Goal: Task Accomplishment & Management: Manage account settings

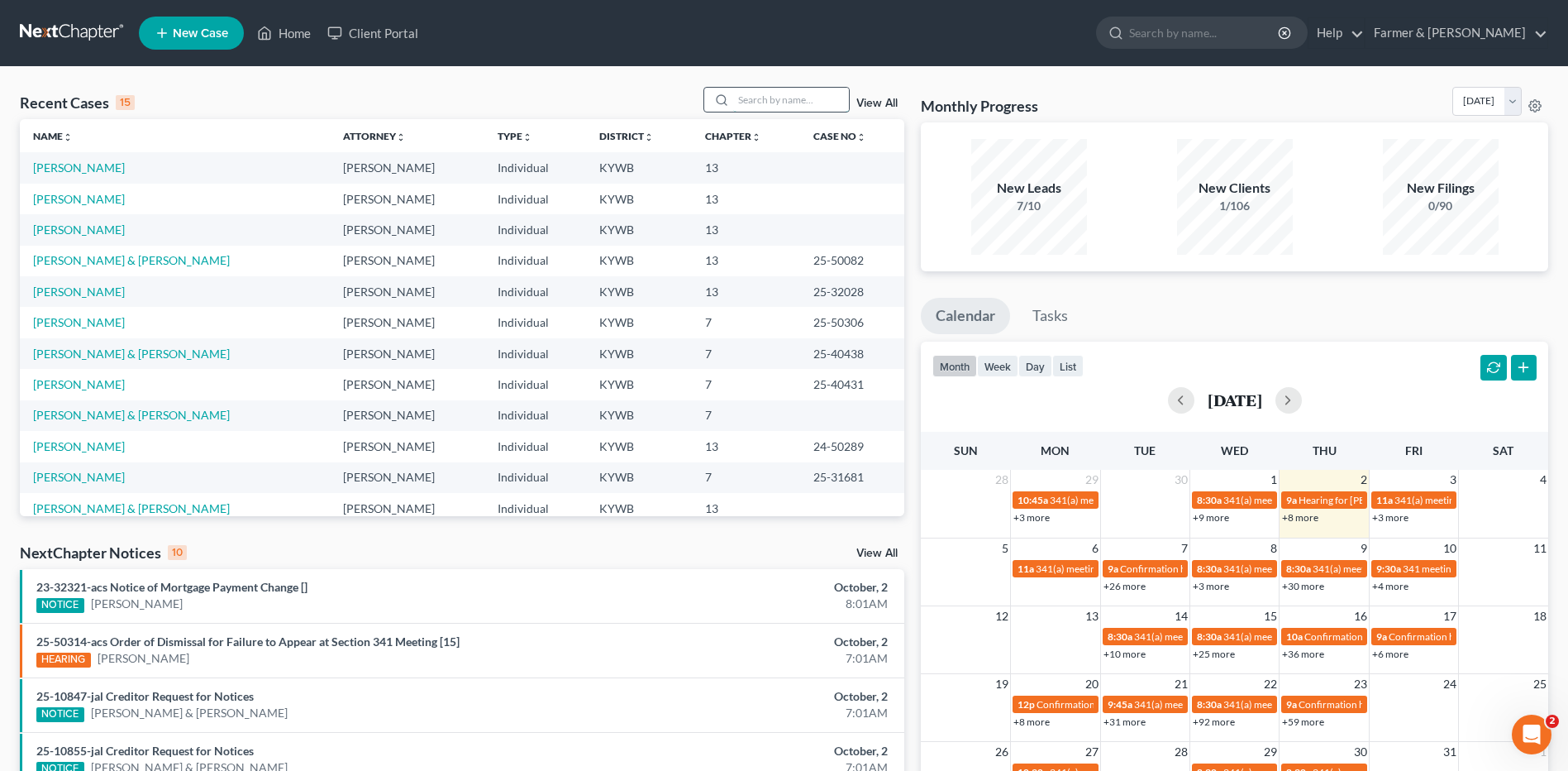
click at [805, 103] on input "search" at bounding box center [791, 99] width 115 height 24
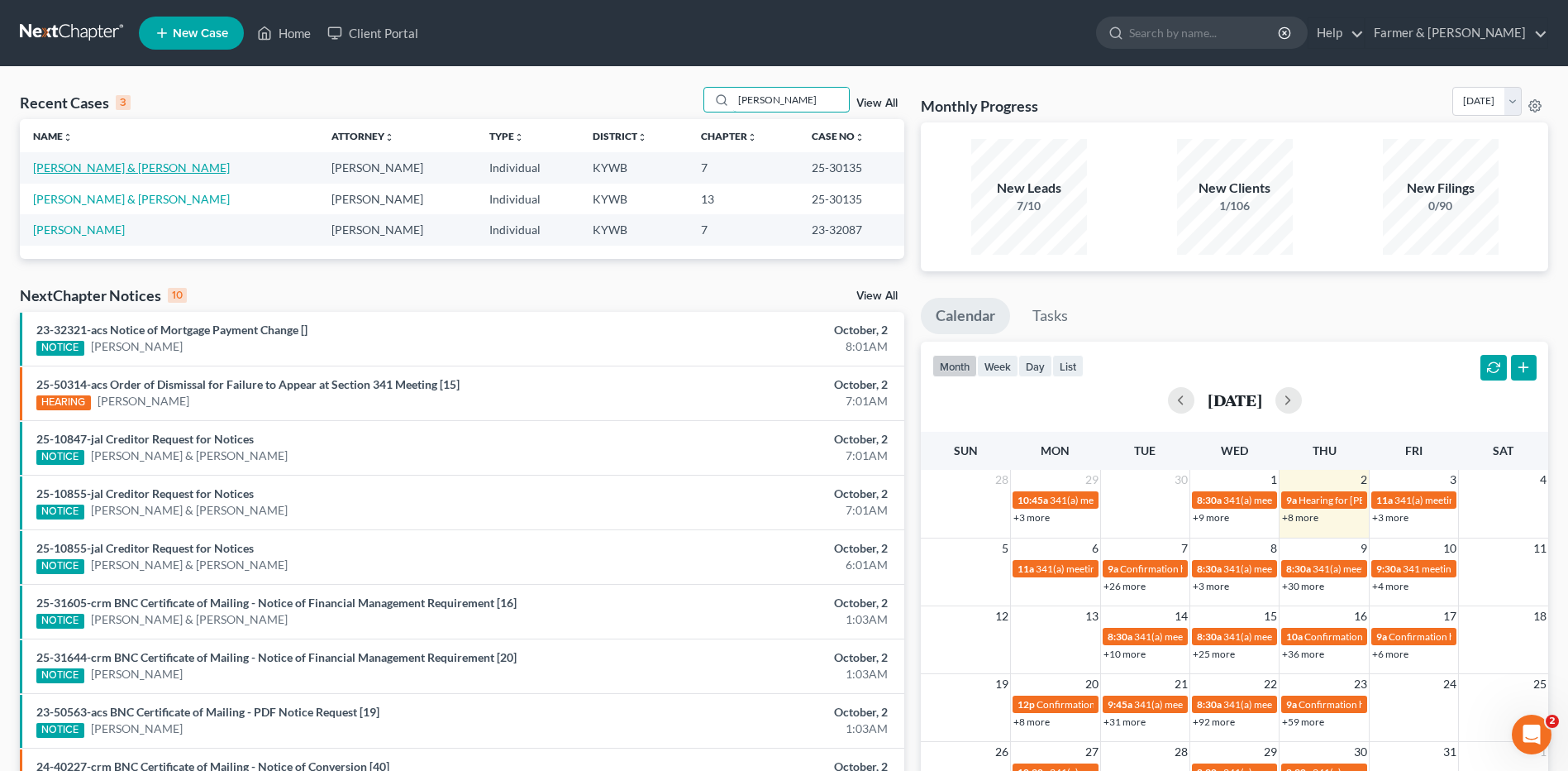
type input "milliner"
click at [111, 171] on link "Milliner, Jeremy & Jenna" at bounding box center [131, 167] width 197 height 14
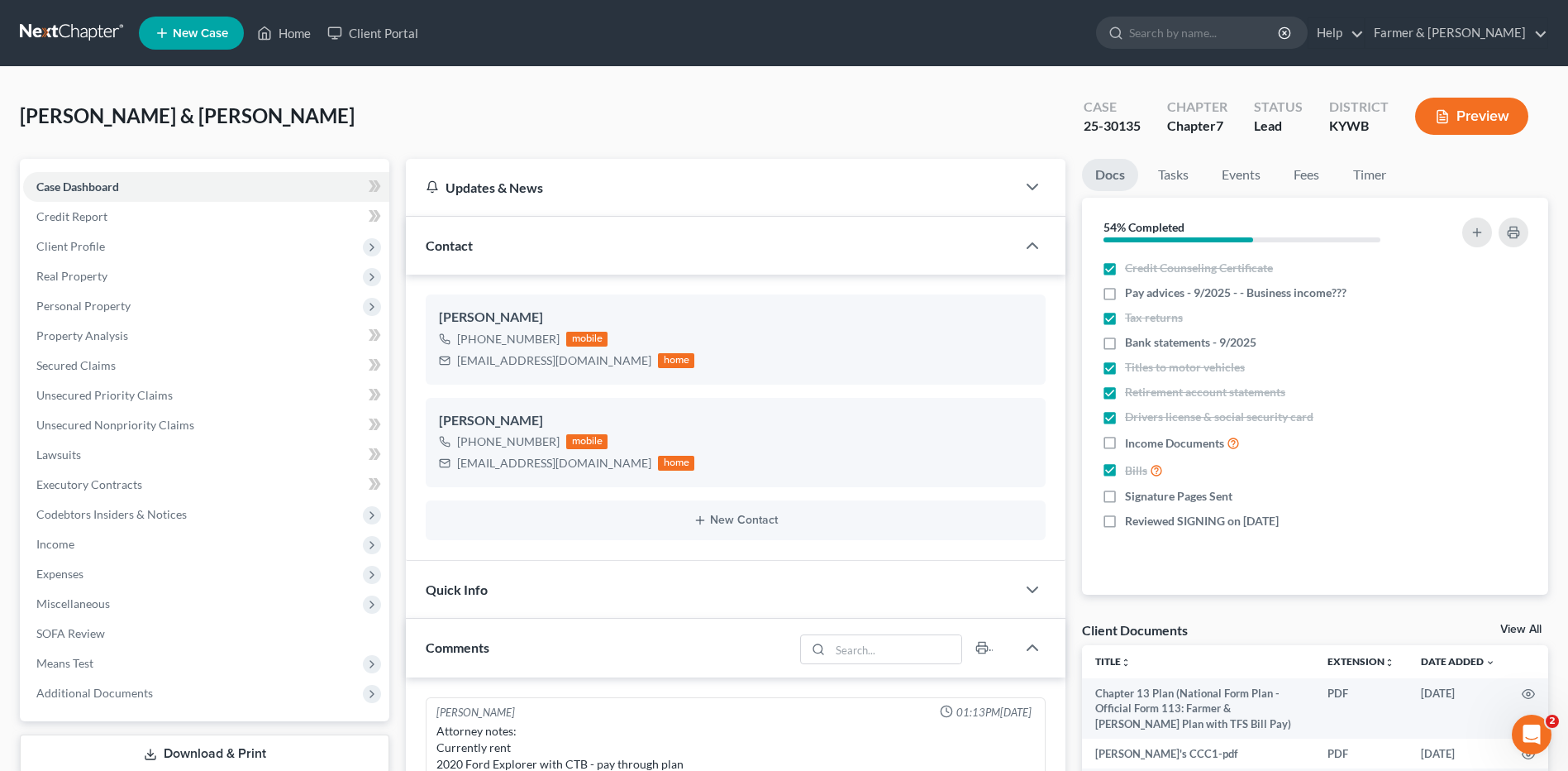
scroll to position [481, 0]
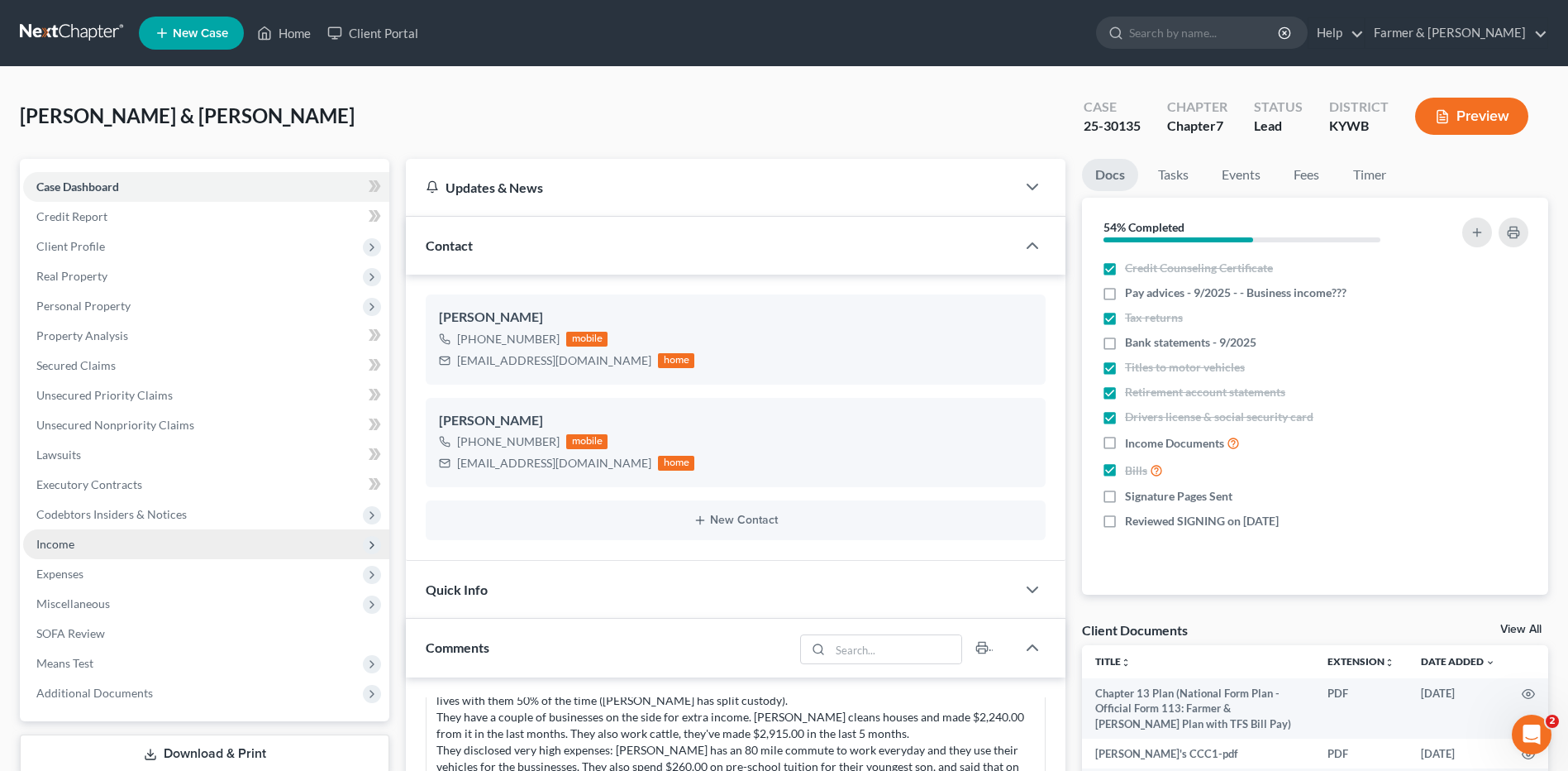
click at [123, 539] on span "Income" at bounding box center [206, 544] width 366 height 30
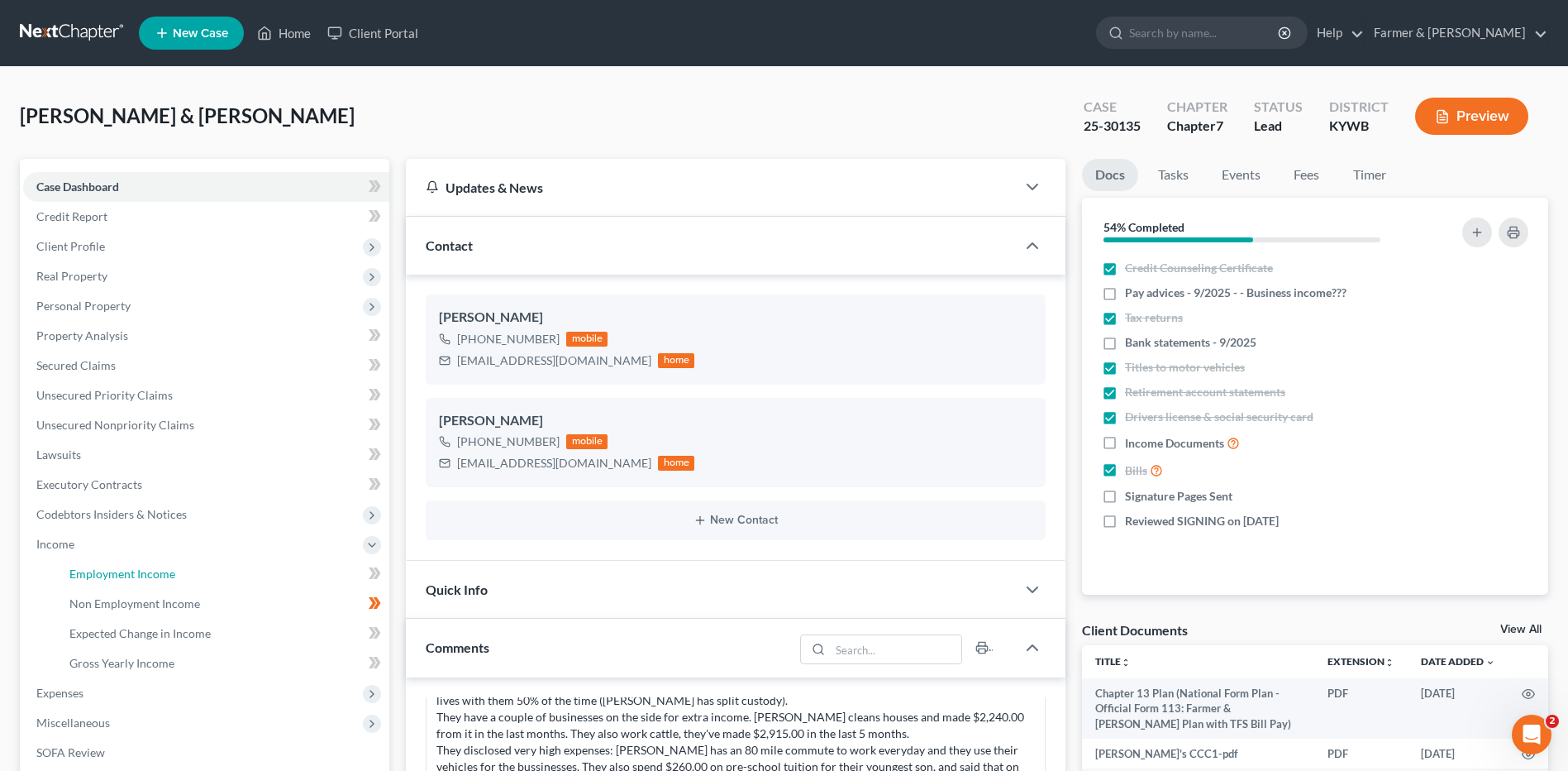
drag, startPoint x: 125, startPoint y: 568, endPoint x: 546, endPoint y: 570, distance: 421.0
click at [125, 568] on span "Employment Income" at bounding box center [122, 573] width 105 height 14
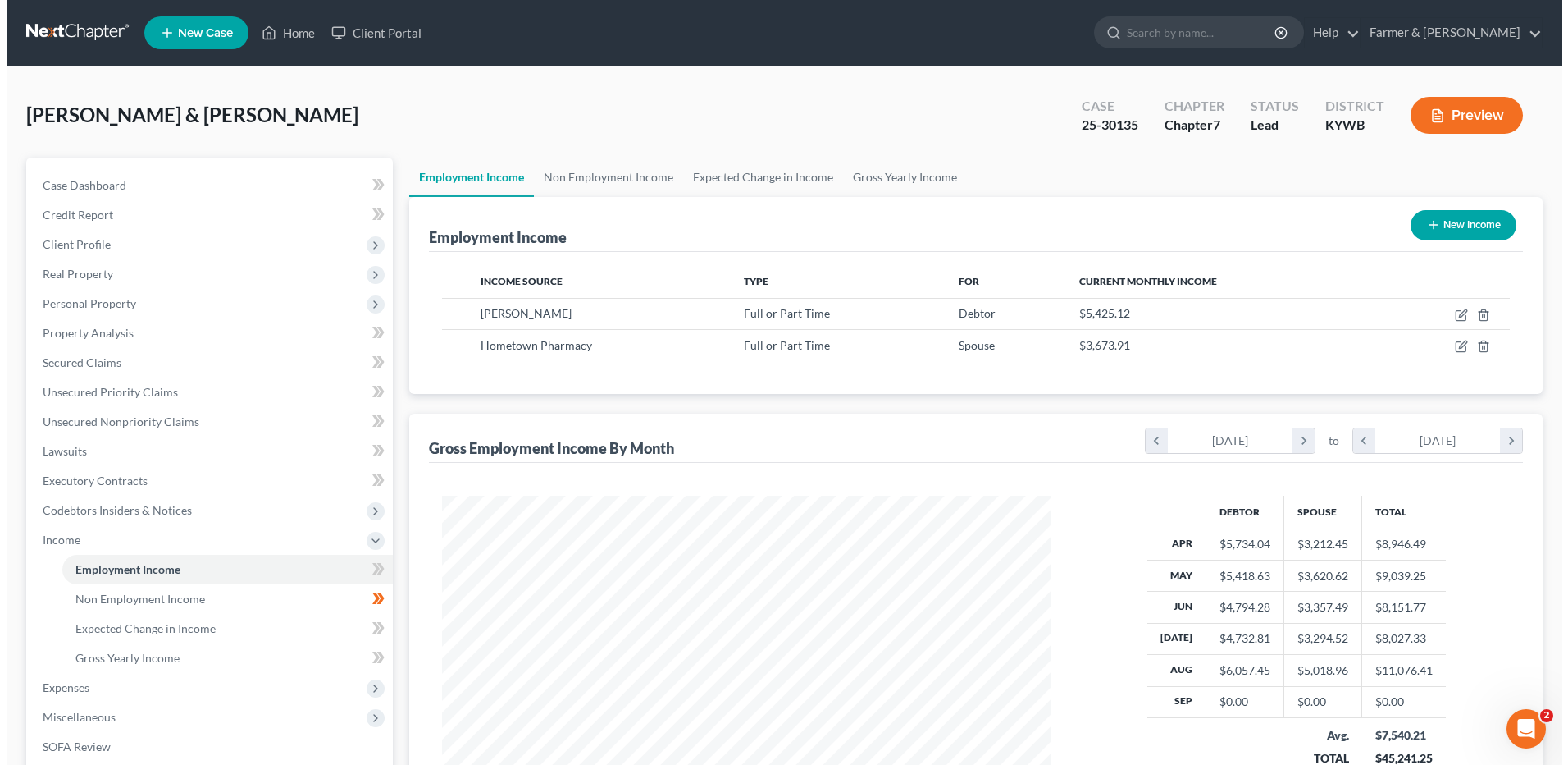
scroll to position [304, 641]
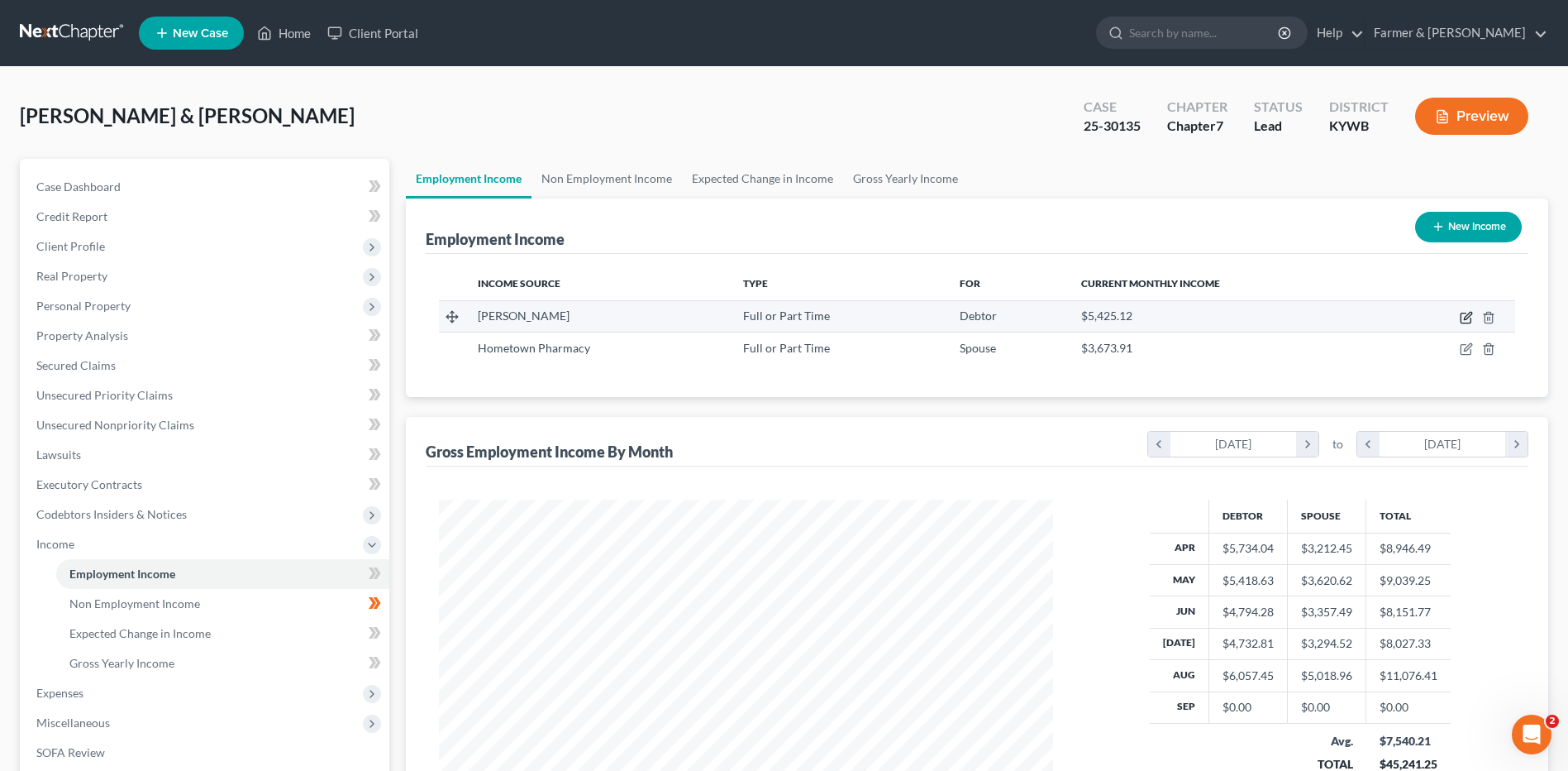
click at [1463, 318] on icon "button" at bounding box center [1467, 317] width 13 height 13
select select "0"
select select "14"
select select "3"
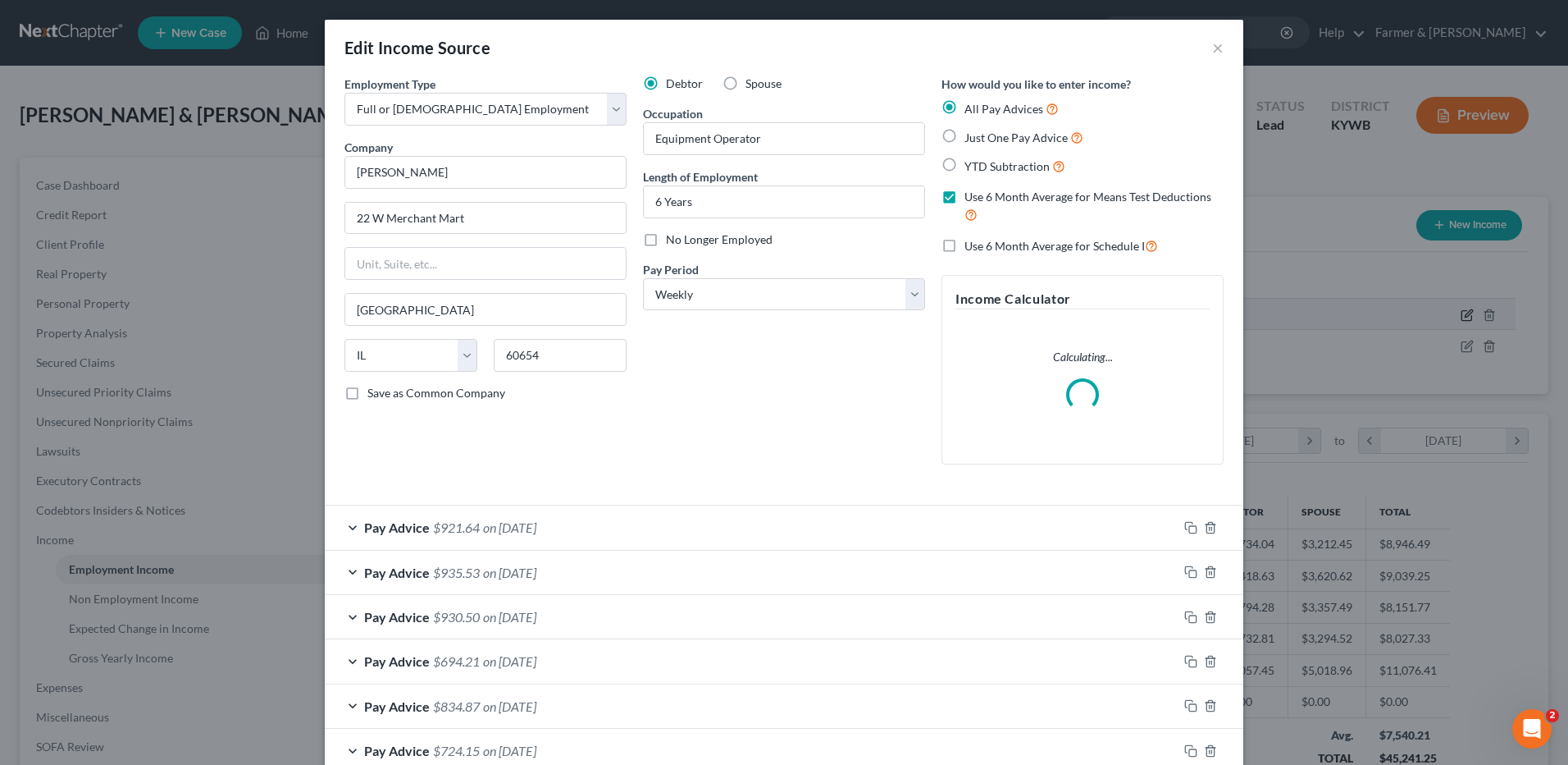
scroll to position [307, 648]
drag, startPoint x: 1181, startPoint y: 523, endPoint x: 902, endPoint y: 588, distance: 286.5
click at [1184, 523] on icon "button" at bounding box center [1191, 528] width 13 height 13
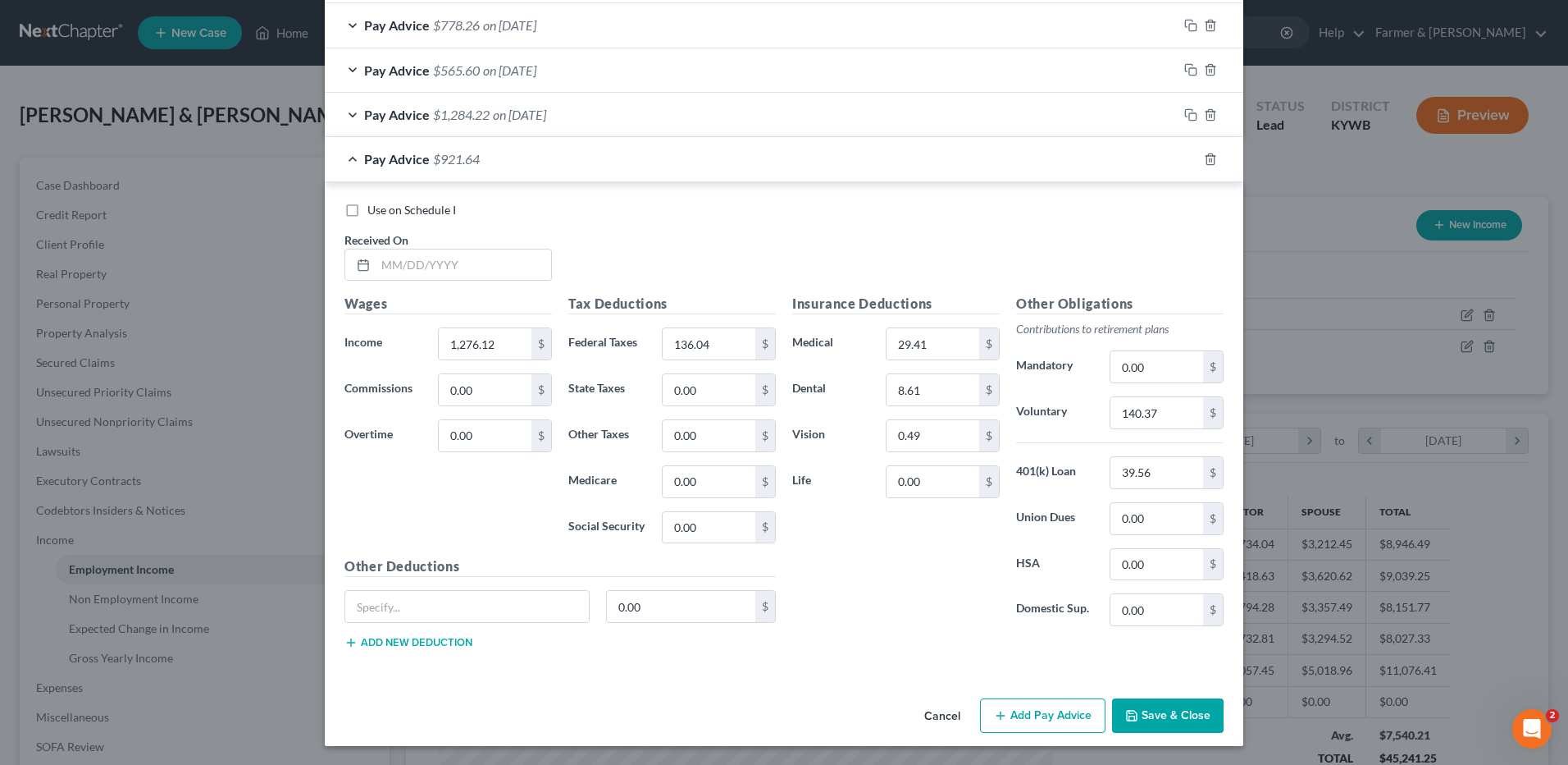
scroll to position [2687, 0]
drag, startPoint x: 488, startPoint y: 248, endPoint x: 482, endPoint y: 258, distance: 11.7
click at [488, 249] on input "text" at bounding box center [463, 265] width 176 height 31
type input "09/05/2025"
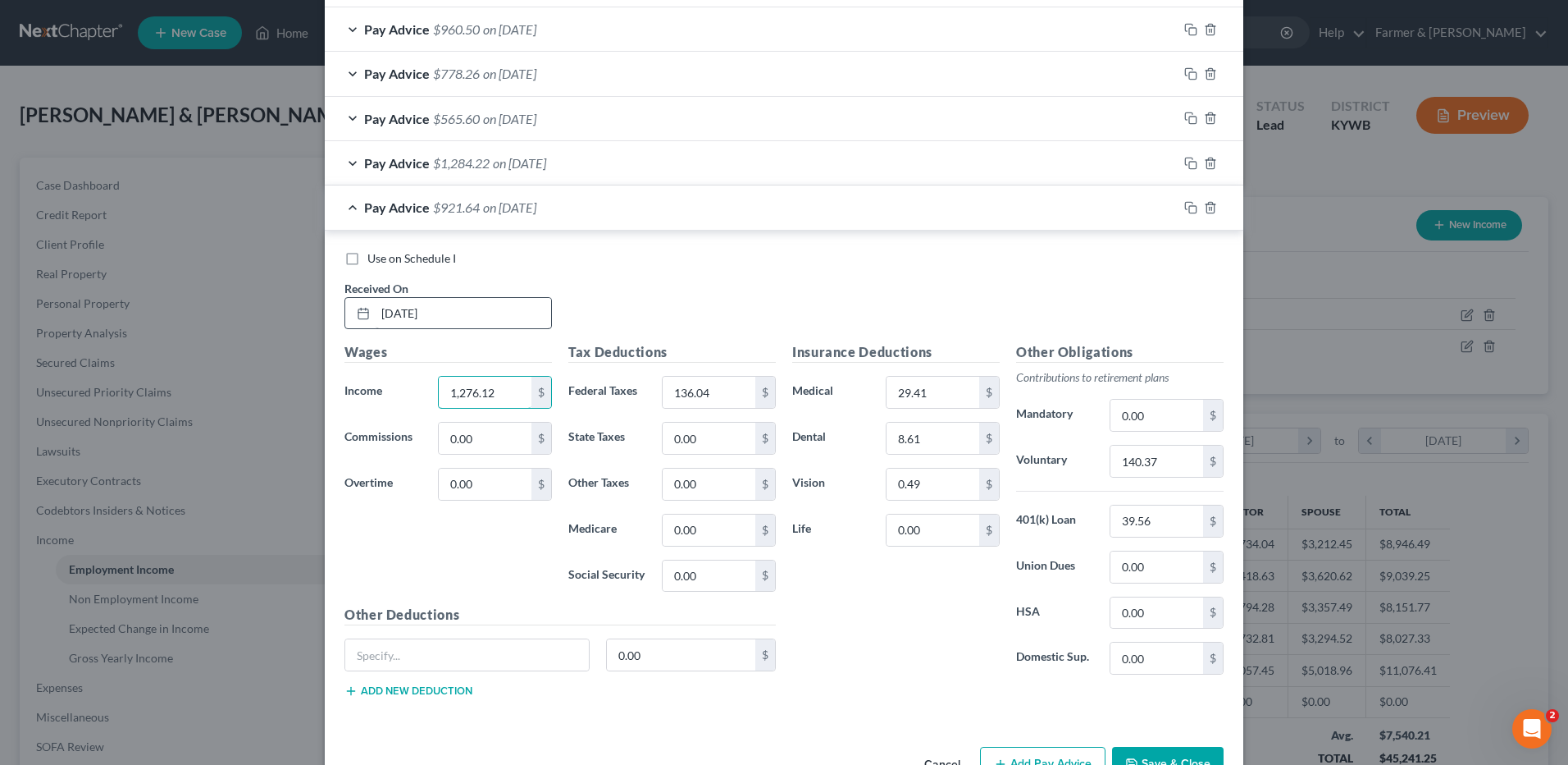
scroll to position [2736, 0]
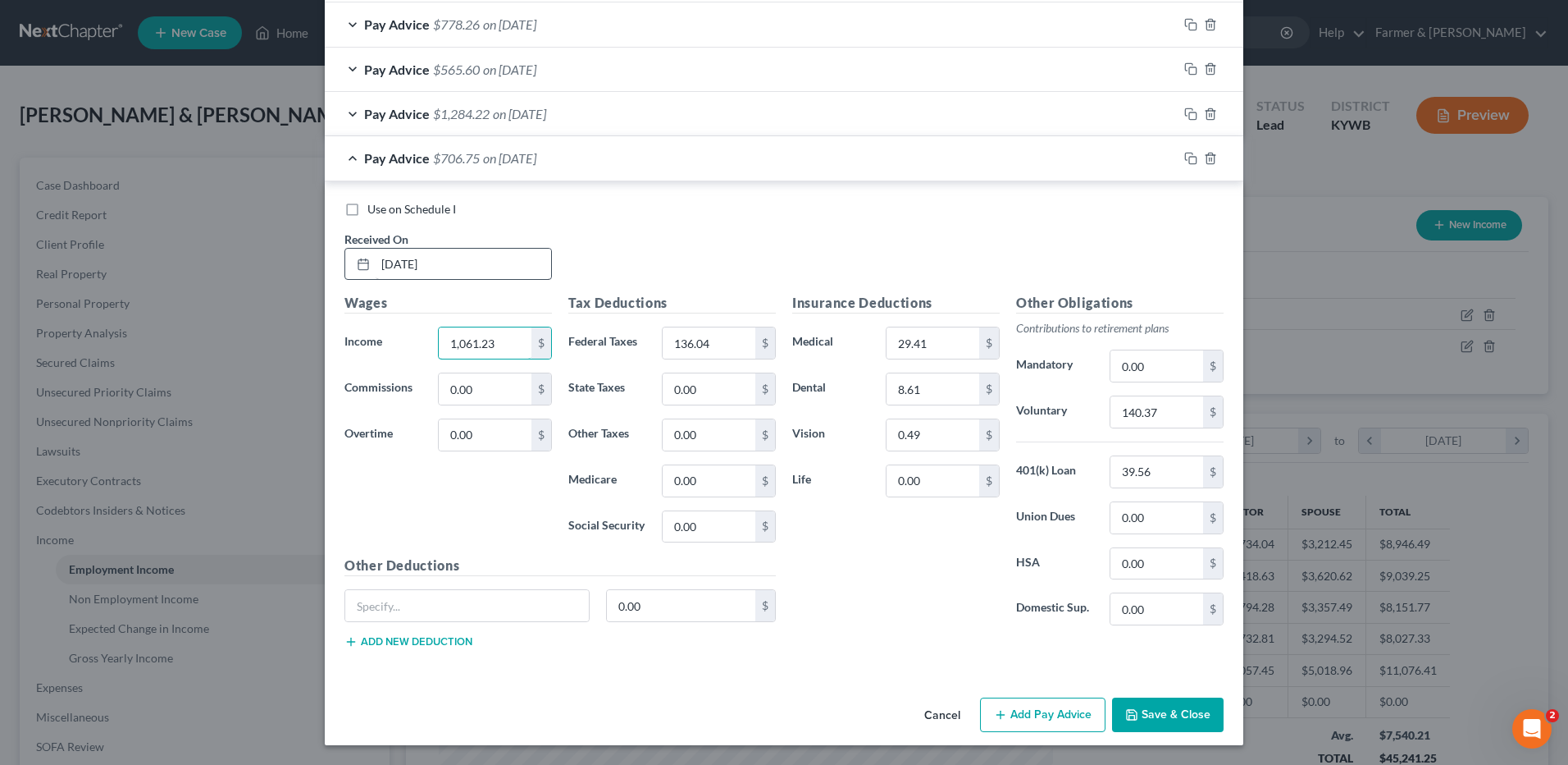
type input "1,061.23"
type input "111.37"
click at [934, 346] on input "29.41" at bounding box center [933, 343] width 92 height 31
type input "33.68"
type input "9.41"
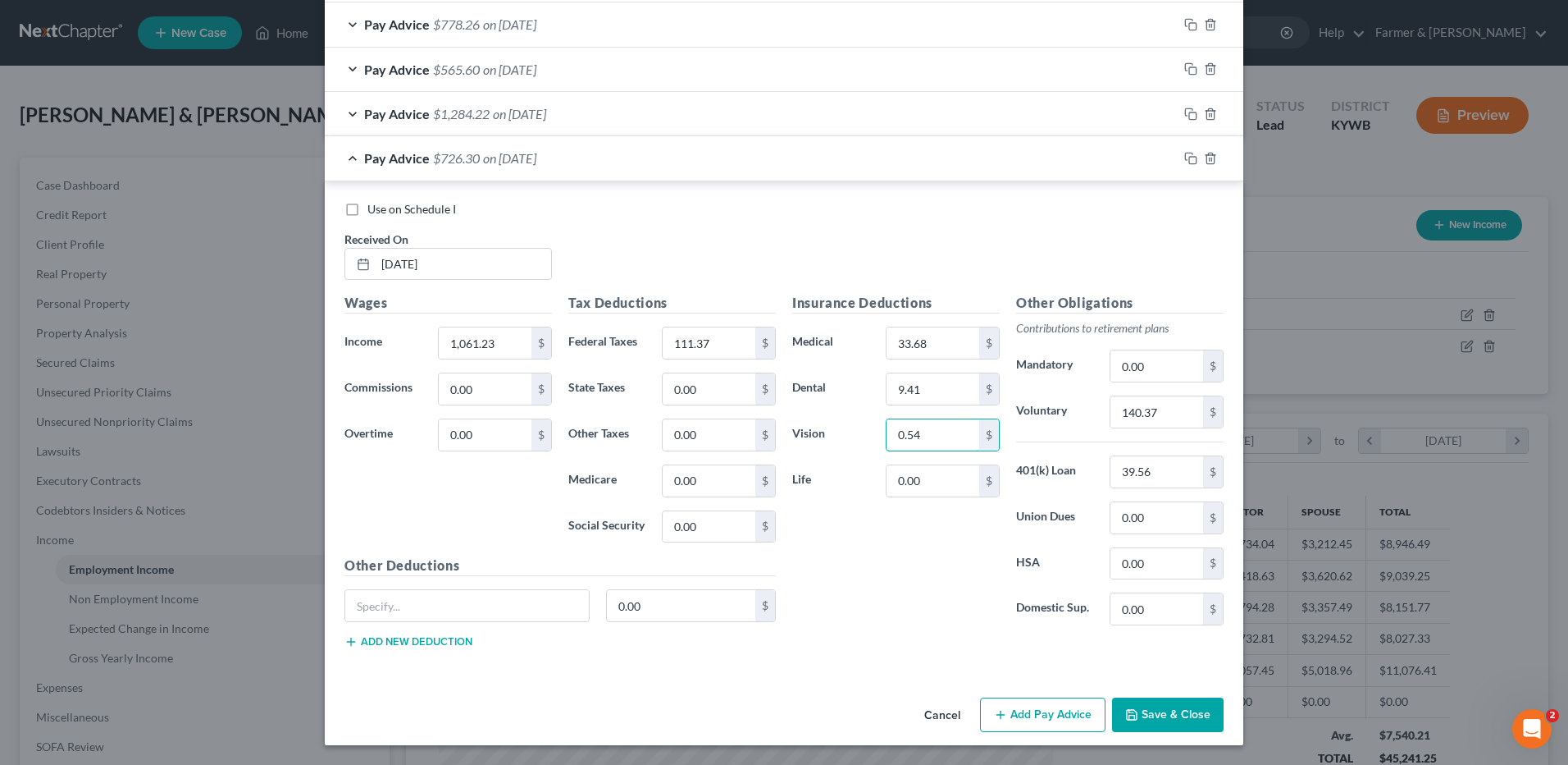
type input "0.54"
click at [881, 584] on div "Insurance Deductions Medical 33.68 $ Dental 9.41 $ Vision 0.54 $ Life 0.00 $" at bounding box center [896, 465] width 224 height 345
click at [1173, 413] on input "140.37" at bounding box center [1157, 412] width 92 height 31
type input "116.74"
click at [1189, 158] on rect "button" at bounding box center [1192, 160] width 7 height 7
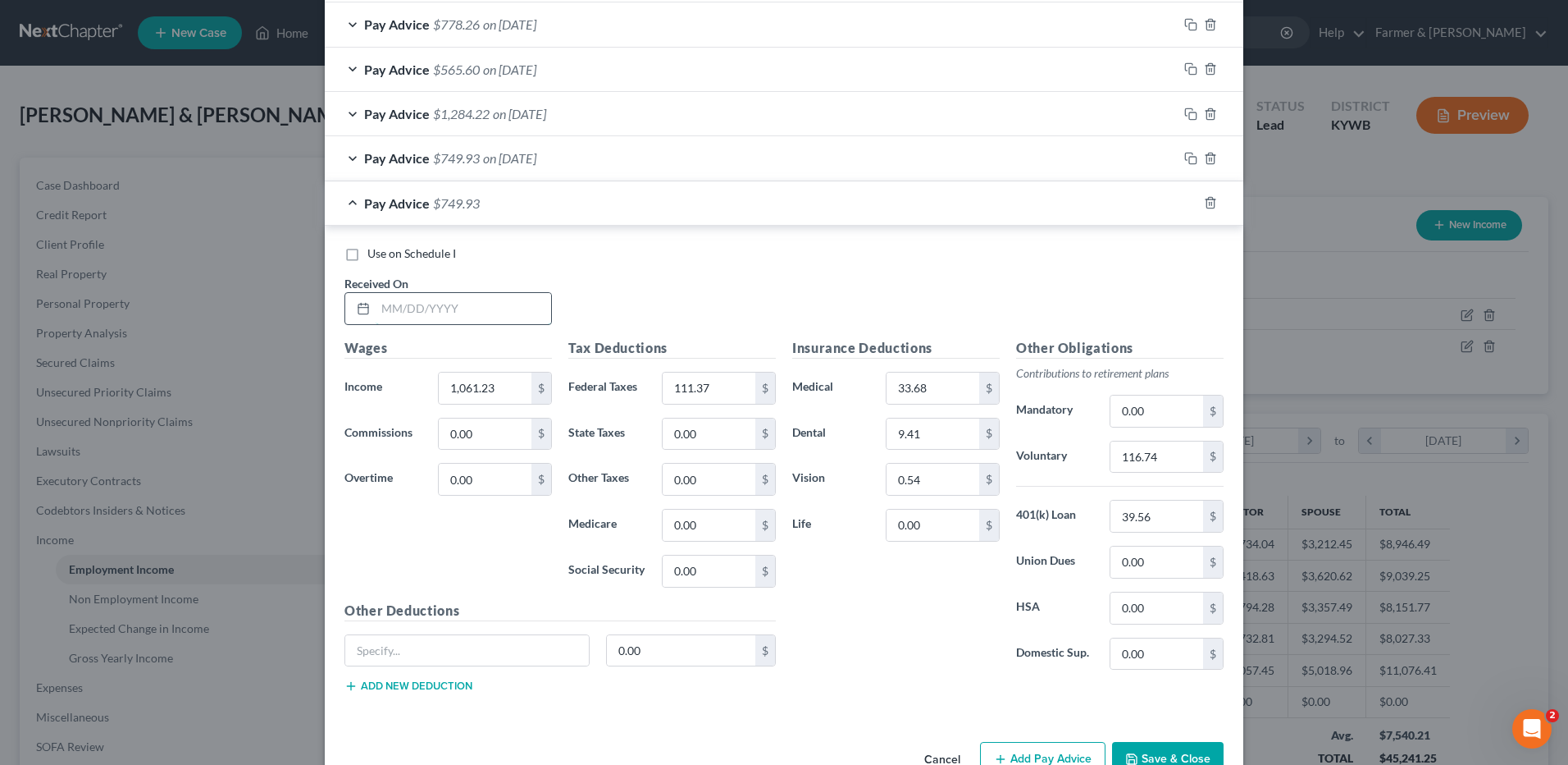
click at [485, 317] on input "text" at bounding box center [463, 308] width 176 height 31
type input "09/12/2025"
type input "1,322.40"
type input "160.51"
click at [1172, 456] on input "116.74" at bounding box center [1157, 457] width 92 height 31
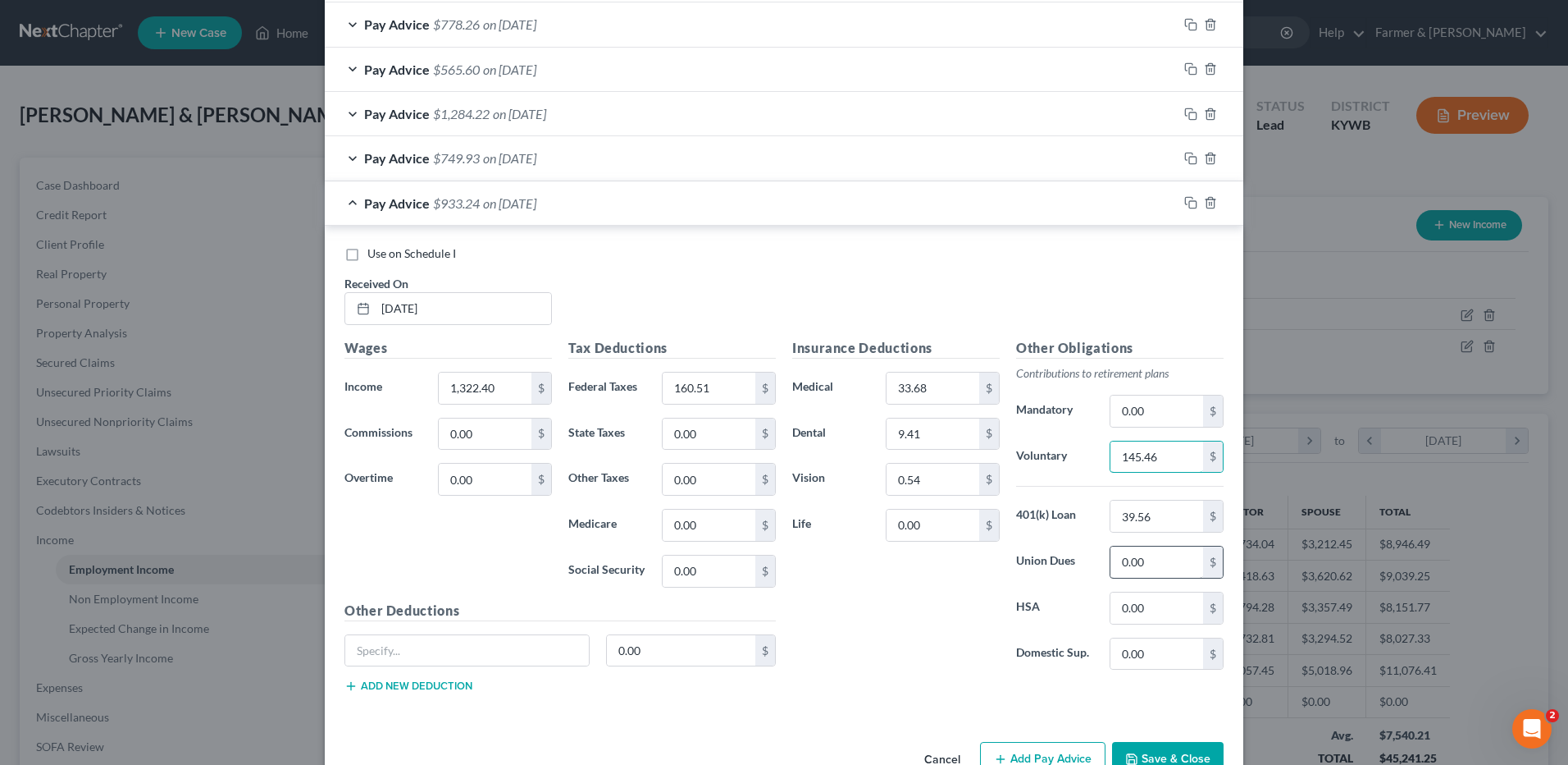
type input "145.46"
click at [1172, 565] on input "0.00" at bounding box center [1157, 562] width 92 height 31
type input "40.00"
drag, startPoint x: 1178, startPoint y: 200, endPoint x: 507, endPoint y: 297, distance: 678.0
click at [1184, 200] on icon "button" at bounding box center [1191, 203] width 13 height 13
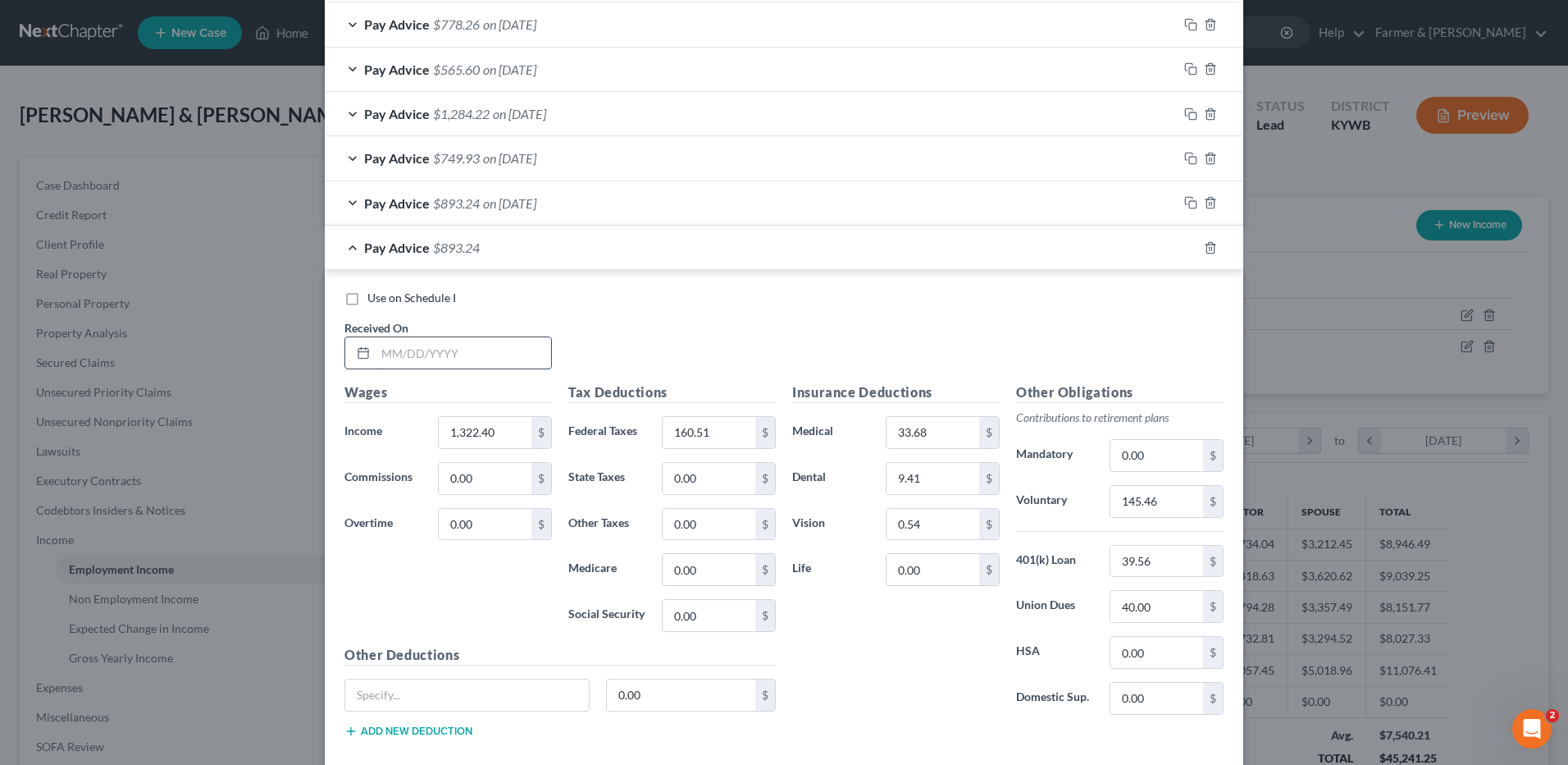
click at [494, 351] on input "text" at bounding box center [463, 353] width 176 height 31
type input "09/19/2025"
type input "1,322.40"
type input "160.52"
click at [1149, 603] on input "40.00" at bounding box center [1157, 607] width 92 height 31
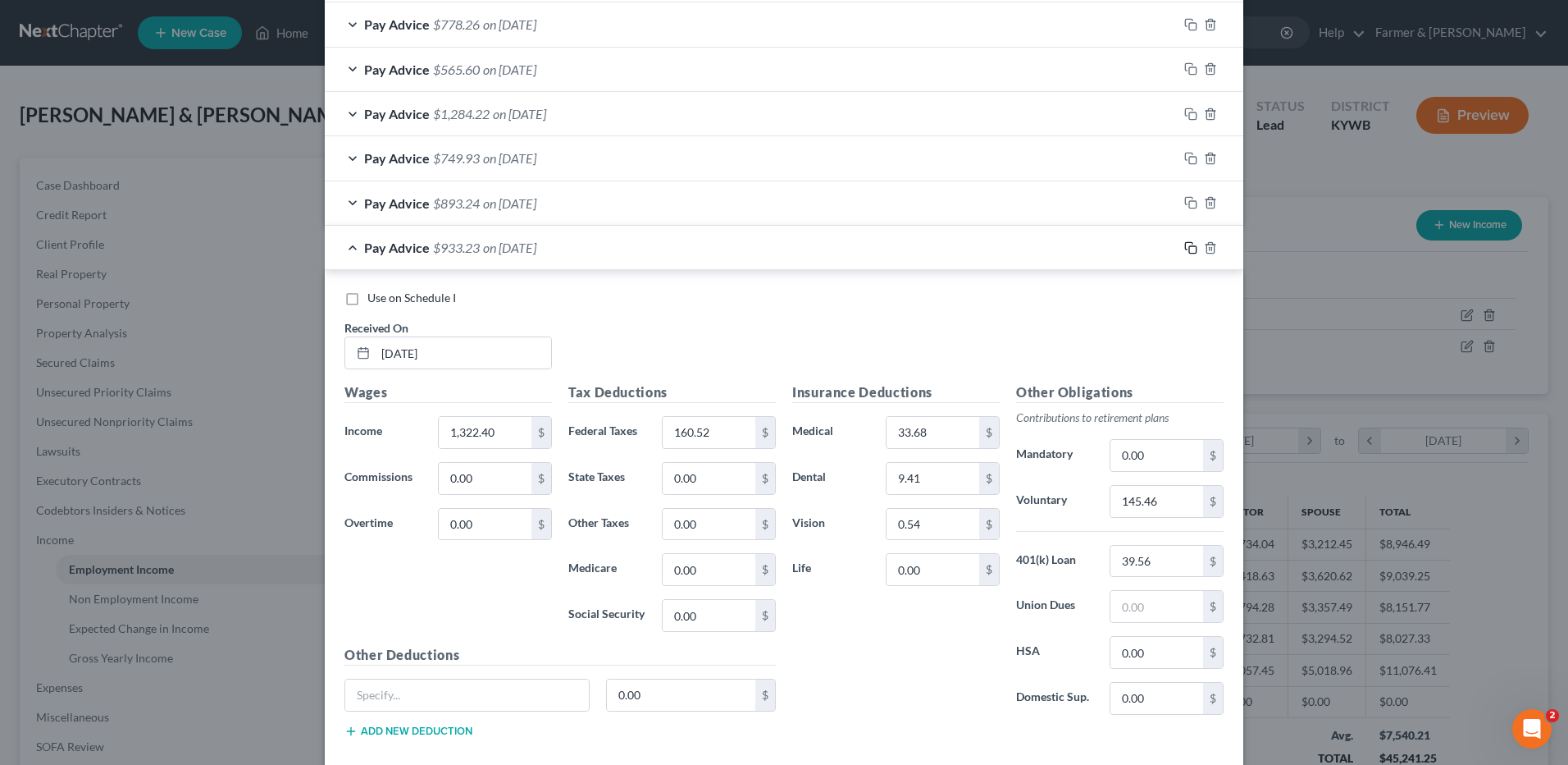
click at [1185, 249] on icon "button" at bounding box center [1191, 248] width 13 height 13
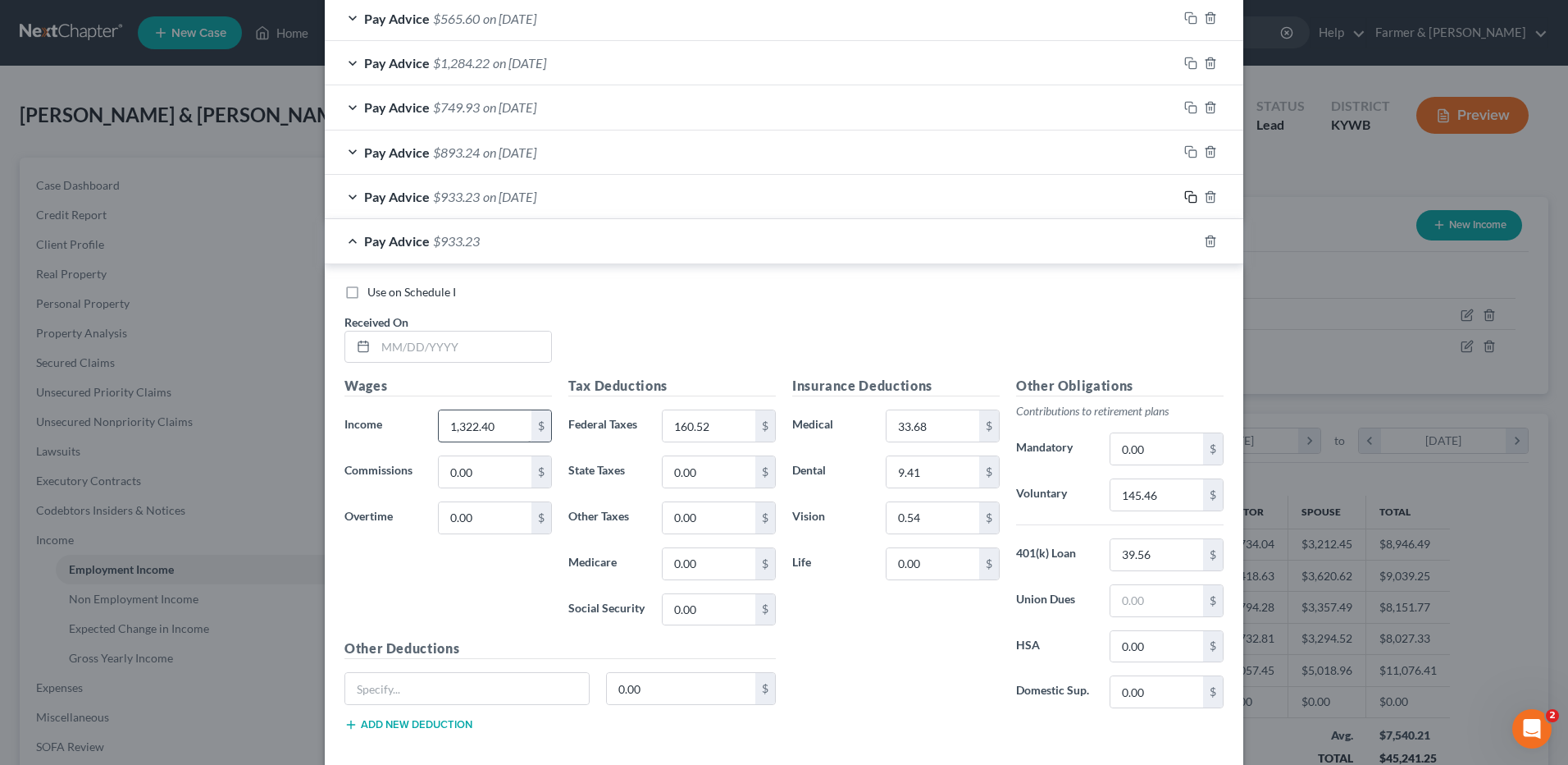
scroll to position [2870, 0]
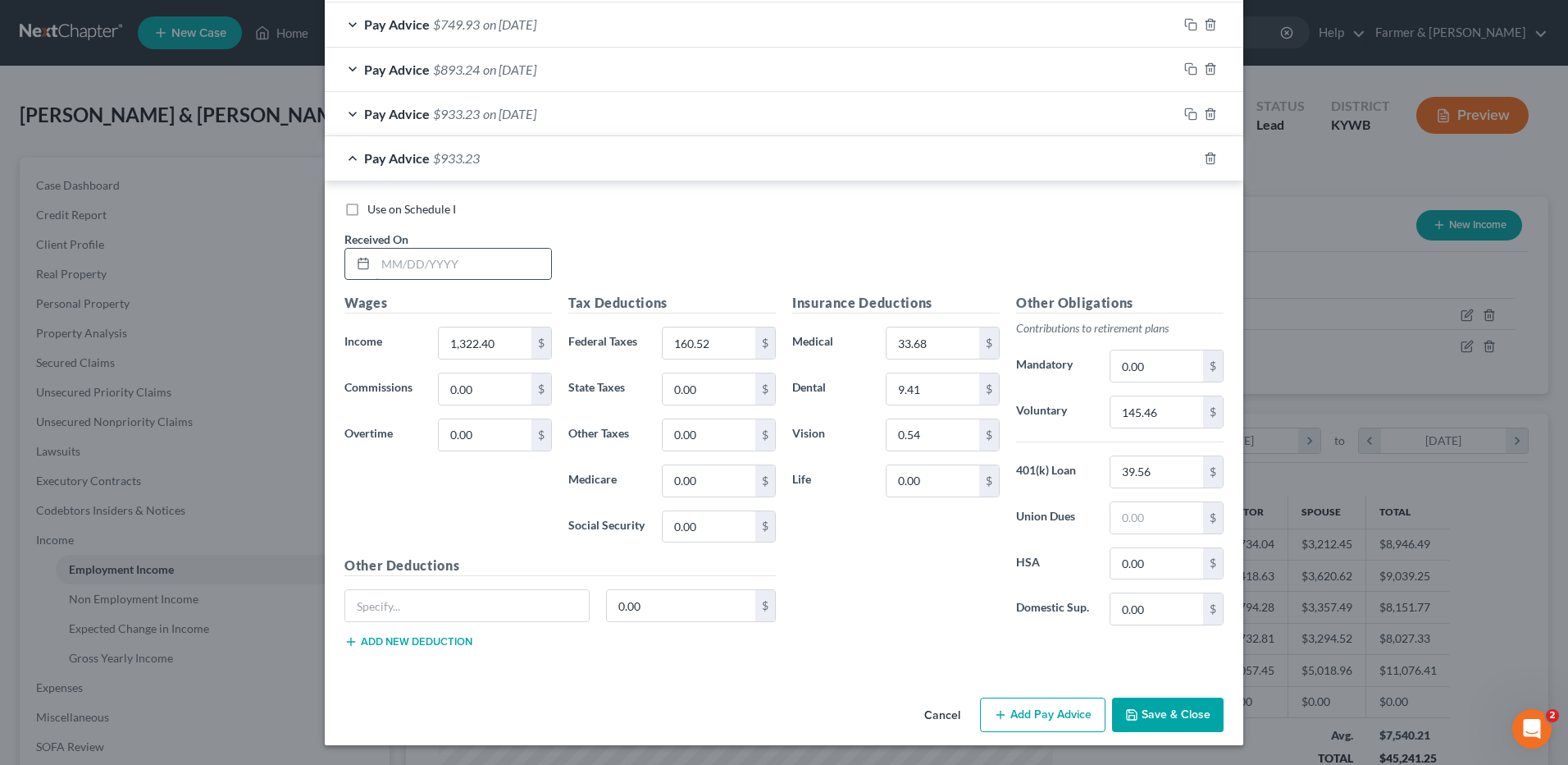
click at [482, 260] on input "text" at bounding box center [463, 265] width 176 height 31
type input "09/26/2025"
type input "1,005.02"
type input "105.06"
click at [1175, 413] on input "145.46" at bounding box center [1157, 412] width 92 height 31
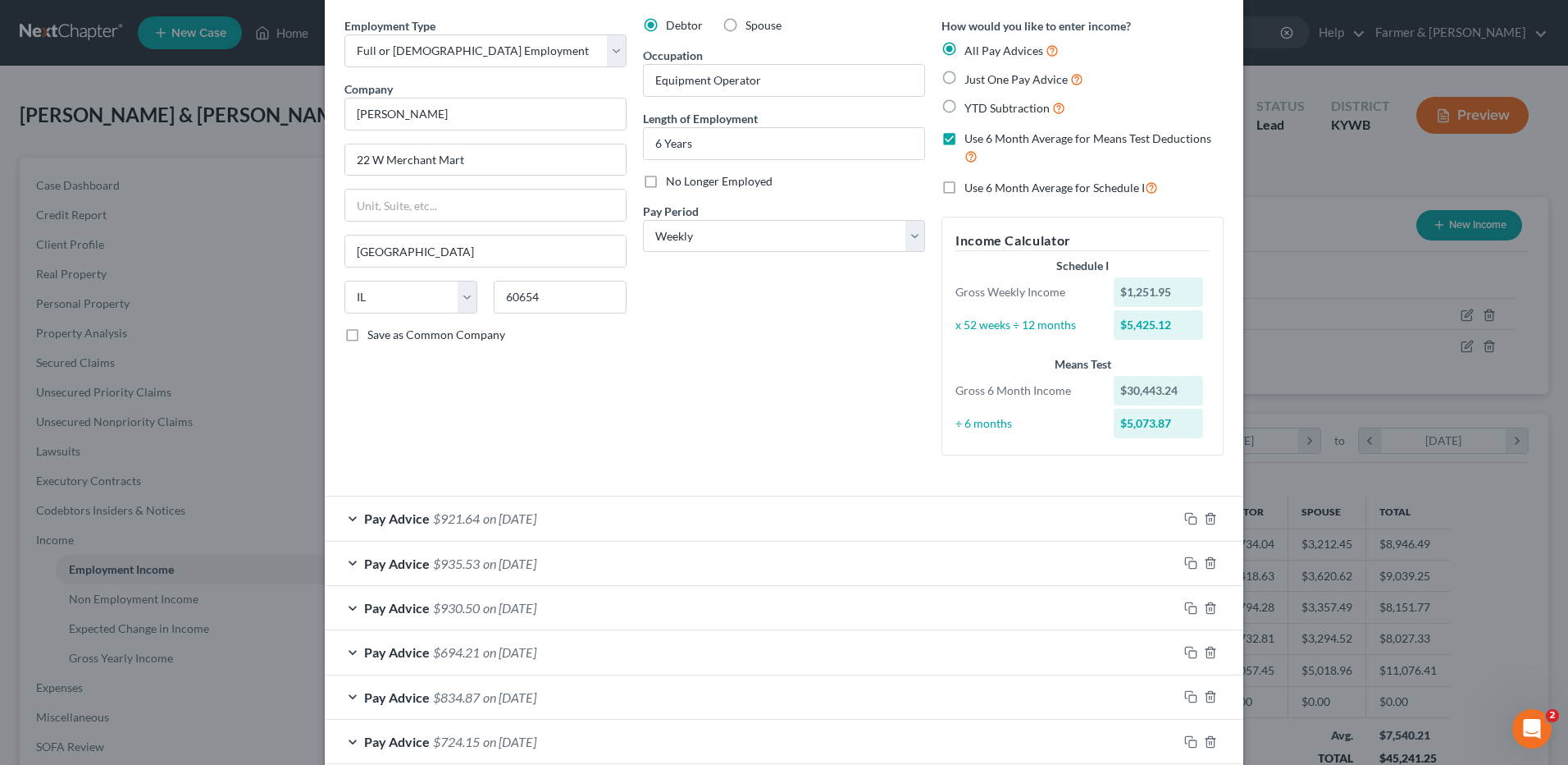
scroll to position [0, 0]
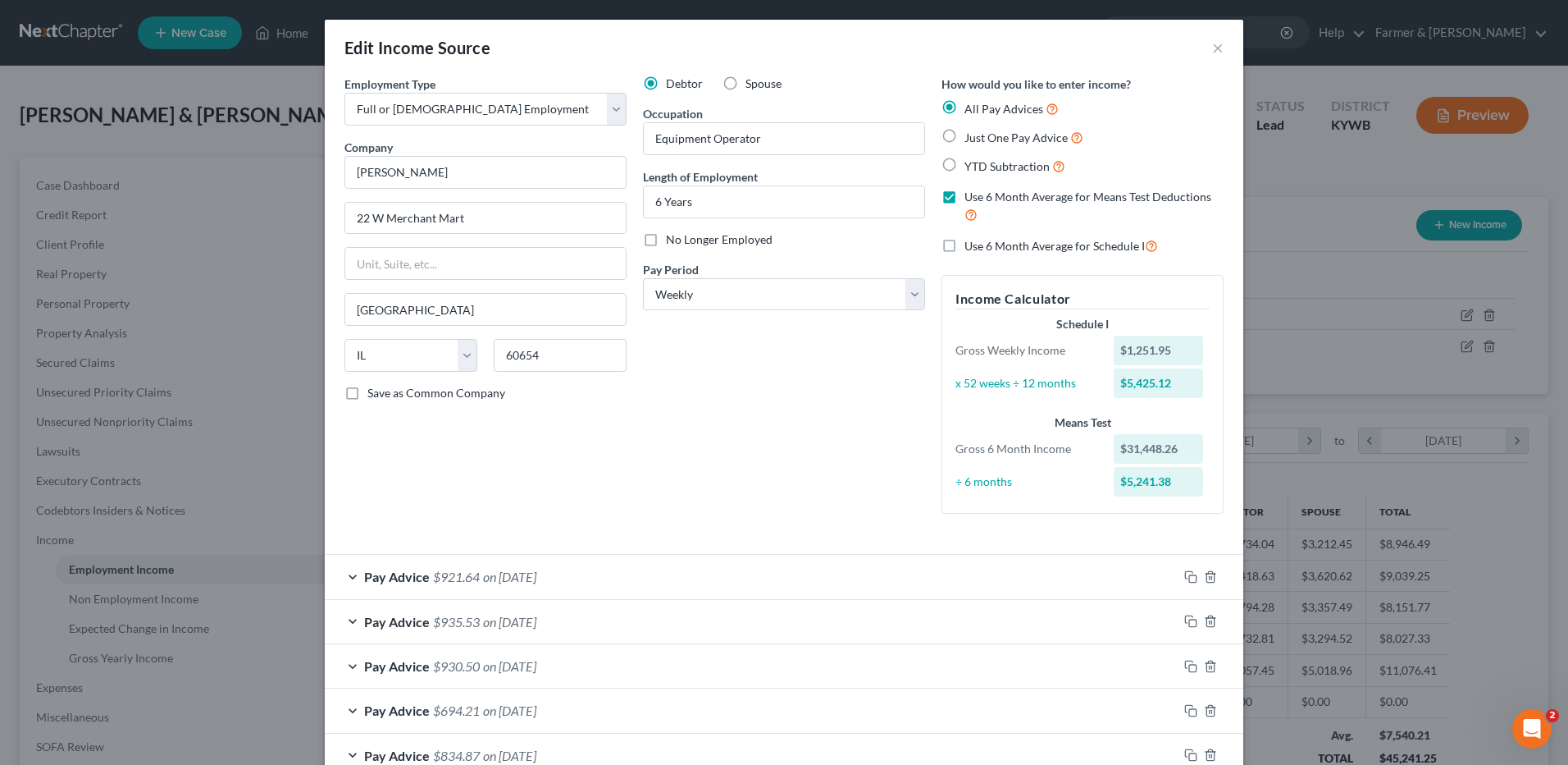
type input "110.55"
click at [964, 245] on label "Use 6 Month Average for Schedule I" at bounding box center [1060, 246] width 194 height 19
click at [971, 245] on input "Use 6 Month Average for Schedule I" at bounding box center [976, 242] width 11 height 11
checkbox input "true"
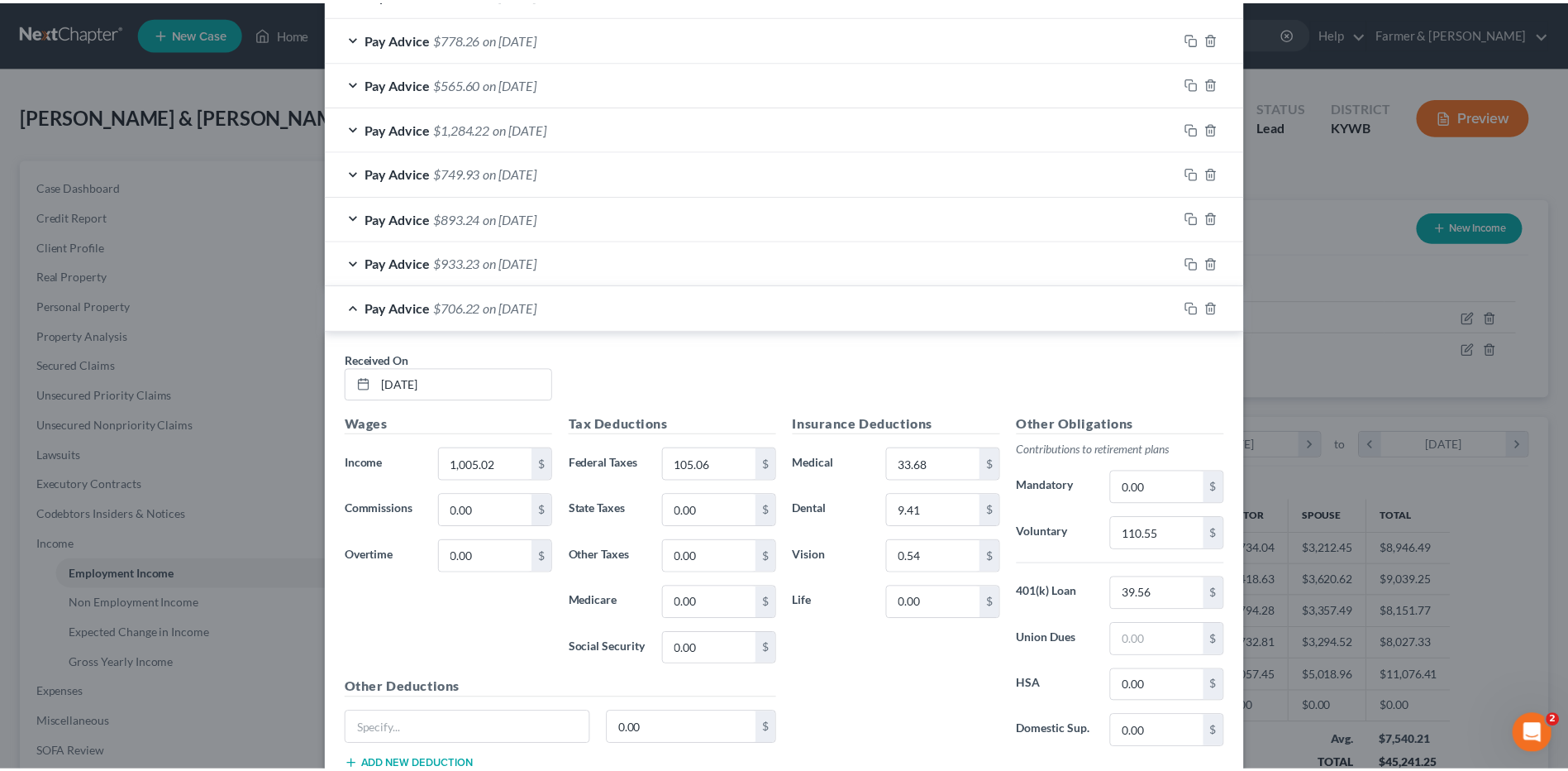
scroll to position [2862, 0]
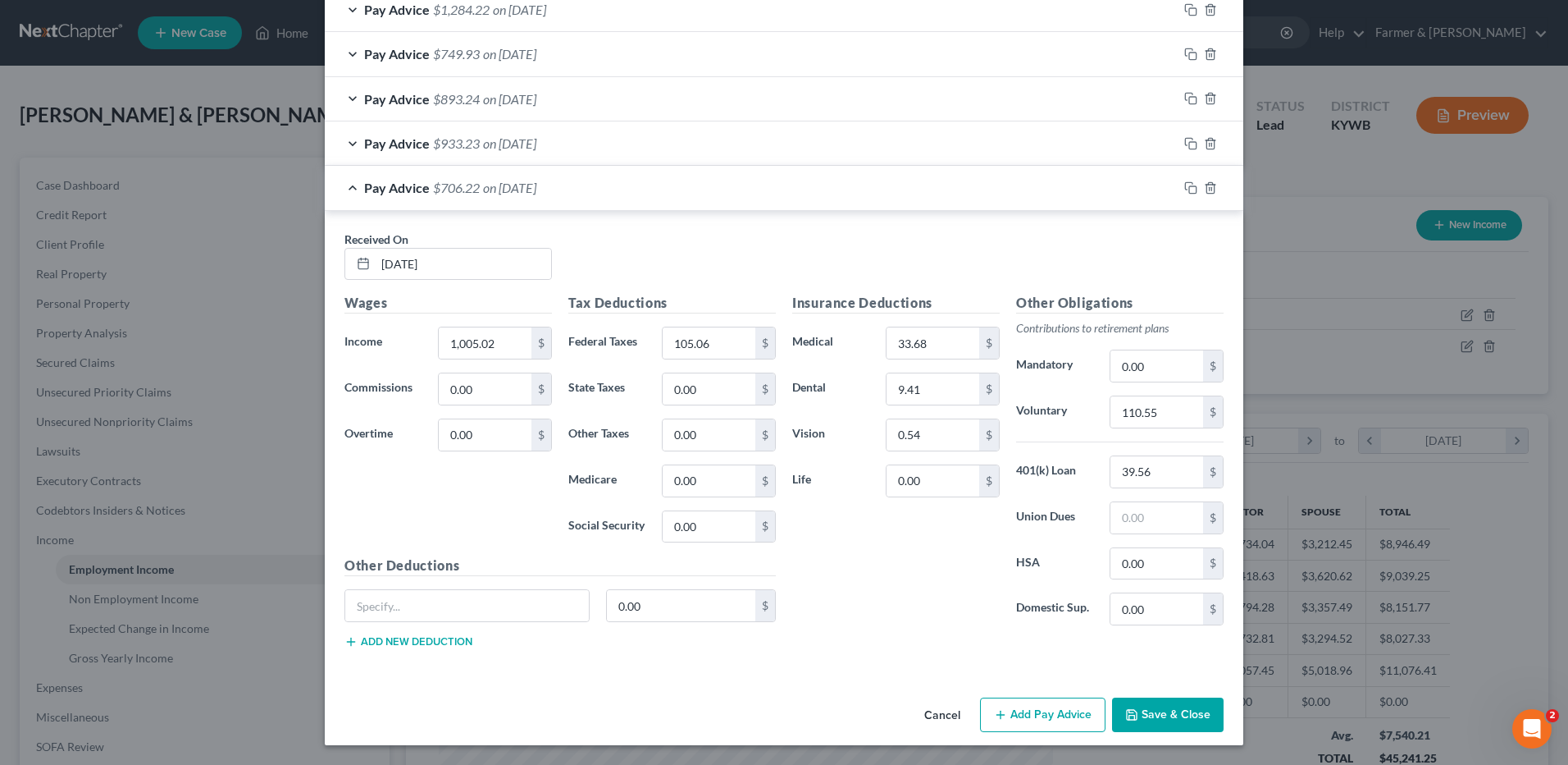
click at [1158, 717] on button "Save & Close" at bounding box center [1168, 715] width 111 height 35
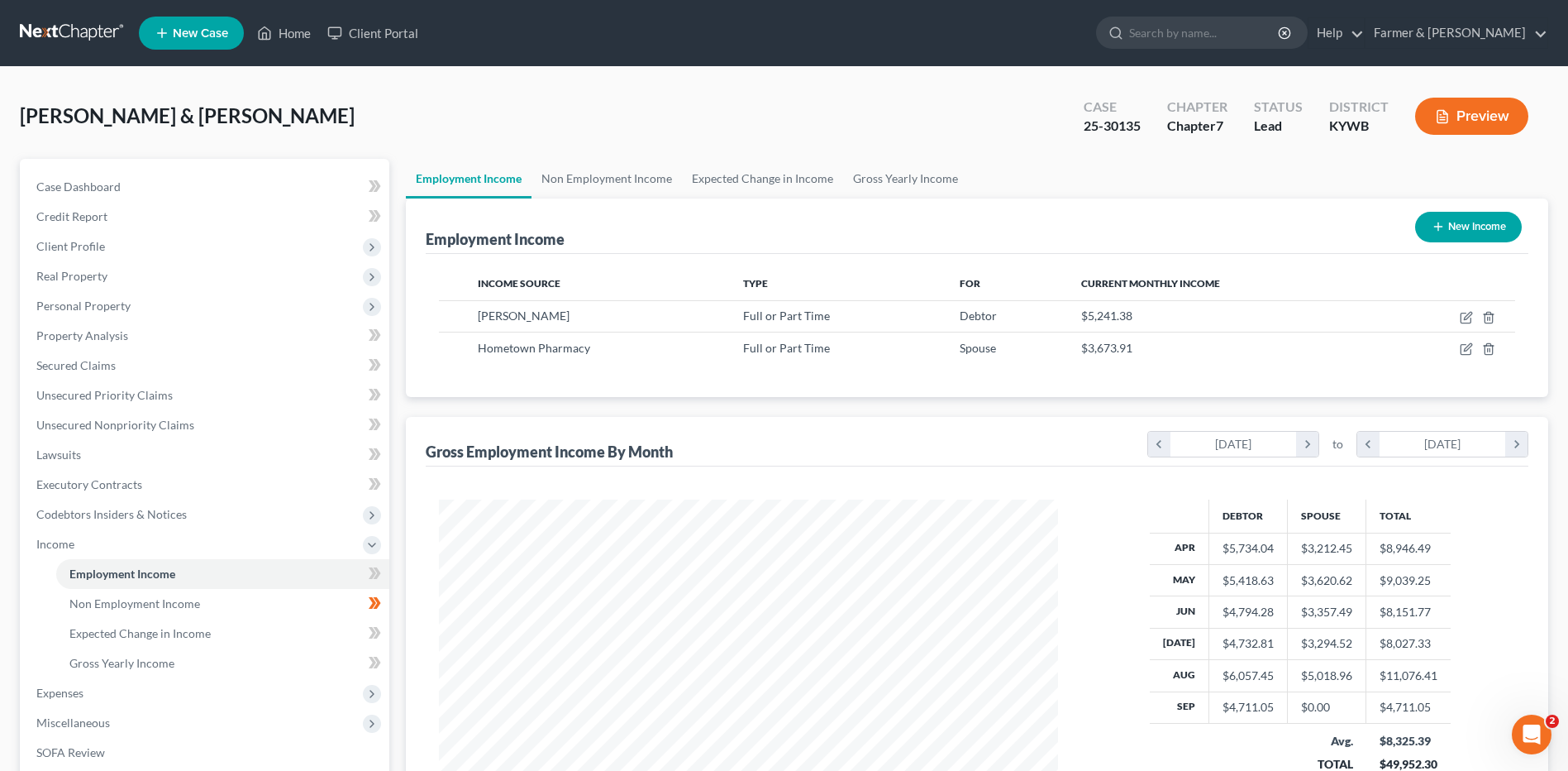
scroll to position [826552, 825902]
click at [178, 669] on link "Gross Yearly Income" at bounding box center [223, 663] width 333 height 30
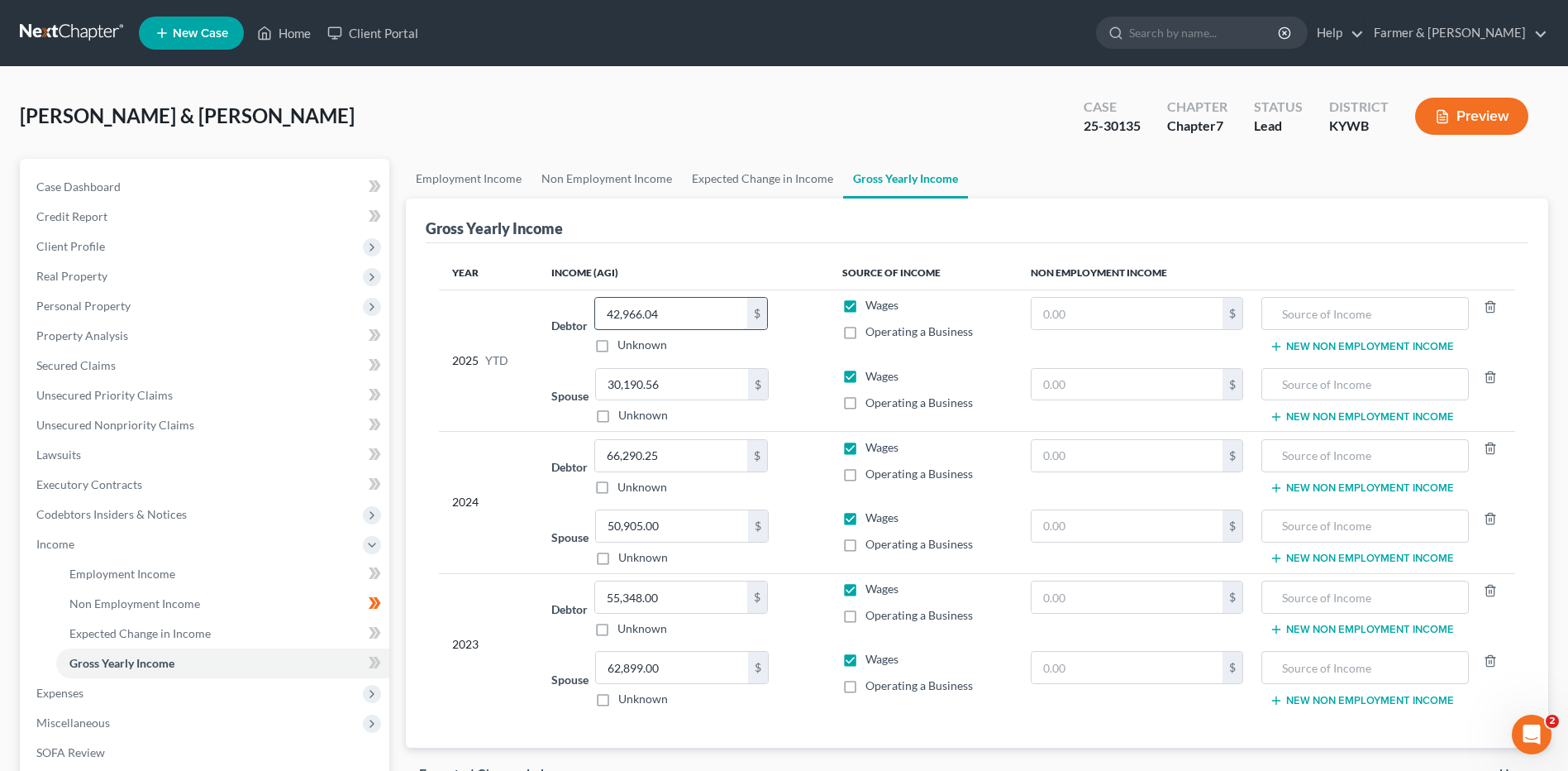
click at [688, 313] on input "42,966.04" at bounding box center [671, 313] width 152 height 32
type input "47,677.09"
click at [187, 565] on link "Employment Income" at bounding box center [223, 574] width 333 height 30
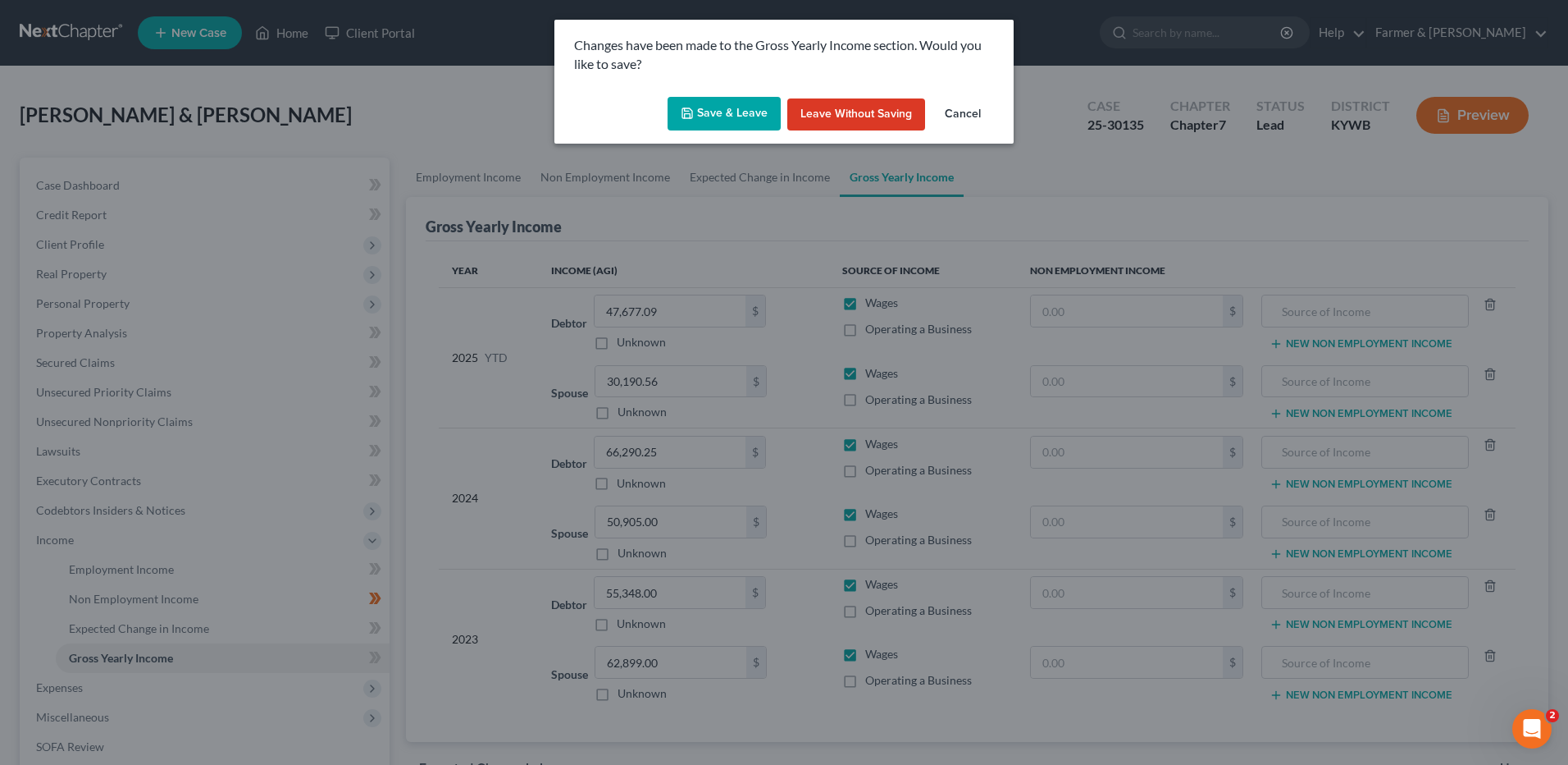
click at [737, 104] on button "Save & Leave" at bounding box center [723, 114] width 113 height 35
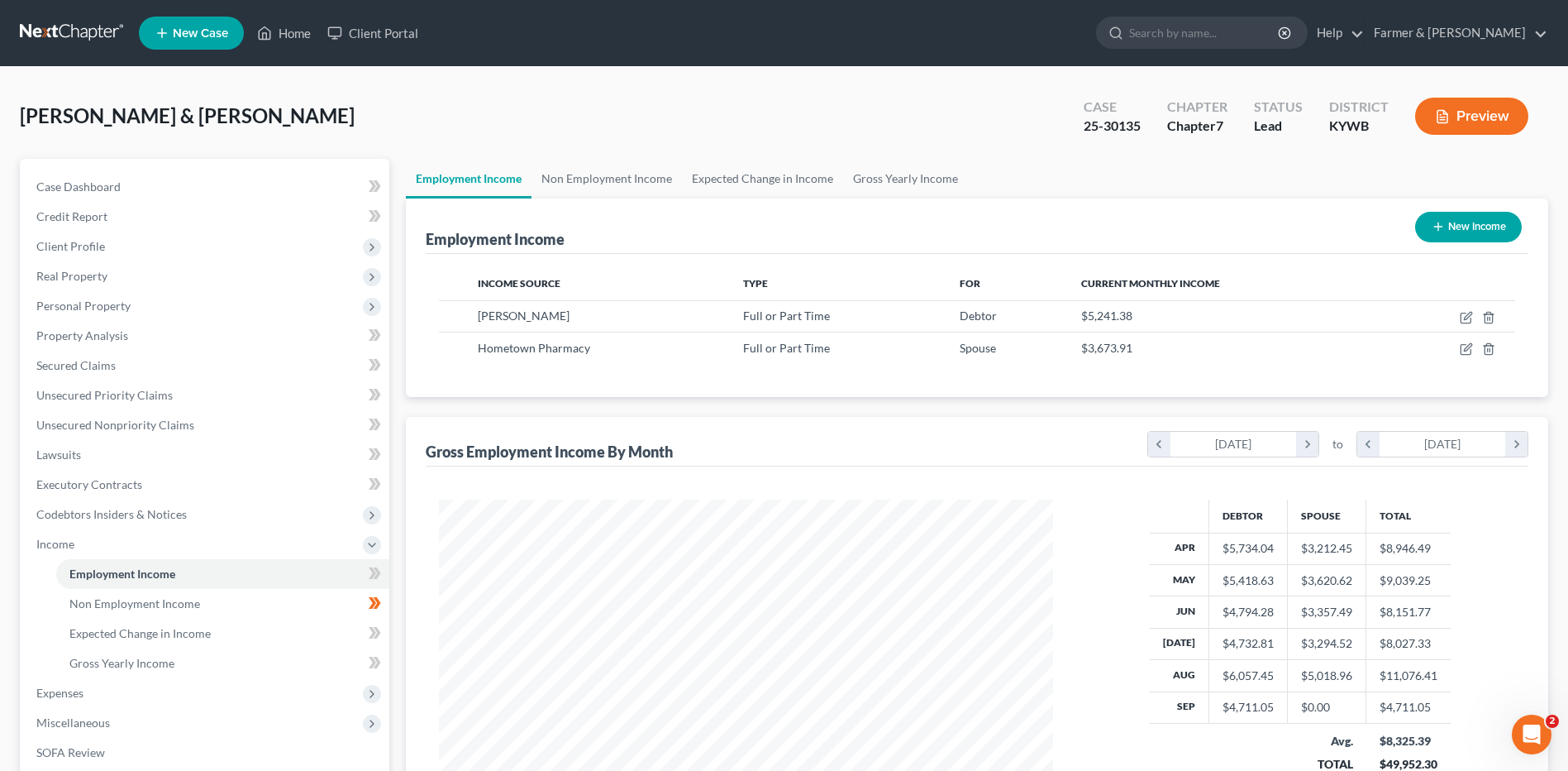
scroll to position [307, 646]
click at [223, 196] on link "Case Dashboard" at bounding box center [206, 187] width 366 height 30
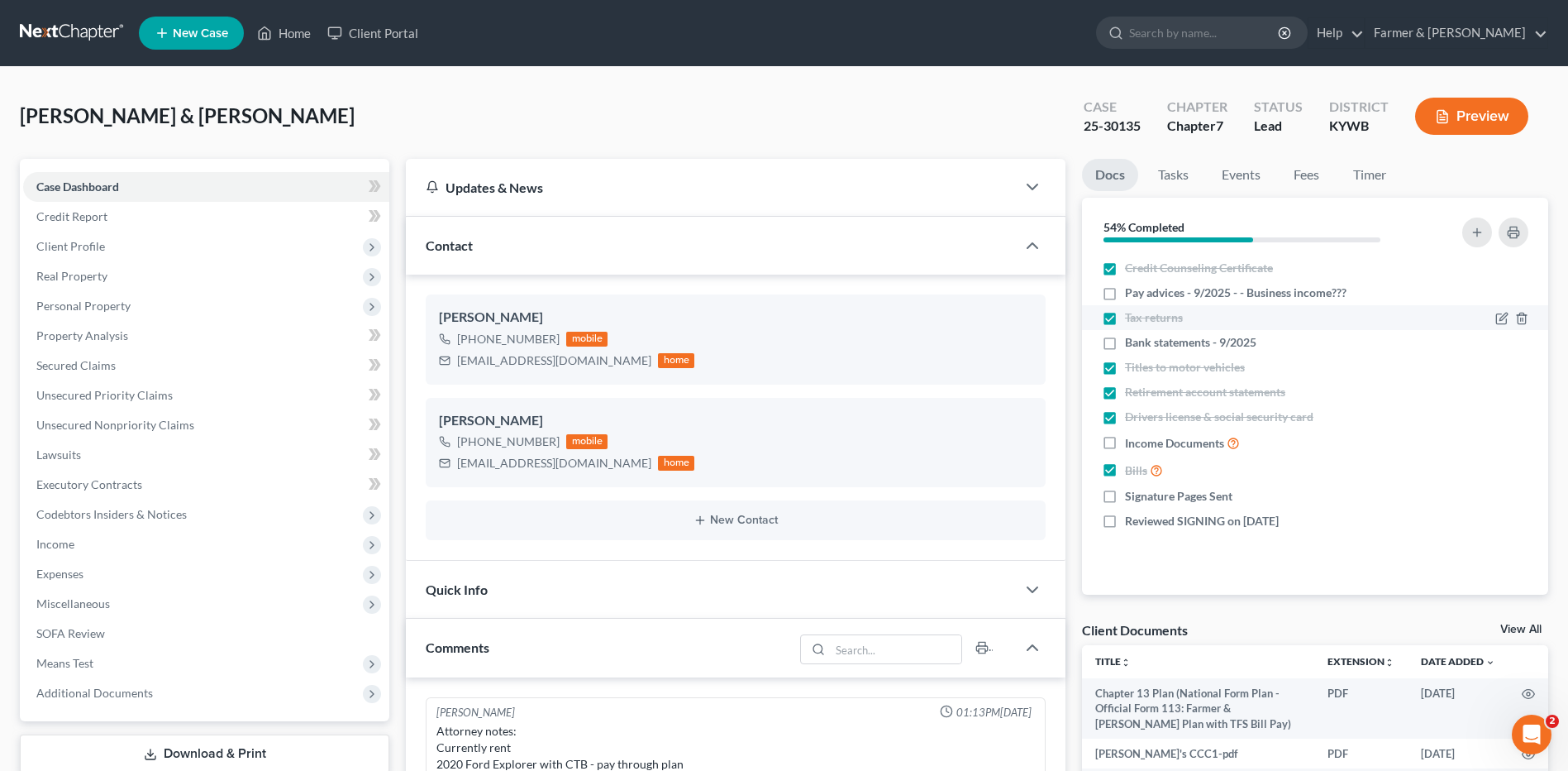
scroll to position [481, 0]
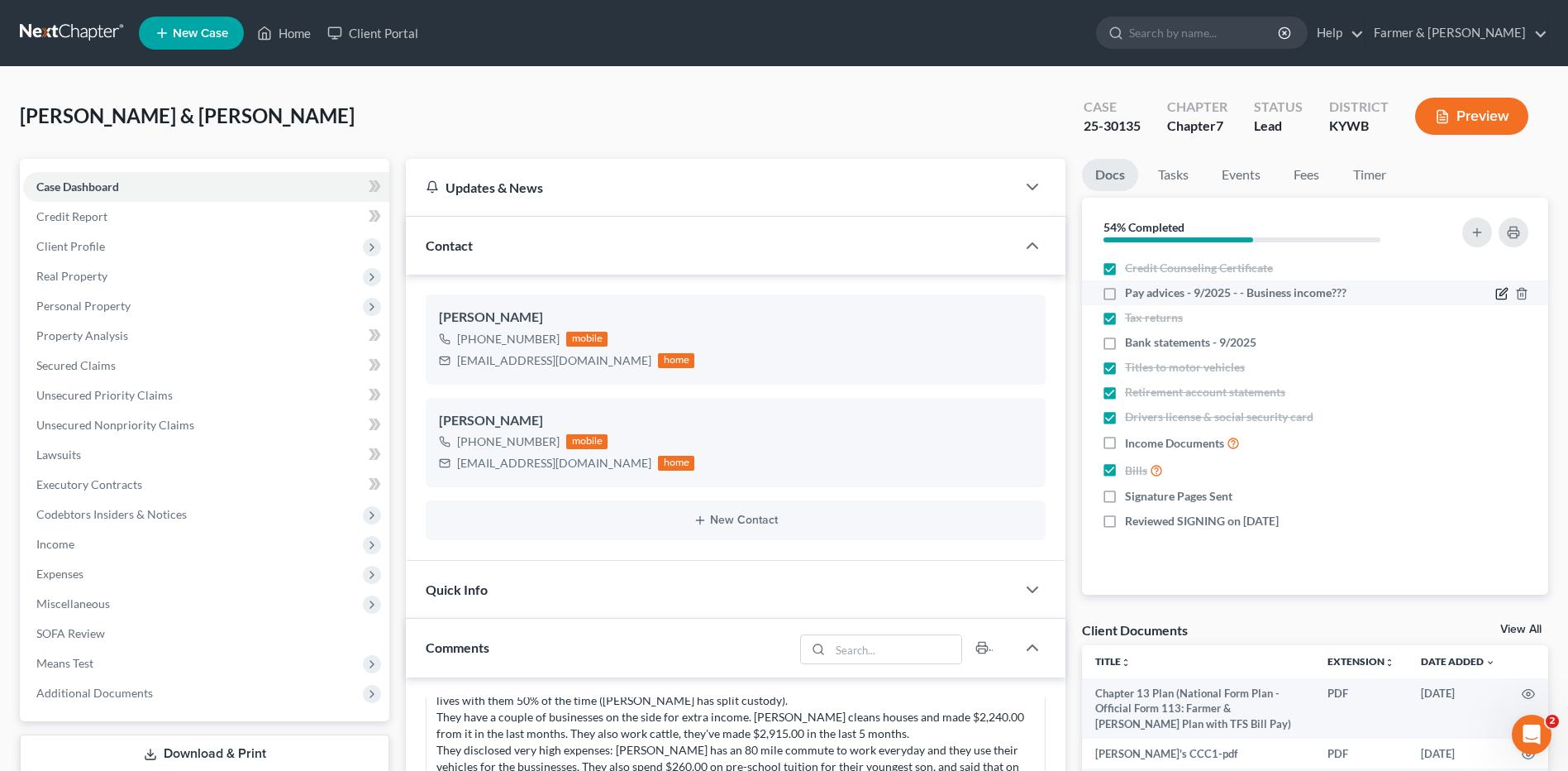
click at [1501, 293] on icon "button" at bounding box center [1502, 292] width 7 height 7
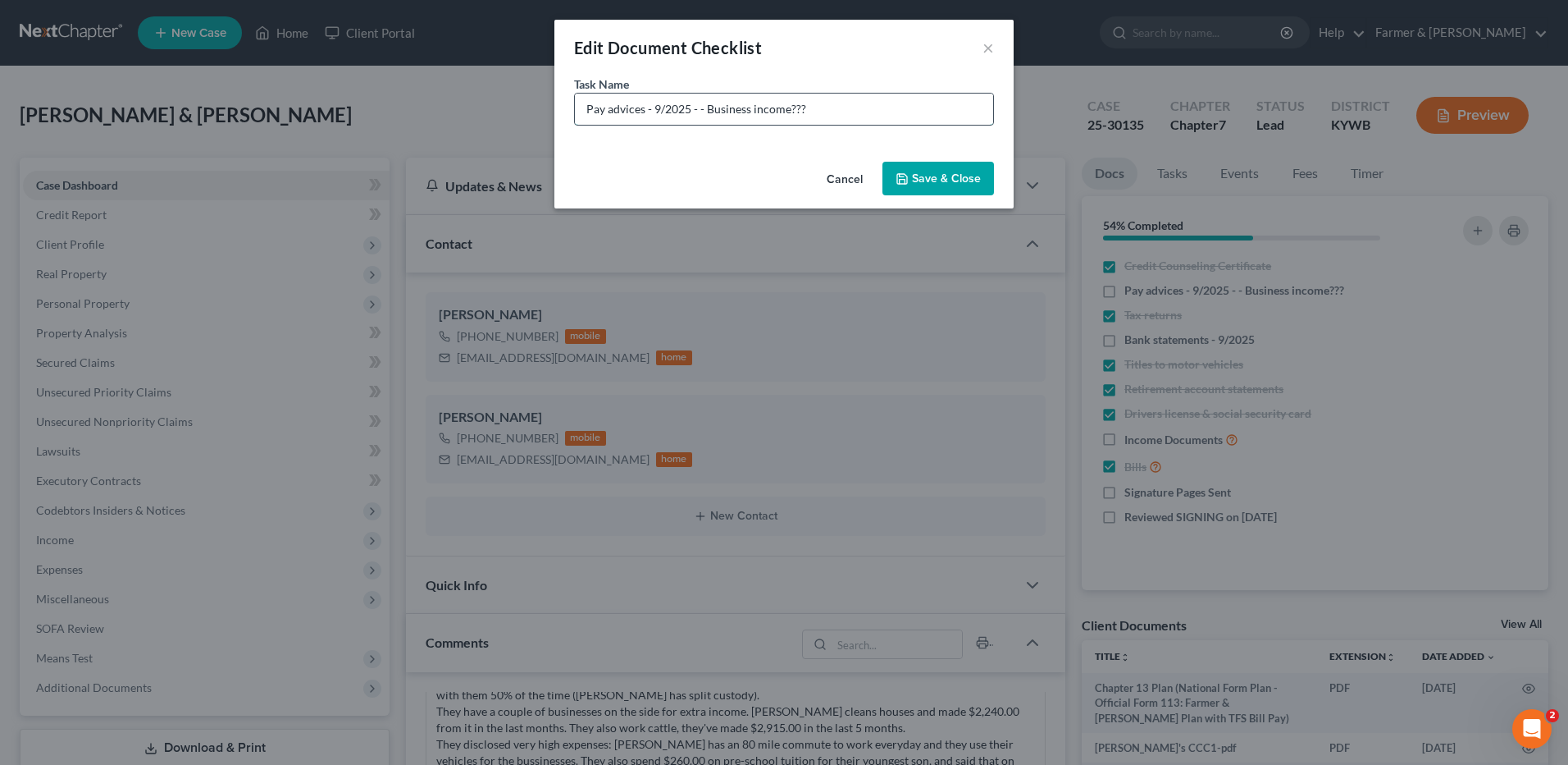
click at [651, 105] on input "Pay advices - 9/2025 - - Business income???" at bounding box center [784, 109] width 419 height 31
type input "Pay advices - Her 9/2025 - - Business income???"
click at [916, 171] on button "Save & Close" at bounding box center [938, 179] width 111 height 35
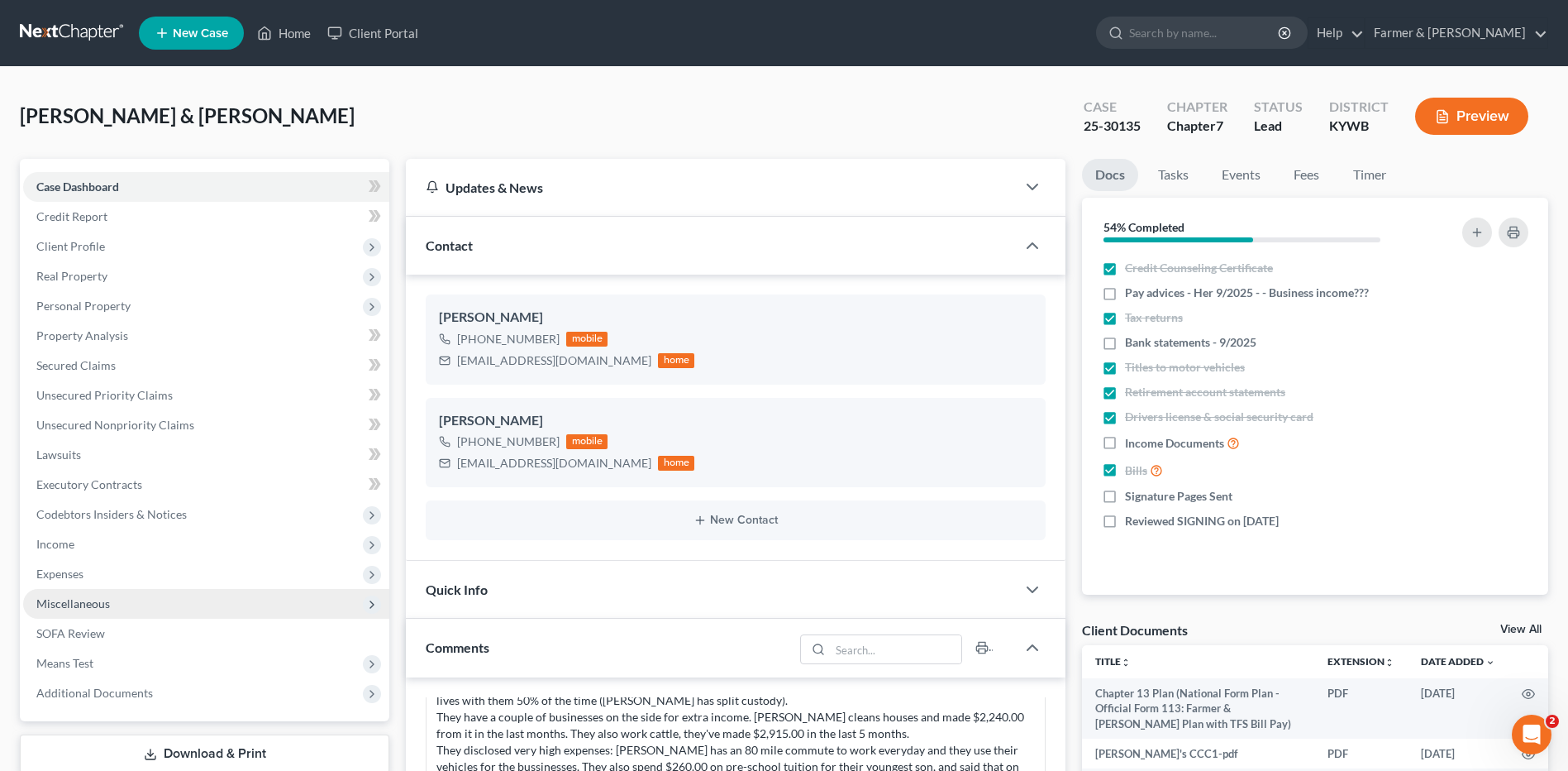
drag, startPoint x: 98, startPoint y: 570, endPoint x: 110, endPoint y: 597, distance: 29.5
click at [98, 570] on span "Expenses" at bounding box center [206, 574] width 366 height 30
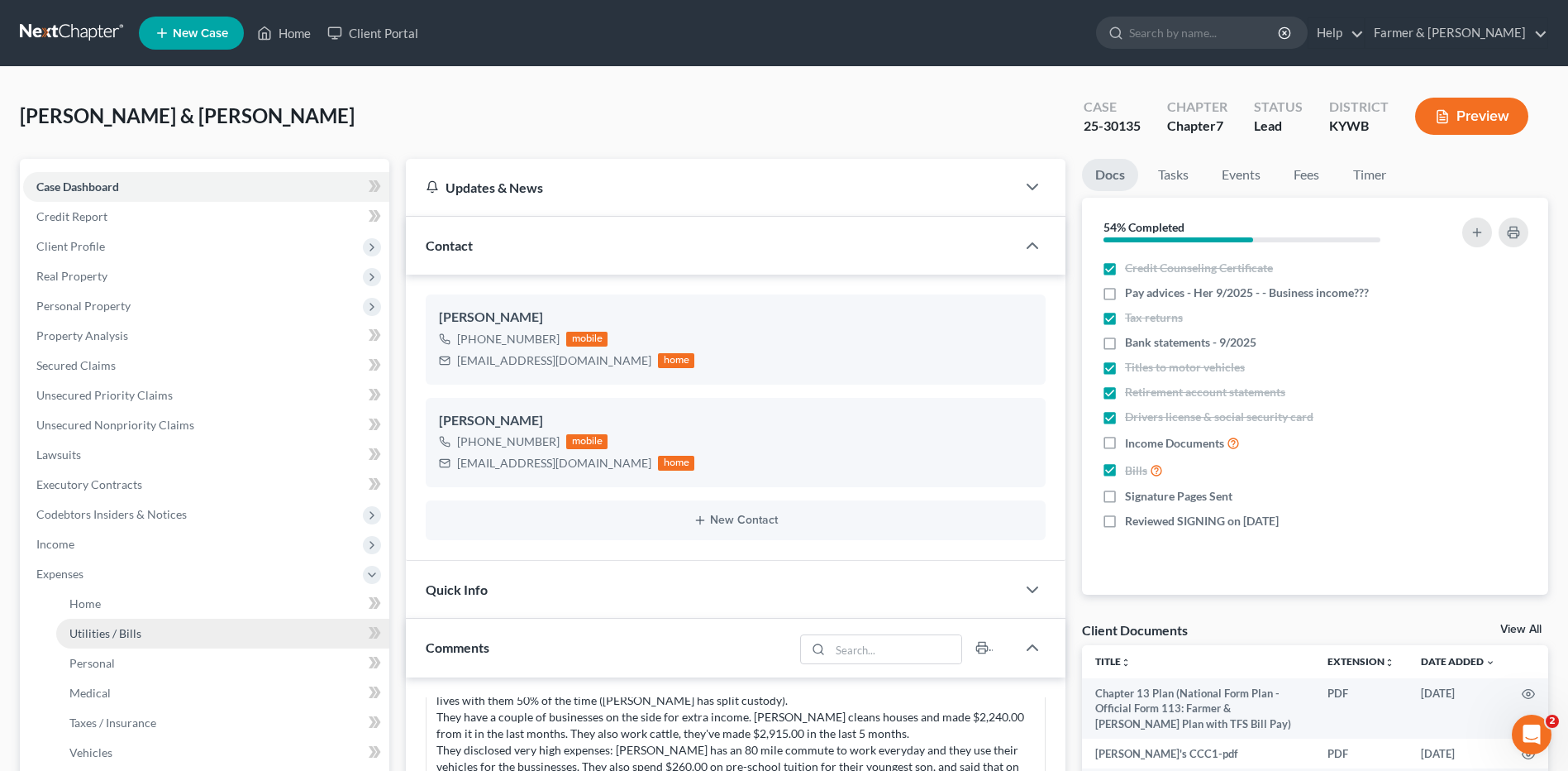
click at [110, 624] on link "Utilities / Bills" at bounding box center [223, 633] width 333 height 30
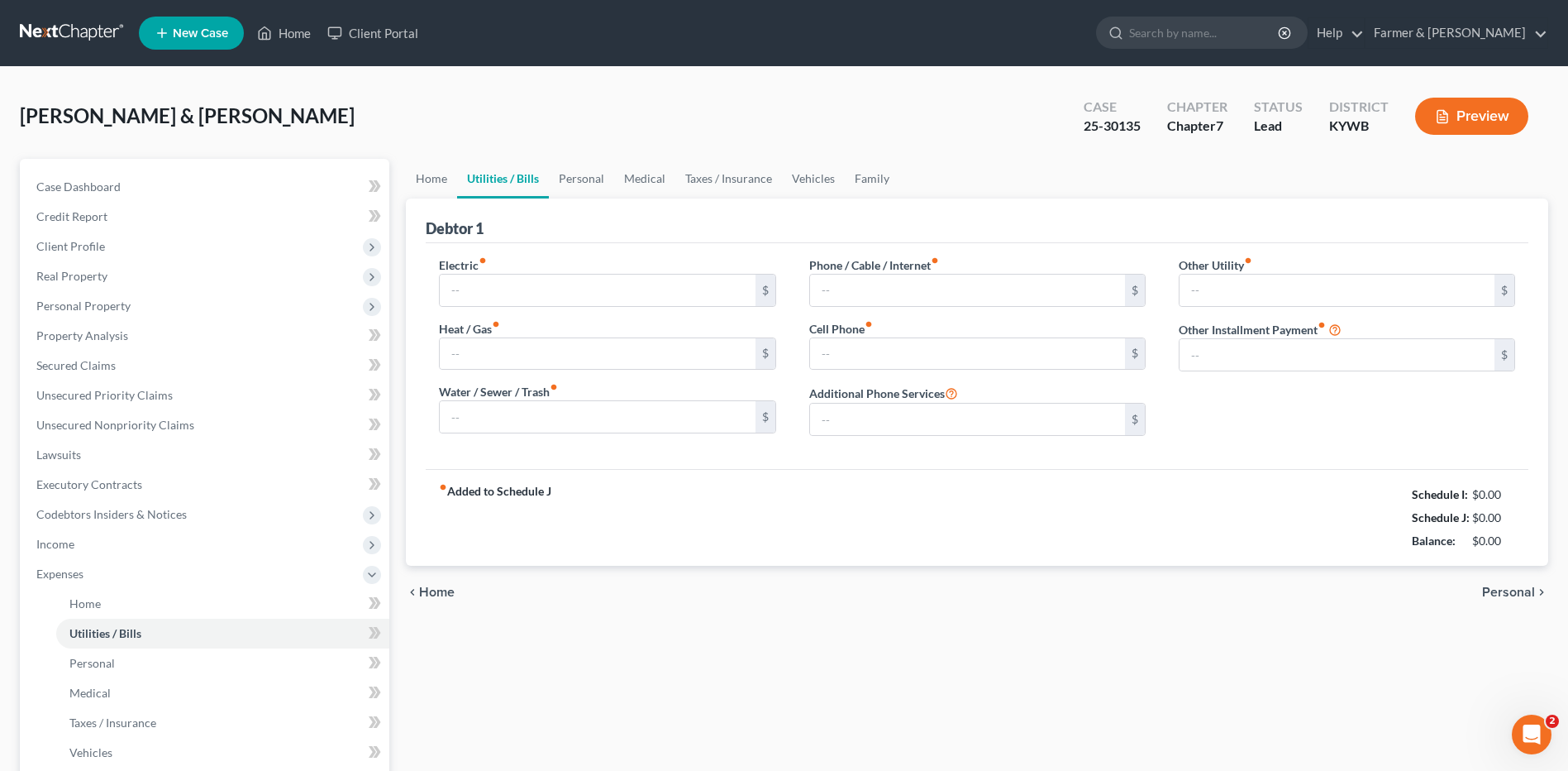
type input "250.00"
type input "65.00"
type input "90.00"
type input "100.00"
type input "250.00"
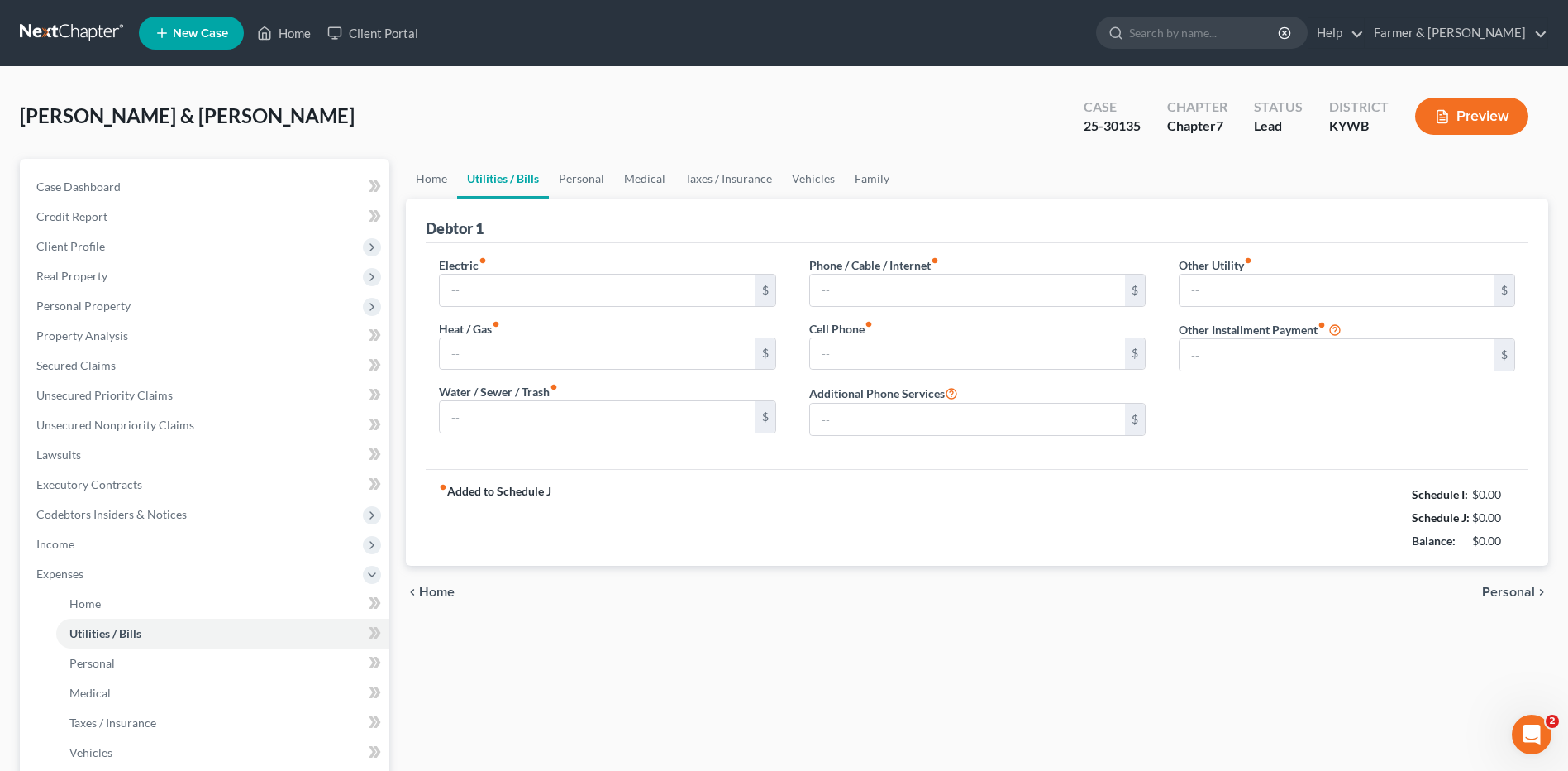
type input "0.00"
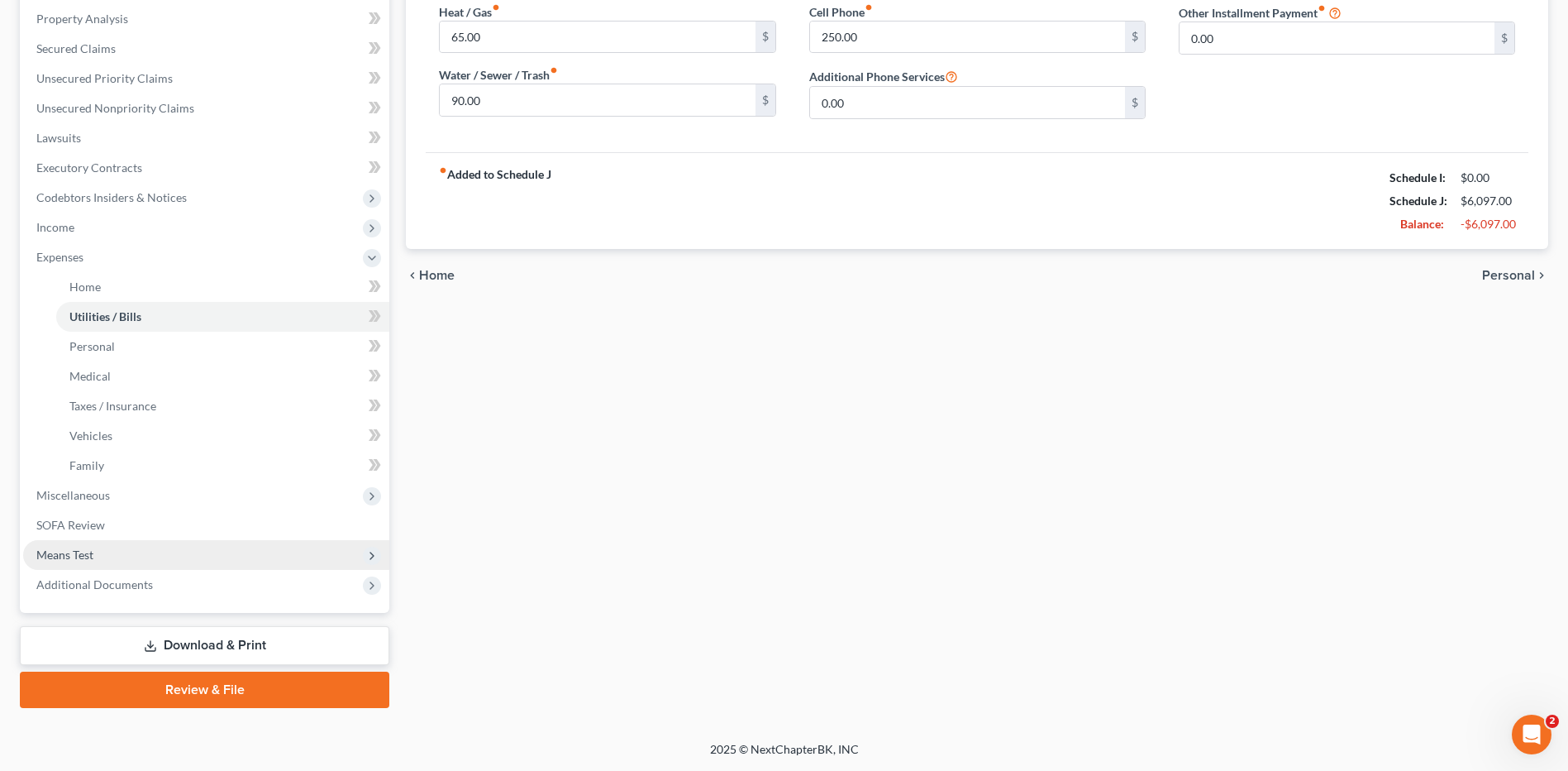
click at [122, 548] on span "Means Test" at bounding box center [206, 555] width 366 height 30
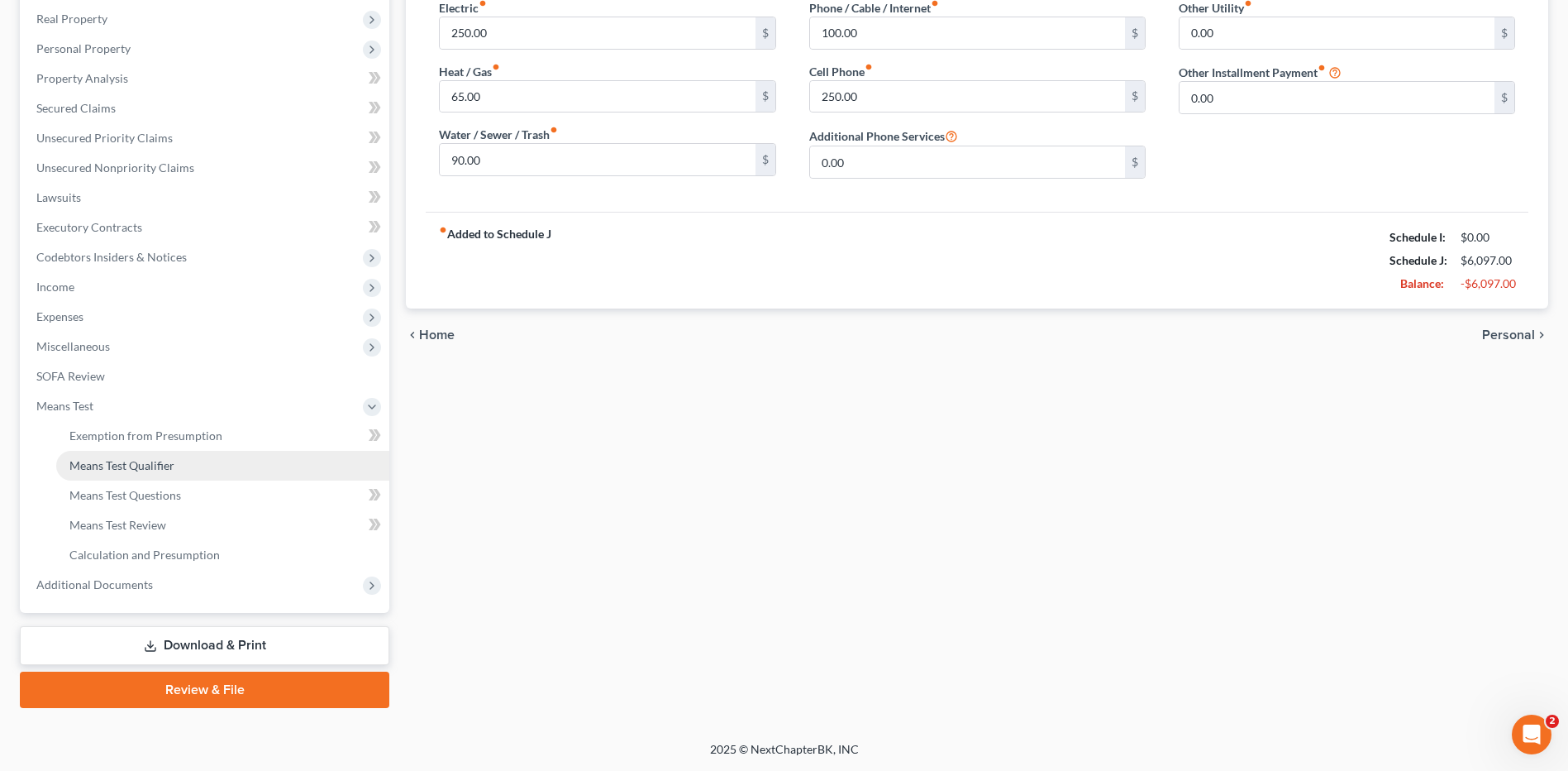
click at [130, 466] on span "Means Test Qualifier" at bounding box center [122, 464] width 105 height 14
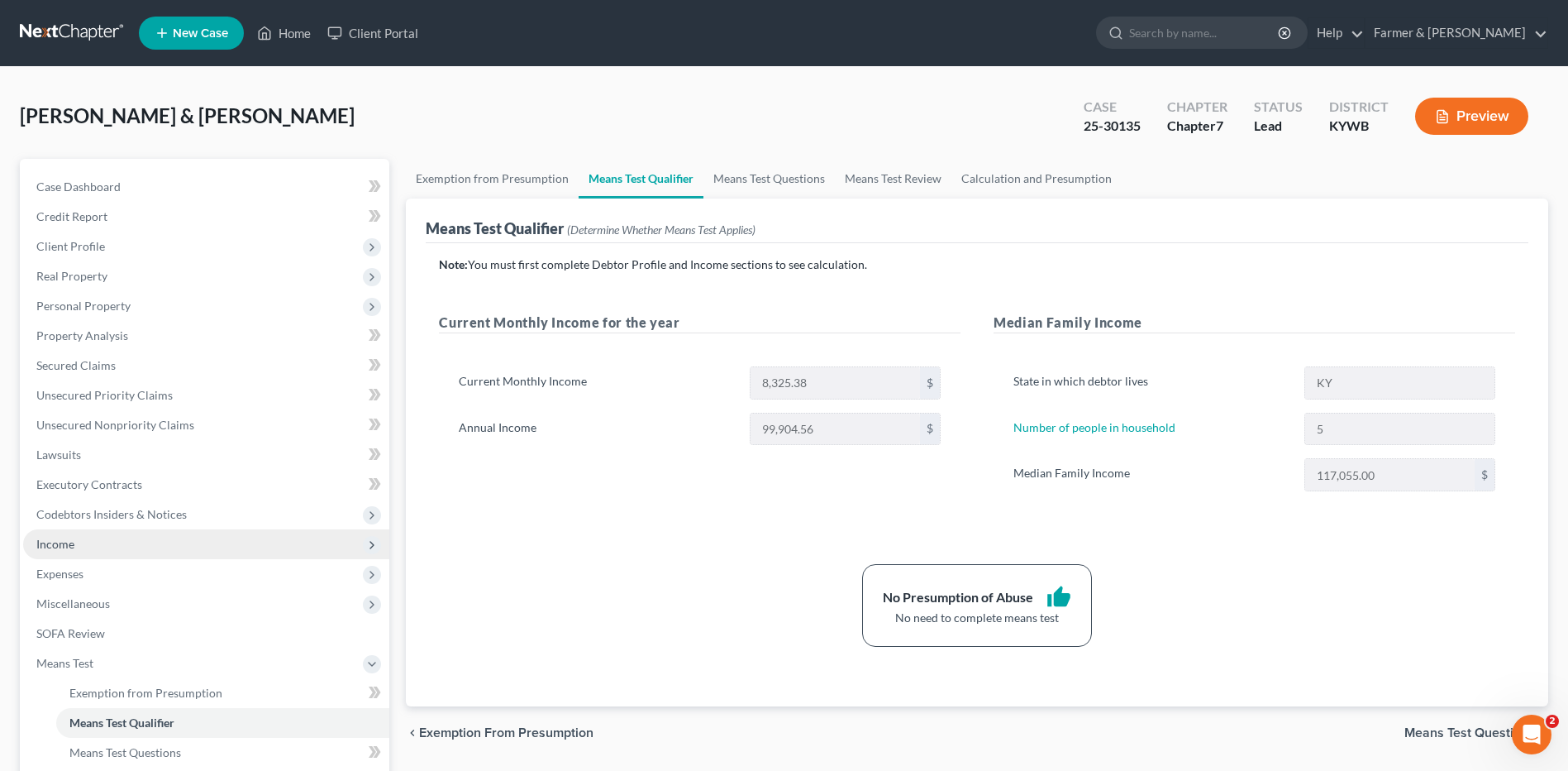
click at [171, 539] on span "Income" at bounding box center [206, 544] width 366 height 30
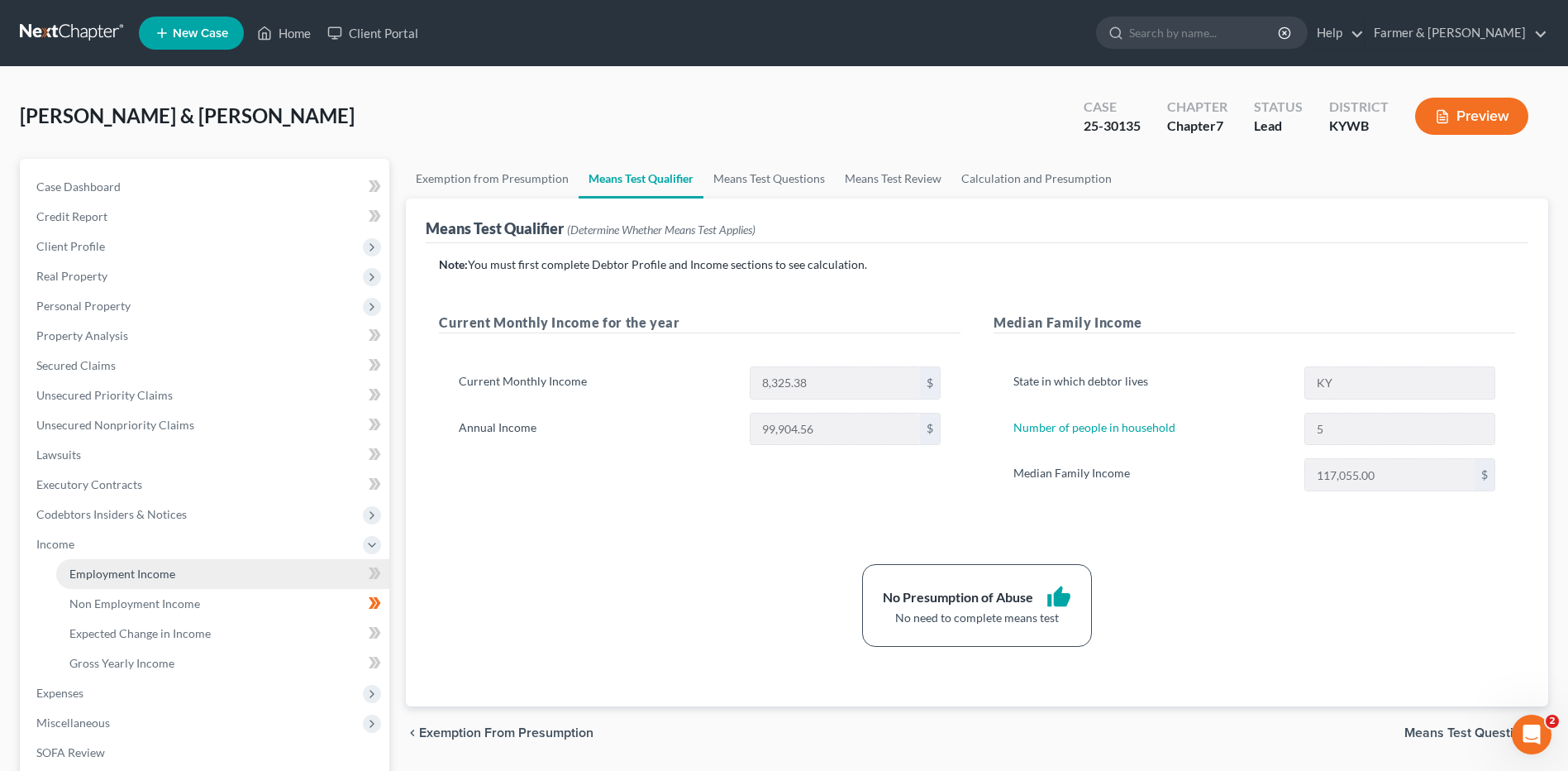
click at [169, 580] on span "Employment Income" at bounding box center [122, 573] width 105 height 14
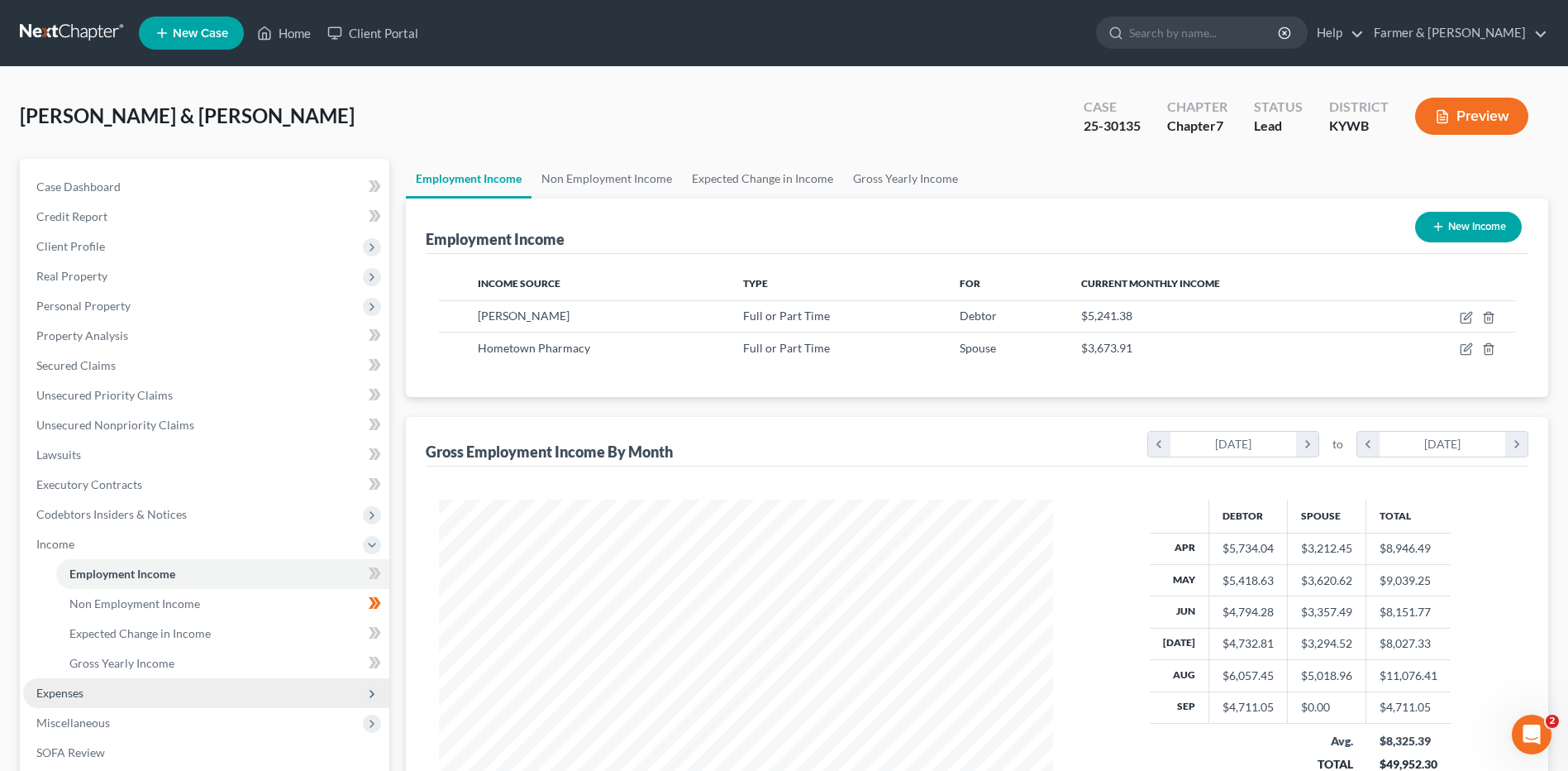
scroll to position [307, 646]
click at [147, 685] on span "Expenses" at bounding box center [206, 693] width 366 height 30
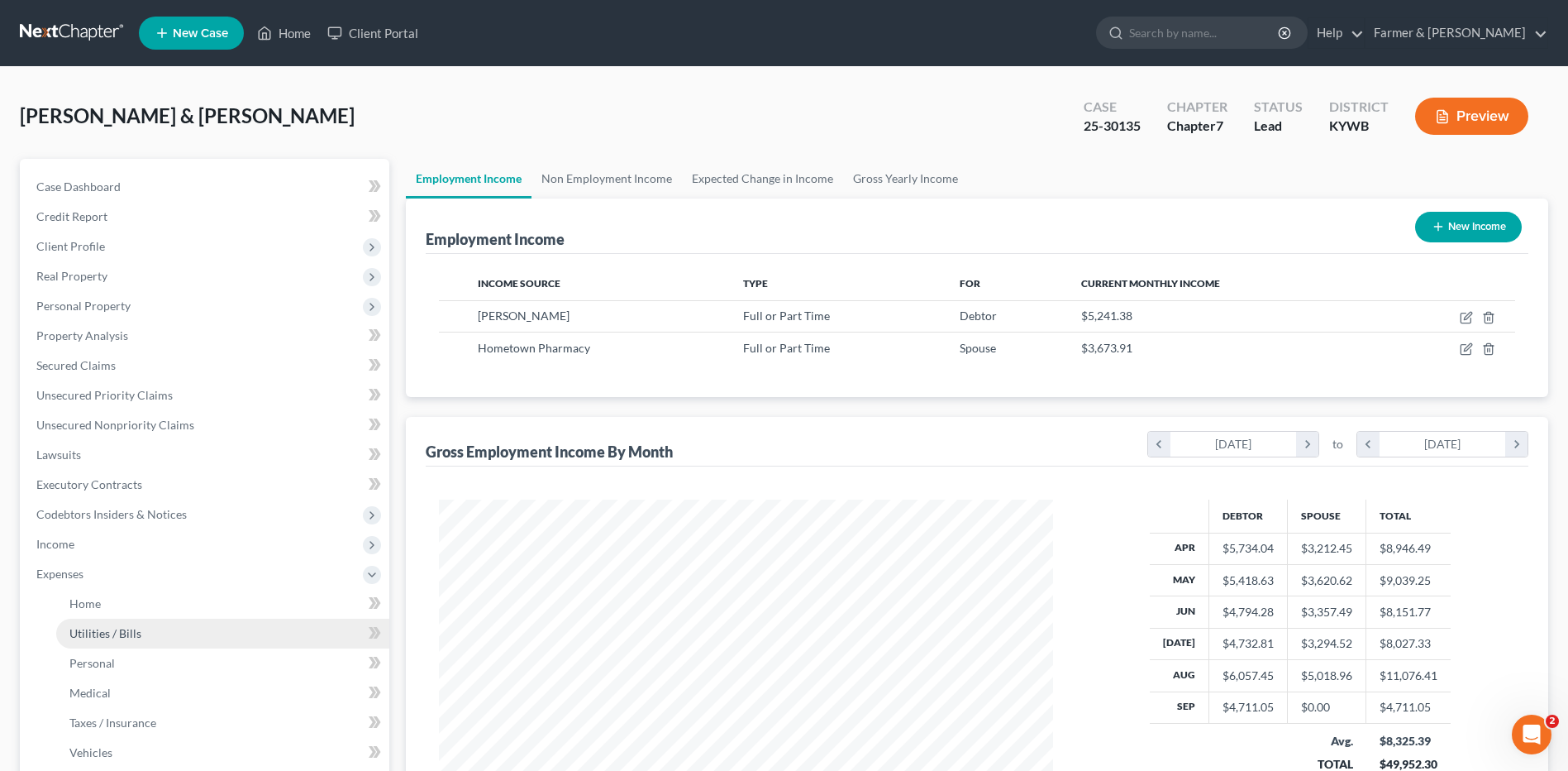
click at [277, 623] on link "Utilities / Bills" at bounding box center [223, 633] width 333 height 30
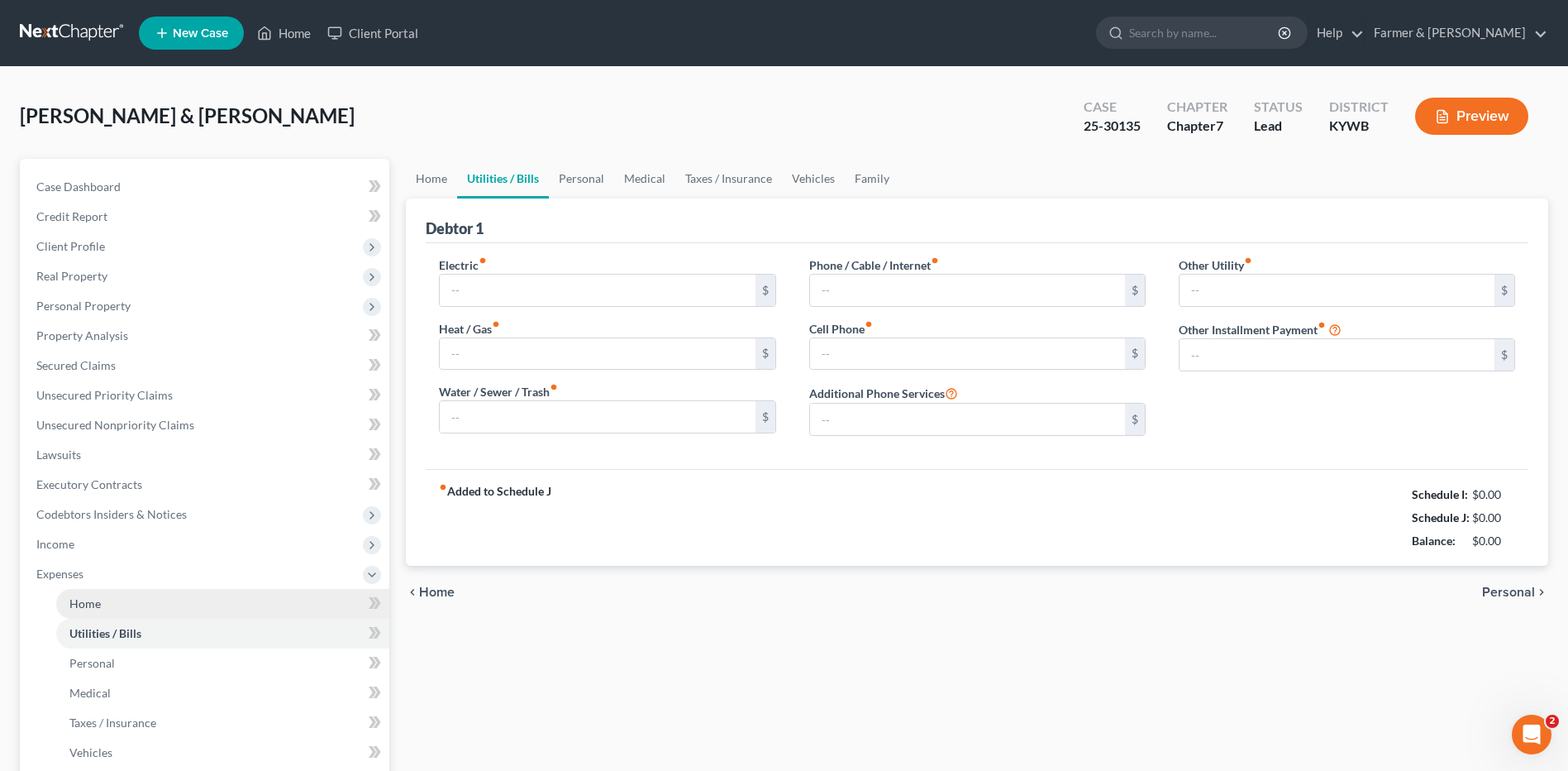
type input "250.00"
type input "65.00"
type input "90.00"
type input "100.00"
type input "250.00"
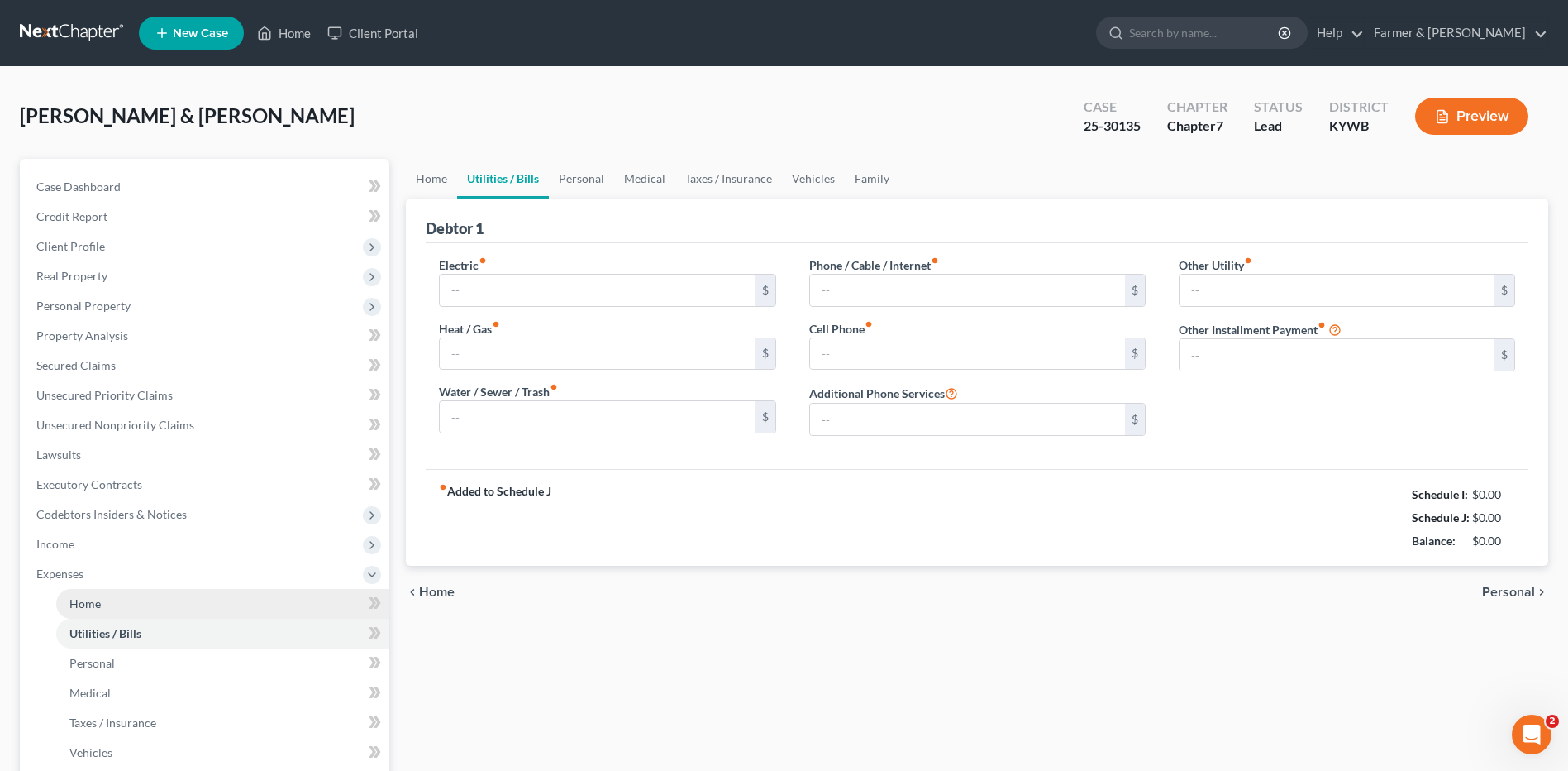
type input "0.00"
click at [154, 607] on link "Home" at bounding box center [223, 604] width 333 height 30
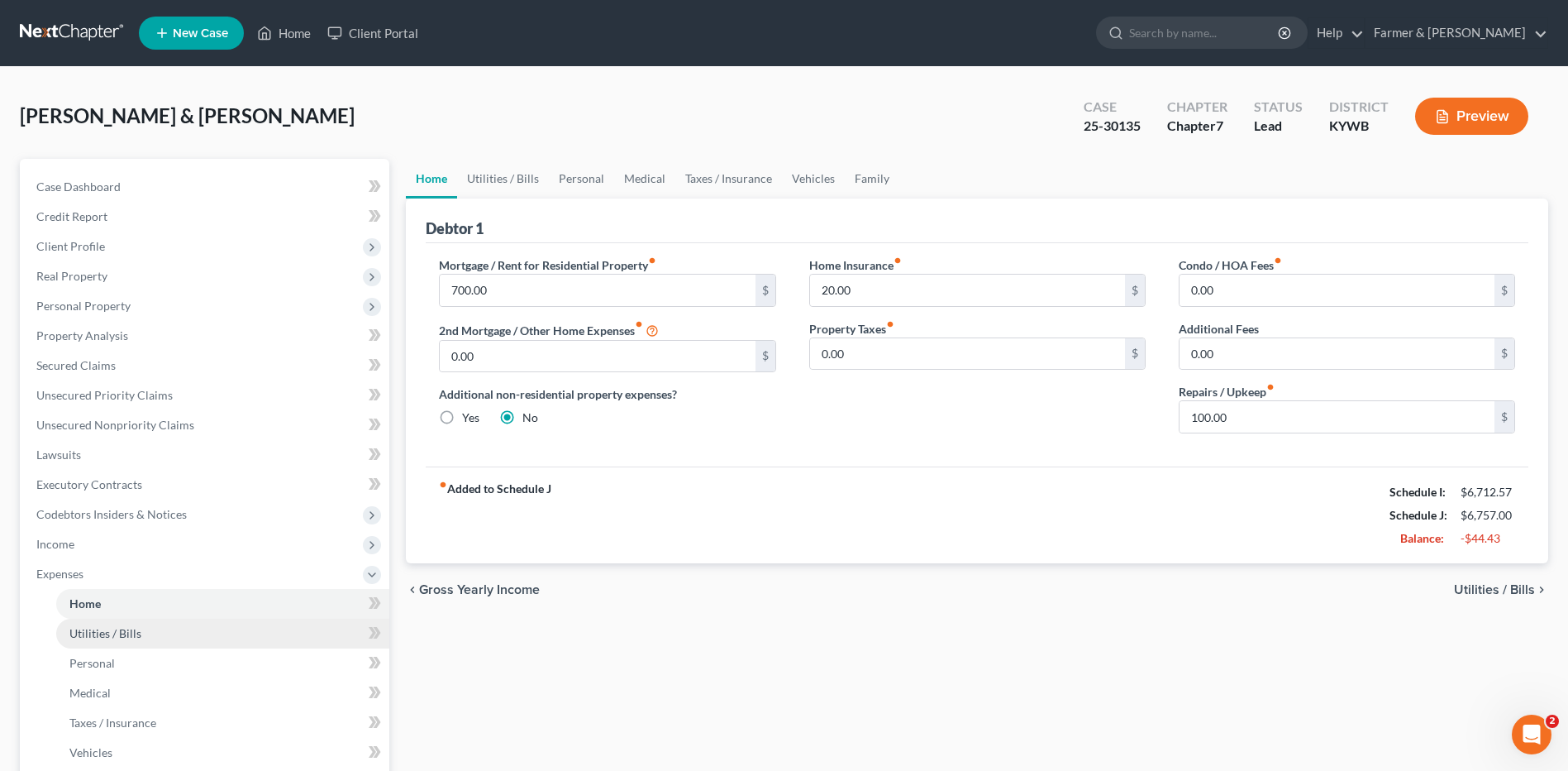
click at [148, 637] on link "Utilities / Bills" at bounding box center [223, 633] width 333 height 30
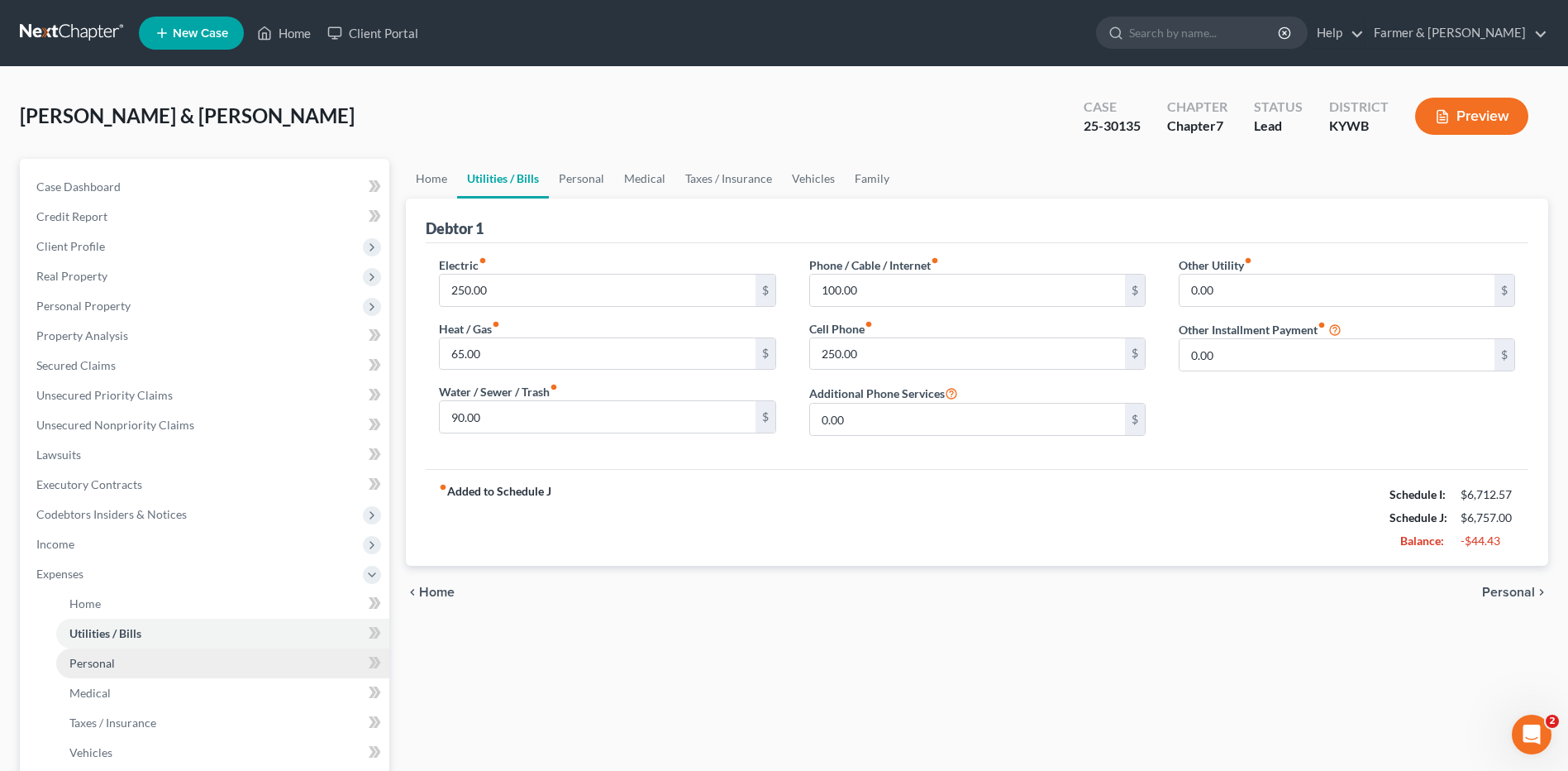
click at [140, 662] on link "Personal" at bounding box center [223, 663] width 333 height 30
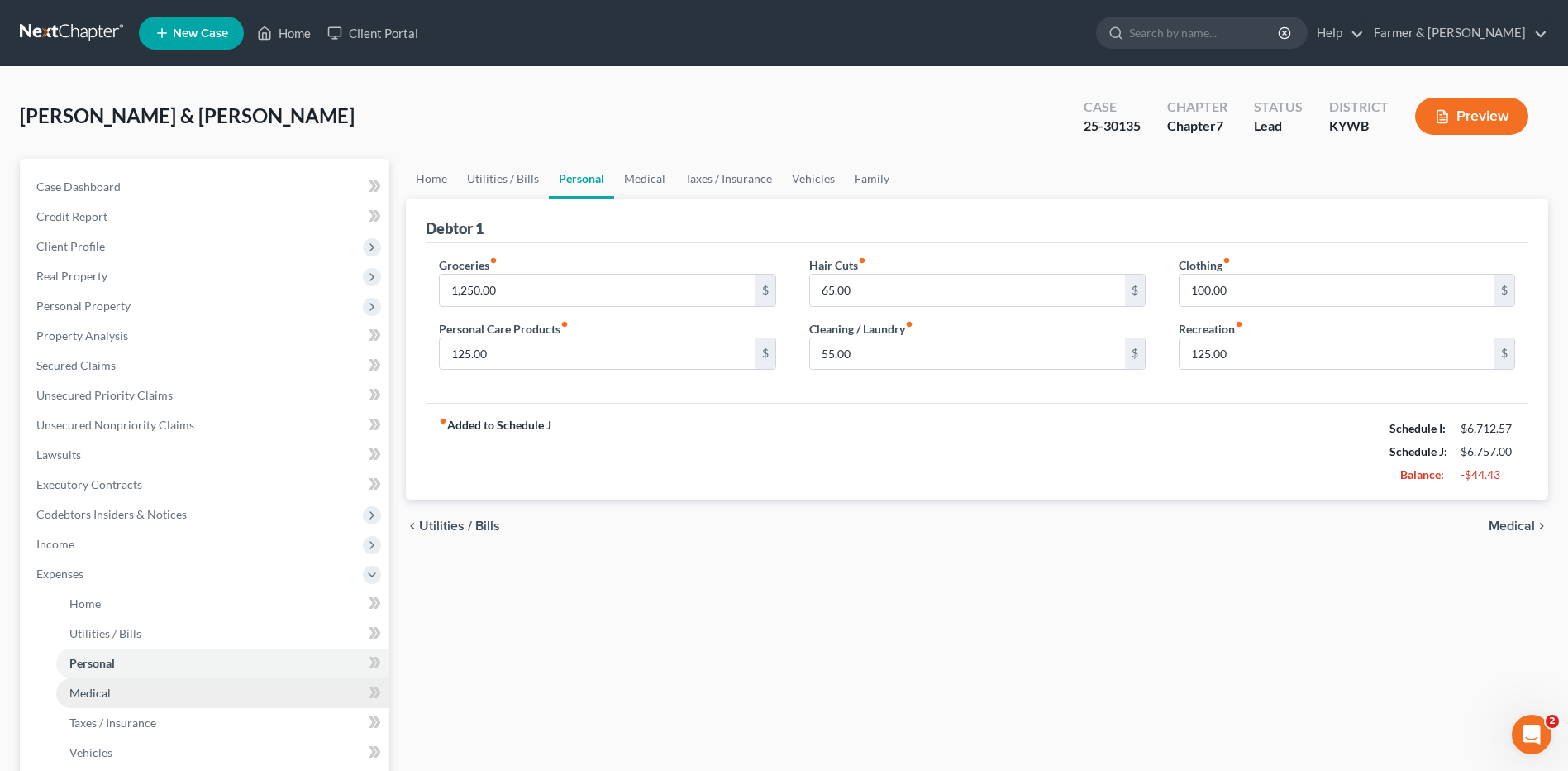
click at [135, 683] on link "Medical" at bounding box center [223, 693] width 333 height 30
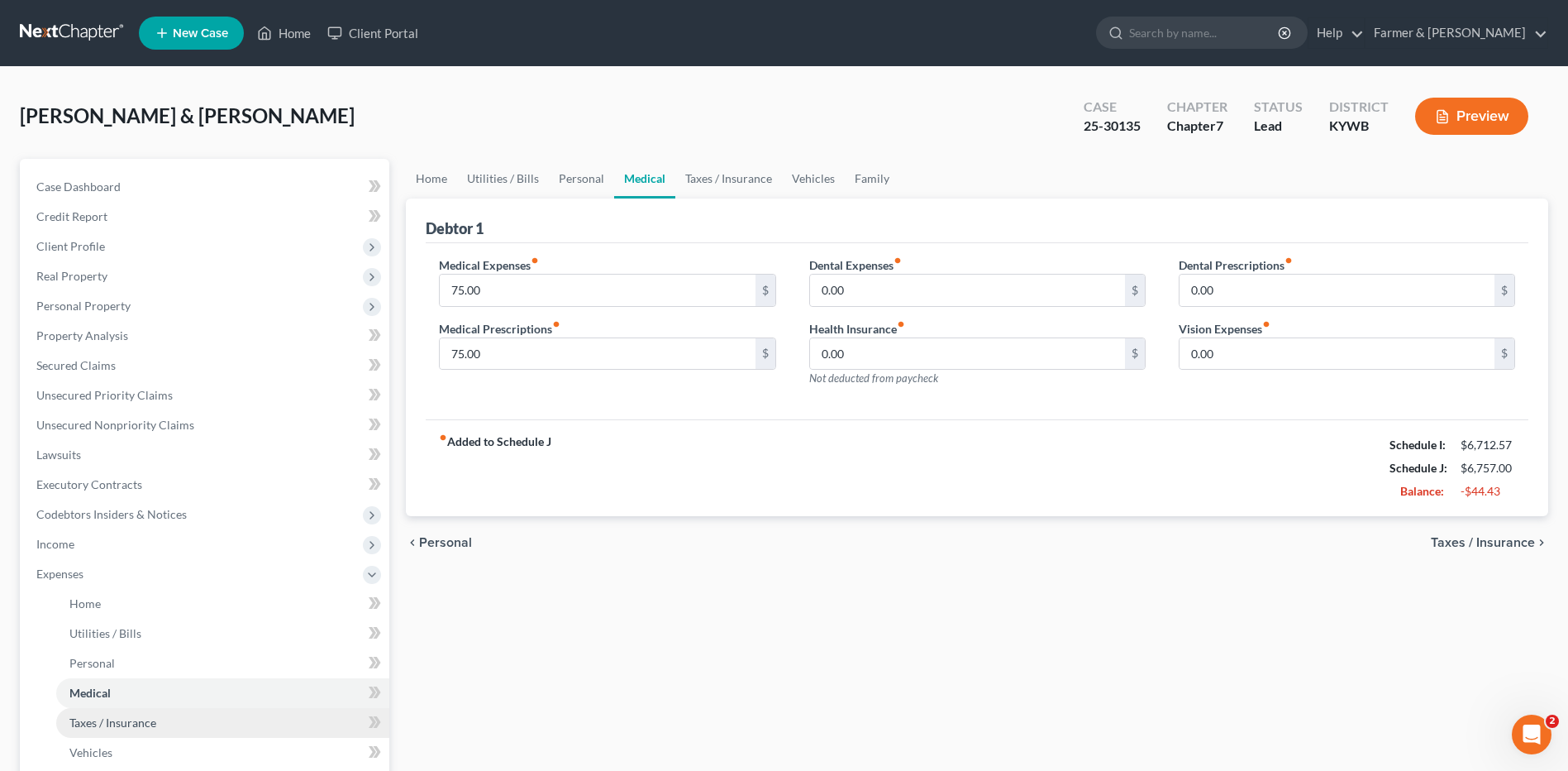
click at [131, 714] on link "Taxes / Insurance" at bounding box center [223, 723] width 333 height 30
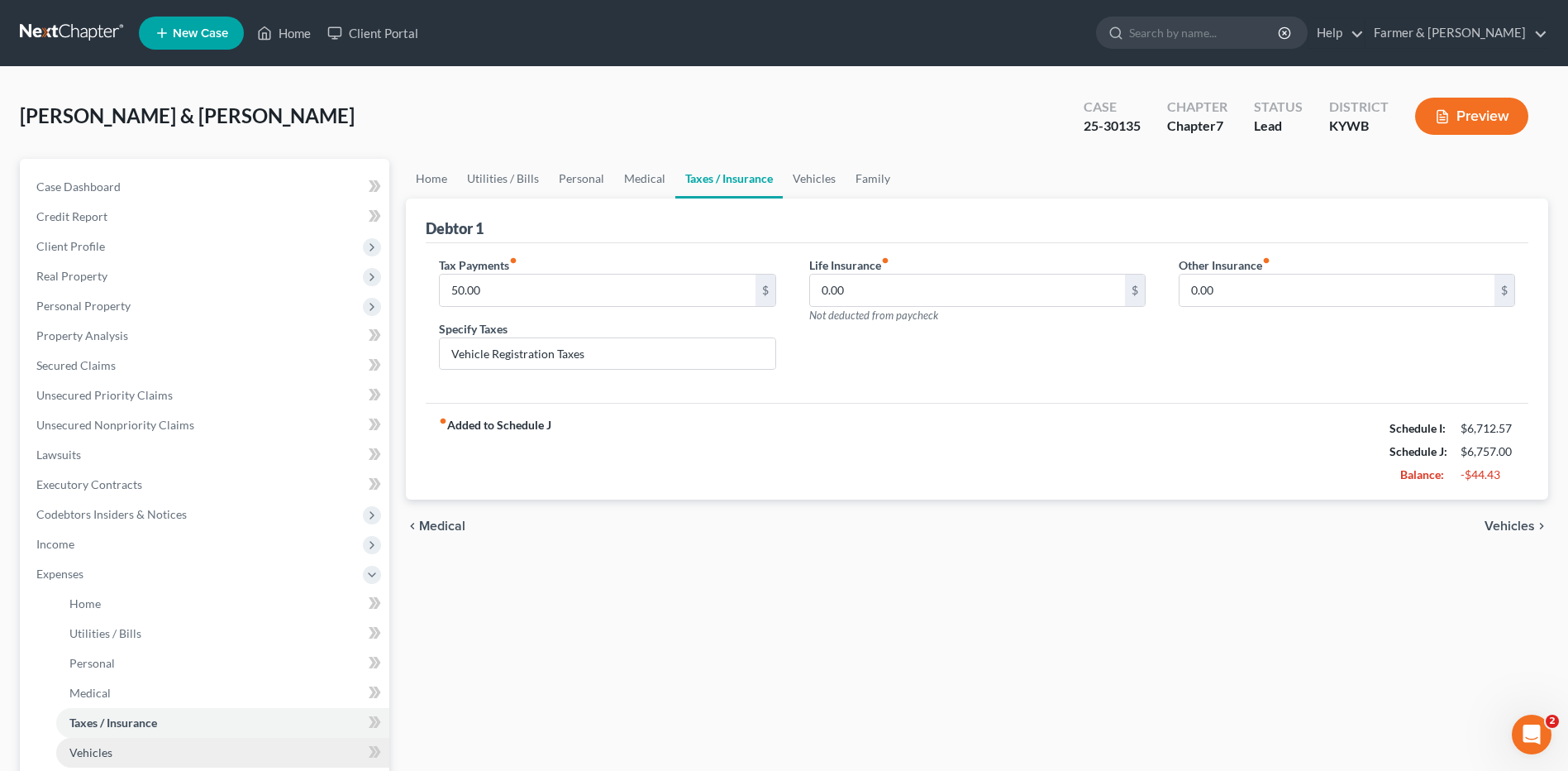
click at [135, 743] on link "Vehicles" at bounding box center [223, 753] width 333 height 30
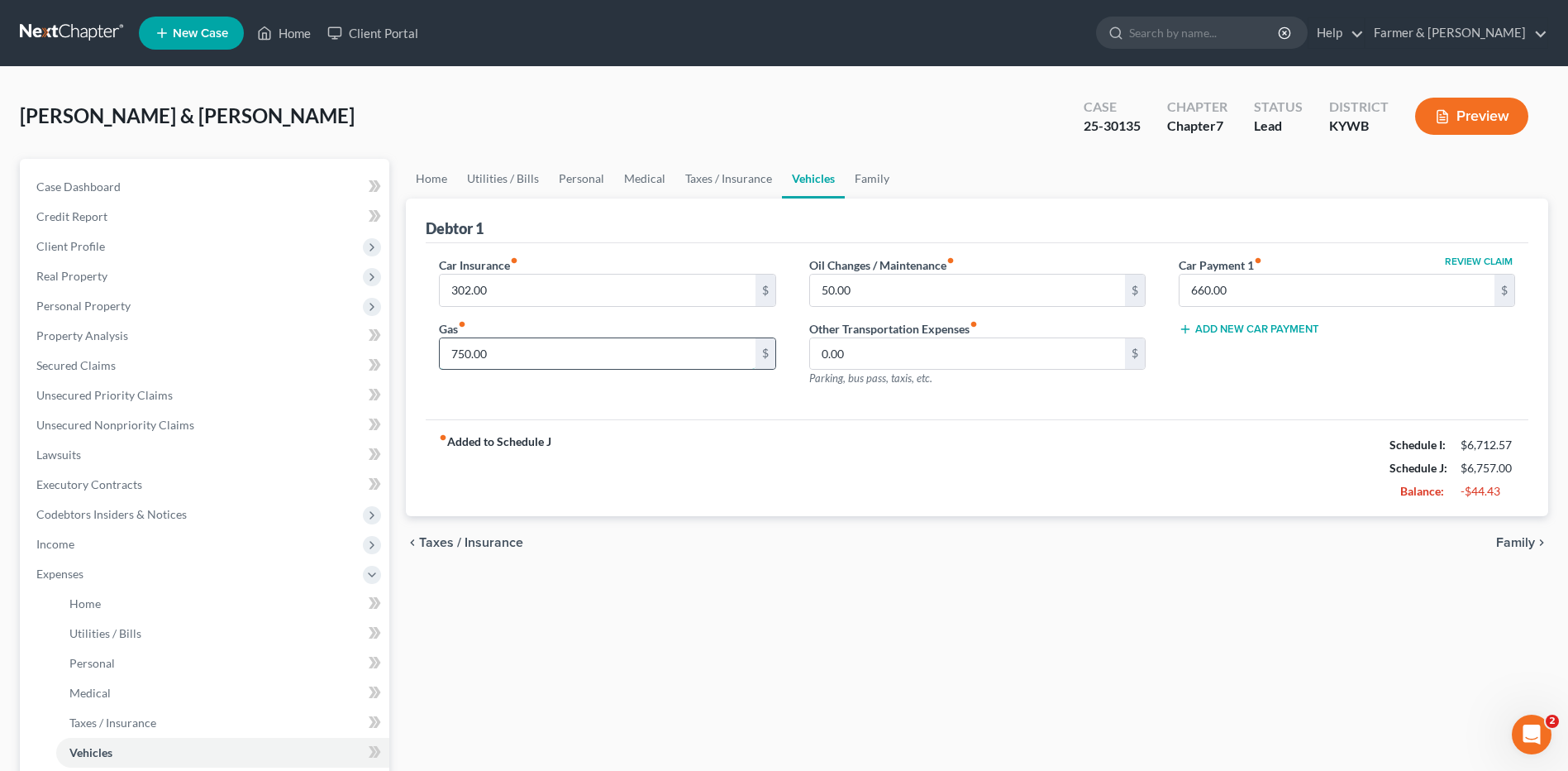
click at [520, 357] on input "750.00" at bounding box center [596, 354] width 315 height 32
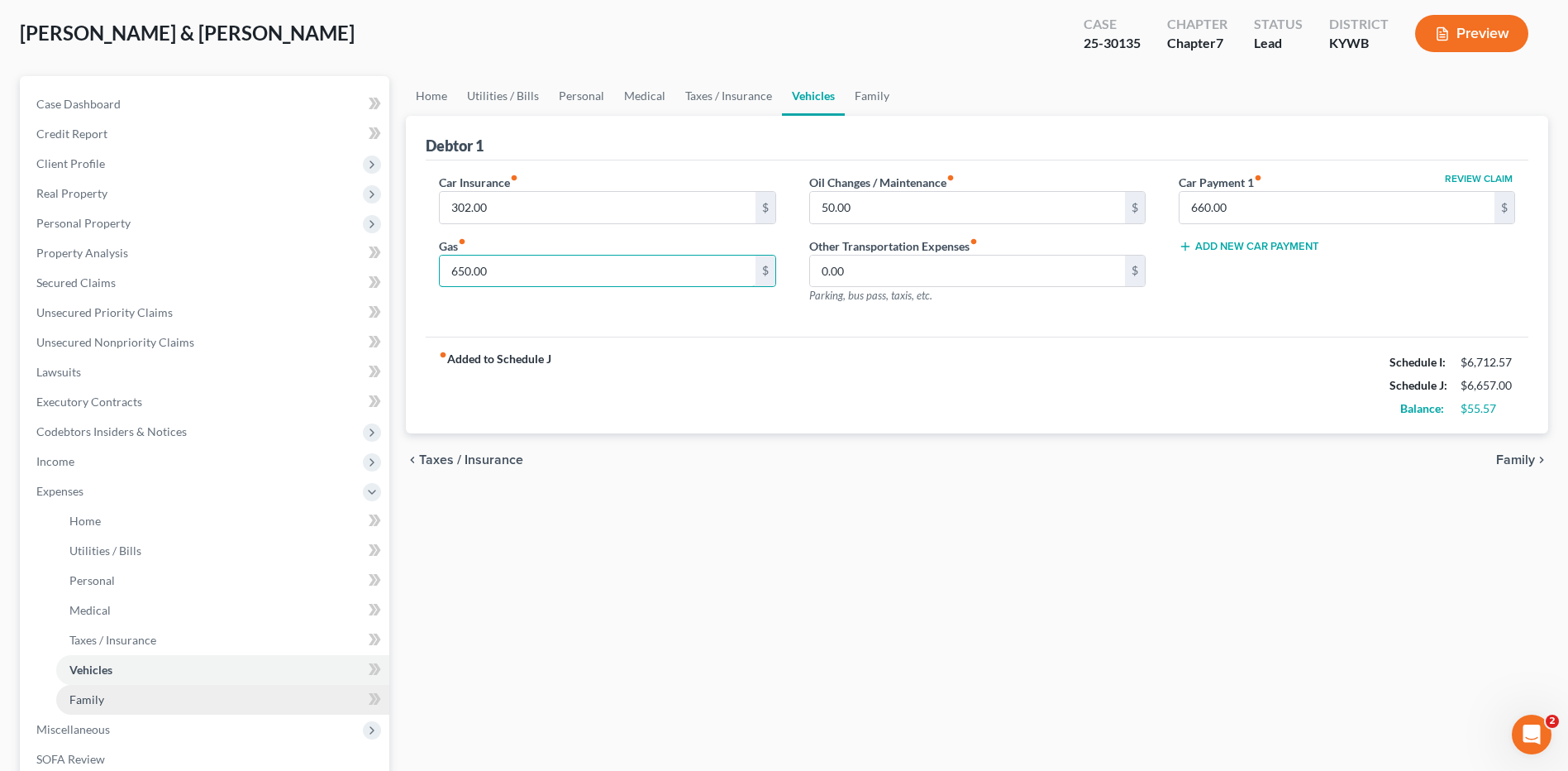
type input "650.00"
click at [123, 705] on link "Family" at bounding box center [223, 700] width 333 height 30
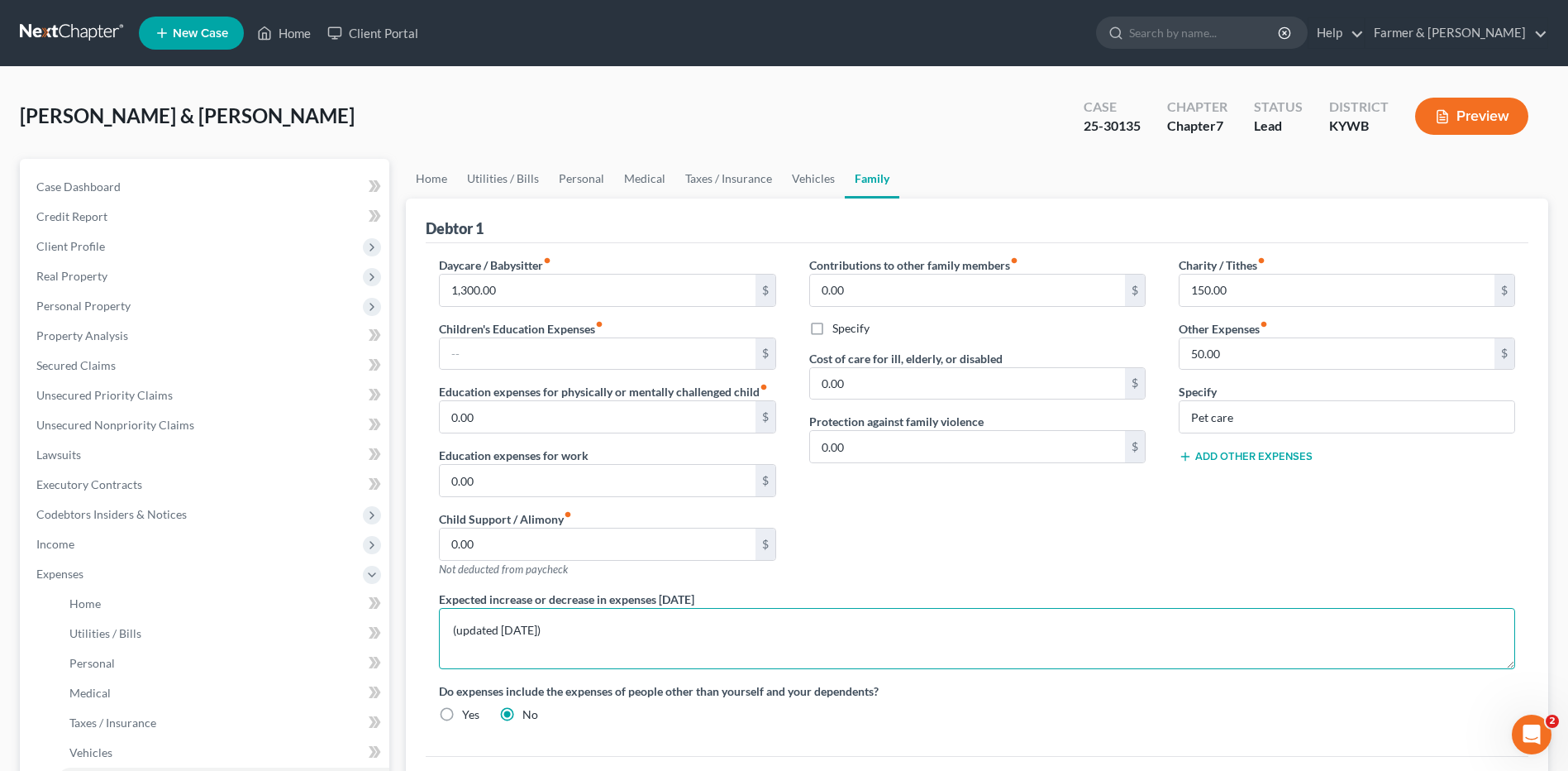
drag, startPoint x: 624, startPoint y: 625, endPoint x: 424, endPoint y: 652, distance: 201.8
click at [423, 653] on div "Expected increase or decrease in expenses within one year (updated 4.29.2025)" at bounding box center [978, 630] width 1110 height 79
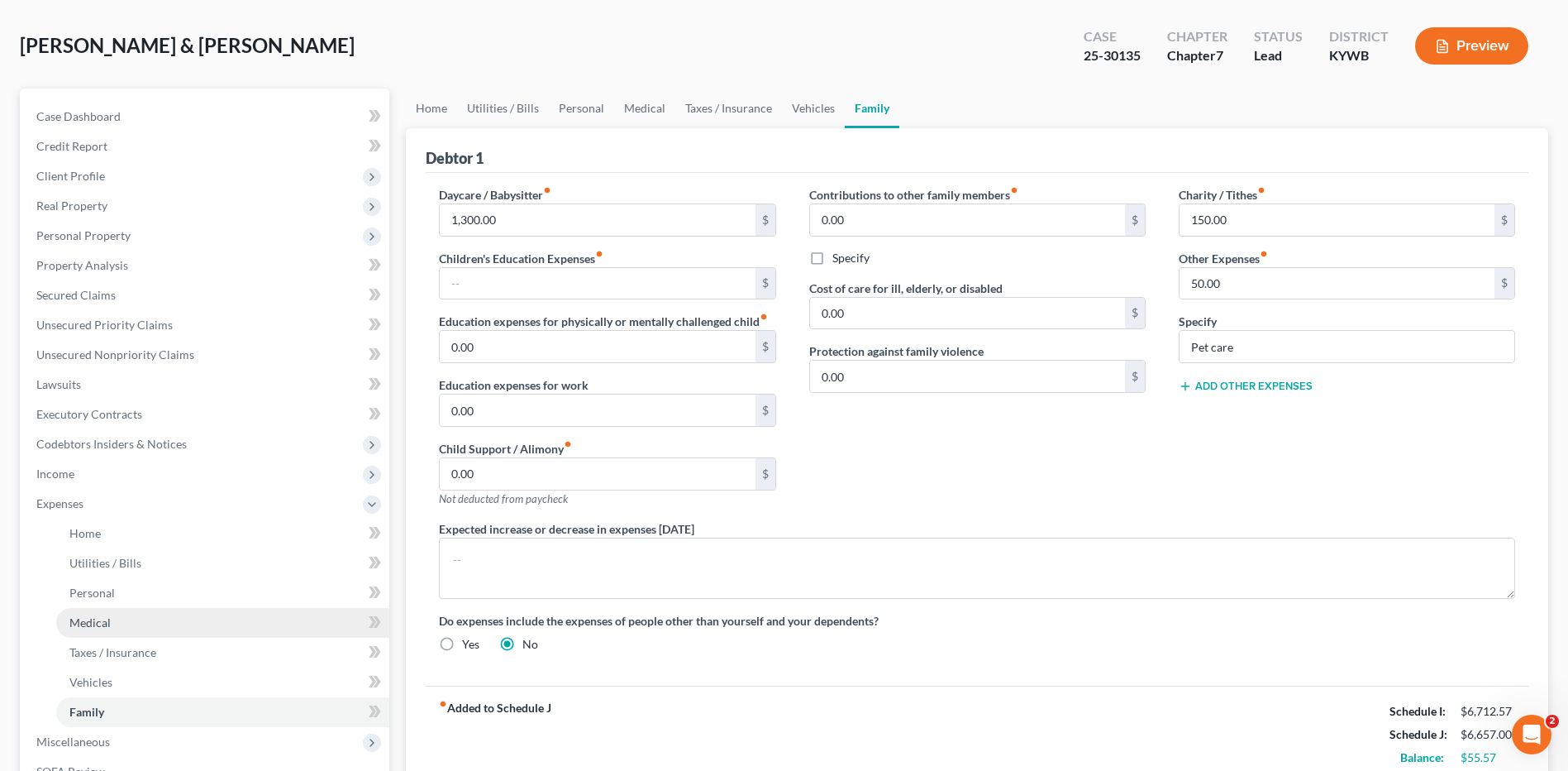
scroll to position [165, 0]
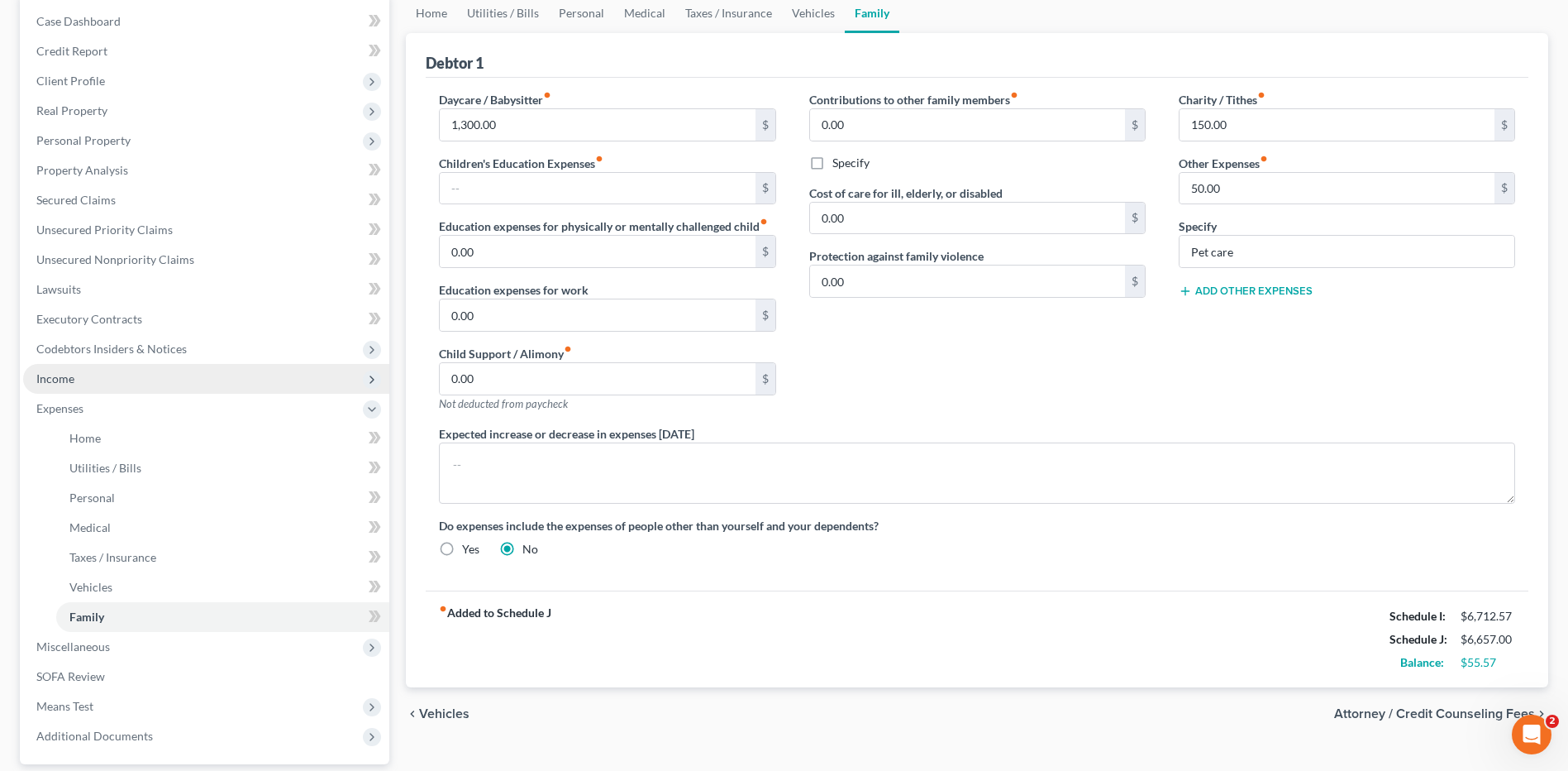
click at [151, 387] on span "Income" at bounding box center [206, 379] width 366 height 30
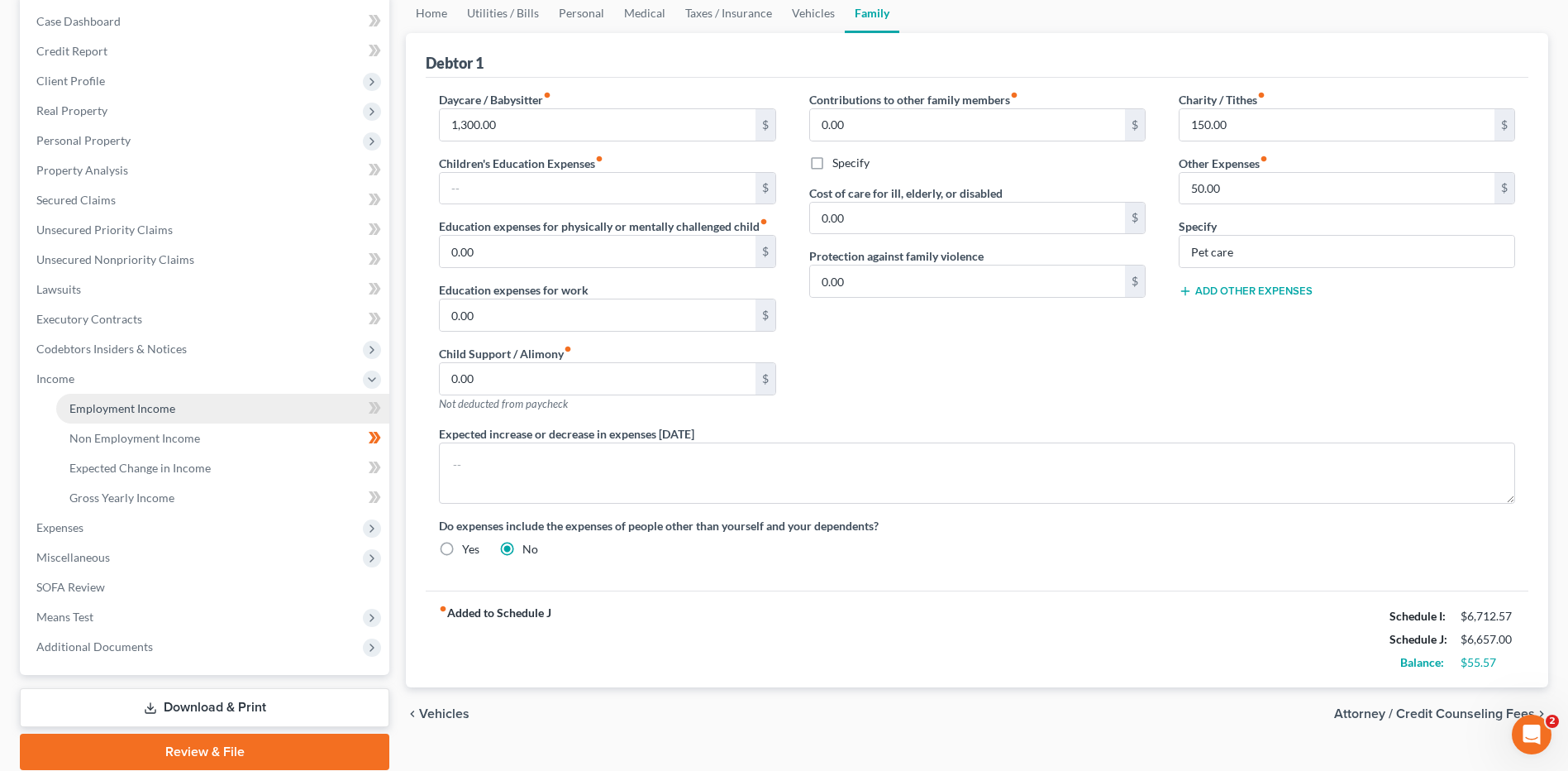
click at [161, 409] on span "Employment Income" at bounding box center [122, 408] width 105 height 14
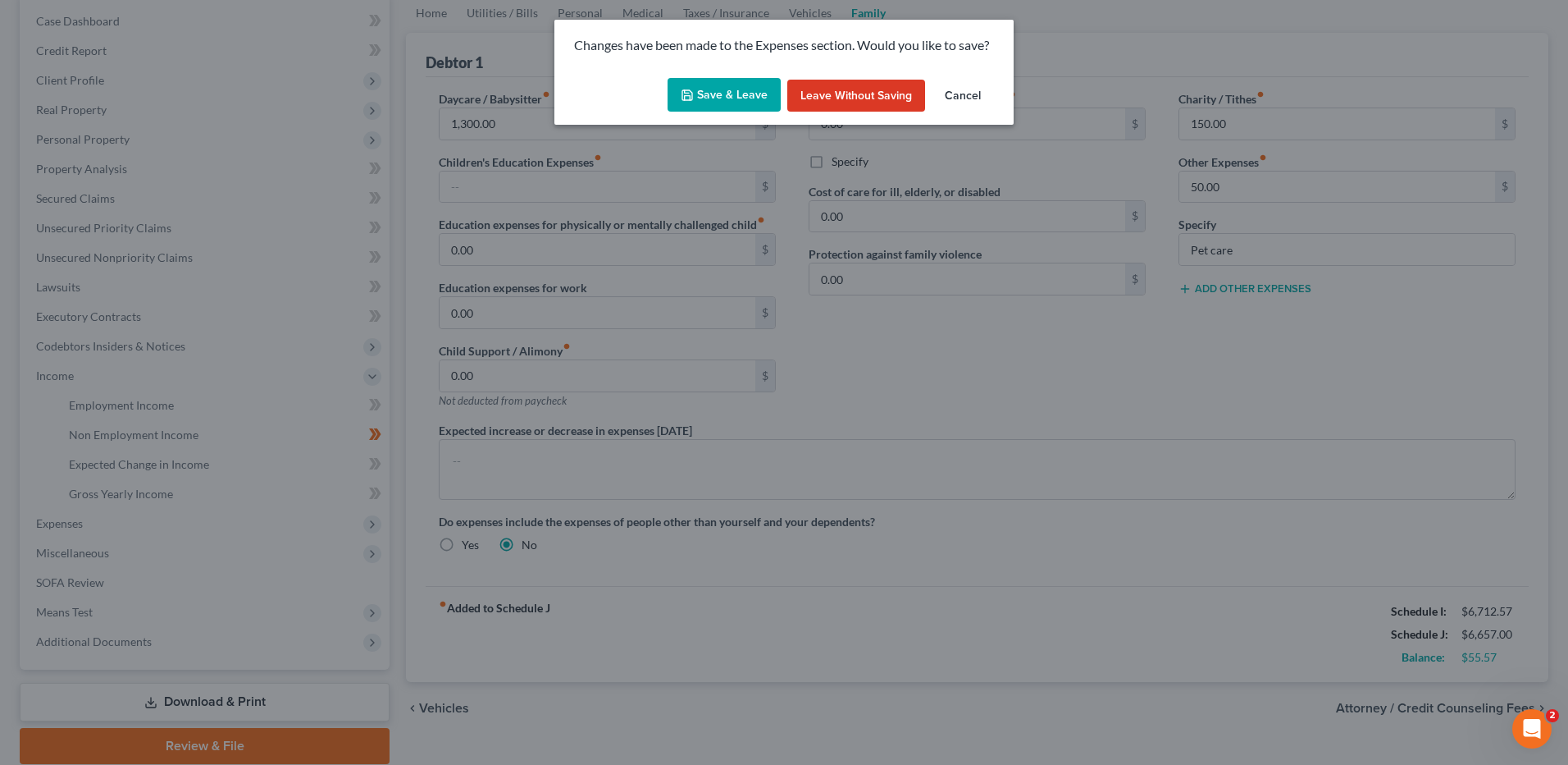
click at [720, 83] on button "Save & Leave" at bounding box center [723, 96] width 113 height 35
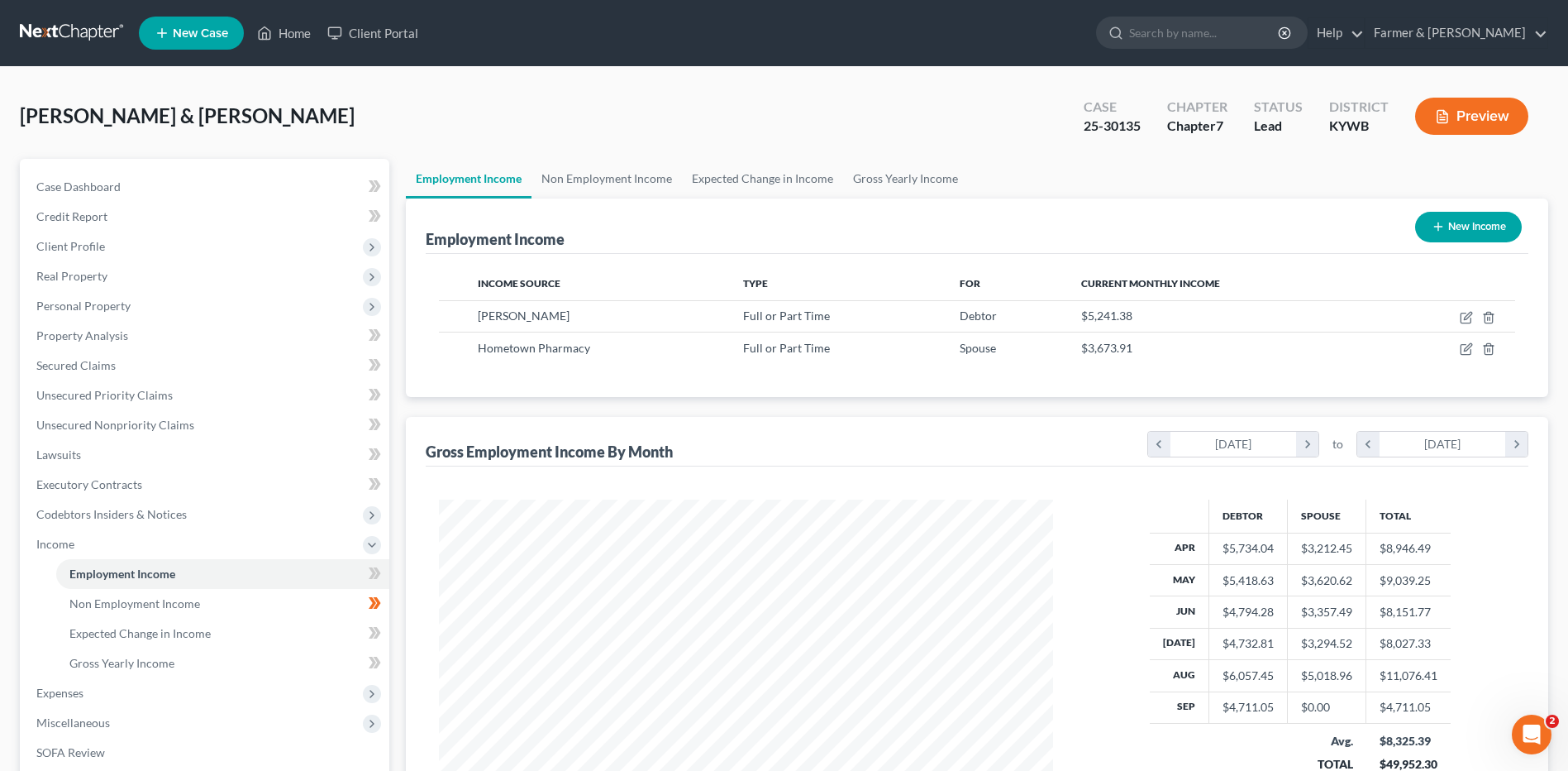
scroll to position [307, 646]
click at [48, 31] on link at bounding box center [72, 33] width 105 height 30
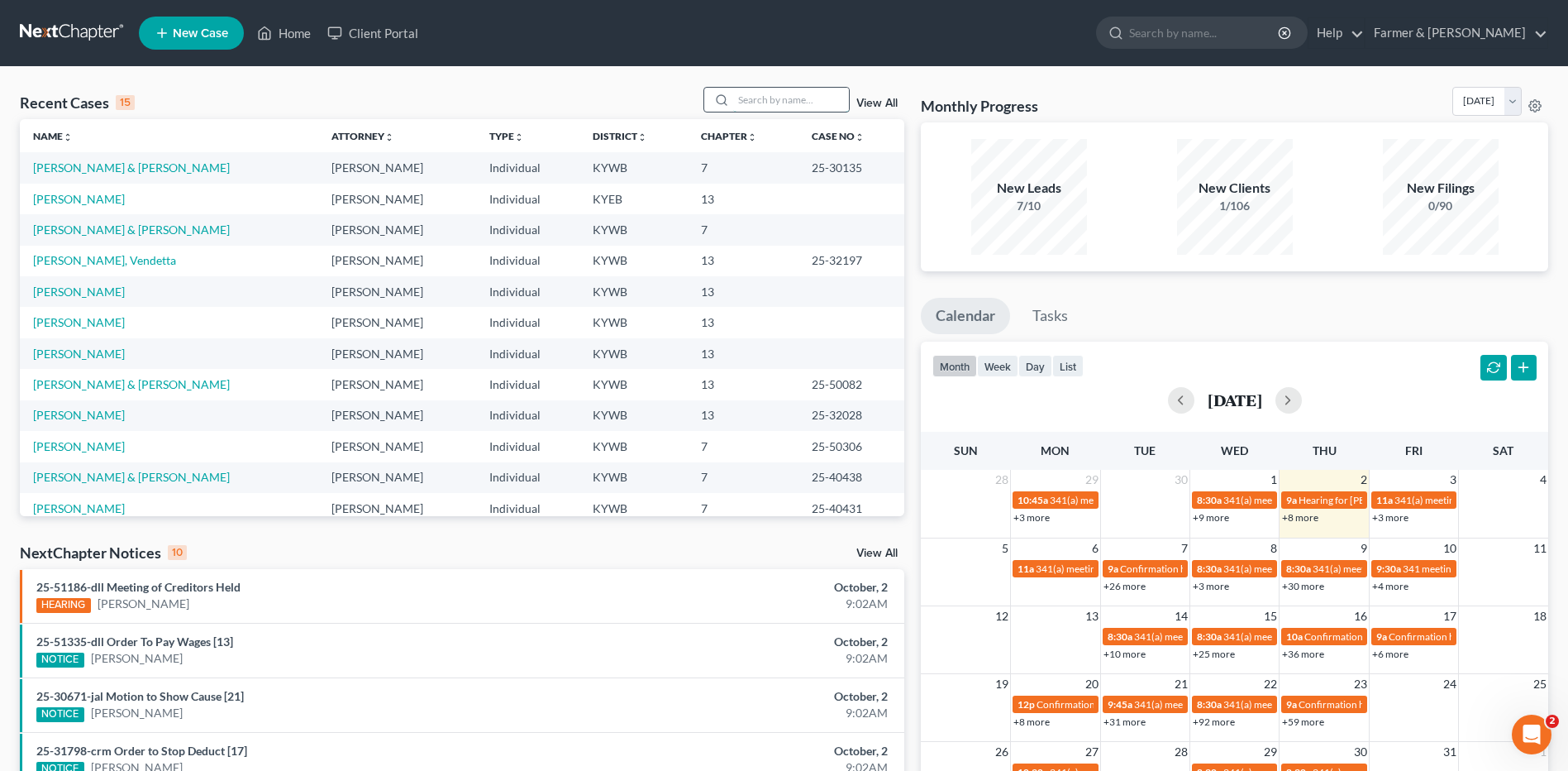
click at [747, 91] on input "search" at bounding box center [791, 99] width 115 height 24
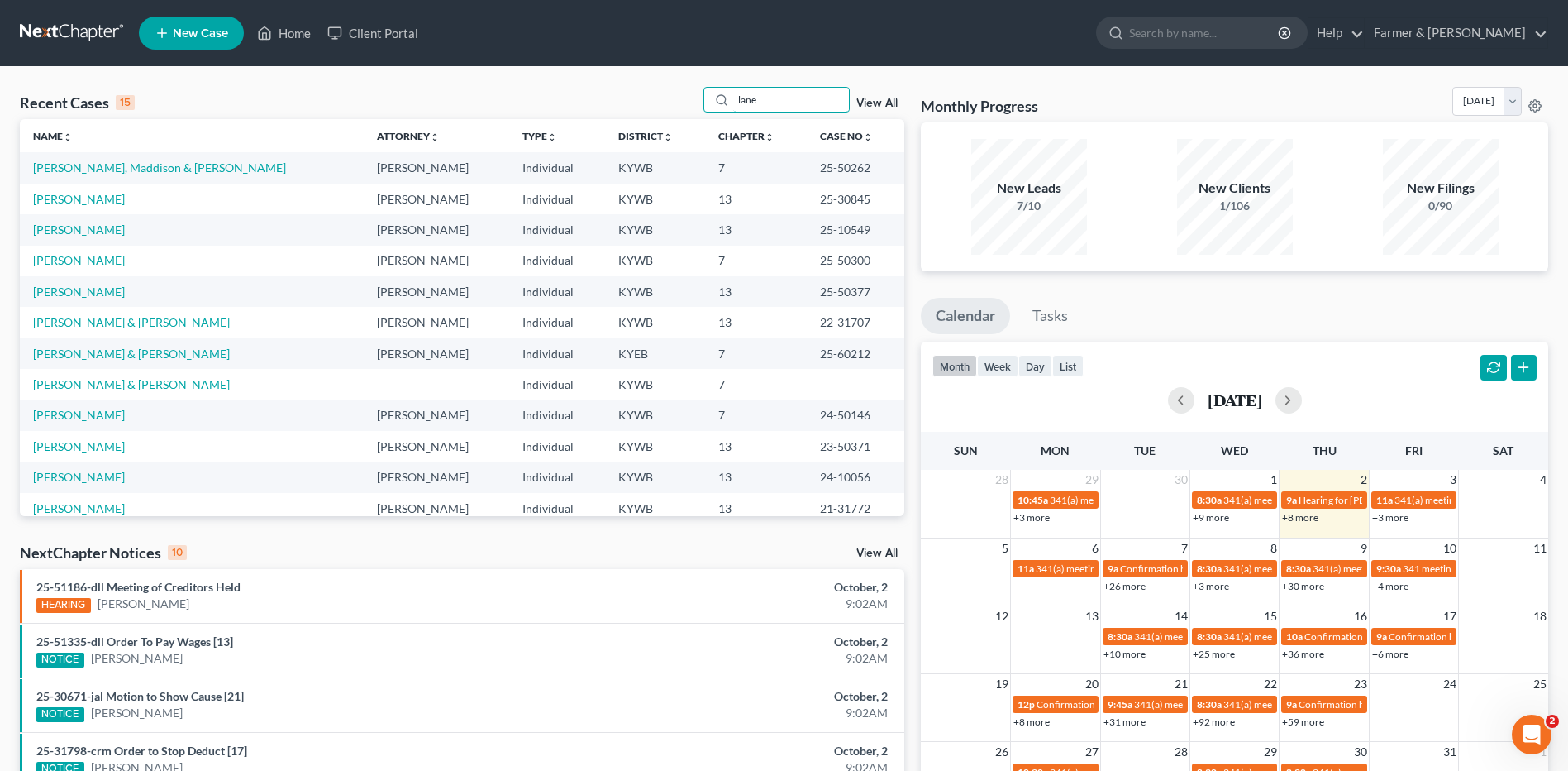
type input "lane"
click at [85, 267] on link "[PERSON_NAME]" at bounding box center [79, 260] width 91 height 14
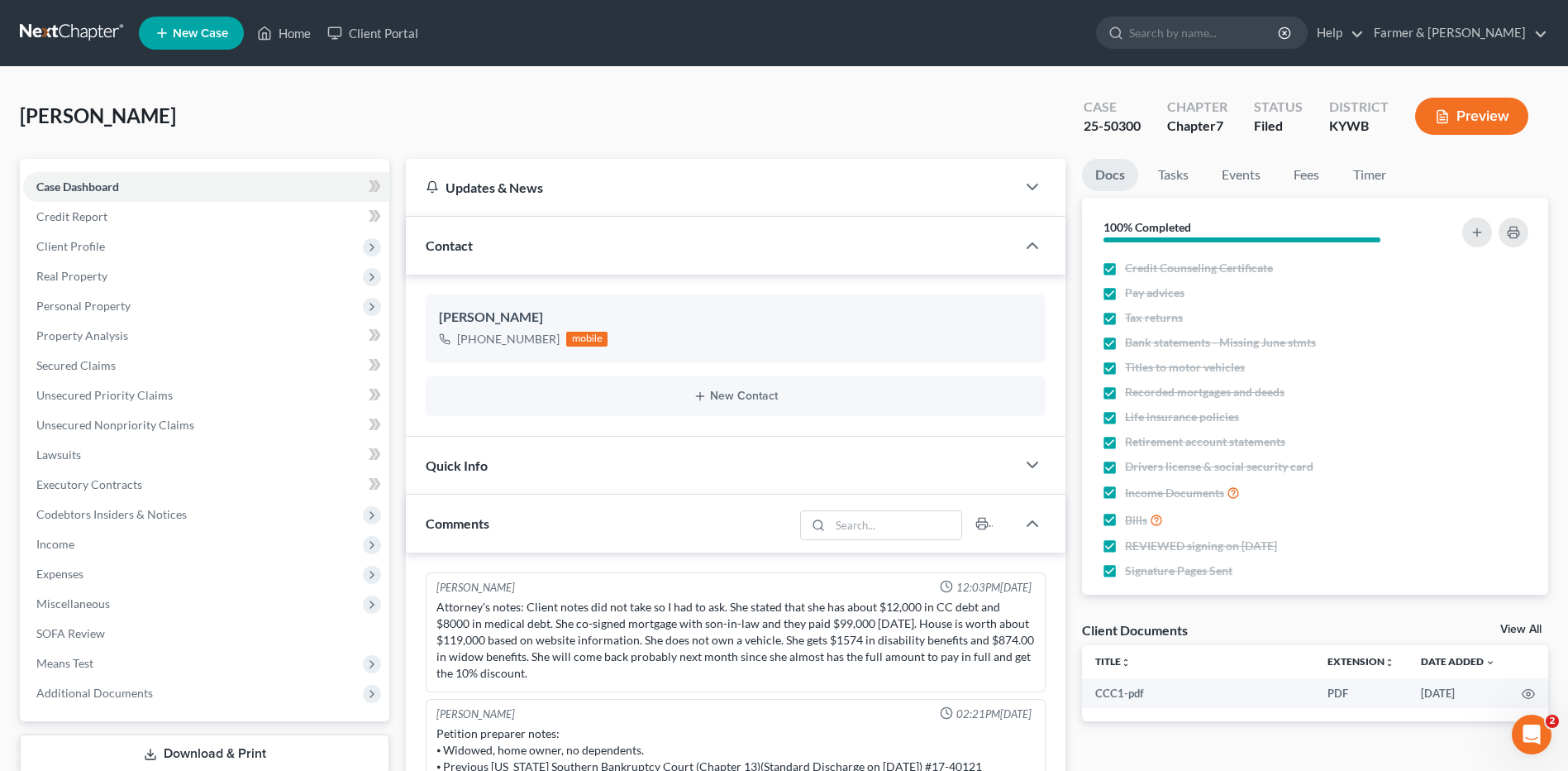
scroll to position [405, 0]
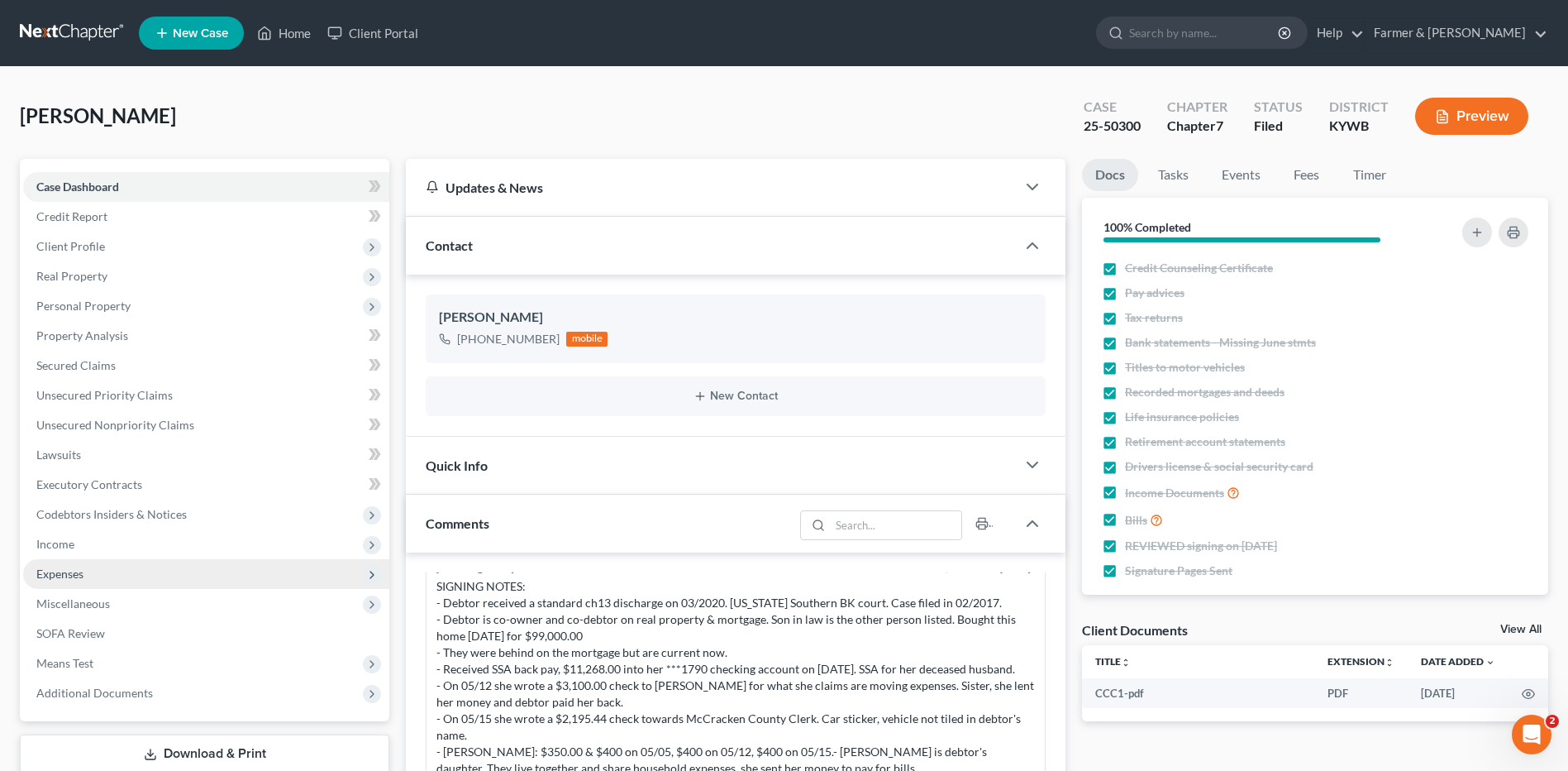
click at [154, 565] on span "Expenses" at bounding box center [206, 574] width 366 height 30
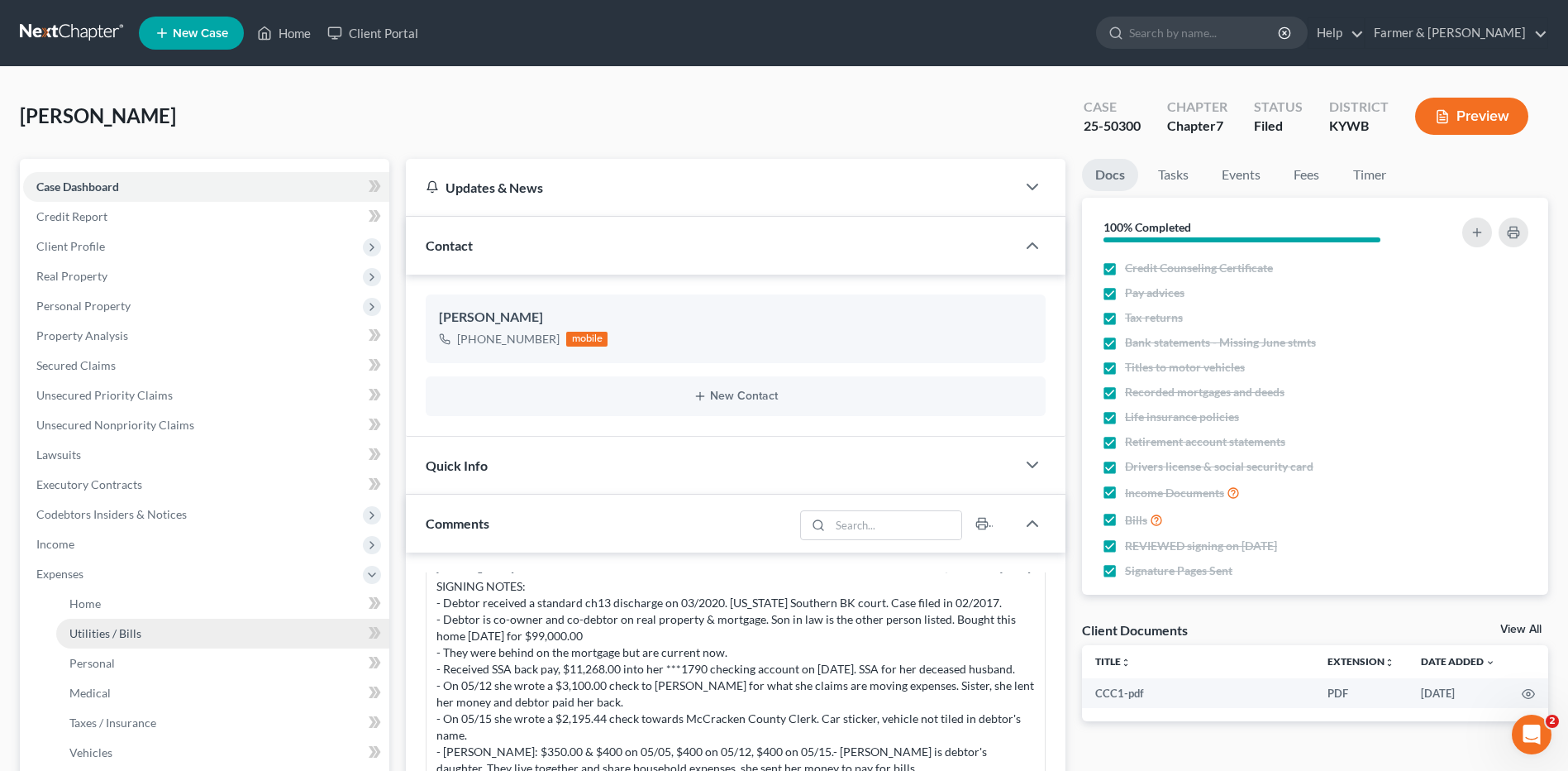
click at [125, 621] on link "Utilities / Bills" at bounding box center [223, 633] width 333 height 30
click at [138, 600] on link "Home" at bounding box center [223, 604] width 333 height 30
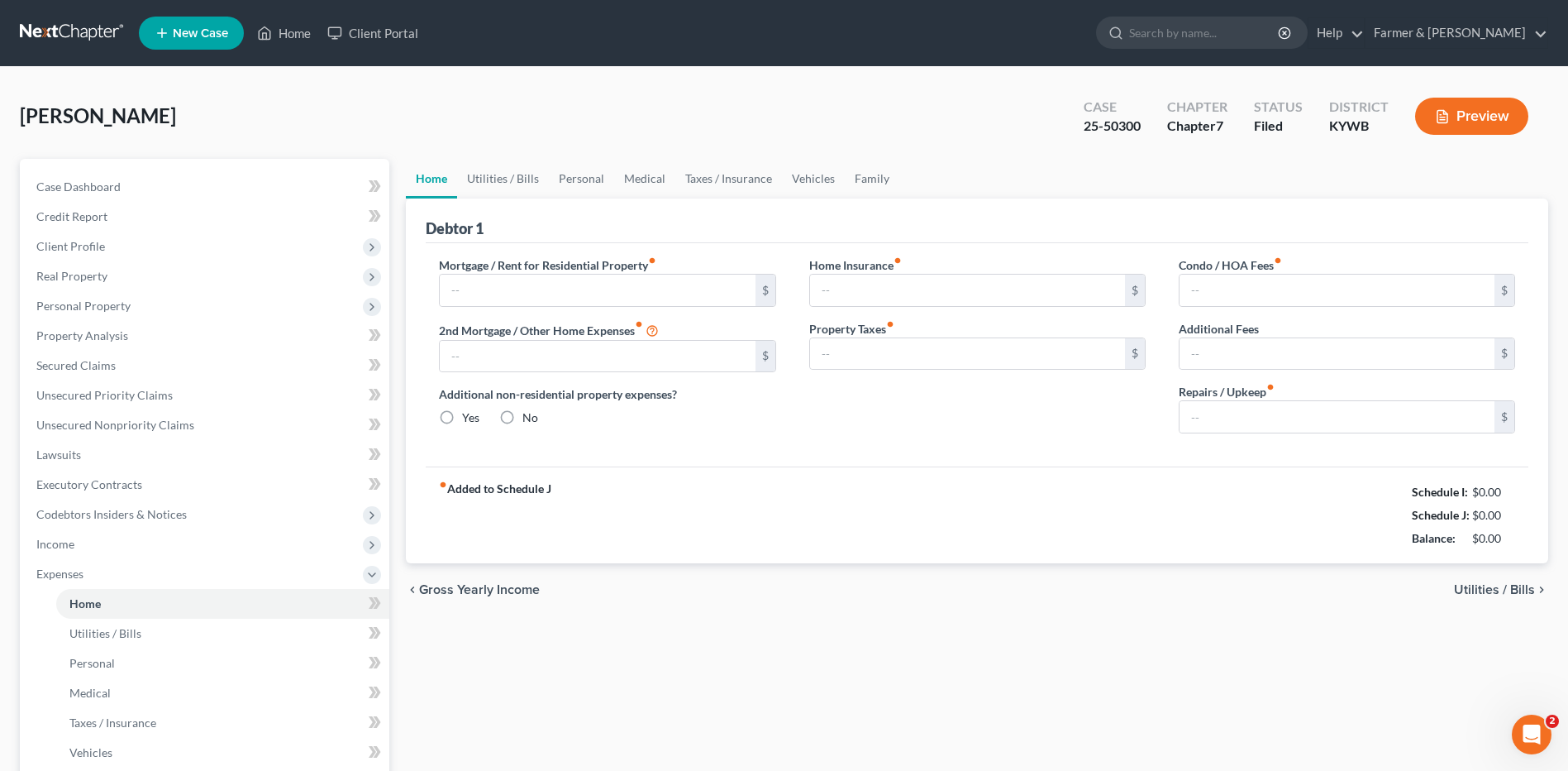
type input "853.68"
type input "0.00"
radio input "true"
type input "0.00"
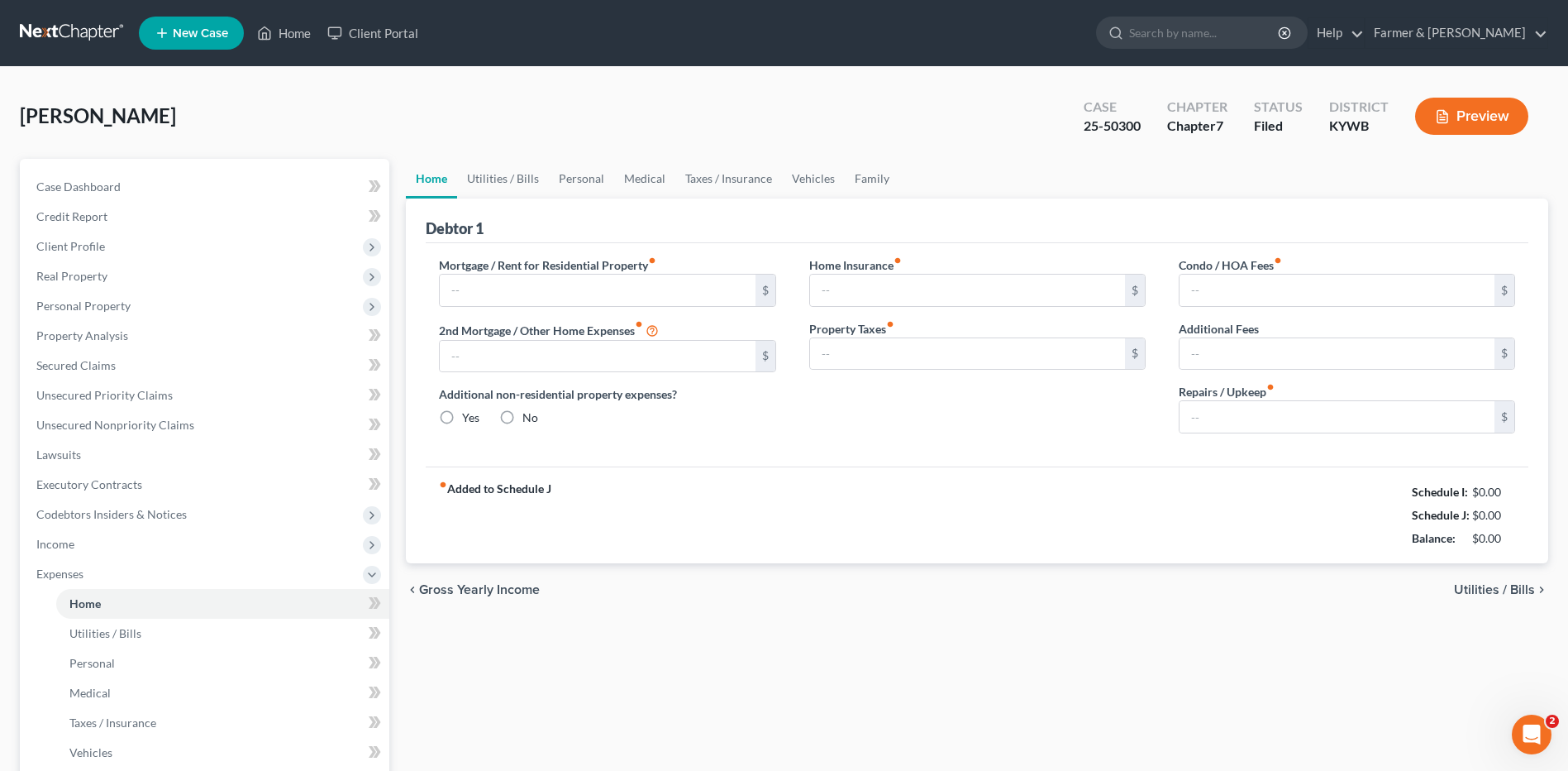
type input "0.00"
type input "50.00"
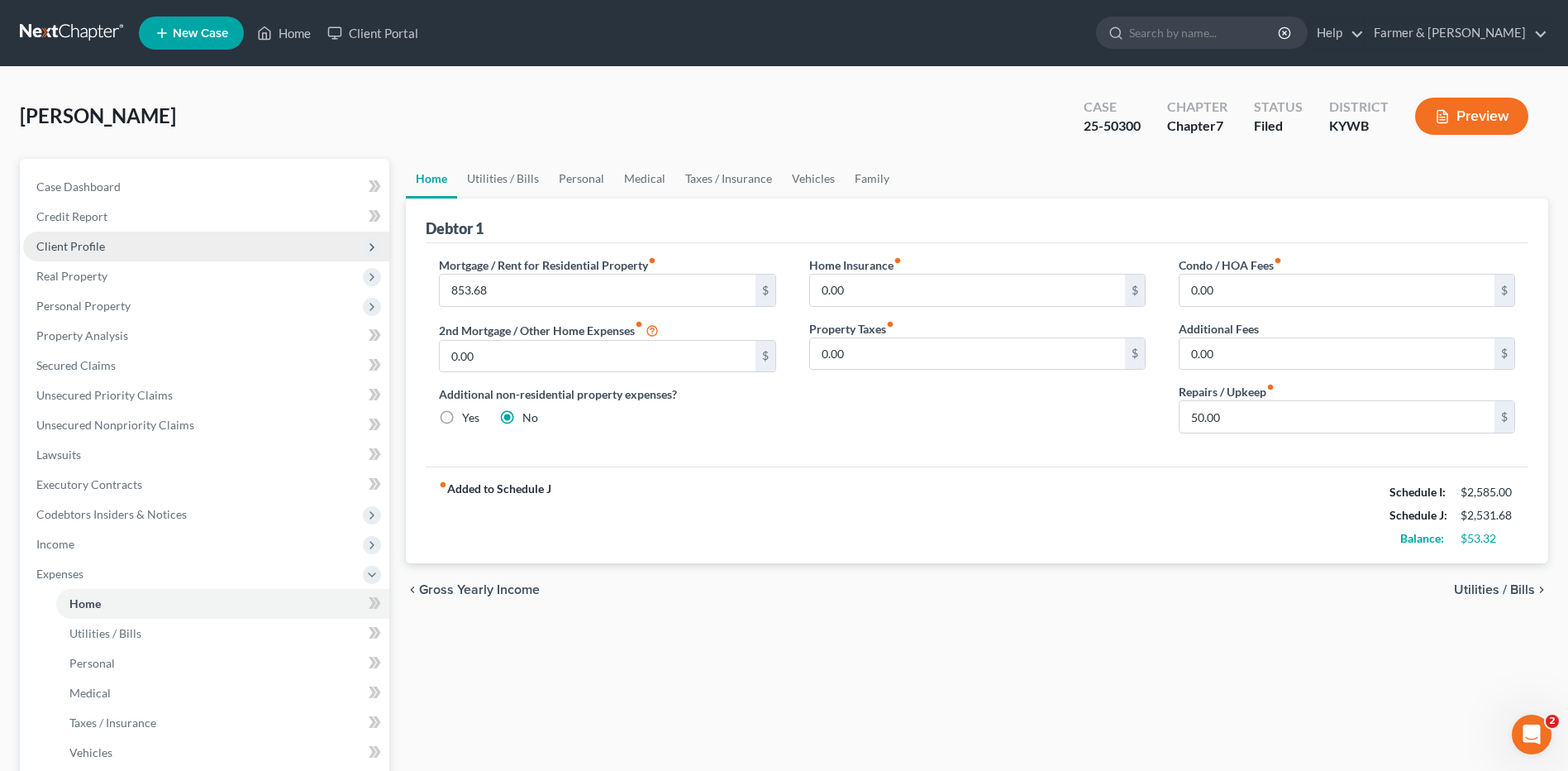
drag, startPoint x: 56, startPoint y: 238, endPoint x: 80, endPoint y: 248, distance: 26.0
click at [56, 238] on span "Client Profile" at bounding box center [206, 247] width 366 height 30
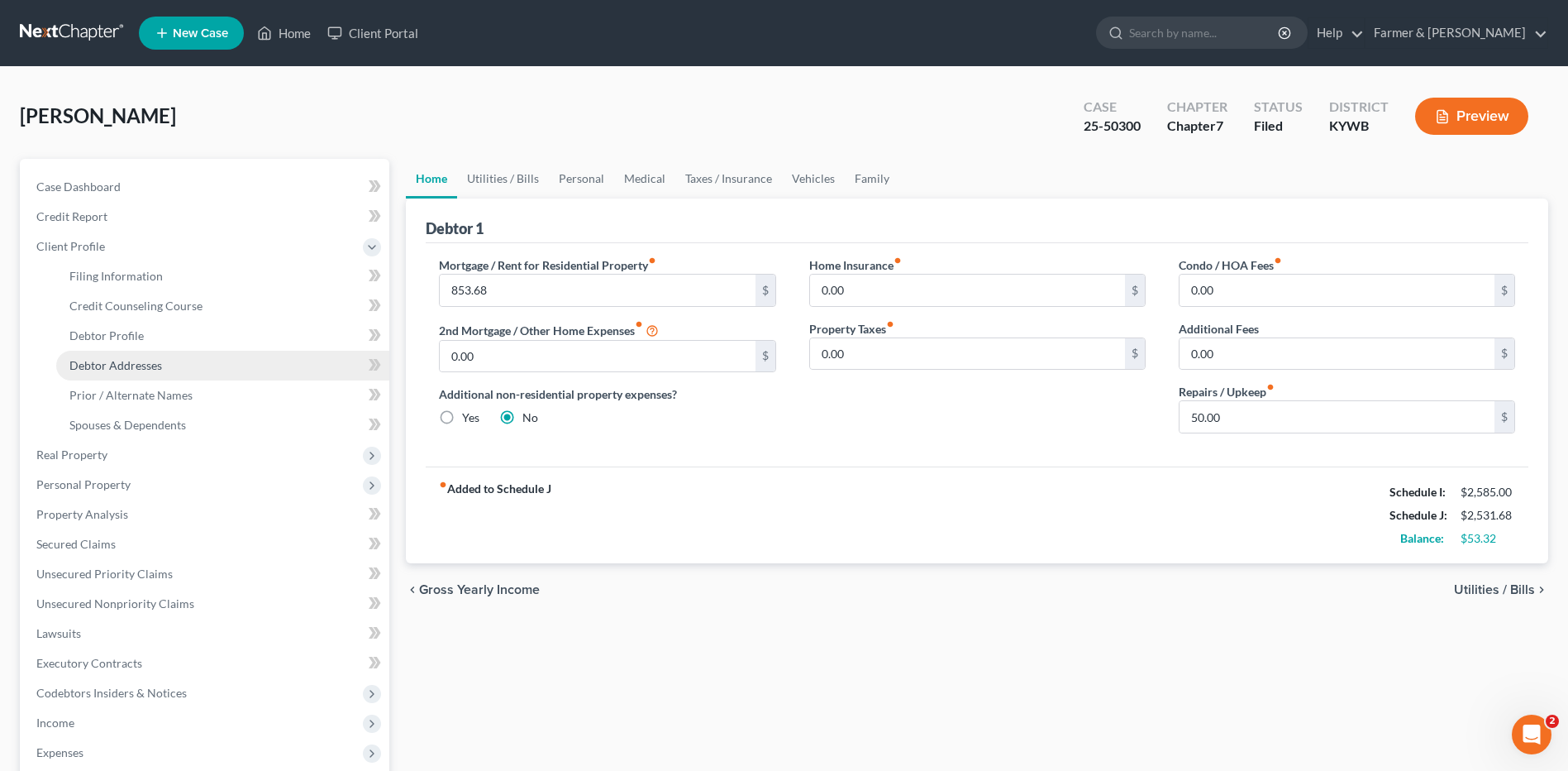
click at [148, 369] on span "Debtor Addresses" at bounding box center [115, 365] width 92 height 14
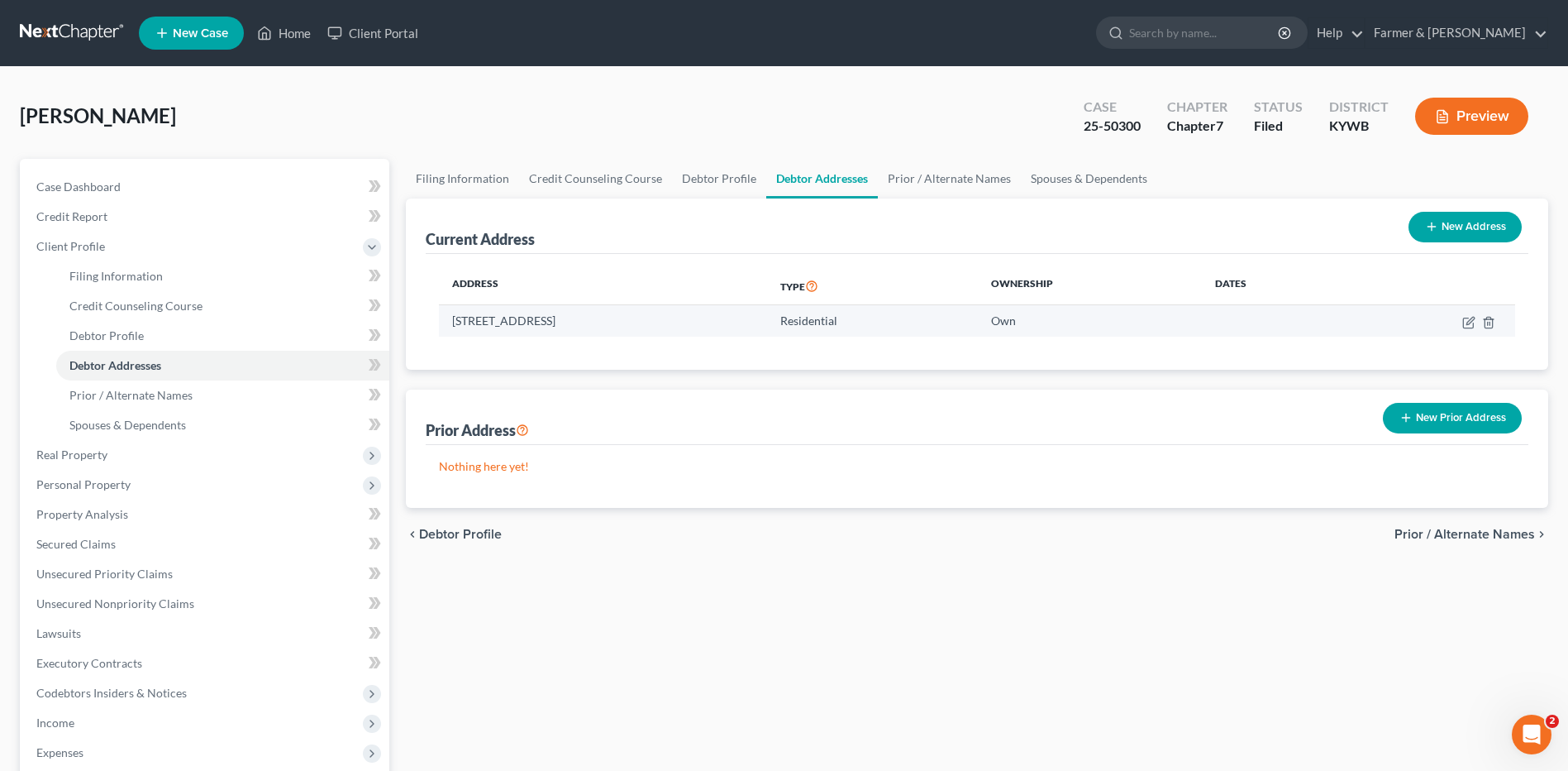
drag, startPoint x: 649, startPoint y: 329, endPoint x: 450, endPoint y: 320, distance: 199.2
click at [450, 320] on td "1812 N 10th St, Paducah, KY 42001" at bounding box center [602, 321] width 328 height 32
copy td "1812 N 10th St, Paducah, KY 42001"
click at [96, 36] on link at bounding box center [72, 33] width 105 height 30
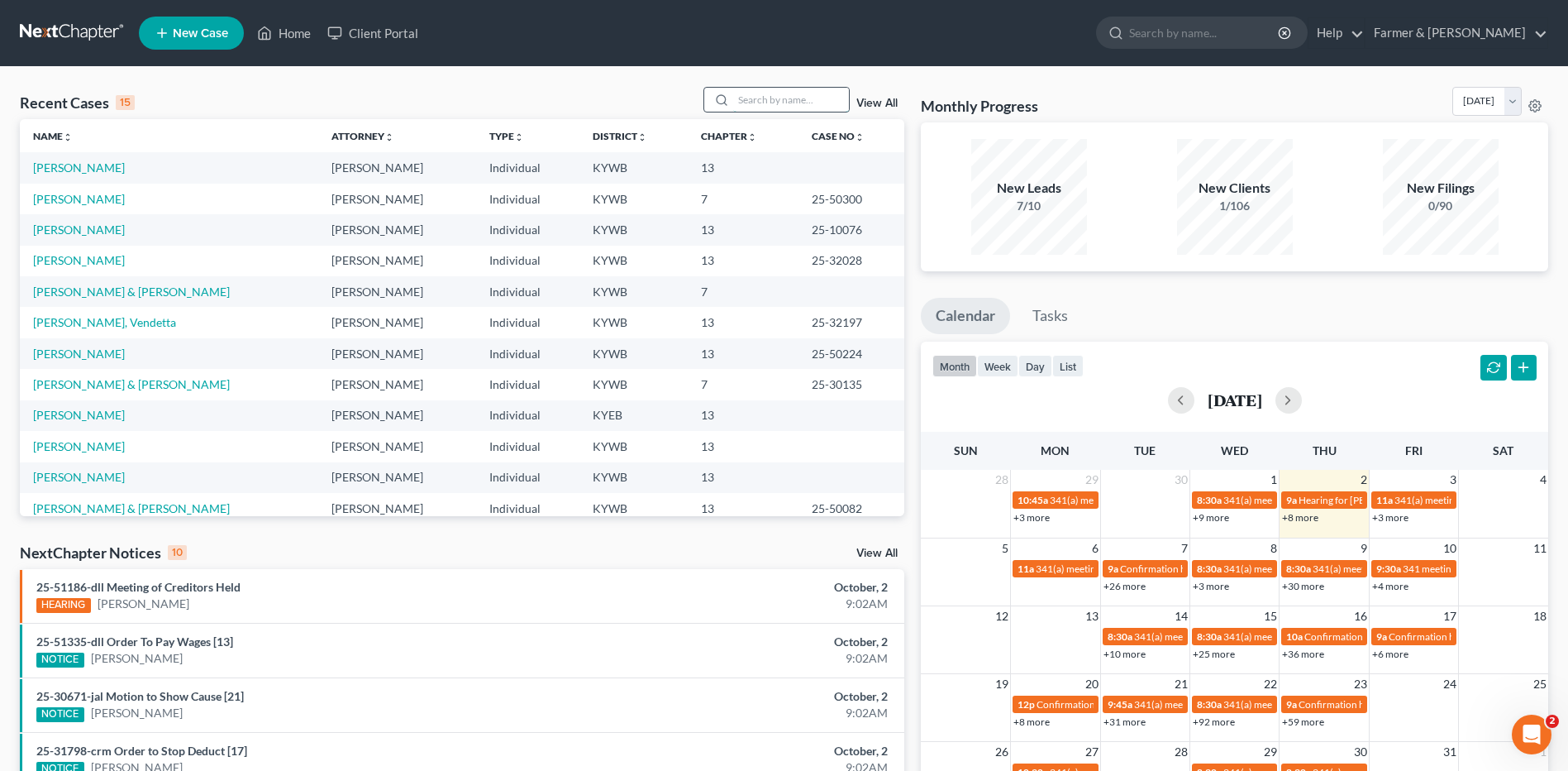
click at [818, 99] on input "search" at bounding box center [791, 99] width 115 height 24
type input "stewart"
click at [86, 200] on link "Stewart, Evan" at bounding box center [79, 199] width 91 height 14
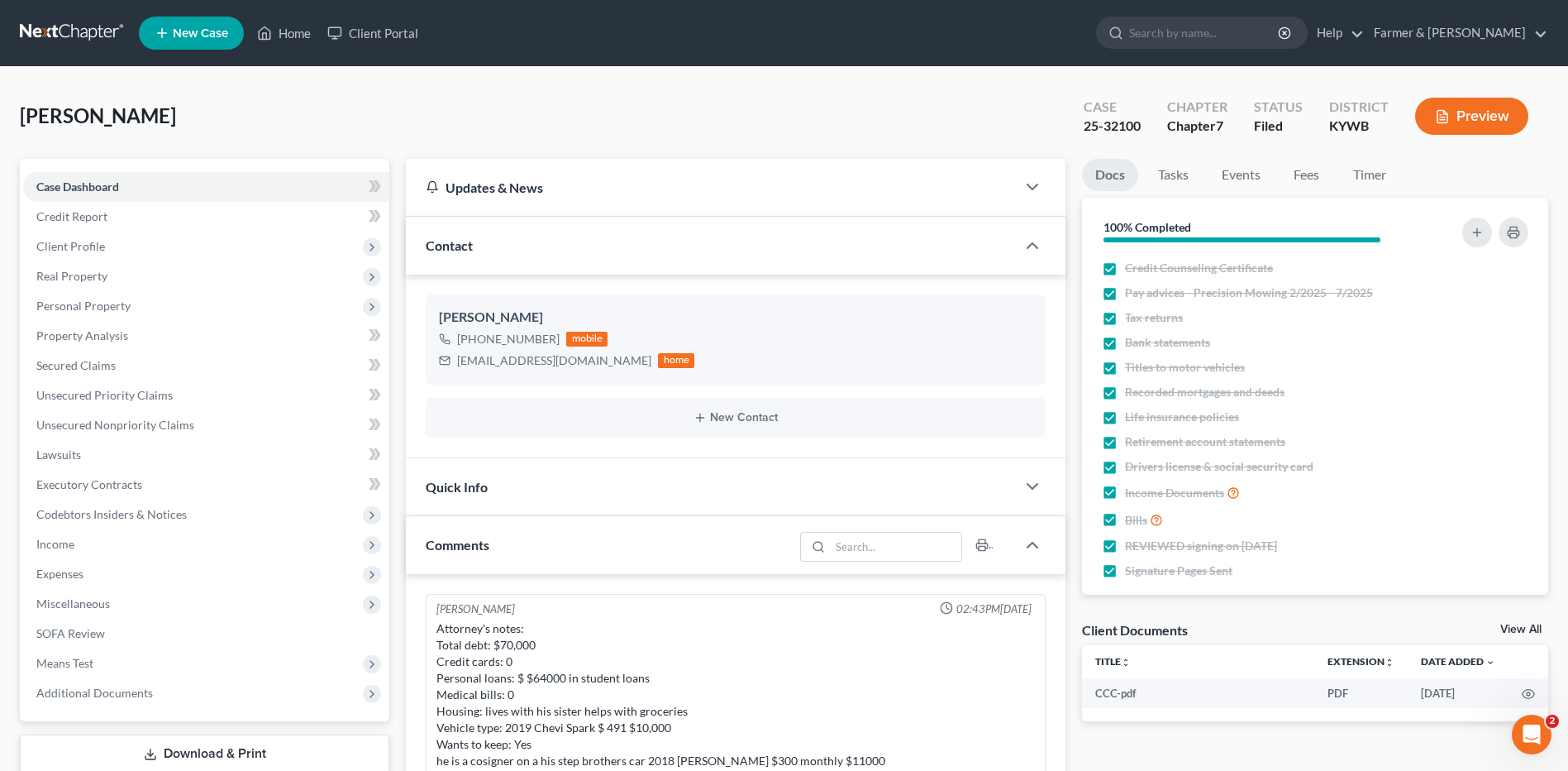
scroll to position [454, 0]
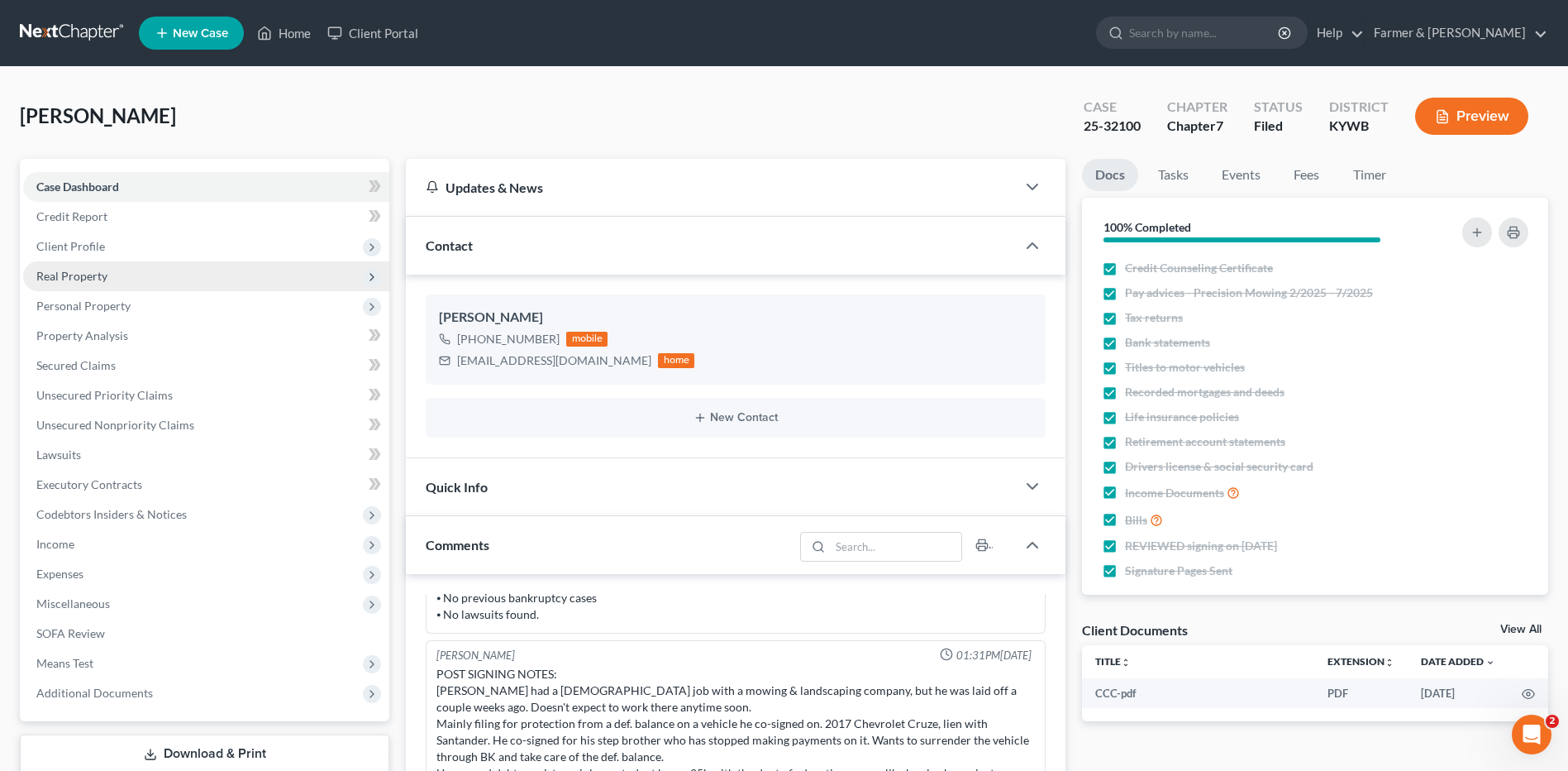
drag, startPoint x: 159, startPoint y: 252, endPoint x: 159, endPoint y: 262, distance: 10.0
click at [159, 252] on span "Client Profile" at bounding box center [206, 247] width 366 height 30
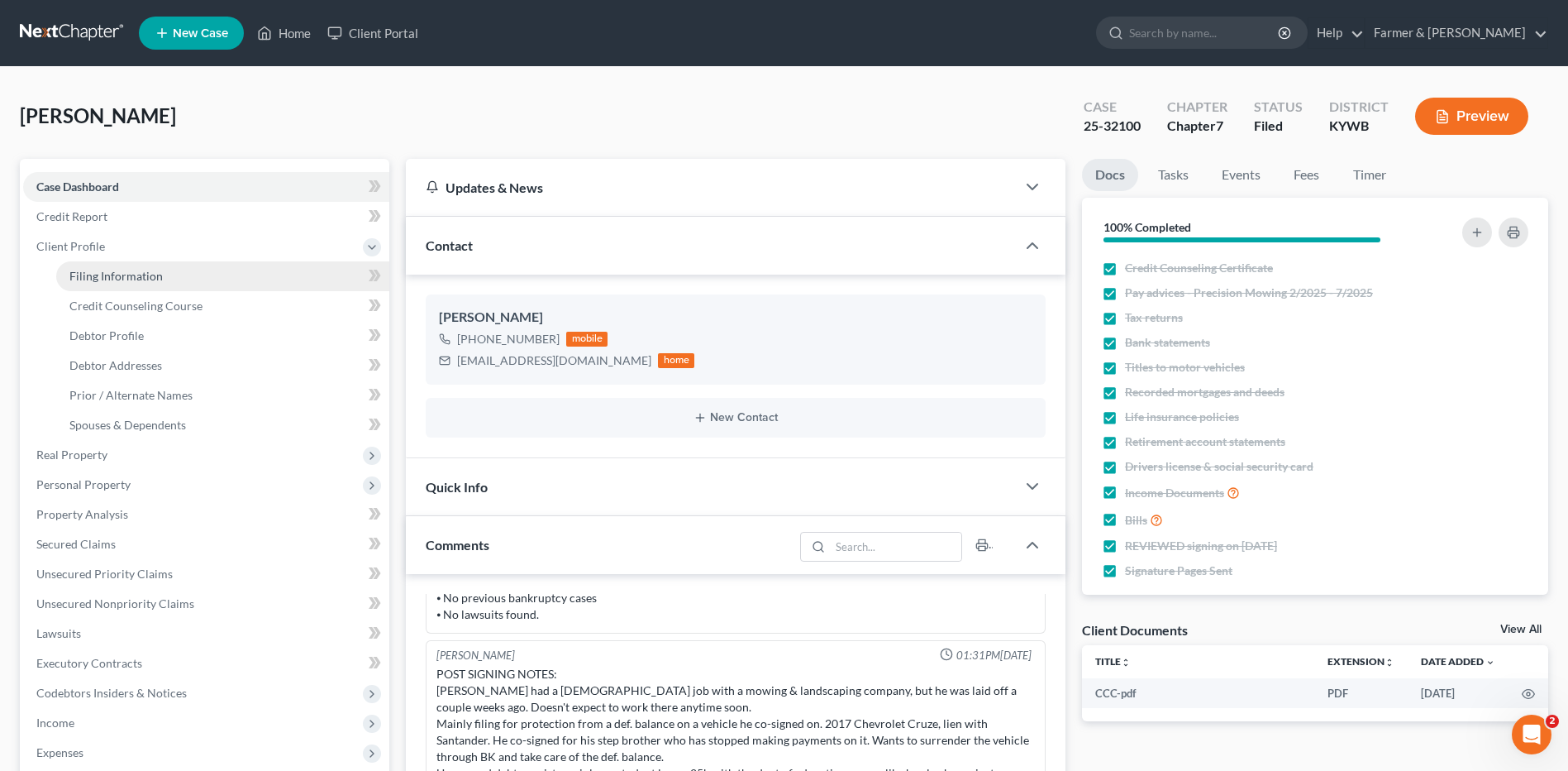
click at [160, 274] on link "Filing Information" at bounding box center [223, 276] width 333 height 30
select select "1"
select select "0"
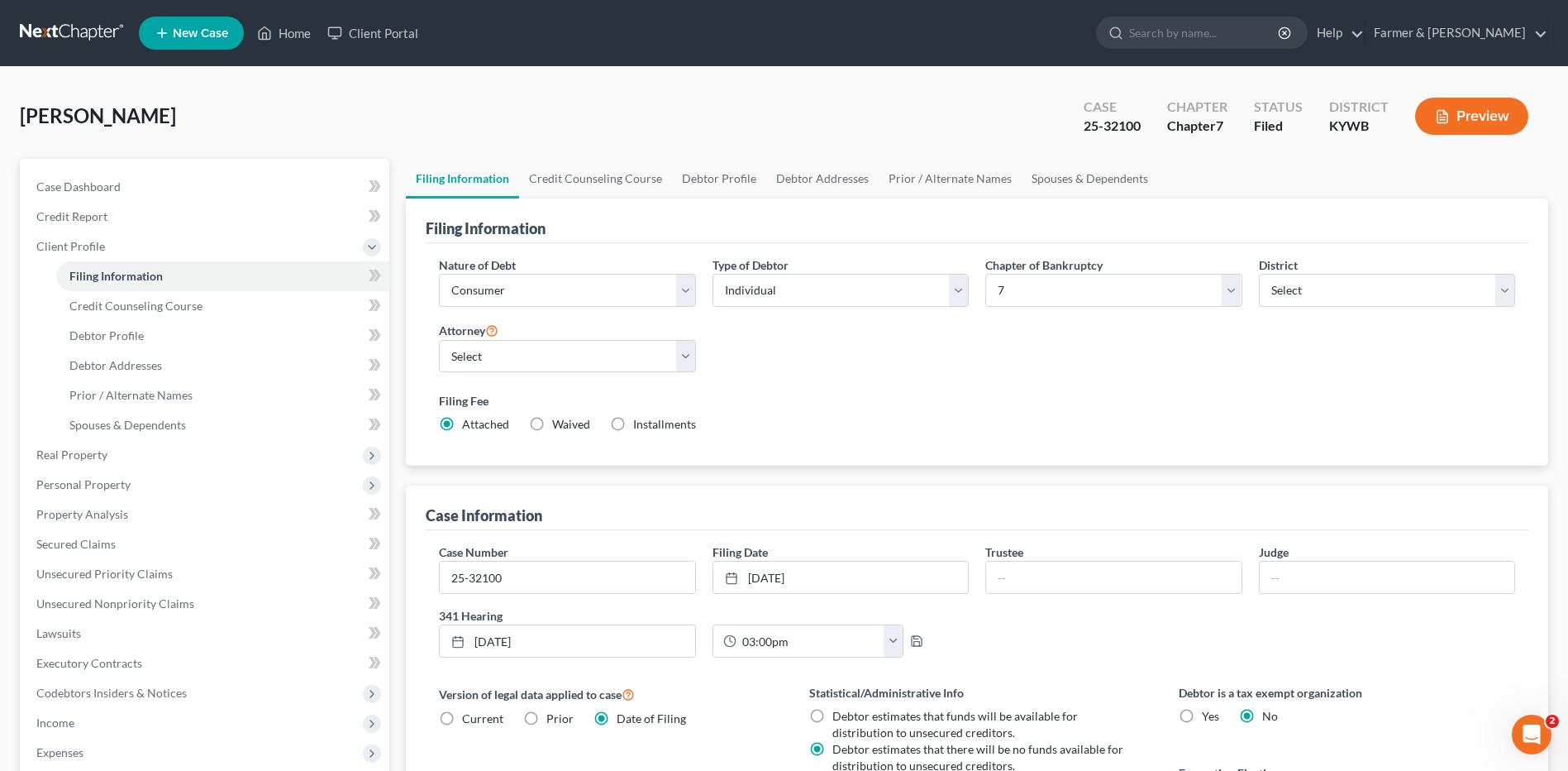
click at [86, 42] on link at bounding box center [72, 33] width 105 height 30
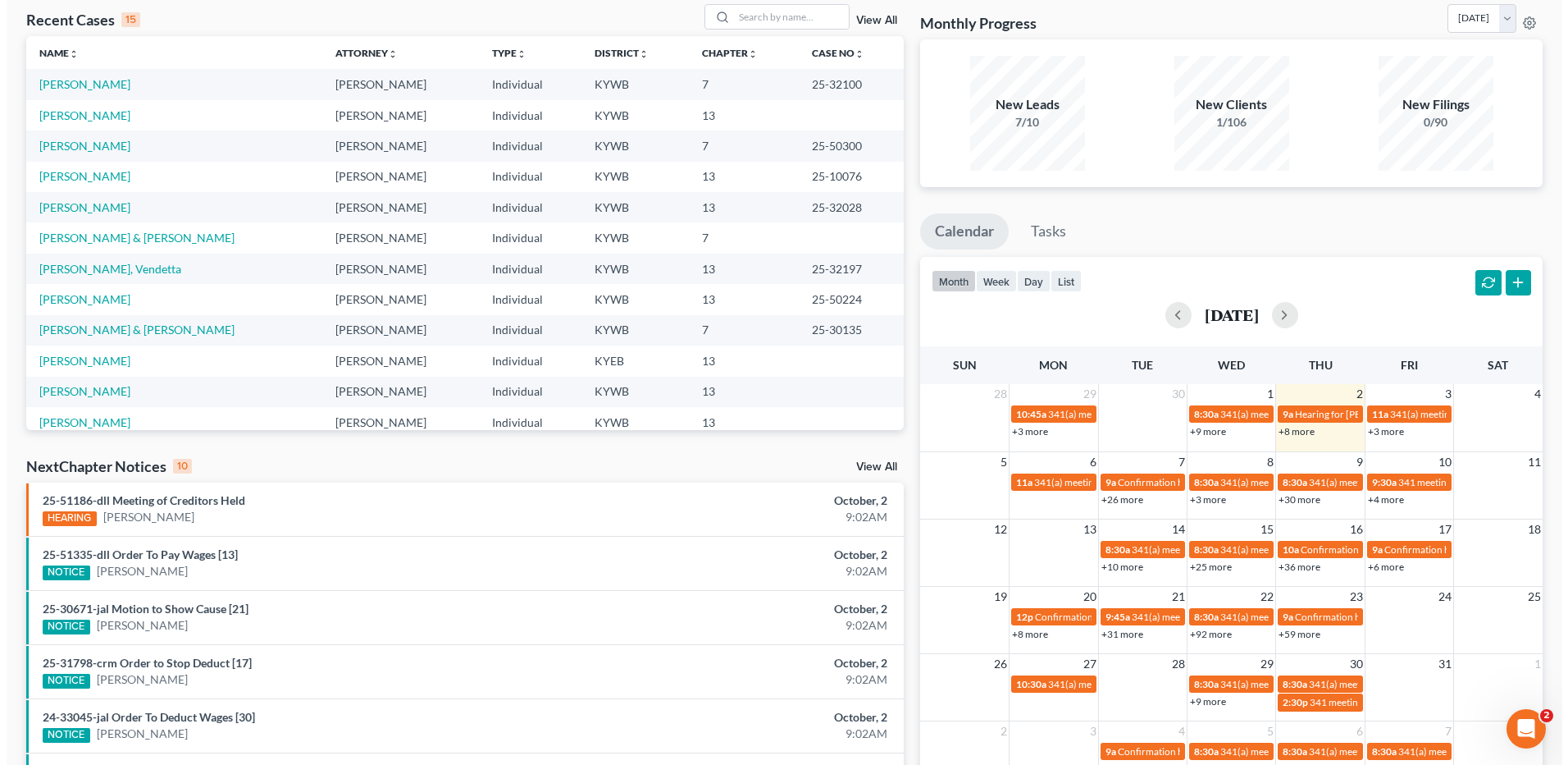
scroll to position [164, 0]
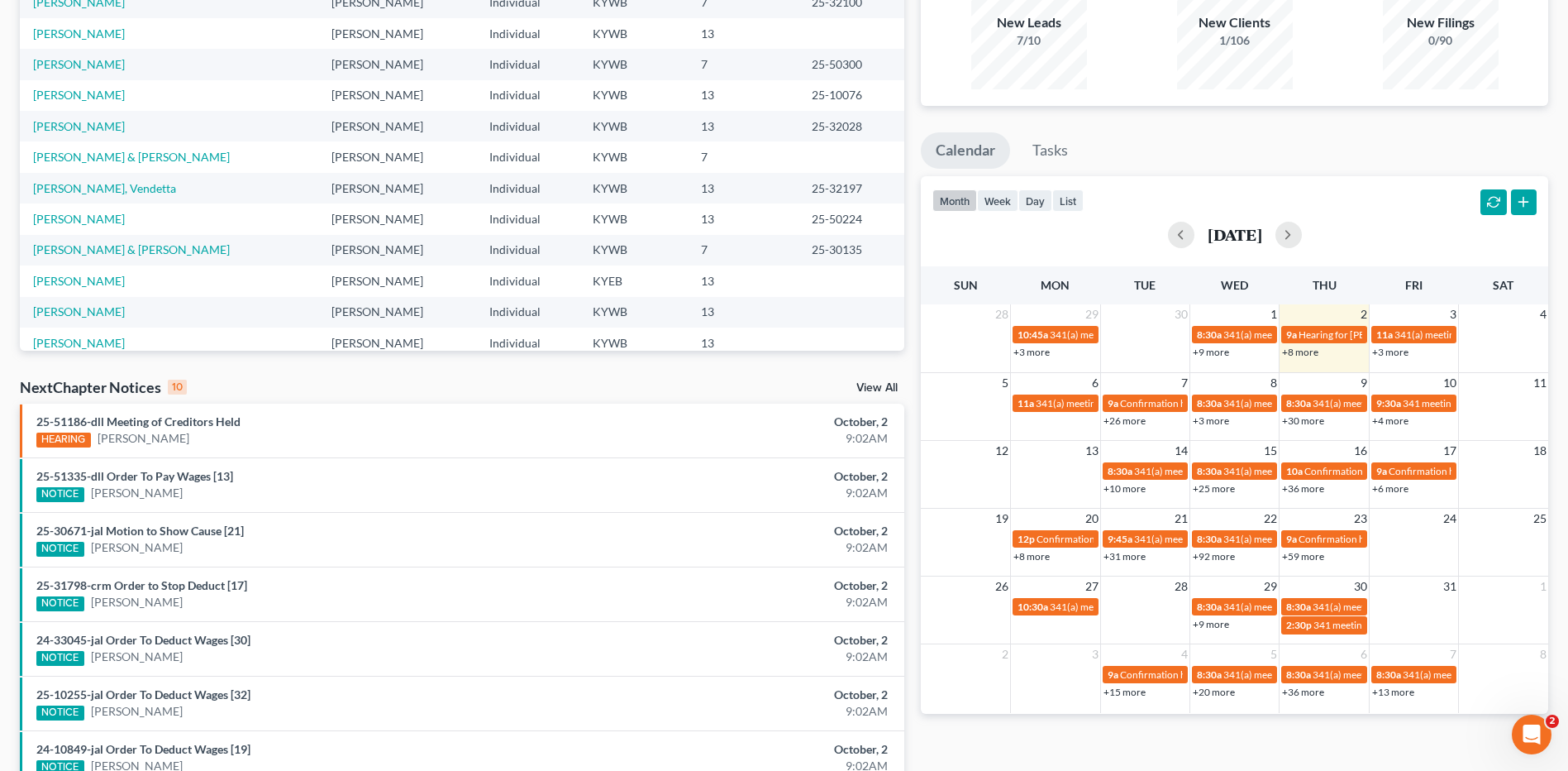
click at [1124, 489] on link "+10 more" at bounding box center [1125, 488] width 42 height 12
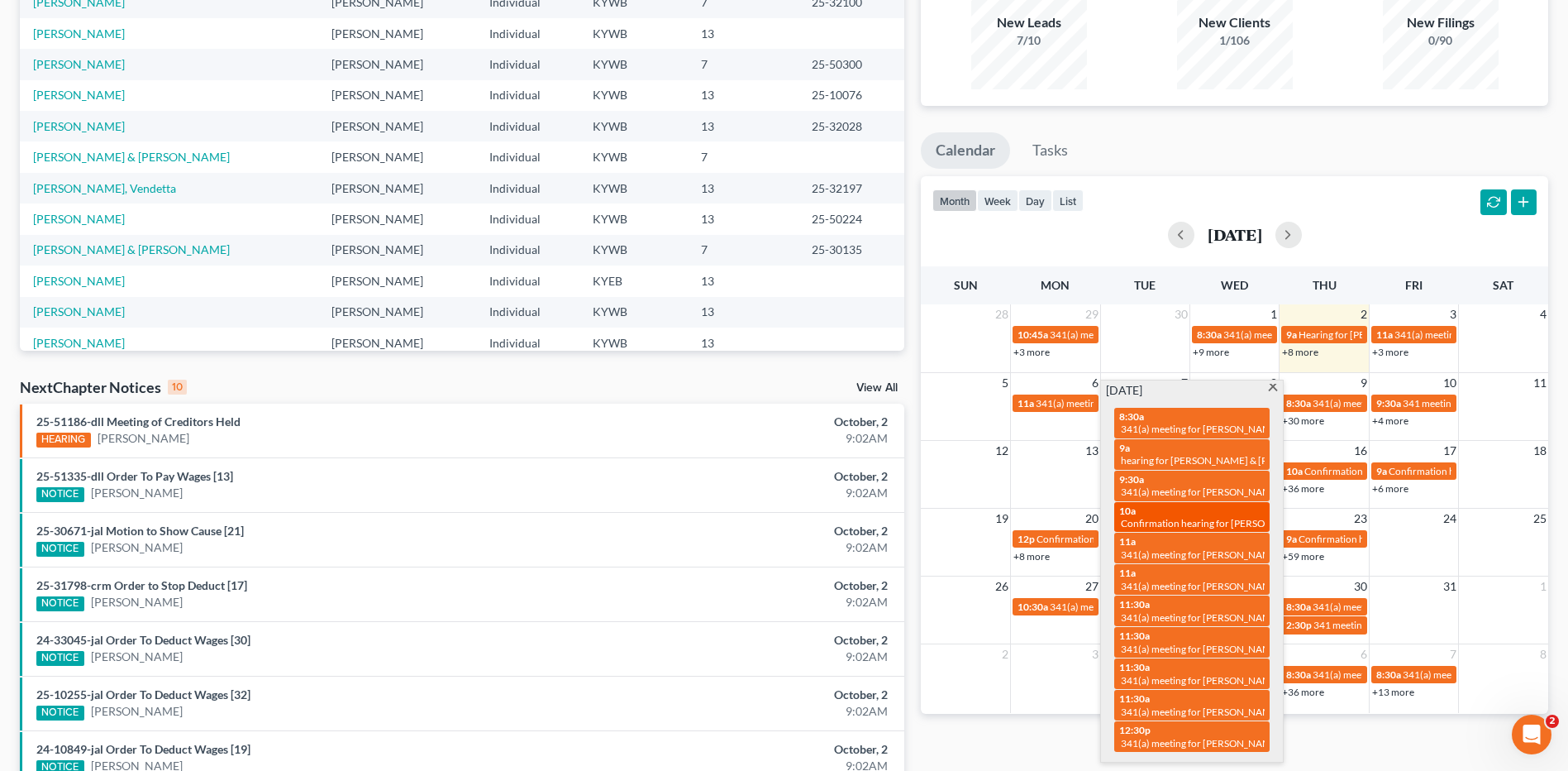
click at [1223, 523] on span "Confirmation hearing for [PERSON_NAME]" at bounding box center [1215, 523] width 188 height 12
select select "Days"
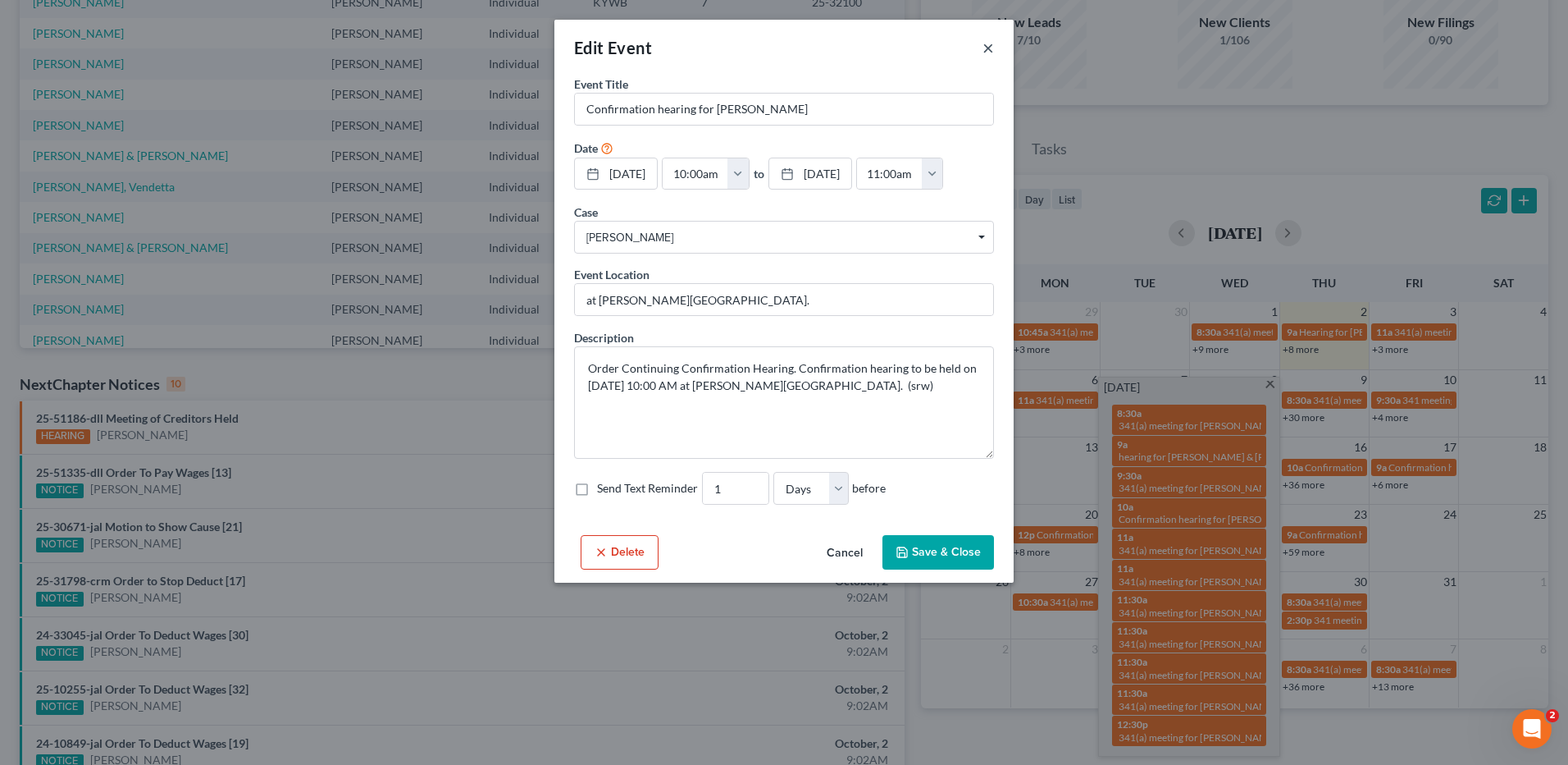
click at [992, 49] on button "×" at bounding box center [988, 48] width 12 height 20
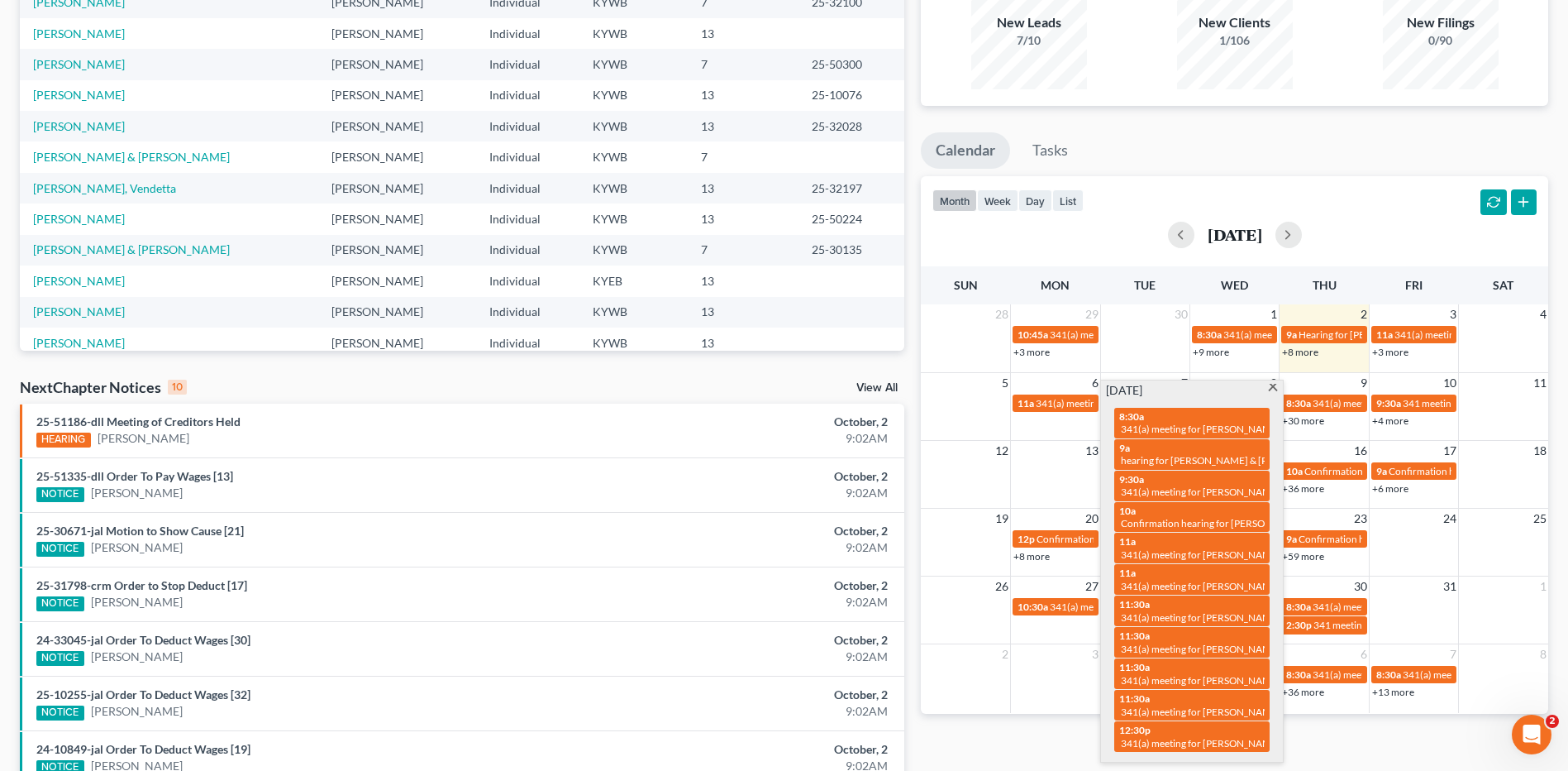
click at [1275, 387] on span at bounding box center [1272, 389] width 12 height 11
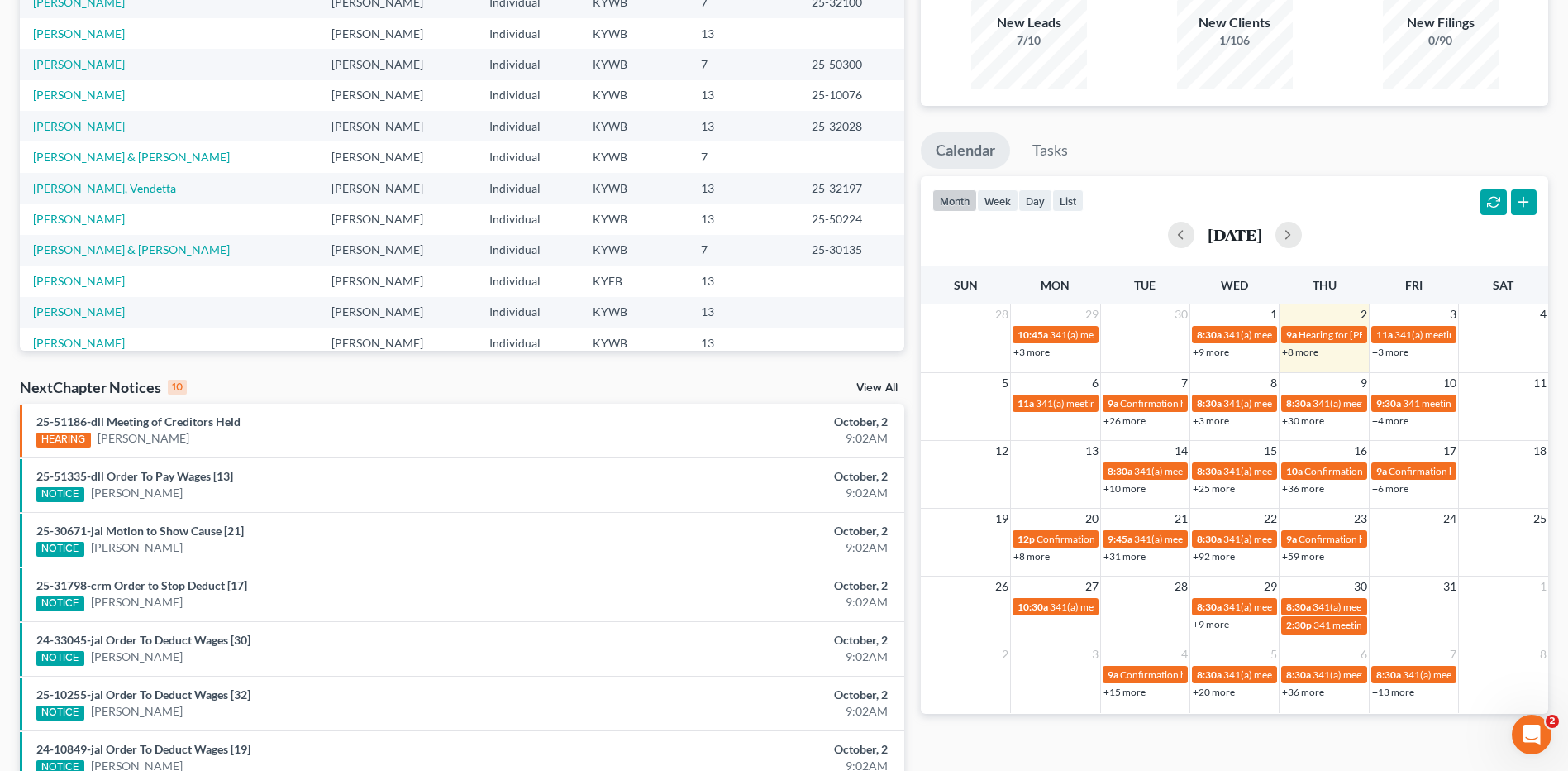
click at [1306, 490] on link "+36 more" at bounding box center [1303, 488] width 42 height 12
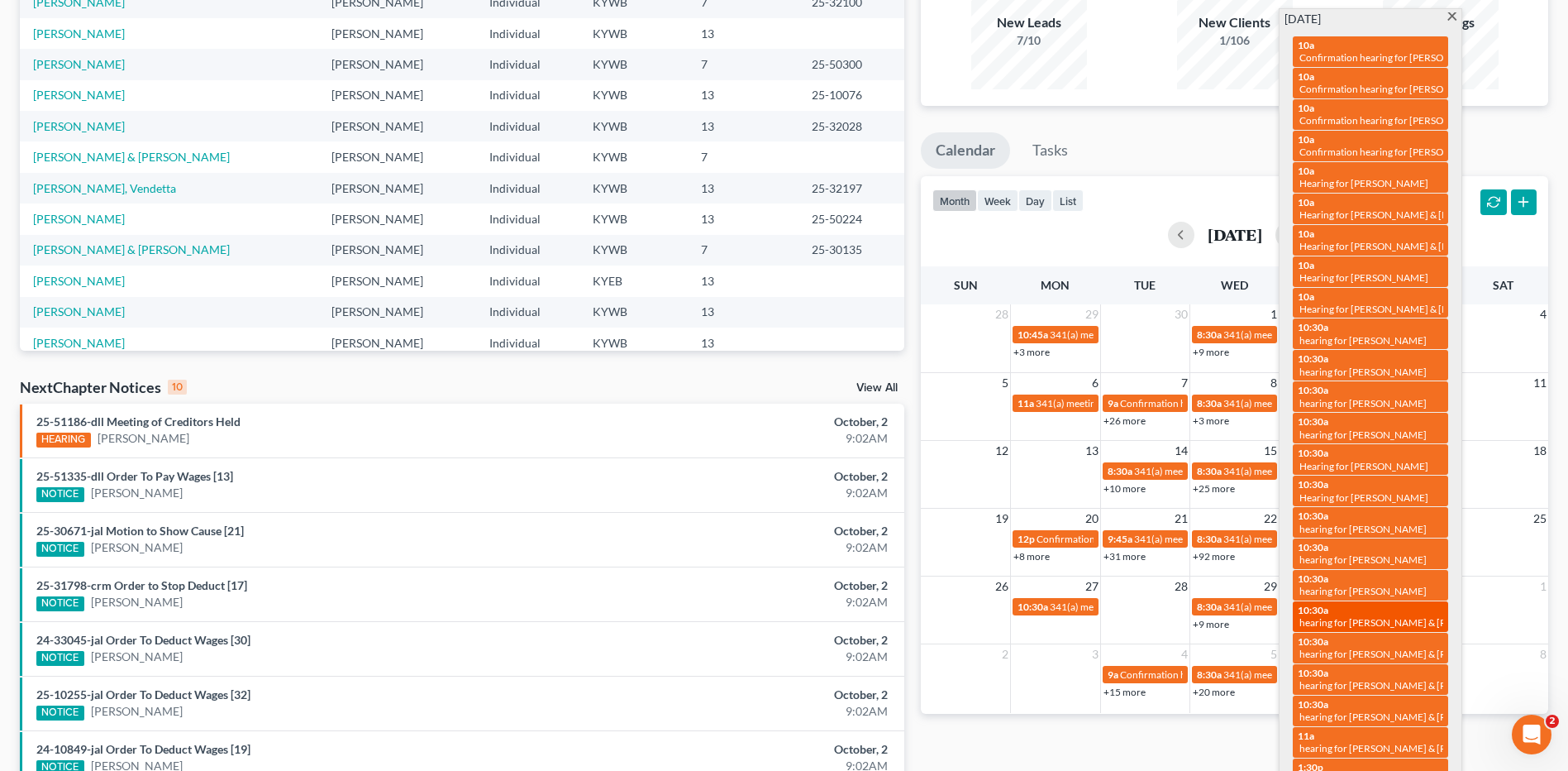
click at [1372, 604] on div "10:30a hearing for Kimberly Oliver & Jeffrey Oliver" at bounding box center [1370, 616] width 145 height 26
select select "Days"
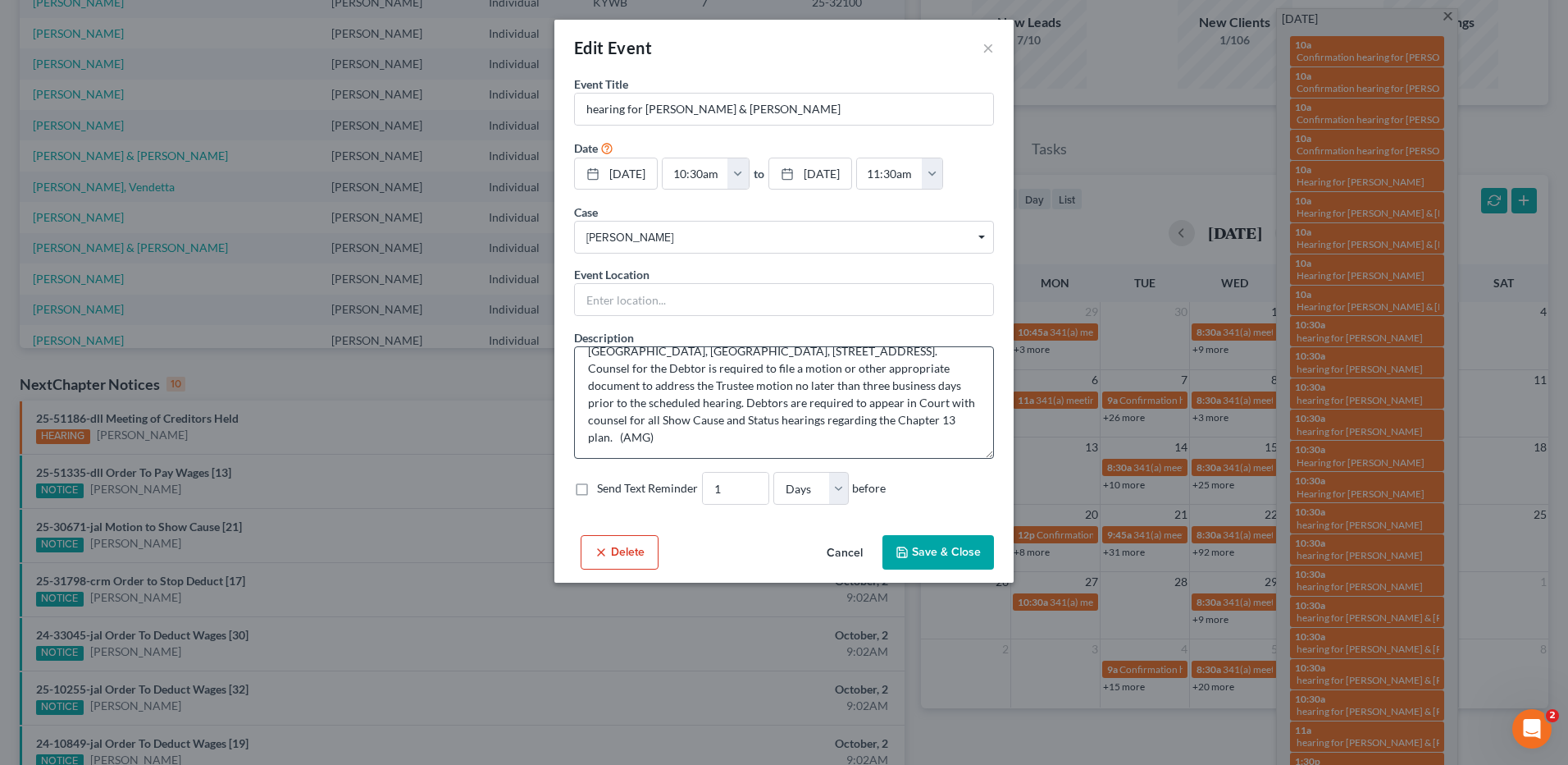
scroll to position [0, 0]
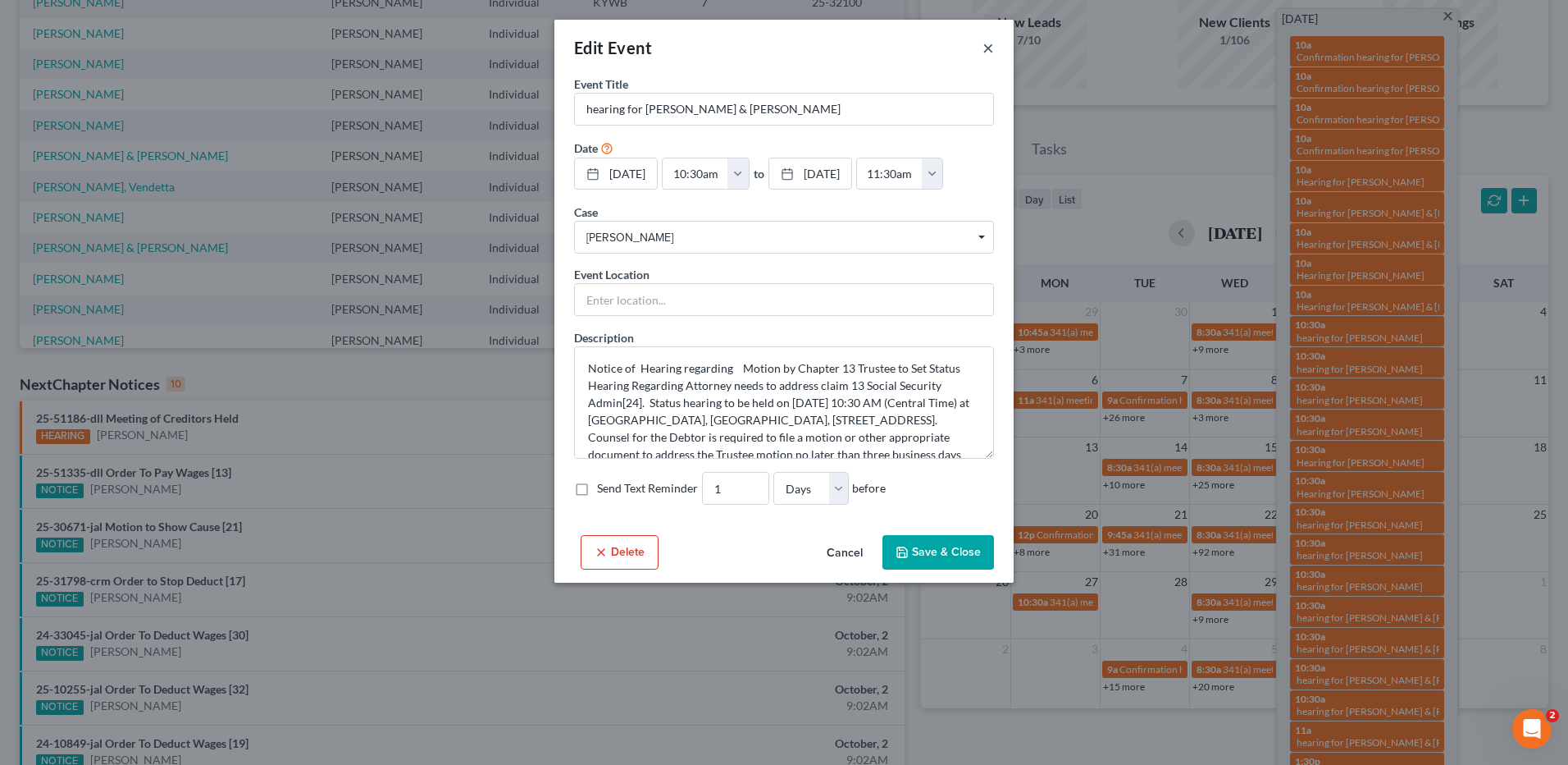
click at [989, 45] on button "×" at bounding box center [988, 48] width 12 height 20
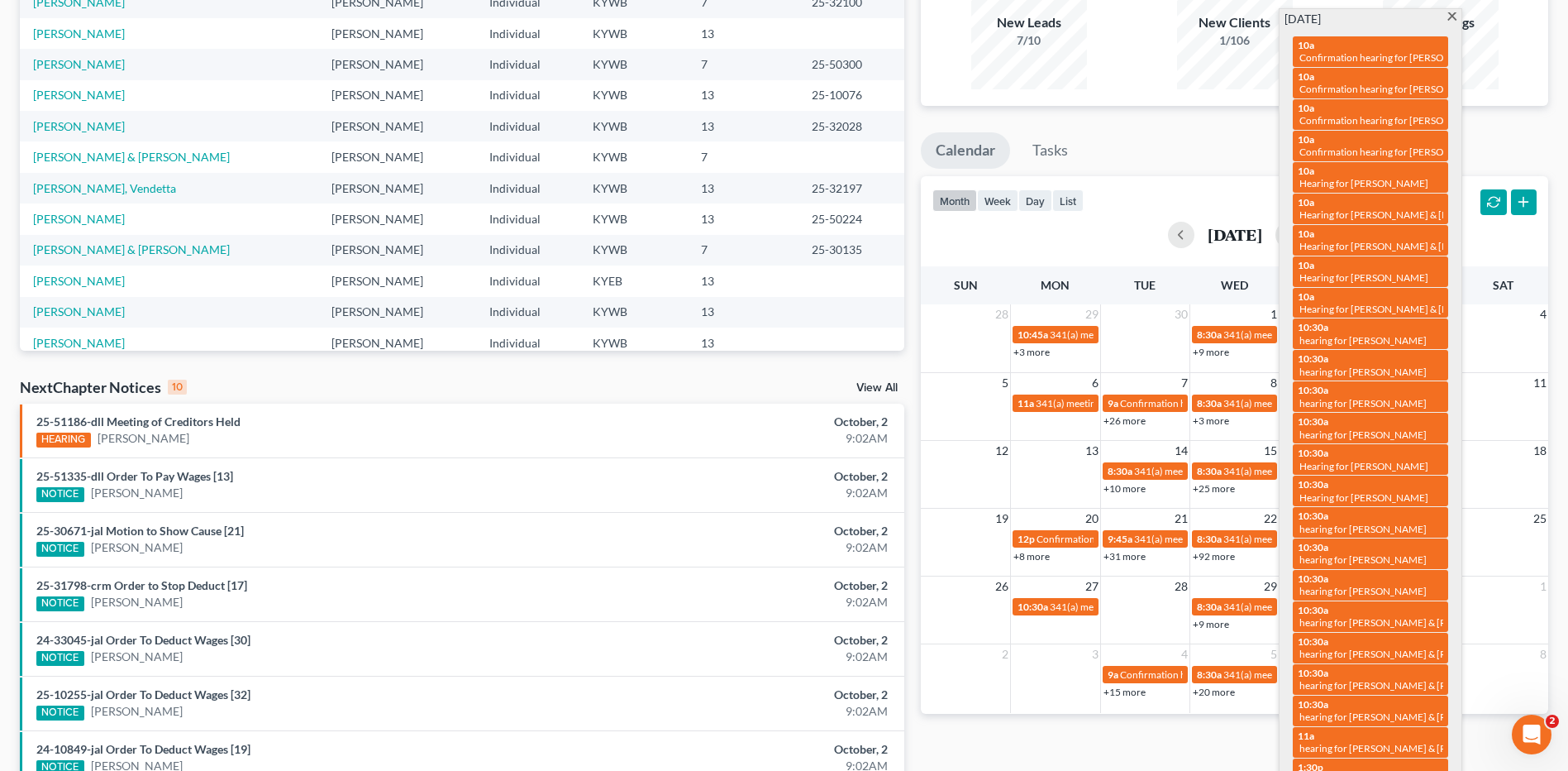
click at [1452, 18] on span at bounding box center [1452, 17] width 12 height 11
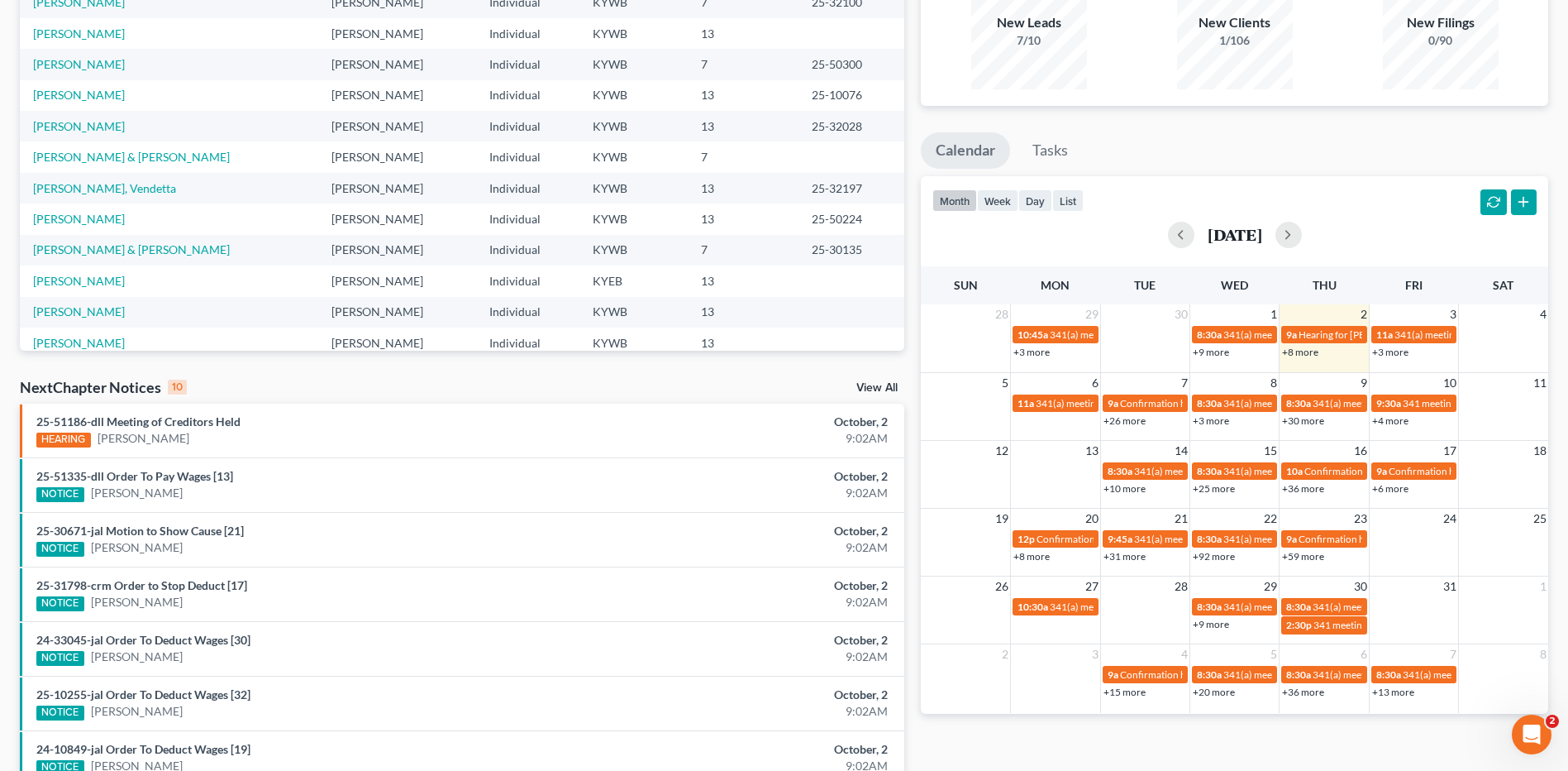
click at [1138, 557] on link "+31 more" at bounding box center [1125, 556] width 42 height 12
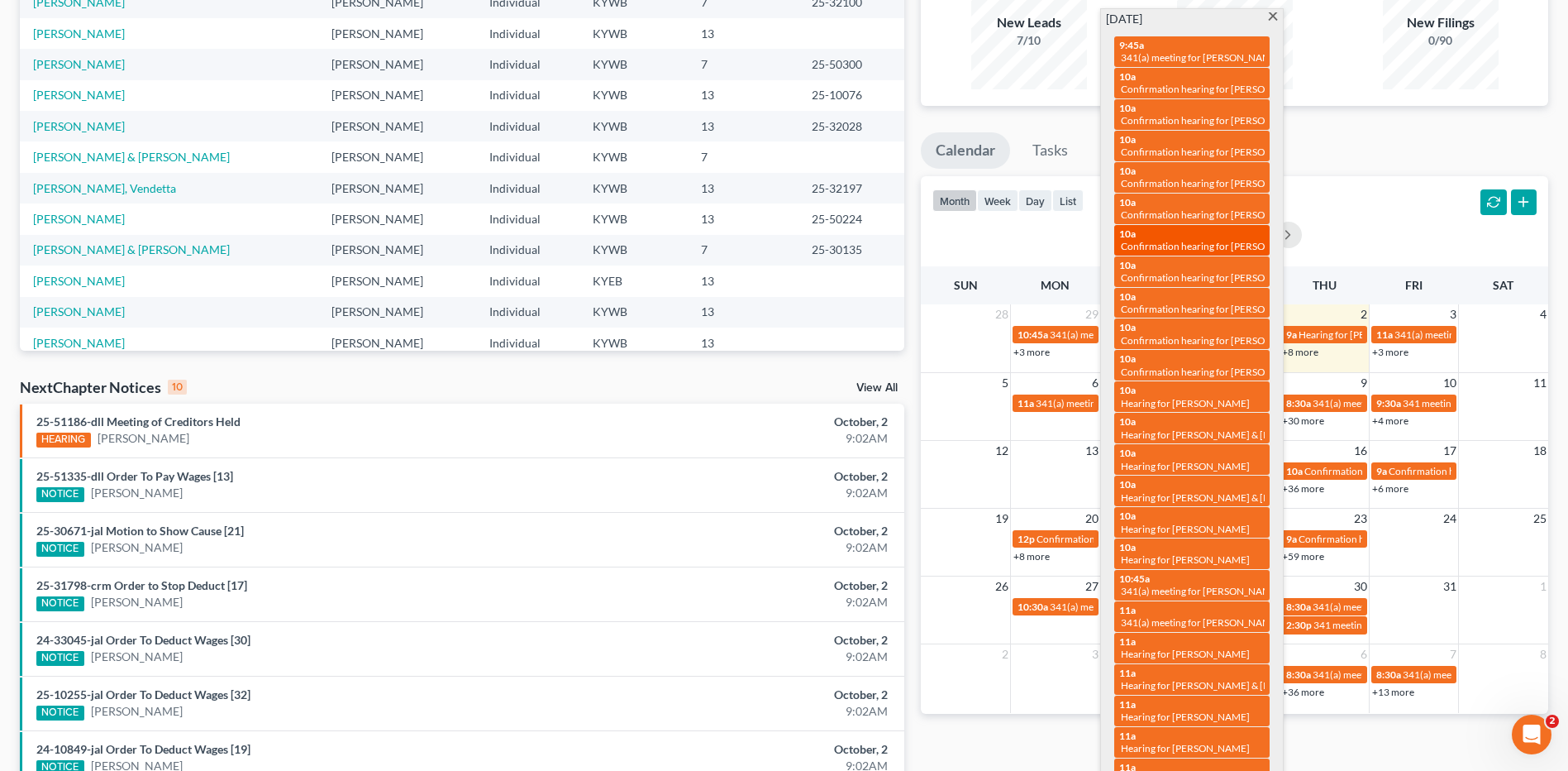
click at [1232, 246] on span "Confirmation hearing for [PERSON_NAME]" at bounding box center [1215, 246] width 188 height 12
select select "Days"
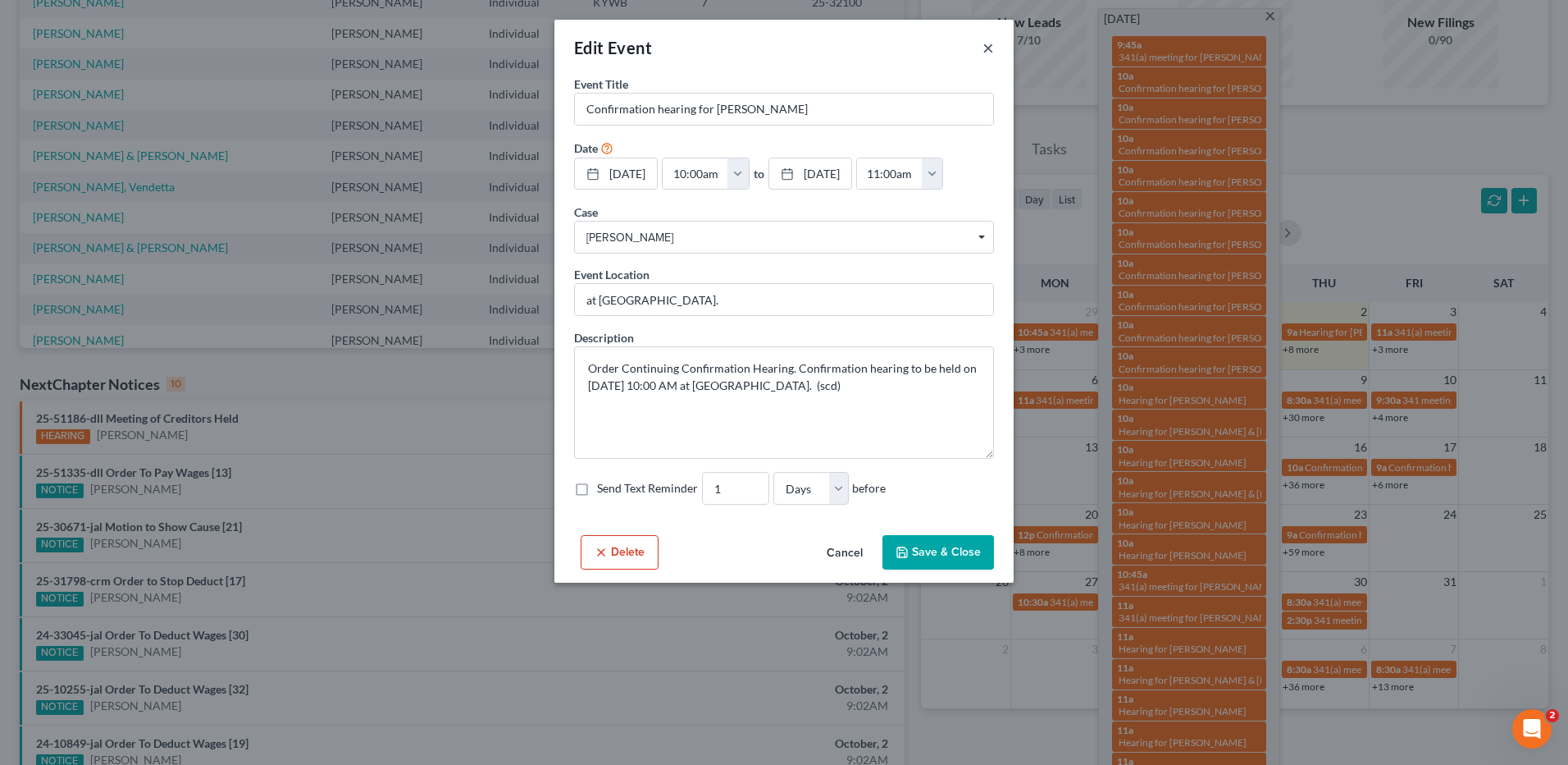
click at [986, 40] on button "×" at bounding box center [988, 48] width 12 height 20
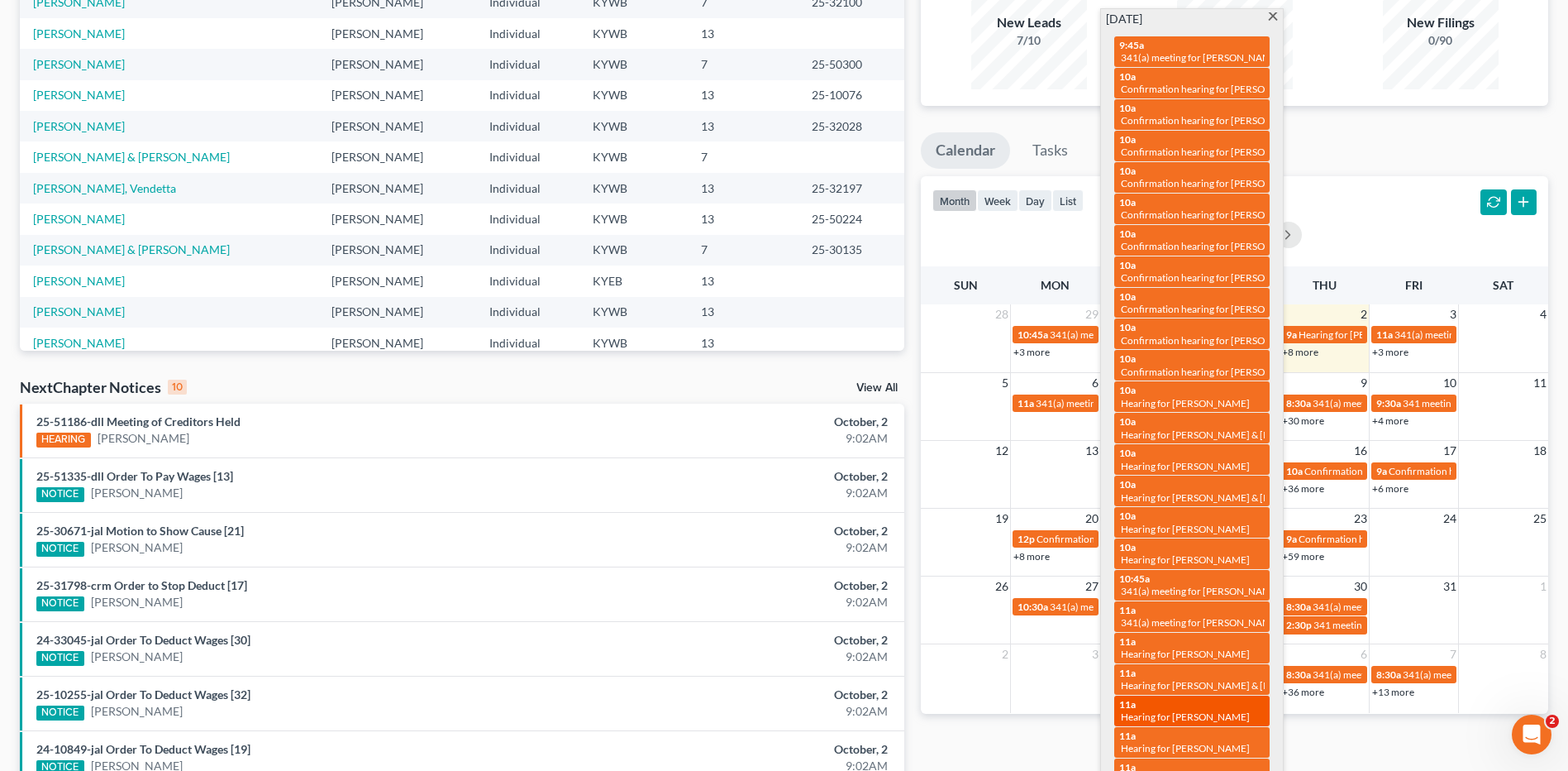
click at [1168, 710] on span "Hearing for [PERSON_NAME]" at bounding box center [1185, 716] width 129 height 12
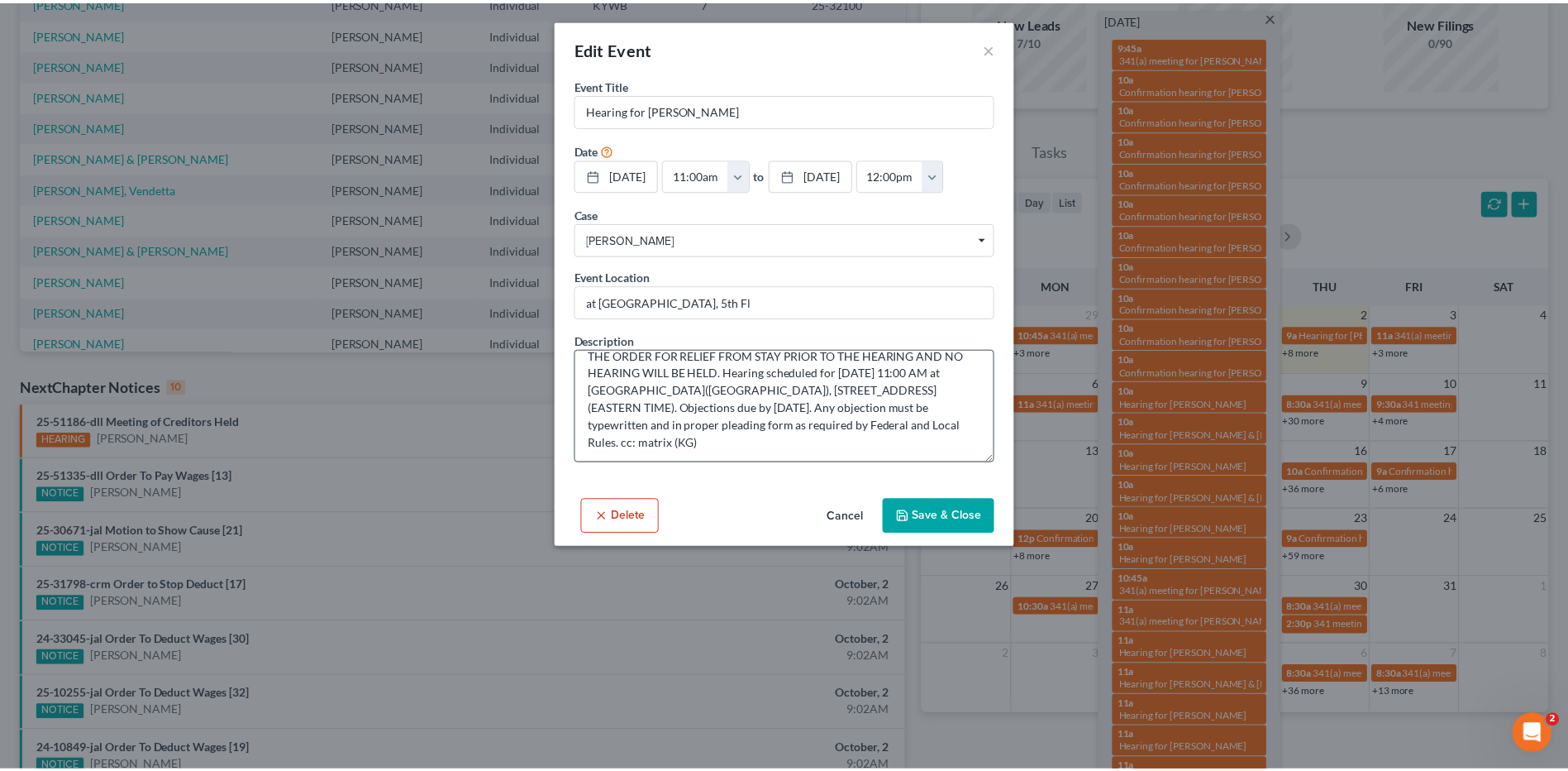
scroll to position [139, 0]
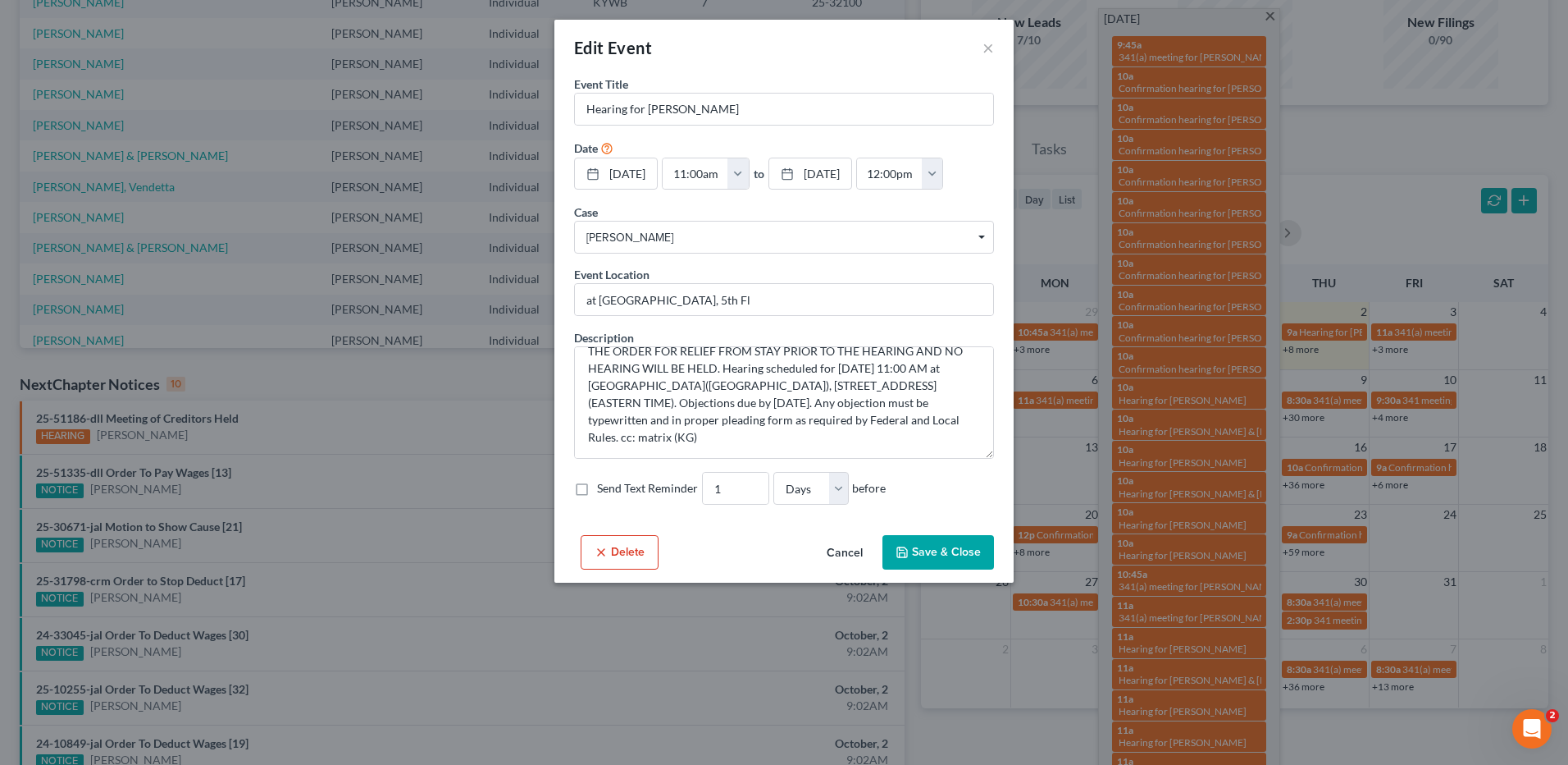
click at [855, 570] on button "Cancel" at bounding box center [845, 553] width 63 height 33
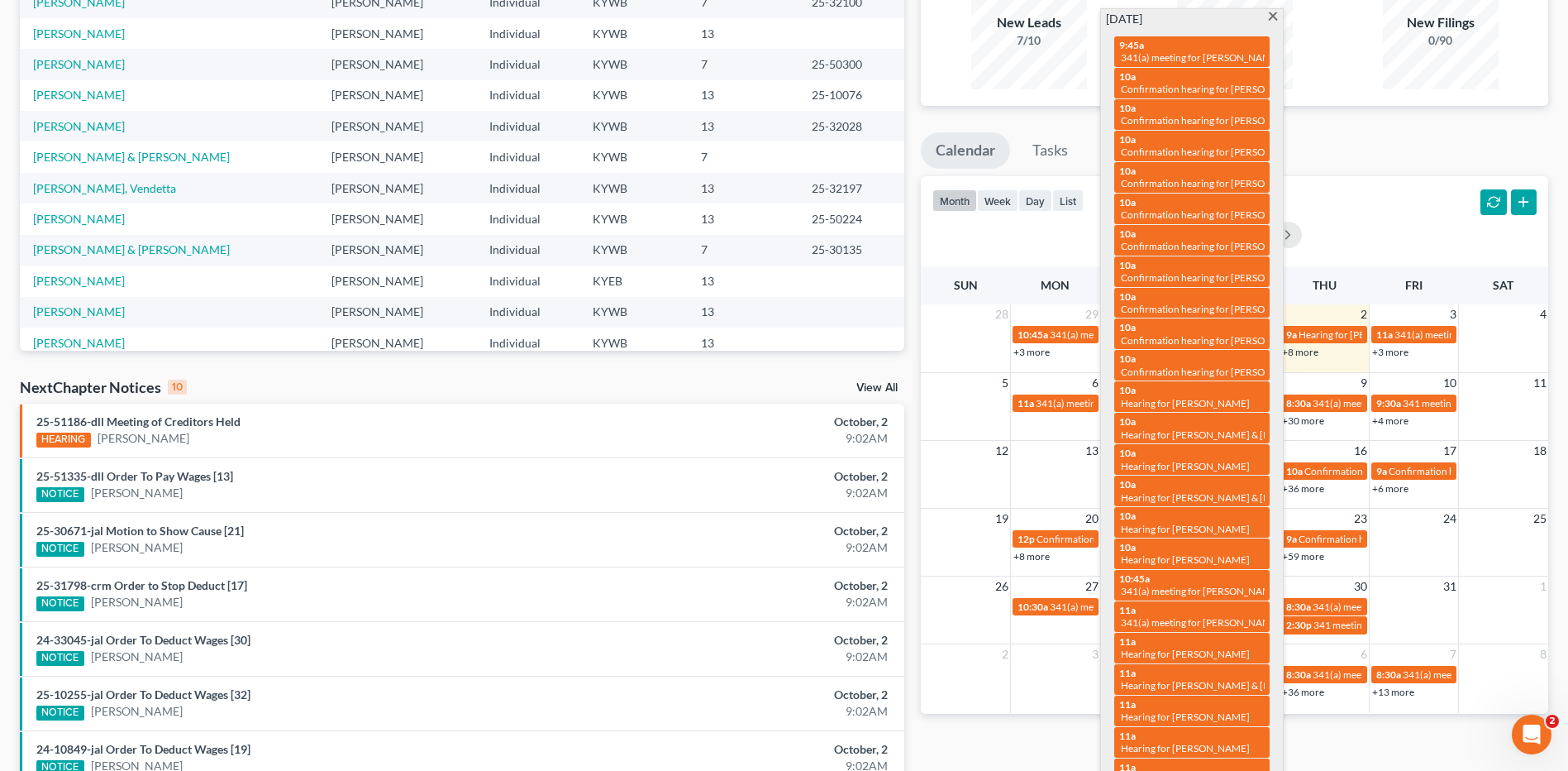
click at [1273, 16] on span at bounding box center [1272, 17] width 12 height 11
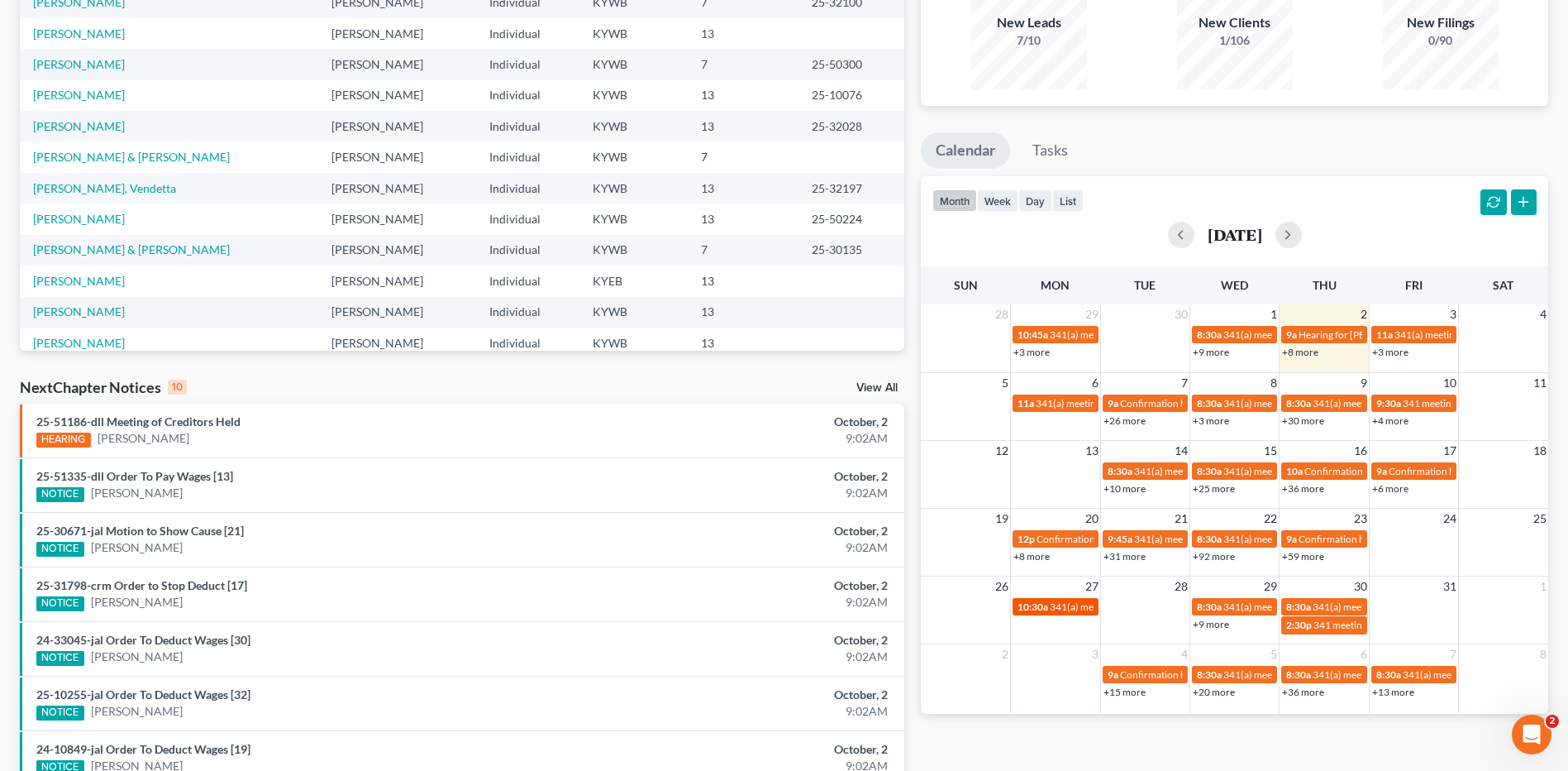
click at [1075, 606] on span "341(a) meeting for [PERSON_NAME]" at bounding box center [1129, 606] width 159 height 12
select select "Days"
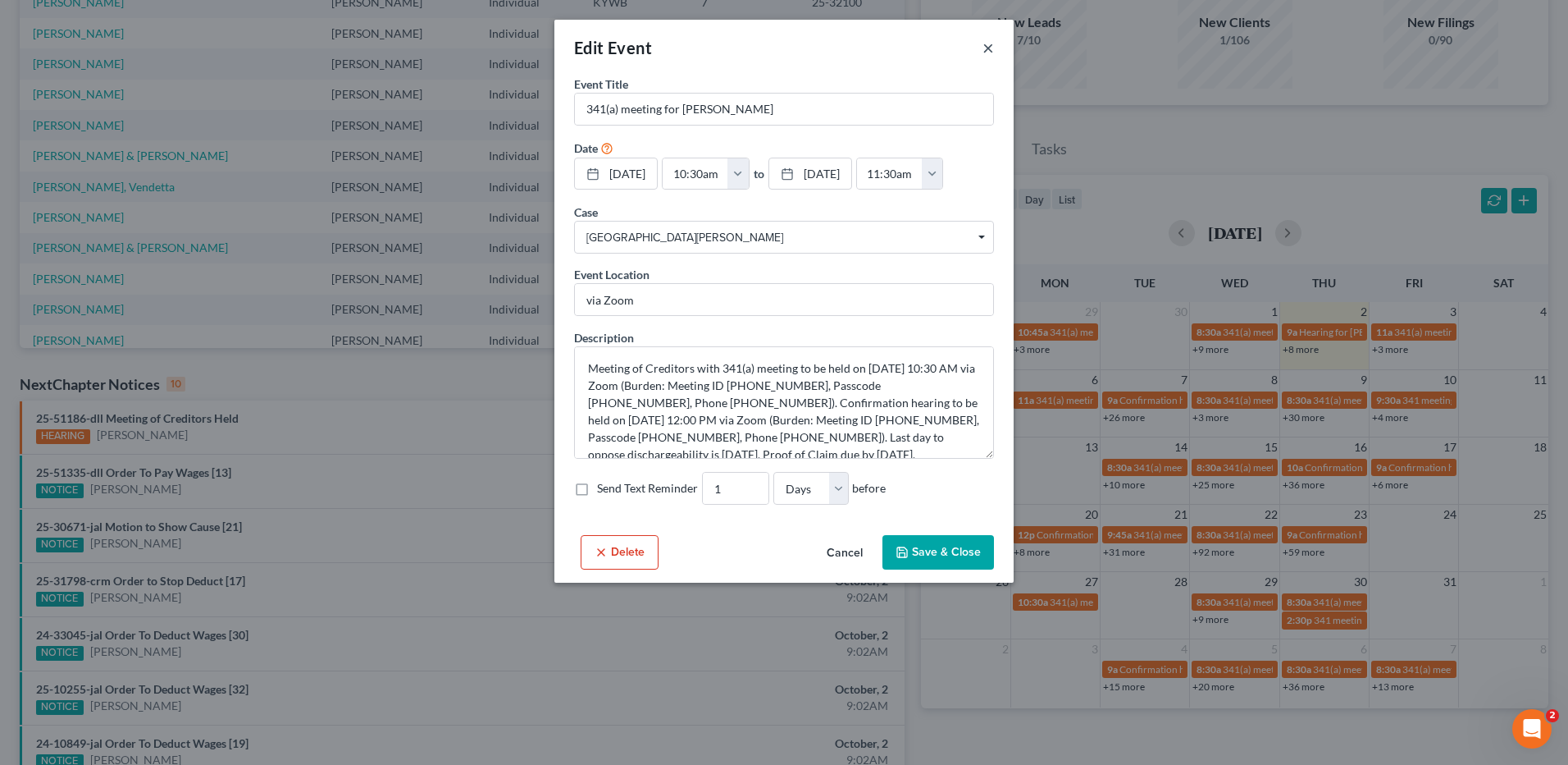
click at [985, 45] on button "×" at bounding box center [988, 48] width 12 height 20
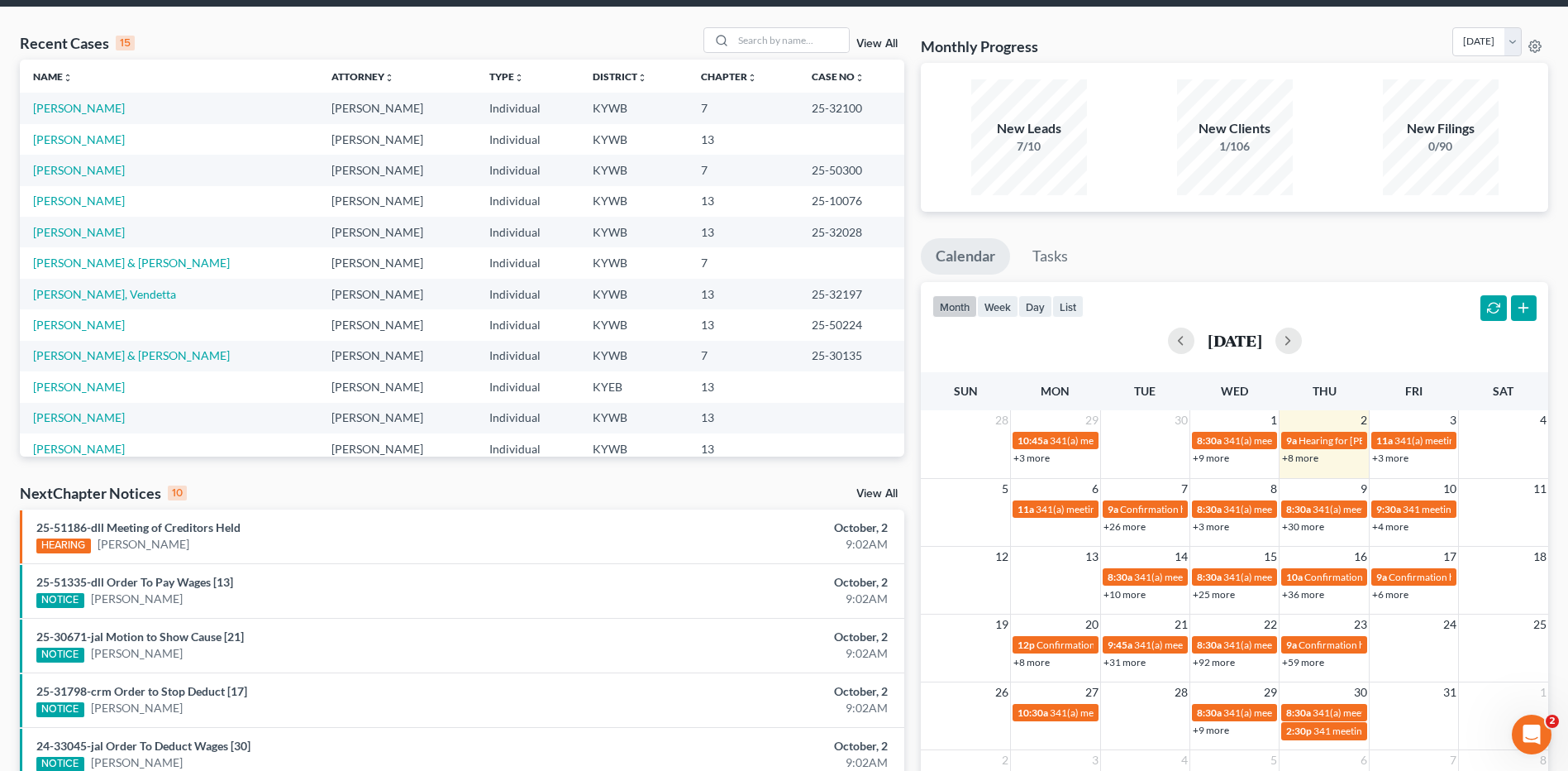
scroll to position [0, 0]
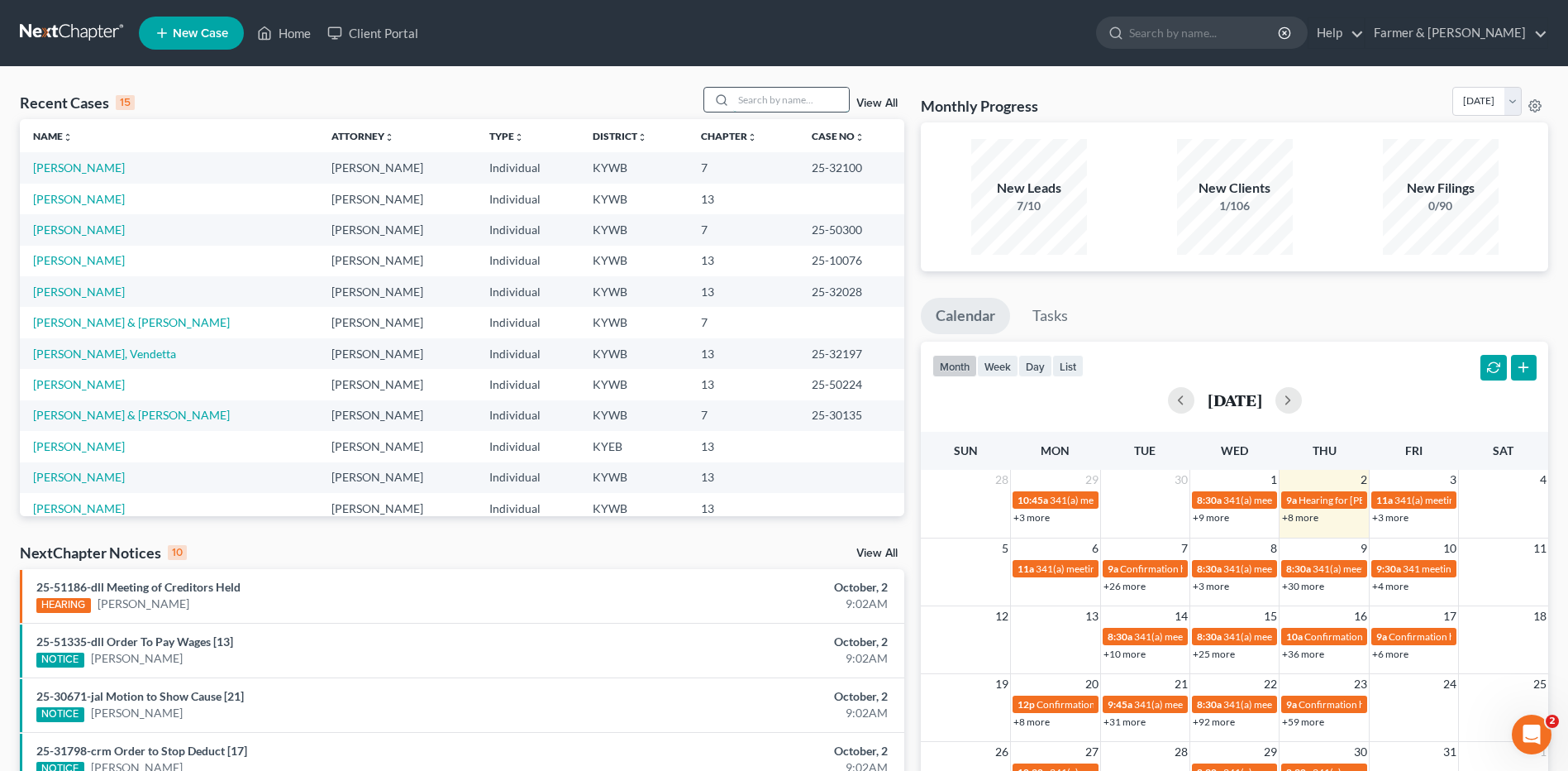
click at [772, 94] on input "search" at bounding box center [791, 99] width 115 height 24
type input "q"
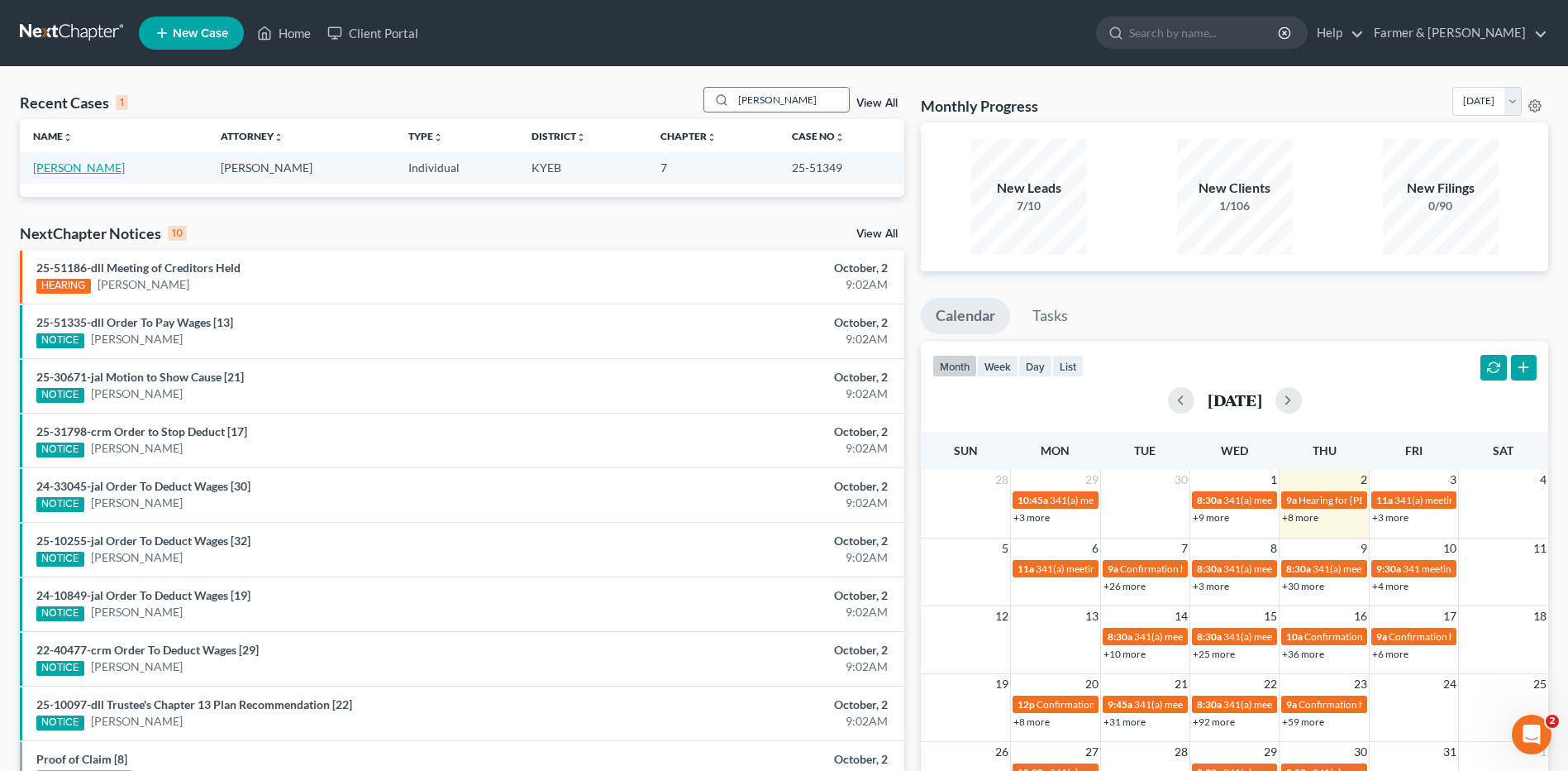
type input "wetmore"
click at [56, 171] on link "[PERSON_NAME]" at bounding box center [79, 167] width 91 height 14
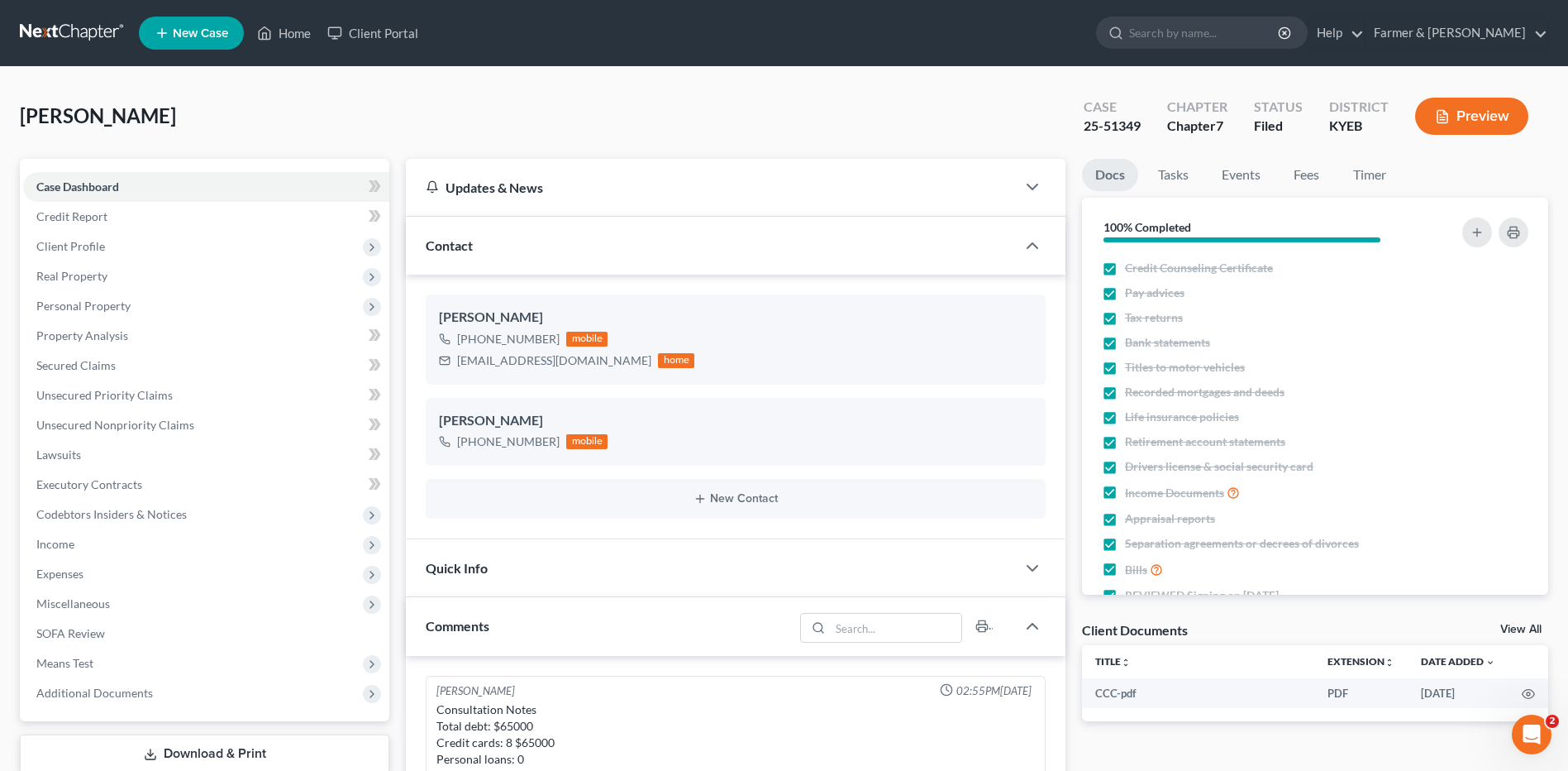
scroll to position [86, 0]
click at [88, 32] on link at bounding box center [72, 33] width 105 height 30
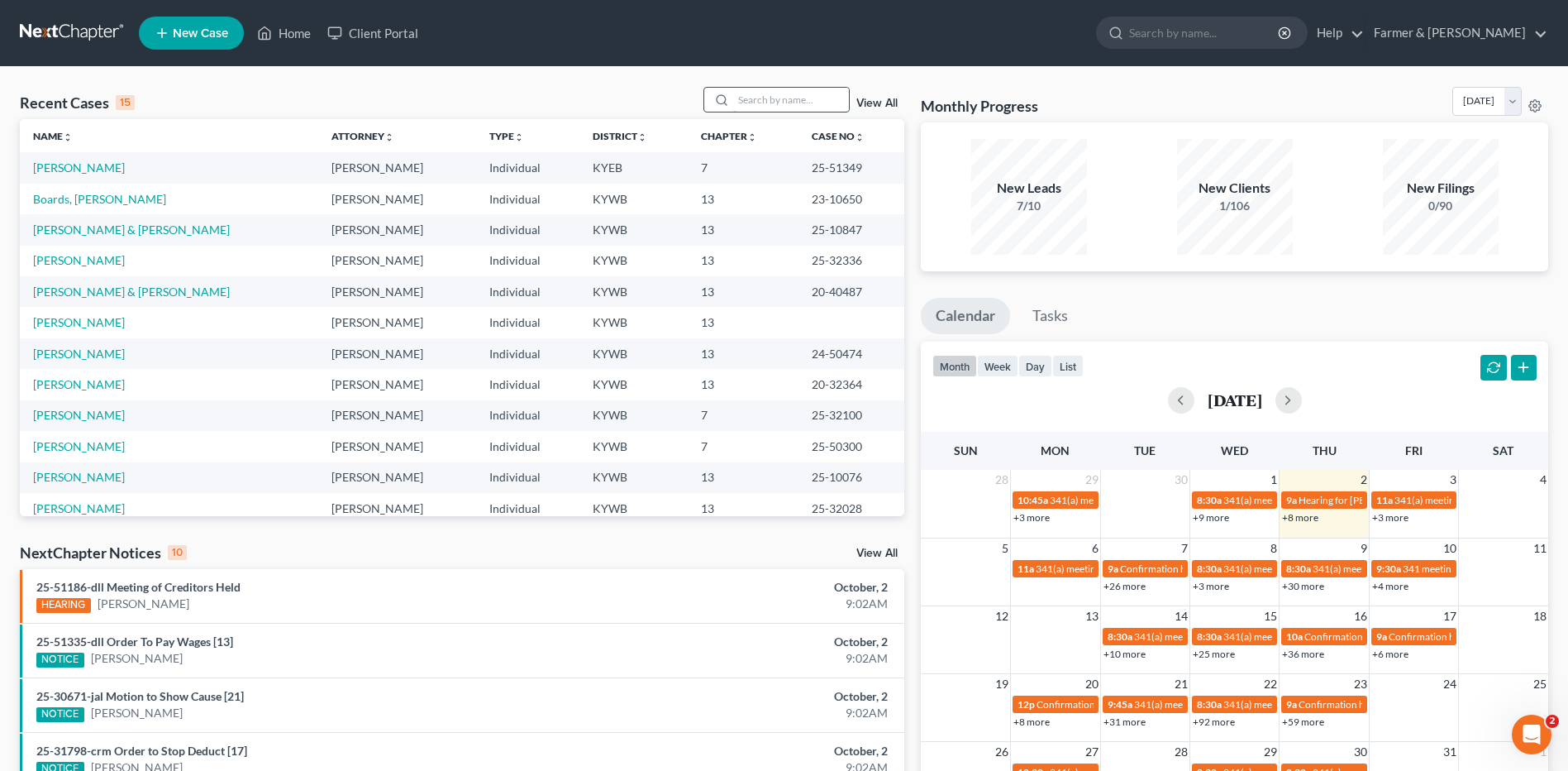
click at [750, 89] on input "search" at bounding box center [791, 99] width 115 height 24
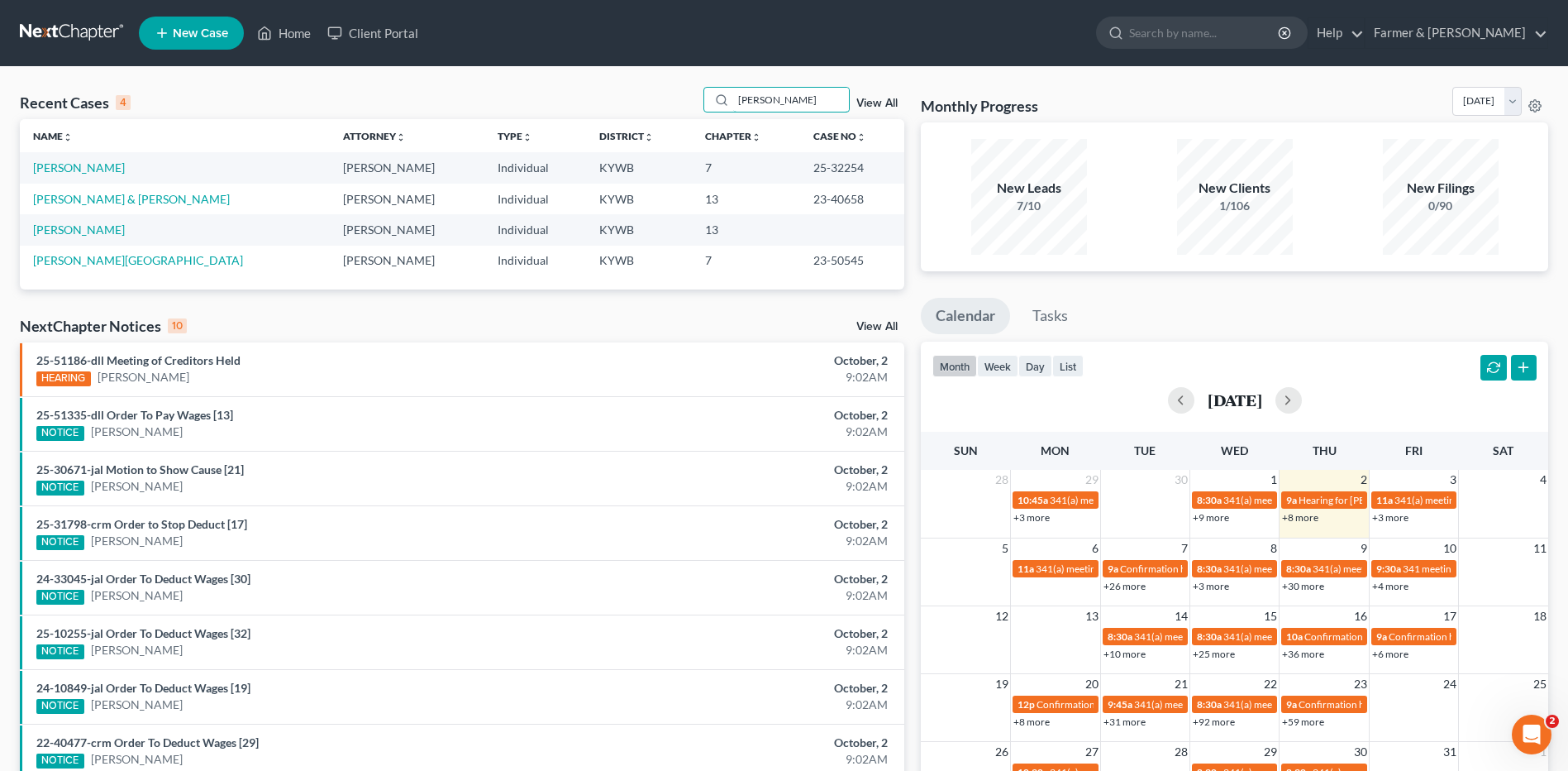
type input "[PERSON_NAME]"
drag, startPoint x: 96, startPoint y: 172, endPoint x: 1065, endPoint y: 133, distance: 969.8
click at [96, 172] on link "[PERSON_NAME]" at bounding box center [79, 167] width 91 height 14
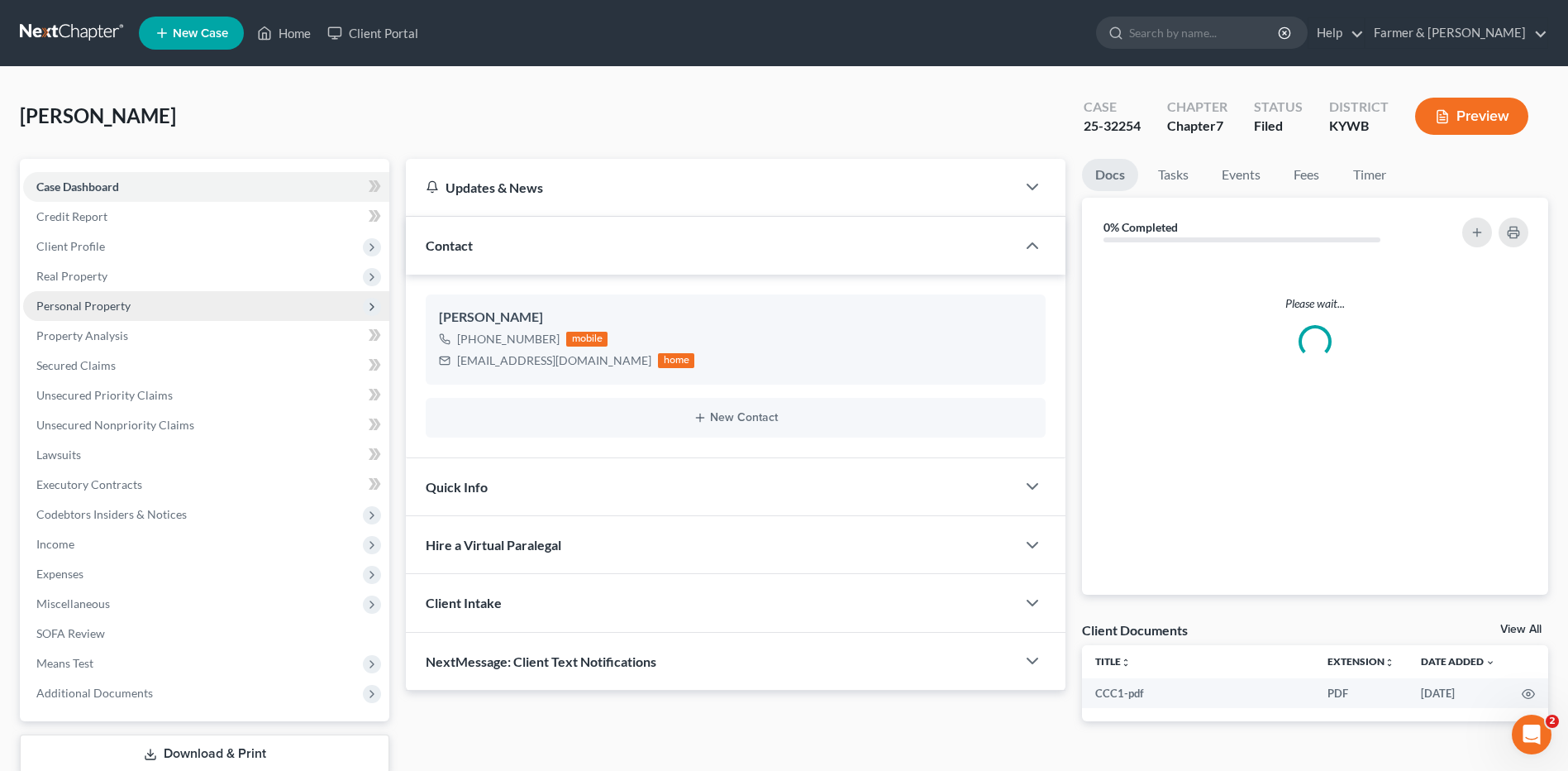
click at [105, 307] on span "Personal Property" at bounding box center [83, 305] width 94 height 14
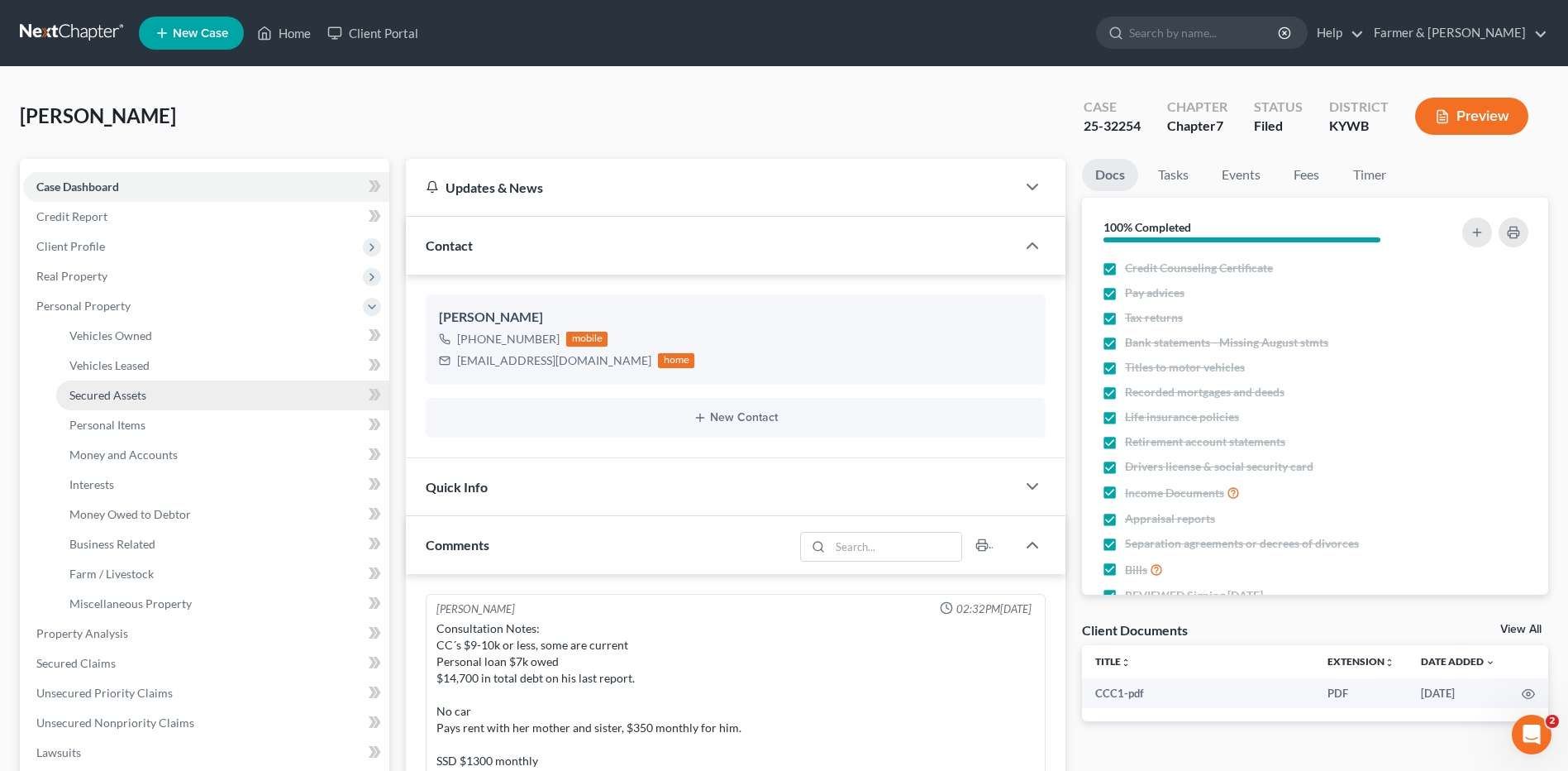
scroll to position [96, 0]
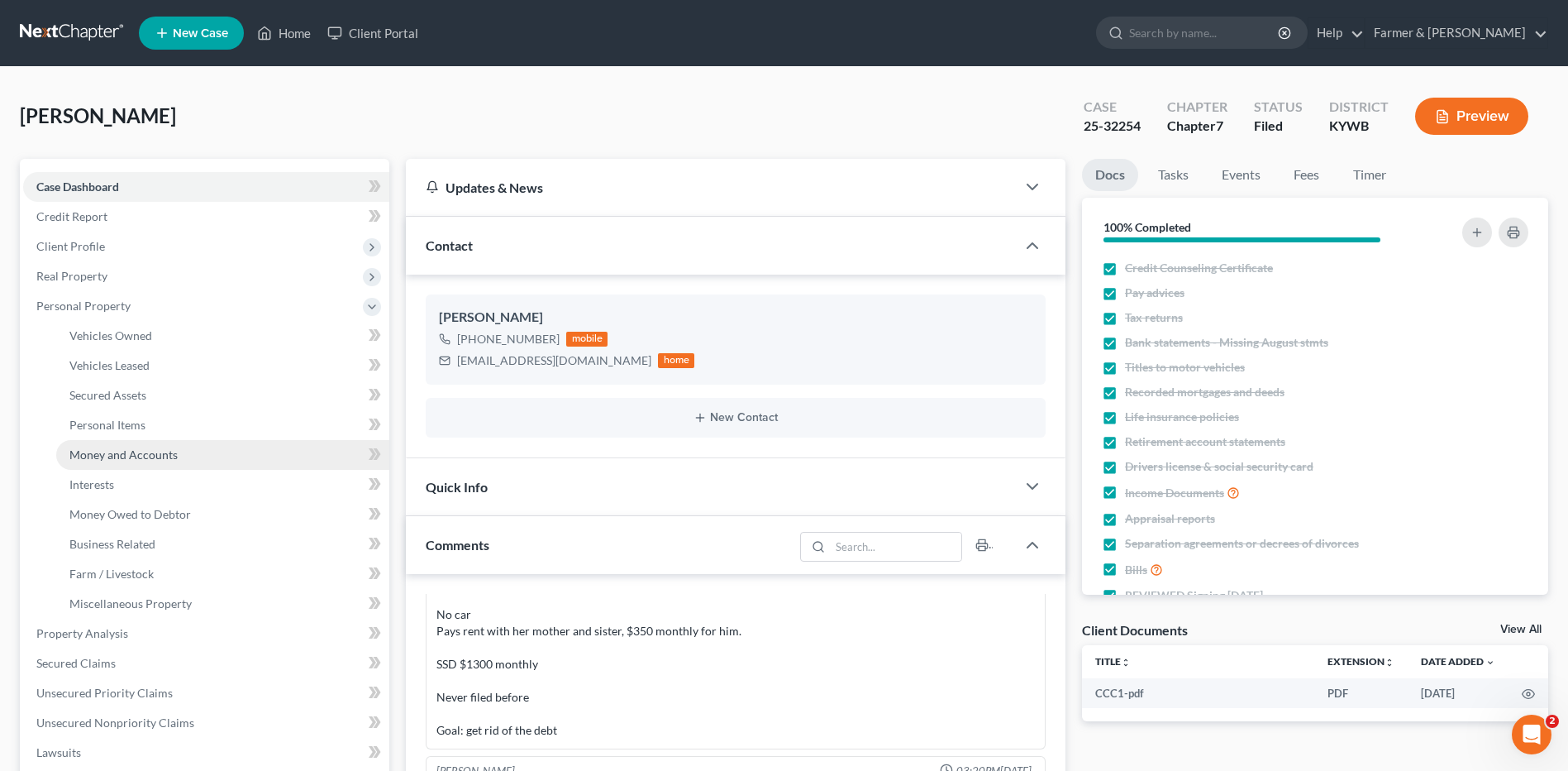
click at [133, 459] on span "Money and Accounts" at bounding box center [124, 454] width 108 height 14
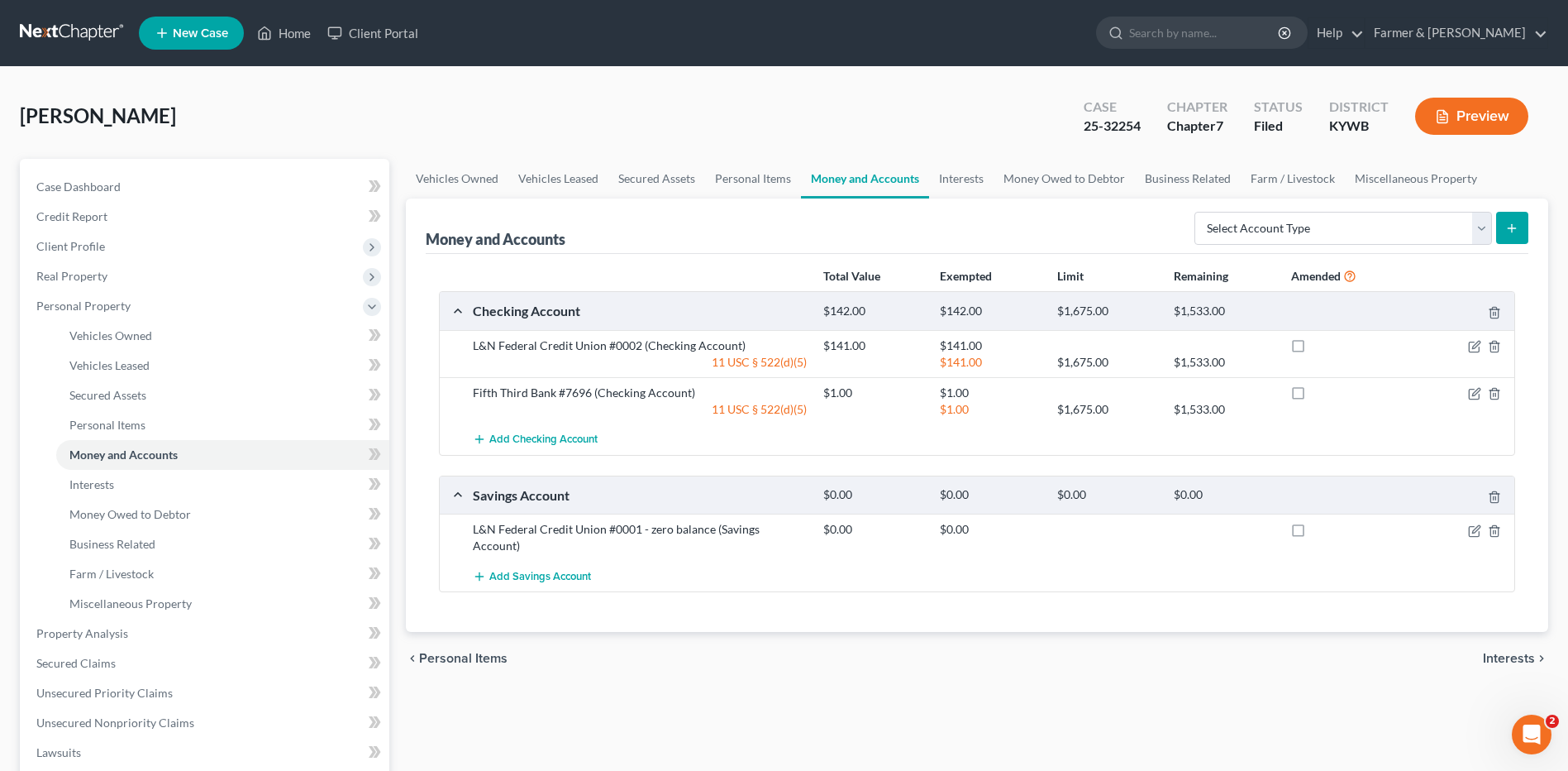
drag, startPoint x: 81, startPoint y: 31, endPoint x: 286, endPoint y: 89, distance: 213.0
click at [81, 31] on link at bounding box center [72, 33] width 105 height 30
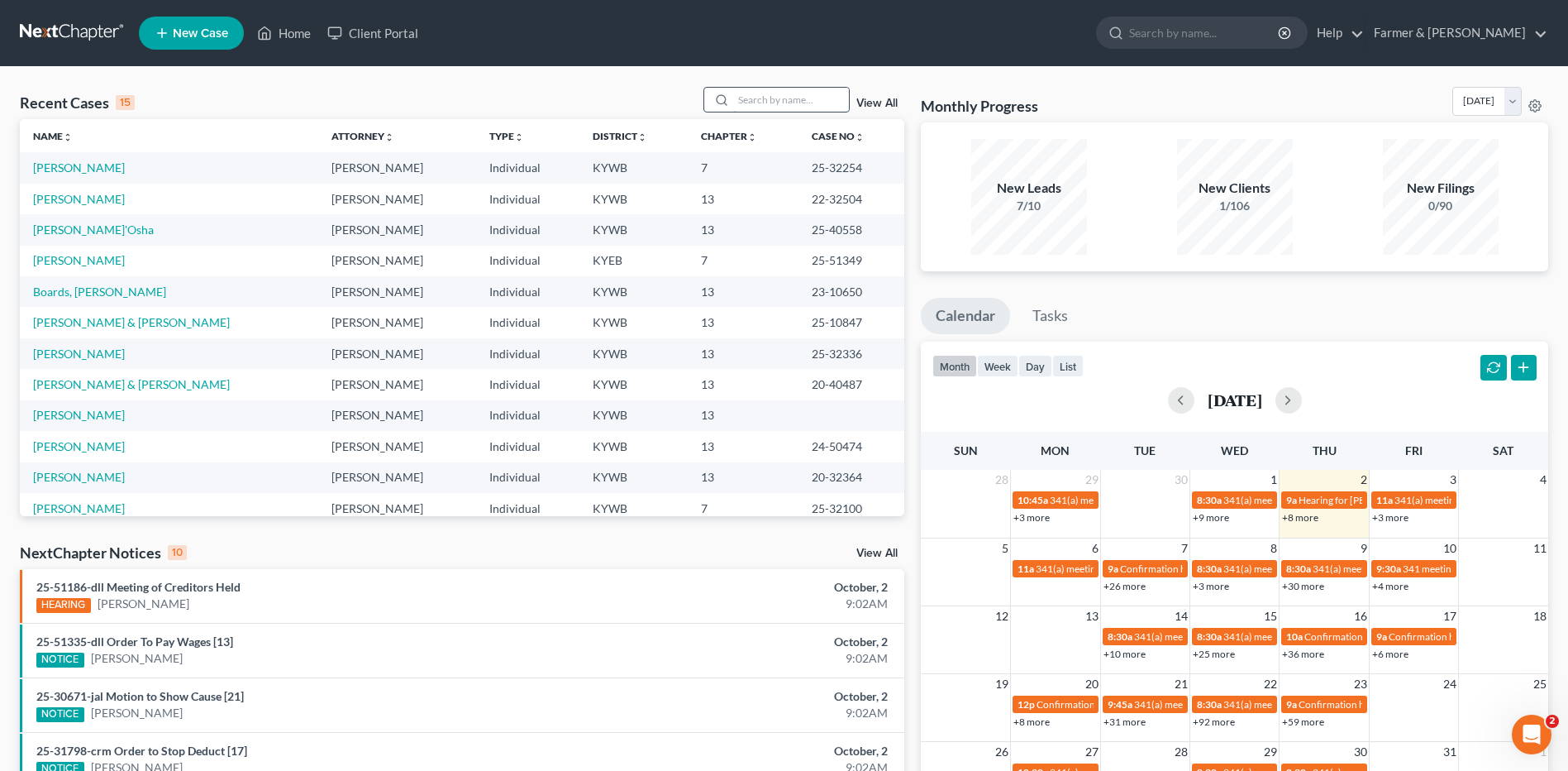
click at [807, 111] on input "search" at bounding box center [791, 99] width 115 height 24
click at [806, 108] on input "search" at bounding box center [791, 99] width 115 height 24
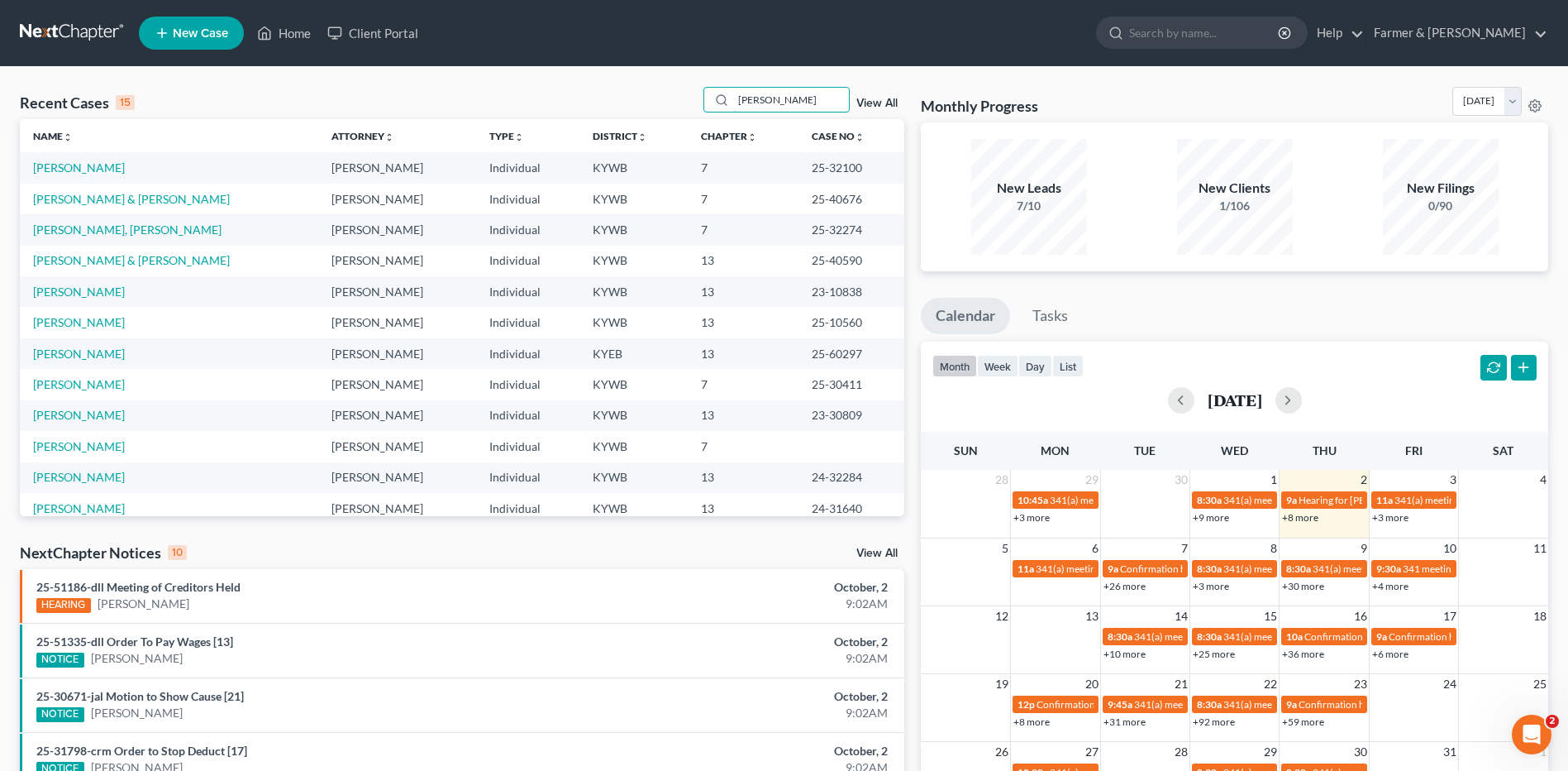
type input "[PERSON_NAME]"
click at [86, 234] on link "[PERSON_NAME], [PERSON_NAME]" at bounding box center [127, 229] width 189 height 14
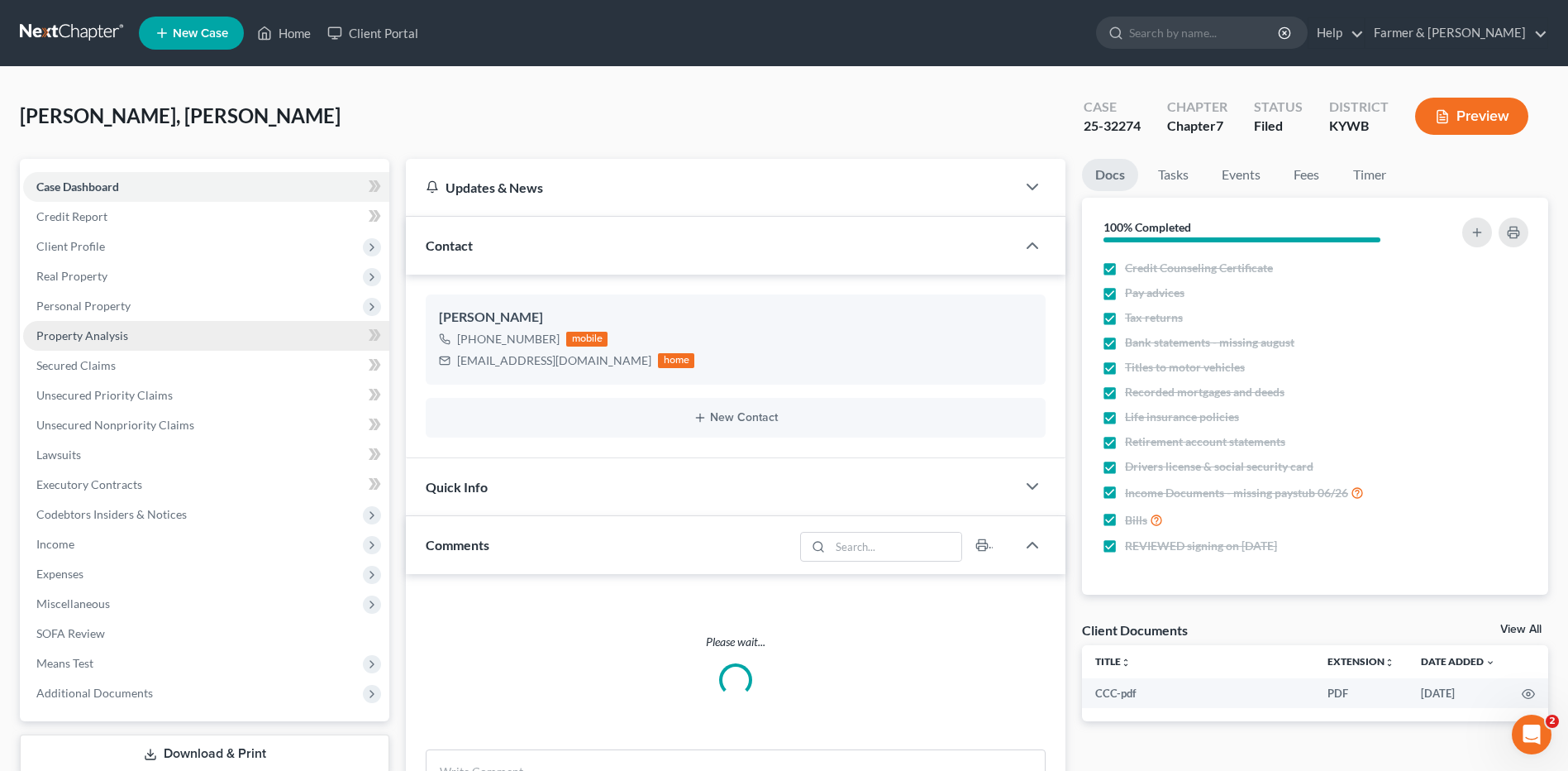
click at [129, 315] on span "Personal Property" at bounding box center [206, 306] width 366 height 30
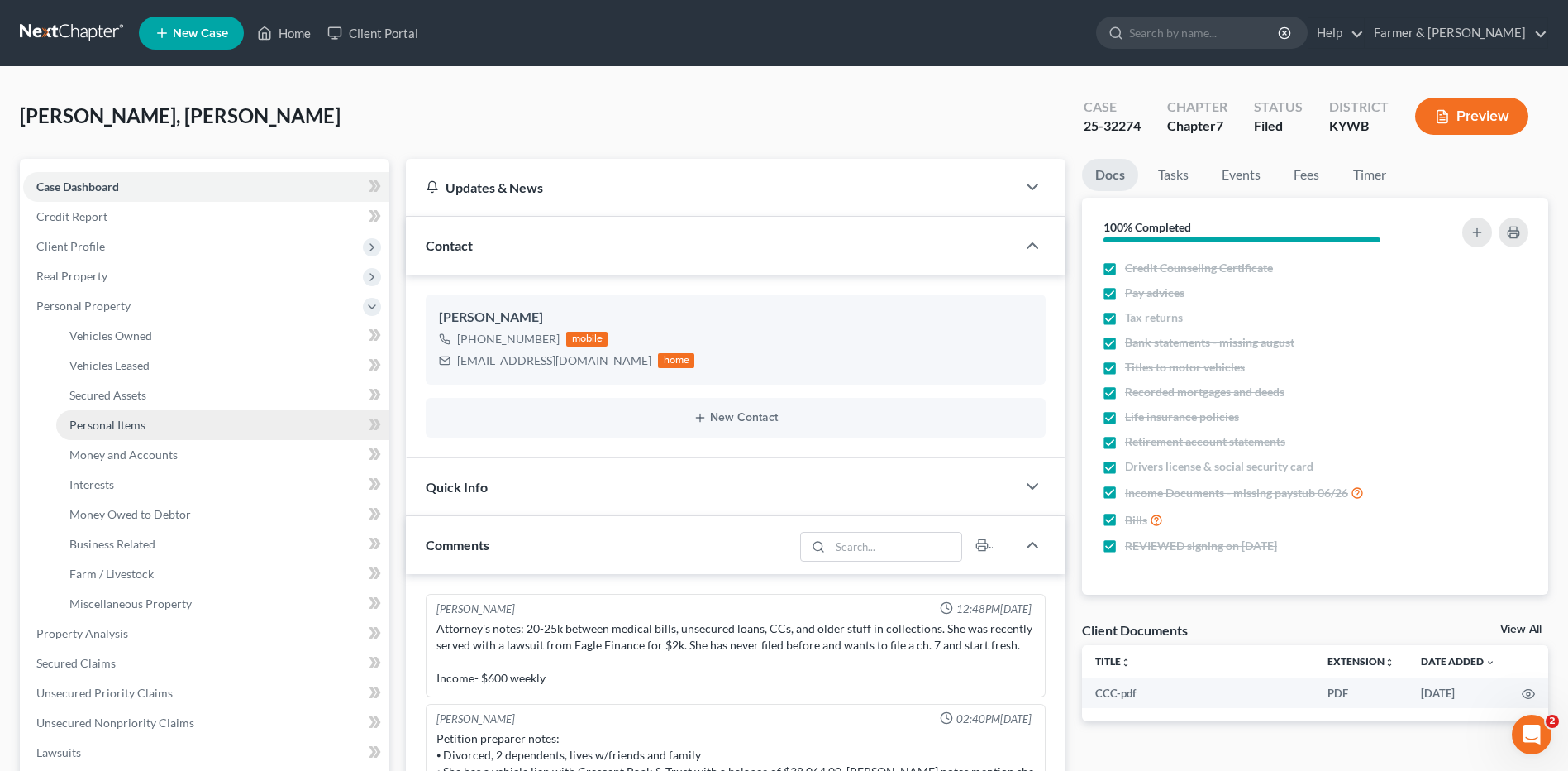
scroll to position [316, 0]
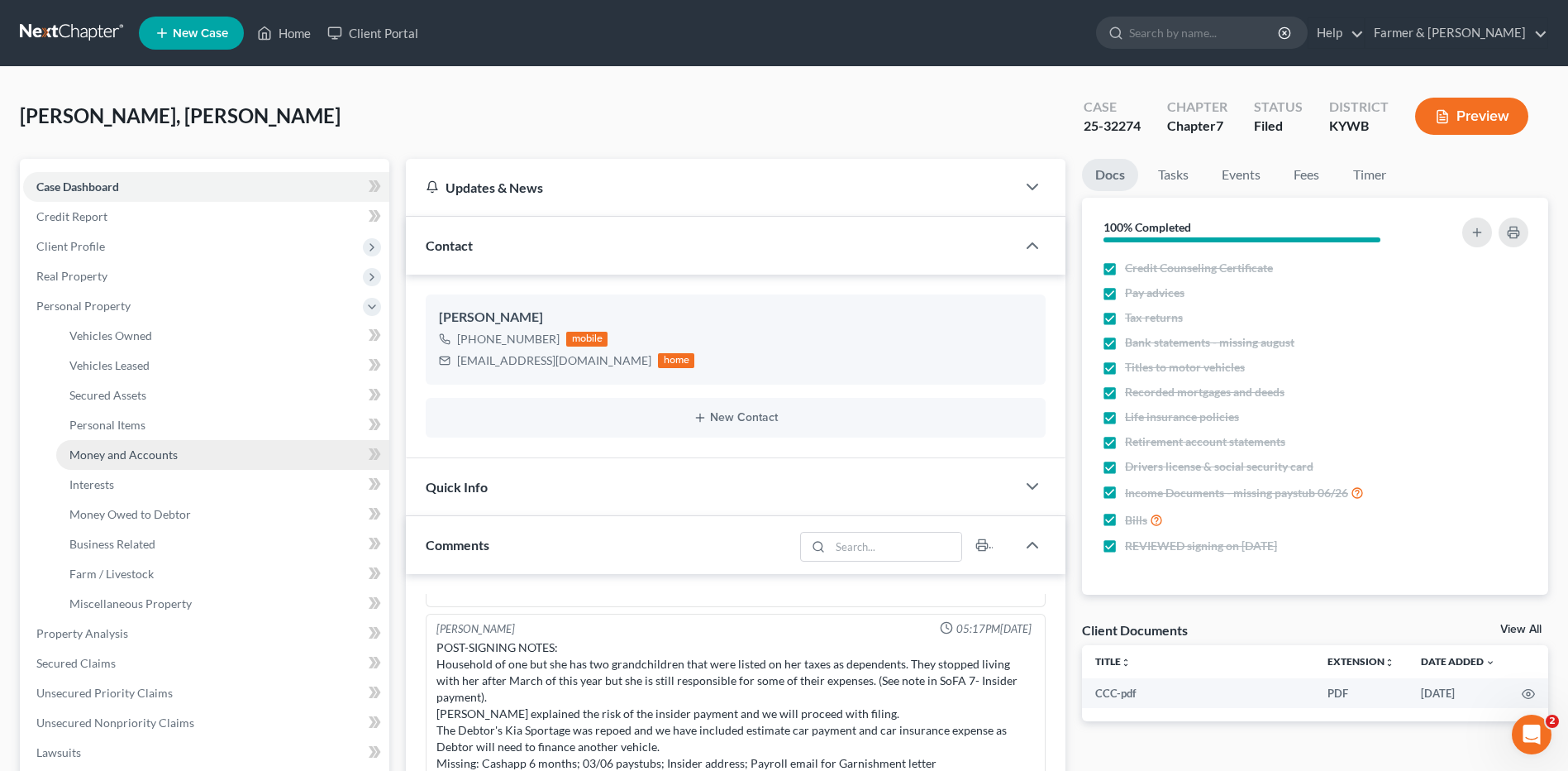
click at [154, 447] on span "Money and Accounts" at bounding box center [124, 454] width 108 height 14
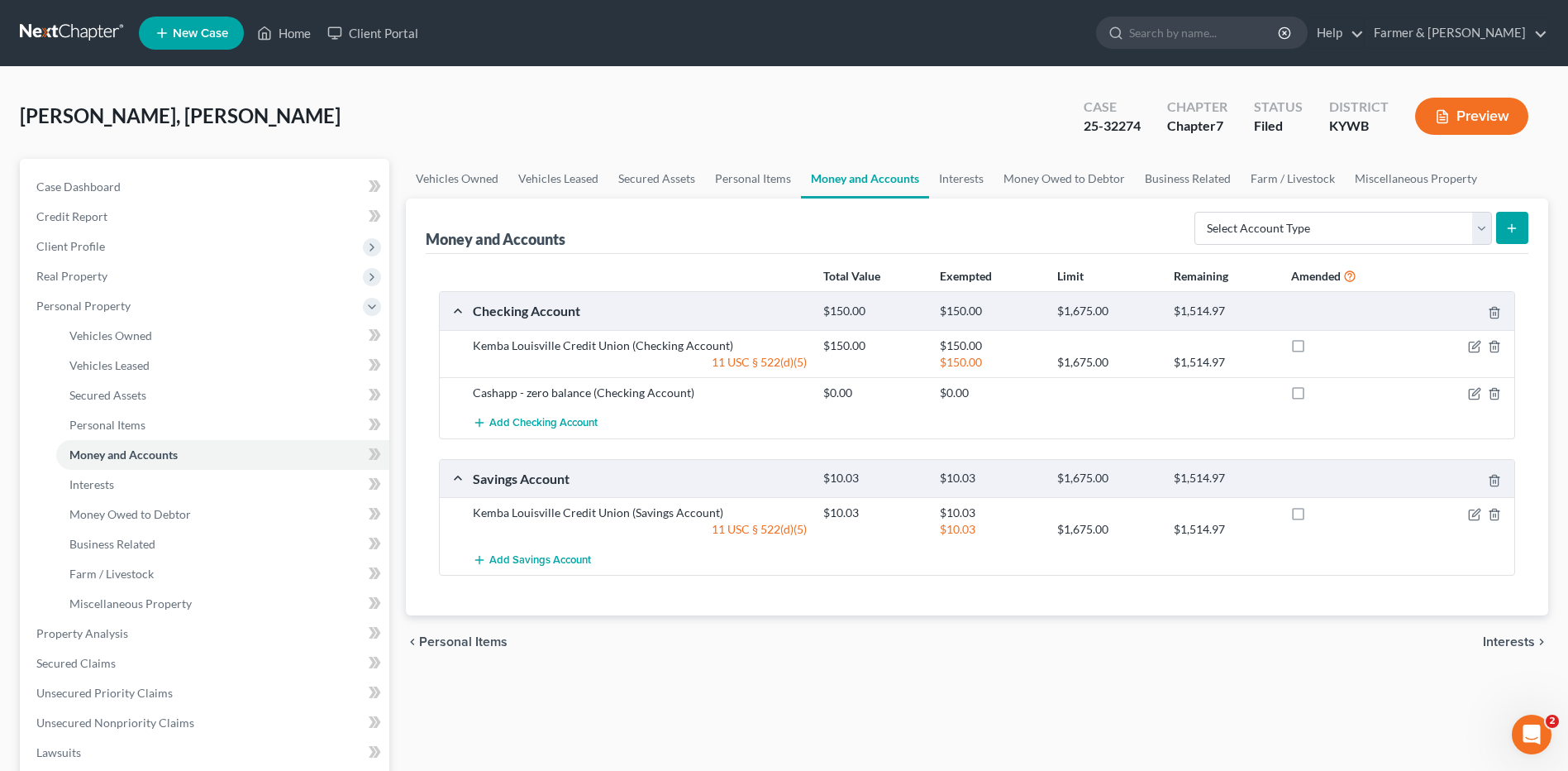
click at [1419, 585] on div "Total Value Exempted Limit Remaining Amended Checking Account $150.00 $150.00 $…" at bounding box center [978, 435] width 1103 height 362
click at [46, 32] on link at bounding box center [72, 33] width 105 height 30
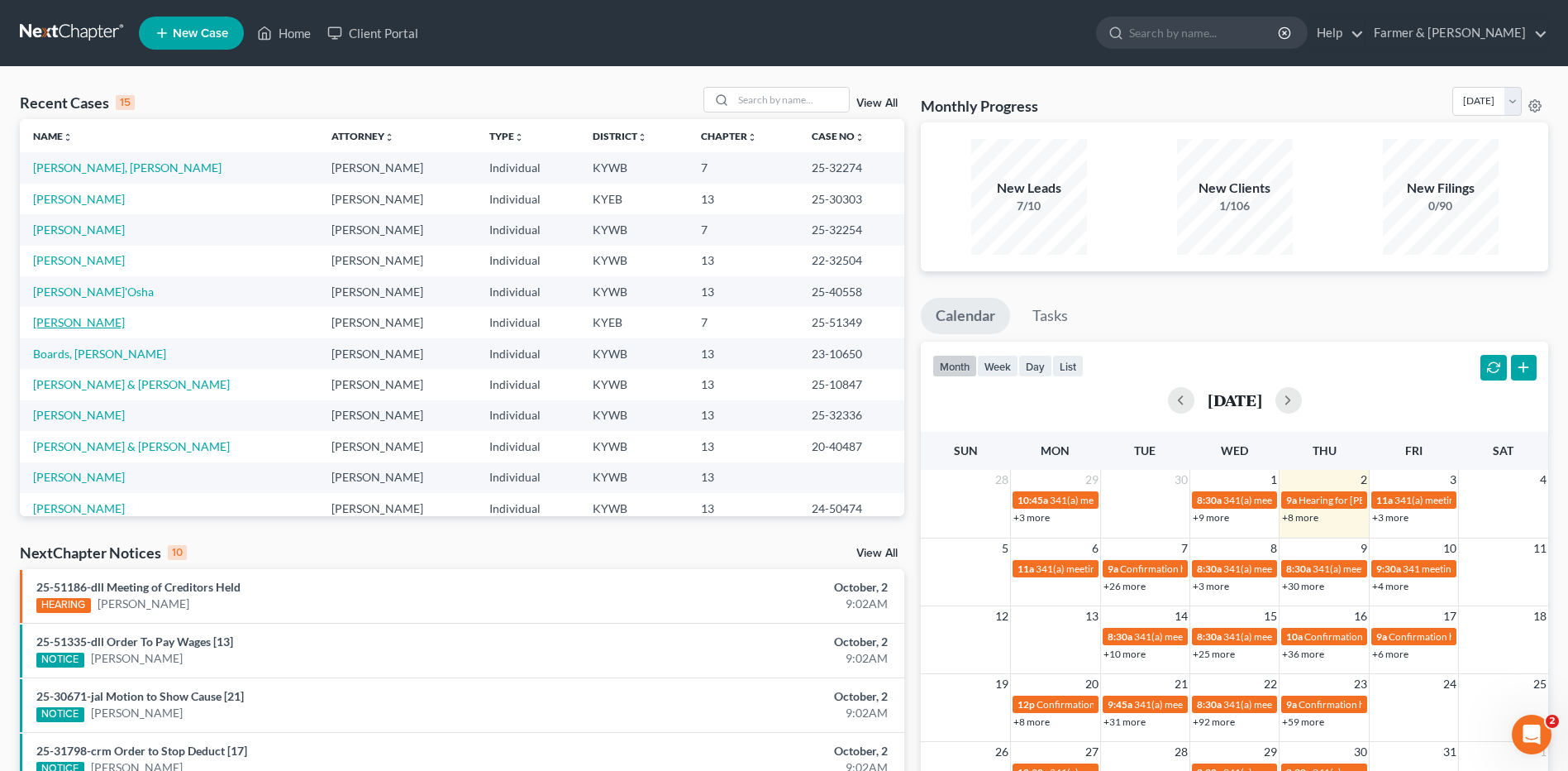
click at [72, 322] on link "[PERSON_NAME]" at bounding box center [79, 322] width 91 height 14
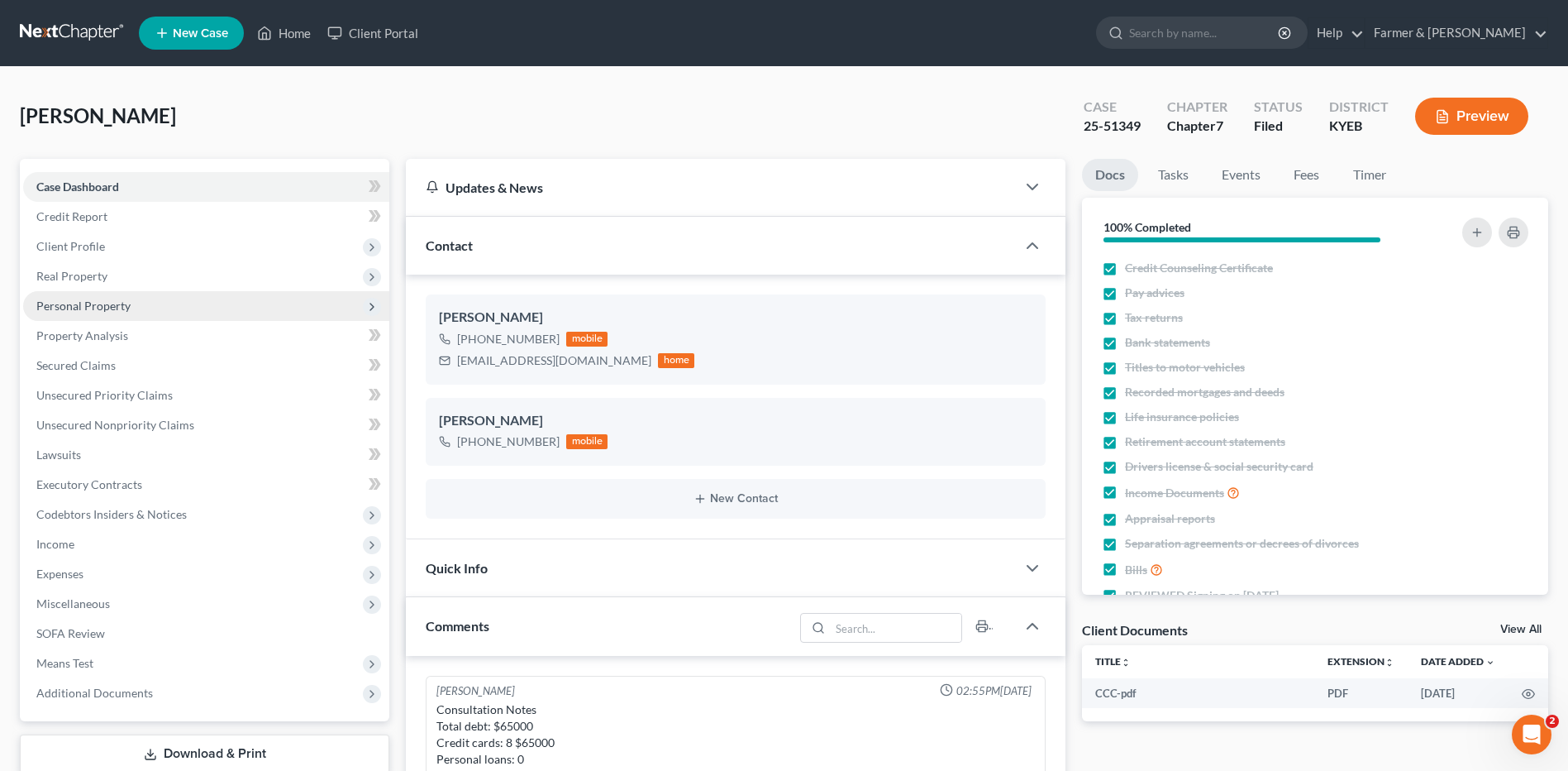
scroll to position [86, 0]
click at [159, 308] on span "Personal Property" at bounding box center [206, 306] width 366 height 30
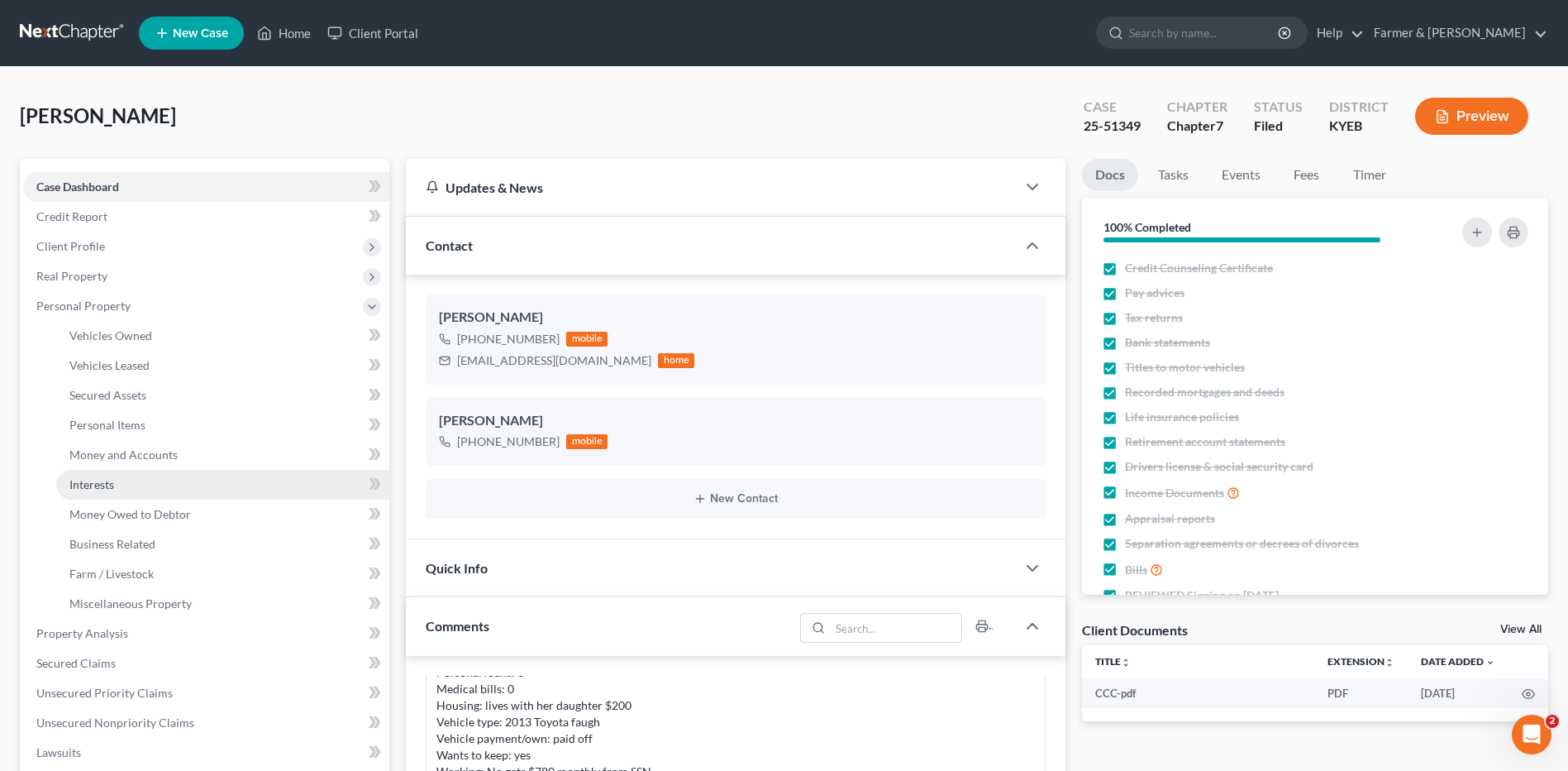
click at [159, 479] on link "Interests" at bounding box center [223, 484] width 333 height 30
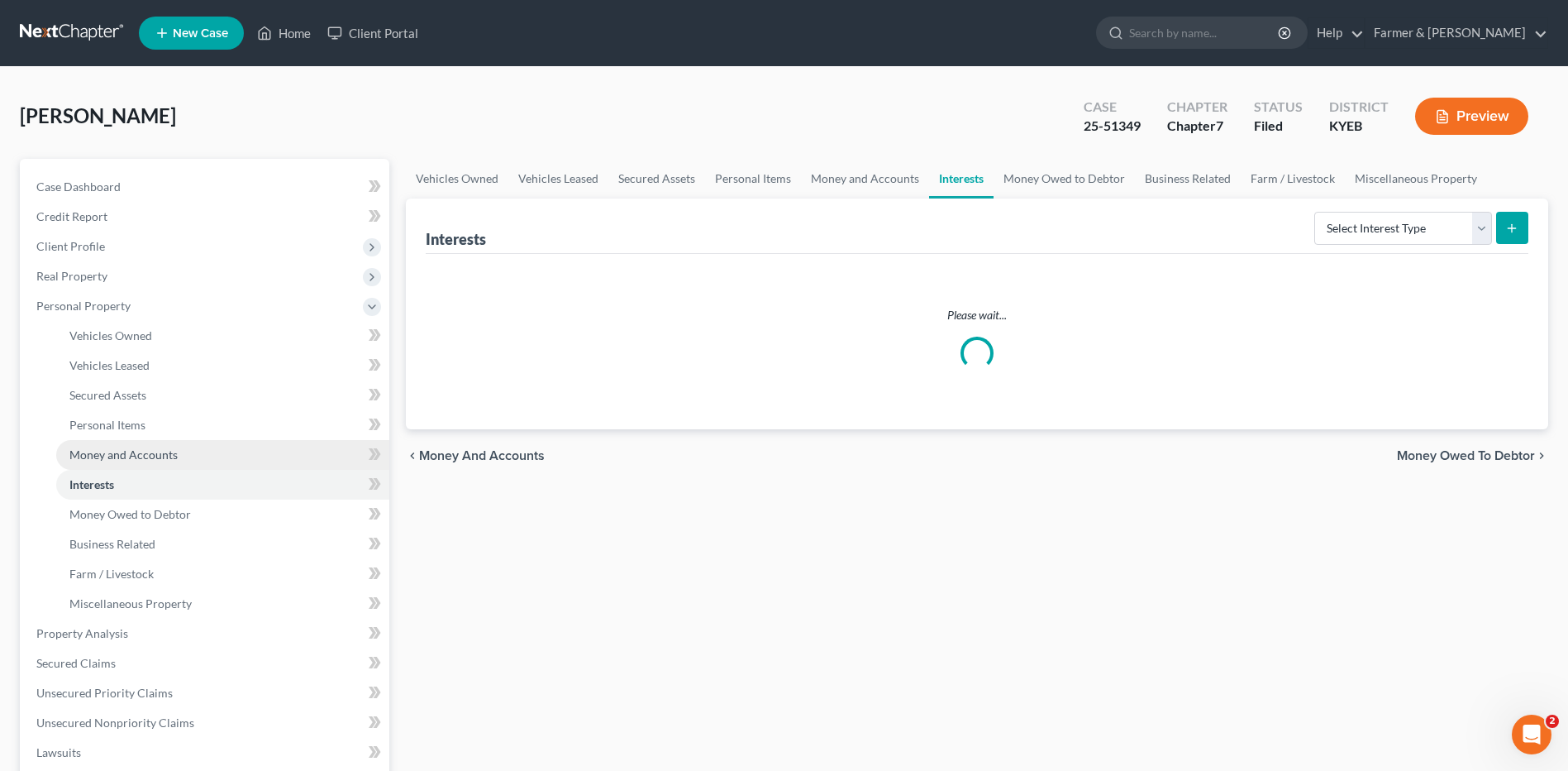
click at [174, 450] on span "Money and Accounts" at bounding box center [124, 454] width 108 height 14
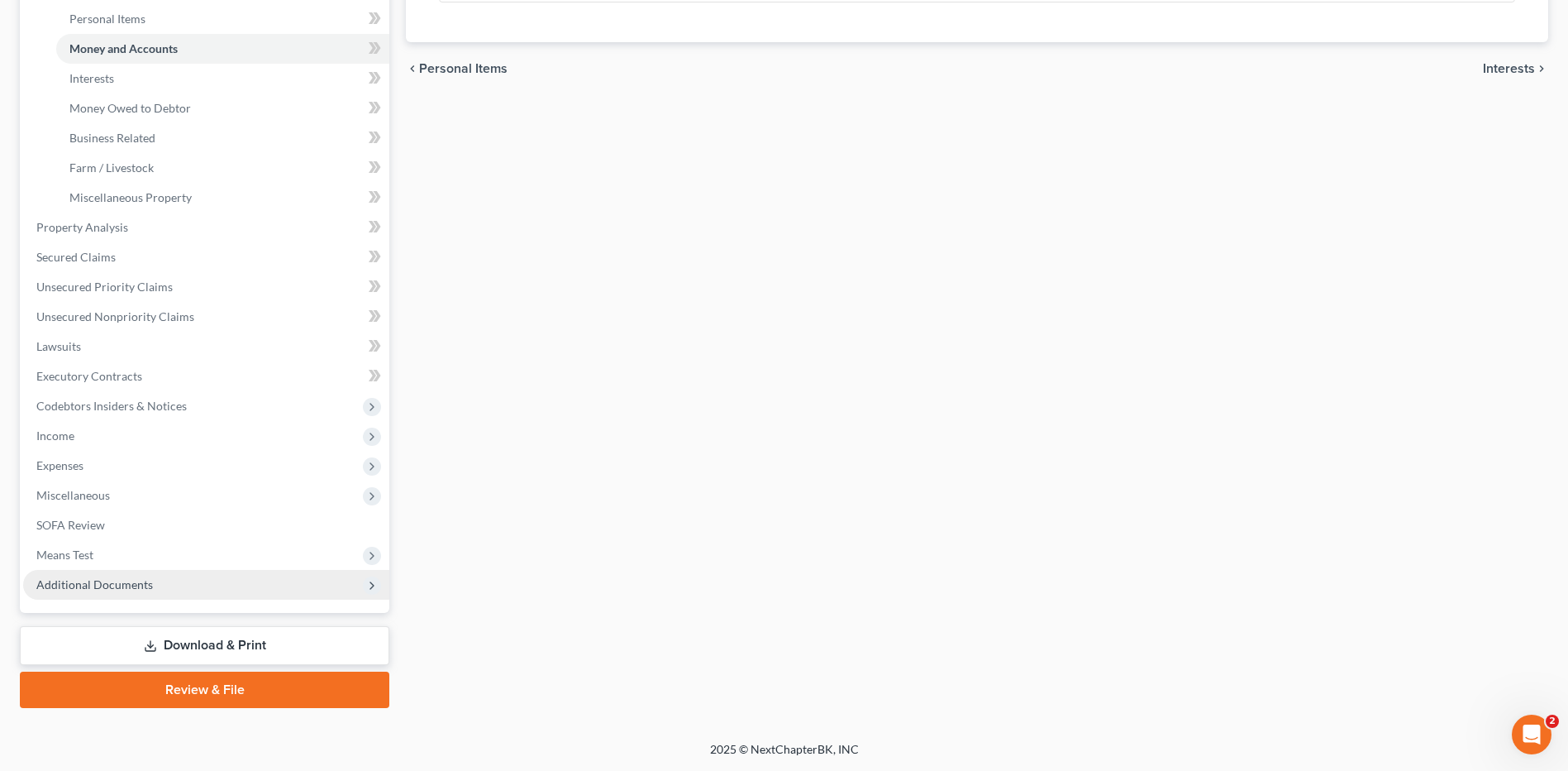
click at [154, 590] on span "Additional Documents" at bounding box center [206, 585] width 366 height 30
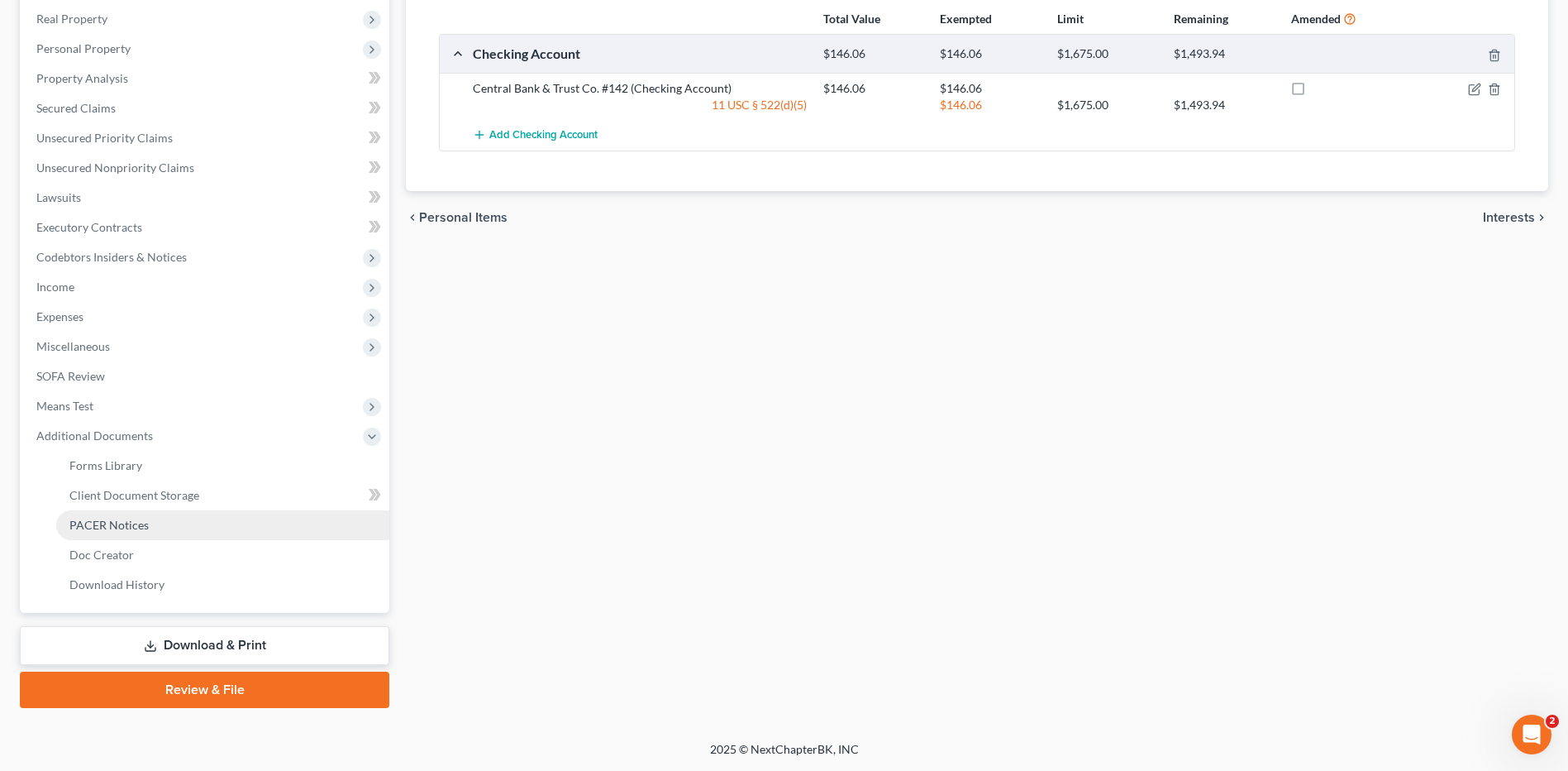
click at [161, 535] on link "PACER Notices" at bounding box center [223, 525] width 333 height 30
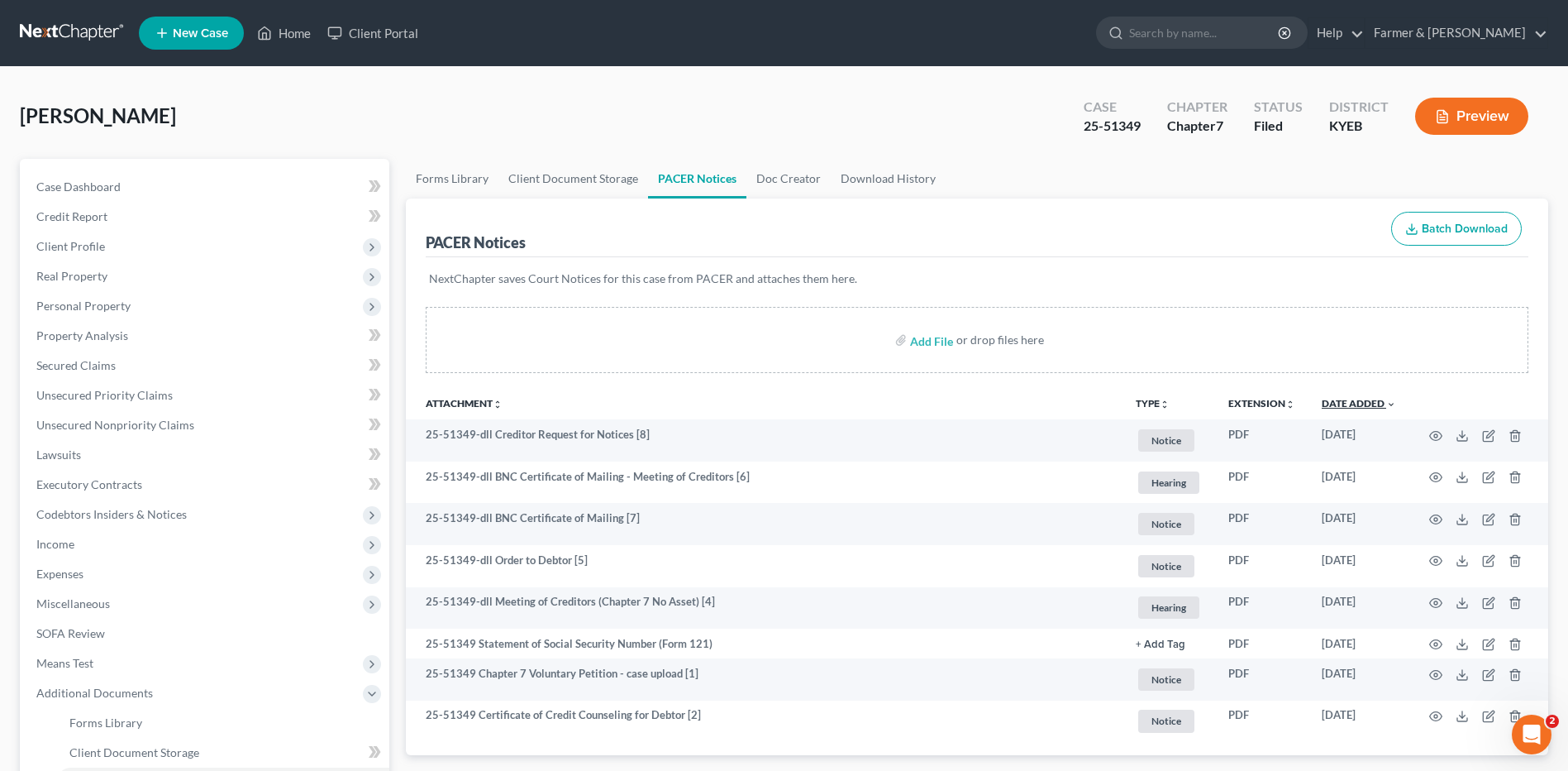
click at [1347, 402] on link "Date Added unfold_more expand_more expand_less" at bounding box center [1359, 403] width 75 height 12
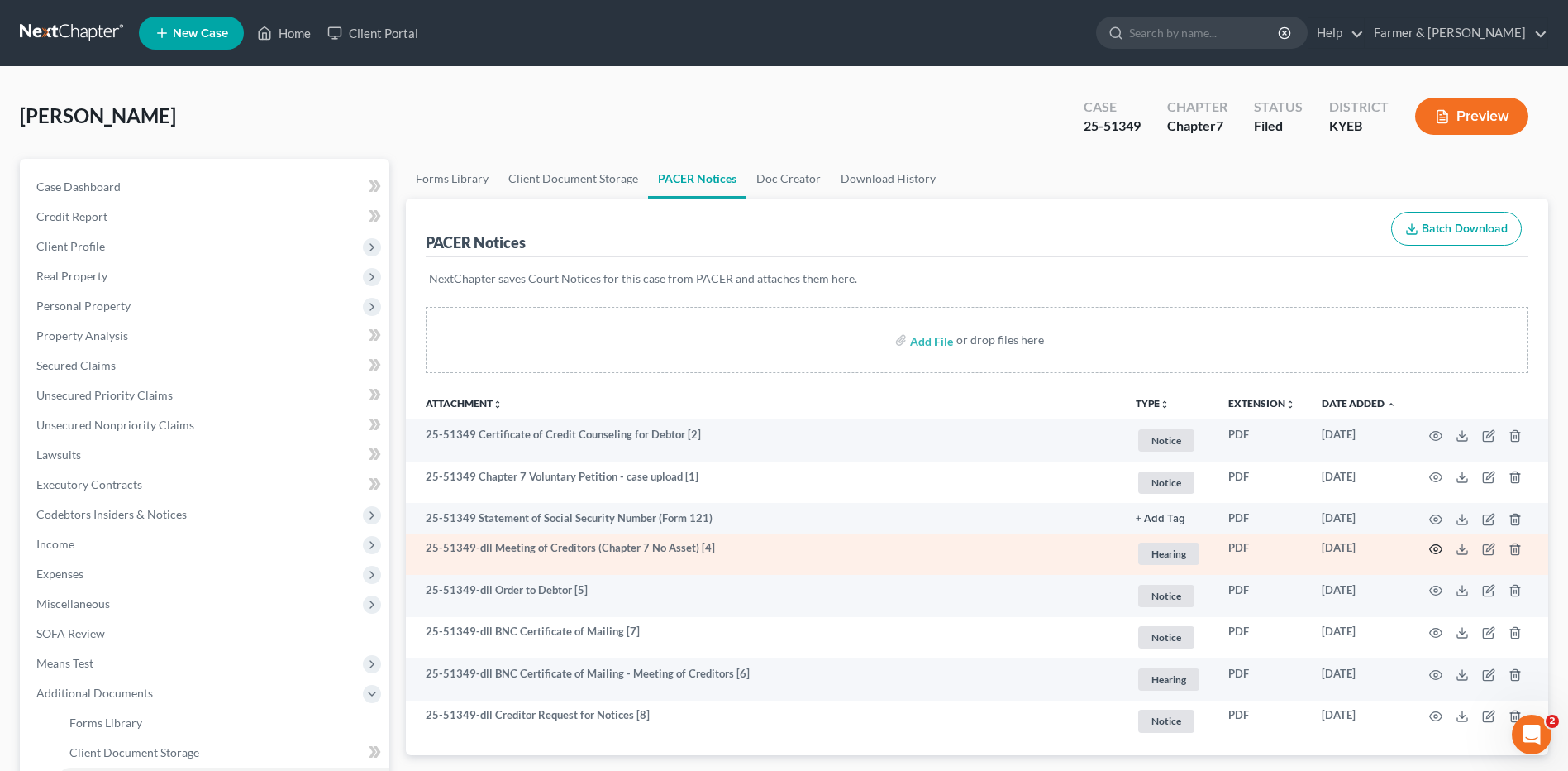
click at [1438, 545] on icon "button" at bounding box center [1436, 549] width 12 height 9
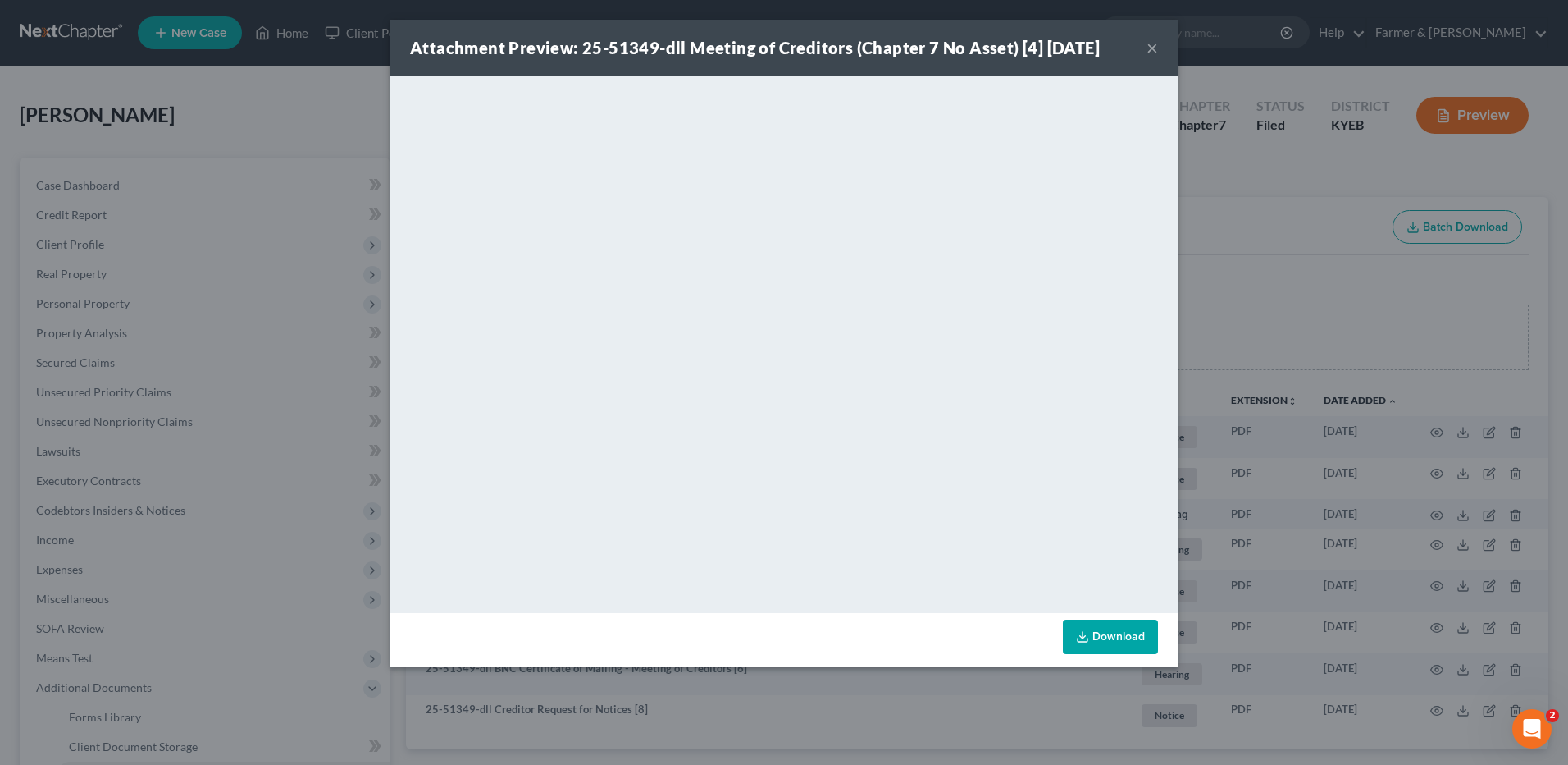
drag, startPoint x: 1155, startPoint y: 45, endPoint x: 1137, endPoint y: 35, distance: 20.6
click at [1155, 45] on button "×" at bounding box center [1152, 48] width 12 height 20
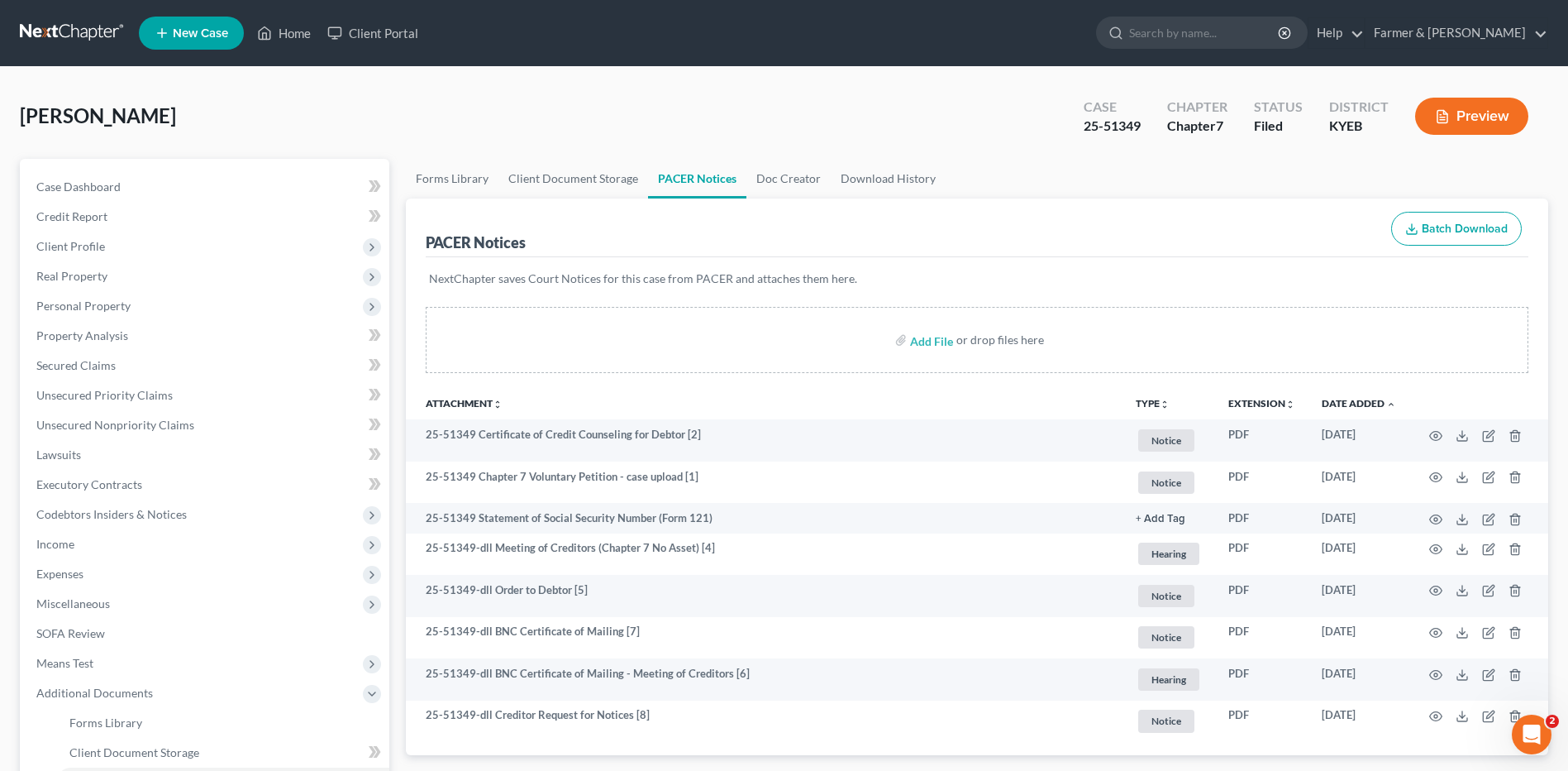
drag, startPoint x: 102, startPoint y: 25, endPoint x: 110, endPoint y: 22, distance: 8.5
click at [102, 25] on link at bounding box center [72, 33] width 105 height 30
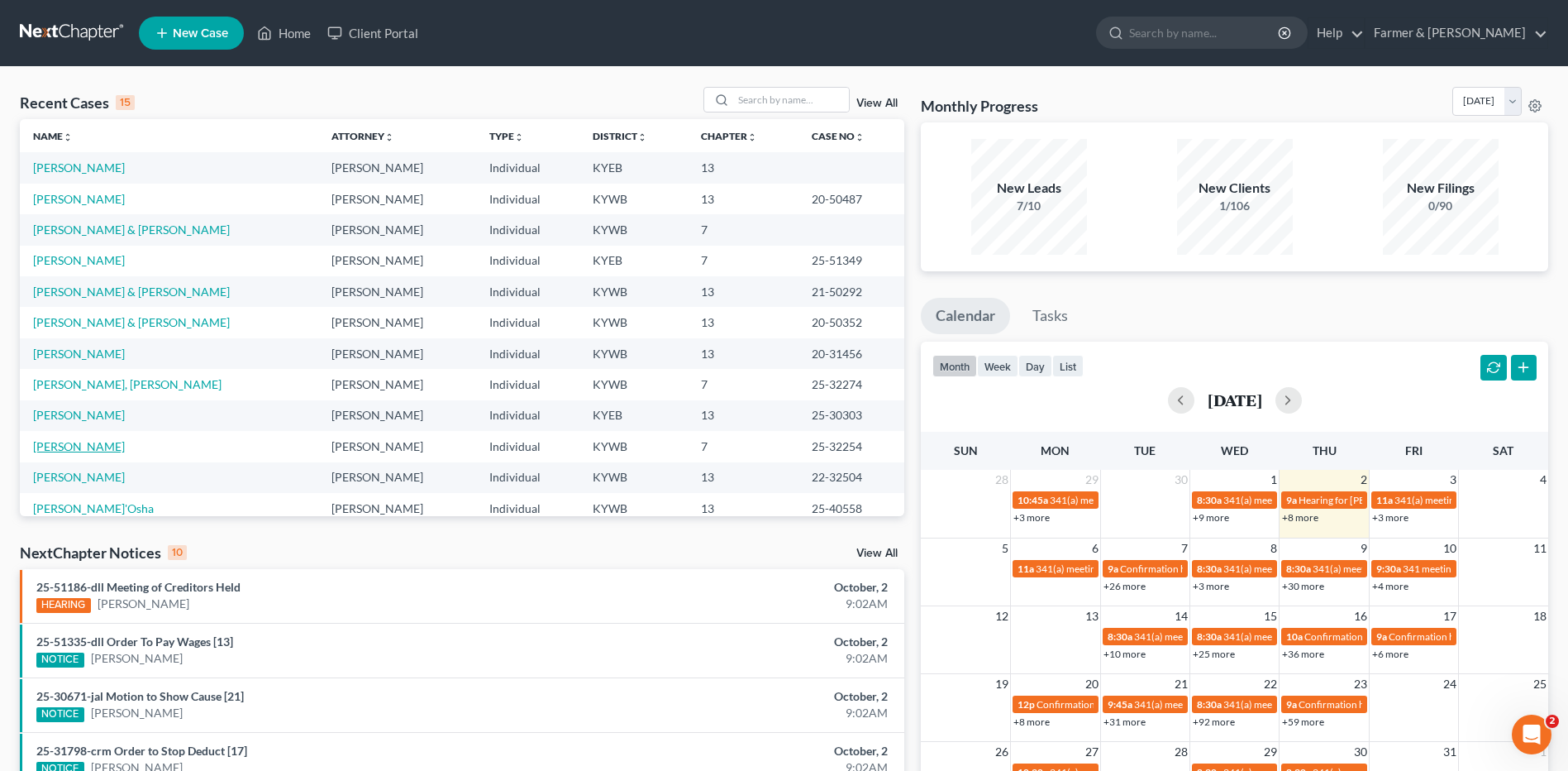
click at [86, 447] on link "[PERSON_NAME]" at bounding box center [79, 445] width 91 height 14
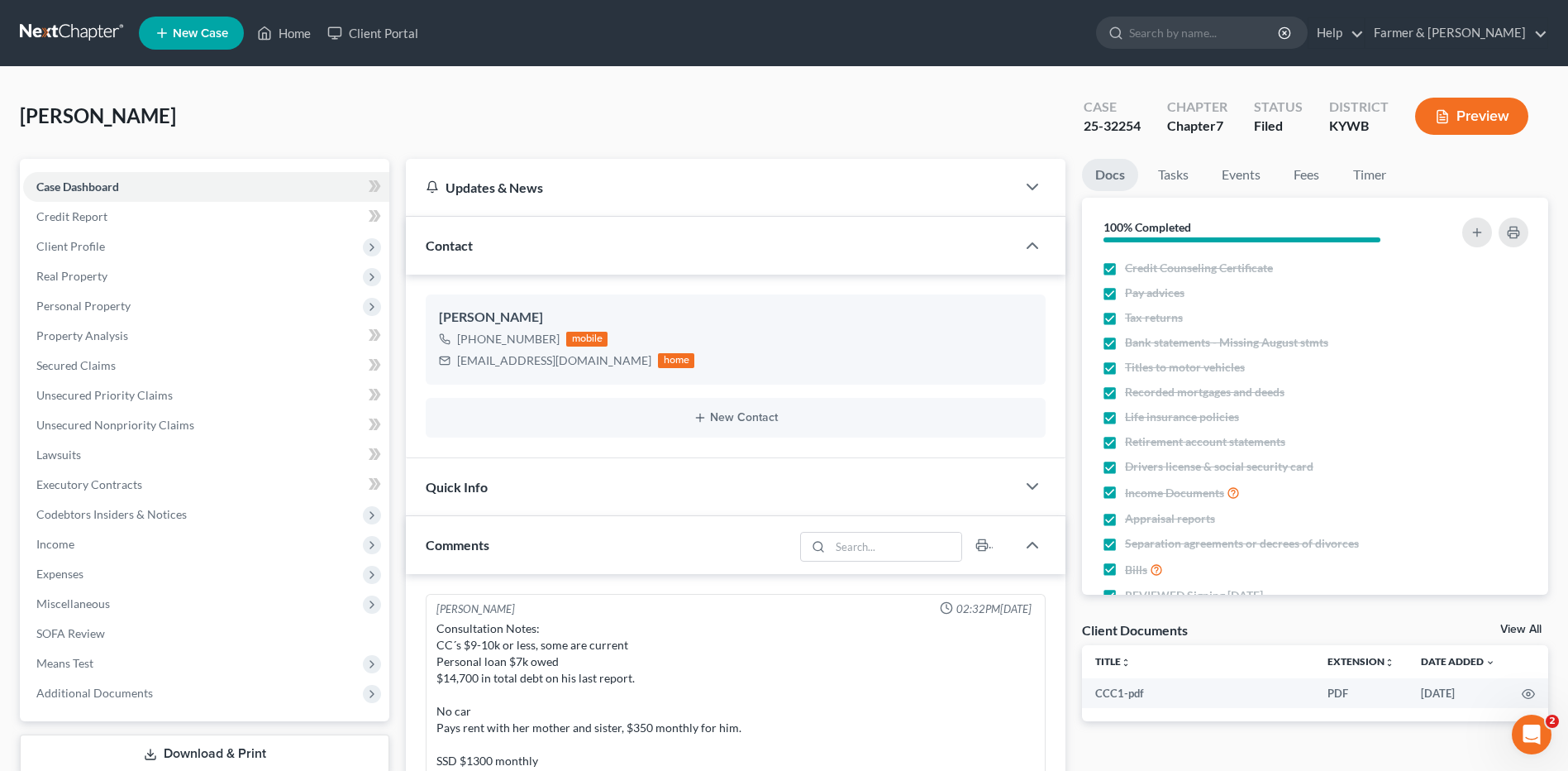
scroll to position [96, 0]
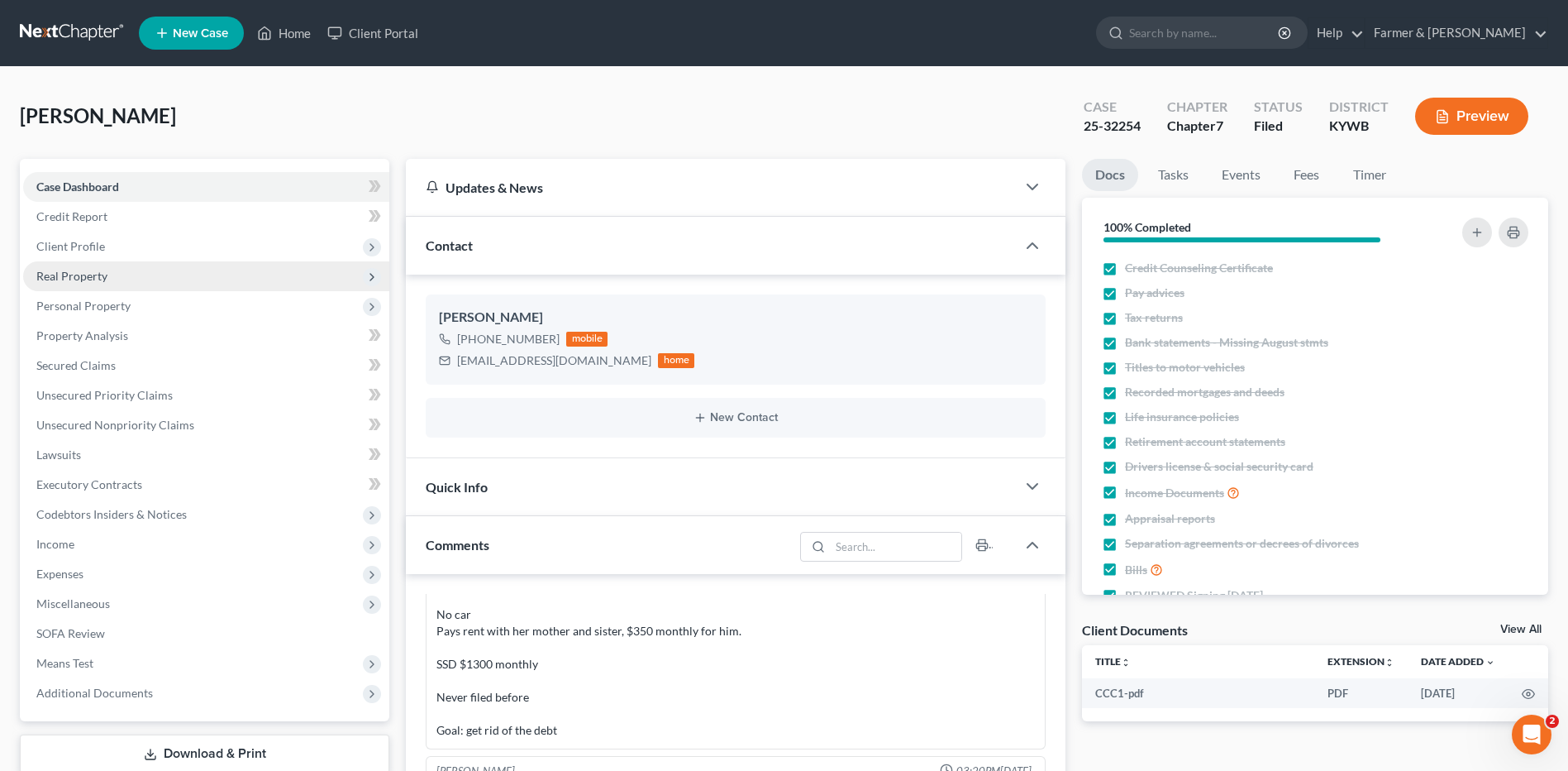
click at [306, 274] on span "Real Property" at bounding box center [206, 276] width 366 height 30
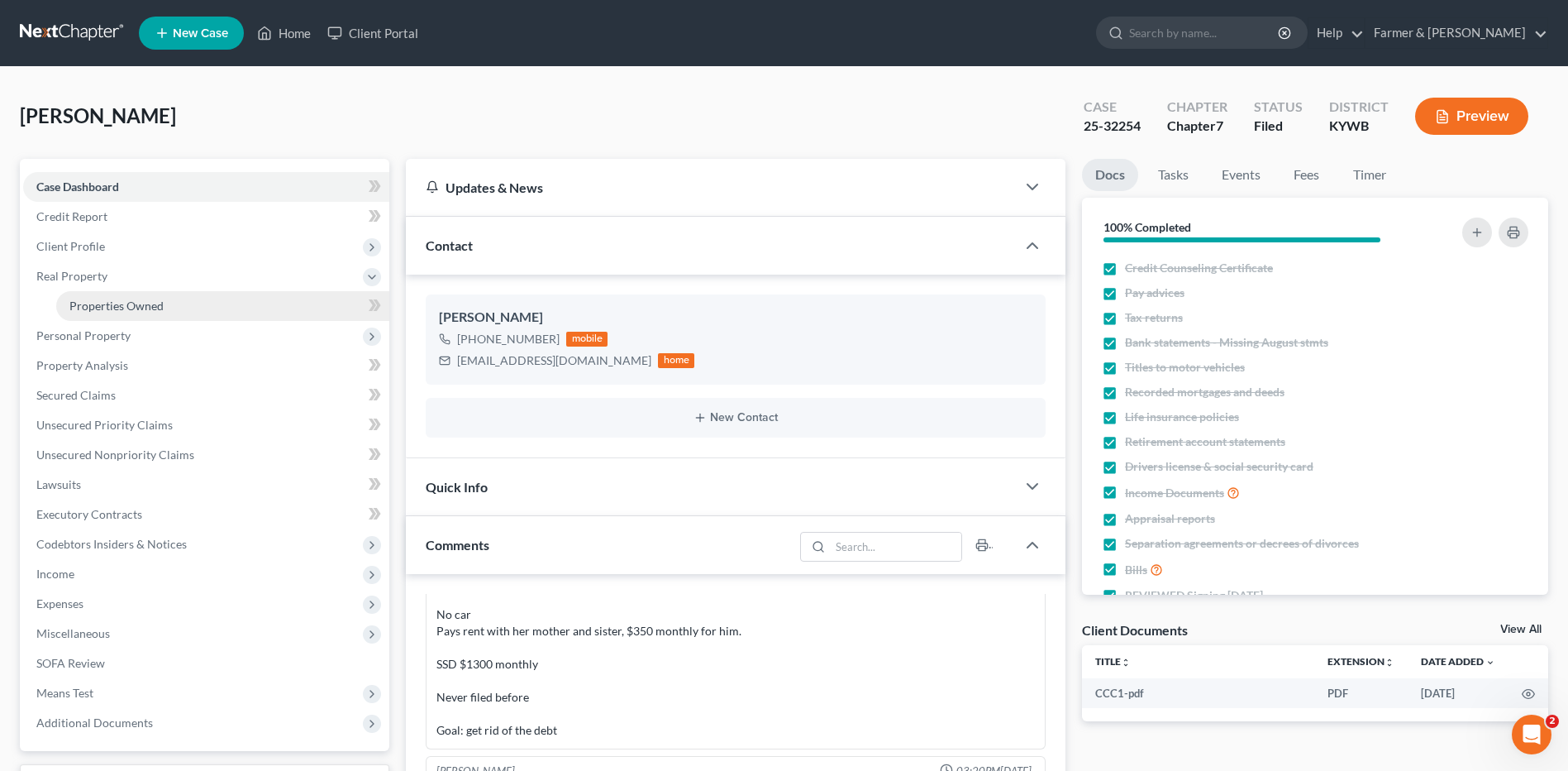
click at [236, 302] on link "Properties Owned" at bounding box center [223, 306] width 333 height 30
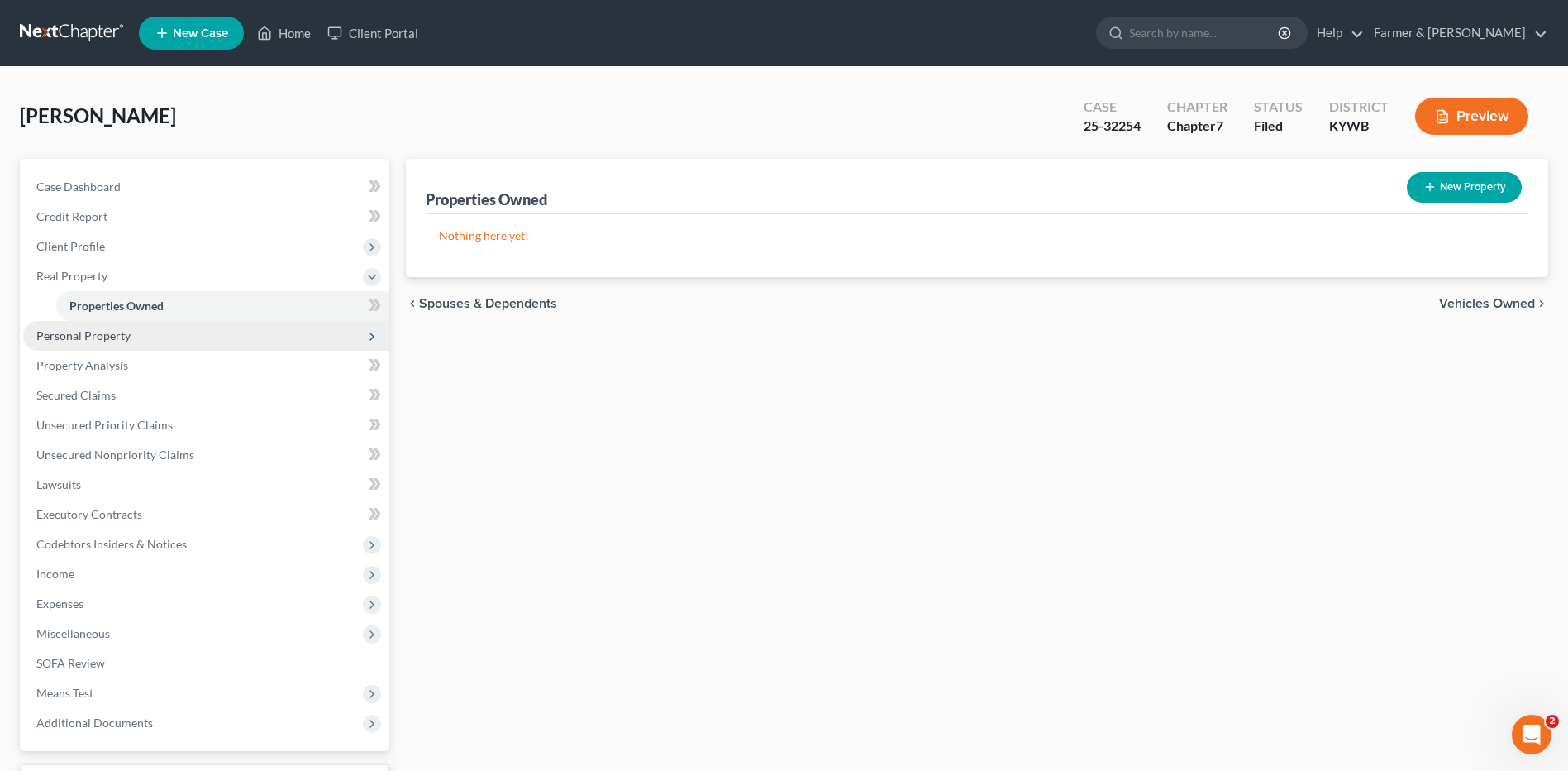
click at [164, 329] on span "Personal Property" at bounding box center [206, 336] width 366 height 30
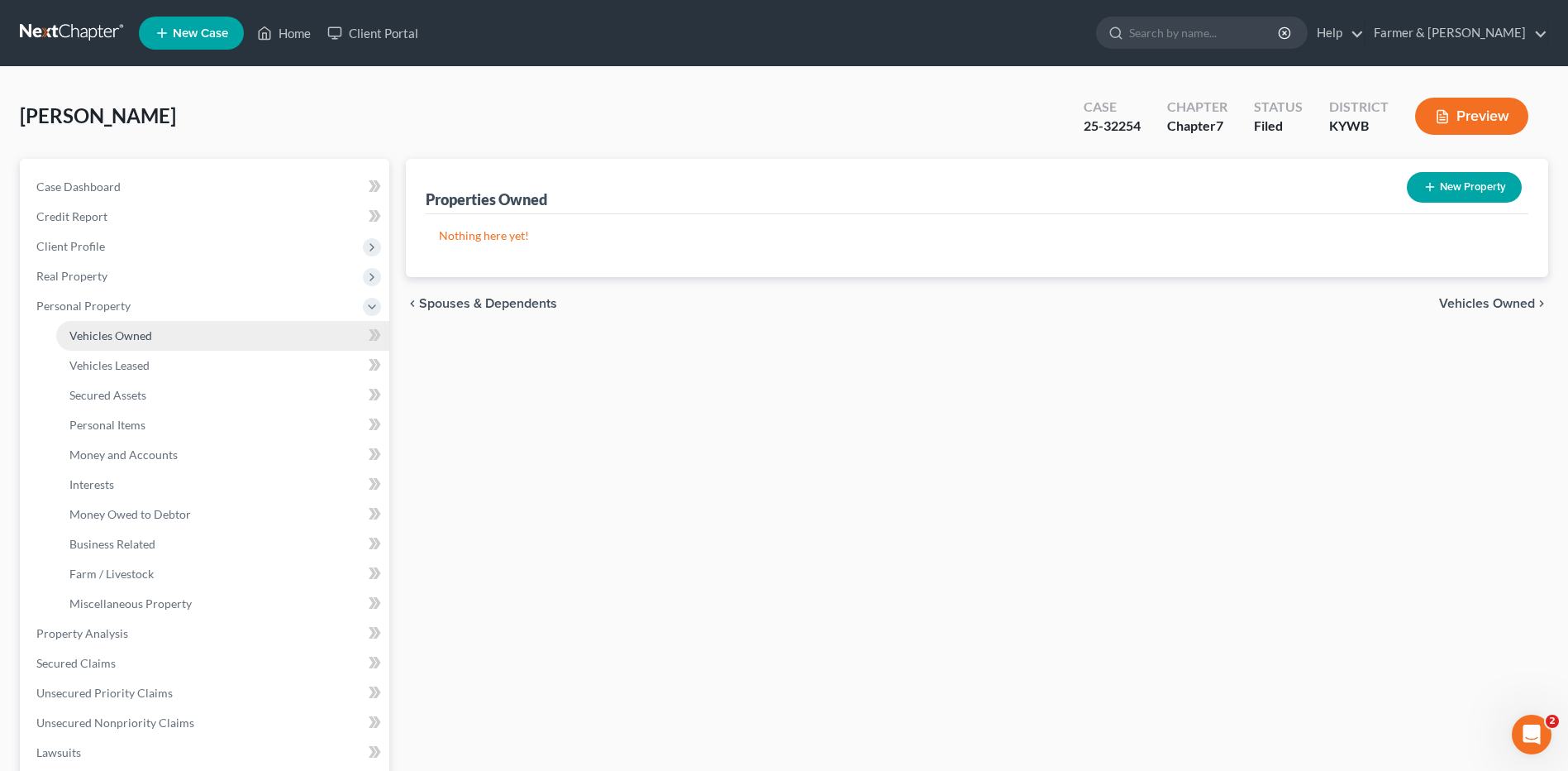
click at [164, 331] on link "Vehicles Owned" at bounding box center [223, 336] width 333 height 30
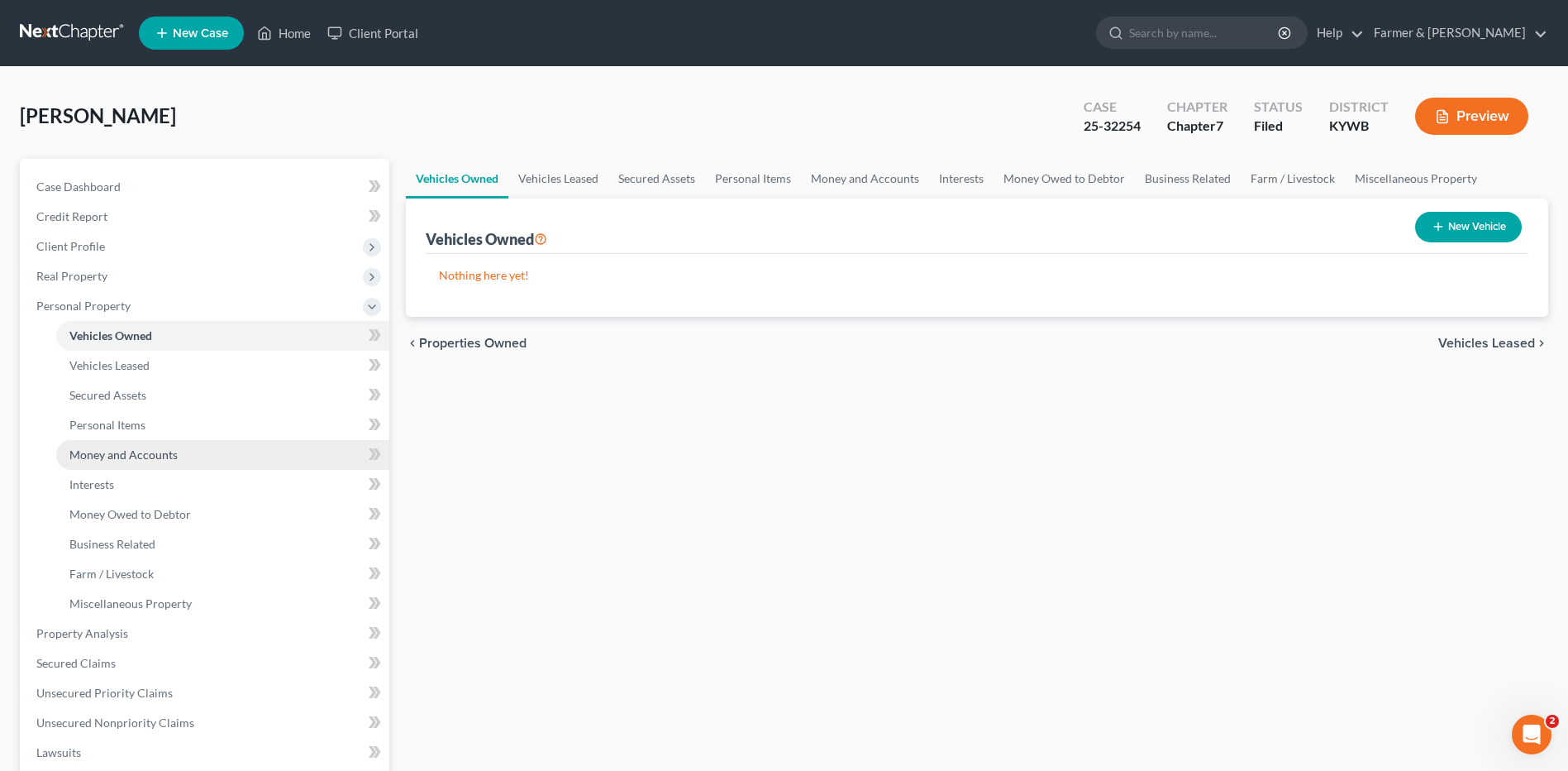
click at [149, 456] on span "Money and Accounts" at bounding box center [124, 454] width 108 height 14
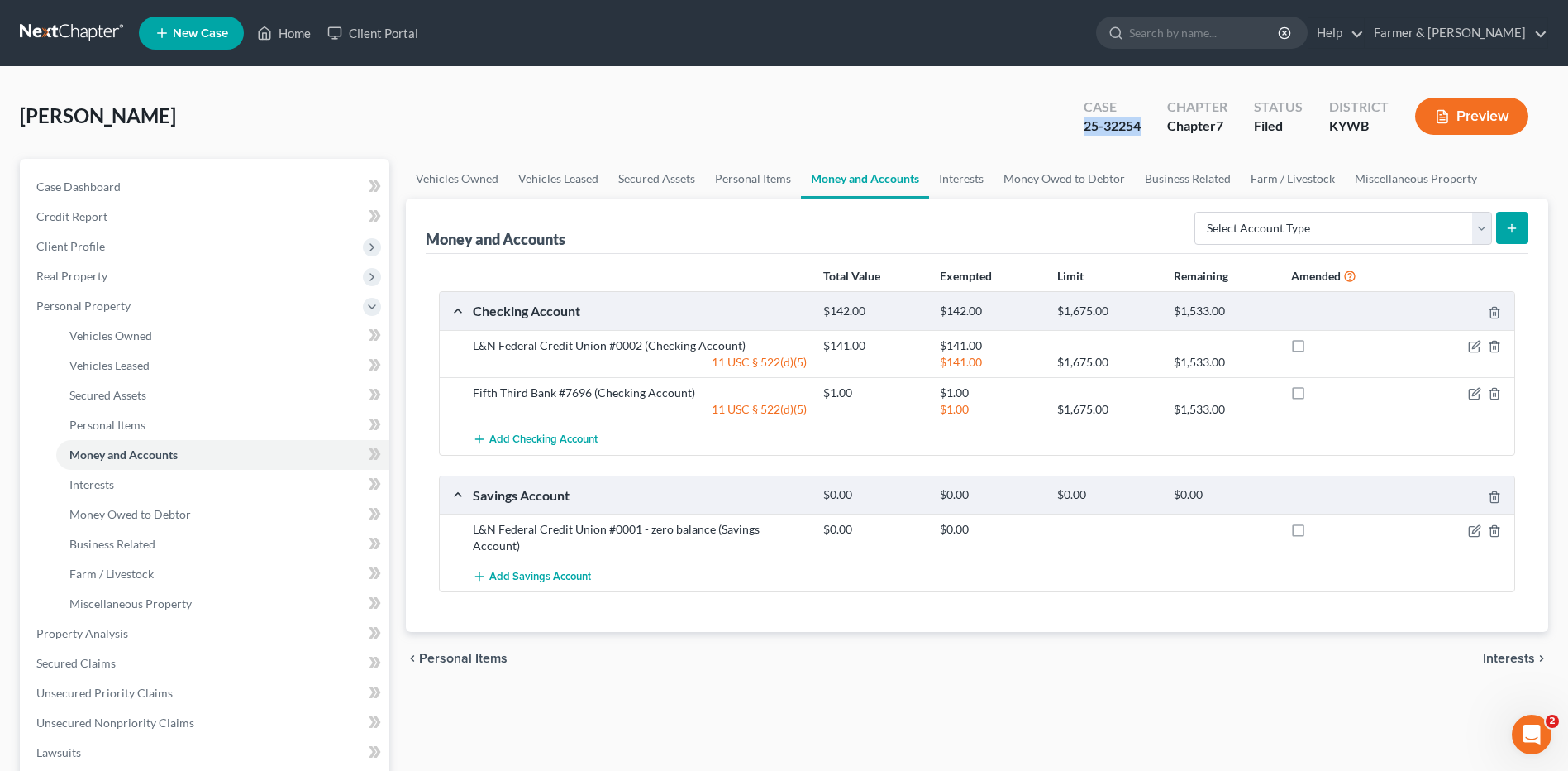
drag, startPoint x: 1149, startPoint y: 124, endPoint x: 1082, endPoint y: 131, distance: 67.4
click at [1082, 131] on div "Case 25-32254" at bounding box center [1112, 117] width 84 height 49
copy div "25-32254"
click at [147, 484] on link "Interests" at bounding box center [223, 484] width 333 height 30
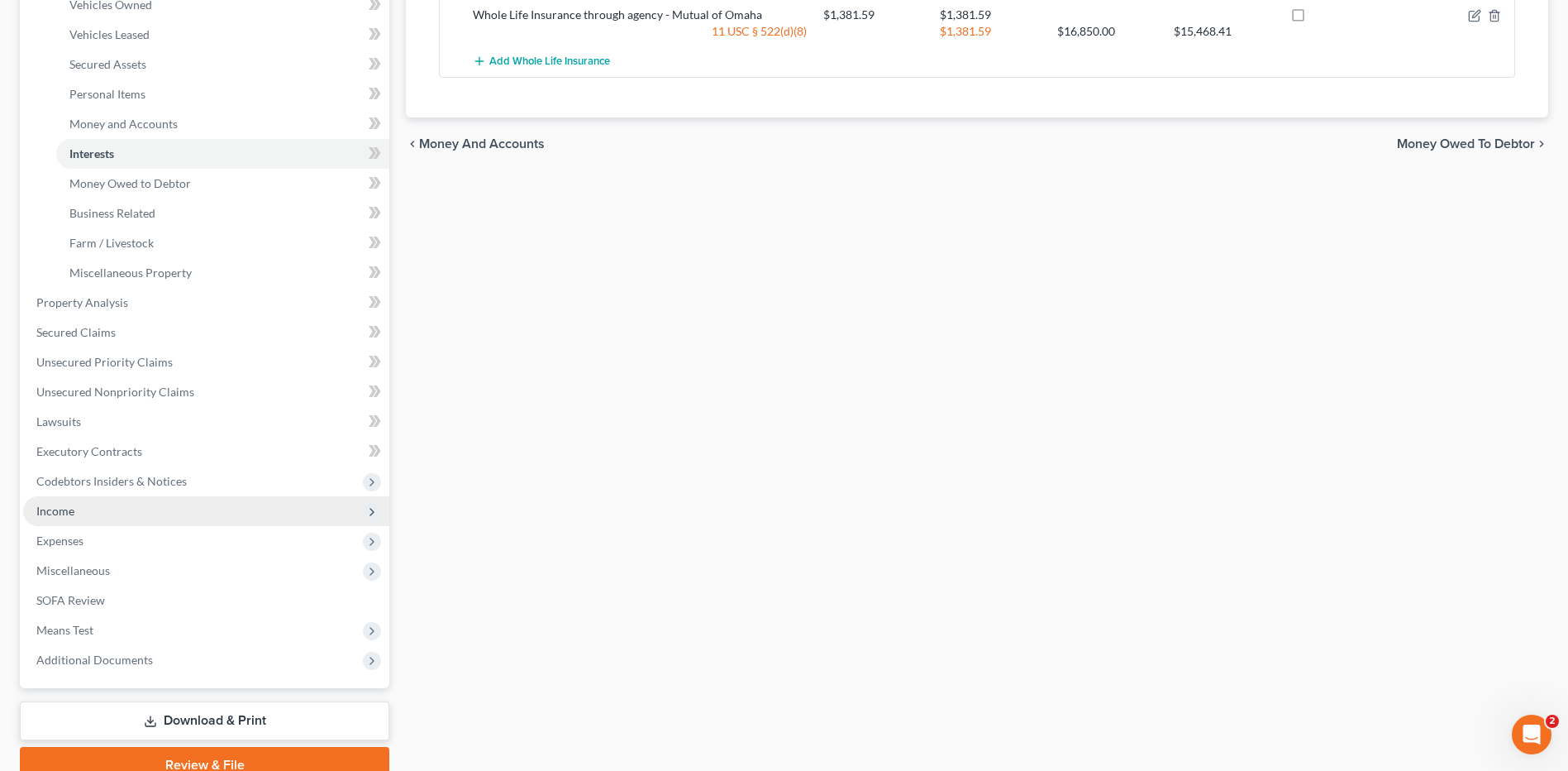
click at [105, 520] on span "Income" at bounding box center [206, 511] width 366 height 30
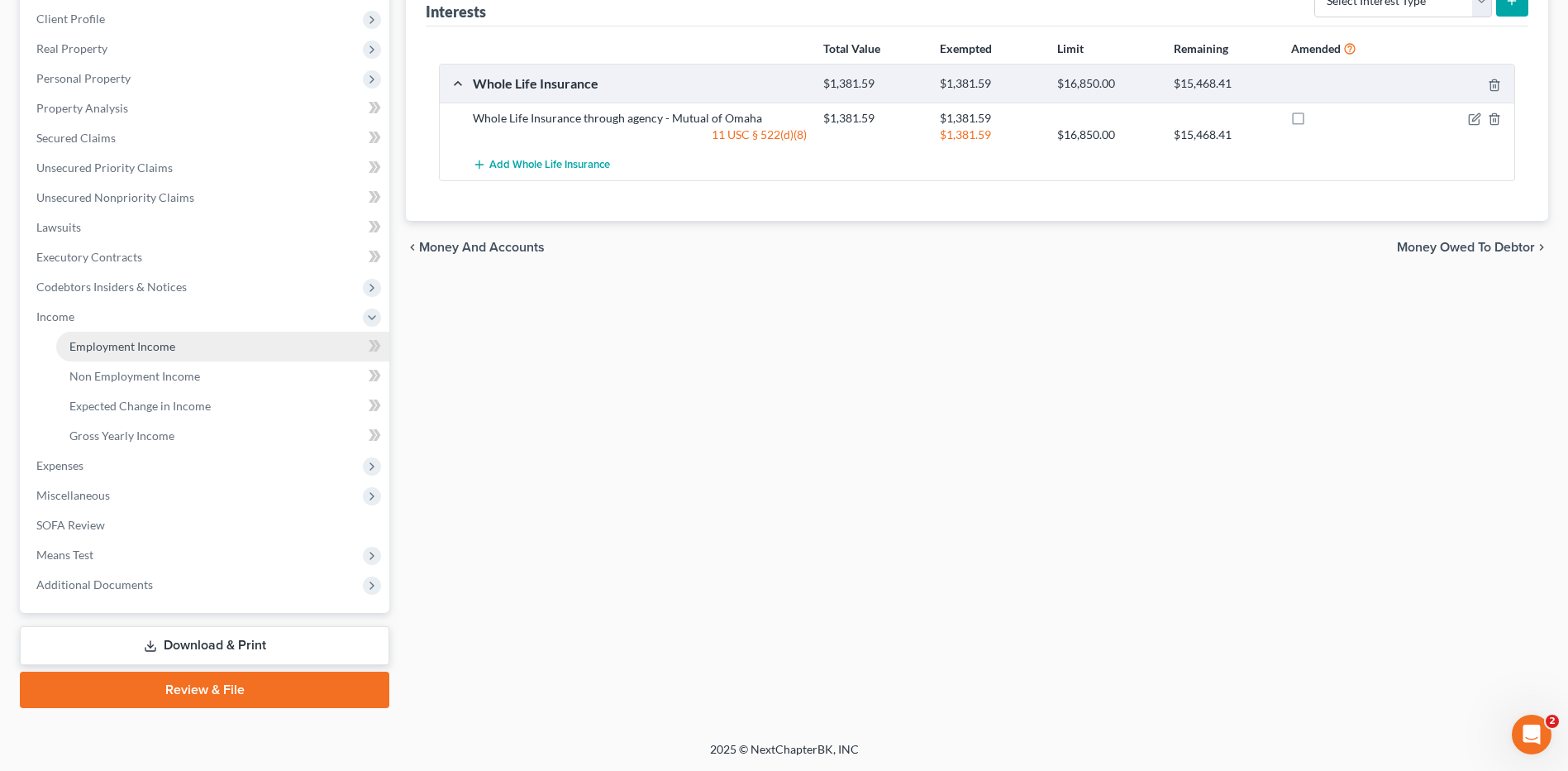
click at [166, 341] on span "Employment Income" at bounding box center [122, 346] width 105 height 14
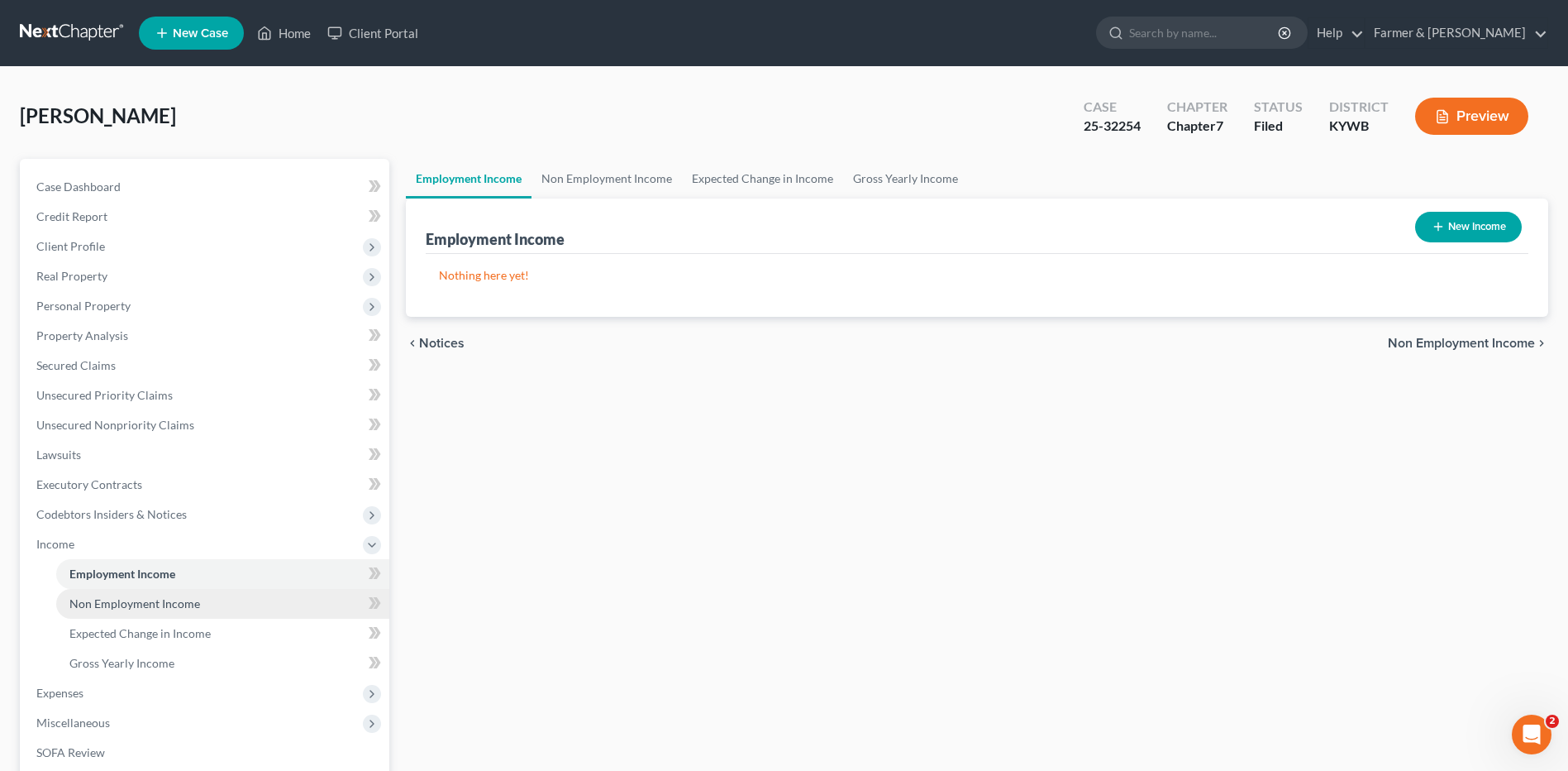
click at [166, 606] on span "Non Employment Income" at bounding box center [135, 603] width 130 height 14
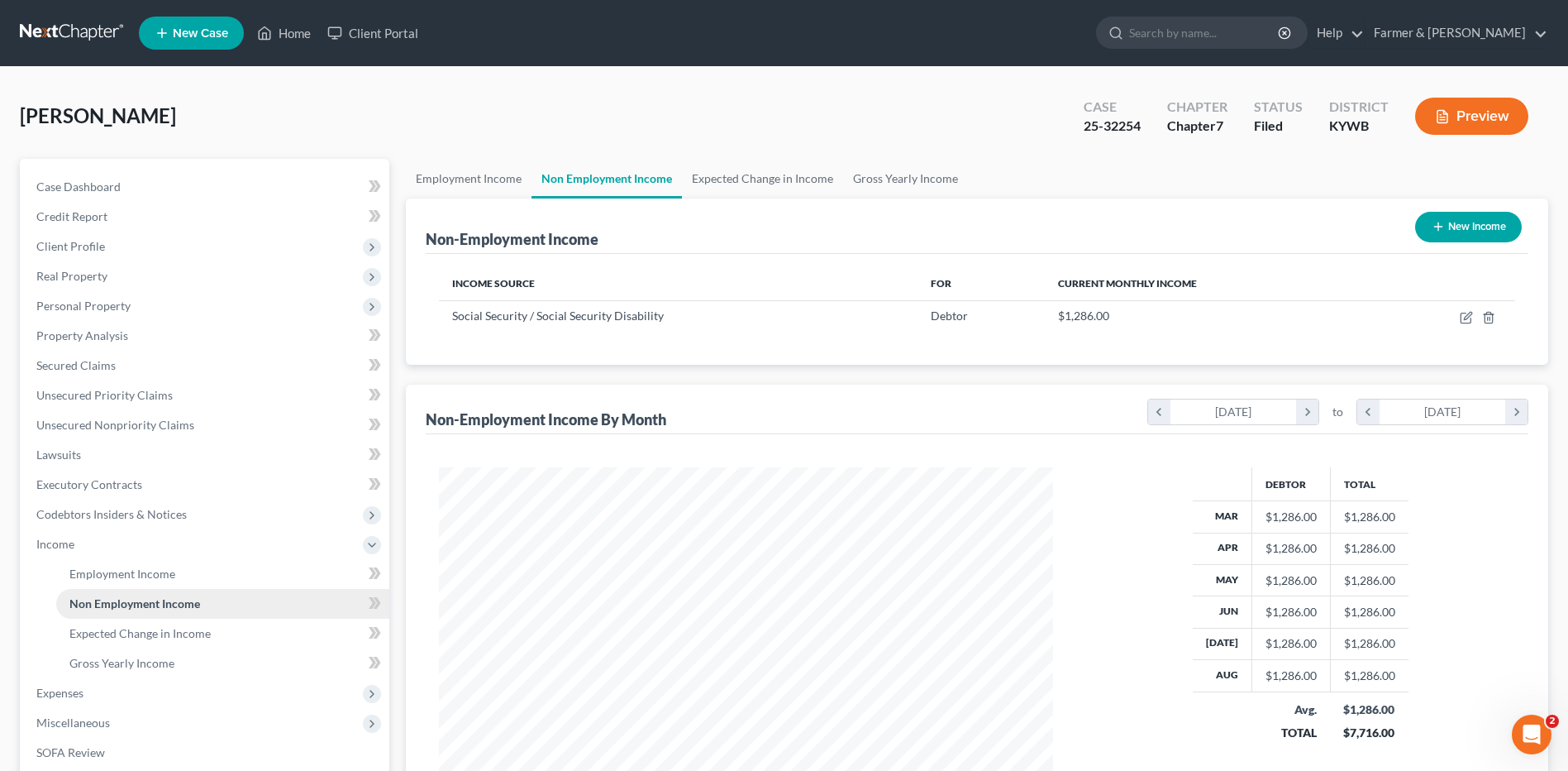
scroll to position [307, 646]
drag, startPoint x: 90, startPoint y: 27, endPoint x: 109, endPoint y: 32, distance: 19.6
click at [90, 27] on link at bounding box center [72, 33] width 105 height 30
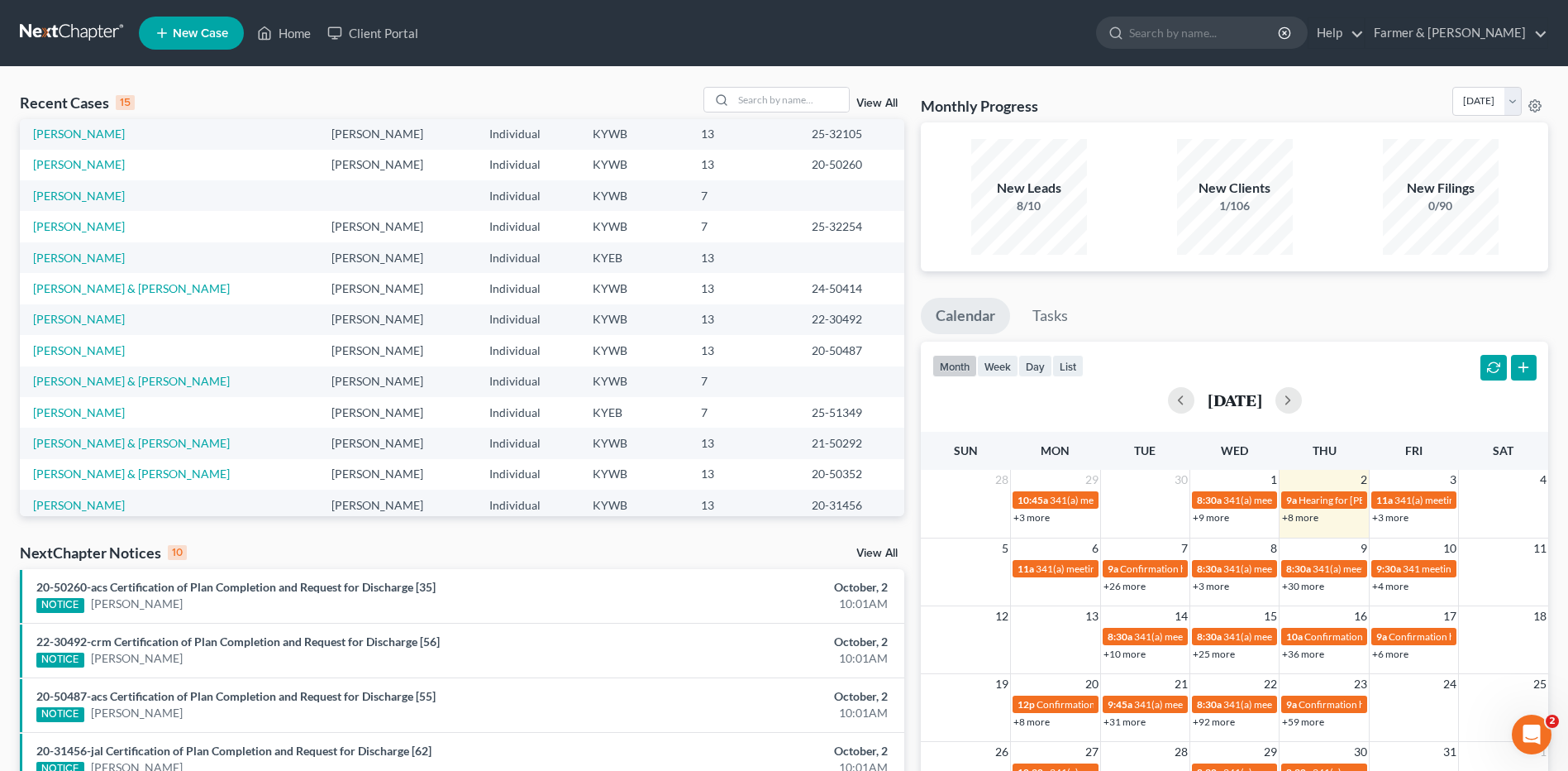
scroll to position [113, 0]
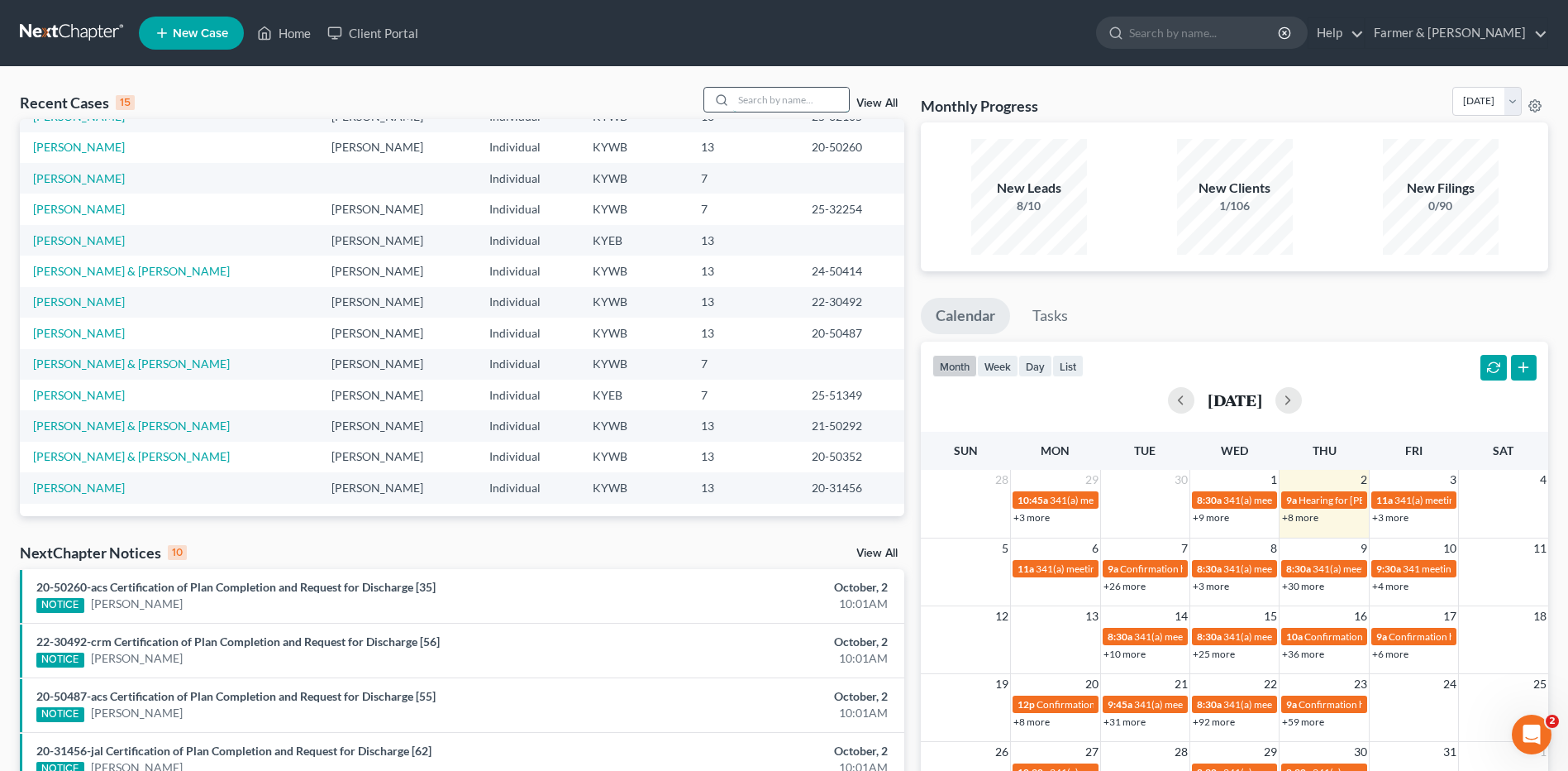
click at [771, 105] on input "search" at bounding box center [791, 99] width 115 height 24
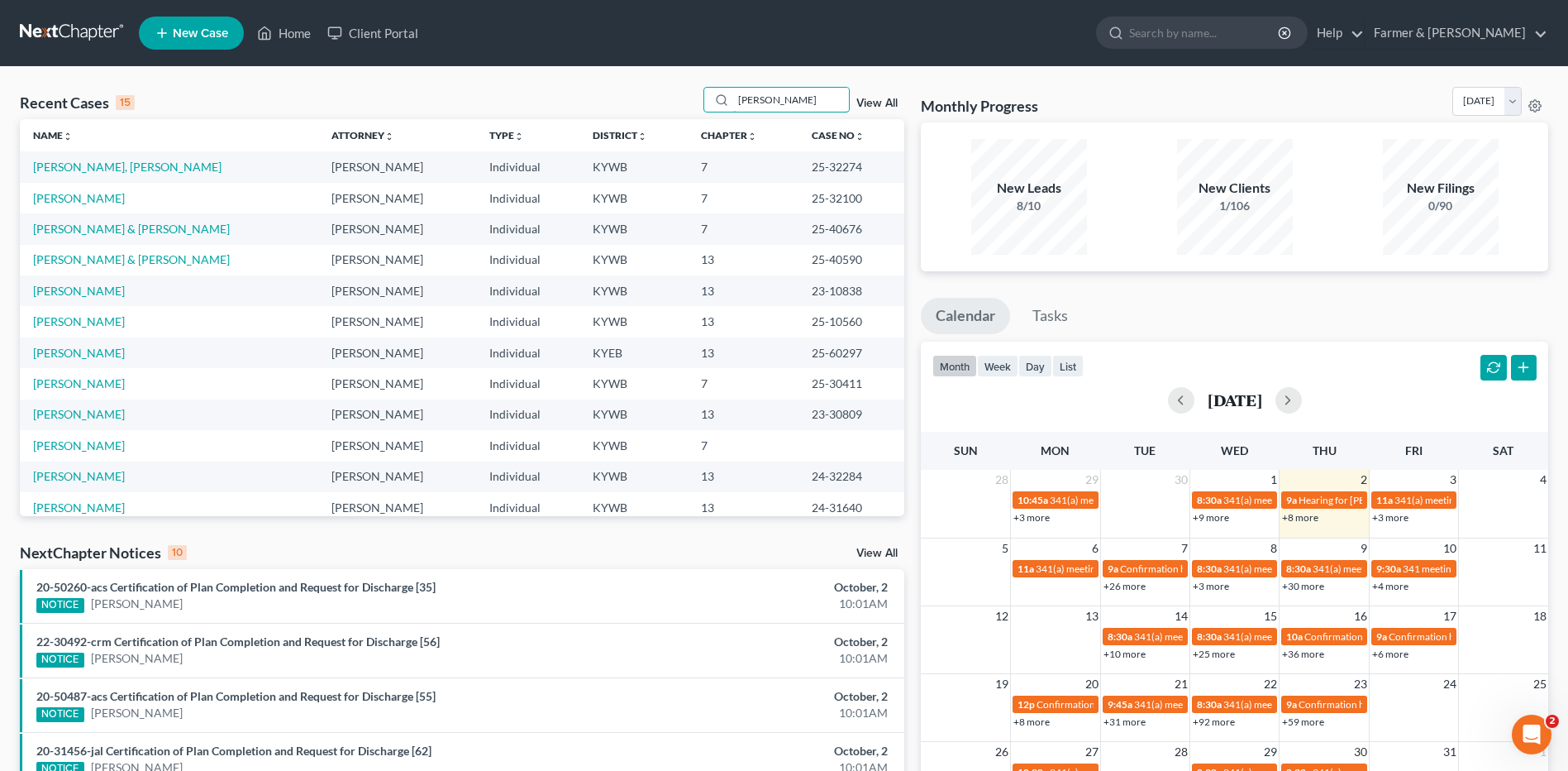
scroll to position [0, 0]
type input "evans"
click at [88, 165] on link "[PERSON_NAME], [PERSON_NAME]" at bounding box center [127, 167] width 189 height 14
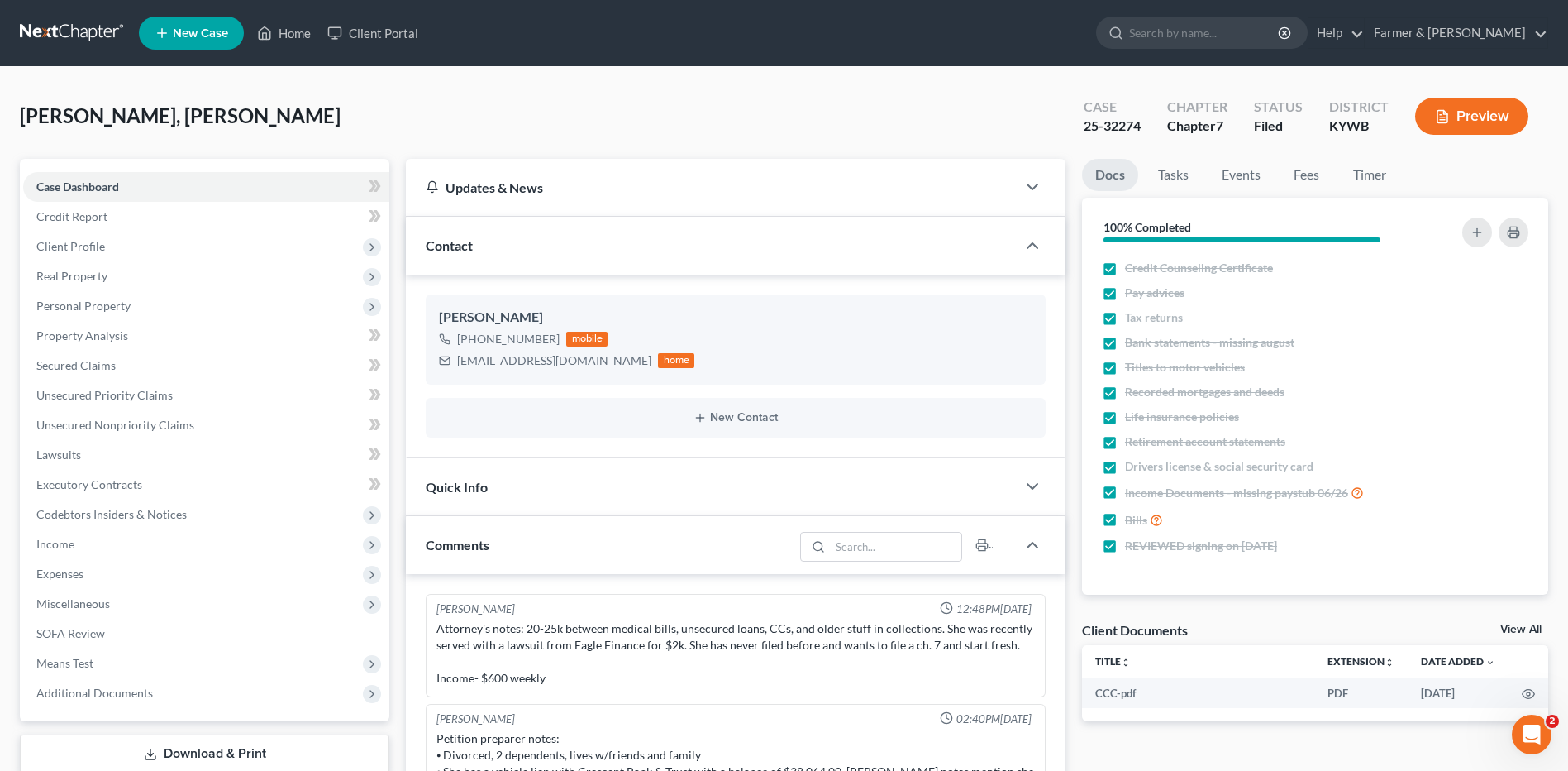
scroll to position [316, 0]
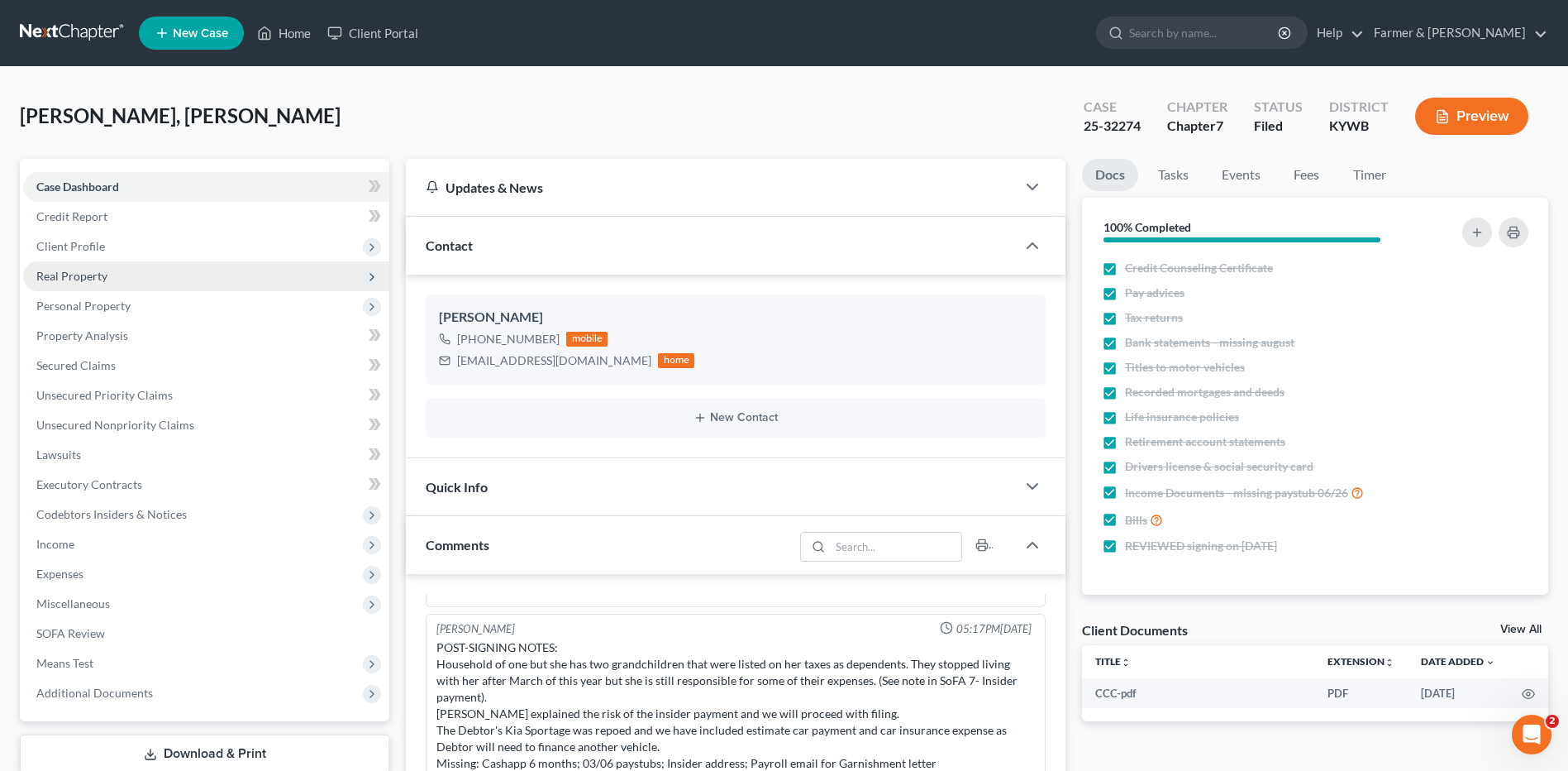
click at [120, 273] on span "Real Property" at bounding box center [206, 276] width 366 height 30
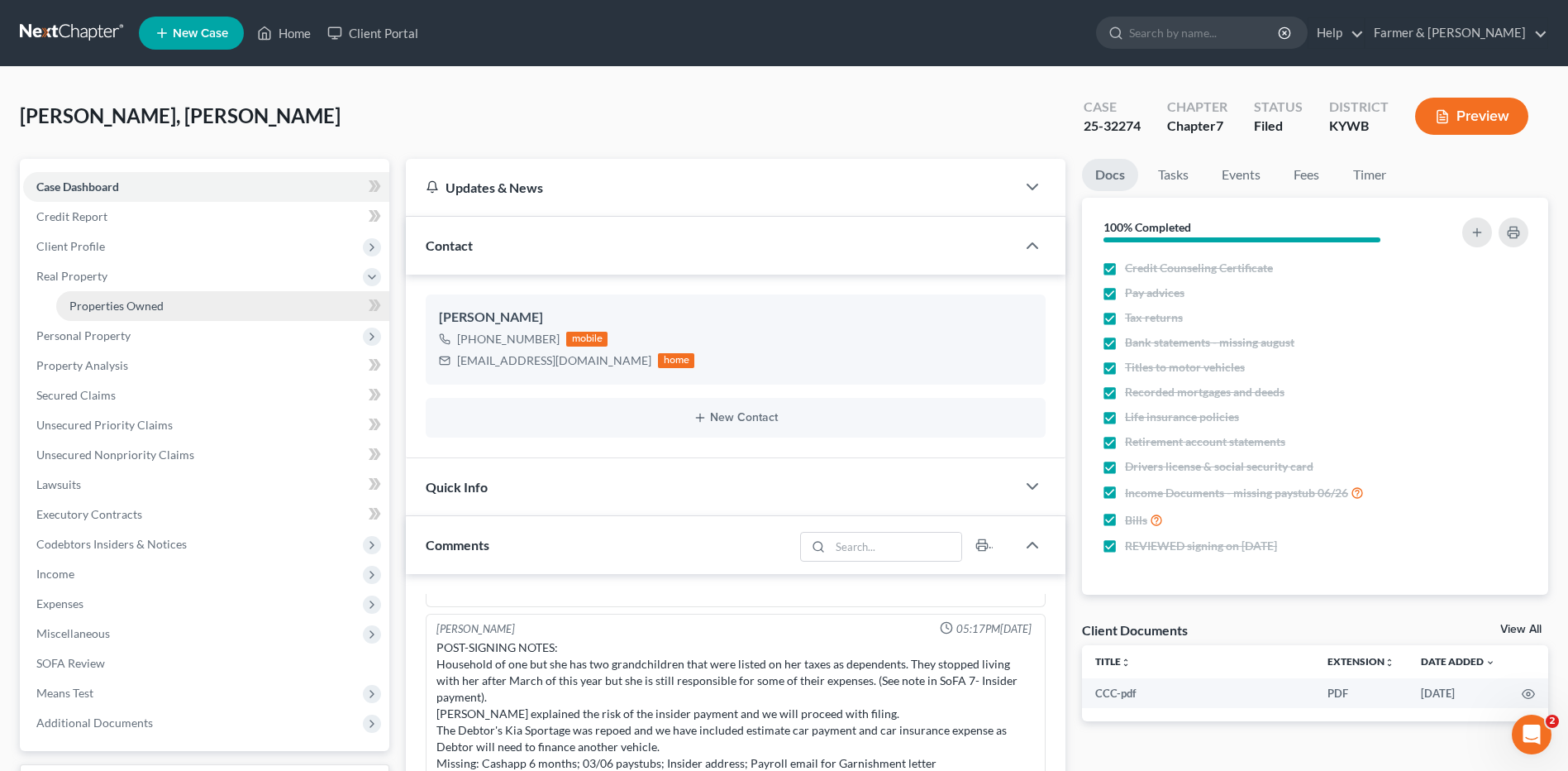
click at [122, 298] on span "Properties Owned" at bounding box center [116, 305] width 94 height 14
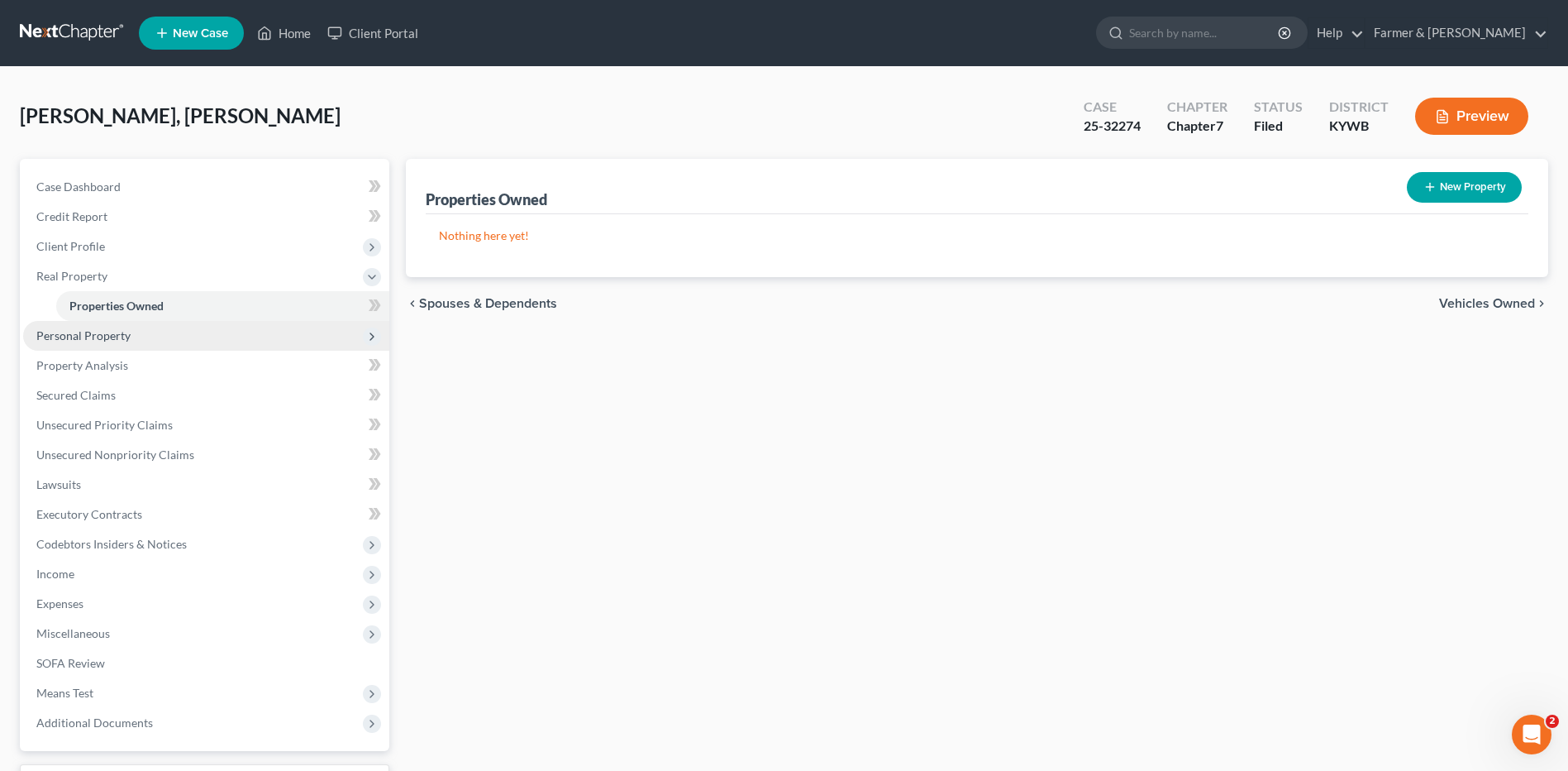
click at [125, 332] on span "Personal Property" at bounding box center [83, 335] width 94 height 14
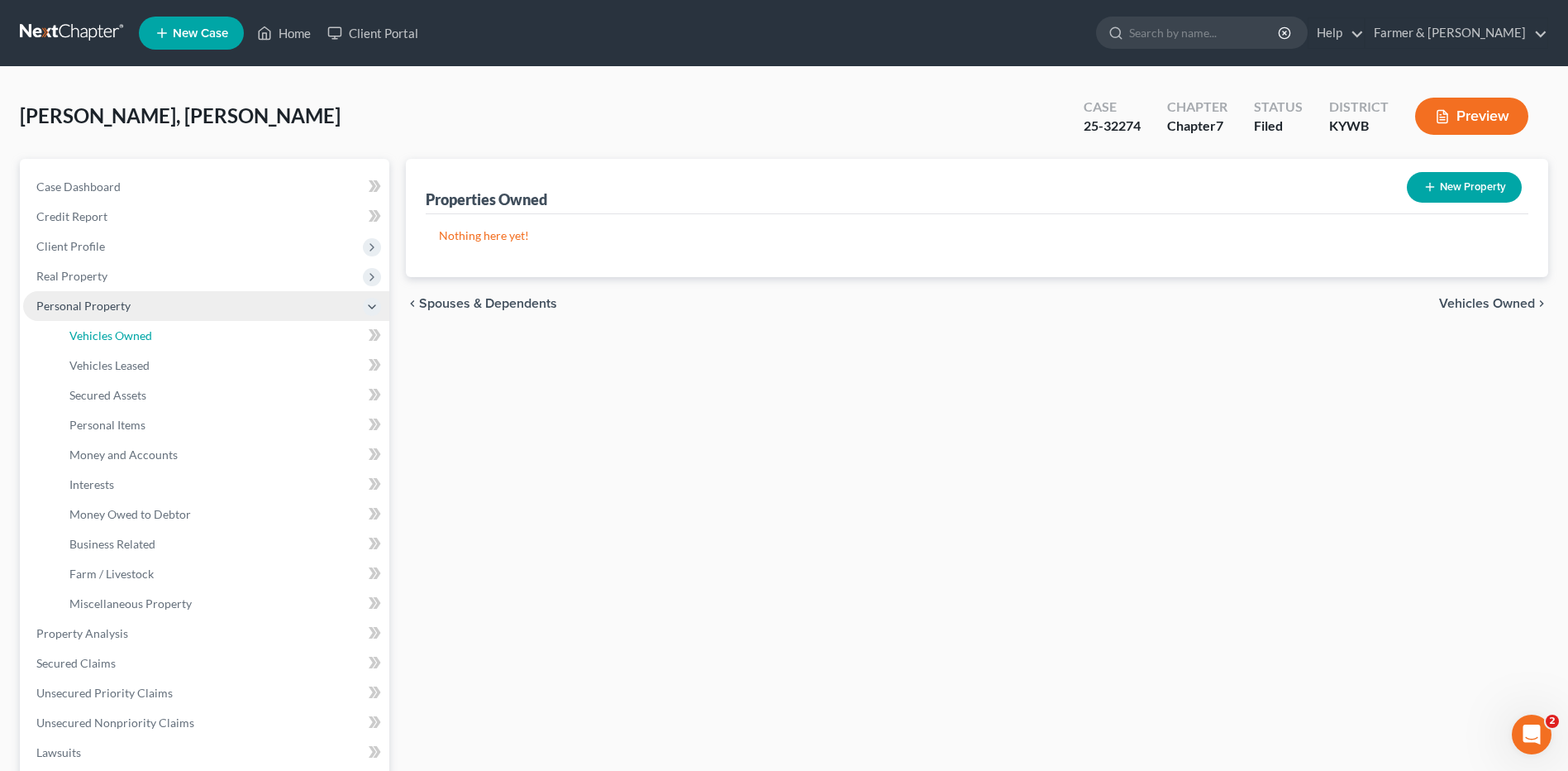
click at [125, 333] on span "Vehicles Owned" at bounding box center [111, 335] width 83 height 14
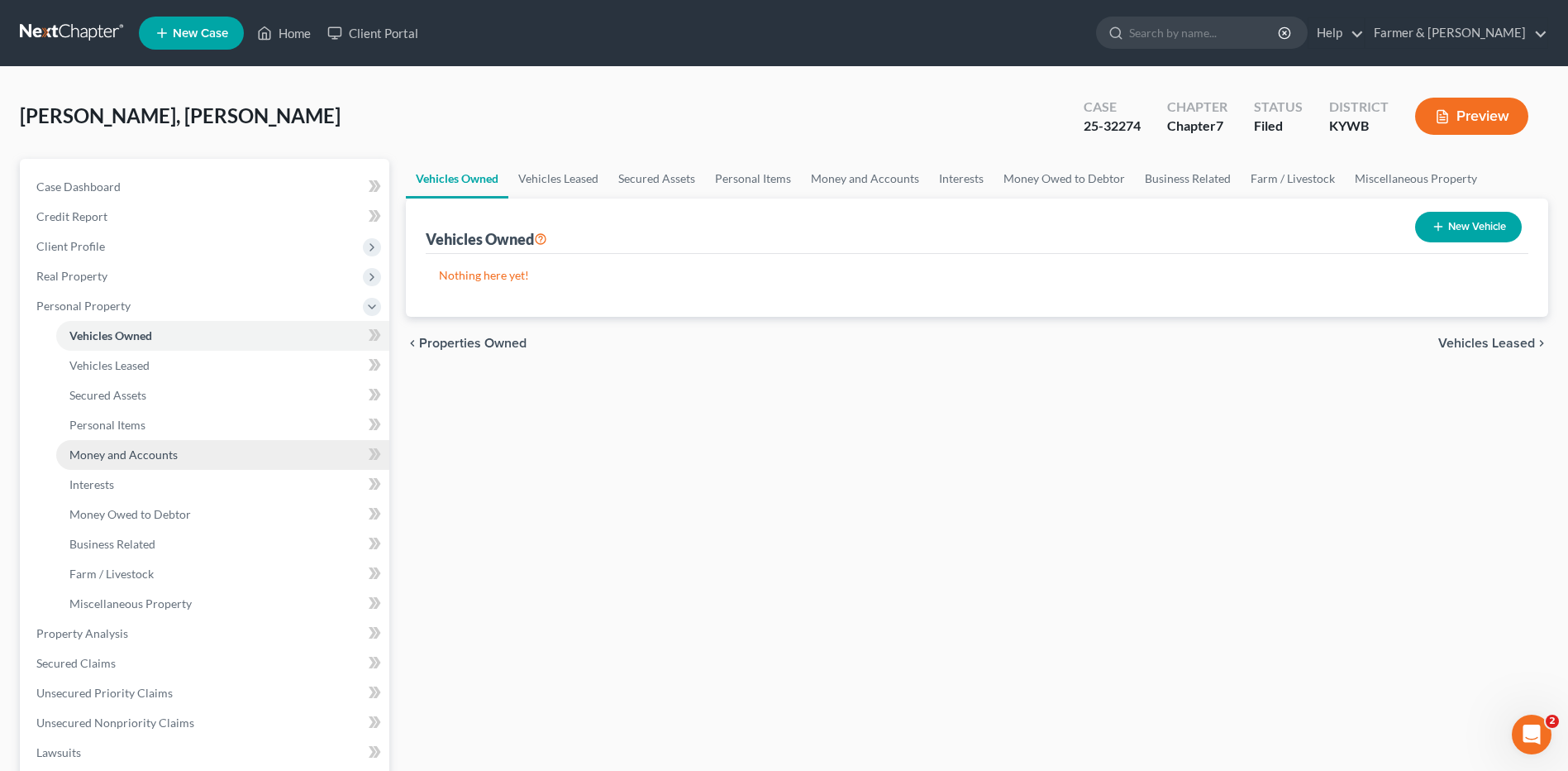
click at [129, 449] on span "Money and Accounts" at bounding box center [124, 454] width 108 height 14
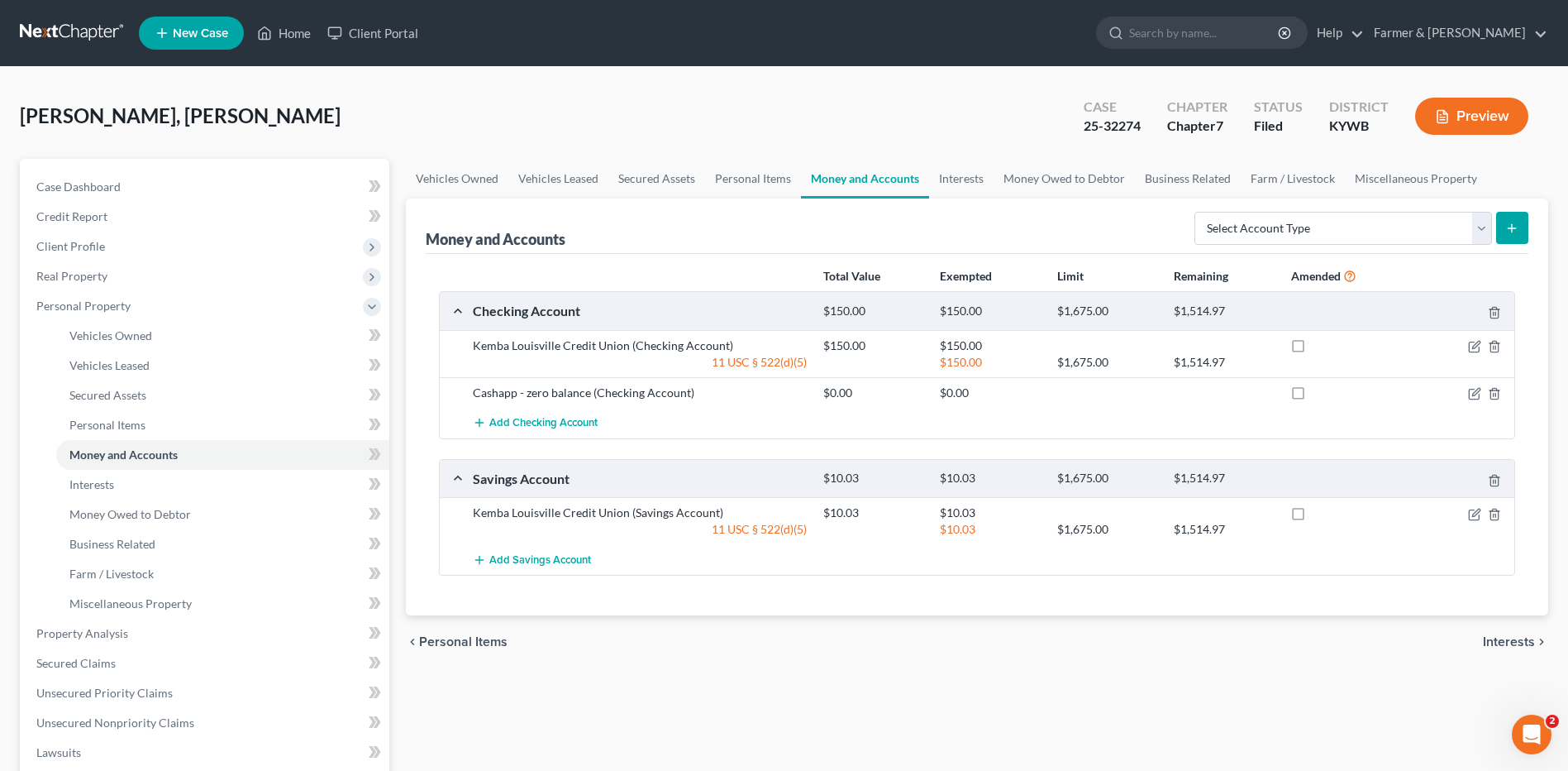
click at [90, 31] on link at bounding box center [72, 33] width 105 height 30
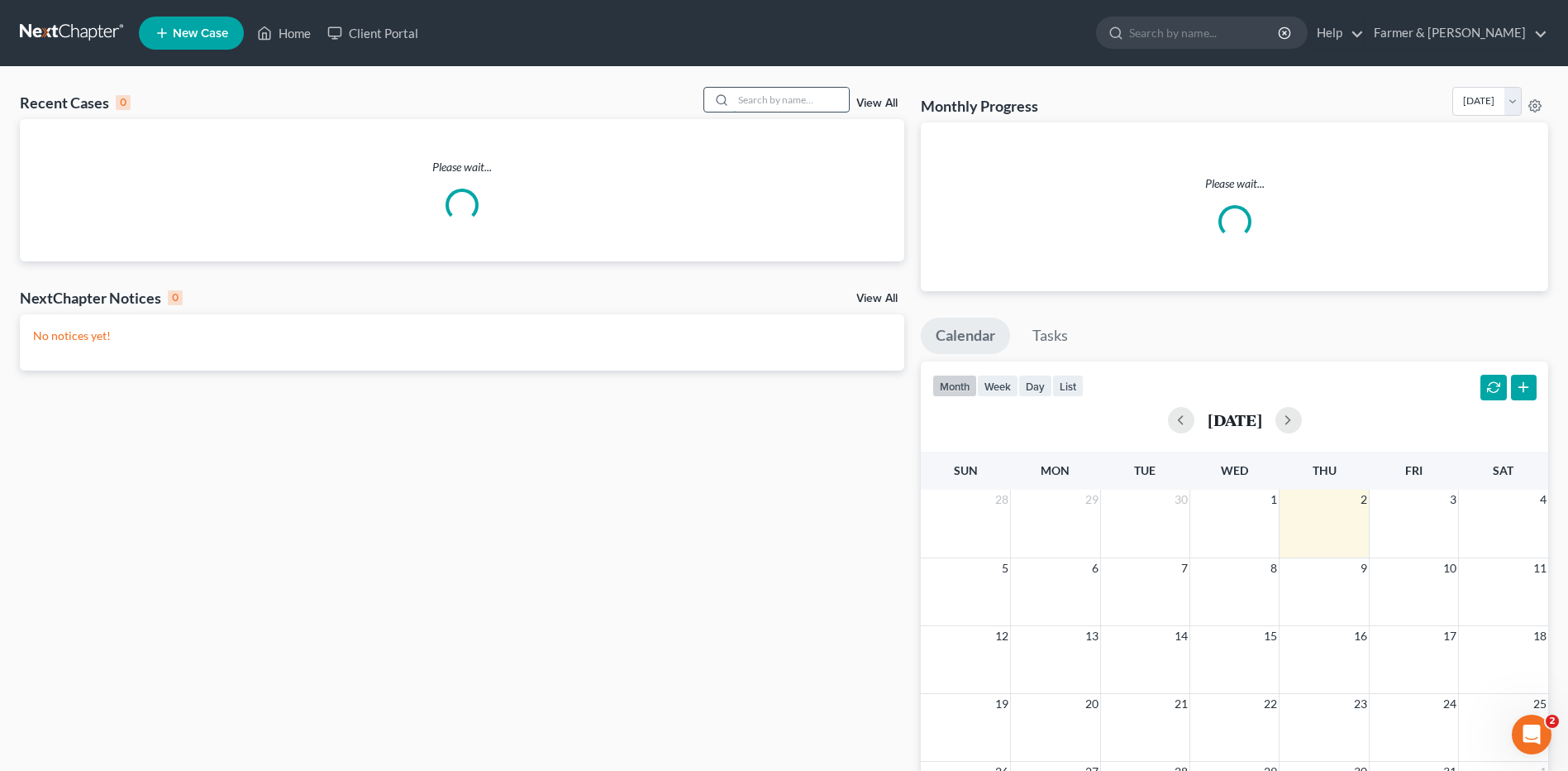
click at [809, 103] on input "search" at bounding box center [791, 99] width 115 height 24
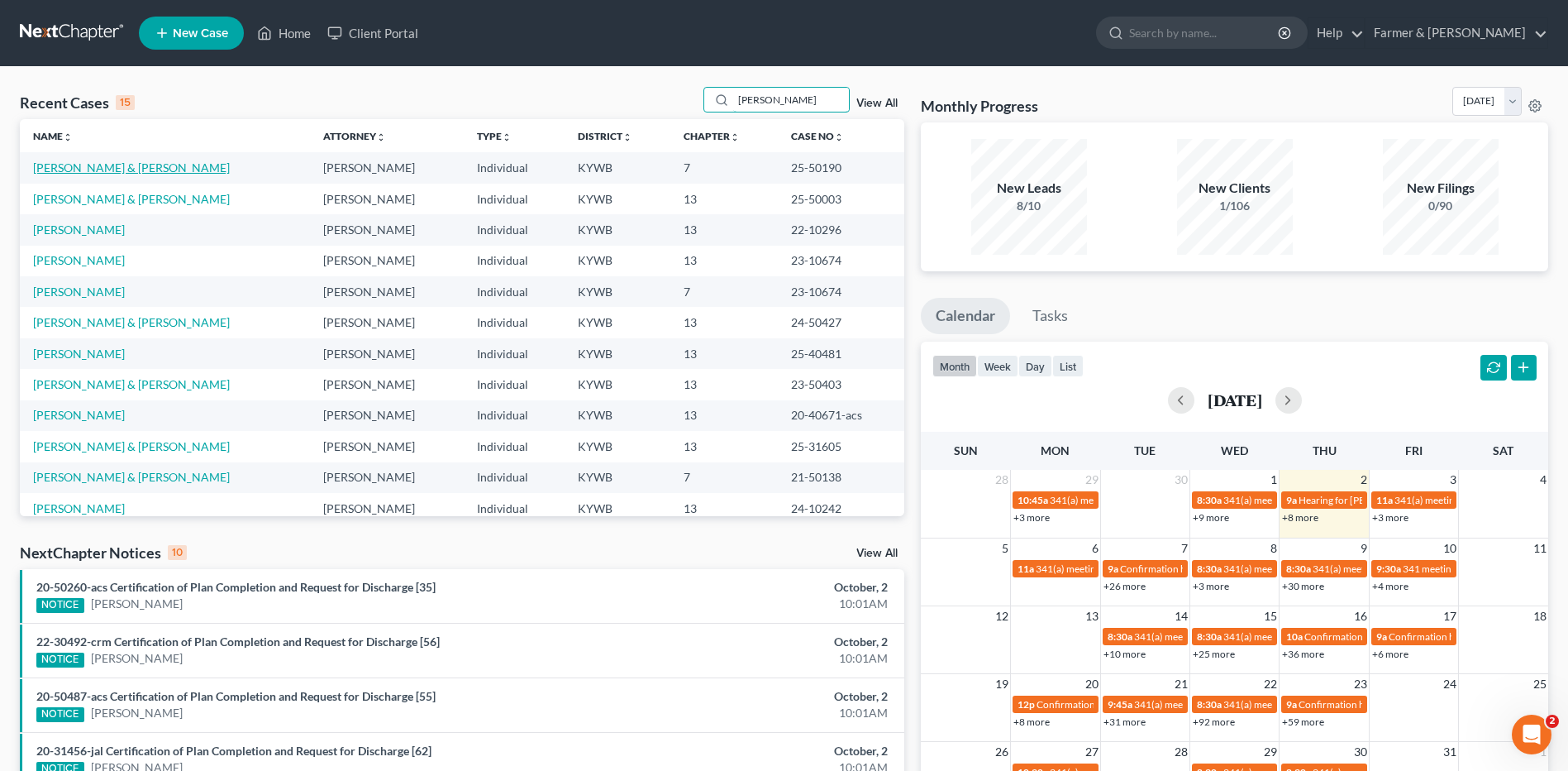
type input "[PERSON_NAME]"
click at [115, 164] on link "[PERSON_NAME] & [PERSON_NAME]" at bounding box center [131, 167] width 197 height 14
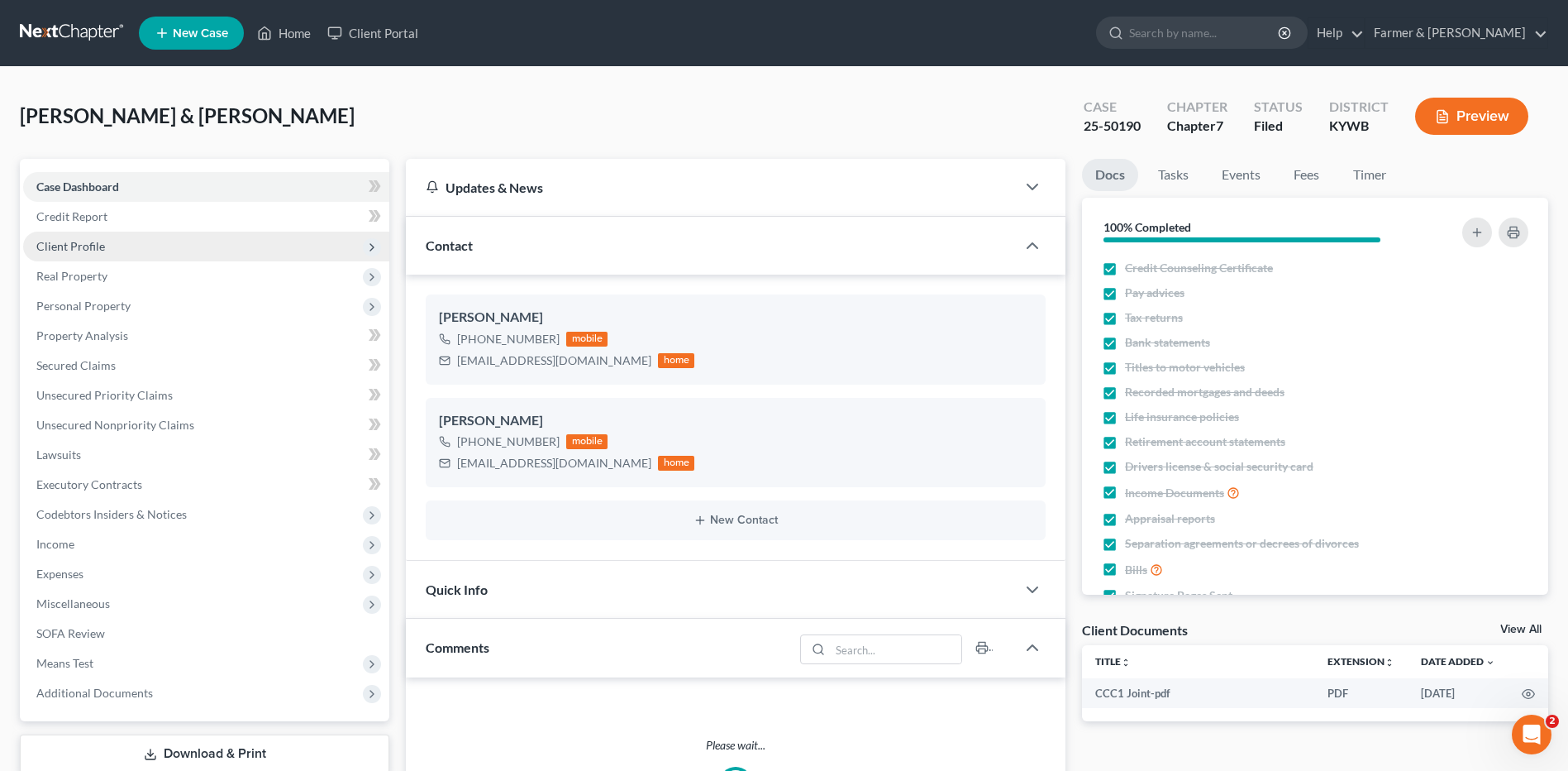
click at [76, 249] on span "Client Profile" at bounding box center [71, 246] width 69 height 14
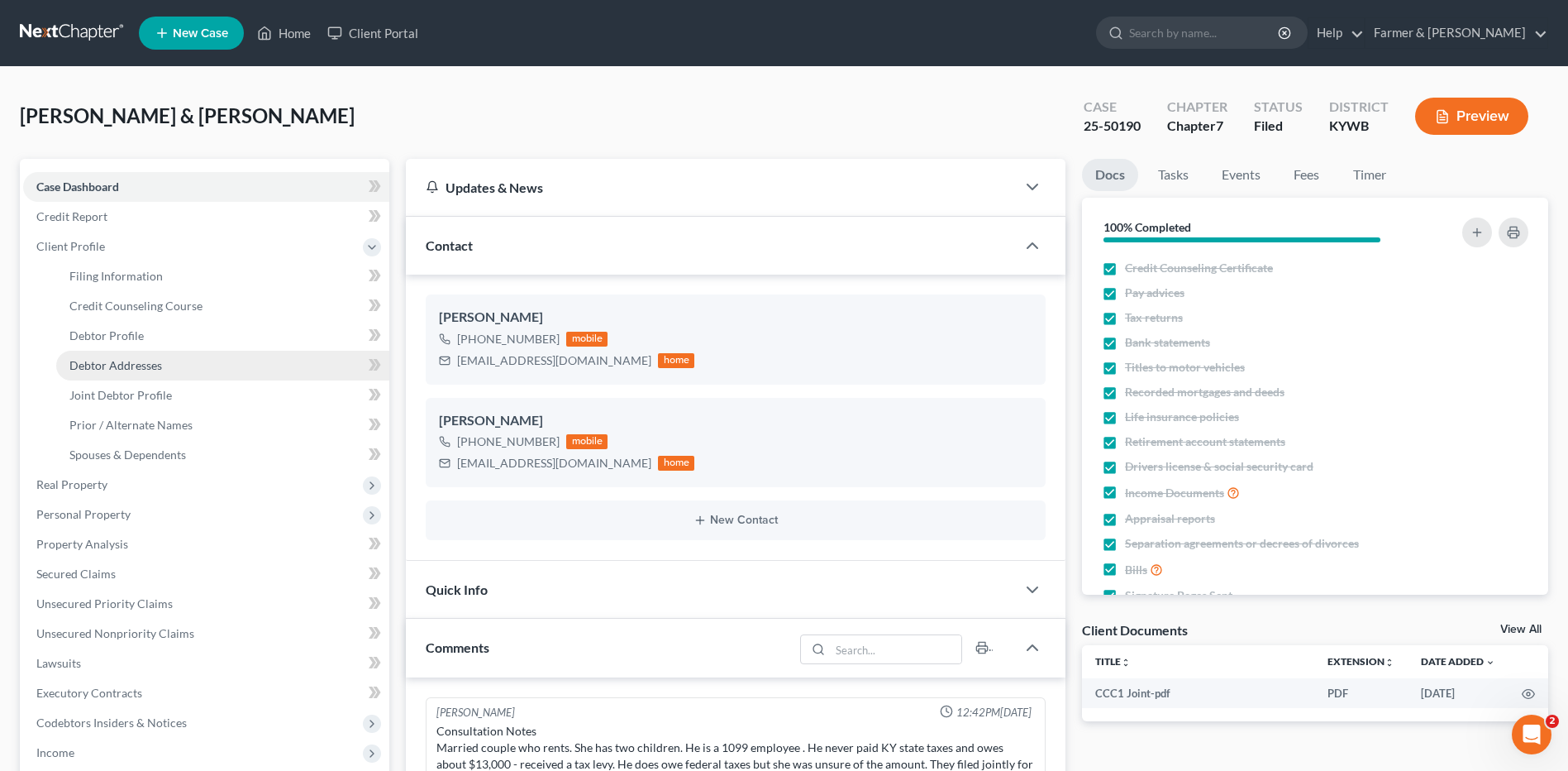
scroll to position [130, 0]
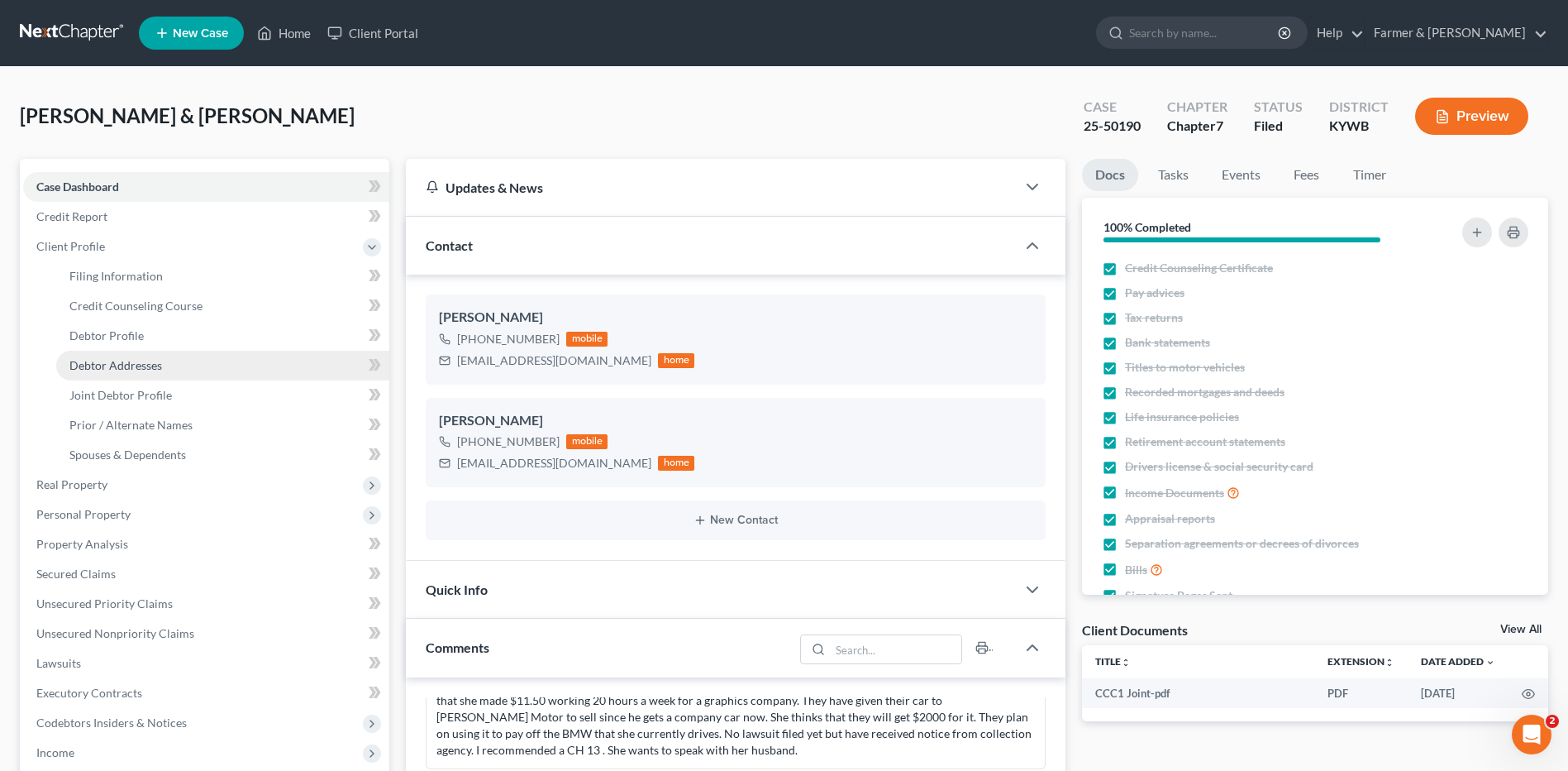
click at [106, 363] on span "Debtor Addresses" at bounding box center [115, 365] width 92 height 14
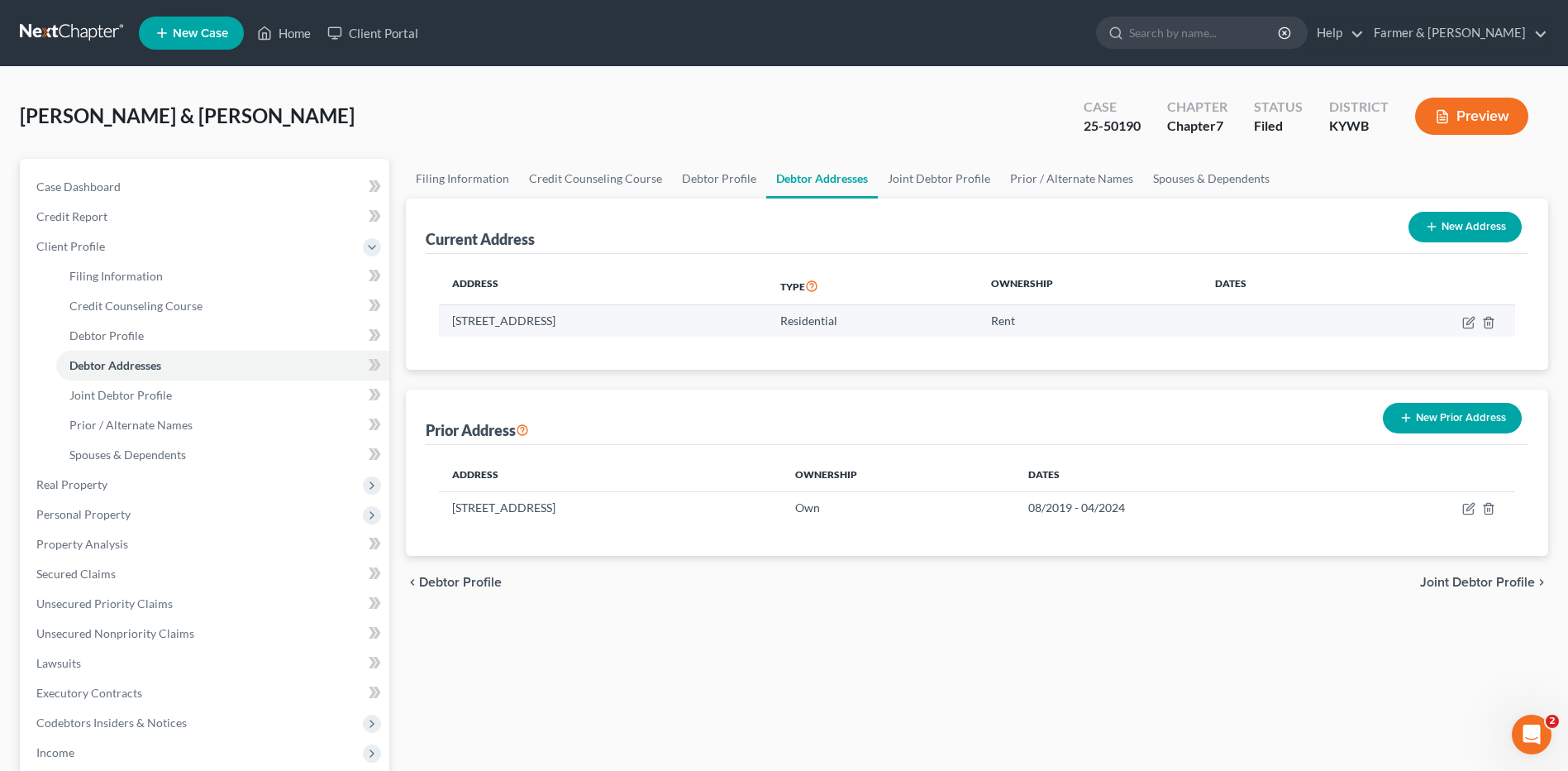
click at [1472, 312] on td at bounding box center [1431, 321] width 167 height 32
click at [1464, 322] on icon "button" at bounding box center [1468, 322] width 10 height 10
select select "18"
select select "0"
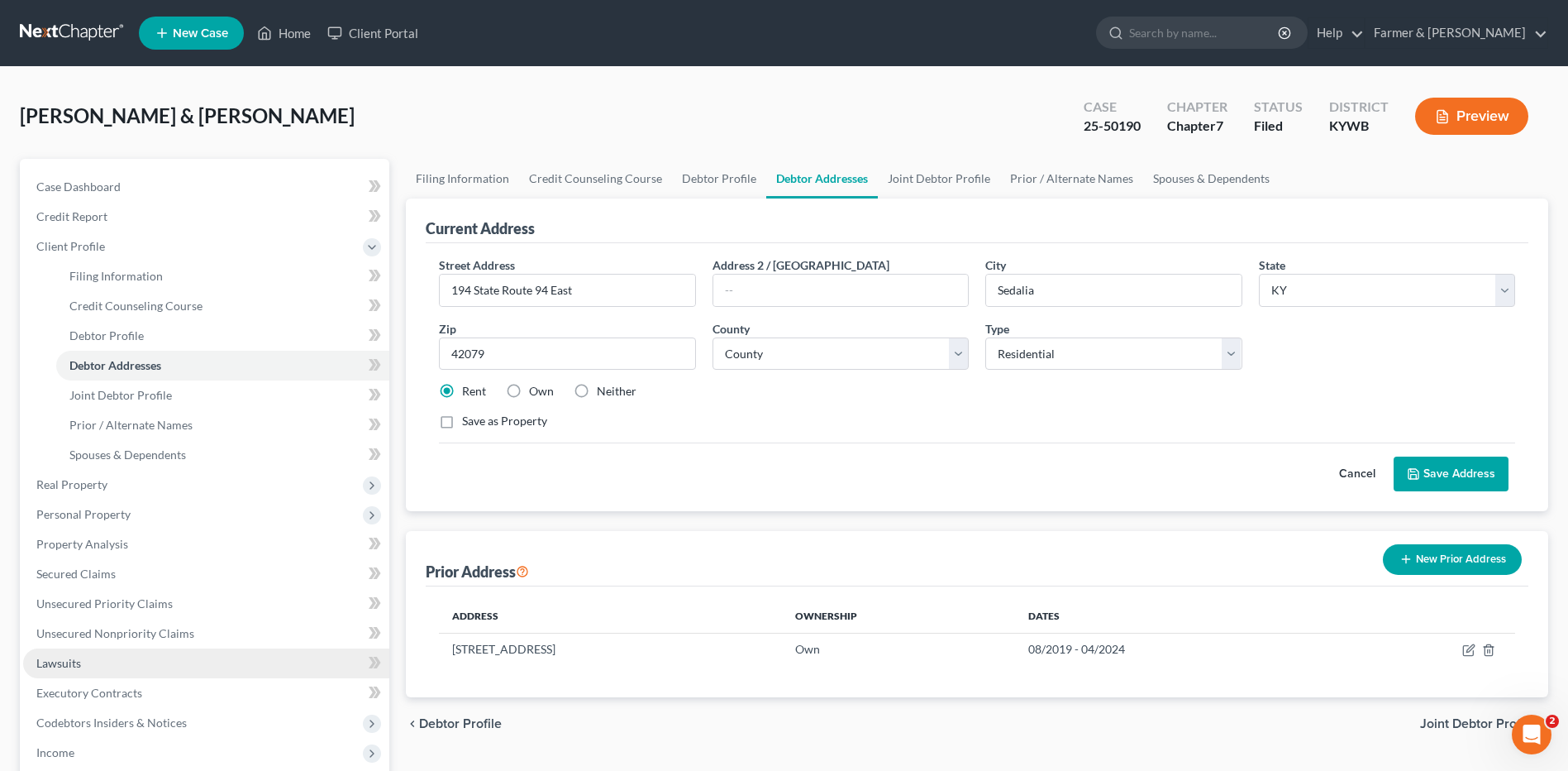
click at [111, 670] on link "Lawsuits" at bounding box center [206, 663] width 366 height 30
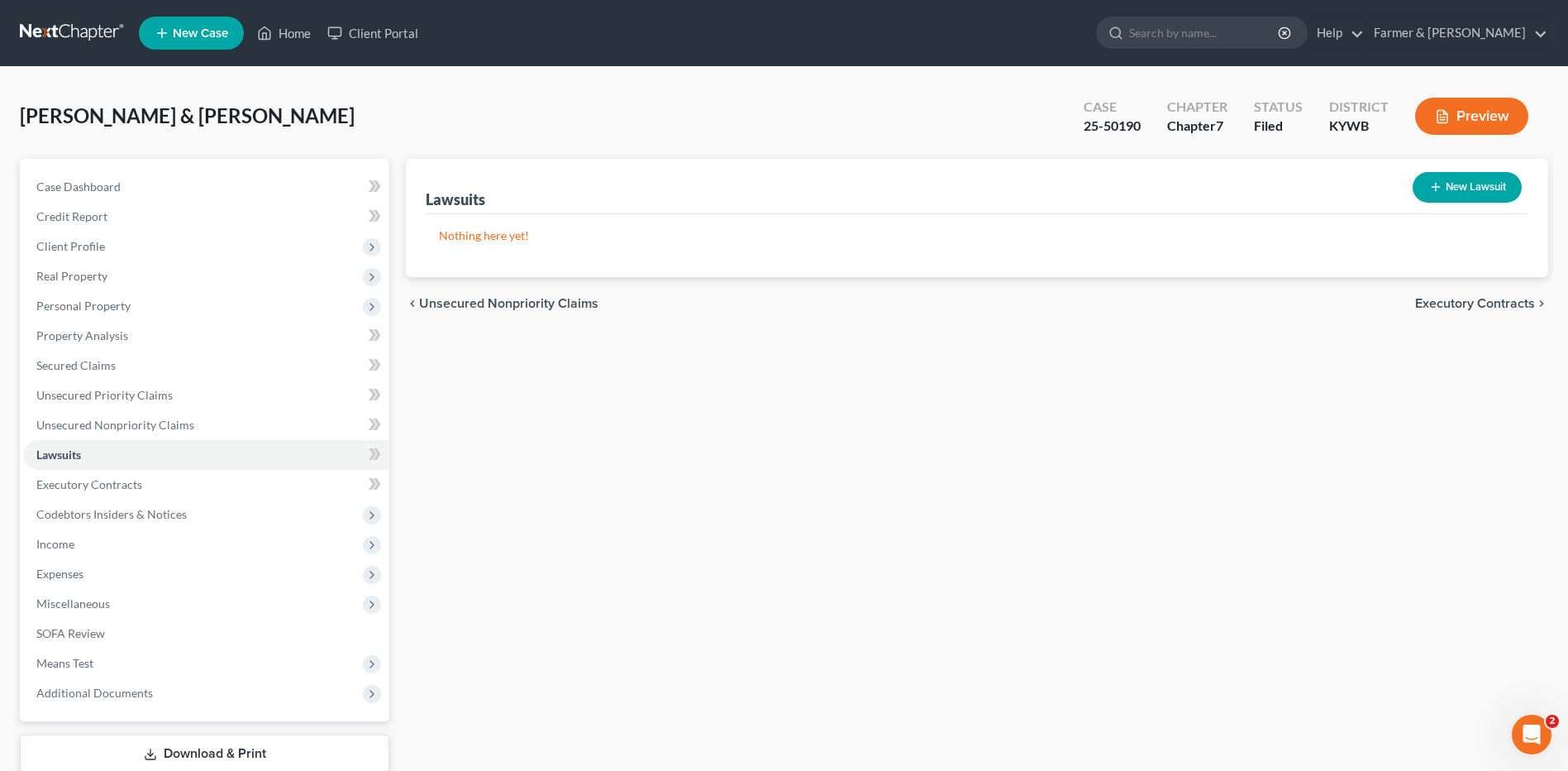
click at [84, 24] on link at bounding box center [72, 33] width 105 height 30
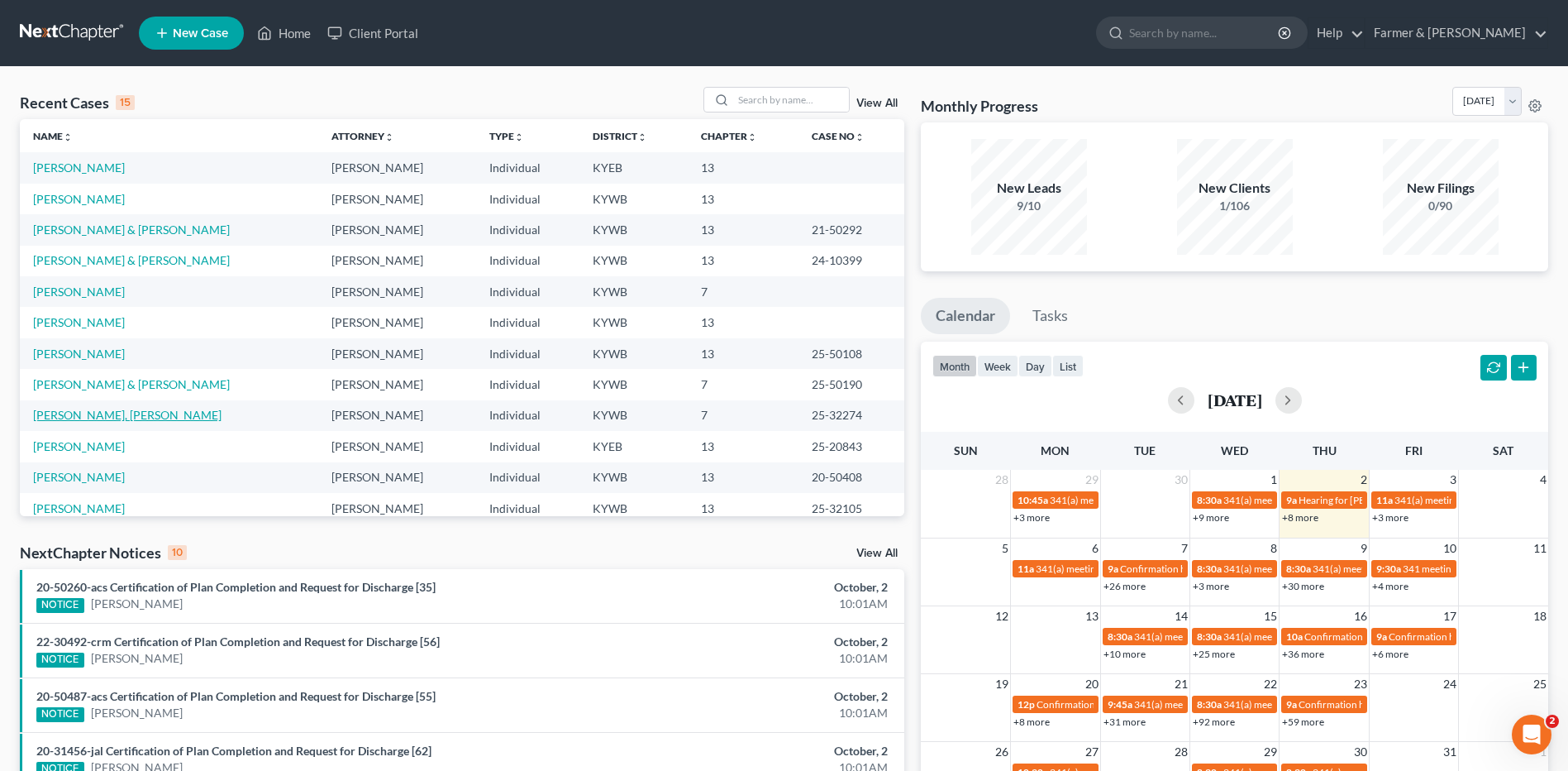
click at [81, 415] on link "[PERSON_NAME], [PERSON_NAME]" at bounding box center [127, 415] width 189 height 14
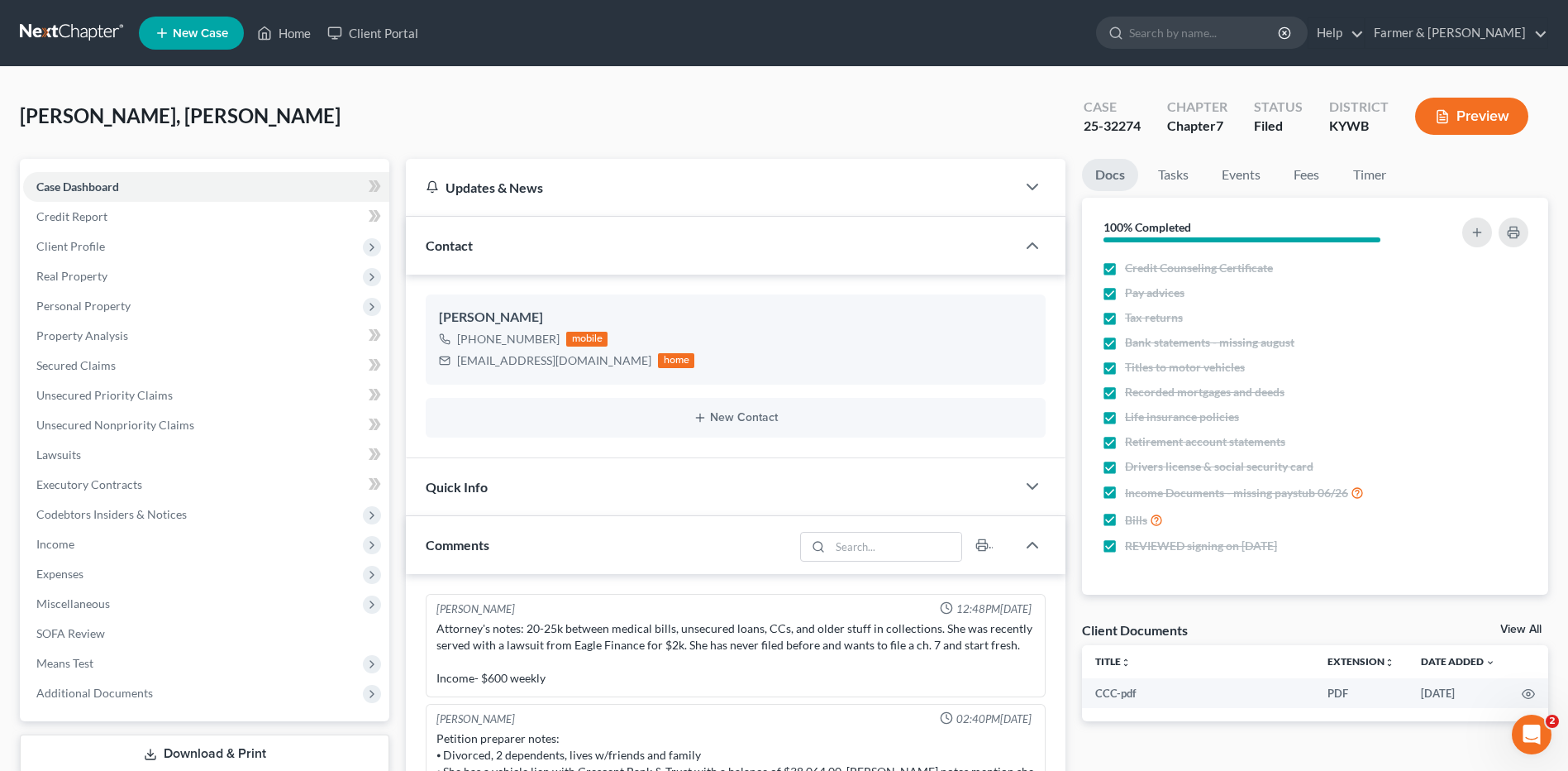
scroll to position [316, 0]
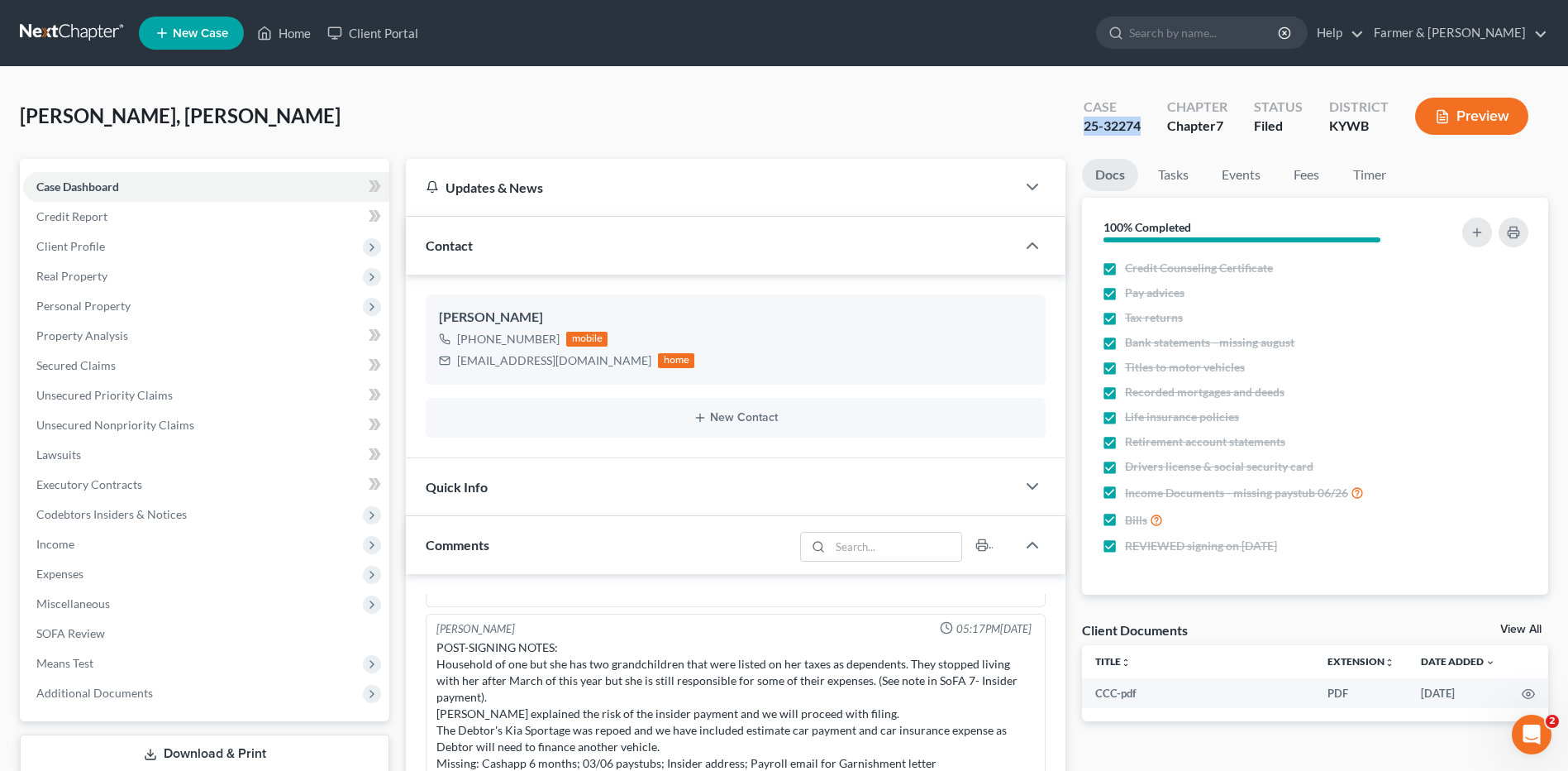
drag, startPoint x: 1147, startPoint y: 127, endPoint x: 1077, endPoint y: 127, distance: 70.0
click at [1077, 127] on div "Case 25-32274" at bounding box center [1112, 117] width 84 height 49
click at [98, 311] on span "Personal Property" at bounding box center [83, 305] width 94 height 14
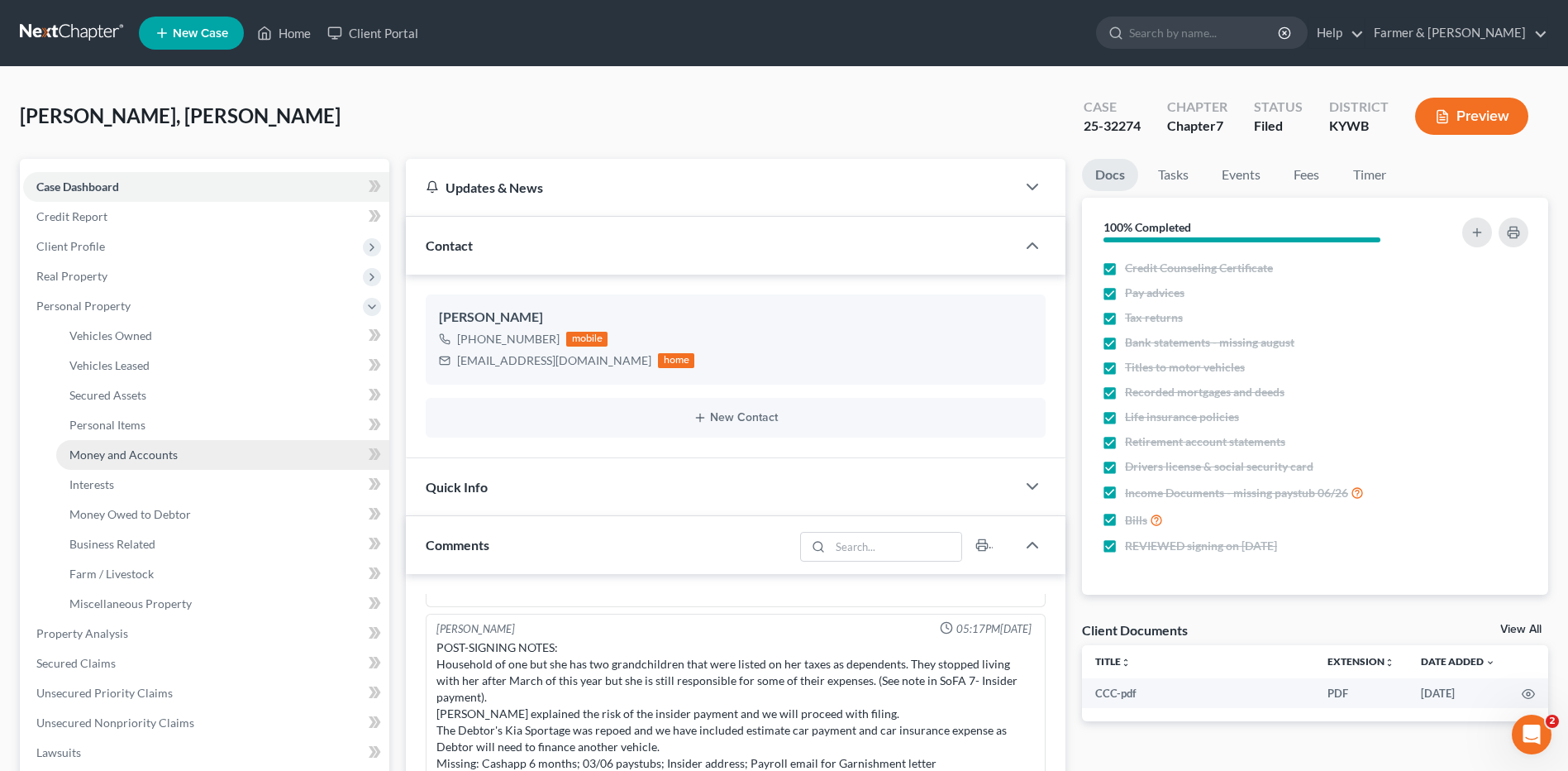
click at [135, 454] on span "Money and Accounts" at bounding box center [124, 454] width 108 height 14
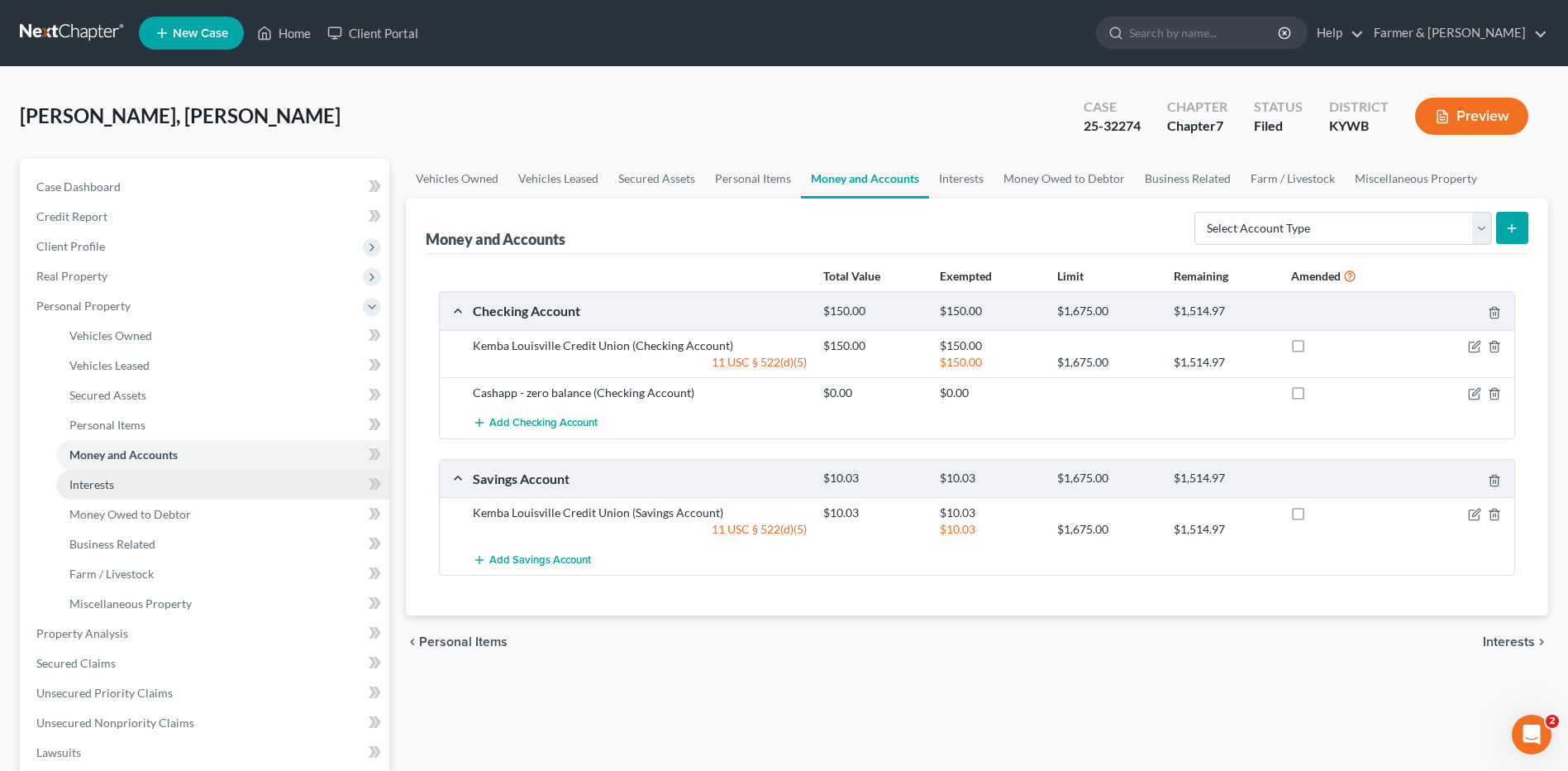
click at [130, 487] on link "Interests" at bounding box center [223, 484] width 333 height 30
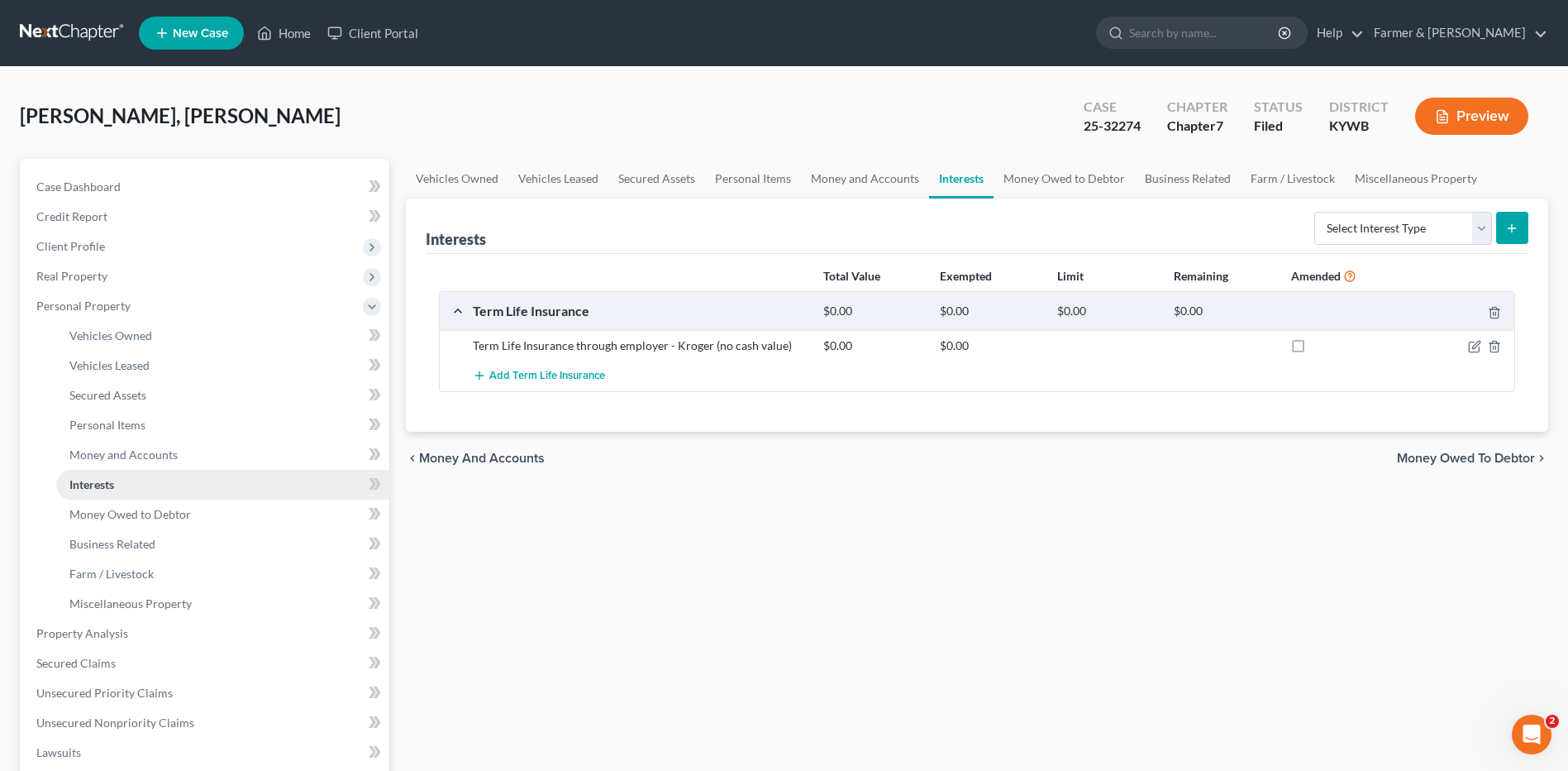
scroll to position [83, 0]
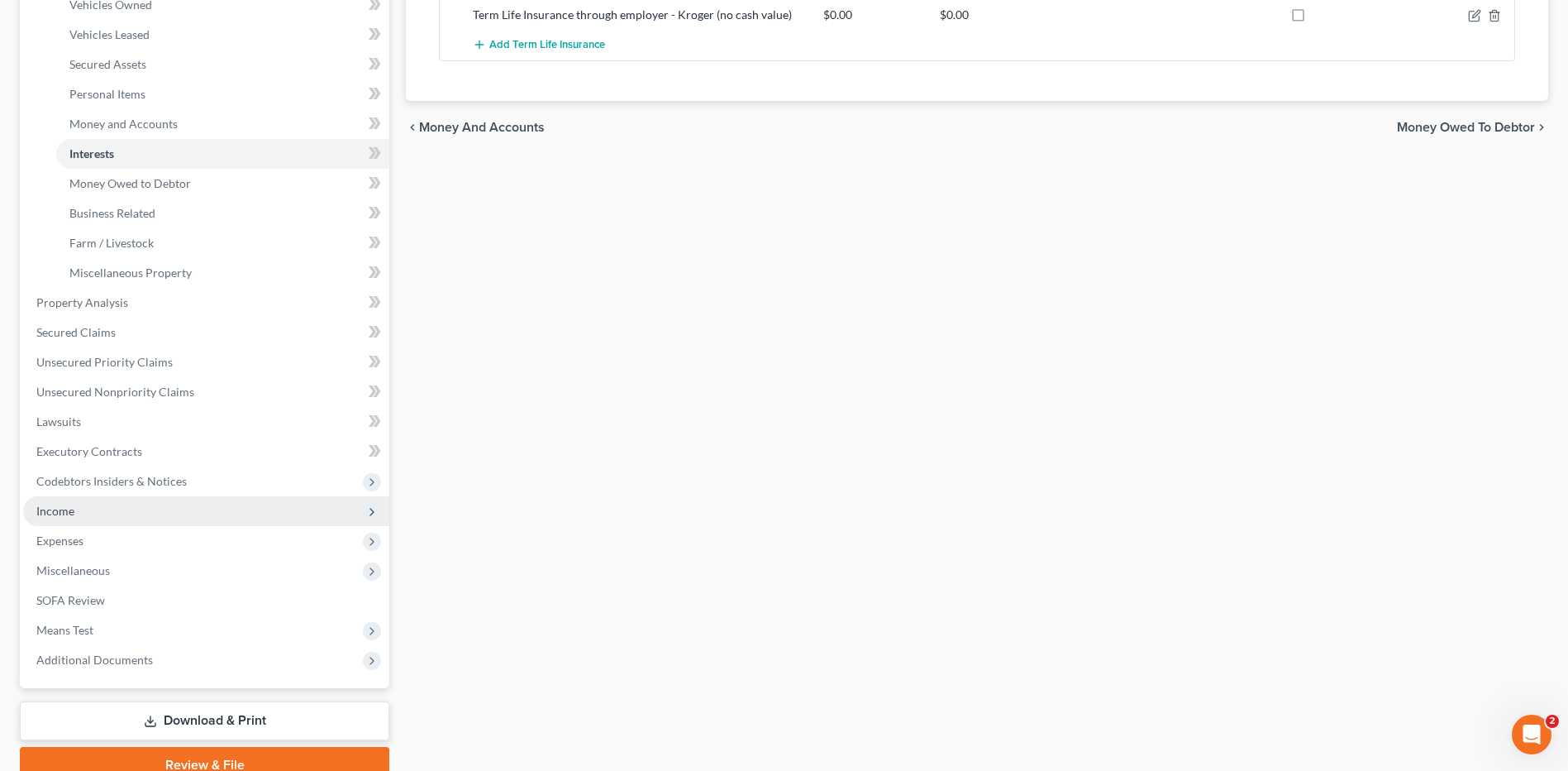
click at [137, 499] on span "Income" at bounding box center [206, 511] width 366 height 30
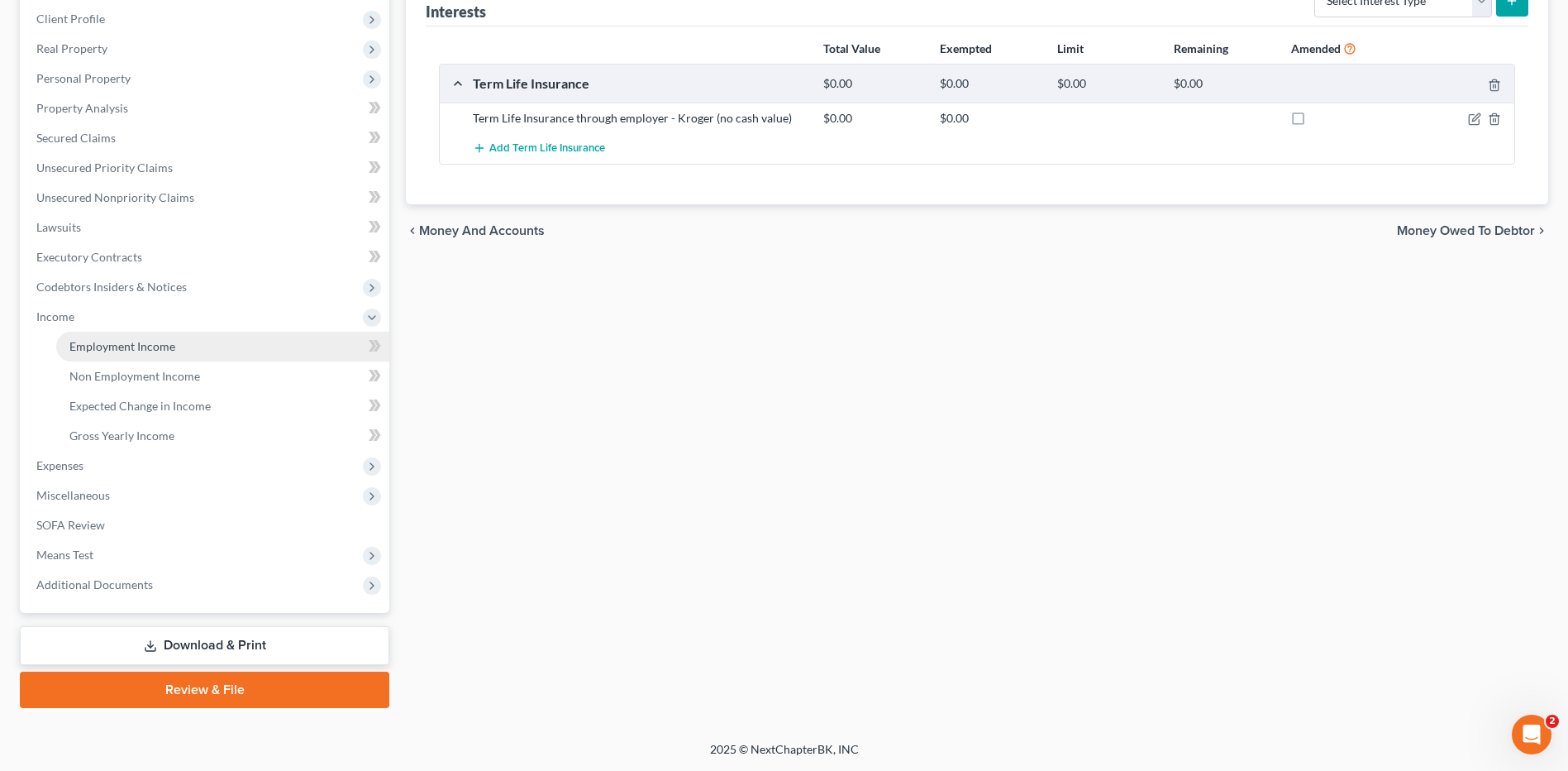
click at [144, 331] on link "Employment Income" at bounding box center [223, 346] width 333 height 30
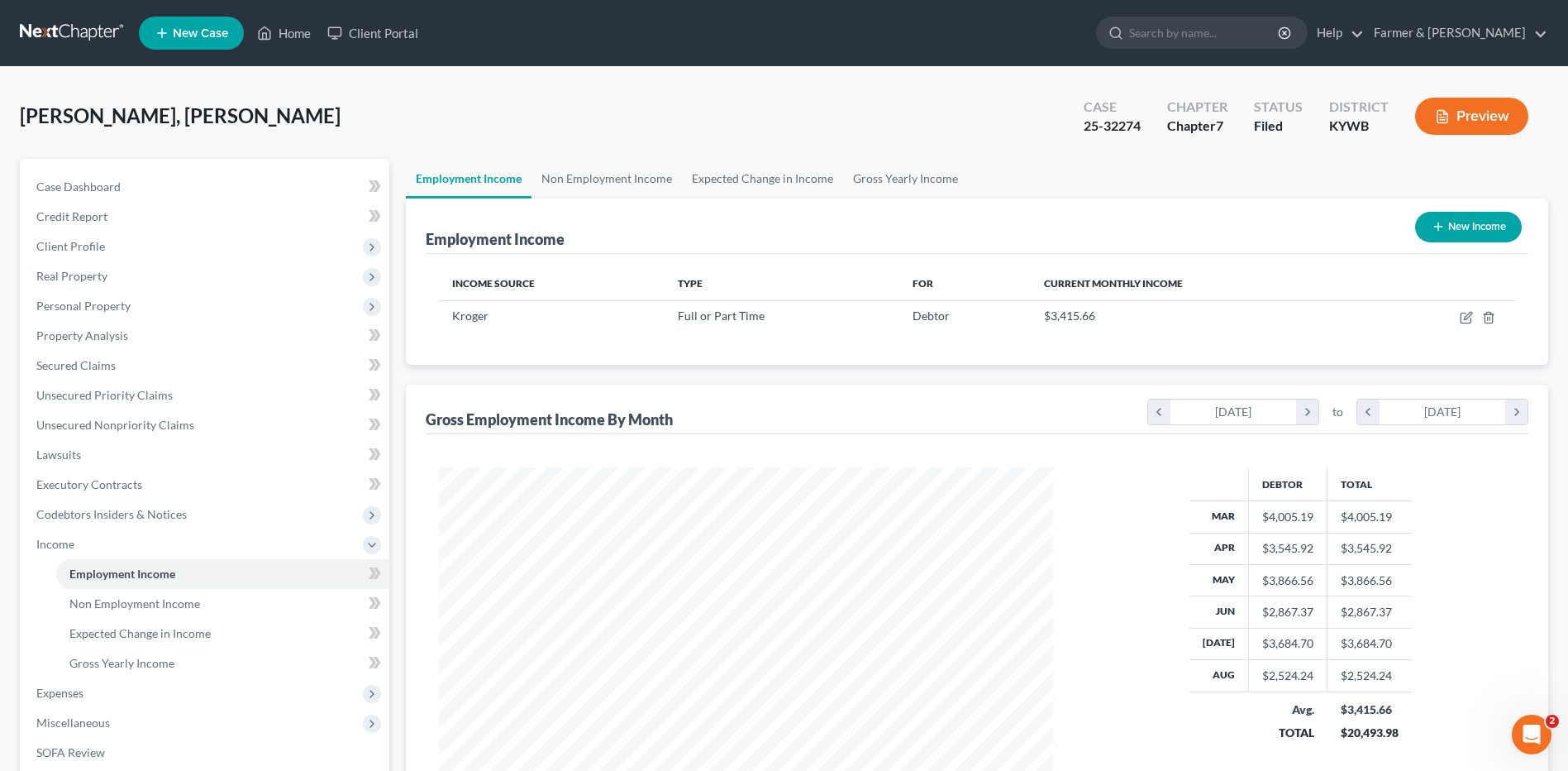
scroll to position [307, 646]
drag, startPoint x: 1142, startPoint y: 126, endPoint x: 1084, endPoint y: 133, distance: 58.4
click at [1084, 133] on div "Case 25-32274" at bounding box center [1112, 117] width 84 height 49
copy div "25-32274"
click at [96, 28] on link at bounding box center [72, 33] width 105 height 30
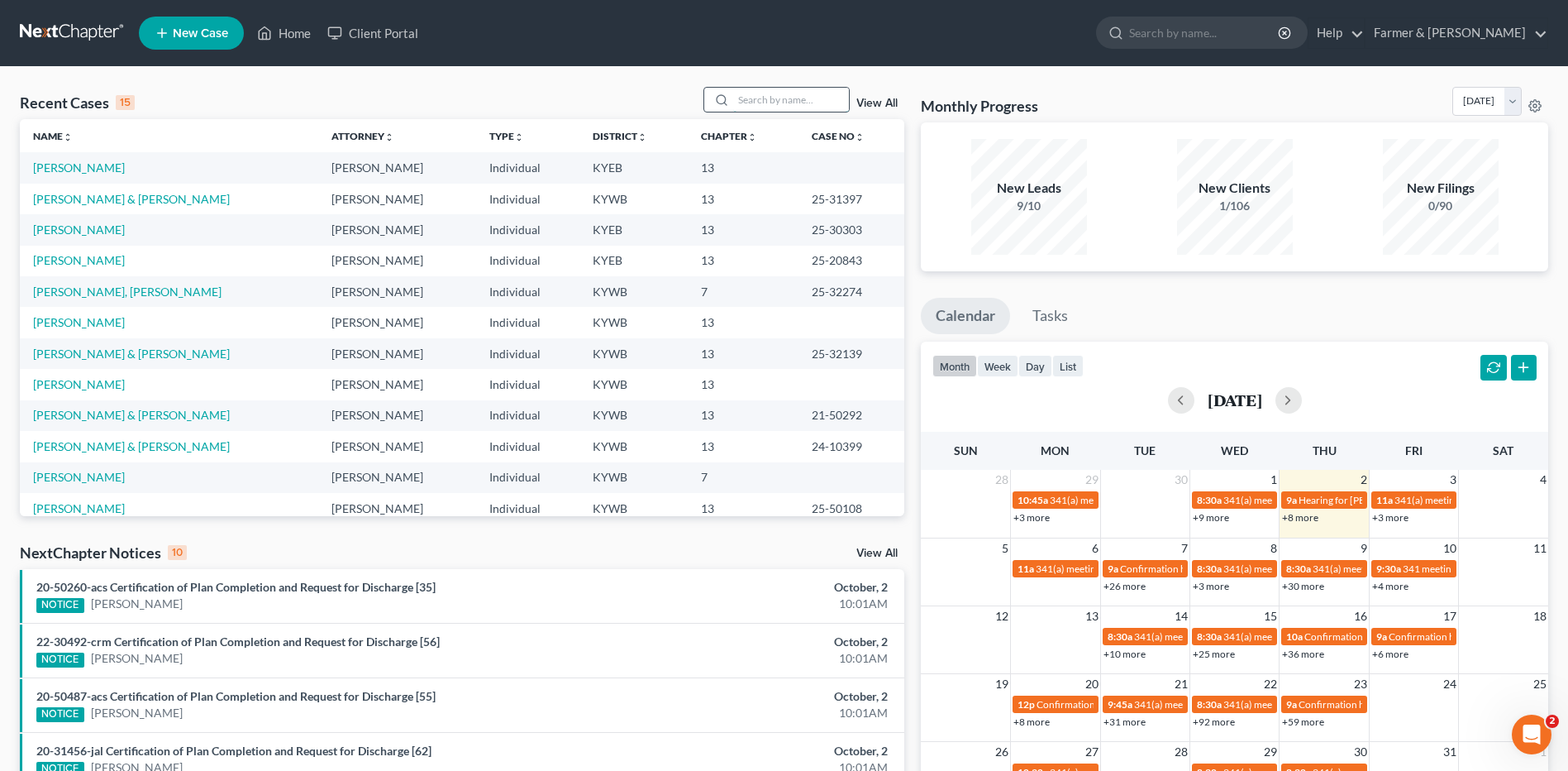
click at [789, 98] on input "search" at bounding box center [791, 99] width 115 height 24
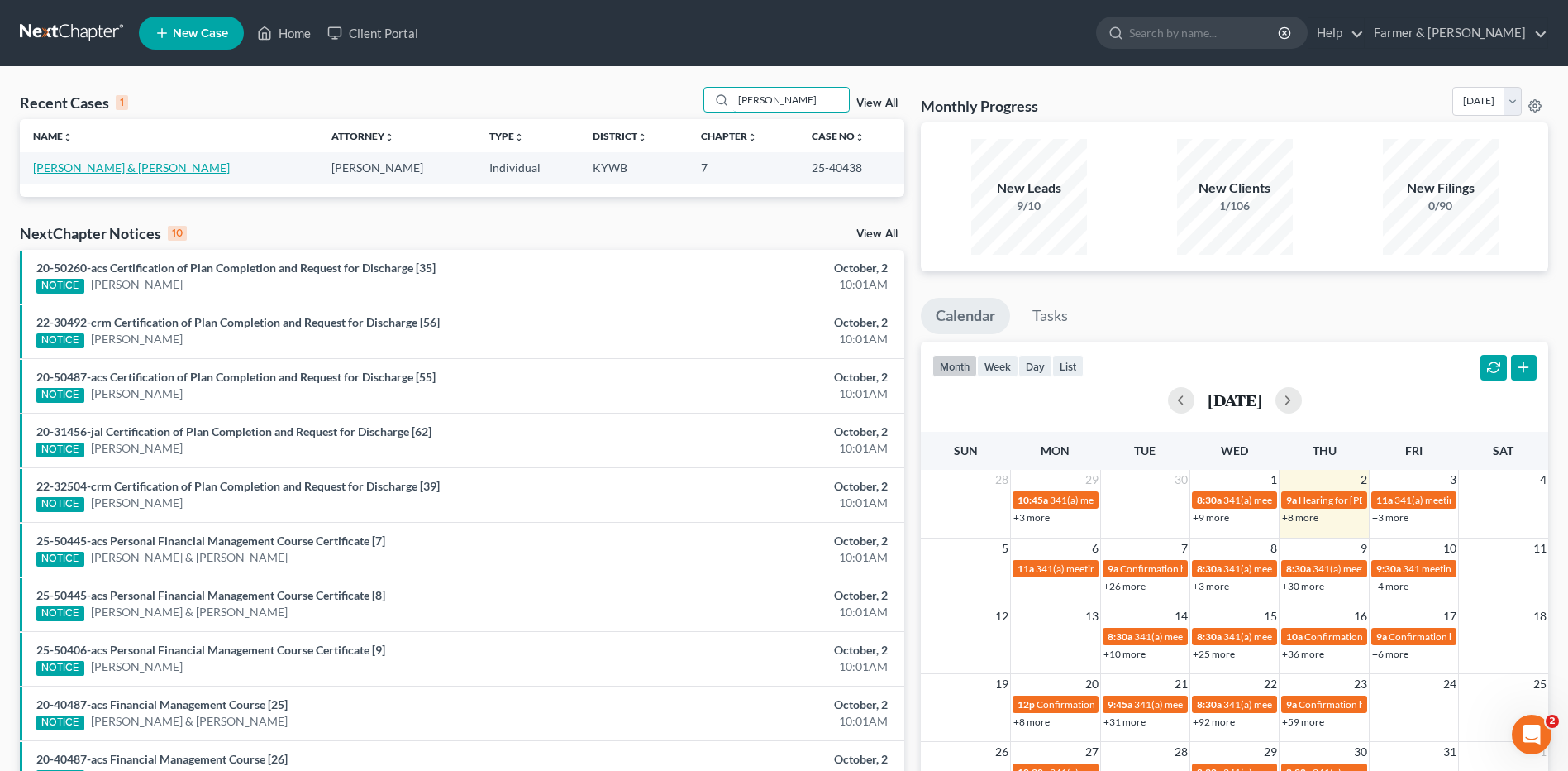
type input "[PERSON_NAME]"
click at [97, 168] on link "[PERSON_NAME] & [PERSON_NAME]" at bounding box center [131, 167] width 197 height 14
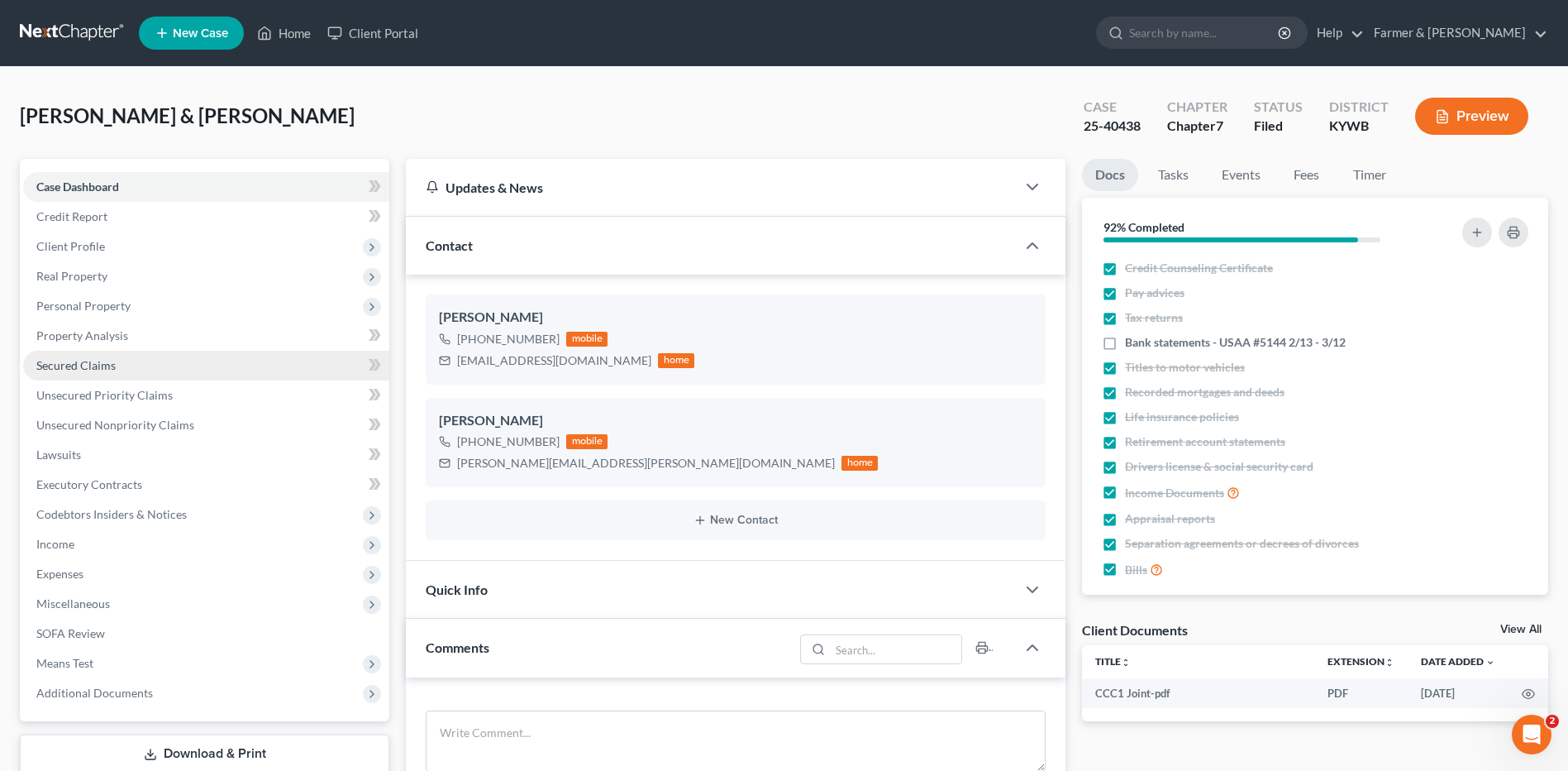
click at [105, 366] on span "Secured Claims" at bounding box center [76, 365] width 80 height 14
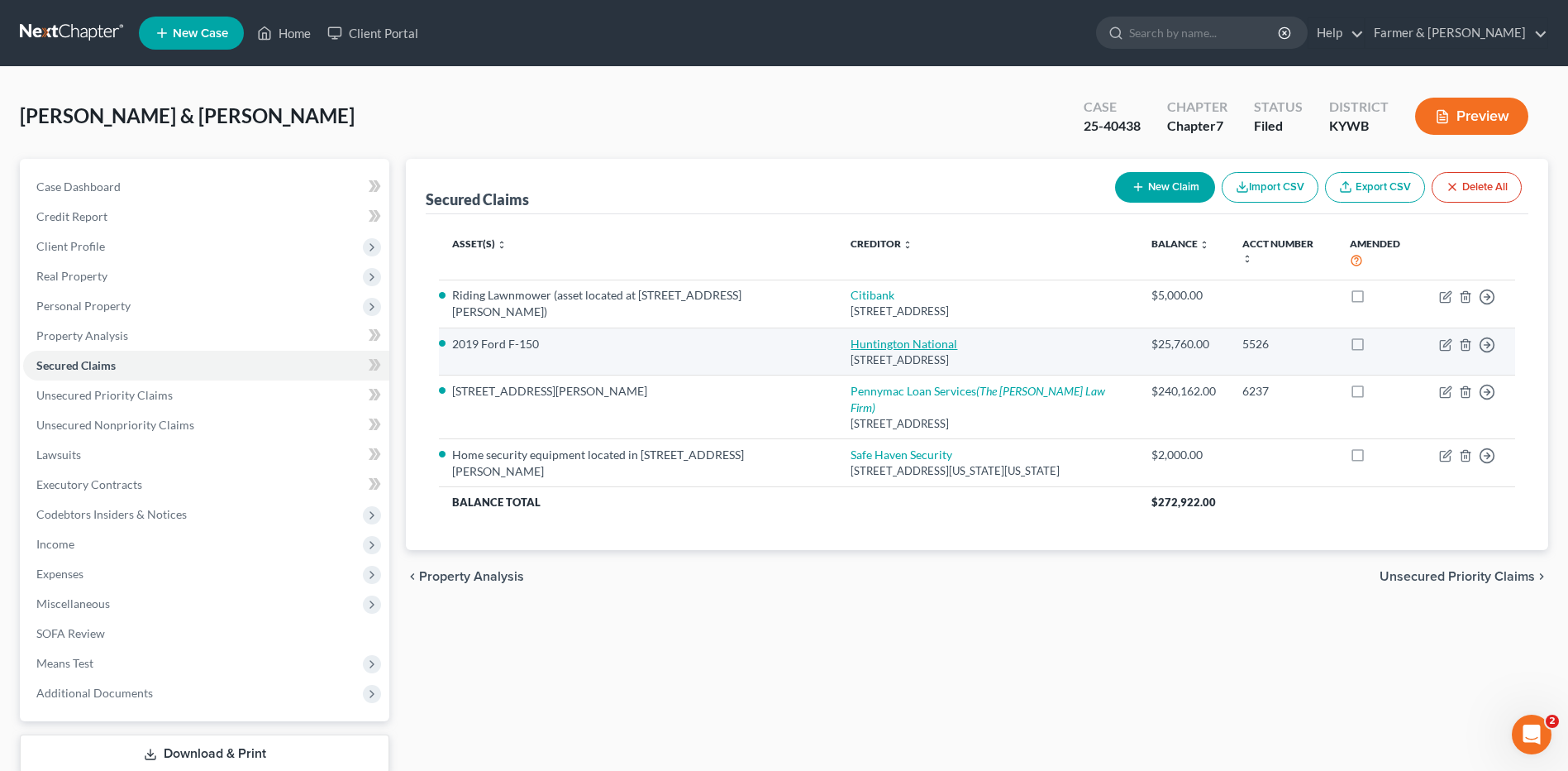
click at [885, 346] on link "Huntington National" at bounding box center [904, 343] width 106 height 14
select select "36"
select select "0"
select select "2"
select select "0"
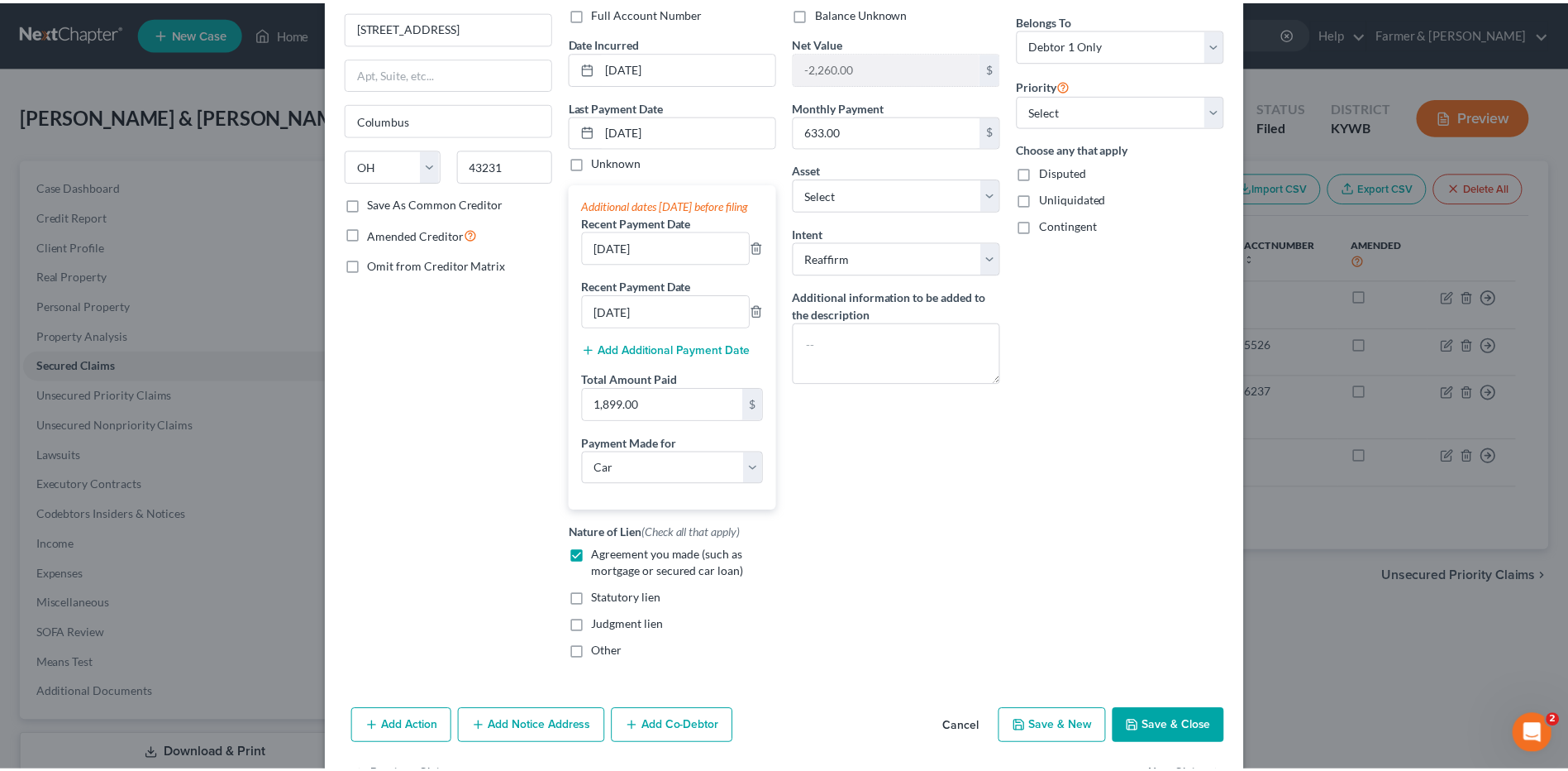
scroll to position [200, 0]
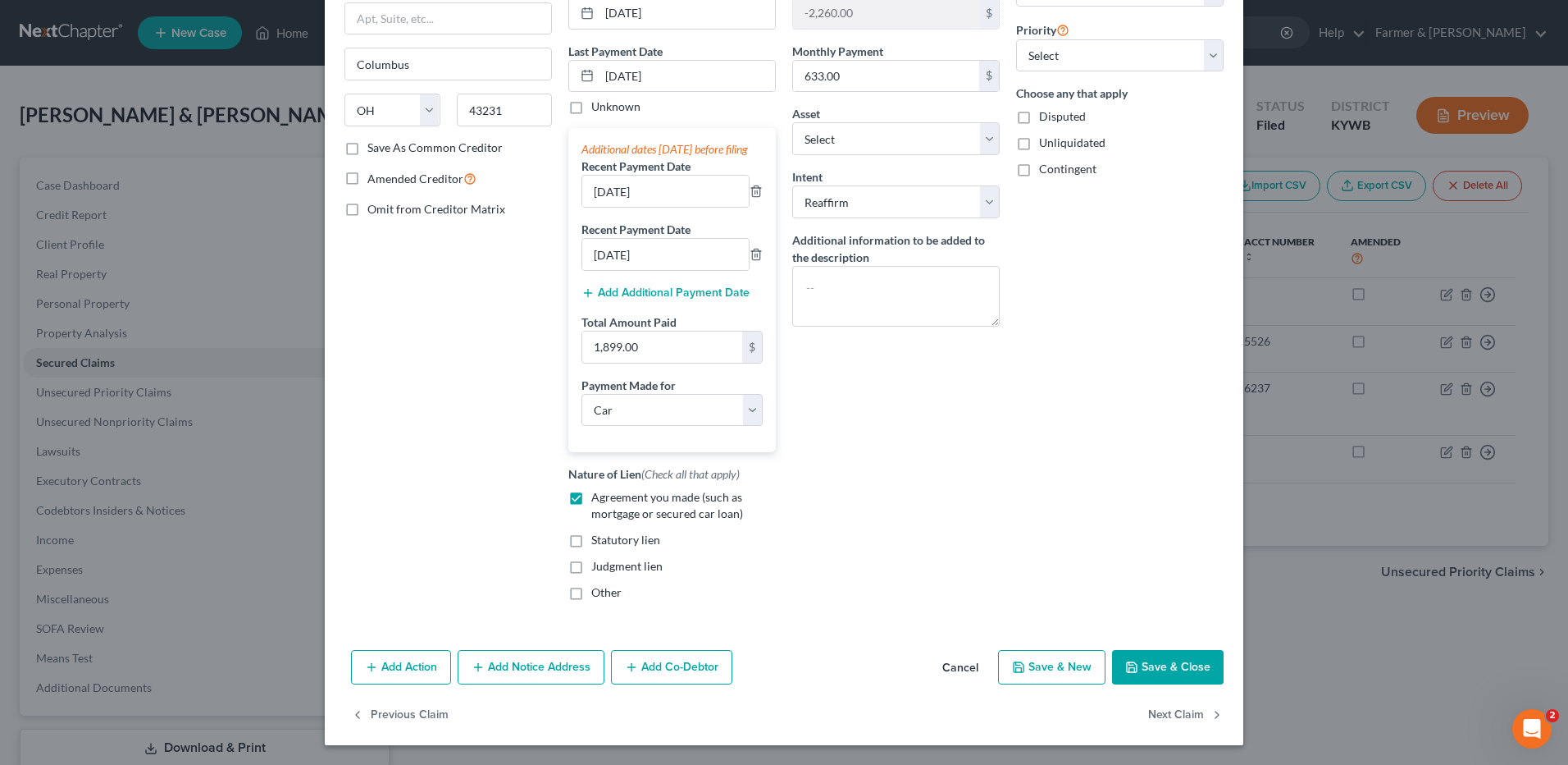
click at [953, 673] on button "Cancel" at bounding box center [961, 668] width 63 height 33
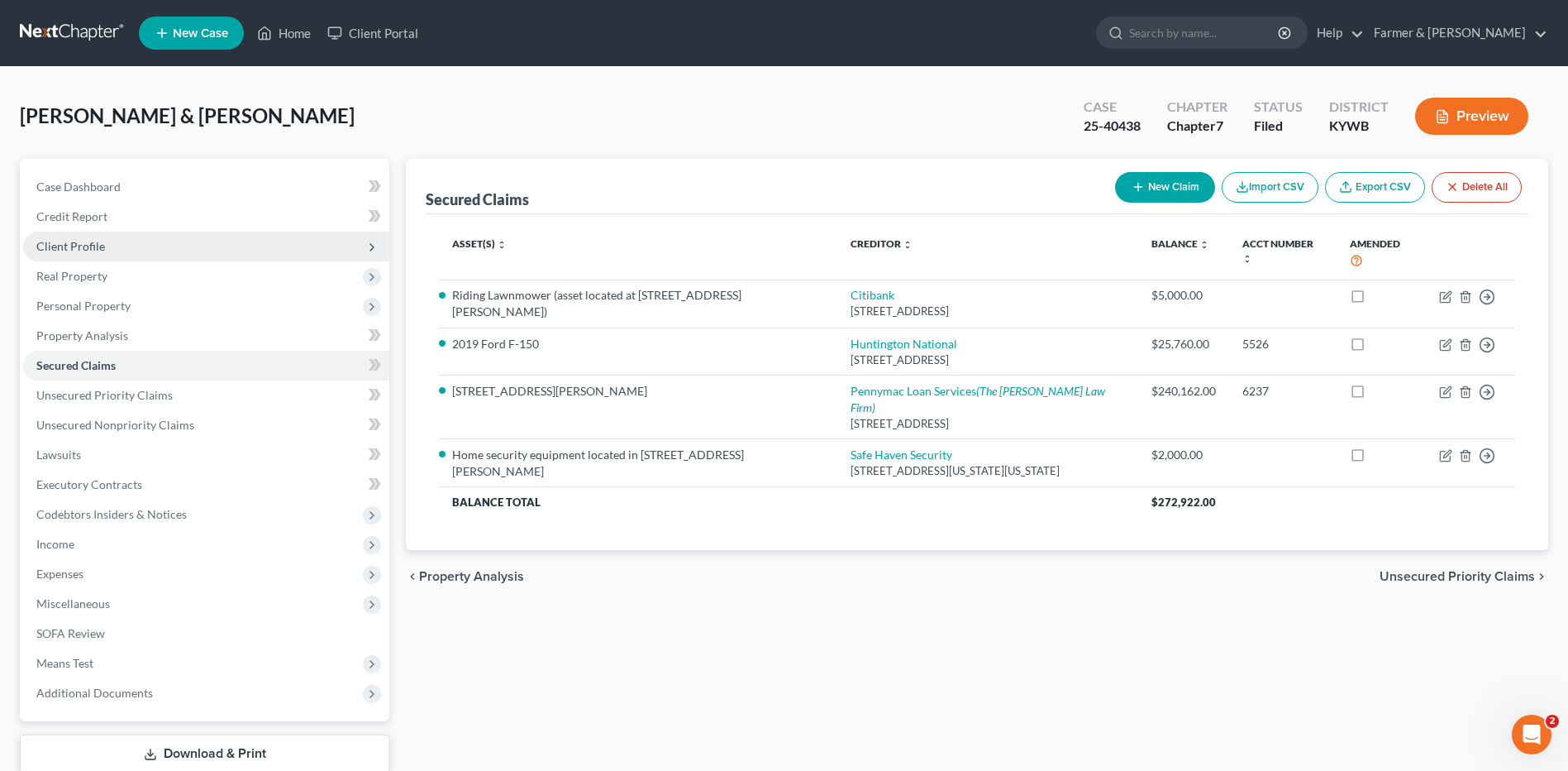
click at [105, 241] on span "Client Profile" at bounding box center [206, 247] width 366 height 30
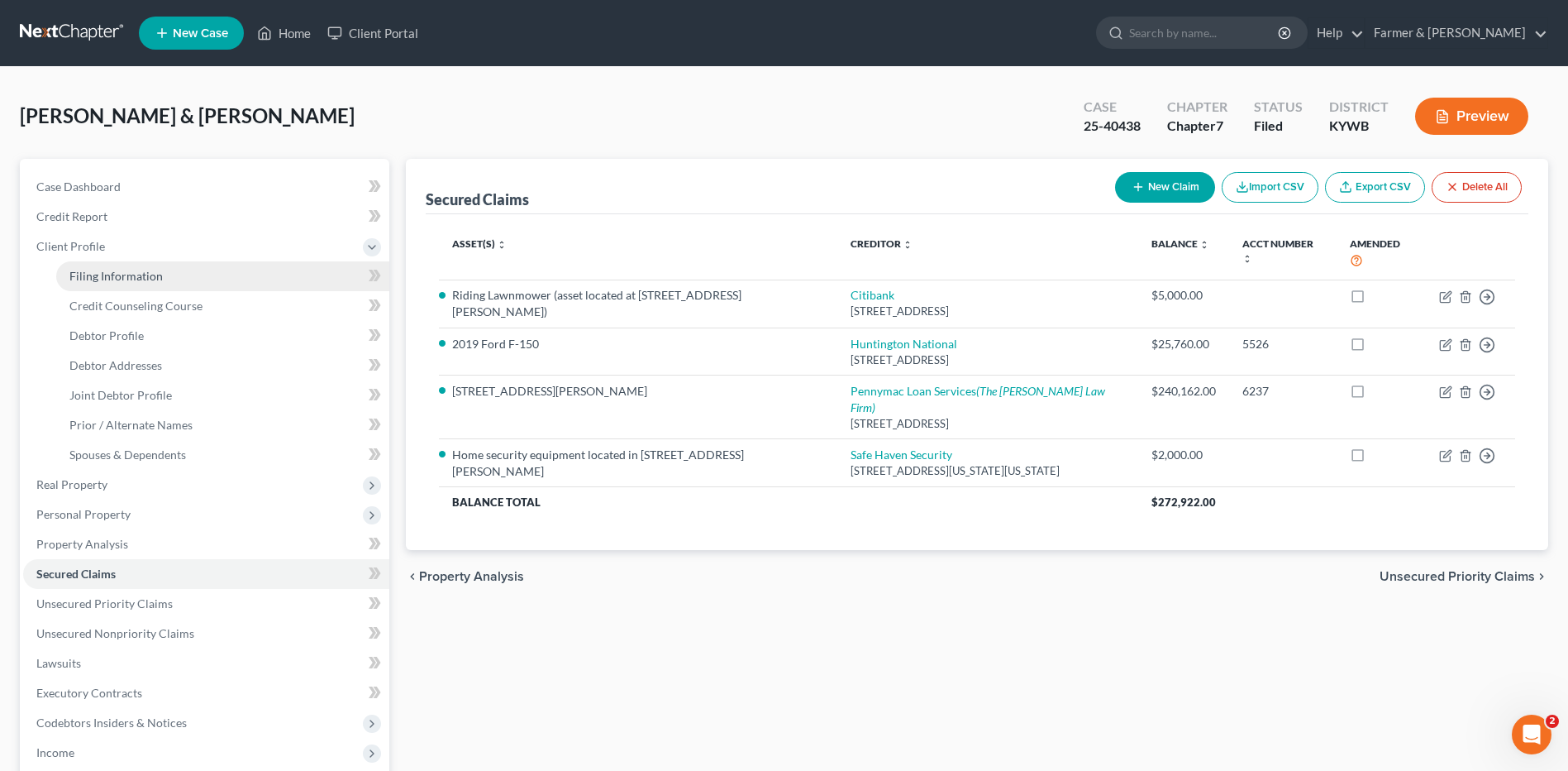
click at [117, 278] on span "Filing Information" at bounding box center [116, 275] width 93 height 14
select select "1"
select select "0"
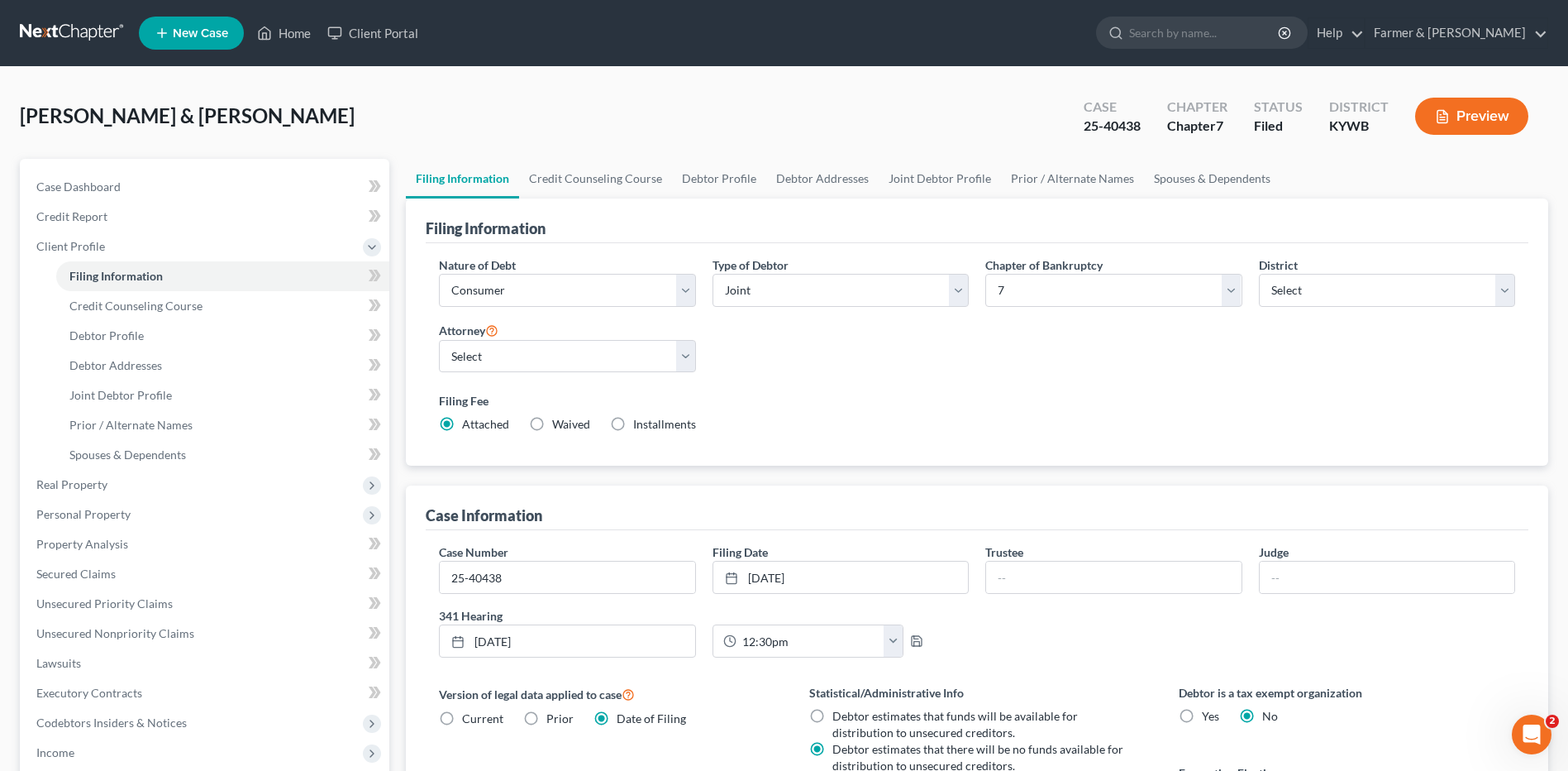
click at [82, 42] on link at bounding box center [72, 33] width 105 height 30
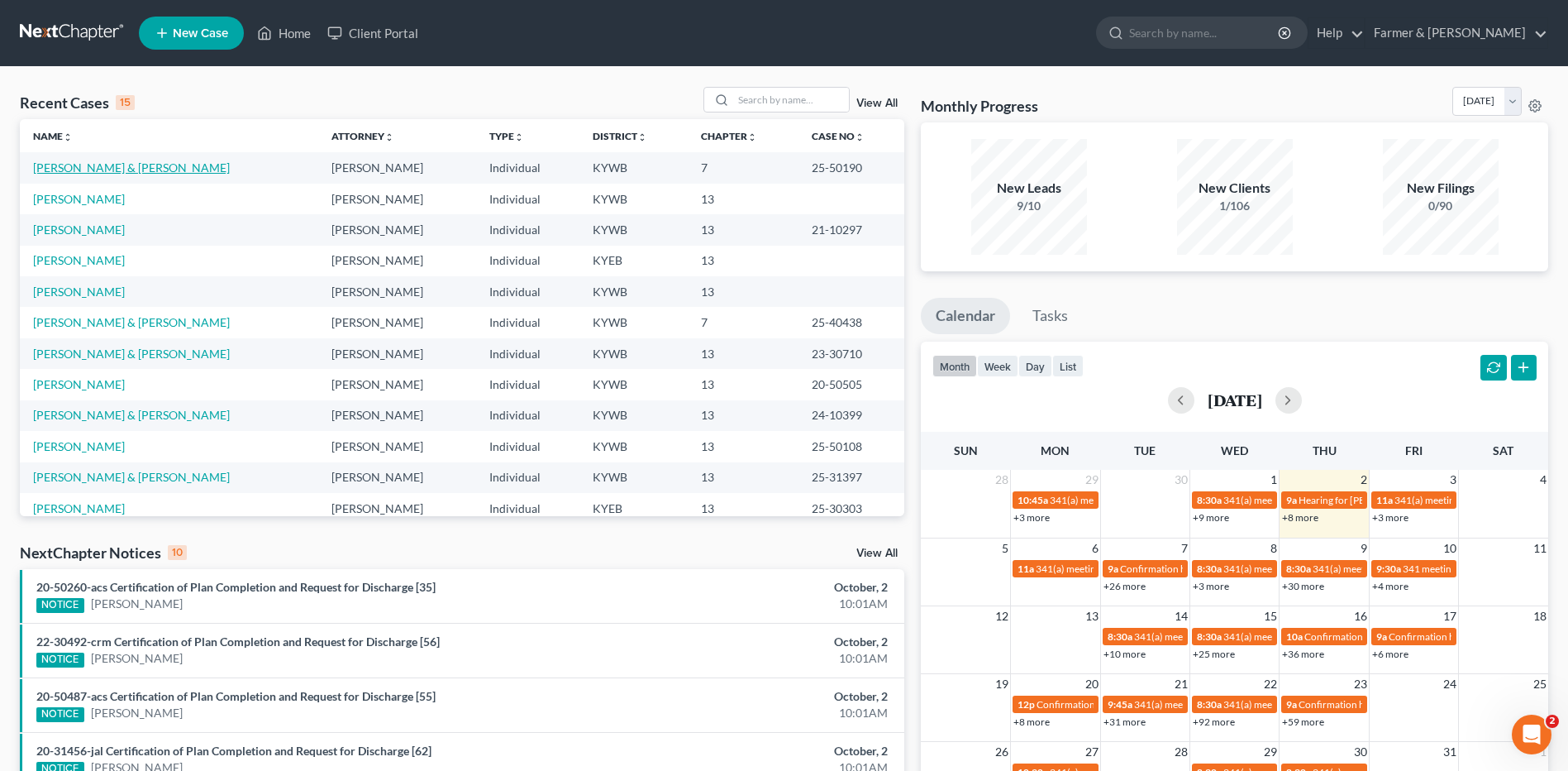
click at [88, 166] on link "[PERSON_NAME] & [PERSON_NAME]" at bounding box center [131, 167] width 197 height 14
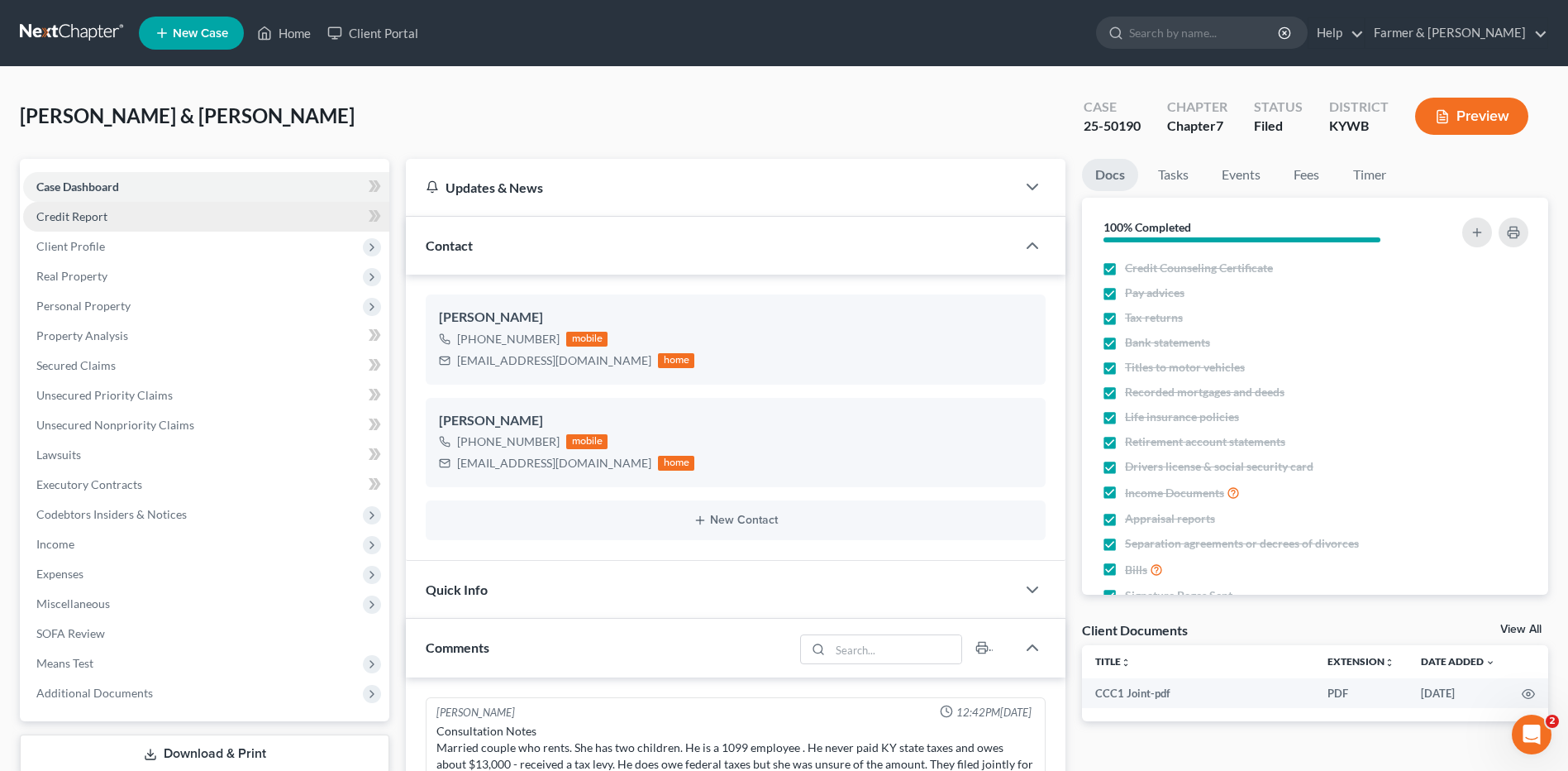
scroll to position [130, 0]
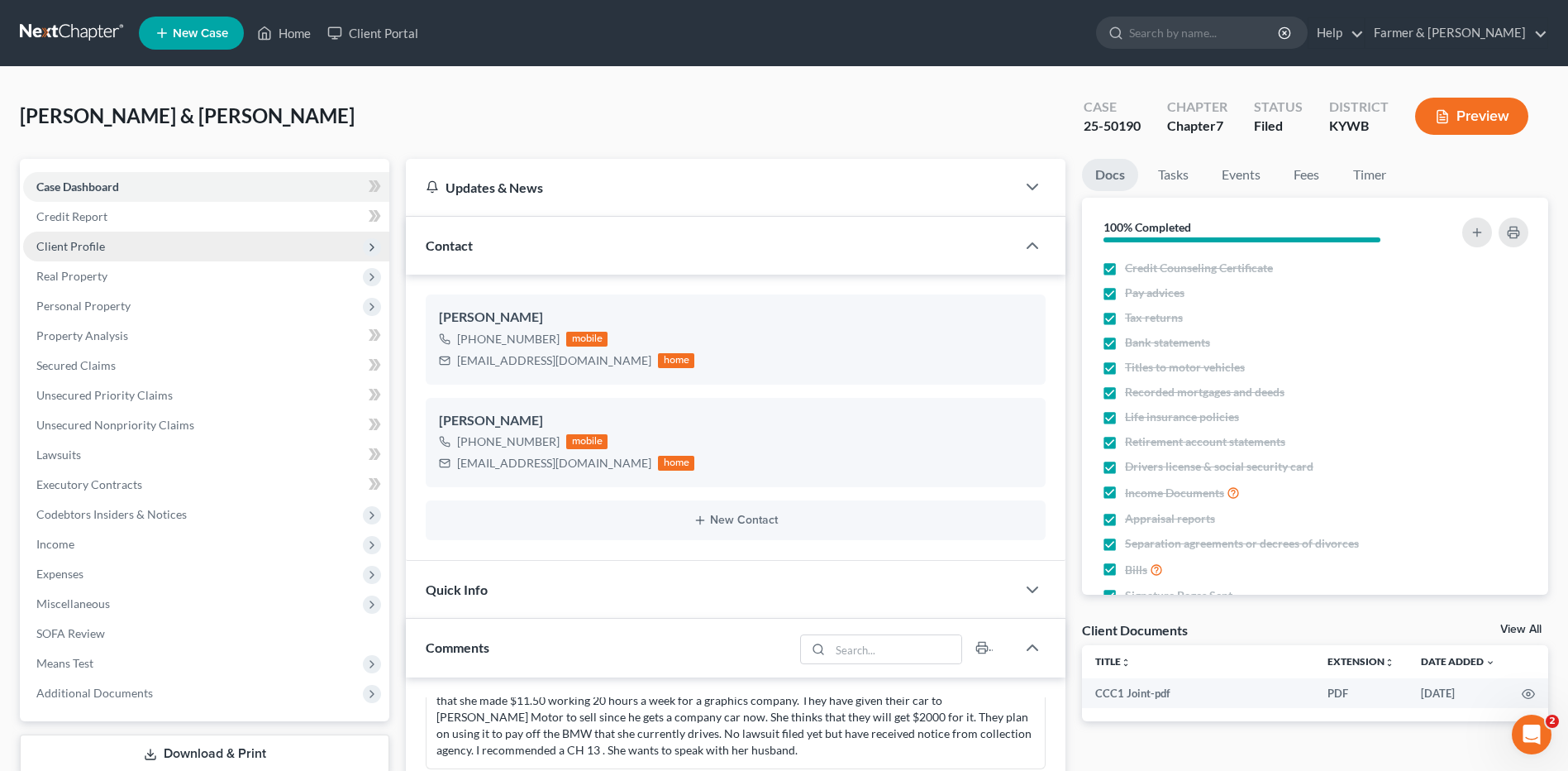
click at [100, 259] on span "Client Profile" at bounding box center [206, 247] width 366 height 30
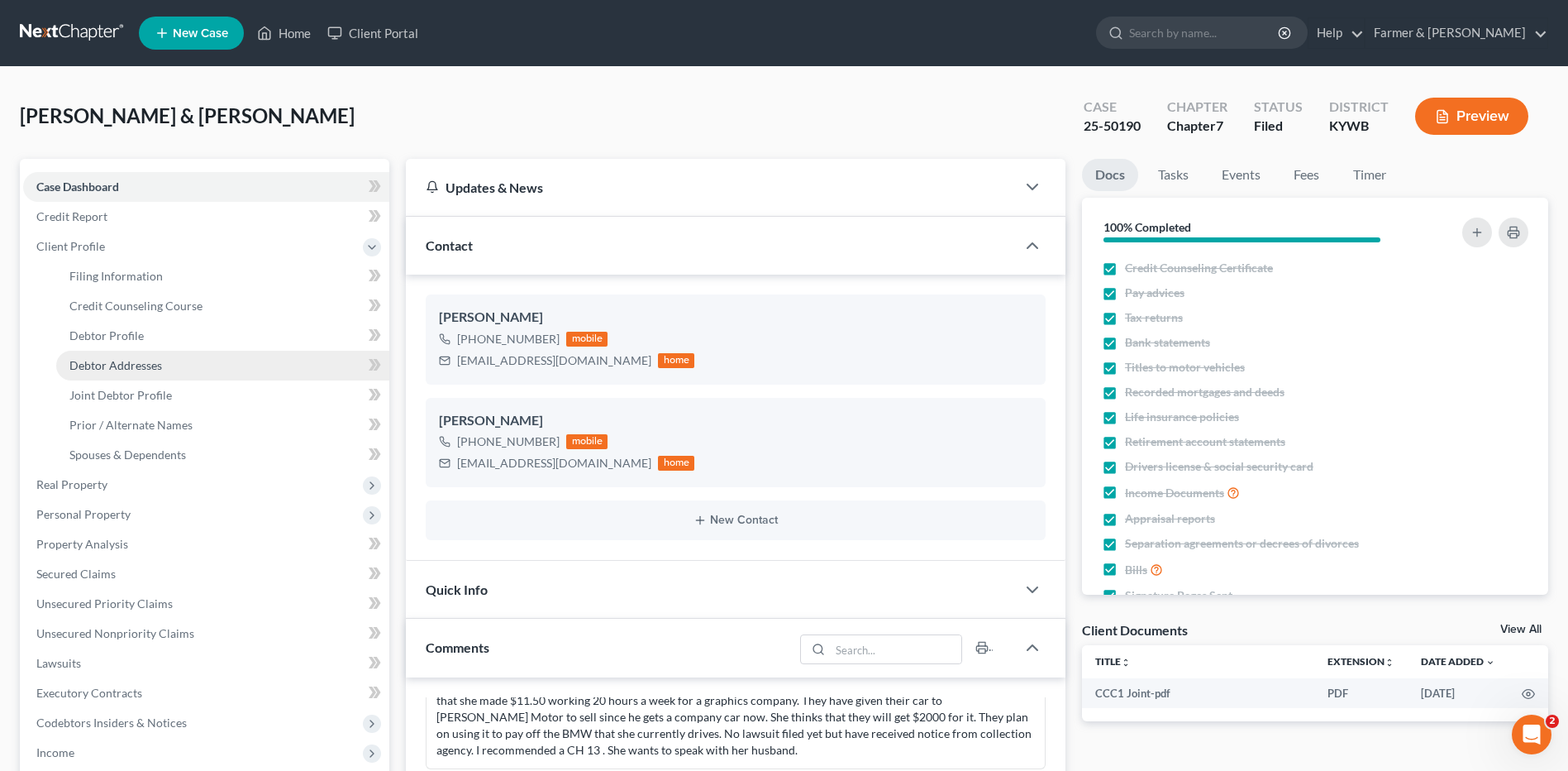
click at [130, 358] on span "Debtor Addresses" at bounding box center [115, 365] width 92 height 14
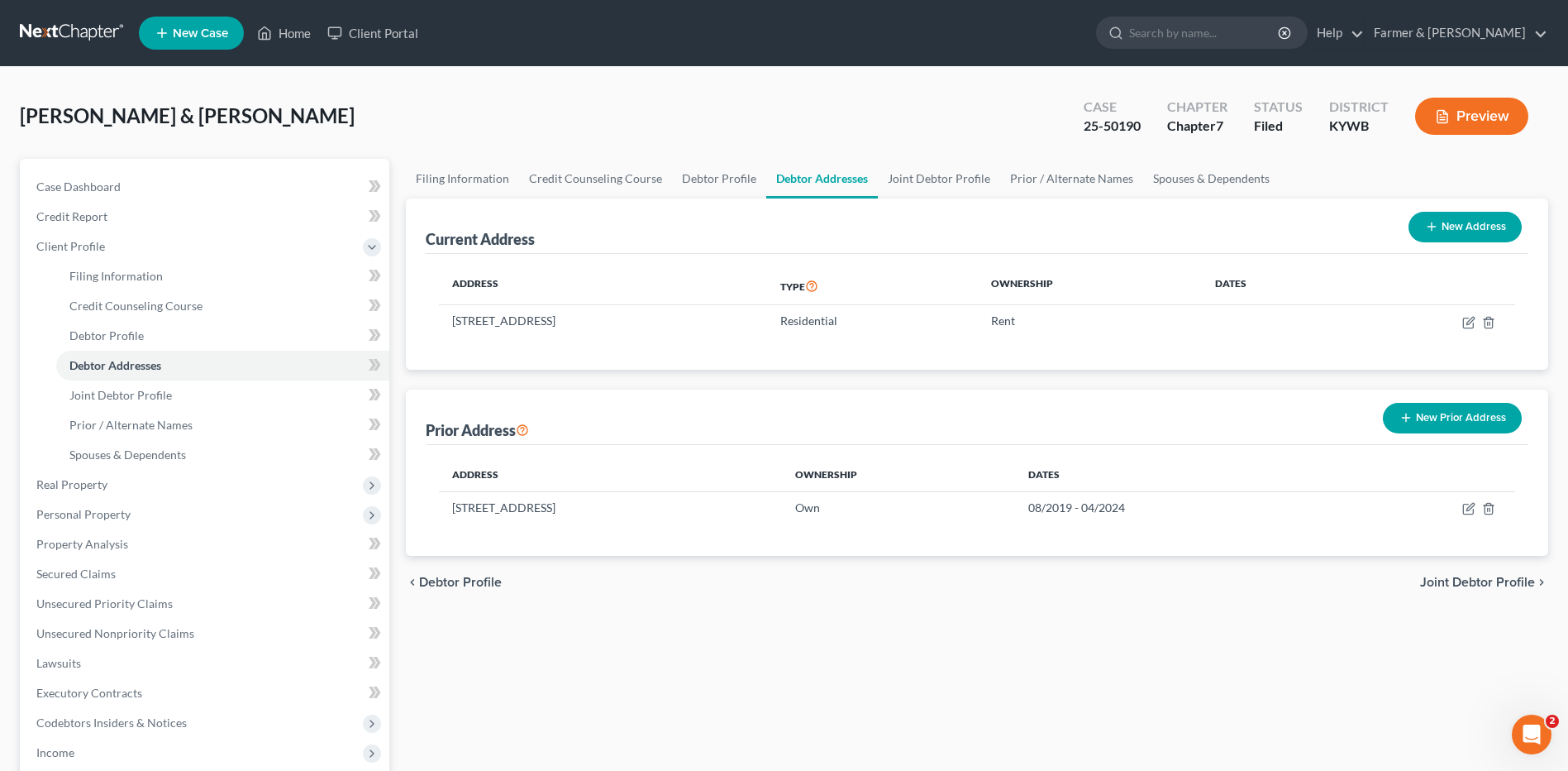
drag, startPoint x: 63, startPoint y: 44, endPoint x: 165, endPoint y: 10, distance: 107.5
click at [63, 44] on link at bounding box center [72, 33] width 105 height 30
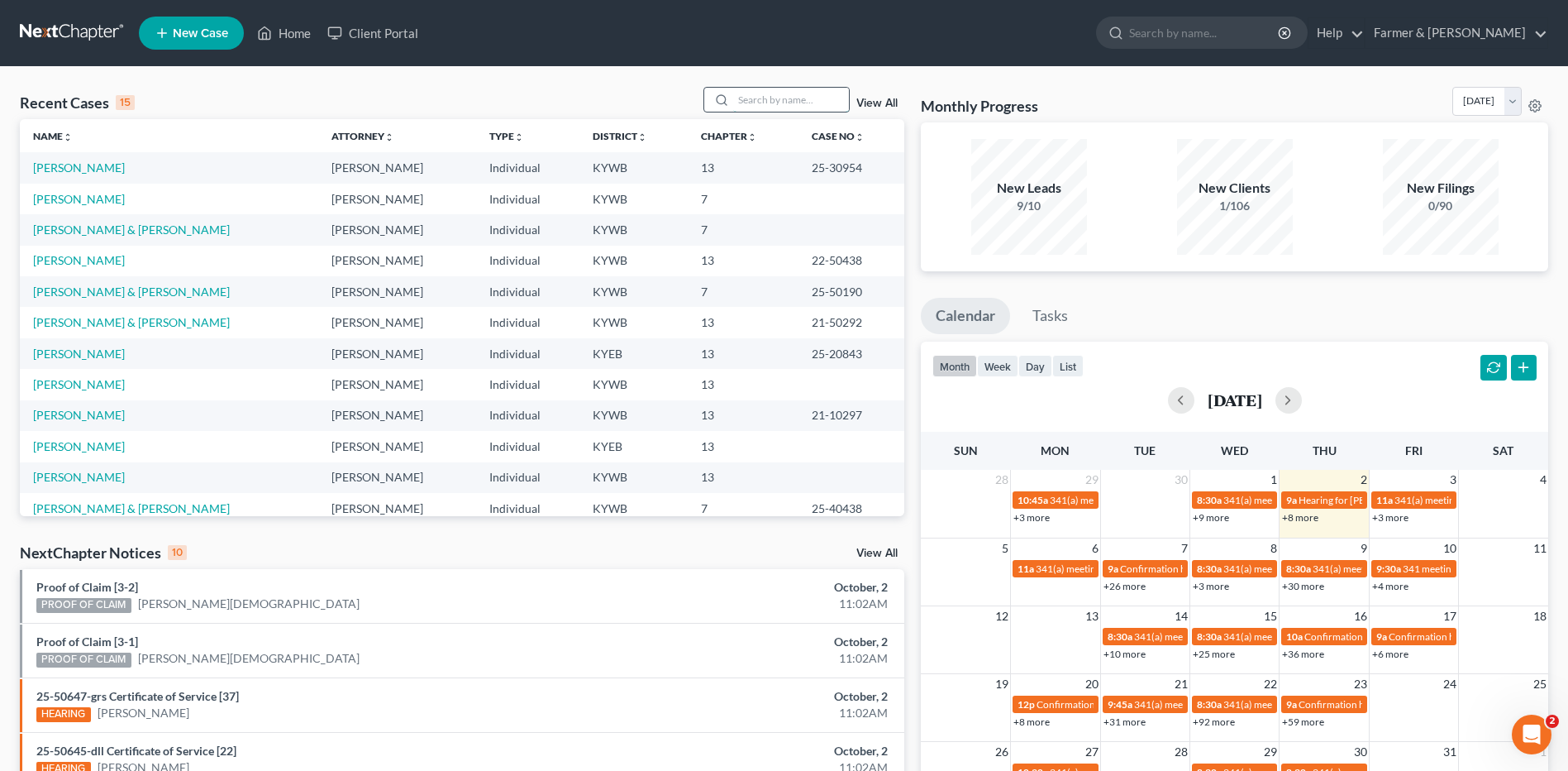
click at [772, 95] on input "search" at bounding box center [791, 99] width 115 height 24
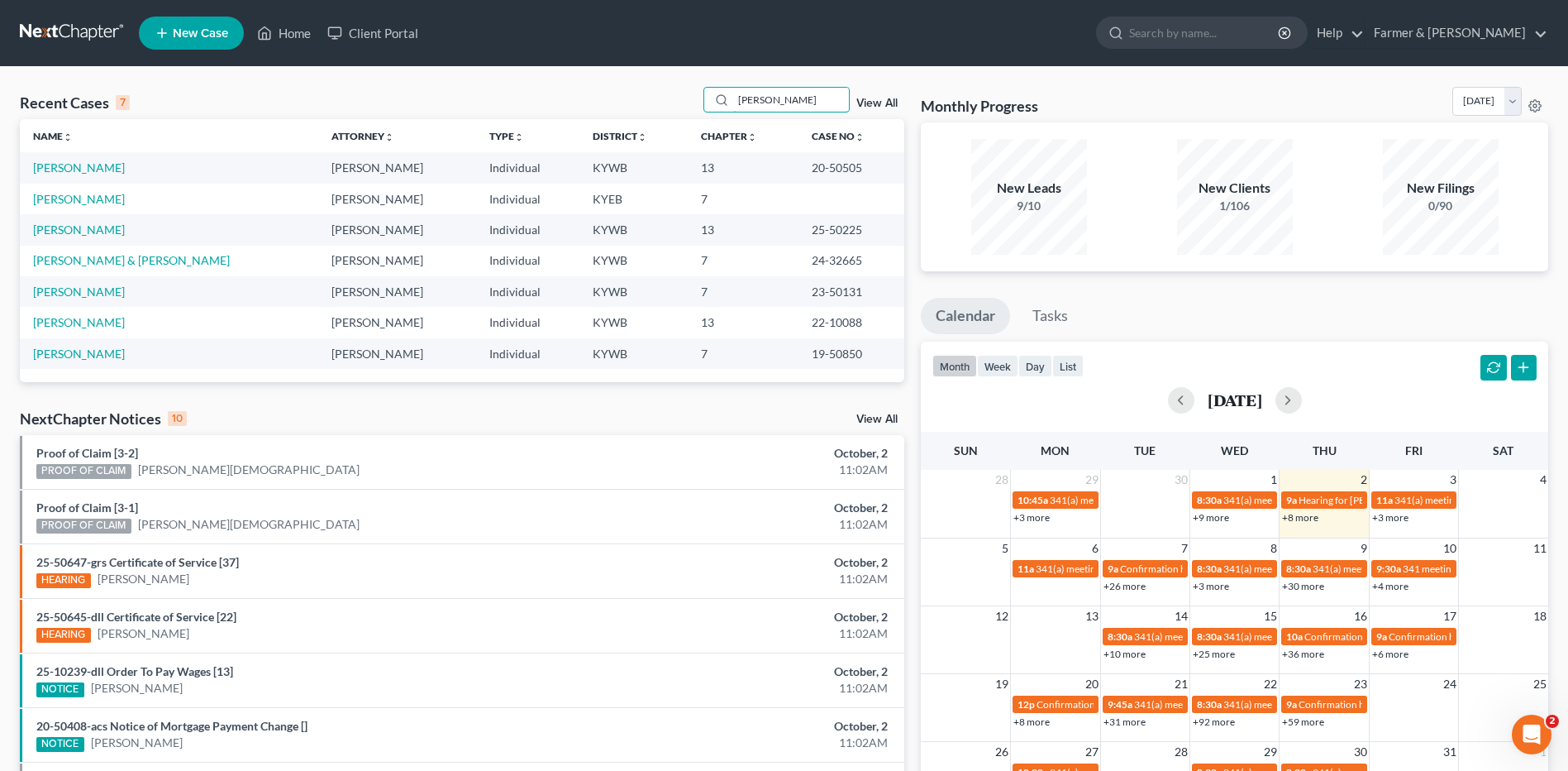
type input "[PERSON_NAME]"
click at [75, 35] on link at bounding box center [72, 33] width 105 height 30
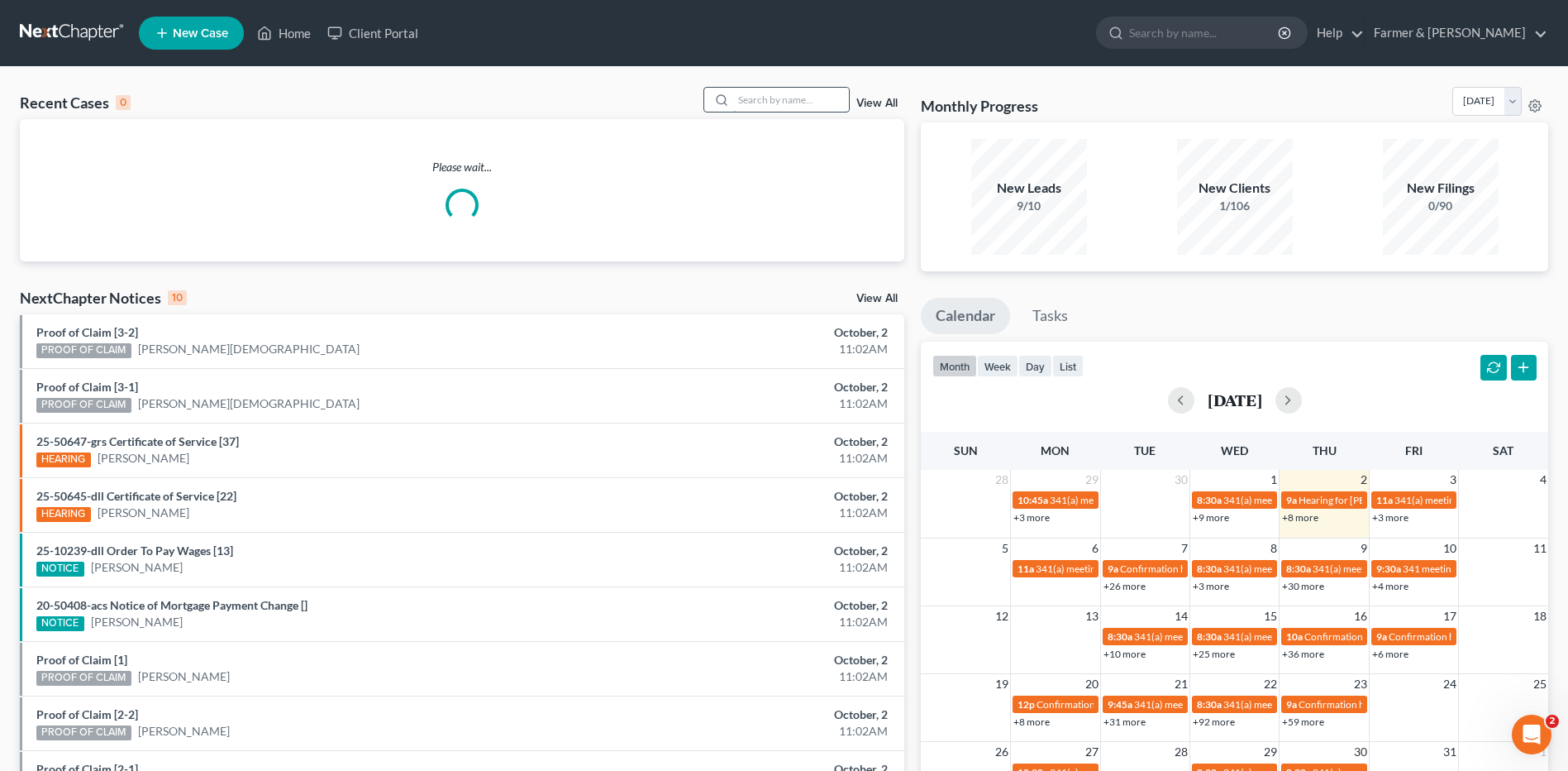
click at [770, 101] on input "search" at bounding box center [791, 99] width 115 height 24
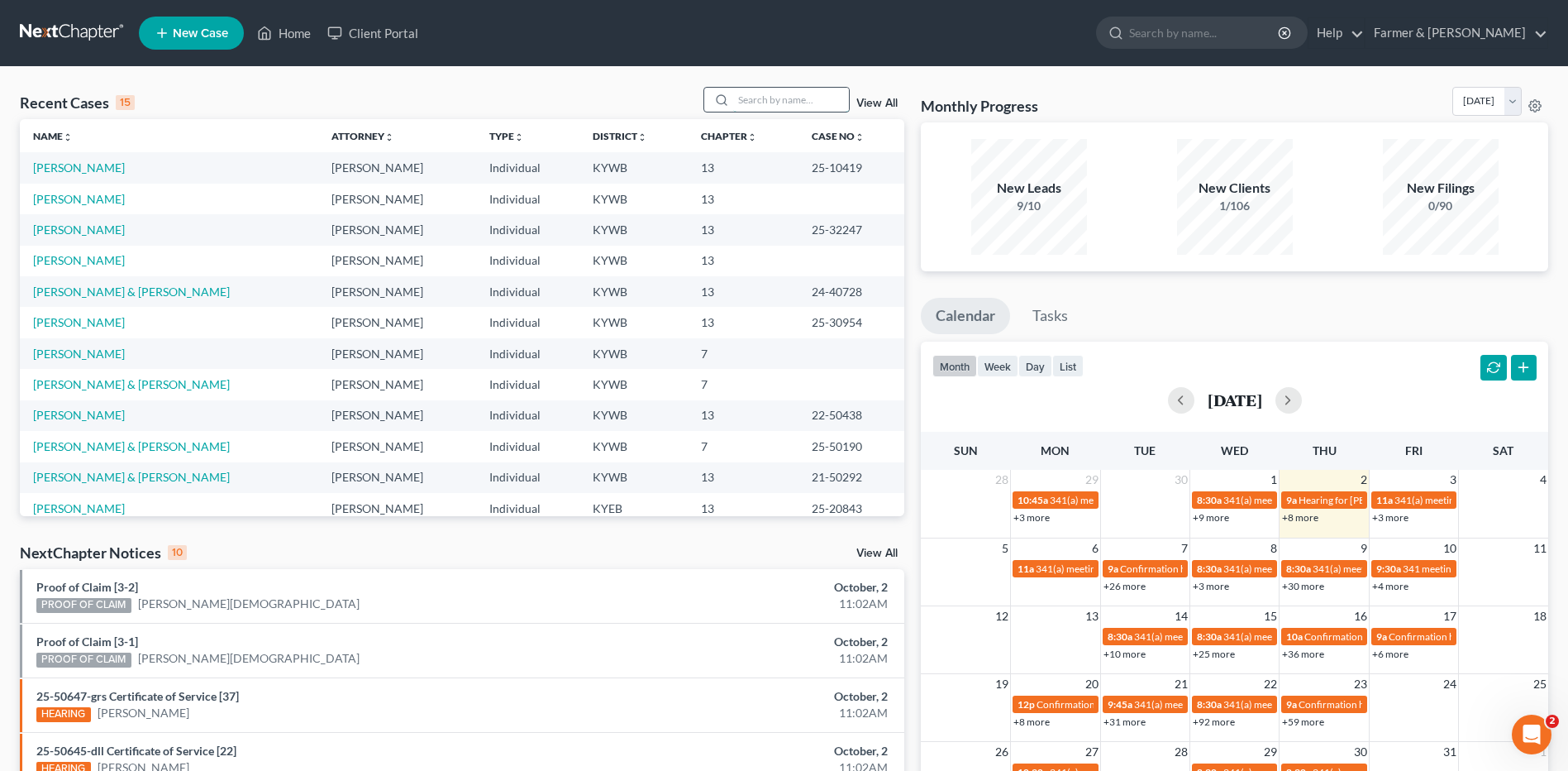
click at [807, 101] on input "search" at bounding box center [791, 99] width 115 height 24
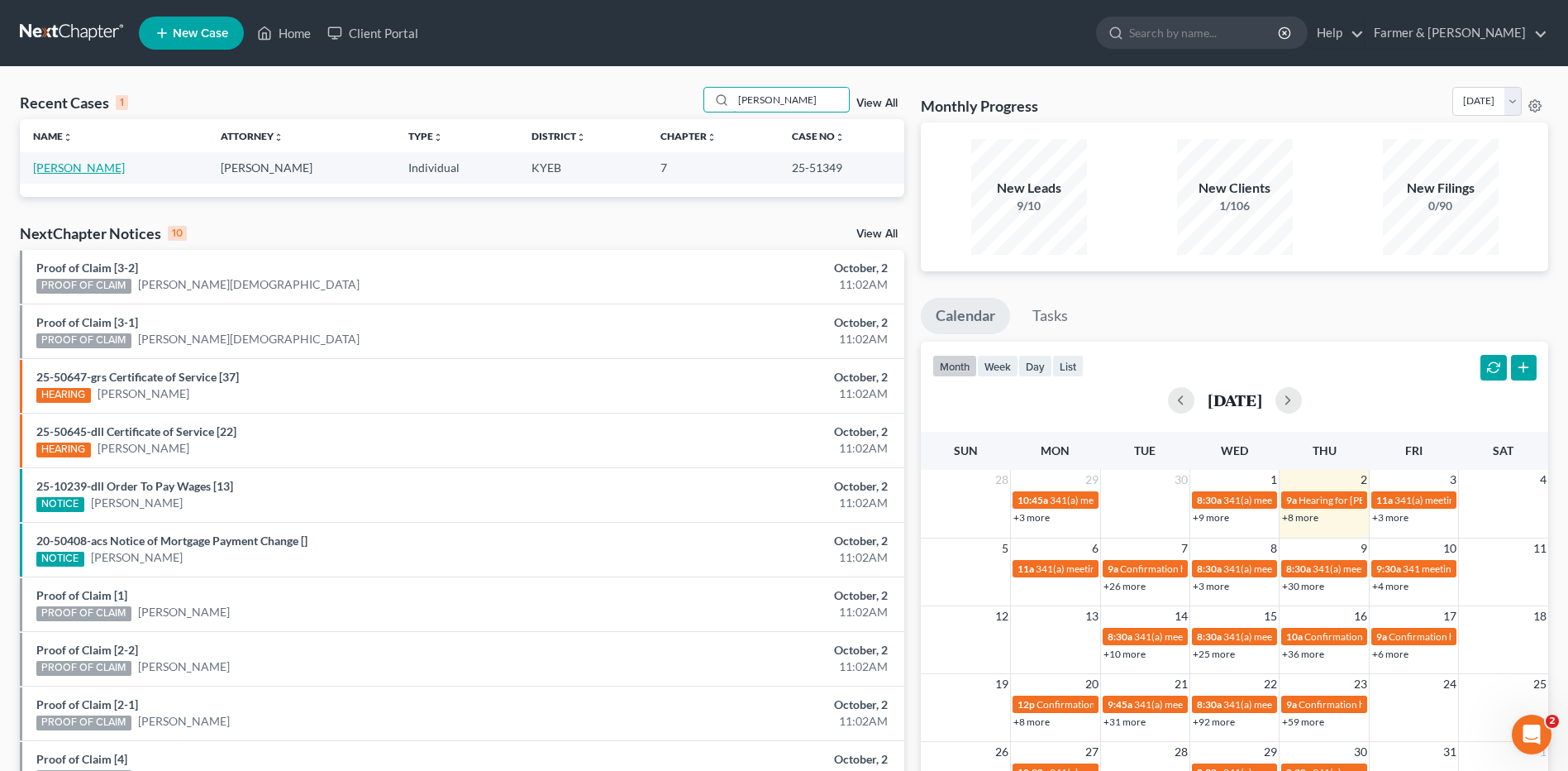
type input "wetmore"
click at [117, 170] on link "[PERSON_NAME]" at bounding box center [79, 167] width 91 height 14
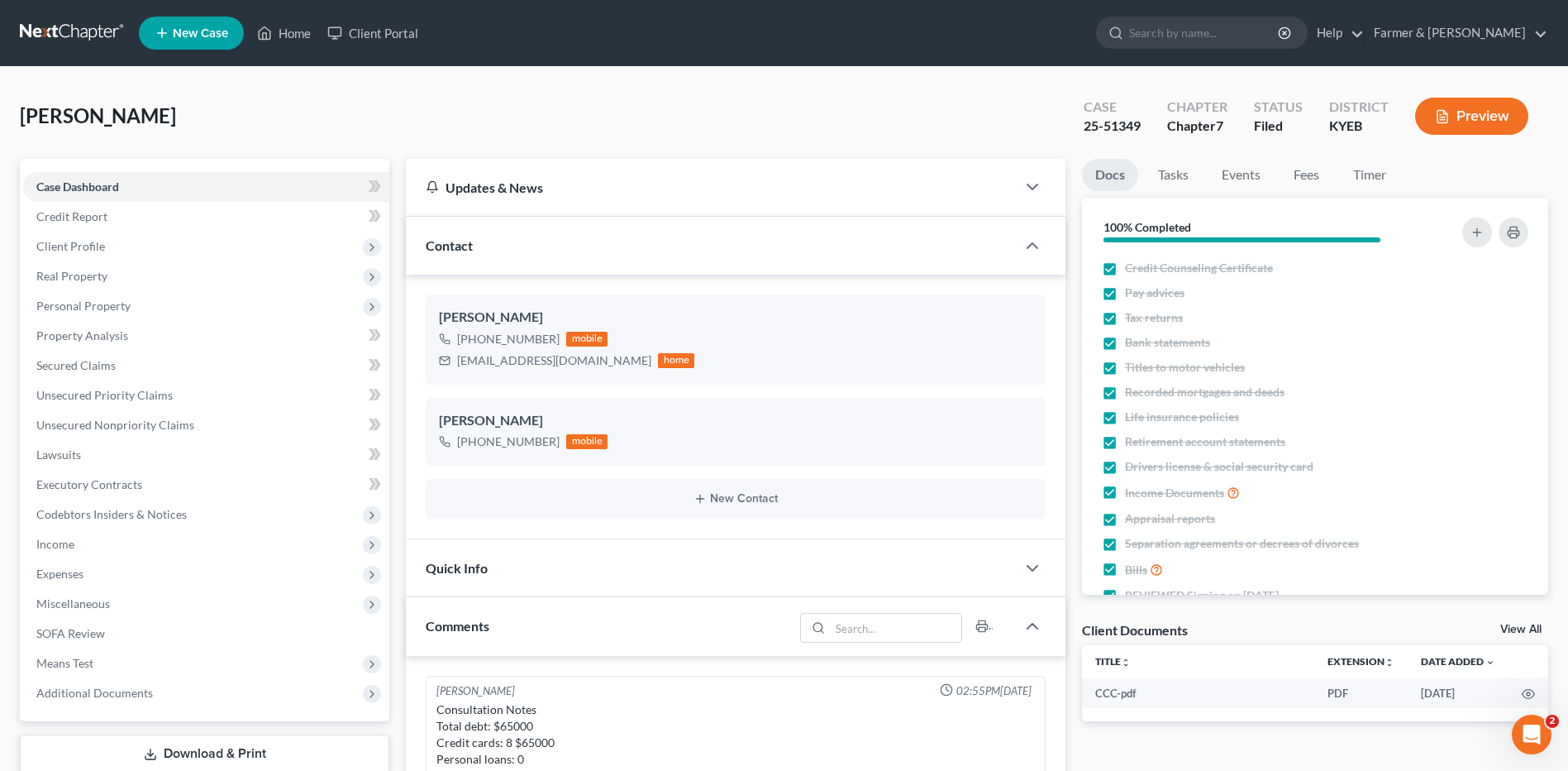
scroll to position [86, 0]
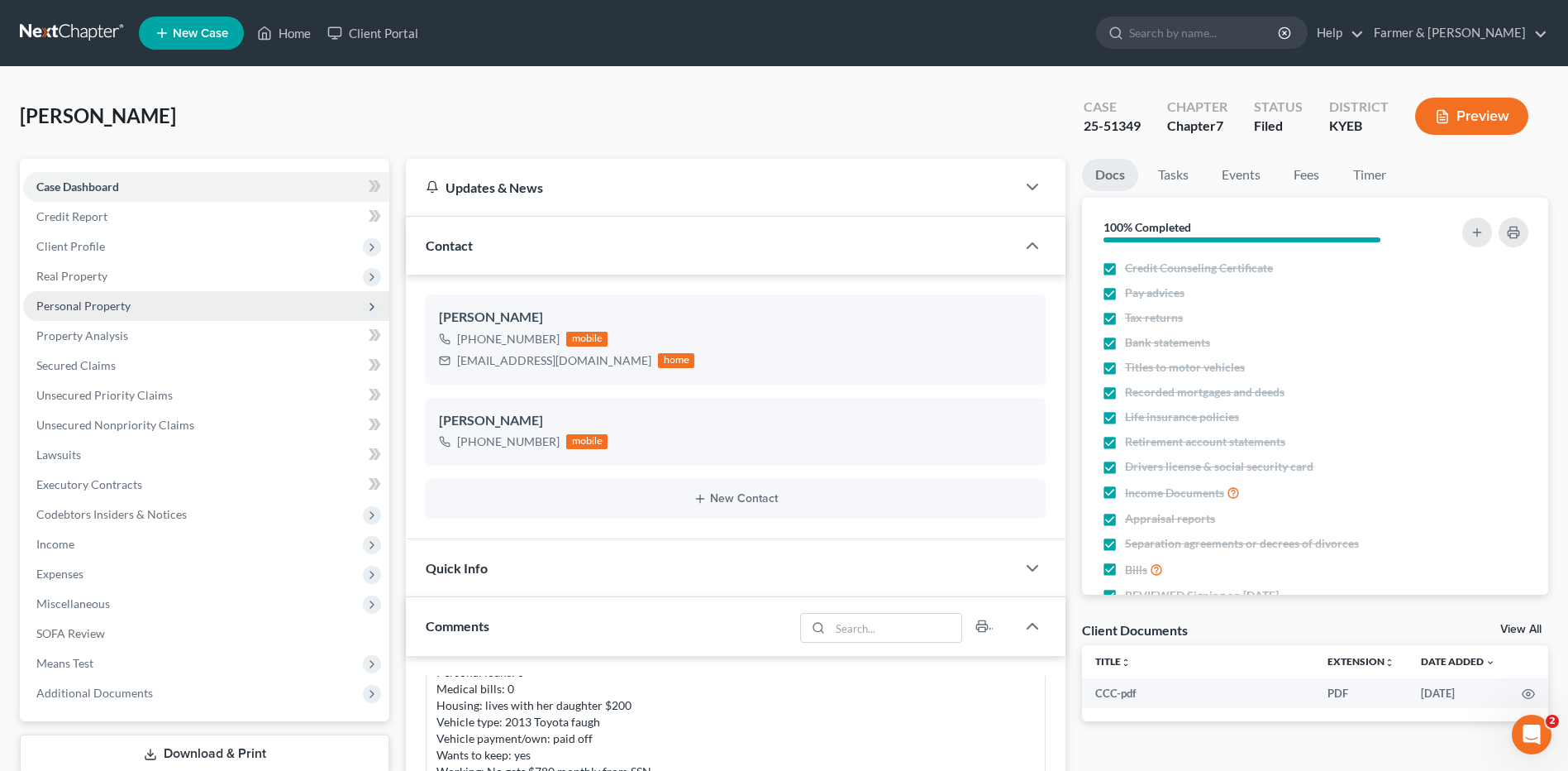
click at [118, 298] on span "Personal Property" at bounding box center [83, 305] width 94 height 14
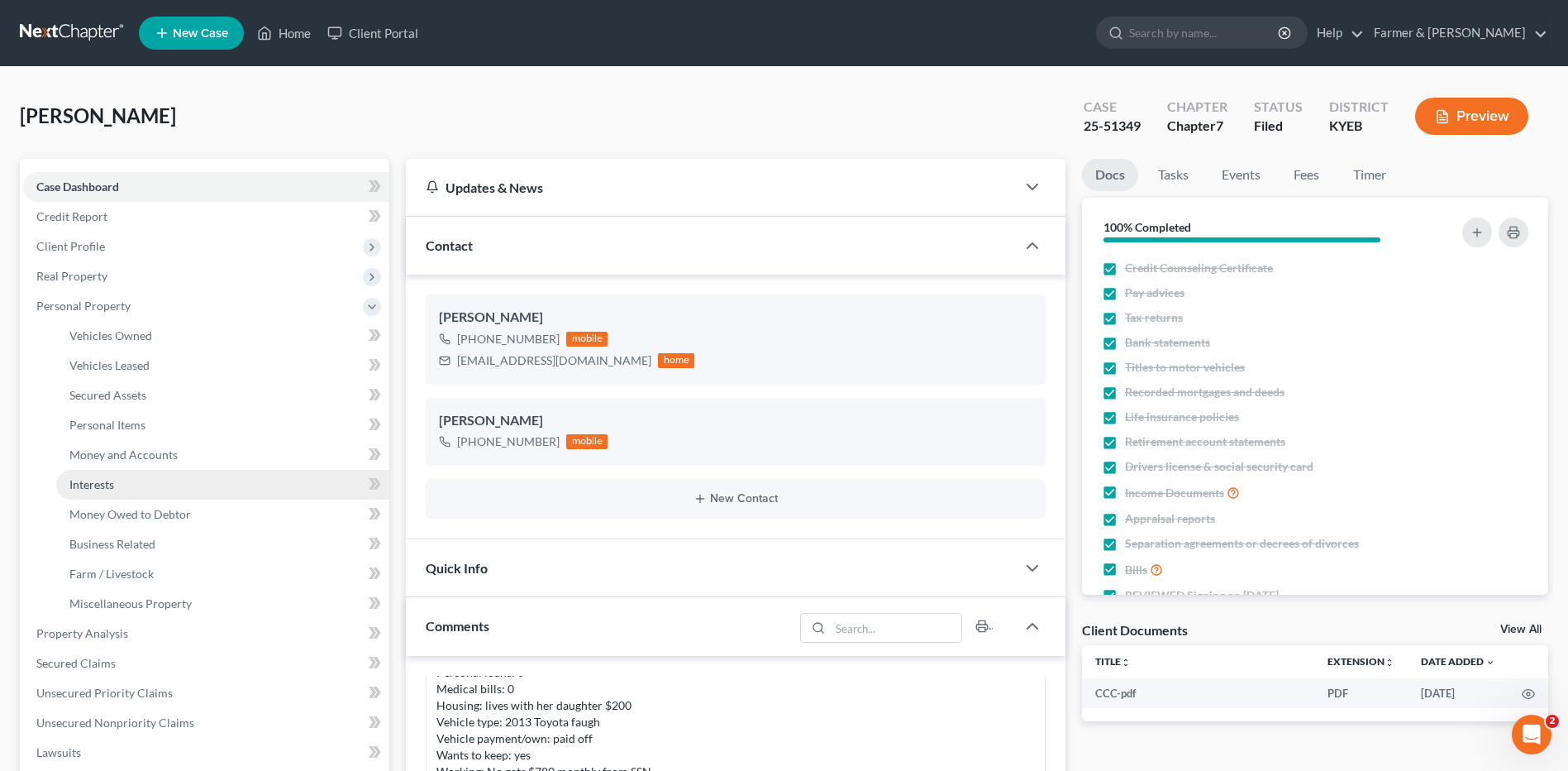
click at [146, 469] on link "Interests" at bounding box center [223, 484] width 333 height 30
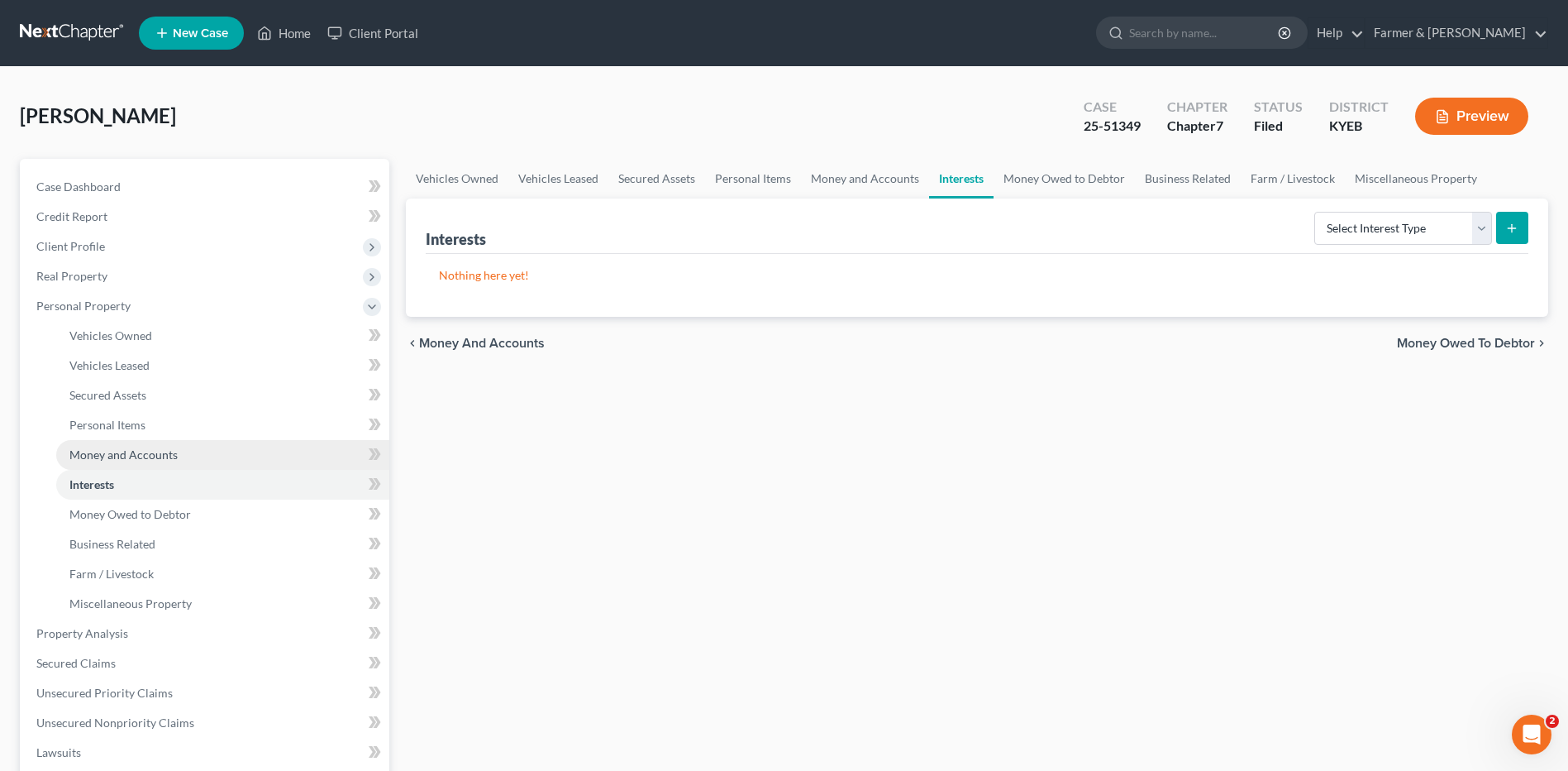
click at [154, 450] on span "Money and Accounts" at bounding box center [124, 454] width 108 height 14
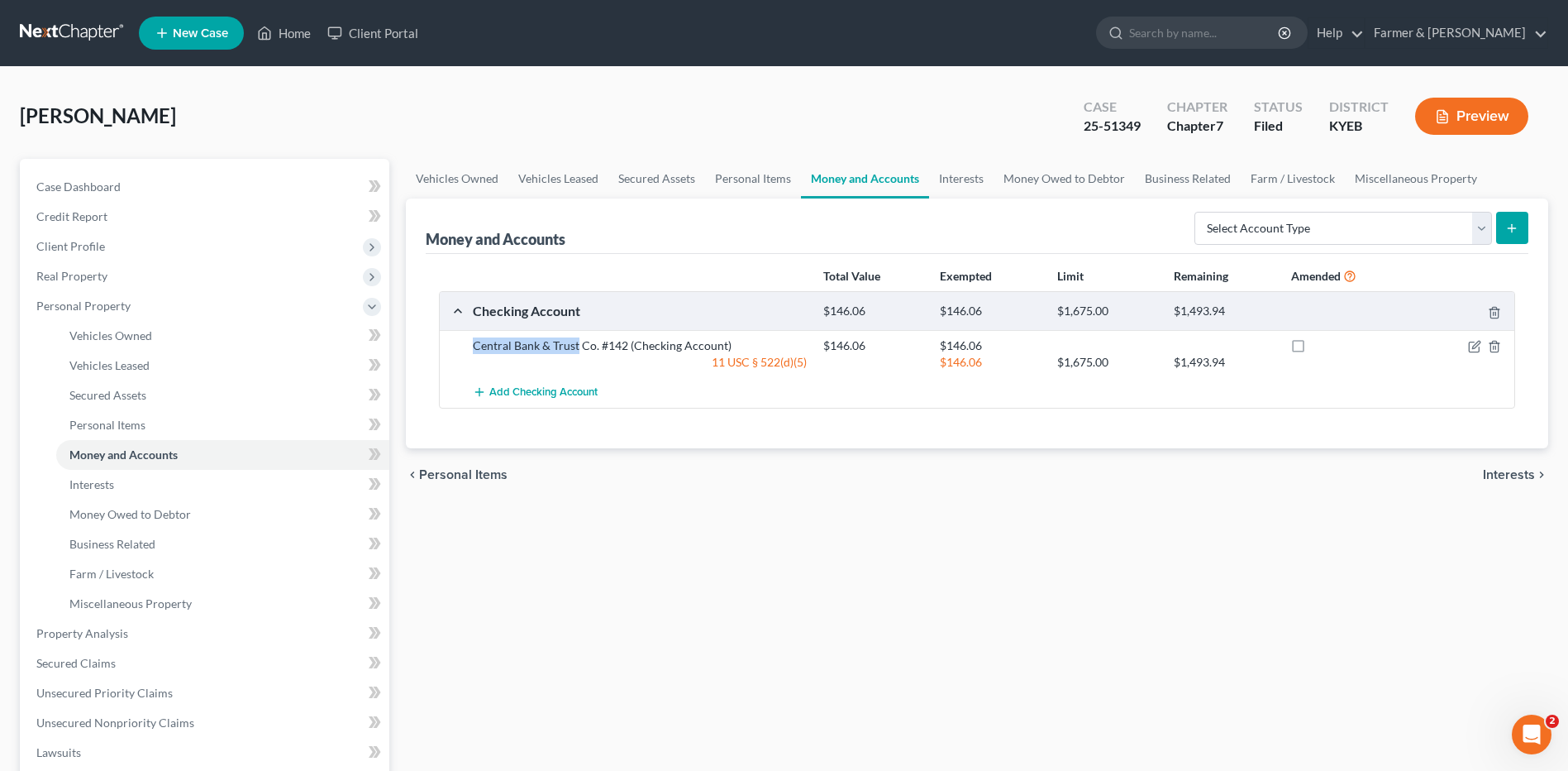
drag, startPoint x: 576, startPoint y: 342, endPoint x: 442, endPoint y: 344, distance: 134.0
click at [442, 344] on div "Central Bank & Trust Co. #142 (Checking Account) $146.06 $146.06 11 USC § 522(d…" at bounding box center [977, 353] width 1075 height 47
copy div "Central Bank & Trust"
click at [105, 269] on span "Real Property" at bounding box center [72, 275] width 71 height 14
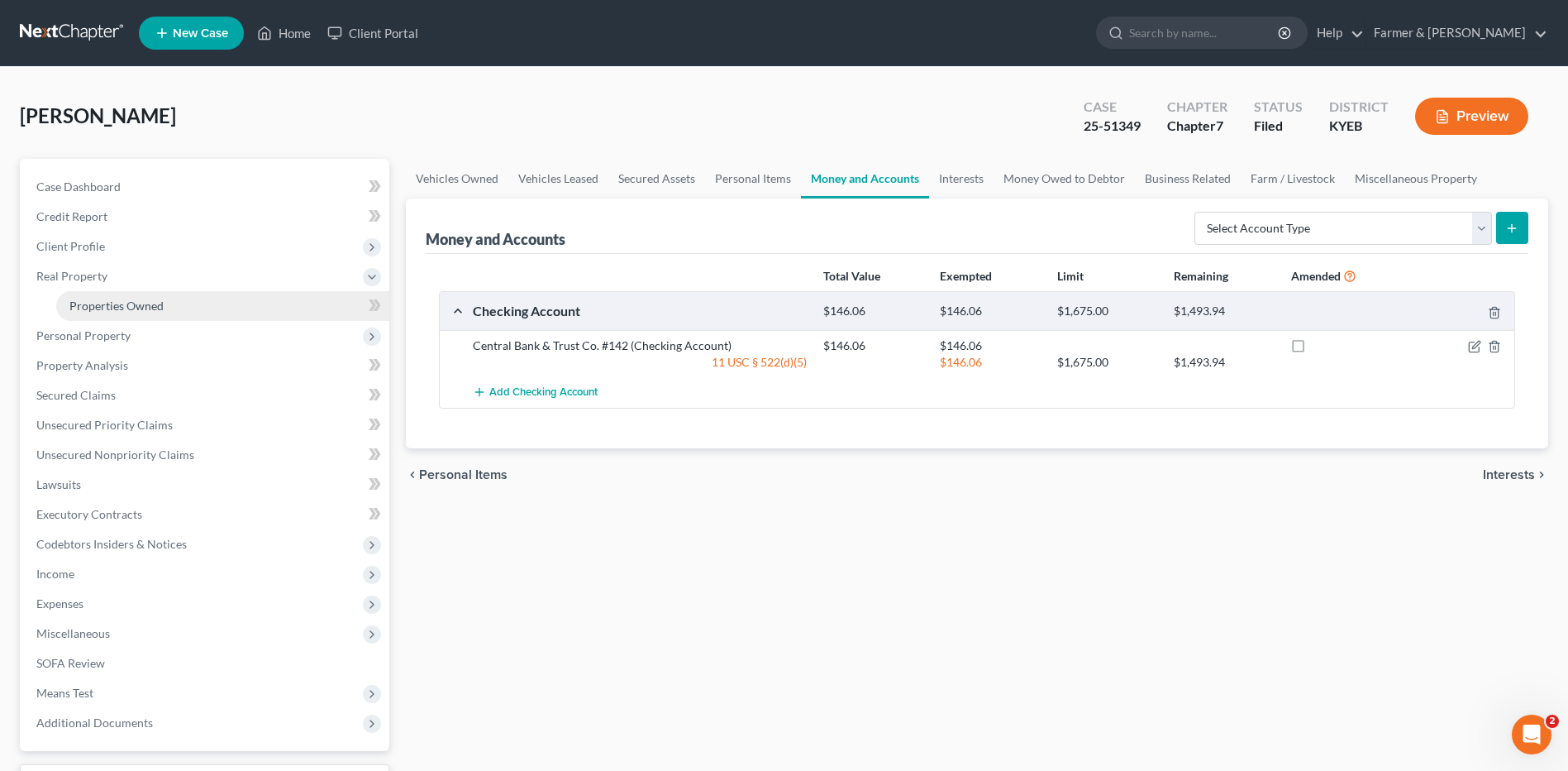
click at [111, 312] on link "Properties Owned" at bounding box center [223, 306] width 333 height 30
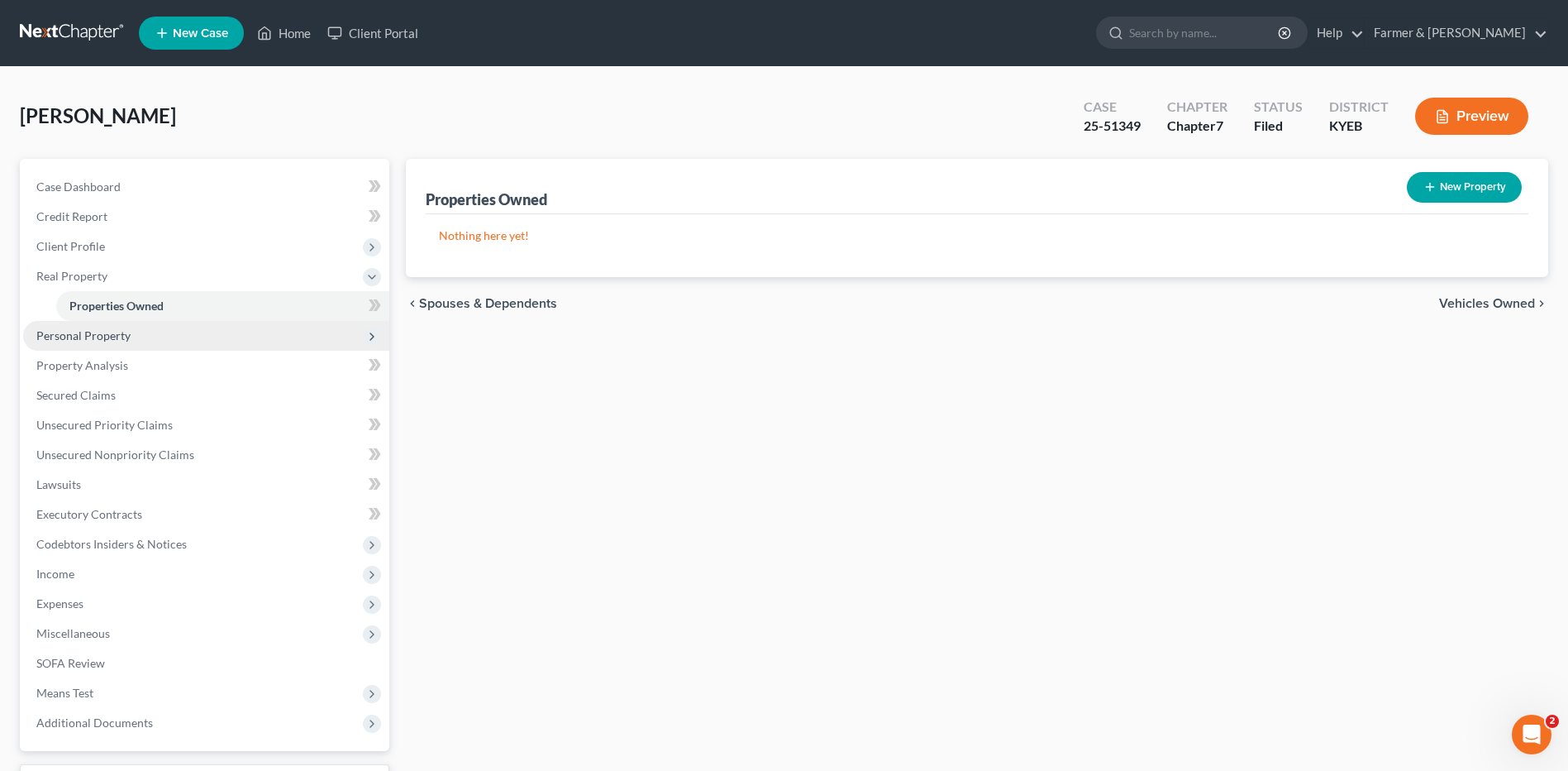
click at [103, 332] on span "Personal Property" at bounding box center [83, 335] width 94 height 14
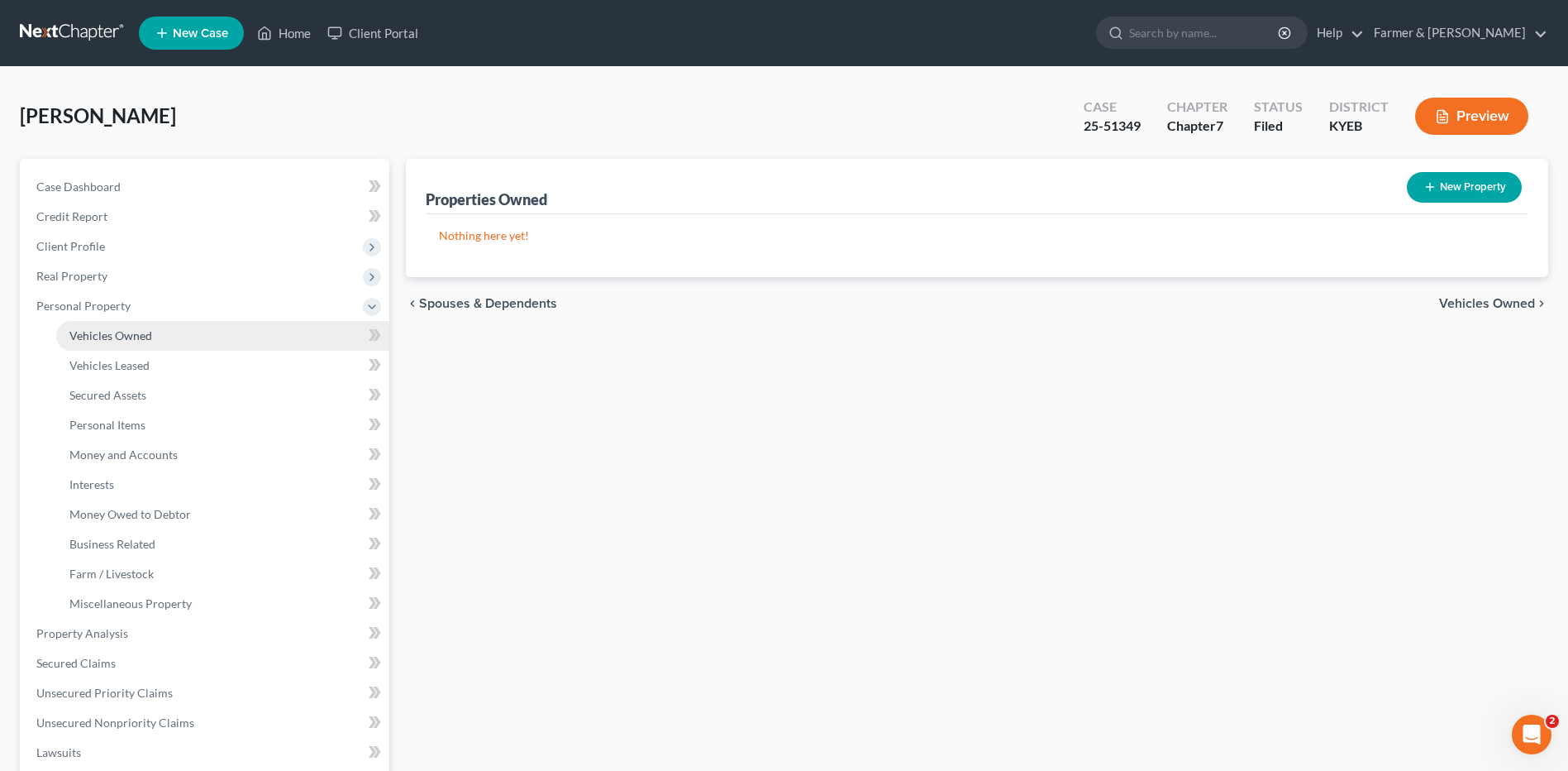
click at [149, 324] on link "Vehicles Owned" at bounding box center [223, 336] width 333 height 30
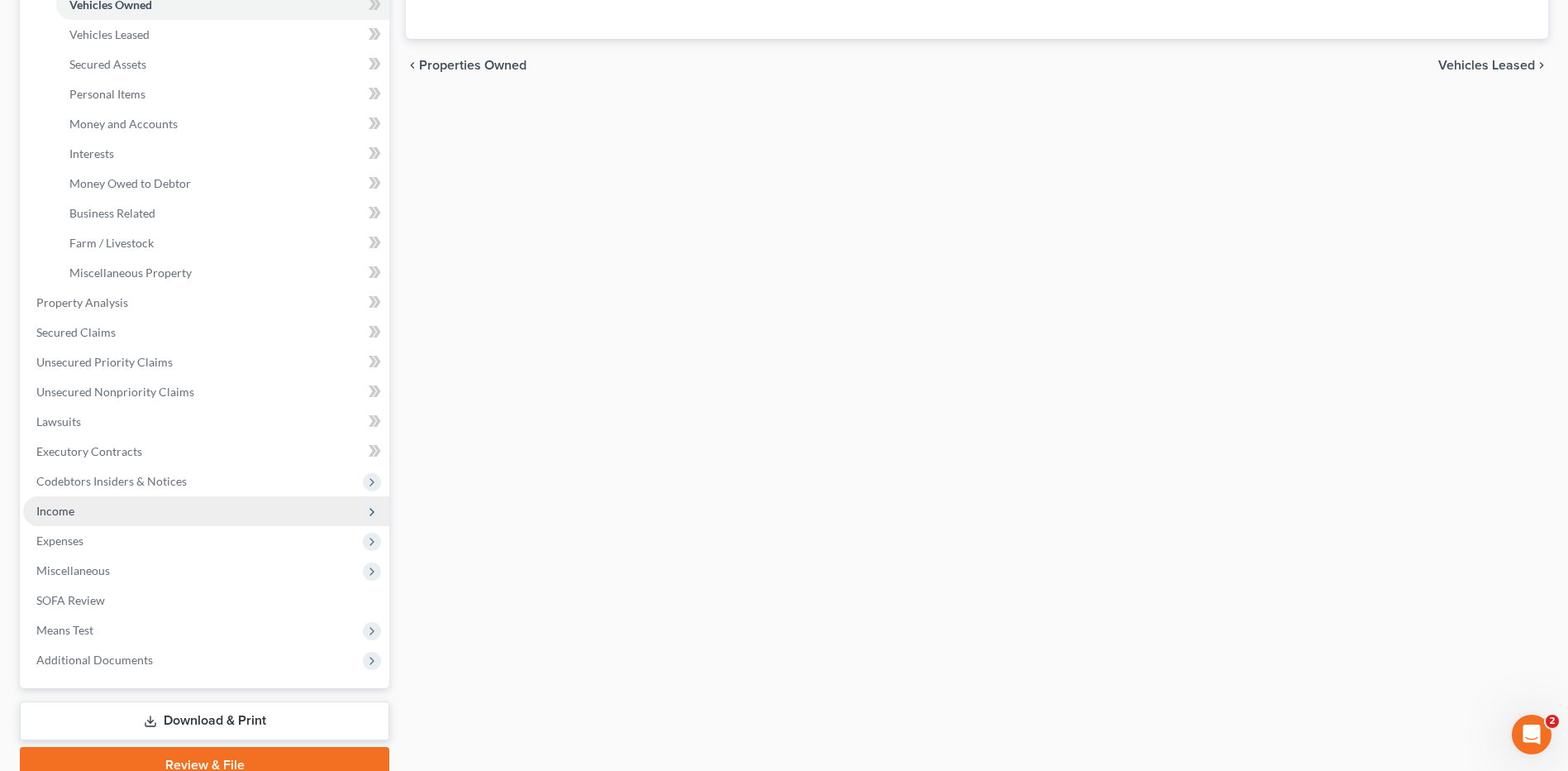
click at [105, 508] on span "Income" at bounding box center [206, 511] width 366 height 30
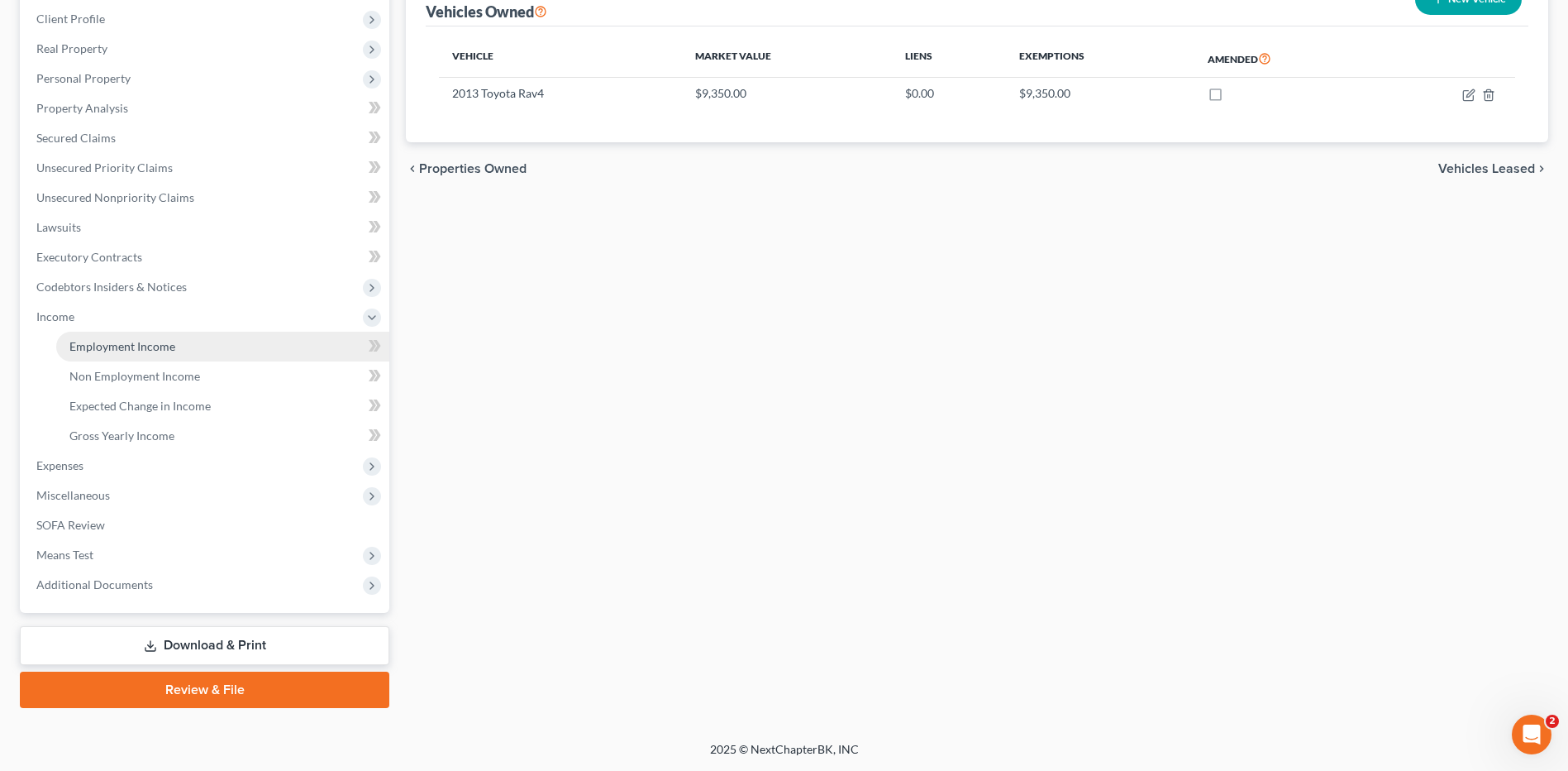
click at [180, 357] on link "Employment Income" at bounding box center [223, 346] width 333 height 30
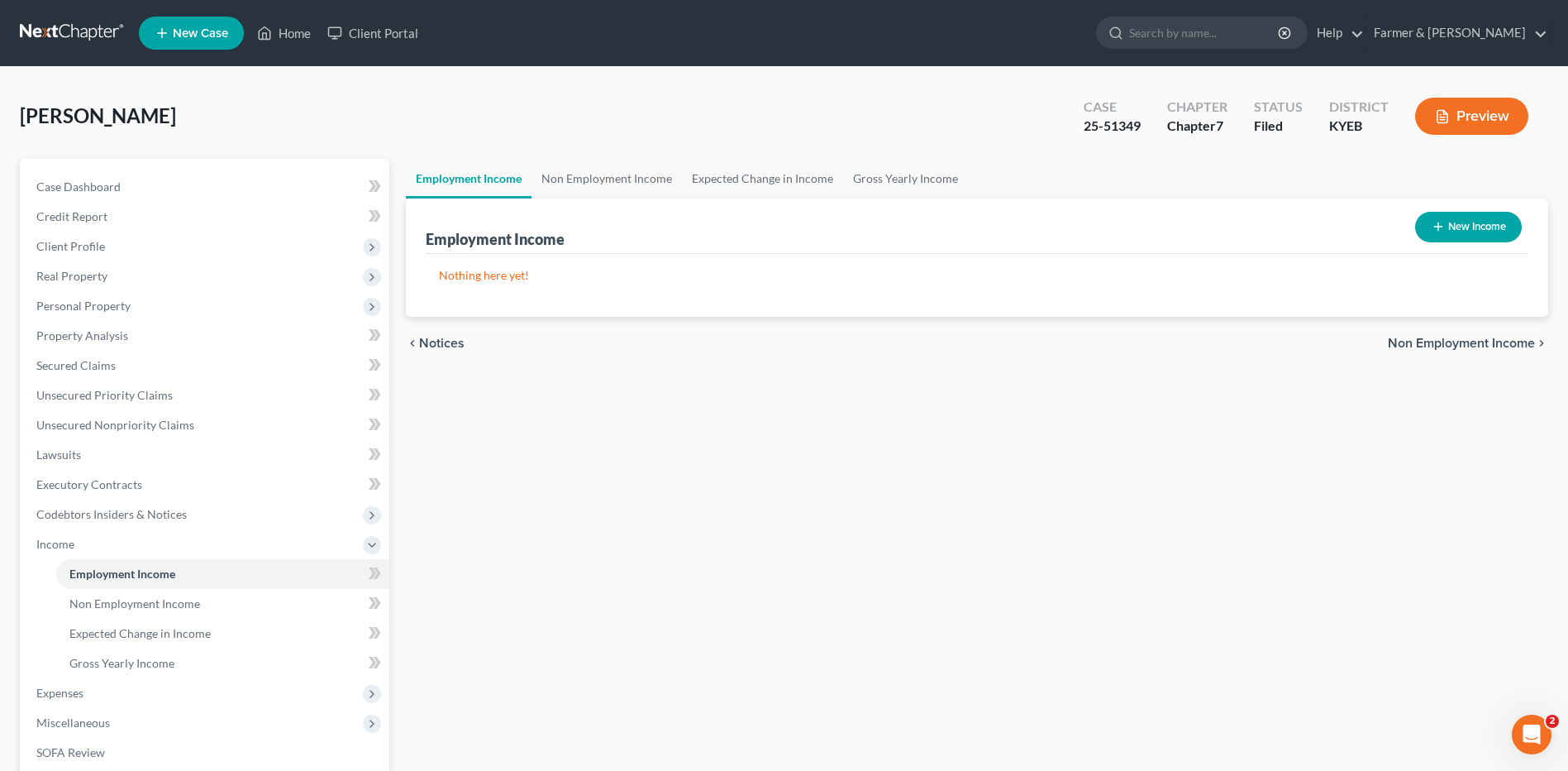
drag, startPoint x: 86, startPoint y: 40, endPoint x: 207, endPoint y: 1, distance: 127.1
click at [86, 40] on link at bounding box center [72, 33] width 105 height 30
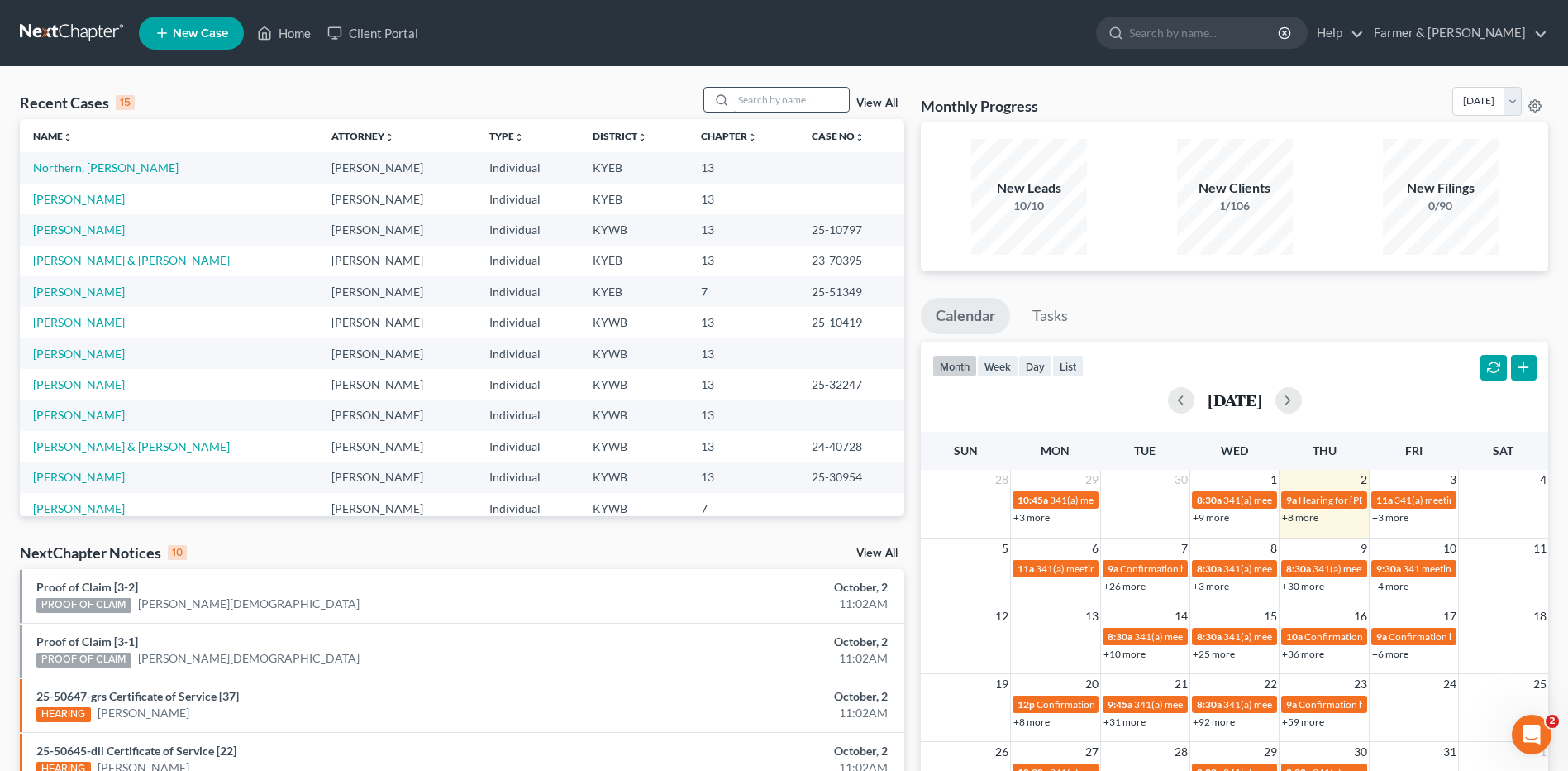
click at [747, 91] on input "search" at bounding box center [791, 99] width 115 height 24
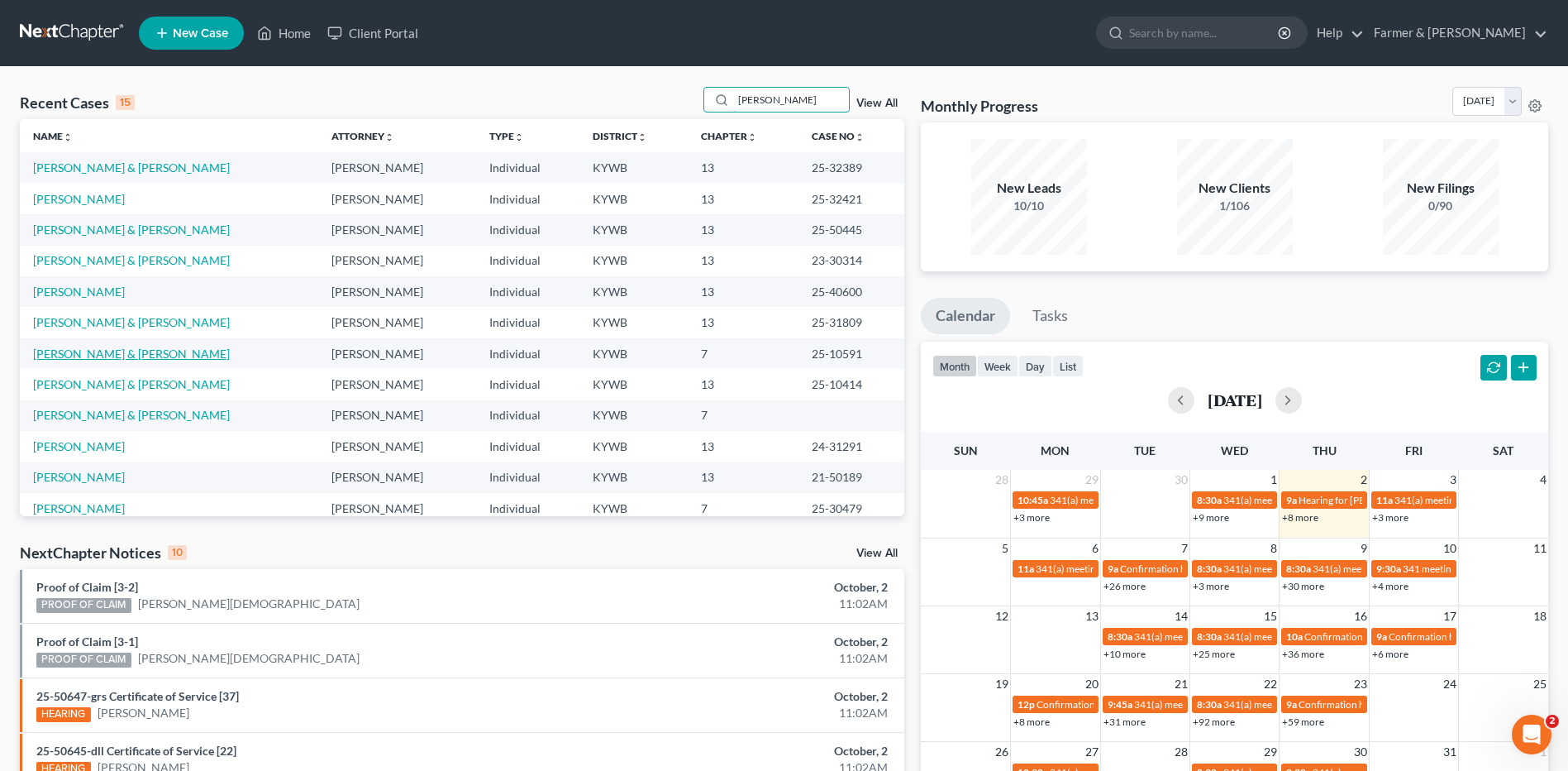
type input "[PERSON_NAME]"
click at [93, 352] on link "[PERSON_NAME] & [PERSON_NAME]" at bounding box center [131, 353] width 197 height 14
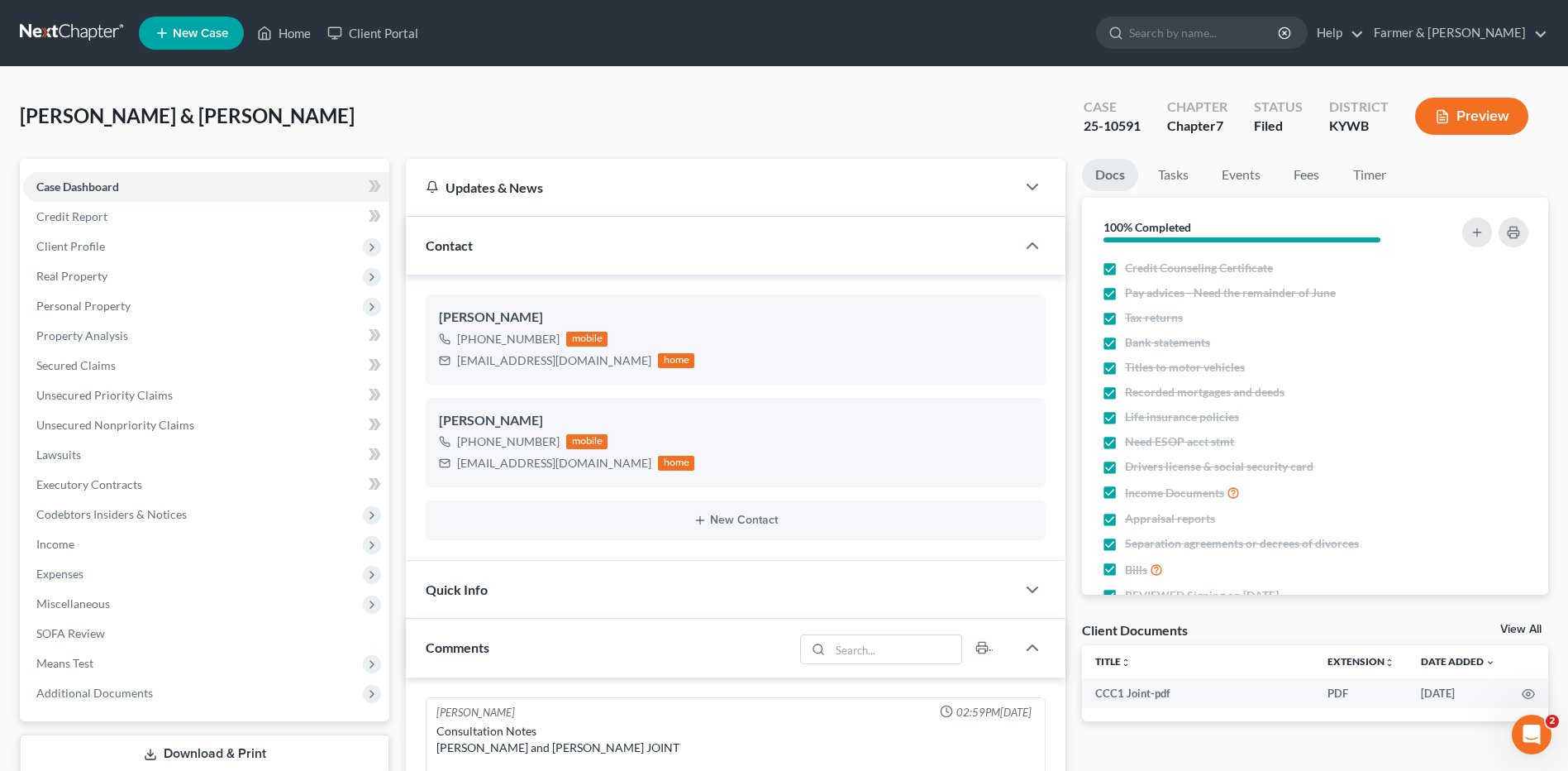
scroll to position [372, 0]
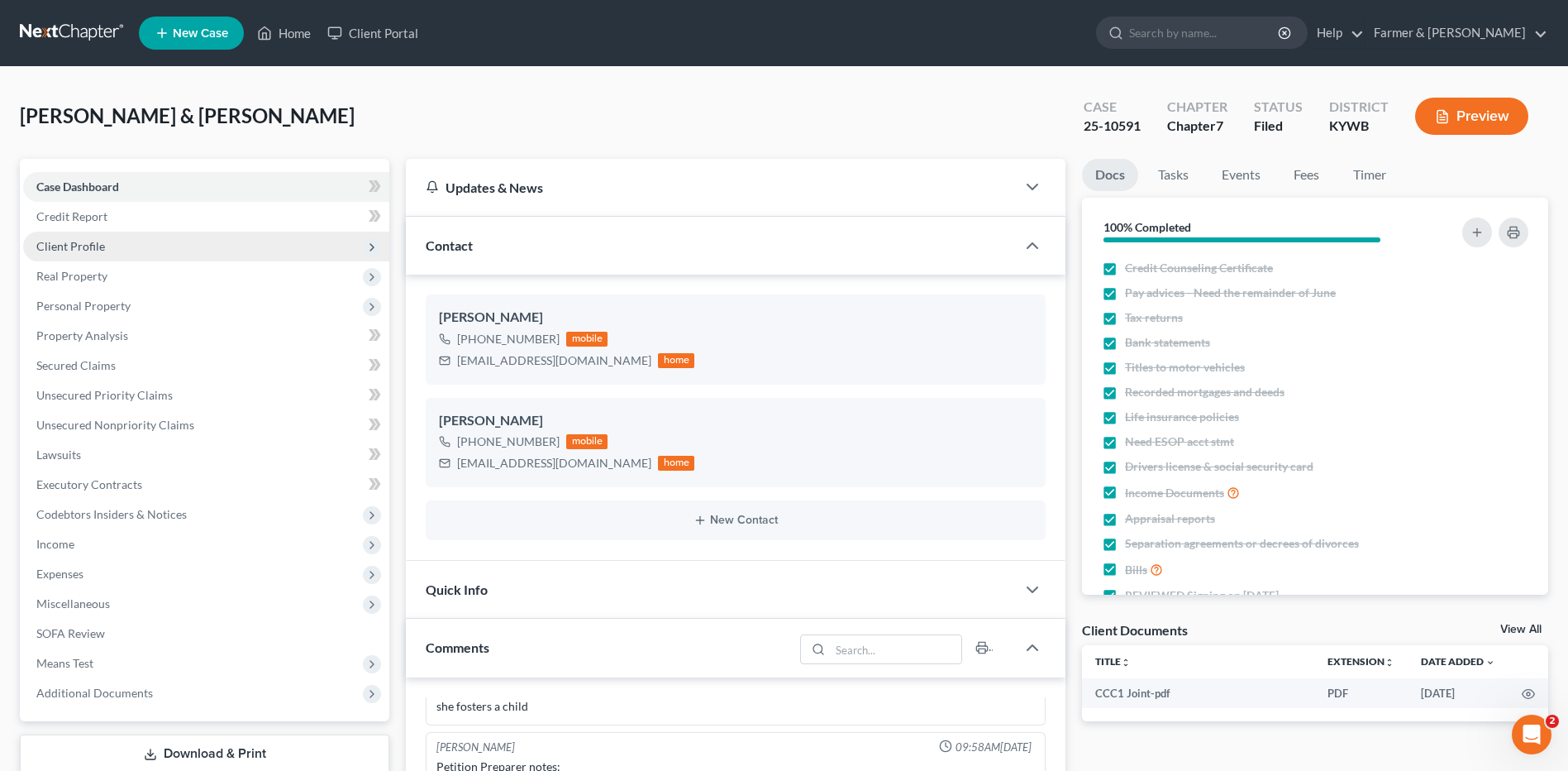
click at [88, 249] on span "Client Profile" at bounding box center [71, 246] width 69 height 14
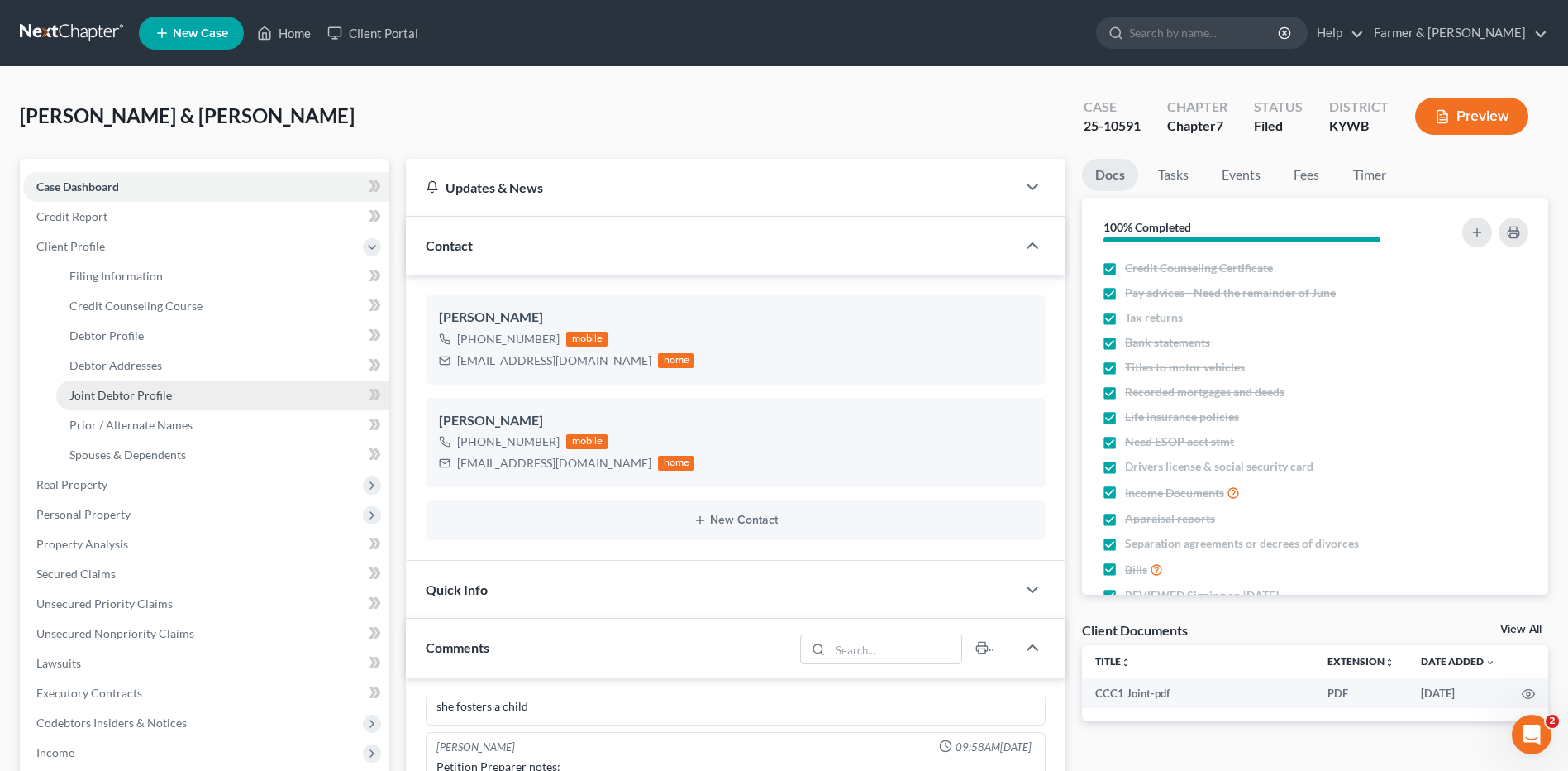
click at [96, 398] on span "Joint Debtor Profile" at bounding box center [120, 395] width 102 height 14
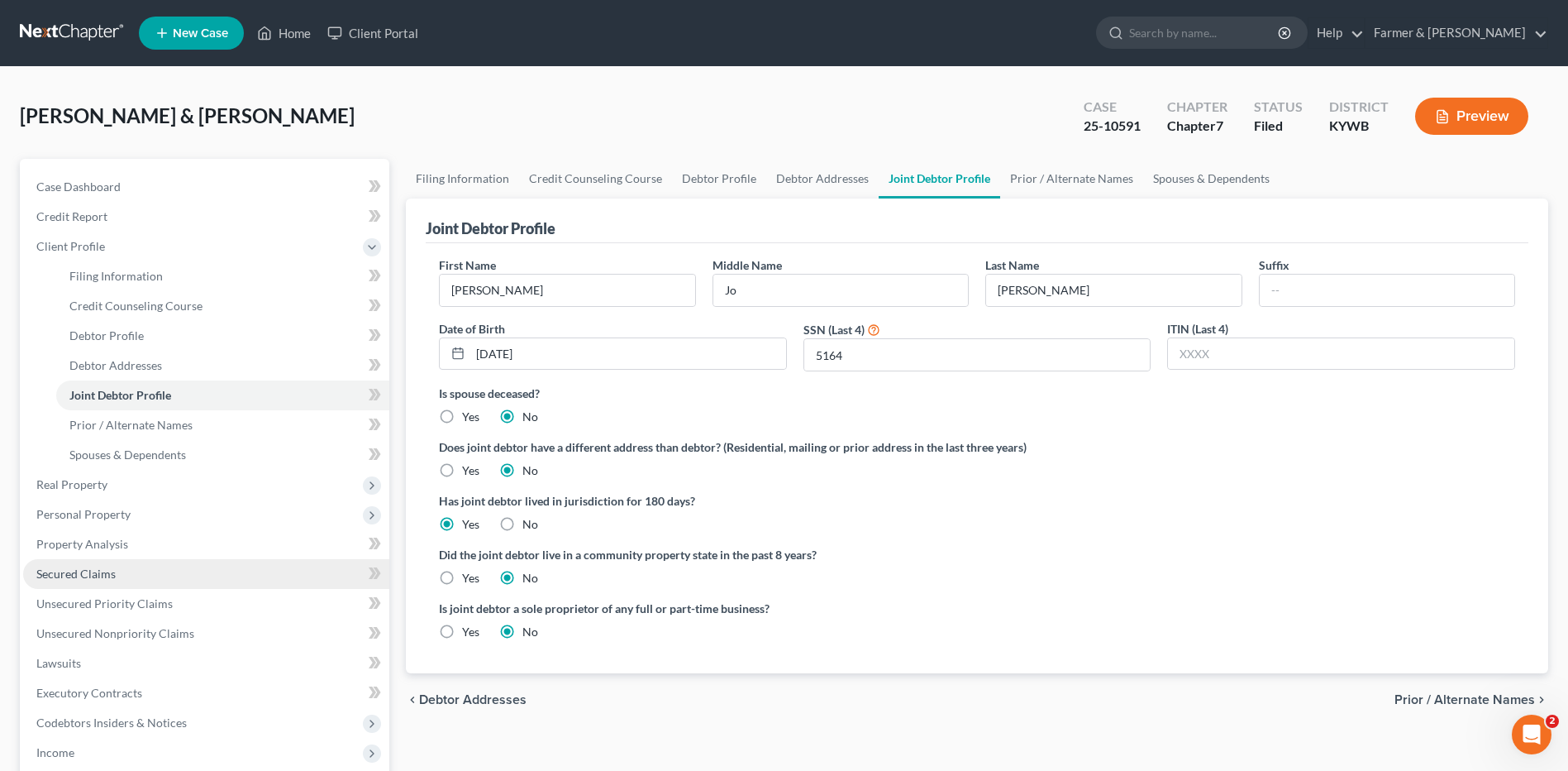
click at [104, 582] on link "Secured Claims" at bounding box center [206, 574] width 366 height 30
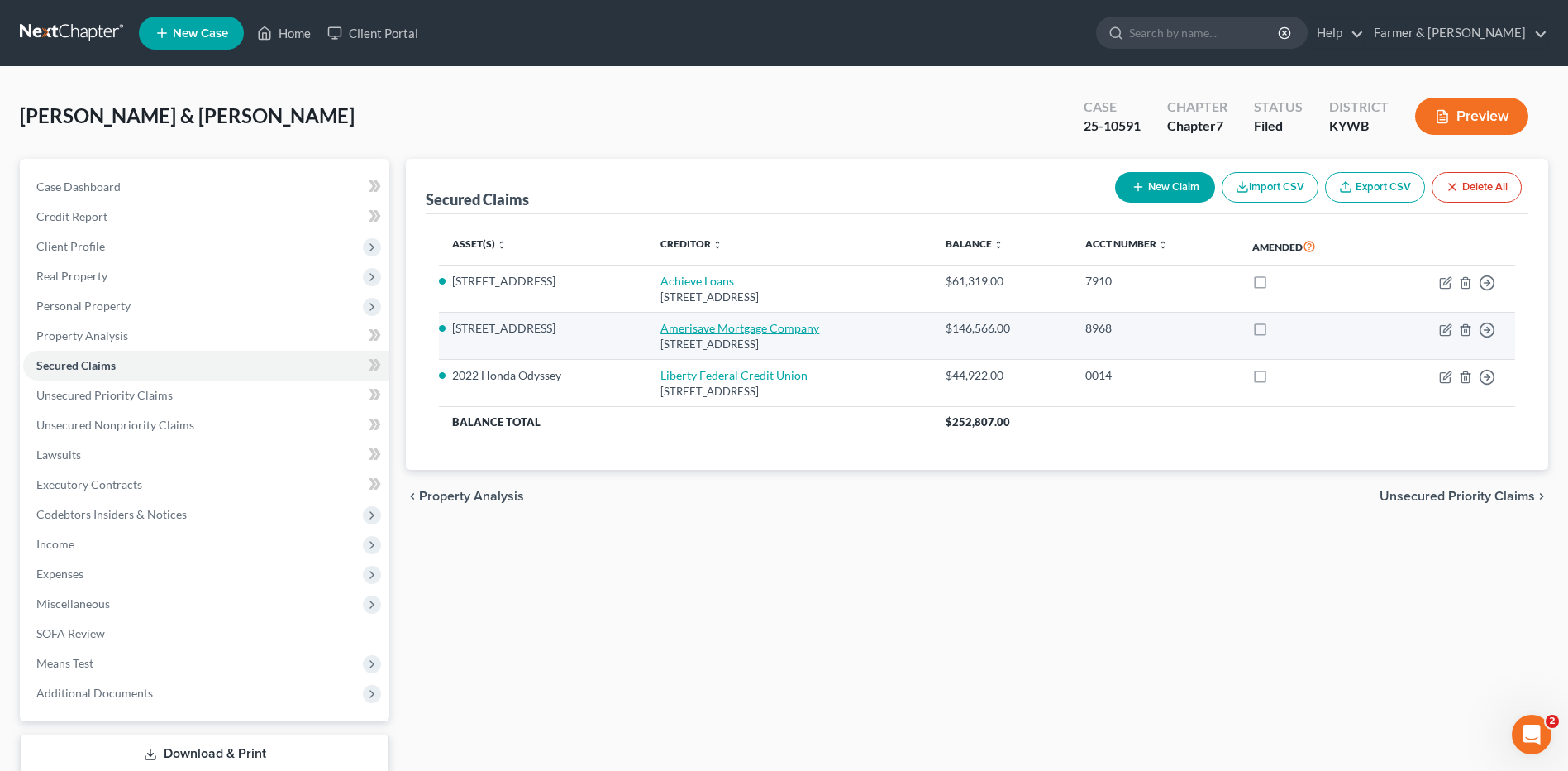
click at [696, 327] on link "Amerisave Mortgage Company" at bounding box center [739, 327] width 159 height 14
select select "14"
select select "3"
select select "2"
select select "0"
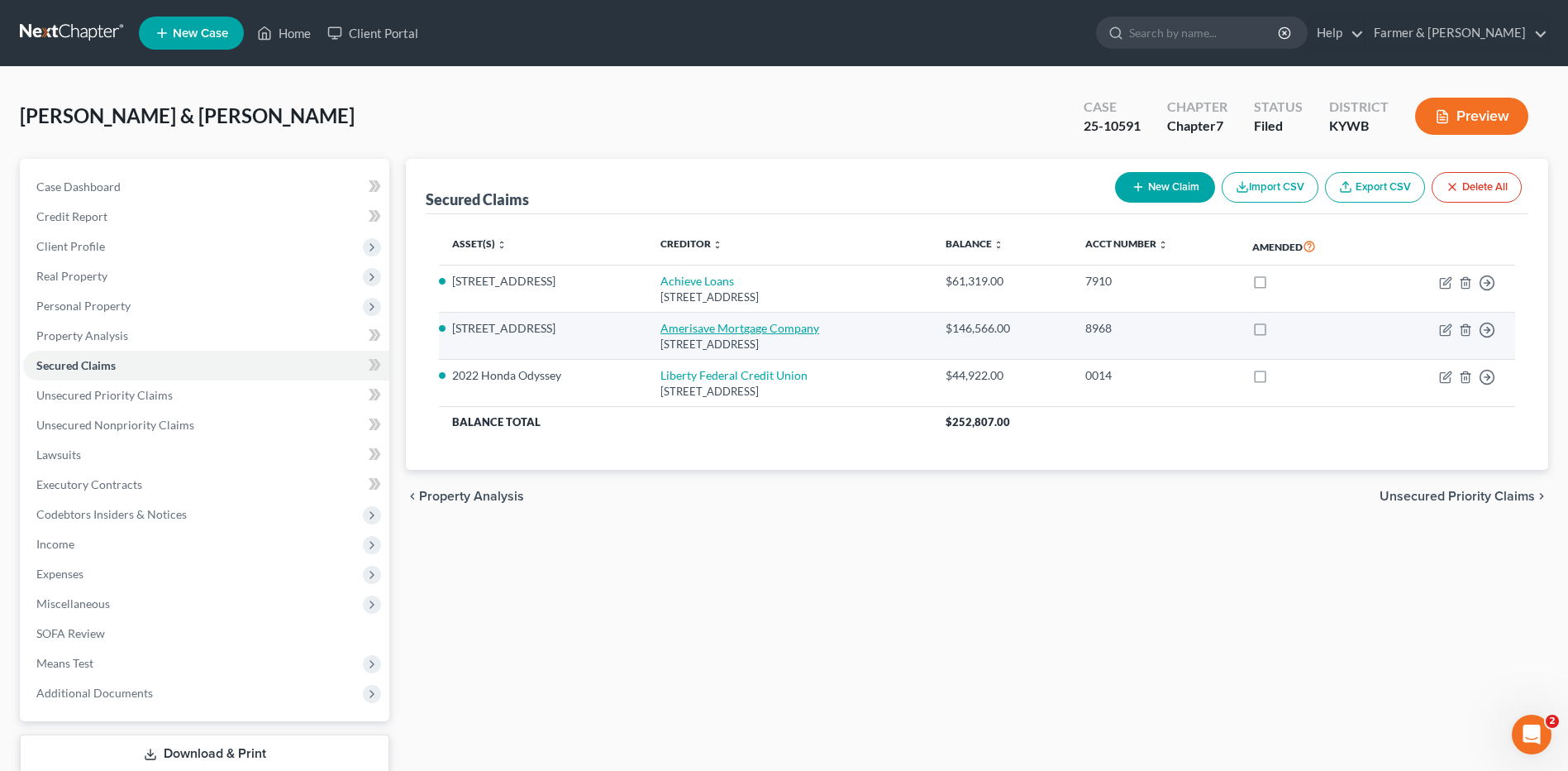
select select "0"
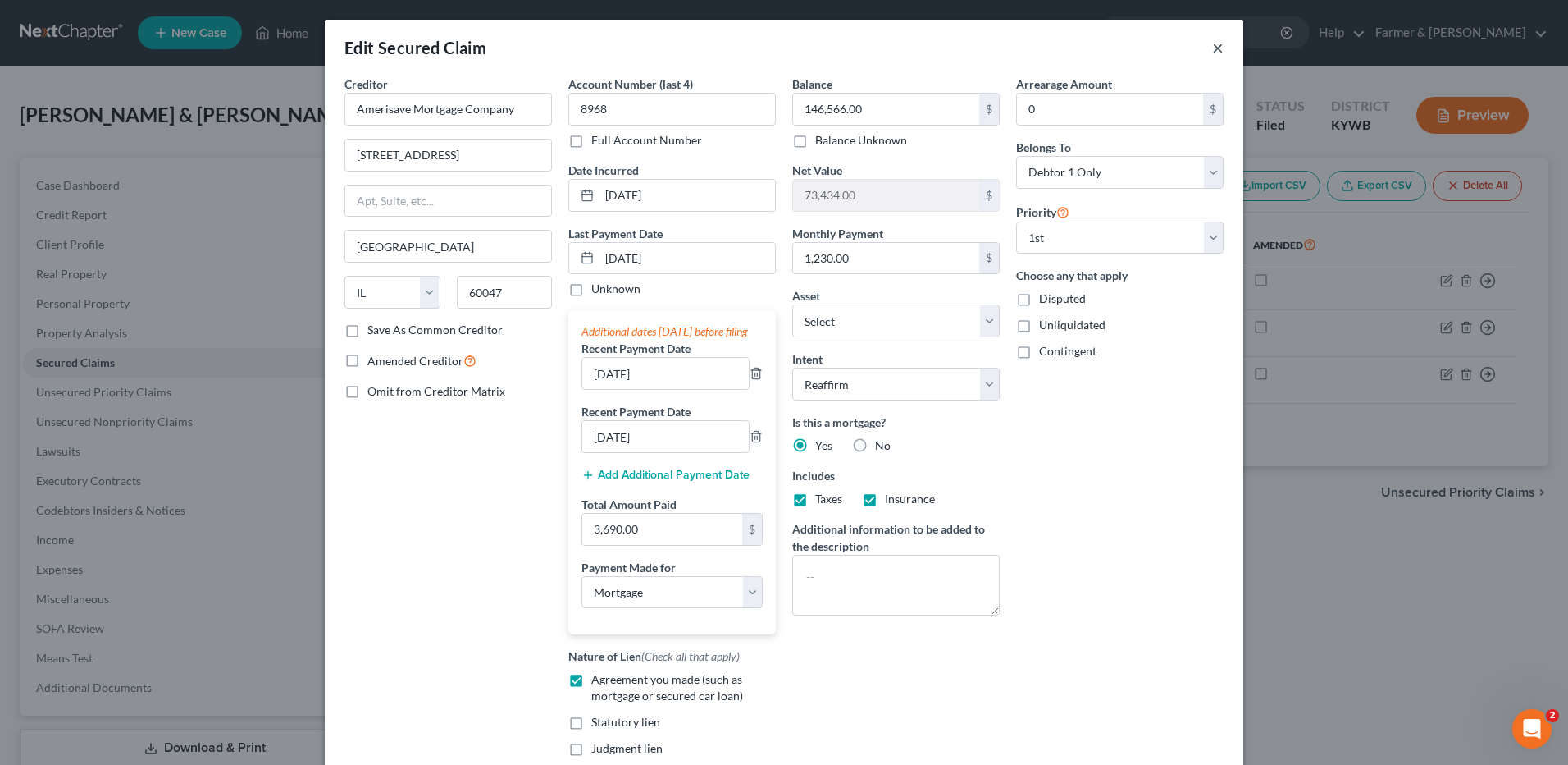
click at [1212, 50] on button "×" at bounding box center [1218, 48] width 12 height 20
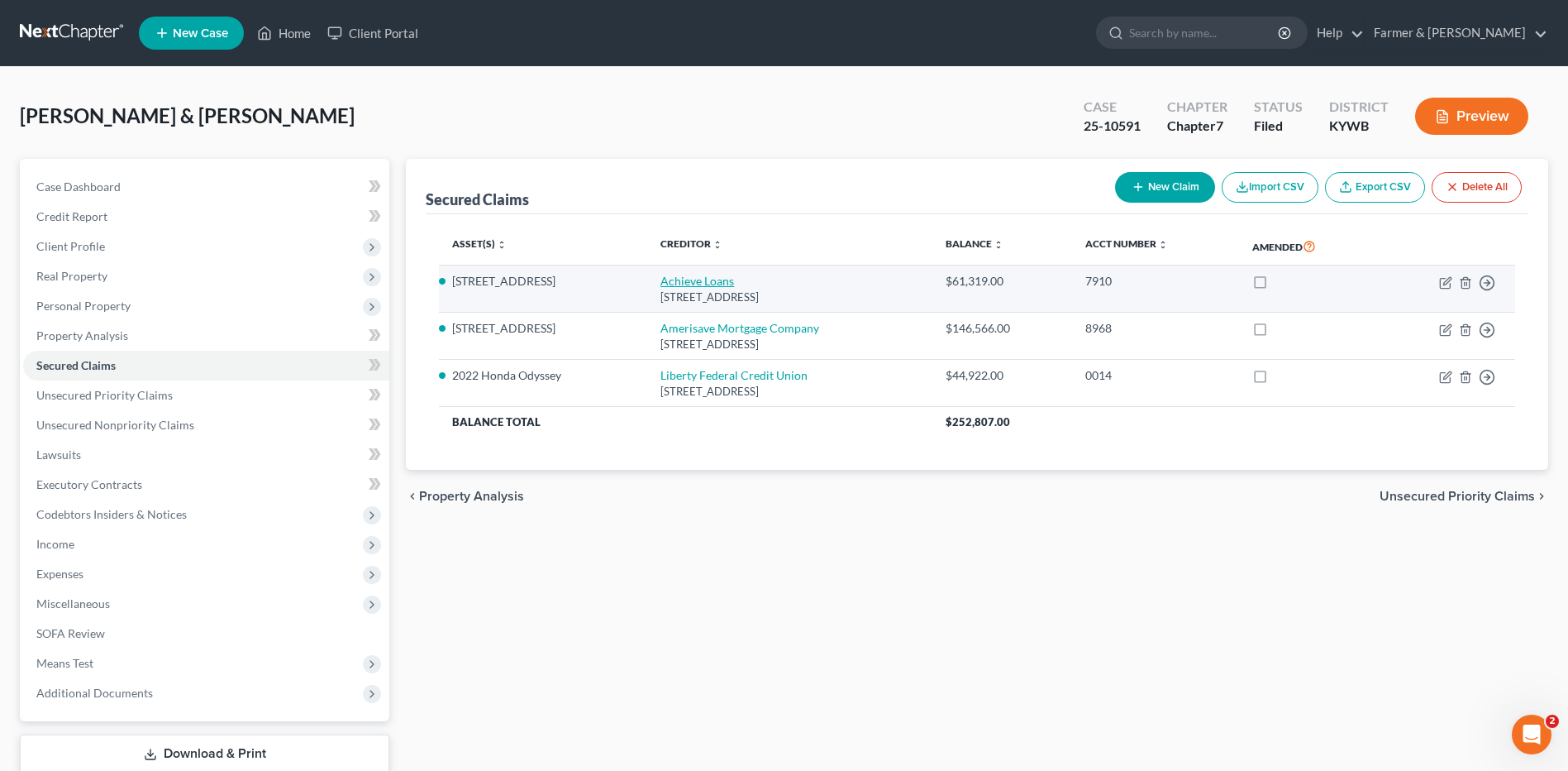
click at [703, 277] on link "Achieve Loans" at bounding box center [697, 280] width 74 height 14
select select "3"
select select "17"
select select "2"
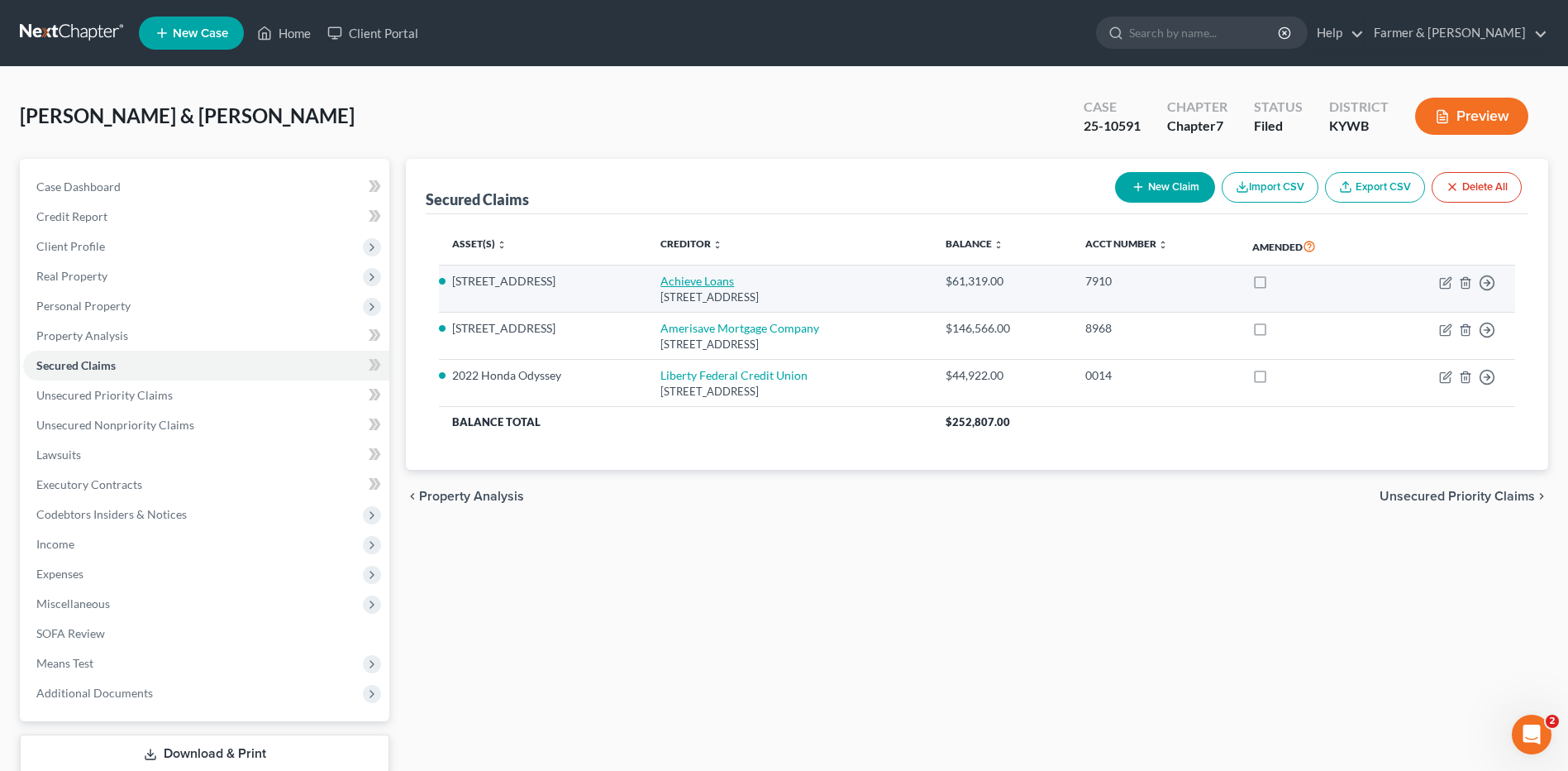
select select "0"
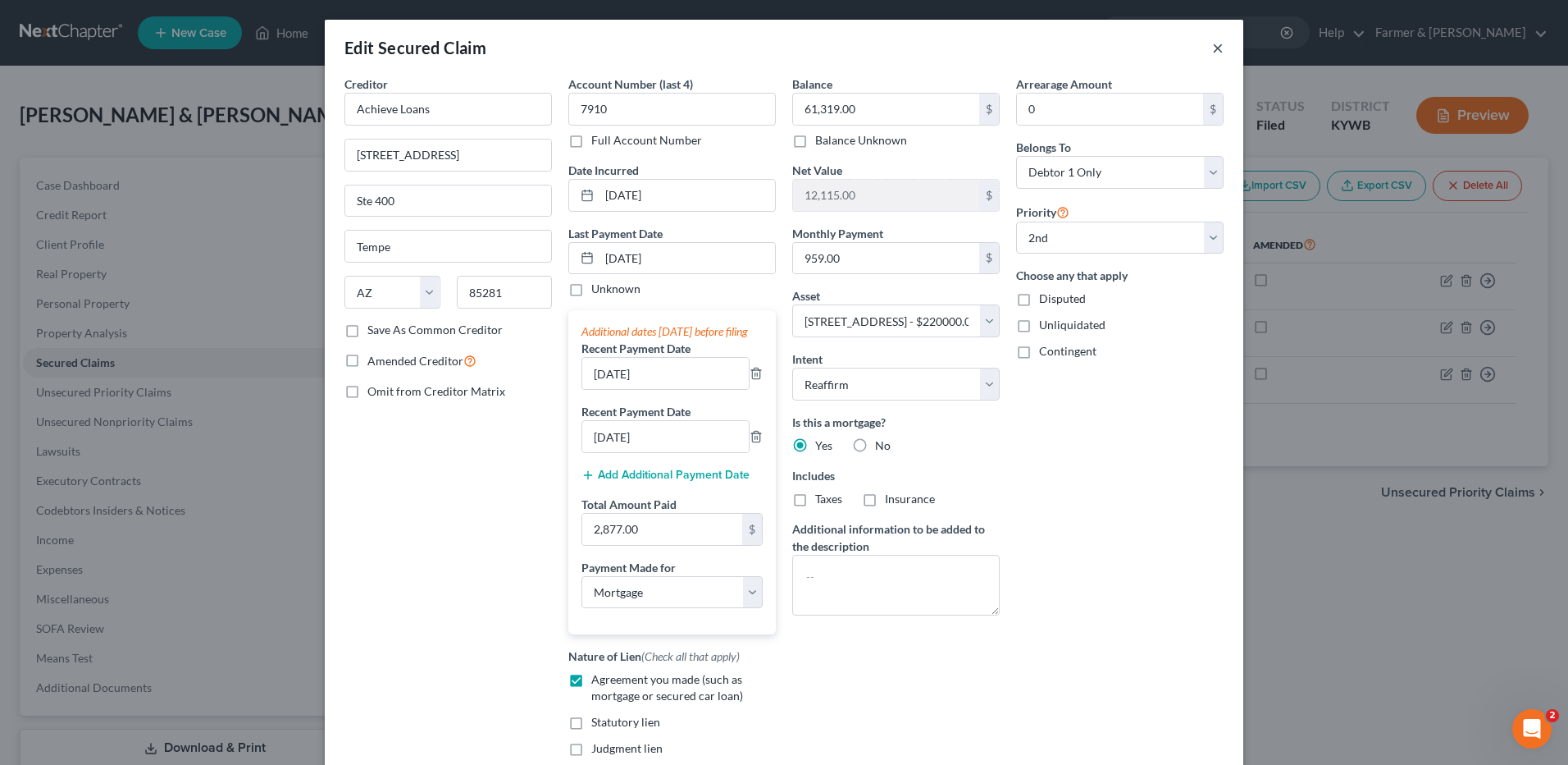
click at [1212, 54] on button "×" at bounding box center [1218, 48] width 12 height 20
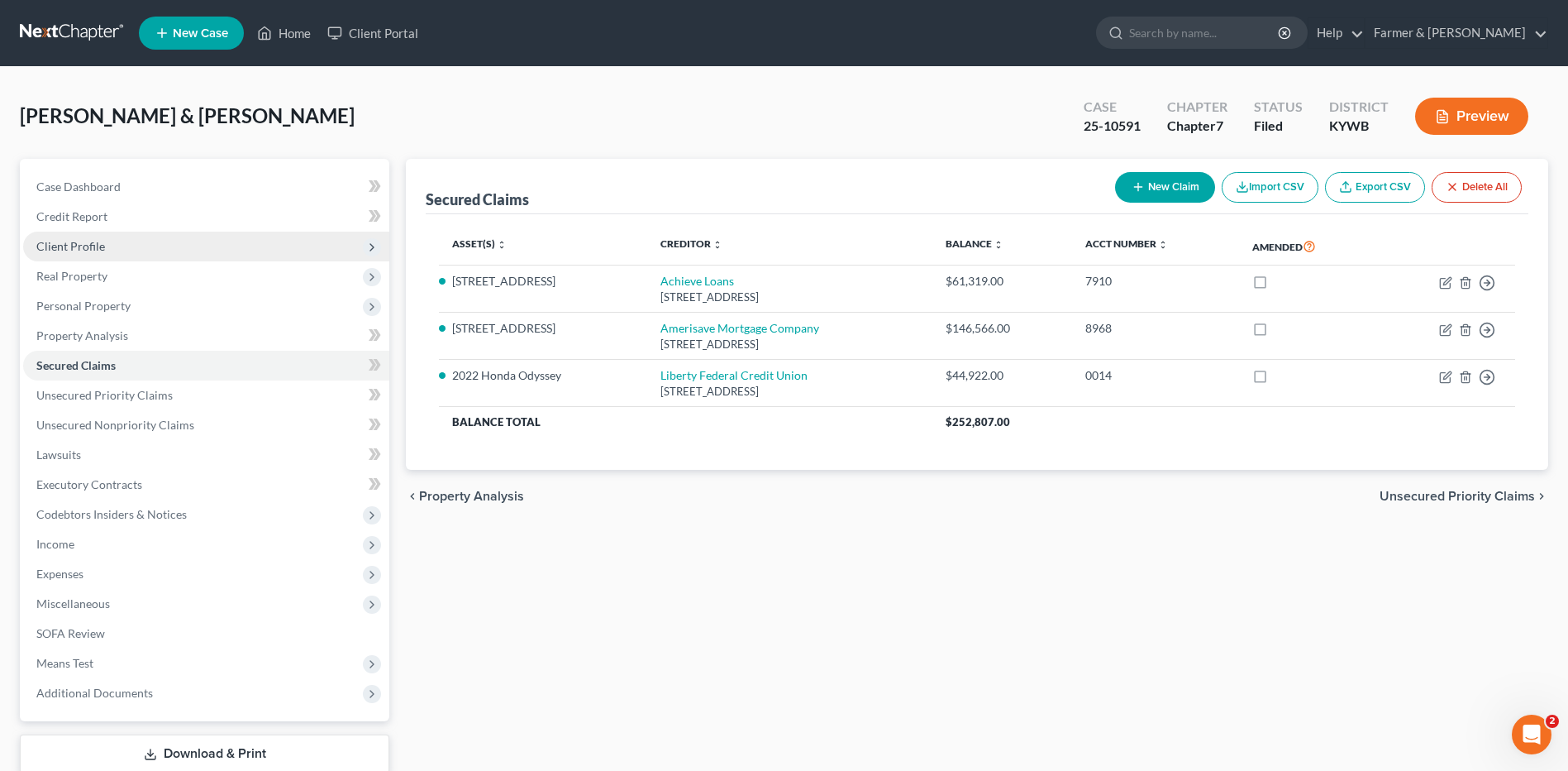
click at [145, 249] on span "Client Profile" at bounding box center [206, 247] width 366 height 30
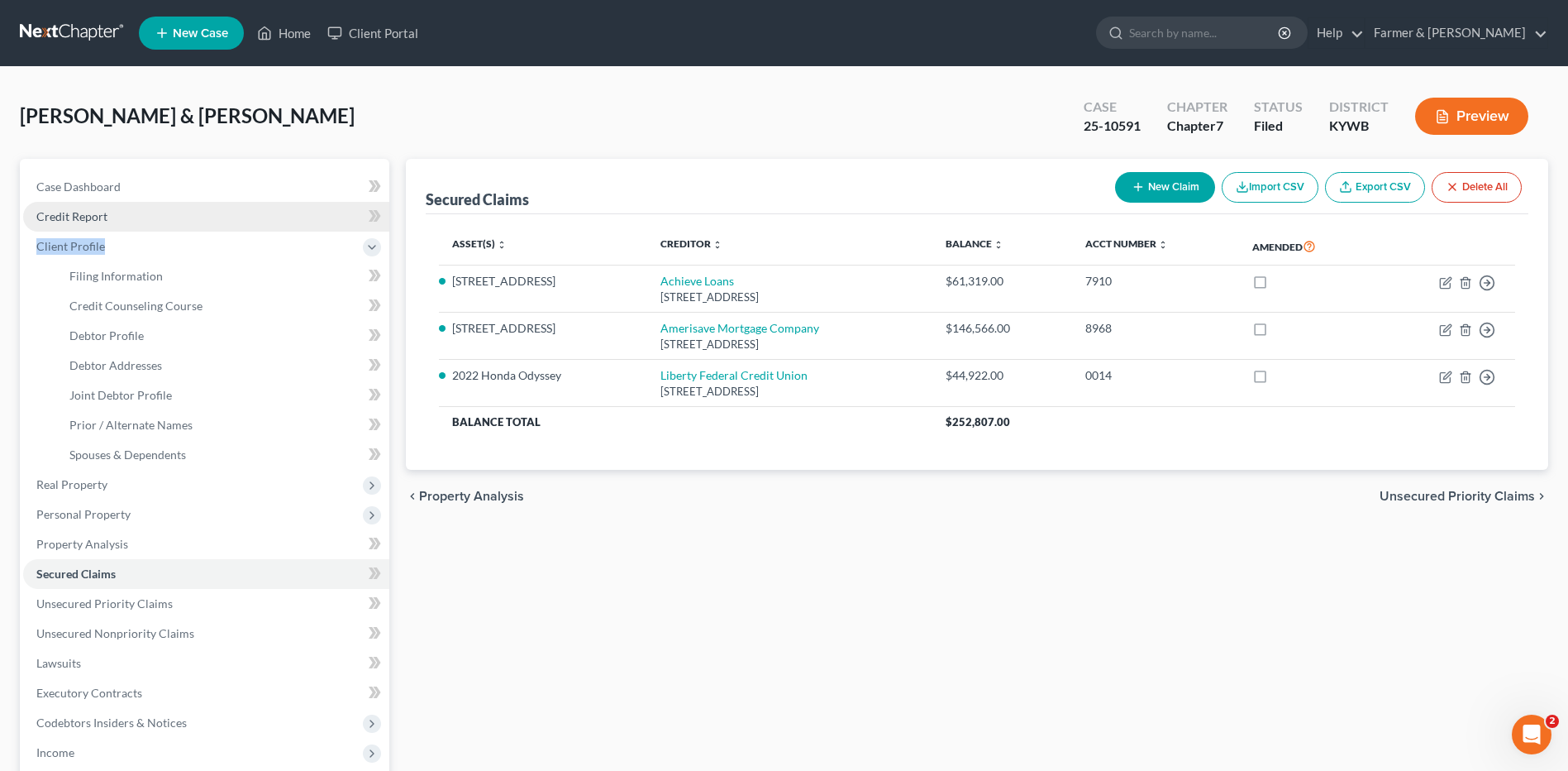
click at [169, 230] on ul "Case Dashboard Payments Invoices Payments Payments Credit Report Client Profile" at bounding box center [206, 544] width 366 height 744
drag, startPoint x: 169, startPoint y: 230, endPoint x: 107, endPoint y: 222, distance: 62.5
click at [107, 222] on link "Credit Report" at bounding box center [206, 217] width 366 height 30
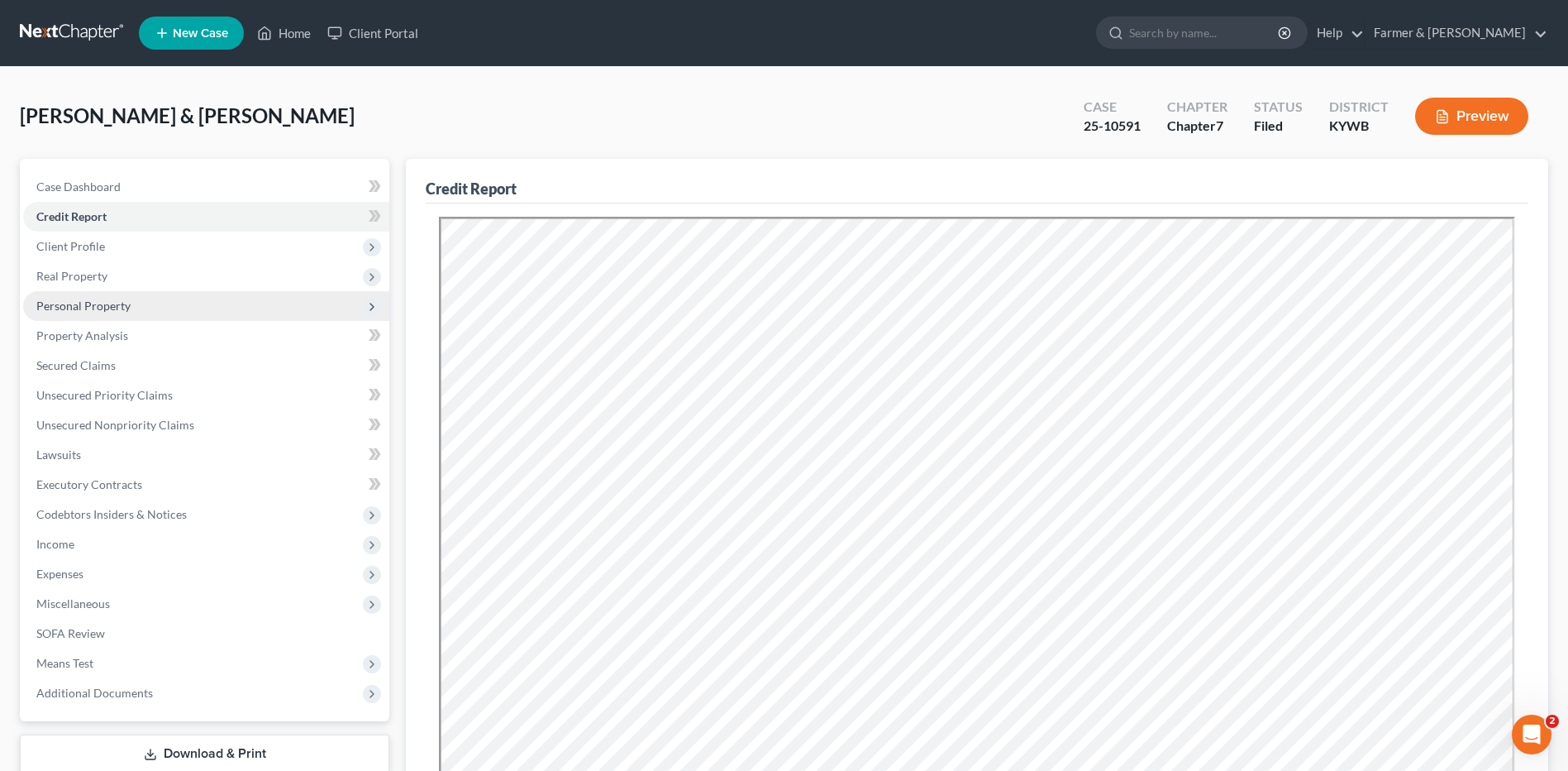
click at [135, 304] on span "Personal Property" at bounding box center [206, 306] width 366 height 30
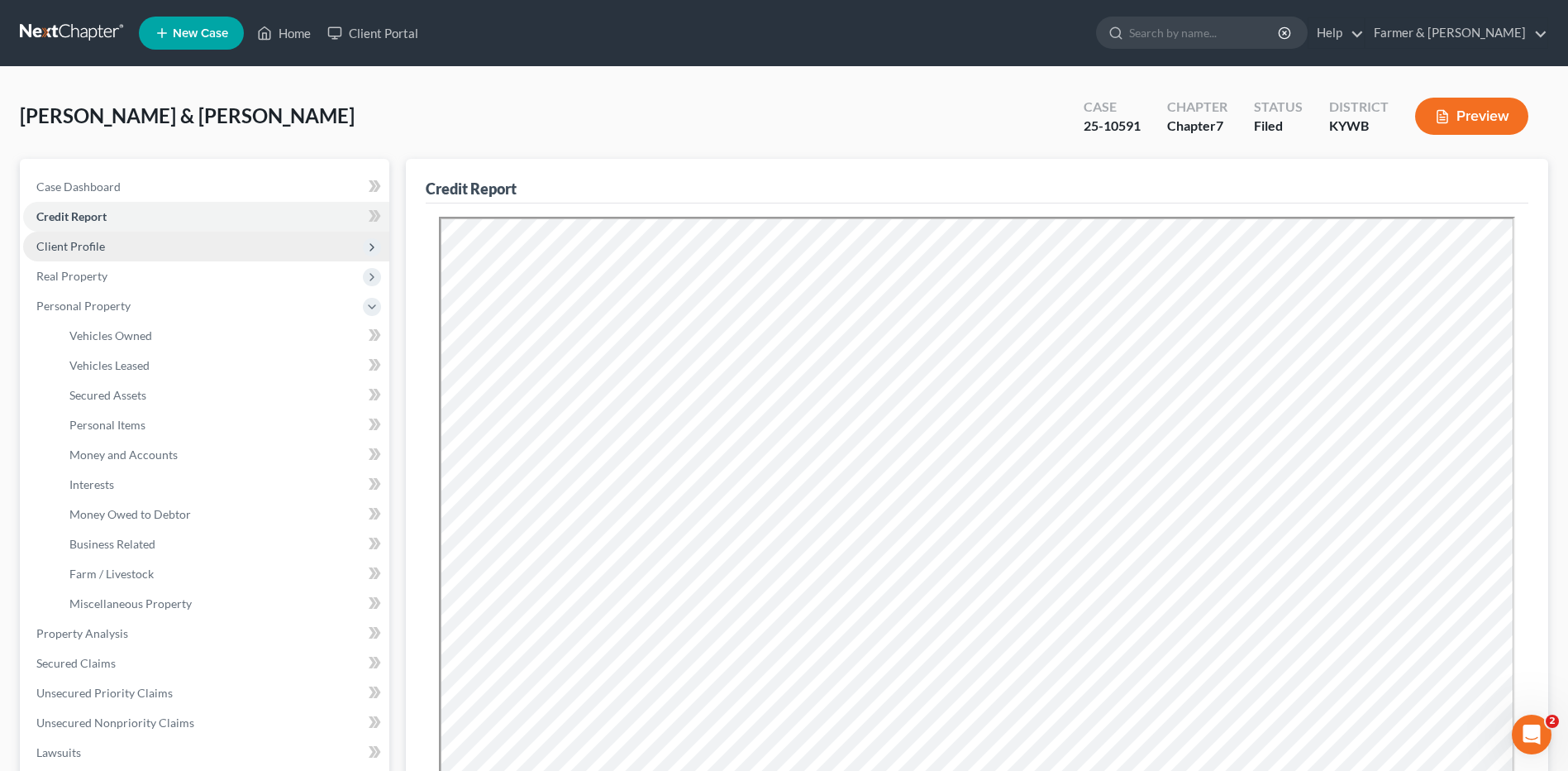
click at [145, 249] on span "Client Profile" at bounding box center [206, 247] width 366 height 30
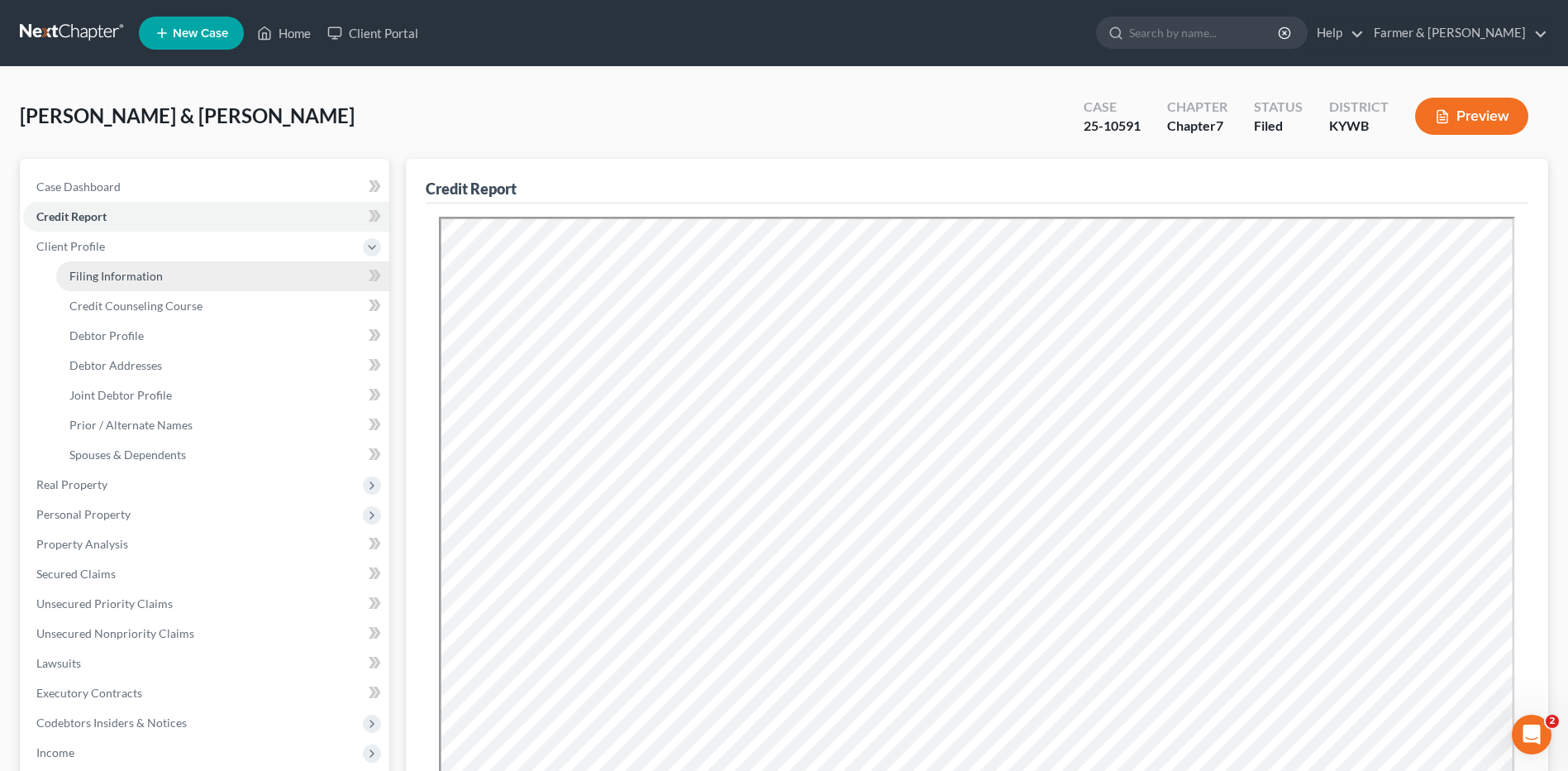
click at [148, 274] on span "Filing Information" at bounding box center [116, 275] width 93 height 14
select select "1"
select select "0"
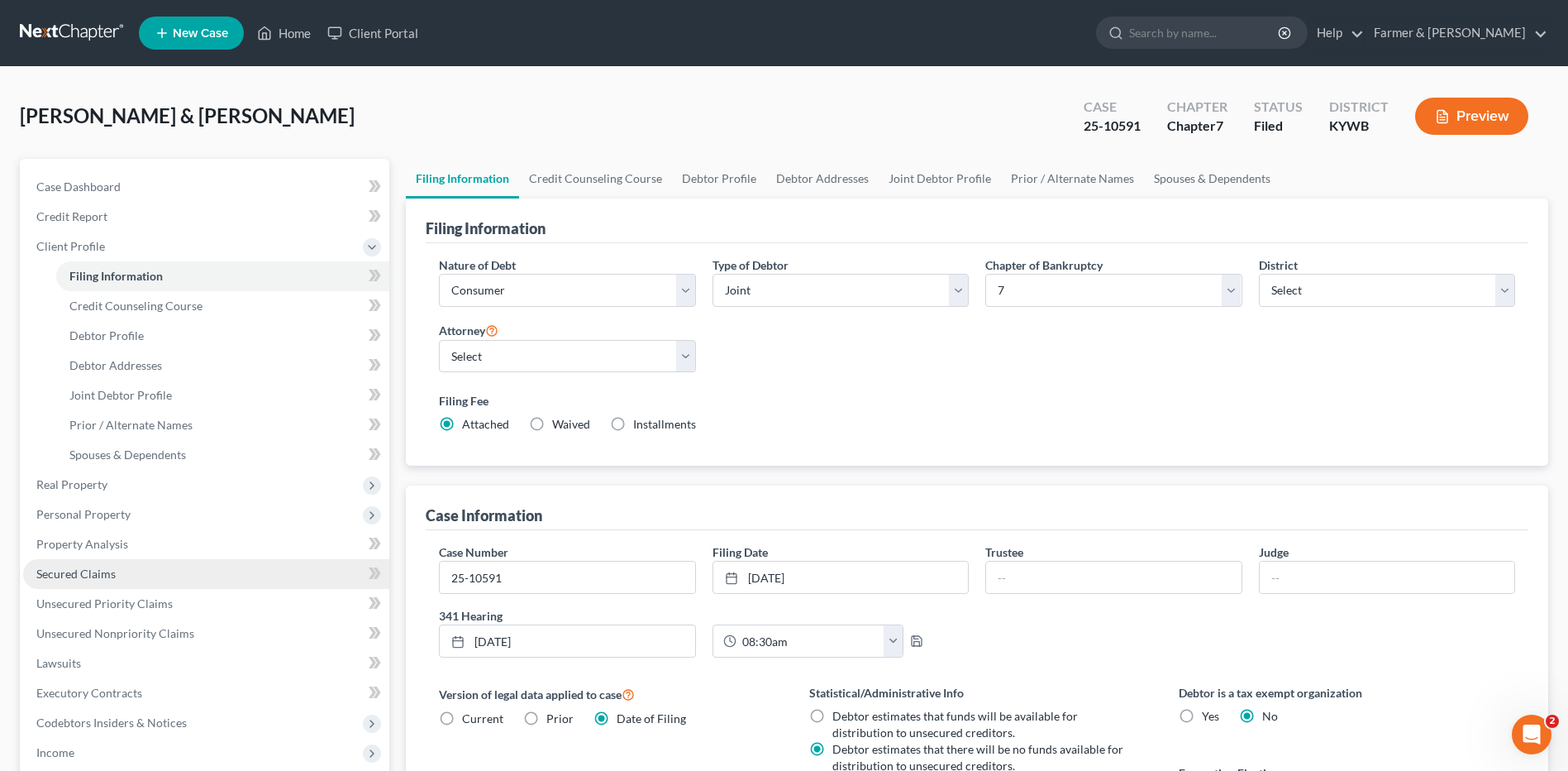
click at [105, 560] on link "Secured Claims" at bounding box center [206, 574] width 366 height 30
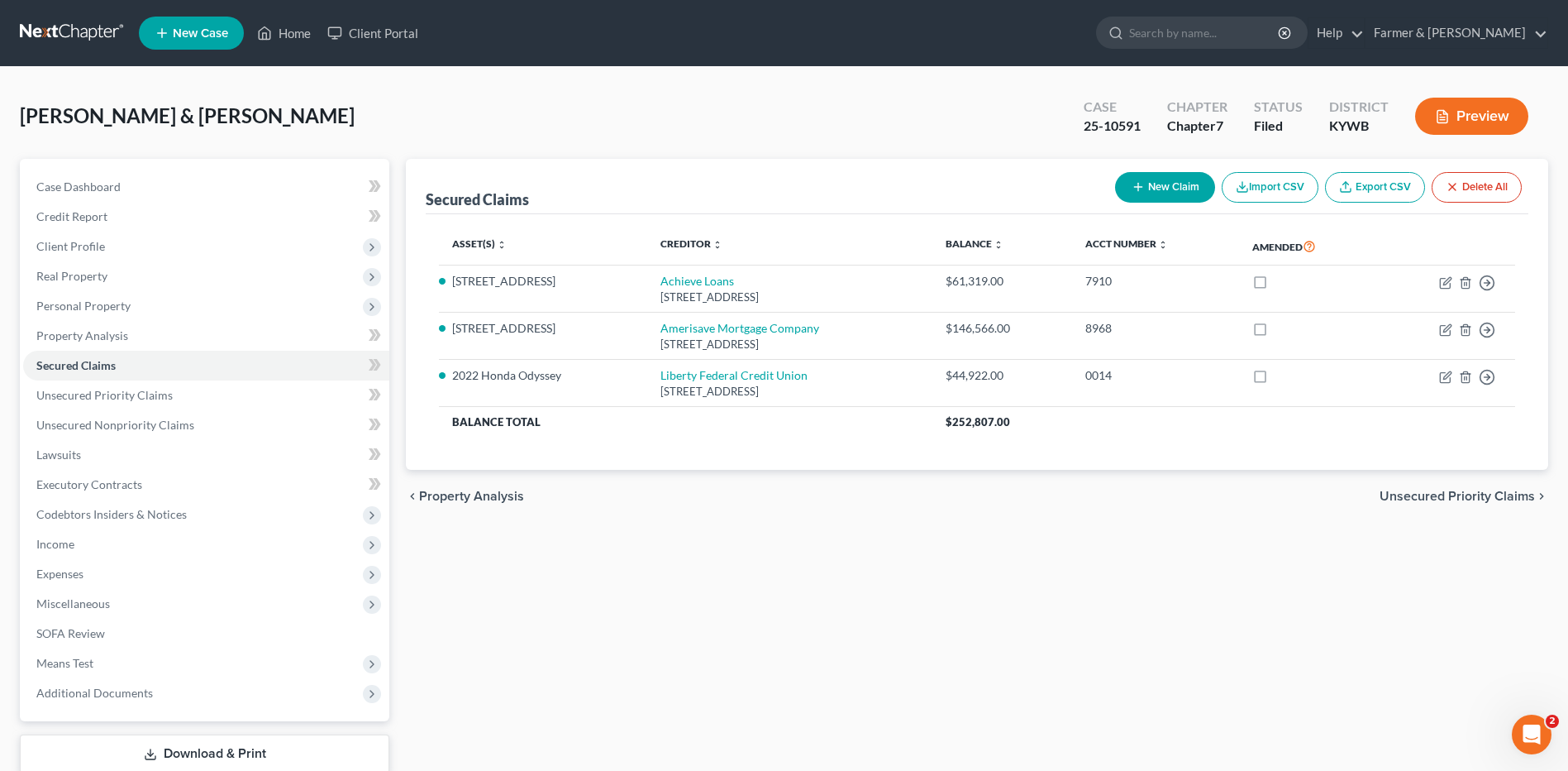
click at [101, 32] on link at bounding box center [72, 33] width 105 height 30
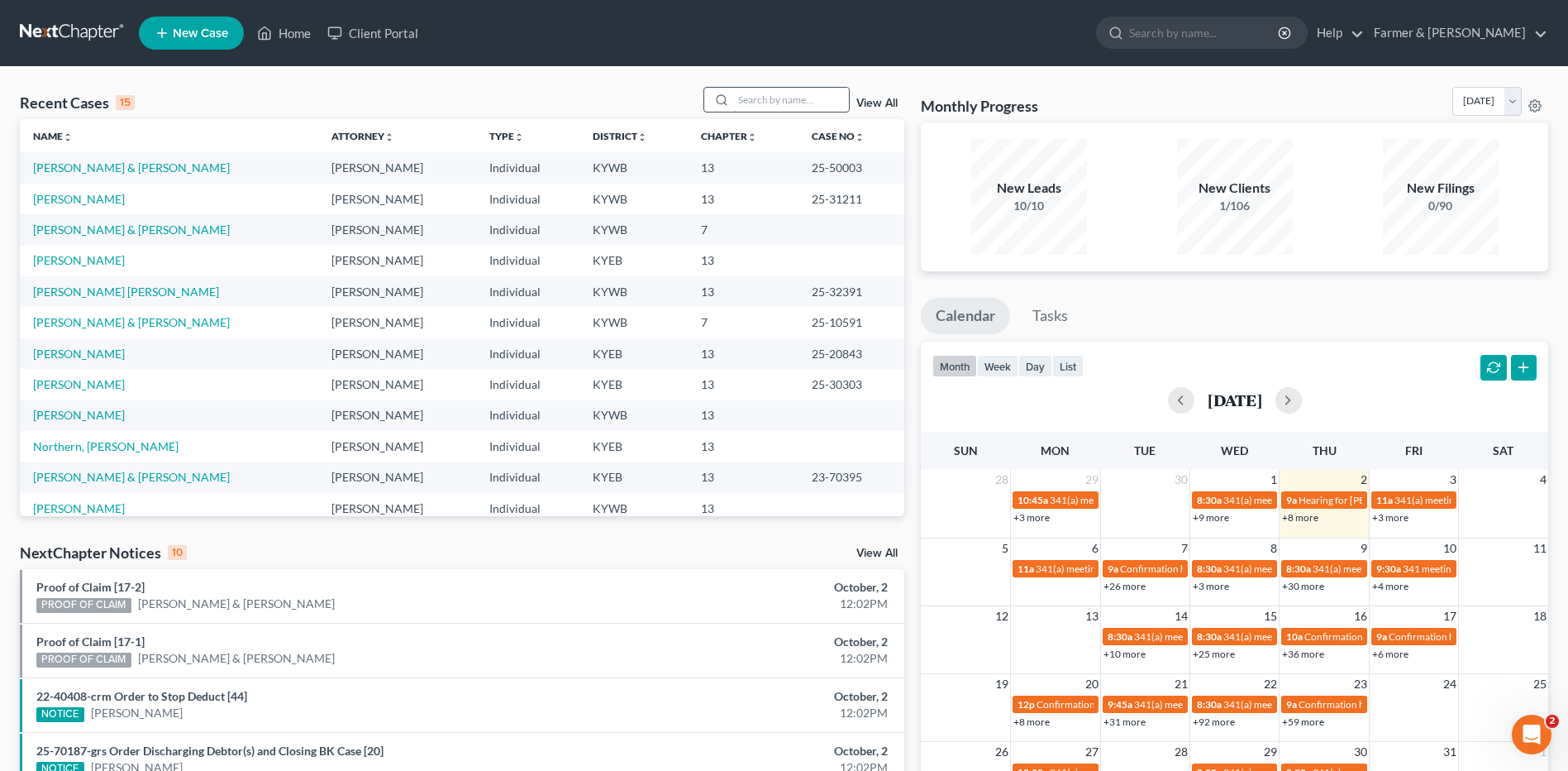
click at [812, 99] on input "search" at bounding box center [791, 99] width 115 height 24
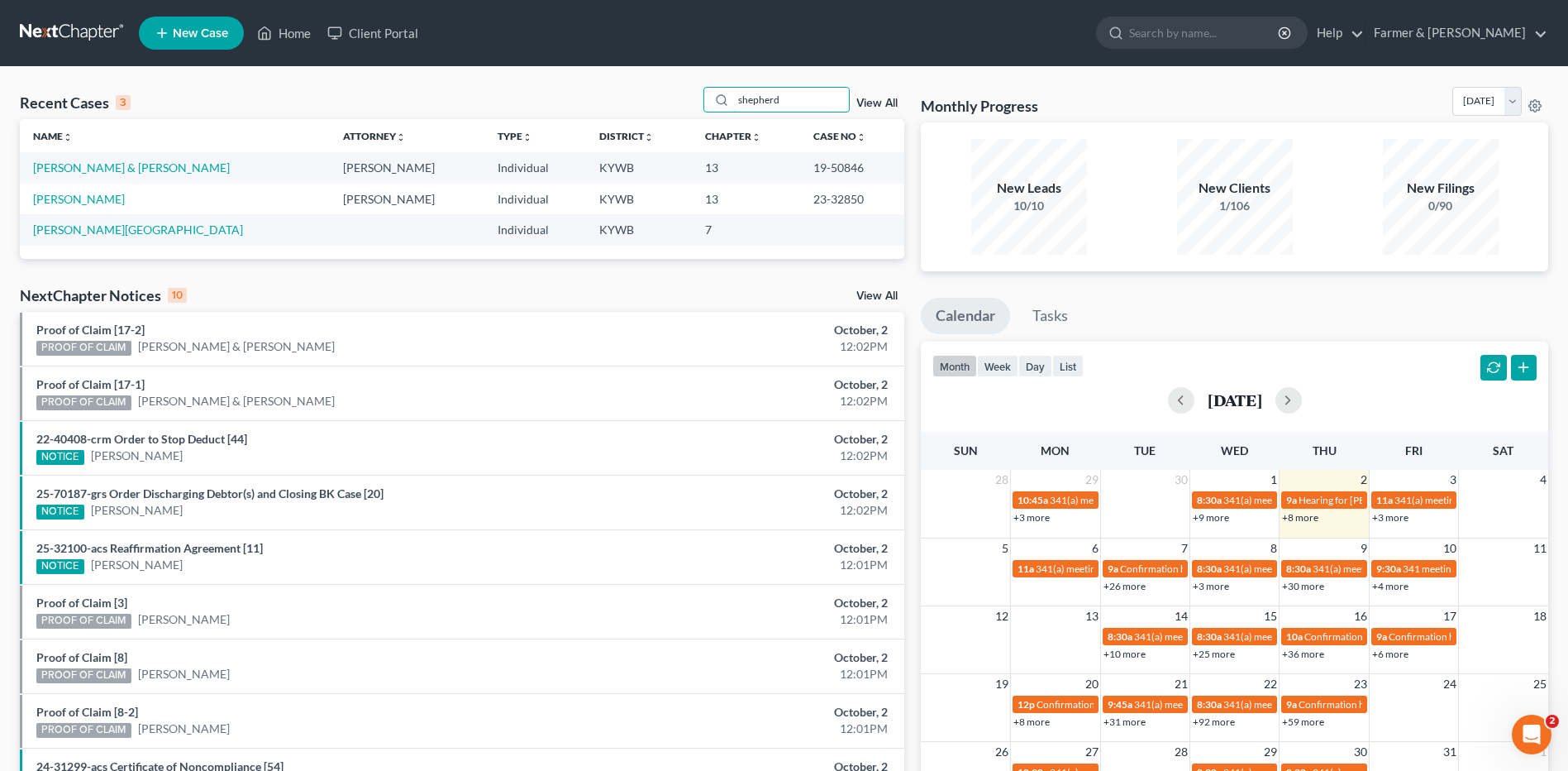
drag, startPoint x: 781, startPoint y: 96, endPoint x: 642, endPoint y: 86, distance: 139.4
click at [644, 86] on div "Recent Cases 3 shepherd View All" at bounding box center [462, 102] width 884 height 32
type input "[PERSON_NAME]"
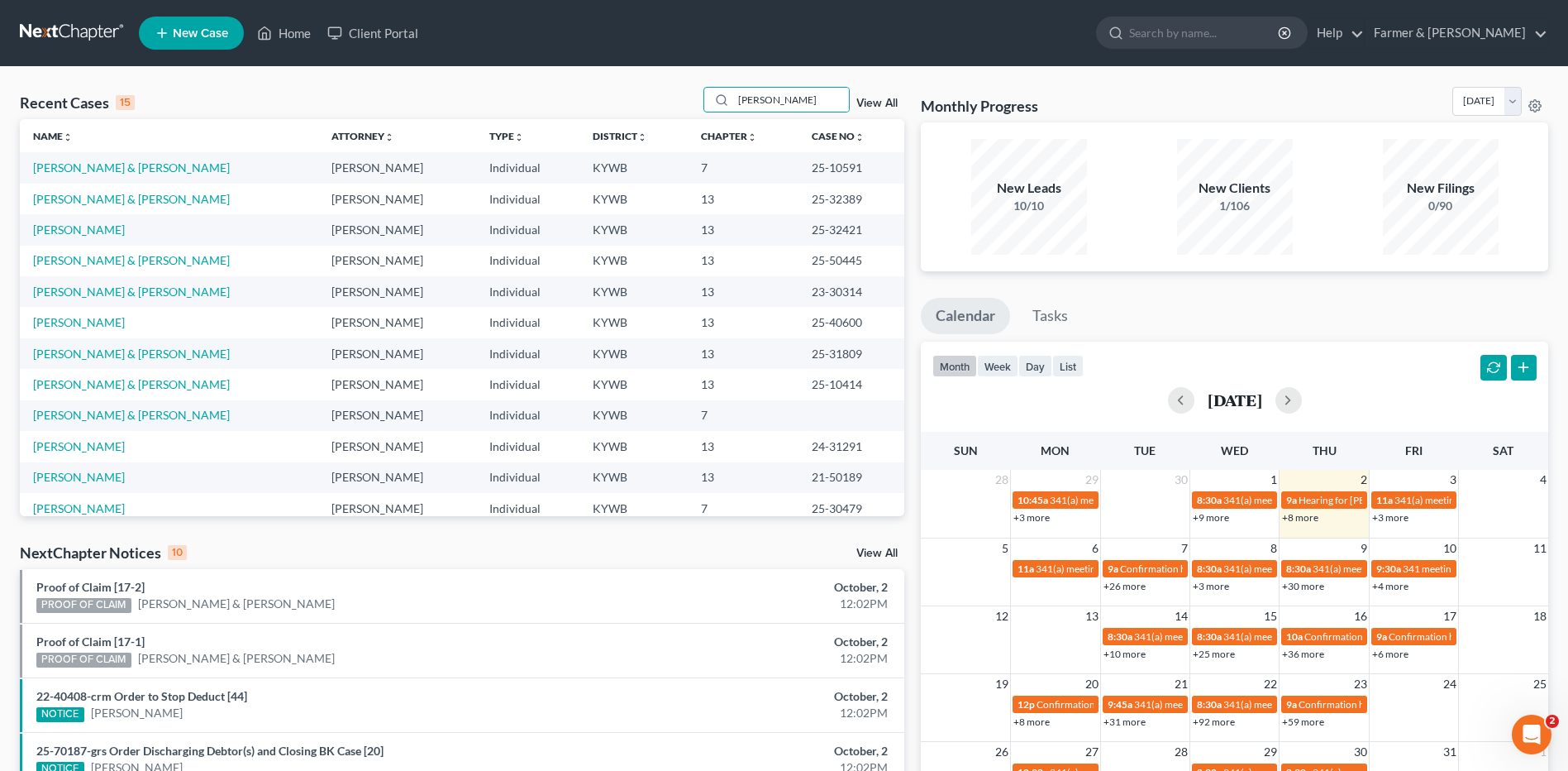
click at [94, 27] on link at bounding box center [72, 33] width 105 height 30
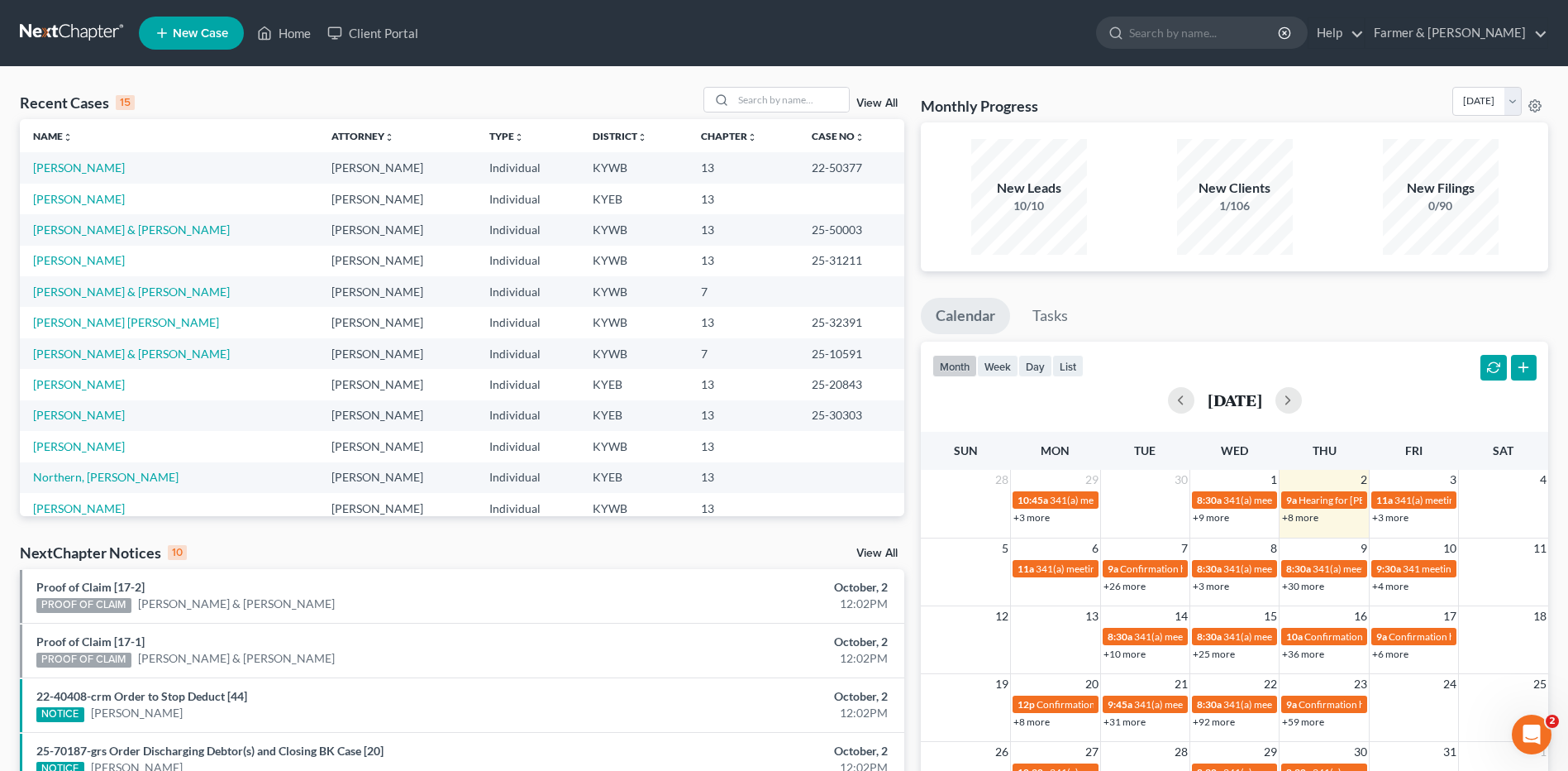
click at [87, 32] on link at bounding box center [72, 33] width 105 height 30
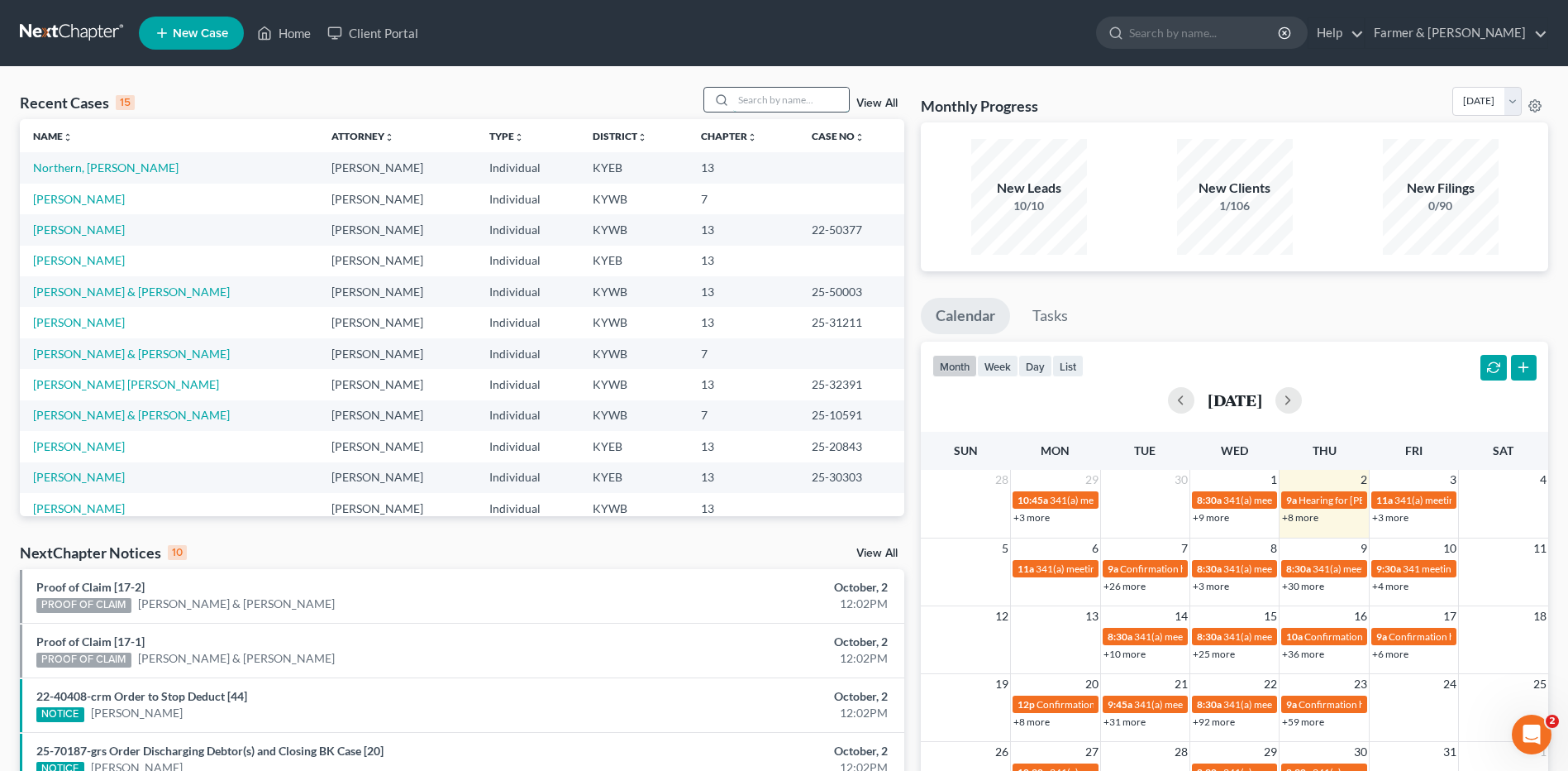
click at [777, 101] on input "search" at bounding box center [791, 99] width 115 height 24
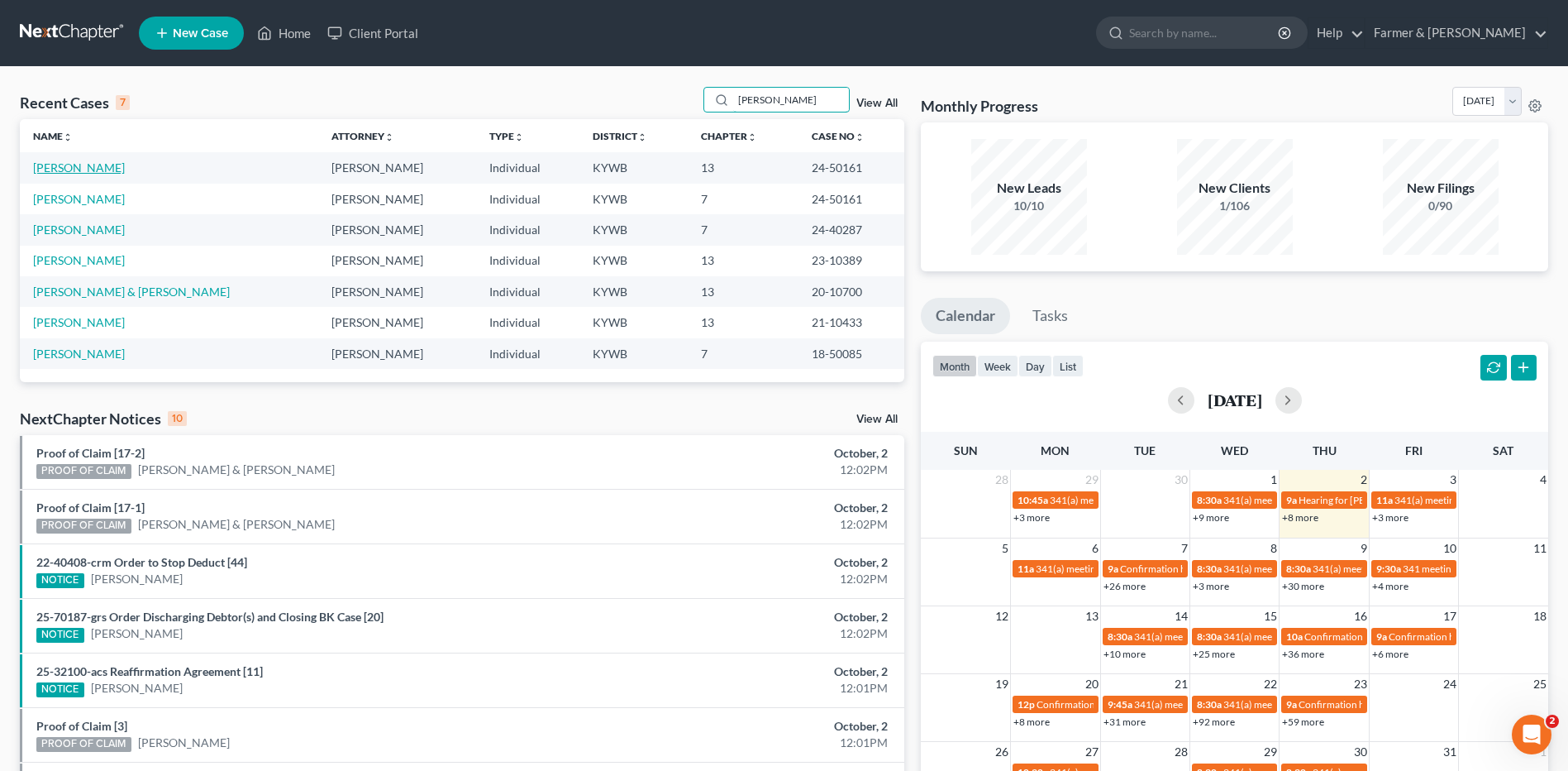
type input "vivian"
click at [86, 173] on link "Brown, Vivian" at bounding box center [79, 167] width 91 height 14
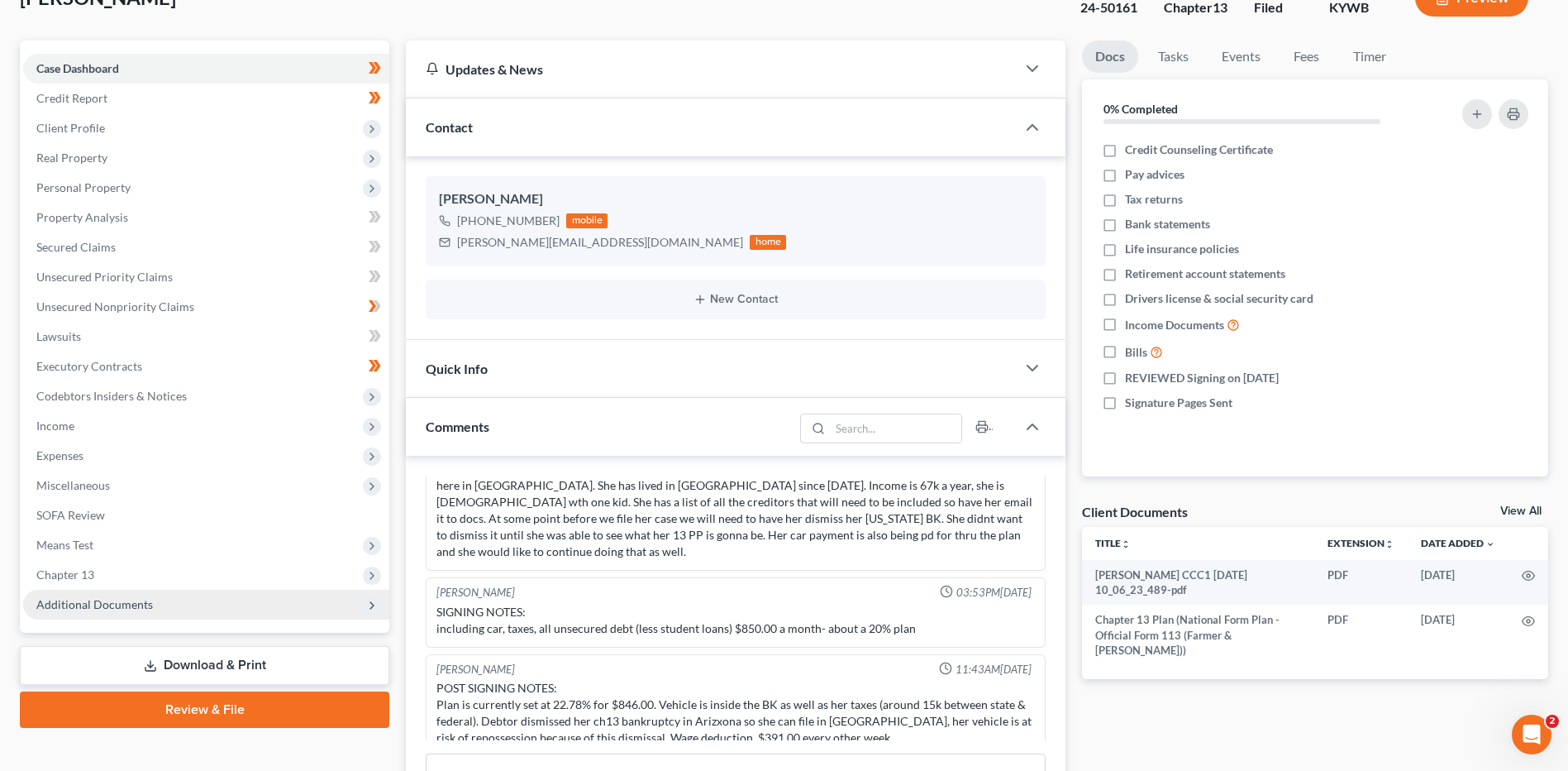
scroll to position [331, 0]
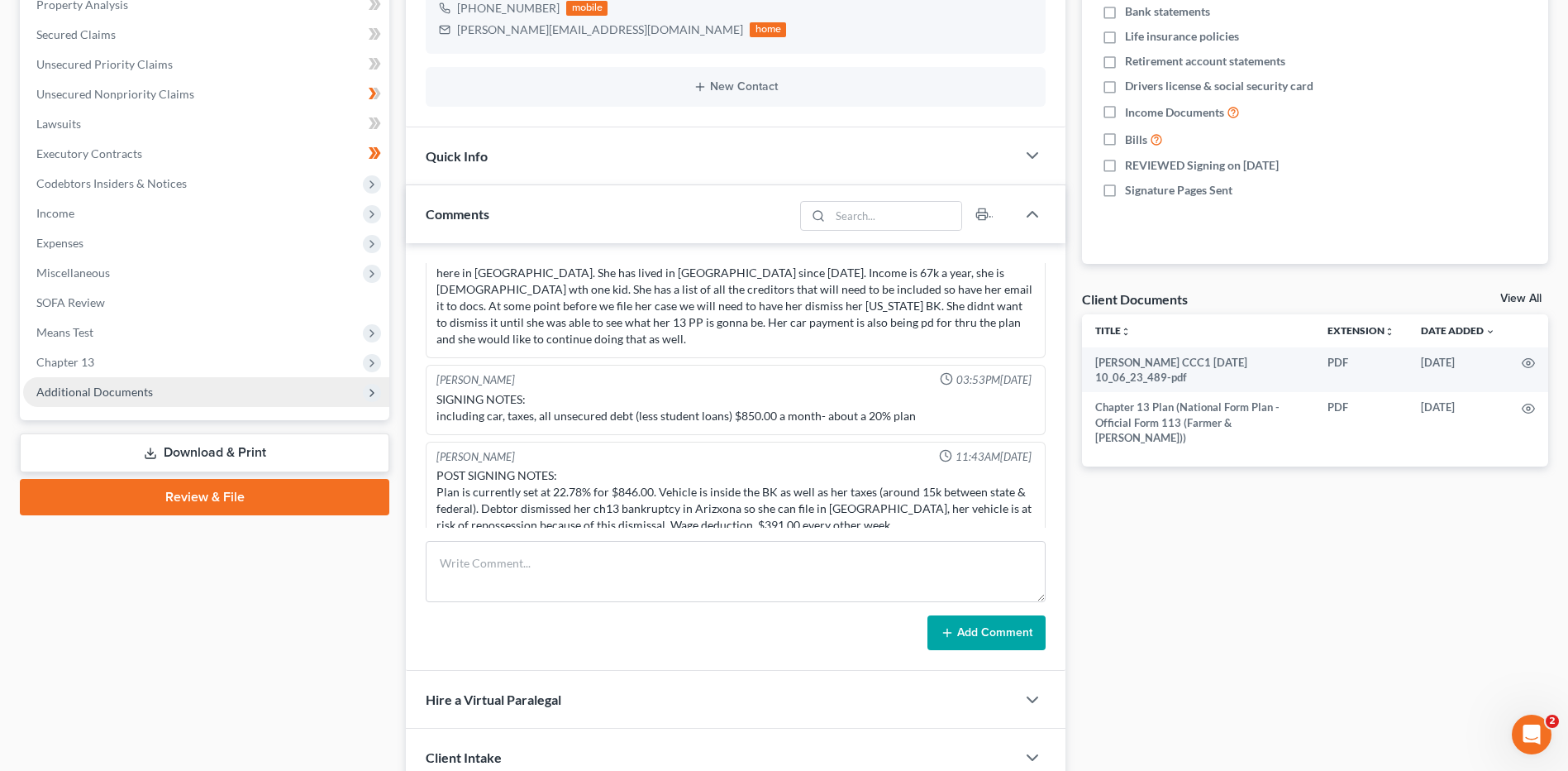
click at [132, 387] on span "Additional Documents" at bounding box center [95, 391] width 116 height 14
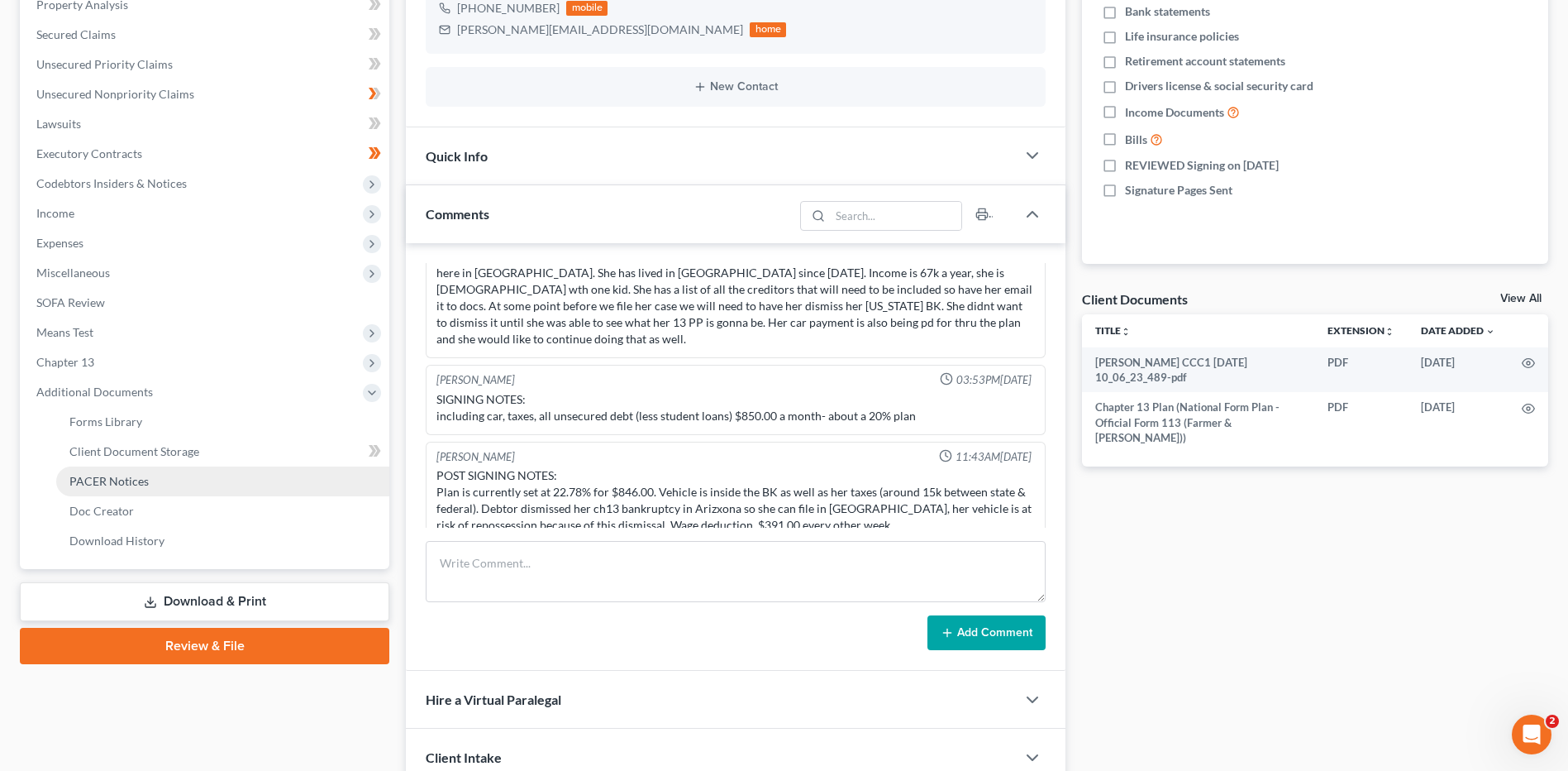
click at [126, 470] on link "PACER Notices" at bounding box center [223, 481] width 333 height 30
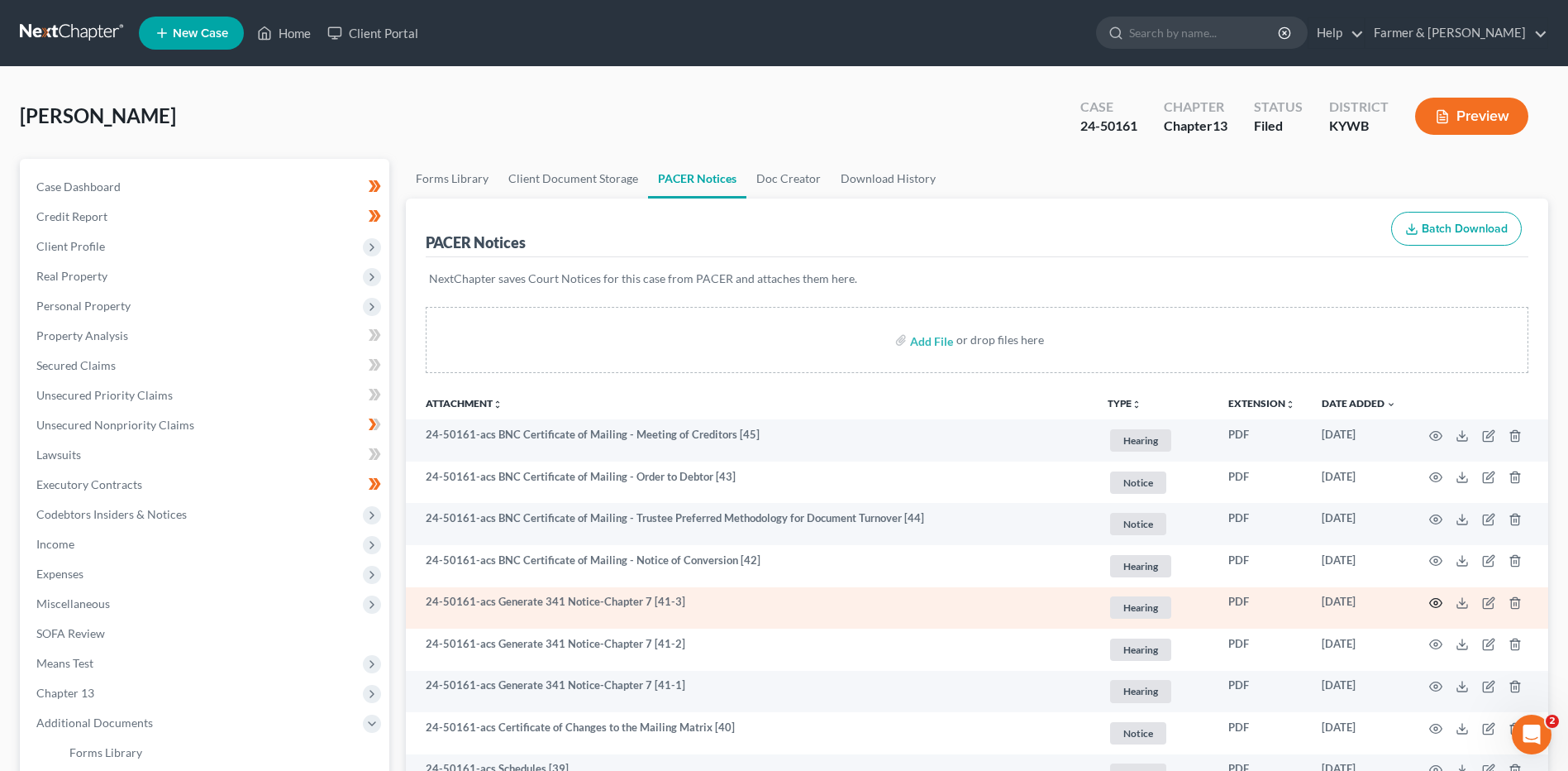
click at [1438, 603] on icon "button" at bounding box center [1436, 603] width 13 height 13
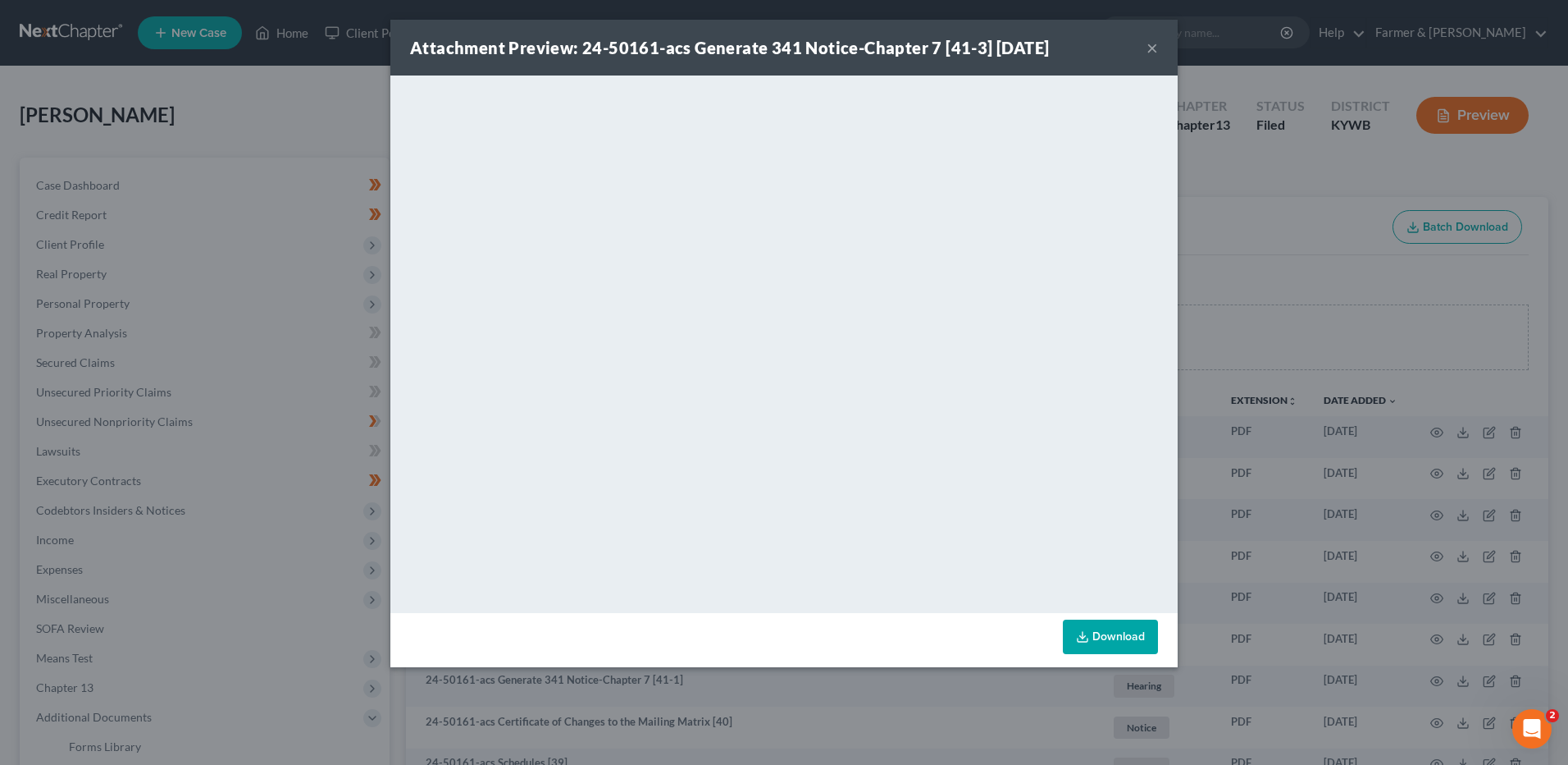
drag, startPoint x: 1155, startPoint y: 49, endPoint x: 1098, endPoint y: 38, distance: 58.1
click at [1155, 49] on button "×" at bounding box center [1152, 48] width 12 height 20
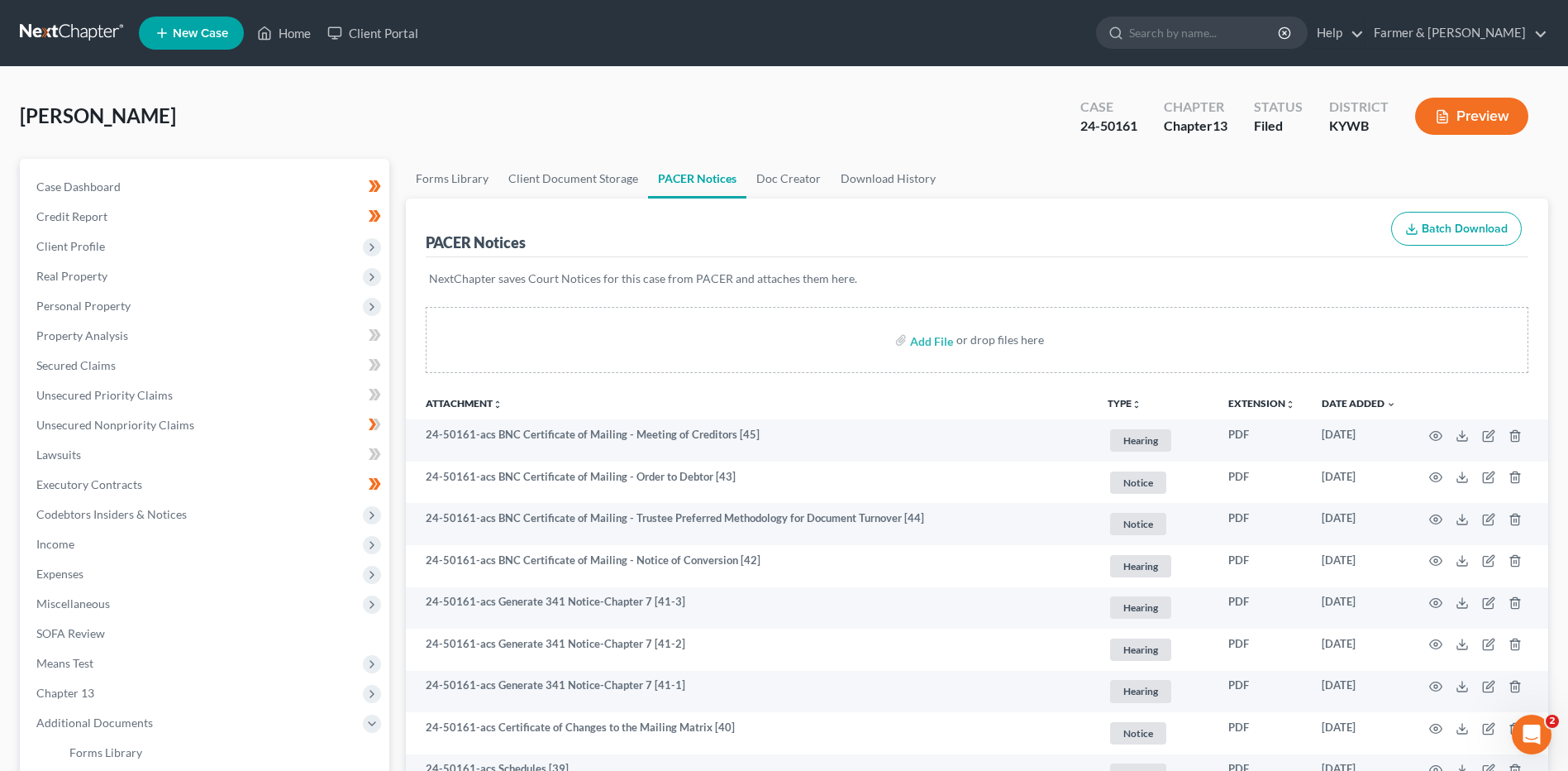
click at [42, 42] on link at bounding box center [72, 33] width 105 height 30
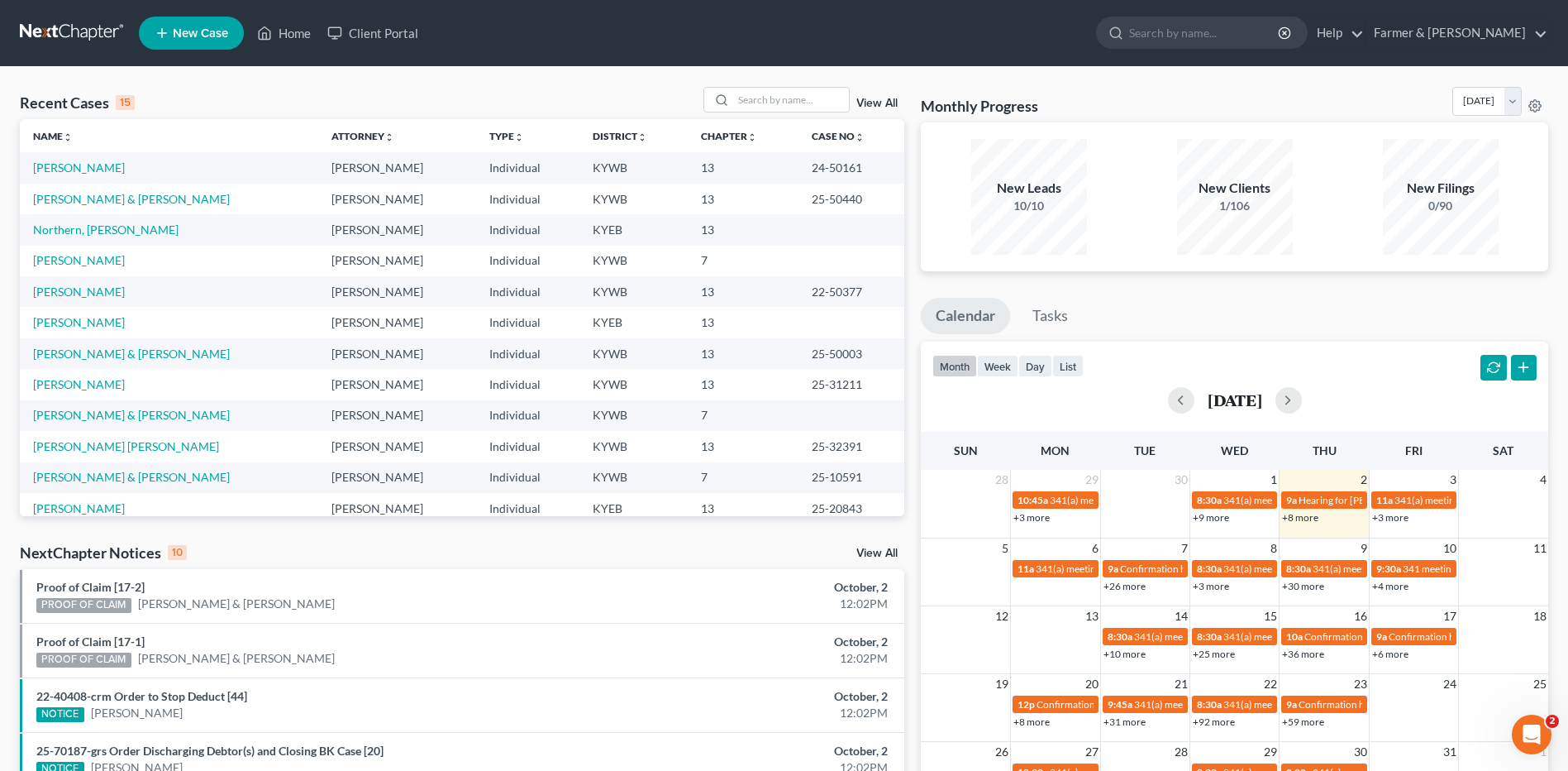
drag, startPoint x: 66, startPoint y: 37, endPoint x: 127, endPoint y: 20, distance: 63.3
click at [66, 36] on link at bounding box center [72, 33] width 105 height 30
click at [767, 94] on input "search" at bounding box center [791, 99] width 115 height 24
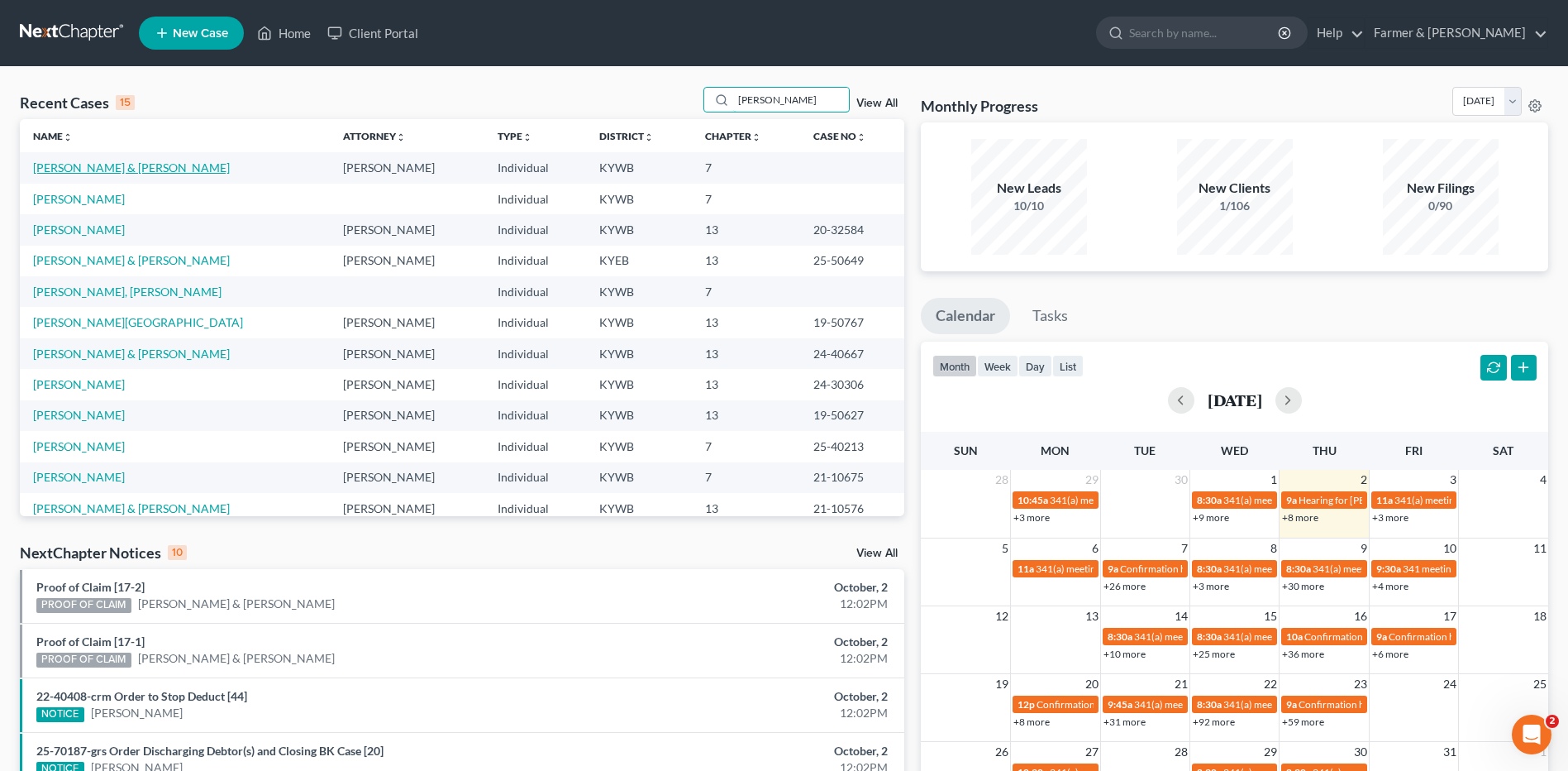
type input "[PERSON_NAME]"
click at [176, 171] on link "[PERSON_NAME] & [PERSON_NAME]" at bounding box center [131, 167] width 197 height 14
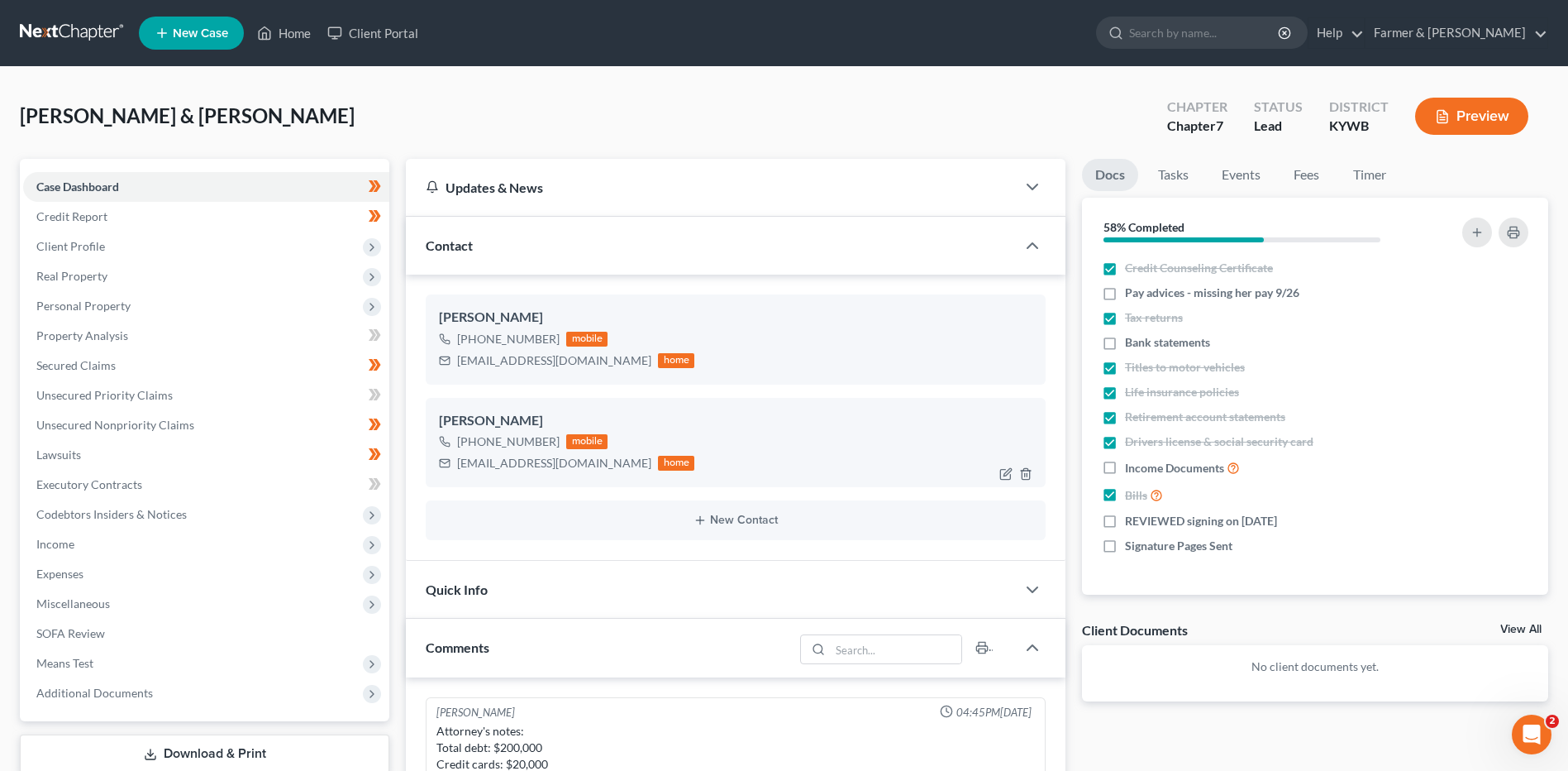
scroll to position [703, 0]
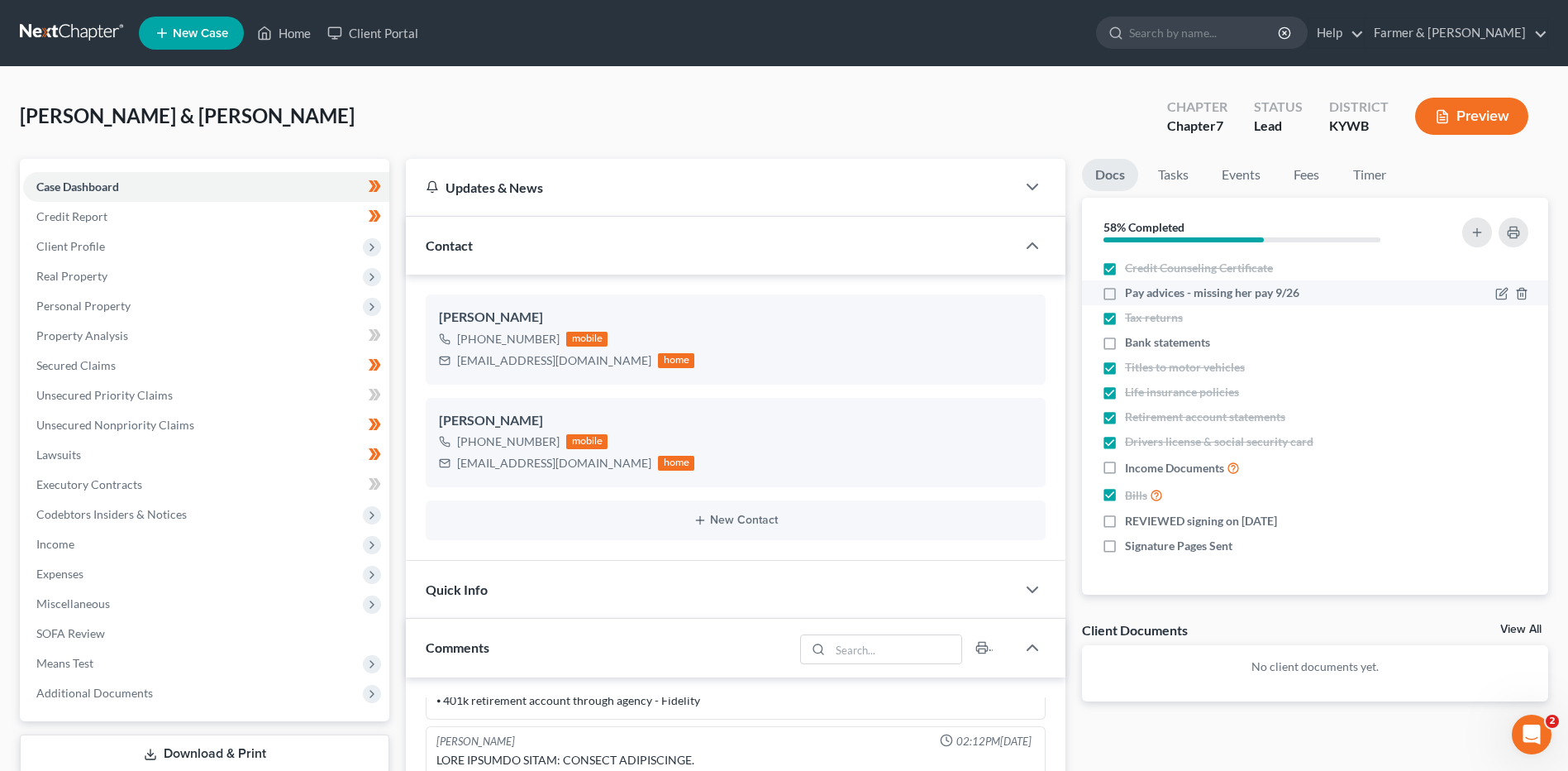
click at [1125, 292] on label "Pay advices - missing her pay 9/26" at bounding box center [1213, 292] width 174 height 17
click at [1131, 292] on input "Pay advices - missing her pay 9/26" at bounding box center [1136, 289] width 11 height 11
checkbox input "true"
click at [381, 189] on icon at bounding box center [375, 186] width 12 height 21
click at [382, 211] on span at bounding box center [375, 219] width 29 height 25
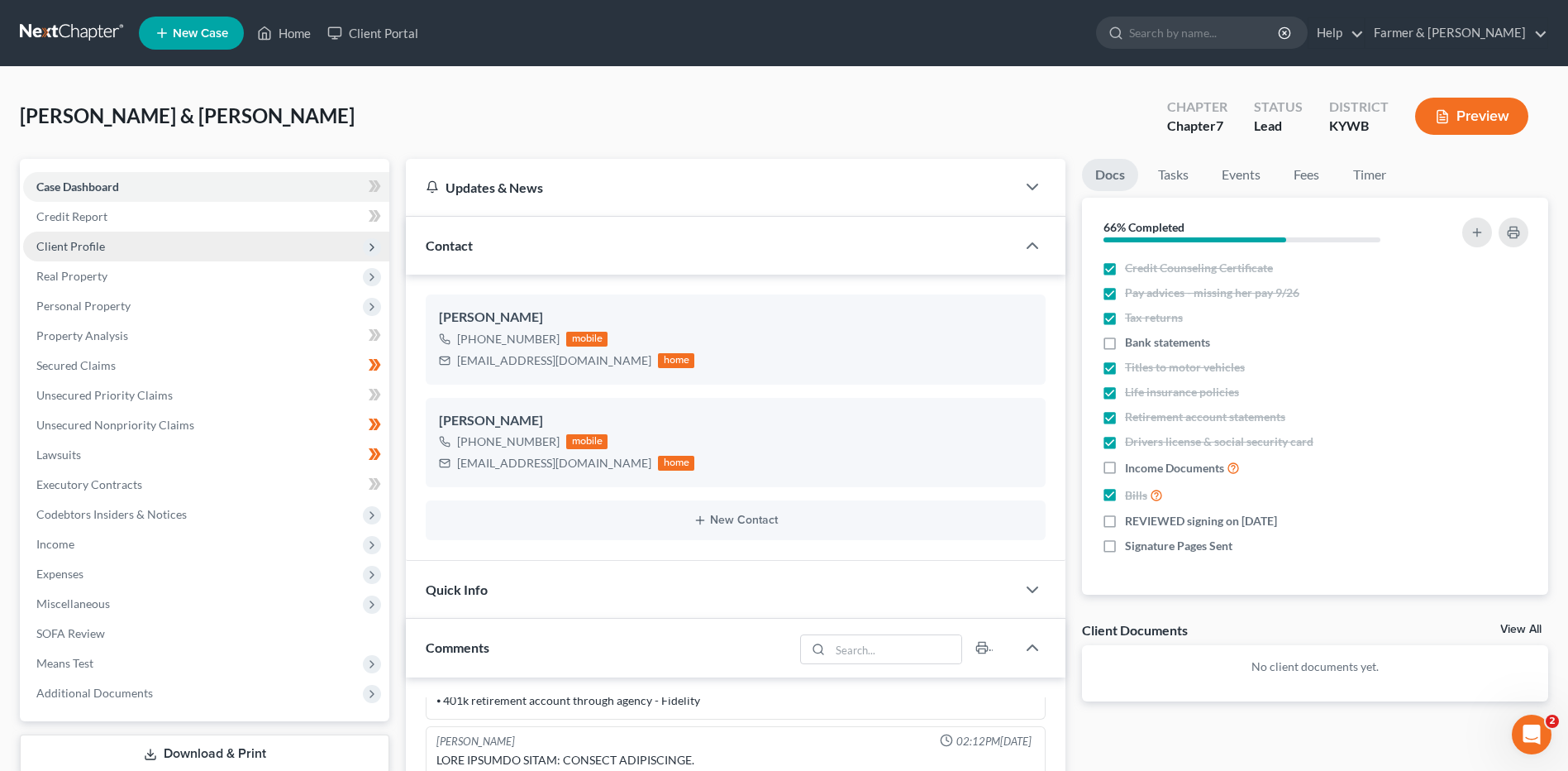
click at [280, 248] on span "Client Profile" at bounding box center [206, 247] width 366 height 30
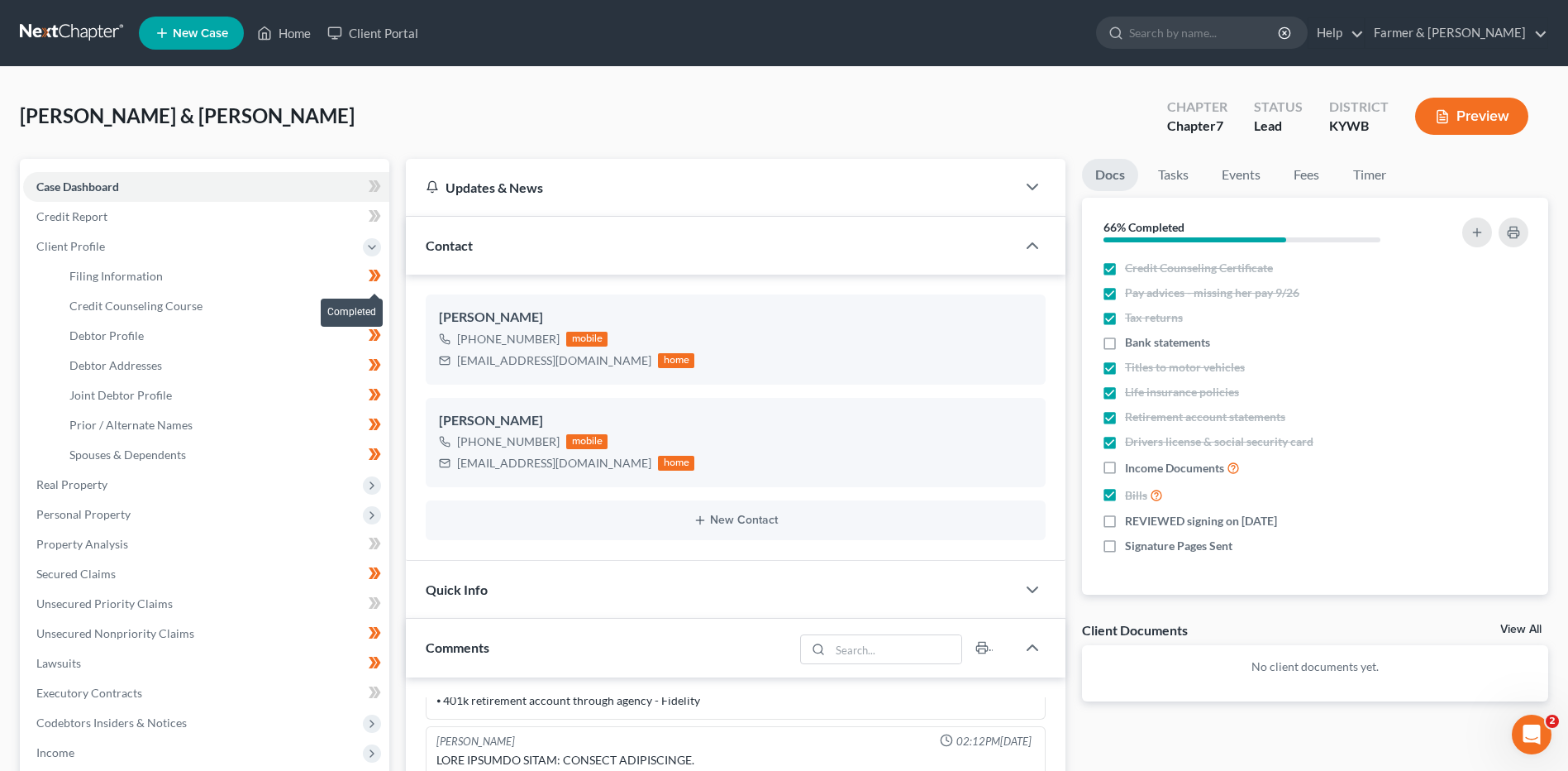
click at [379, 276] on icon at bounding box center [377, 275] width 7 height 12
click at [384, 308] on span at bounding box center [375, 307] width 29 height 25
drag, startPoint x: 386, startPoint y: 334, endPoint x: 384, endPoint y: 353, distance: 19.1
click at [385, 335] on span at bounding box center [375, 337] width 29 height 25
drag, startPoint x: 379, startPoint y: 371, endPoint x: 381, endPoint y: 385, distance: 14.1
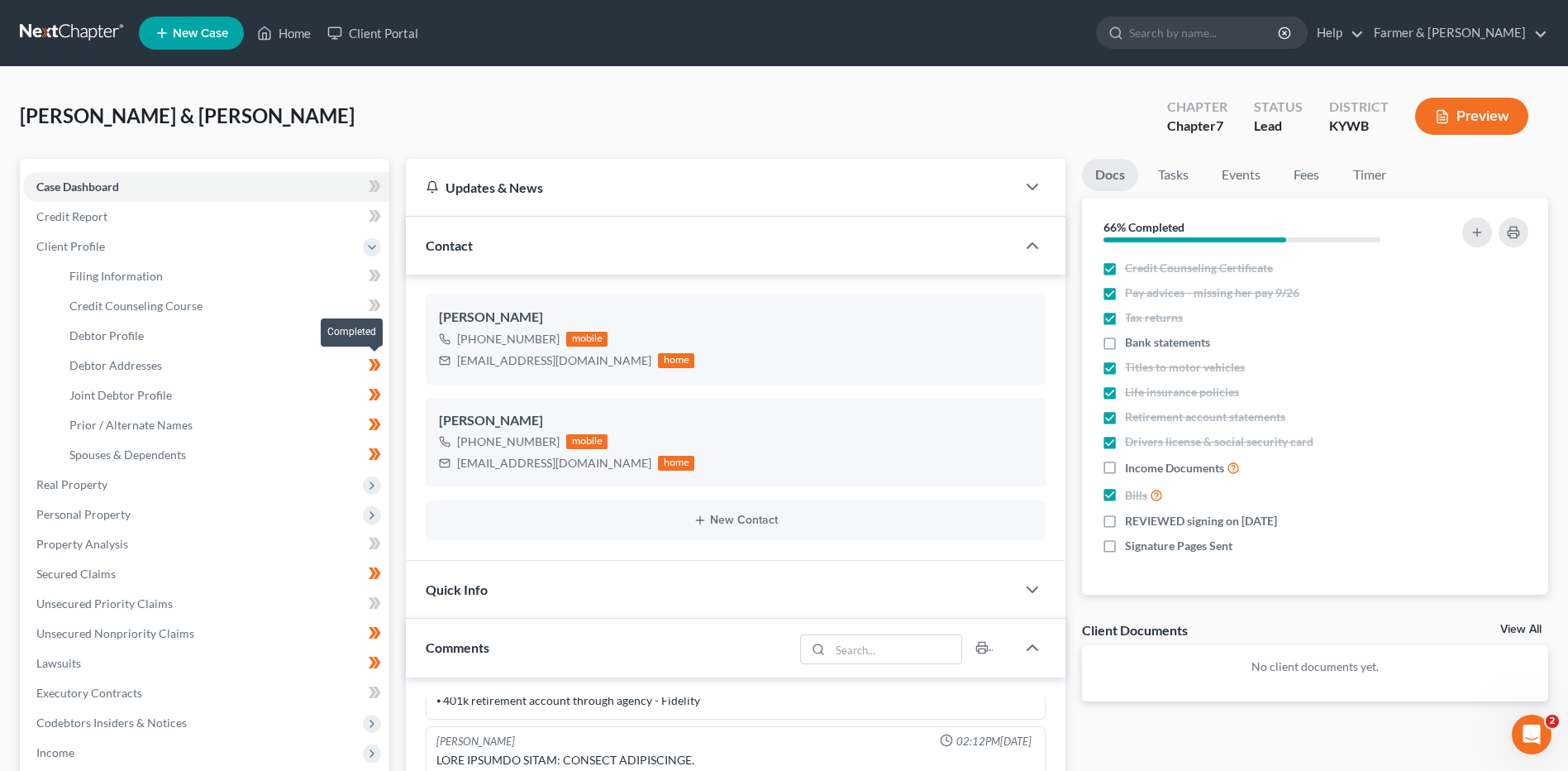
click at [379, 372] on icon at bounding box center [375, 365] width 12 height 21
click at [382, 395] on span at bounding box center [375, 397] width 29 height 25
drag, startPoint x: 385, startPoint y: 430, endPoint x: 387, endPoint y: 450, distance: 20.1
click at [385, 430] on span at bounding box center [375, 427] width 29 height 25
click at [387, 458] on span at bounding box center [375, 456] width 29 height 25
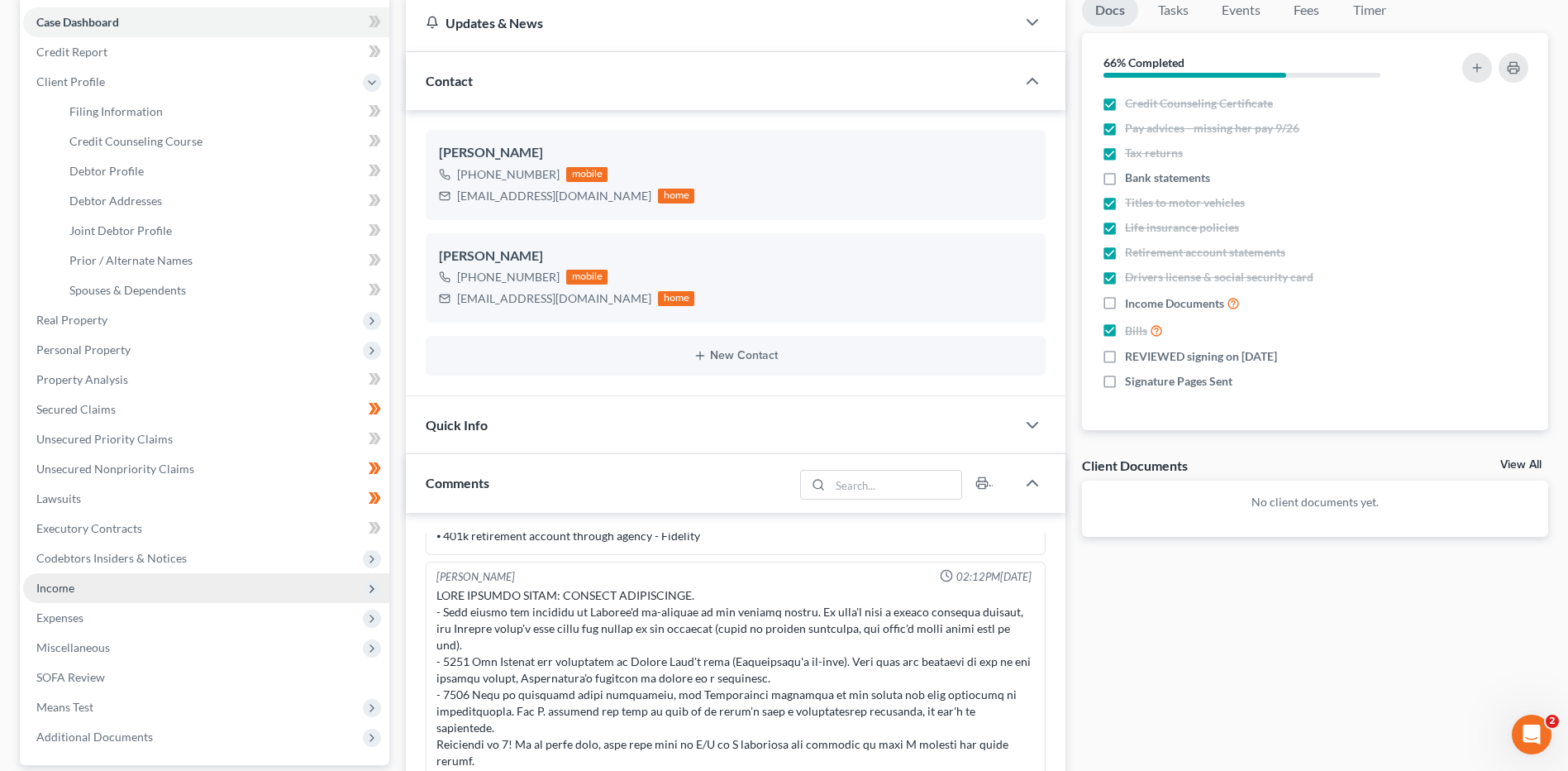
scroll to position [165, 0]
click at [121, 579] on span "Income" at bounding box center [206, 587] width 366 height 30
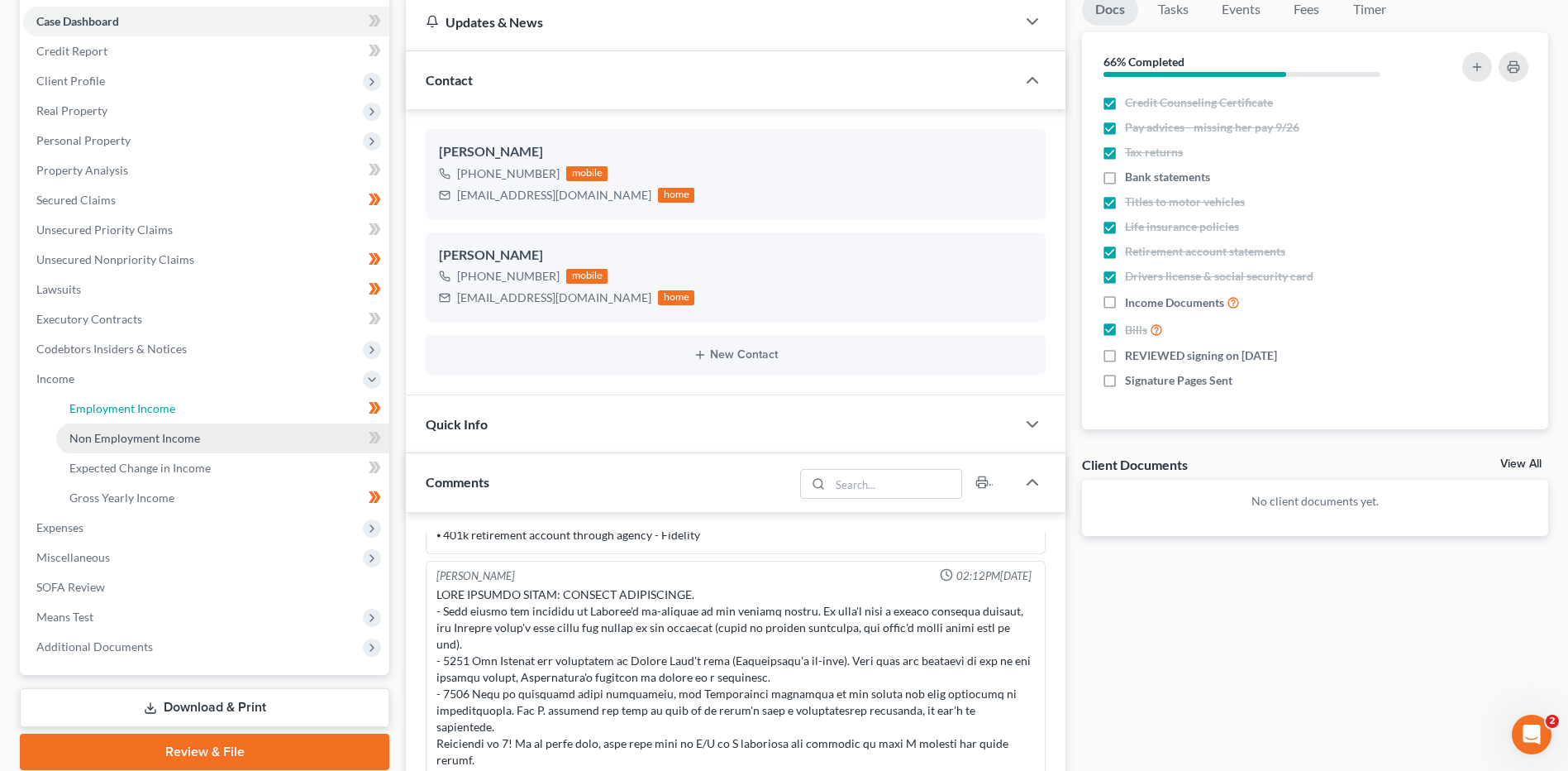
drag, startPoint x: 244, startPoint y: 415, endPoint x: 286, endPoint y: 425, distance: 43.2
click at [244, 415] on link "Employment Income" at bounding box center [223, 409] width 333 height 30
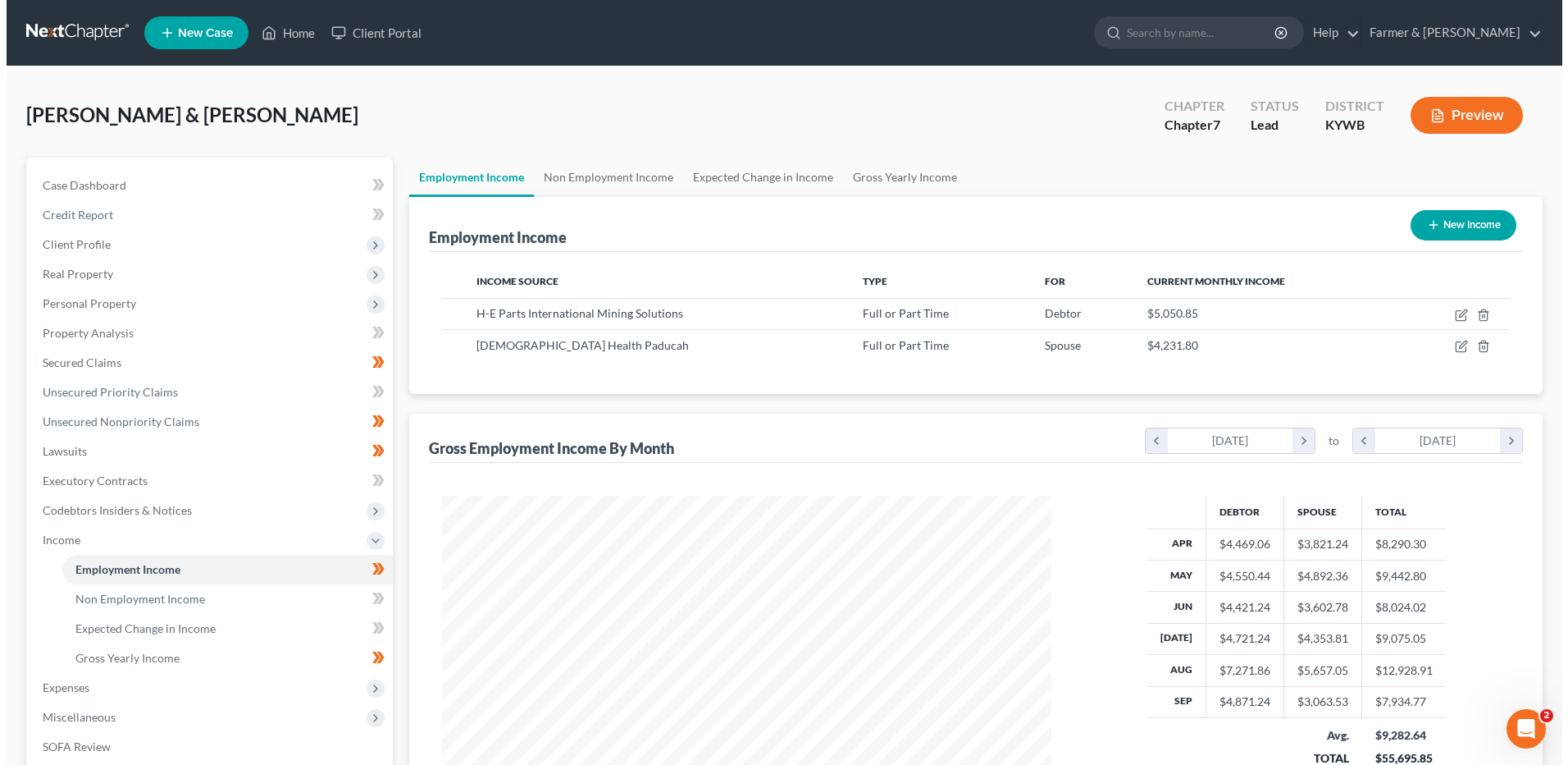
scroll to position [304, 641]
click at [387, 571] on div "Case Dashboard Payments Invoices Payments Payments Credit Report Client Profile" at bounding box center [203, 542] width 383 height 771
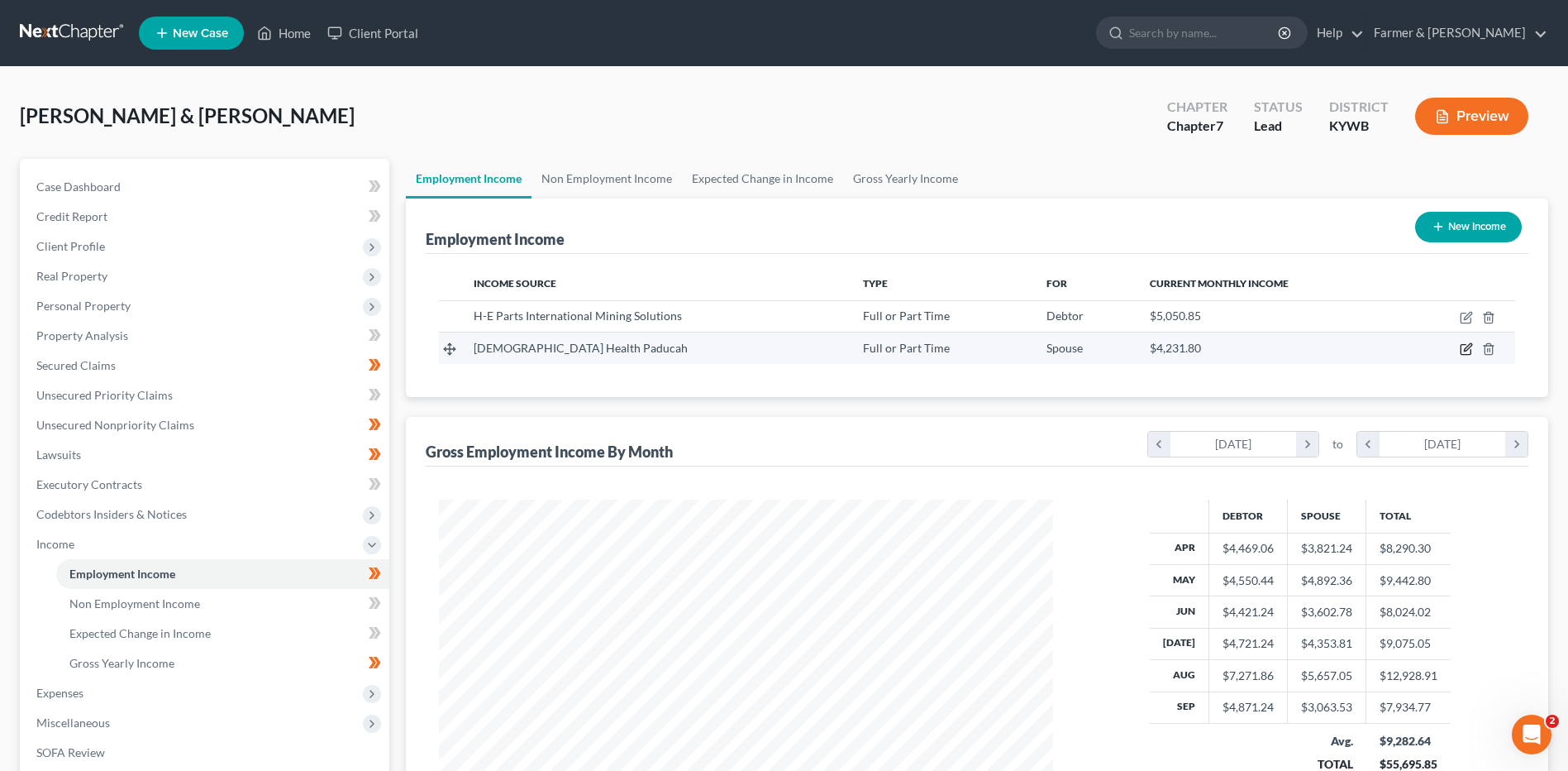
click at [1464, 351] on icon "button" at bounding box center [1467, 349] width 13 height 13
select select "0"
select select "18"
select select "2"
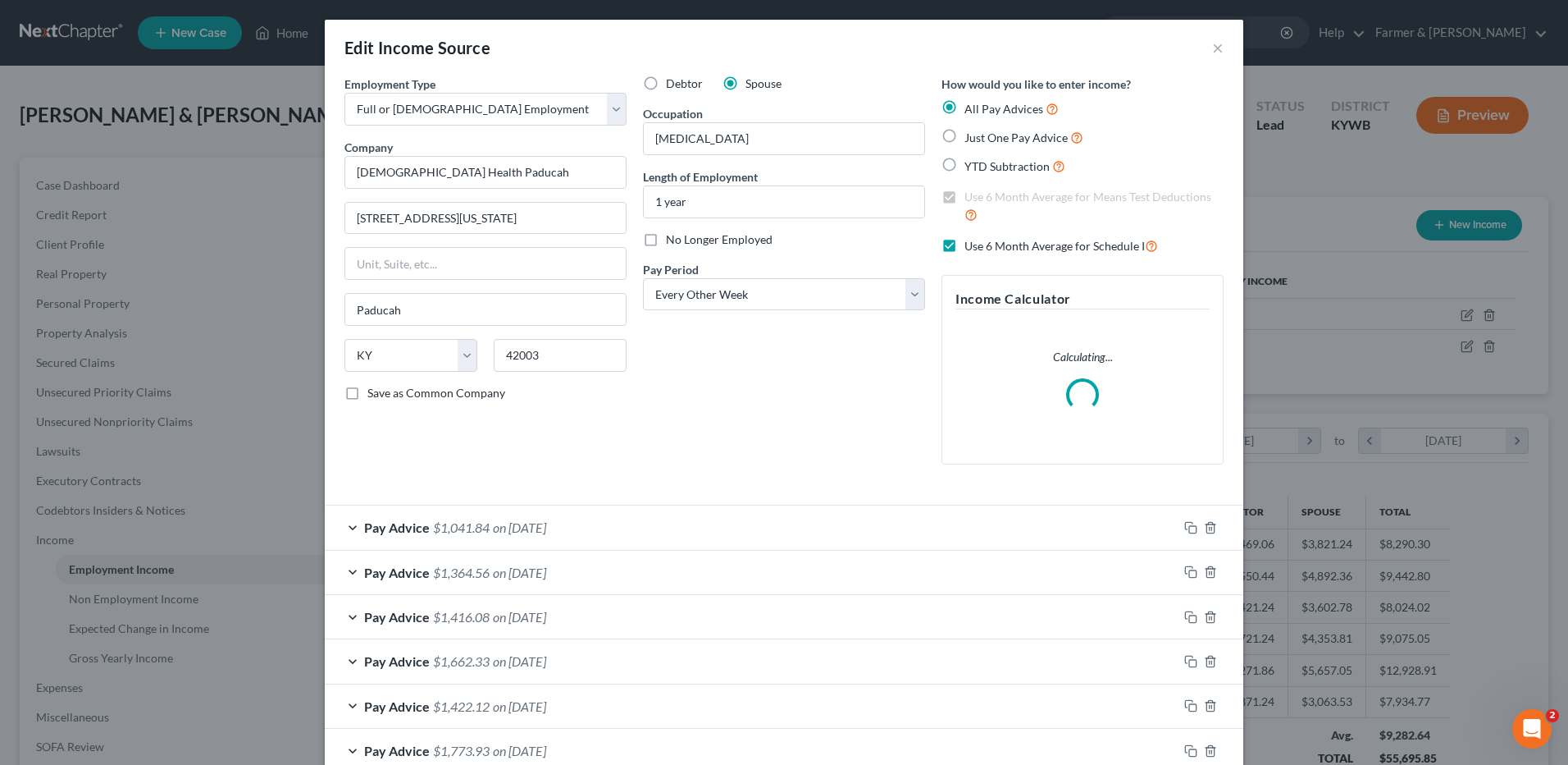
scroll to position [307, 648]
click at [576, 526] on div "Pay Advice $1,041.84 on 09/26/2025" at bounding box center [751, 527] width 853 height 44
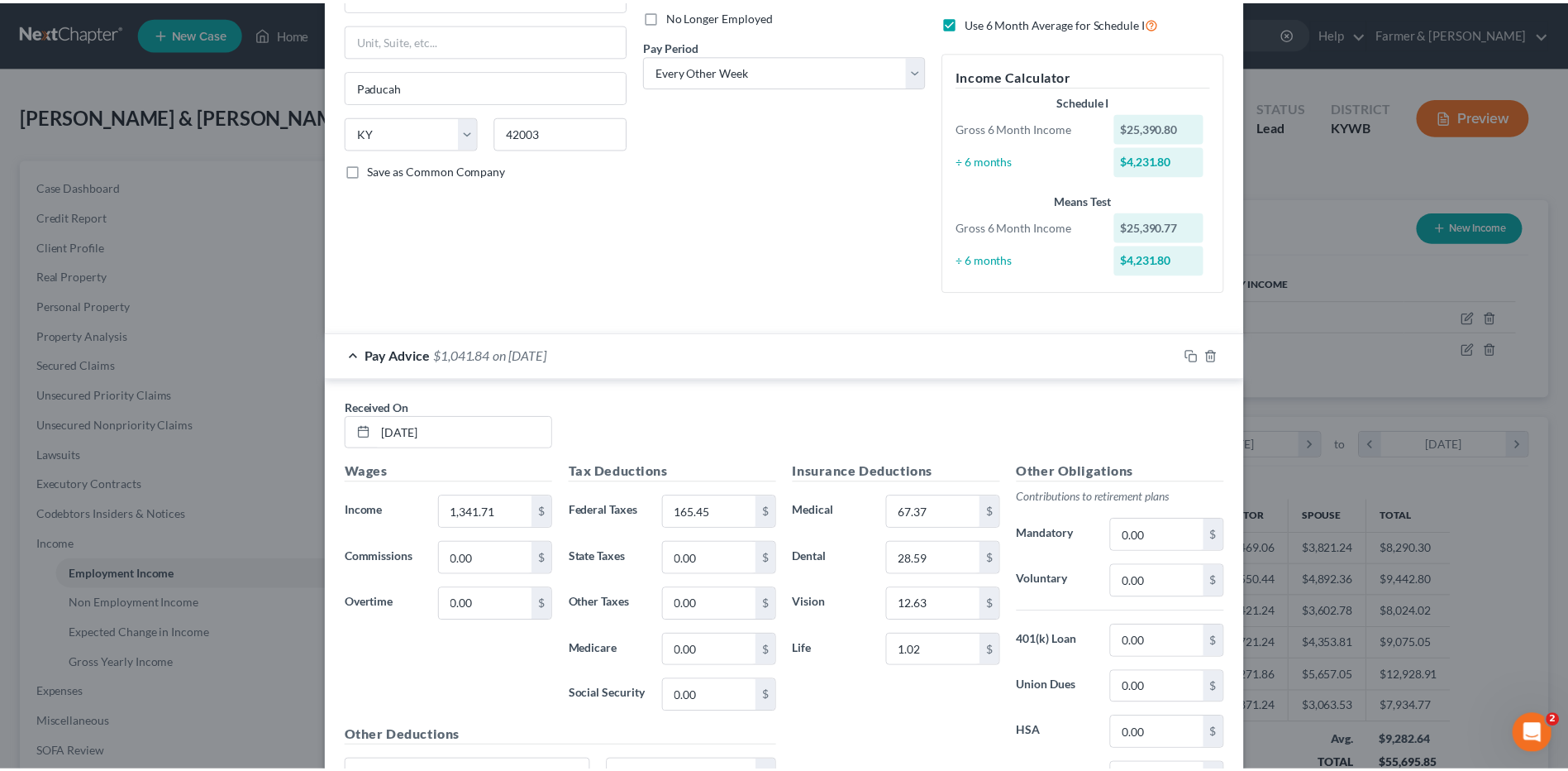
scroll to position [0, 0]
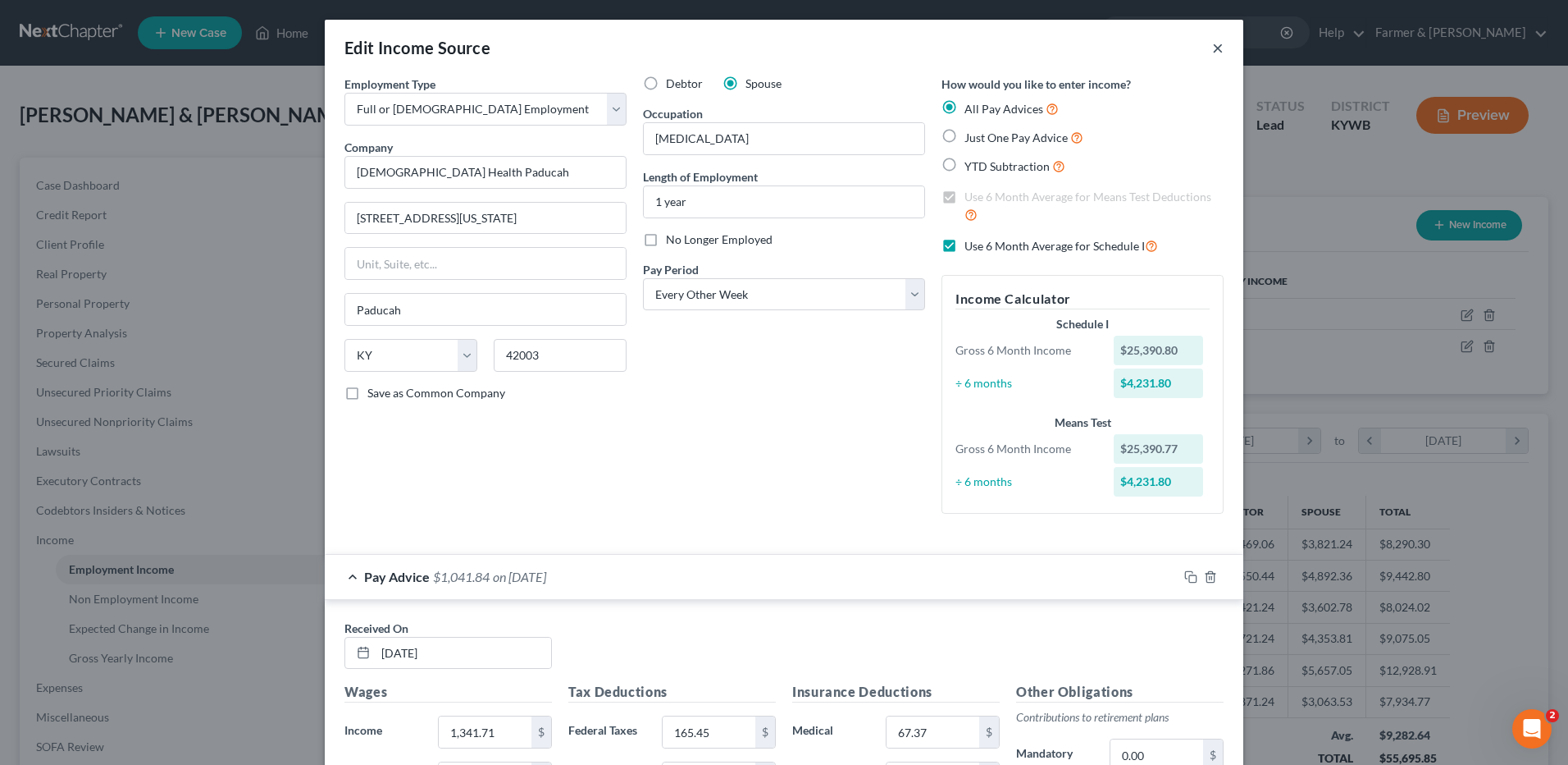
click at [1212, 50] on button "×" at bounding box center [1218, 48] width 12 height 20
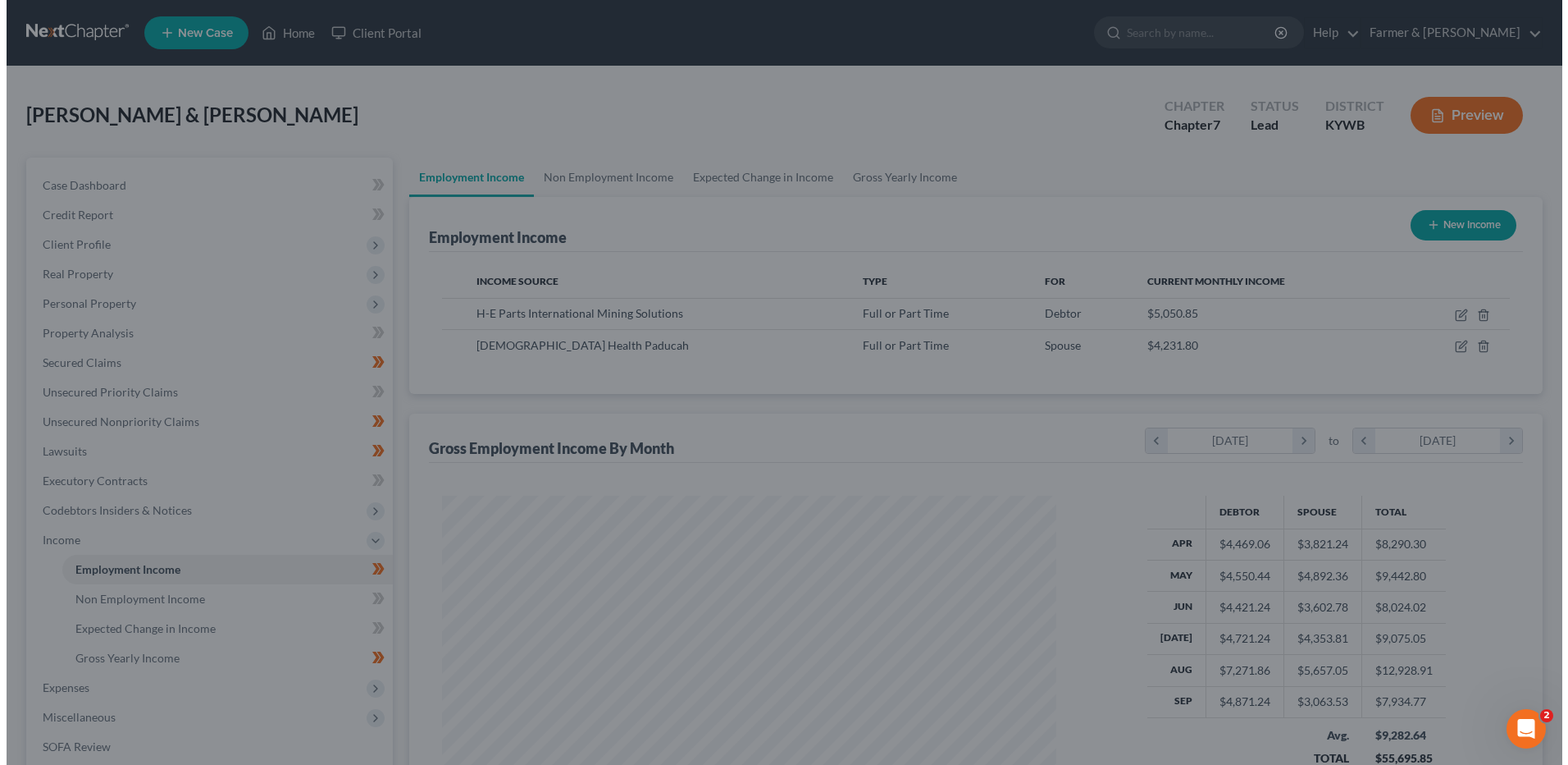
scroll to position [820120, 819392]
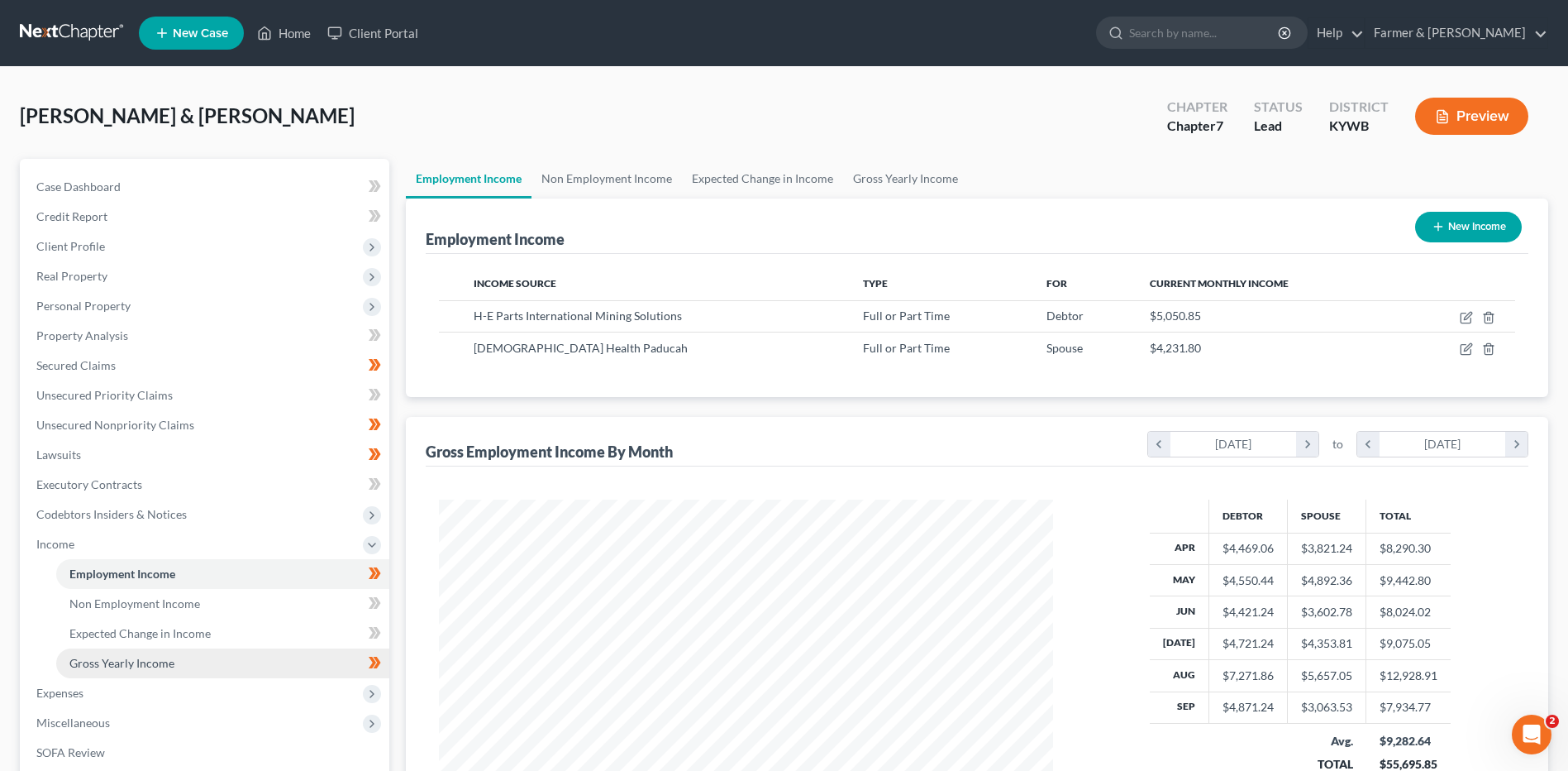
click at [118, 666] on span "Gross Yearly Income" at bounding box center [122, 662] width 105 height 14
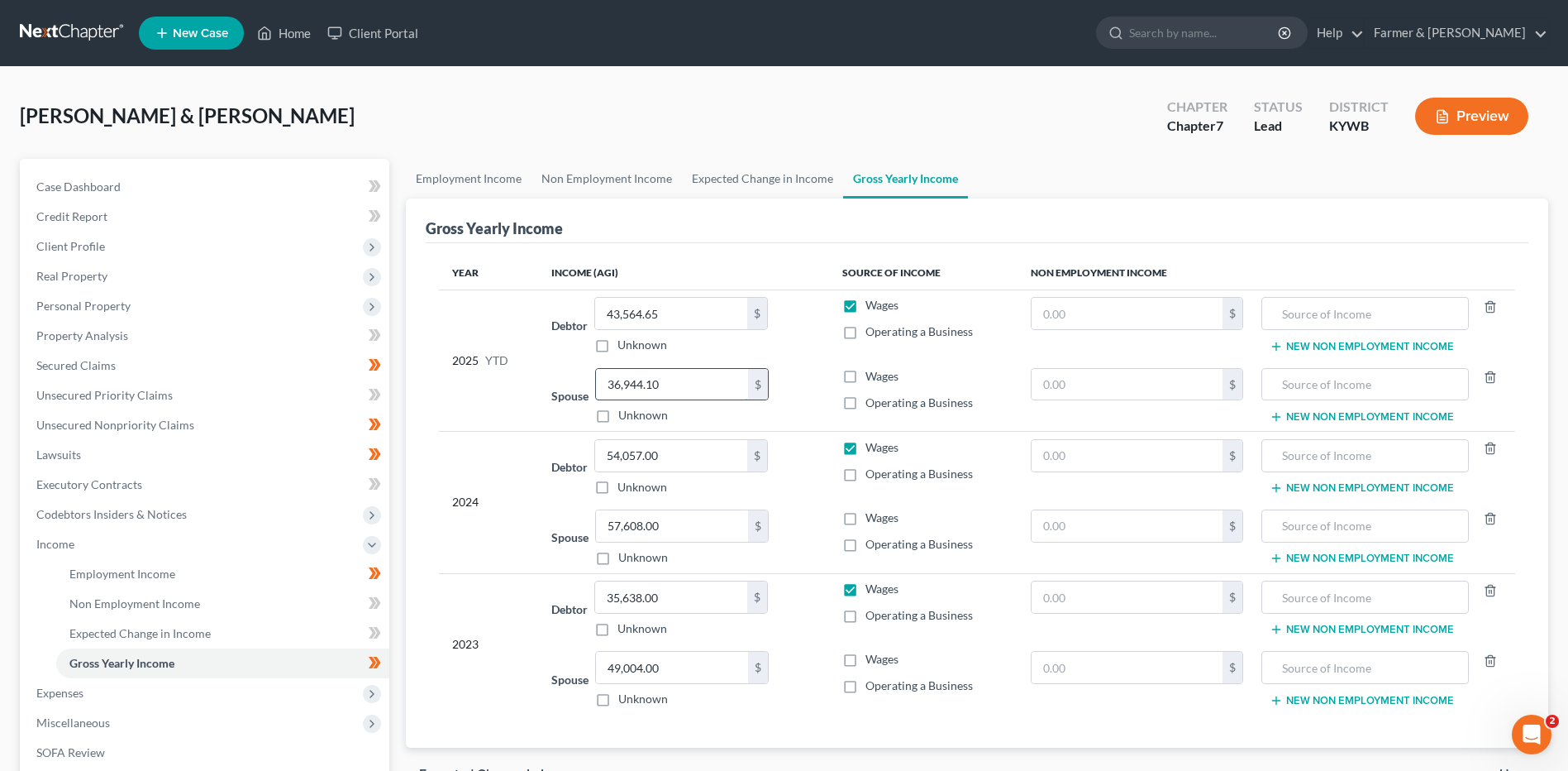
click at [692, 381] on input "36,944.10" at bounding box center [672, 385] width 152 height 32
type input "38,285.81"
click at [865, 374] on label "Wages" at bounding box center [882, 376] width 33 height 17
click at [872, 374] on input "Wages" at bounding box center [877, 373] width 11 height 11
checkbox input "true"
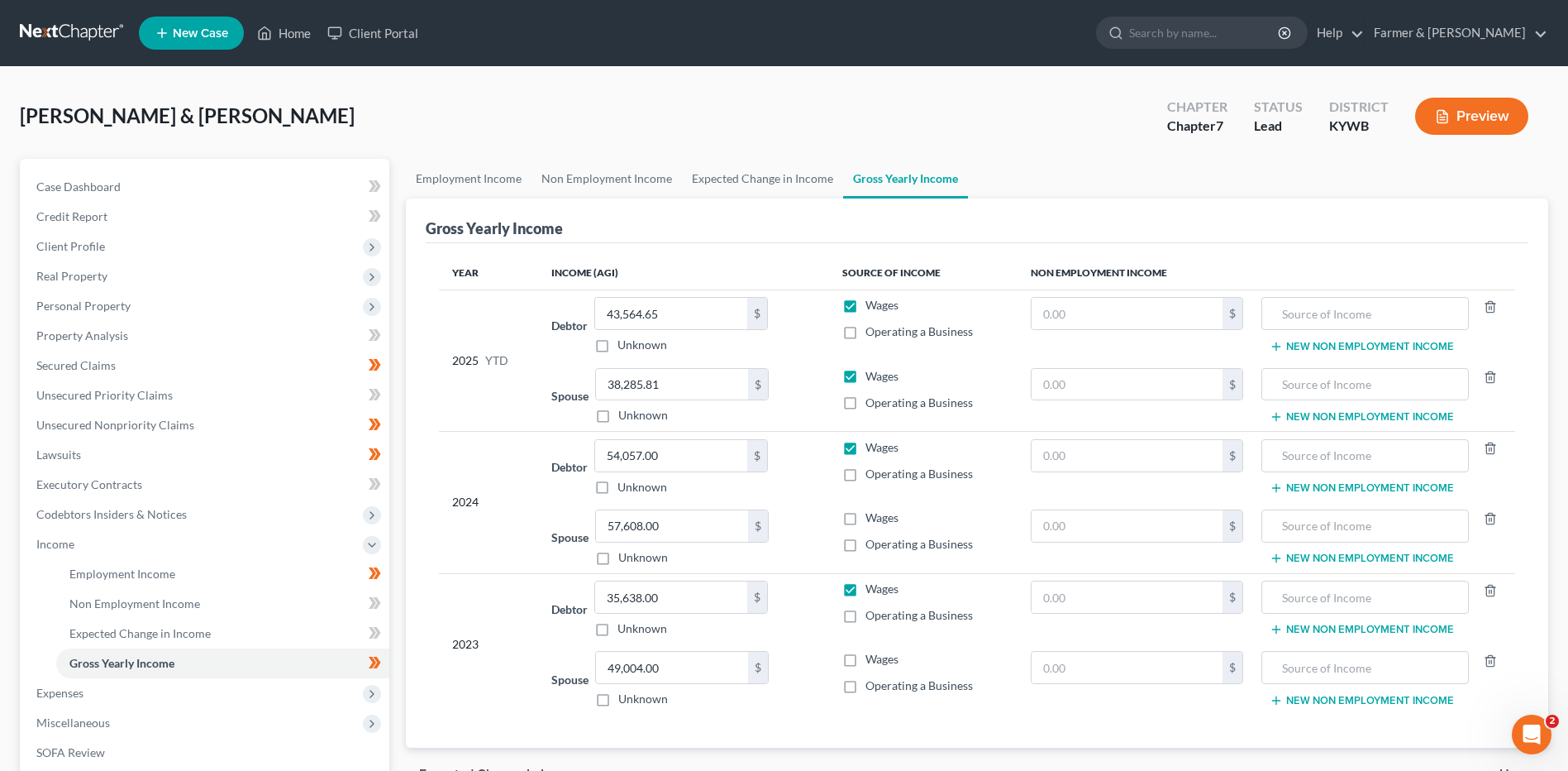
click at [865, 525] on label "Wages" at bounding box center [882, 518] width 33 height 17
click at [872, 520] on input "Wages" at bounding box center [877, 514] width 11 height 11
checkbox input "true"
click at [865, 656] on label "Wages" at bounding box center [882, 659] width 33 height 17
click at [872, 656] on input "Wages" at bounding box center [877, 656] width 11 height 11
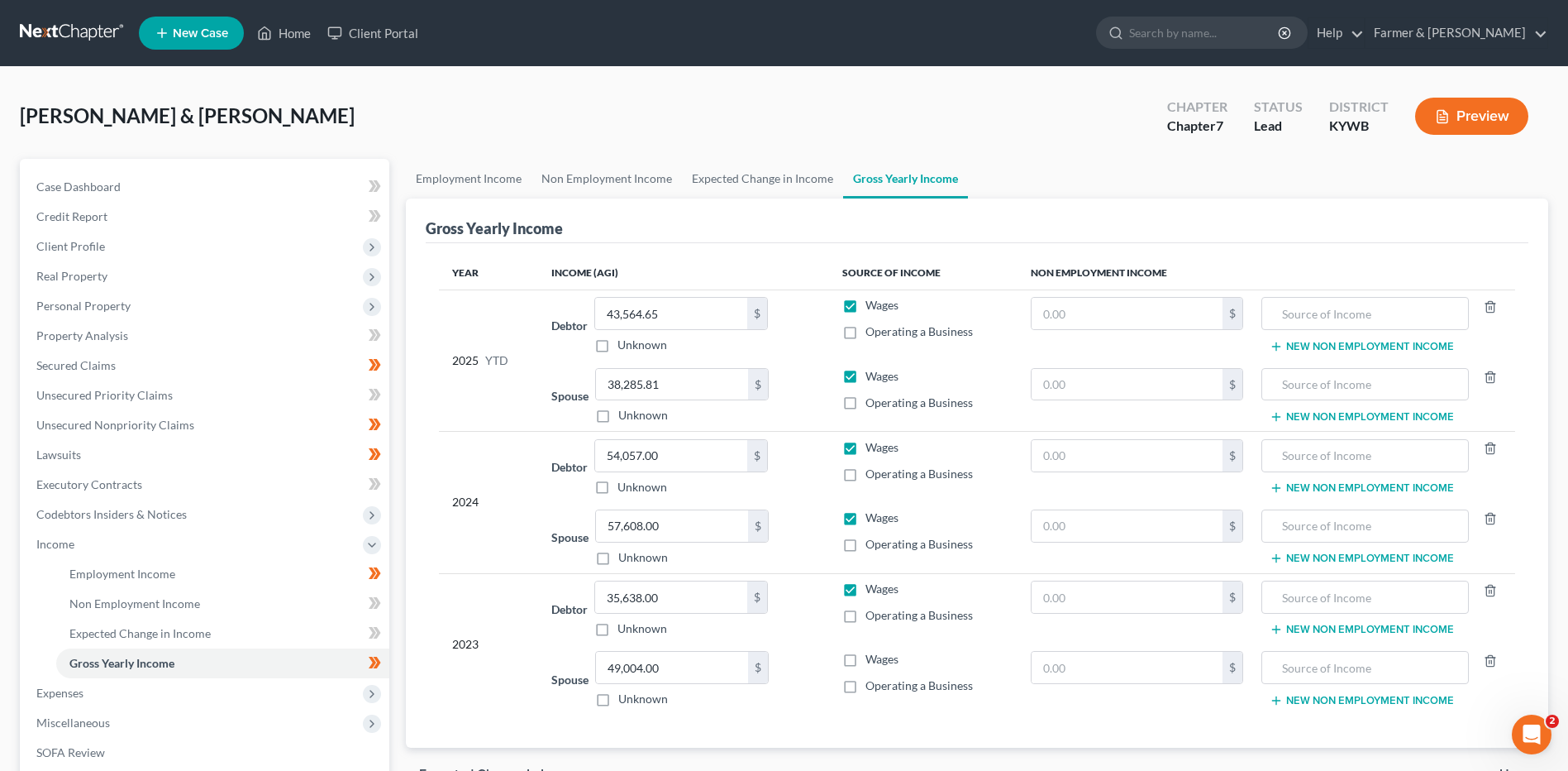
checkbox input "true"
click at [152, 274] on span "Real Property" at bounding box center [206, 276] width 366 height 30
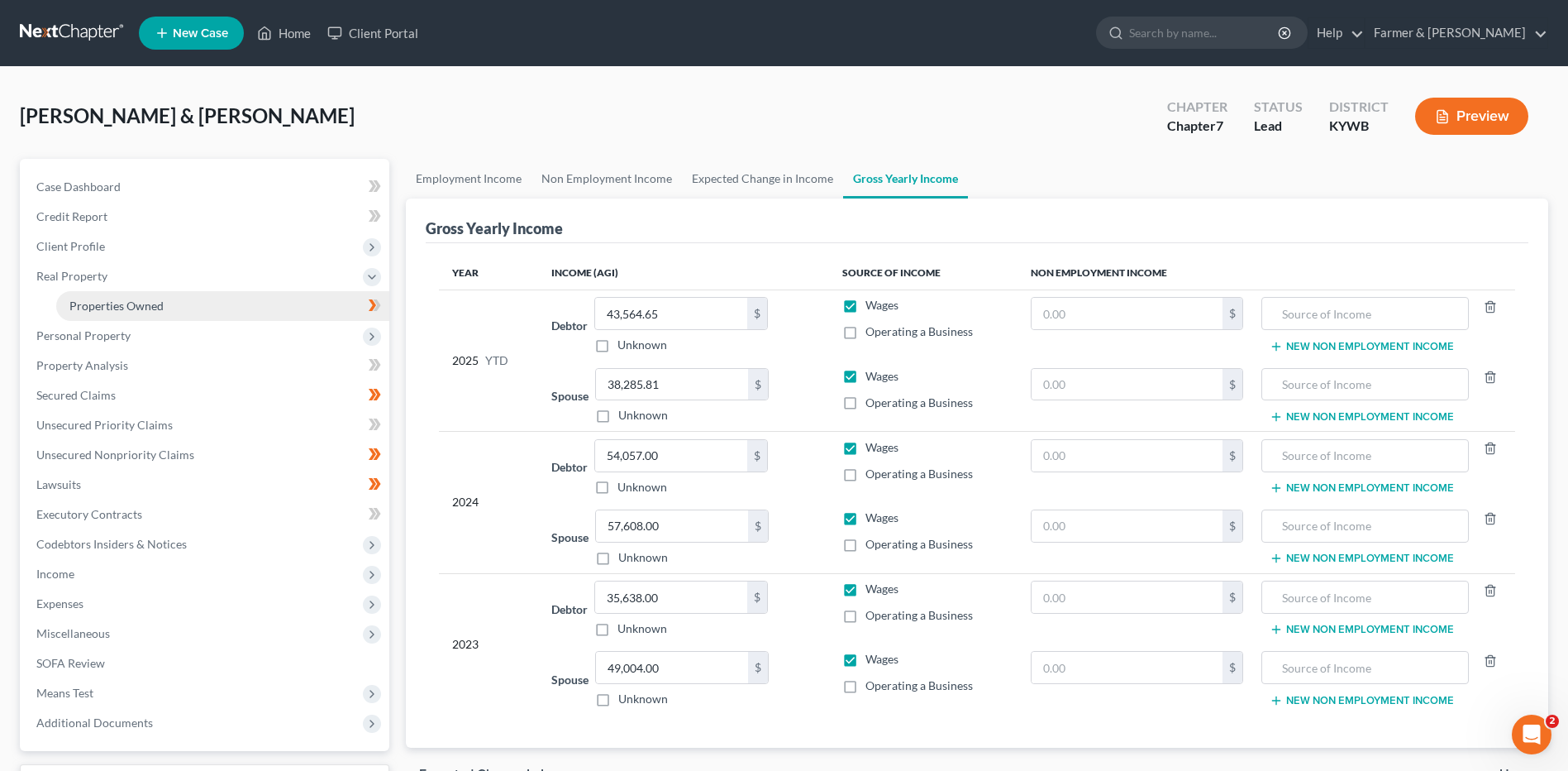
click at [163, 309] on link "Properties Owned" at bounding box center [223, 306] width 333 height 30
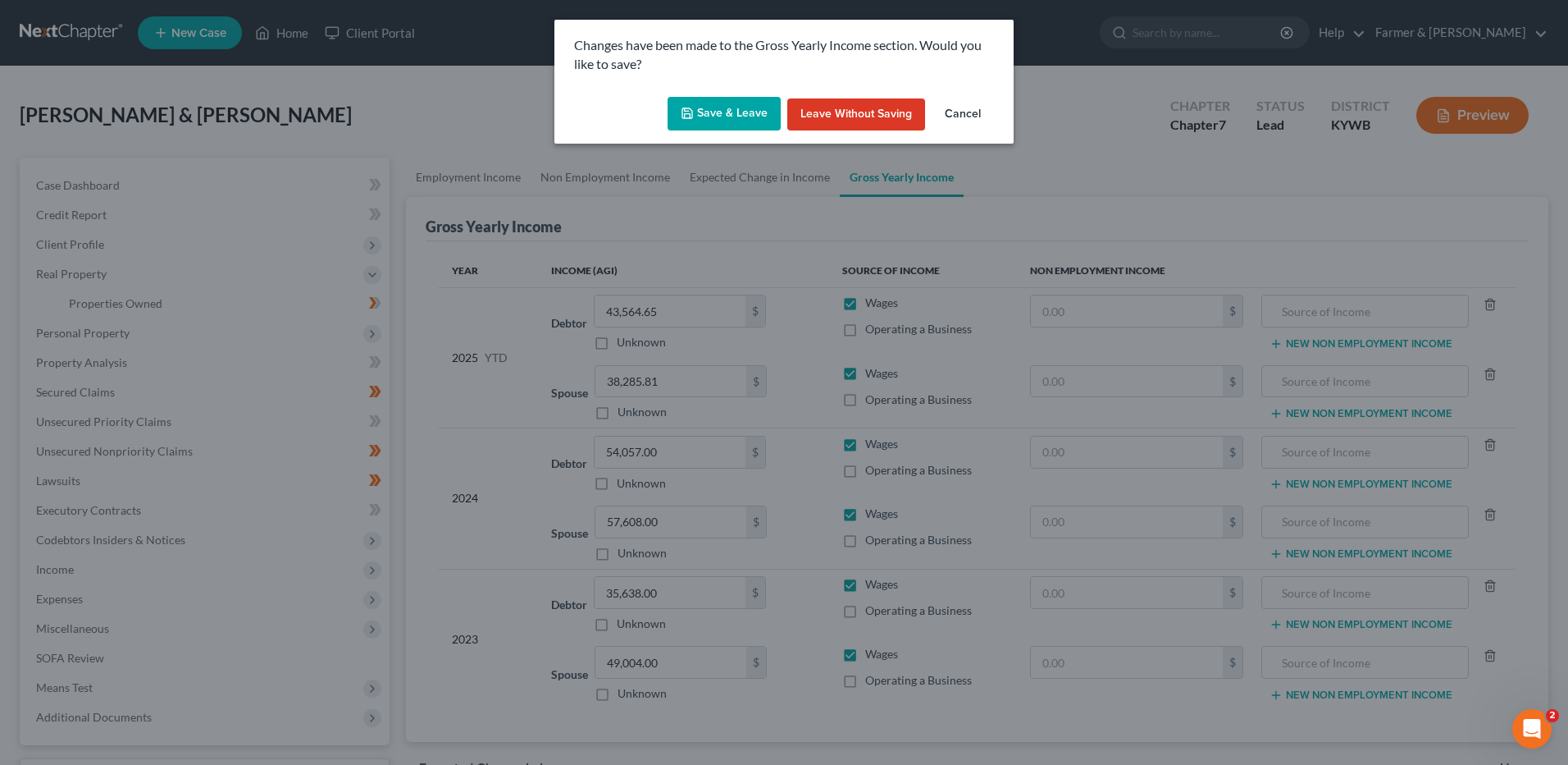
click at [733, 120] on button "Save & Leave" at bounding box center [723, 114] width 113 height 35
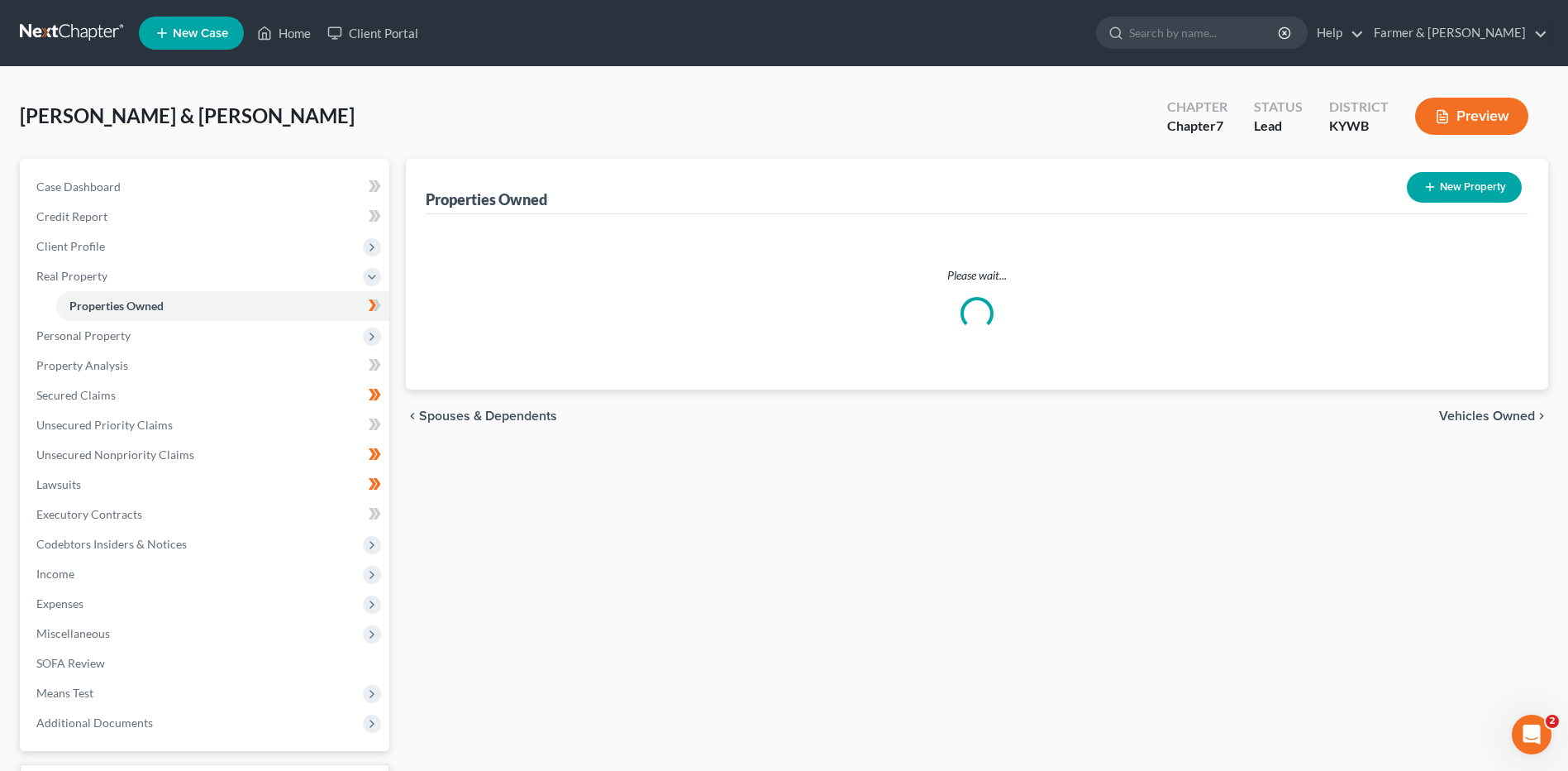
click at [381, 304] on body "Home New Case Client Portal Farmer & Wright dblondie1230@yahoo.com My Account S…" at bounding box center [784, 454] width 1568 height 909
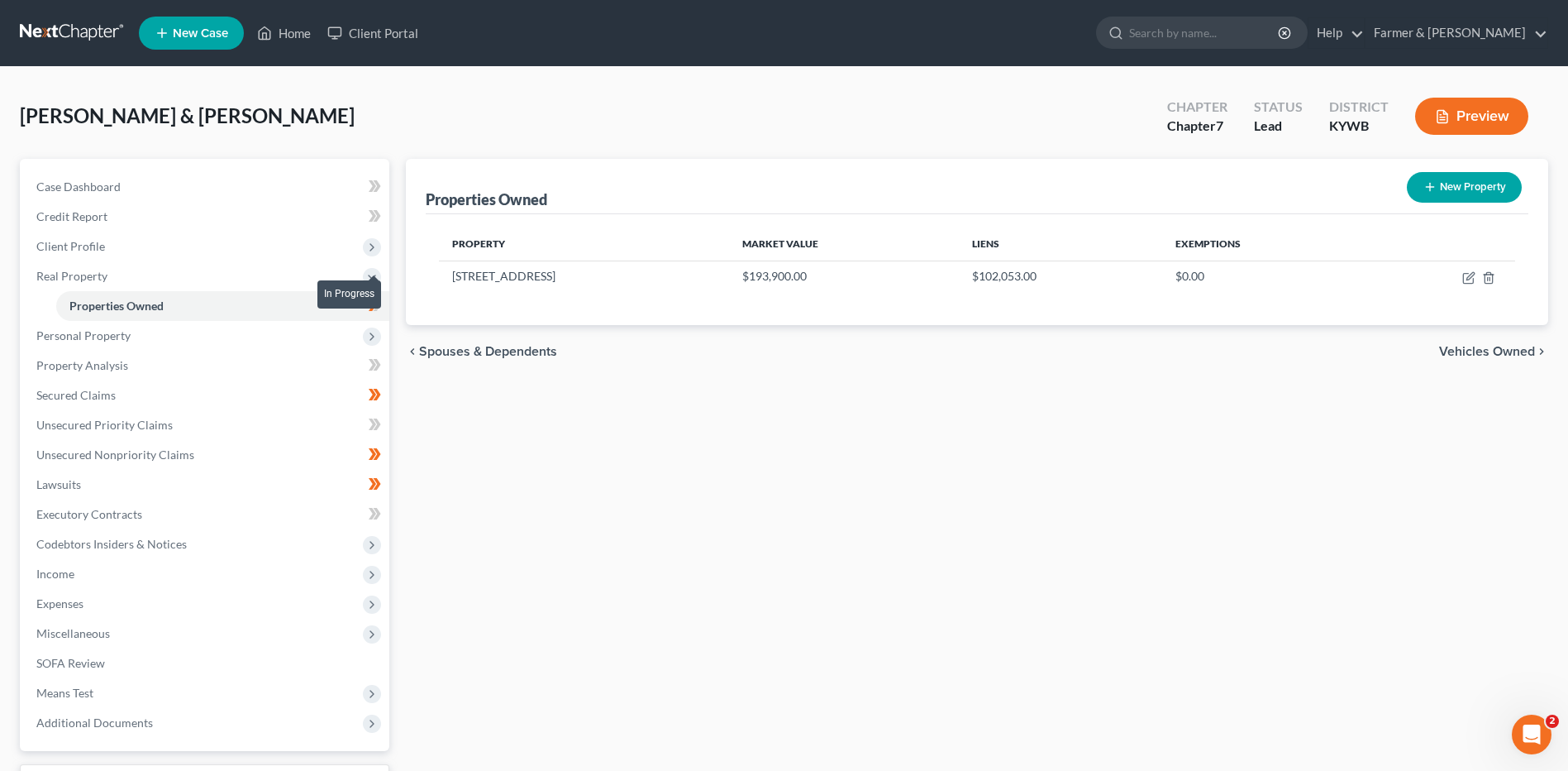
click at [384, 312] on span at bounding box center [375, 307] width 29 height 25
click at [385, 306] on span at bounding box center [375, 307] width 29 height 25
click at [1465, 278] on icon "button" at bounding box center [1469, 277] width 13 height 13
select select "18"
select select "3"
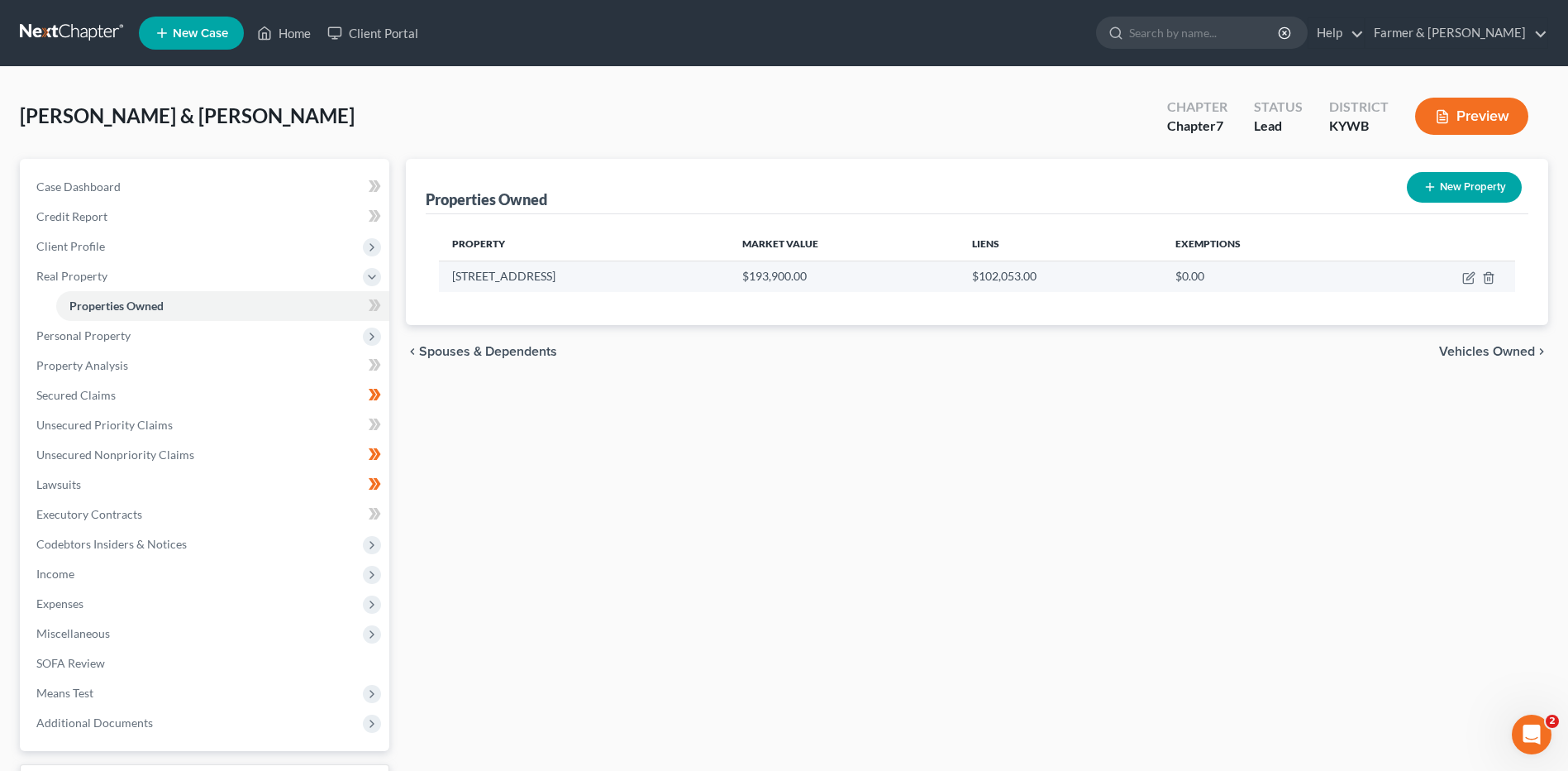
select select "1"
select select "3"
select select "1"
select select "0"
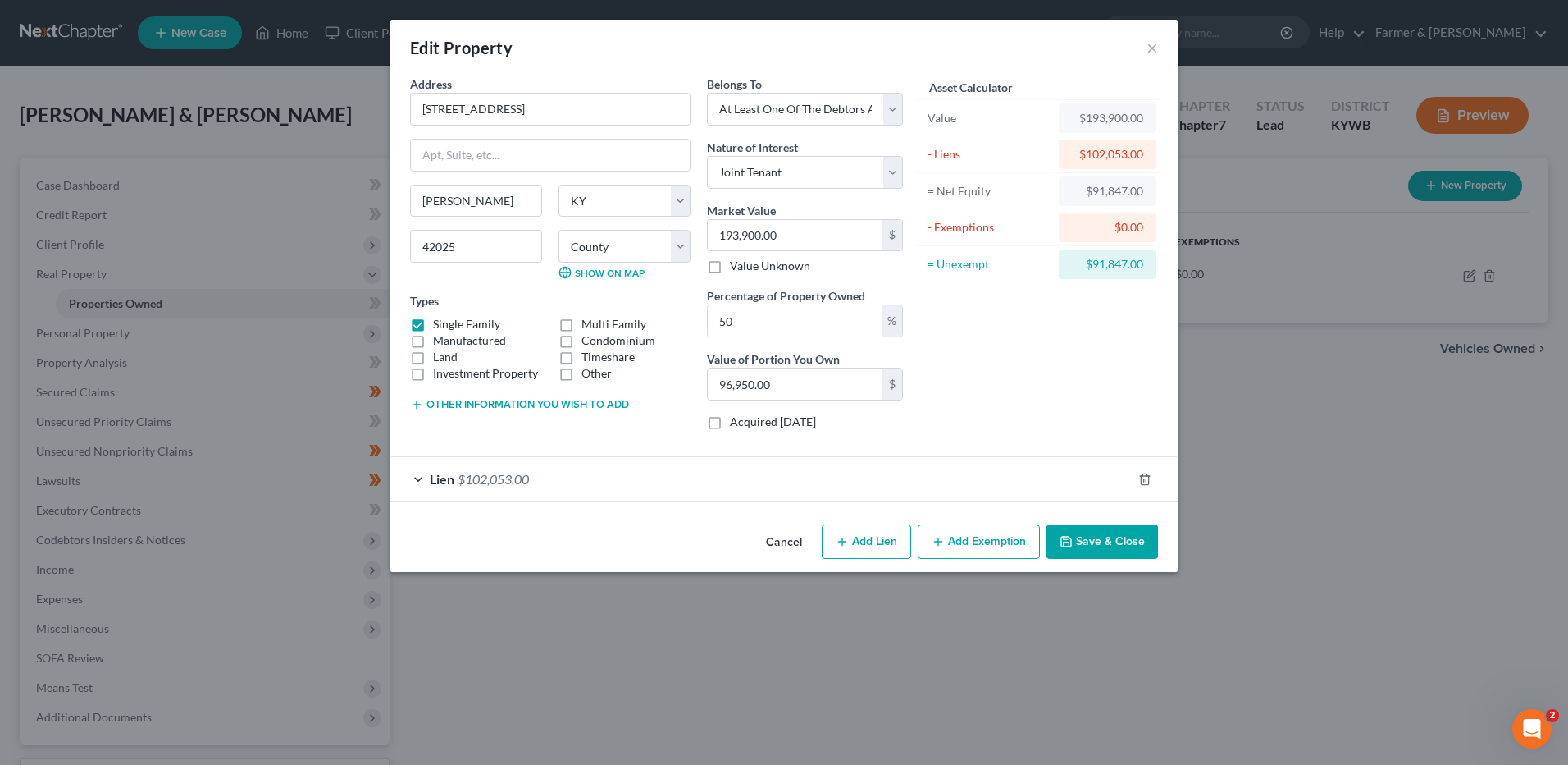
click at [521, 473] on span "$102,053.00" at bounding box center [493, 478] width 72 height 16
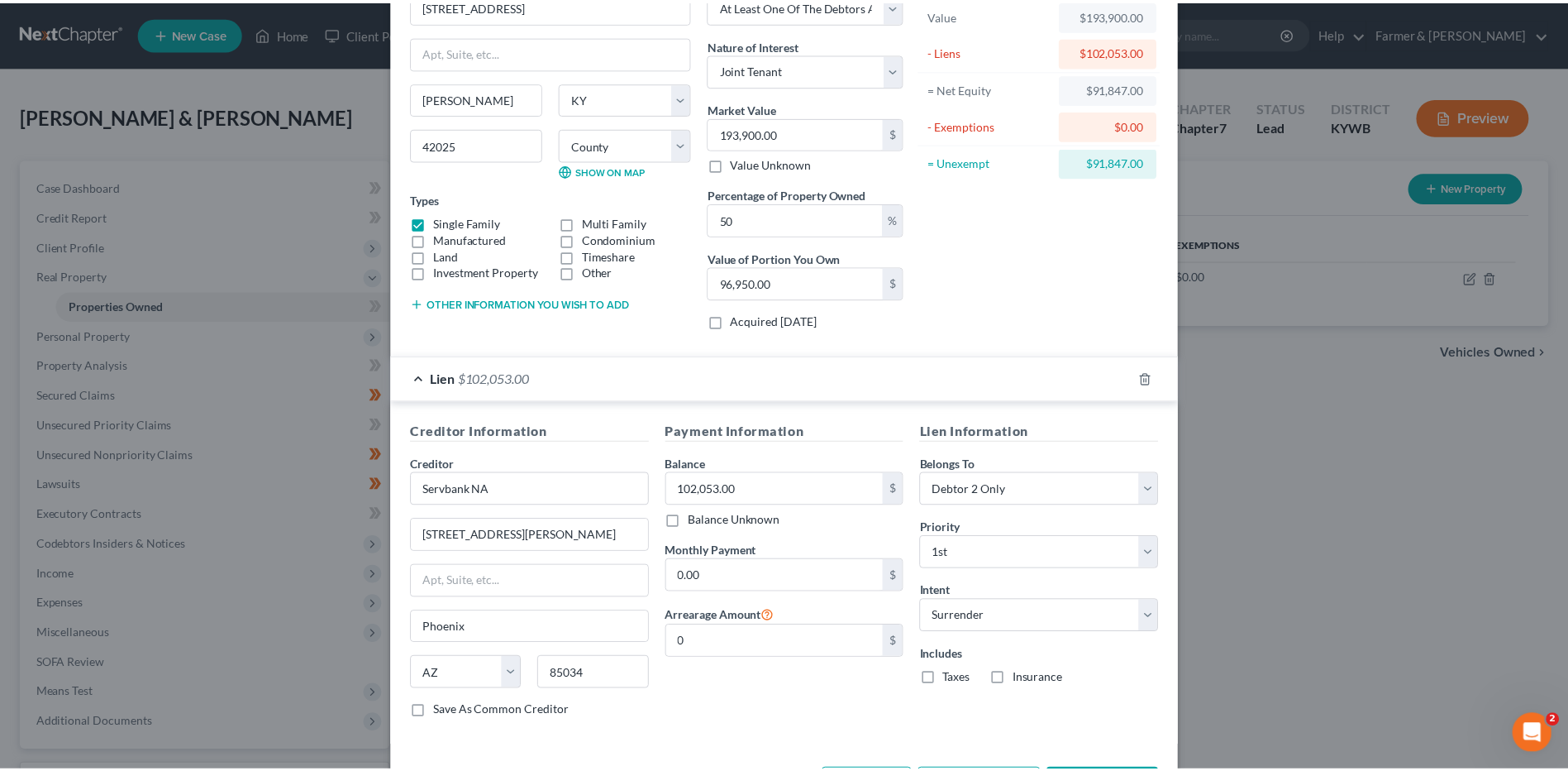
scroll to position [170, 0]
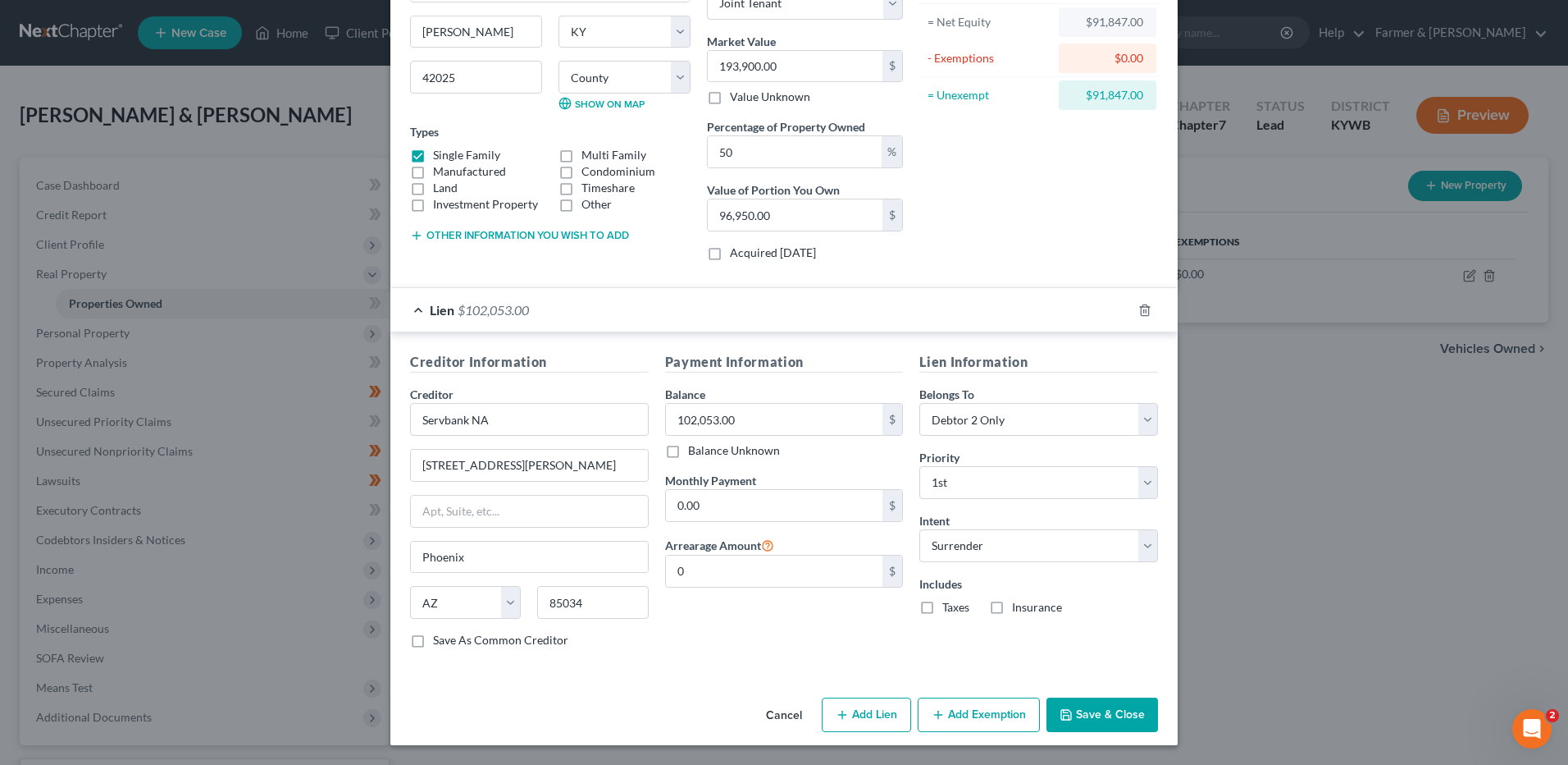
click at [1098, 720] on button "Save & Close" at bounding box center [1102, 715] width 111 height 35
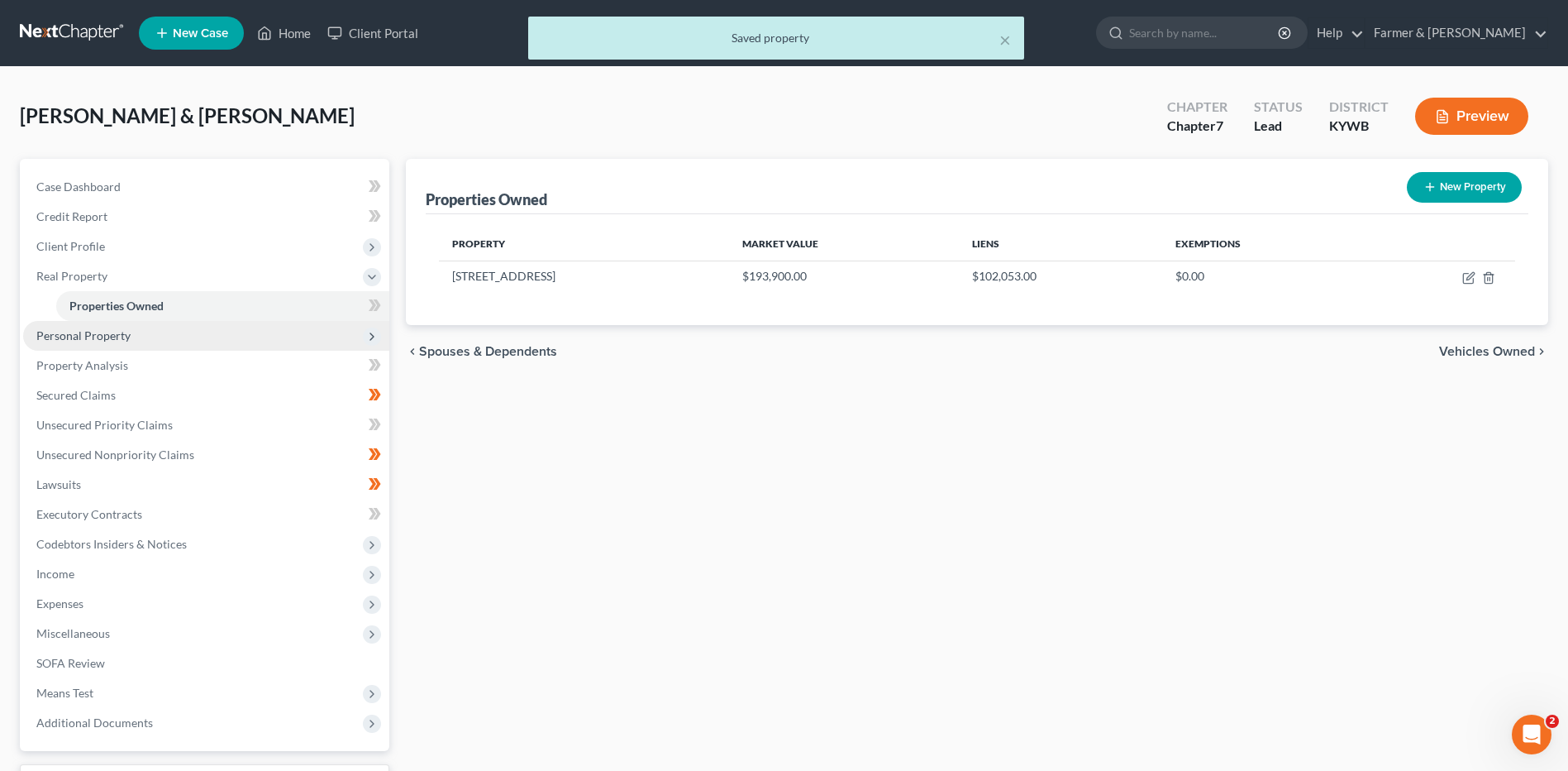
click at [194, 327] on span "Personal Property" at bounding box center [206, 336] width 366 height 30
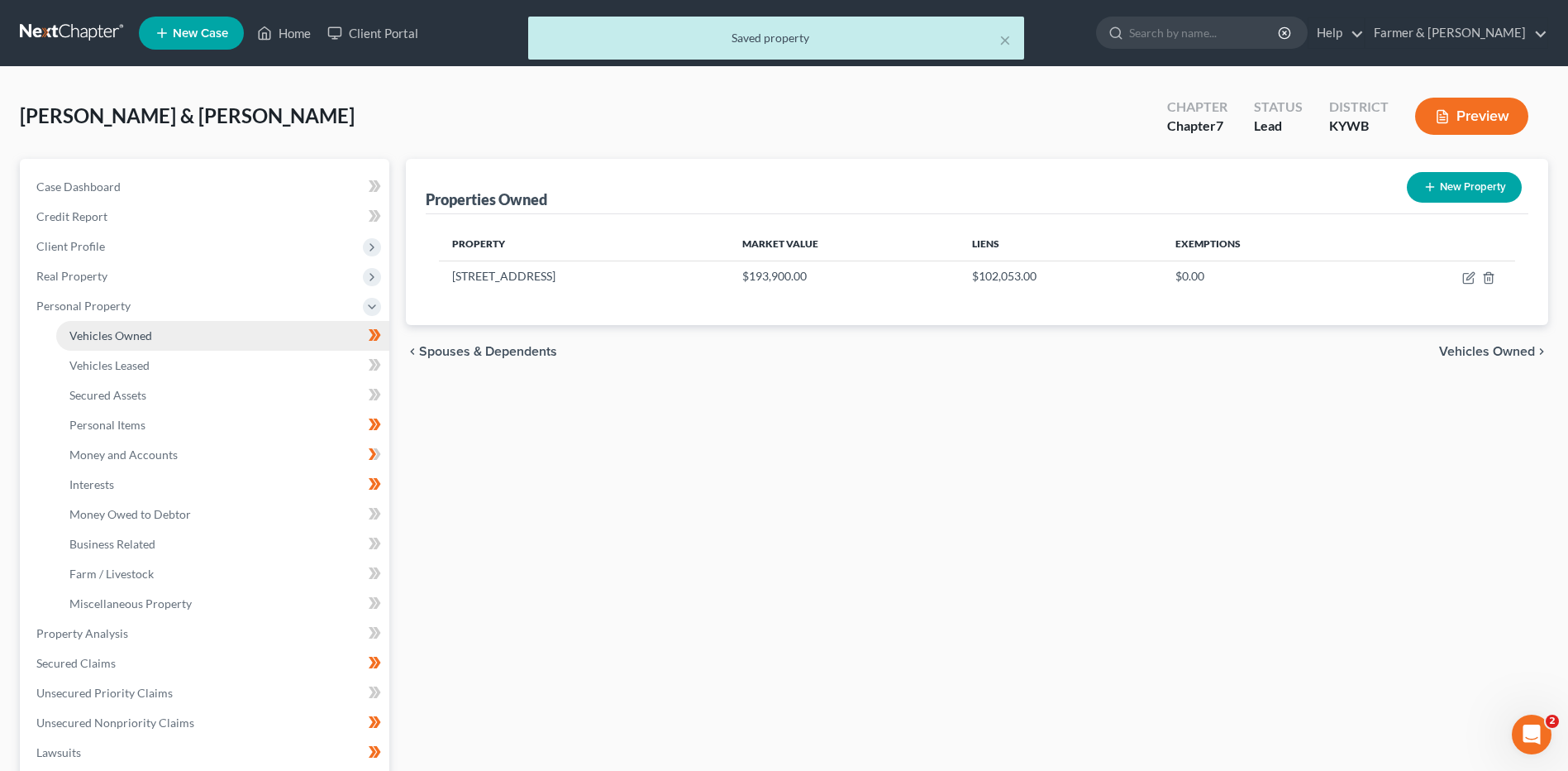
click at [268, 336] on link "Vehicles Owned" at bounding box center [223, 336] width 333 height 30
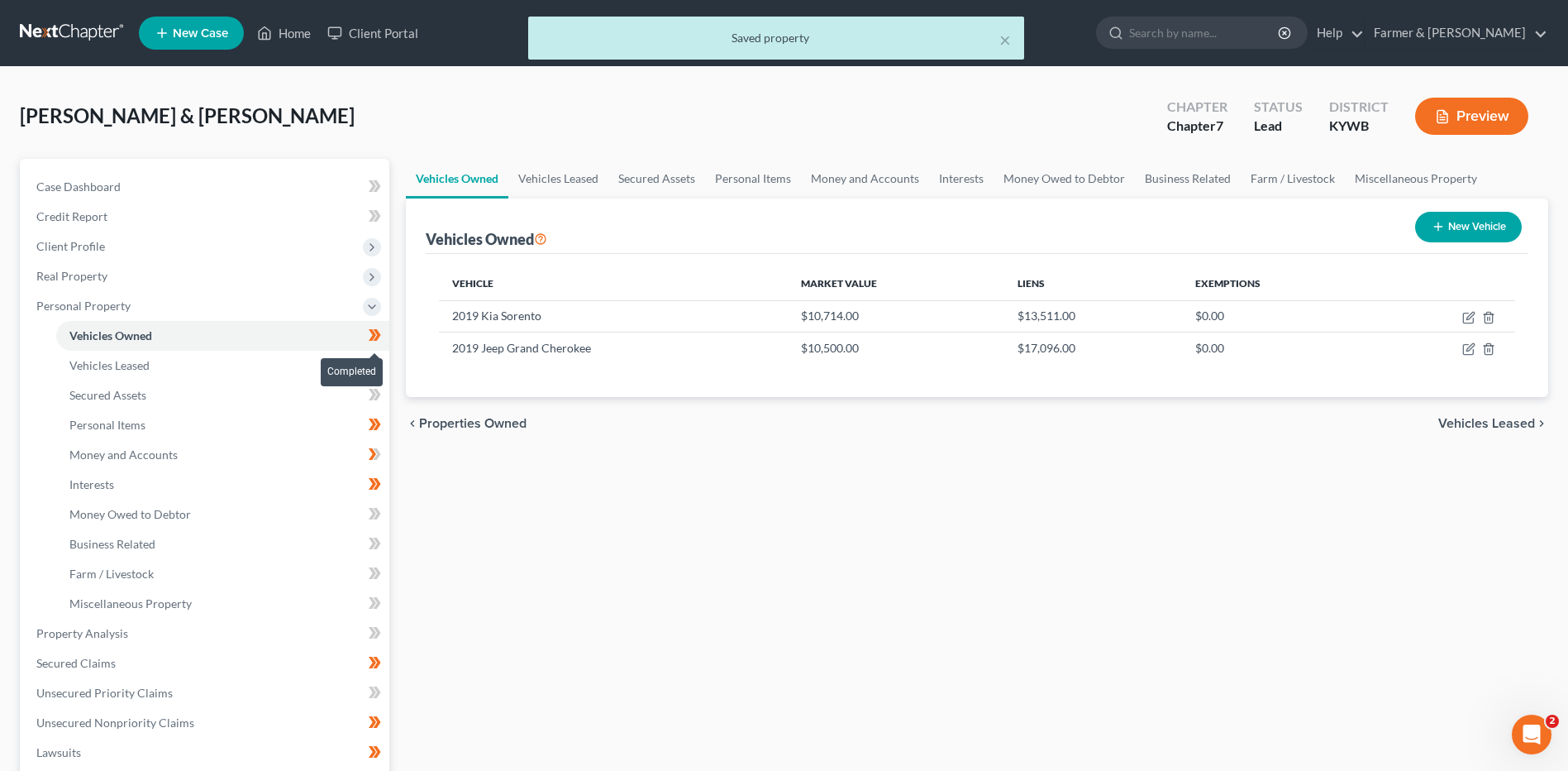
click at [389, 340] on span at bounding box center [375, 337] width 29 height 25
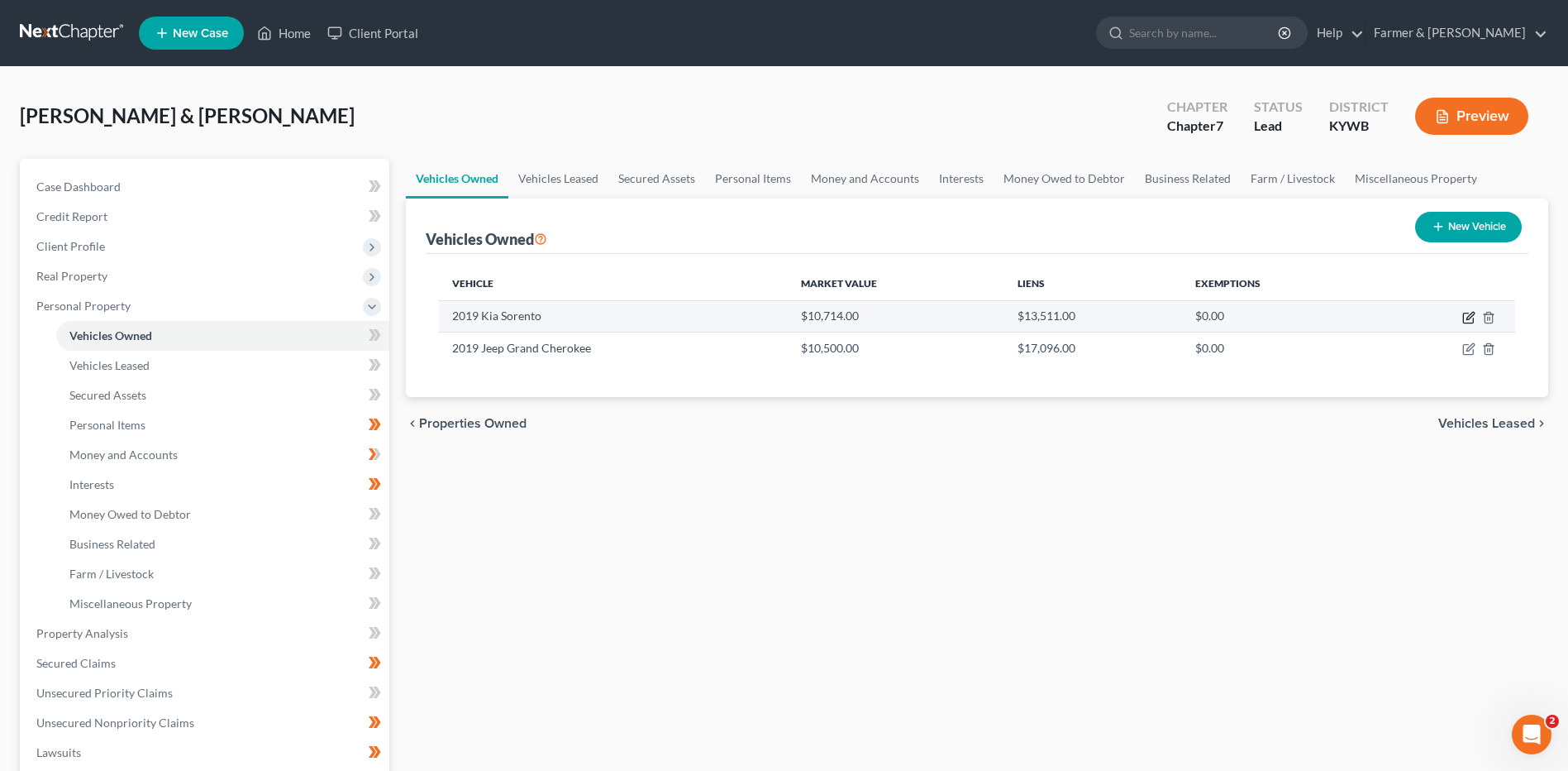
click at [1468, 317] on icon "button" at bounding box center [1470, 315] width 7 height 7
select select "0"
select select "7"
select select "2"
select select "3"
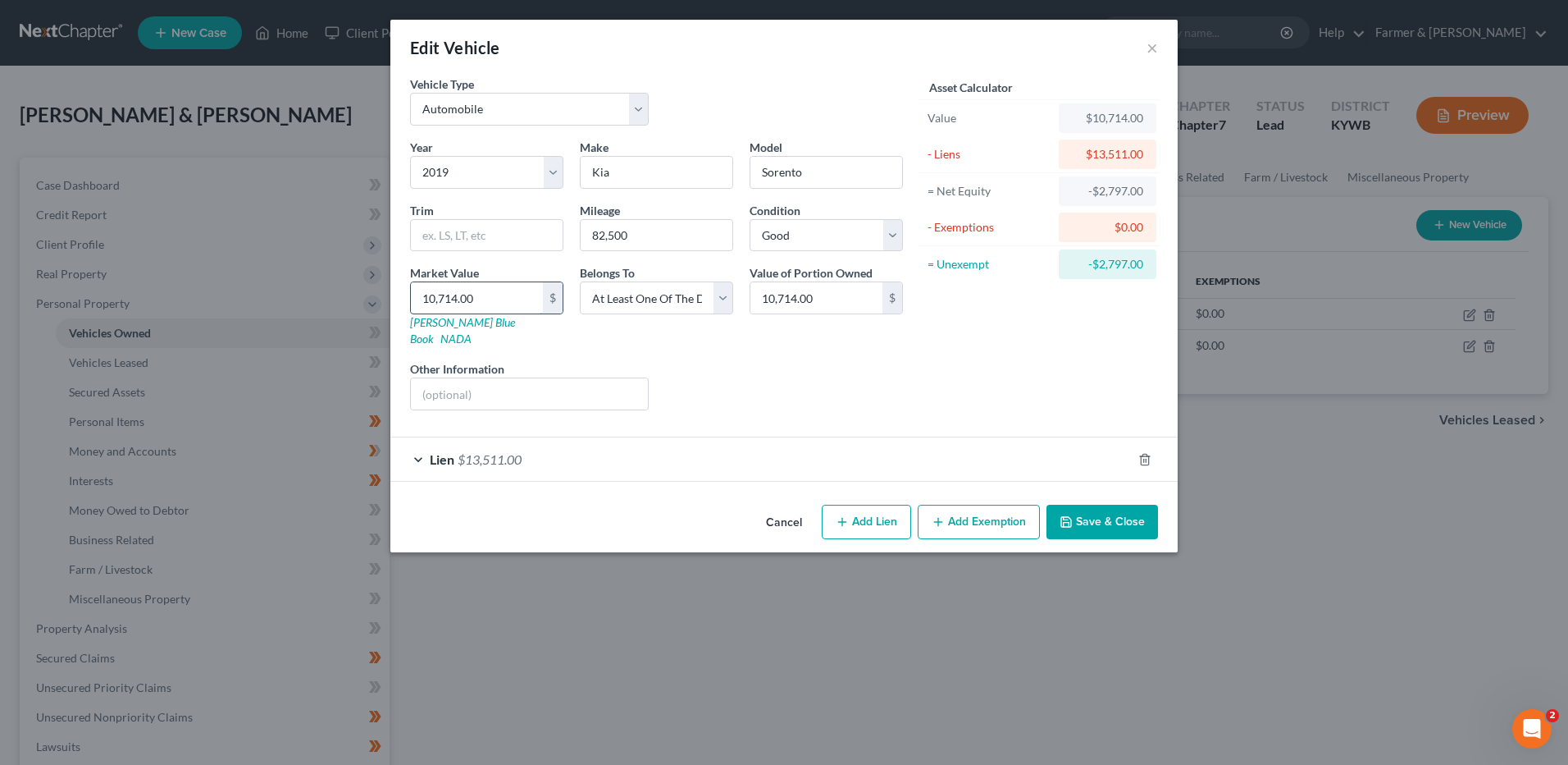
click at [493, 301] on input "10,714.00" at bounding box center [477, 298] width 132 height 31
type input "1"
type input "1.00"
type input "11"
type input "11.00"
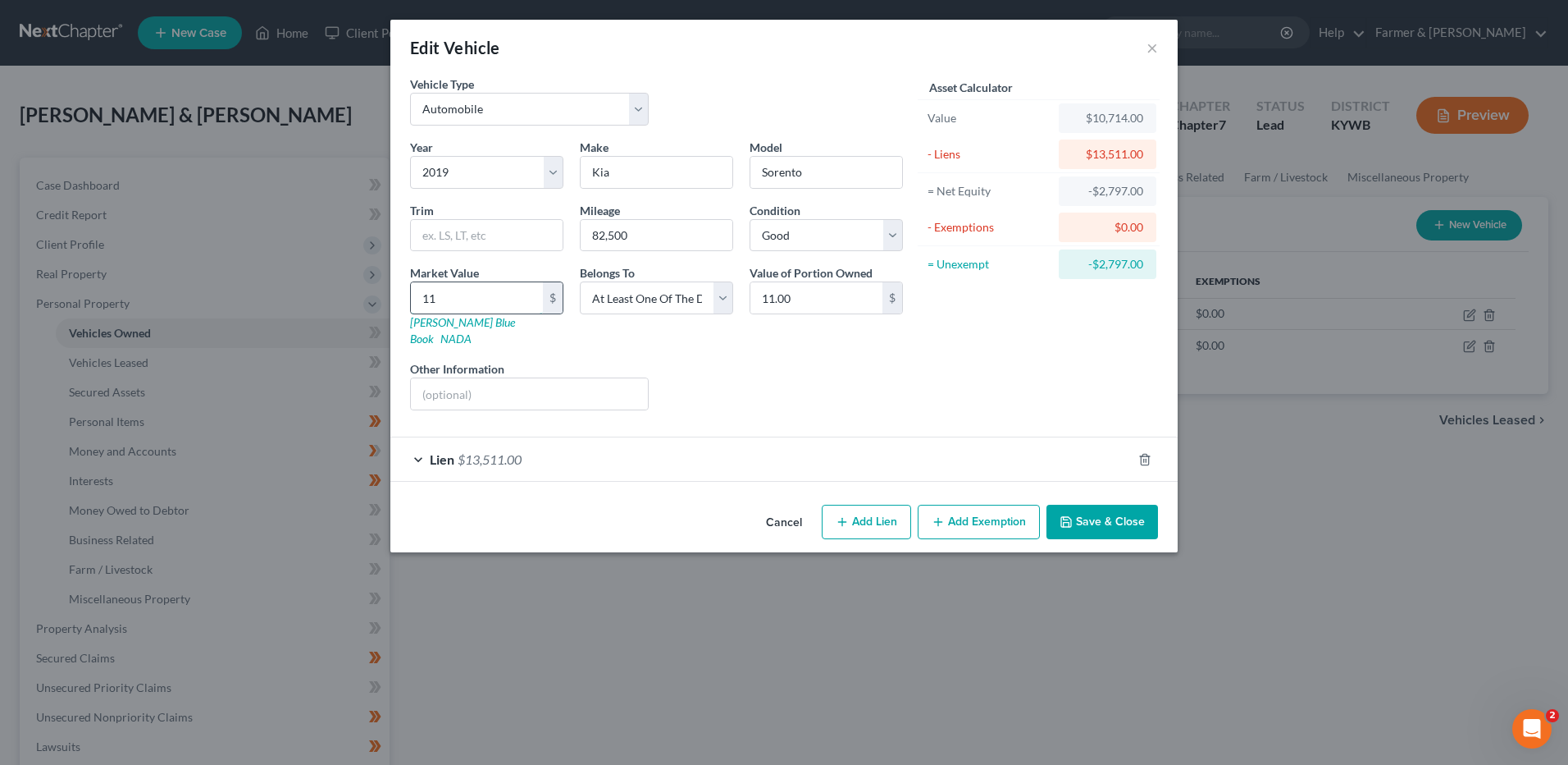
type input "110"
type input "110.00"
type input "1100"
type input "1,100.00"
type input "1,1000"
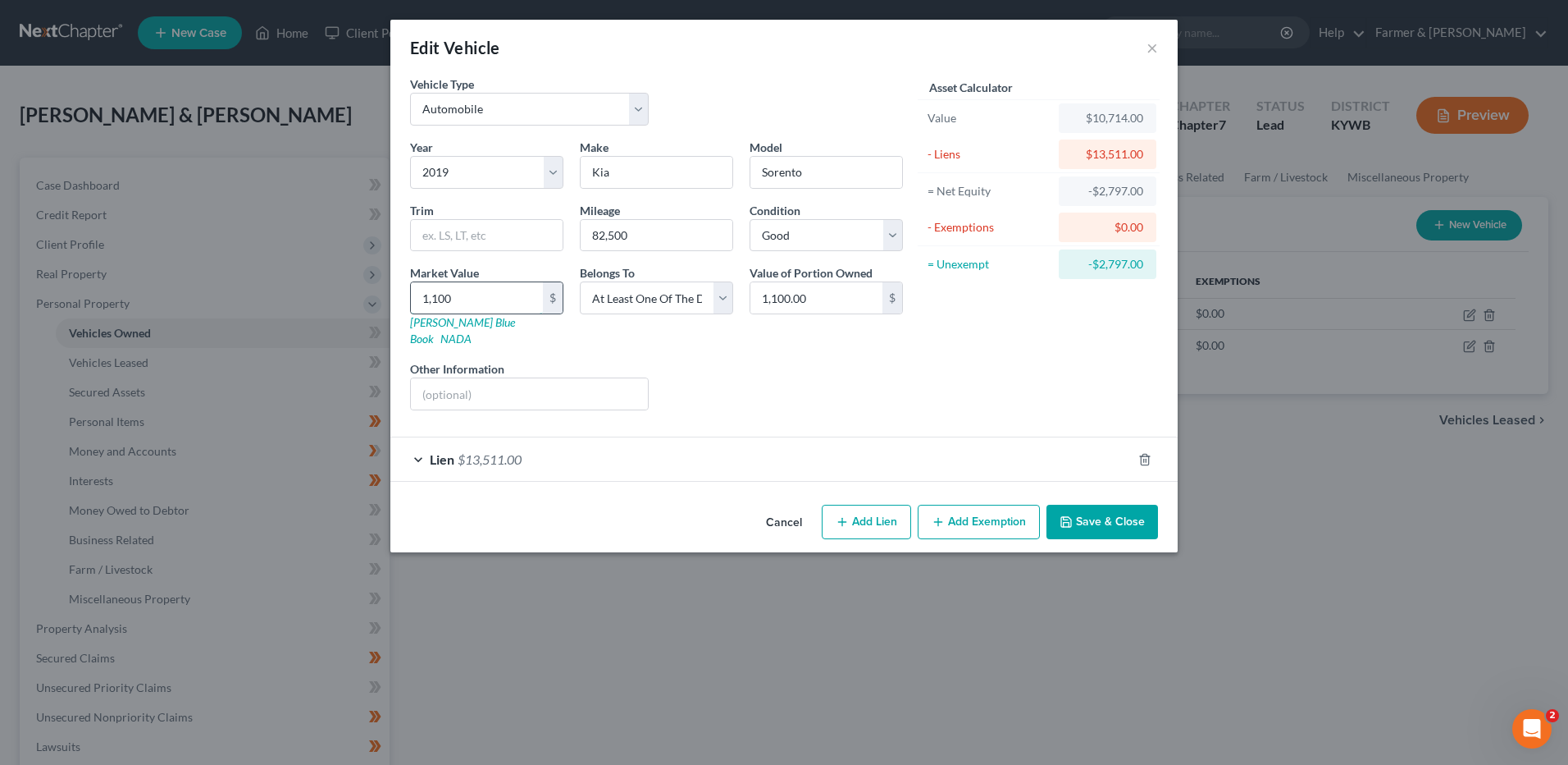
type input "11,000.00"
click at [1138, 519] on button "Save & Close" at bounding box center [1102, 522] width 111 height 35
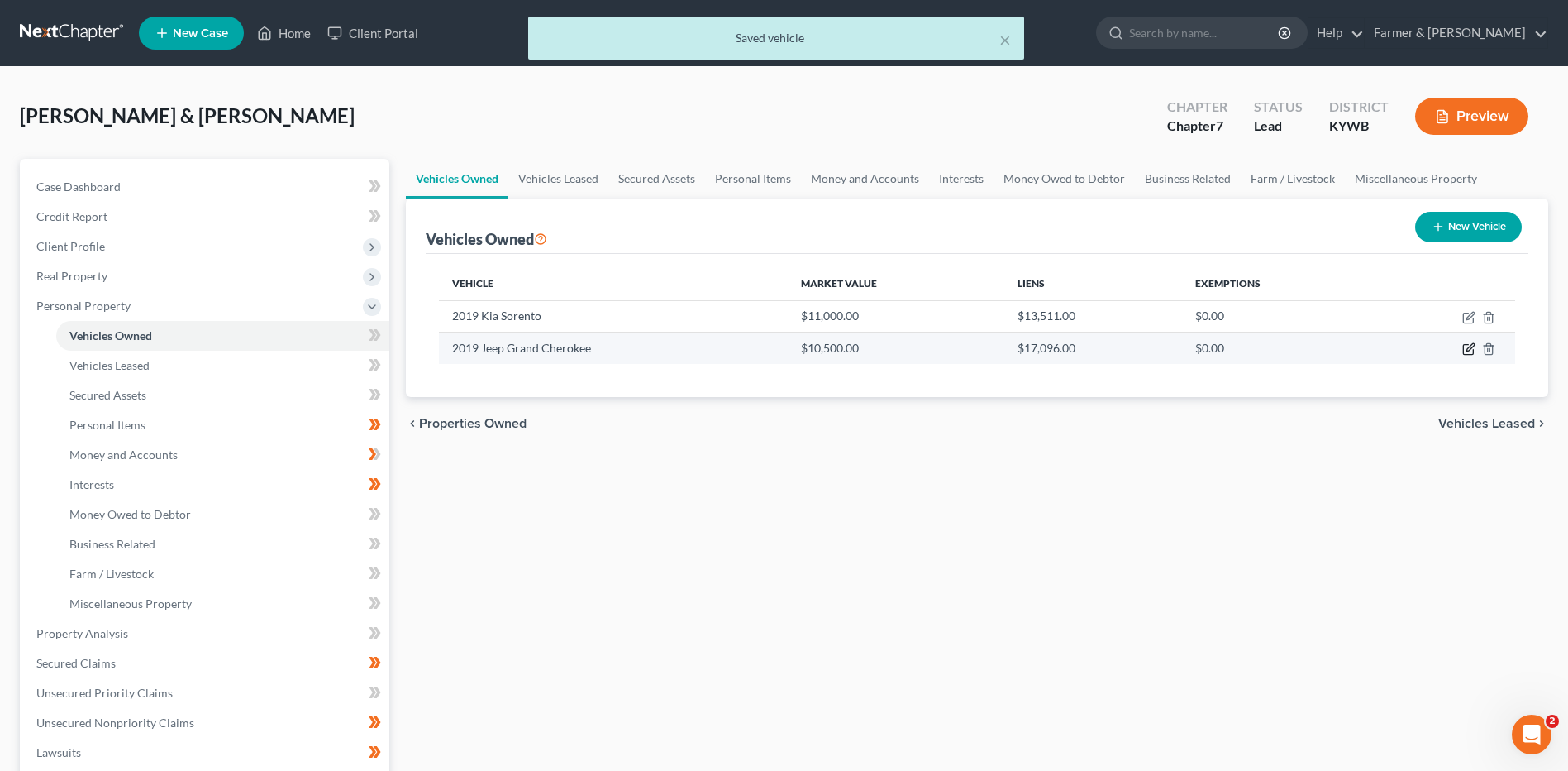
click at [1464, 346] on icon "button" at bounding box center [1468, 350] width 10 height 10
select select "0"
select select "7"
select select "2"
select select "3"
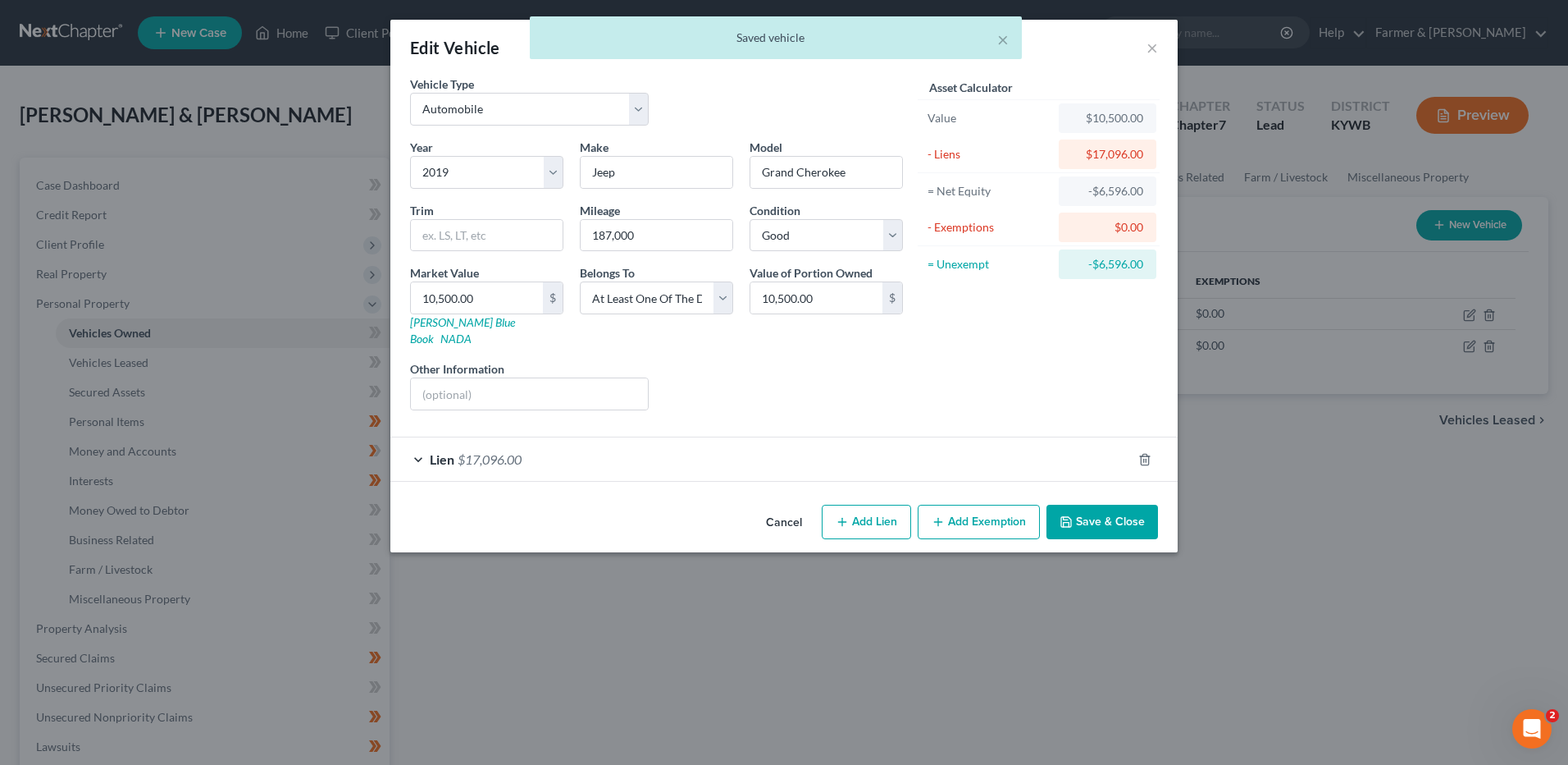
click at [1105, 506] on button "Save & Close" at bounding box center [1102, 522] width 111 height 35
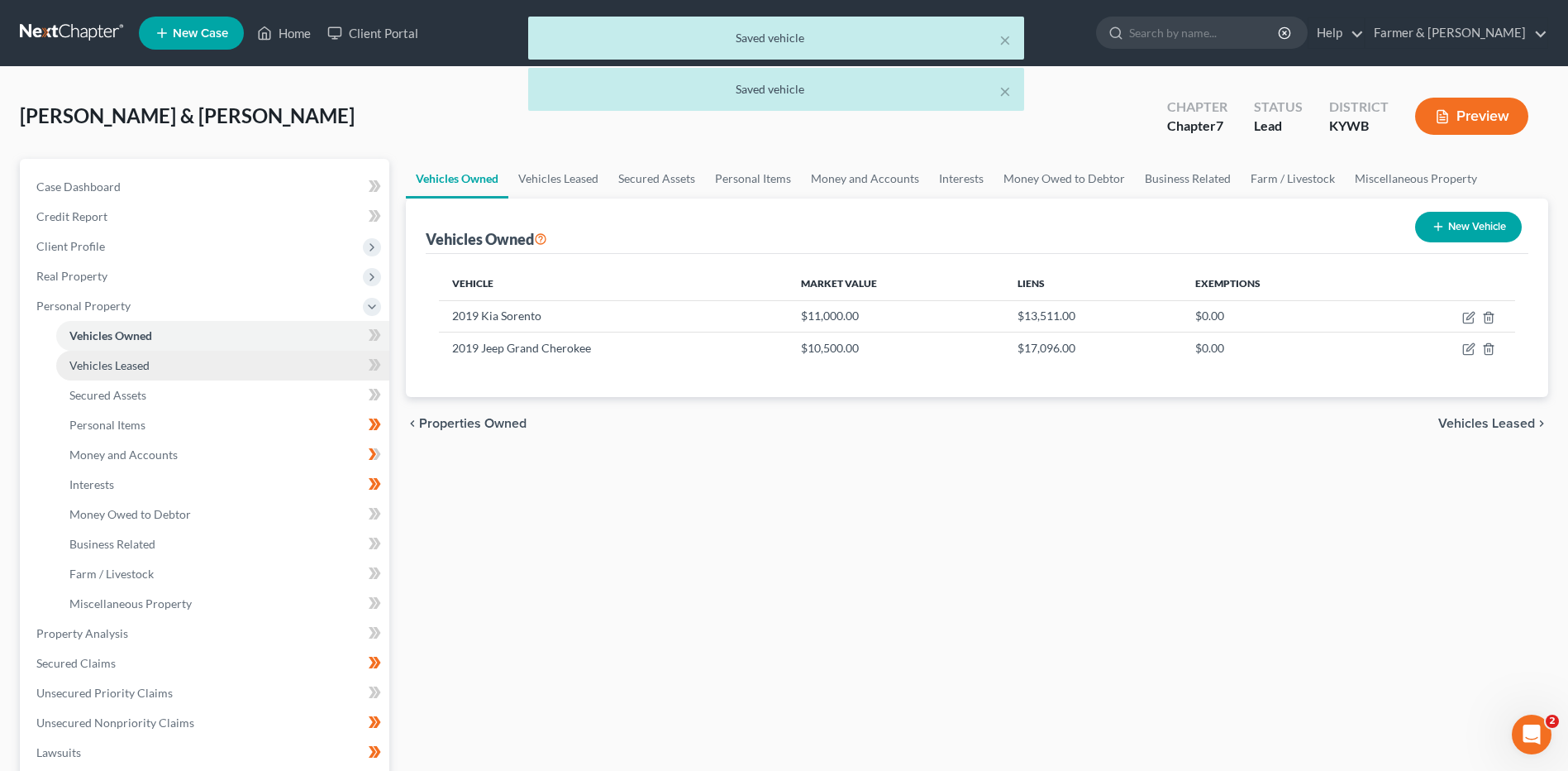
click at [169, 366] on link "Vehicles Leased" at bounding box center [223, 366] width 333 height 30
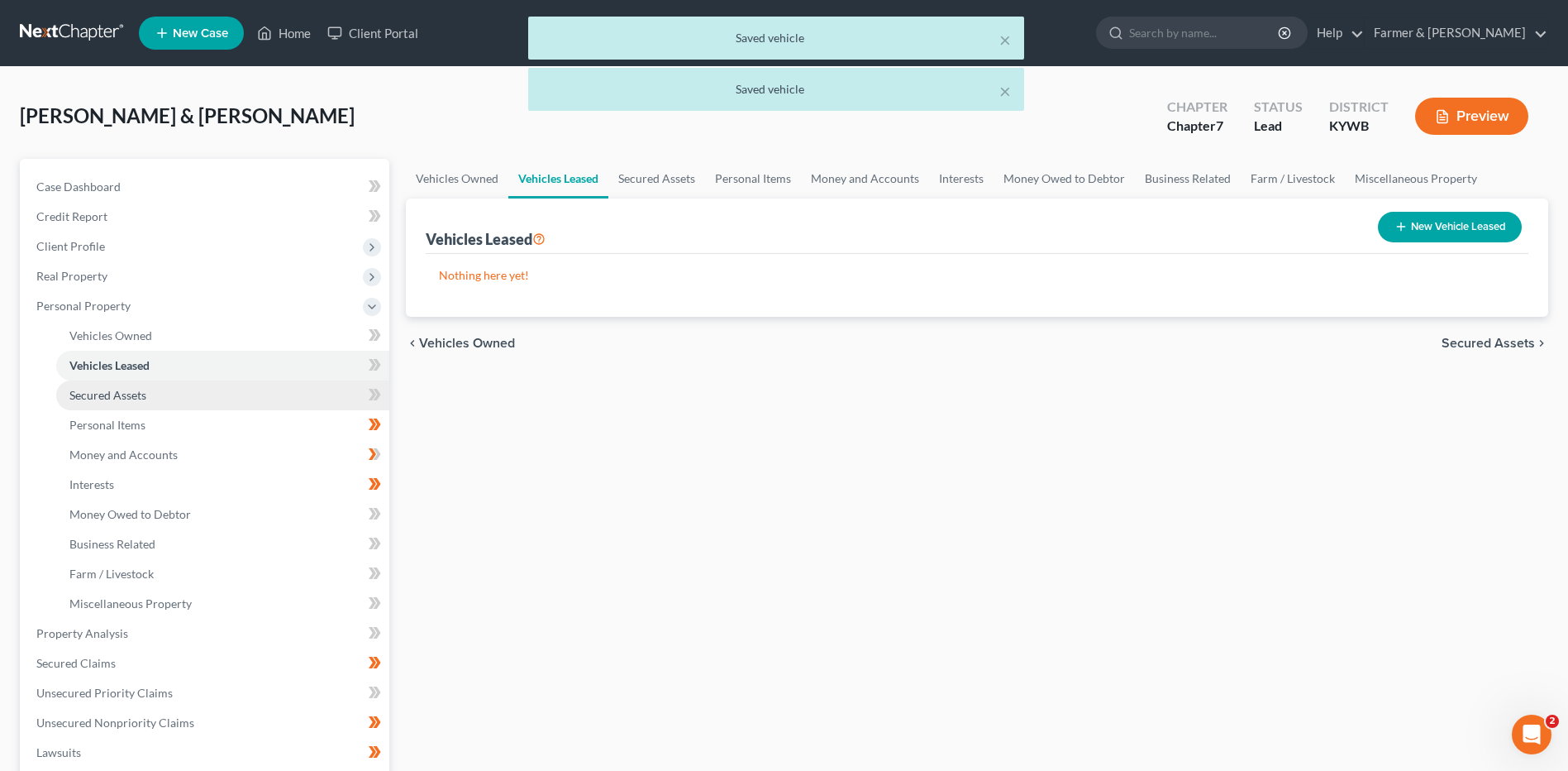
click at [159, 405] on link "Secured Assets" at bounding box center [223, 395] width 333 height 30
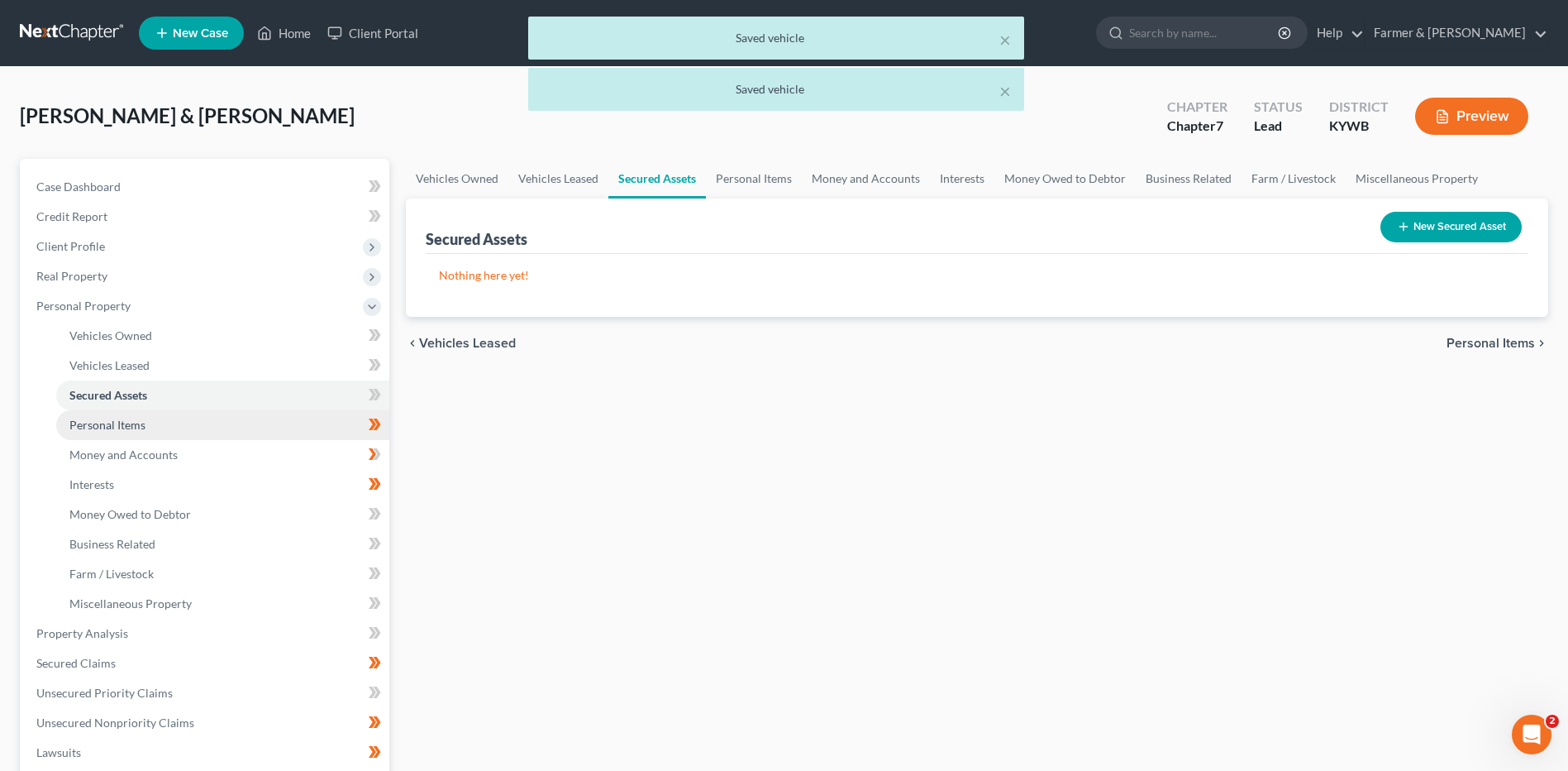
click at [165, 434] on link "Personal Items" at bounding box center [223, 425] width 333 height 30
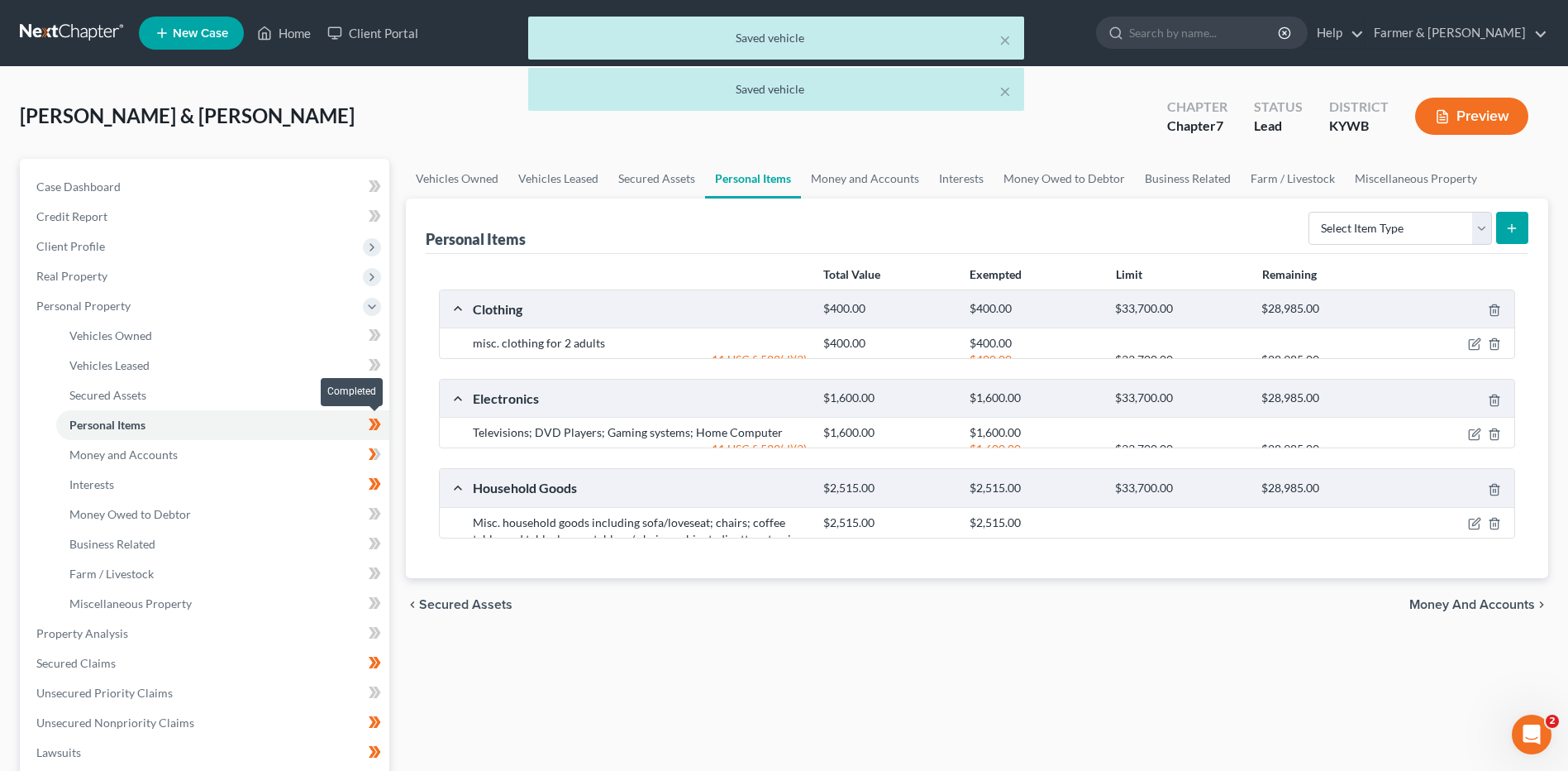
click at [383, 430] on span at bounding box center [375, 427] width 29 height 25
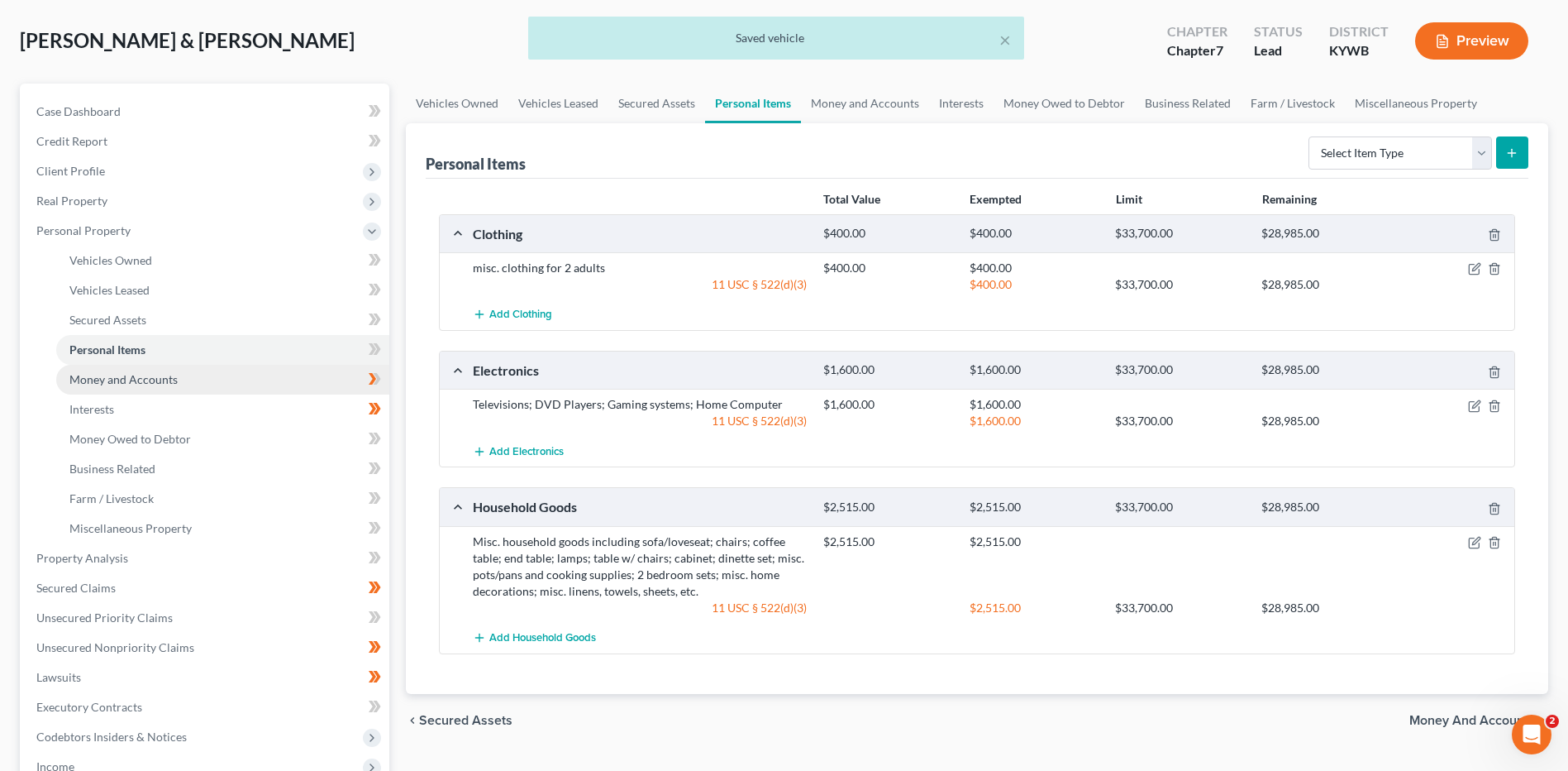
click at [272, 379] on link "Money and Accounts" at bounding box center [223, 380] width 333 height 30
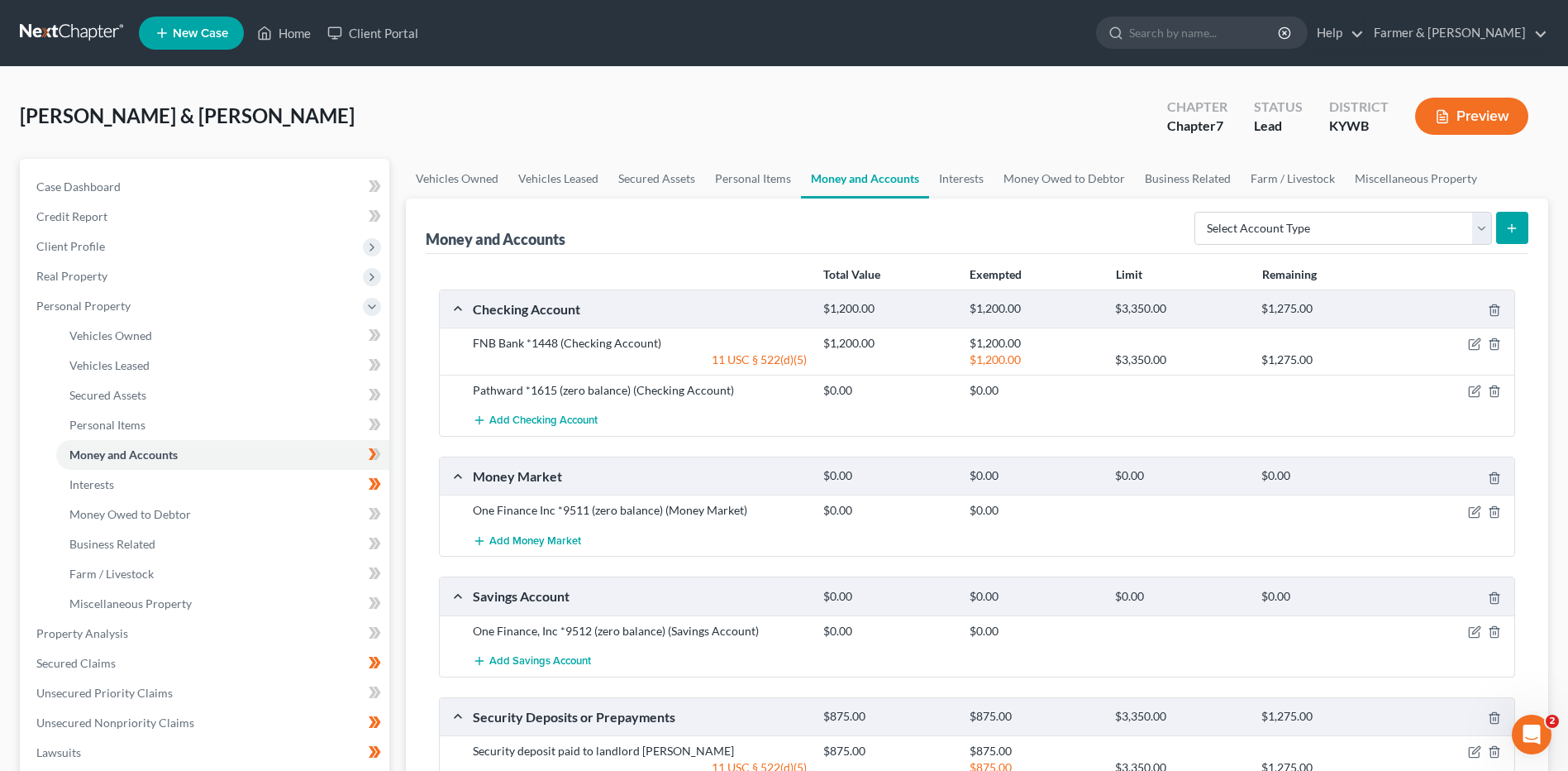
click at [388, 456] on span at bounding box center [375, 456] width 29 height 25
click at [385, 456] on span at bounding box center [375, 456] width 29 height 25
click at [115, 477] on link "Interests" at bounding box center [223, 484] width 333 height 30
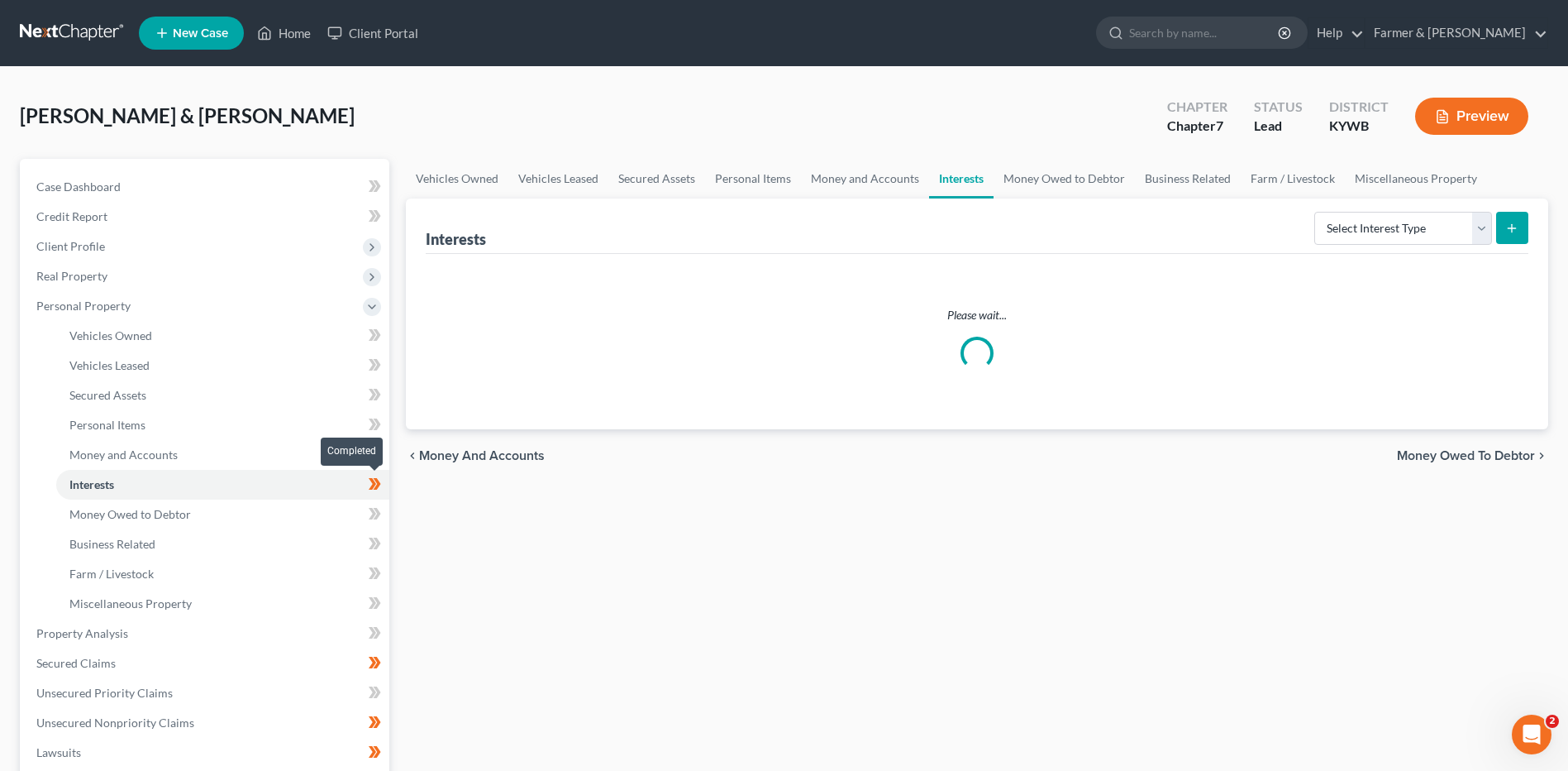
click at [380, 488] on icon at bounding box center [375, 484] width 12 height 21
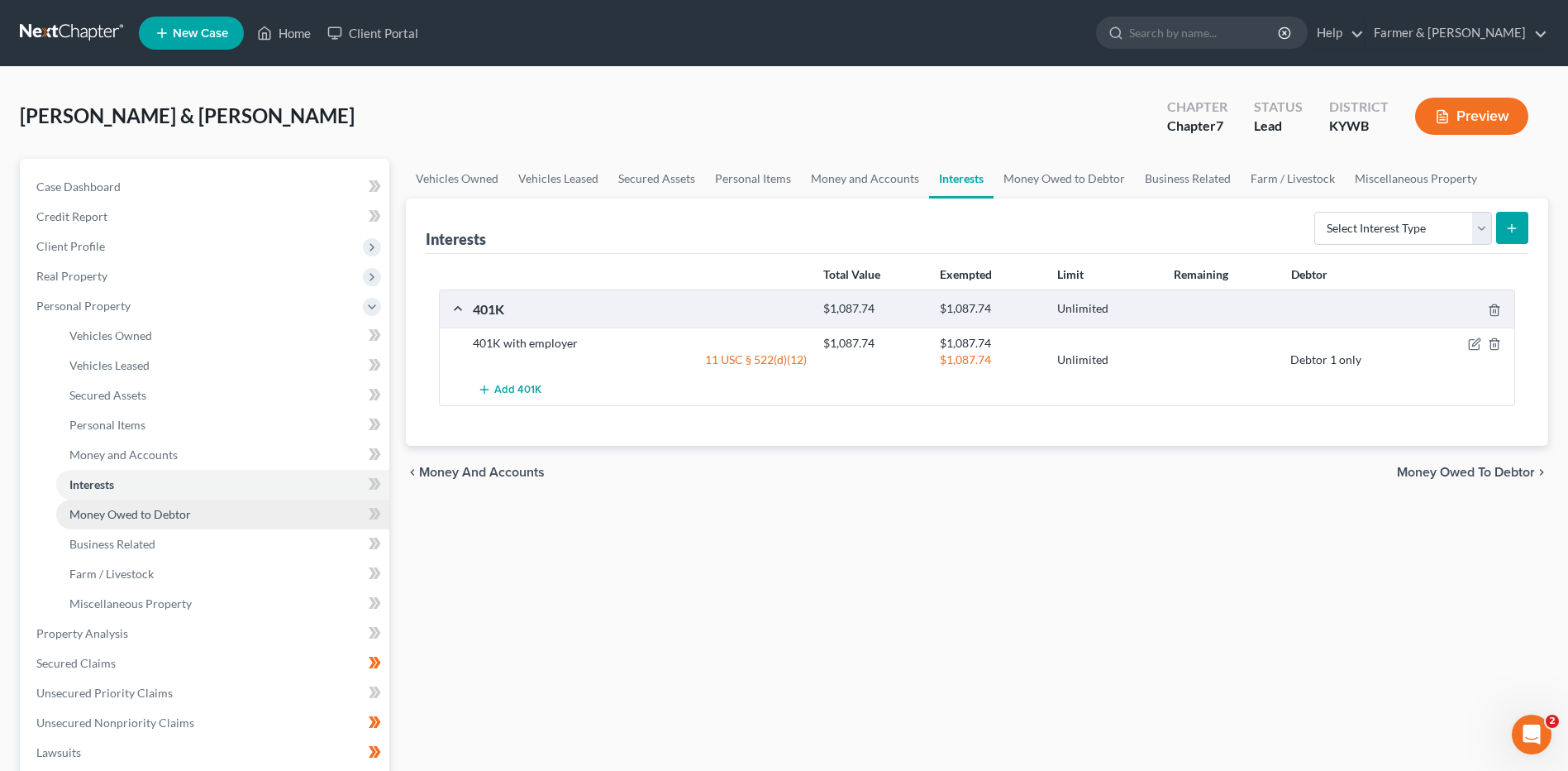
click at [126, 508] on span "Money Owed to Debtor" at bounding box center [130, 513] width 121 height 14
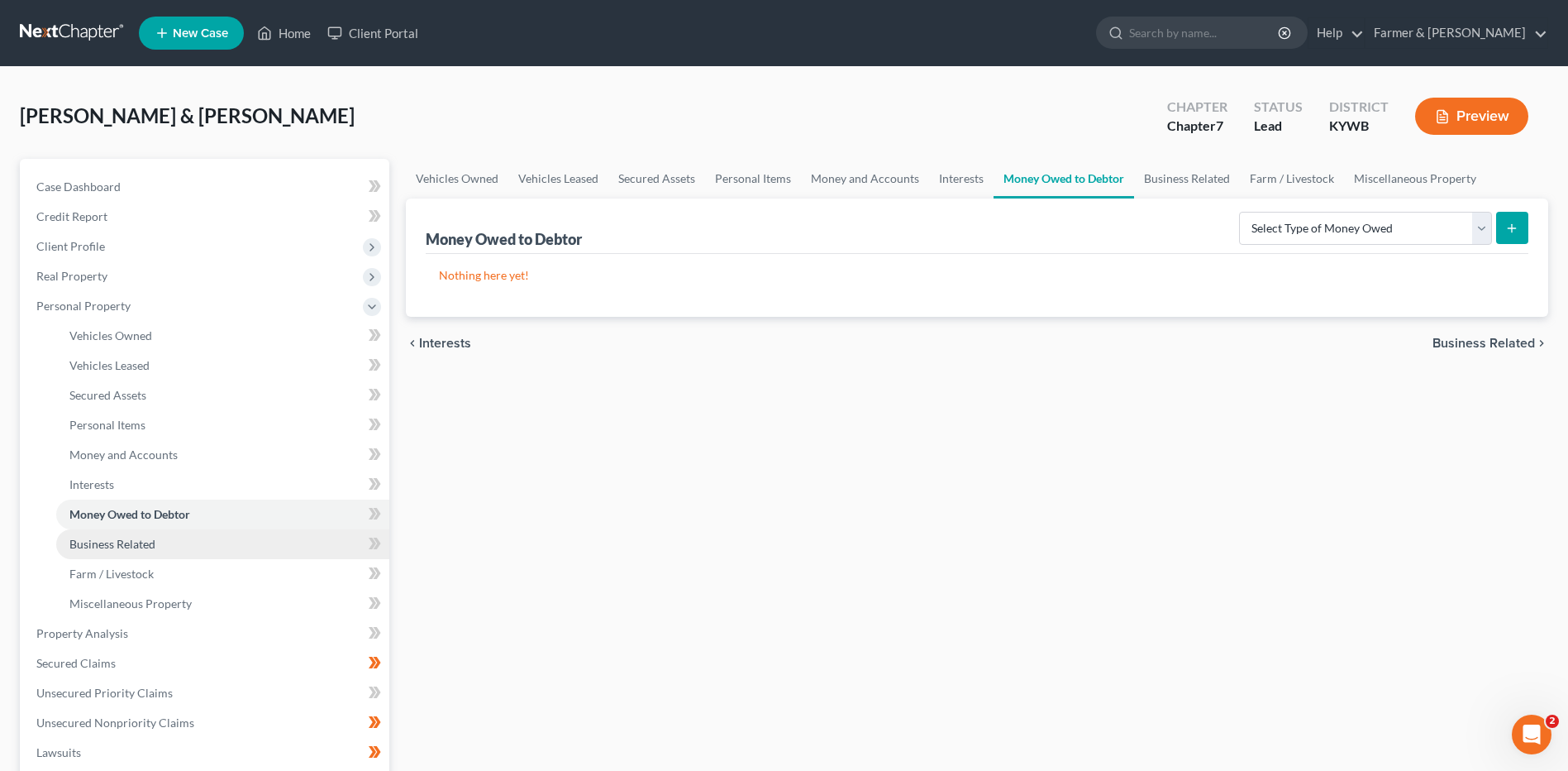
click at [137, 535] on link "Business Related" at bounding box center [223, 544] width 333 height 30
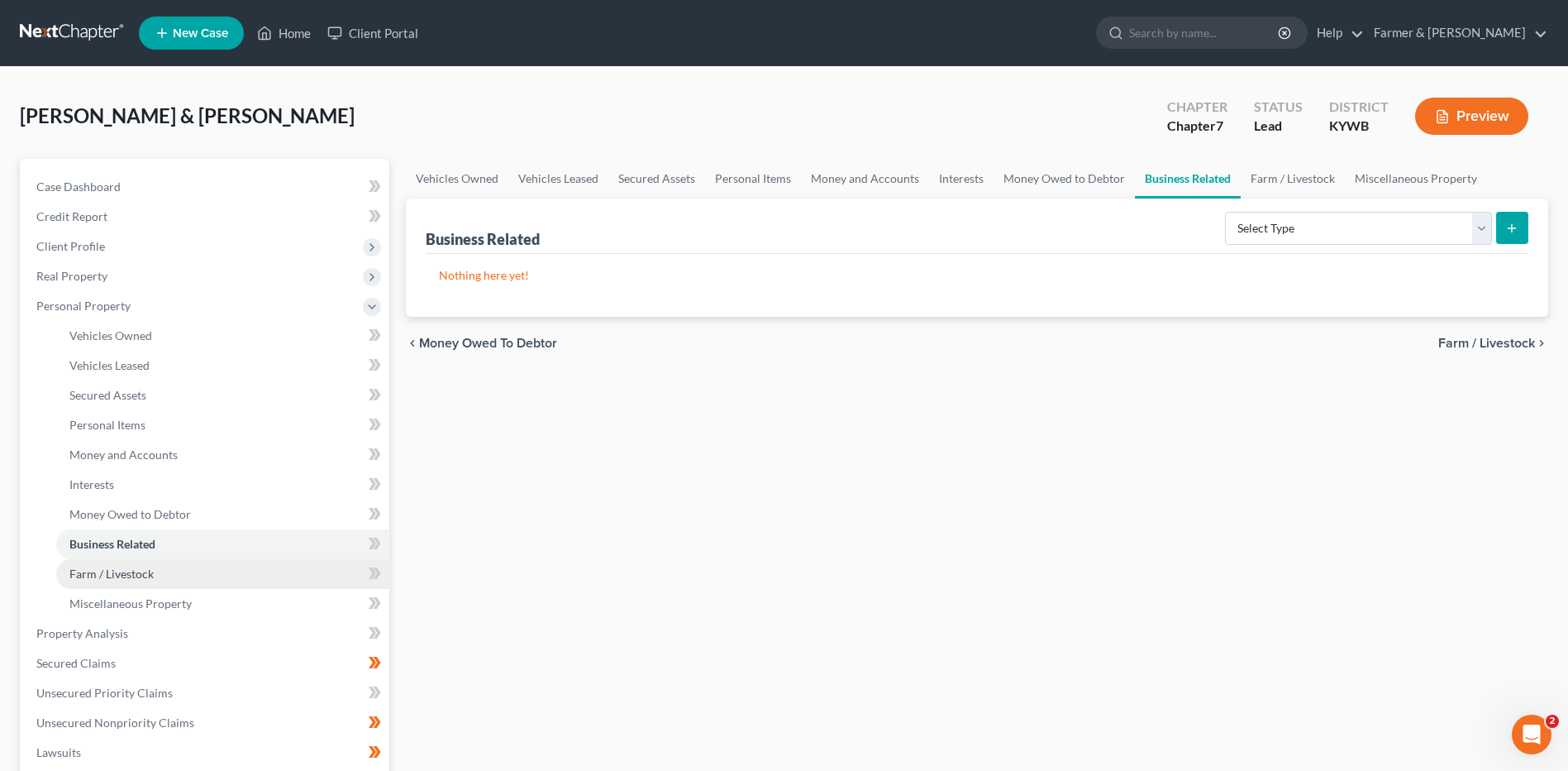
click at [154, 576] on link "Farm / Livestock" at bounding box center [223, 574] width 333 height 30
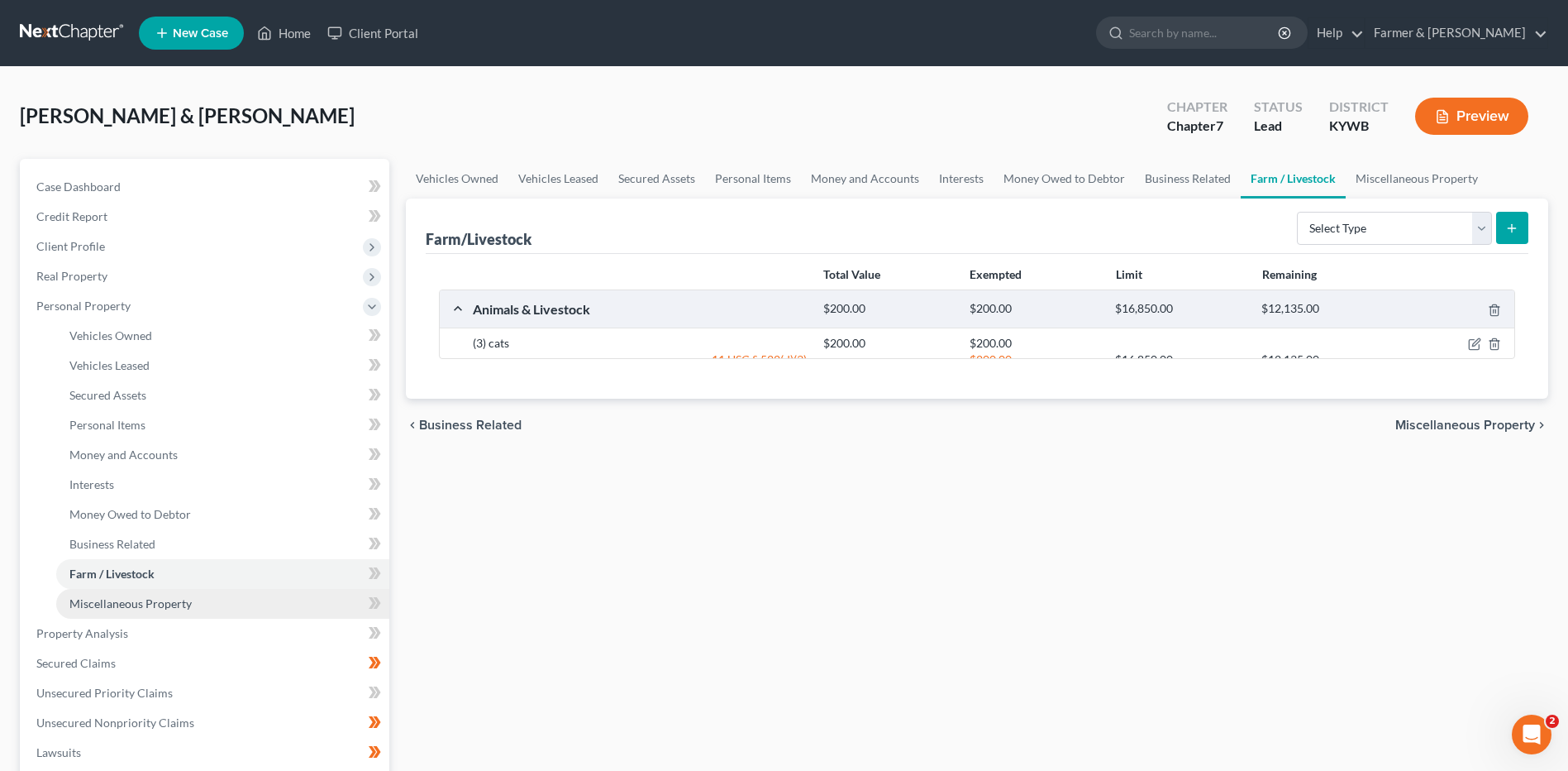
click at [161, 606] on span "Miscellaneous Property" at bounding box center [130, 603] width 122 height 14
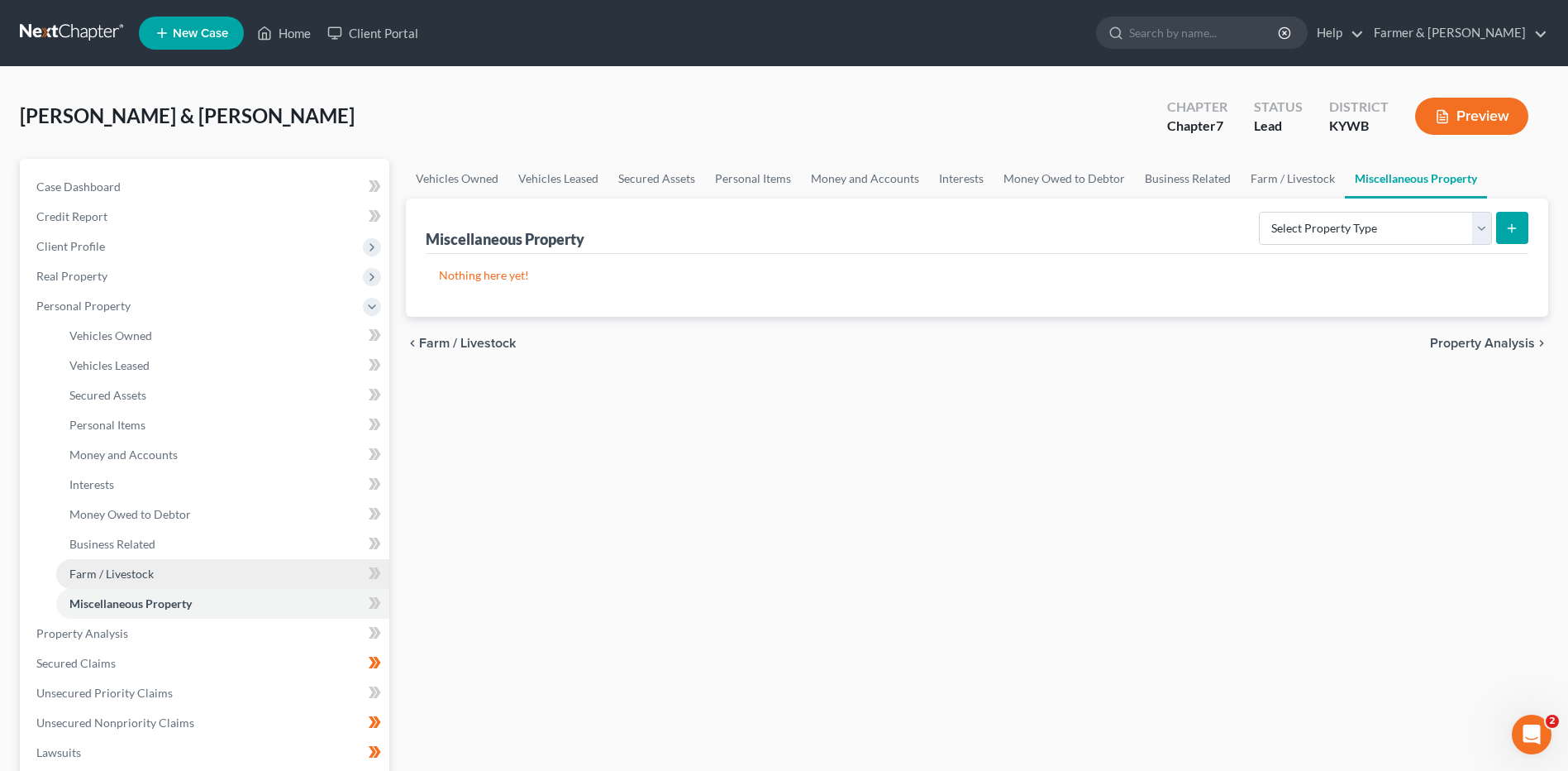
click at [154, 565] on link "Farm / Livestock" at bounding box center [223, 574] width 333 height 30
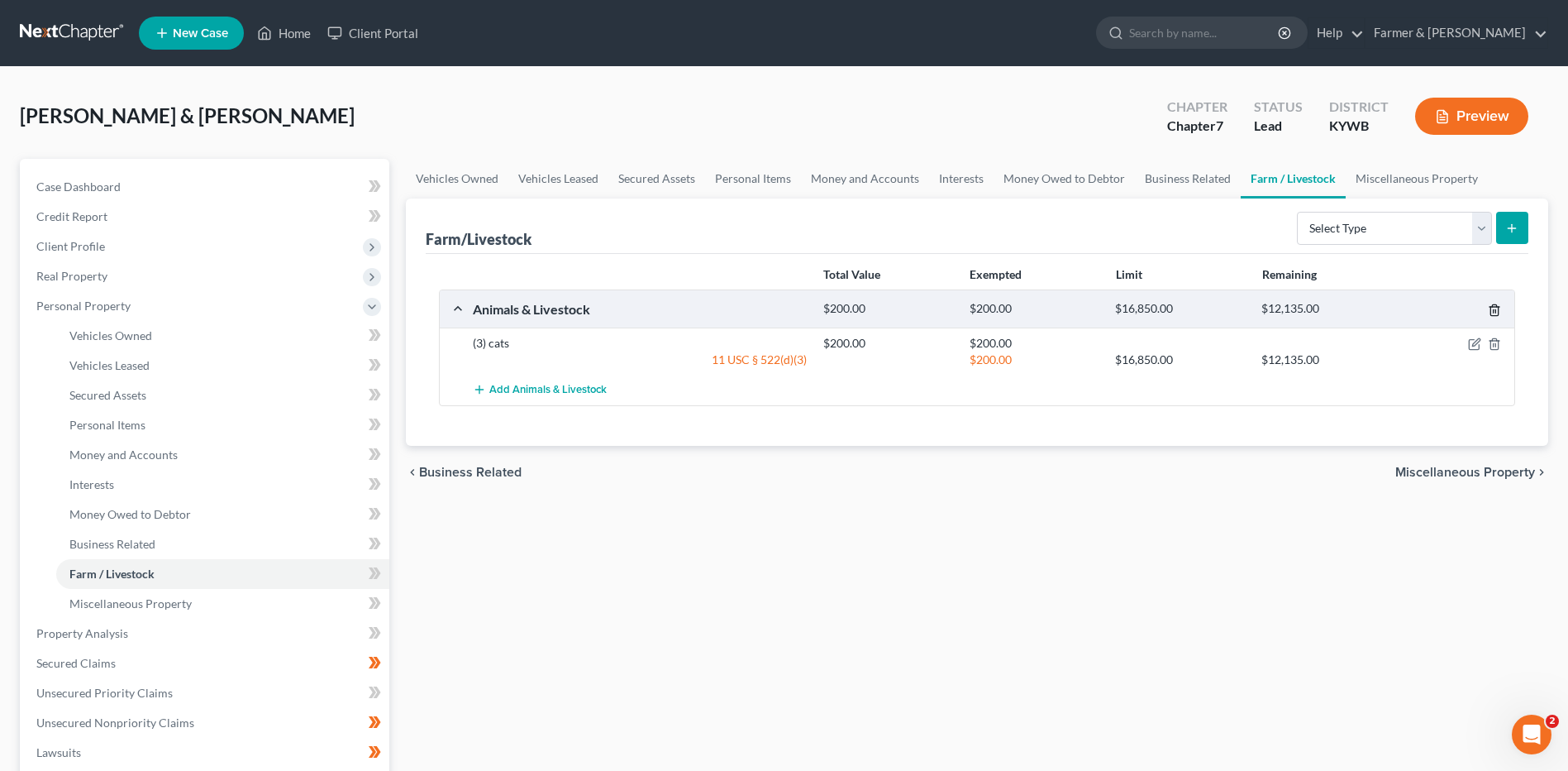
click at [1489, 309] on icon "button" at bounding box center [1494, 310] width 13 height 13
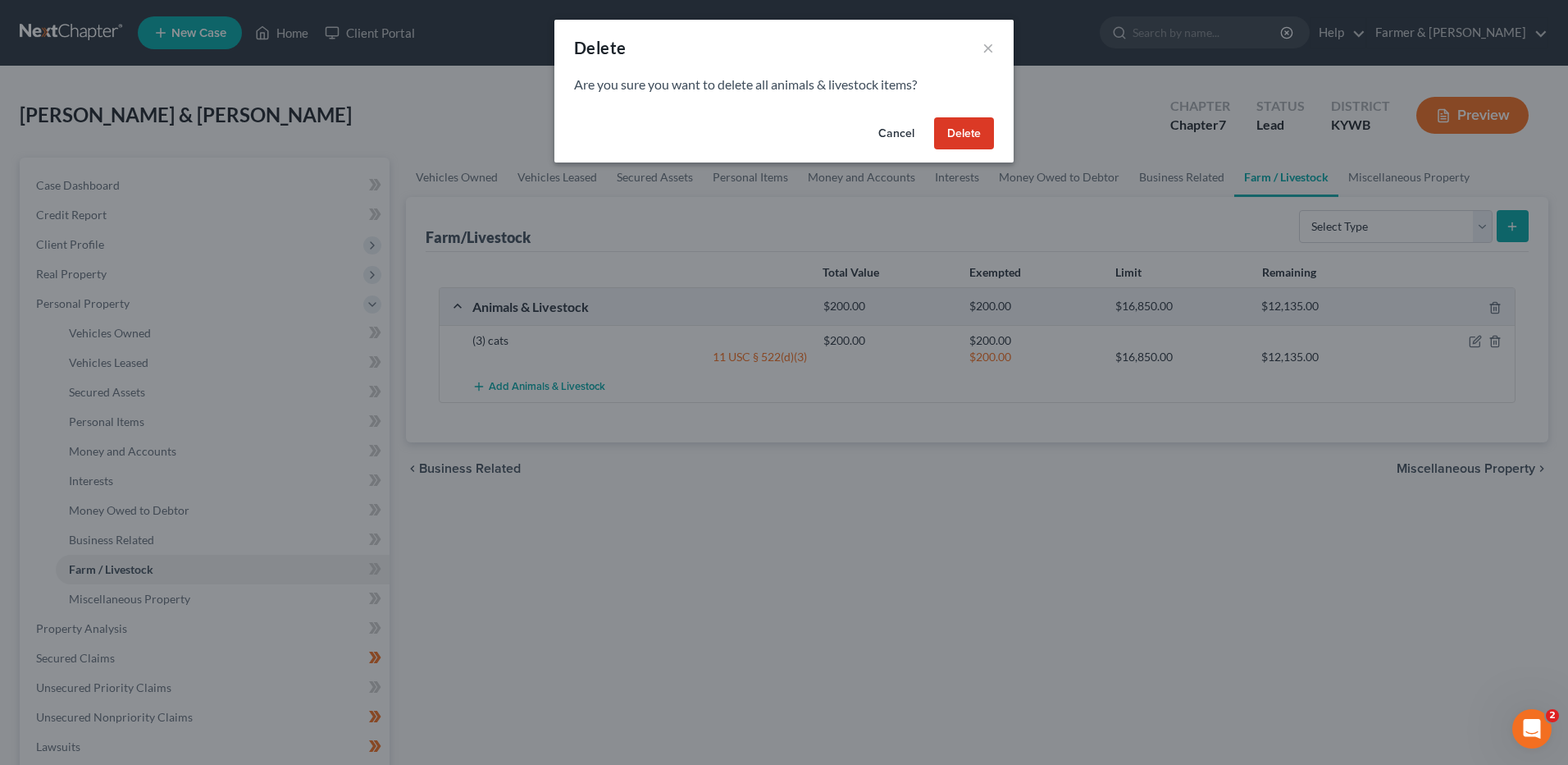
click at [987, 136] on button "Delete" at bounding box center [964, 134] width 60 height 33
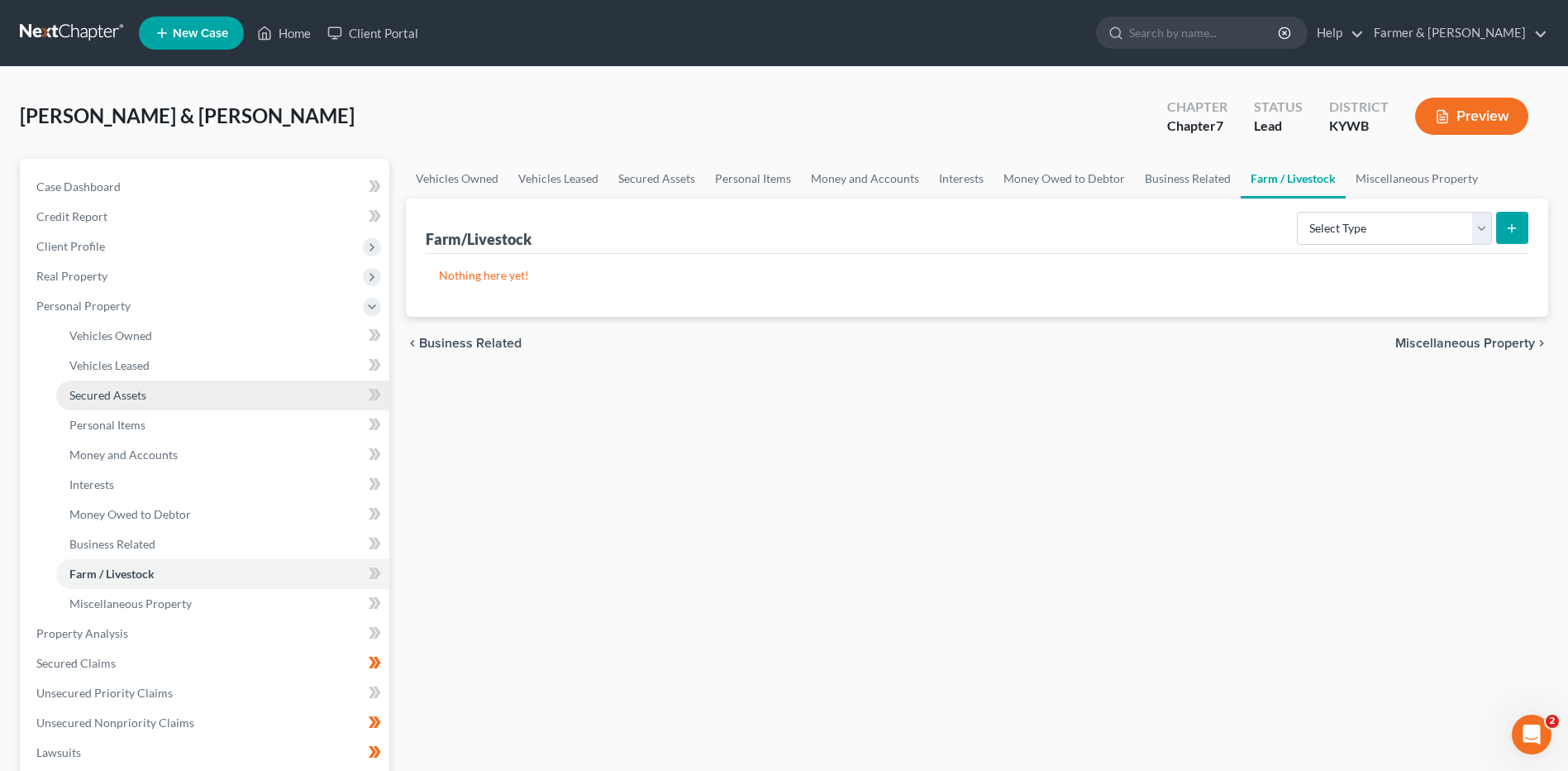
click at [148, 405] on link "Secured Assets" at bounding box center [223, 395] width 333 height 30
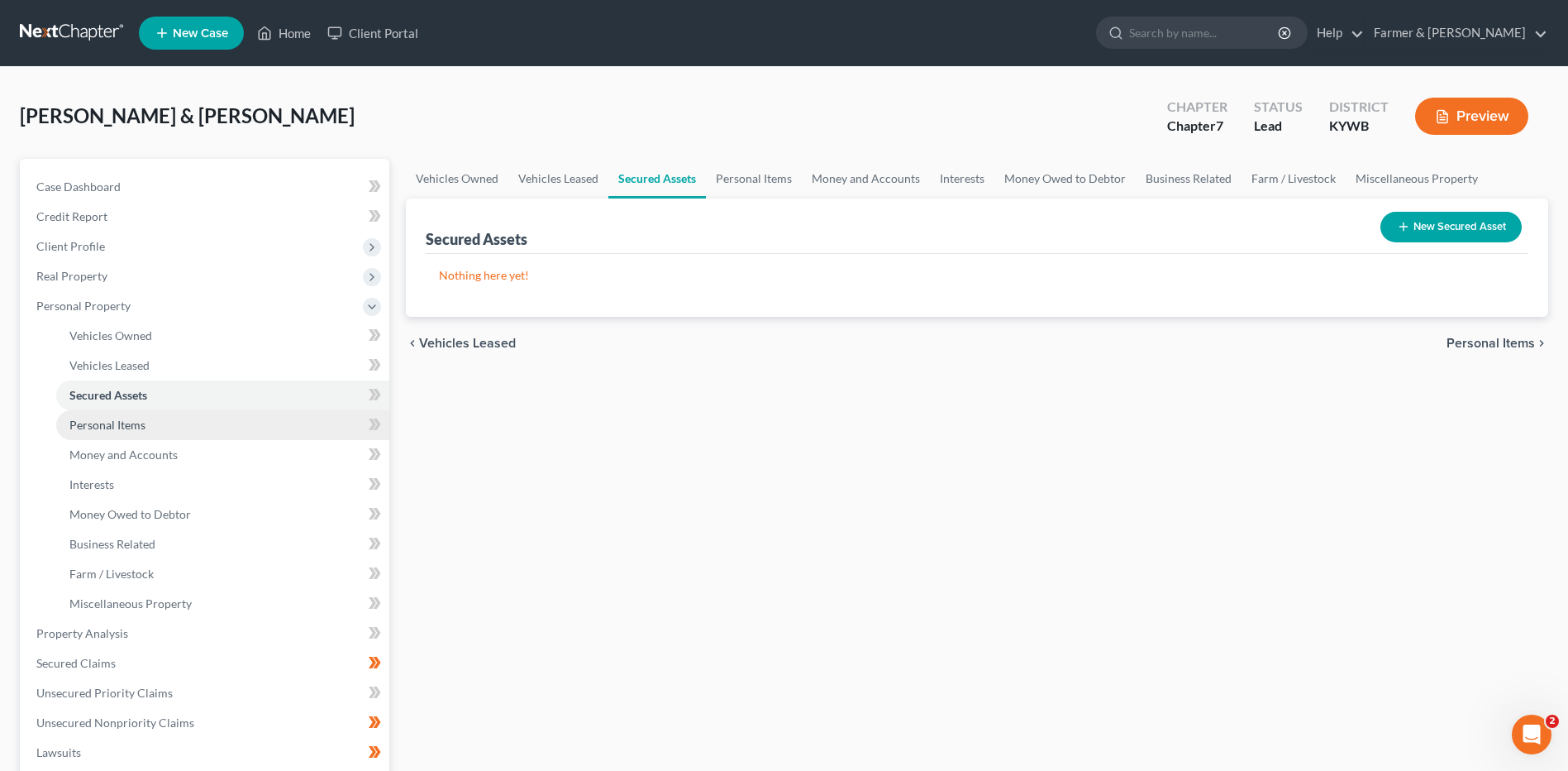
click at [131, 432] on link "Personal Items" at bounding box center [223, 425] width 333 height 30
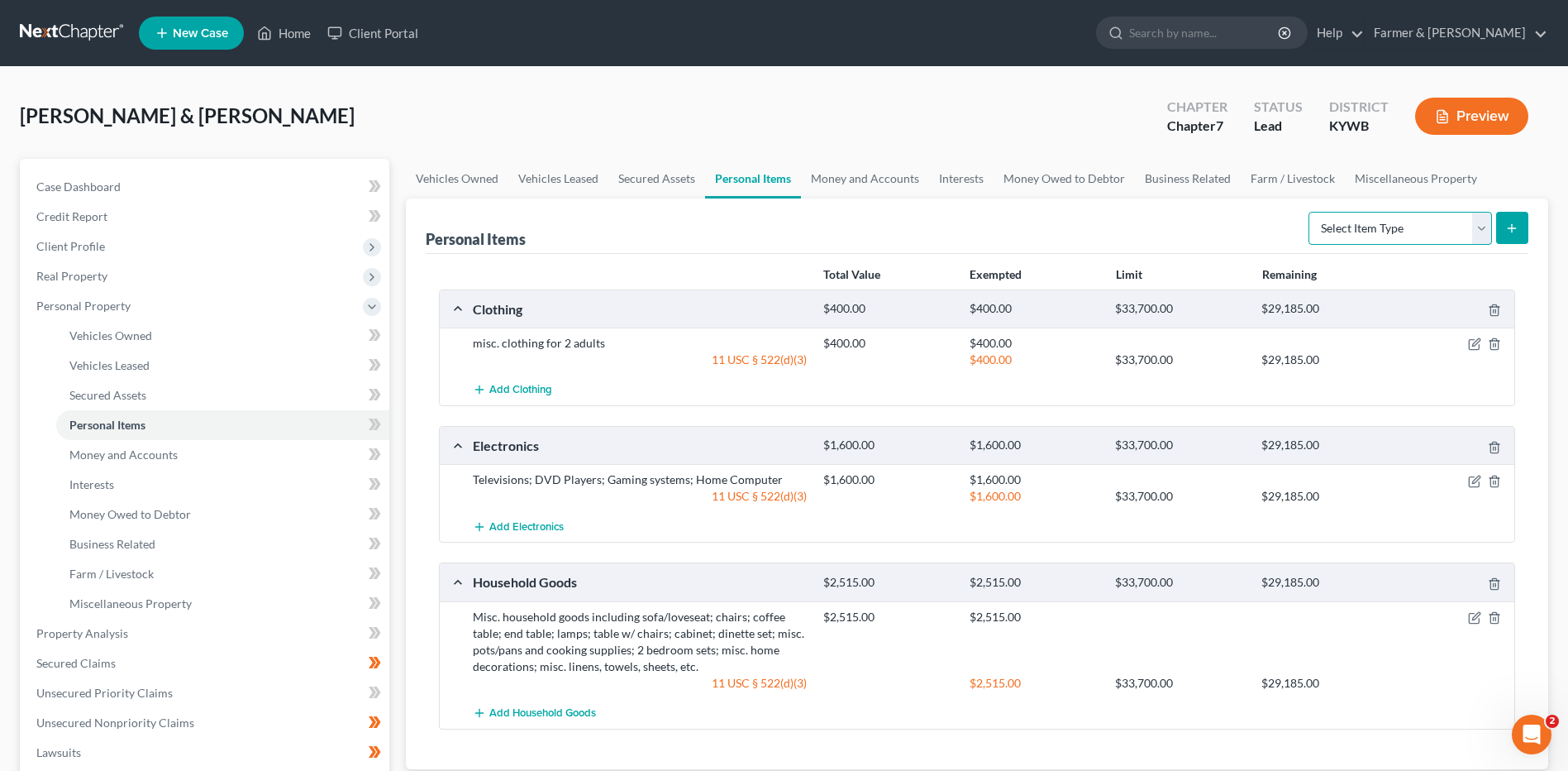
drag, startPoint x: 1388, startPoint y: 234, endPoint x: 1390, endPoint y: 243, distance: 9.2
click at [1388, 234] on select "Select Item Type Clothing Collectibles Of Value Electronics Firearms Household …" at bounding box center [1399, 228] width 184 height 33
select select "pets"
click at [1310, 212] on select "Select Item Type Clothing Collectibles Of Value Electronics Firearms Household …" at bounding box center [1399, 228] width 184 height 33
click at [1505, 237] on button "submit" at bounding box center [1512, 228] width 32 height 32
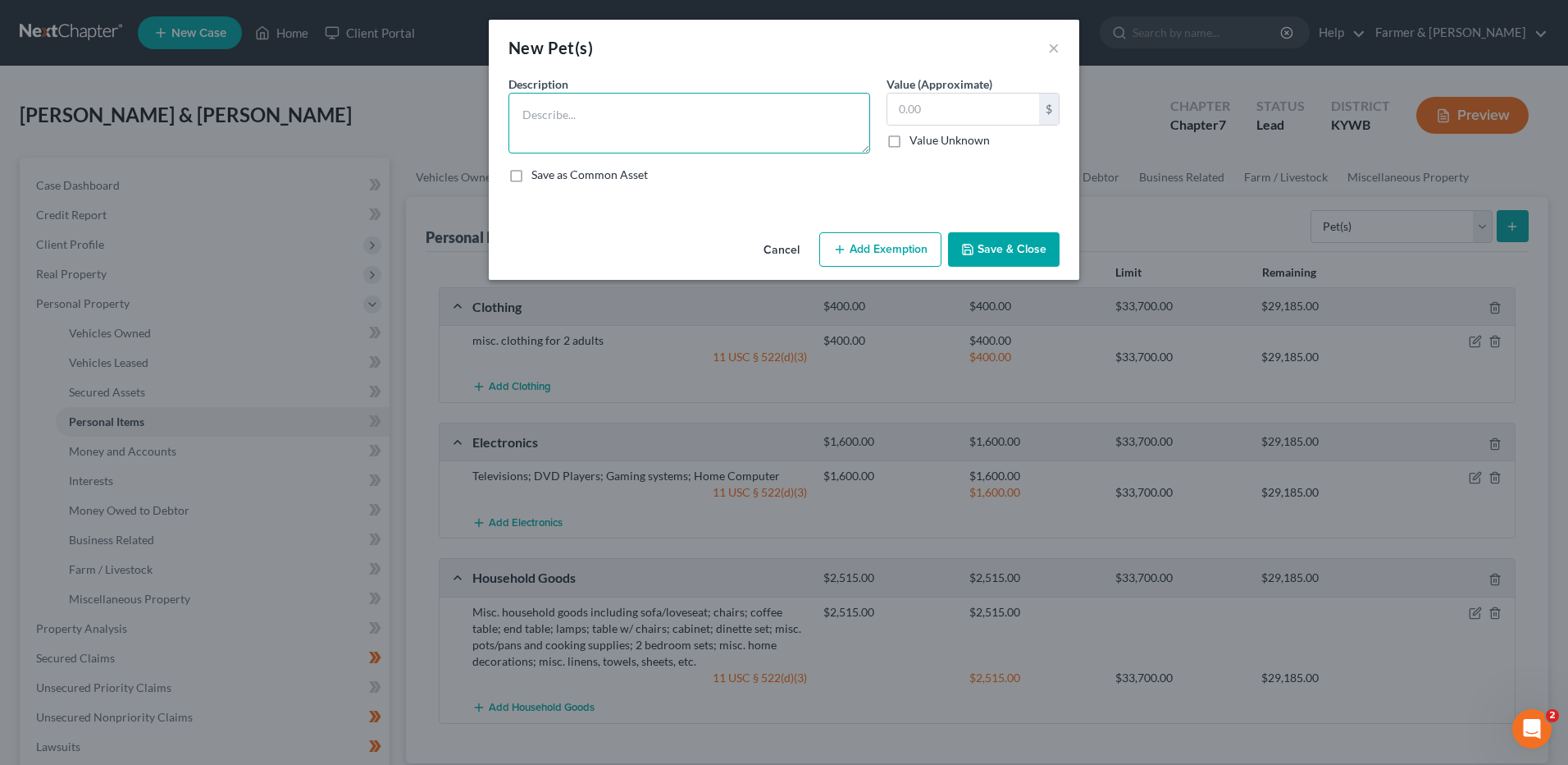
click at [673, 124] on textarea at bounding box center [689, 123] width 362 height 61
type textarea "3 cats"
click at [1014, 249] on button "Save & Close" at bounding box center [1003, 250] width 111 height 35
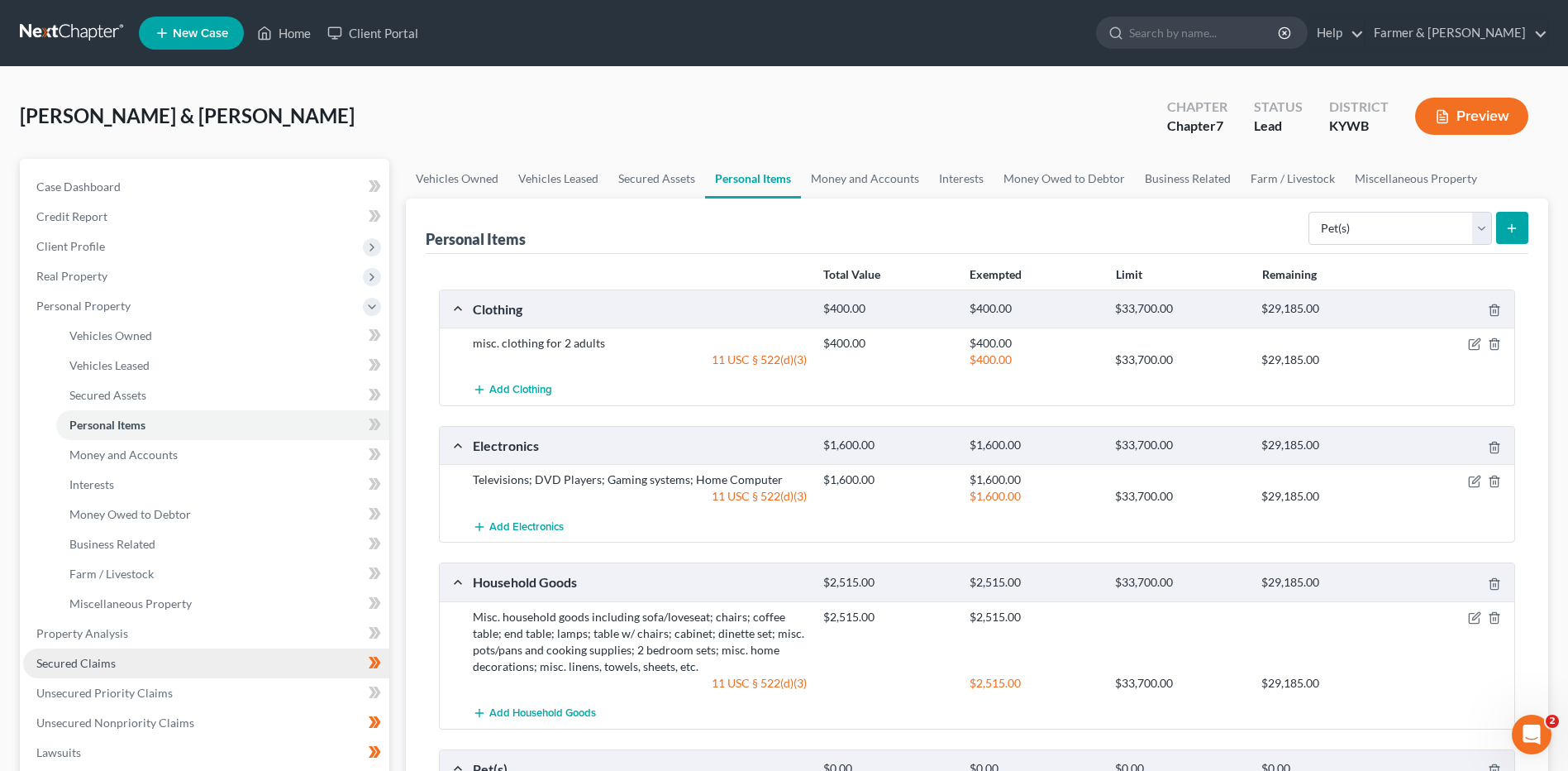
click at [119, 656] on link "Secured Claims" at bounding box center [206, 663] width 366 height 30
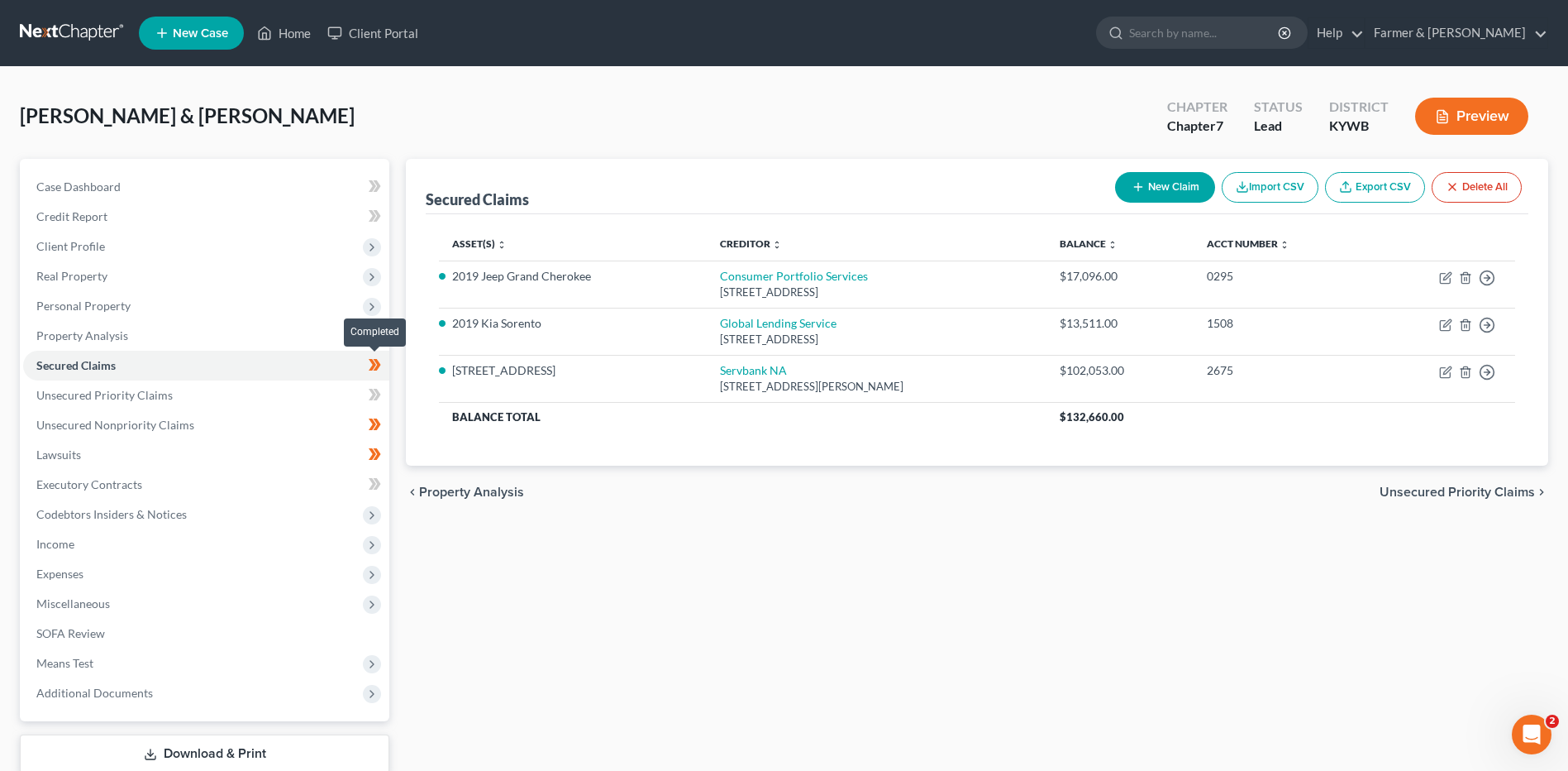
click at [388, 370] on span at bounding box center [375, 367] width 29 height 25
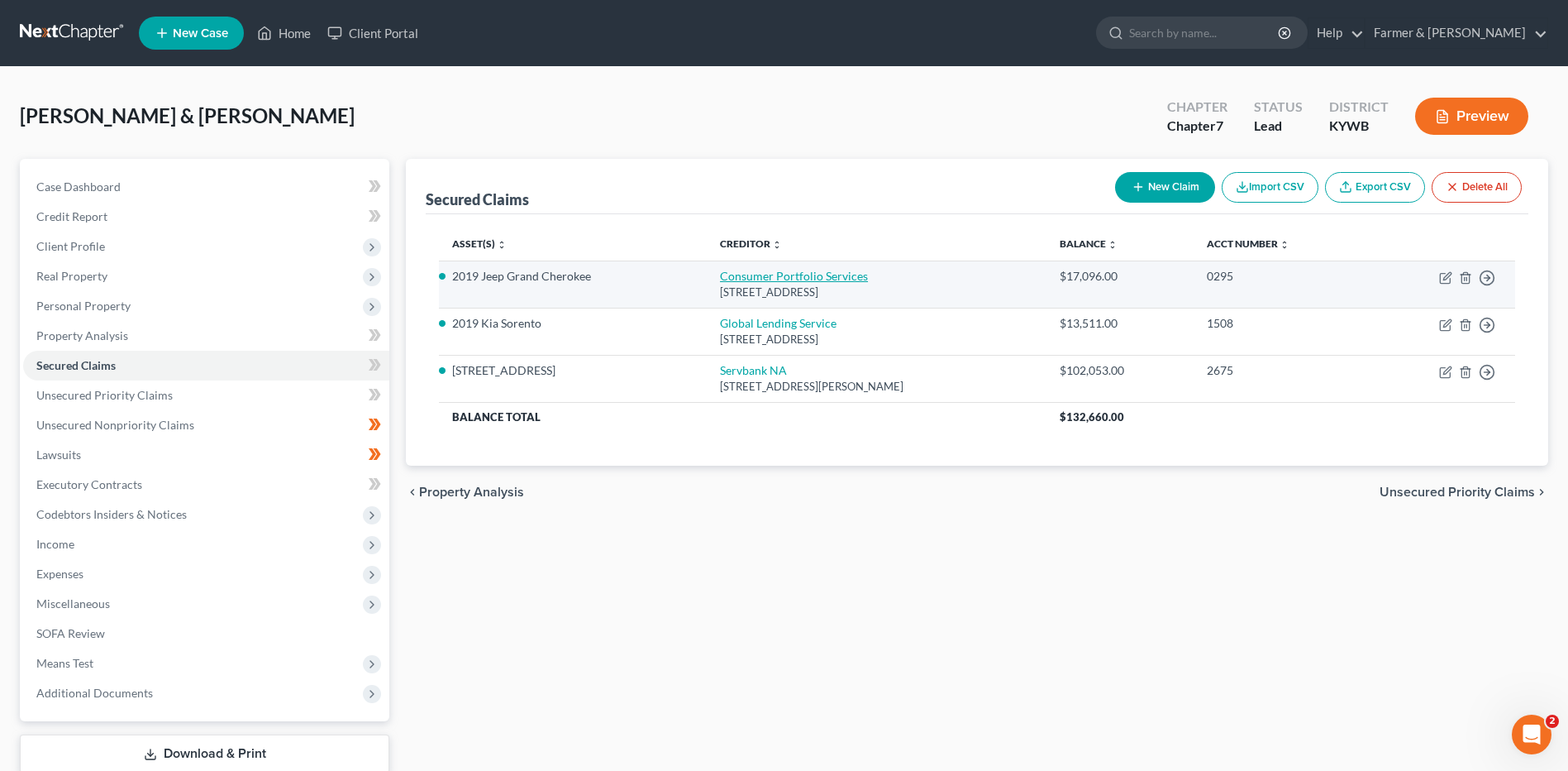
click at [762, 269] on link "Consumer Portfolio Services" at bounding box center [794, 275] width 148 height 14
select select "4"
select select "2"
select select "3"
select select "0"
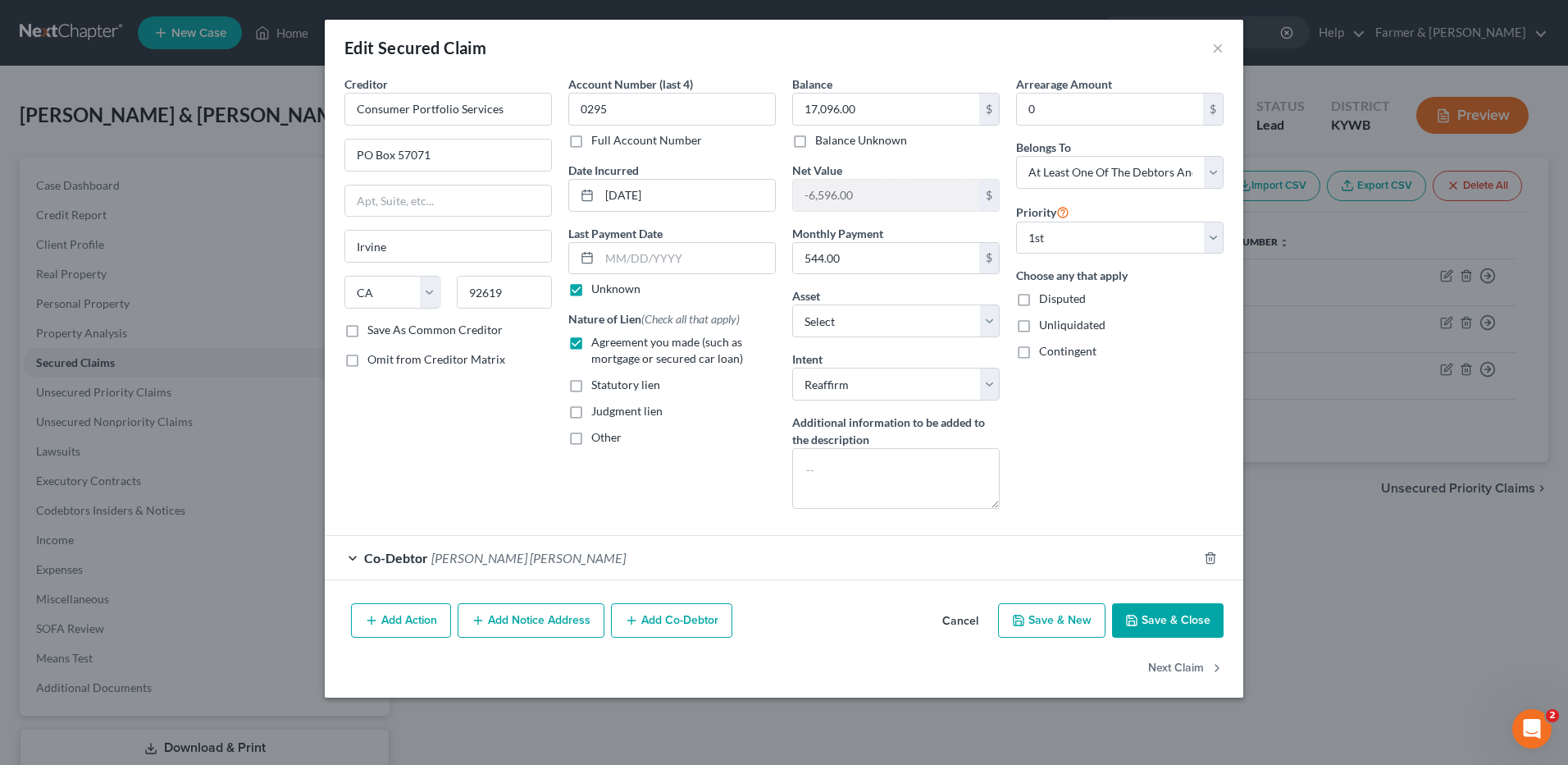
click at [1138, 613] on icon "button" at bounding box center [1131, 620] width 13 height 13
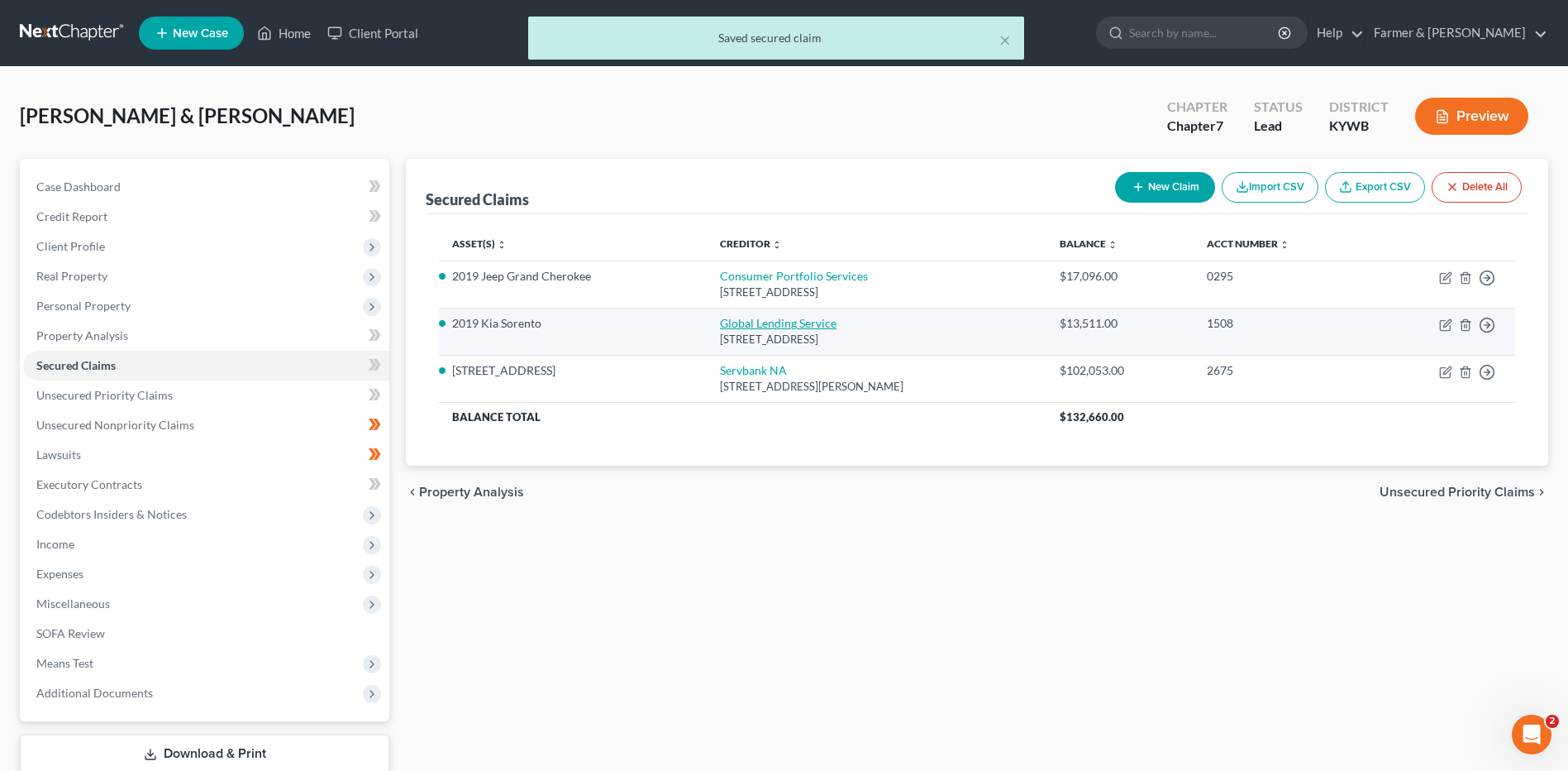
click at [767, 321] on link "Global Lending Service" at bounding box center [778, 322] width 116 height 14
select select "36"
select select "0"
select select "3"
select select "0"
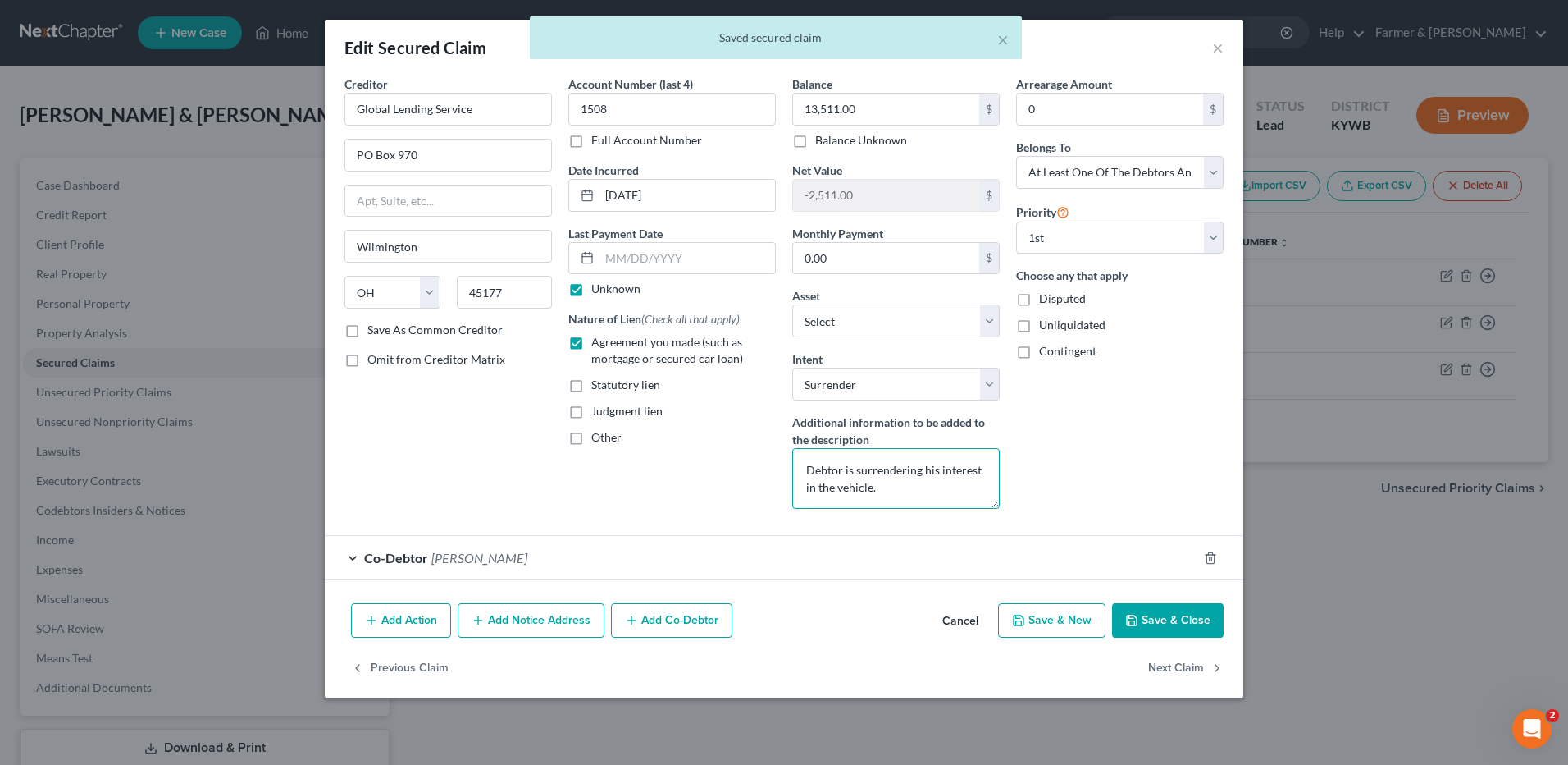
drag, startPoint x: 934, startPoint y: 495, endPoint x: 789, endPoint y: 455, distance: 150.4
click at [789, 455] on div "Balance 13,511.00 $ Balance Unknown Balance Undetermined 13,511.00 $ Balance Un…" at bounding box center [896, 298] width 224 height 446
click at [1137, 620] on icon "button" at bounding box center [1131, 620] width 13 height 13
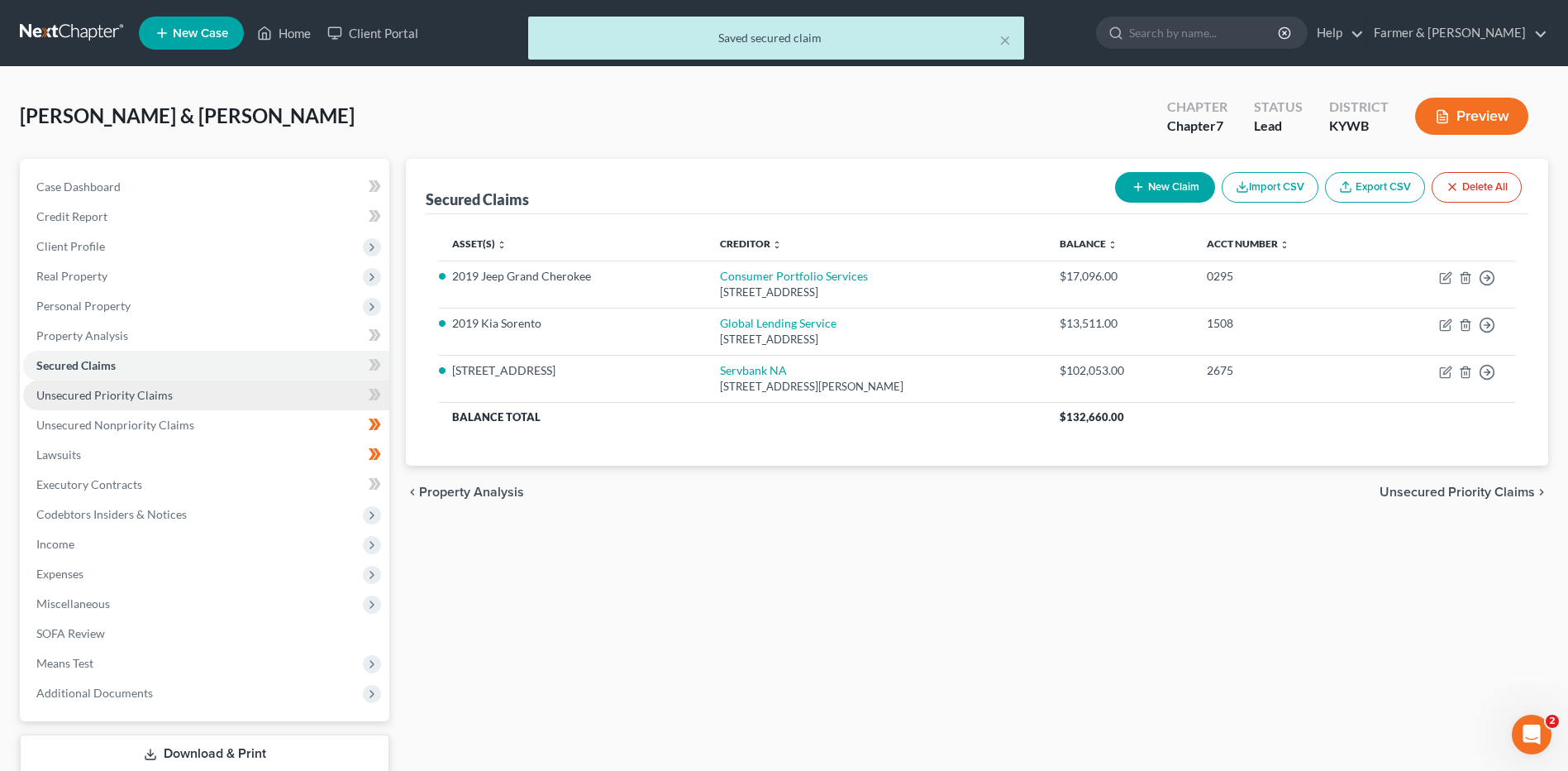
click at [161, 386] on link "Unsecured Priority Claims" at bounding box center [206, 395] width 366 height 30
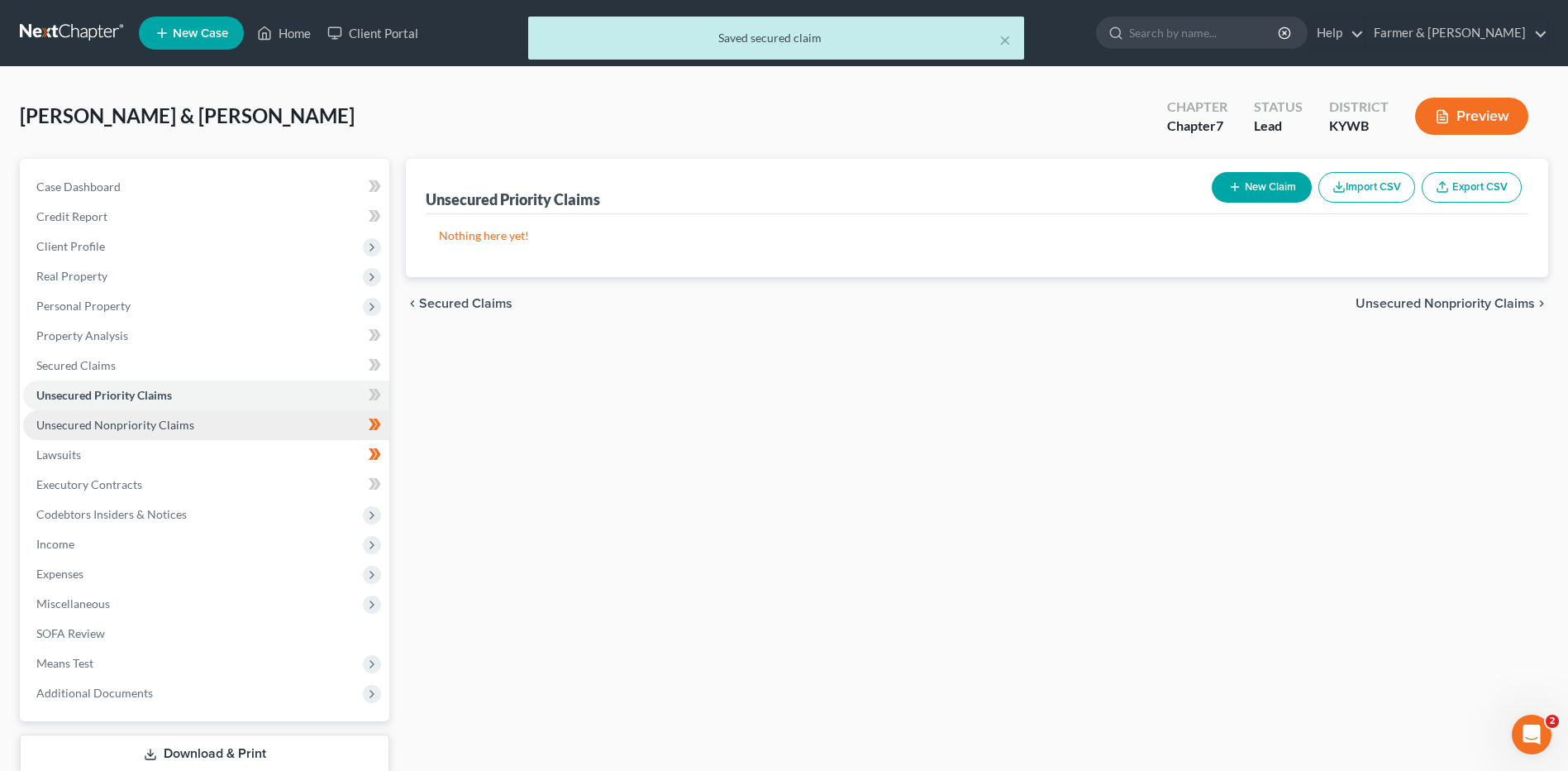
click at [164, 424] on span "Unsecured Nonpriority Claims" at bounding box center [115, 425] width 158 height 14
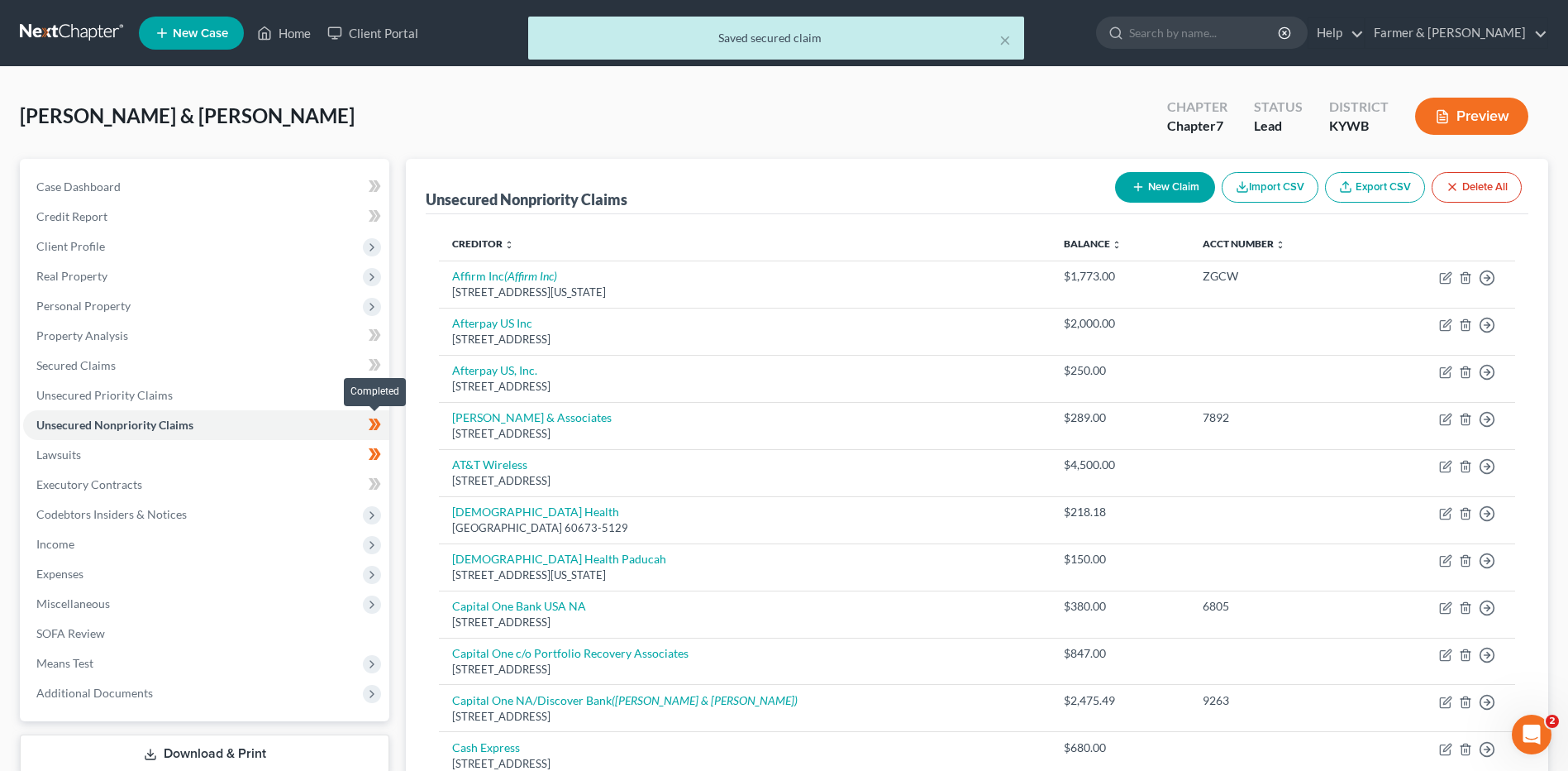
click at [385, 427] on span at bounding box center [375, 427] width 29 height 25
click at [242, 450] on link "Lawsuits" at bounding box center [206, 454] width 366 height 30
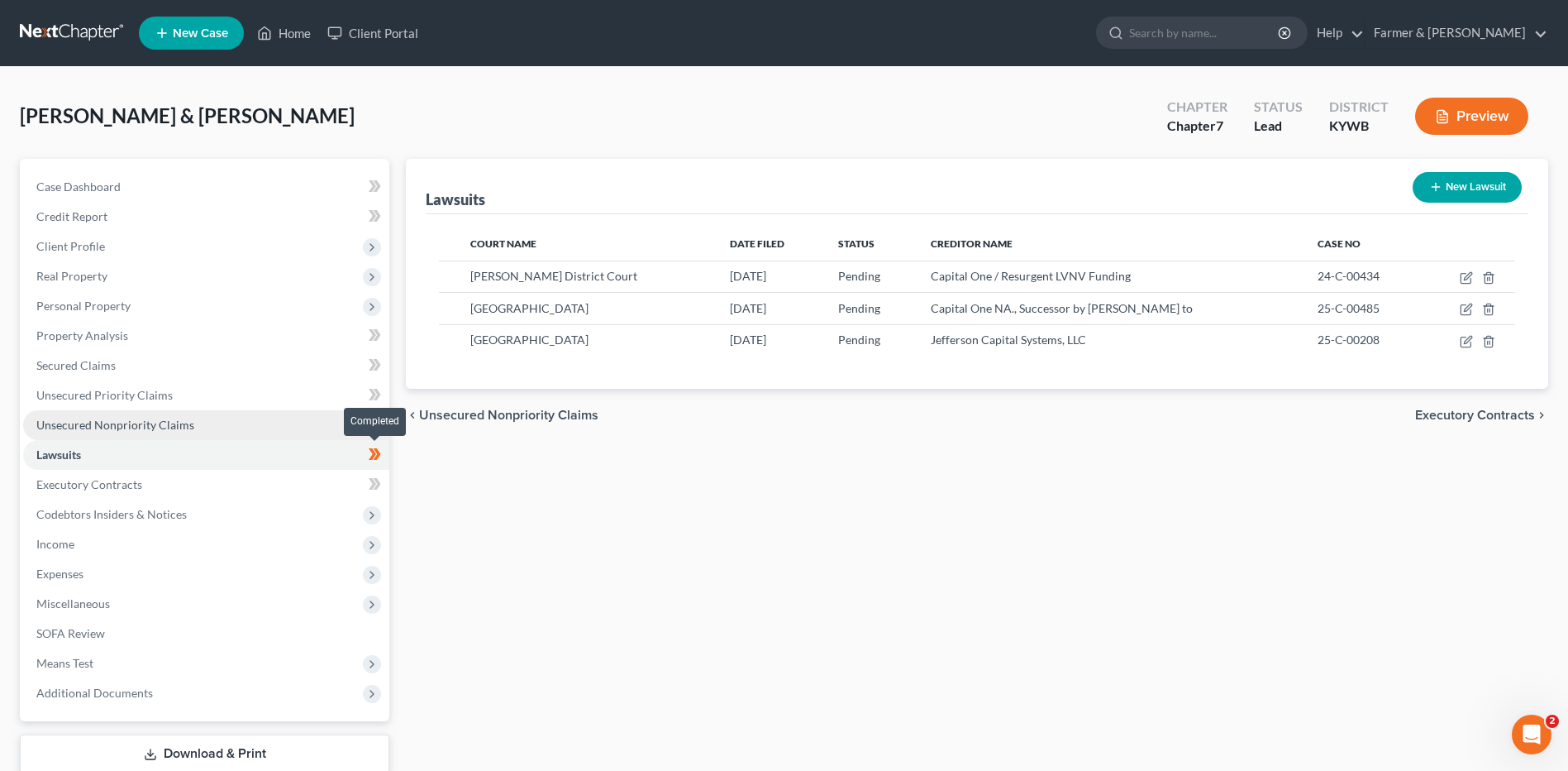
drag, startPoint x: 379, startPoint y: 456, endPoint x: 326, endPoint y: 437, distance: 56.3
click at [379, 456] on icon at bounding box center [377, 454] width 7 height 12
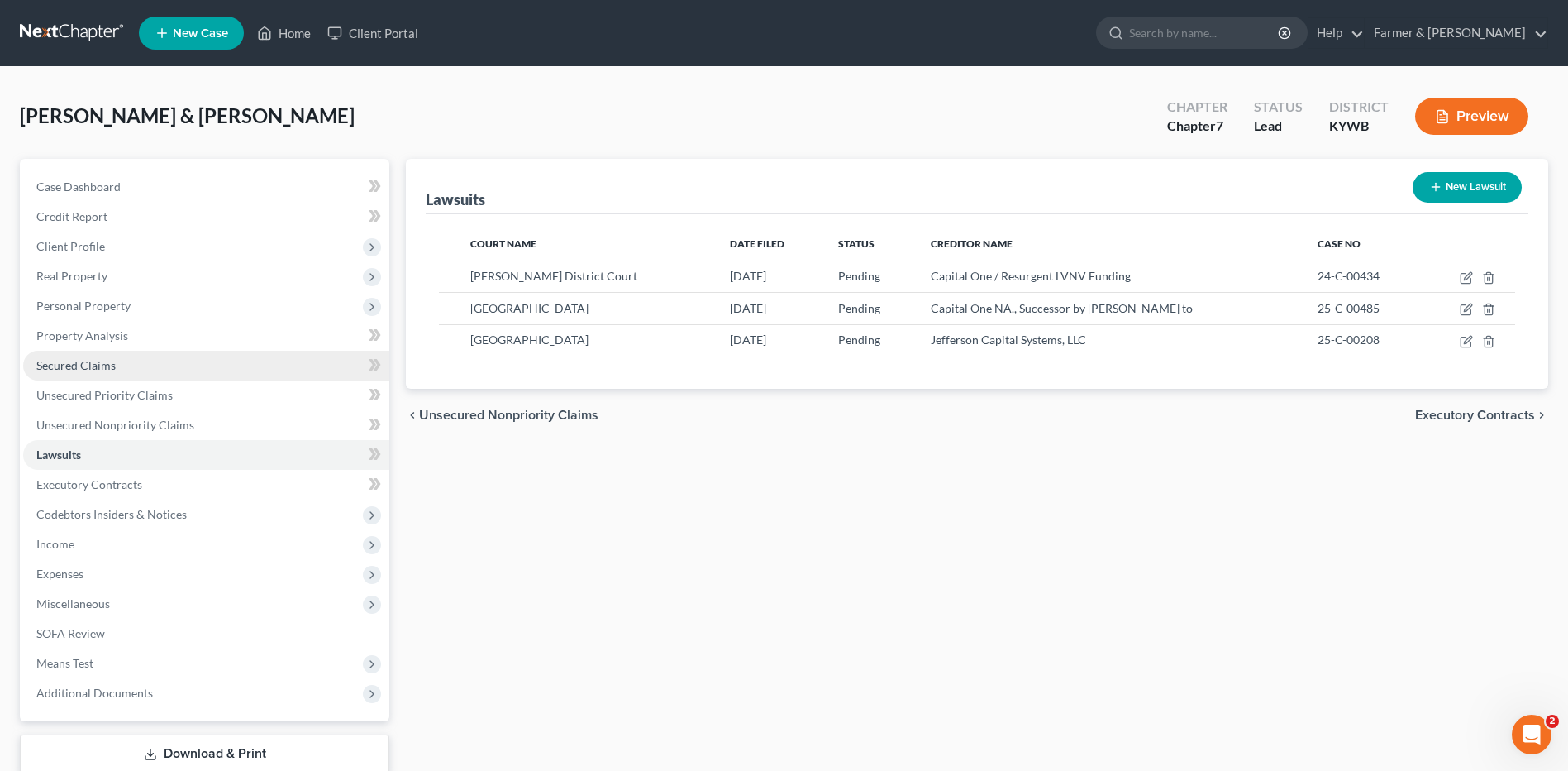
click at [171, 372] on link "Secured Claims" at bounding box center [206, 366] width 366 height 30
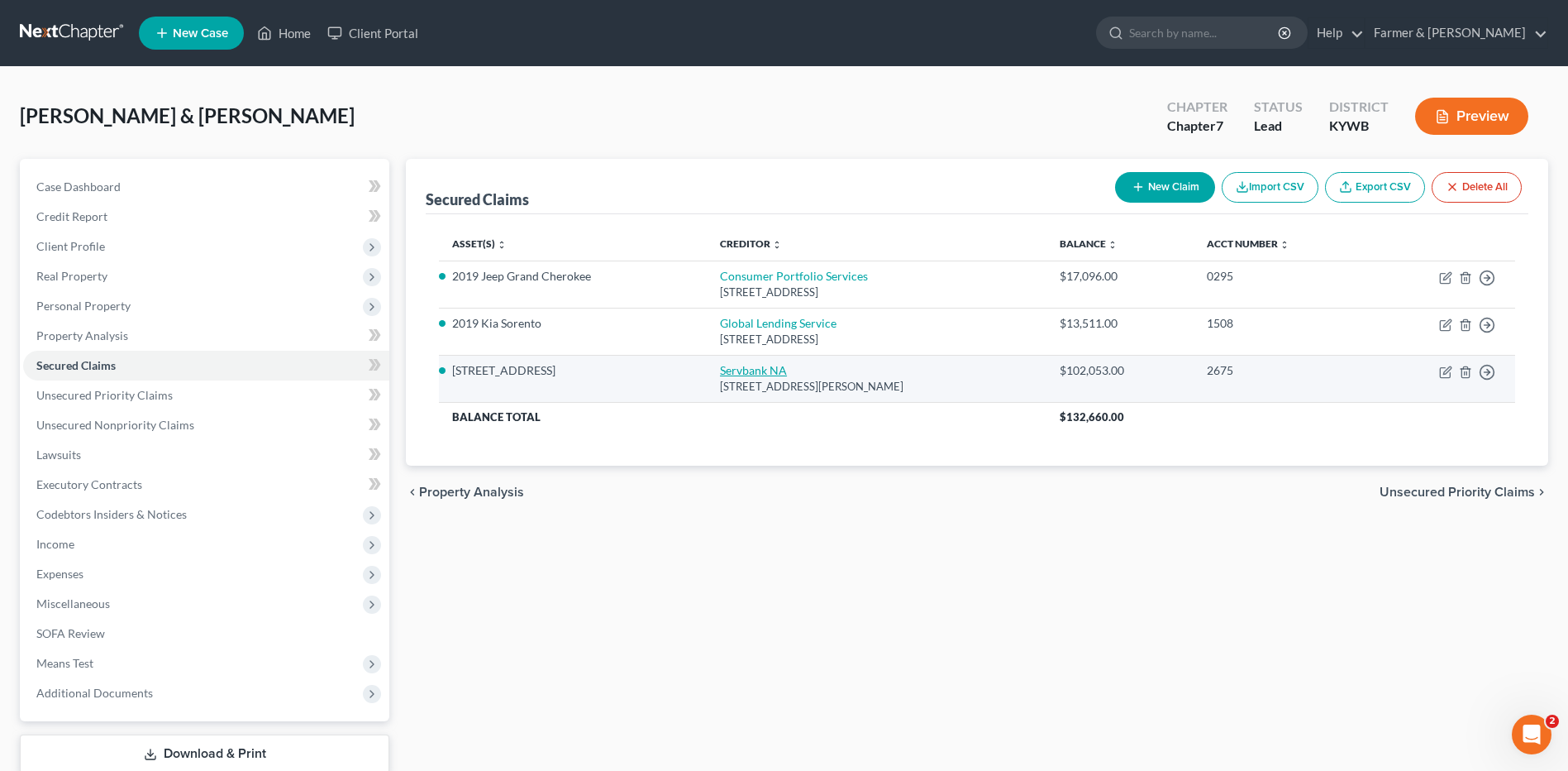
drag, startPoint x: 753, startPoint y: 360, endPoint x: 750, endPoint y: 374, distance: 14.3
click at [751, 371] on td "Servbank NA 3138 East Elwood Street, Phoenix, AZ 85034" at bounding box center [876, 378] width 340 height 47
click at [750, 374] on link "Servbank NA" at bounding box center [753, 370] width 67 height 14
select select "3"
select select "0"
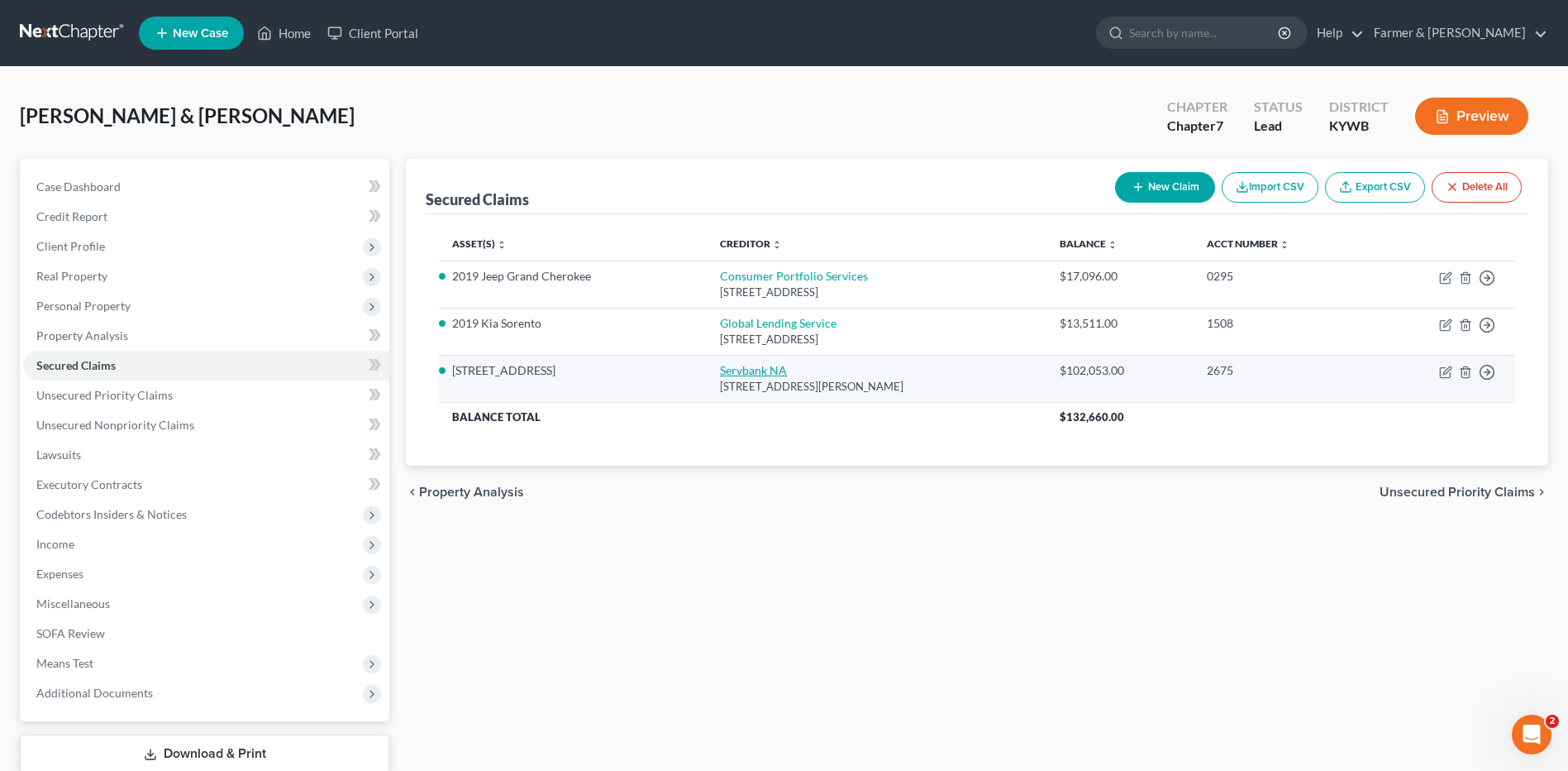
select select "1"
select select "0"
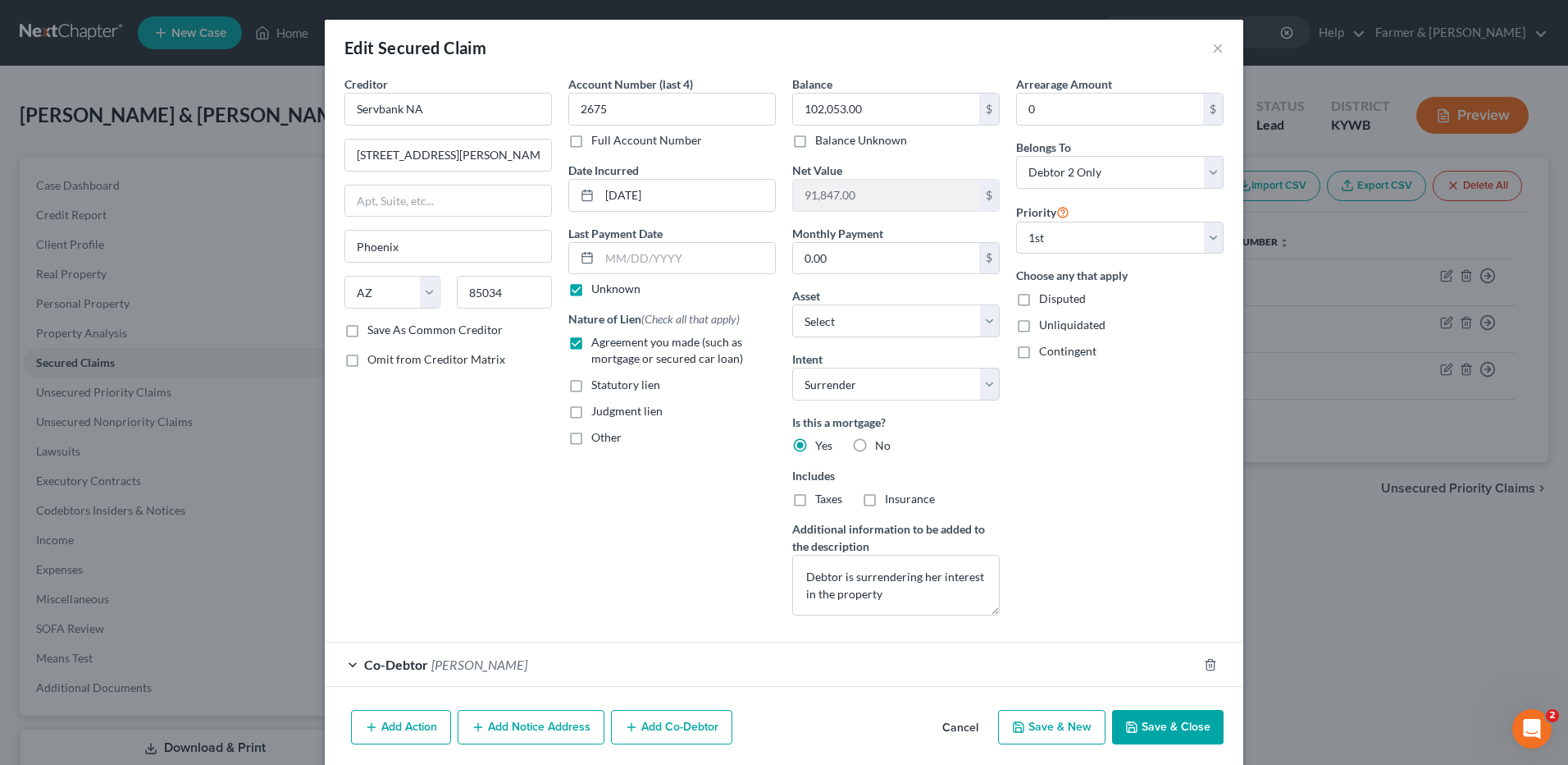
click at [1145, 725] on button "Save & Close" at bounding box center [1168, 727] width 111 height 35
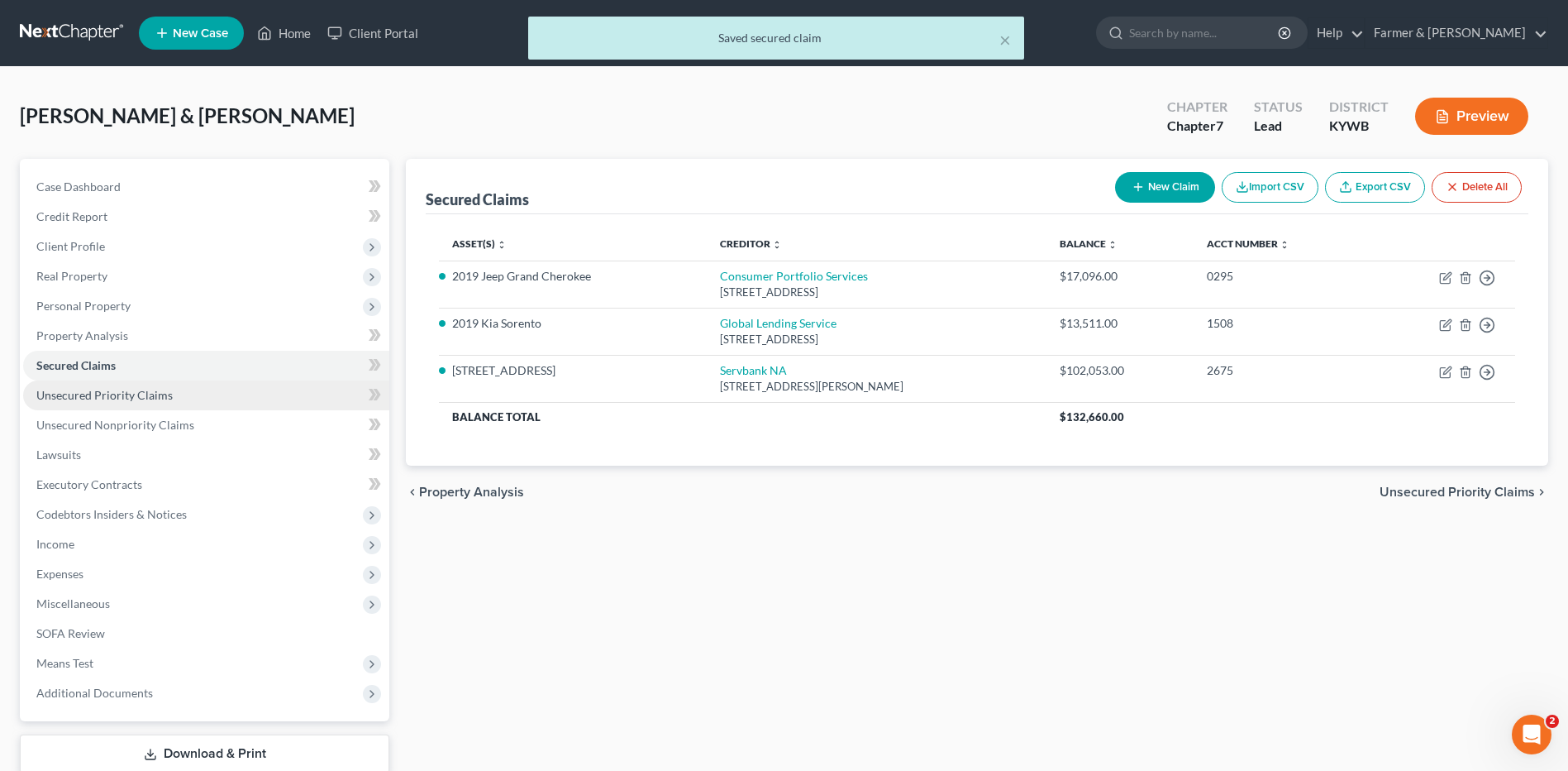
click at [177, 395] on link "Unsecured Priority Claims" at bounding box center [206, 395] width 366 height 30
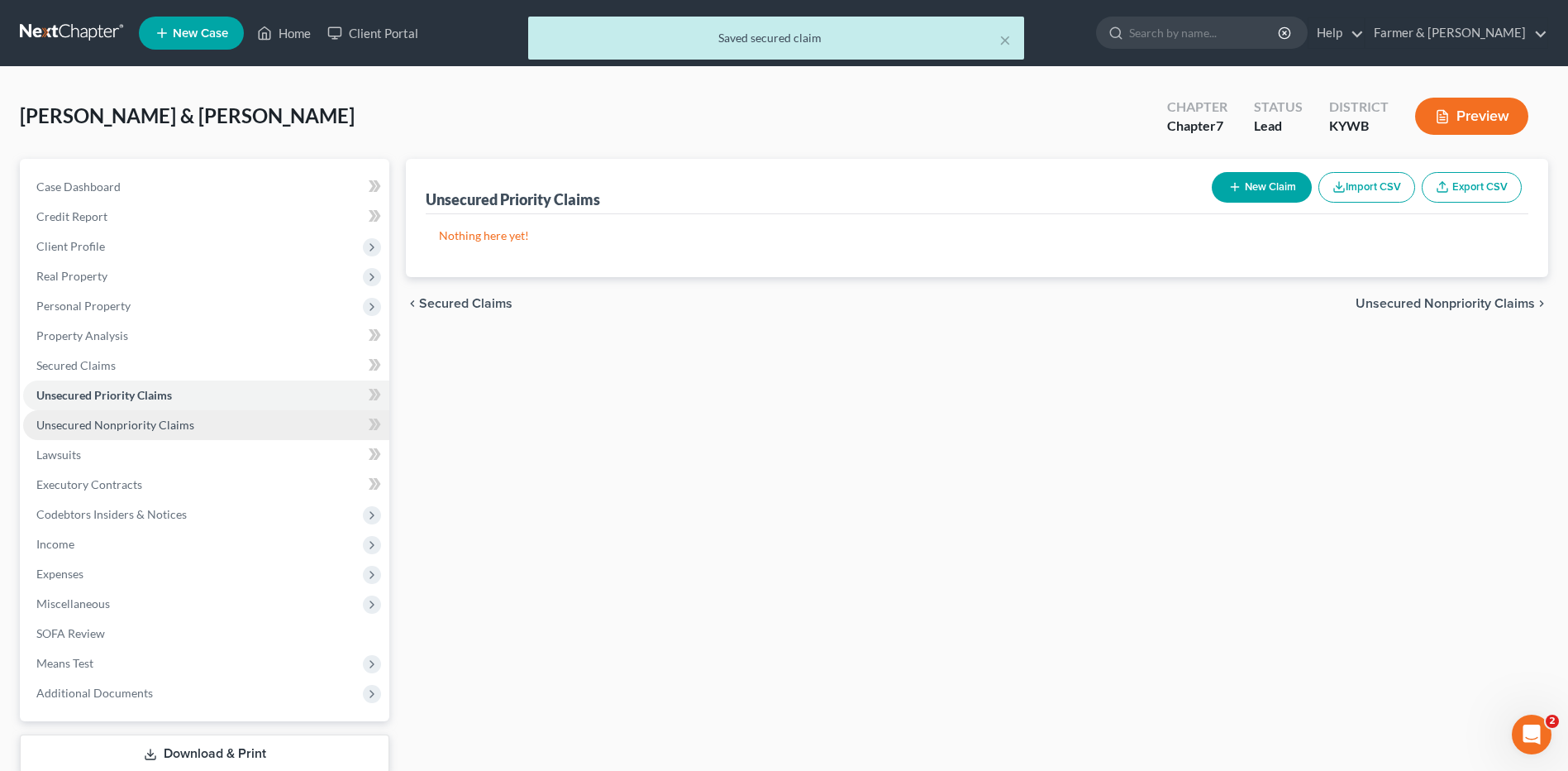
click at [170, 425] on span "Unsecured Nonpriority Claims" at bounding box center [115, 425] width 158 height 14
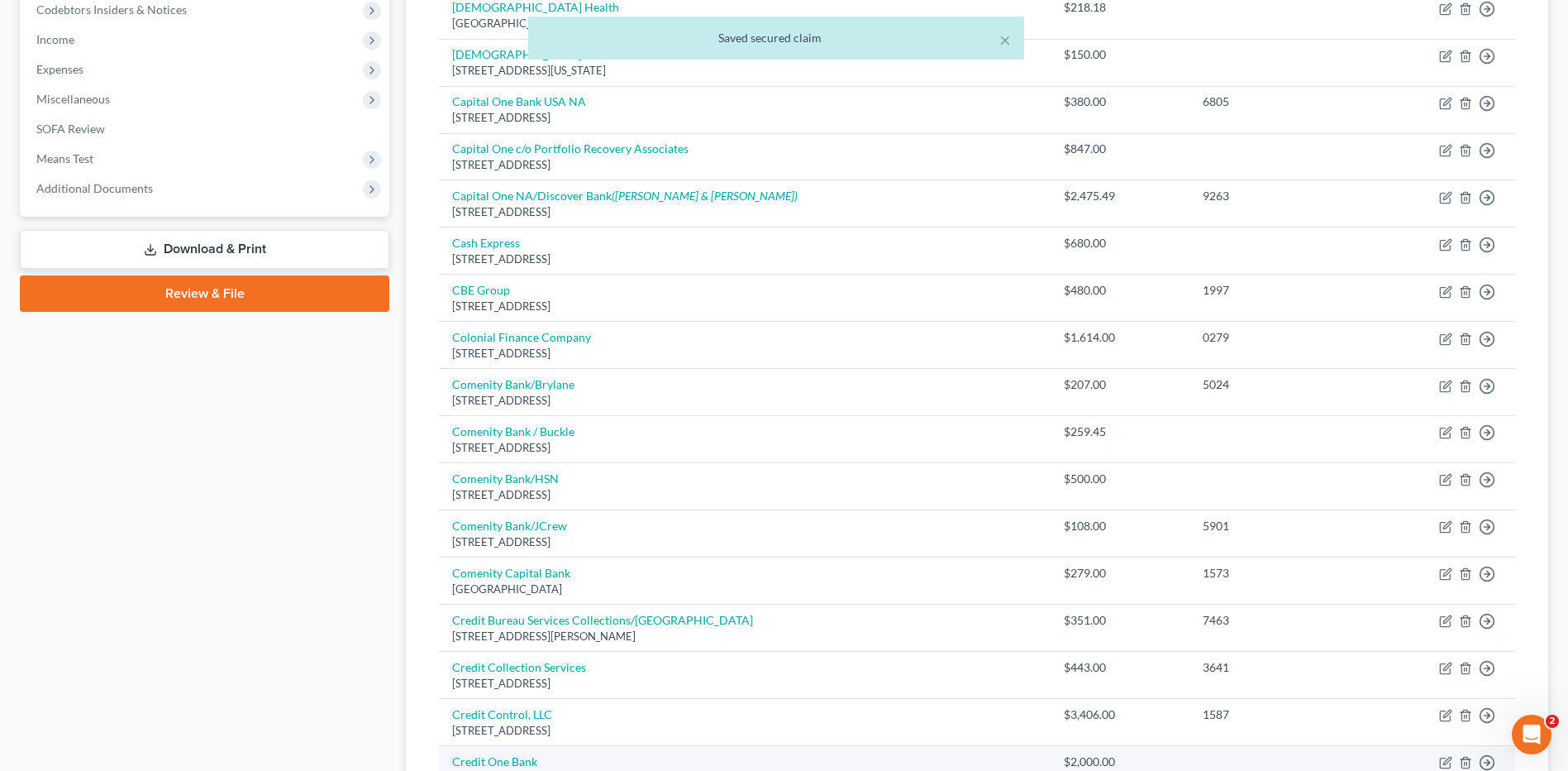
scroll to position [64, 0]
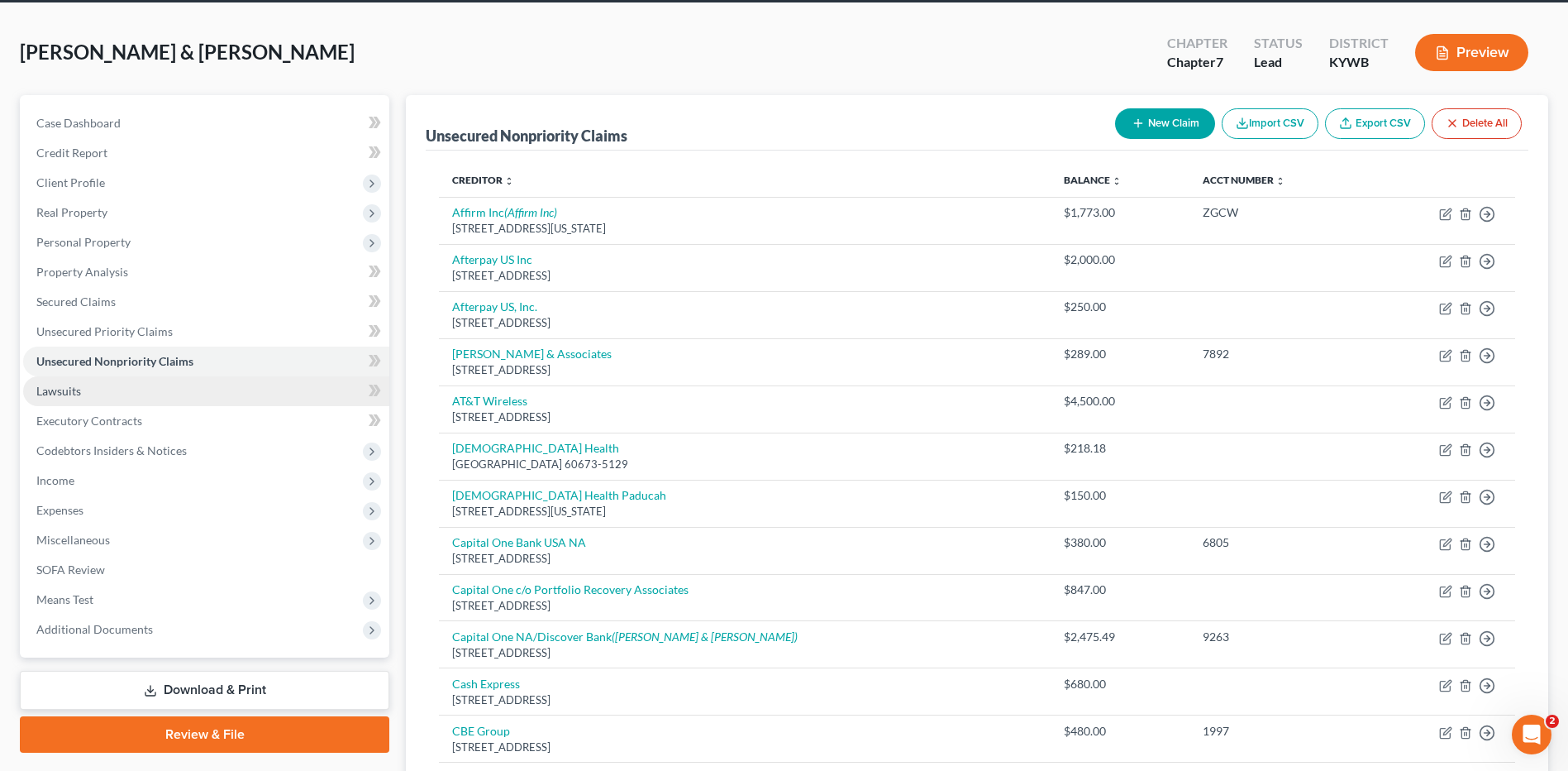
click at [76, 391] on span "Lawsuits" at bounding box center [59, 390] width 45 height 14
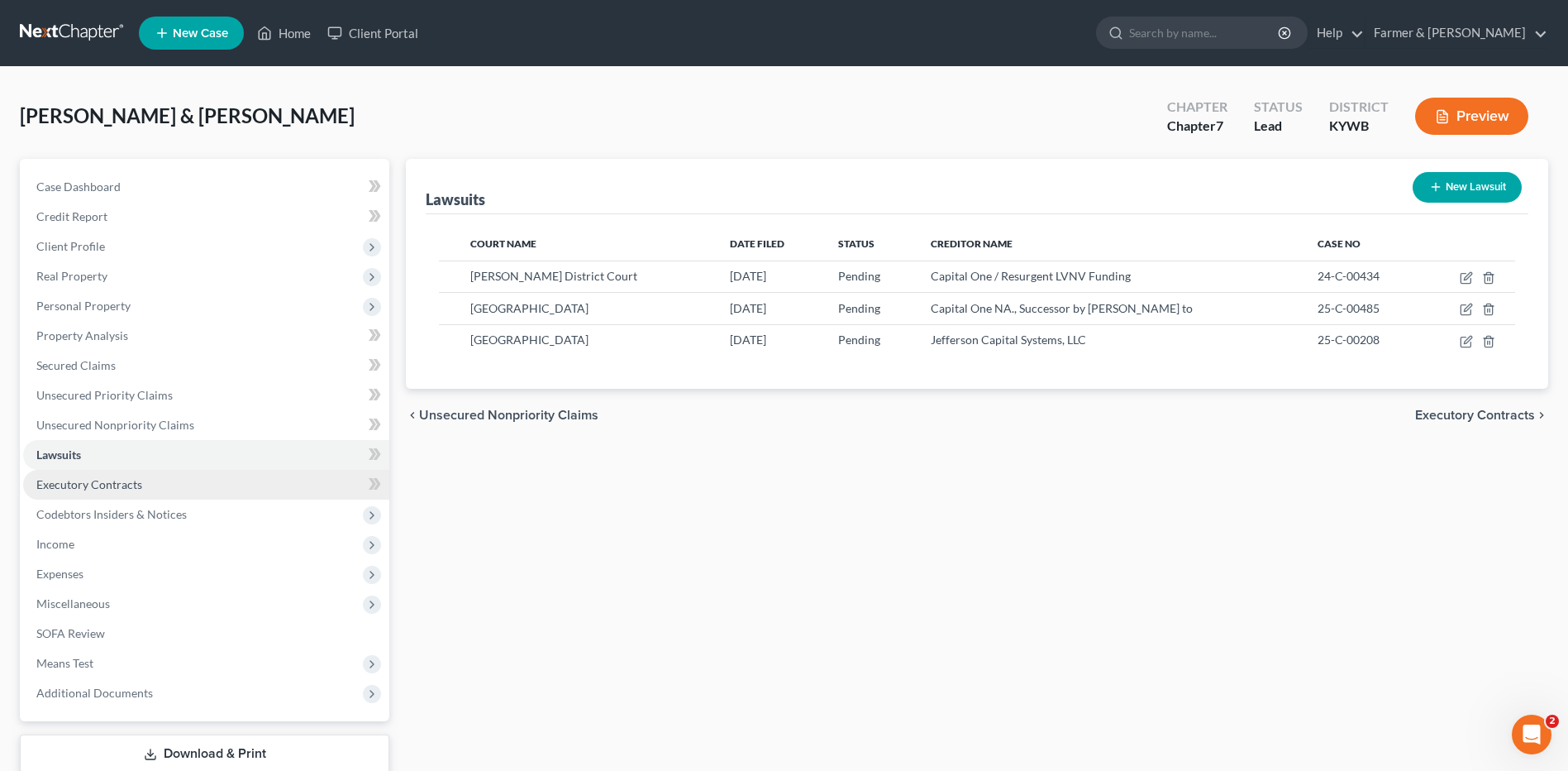
click at [120, 488] on span "Executory Contracts" at bounding box center [89, 484] width 105 height 14
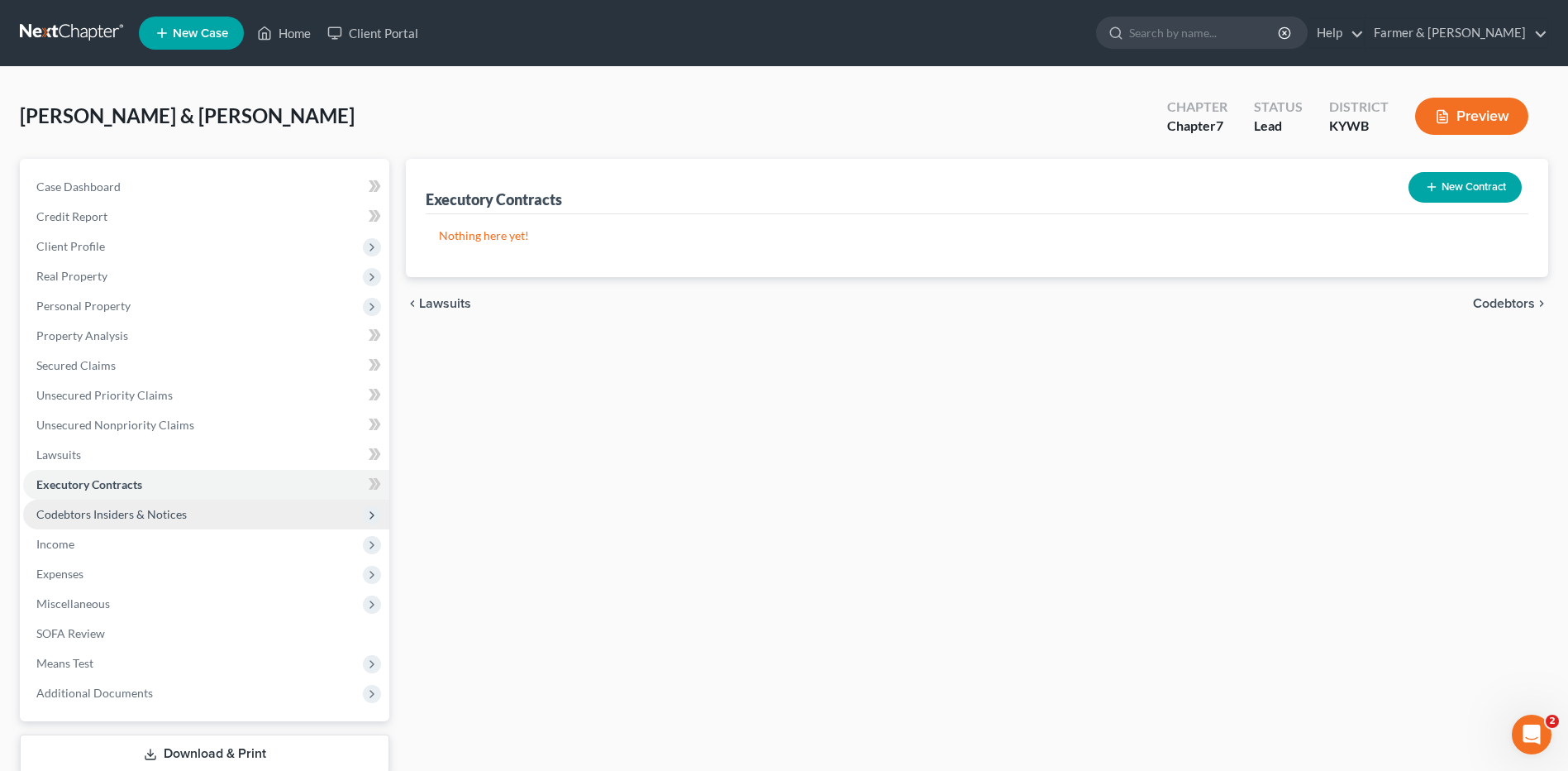
click at [125, 515] on span "Codebtors Insiders & Notices" at bounding box center [111, 513] width 150 height 14
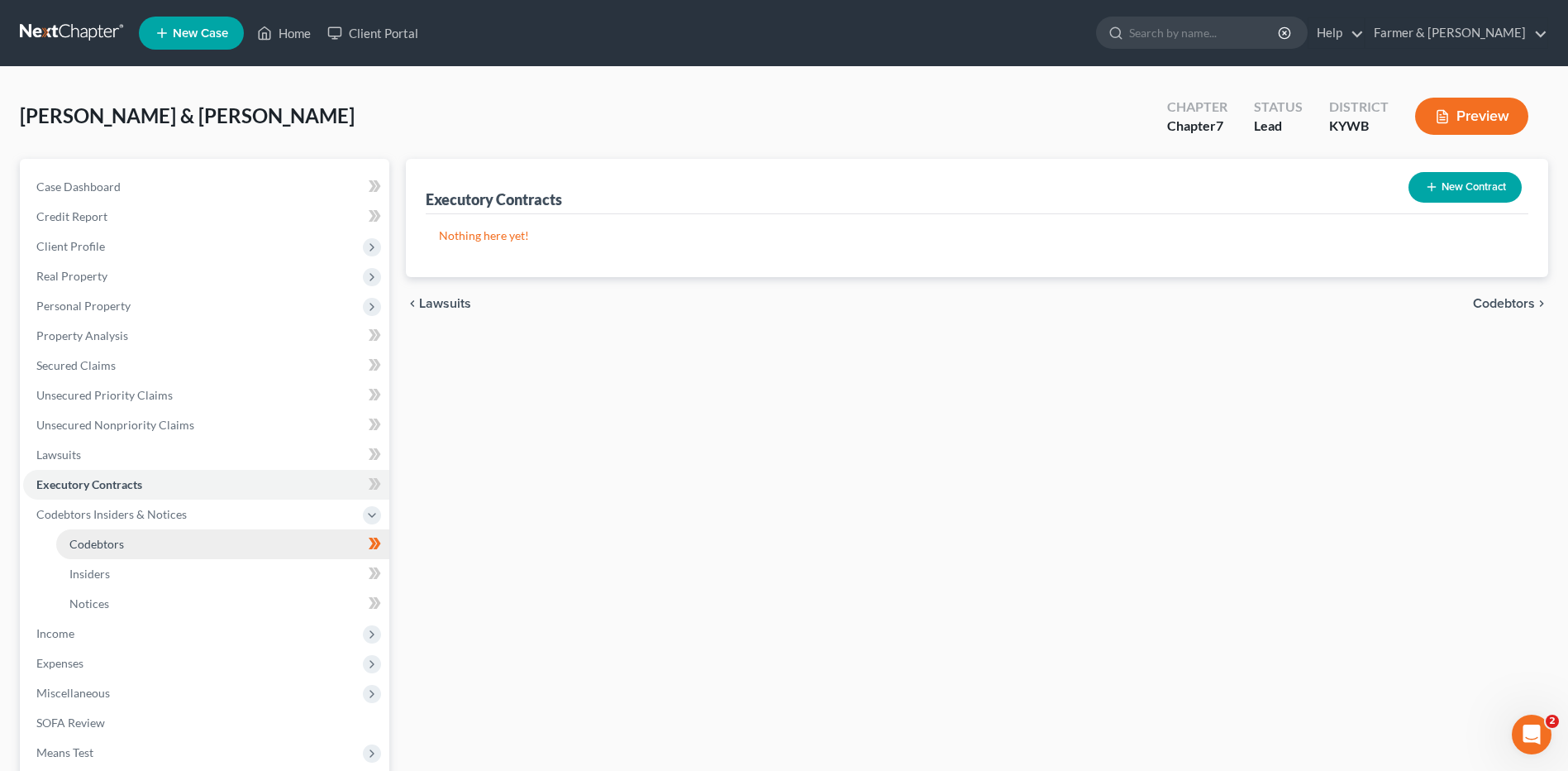
click at [113, 535] on link "Codebtors" at bounding box center [223, 544] width 333 height 30
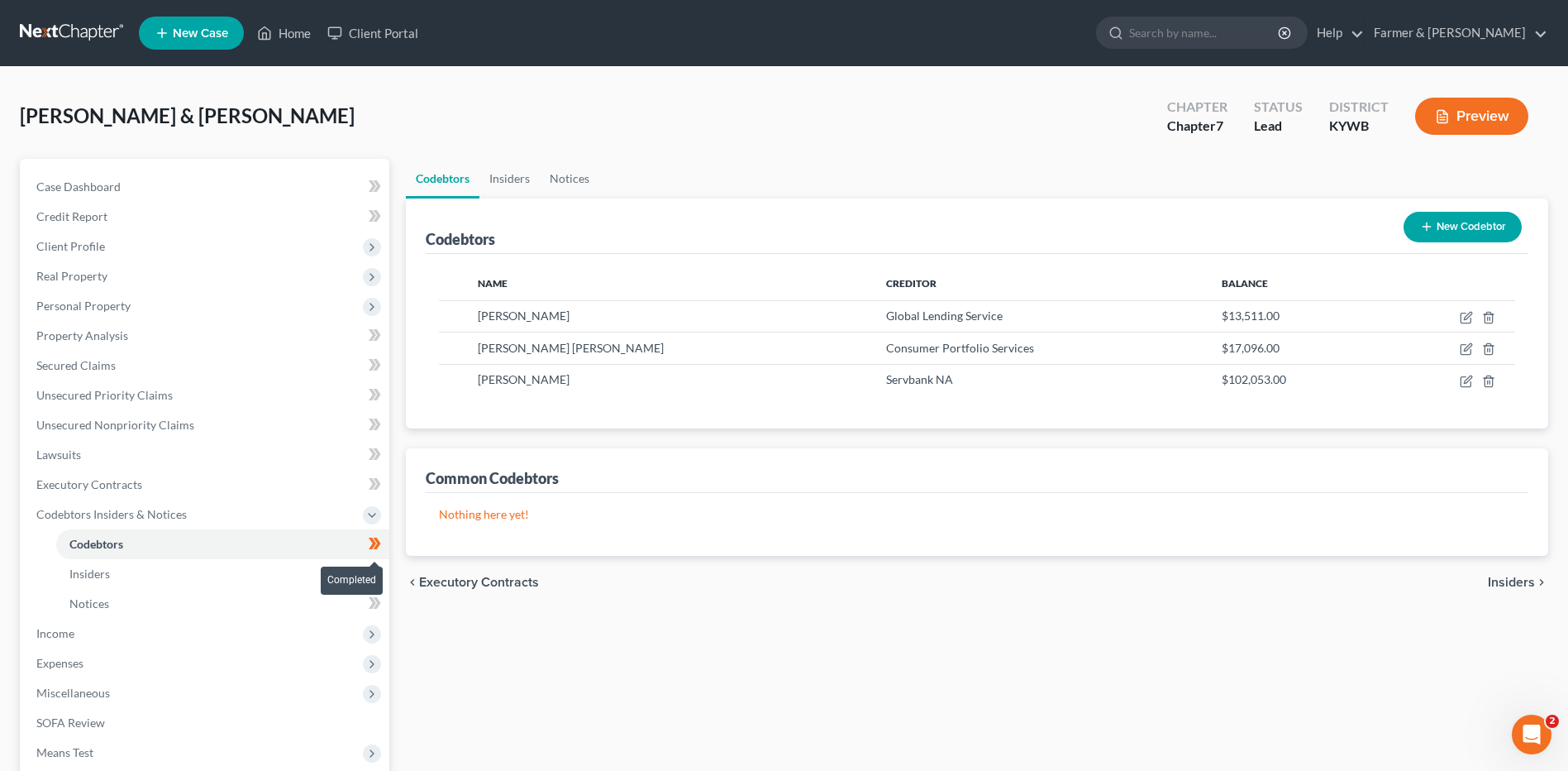
click at [384, 548] on span at bounding box center [375, 546] width 29 height 25
click at [178, 557] on link "Codebtors" at bounding box center [223, 544] width 333 height 30
click at [120, 573] on link "Insiders" at bounding box center [223, 574] width 333 height 30
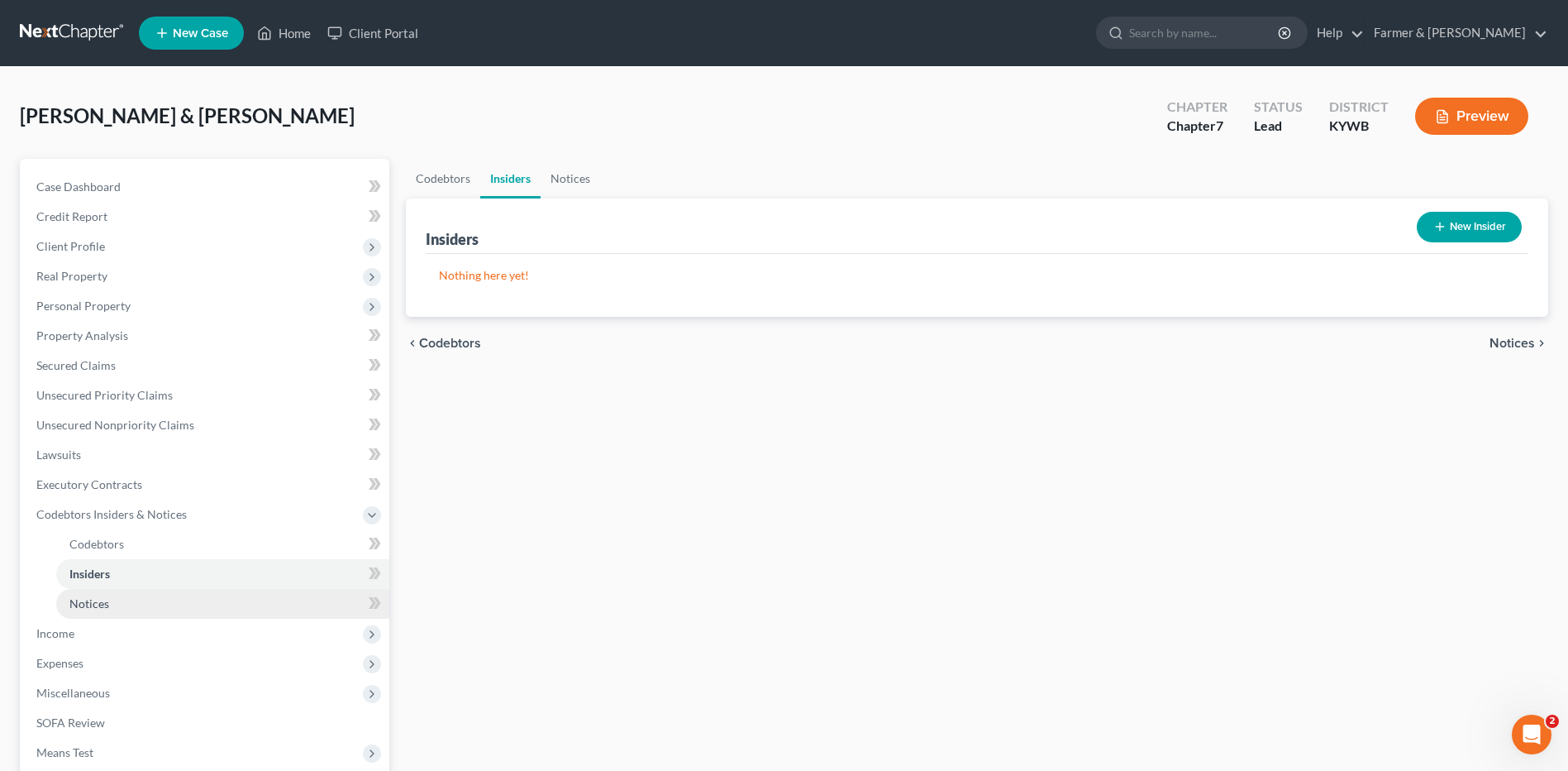
click at [105, 607] on span "Notices" at bounding box center [90, 603] width 40 height 14
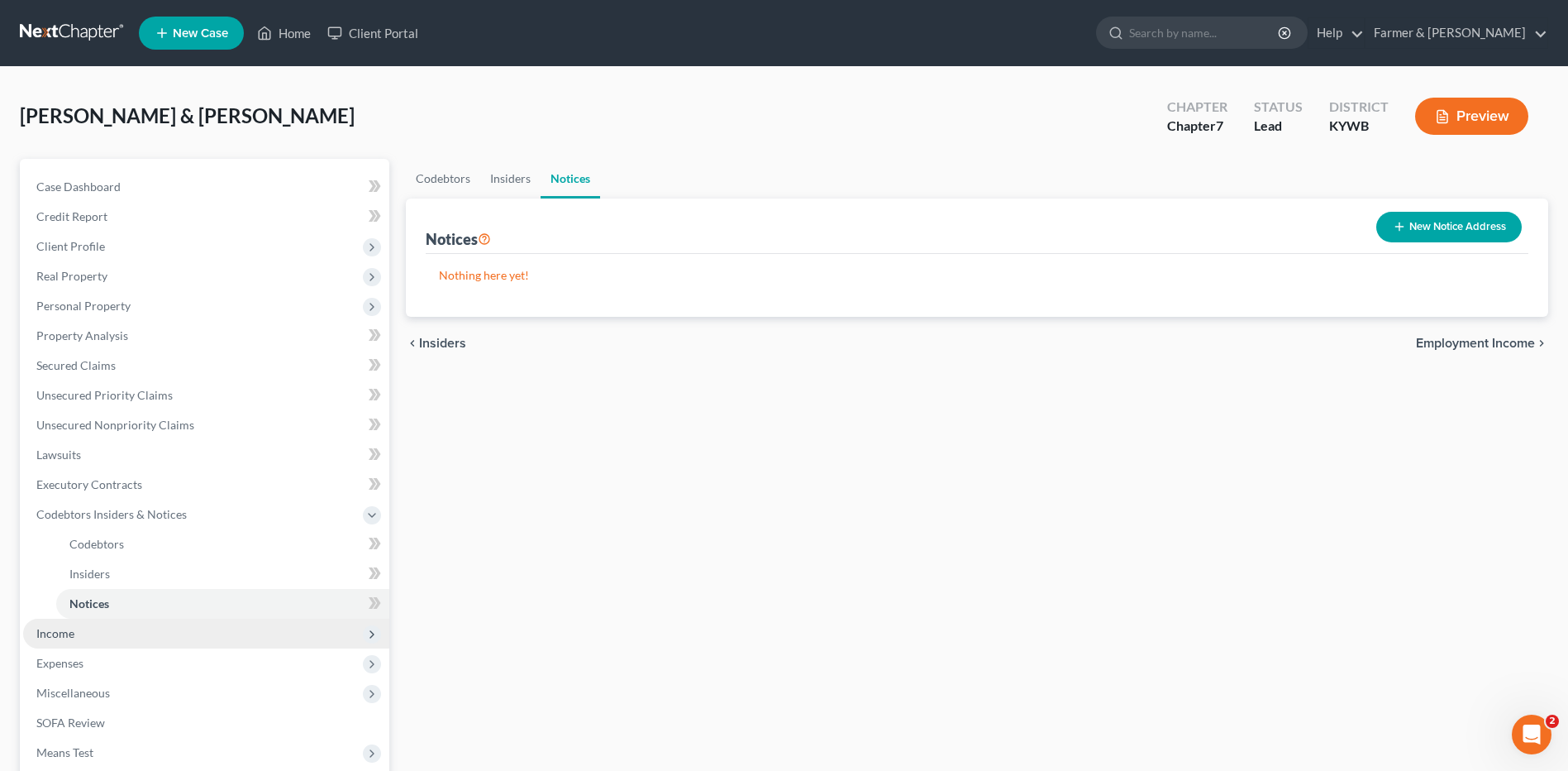
click at [94, 637] on span "Income" at bounding box center [206, 633] width 366 height 30
click at [159, 565] on link "Employment Income" at bounding box center [223, 574] width 333 height 30
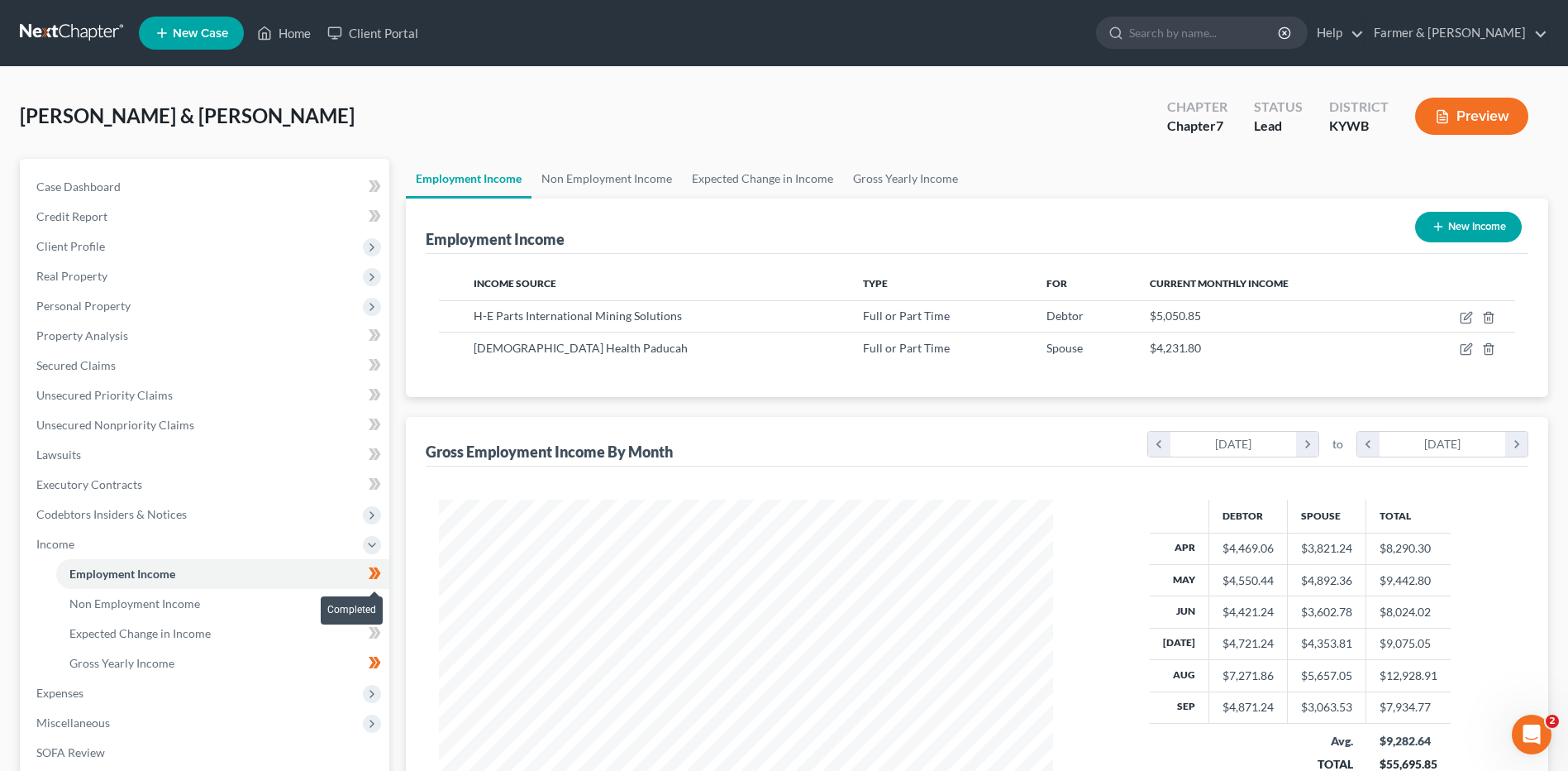
scroll to position [307, 646]
click at [380, 579] on icon at bounding box center [375, 573] width 12 height 21
click at [219, 600] on link "Non Employment Income" at bounding box center [223, 604] width 333 height 30
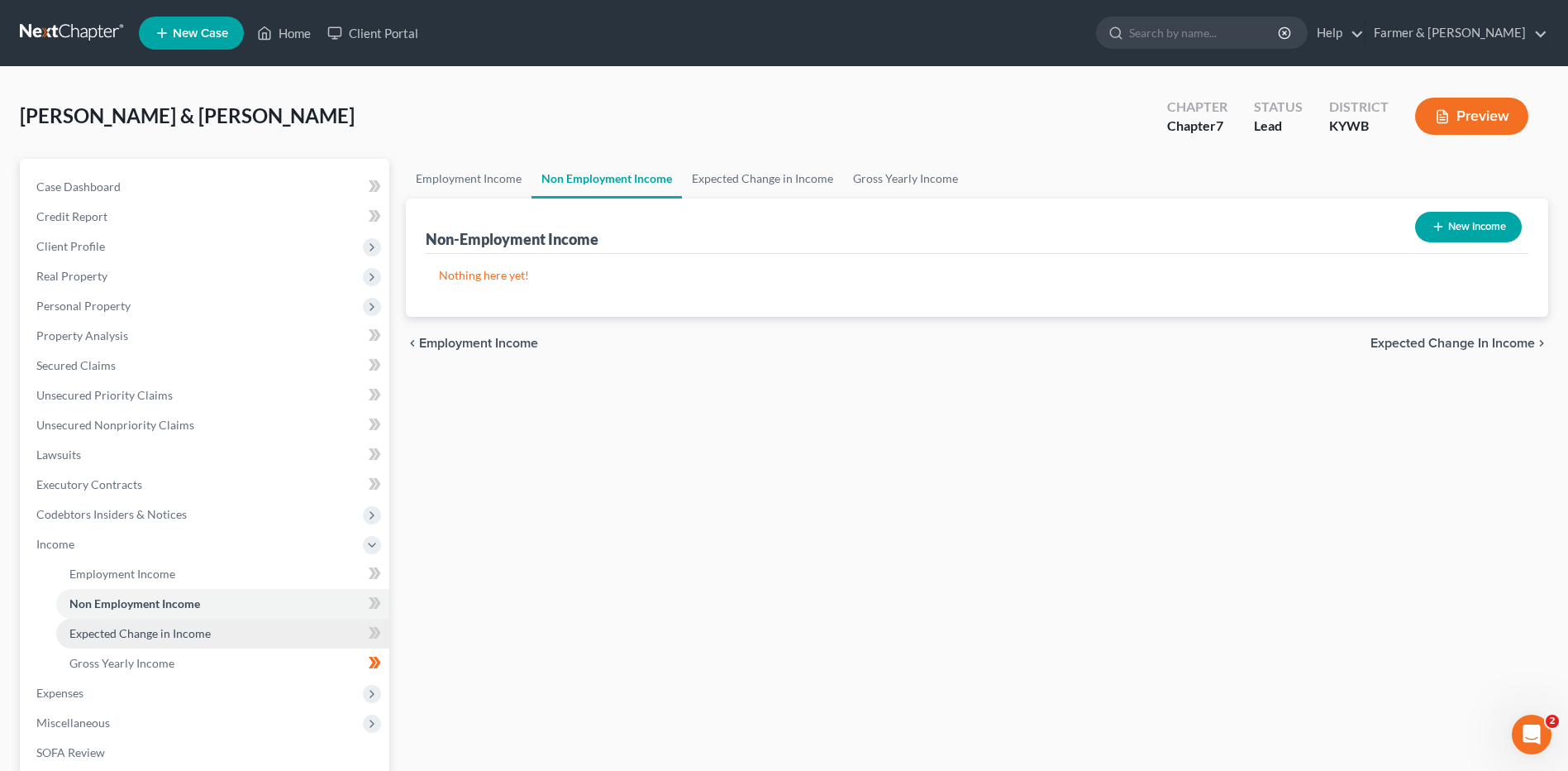
click at [194, 628] on span "Expected Change in Income" at bounding box center [140, 632] width 141 height 14
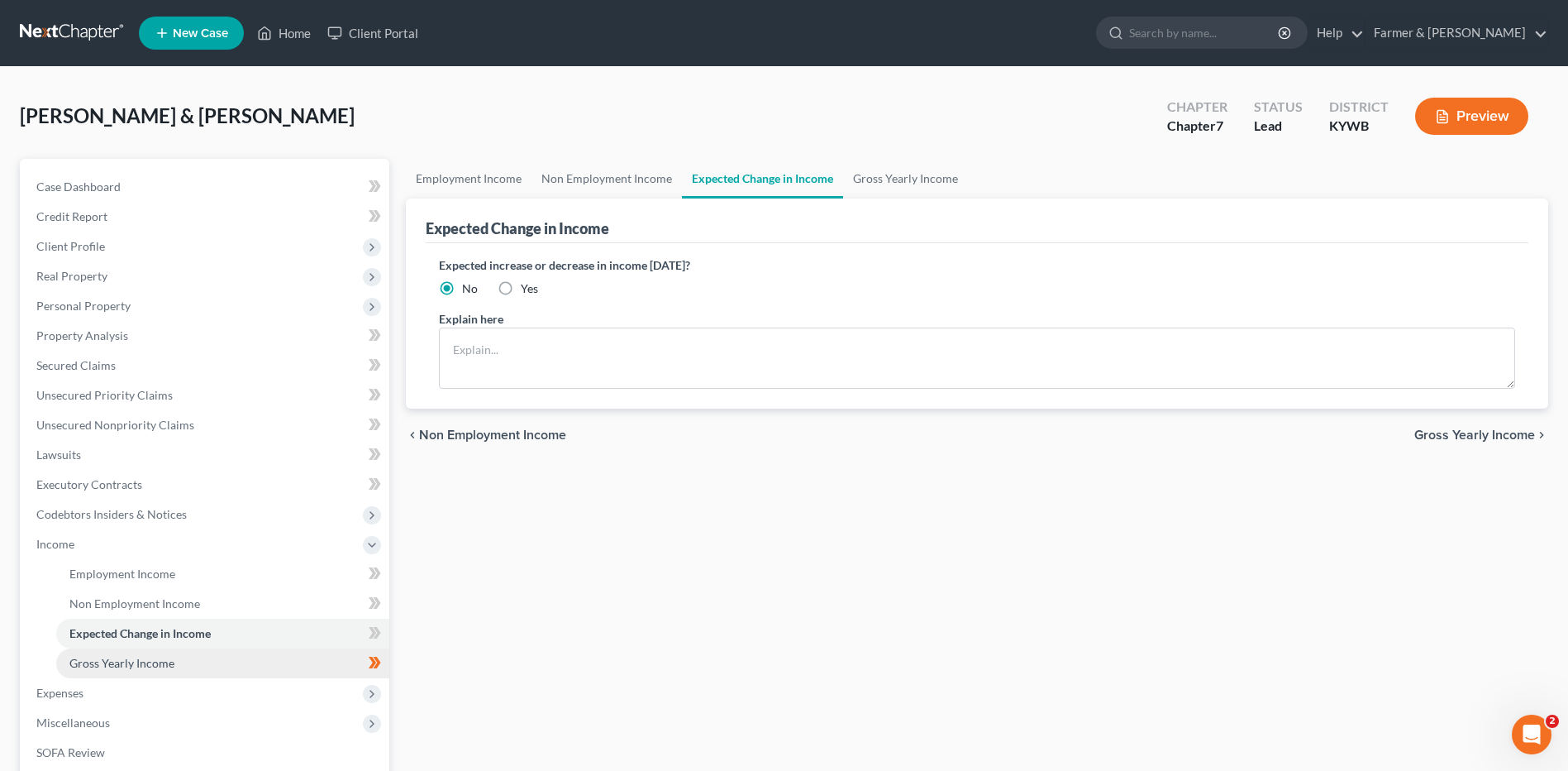
click at [186, 659] on link "Gross Yearly Income" at bounding box center [223, 663] width 333 height 30
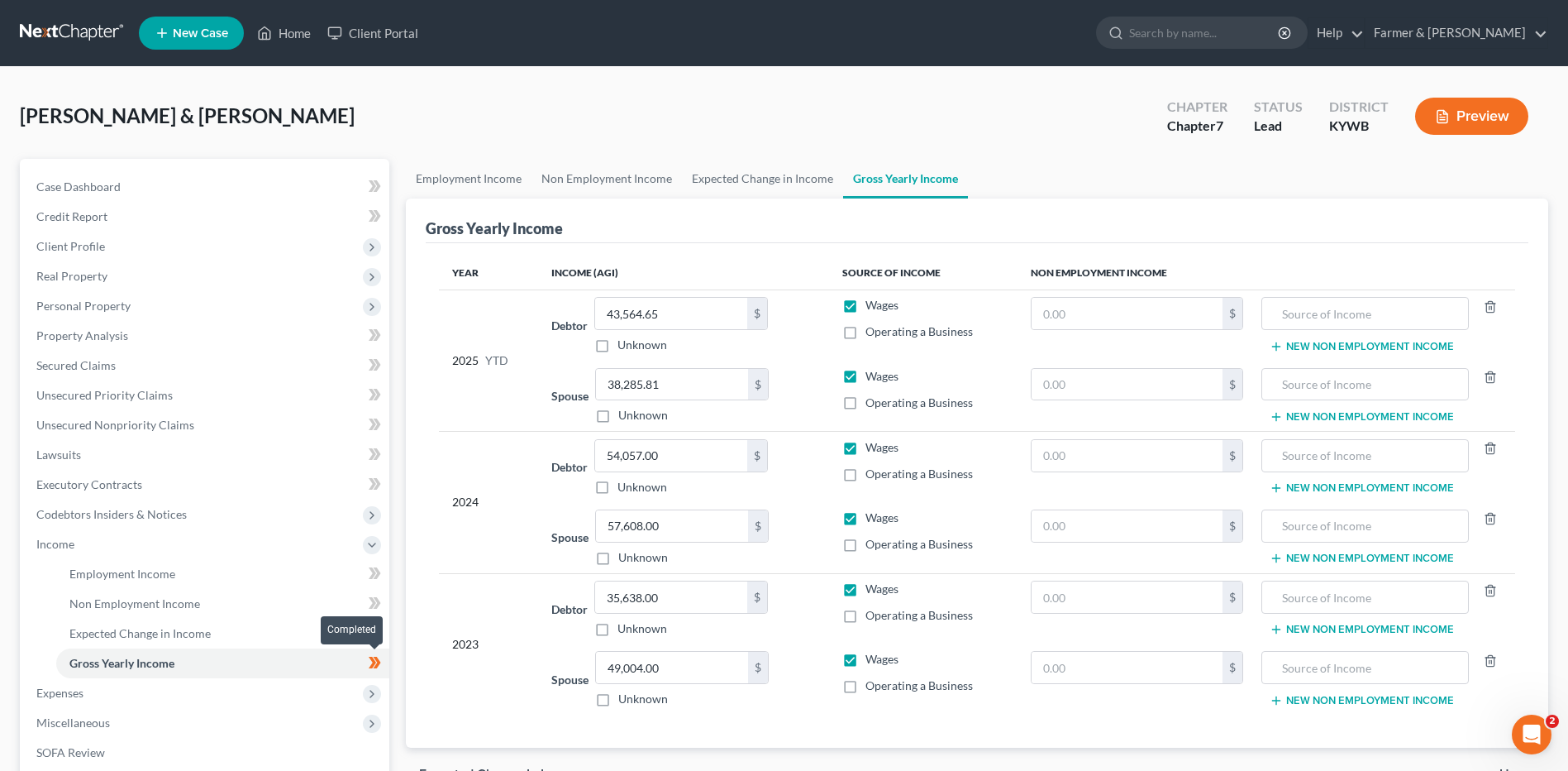
click at [384, 667] on span at bounding box center [375, 665] width 29 height 25
click at [171, 691] on span "Expenses" at bounding box center [206, 693] width 366 height 30
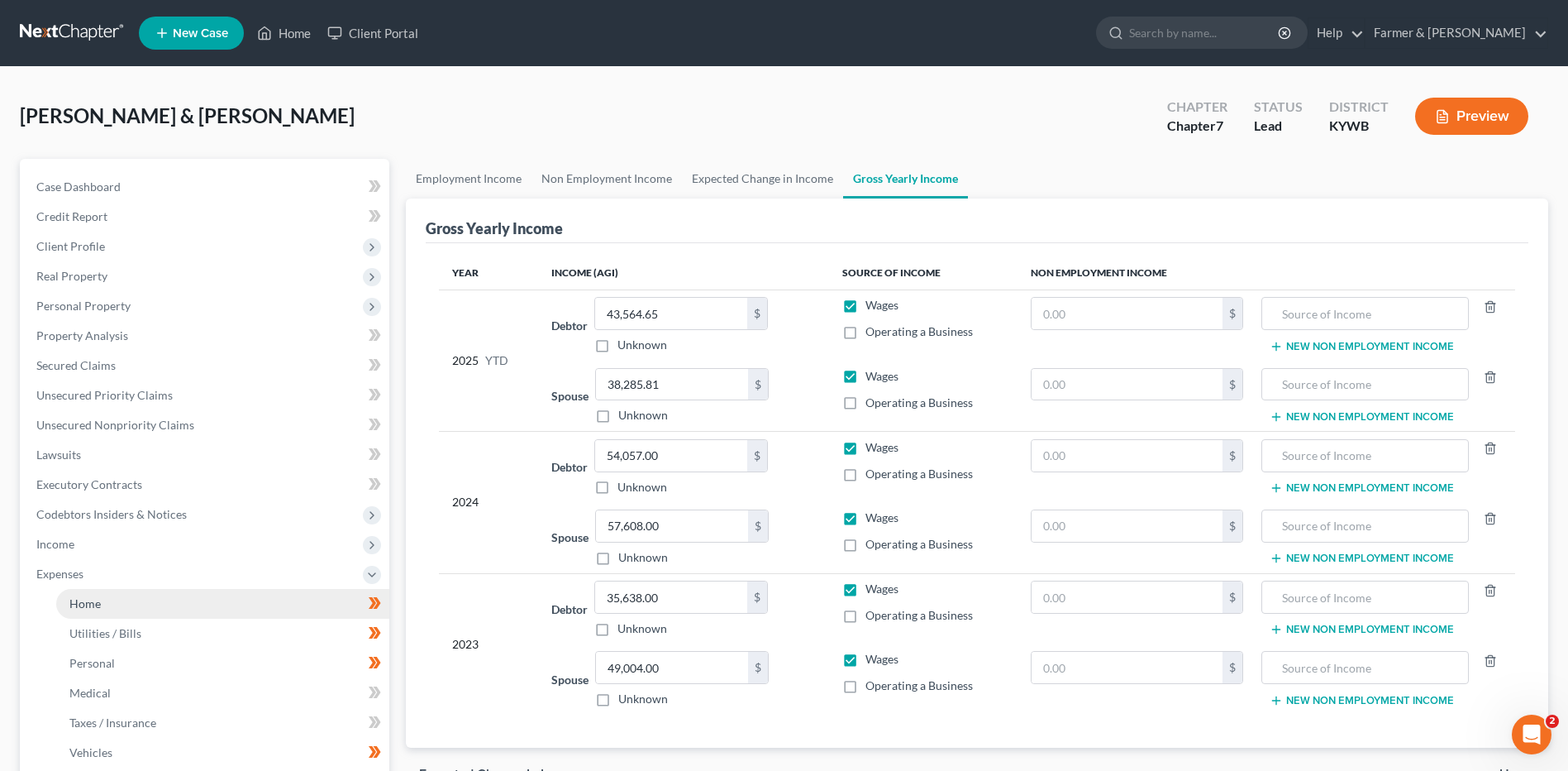
click at [145, 604] on link "Home" at bounding box center [223, 604] width 333 height 30
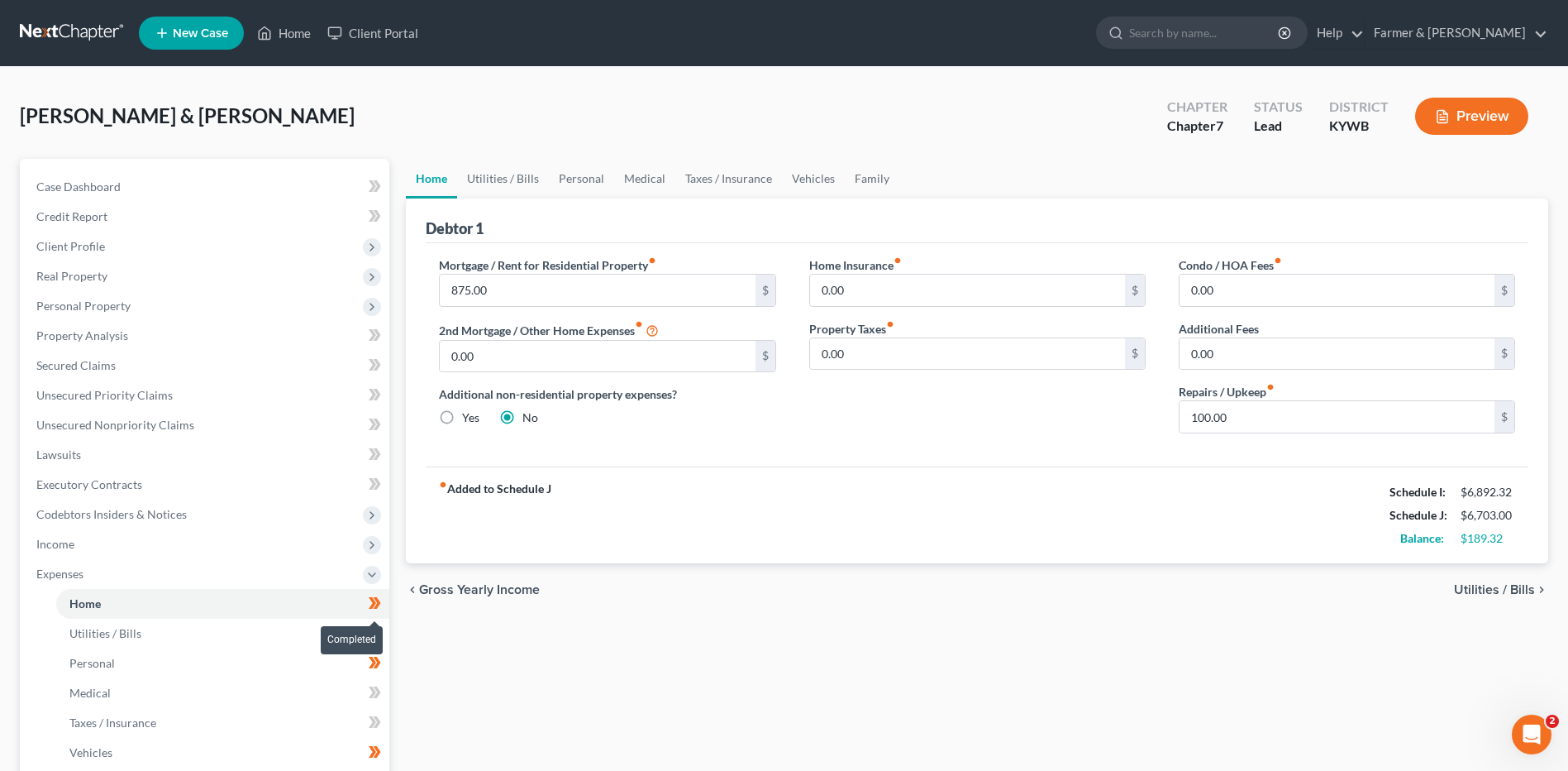
click at [384, 606] on span at bounding box center [375, 606] width 29 height 25
click at [310, 627] on link "Utilities / Bills" at bounding box center [223, 633] width 333 height 30
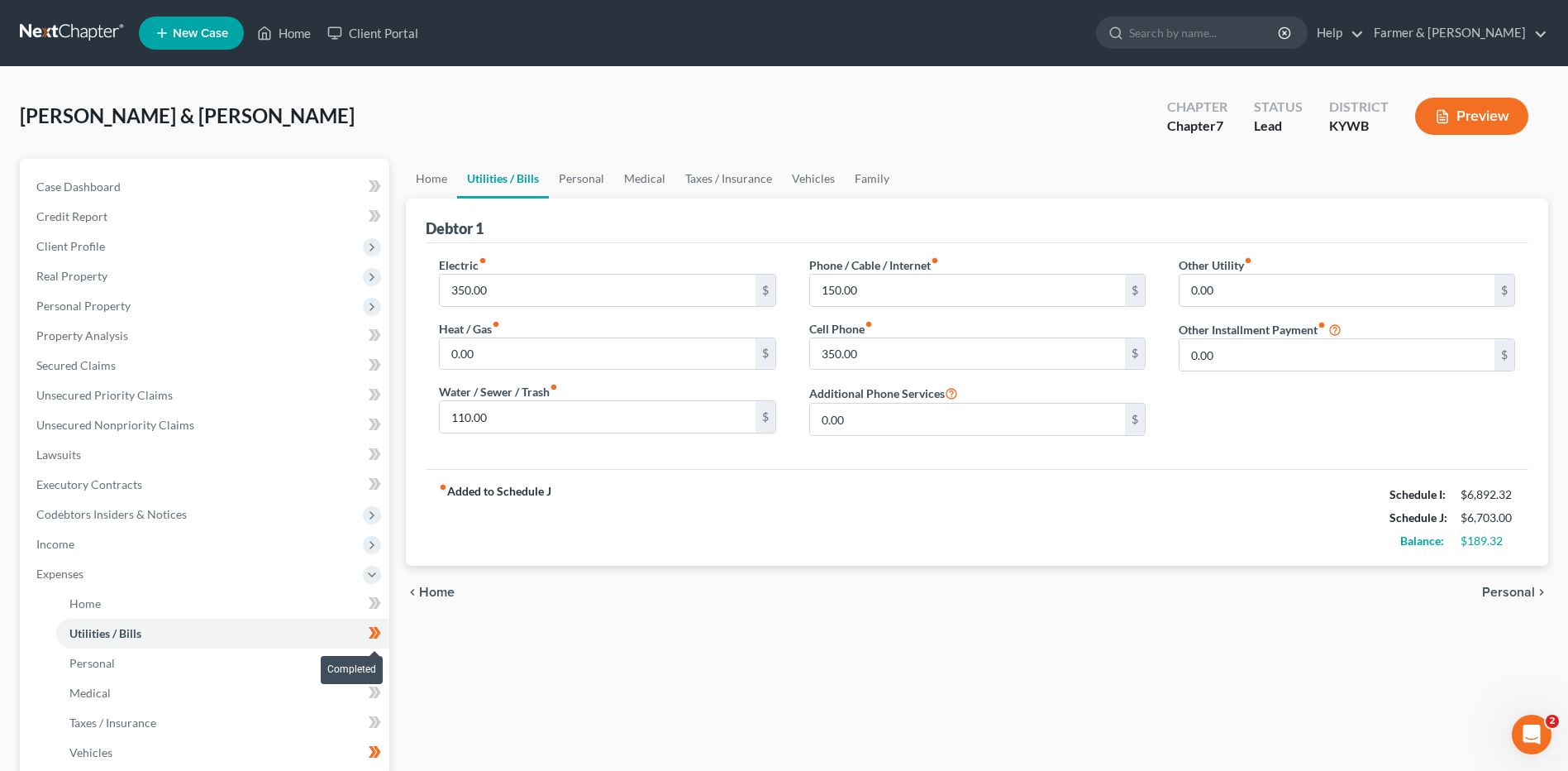
click at [381, 631] on icon at bounding box center [375, 632] width 12 height 21
click at [345, 652] on link "Personal" at bounding box center [223, 663] width 333 height 30
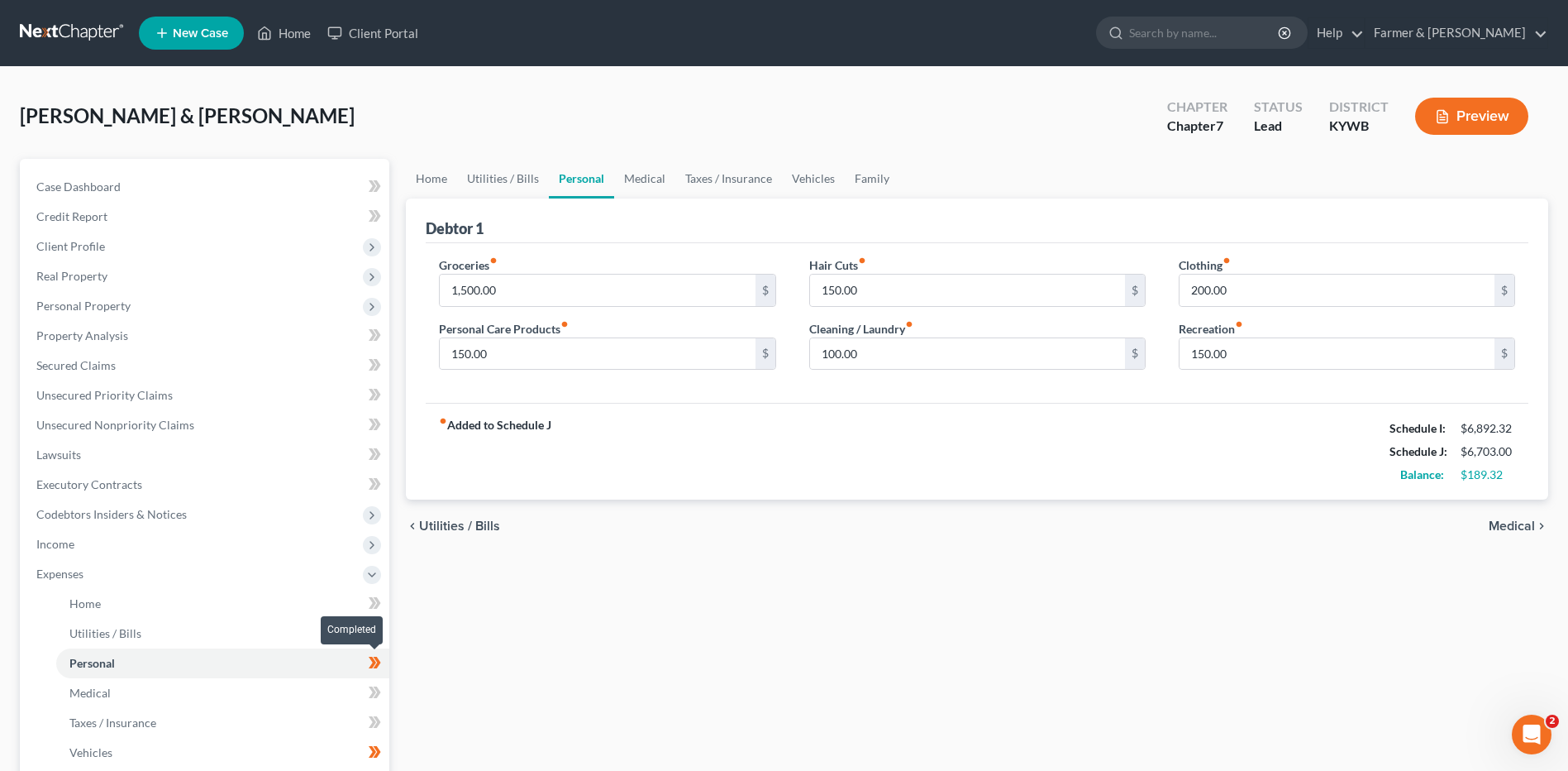
click at [381, 664] on icon at bounding box center [375, 662] width 12 height 21
click at [320, 694] on link "Medical" at bounding box center [223, 693] width 333 height 30
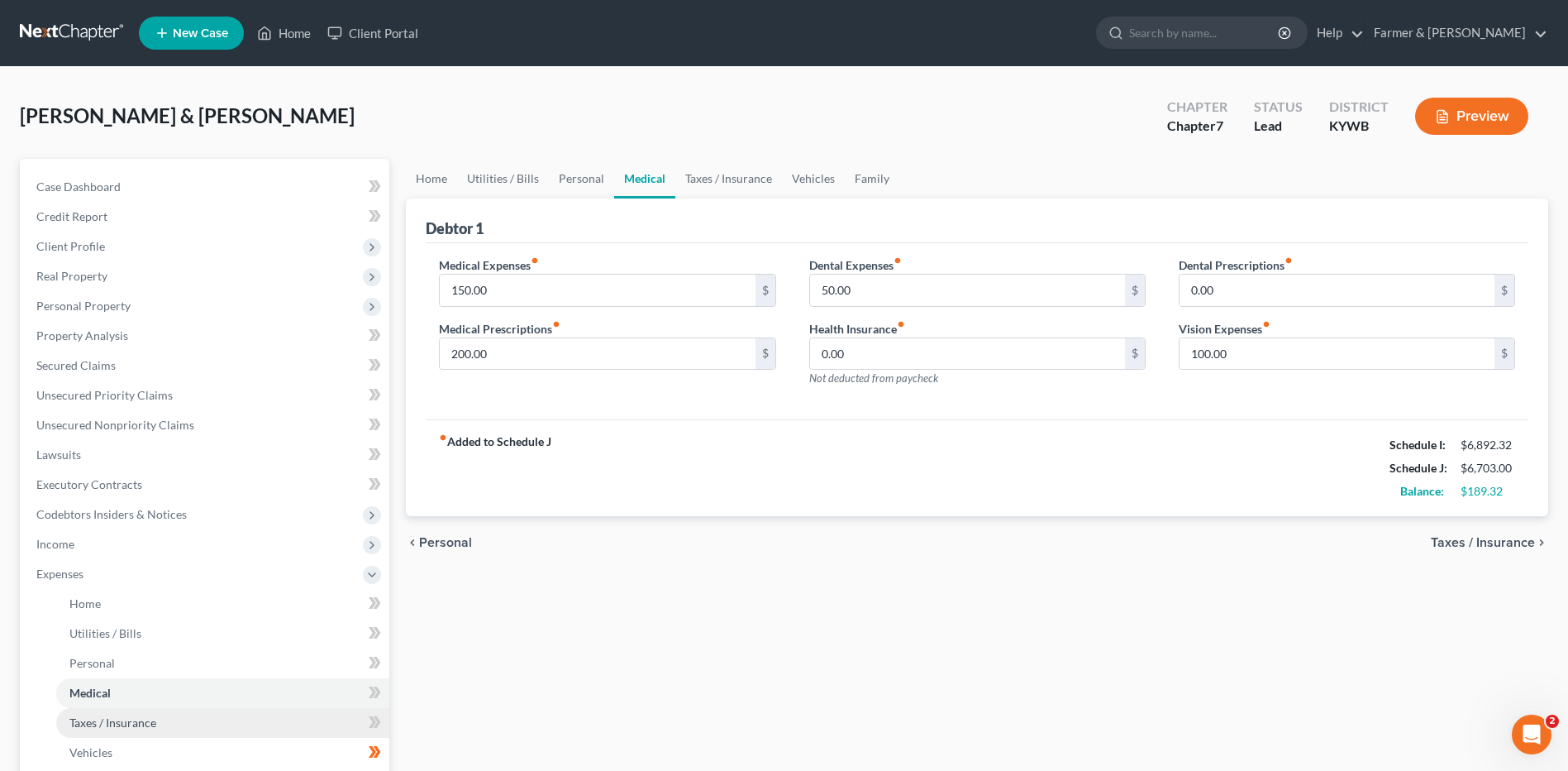
click at [336, 724] on link "Taxes / Insurance" at bounding box center [223, 723] width 333 height 30
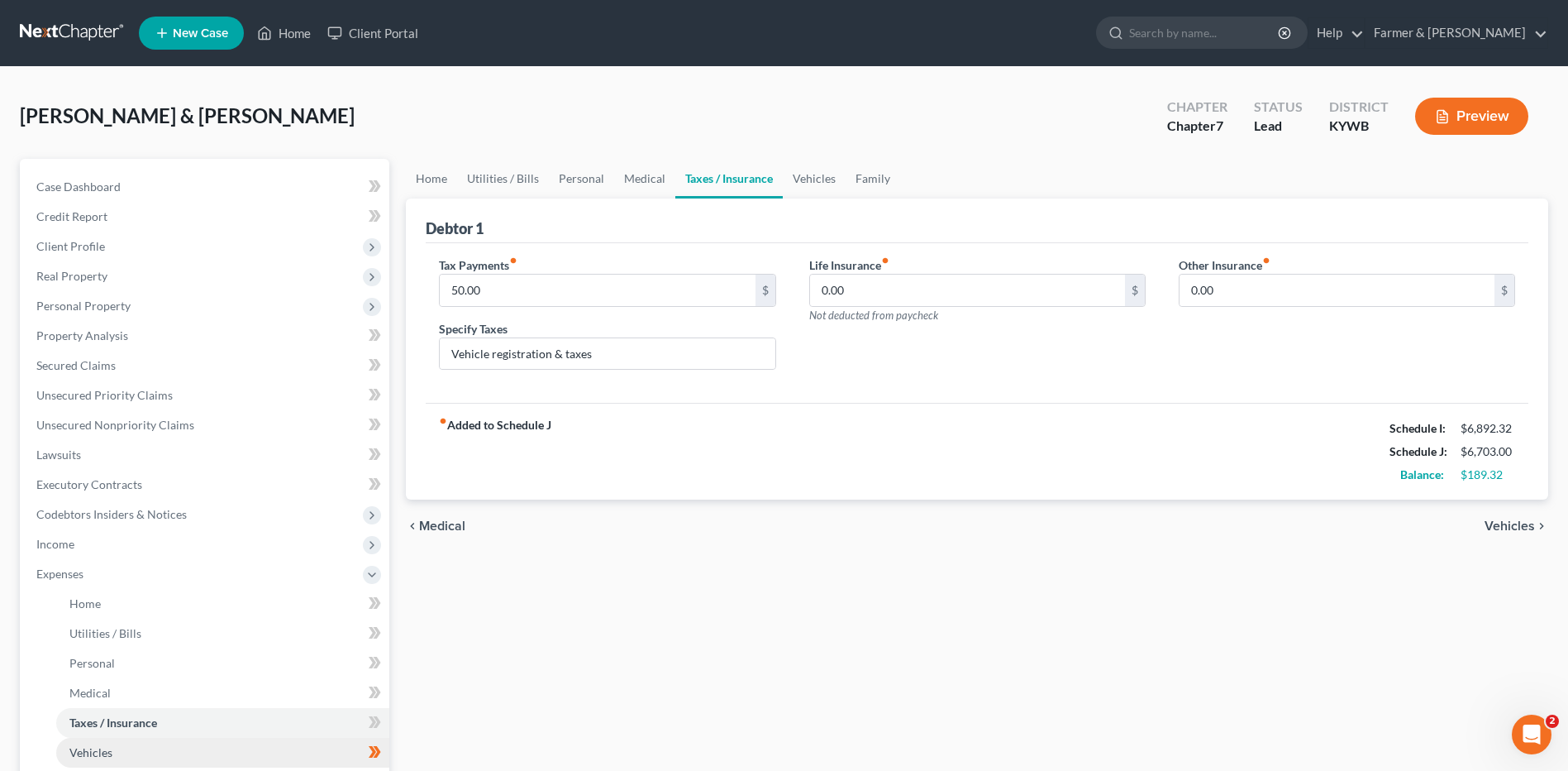
click at [350, 742] on link "Vehicles" at bounding box center [223, 753] width 333 height 30
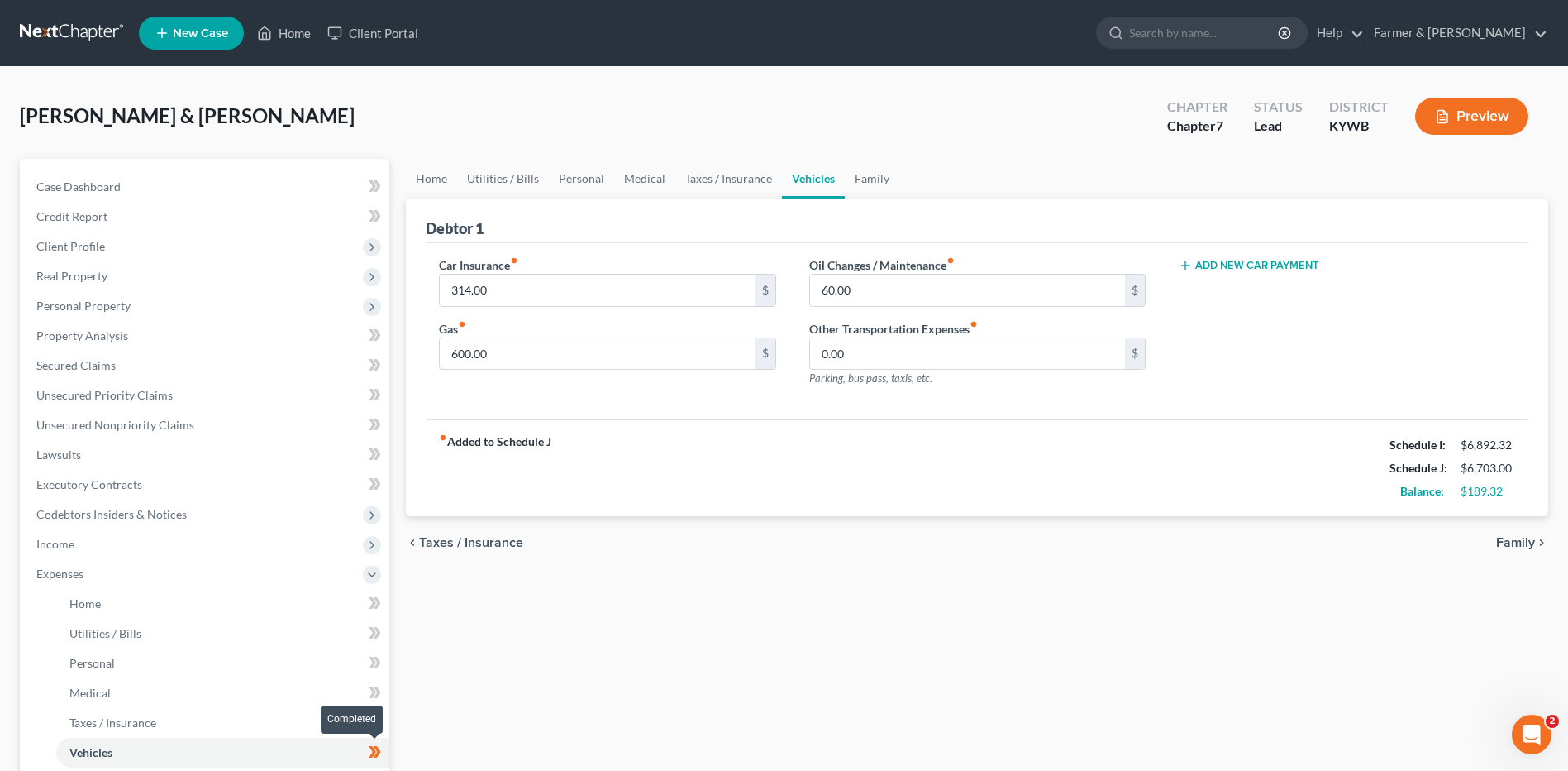
click at [380, 756] on icon at bounding box center [375, 752] width 12 height 21
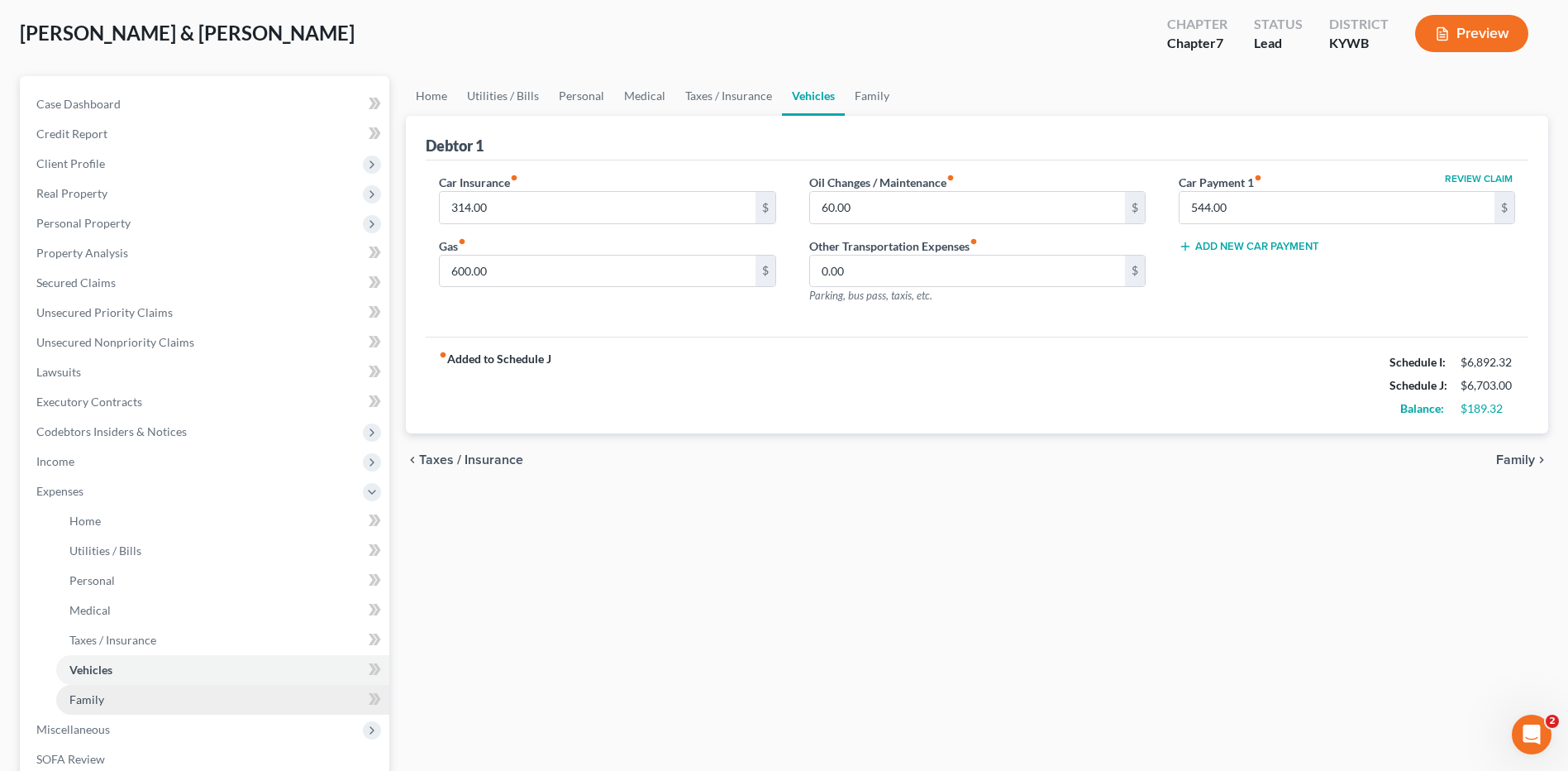
click at [225, 700] on link "Family" at bounding box center [223, 700] width 333 height 30
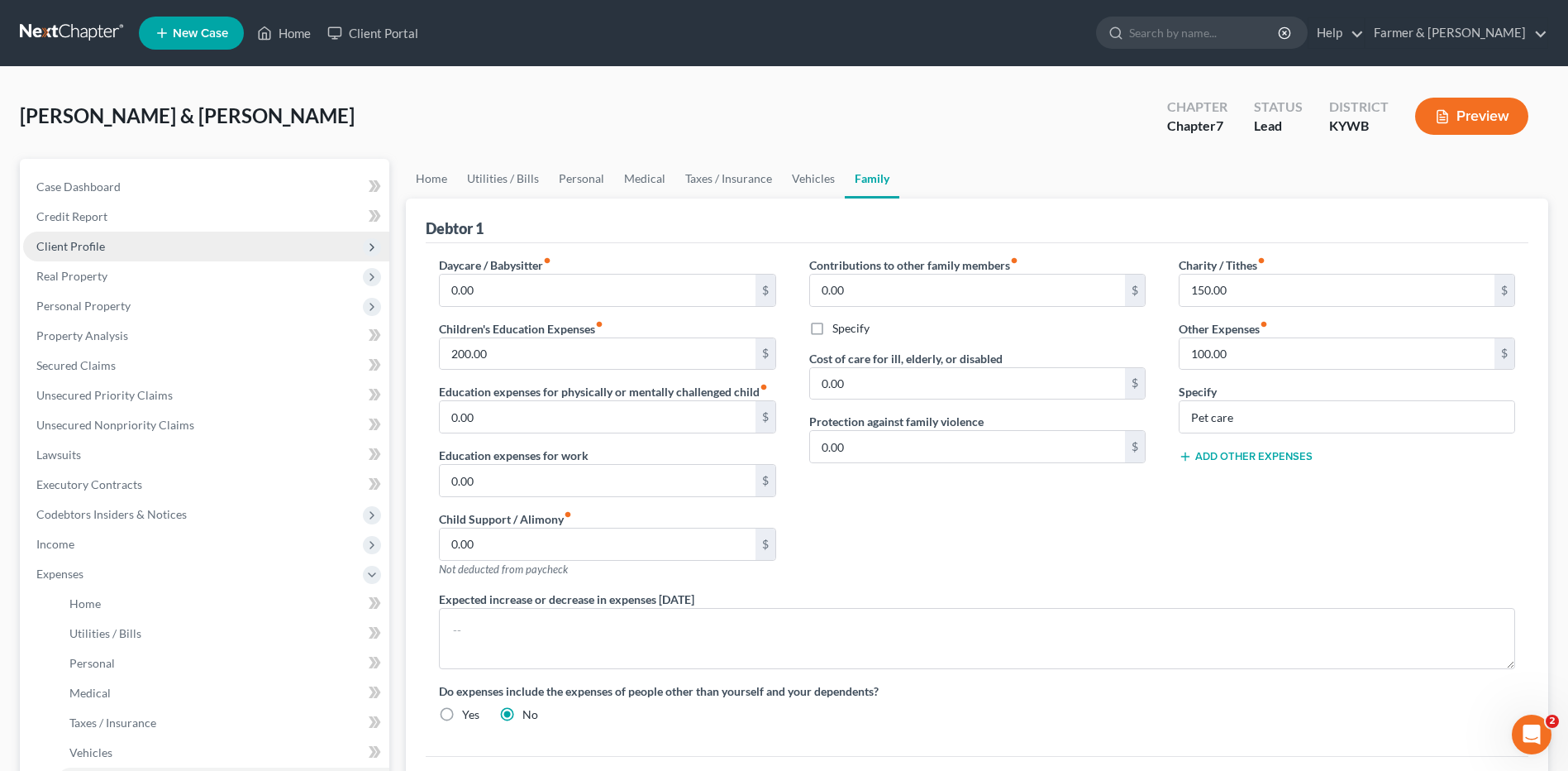
click at [118, 251] on span "Client Profile" at bounding box center [206, 247] width 366 height 30
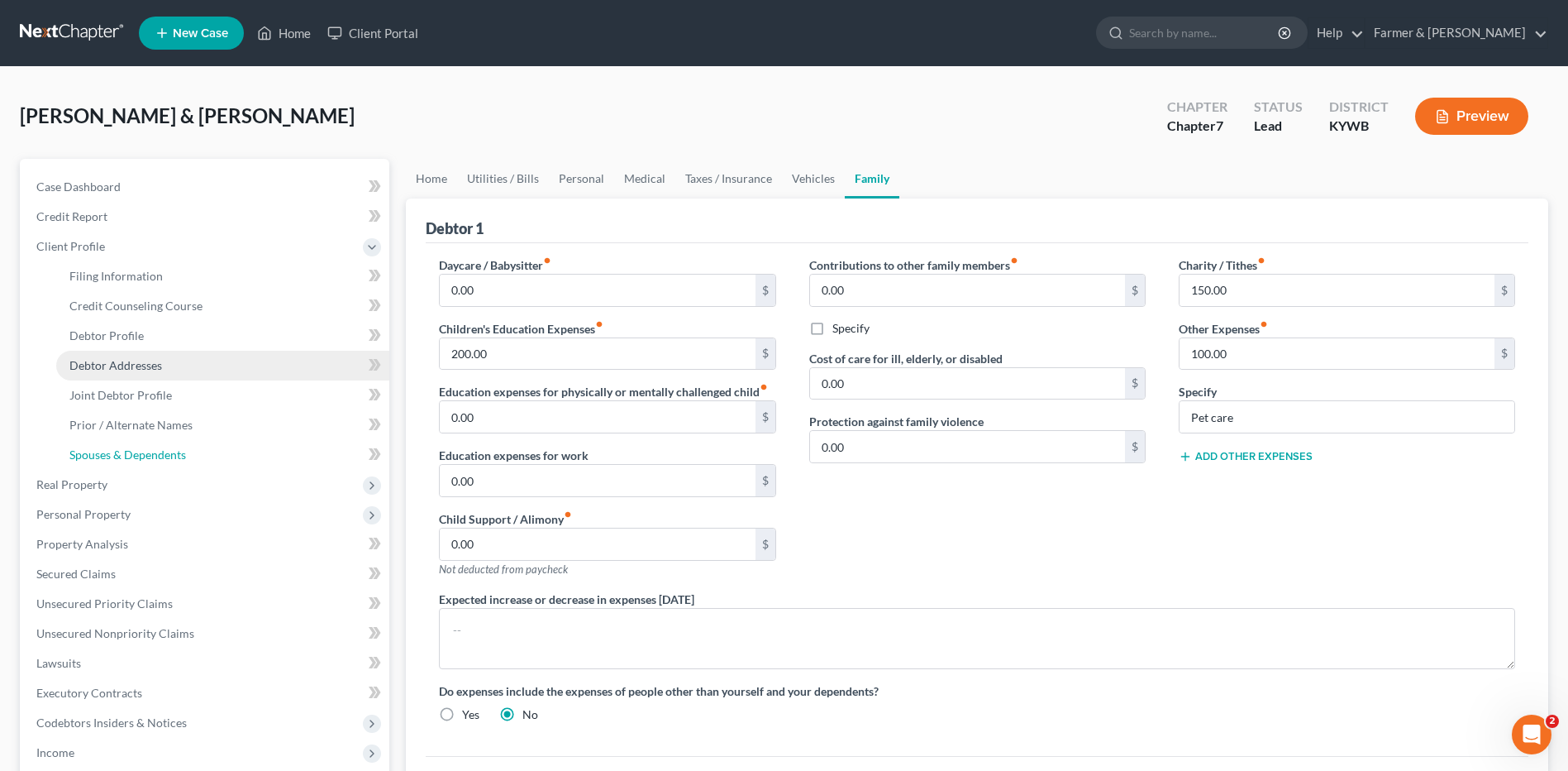
drag, startPoint x: 177, startPoint y: 449, endPoint x: 141, endPoint y: 375, distance: 82.3
click at [177, 451] on span "Spouses & Dependents" at bounding box center [128, 454] width 116 height 14
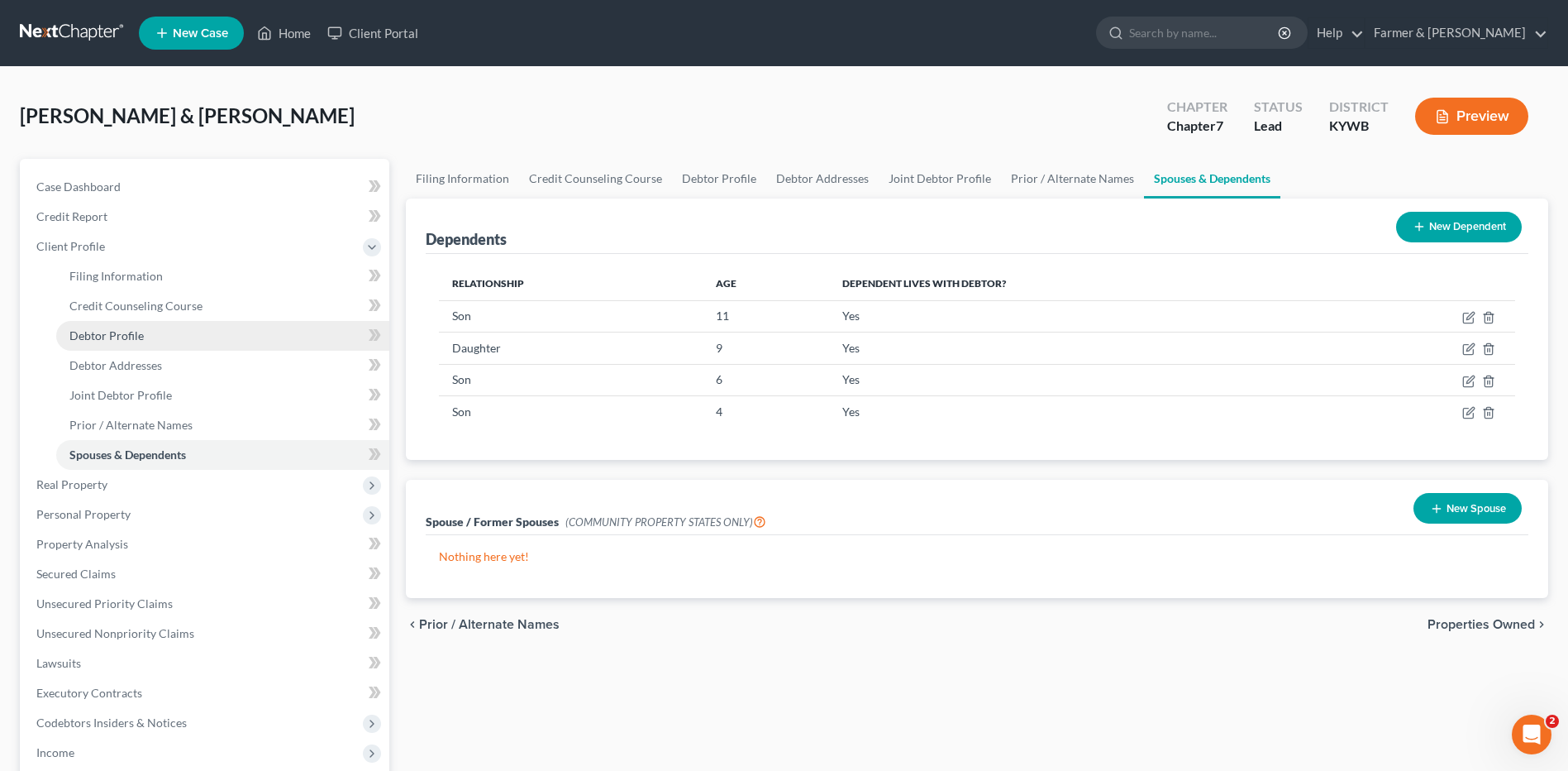
click at [153, 341] on link "Debtor Profile" at bounding box center [223, 336] width 333 height 30
select select "1"
select select "5"
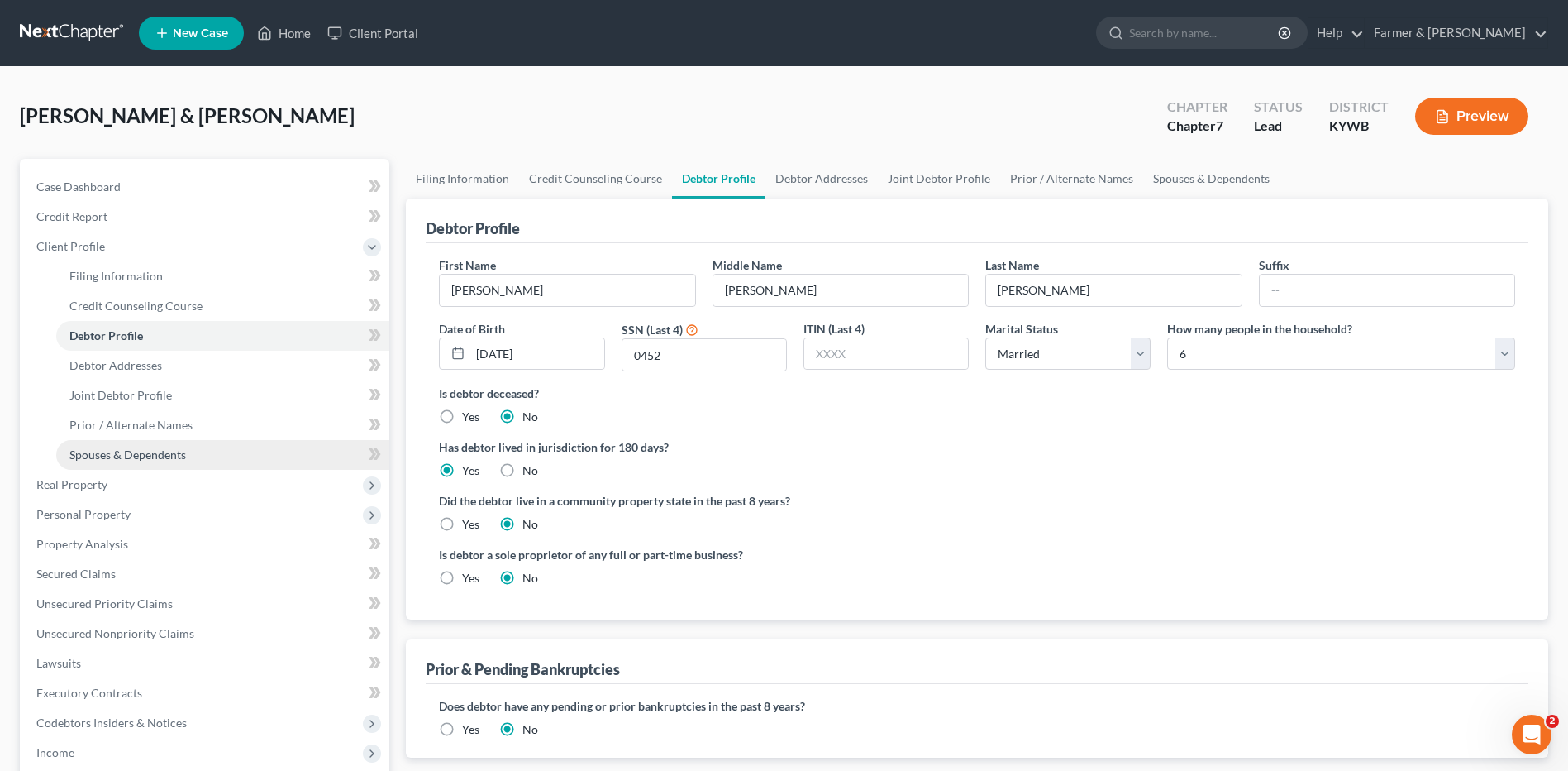
scroll to position [248, 0]
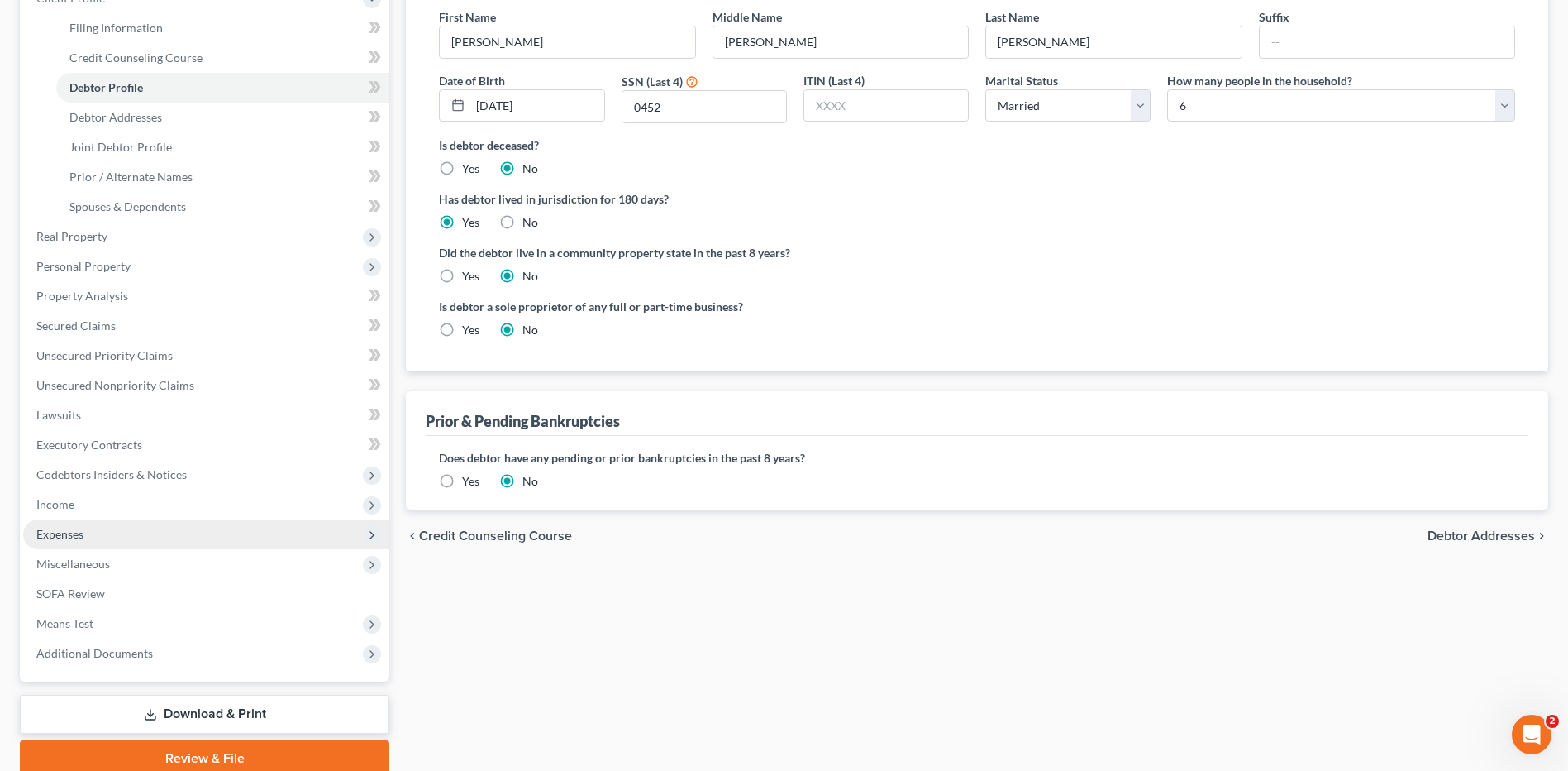
click at [96, 524] on span "Expenses" at bounding box center [206, 534] width 366 height 30
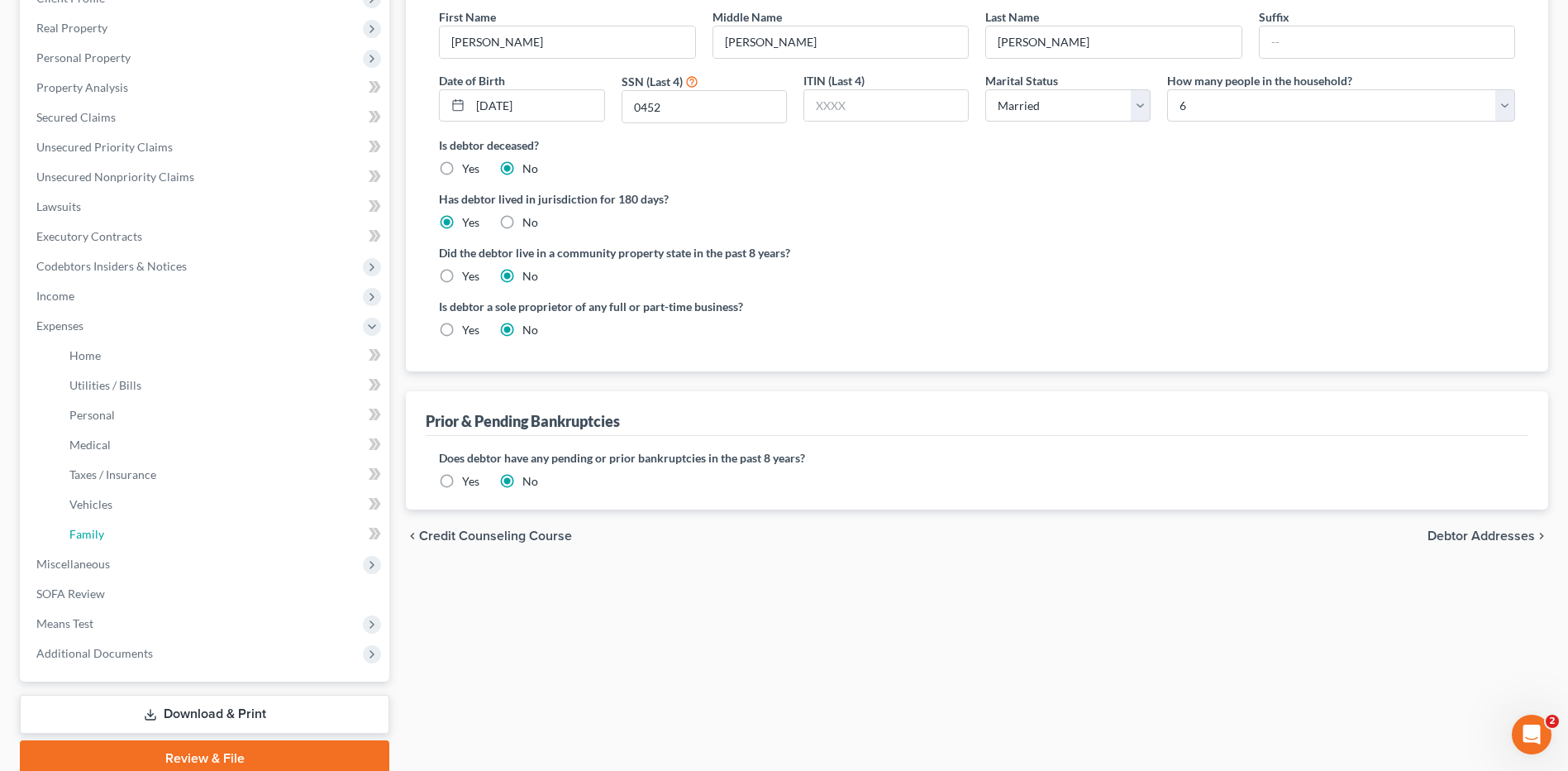
click at [108, 524] on link "Family" at bounding box center [223, 534] width 333 height 30
click at [109, 534] on link "Family" at bounding box center [223, 534] width 333 height 30
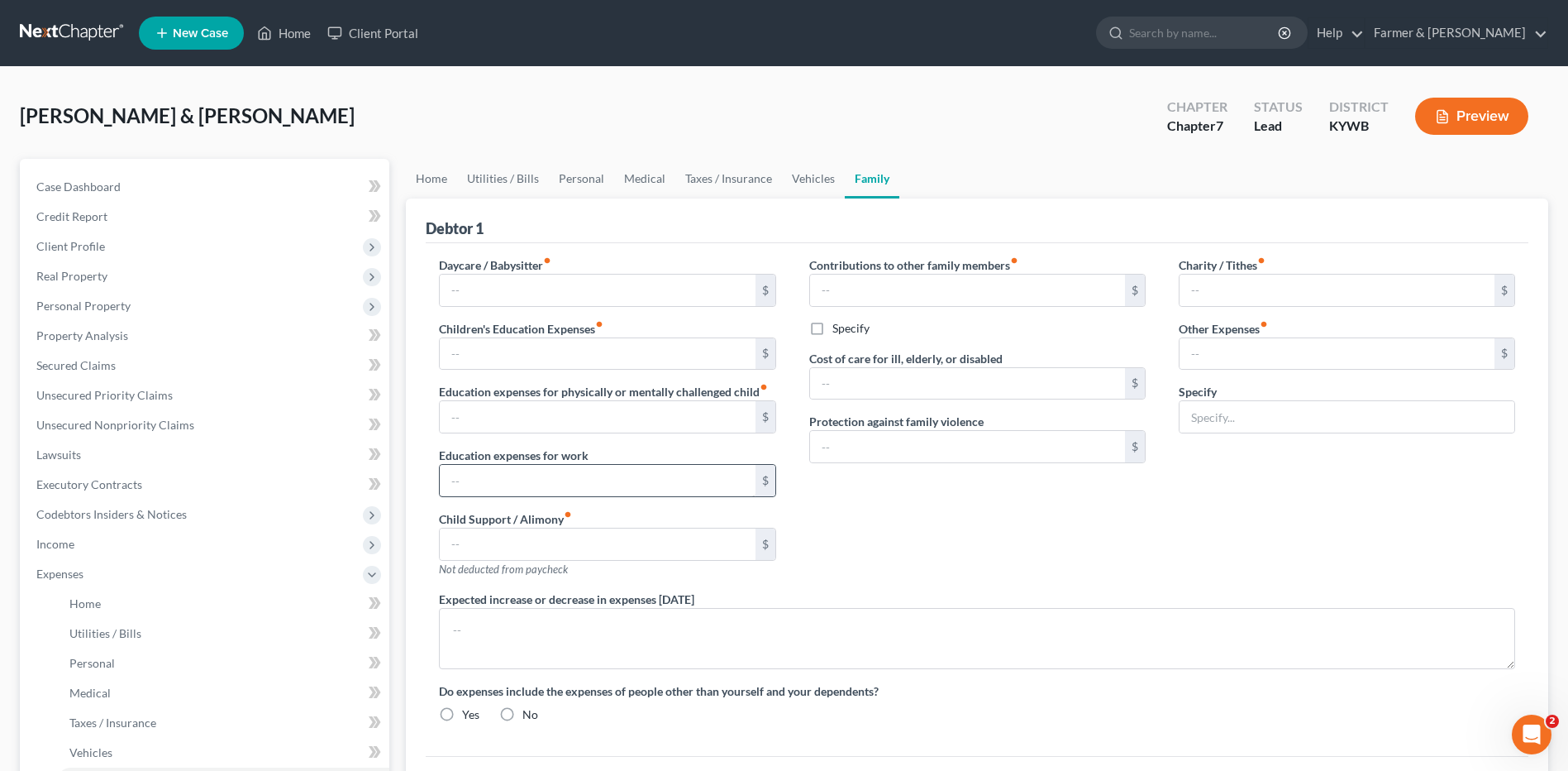
type input "0.00"
type input "200.00"
type input "0.00"
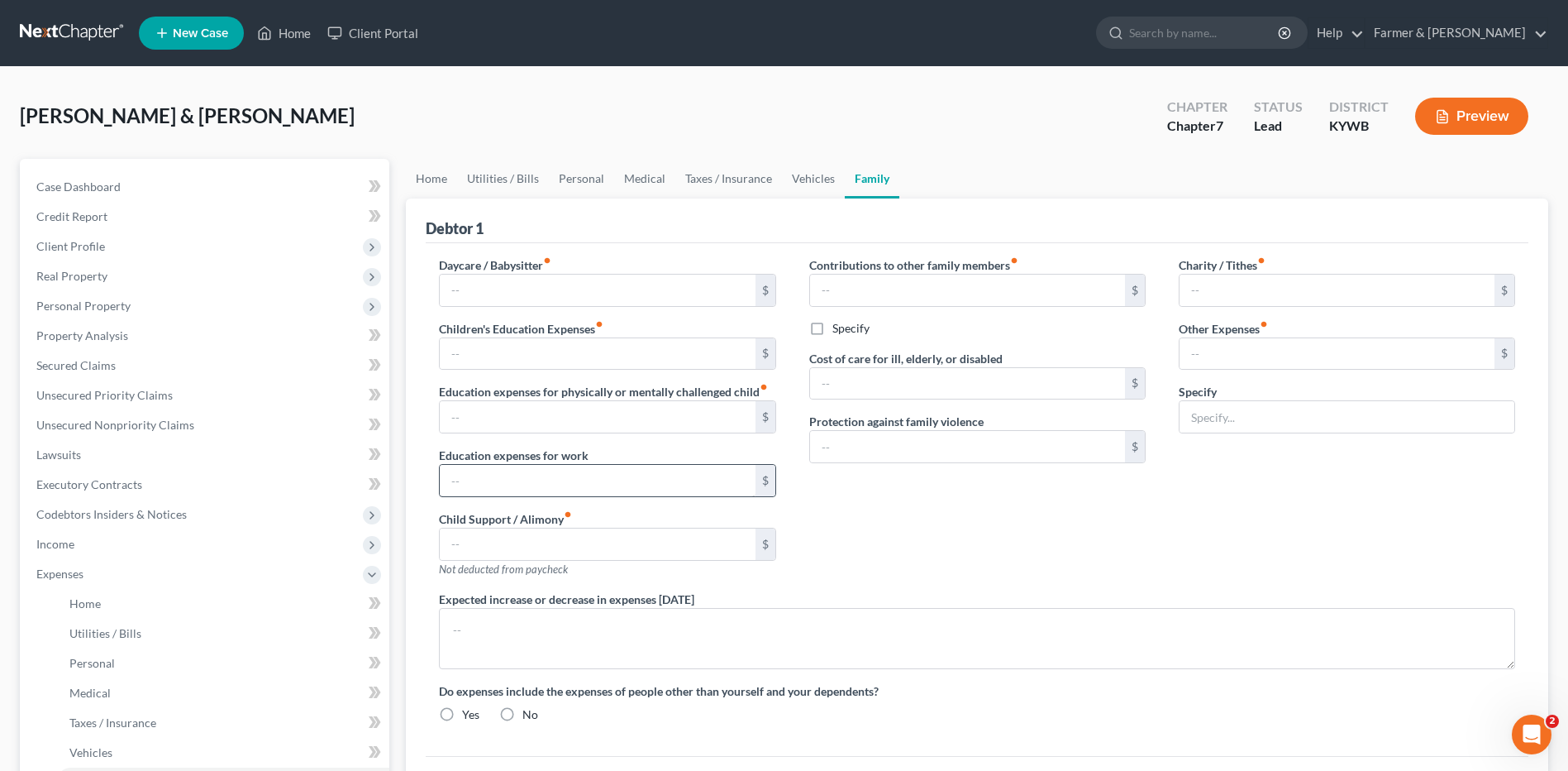
type input "0.00"
type input "150.00"
type input "100.00"
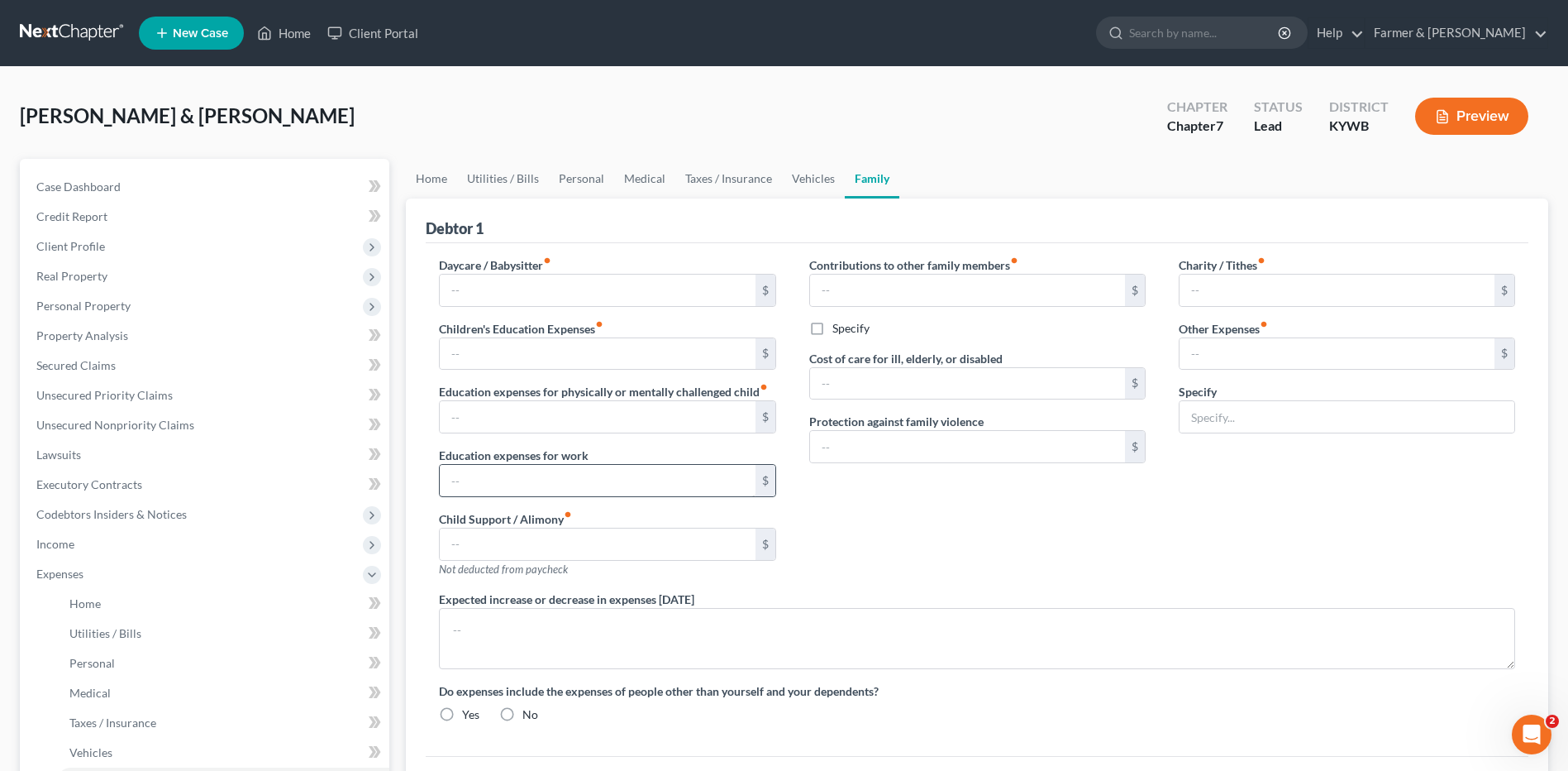
type input "Pet care"
radio input "true"
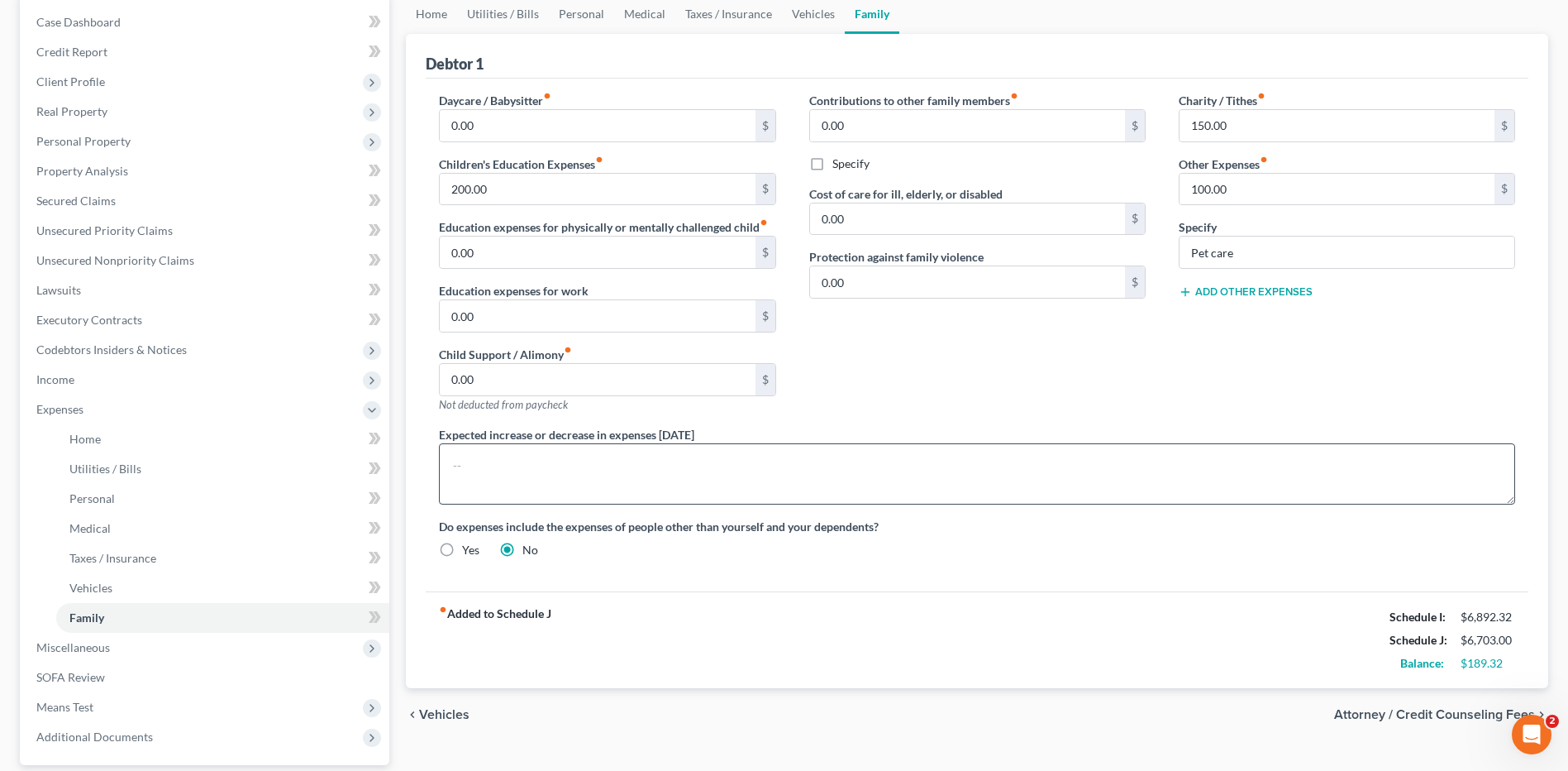
scroll to position [165, 0]
click at [135, 444] on link "Home" at bounding box center [223, 439] width 333 height 30
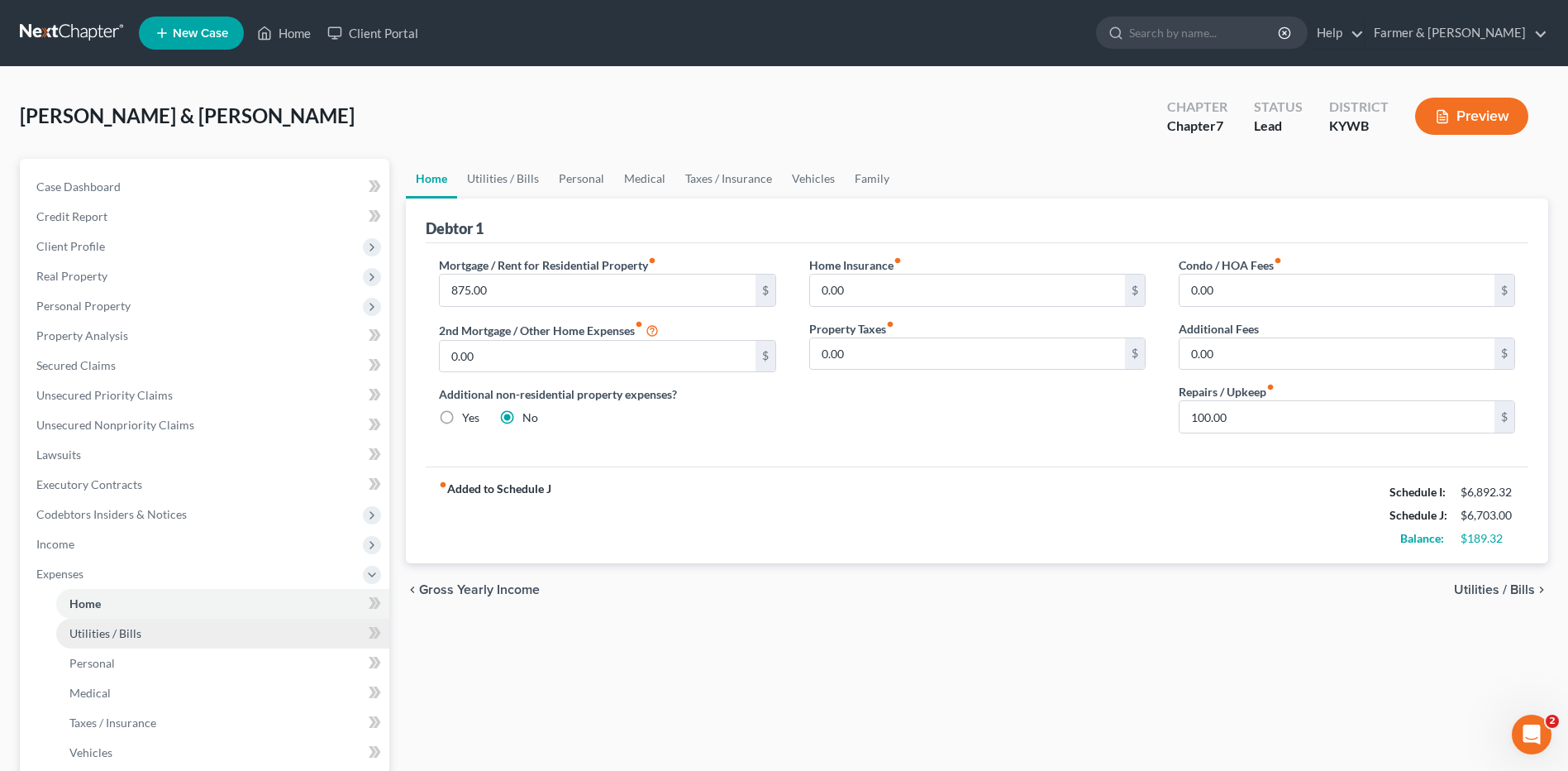
click at [113, 637] on span "Utilities / Bills" at bounding box center [105, 632] width 72 height 14
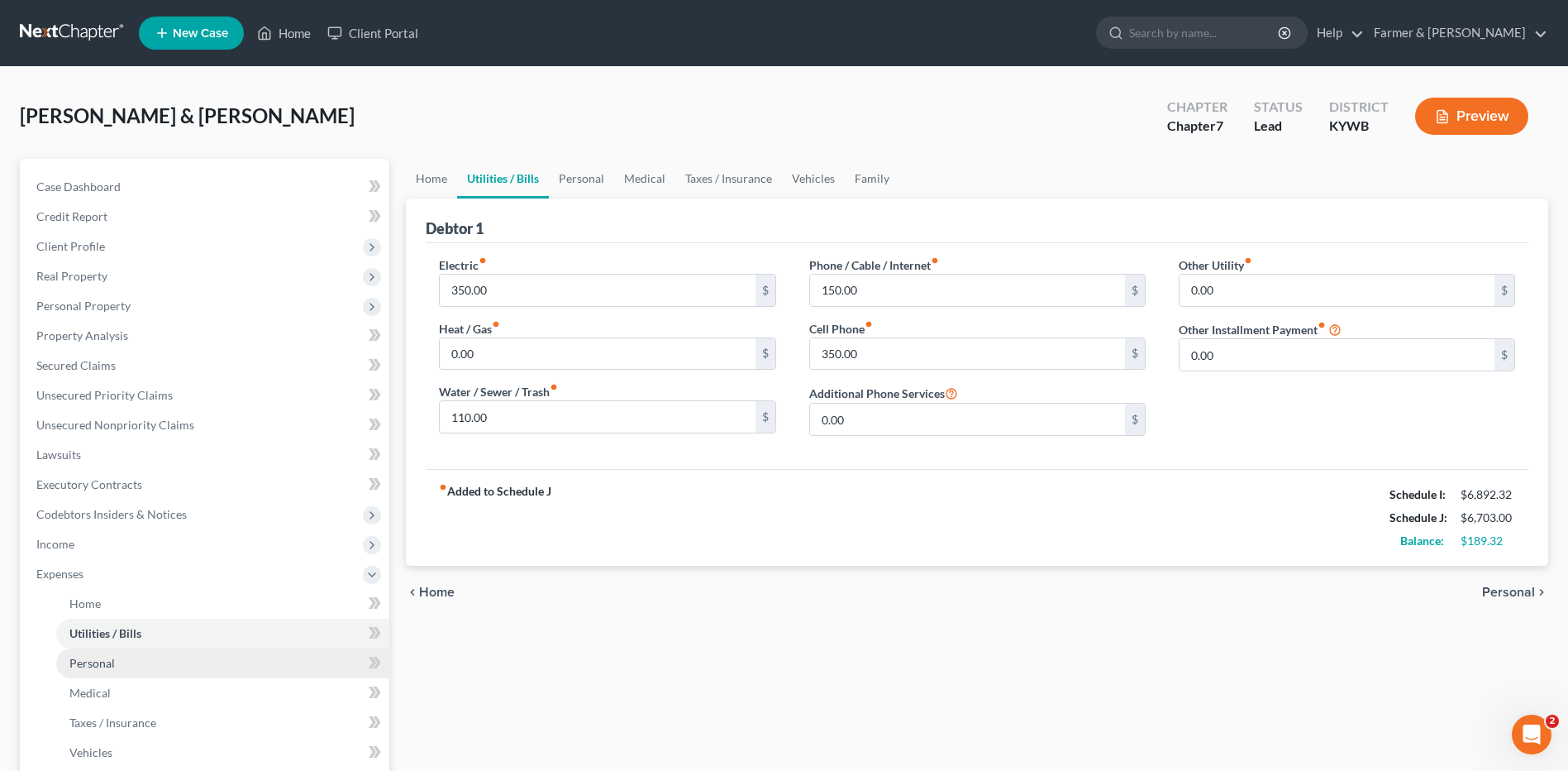
click at [112, 669] on span "Personal" at bounding box center [92, 662] width 46 height 14
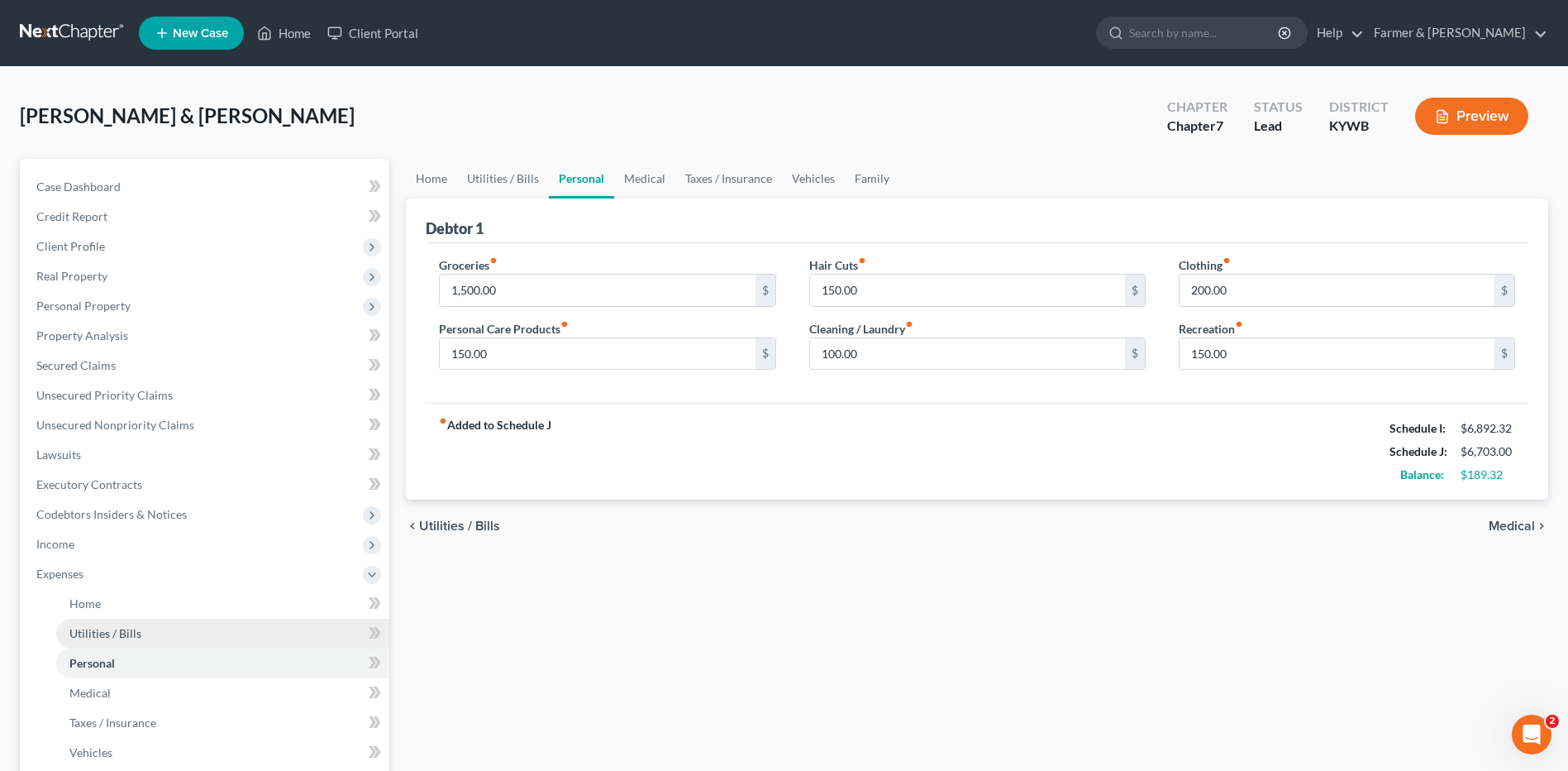
click at [125, 622] on link "Utilities / Bills" at bounding box center [223, 633] width 333 height 30
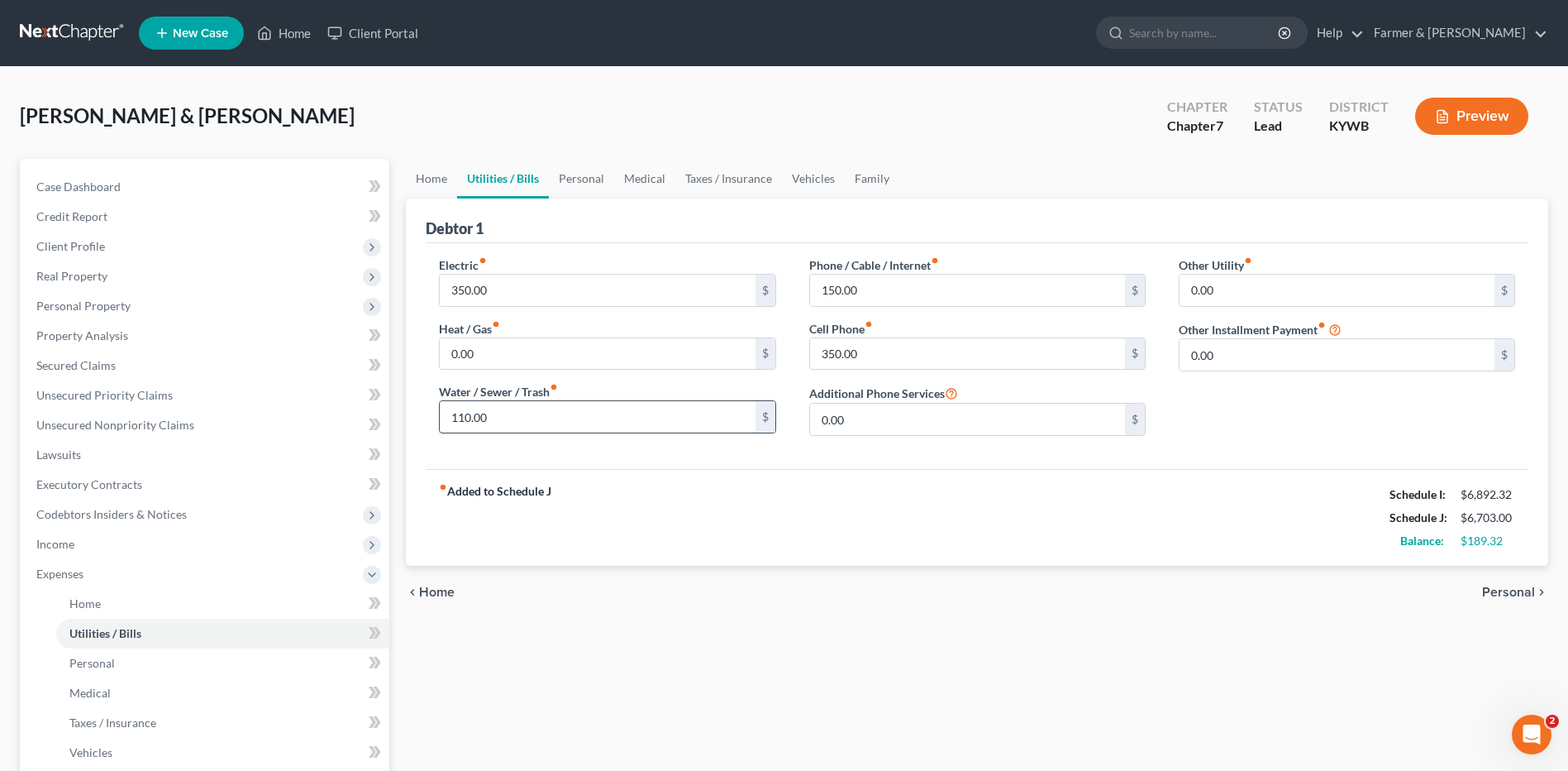
click at [513, 414] on input "110.00" at bounding box center [596, 417] width 315 height 32
drag, startPoint x: 495, startPoint y: 424, endPoint x: 415, endPoint y: 428, distance: 80.1
click at [415, 428] on div "Debtor 1 Electric fiber_manual_record 350.00 $ Heat / Gas fiber_manual_record 0…" at bounding box center [977, 382] width 1142 height 367
type input "135.00"
click at [130, 654] on link "Personal" at bounding box center [223, 663] width 333 height 30
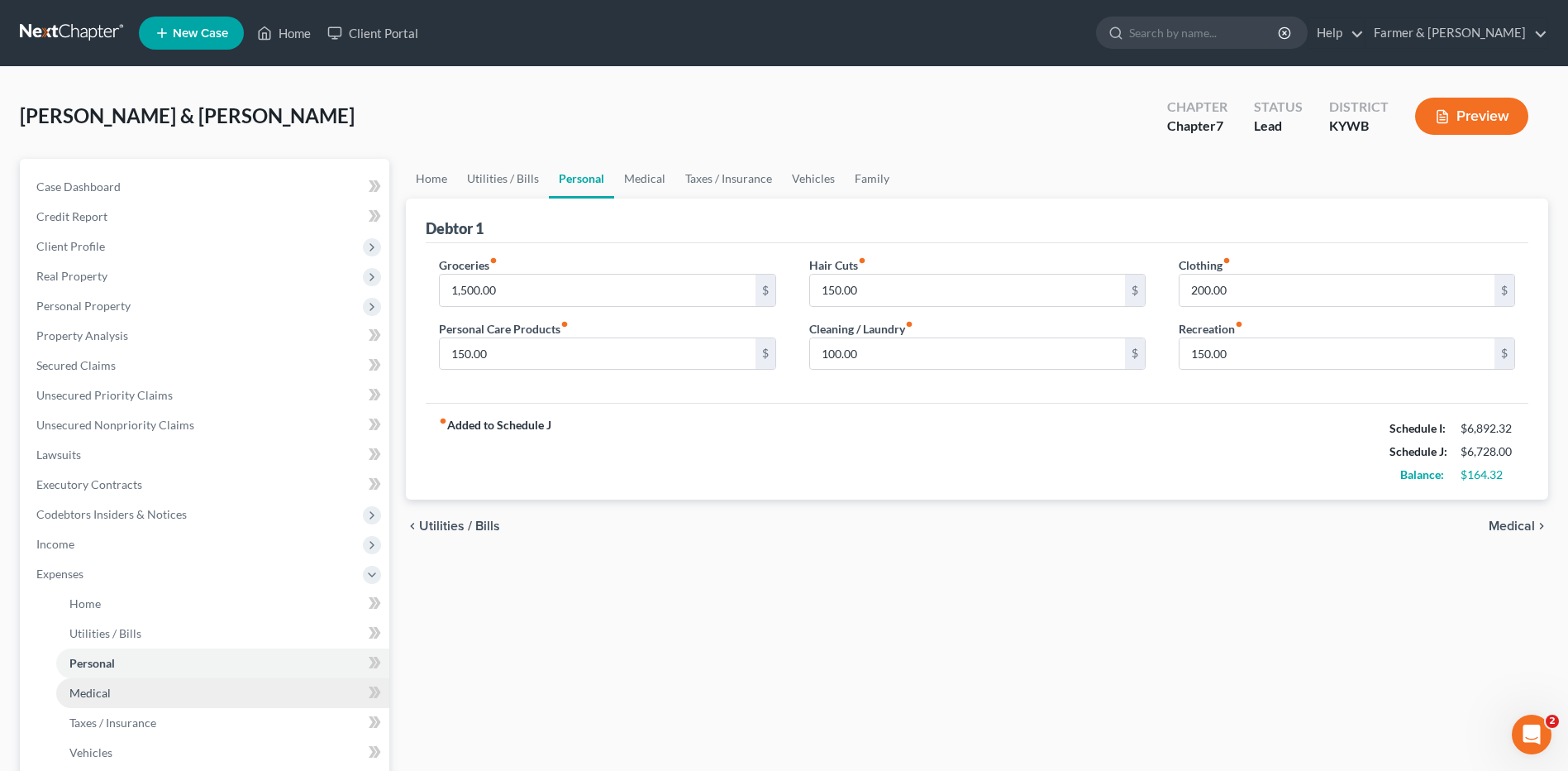
click at [124, 685] on link "Medical" at bounding box center [223, 693] width 333 height 30
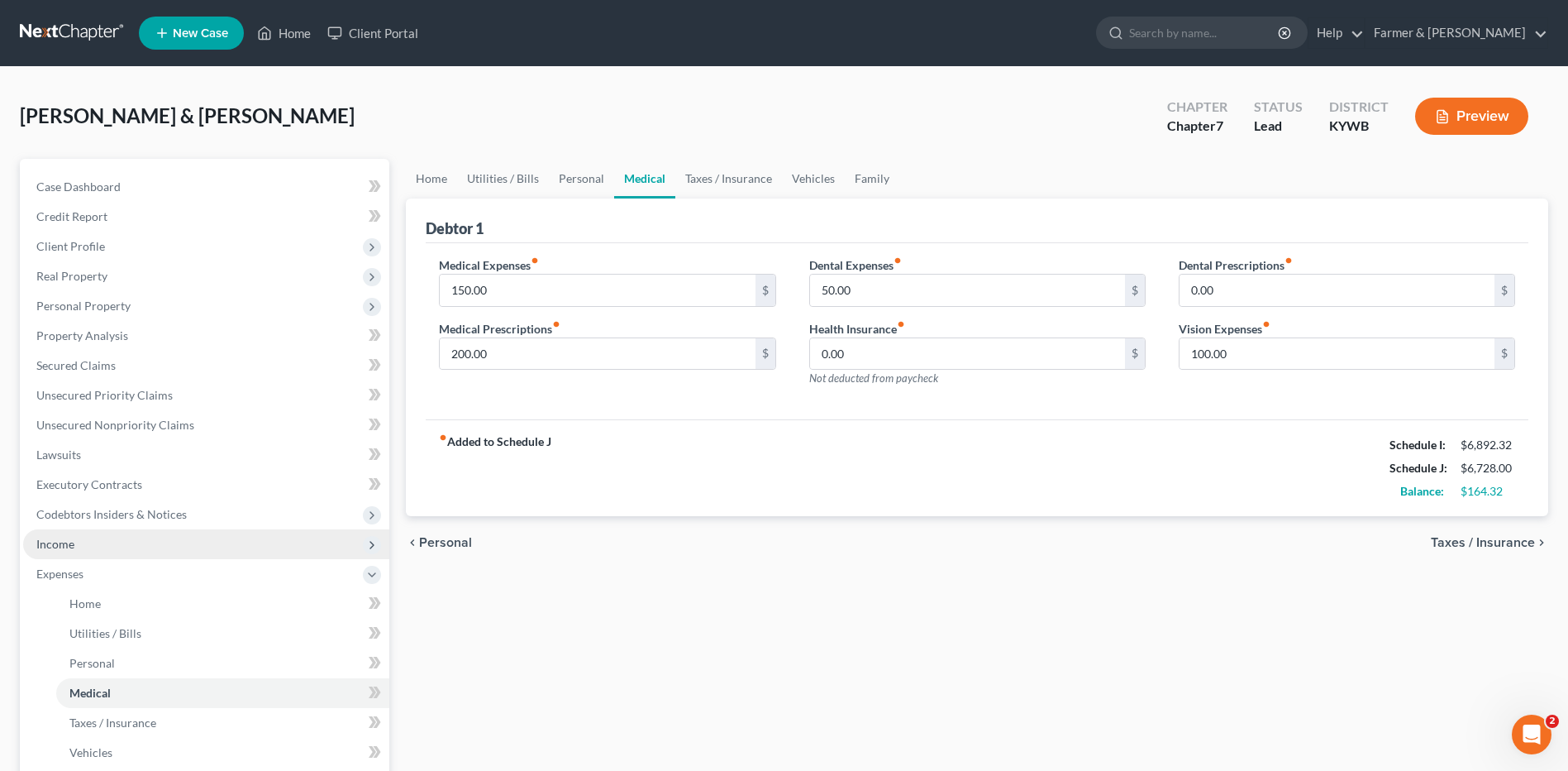
click at [147, 541] on span "Income" at bounding box center [206, 544] width 366 height 30
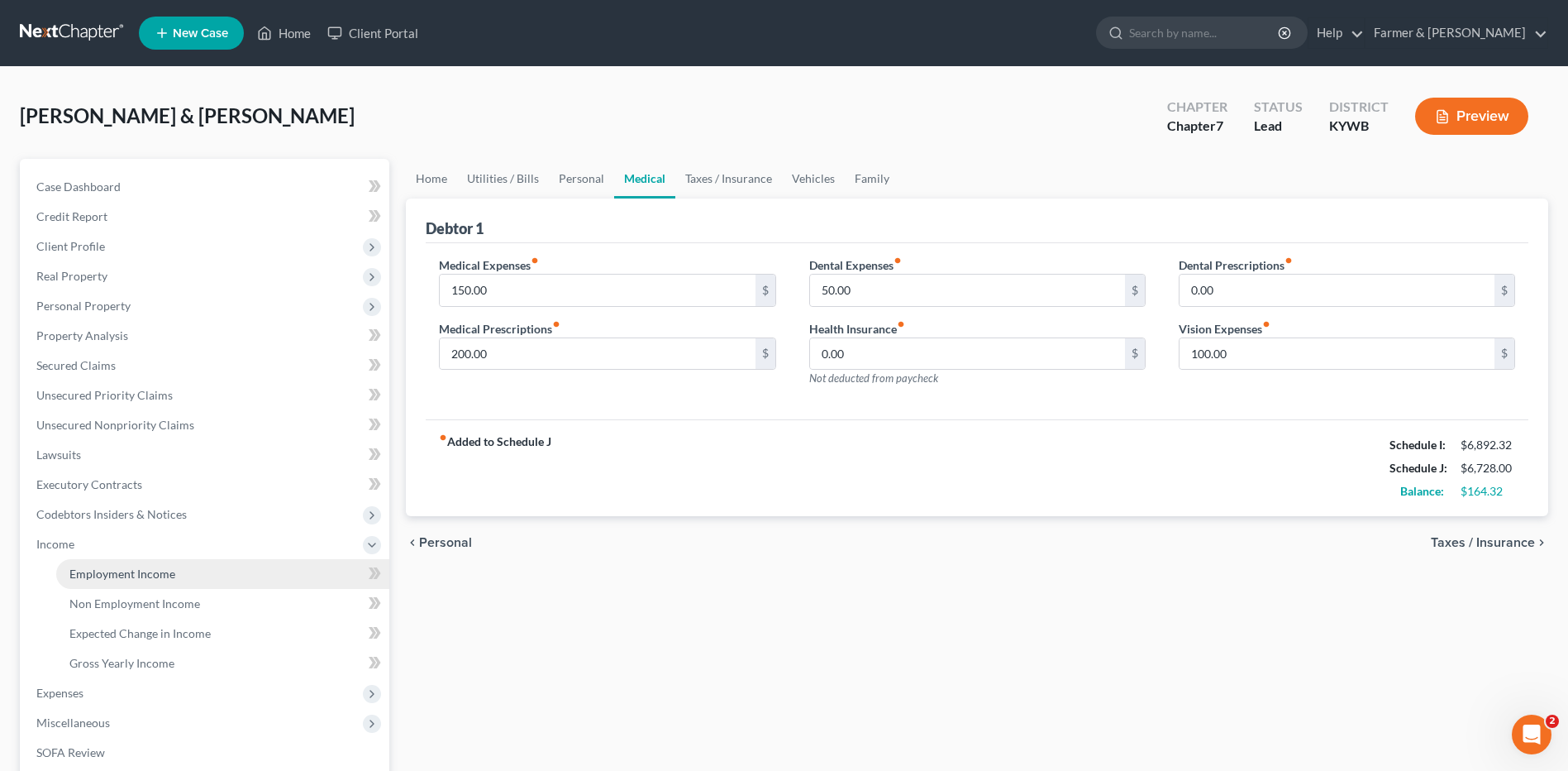
click at [155, 582] on link "Employment Income" at bounding box center [223, 574] width 333 height 30
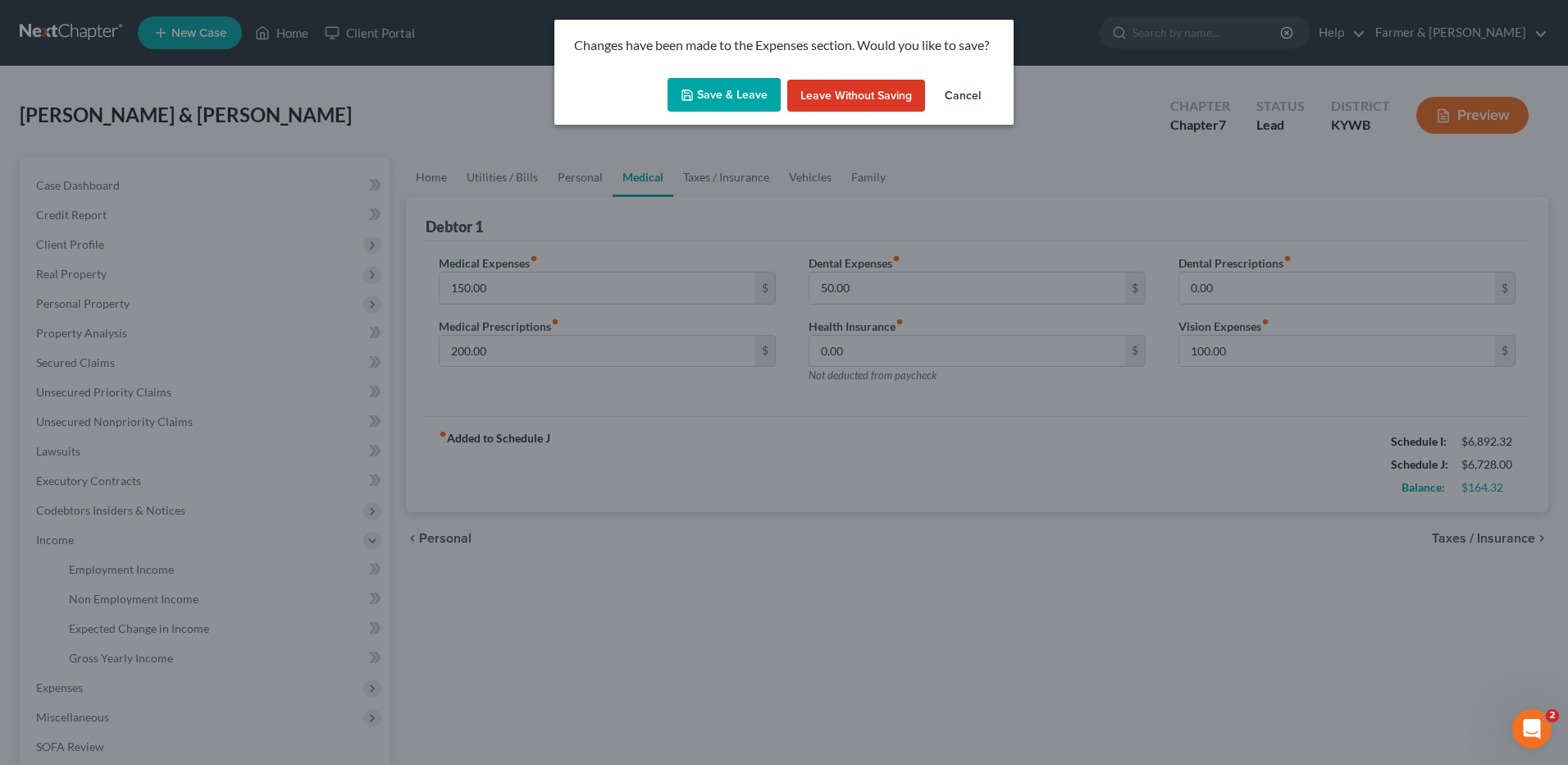
drag, startPoint x: 743, startPoint y: 97, endPoint x: 1525, endPoint y: 537, distance: 897.3
click at [742, 97] on button "Save & Leave" at bounding box center [723, 96] width 113 height 35
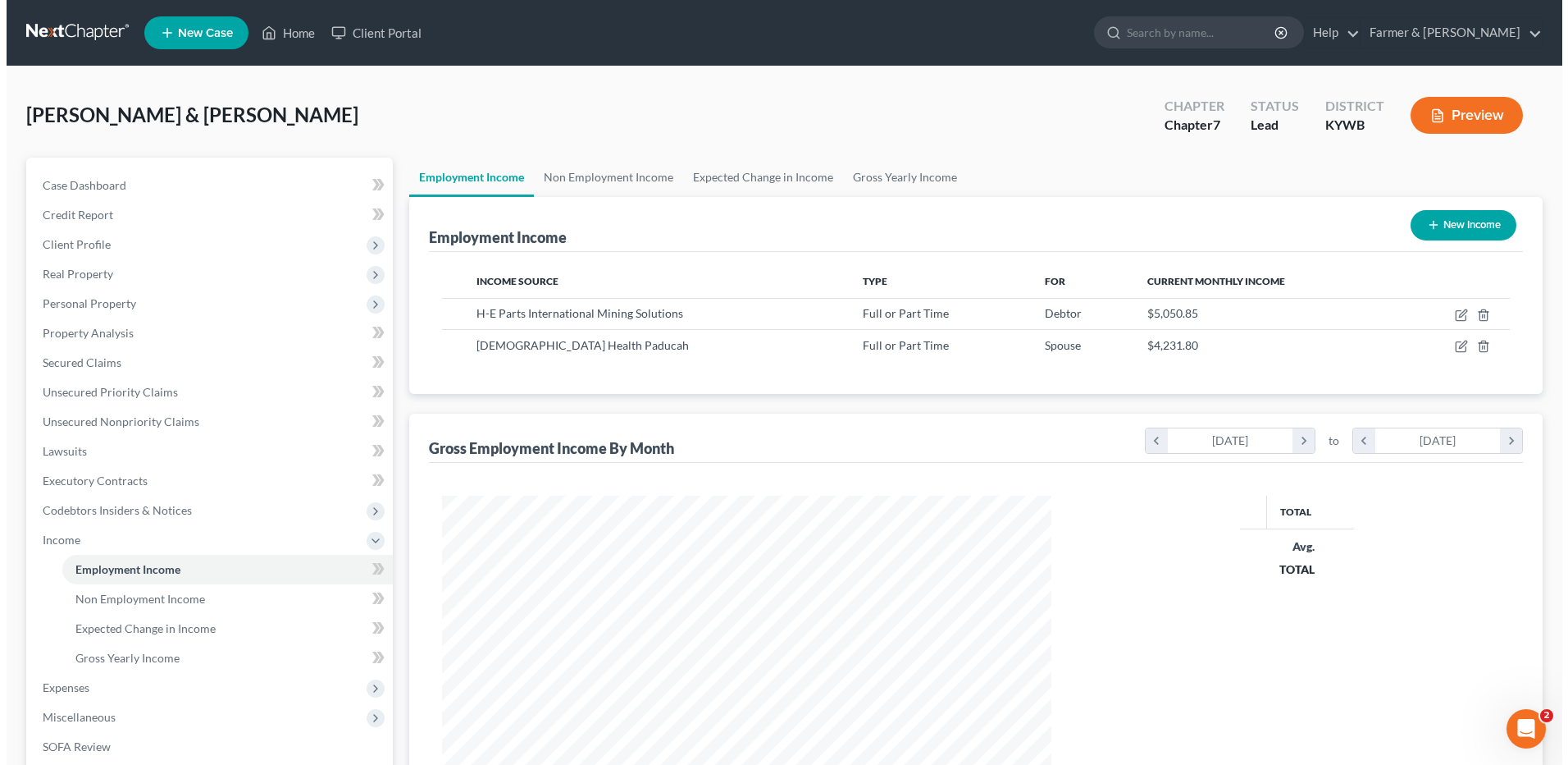
scroll to position [304, 641]
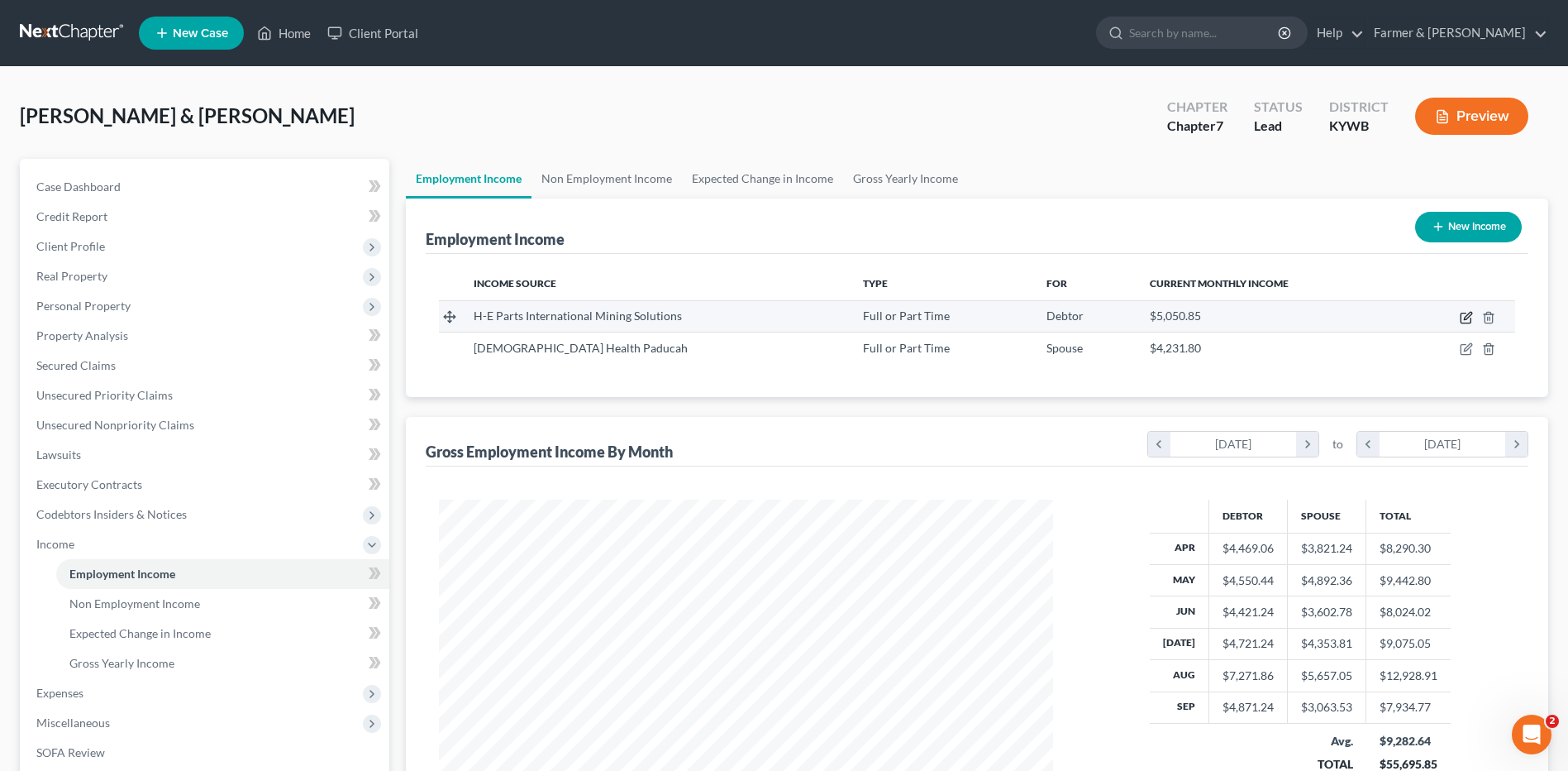
click at [1462, 312] on icon "button" at bounding box center [1467, 317] width 13 height 13
select select "0"
select select "27"
select select "2"
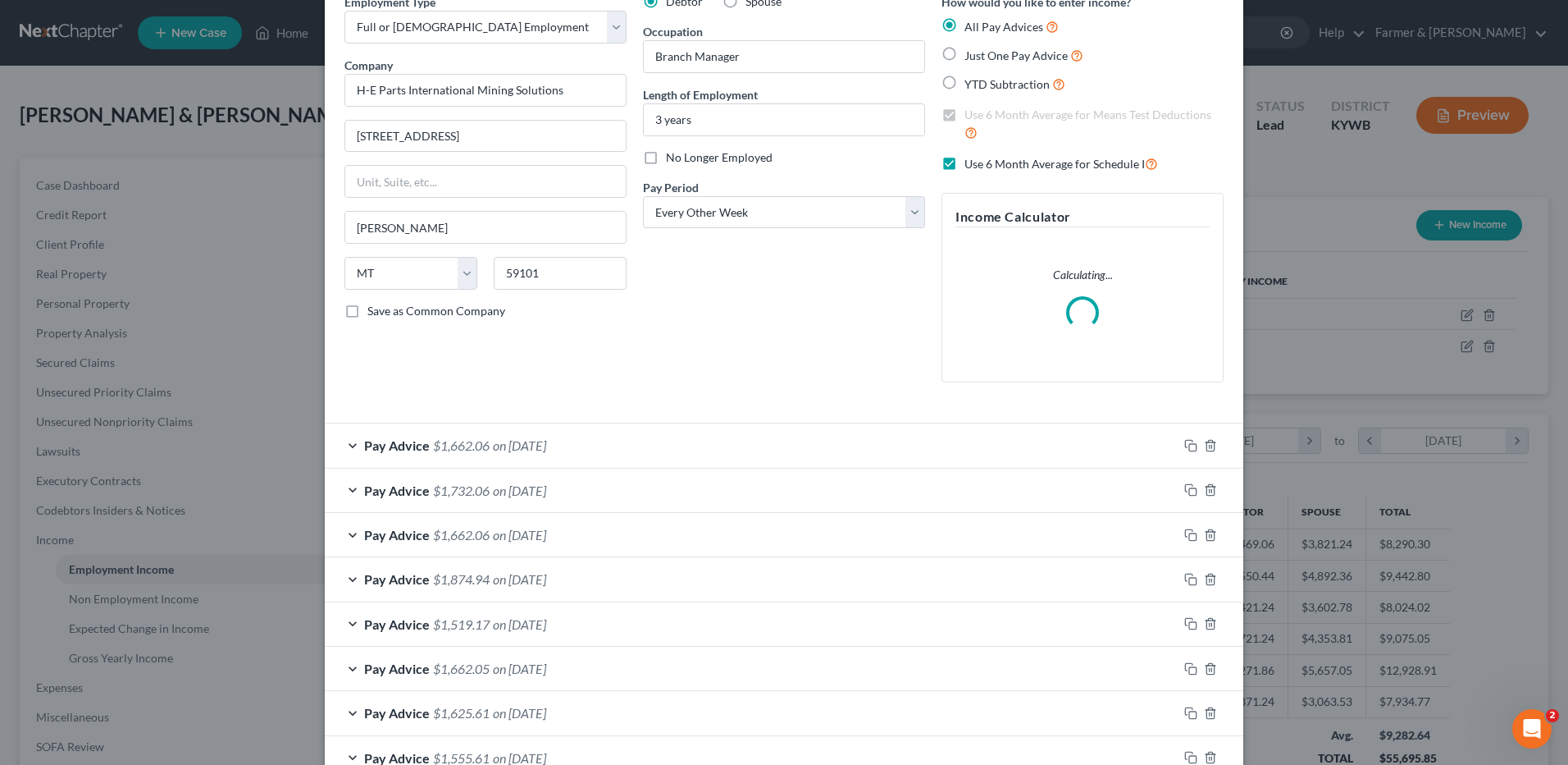
scroll to position [164, 0]
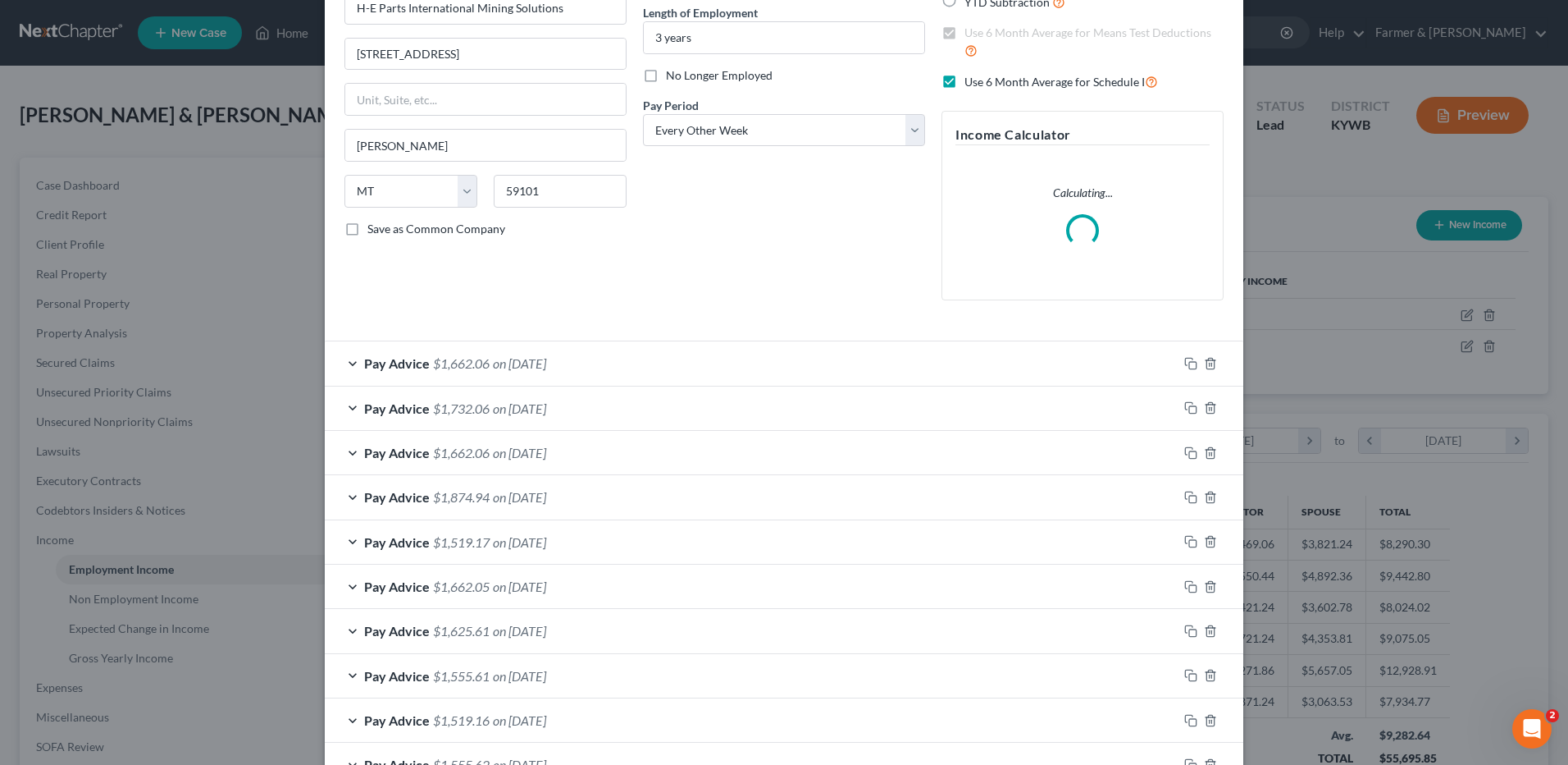
click at [475, 547] on span "$1,519.17" at bounding box center [461, 542] width 57 height 16
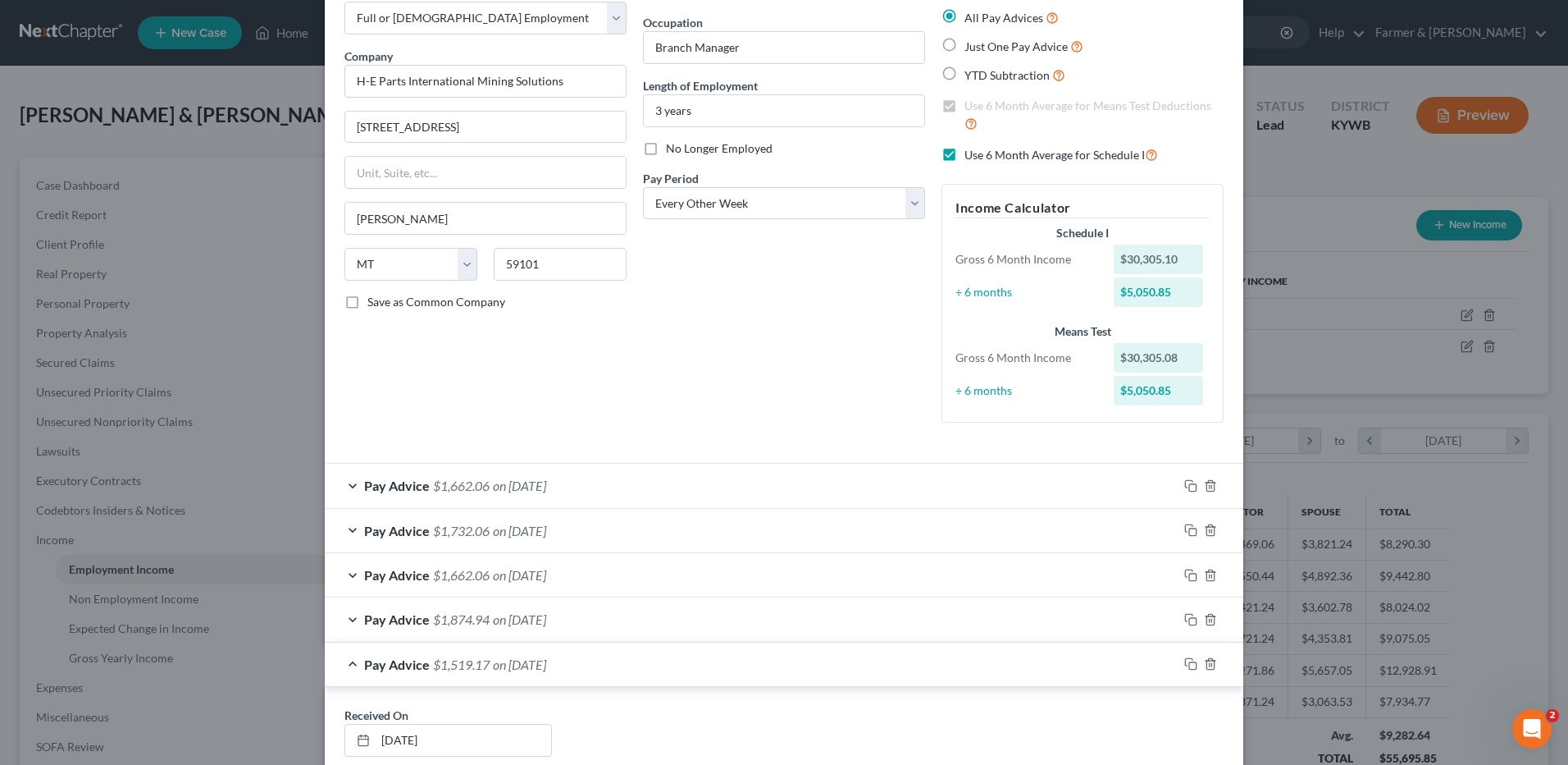
scroll to position [0, 0]
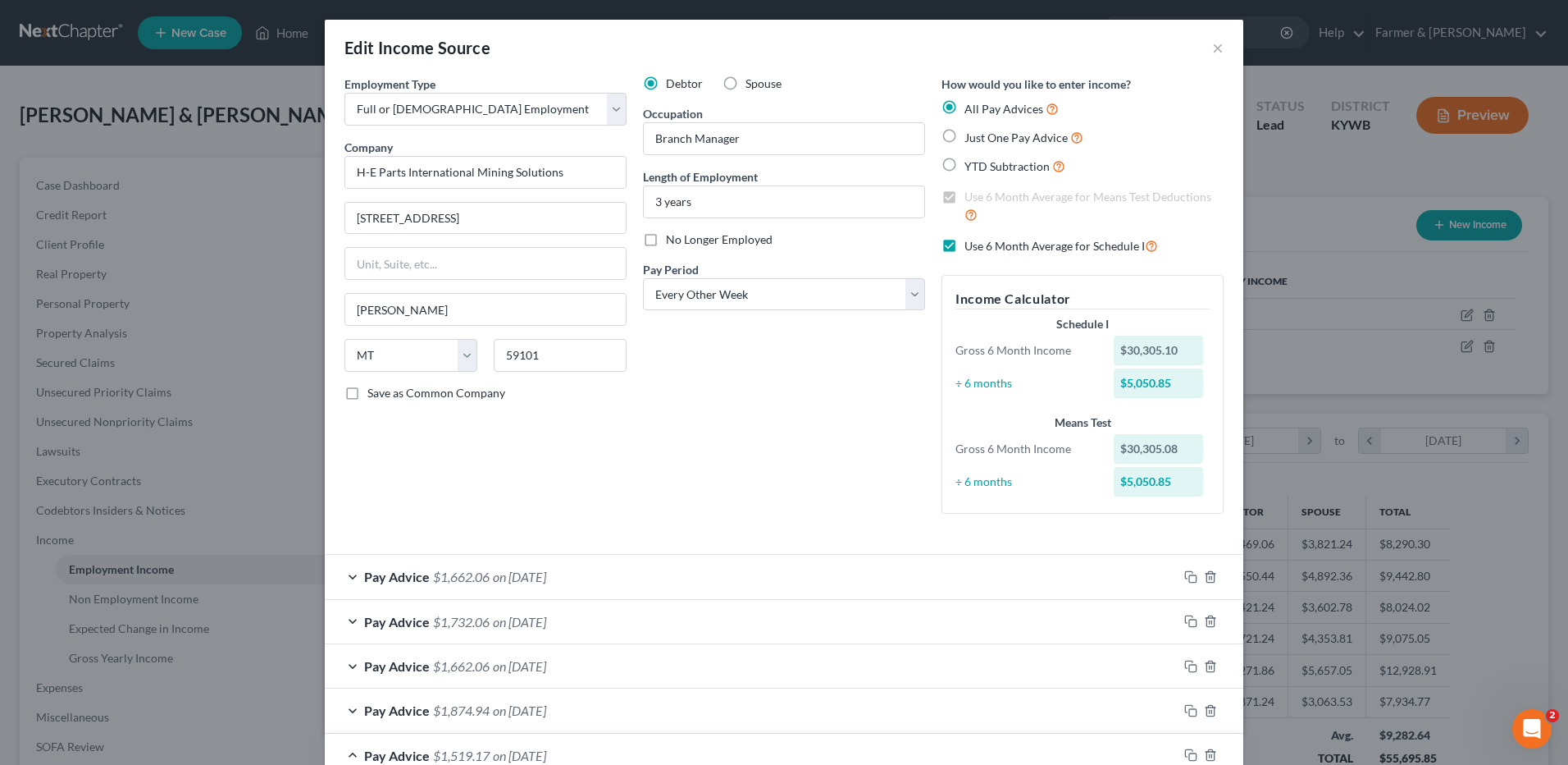
drag, startPoint x: 943, startPoint y: 247, endPoint x: 751, endPoint y: 532, distance: 343.6
click at [964, 247] on label "Use 6 Month Average for Schedule I" at bounding box center [1060, 246] width 194 height 19
click at [971, 247] on input "Use 6 Month Average for Schedule I" at bounding box center [976, 242] width 11 height 11
checkbox input "false"
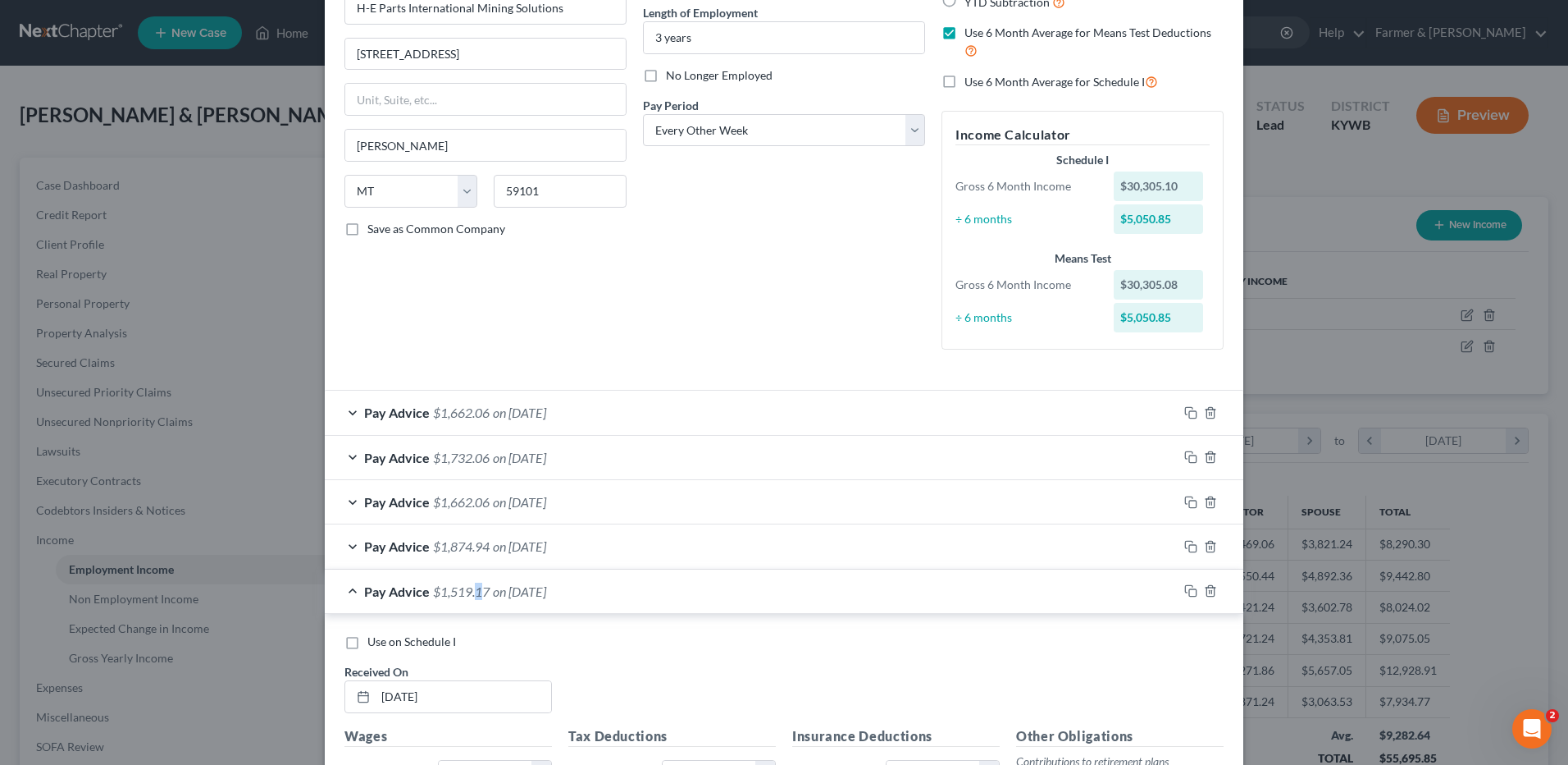
click at [474, 591] on span "$1,519.17" at bounding box center [461, 591] width 57 height 16
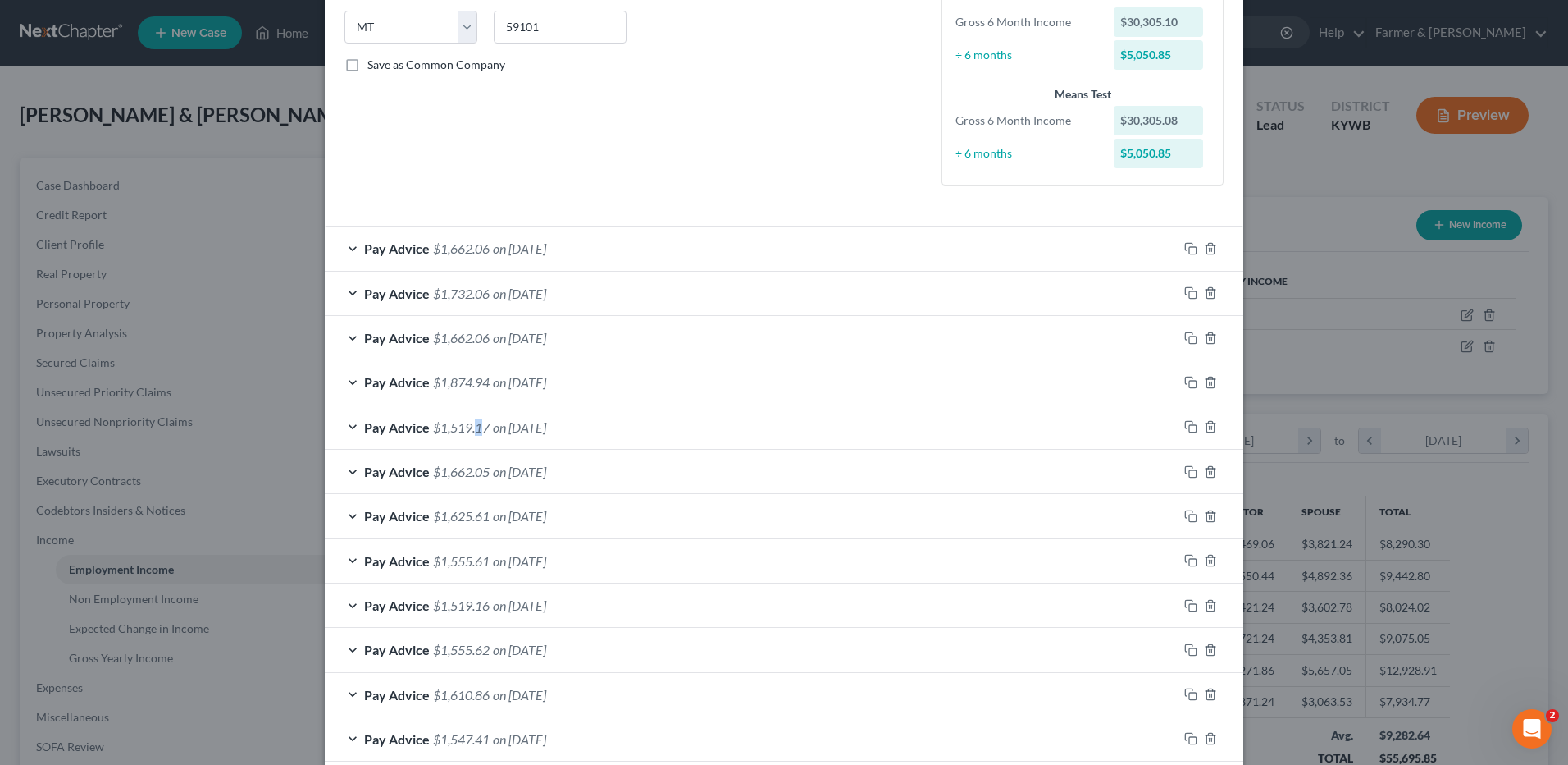
click at [546, 561] on span "on [DATE]" at bounding box center [519, 561] width 54 height 16
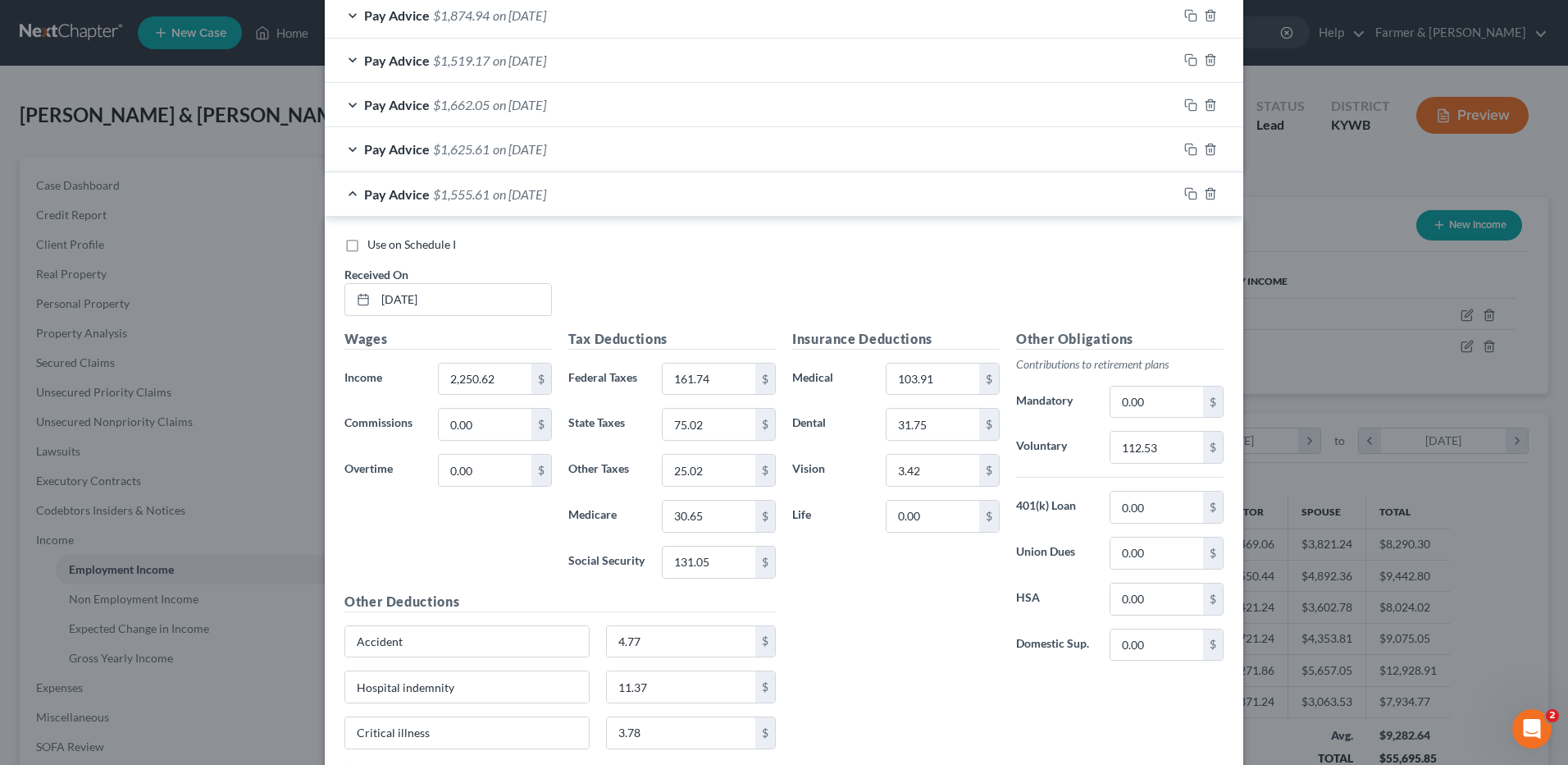
scroll to position [578, 0]
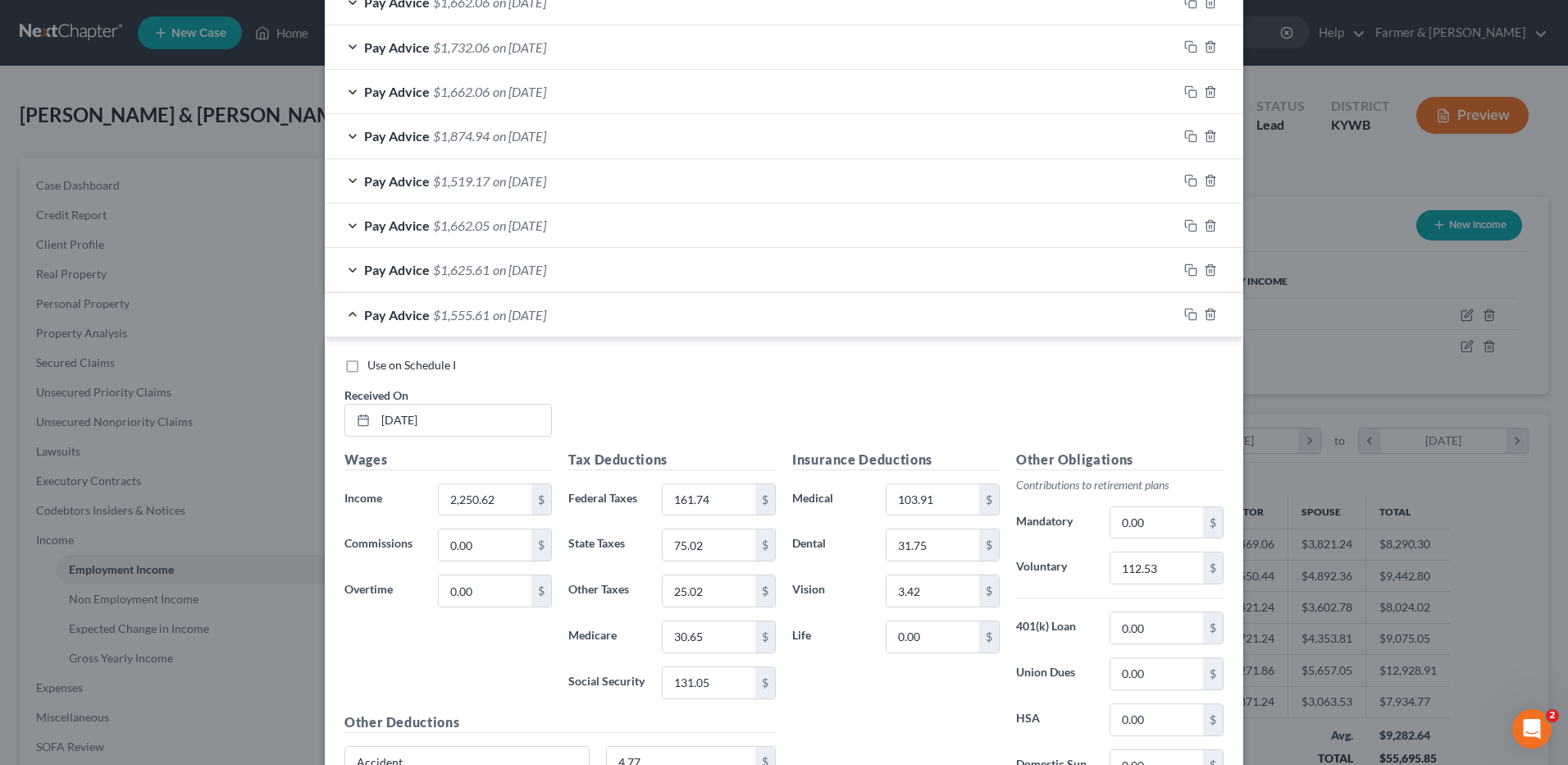
click at [367, 364] on label "Use on Schedule I" at bounding box center [411, 365] width 88 height 16
click at [374, 364] on input "Use on Schedule I" at bounding box center [379, 362] width 11 height 11
checkbox input "true"
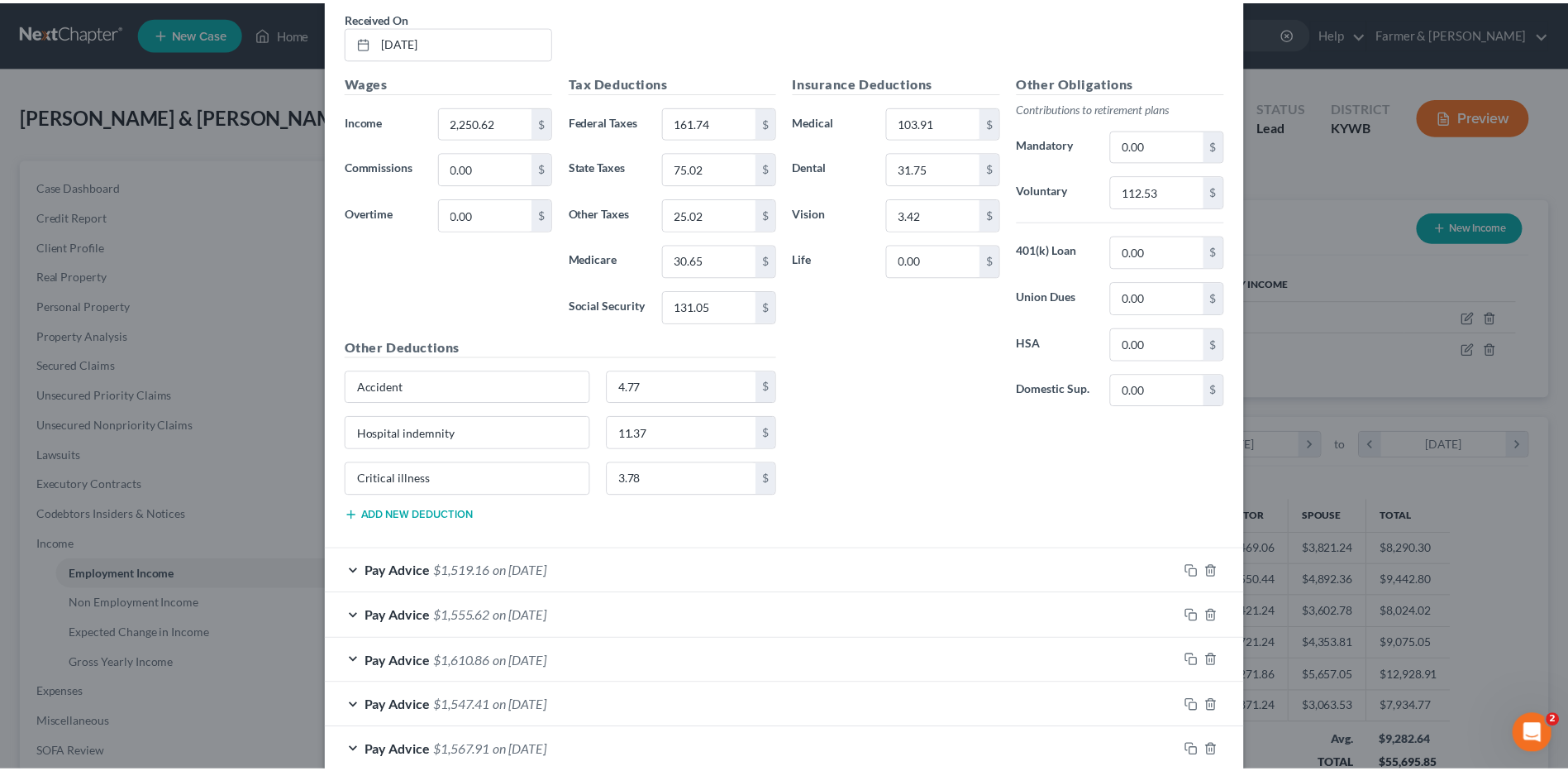
scroll to position [1057, 0]
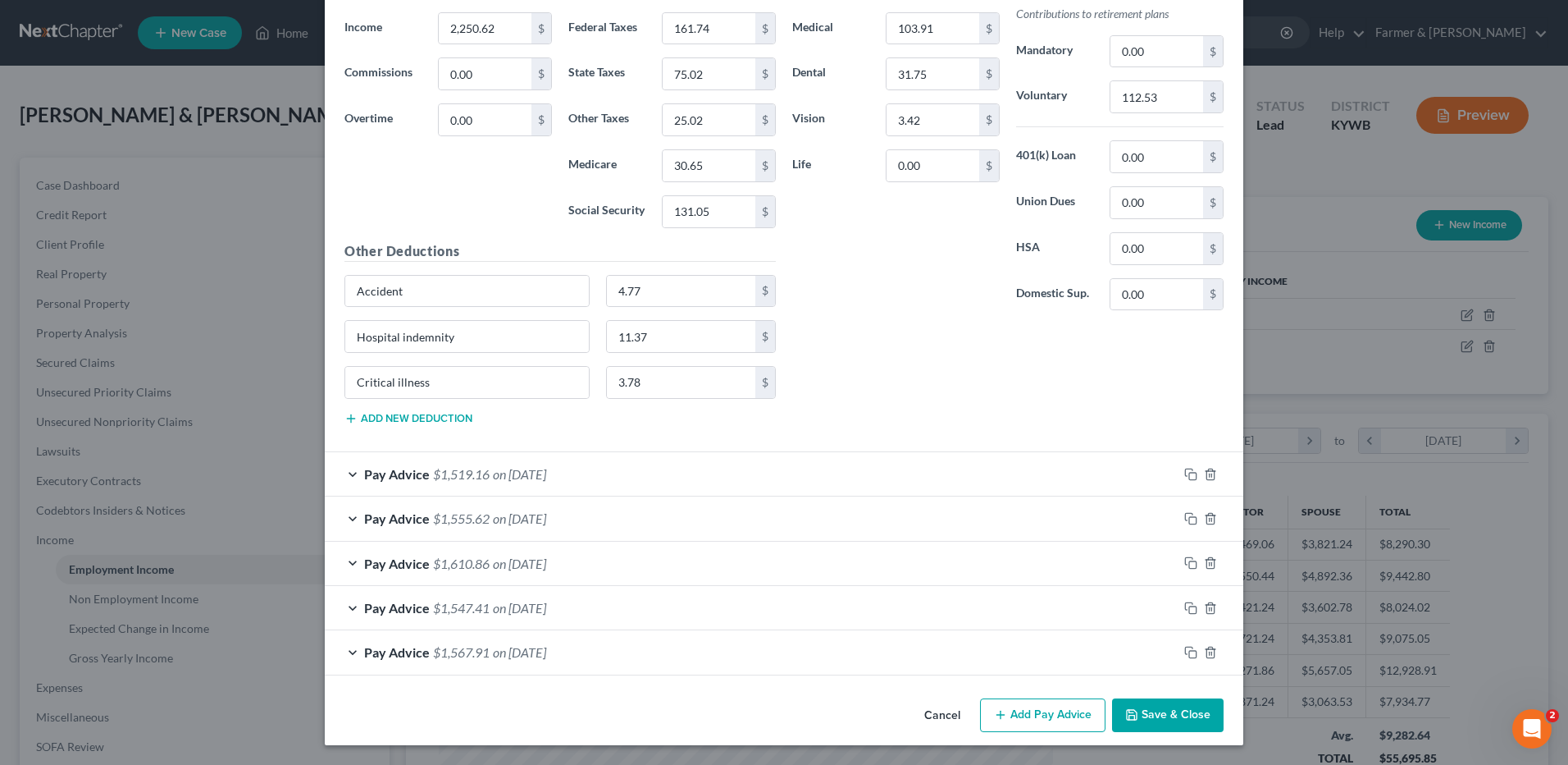
click at [1157, 706] on button "Save & Close" at bounding box center [1168, 716] width 111 height 35
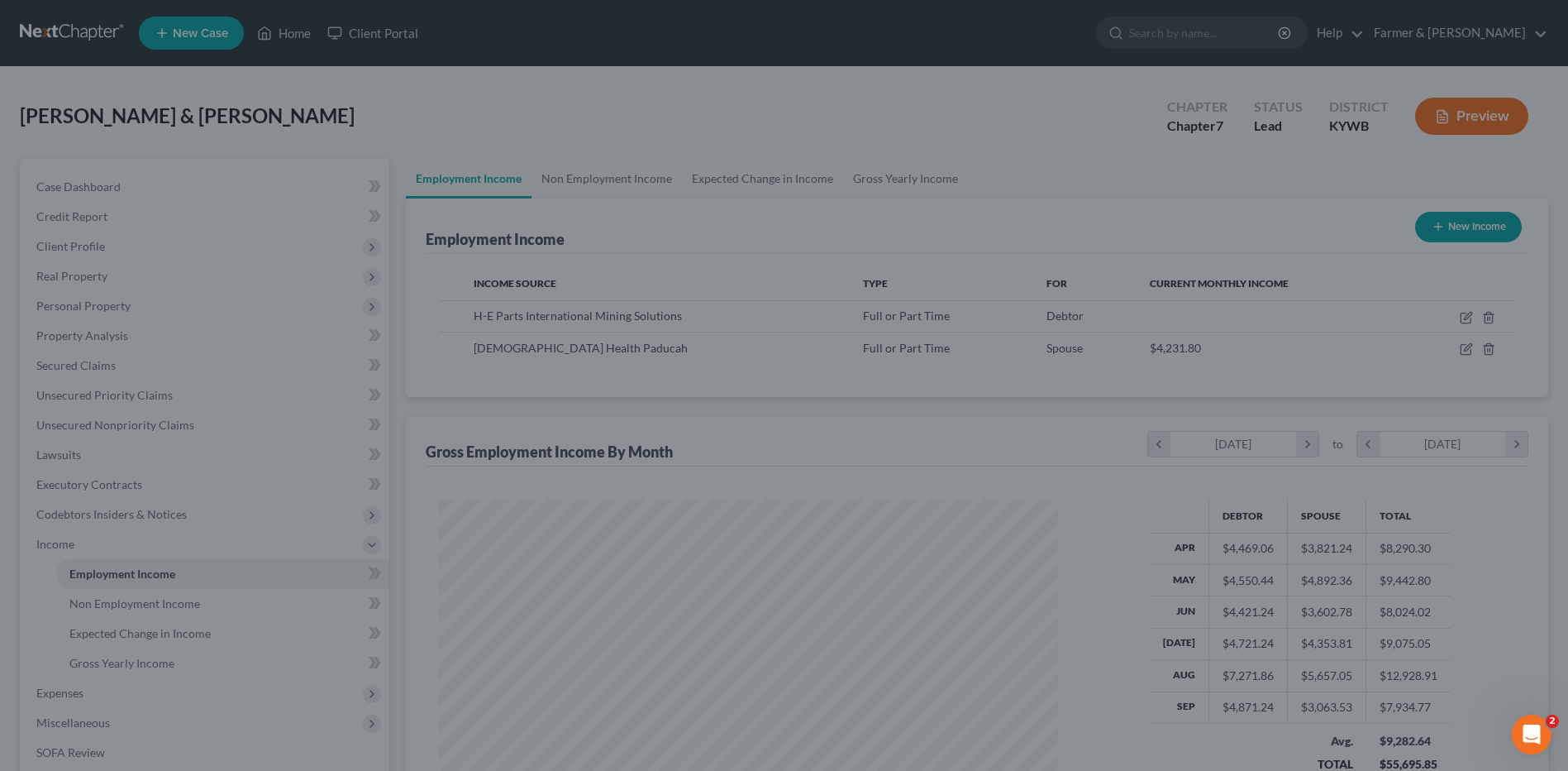
scroll to position [826552, 825902]
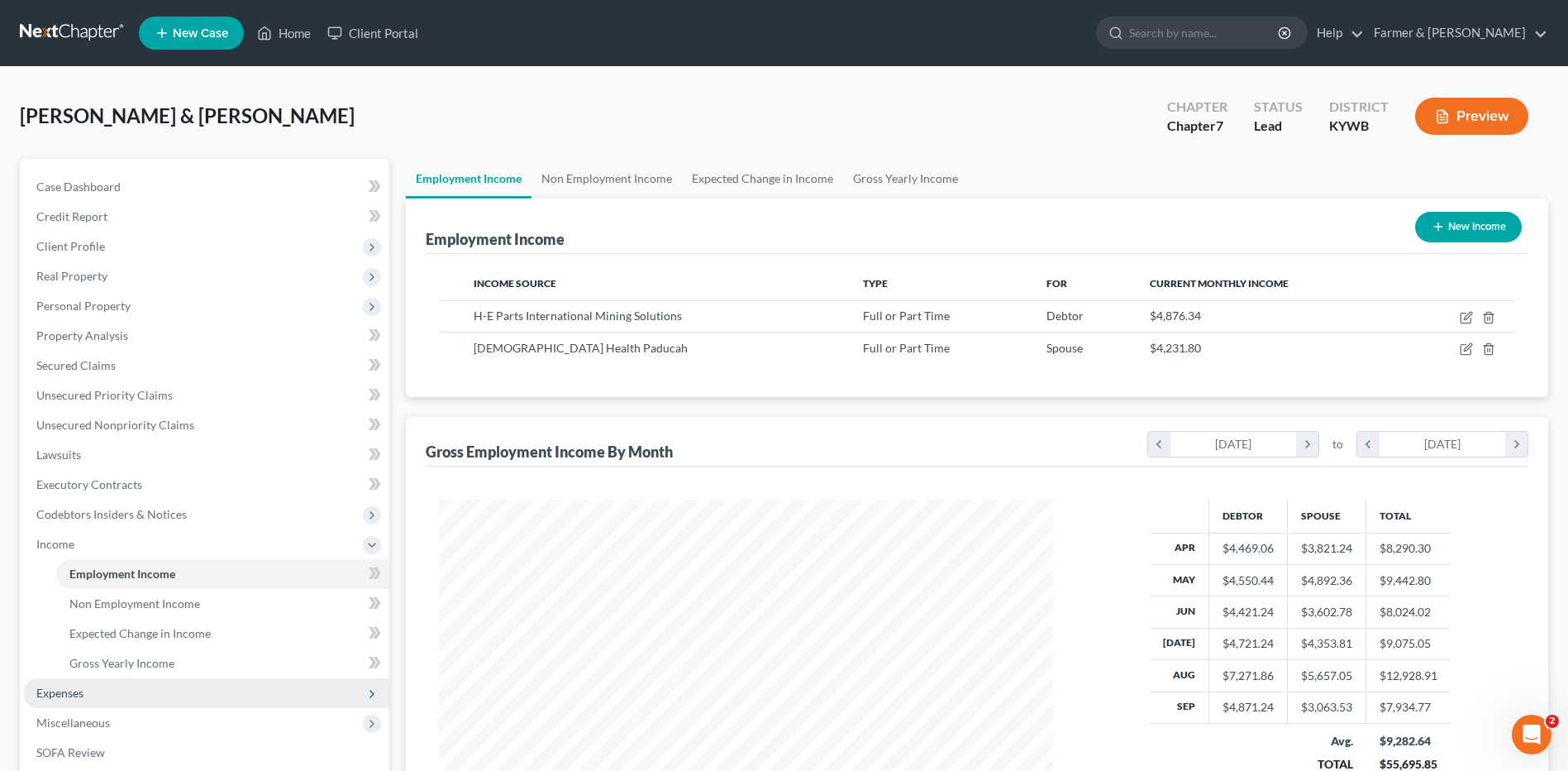
click at [87, 696] on span "Expenses" at bounding box center [206, 693] width 366 height 30
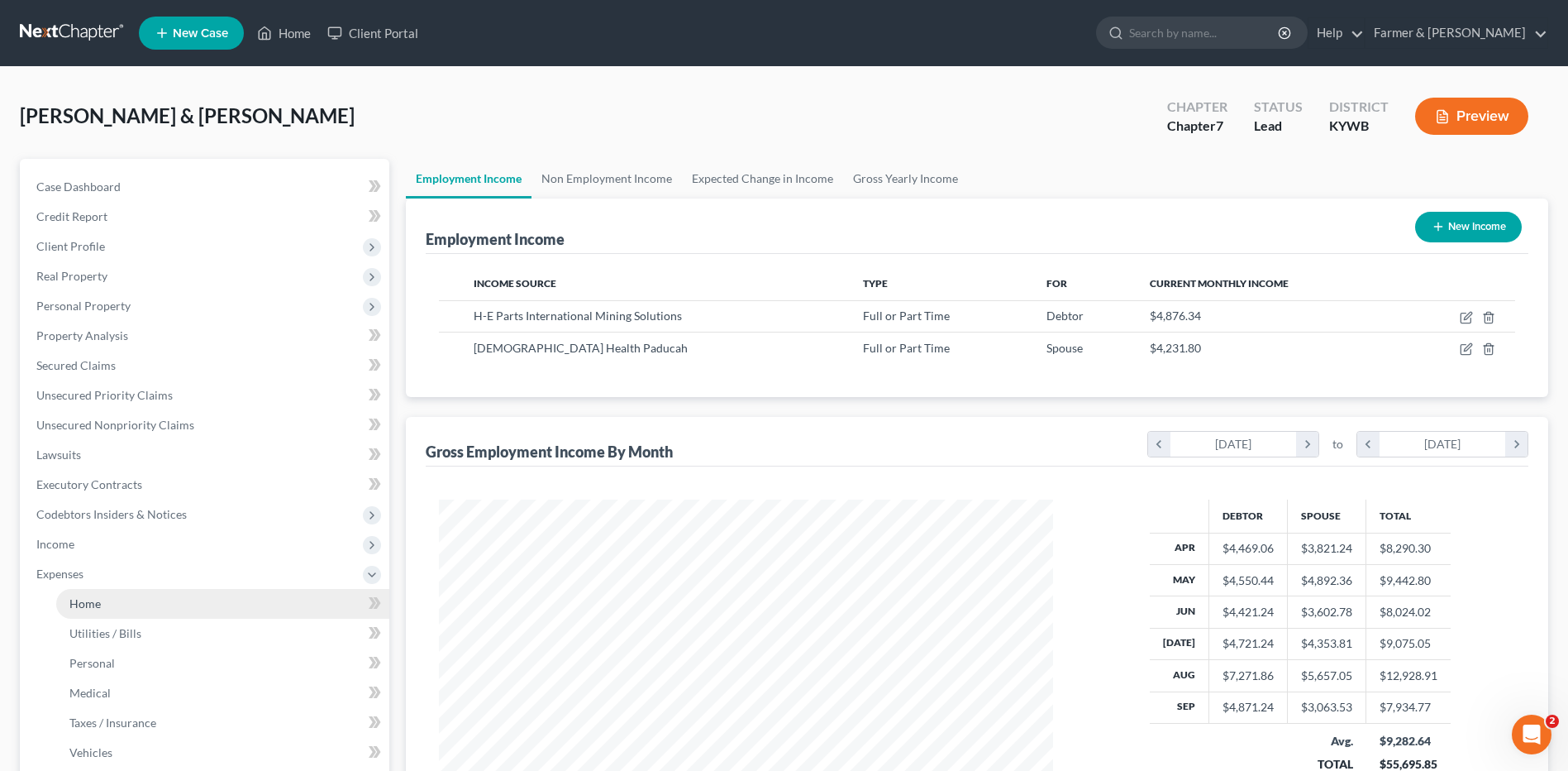
click at [135, 606] on link "Home" at bounding box center [223, 604] width 333 height 30
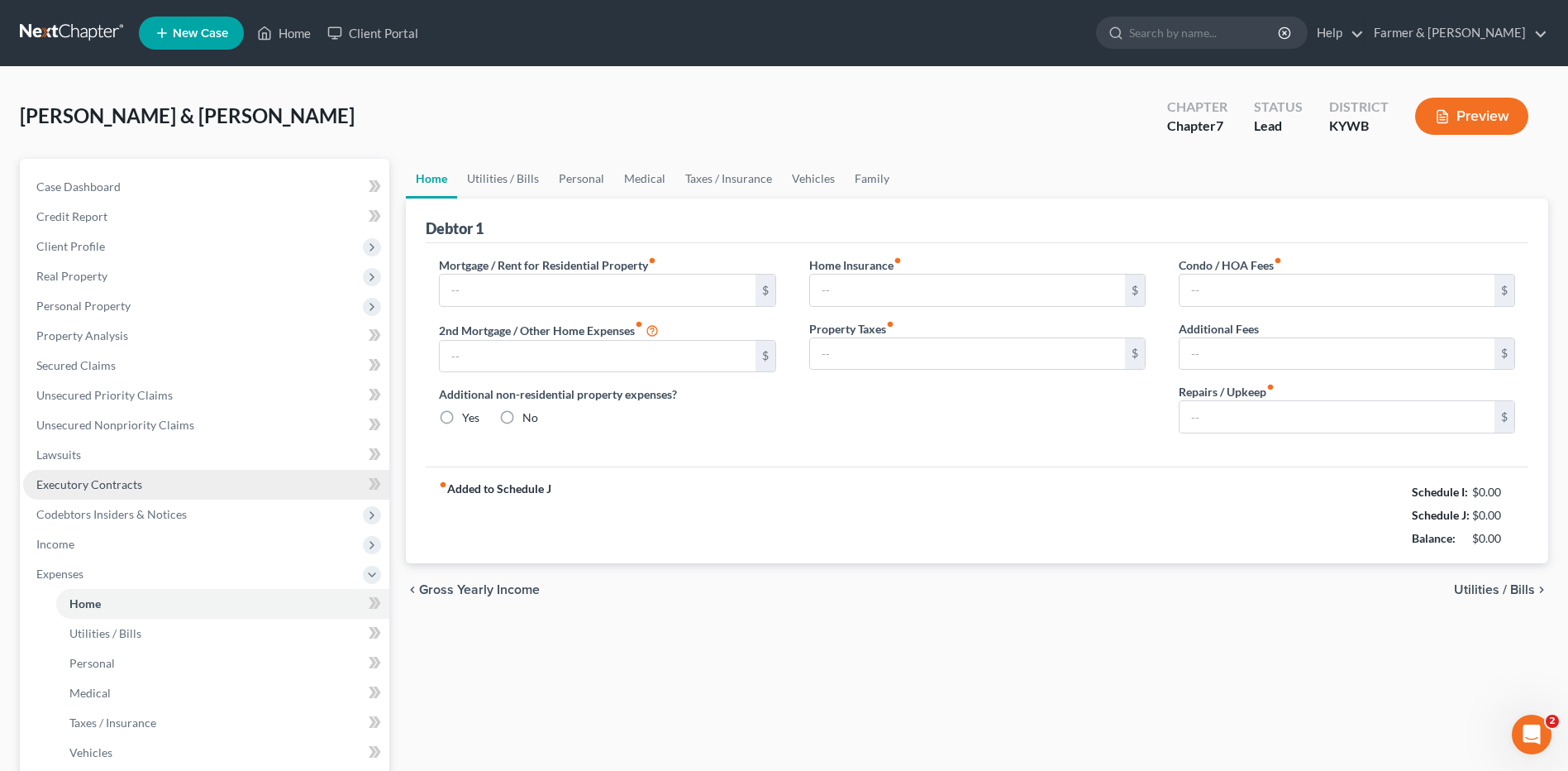
type input "875.00"
type input "0.00"
radio input "true"
type input "0.00"
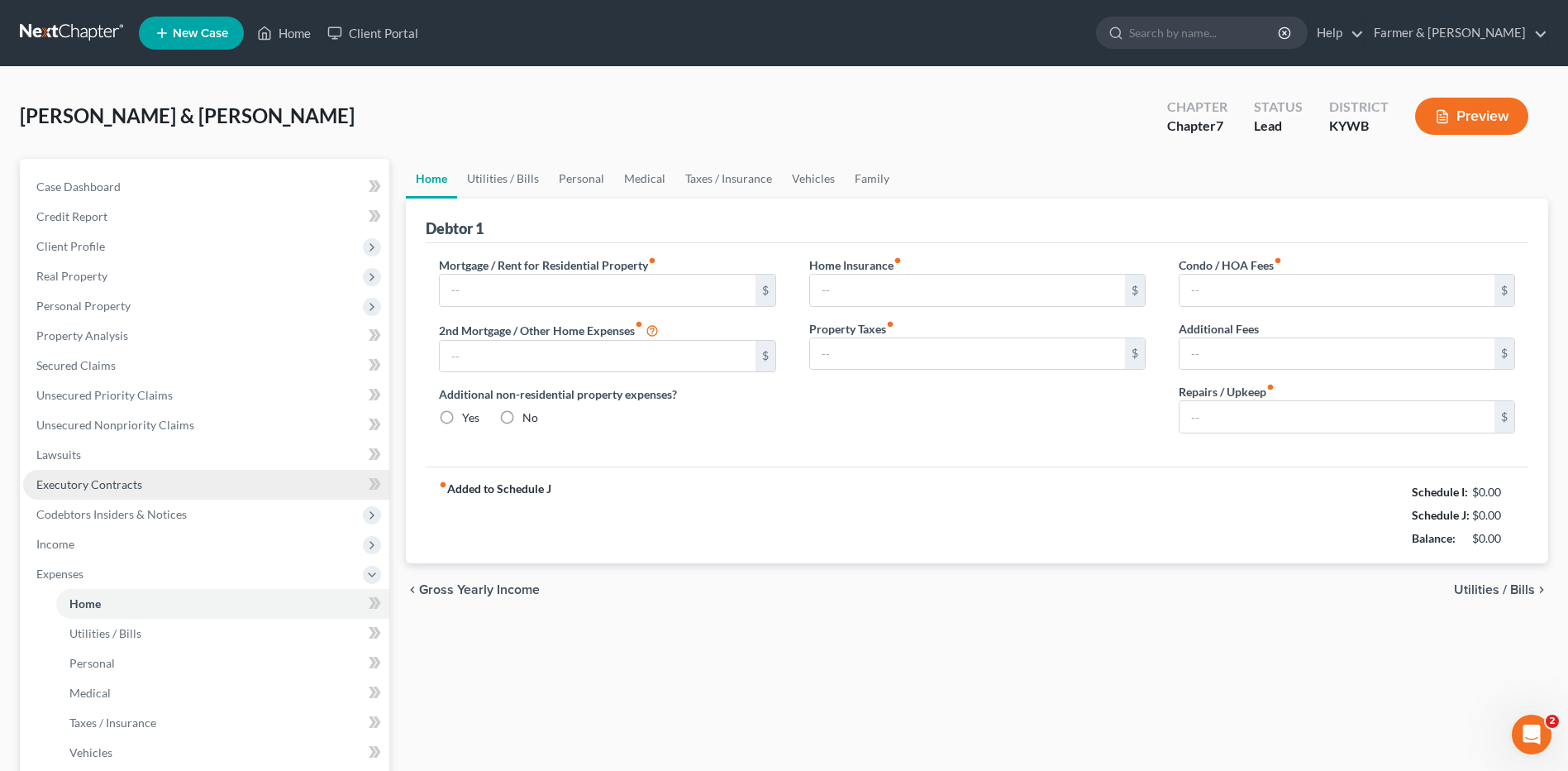
type input "0.00"
type input "100.00"
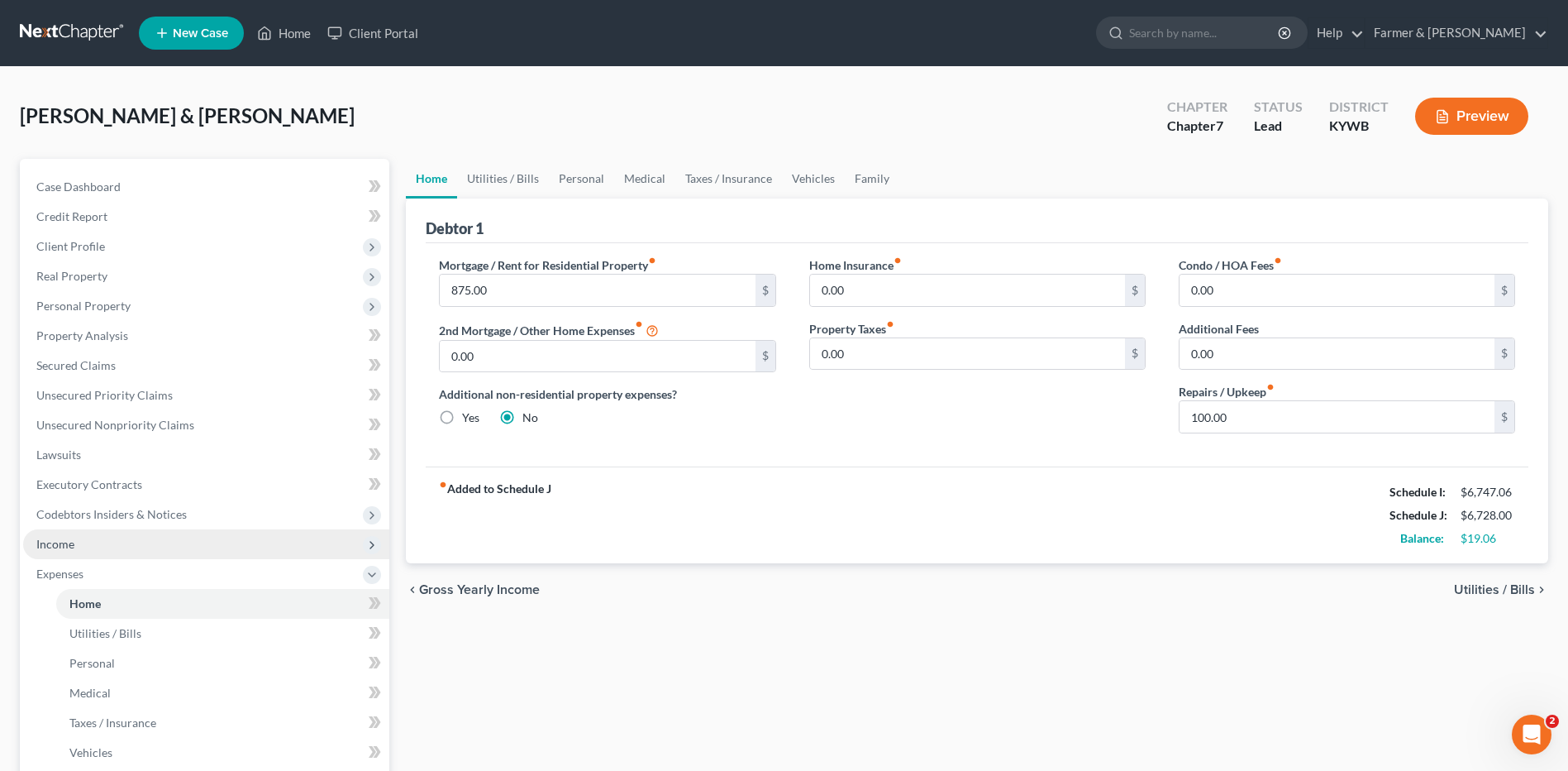
click at [101, 546] on span "Income" at bounding box center [206, 544] width 366 height 30
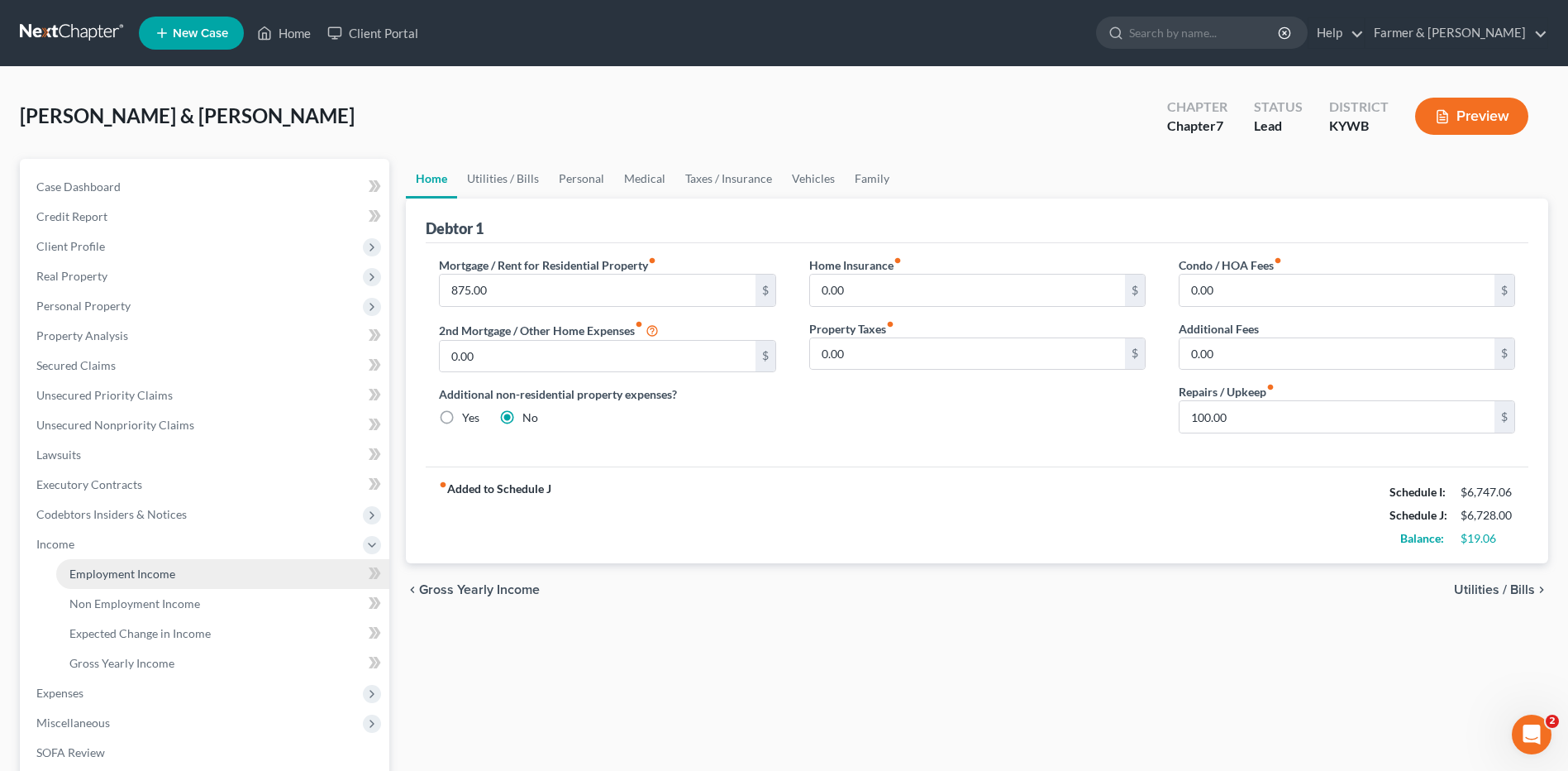
click at [109, 568] on span "Employment Income" at bounding box center [122, 573] width 105 height 14
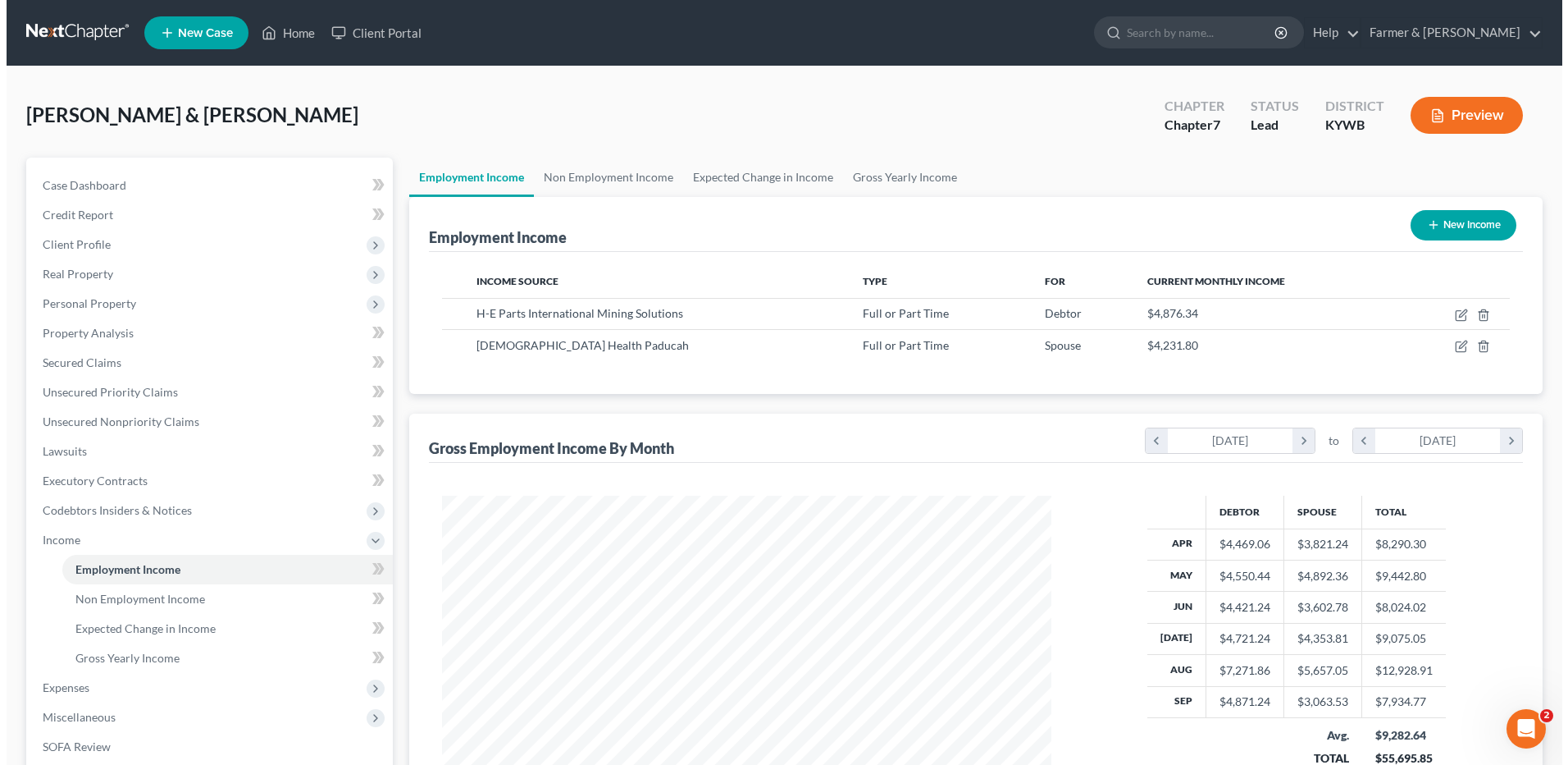
scroll to position [304, 641]
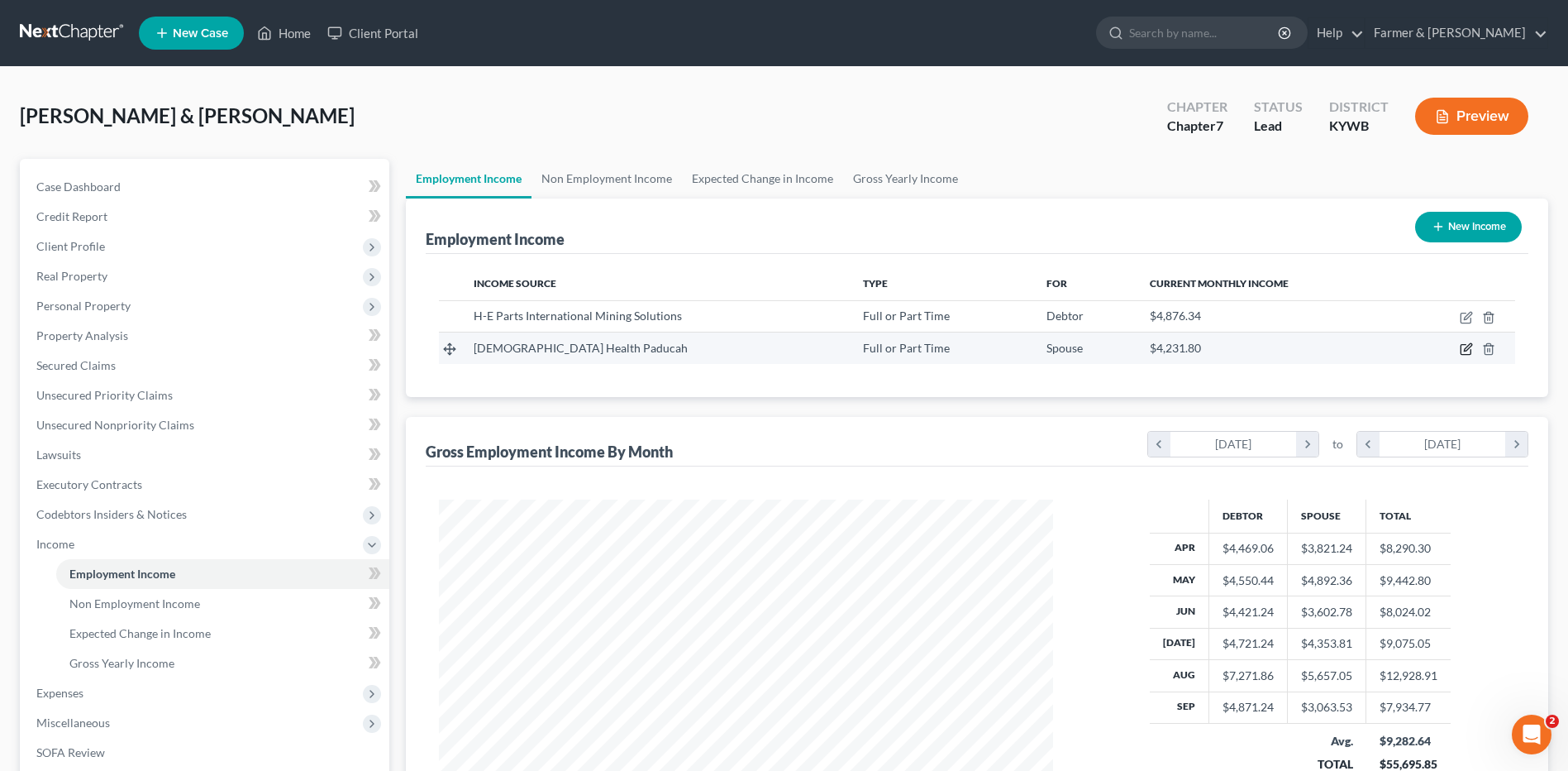
click at [1468, 353] on icon "button" at bounding box center [1467, 349] width 13 height 13
select select "0"
select select "18"
select select "2"
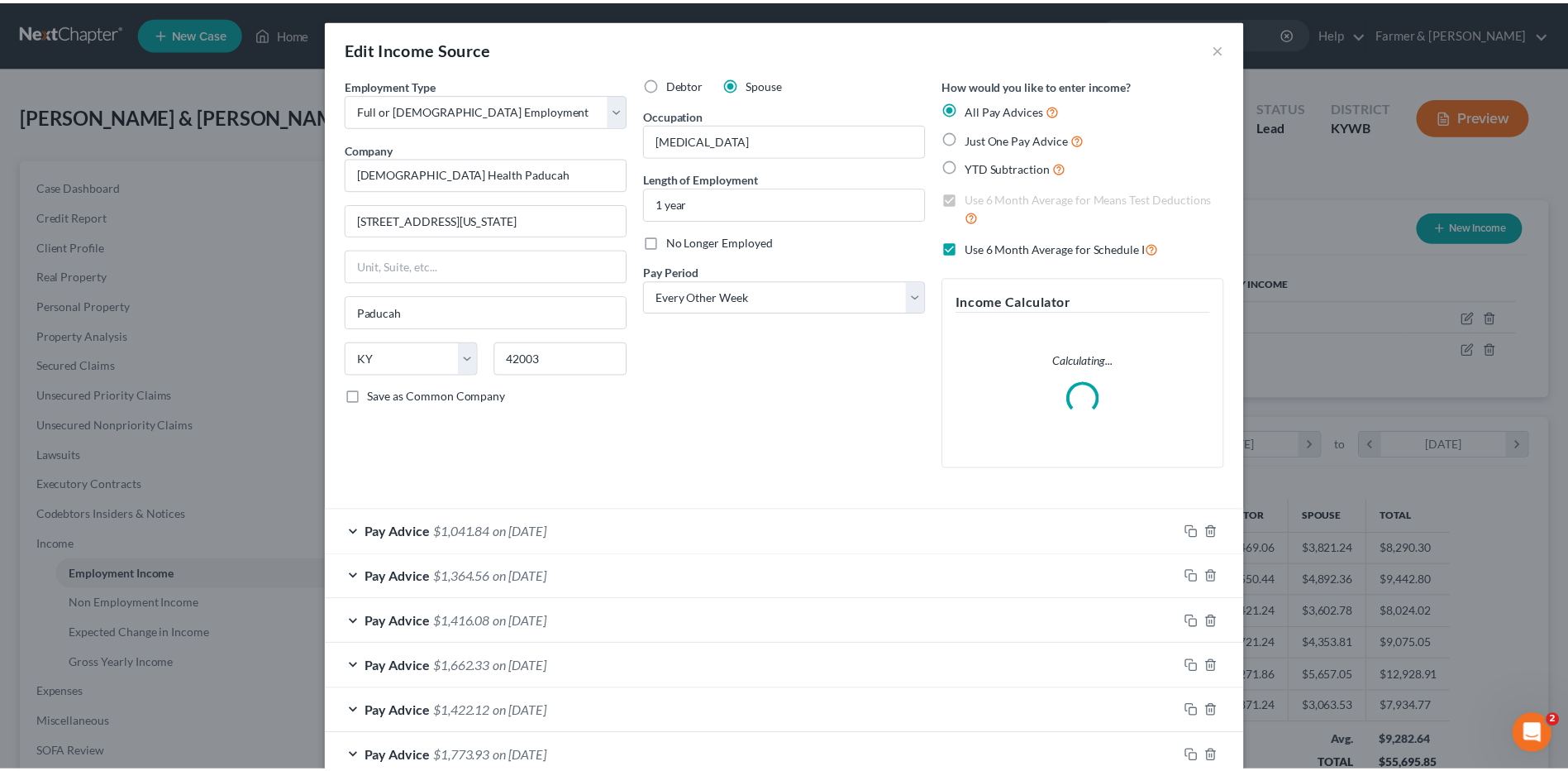
scroll to position [309, 653]
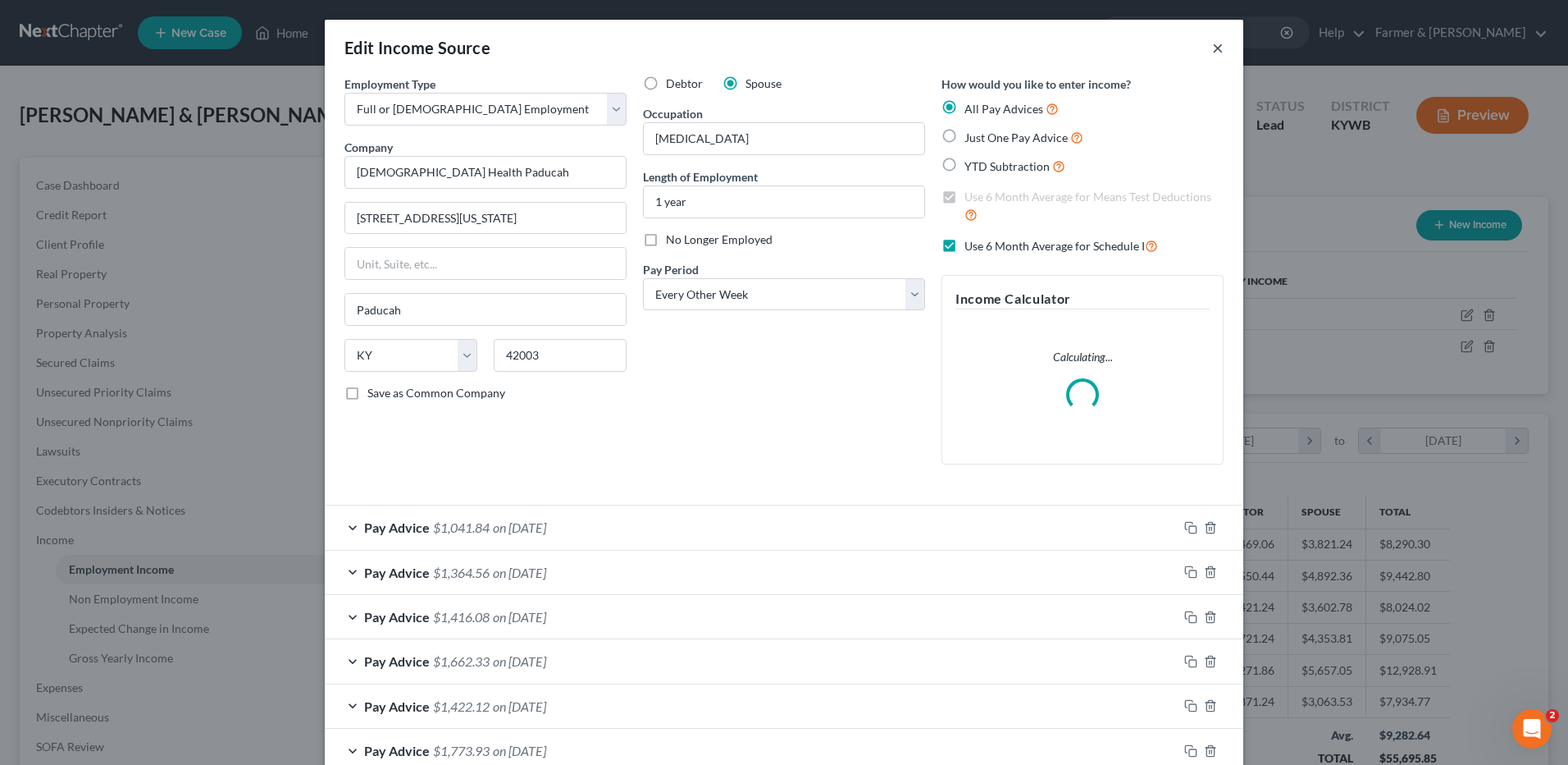
click at [1212, 41] on button "×" at bounding box center [1218, 48] width 12 height 20
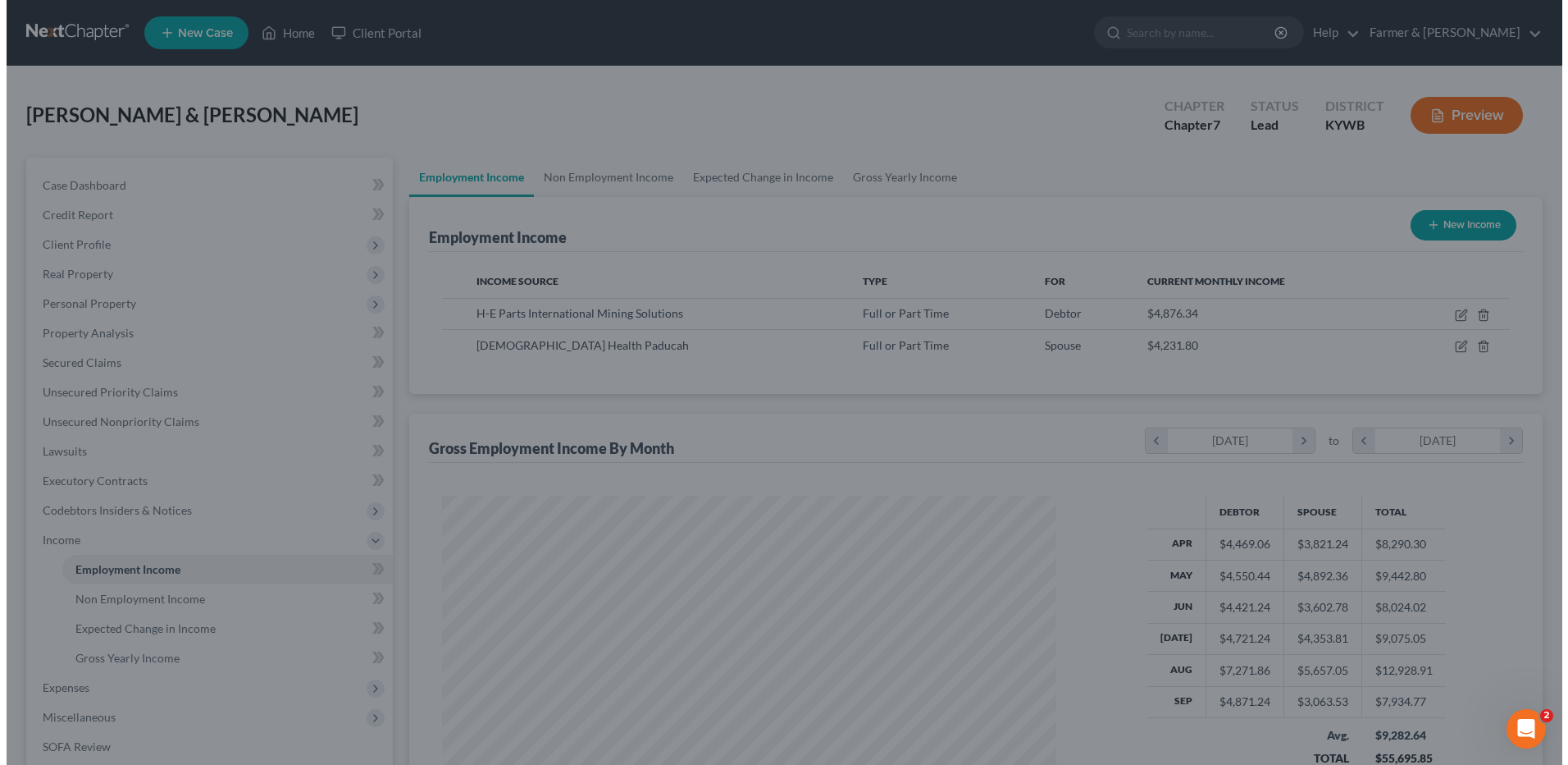
scroll to position [820120, 819392]
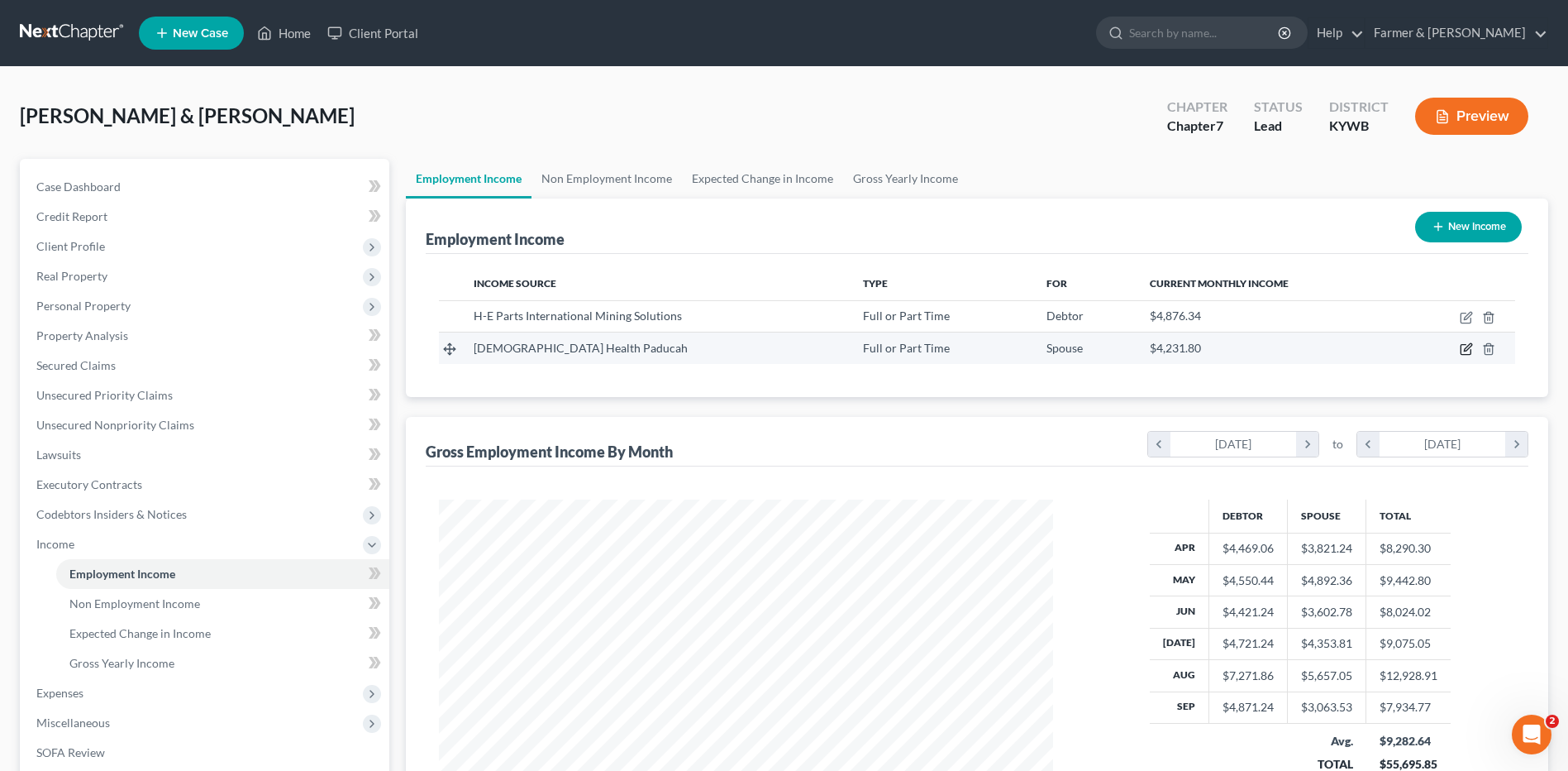
click at [1463, 346] on icon "button" at bounding box center [1467, 349] width 13 height 13
select select "0"
select select "18"
select select "2"
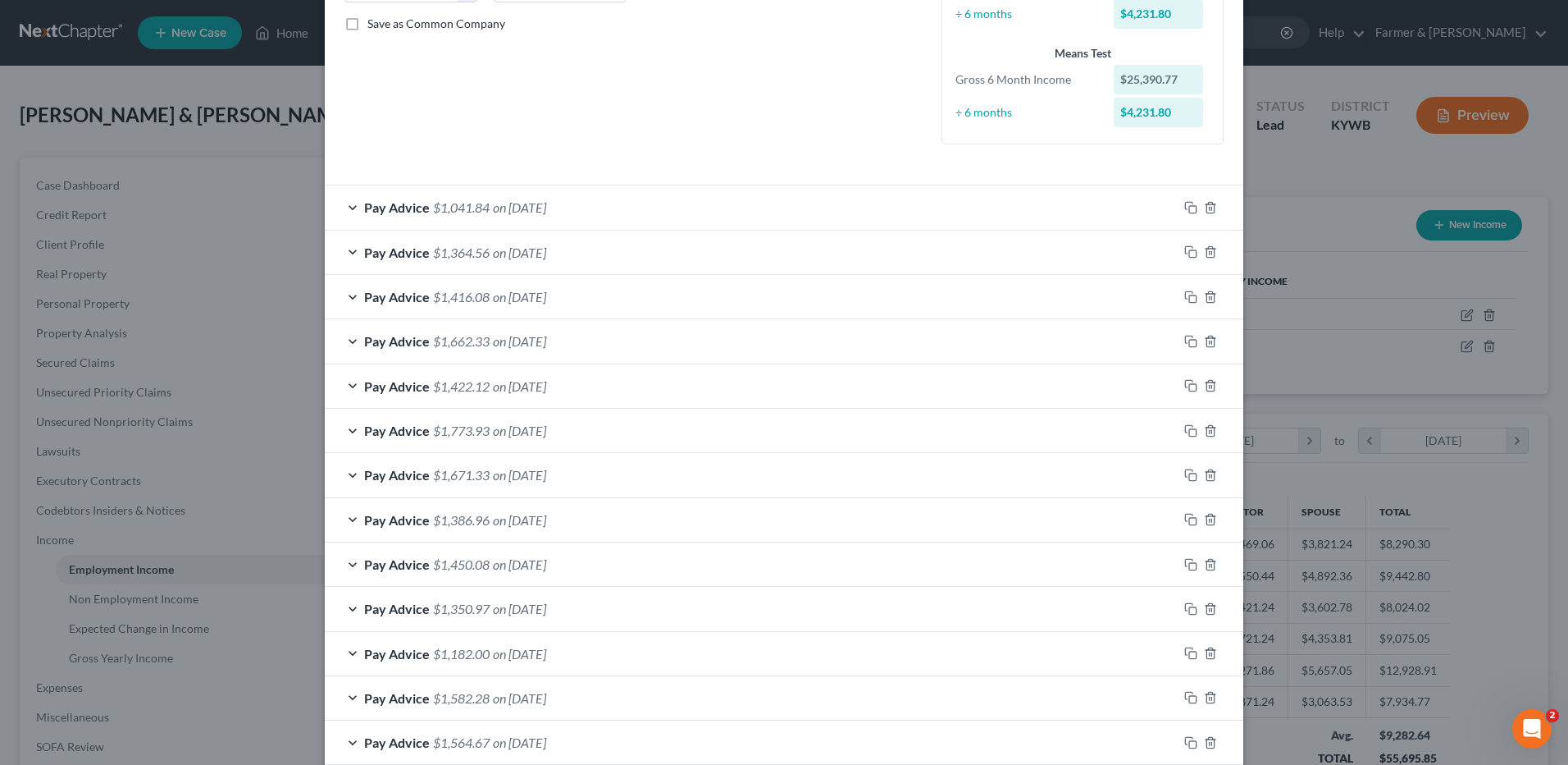
scroll to position [411, 0]
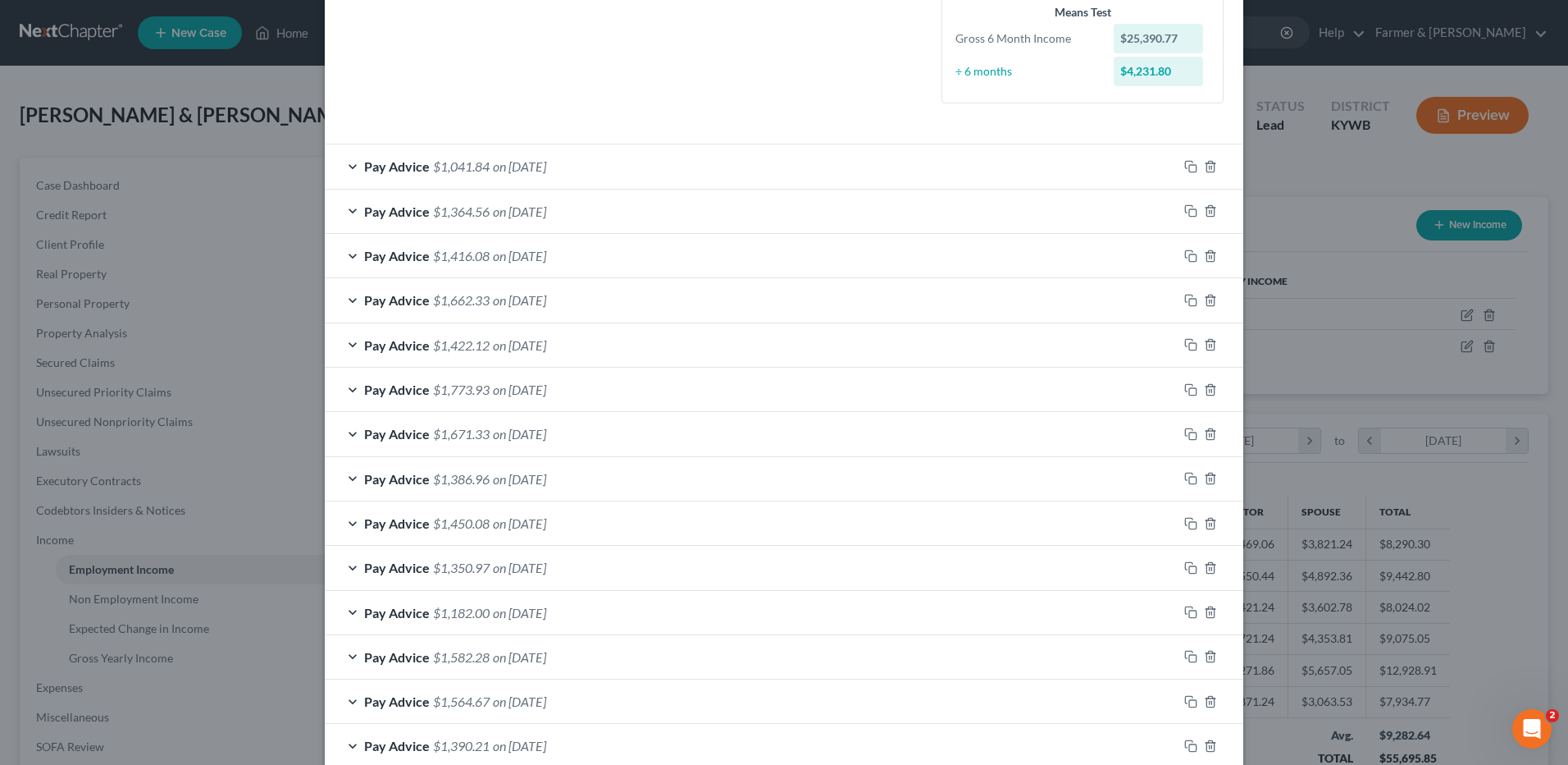
click at [540, 216] on span "on [DATE]" at bounding box center [519, 211] width 54 height 16
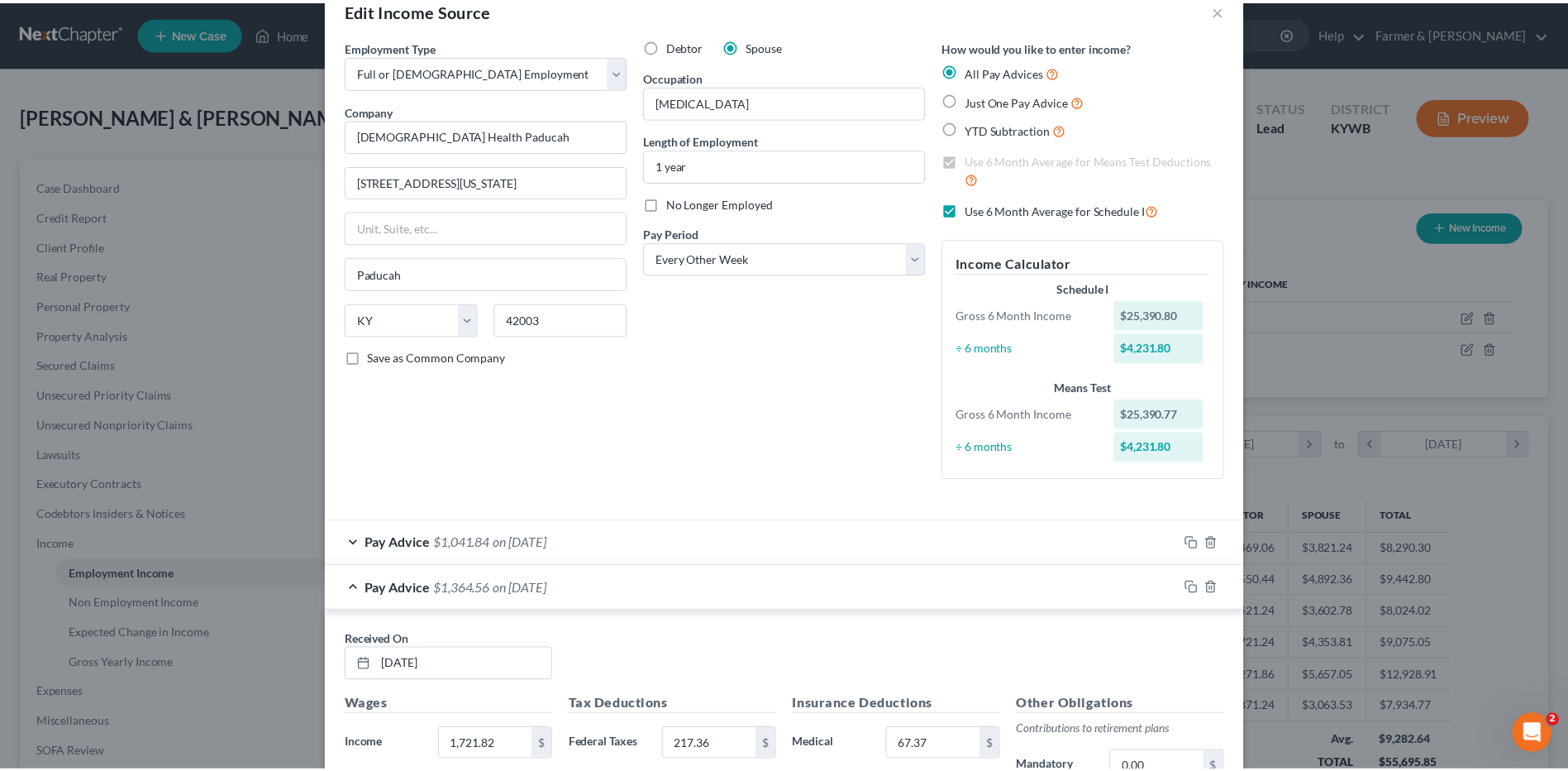
scroll to position [0, 0]
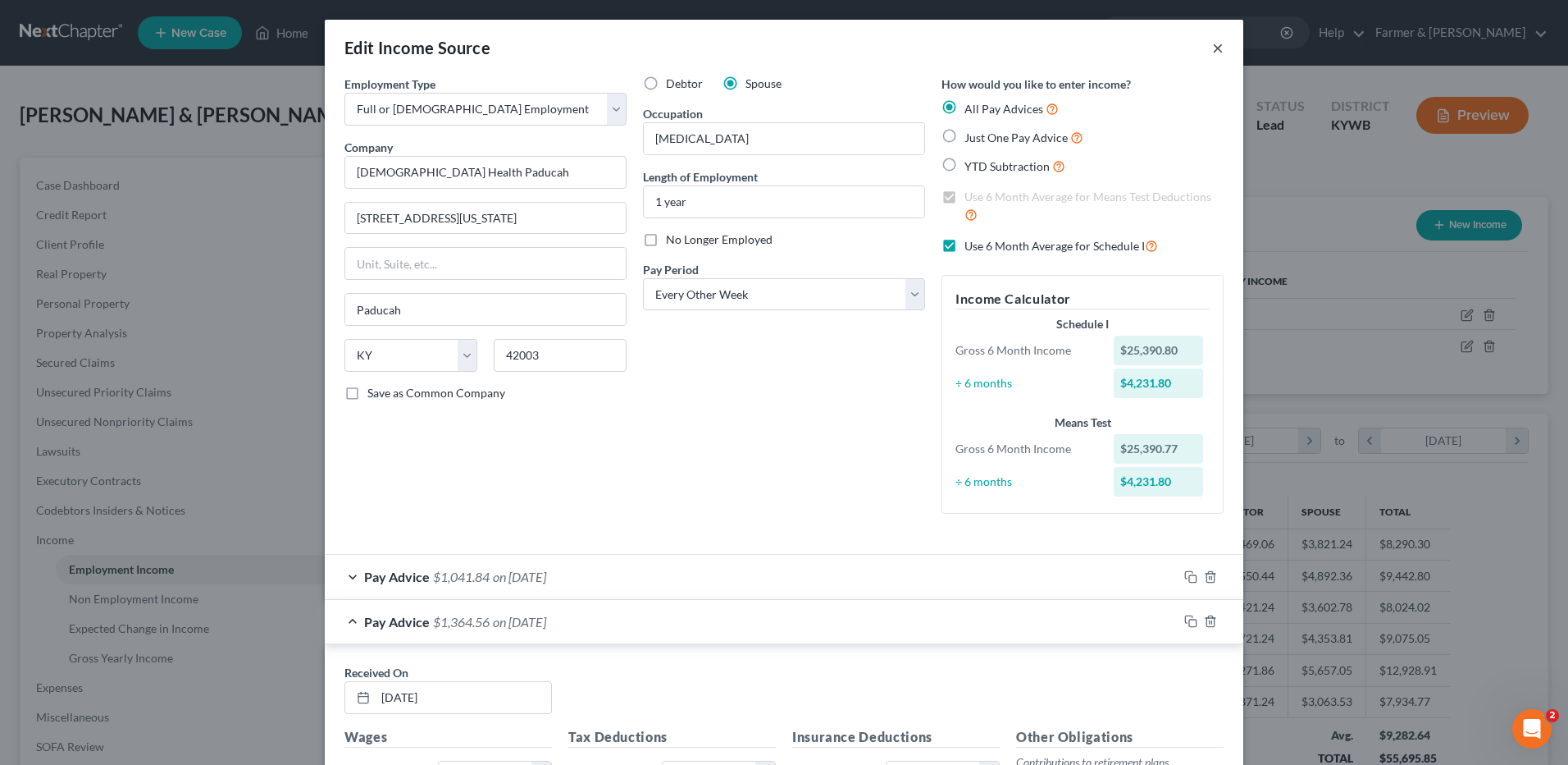
drag, startPoint x: 1210, startPoint y: 46, endPoint x: 1432, endPoint y: 278, distance: 321.1
click at [1212, 46] on button "×" at bounding box center [1218, 48] width 12 height 20
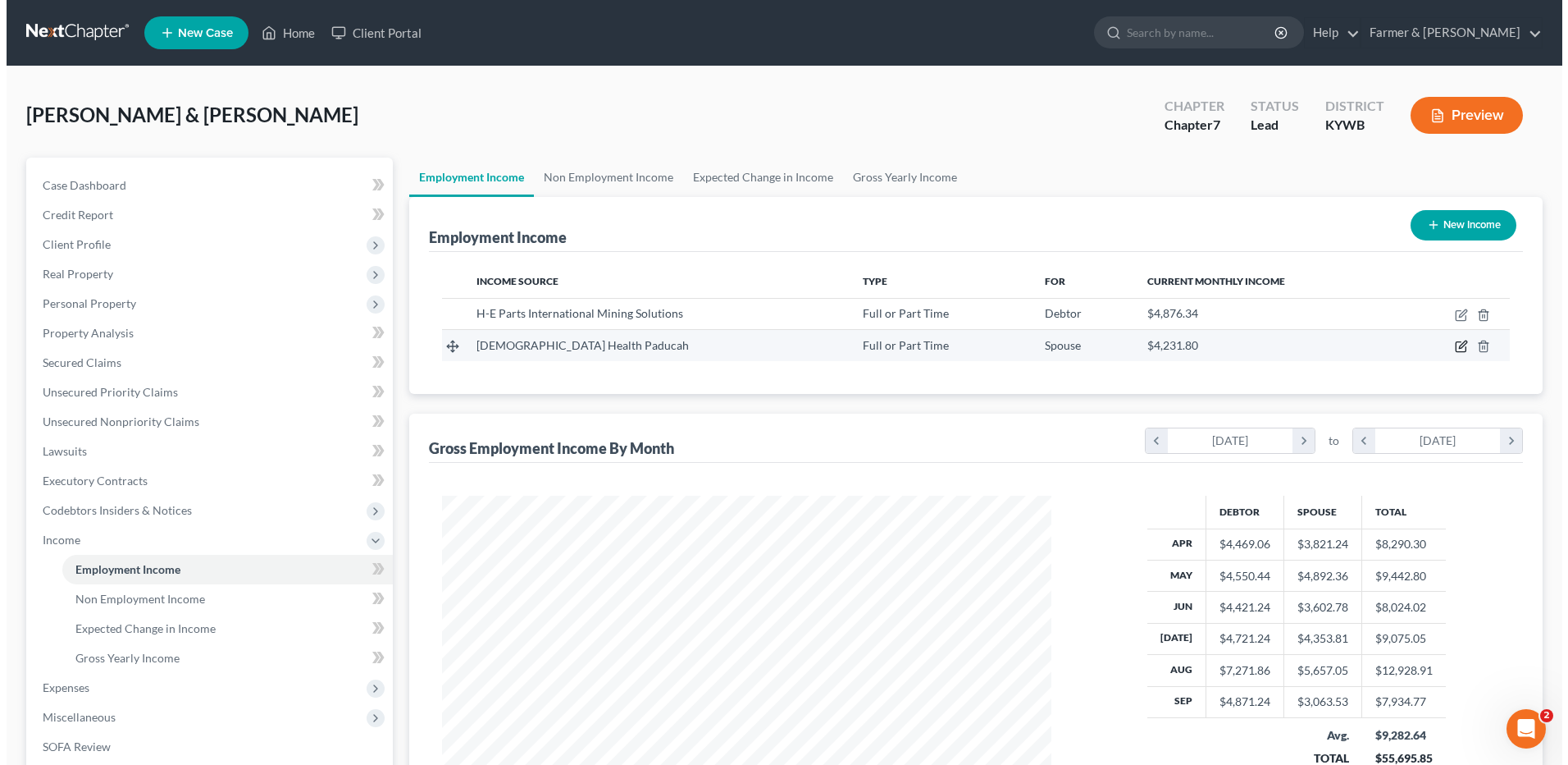
scroll to position [820120, 819392]
click at [1456, 345] on icon "button" at bounding box center [1455, 346] width 13 height 13
select select "0"
select select "18"
select select "2"
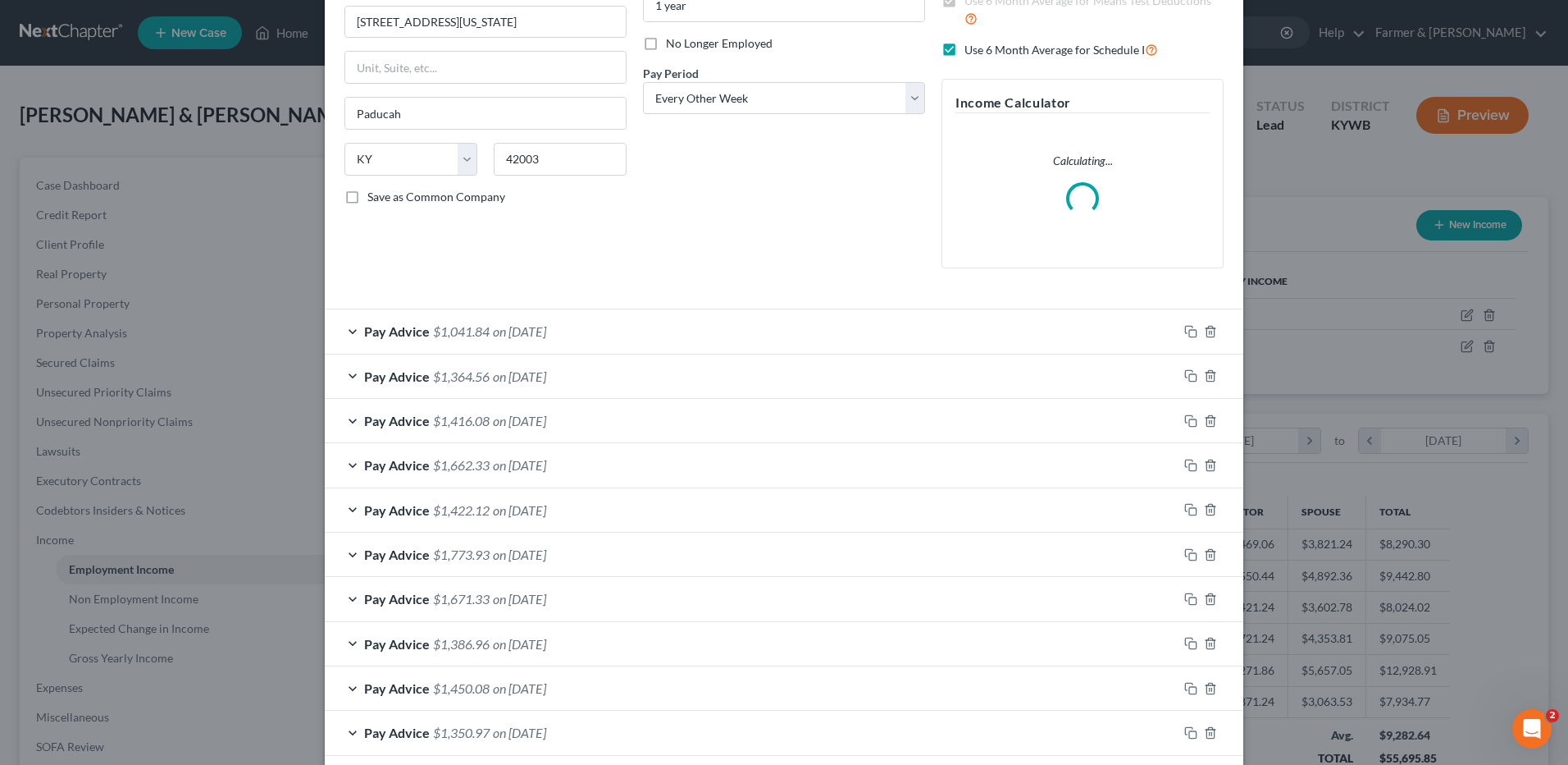
scroll to position [246, 0]
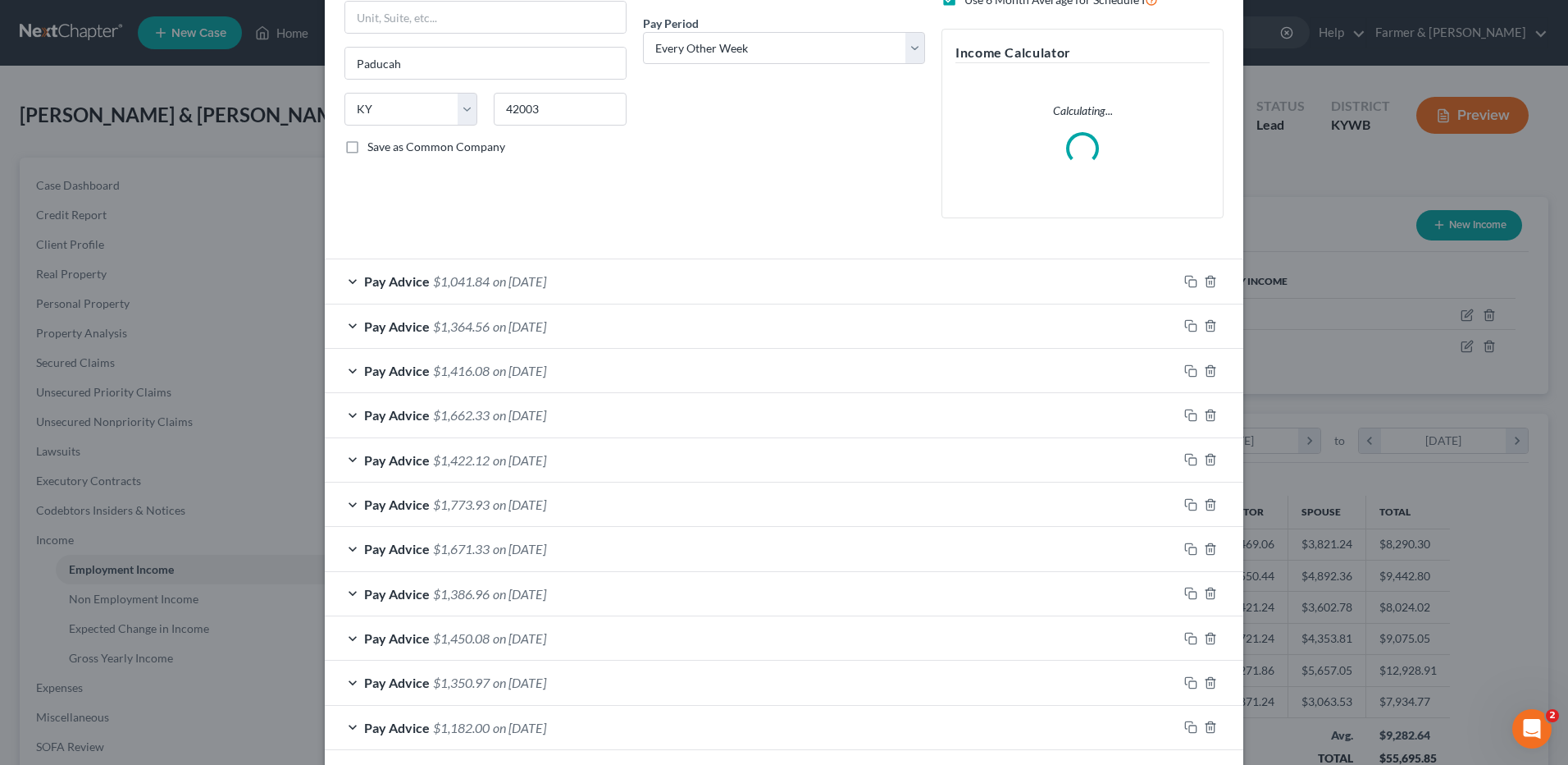
click at [539, 370] on span "on [DATE]" at bounding box center [519, 370] width 54 height 16
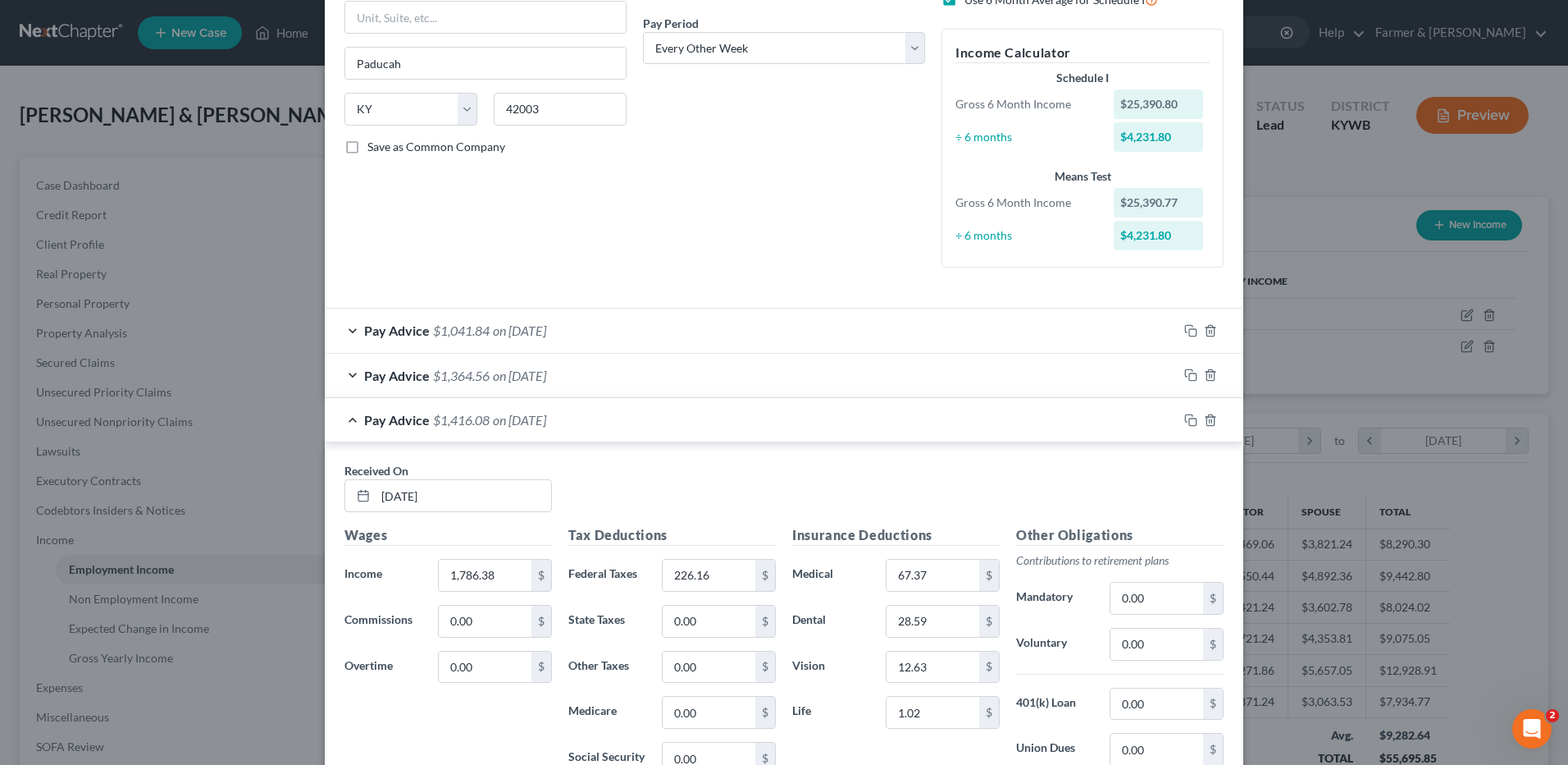
drag, startPoint x: 424, startPoint y: 418, endPoint x: 469, endPoint y: 423, distance: 45.3
click at [424, 418] on div "Pay Advice $1,416.08 on 08/29/2025" at bounding box center [751, 420] width 853 height 44
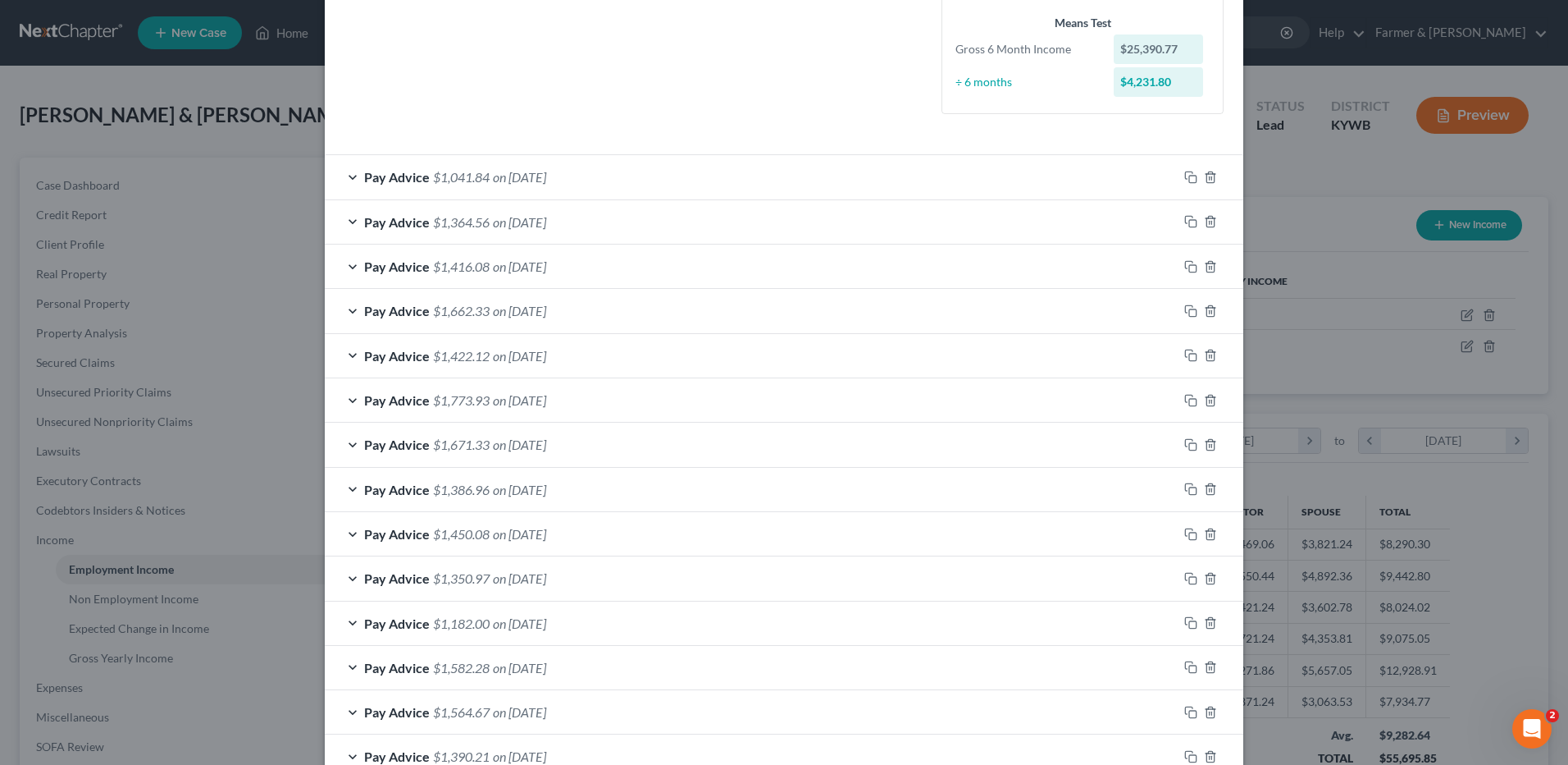
scroll to position [411, 0]
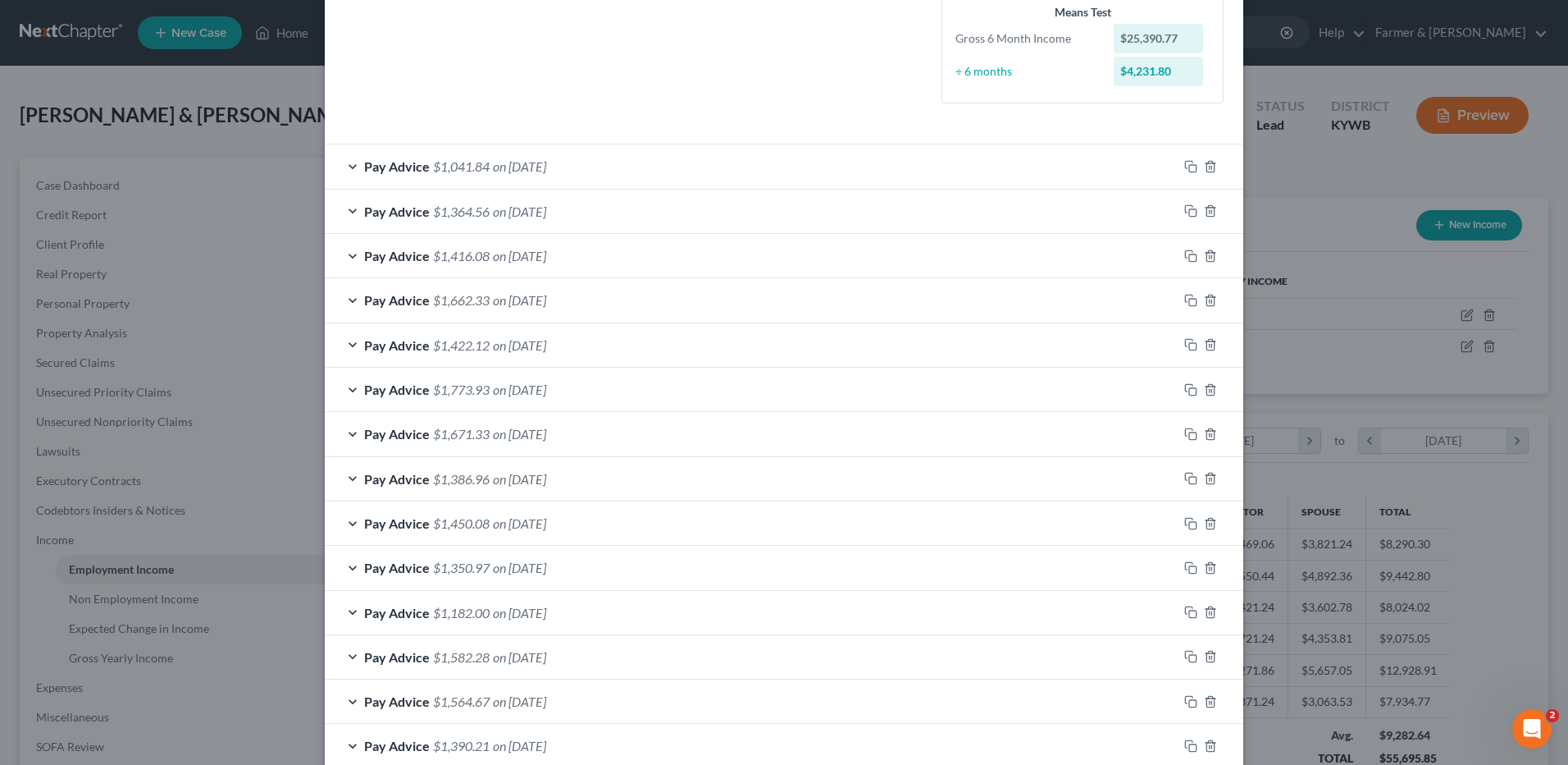
click at [528, 519] on span "on [DATE]" at bounding box center [519, 523] width 54 height 16
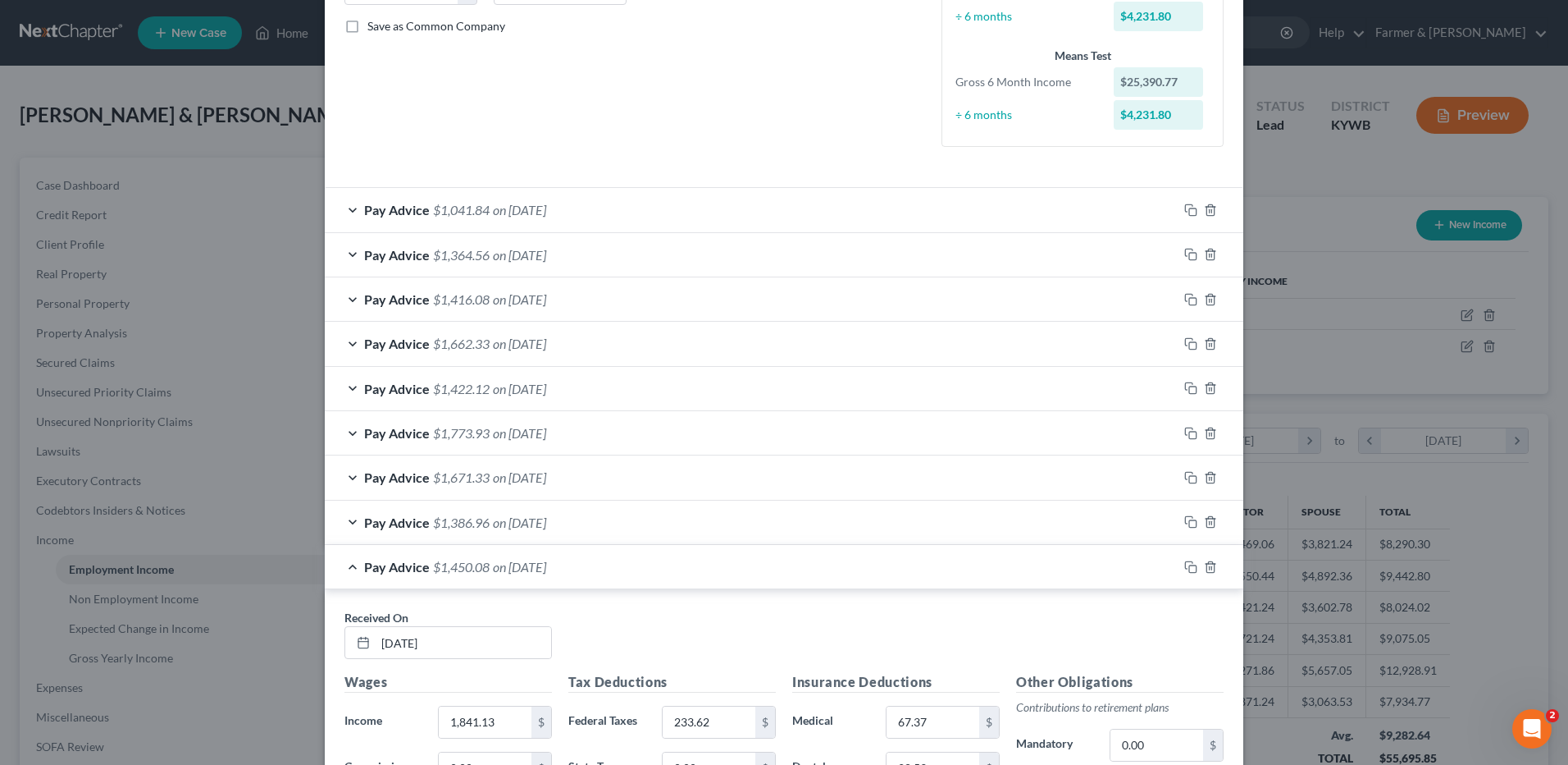
scroll to position [328, 0]
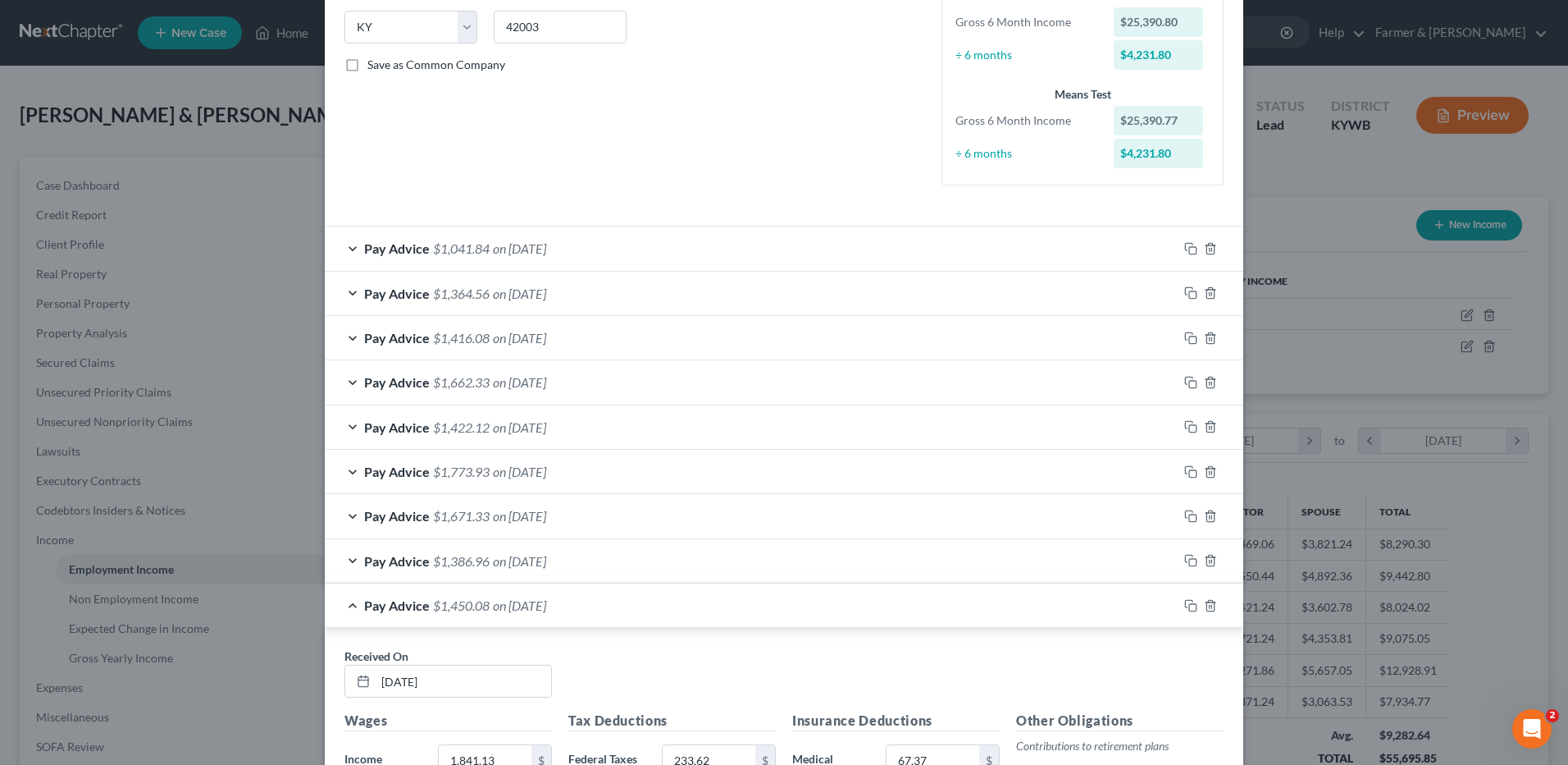
drag, startPoint x: 453, startPoint y: 603, endPoint x: 815, endPoint y: 607, distance: 362.0
click at [453, 603] on span "$1,450.08" at bounding box center [461, 605] width 57 height 16
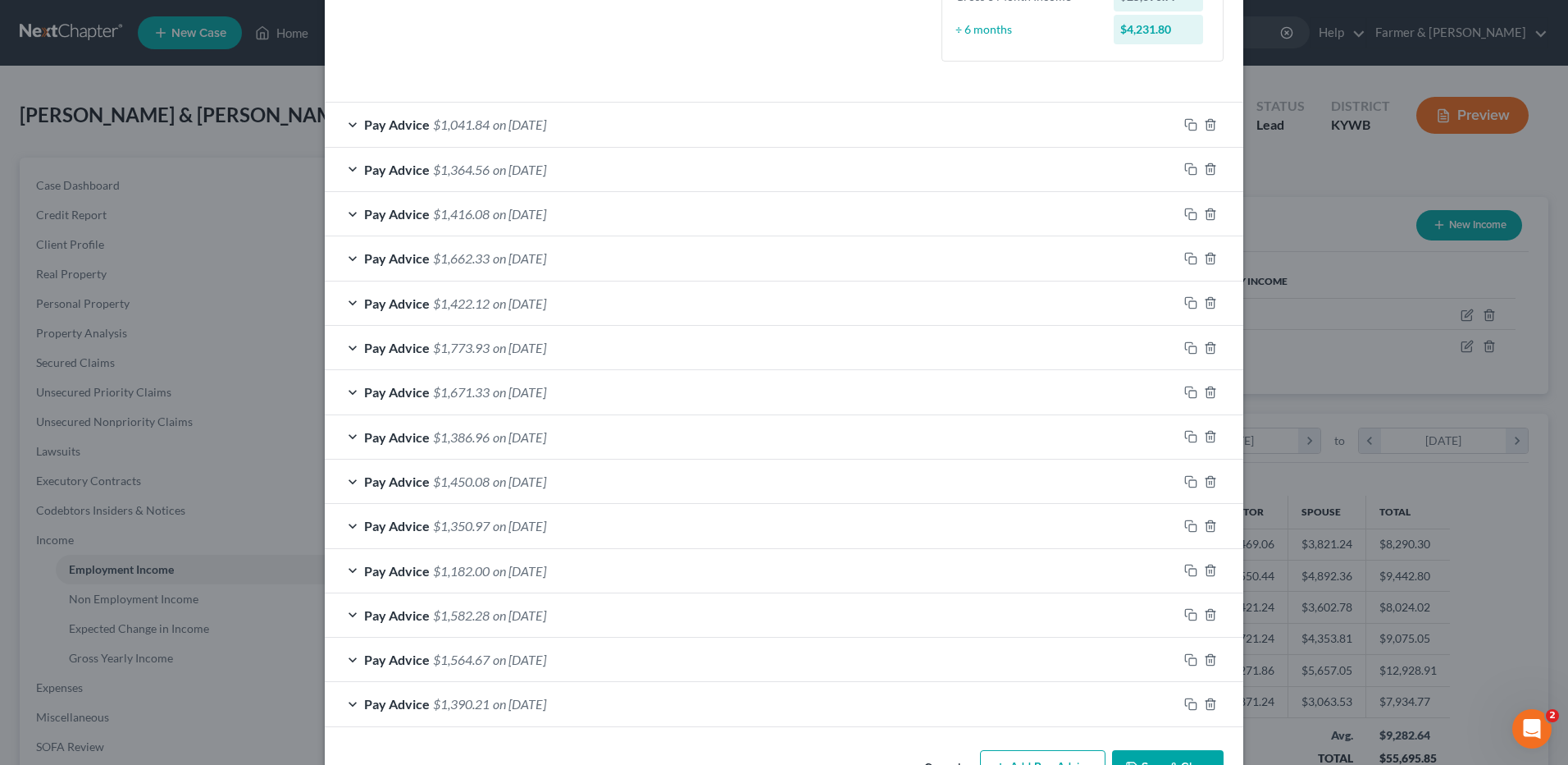
scroll to position [492, 0]
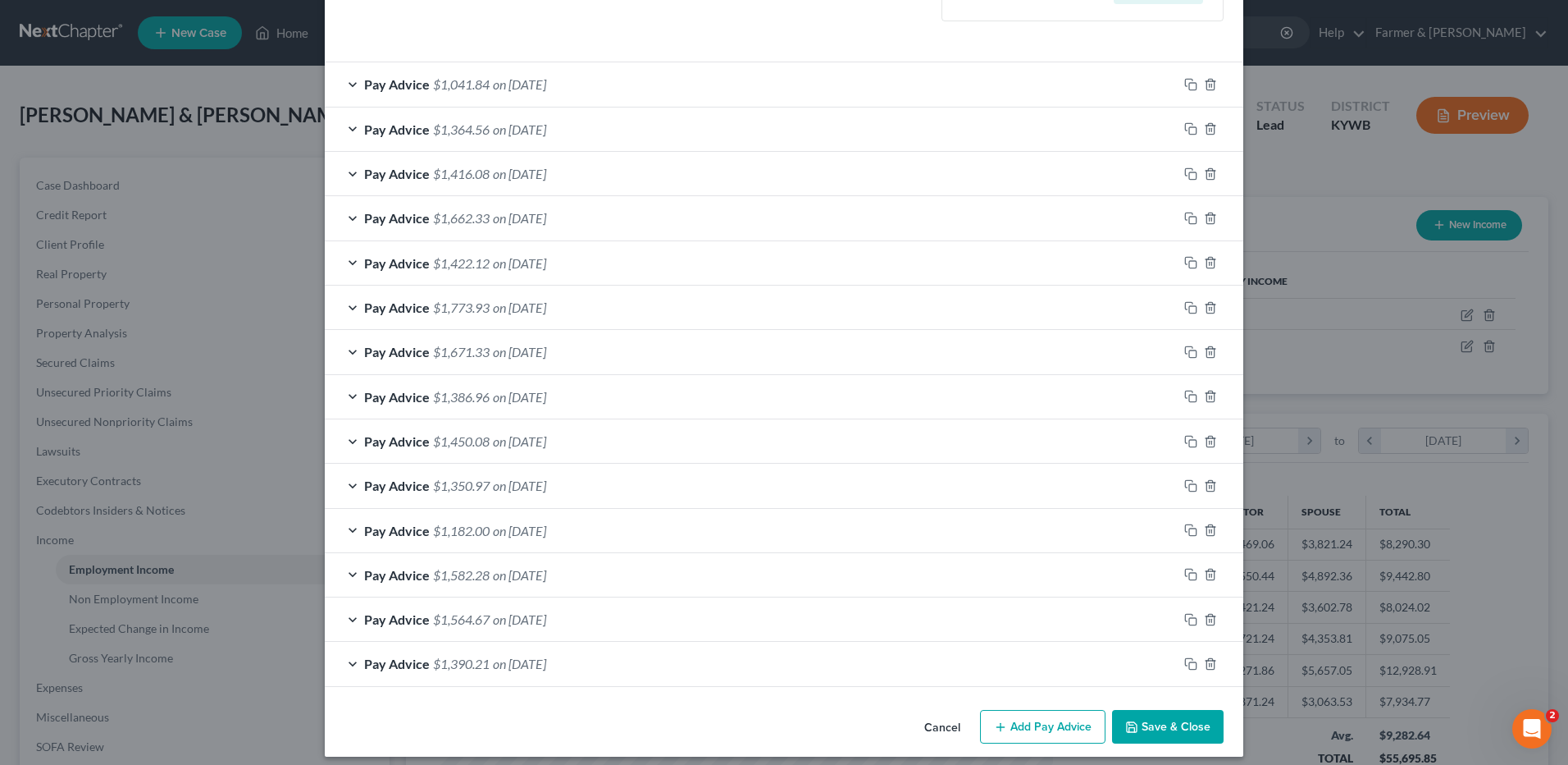
click at [496, 442] on span "on [DATE]" at bounding box center [519, 440] width 54 height 16
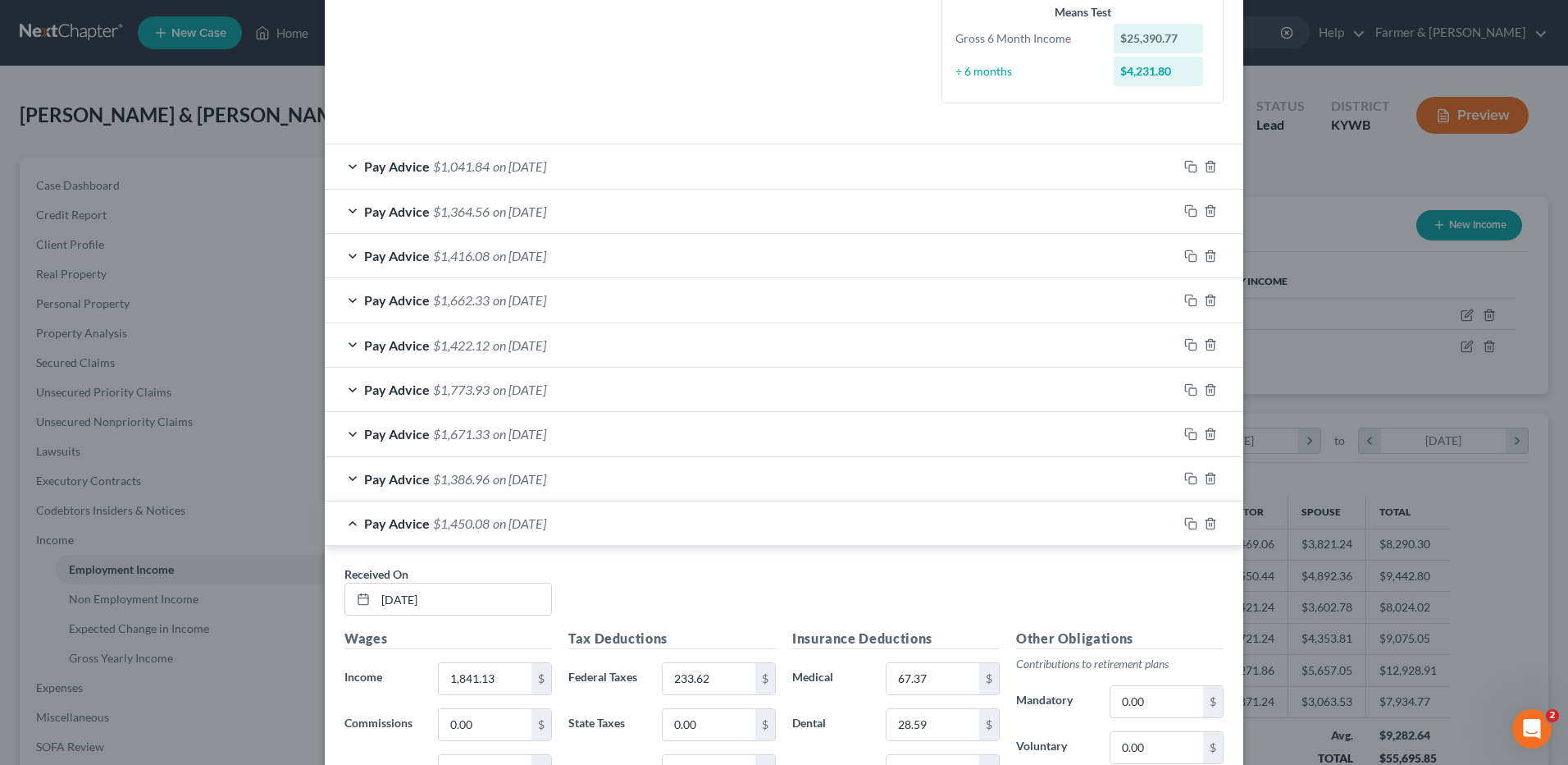
scroll to position [0, 0]
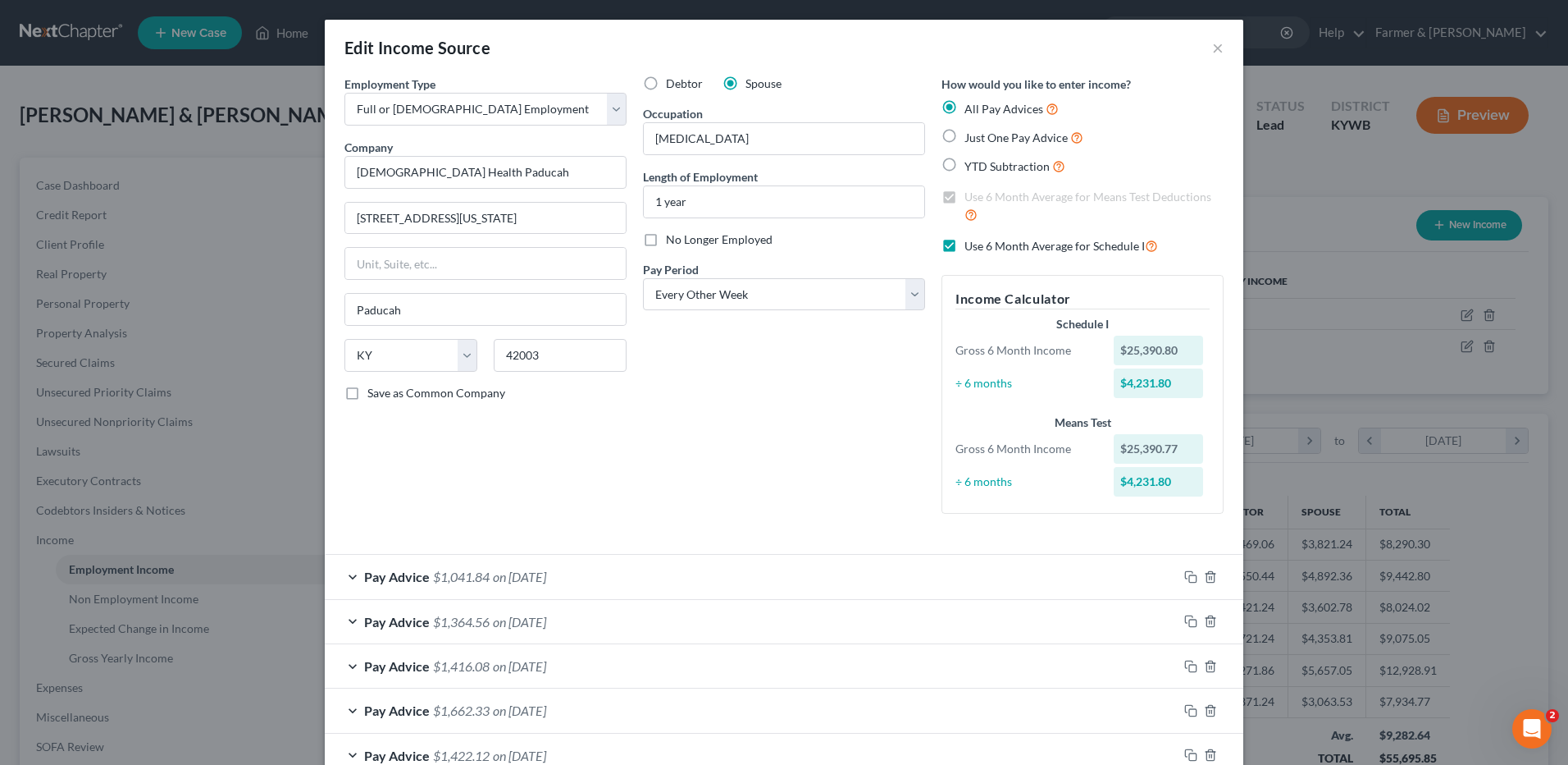
click at [964, 247] on label "Use 6 Month Average for Schedule I" at bounding box center [1060, 246] width 194 height 19
click at [971, 247] on input "Use 6 Month Average for Schedule I" at bounding box center [976, 242] width 11 height 11
checkbox input "false"
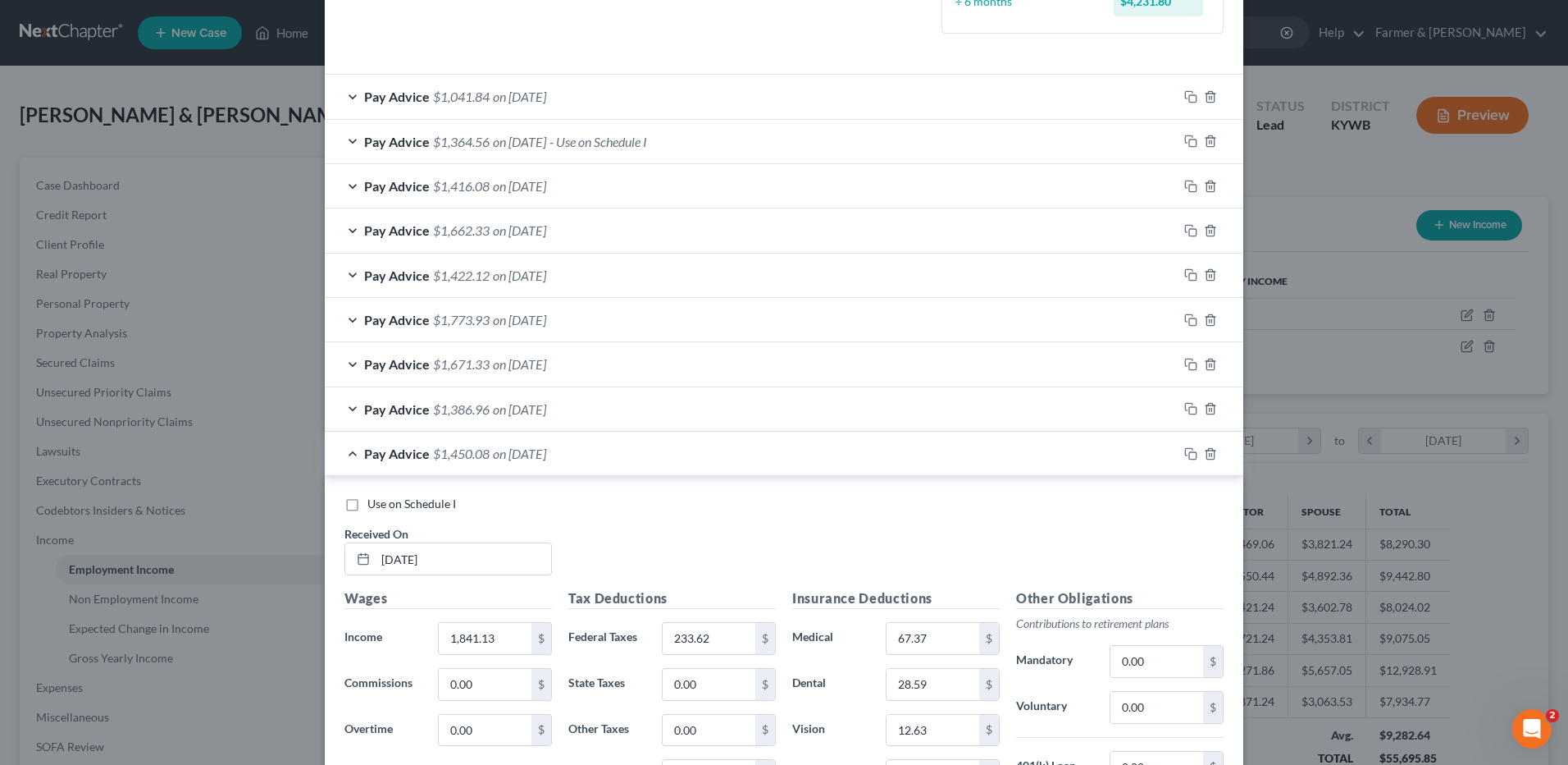
scroll to position [575, 0]
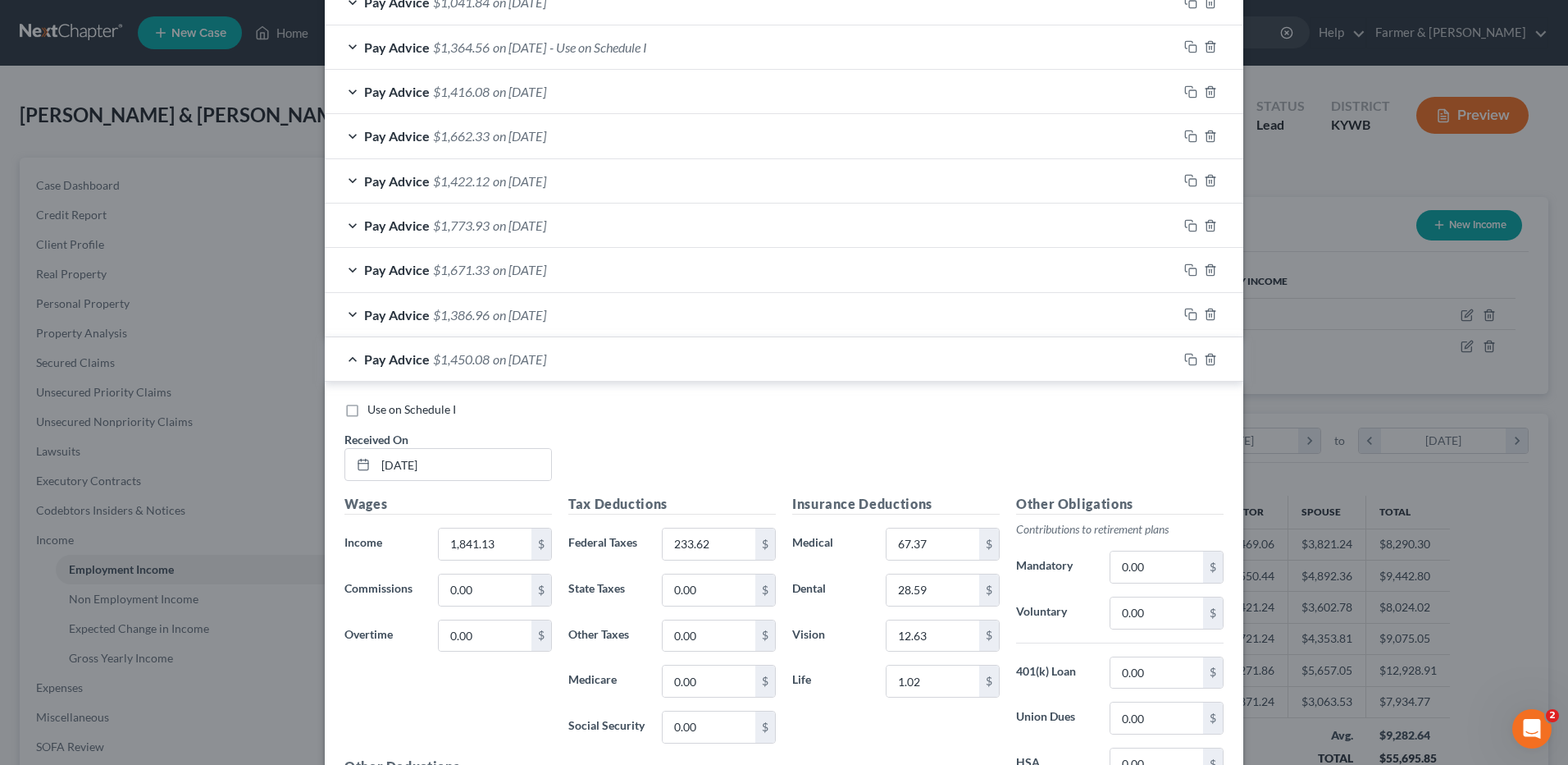
click at [367, 409] on label "Use on Schedule I" at bounding box center [411, 410] width 88 height 16
click at [374, 409] on input "Use on Schedule I" at bounding box center [379, 406] width 11 height 11
checkbox input "true"
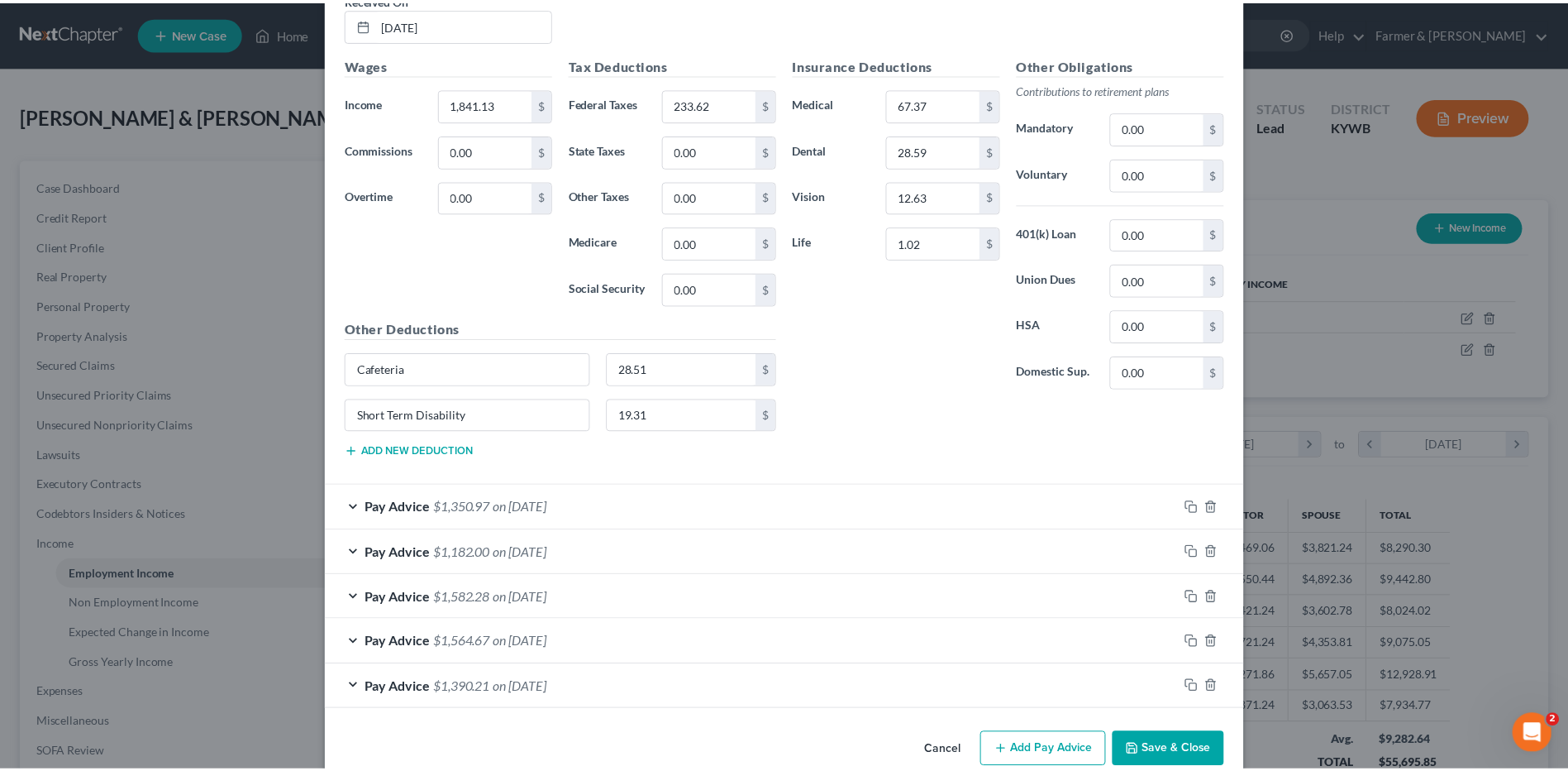
scroll to position [1053, 0]
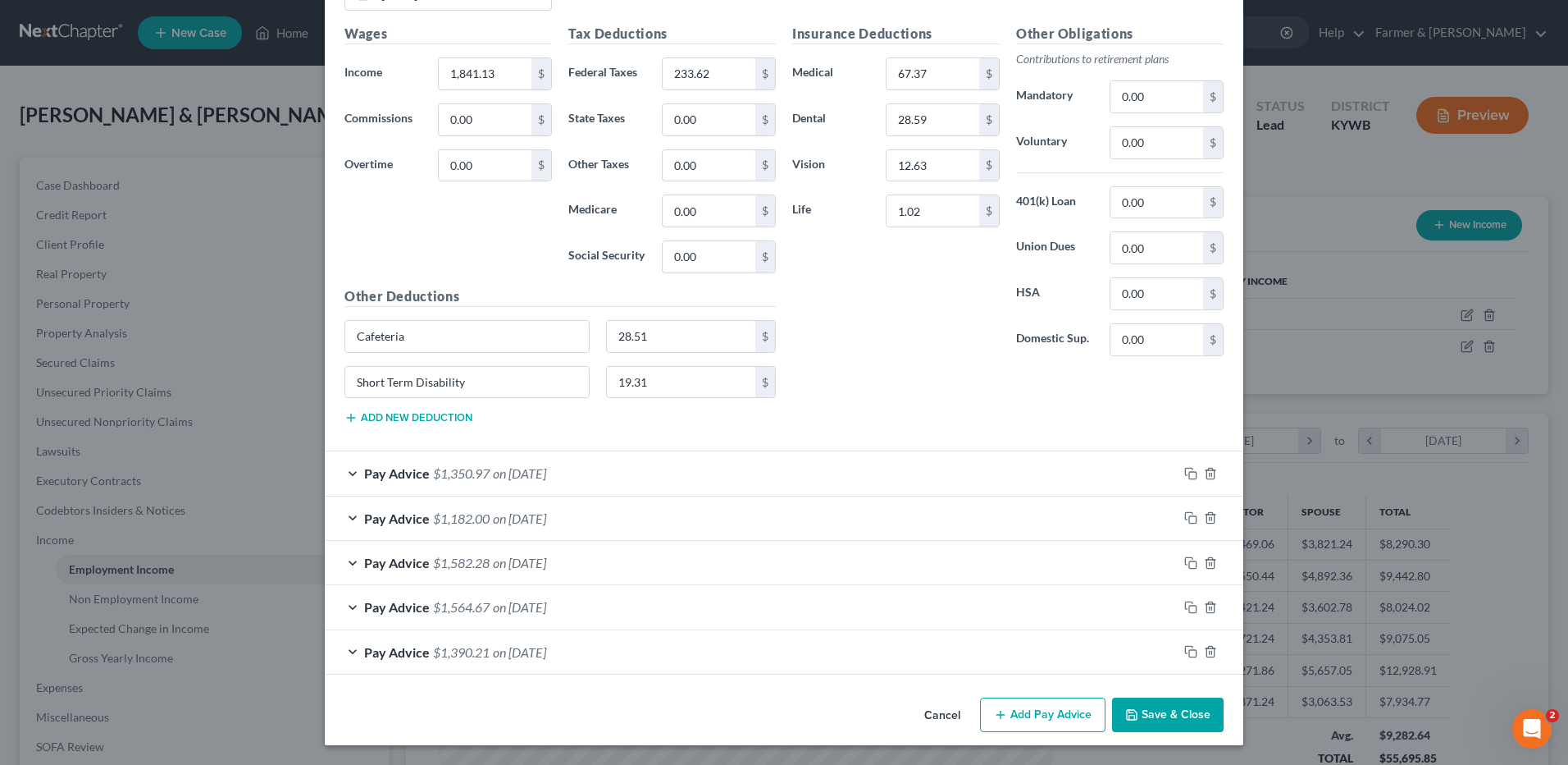
click at [1140, 724] on button "Save & Close" at bounding box center [1168, 715] width 111 height 35
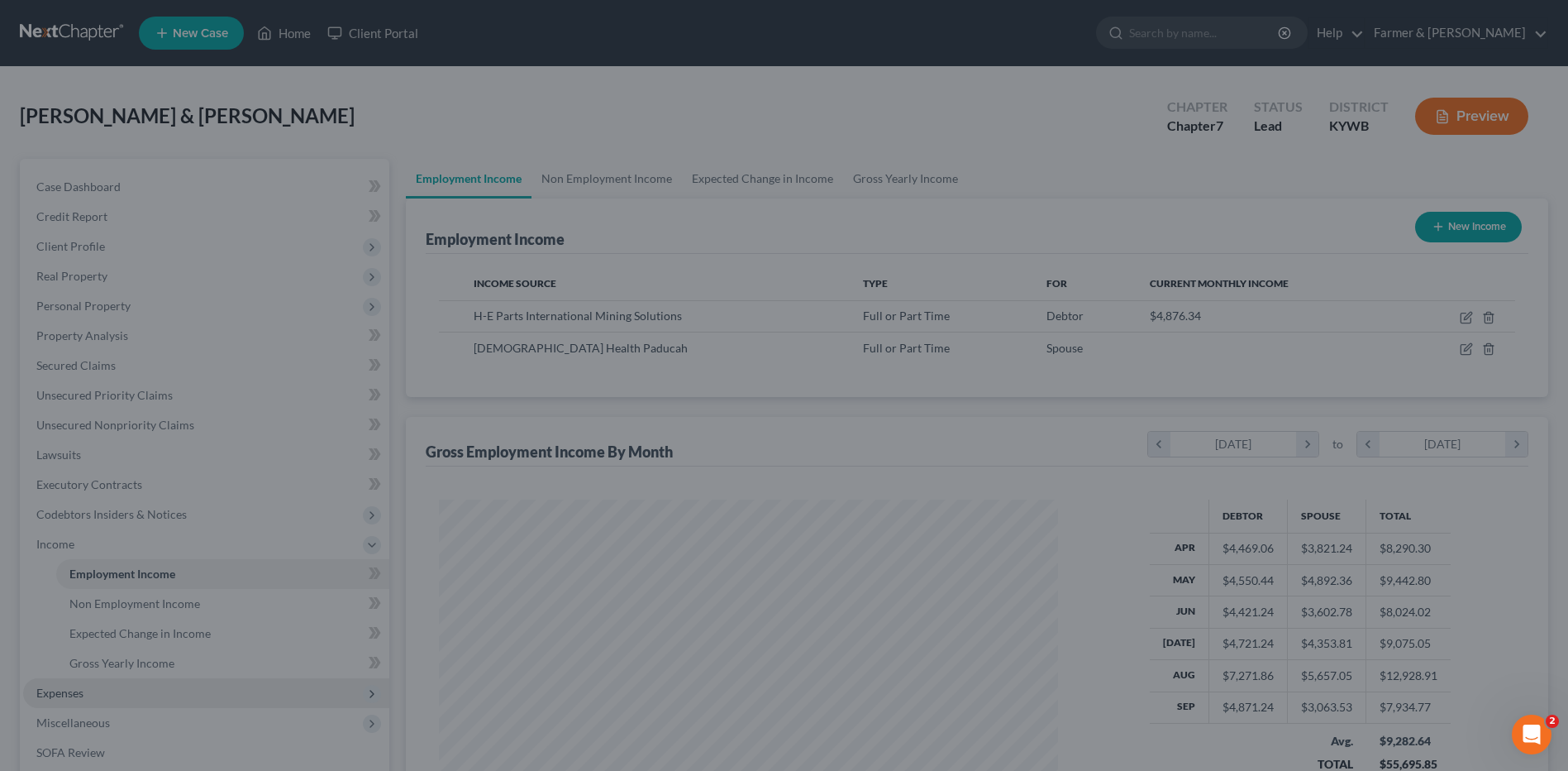
scroll to position [826552, 825902]
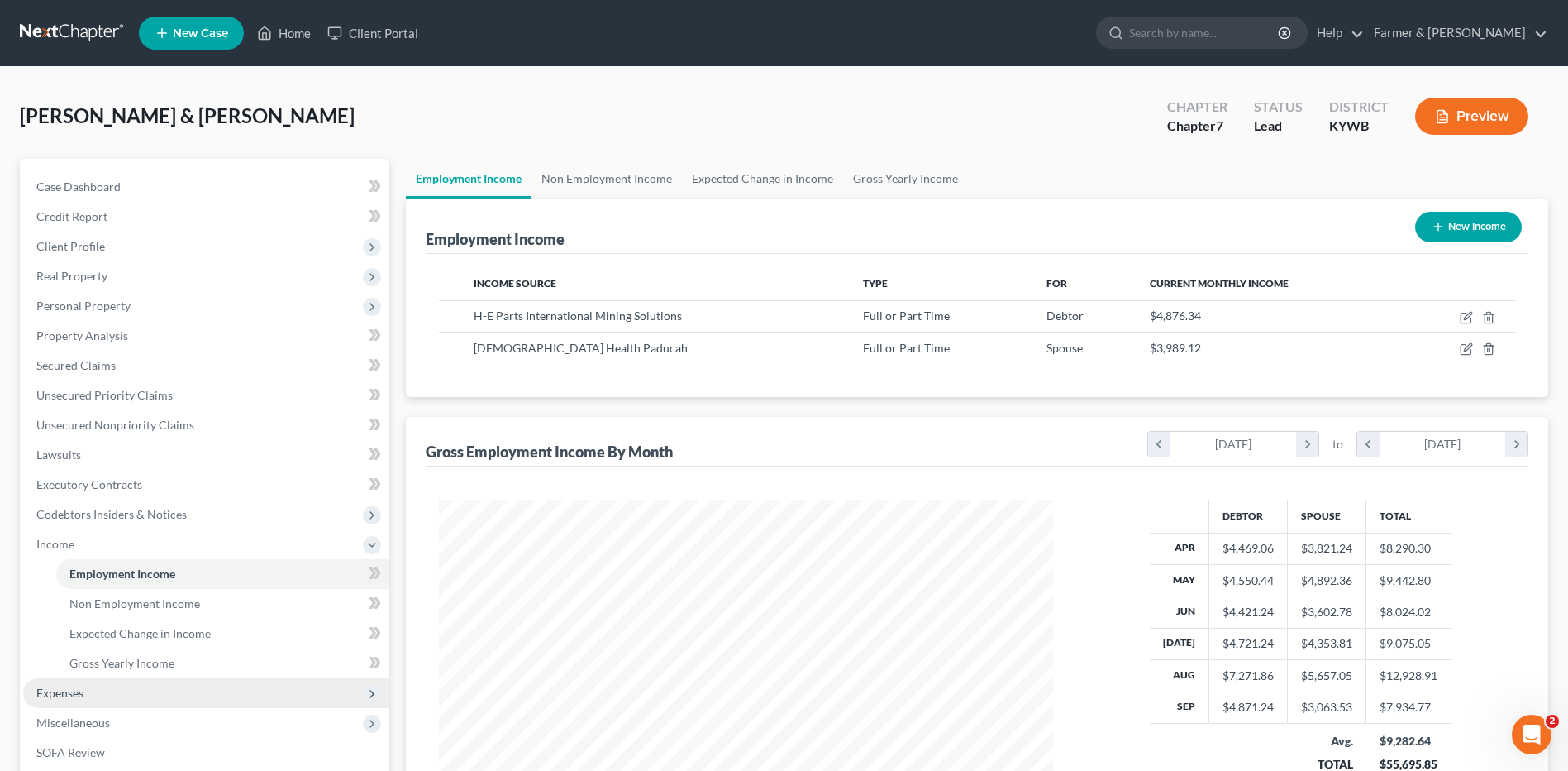
click at [92, 690] on span "Expenses" at bounding box center [206, 693] width 366 height 30
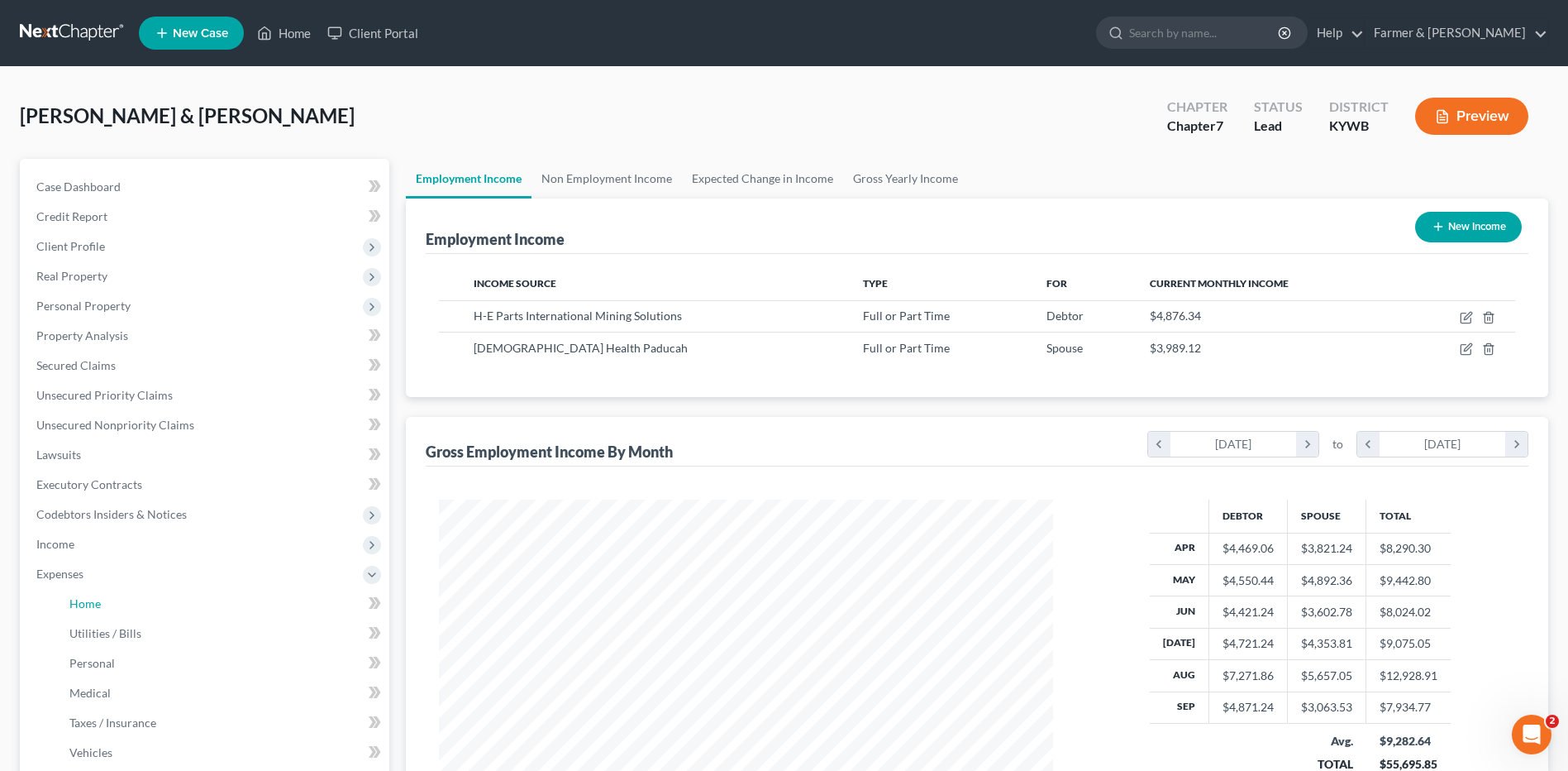
drag, startPoint x: 131, startPoint y: 616, endPoint x: 1491, endPoint y: 406, distance: 1376.1
click at [133, 616] on link "Home" at bounding box center [223, 604] width 333 height 30
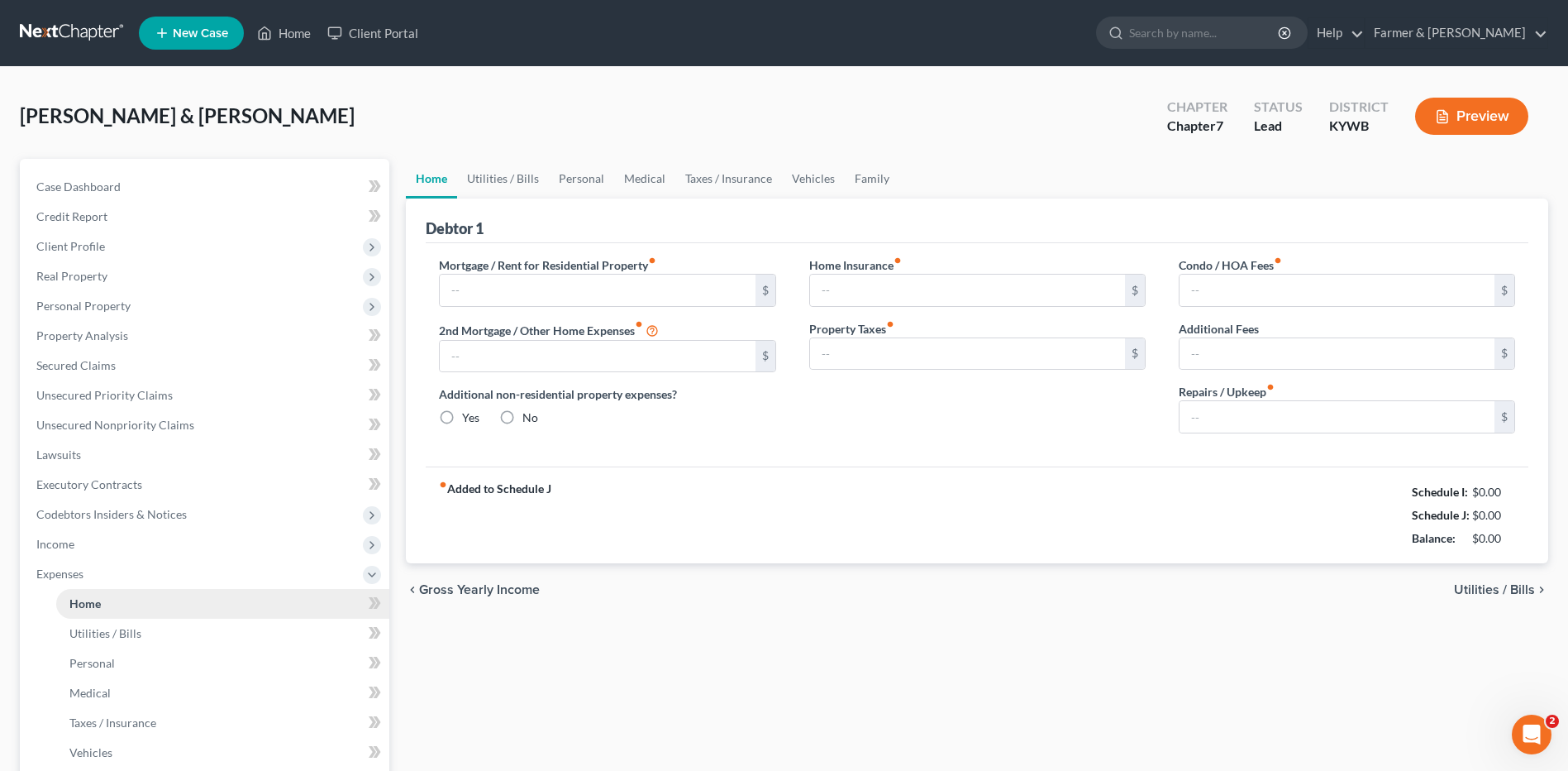
click at [100, 598] on link "Home" at bounding box center [223, 604] width 333 height 30
type input "875.00"
type input "0.00"
radio input "true"
type input "0.00"
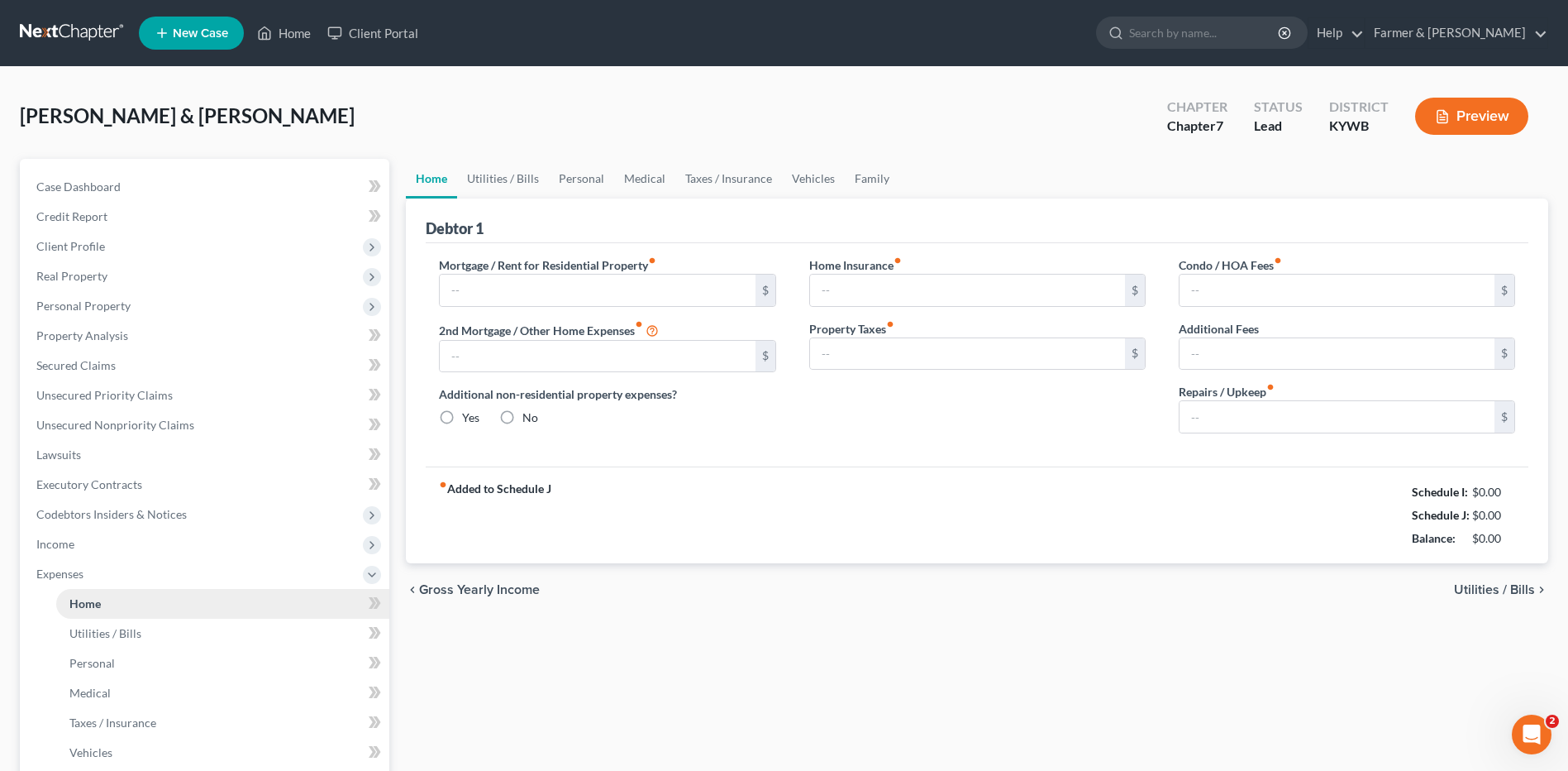
type input "0.00"
type input "100.00"
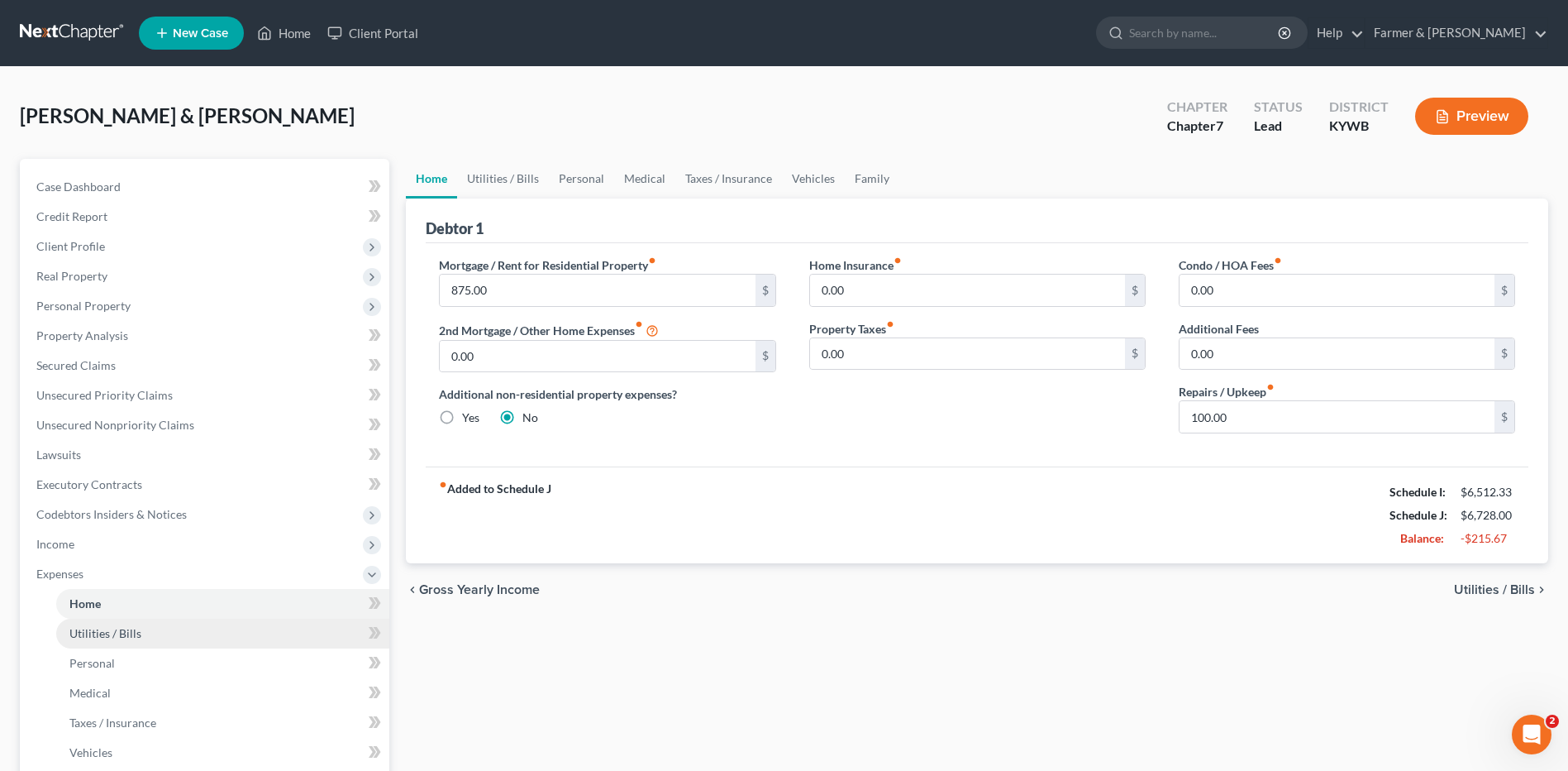
click at [170, 621] on link "Utilities / Bills" at bounding box center [223, 633] width 333 height 30
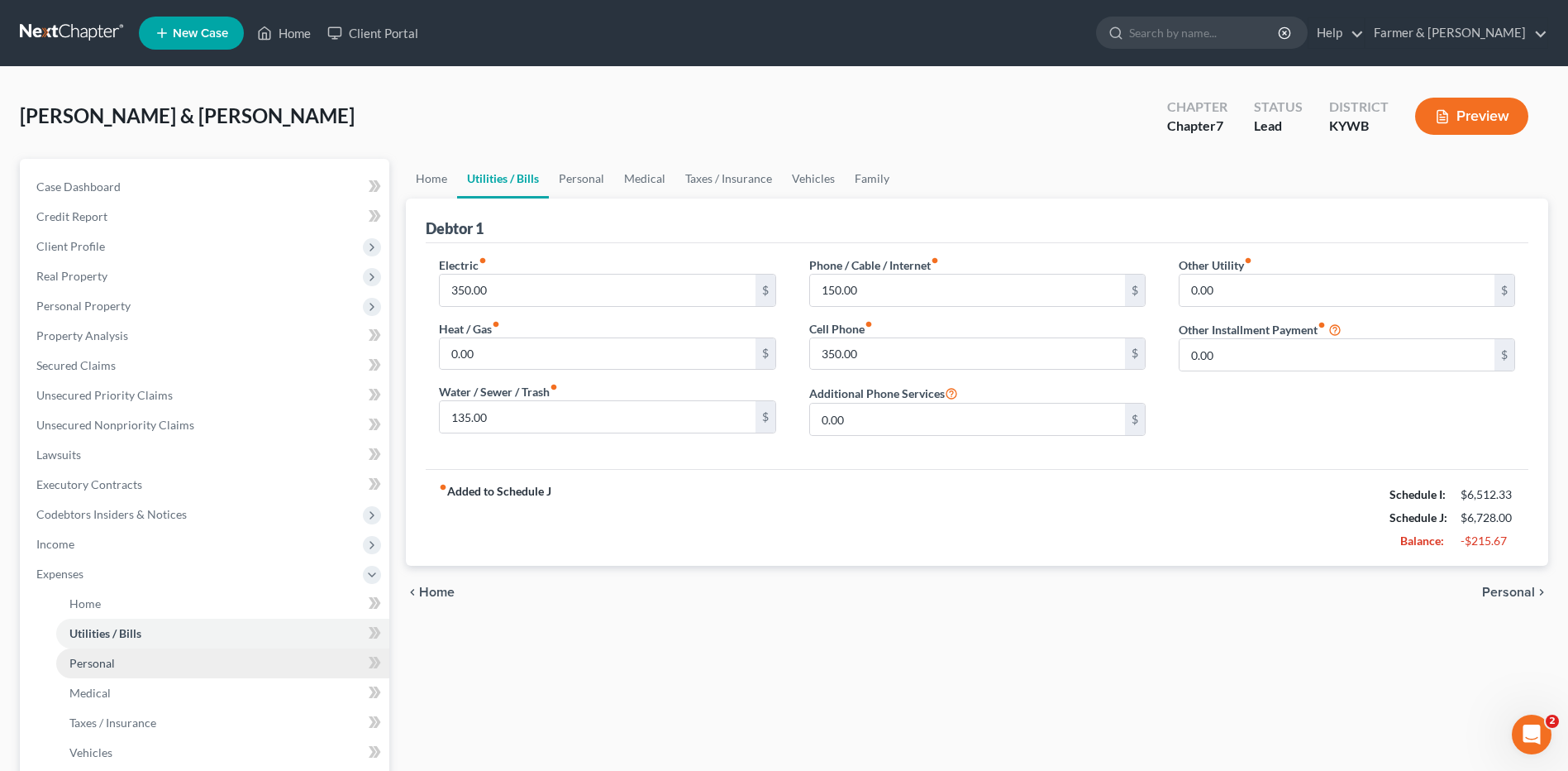
click at [154, 652] on link "Personal" at bounding box center [223, 663] width 333 height 30
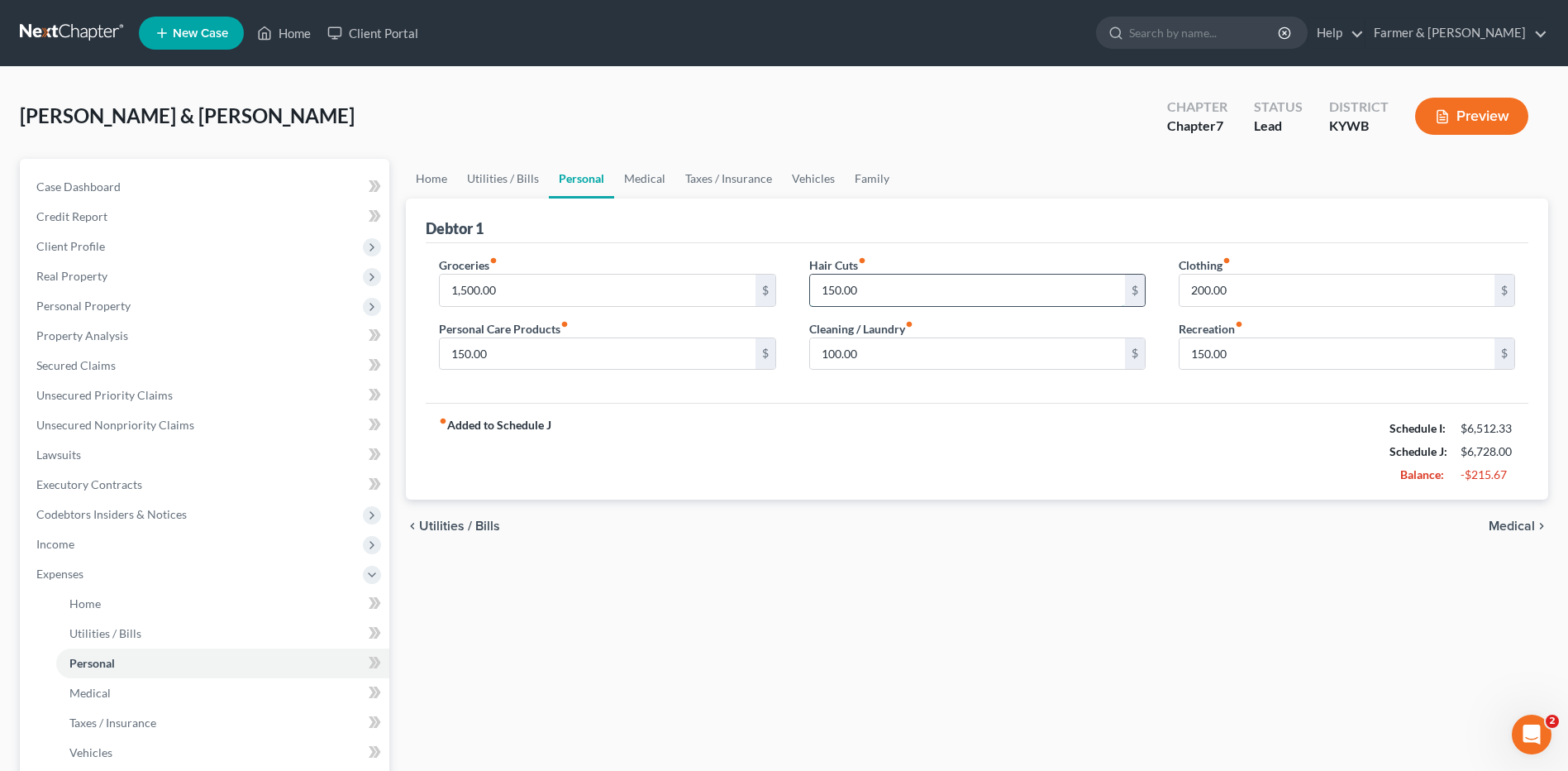
click at [894, 293] on input "150.00" at bounding box center [967, 290] width 315 height 32
type input "85.00"
type input "75.00"
type input "125.00"
click at [540, 288] on input "1,500.00" at bounding box center [596, 290] width 315 height 32
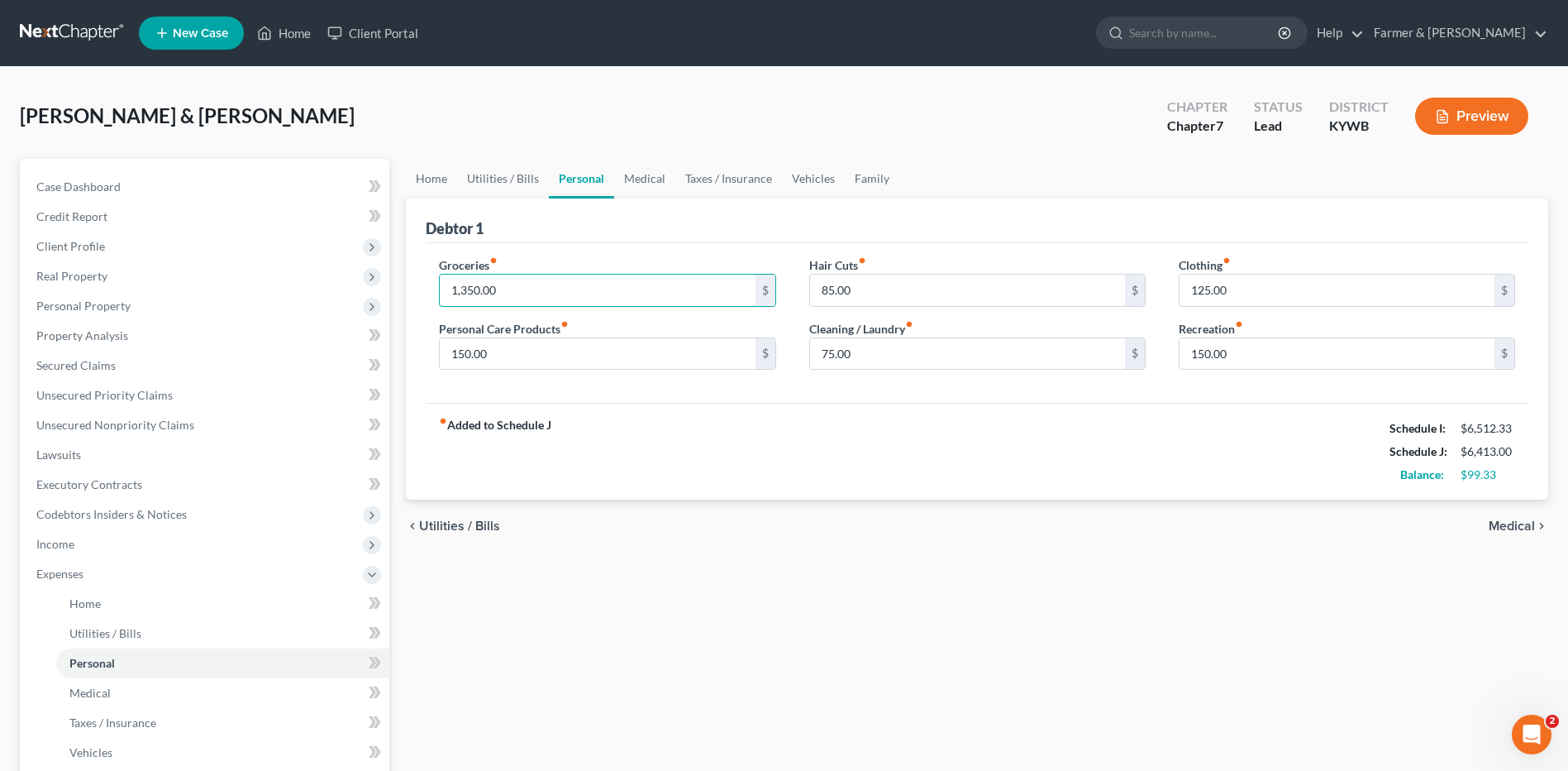
drag, startPoint x: 539, startPoint y: 288, endPoint x: 427, endPoint y: 298, distance: 112.4
click at [437, 292] on div "Groceries fiber_manual_record 1,350.00 $ Personal Care Products fiber_manual_re…" at bounding box center [607, 320] width 370 height 127
type input "1,450.00"
click at [106, 684] on link "Medical" at bounding box center [223, 693] width 333 height 30
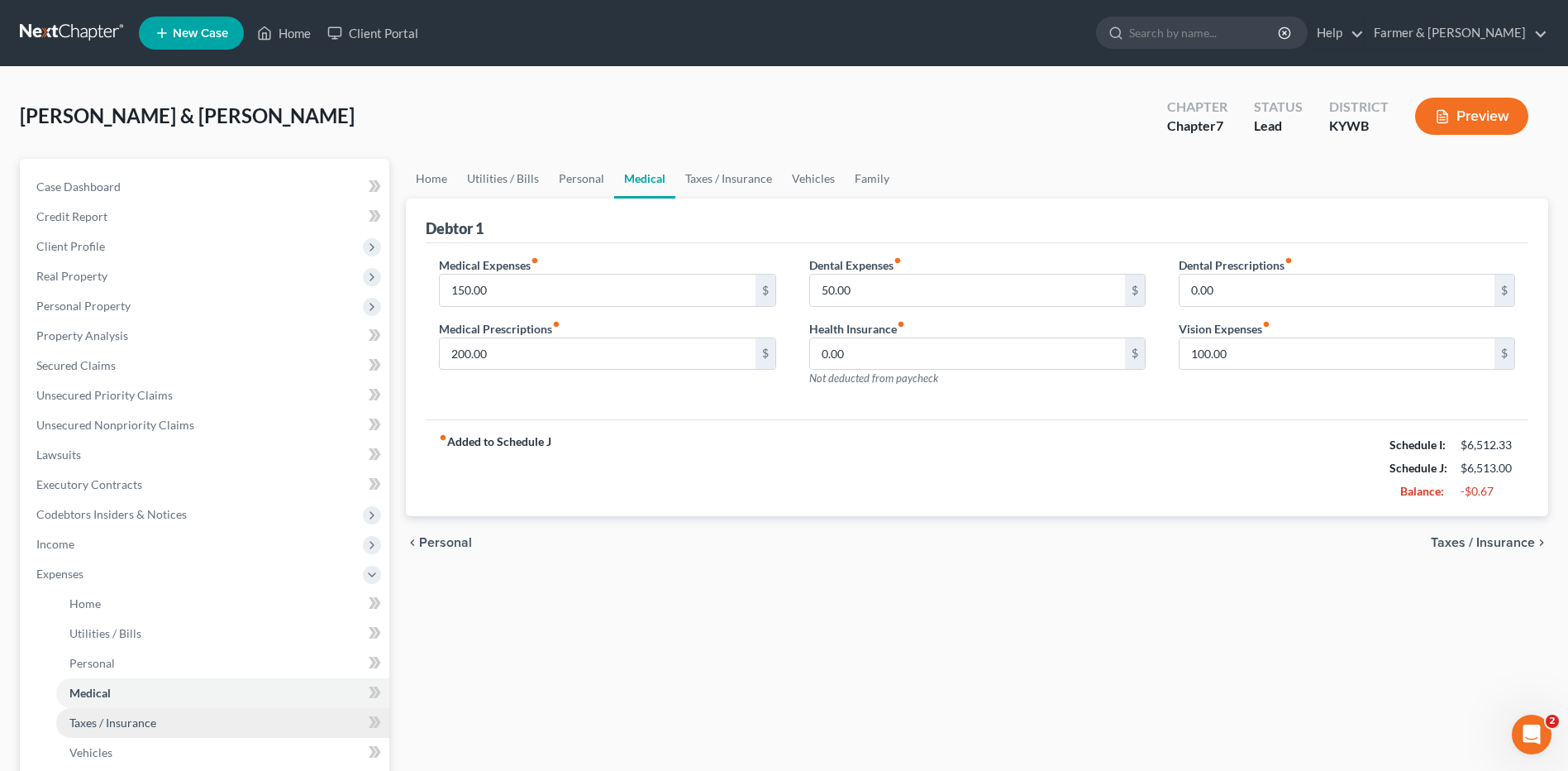
click at [117, 719] on span "Taxes / Insurance" at bounding box center [113, 722] width 86 height 14
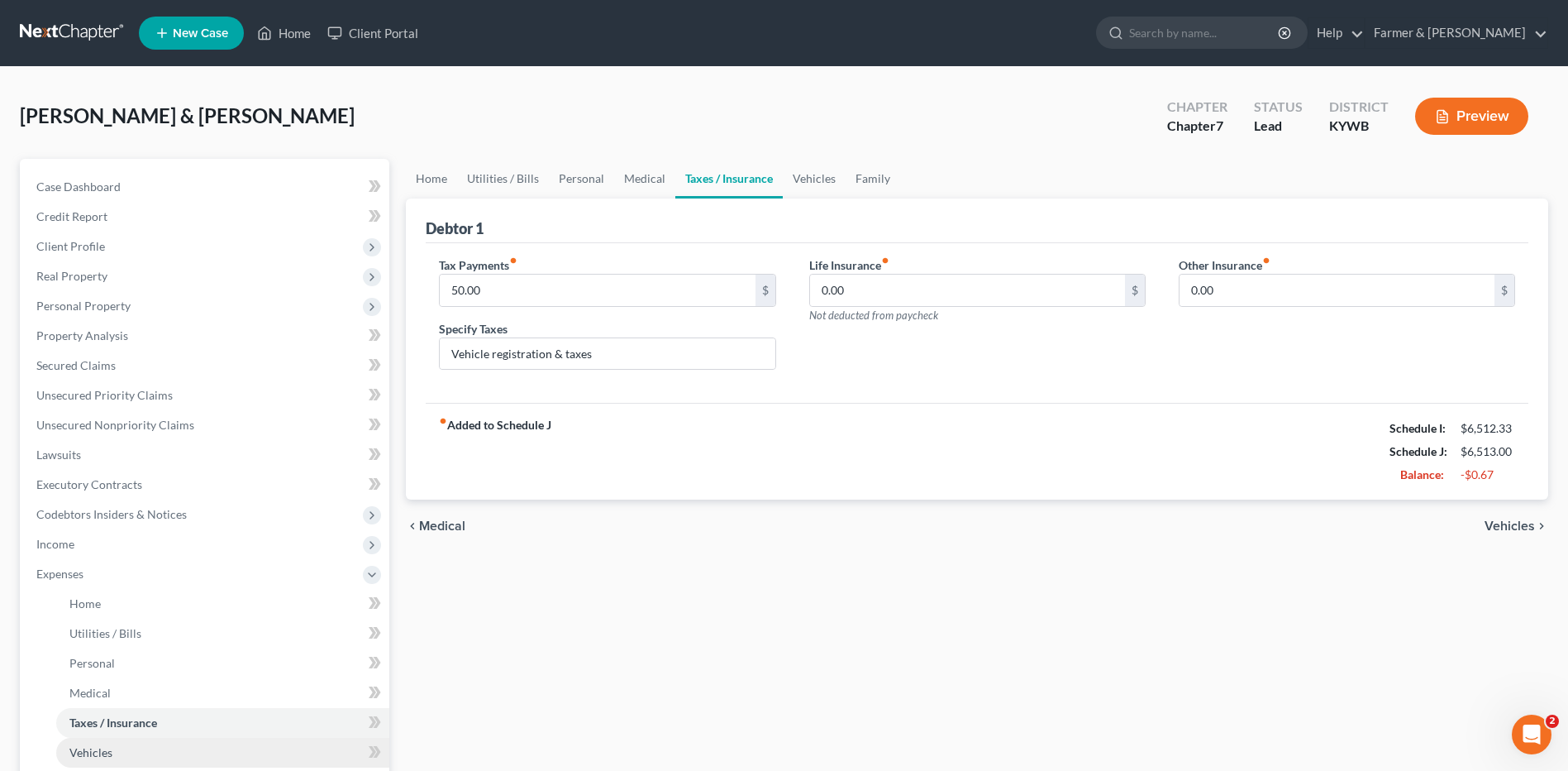
click at [109, 755] on span "Vehicles" at bounding box center [91, 752] width 43 height 14
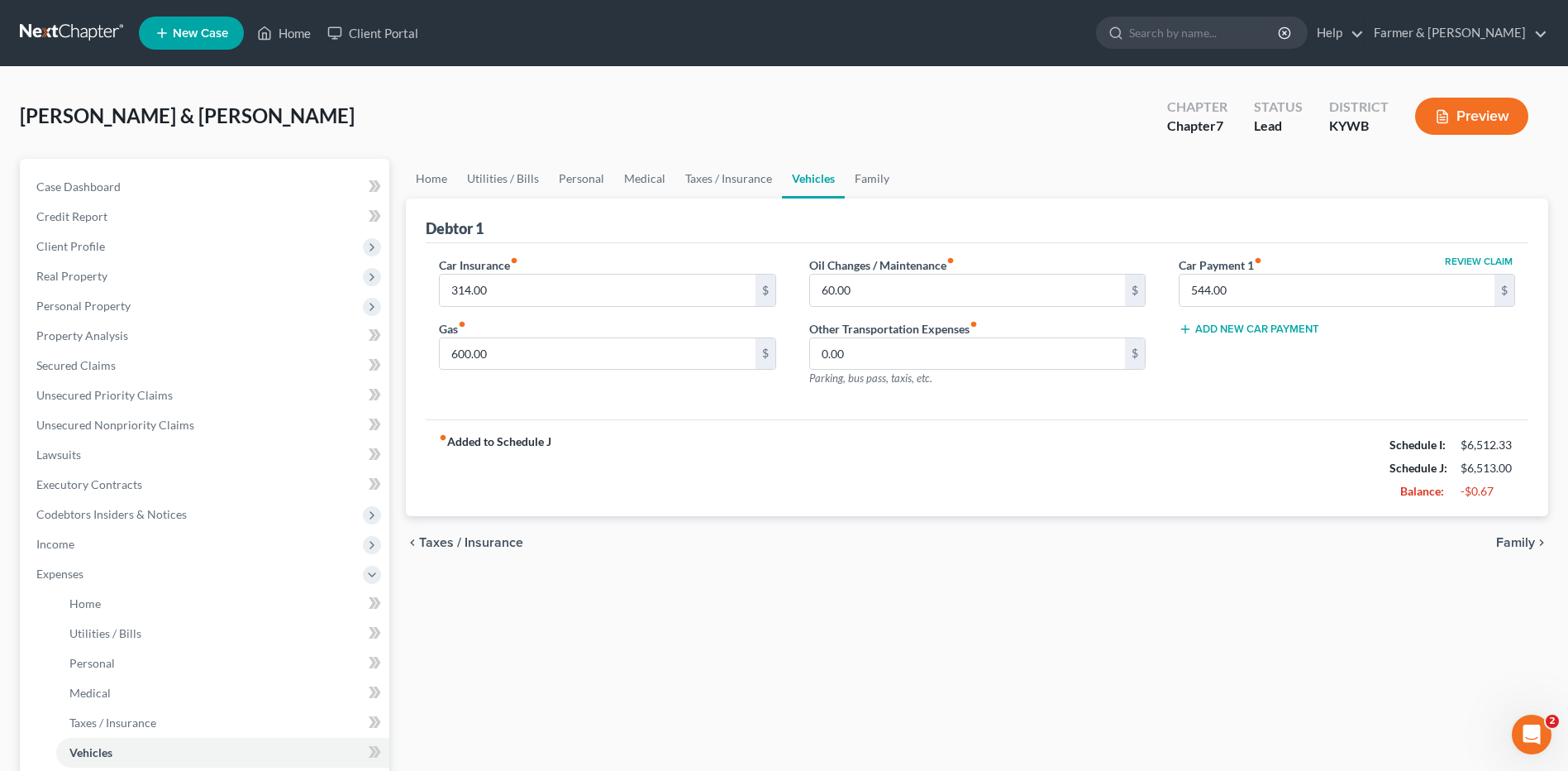
scroll to position [83, 0]
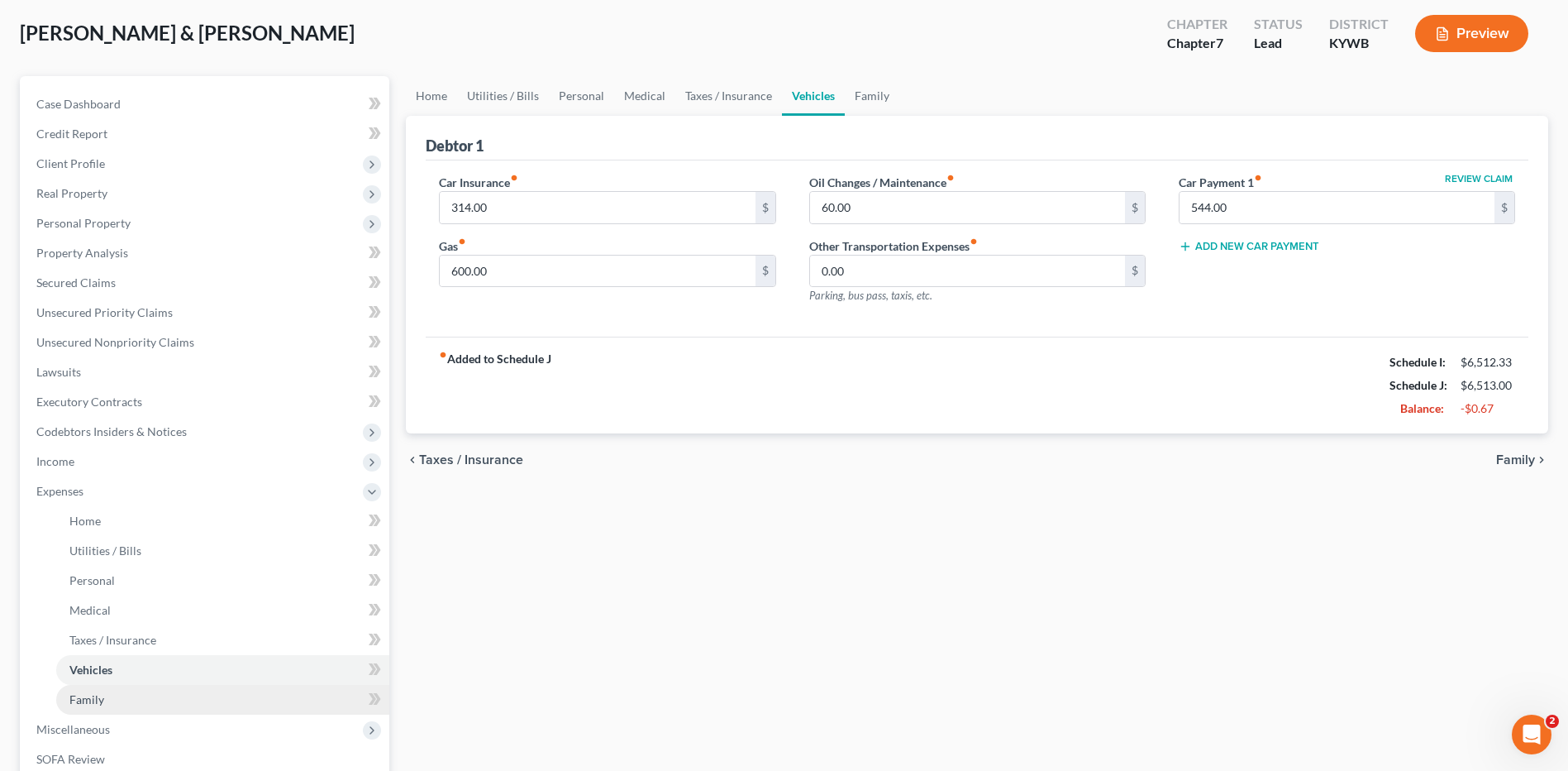
click at [132, 700] on link "Family" at bounding box center [223, 700] width 333 height 30
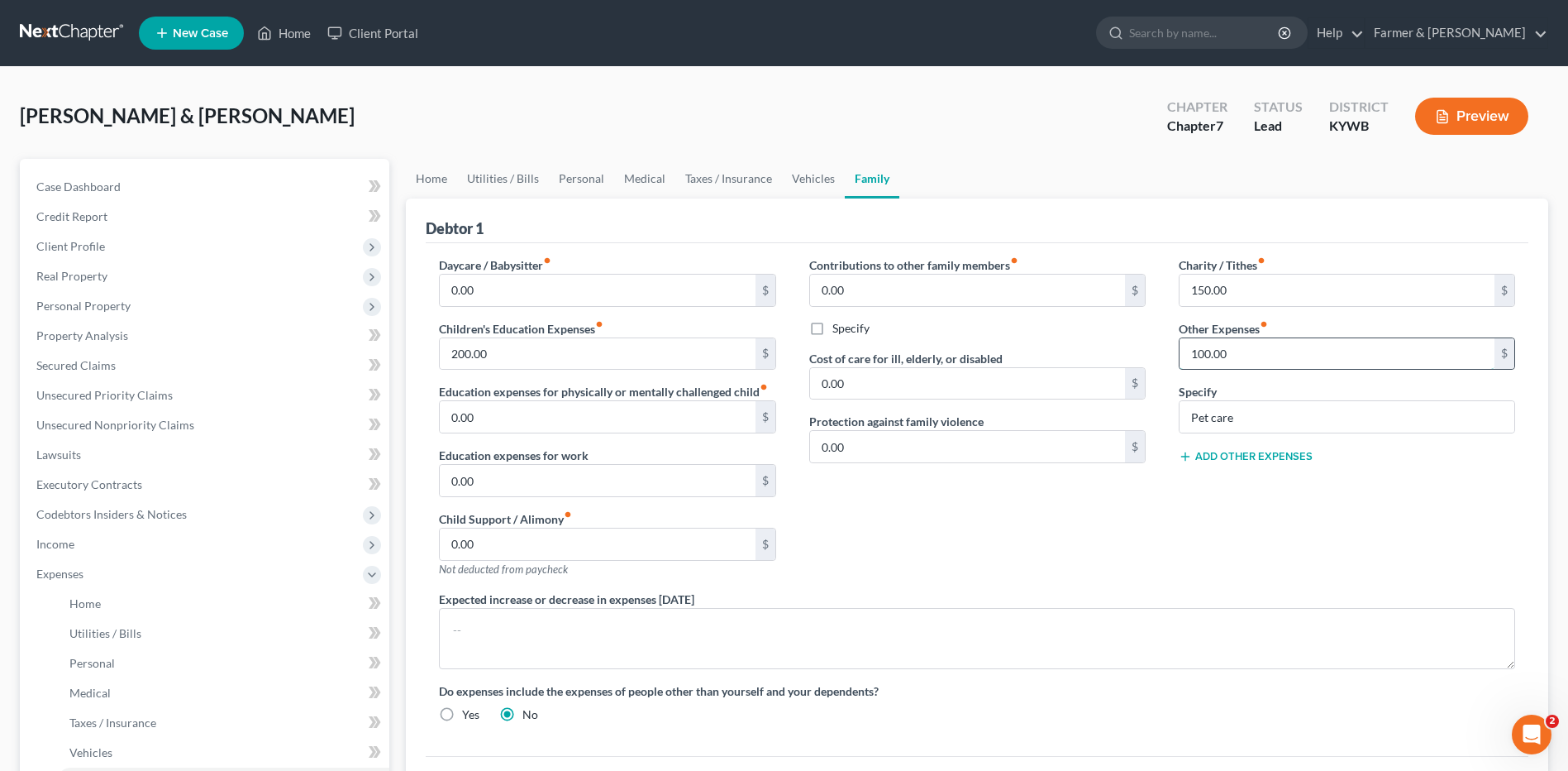
click at [1283, 356] on input "100.00" at bounding box center [1336, 354] width 315 height 32
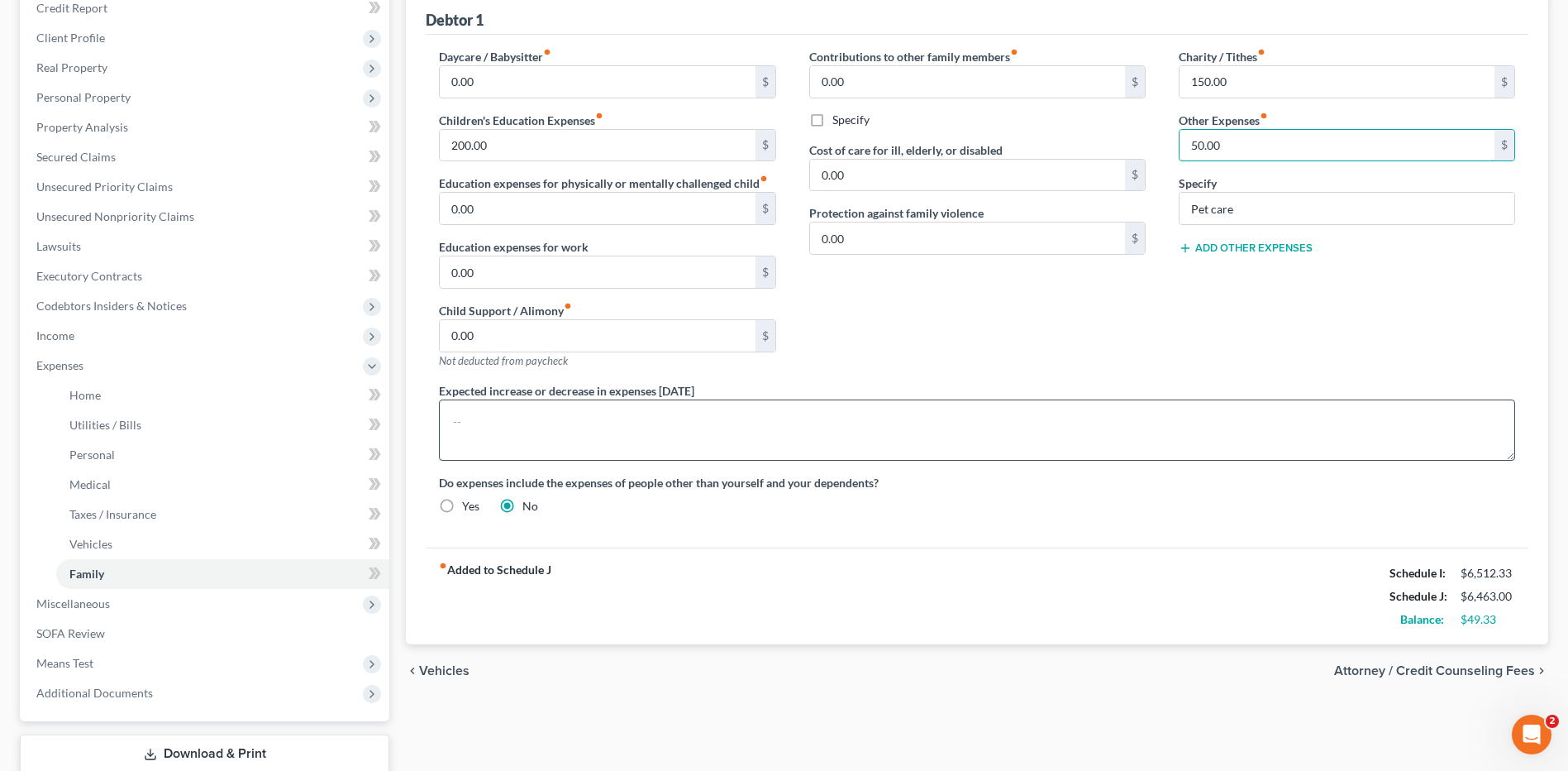
scroll to position [317, 0]
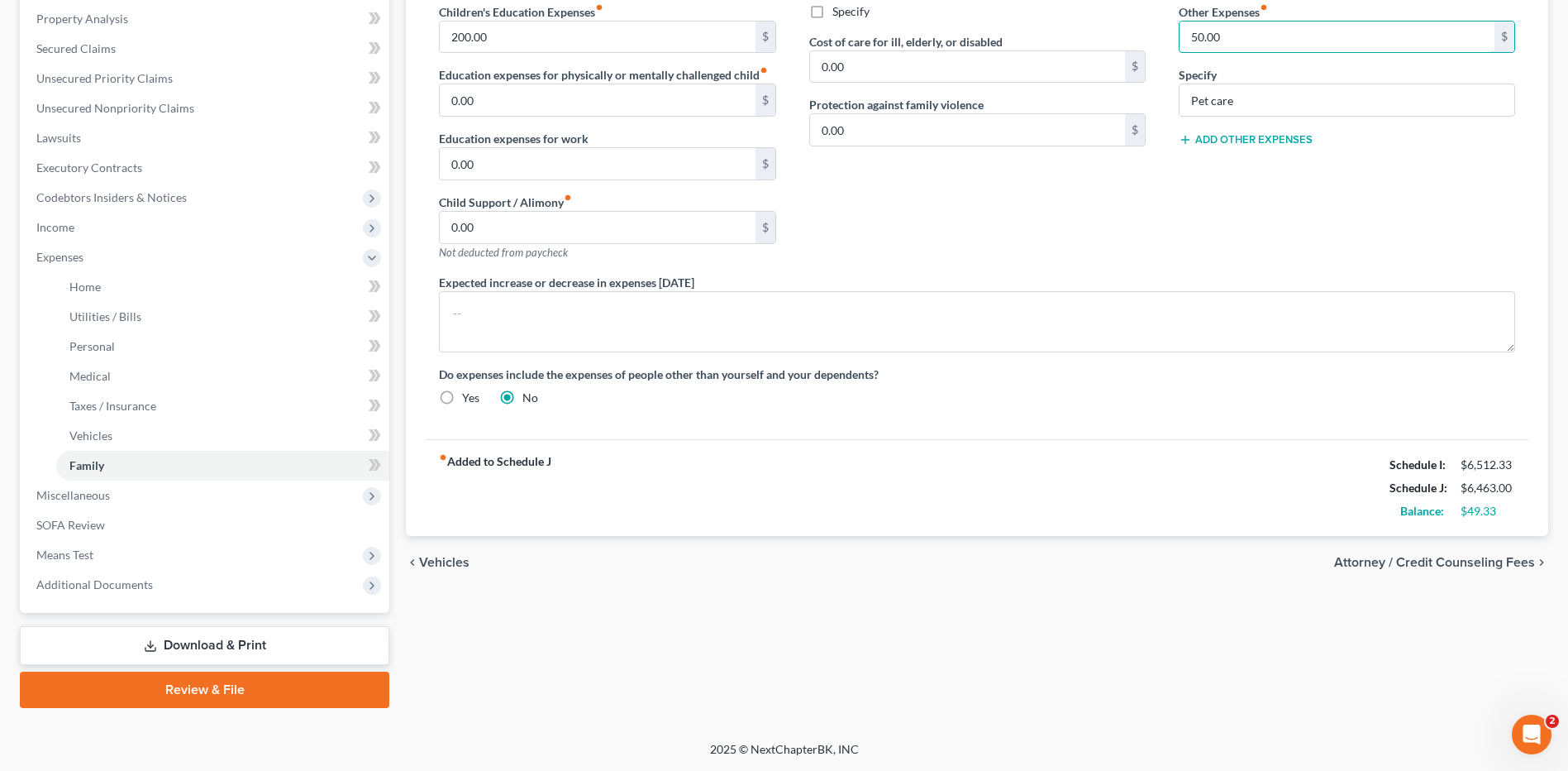
type input "50.00"
drag, startPoint x: 1167, startPoint y: 244, endPoint x: 1111, endPoint y: 368, distance: 136.1
click at [1166, 243] on div "Charity / Tithes fiber_manual_record 150.00 $ Other Expenses fiber_manual_recor…" at bounding box center [1346, 106] width 370 height 334
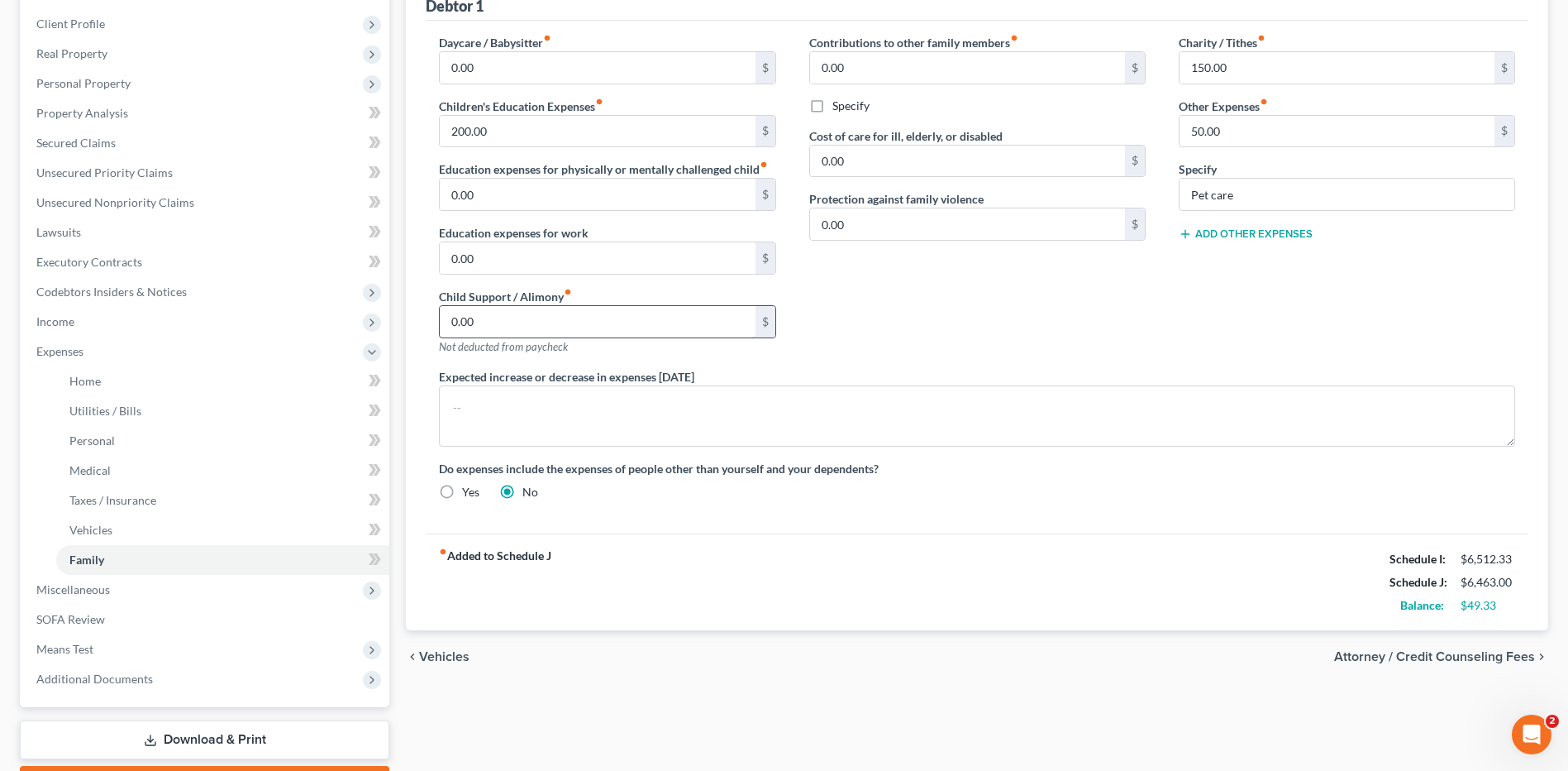
scroll to position [151, 0]
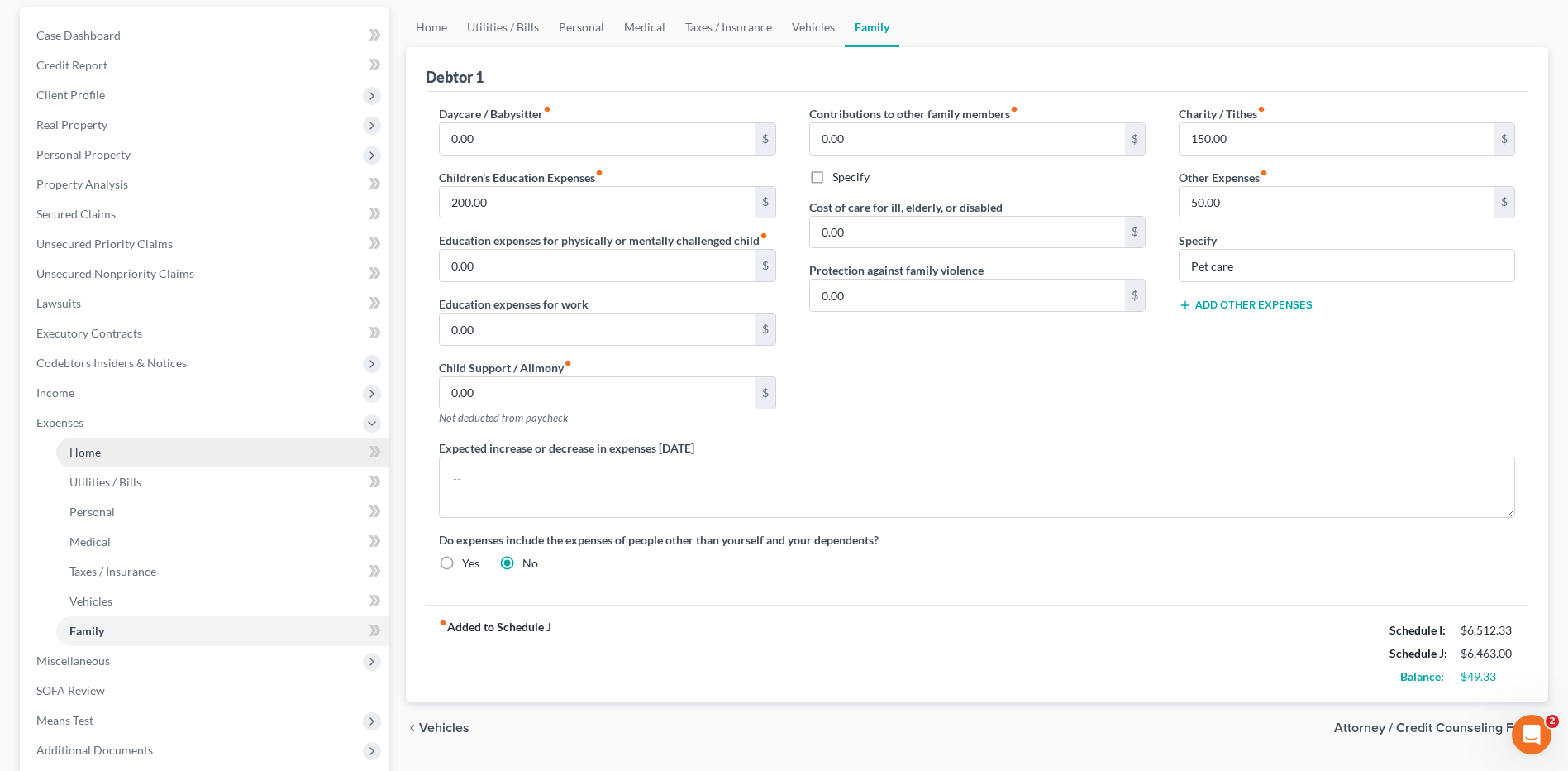
click at [124, 448] on link "Home" at bounding box center [223, 452] width 333 height 30
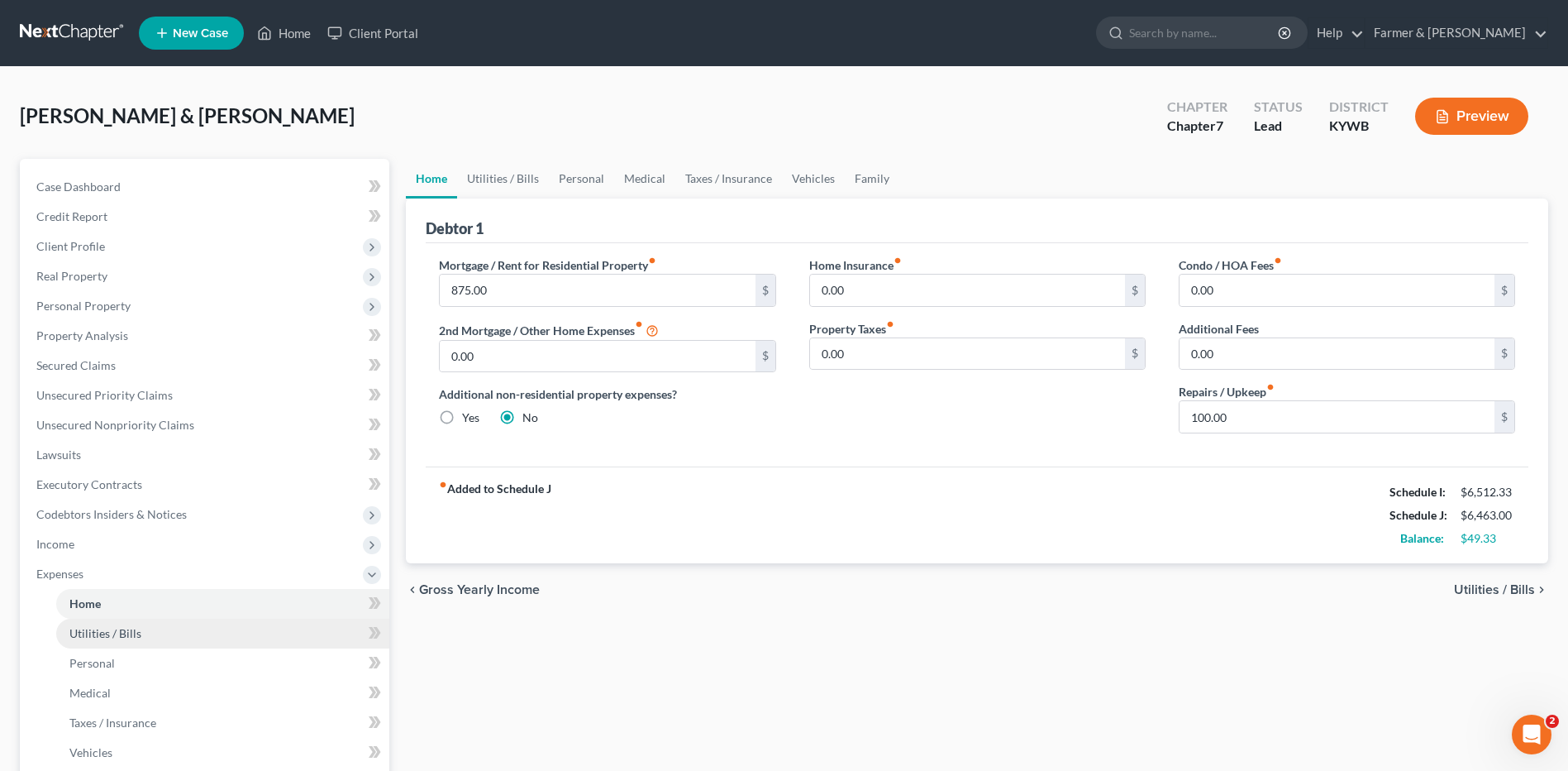
click at [115, 636] on span "Utilities / Bills" at bounding box center [105, 632] width 72 height 14
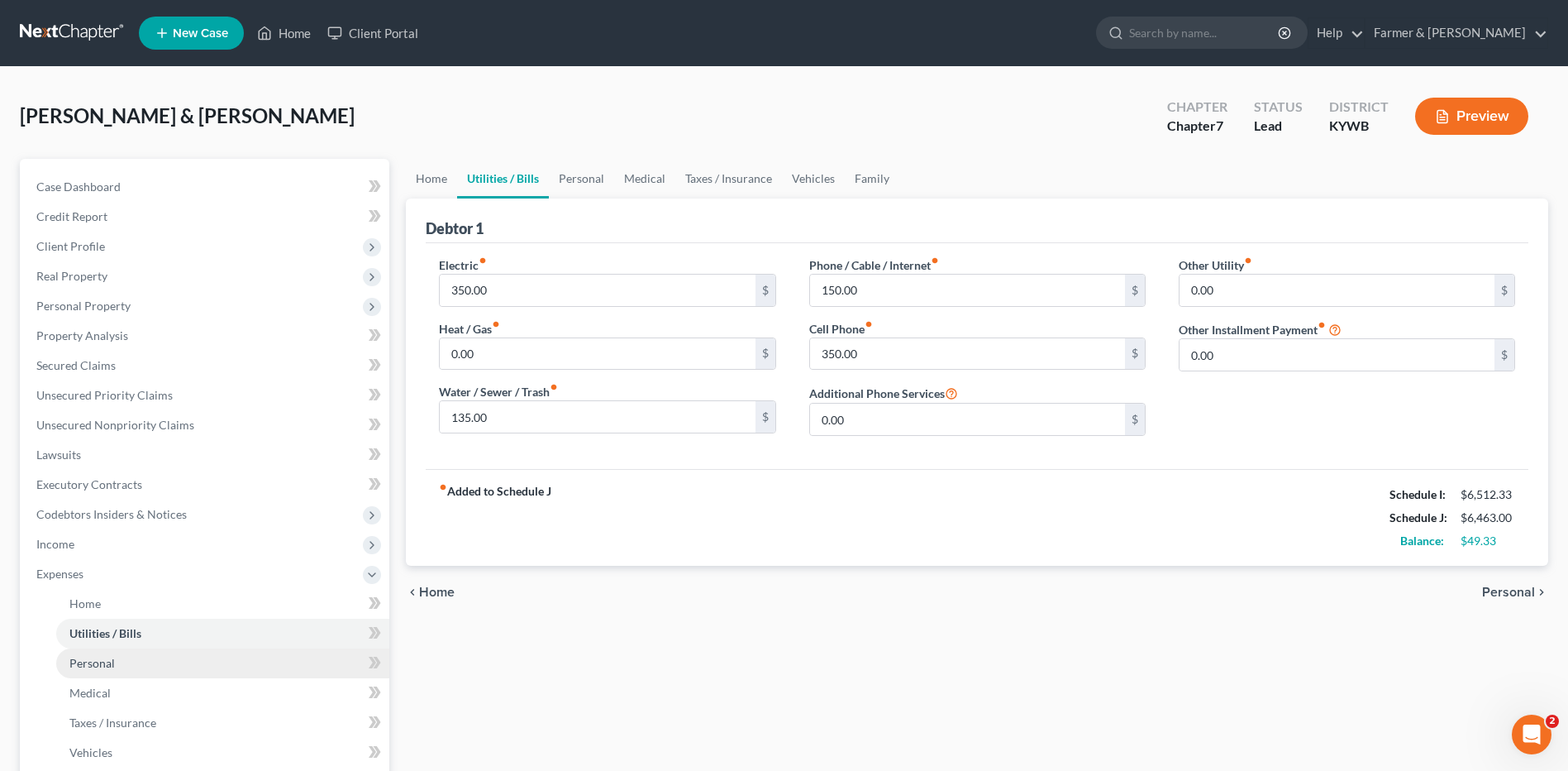
click at [117, 658] on link "Personal" at bounding box center [223, 663] width 333 height 30
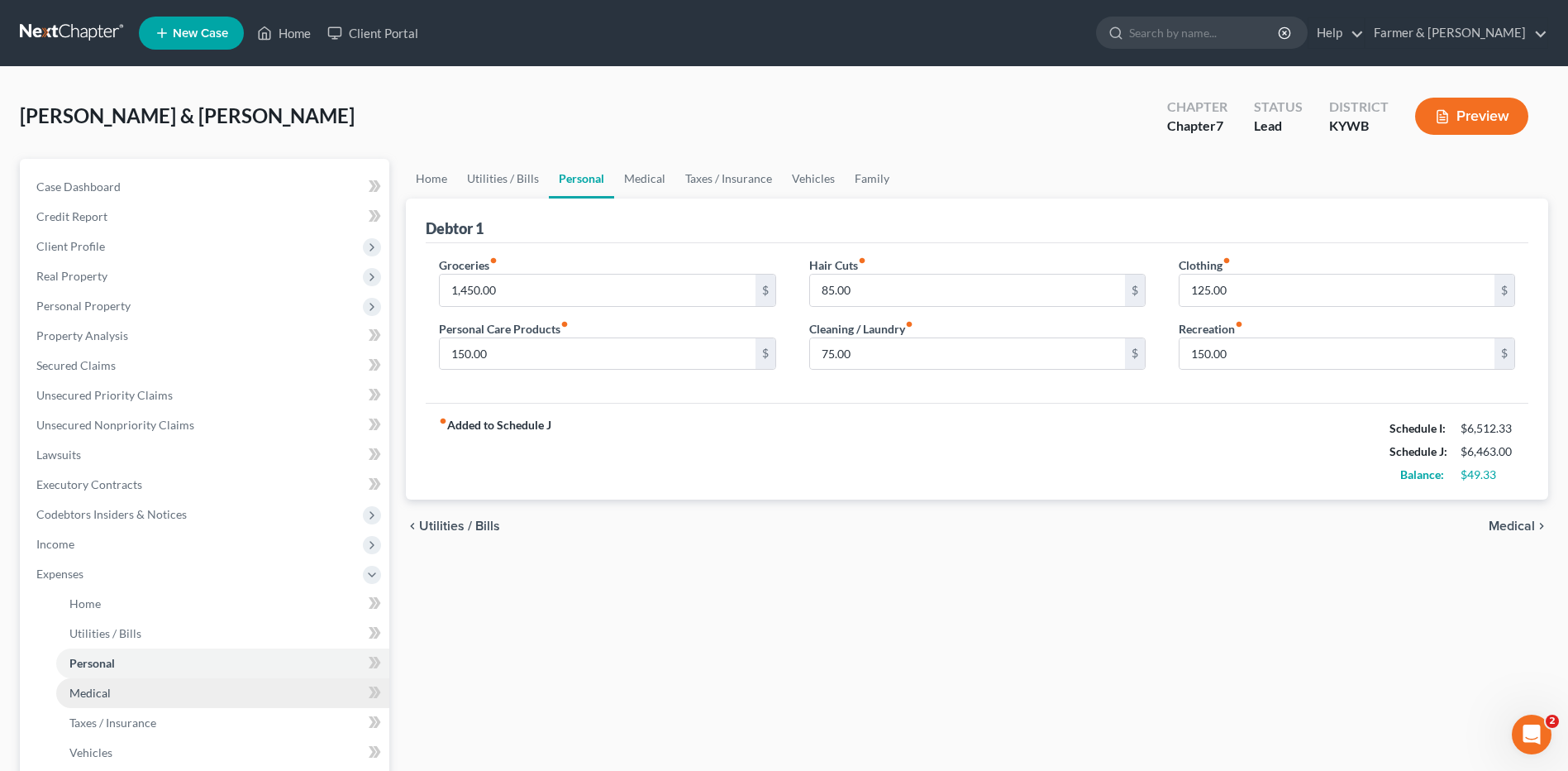
click at [117, 694] on link "Medical" at bounding box center [223, 693] width 333 height 30
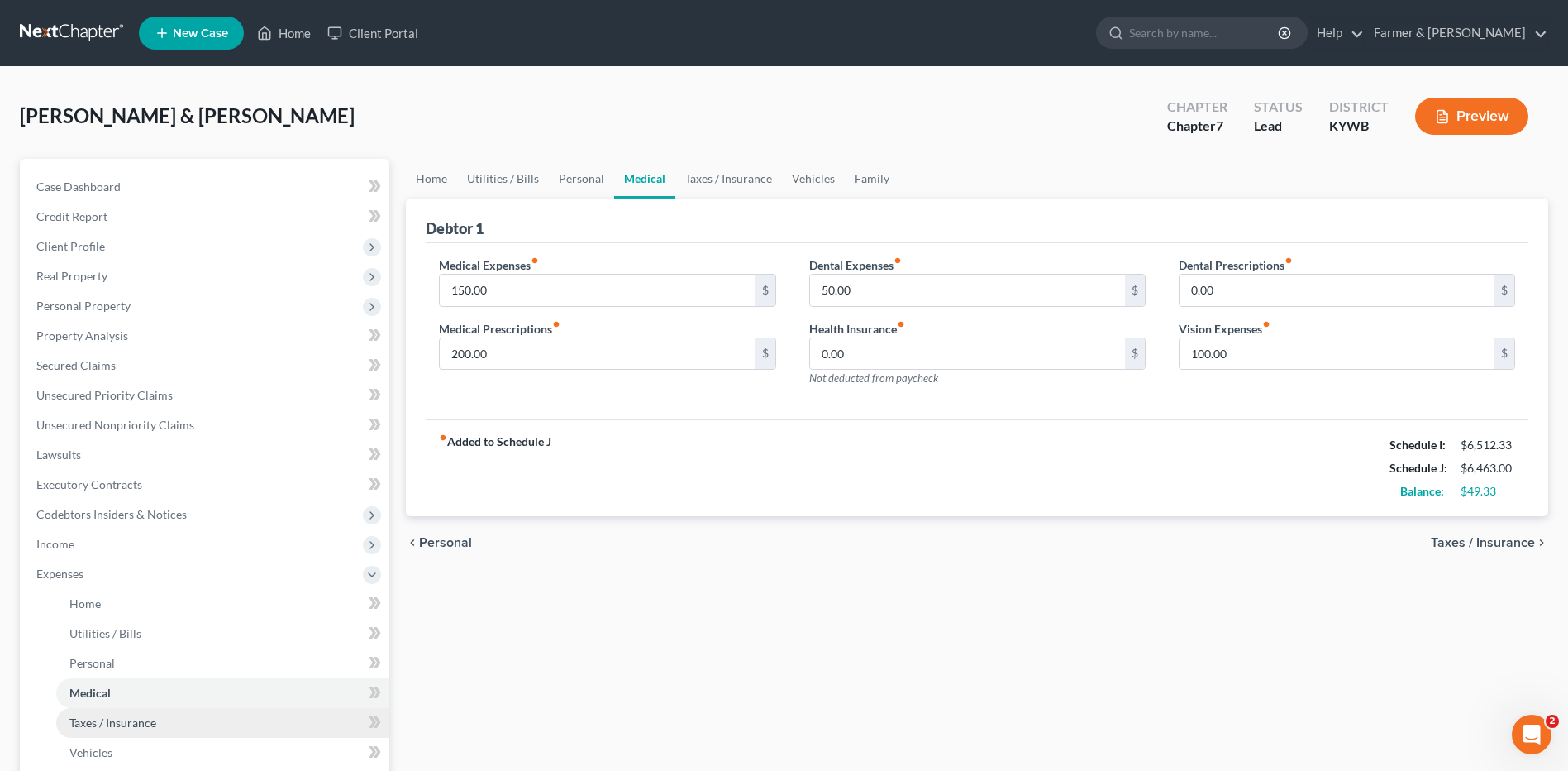
click at [122, 719] on span "Taxes / Insurance" at bounding box center [113, 722] width 86 height 14
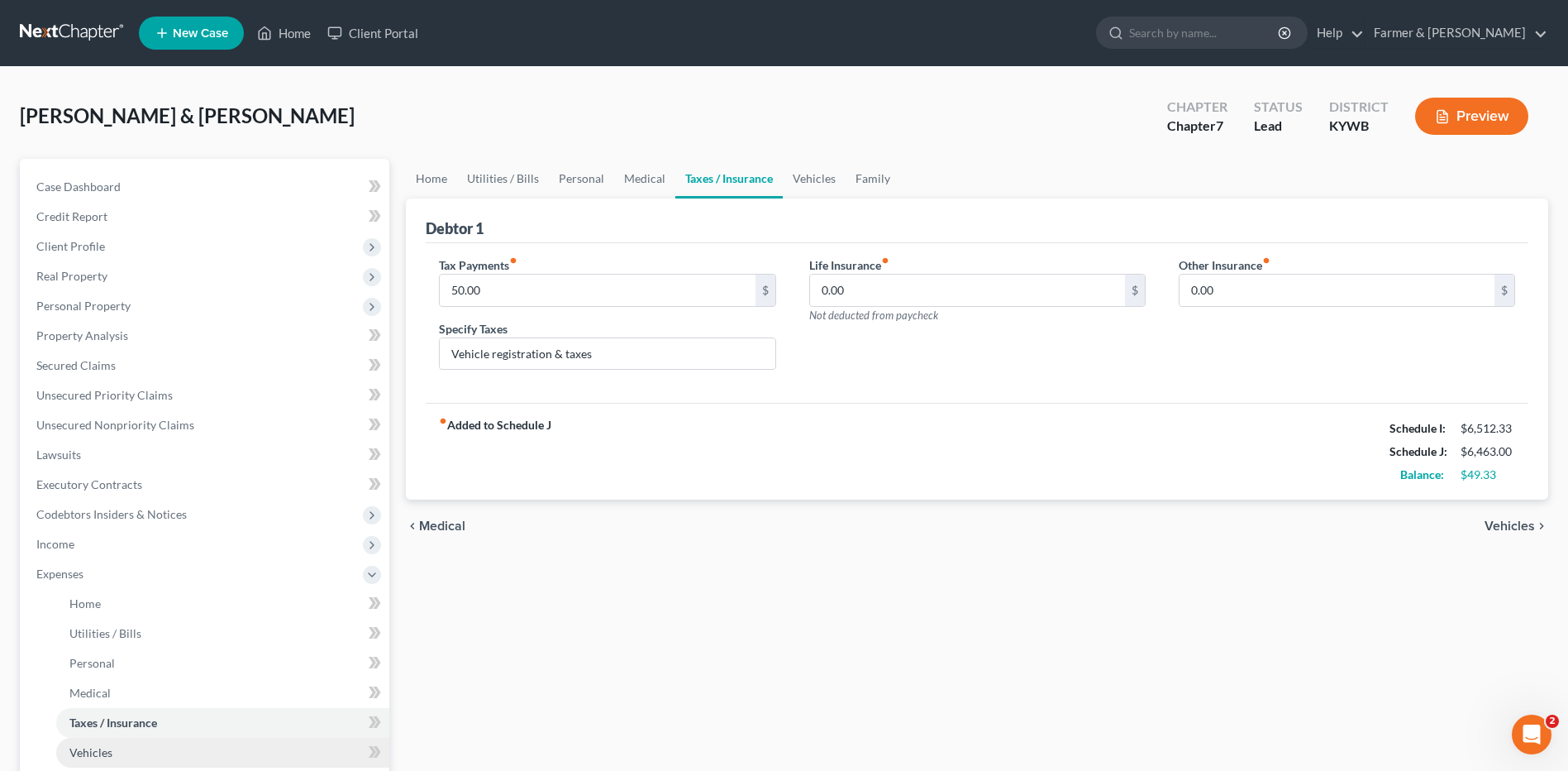
click at [121, 747] on link "Vehicles" at bounding box center [223, 753] width 333 height 30
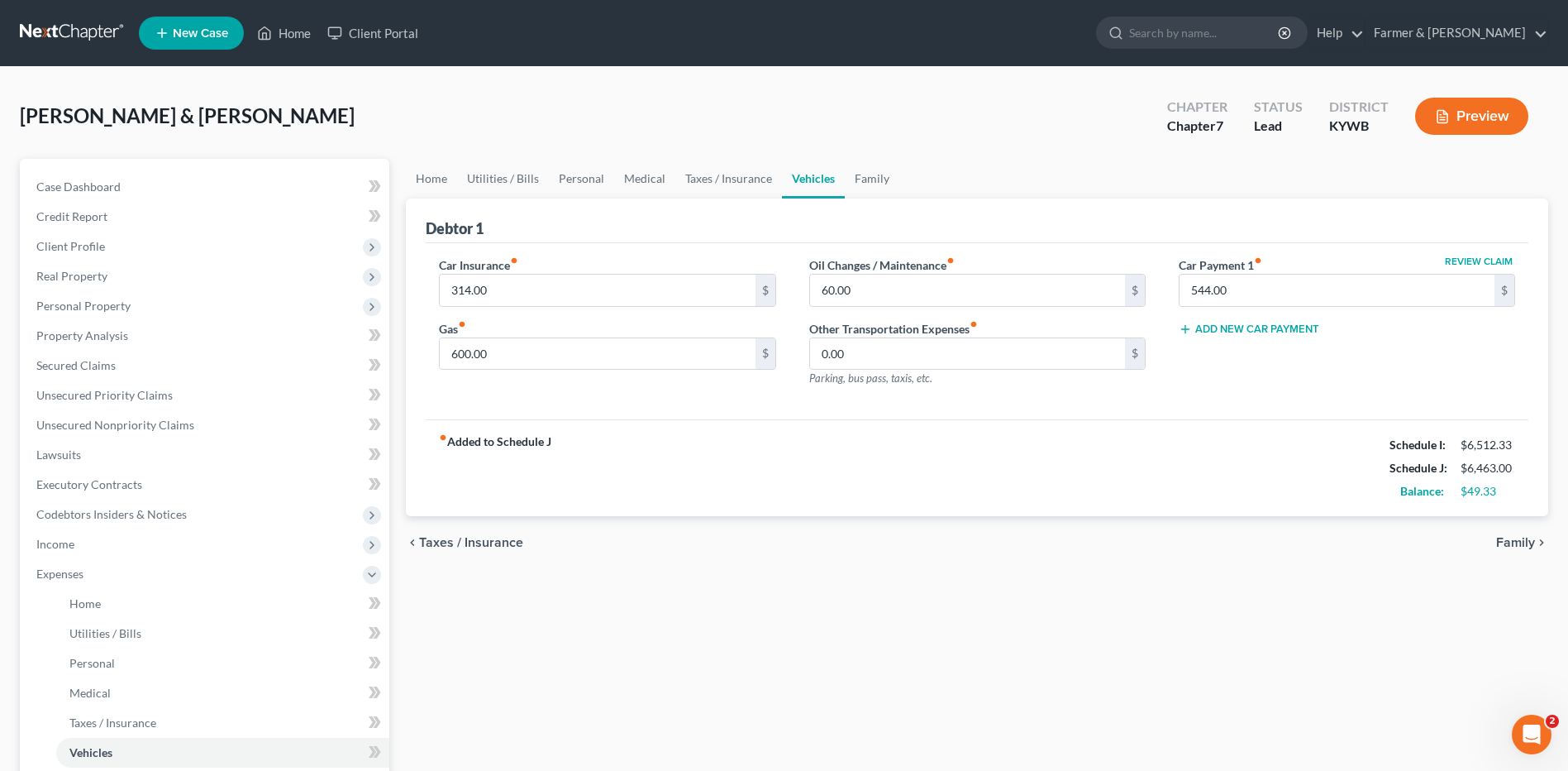
scroll to position [165, 0]
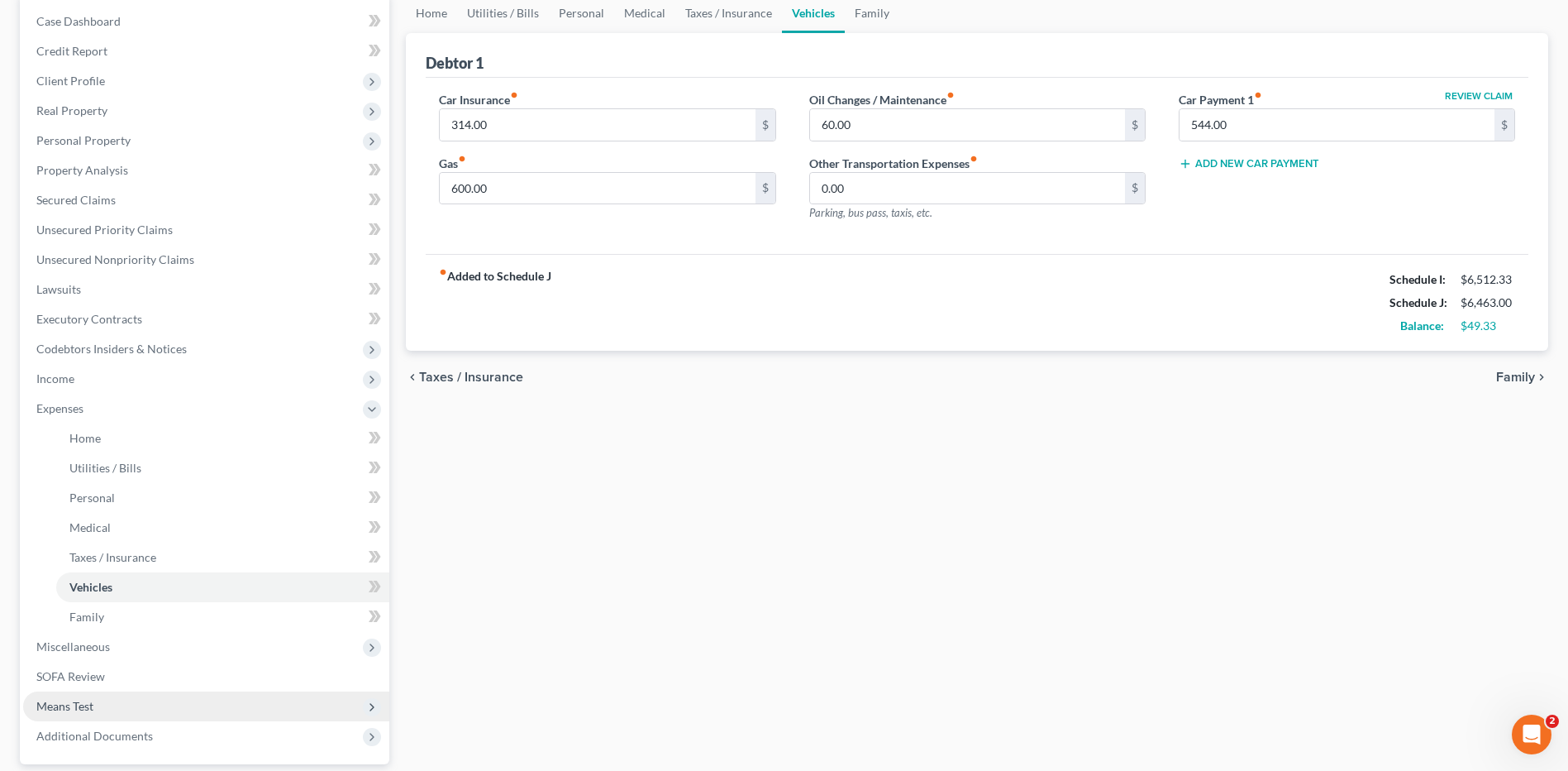
click at [105, 704] on span "Means Test" at bounding box center [206, 706] width 366 height 30
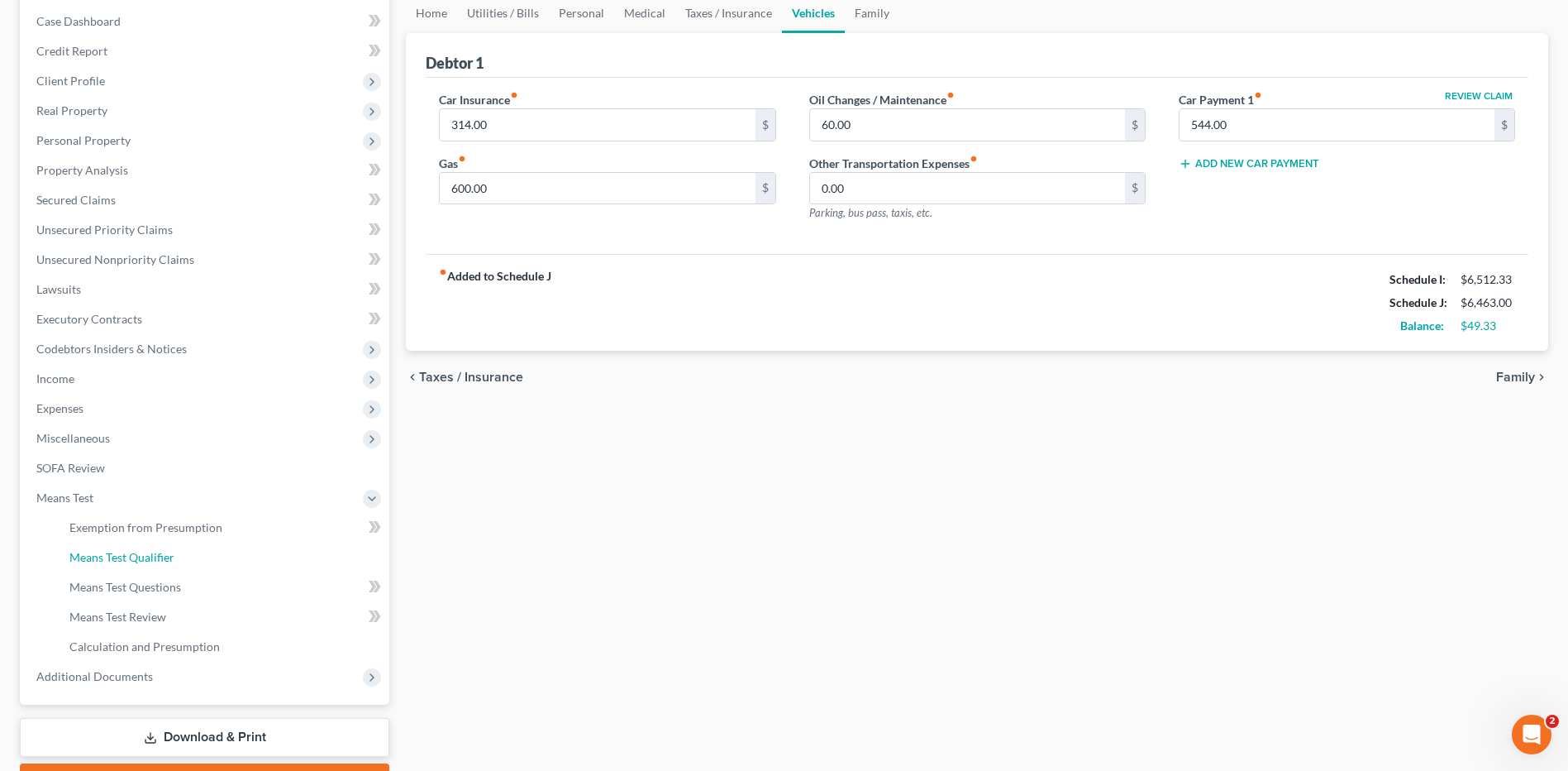
click at [174, 553] on span "Means Test Qualifier" at bounding box center [122, 557] width 105 height 14
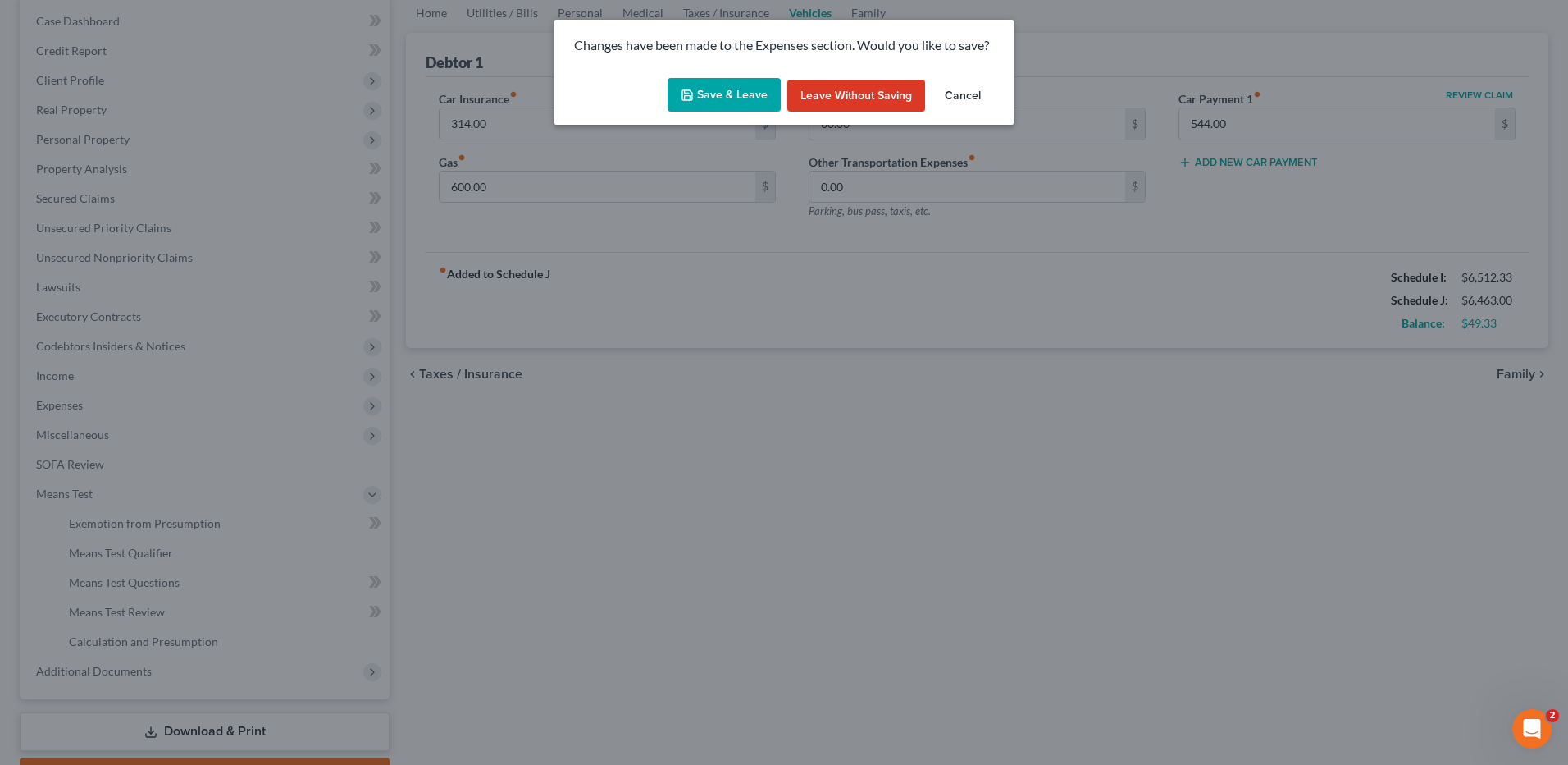
click at [734, 82] on button "Save & Leave" at bounding box center [723, 96] width 113 height 35
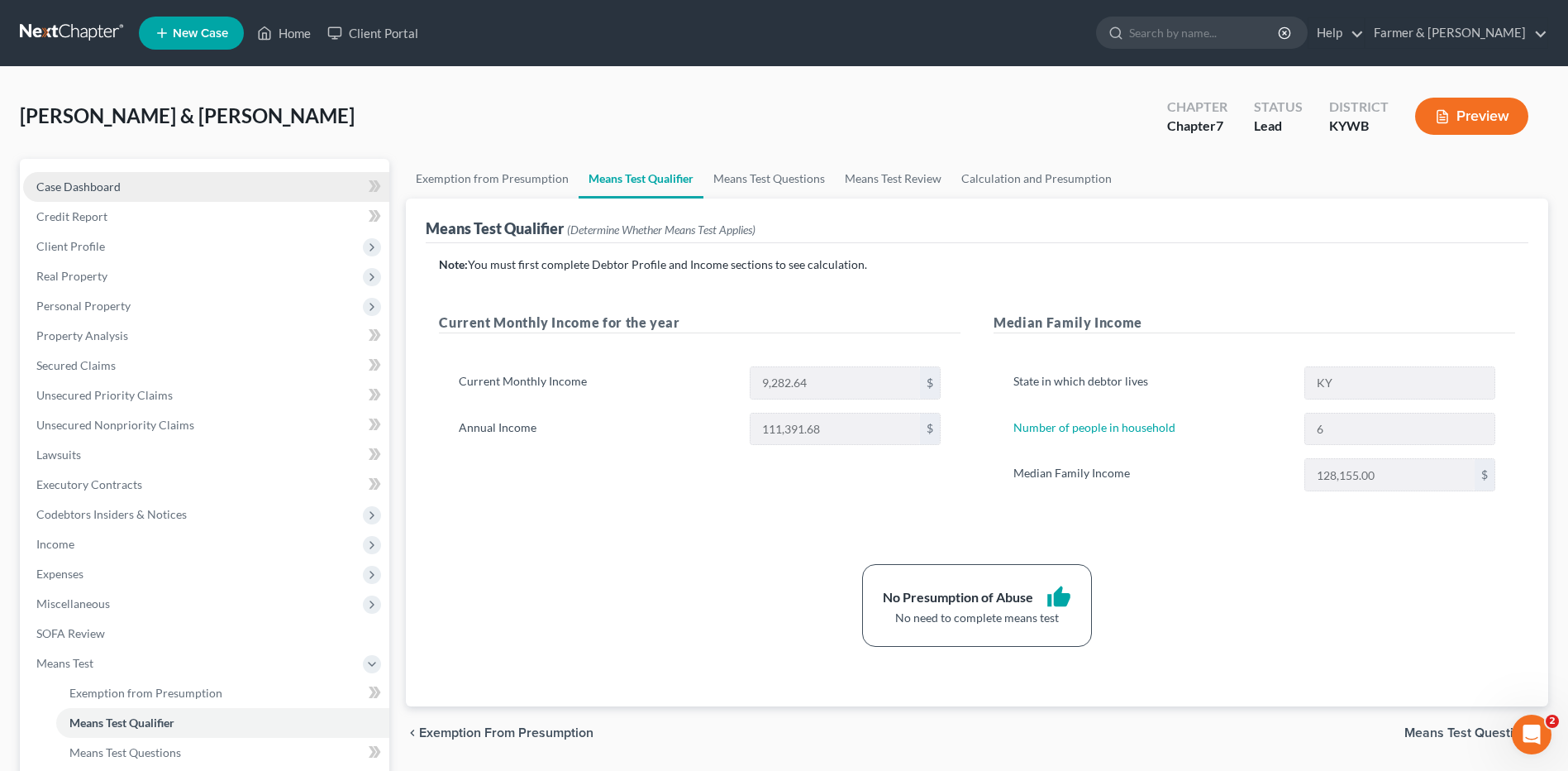
click at [200, 193] on link "Case Dashboard" at bounding box center [206, 187] width 366 height 30
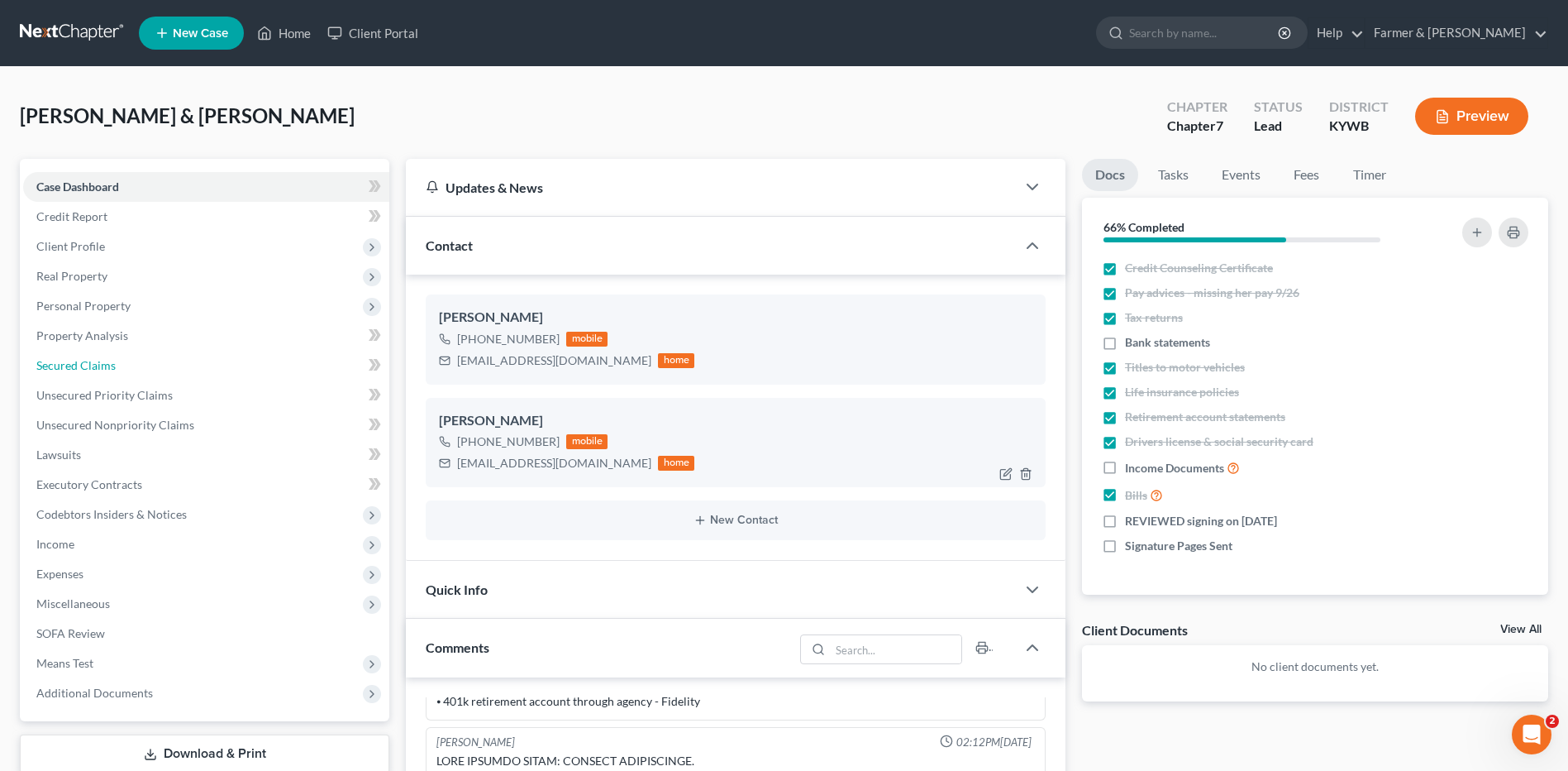
drag, startPoint x: 83, startPoint y: 375, endPoint x: 708, endPoint y: 430, distance: 627.4
click at [83, 375] on link "Secured Claims" at bounding box center [206, 366] width 366 height 30
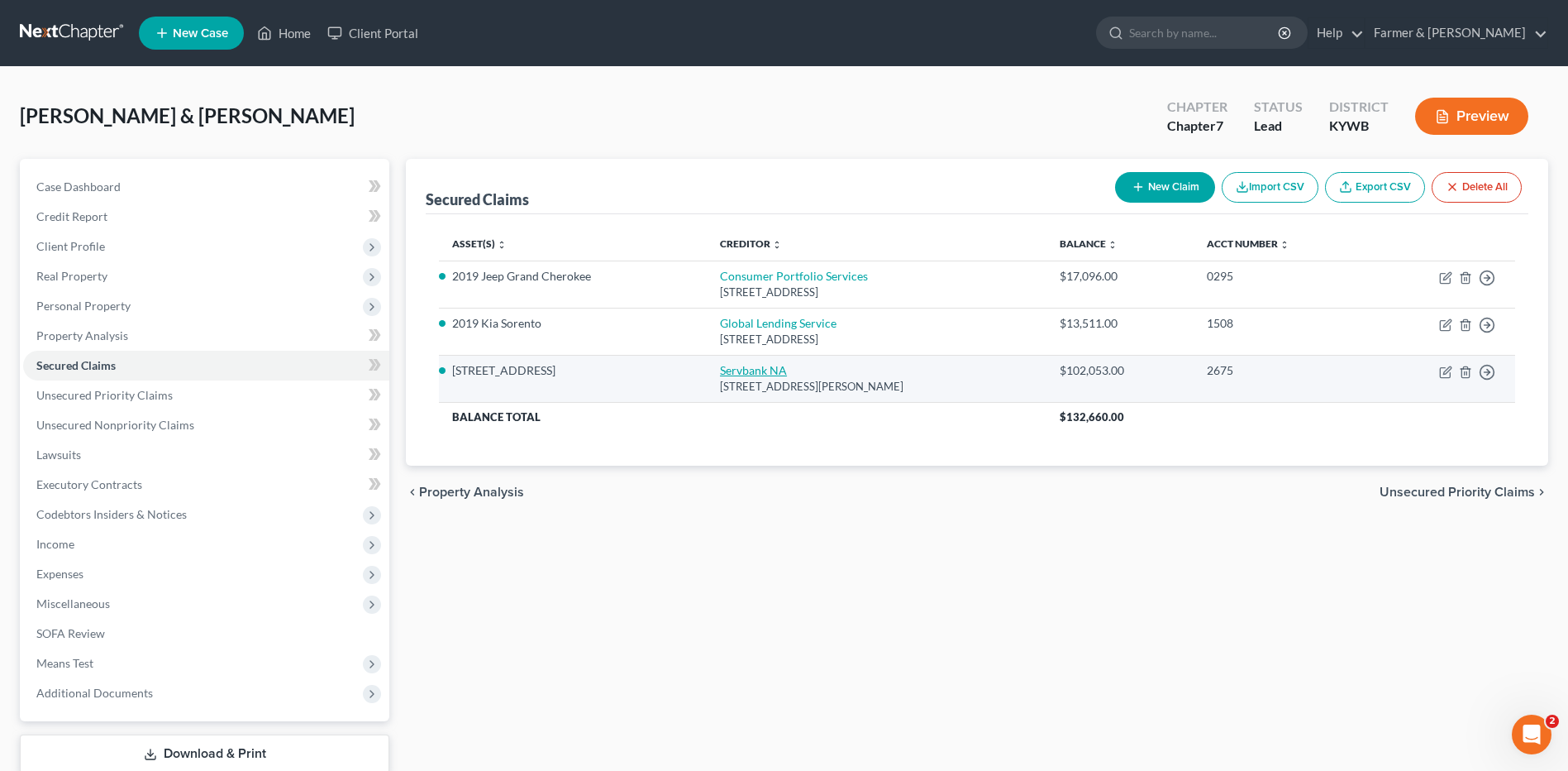
click at [747, 371] on link "Servbank NA" at bounding box center [753, 370] width 67 height 14
select select "3"
select select "0"
select select "1"
select select "0"
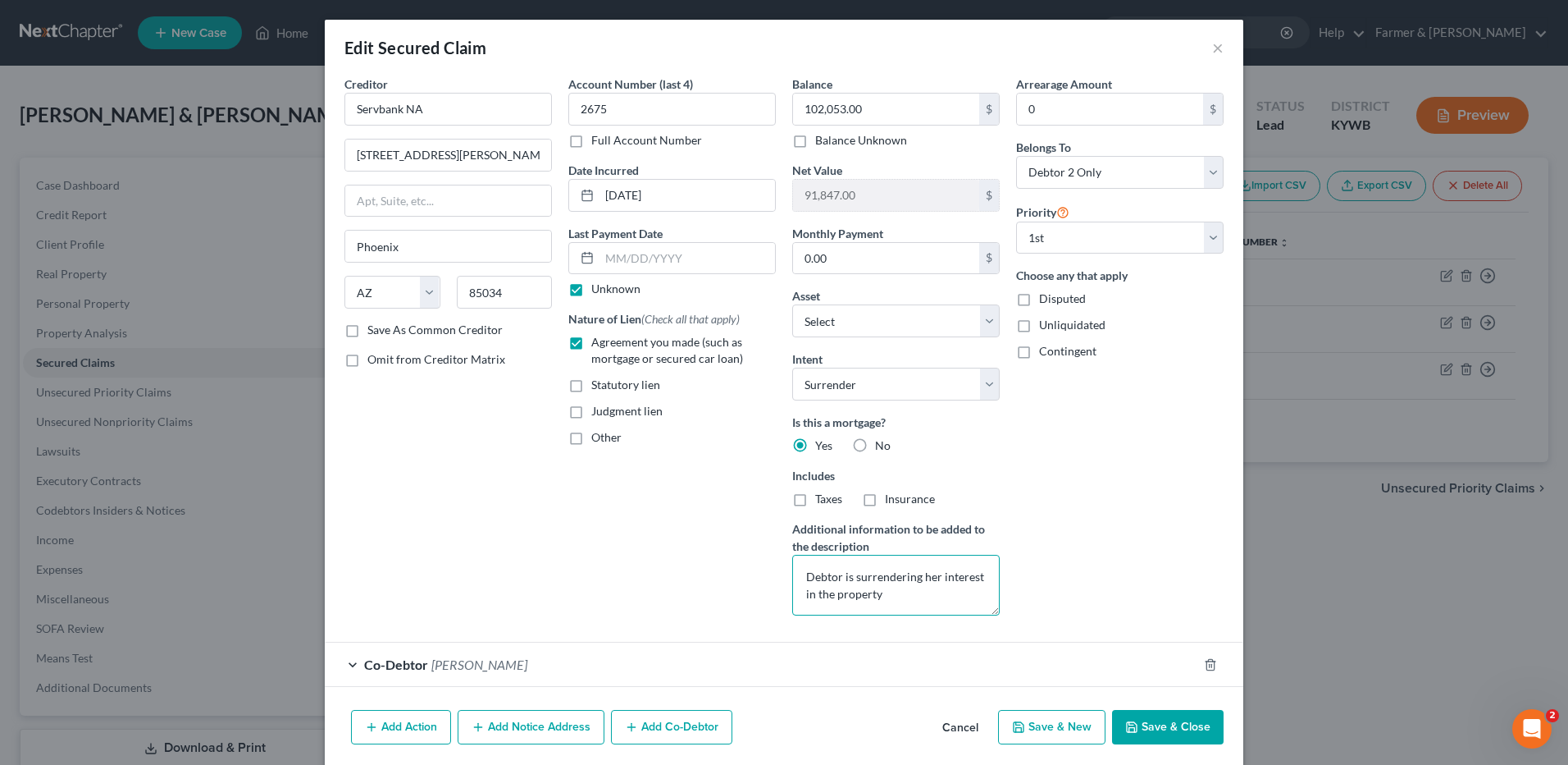
click at [800, 573] on textarea "Debtor is surrendering her interest in the property" at bounding box center [896, 585] width 208 height 61
click at [958, 730] on button "Cancel" at bounding box center [961, 728] width 63 height 33
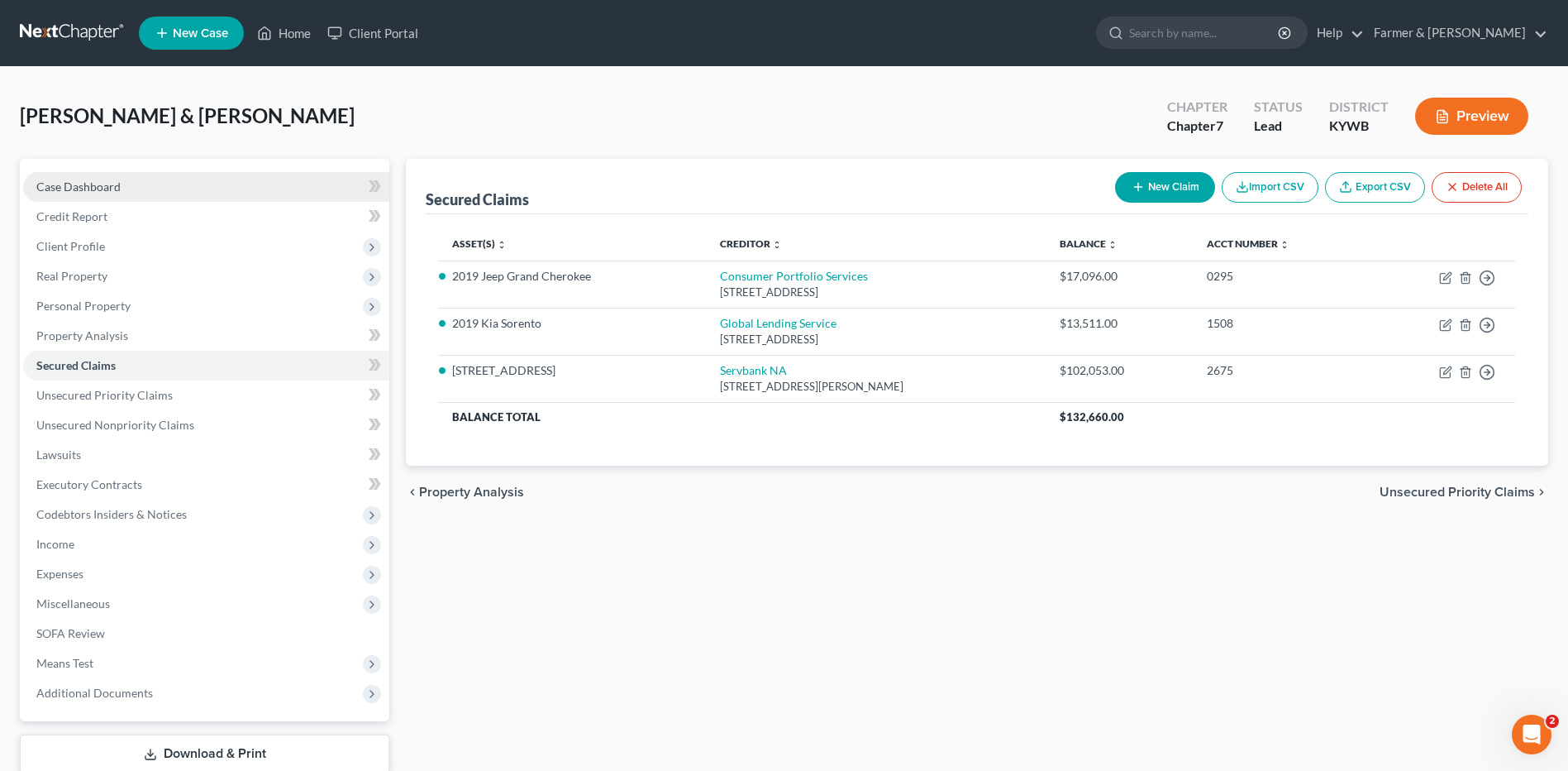
click at [125, 191] on link "Case Dashboard" at bounding box center [206, 187] width 366 height 30
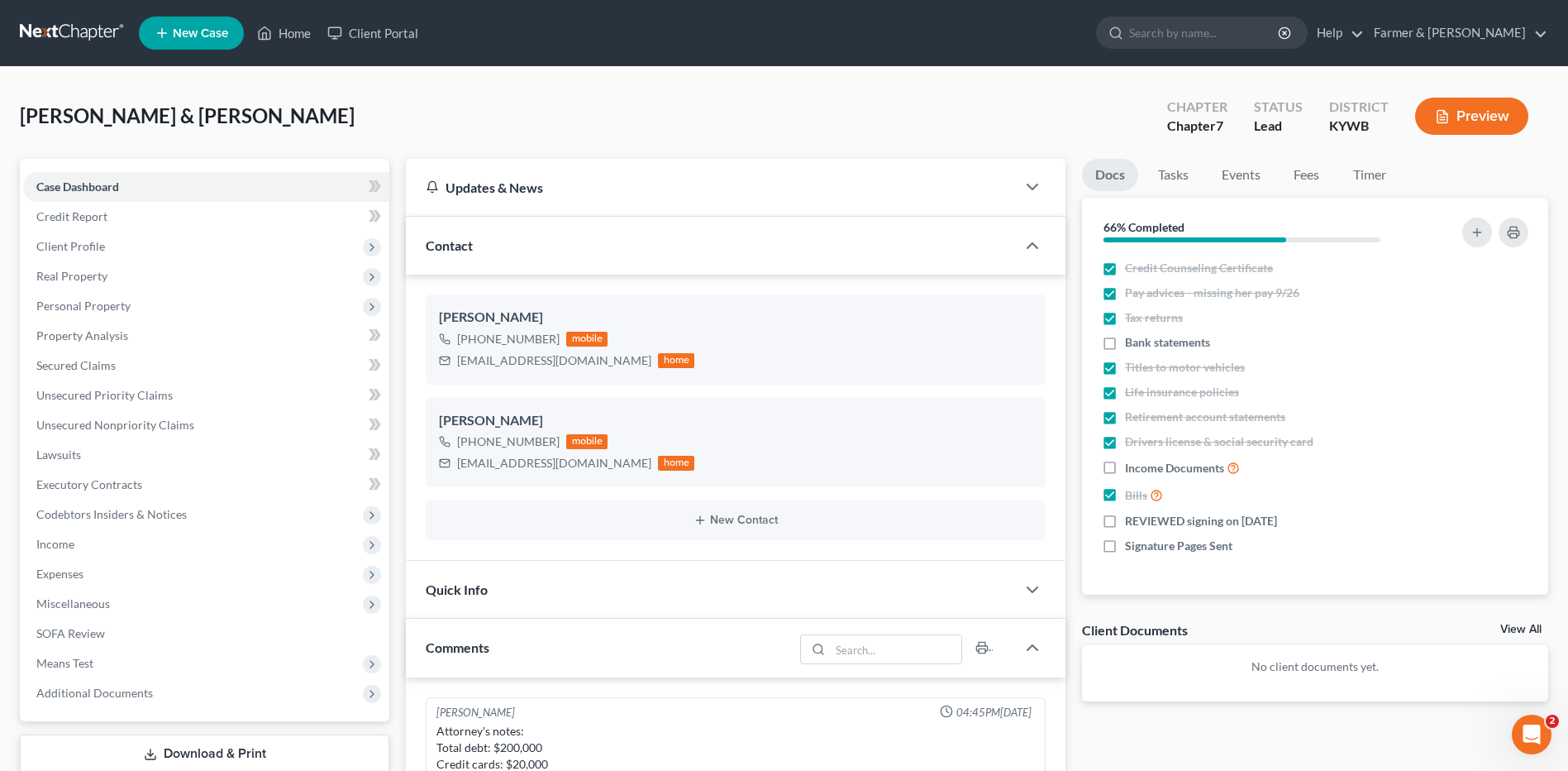
scroll to position [703, 0]
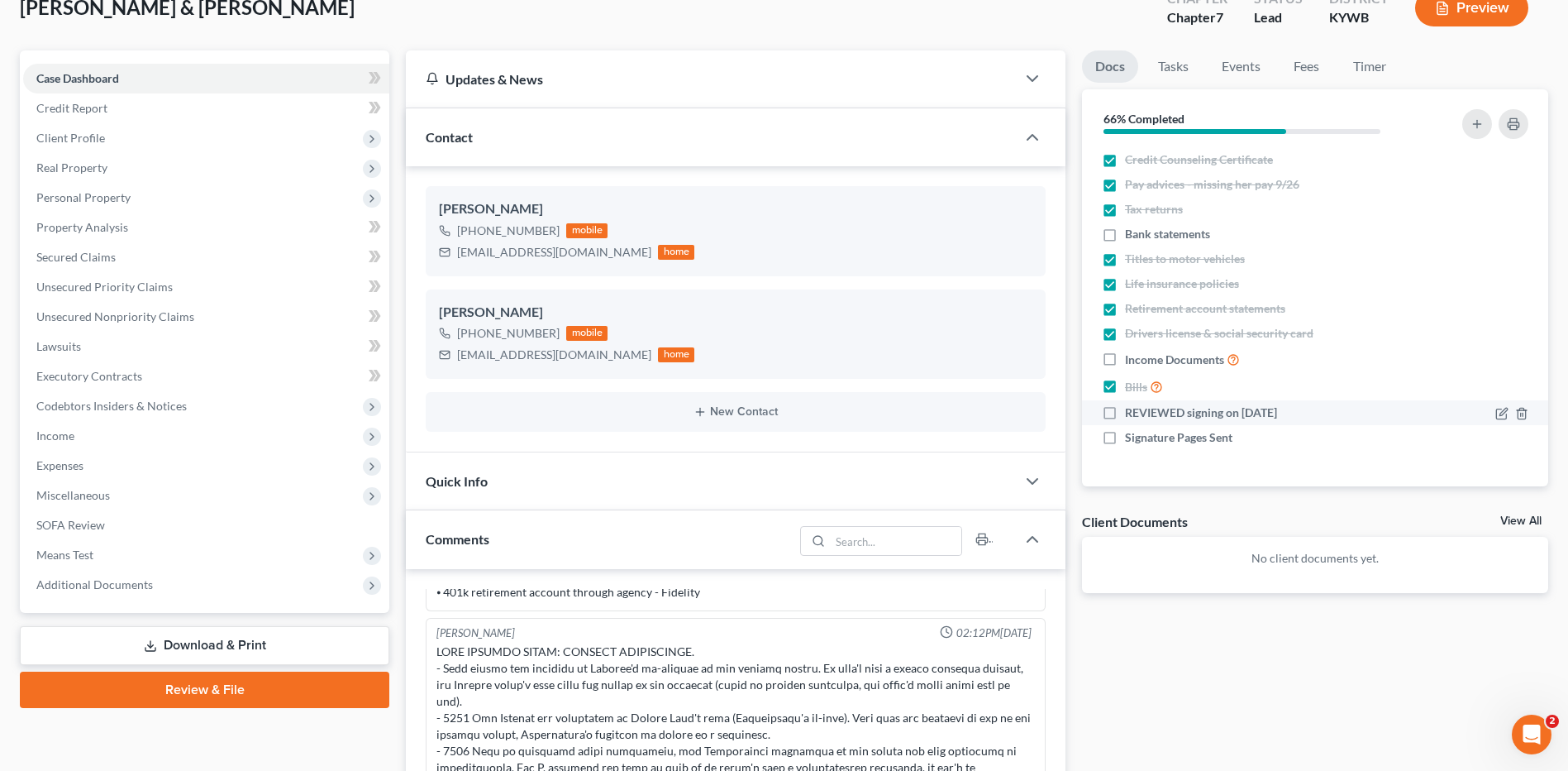
click at [1125, 413] on label "REVIEWED signing on 10/01/2025" at bounding box center [1201, 413] width 152 height 17
click at [1131, 413] on input "REVIEWED signing on 10/01/2025" at bounding box center [1136, 410] width 11 height 11
checkbox input "true"
drag, startPoint x: 1108, startPoint y: 355, endPoint x: 812, endPoint y: 543, distance: 350.7
click at [1125, 354] on label "Income Documents" at bounding box center [1183, 359] width 115 height 19
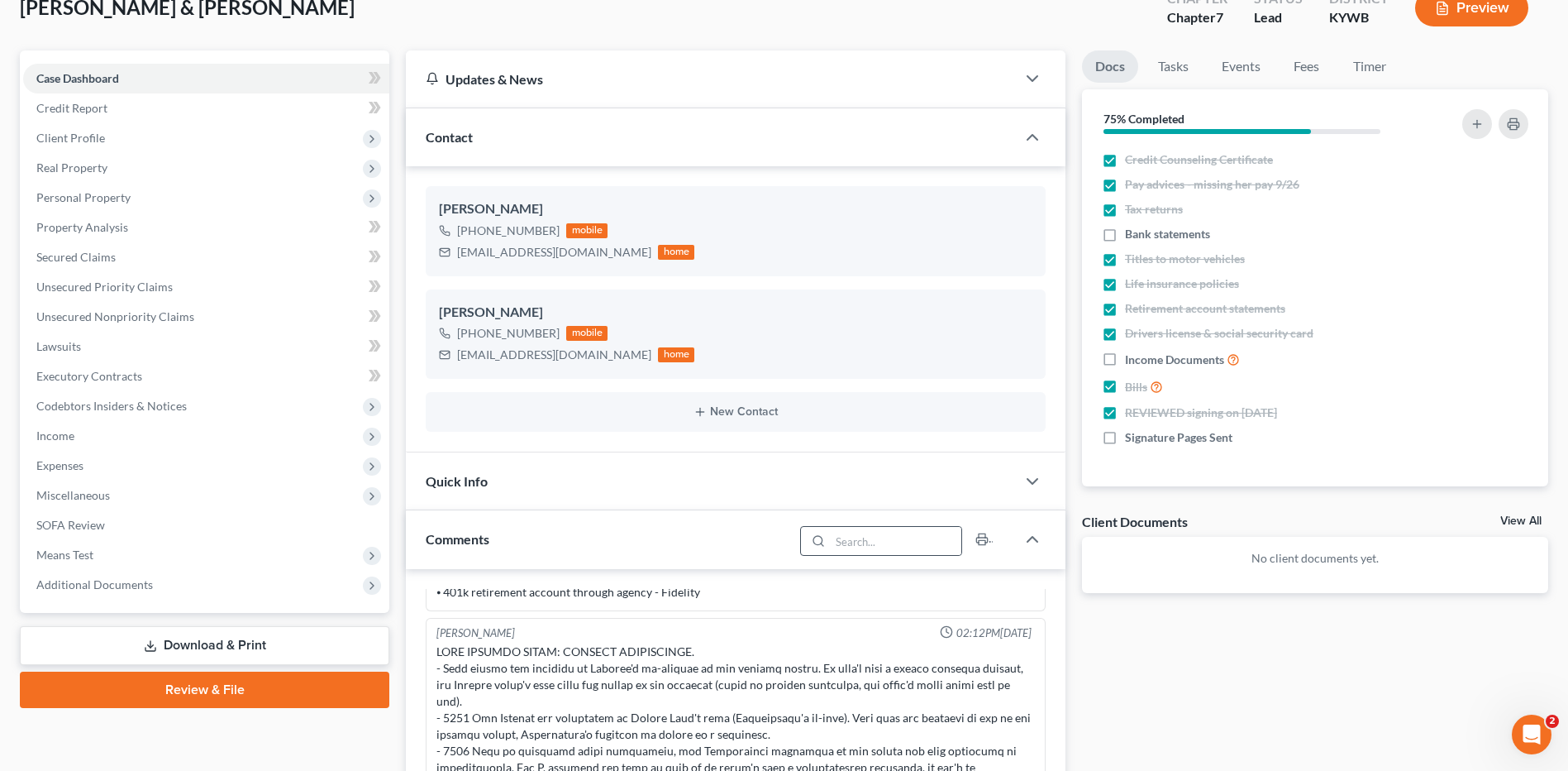
click at [1131, 354] on input "Income Documents" at bounding box center [1136, 355] width 11 height 11
checkbox input "true"
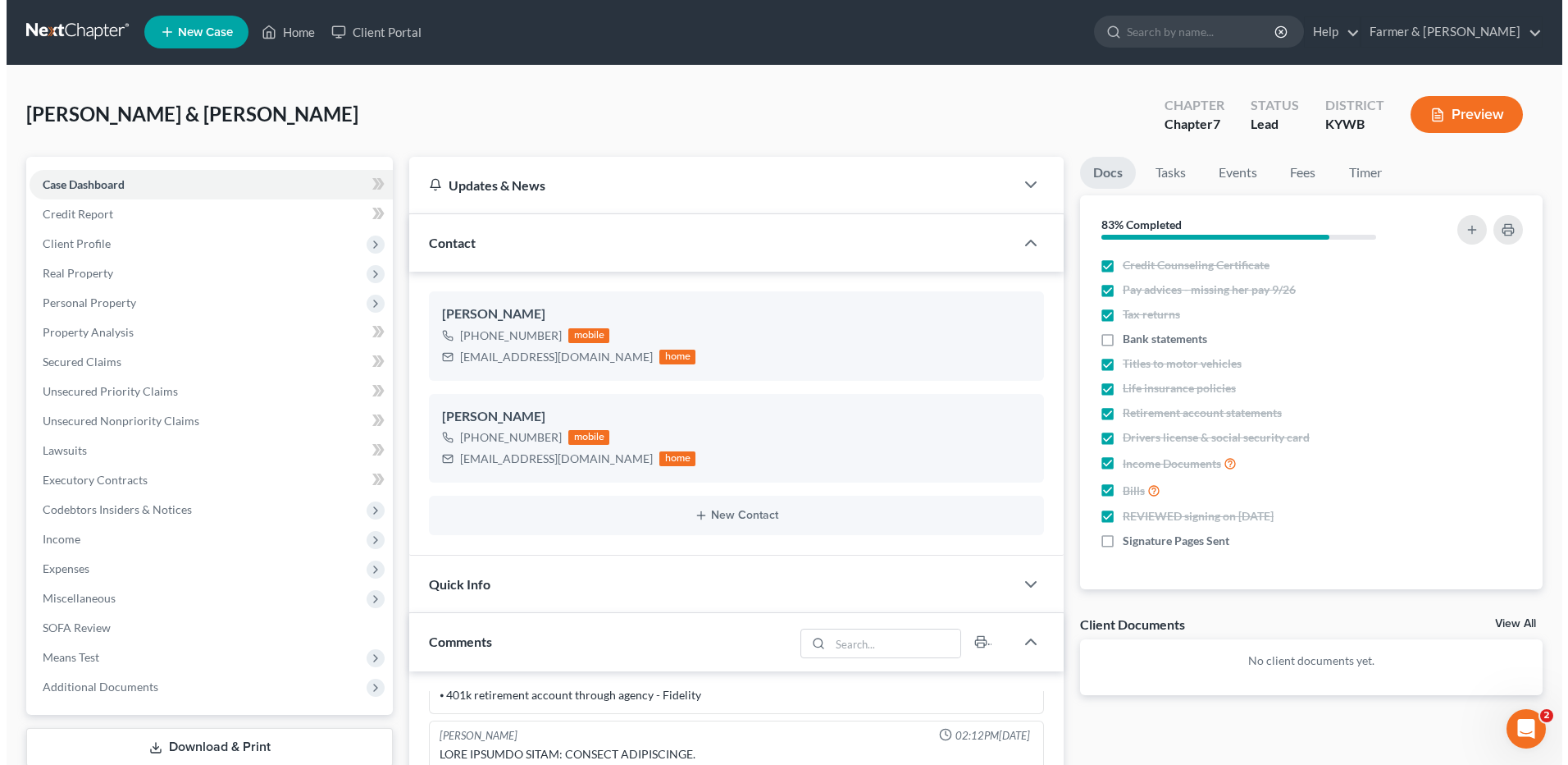
scroll to position [0, 0]
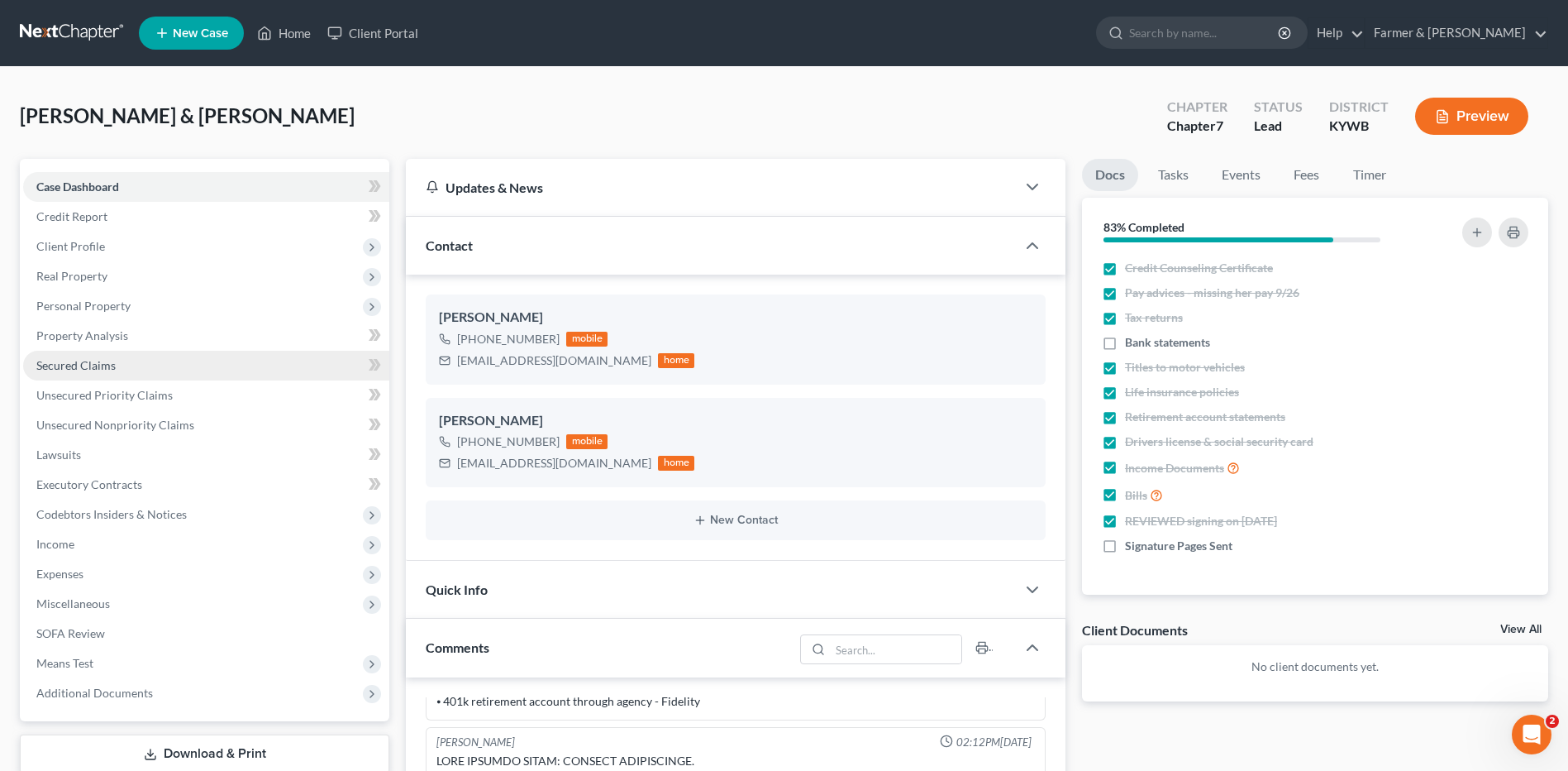
drag, startPoint x: 109, startPoint y: 254, endPoint x: 178, endPoint y: 364, distance: 129.8
click at [109, 254] on span "Client Profile" at bounding box center [206, 247] width 366 height 30
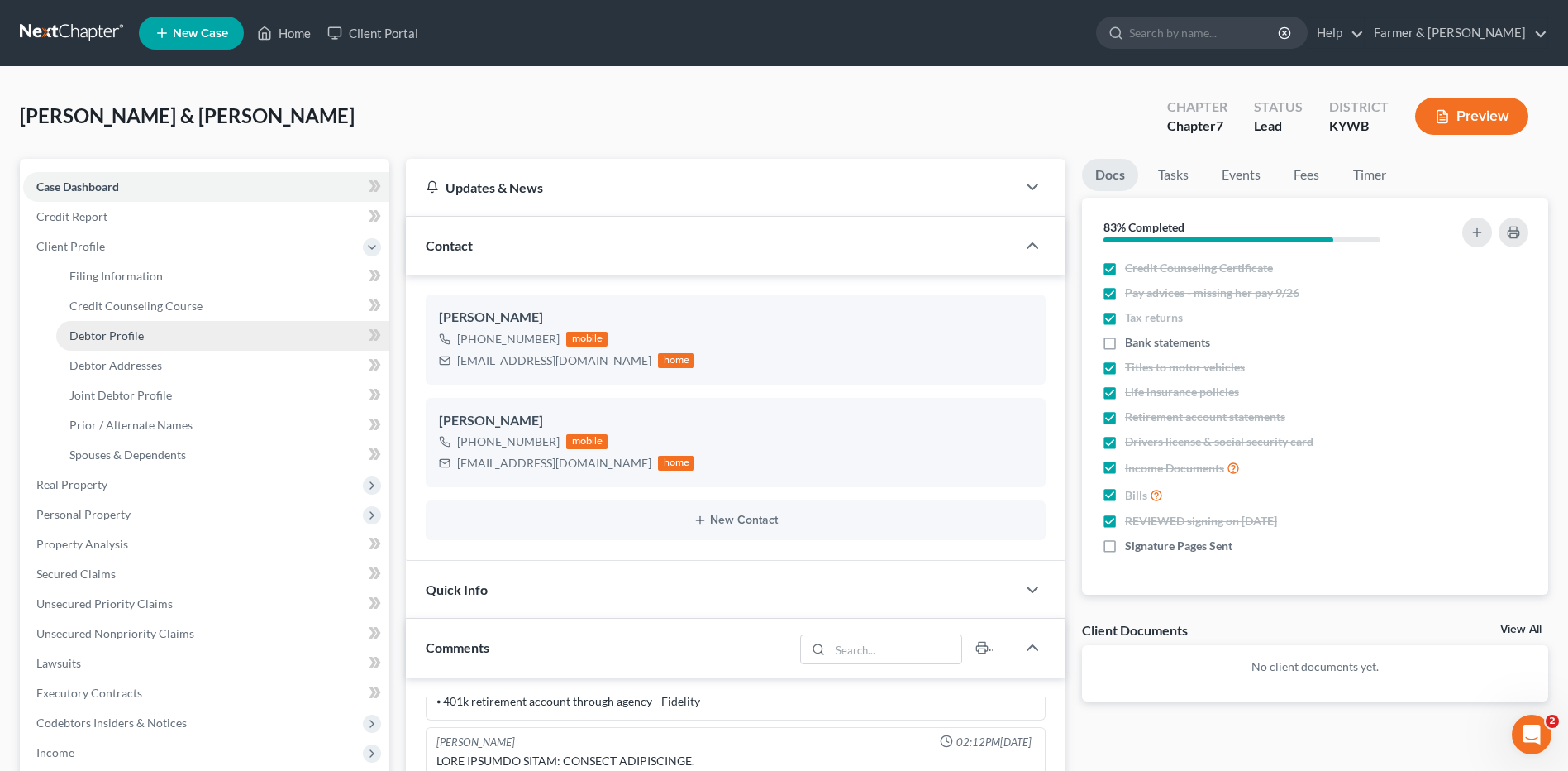
click at [109, 324] on link "Debtor Profile" at bounding box center [223, 336] width 333 height 30
select select "1"
select select "5"
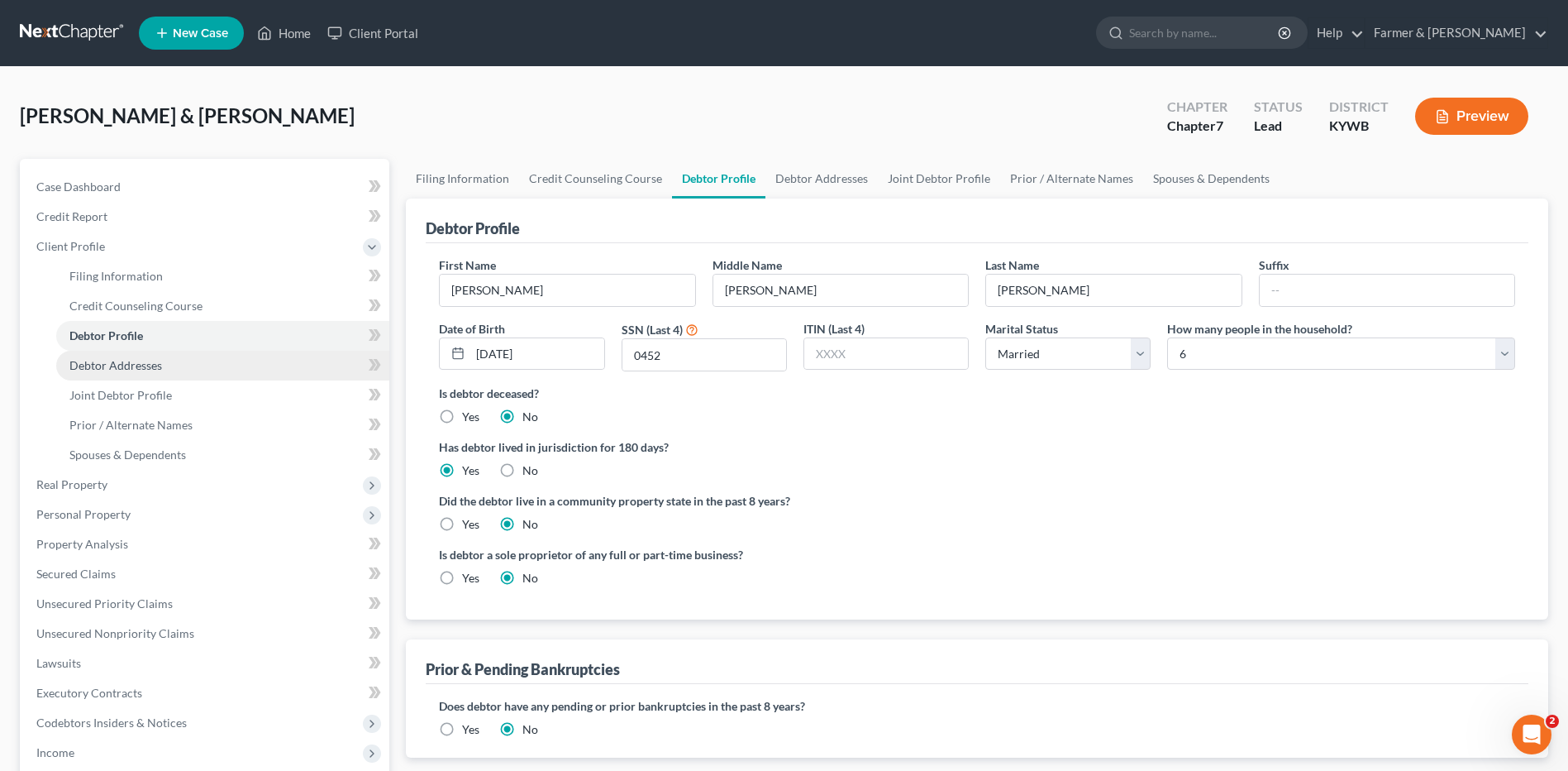
click at [238, 367] on link "Debtor Addresses" at bounding box center [223, 366] width 333 height 30
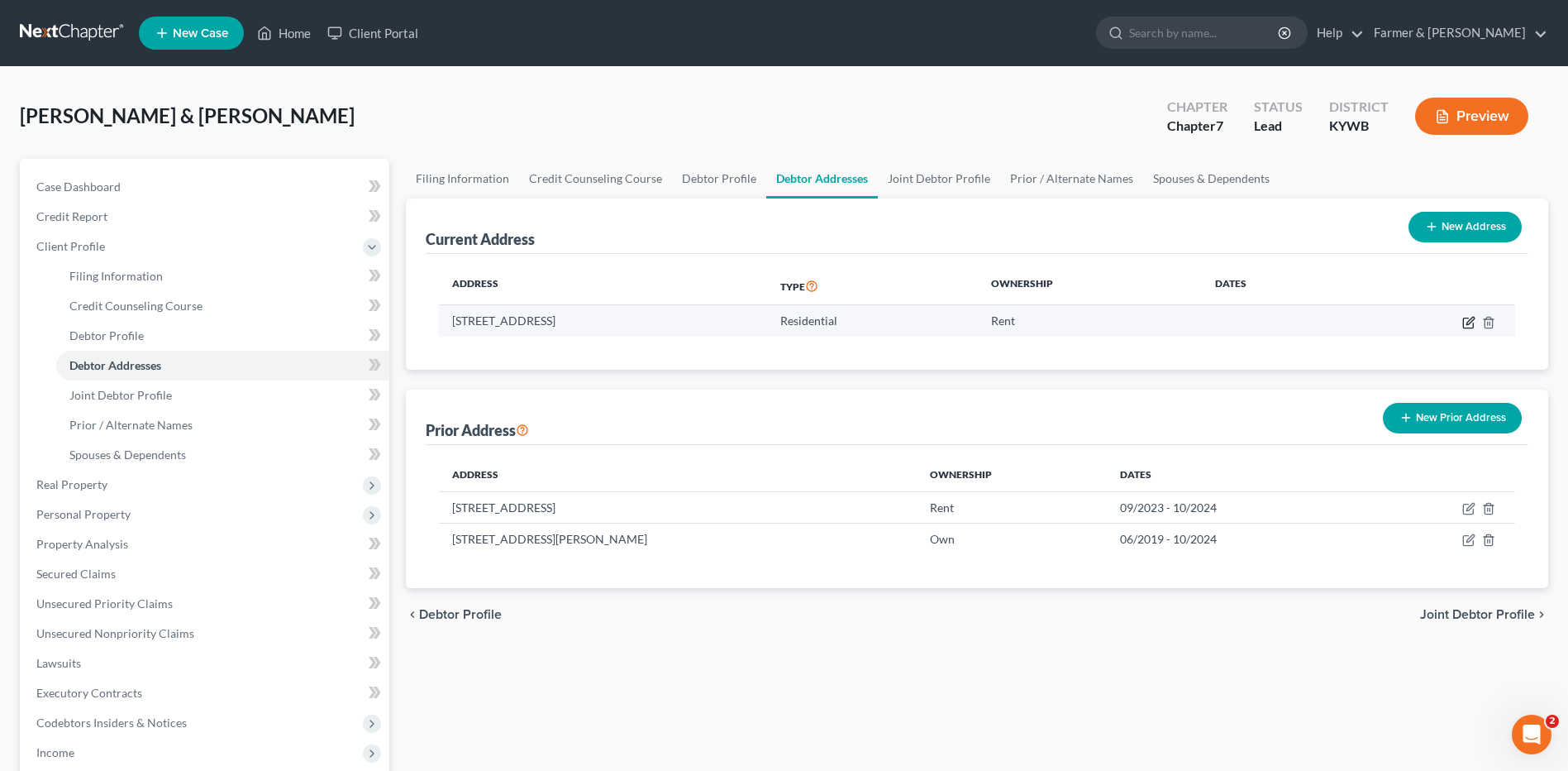
click at [1472, 318] on icon "button" at bounding box center [1470, 320] width 7 height 7
select select "18"
select select "41"
select select "0"
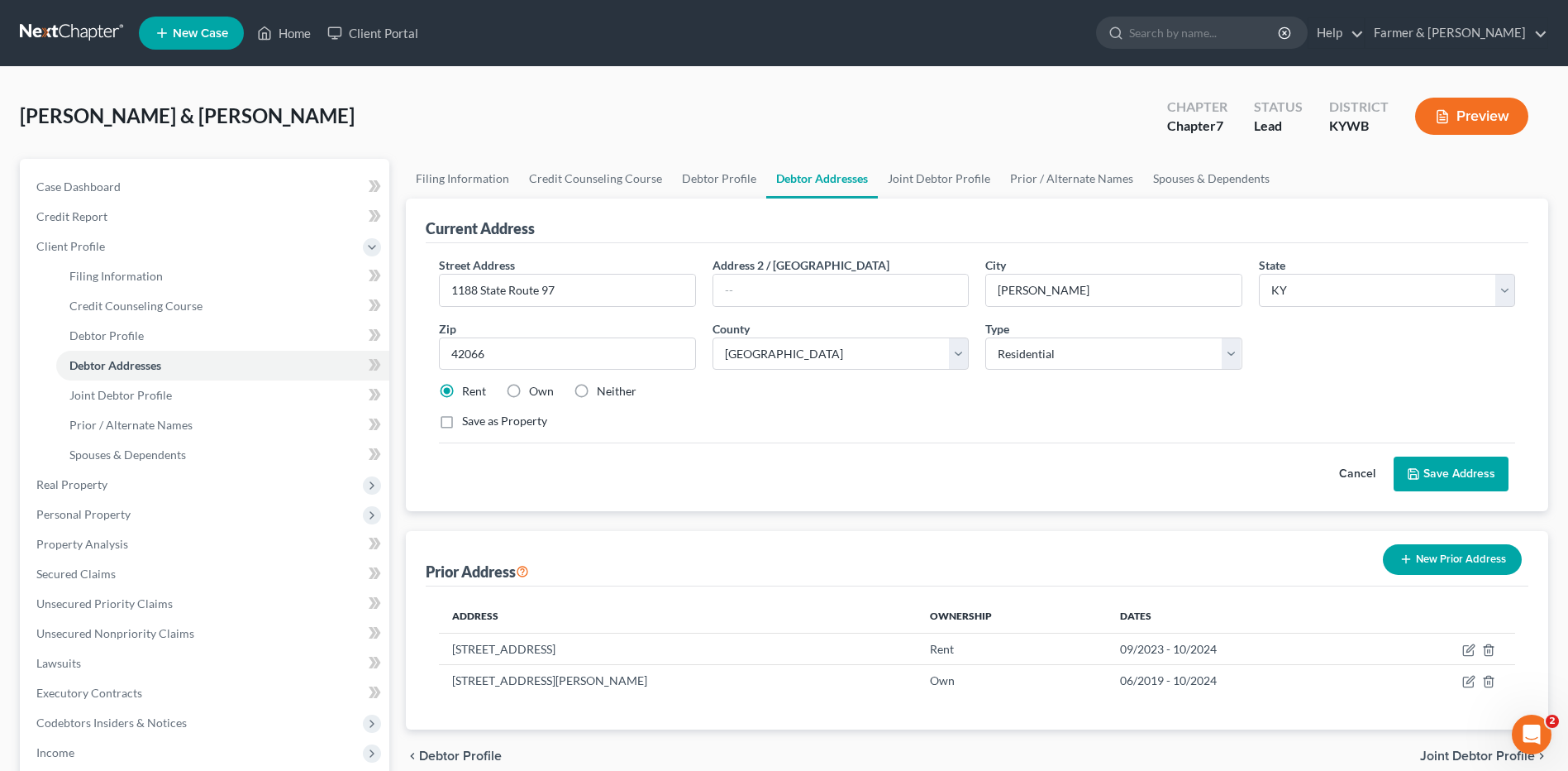
click at [1348, 473] on button "Cancel" at bounding box center [1357, 474] width 73 height 33
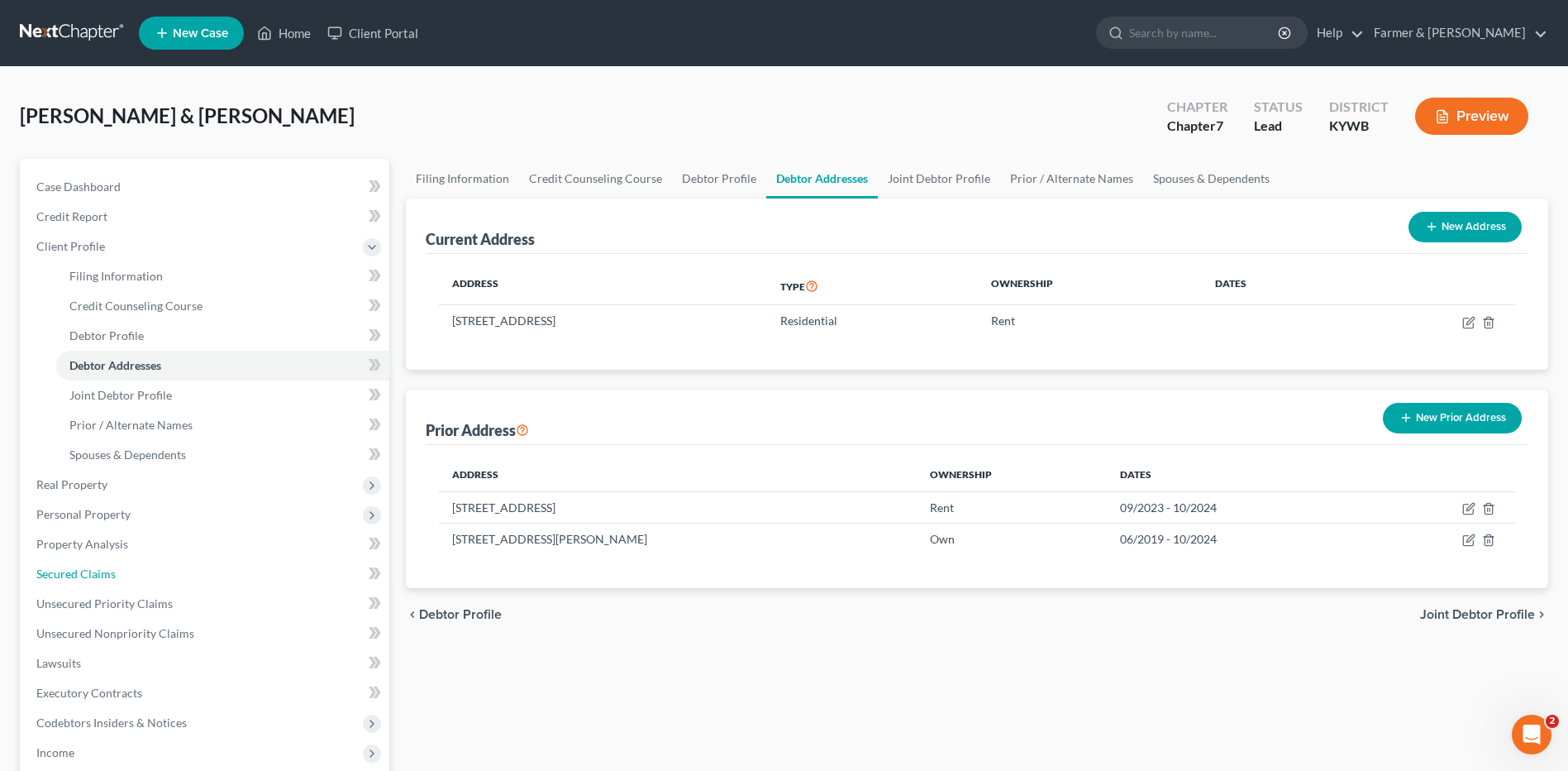
drag, startPoint x: 126, startPoint y: 576, endPoint x: 536, endPoint y: 626, distance: 413.0
click at [126, 576] on link "Secured Claims" at bounding box center [206, 574] width 366 height 30
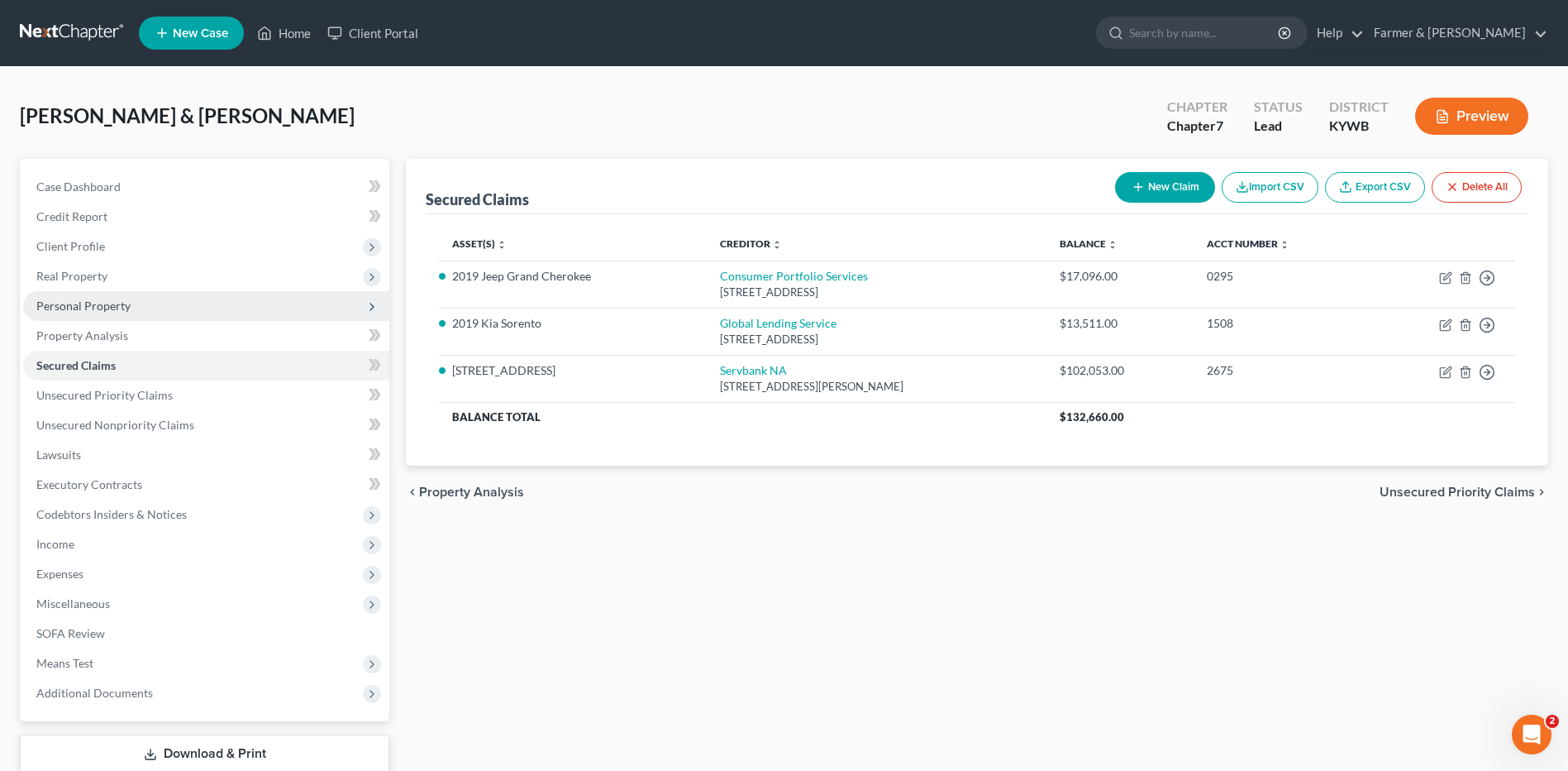
drag, startPoint x: 194, startPoint y: 273, endPoint x: 180, endPoint y: 301, distance: 31.3
click at [194, 273] on span "Real Property" at bounding box center [206, 276] width 366 height 30
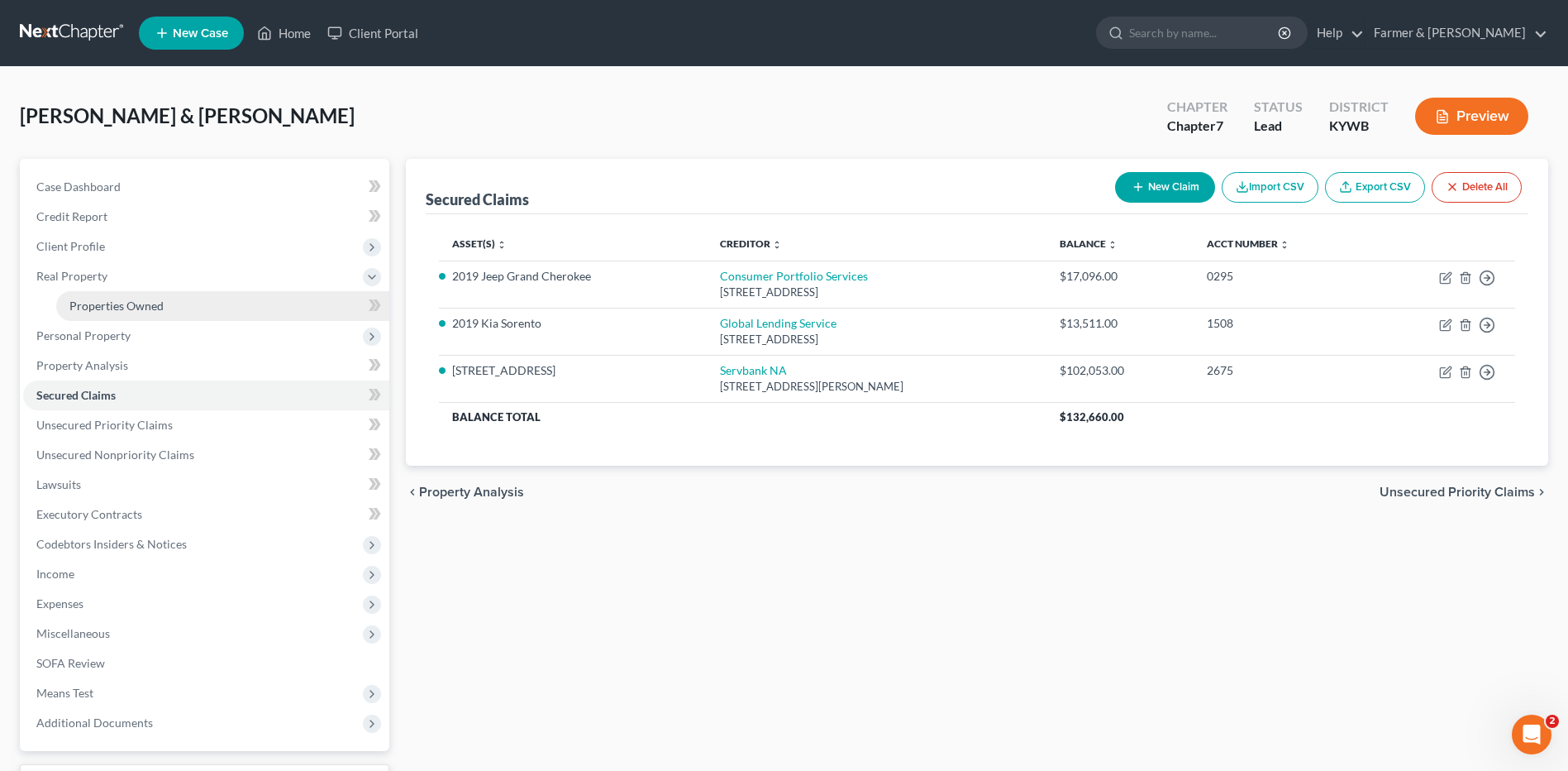
click at [180, 301] on link "Properties Owned" at bounding box center [223, 306] width 333 height 30
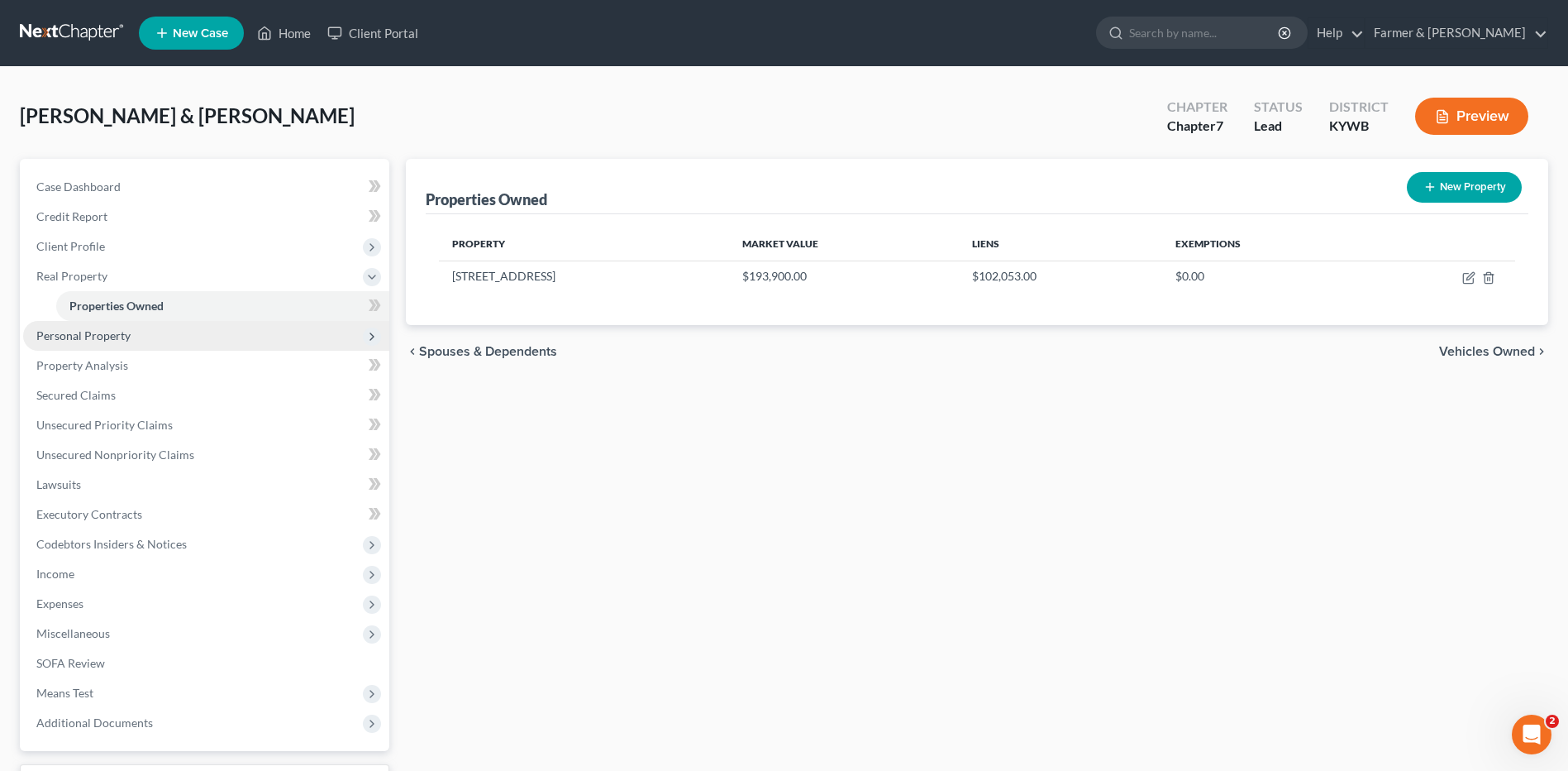
drag, startPoint x: 162, startPoint y: 336, endPoint x: 151, endPoint y: 341, distance: 12.1
click at [162, 336] on span "Personal Property" at bounding box center [206, 336] width 366 height 30
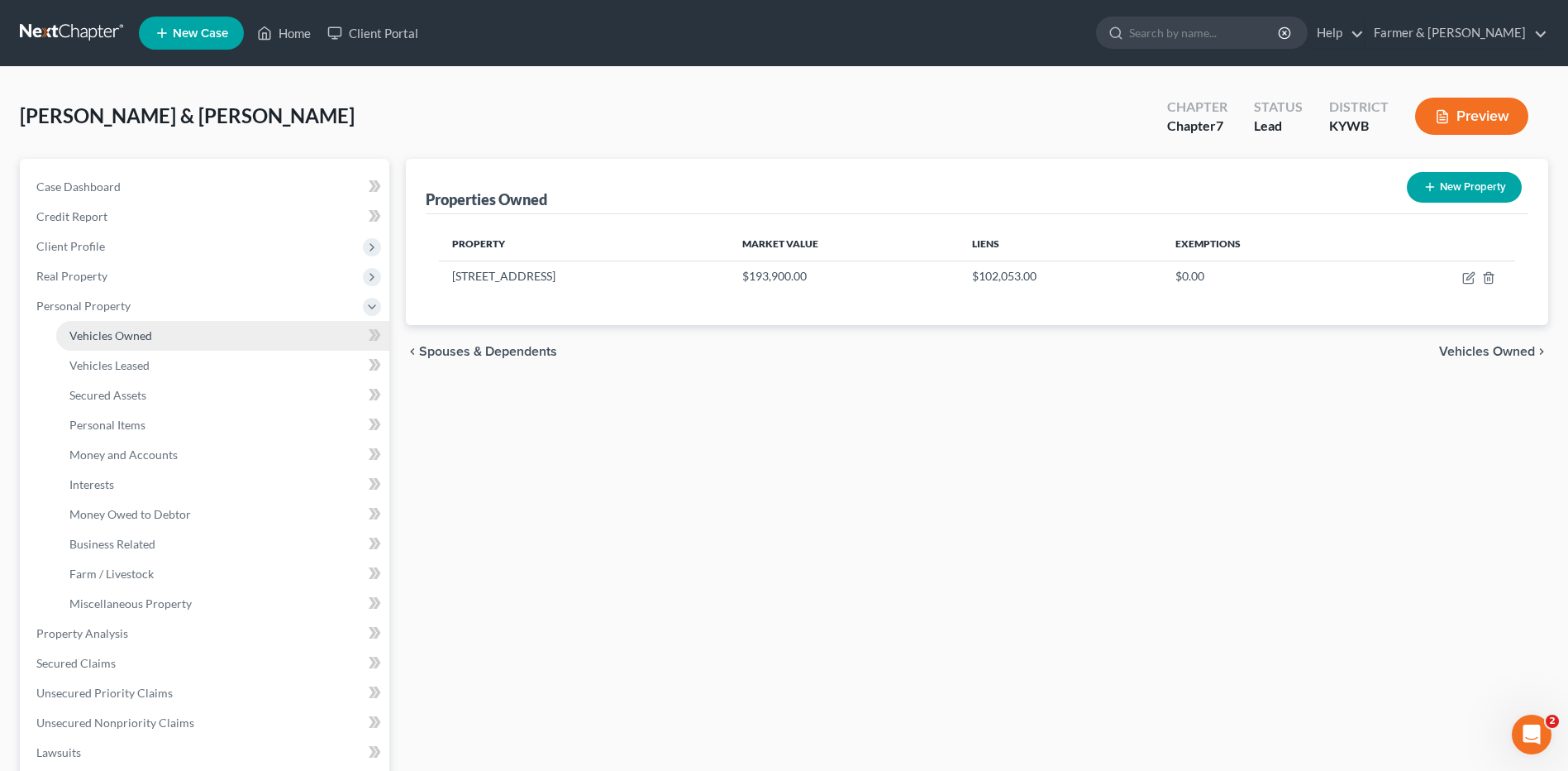
click at [157, 341] on link "Vehicles Owned" at bounding box center [223, 336] width 333 height 30
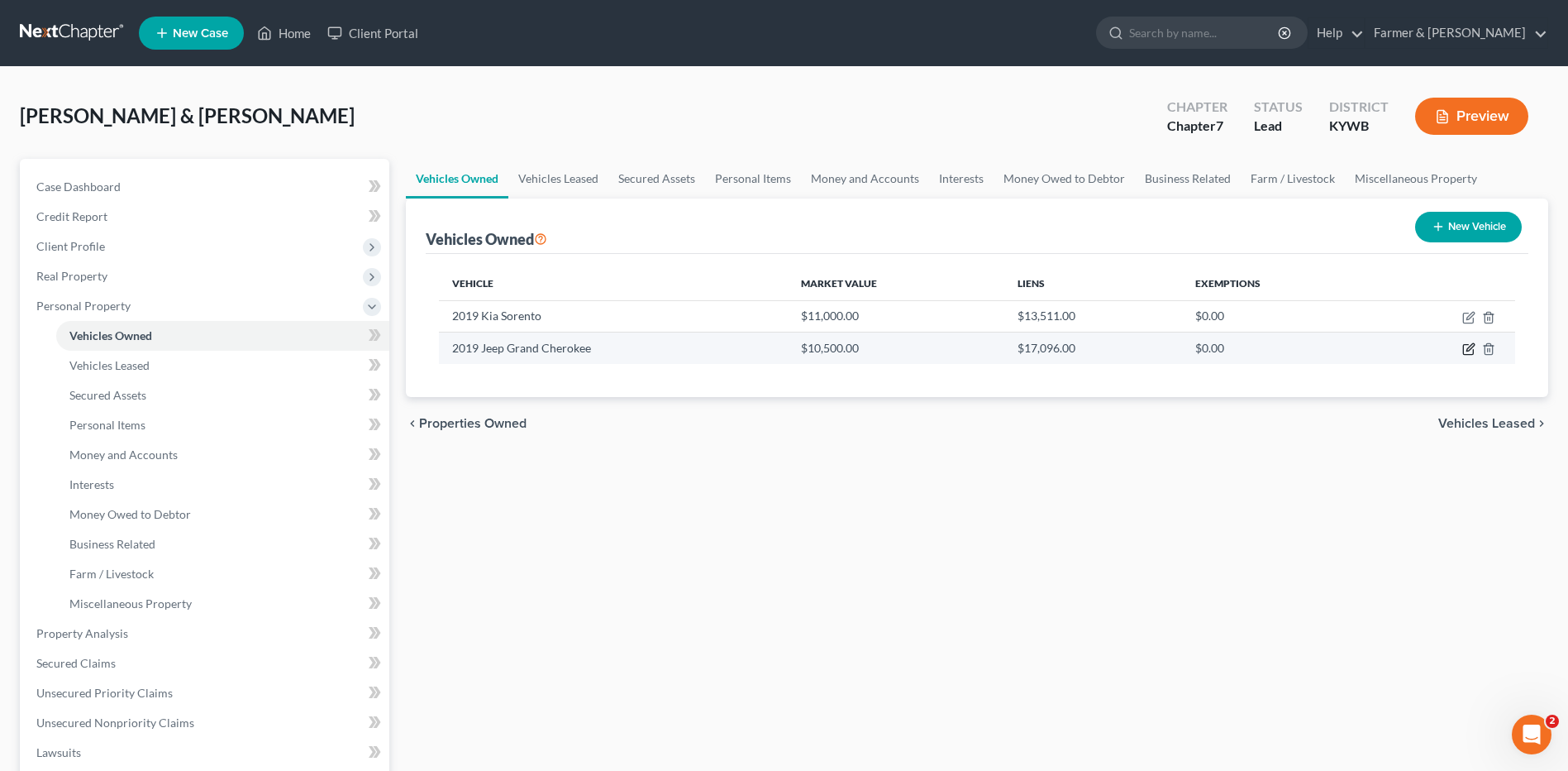
click at [1470, 352] on icon "button" at bounding box center [1469, 349] width 13 height 13
select select "0"
select select "7"
select select "2"
select select "3"
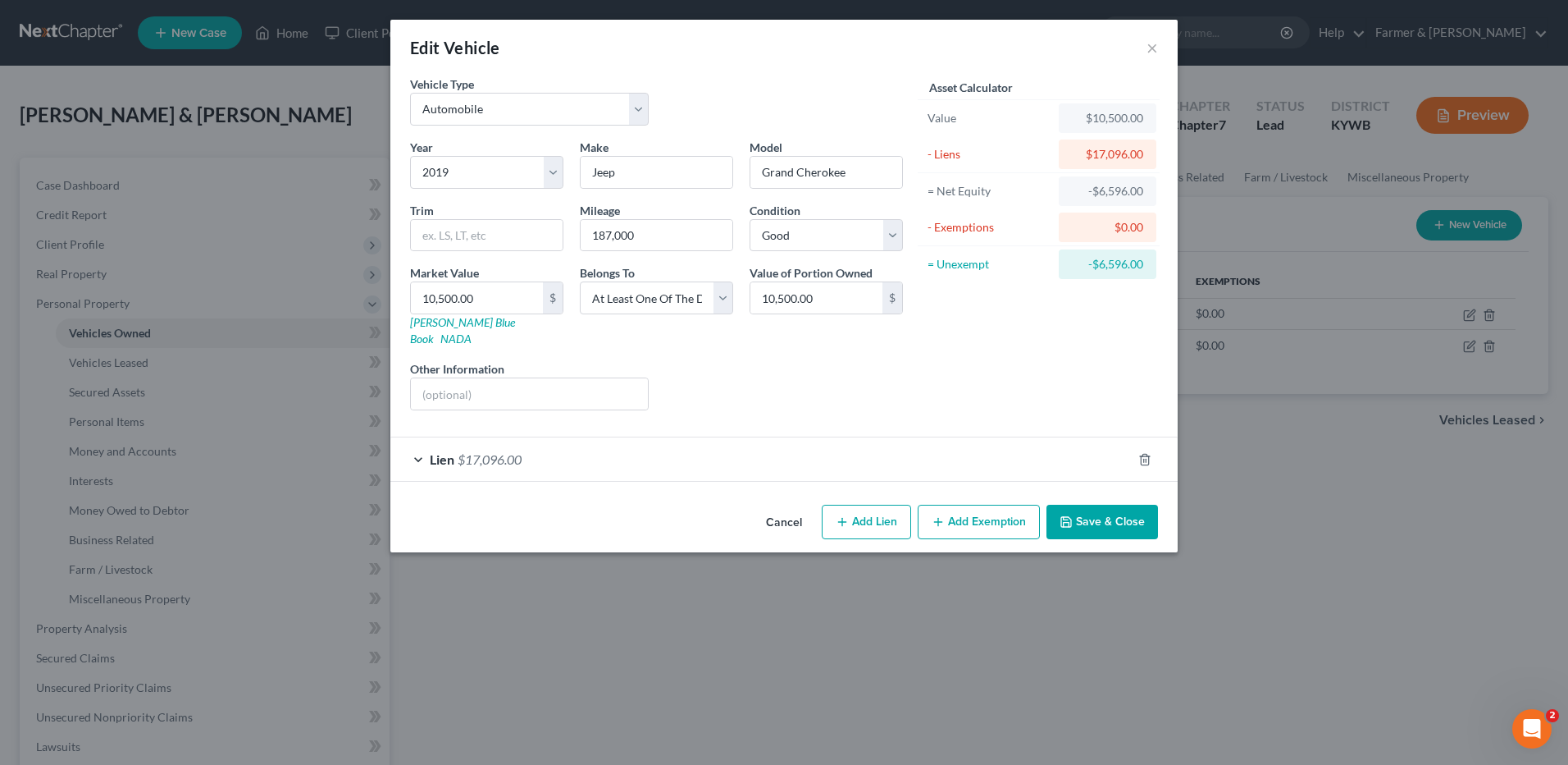
click at [528, 444] on div "Lien $17,096.00" at bounding box center [761, 458] width 742 height 44
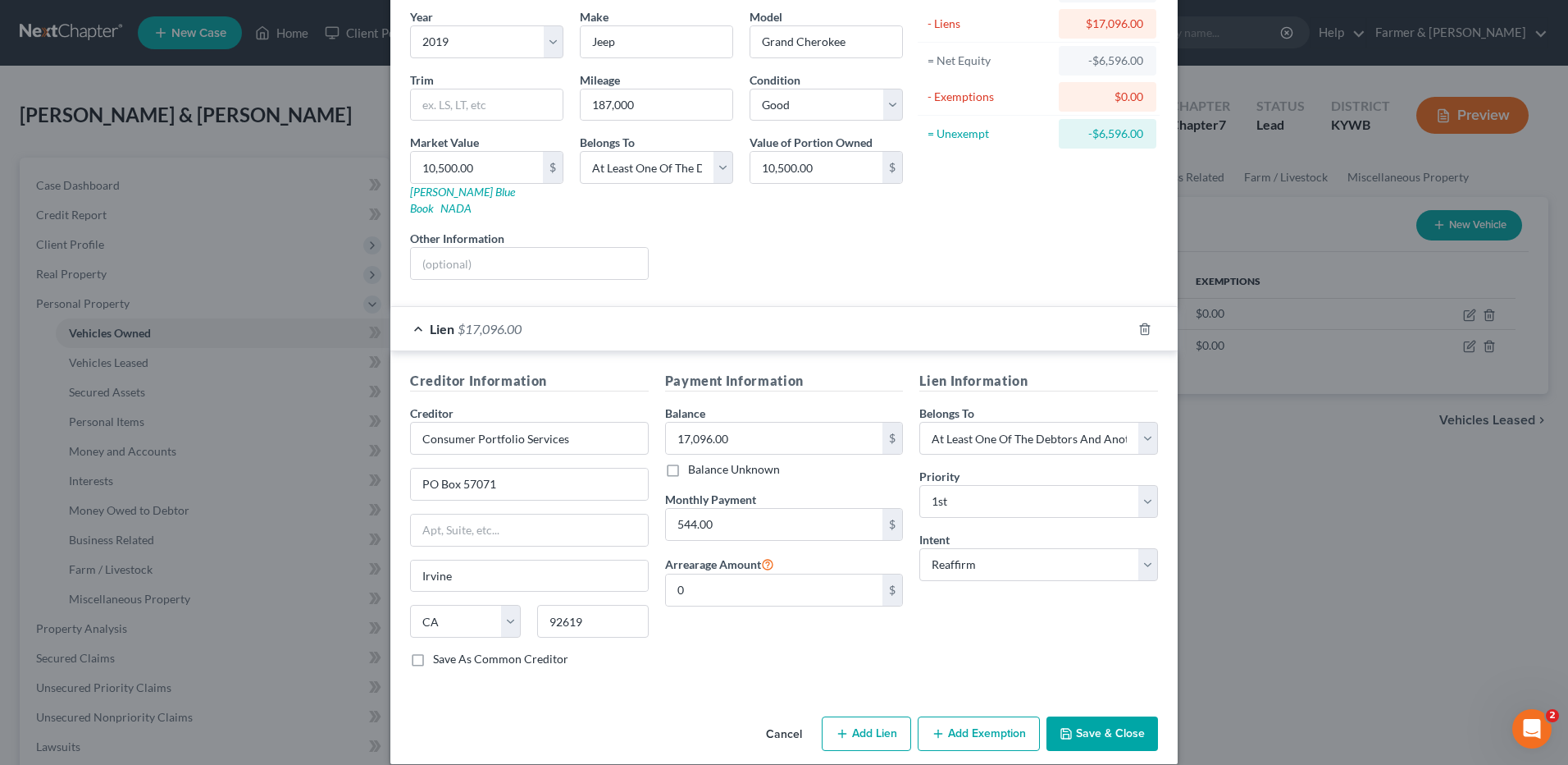
scroll to position [133, 0]
click at [1093, 714] on button "Save & Close" at bounding box center [1102, 731] width 111 height 35
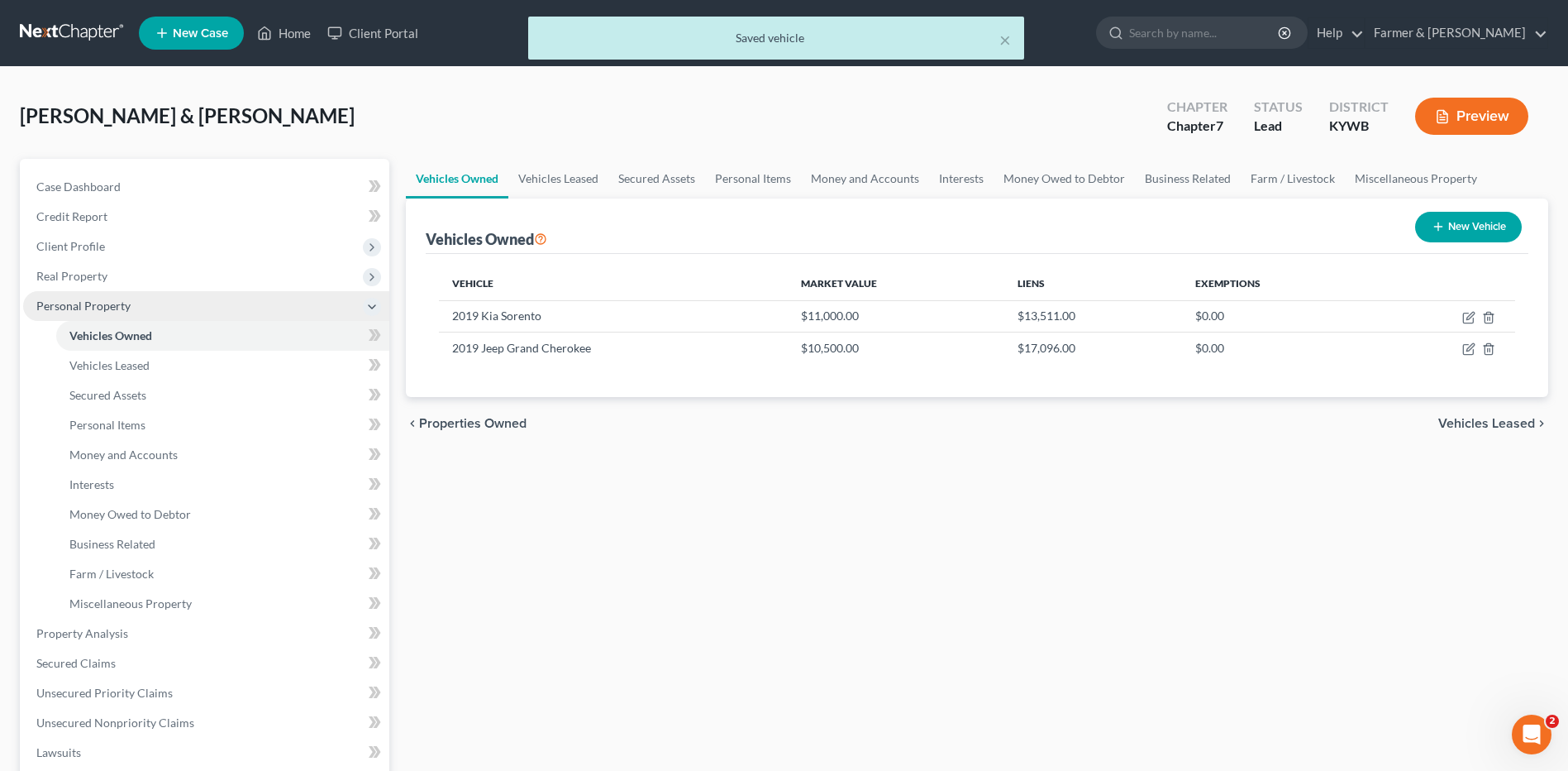
drag, startPoint x: 86, startPoint y: 248, endPoint x: 132, endPoint y: 303, distance: 71.7
click at [86, 248] on span "Client Profile" at bounding box center [71, 246] width 69 height 14
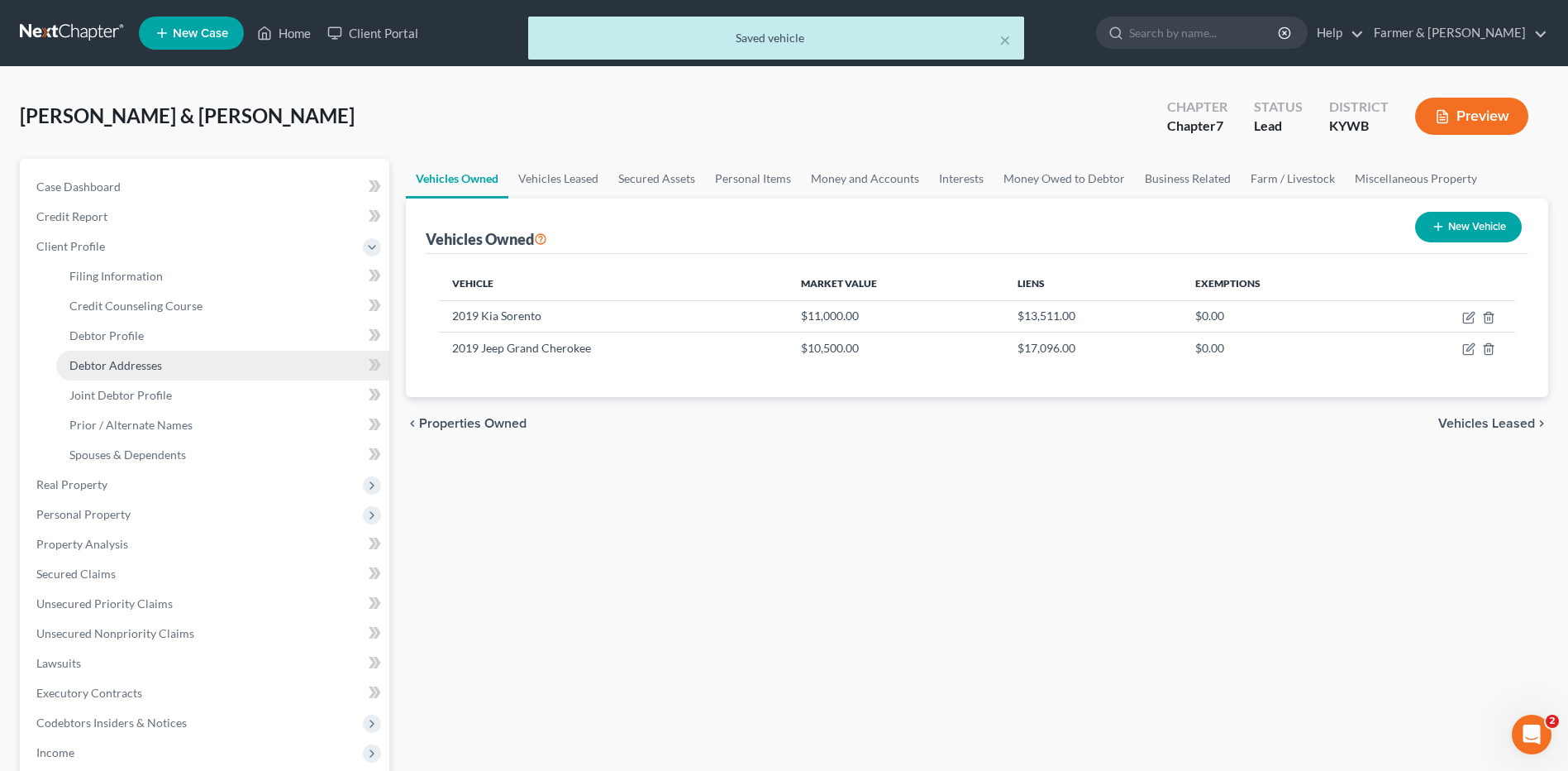
click at [160, 371] on span "Debtor Addresses" at bounding box center [115, 365] width 92 height 14
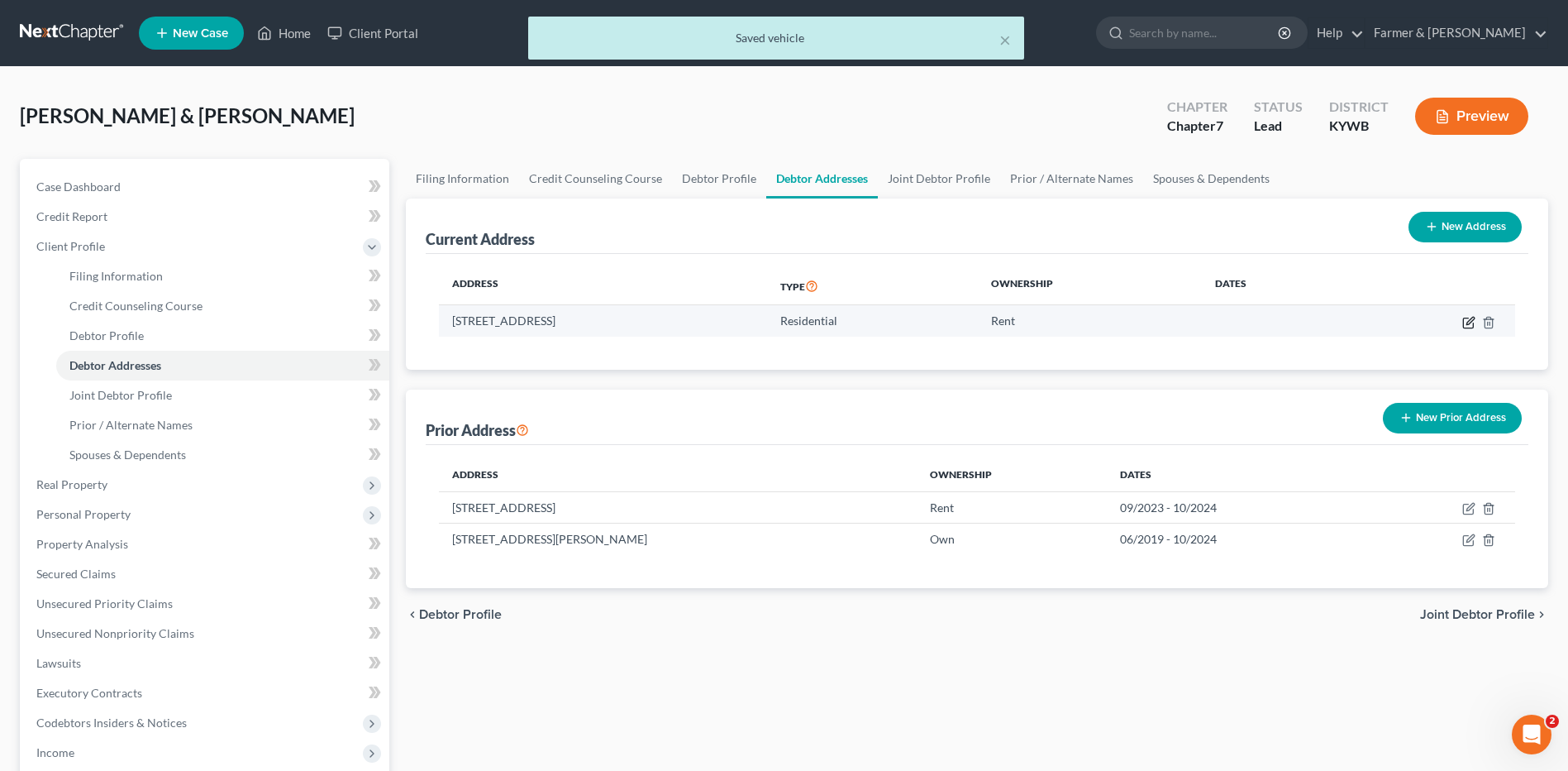
click at [1464, 322] on icon "button" at bounding box center [1468, 322] width 10 height 10
select select "18"
select select "41"
select select "0"
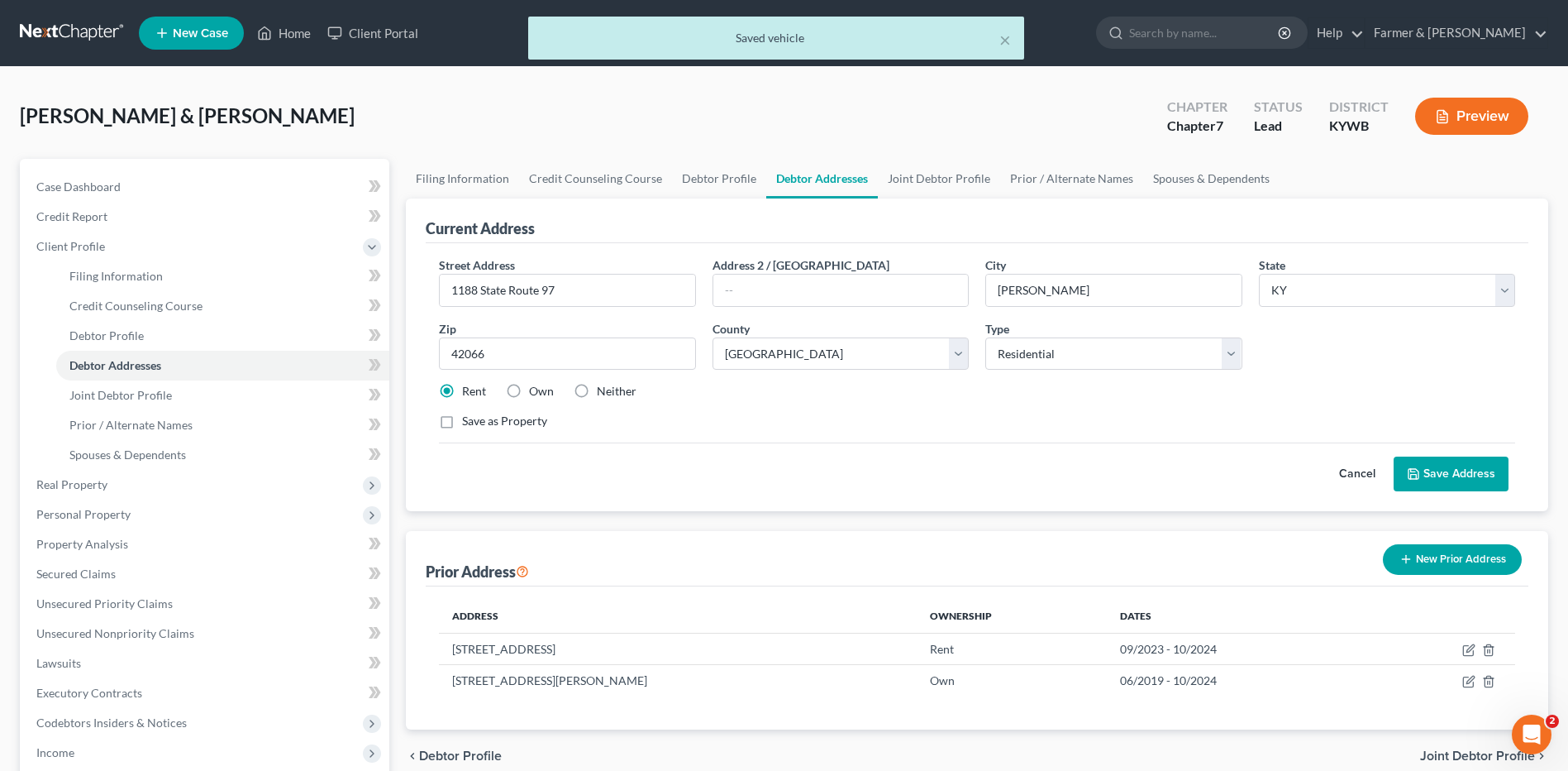
click at [1349, 468] on button "Cancel" at bounding box center [1357, 474] width 73 height 33
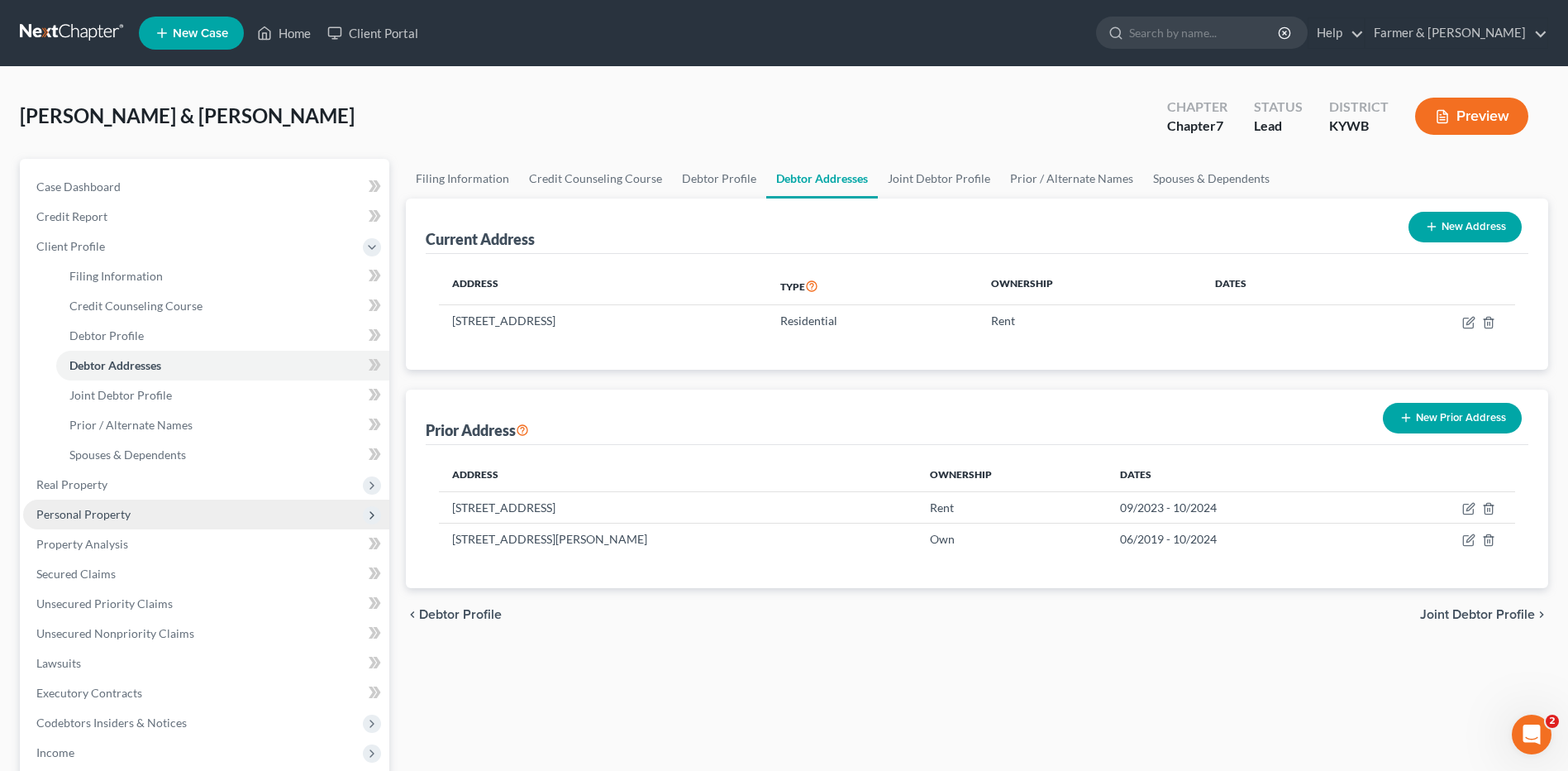
click at [141, 503] on span "Personal Property" at bounding box center [206, 514] width 366 height 30
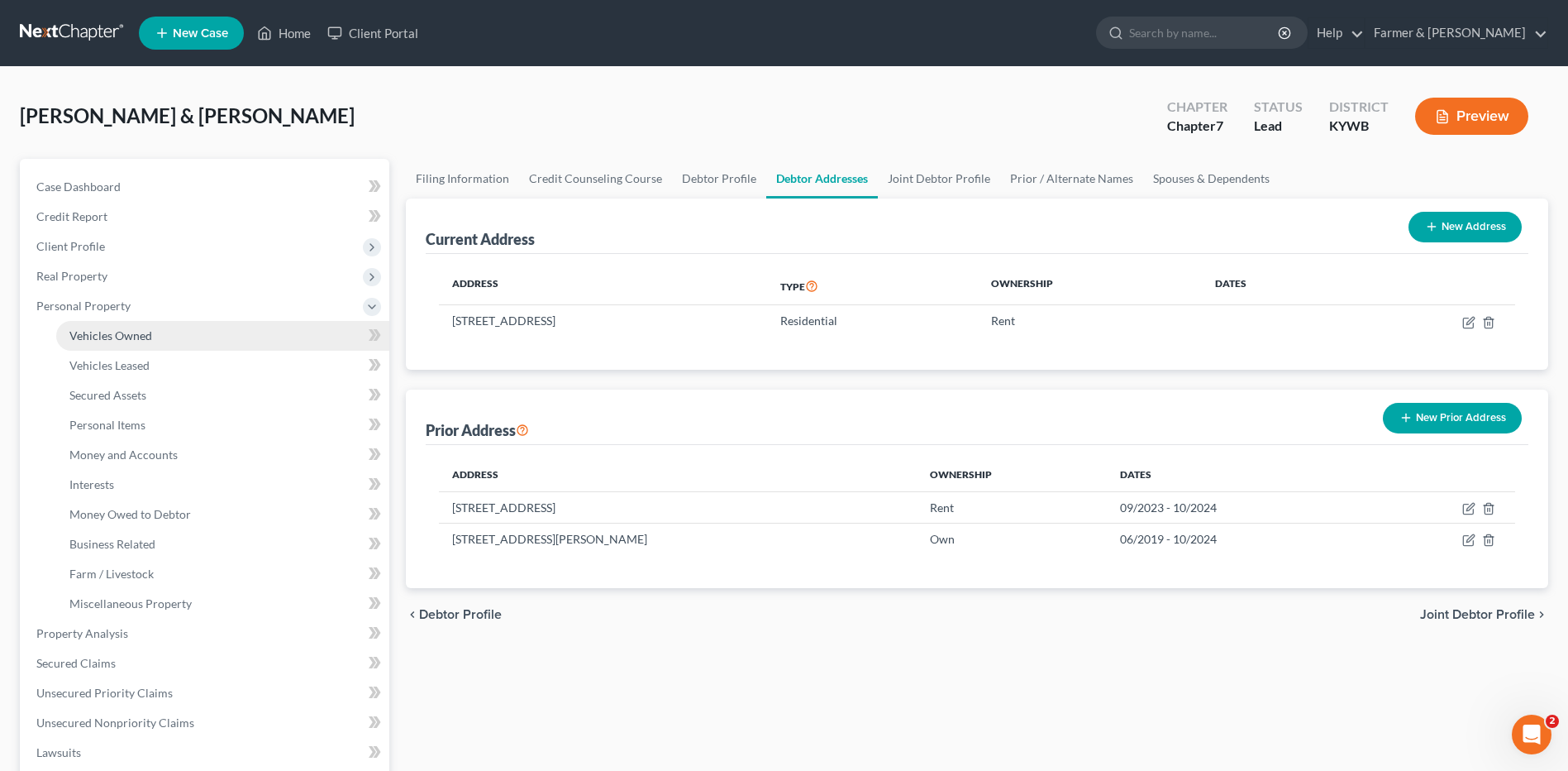
click at [188, 341] on link "Vehicles Owned" at bounding box center [223, 336] width 333 height 30
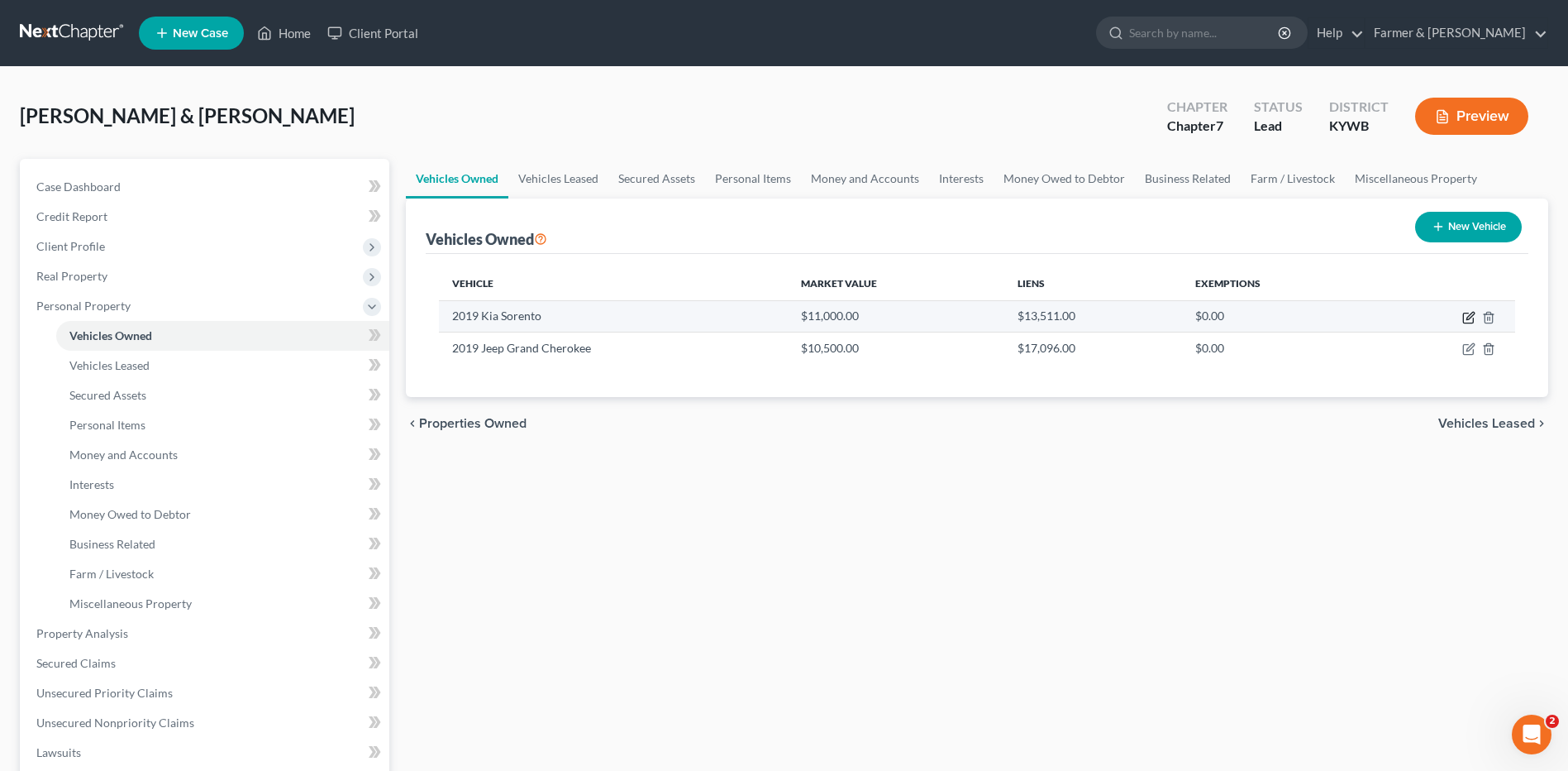
click at [1468, 319] on icon "button" at bounding box center [1470, 315] width 7 height 7
select select "0"
select select "7"
select select "2"
select select "3"
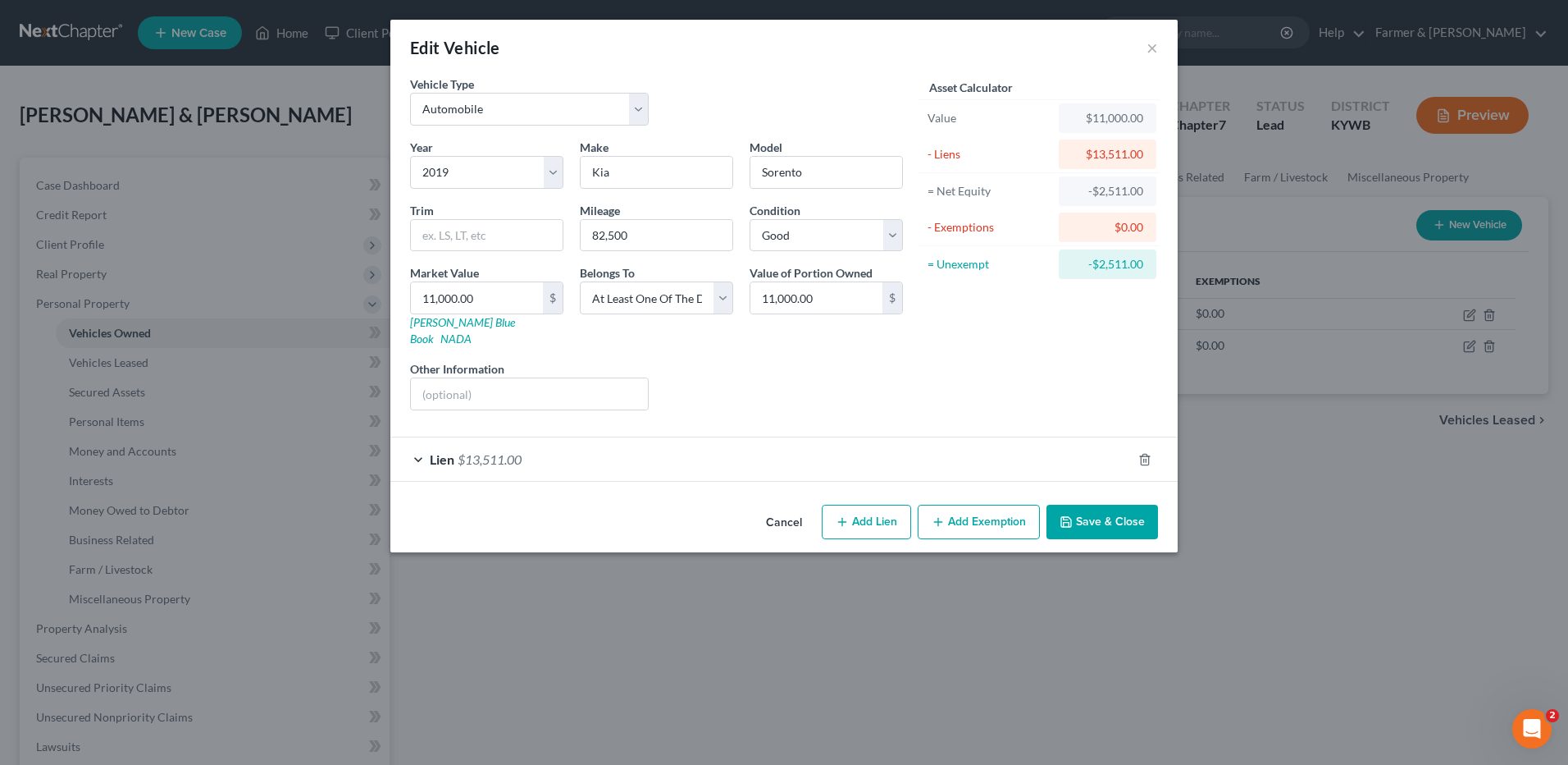
click at [513, 456] on div "Lien $13,511.00" at bounding box center [761, 458] width 742 height 44
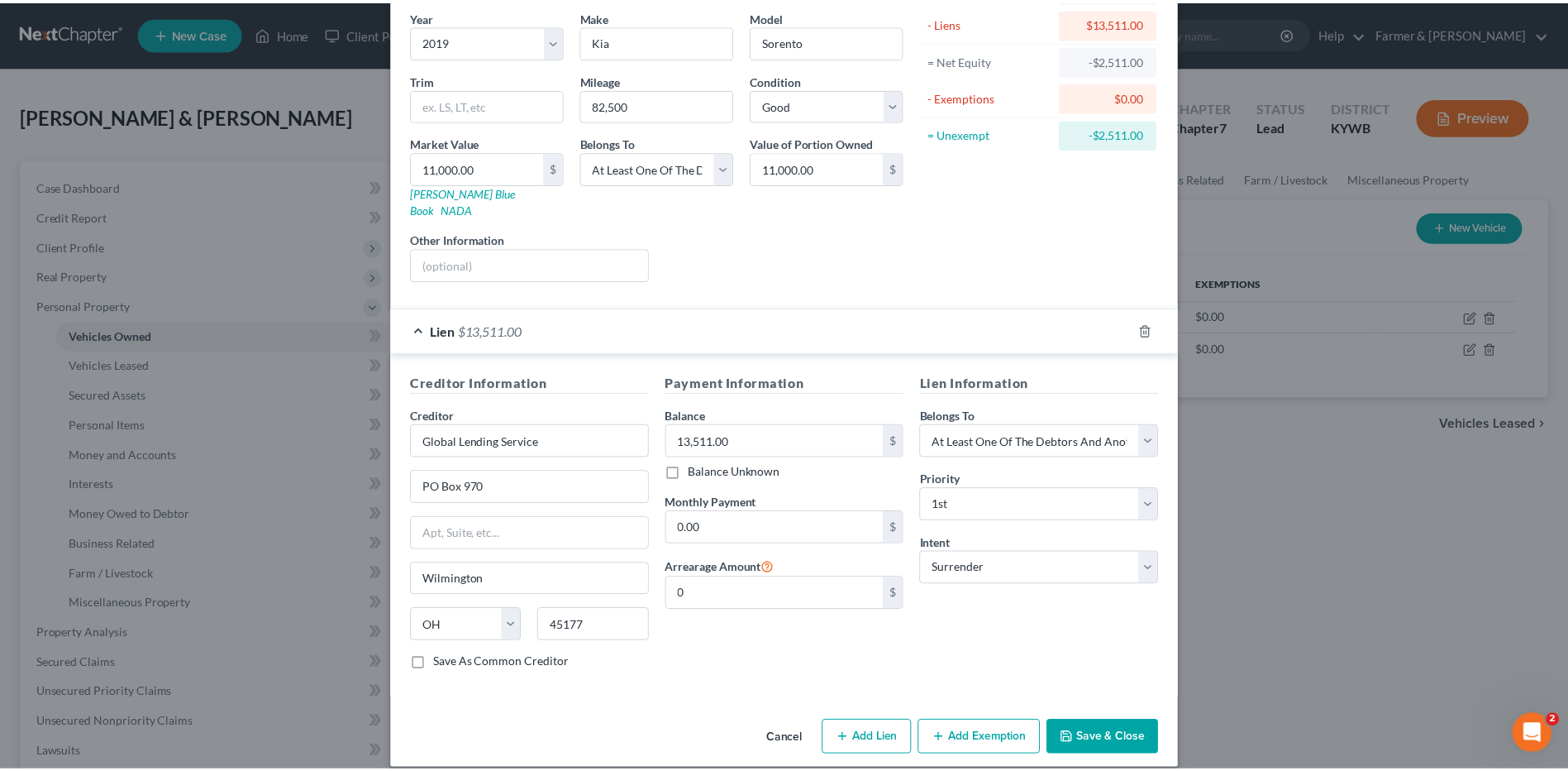
scroll to position [134, 0]
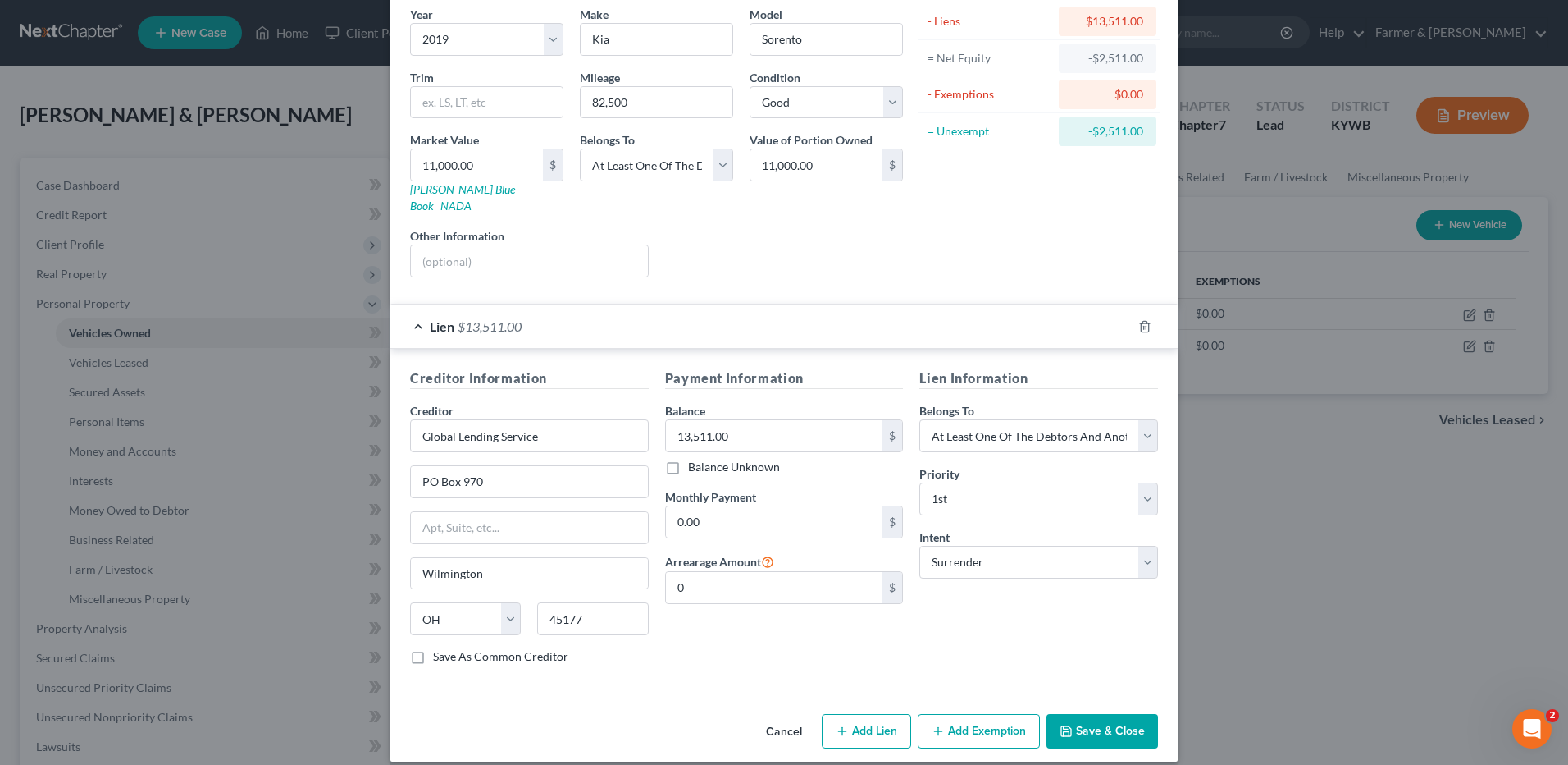
click at [1113, 720] on button "Save & Close" at bounding box center [1102, 731] width 111 height 35
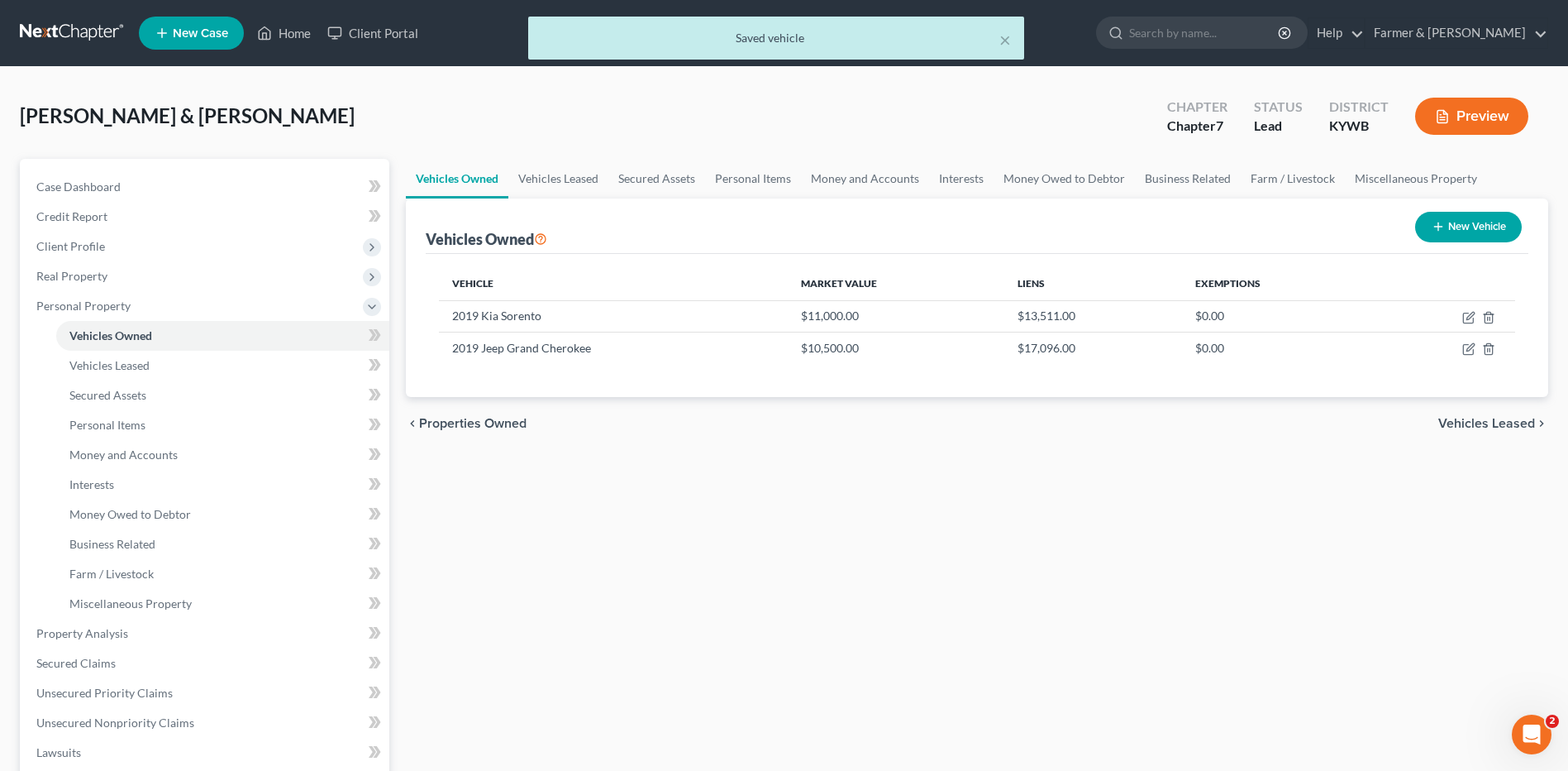
click at [107, 256] on span "Client Profile" at bounding box center [206, 247] width 366 height 30
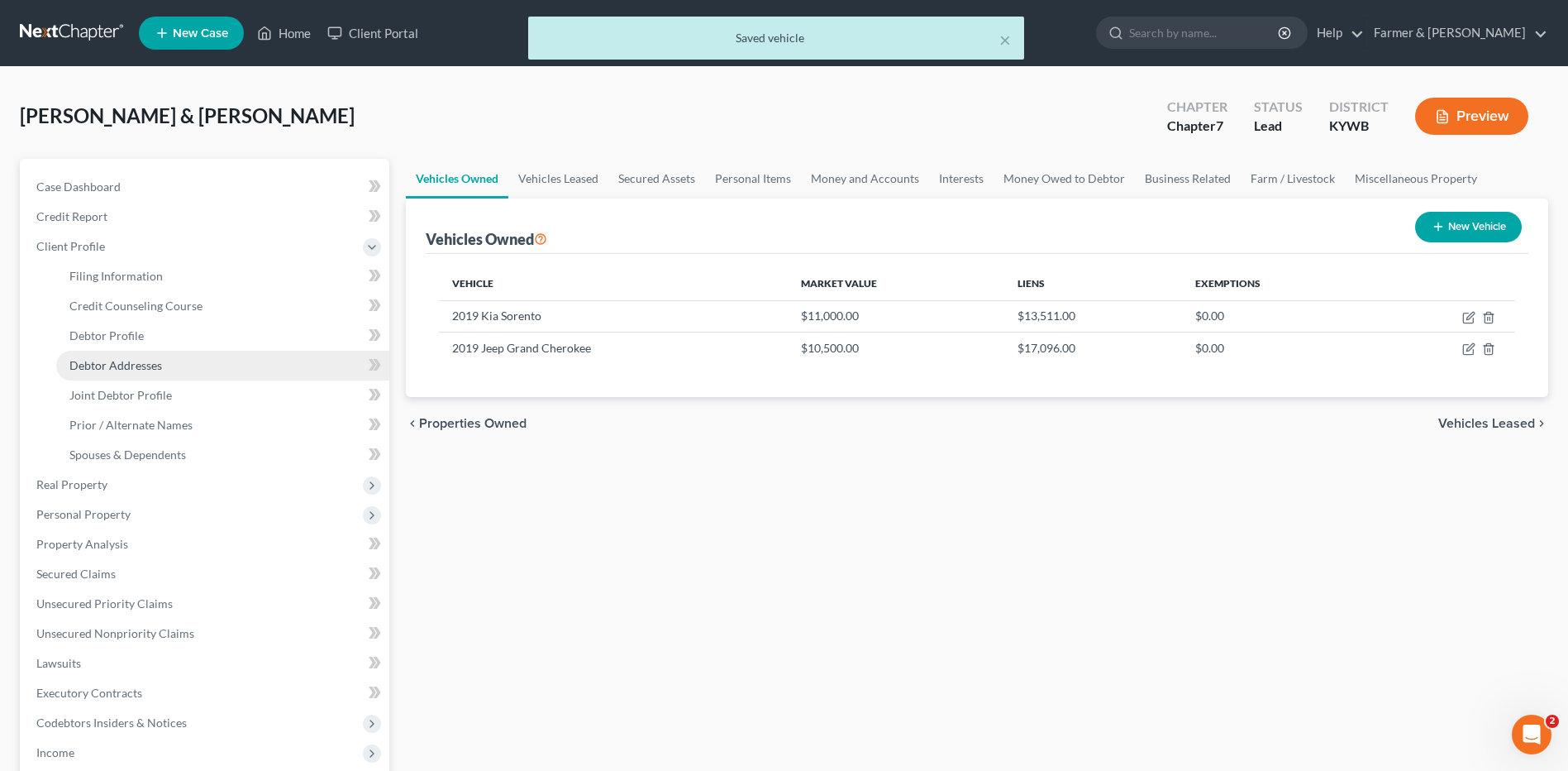
click at [154, 369] on span "Debtor Addresses" at bounding box center [115, 365] width 92 height 14
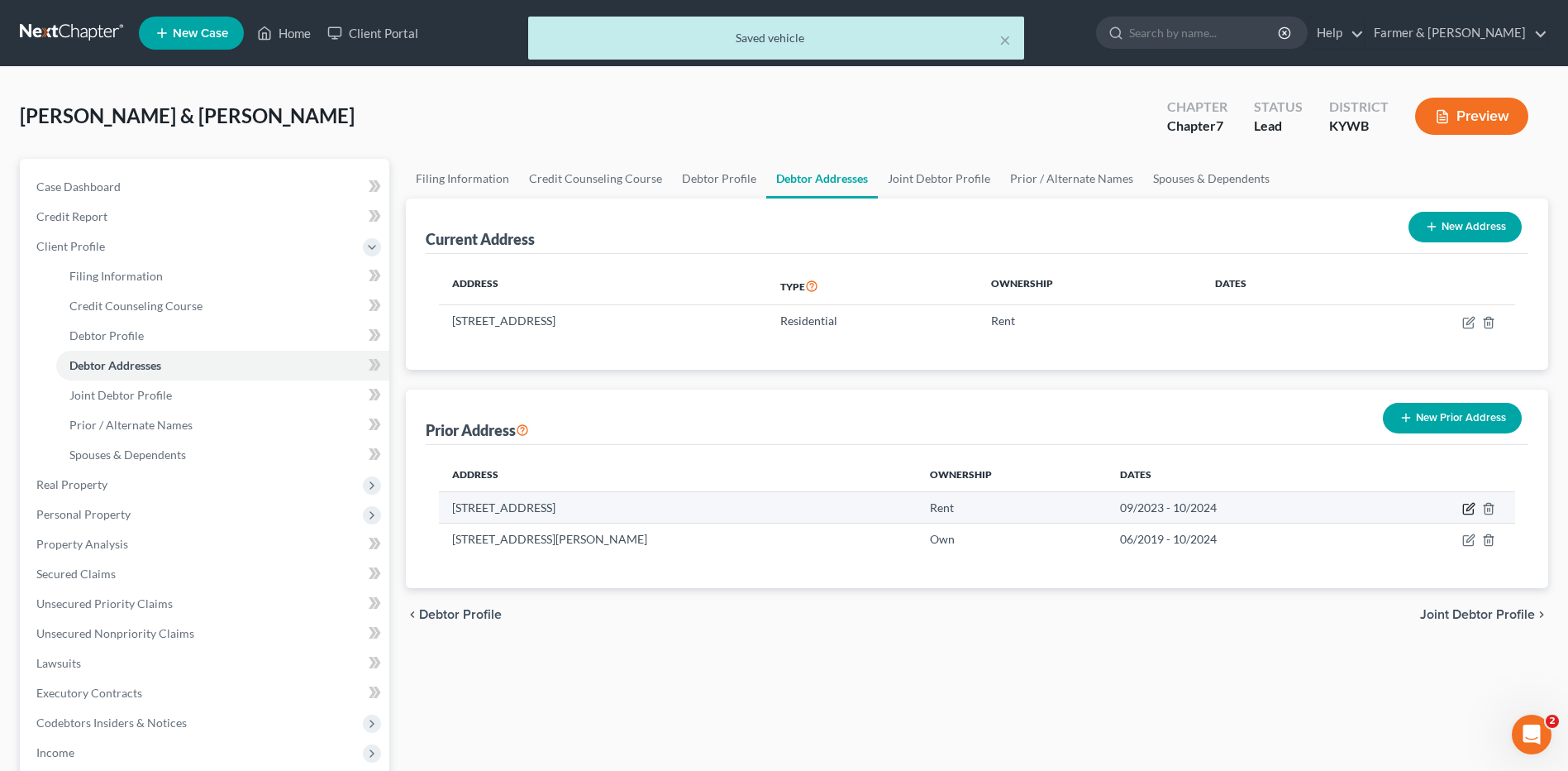
click at [1471, 509] on icon "button" at bounding box center [1469, 508] width 13 height 13
select select "18"
select select "78"
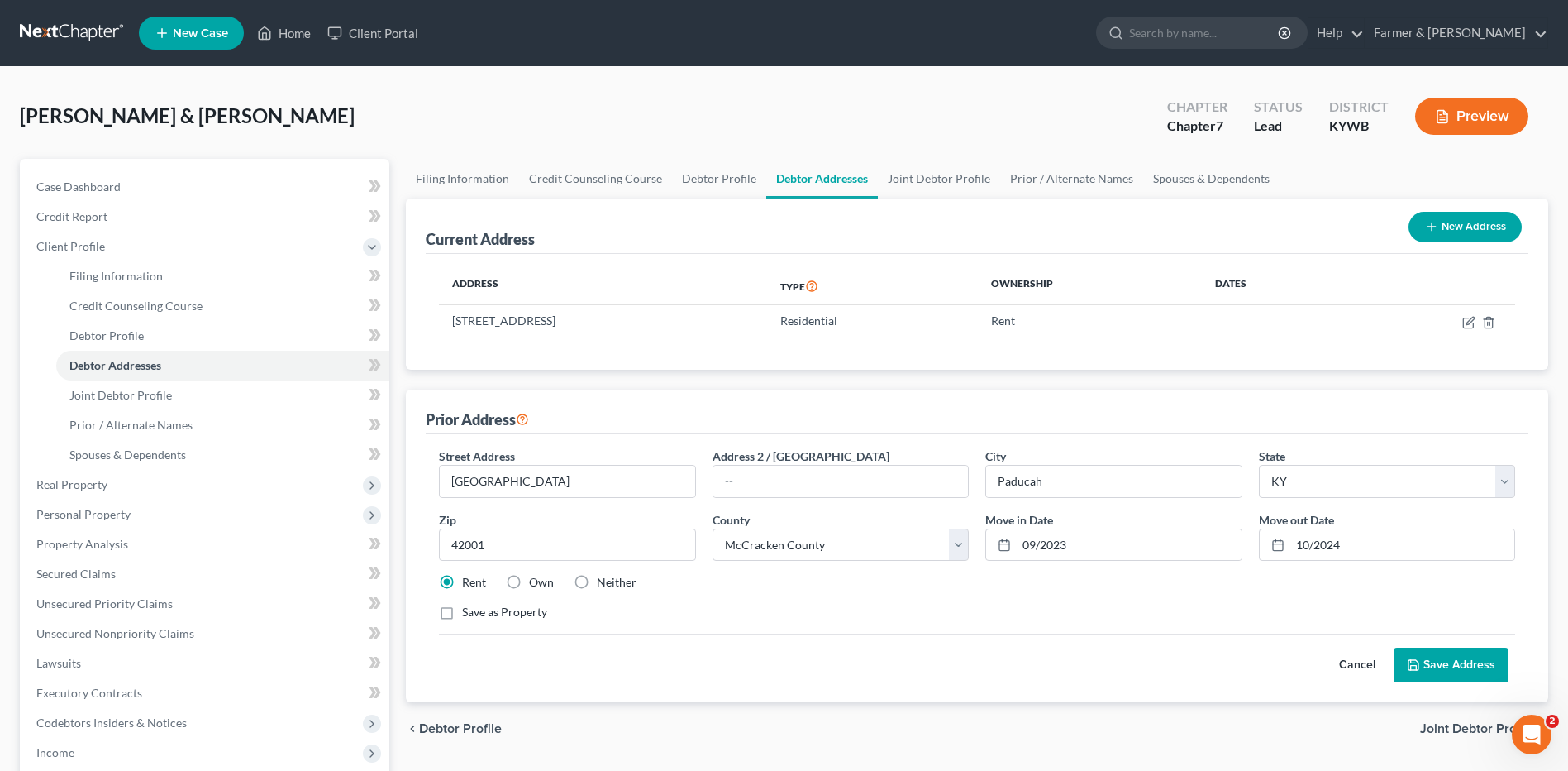
click at [1437, 661] on button "Save Address" at bounding box center [1451, 665] width 115 height 35
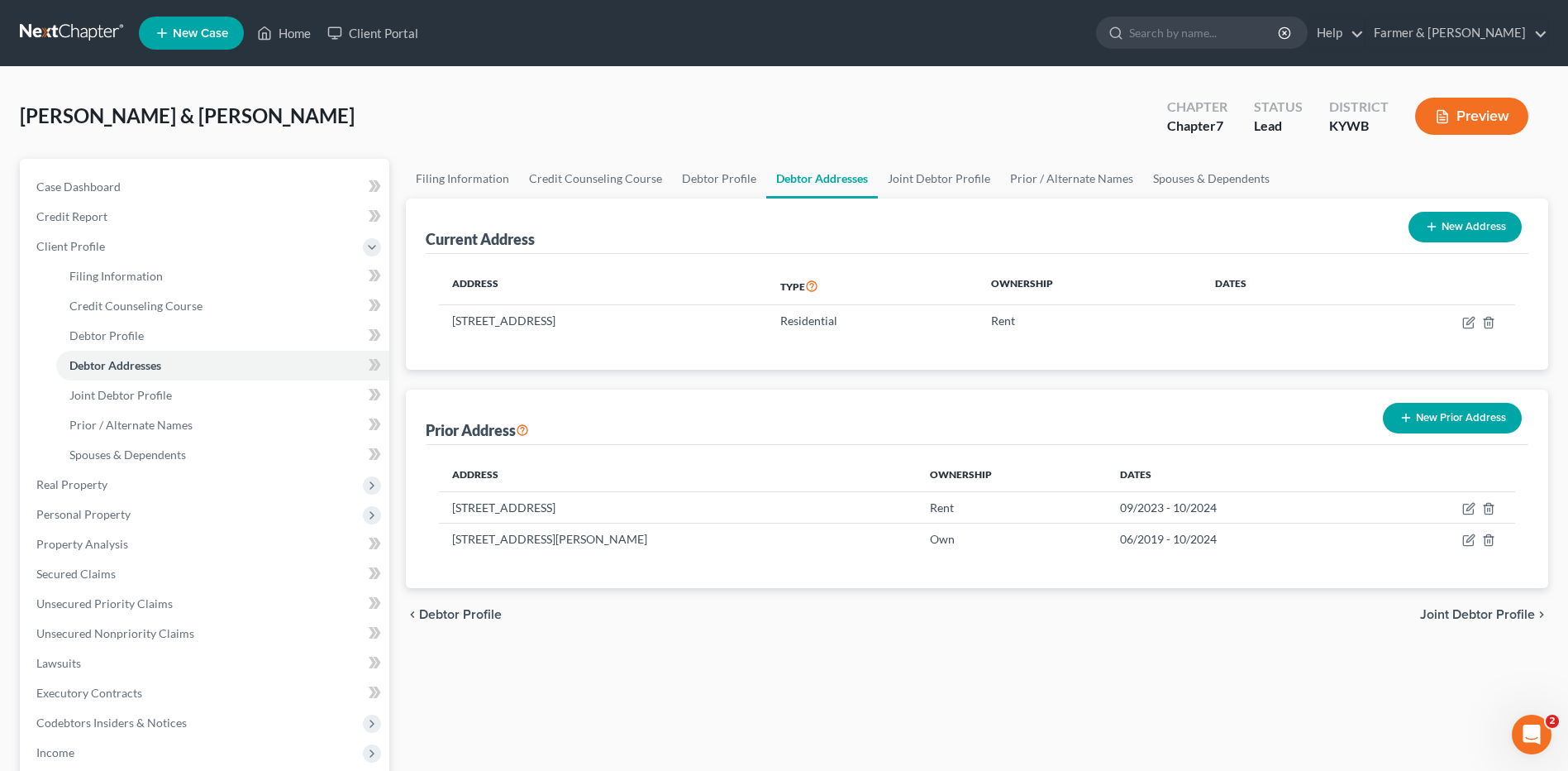
click at [57, 32] on link at bounding box center [72, 33] width 105 height 30
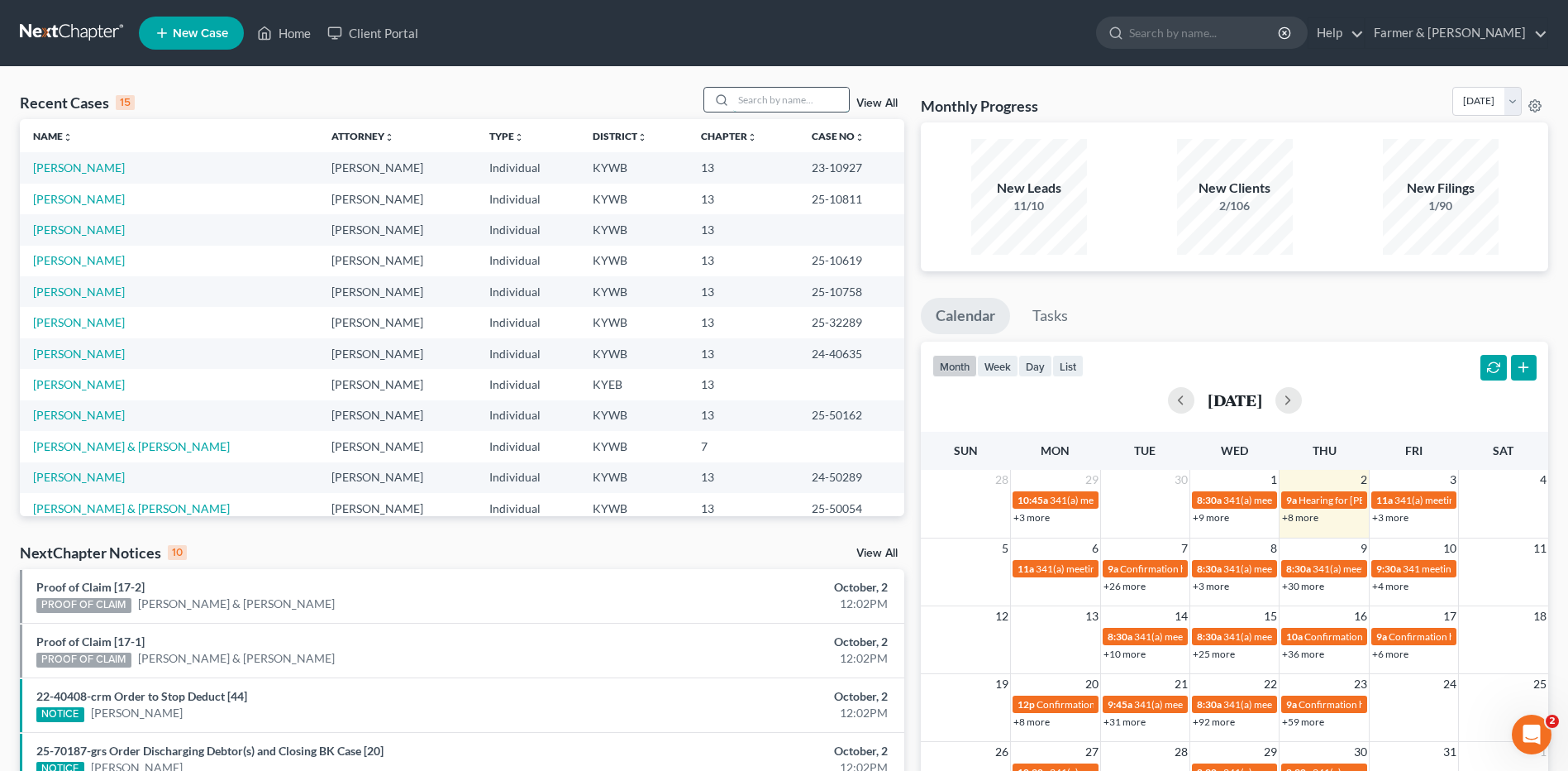
click at [773, 101] on input "search" at bounding box center [791, 99] width 115 height 24
type input "[PERSON_NAME]"
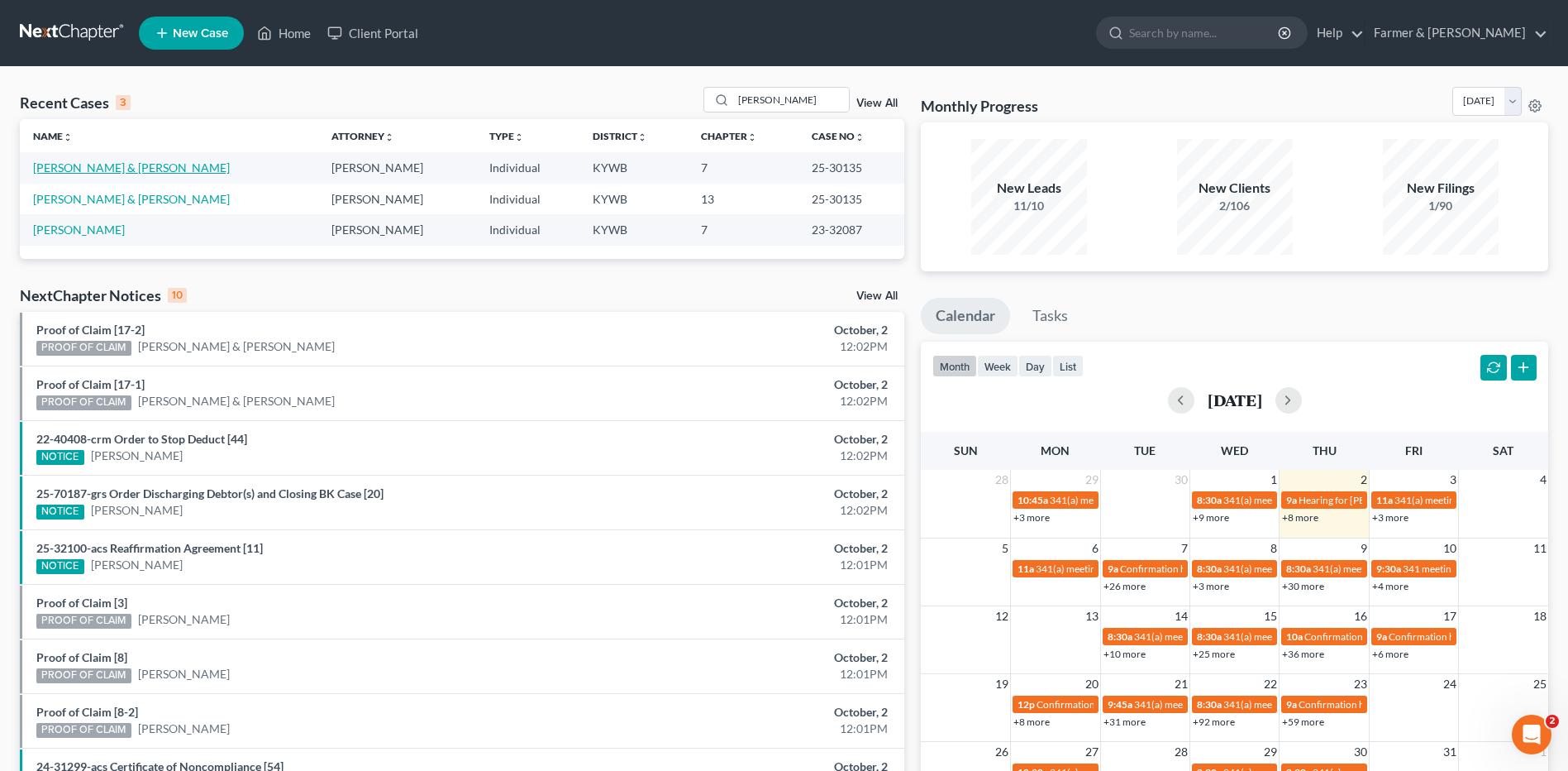
drag, startPoint x: 133, startPoint y: 170, endPoint x: 1164, endPoint y: 282, distance: 1037.1
click at [133, 170] on link "[PERSON_NAME] & [PERSON_NAME]" at bounding box center [131, 167] width 197 height 14
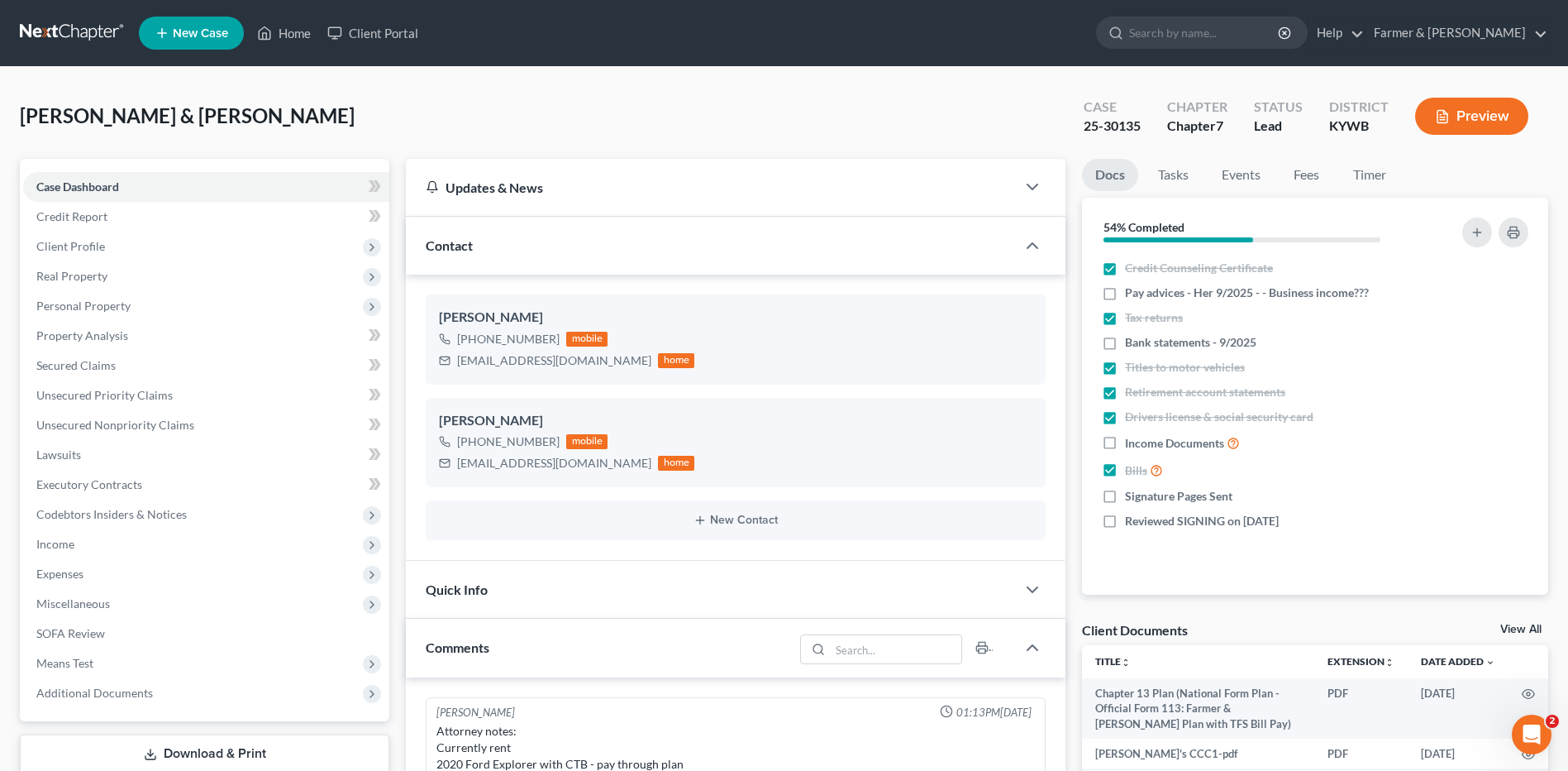
scroll to position [481, 0]
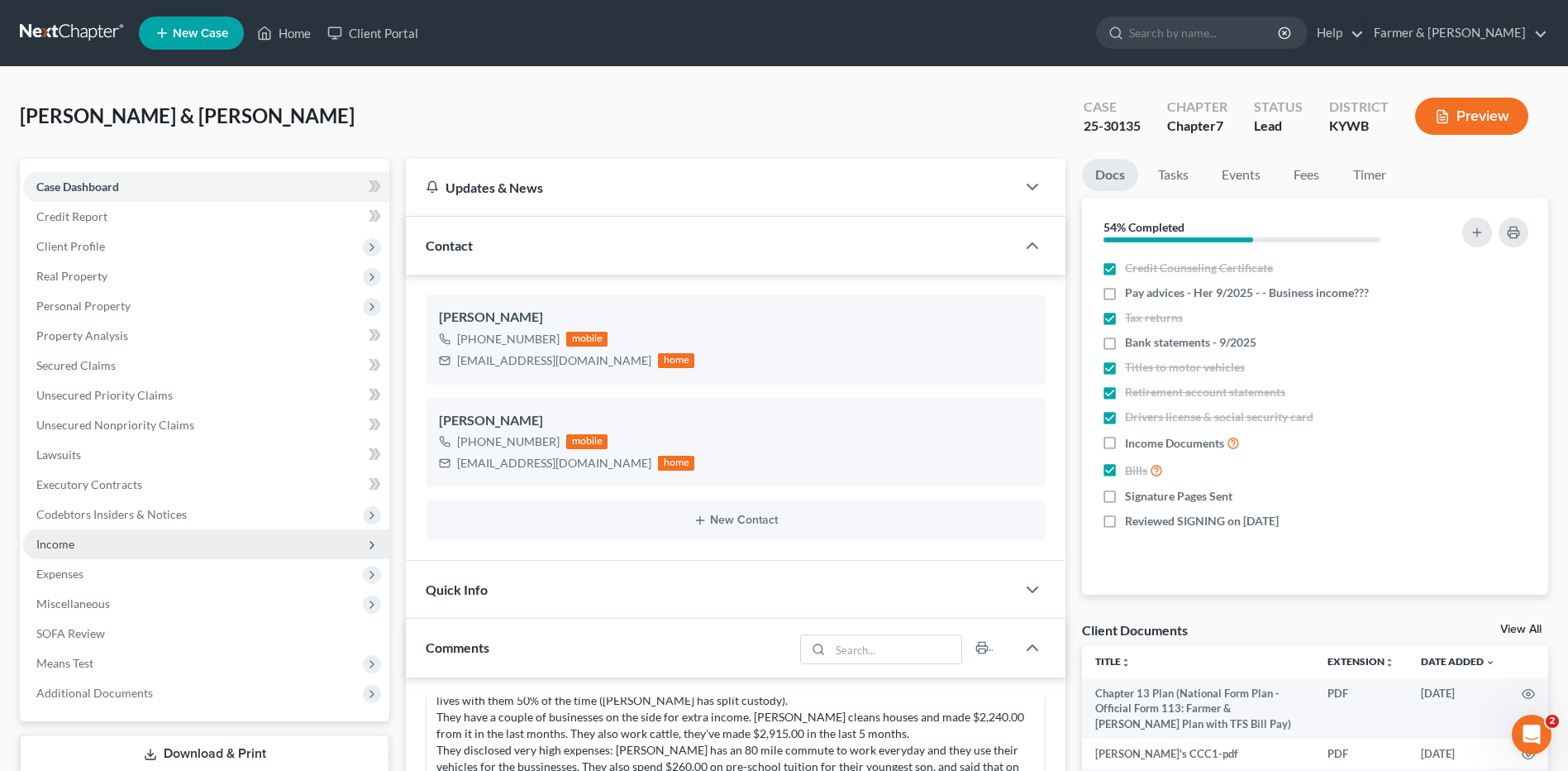
click at [120, 546] on span "Income" at bounding box center [206, 544] width 366 height 30
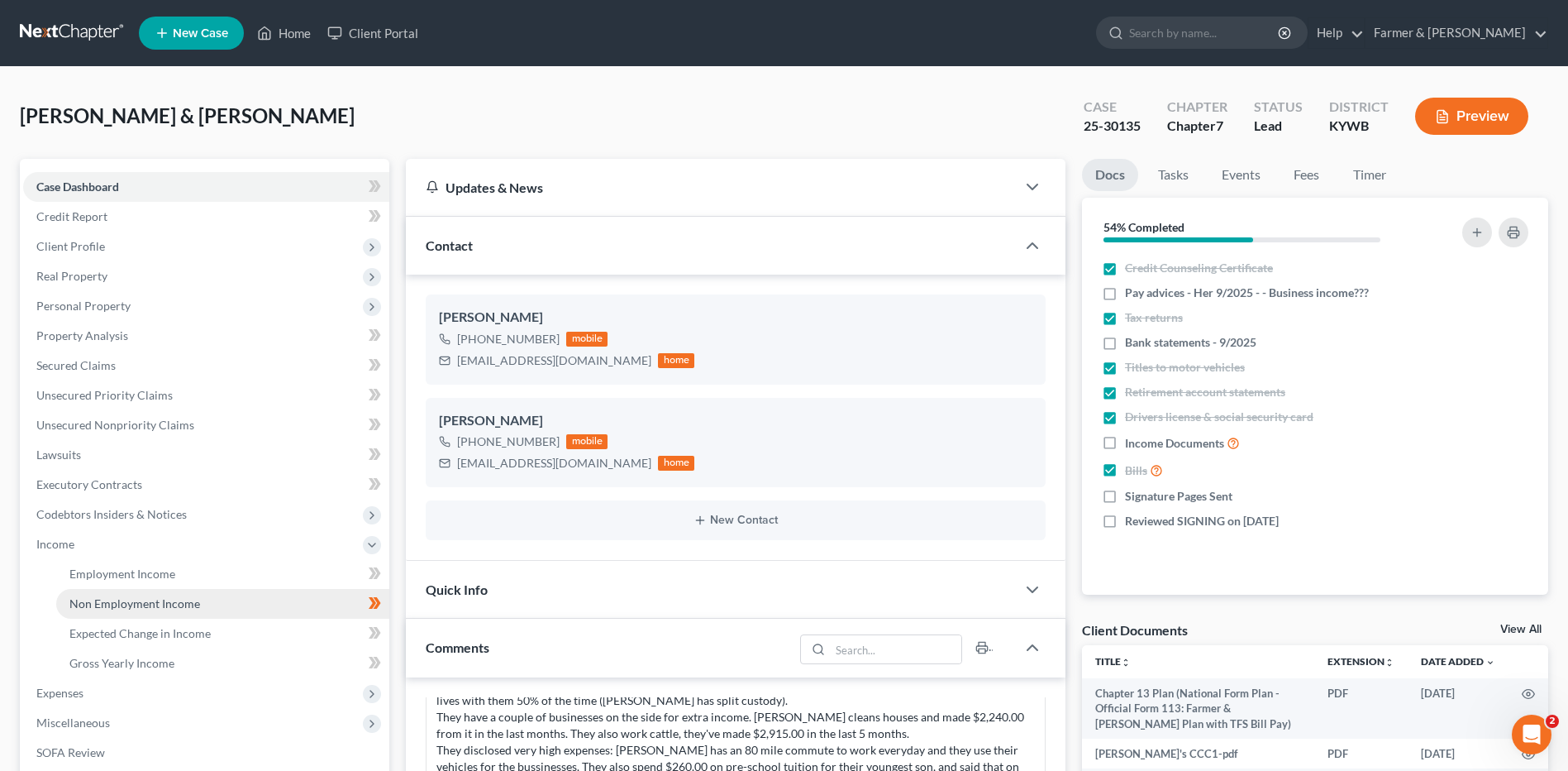
click at [135, 603] on span "Non Employment Income" at bounding box center [135, 603] width 130 height 14
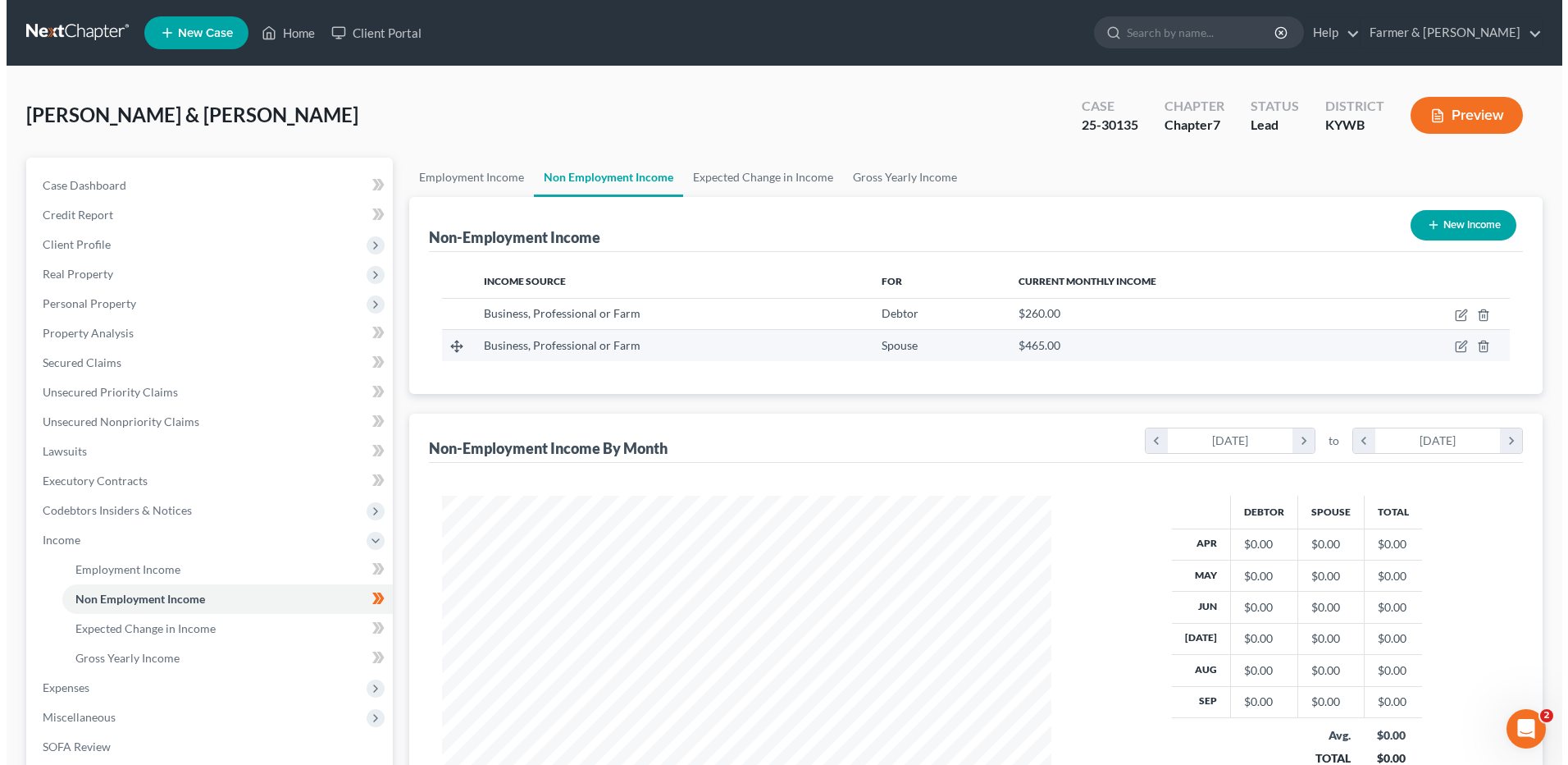
scroll to position [304, 641]
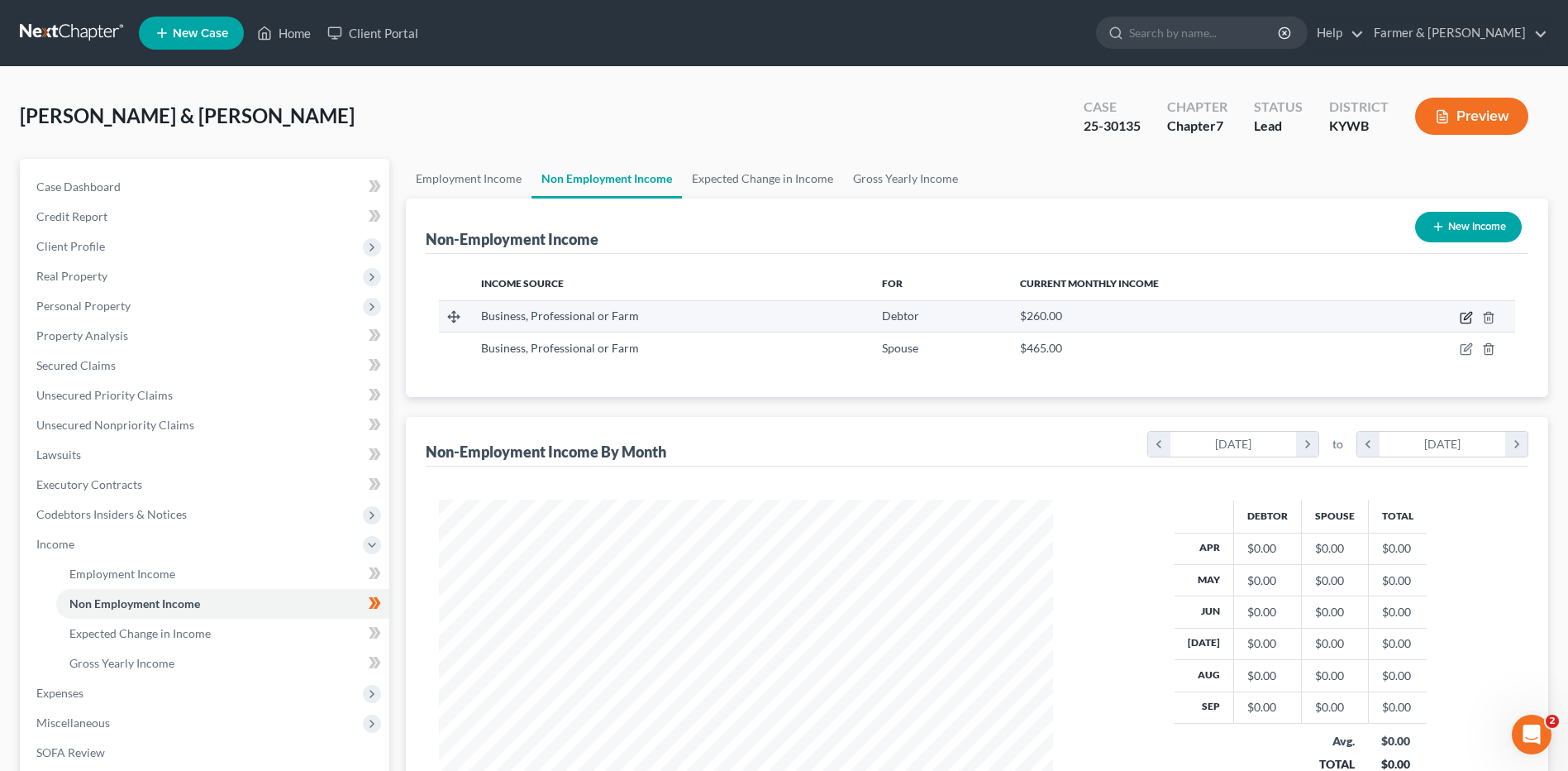
click at [1468, 317] on icon "button" at bounding box center [1467, 317] width 13 height 13
select select "10"
select select "0"
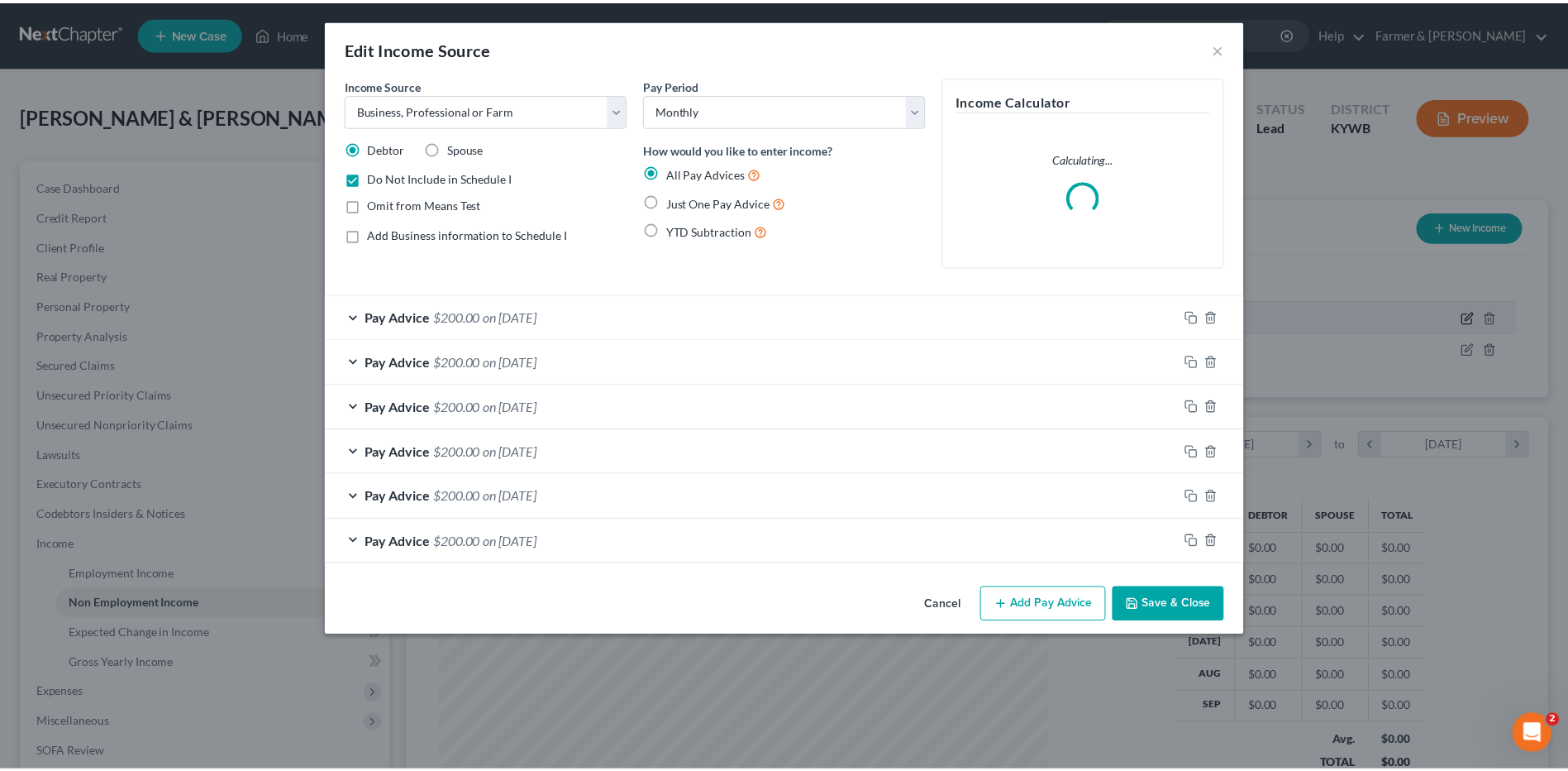
scroll to position [309, 653]
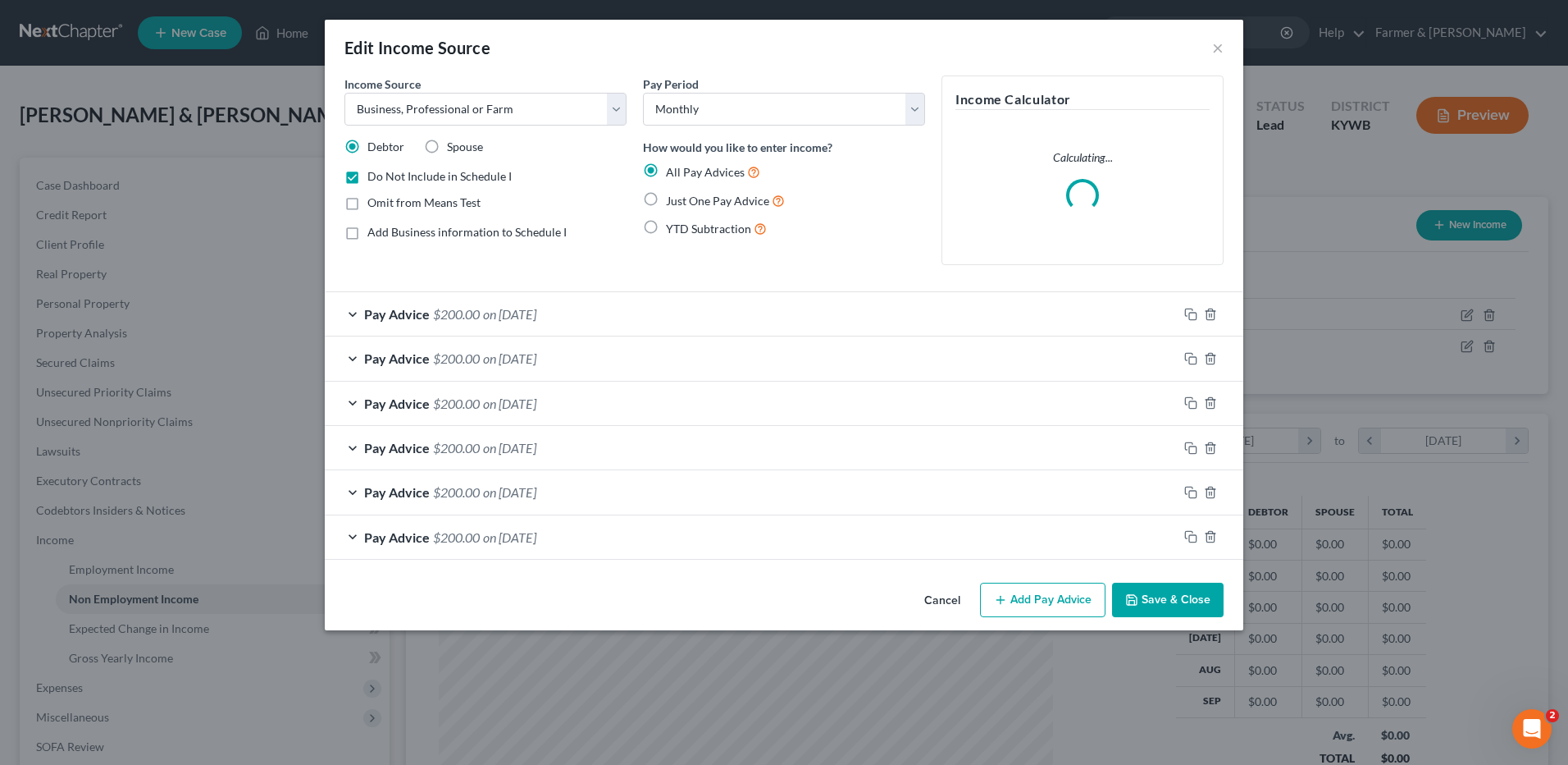
click at [924, 594] on button "Cancel" at bounding box center [943, 601] width 63 height 33
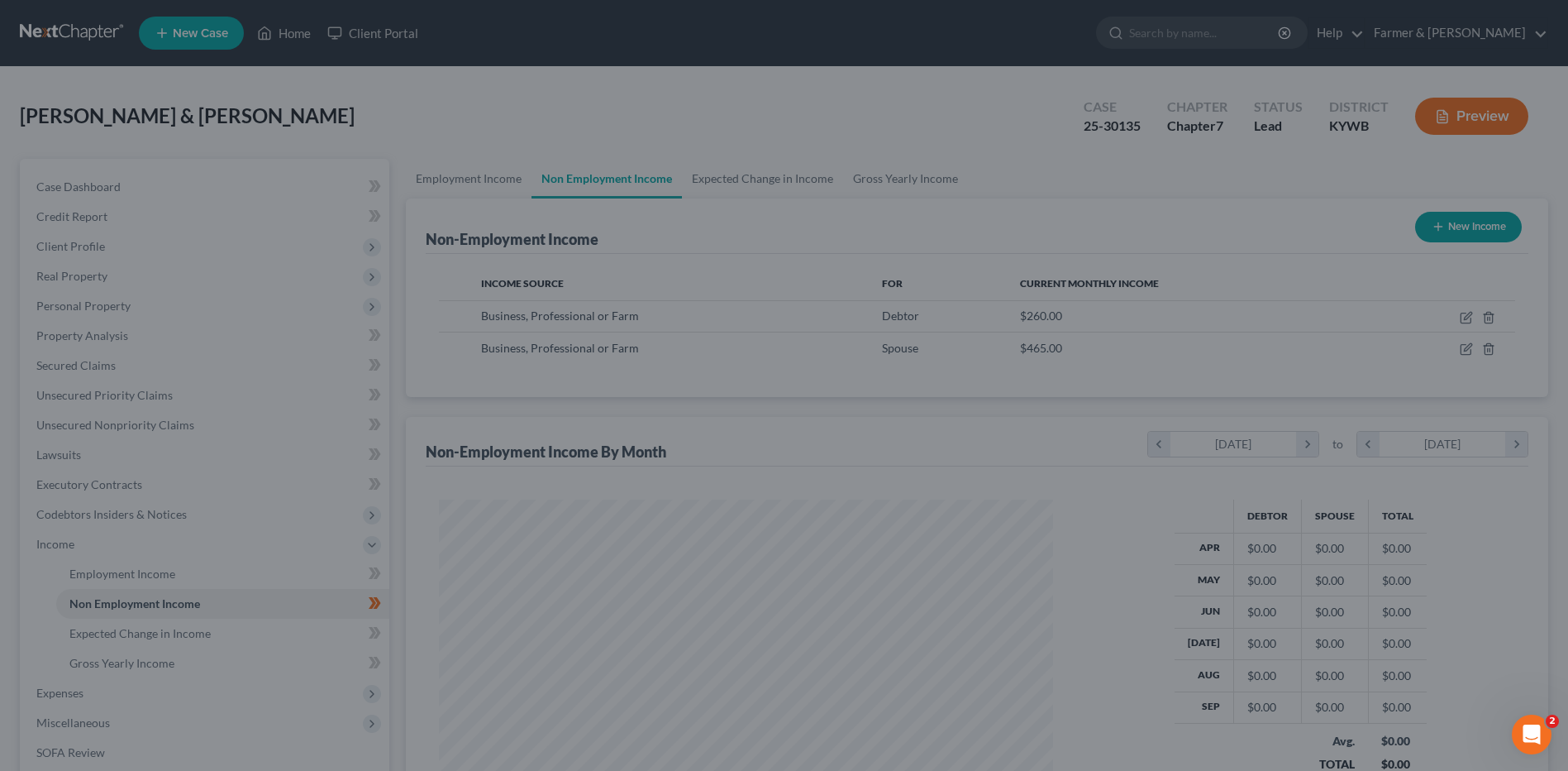
scroll to position [826552, 825902]
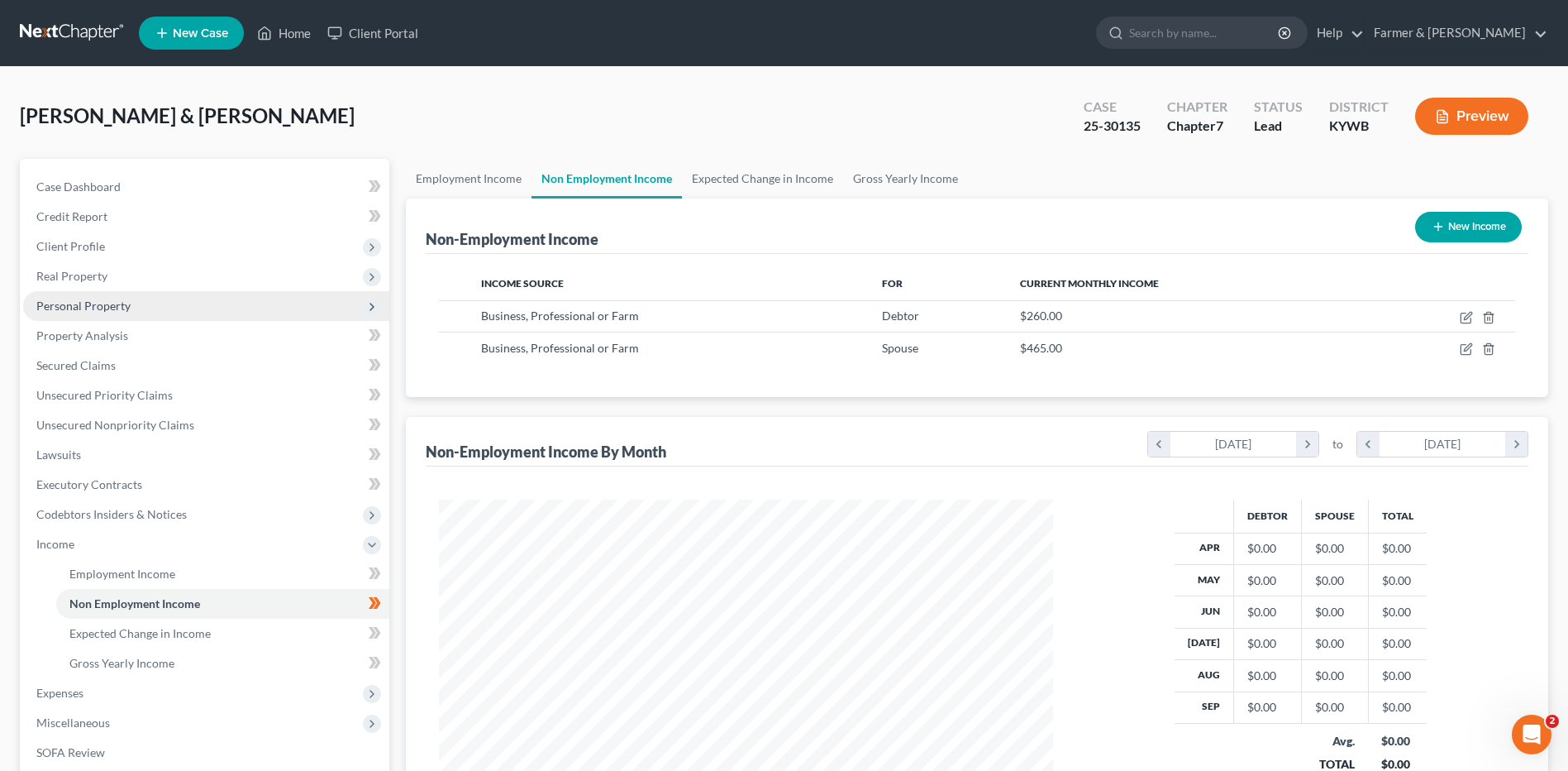
click at [75, 304] on span "Personal Property" at bounding box center [83, 305] width 94 height 14
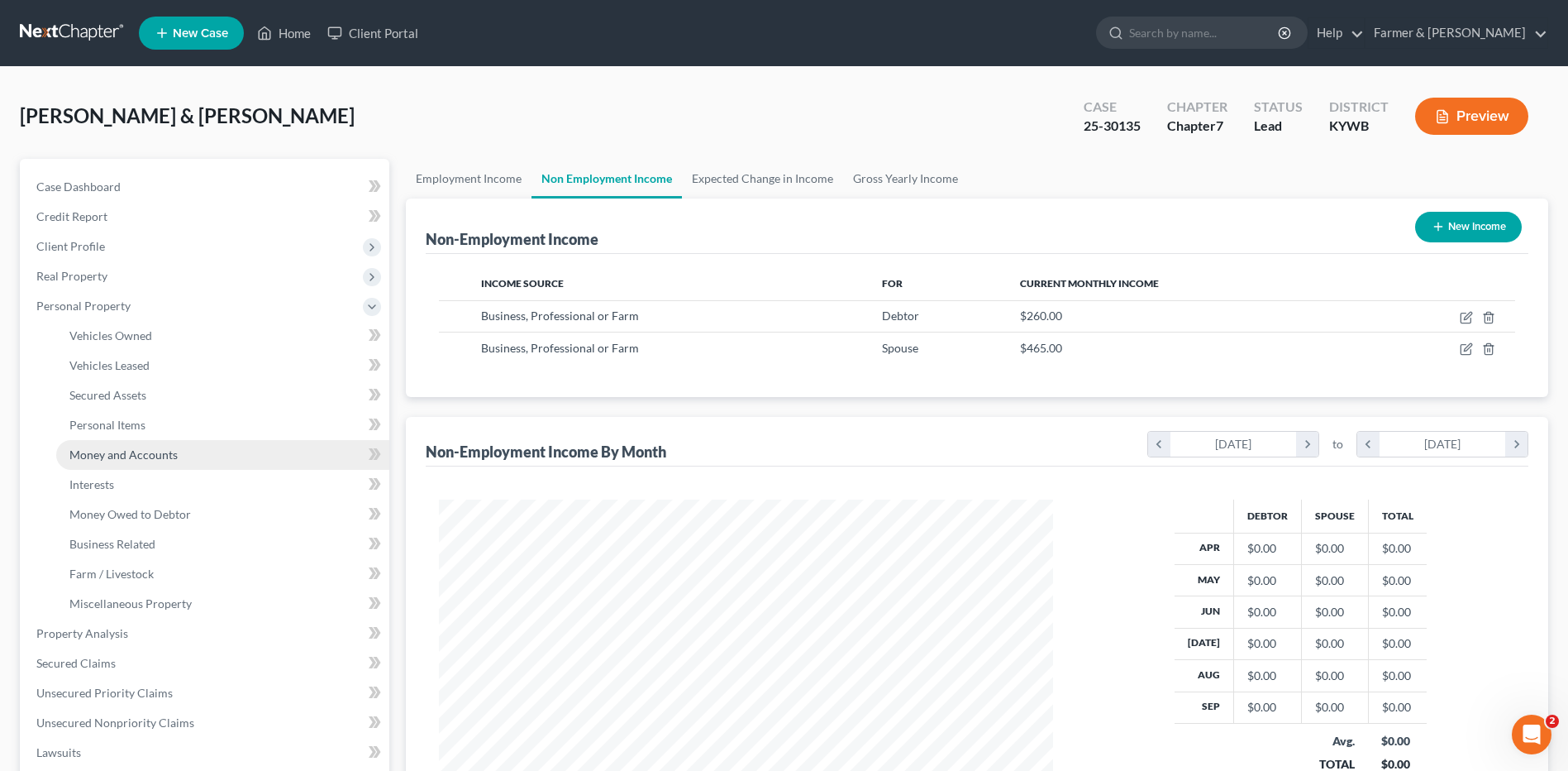
click at [130, 450] on span "Money and Accounts" at bounding box center [124, 454] width 108 height 14
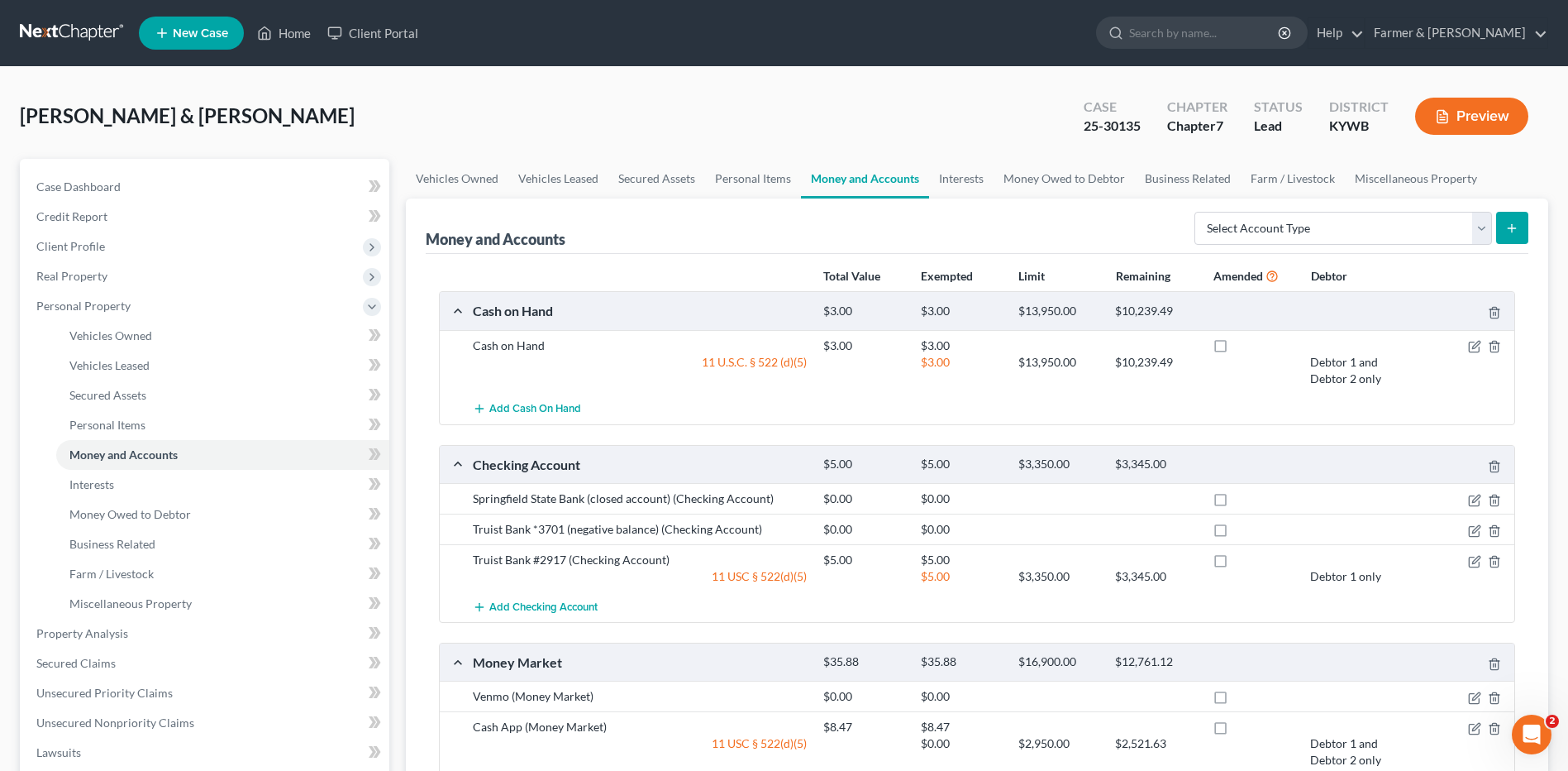
drag, startPoint x: 52, startPoint y: 35, endPoint x: 63, endPoint y: 36, distance: 11.0
click at [52, 35] on link at bounding box center [72, 33] width 105 height 30
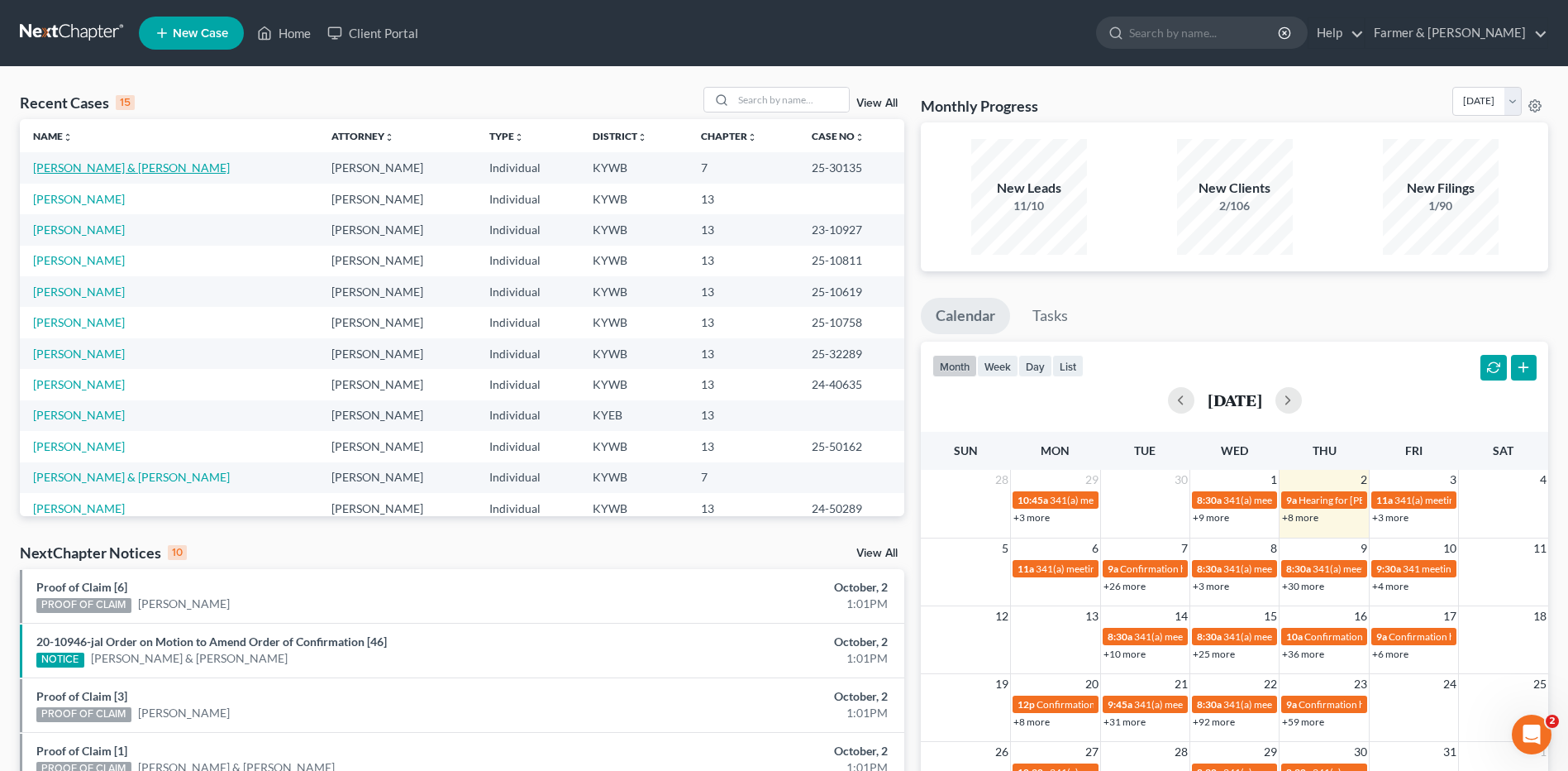
click at [120, 167] on link "[PERSON_NAME] & [PERSON_NAME]" at bounding box center [131, 167] width 197 height 14
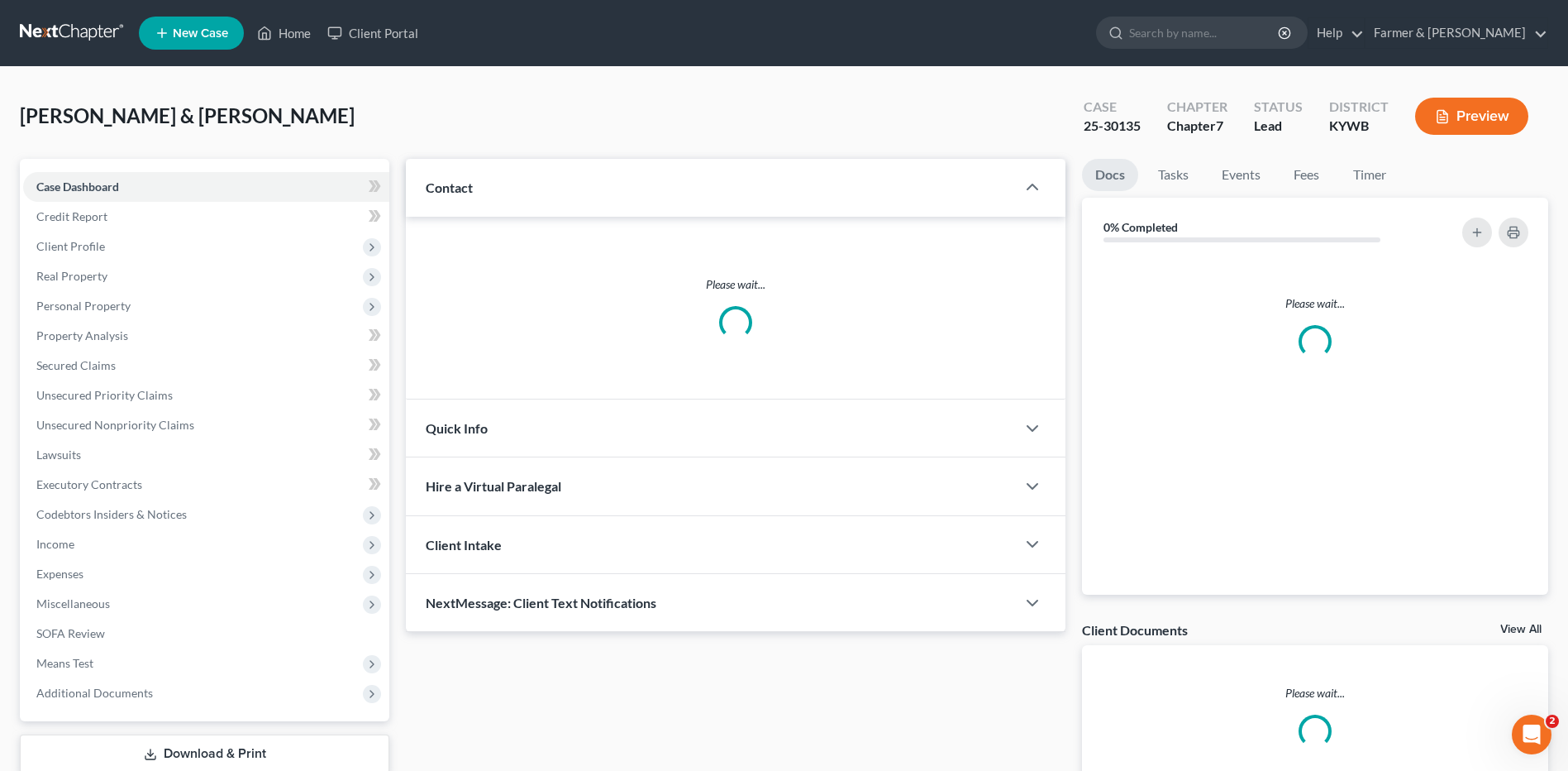
click at [83, 36] on link at bounding box center [72, 33] width 105 height 30
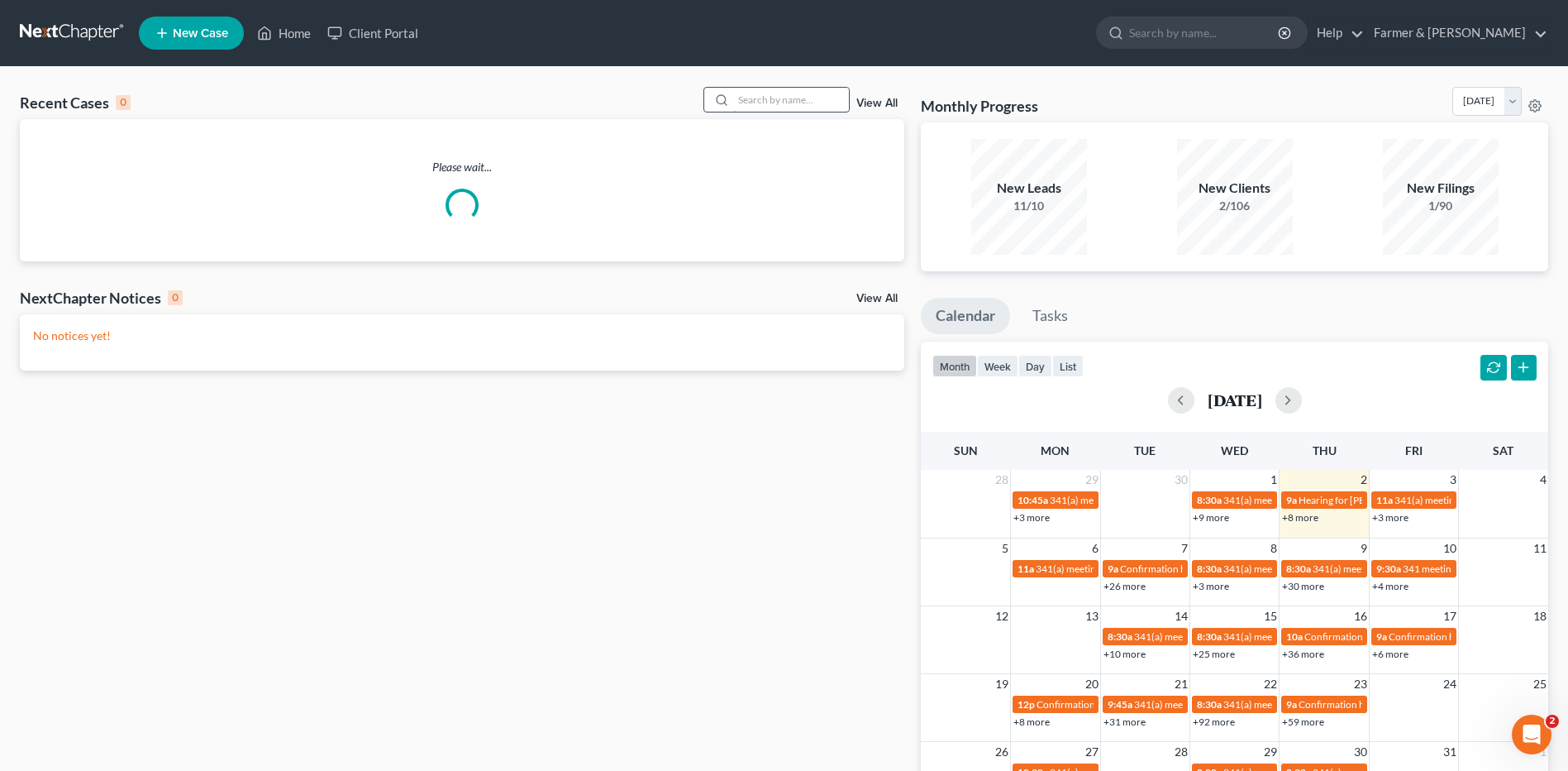
click at [795, 102] on input "search" at bounding box center [791, 99] width 115 height 24
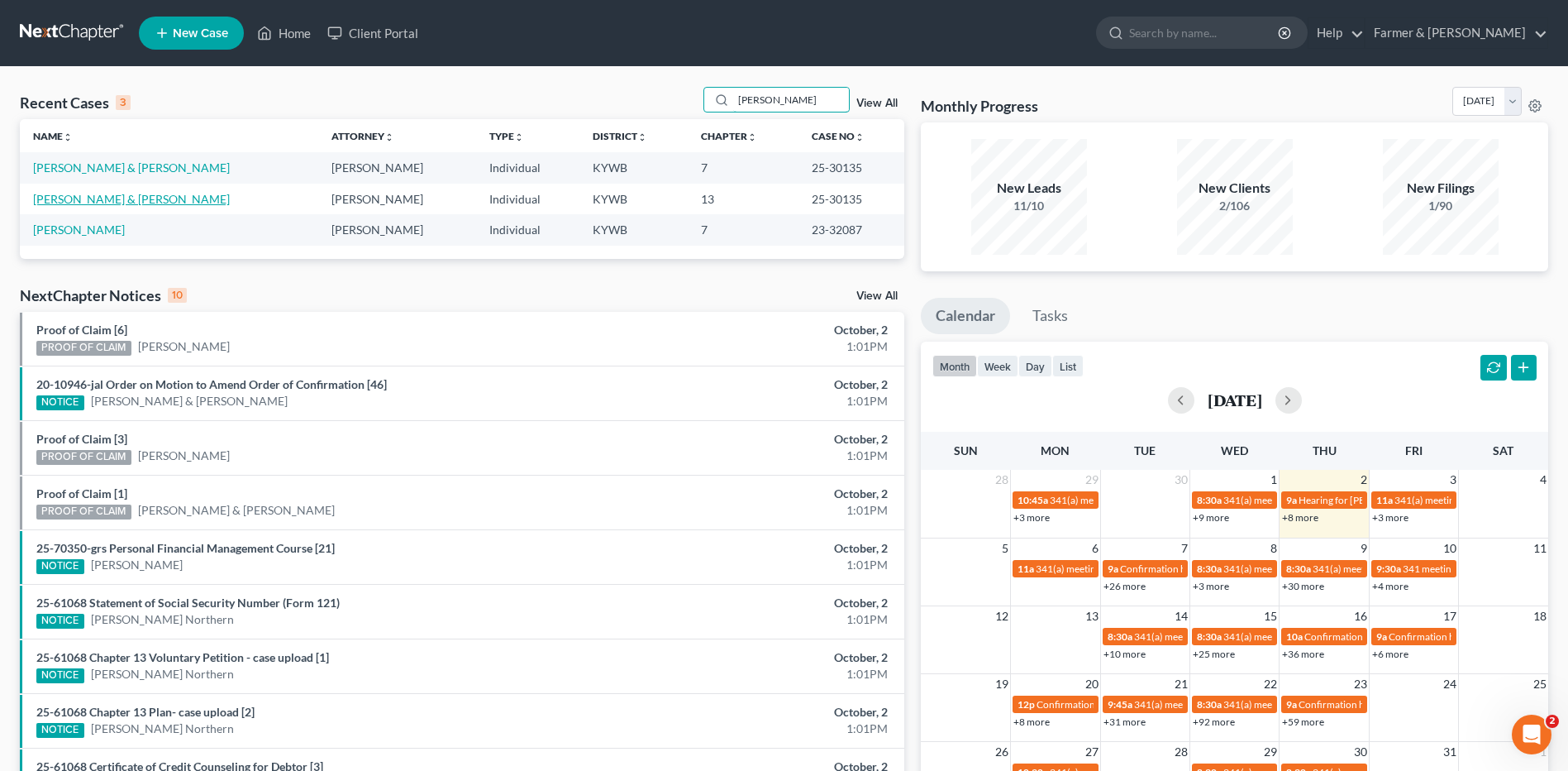
type input "[PERSON_NAME]"
click at [122, 202] on link "[PERSON_NAME] & [PERSON_NAME]" at bounding box center [131, 199] width 197 height 14
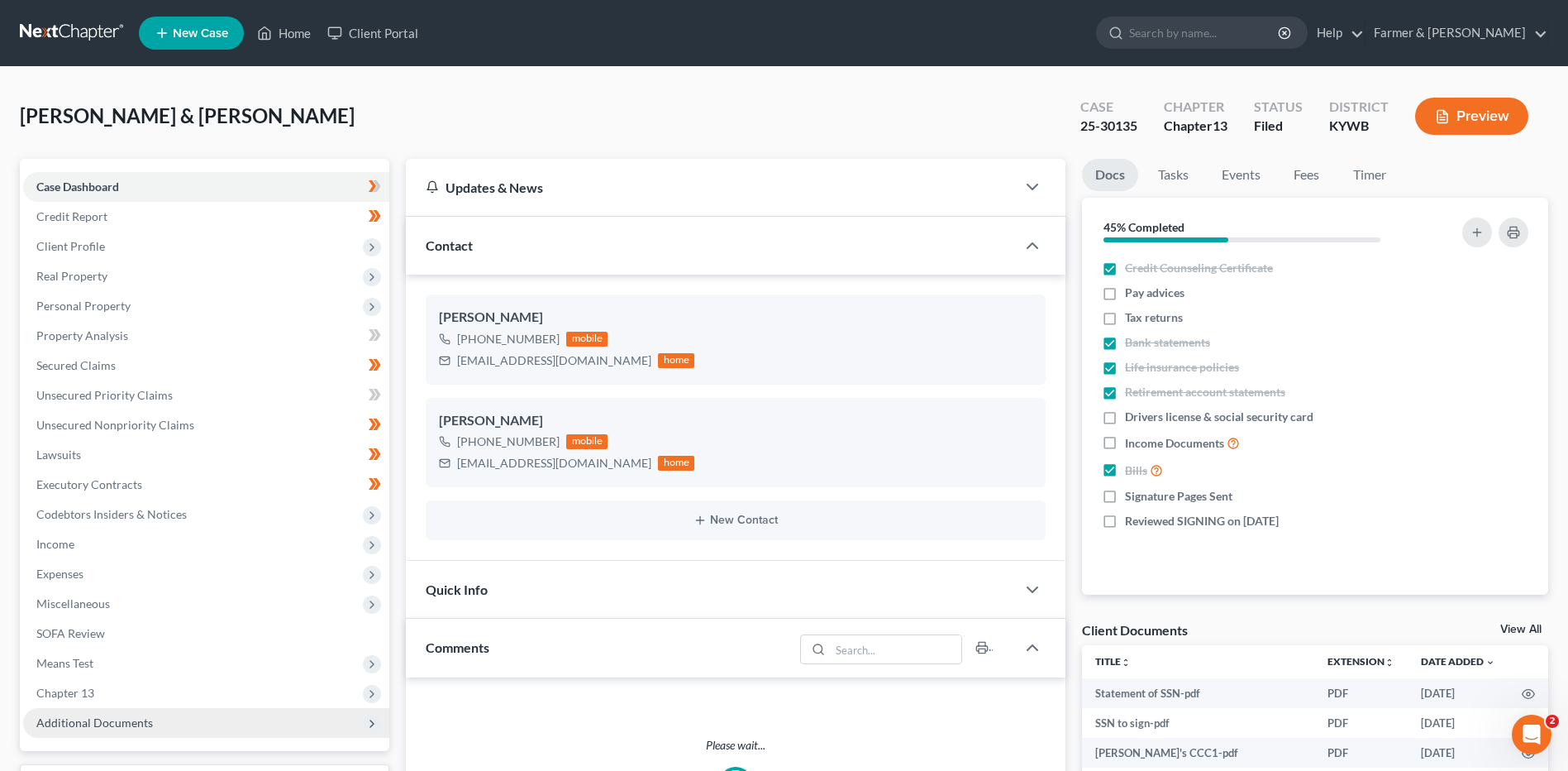
click at [115, 722] on span "Additional Documents" at bounding box center [95, 722] width 116 height 14
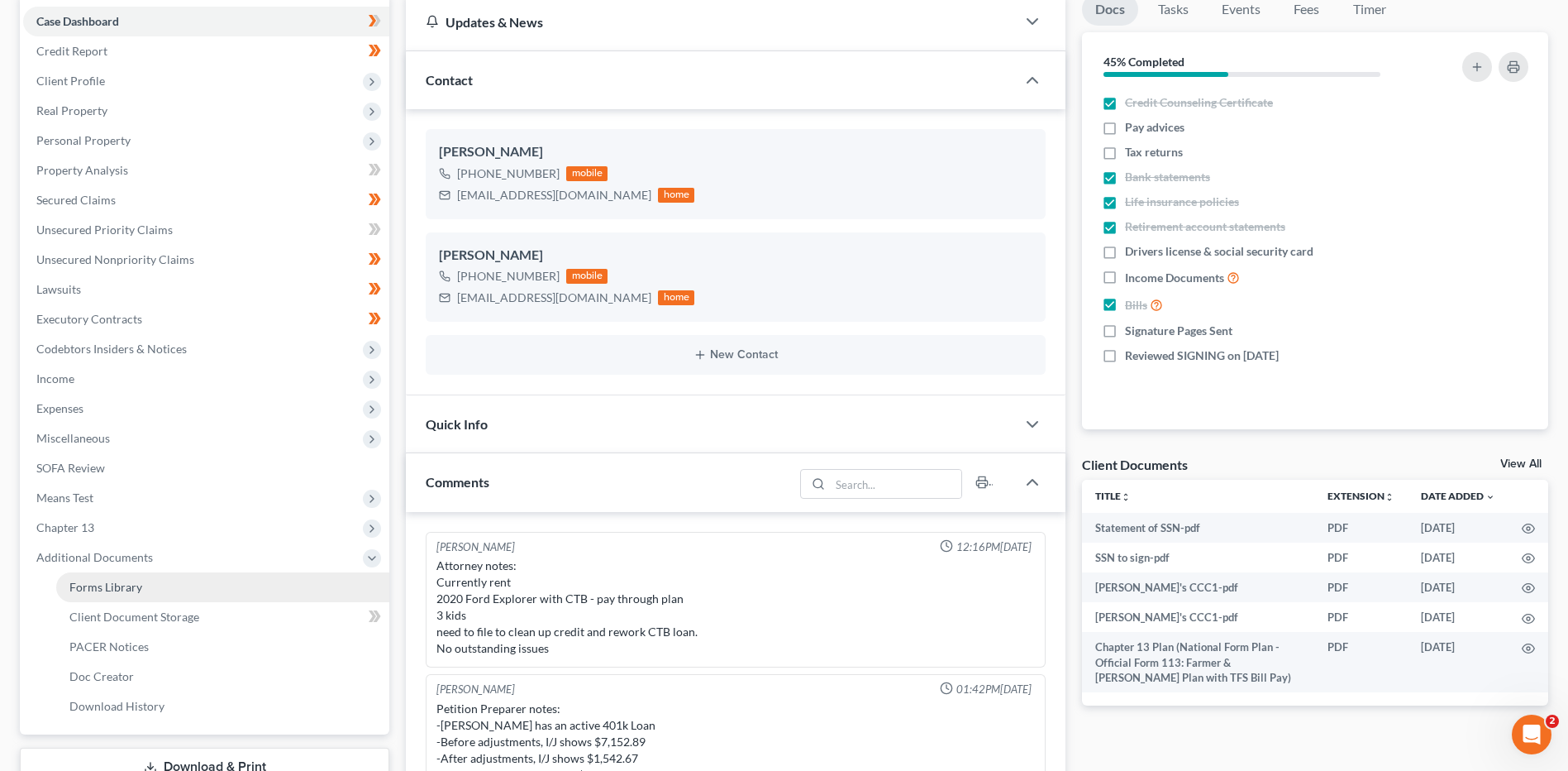
scroll to position [481, 0]
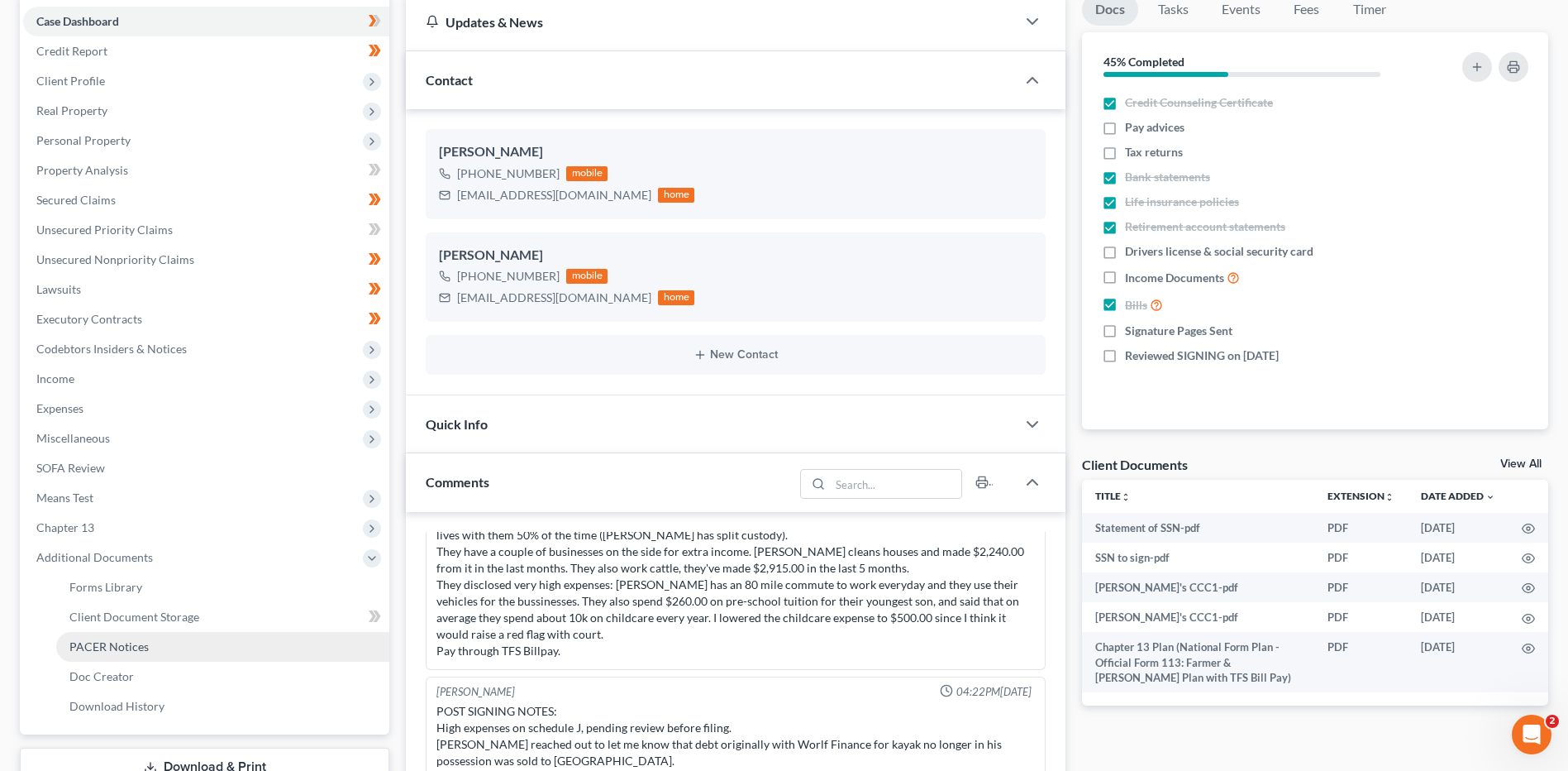
click at [134, 645] on span "PACER Notices" at bounding box center [110, 646] width 80 height 14
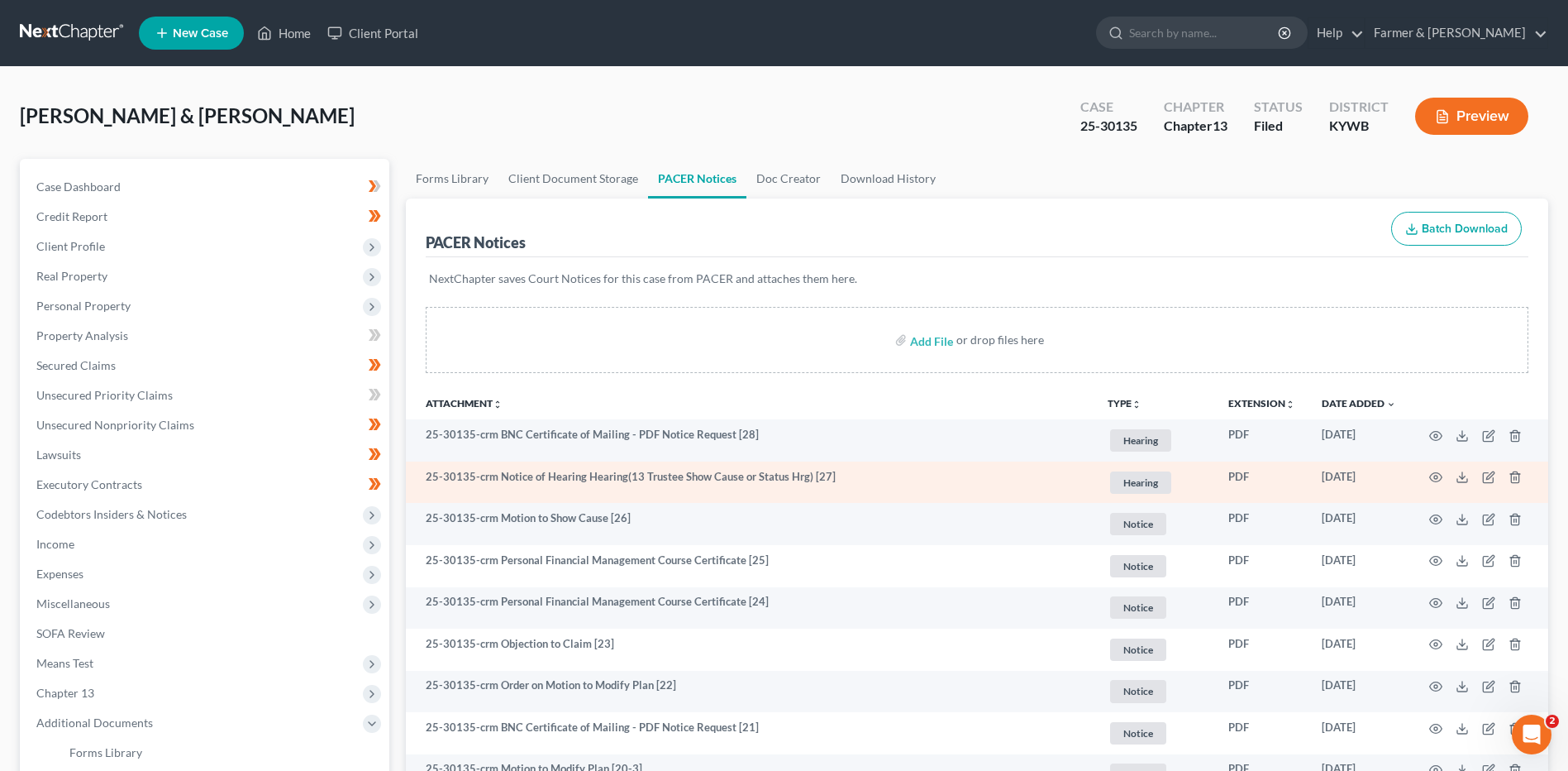
click at [1434, 469] on td at bounding box center [1478, 482] width 139 height 42
click at [1438, 474] on icon "button" at bounding box center [1436, 477] width 13 height 13
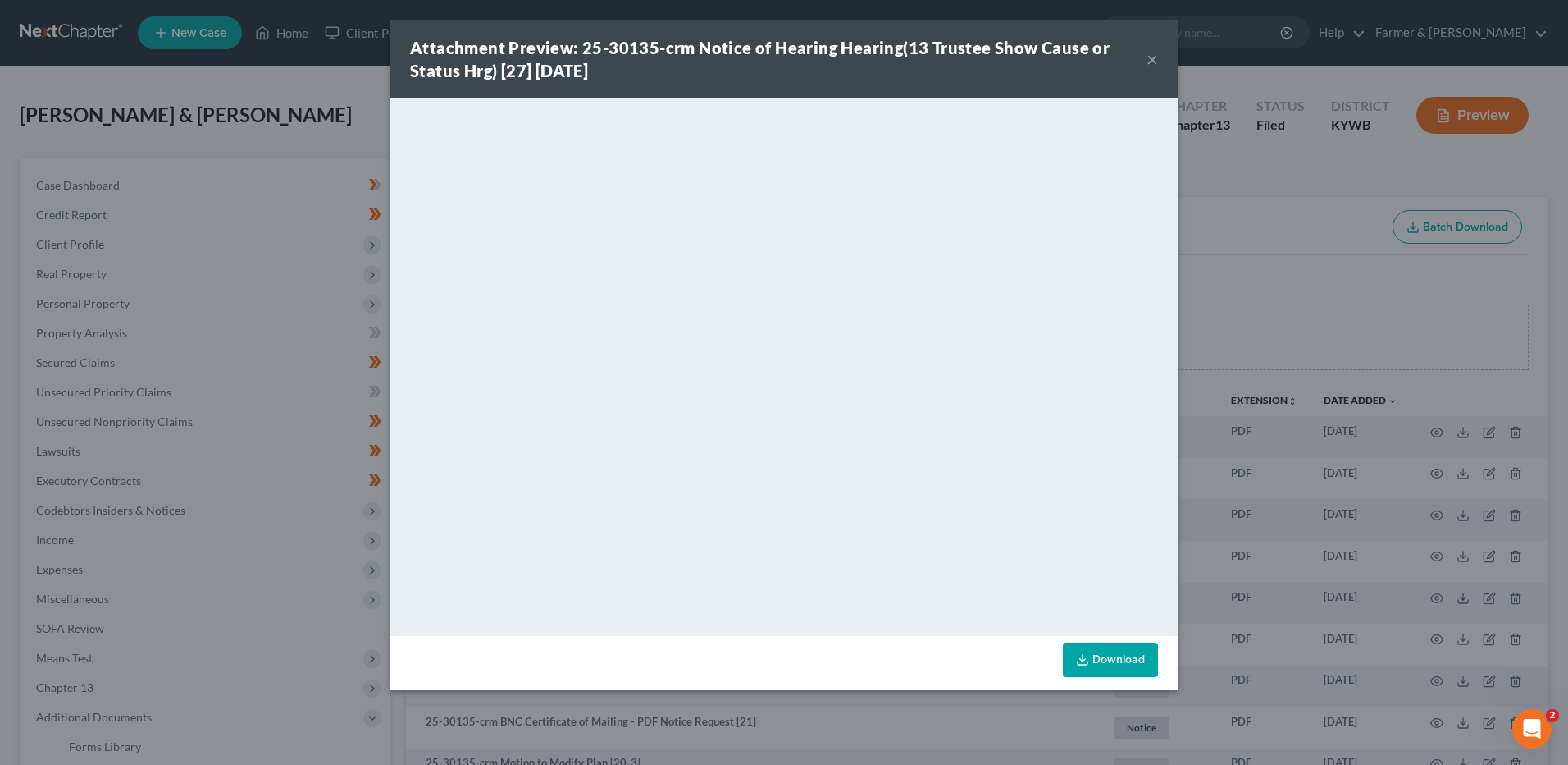
drag, startPoint x: 1151, startPoint y: 56, endPoint x: 754, endPoint y: 16, distance: 399.0
click at [1151, 56] on button "×" at bounding box center [1152, 59] width 12 height 20
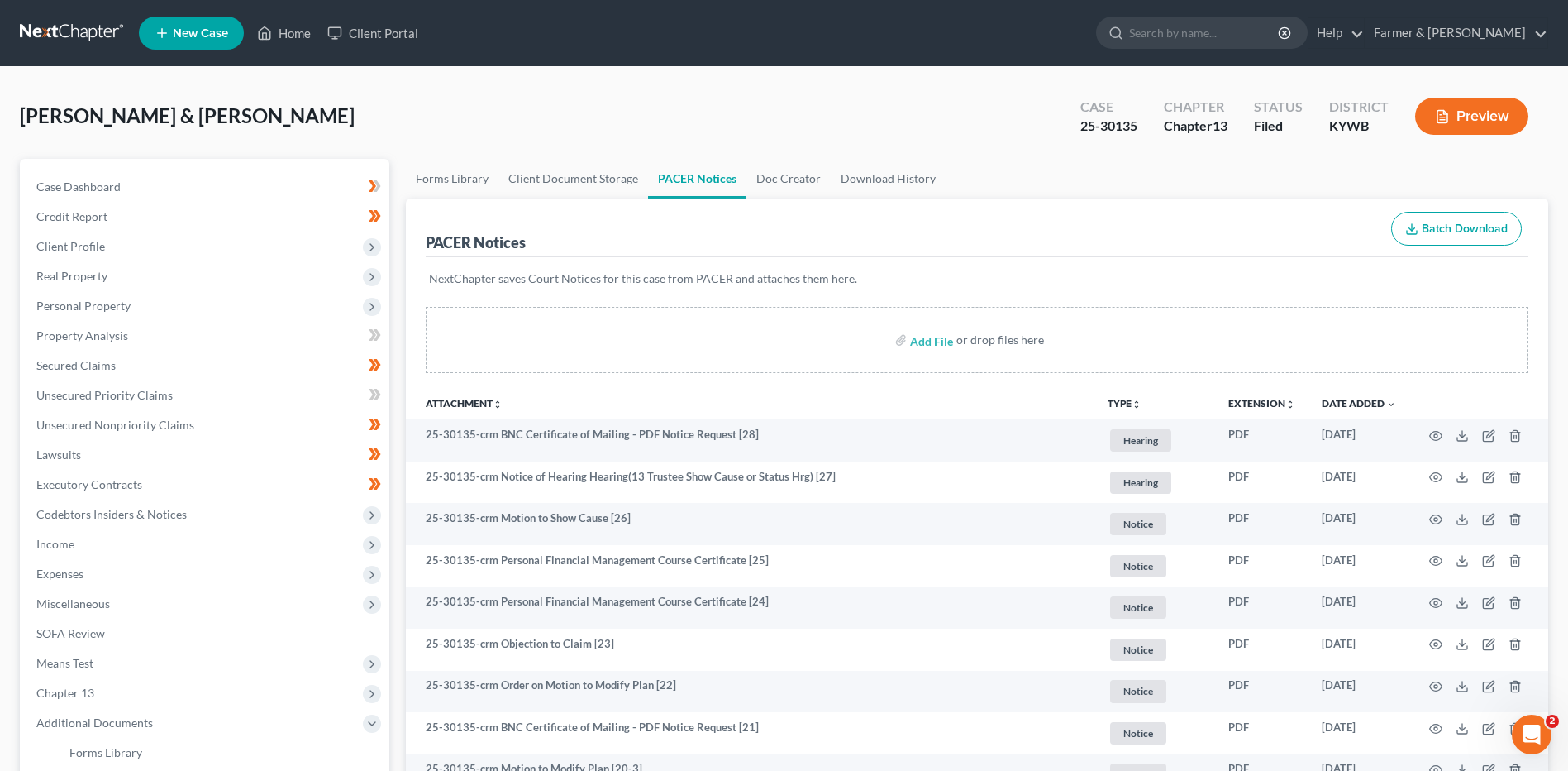
click at [59, 29] on link at bounding box center [72, 33] width 105 height 30
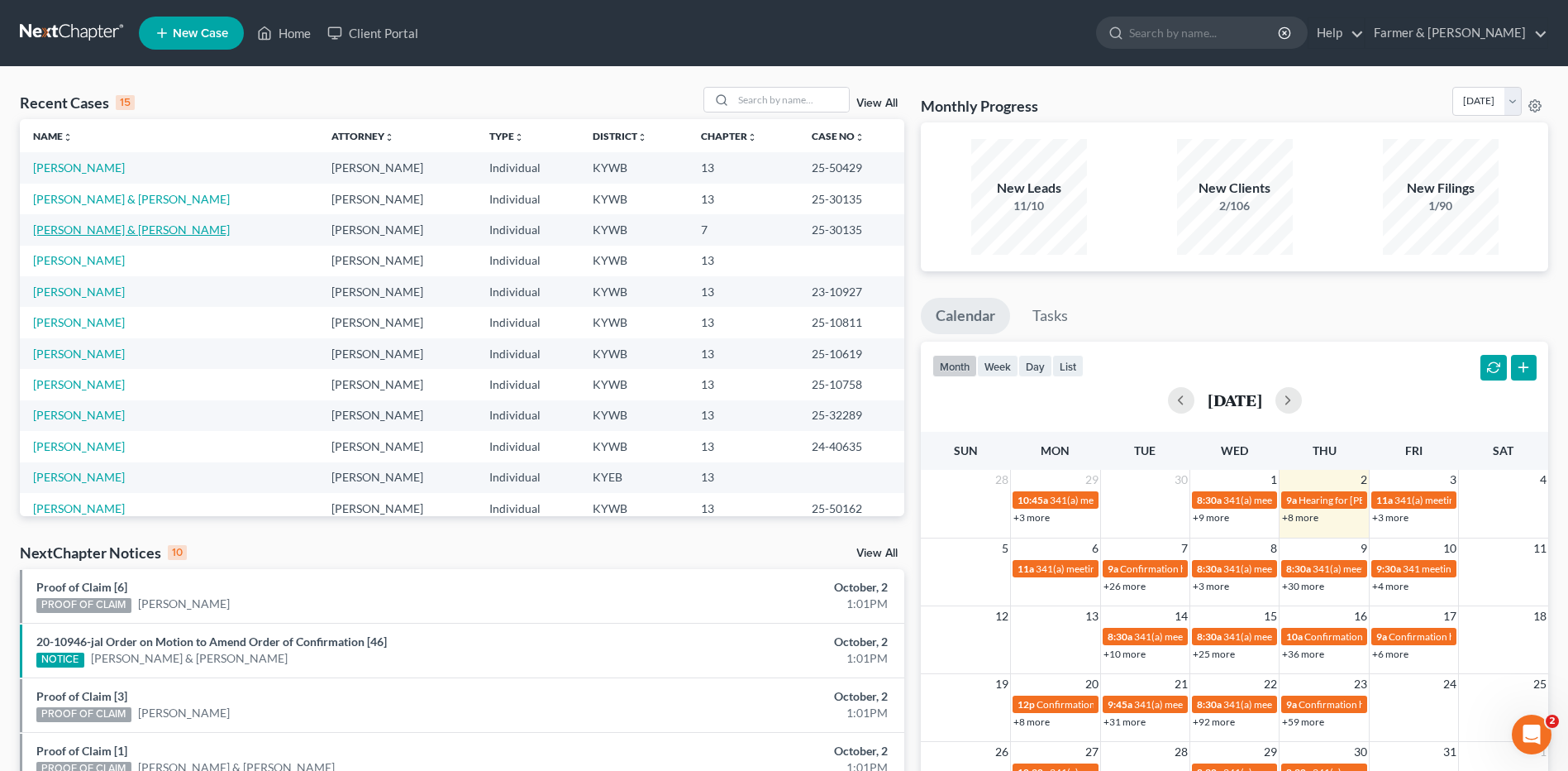
click at [112, 232] on link "[PERSON_NAME] & [PERSON_NAME]" at bounding box center [131, 229] width 197 height 14
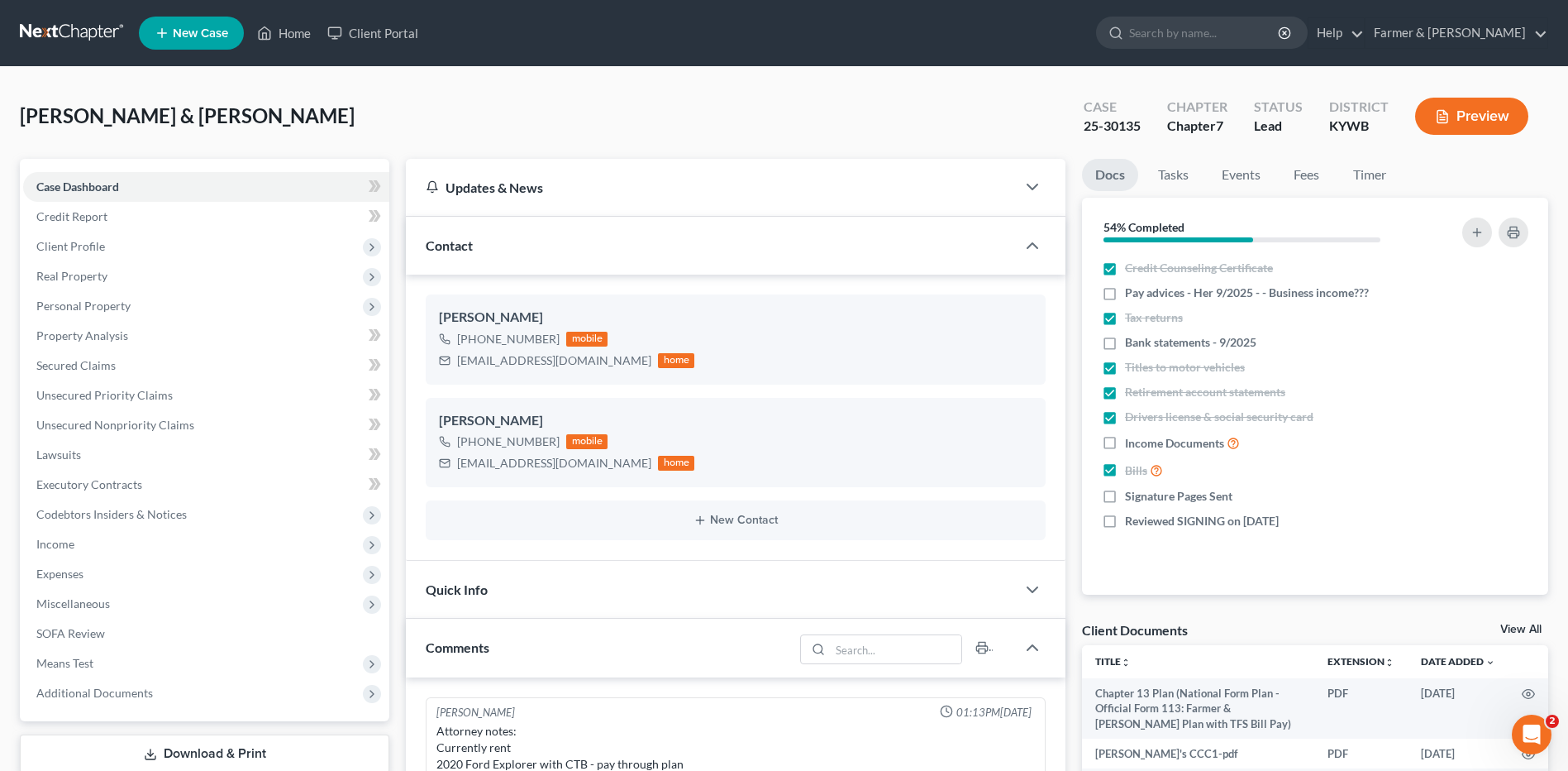
scroll to position [481, 0]
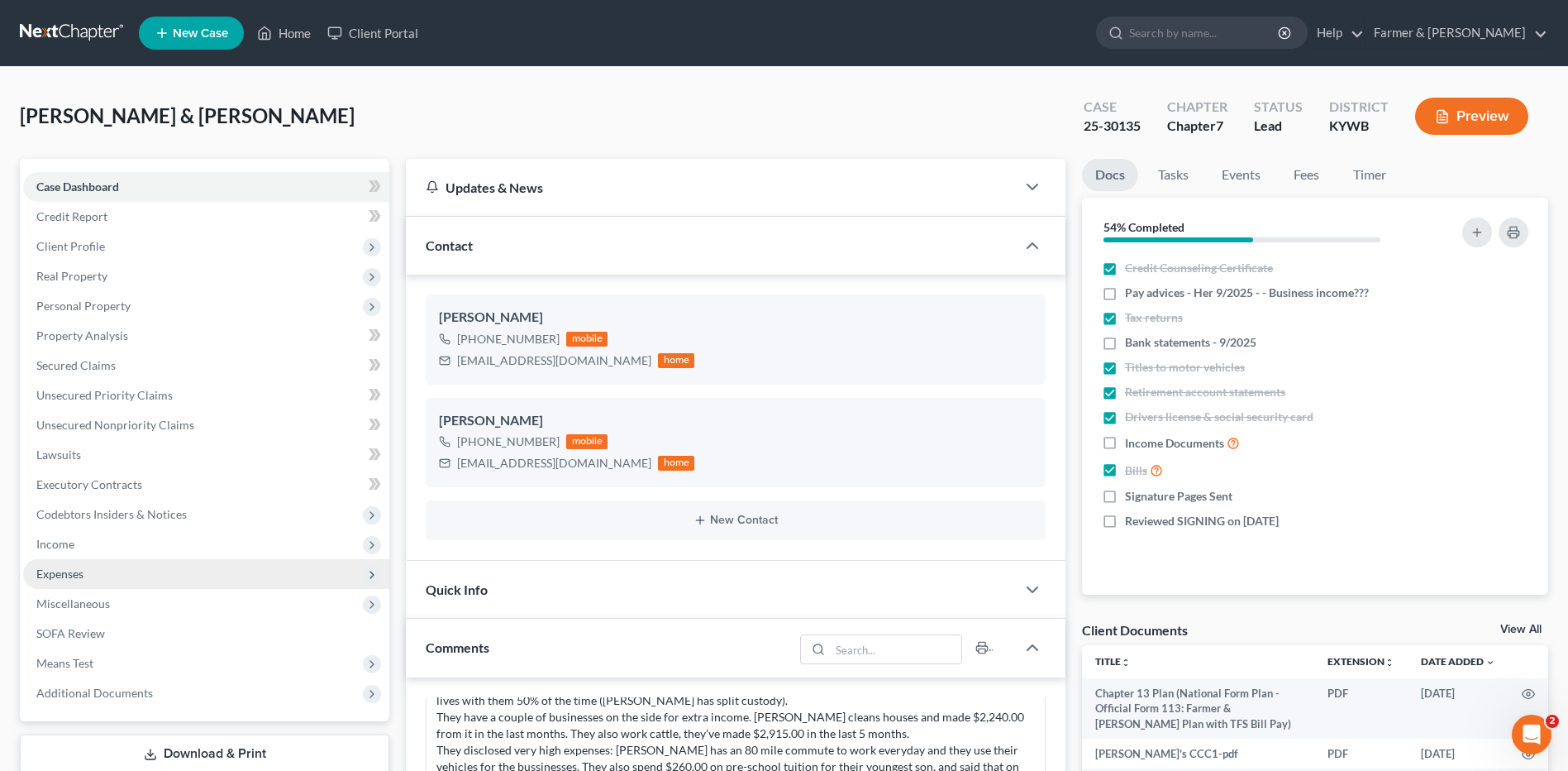
click at [94, 560] on span "Expenses" at bounding box center [206, 574] width 366 height 30
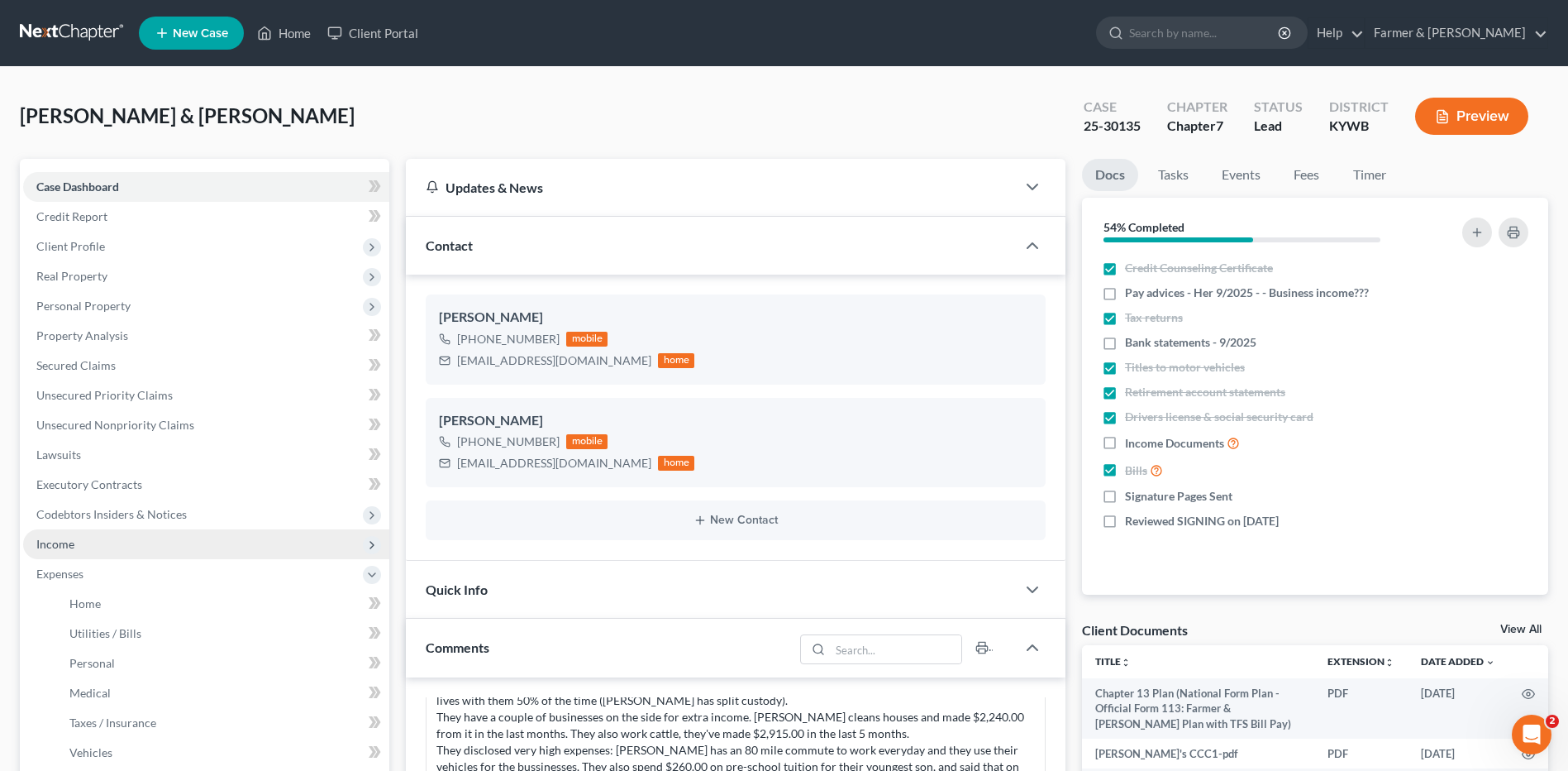
click at [101, 550] on span "Income" at bounding box center [206, 544] width 366 height 30
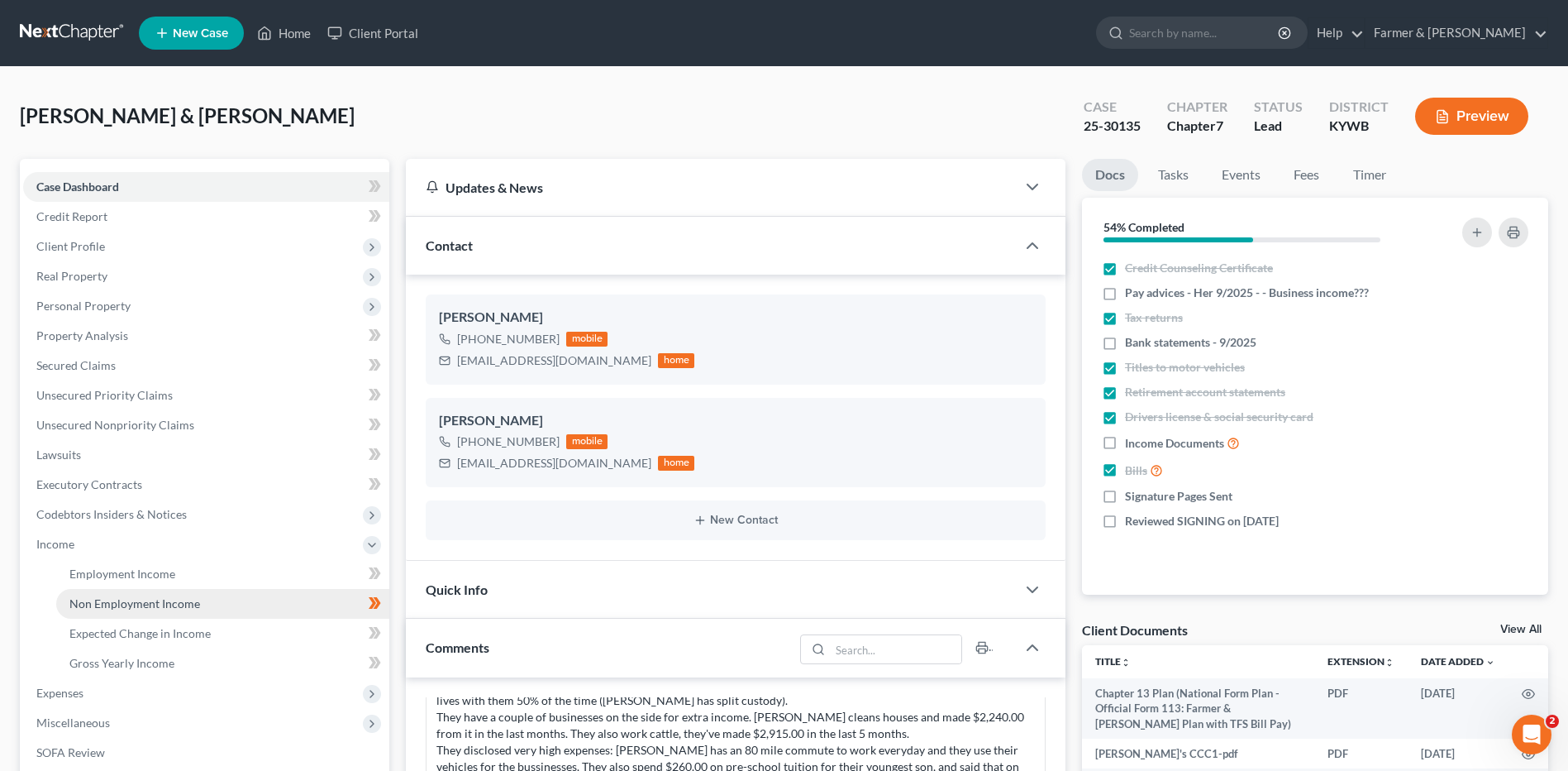
click at [125, 608] on span "Non Employment Income" at bounding box center [135, 603] width 130 height 14
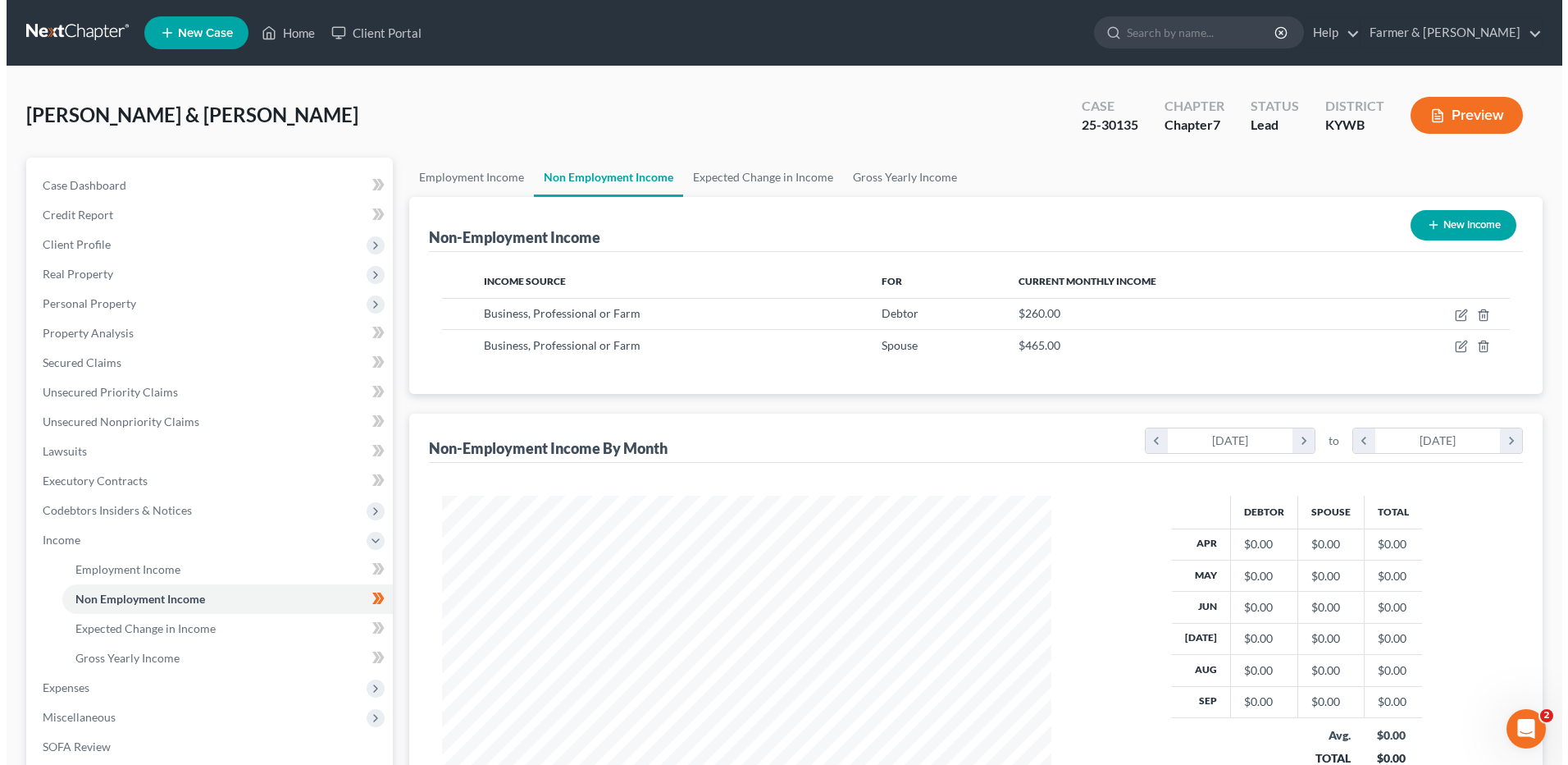
scroll to position [304, 641]
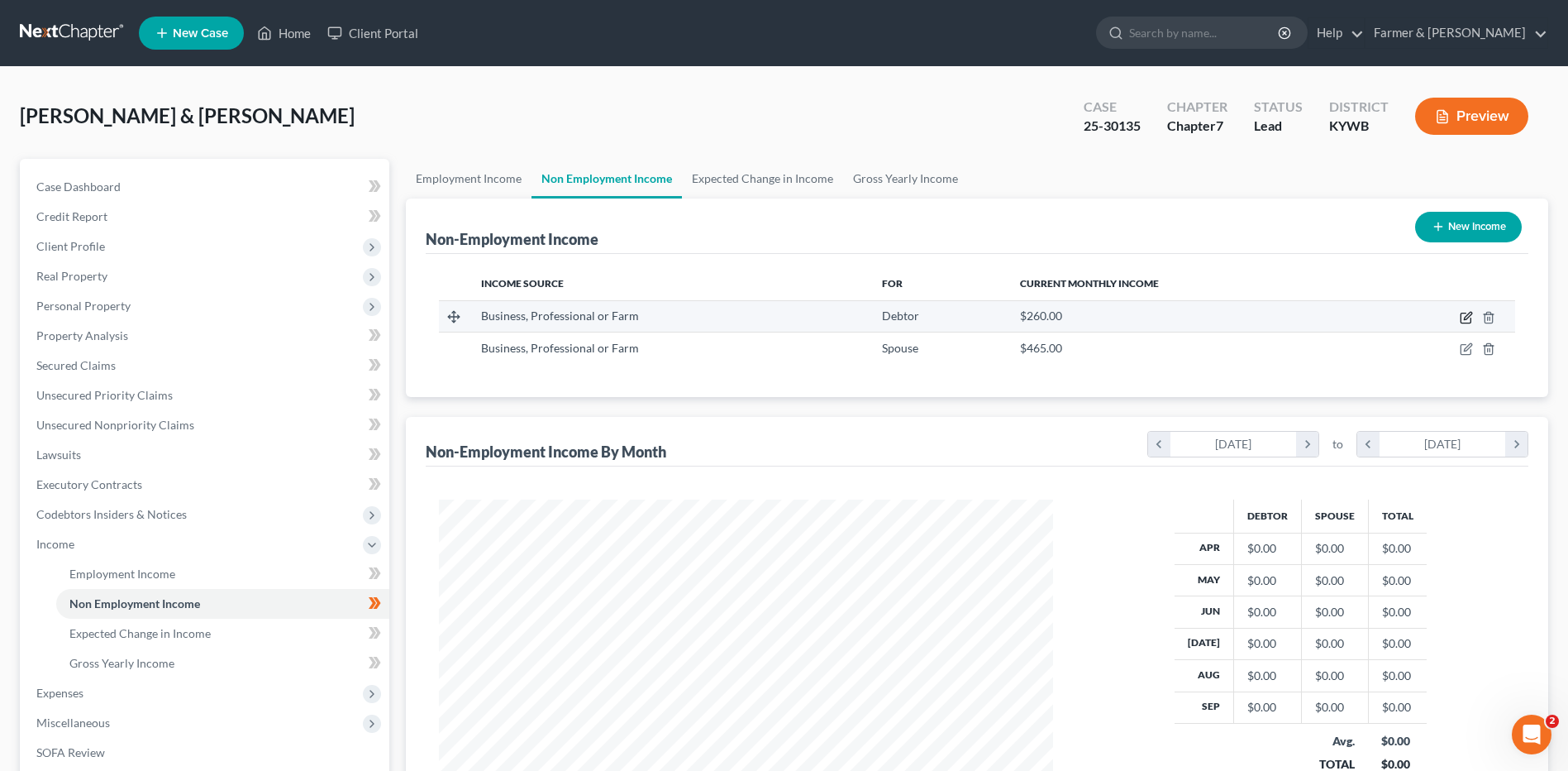
click at [1464, 316] on icon "button" at bounding box center [1467, 317] width 13 height 13
select select "10"
select select "0"
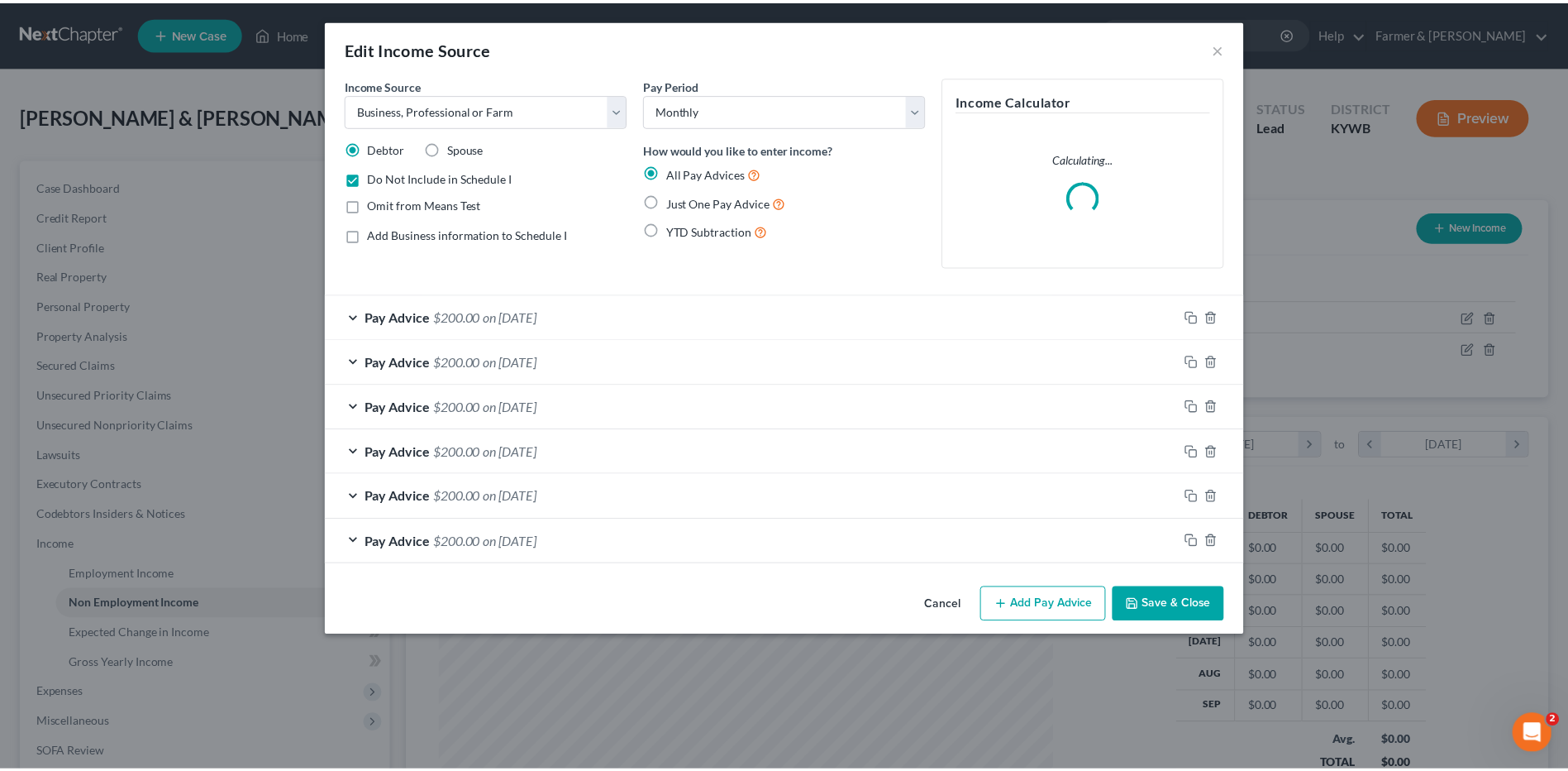
scroll to position [309, 653]
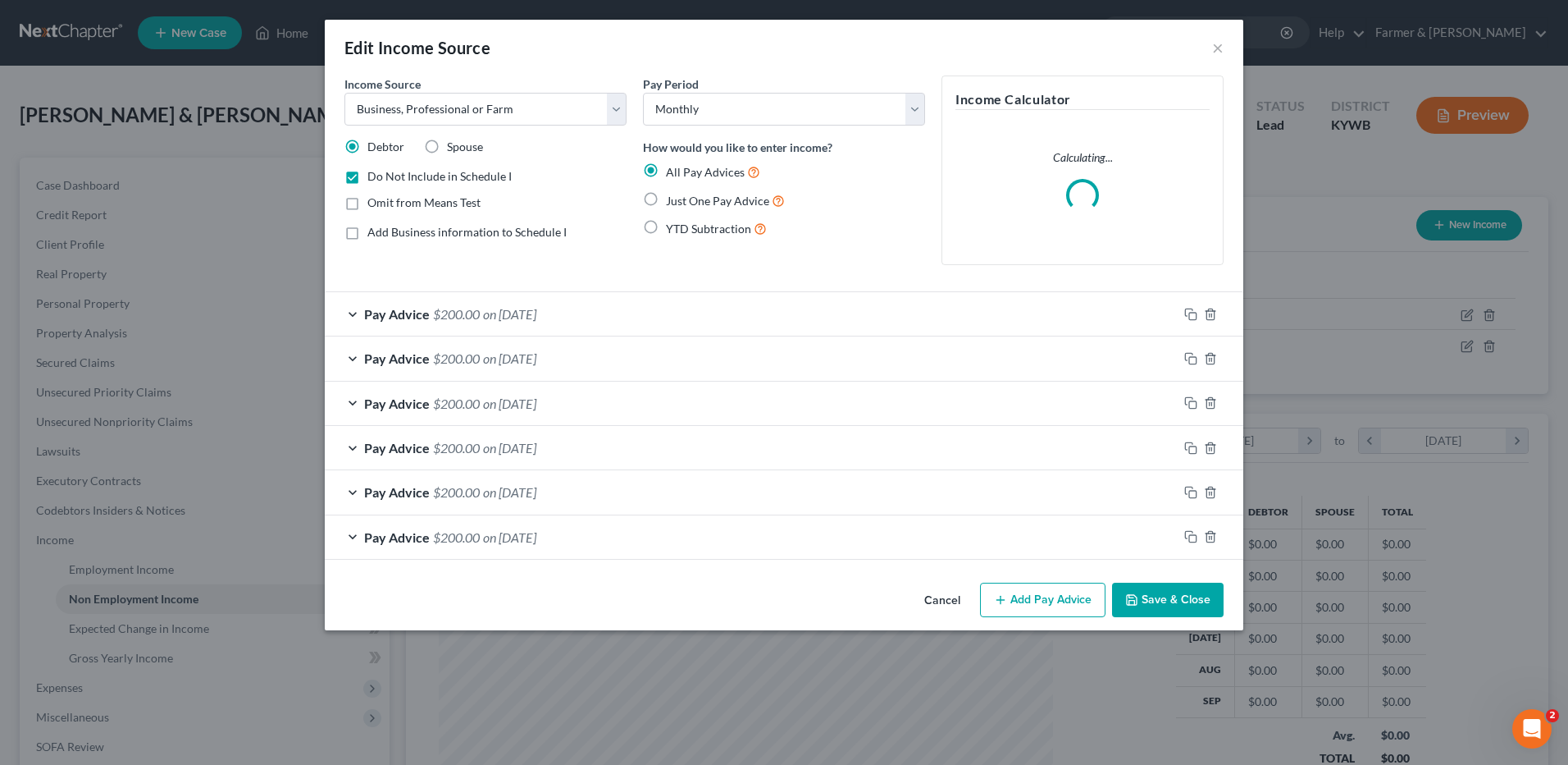
click at [949, 604] on button "Cancel" at bounding box center [943, 601] width 63 height 33
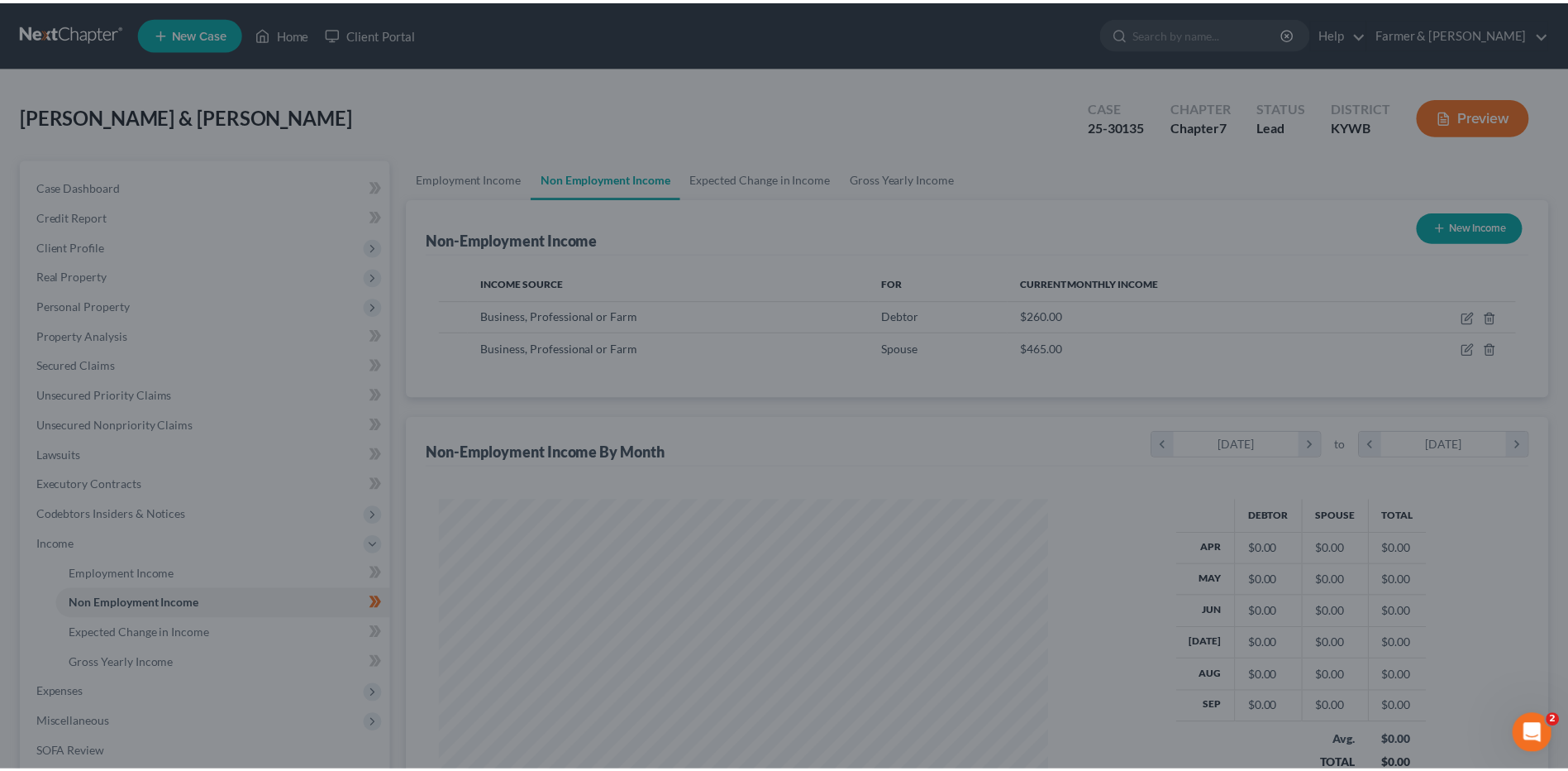
scroll to position [307, 646]
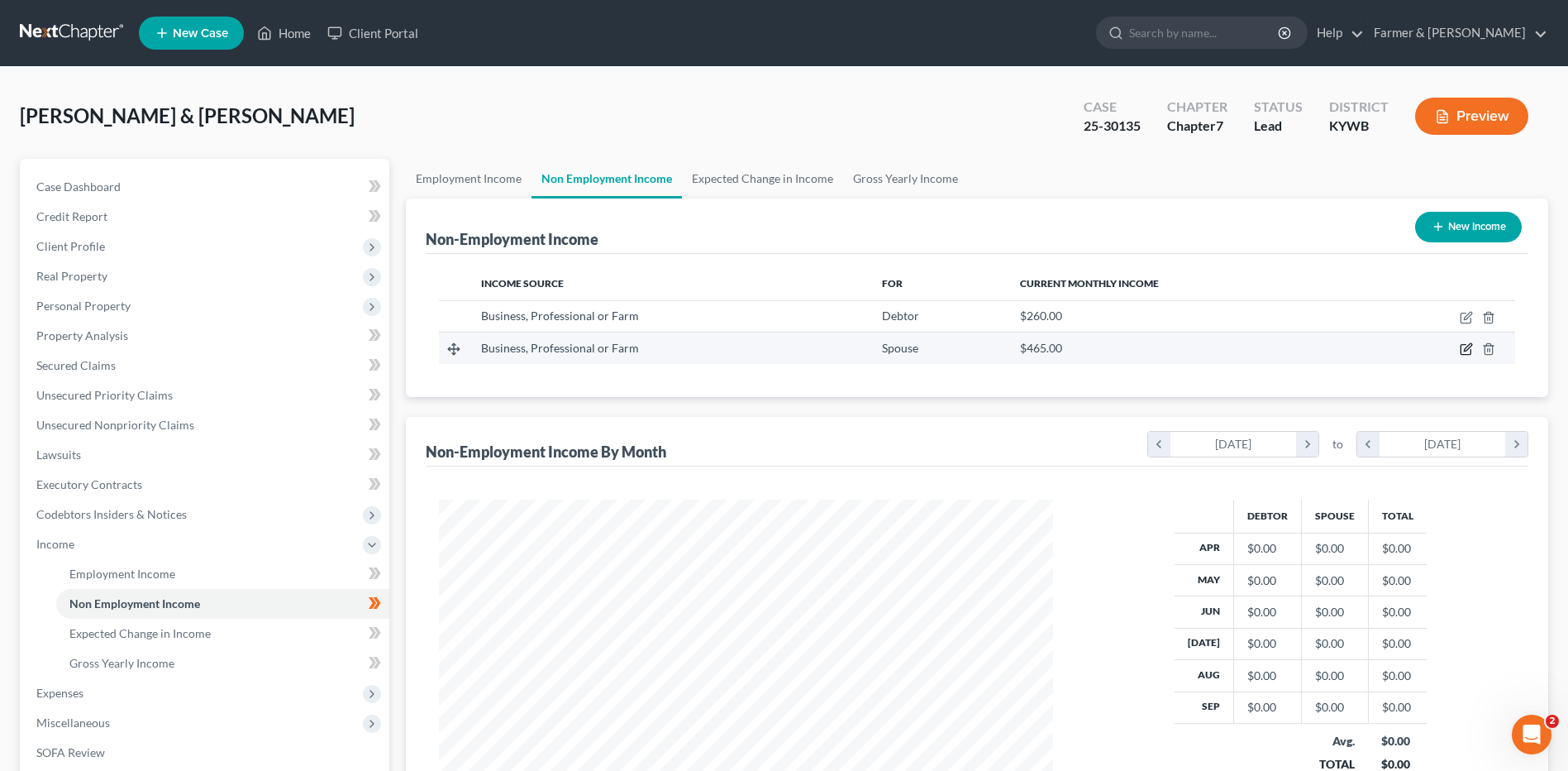
click at [1461, 351] on icon "button" at bounding box center [1467, 349] width 13 height 13
select select "10"
select select "0"
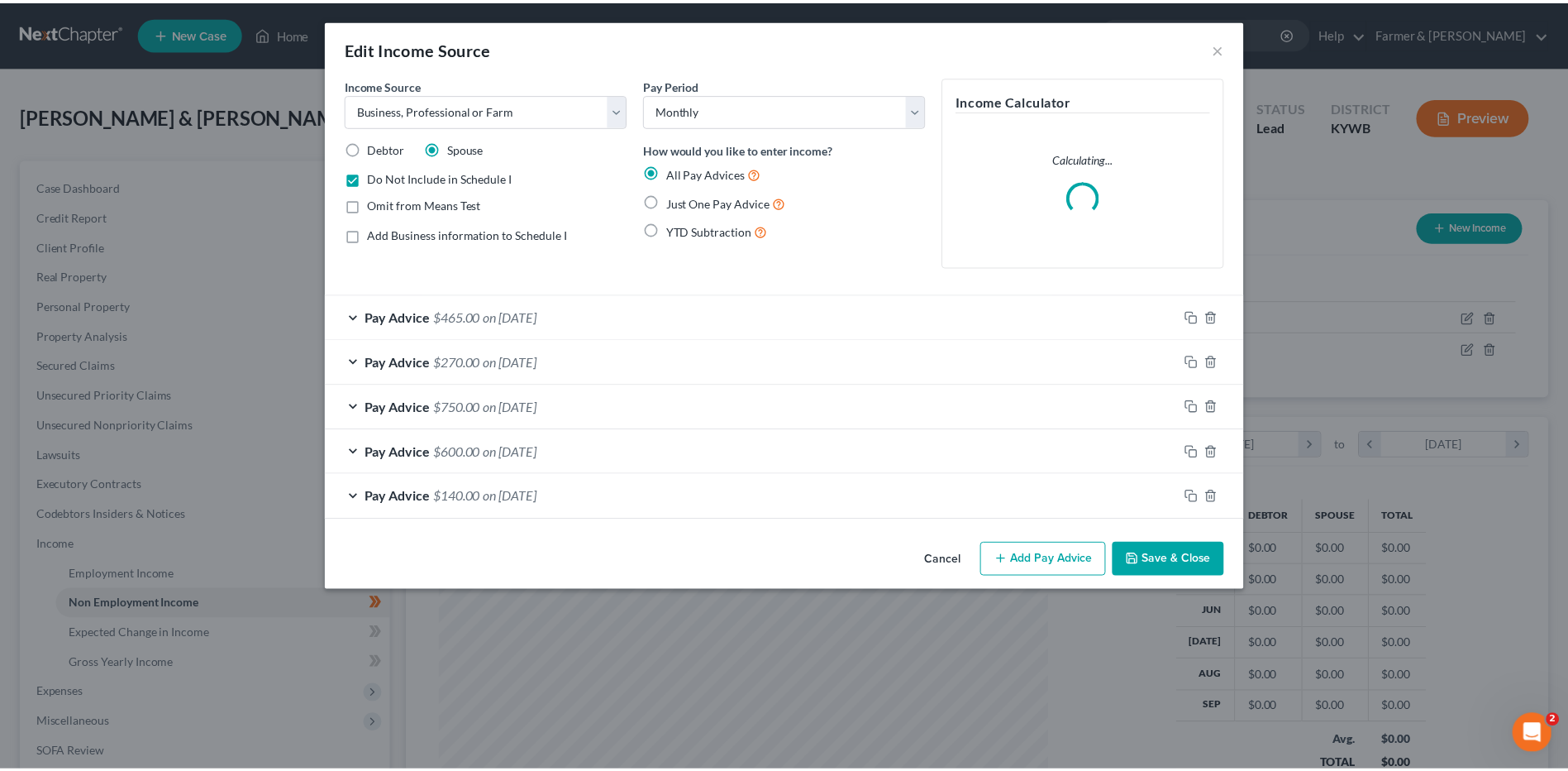
scroll to position [309, 653]
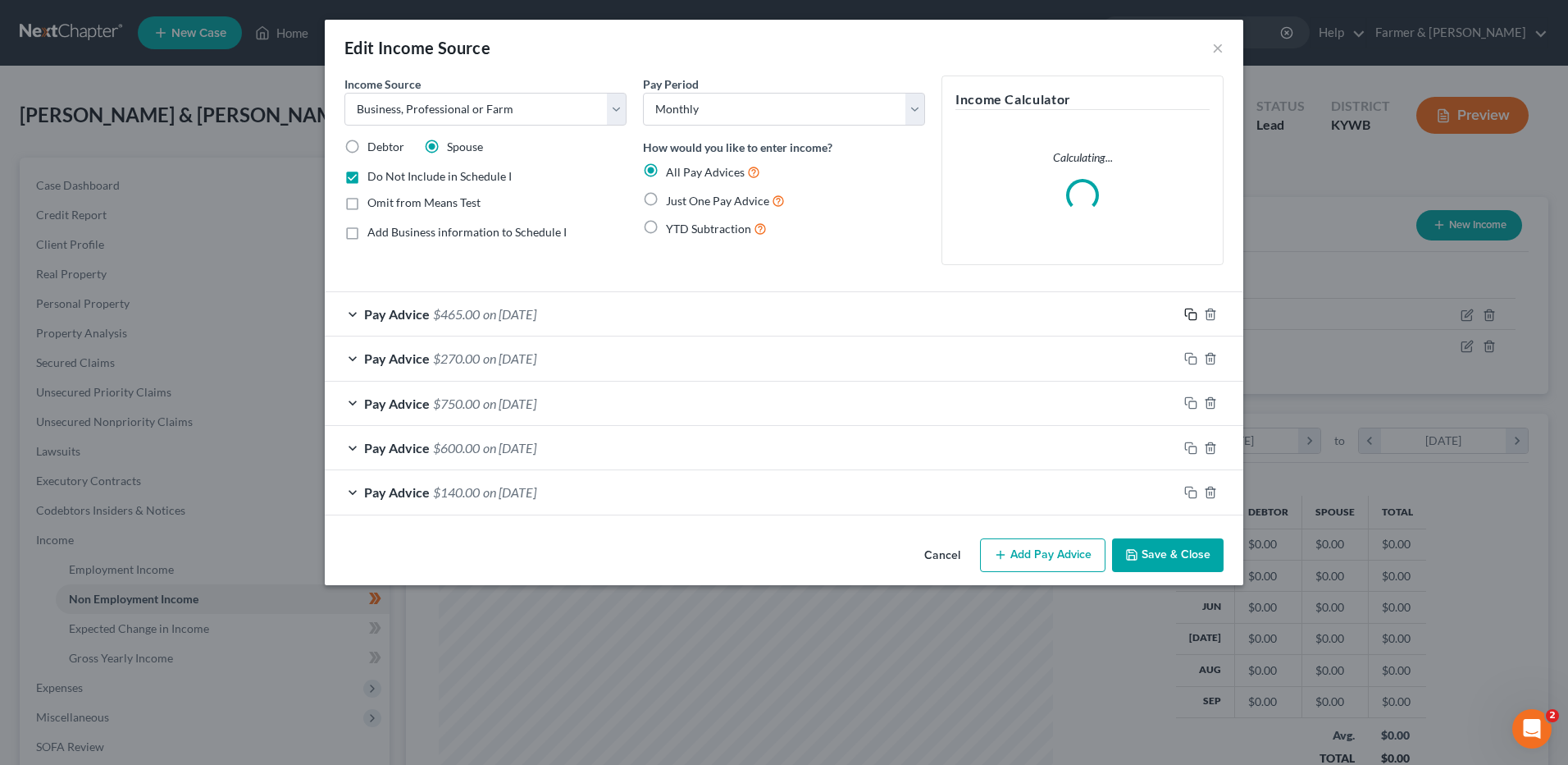
click at [1185, 314] on icon "button" at bounding box center [1188, 312] width 7 height 7
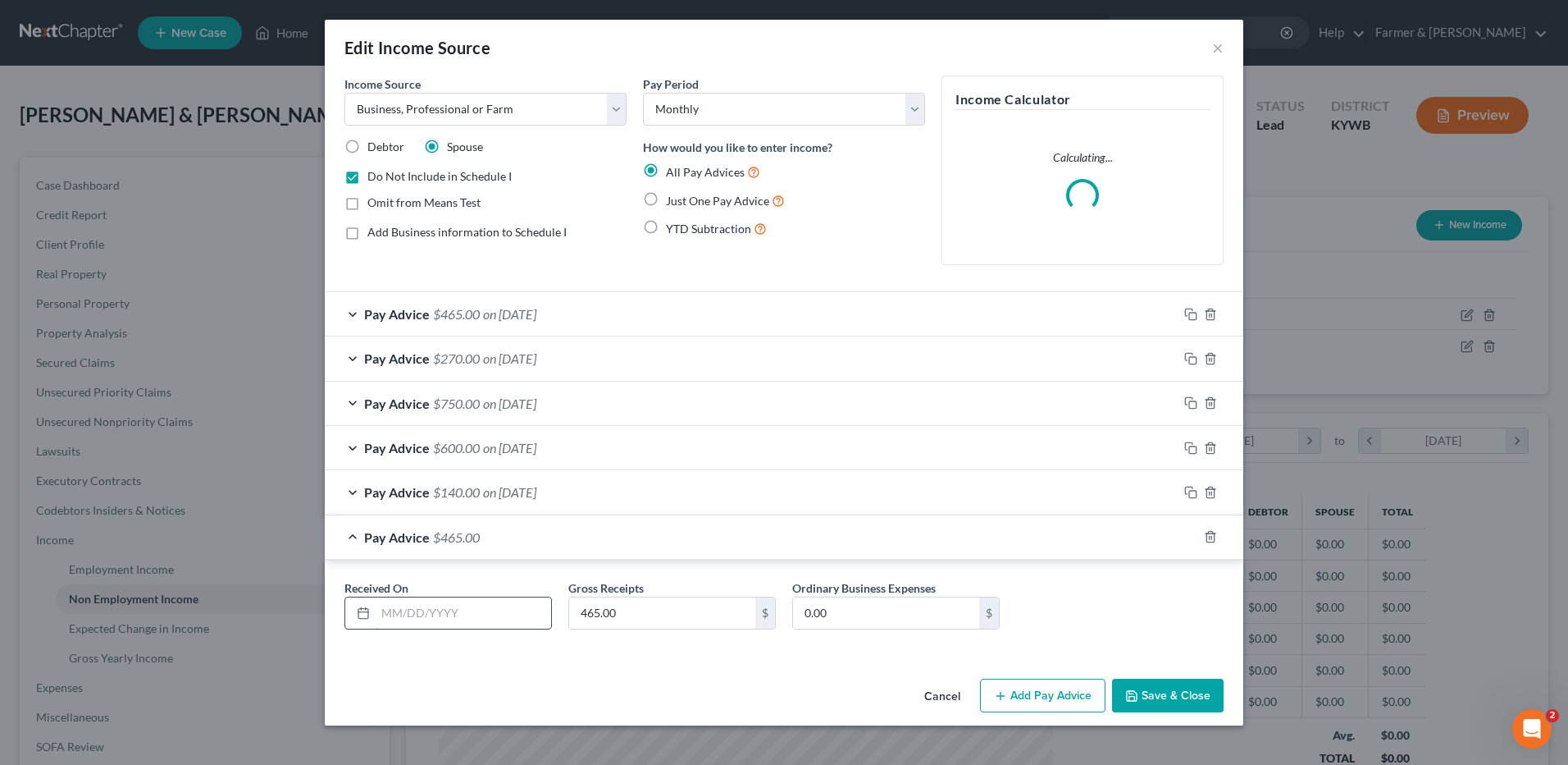
click at [480, 617] on input "text" at bounding box center [463, 613] width 176 height 31
type input "[DATE]"
type input "350.00"
click at [1173, 689] on div "Cancel Add Pay Advice Save & Close" at bounding box center [784, 699] width 919 height 54
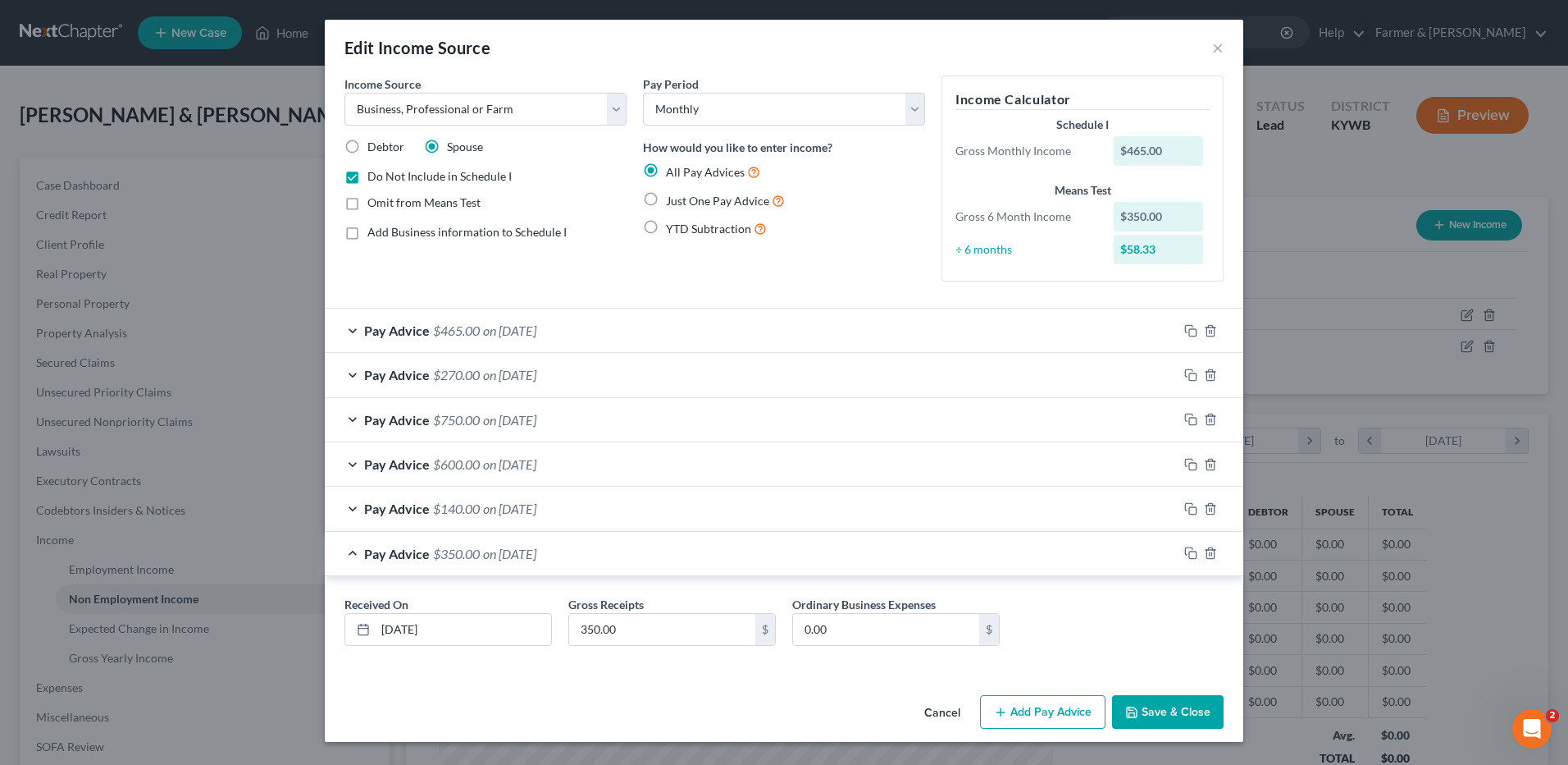
click at [1158, 717] on button "Save & Close" at bounding box center [1168, 712] width 111 height 35
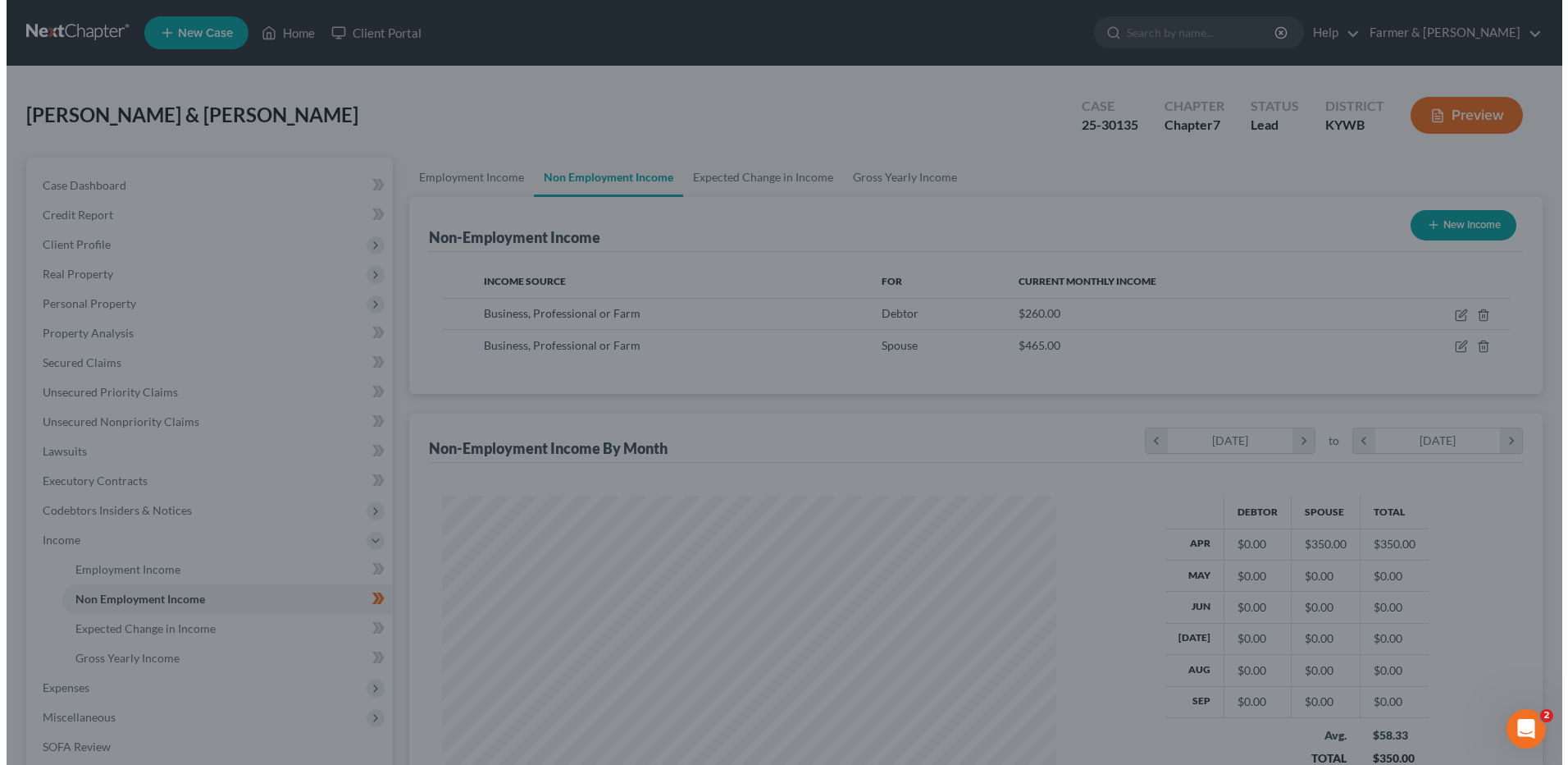
scroll to position [820120, 819392]
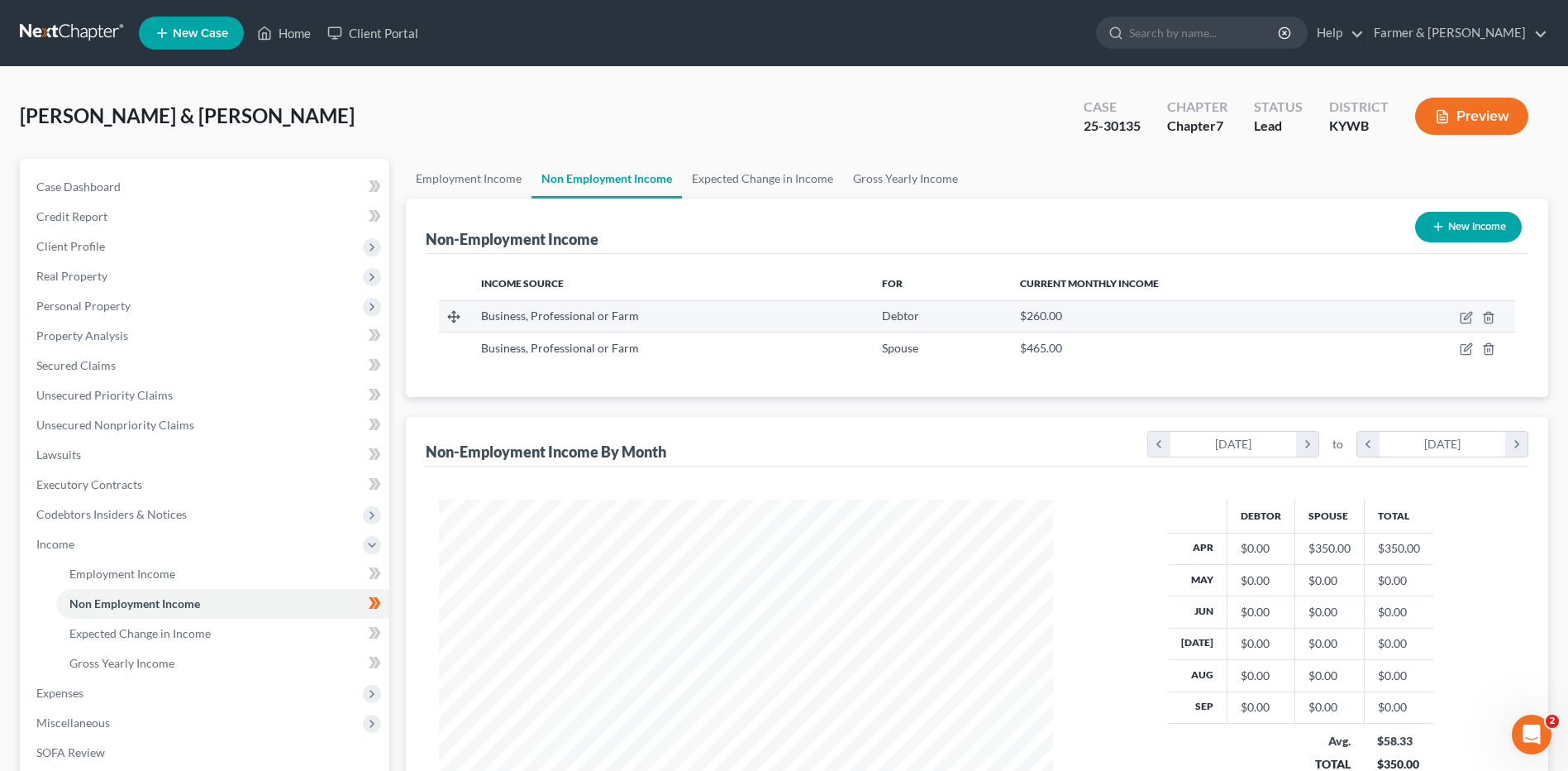
click at [1458, 313] on td at bounding box center [1440, 316] width 149 height 32
click at [1462, 317] on icon "button" at bounding box center [1466, 318] width 10 height 10
select select "10"
select select "0"
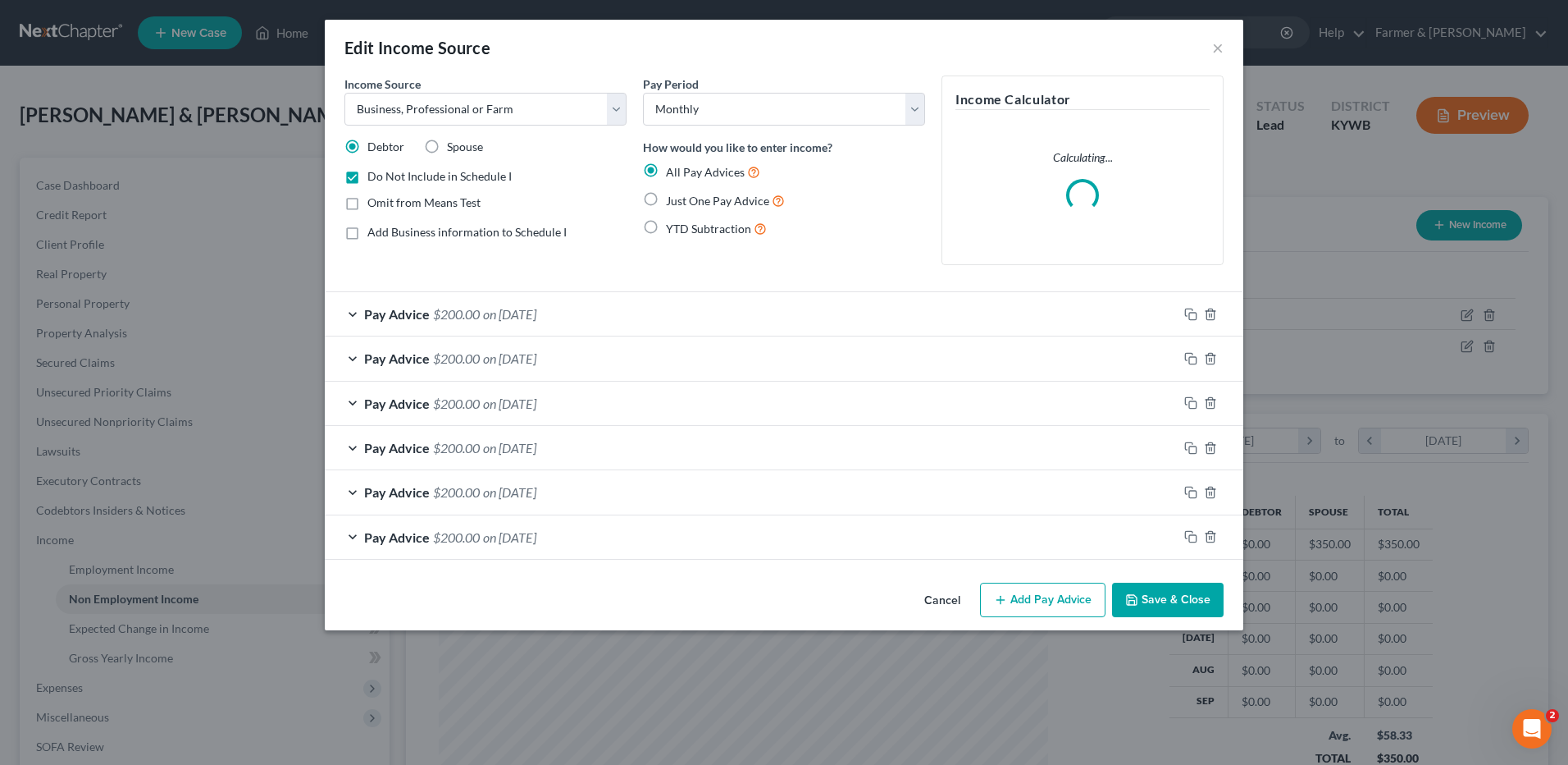
scroll to position [307, 648]
click at [1191, 312] on rect "button" at bounding box center [1192, 316] width 7 height 7
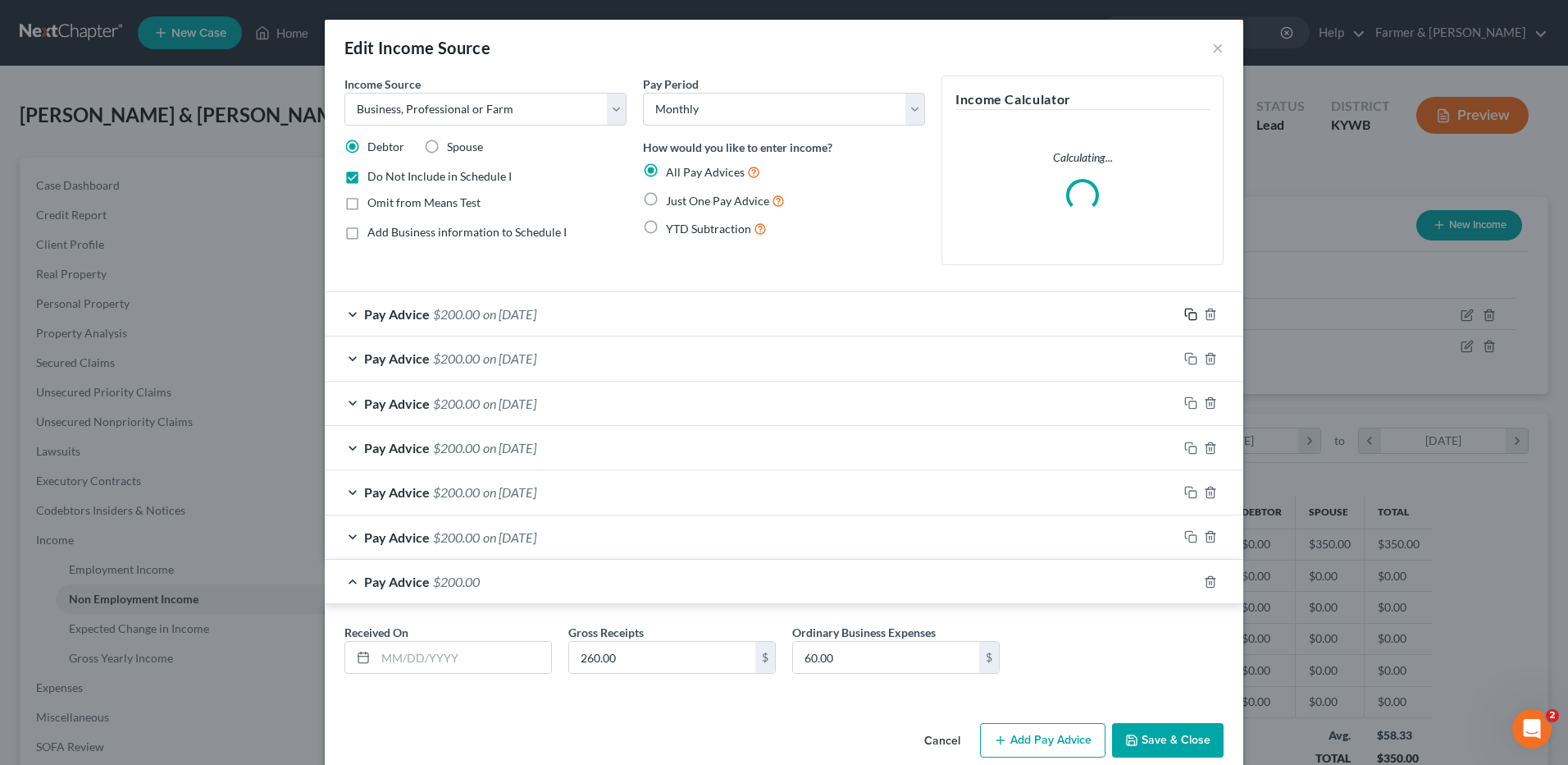
scroll to position [26, 0]
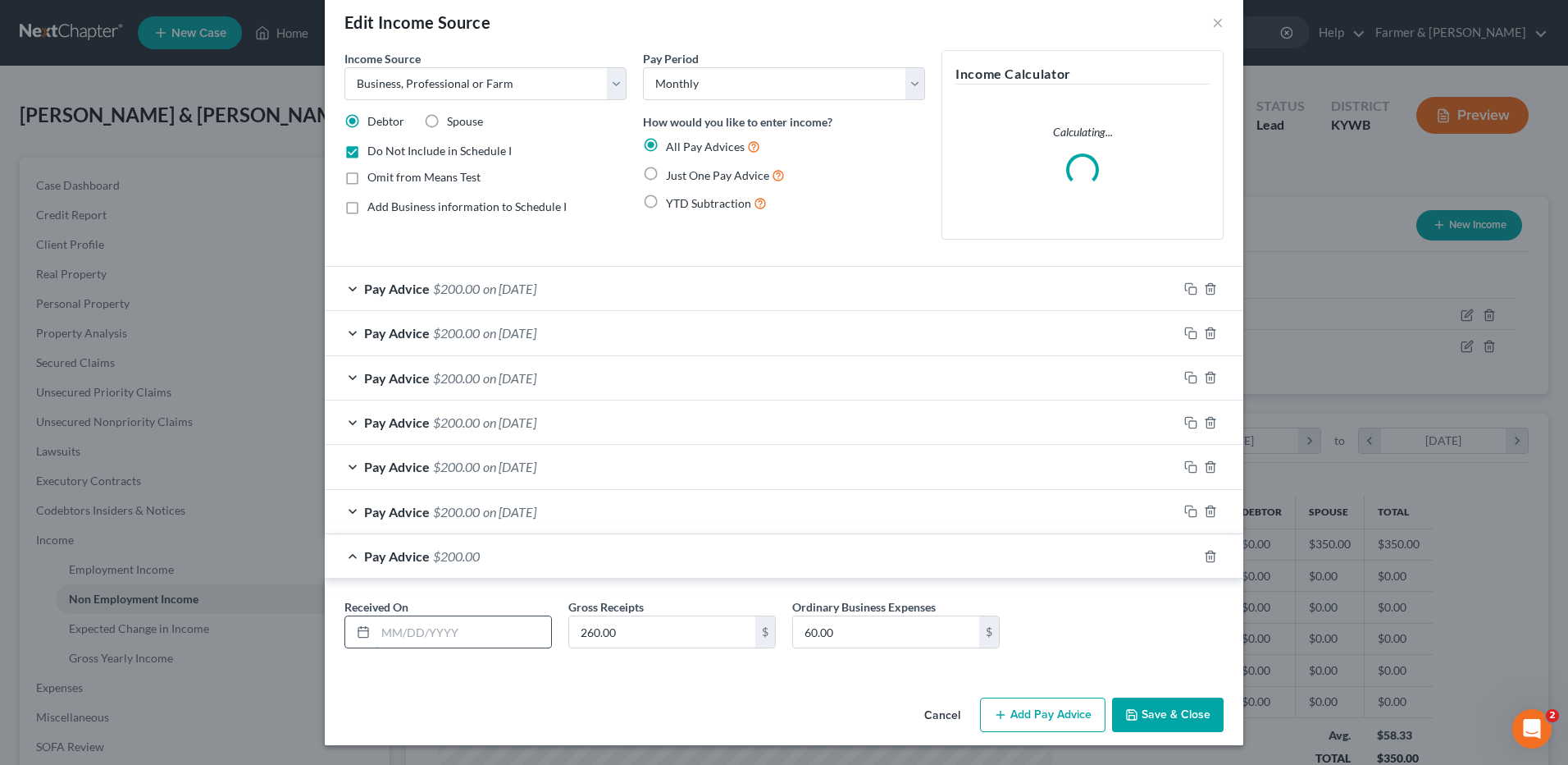
click at [475, 629] on input "text" at bounding box center [463, 631] width 176 height 31
type input "[DATE]"
type input "175.00"
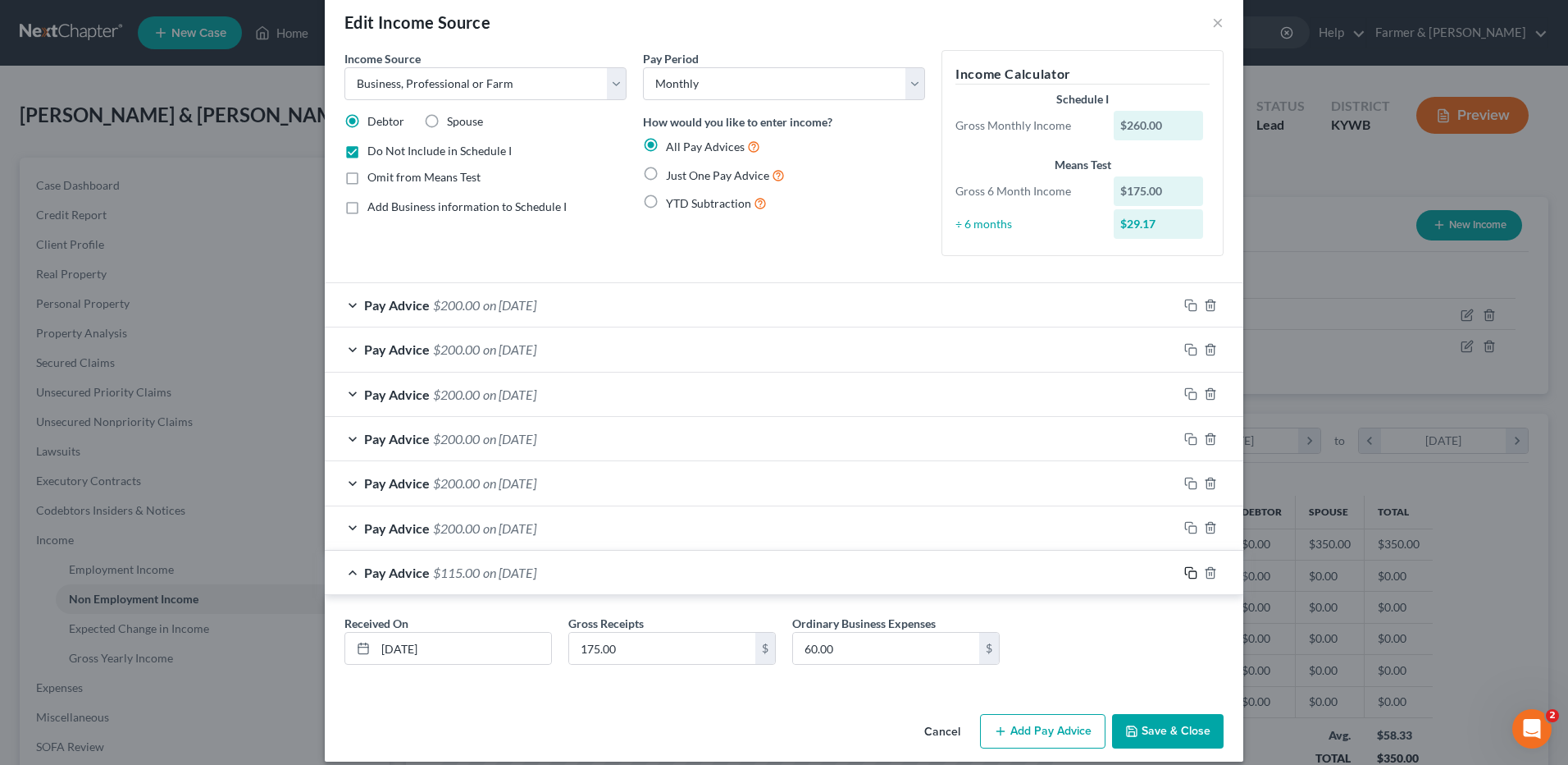
drag, startPoint x: 1182, startPoint y: 572, endPoint x: 1113, endPoint y: 572, distance: 69.0
click at [1184, 572] on icon "button" at bounding box center [1191, 573] width 13 height 13
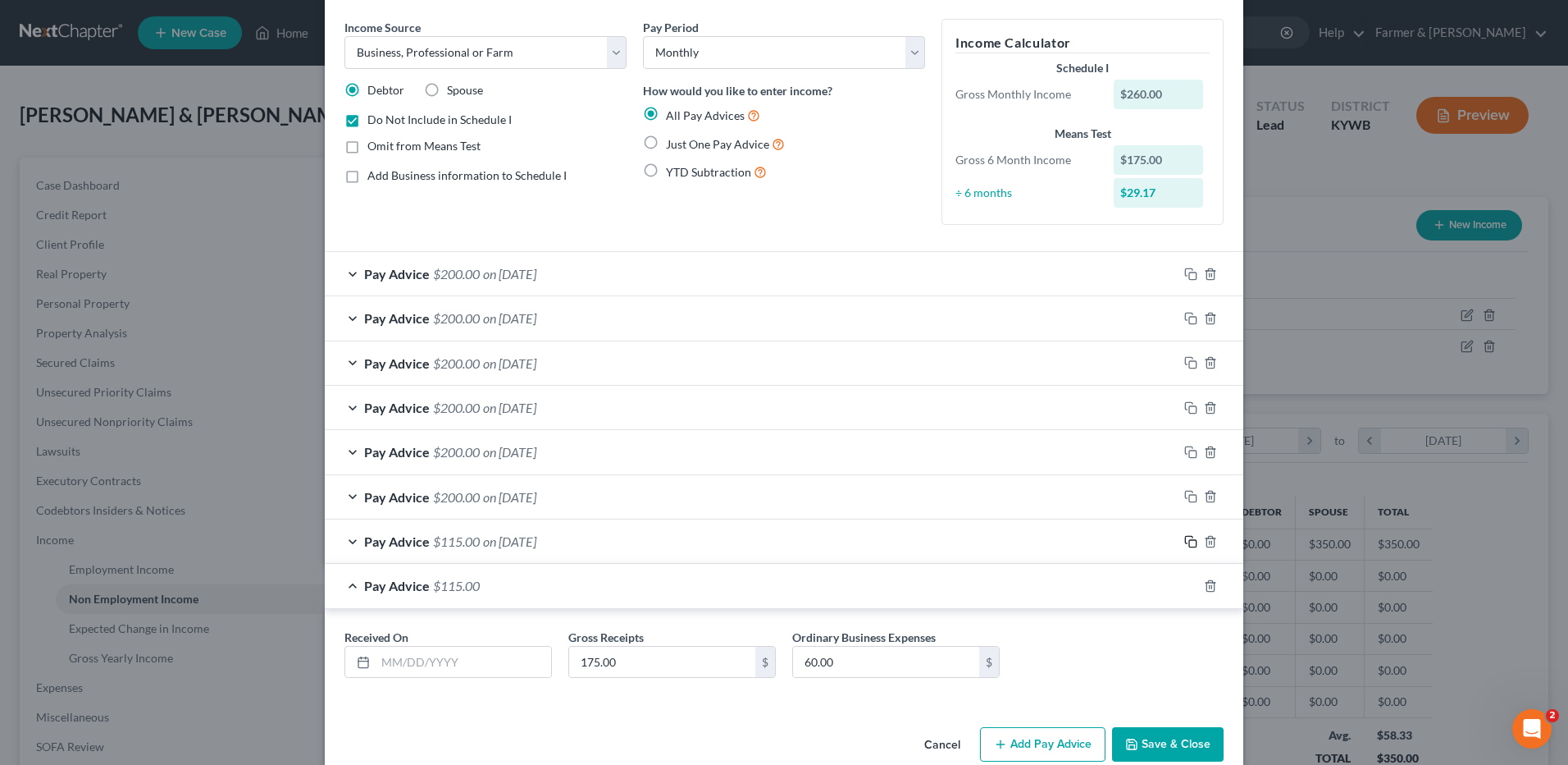
scroll to position [86, 0]
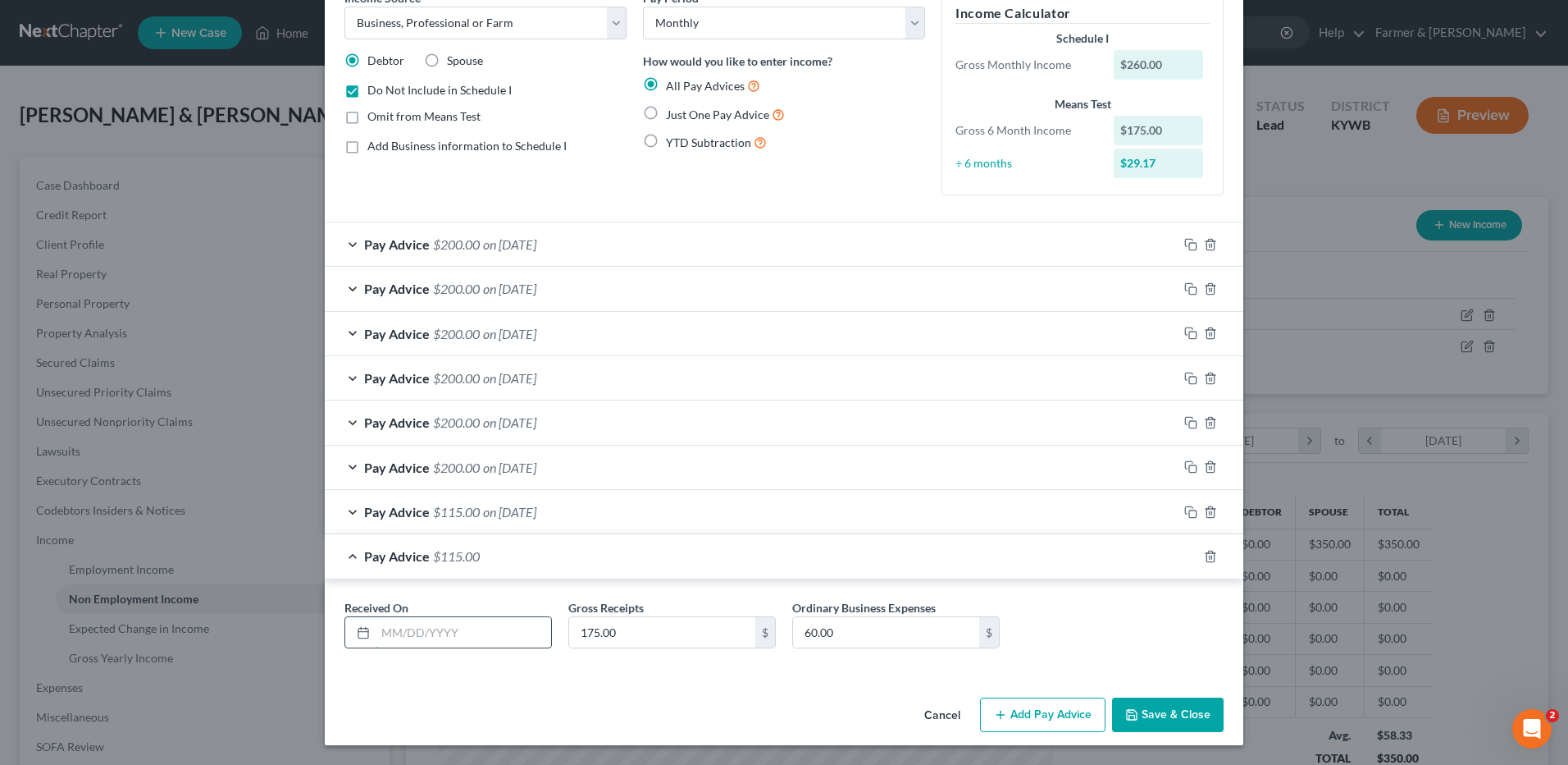
click at [468, 629] on input "text" at bounding box center [463, 632] width 176 height 31
type input "[DATE]"
click at [626, 635] on input "175.00" at bounding box center [662, 632] width 186 height 31
type input "1,625.00"
drag, startPoint x: 1185, startPoint y: 552, endPoint x: 784, endPoint y: 547, distance: 401.0
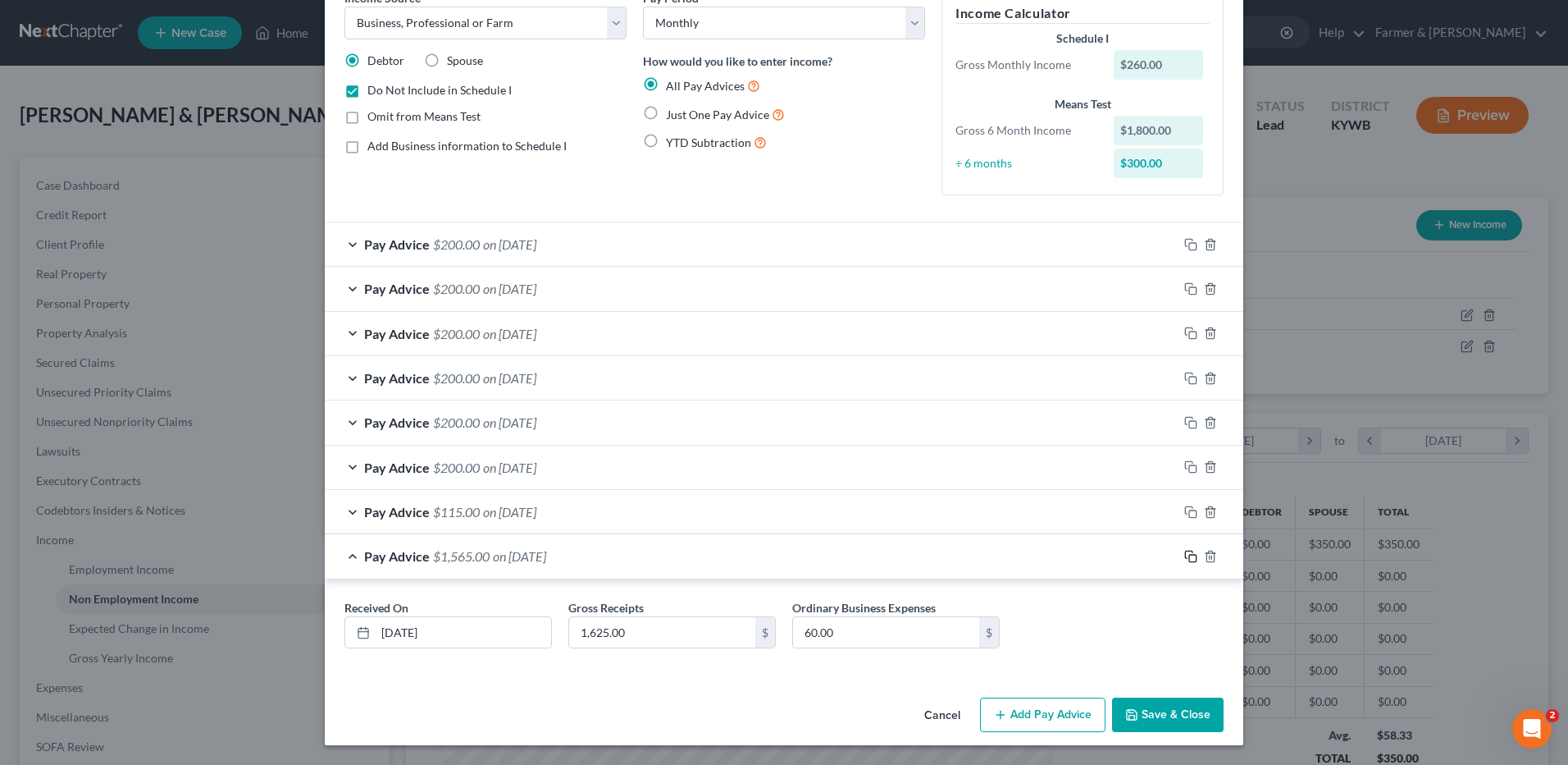
click at [1185, 552] on icon "button" at bounding box center [1191, 556] width 13 height 13
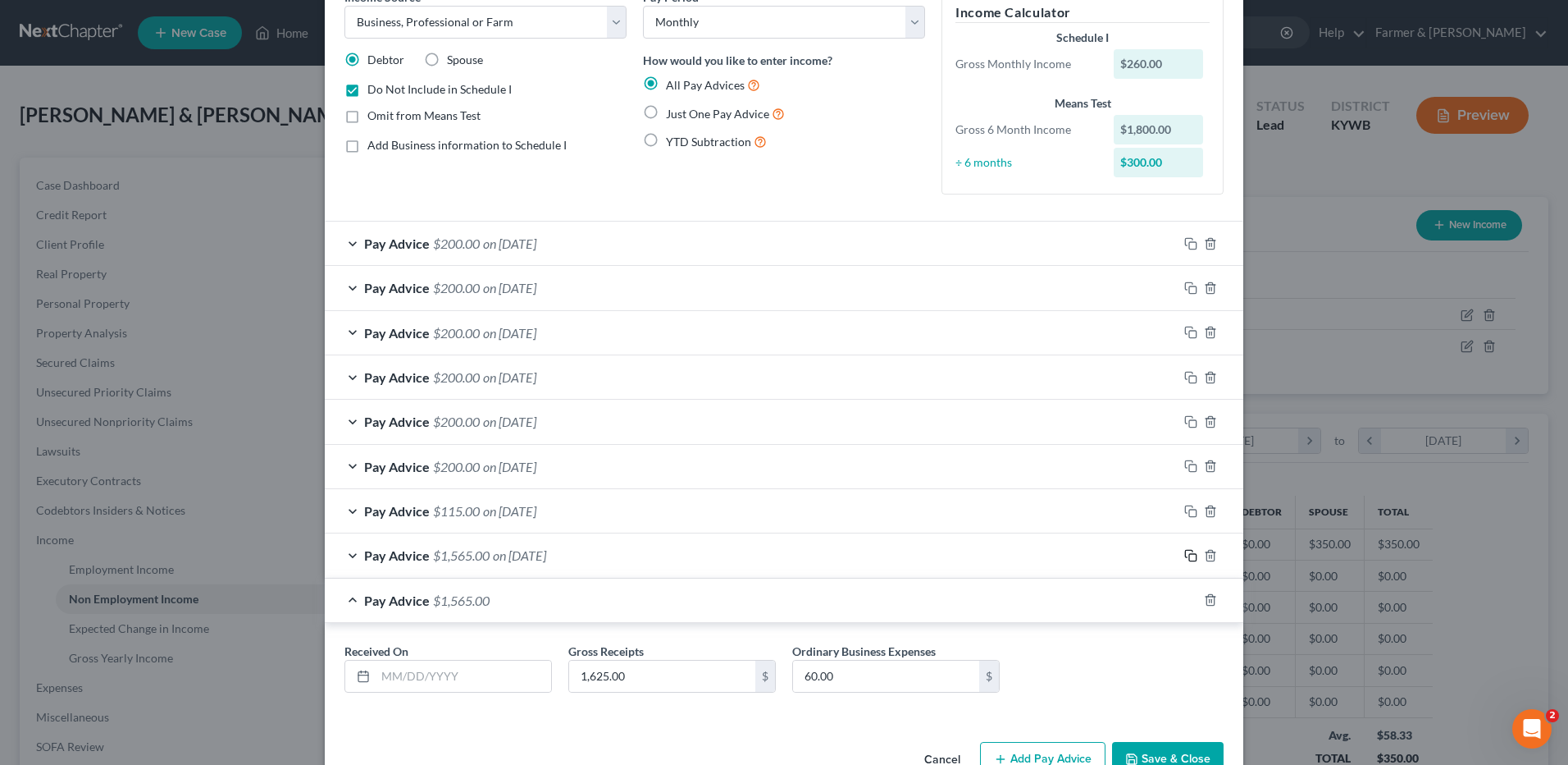
scroll to position [130, 0]
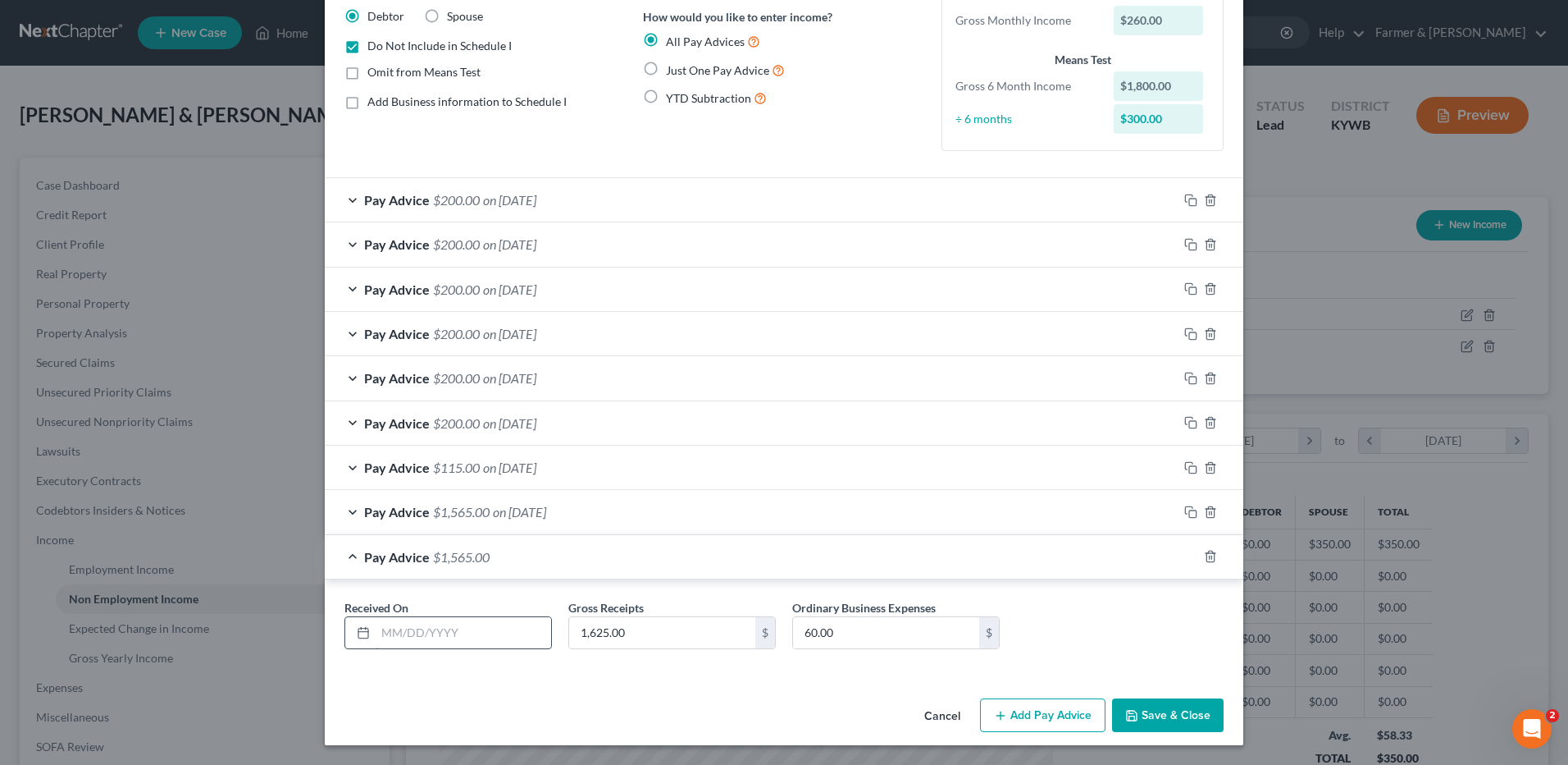
click at [513, 629] on input "text" at bounding box center [463, 632] width 176 height 31
type input "[DATE]"
click at [639, 636] on input "1,625.00" at bounding box center [662, 632] width 186 height 31
type input "1,561.30"
drag, startPoint x: 1187, startPoint y: 558, endPoint x: 583, endPoint y: 486, distance: 608.3
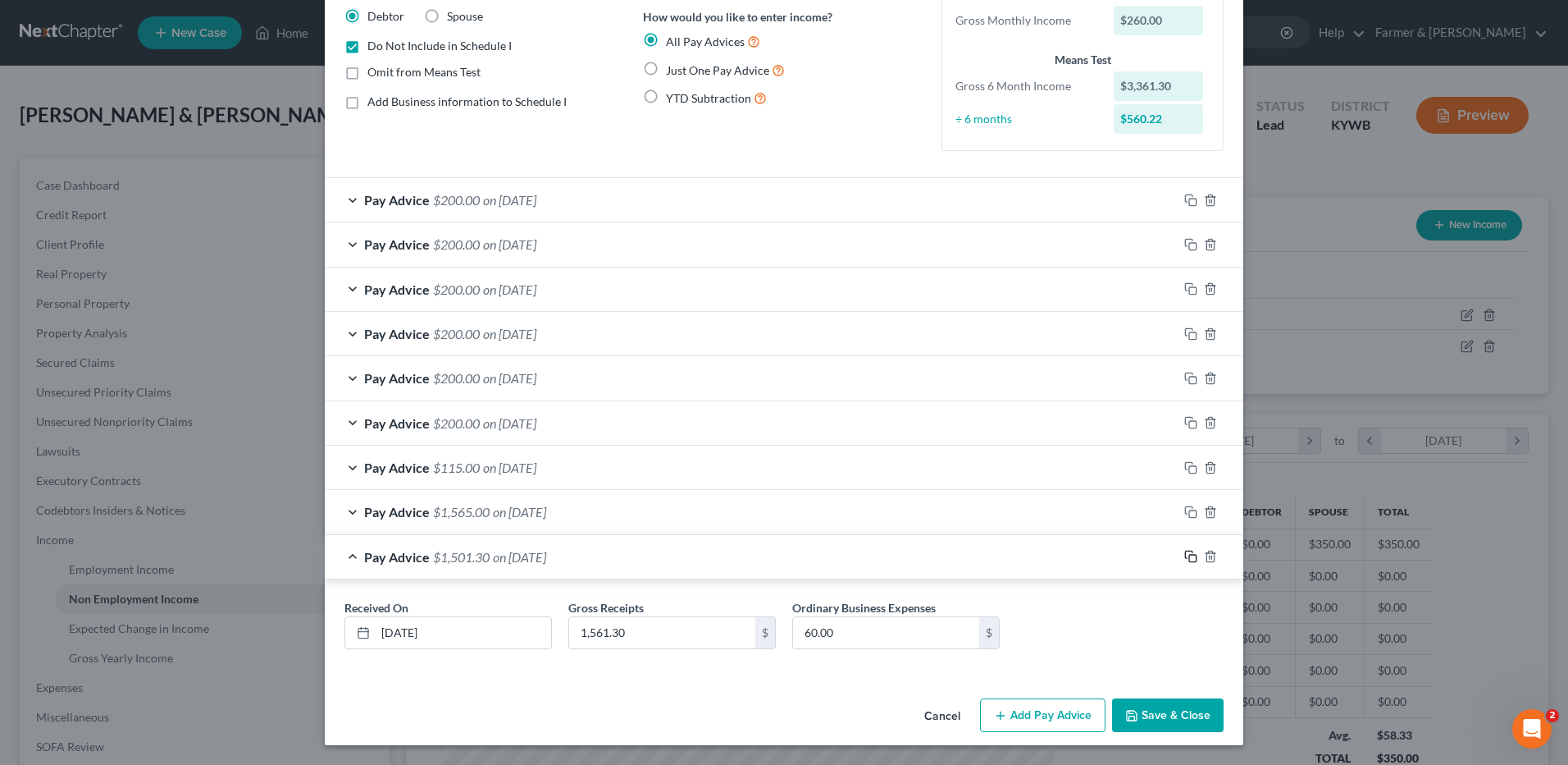
click at [1187, 558] on icon "button" at bounding box center [1191, 556] width 13 height 13
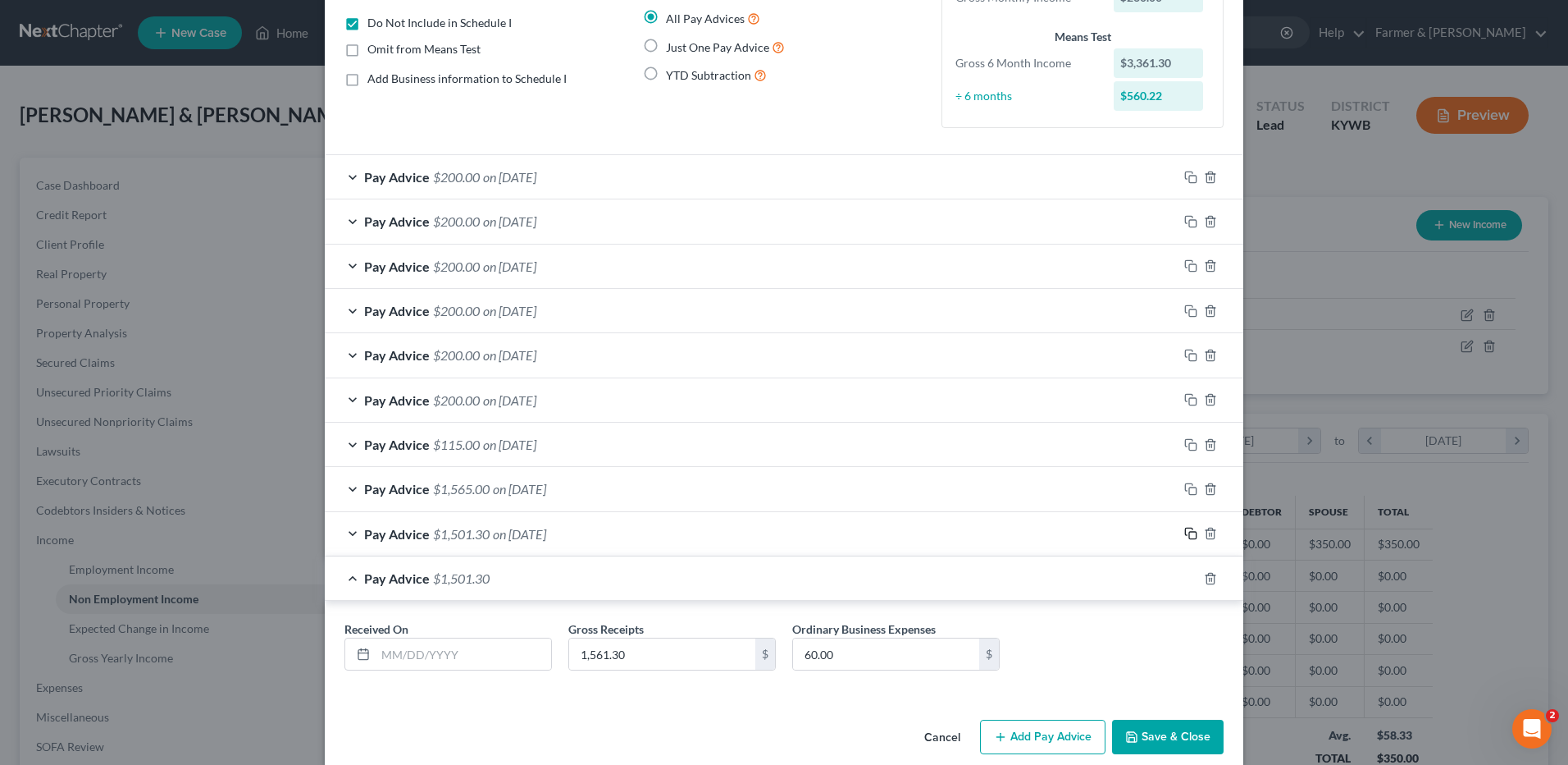
scroll to position [176, 0]
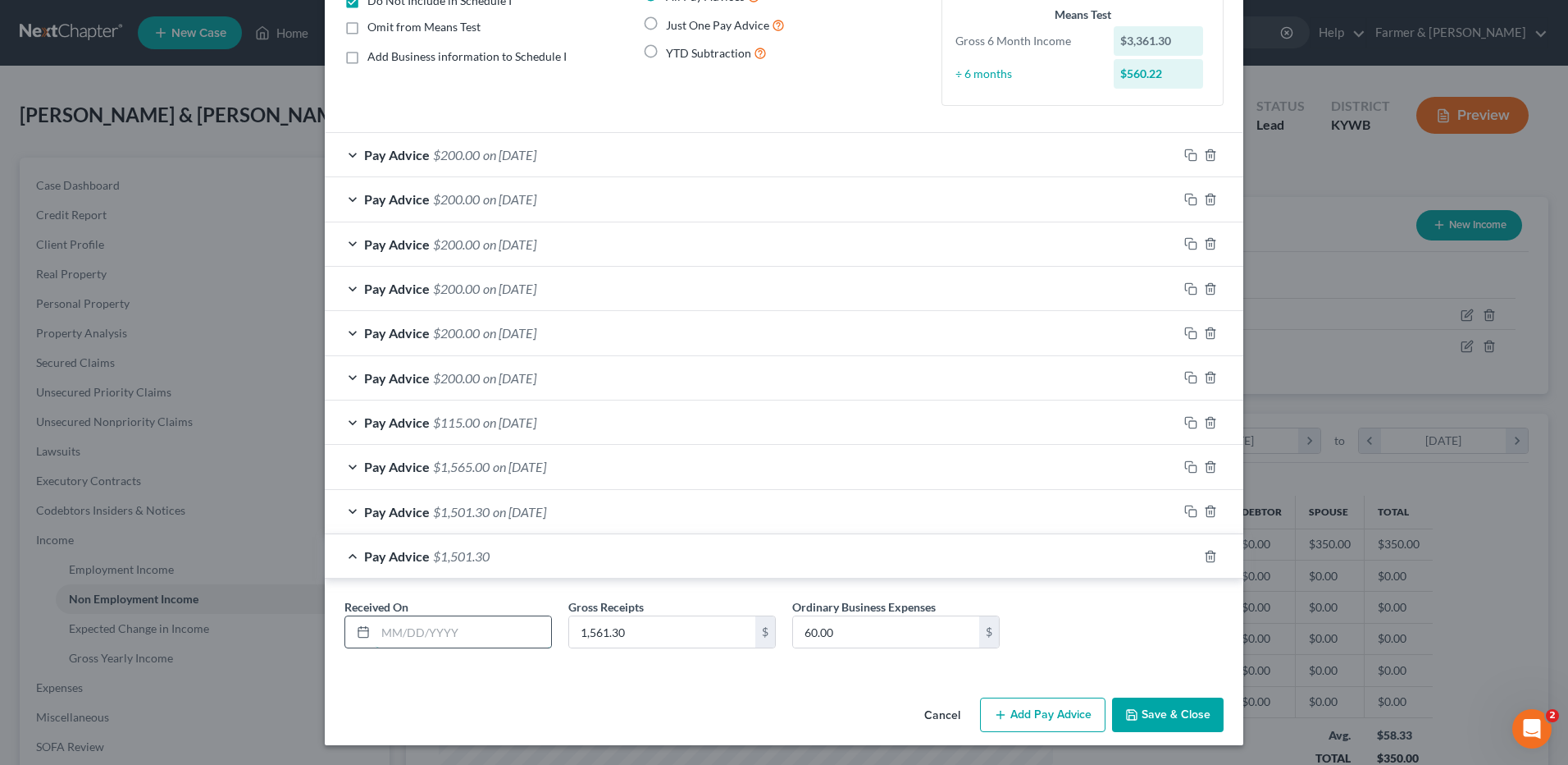
click at [447, 631] on input "text" at bounding box center [463, 631] width 176 height 31
type input "[DATE]"
click at [631, 631] on input "1,561.30" at bounding box center [662, 631] width 186 height 31
type input "1,075.00"
click at [1184, 420] on icon "button" at bounding box center [1191, 423] width 13 height 13
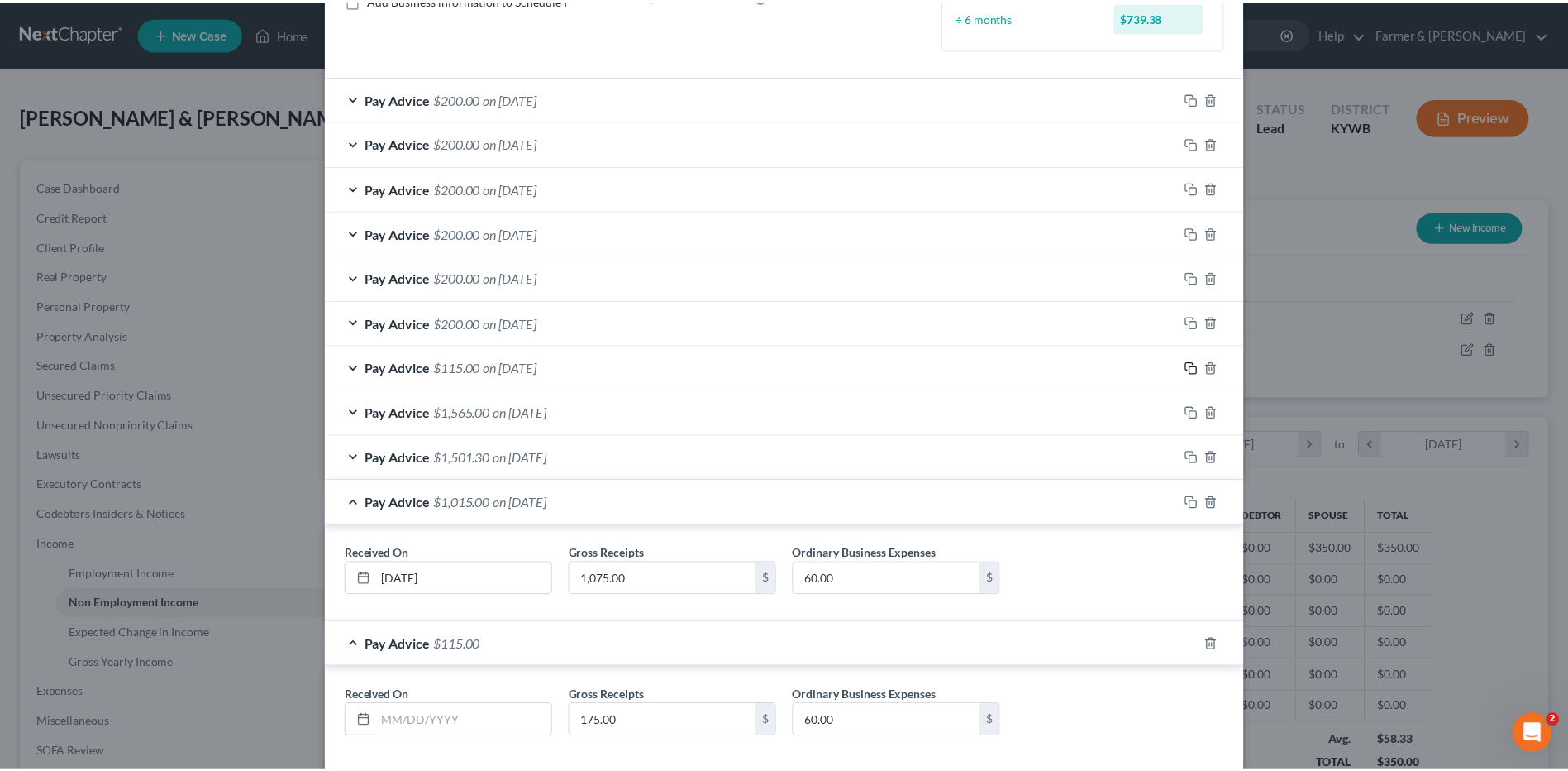
scroll to position [319, 0]
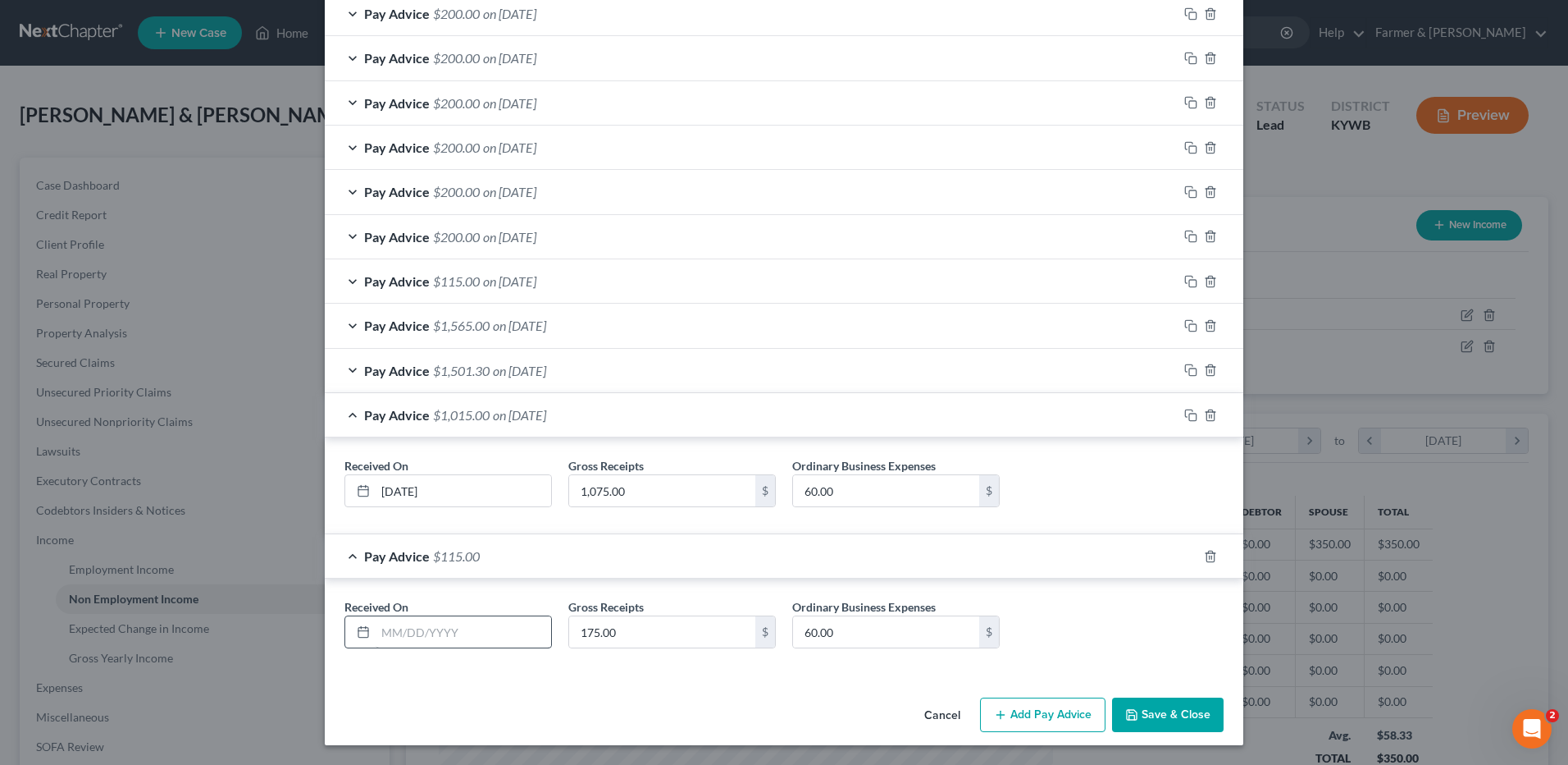
click at [453, 649] on div "Received On * Gross Receipts 175.00 $ Ordinary Business Expenses 60.00 $" at bounding box center [784, 630] width 896 height 63
click at [468, 634] on input "text" at bounding box center [463, 631] width 176 height 31
type input "[DATE]"
click at [1129, 712] on polyline "button" at bounding box center [1130, 711] width 4 height 2
click at [1172, 717] on button "Save & Close" at bounding box center [1168, 715] width 111 height 35
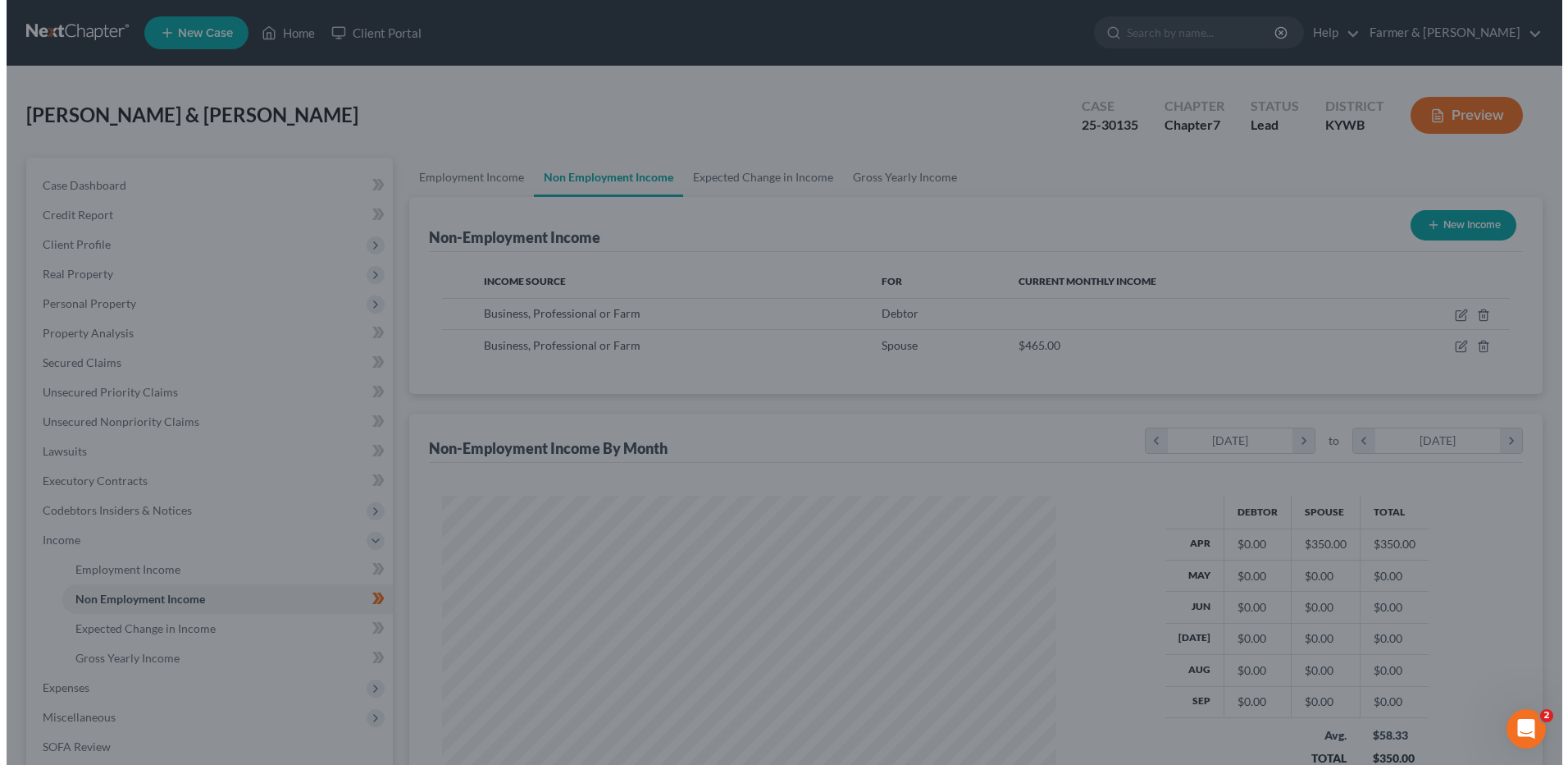
scroll to position [820120, 819392]
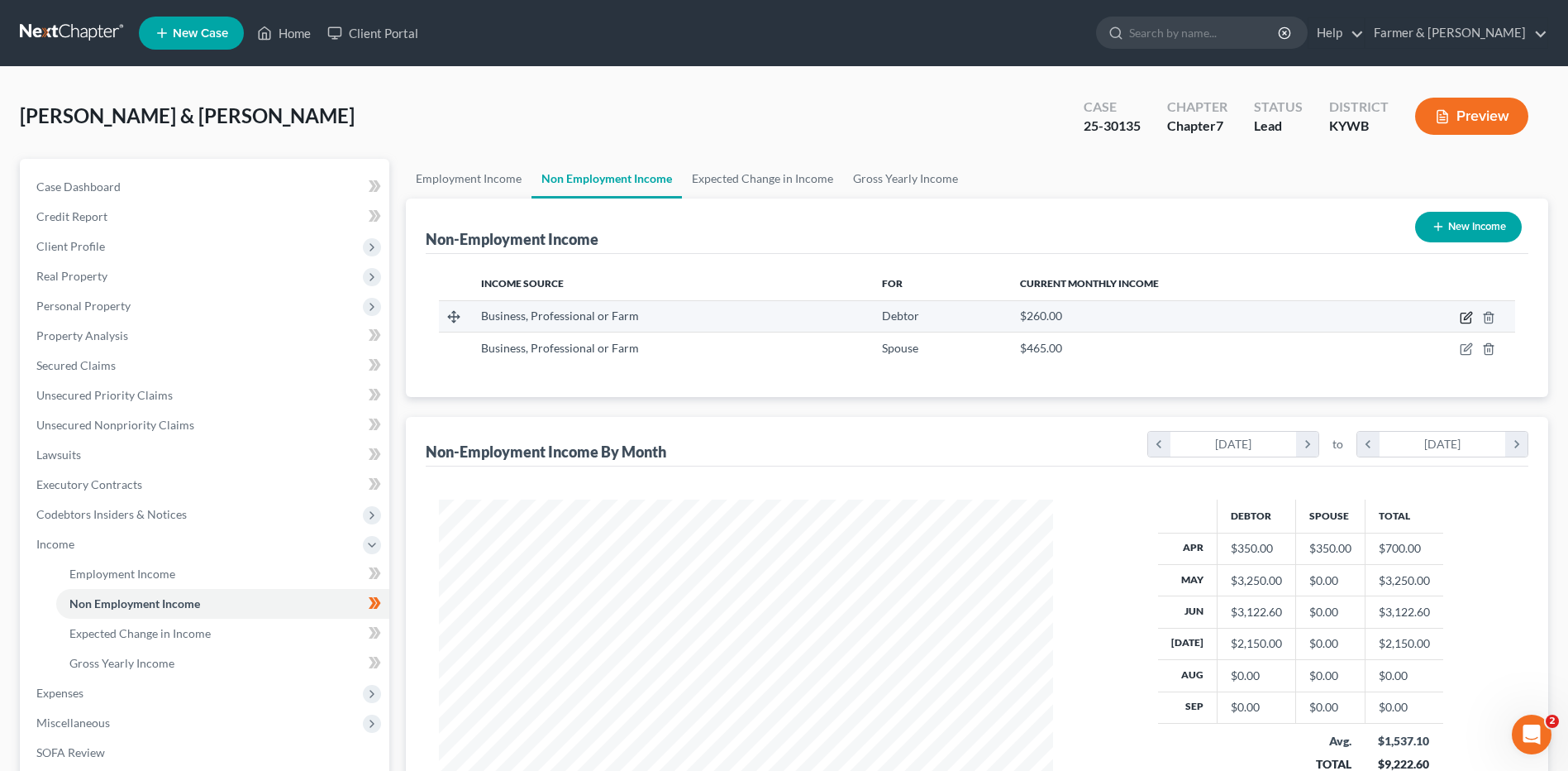
click at [1461, 314] on icon "button" at bounding box center [1466, 318] width 10 height 10
select select "10"
select select "0"
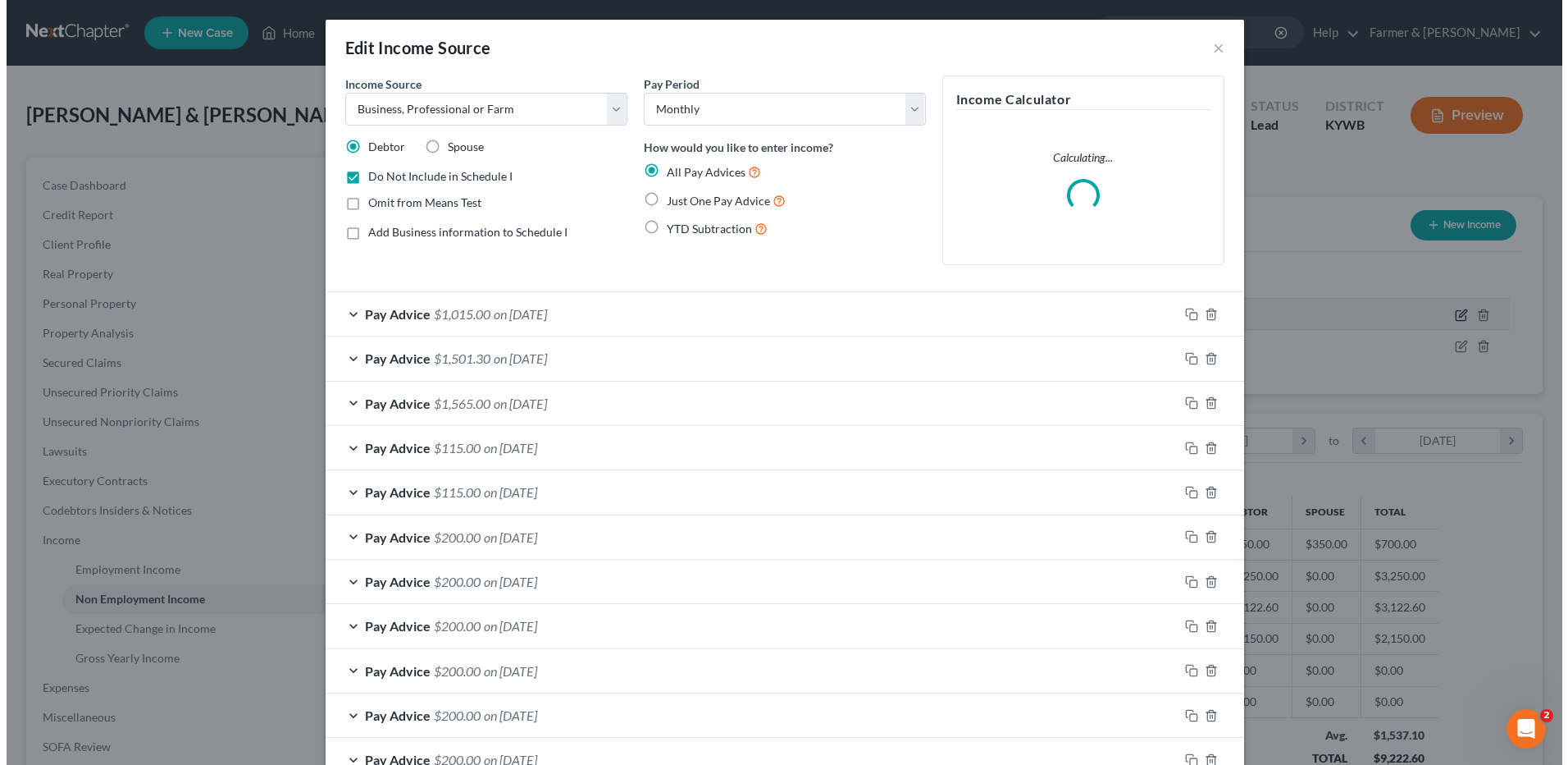
scroll to position [307, 648]
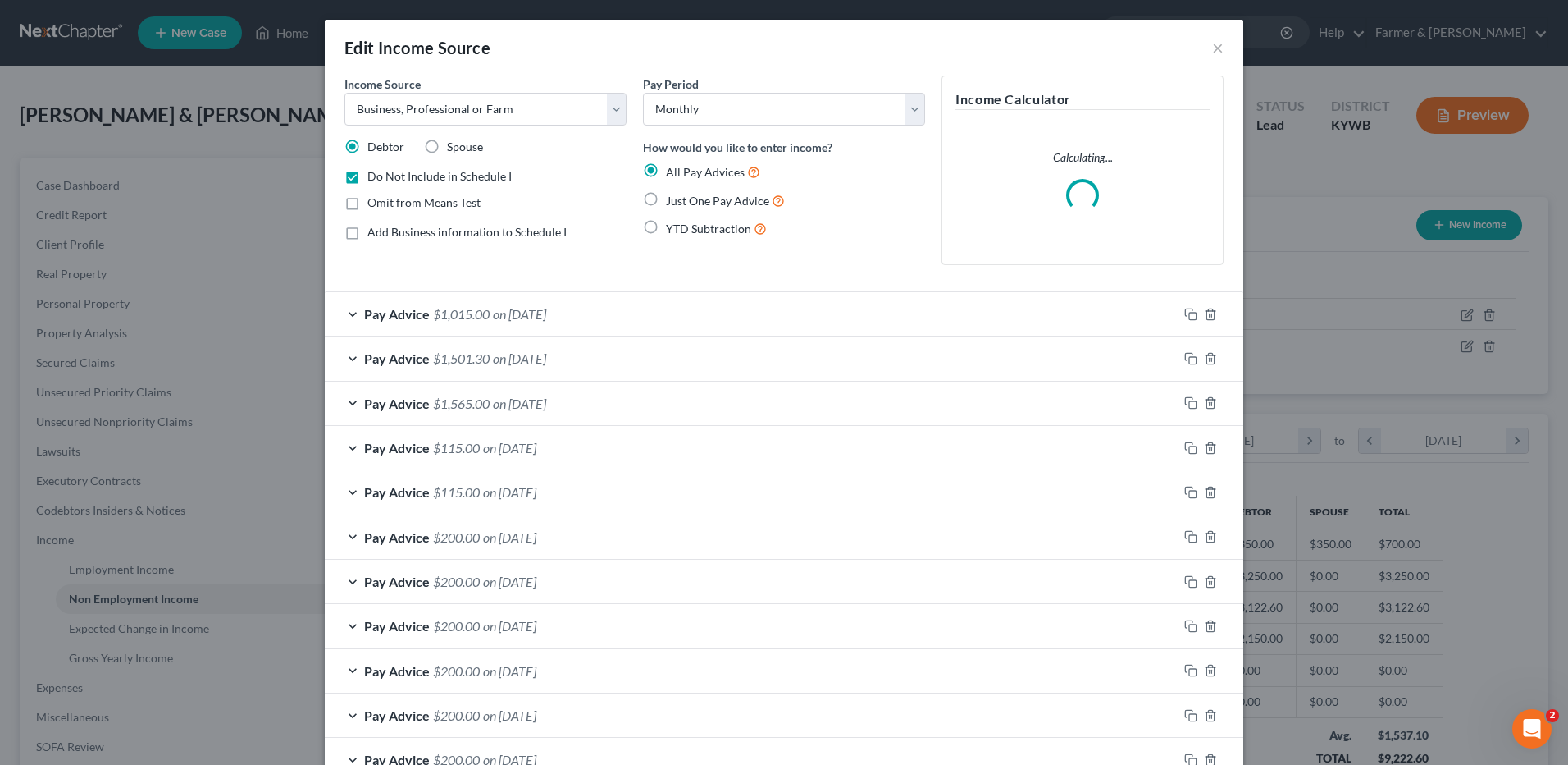
click at [546, 306] on span "on [DATE]" at bounding box center [519, 313] width 54 height 16
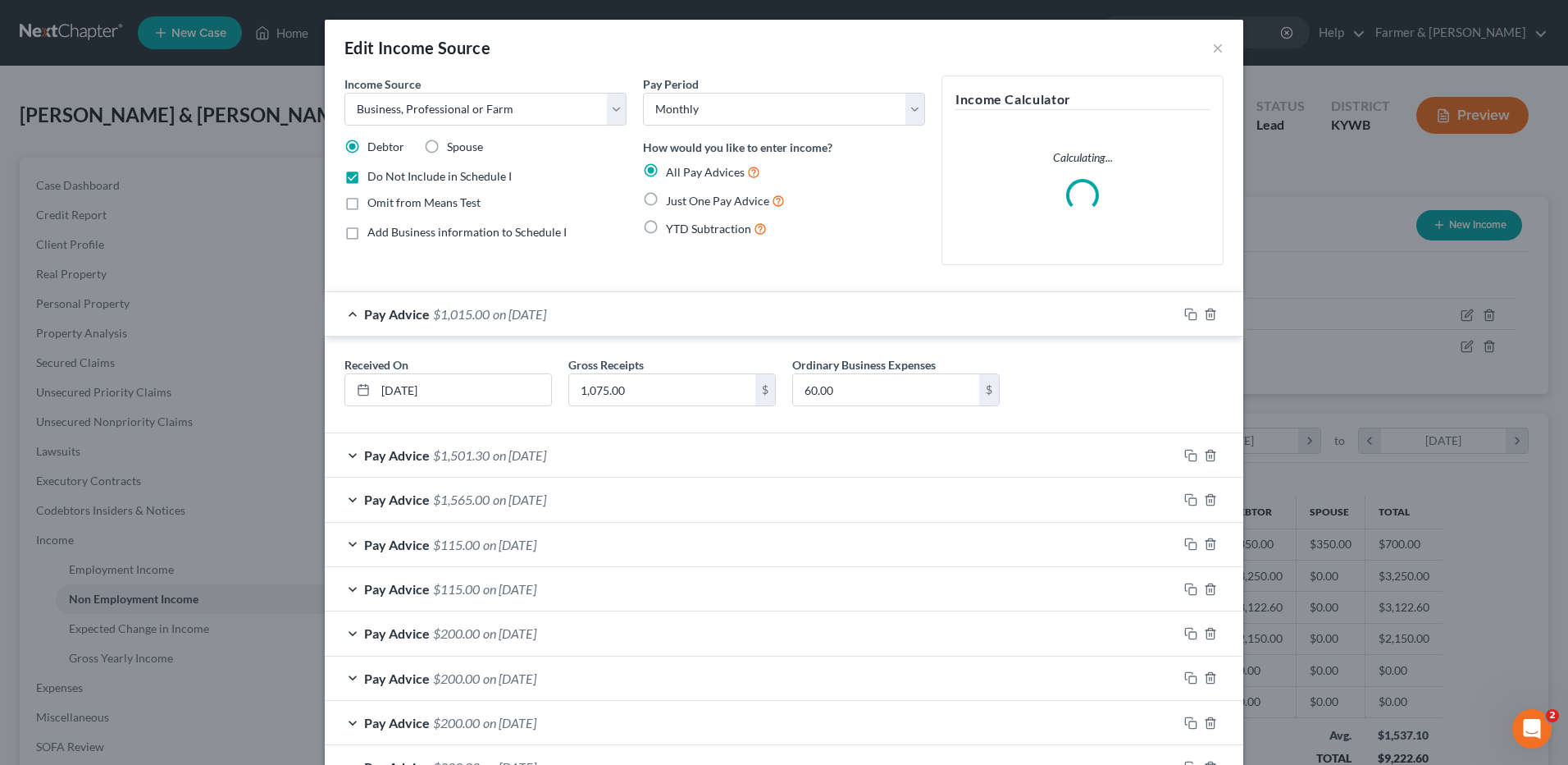
click at [546, 450] on span "on [DATE]" at bounding box center [519, 454] width 54 height 16
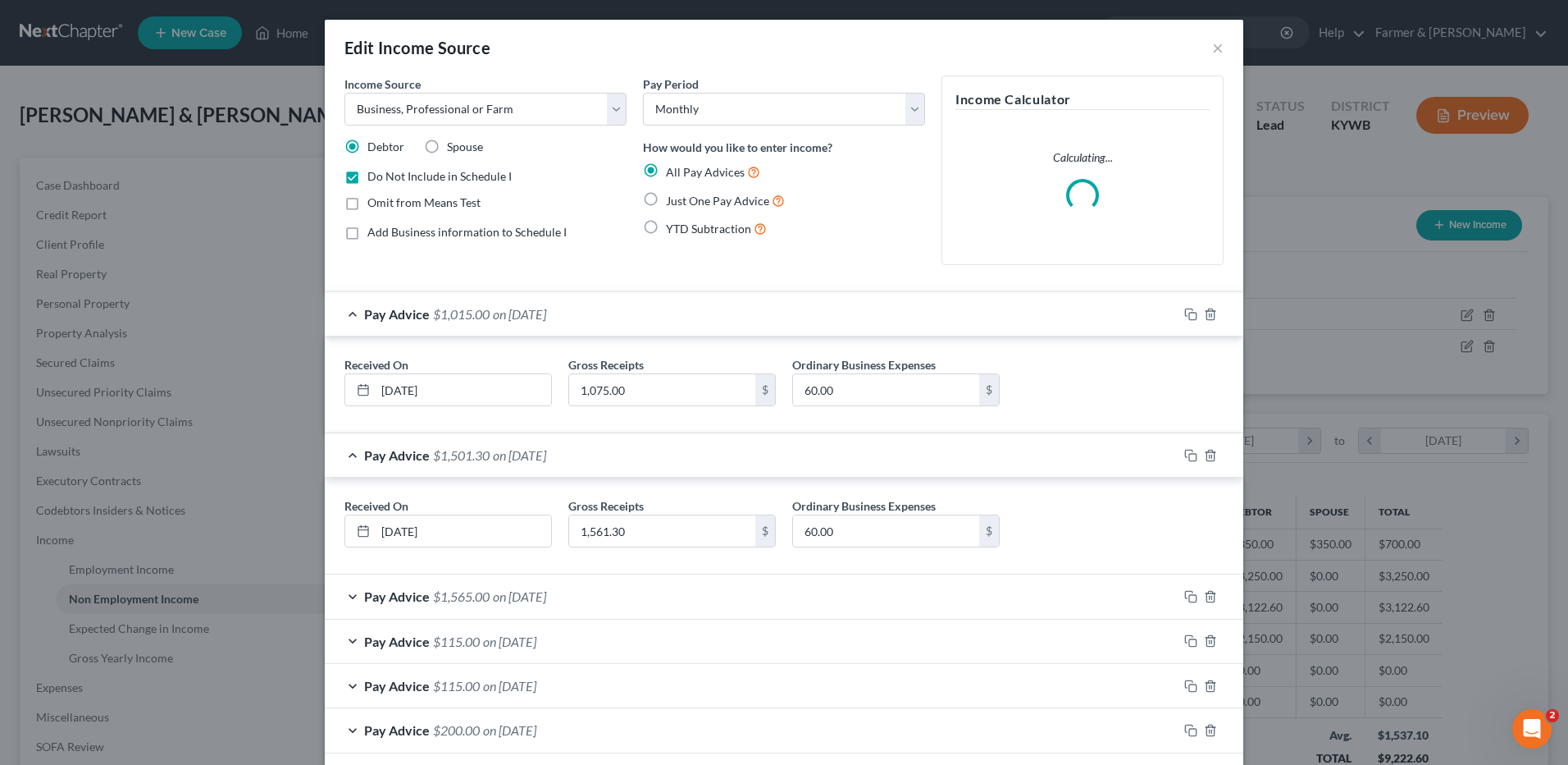
click at [546, 321] on span "on [DATE]" at bounding box center [519, 313] width 54 height 16
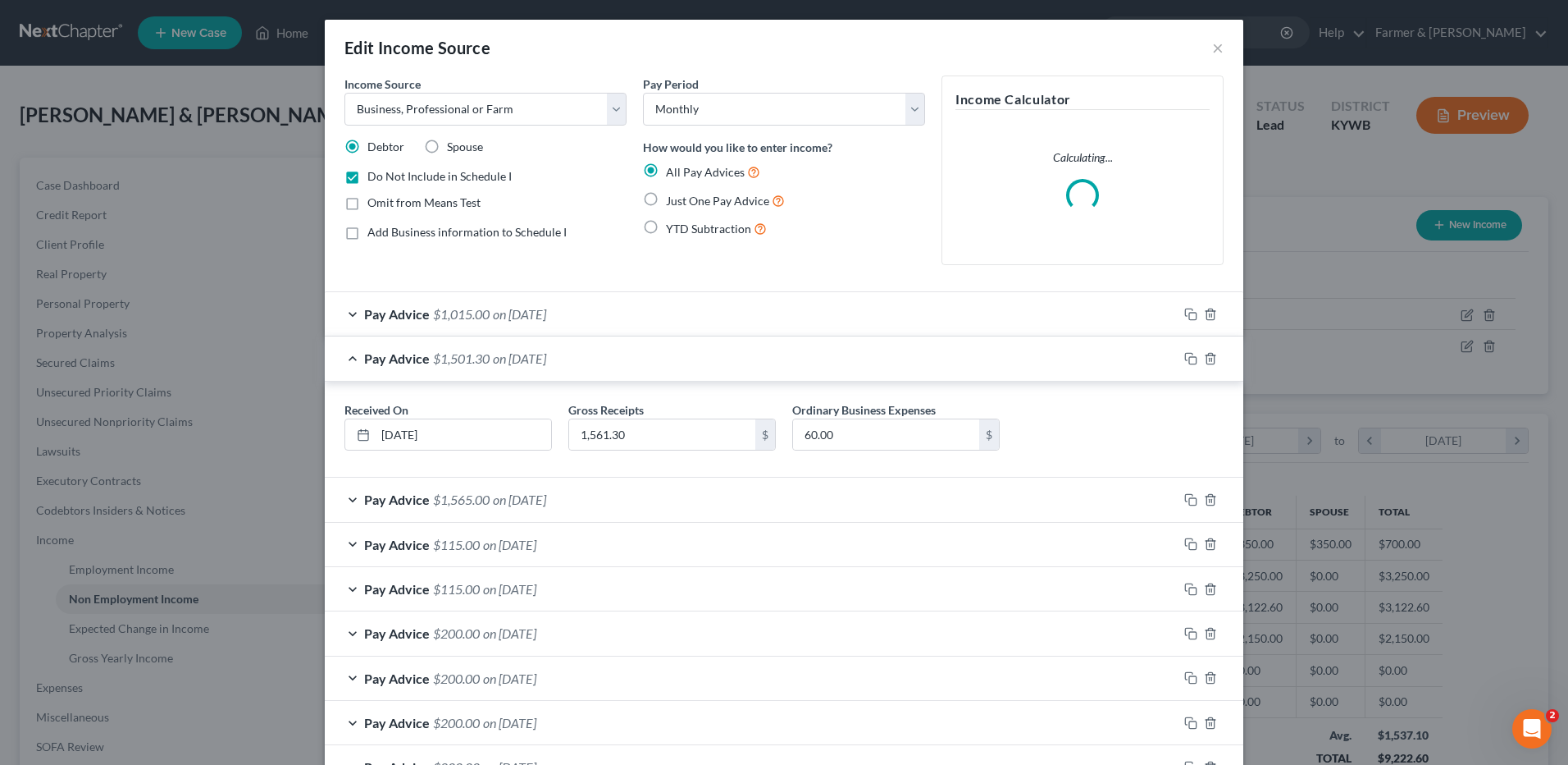
click at [575, 357] on div "Pay Advice $1,501.30 on 06/30/2025" at bounding box center [751, 358] width 853 height 44
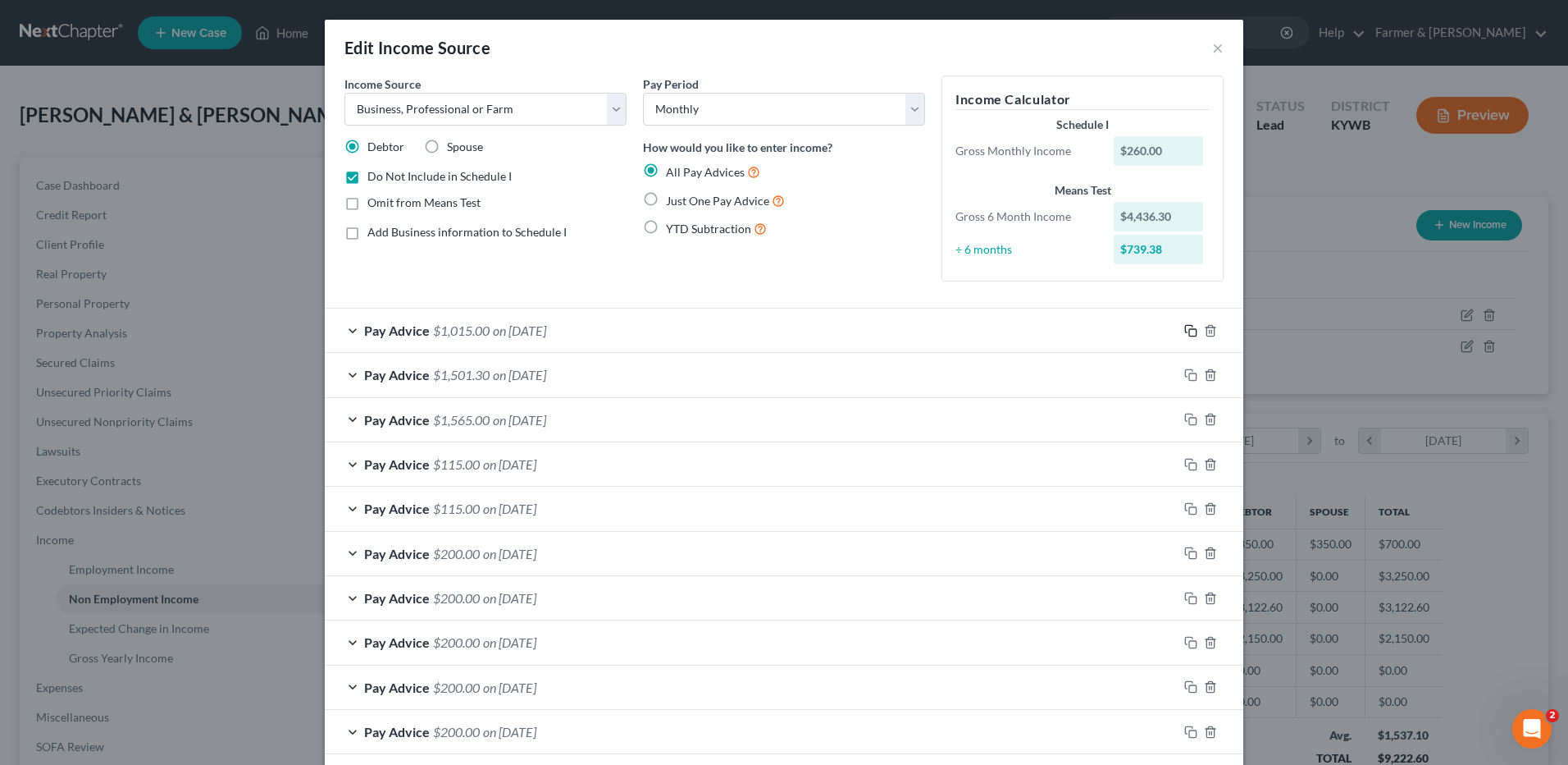
drag, startPoint x: 1183, startPoint y: 329, endPoint x: 864, endPoint y: 378, distance: 322.7
click at [1189, 329] on rect "button" at bounding box center [1192, 332] width 7 height 7
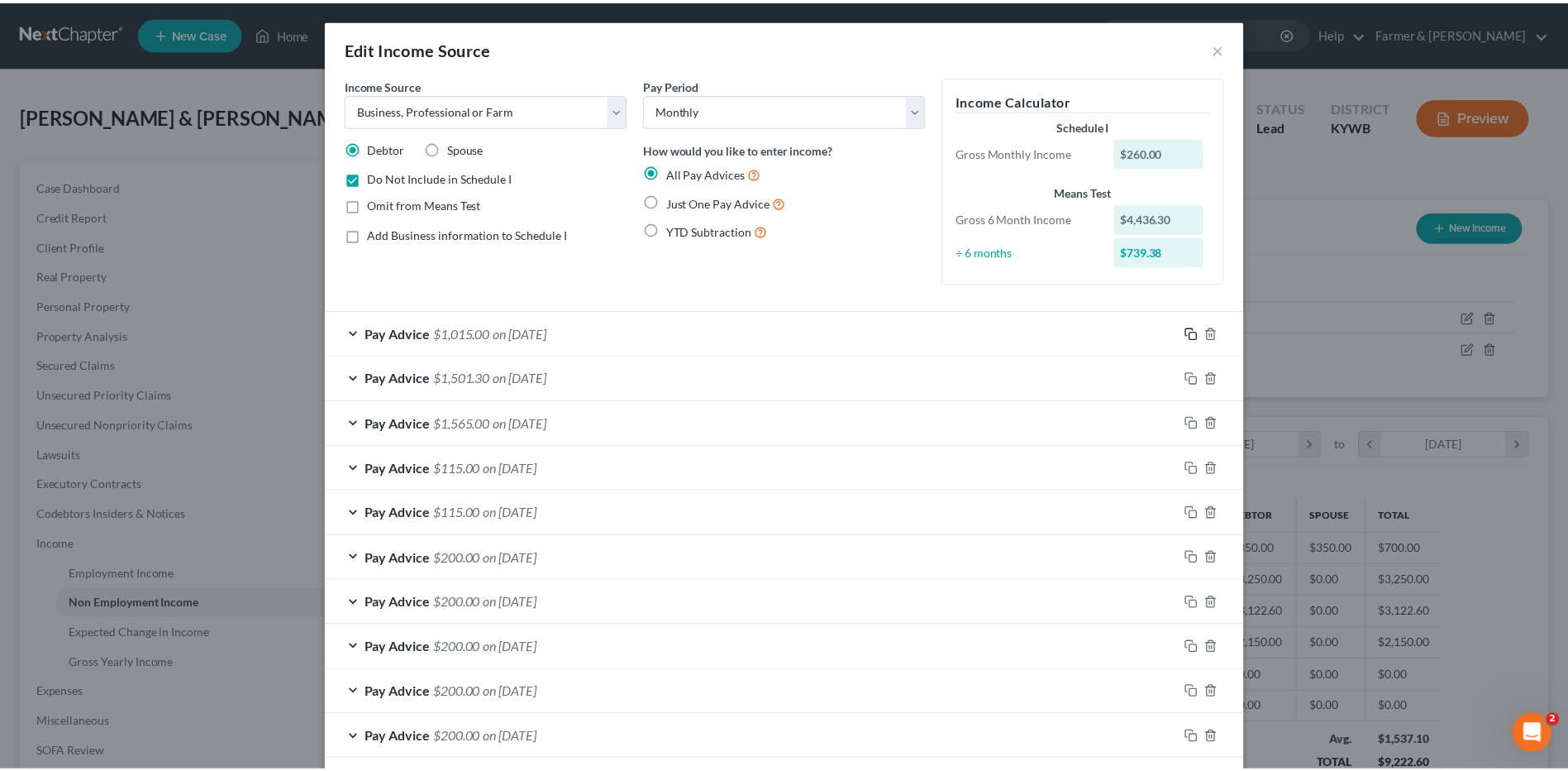
scroll to position [266, 0]
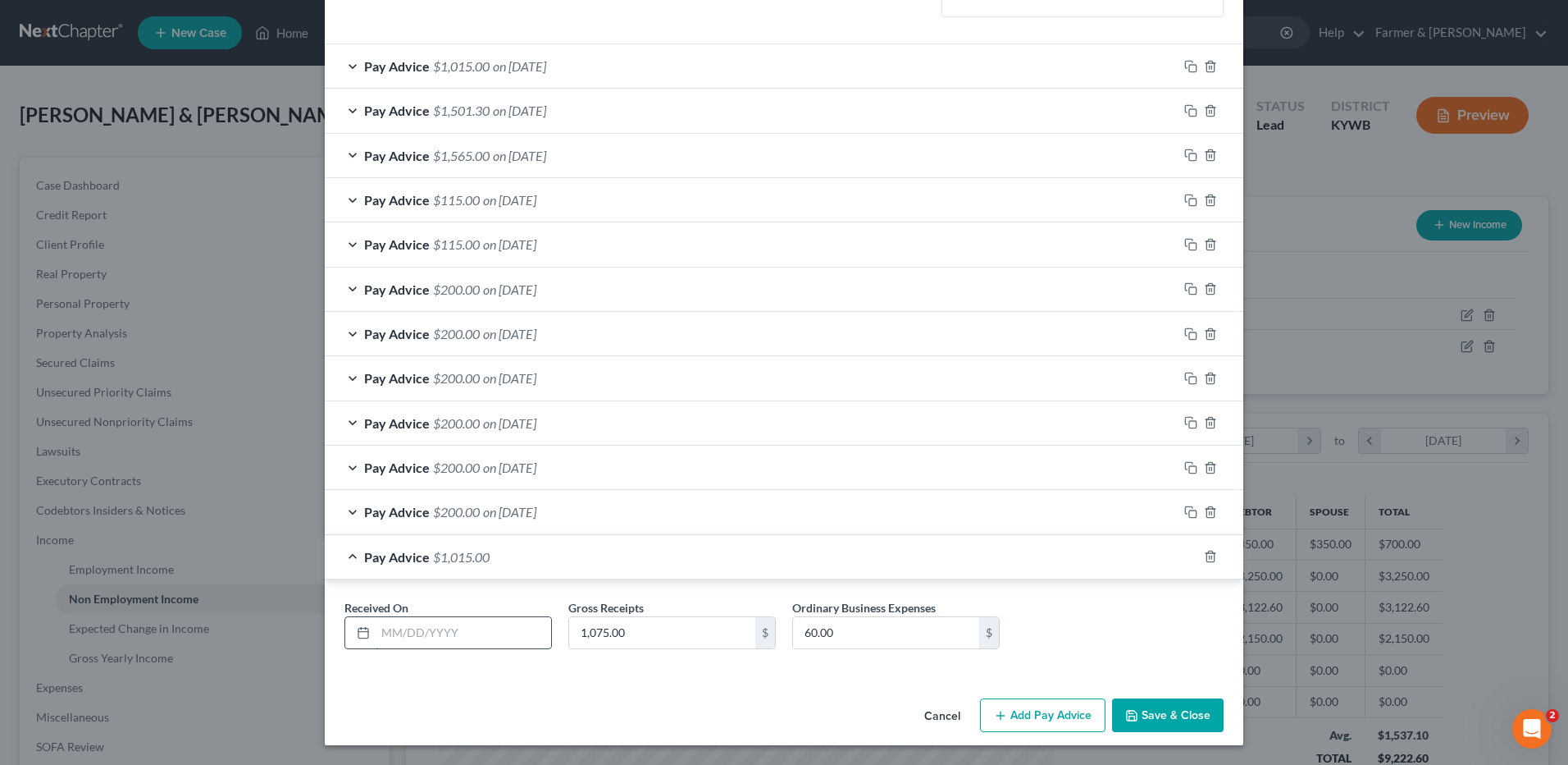
click at [456, 633] on input "text" at bounding box center [463, 632] width 176 height 31
type input "[DATE]"
click at [692, 628] on input "1,075.00" at bounding box center [662, 632] width 186 height 31
type input "1,215.00"
click at [1177, 715] on button "Save & Close" at bounding box center [1168, 716] width 111 height 35
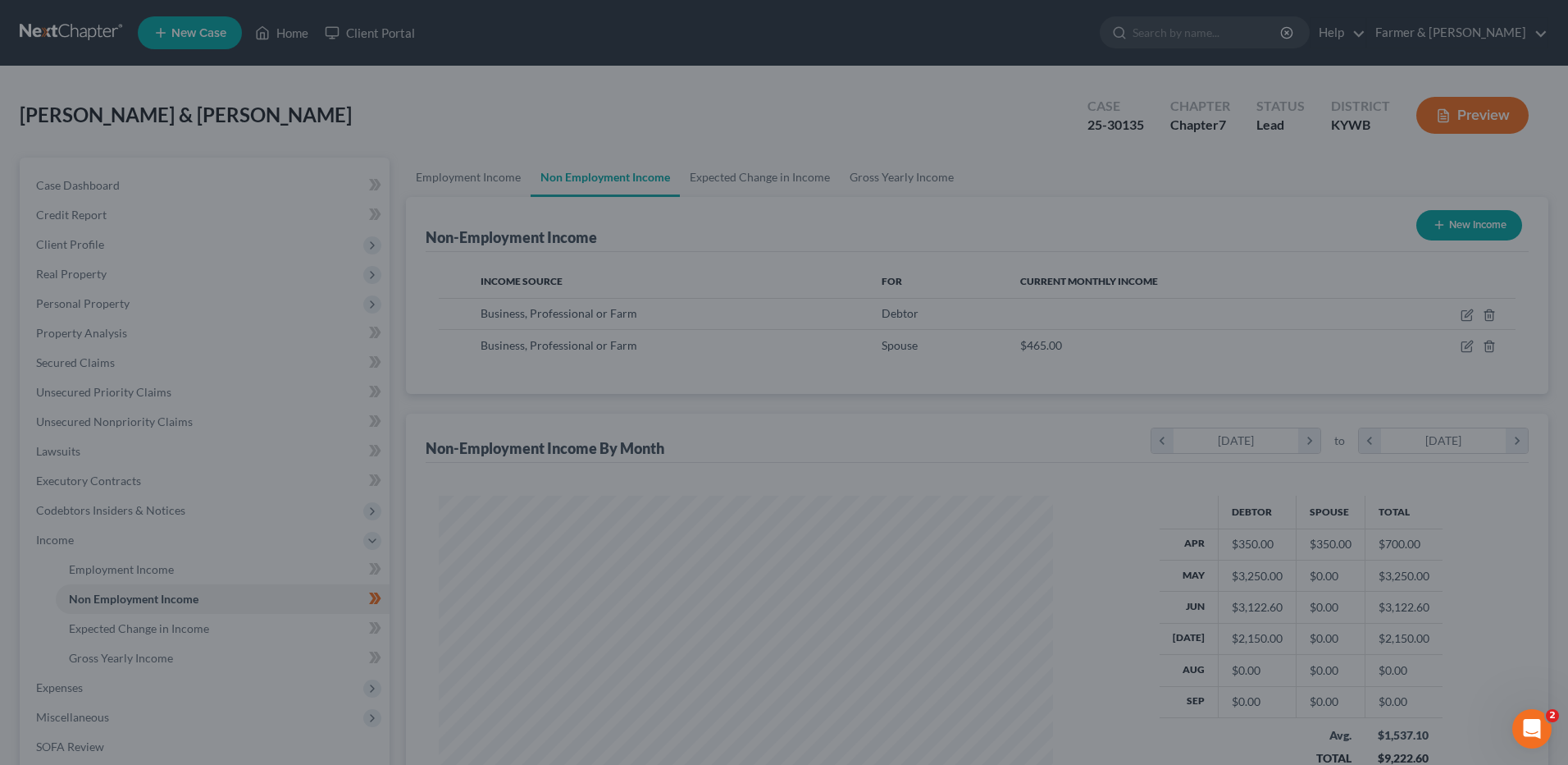
scroll to position [820120, 819392]
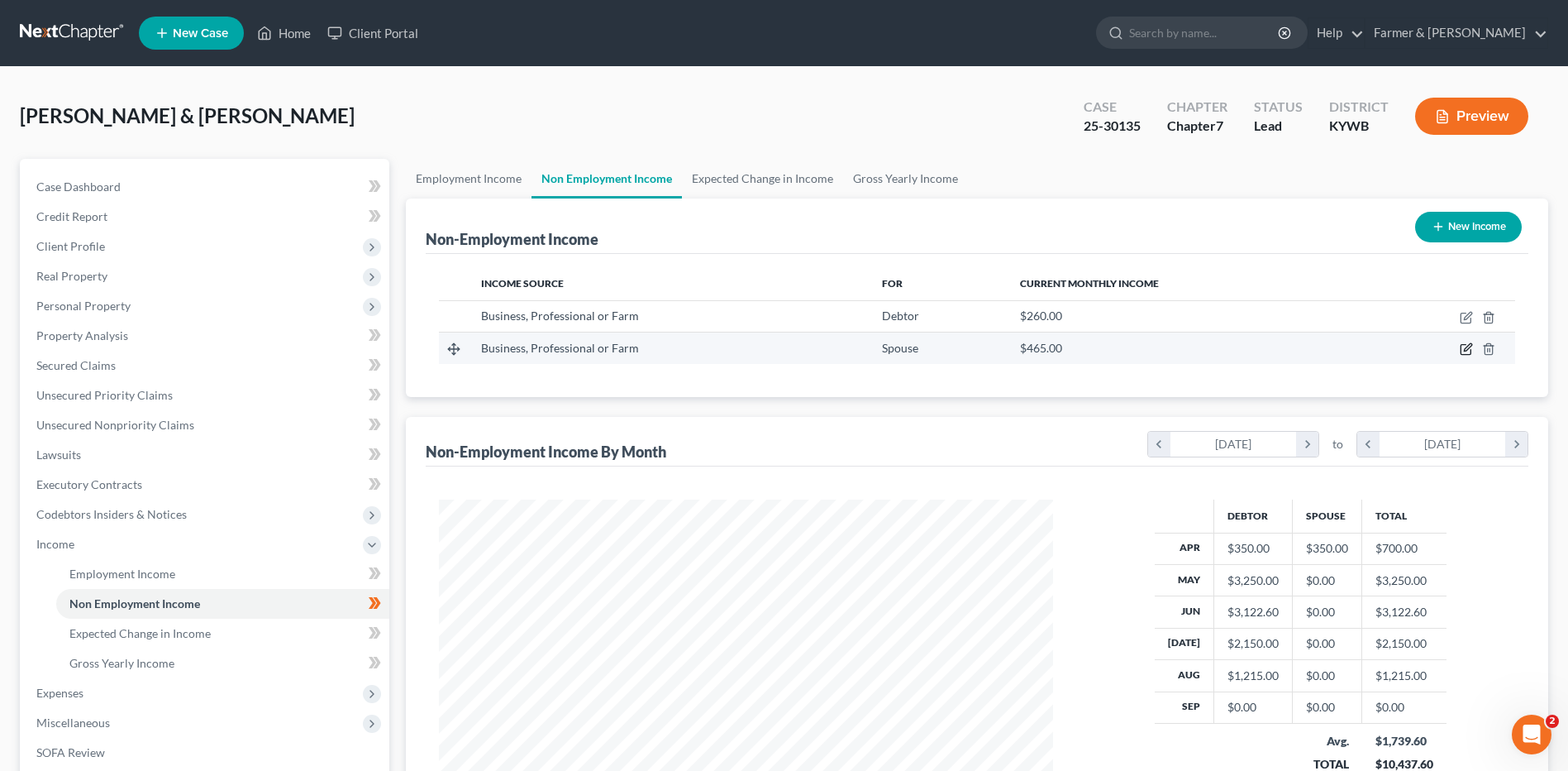
click at [1463, 348] on icon "button" at bounding box center [1467, 349] width 13 height 13
select select "10"
select select "0"
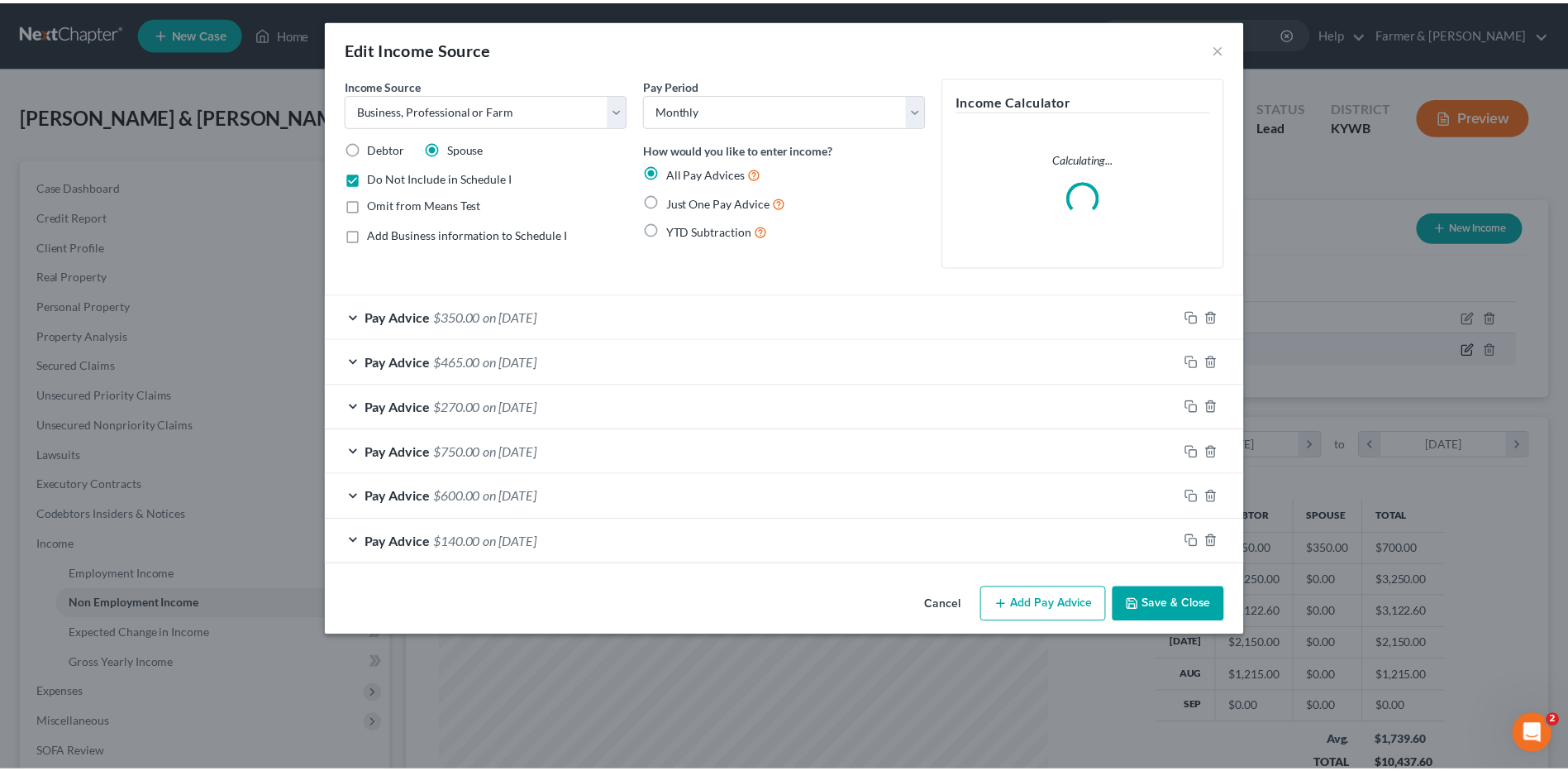
scroll to position [309, 653]
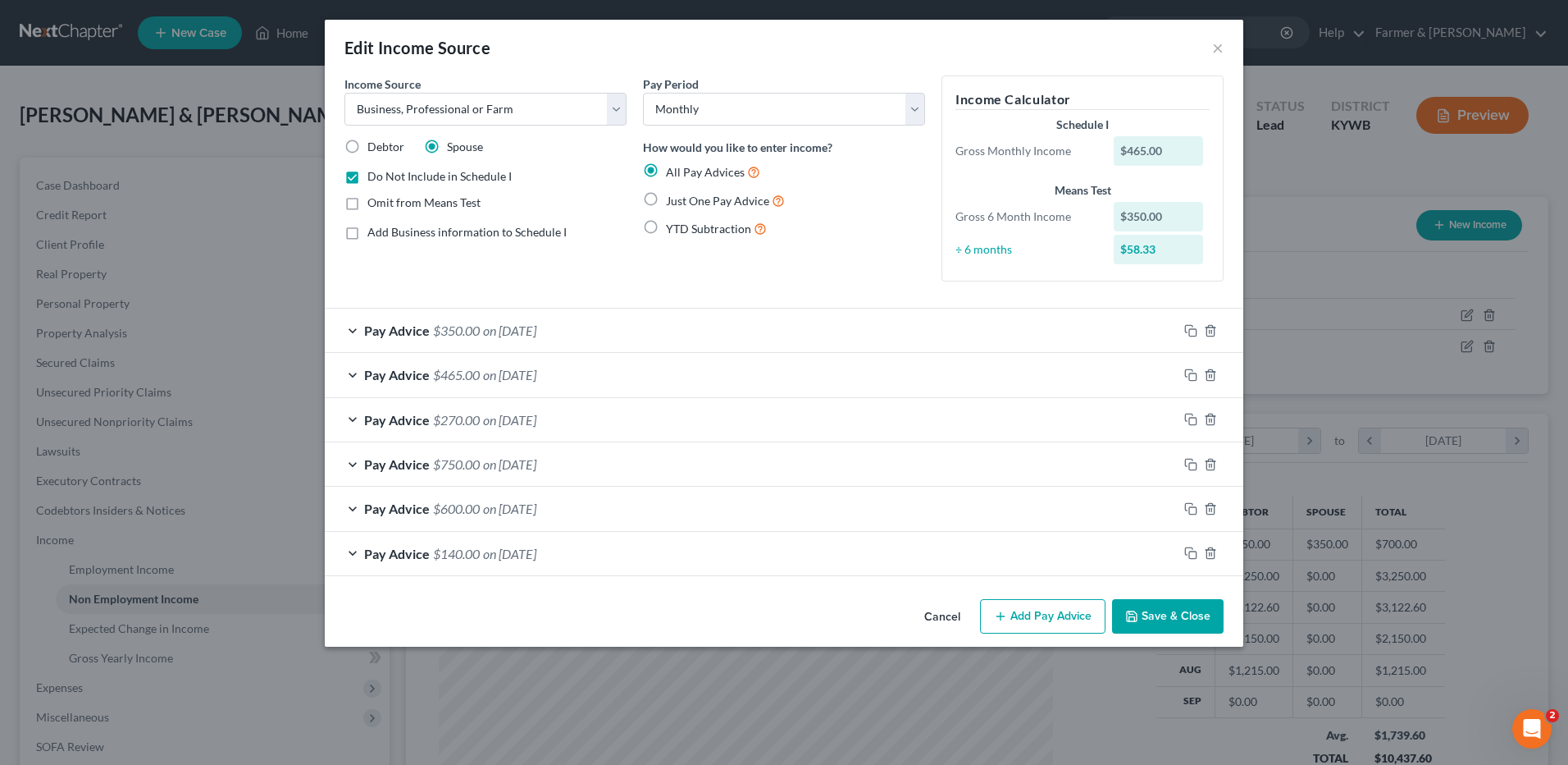
click at [934, 617] on button "Cancel" at bounding box center [943, 617] width 63 height 33
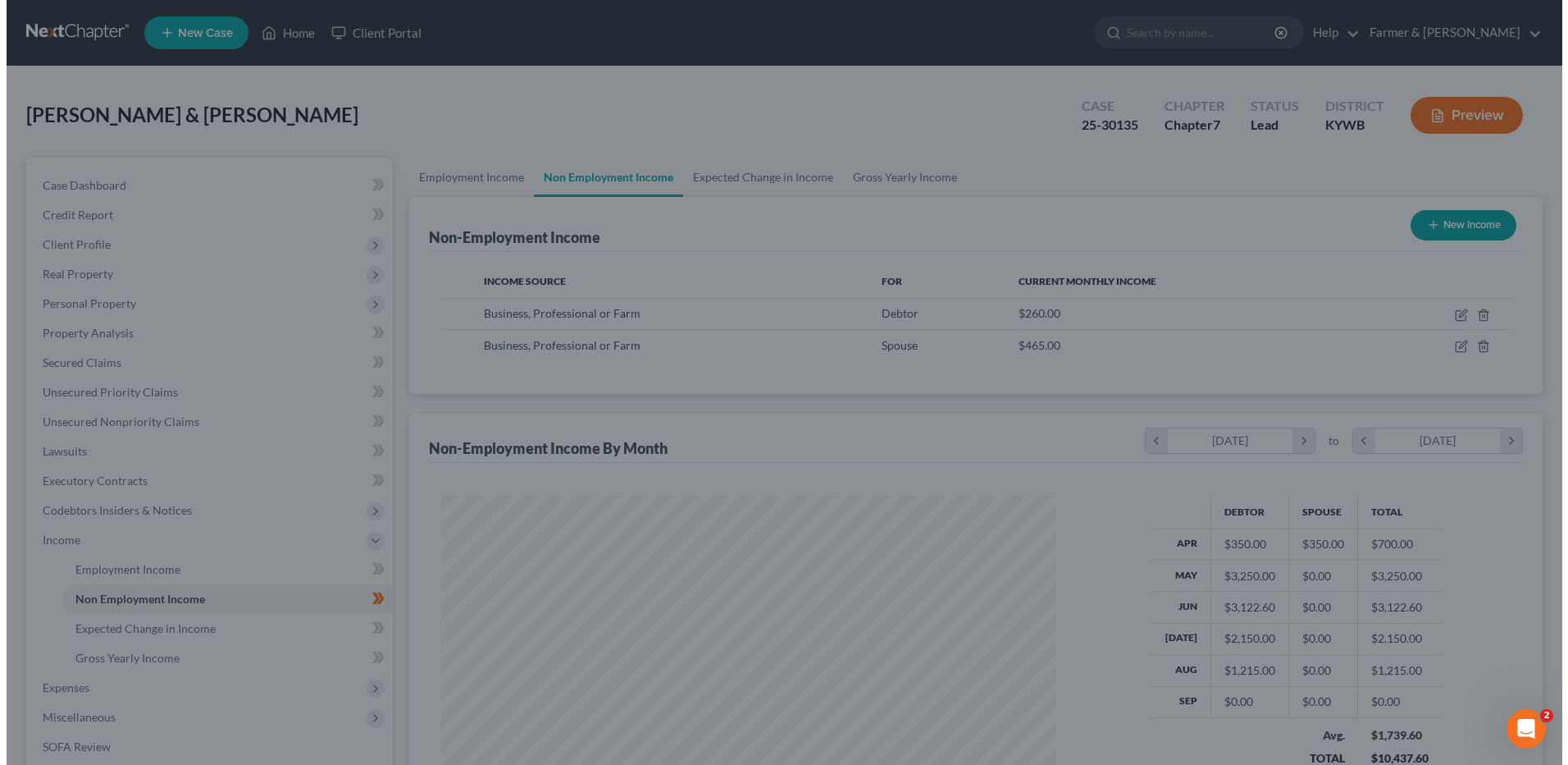
scroll to position [820120, 819392]
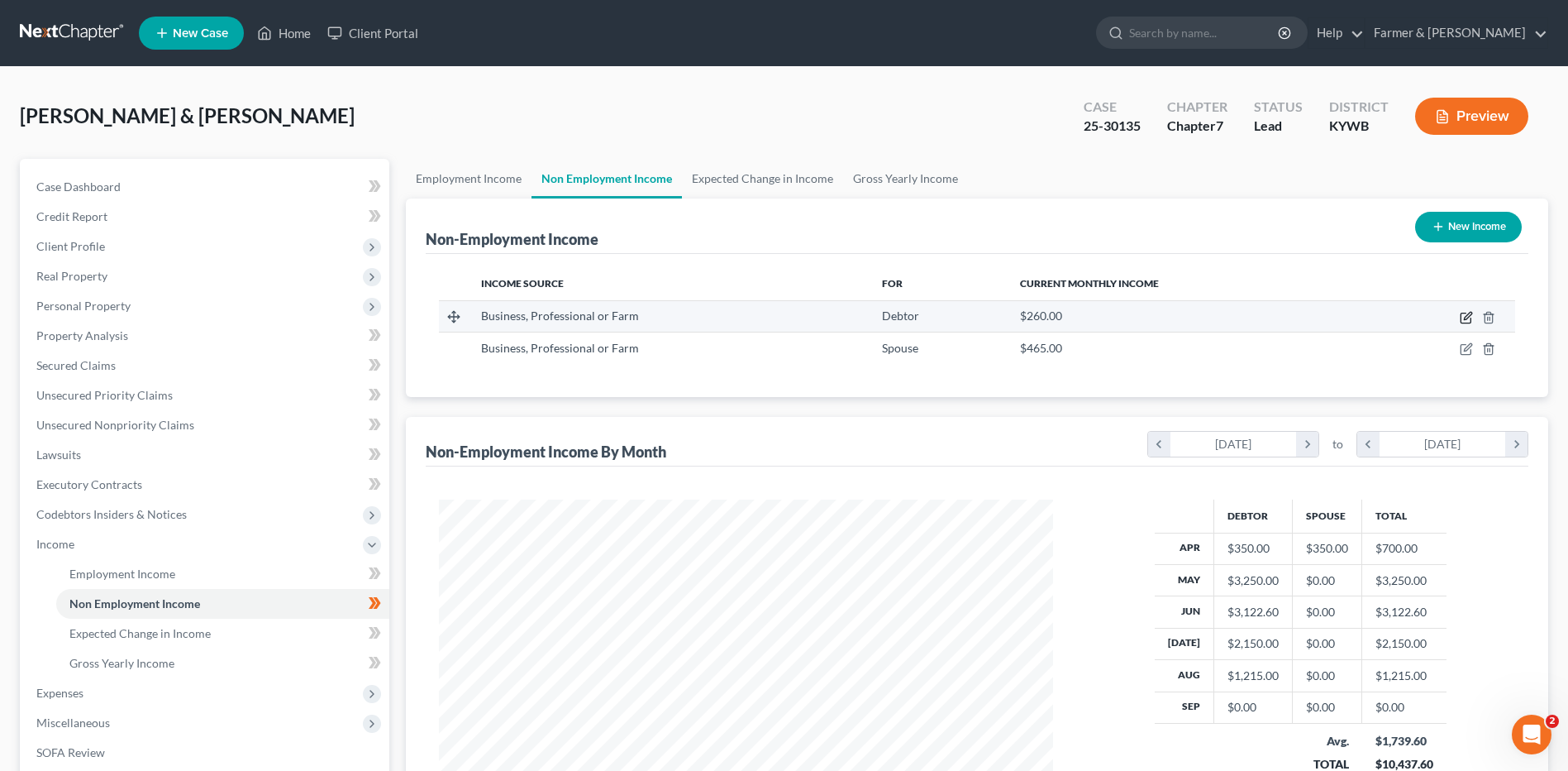
click at [1468, 320] on icon "button" at bounding box center [1467, 317] width 13 height 13
select select "10"
select select "0"
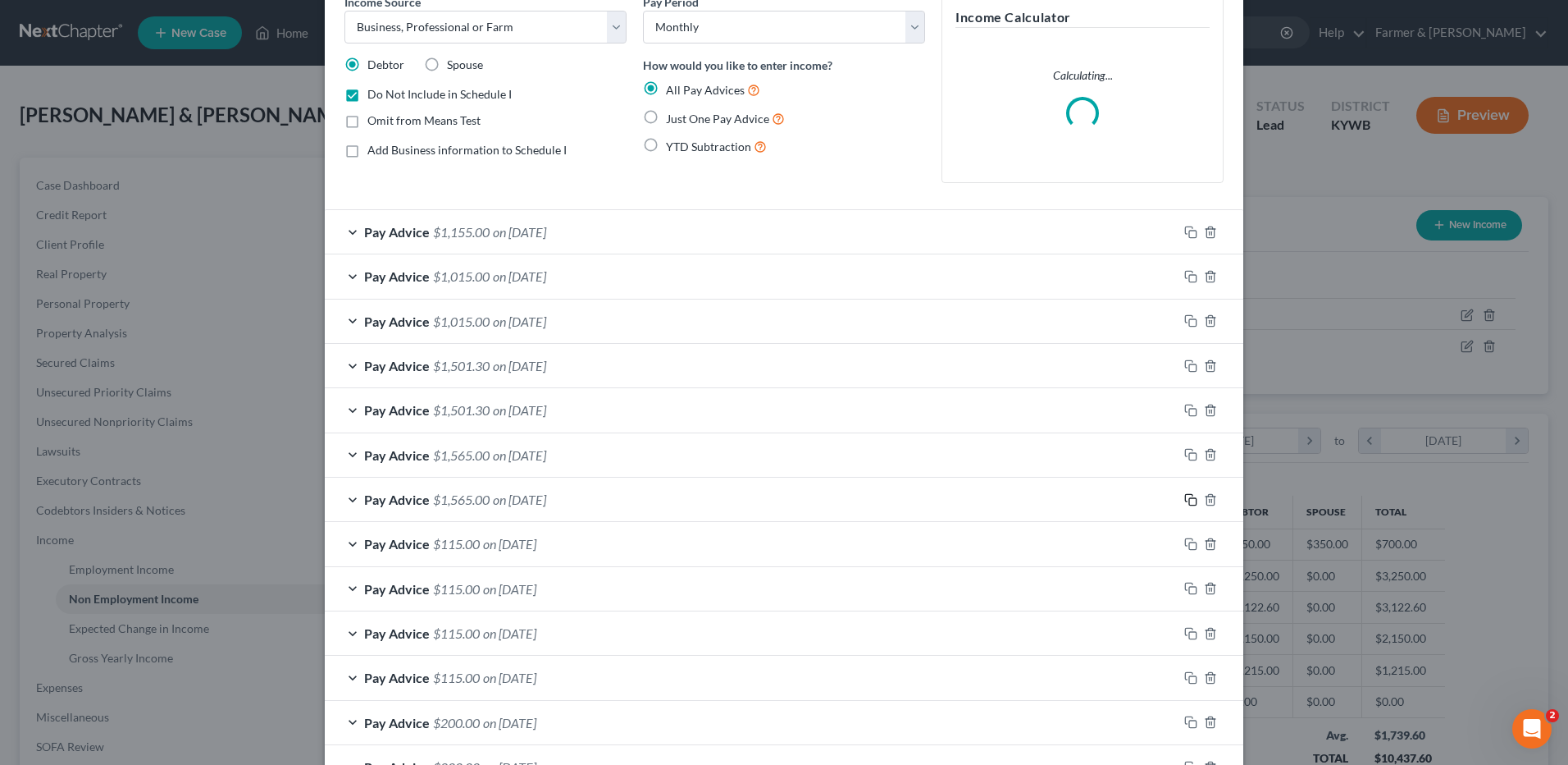
scroll to position [0, 0]
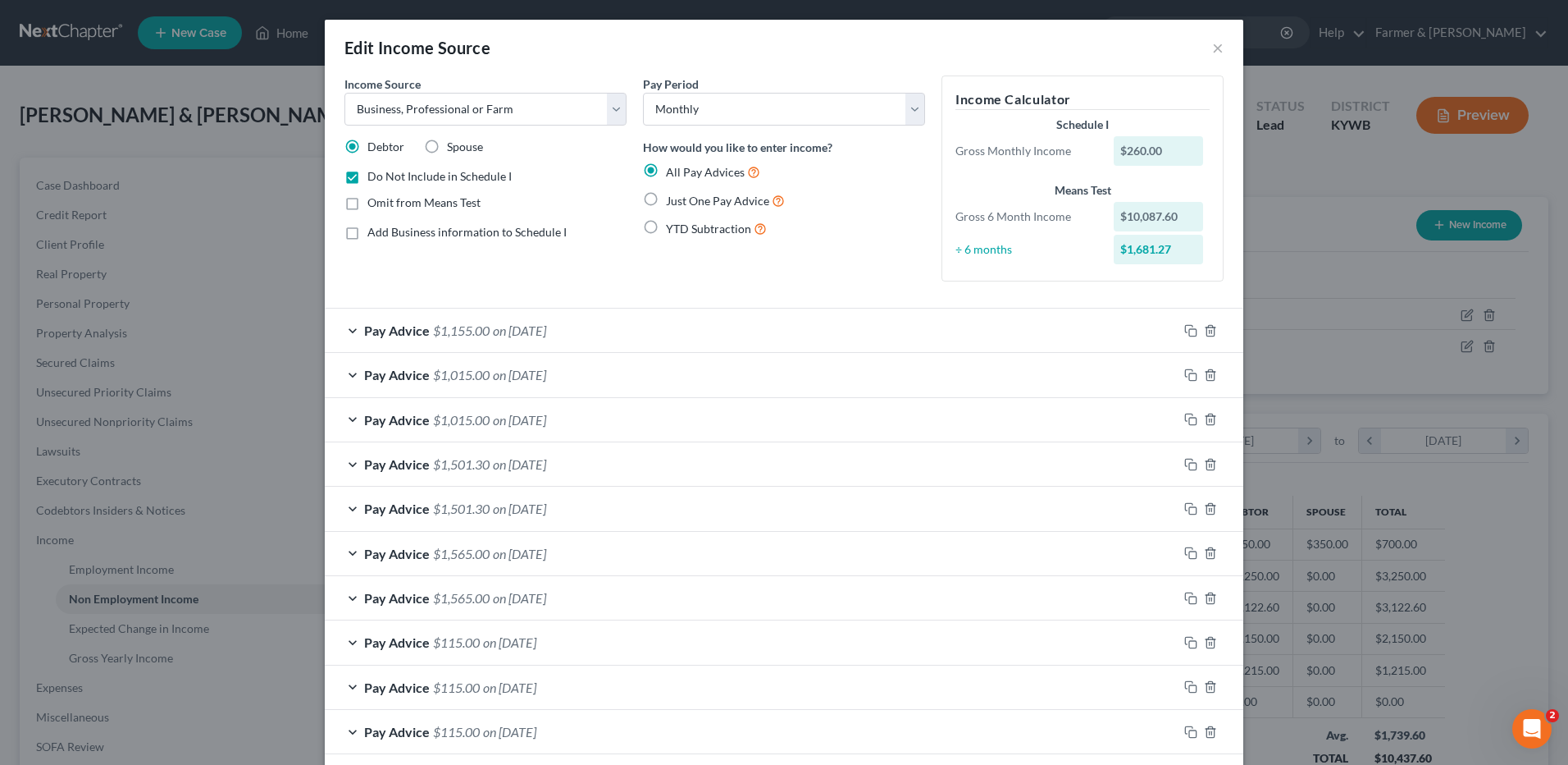
click at [546, 381] on span "on [DATE]" at bounding box center [519, 374] width 54 height 16
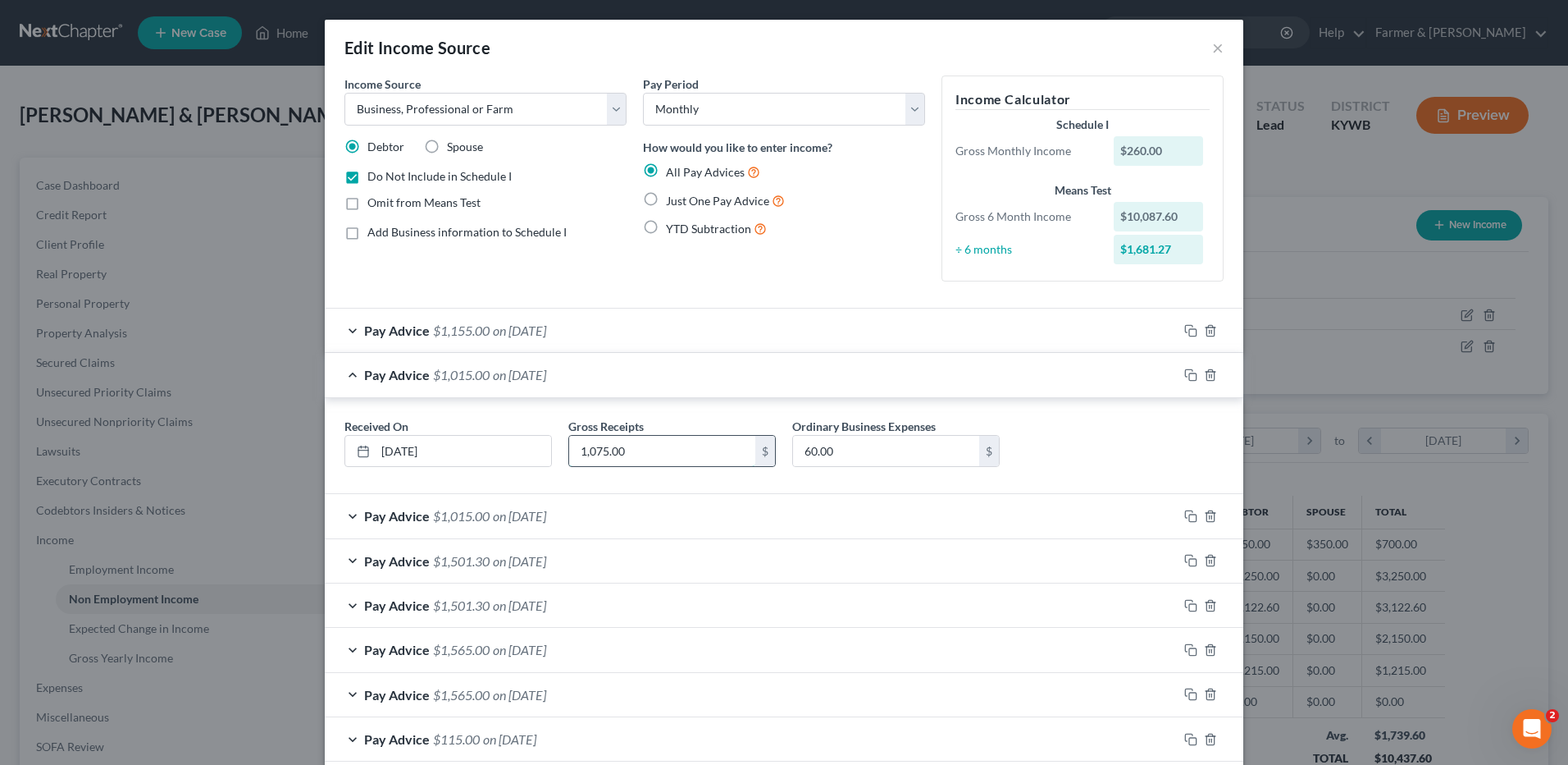
click at [627, 462] on input "1,075.00" at bounding box center [662, 451] width 186 height 31
type input "1,175.00"
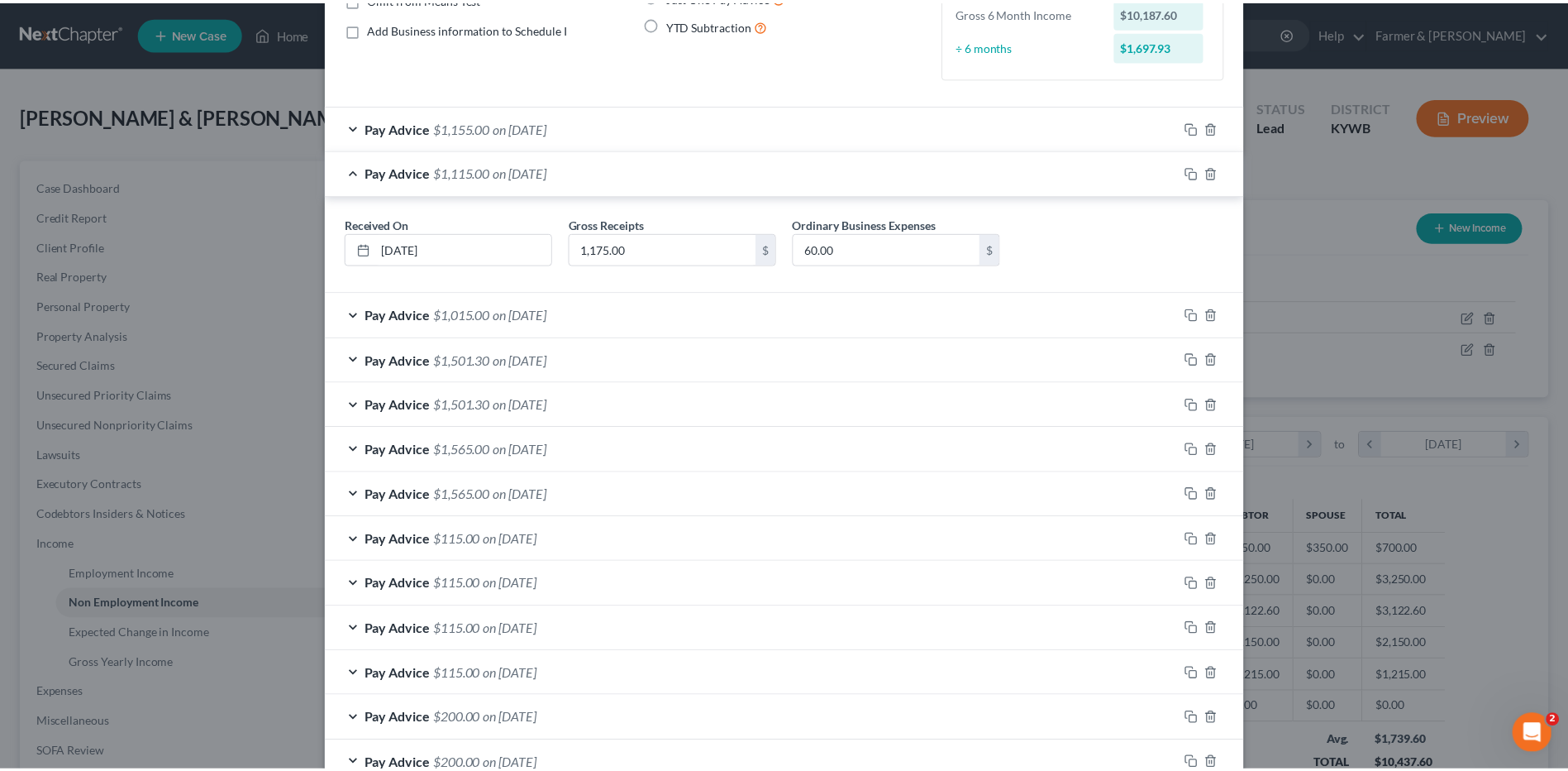
scroll to position [492, 0]
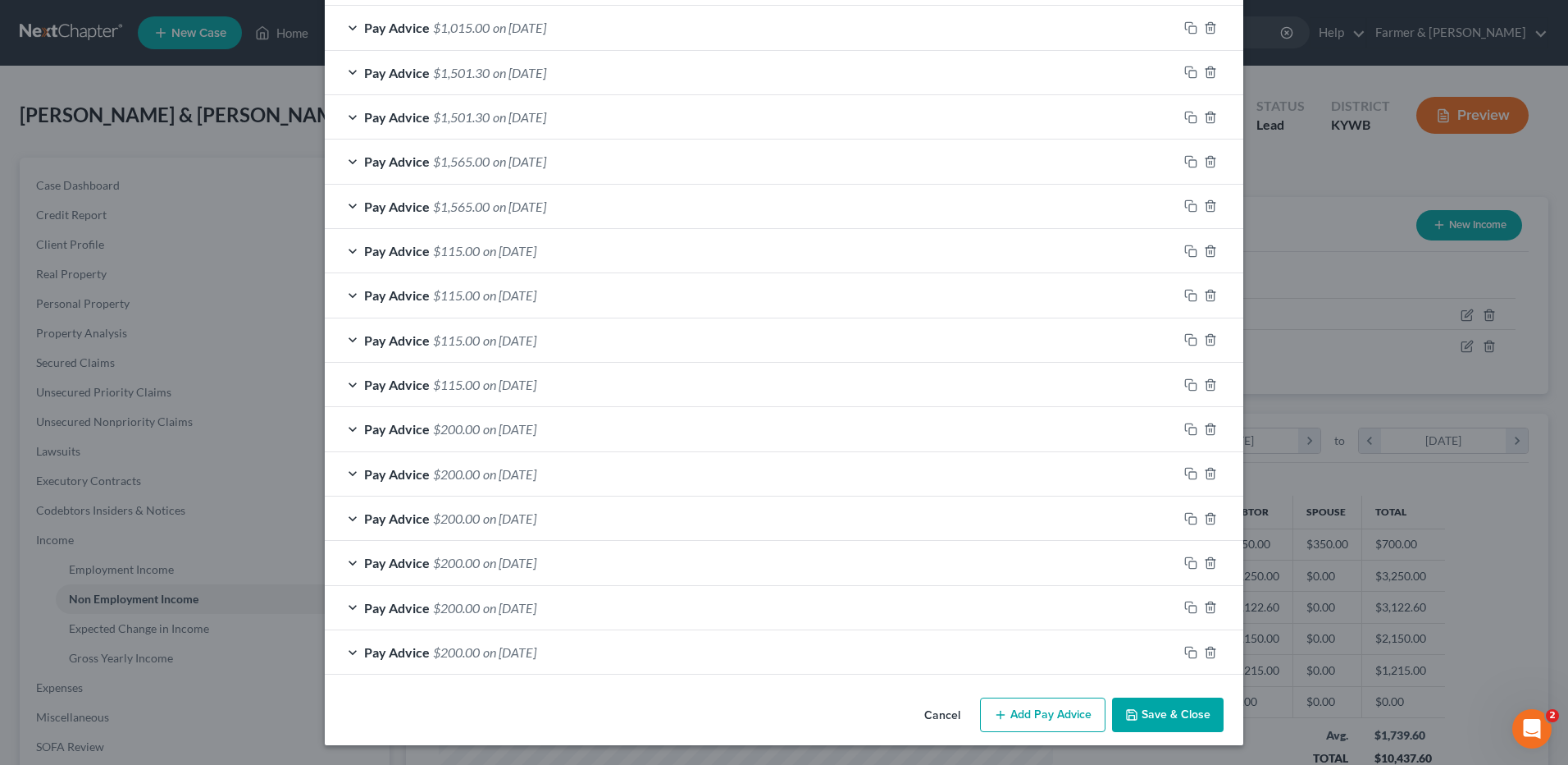
click at [1140, 706] on button "Save & Close" at bounding box center [1168, 715] width 111 height 35
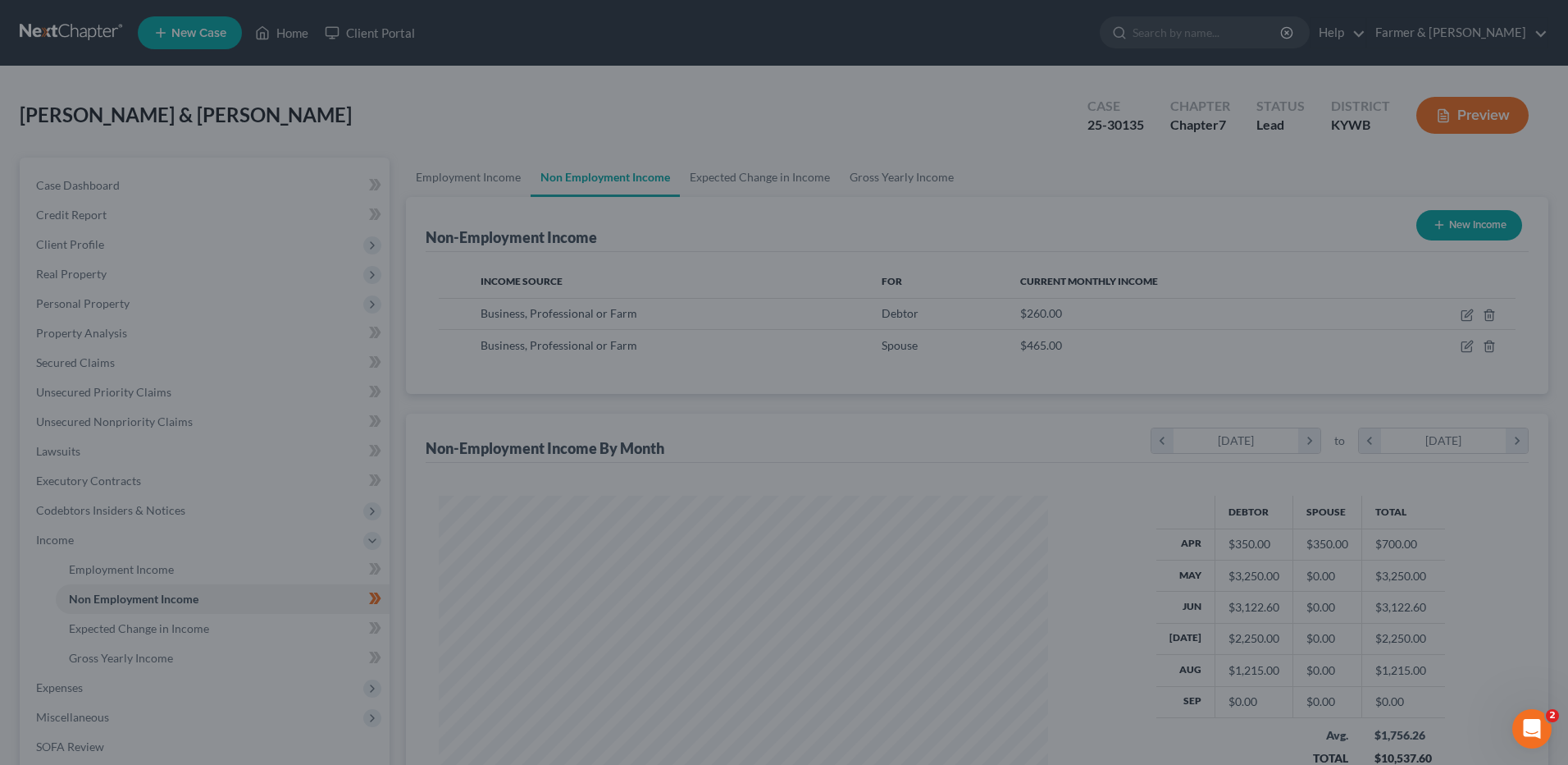
scroll to position [820120, 819392]
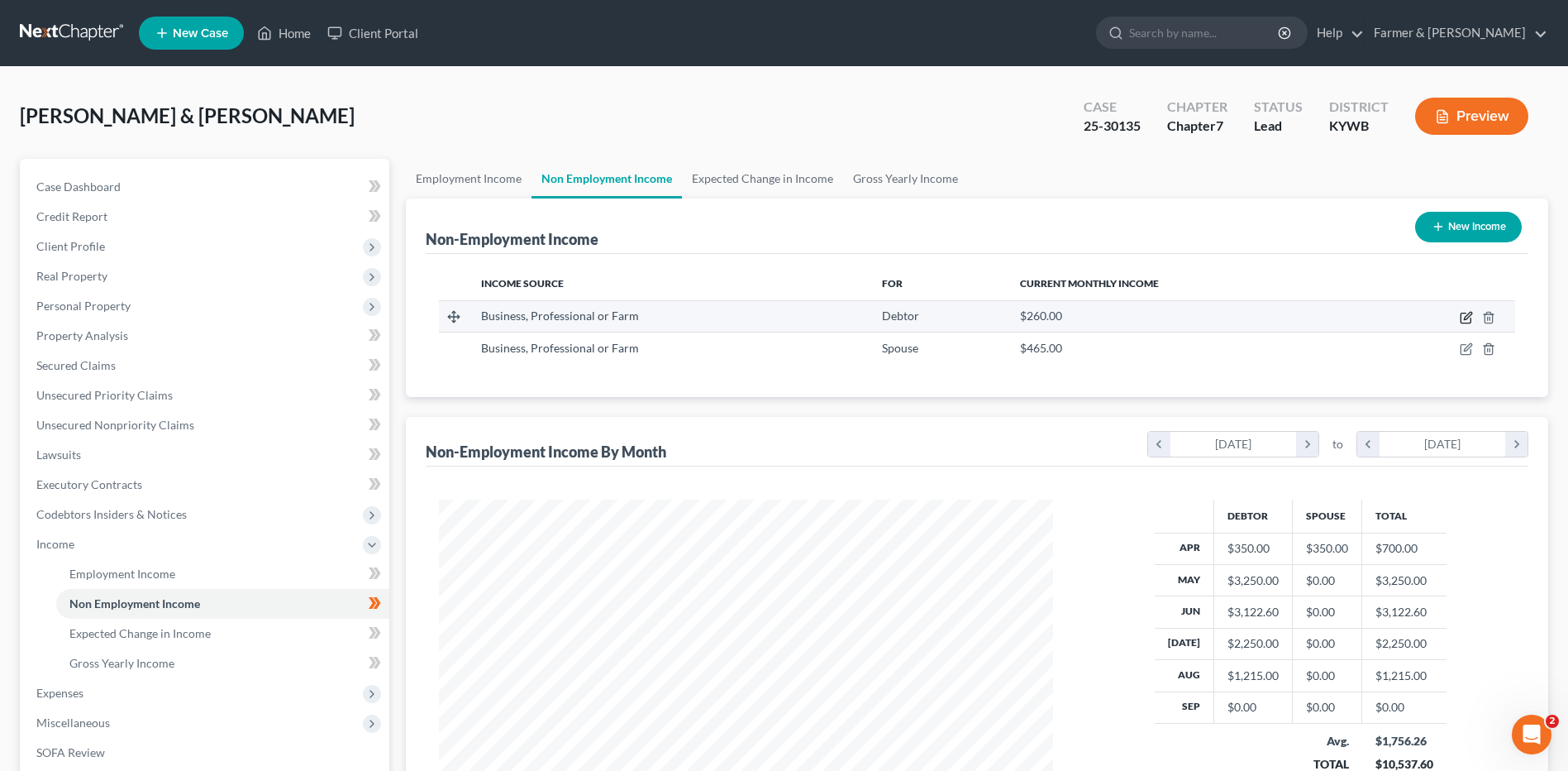
click at [1468, 315] on icon "button" at bounding box center [1468, 315] width 7 height 7
select select "10"
select select "0"
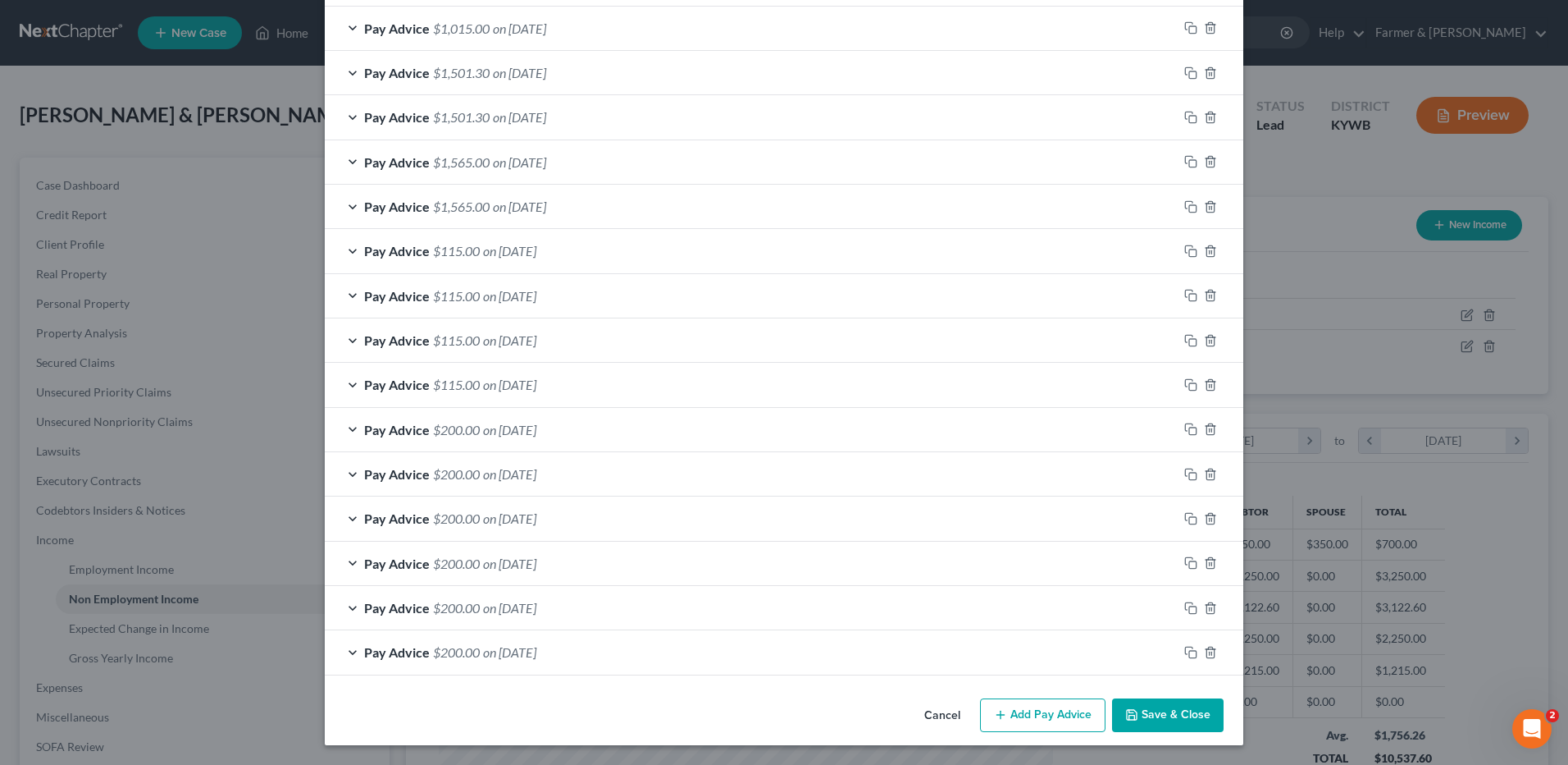
scroll to position [392, 0]
click at [568, 433] on div "Pay Advice $200.00 on 12/31/2024" at bounding box center [751, 429] width 853 height 44
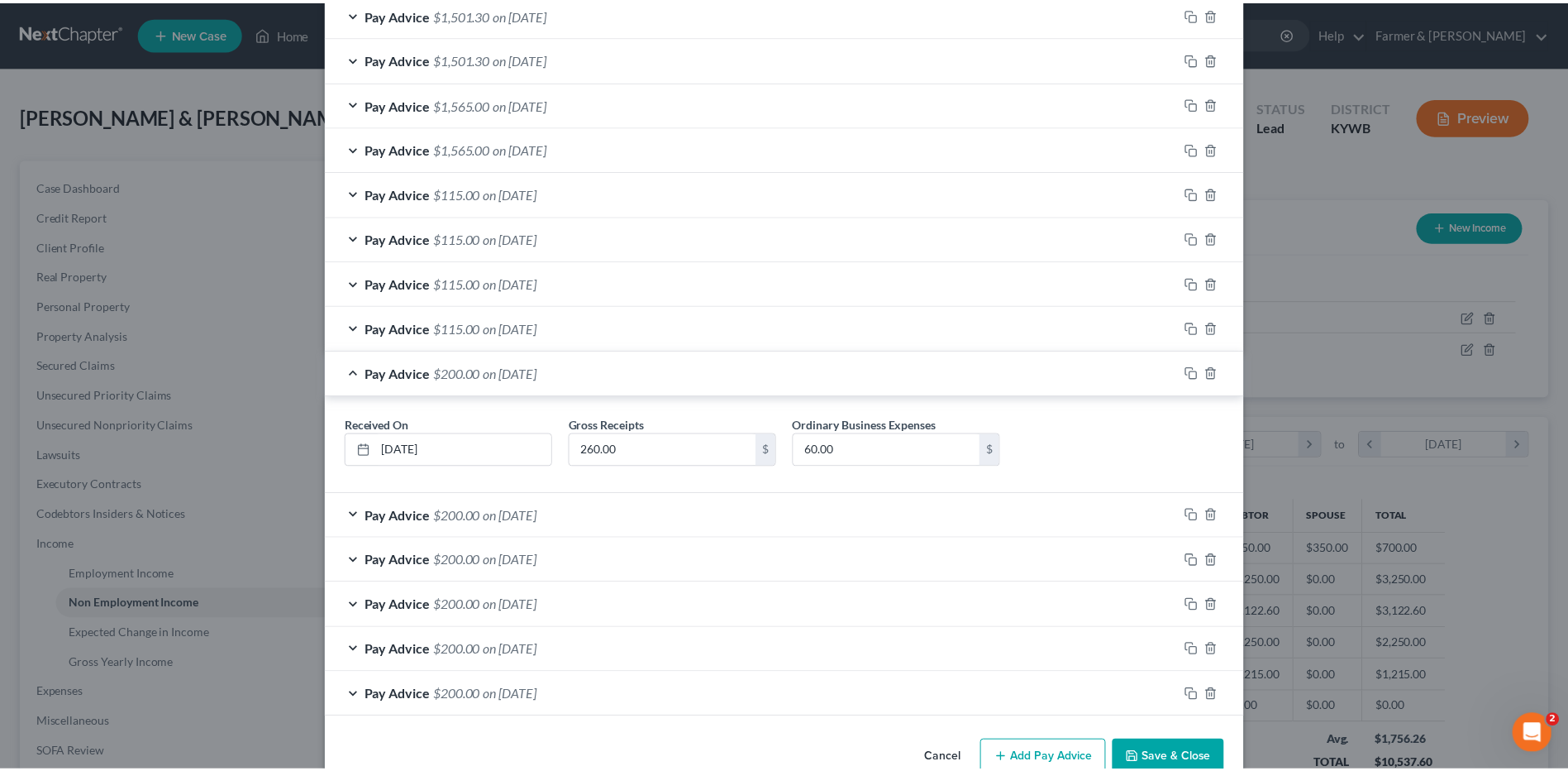
scroll to position [492, 0]
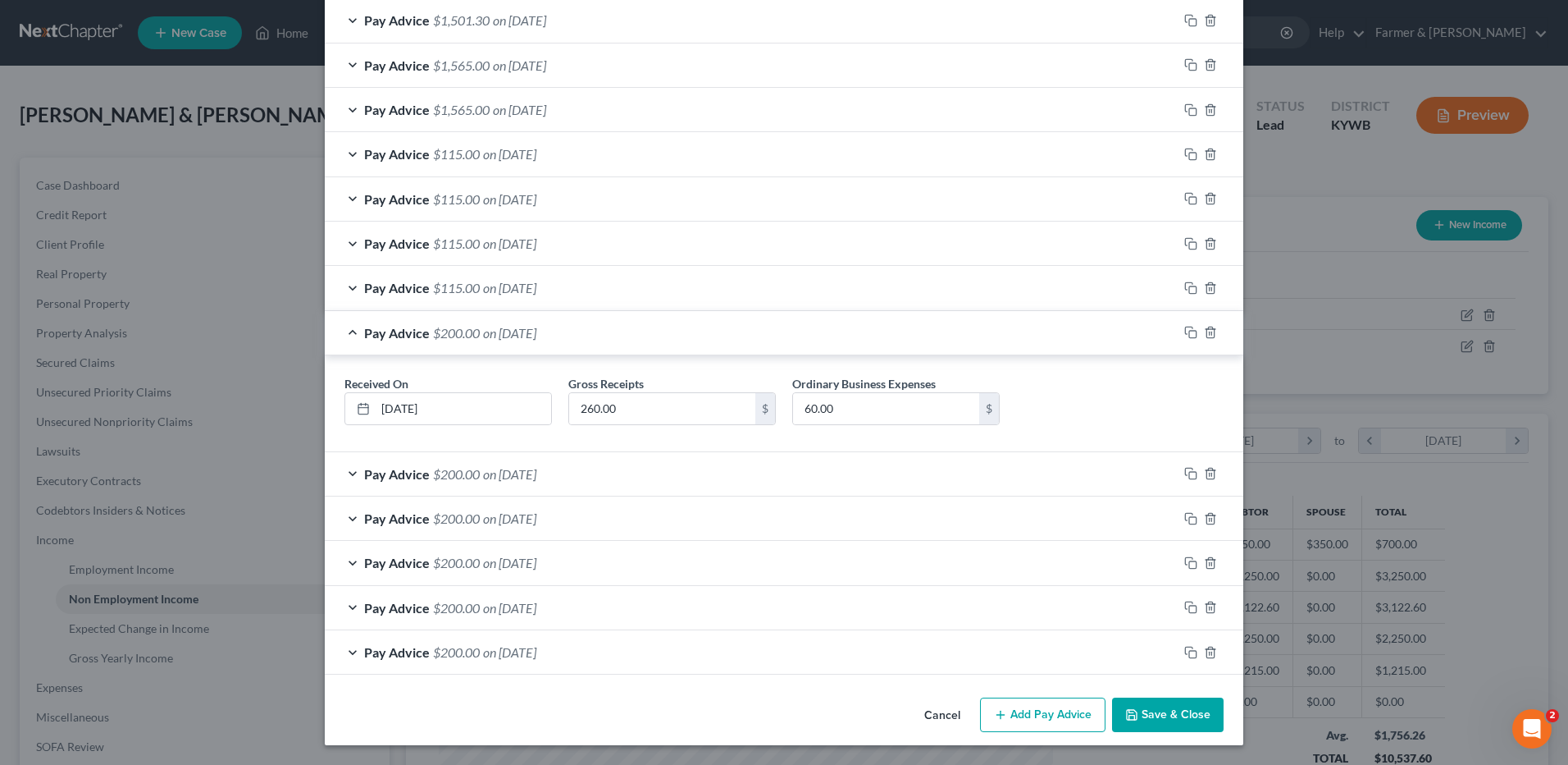
click at [1182, 726] on button "Save & Close" at bounding box center [1168, 715] width 111 height 35
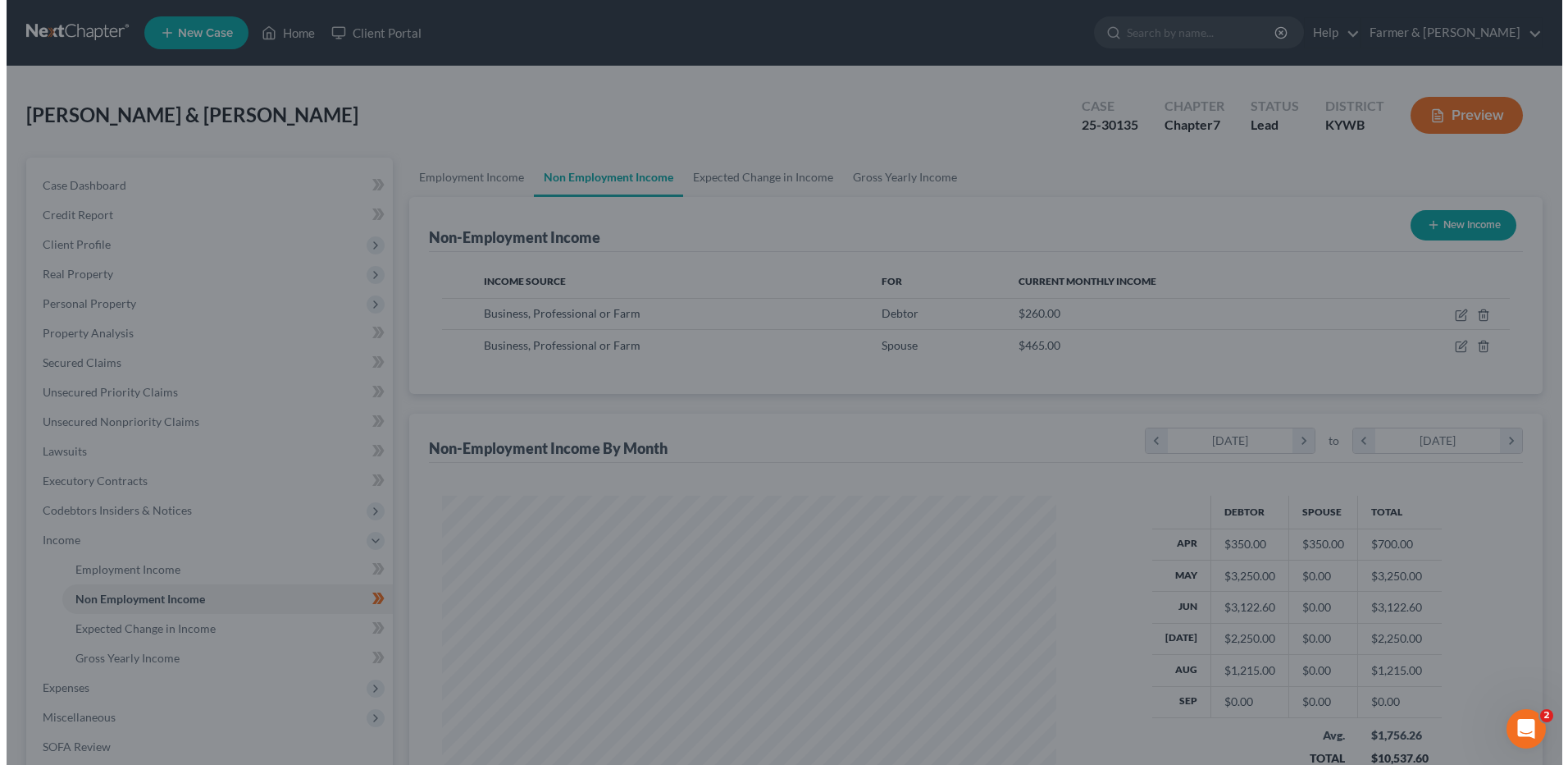
scroll to position [820120, 819392]
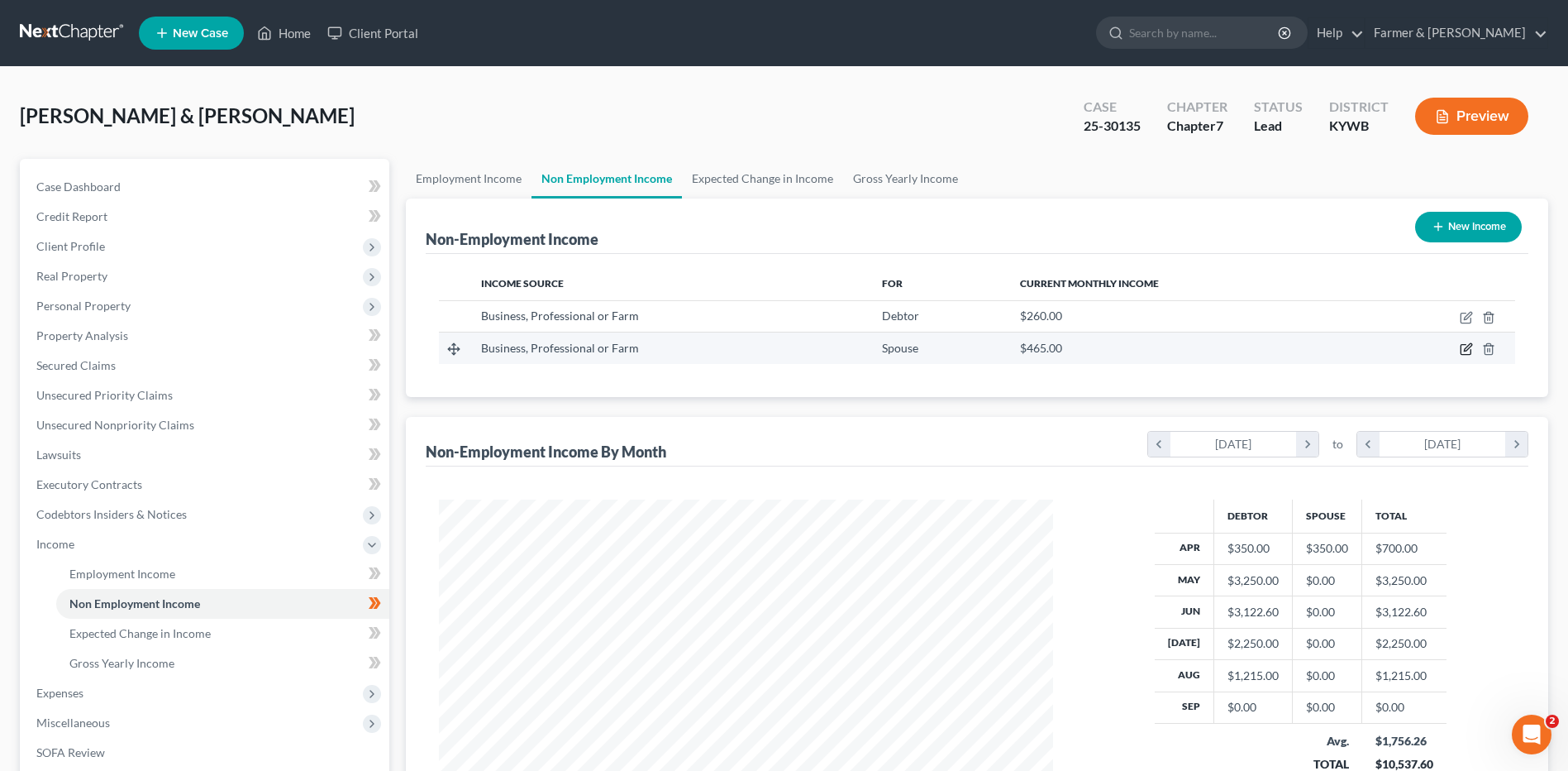
click at [1469, 351] on icon "button" at bounding box center [1467, 349] width 13 height 13
select select "10"
select select "0"
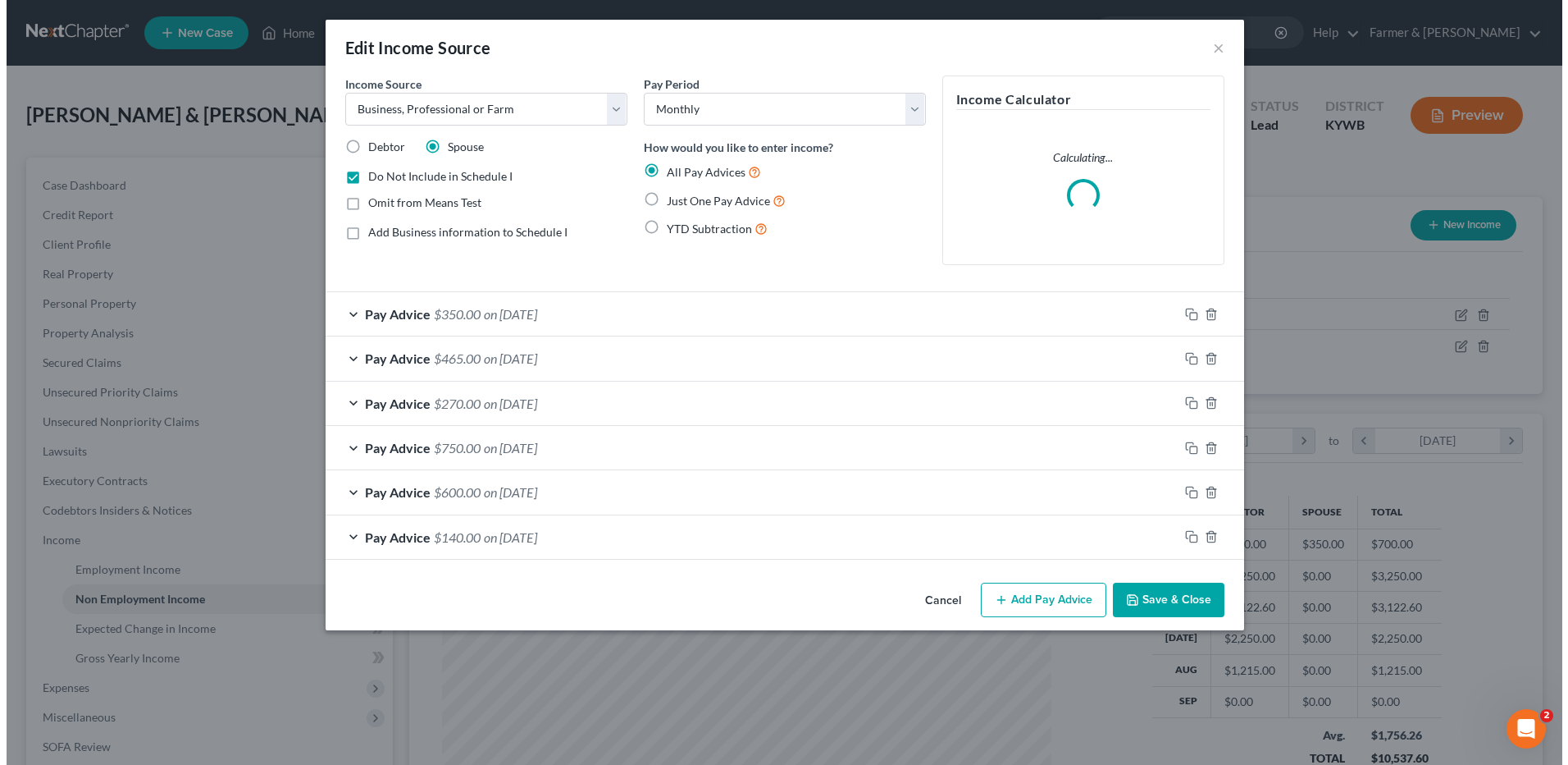
scroll to position [307, 648]
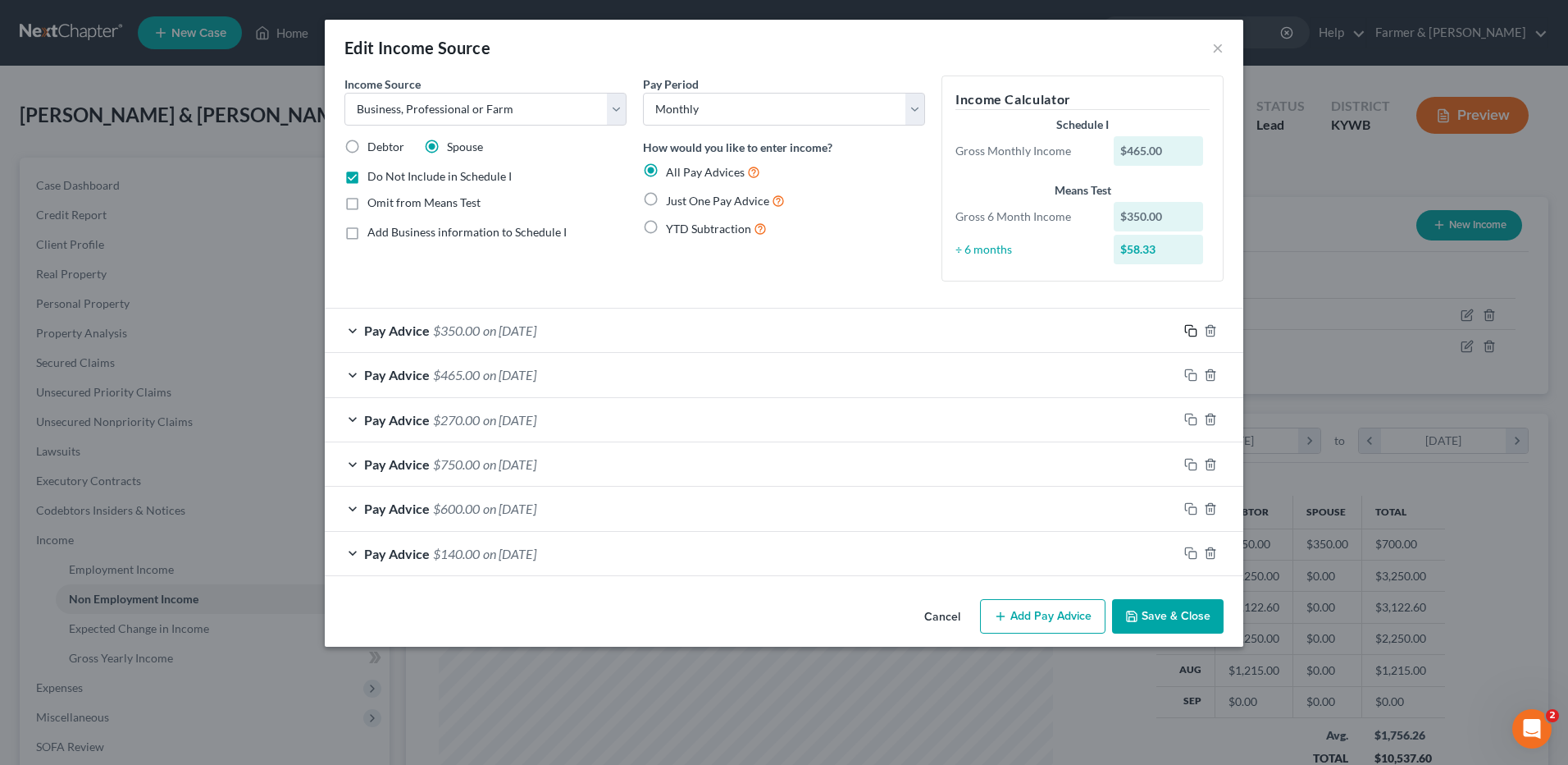
click at [1190, 325] on icon "button" at bounding box center [1188, 328] width 7 height 7
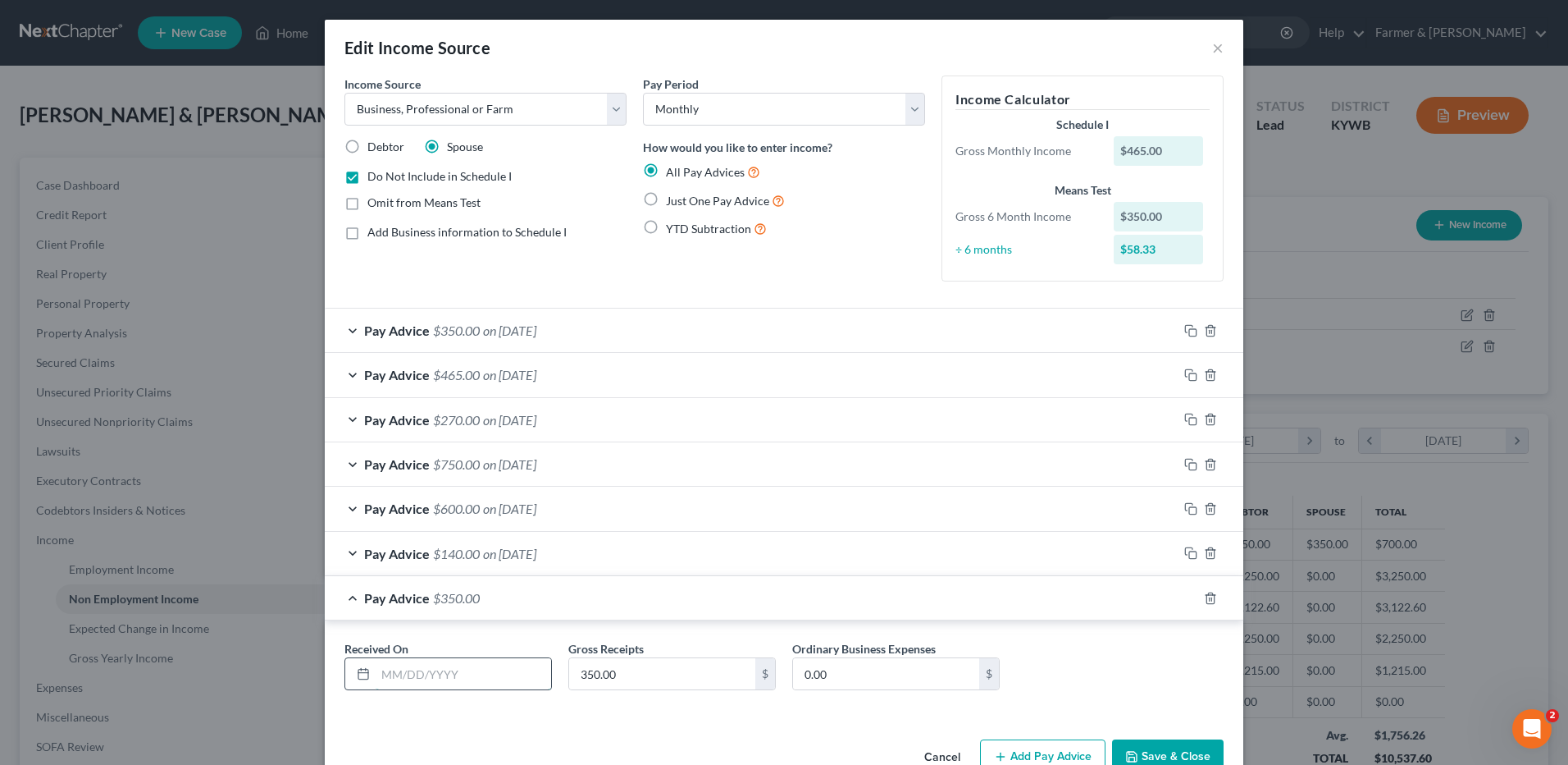
click at [484, 668] on input "text" at bounding box center [463, 673] width 176 height 31
type input "[DATE]"
type input "75.00"
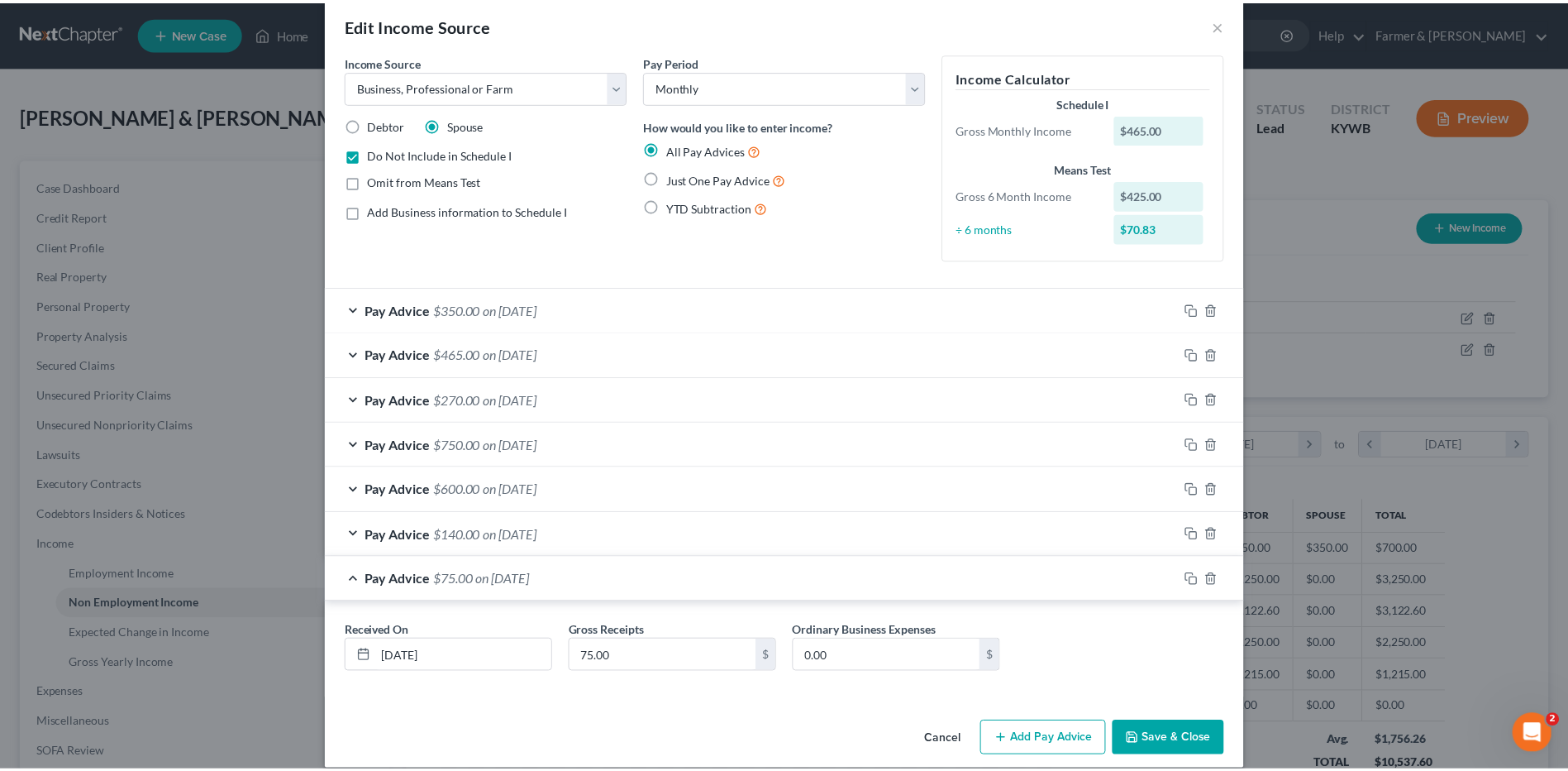
scroll to position [42, 0]
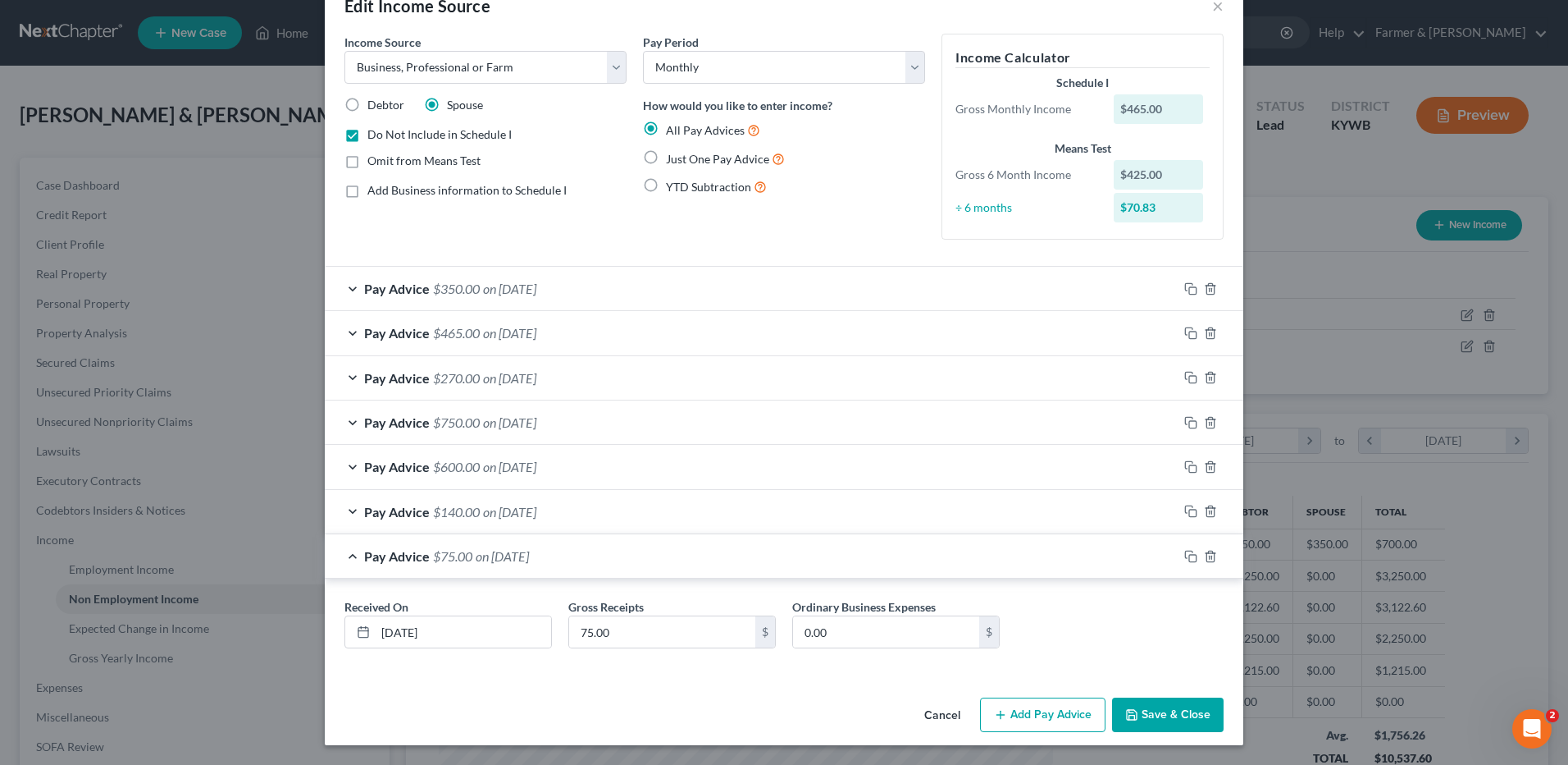
click at [1149, 712] on button "Save & Close" at bounding box center [1168, 715] width 111 height 35
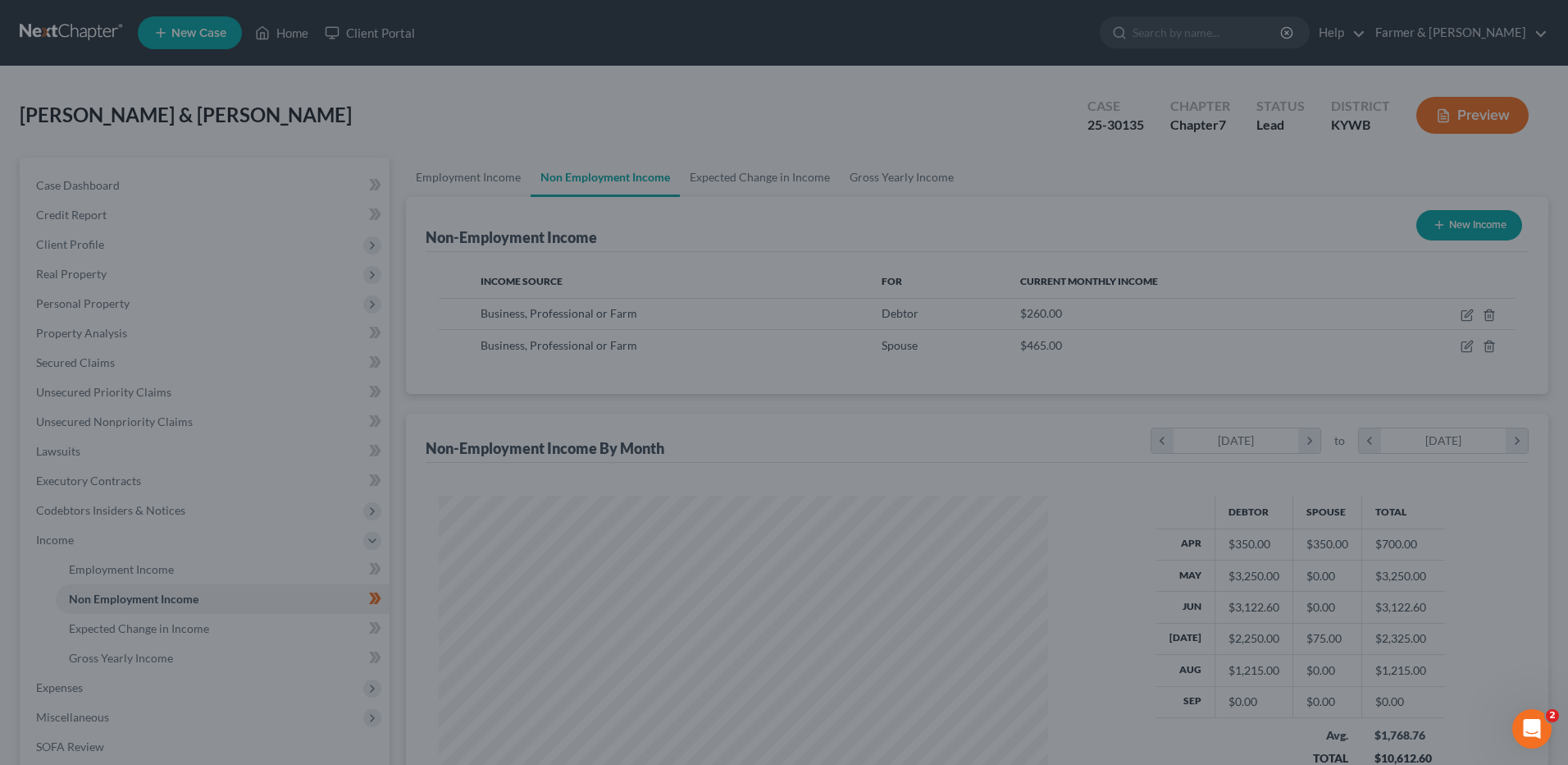
scroll to position [820120, 819392]
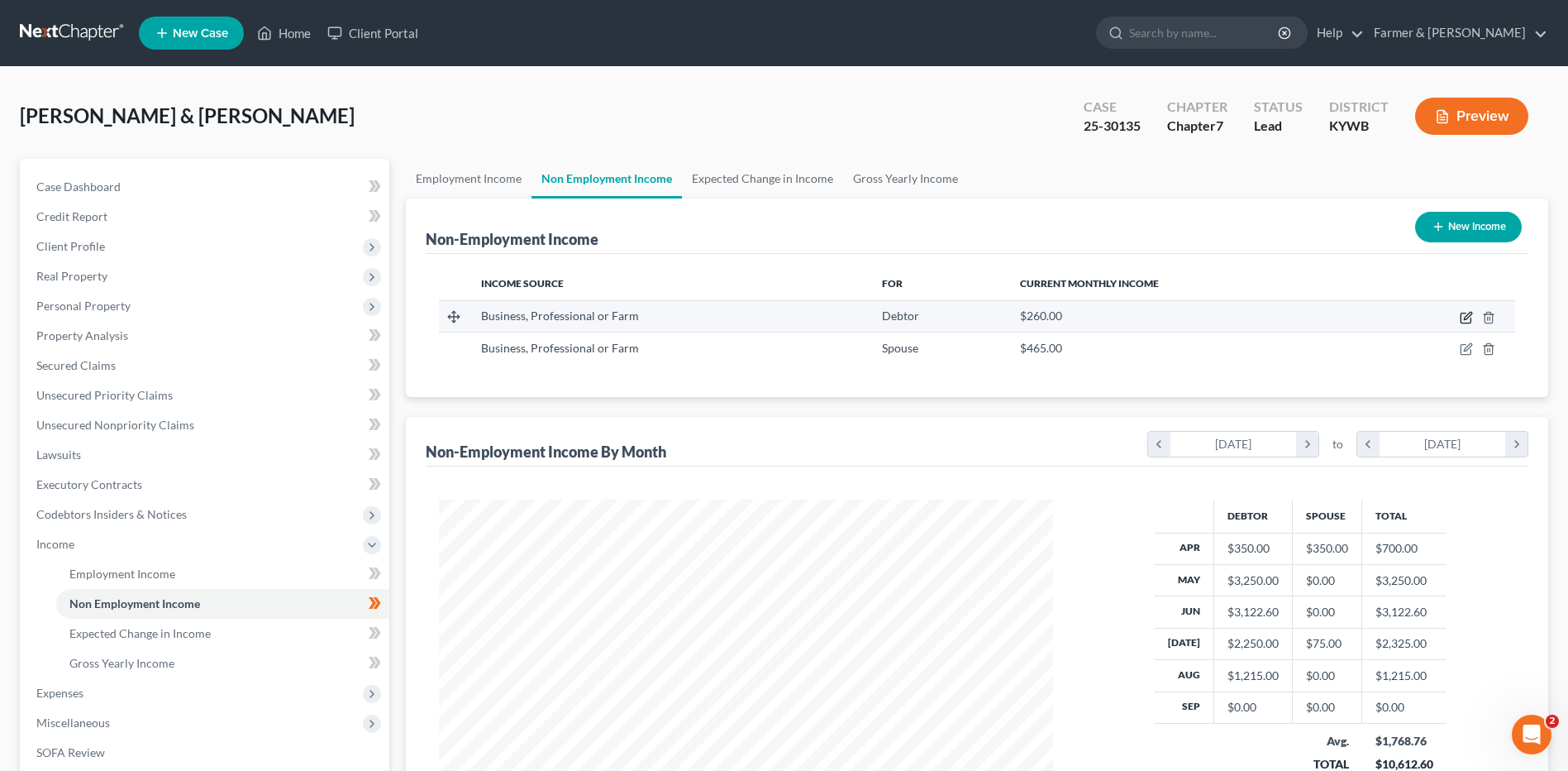
click at [1465, 318] on icon "button" at bounding box center [1468, 315] width 7 height 7
select select "10"
select select "0"
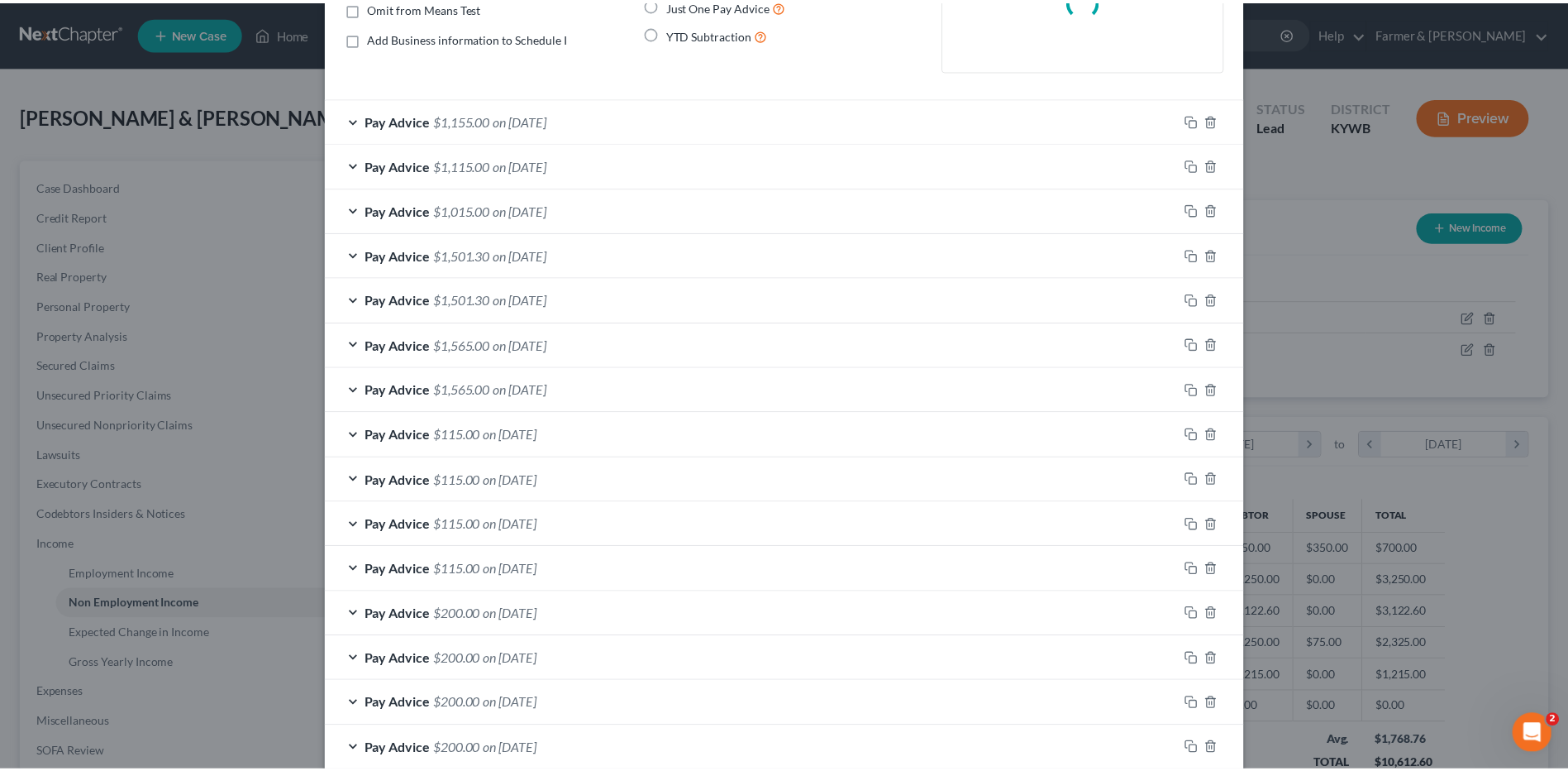
scroll to position [378, 0]
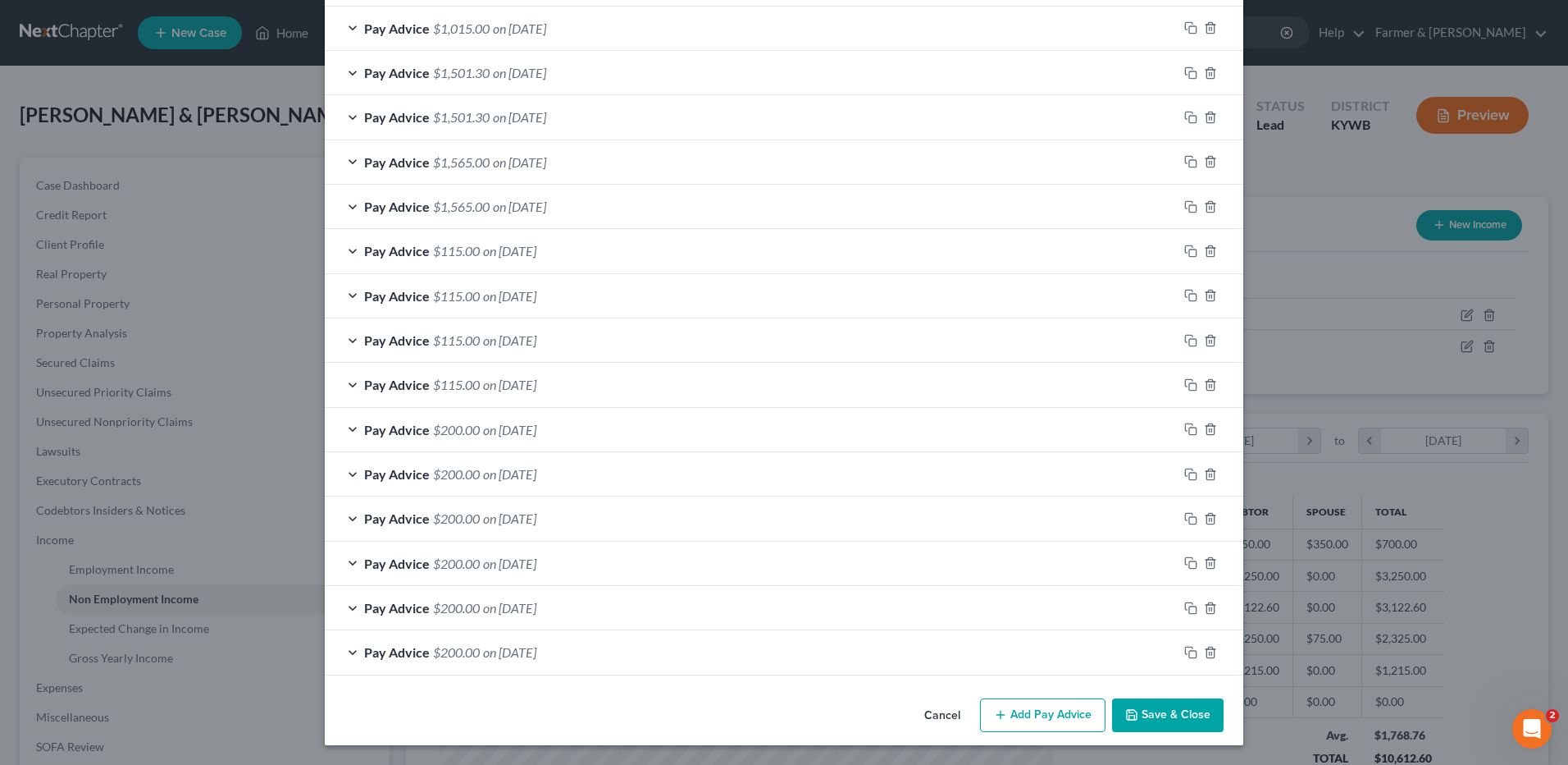
click at [1175, 710] on button "Save & Close" at bounding box center [1168, 716] width 111 height 35
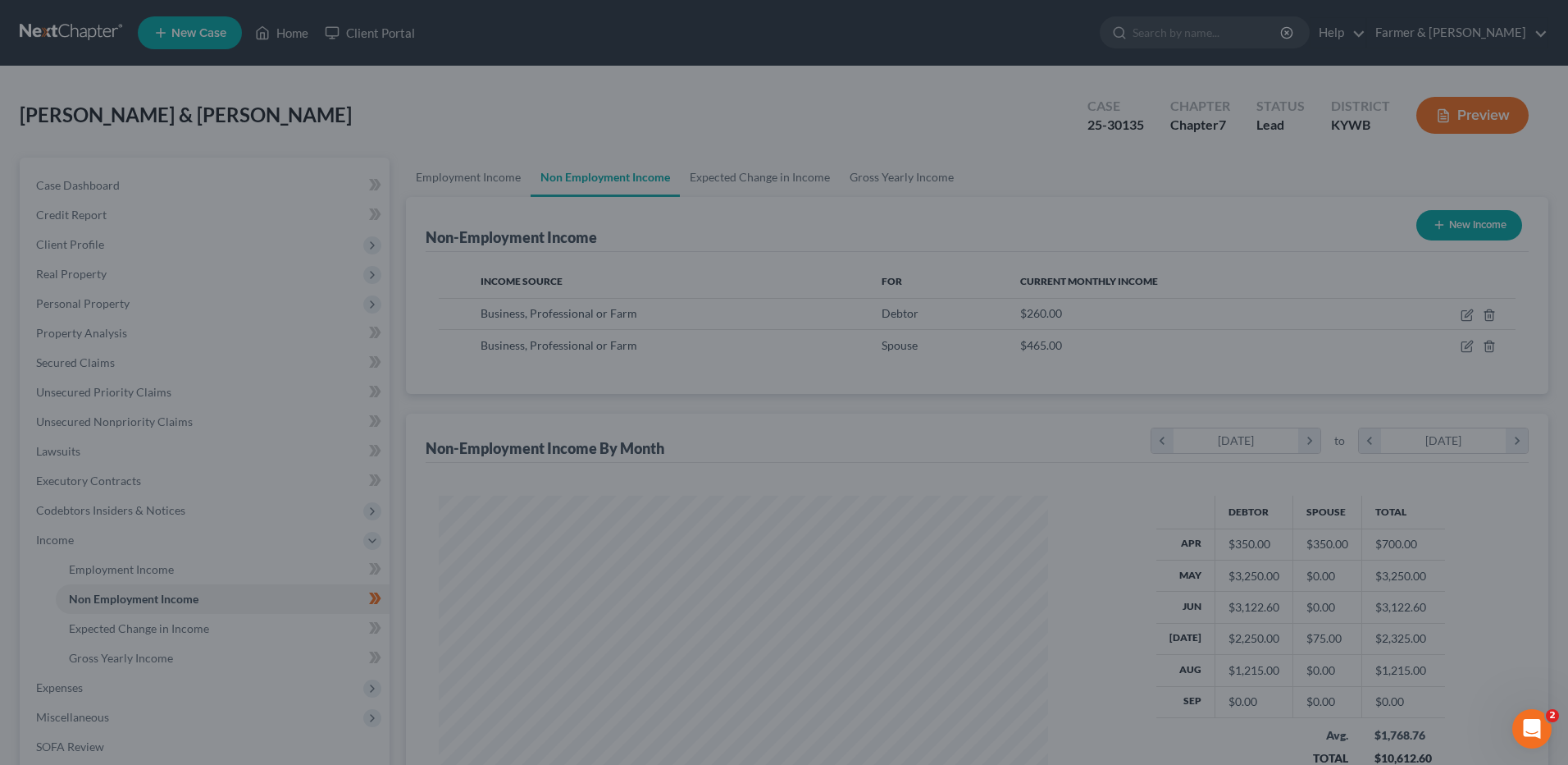
scroll to position [820120, 819392]
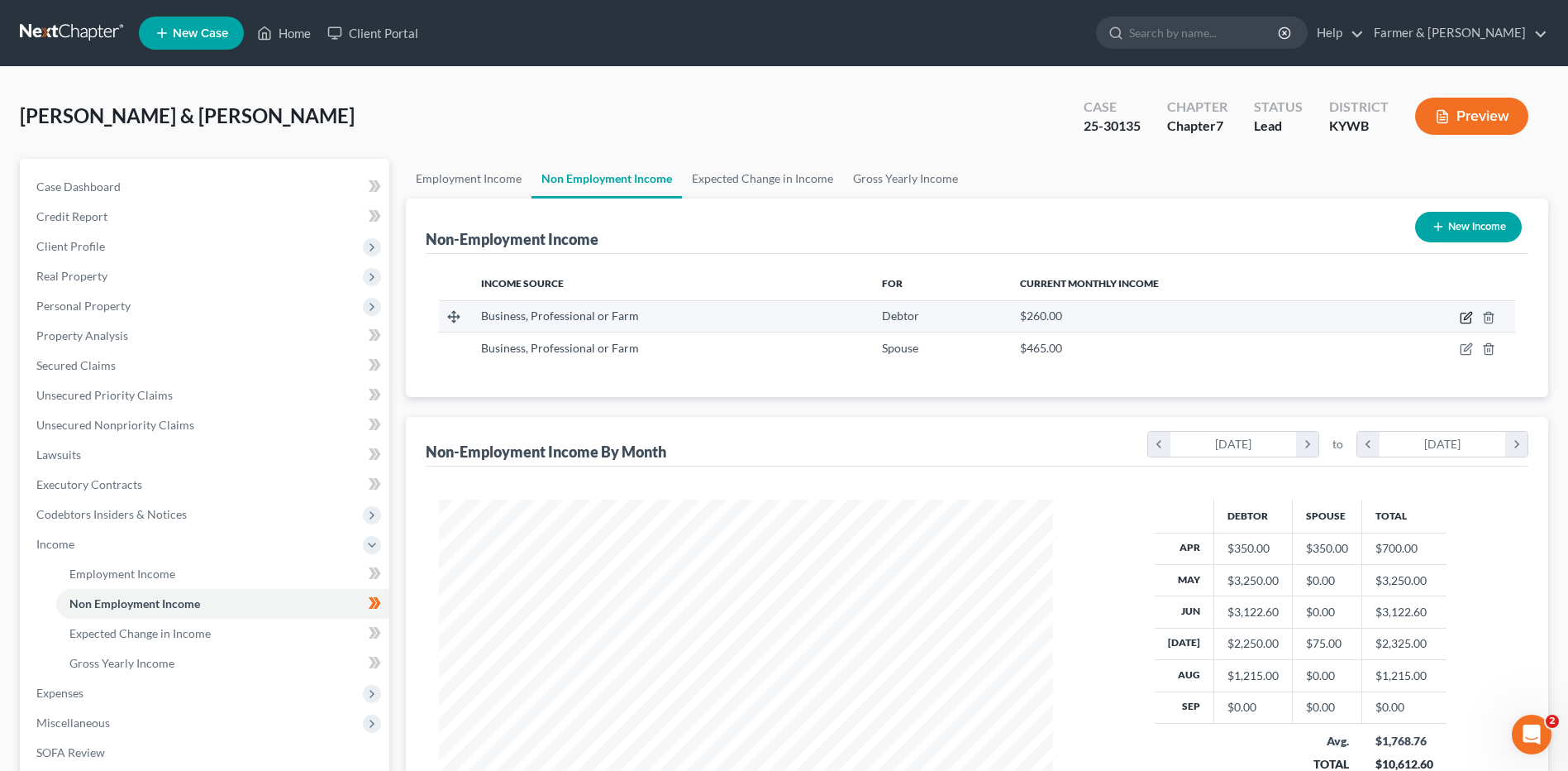
click at [1461, 318] on icon "button" at bounding box center [1466, 318] width 10 height 10
select select "10"
select select "0"
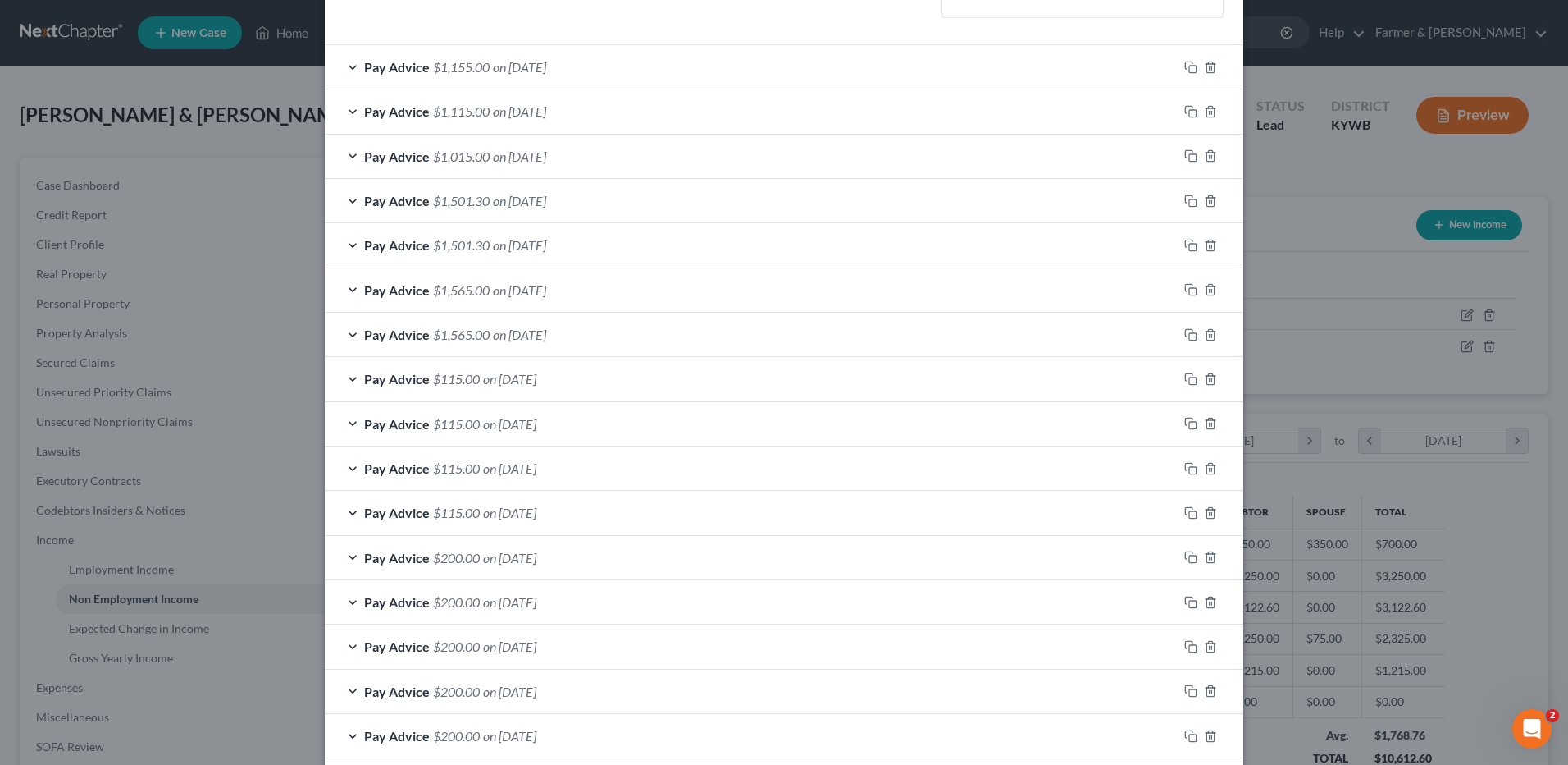
scroll to position [375, 0]
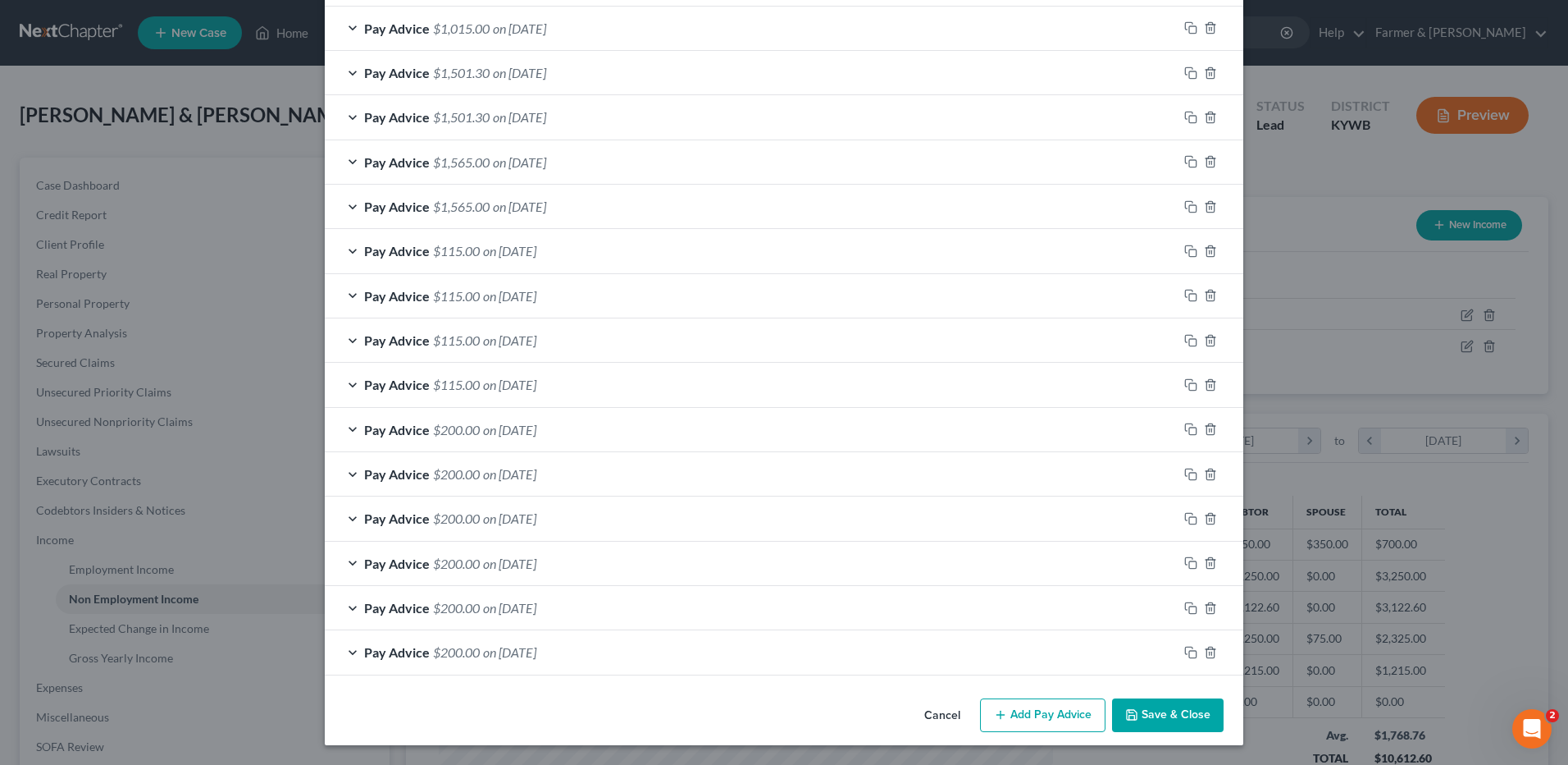
click at [1146, 708] on button "Save & Close" at bounding box center [1168, 716] width 111 height 35
click at [1168, 719] on button "Save & Close" at bounding box center [1168, 716] width 111 height 35
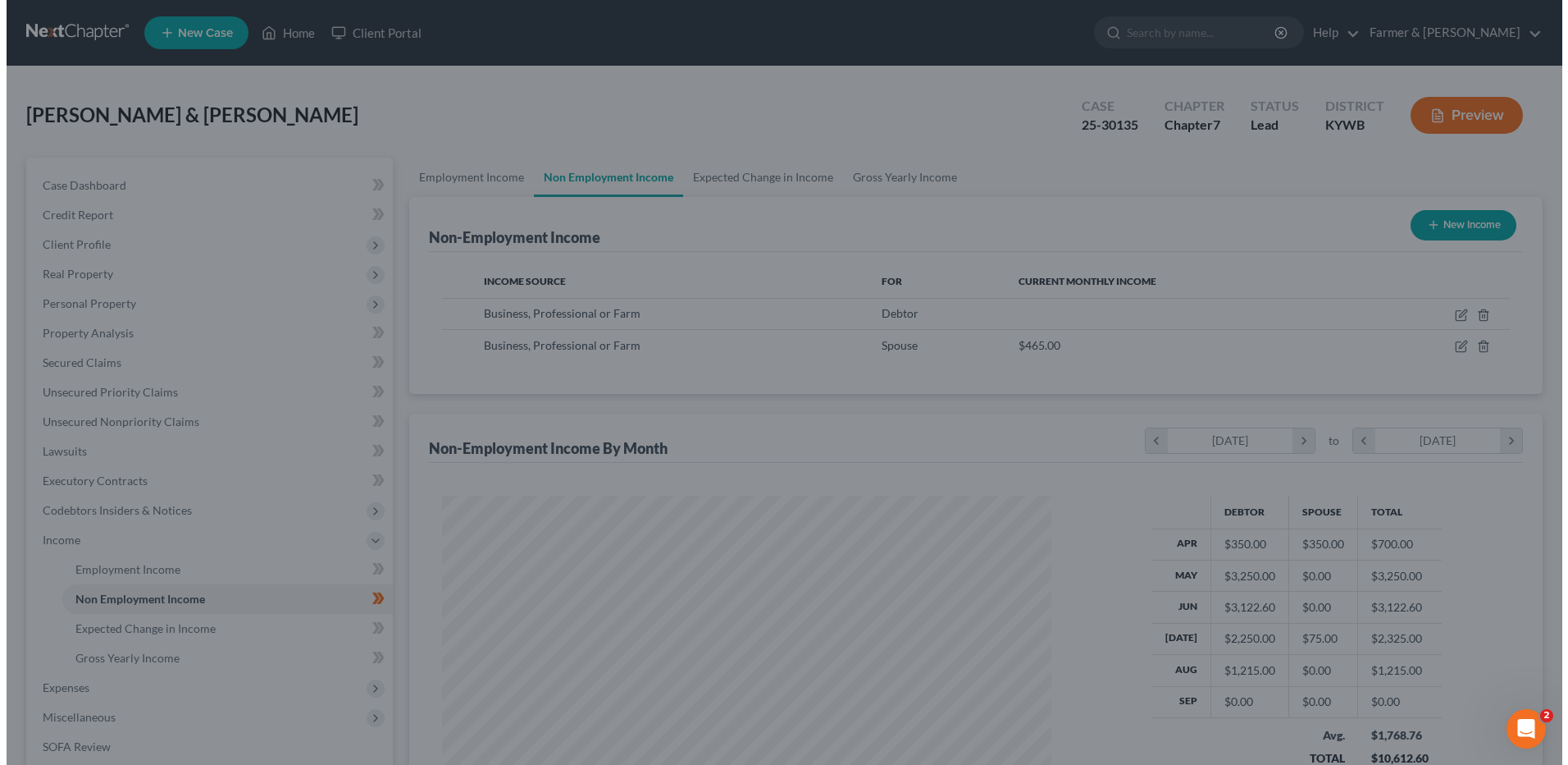
scroll to position [820120, 819392]
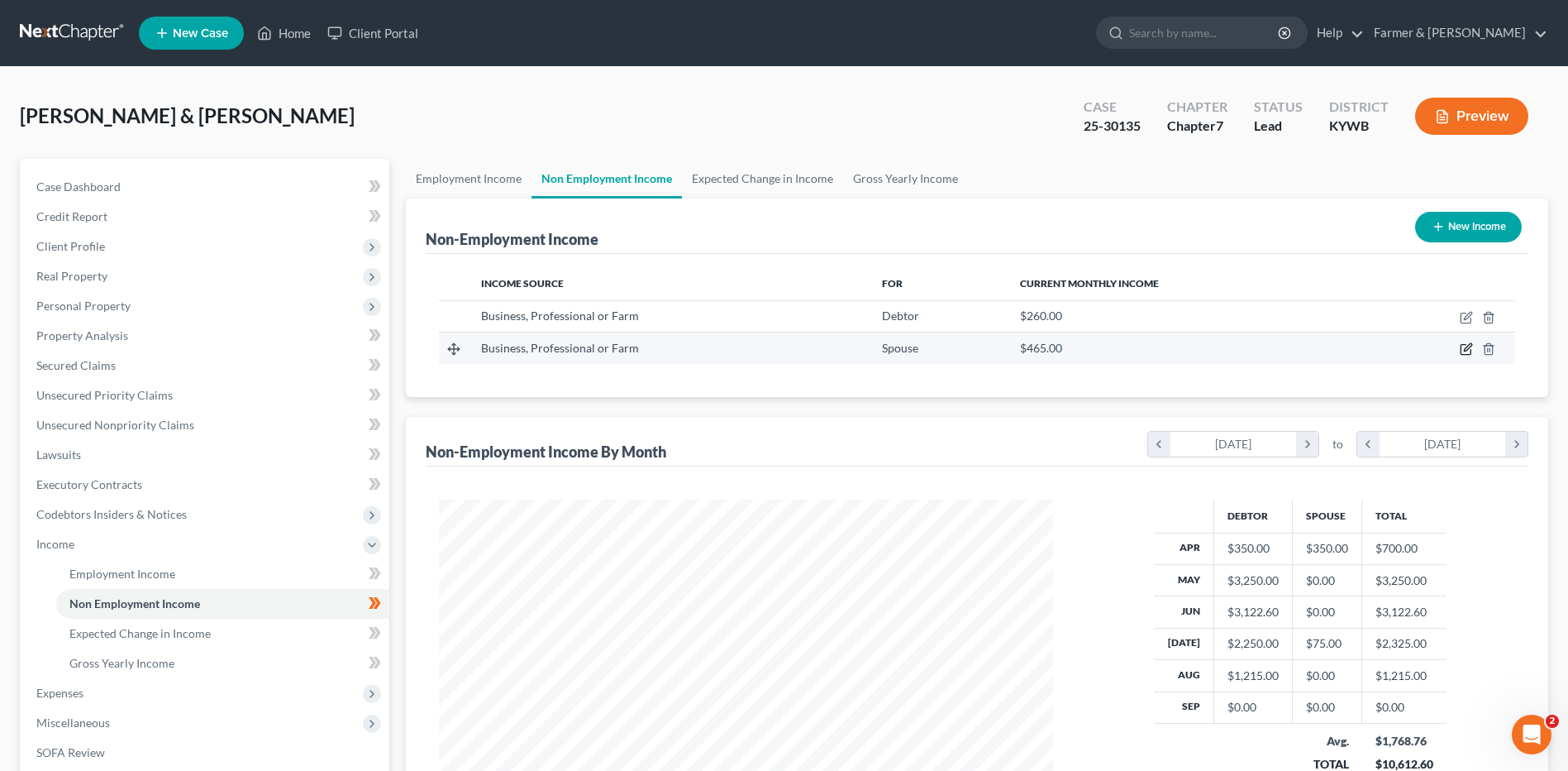
click at [1464, 347] on icon "button" at bounding box center [1467, 349] width 13 height 13
select select "10"
select select "0"
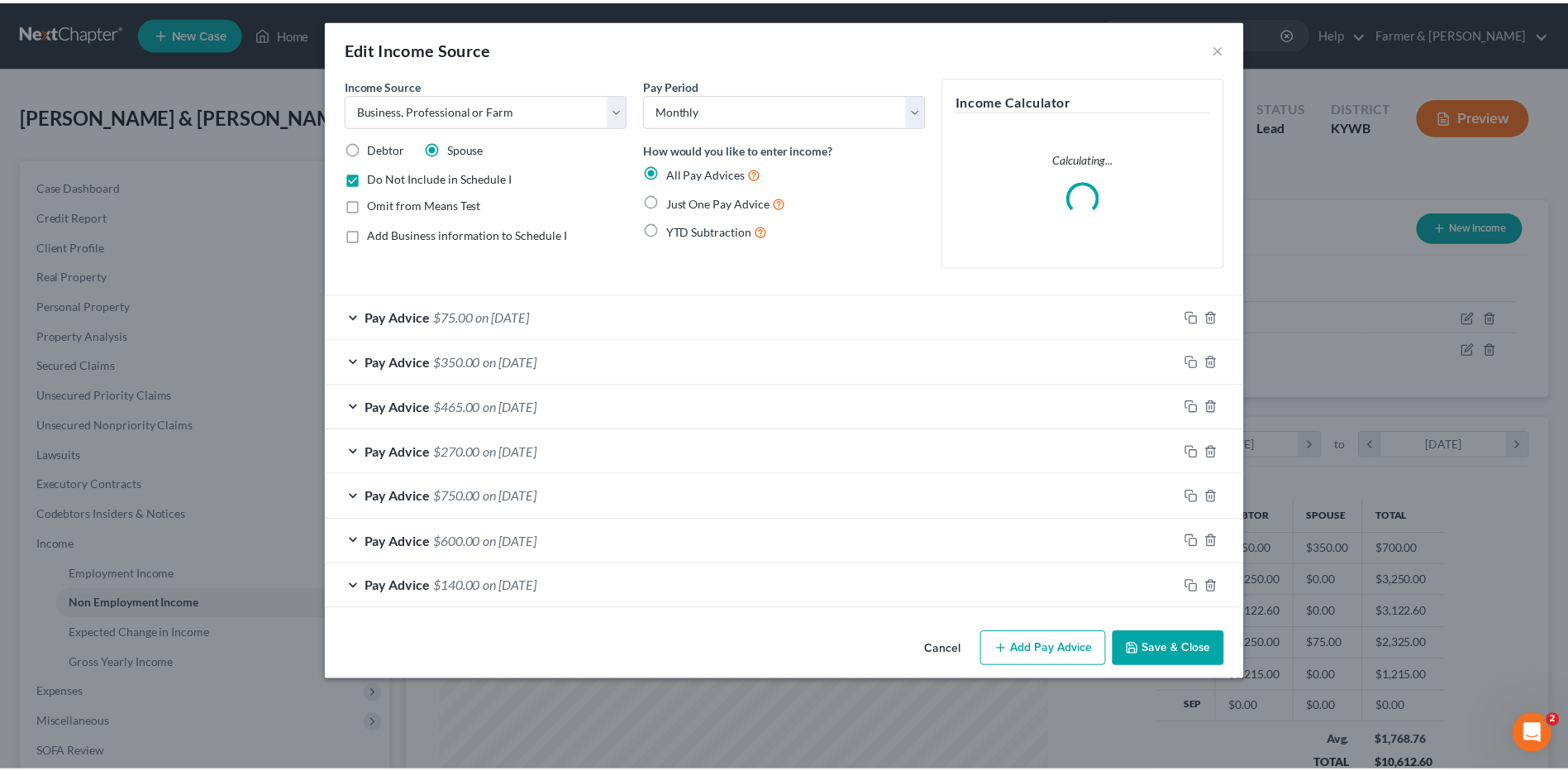
scroll to position [309, 653]
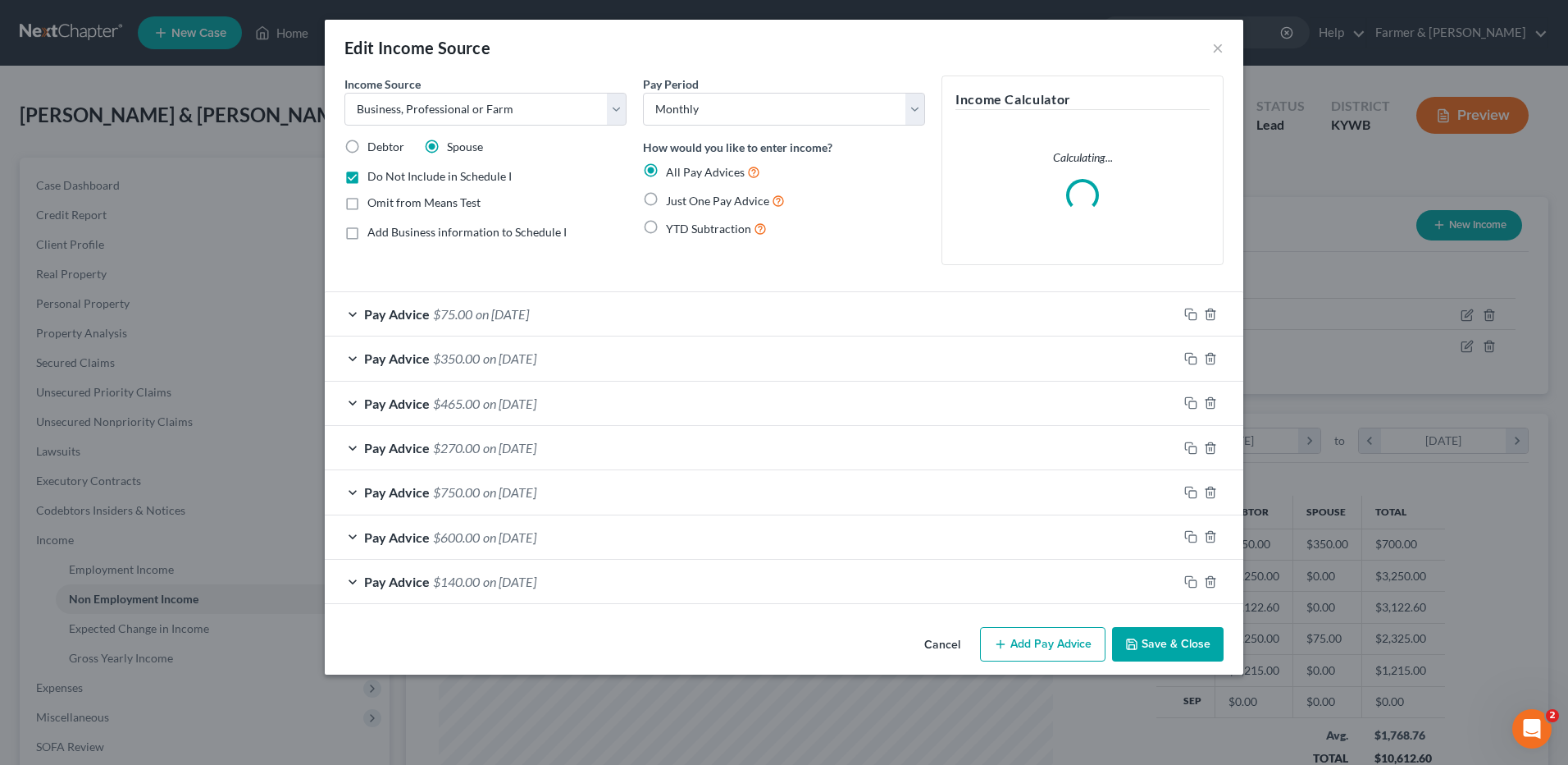
click at [1163, 635] on button "Save & Close" at bounding box center [1168, 644] width 111 height 35
click at [1188, 647] on button "Save & Close" at bounding box center [1168, 644] width 111 height 35
click at [1179, 638] on button "Save & Close" at bounding box center [1168, 644] width 111 height 35
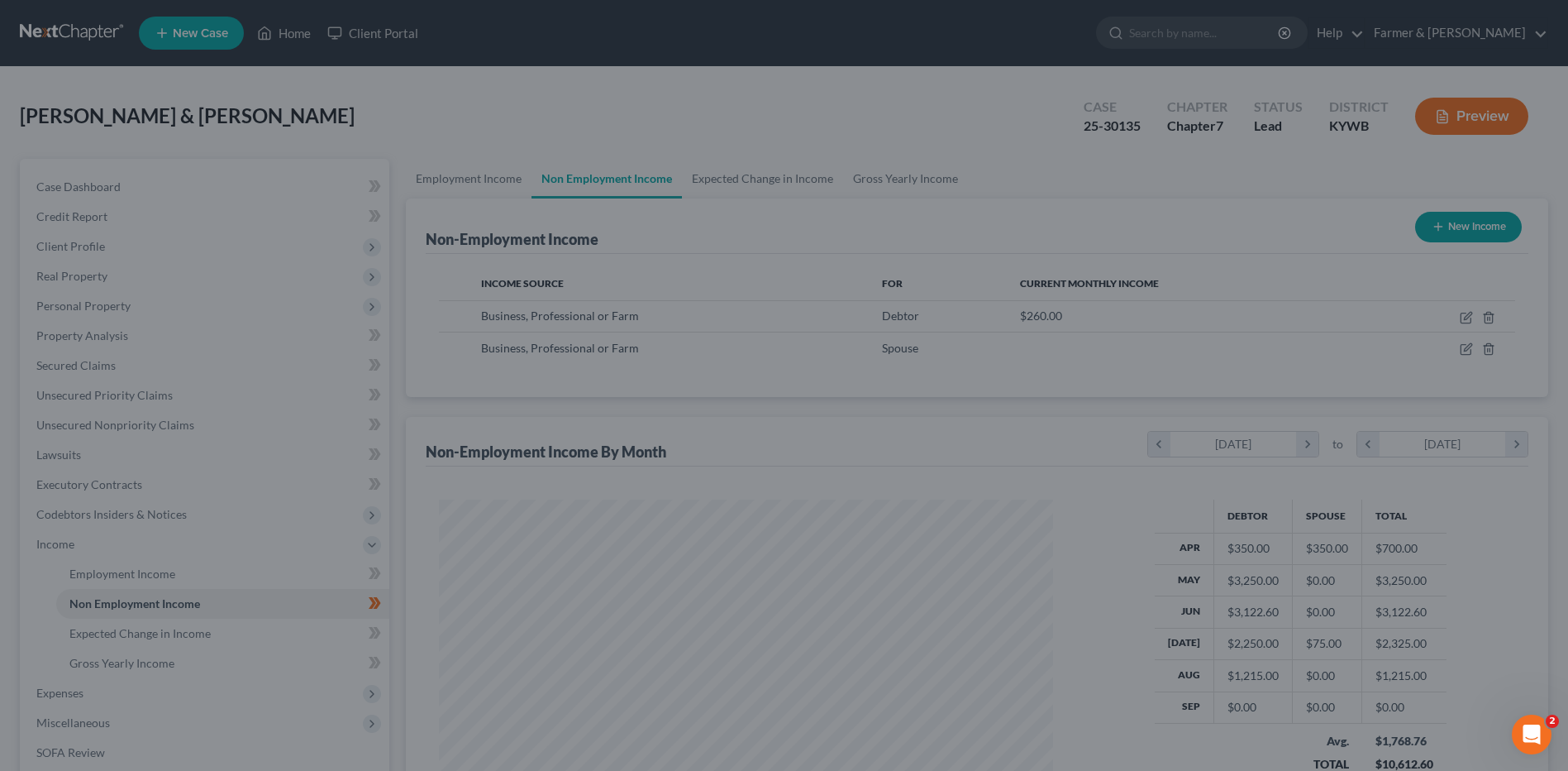
scroll to position [826552, 825902]
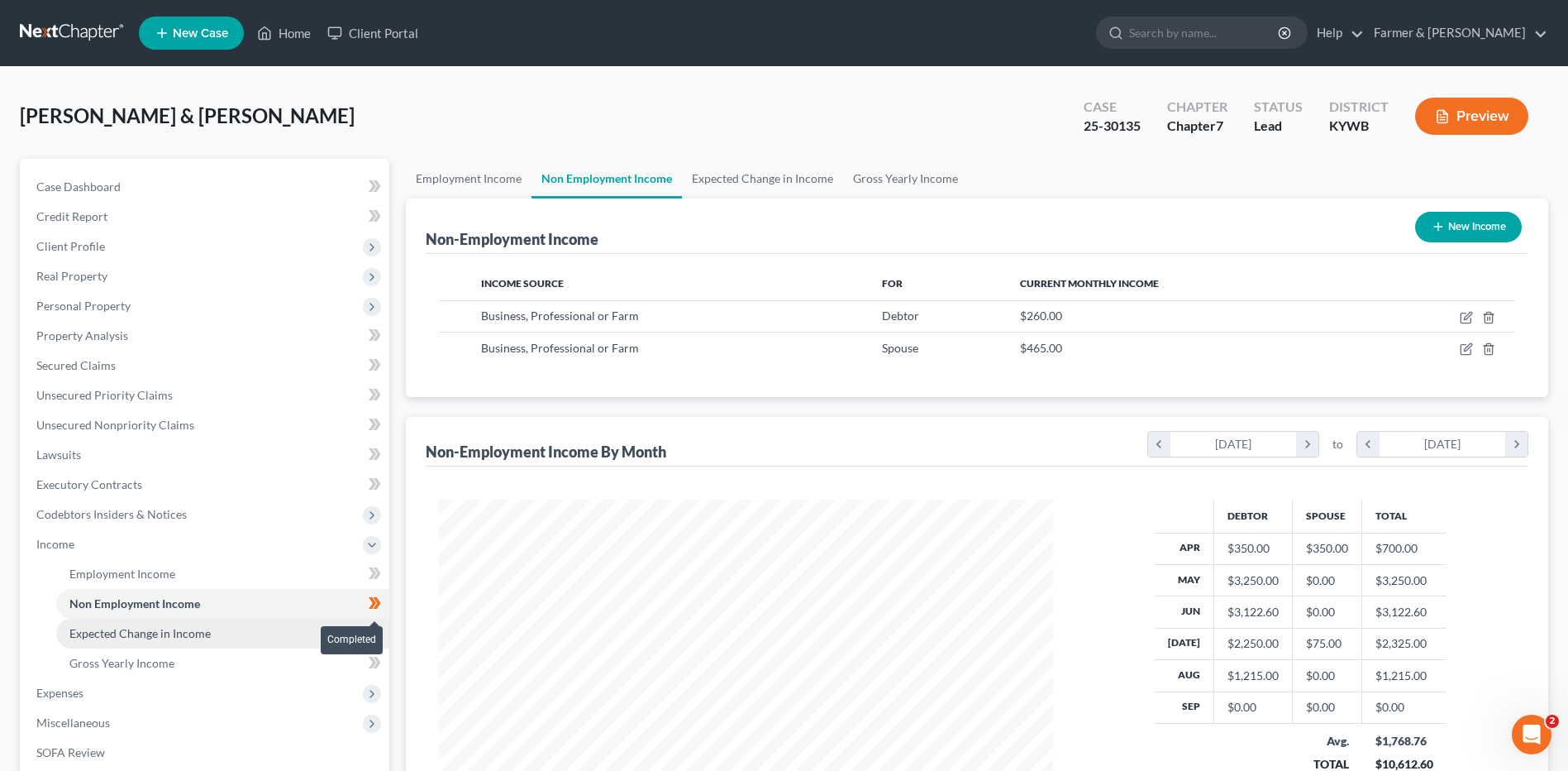
drag, startPoint x: 383, startPoint y: 608, endPoint x: 261, endPoint y: 621, distance: 122.7
click at [383, 608] on span at bounding box center [375, 606] width 29 height 25
click at [246, 631] on link "Expected Change in Income" at bounding box center [223, 633] width 333 height 30
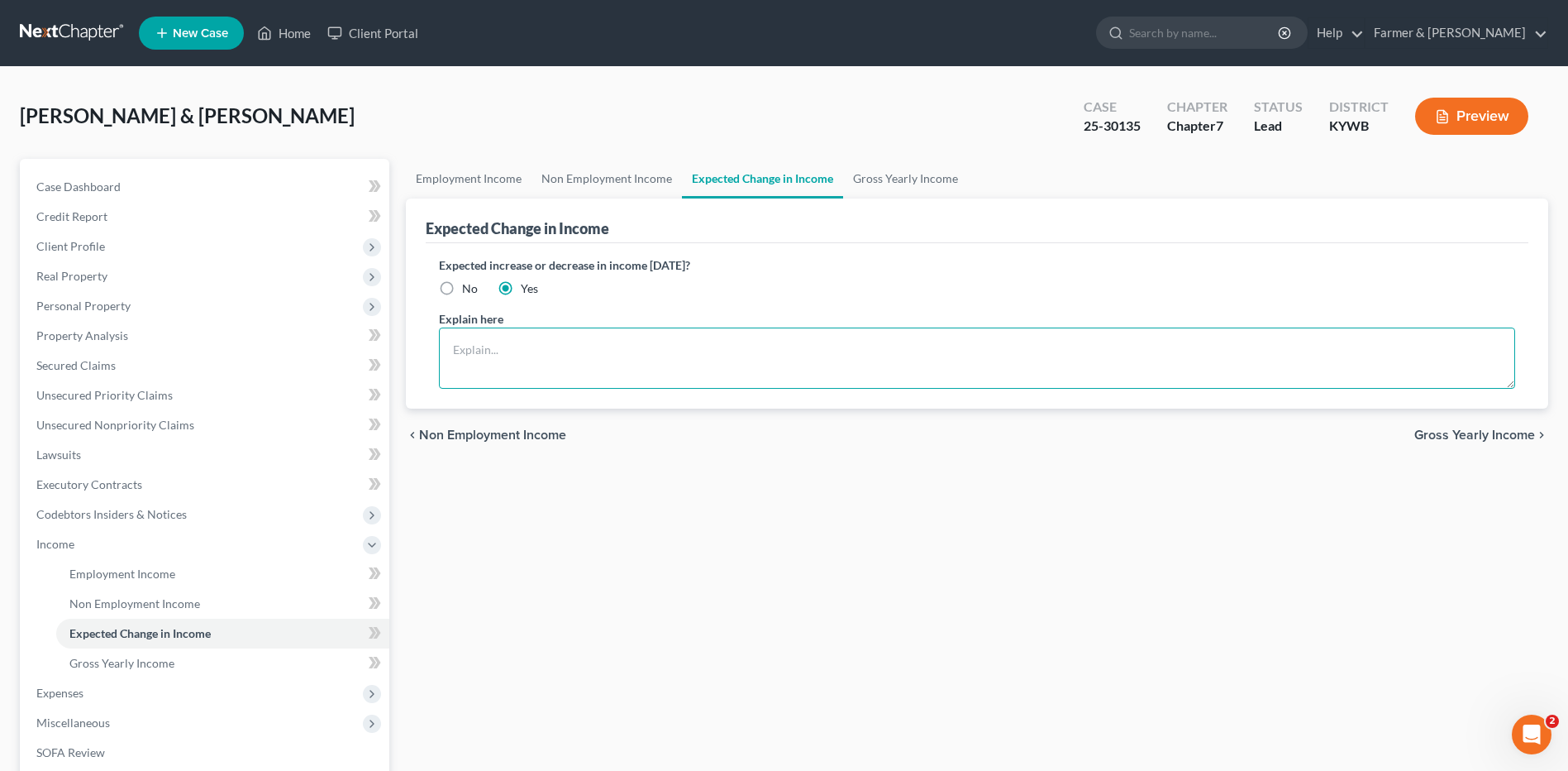
click at [559, 359] on textarea at bounding box center [977, 358] width 1076 height 61
drag, startPoint x: 1121, startPoint y: 355, endPoint x: 1022, endPoint y: 346, distance: 99.4
click at [1022, 346] on textarea "Debtors were working on a cattle farm to help a friend but they are no longer d…" at bounding box center [977, 358] width 1076 height 61
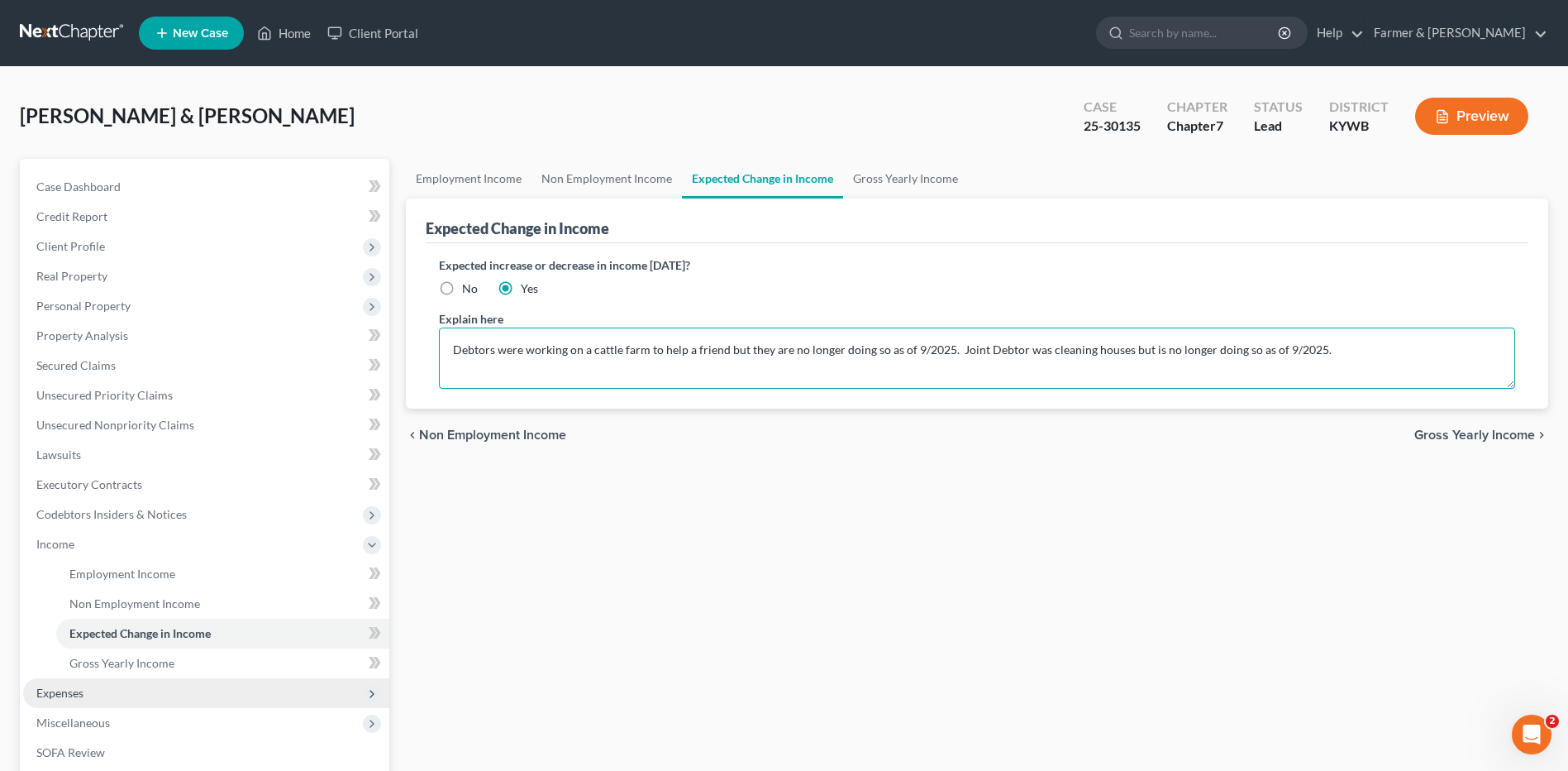
type textarea "Debtors were working on a cattle farm to help a friend but they are no longer d…"
drag, startPoint x: 81, startPoint y: 688, endPoint x: 112, endPoint y: 685, distance: 31.1
click at [81, 688] on span "Expenses" at bounding box center [60, 692] width 47 height 14
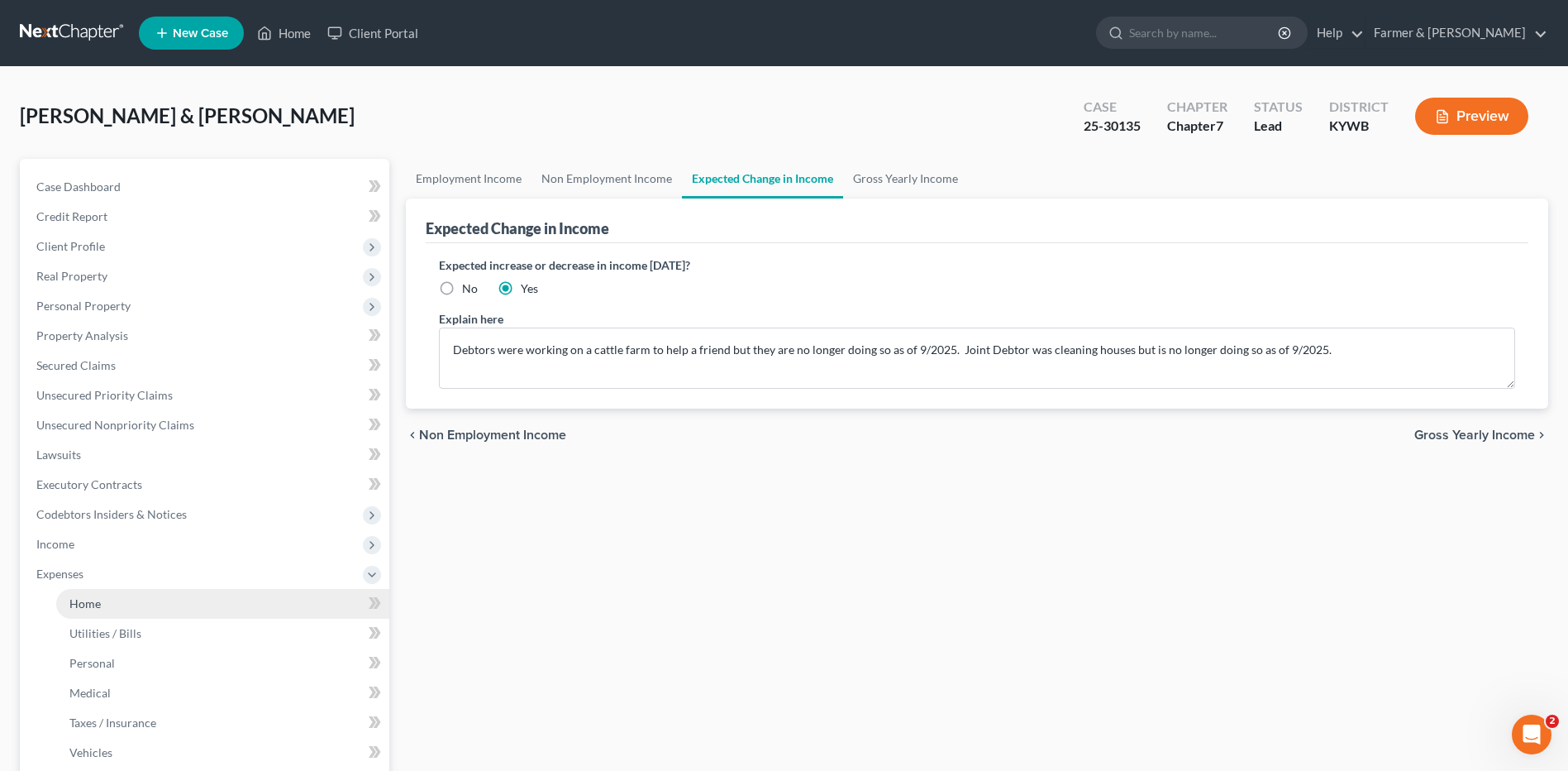
click at [182, 602] on link "Home" at bounding box center [223, 604] width 333 height 30
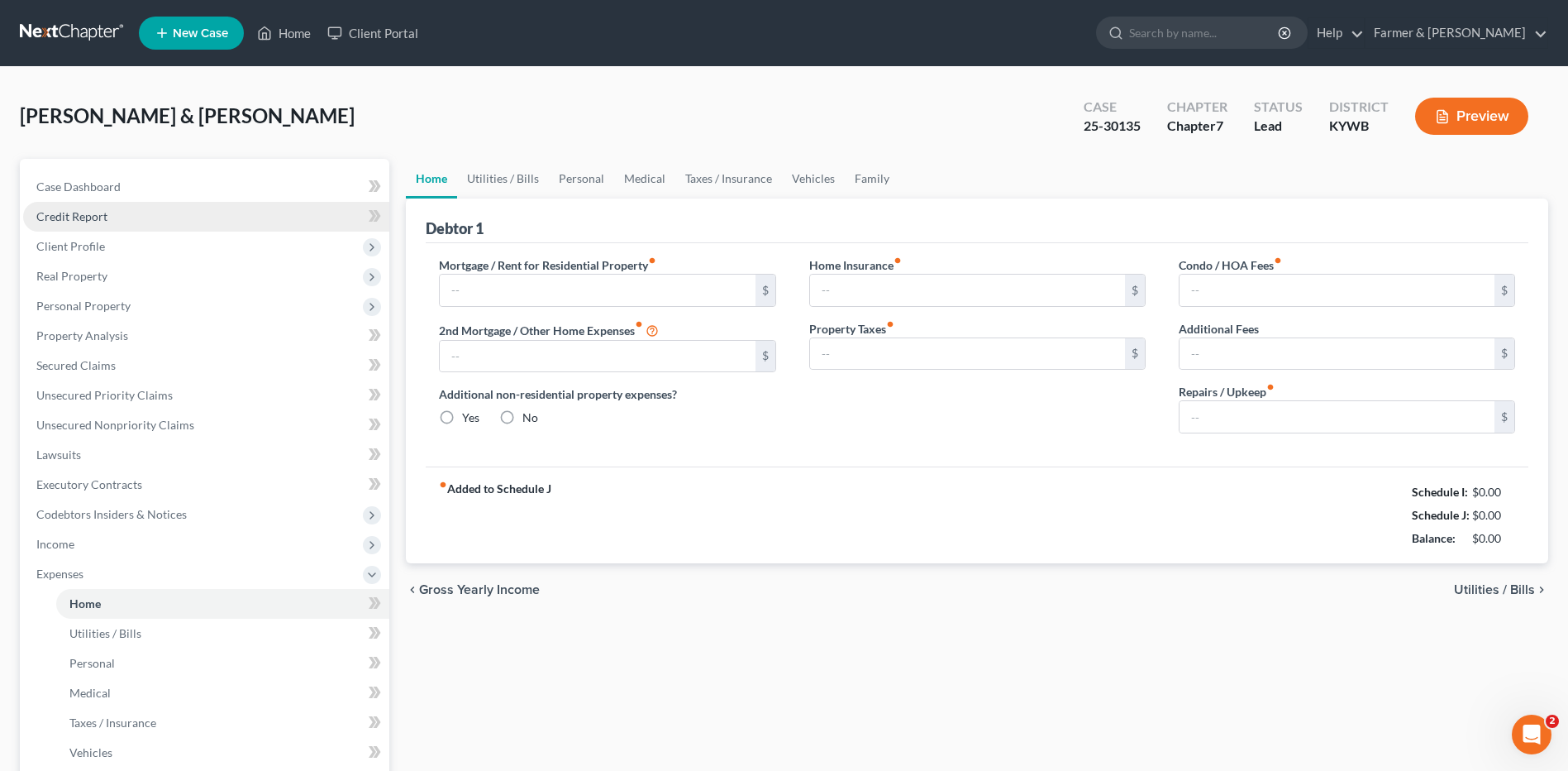
type input "700.00"
type input "0.00"
radio input "true"
type input "20.00"
type input "0.00"
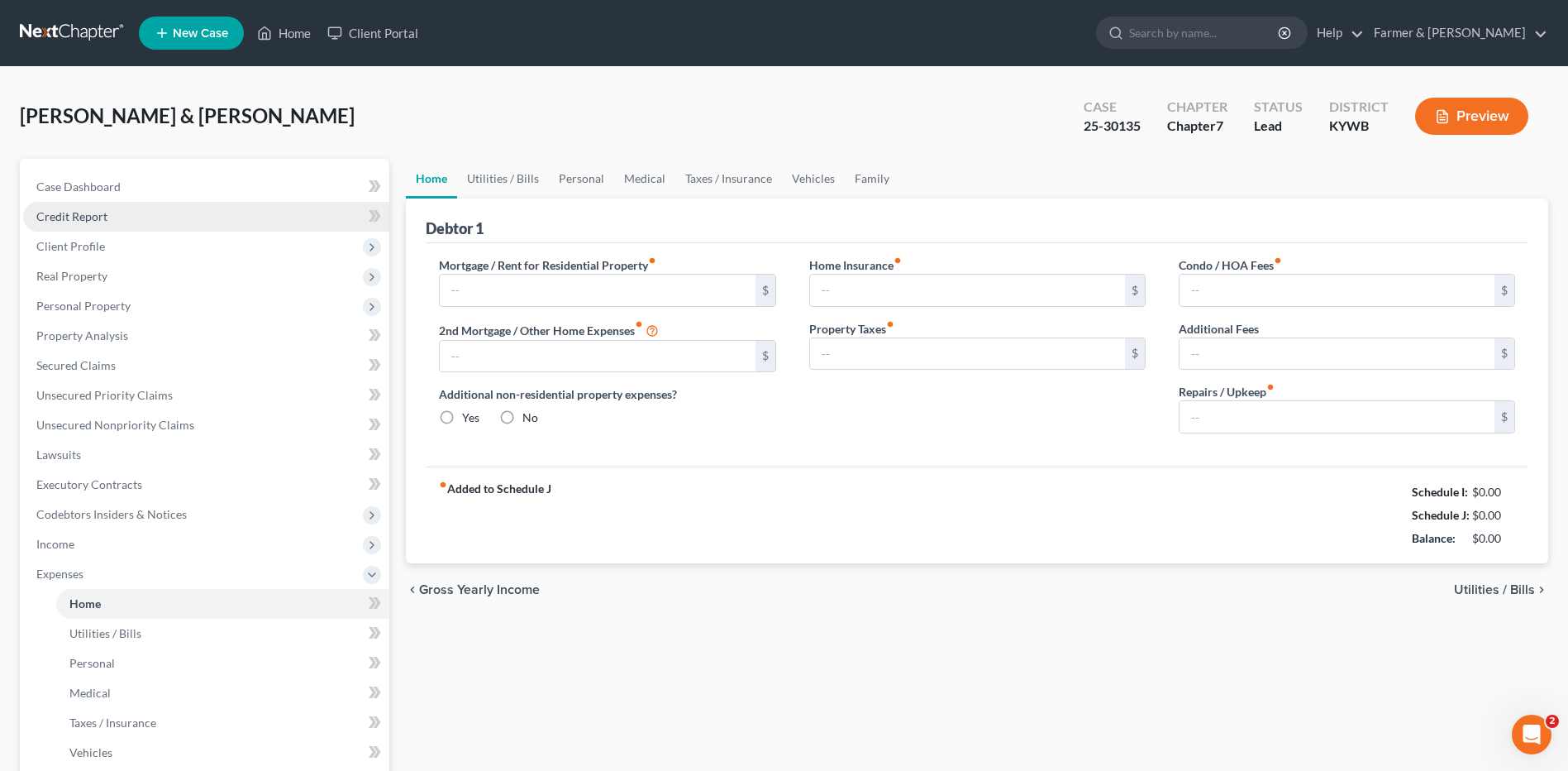
type input "0.00"
type input "100.00"
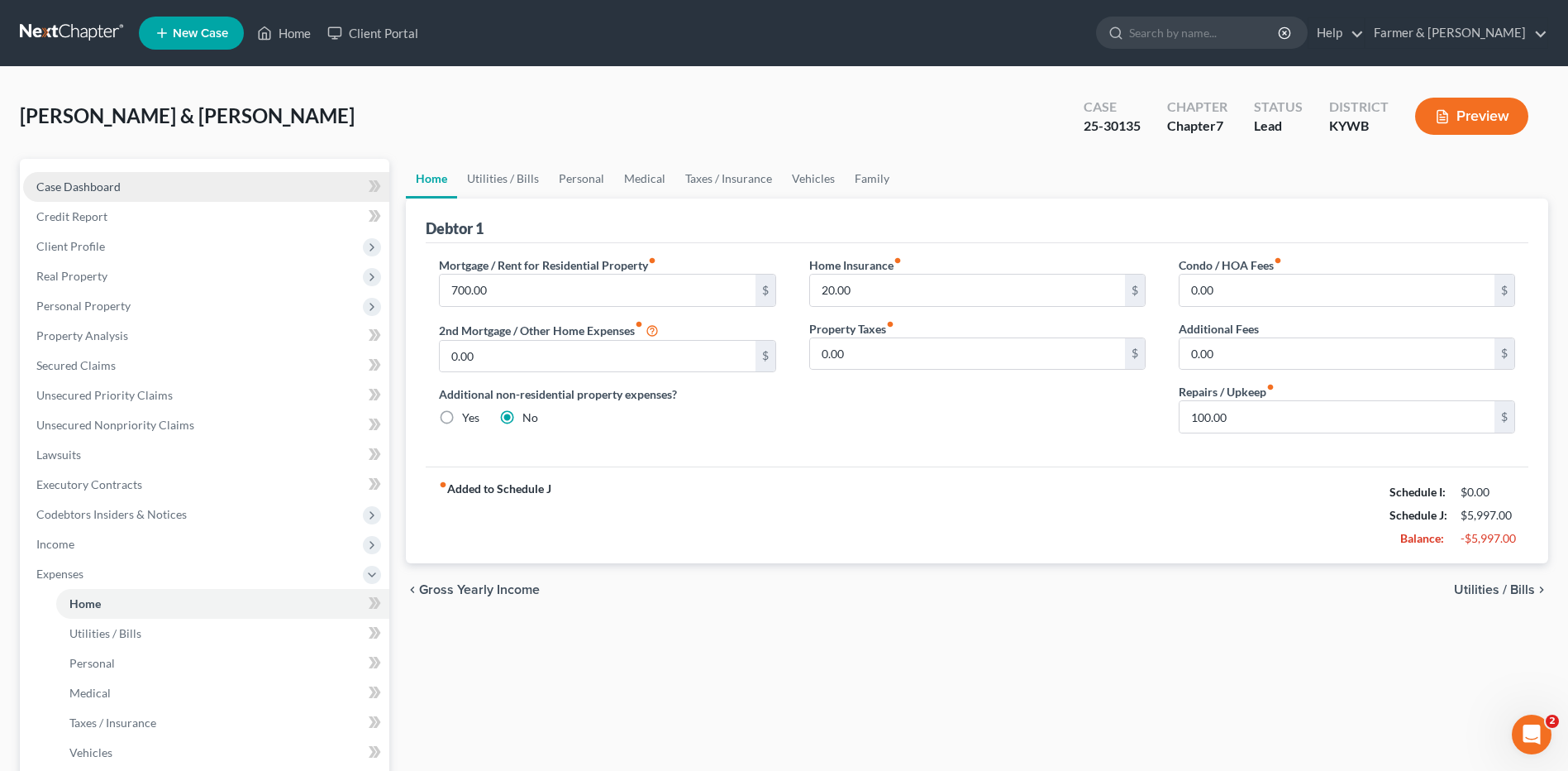
click at [178, 194] on link "Case Dashboard" at bounding box center [206, 187] width 366 height 30
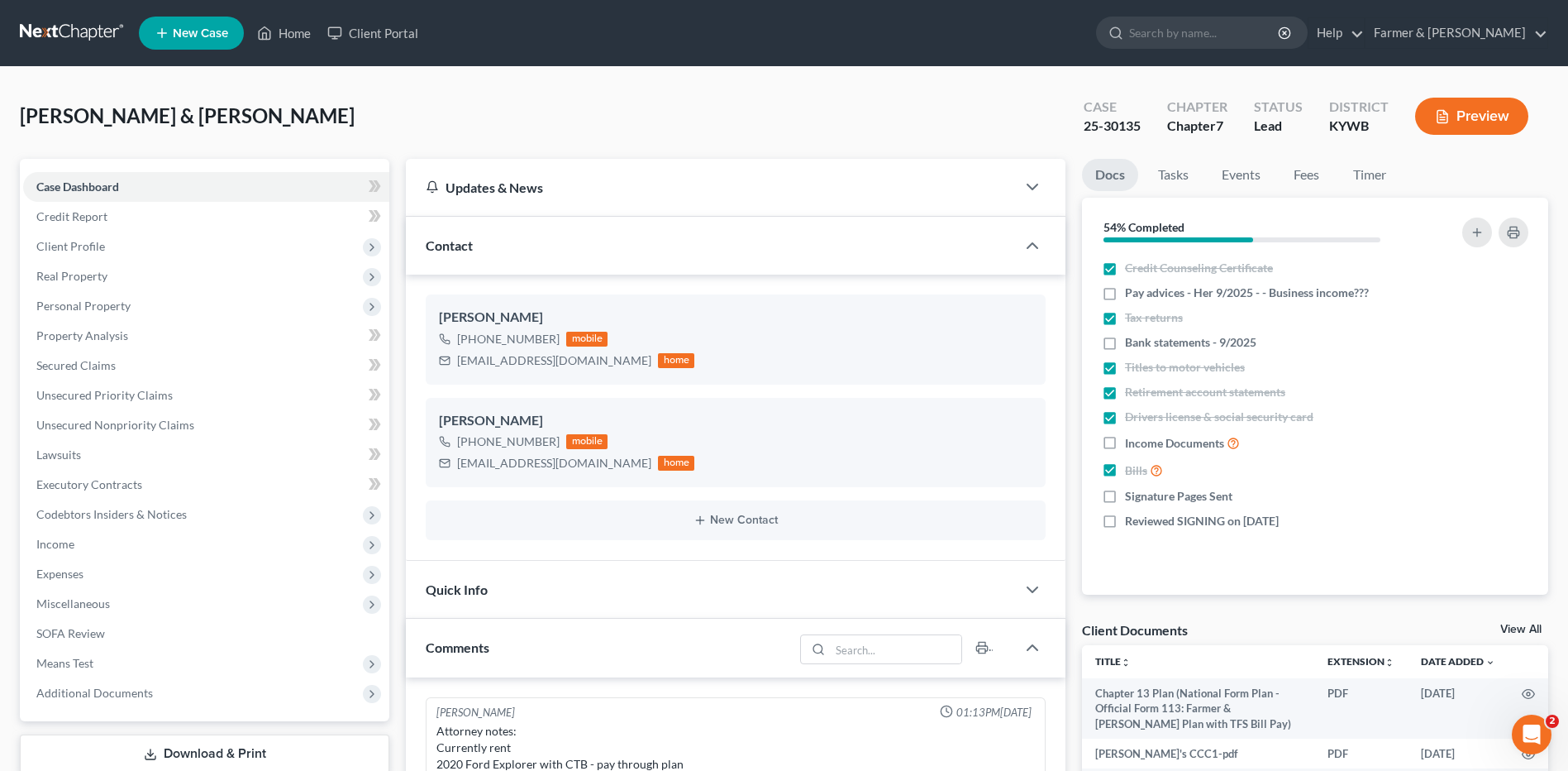
scroll to position [481, 0]
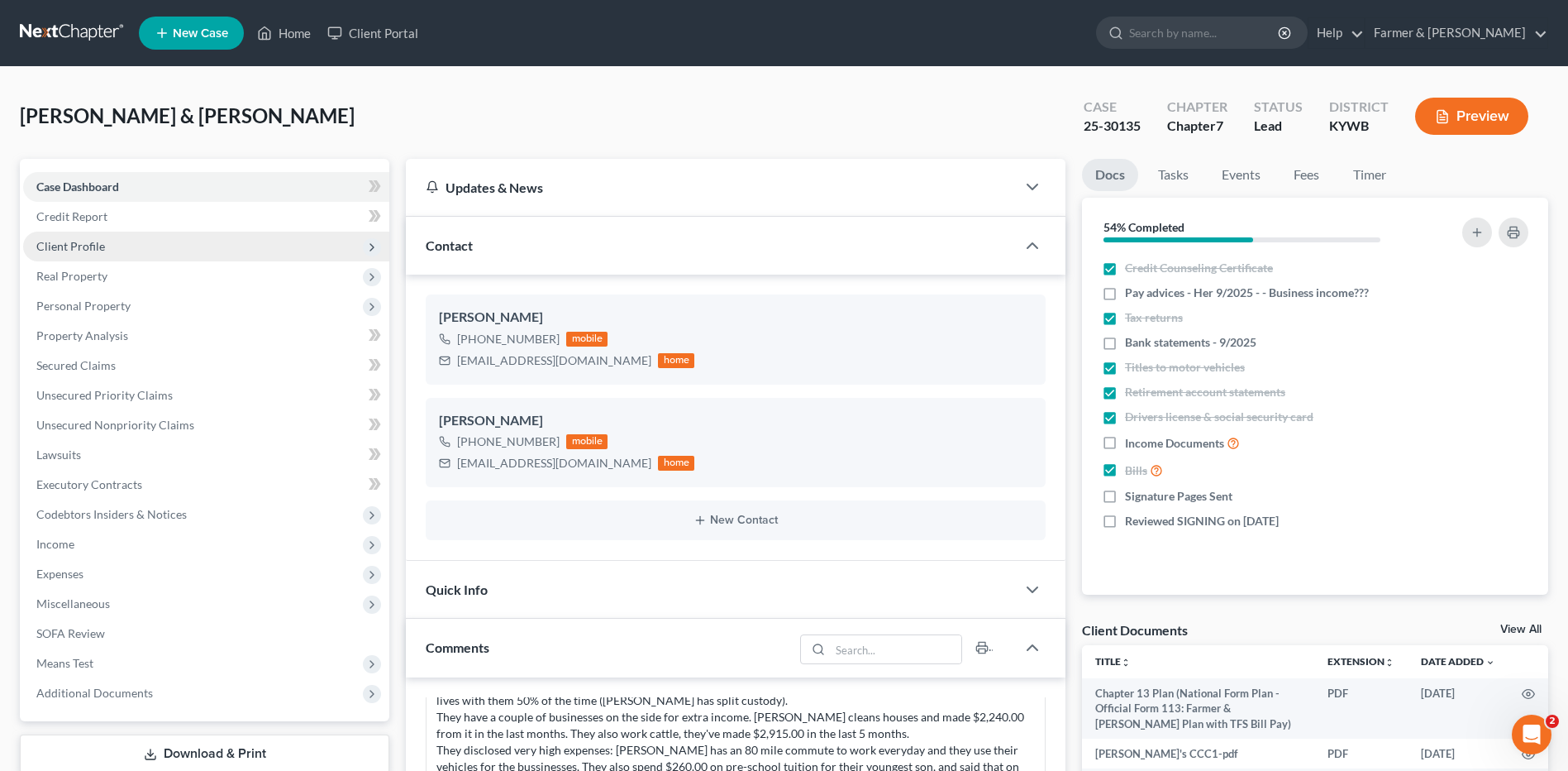
click at [117, 244] on span "Client Profile" at bounding box center [206, 247] width 366 height 30
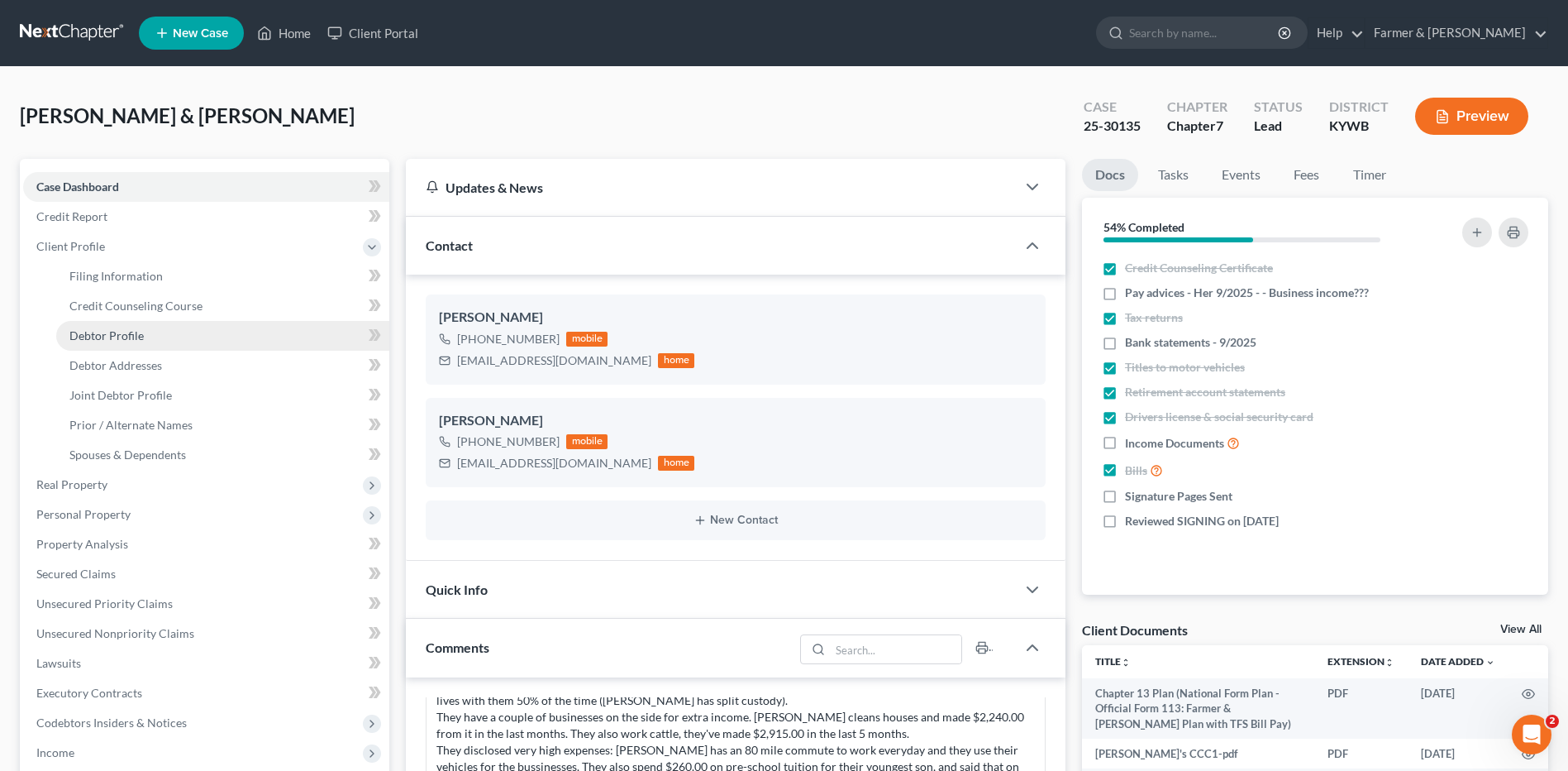
click at [145, 335] on link "Debtor Profile" at bounding box center [223, 336] width 333 height 30
select select "1"
select select "4"
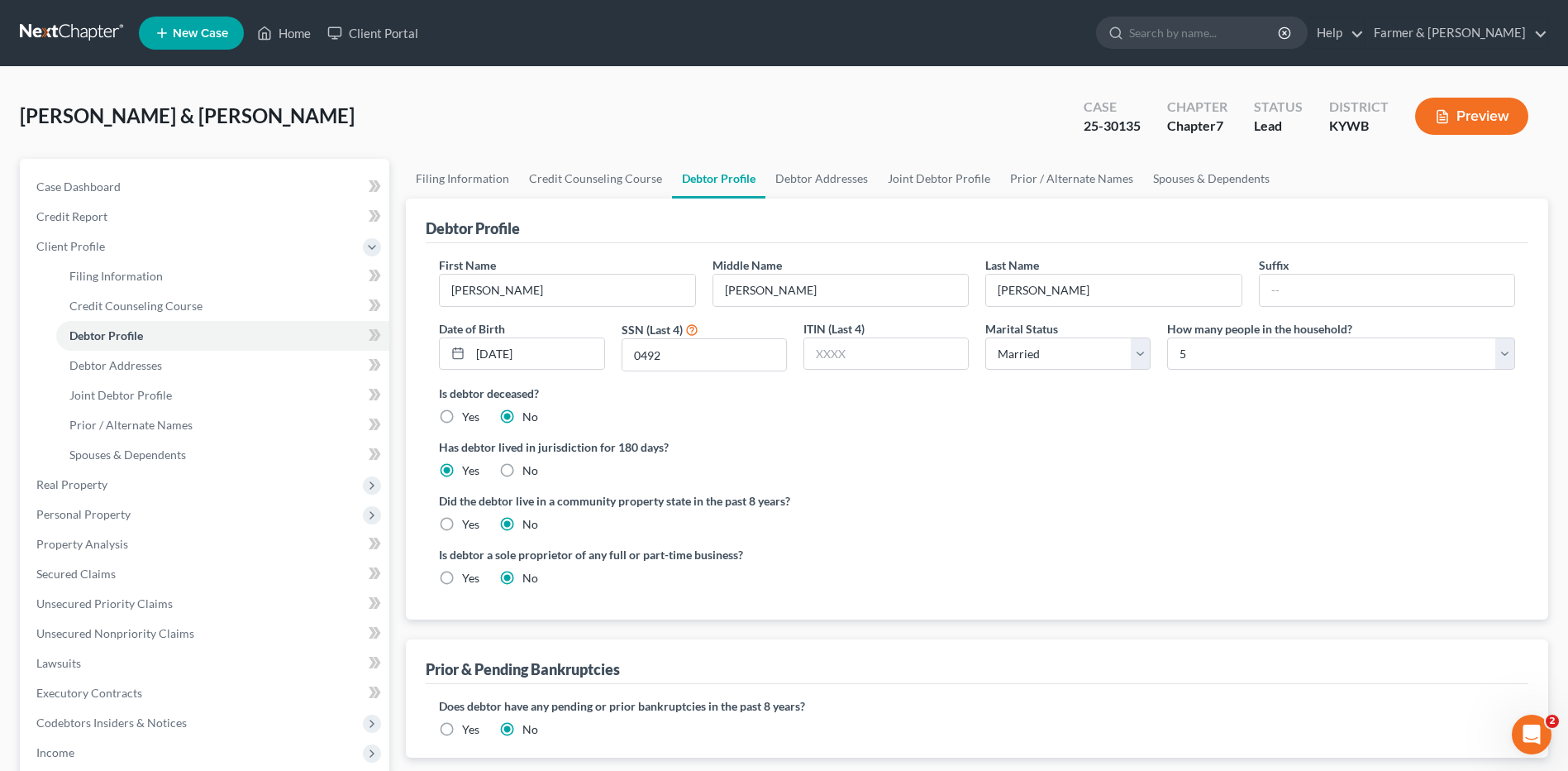
radio input "true"
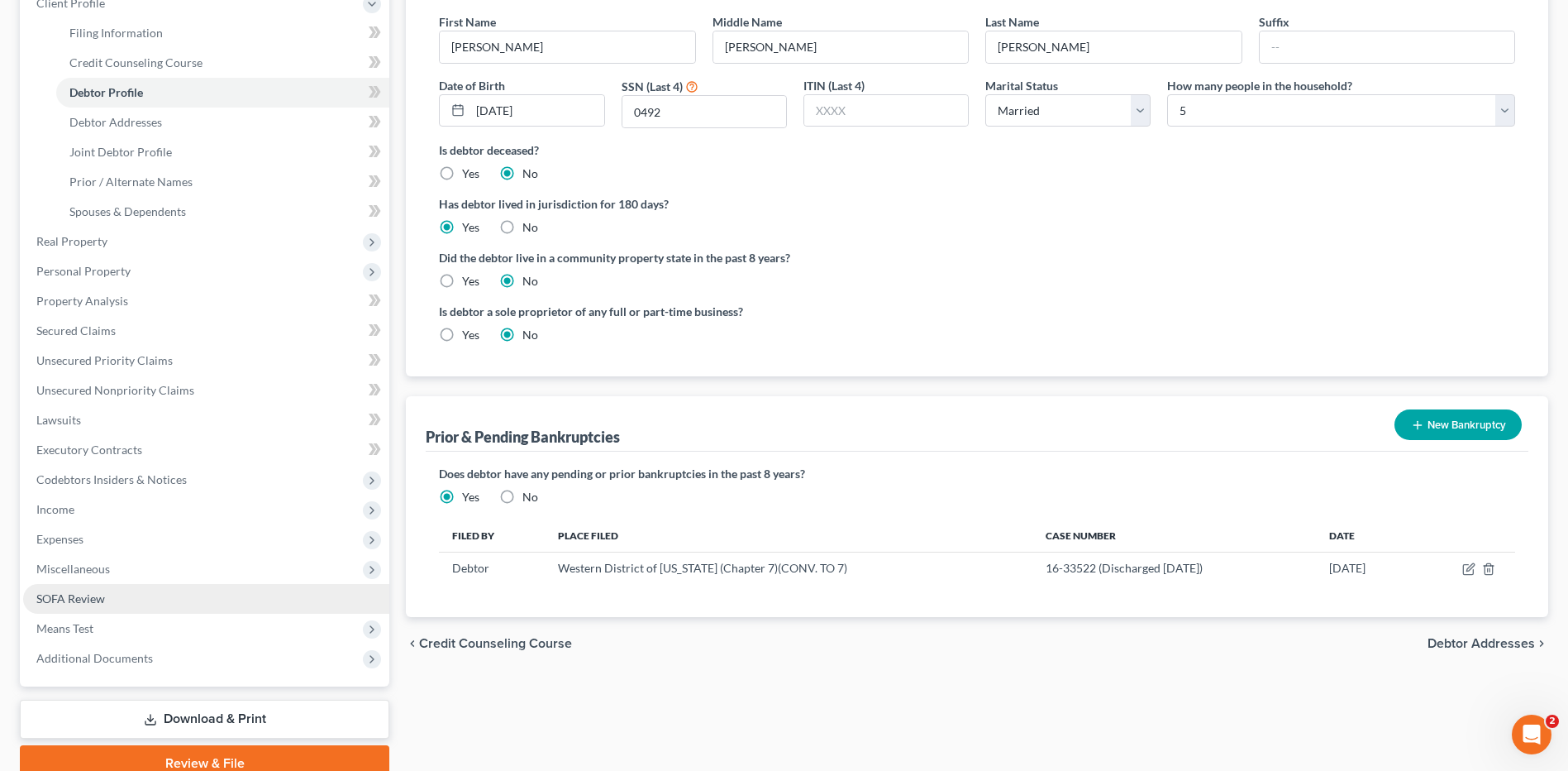
scroll to position [248, 0]
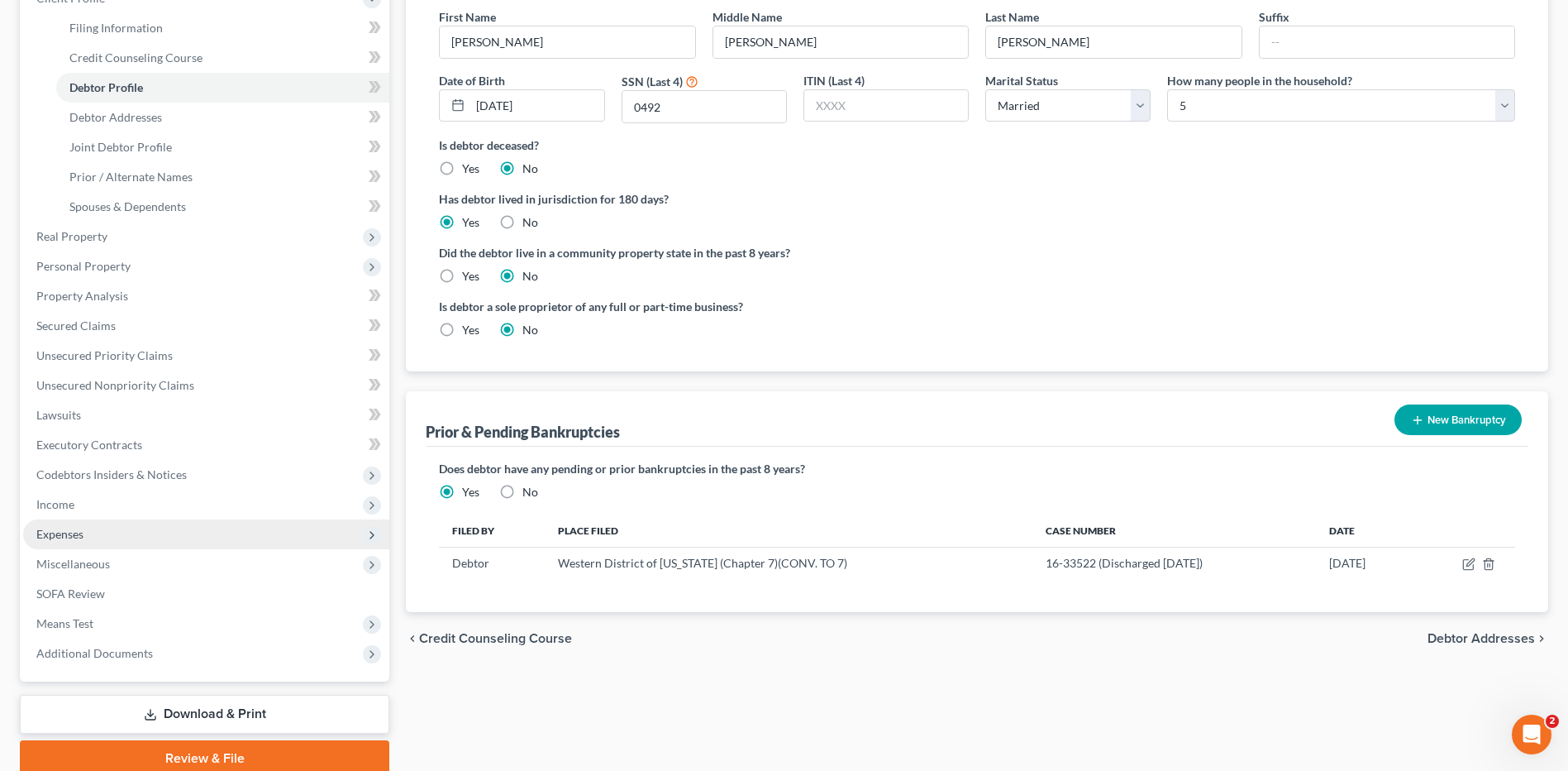
click at [106, 538] on span "Expenses" at bounding box center [206, 534] width 366 height 30
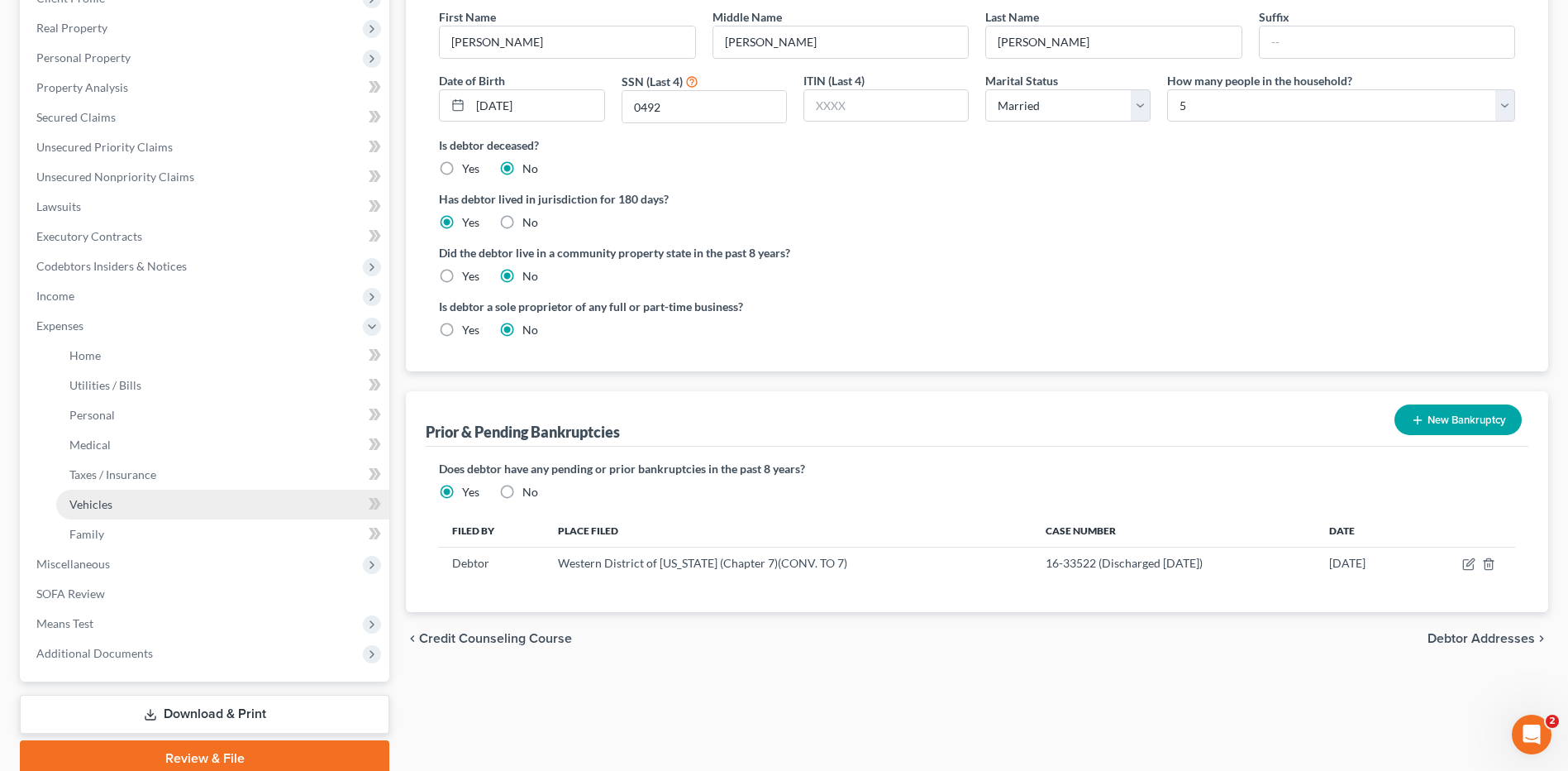
click at [141, 512] on link "Vehicles" at bounding box center [223, 504] width 333 height 30
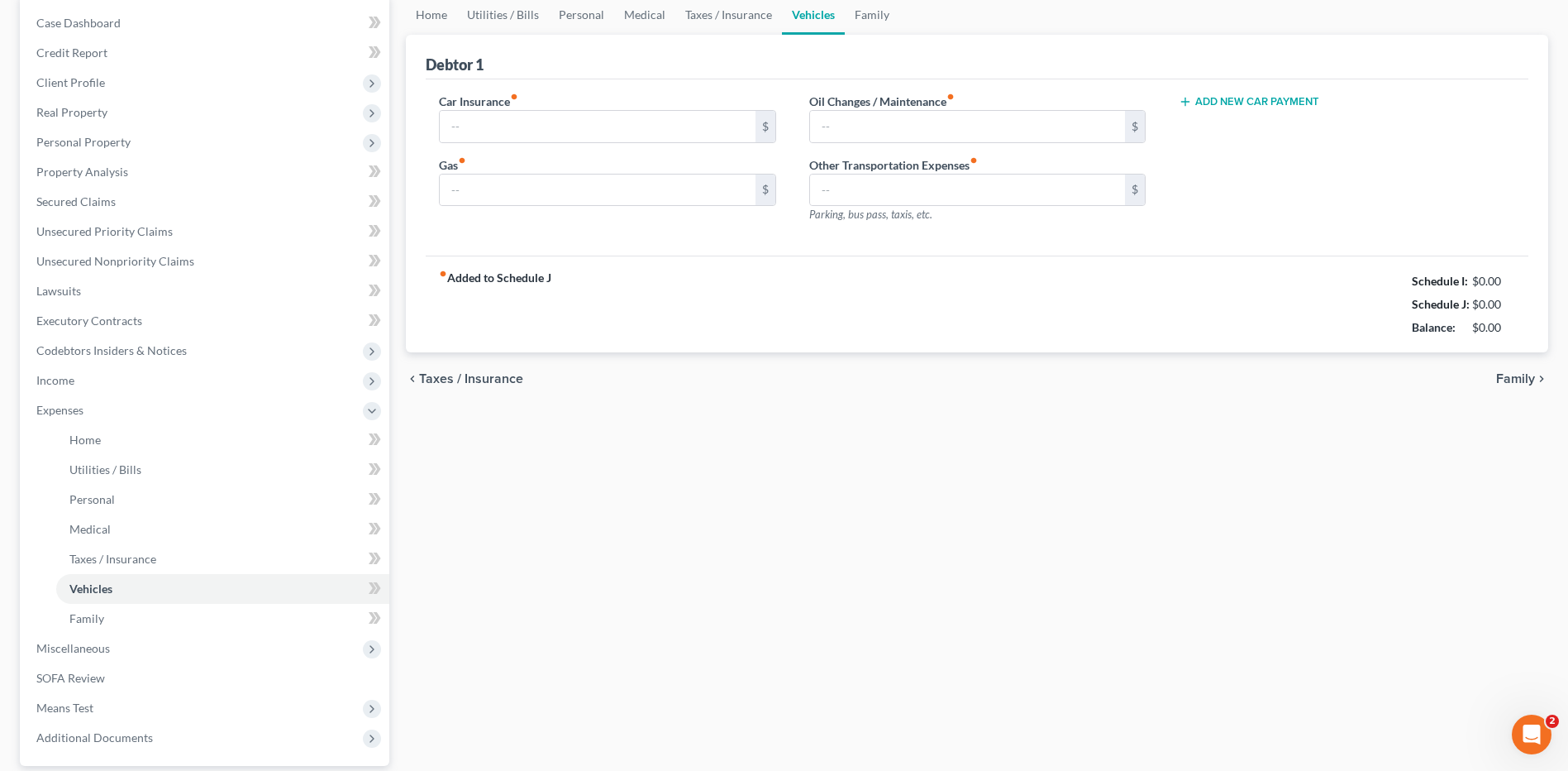
type input "302.00"
type input "650.00"
type input "50.00"
type input "0.00"
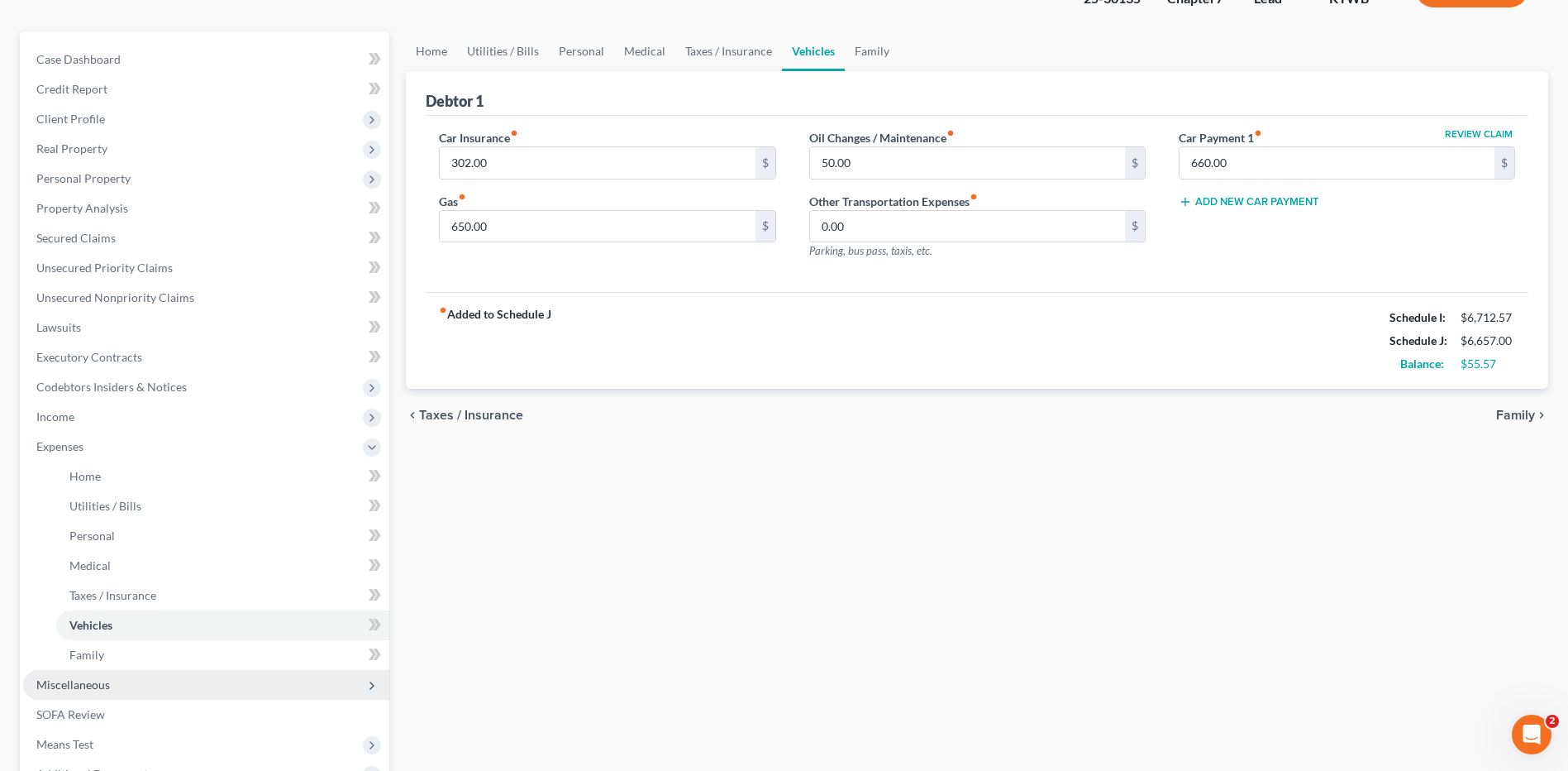
scroll to position [248, 0]
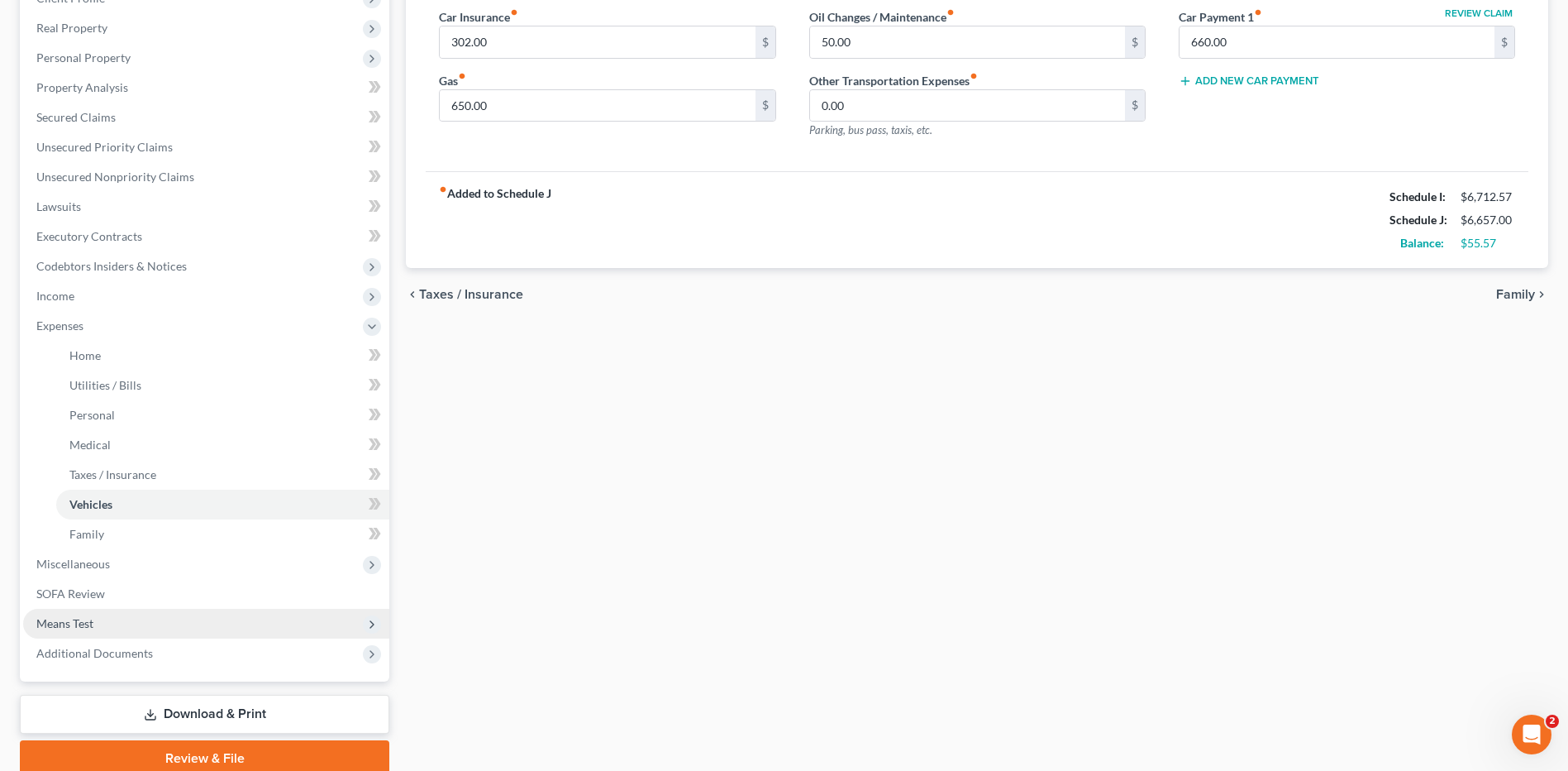
click at [91, 634] on span "Means Test" at bounding box center [206, 623] width 366 height 30
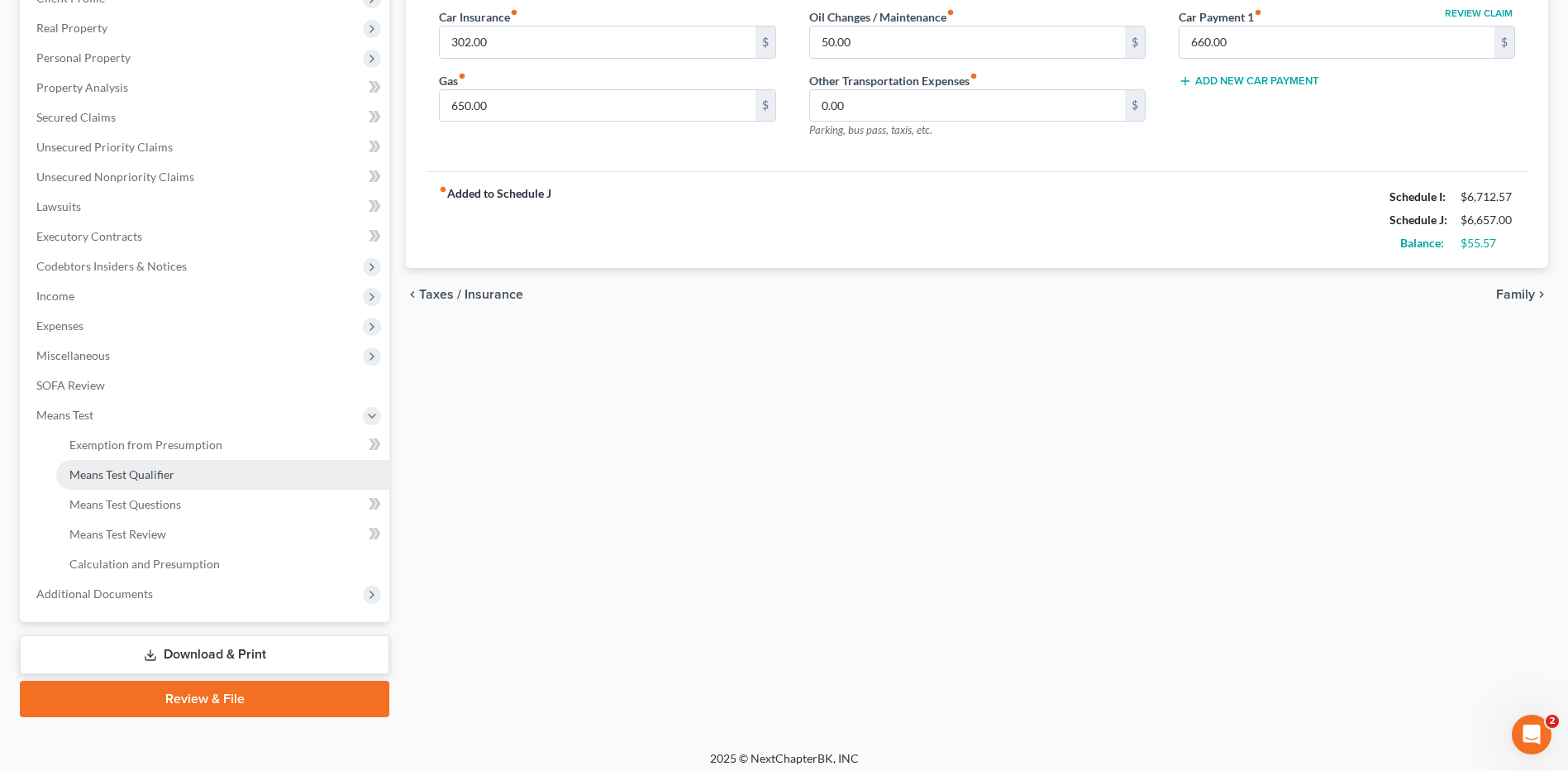
click at [186, 479] on link "Means Test Qualifier" at bounding box center [223, 474] width 333 height 30
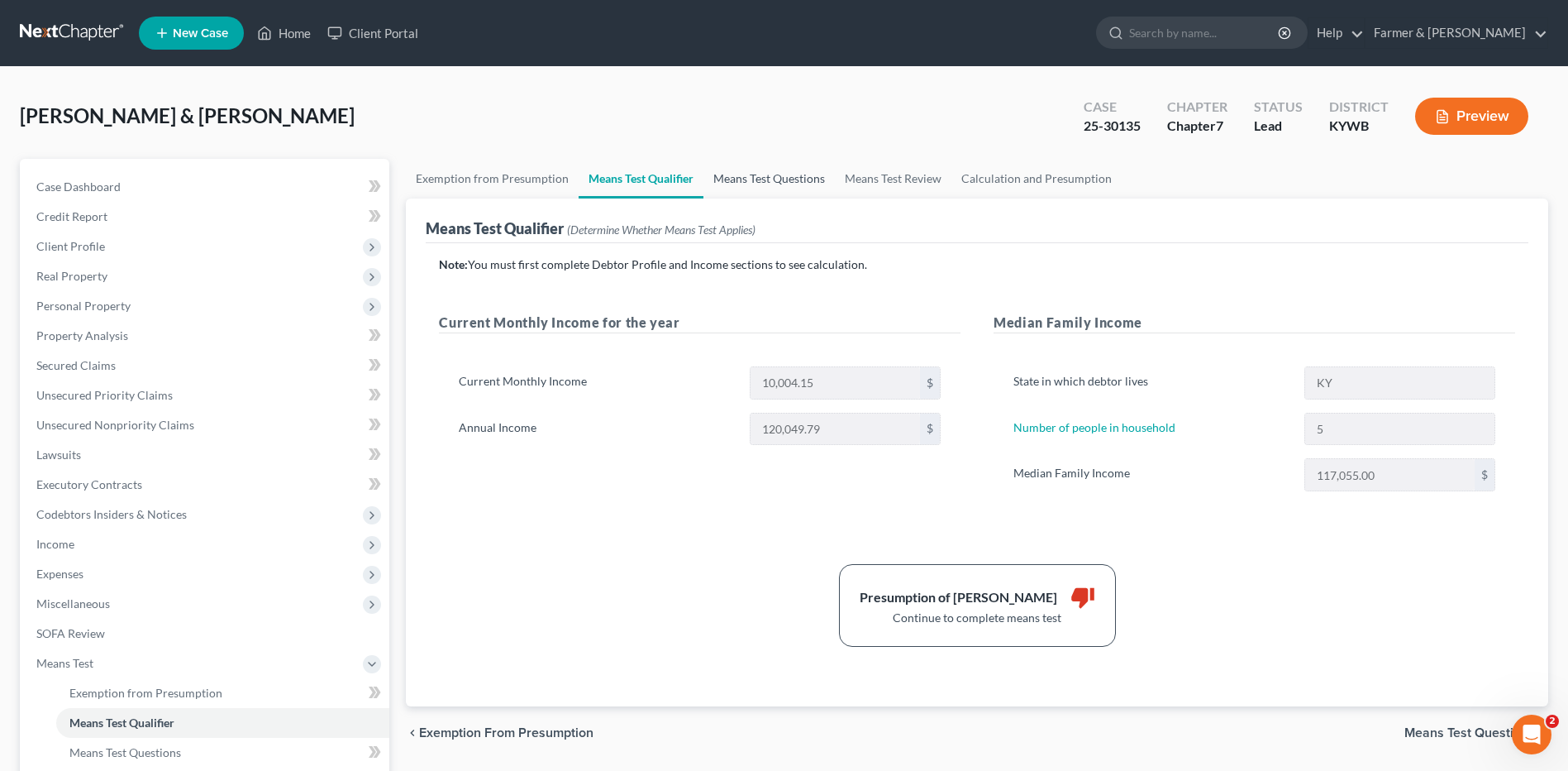
click at [790, 185] on link "Means Test Questions" at bounding box center [769, 179] width 131 height 40
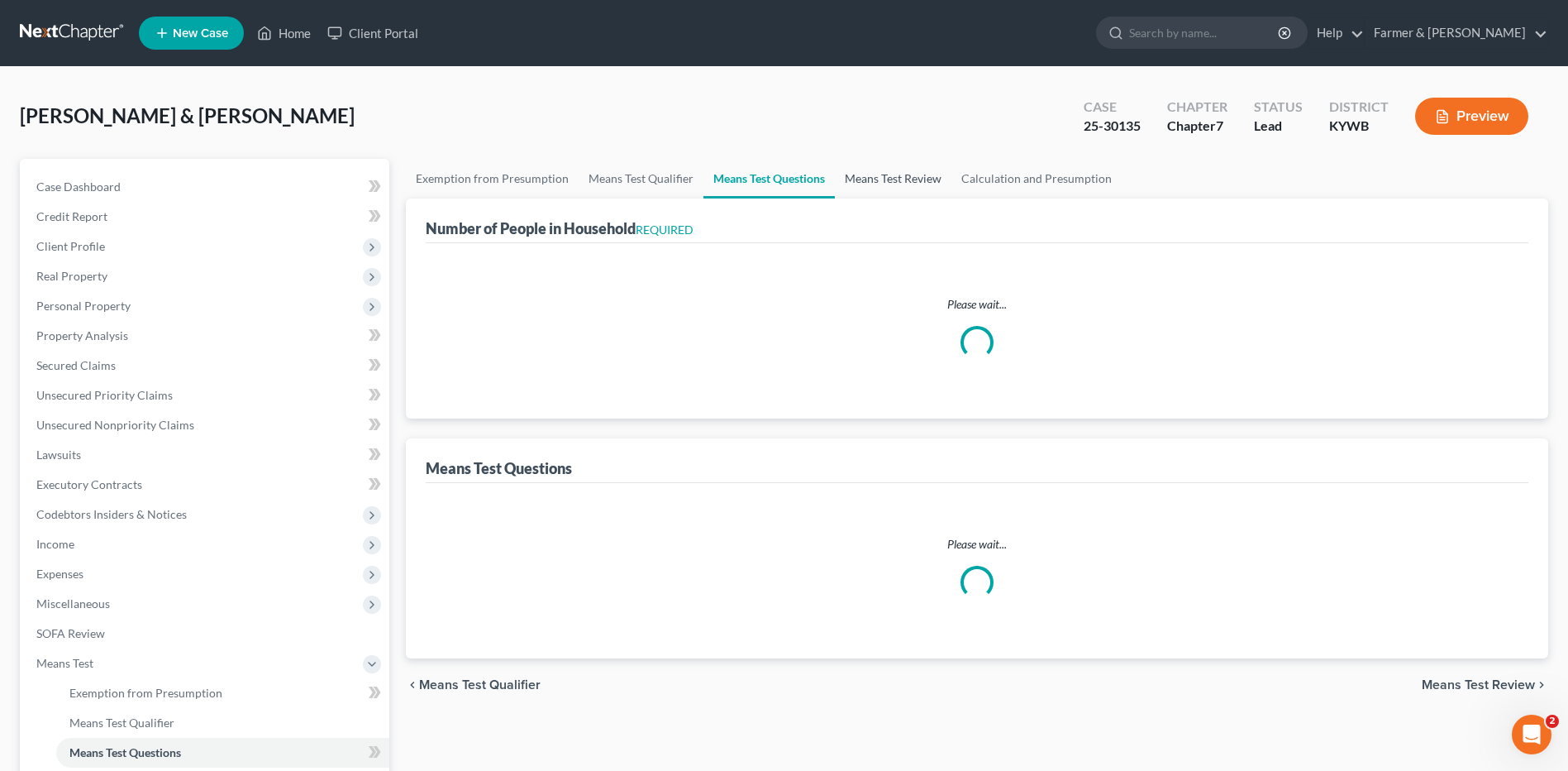
select select "60"
select select "1"
select select "60"
select select "2"
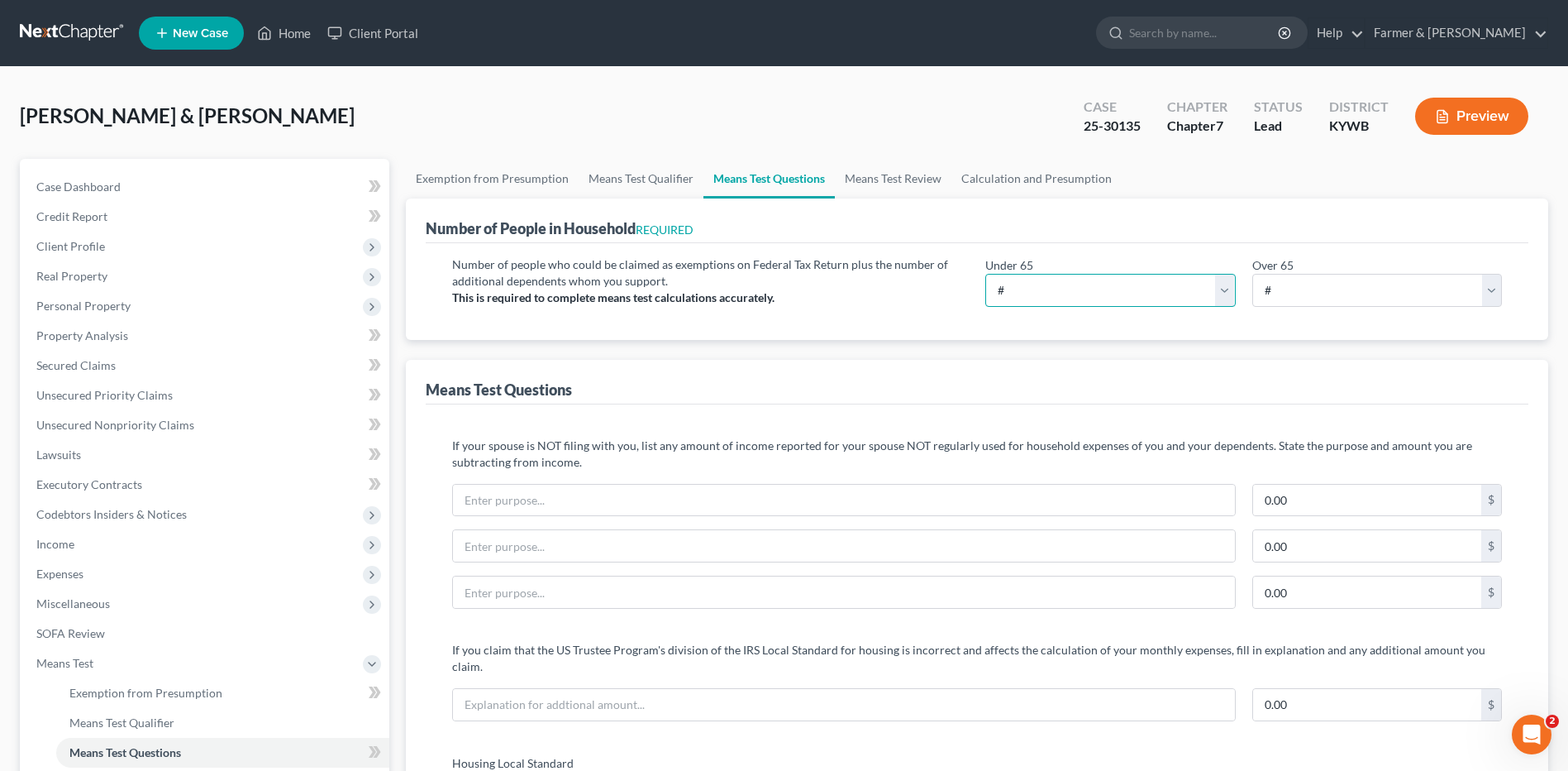
click at [1027, 279] on select "# 0 1 2 3 4 5 6 7 8 9 10" at bounding box center [1110, 290] width 250 height 33
select select "2"
click at [985, 273] on select "# 0 1 2 3 4 5 6 7 8 9 10" at bounding box center [1110, 290] width 250 height 33
click at [96, 250] on span "Client Profile" at bounding box center [71, 246] width 69 height 14
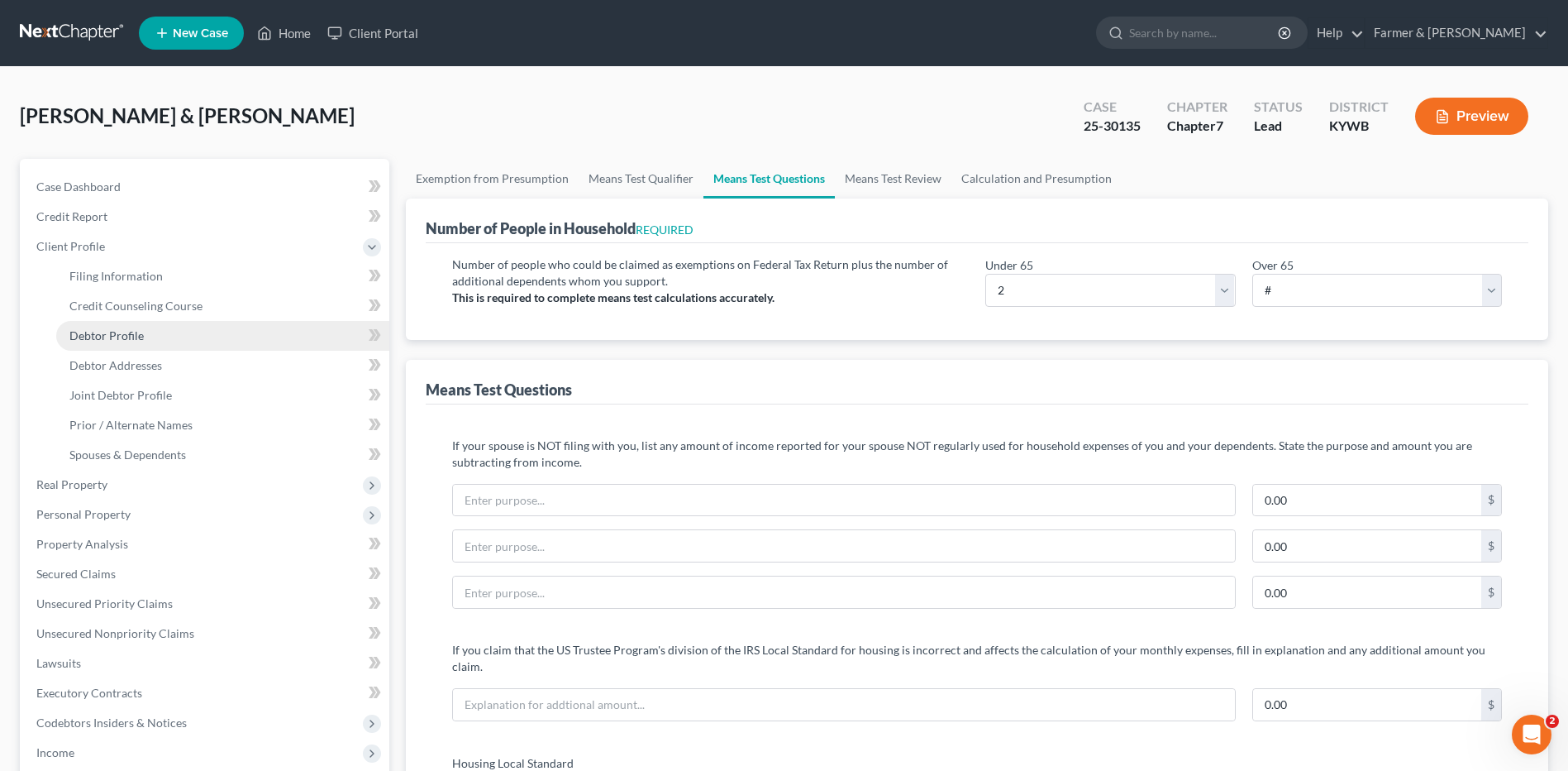
click at [134, 341] on span "Debtor Profile" at bounding box center [107, 335] width 75 height 14
select select "1"
select select "4"
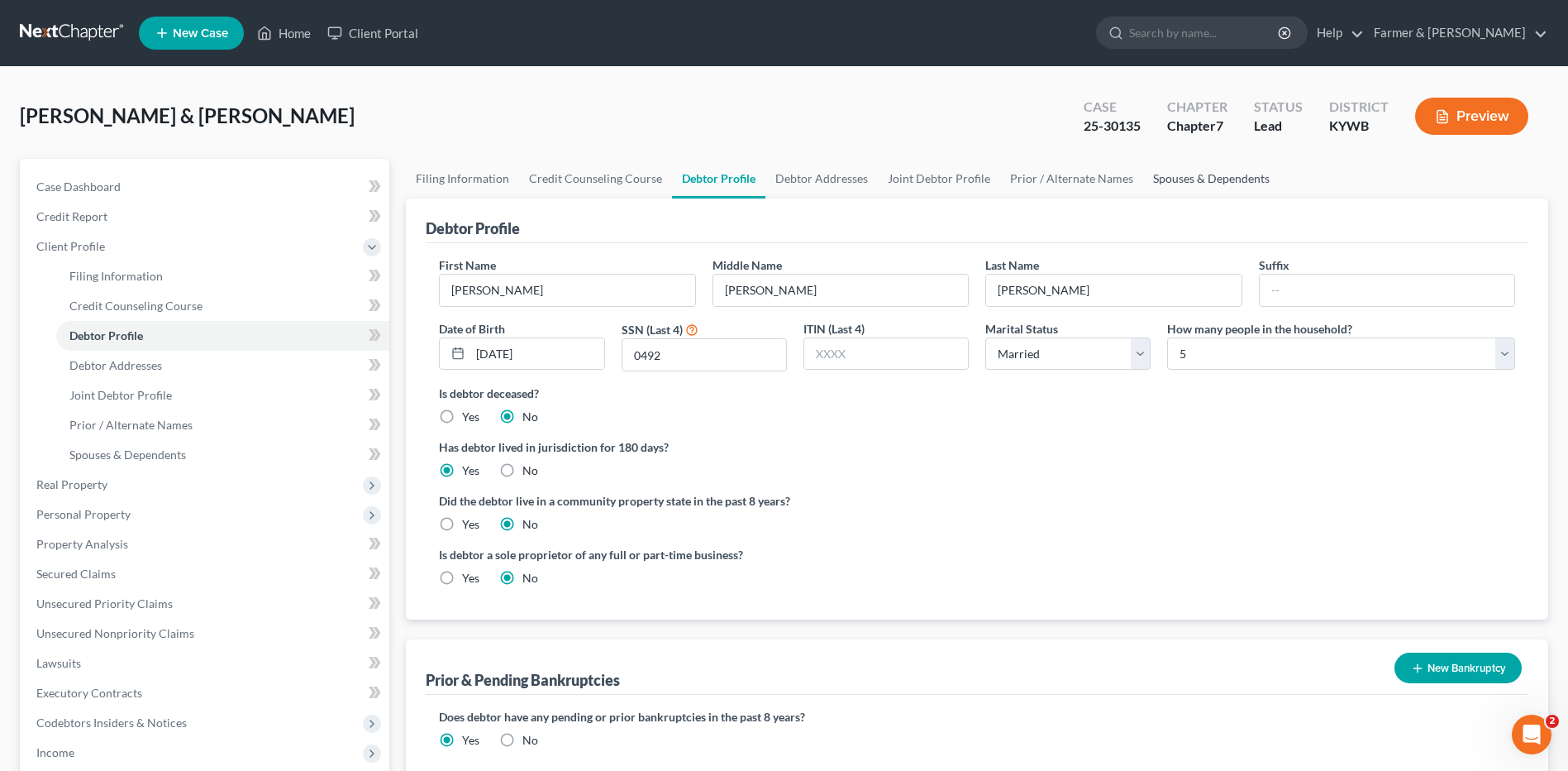
click at [1182, 170] on link "Spouses & Dependents" at bounding box center [1211, 179] width 136 height 40
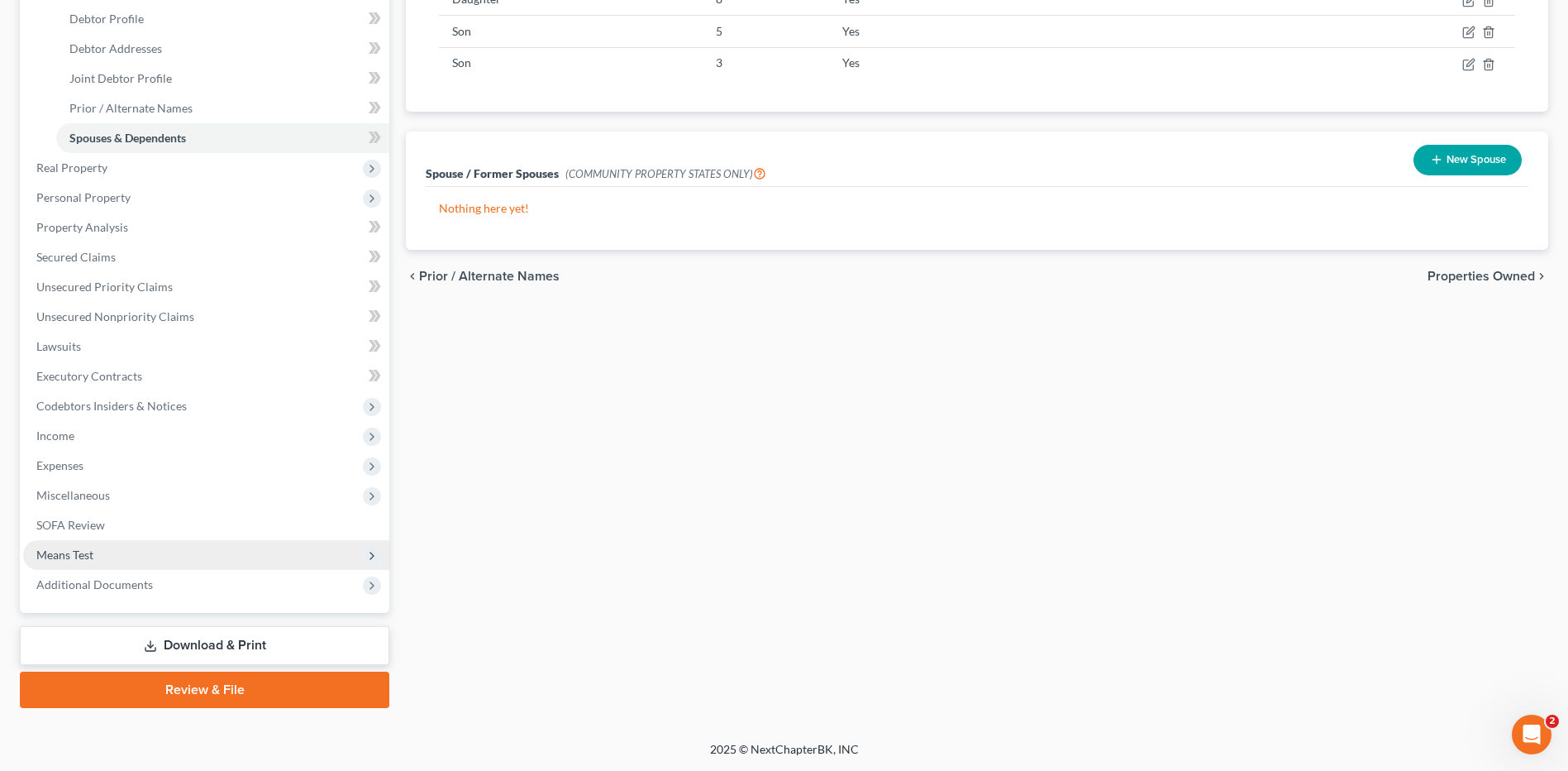
click at [152, 549] on span "Means Test" at bounding box center [206, 555] width 366 height 30
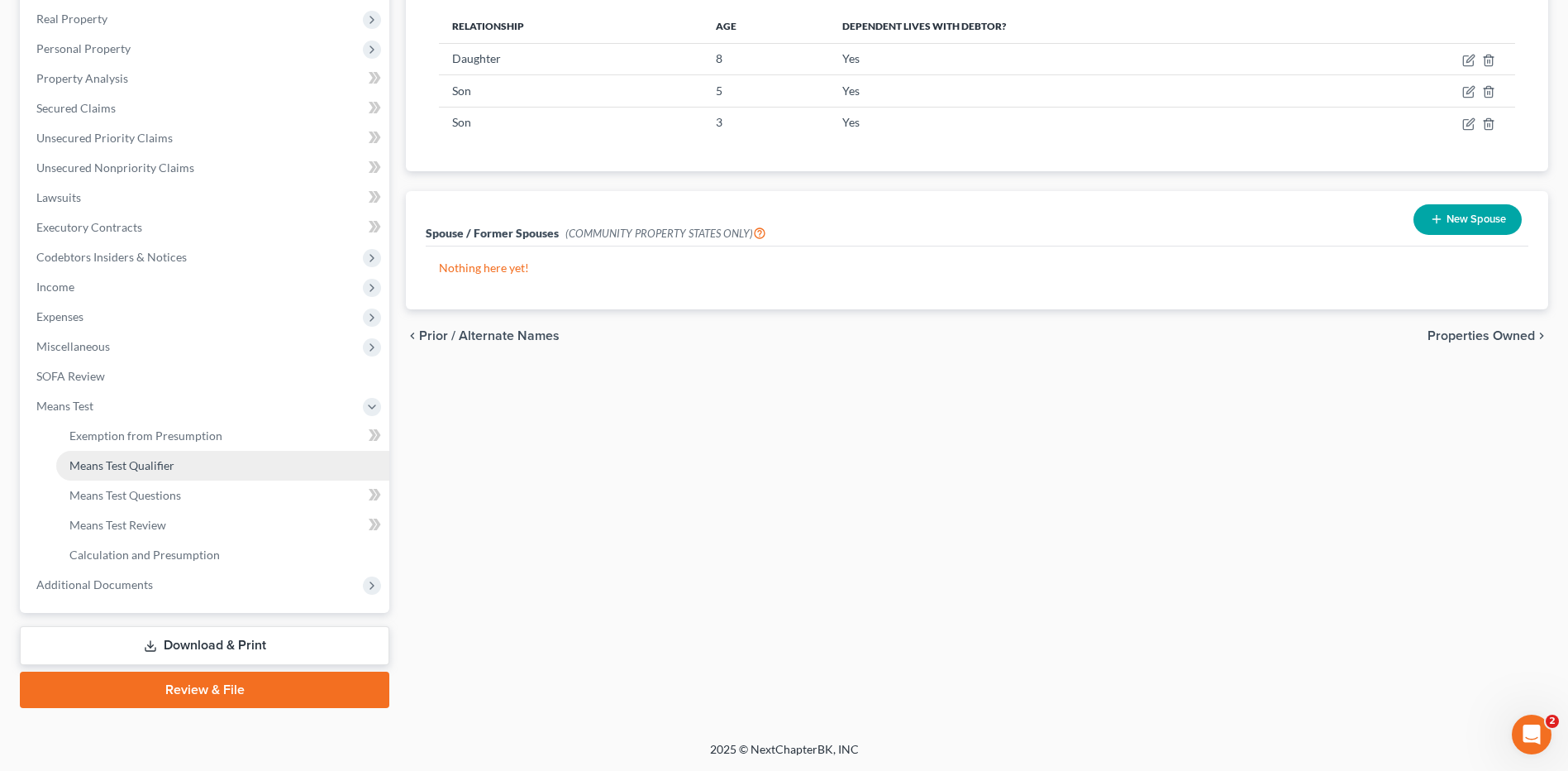
click at [184, 472] on link "Means Test Qualifier" at bounding box center [223, 465] width 333 height 30
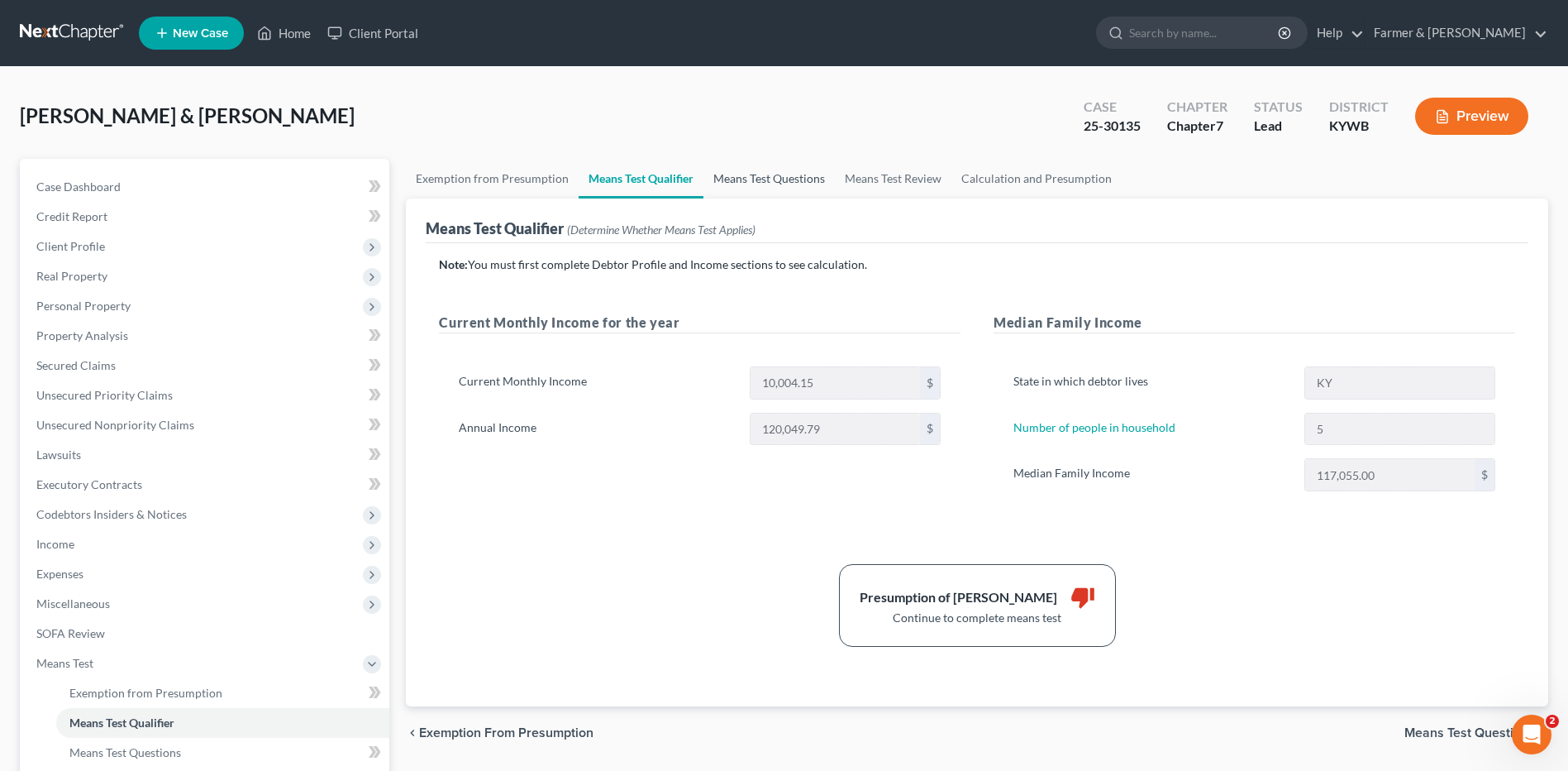
click at [777, 184] on link "Means Test Questions" at bounding box center [769, 179] width 131 height 40
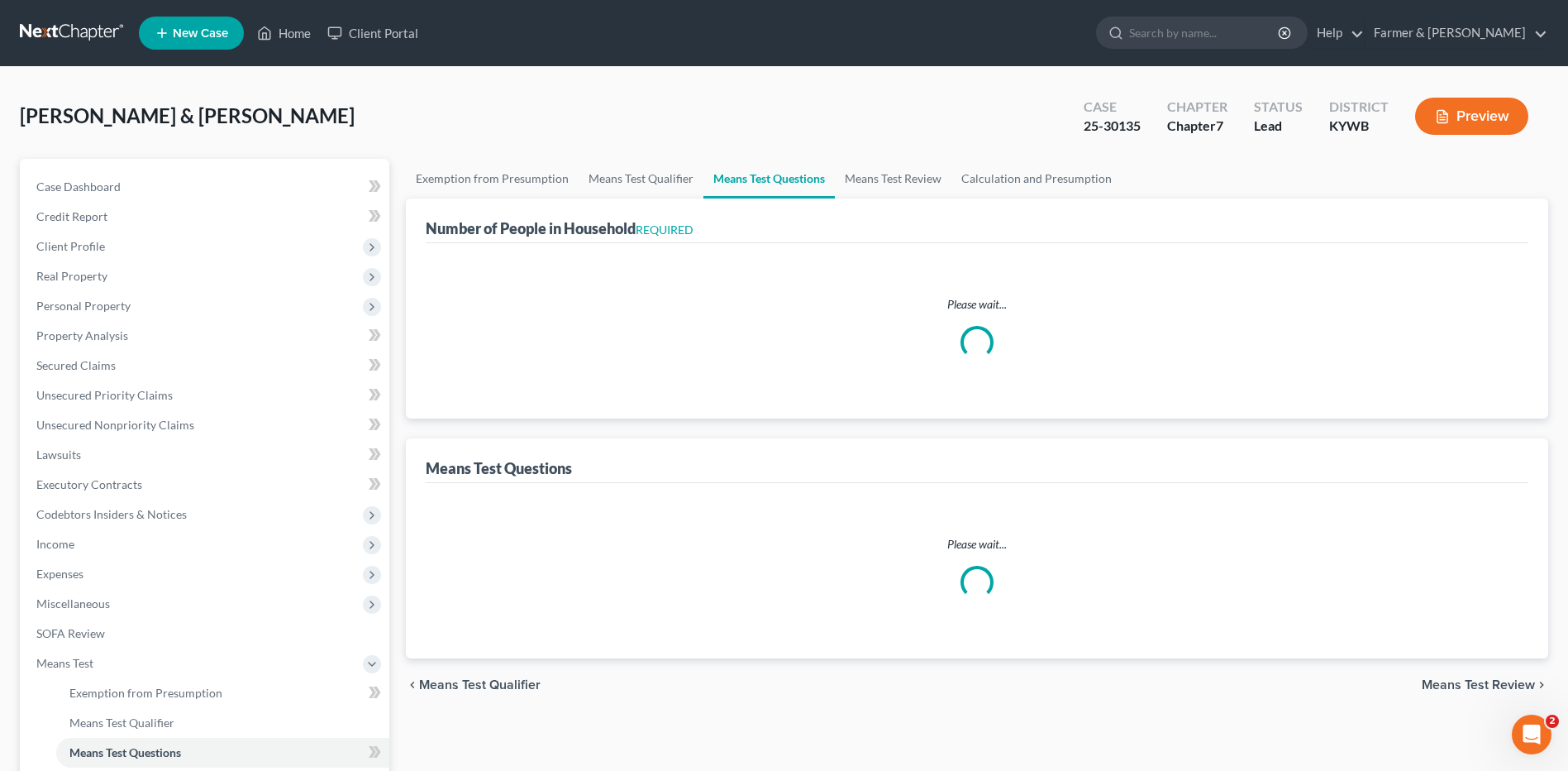
select select "60"
select select "1"
select select "60"
select select "2"
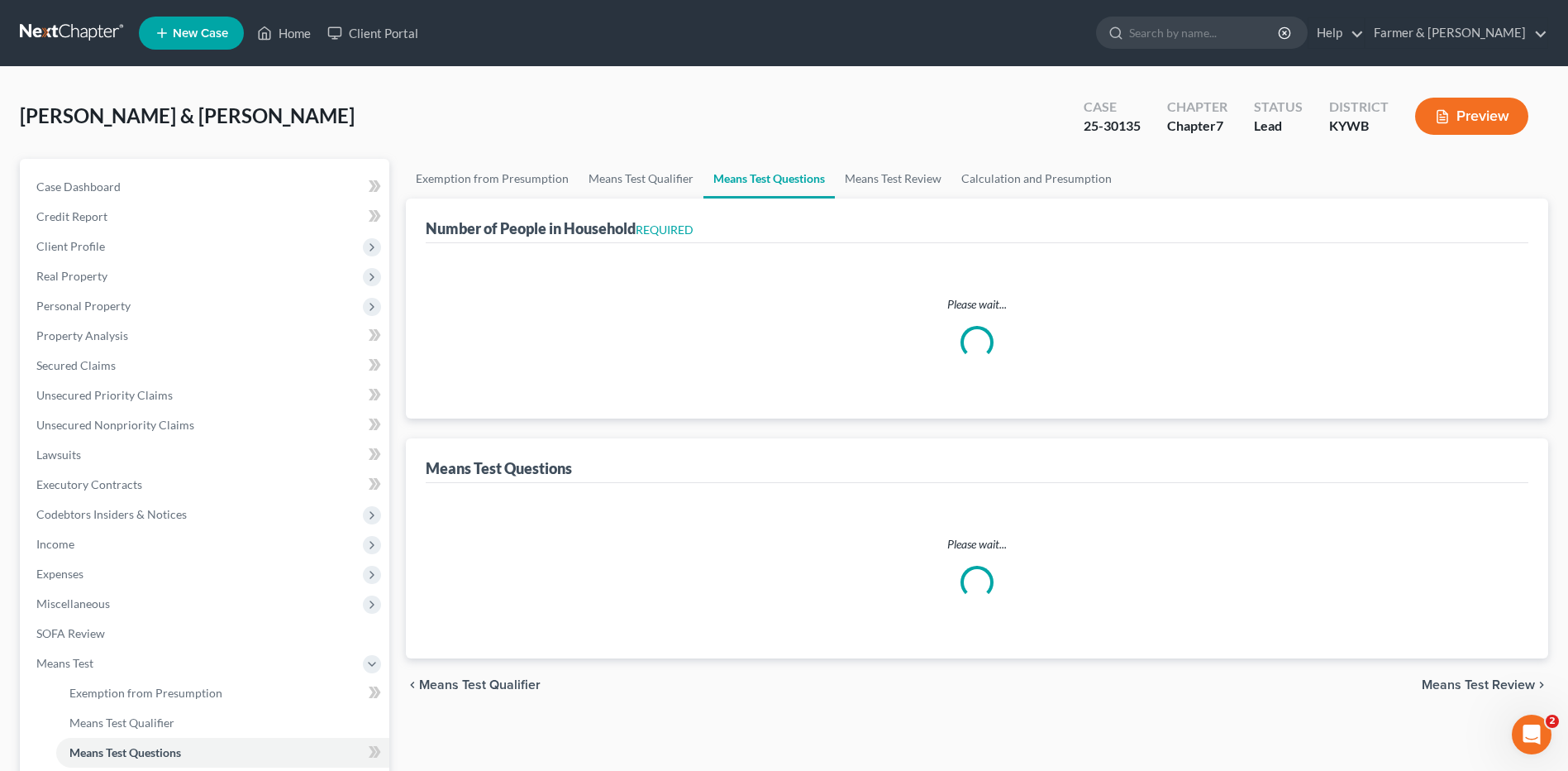
select select "2"
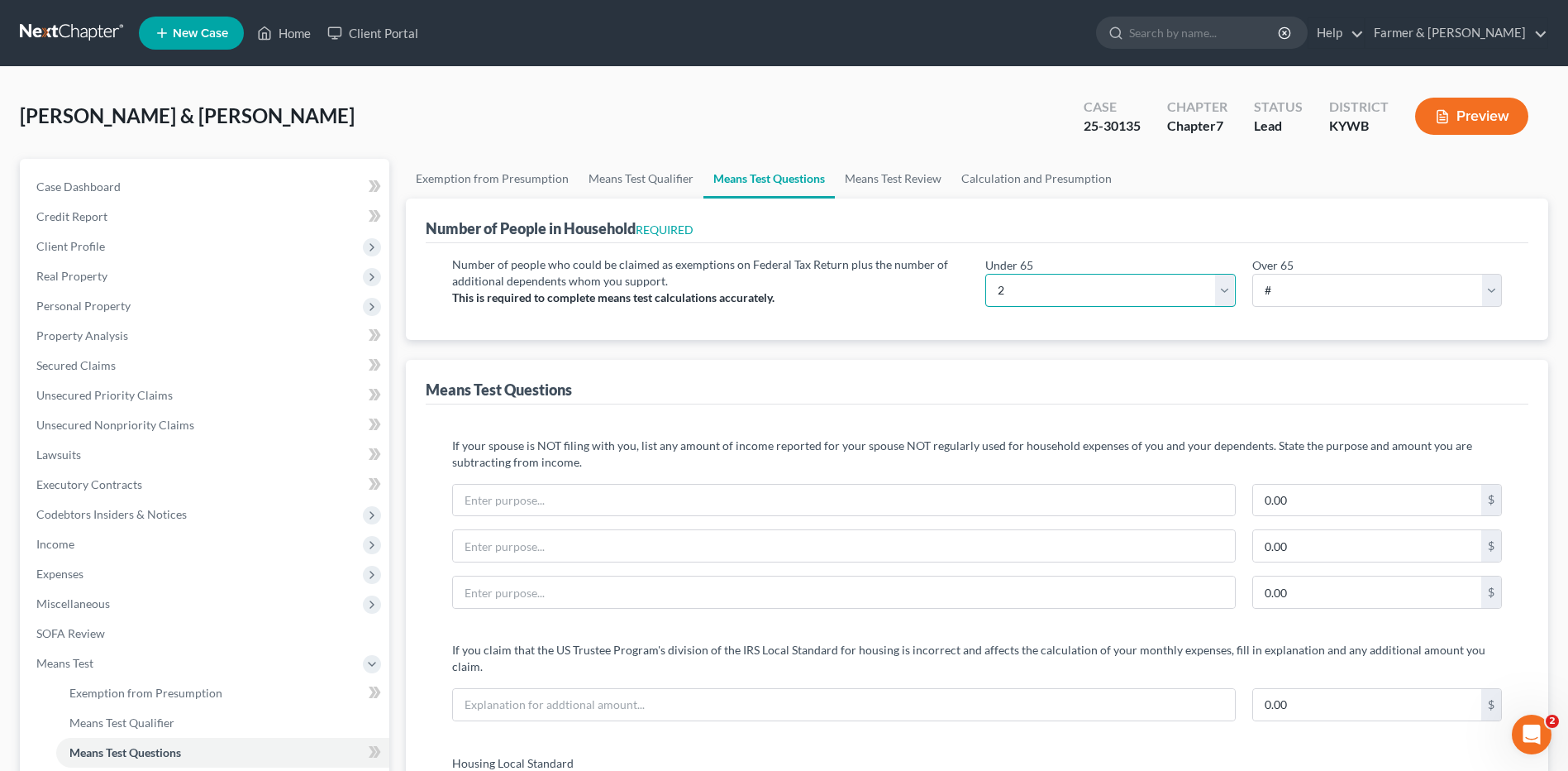
click at [1155, 279] on select "# 0 1 2 3 4 5 6 7 8 9 10" at bounding box center [1110, 290] width 250 height 33
select select "5"
click at [985, 273] on select "# 0 1 2 3 4 5 6 7 8 9 10" at bounding box center [1110, 290] width 250 height 33
click at [1071, 189] on link "Calculation and Presumption" at bounding box center [1036, 179] width 170 height 40
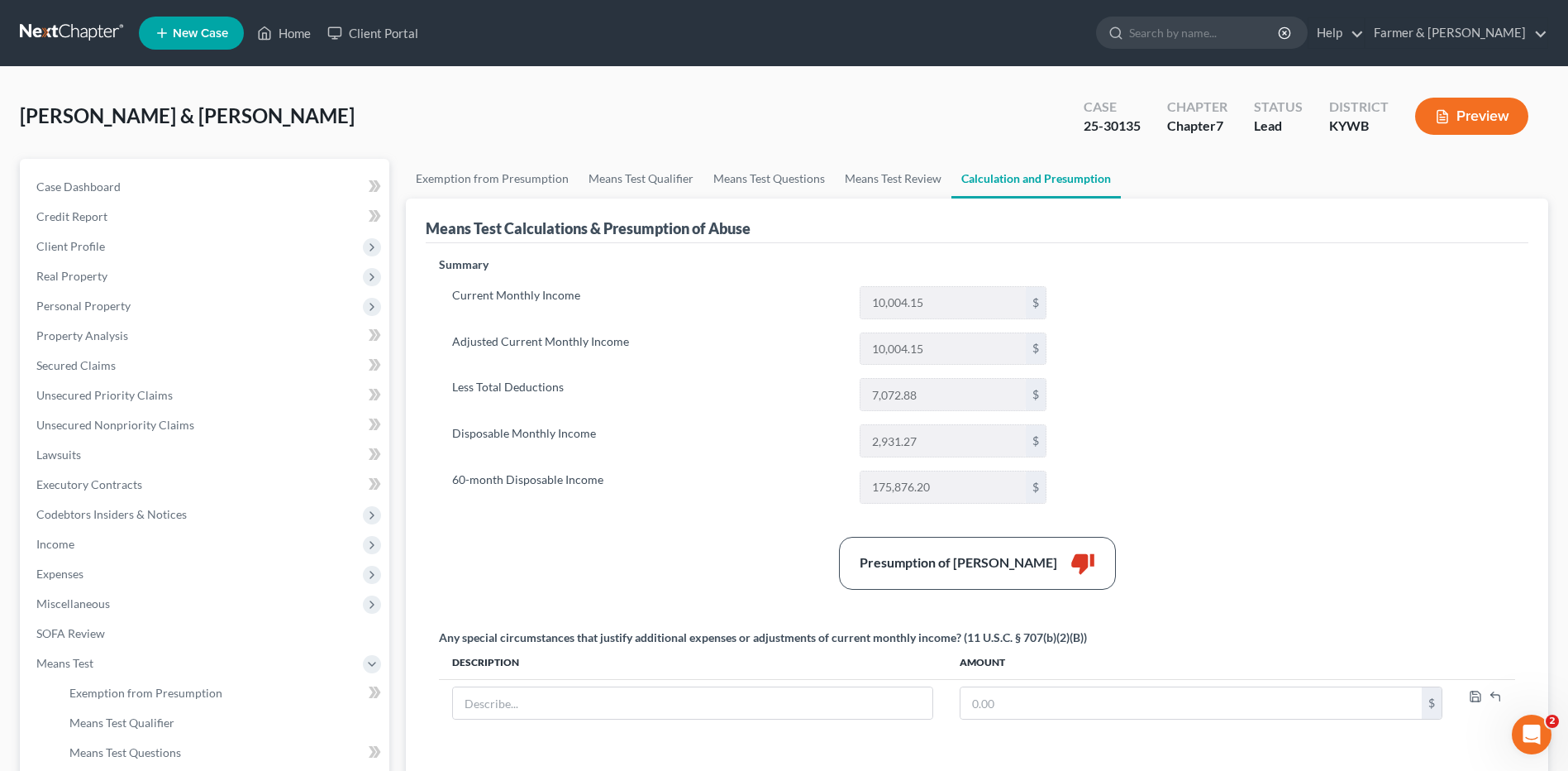
click at [66, 25] on link at bounding box center [72, 33] width 105 height 30
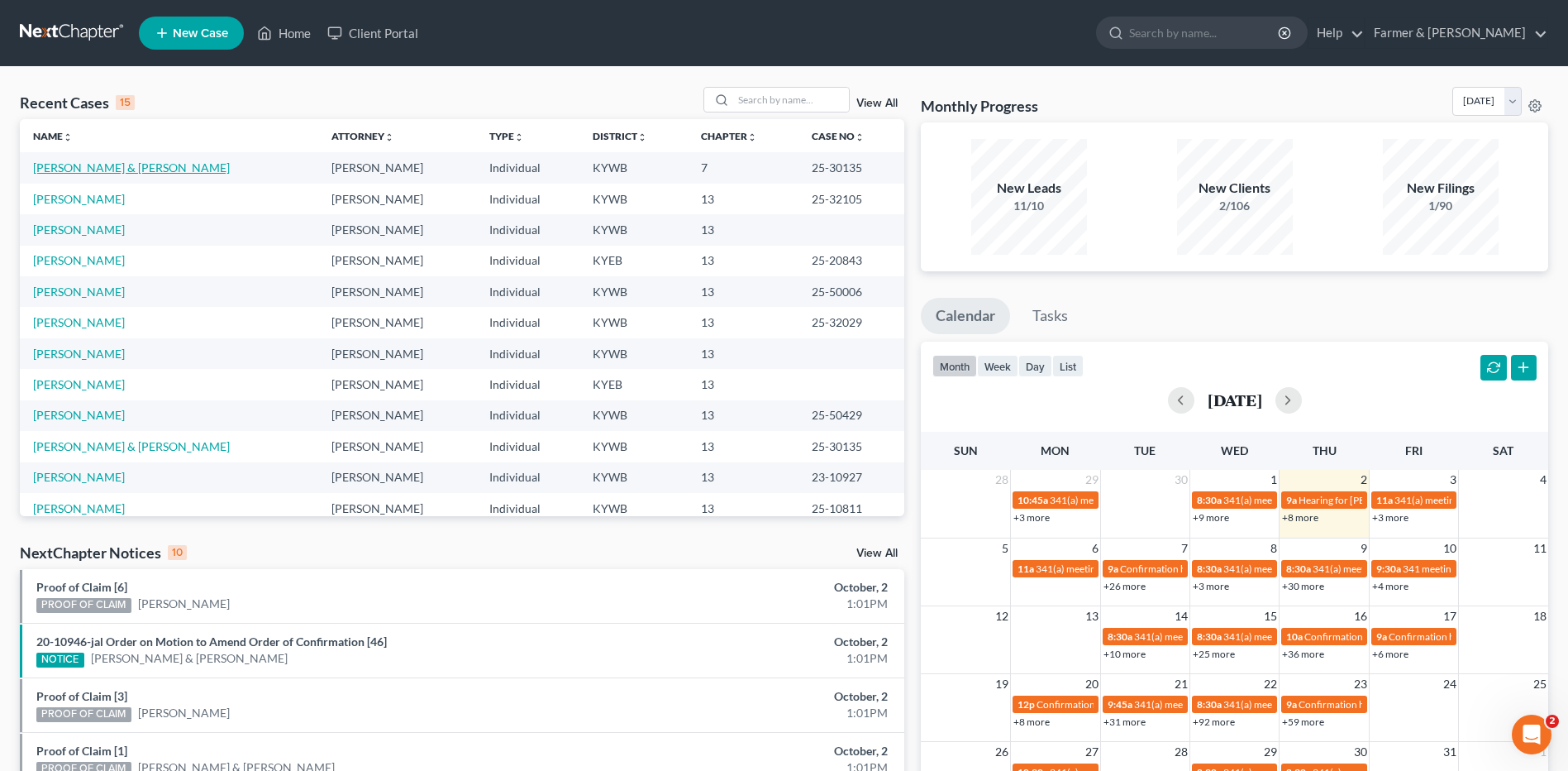
click at [125, 173] on link "[PERSON_NAME] & [PERSON_NAME]" at bounding box center [131, 167] width 197 height 14
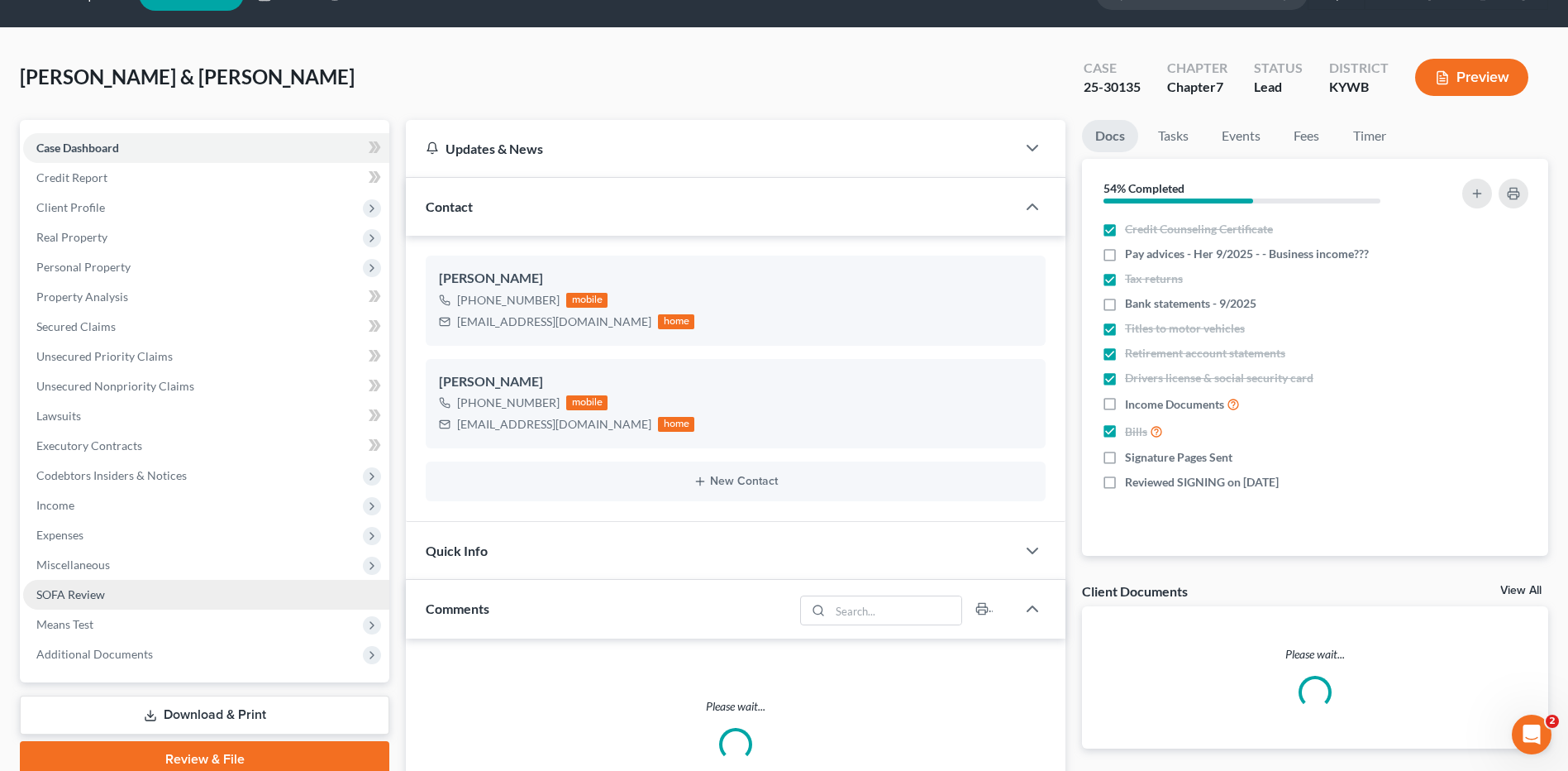
scroll to position [108, 0]
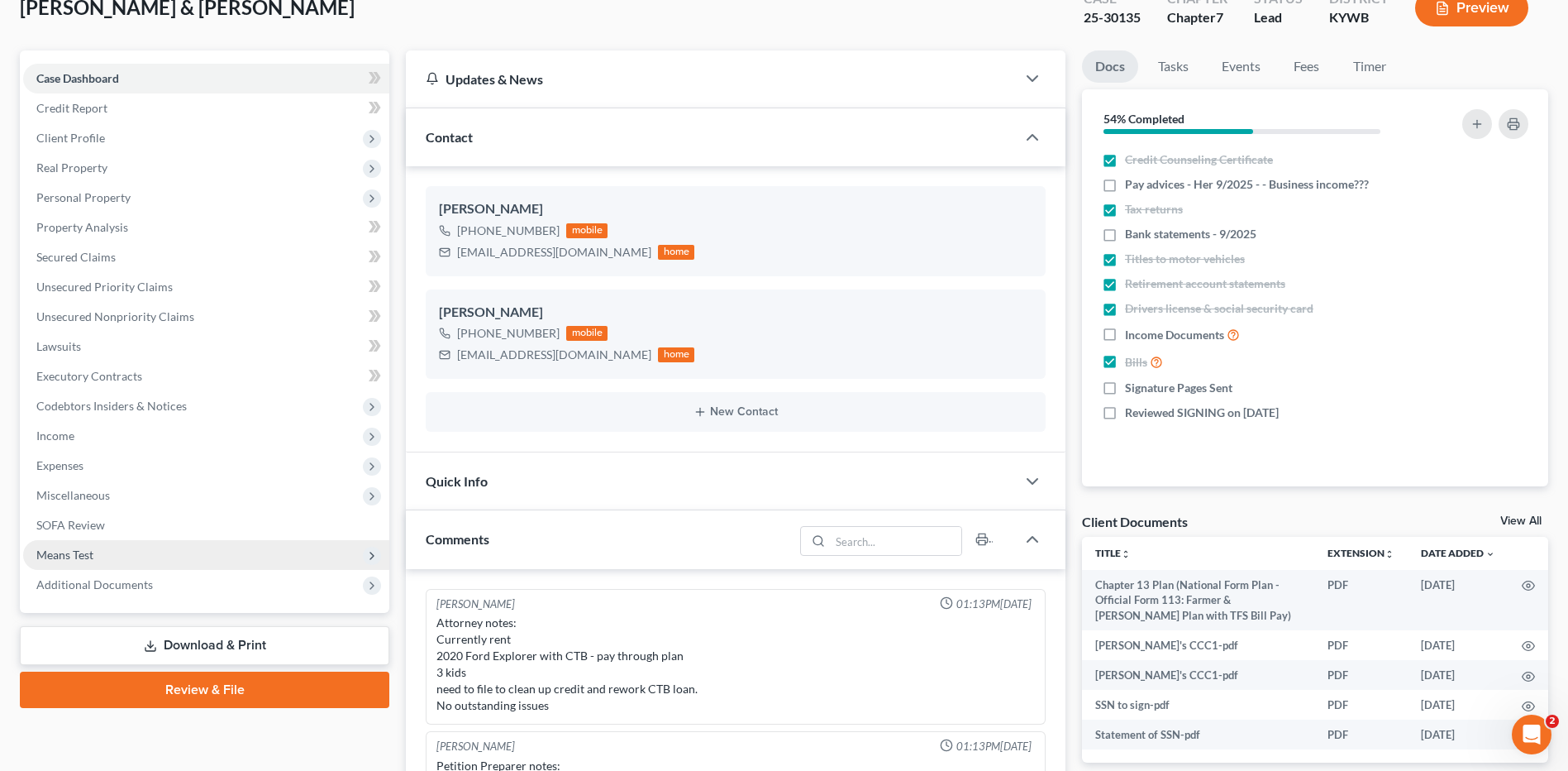
click at [107, 553] on span "Means Test" at bounding box center [206, 555] width 366 height 30
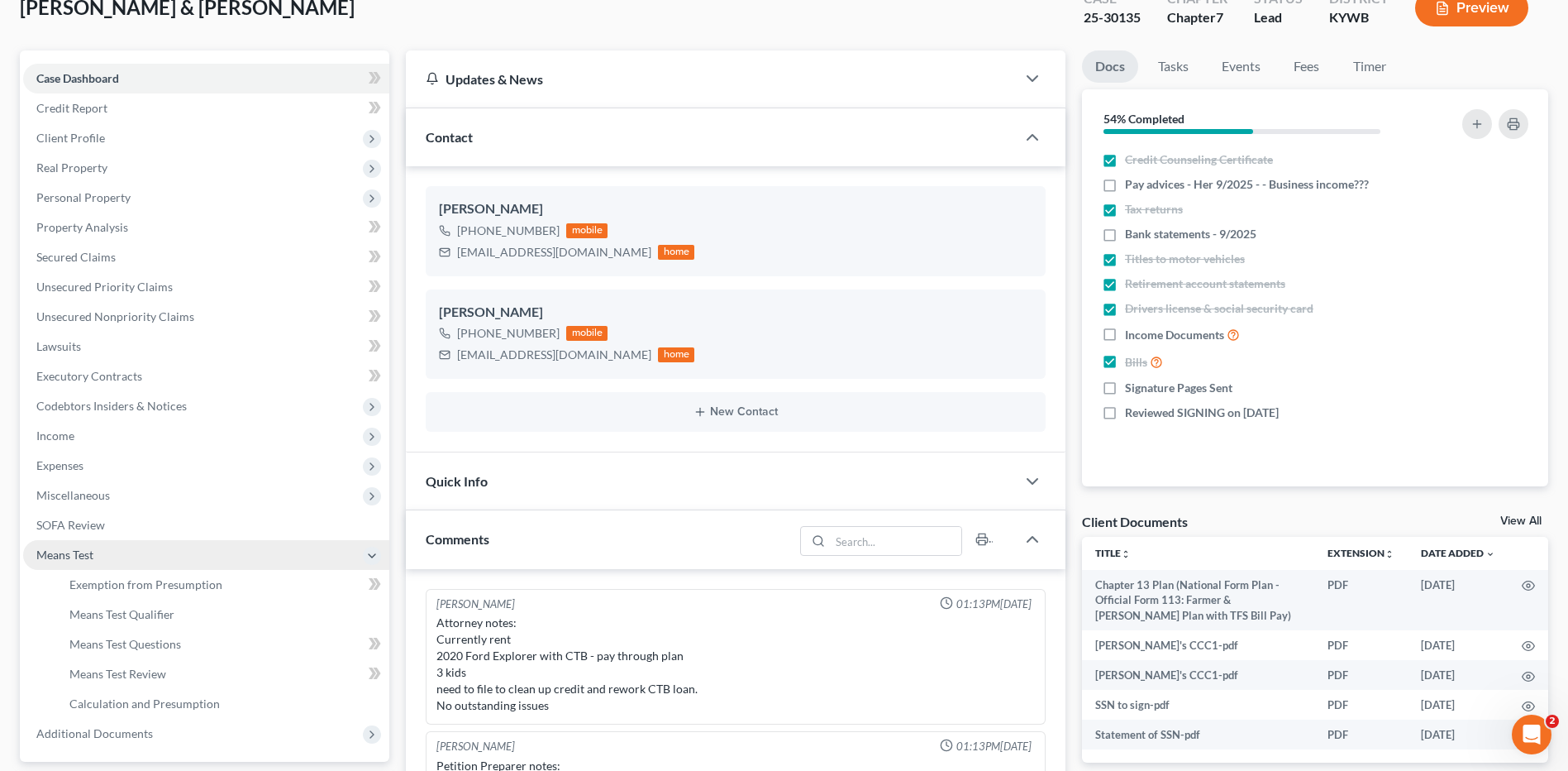
scroll to position [481, 0]
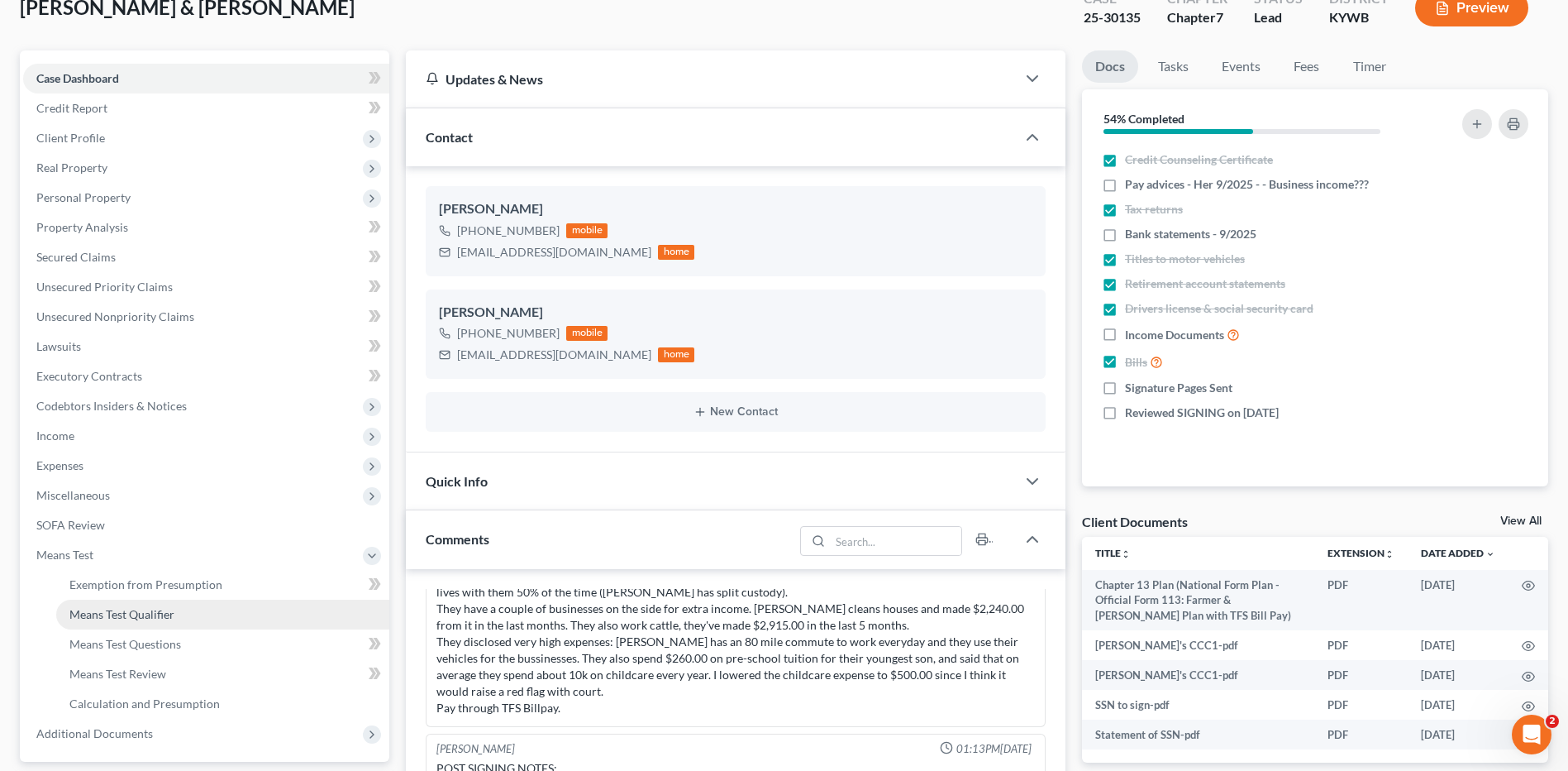
click at [119, 612] on span "Means Test Qualifier" at bounding box center [122, 614] width 105 height 14
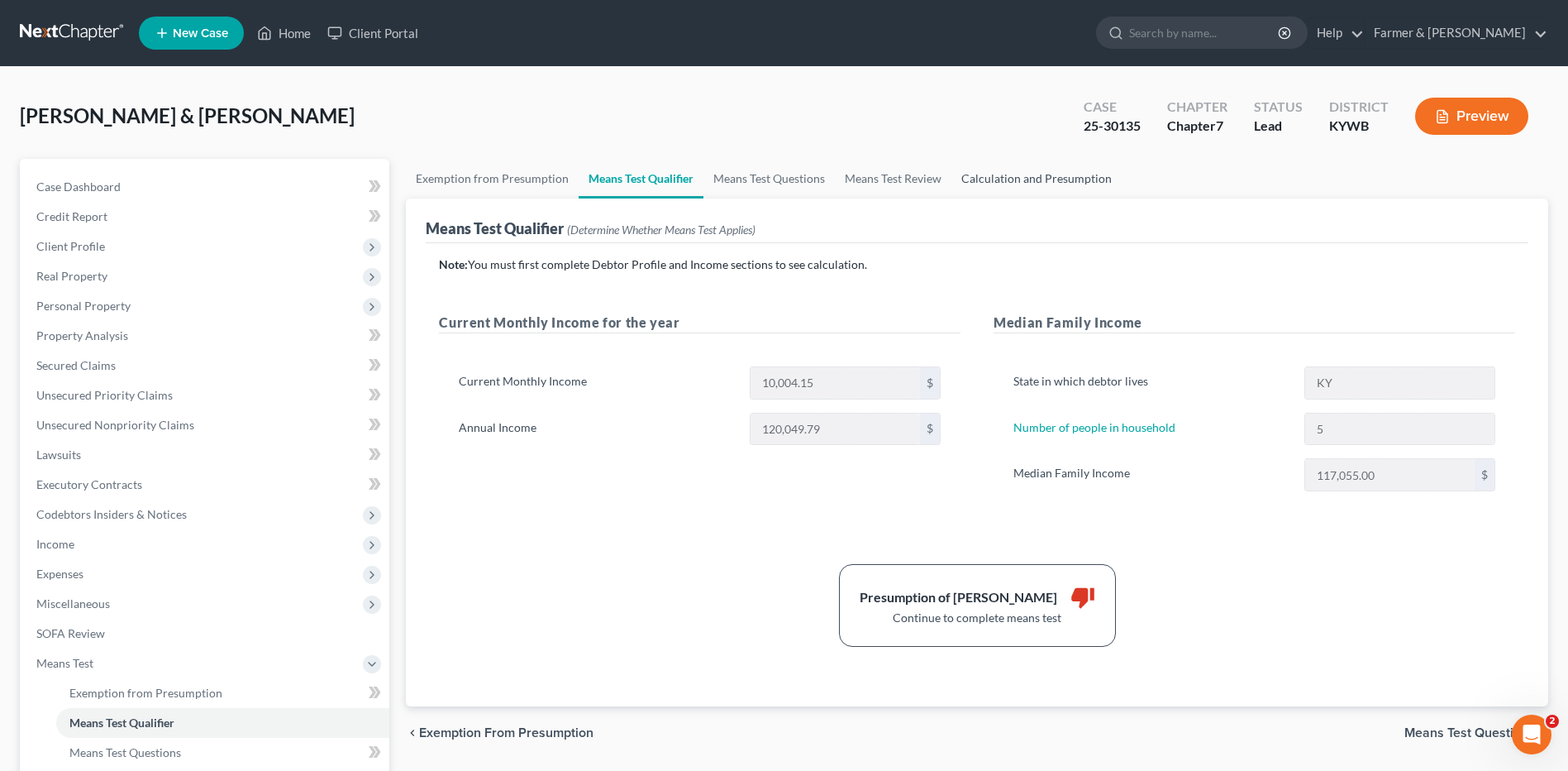
click at [1046, 180] on link "Calculation and Presumption" at bounding box center [1036, 179] width 170 height 40
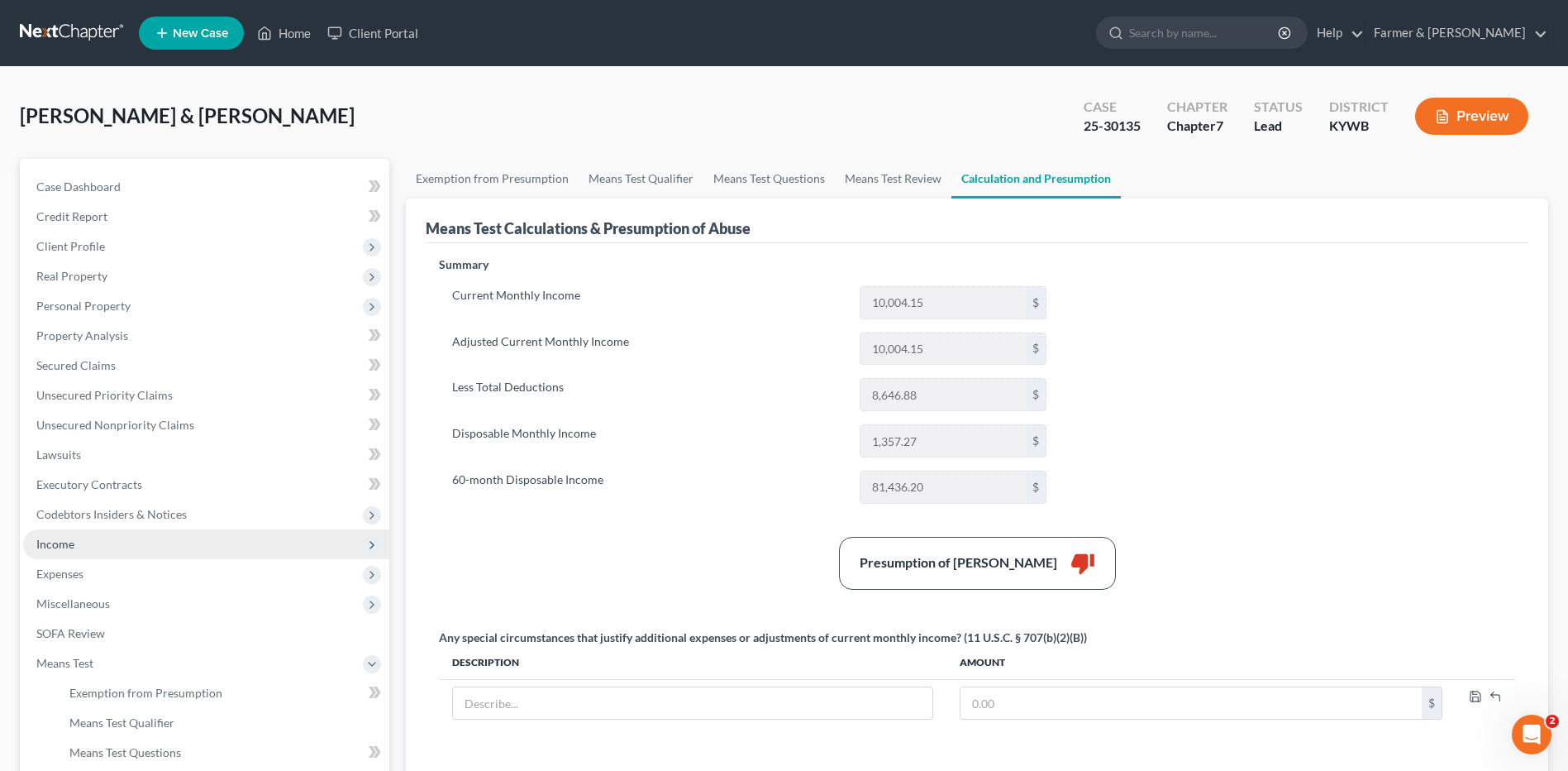
click at [115, 544] on span "Income" at bounding box center [206, 544] width 366 height 30
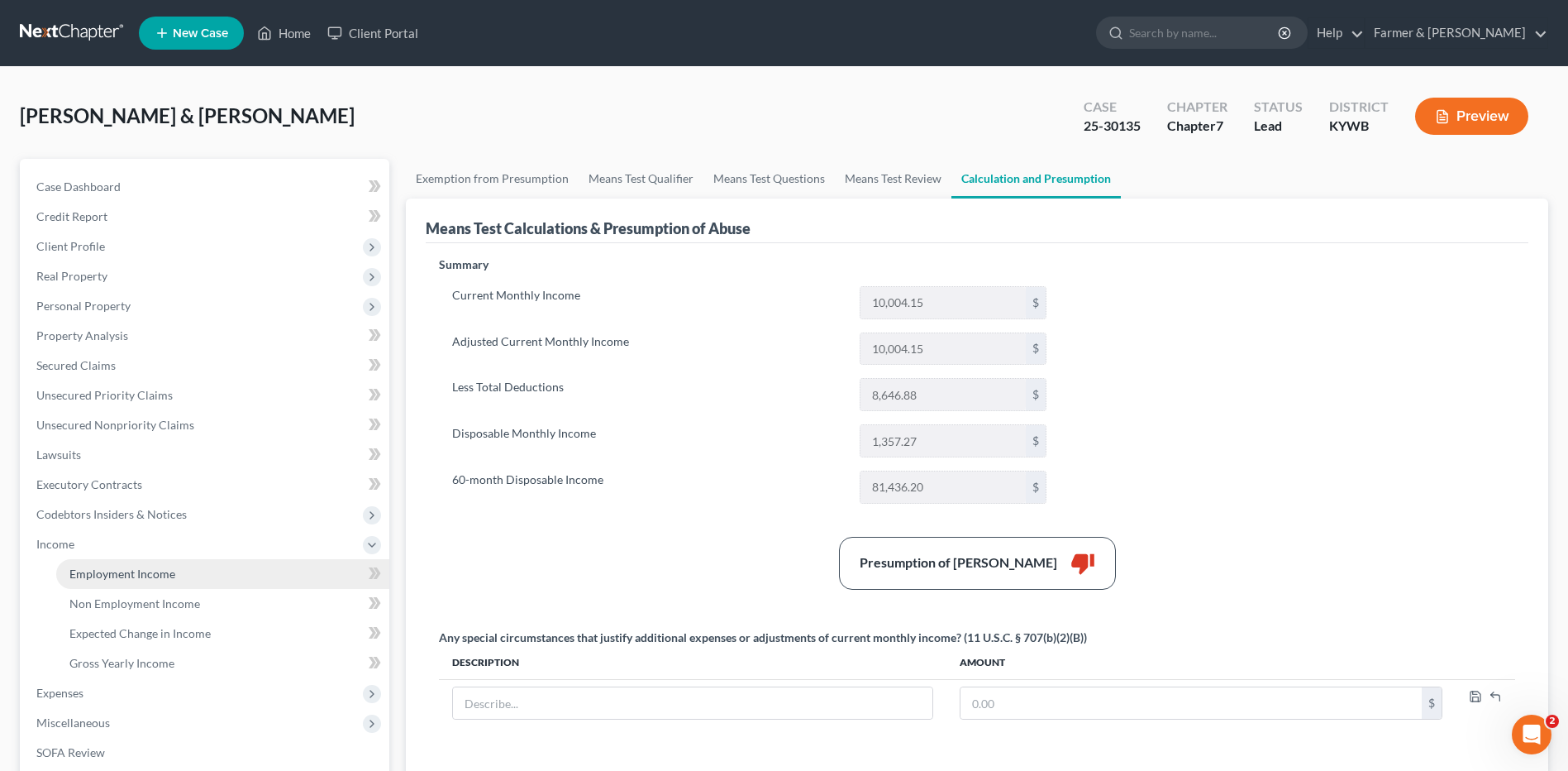
click at [131, 581] on link "Employment Income" at bounding box center [223, 574] width 333 height 30
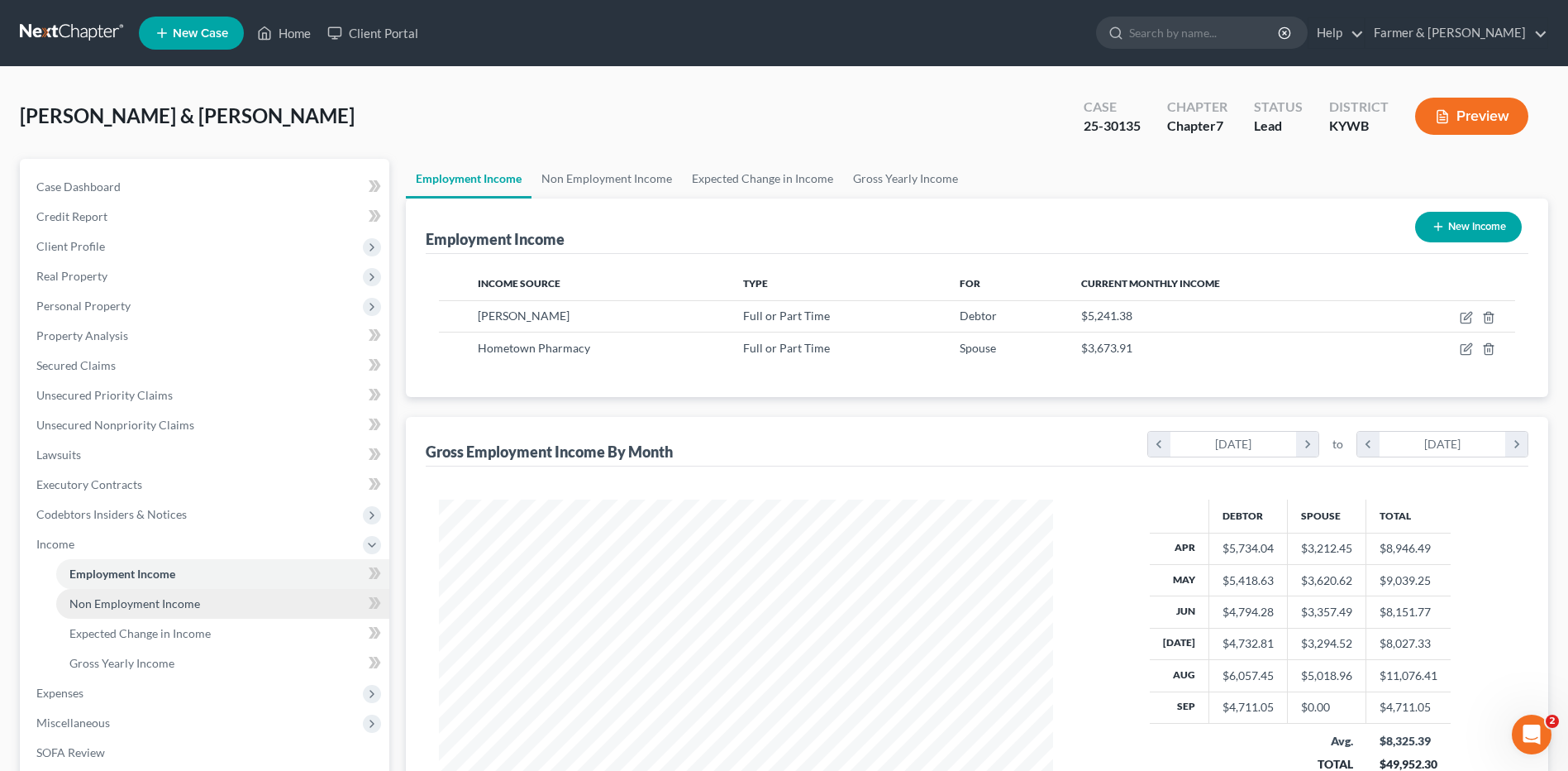
scroll to position [307, 646]
click at [217, 589] on link "Non Employment Income" at bounding box center [223, 604] width 333 height 30
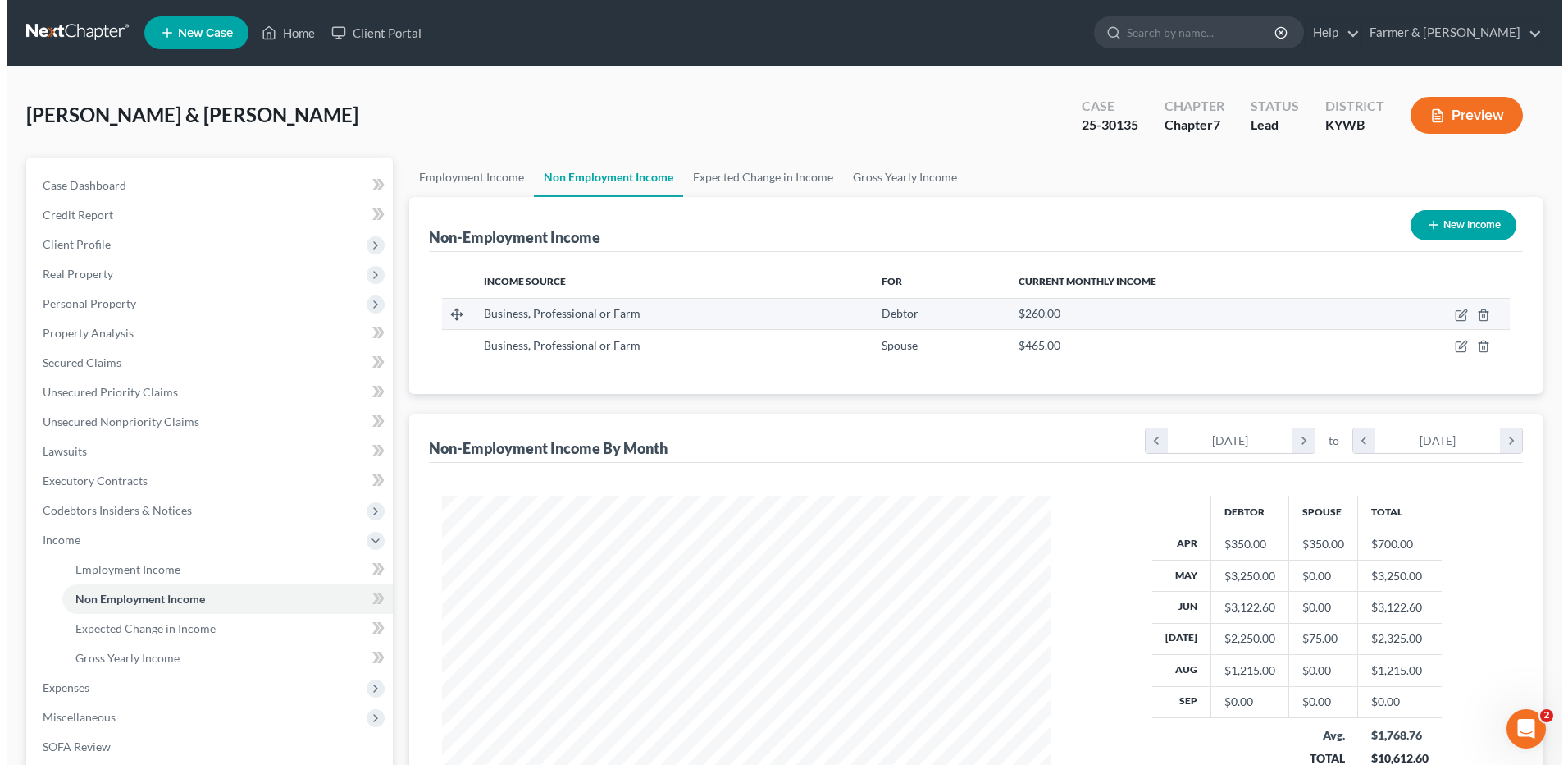
scroll to position [304, 641]
click at [1453, 314] on icon "button" at bounding box center [1455, 315] width 13 height 13
select select "10"
select select "0"
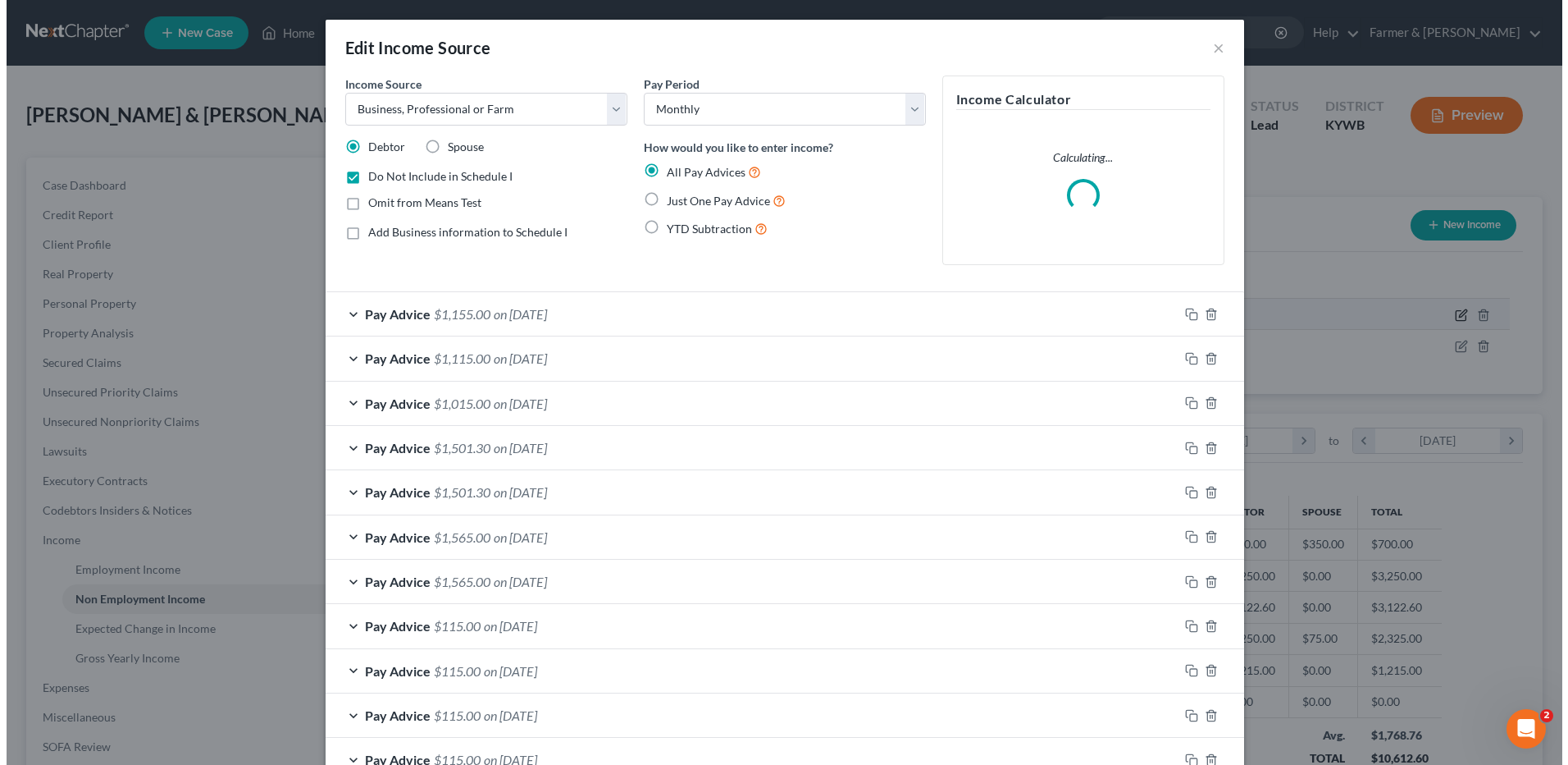
scroll to position [307, 648]
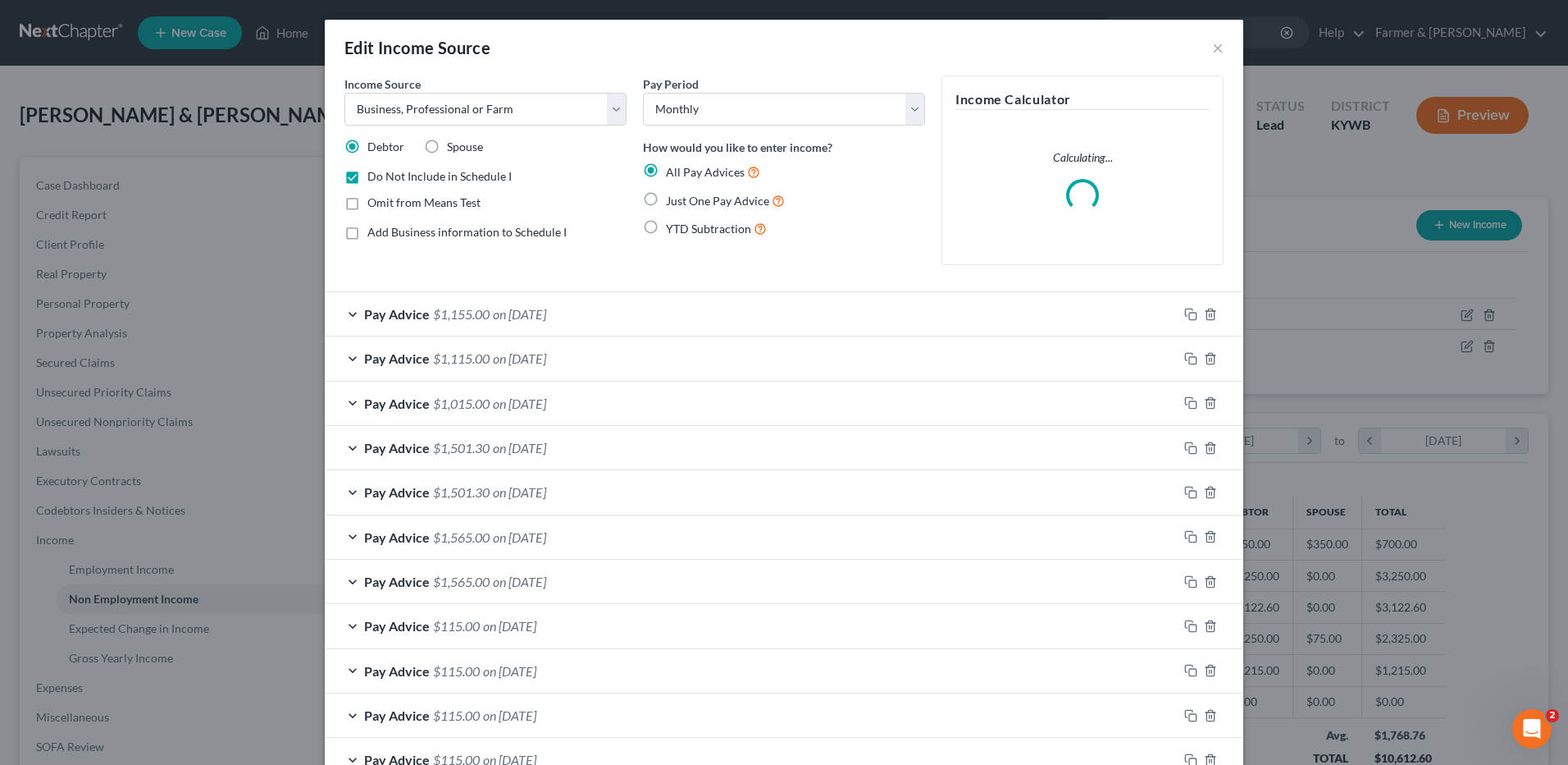
click at [367, 204] on label "Omit from Means Test" at bounding box center [424, 203] width 113 height 16
click at [374, 204] on input "Omit from Means Test" at bounding box center [379, 199] width 11 height 11
checkbox input "true"
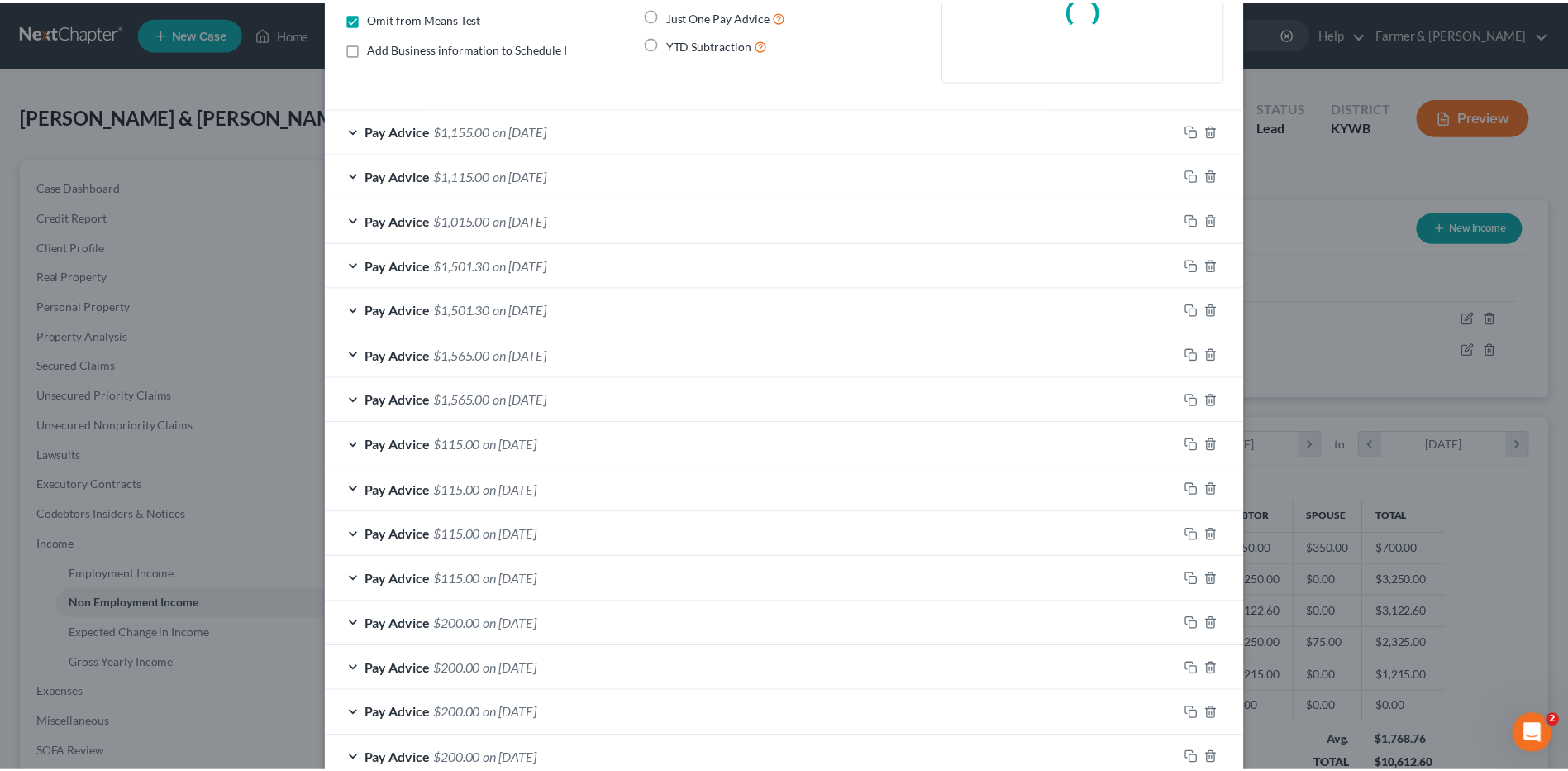
scroll to position [378, 0]
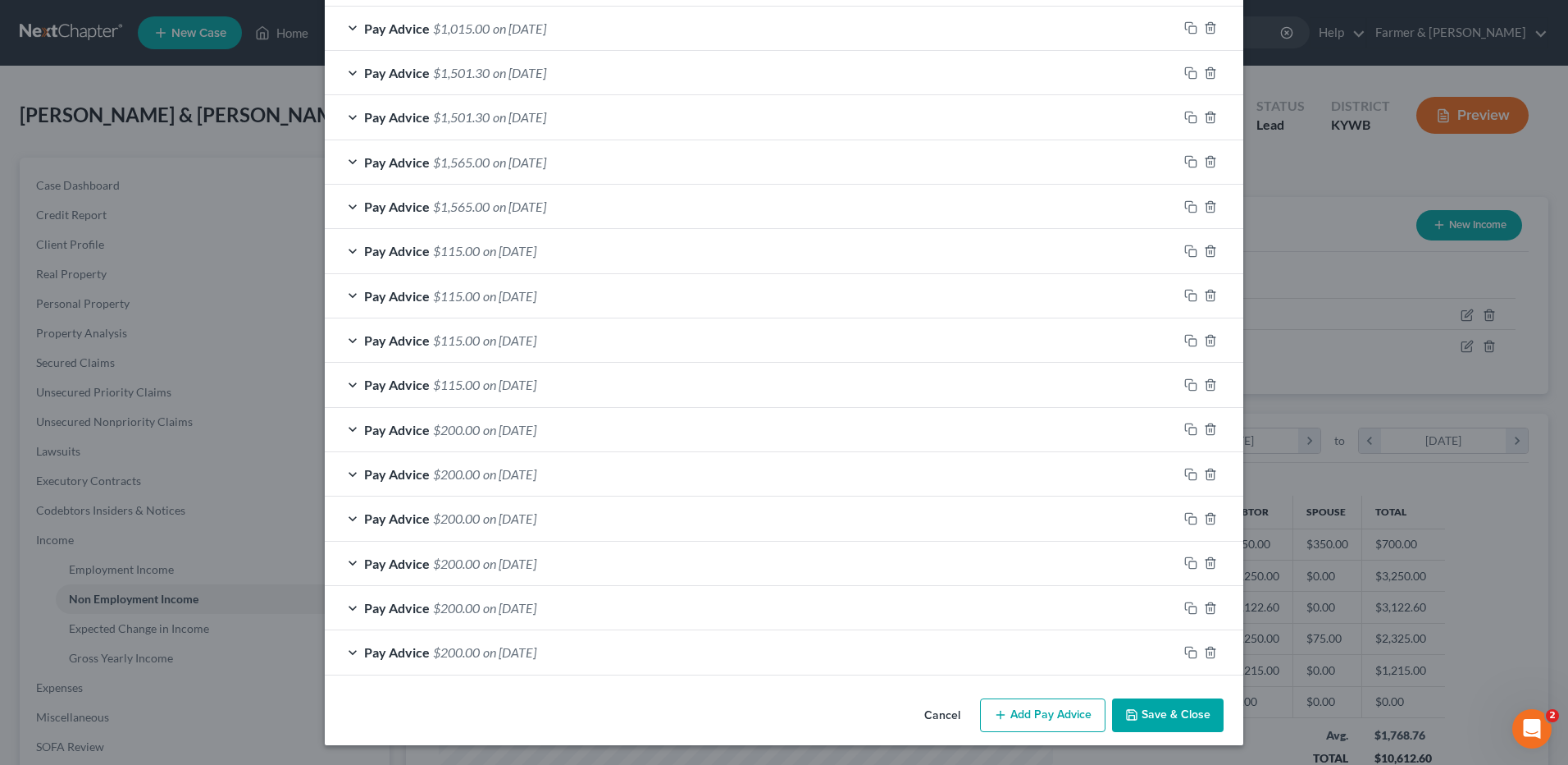
click at [1154, 712] on button "Save & Close" at bounding box center [1168, 716] width 111 height 35
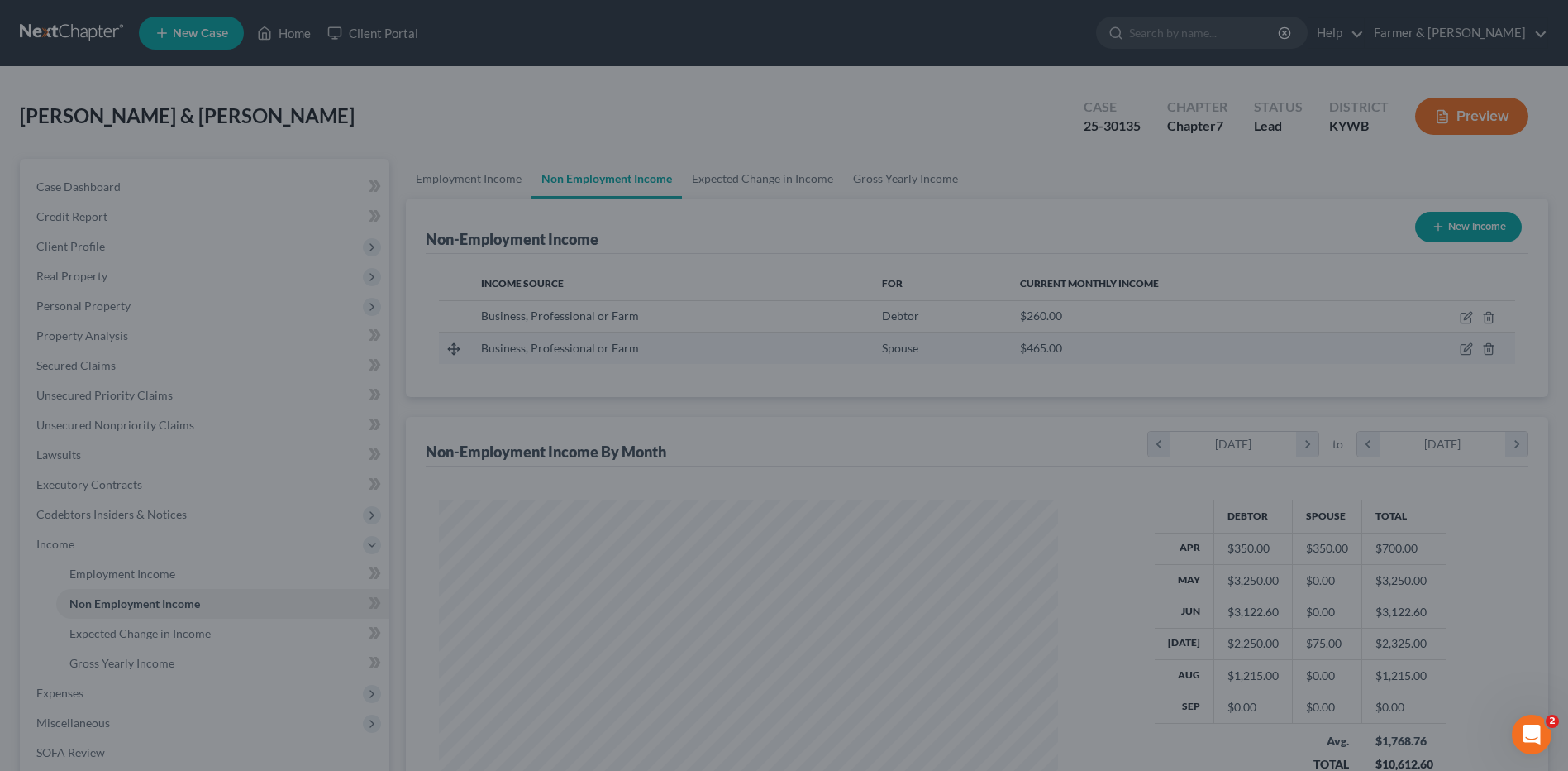
scroll to position [307, 646]
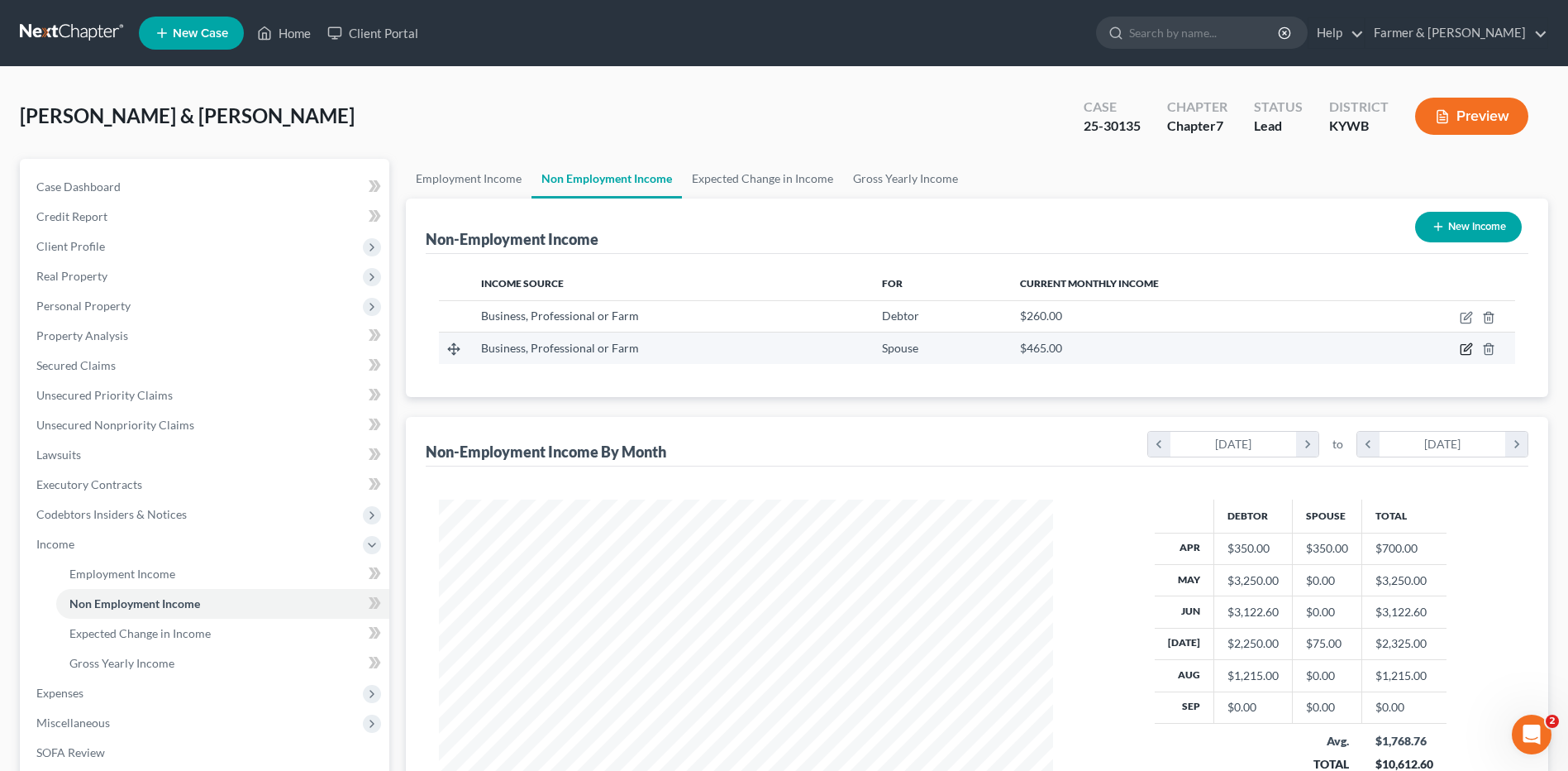
click at [1468, 346] on icon "button" at bounding box center [1467, 349] width 13 height 13
select select "10"
select select "0"
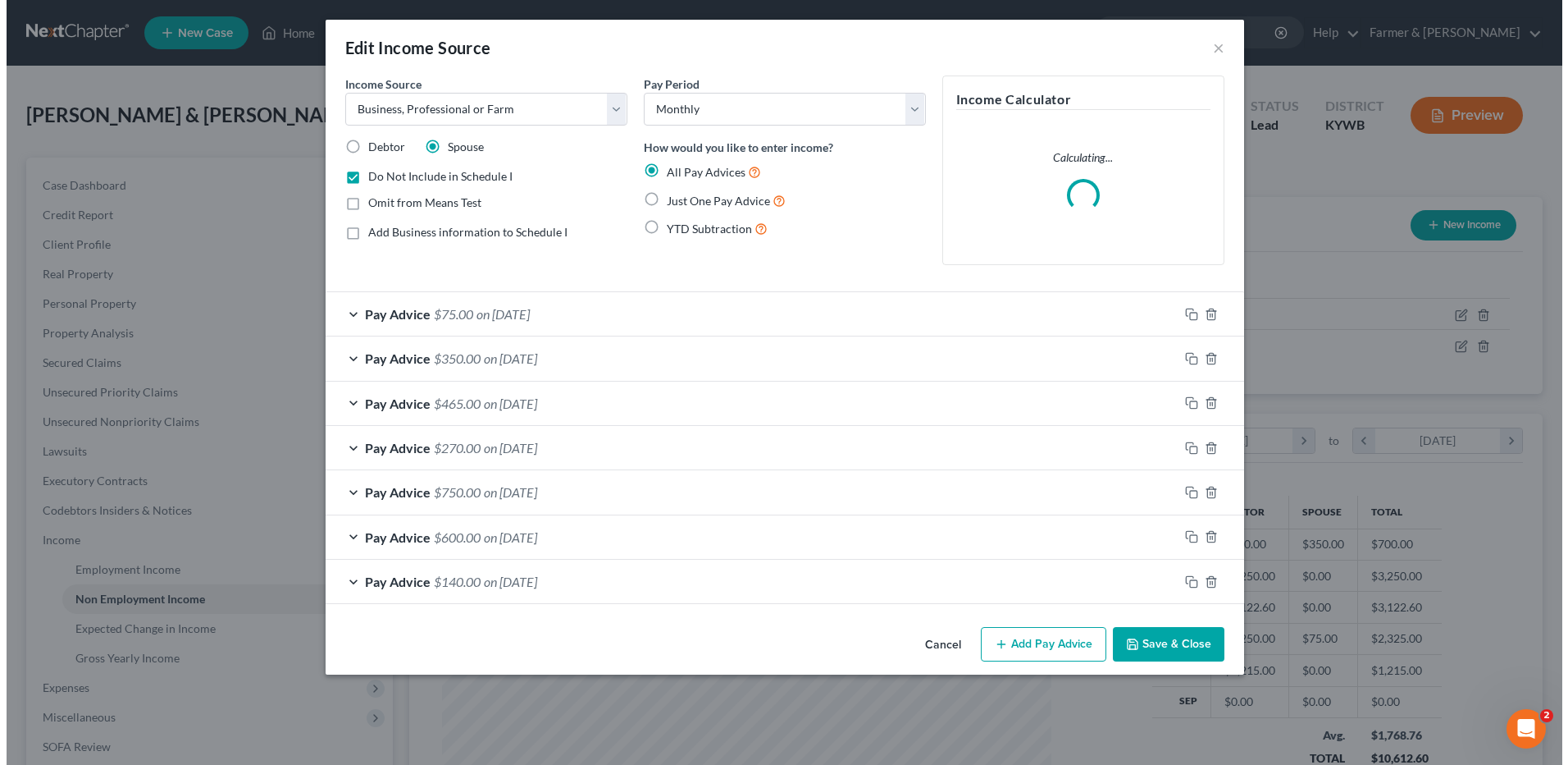
scroll to position [307, 648]
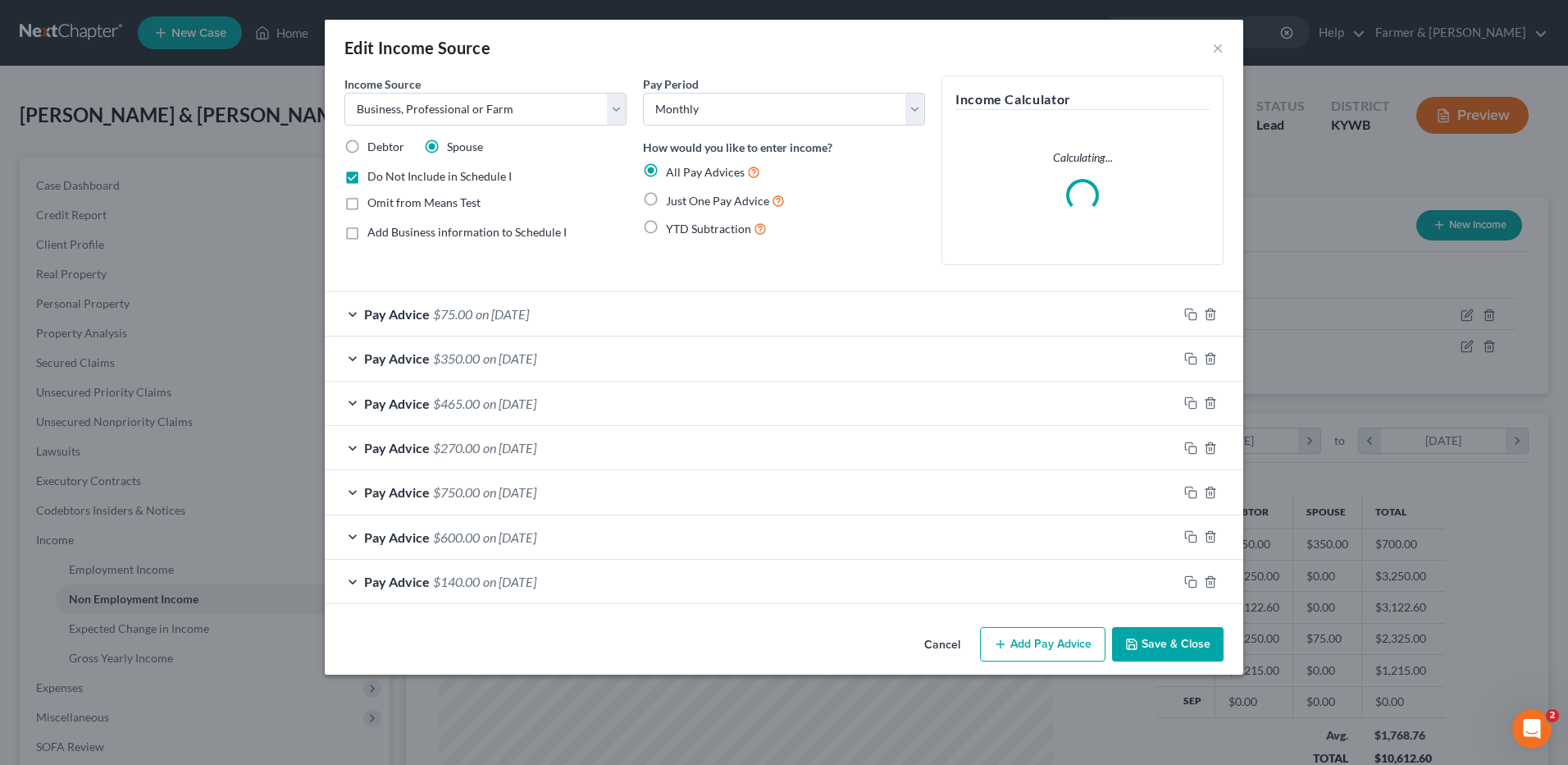
click at [367, 202] on label "Omit from Means Test" at bounding box center [424, 203] width 113 height 16
click at [374, 202] on input "Omit from Means Test" at bounding box center [379, 199] width 11 height 11
checkbox input "true"
click at [1192, 642] on button "Save & Close" at bounding box center [1168, 644] width 111 height 35
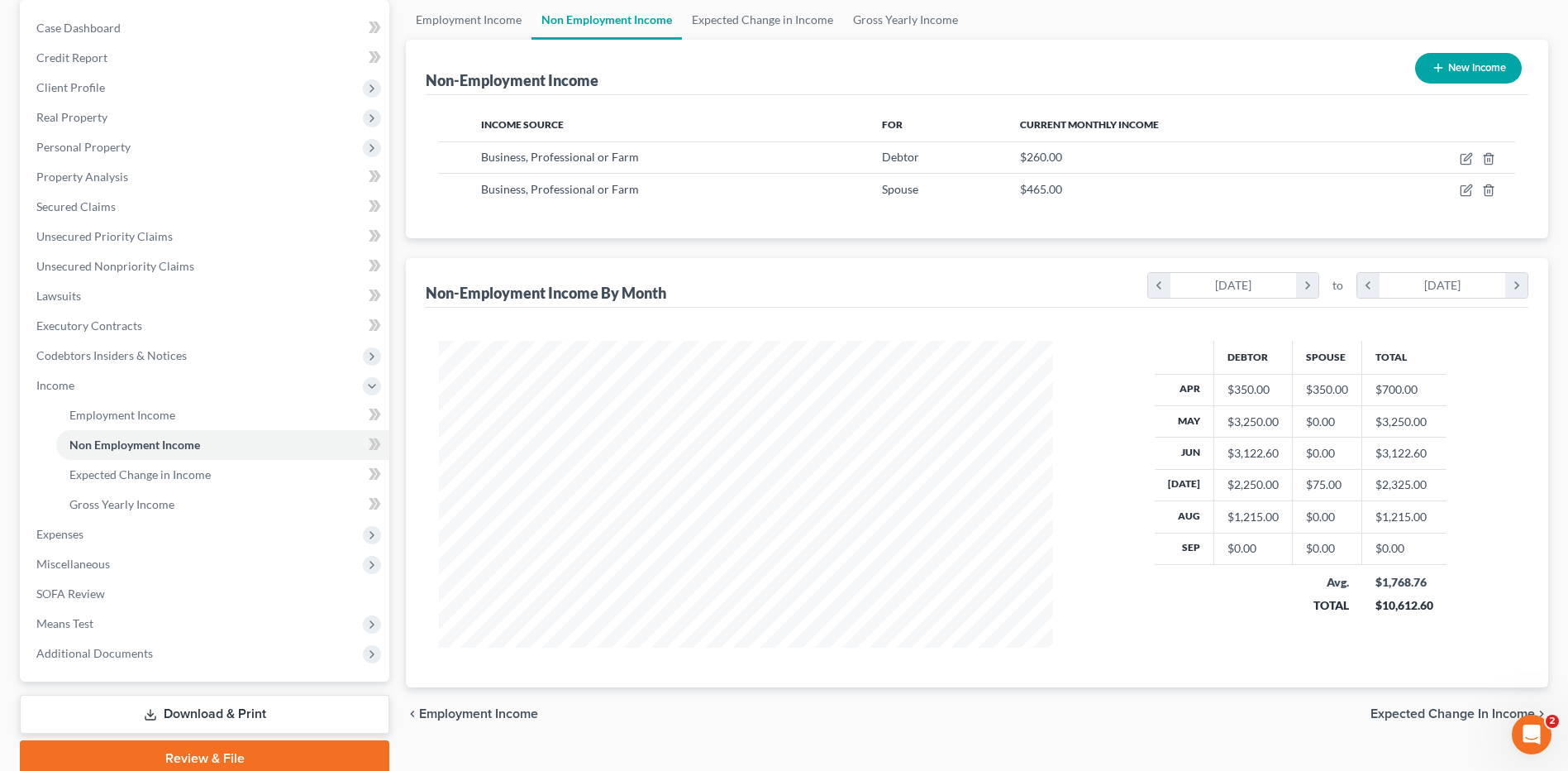
scroll to position [228, 0]
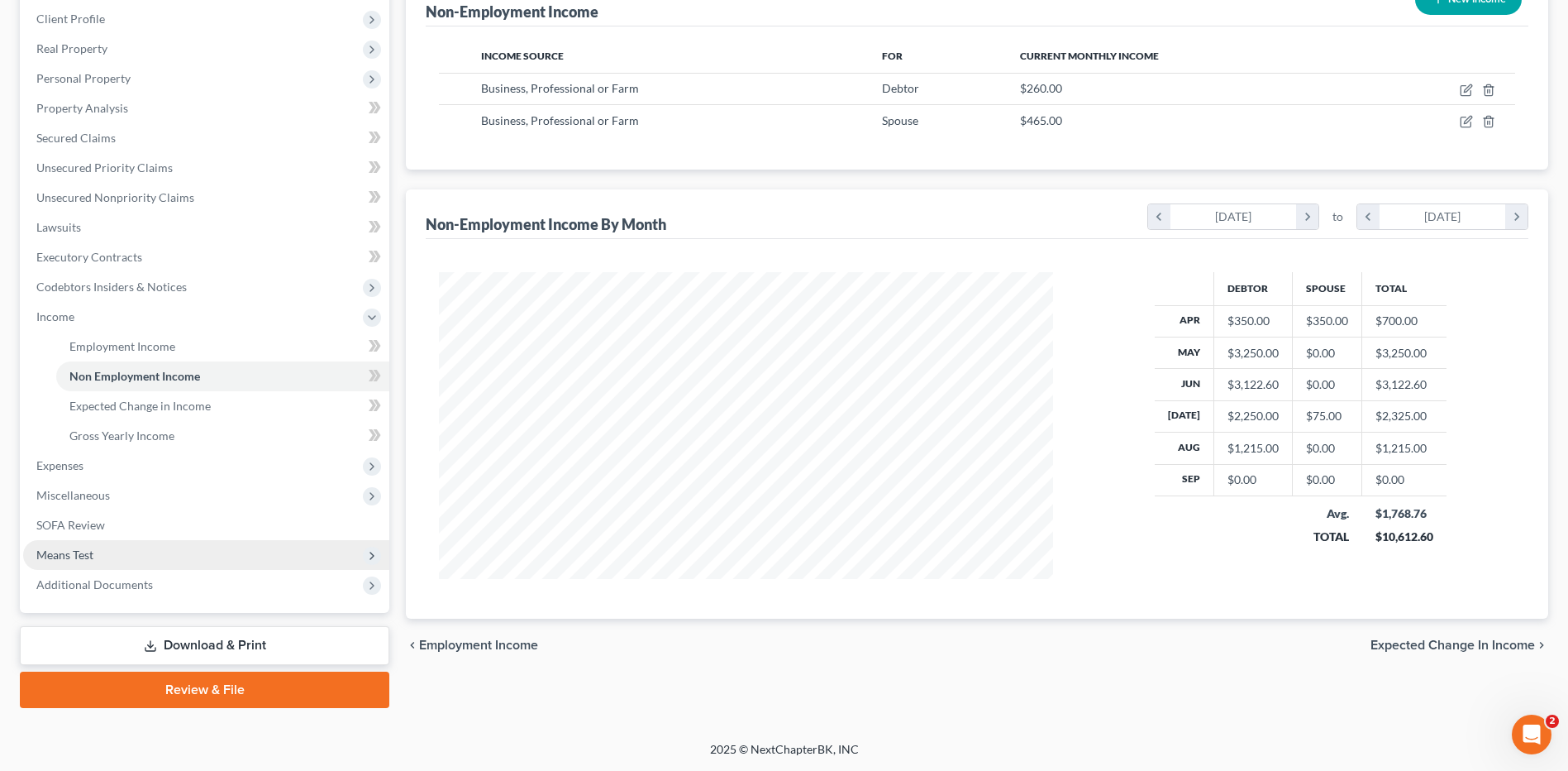
click at [97, 548] on span "Means Test" at bounding box center [206, 555] width 366 height 30
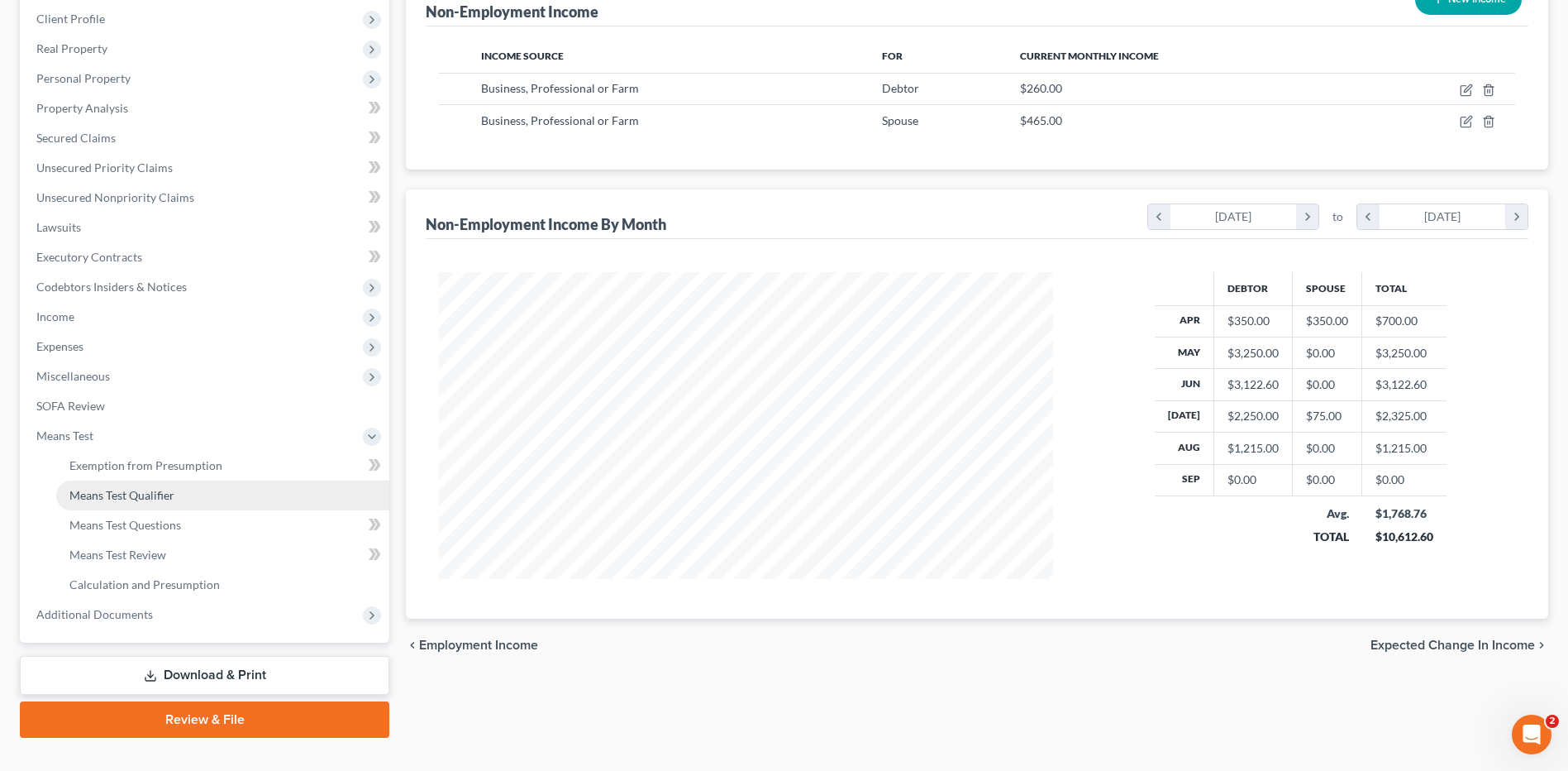
click at [142, 500] on span "Means Test Qualifier" at bounding box center [122, 494] width 105 height 14
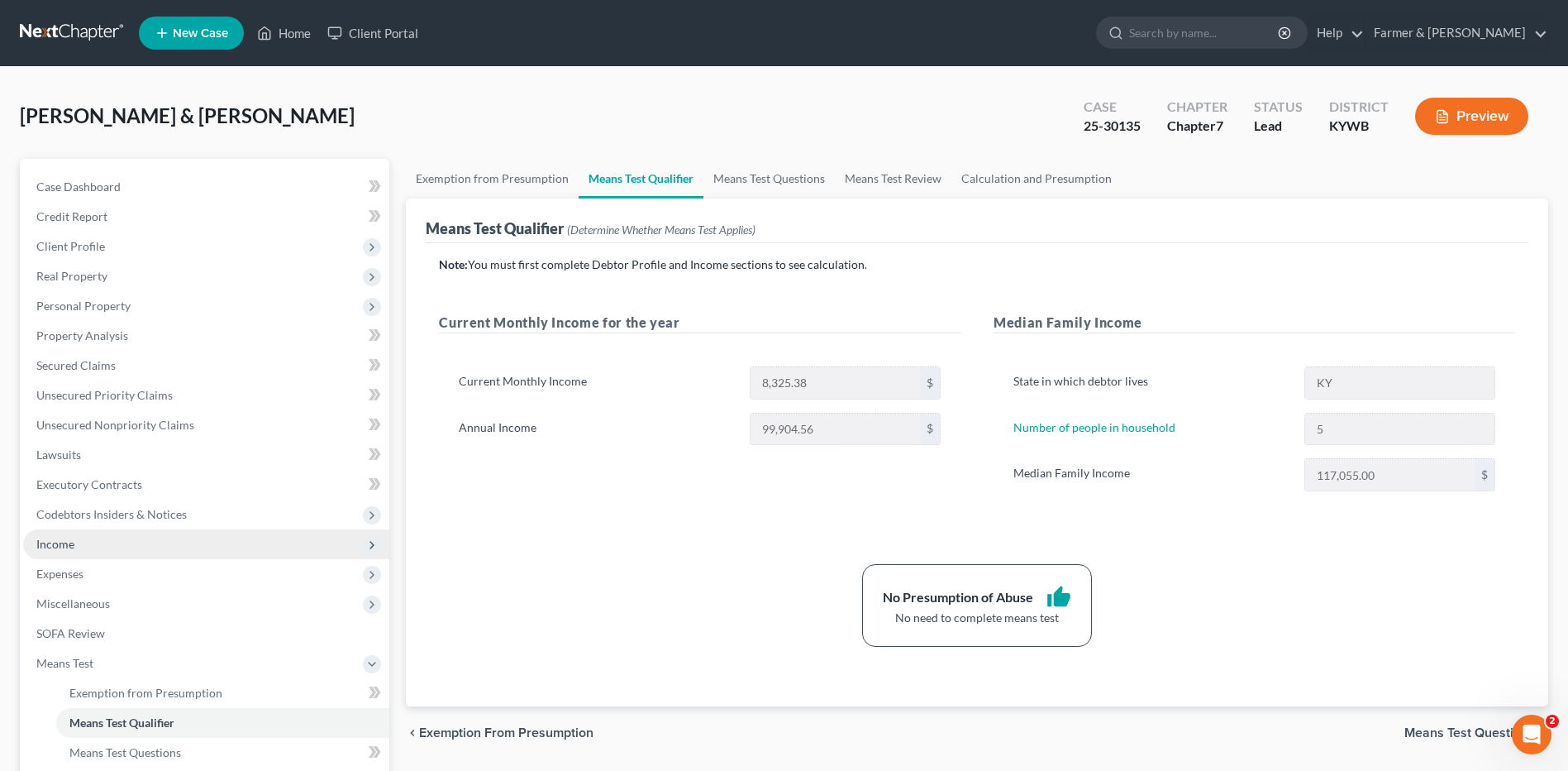
click at [164, 550] on span "Income" at bounding box center [206, 544] width 366 height 30
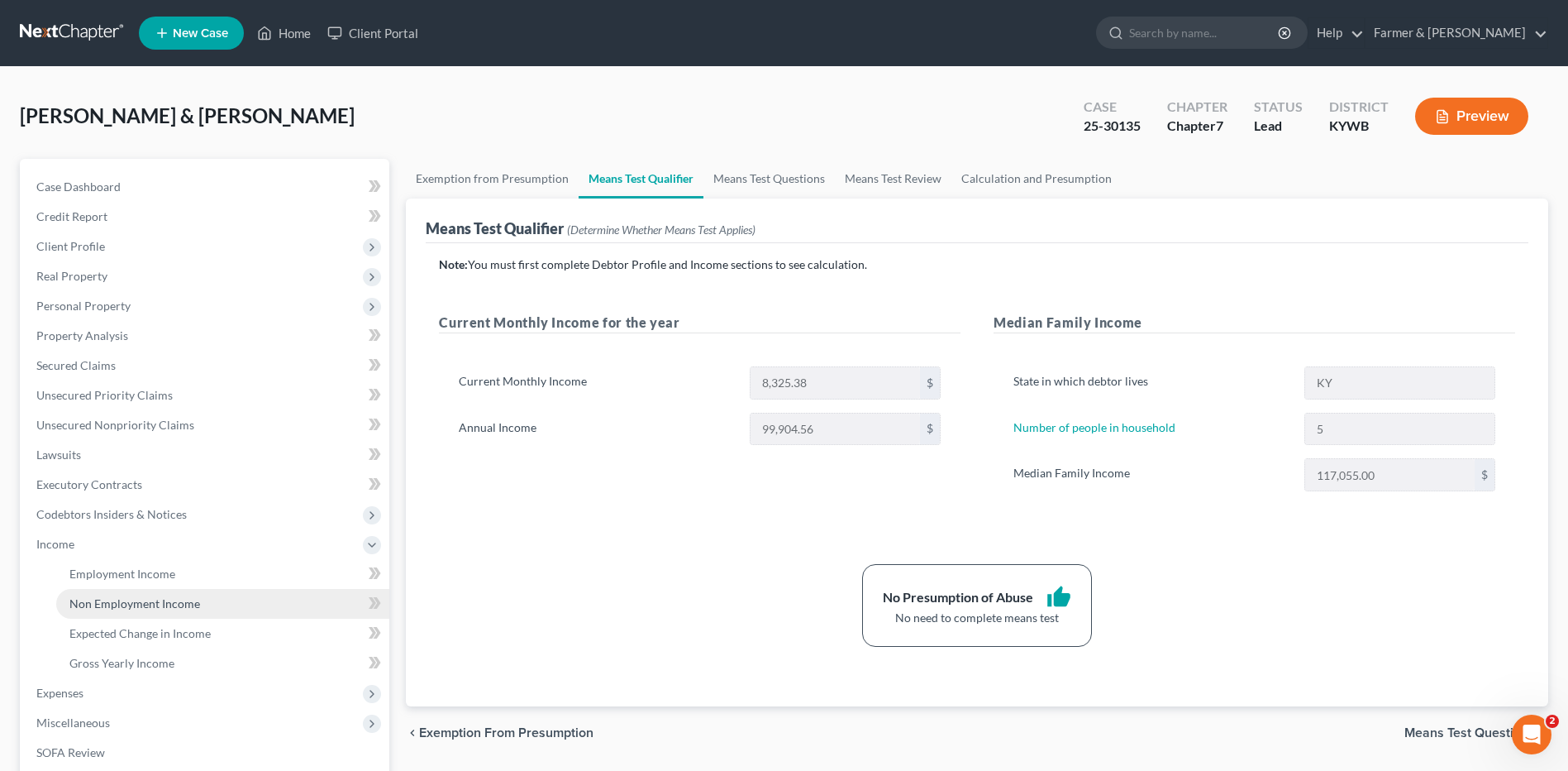
click at [182, 594] on link "Non Employment Income" at bounding box center [223, 604] width 333 height 30
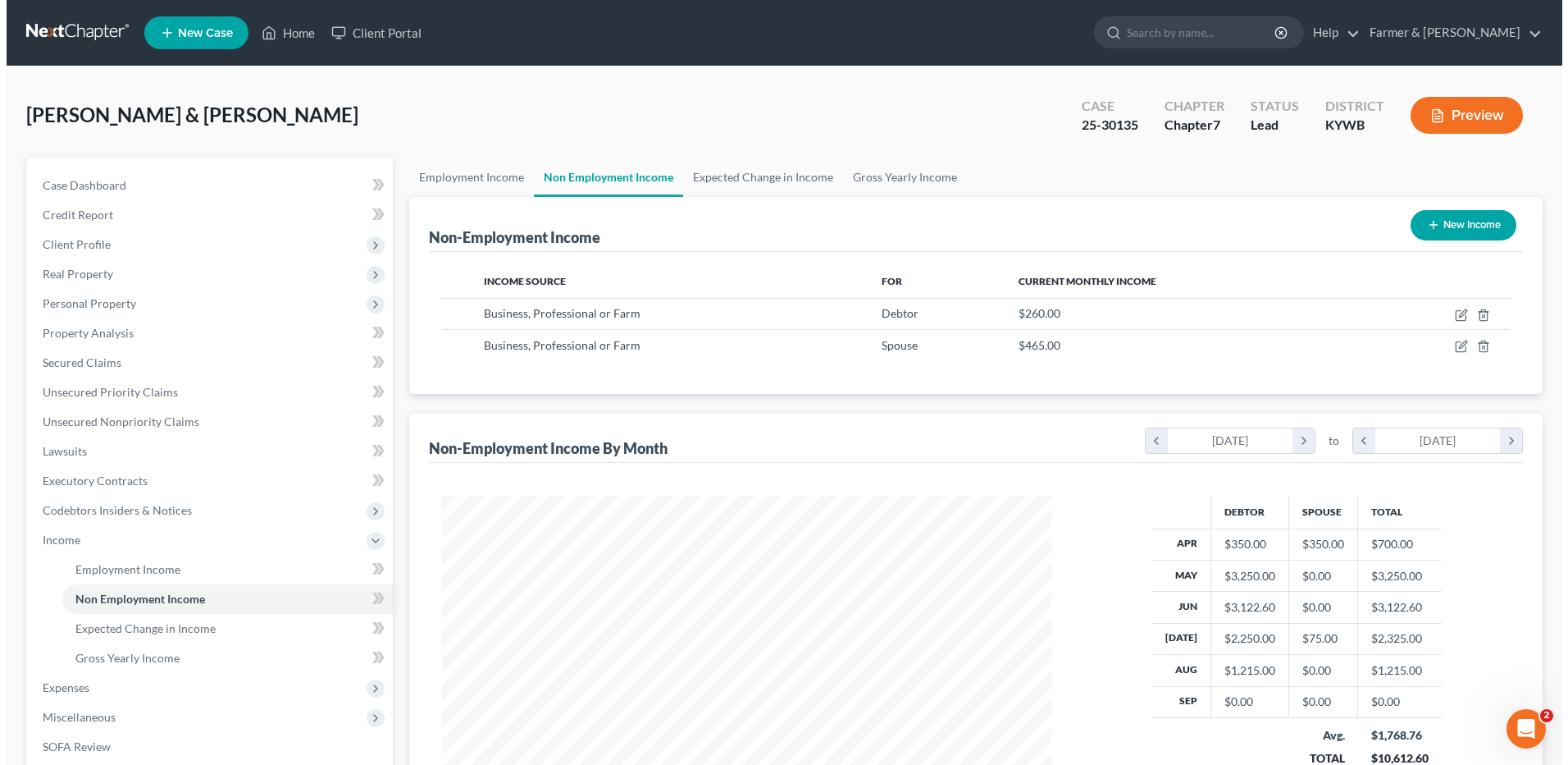
scroll to position [304, 641]
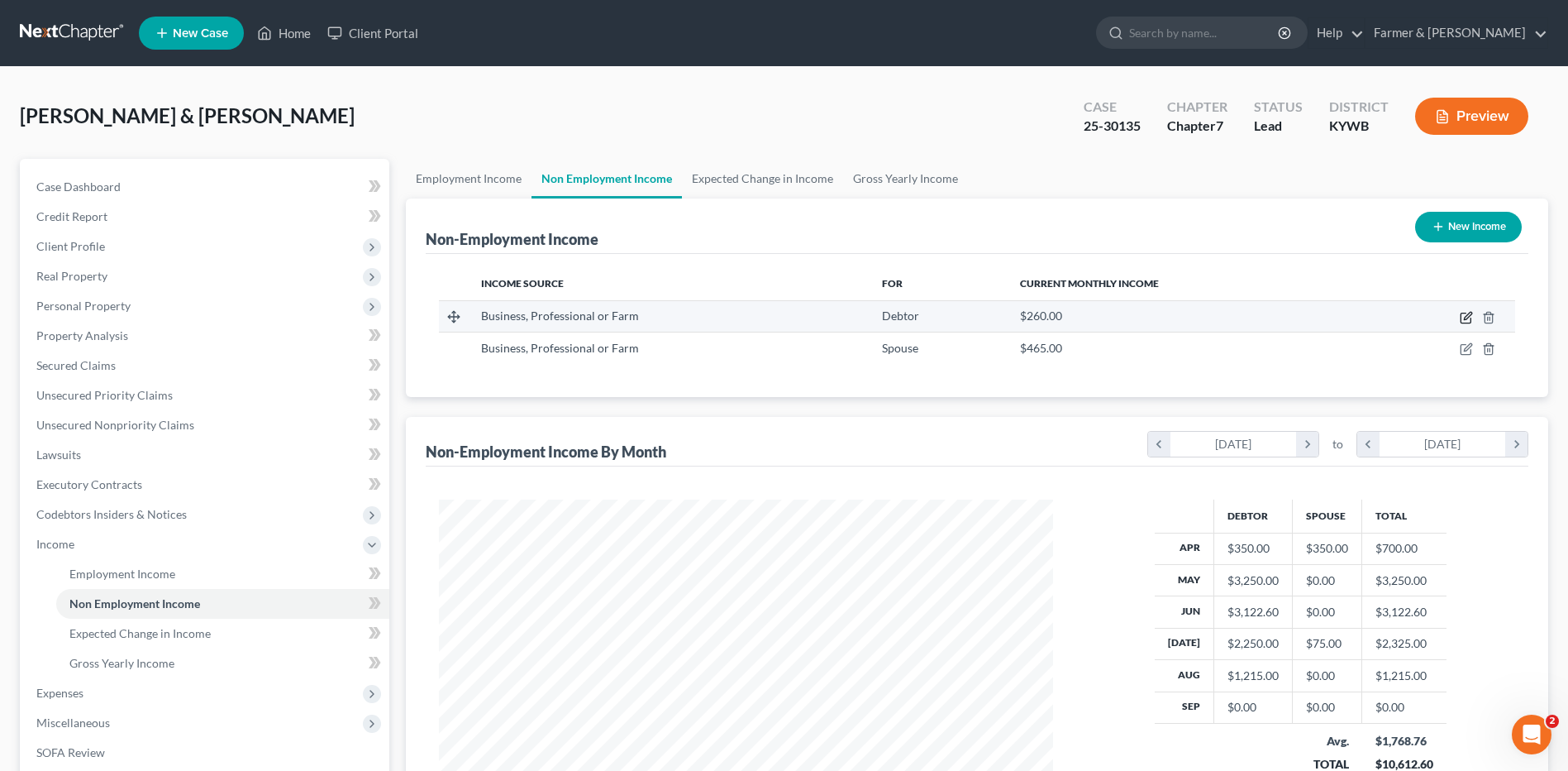
click at [1466, 317] on icon "button" at bounding box center [1468, 315] width 7 height 7
select select "10"
select select "0"
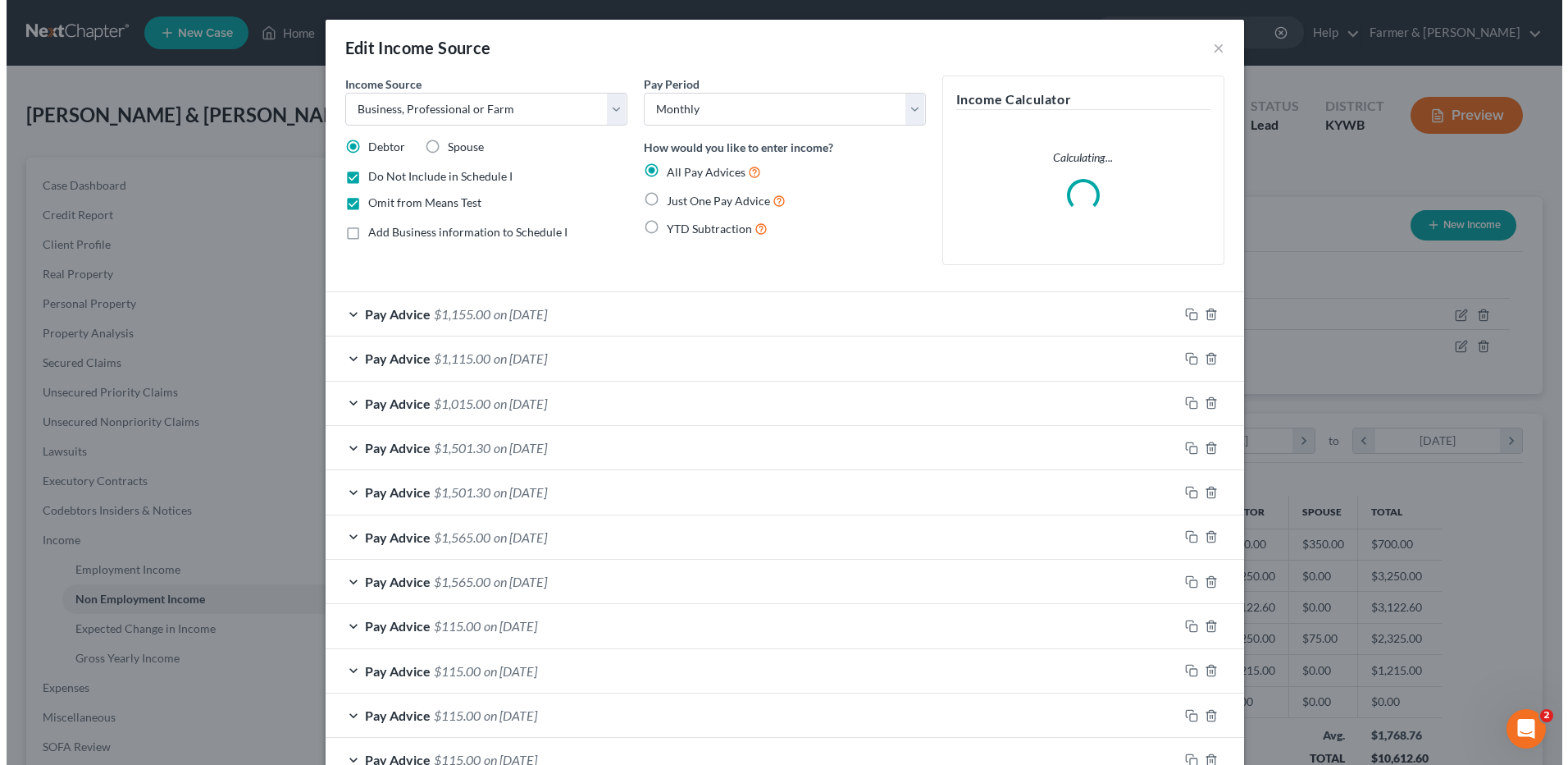
scroll to position [307, 648]
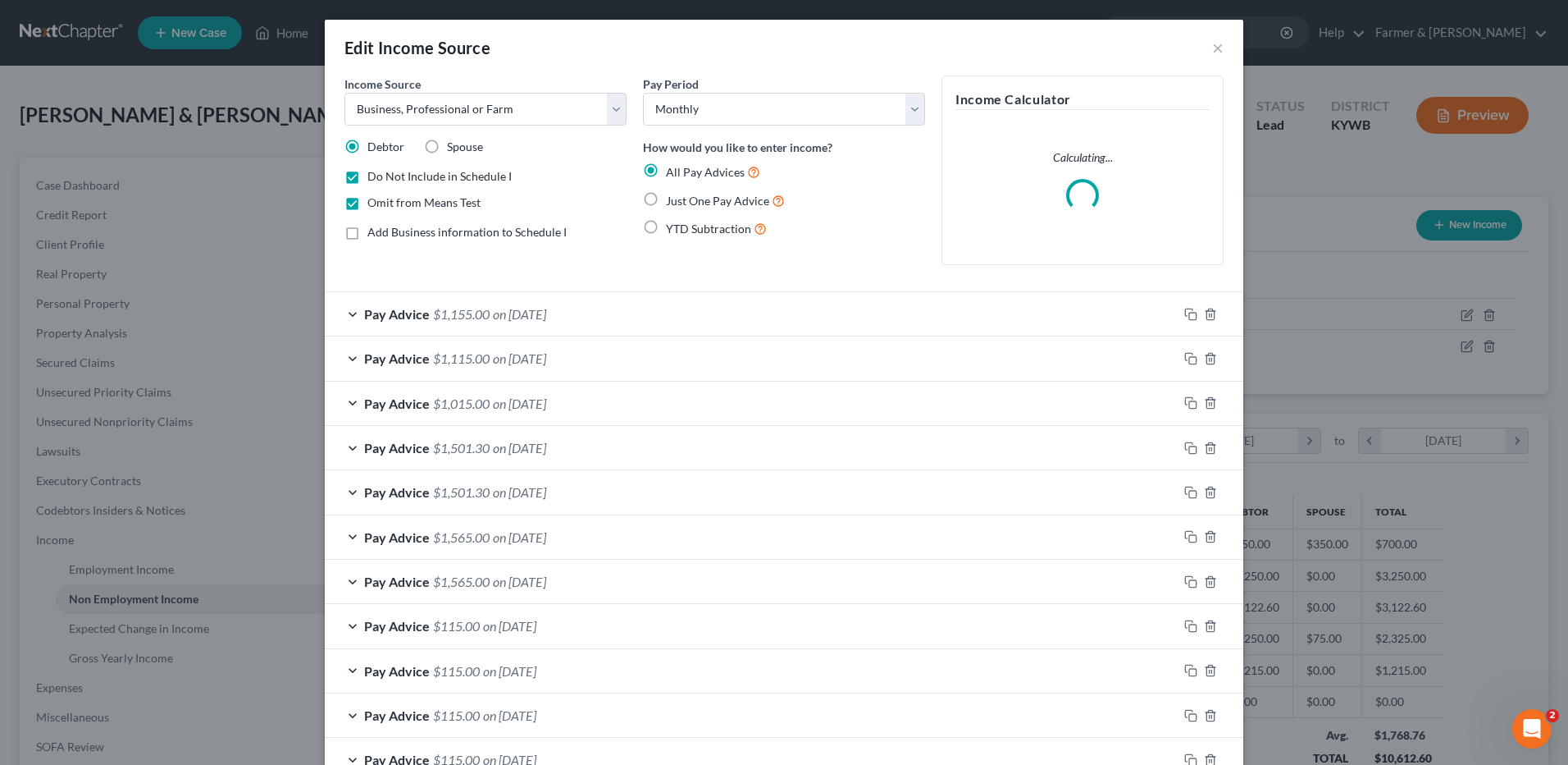
click at [367, 199] on label "Omit from Means Test" at bounding box center [424, 203] width 113 height 16
click at [374, 199] on input "Omit from Means Test" at bounding box center [379, 199] width 11 height 11
checkbox input "false"
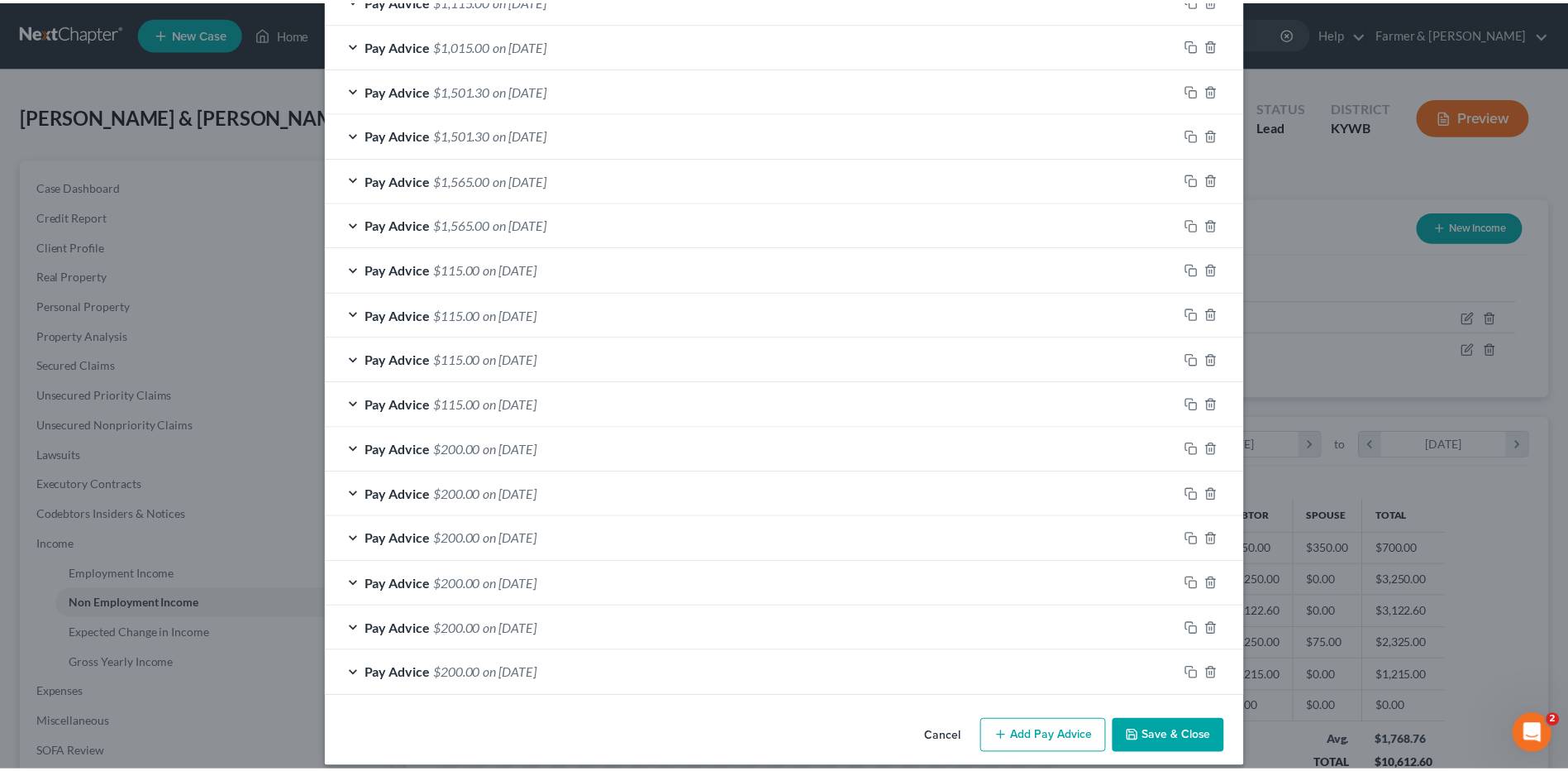
scroll to position [378, 0]
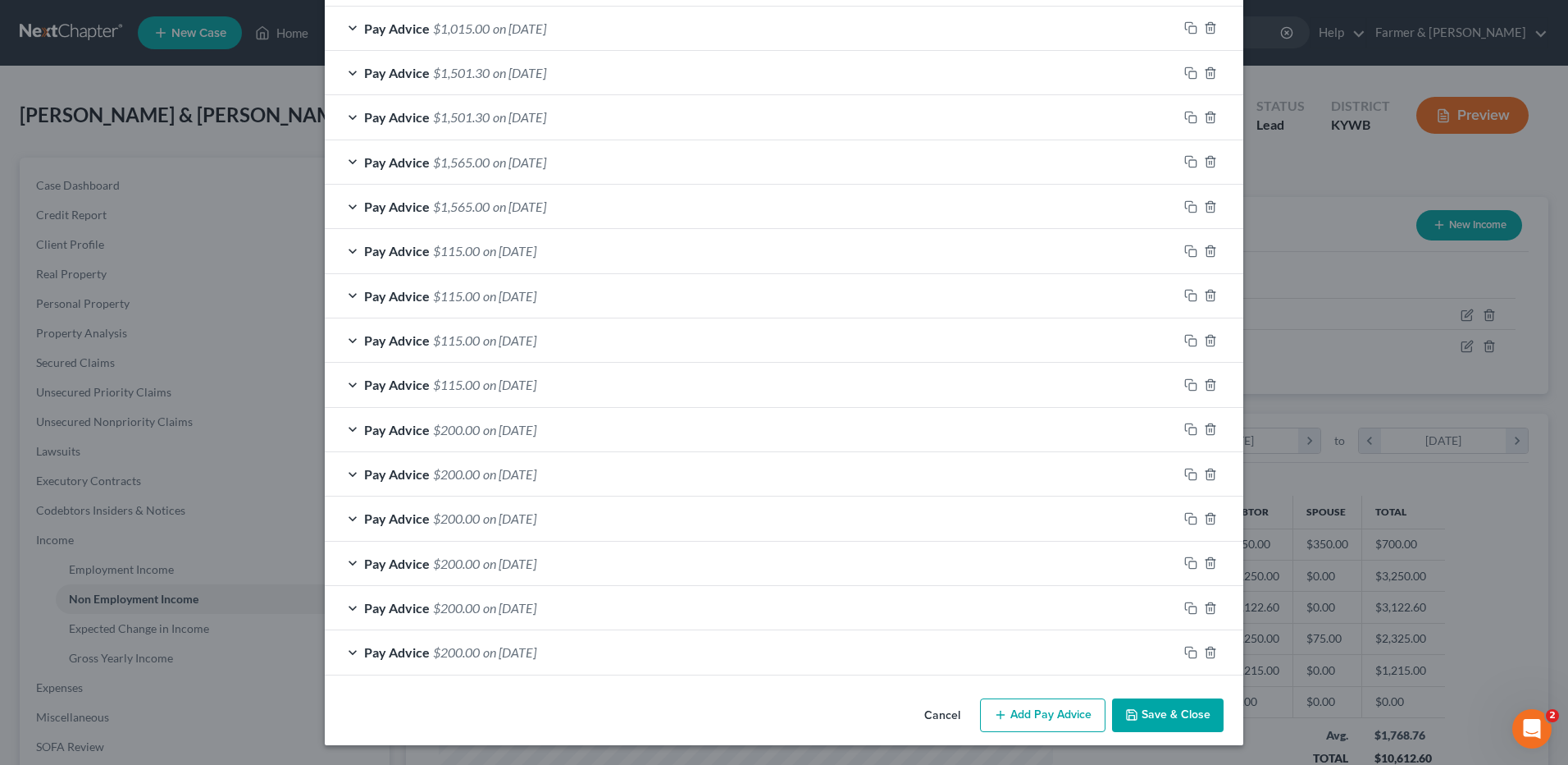
click at [1166, 726] on button "Save & Close" at bounding box center [1168, 716] width 111 height 35
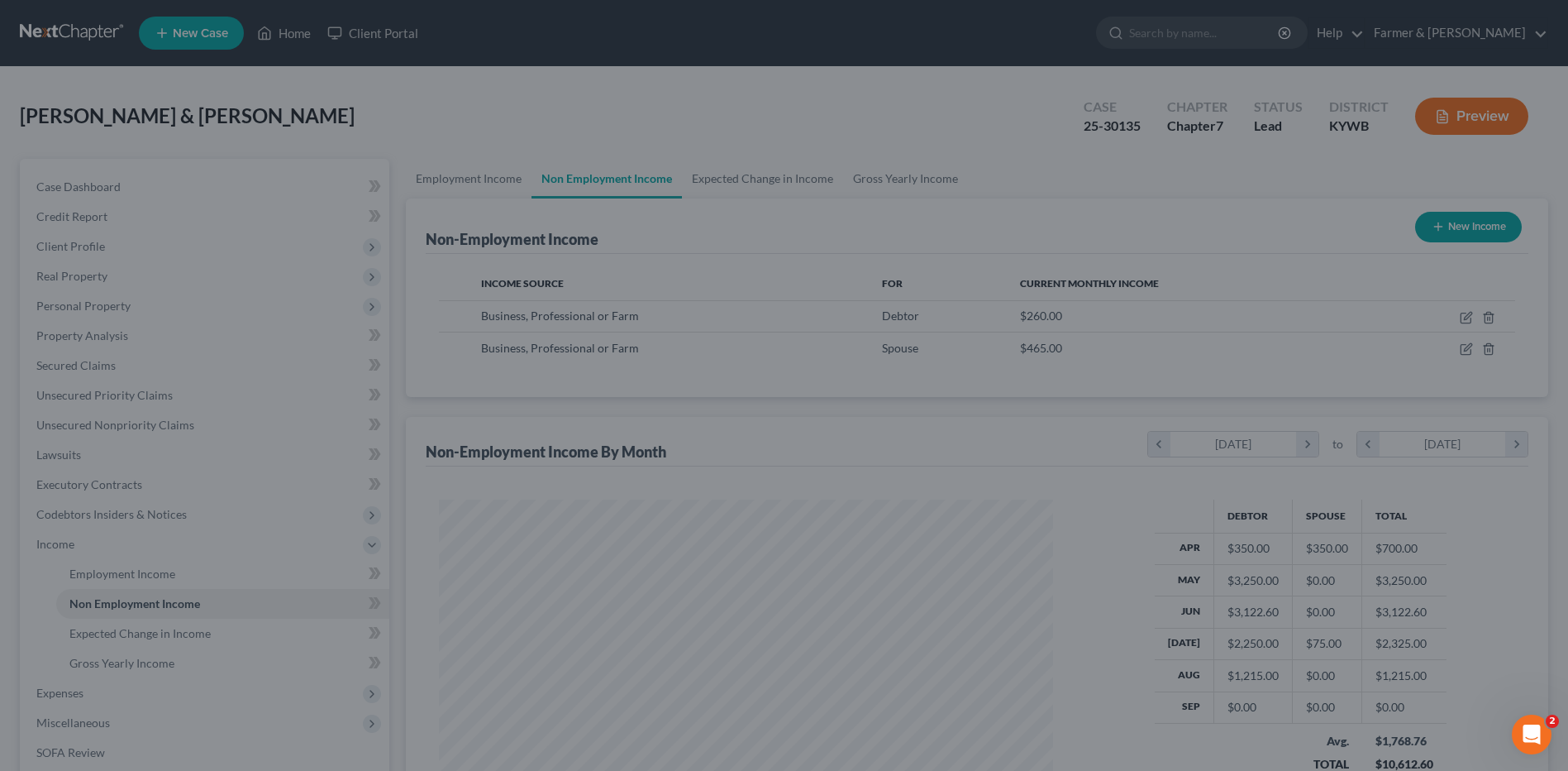
scroll to position [307, 646]
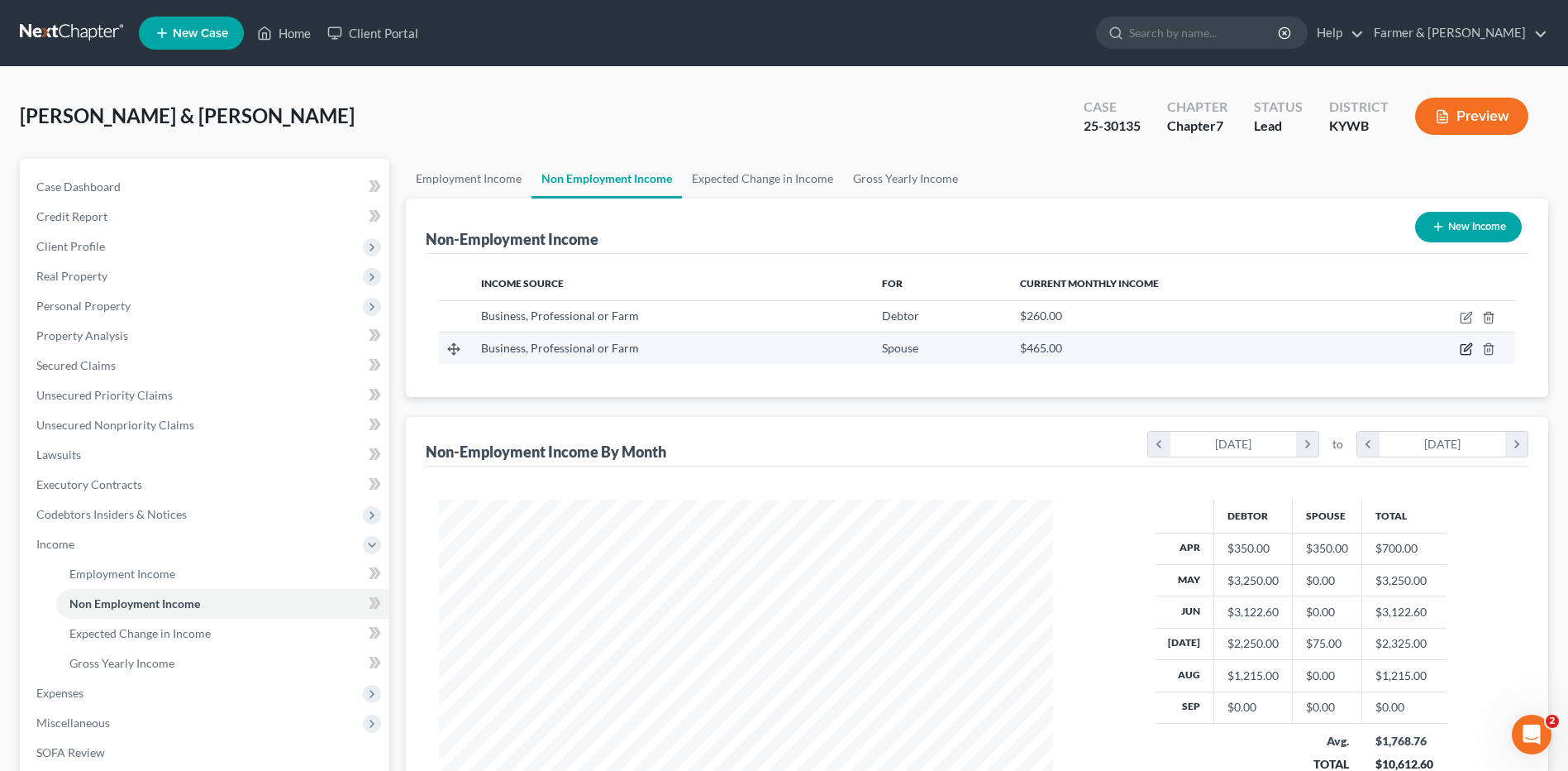
click at [1469, 348] on icon "button" at bounding box center [1468, 347] width 7 height 7
select select "10"
select select "0"
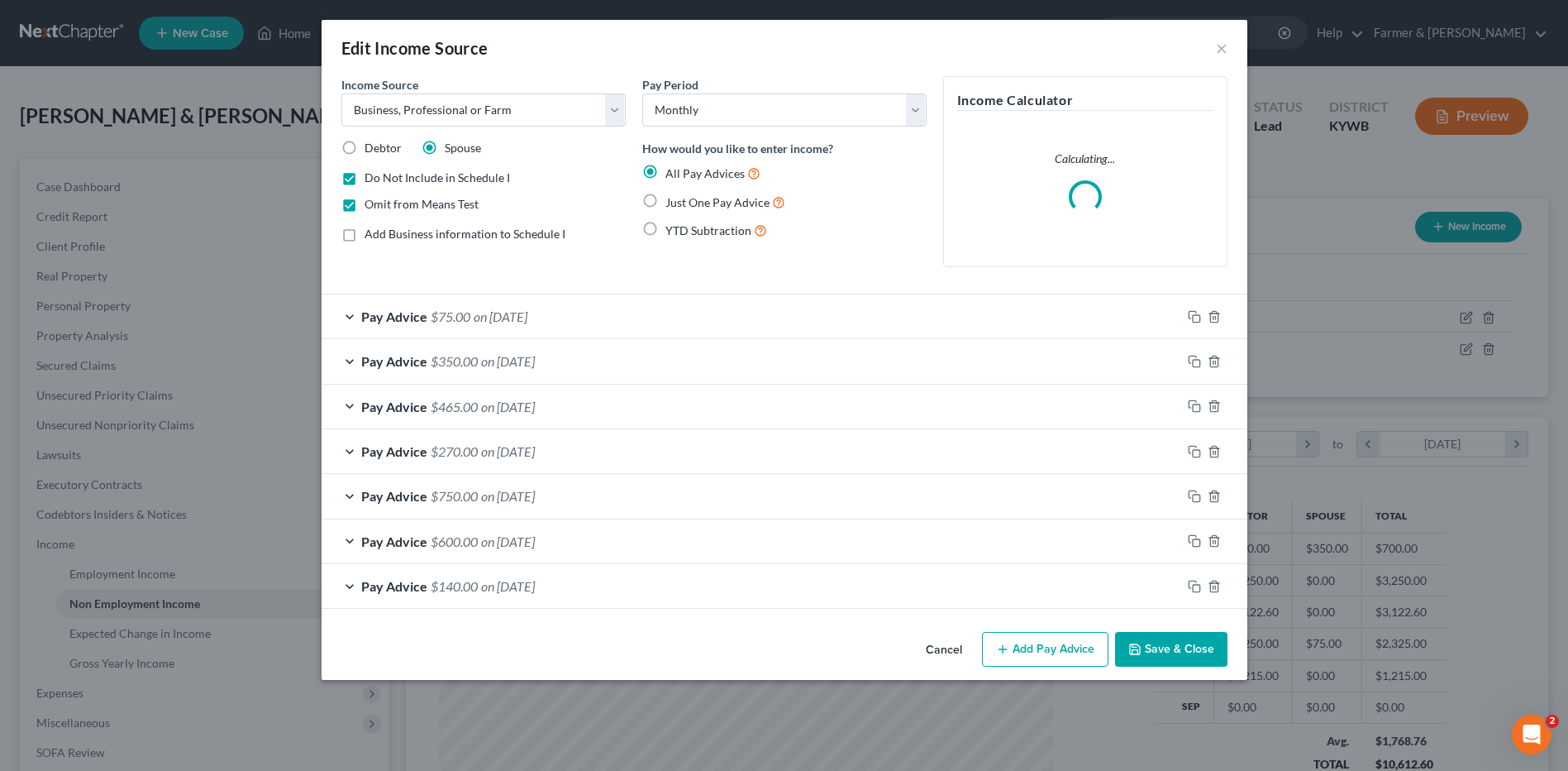
scroll to position [309, 653]
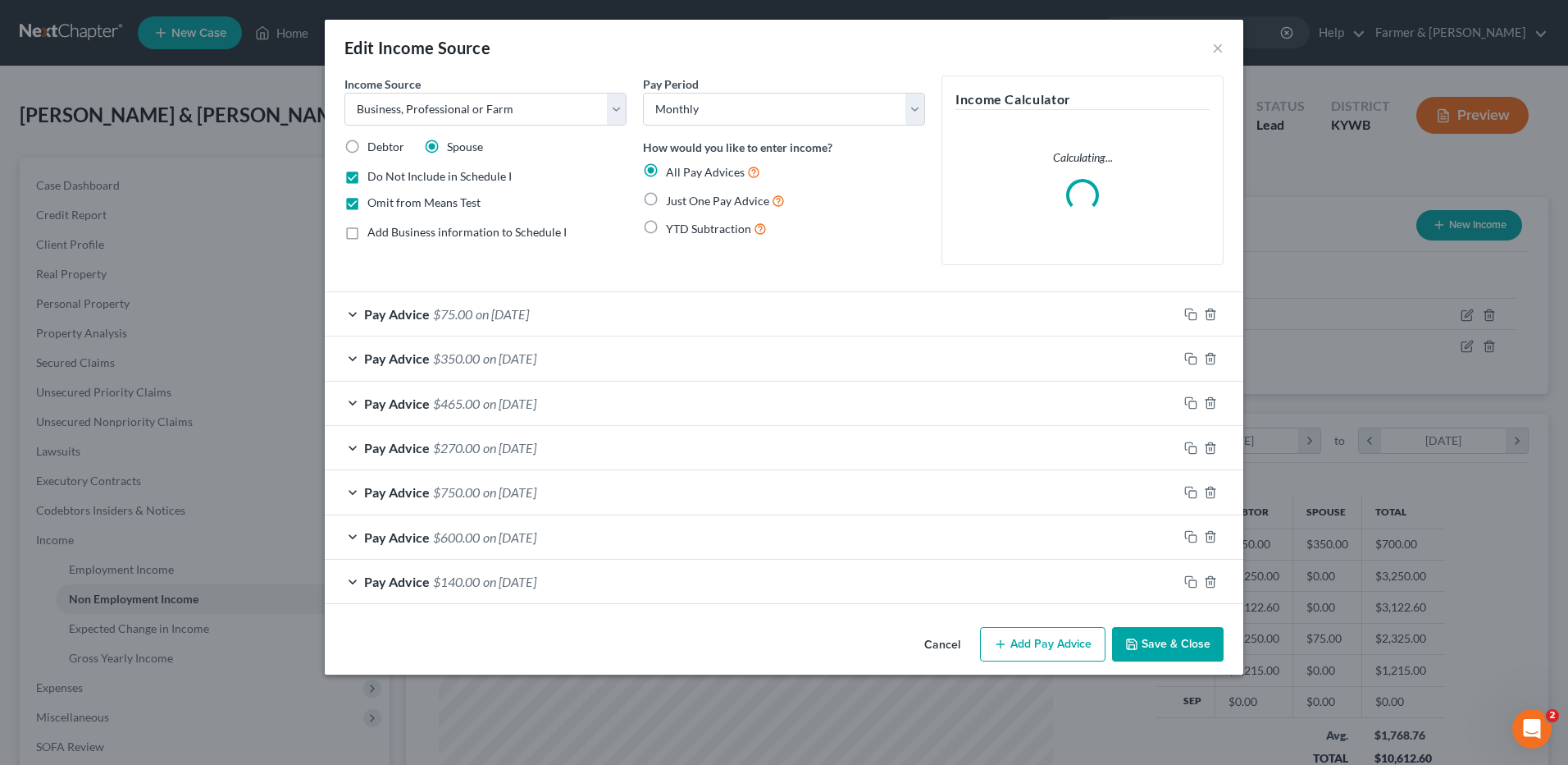
click at [367, 203] on label "Omit from Means Test" at bounding box center [424, 203] width 113 height 16
click at [374, 203] on input "Omit from Means Test" at bounding box center [379, 199] width 11 height 11
checkbox input "false"
click at [1144, 641] on button "Save & Close" at bounding box center [1168, 644] width 111 height 35
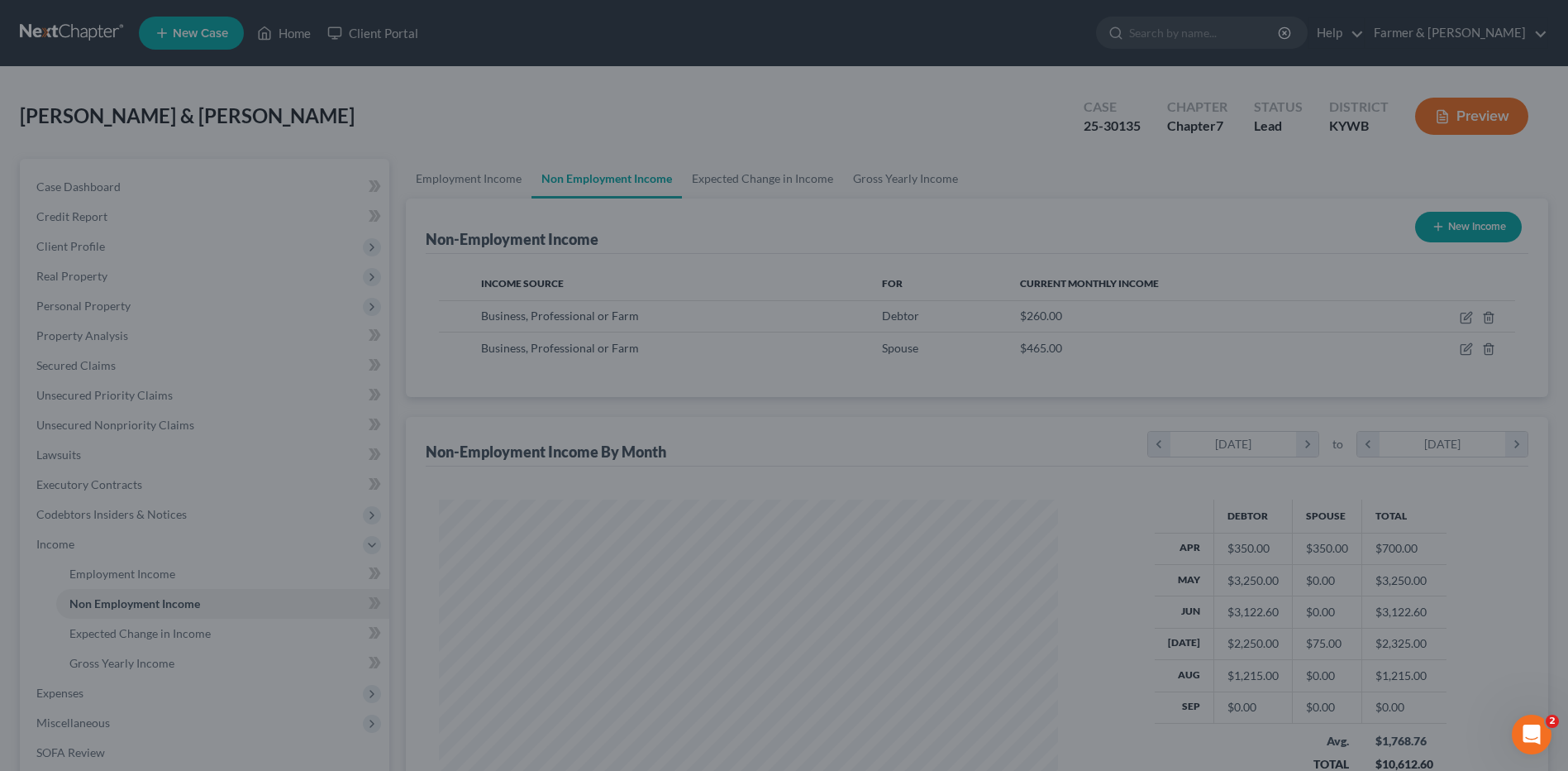
scroll to position [0, 0]
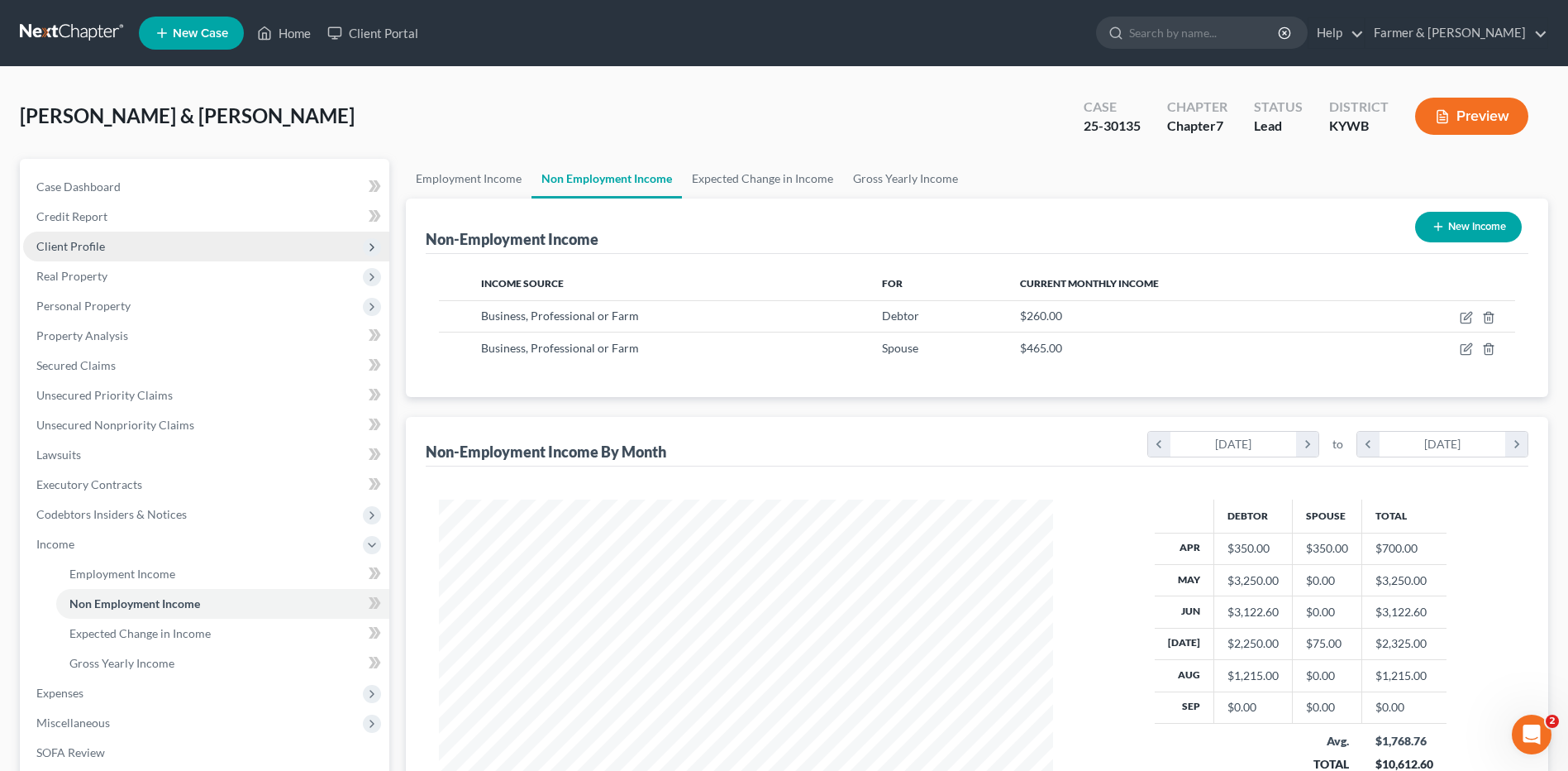
click at [129, 251] on span "Client Profile" at bounding box center [206, 247] width 366 height 30
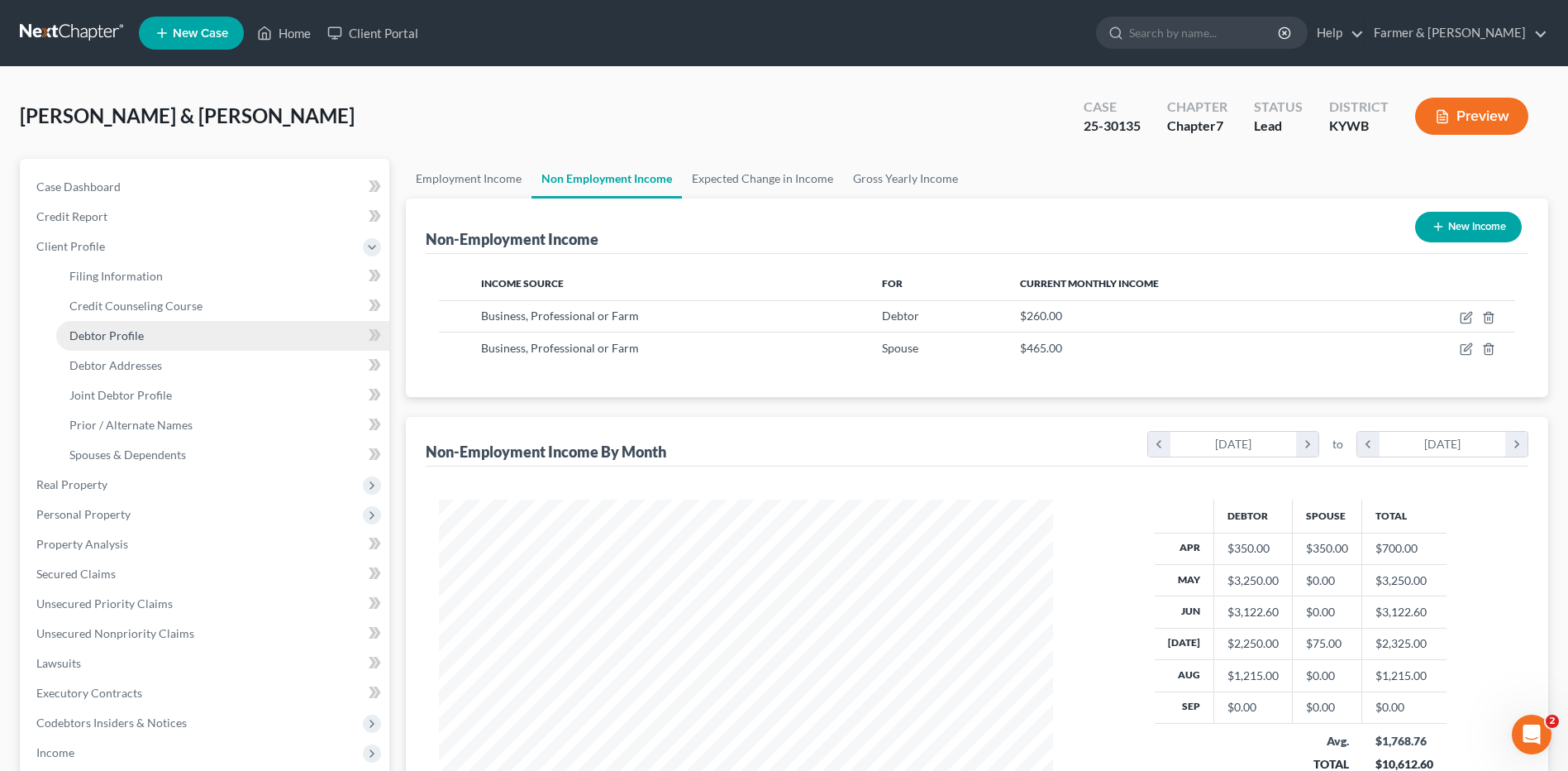
click at [117, 343] on link "Debtor Profile" at bounding box center [223, 336] width 333 height 30
select select "1"
select select "4"
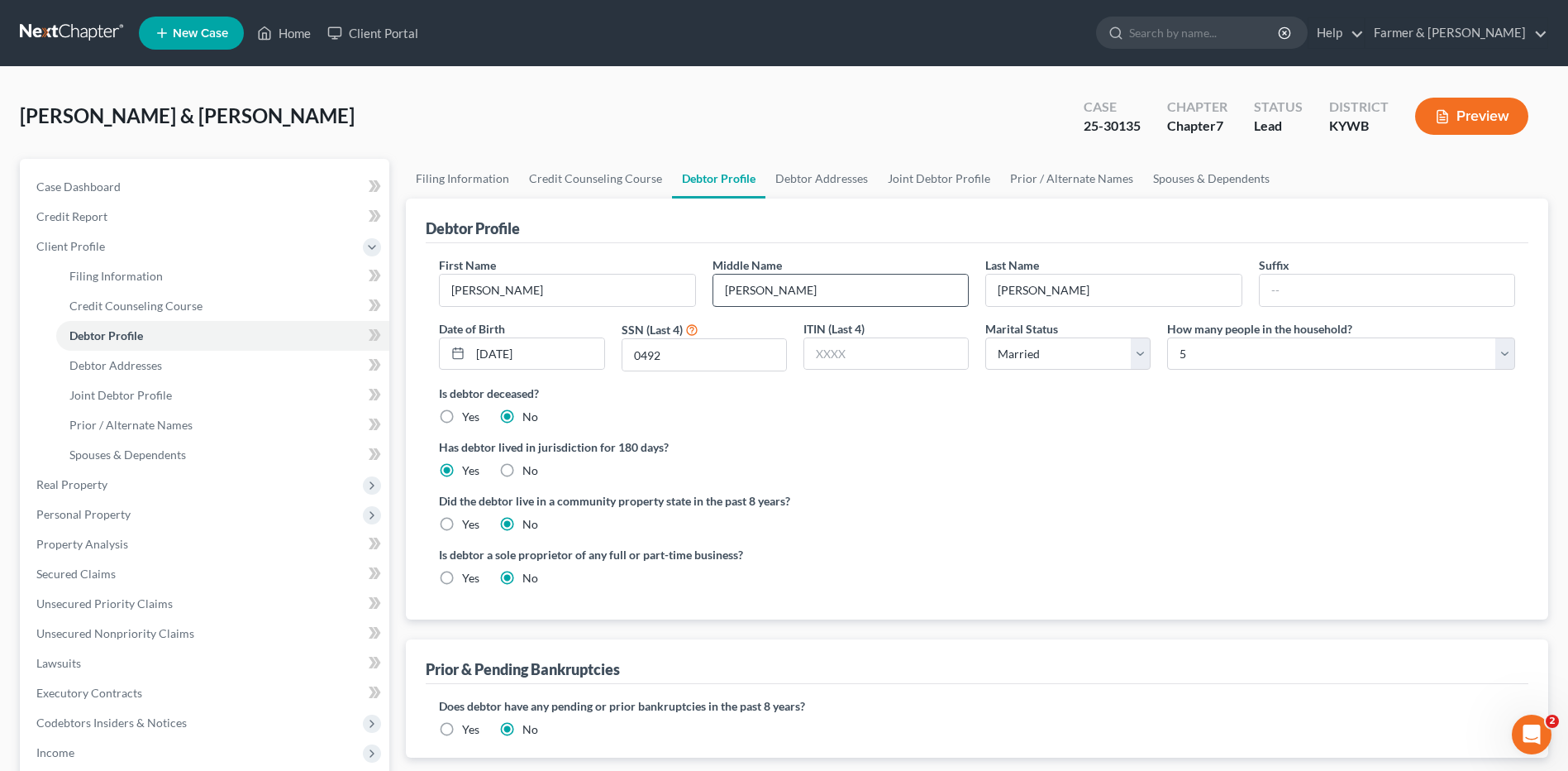
radio input "true"
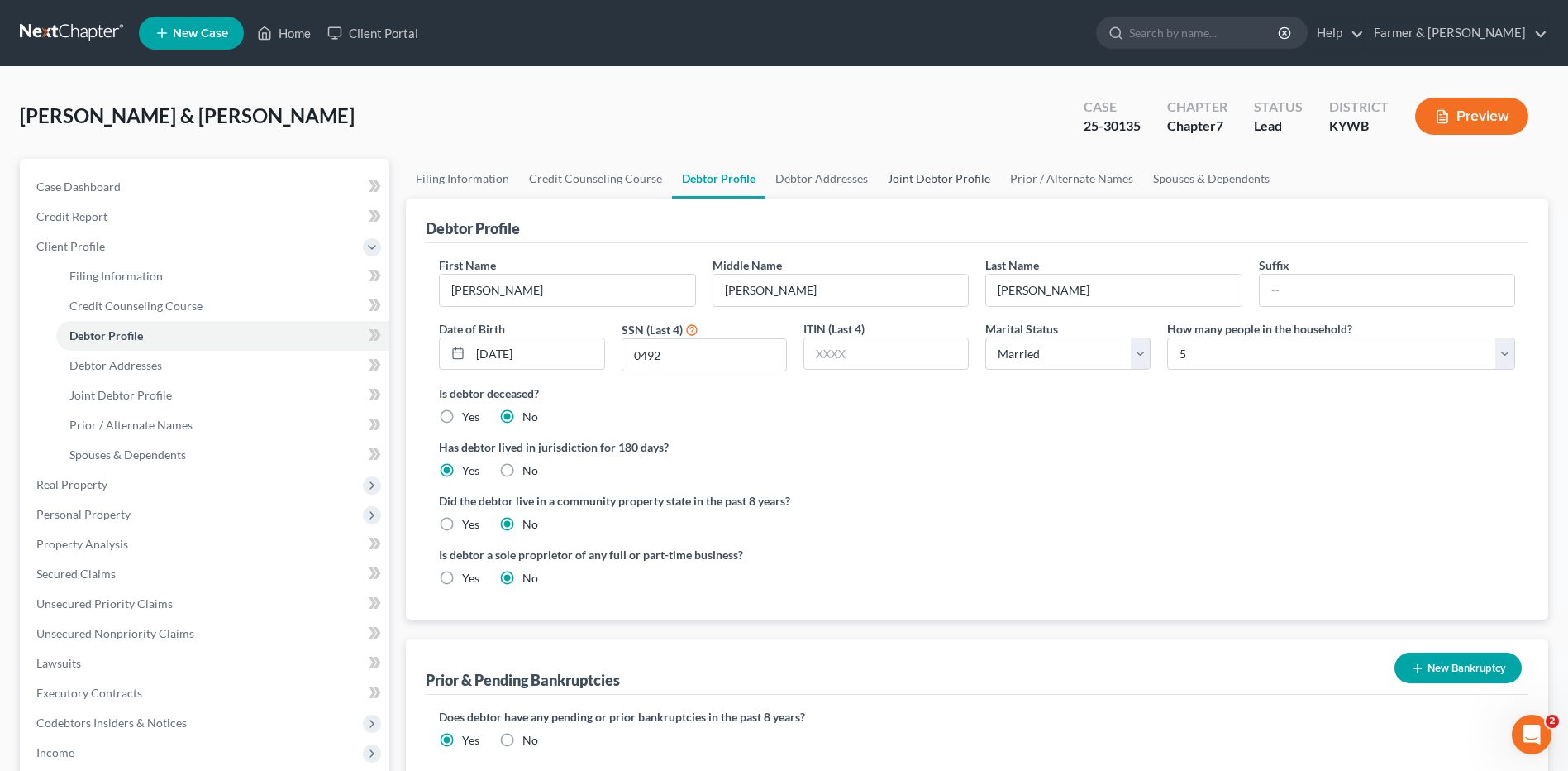
click at [958, 176] on link "Joint Debtor Profile" at bounding box center [938, 179] width 122 height 40
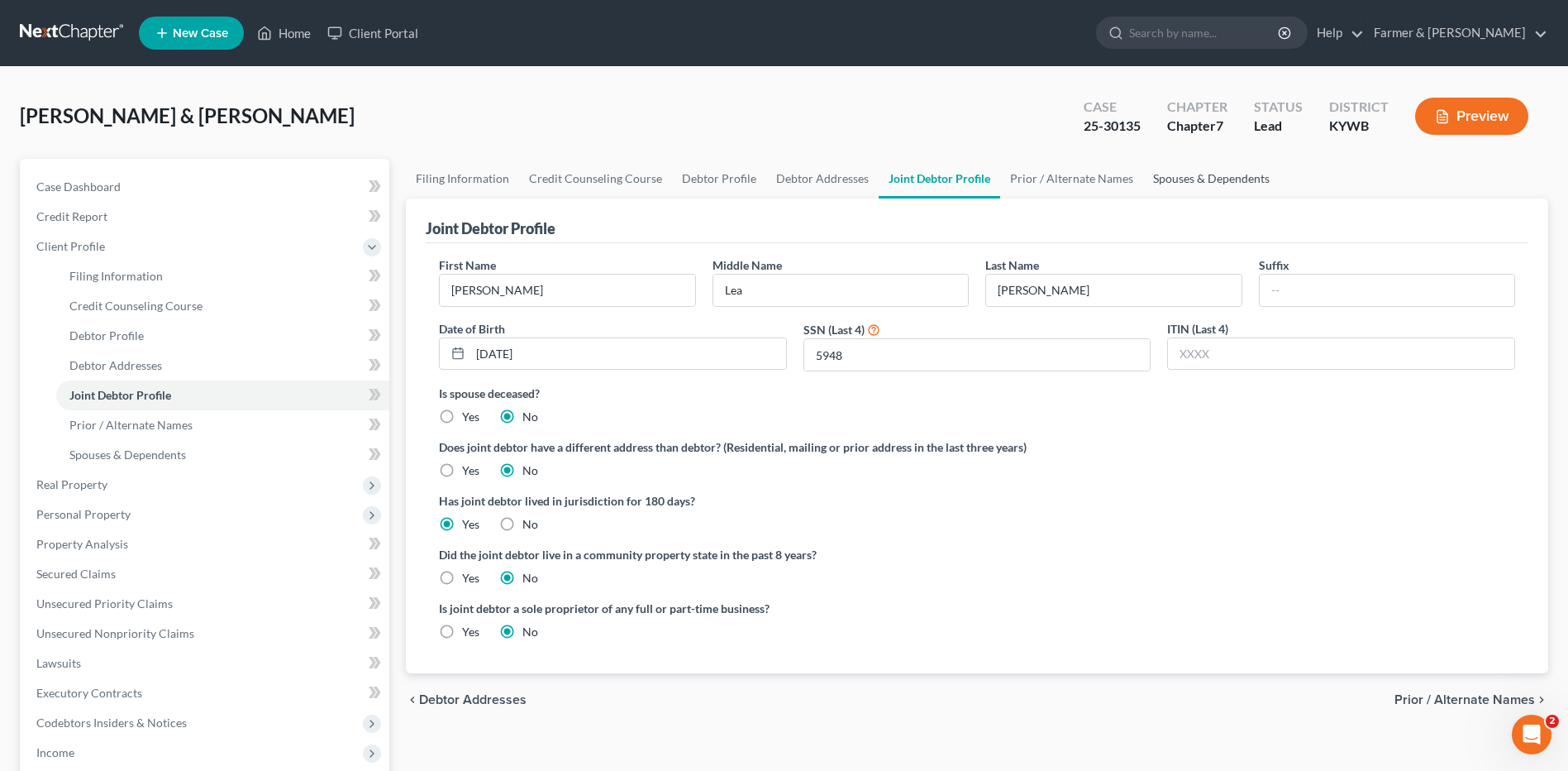
click at [1241, 167] on link "Spouses & Dependents" at bounding box center [1211, 179] width 136 height 40
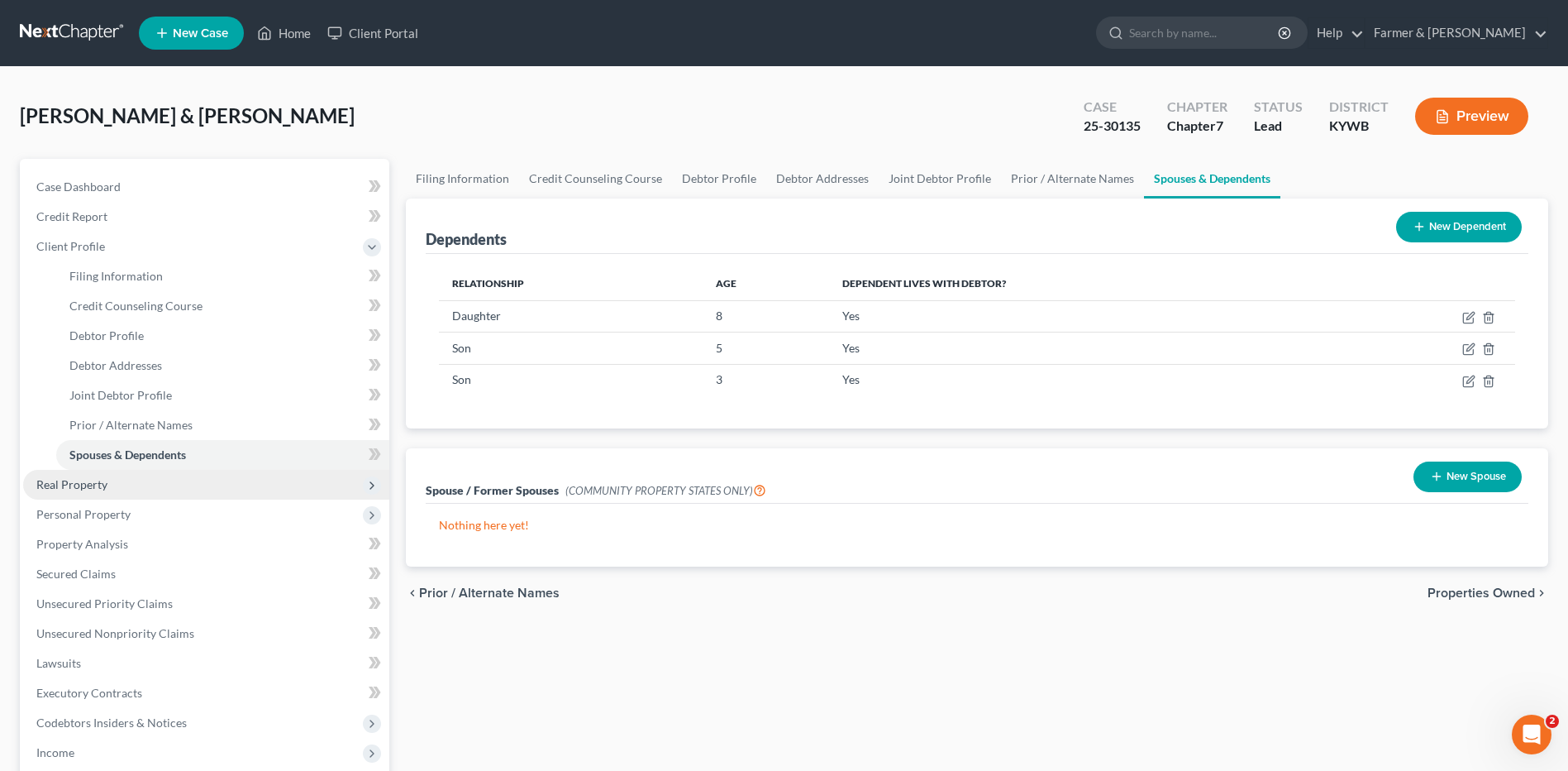
click at [222, 488] on span "Real Property" at bounding box center [206, 484] width 366 height 30
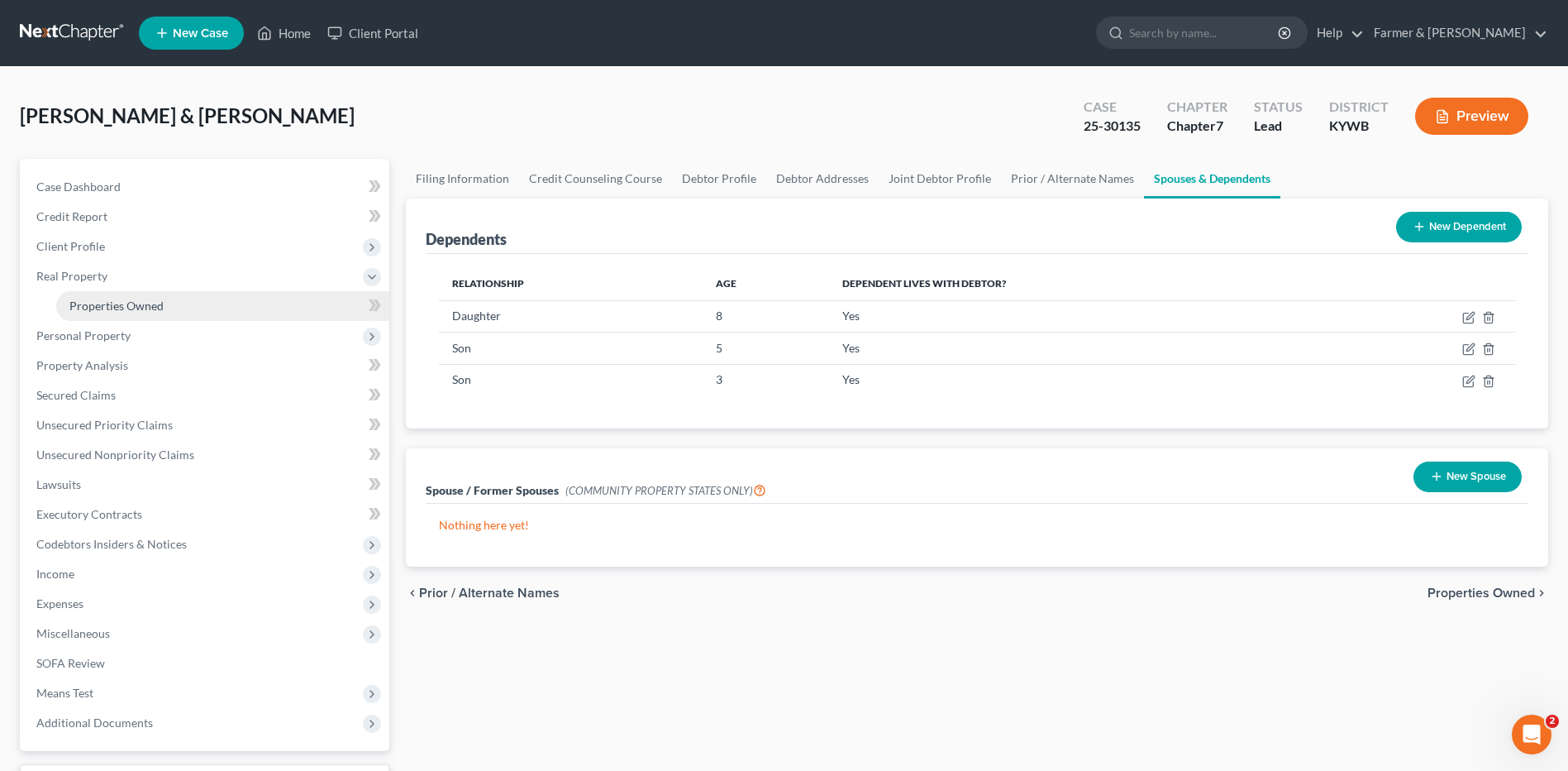
click at [189, 310] on link "Properties Owned" at bounding box center [223, 306] width 333 height 30
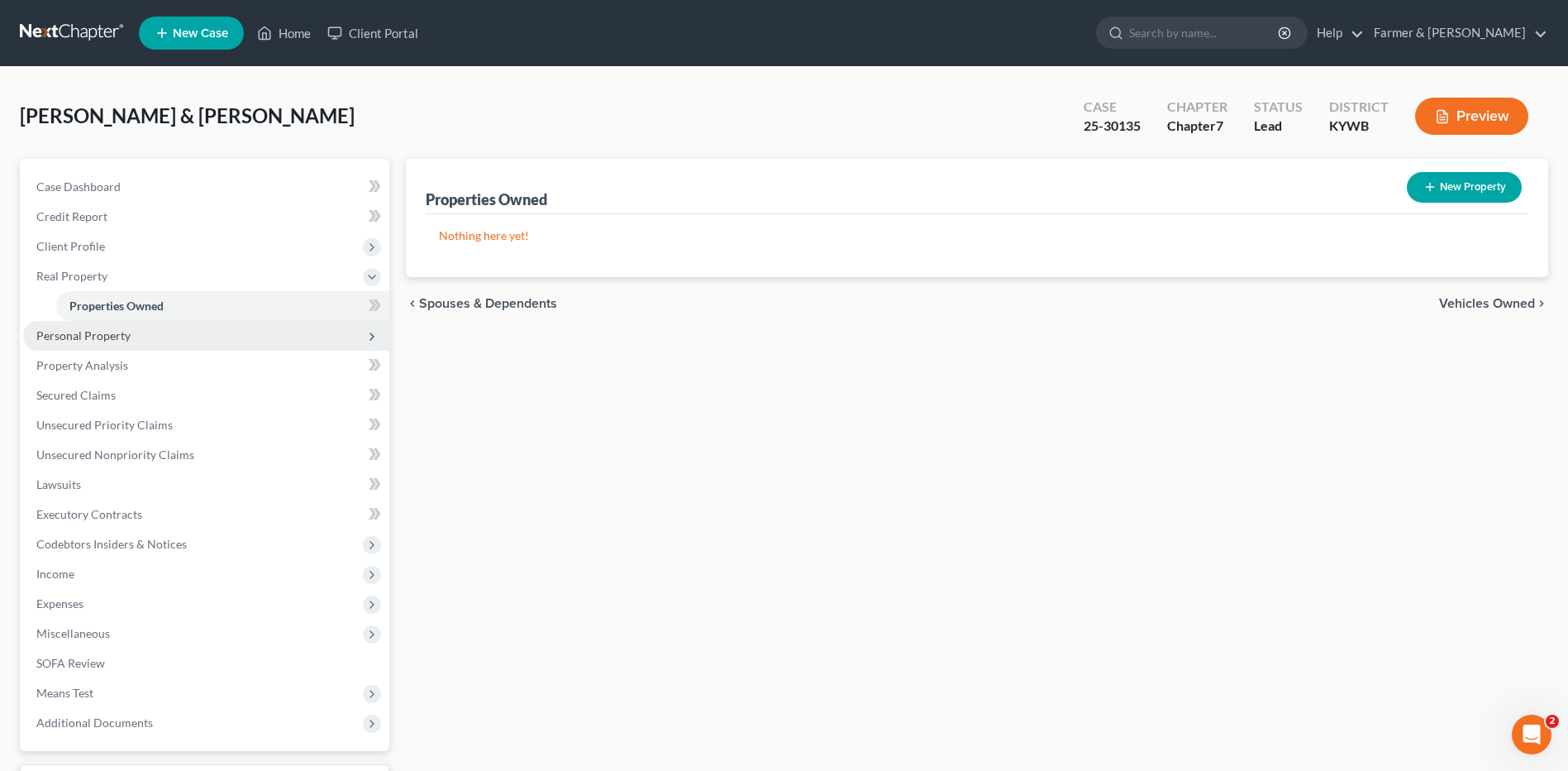
click at [252, 337] on span "Personal Property" at bounding box center [206, 336] width 366 height 30
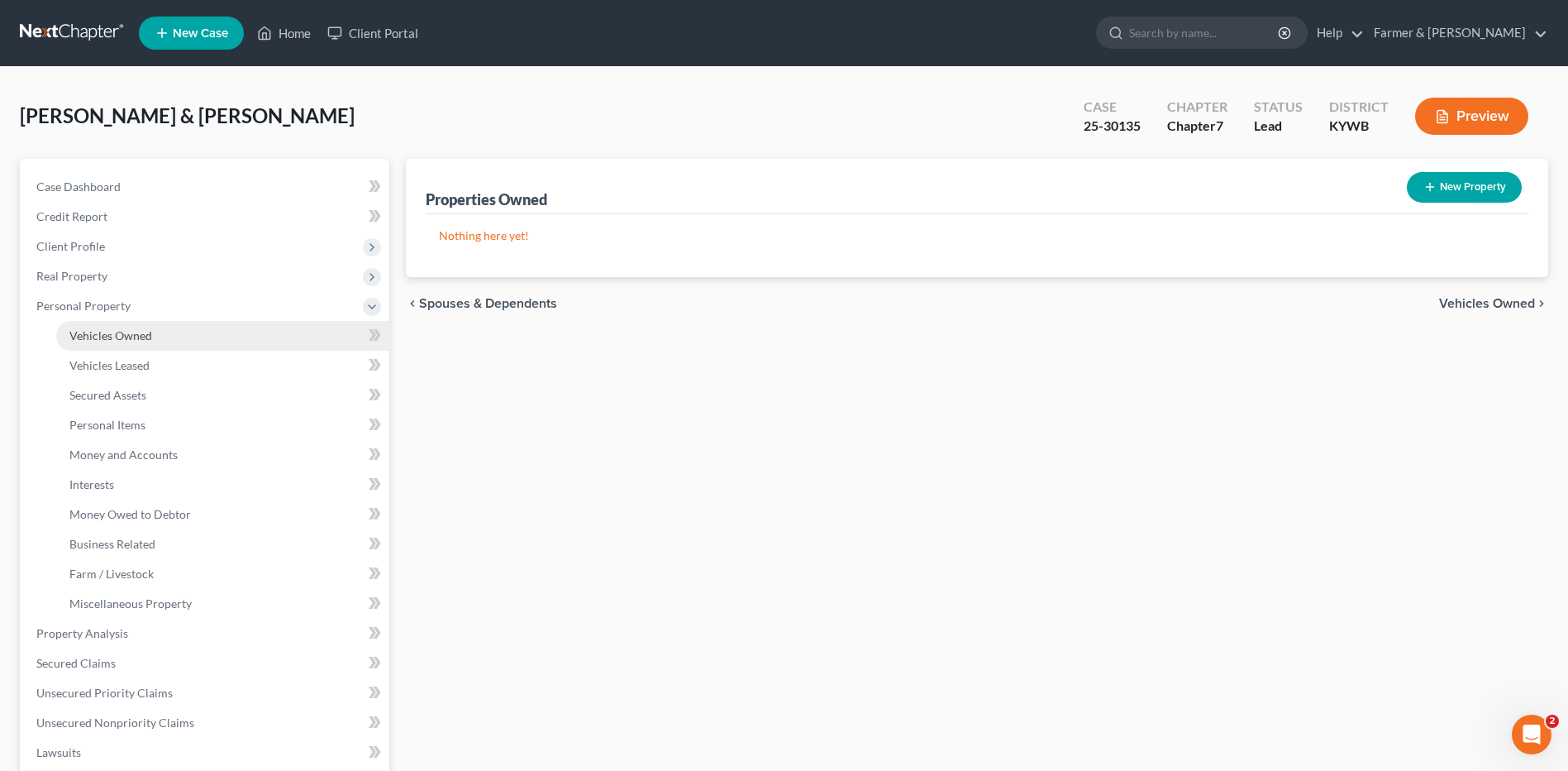
click at [252, 336] on link "Vehicles Owned" at bounding box center [223, 336] width 333 height 30
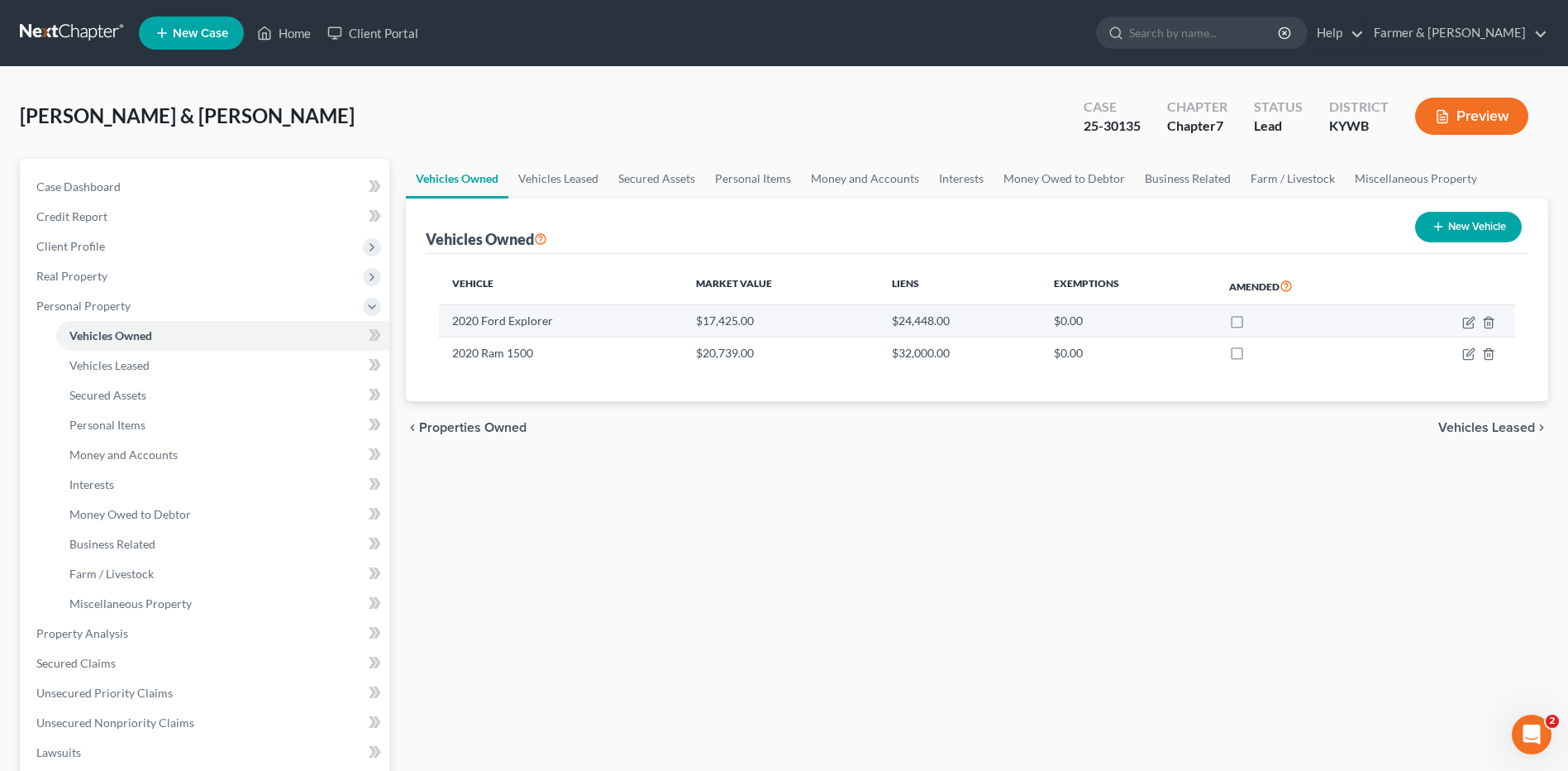
click at [1462, 327] on td at bounding box center [1452, 321] width 126 height 32
click at [1464, 324] on icon "button" at bounding box center [1468, 322] width 10 height 10
select select "0"
select select "6"
select select "2"
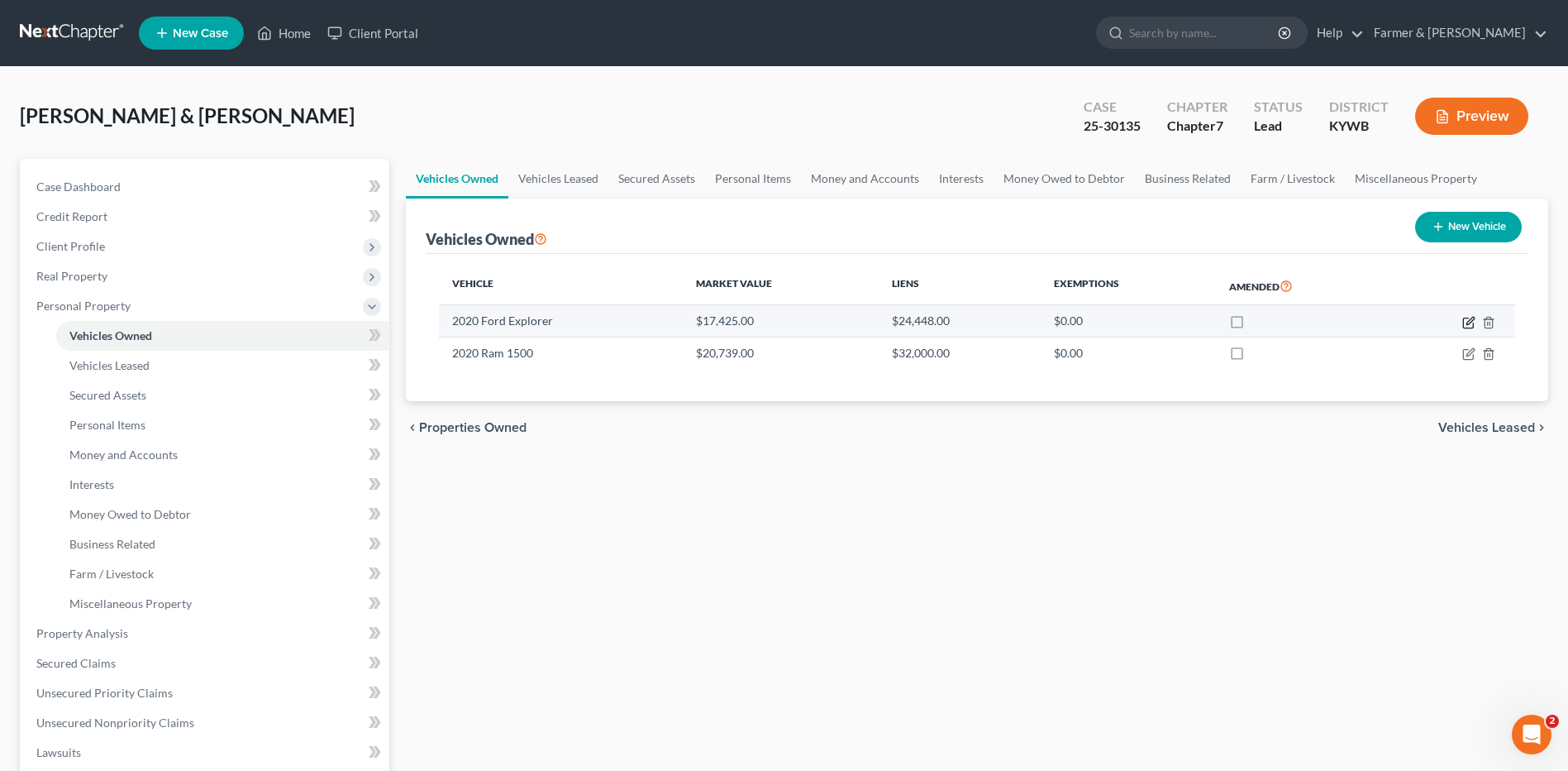
select select "1"
select select "18"
select select "1"
select select "0"
select select "2"
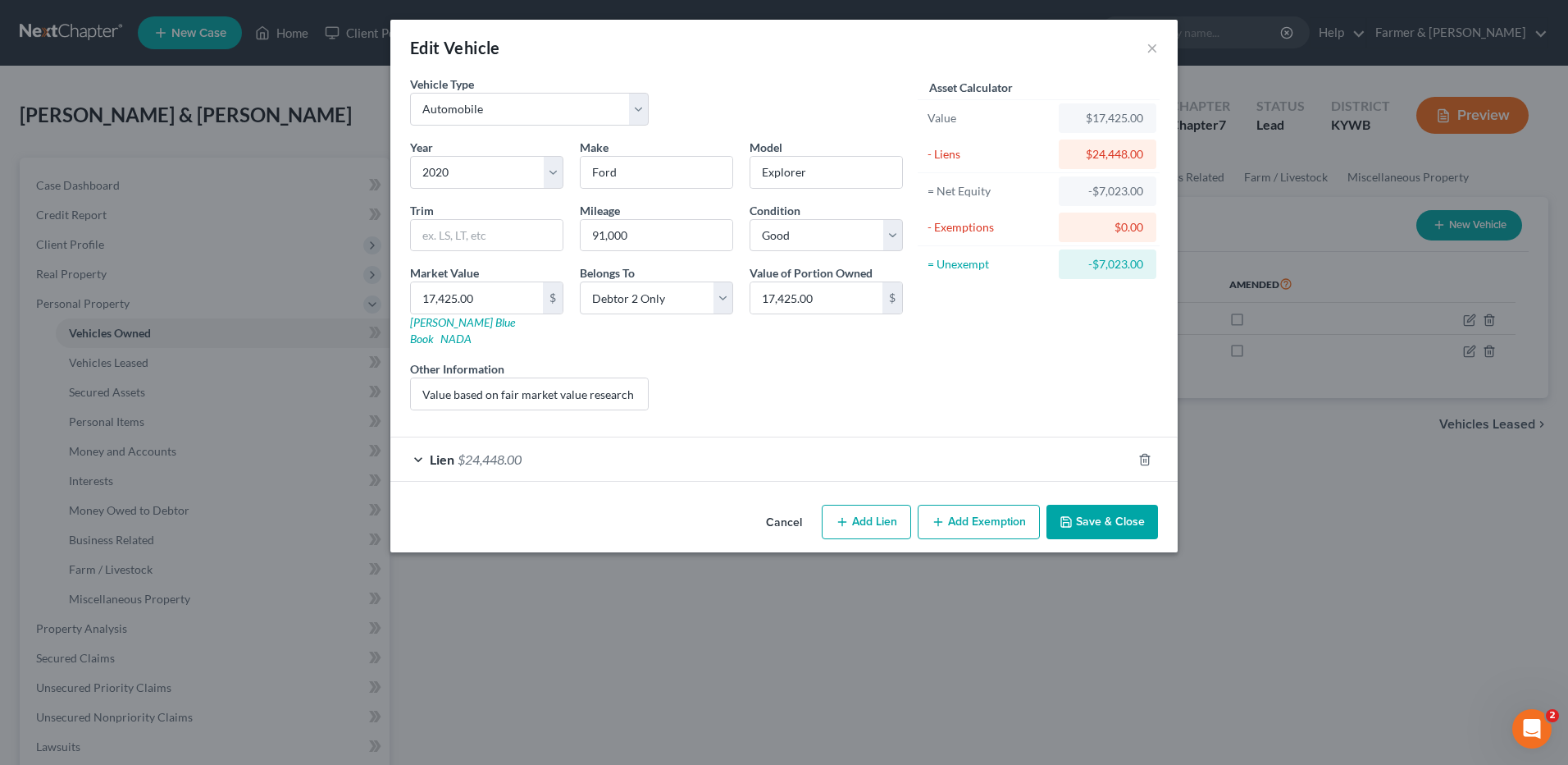
click at [462, 451] on span "$24,448.00" at bounding box center [489, 458] width 64 height 16
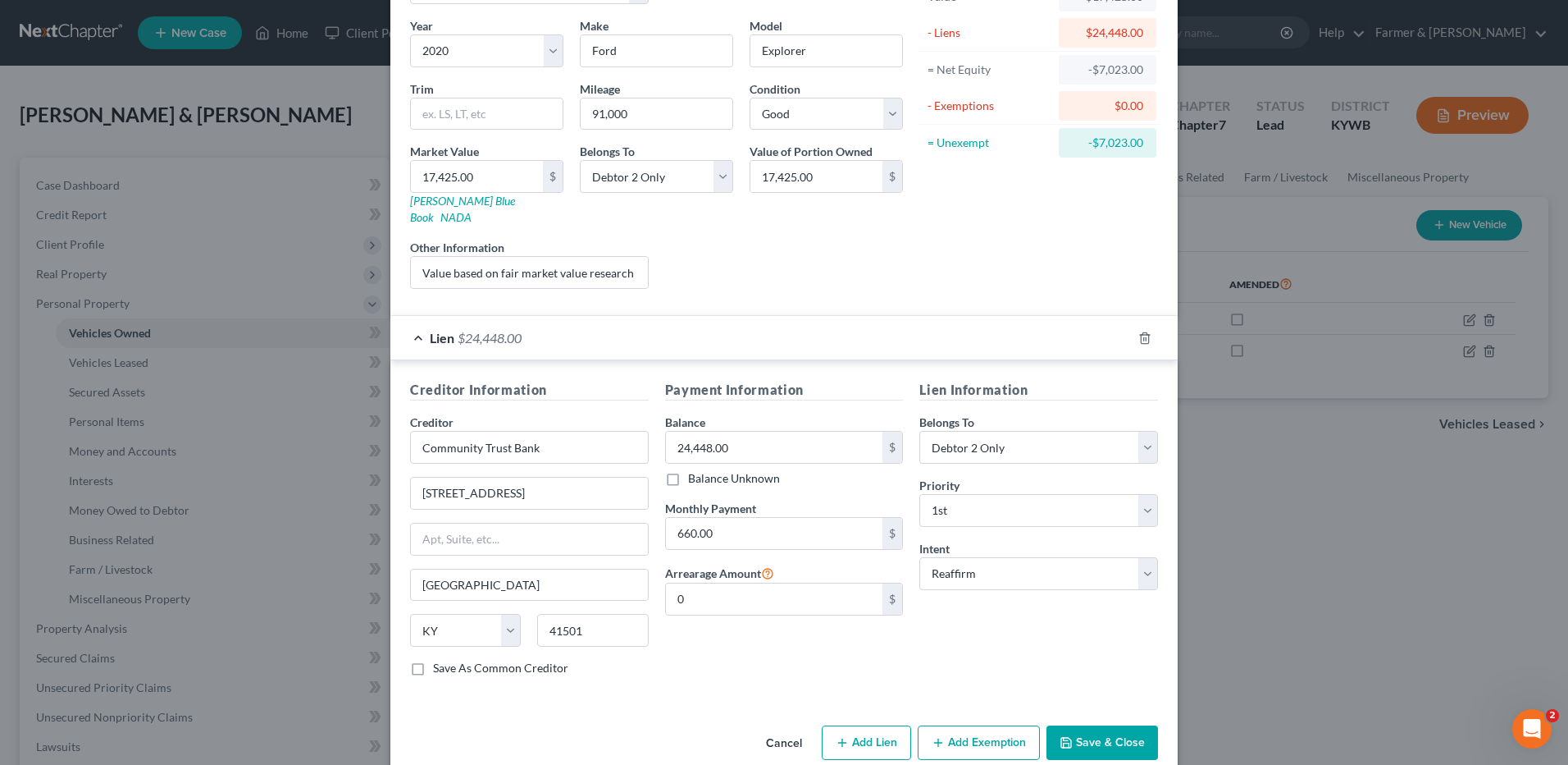
scroll to position [133, 0]
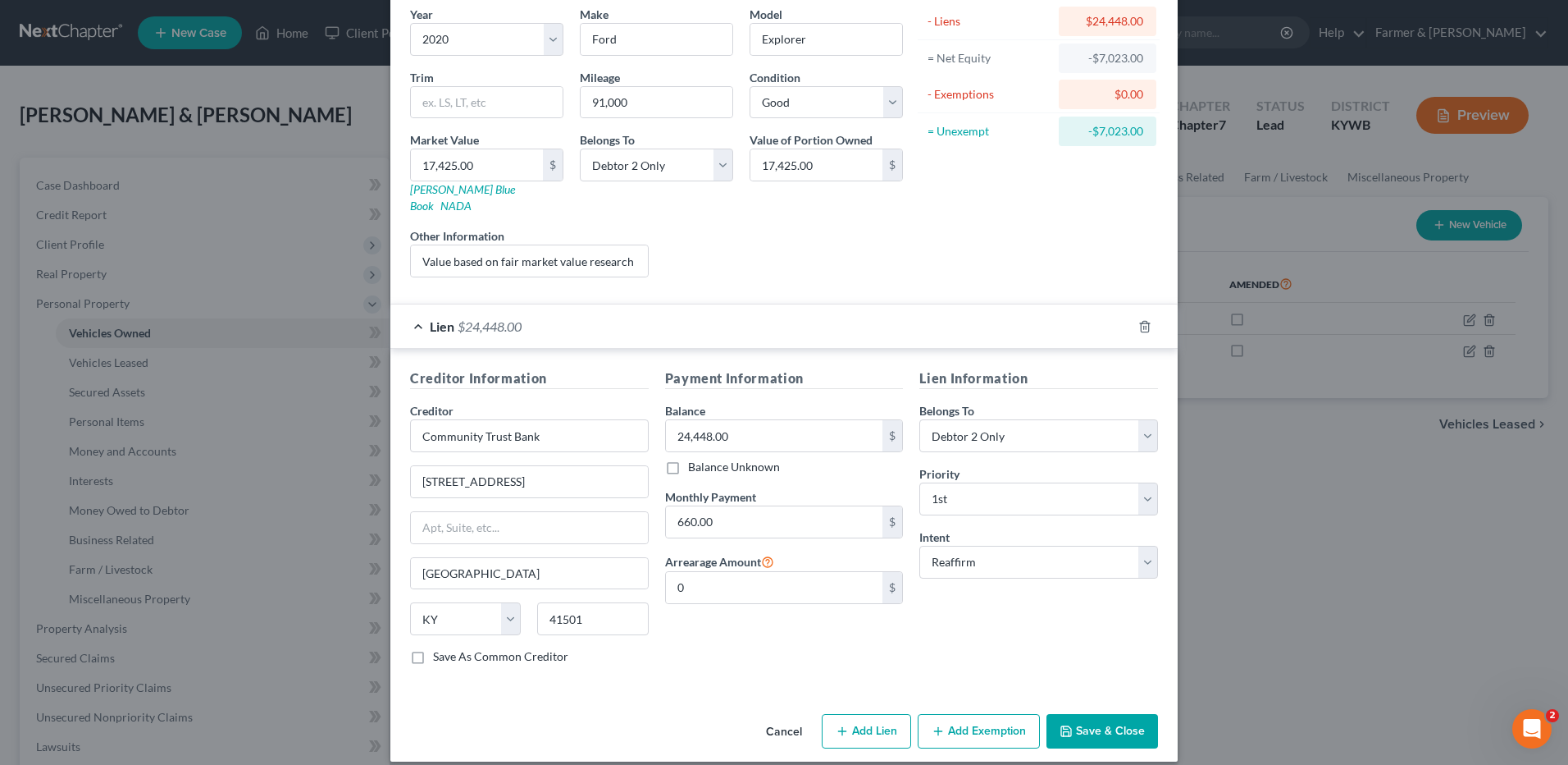
click at [1094, 714] on button "Save & Close" at bounding box center [1102, 731] width 111 height 35
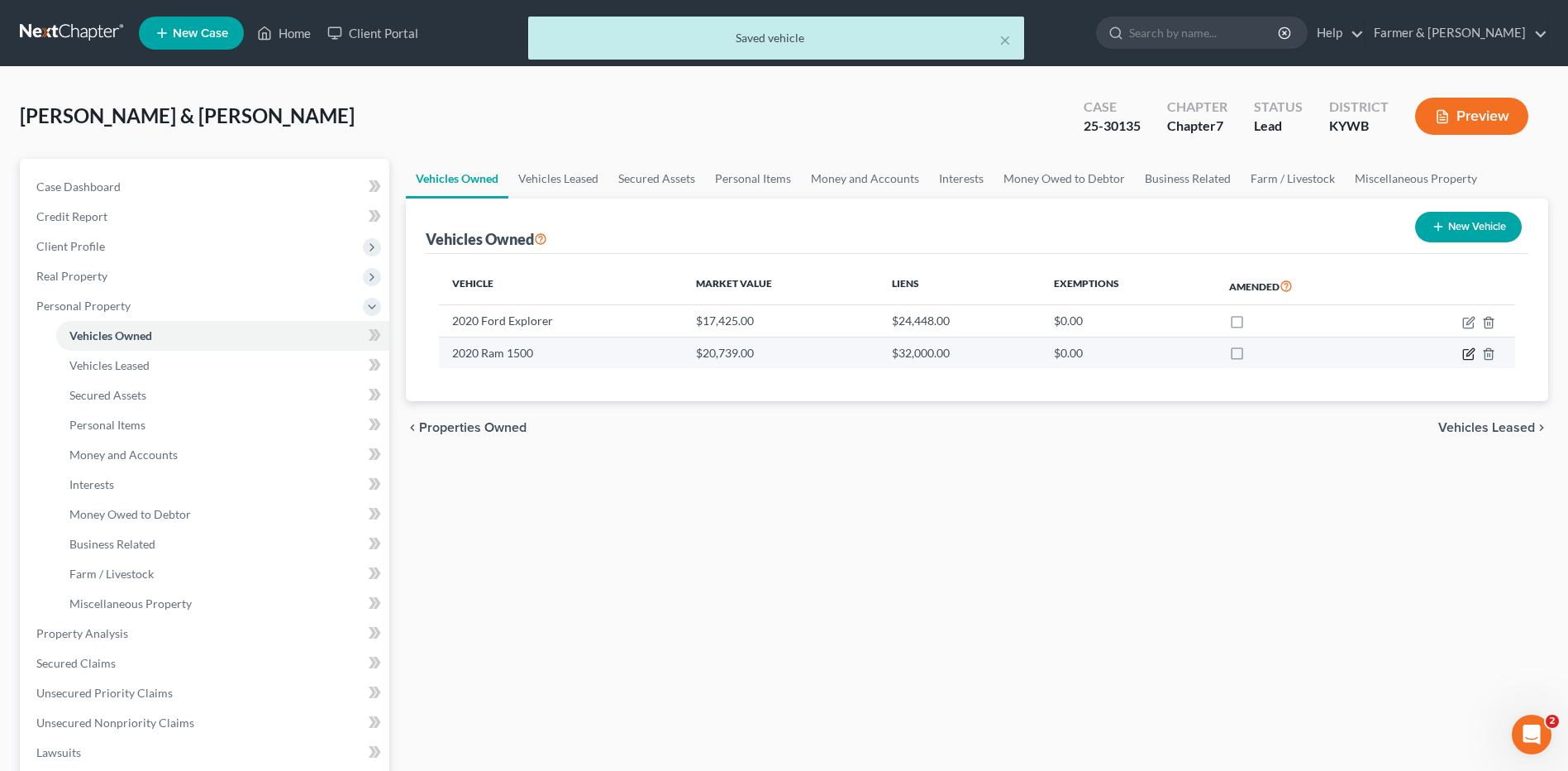
click at [1469, 355] on icon "button" at bounding box center [1469, 354] width 13 height 13
select select "0"
select select "6"
select select "3"
select select "0"
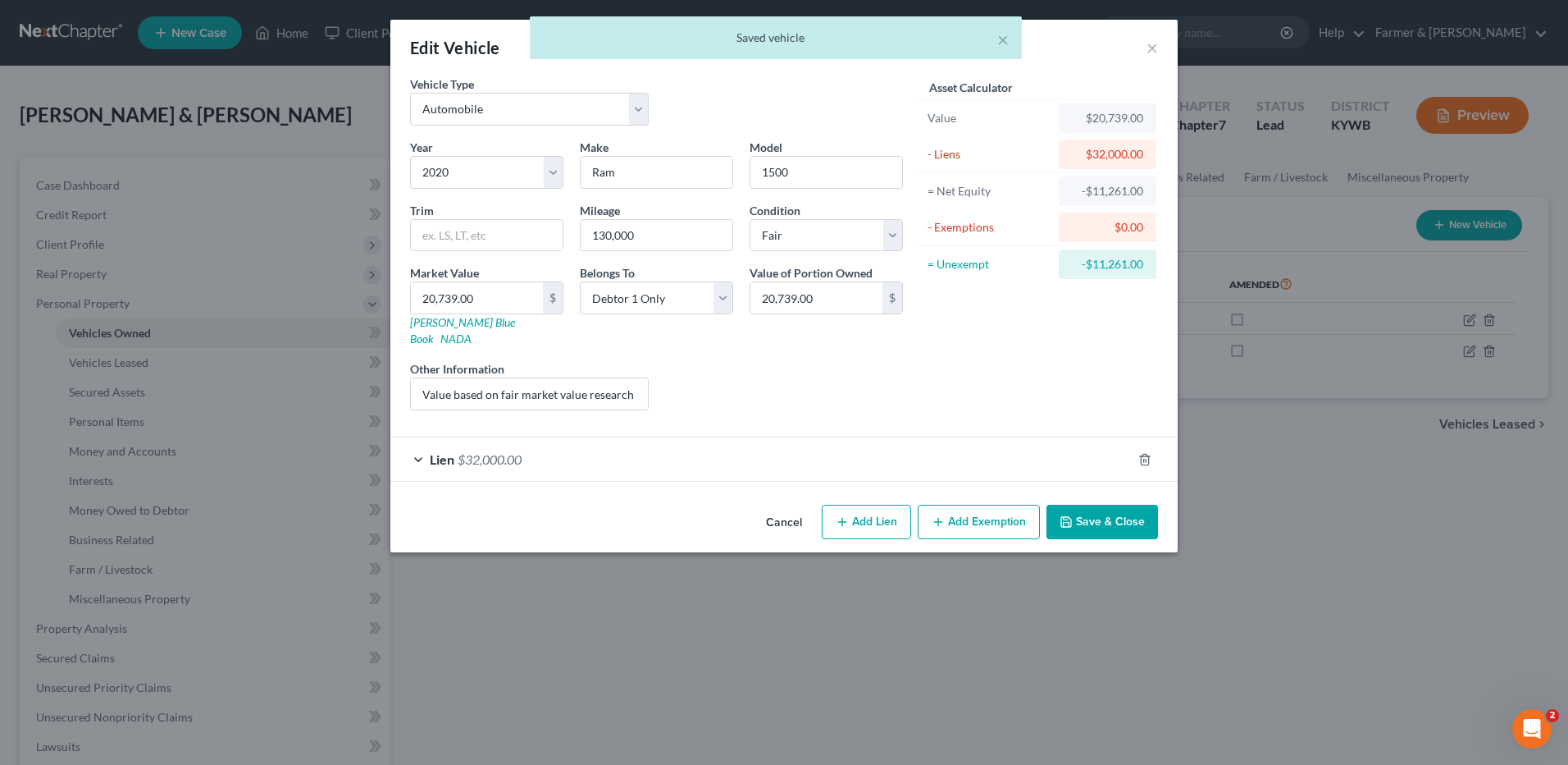
click at [552, 437] on div "Lien $32,000.00" at bounding box center [761, 458] width 742 height 44
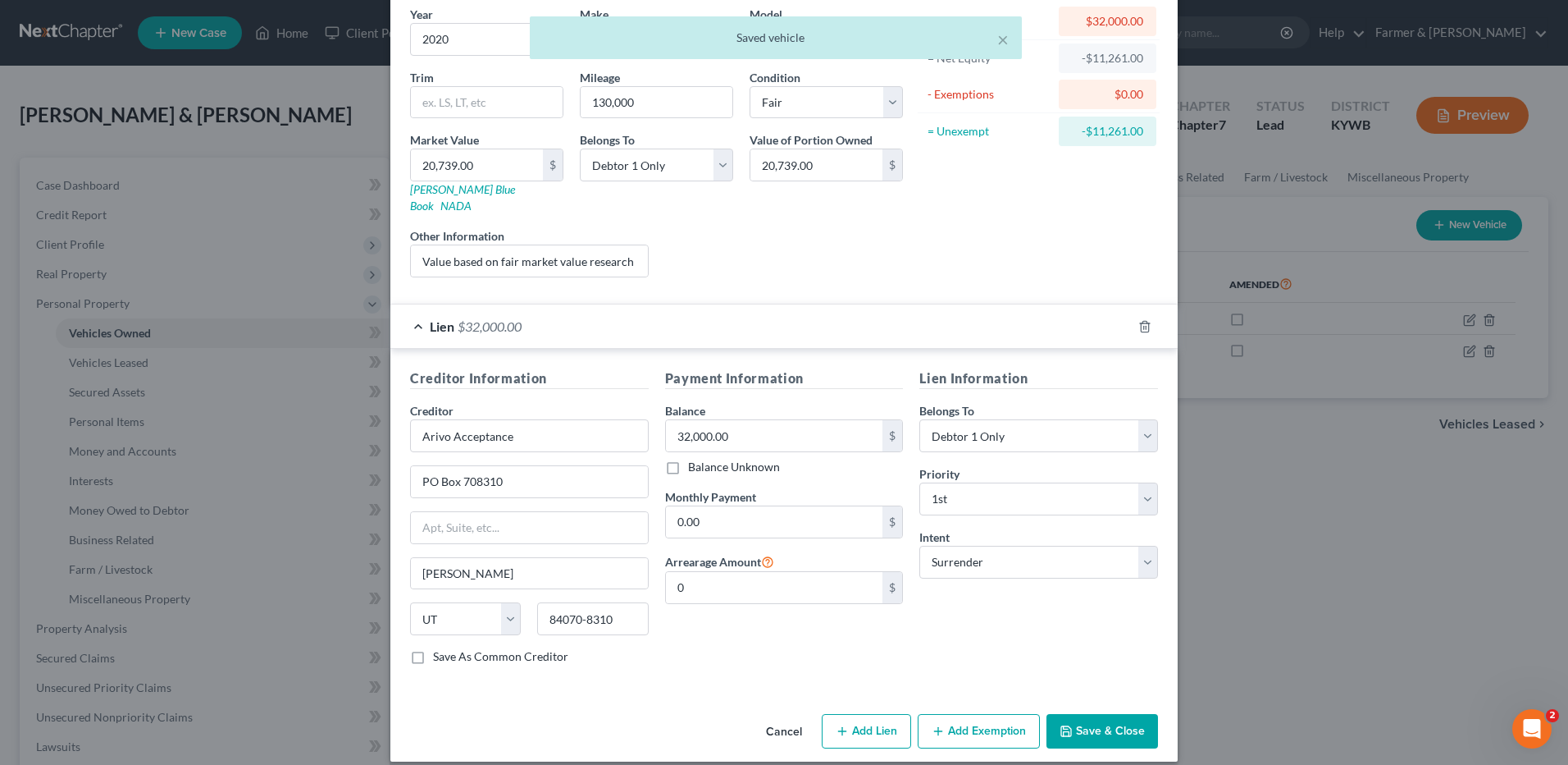
click at [1116, 718] on button "Save & Close" at bounding box center [1102, 731] width 111 height 35
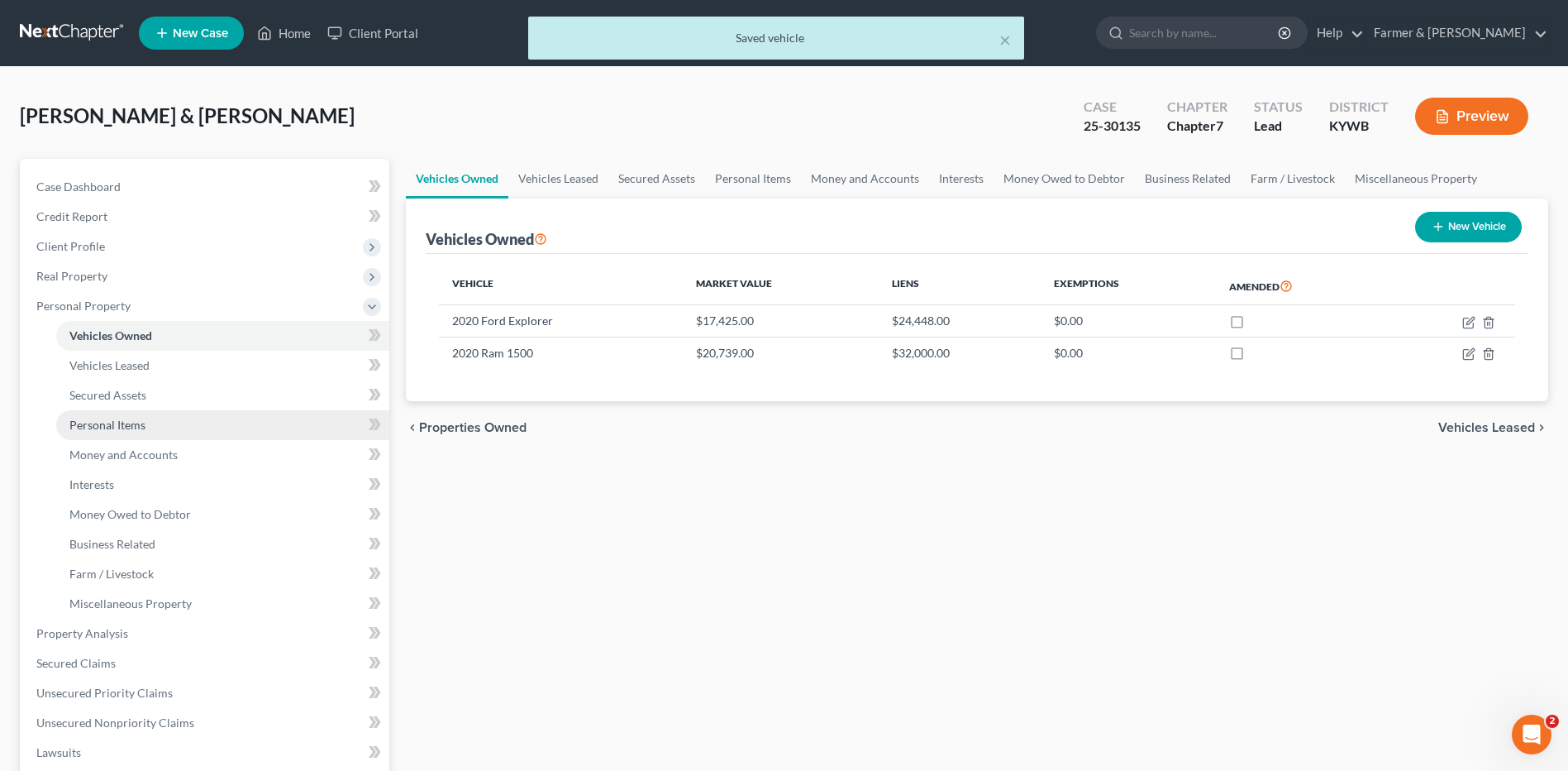
drag, startPoint x: 177, startPoint y: 423, endPoint x: 833, endPoint y: 715, distance: 718.1
click at [177, 423] on link "Personal Items" at bounding box center [223, 425] width 333 height 30
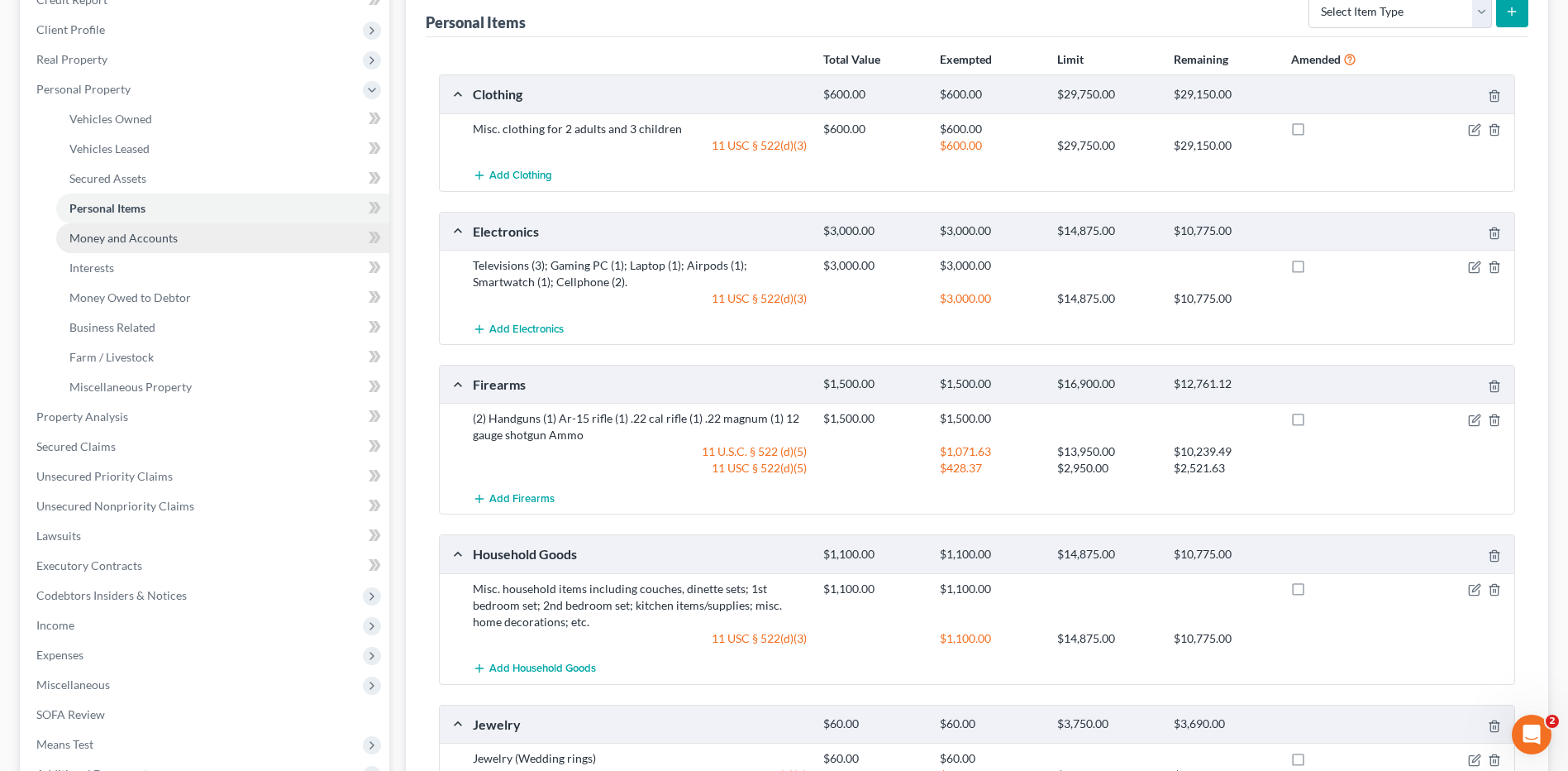
click at [240, 233] on link "Money and Accounts" at bounding box center [223, 238] width 333 height 30
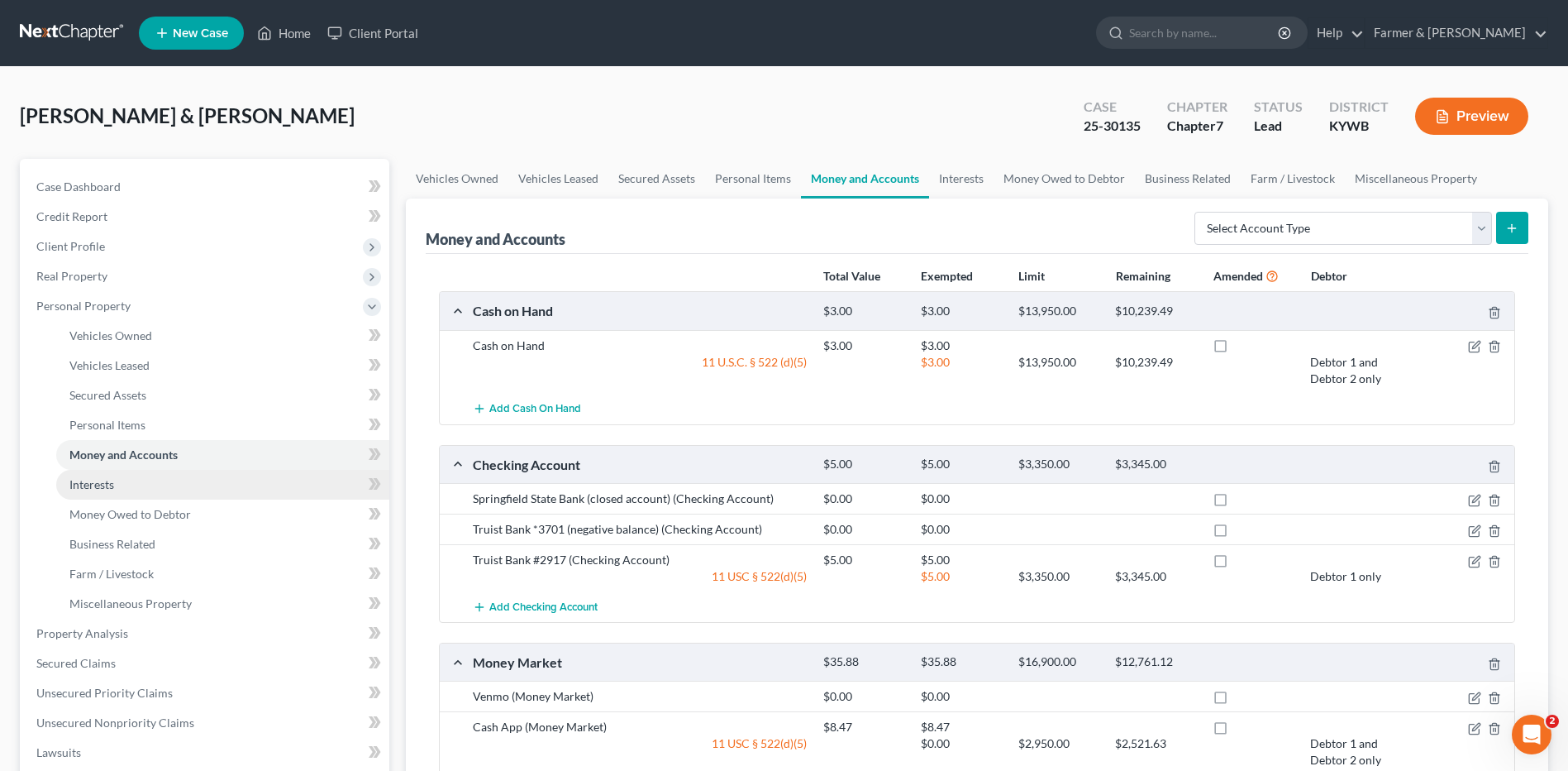
click at [132, 476] on link "Interests" at bounding box center [223, 484] width 333 height 30
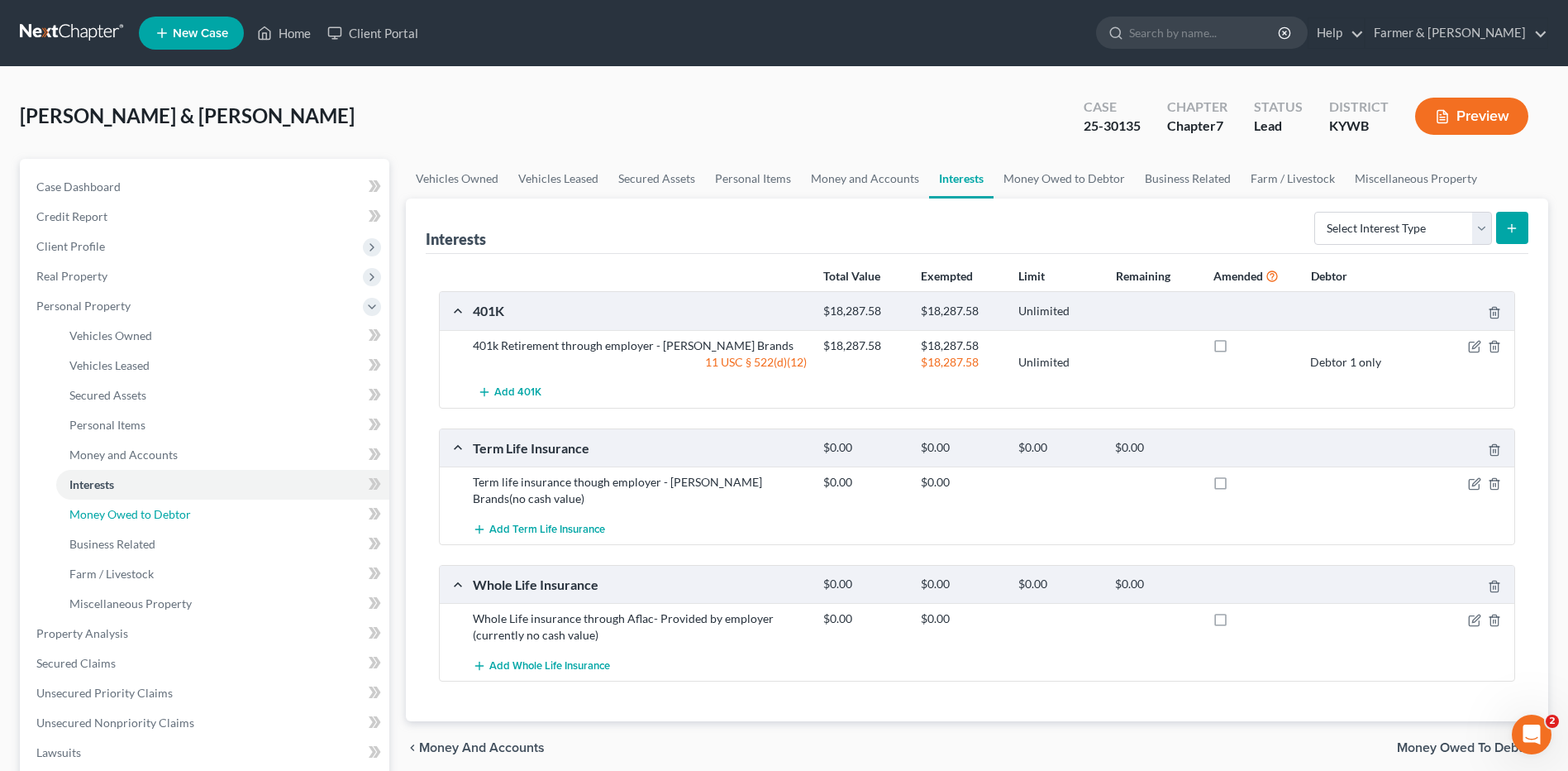
drag, startPoint x: 205, startPoint y: 511, endPoint x: 600, endPoint y: 454, distance: 399.1
click at [205, 511] on link "Money Owed to Debtor" at bounding box center [223, 514] width 333 height 30
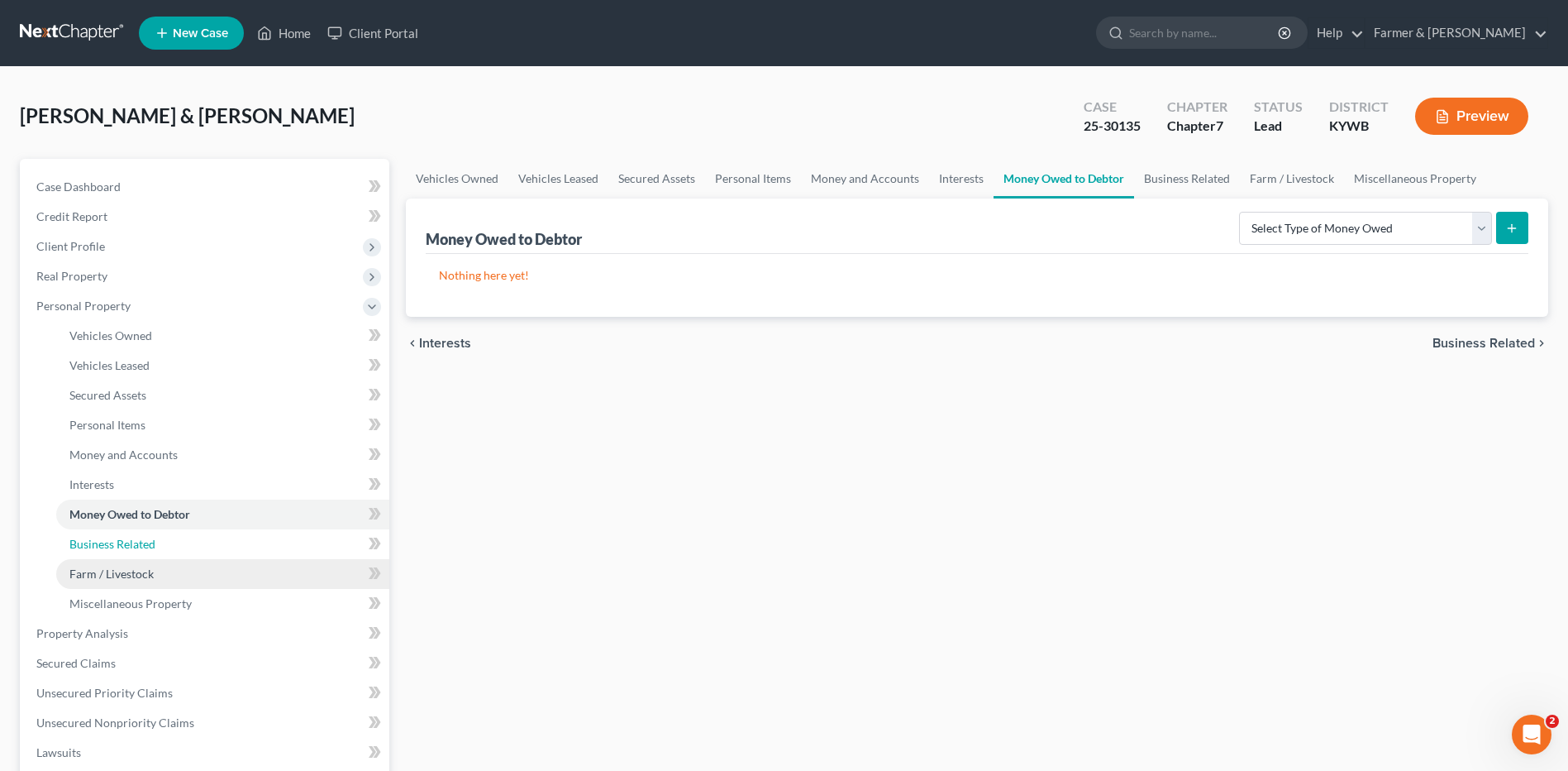
drag, startPoint x: 140, startPoint y: 550, endPoint x: 129, endPoint y: 577, distance: 29.2
click at [140, 550] on span "Business Related" at bounding box center [113, 543] width 86 height 14
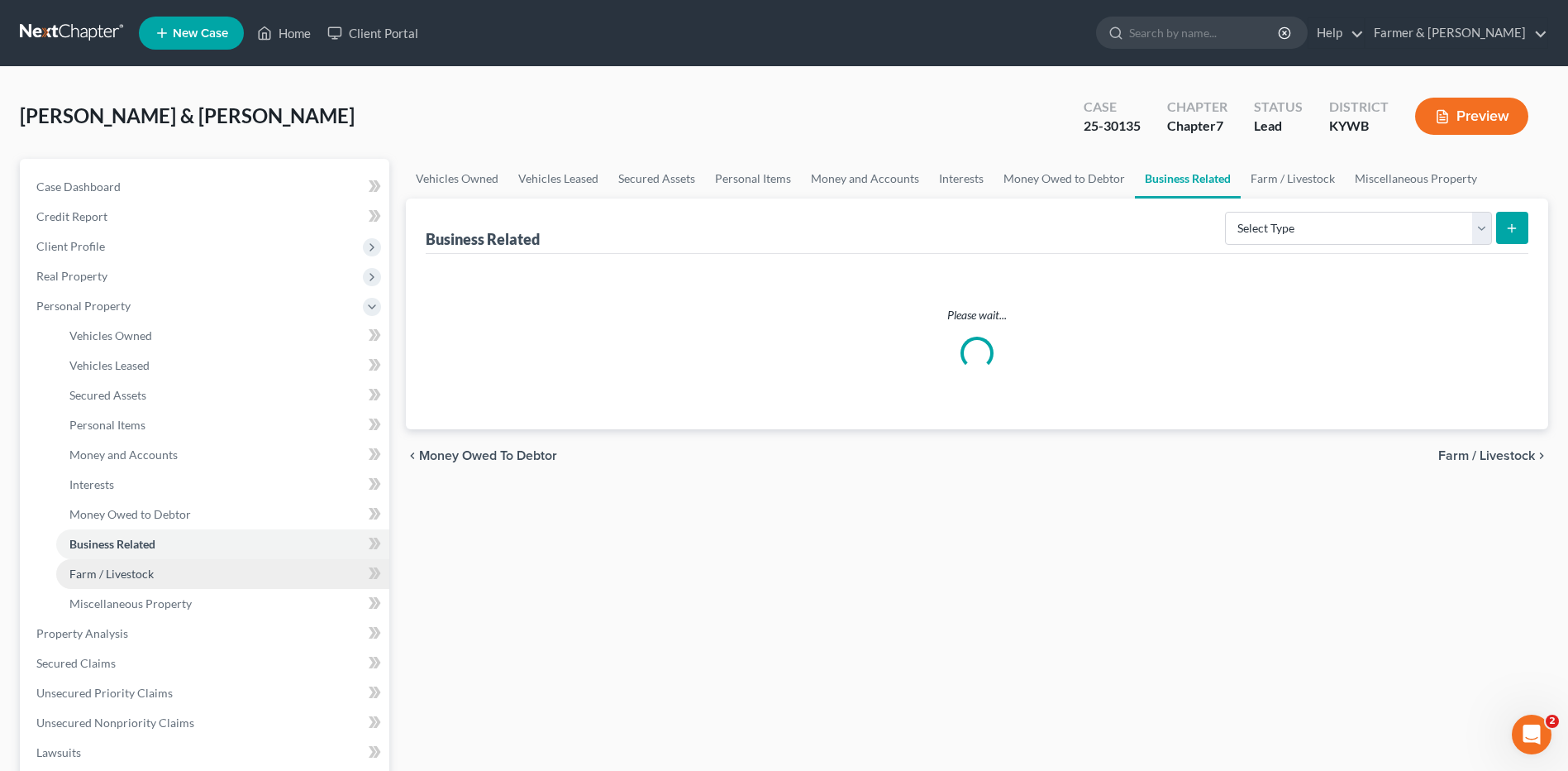
click at [130, 577] on span "Farm / Livestock" at bounding box center [112, 573] width 85 height 14
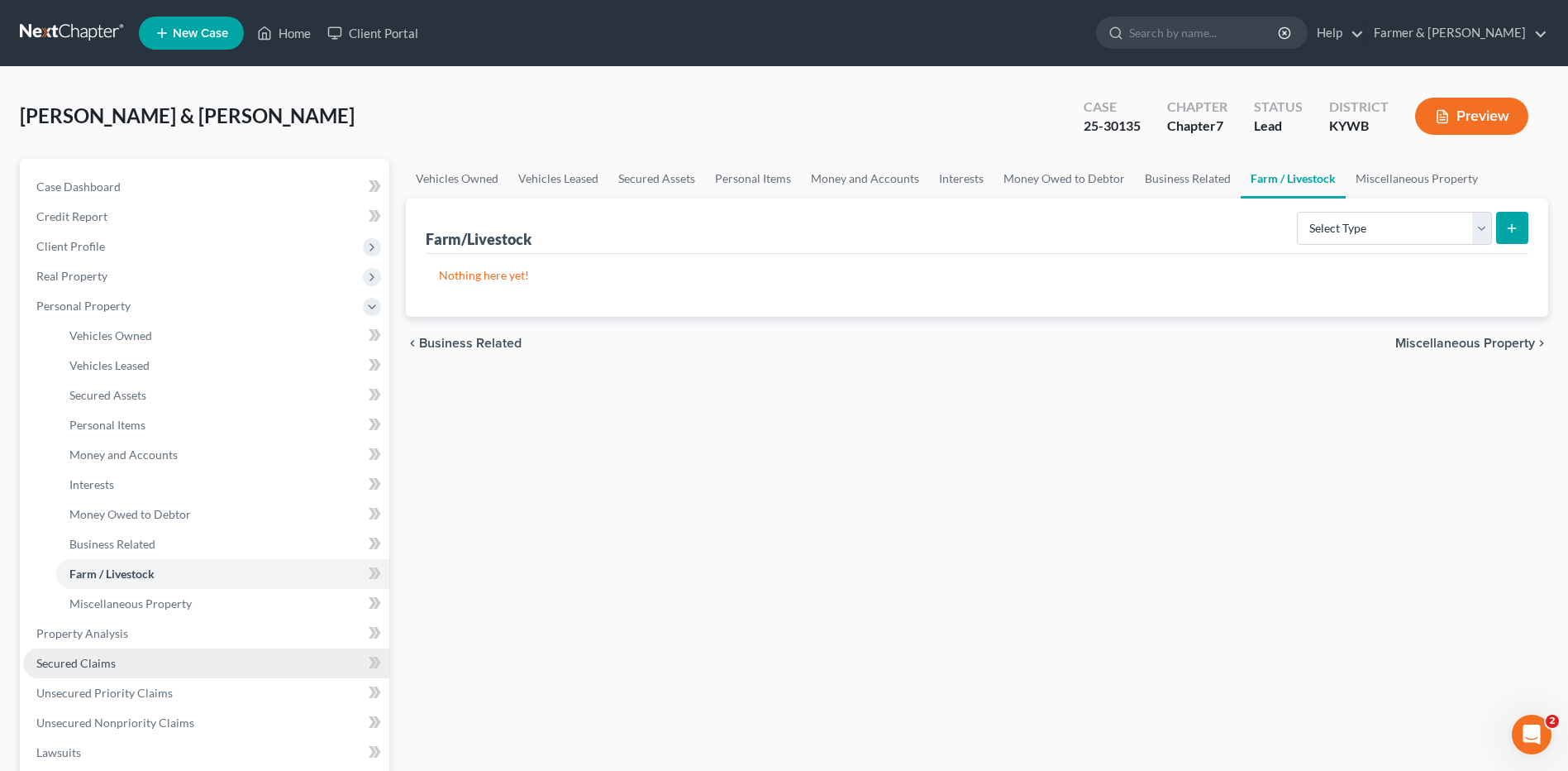
click at [86, 662] on span "Secured Claims" at bounding box center [76, 662] width 80 height 14
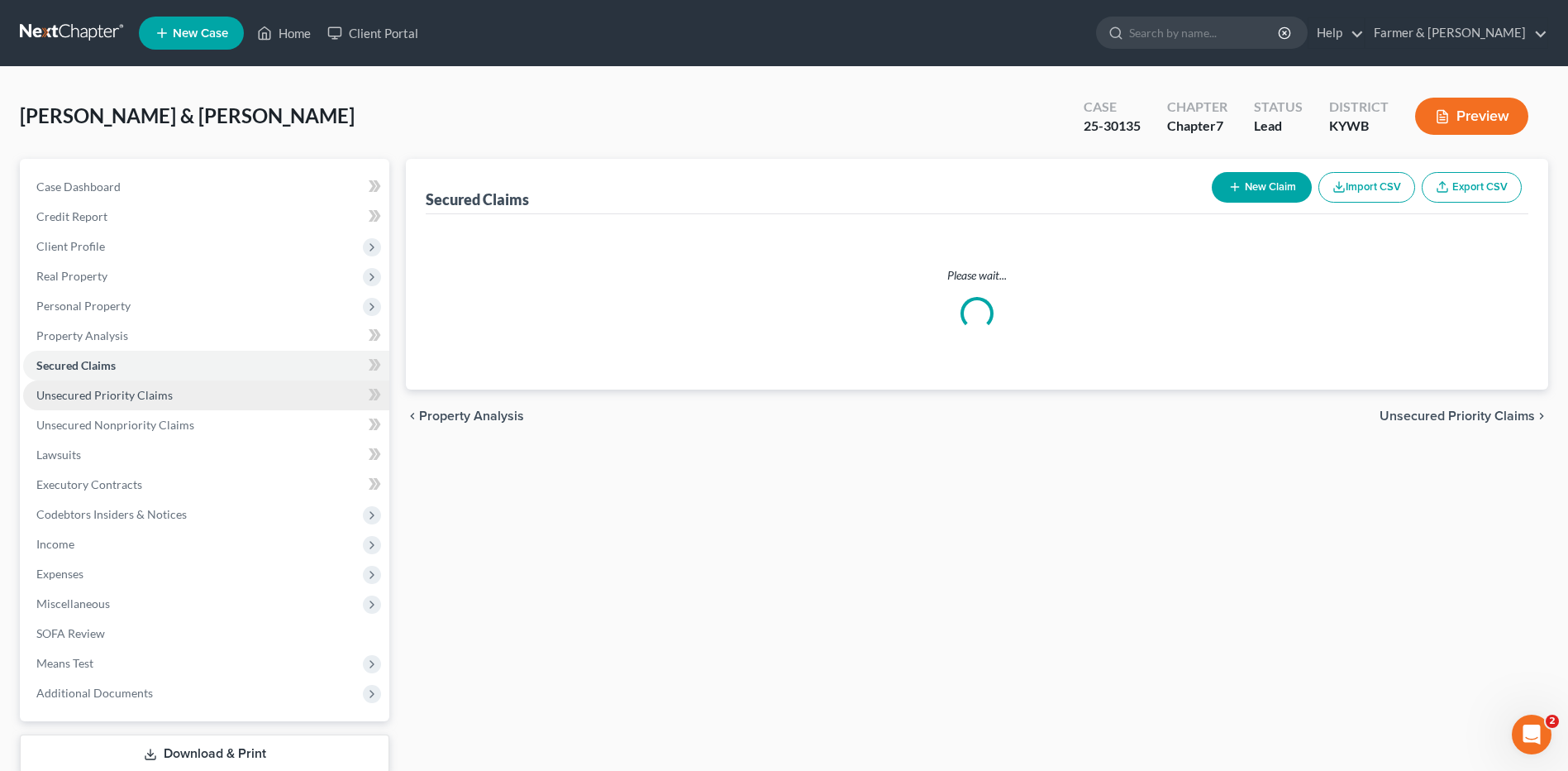
click at [196, 394] on link "Unsecured Priority Claims" at bounding box center [206, 395] width 366 height 30
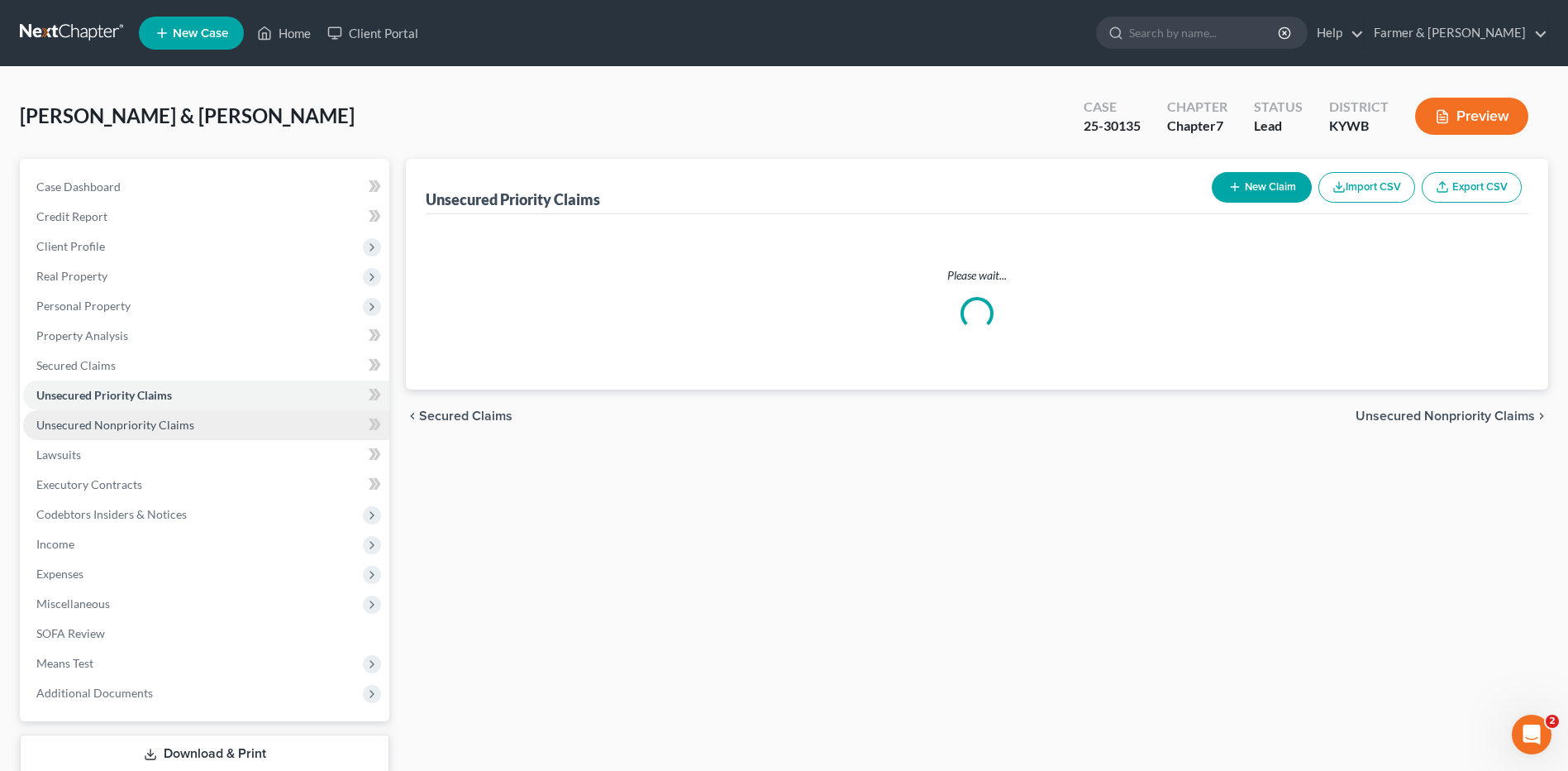
click at [191, 420] on link "Unsecured Nonpriority Claims" at bounding box center [206, 425] width 366 height 30
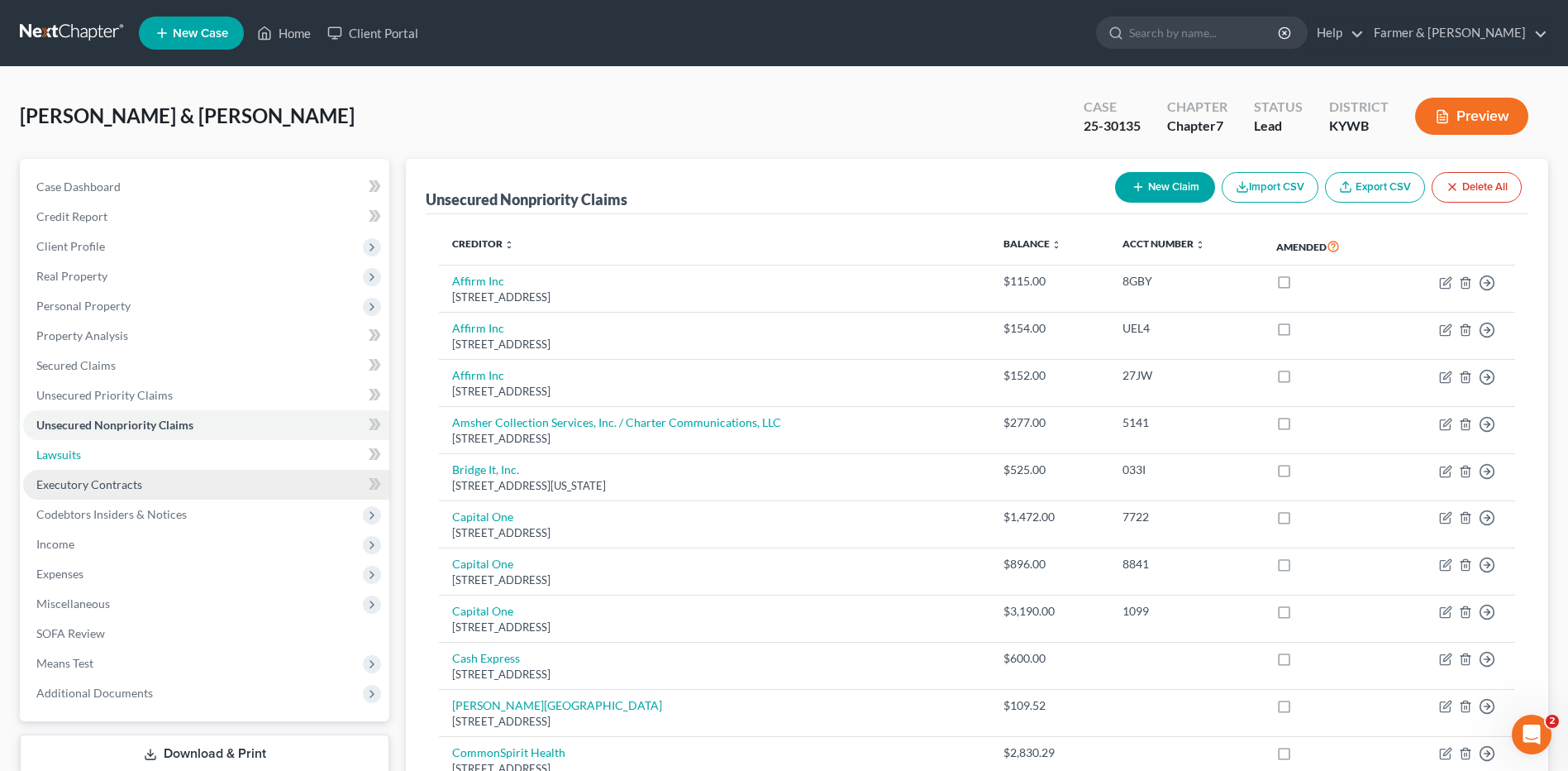
drag, startPoint x: 153, startPoint y: 457, endPoint x: 147, endPoint y: 480, distance: 23.8
click at [153, 457] on link "Lawsuits" at bounding box center [206, 454] width 366 height 30
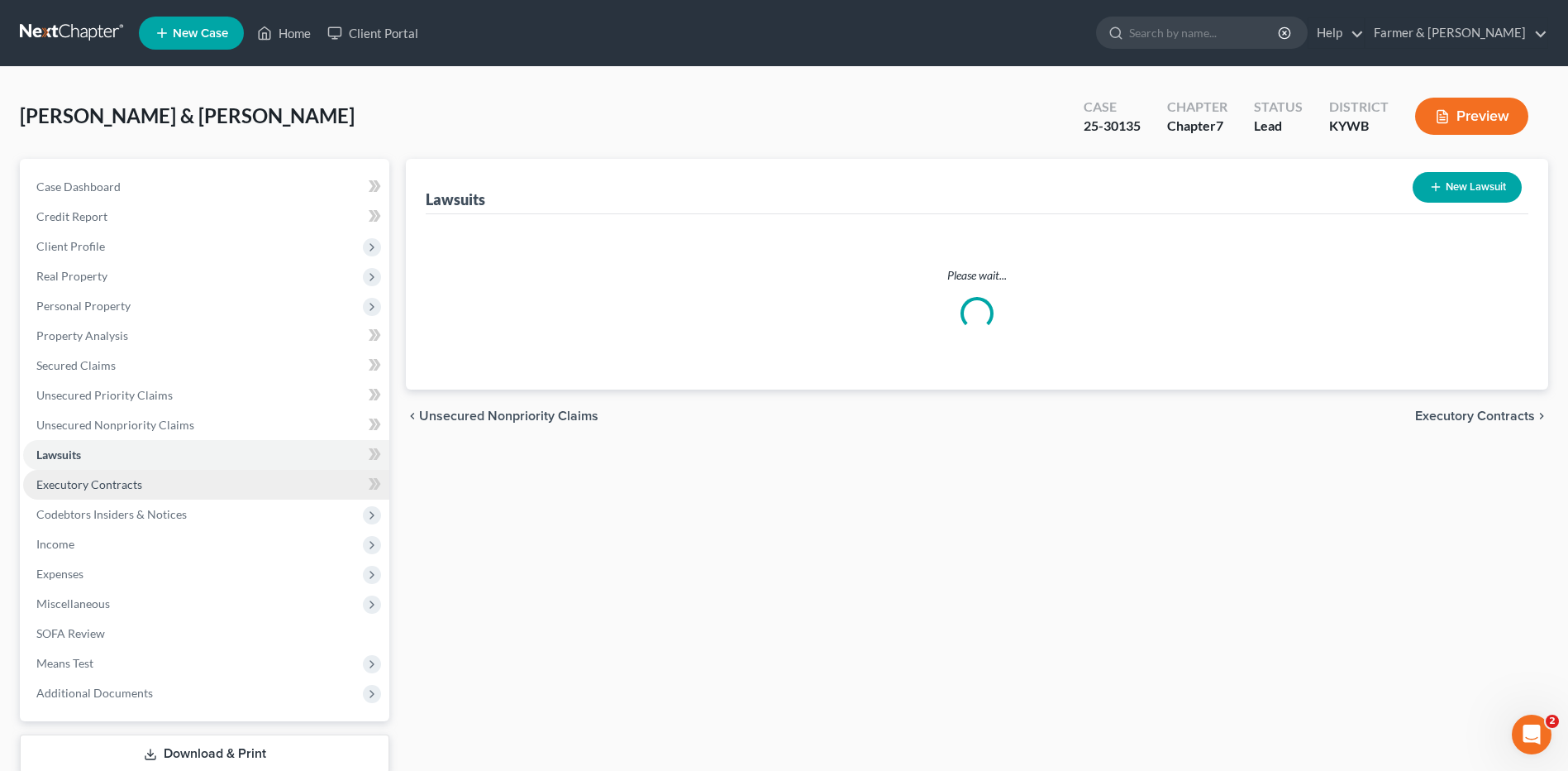
click at [147, 484] on link "Executory Contracts" at bounding box center [206, 484] width 366 height 30
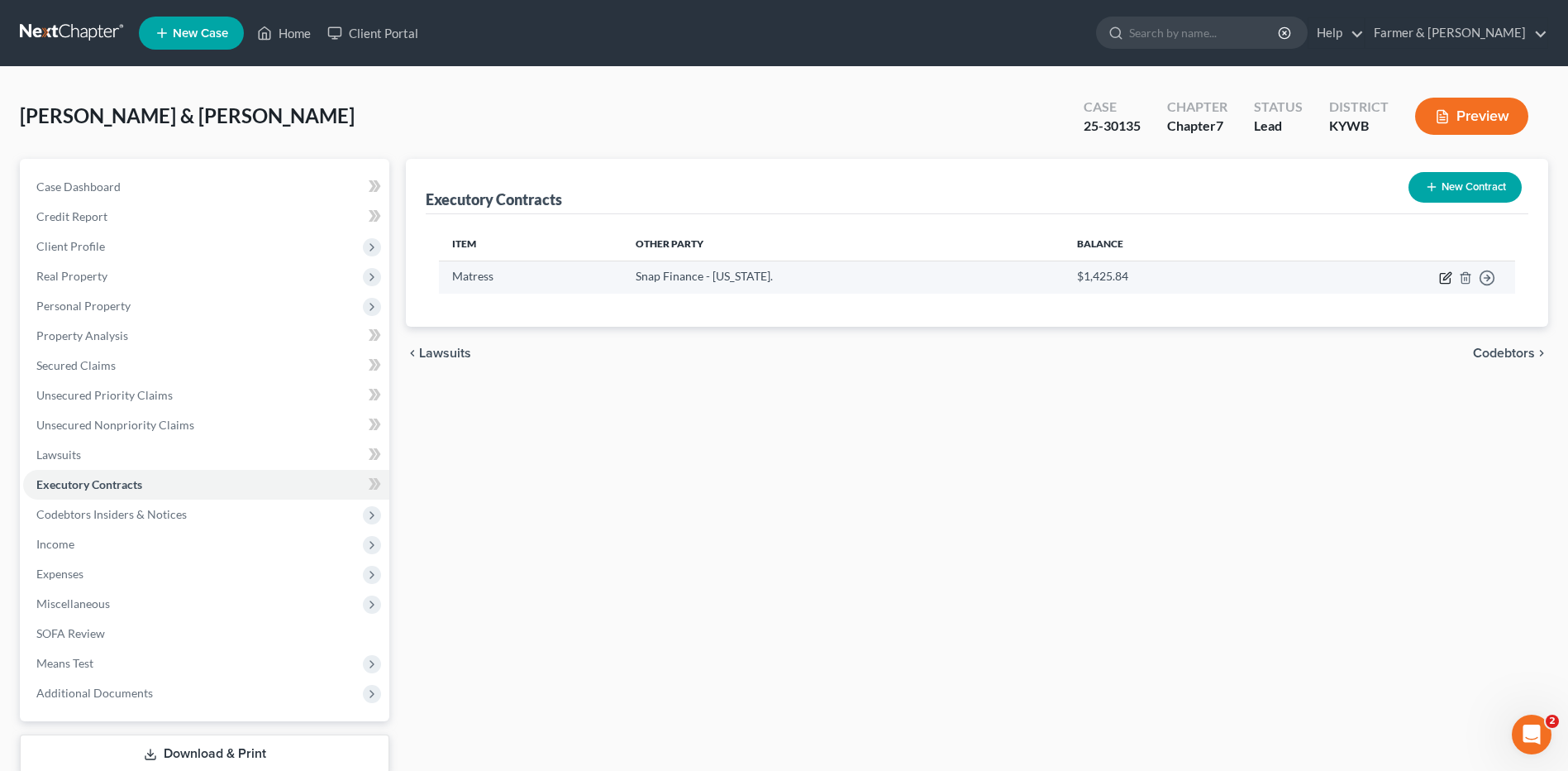
click at [1444, 276] on icon "button" at bounding box center [1446, 277] width 13 height 13
select select "3"
select select "18"
select select "2"
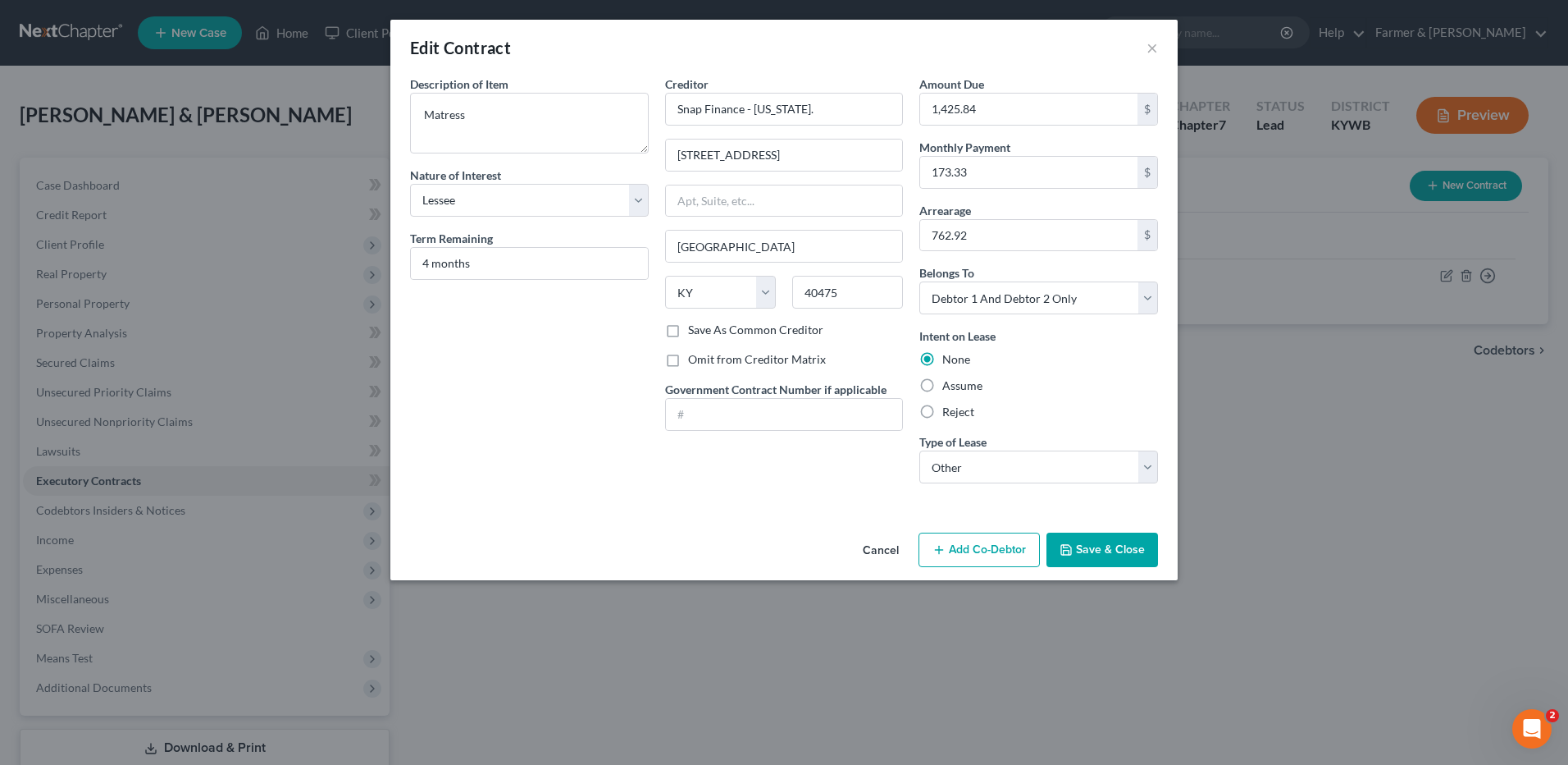
click at [878, 542] on button "Cancel" at bounding box center [881, 551] width 63 height 33
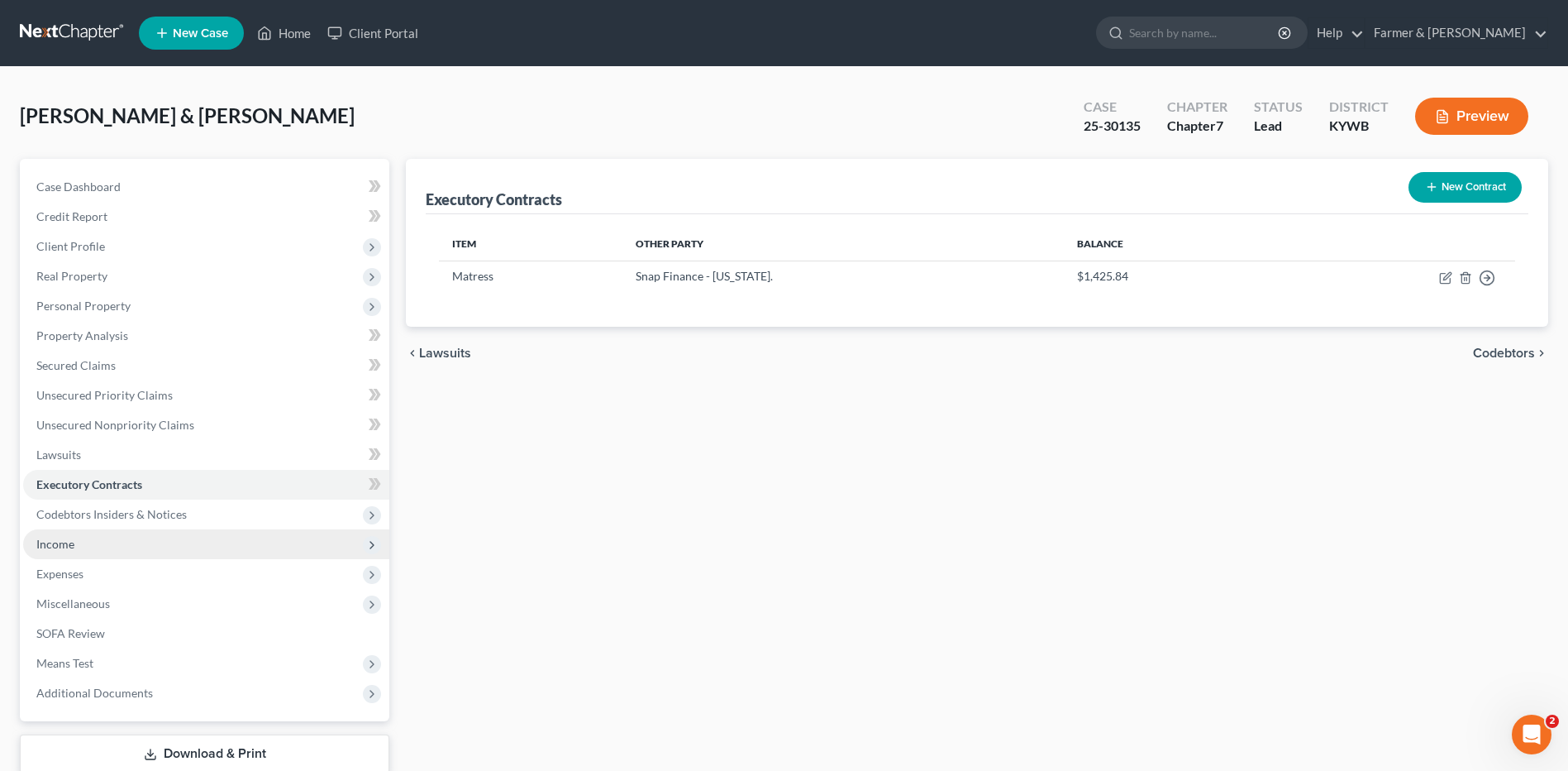
click at [66, 537] on span "Income" at bounding box center [56, 543] width 38 height 14
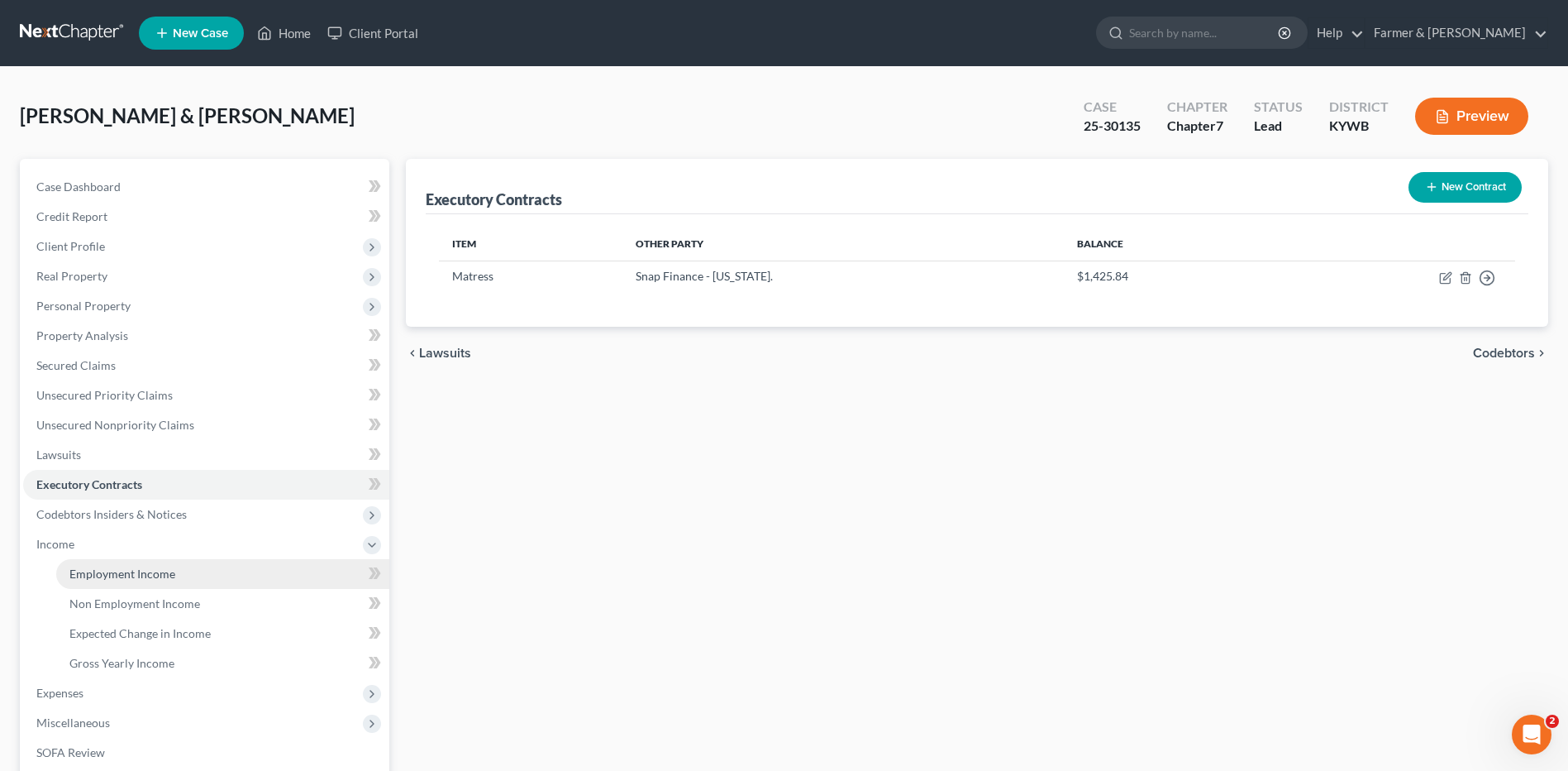
click at [124, 567] on span "Employment Income" at bounding box center [122, 573] width 105 height 14
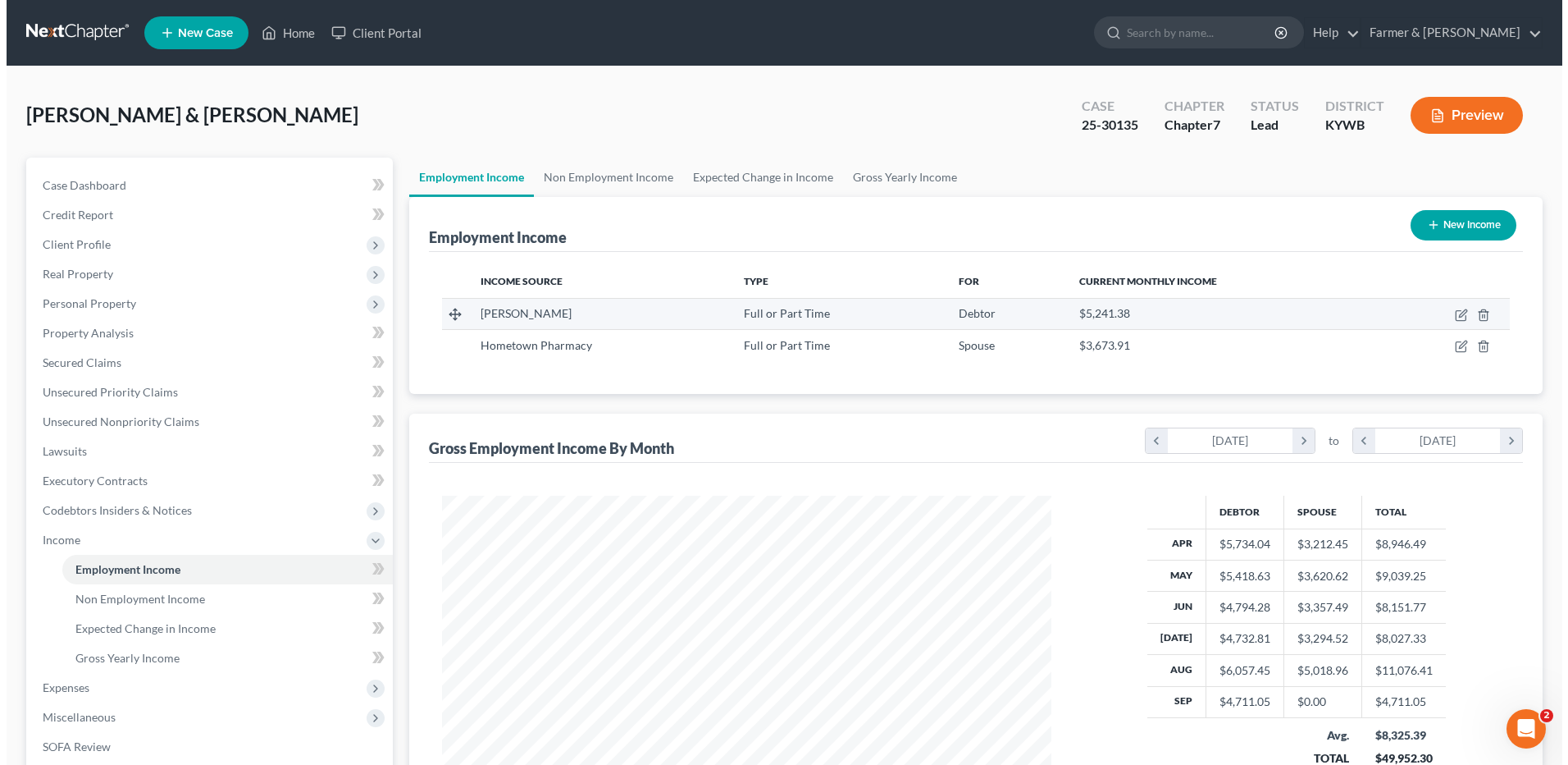
scroll to position [304, 641]
click at [1453, 314] on icon "button" at bounding box center [1455, 315] width 13 height 13
select select "0"
select select "14"
select select "3"
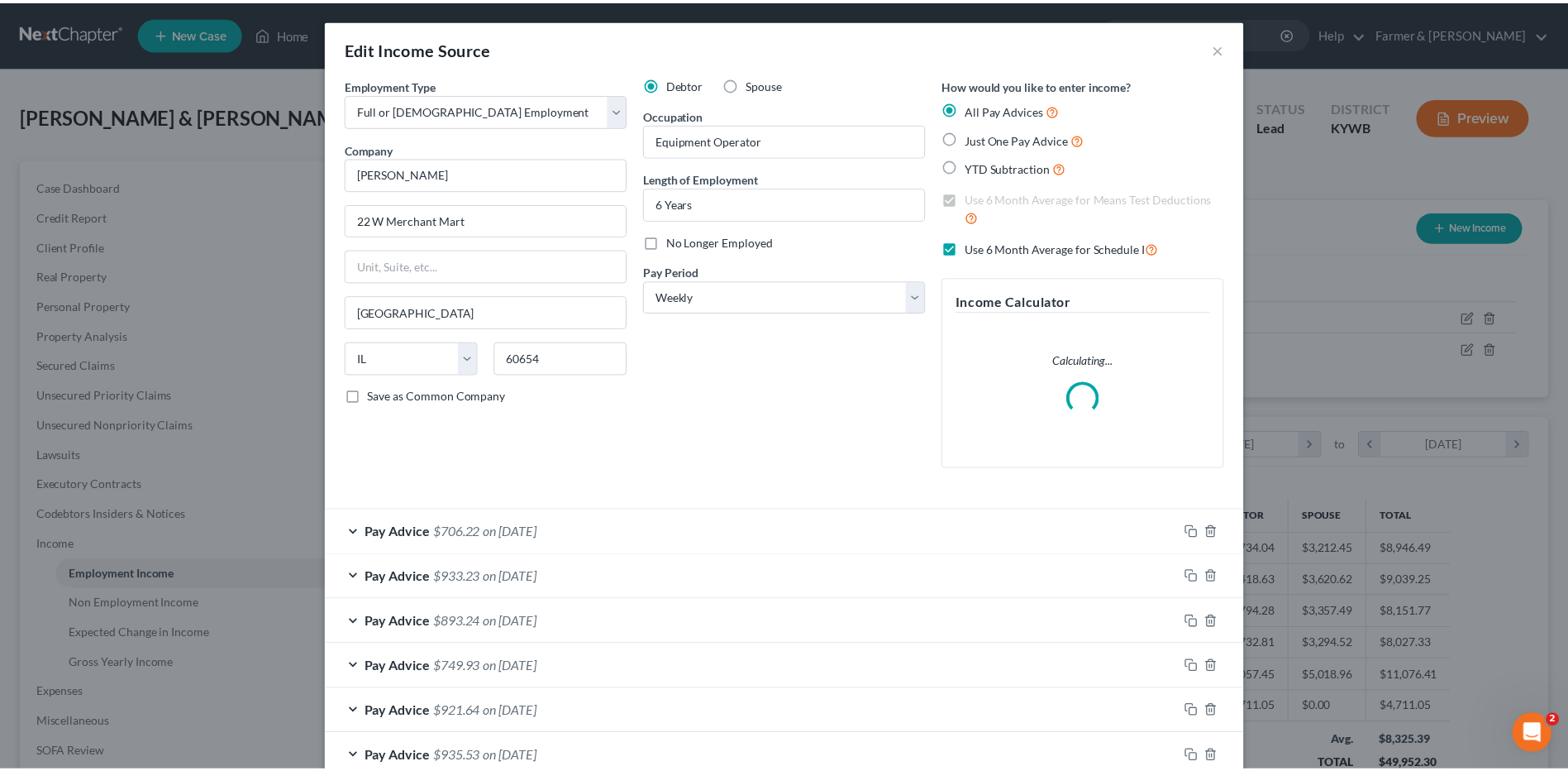
scroll to position [309, 653]
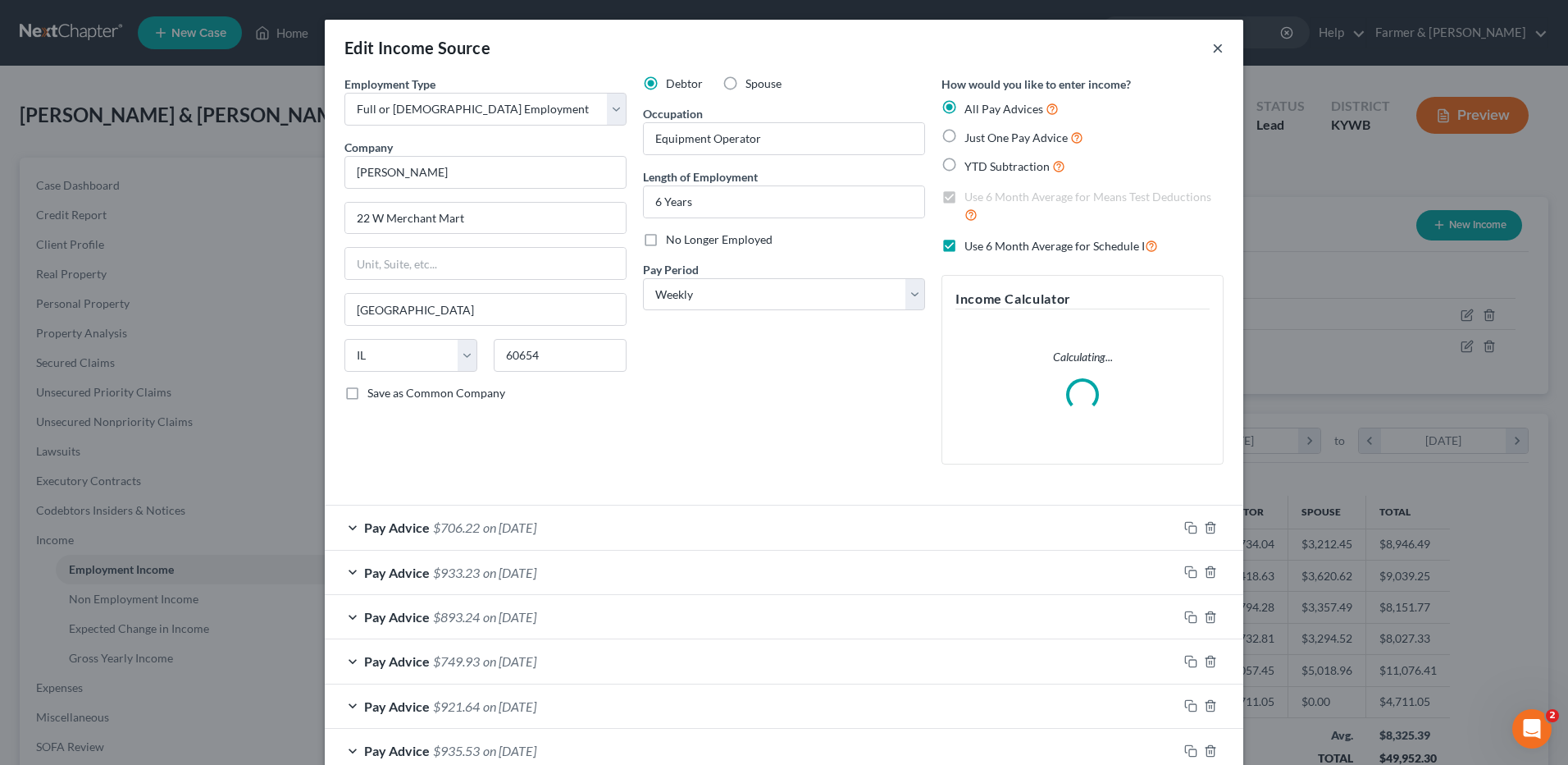
click at [1214, 52] on button "×" at bounding box center [1218, 48] width 12 height 20
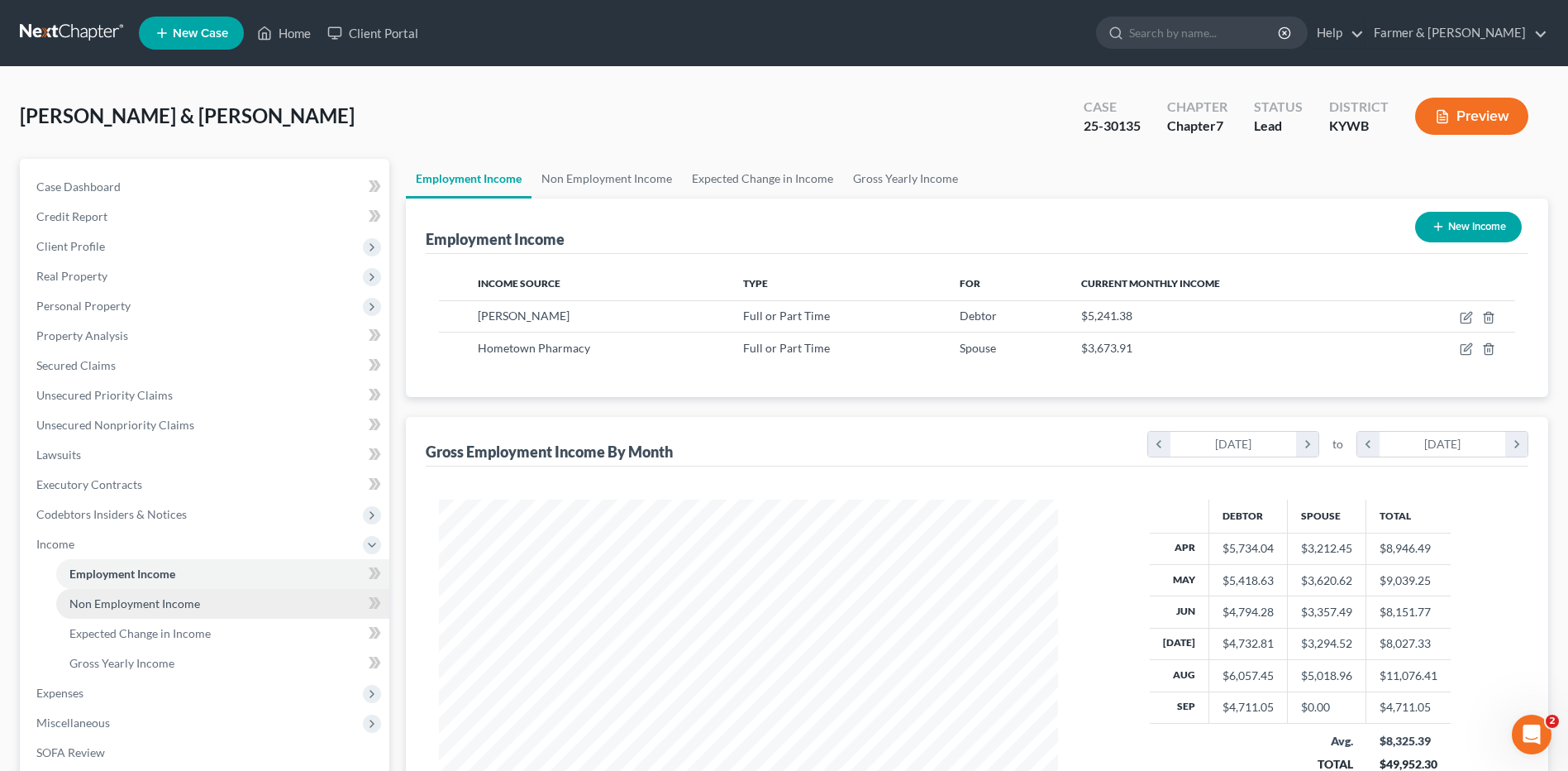
scroll to position [826552, 825902]
drag, startPoint x: 156, startPoint y: 604, endPoint x: 198, endPoint y: 590, distance: 44.3
click at [156, 604] on span "Non Employment Income" at bounding box center [135, 603] width 130 height 14
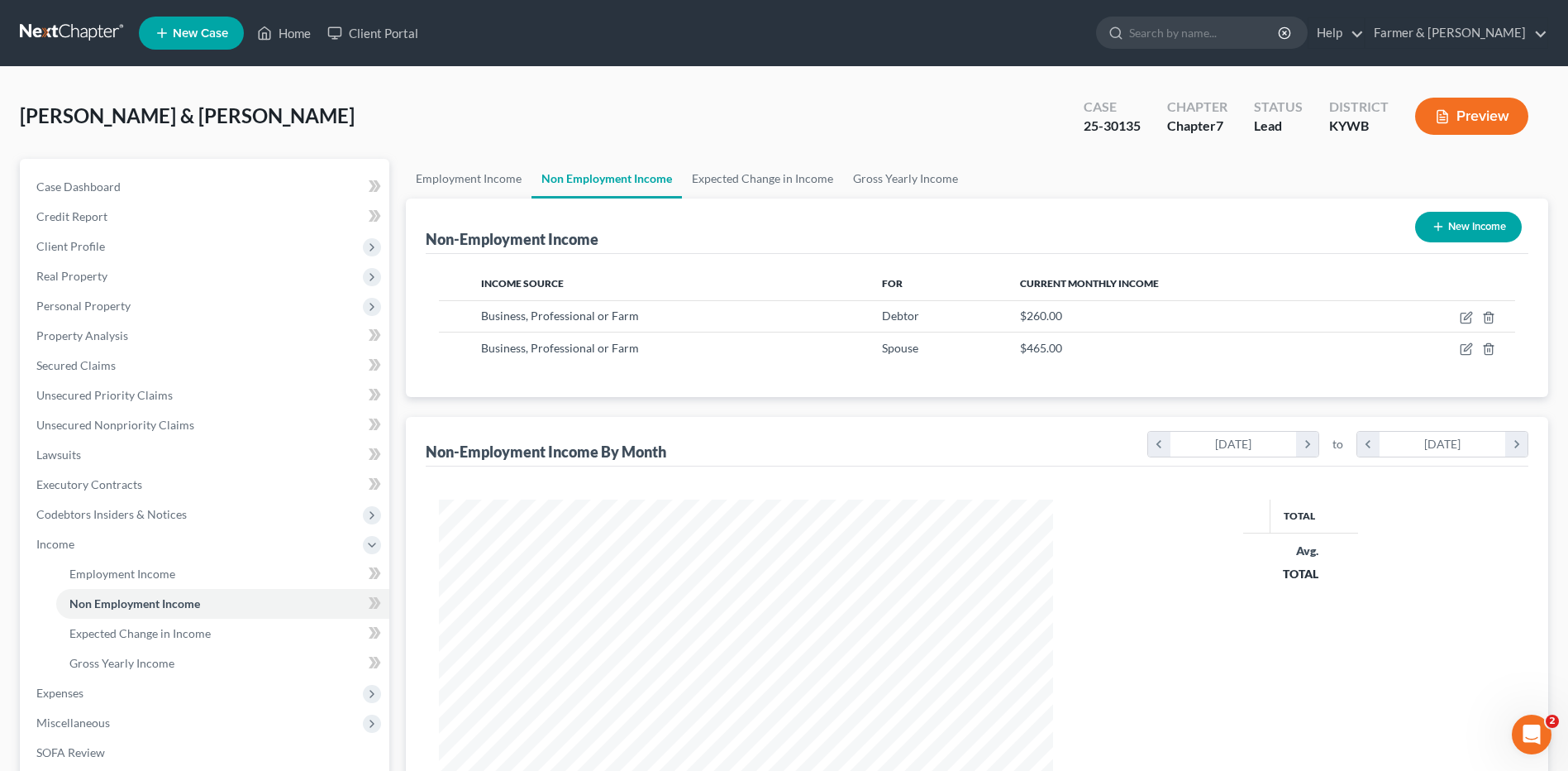
scroll to position [307, 646]
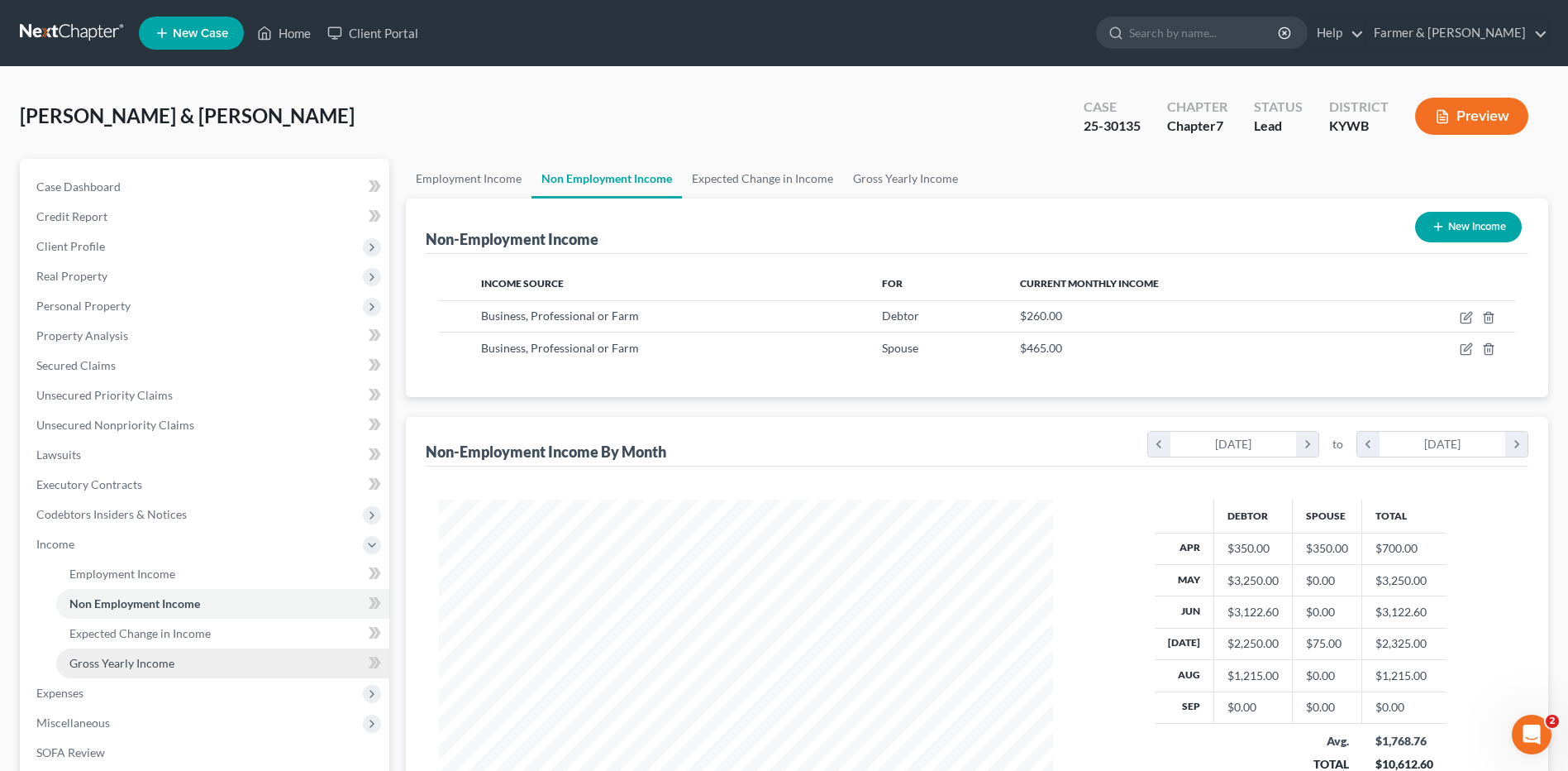
drag, startPoint x: 103, startPoint y: 684, endPoint x: 126, endPoint y: 661, distance: 32.5
click at [103, 684] on span "Expenses" at bounding box center [206, 693] width 366 height 30
click at [124, 607] on link "Home" at bounding box center [223, 604] width 333 height 30
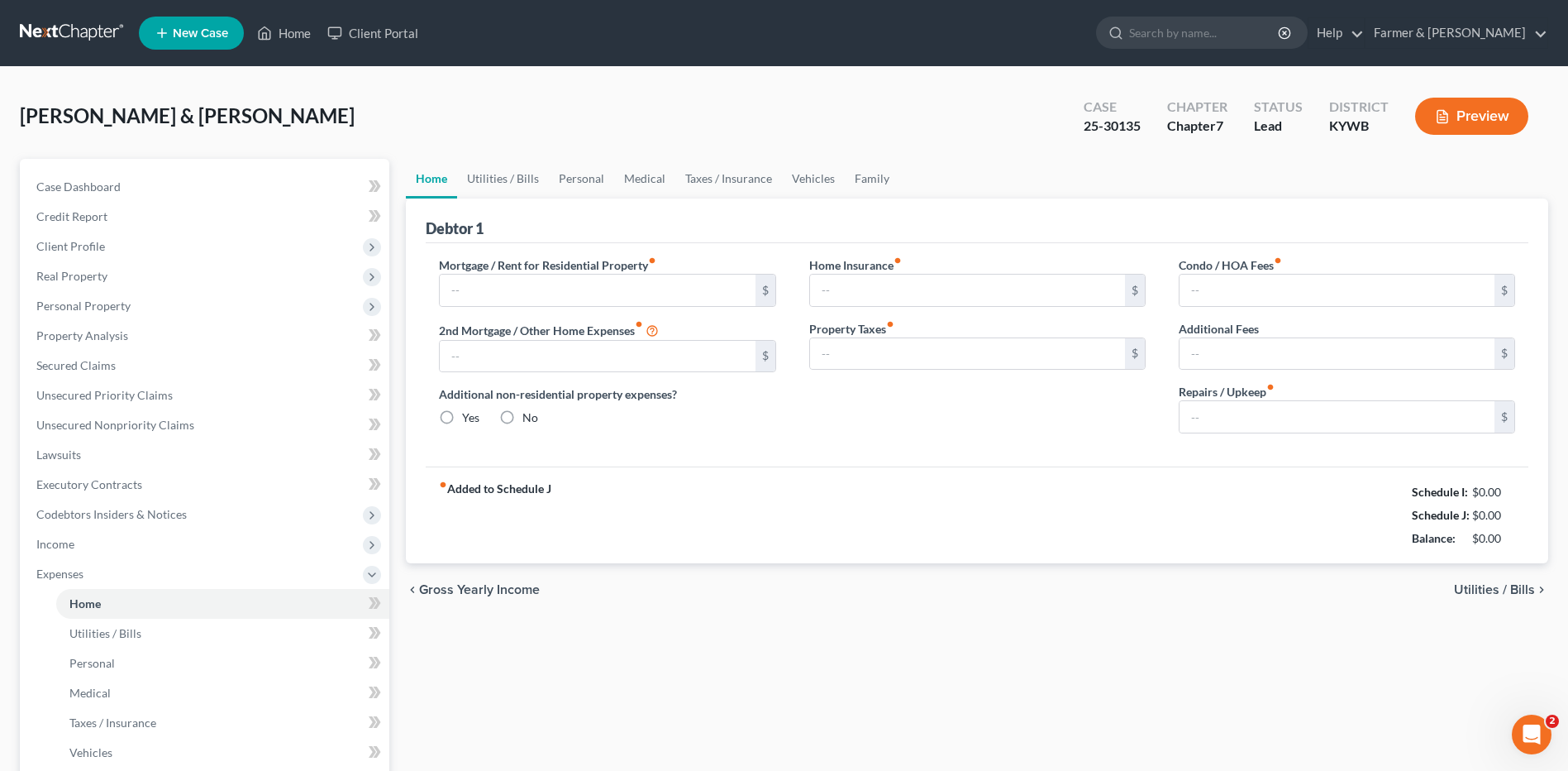
type input "700.00"
type input "0.00"
radio input "true"
type input "20.00"
type input "0.00"
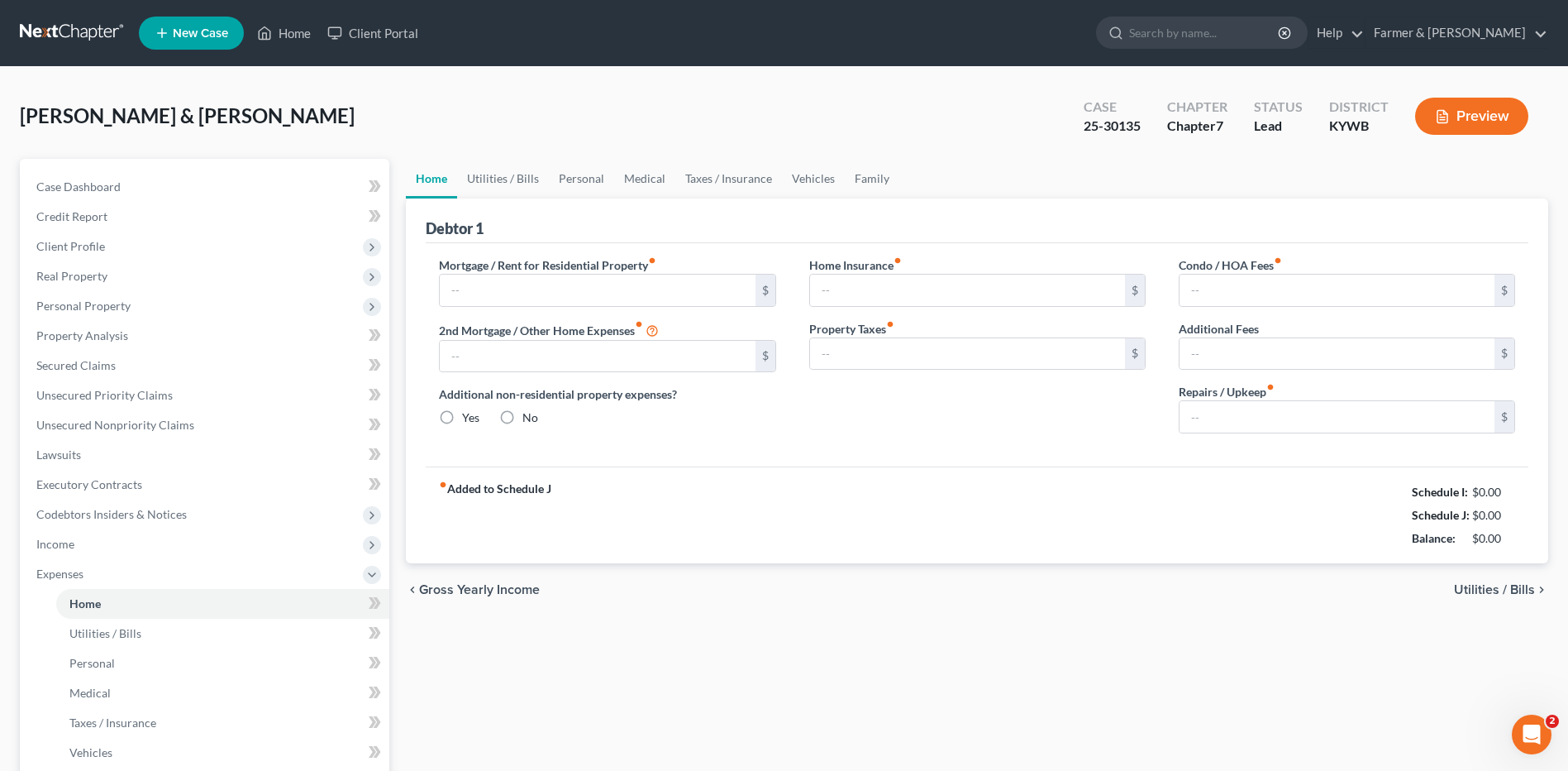
type input "0.00"
type input "100.00"
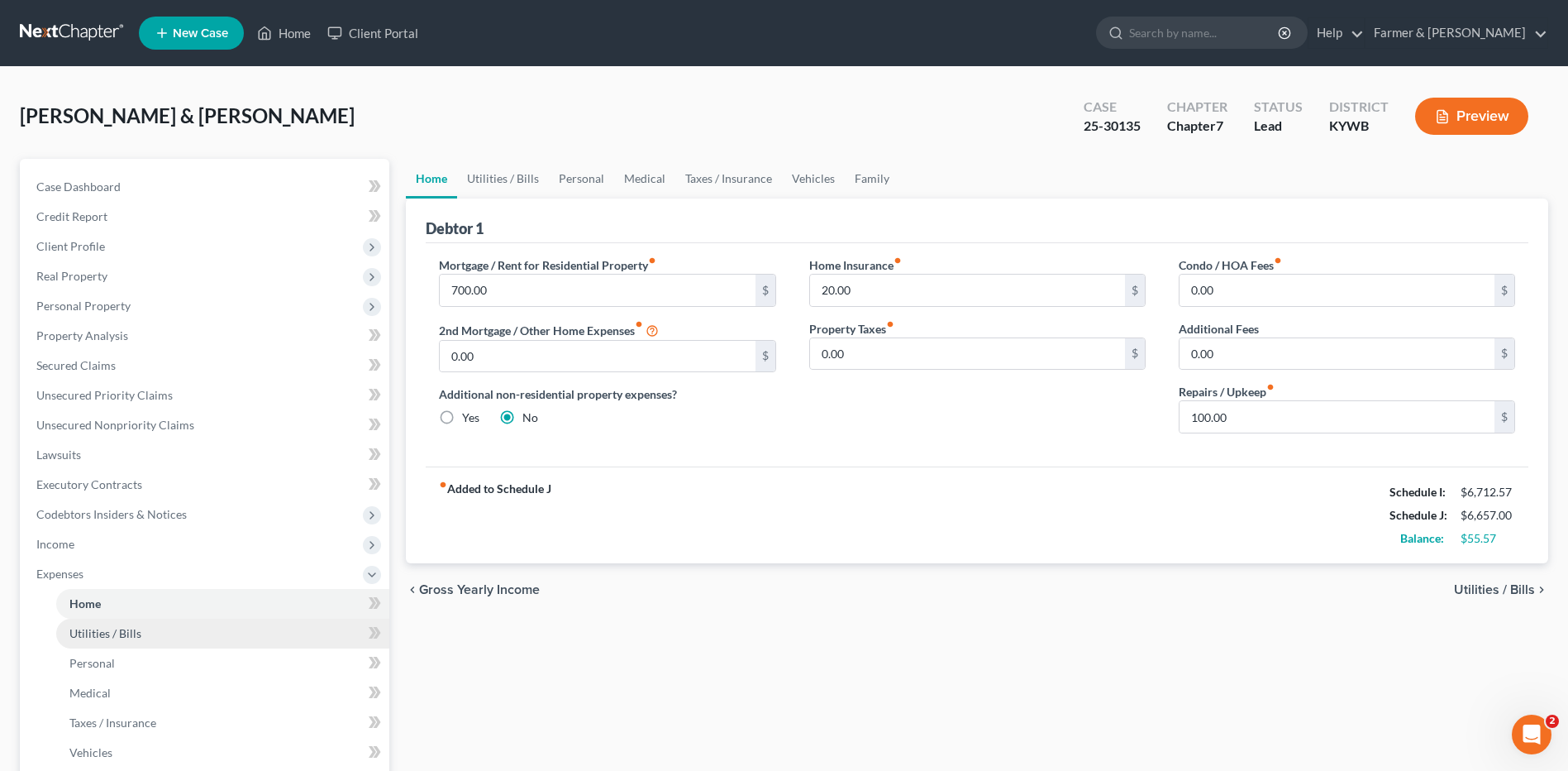
click at [204, 631] on link "Utilities / Bills" at bounding box center [223, 633] width 333 height 30
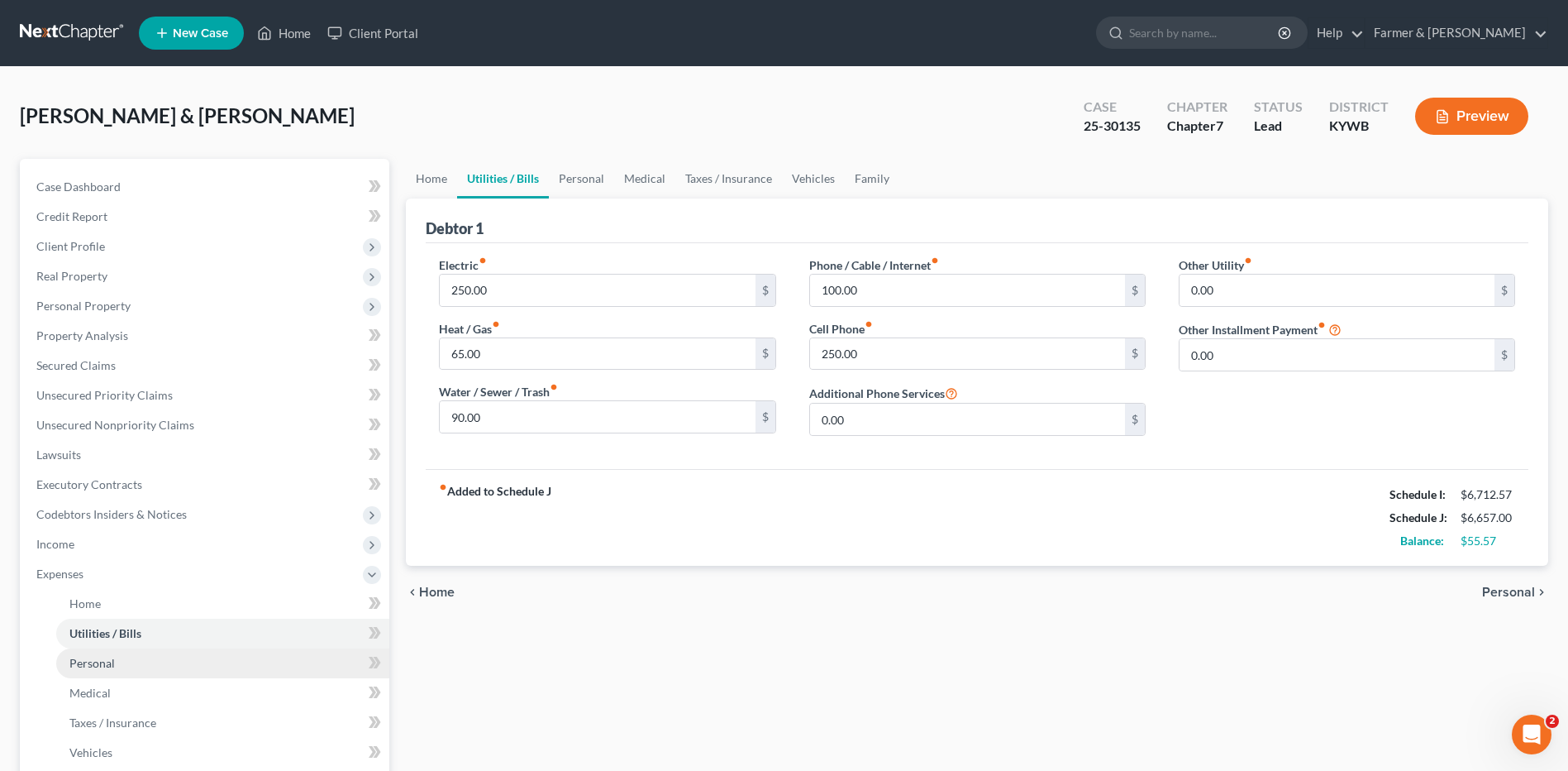
click at [149, 663] on link "Personal" at bounding box center [223, 663] width 333 height 30
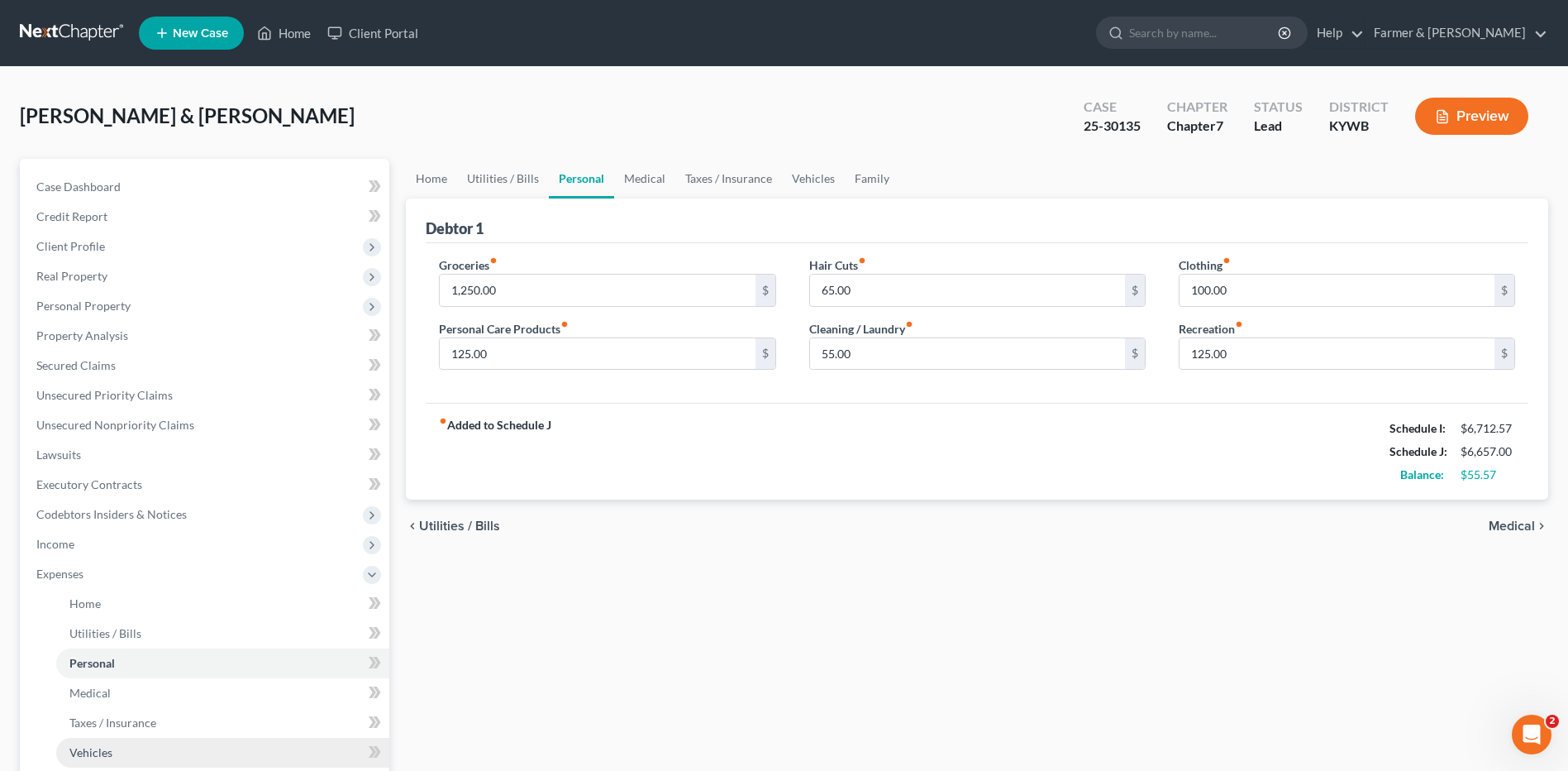
click at [110, 758] on span "Vehicles" at bounding box center [91, 752] width 43 height 14
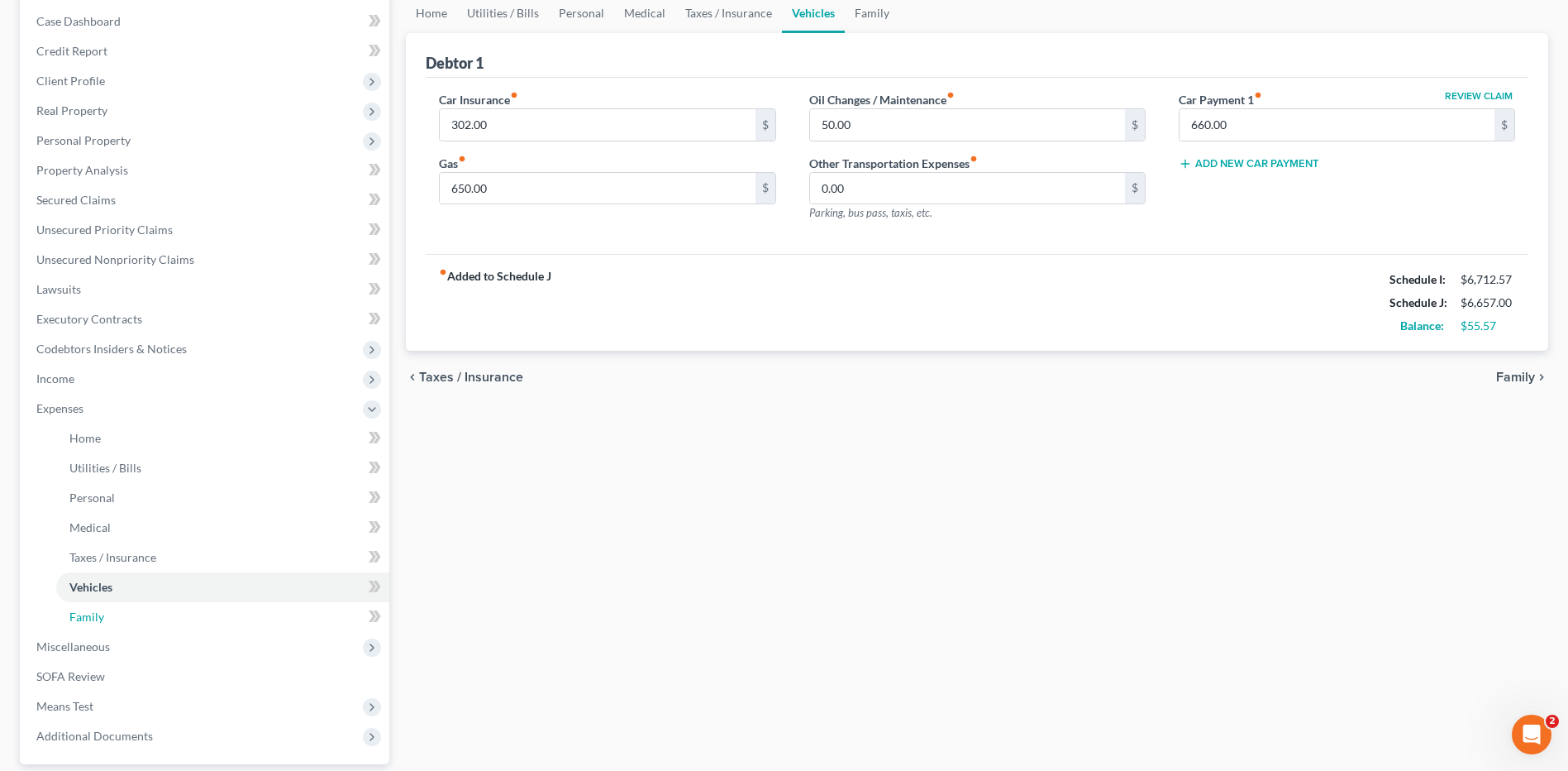
click at [123, 607] on link "Family" at bounding box center [223, 617] width 333 height 30
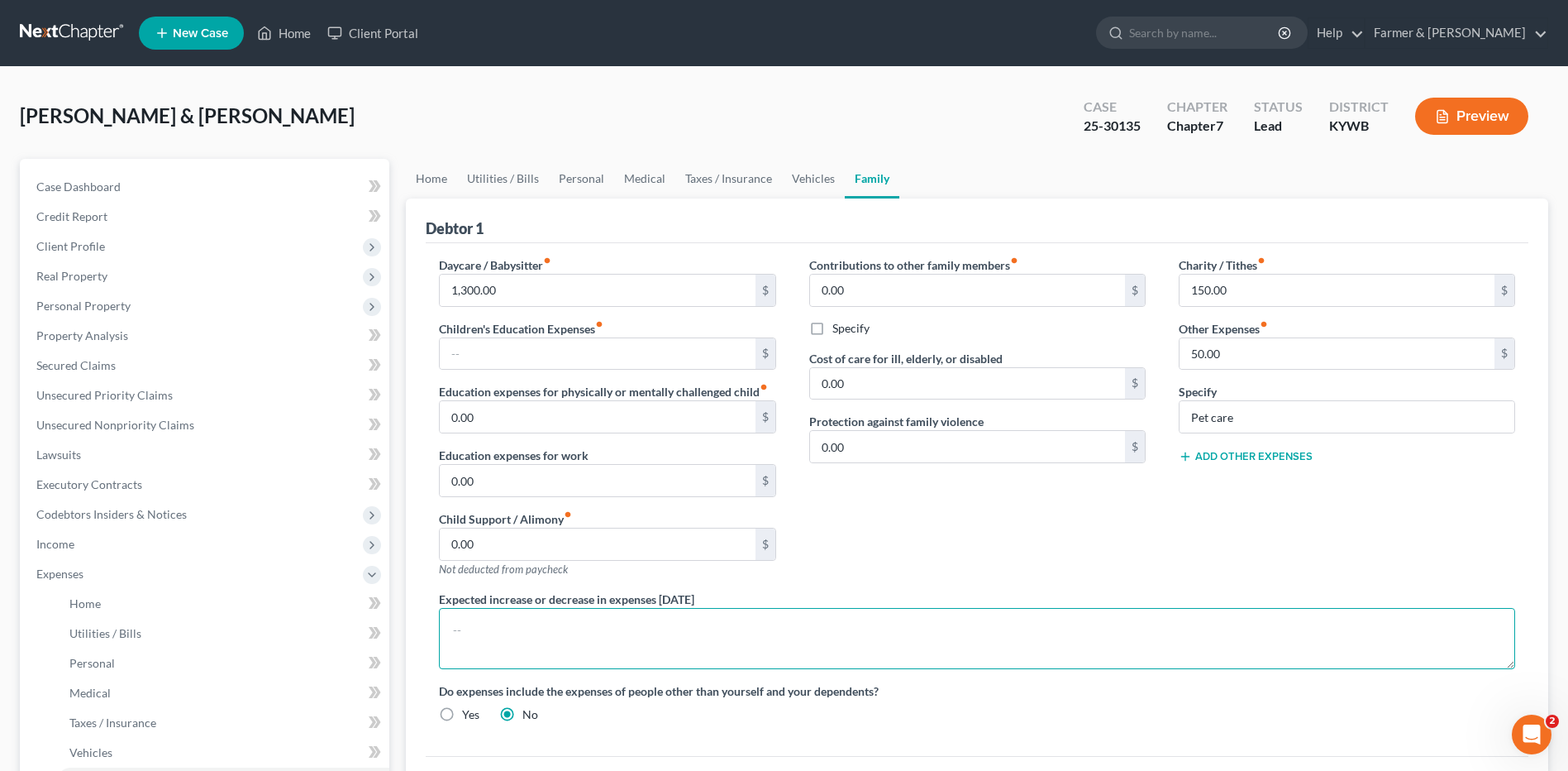
click at [522, 629] on textarea at bounding box center [977, 638] width 1076 height 61
type textarea "Debtors have high gas expenses due to Debtor driving approx. 100 miles daily to…"
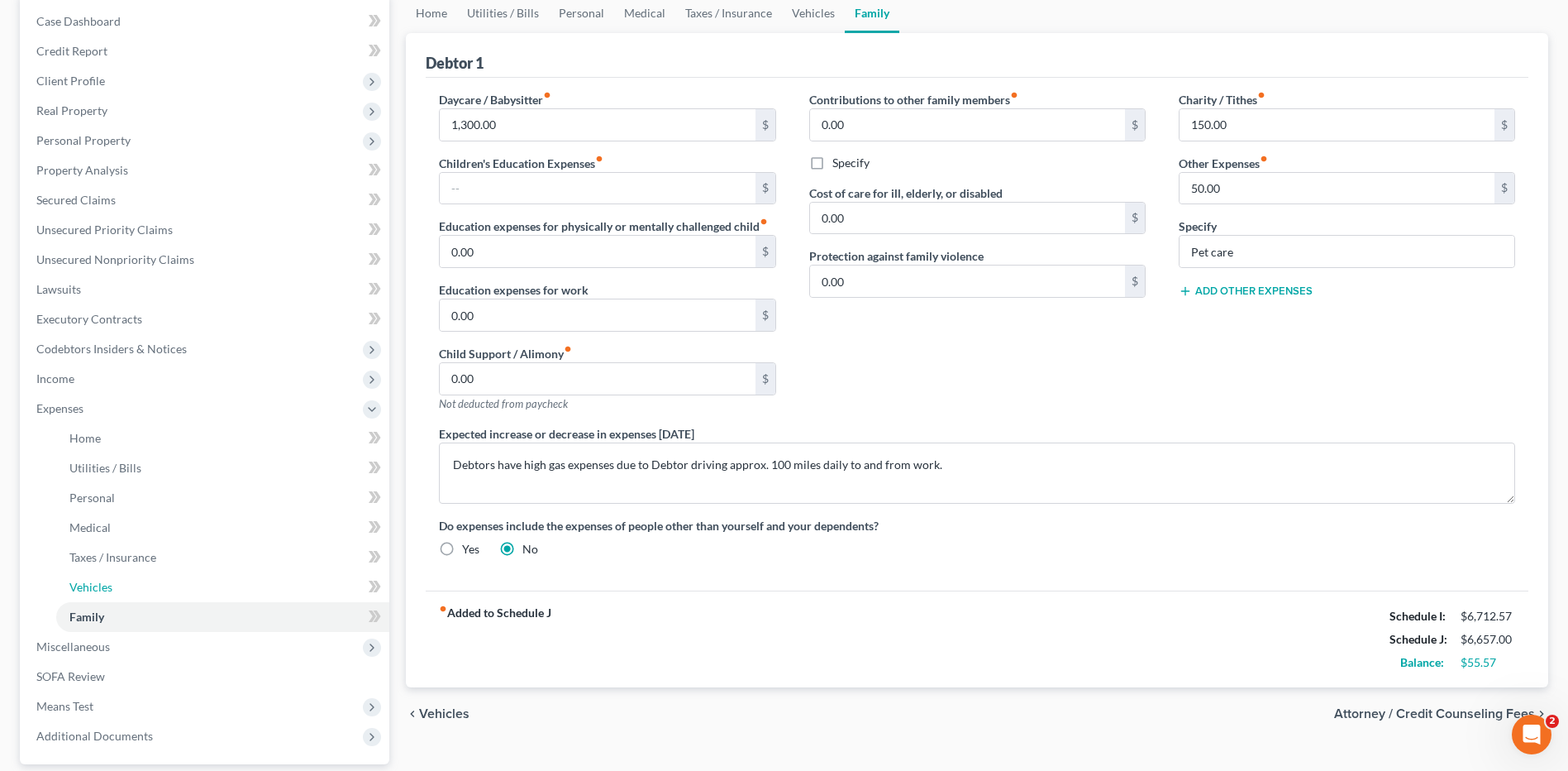
drag, startPoint x: 119, startPoint y: 577, endPoint x: 620, endPoint y: 505, distance: 506.1
click at [119, 577] on link "Vehicles" at bounding box center [223, 587] width 333 height 30
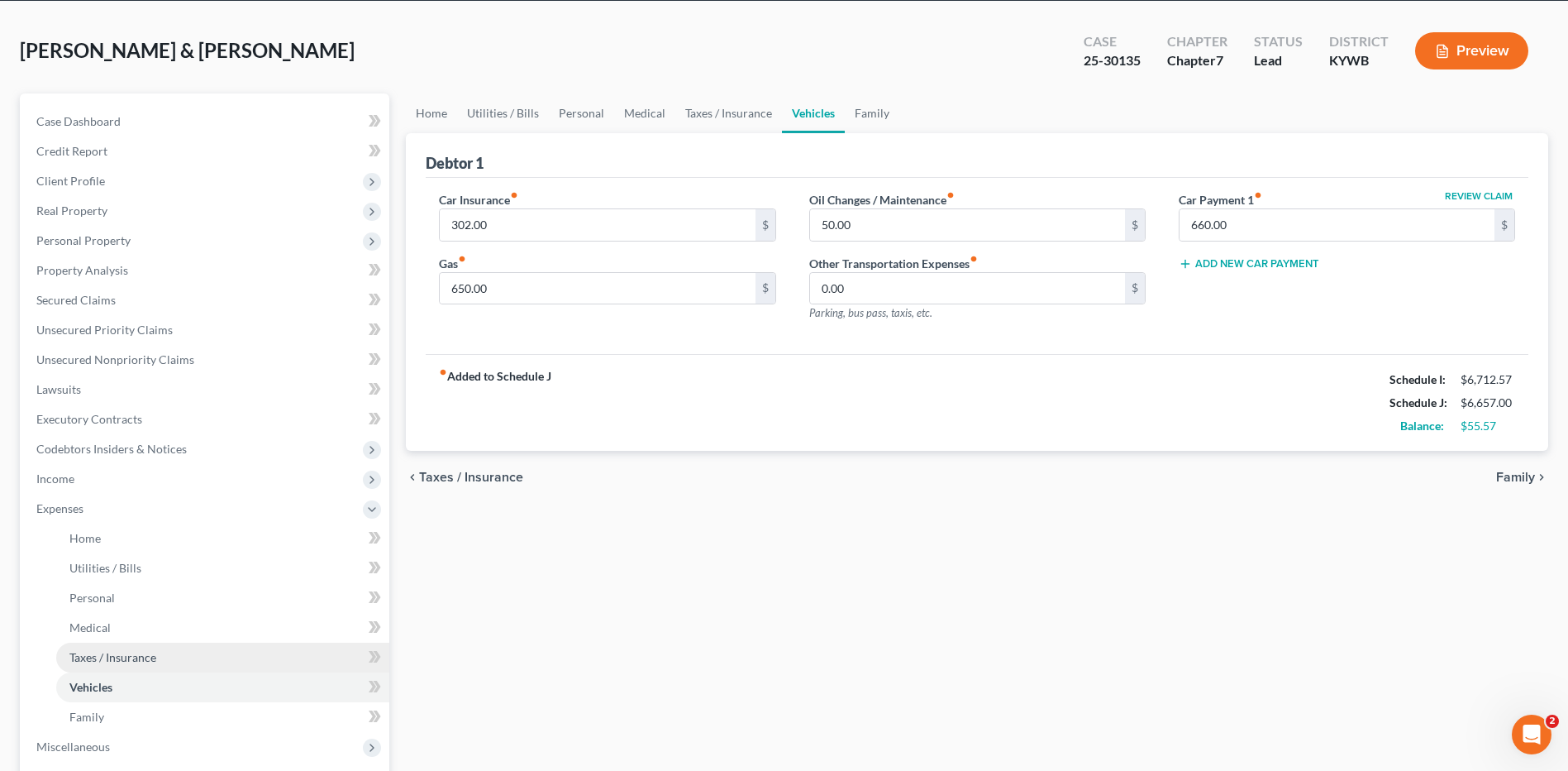
scroll to position [165, 0]
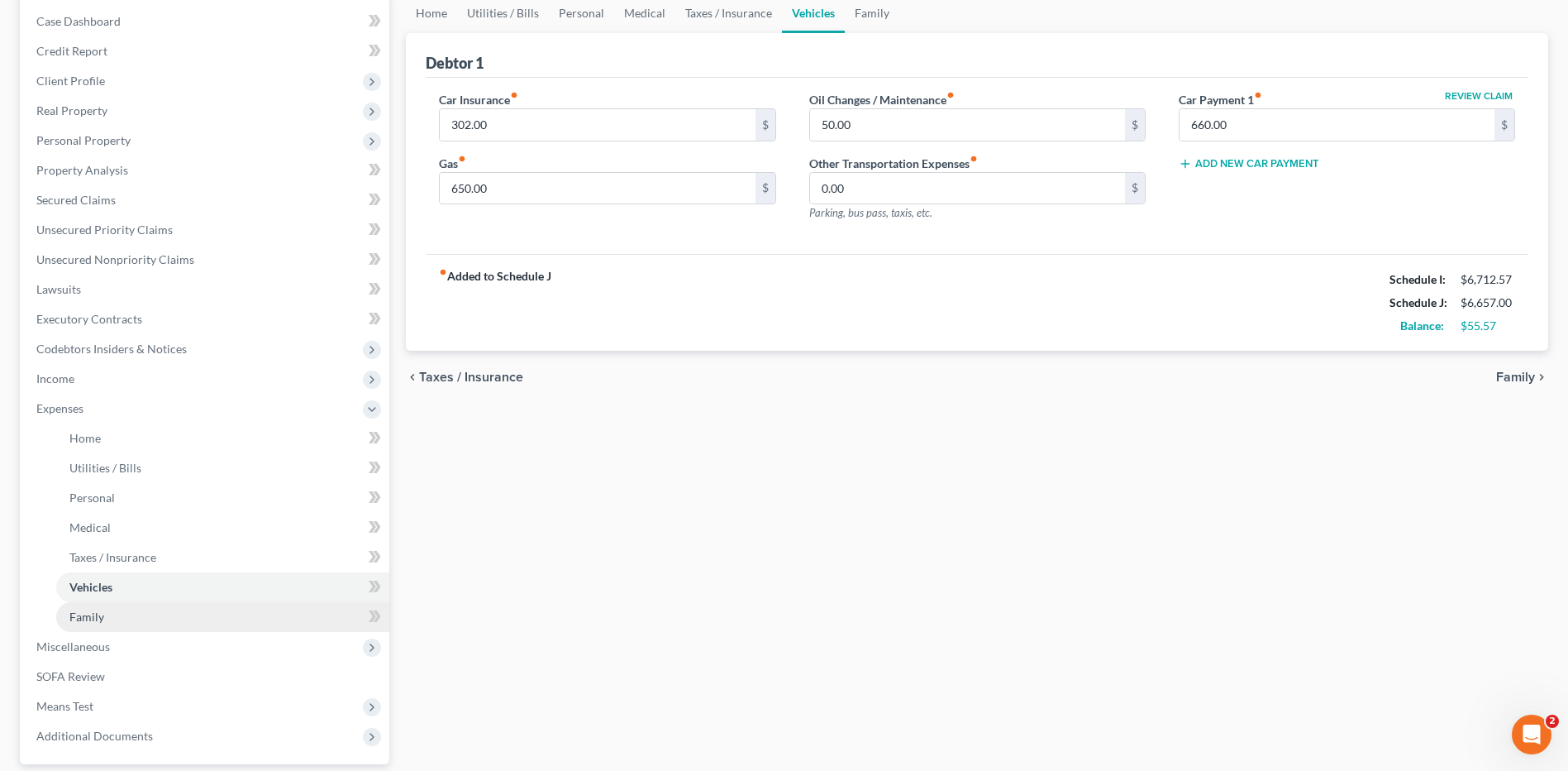
click at [85, 609] on span "Family" at bounding box center [87, 616] width 35 height 14
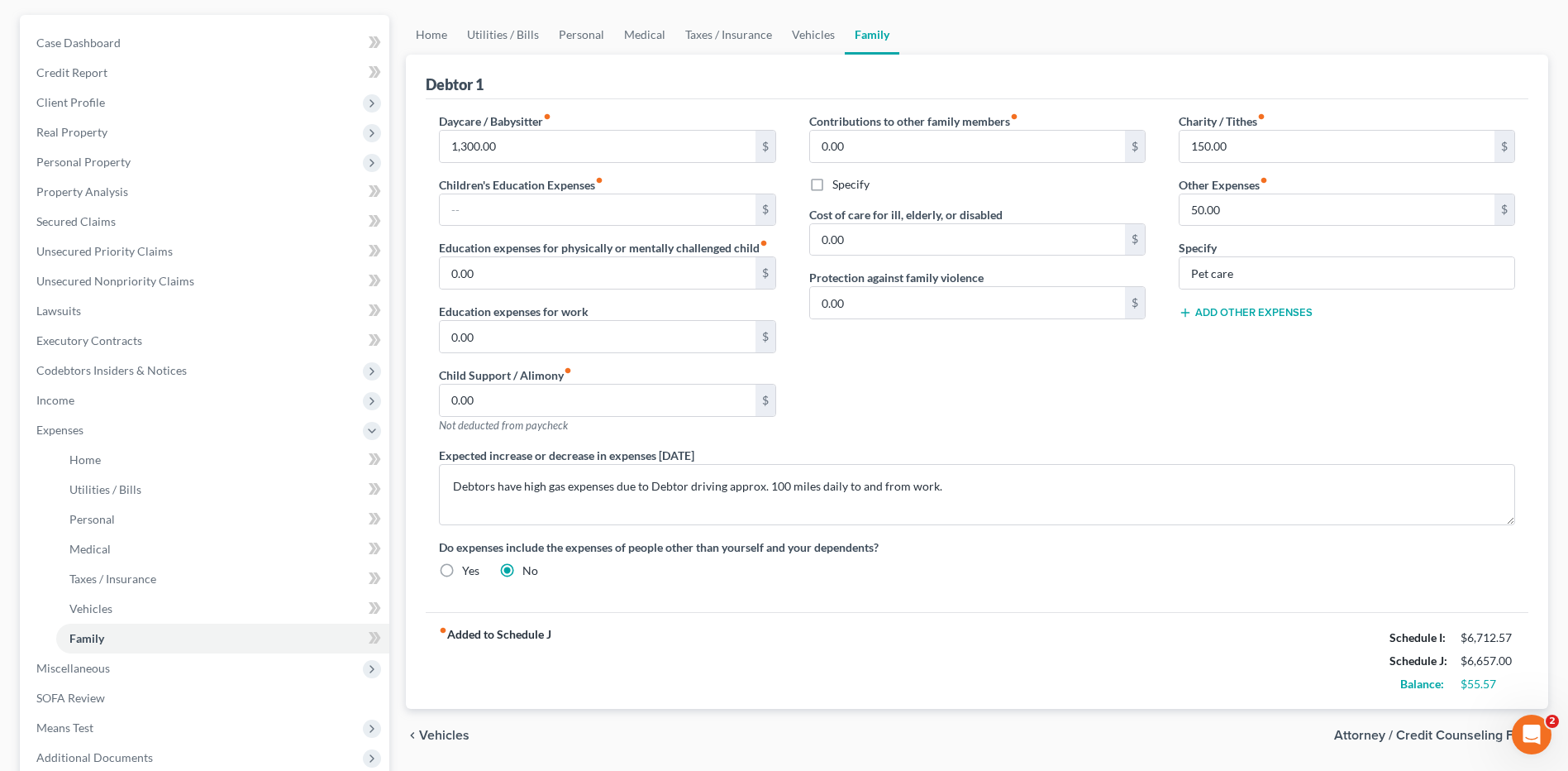
scroll to position [165, 0]
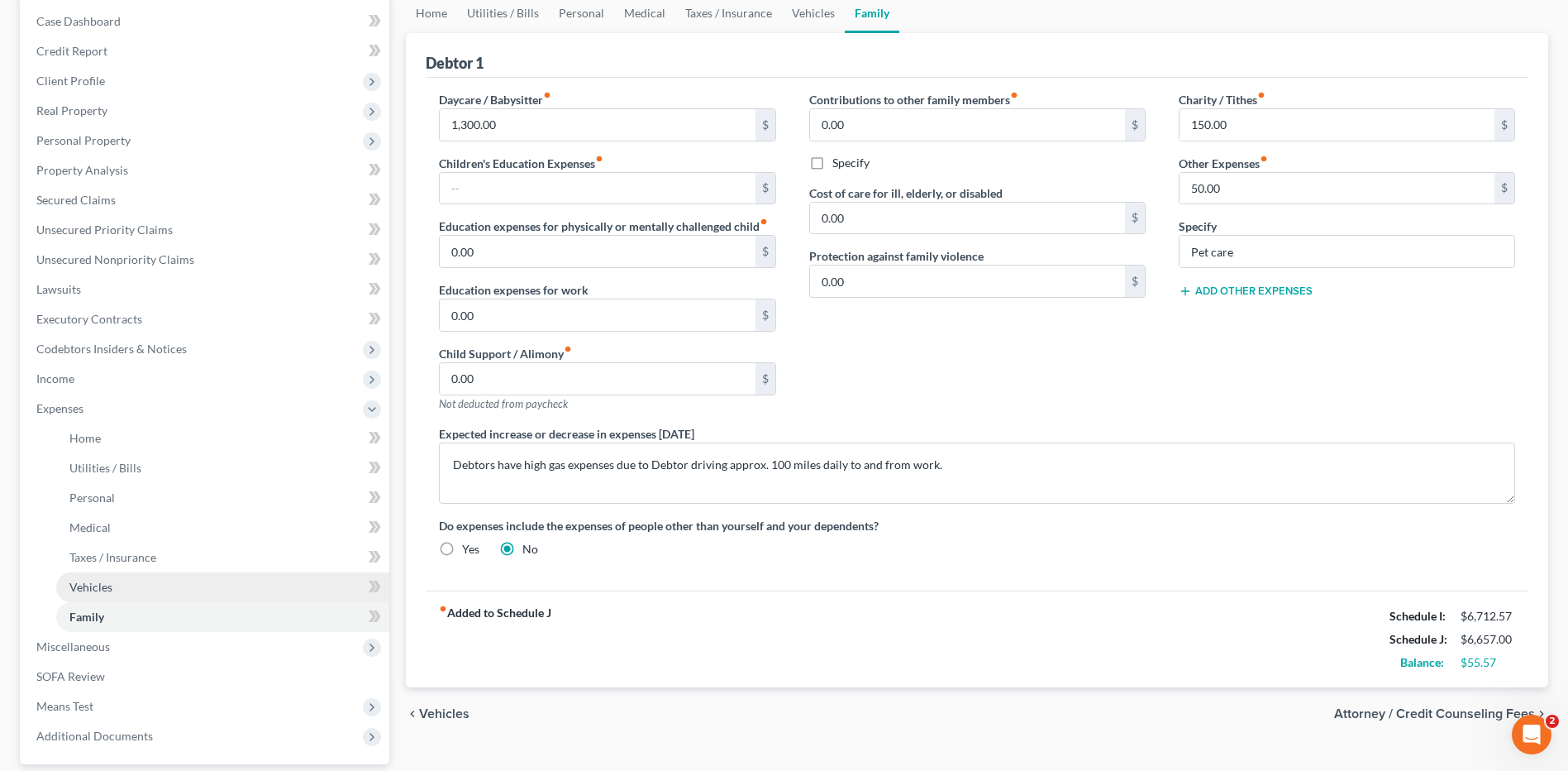
click at [191, 579] on link "Vehicles" at bounding box center [223, 587] width 333 height 30
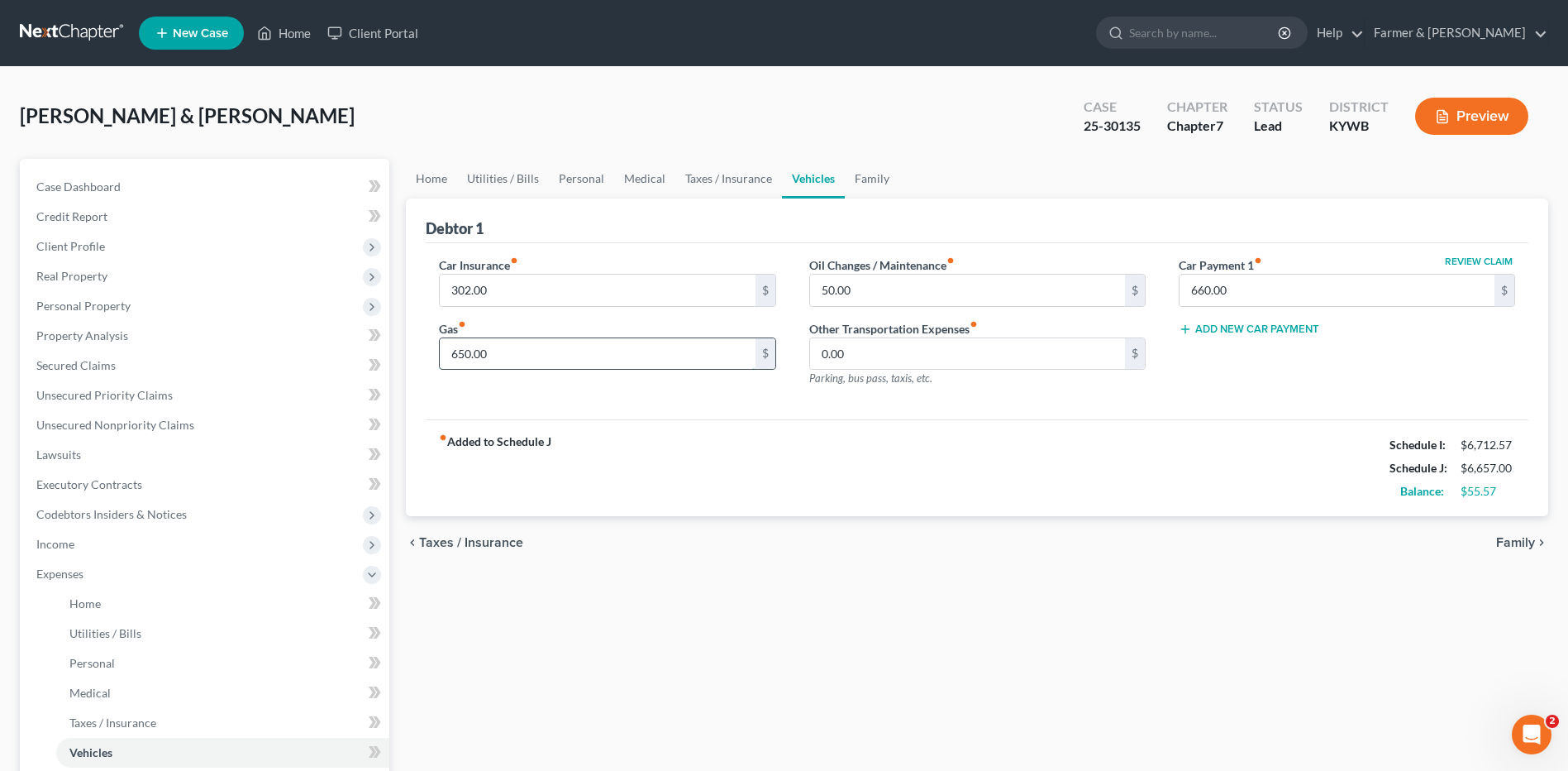
click at [522, 357] on input "650.00" at bounding box center [596, 354] width 315 height 32
type input "700.00"
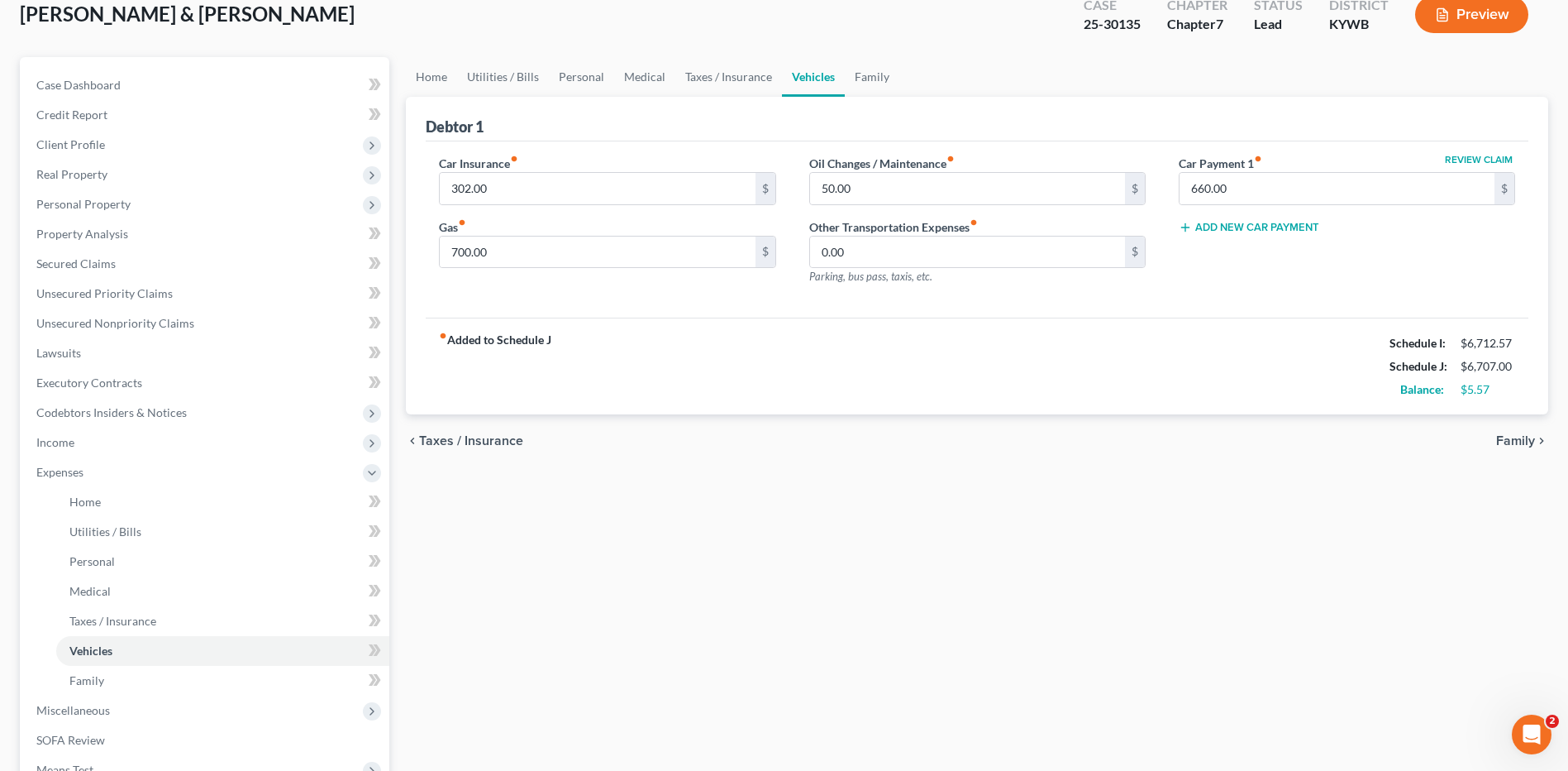
scroll to position [248, 0]
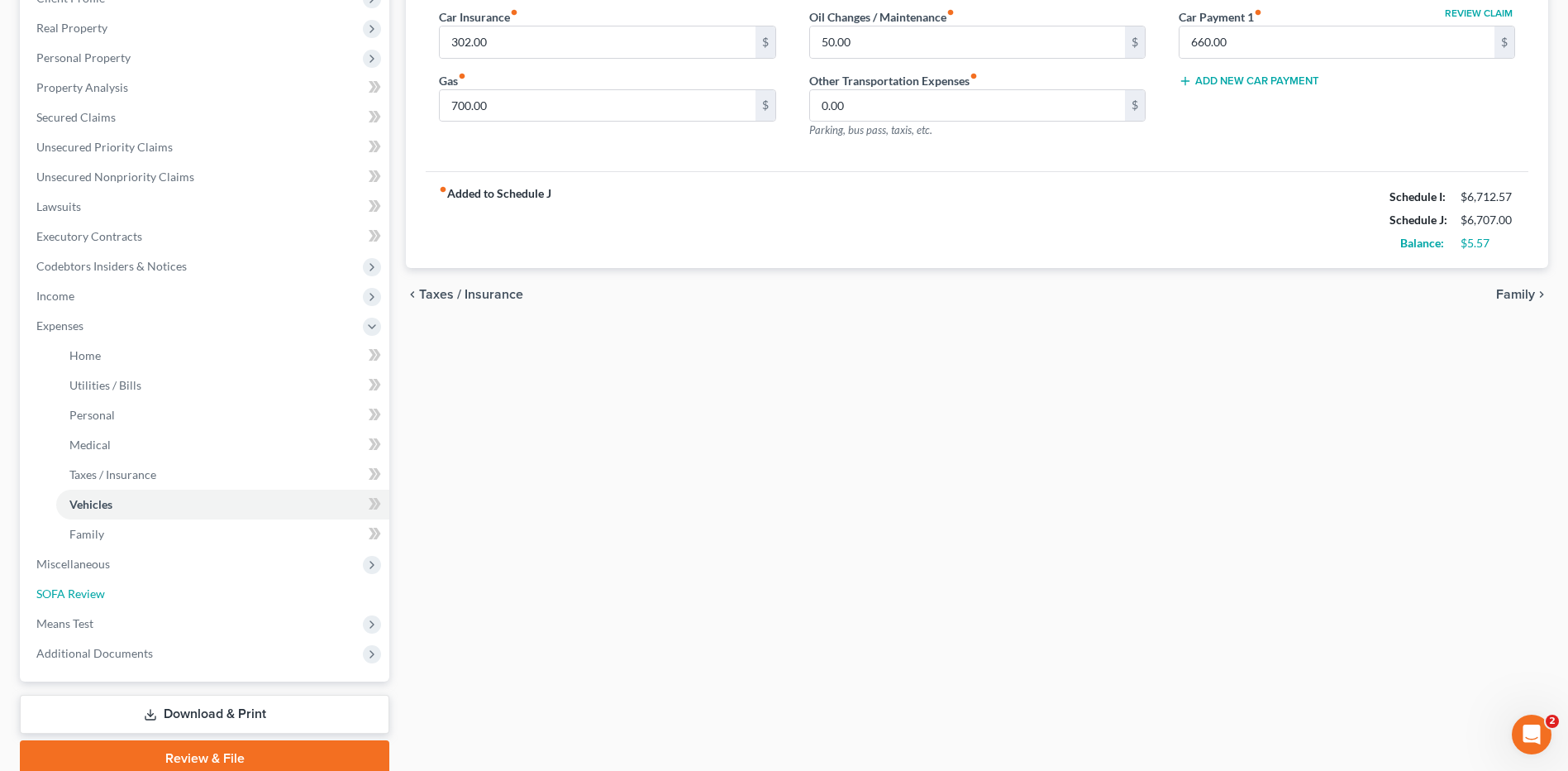
drag, startPoint x: 247, startPoint y: 588, endPoint x: 638, endPoint y: 309, distance: 480.3
click at [247, 588] on link "SOFA Review" at bounding box center [206, 594] width 366 height 30
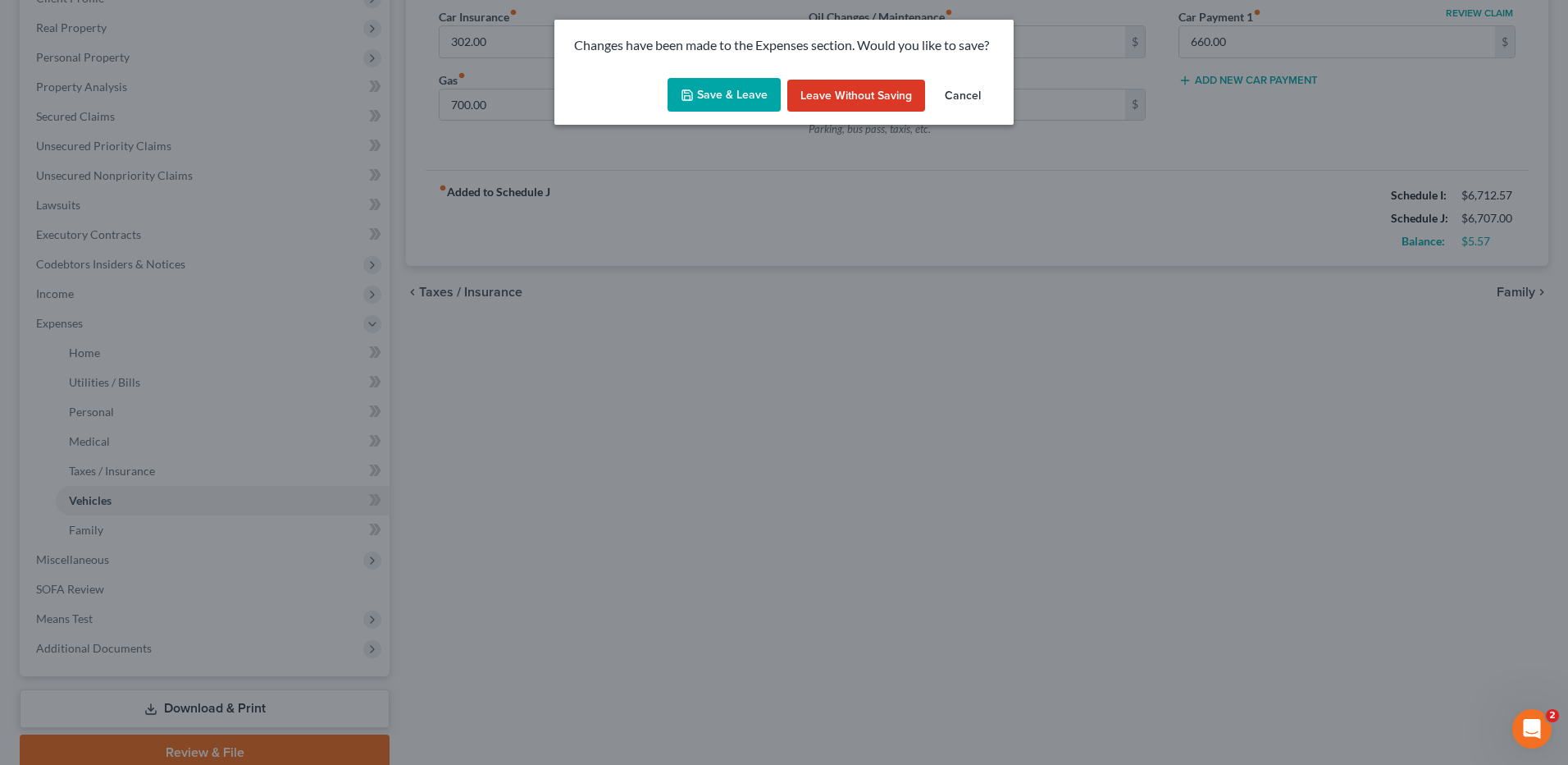
click at [707, 96] on button "Save & Leave" at bounding box center [723, 96] width 113 height 35
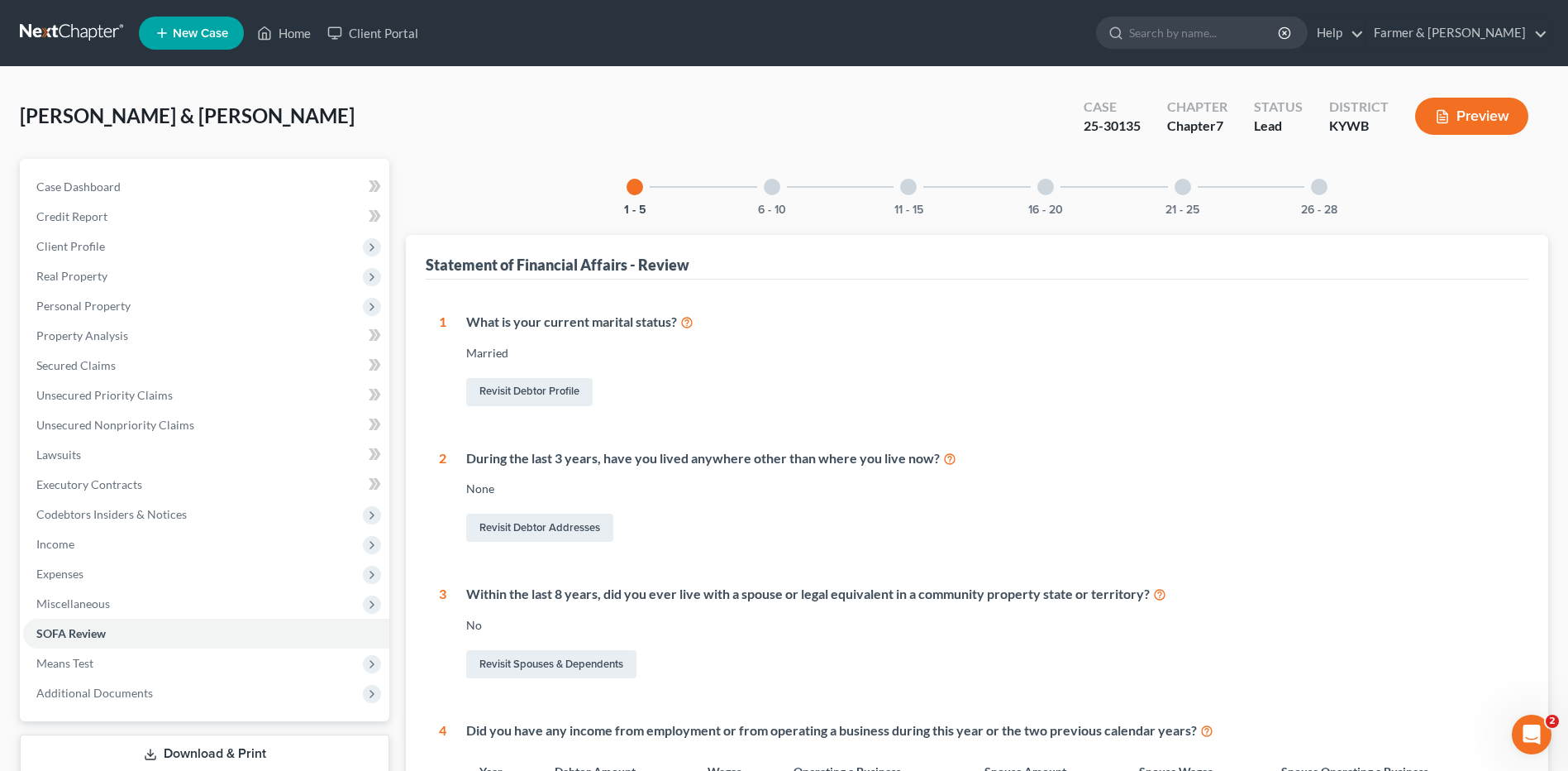
click at [768, 199] on div "6 - 10" at bounding box center [772, 187] width 56 height 56
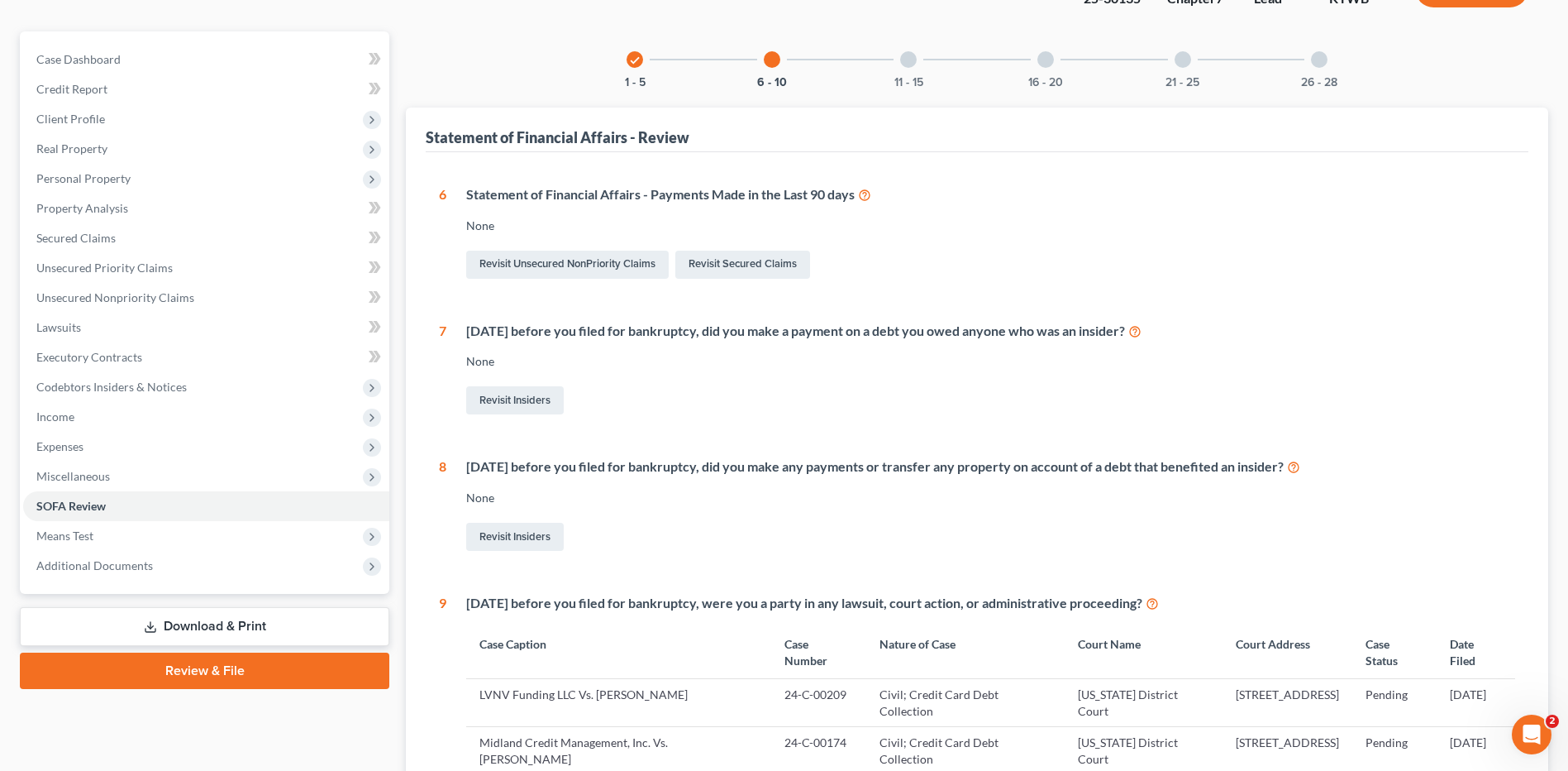
scroll to position [78, 0]
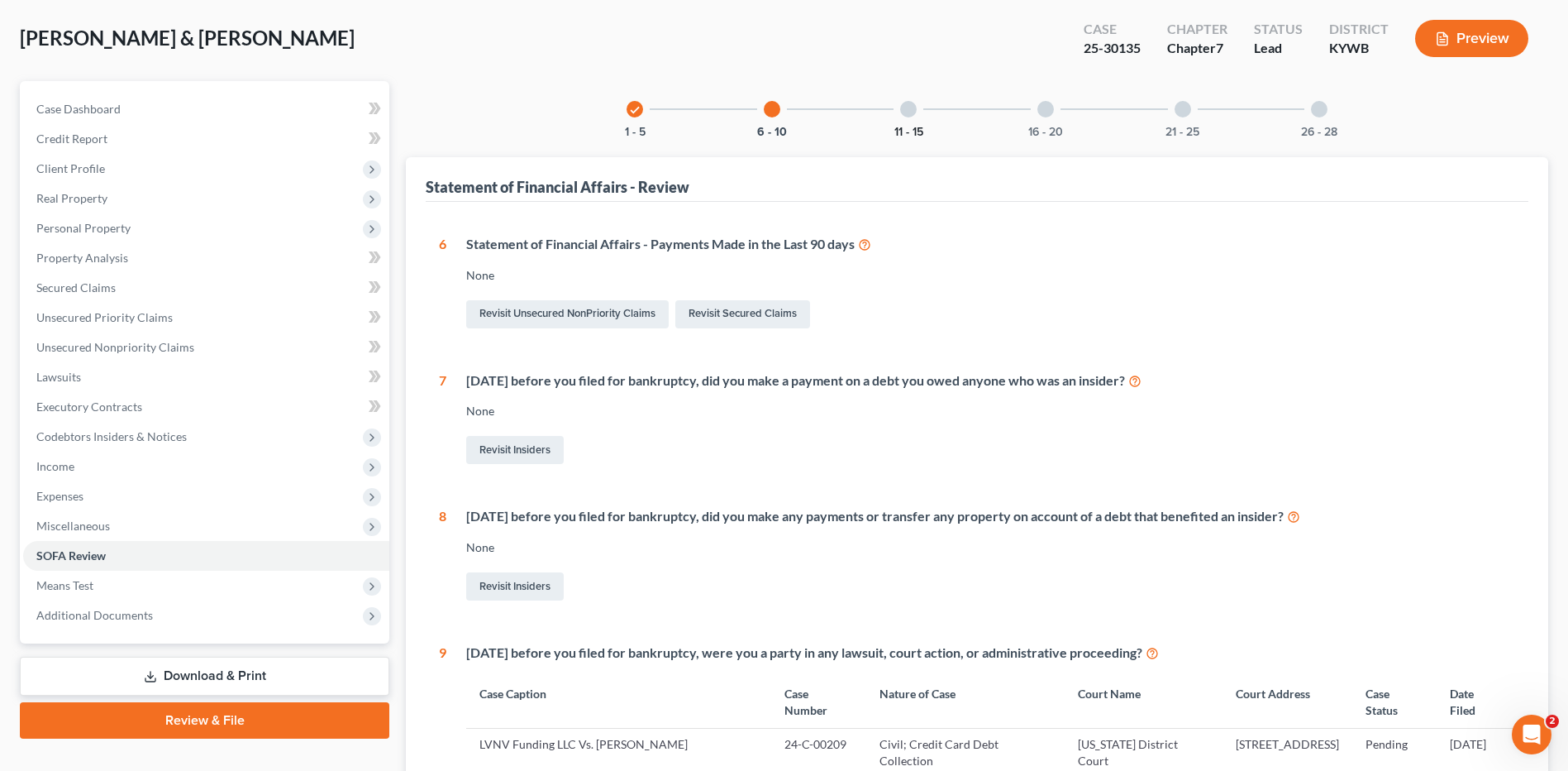
drag, startPoint x: 912, startPoint y: 125, endPoint x: 1120, endPoint y: 105, distance: 209.0
click at [912, 126] on button "11 - 15" at bounding box center [909, 132] width 29 height 12
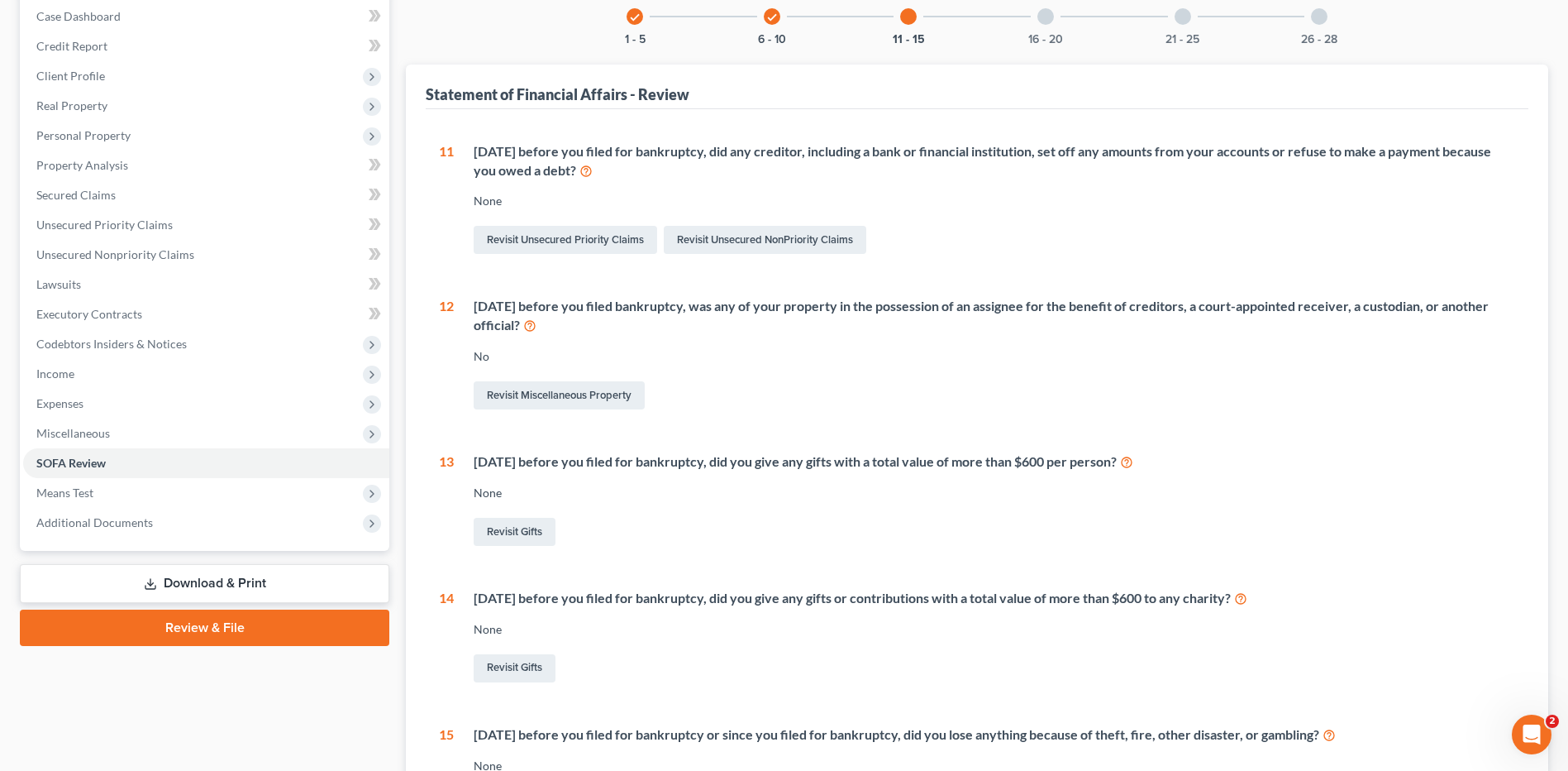
scroll to position [0, 0]
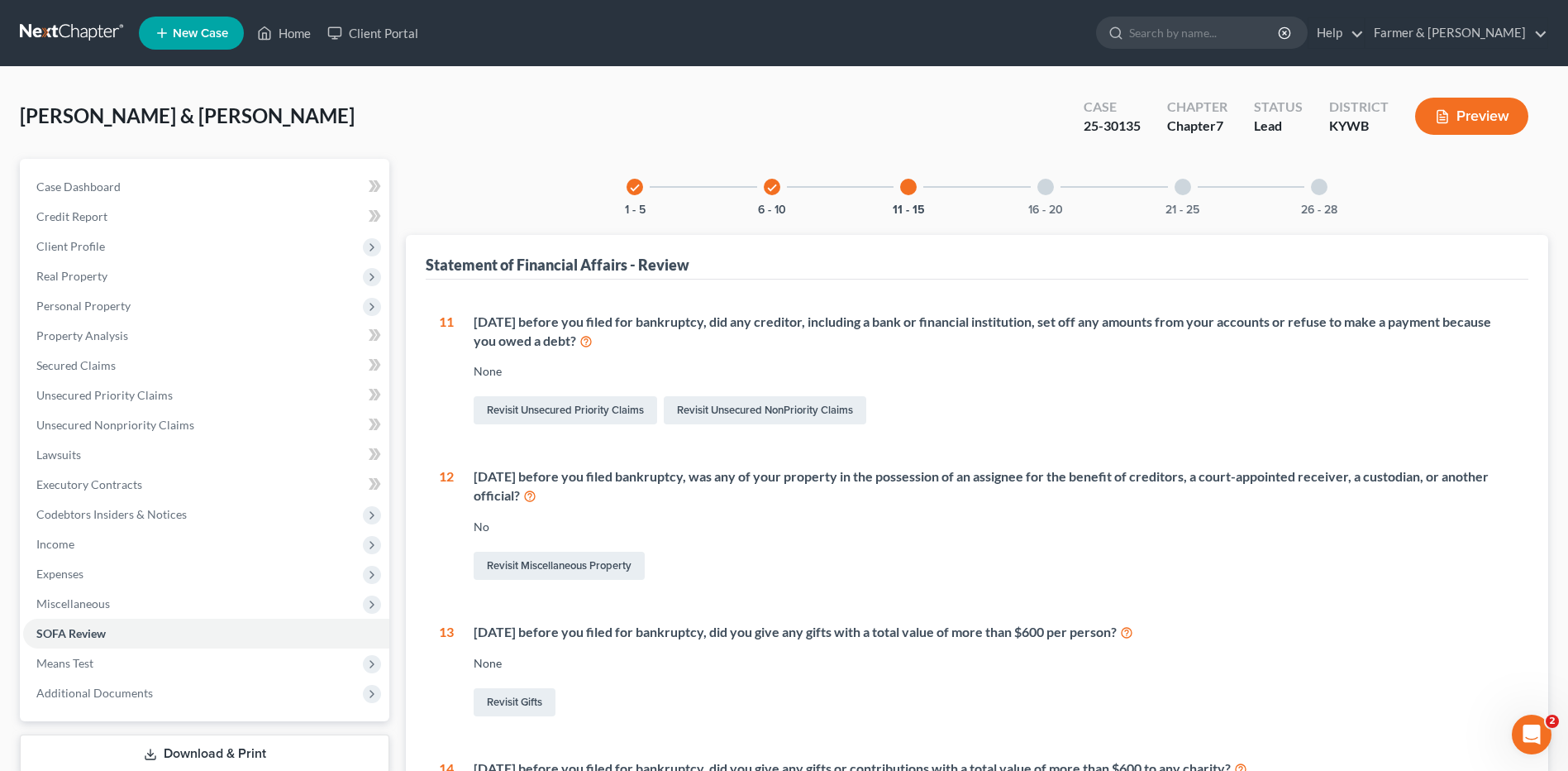
click at [1038, 196] on div "16 - 20" at bounding box center [1046, 187] width 56 height 56
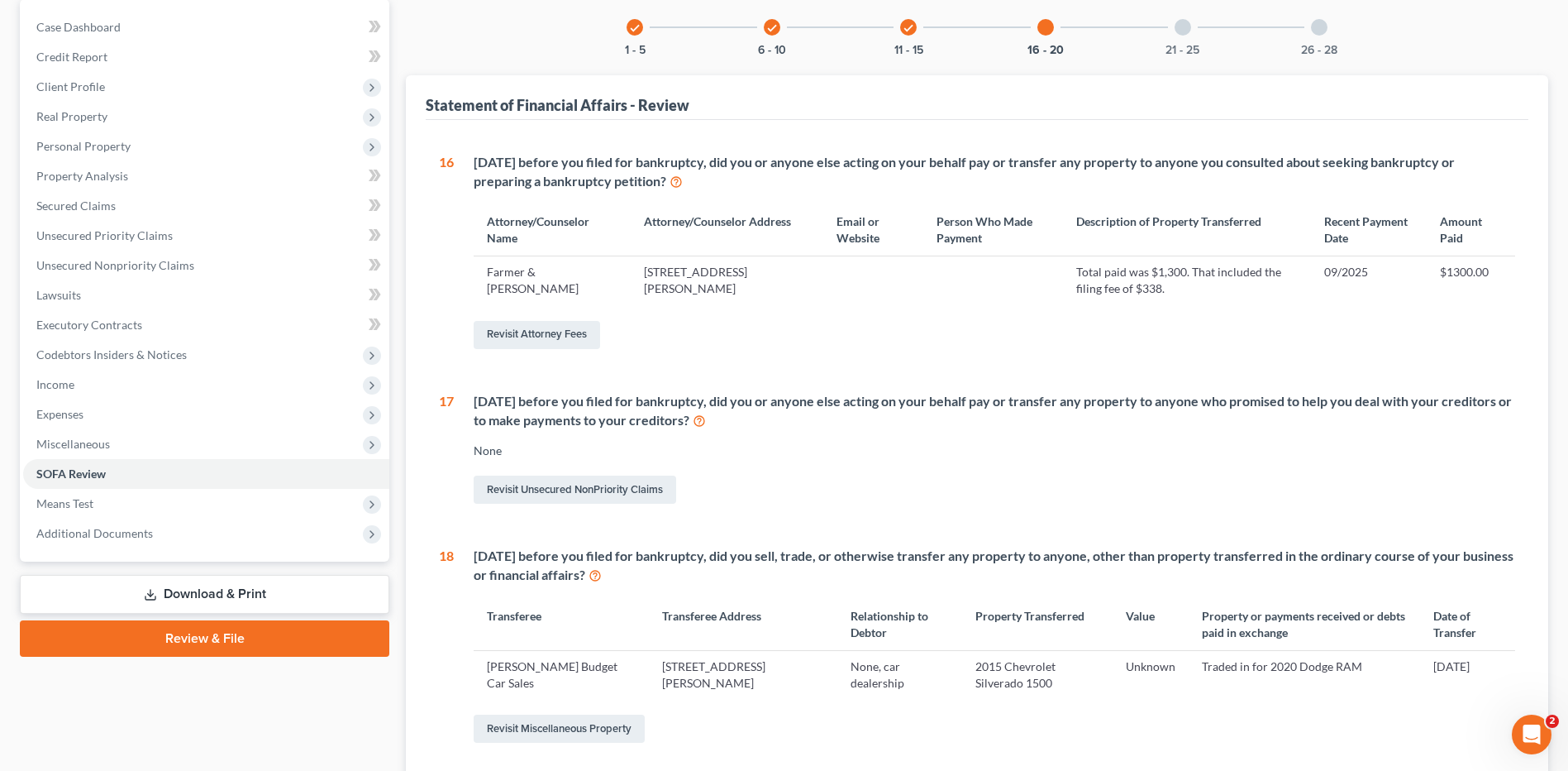
scroll to position [137, 0]
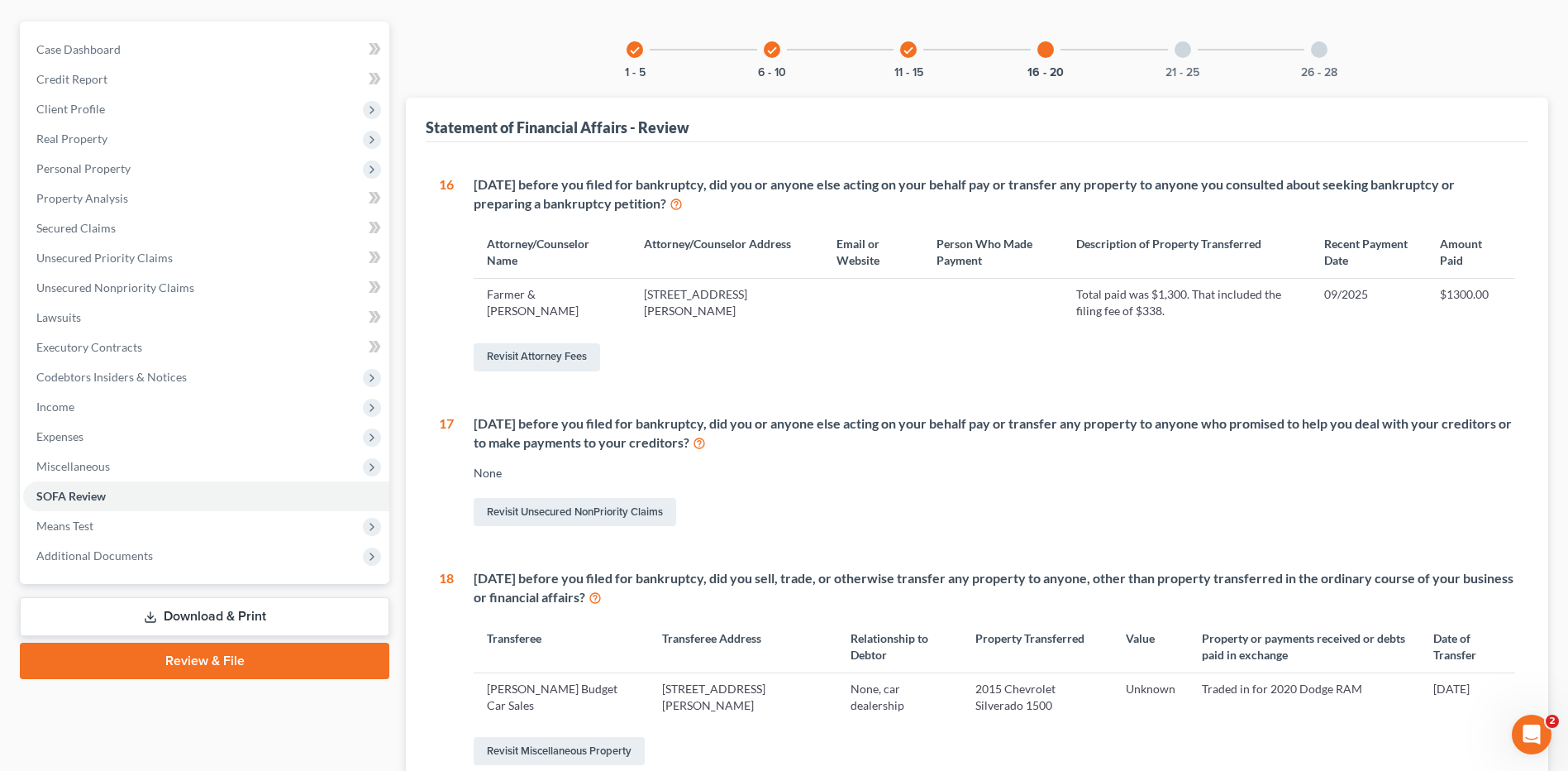
click at [1194, 49] on div "21 - 25" at bounding box center [1183, 50] width 56 height 56
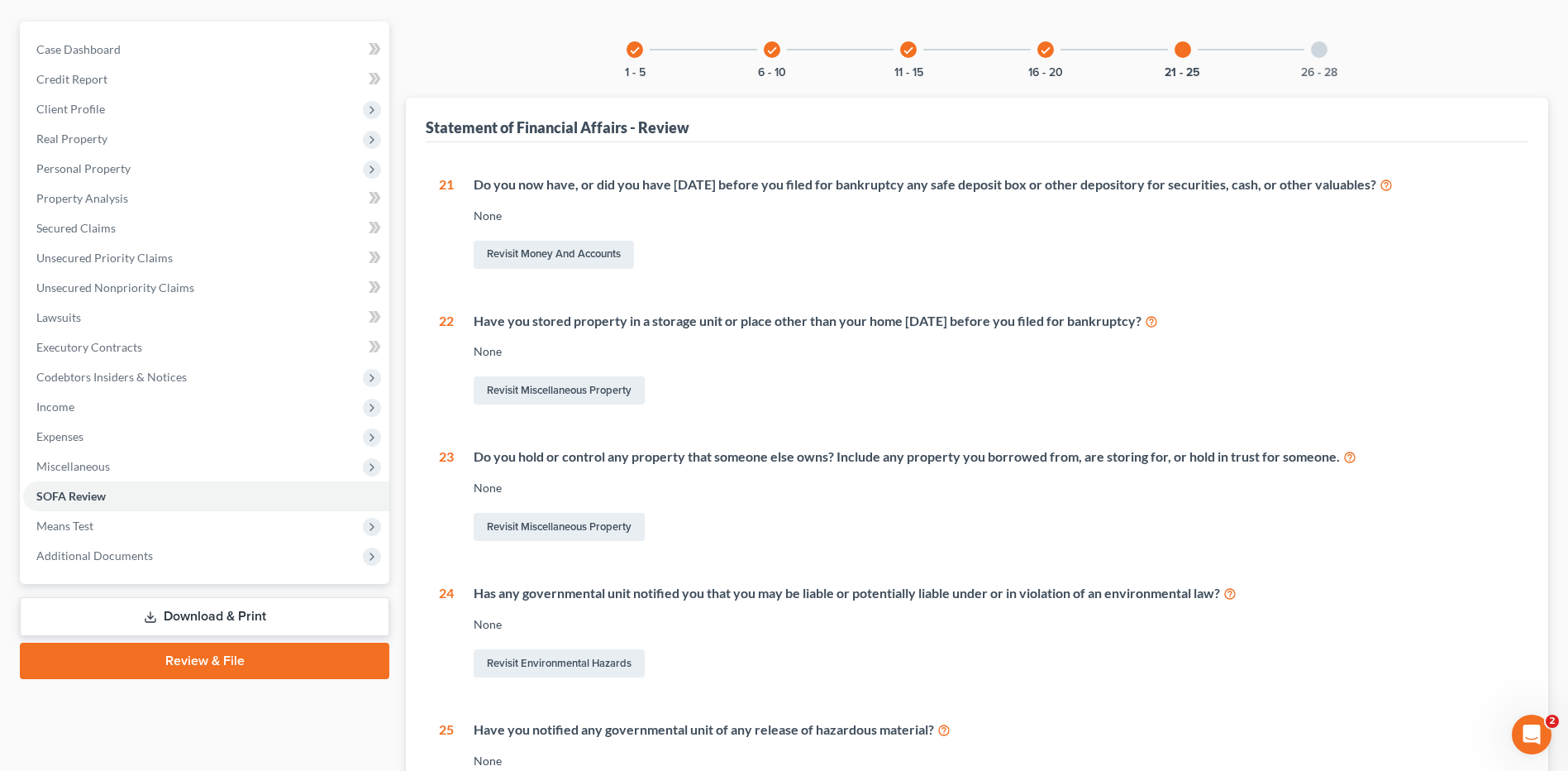
click at [1315, 57] on div at bounding box center [1319, 50] width 17 height 17
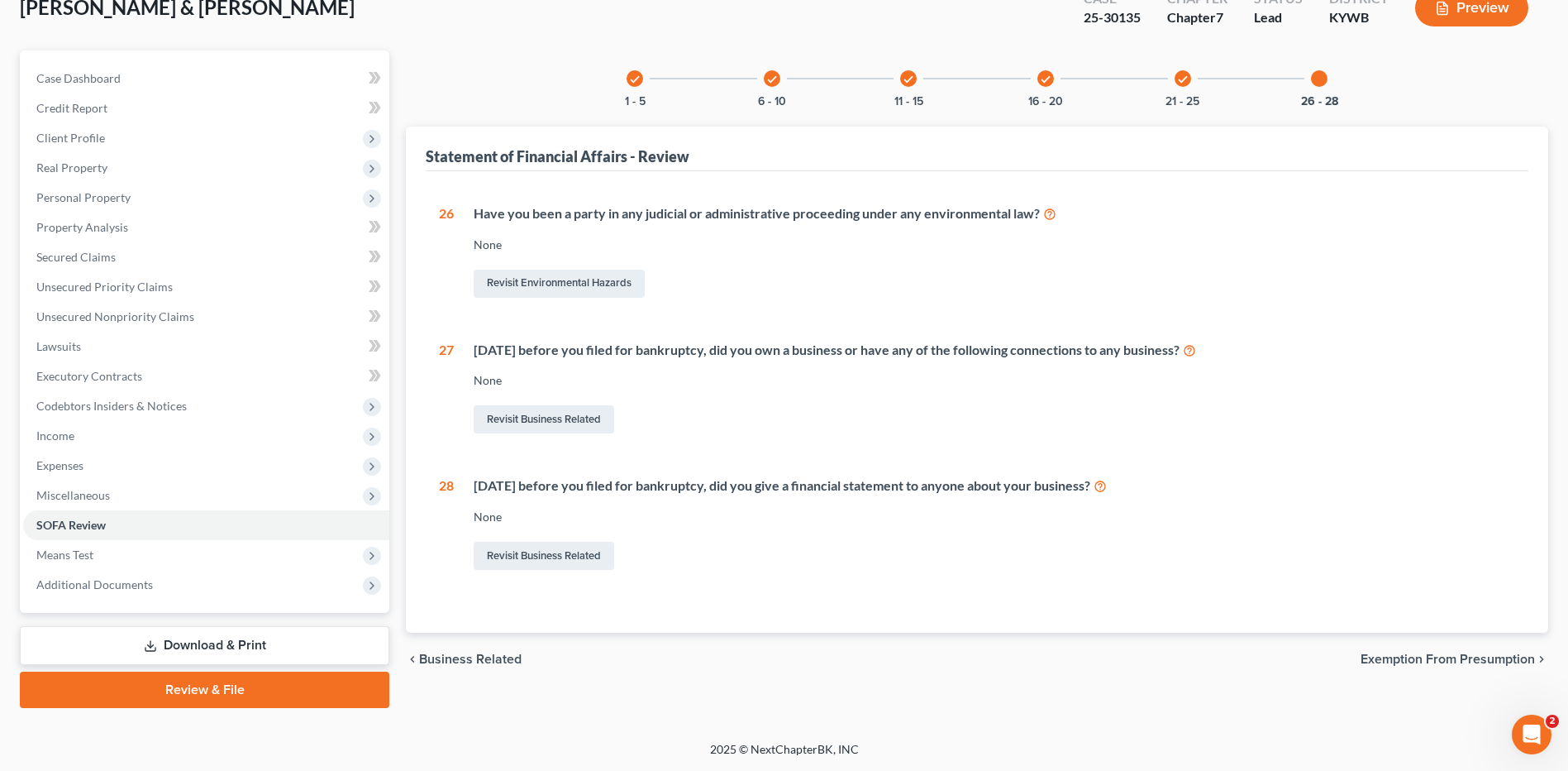
scroll to position [108, 0]
drag, startPoint x: 101, startPoint y: 134, endPoint x: 100, endPoint y: 155, distance: 21.0
click at [101, 134] on span "Client Profile" at bounding box center [71, 137] width 69 height 14
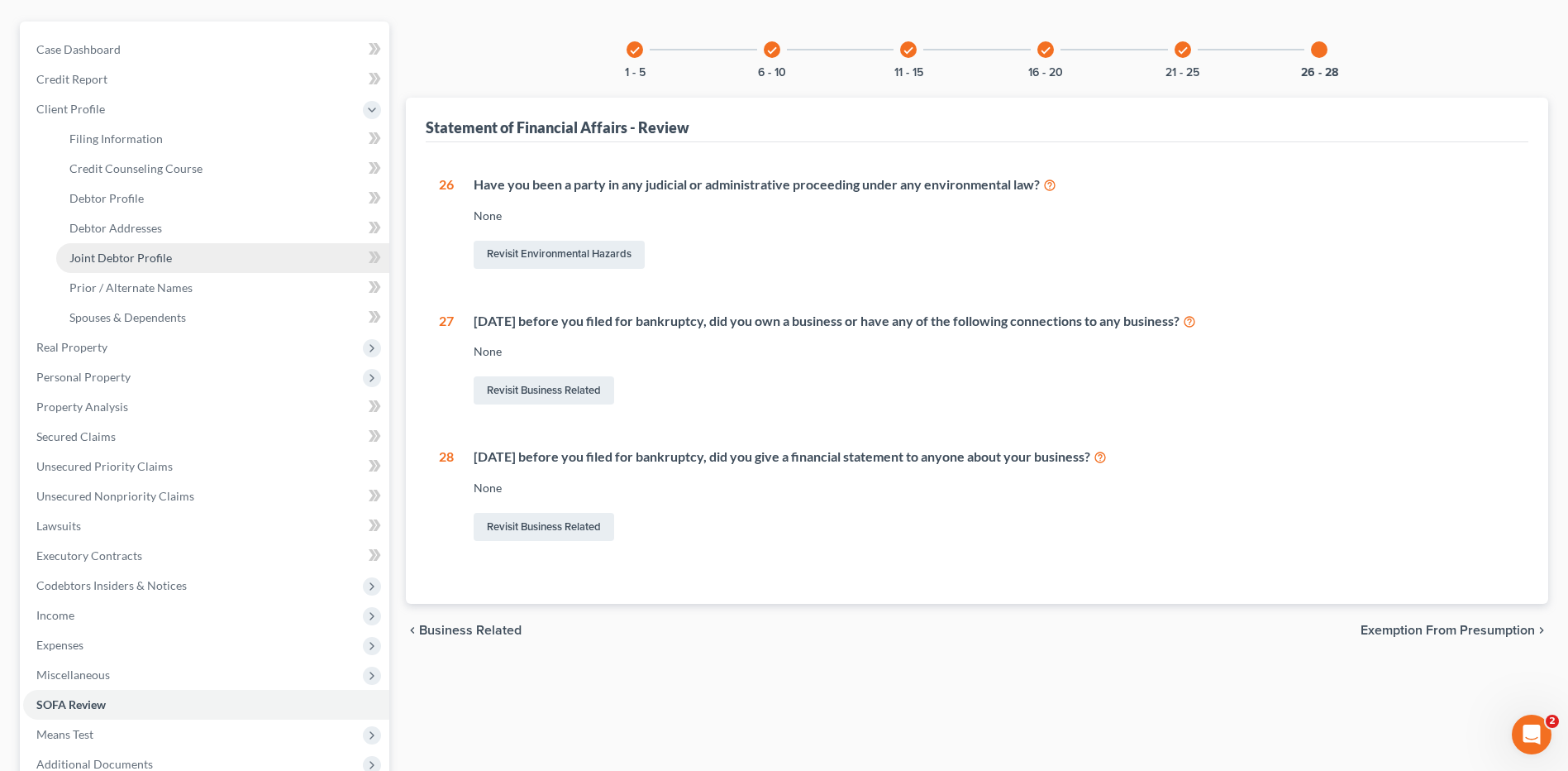
drag, startPoint x: 110, startPoint y: 251, endPoint x: 209, endPoint y: 267, distance: 100.3
click at [110, 251] on span "Joint Debtor Profile" at bounding box center [120, 258] width 102 height 14
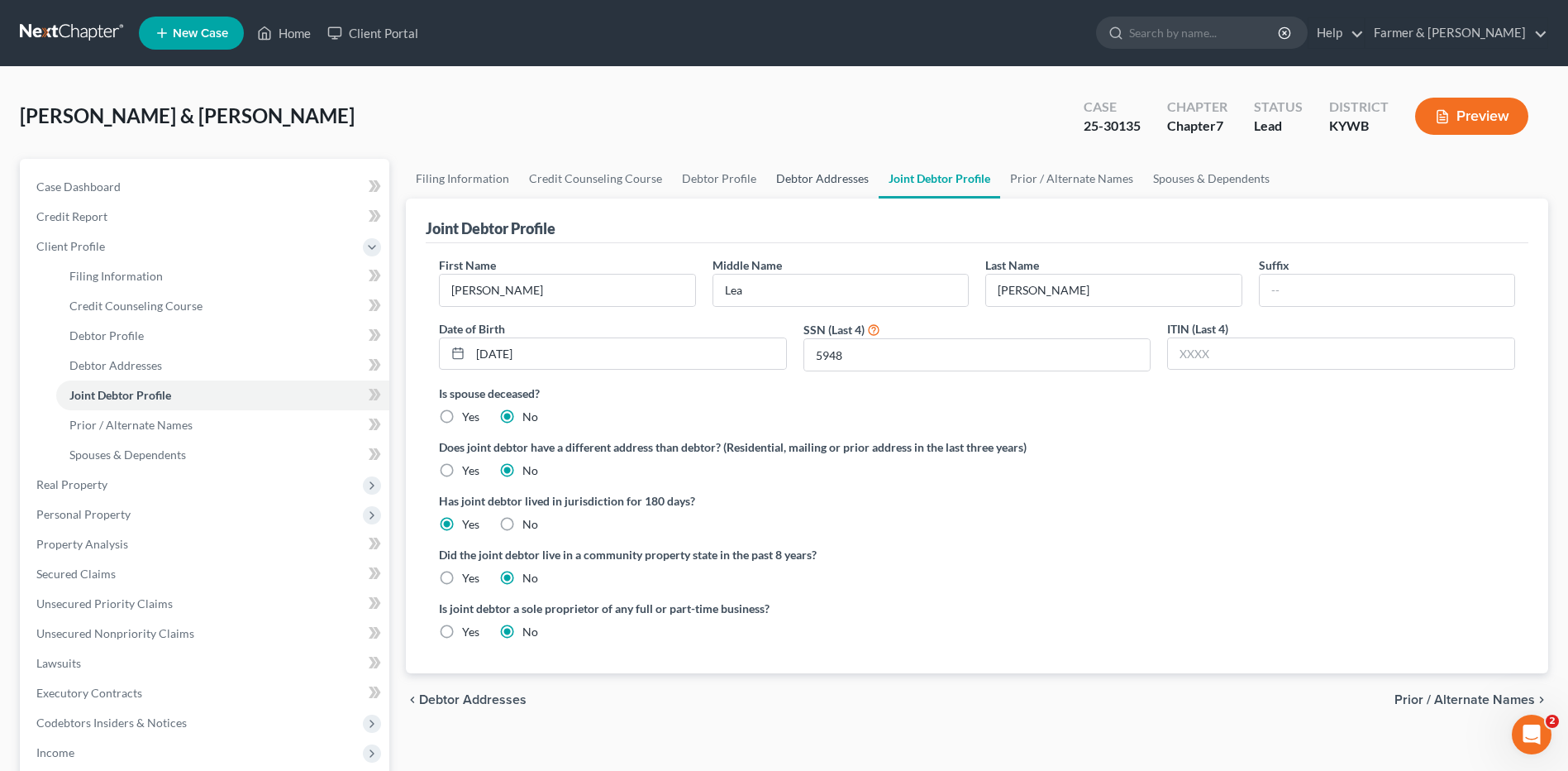
click at [796, 183] on link "Debtor Addresses" at bounding box center [822, 179] width 112 height 40
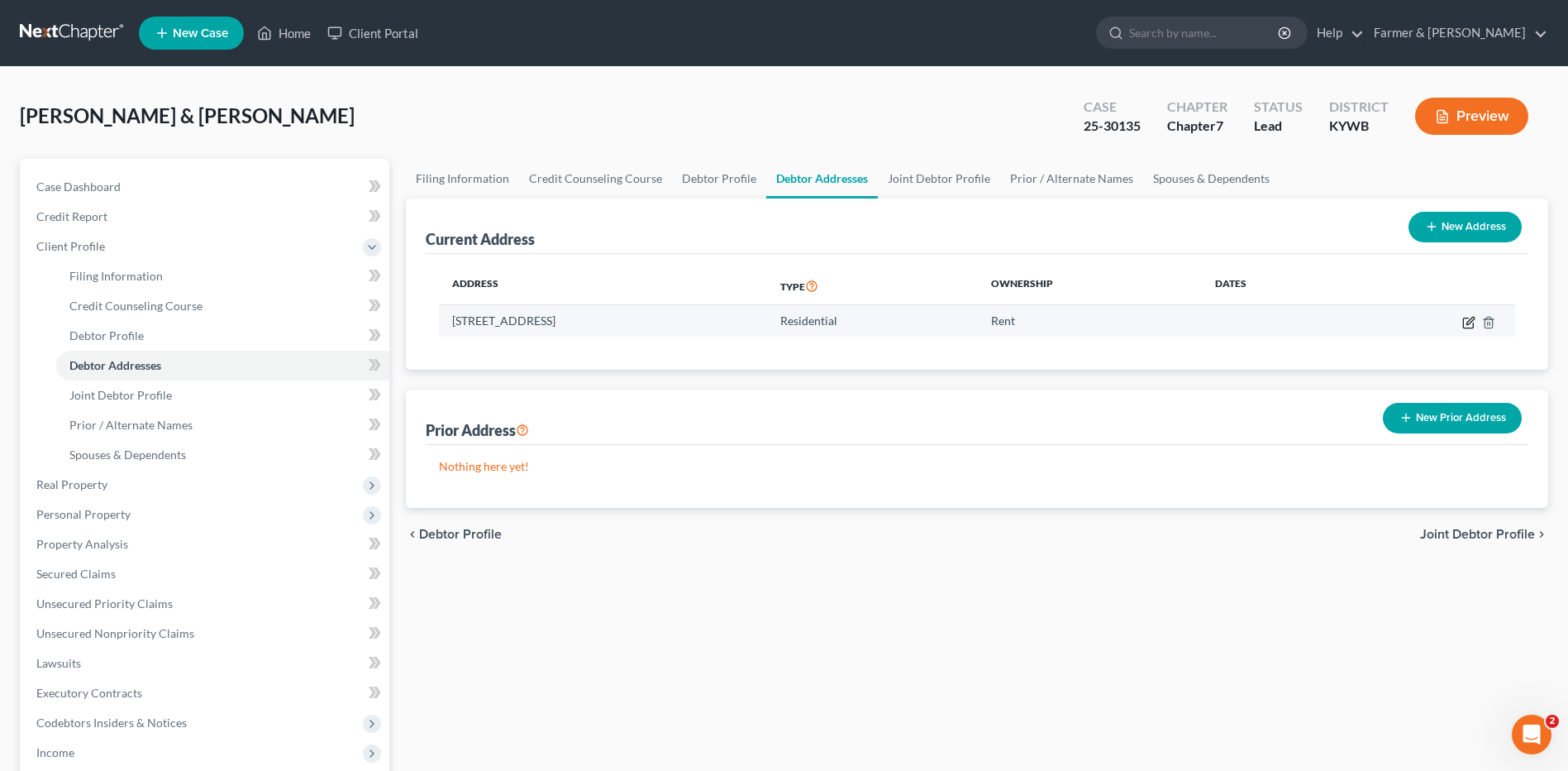
click at [1463, 317] on icon "button" at bounding box center [1469, 322] width 13 height 13
select select "18"
select select "0"
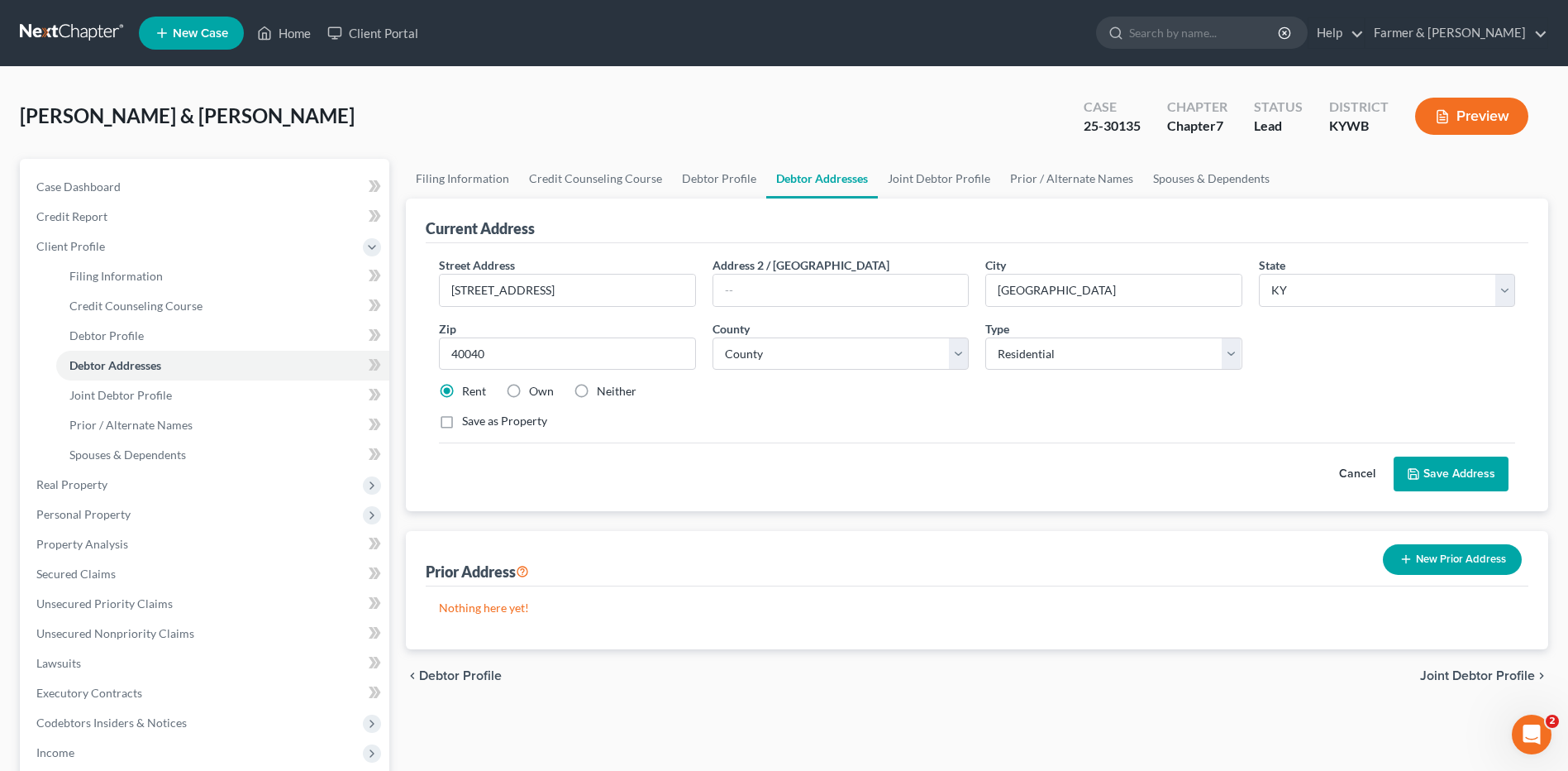
click at [1358, 471] on button "Cancel" at bounding box center [1357, 474] width 73 height 33
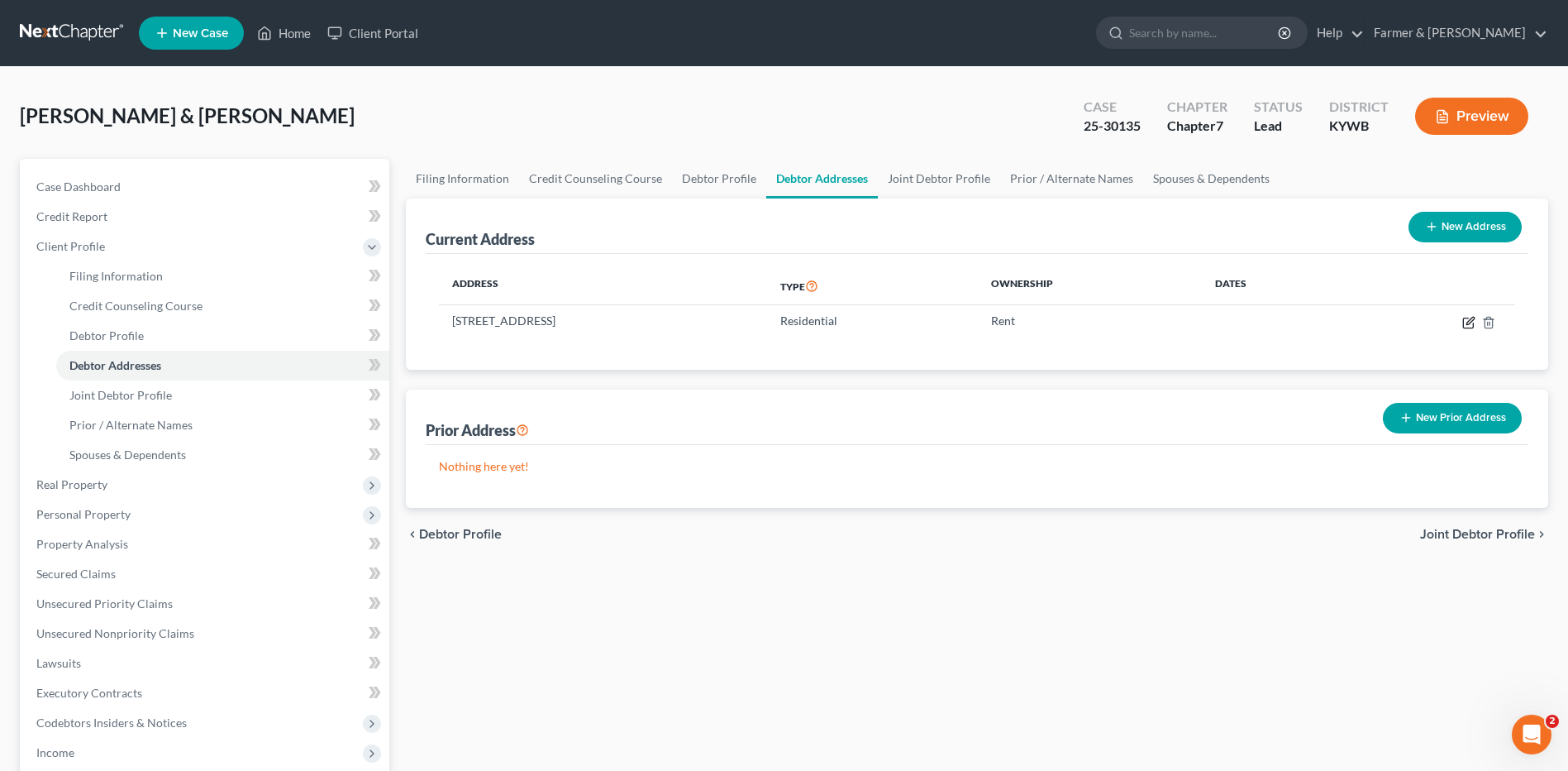
drag, startPoint x: 1470, startPoint y: 321, endPoint x: 1570, endPoint y: 327, distance: 100.2
click at [1470, 321] on icon "button" at bounding box center [1469, 322] width 13 height 13
select select "18"
select select "114"
select select "0"
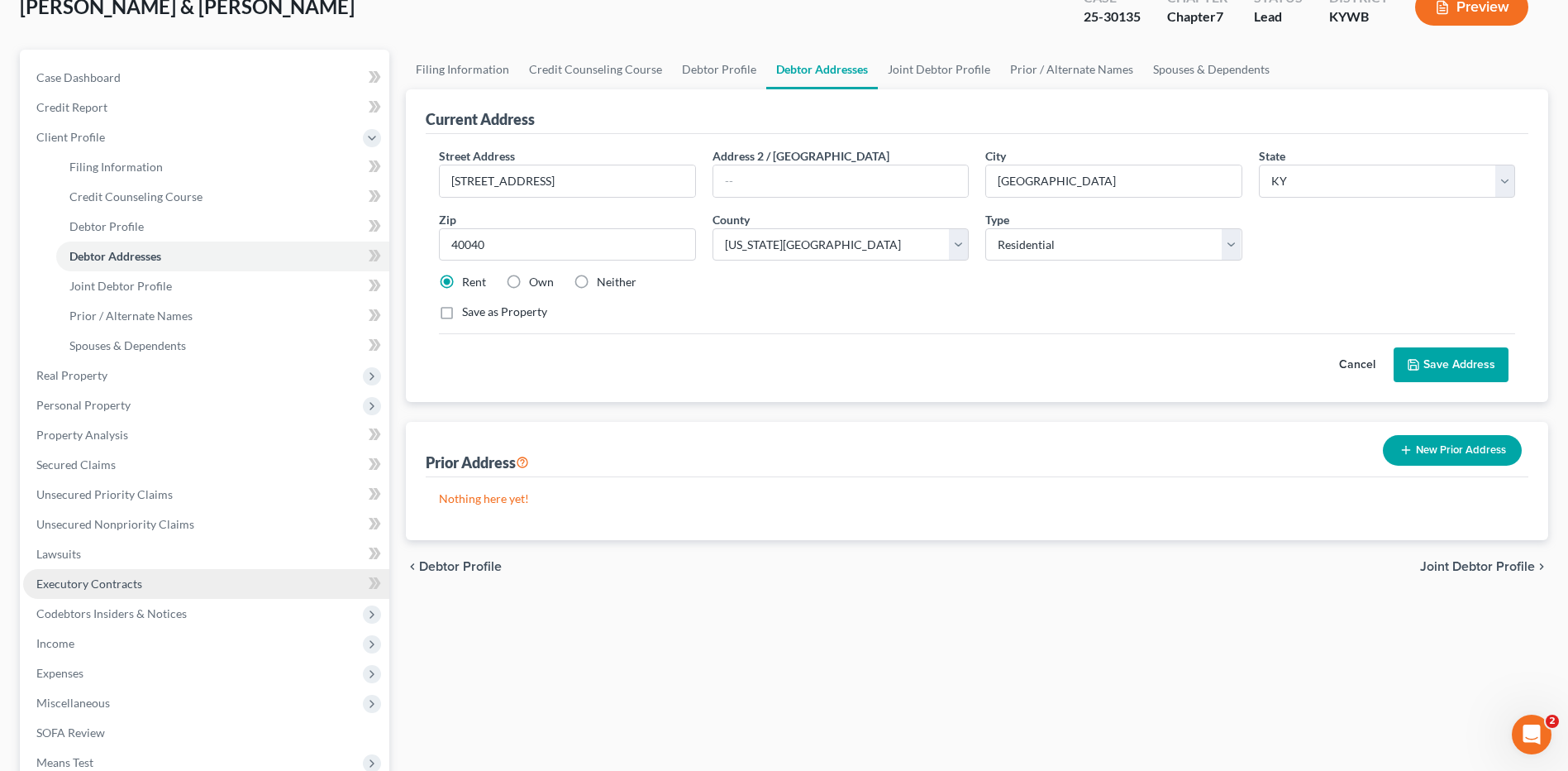
scroll to position [165, 0]
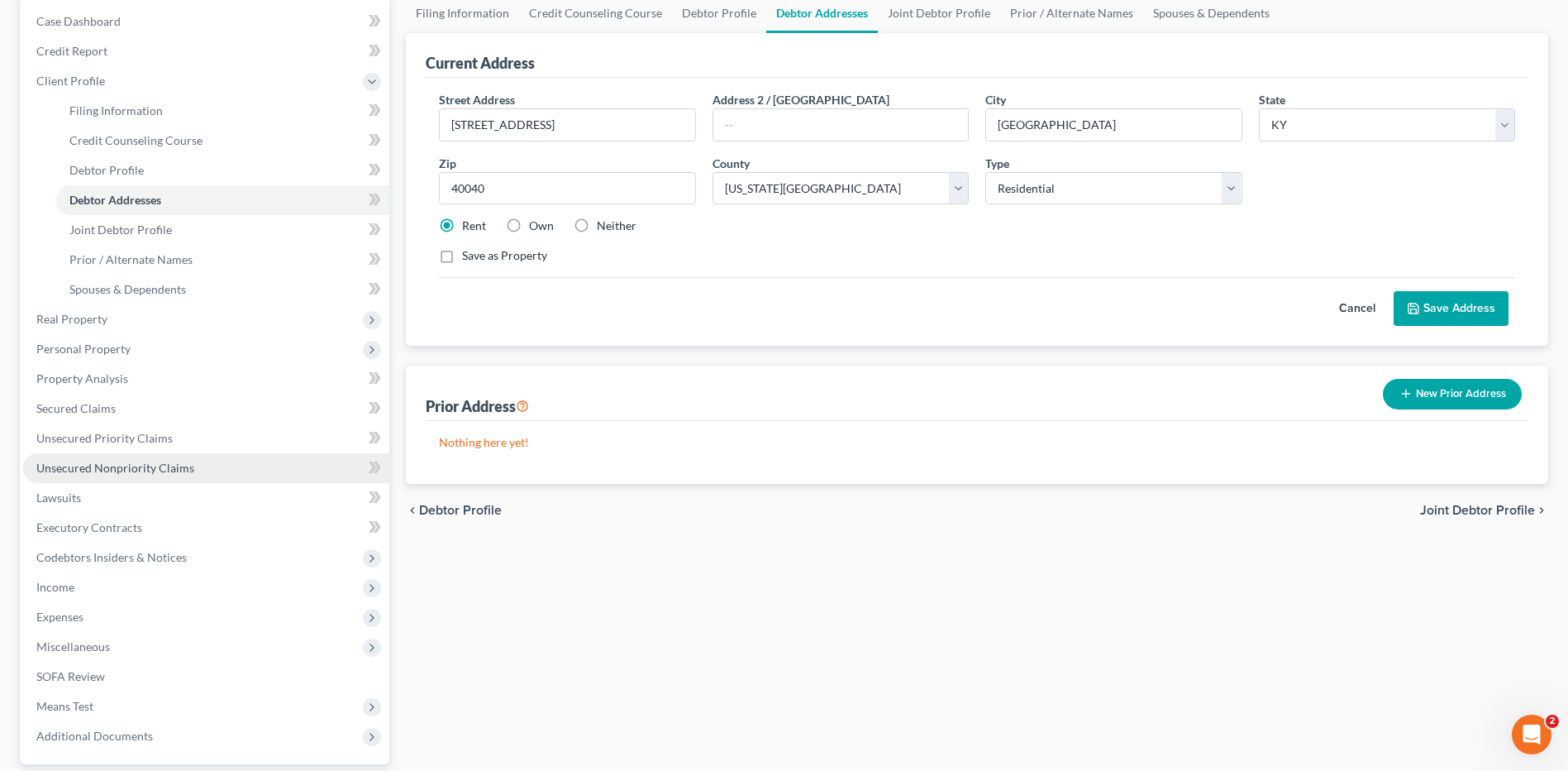
drag, startPoint x: 107, startPoint y: 590, endPoint x: 168, endPoint y: 467, distance: 137.3
click at [107, 590] on span "Income" at bounding box center [206, 587] width 366 height 30
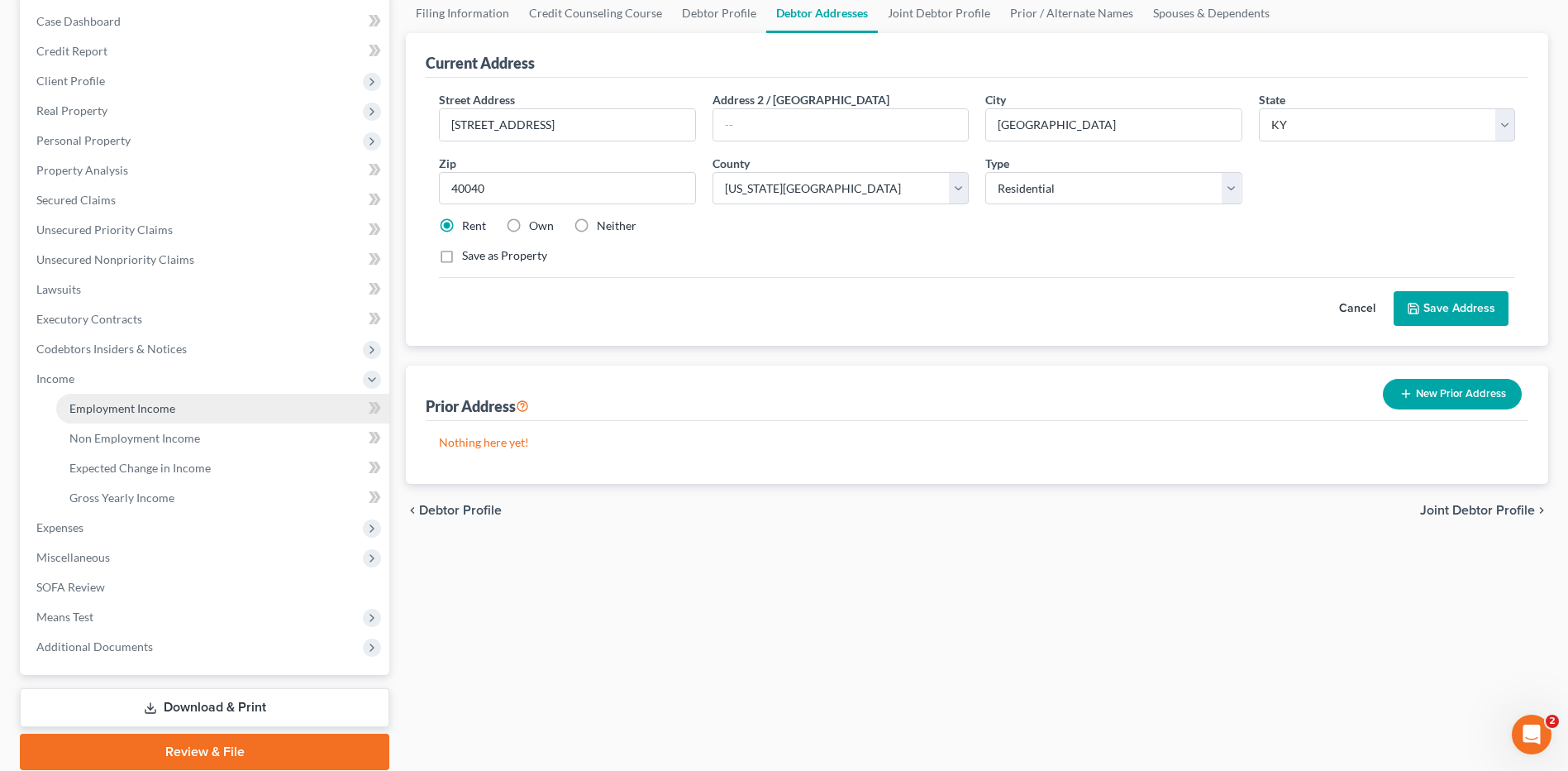
click at [184, 418] on link "Employment Income" at bounding box center [223, 409] width 333 height 30
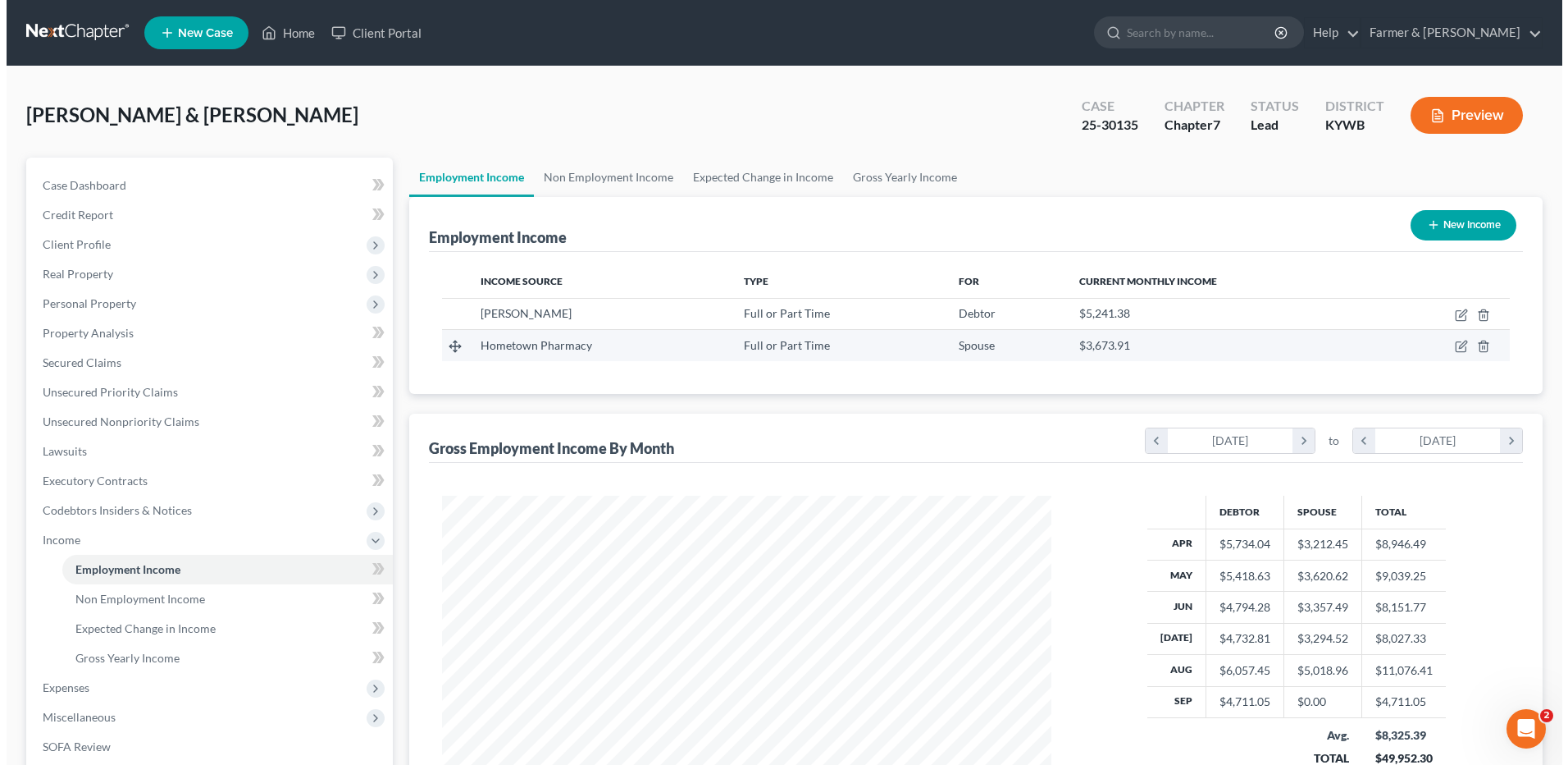
scroll to position [304, 641]
click at [1453, 346] on icon "button" at bounding box center [1456, 345] width 7 height 7
select select "0"
select select "18"
select select "2"
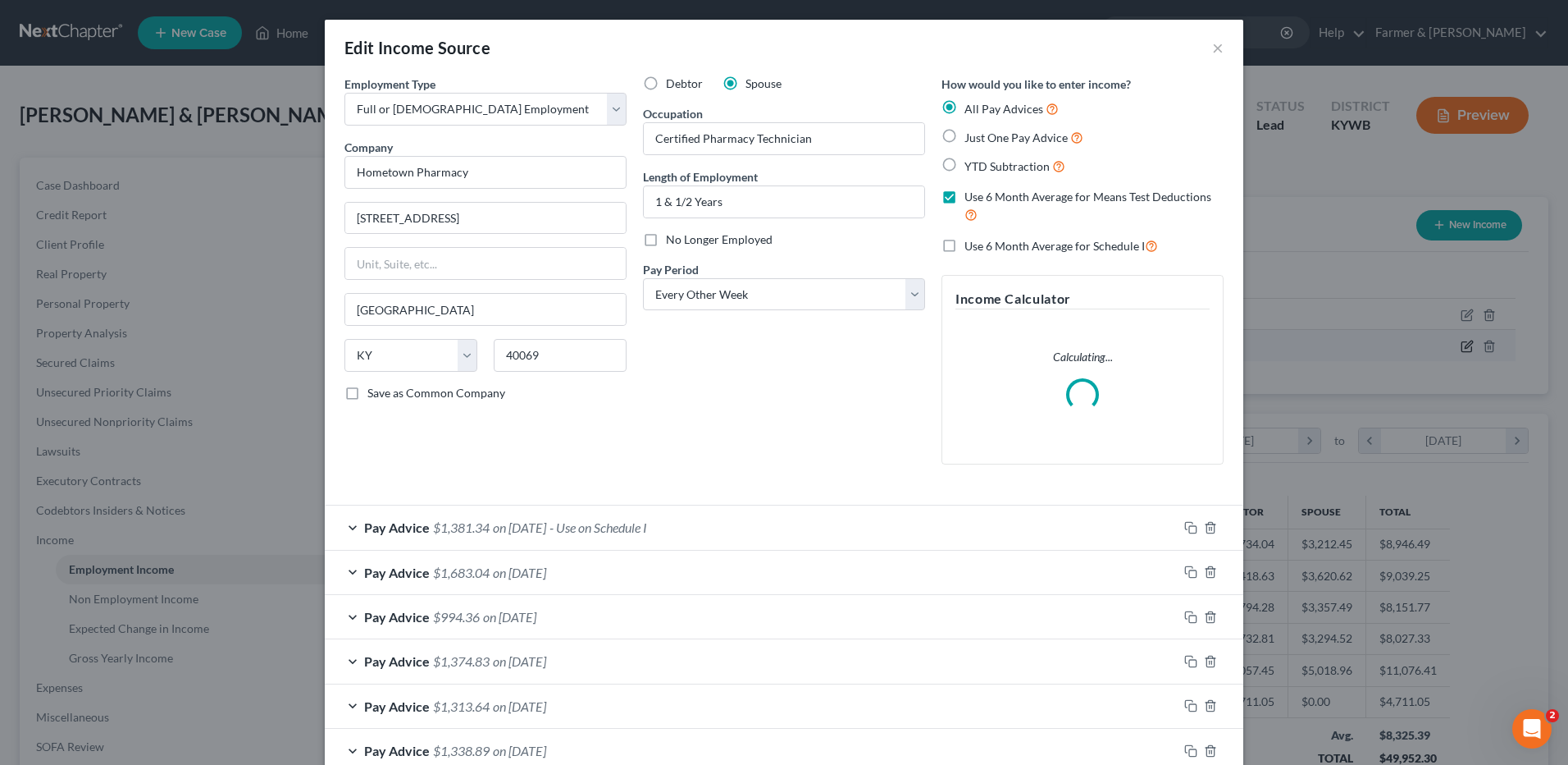
scroll to position [307, 648]
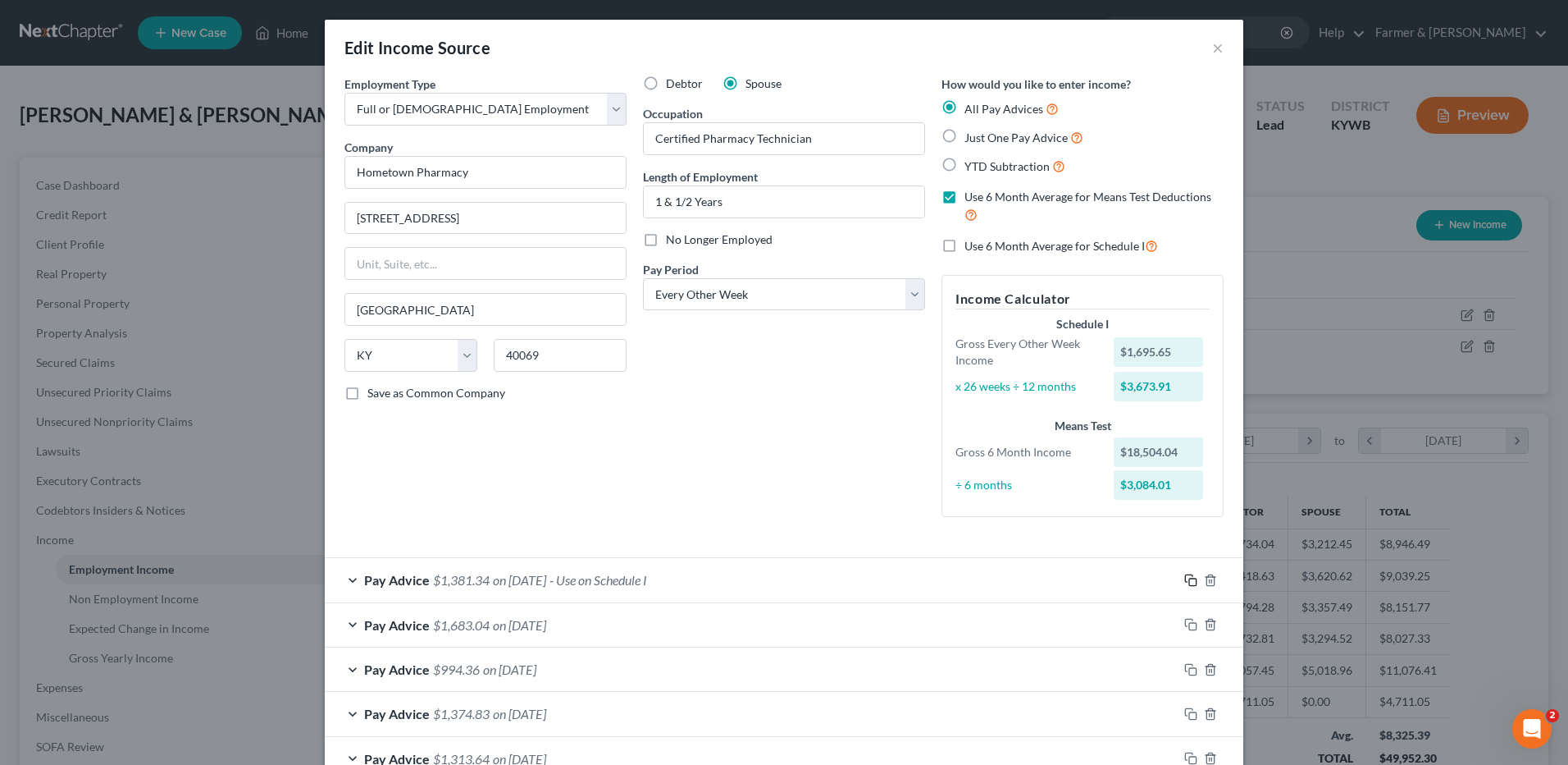
drag, startPoint x: 1185, startPoint y: 575, endPoint x: 803, endPoint y: 569, distance: 382.0
click at [1185, 575] on icon "button" at bounding box center [1191, 580] width 13 height 13
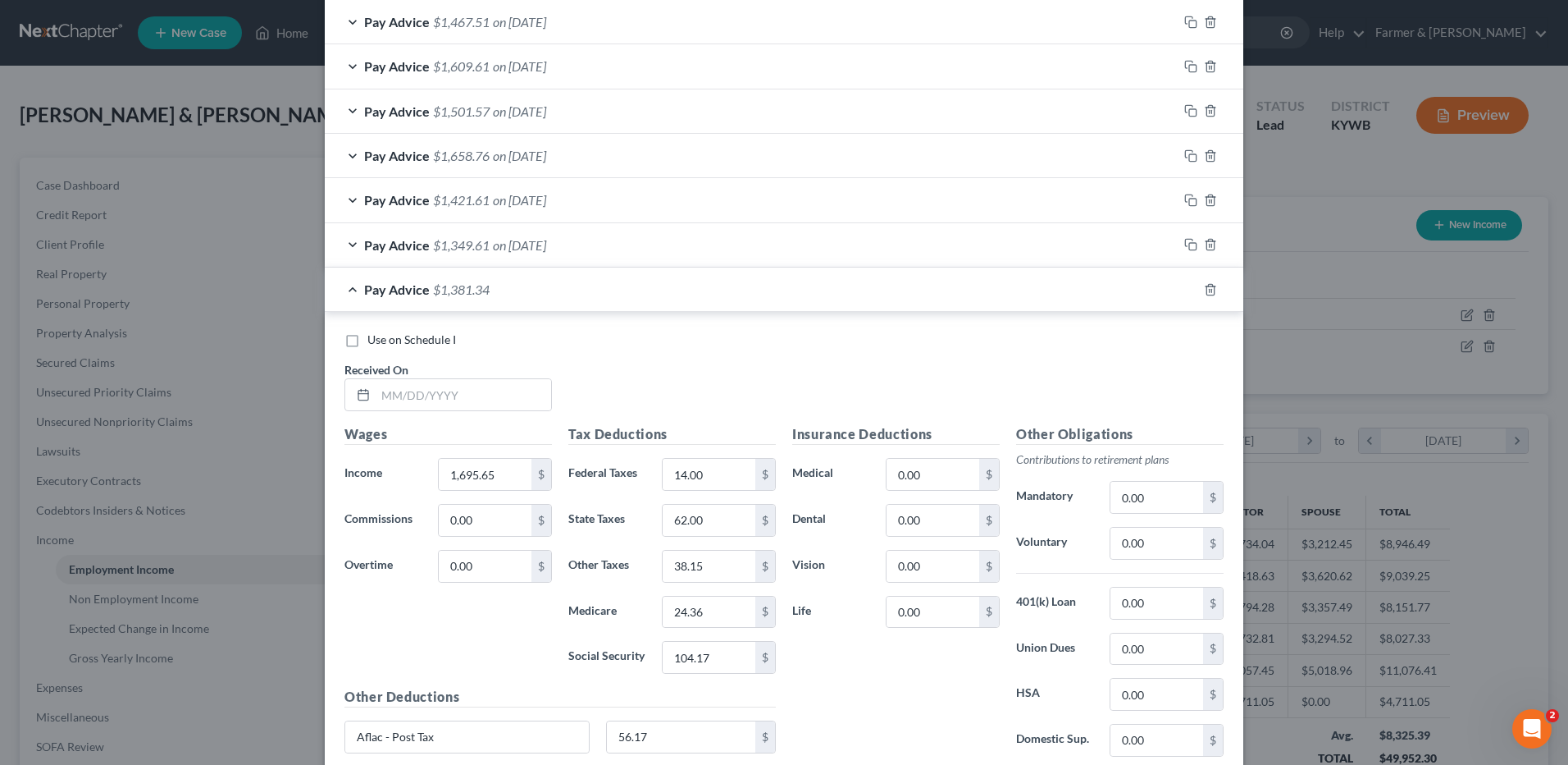
scroll to position [1559, 0]
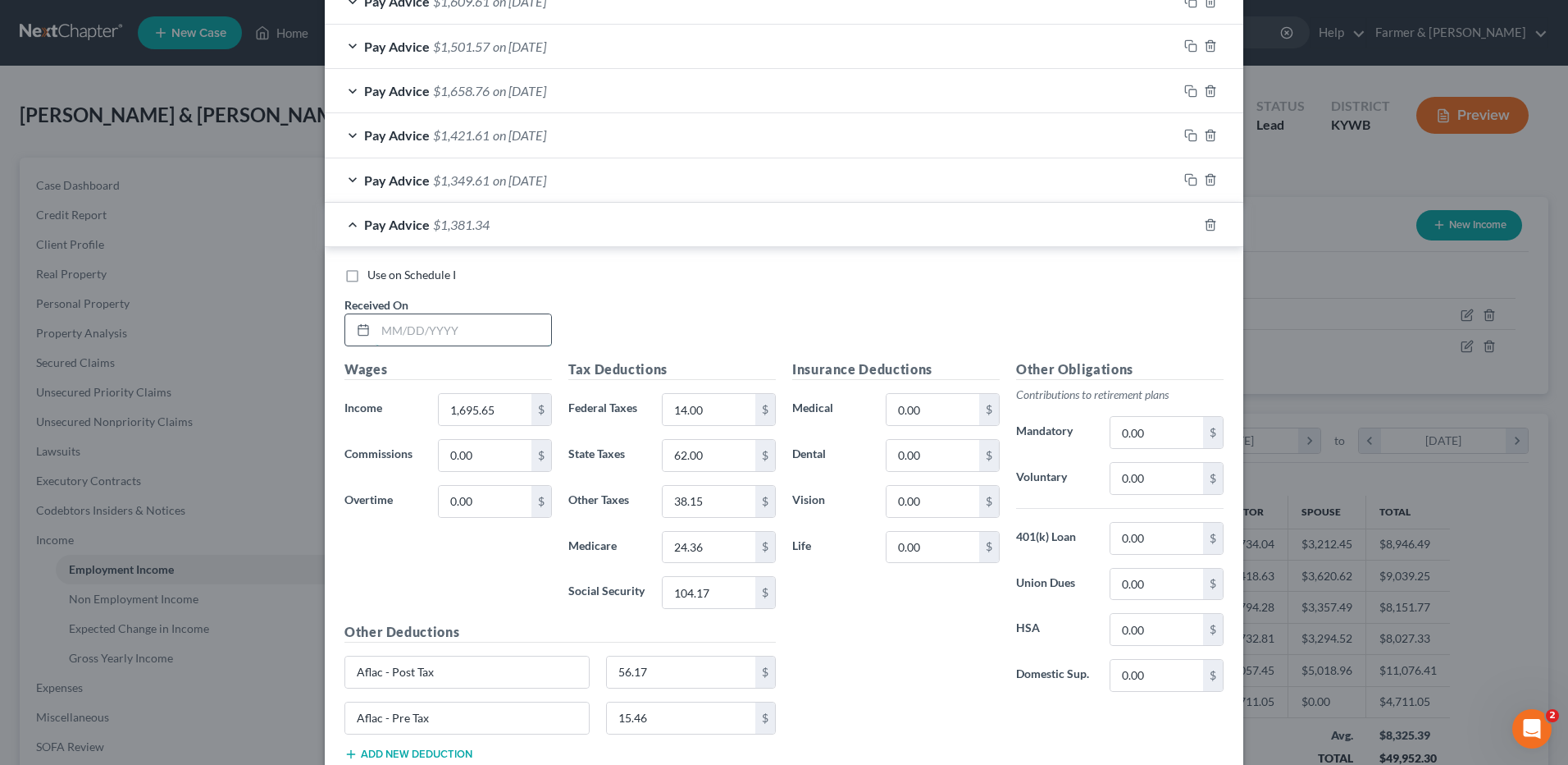
click at [510, 331] on input "text" at bounding box center [463, 330] width 176 height 31
type input "09/12/2025"
type input "1,455.55"
type input "0.00"
type input "53.00"
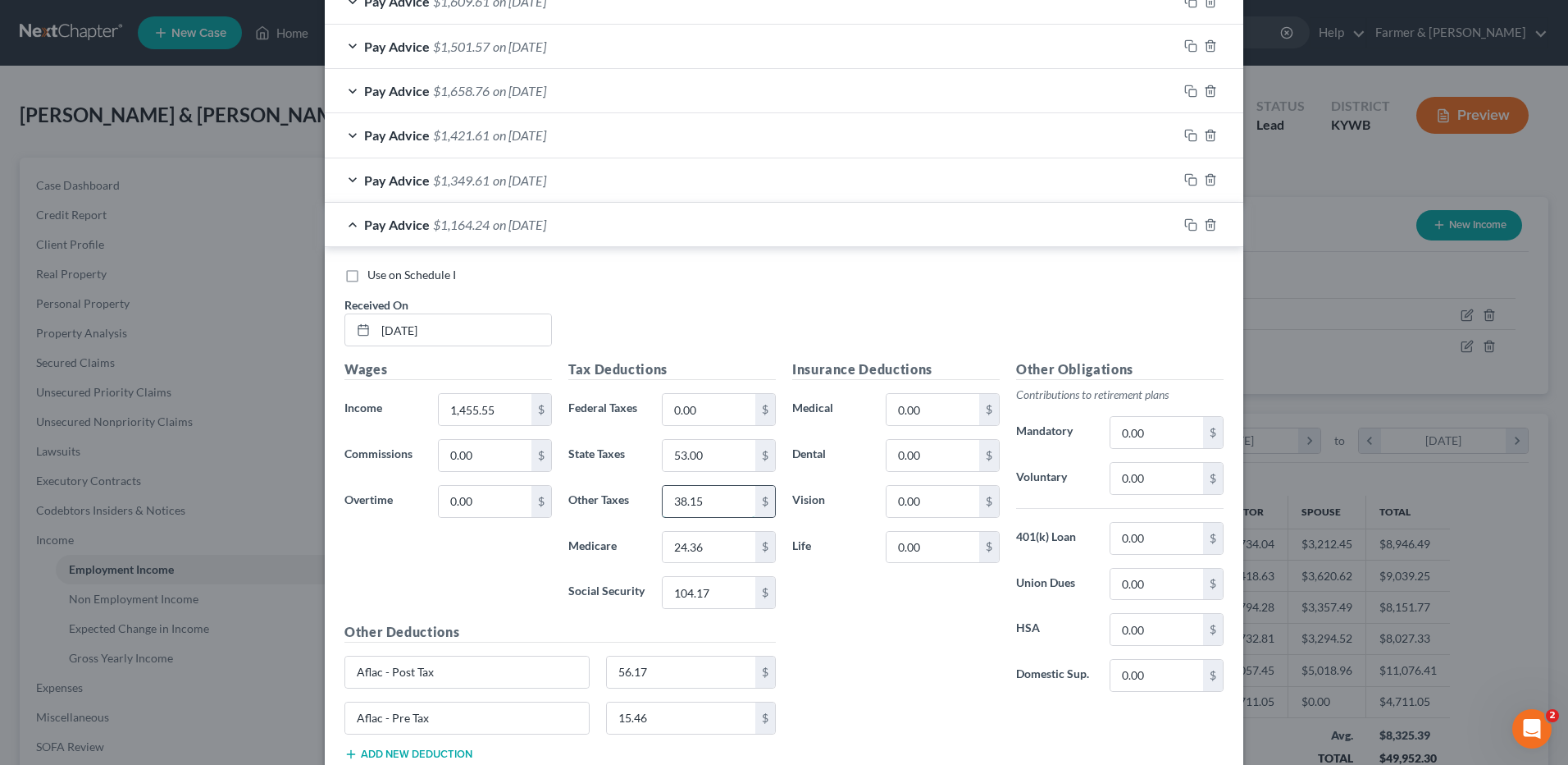
click at [727, 498] on input "38.15" at bounding box center [709, 501] width 92 height 31
type input "32.75"
type input "20.88"
type input "89.29"
drag, startPoint x: 1187, startPoint y: 225, endPoint x: 543, endPoint y: 354, distance: 656.8
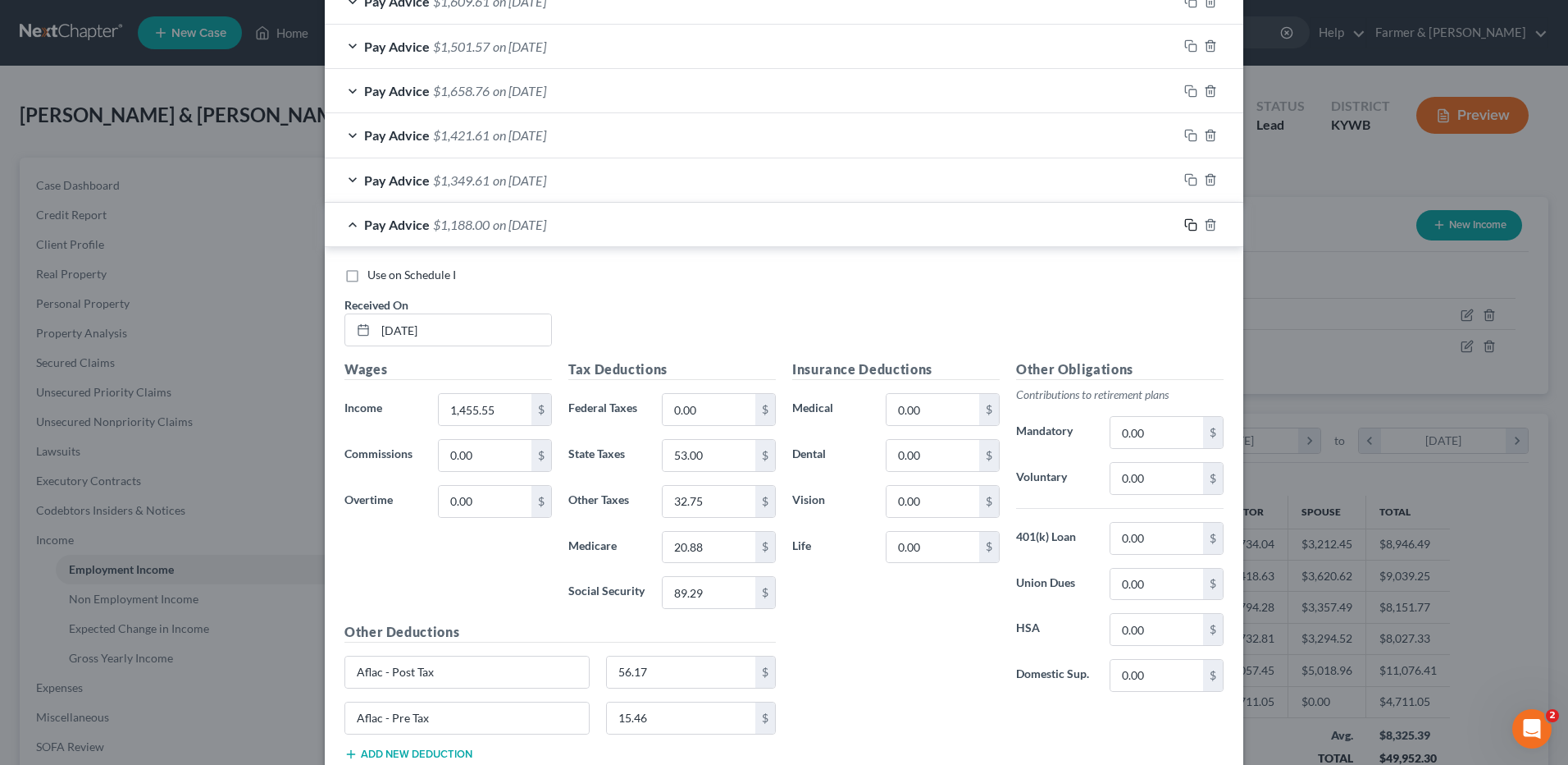
click at [1187, 225] on icon "button" at bounding box center [1191, 225] width 13 height 13
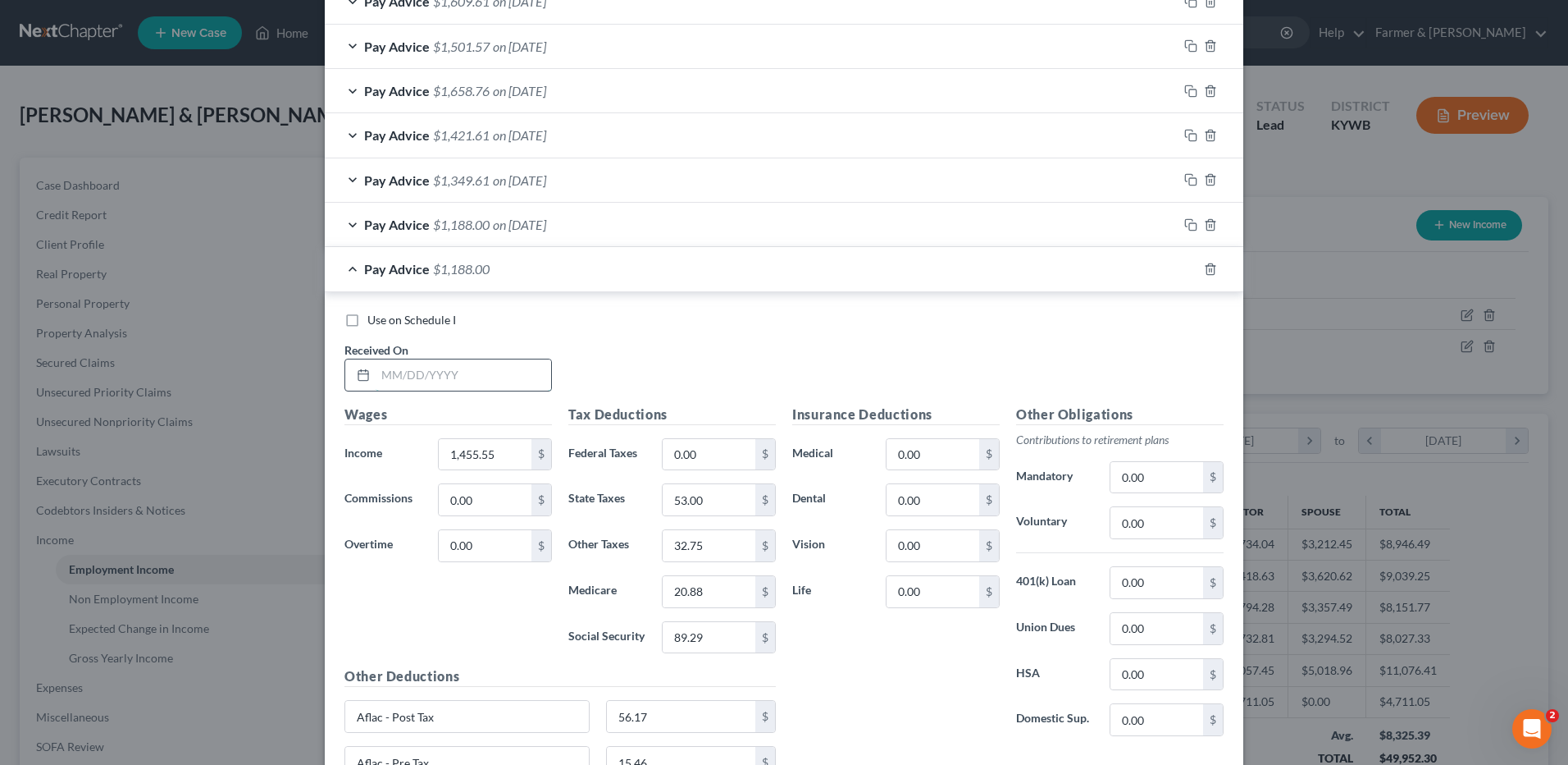
drag, startPoint x: 501, startPoint y: 373, endPoint x: 513, endPoint y: 368, distance: 13.0
click at [508, 371] on input "text" at bounding box center [463, 375] width 176 height 31
type input "09/26/2025"
type input "1,779.70"
type input "23.00"
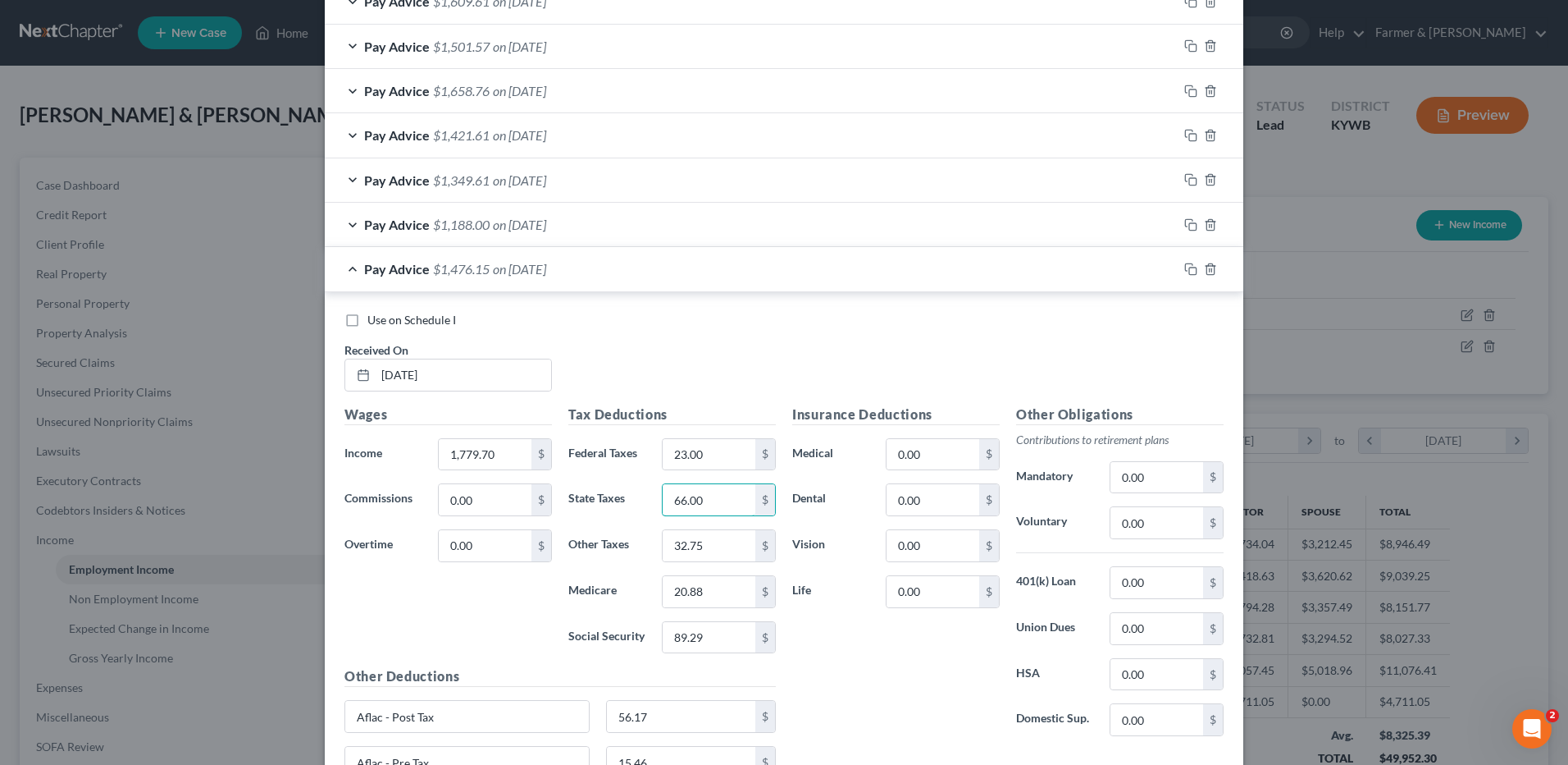
type input "66.00"
click at [739, 550] on input "32.75" at bounding box center [709, 546] width 92 height 31
type input "40.05"
type input "25.58"
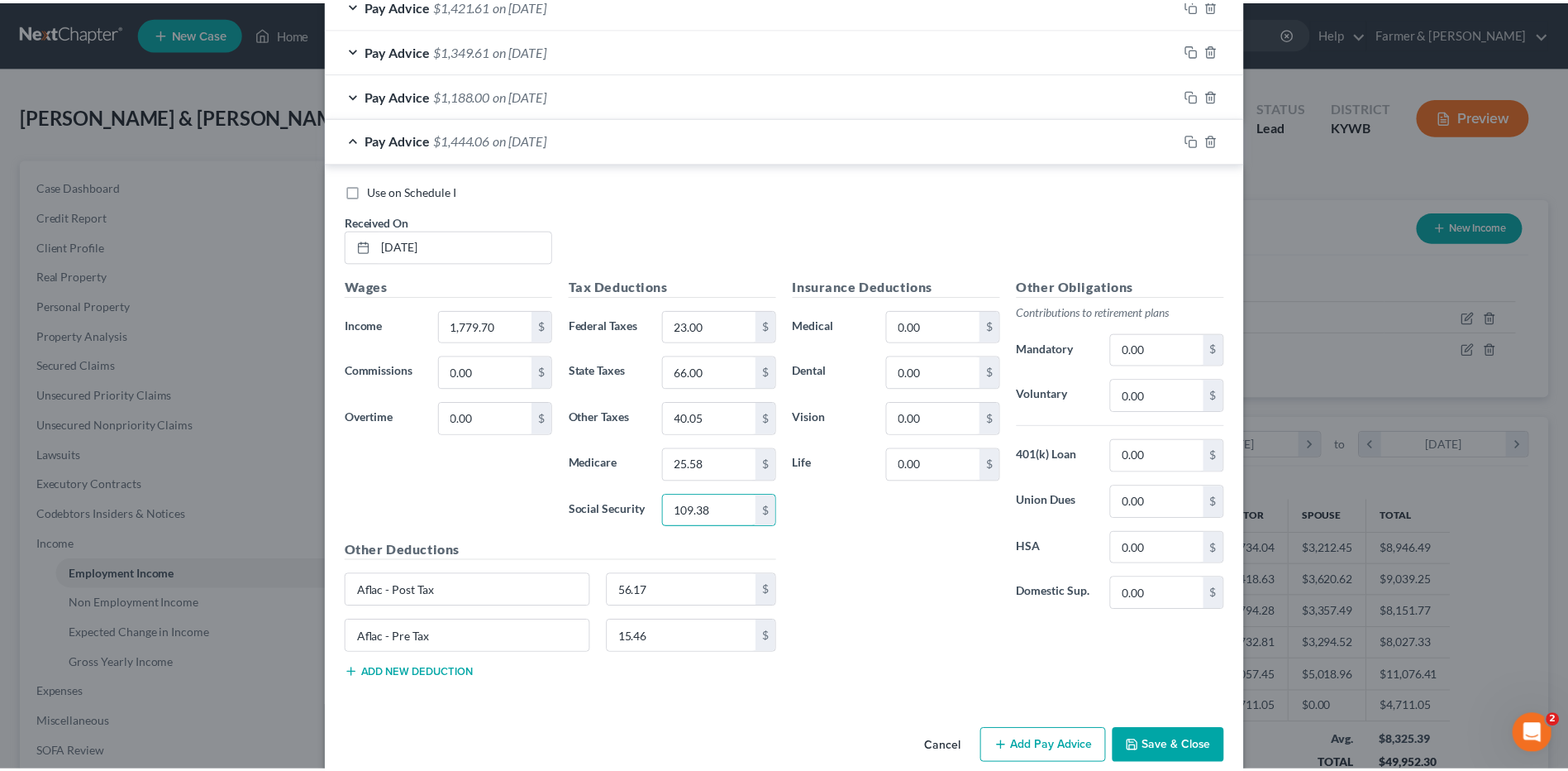
scroll to position [1729, 0]
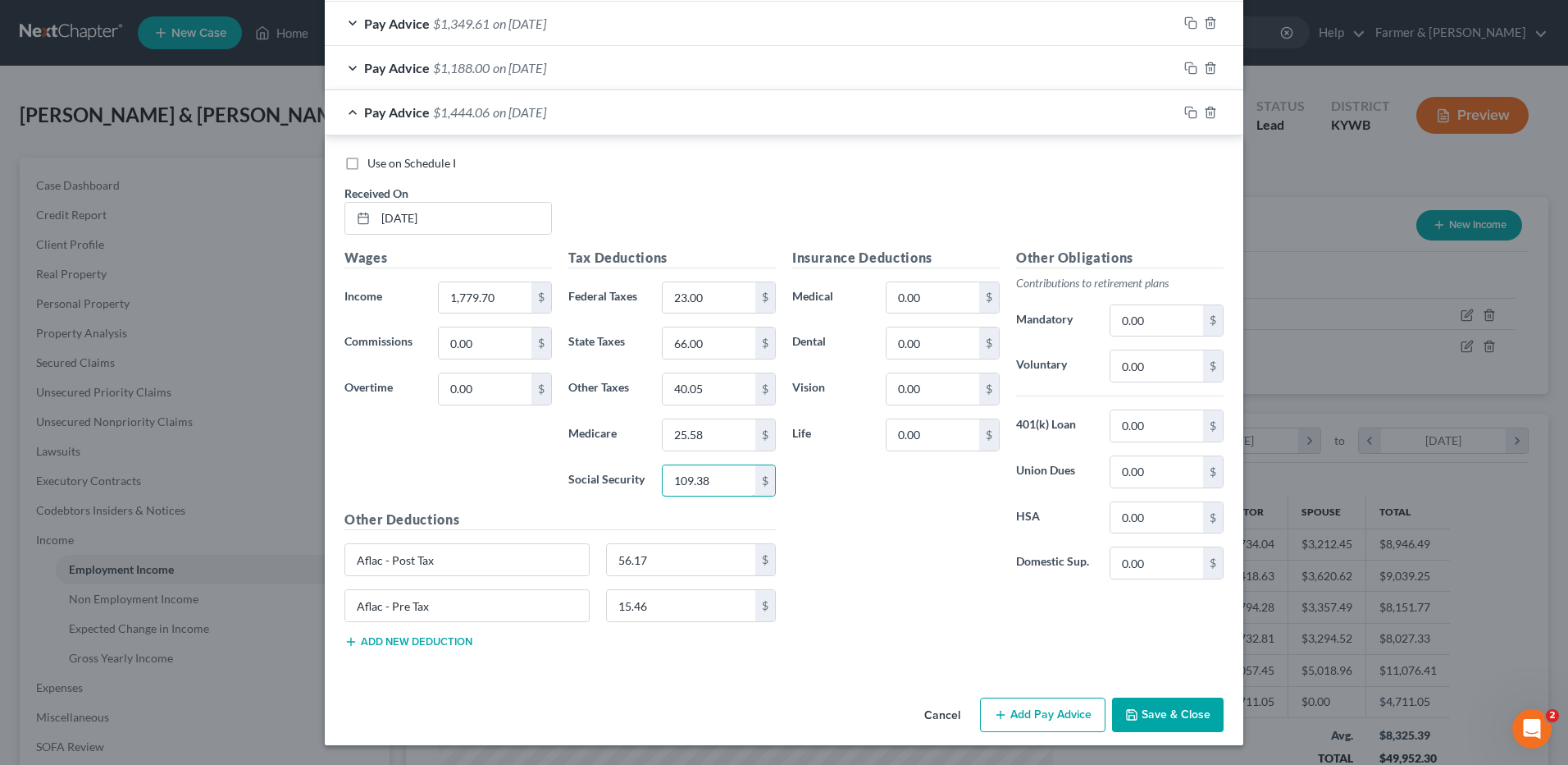
type input "109.38"
click at [1144, 708] on button "Save & Close" at bounding box center [1168, 715] width 111 height 35
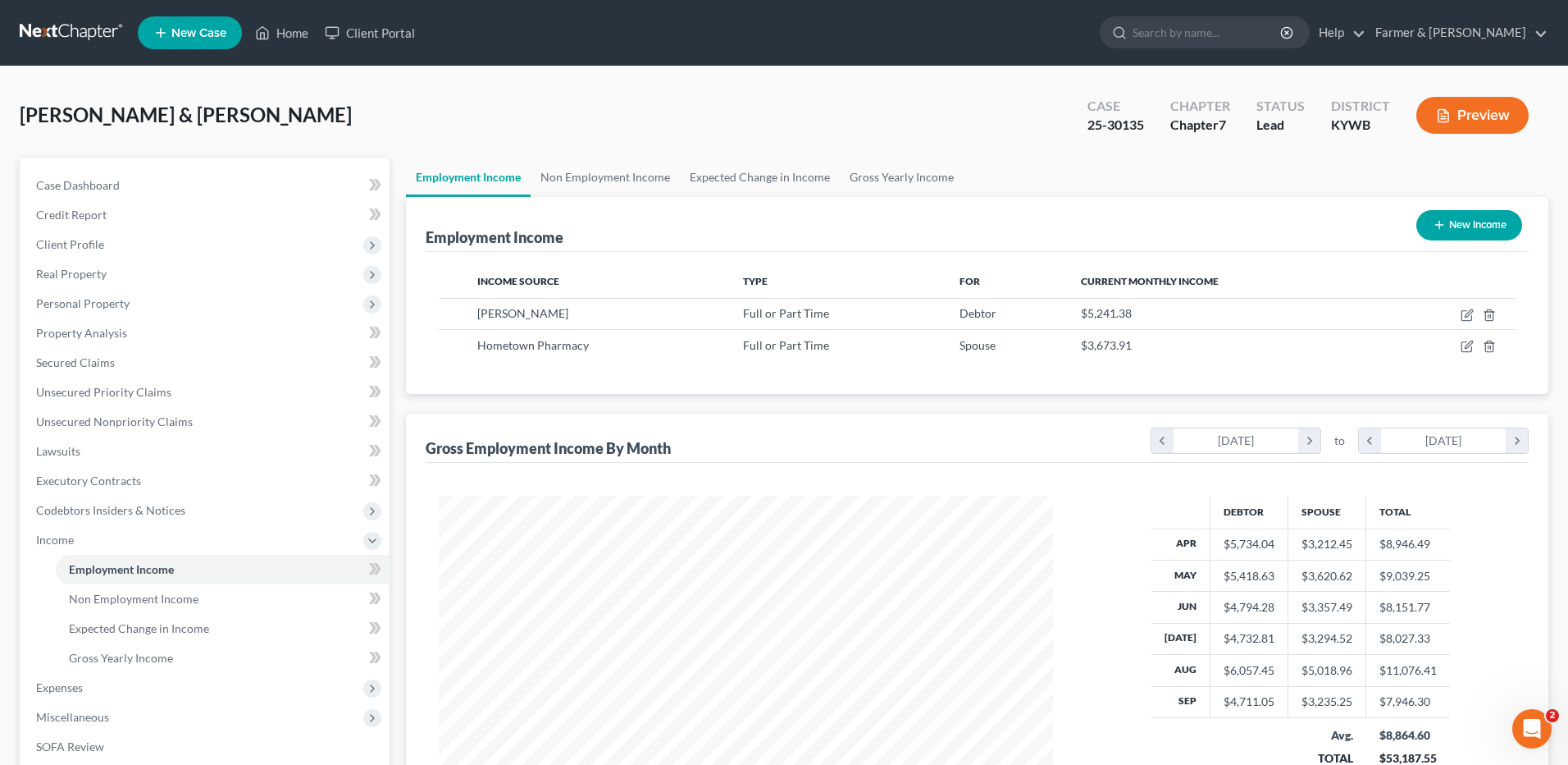
scroll to position [820120, 819392]
click at [1449, 346] on icon "button" at bounding box center [1454, 347] width 10 height 10
select select "0"
select select "18"
select select "2"
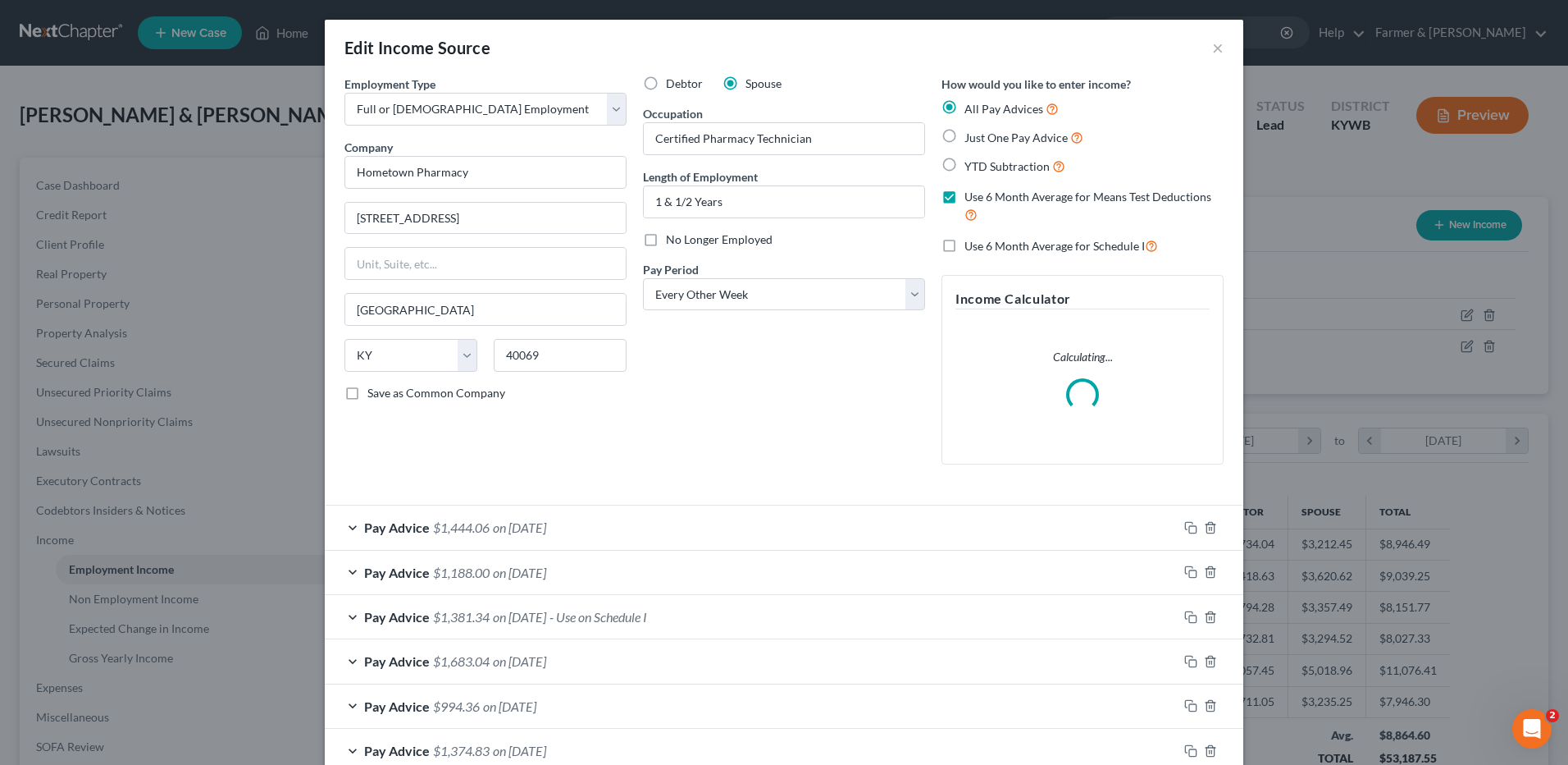
scroll to position [307, 648]
click at [964, 248] on label "Use 6 Month Average for Schedule I" at bounding box center [1060, 246] width 194 height 19
click at [971, 247] on input "Use 6 Month Average for Schedule I" at bounding box center [976, 242] width 11 height 11
checkbox input "true"
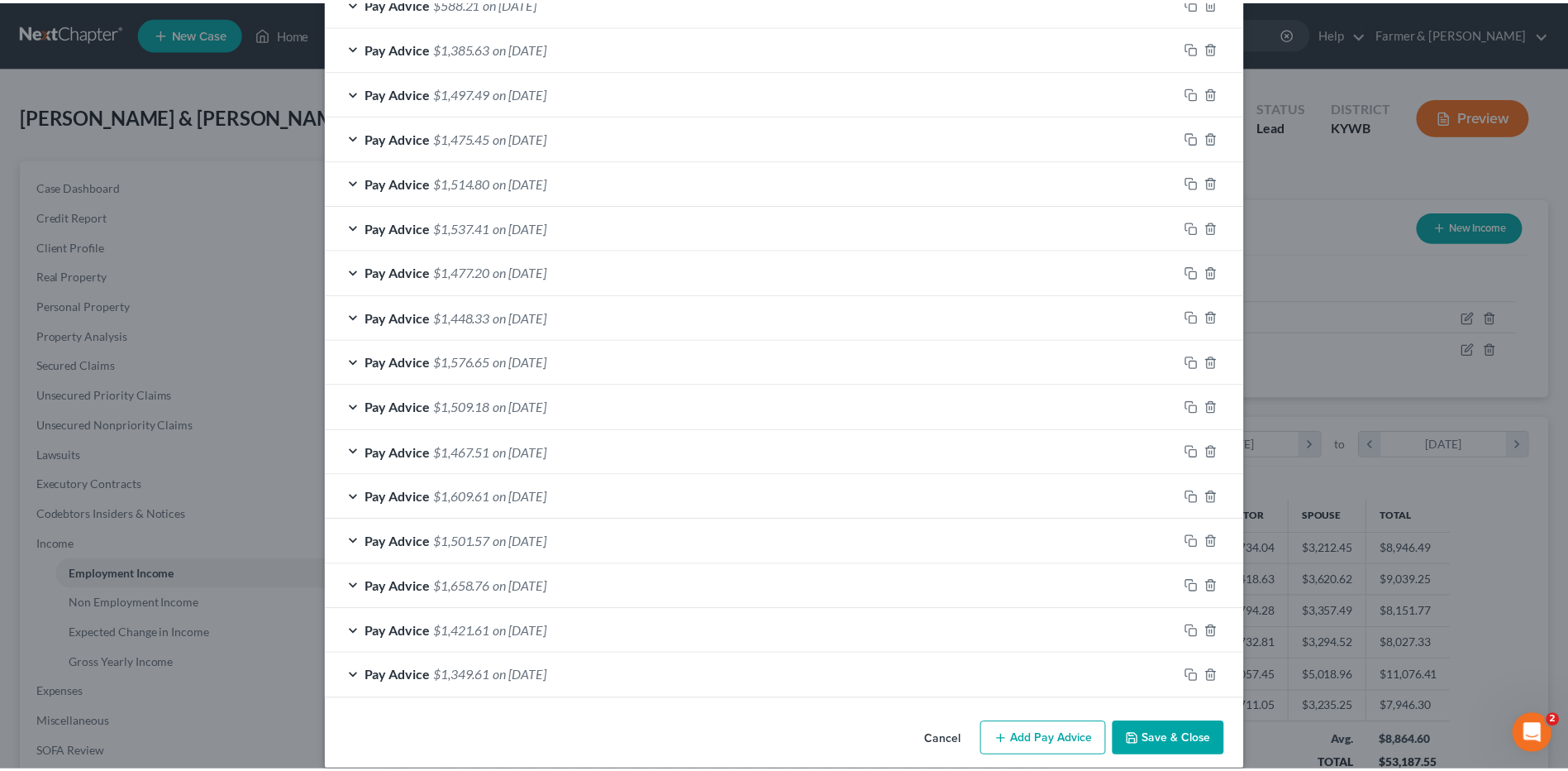
scroll to position [1185, 0]
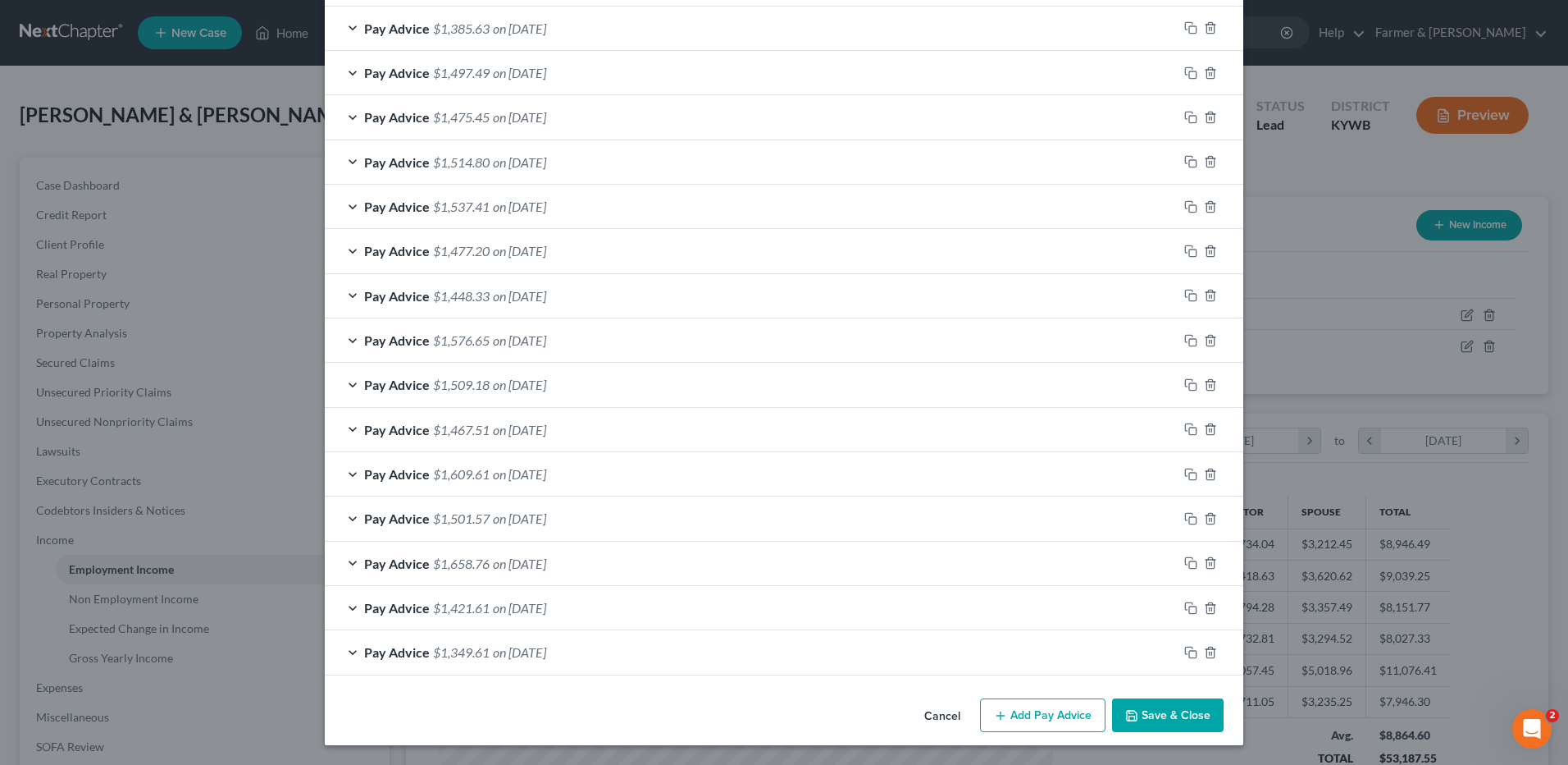
click at [1162, 721] on button "Save & Close" at bounding box center [1168, 716] width 111 height 35
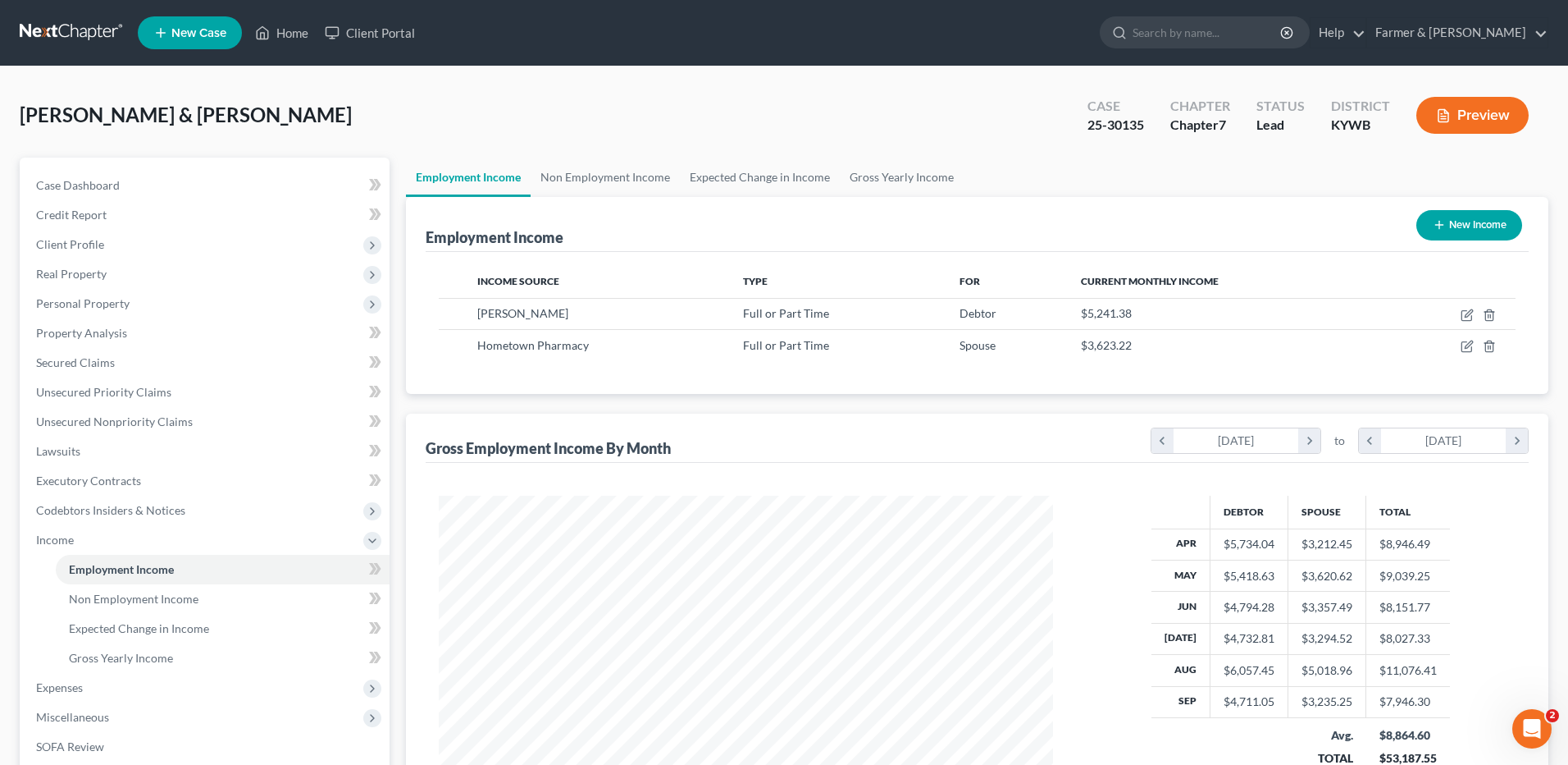
scroll to position [820120, 819392]
click at [1454, 345] on icon "button" at bounding box center [1456, 345] width 7 height 7
select select "0"
select select "18"
select select "2"
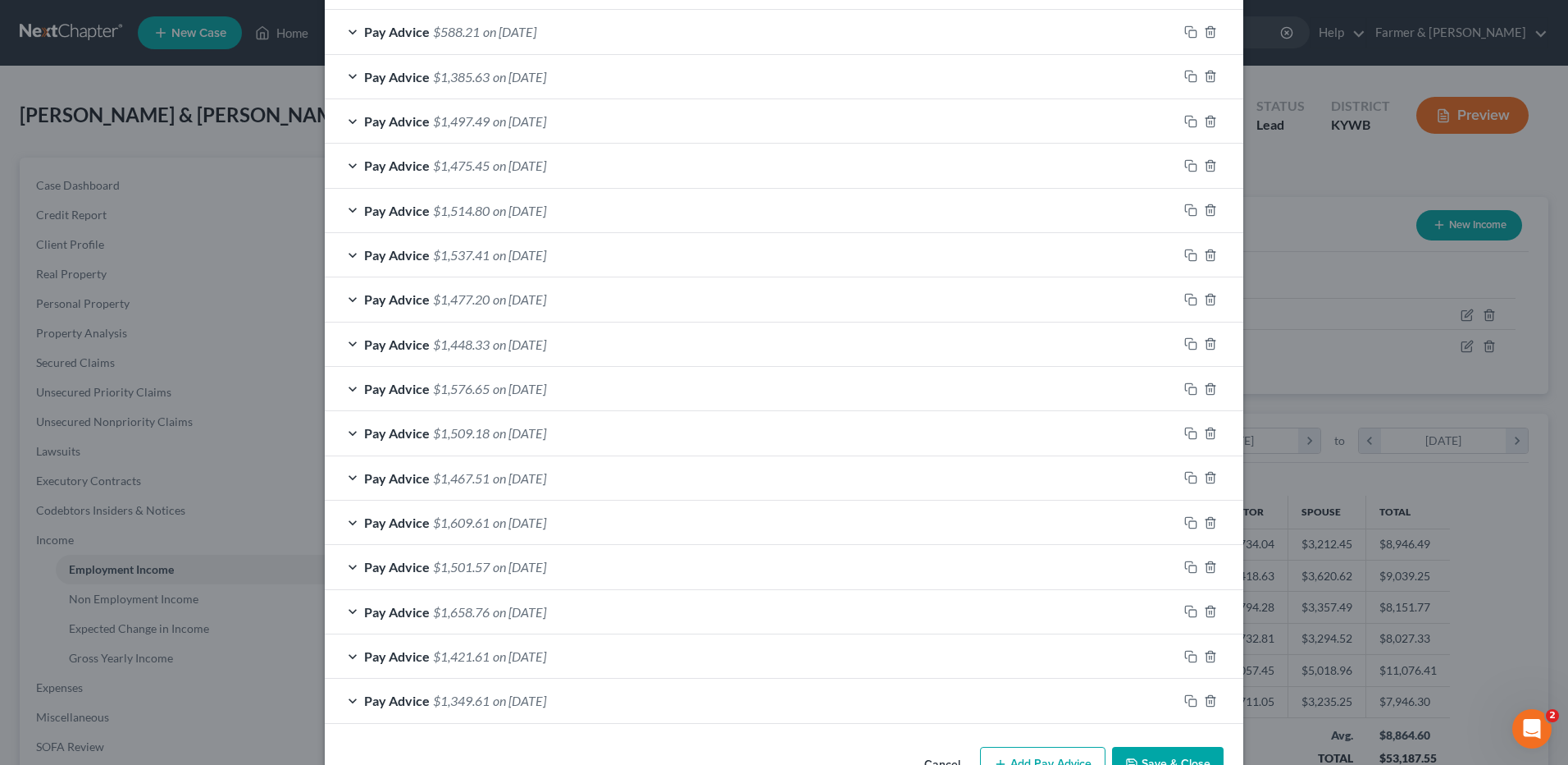
scroll to position [1123, 0]
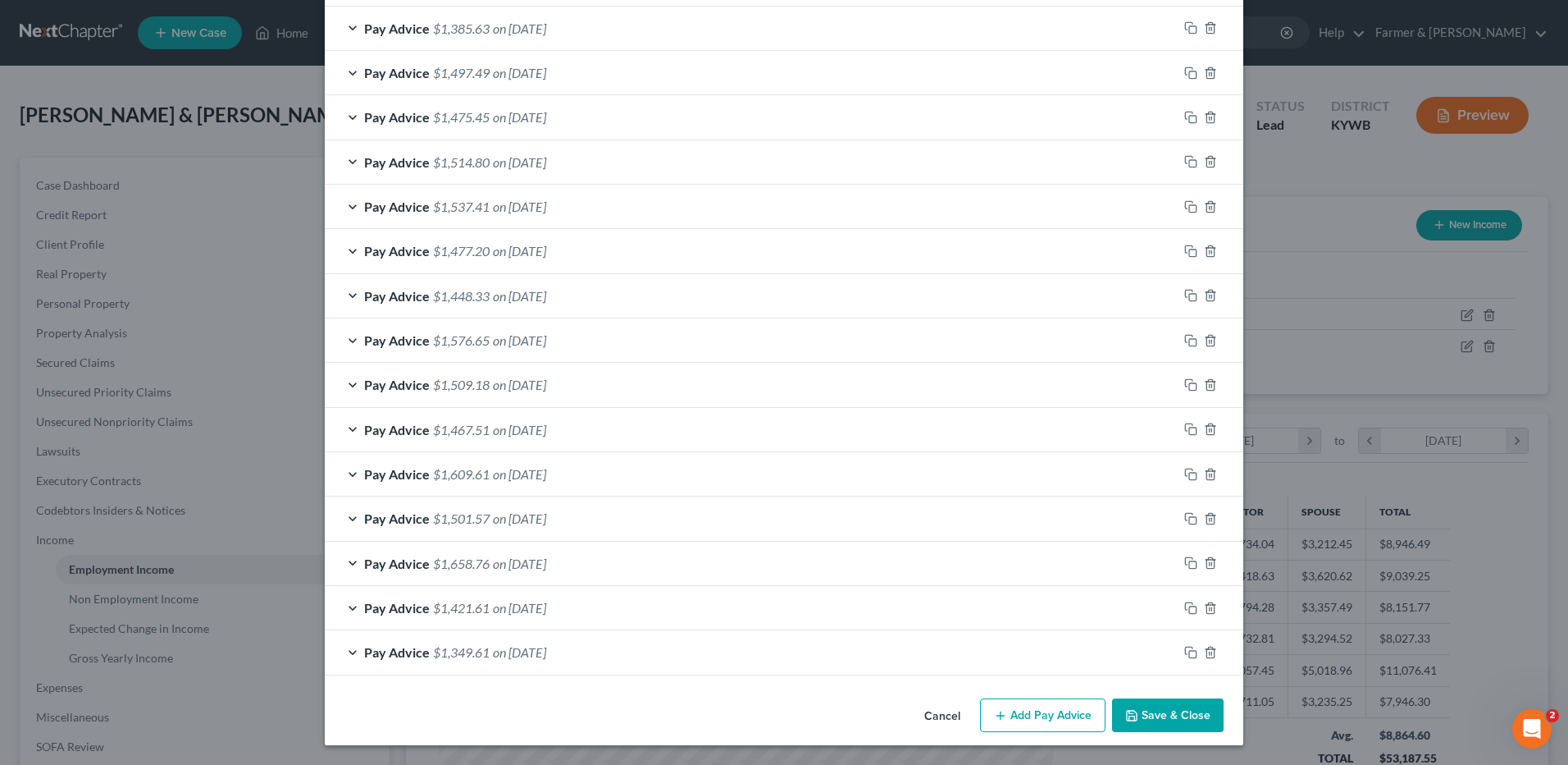
click at [1163, 713] on button "Save & Close" at bounding box center [1168, 716] width 111 height 35
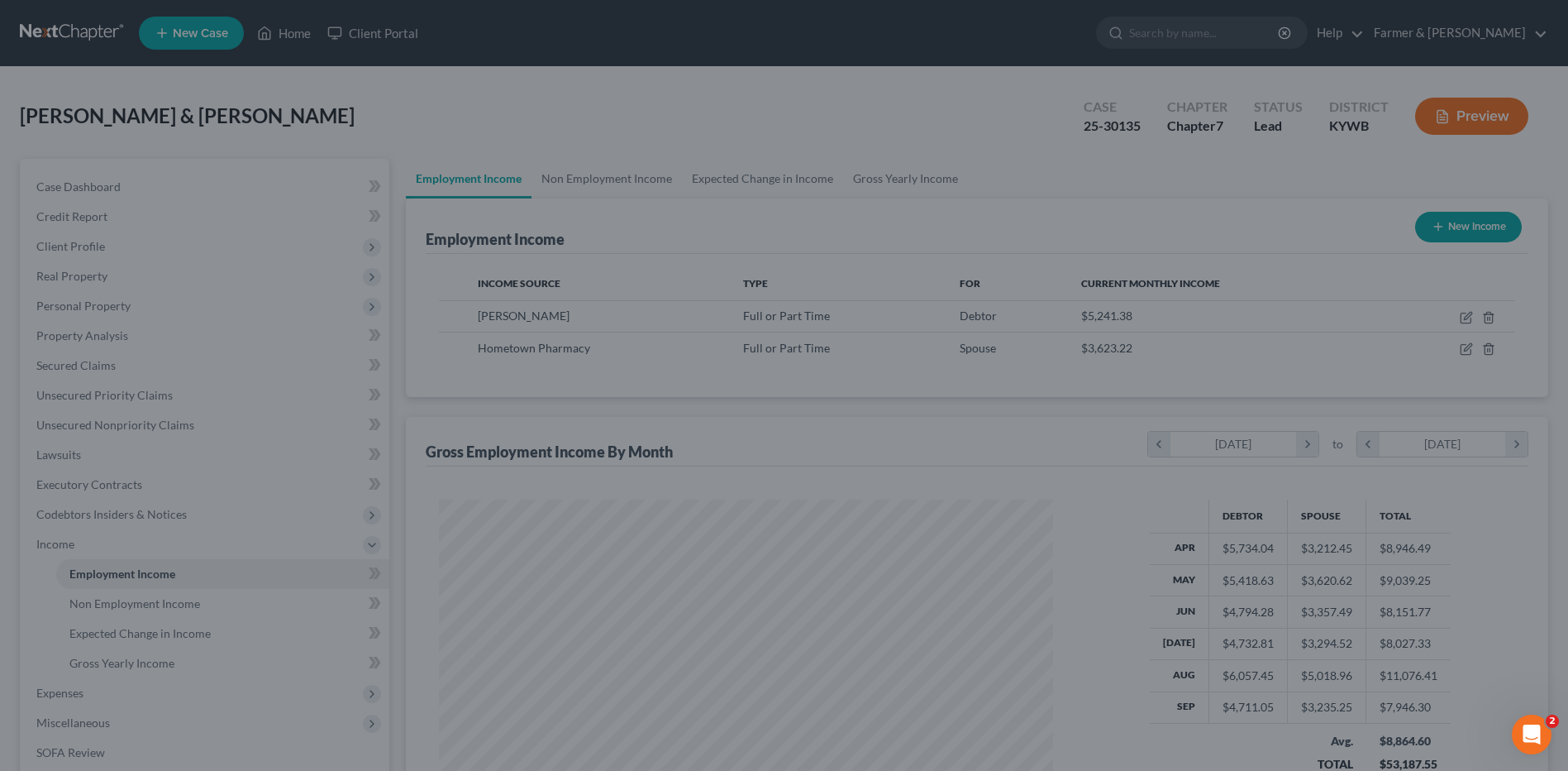
scroll to position [826552, 825902]
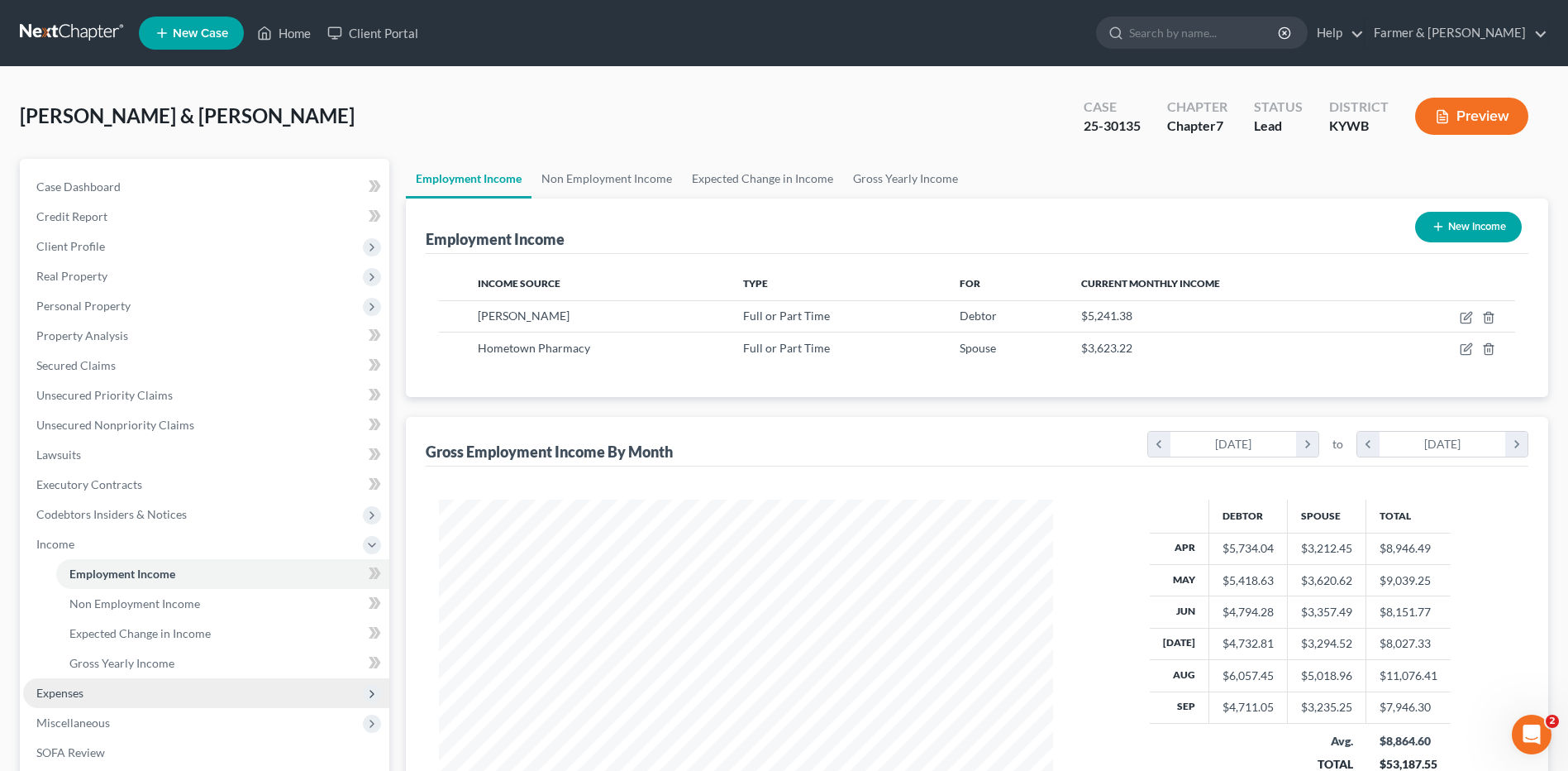
click at [101, 680] on span "Expenses" at bounding box center [206, 693] width 366 height 30
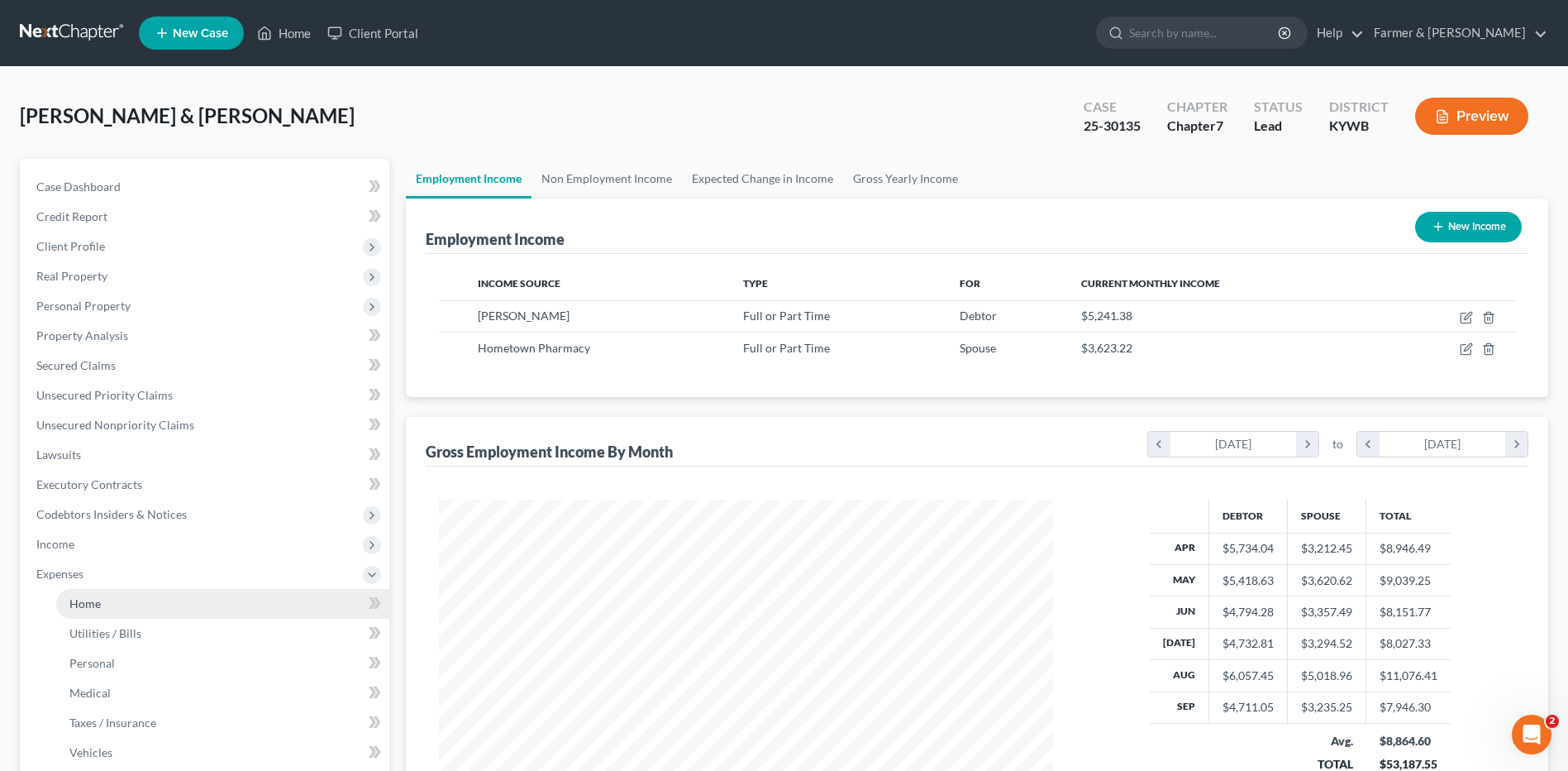
click at [120, 607] on link "Home" at bounding box center [223, 604] width 333 height 30
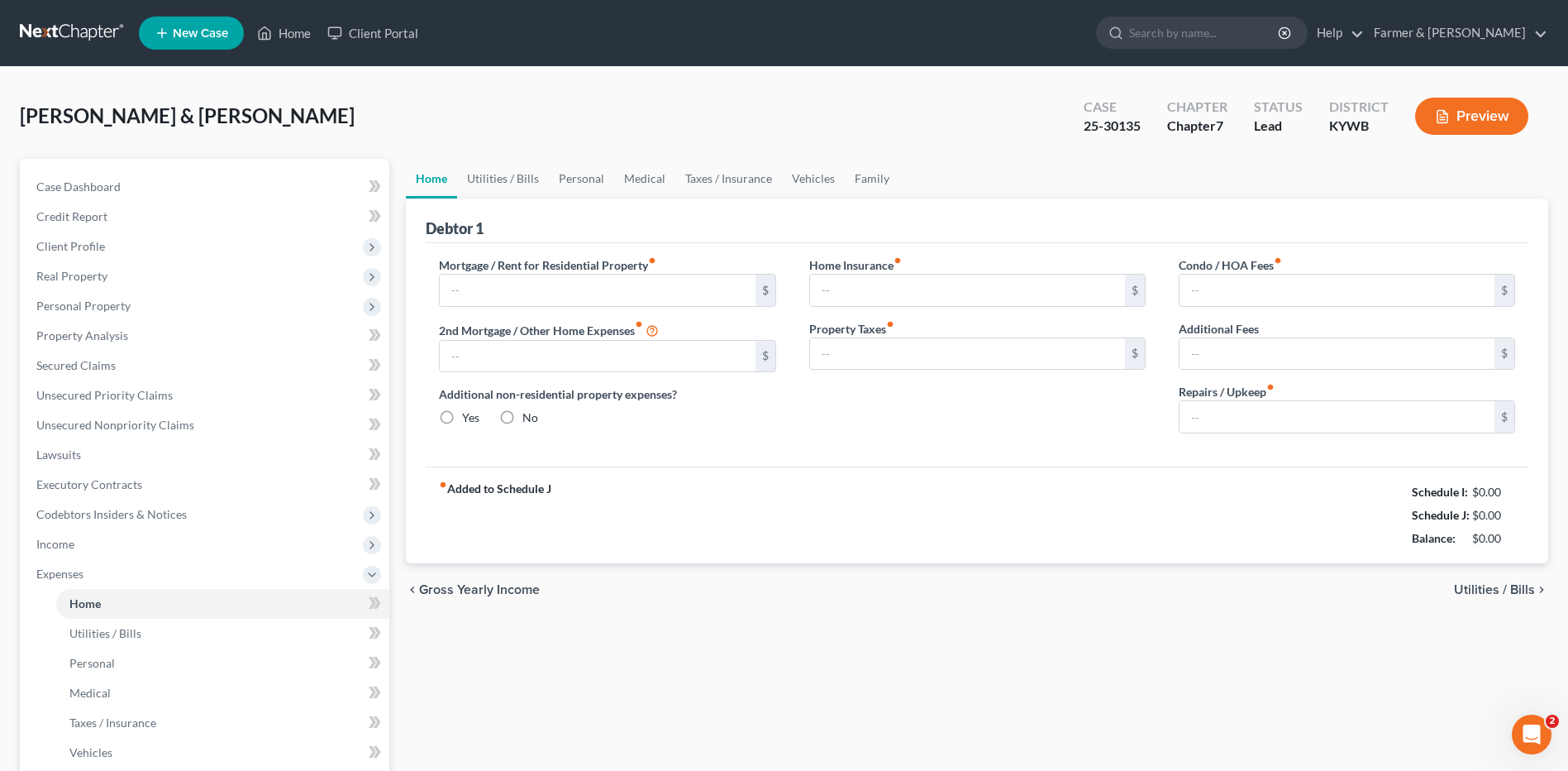
type input "700.00"
type input "0.00"
radio input "true"
type input "20.00"
type input "0.00"
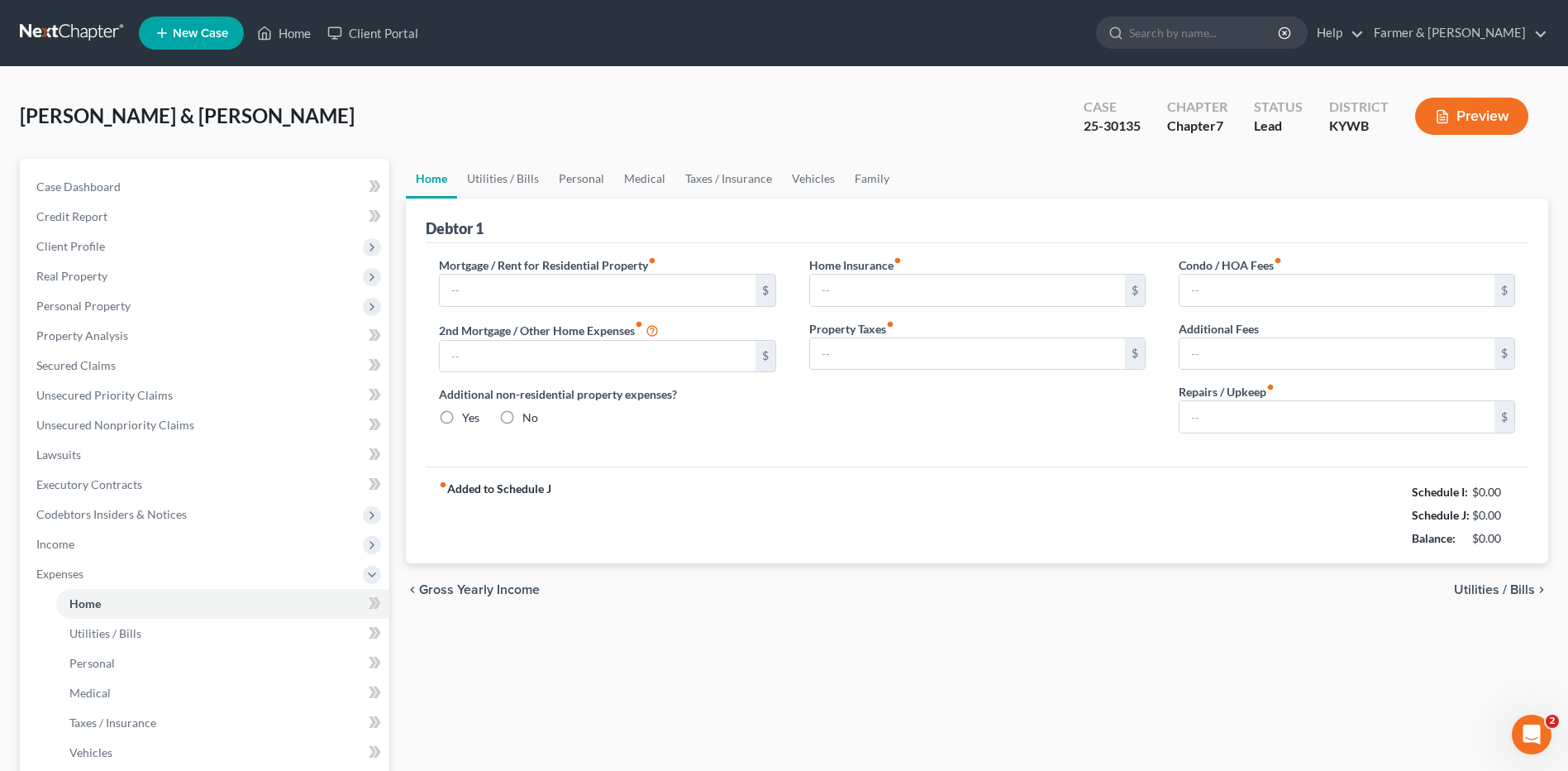
type input "0.00"
type input "100.00"
click at [164, 664] on link "Personal" at bounding box center [223, 663] width 333 height 30
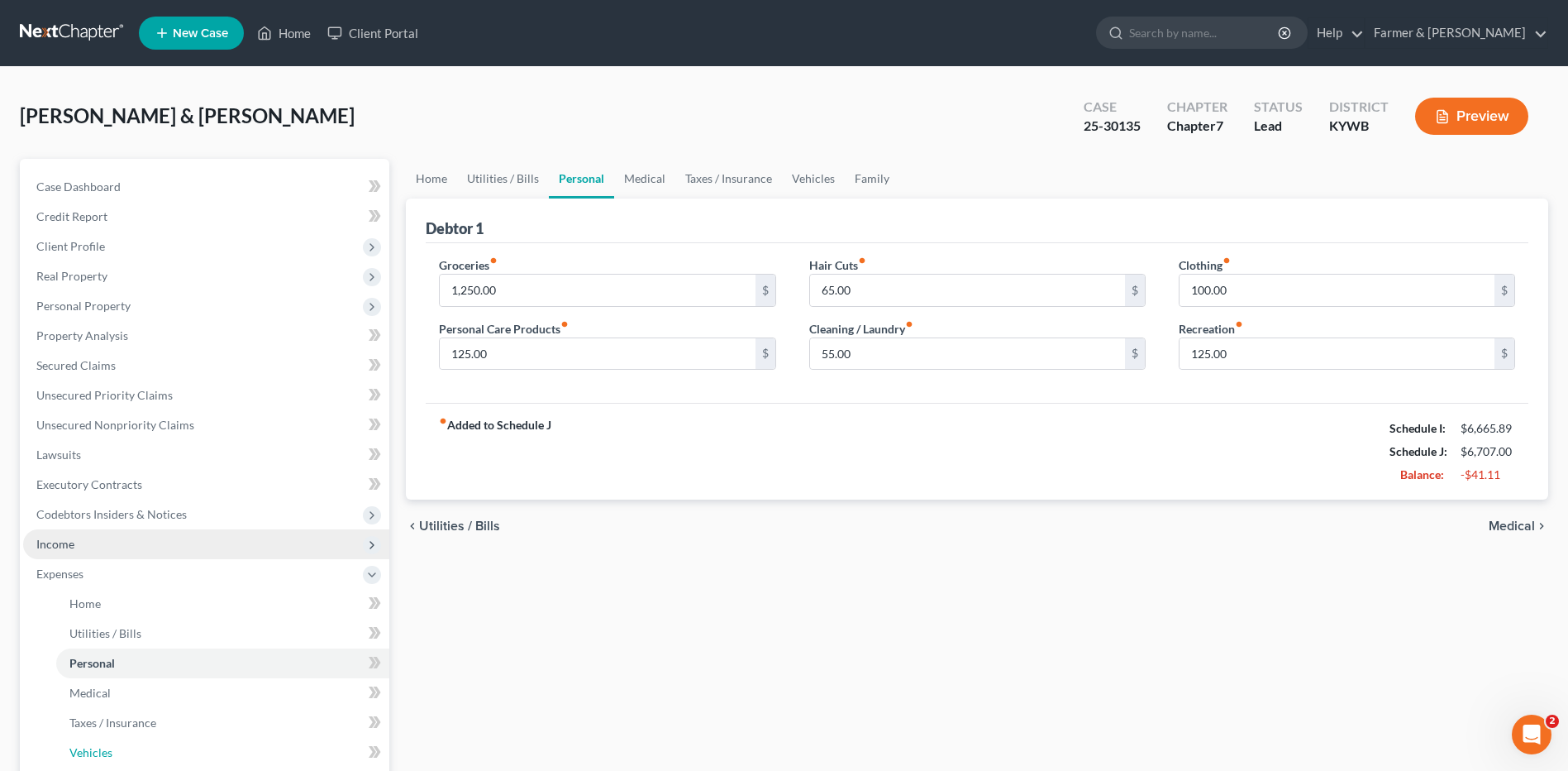
click at [132, 744] on link "Vehicles" at bounding box center [223, 753] width 333 height 30
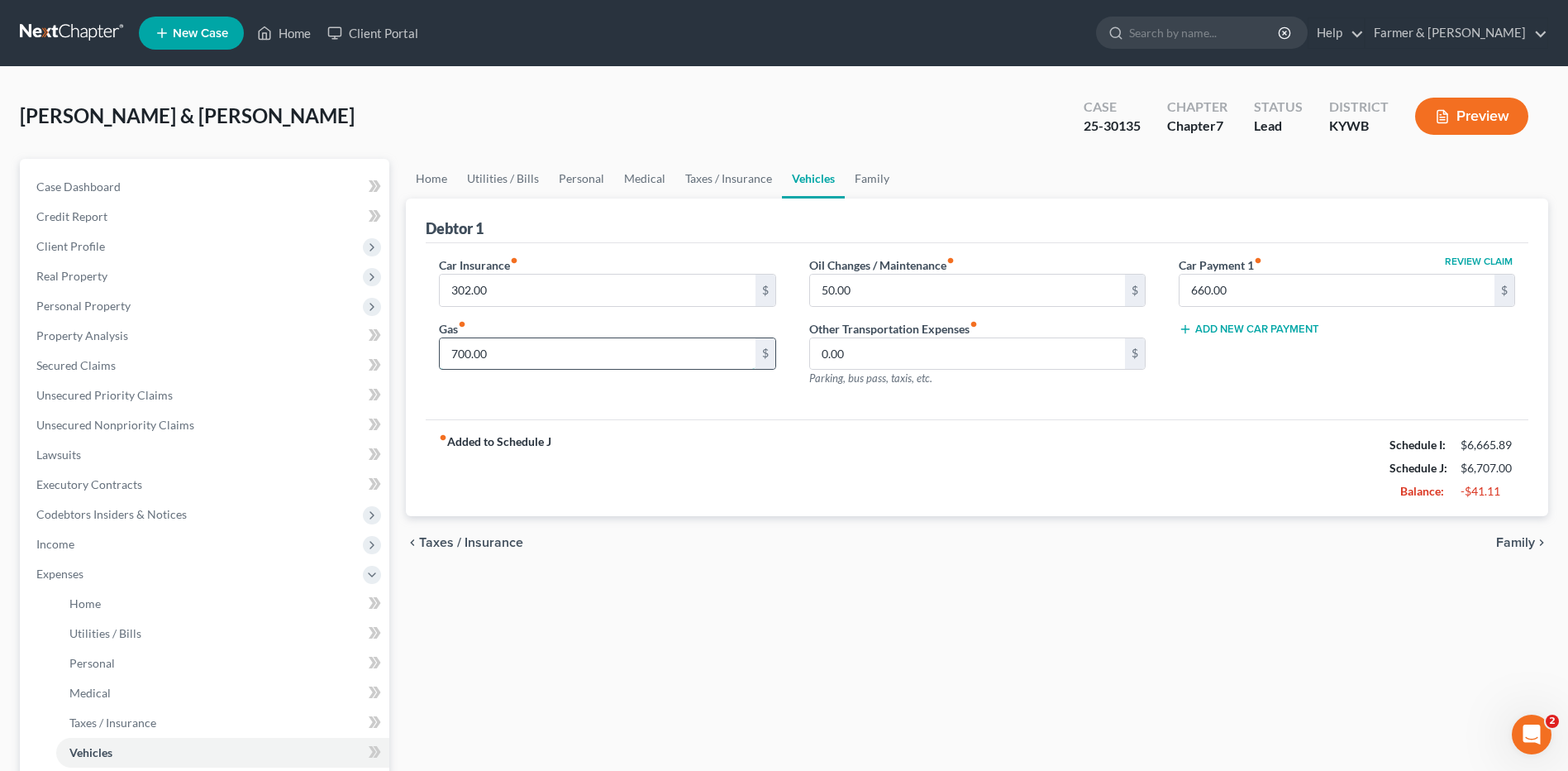
click at [511, 369] on input "700.00" at bounding box center [596, 354] width 315 height 32
type input "650.00"
click at [140, 605] on link "Home" at bounding box center [223, 604] width 333 height 30
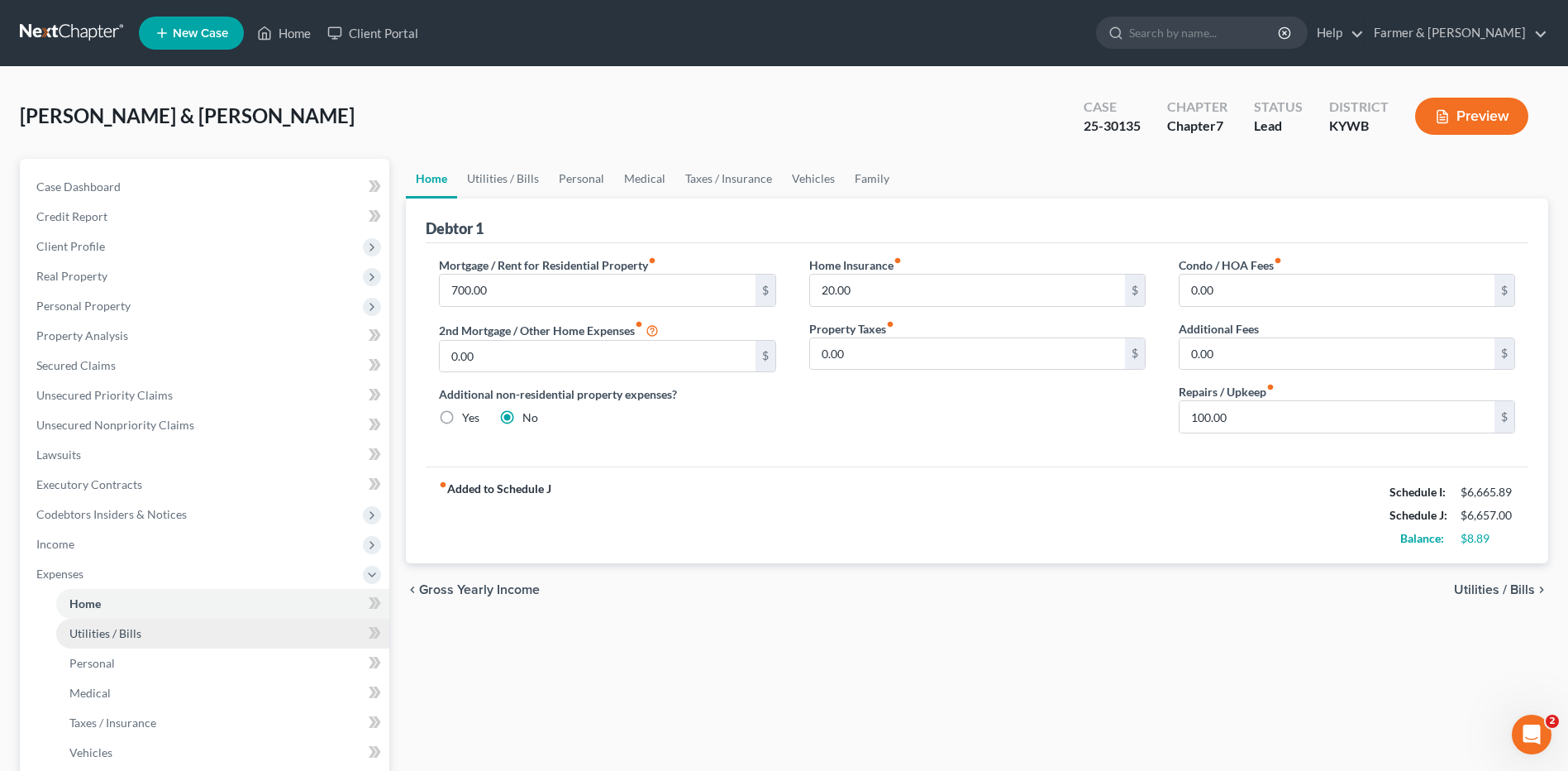
scroll to position [83, 0]
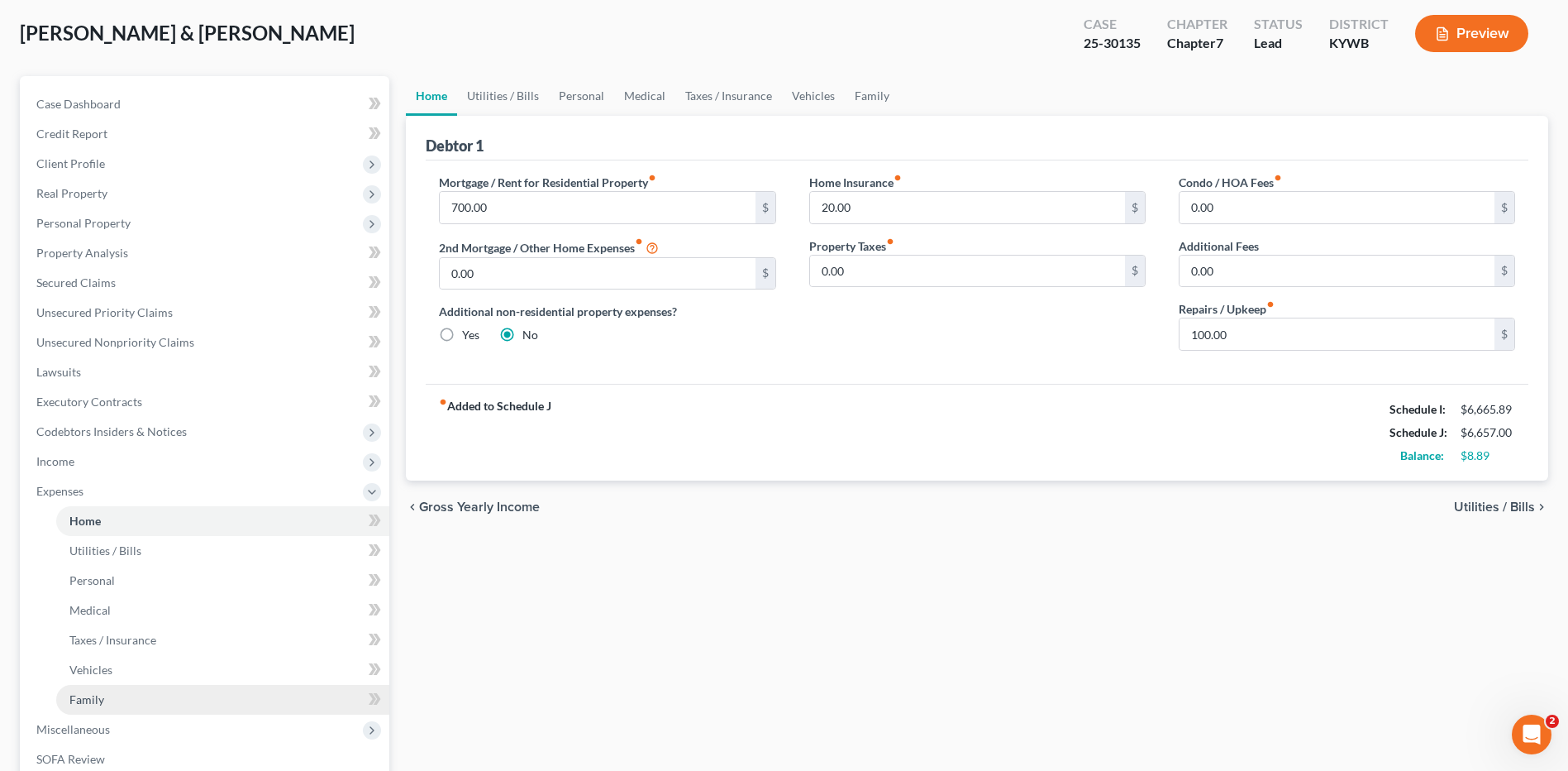
click at [114, 695] on link "Family" at bounding box center [223, 700] width 333 height 30
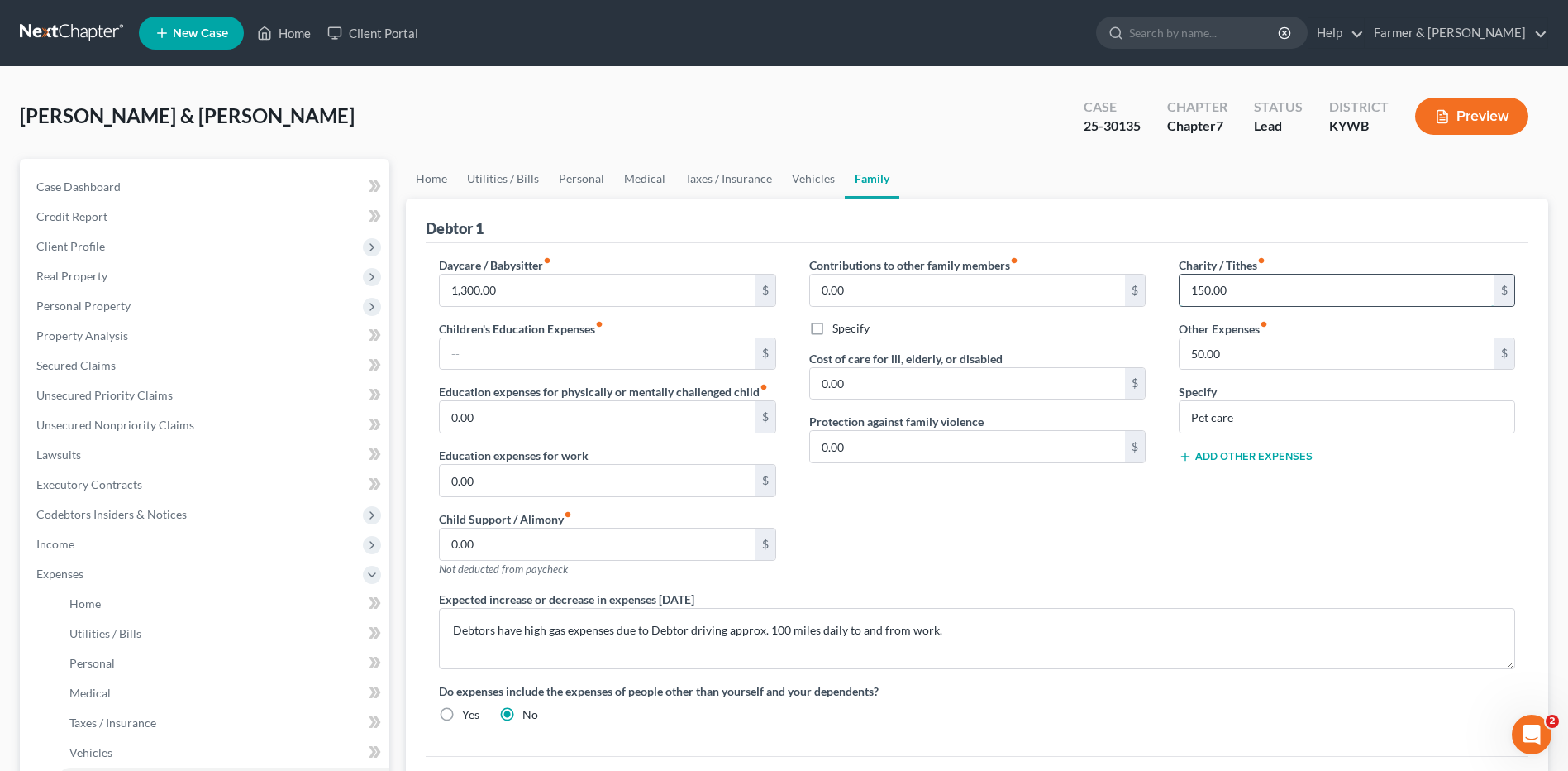
click at [1249, 295] on input "150.00" at bounding box center [1336, 290] width 315 height 32
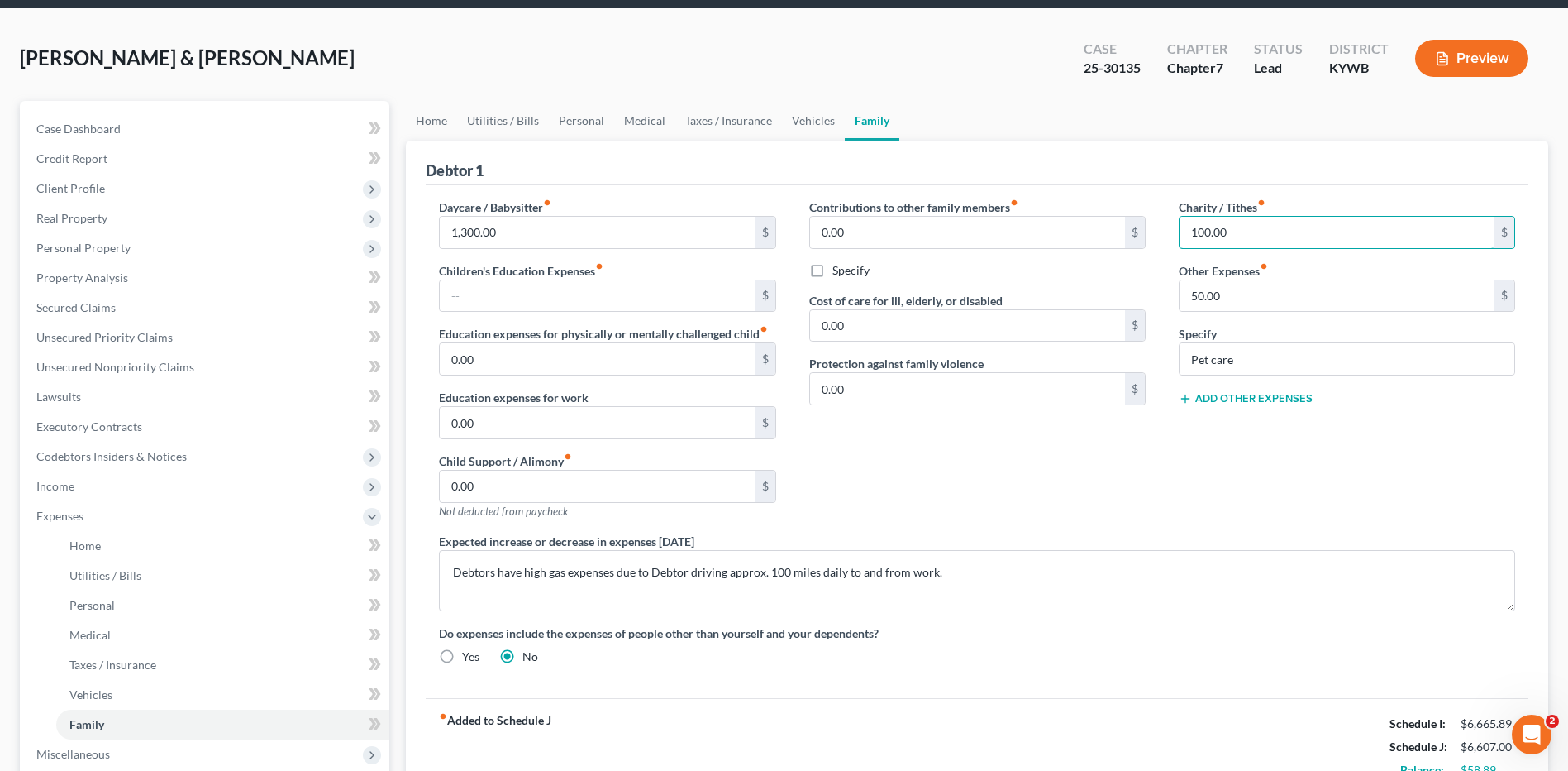
scroll to position [165, 0]
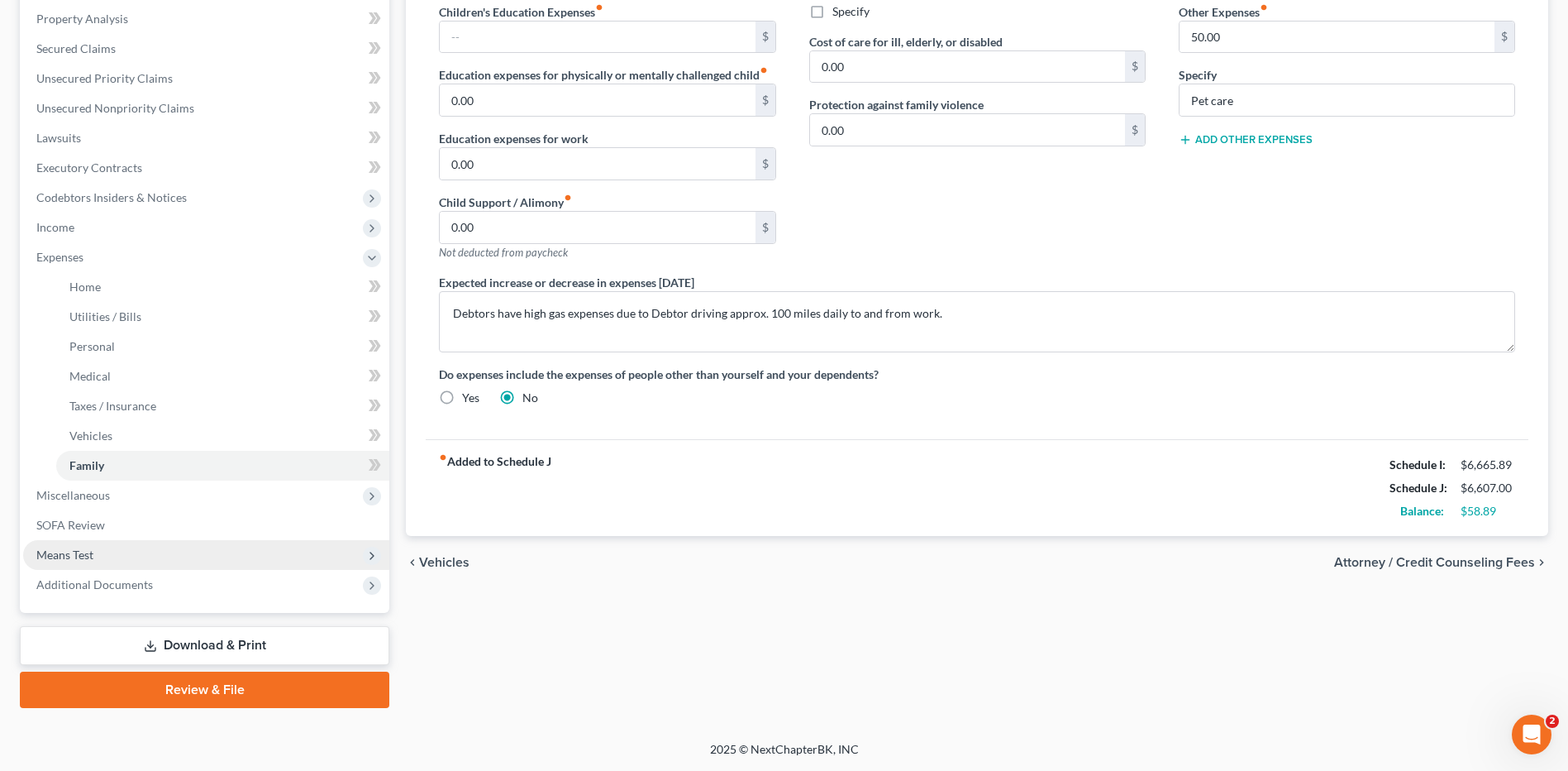
type input "100.00"
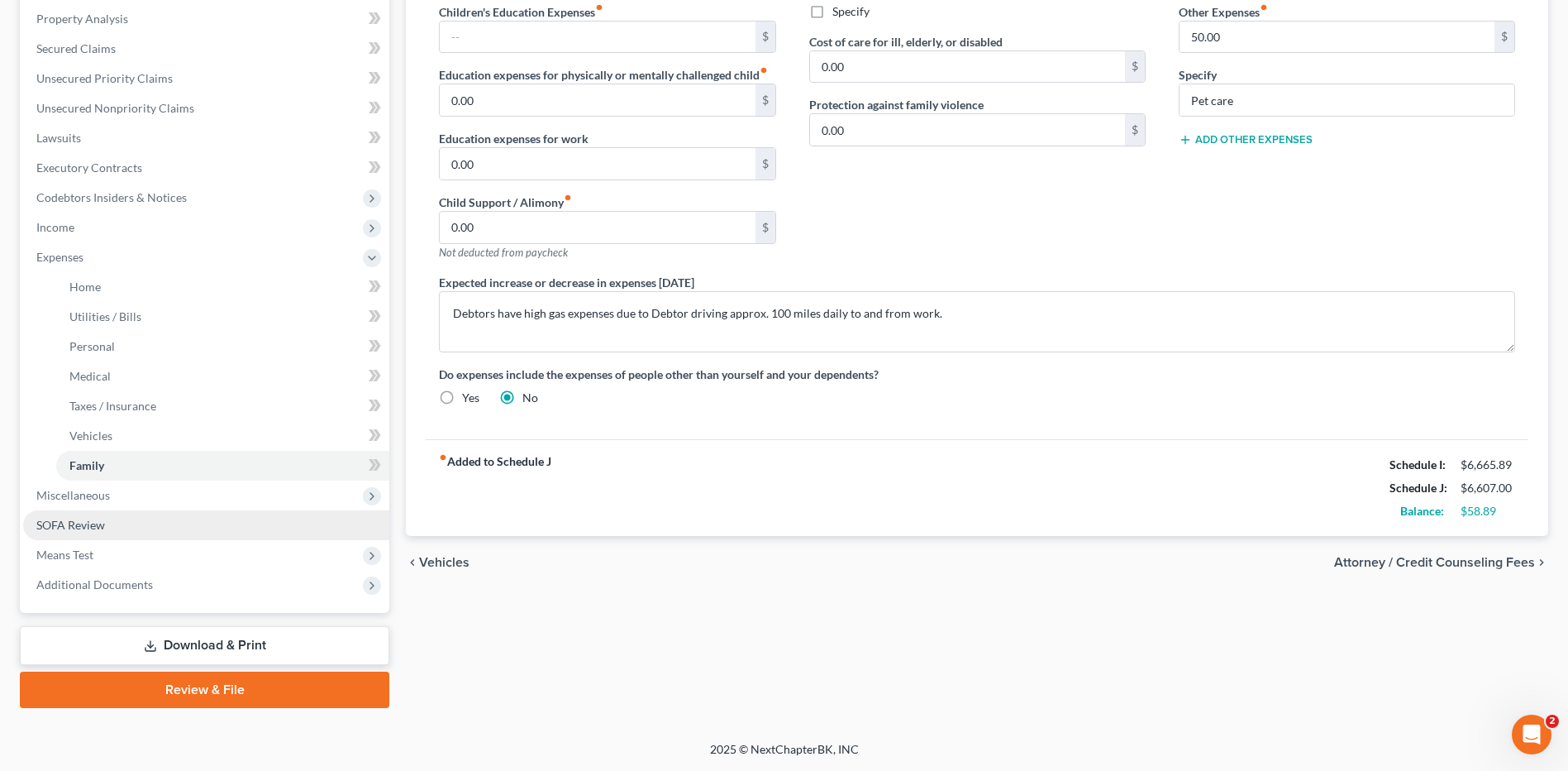
drag, startPoint x: 102, startPoint y: 563, endPoint x: 148, endPoint y: 530, distance: 56.6
click at [102, 563] on span "Means Test" at bounding box center [206, 555] width 366 height 30
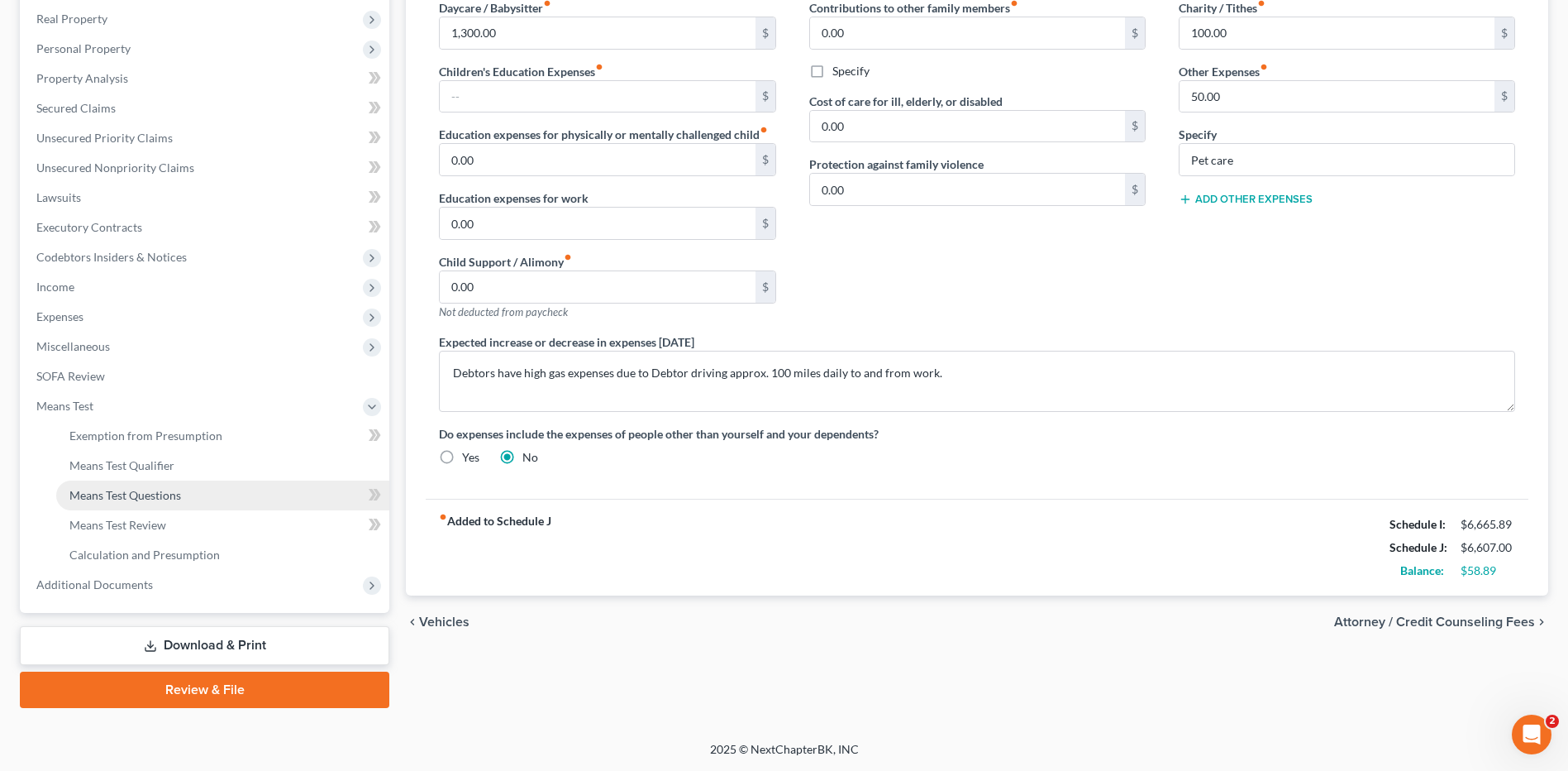
scroll to position [258, 0]
click at [158, 472] on link "Means Test Qualifier" at bounding box center [223, 465] width 333 height 30
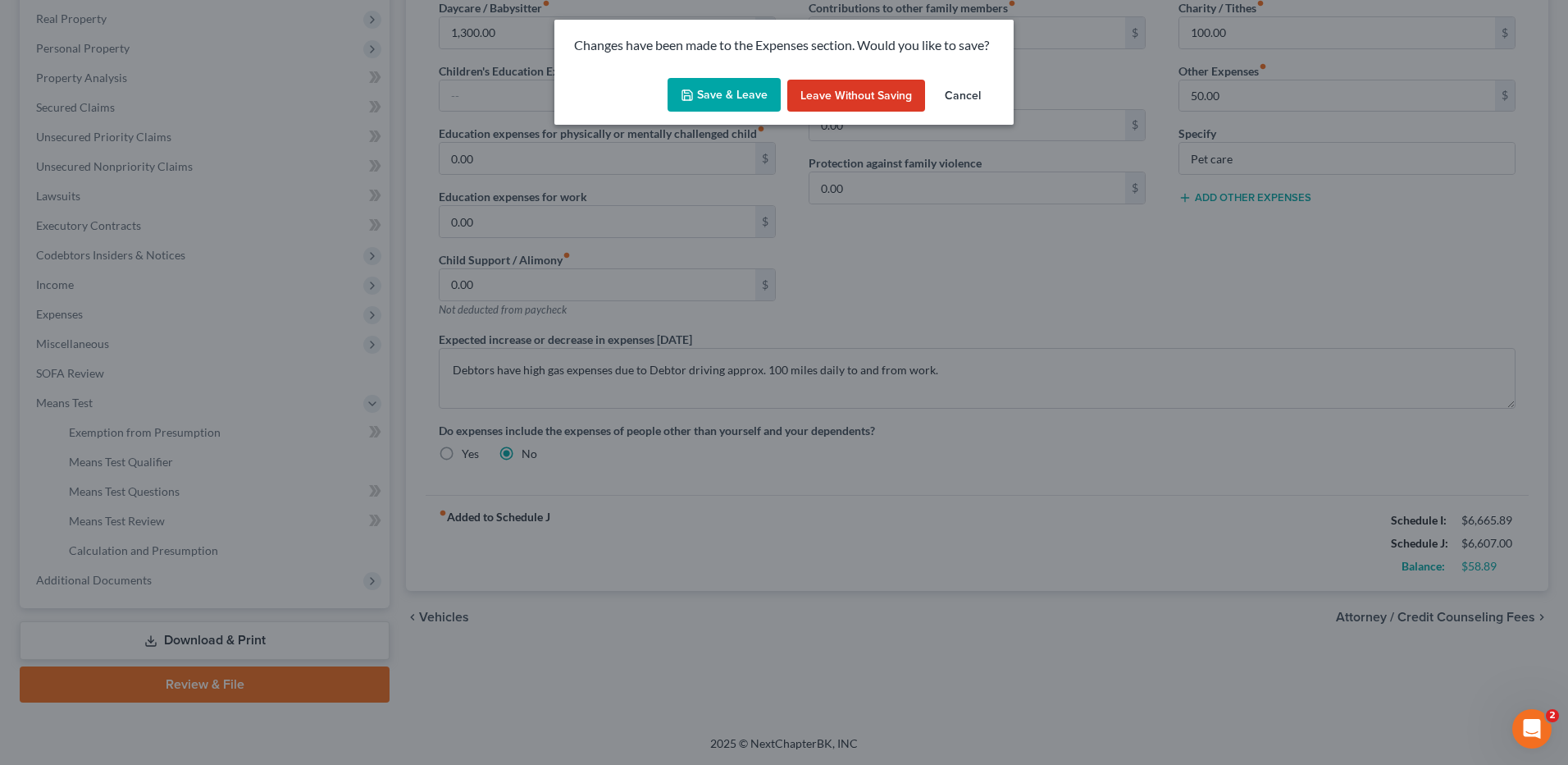
click at [730, 95] on button "Save & Leave" at bounding box center [723, 96] width 113 height 35
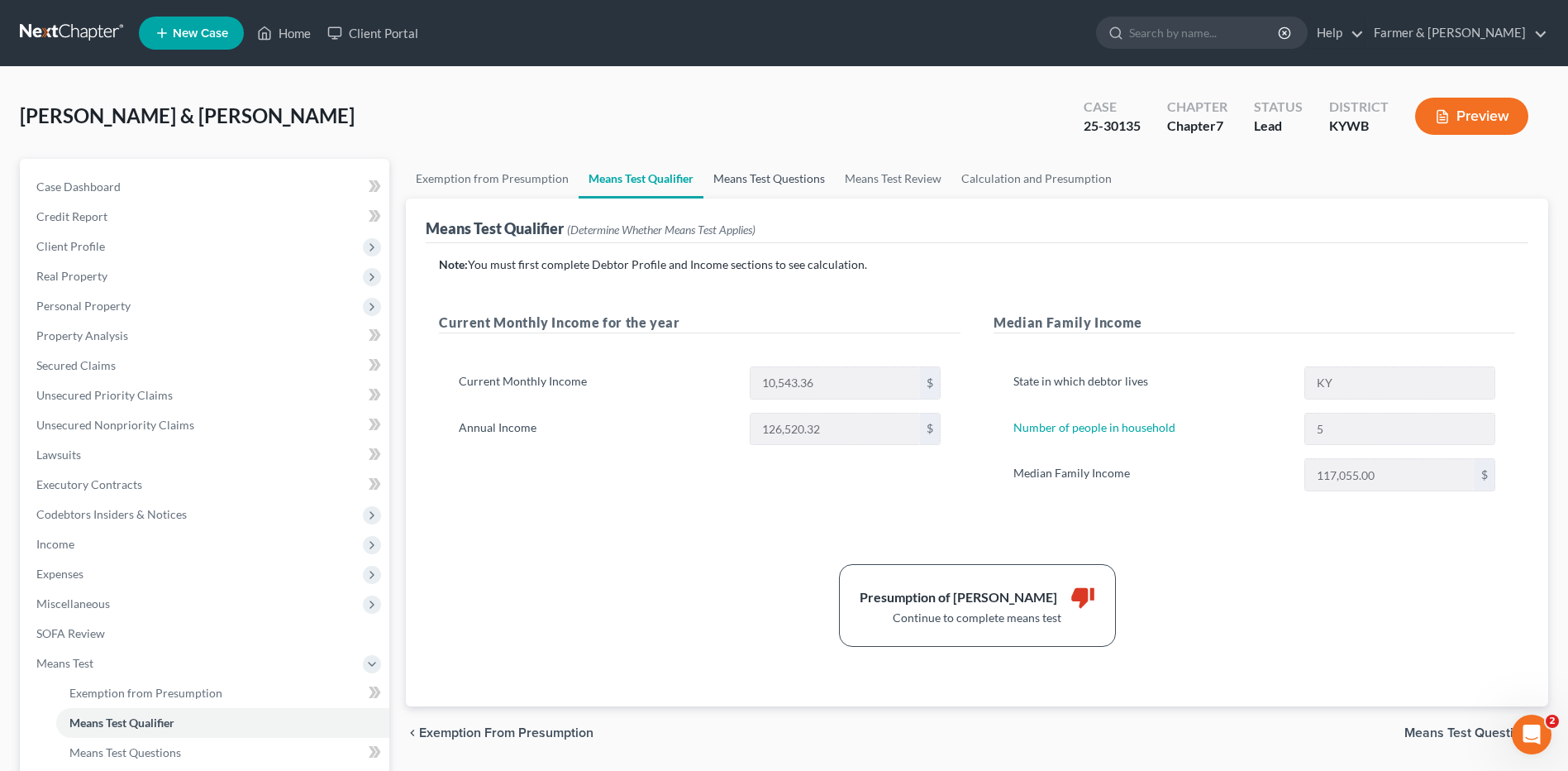
click at [744, 186] on link "Means Test Questions" at bounding box center [769, 179] width 131 height 40
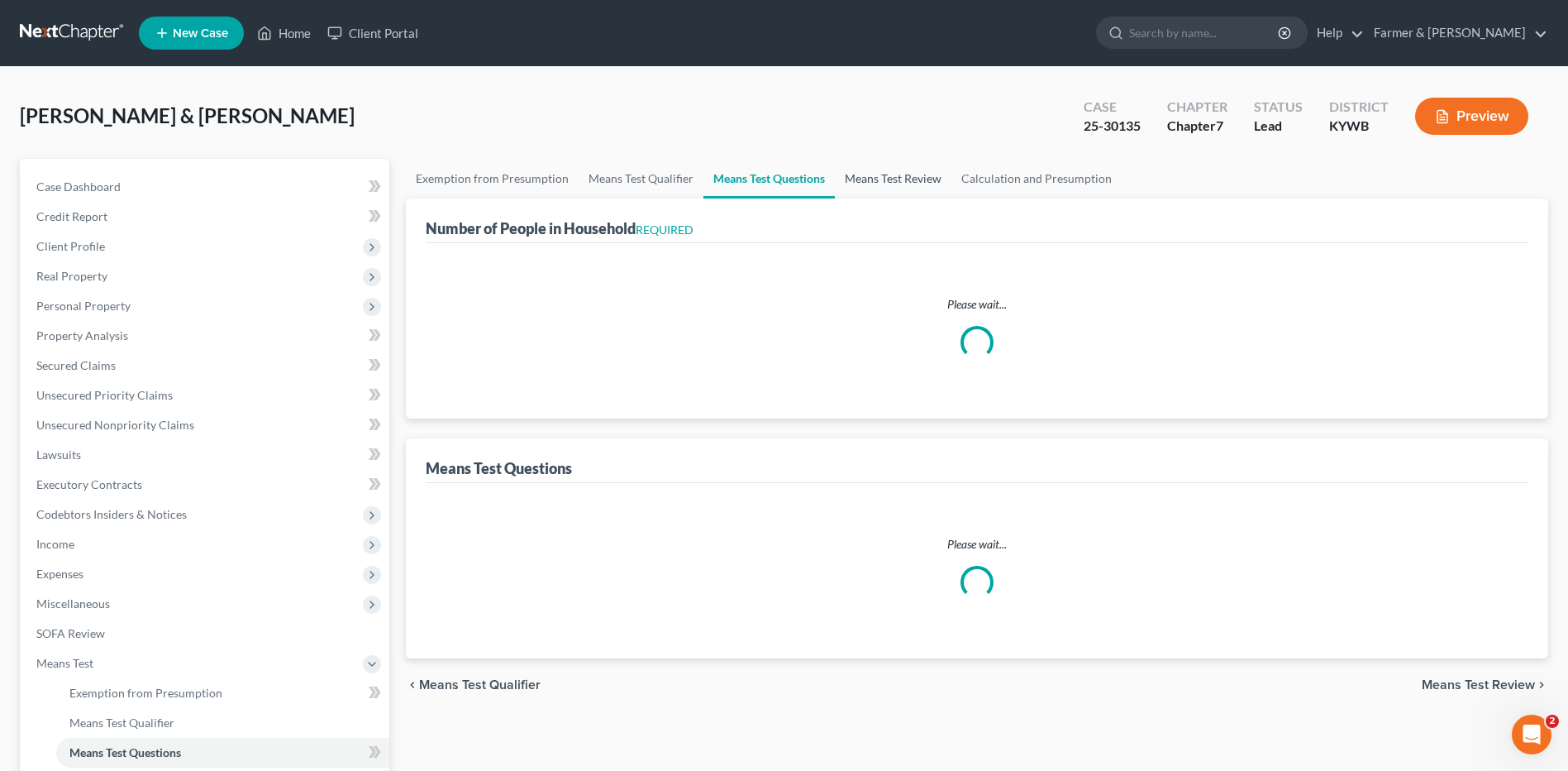
select select "60"
select select "1"
select select "60"
select select "5"
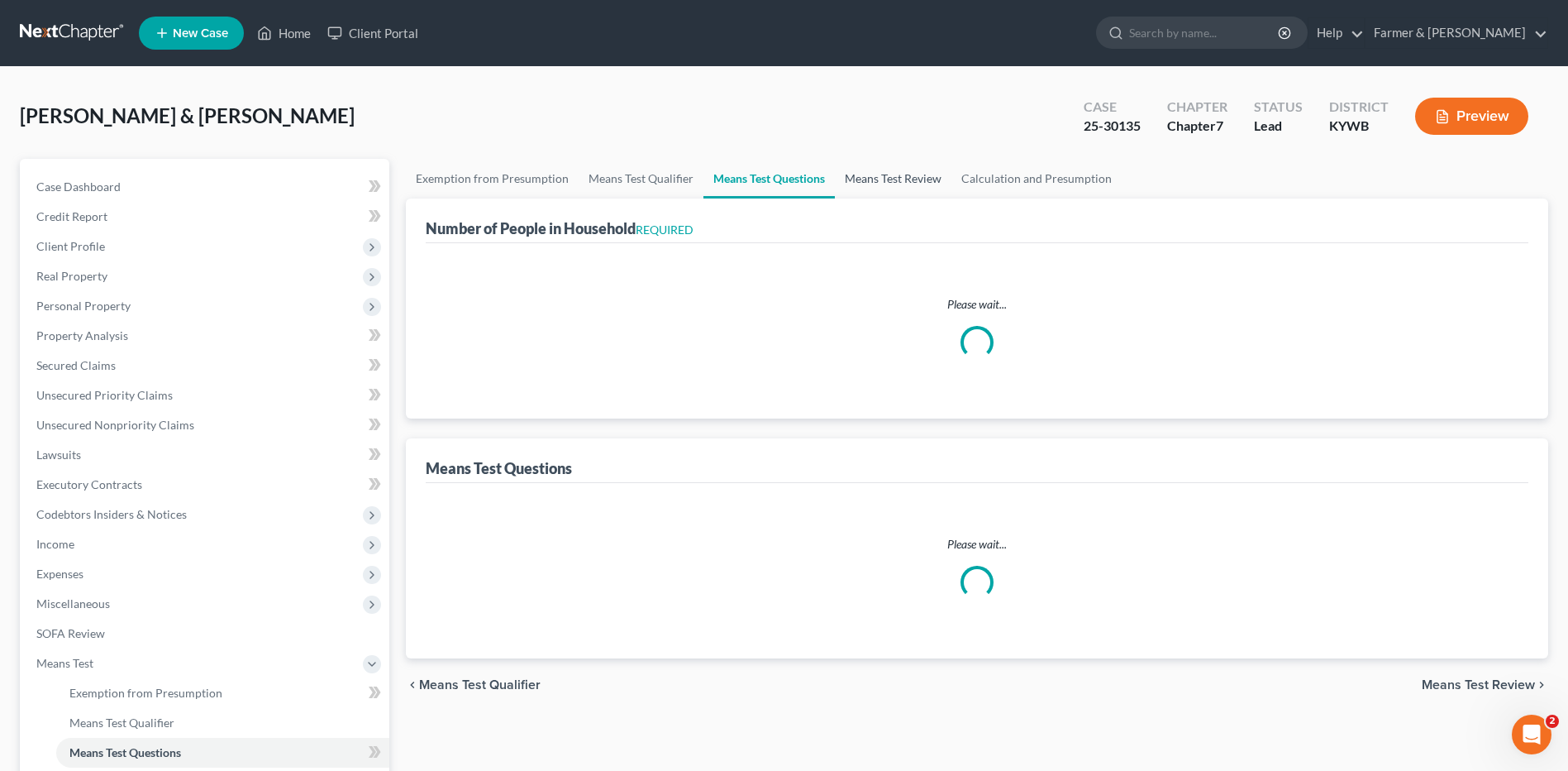
select select "2"
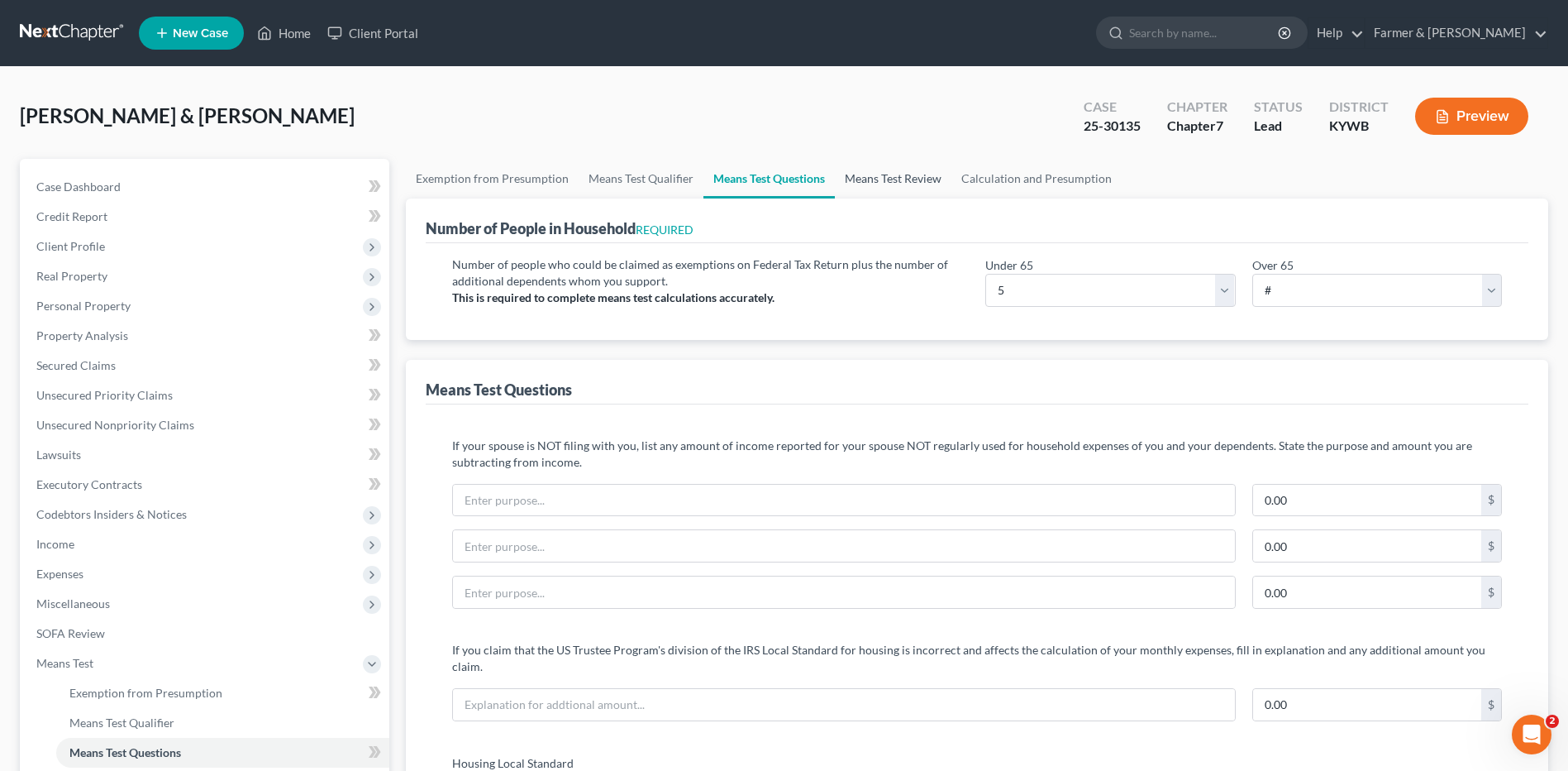
click at [882, 184] on link "Means Test Review" at bounding box center [893, 179] width 116 height 40
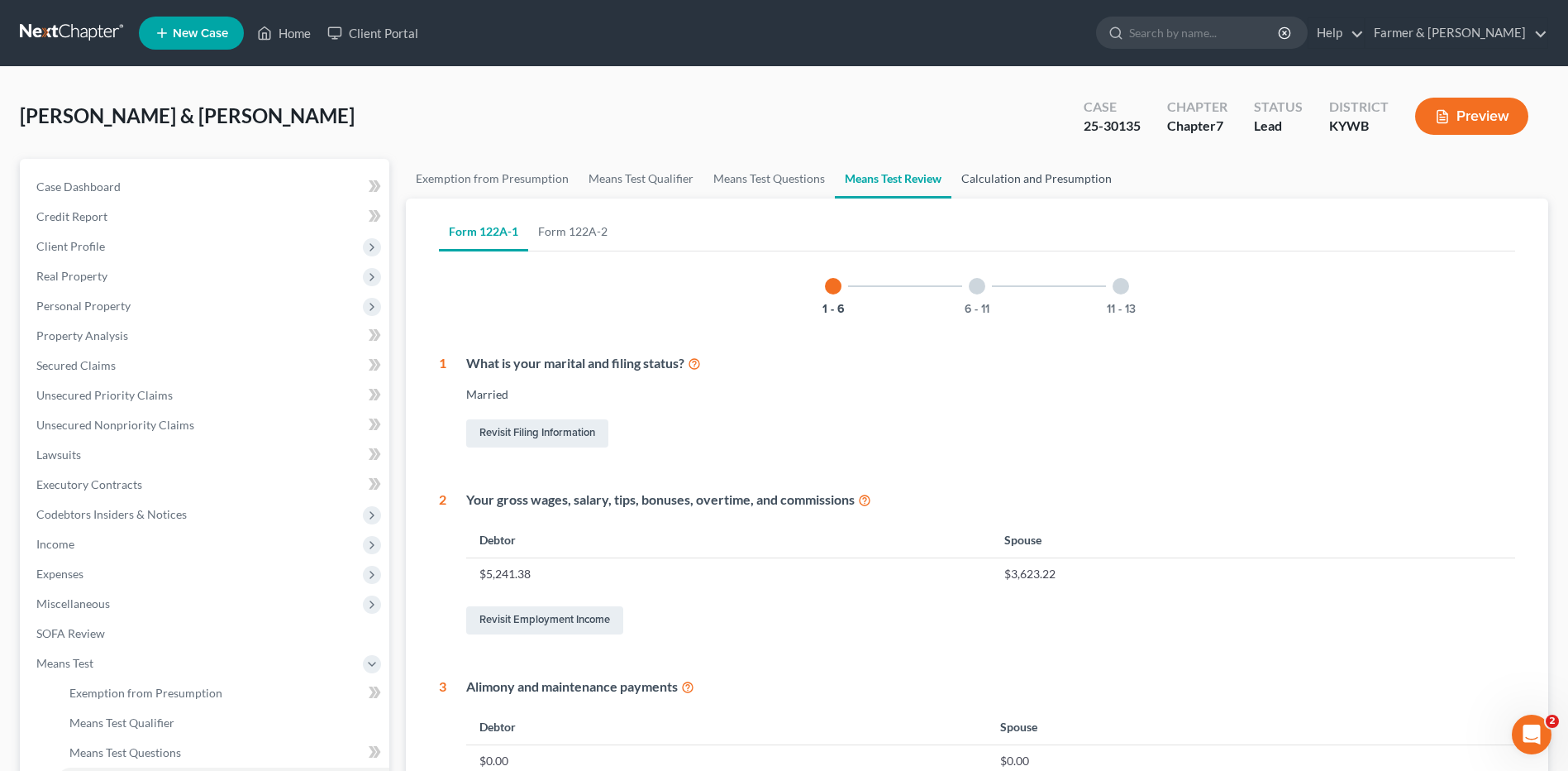
click at [1011, 175] on link "Calculation and Presumption" at bounding box center [1036, 179] width 170 height 40
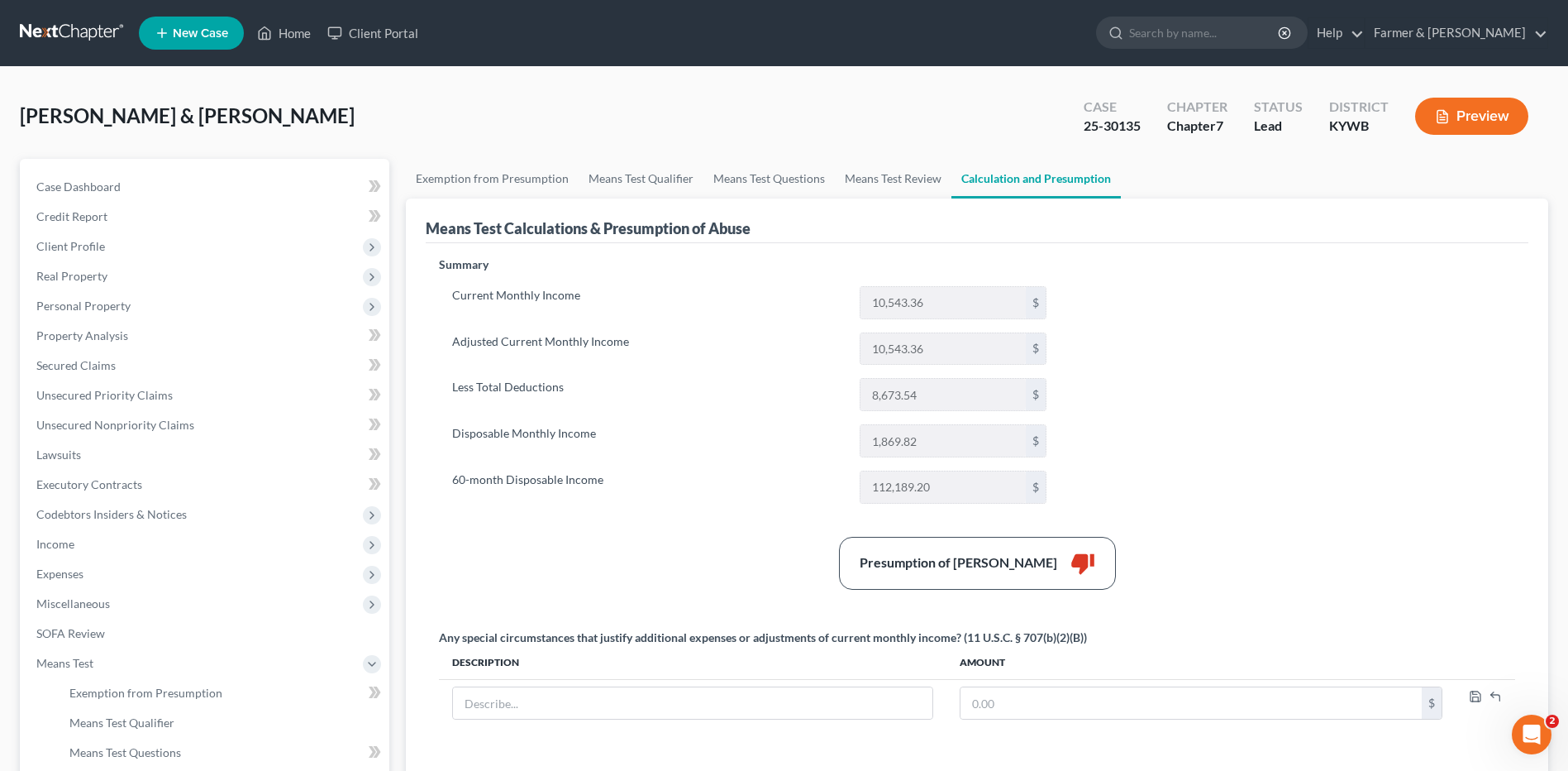
click at [65, 29] on link at bounding box center [72, 33] width 105 height 30
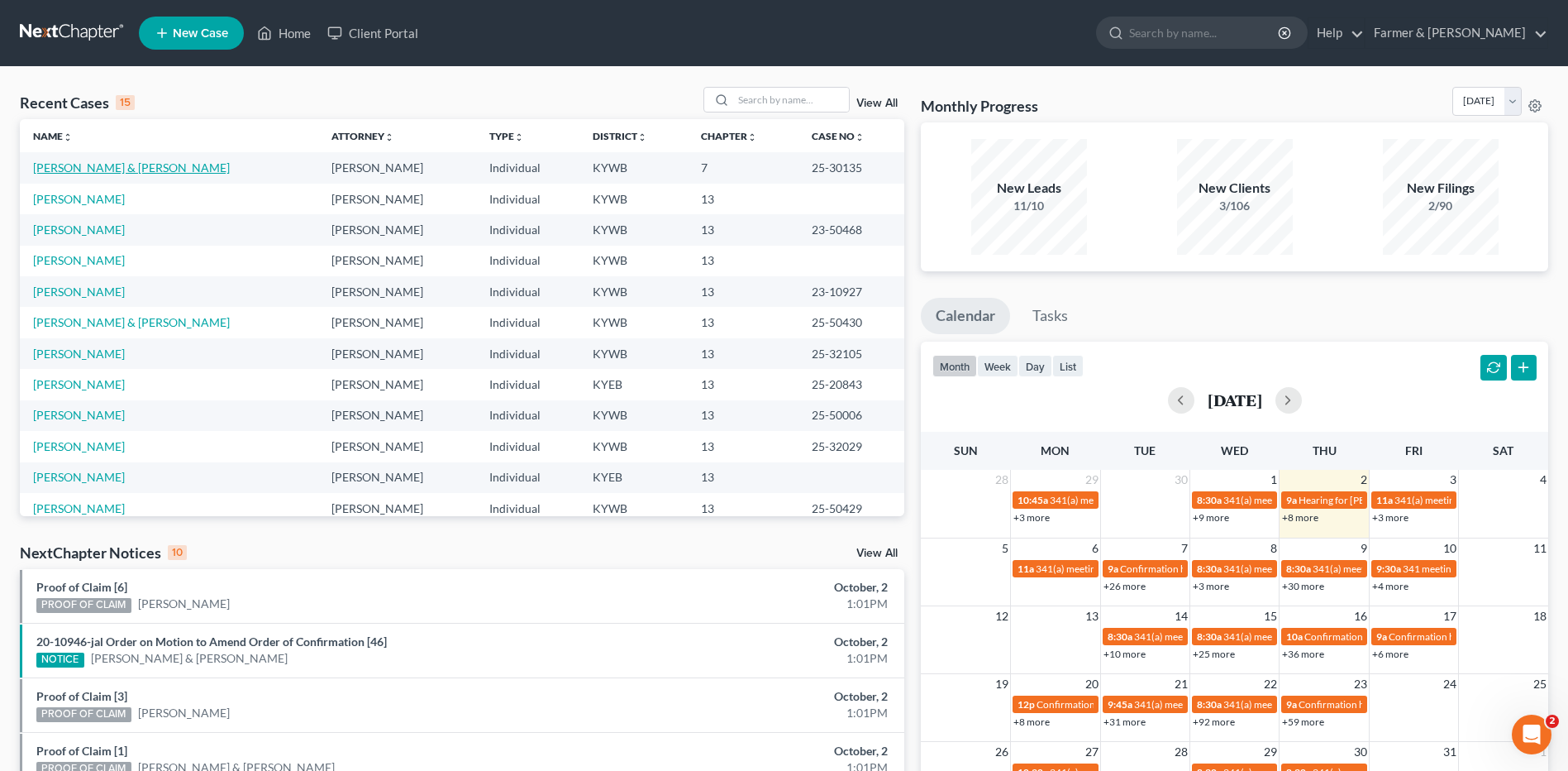
click at [107, 166] on link "[PERSON_NAME] & [PERSON_NAME]" at bounding box center [131, 167] width 197 height 14
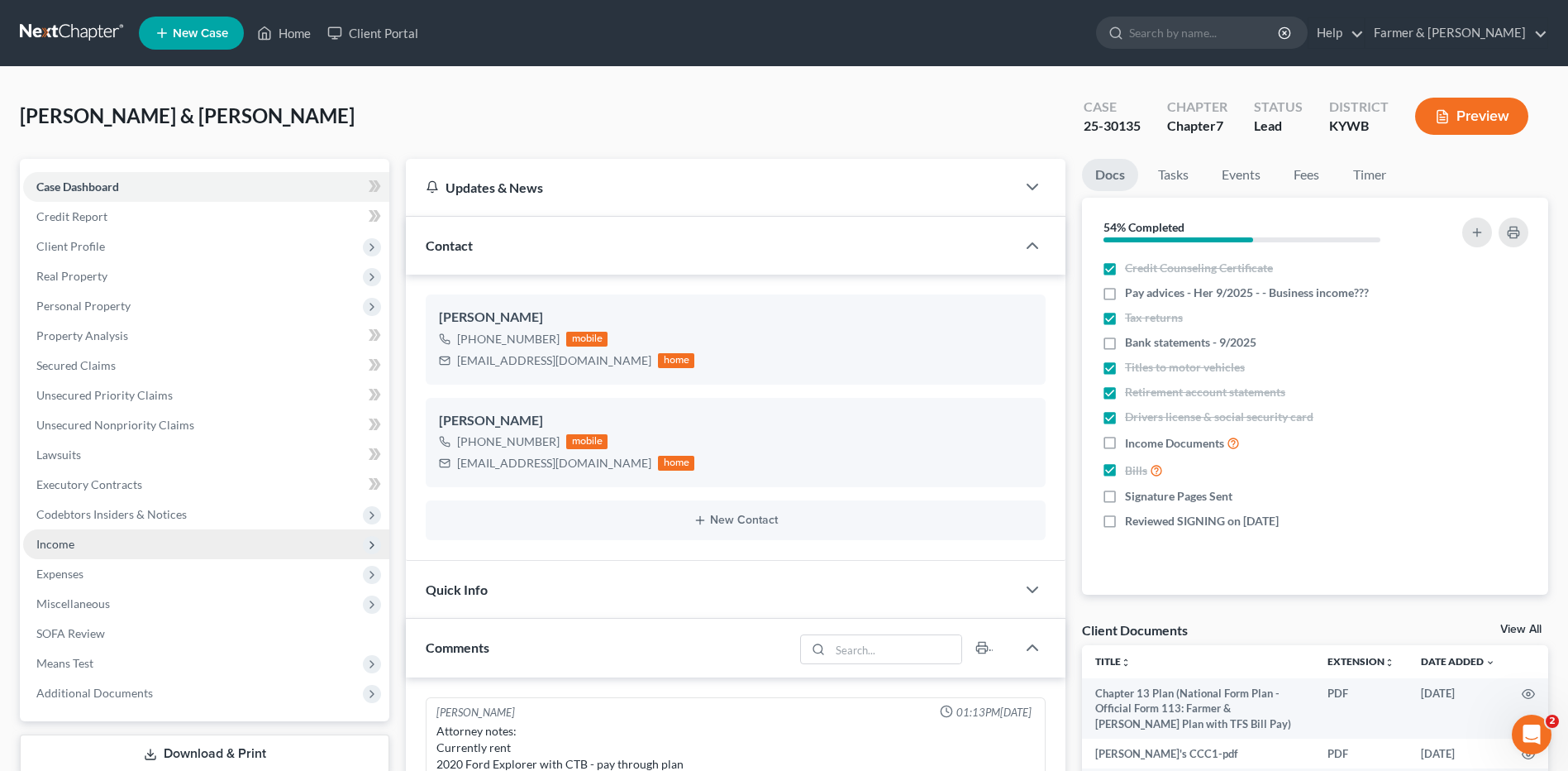
click at [88, 539] on span "Income" at bounding box center [206, 544] width 366 height 30
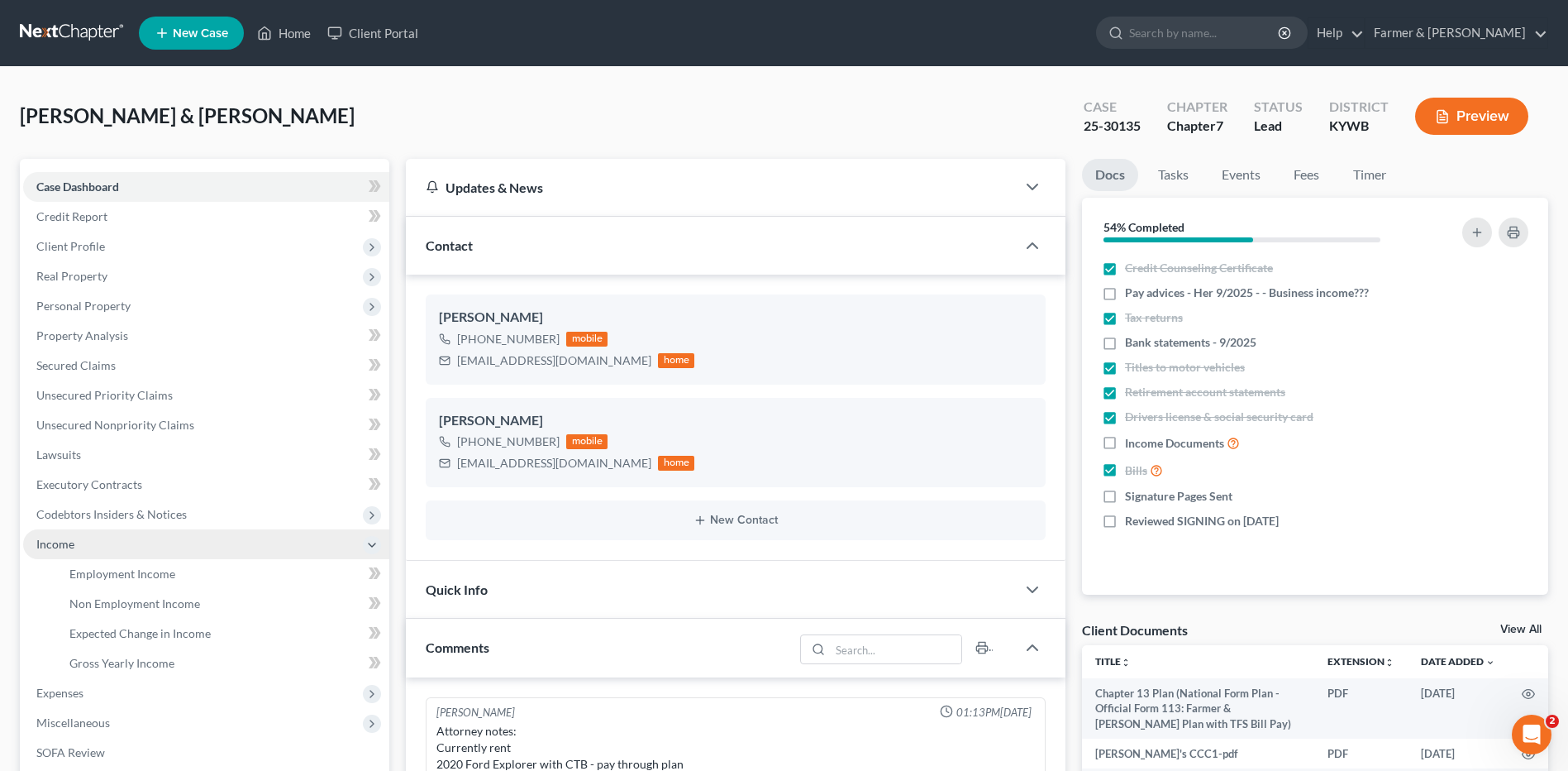
scroll to position [481, 0]
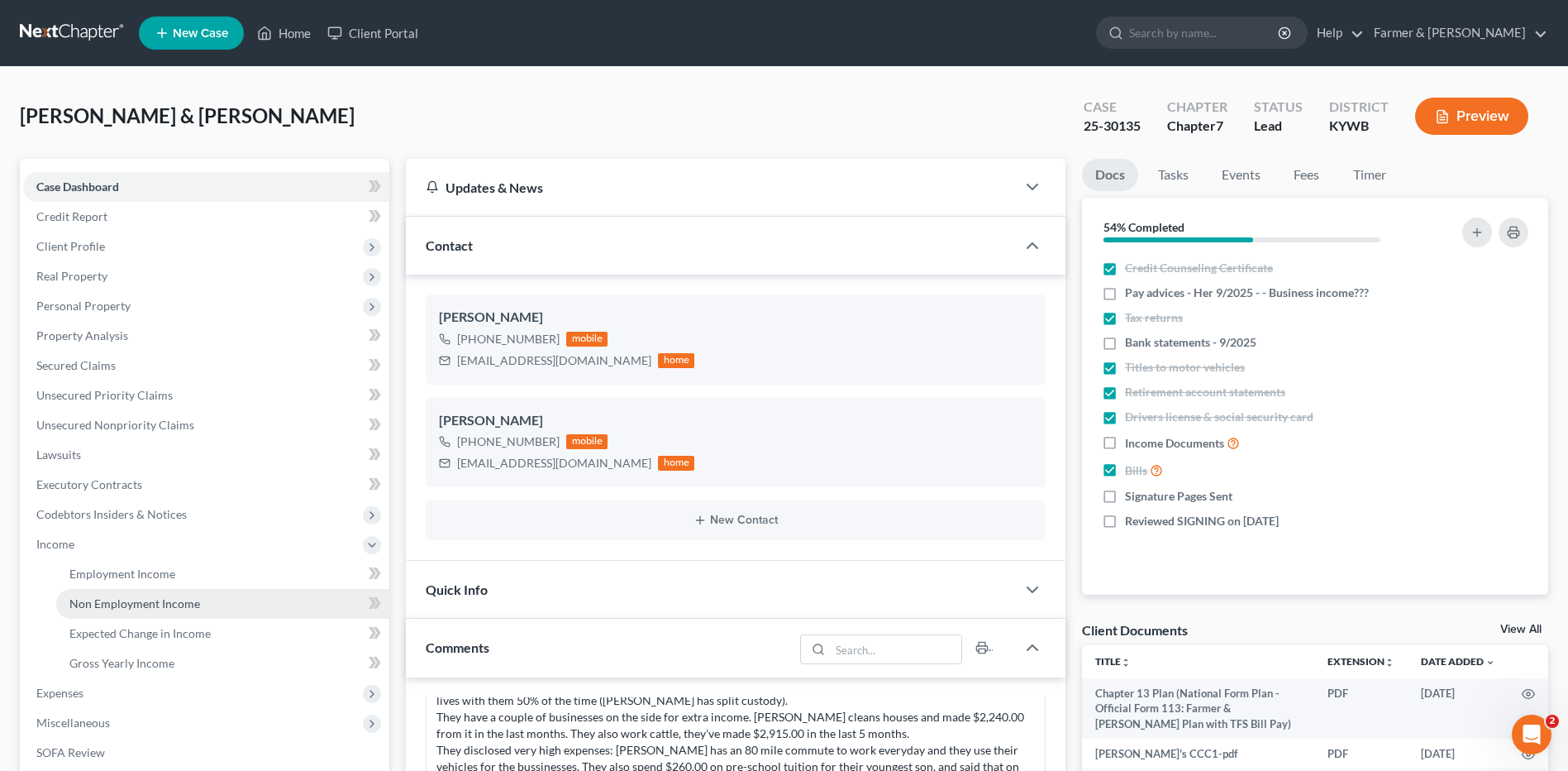
click at [140, 601] on span "Non Employment Income" at bounding box center [135, 603] width 130 height 14
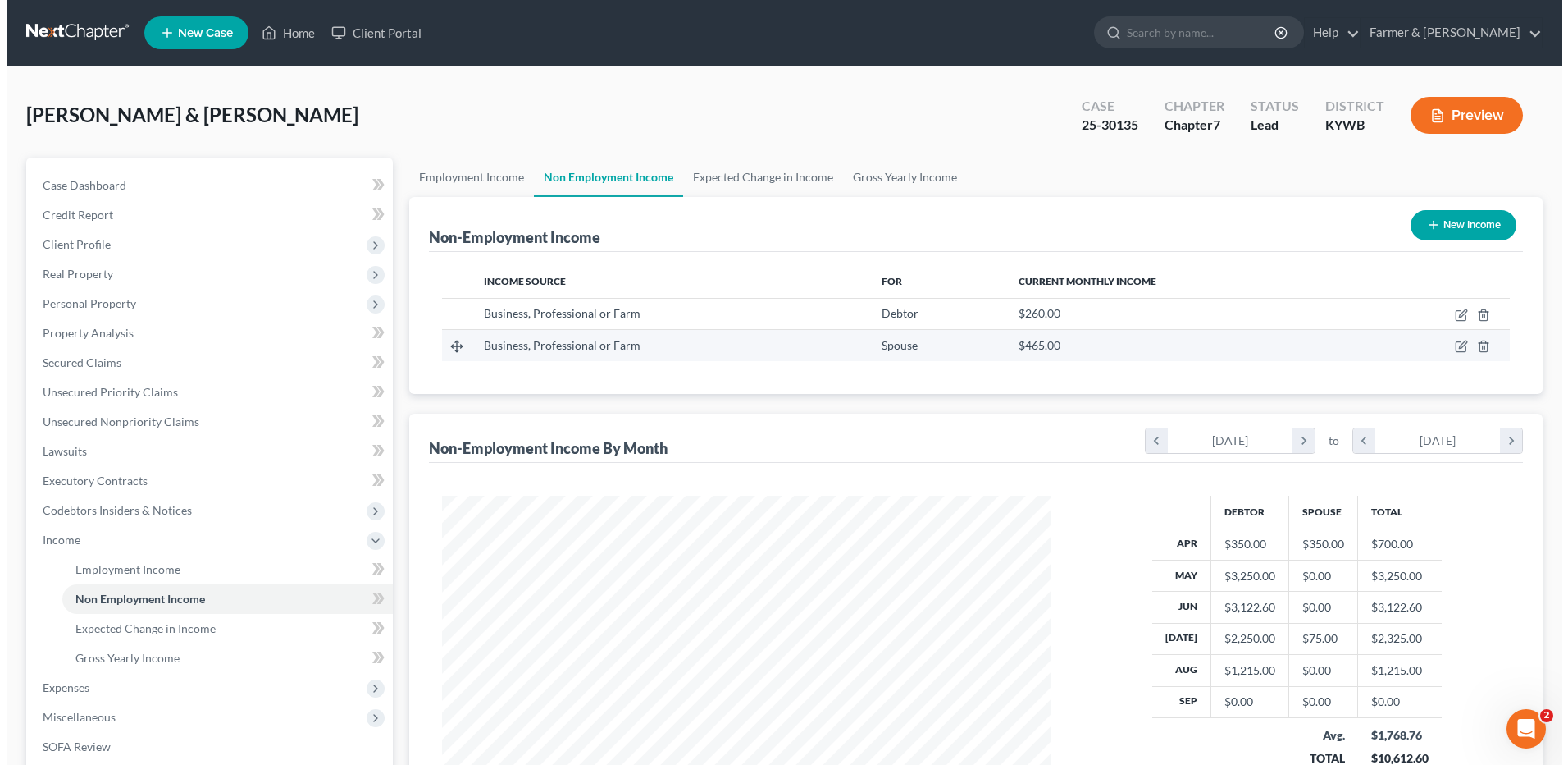
scroll to position [304, 641]
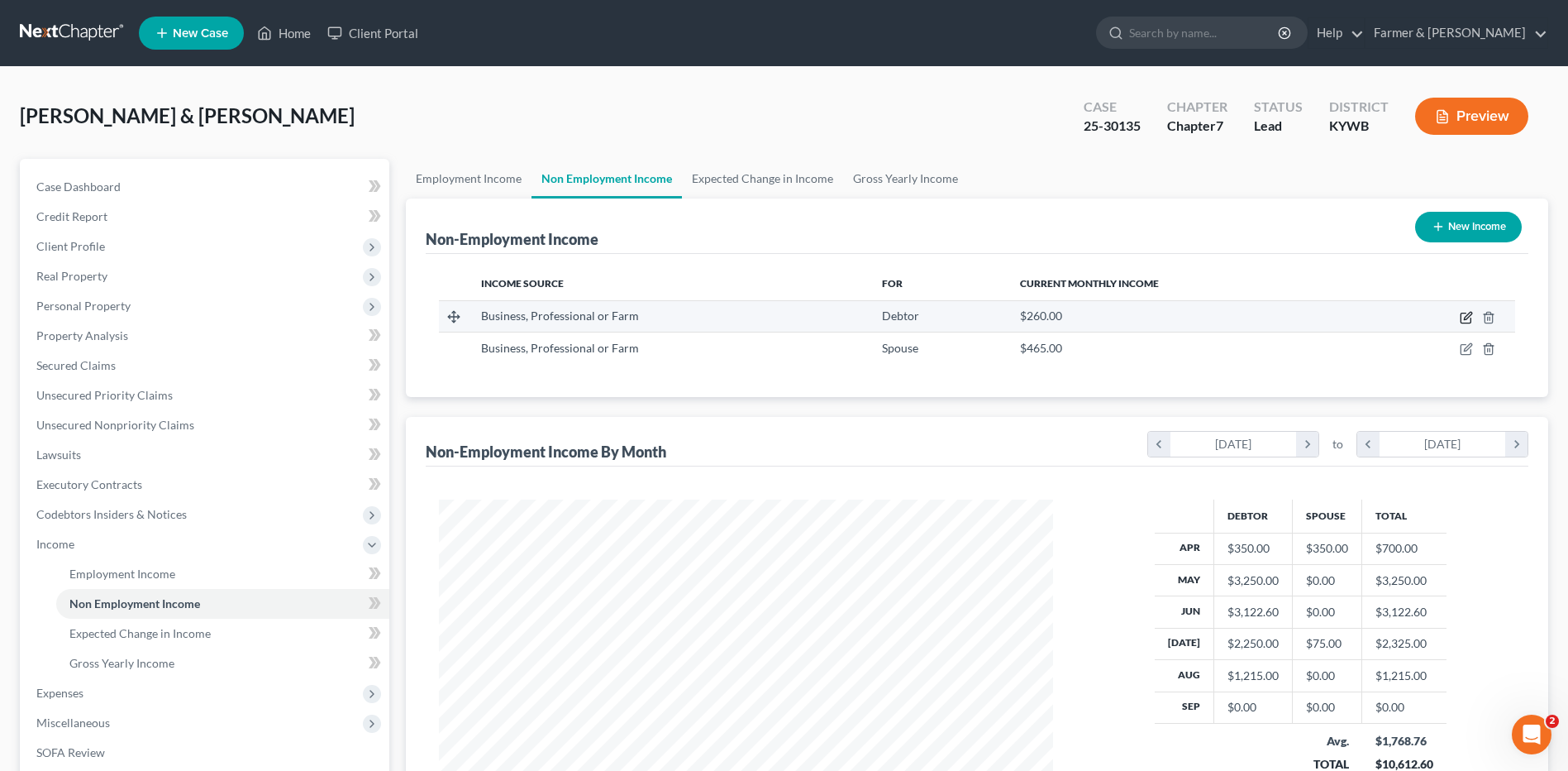
click at [1463, 317] on icon "button" at bounding box center [1467, 317] width 13 height 13
select select "10"
select select "0"
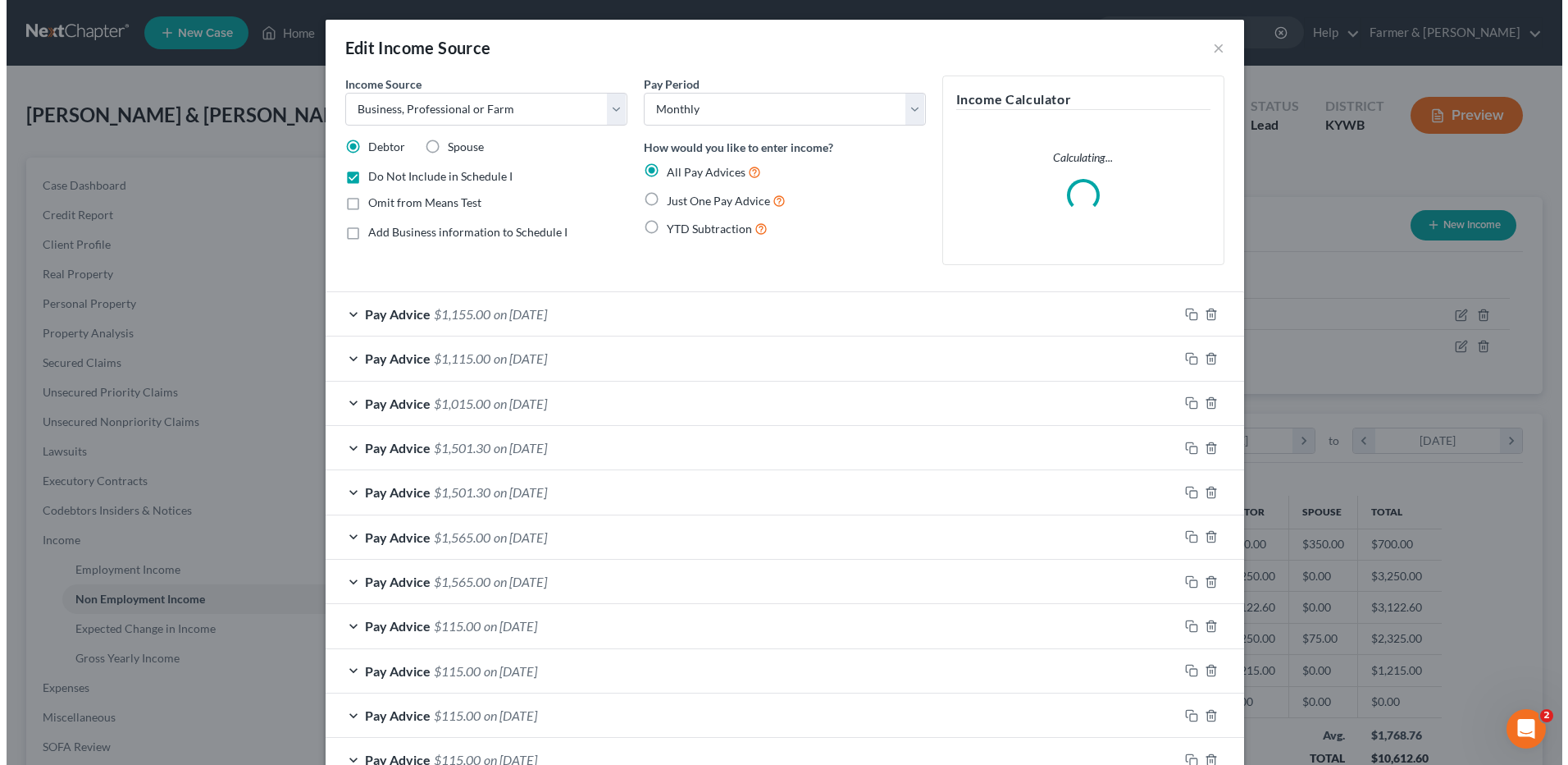
scroll to position [307, 648]
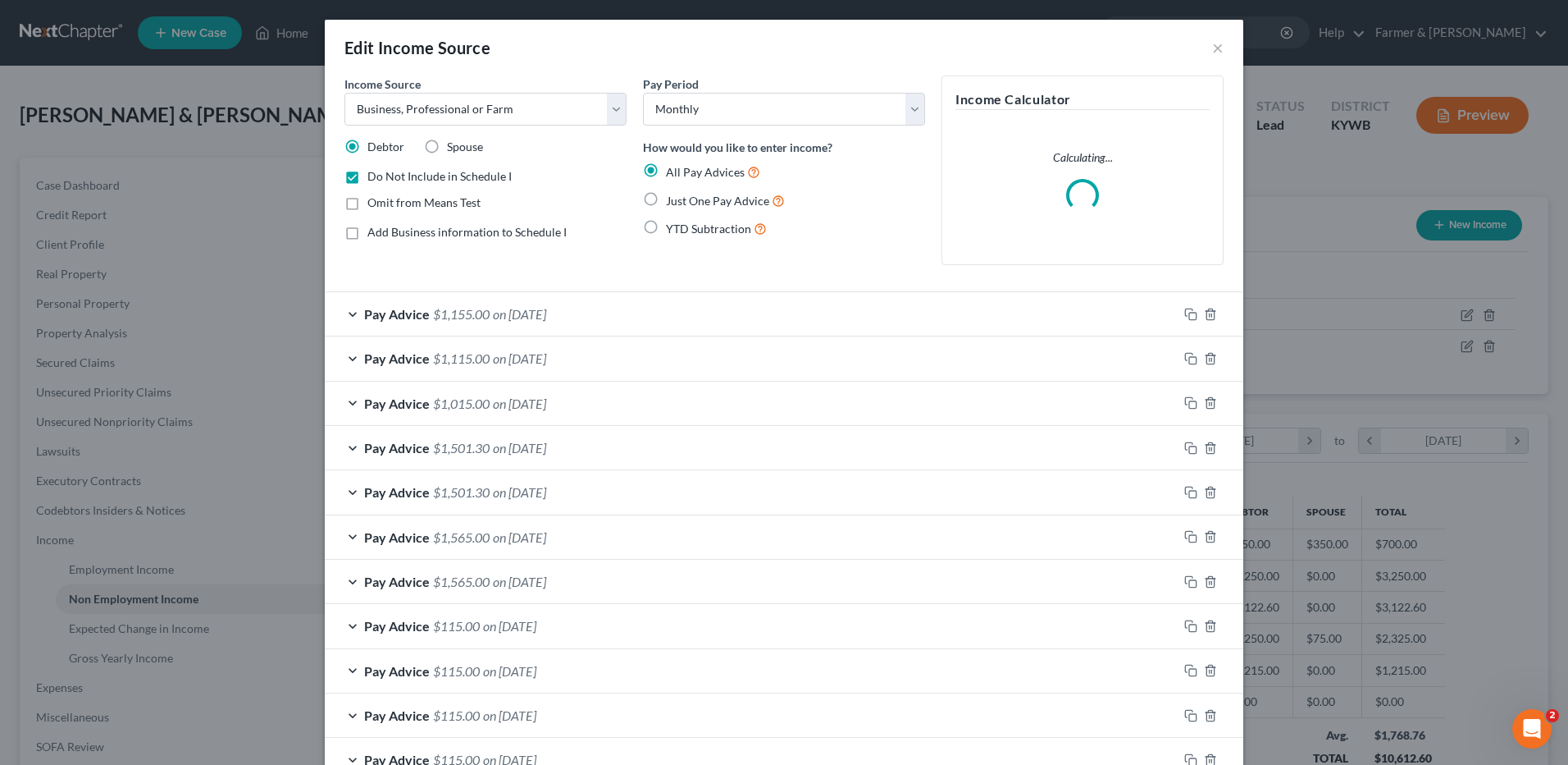
click at [367, 204] on label "Omit from Means Test" at bounding box center [424, 203] width 113 height 16
click at [374, 204] on input "Omit from Means Test" at bounding box center [379, 199] width 11 height 11
checkbox input "true"
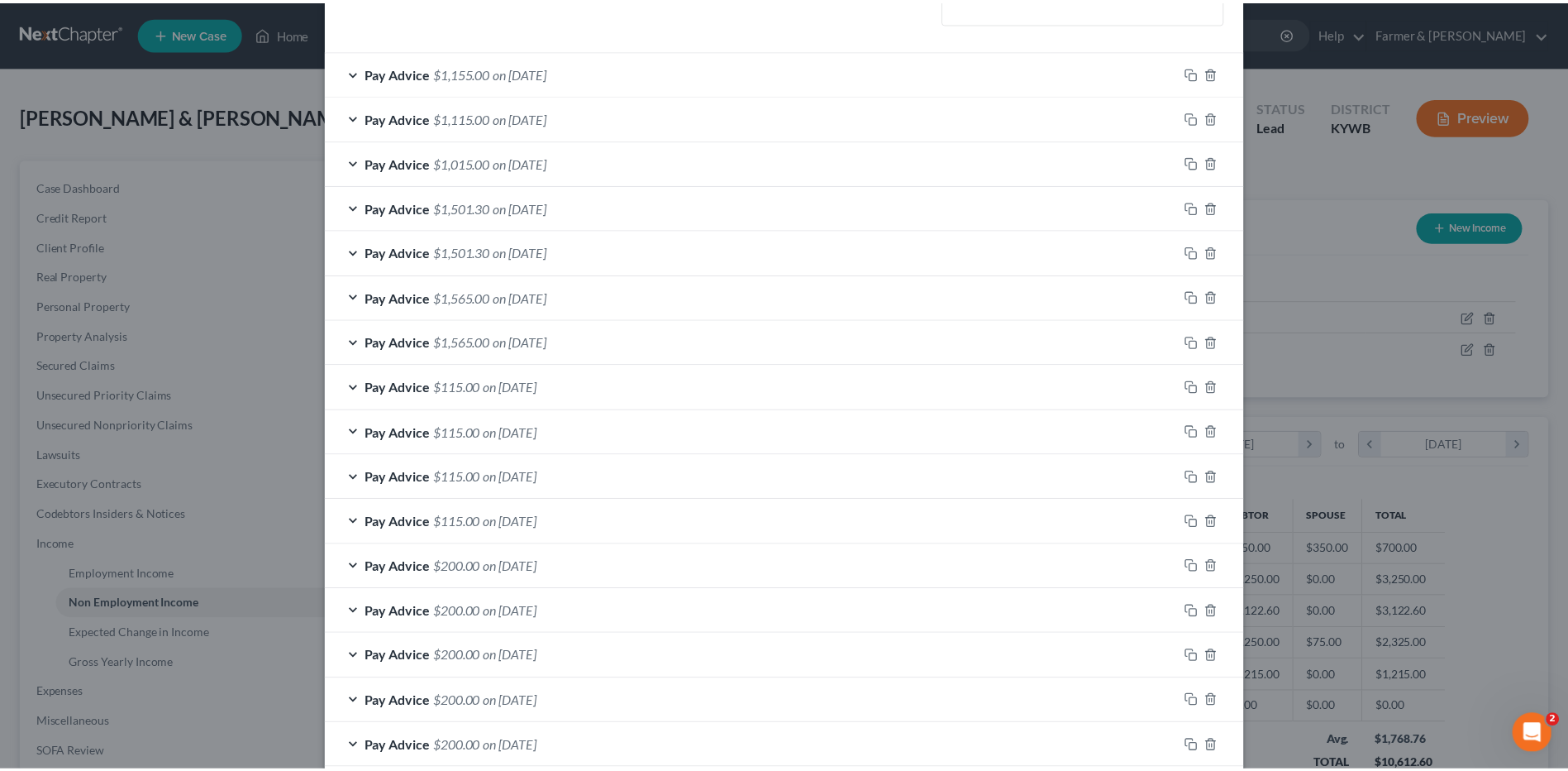
scroll to position [378, 0]
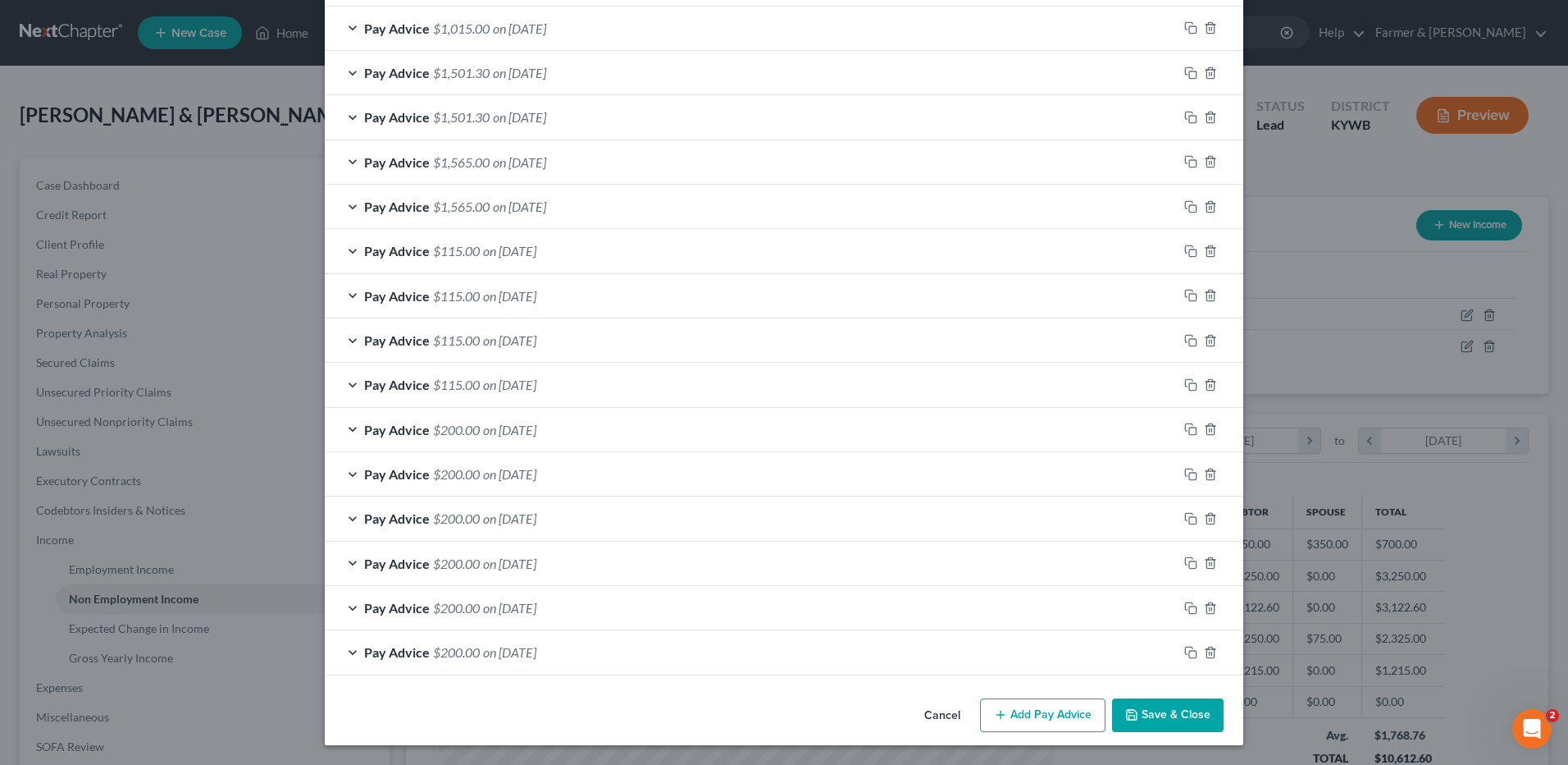
click at [1172, 711] on button "Save & Close" at bounding box center [1168, 716] width 111 height 35
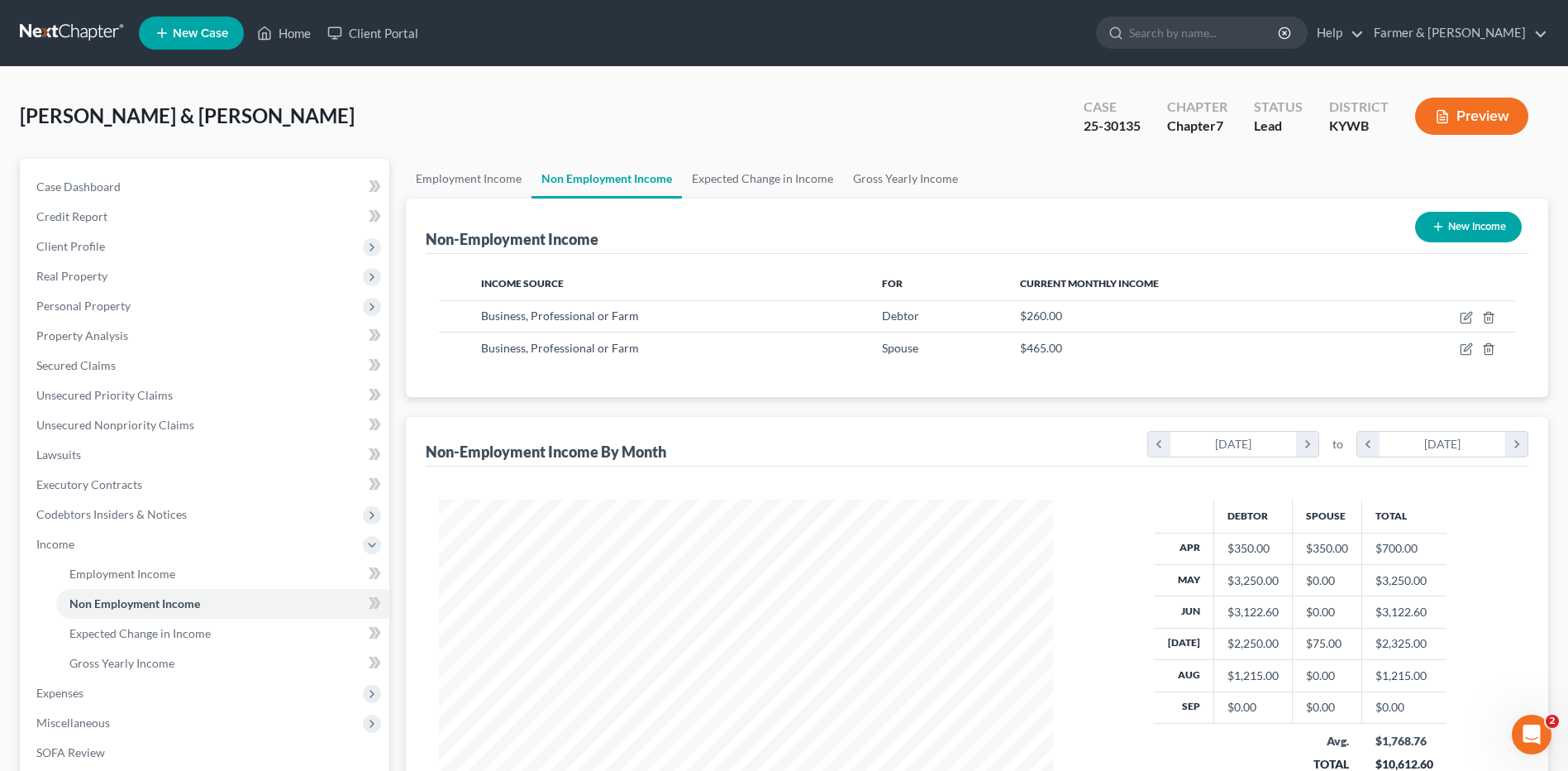
scroll to position [307, 646]
click at [1468, 351] on icon "button" at bounding box center [1467, 349] width 13 height 13
select select "10"
select select "0"
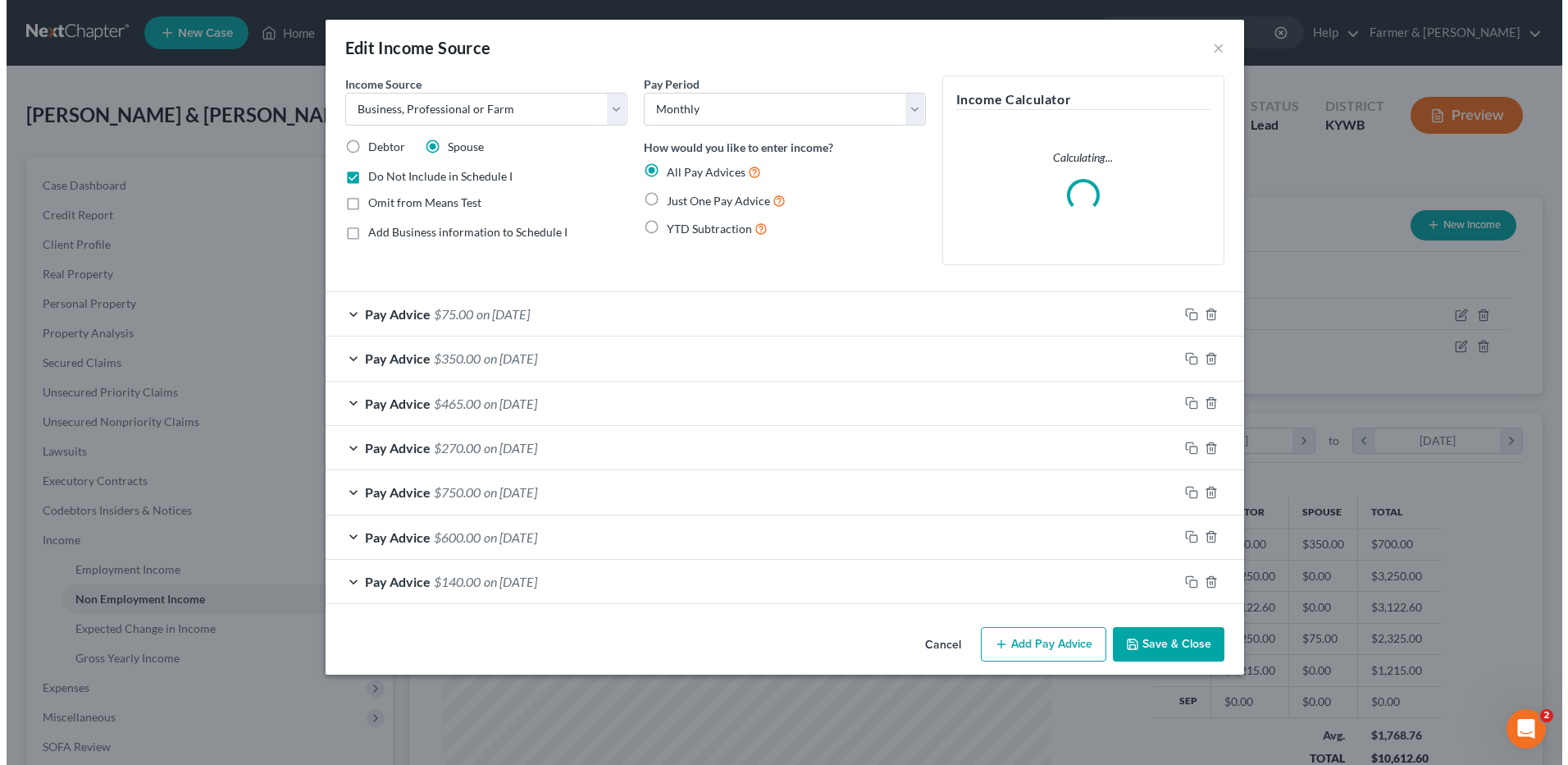
scroll to position [307, 648]
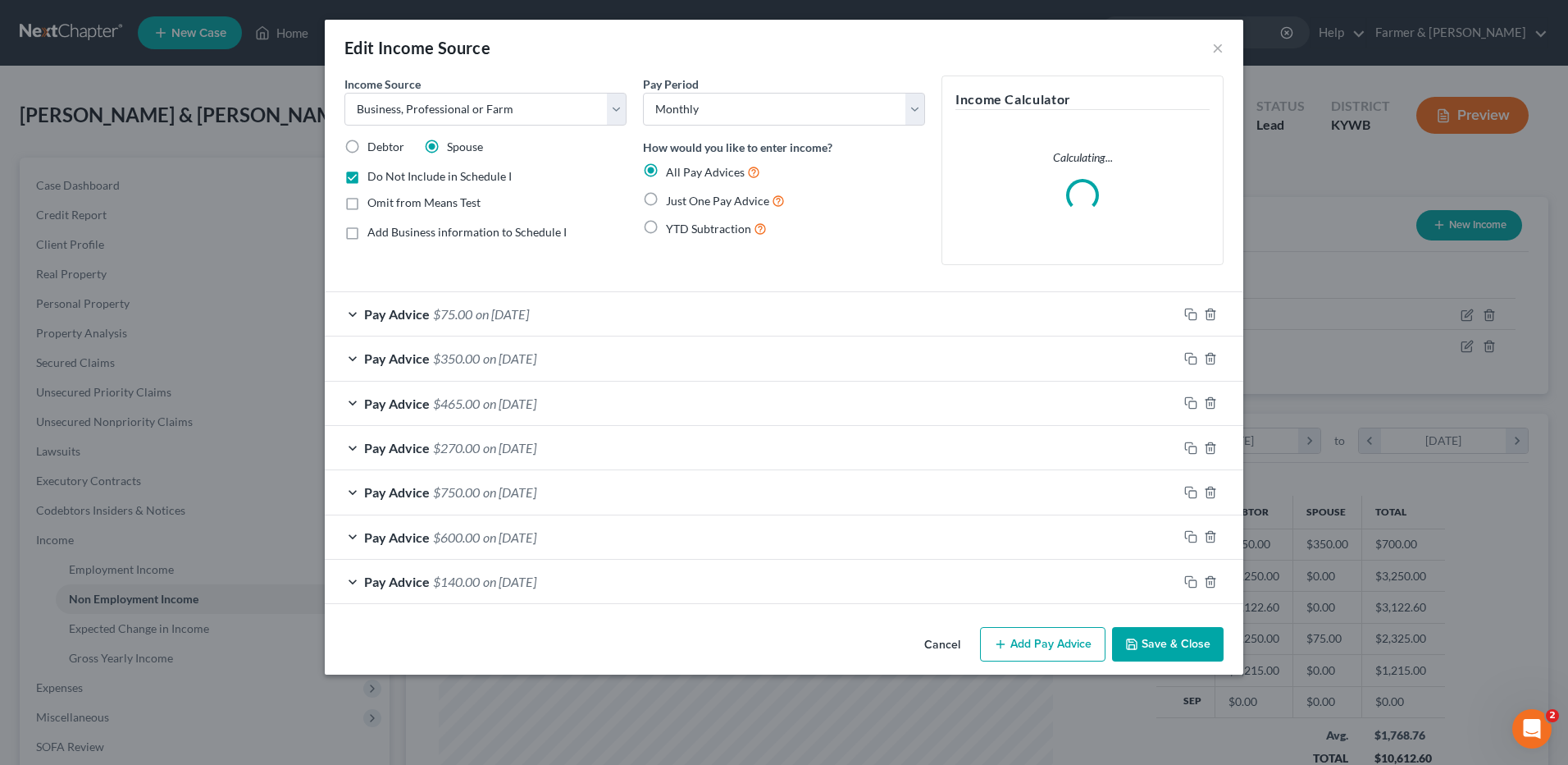
click at [367, 203] on label "Omit from Means Test" at bounding box center [424, 203] width 113 height 16
click at [374, 203] on input "Omit from Means Test" at bounding box center [379, 199] width 11 height 11
checkbox input "true"
click at [1168, 649] on button "Save & Close" at bounding box center [1168, 644] width 111 height 35
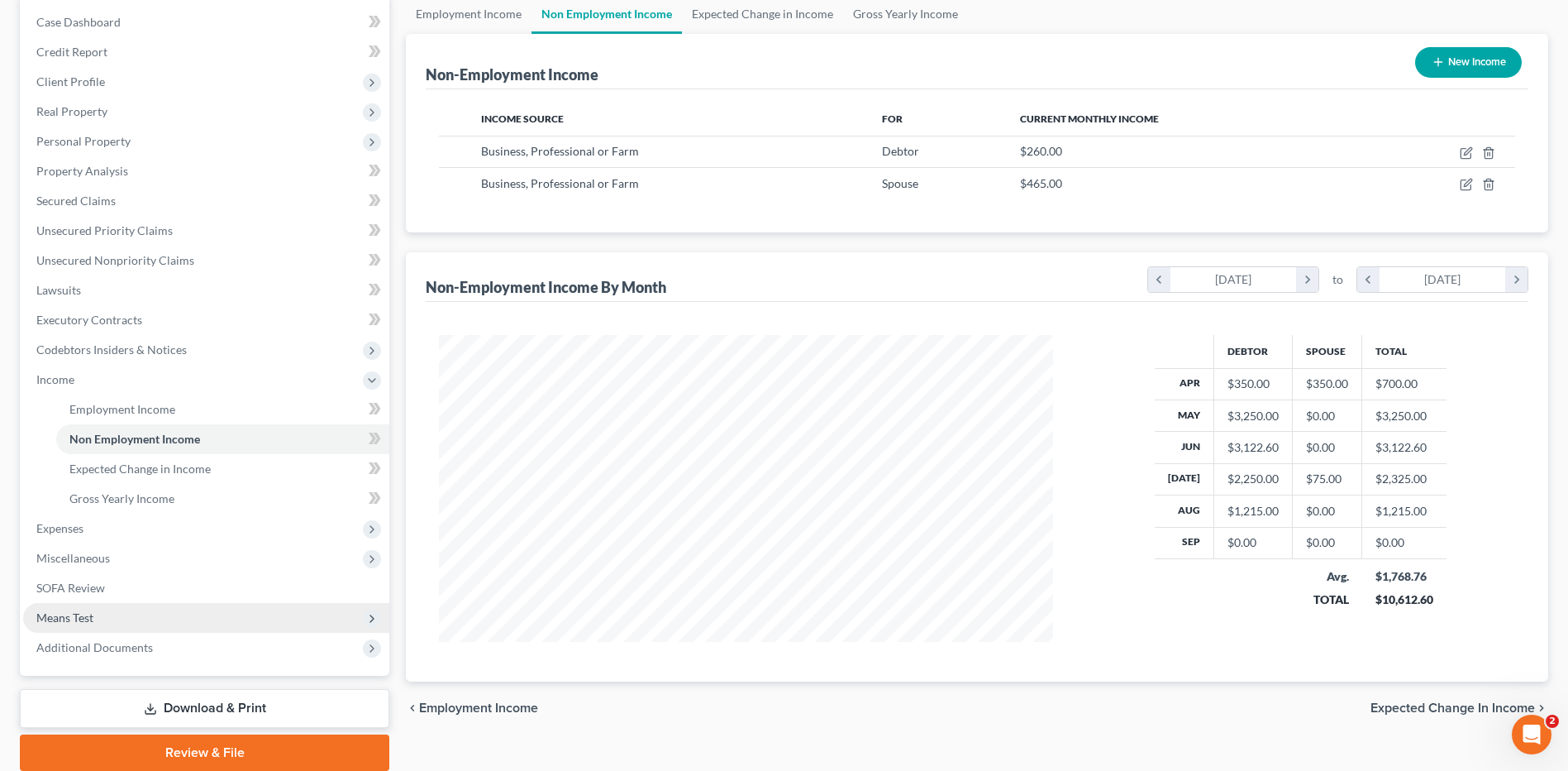
scroll to position [165, 0]
click at [100, 625] on span "Means Test" at bounding box center [206, 617] width 366 height 30
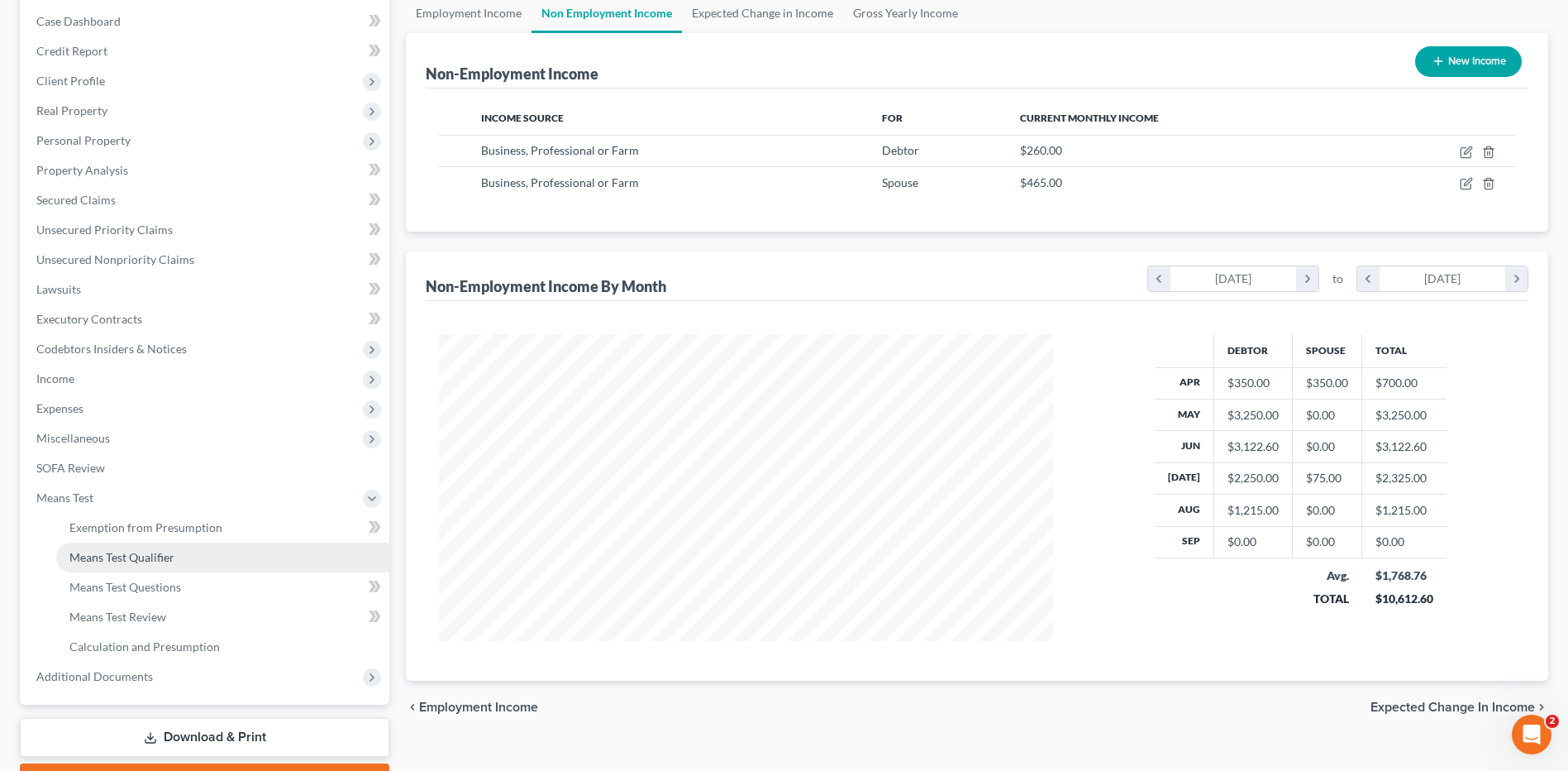
click at [164, 550] on span "Means Test Qualifier" at bounding box center [122, 557] width 105 height 14
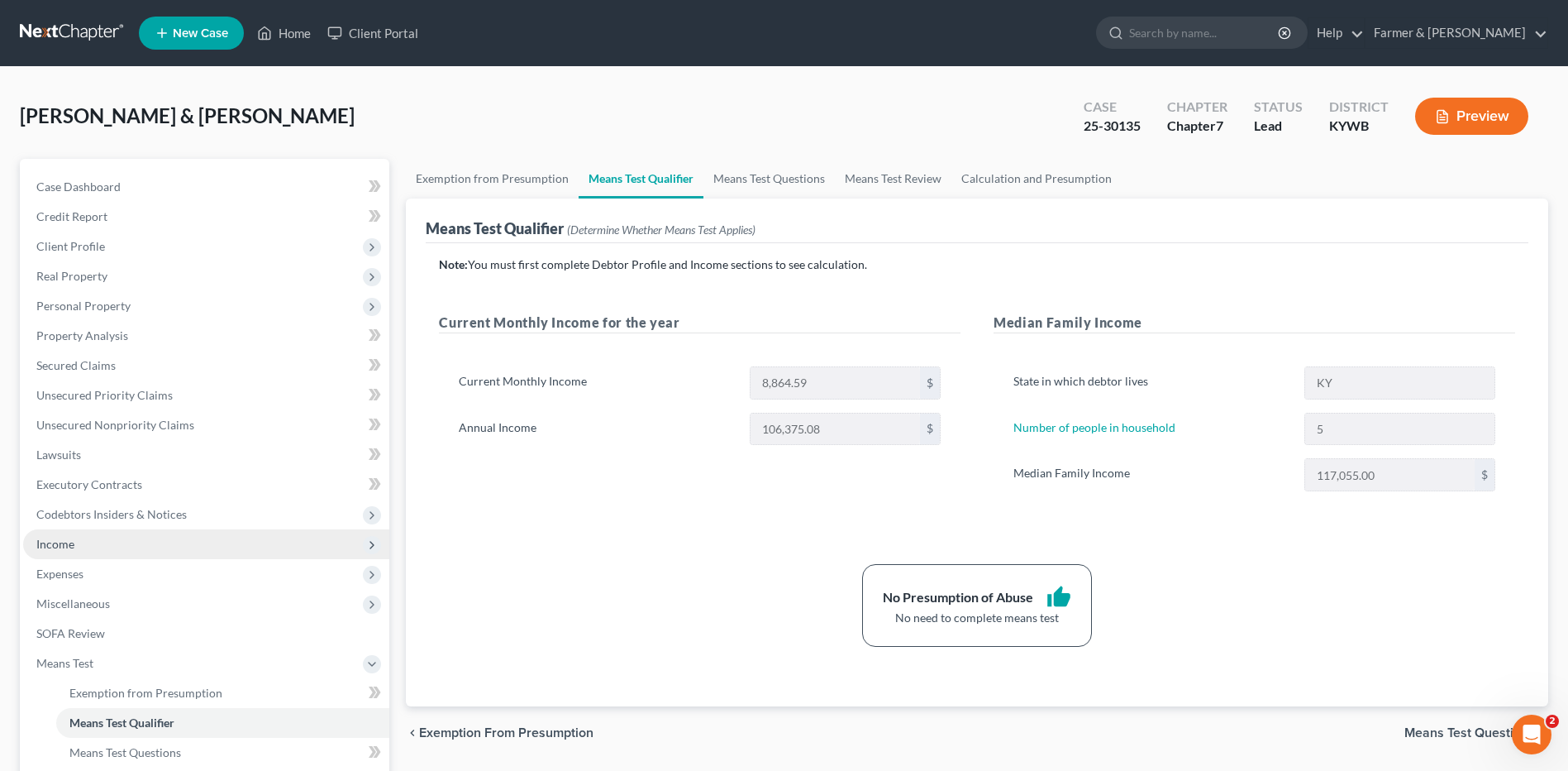
click at [115, 545] on span "Income" at bounding box center [206, 544] width 366 height 30
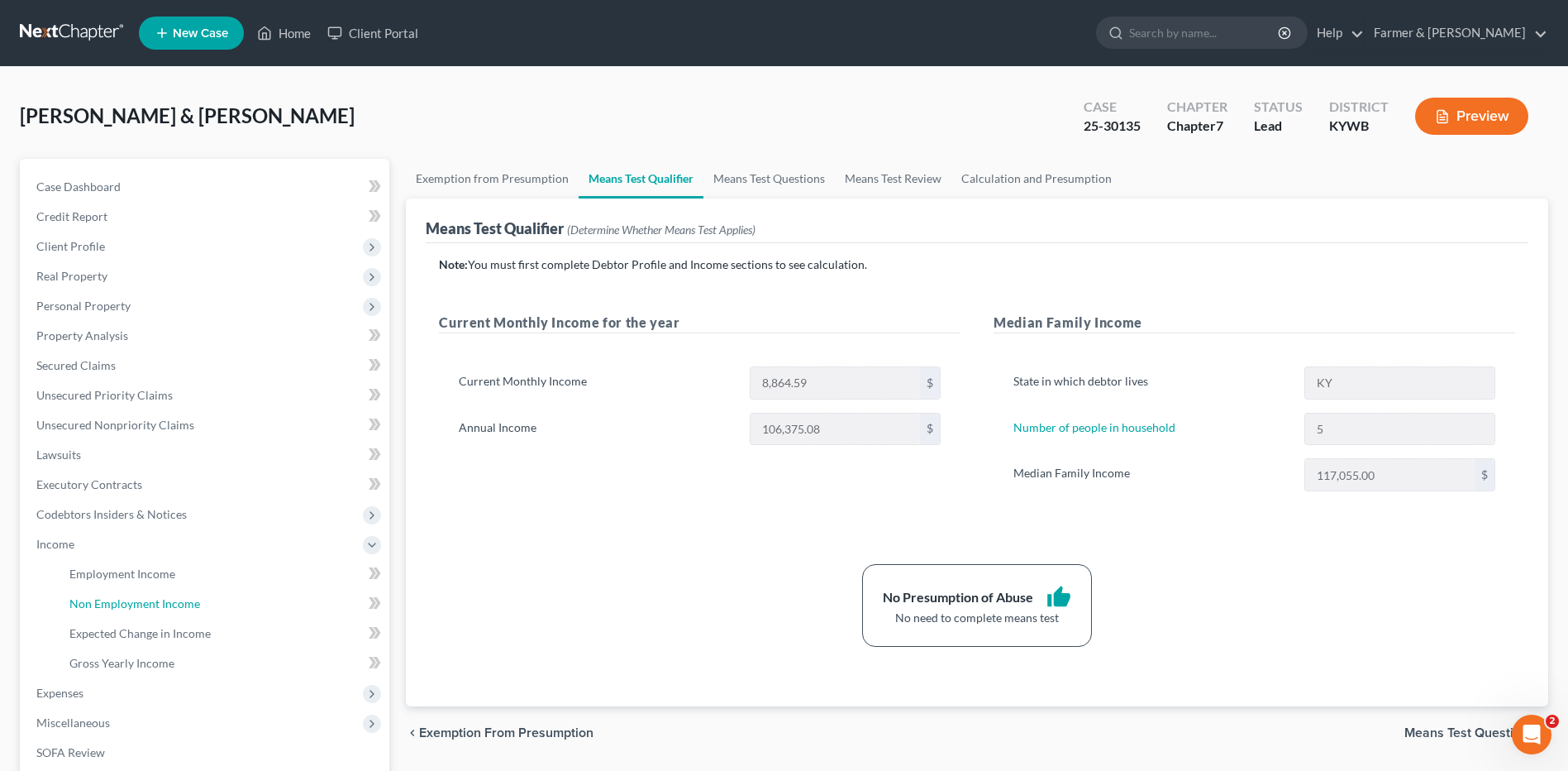
drag, startPoint x: 120, startPoint y: 607, endPoint x: 835, endPoint y: 468, distance: 728.4
click at [120, 607] on span "Non Employment Income" at bounding box center [135, 603] width 130 height 14
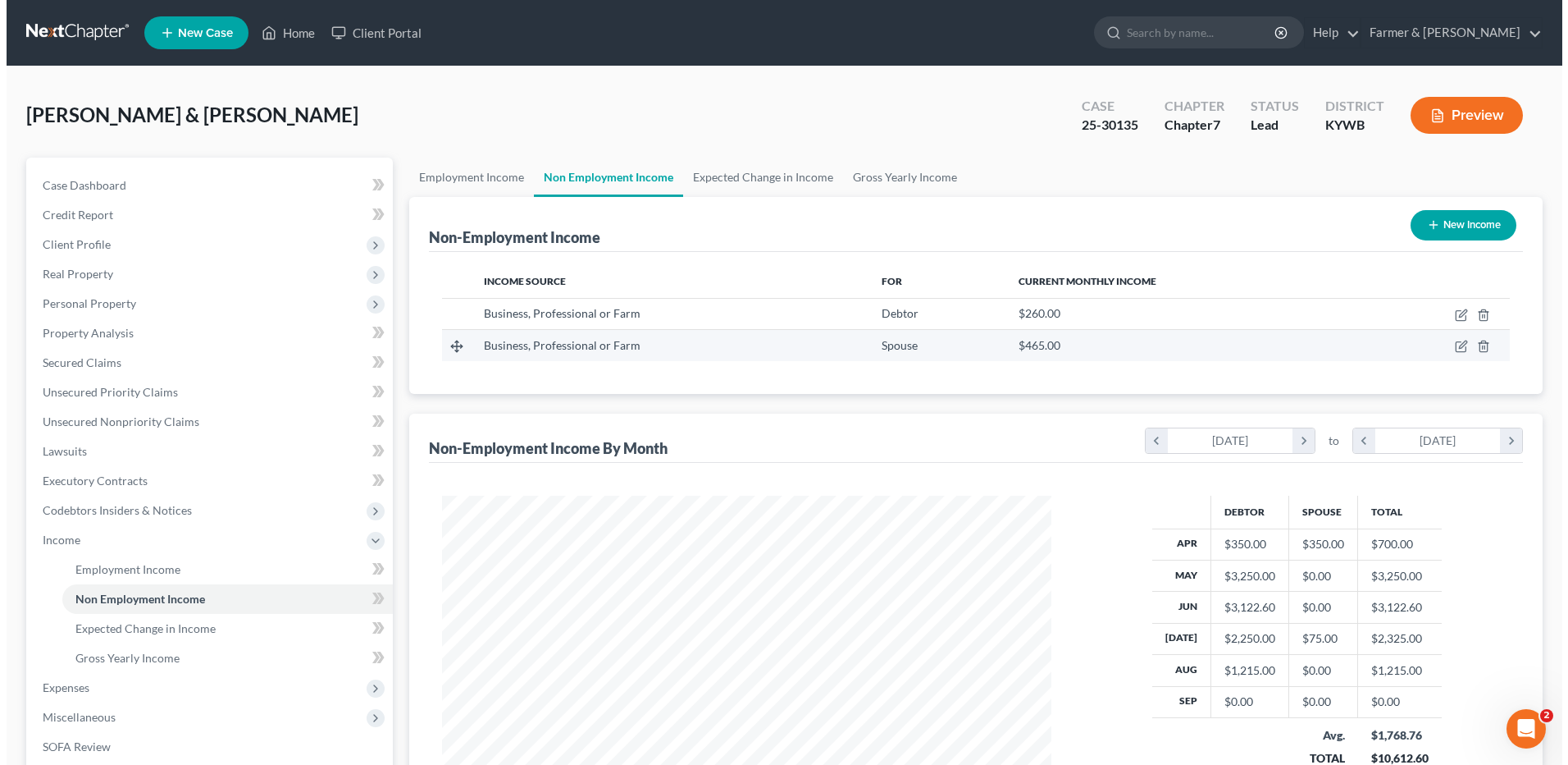
scroll to position [304, 641]
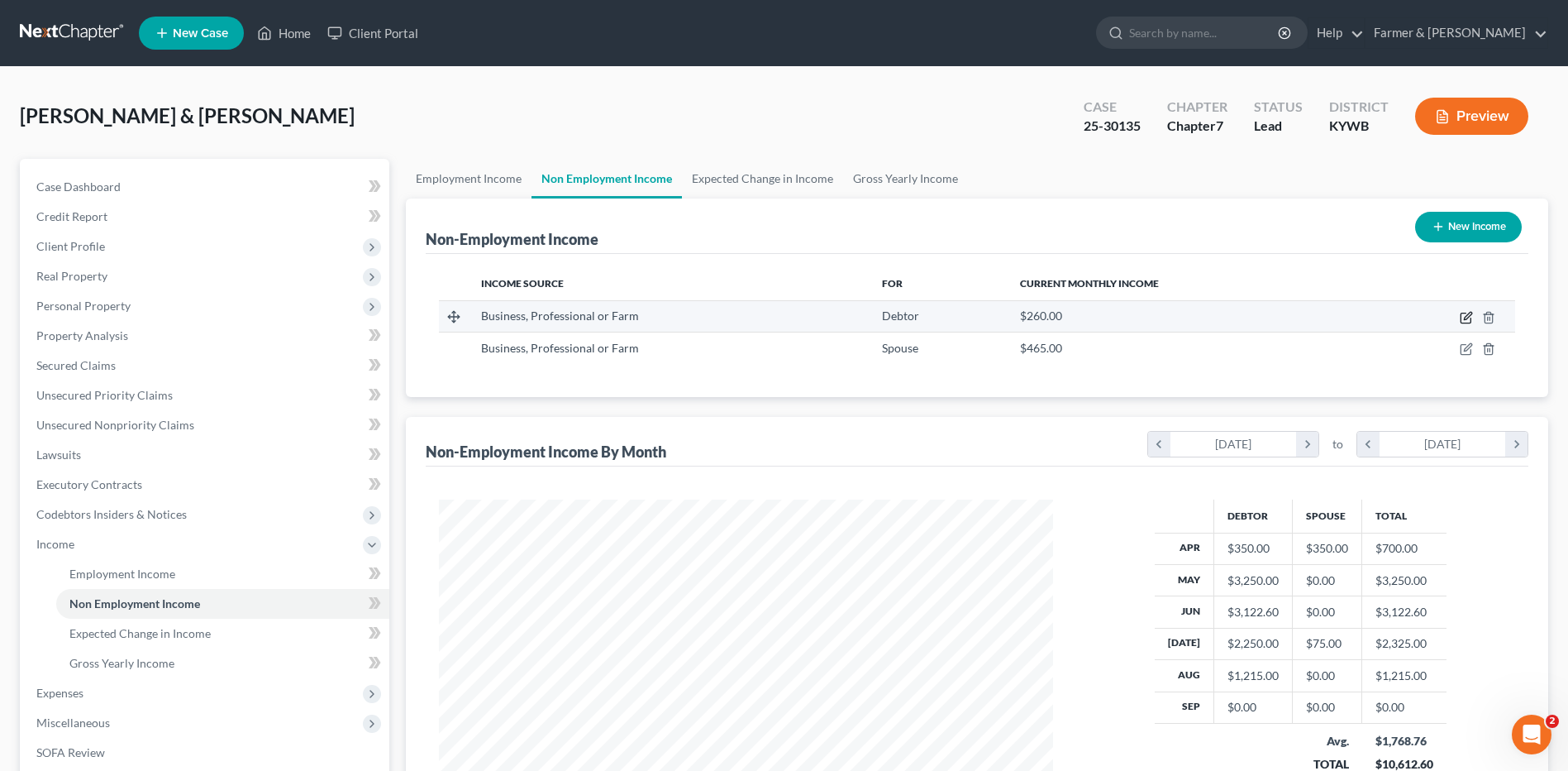
click at [1465, 316] on icon "button" at bounding box center [1467, 317] width 13 height 13
select select "10"
select select "0"
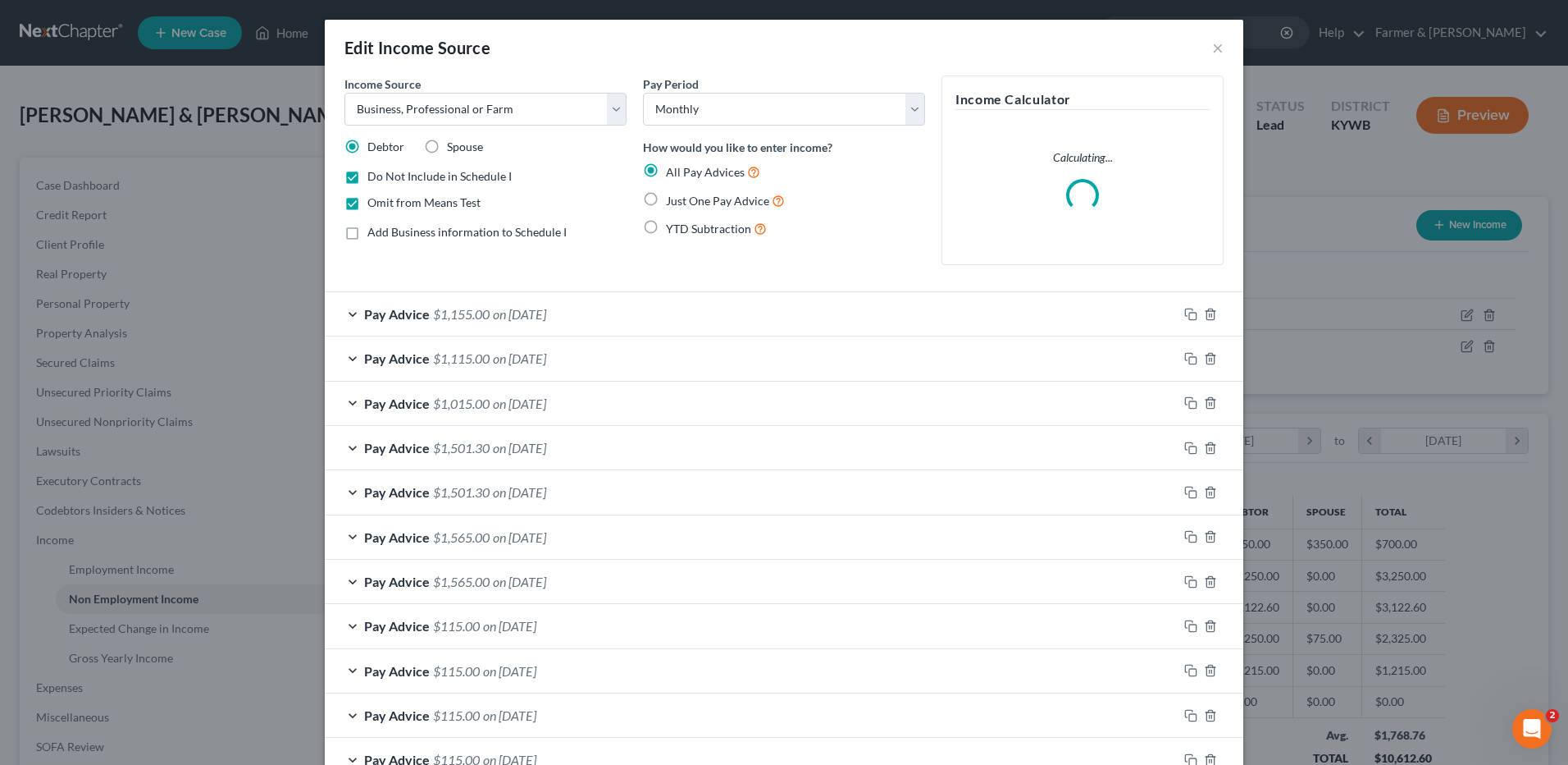
scroll to position [307, 648]
click at [367, 200] on label "Omit from Means Test" at bounding box center [424, 203] width 113 height 16
click at [374, 200] on input "Omit from Means Test" at bounding box center [379, 199] width 11 height 11
checkbox input "false"
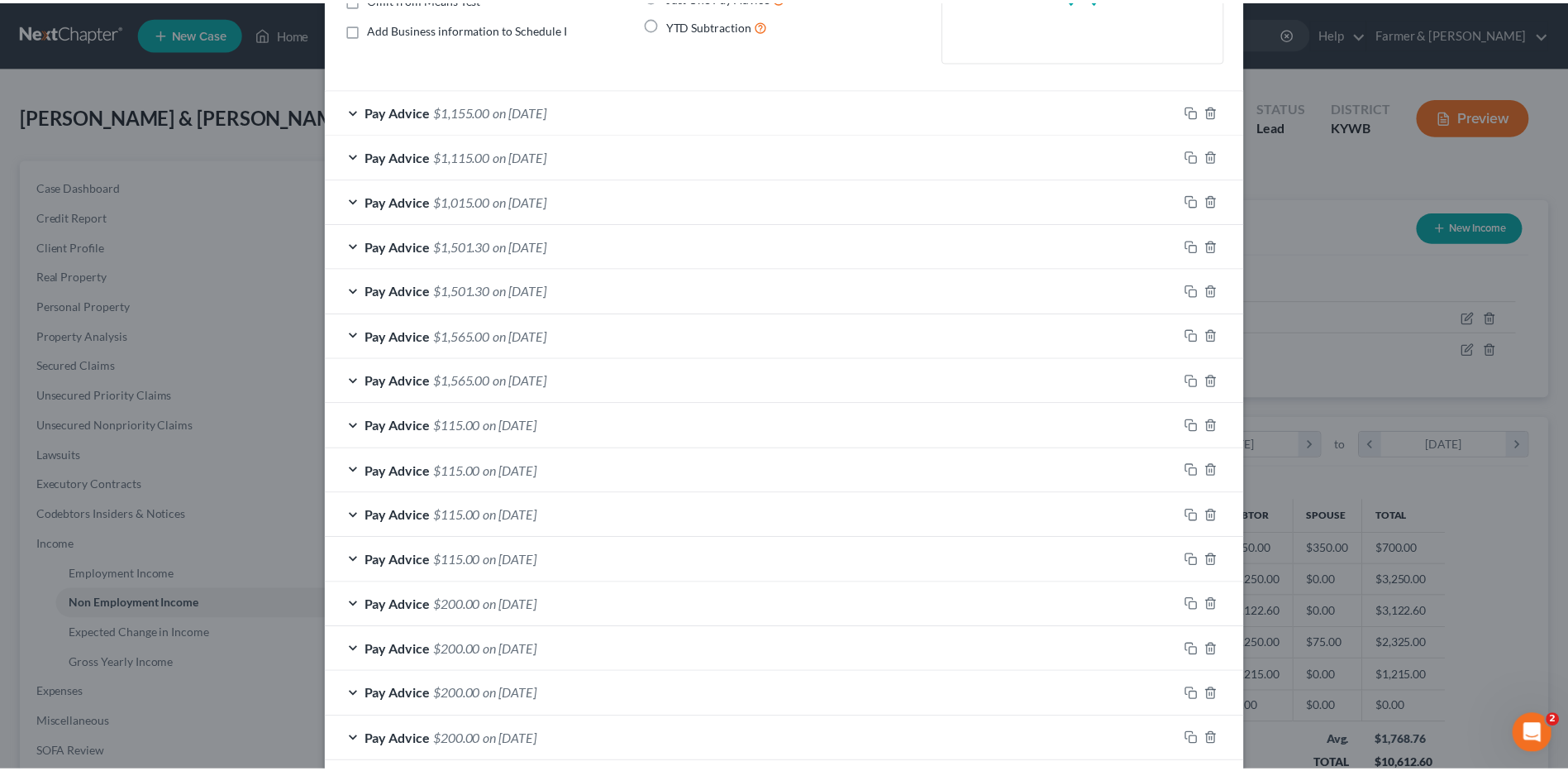
scroll to position [378, 0]
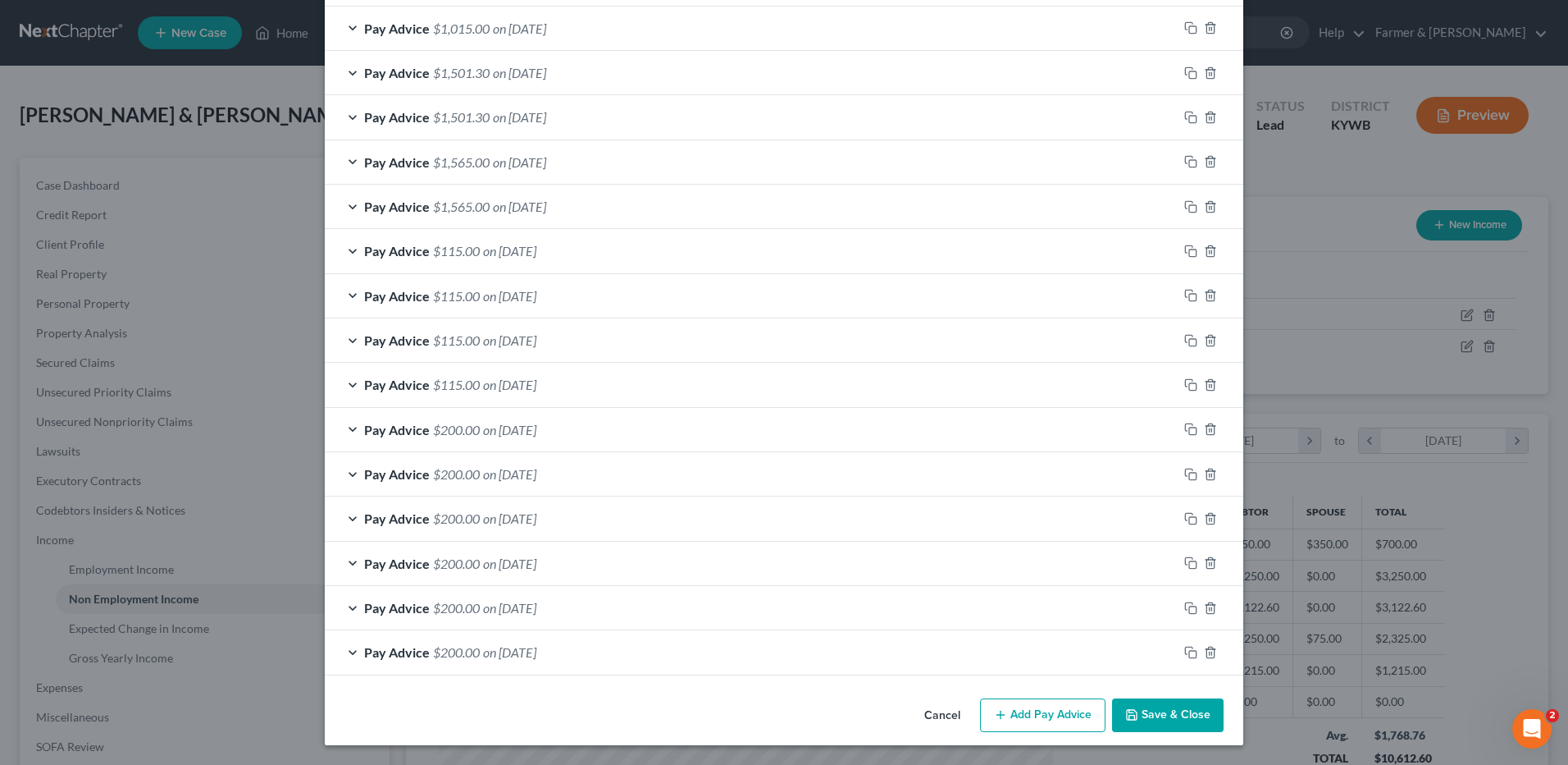
click at [1154, 724] on button "Save & Close" at bounding box center [1168, 716] width 111 height 35
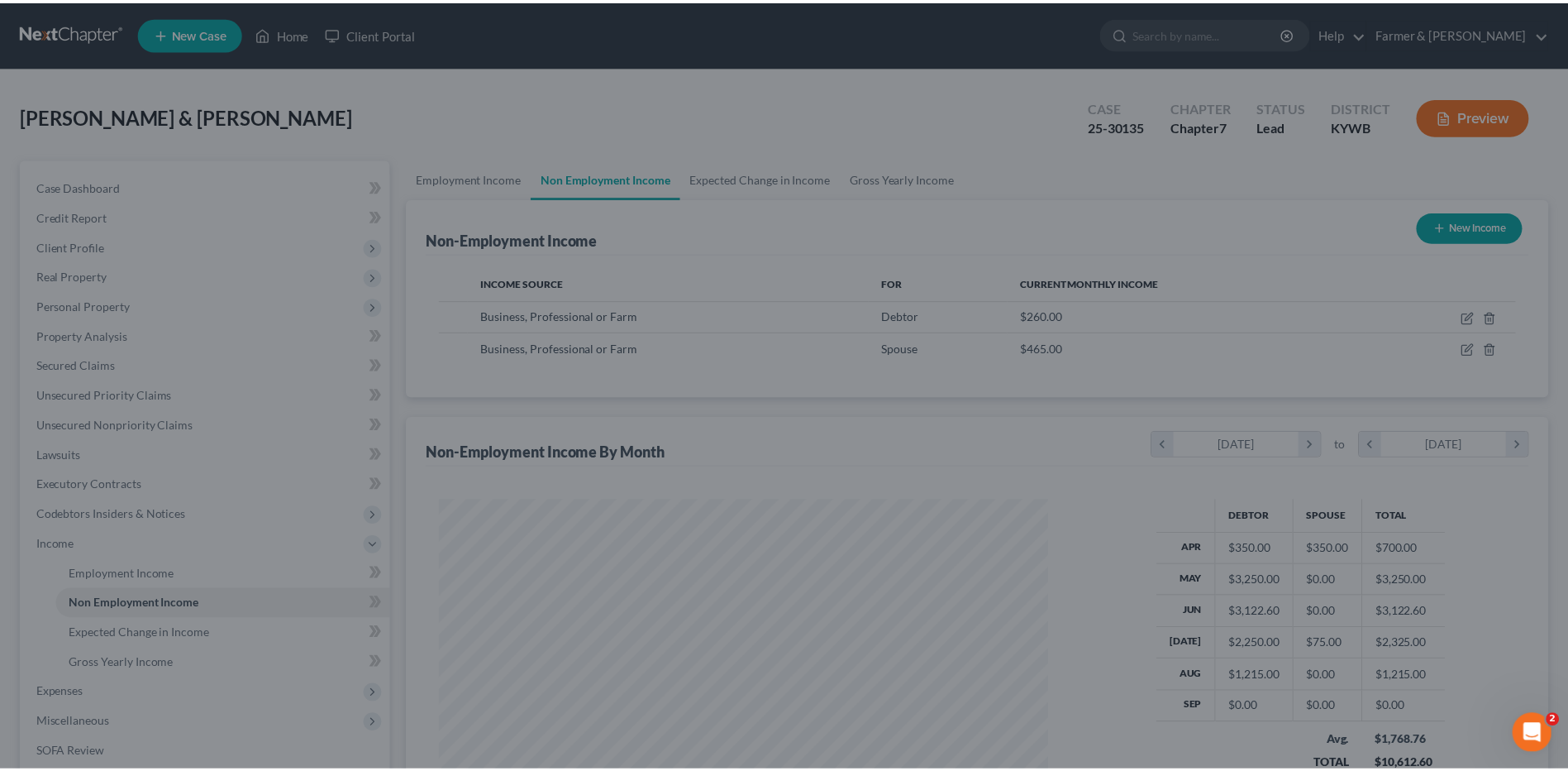
scroll to position [307, 646]
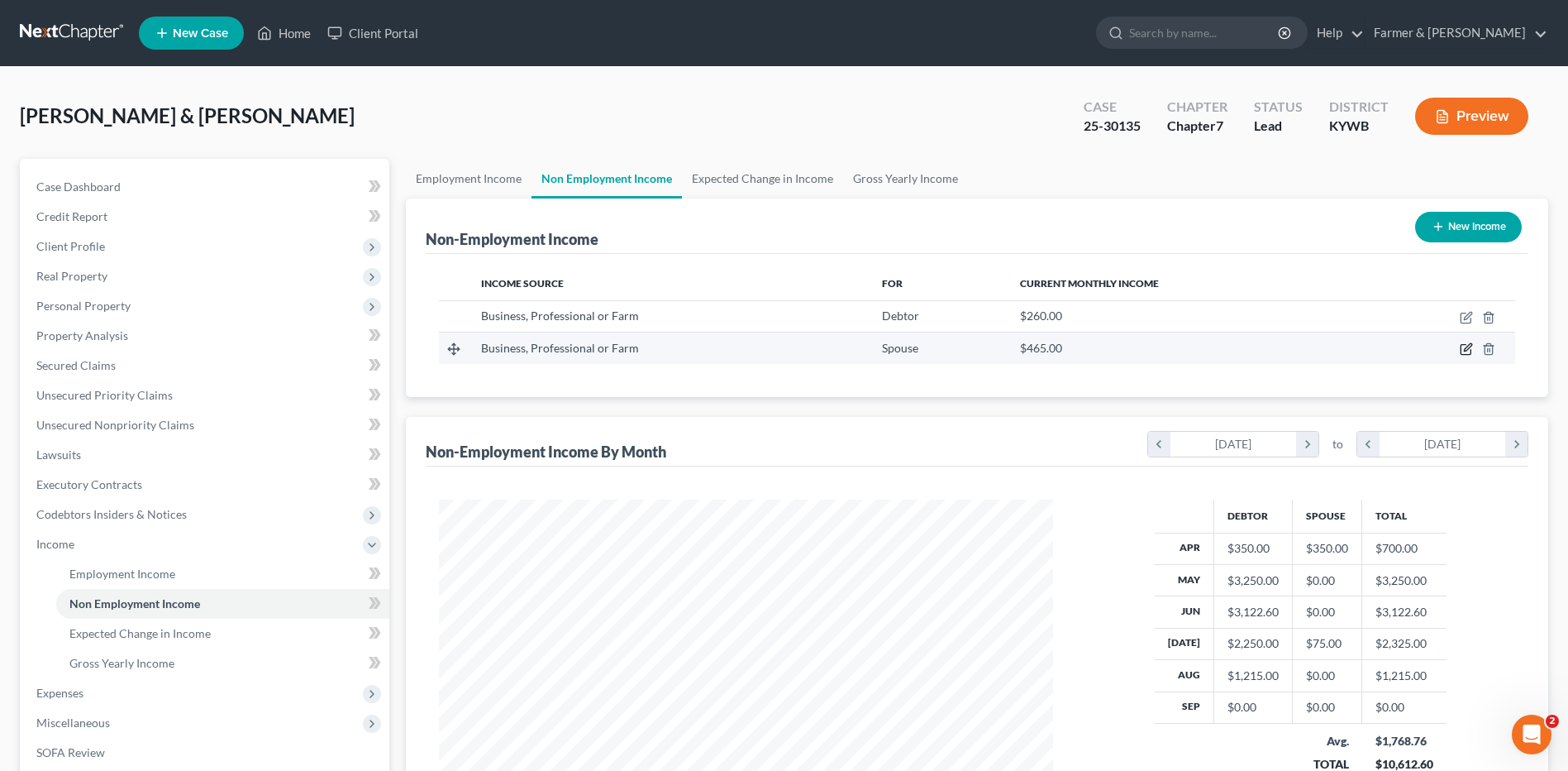
click at [1465, 349] on icon "button" at bounding box center [1468, 347] width 7 height 7
select select "10"
select select "0"
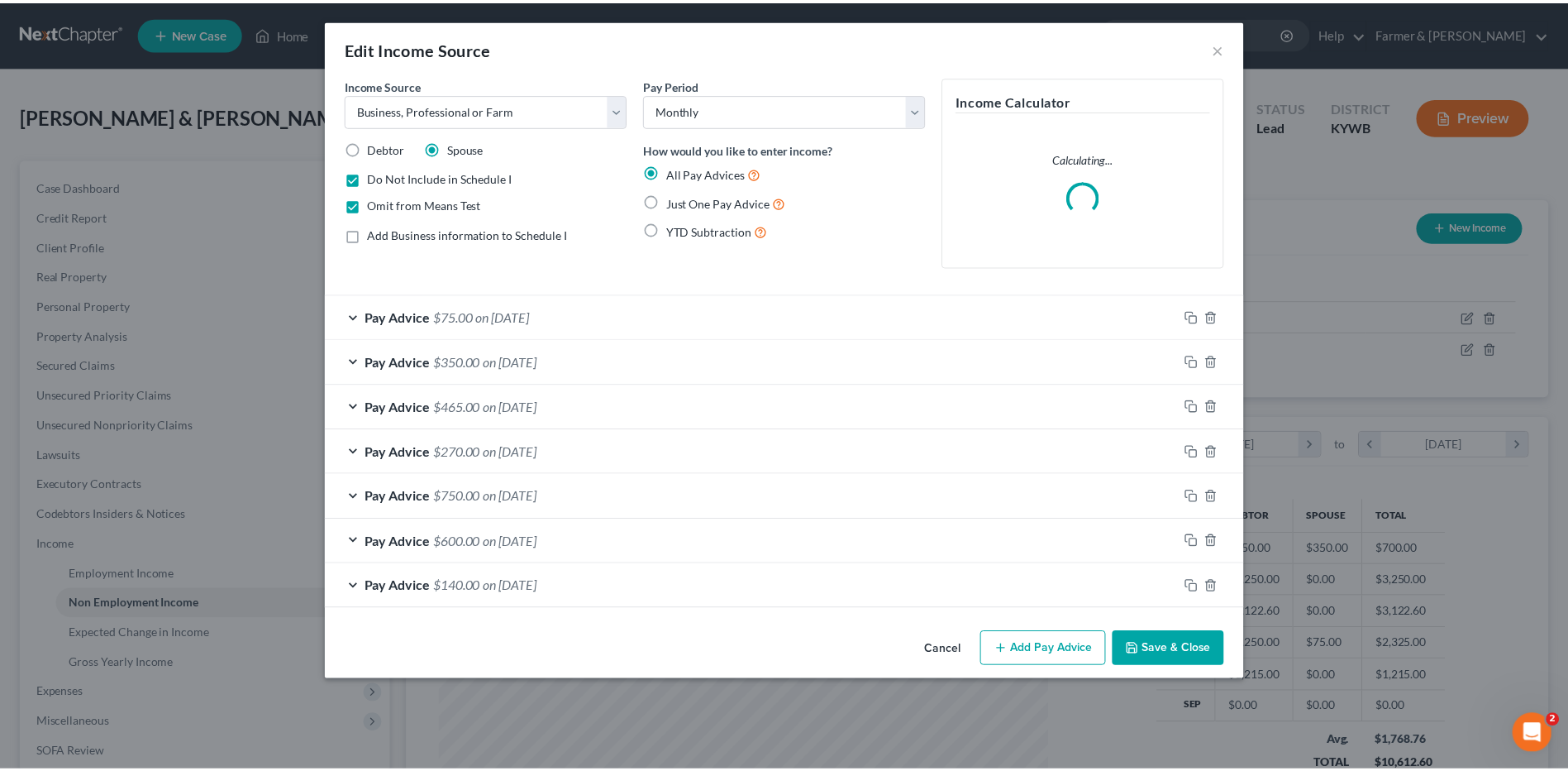
scroll to position [309, 653]
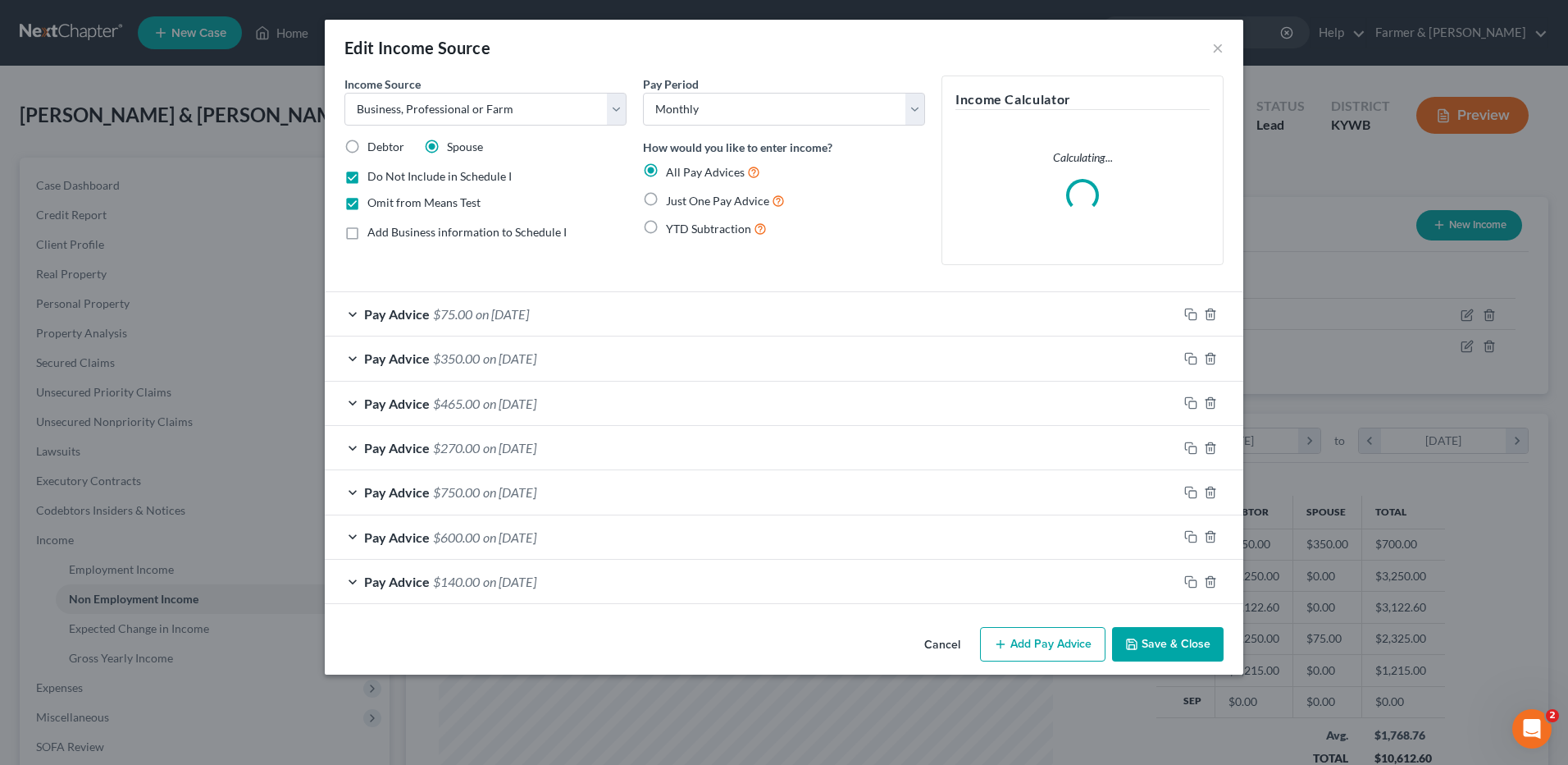
click at [367, 199] on label "Omit from Means Test" at bounding box center [424, 203] width 113 height 16
click at [374, 199] on input "Omit from Means Test" at bounding box center [379, 199] width 11 height 11
checkbox input "false"
click at [1145, 632] on button "Save & Close" at bounding box center [1168, 644] width 111 height 35
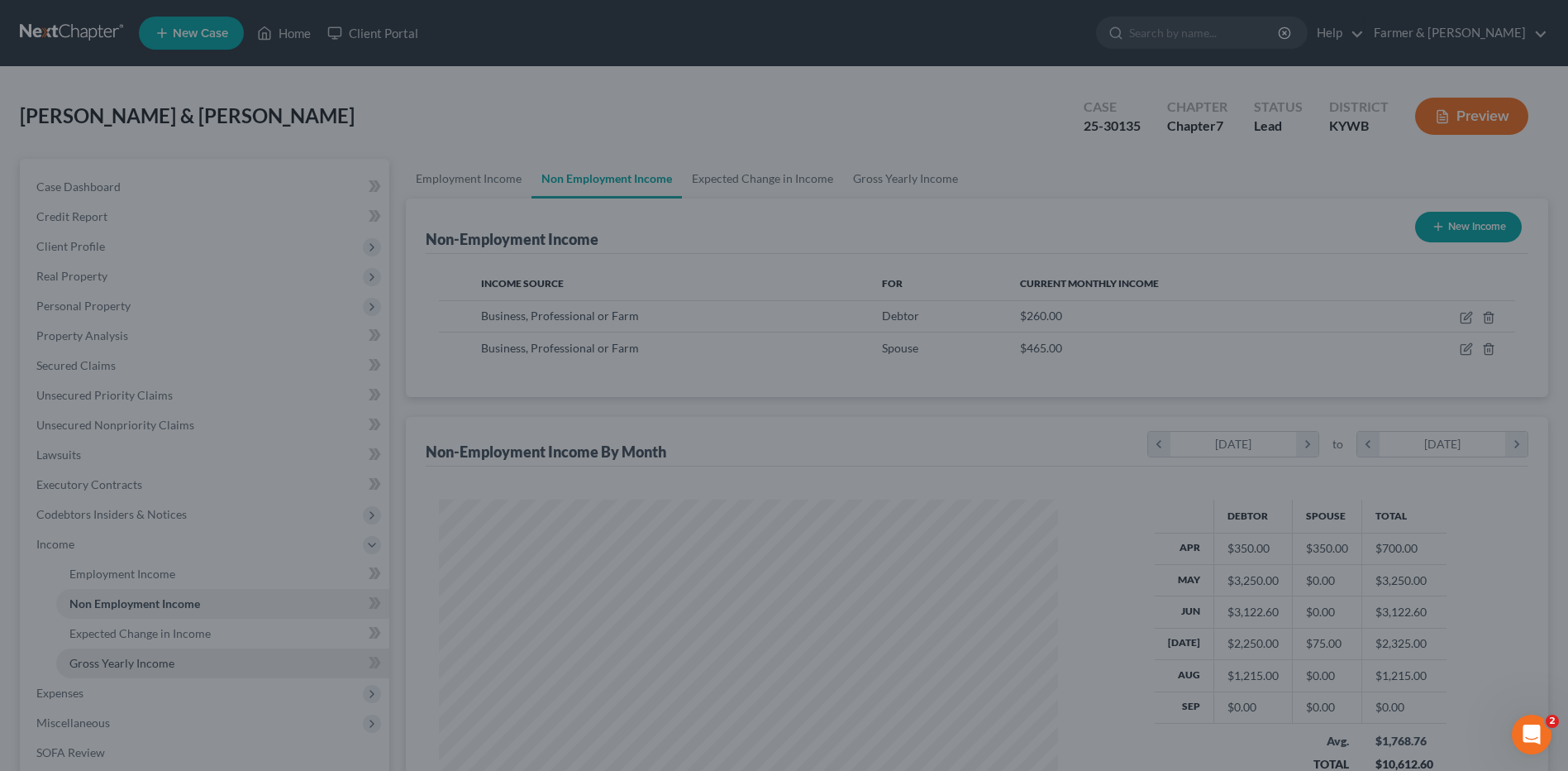
scroll to position [826552, 825902]
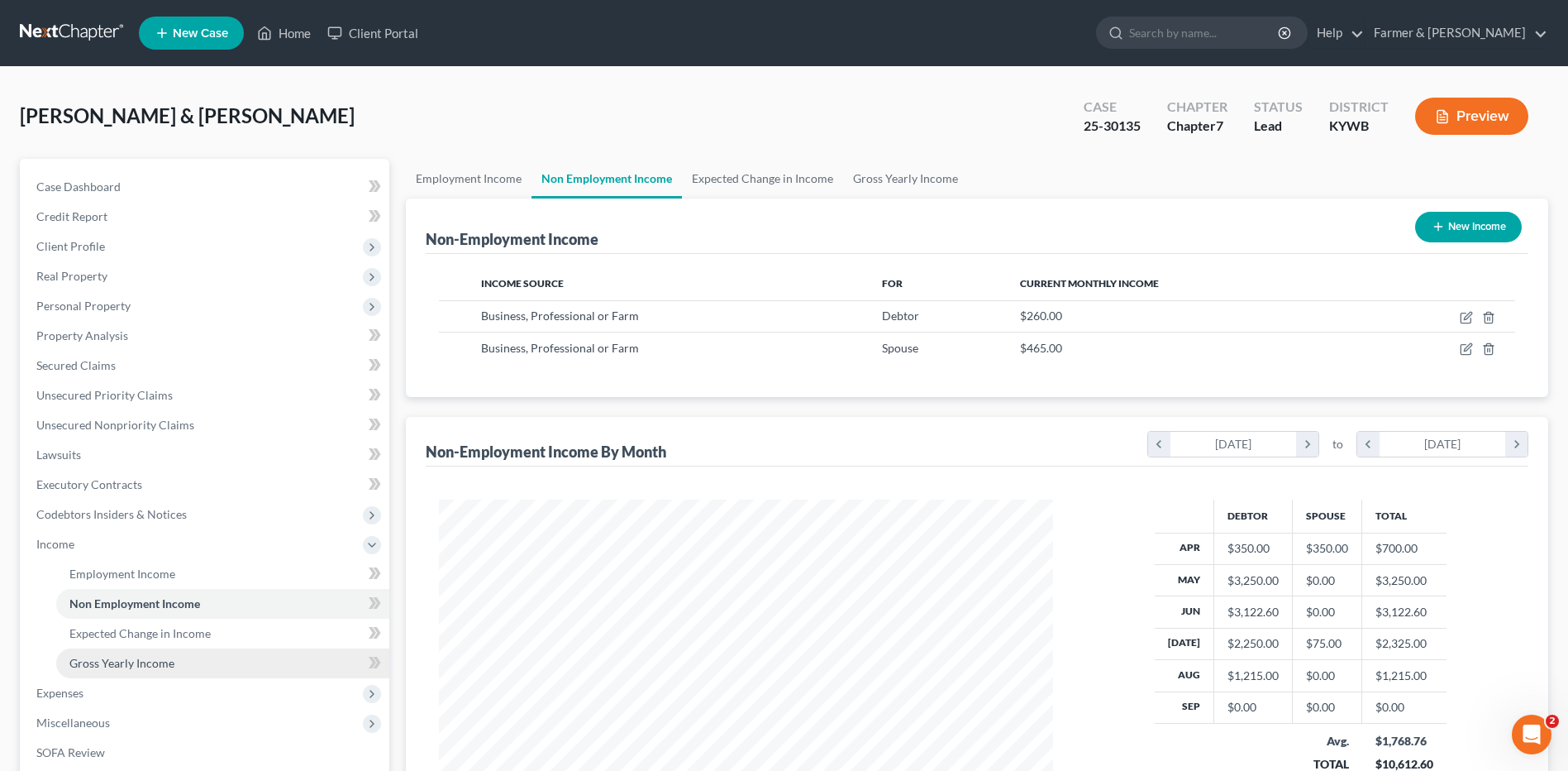
click at [122, 667] on span "Gross Yearly Income" at bounding box center [122, 662] width 105 height 14
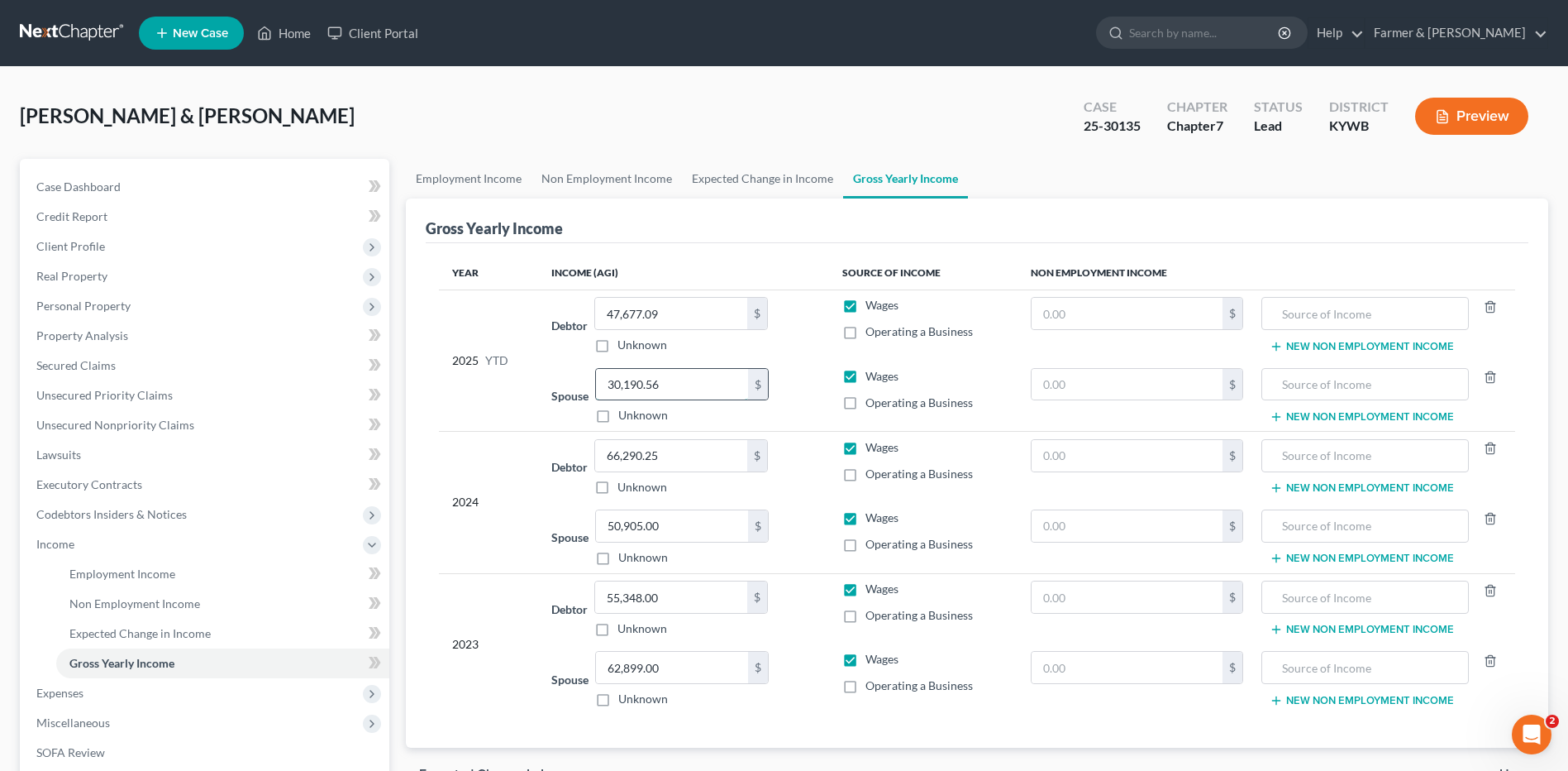
click at [679, 384] on input "30,190.56" at bounding box center [672, 385] width 152 height 32
type input "33,425.81"
click at [153, 696] on span "Expenses" at bounding box center [206, 693] width 366 height 30
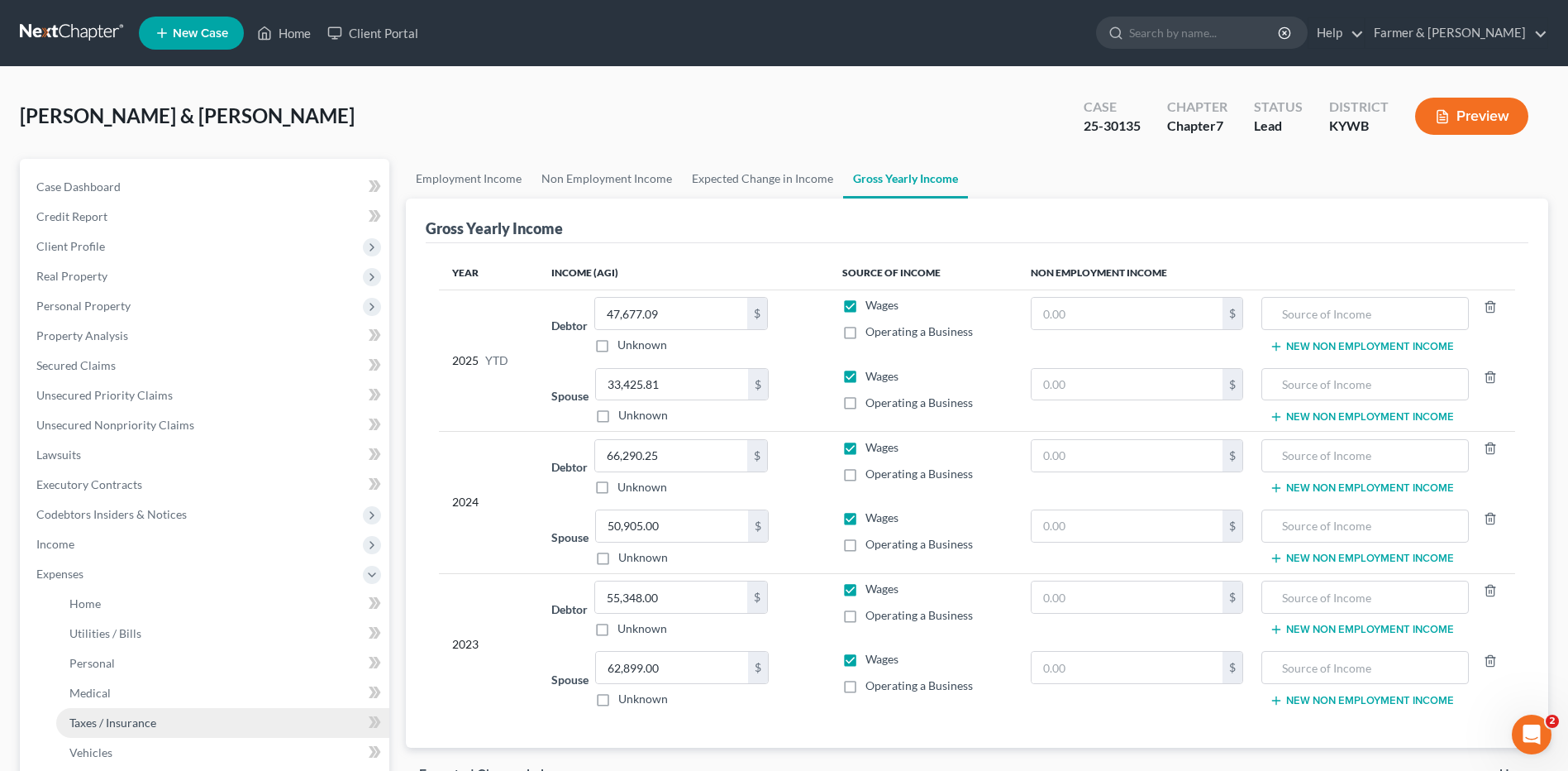
click at [157, 719] on link "Taxes / Insurance" at bounding box center [223, 723] width 333 height 30
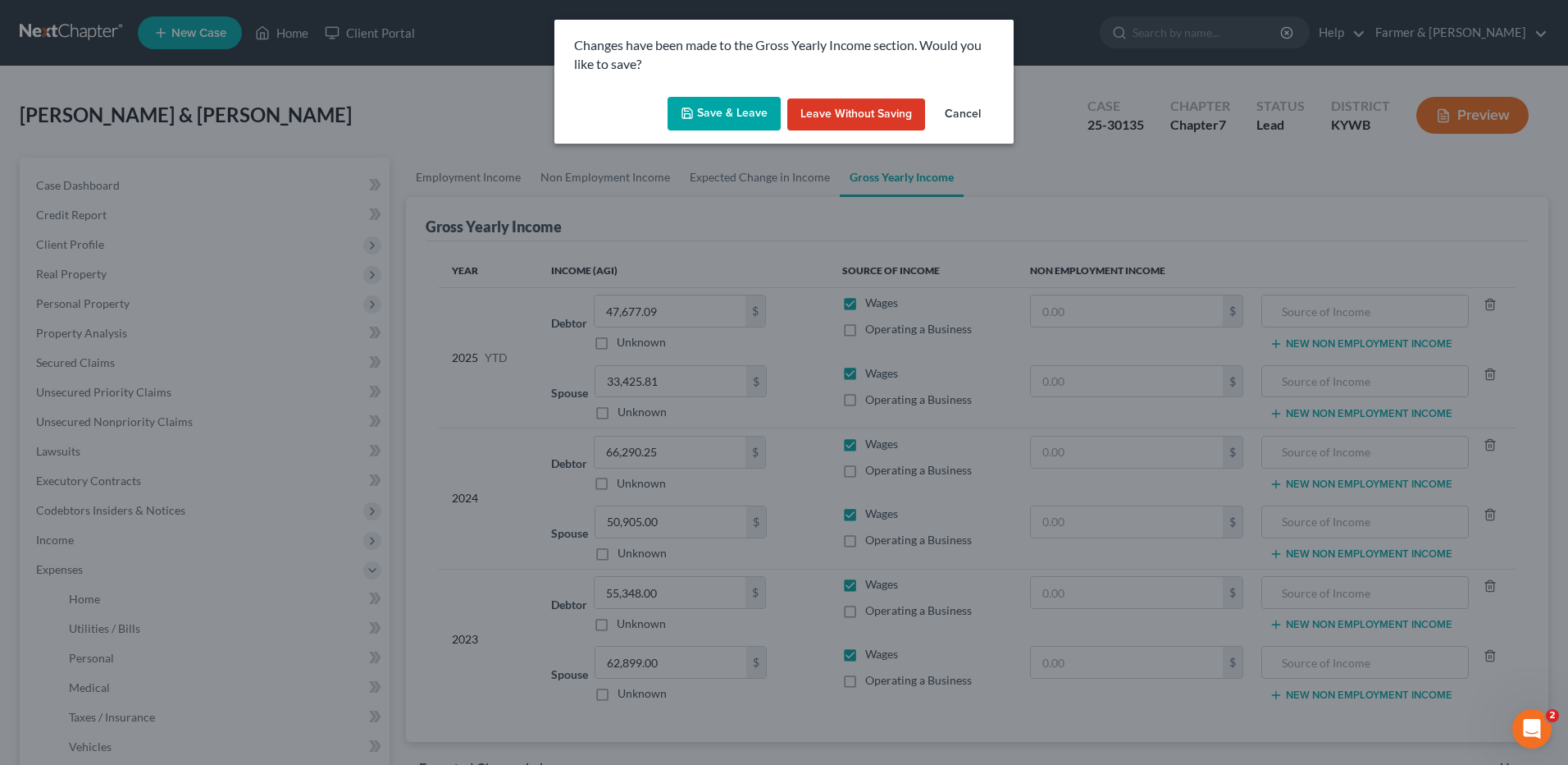
click at [733, 110] on button "Save & Leave" at bounding box center [723, 114] width 113 height 35
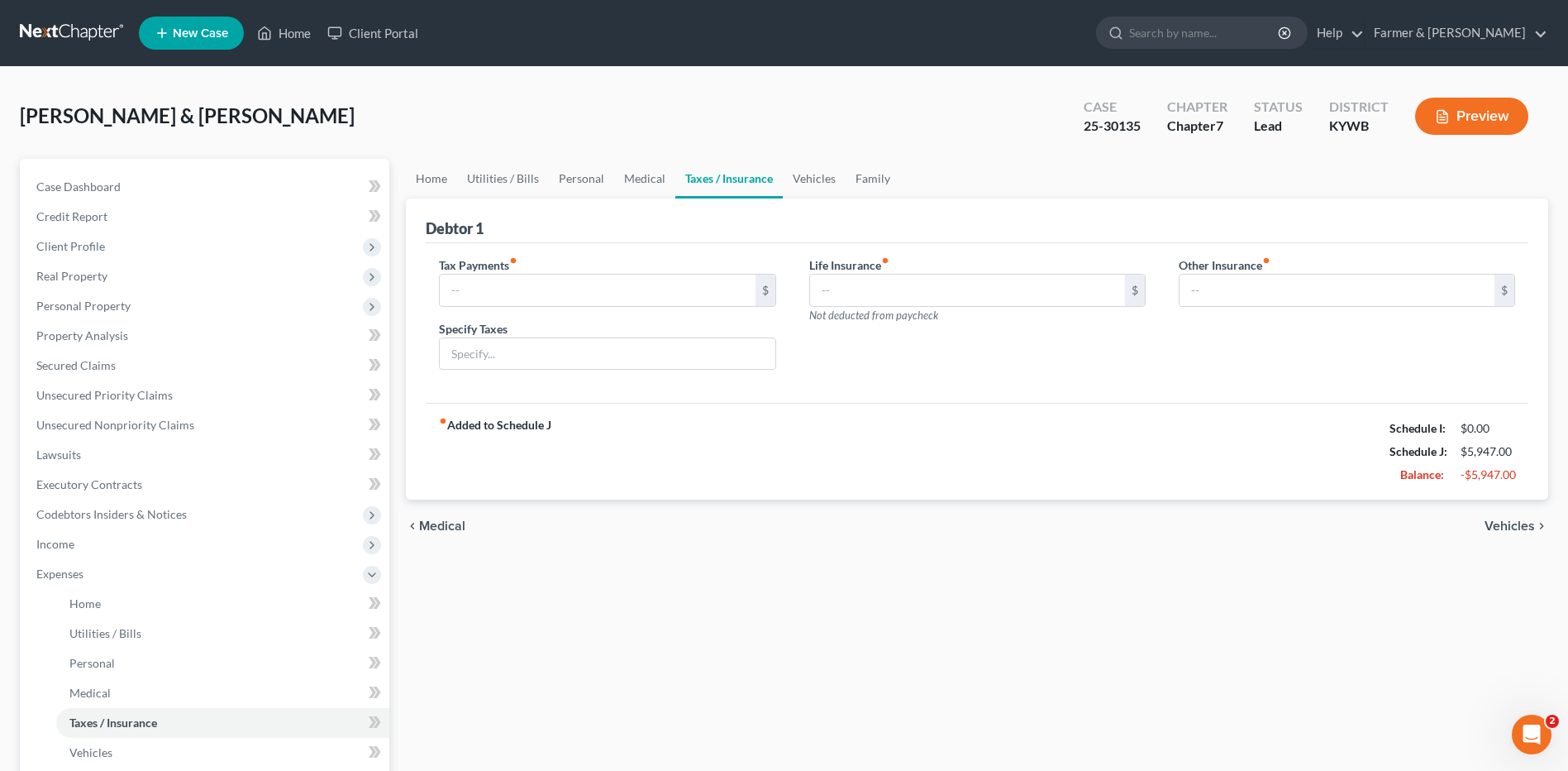
type input "50.00"
type input "Vehicle Registration Taxes"
type input "0.00"
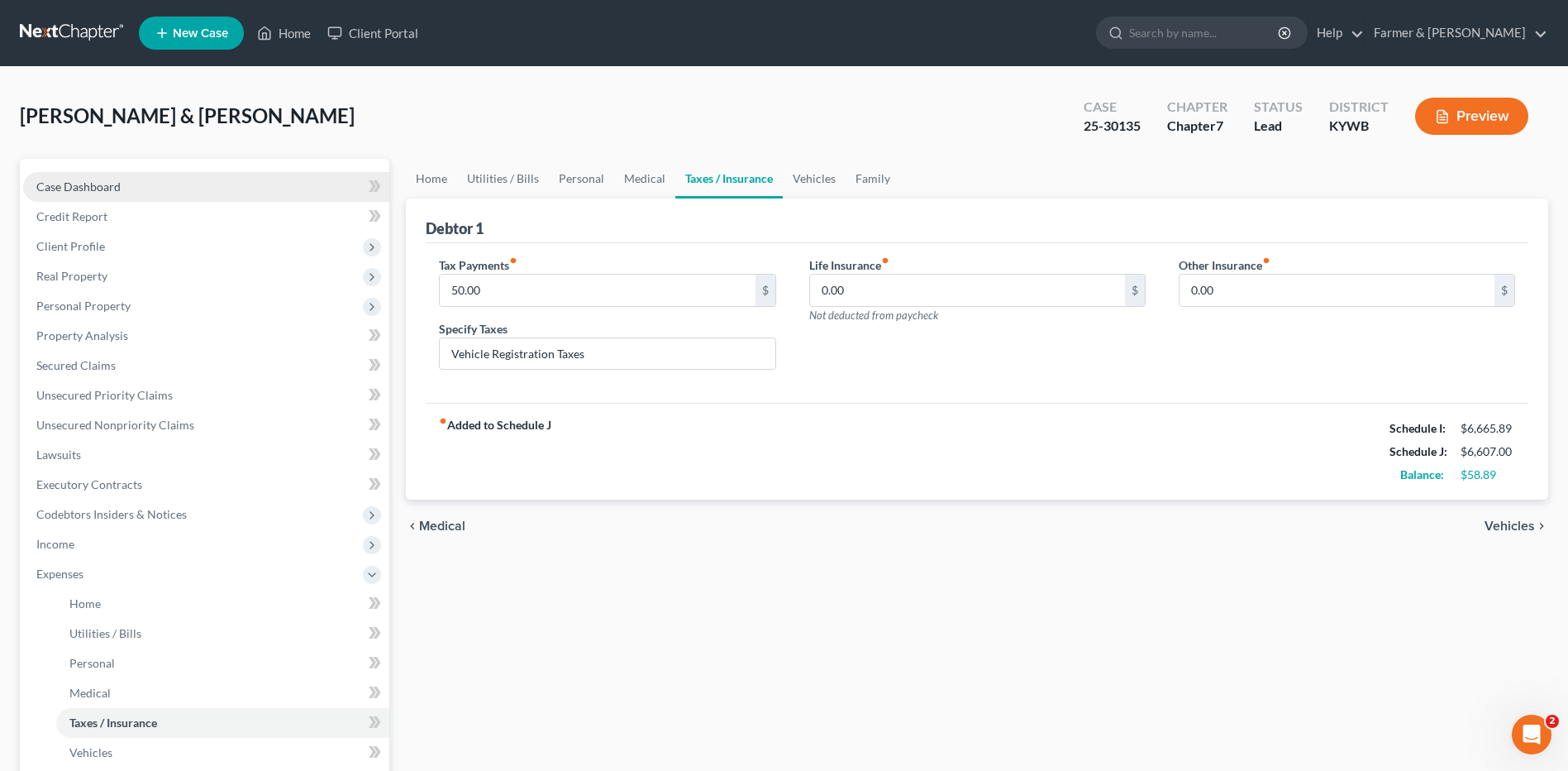
click at [181, 187] on link "Case Dashboard" at bounding box center [206, 187] width 366 height 30
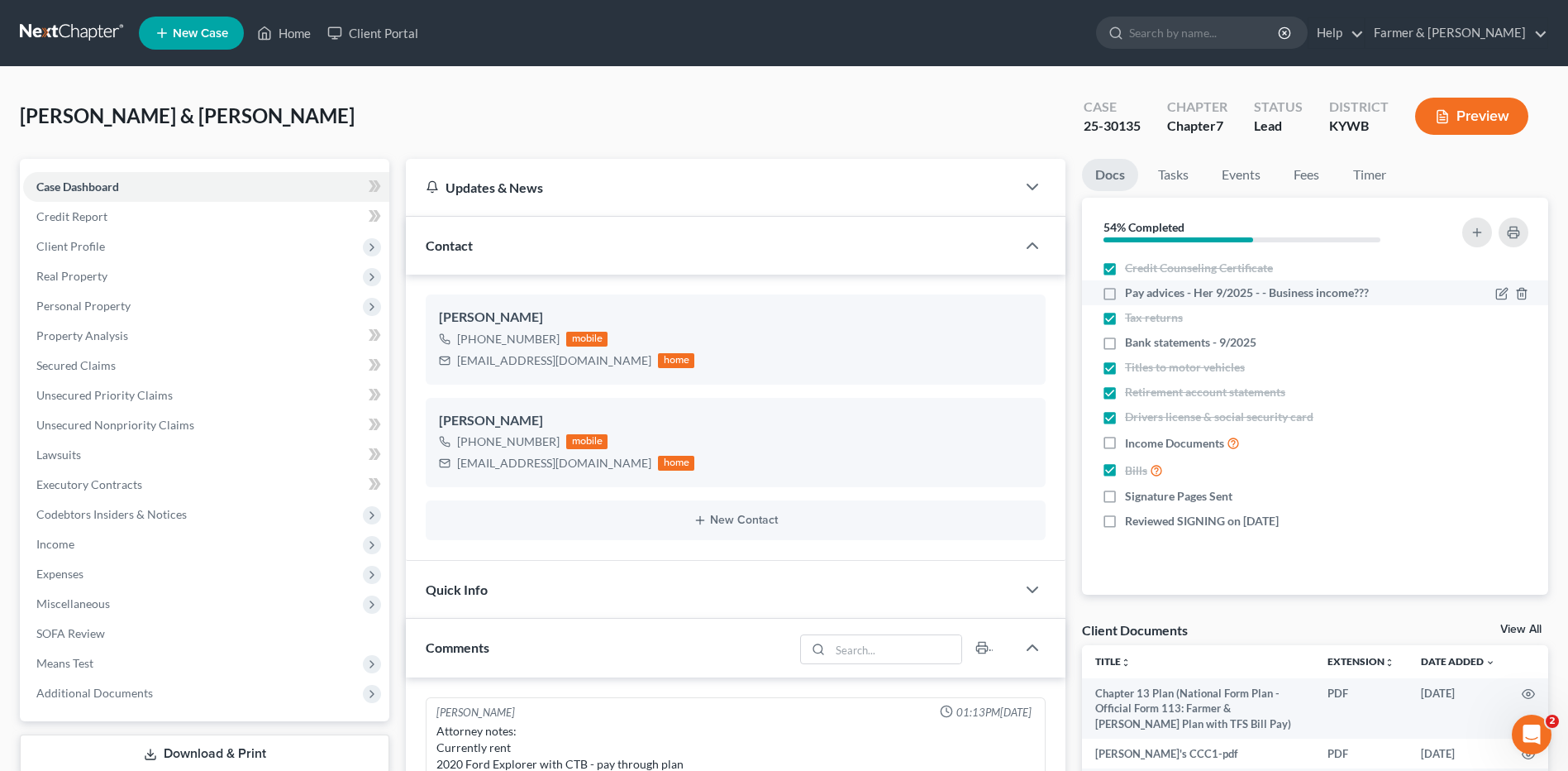
scroll to position [481, 0]
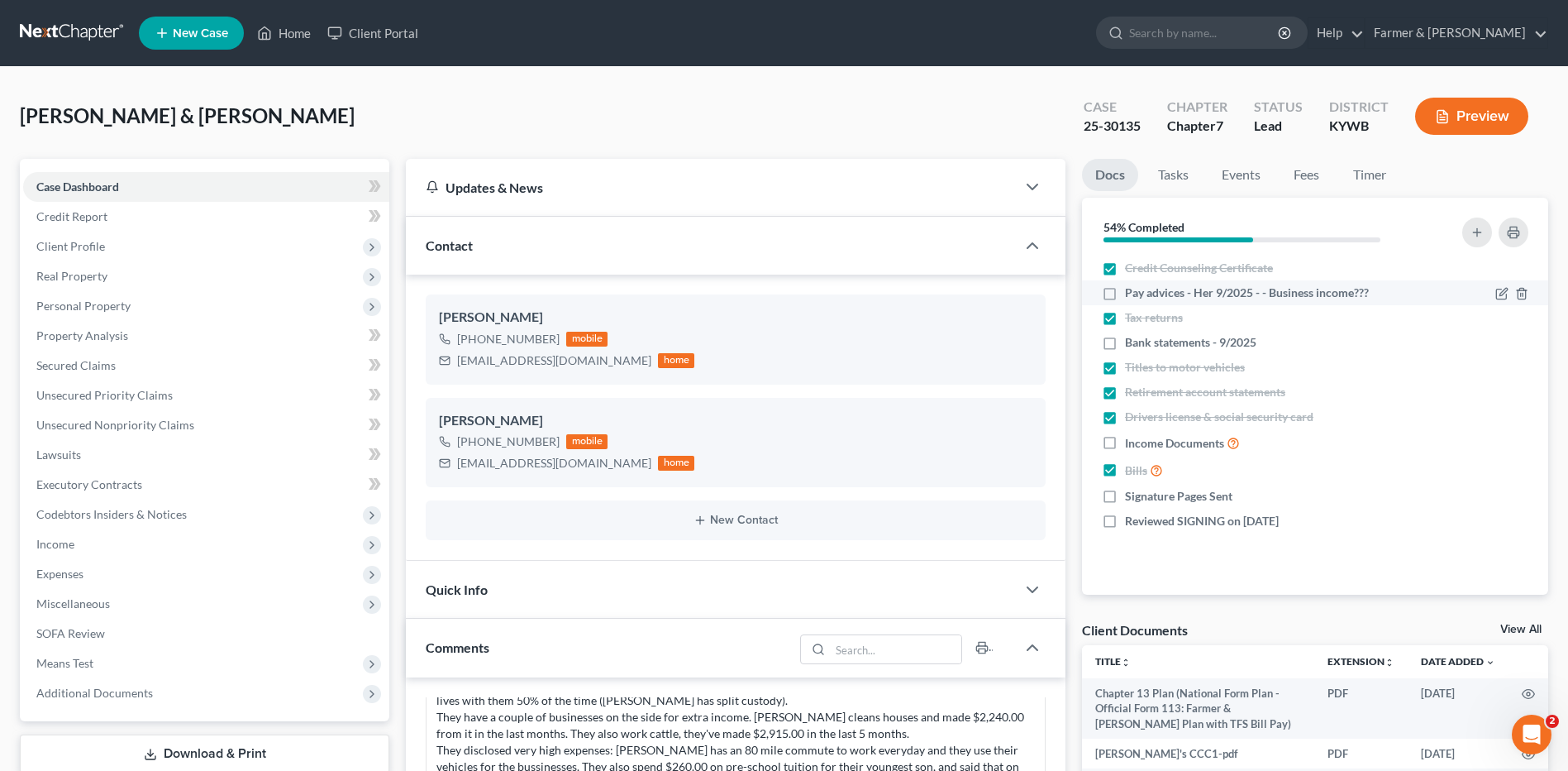
click at [1125, 290] on label "Pay advices - Her 9/2025 - - Business income???" at bounding box center [1247, 292] width 244 height 17
click at [1131, 290] on input "Pay advices - Her 9/2025 - - Business income???" at bounding box center [1136, 289] width 11 height 11
checkbox input "true"
click at [1125, 440] on label "Income Documents" at bounding box center [1183, 443] width 115 height 19
click at [1131, 440] on input "Income Documents" at bounding box center [1136, 439] width 11 height 11
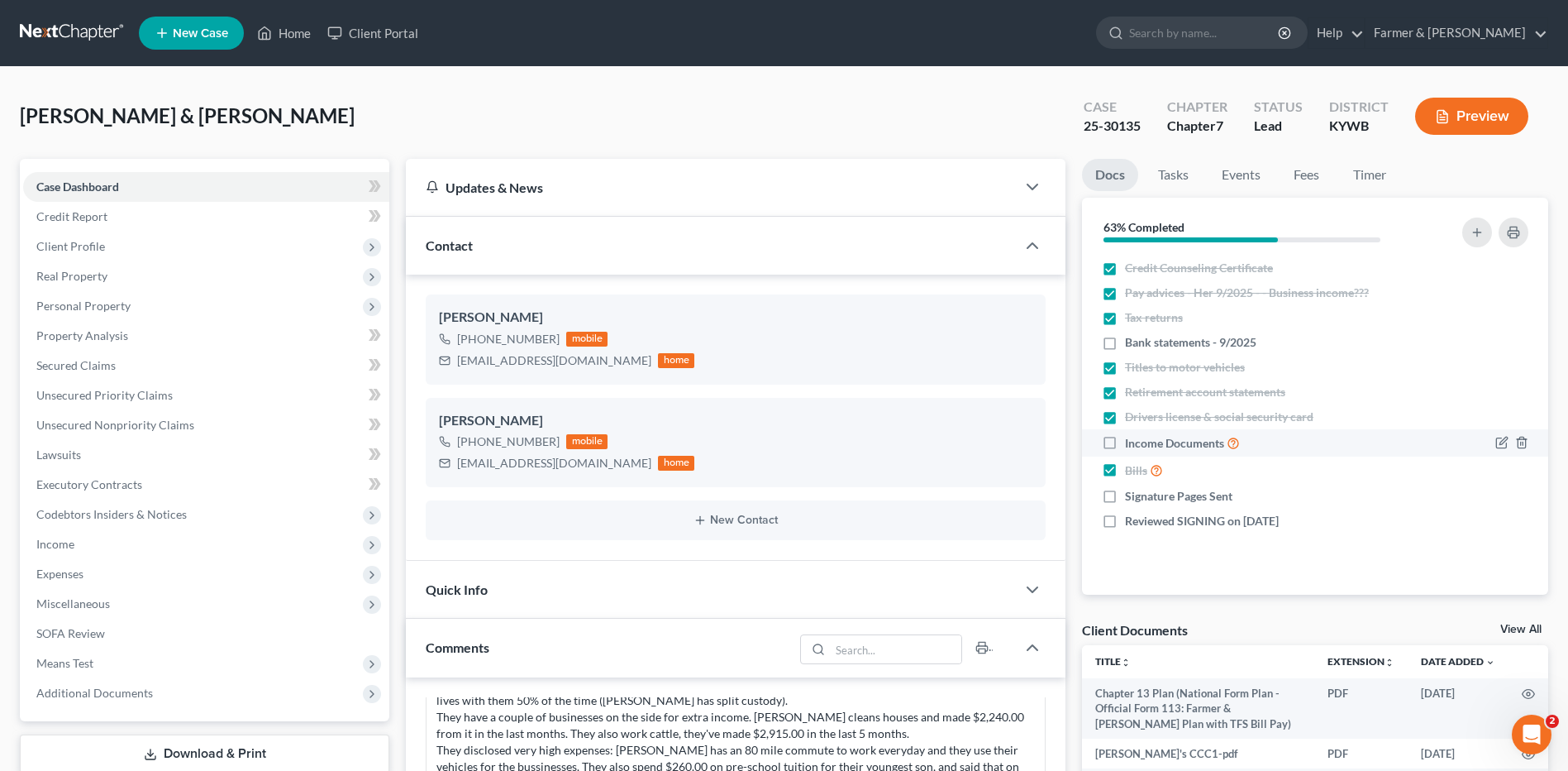
checkbox input "true"
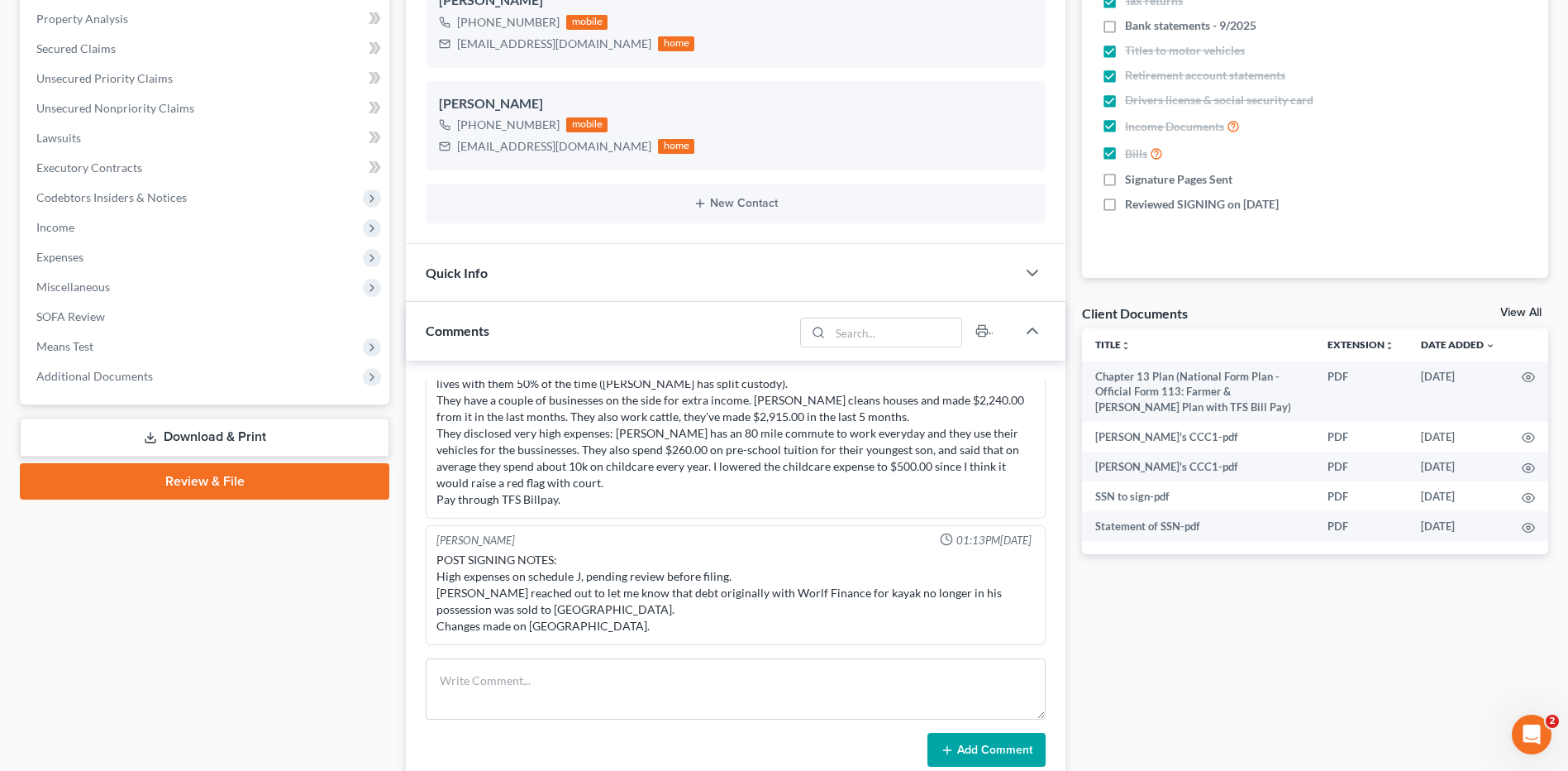
scroll to position [331, 0]
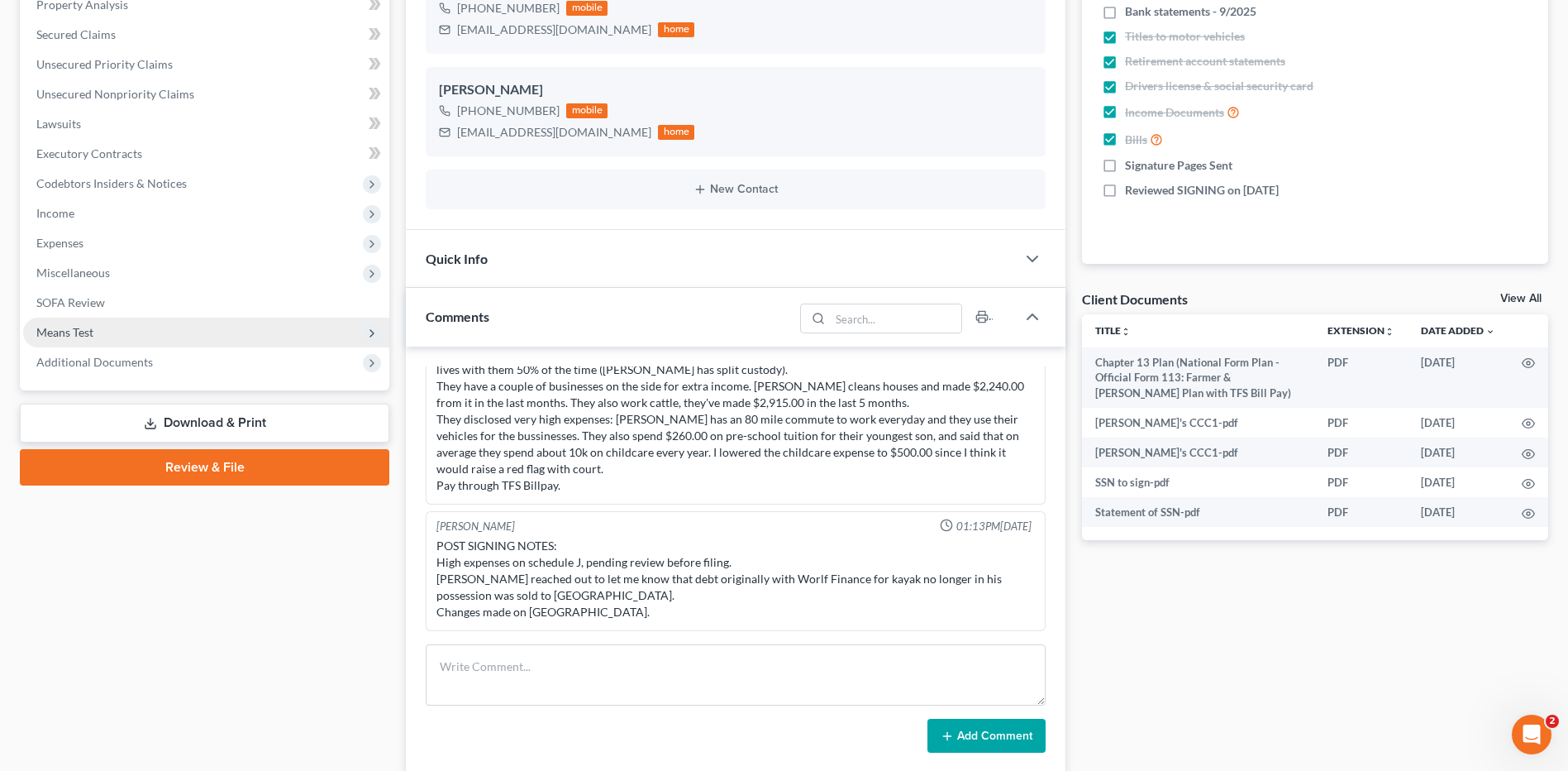
click at [139, 329] on span "Means Test" at bounding box center [206, 332] width 366 height 30
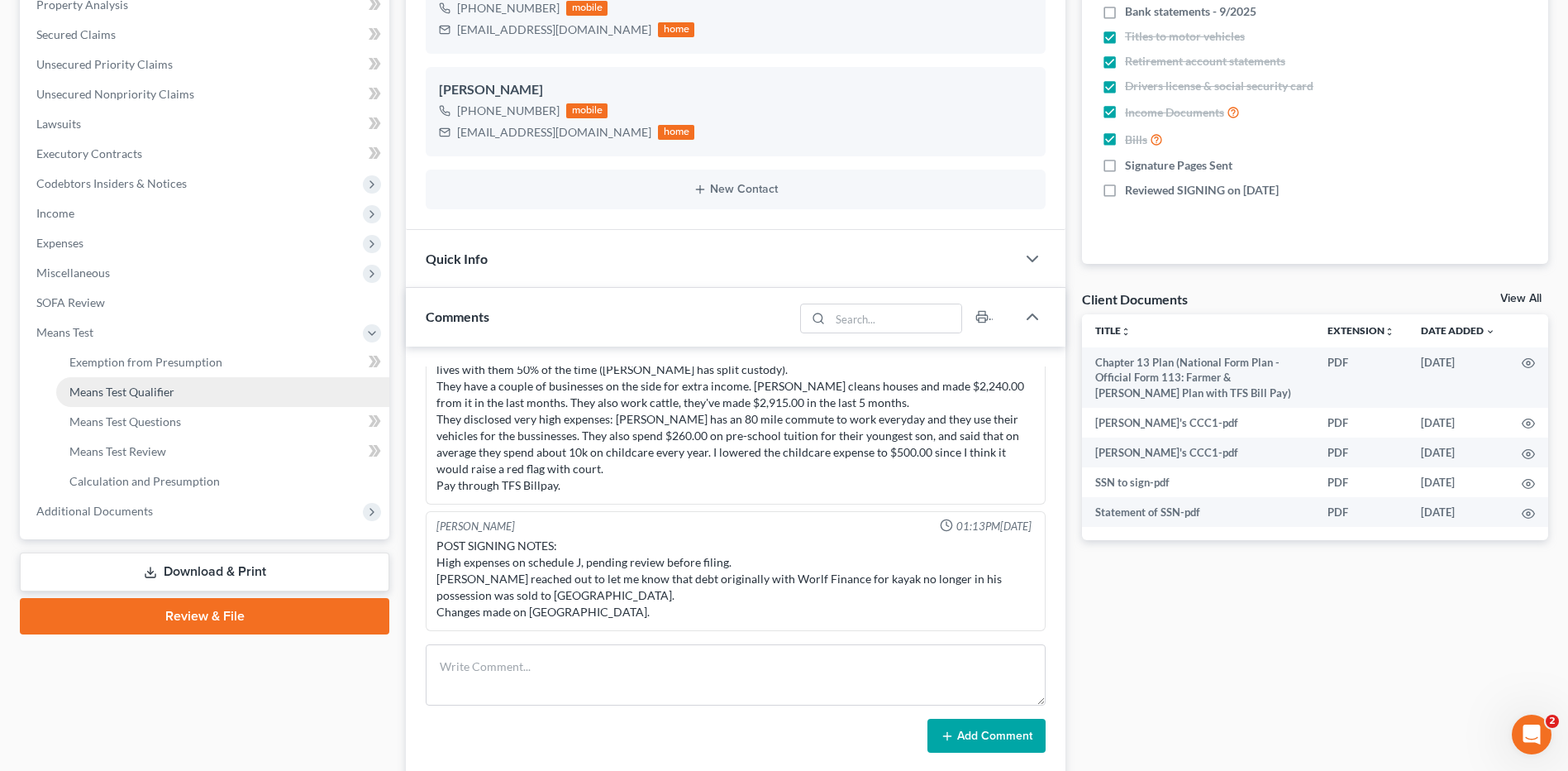
click at [129, 397] on span "Means Test Qualifier" at bounding box center [122, 391] width 105 height 14
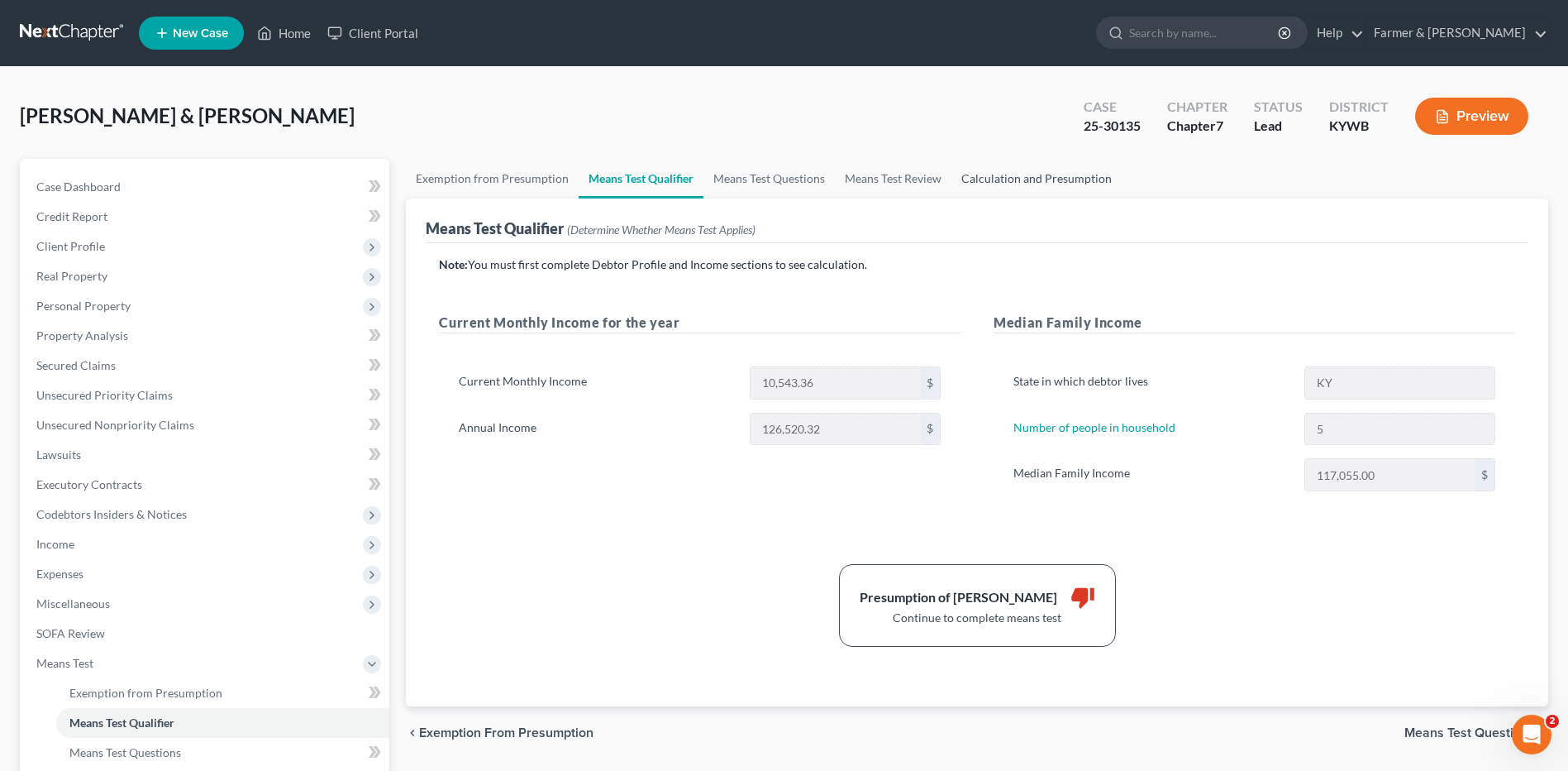
click at [1023, 183] on link "Calculation and Presumption" at bounding box center [1036, 179] width 170 height 40
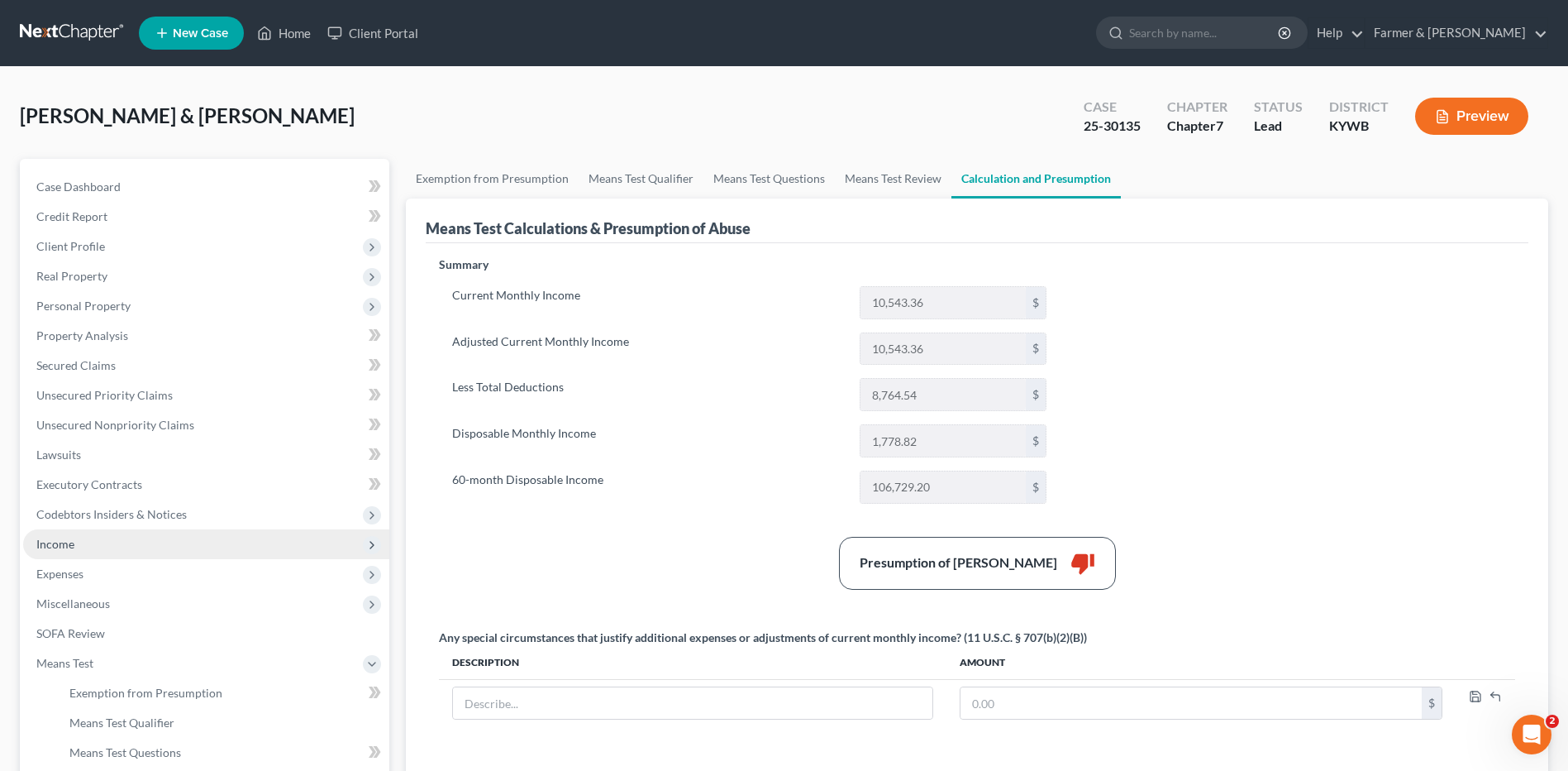
click at [149, 531] on span "Income" at bounding box center [206, 544] width 366 height 30
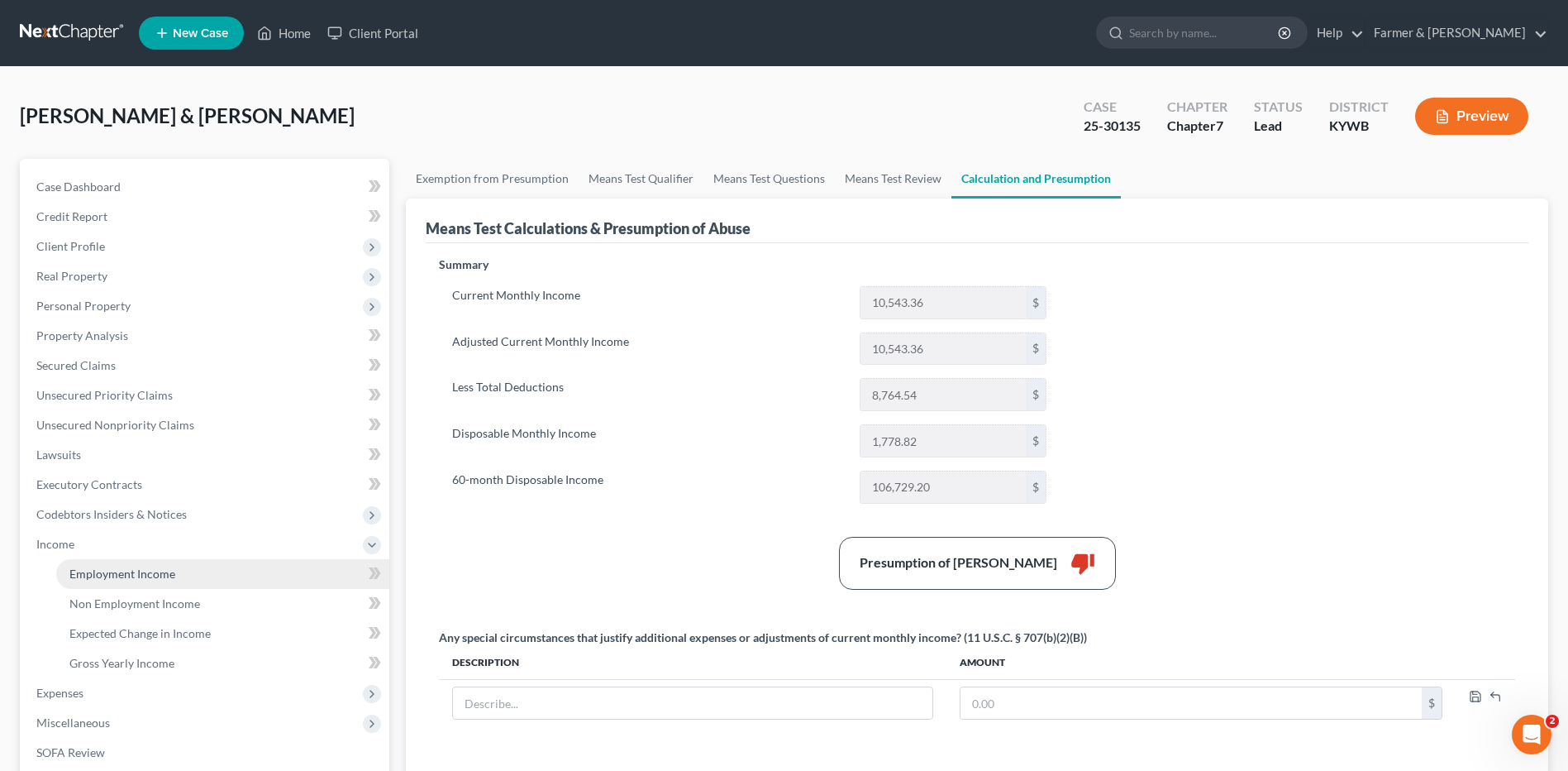
click at [158, 572] on span "Employment Income" at bounding box center [122, 573] width 105 height 14
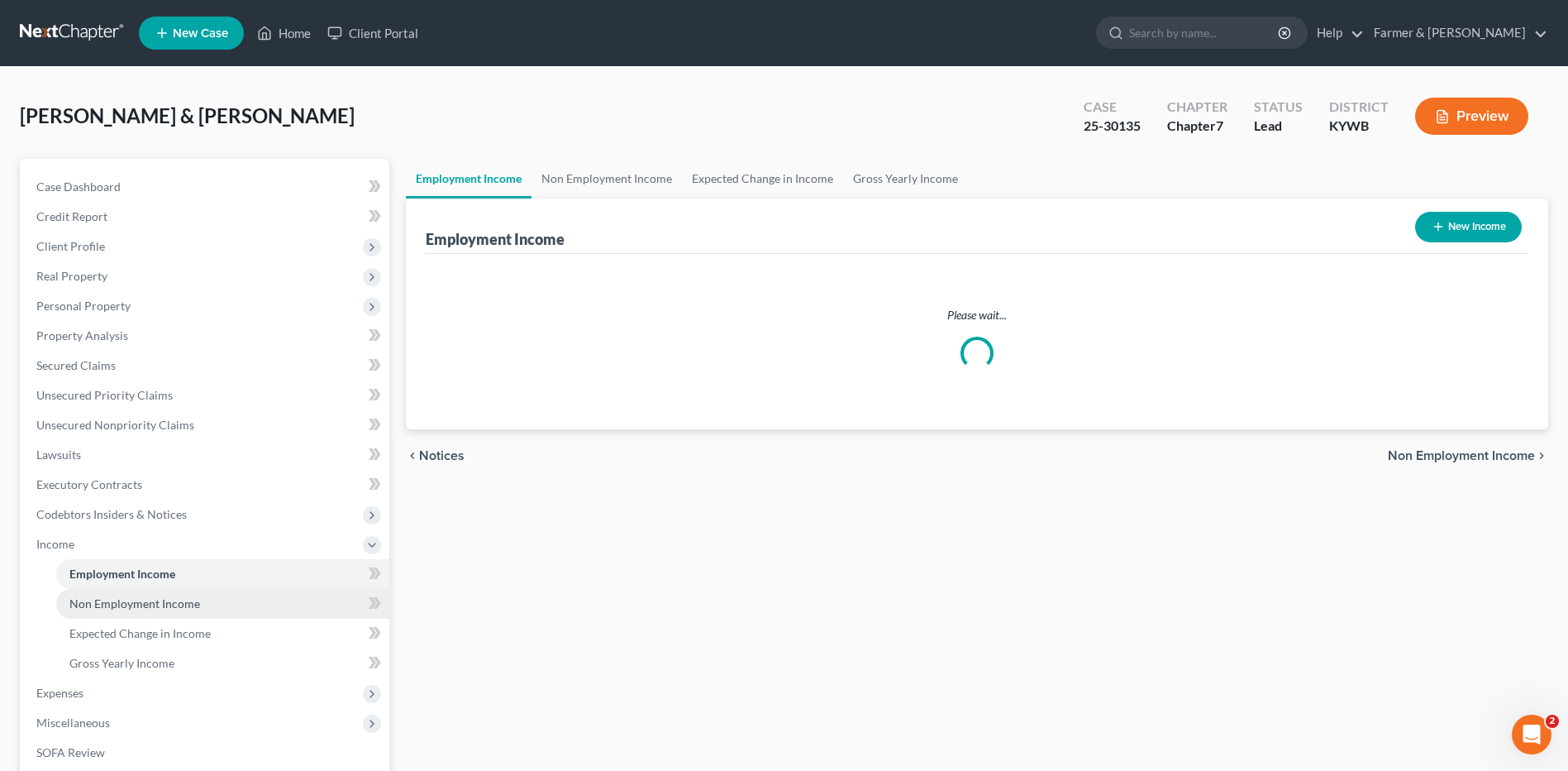
click at [154, 599] on span "Non Employment Income" at bounding box center [135, 603] width 130 height 14
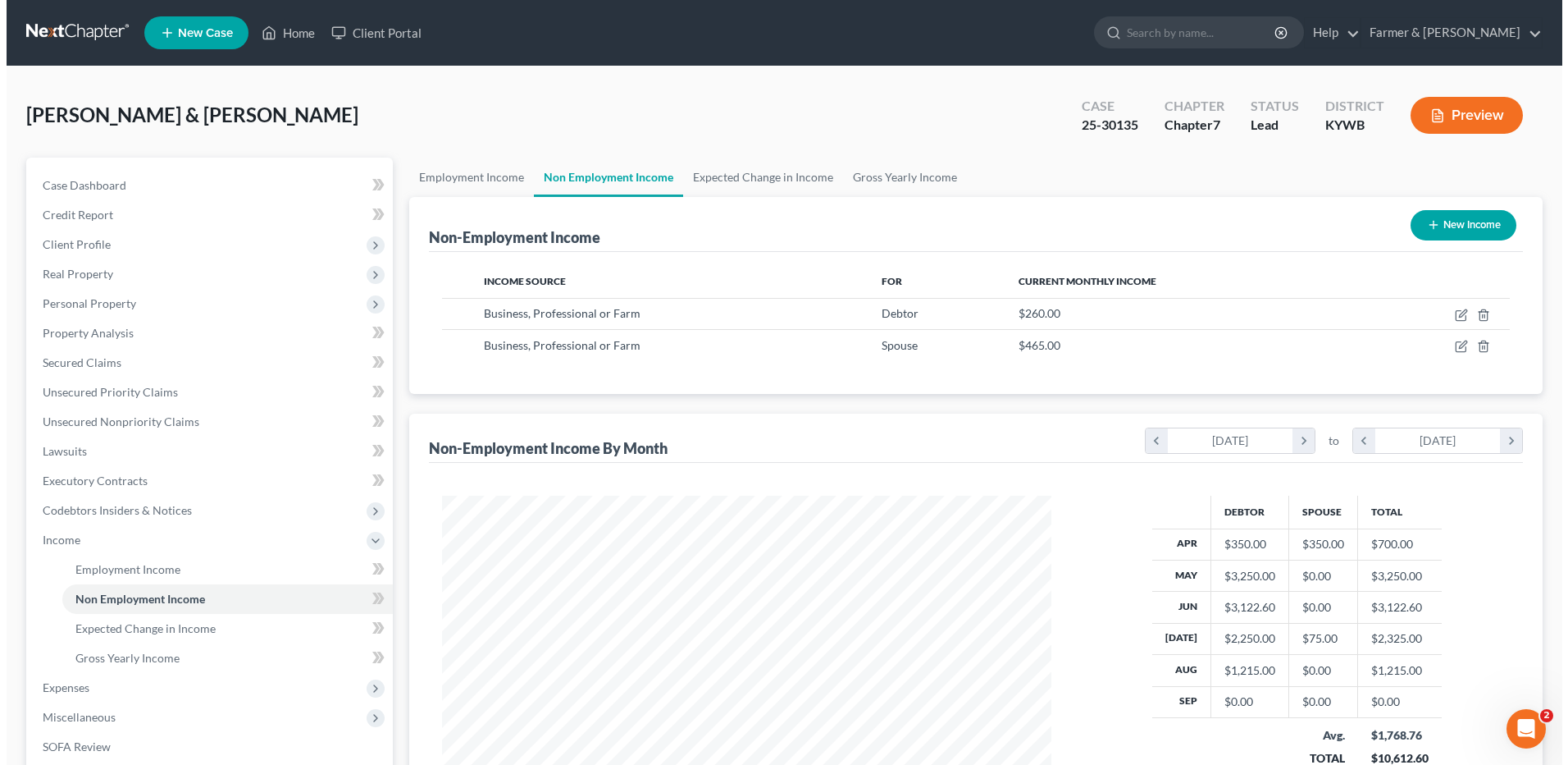
scroll to position [304, 641]
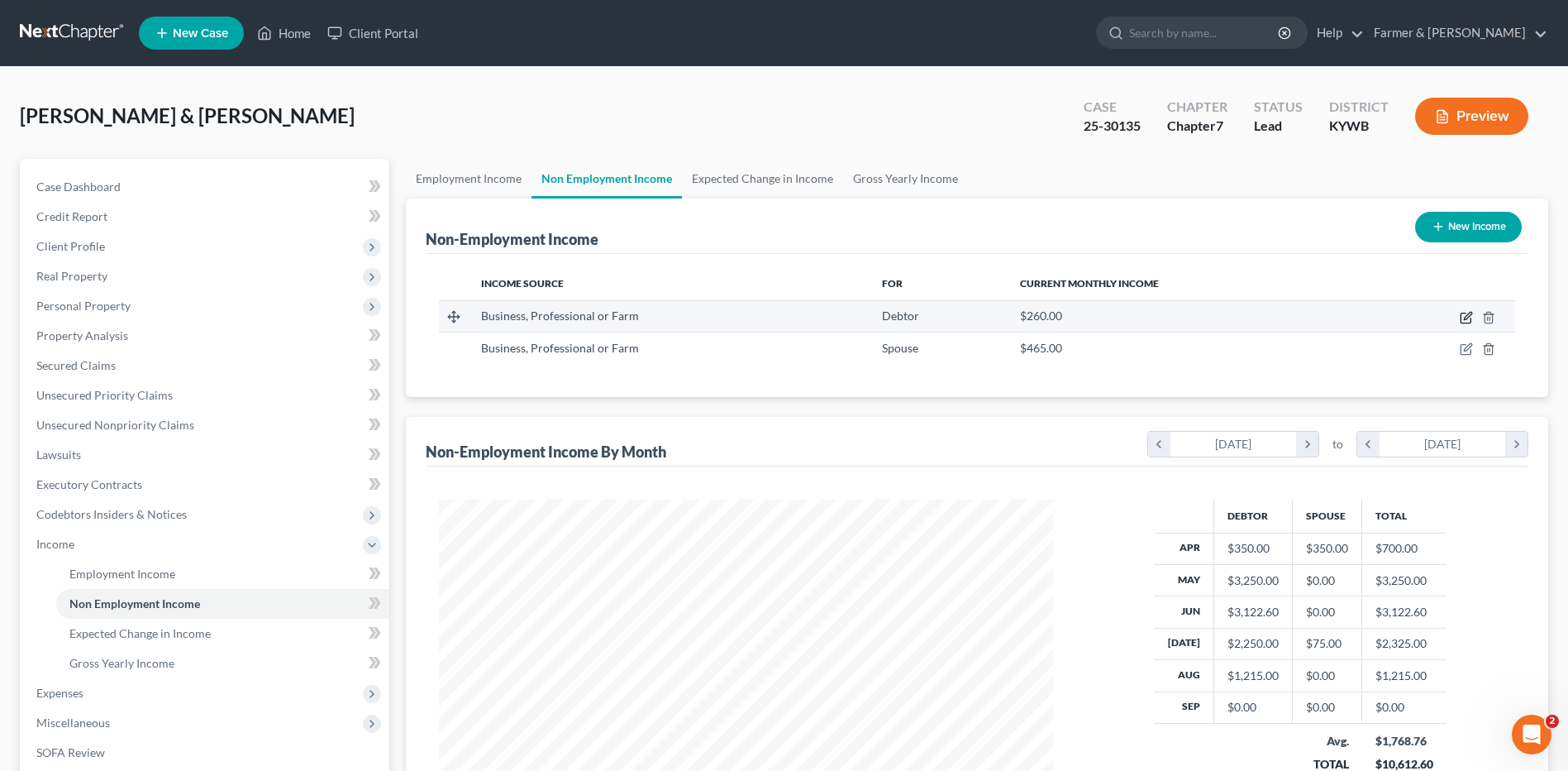
click at [1466, 317] on icon "button" at bounding box center [1468, 315] width 7 height 7
select select "10"
select select "0"
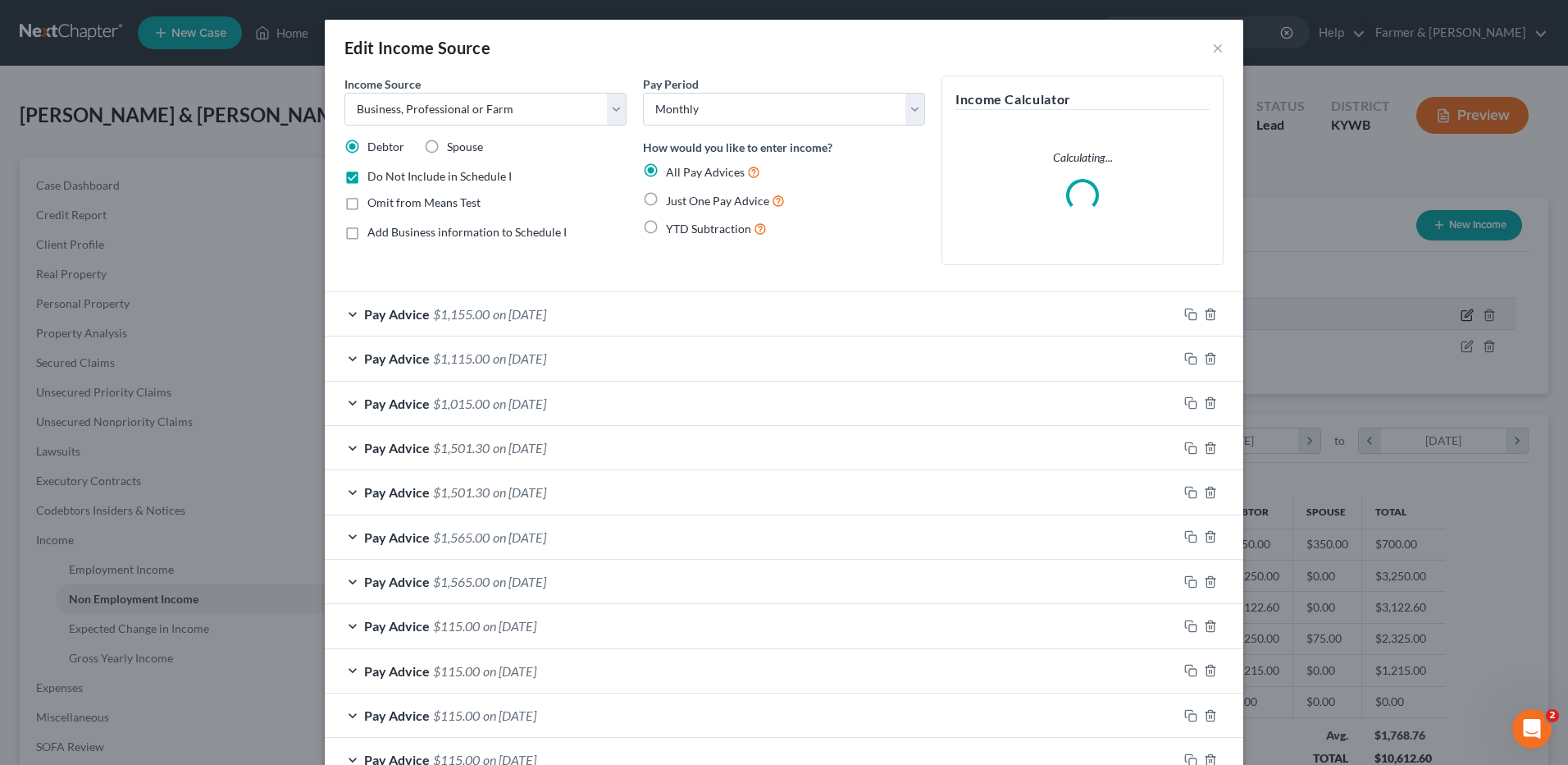
scroll to position [307, 648]
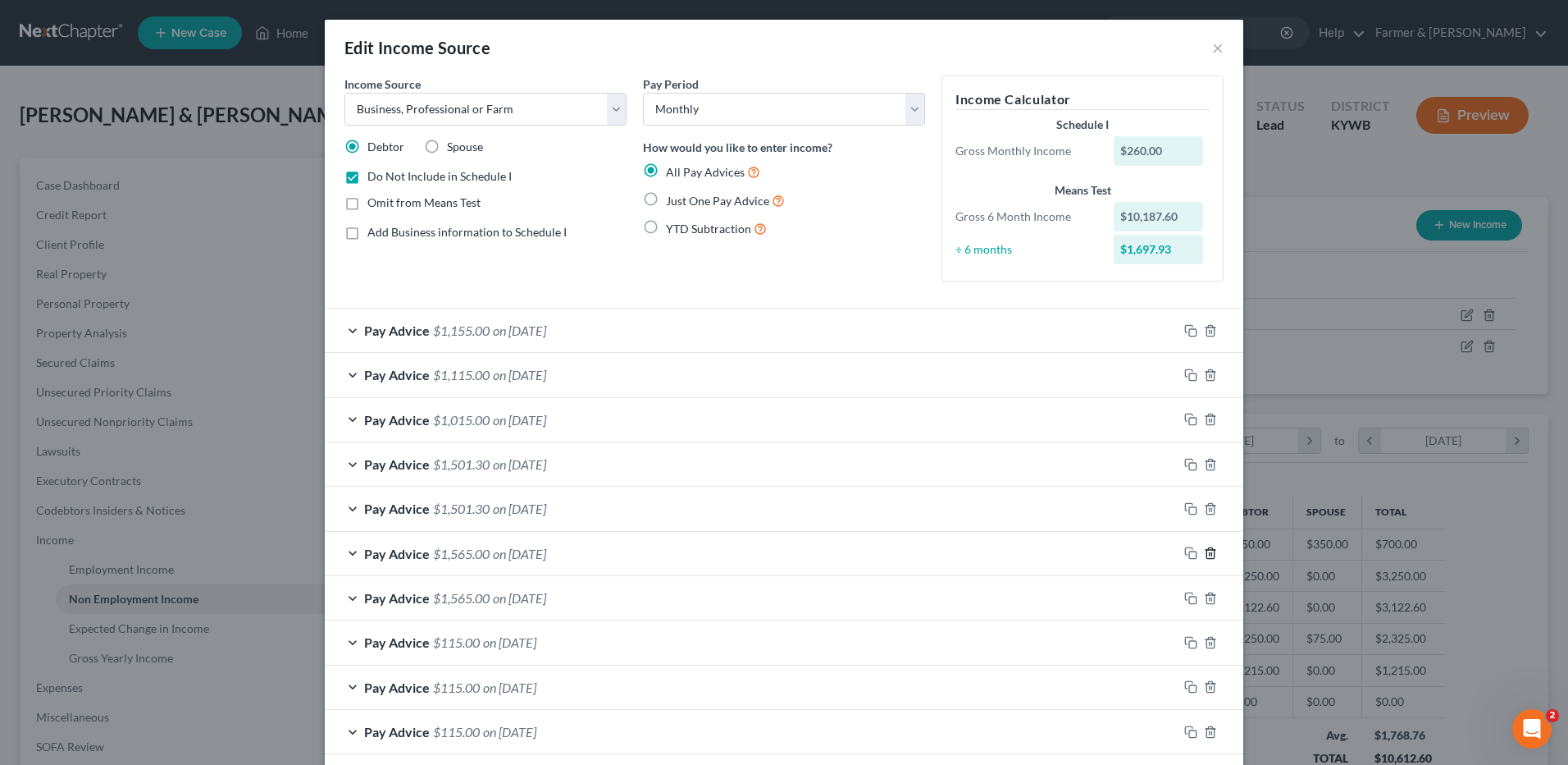
click at [1204, 558] on icon "button" at bounding box center [1210, 553] width 13 height 13
click at [1208, 502] on icon "button" at bounding box center [1210, 509] width 13 height 13
click at [1211, 420] on div at bounding box center [1210, 420] width 66 height 26
click at [1204, 600] on icon "button" at bounding box center [1210, 598] width 13 height 13
click at [1204, 644] on icon "button" at bounding box center [1210, 642] width 13 height 13
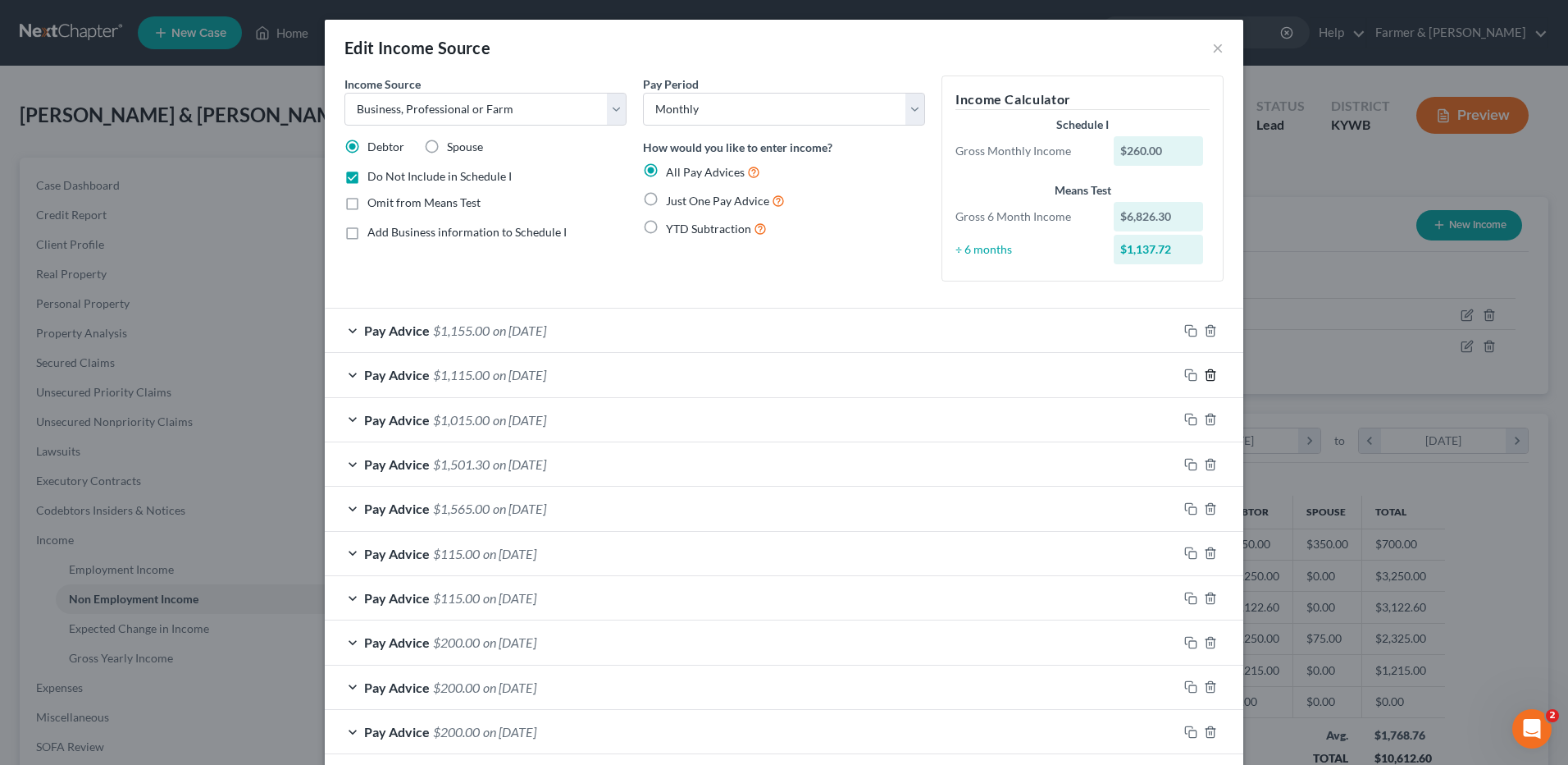
click at [1206, 374] on icon "button" at bounding box center [1210, 374] width 7 height 11
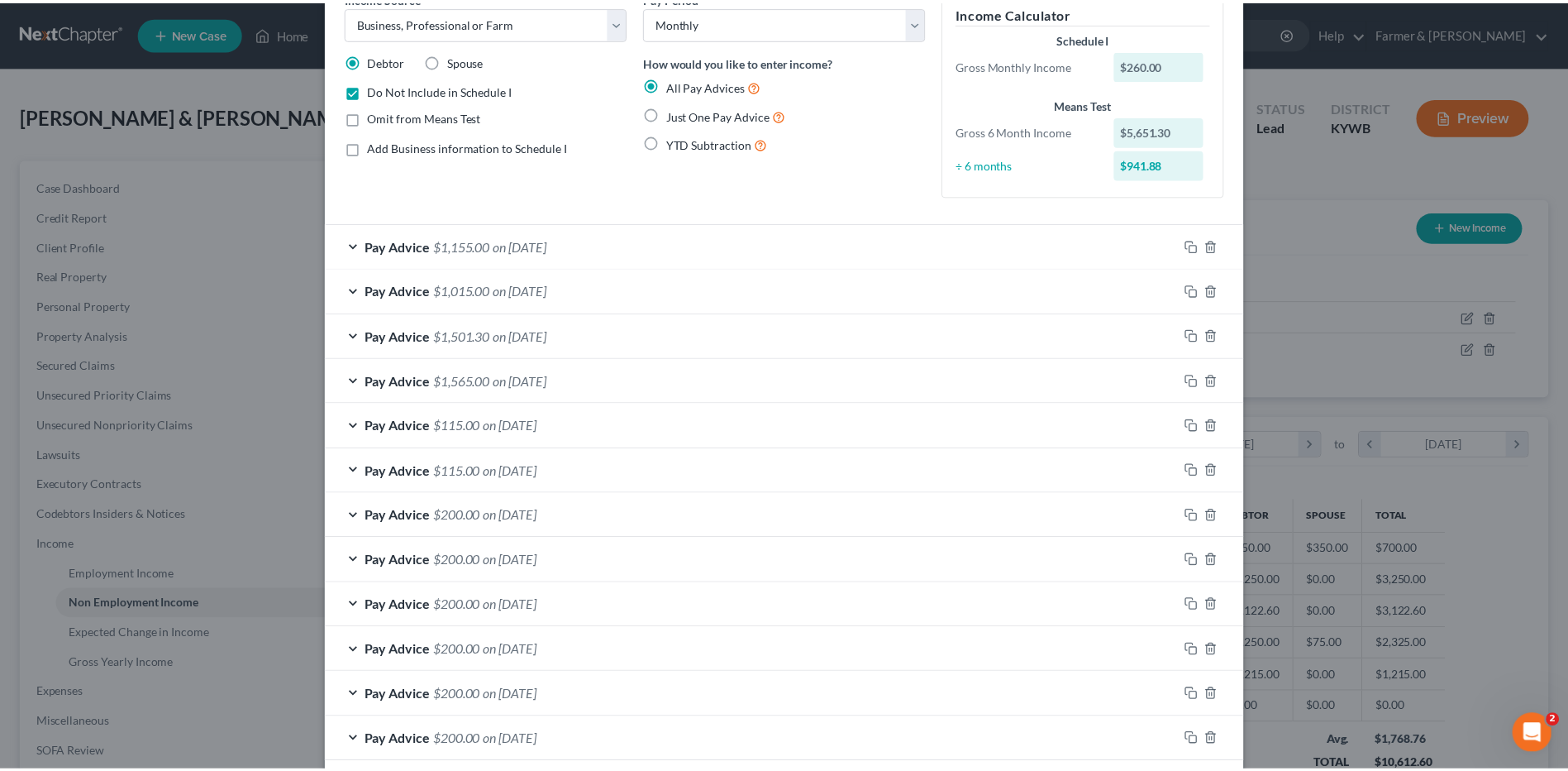
scroll to position [170, 0]
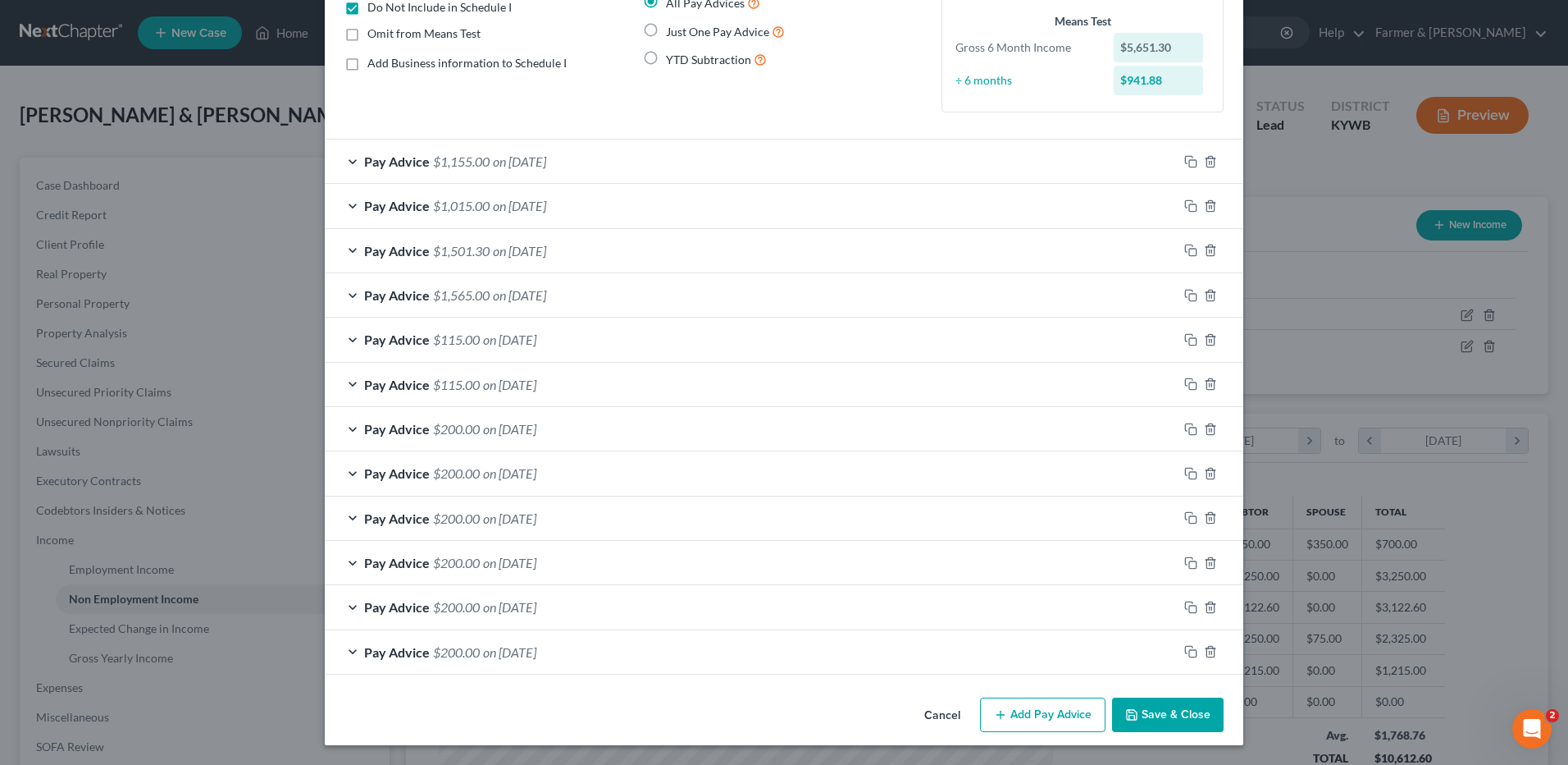
drag, startPoint x: 1170, startPoint y: 711, endPoint x: 1375, endPoint y: 467, distance: 318.7
click at [1170, 711] on button "Save & Close" at bounding box center [1168, 715] width 111 height 35
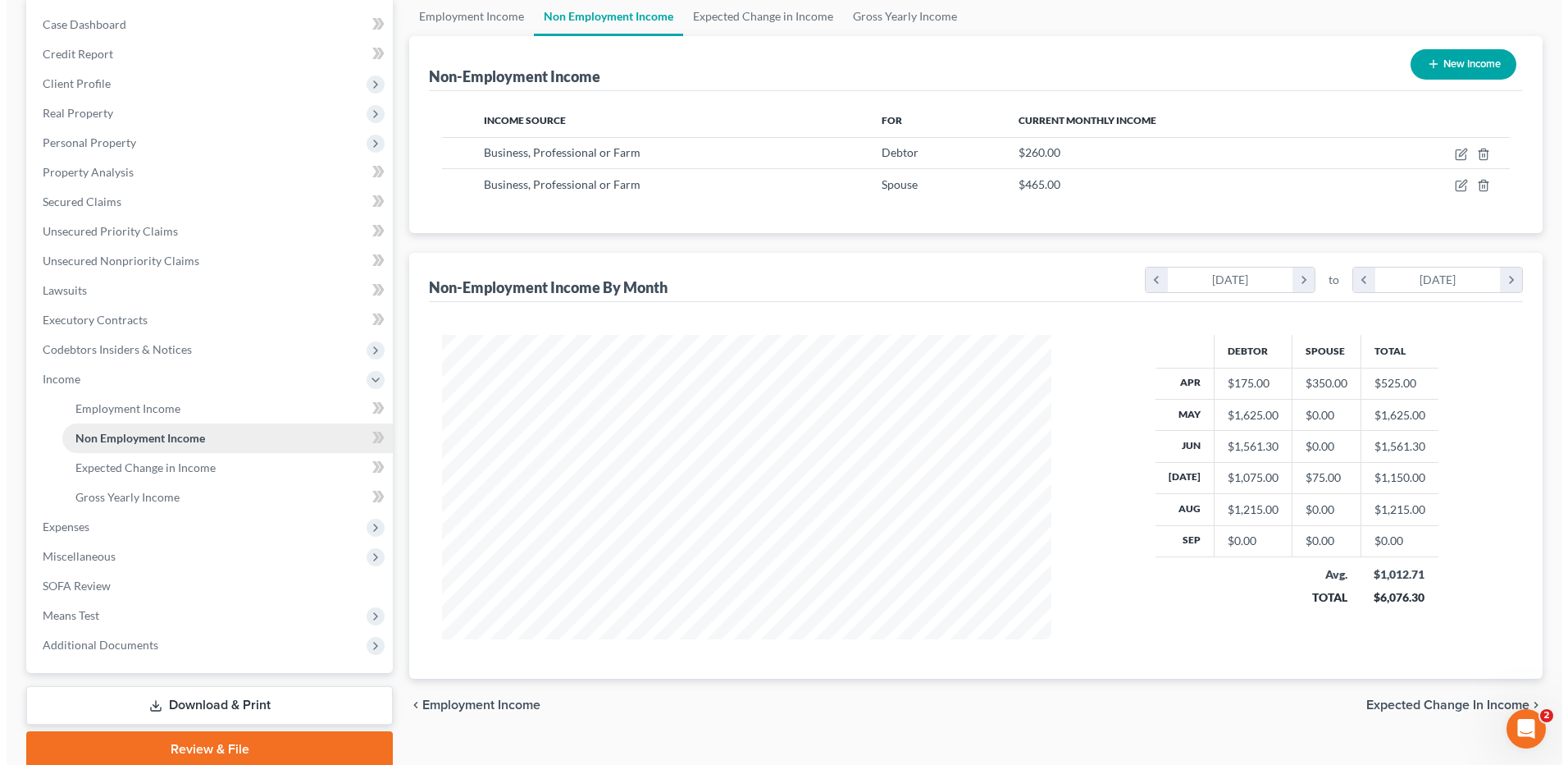
scroll to position [164, 0]
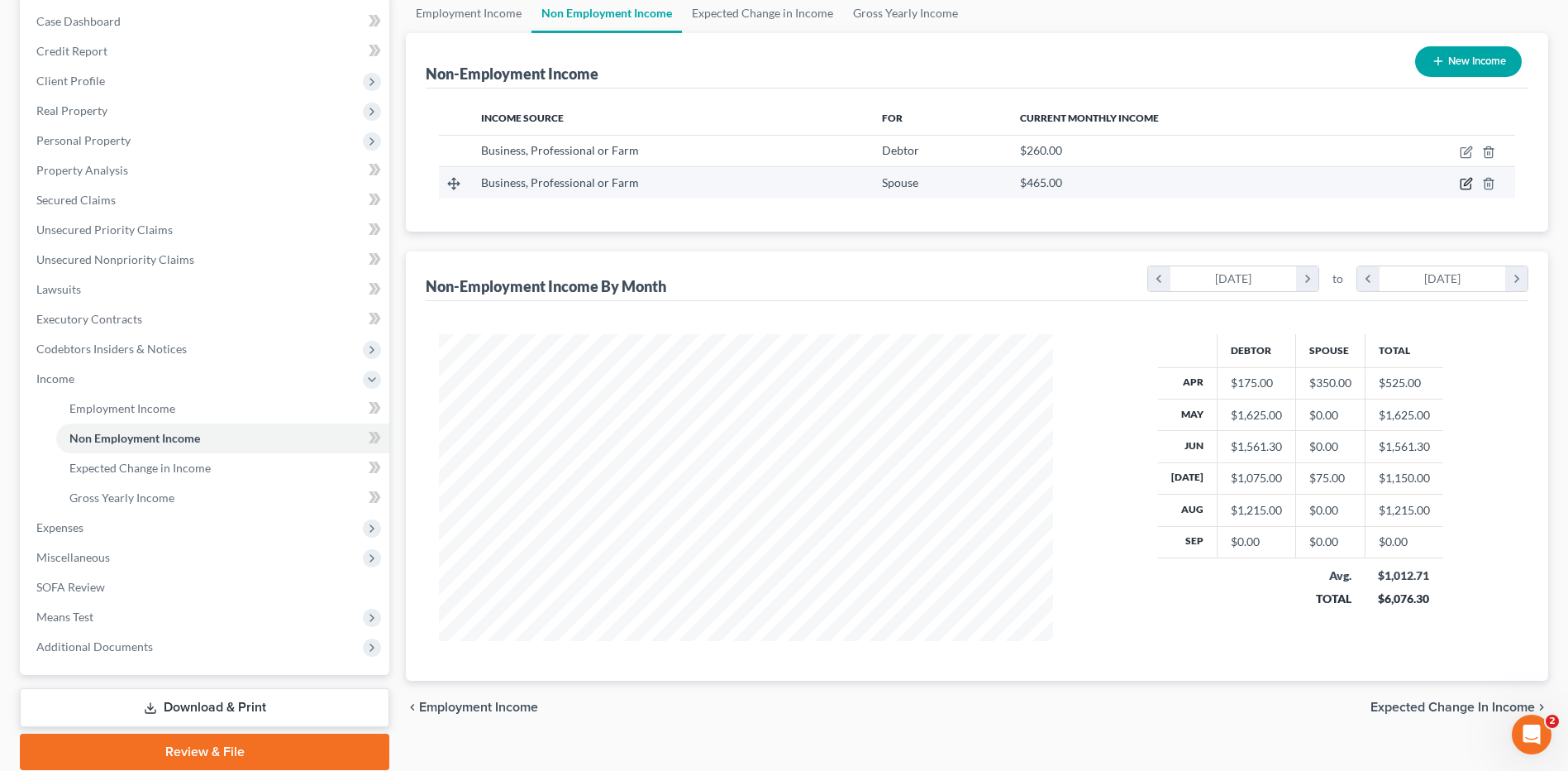
click at [1466, 179] on icon "button" at bounding box center [1466, 184] width 10 height 10
select select "10"
select select "0"
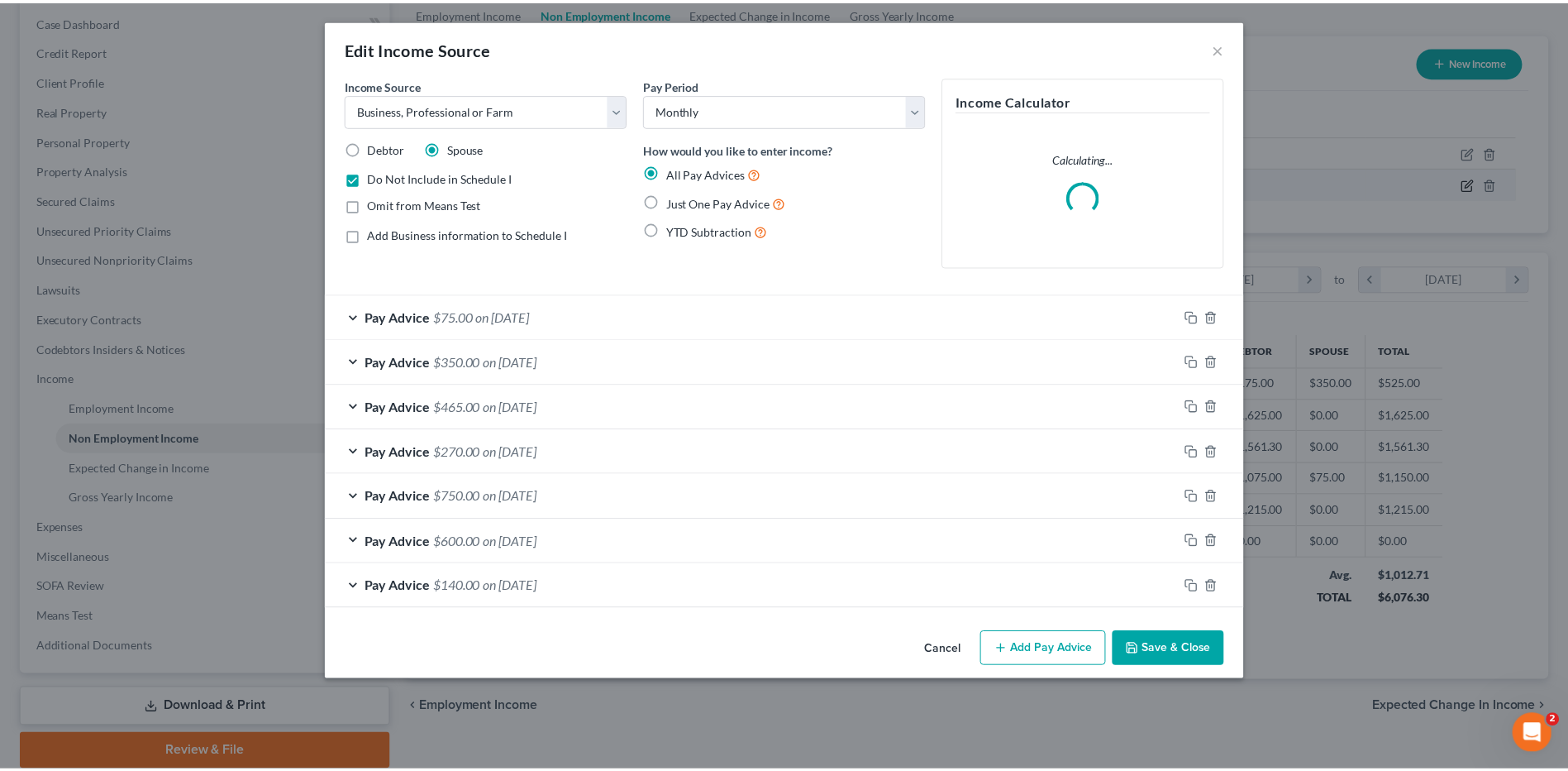
scroll to position [309, 653]
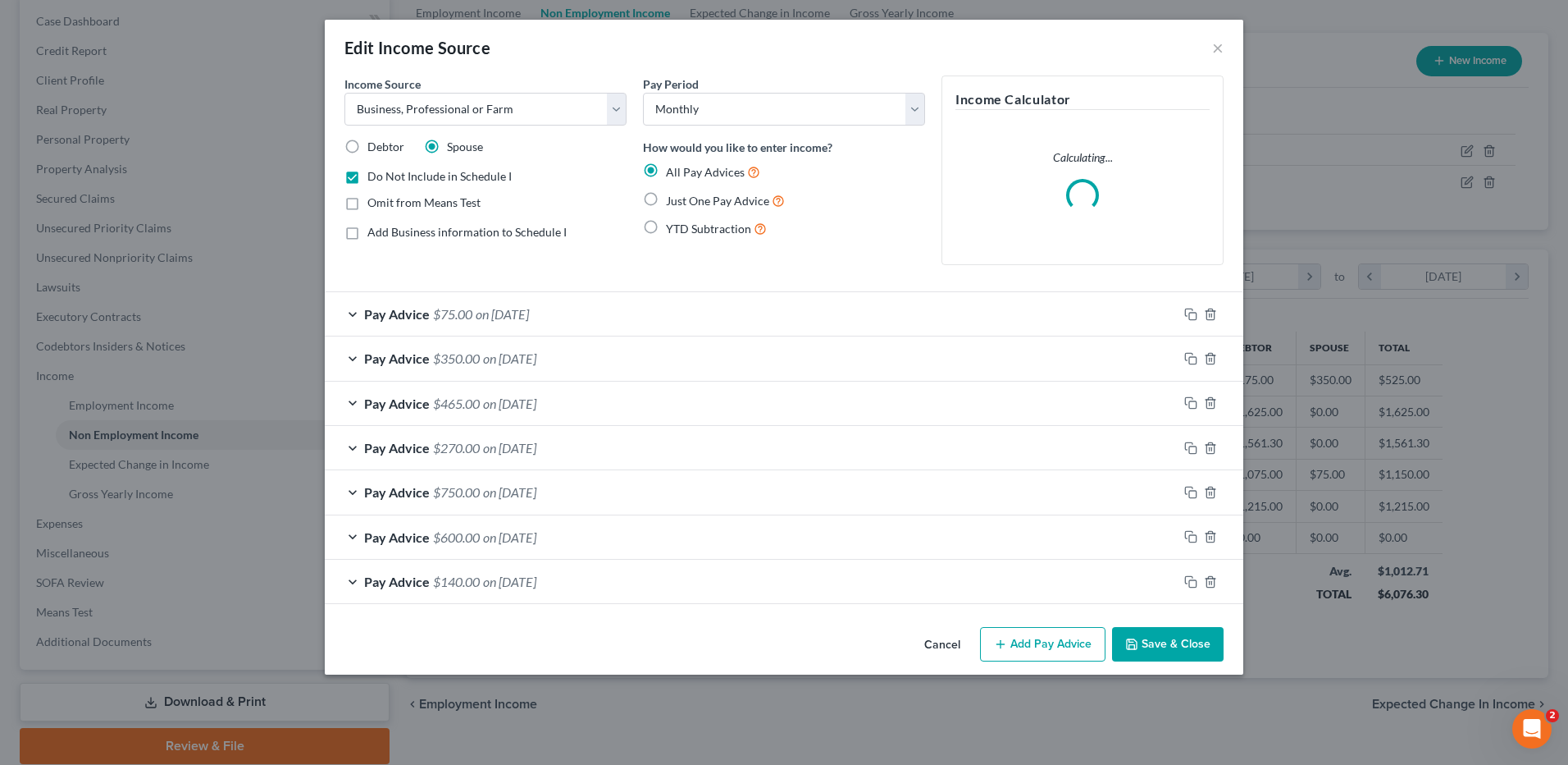
click at [1165, 651] on button "Save & Close" at bounding box center [1168, 644] width 111 height 35
click at [1216, 48] on button "×" at bounding box center [1218, 48] width 12 height 20
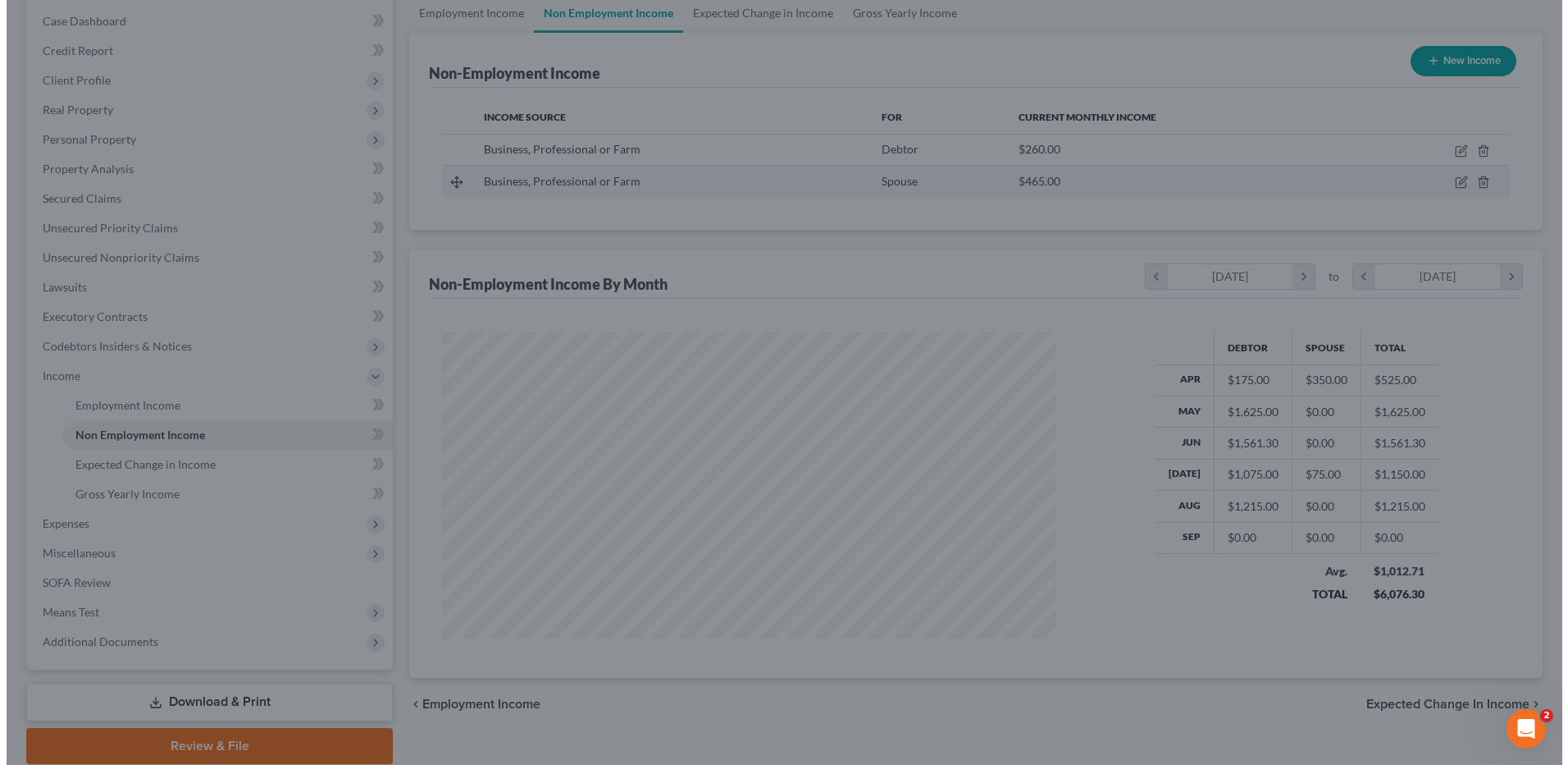
scroll to position [820120, 819392]
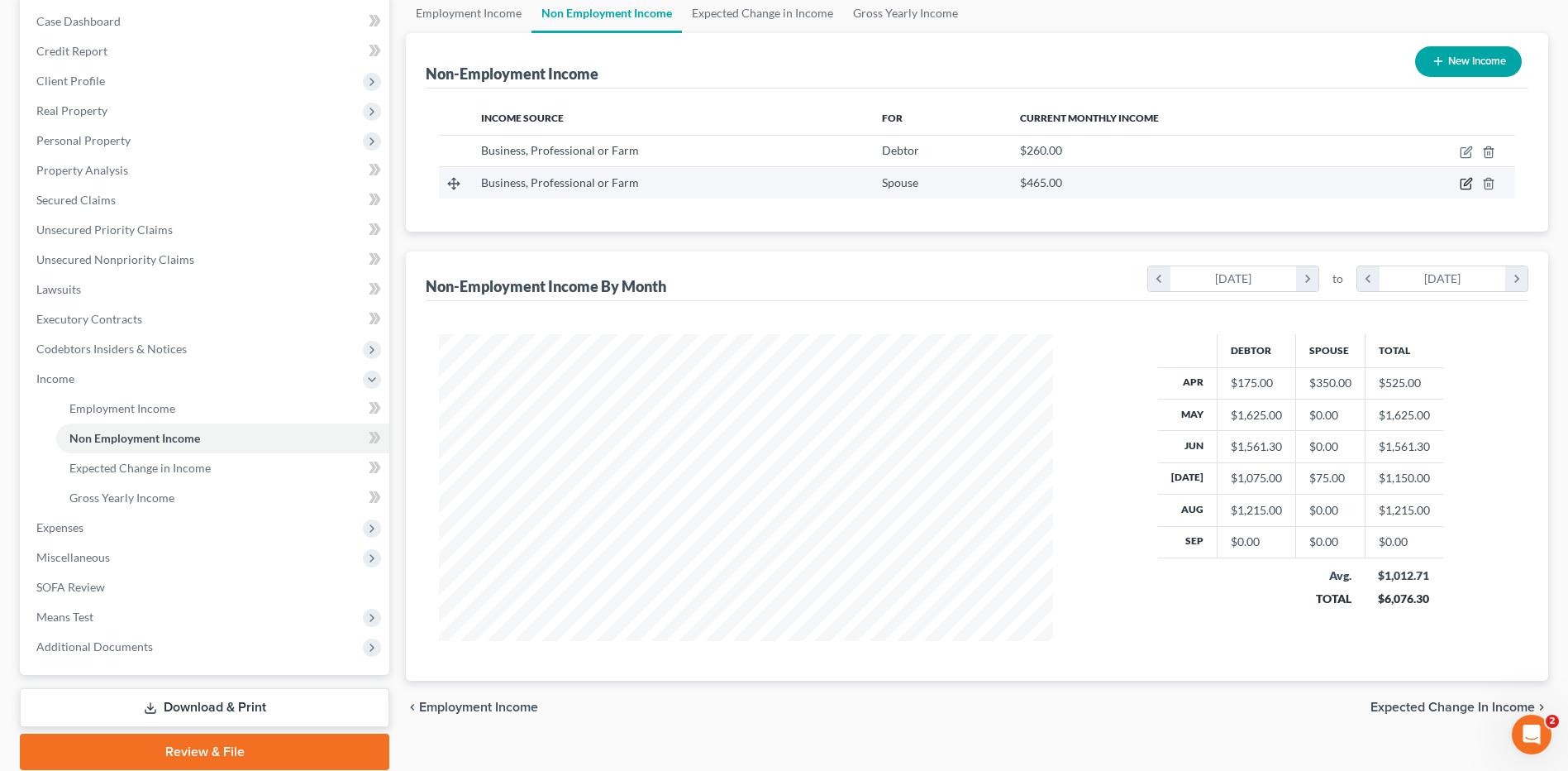
click at [1469, 179] on icon "button" at bounding box center [1468, 182] width 7 height 7
select select "10"
select select "0"
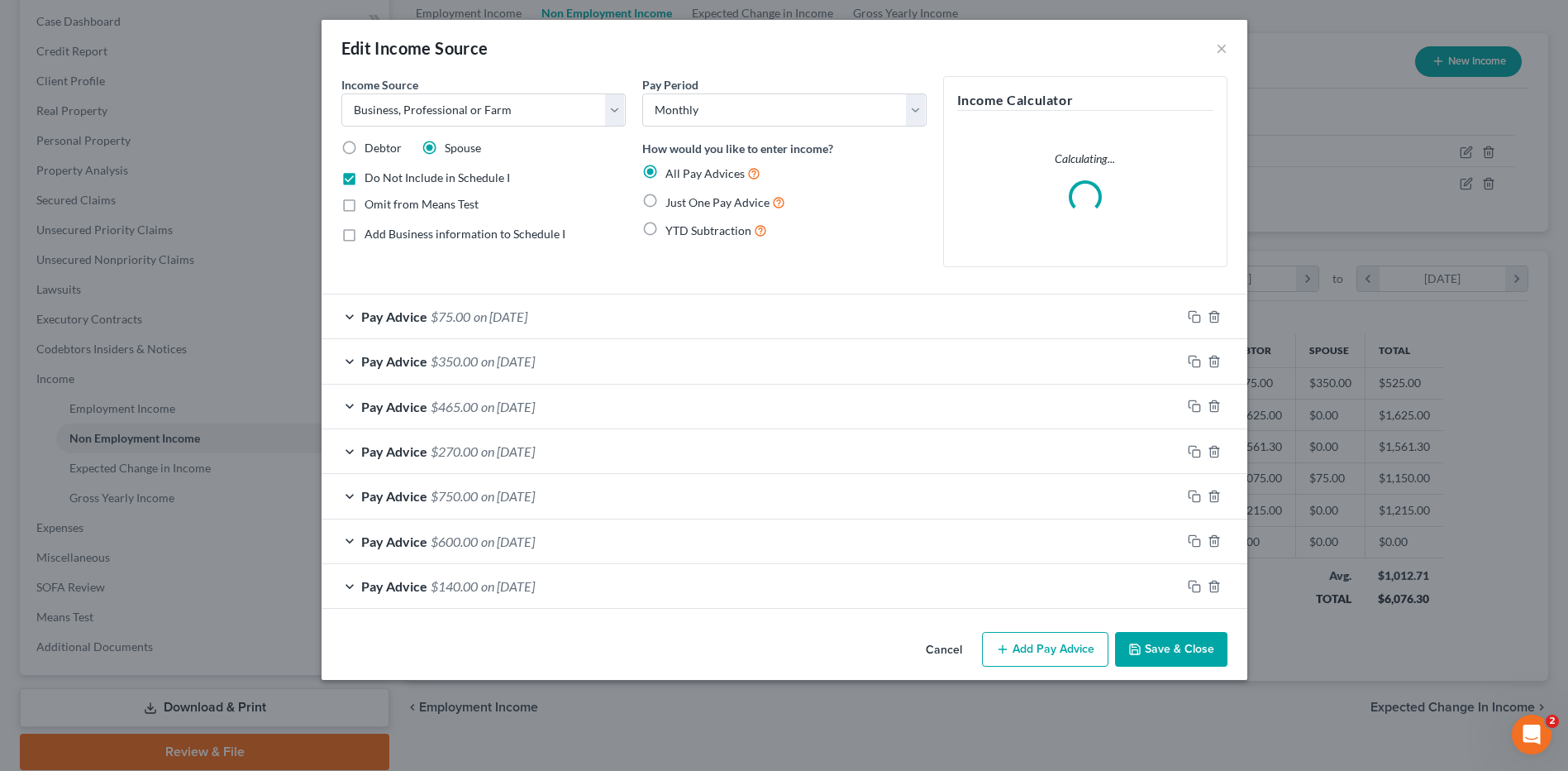
scroll to position [309, 653]
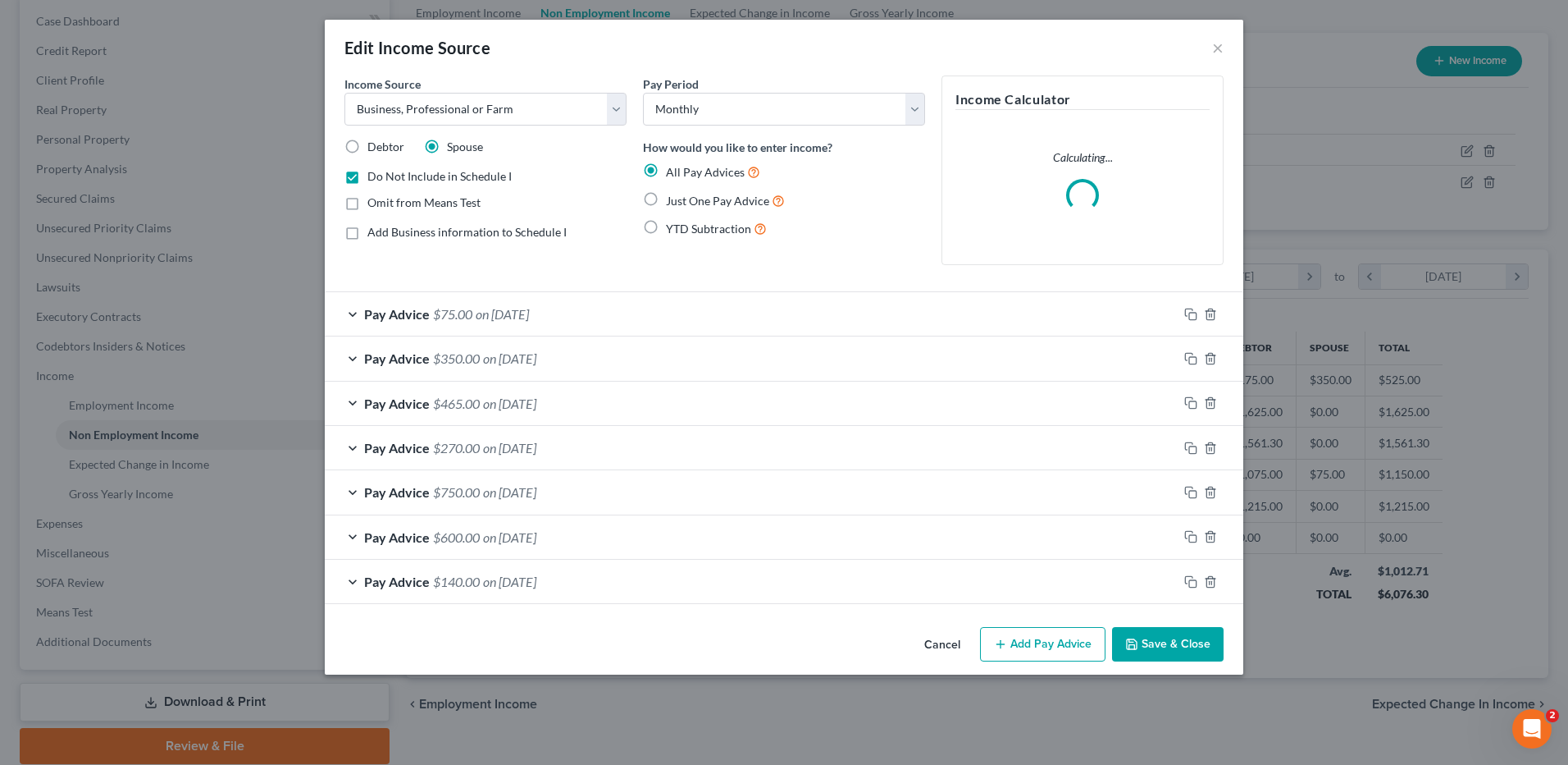
click at [1138, 646] on icon "button" at bounding box center [1131, 644] width 13 height 13
click at [941, 641] on button "Cancel" at bounding box center [943, 645] width 63 height 33
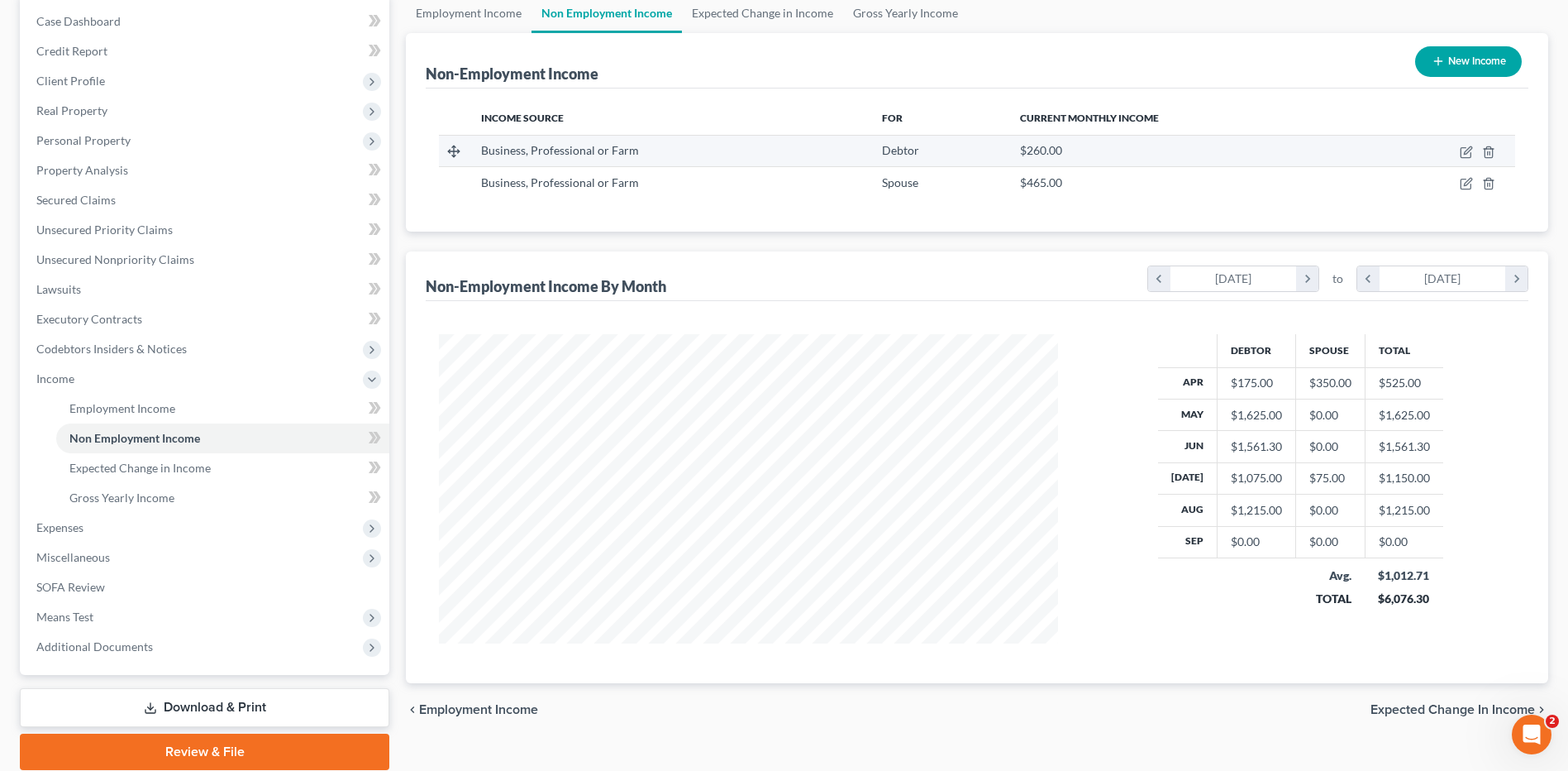
scroll to position [307, 646]
click at [1463, 146] on icon "button" at bounding box center [1467, 152] width 13 height 13
select select "10"
select select "0"
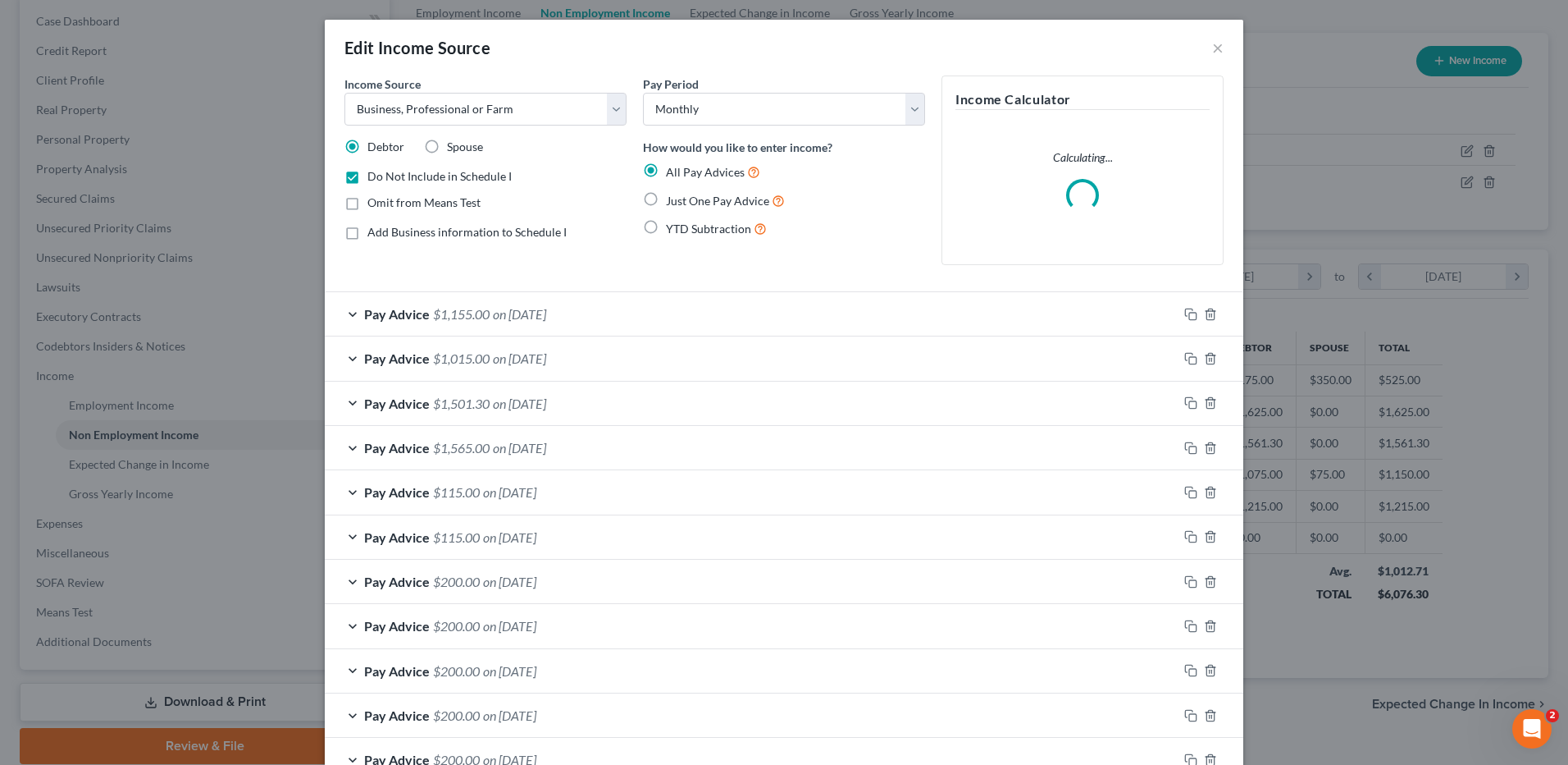
scroll to position [153, 0]
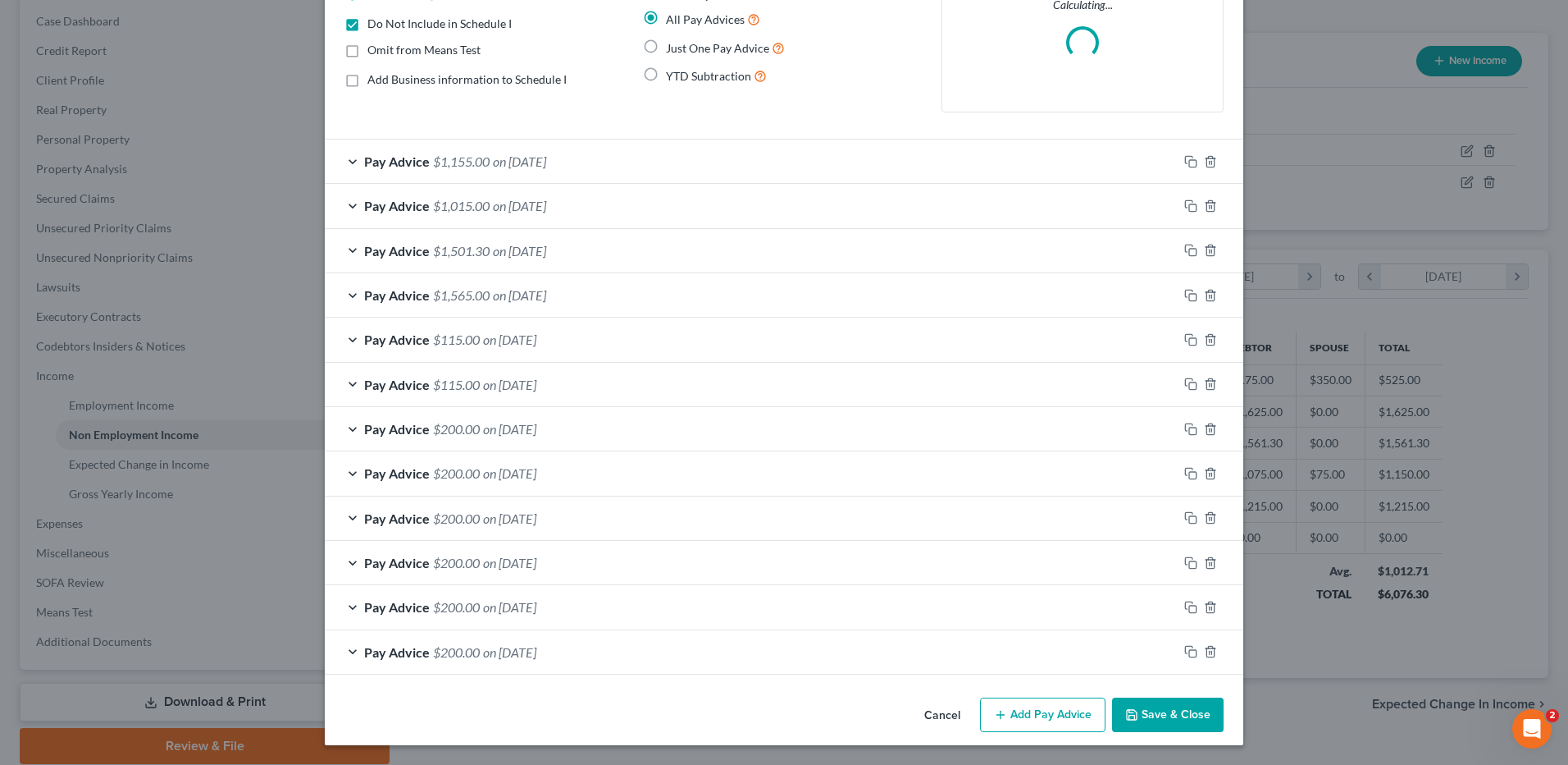
click at [1132, 704] on button "Save & Close" at bounding box center [1168, 715] width 111 height 35
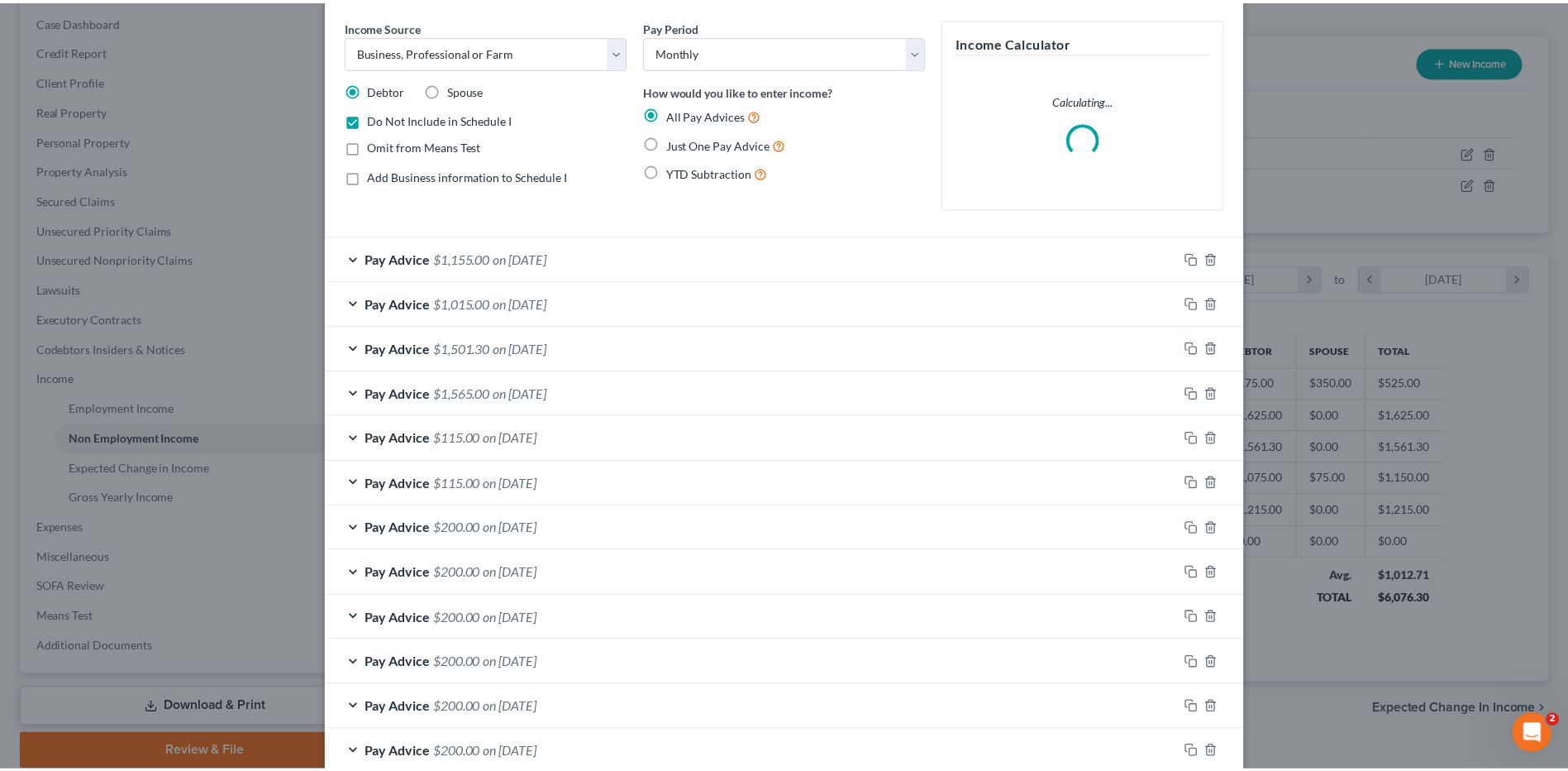
scroll to position [0, 0]
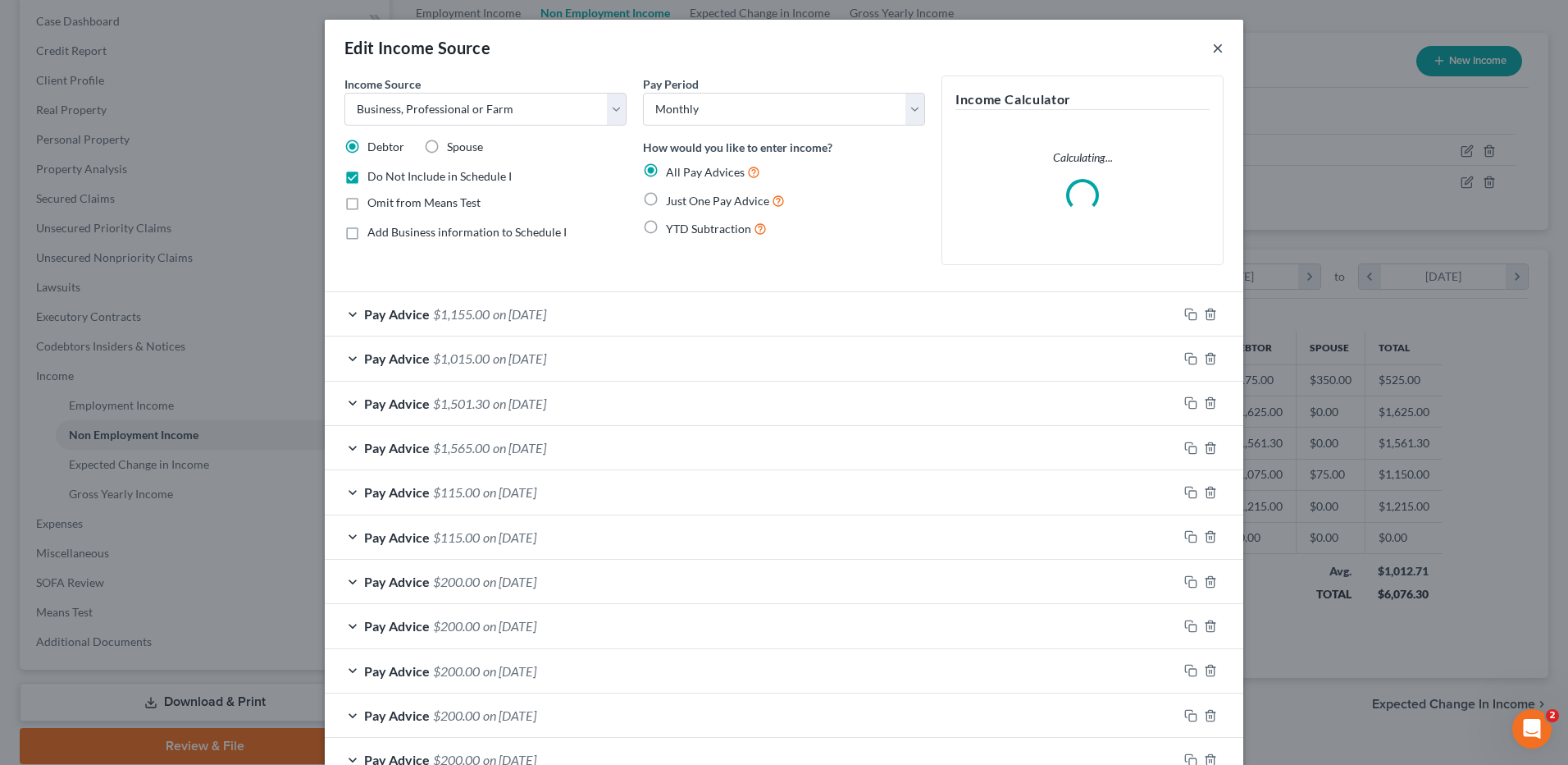
click at [1216, 53] on button "×" at bounding box center [1218, 48] width 12 height 20
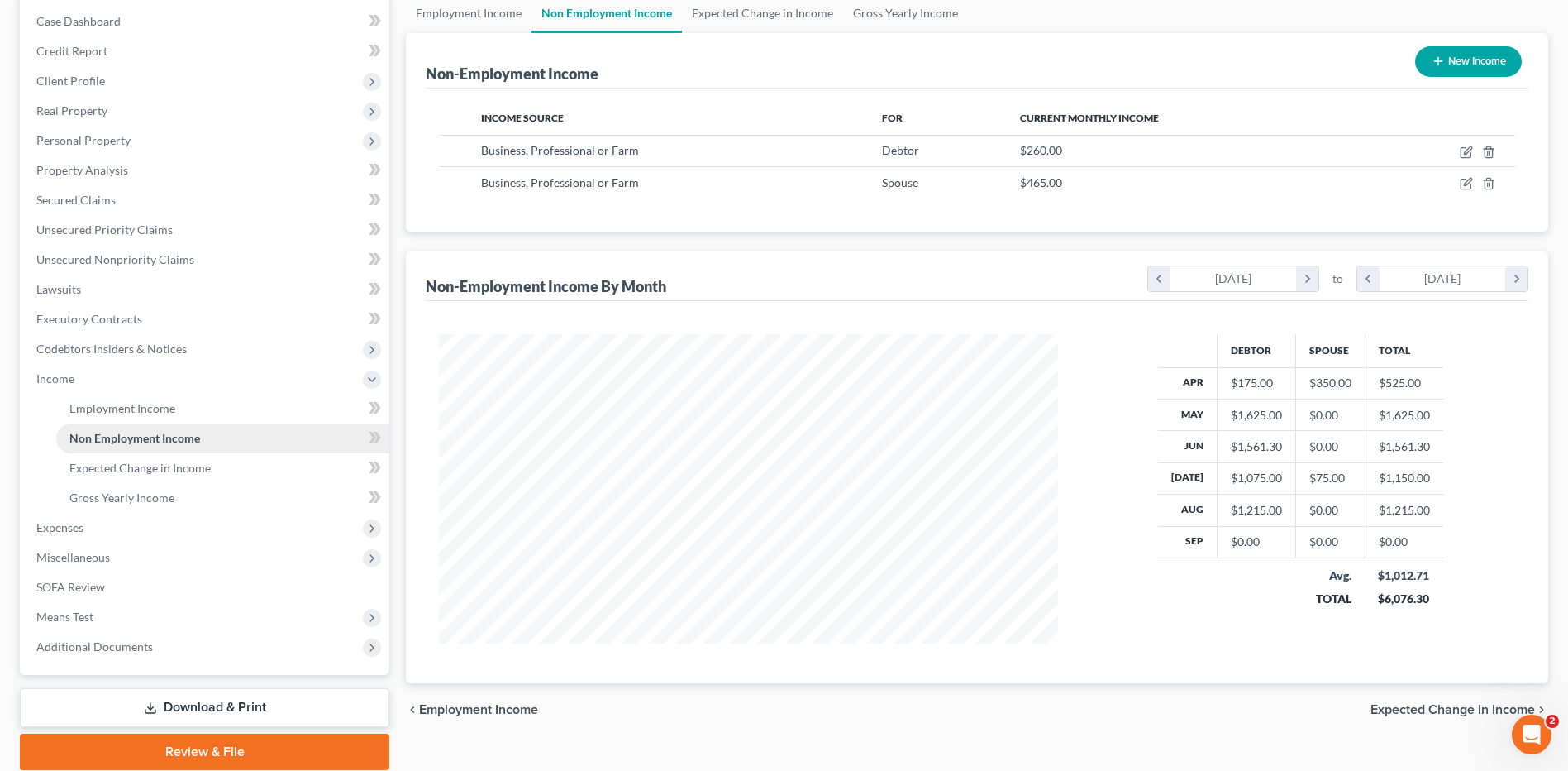
scroll to position [826552, 825902]
click at [63, 621] on span "Means Test" at bounding box center [65, 616] width 57 height 14
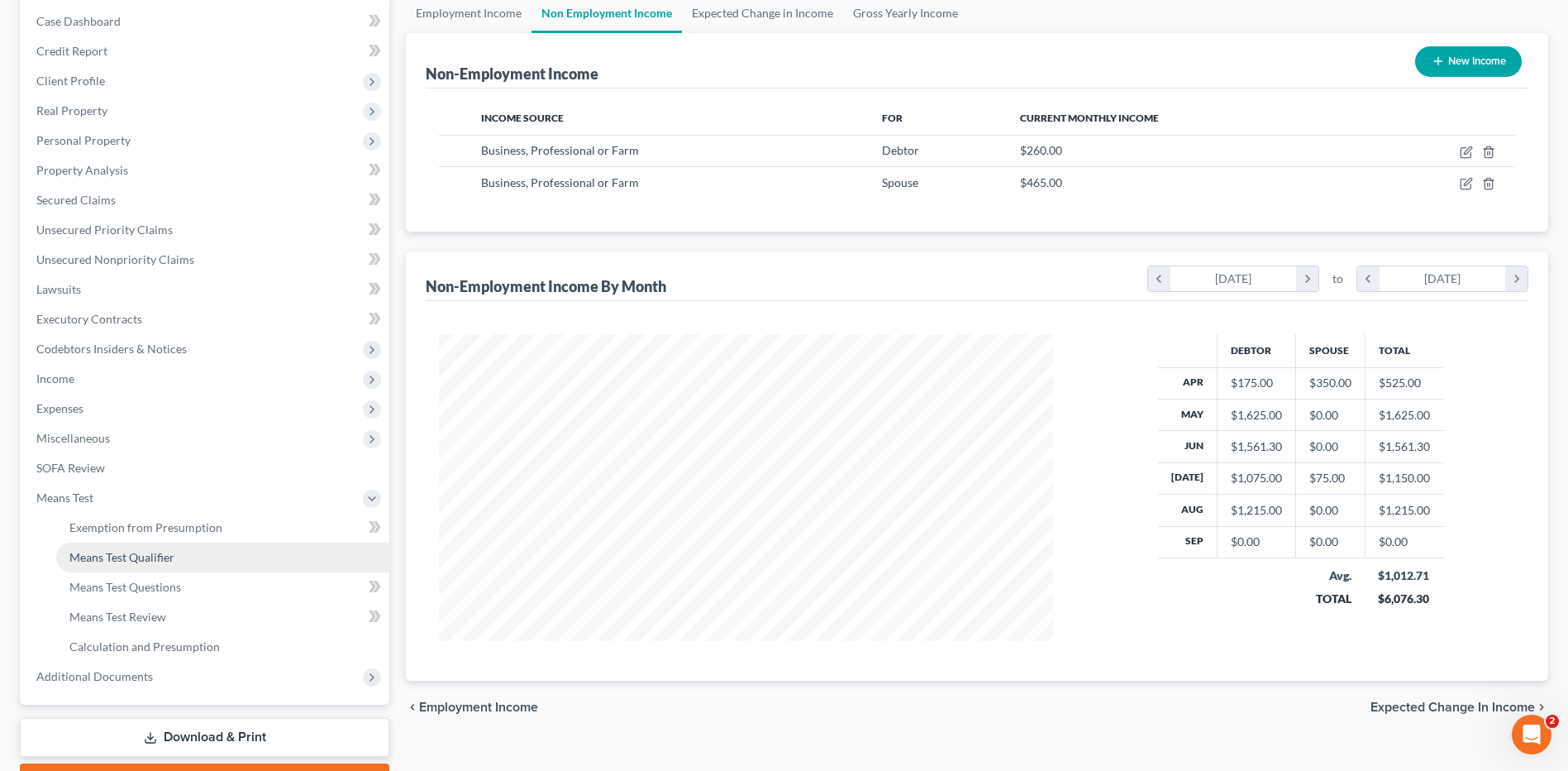
drag, startPoint x: 145, startPoint y: 562, endPoint x: 1275, endPoint y: 337, distance: 1152.2
click at [145, 561] on span "Means Test Qualifier" at bounding box center [122, 557] width 105 height 14
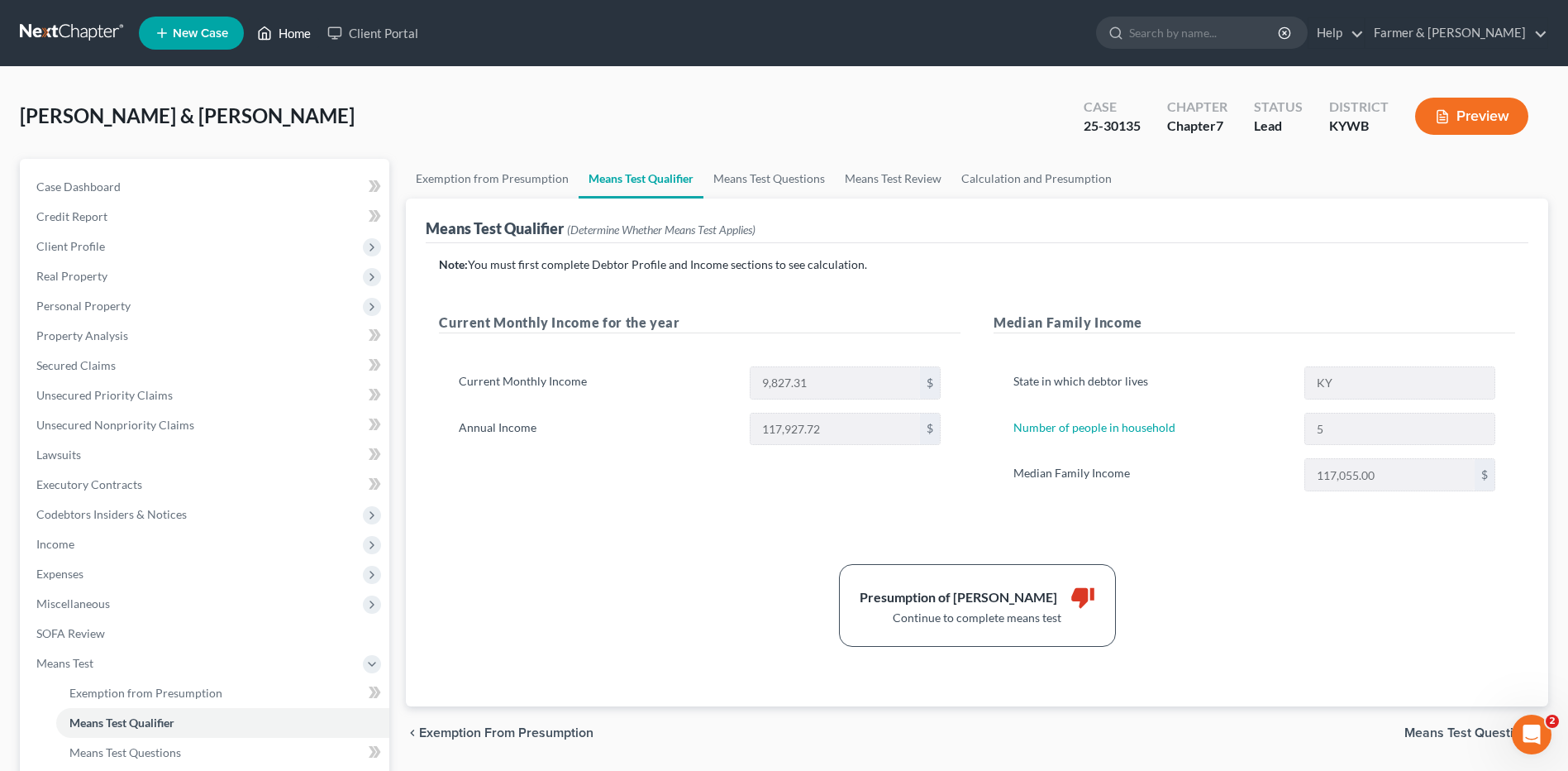
drag, startPoint x: 79, startPoint y: 37, endPoint x: 262, endPoint y: 23, distance: 183.5
click at [79, 37] on link at bounding box center [72, 33] width 105 height 30
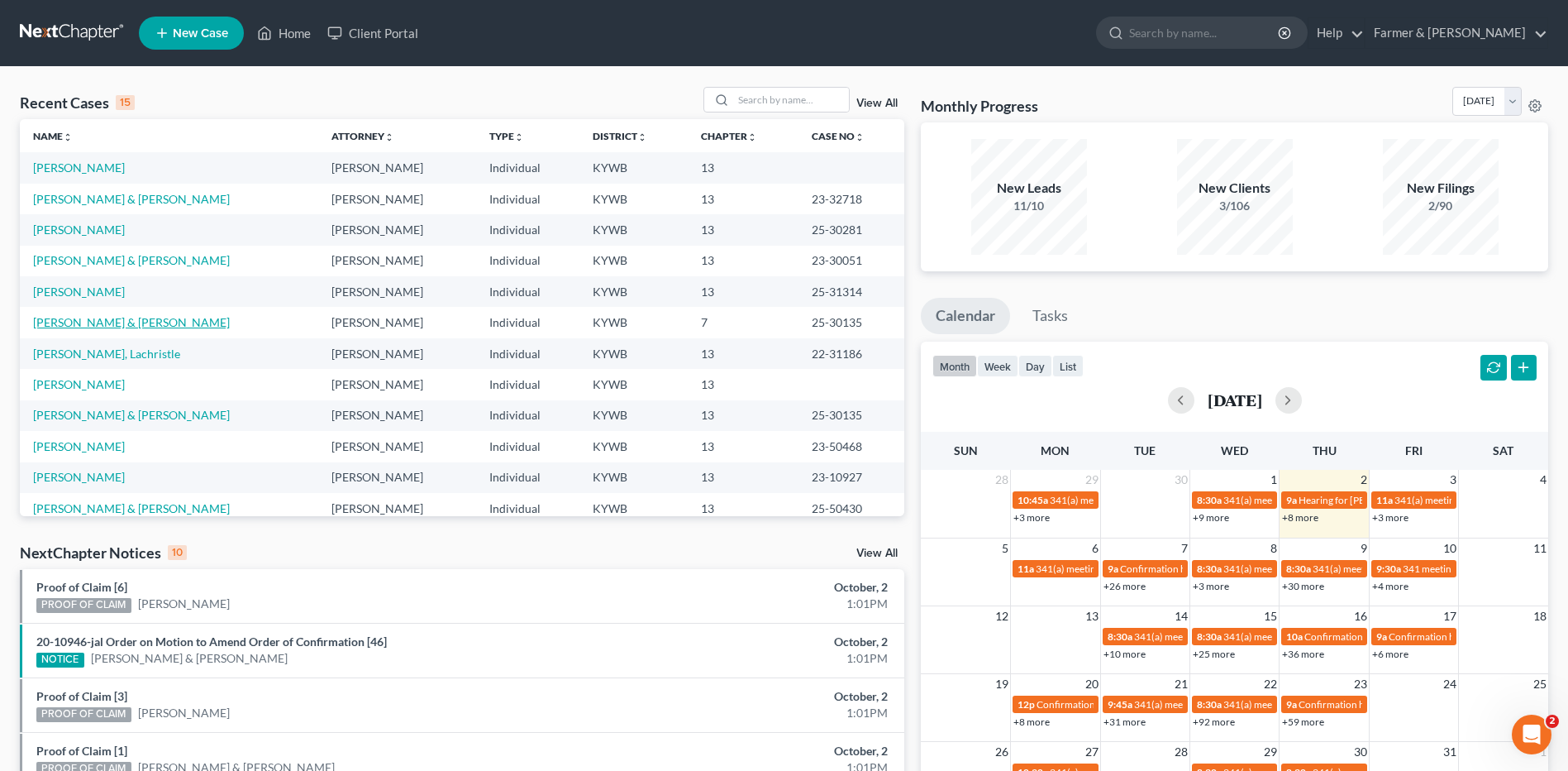
click at [88, 320] on link "[PERSON_NAME] & [PERSON_NAME]" at bounding box center [131, 322] width 197 height 14
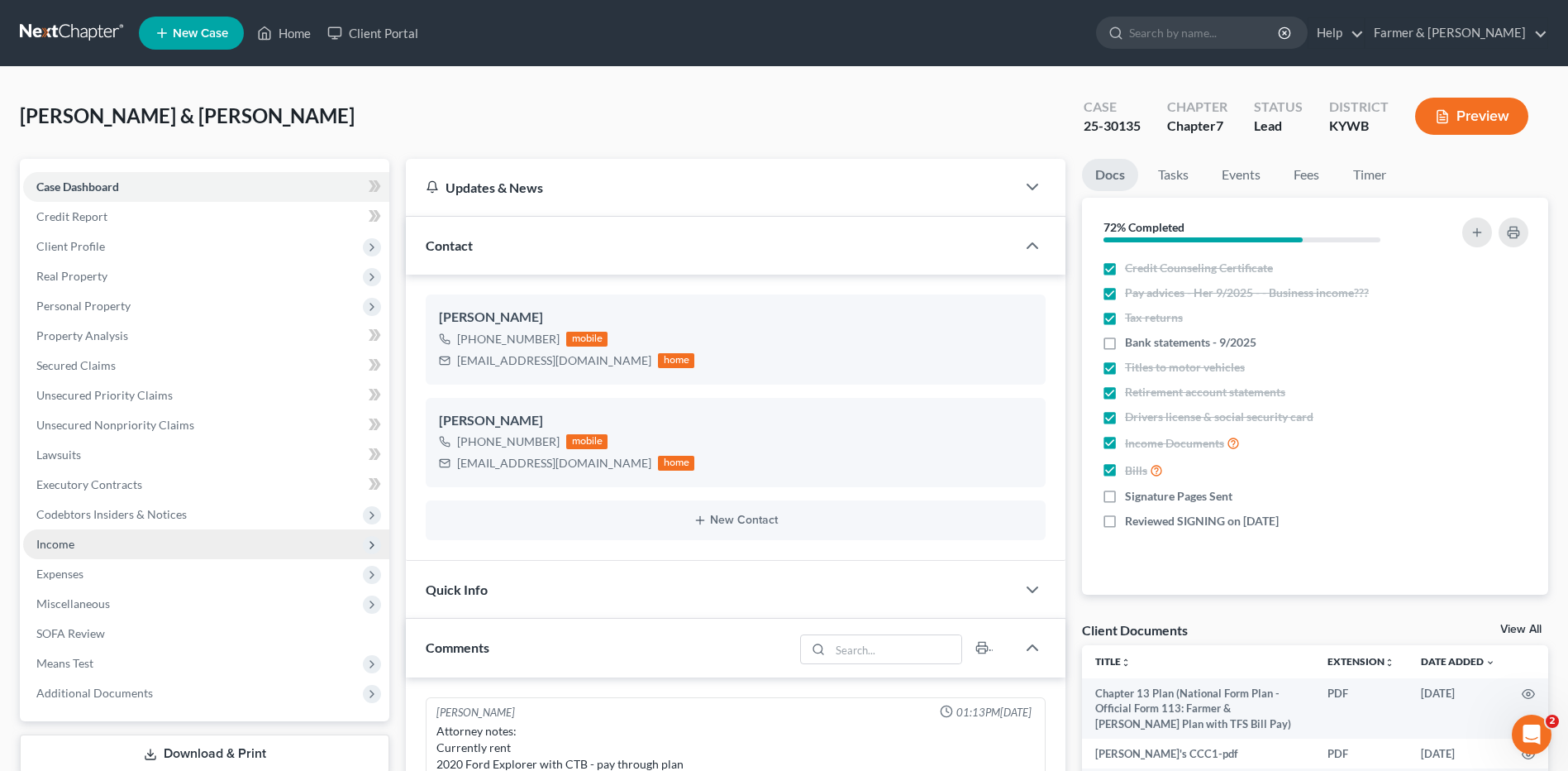
scroll to position [481, 0]
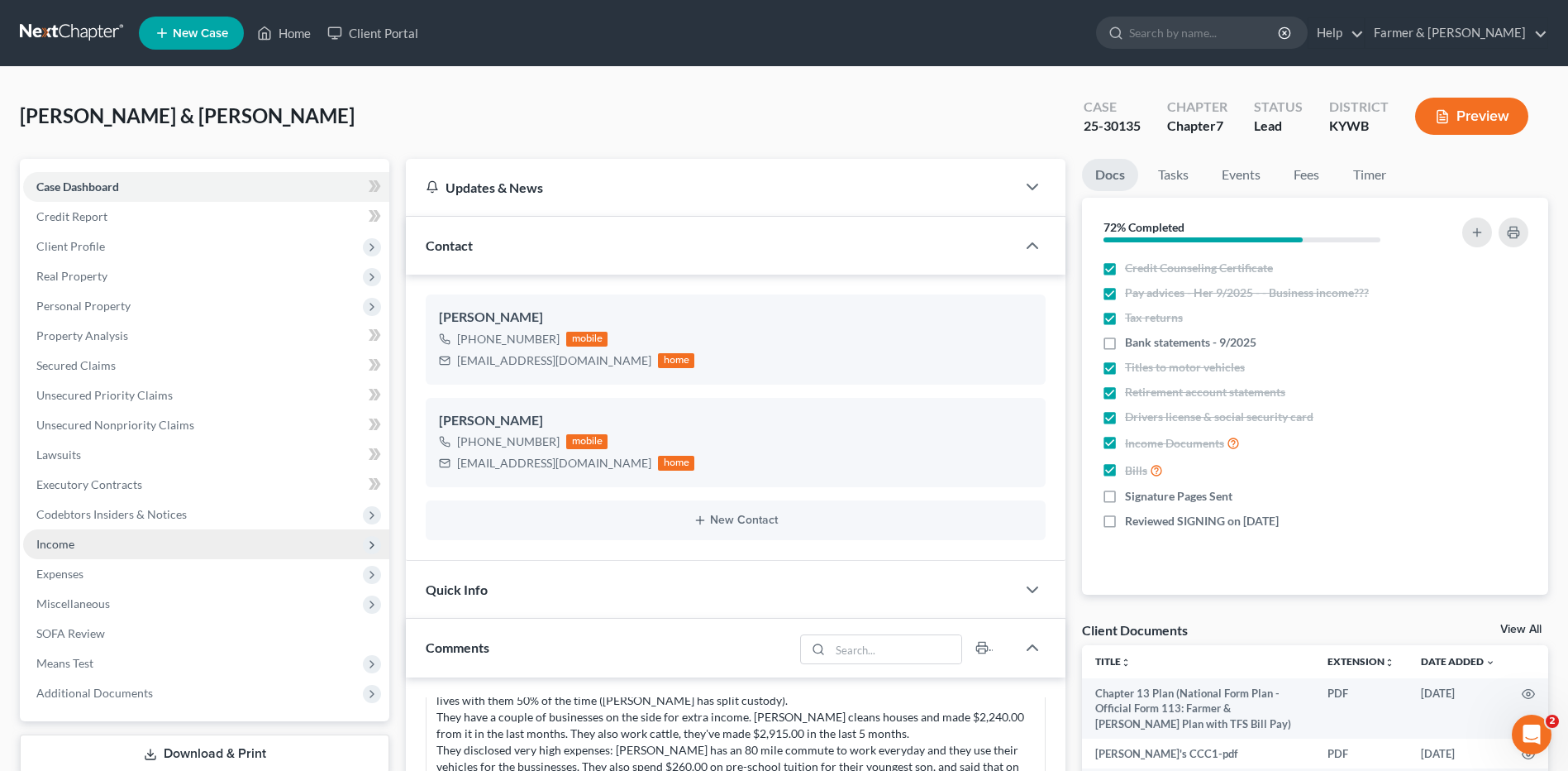
click at [92, 547] on span "Income" at bounding box center [206, 544] width 366 height 30
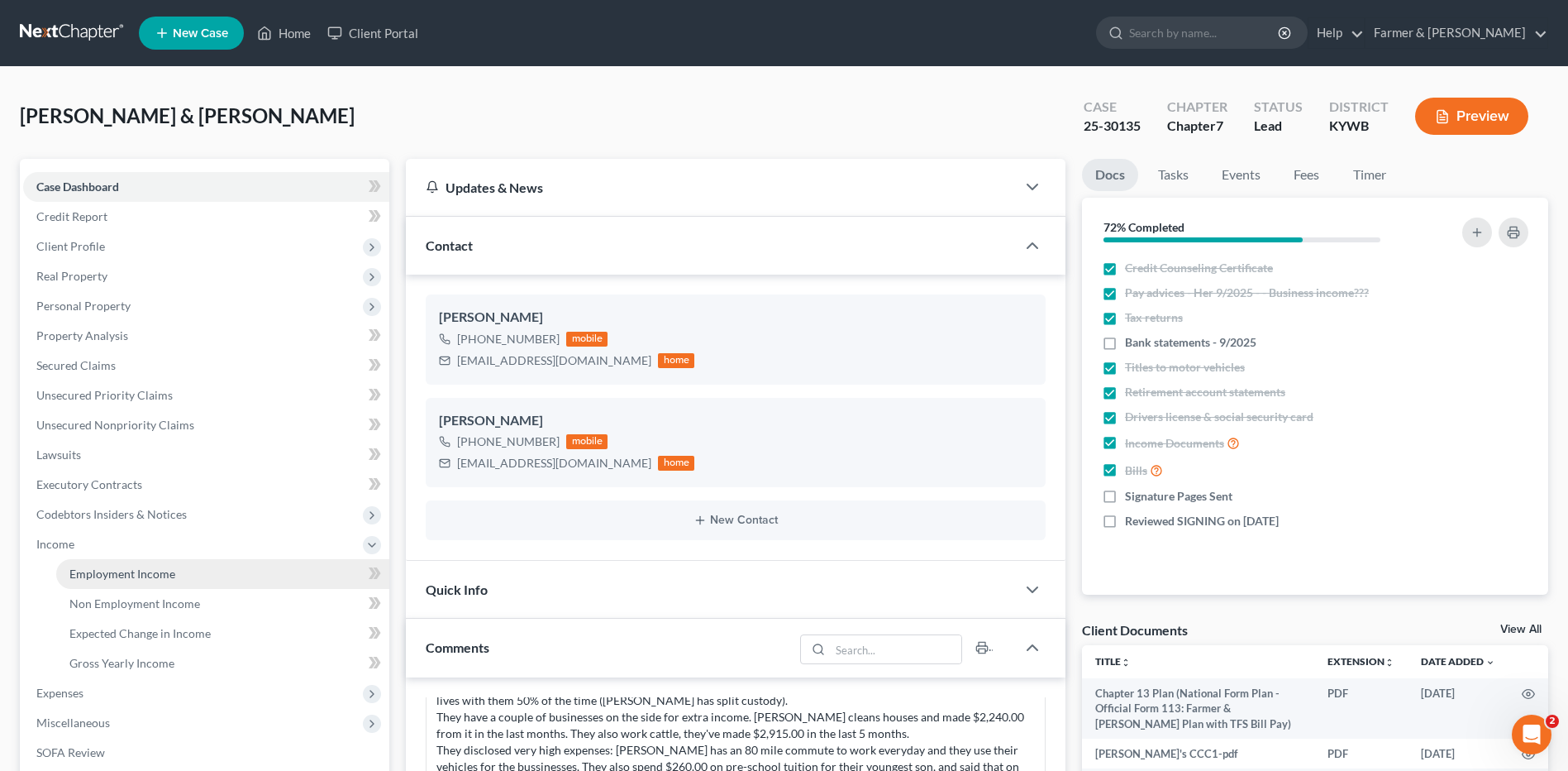
click at [104, 567] on span "Employment Income" at bounding box center [122, 573] width 105 height 14
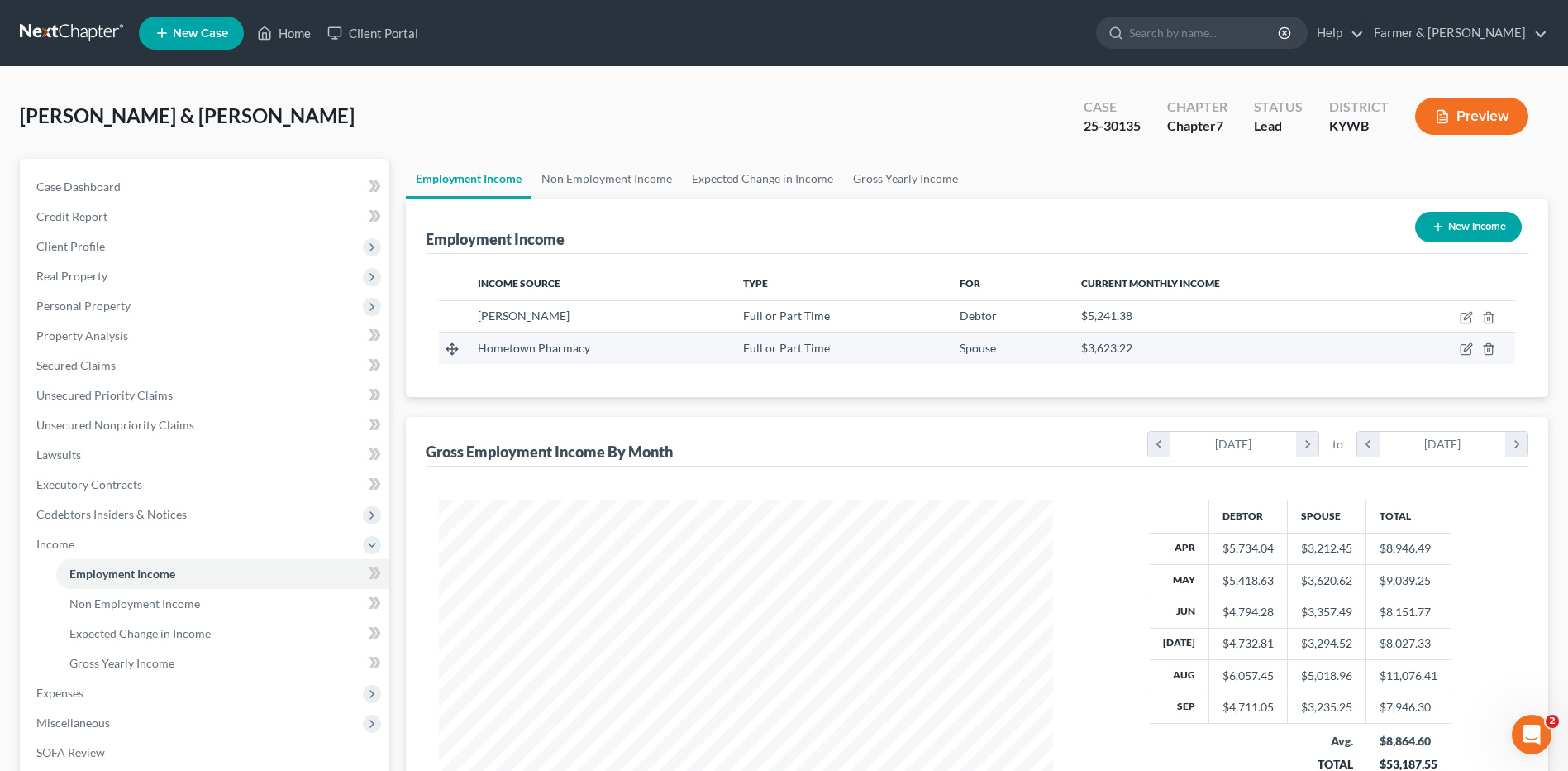
scroll to position [307, 646]
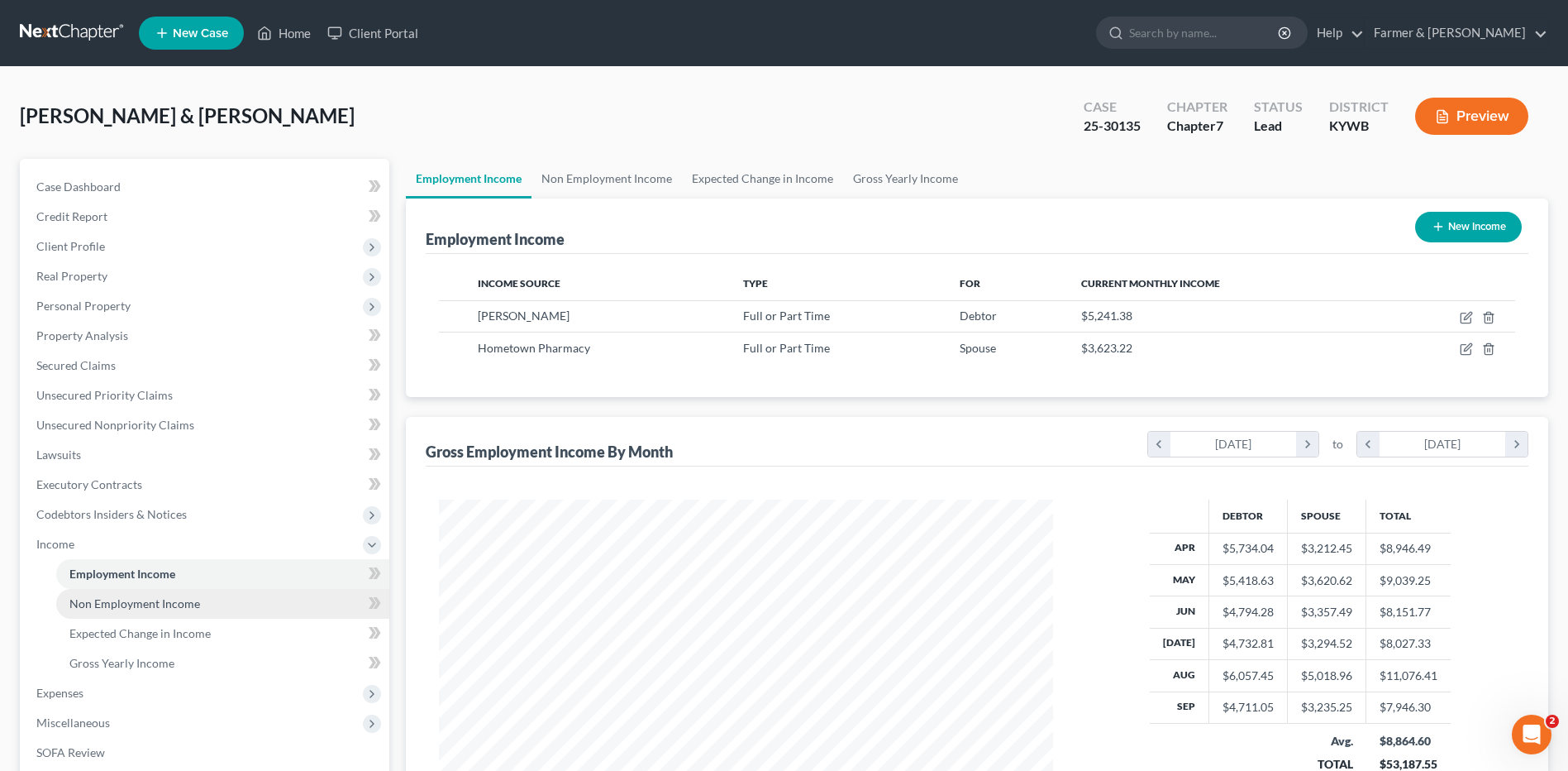
click at [233, 606] on link "Non Employment Income" at bounding box center [223, 604] width 333 height 30
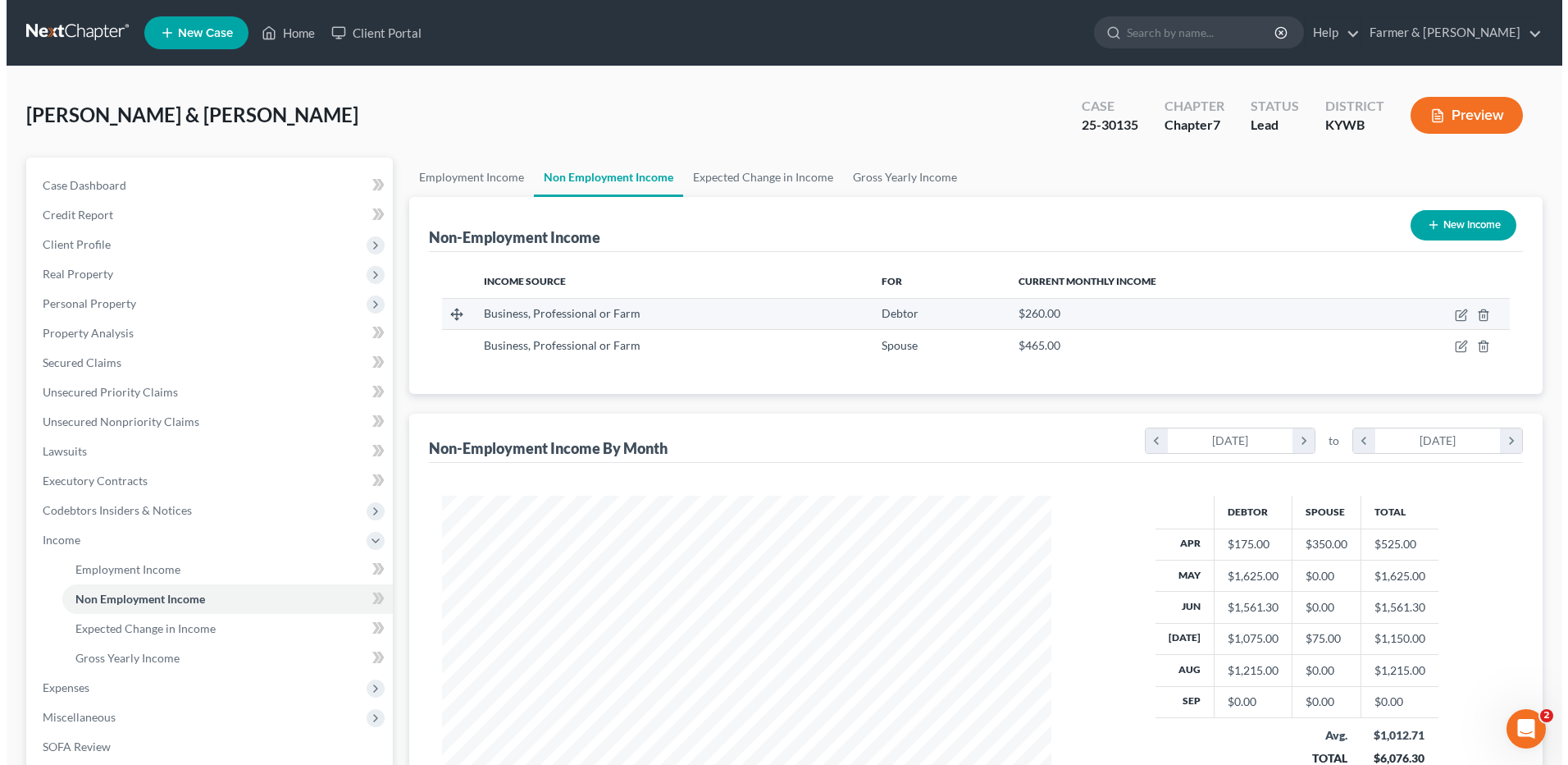
scroll to position [304, 641]
click at [1450, 319] on icon "button" at bounding box center [1454, 316] width 10 height 10
select select "10"
select select "0"
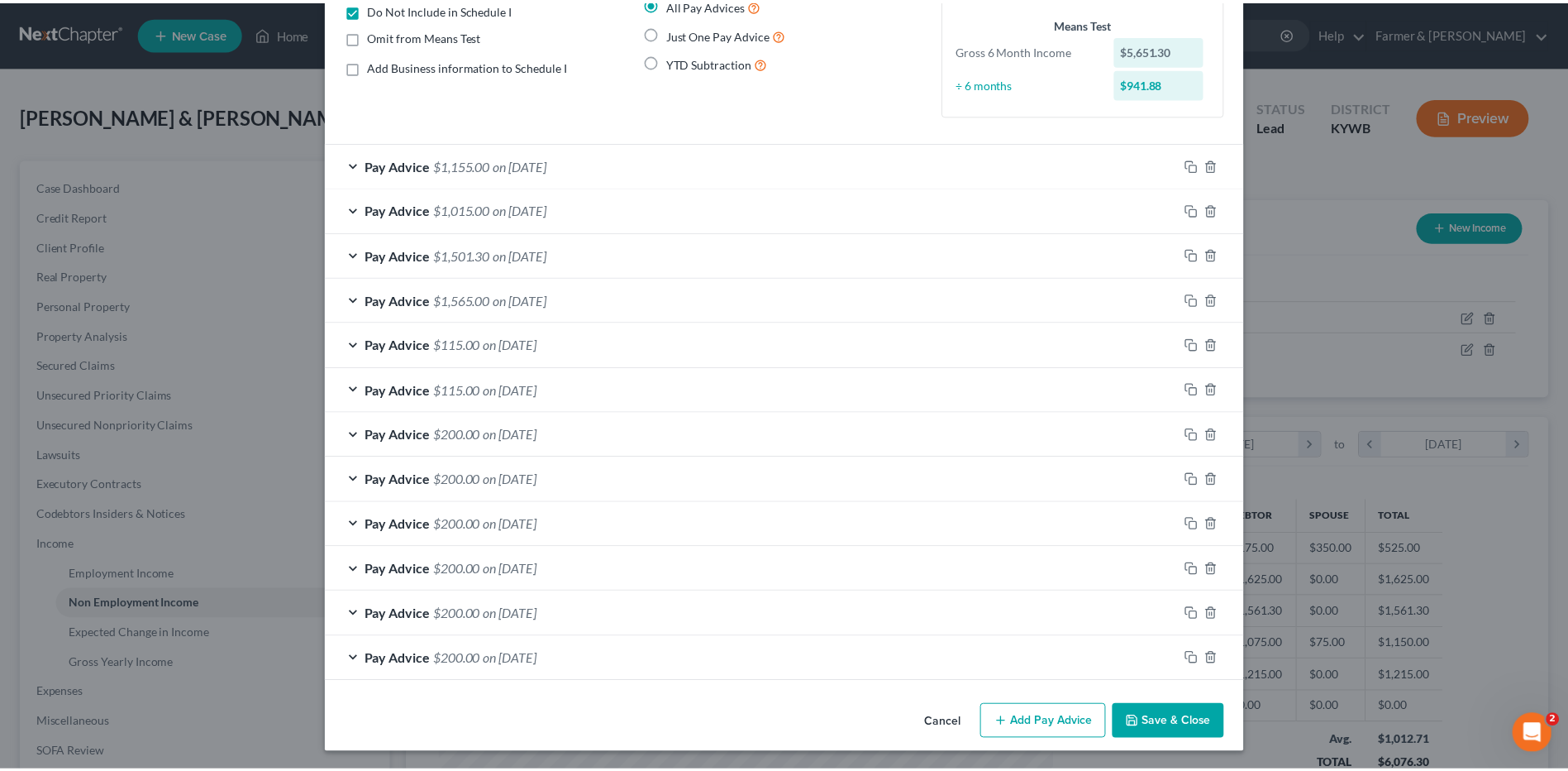
scroll to position [170, 0]
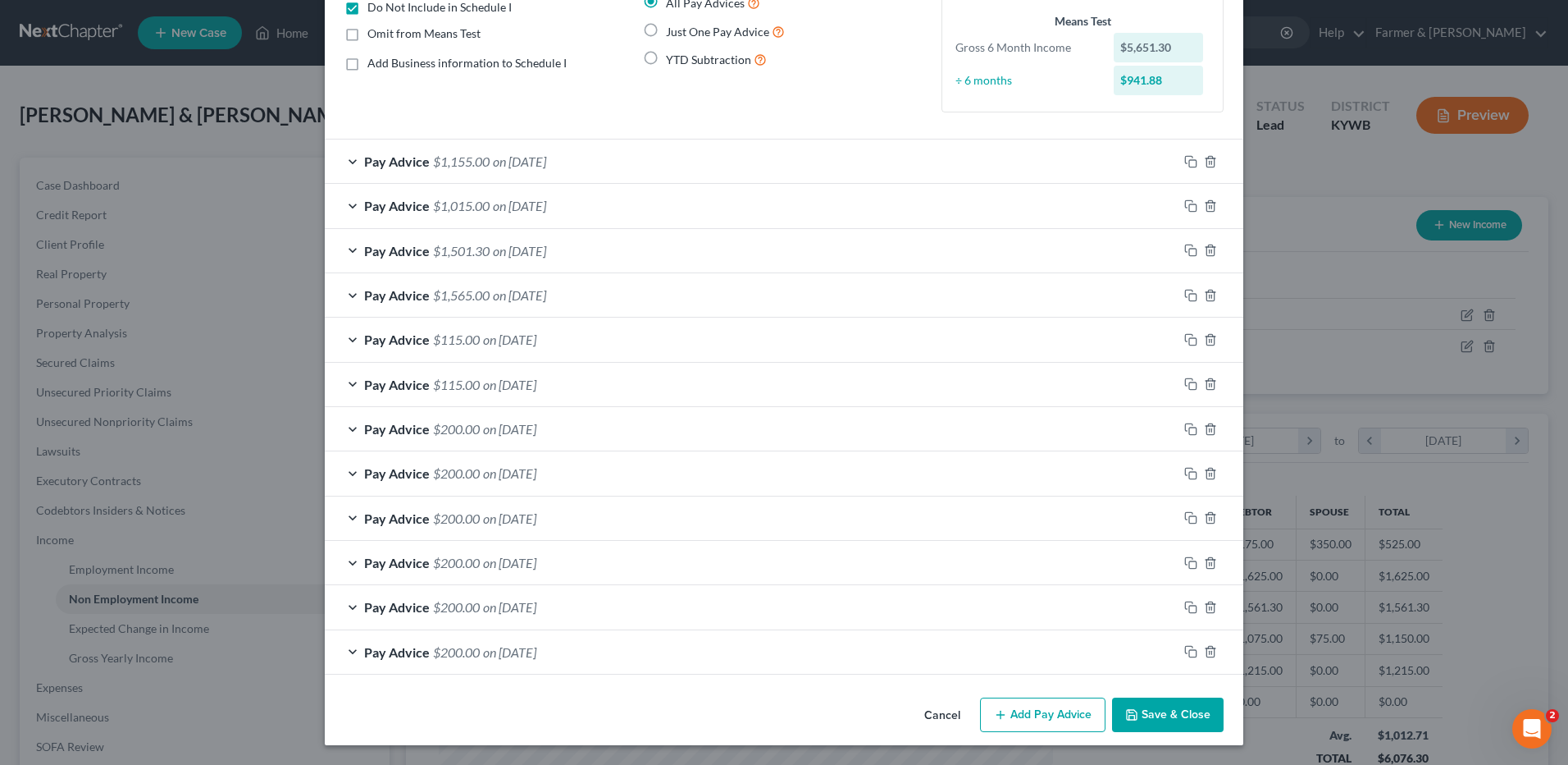
click at [1165, 715] on button "Save & Close" at bounding box center [1168, 715] width 111 height 35
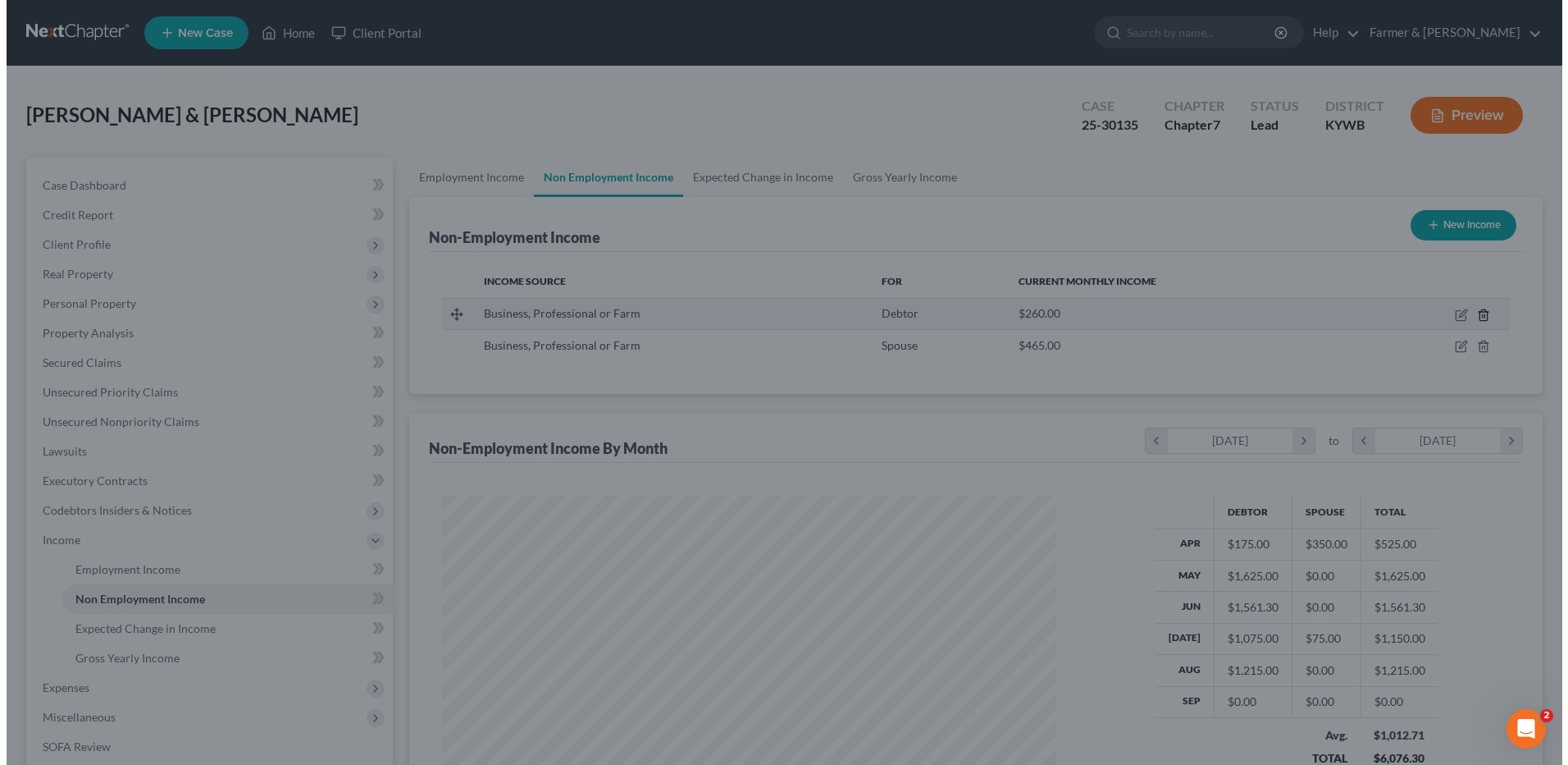
scroll to position [820120, 819392]
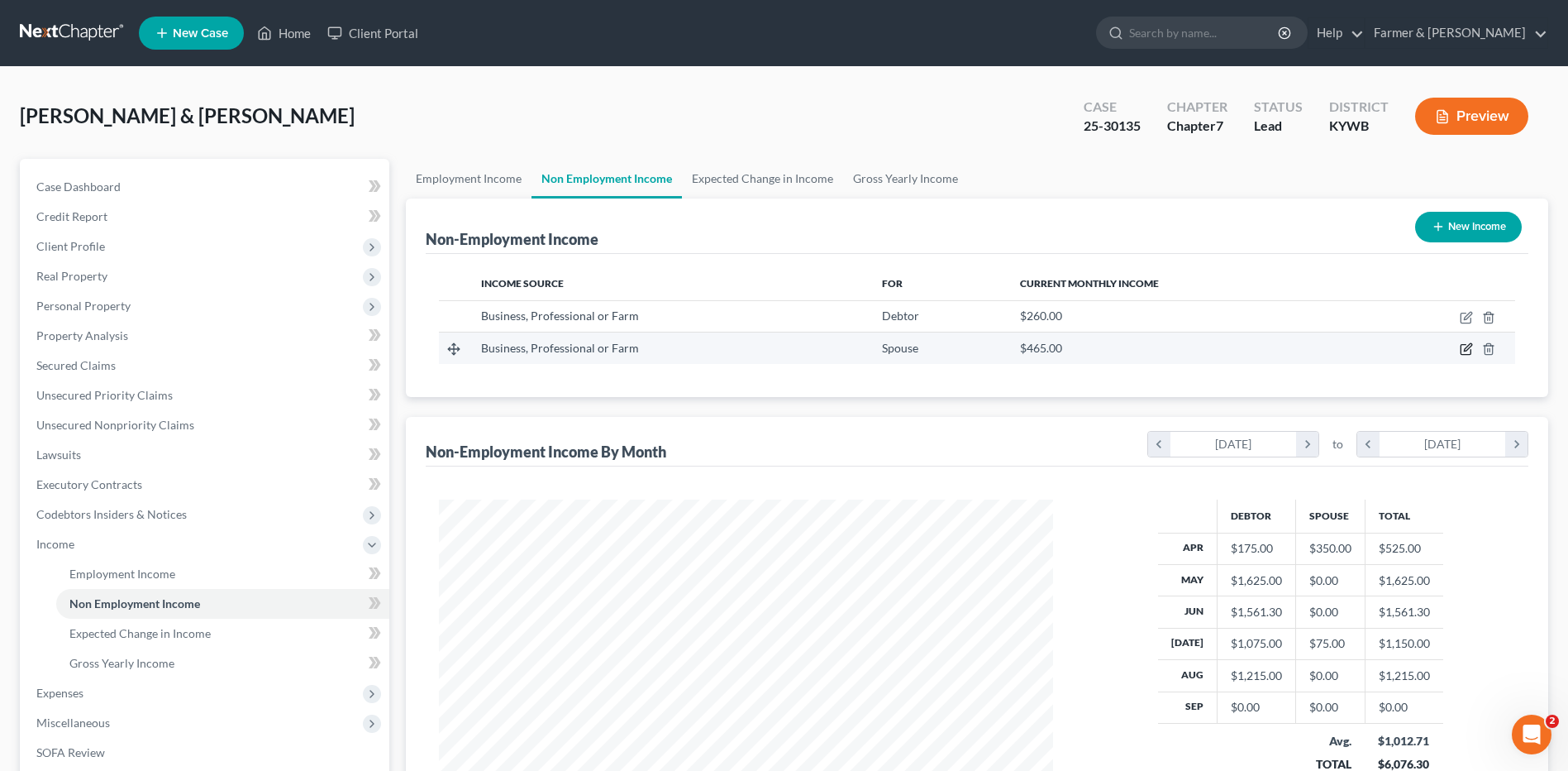
click at [1464, 351] on icon "button" at bounding box center [1467, 349] width 13 height 13
select select "10"
select select "0"
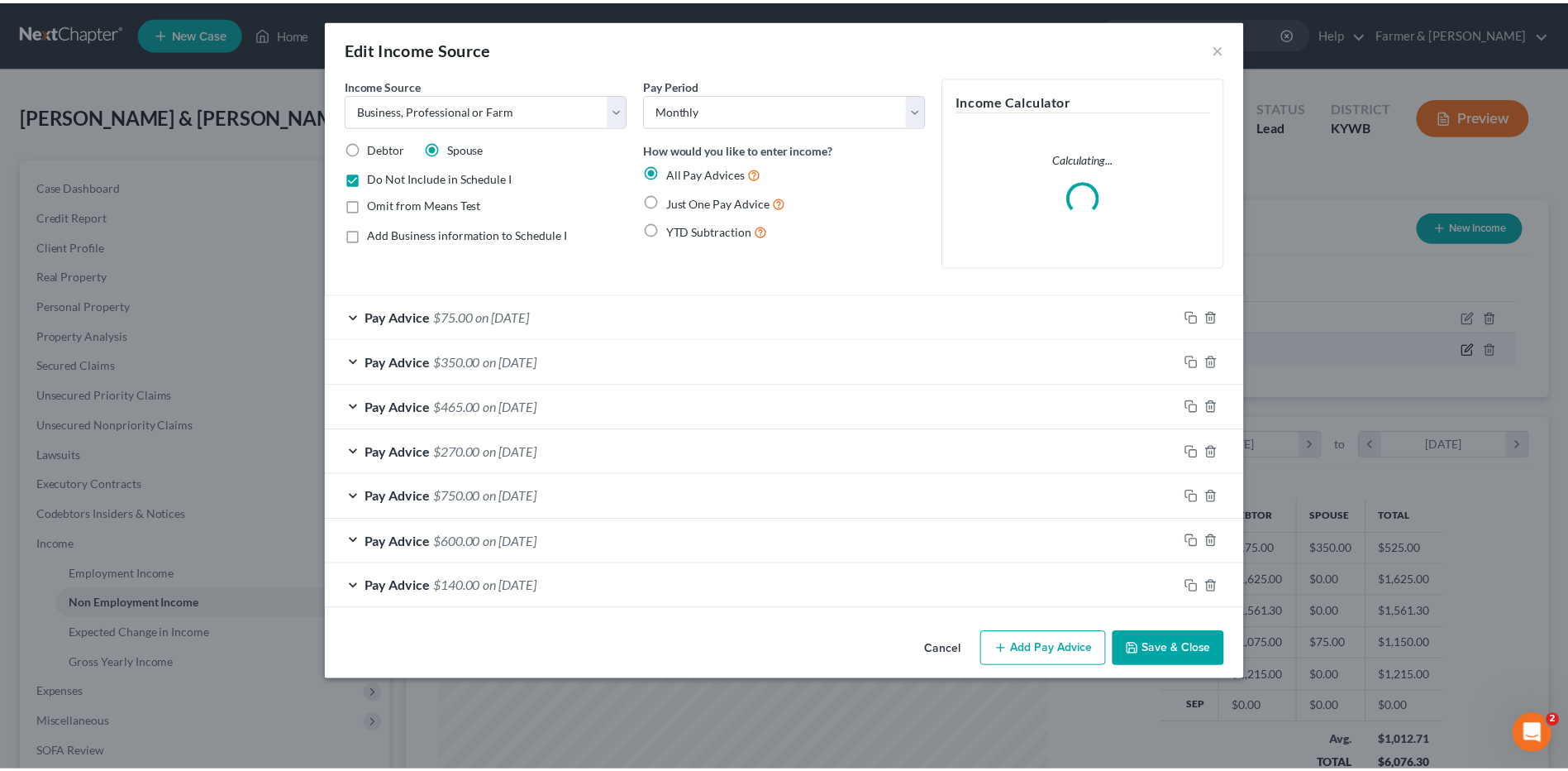
scroll to position [309, 653]
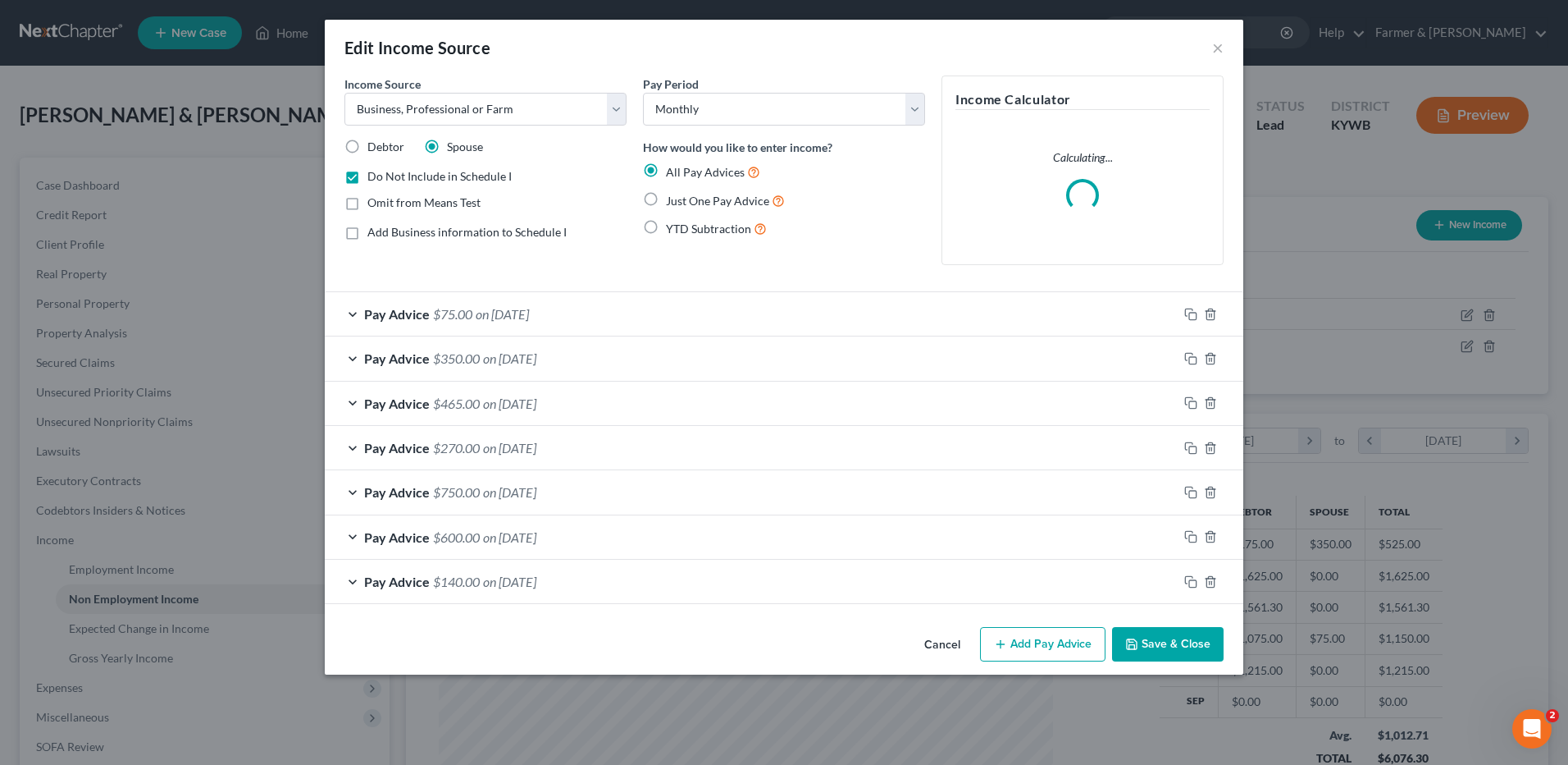
click at [1189, 627] on div "Cancel Add Pay Advice Save & Close" at bounding box center [784, 647] width 919 height 54
click at [1183, 635] on button "Save & Close" at bounding box center [1168, 644] width 111 height 35
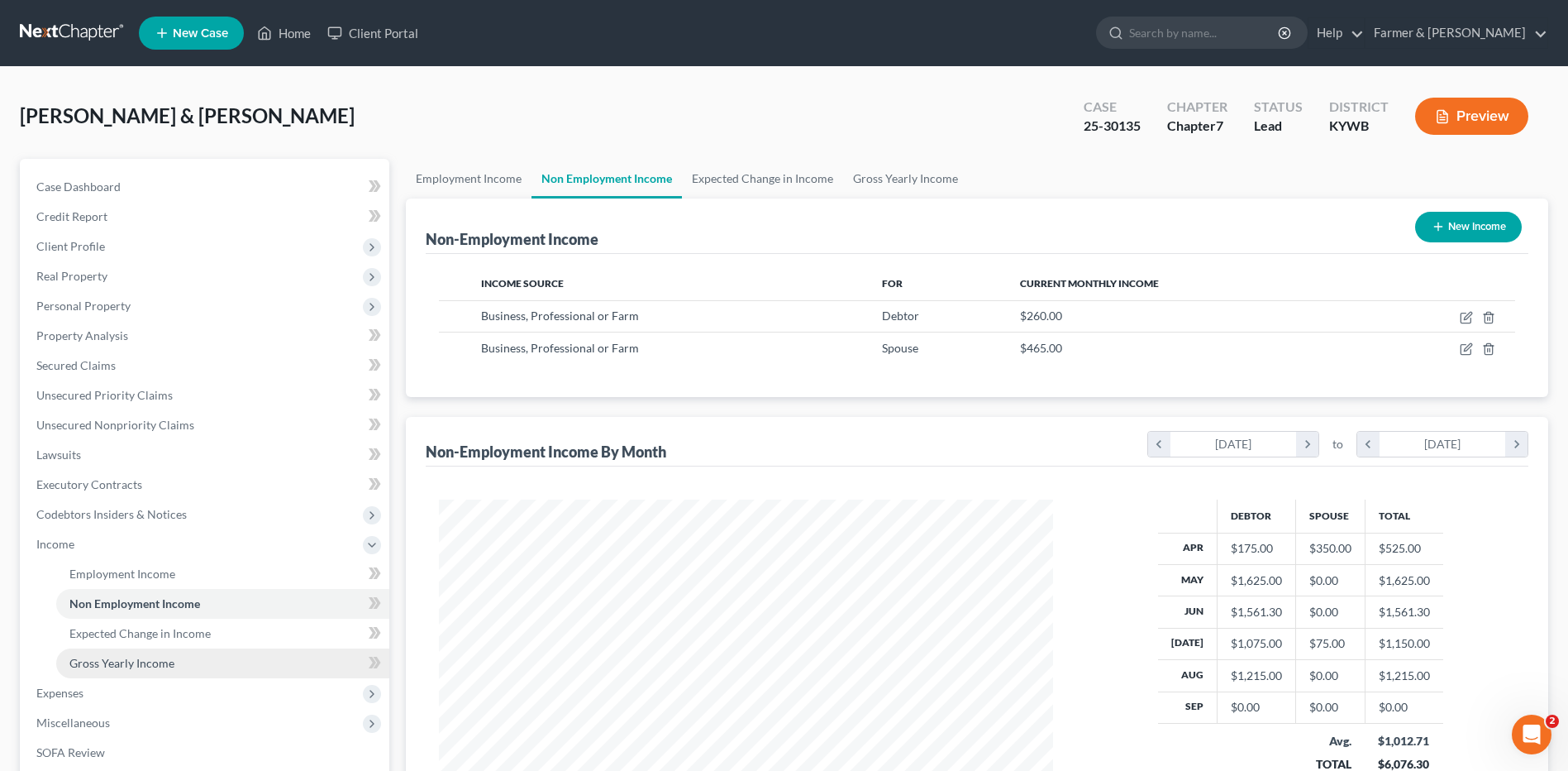
scroll to position [826552, 825902]
click at [125, 689] on span "Expenses" at bounding box center [206, 693] width 366 height 30
click at [140, 602] on link "Home" at bounding box center [223, 604] width 333 height 30
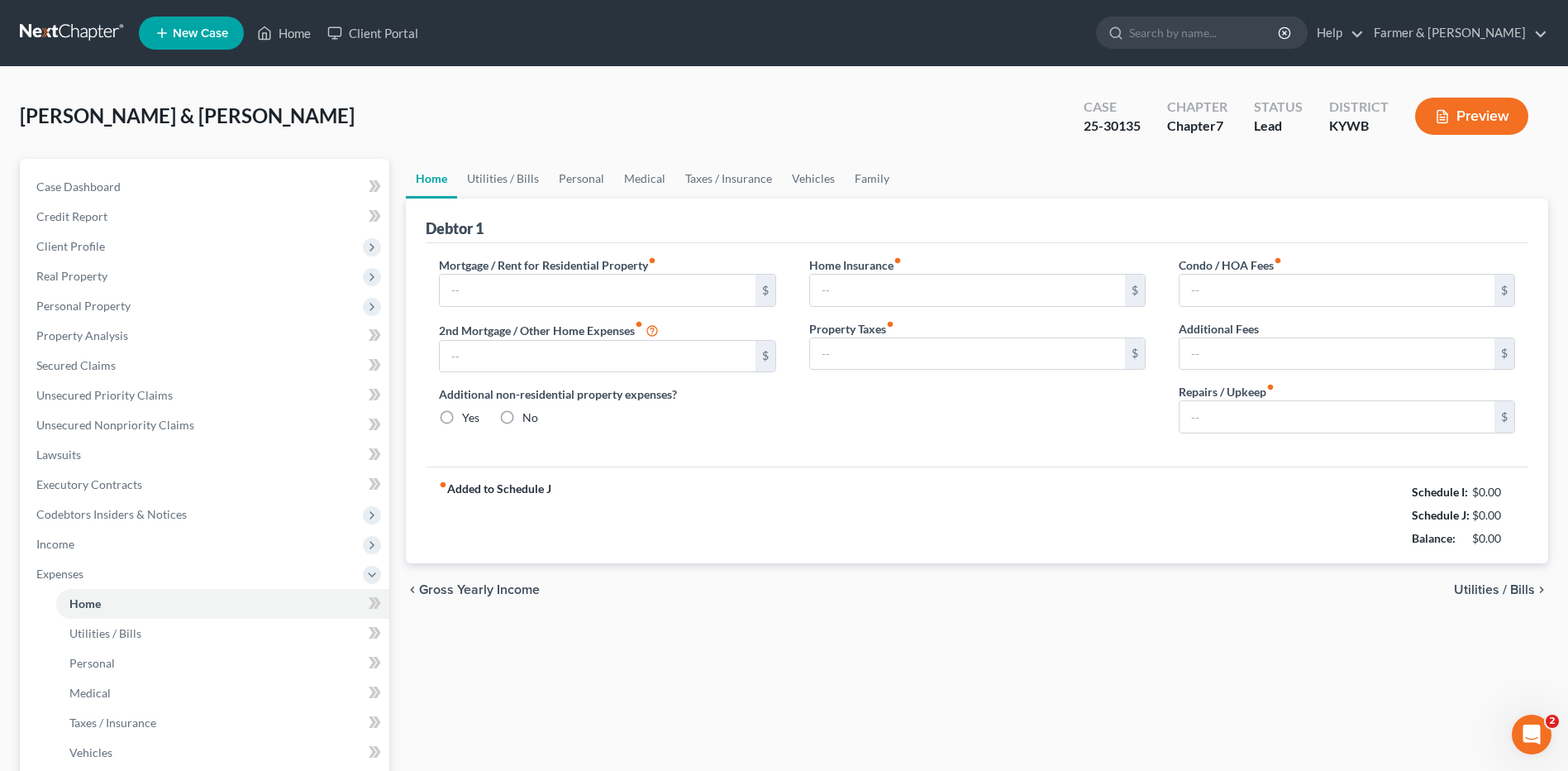
type input "700.00"
type input "0.00"
radio input "true"
type input "20.00"
type input "0.00"
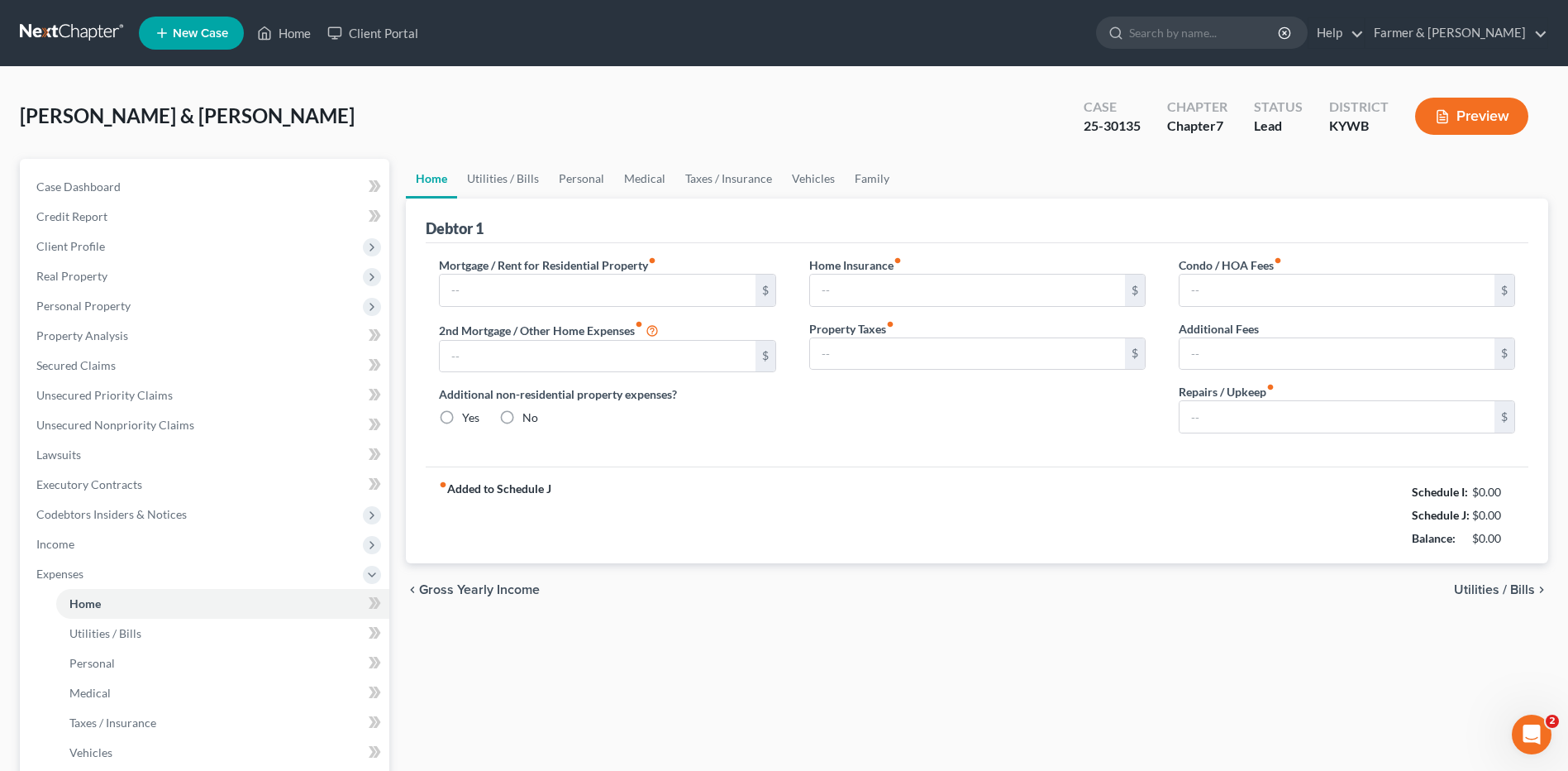
type input "0.00"
type input "100.00"
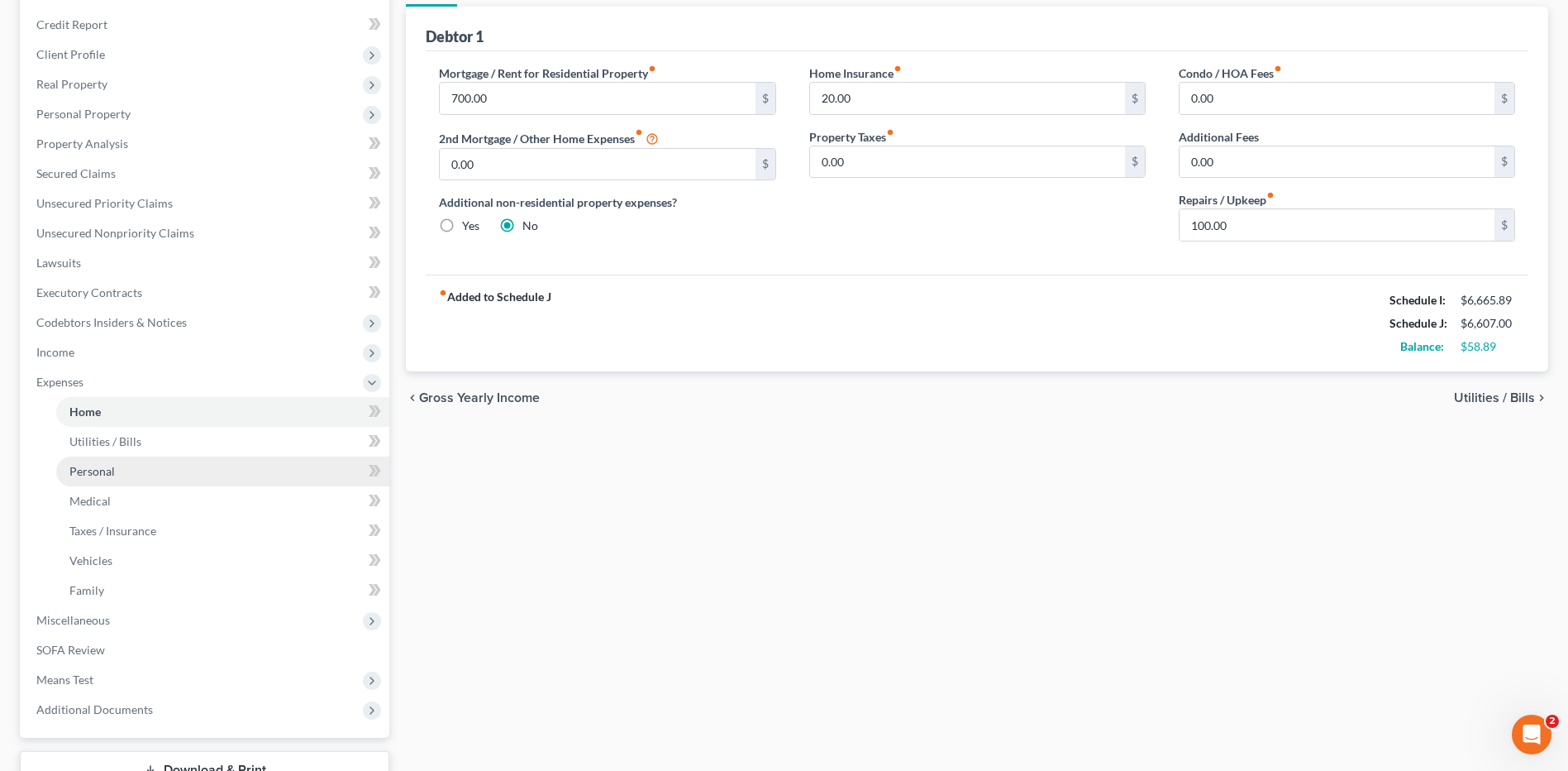
scroll to position [248, 0]
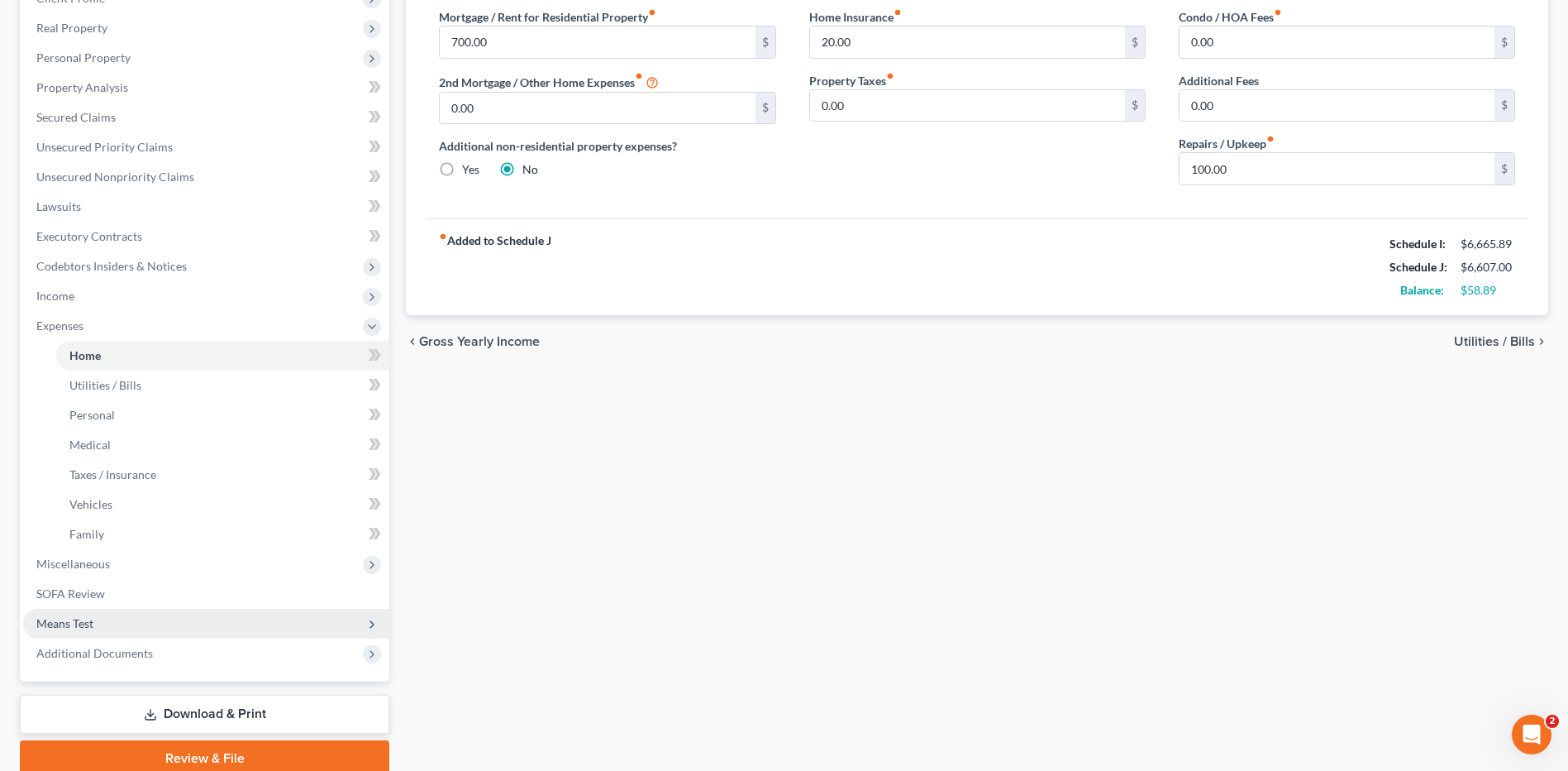
click at [98, 628] on span "Means Test" at bounding box center [206, 623] width 366 height 30
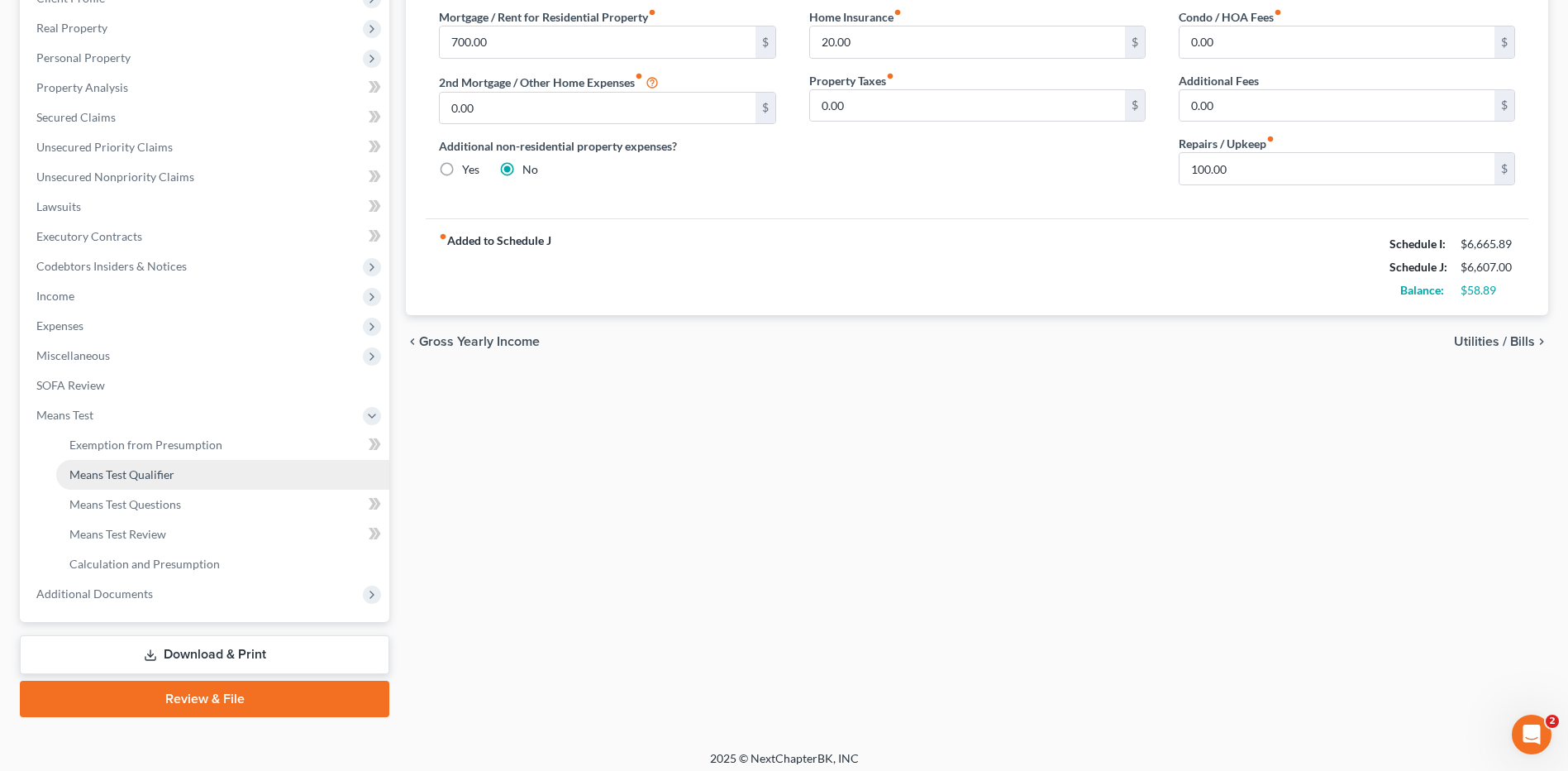
click at [152, 471] on span "Means Test Qualifier" at bounding box center [122, 474] width 105 height 14
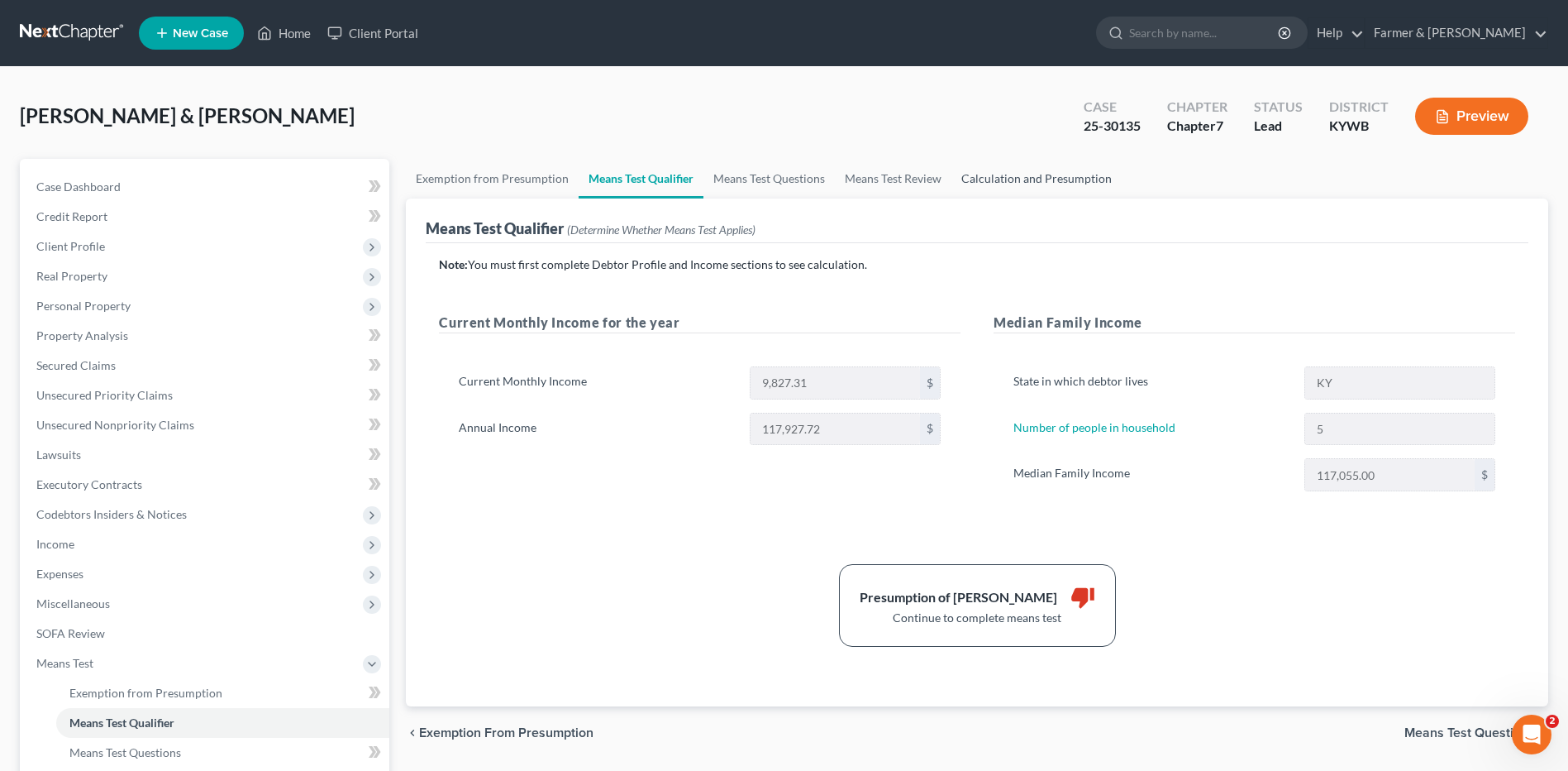
click at [1066, 170] on link "Calculation and Presumption" at bounding box center [1036, 179] width 170 height 40
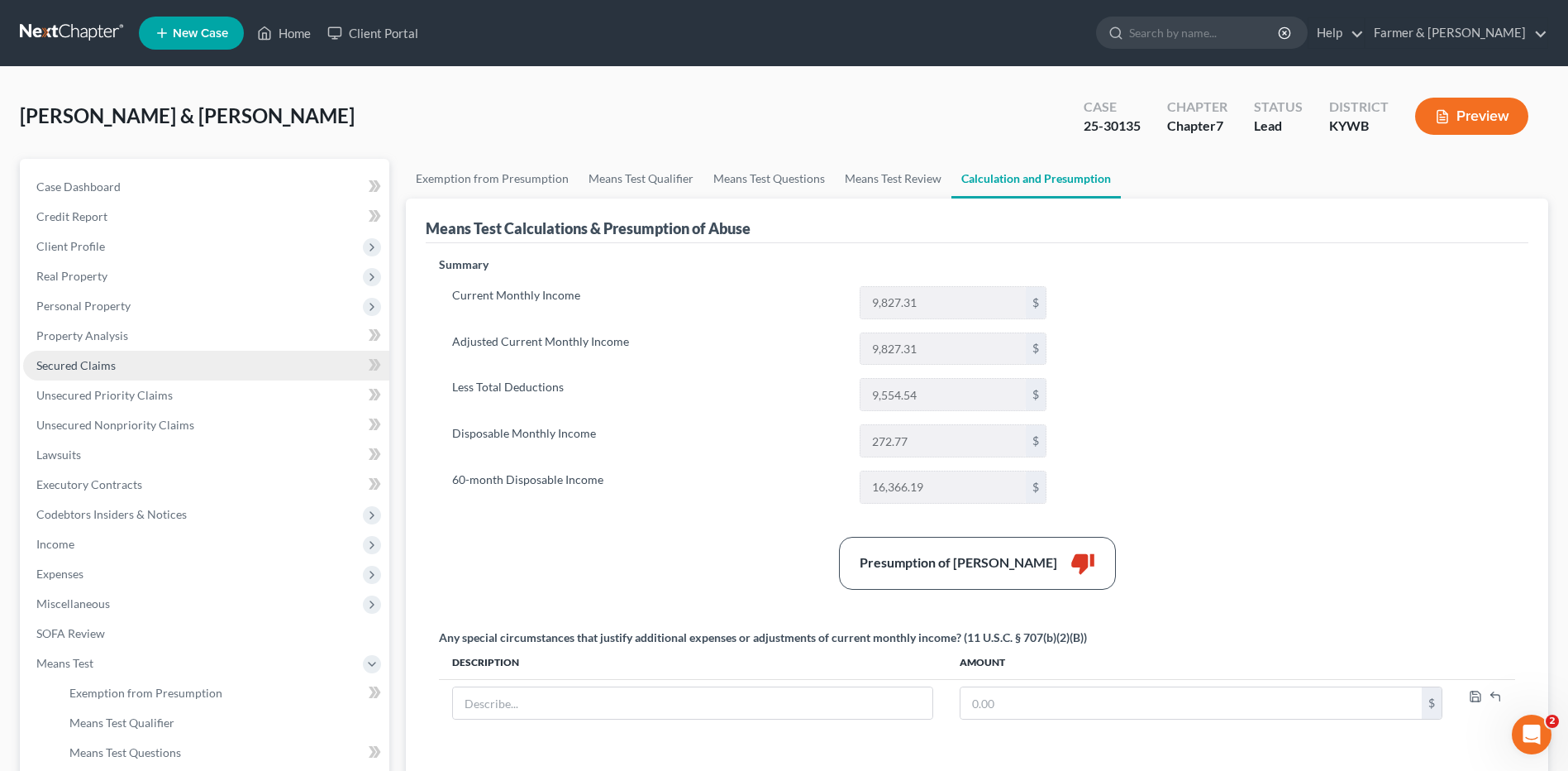
click at [49, 359] on span "Secured Claims" at bounding box center [76, 365] width 80 height 14
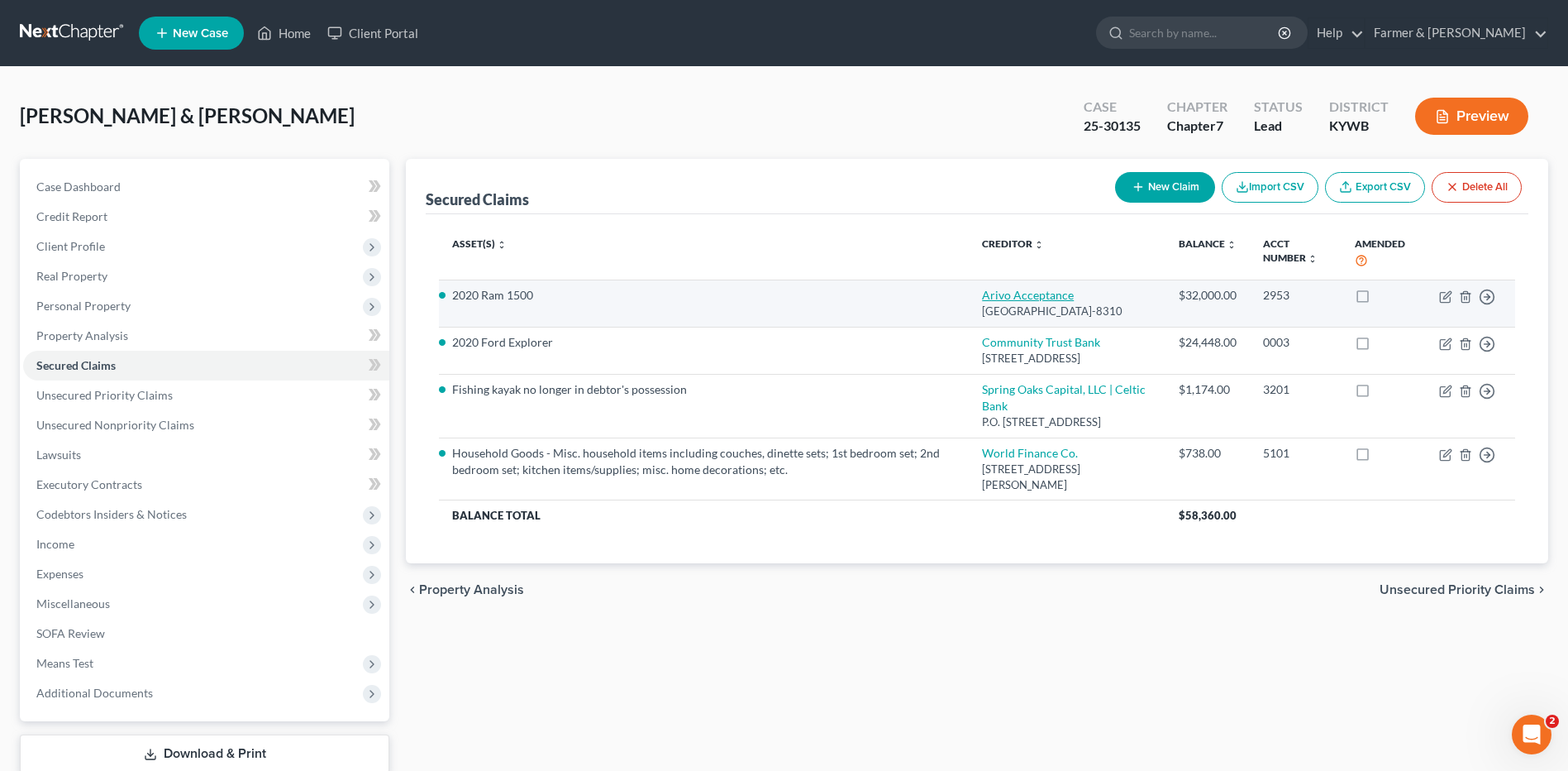
click at [1044, 297] on link "Arivo Acceptance" at bounding box center [1027, 294] width 91 height 14
select select "46"
select select "2"
select select "0"
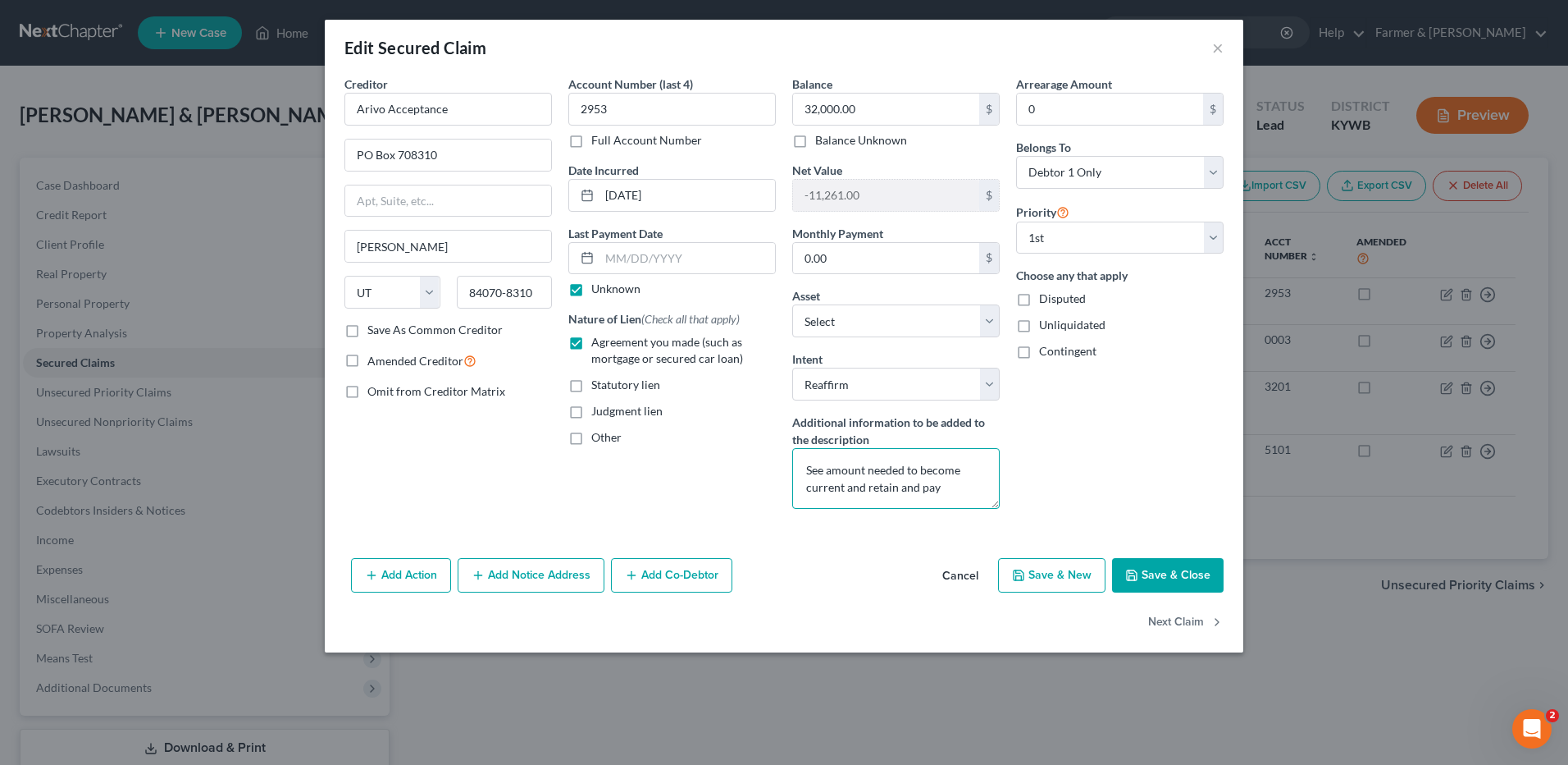
drag, startPoint x: 963, startPoint y: 490, endPoint x: 899, endPoint y: 489, distance: 64.0
click at [899, 489] on textarea "See amount needed to become current and retain and pay" at bounding box center [896, 478] width 208 height 61
click at [1142, 573] on button "Save & Close" at bounding box center [1168, 575] width 111 height 35
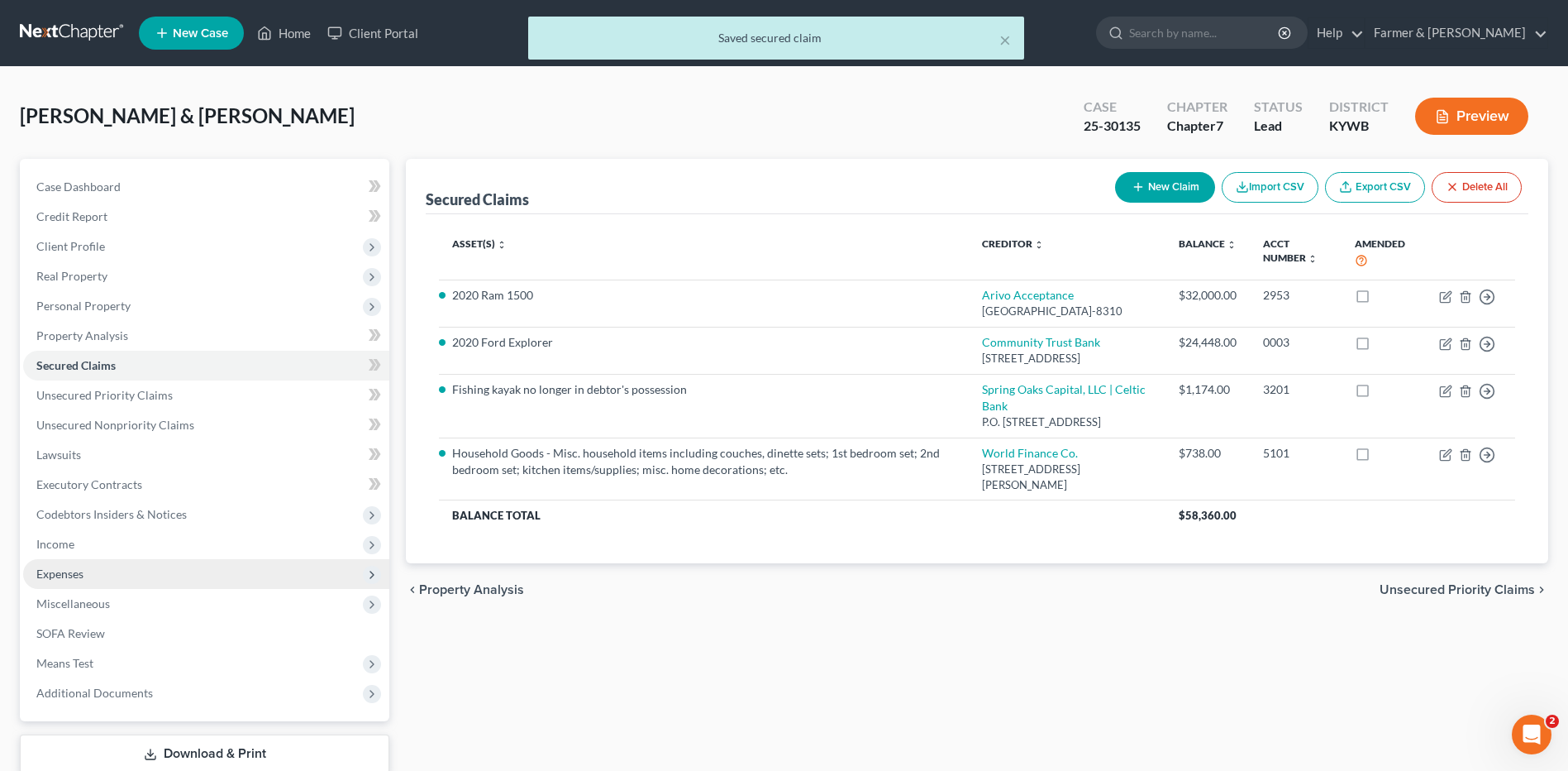
click at [168, 568] on span "Expenses" at bounding box center [206, 574] width 366 height 30
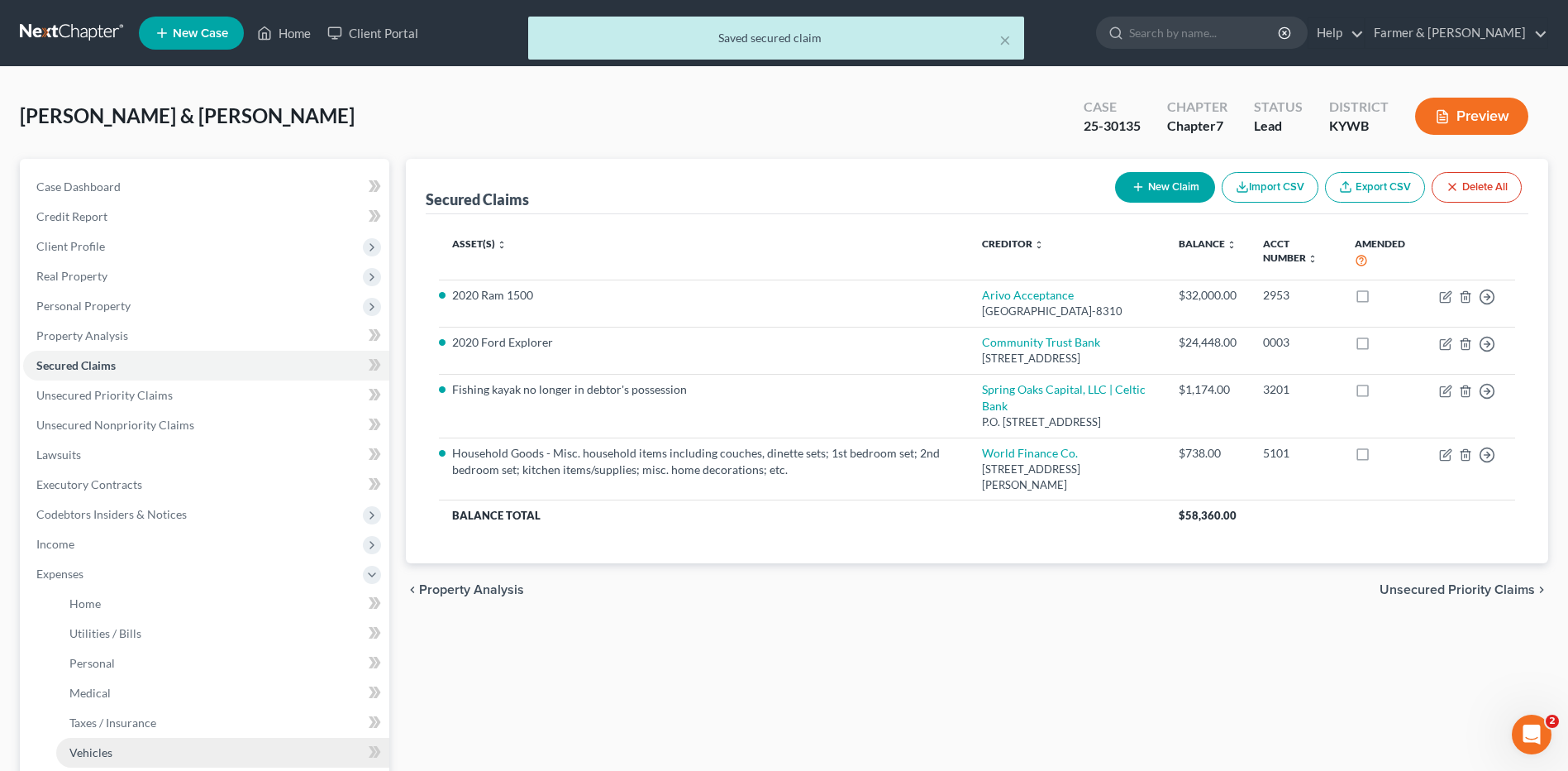
click at [144, 742] on link "Vehicles" at bounding box center [223, 753] width 333 height 30
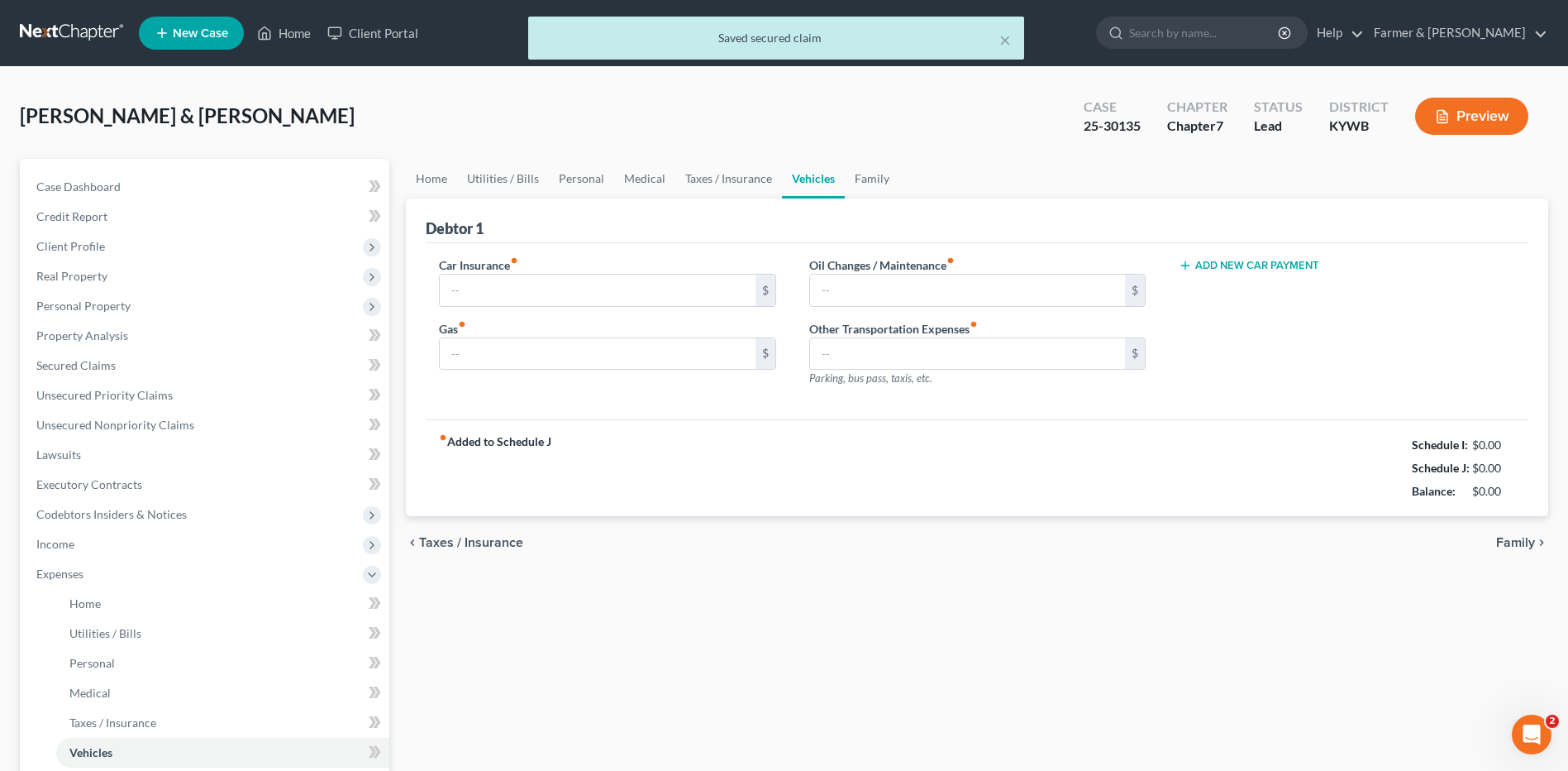
type input "302.00"
type input "650.00"
type input "50.00"
type input "0.00"
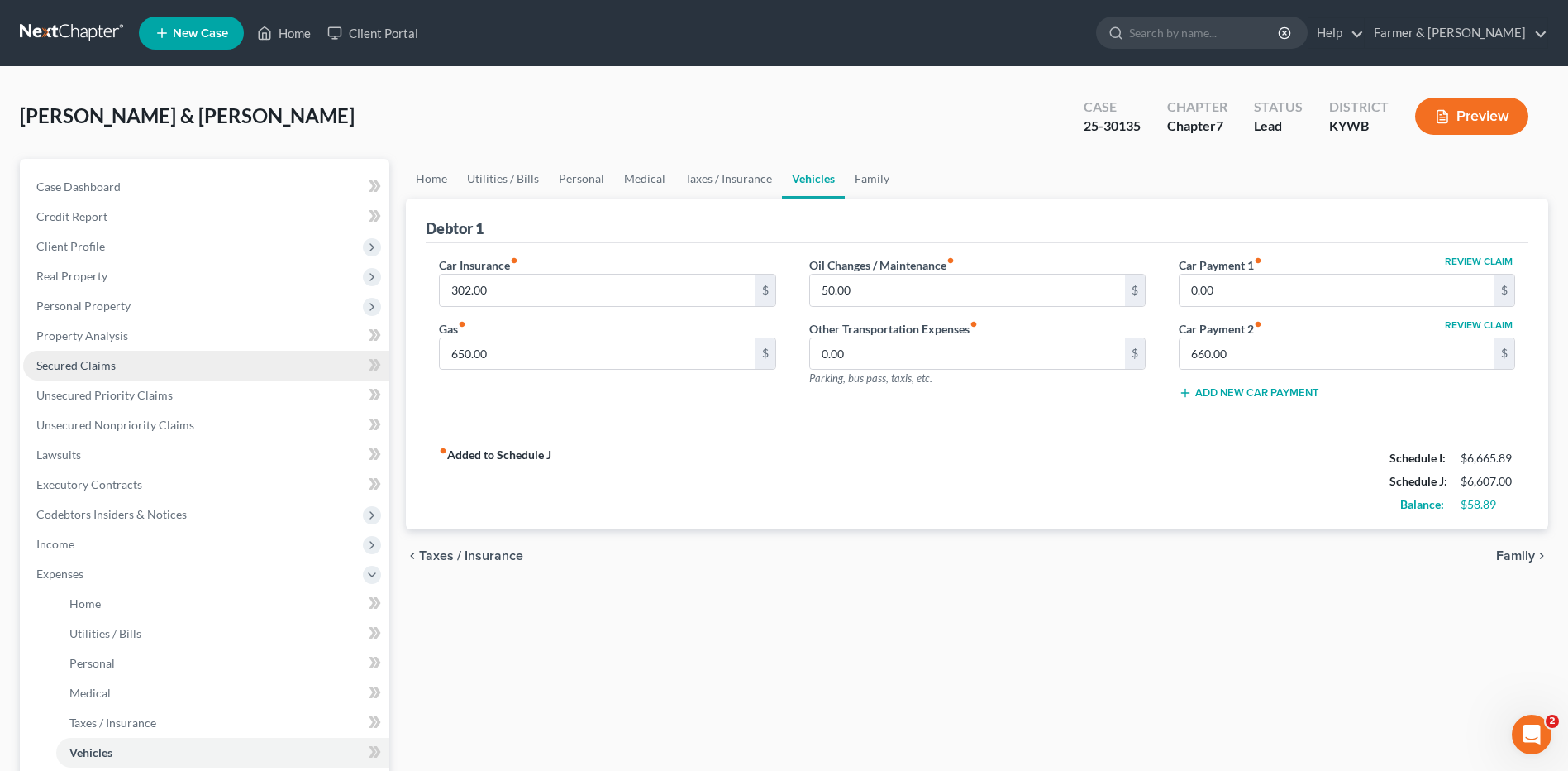
click at [74, 366] on span "Secured Claims" at bounding box center [76, 365] width 80 height 14
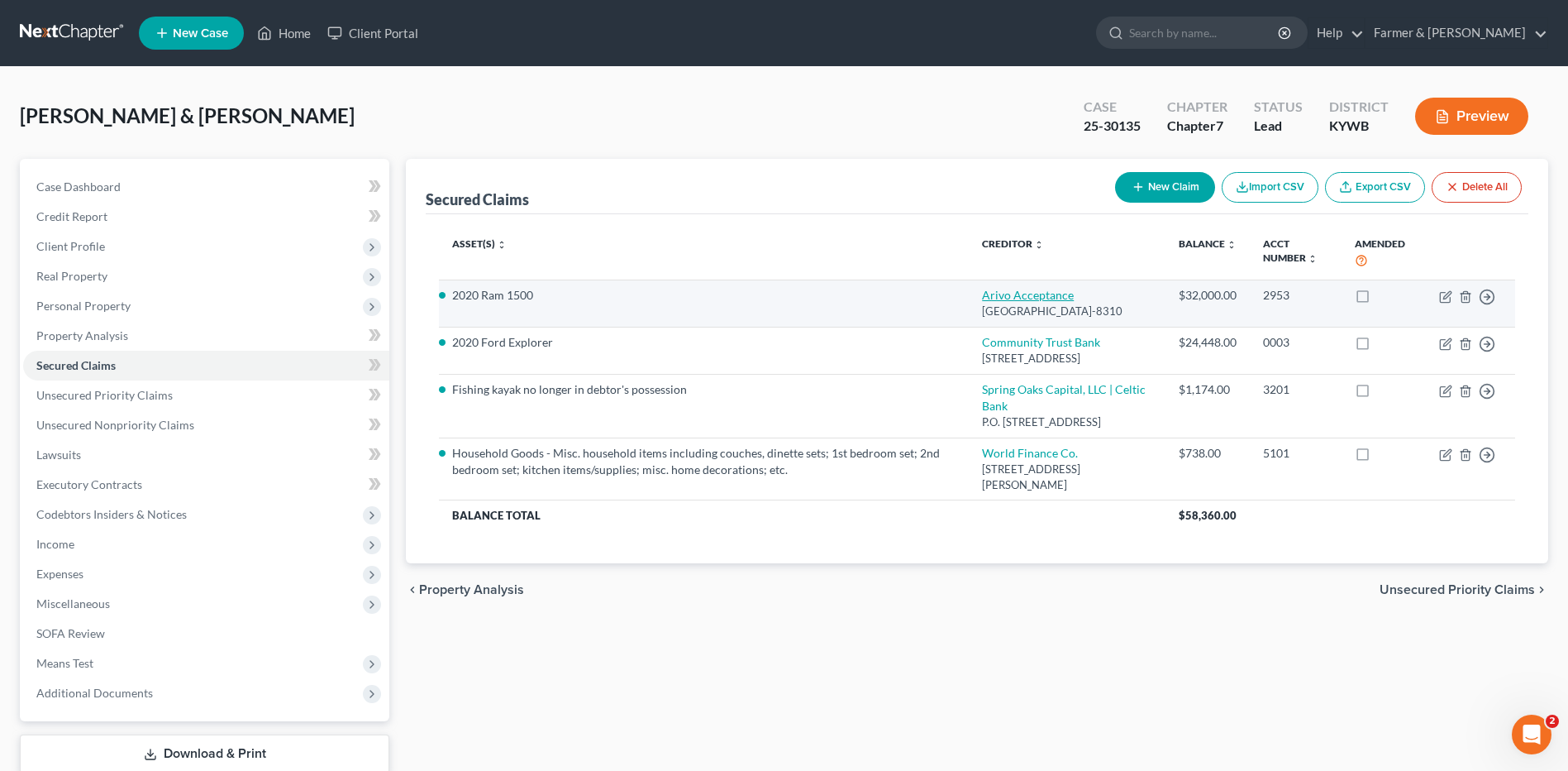
click at [1030, 298] on link "Arivo Acceptance" at bounding box center [1027, 294] width 91 height 14
select select "46"
select select "2"
select select "0"
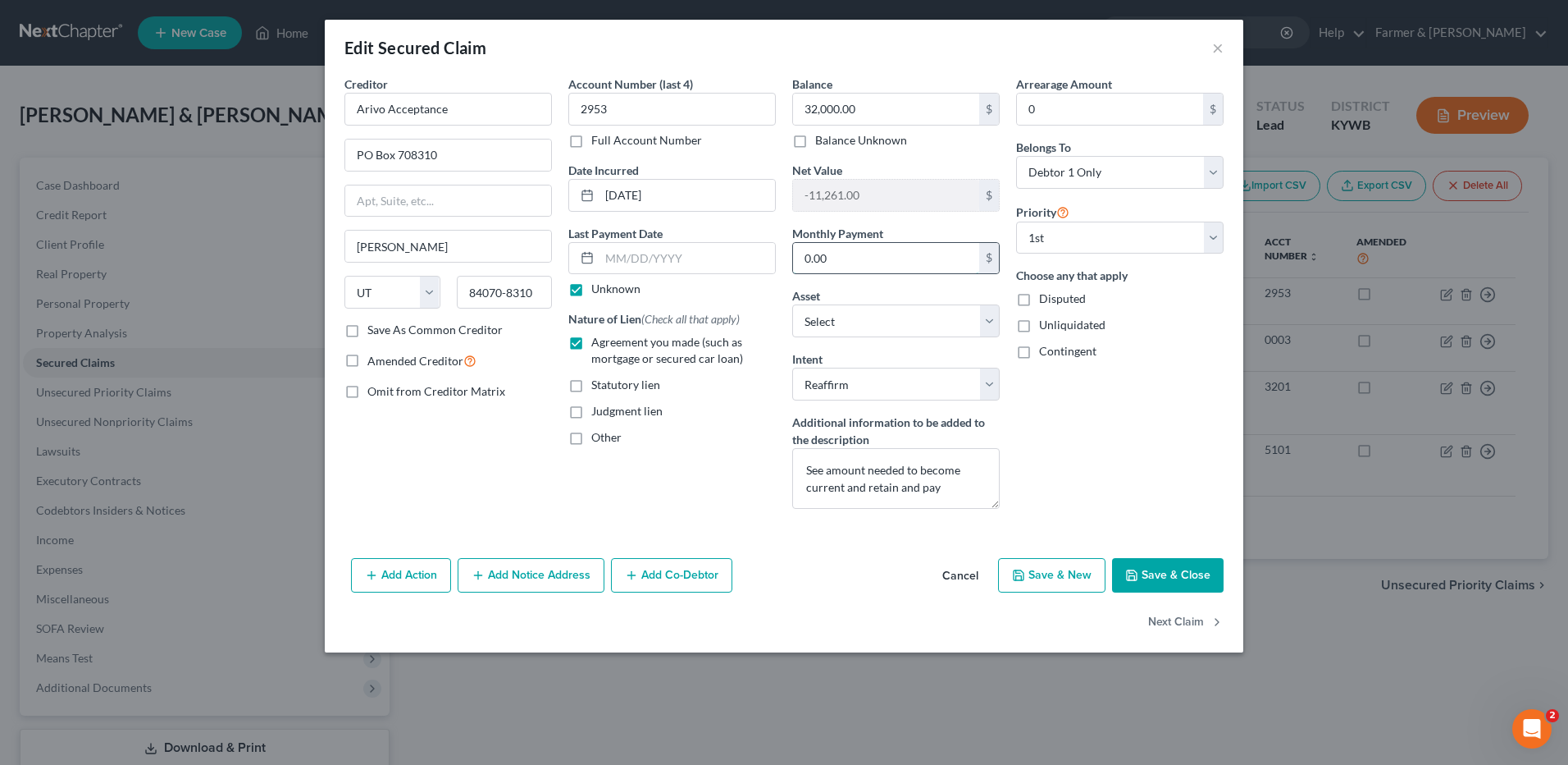
click at [875, 265] on input "0.00" at bounding box center [886, 259] width 186 height 31
type input "802.00"
click at [1165, 570] on button "Save & Close" at bounding box center [1168, 575] width 111 height 35
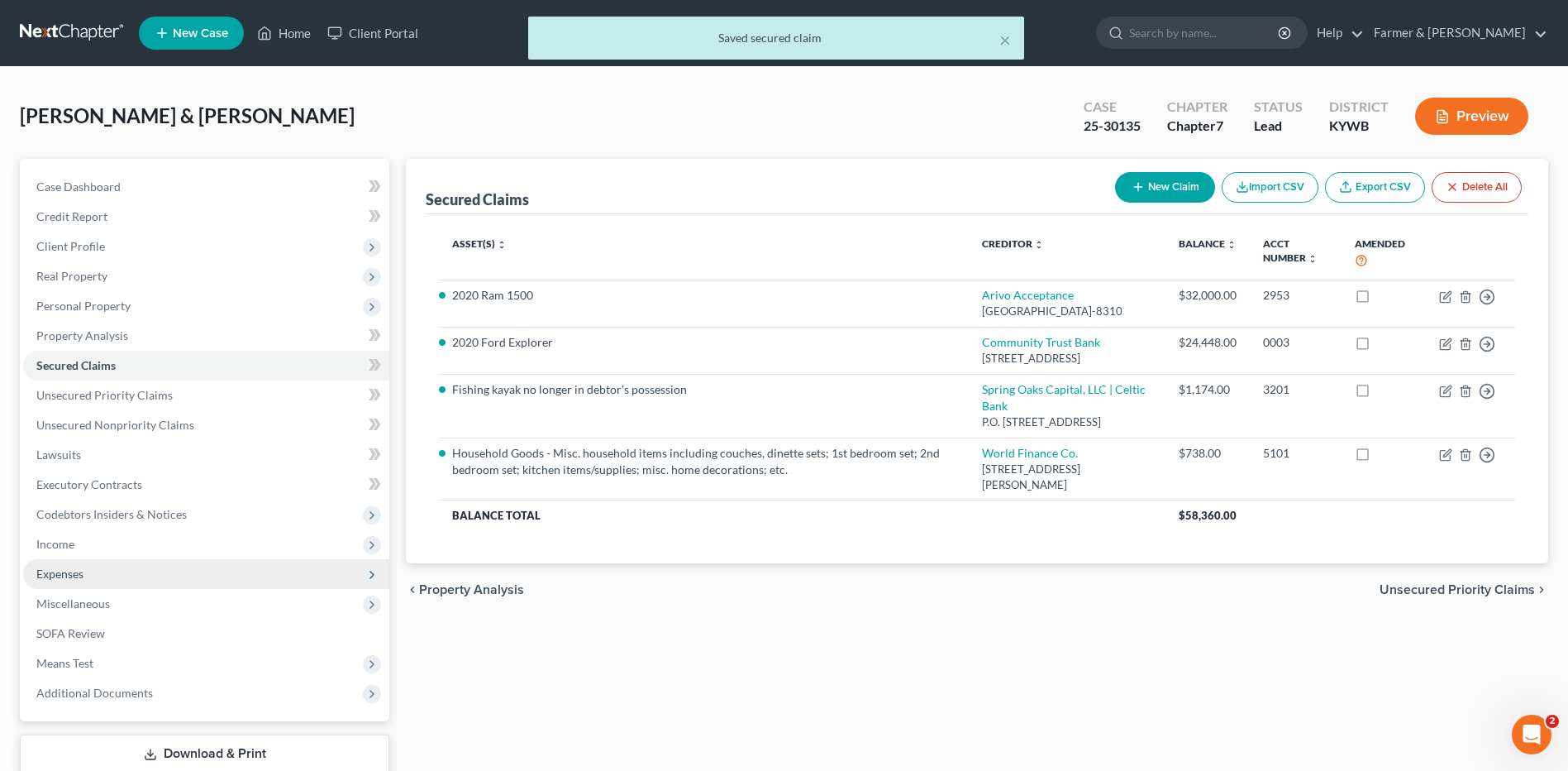
click at [163, 577] on span "Expenses" at bounding box center [206, 574] width 366 height 30
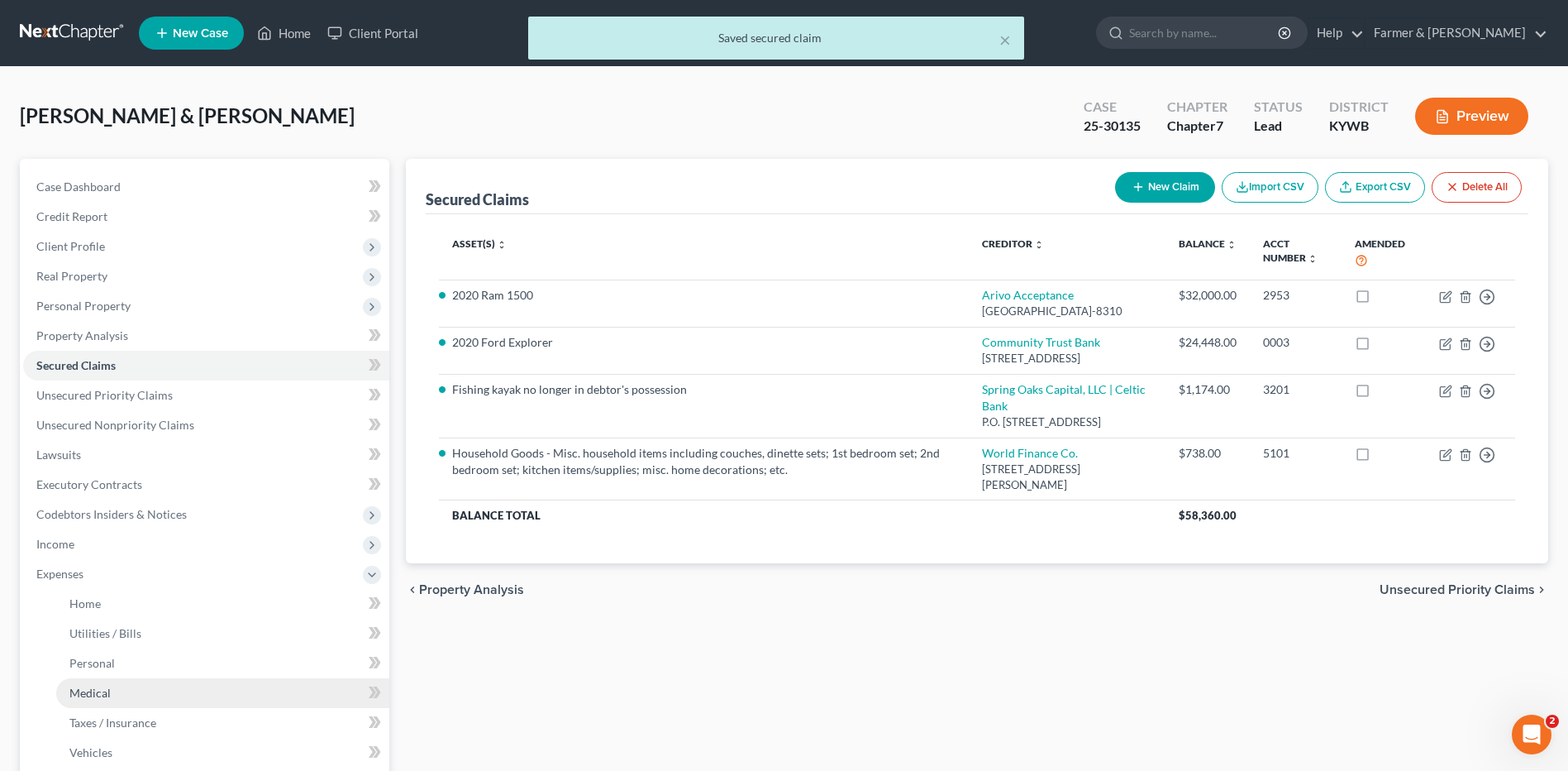
click at [144, 690] on link "Medical" at bounding box center [223, 693] width 333 height 30
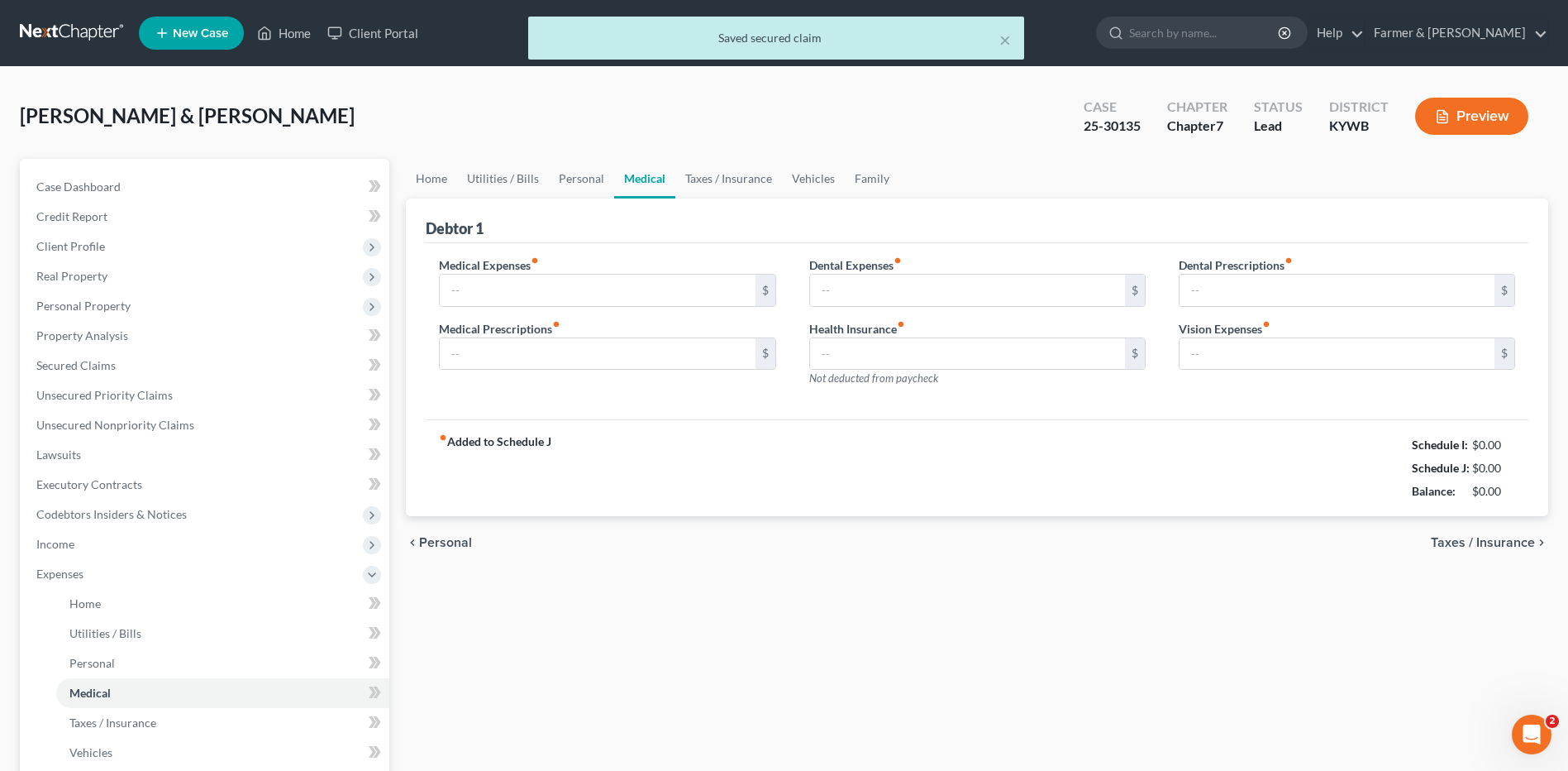
type input "75.00"
type input "0.00"
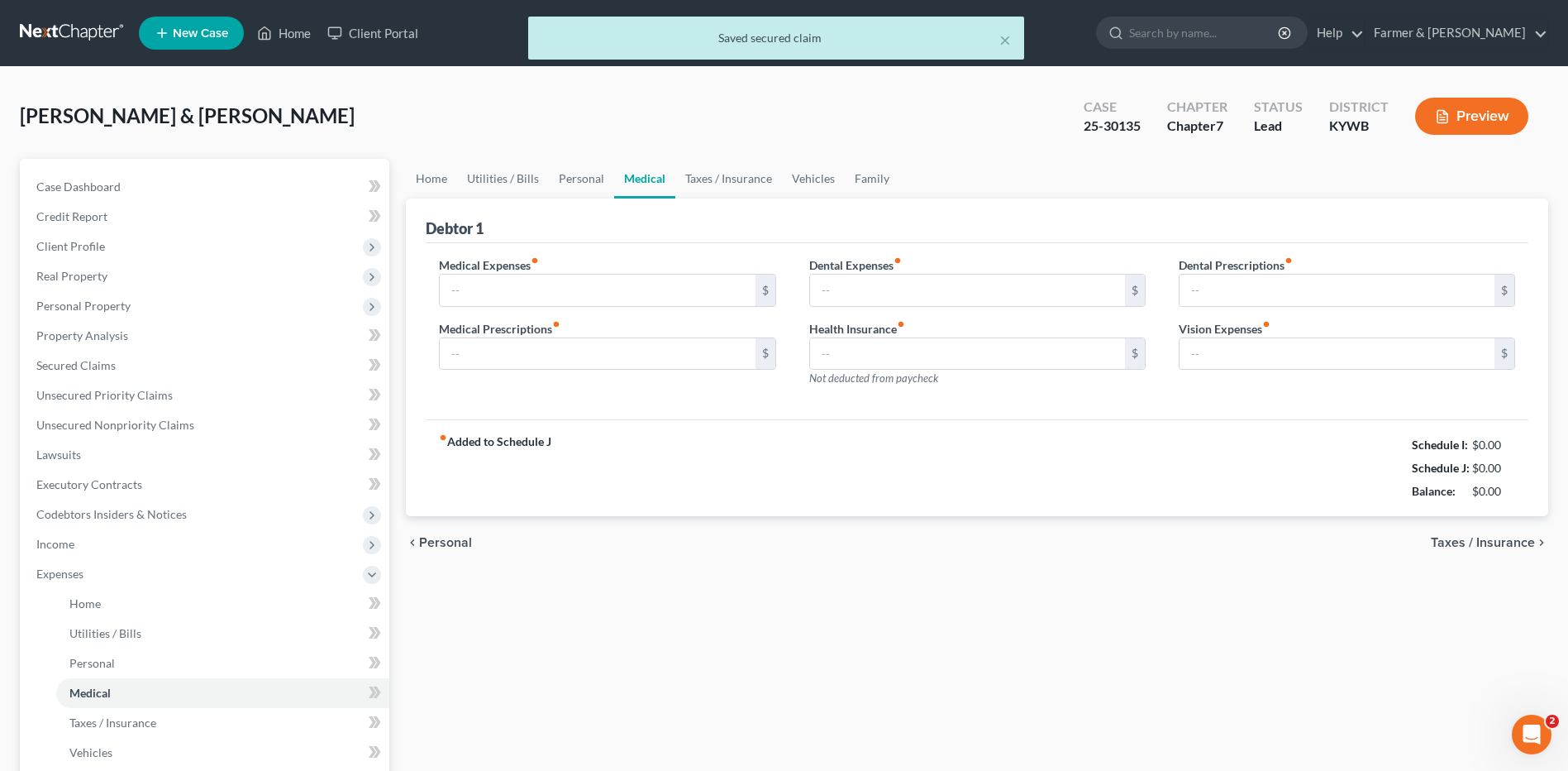
type input "0.00"
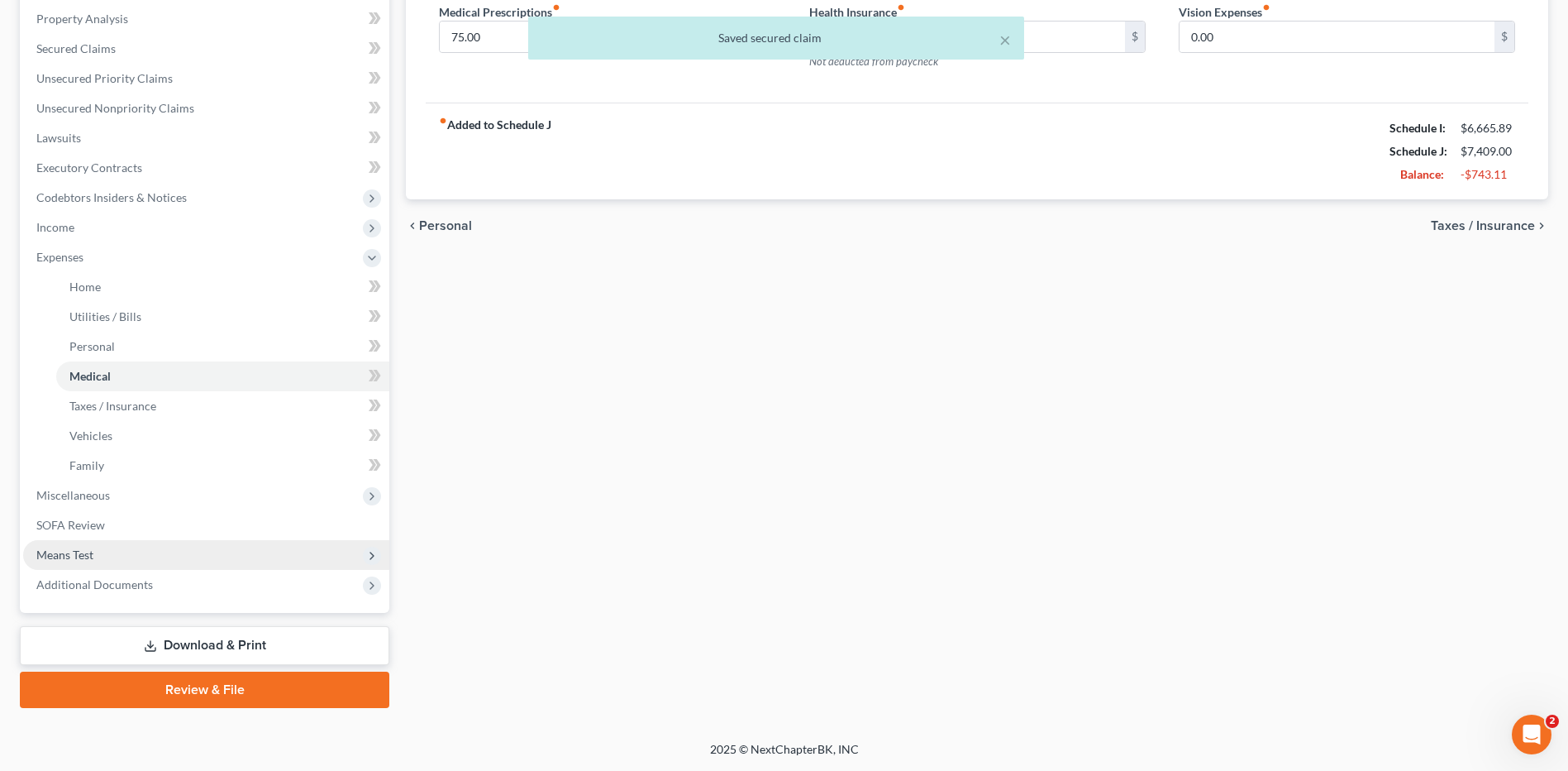
click at [87, 557] on span "Means Test" at bounding box center [65, 554] width 57 height 14
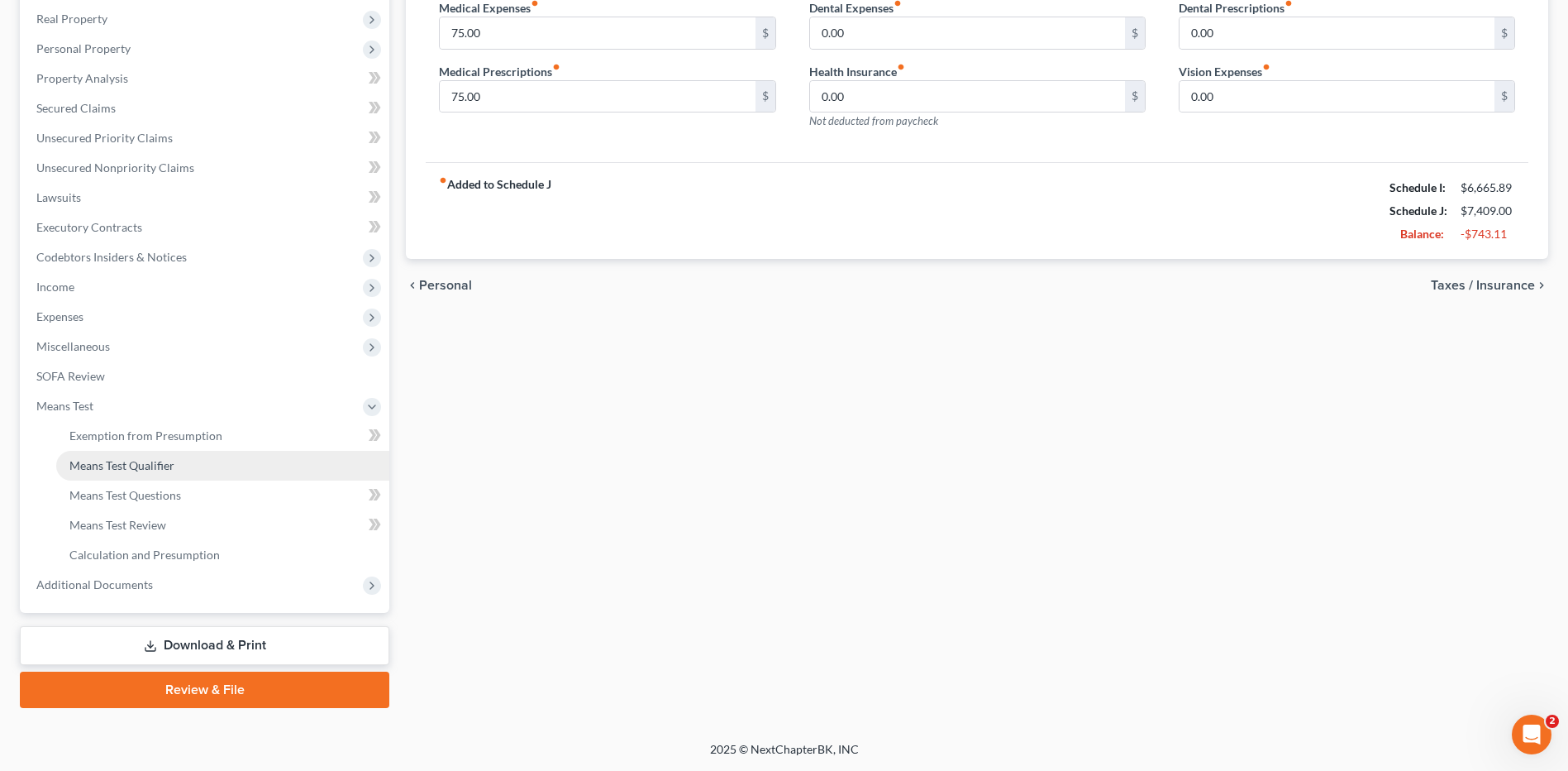
click at [130, 459] on span "Means Test Qualifier" at bounding box center [122, 464] width 105 height 14
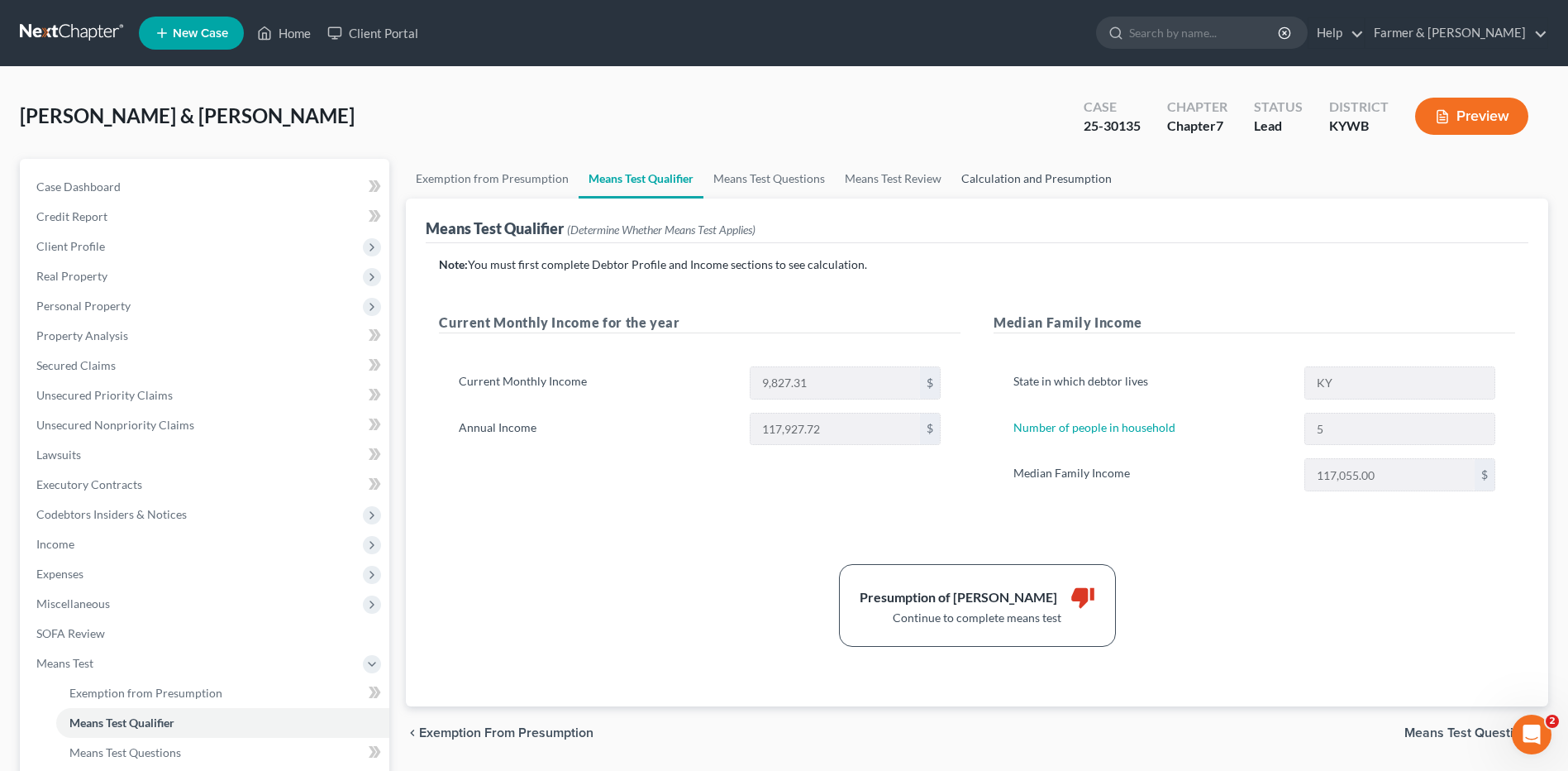
click at [1014, 183] on link "Calculation and Presumption" at bounding box center [1036, 179] width 170 height 40
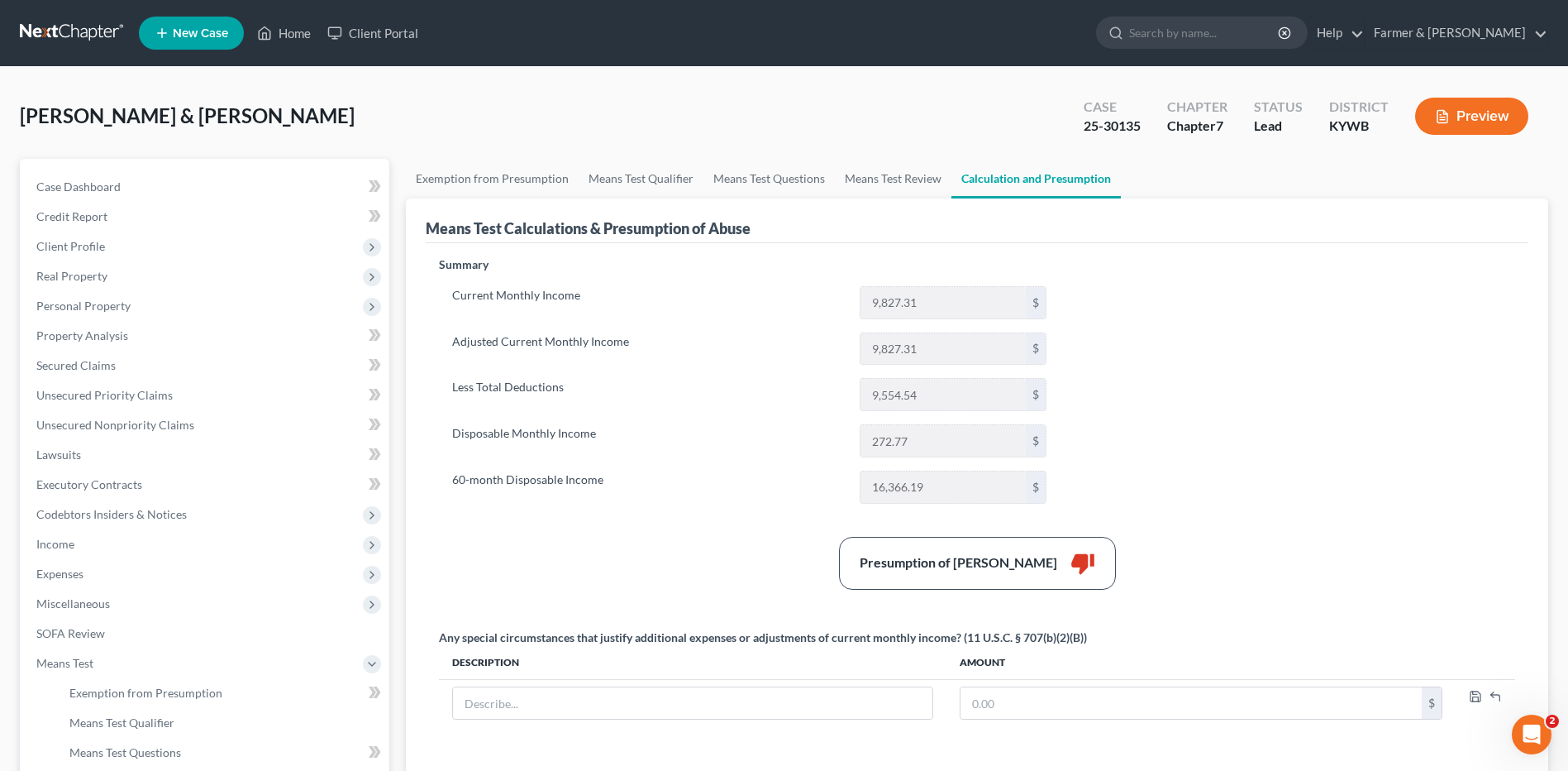
click at [46, 32] on link at bounding box center [72, 33] width 105 height 30
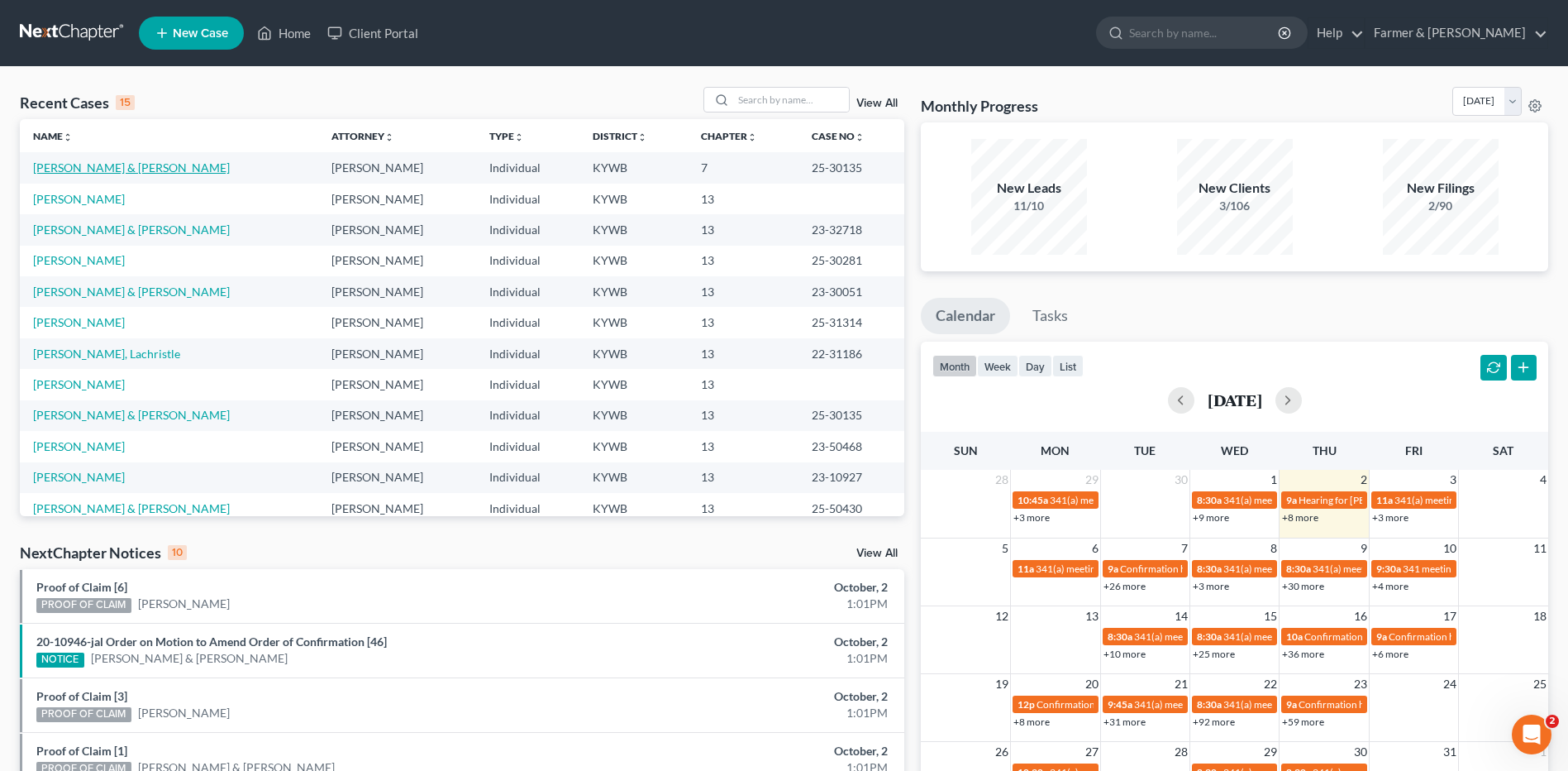
click at [112, 169] on link "[PERSON_NAME] & [PERSON_NAME]" at bounding box center [131, 167] width 197 height 14
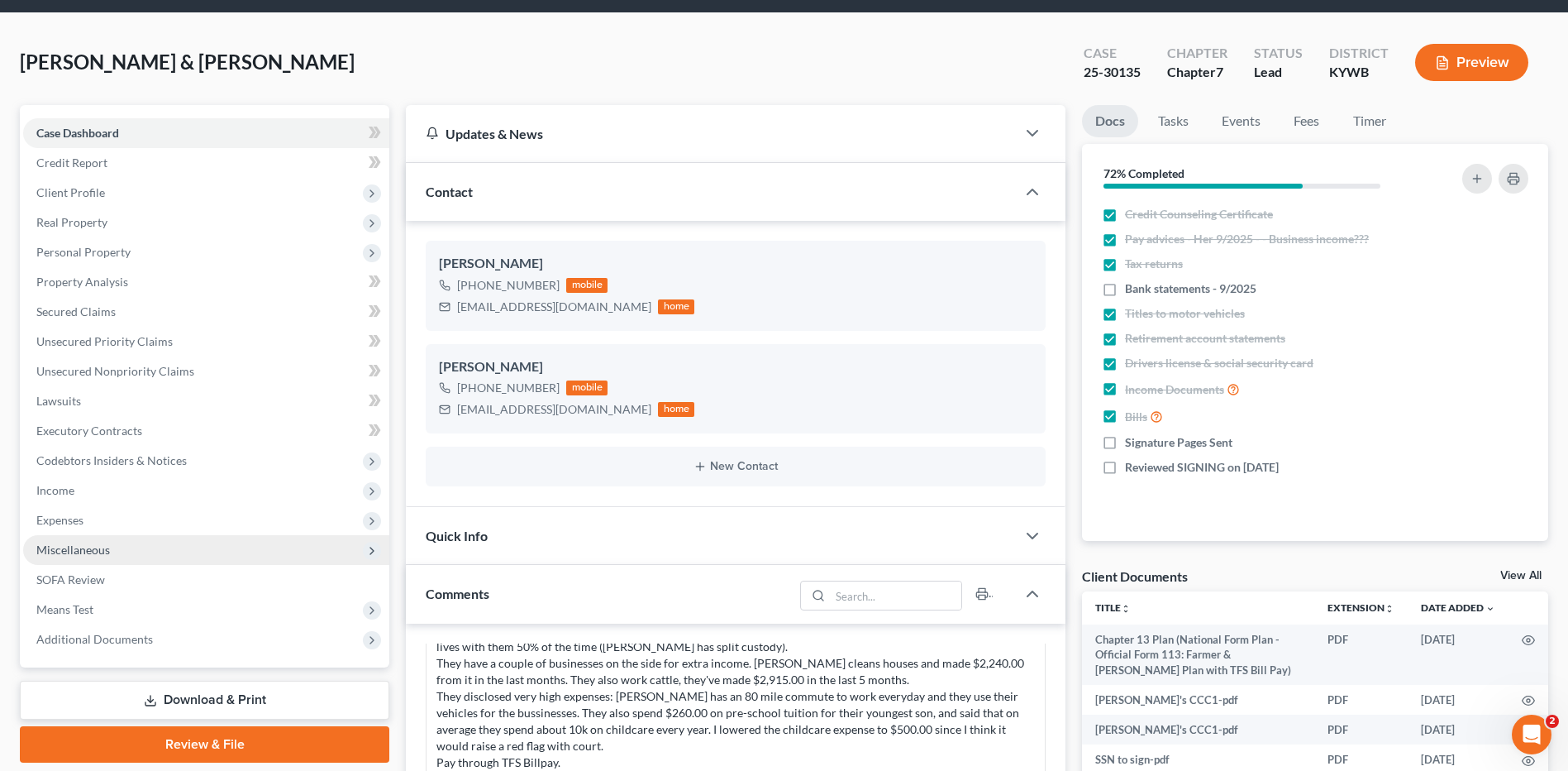
scroll to position [83, 0]
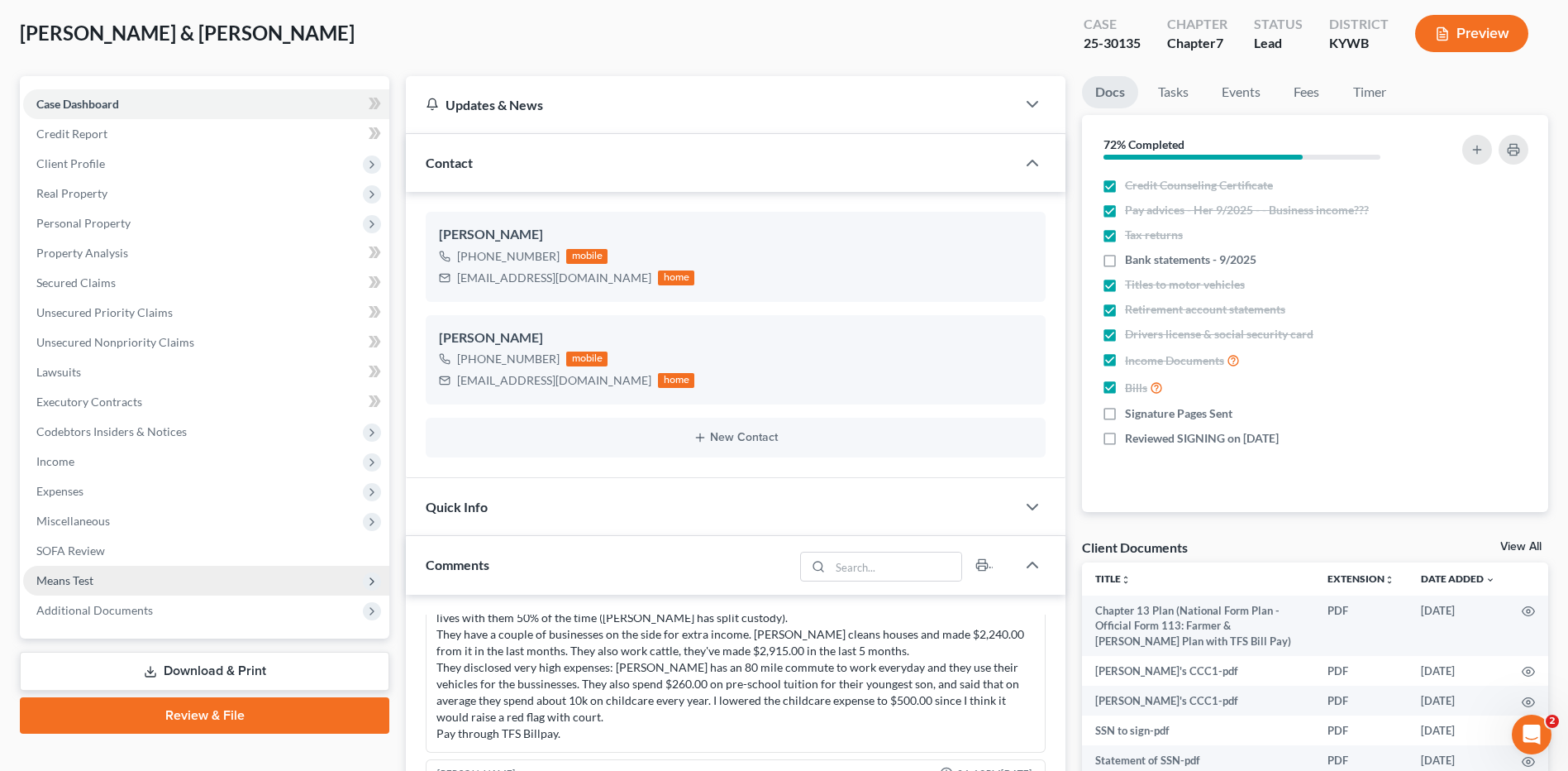
click at [115, 578] on span "Means Test" at bounding box center [206, 581] width 366 height 30
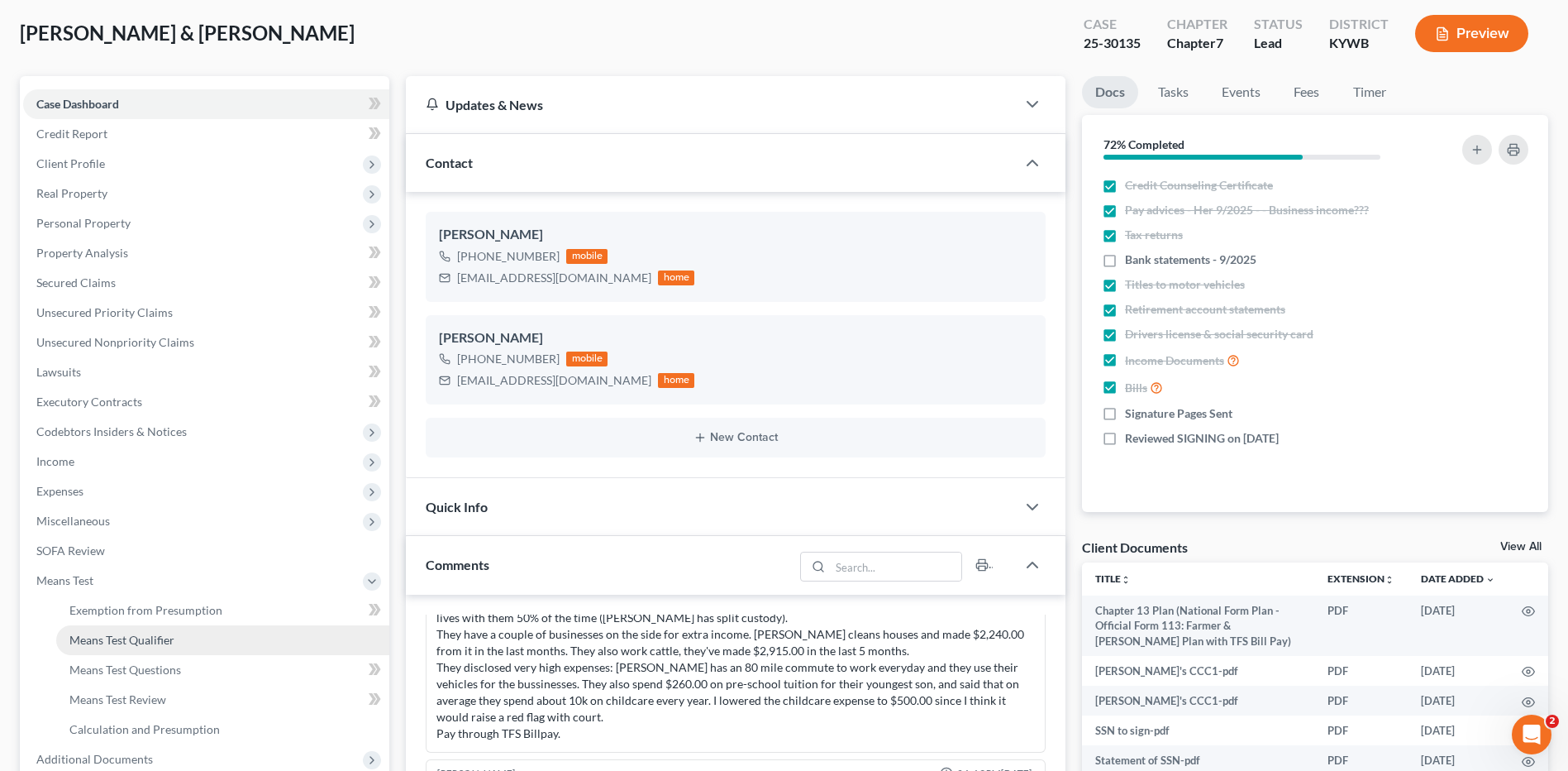
click at [134, 636] on span "Means Test Qualifier" at bounding box center [122, 639] width 105 height 14
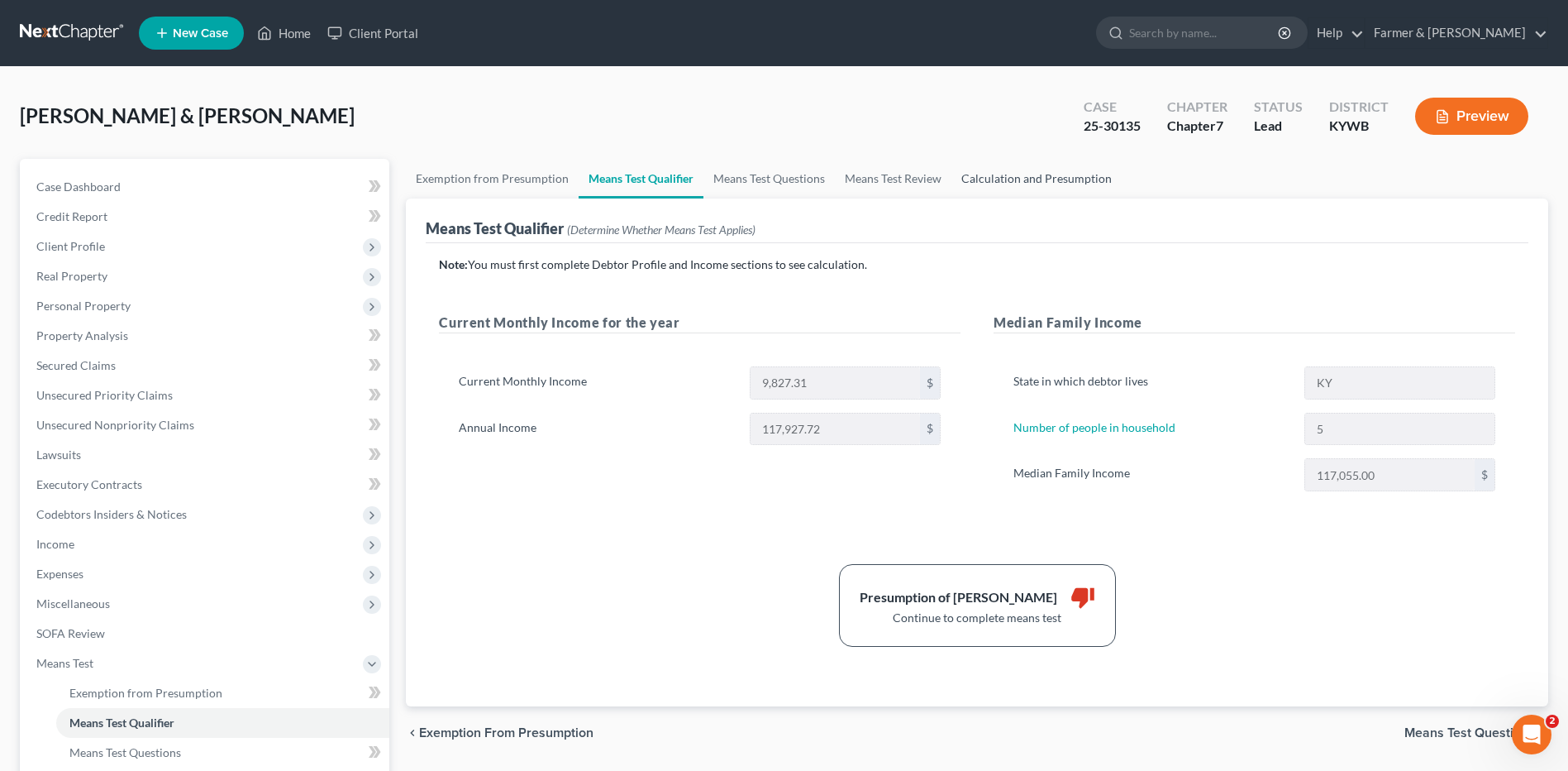
click at [1021, 177] on link "Calculation and Presumption" at bounding box center [1036, 179] width 170 height 40
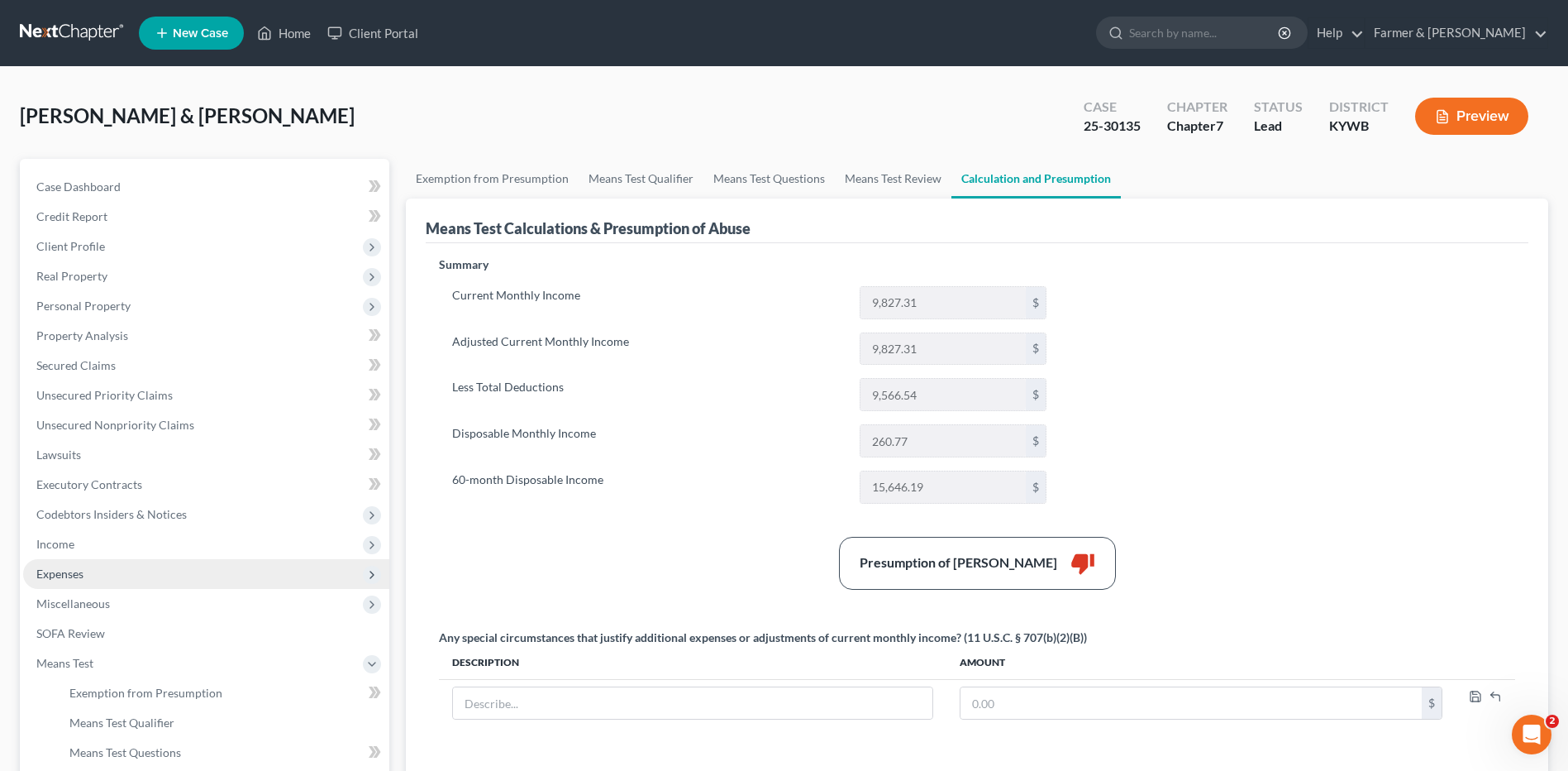
click at [92, 572] on span "Expenses" at bounding box center [206, 574] width 366 height 30
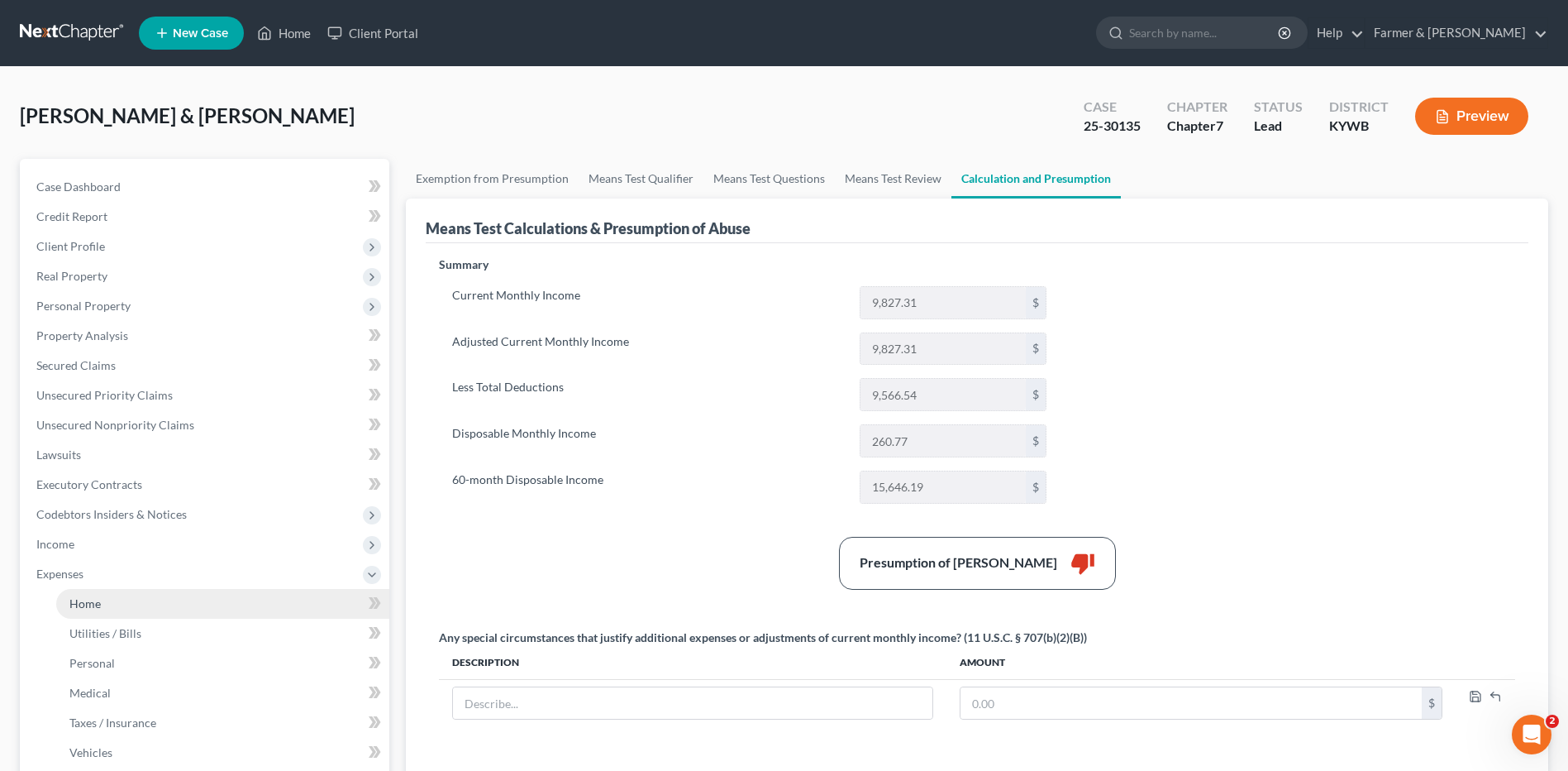
click at [95, 595] on link "Home" at bounding box center [223, 604] width 333 height 30
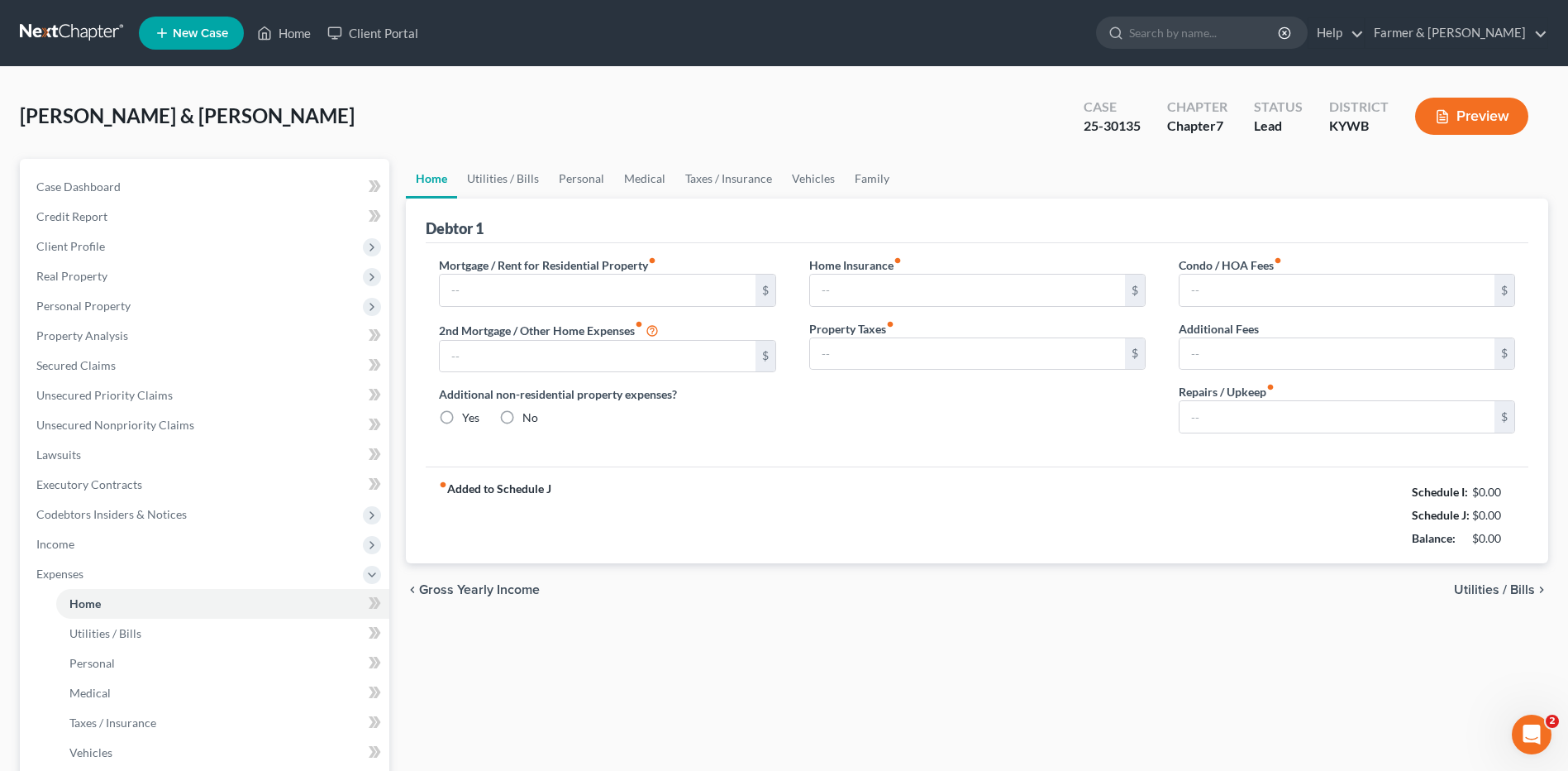
type input "700.00"
type input "0.00"
radio input "true"
type input "20.00"
type input "0.00"
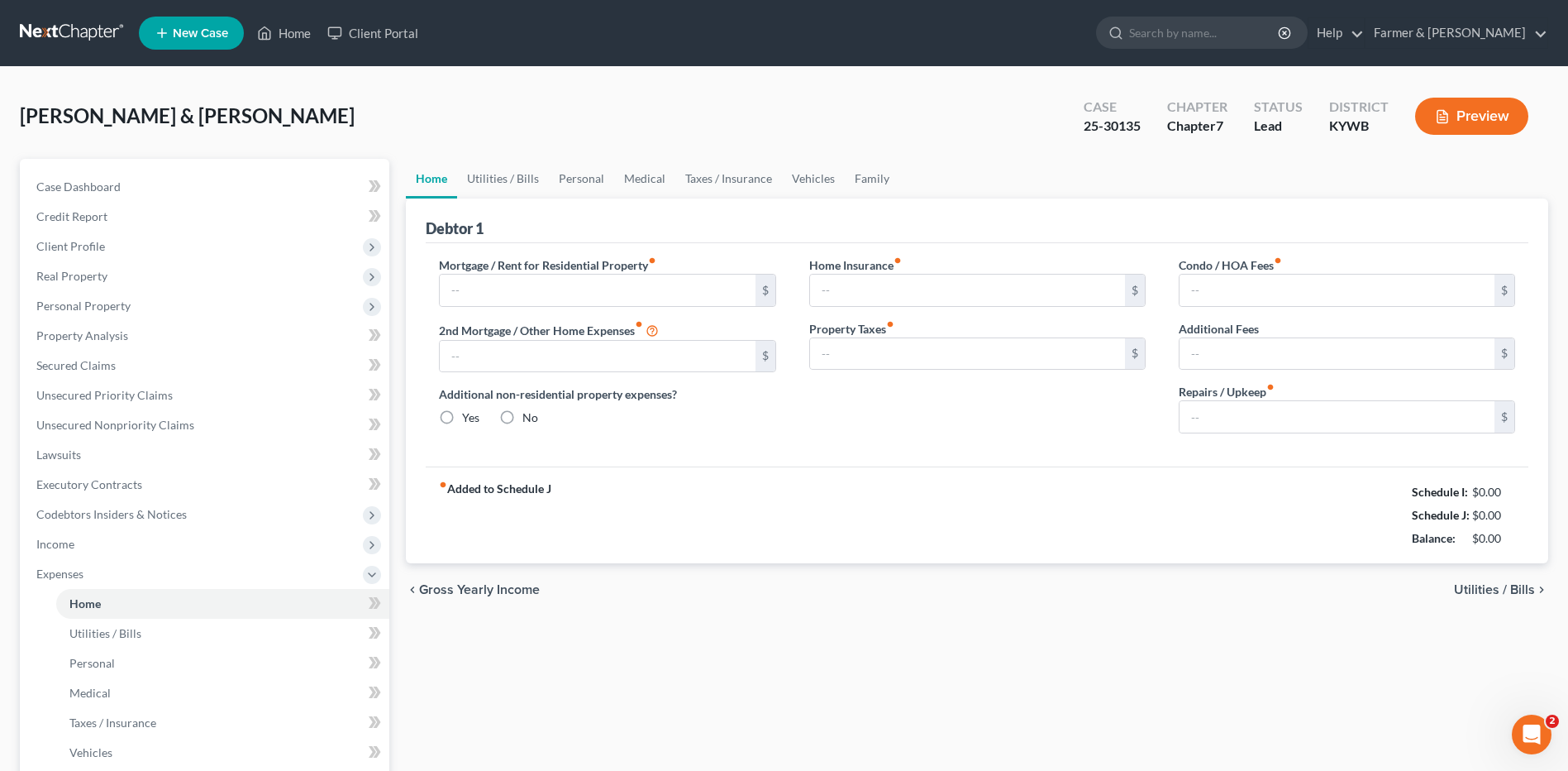
type input "0.00"
click at [1320, 428] on input "100.00" at bounding box center [1336, 417] width 315 height 32
click at [1268, 412] on input "50.00" at bounding box center [1336, 417] width 315 height 32
drag, startPoint x: 1244, startPoint y: 420, endPoint x: 1108, endPoint y: 427, distance: 136.2
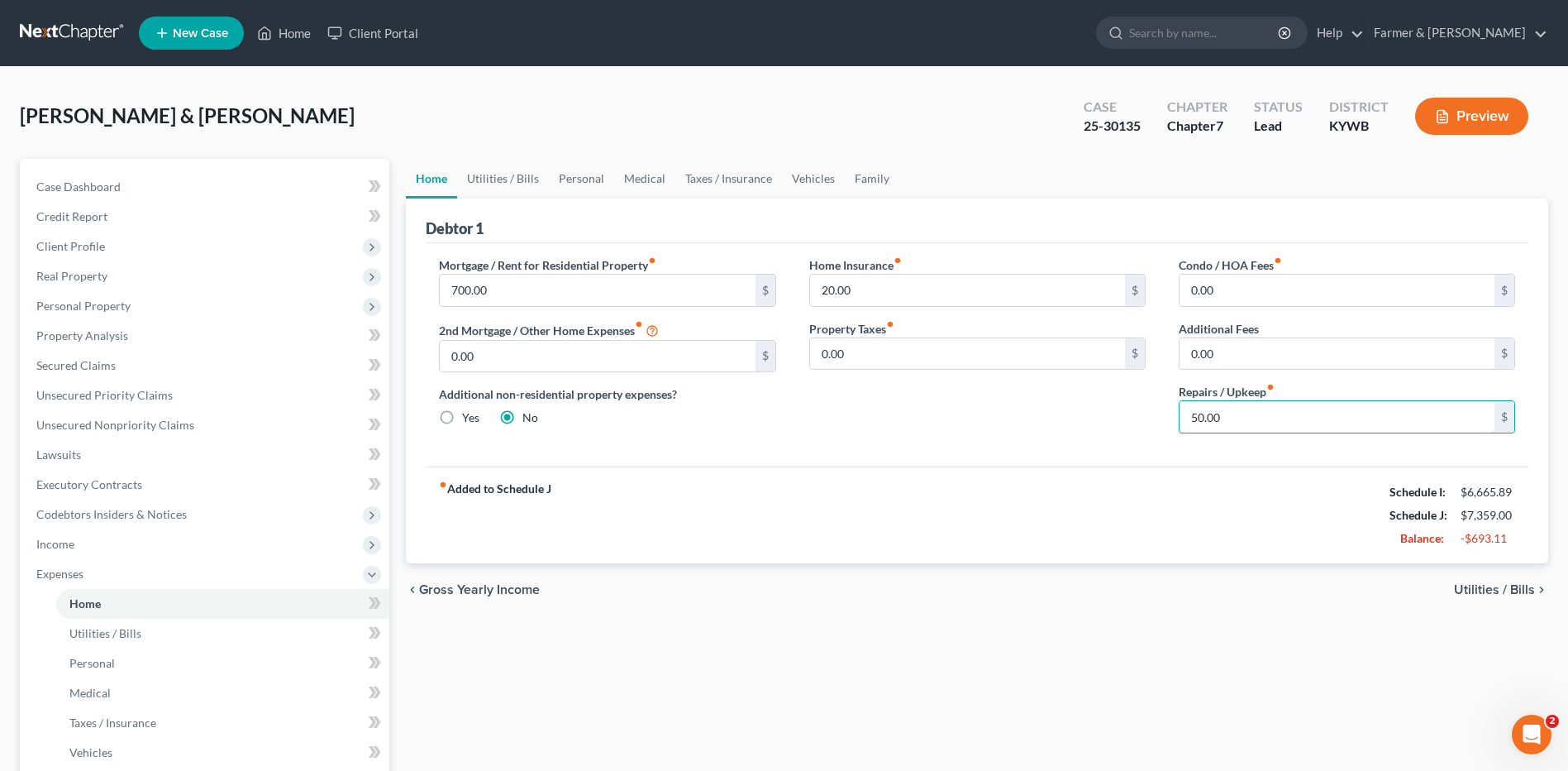
click at [1108, 427] on div "Mortgage / Rent for Residential Property fiber_manual_record 700.00 $ 2nd Mortg…" at bounding box center [978, 351] width 1110 height 190
type input "25.00"
click at [121, 643] on link "Utilities / Bills" at bounding box center [223, 633] width 333 height 30
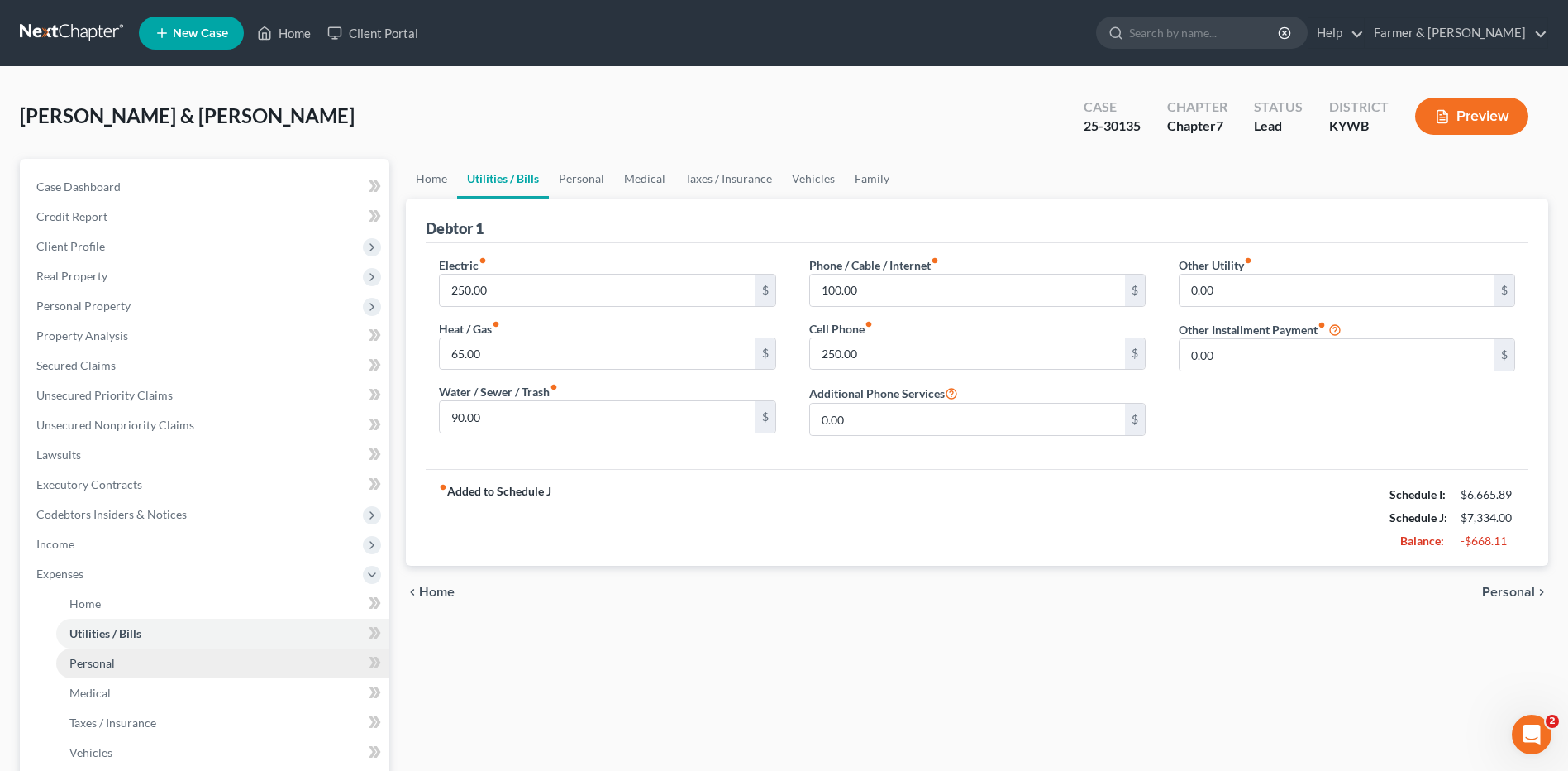
click at [133, 654] on link "Personal" at bounding box center [223, 663] width 333 height 30
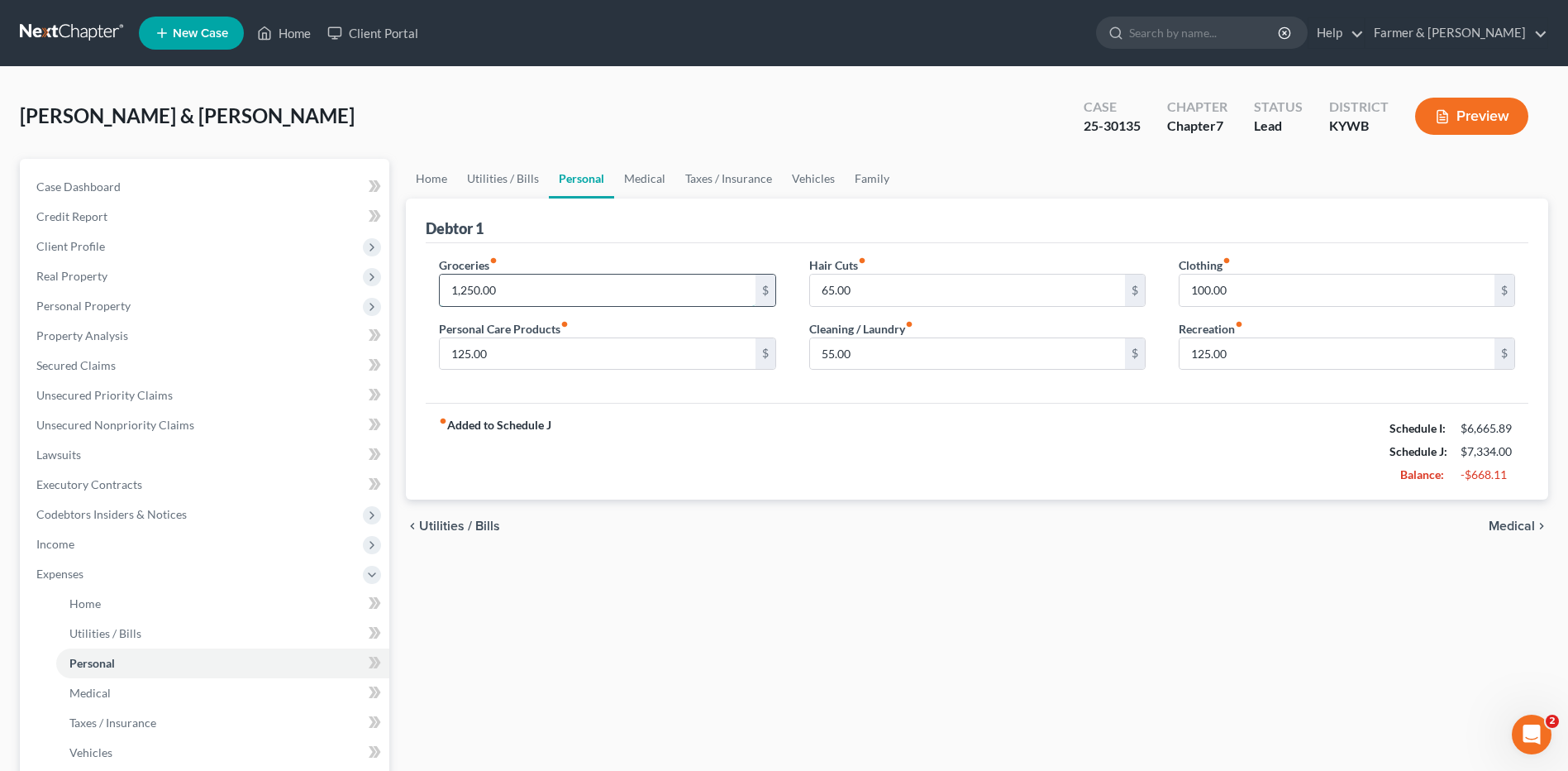
click at [519, 291] on input "1,250.00" at bounding box center [596, 290] width 315 height 32
type input "950.00"
type input "75.00"
type input "45.00"
type input "35.00"
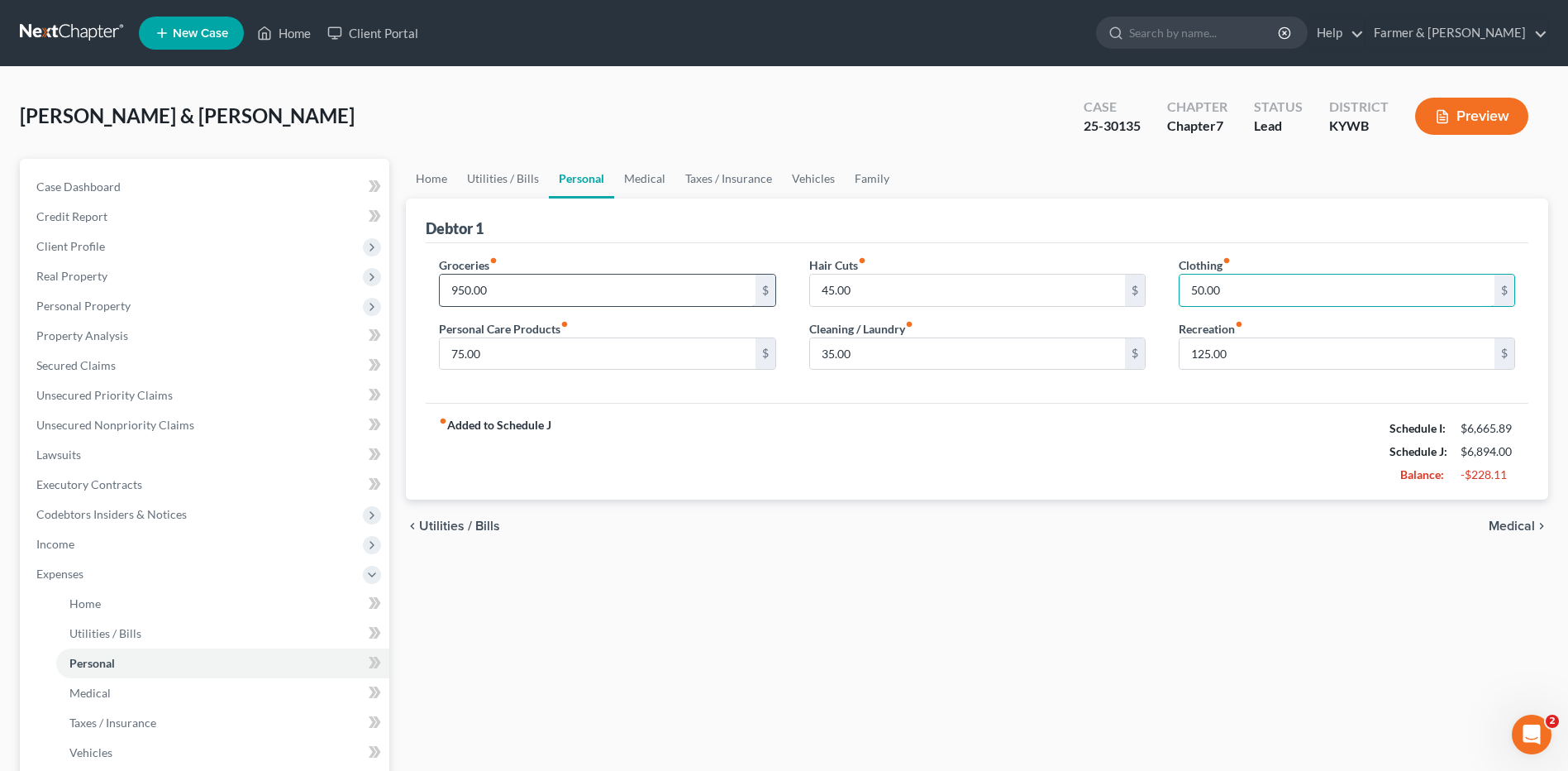
type input "50.00"
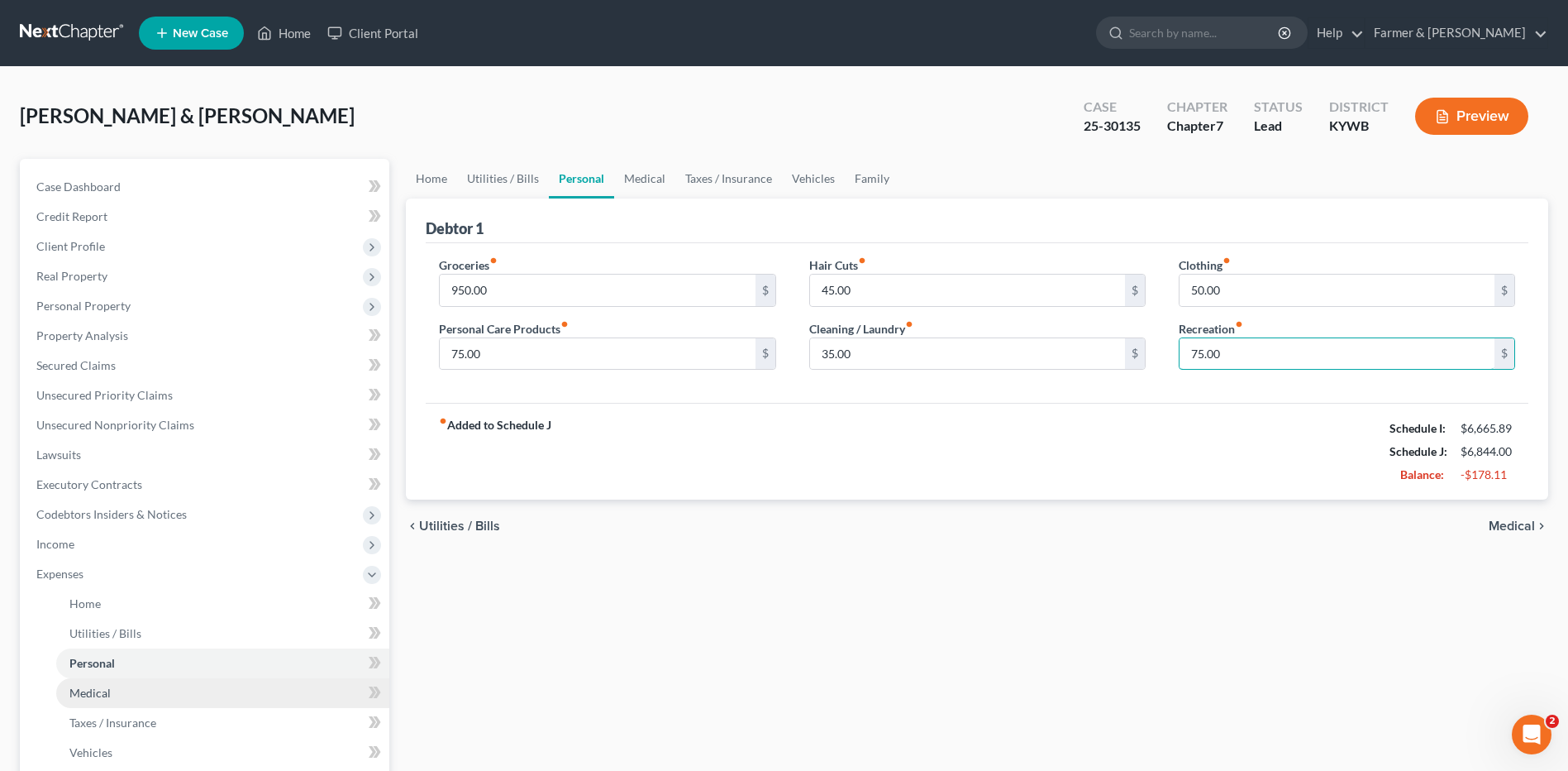
type input "75.00"
click at [130, 695] on link "Medical" at bounding box center [223, 693] width 333 height 30
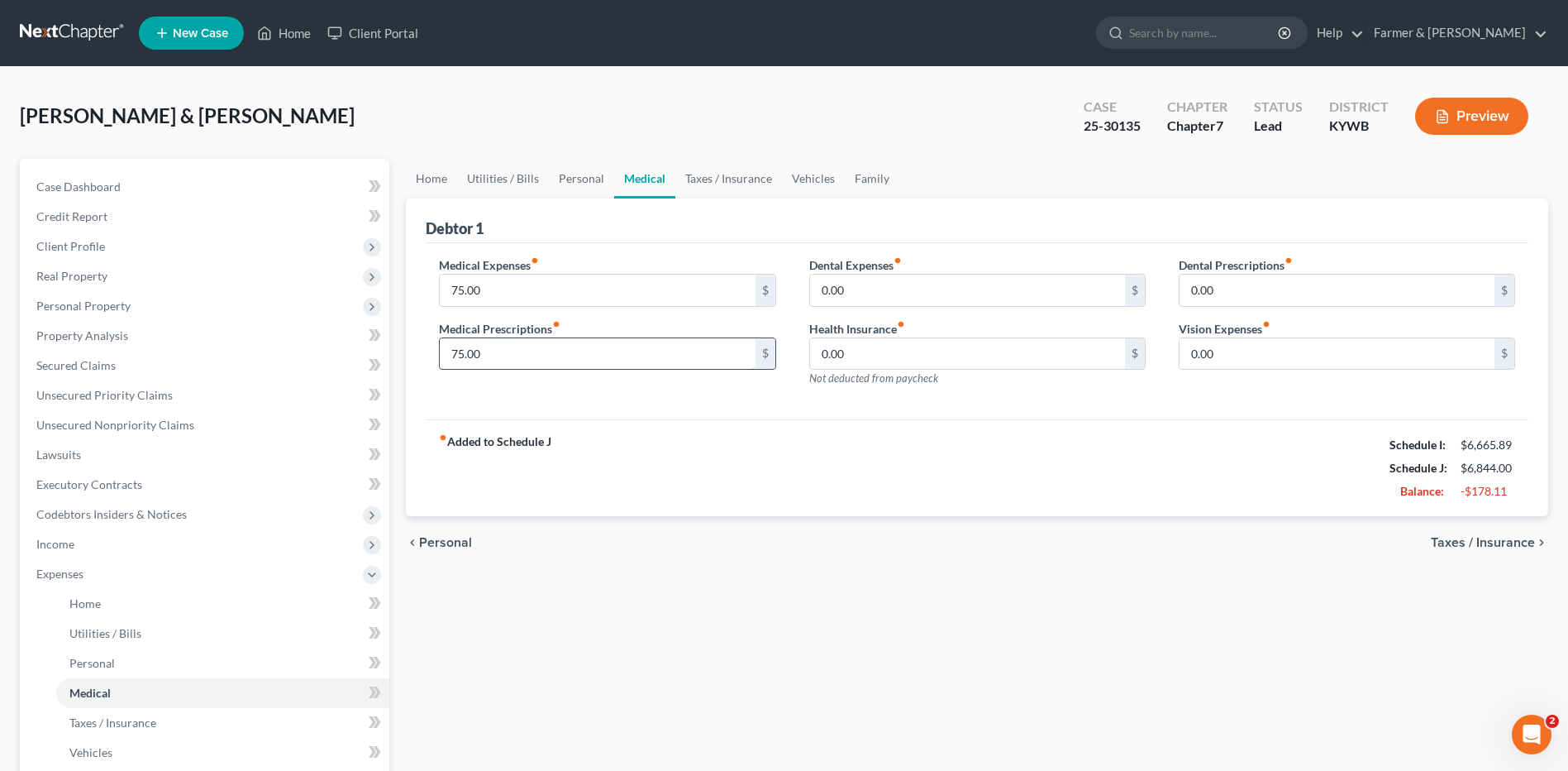
click at [496, 361] on input "75.00" at bounding box center [596, 354] width 315 height 32
click at [159, 730] on link "Taxes / Insurance" at bounding box center [223, 723] width 333 height 30
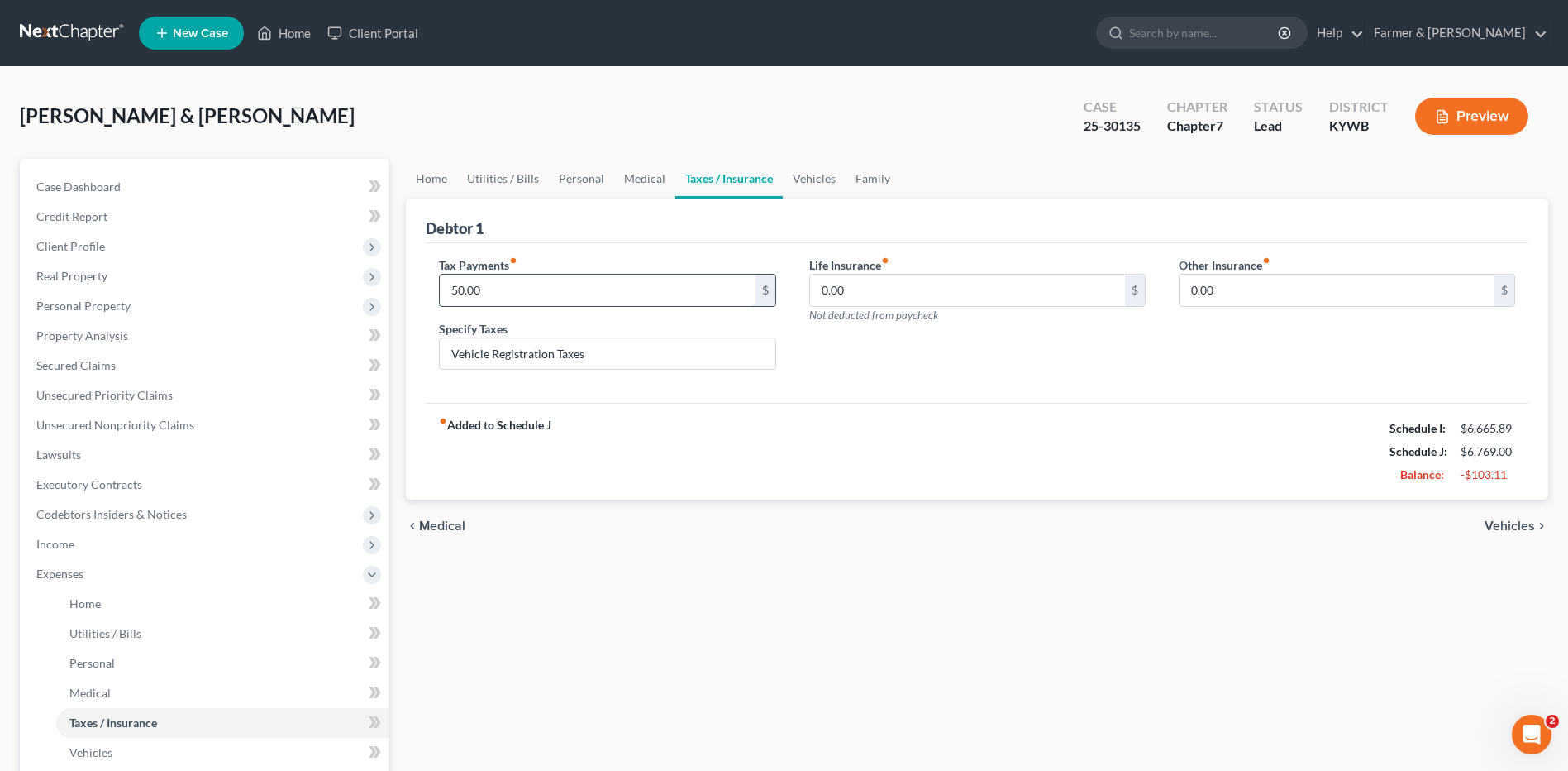
click at [508, 293] on input "50.00" at bounding box center [596, 290] width 315 height 32
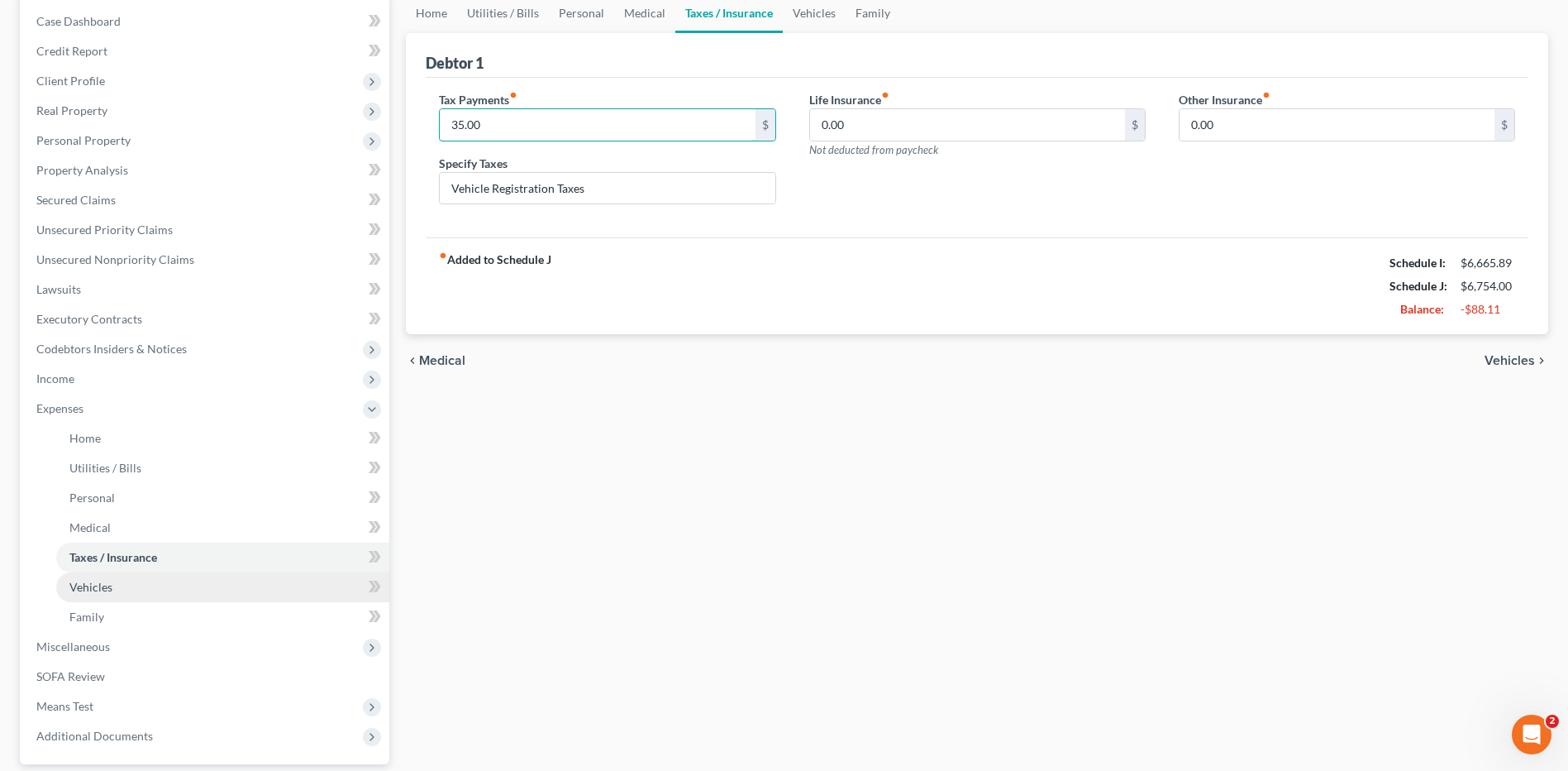
type input "35.00"
click at [135, 594] on link "Vehicles" at bounding box center [223, 587] width 333 height 30
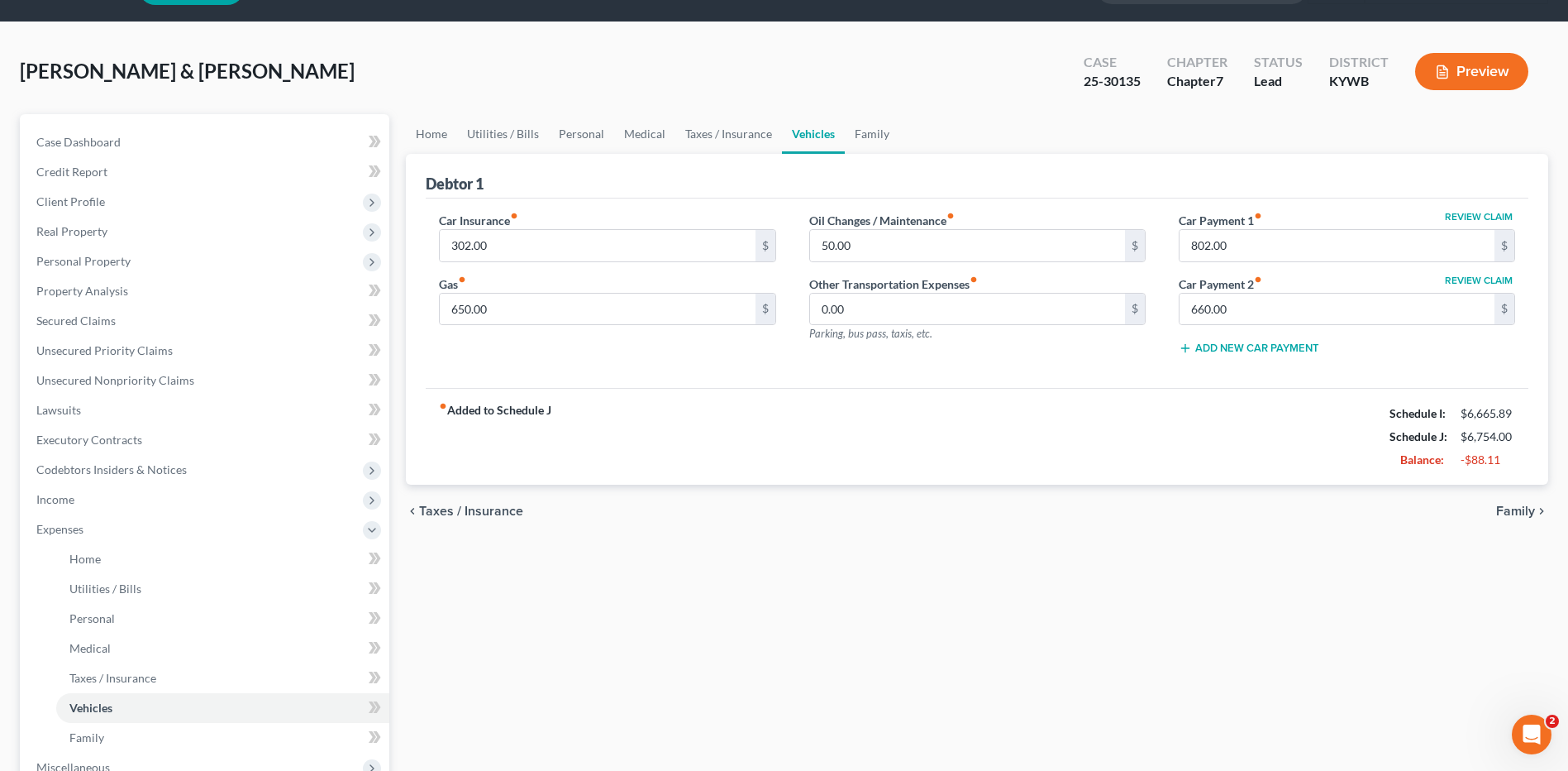
scroll to position [83, 0]
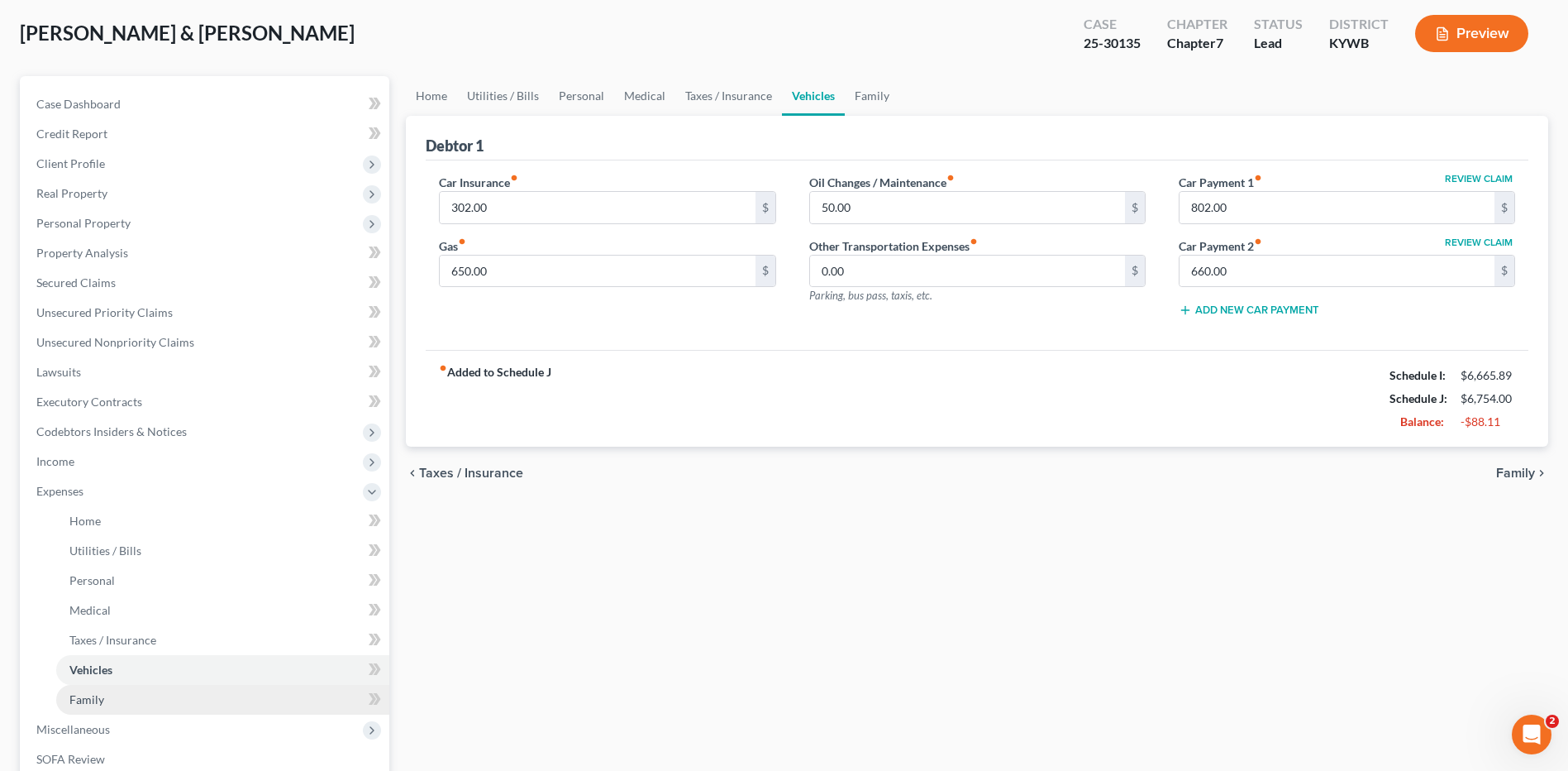
click at [149, 696] on link "Family" at bounding box center [223, 700] width 333 height 30
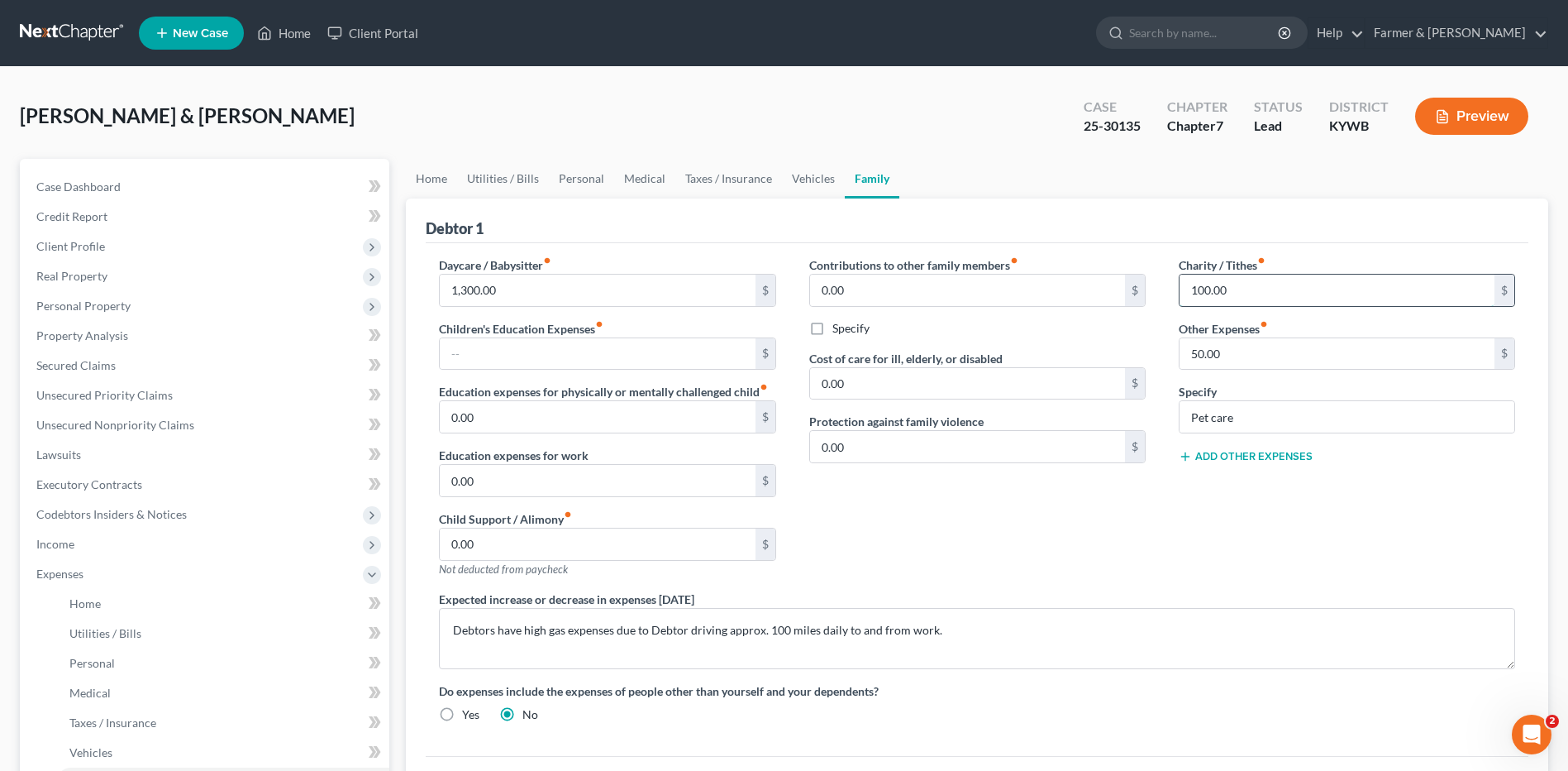
click at [1254, 290] on input "100.00" at bounding box center [1336, 290] width 315 height 32
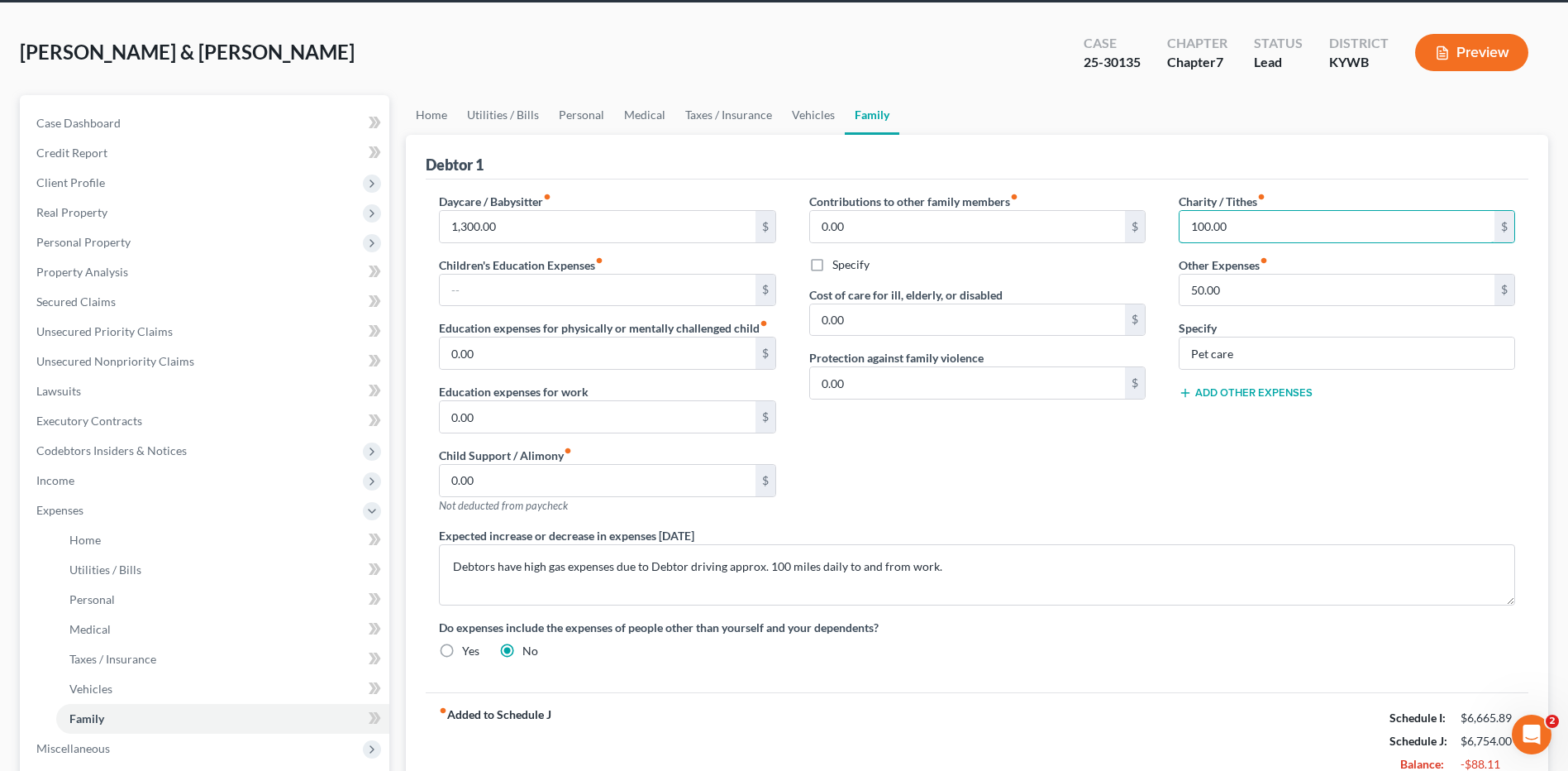
scroll to position [83, 0]
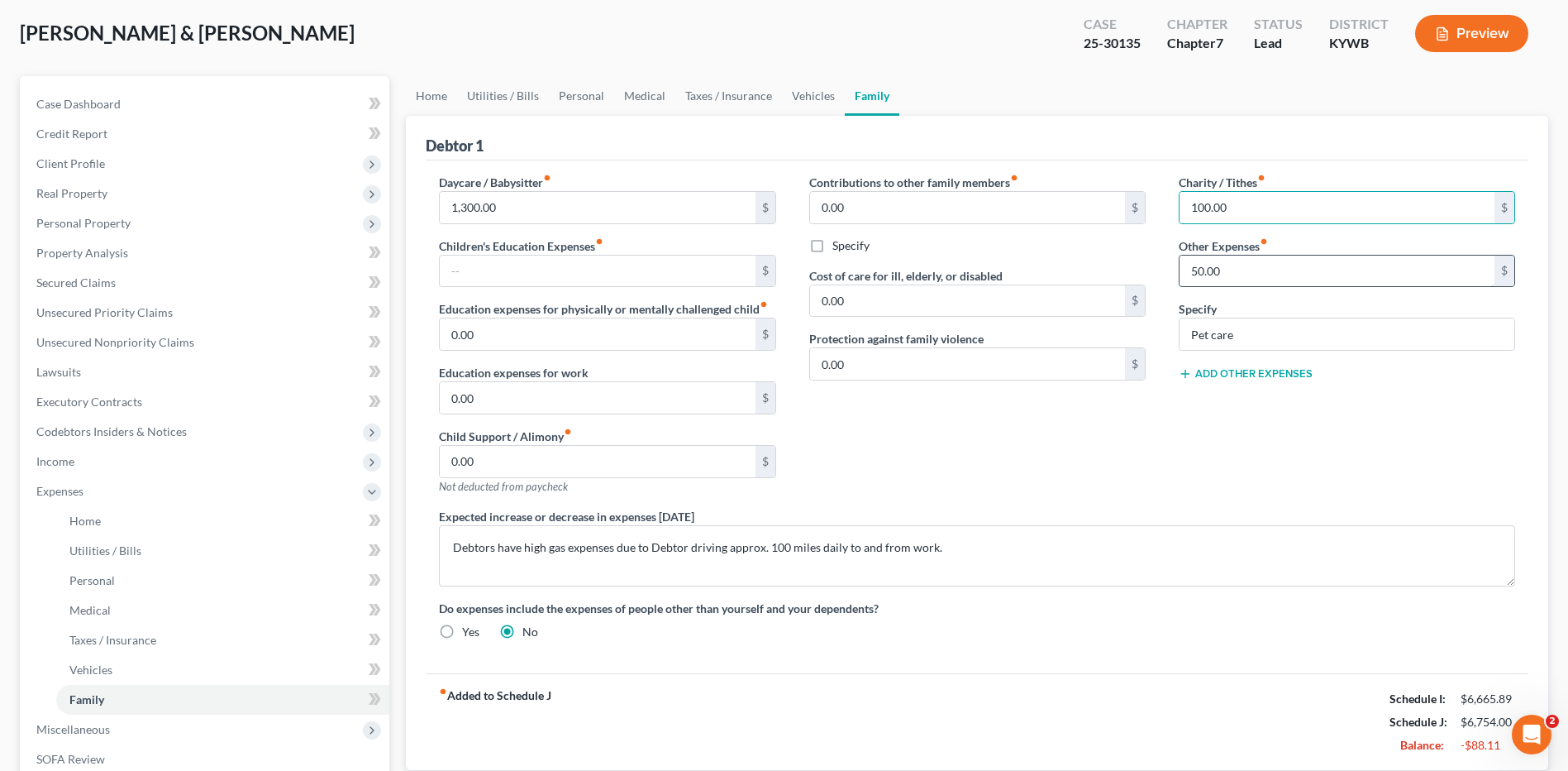
click at [1246, 280] on input "50.00" at bounding box center [1336, 272] width 315 height 32
type input "25.00"
click at [89, 677] on link "Vehicles" at bounding box center [223, 670] width 333 height 30
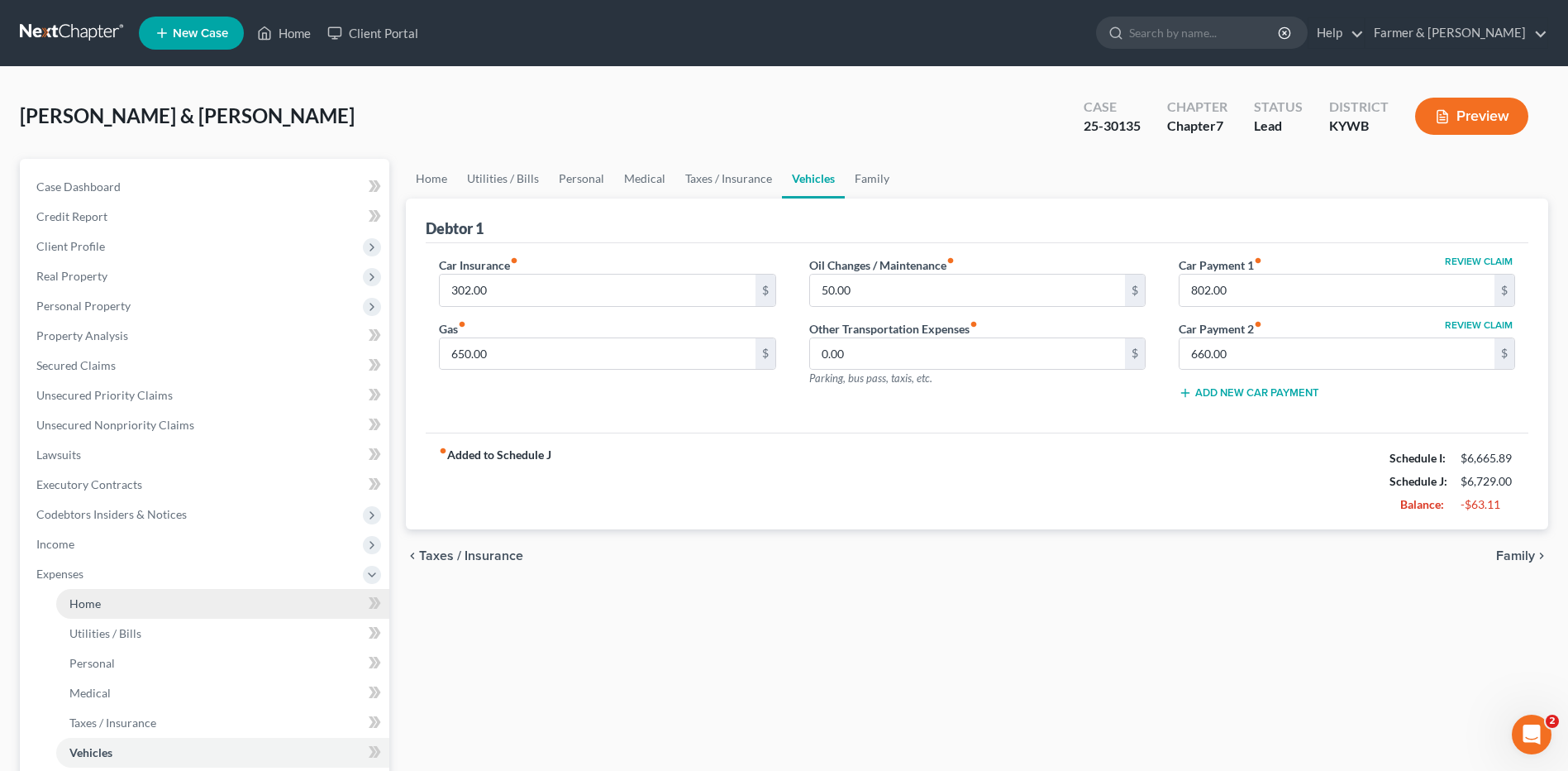
click at [160, 602] on link "Home" at bounding box center [223, 604] width 333 height 30
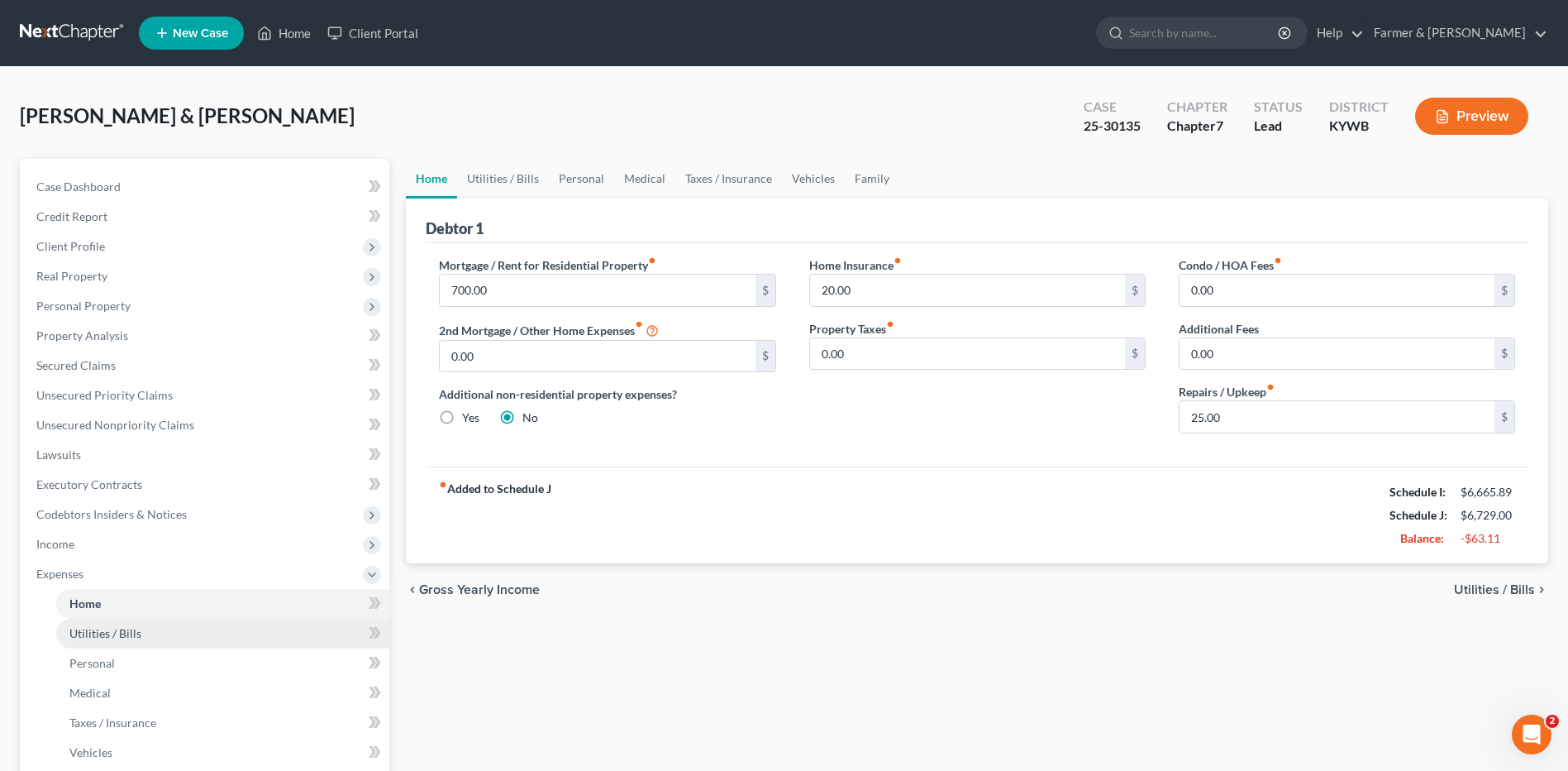
click at [150, 625] on link "Utilities / Bills" at bounding box center [223, 633] width 333 height 30
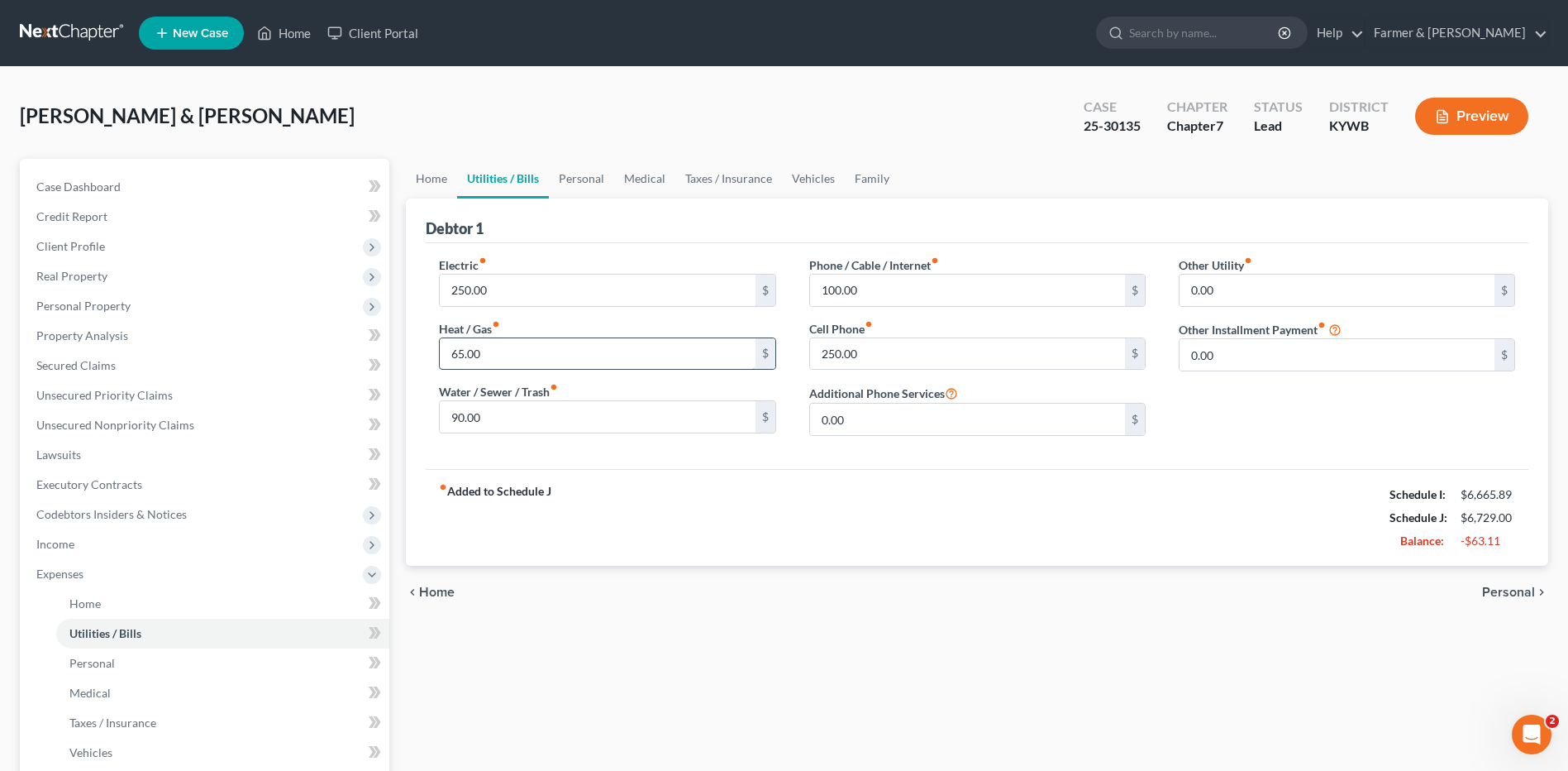
click at [488, 358] on input "65.00" at bounding box center [596, 354] width 315 height 32
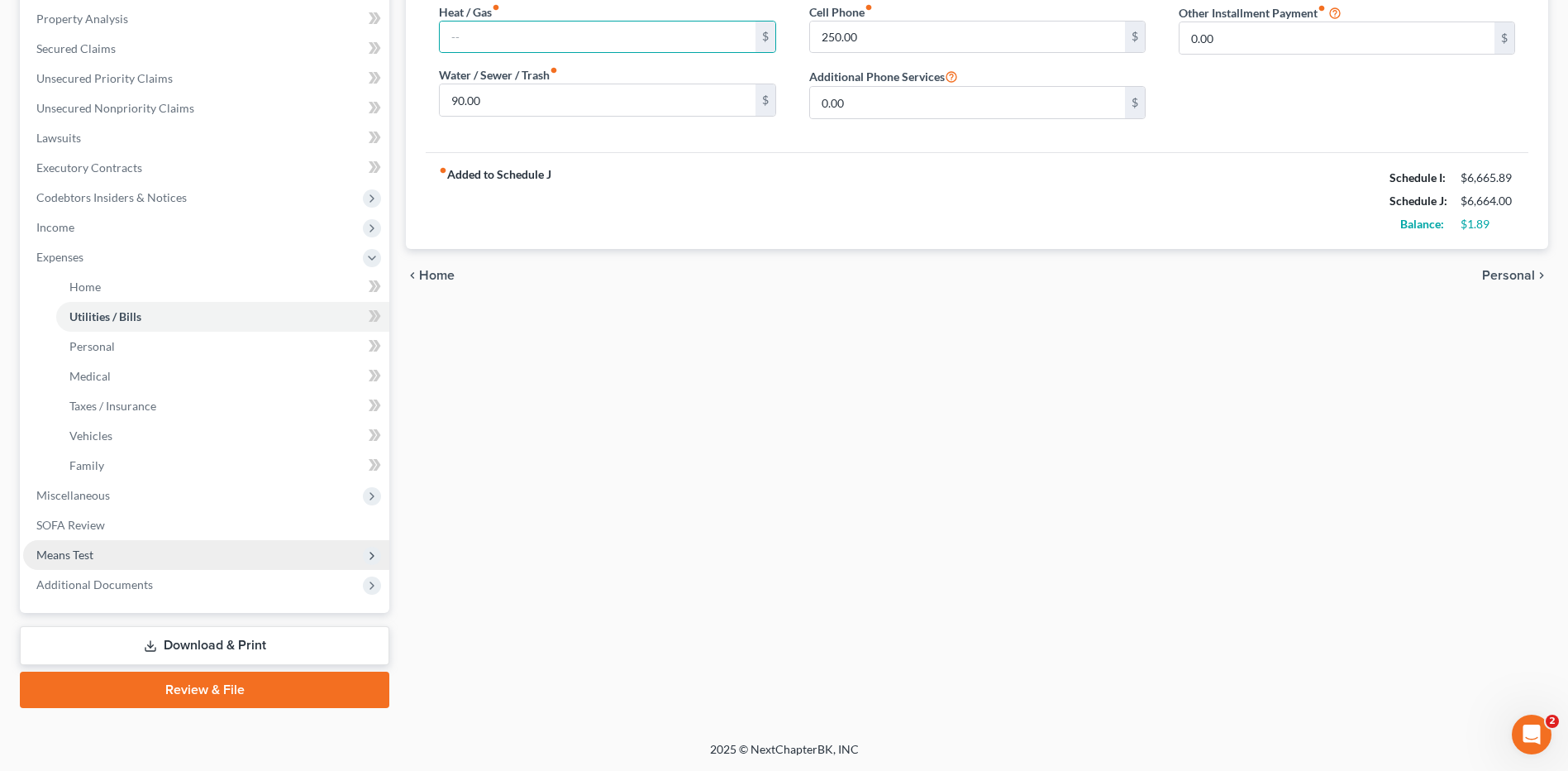
click at [104, 561] on span "Means Test" at bounding box center [206, 555] width 366 height 30
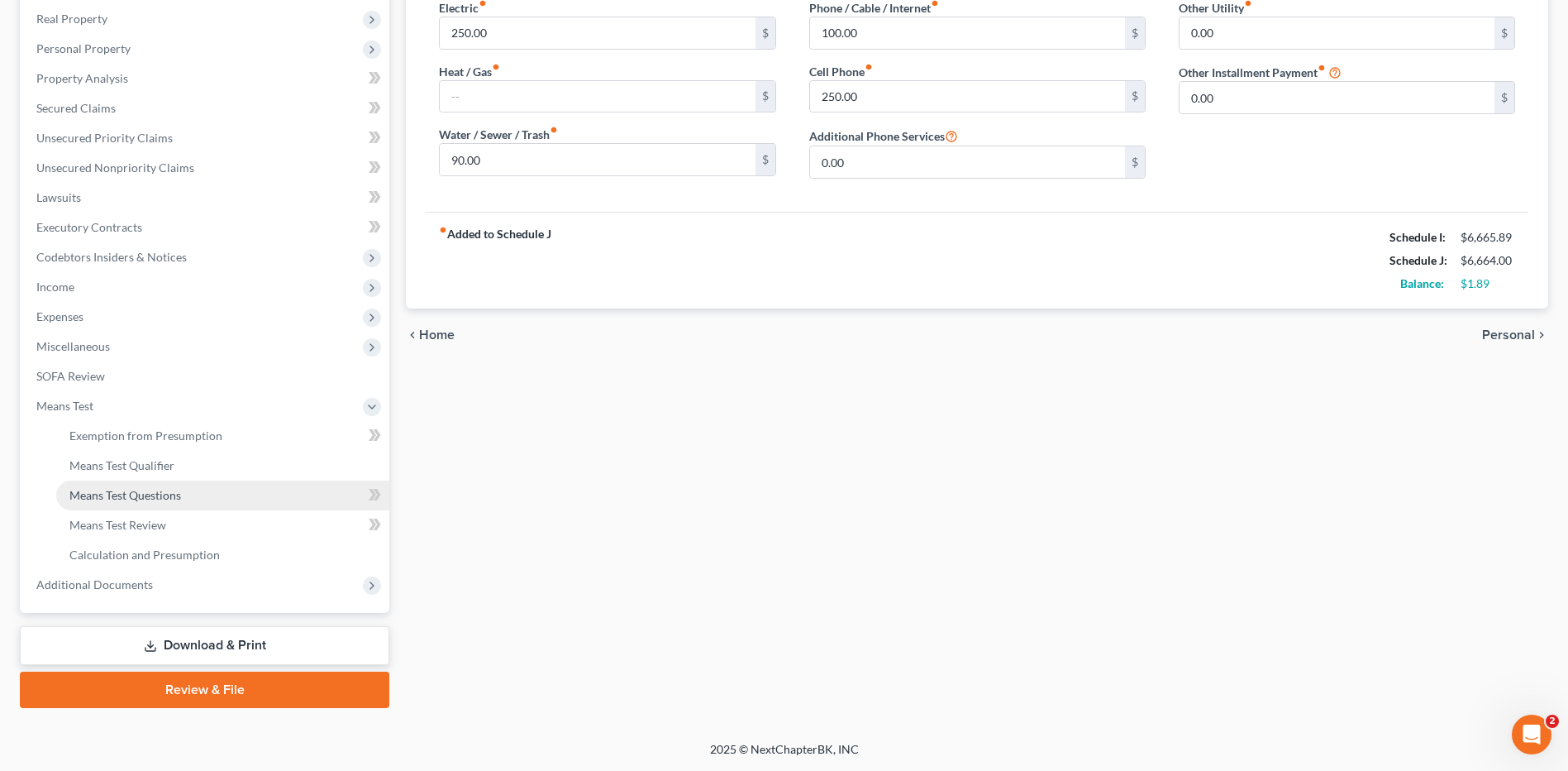
scroll to position [258, 0]
click at [159, 470] on span "Means Test Qualifier" at bounding box center [122, 464] width 105 height 14
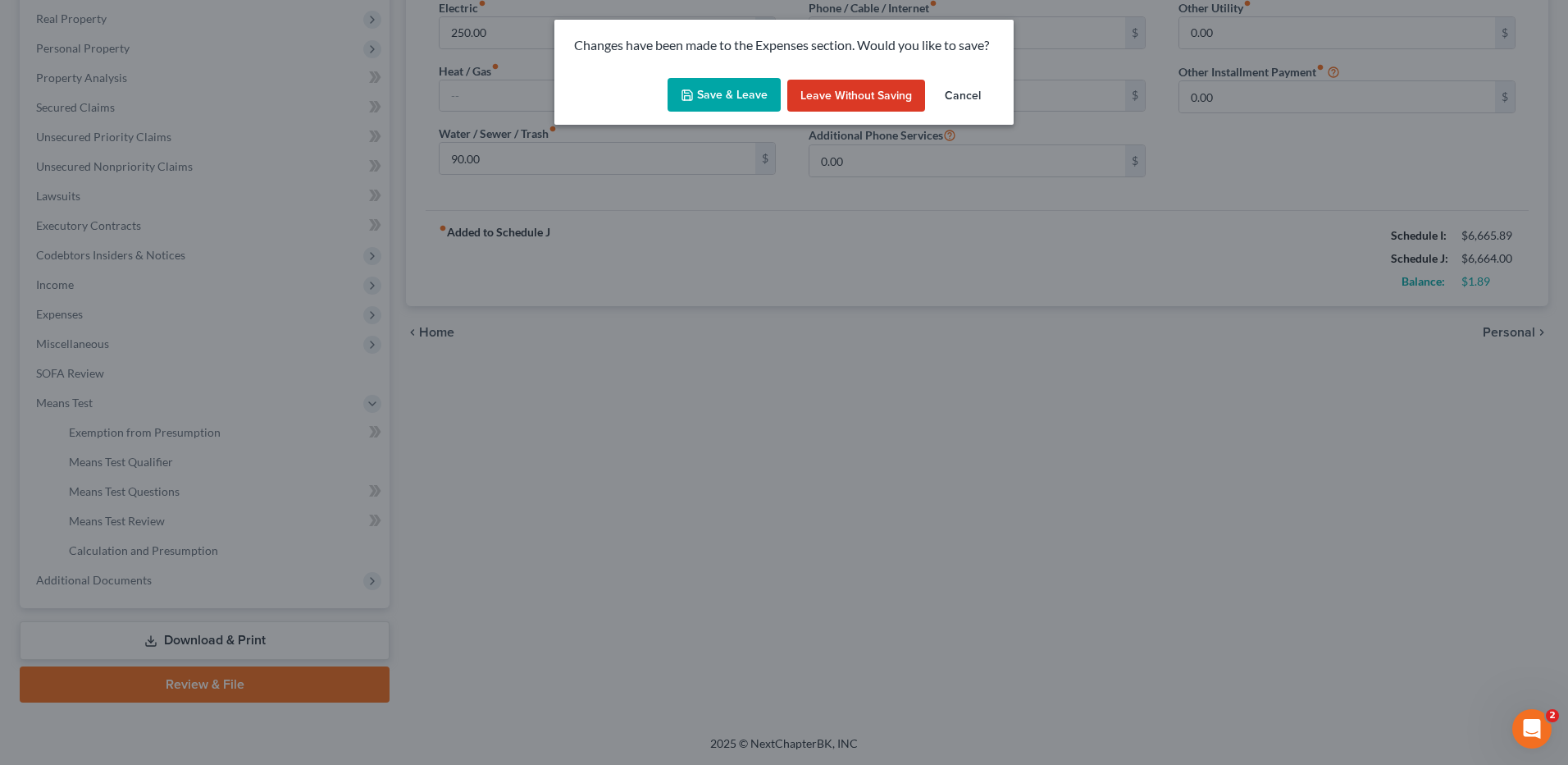
click at [757, 91] on button "Save & Leave" at bounding box center [723, 96] width 113 height 35
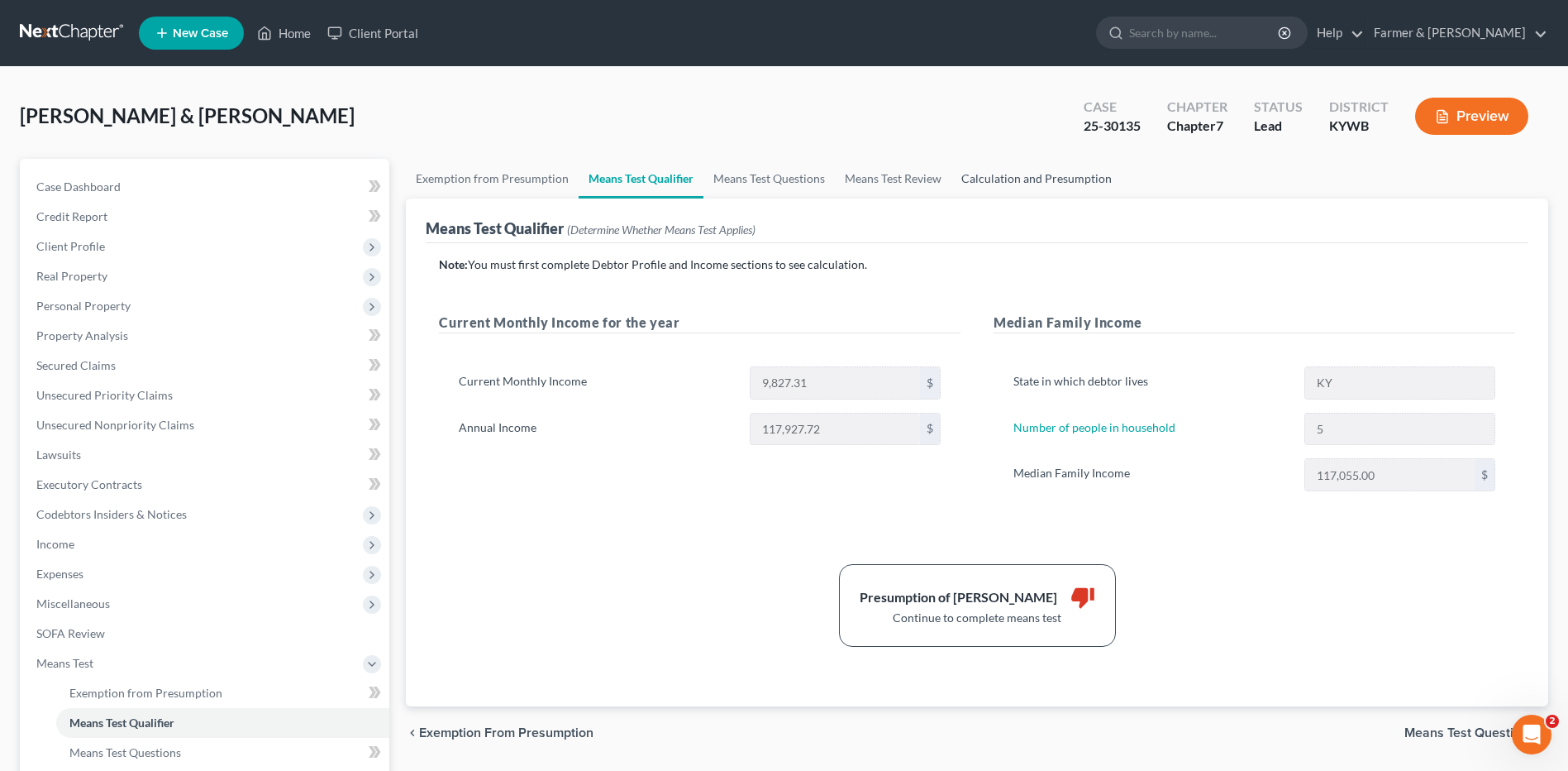
click at [1046, 174] on link "Calculation and Presumption" at bounding box center [1036, 179] width 170 height 40
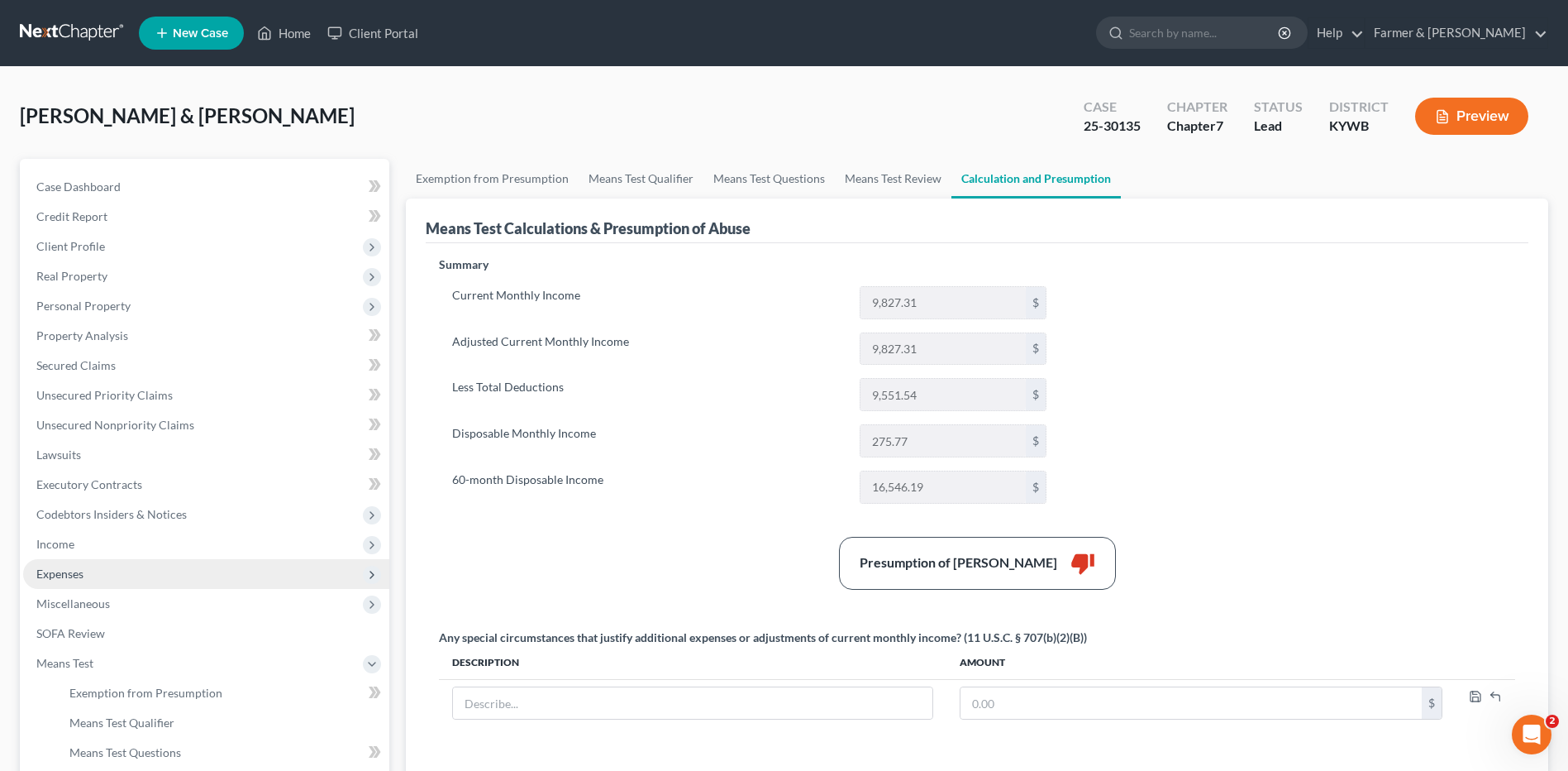
click at [134, 577] on span "Expenses" at bounding box center [206, 574] width 366 height 30
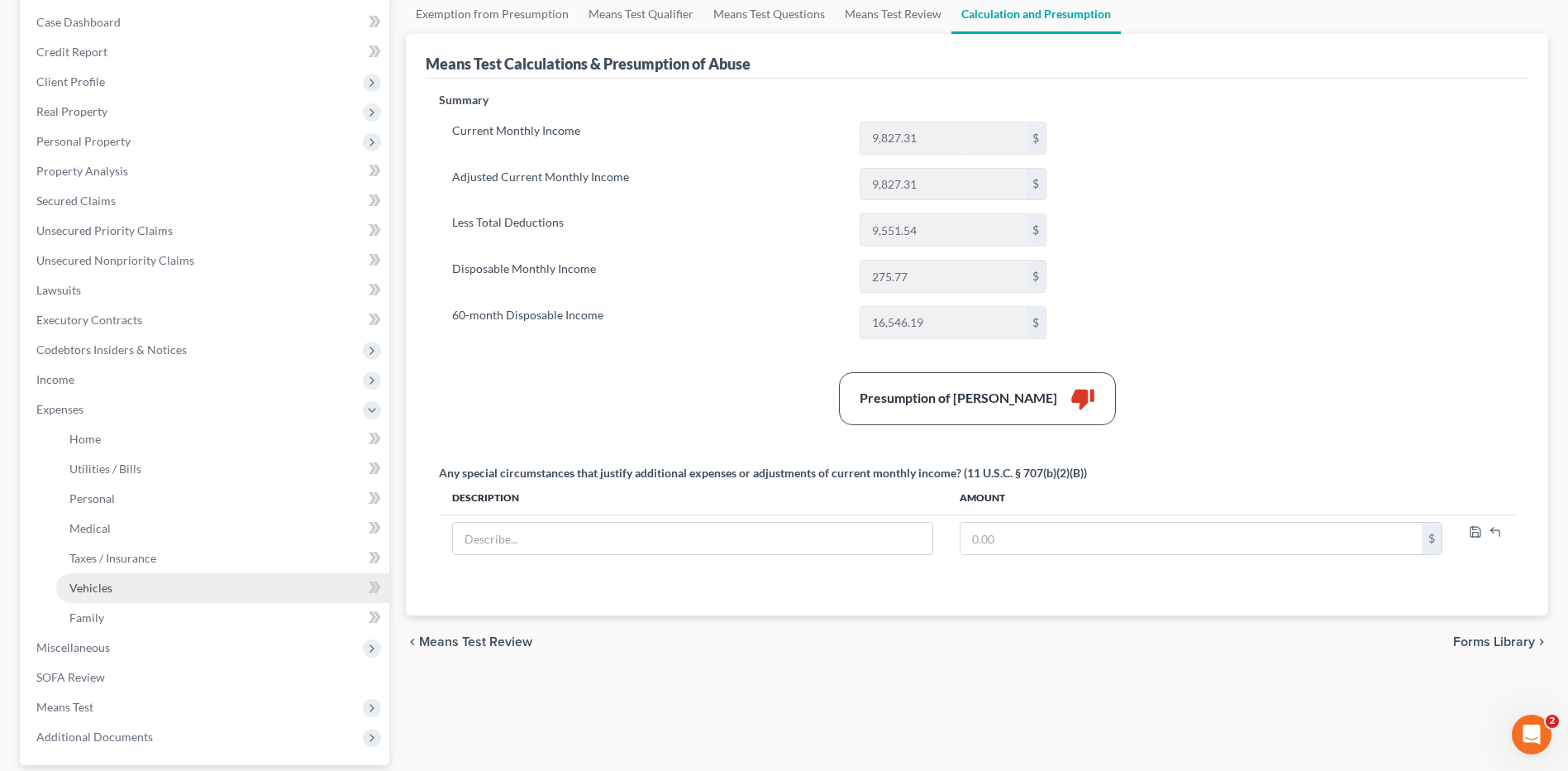
scroll to position [165, 0]
click at [126, 612] on link "Family" at bounding box center [223, 617] width 333 height 30
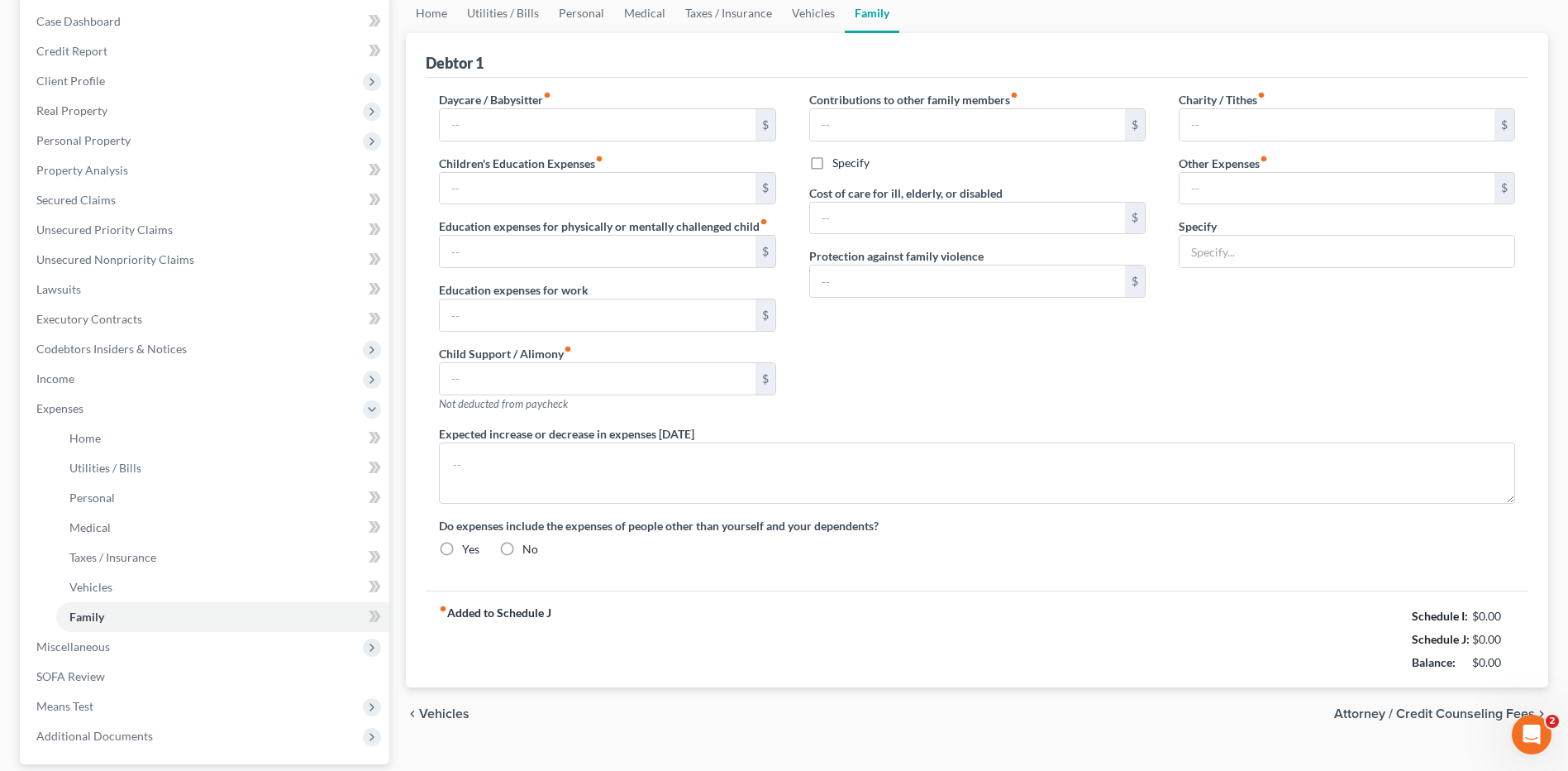
scroll to position [64, 0]
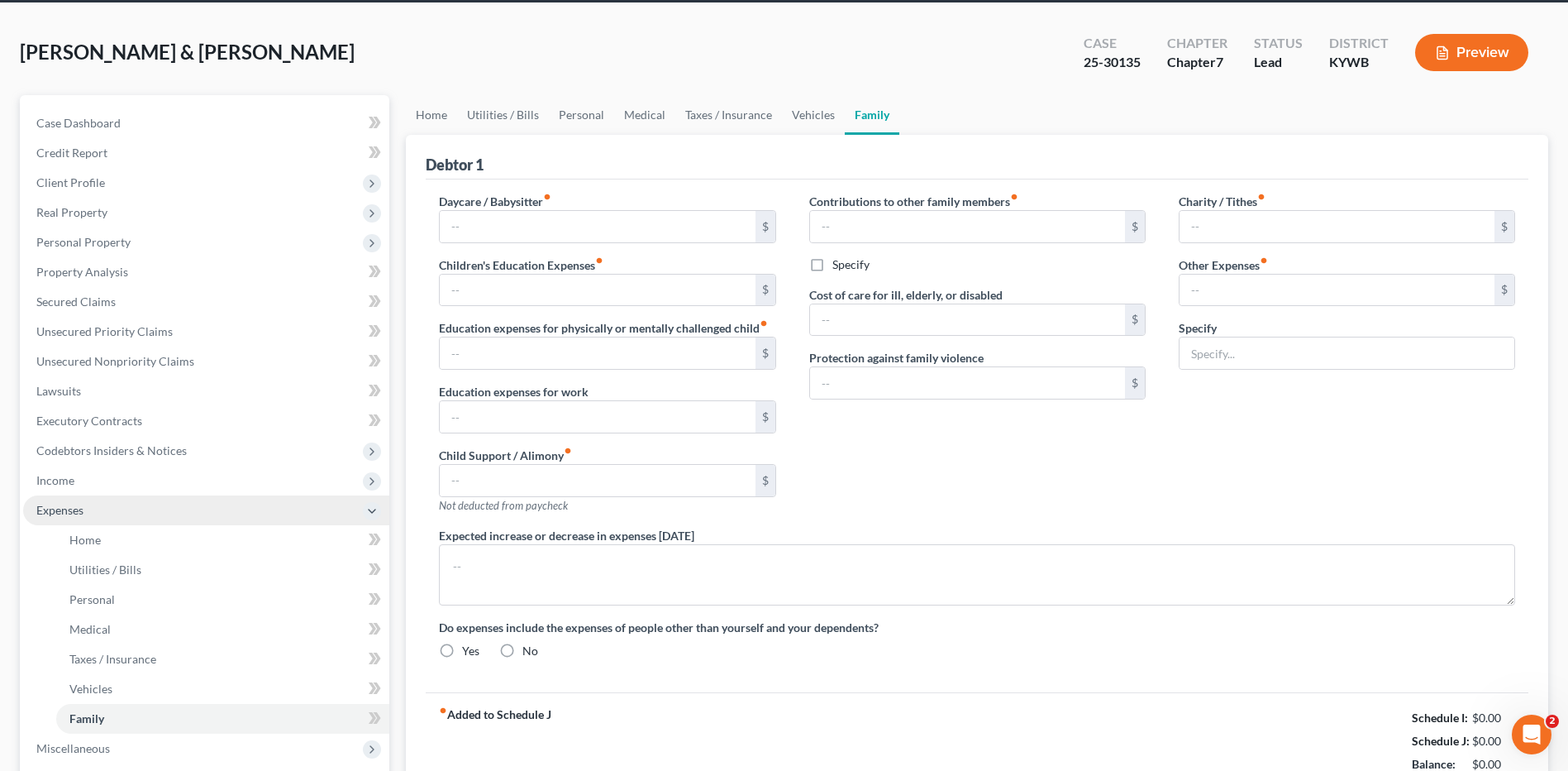
type input "1,300.00"
type input "0.00"
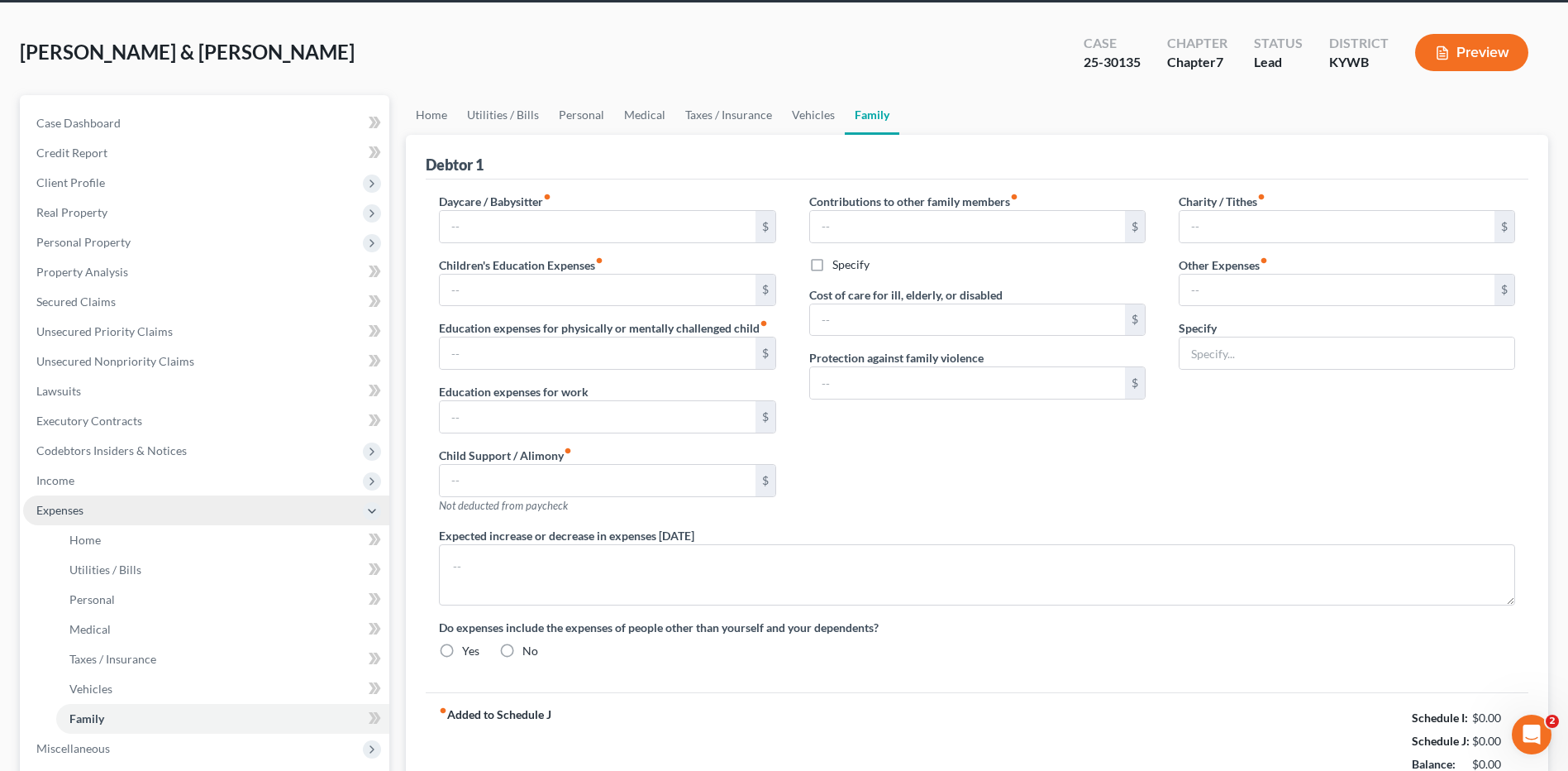
type input "0.00"
type input "100.00"
type input "25.00"
type input "Pet care"
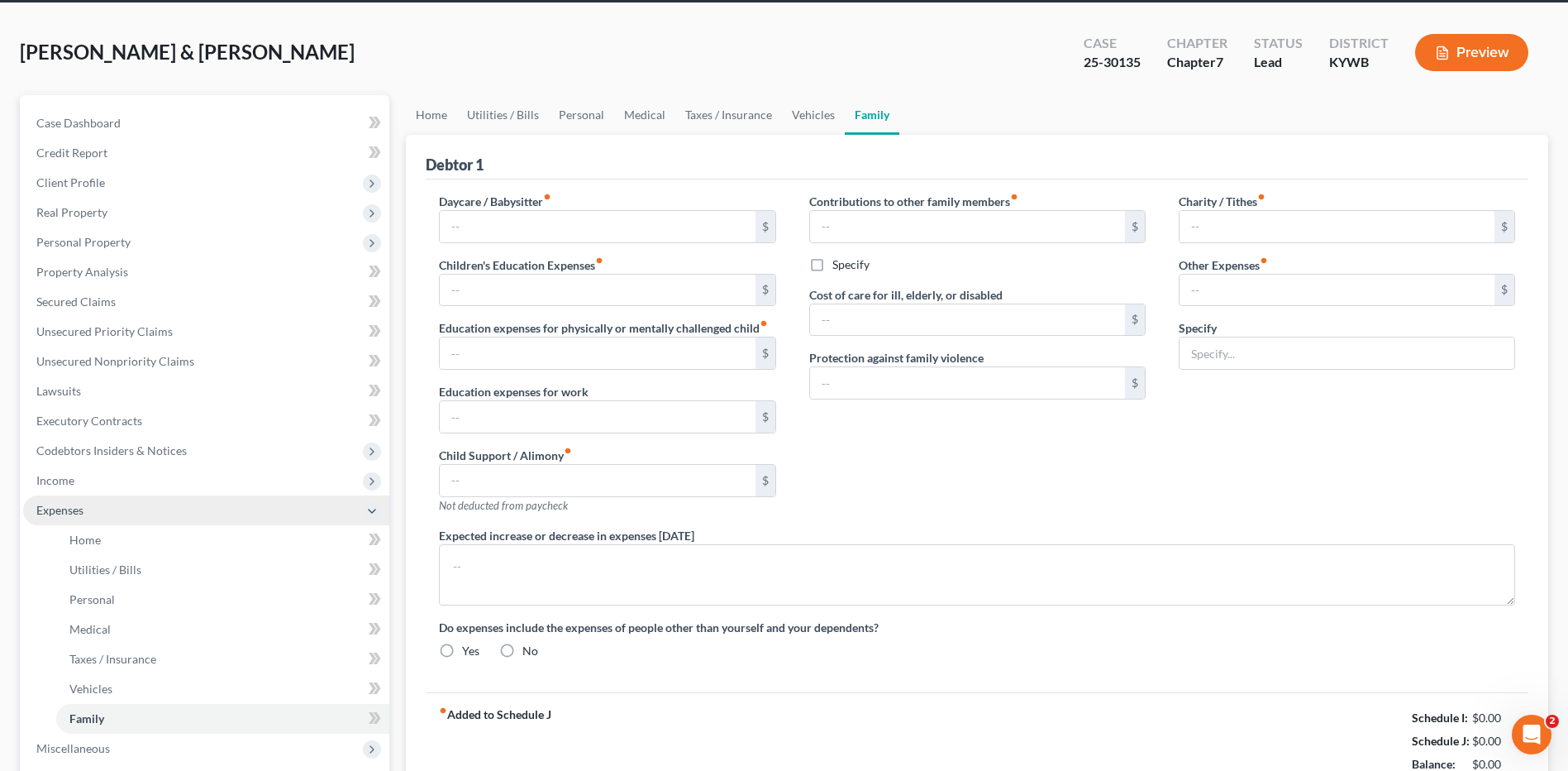
type textarea "Debtors have high gas expenses due to Debtor driving approx. 100 miles daily to…"
radio input "true"
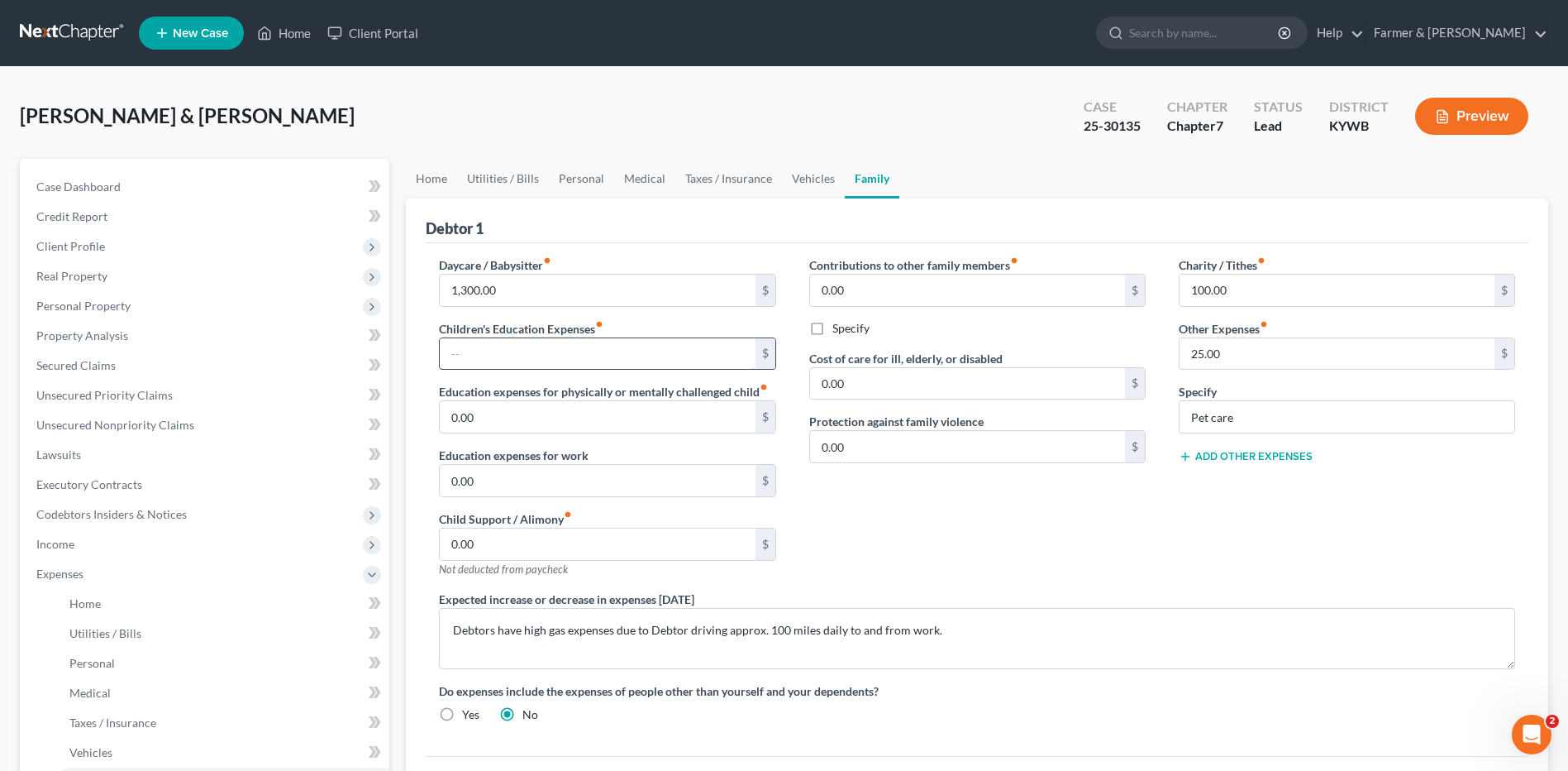
click at [492, 358] on input "text" at bounding box center [596, 354] width 315 height 32
type input "75.00"
click at [1321, 289] on input "100.00" at bounding box center [1336, 290] width 315 height 32
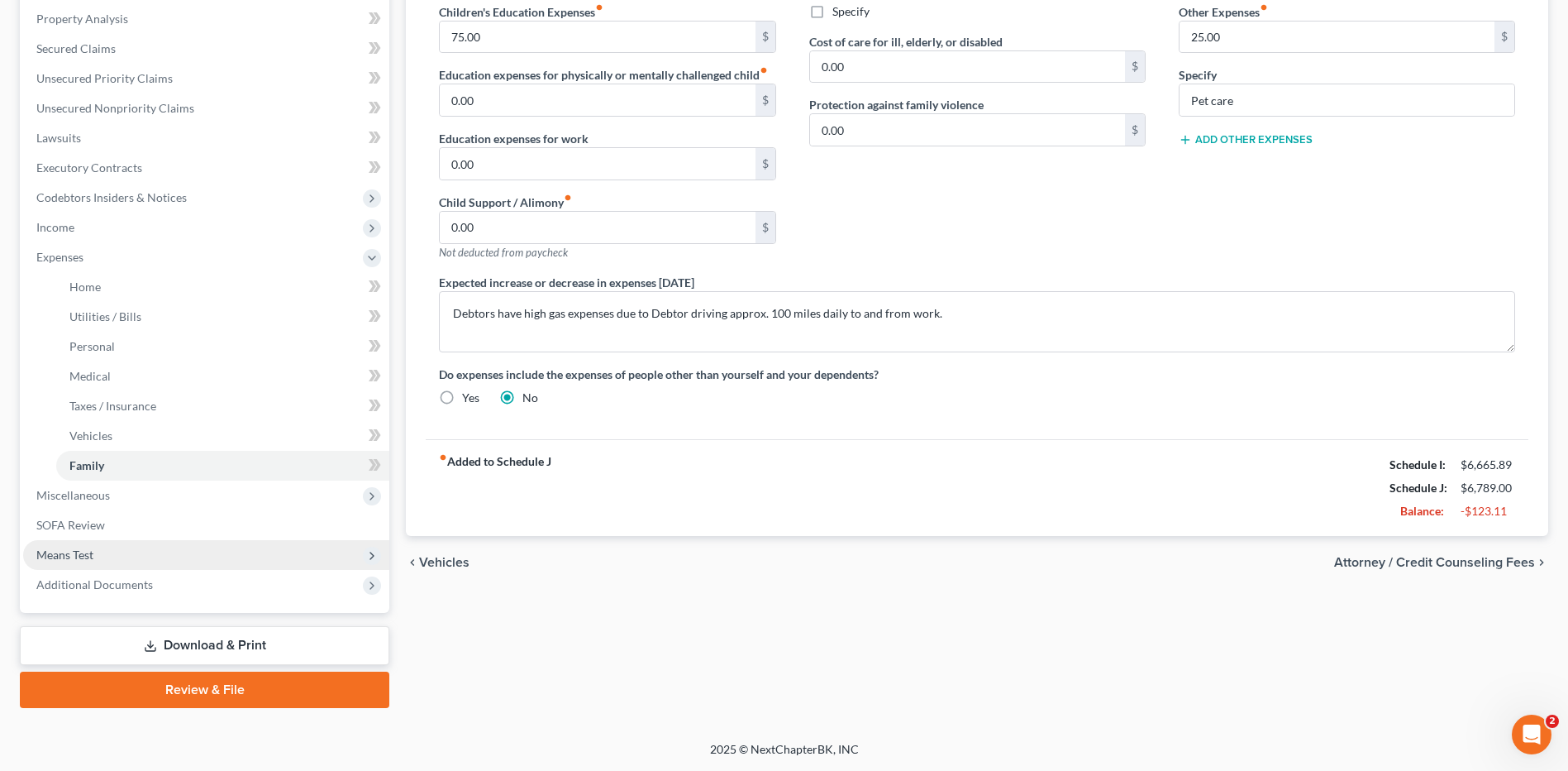
type input "150.00"
click at [112, 543] on span "Means Test" at bounding box center [206, 555] width 366 height 30
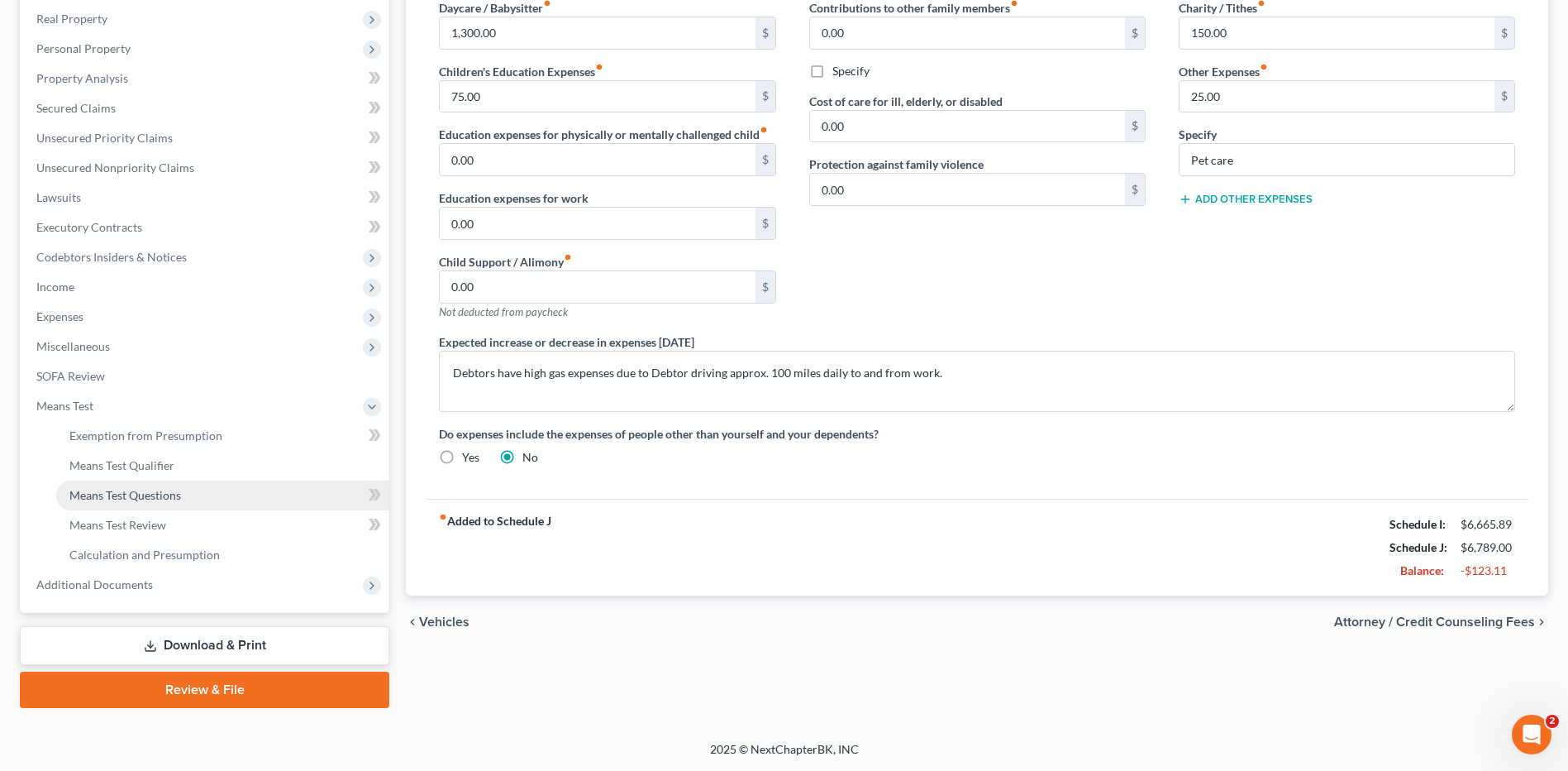
scroll to position [258, 0]
click at [177, 469] on link "Means Test Qualifier" at bounding box center [223, 465] width 333 height 30
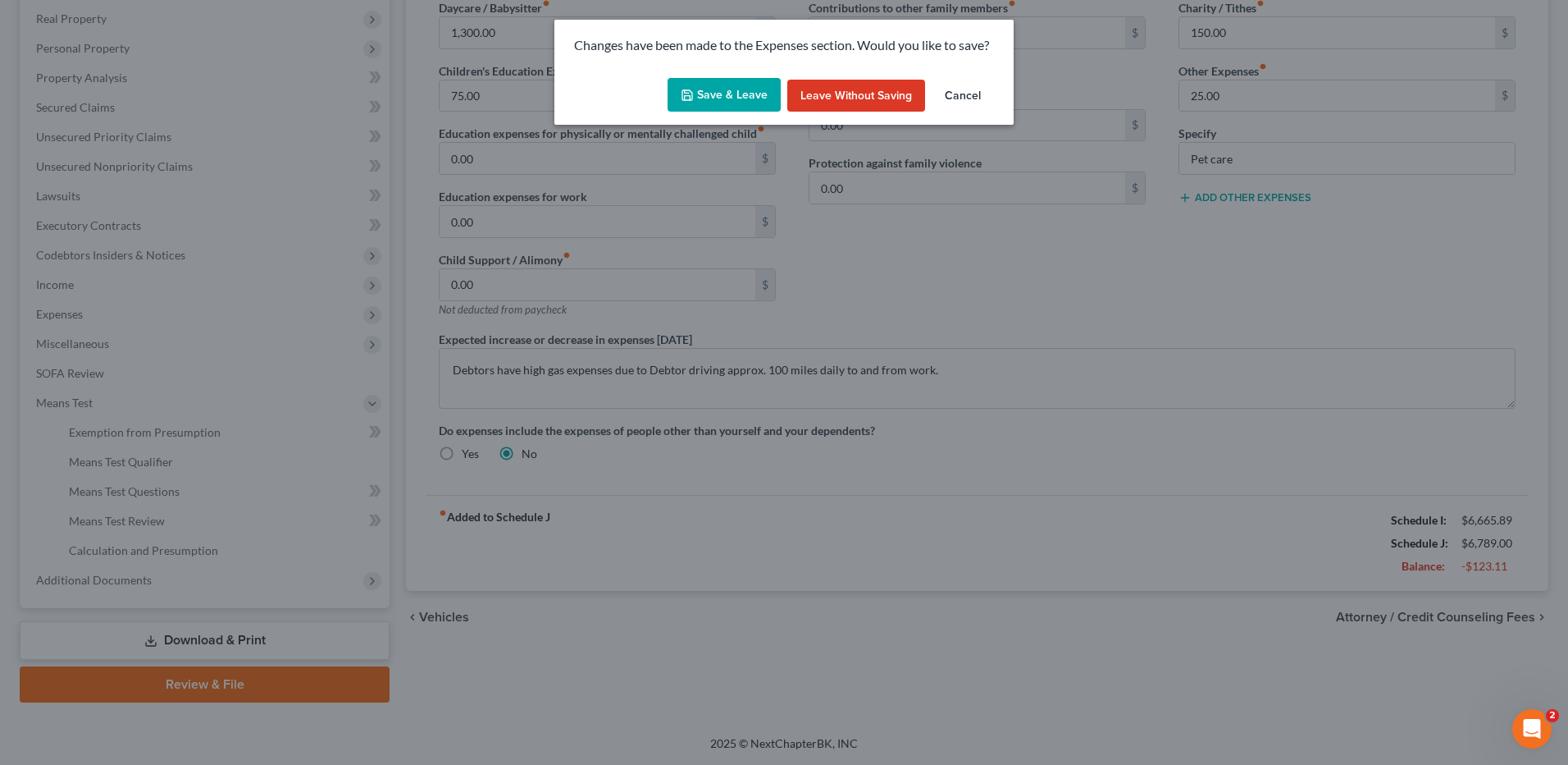
drag, startPoint x: 753, startPoint y: 87, endPoint x: 787, endPoint y: 107, distance: 39.4
click at [752, 86] on button "Save & Leave" at bounding box center [723, 96] width 113 height 35
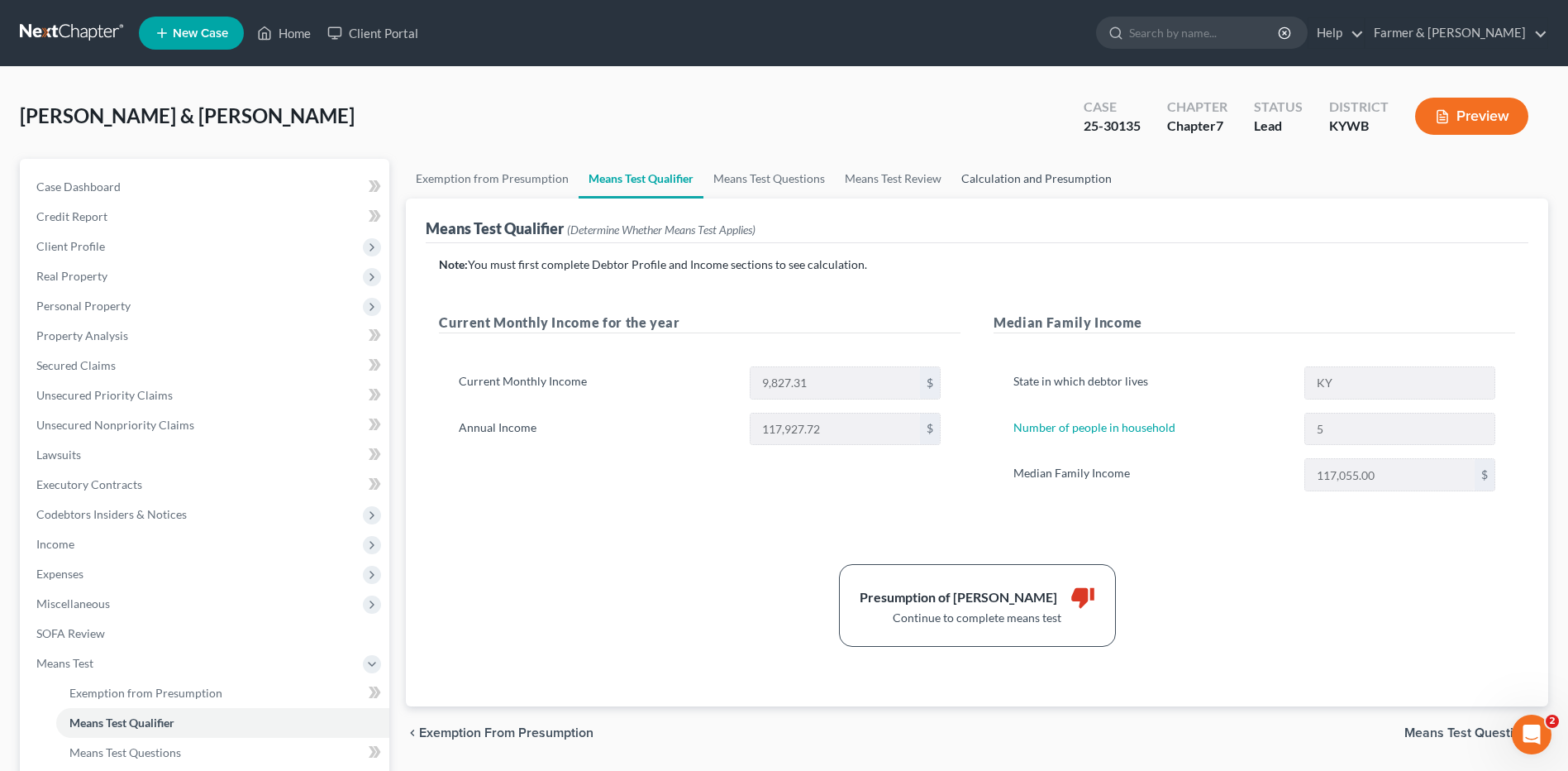
click at [1084, 177] on link "Calculation and Presumption" at bounding box center [1036, 179] width 170 height 40
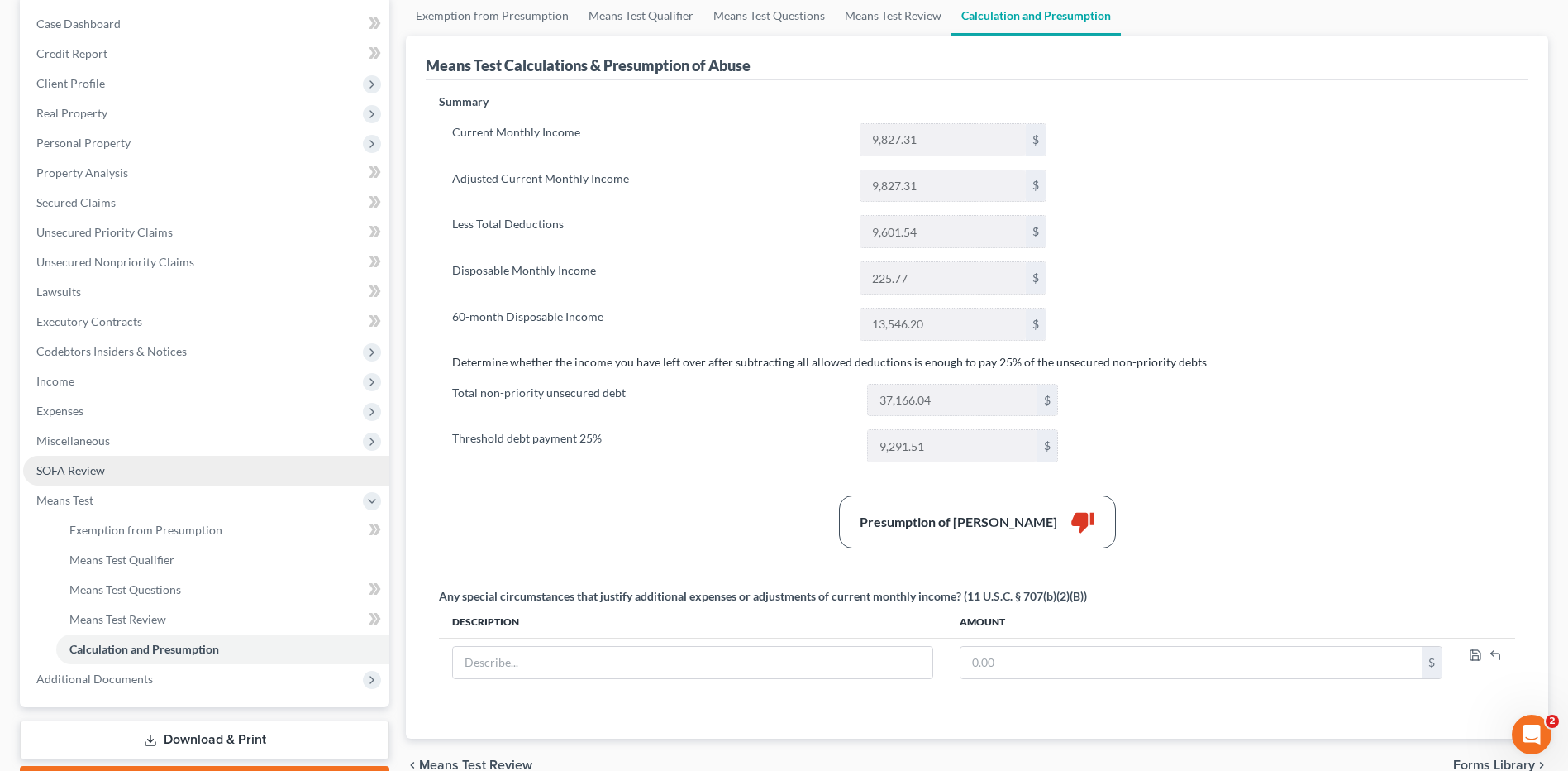
scroll to position [258, 0]
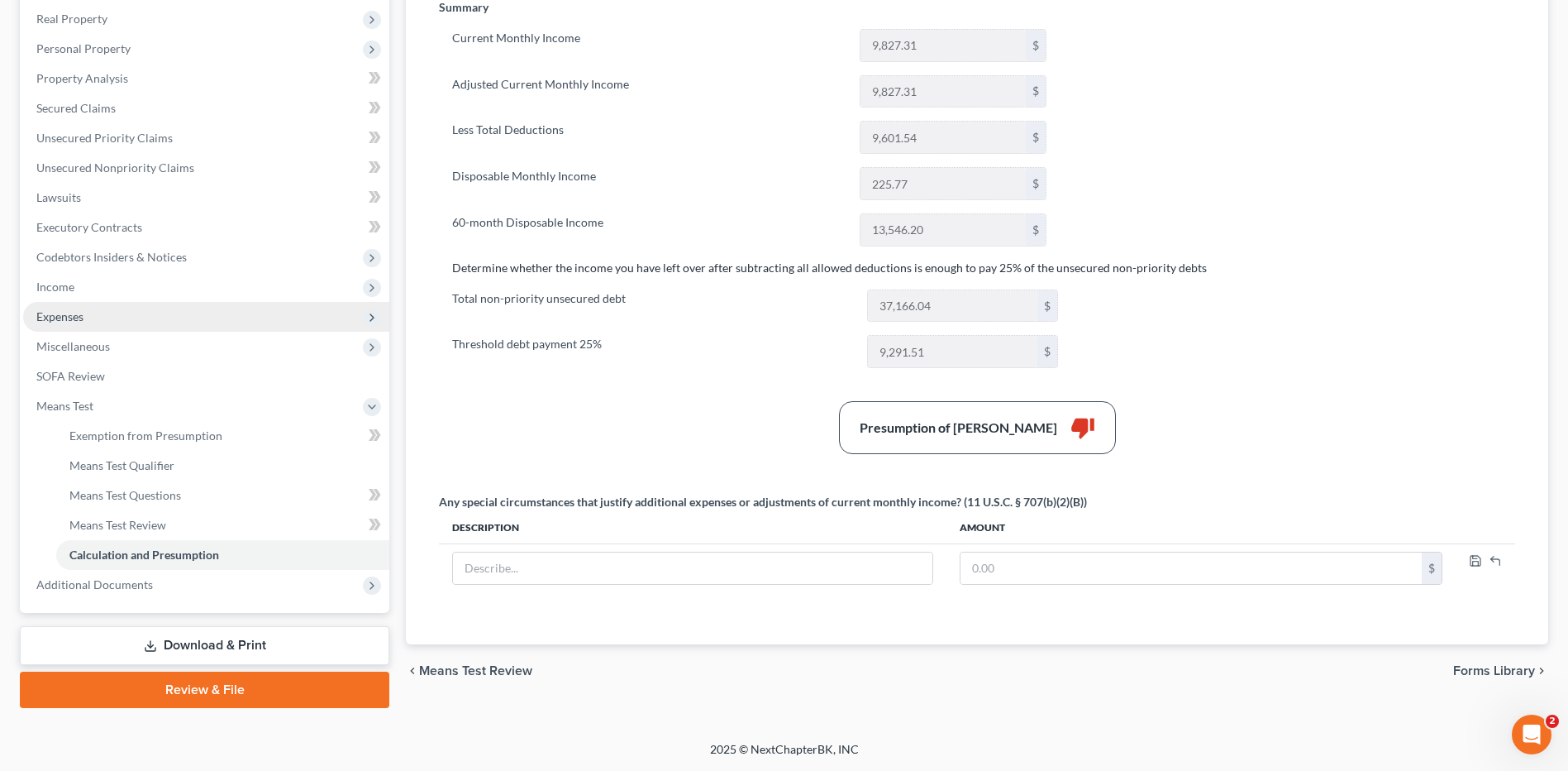
click at [133, 326] on span "Expenses" at bounding box center [206, 317] width 366 height 30
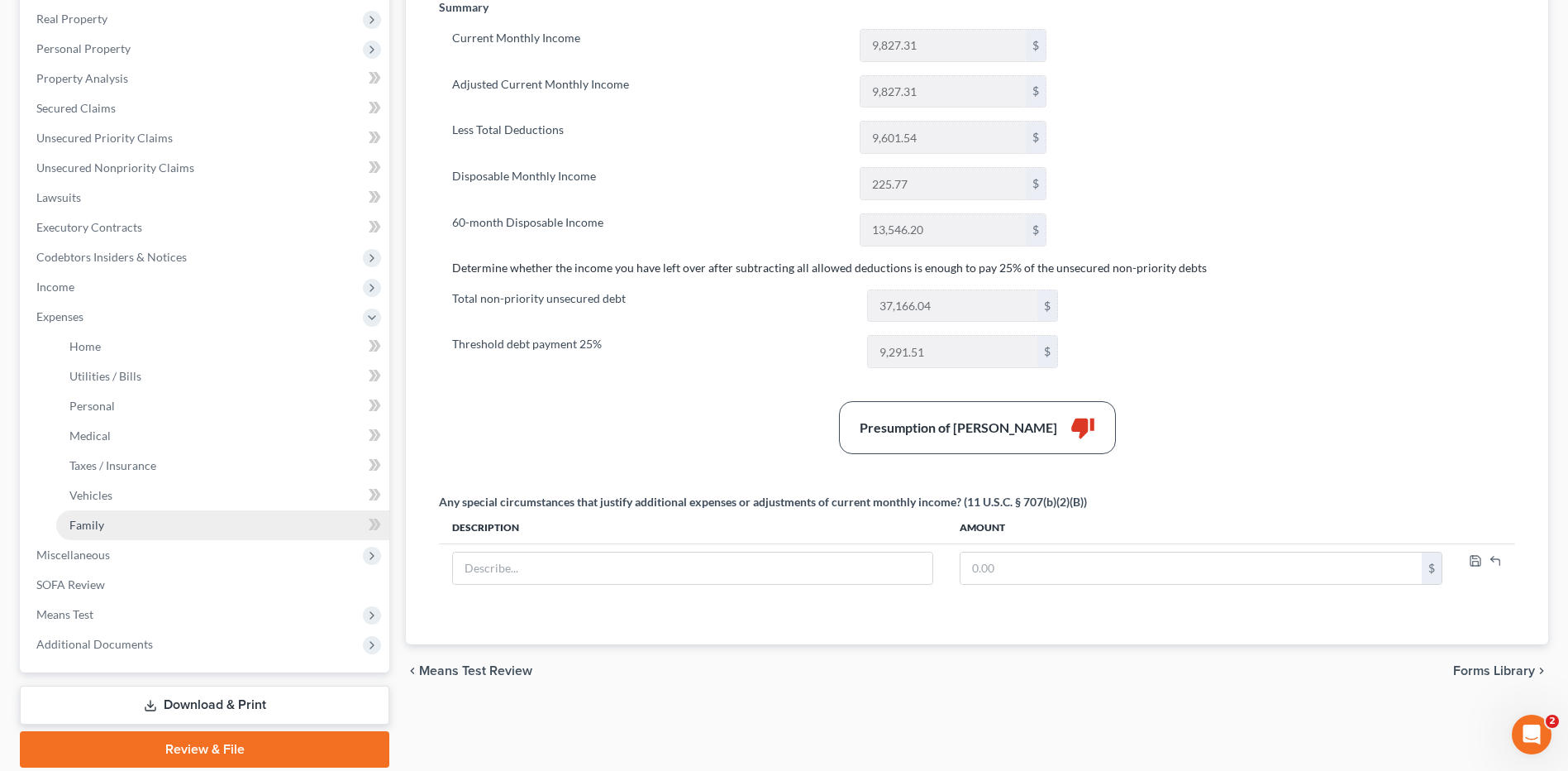
click at [131, 518] on link "Family" at bounding box center [223, 525] width 333 height 30
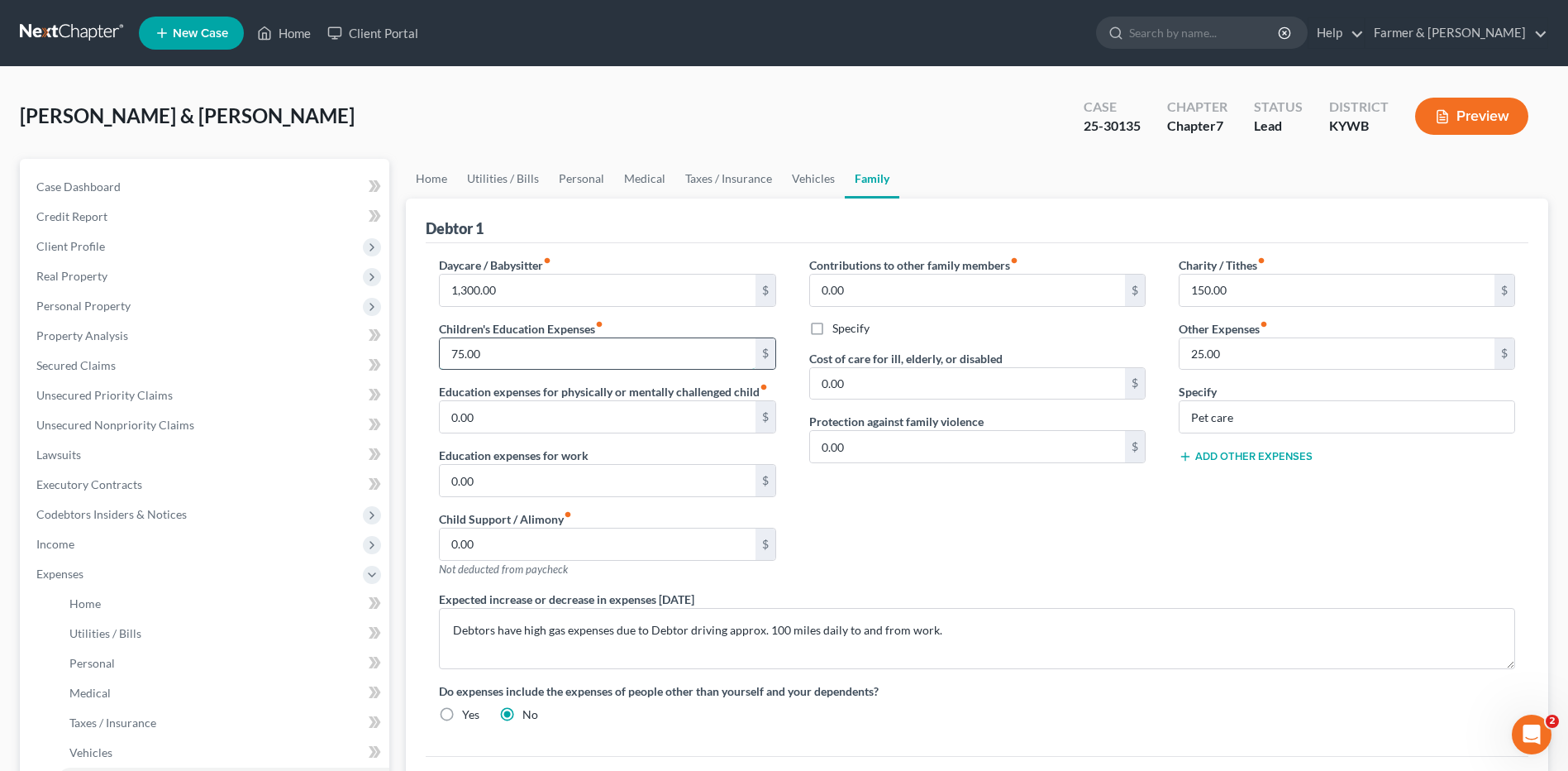
click at [505, 360] on input "75.00" at bounding box center [596, 354] width 315 height 32
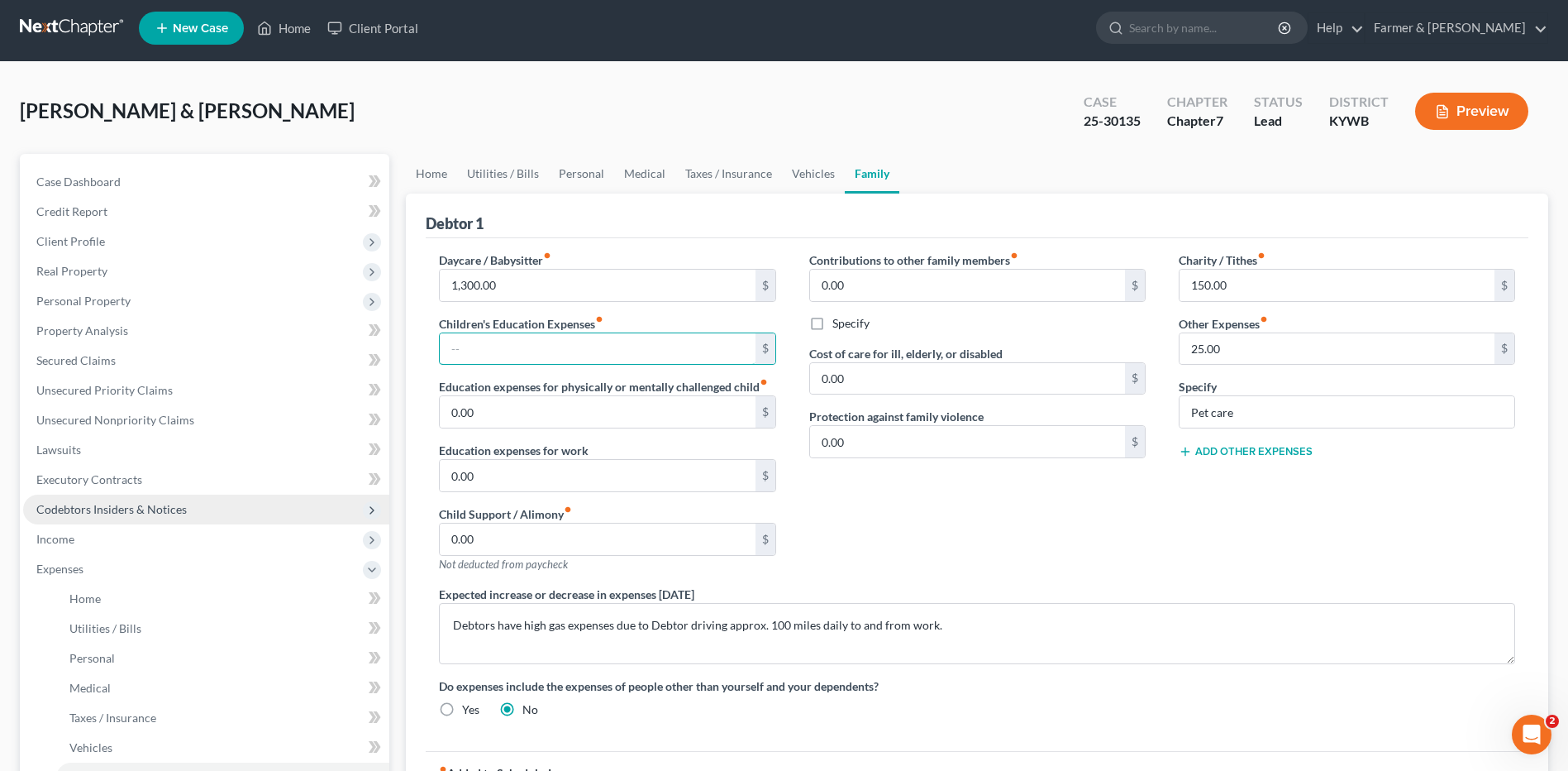
scroll to position [83, 0]
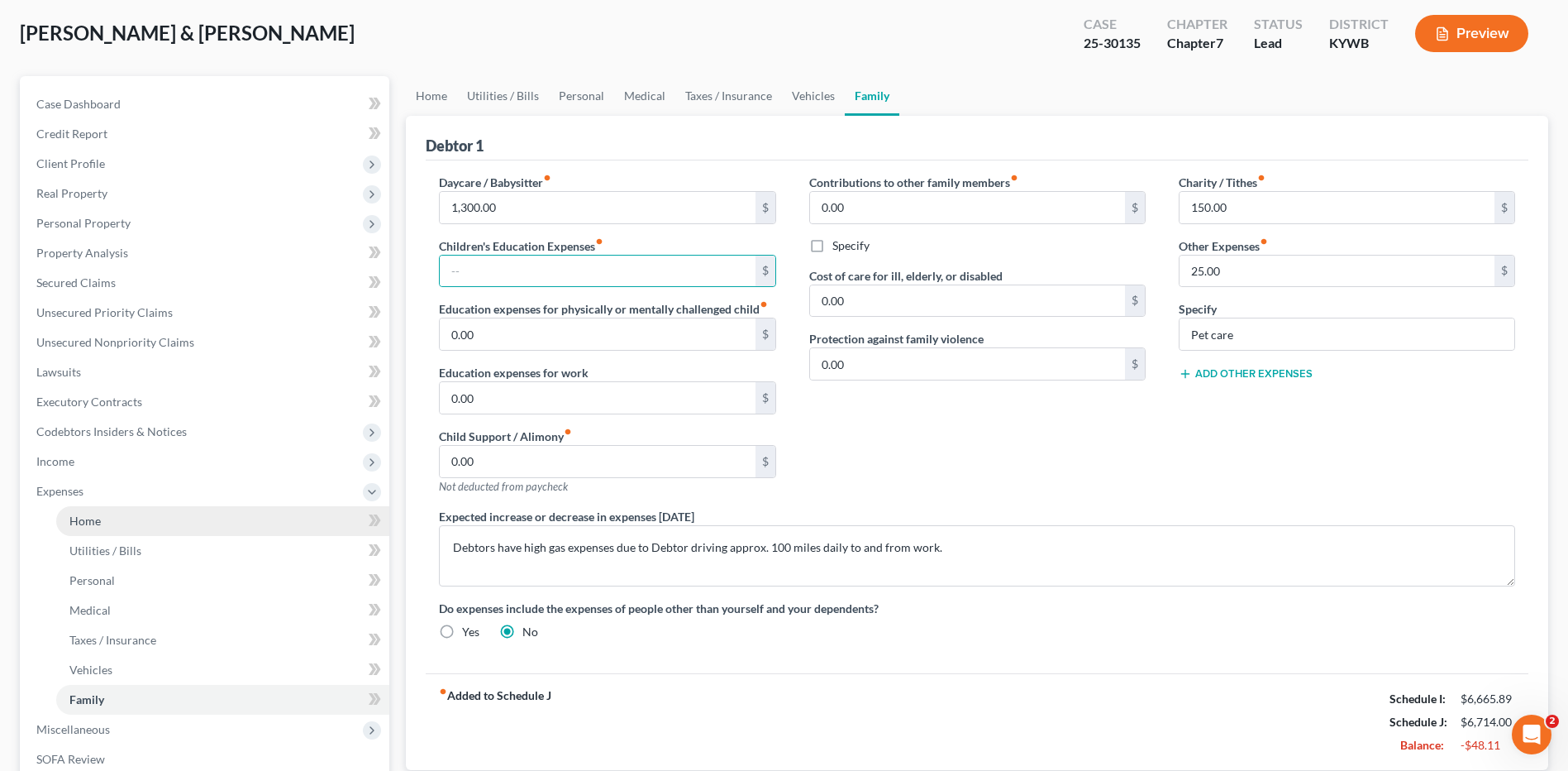
click at [159, 519] on link "Home" at bounding box center [223, 521] width 333 height 30
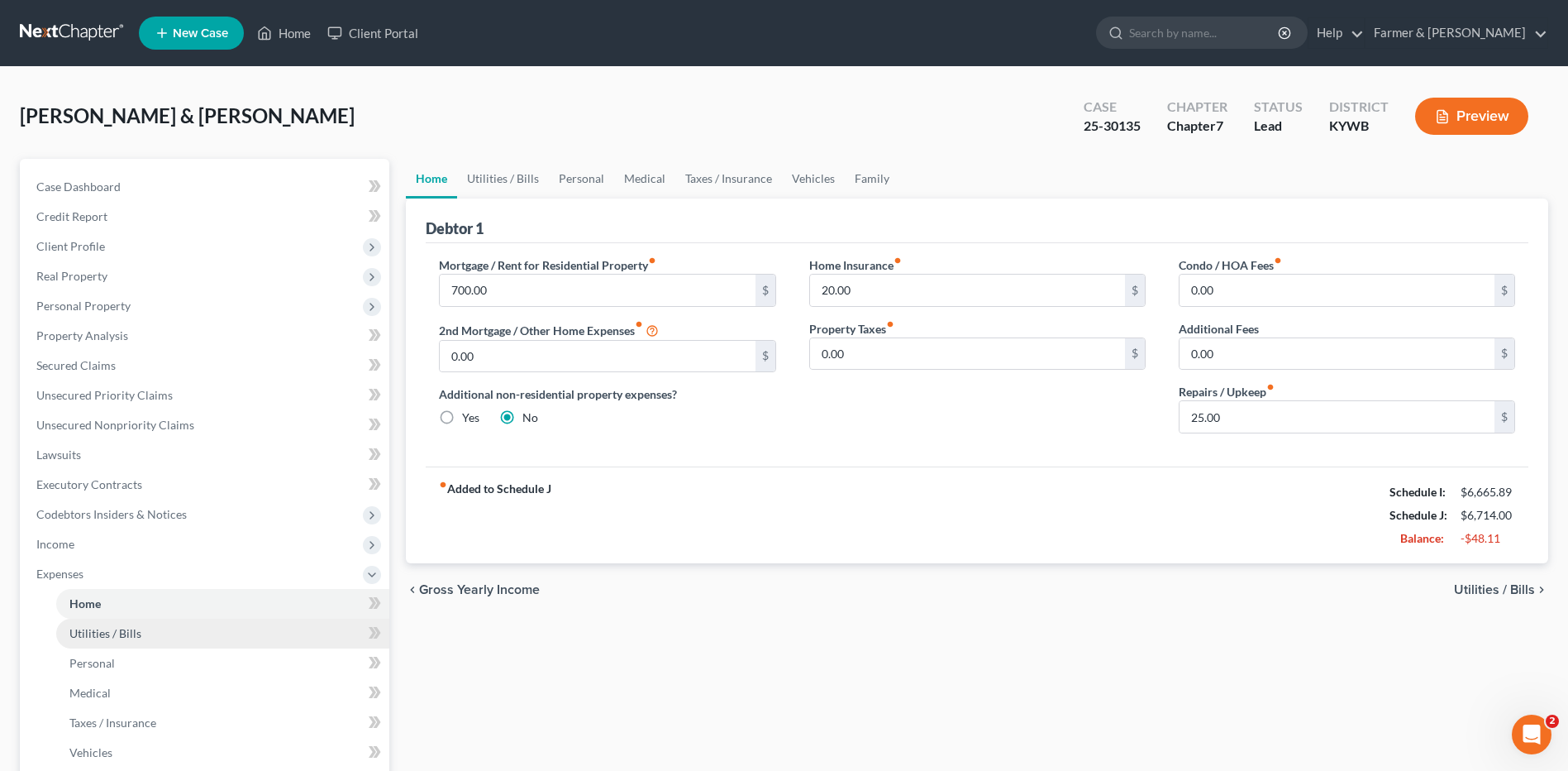
click at [128, 640] on link "Utilities / Bills" at bounding box center [223, 633] width 333 height 30
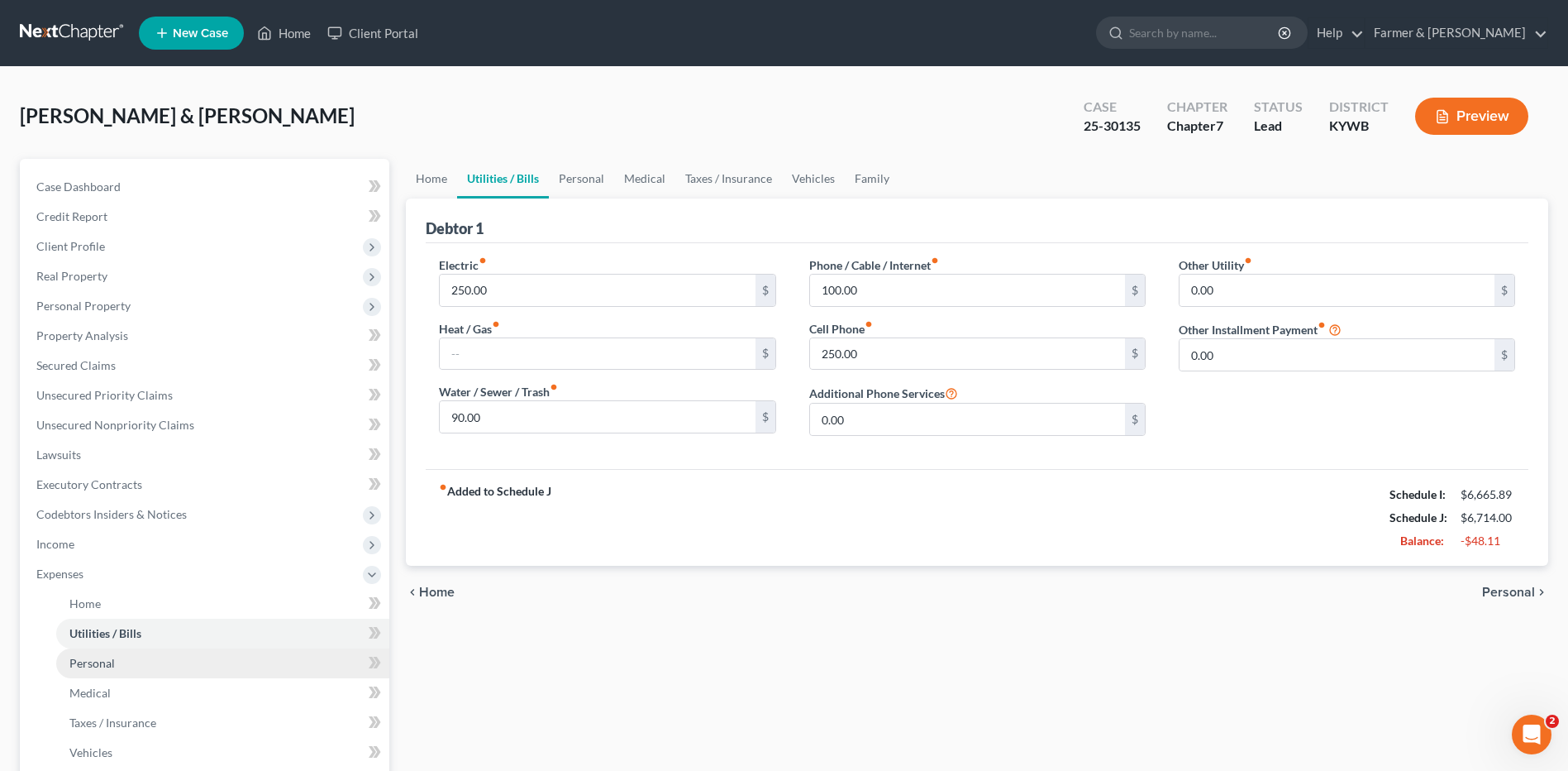
click at [132, 660] on link "Personal" at bounding box center [223, 663] width 333 height 30
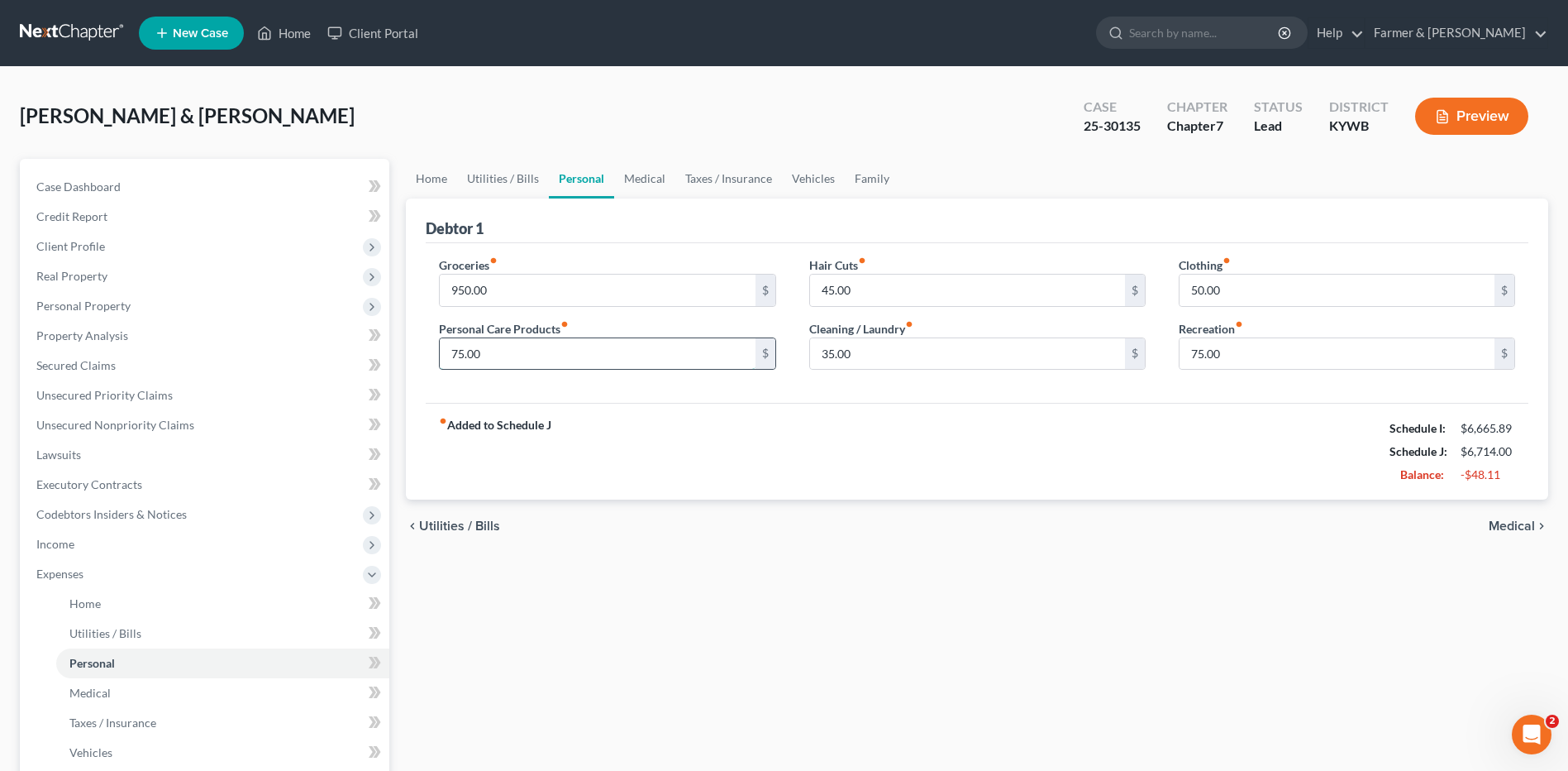
click at [509, 354] on input "75.00" at bounding box center [596, 354] width 315 height 32
type input "50.00"
type input "35.00"
type input "25.00"
type input "35.00"
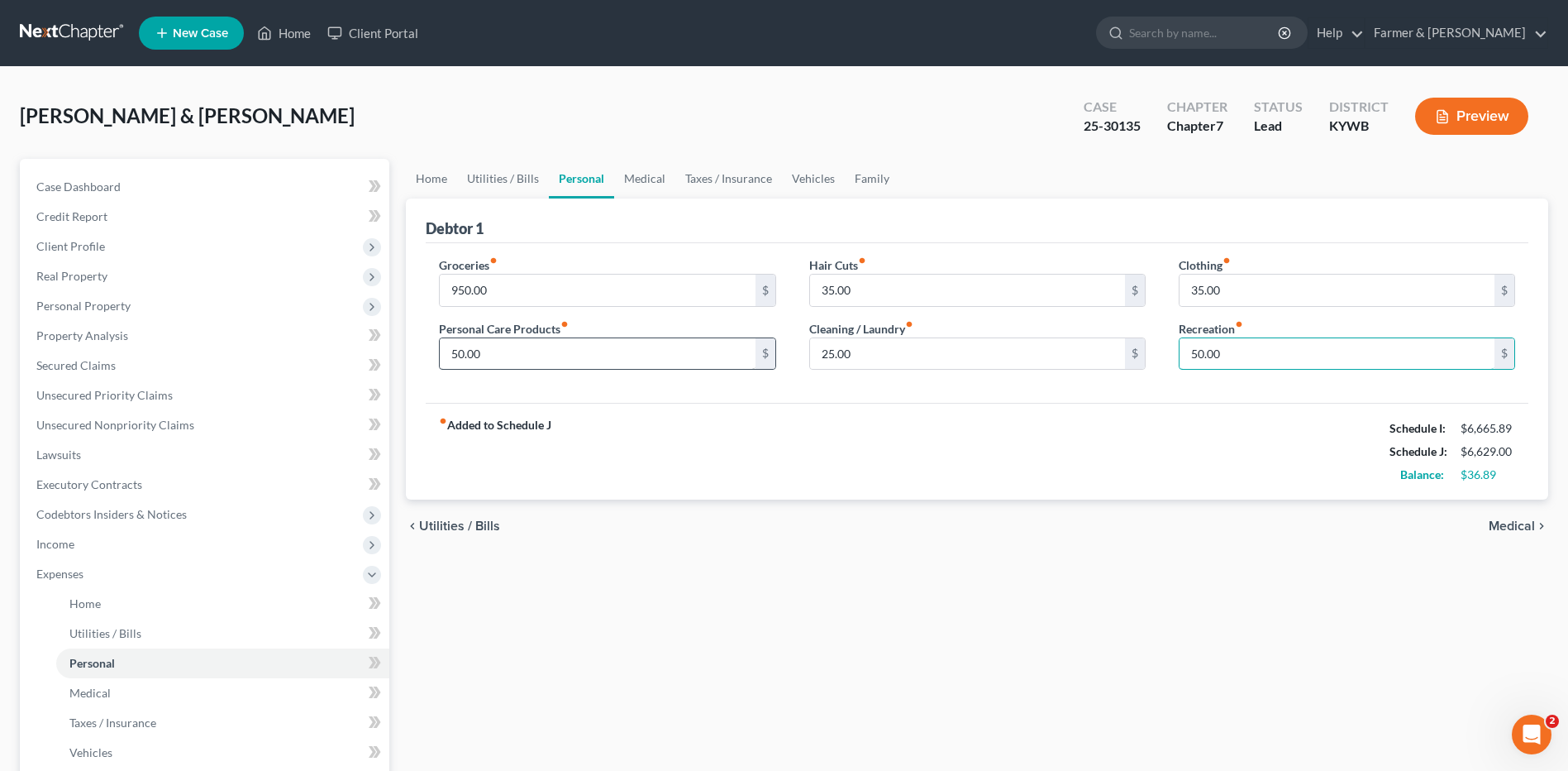
type input "50.00"
click at [505, 356] on input "50.00" at bounding box center [596, 354] width 315 height 32
type input "65.00"
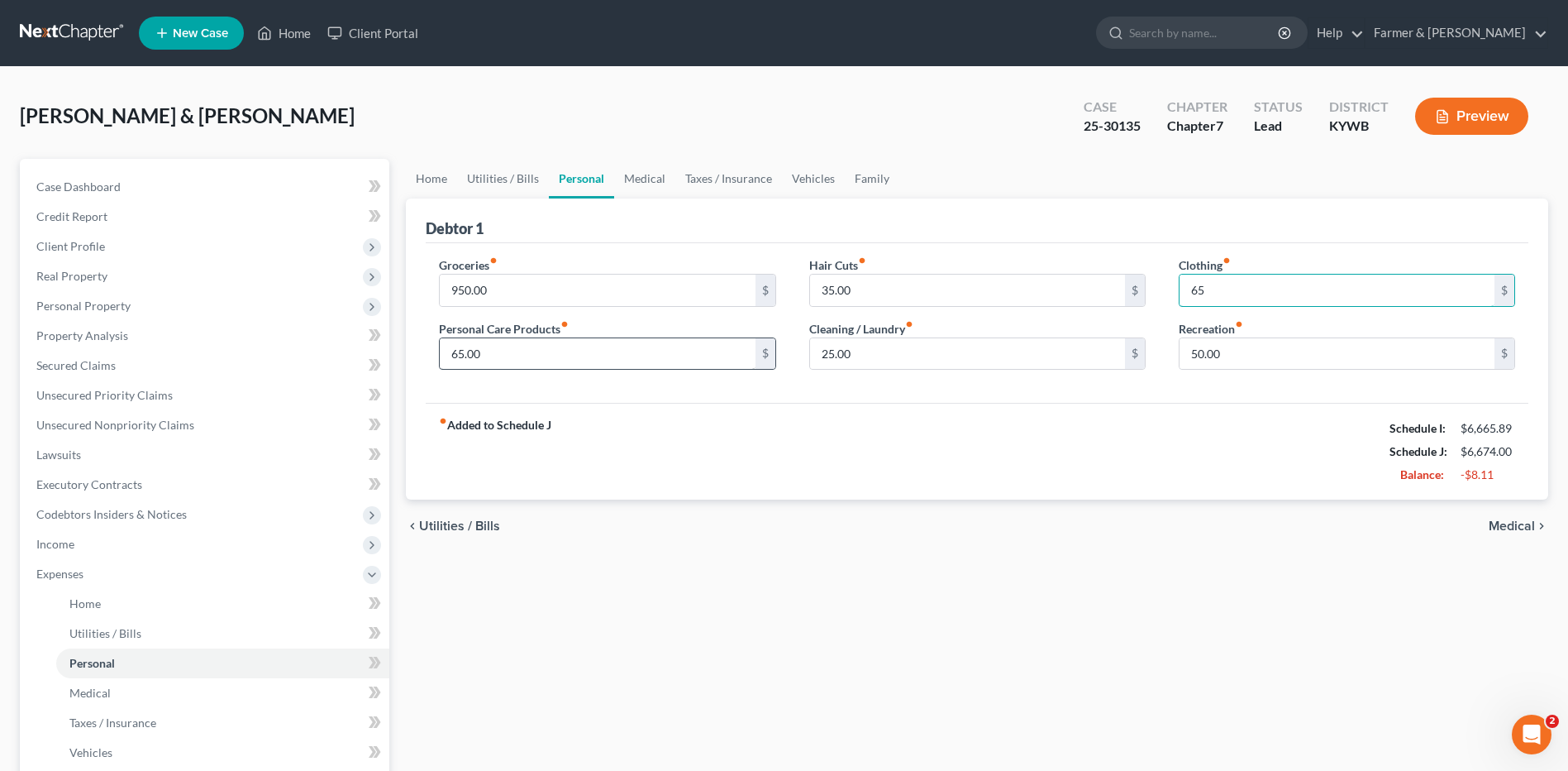
type input "6"
type input "50.00"
type input "65.00"
click at [1301, 292] on input "50.00" at bounding box center [1336, 290] width 315 height 32
click at [513, 359] on input "65.00" at bounding box center [596, 354] width 315 height 32
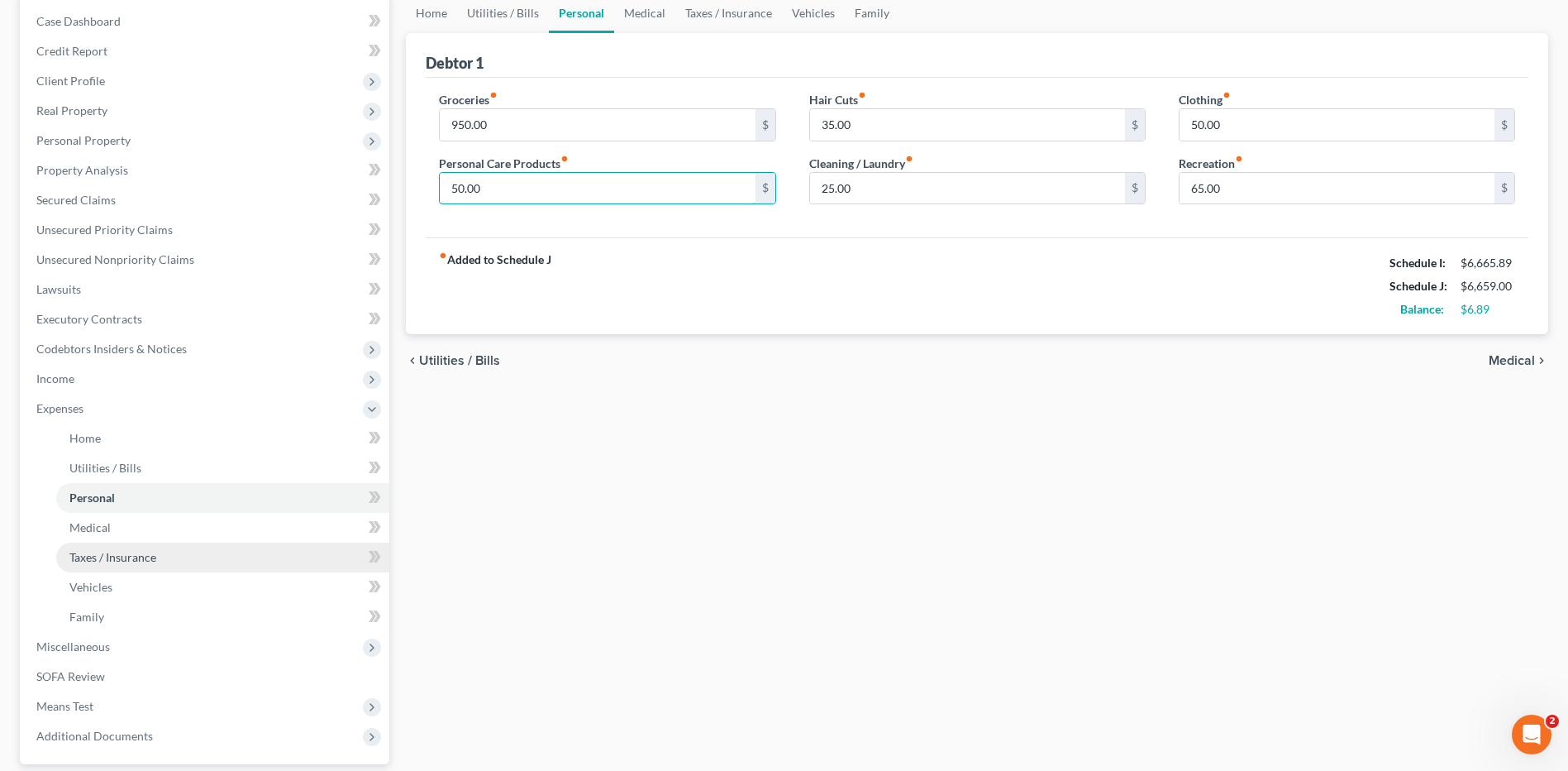
type input "50.00"
click at [146, 543] on link "Taxes / Insurance" at bounding box center [223, 557] width 333 height 30
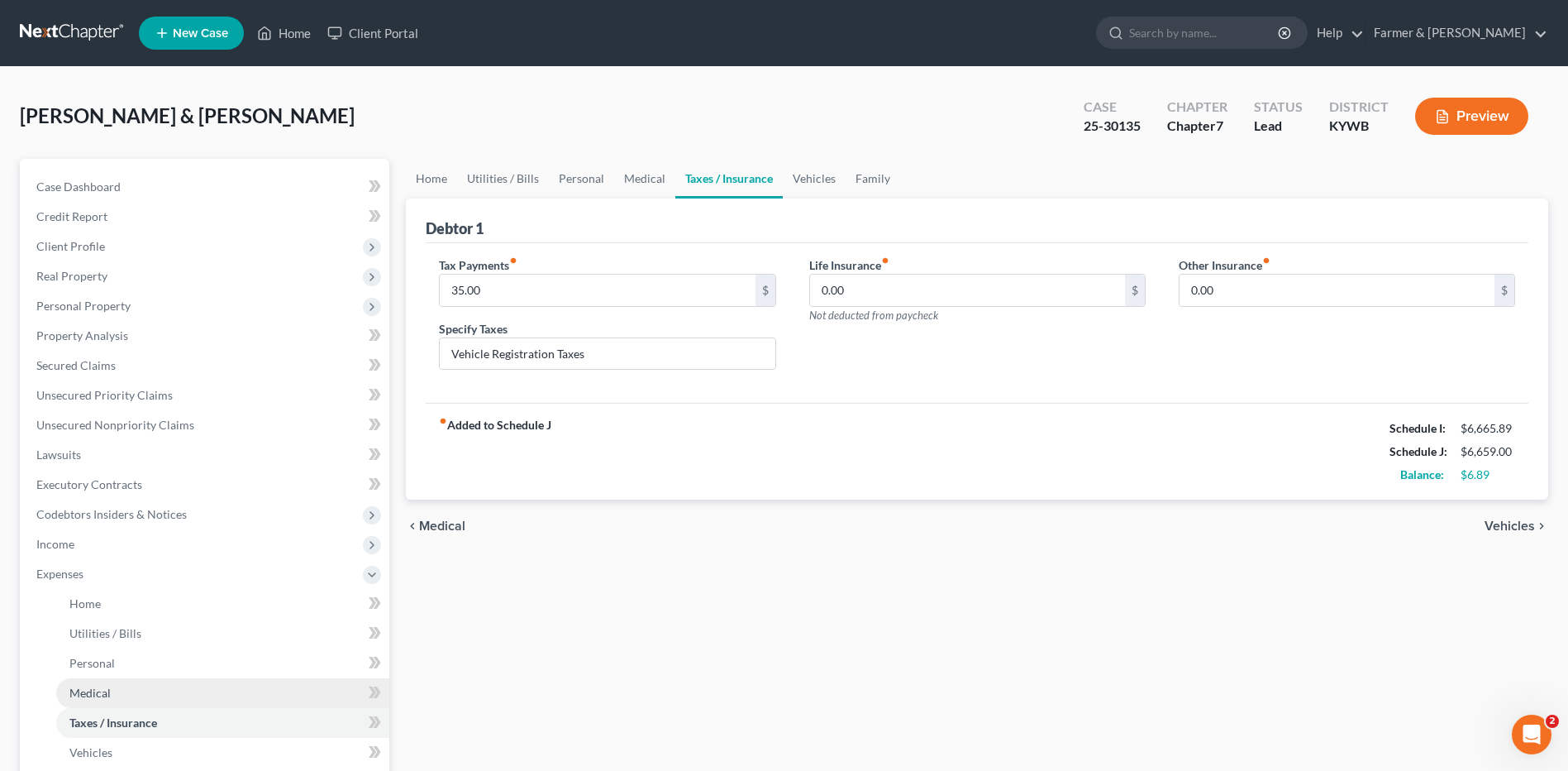
click at [145, 530] on span "Income" at bounding box center [206, 544] width 366 height 30
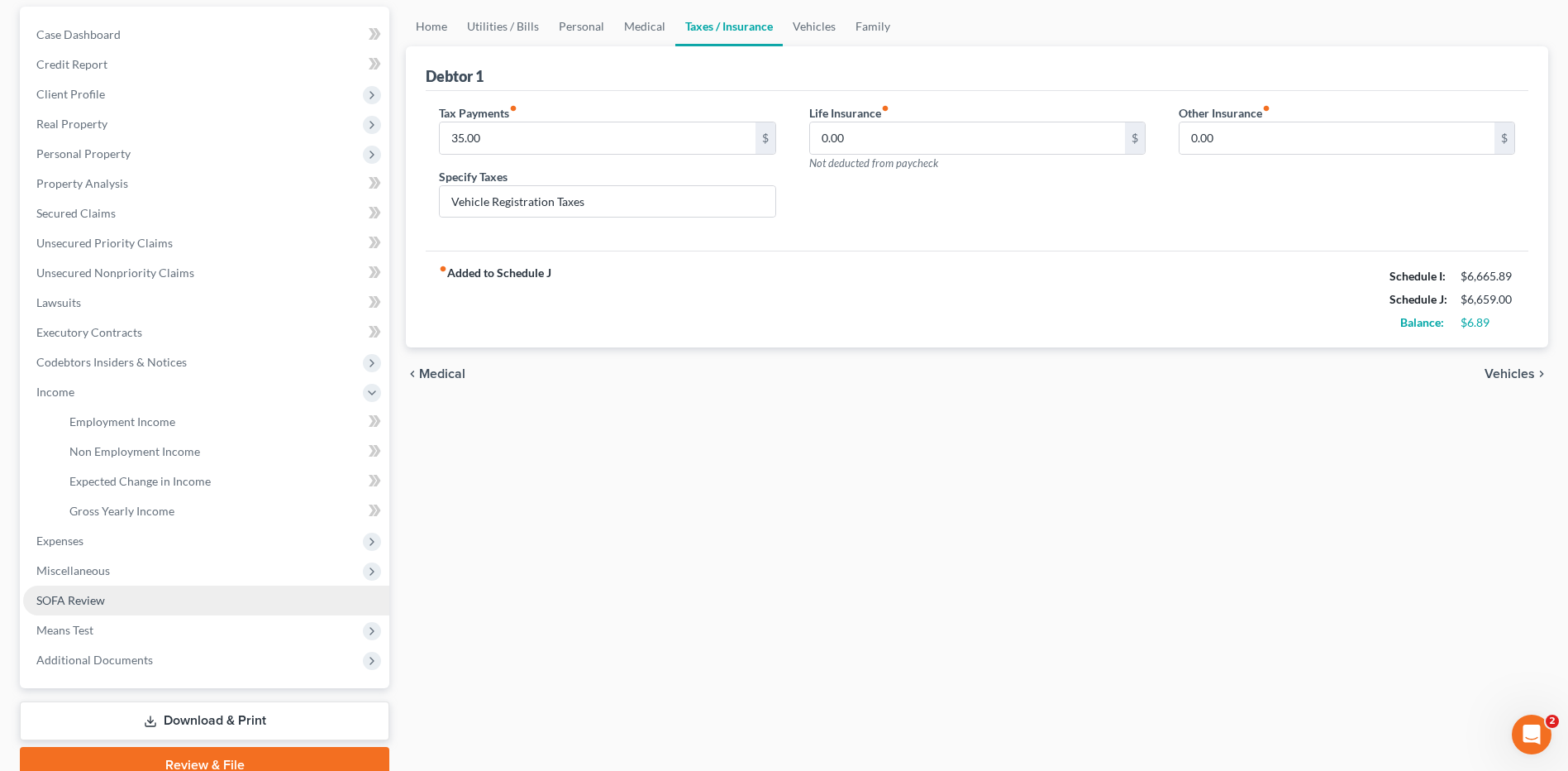
scroll to position [165, 0]
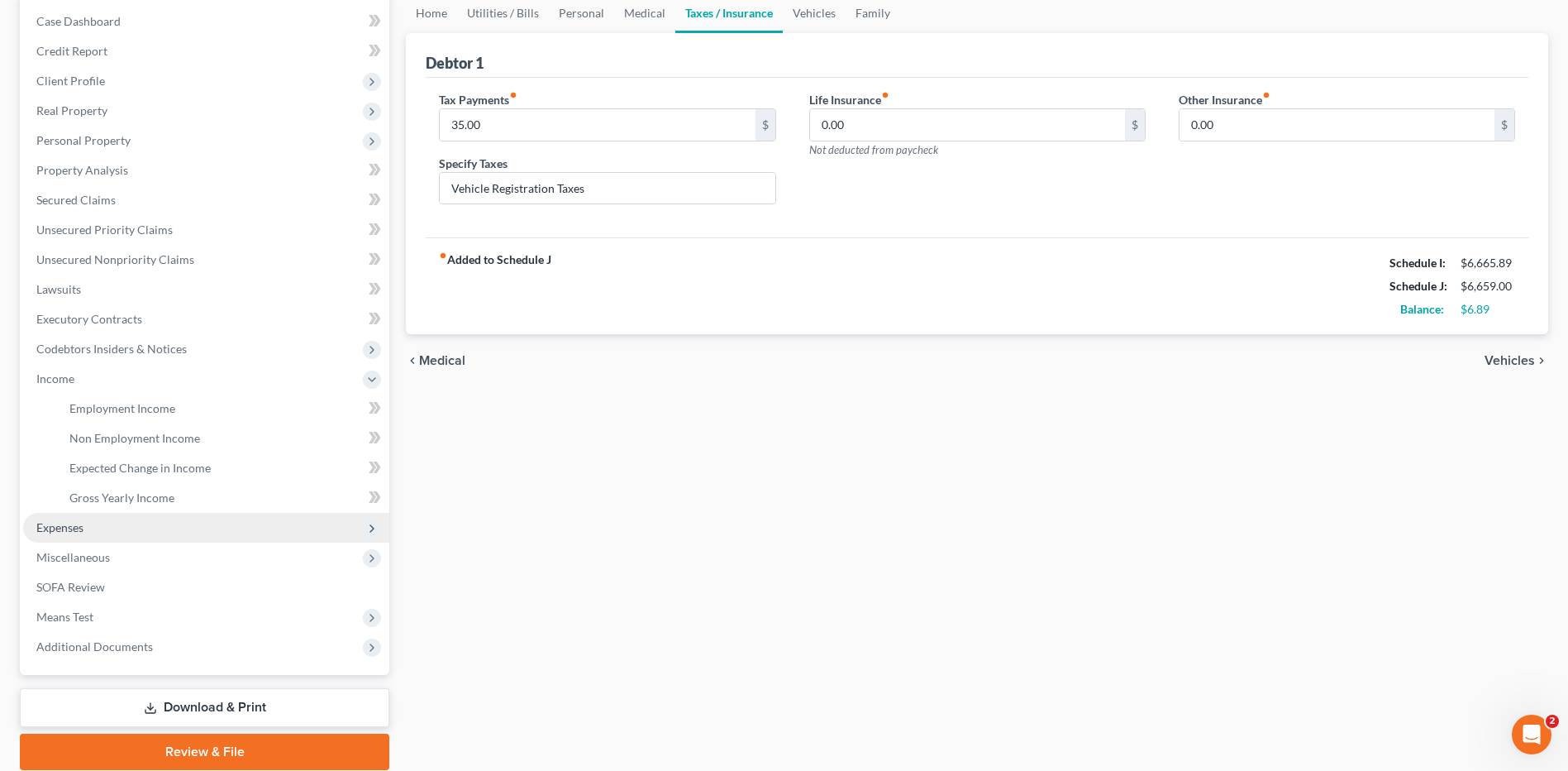
click at [105, 532] on span "Expenses" at bounding box center [206, 528] width 366 height 30
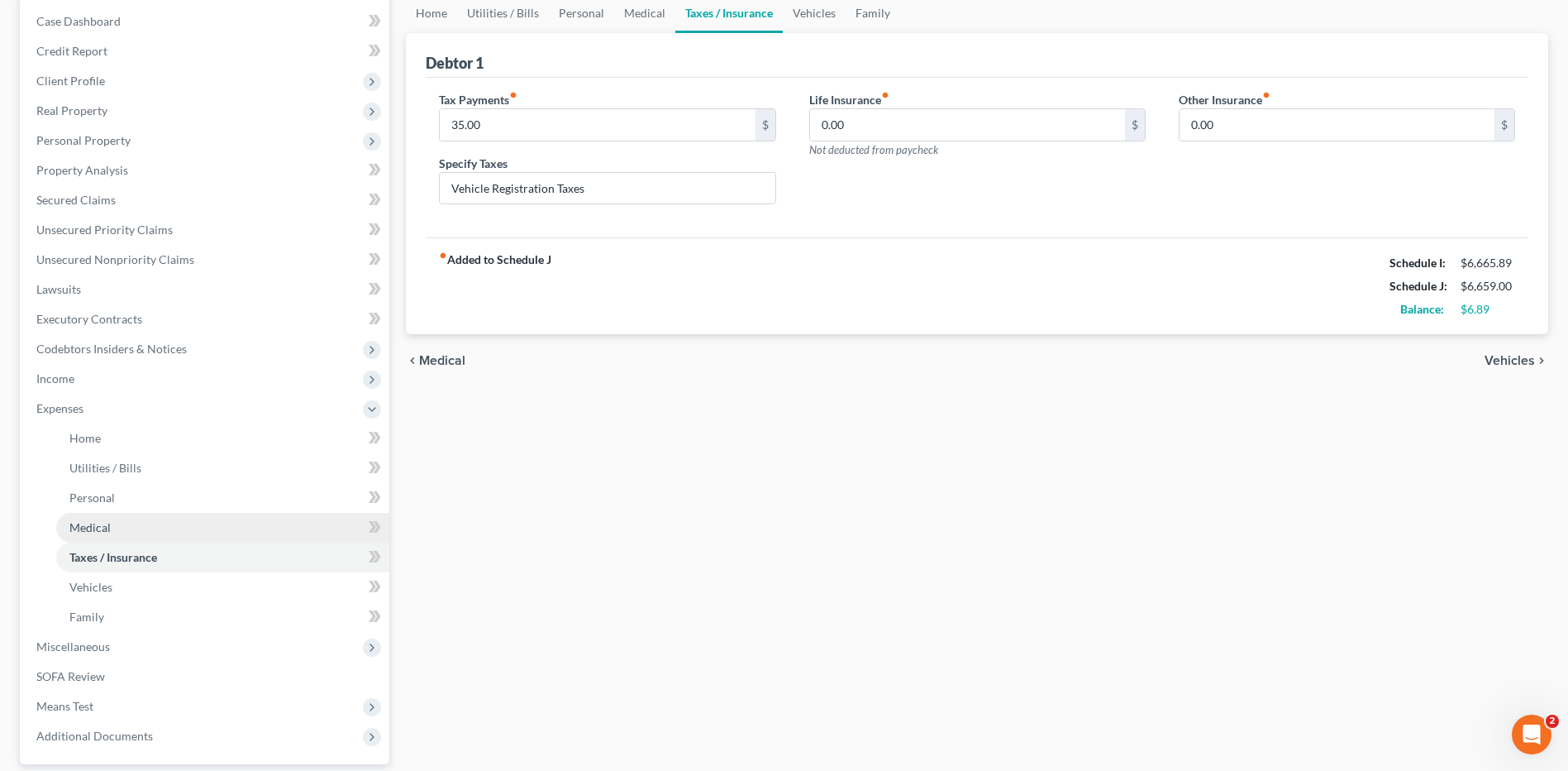
click at [120, 525] on link "Medical" at bounding box center [223, 528] width 333 height 30
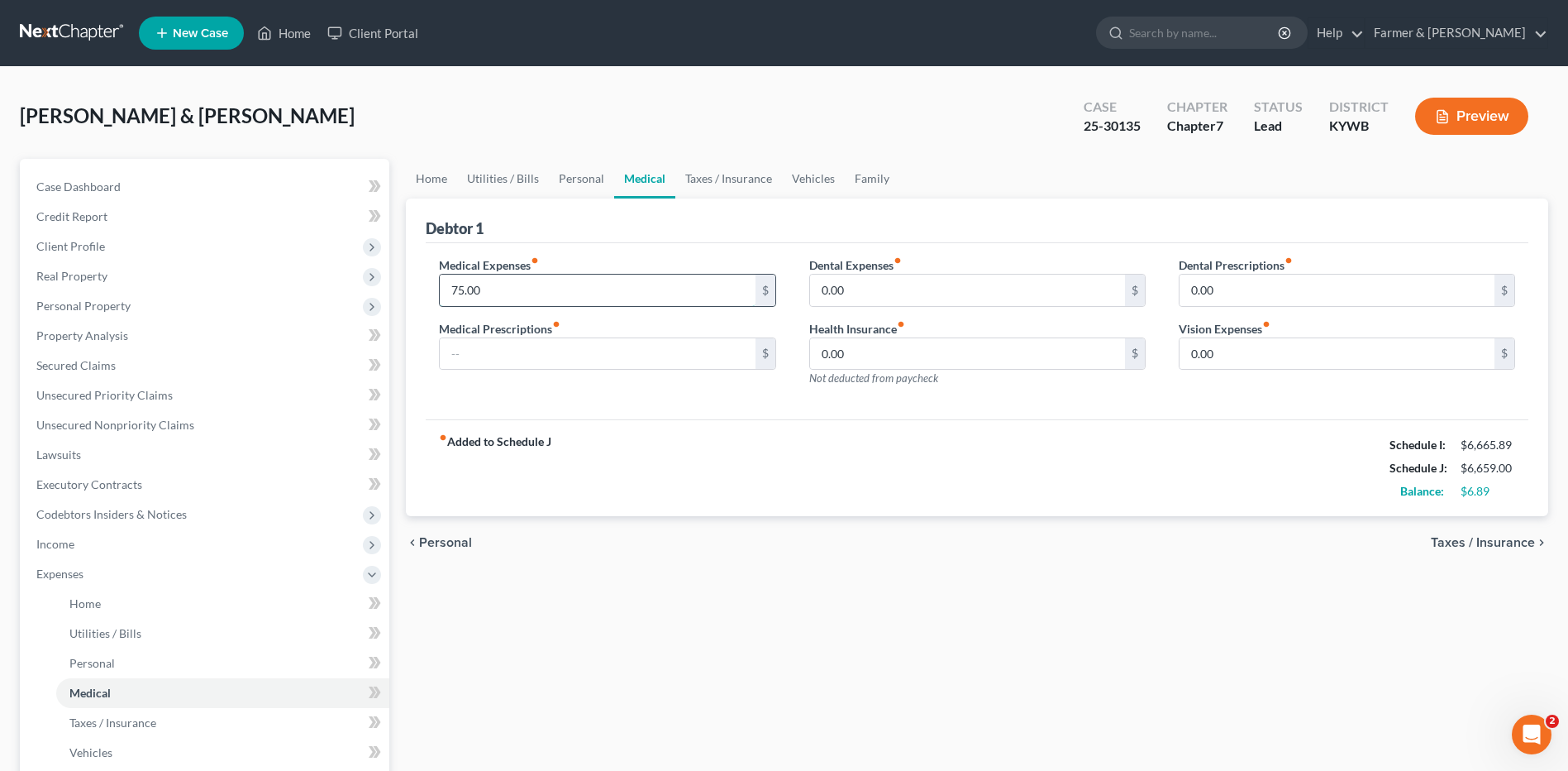
click at [504, 292] on input "75.00" at bounding box center [596, 290] width 315 height 32
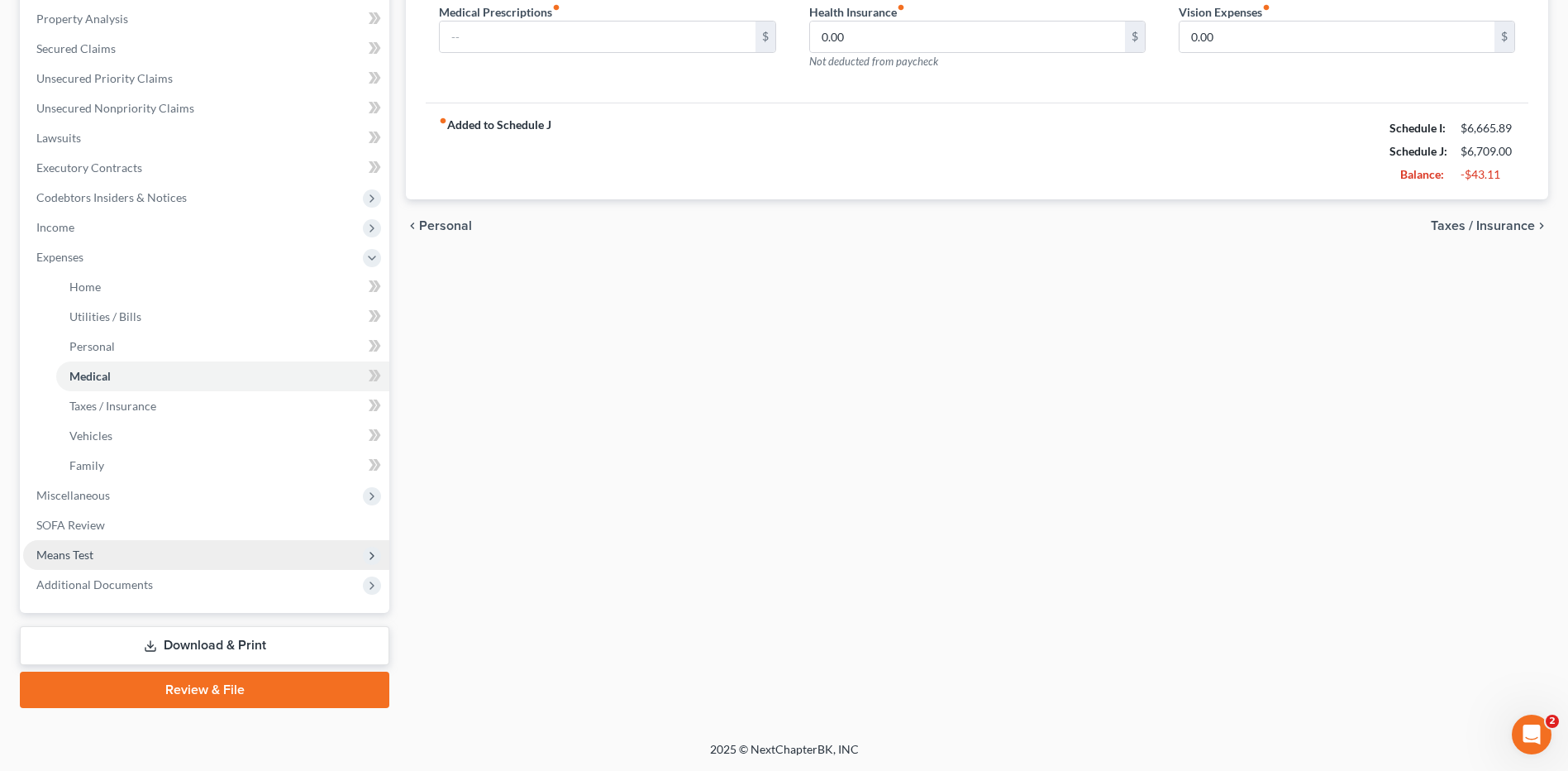
type input "125.00"
click at [119, 557] on span "Means Test" at bounding box center [206, 555] width 366 height 30
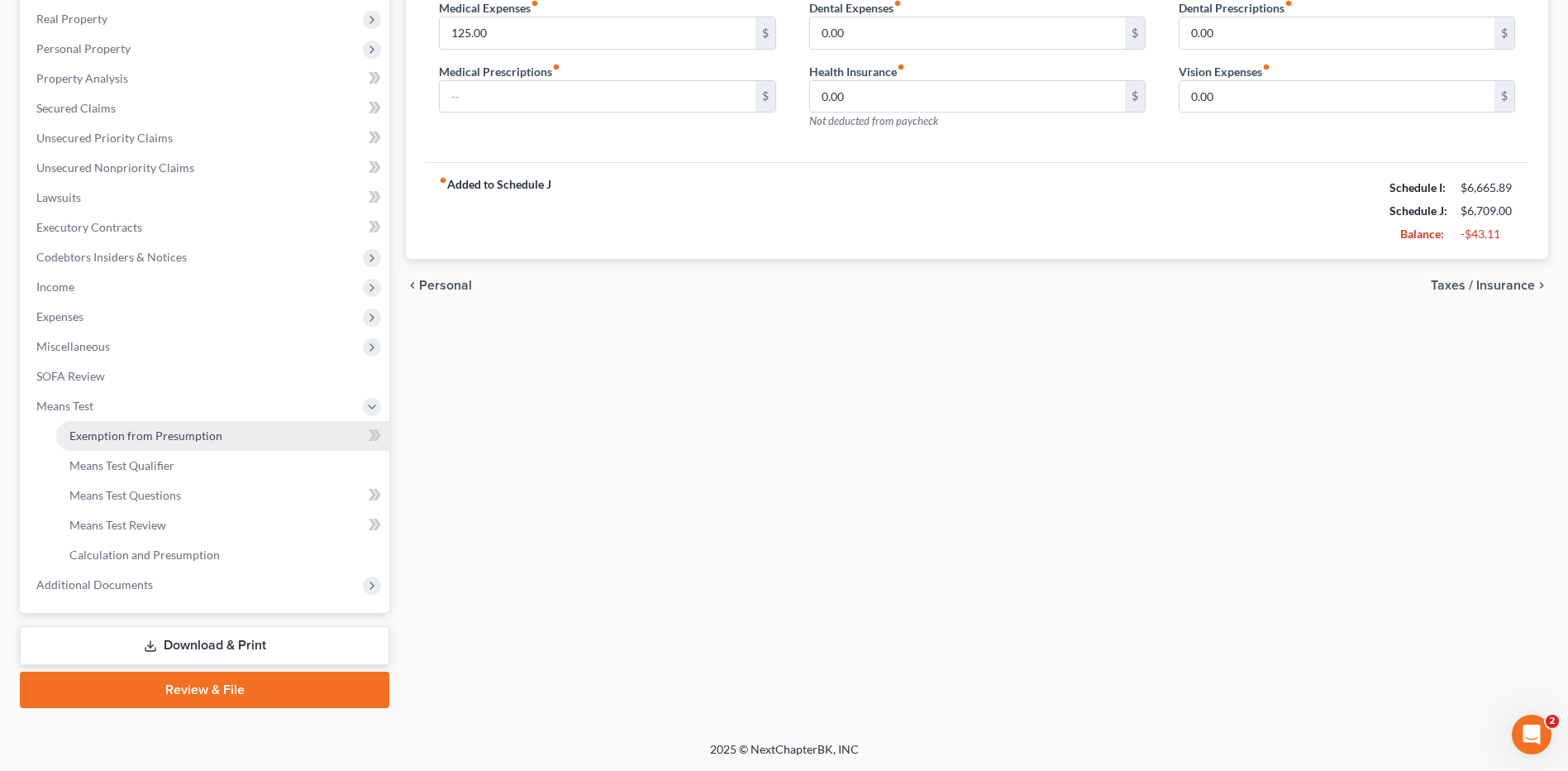
scroll to position [258, 0]
click at [181, 464] on link "Means Test Qualifier" at bounding box center [223, 465] width 333 height 30
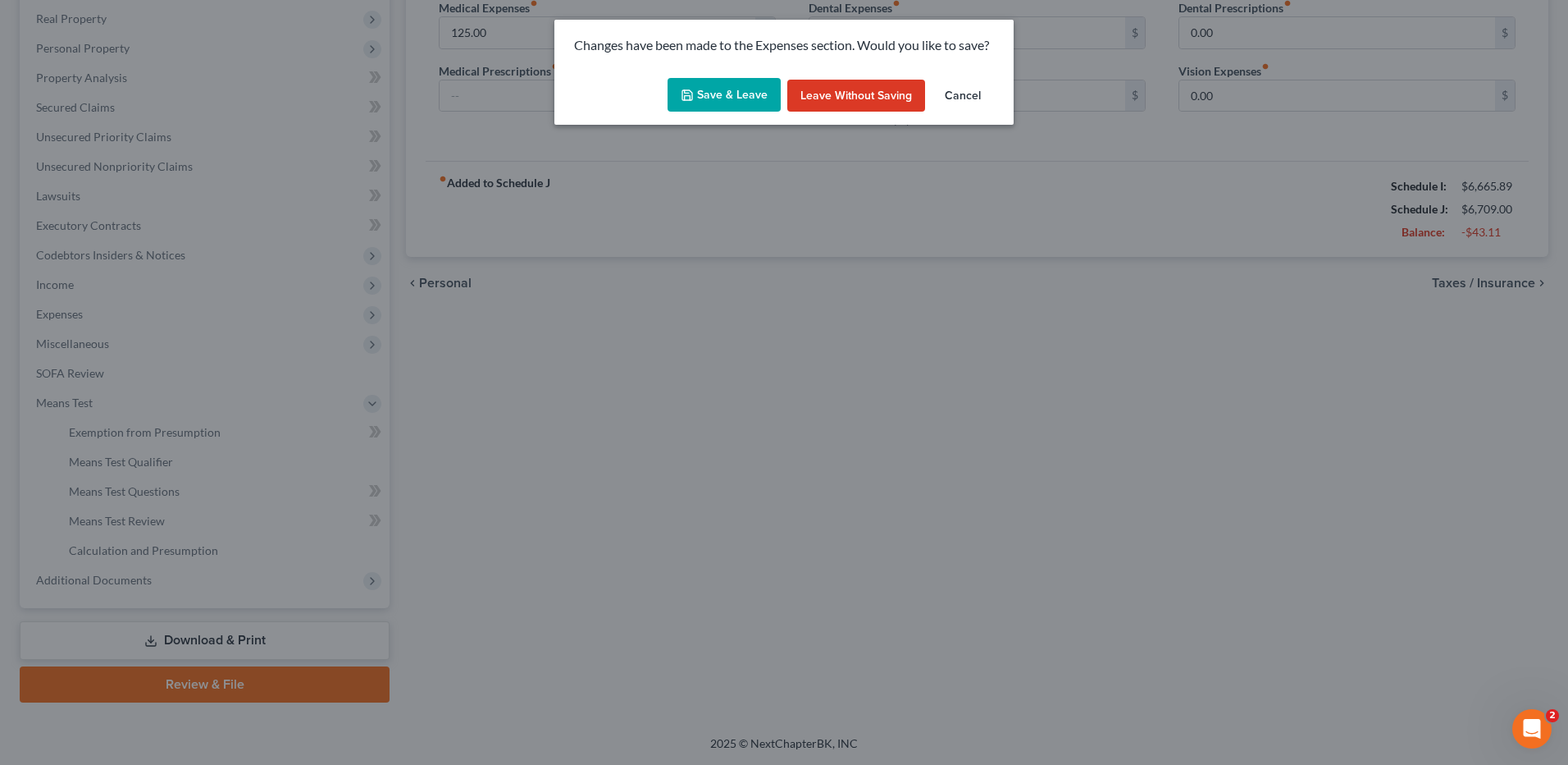
click at [735, 98] on button "Save & Leave" at bounding box center [723, 96] width 113 height 35
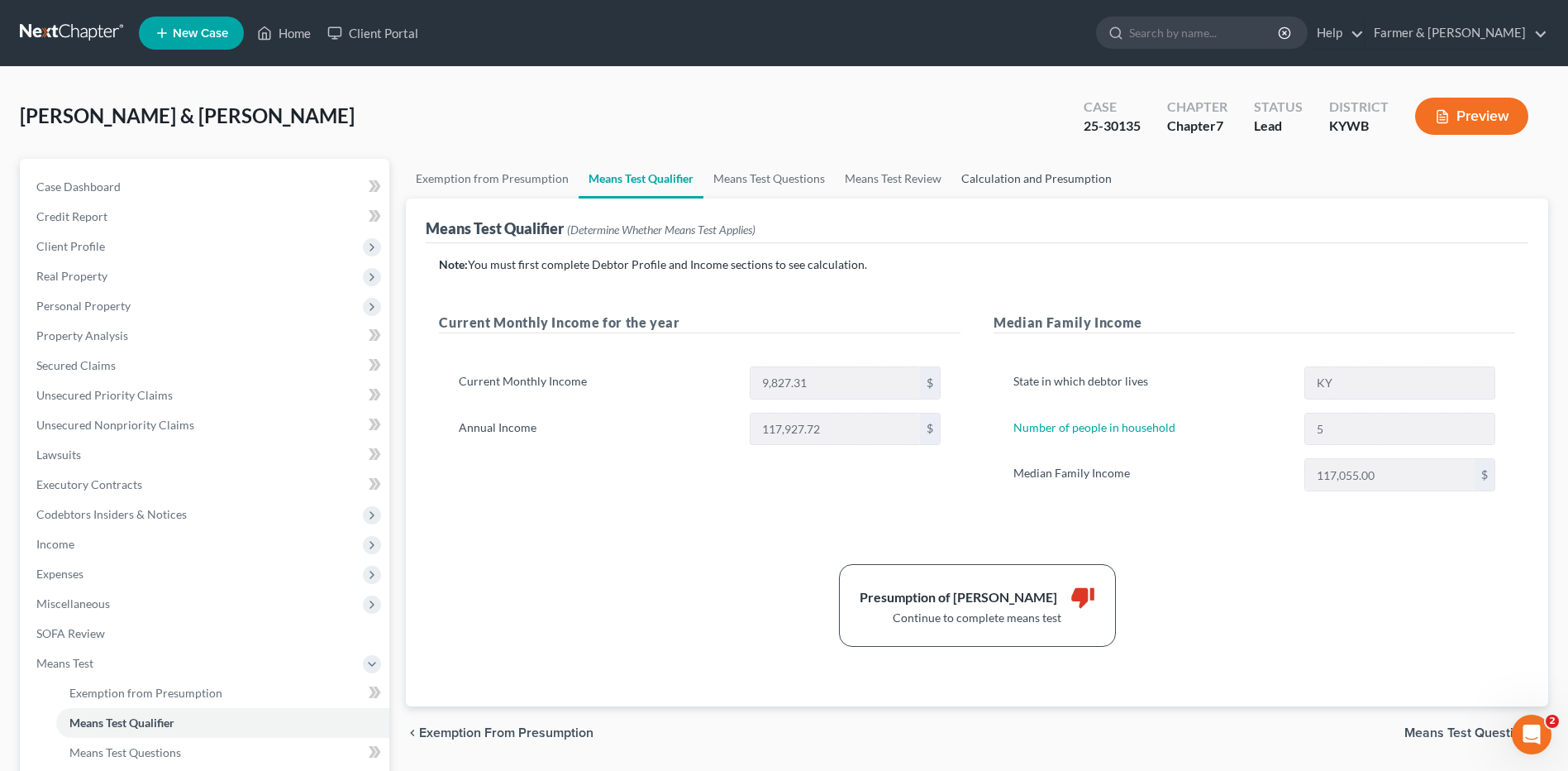
click at [1053, 174] on link "Calculation and Presumption" at bounding box center [1036, 179] width 170 height 40
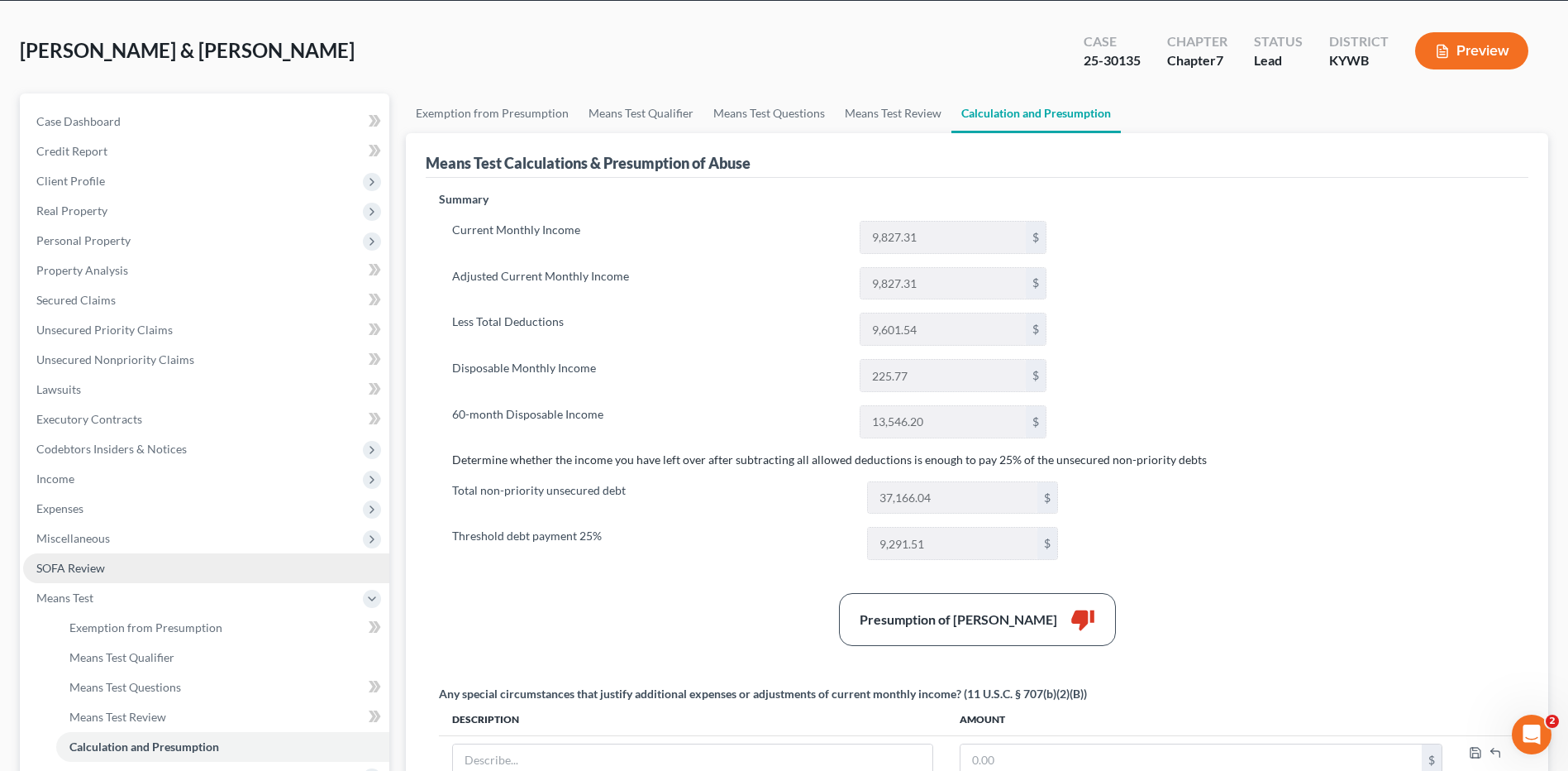
scroll to position [165, 0]
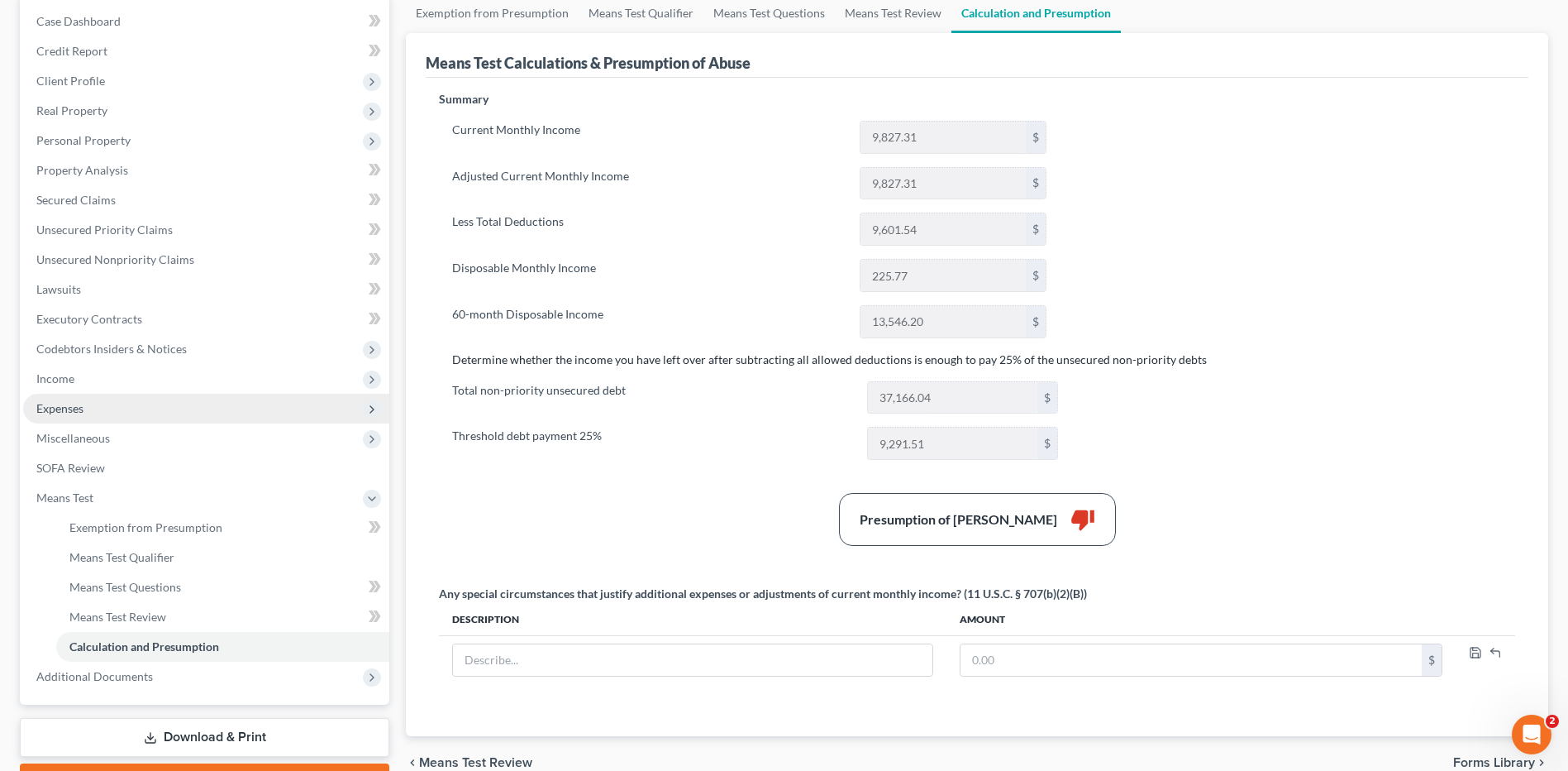
click at [83, 414] on span "Expenses" at bounding box center [60, 408] width 47 height 14
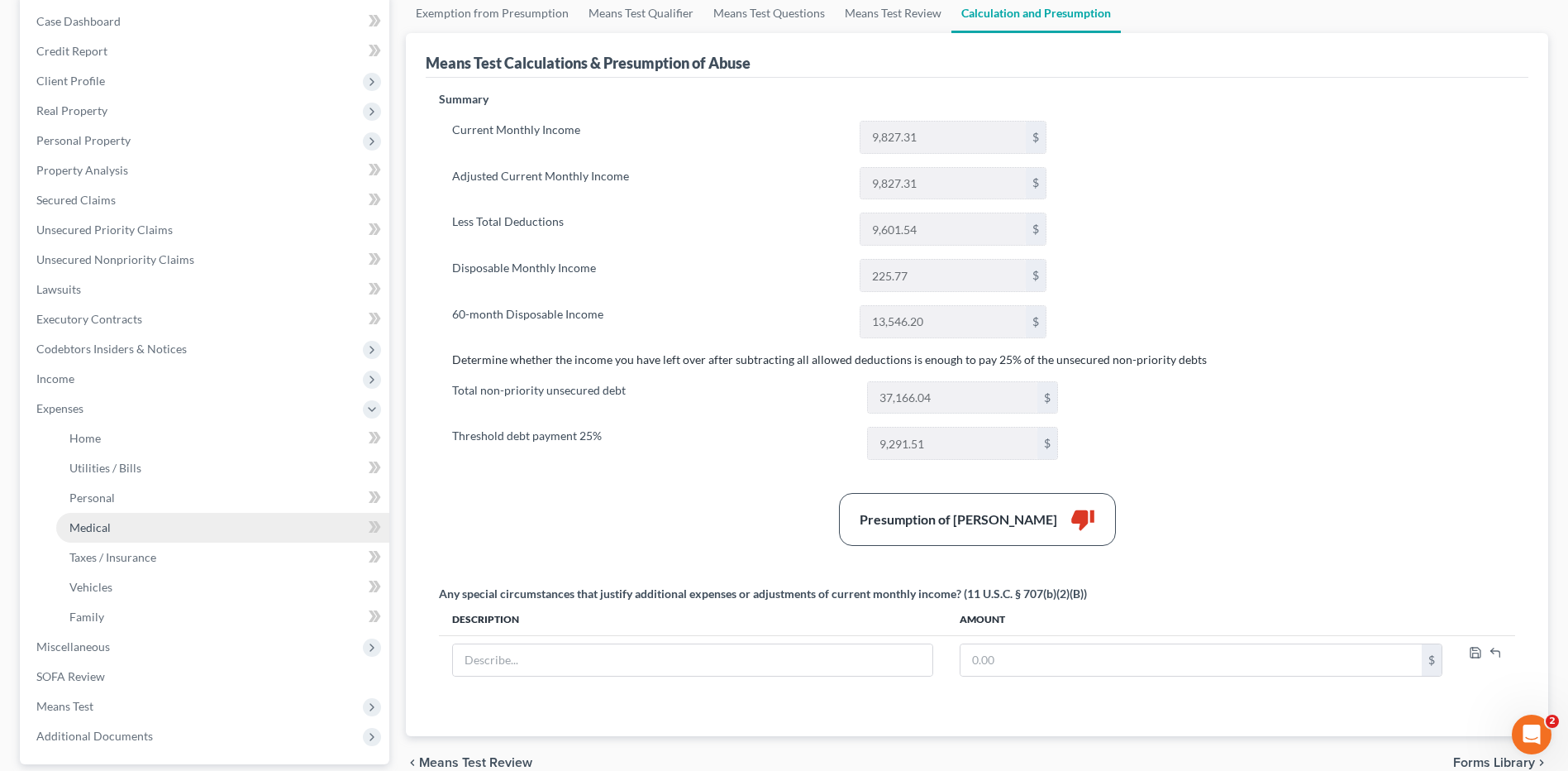
click at [116, 516] on link "Medical" at bounding box center [223, 528] width 333 height 30
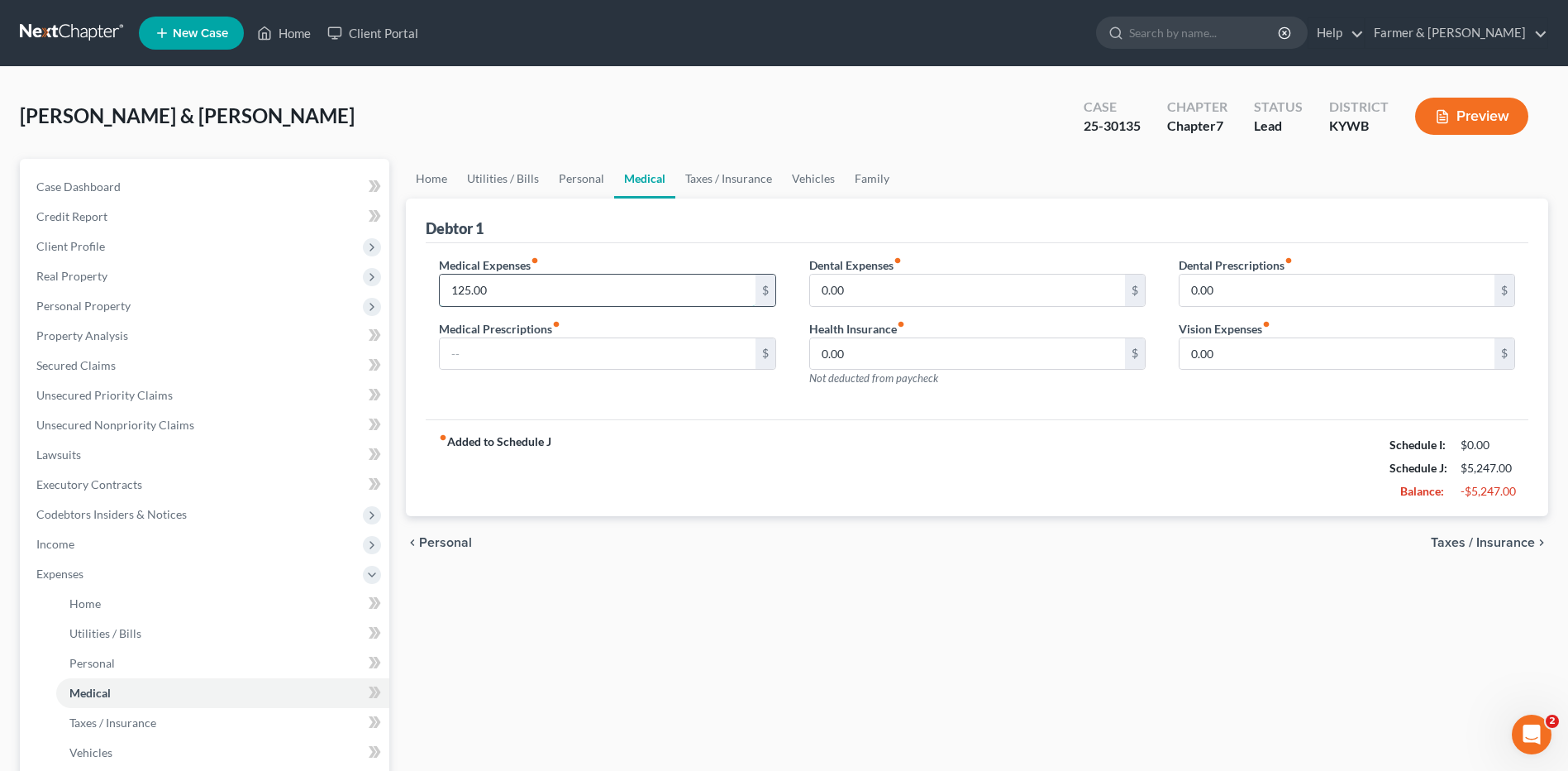
click at [512, 294] on input "125.00" at bounding box center [596, 290] width 315 height 32
type input "75.00"
click at [658, 563] on div "chevron_left Personal Taxes / Insurance chevron_right" at bounding box center [977, 543] width 1142 height 53
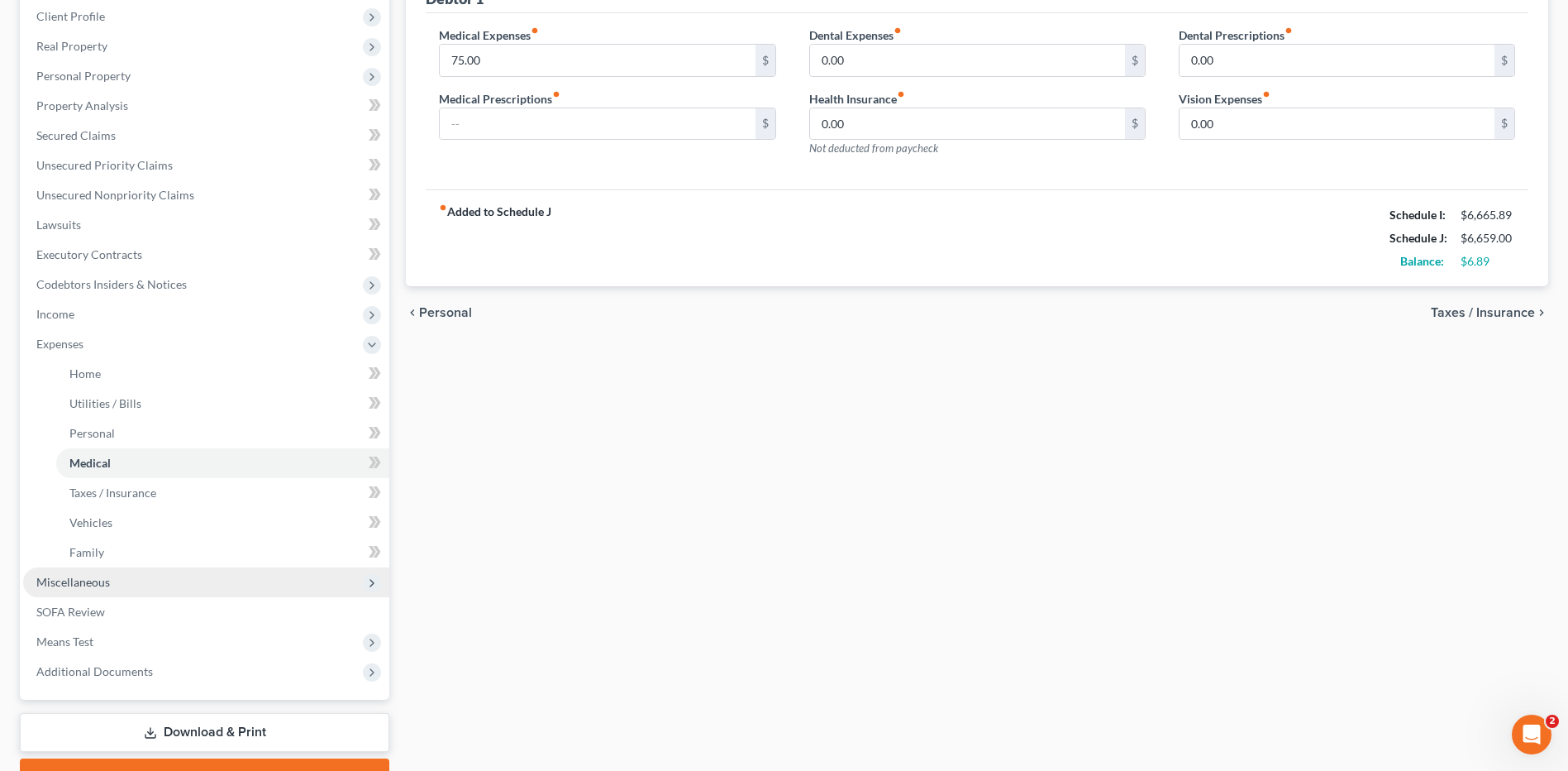
scroll to position [248, 0]
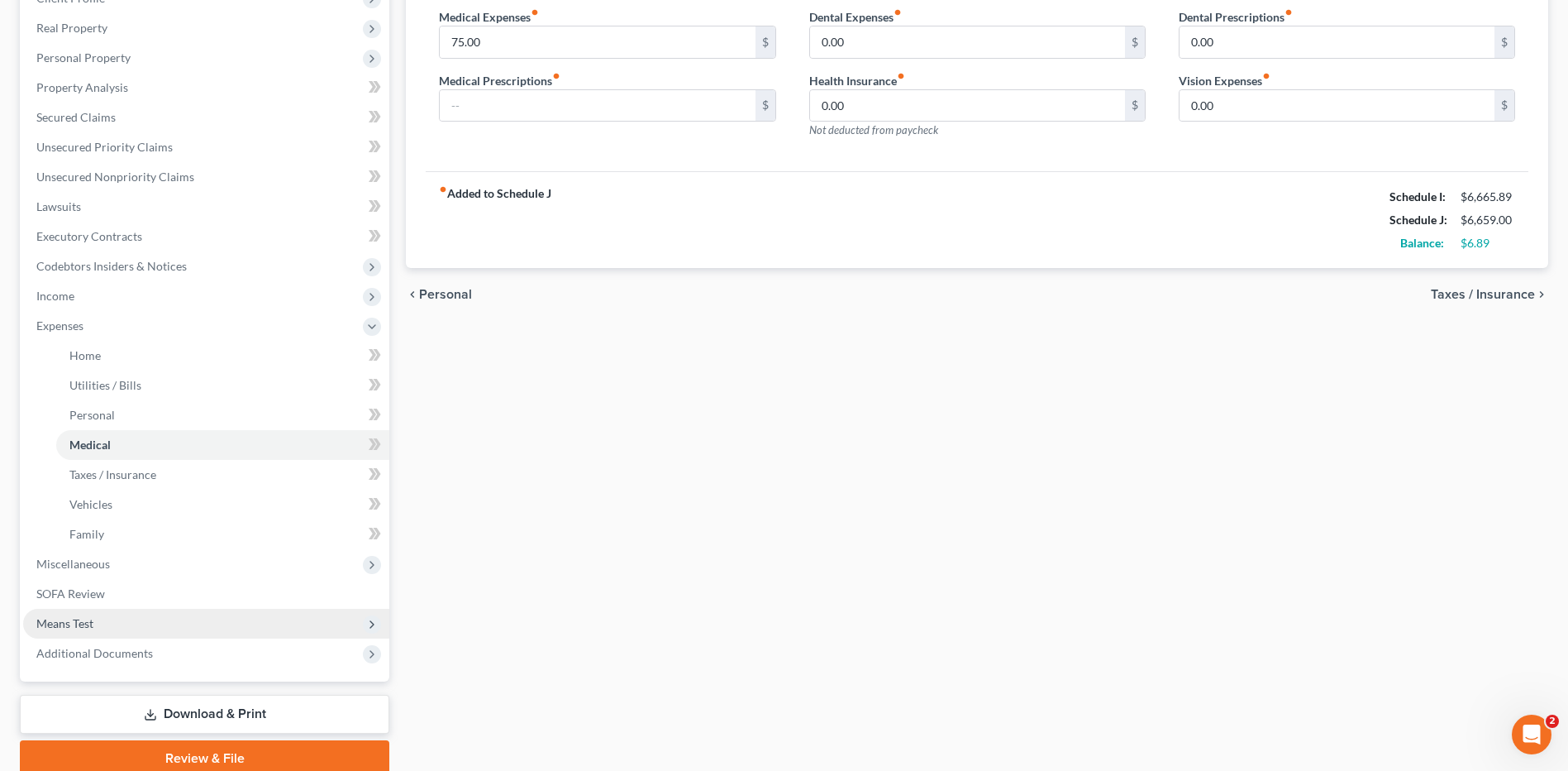
click at [161, 614] on span "Means Test" at bounding box center [206, 623] width 366 height 30
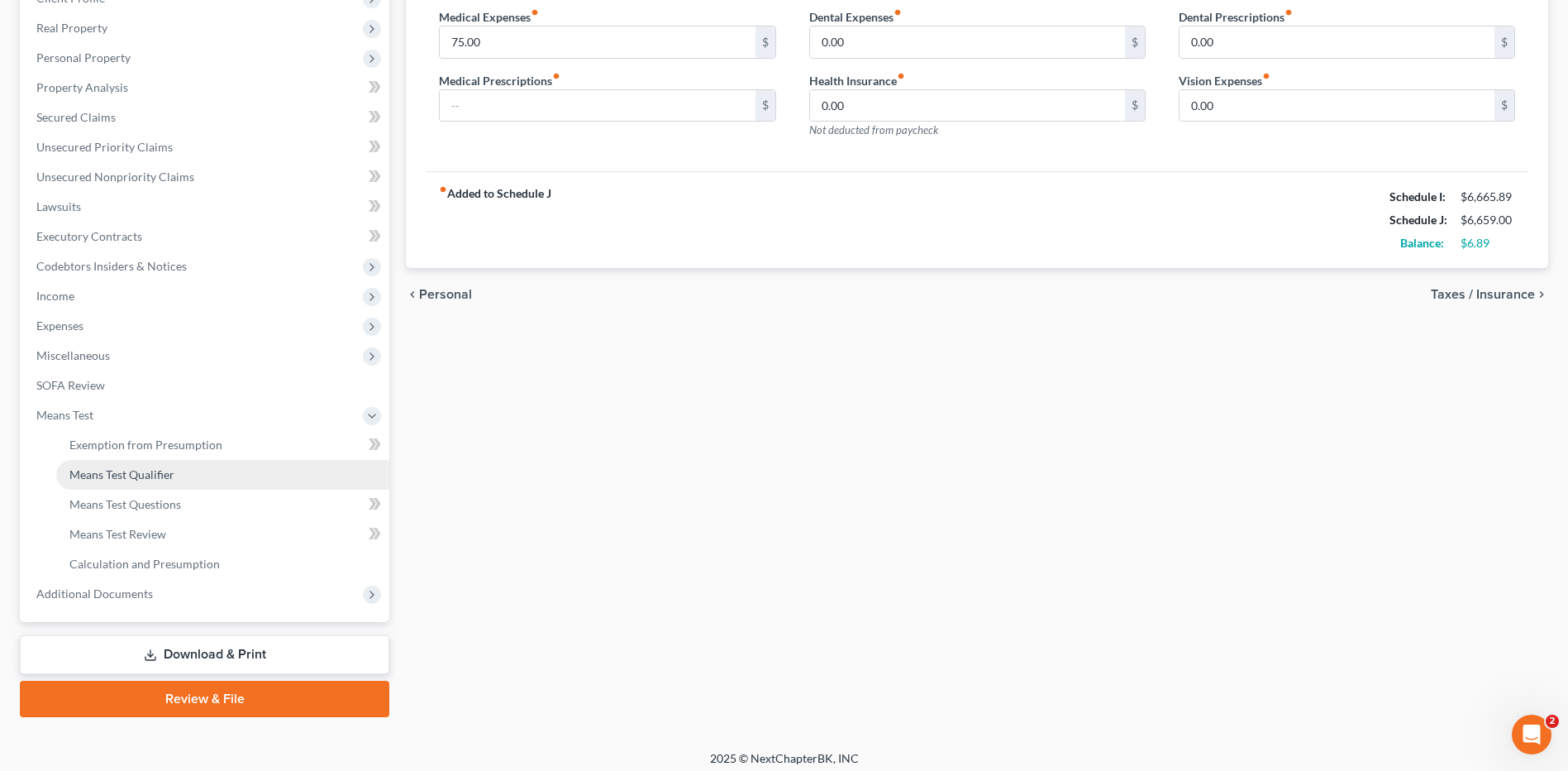
click at [179, 474] on link "Means Test Qualifier" at bounding box center [223, 474] width 333 height 30
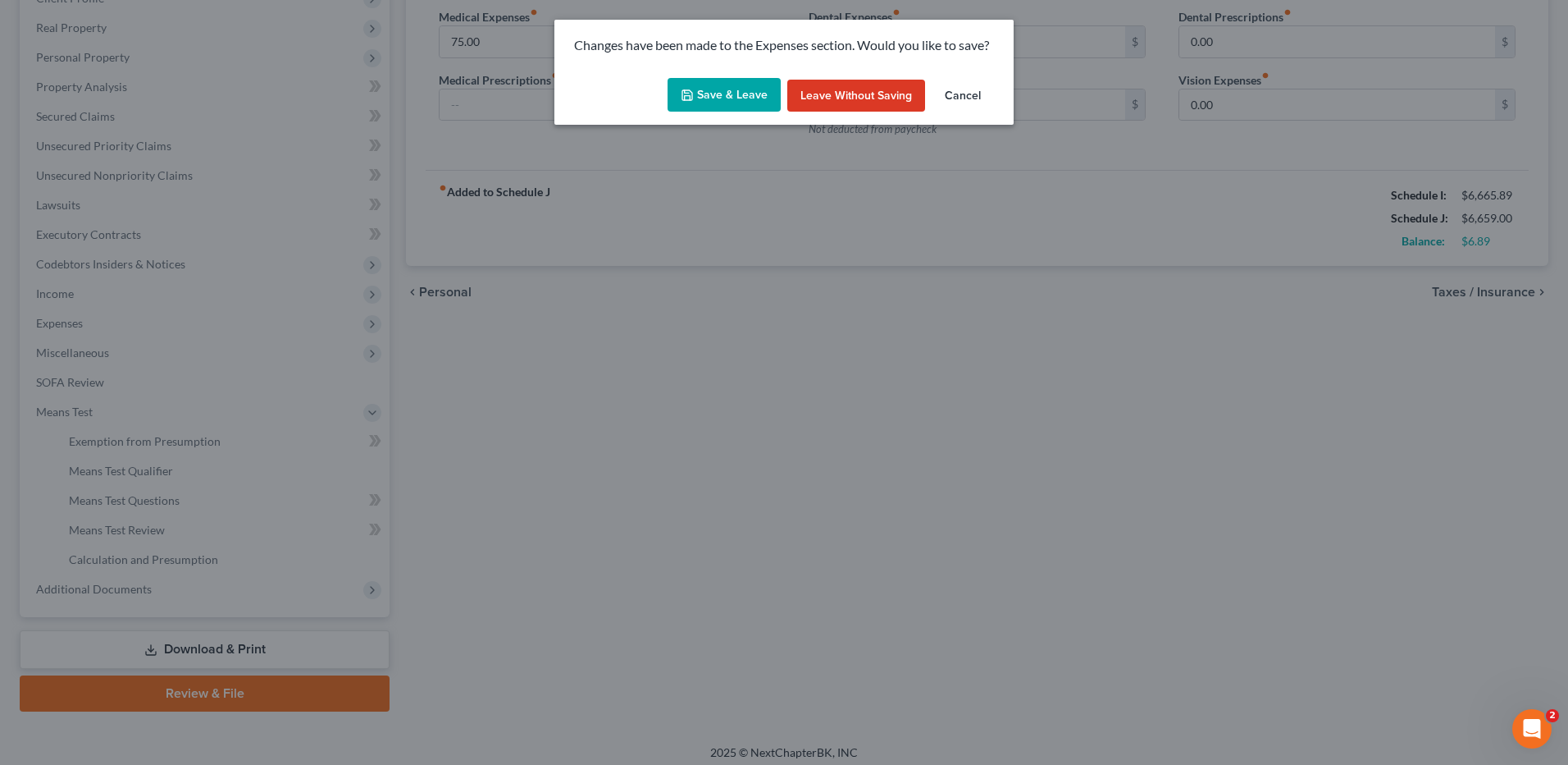
click at [723, 79] on button "Save & Leave" at bounding box center [723, 96] width 113 height 35
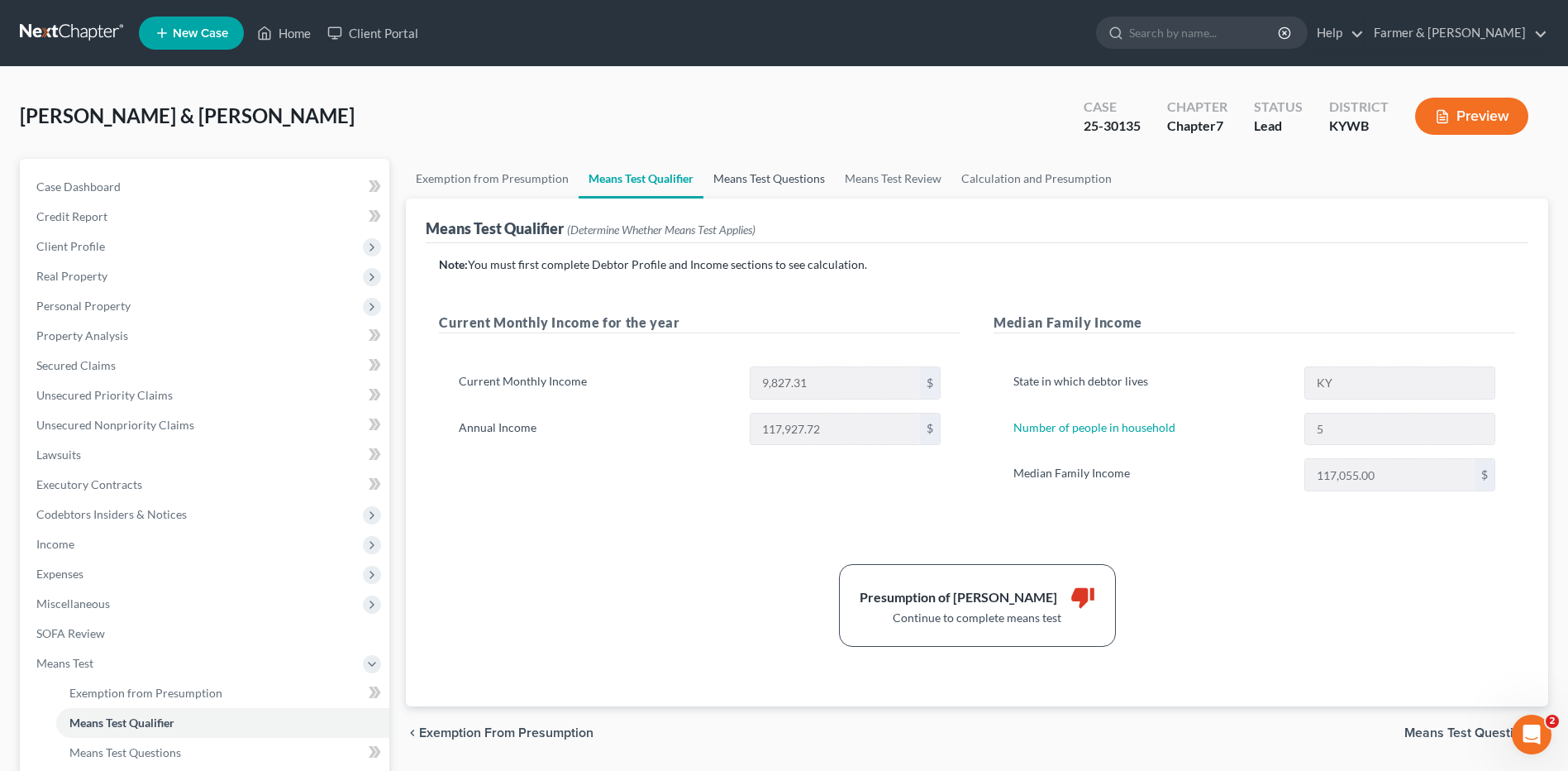
click at [756, 190] on link "Means Test Questions" at bounding box center [769, 179] width 131 height 40
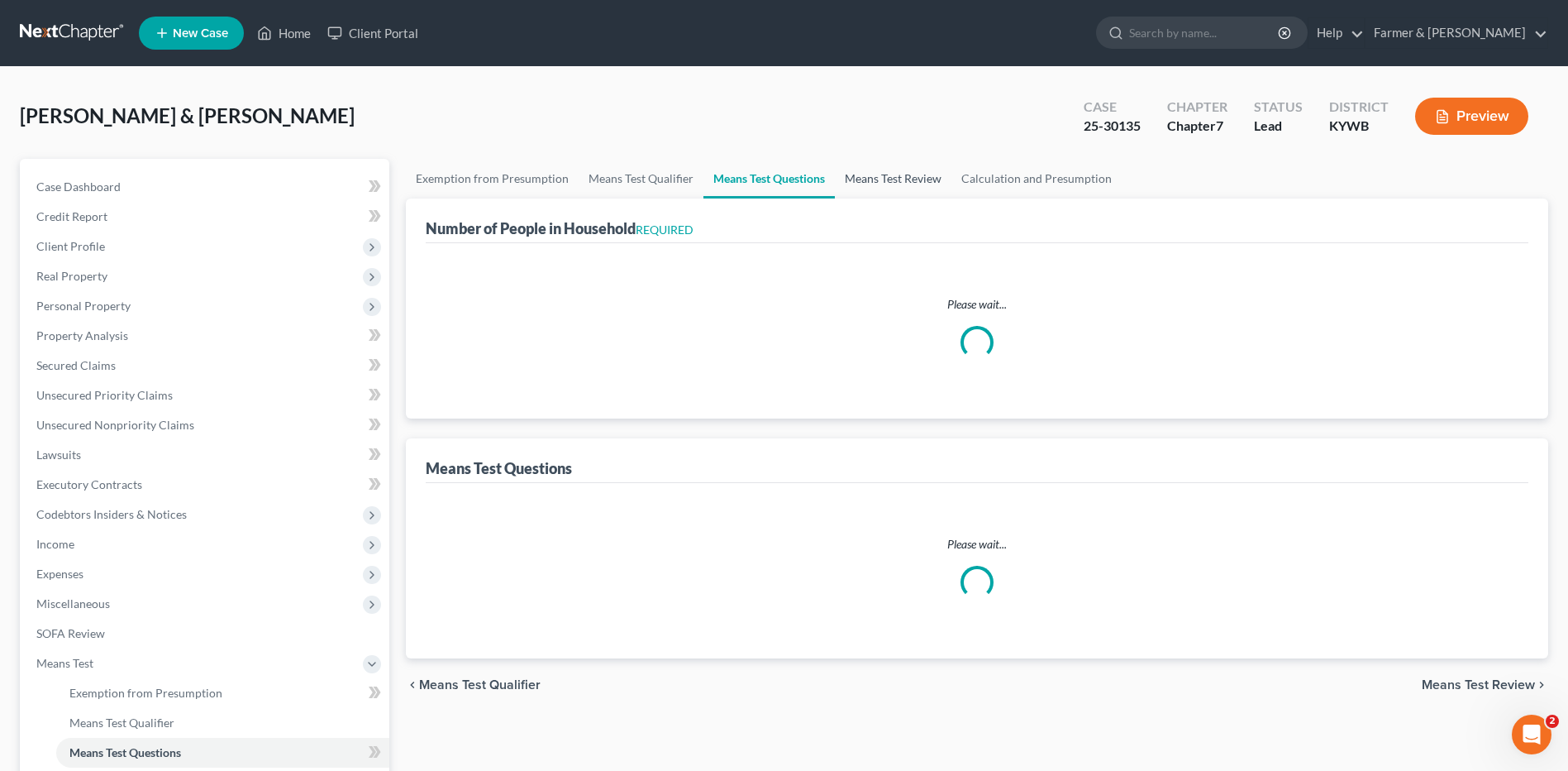
select select "60"
select select "1"
select select "60"
select select "1"
select select "60"
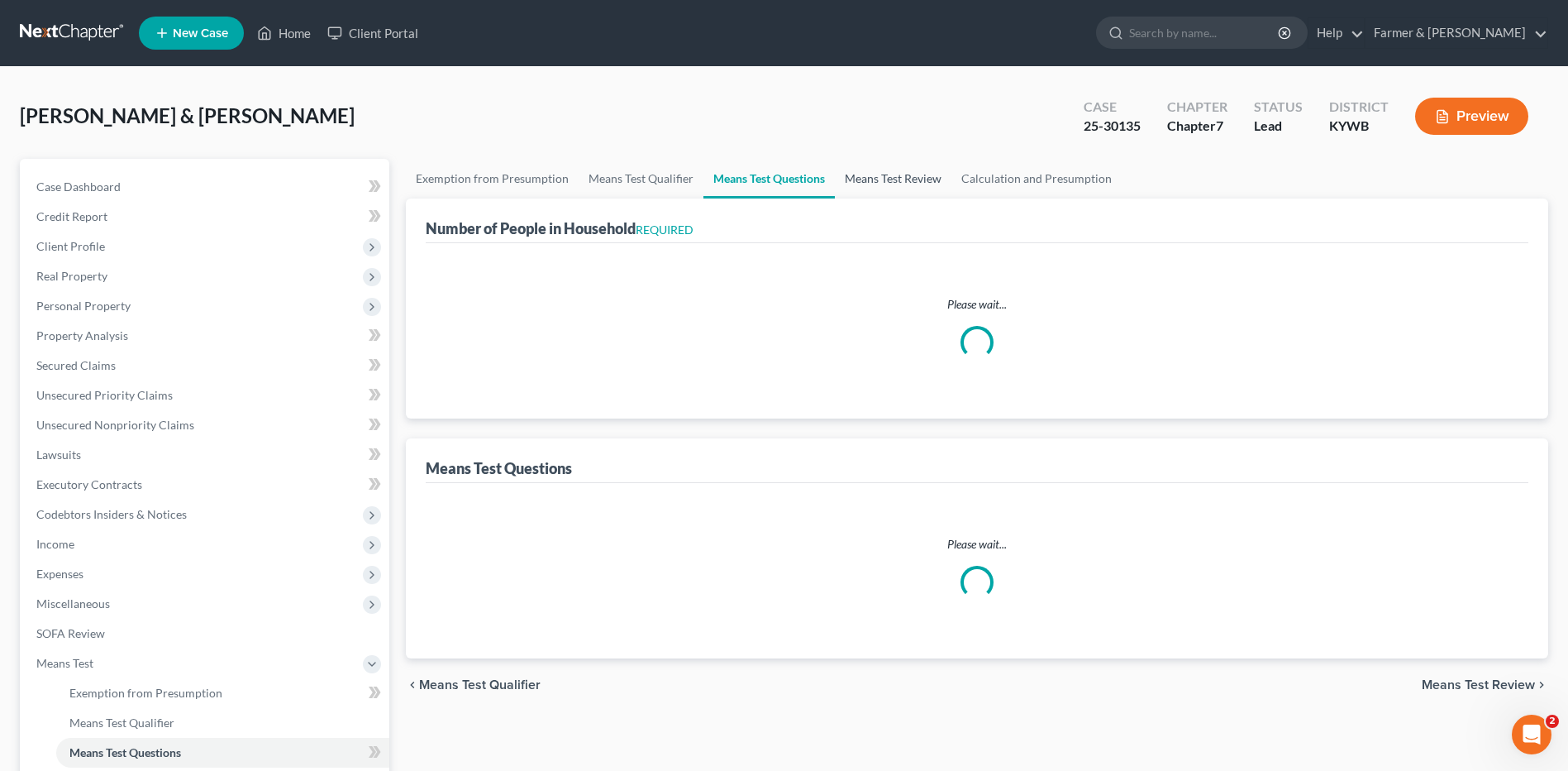
select select "60"
select select "5"
select select "2"
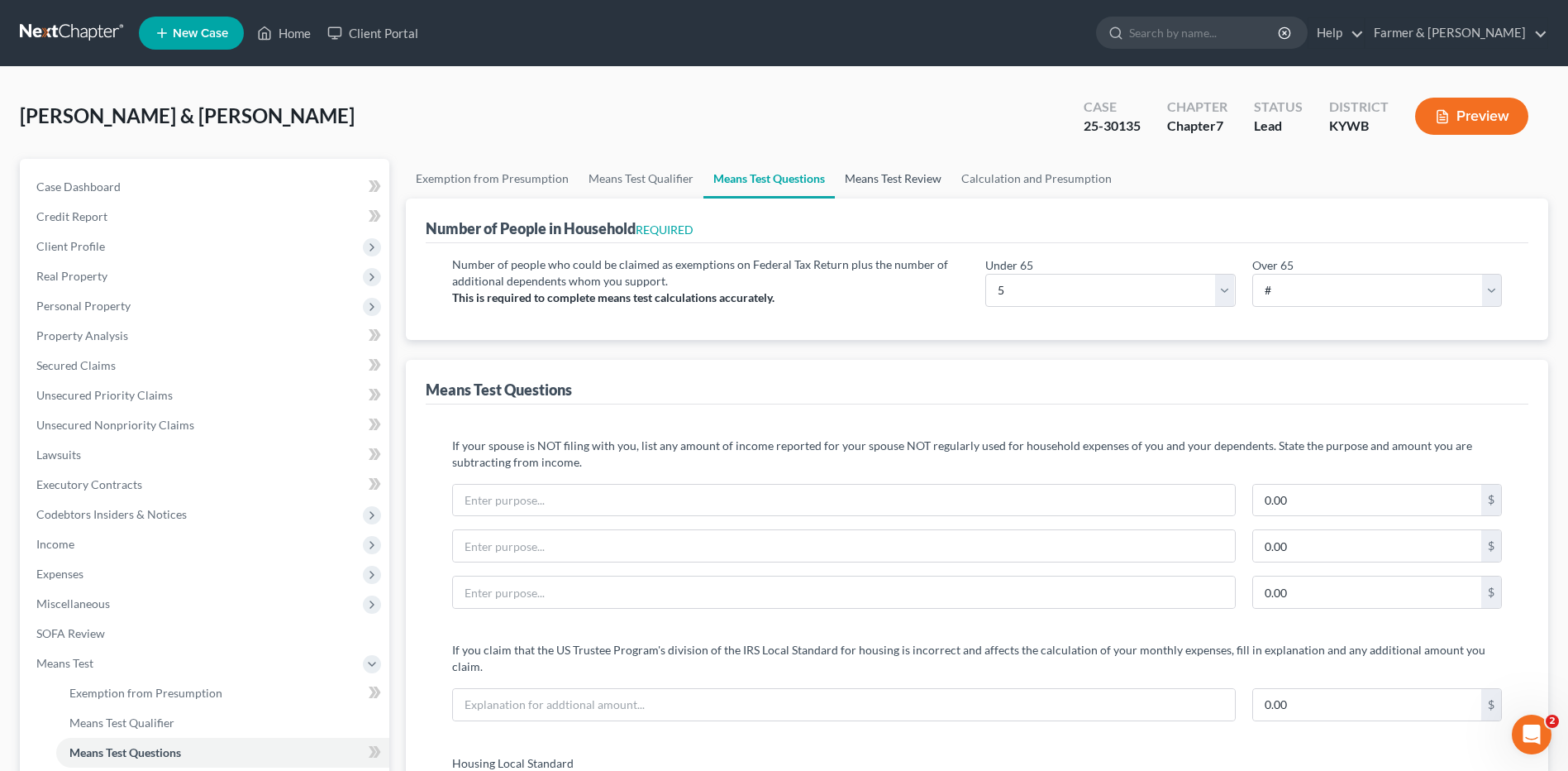
click at [909, 184] on link "Means Test Review" at bounding box center [893, 179] width 116 height 40
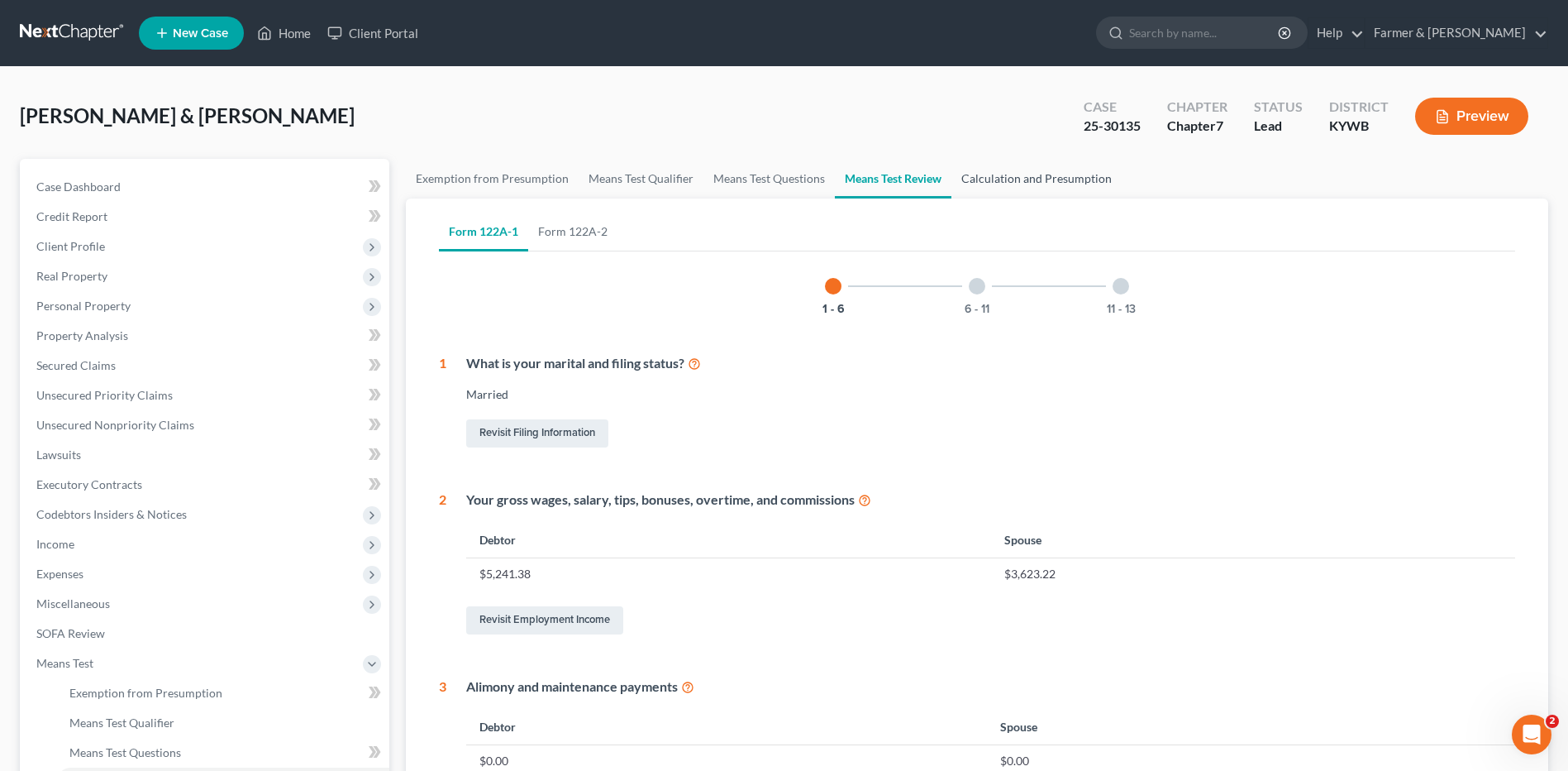
click at [1027, 181] on link "Calculation and Presumption" at bounding box center [1036, 179] width 170 height 40
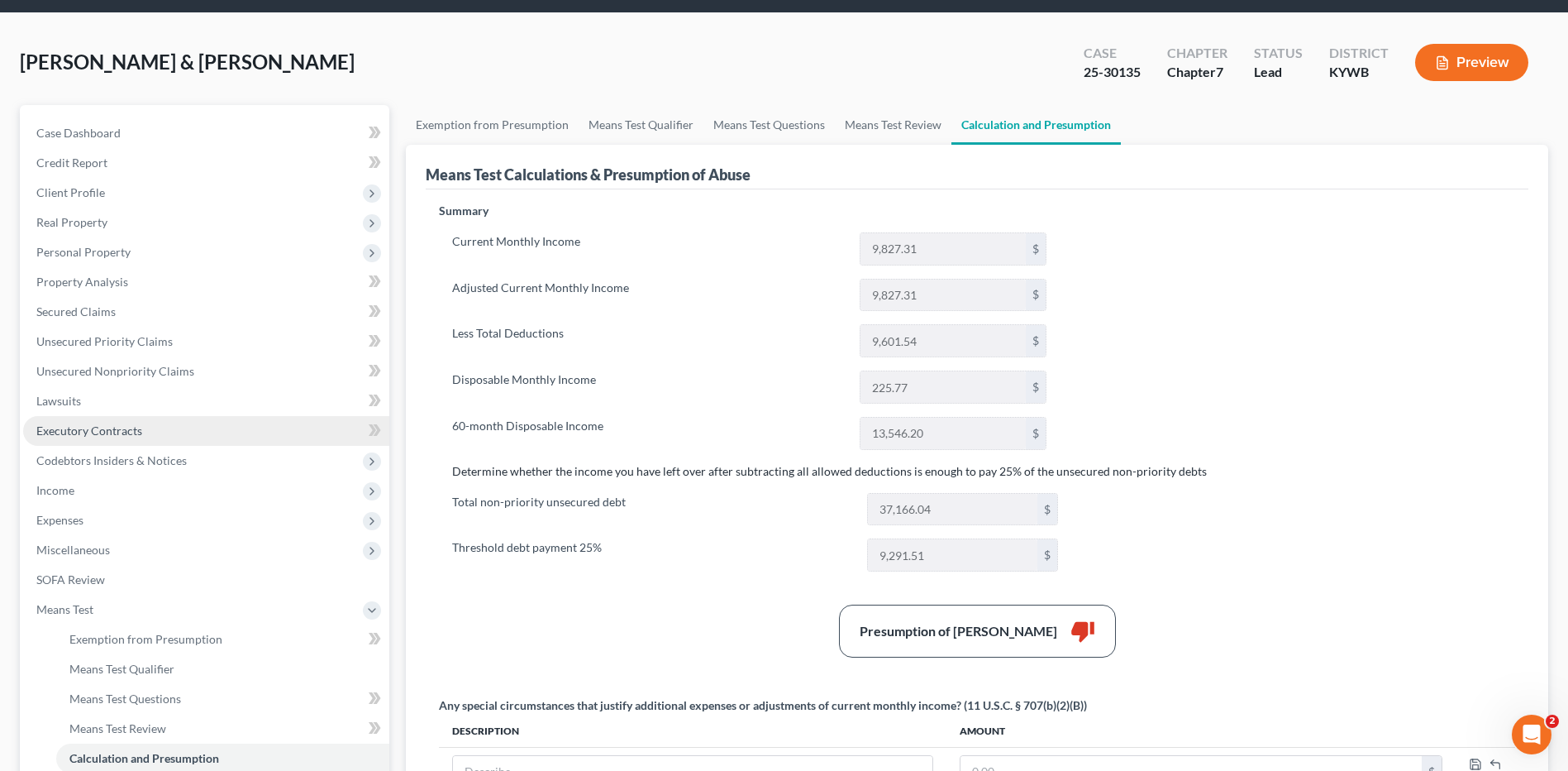
scroll to position [83, 0]
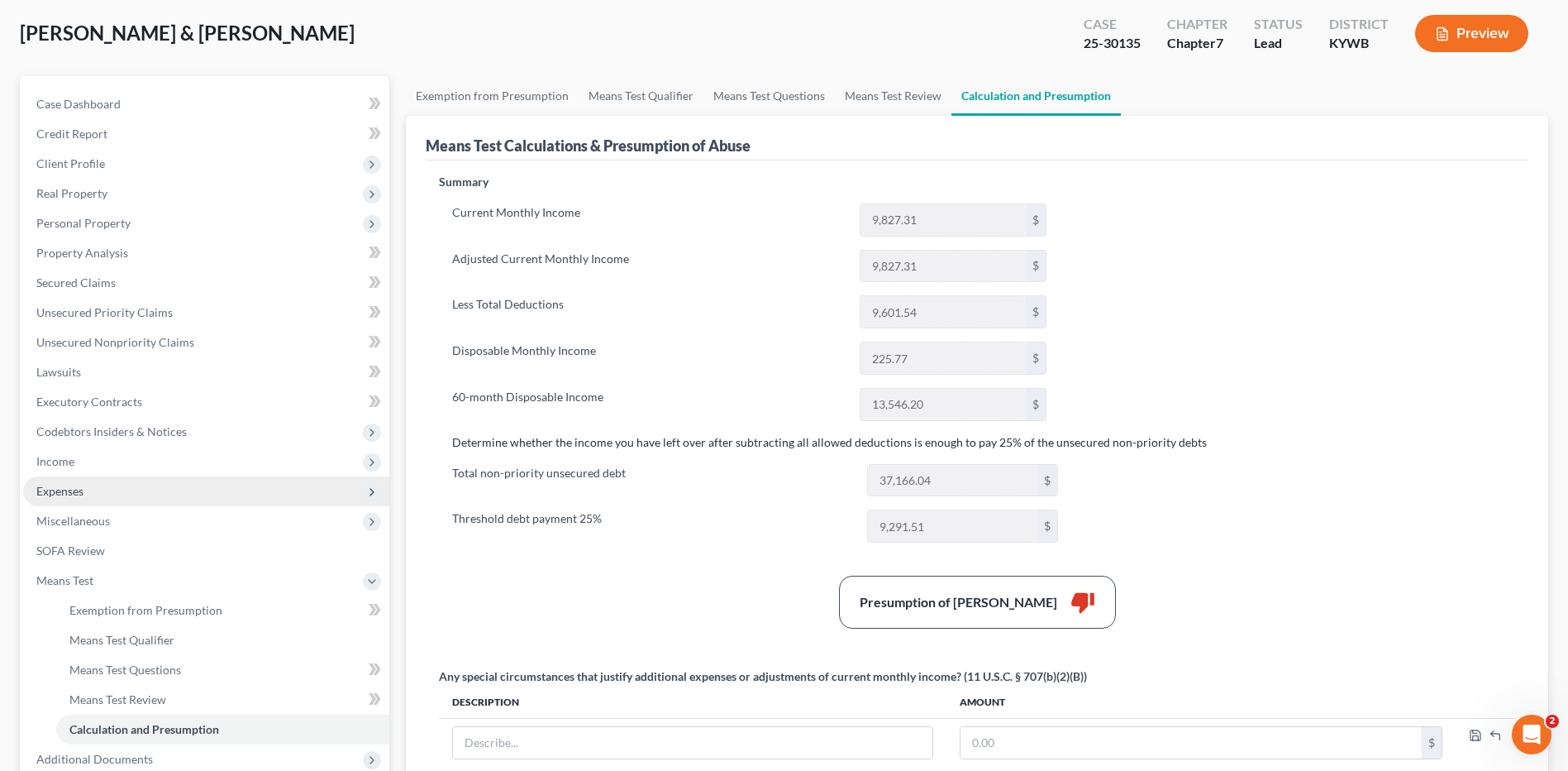
click at [83, 491] on span "Expenses" at bounding box center [60, 490] width 47 height 14
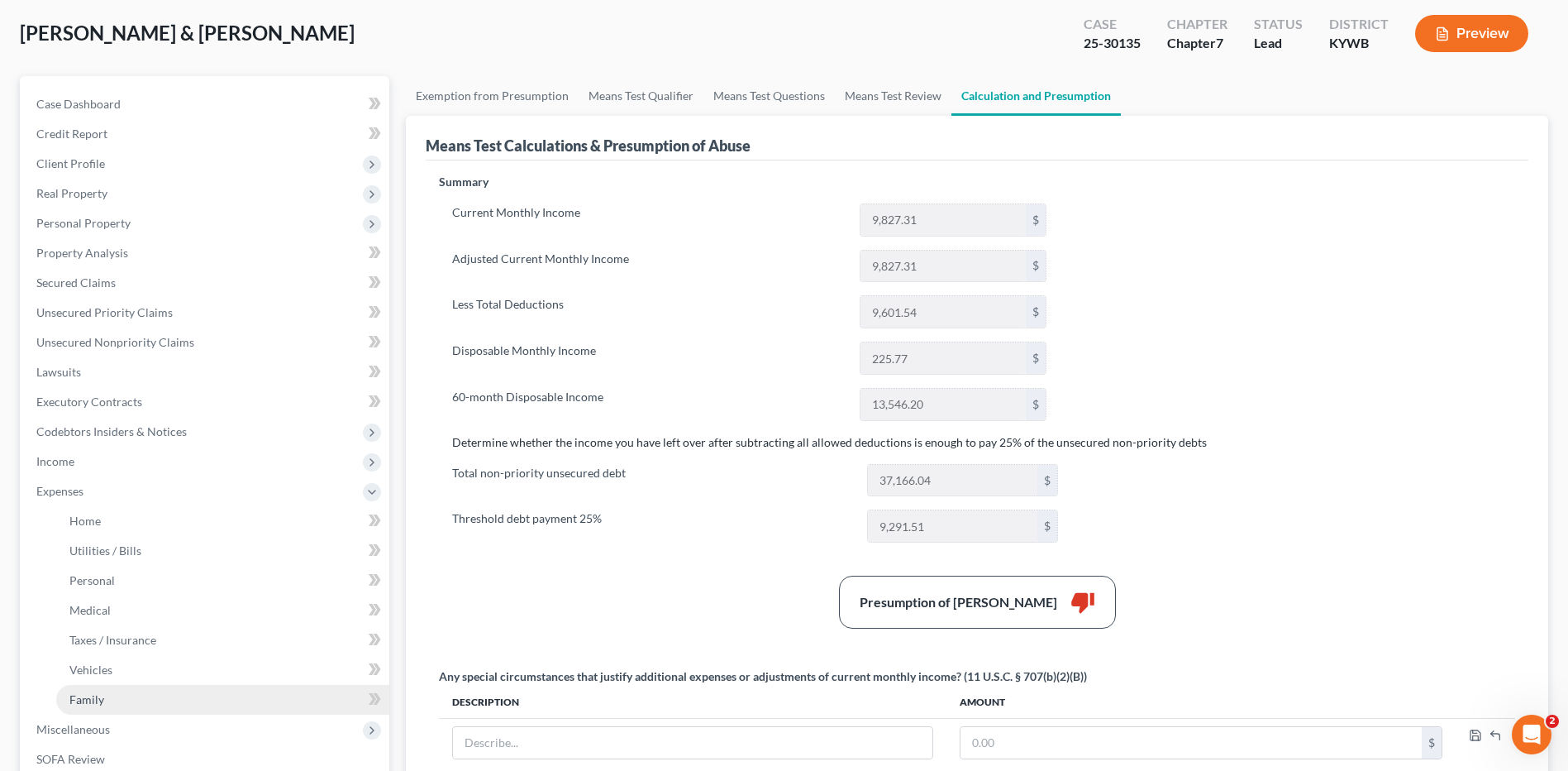
click at [102, 702] on span "Family" at bounding box center [87, 699] width 35 height 14
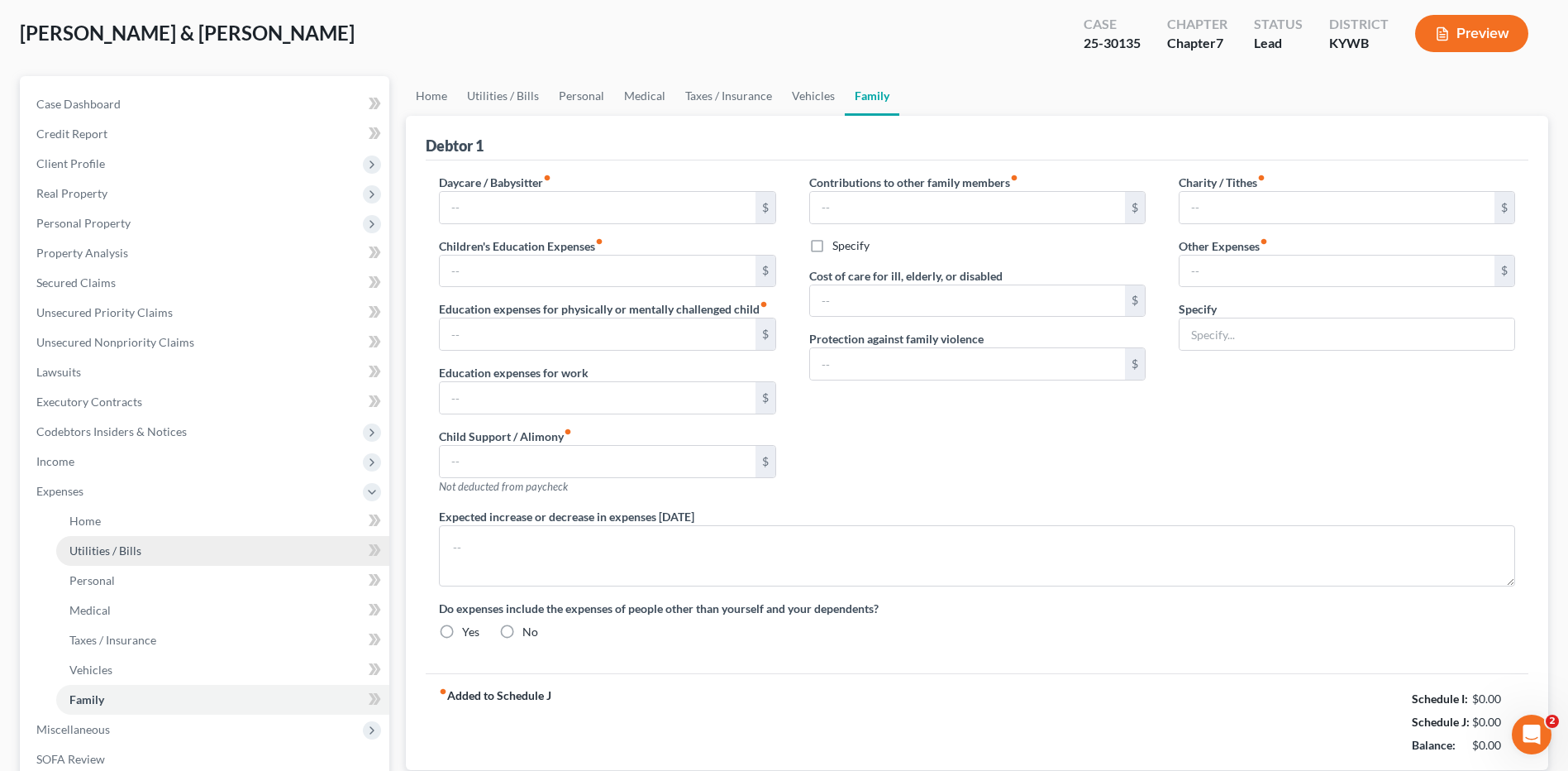
scroll to position [16, 0]
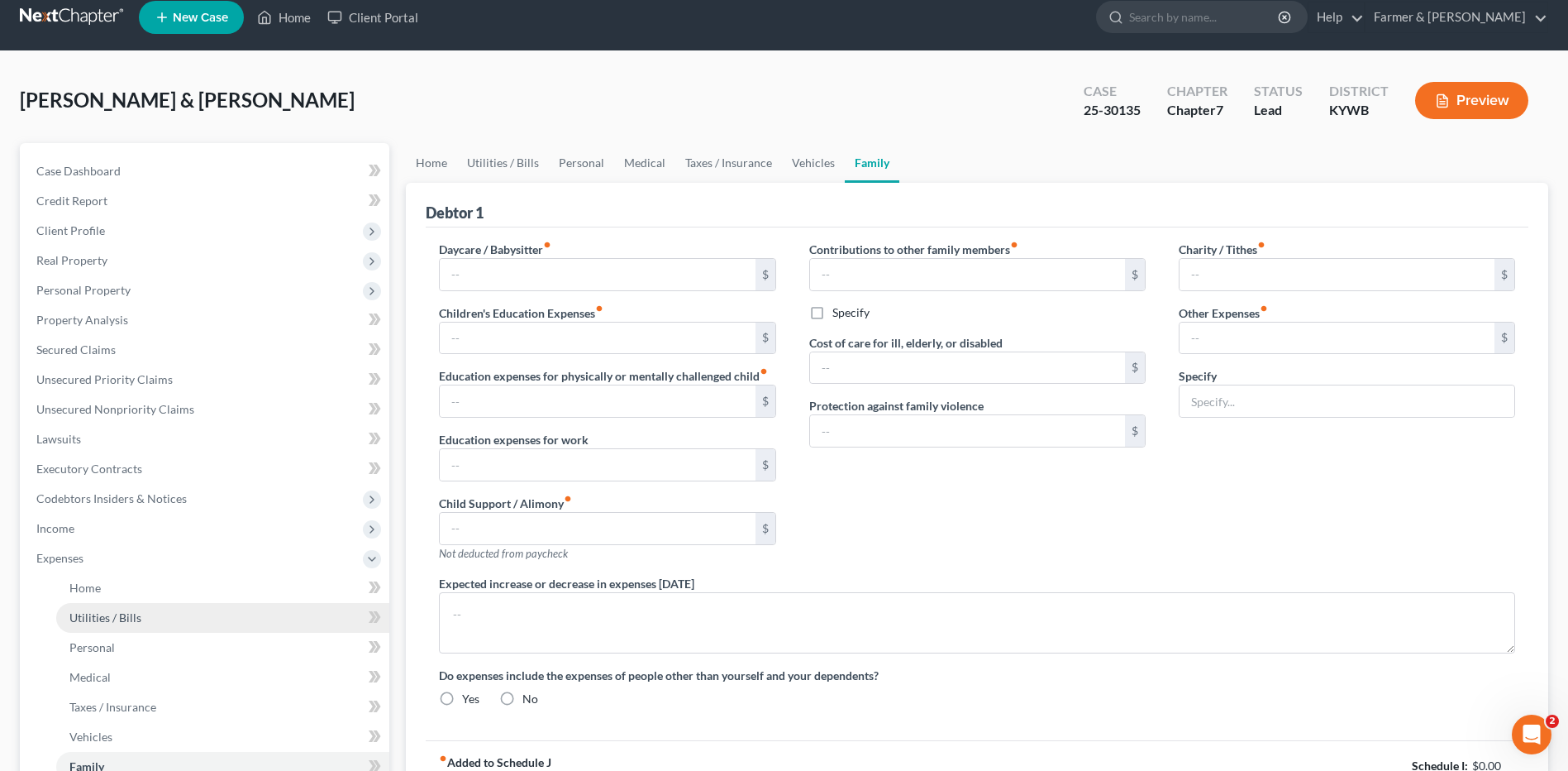
type input "1,300.00"
type input "0.00"
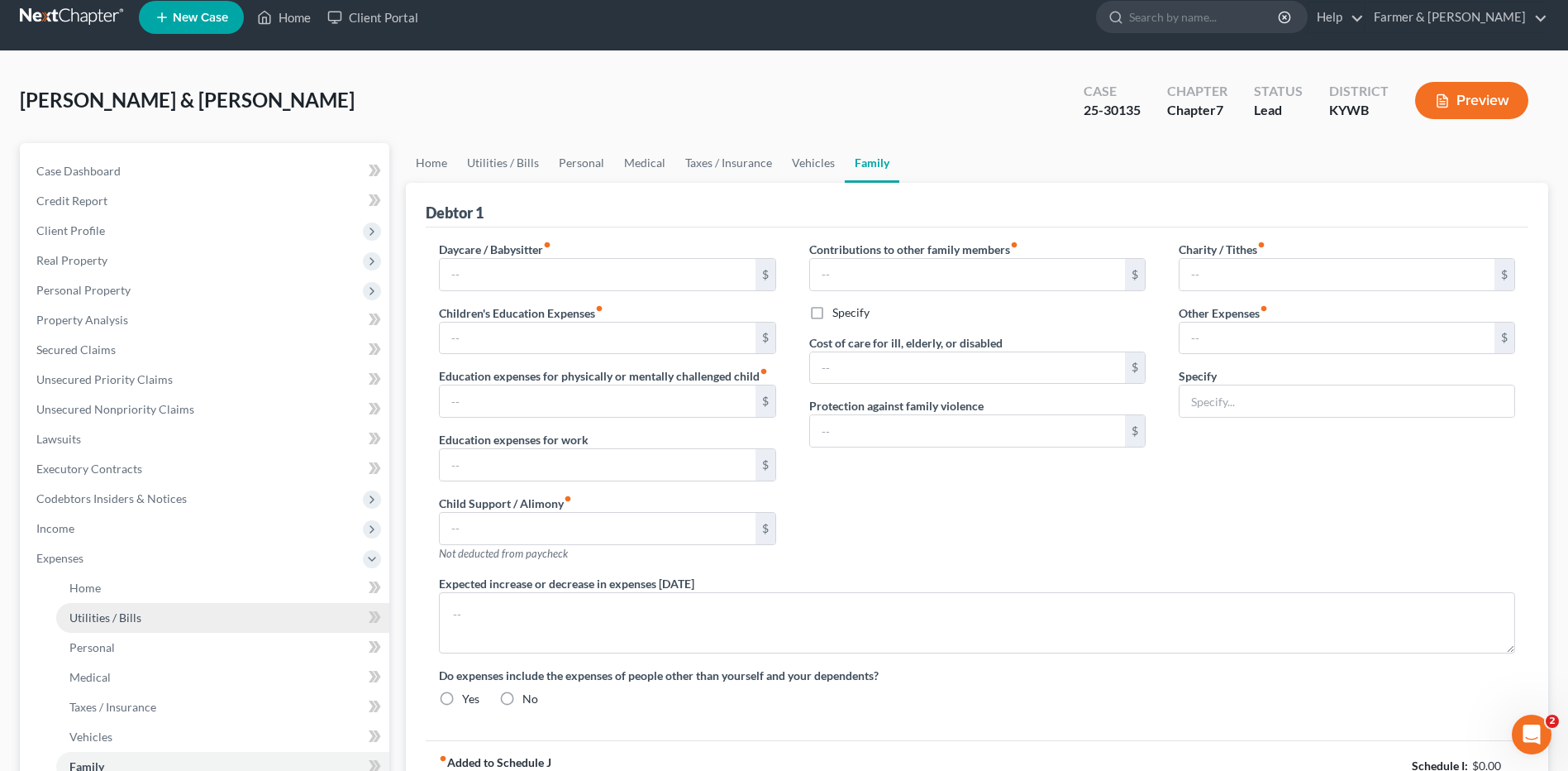
type input "0.00"
type input "150.00"
type input "25.00"
type input "Pet care"
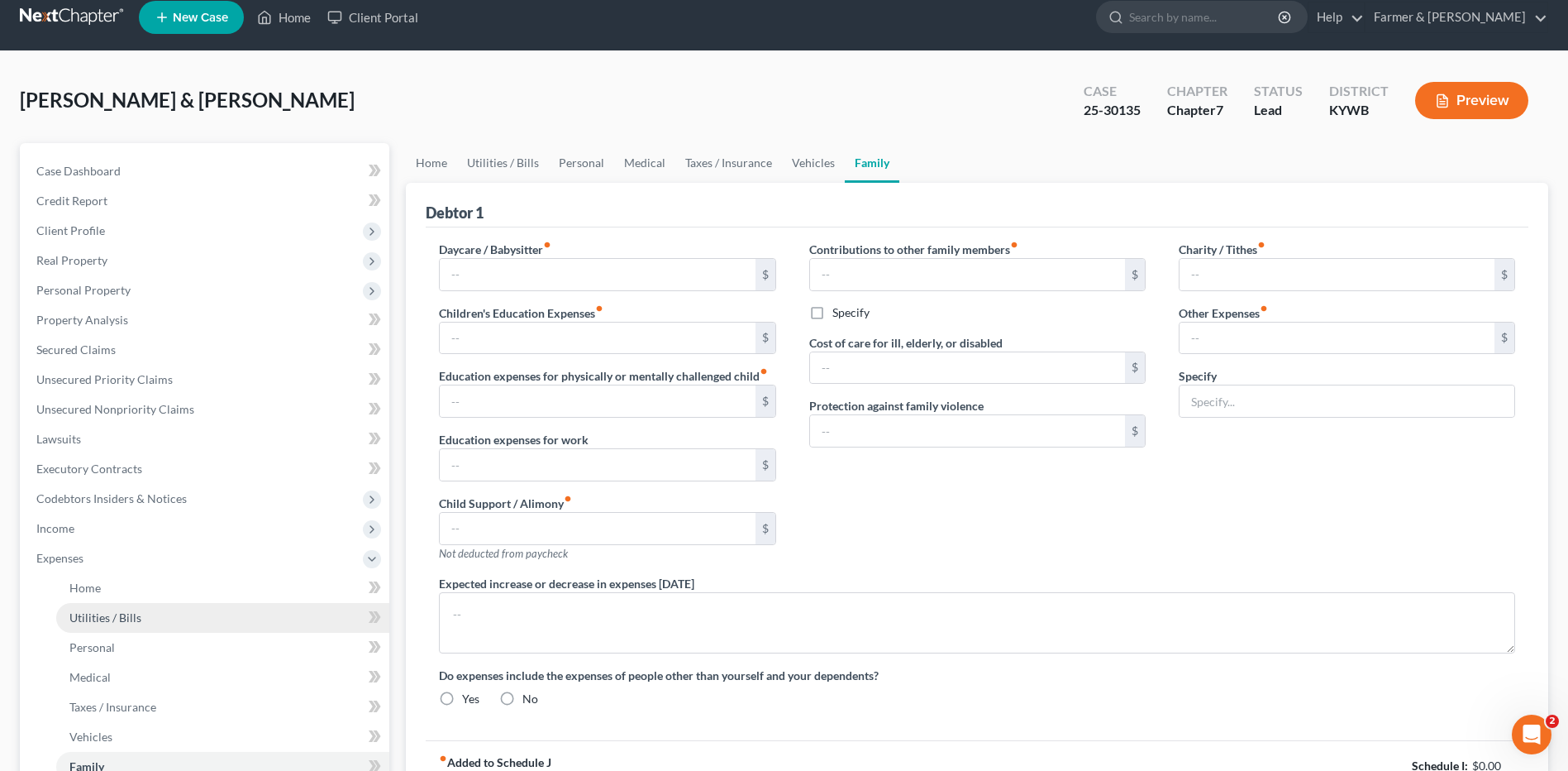
type textarea "Debtors have high gas expenses due to Debtor driving approx. 100 miles daily to…"
radio input "true"
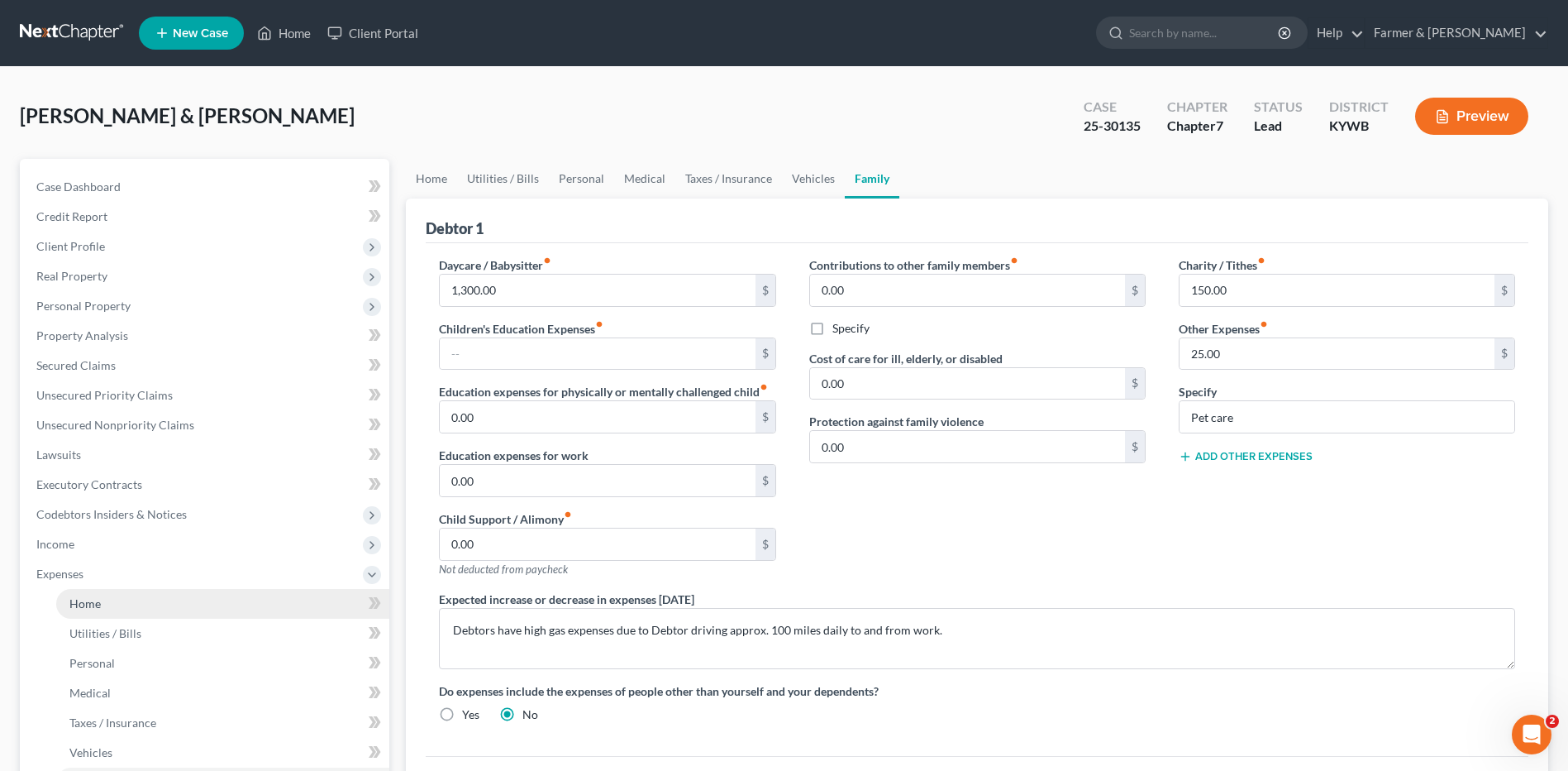
click at [146, 593] on link "Home" at bounding box center [223, 604] width 333 height 30
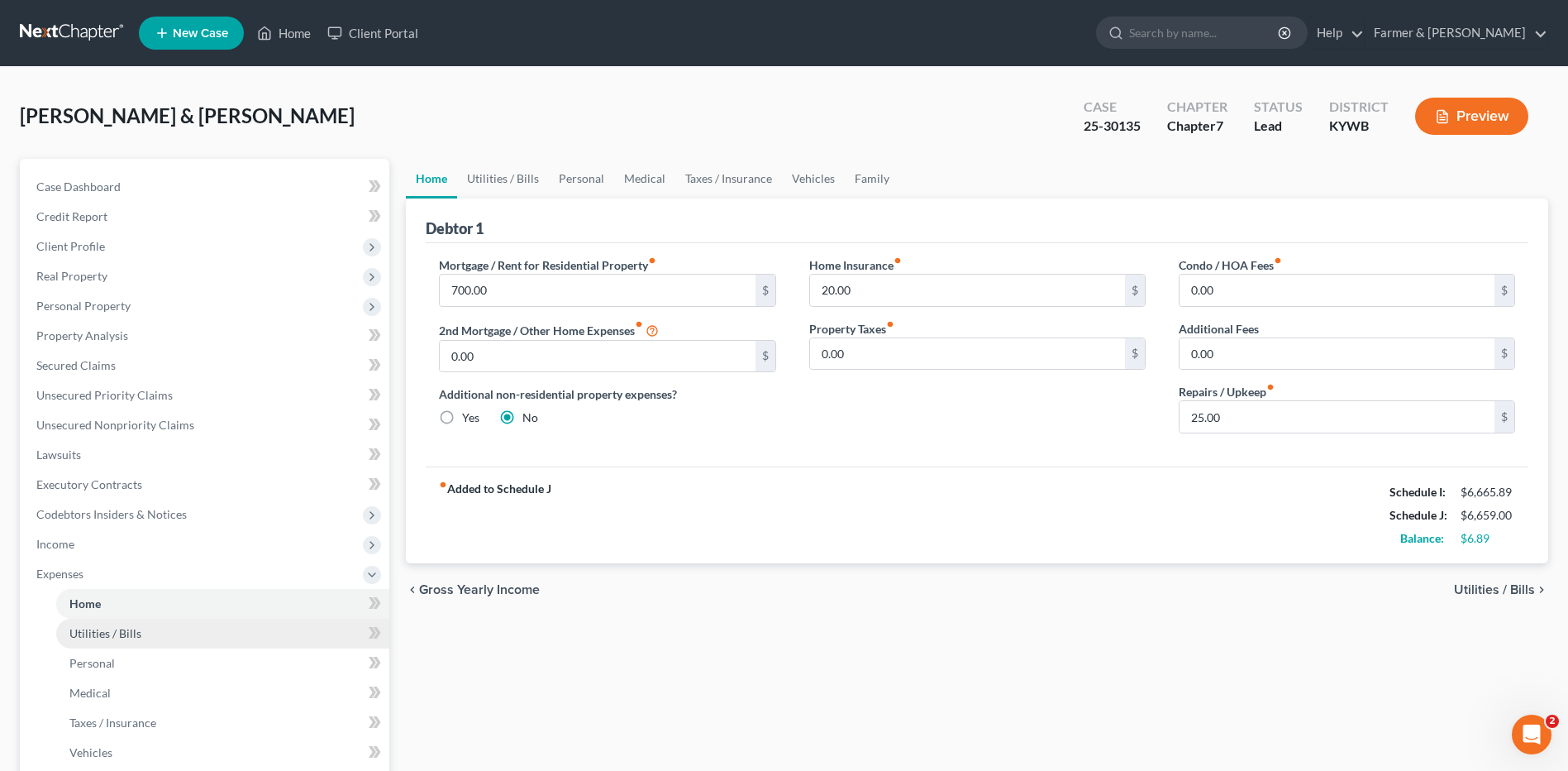
click at [140, 631] on link "Utilities / Bills" at bounding box center [223, 633] width 333 height 30
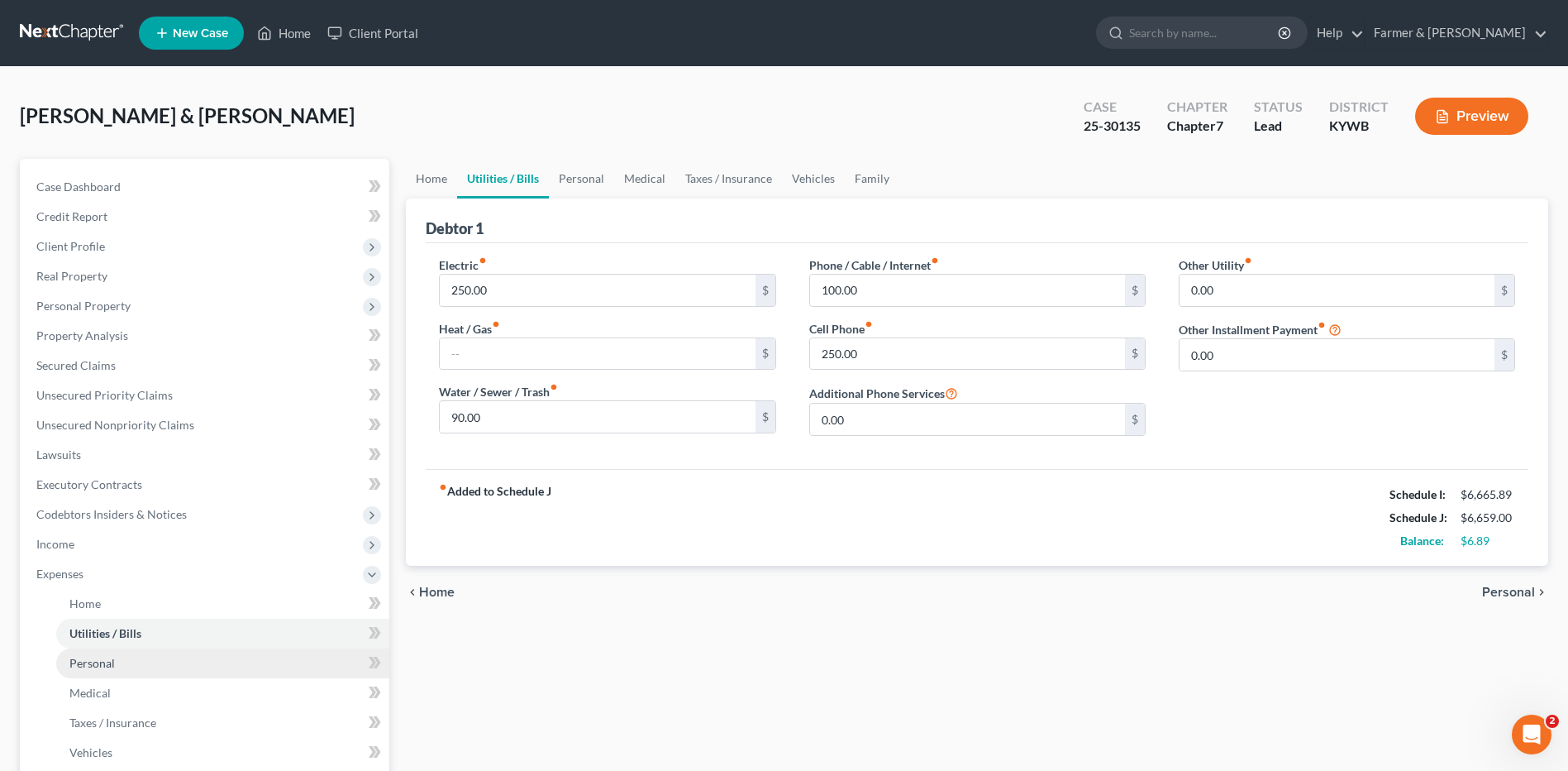
click at [132, 656] on link "Personal" at bounding box center [223, 663] width 333 height 30
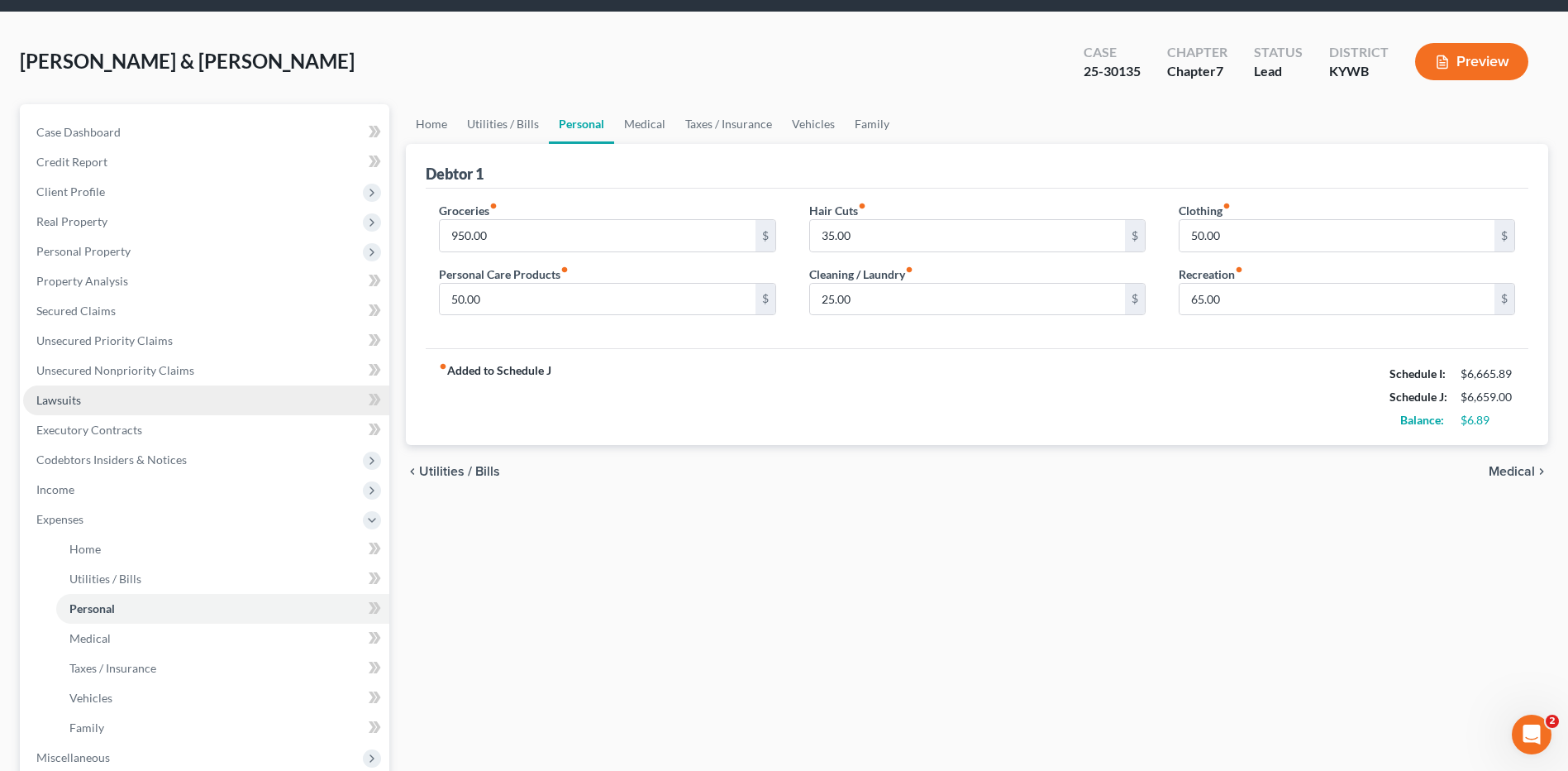
scroll to position [83, 0]
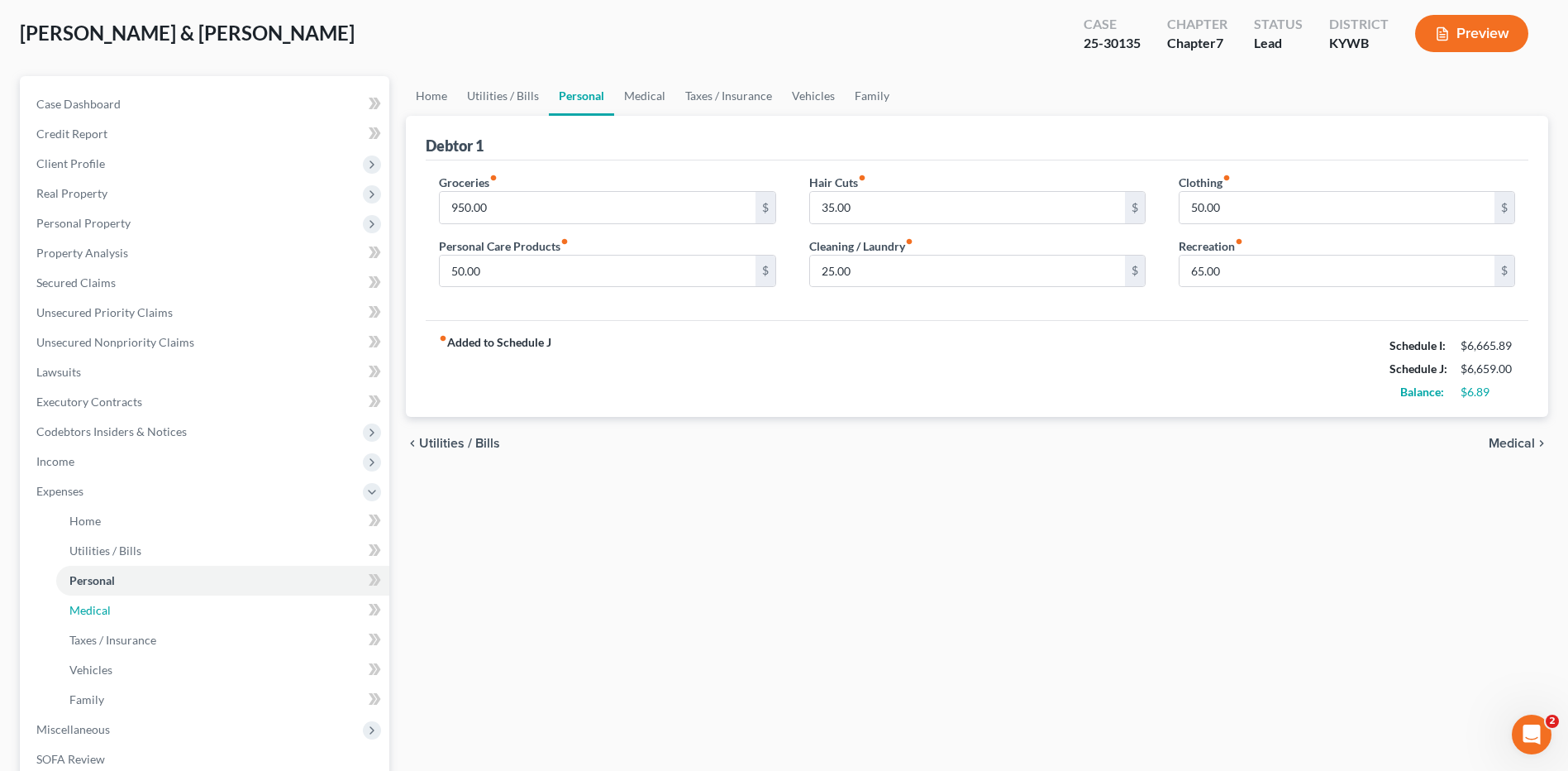
drag, startPoint x: 96, startPoint y: 606, endPoint x: 385, endPoint y: 546, distance: 295.2
click at [96, 606] on span "Medical" at bounding box center [91, 610] width 42 height 14
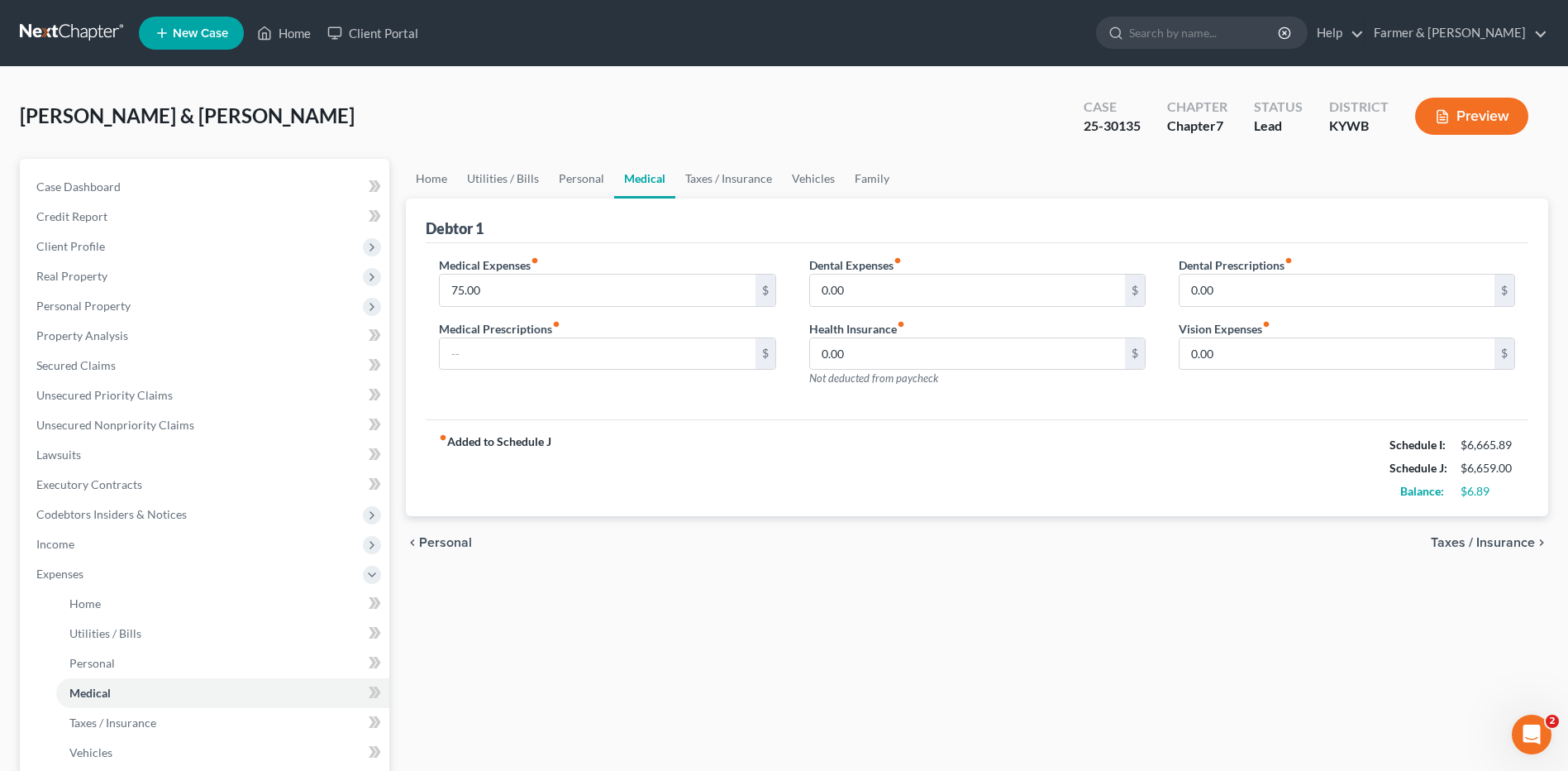
scroll to position [165, 0]
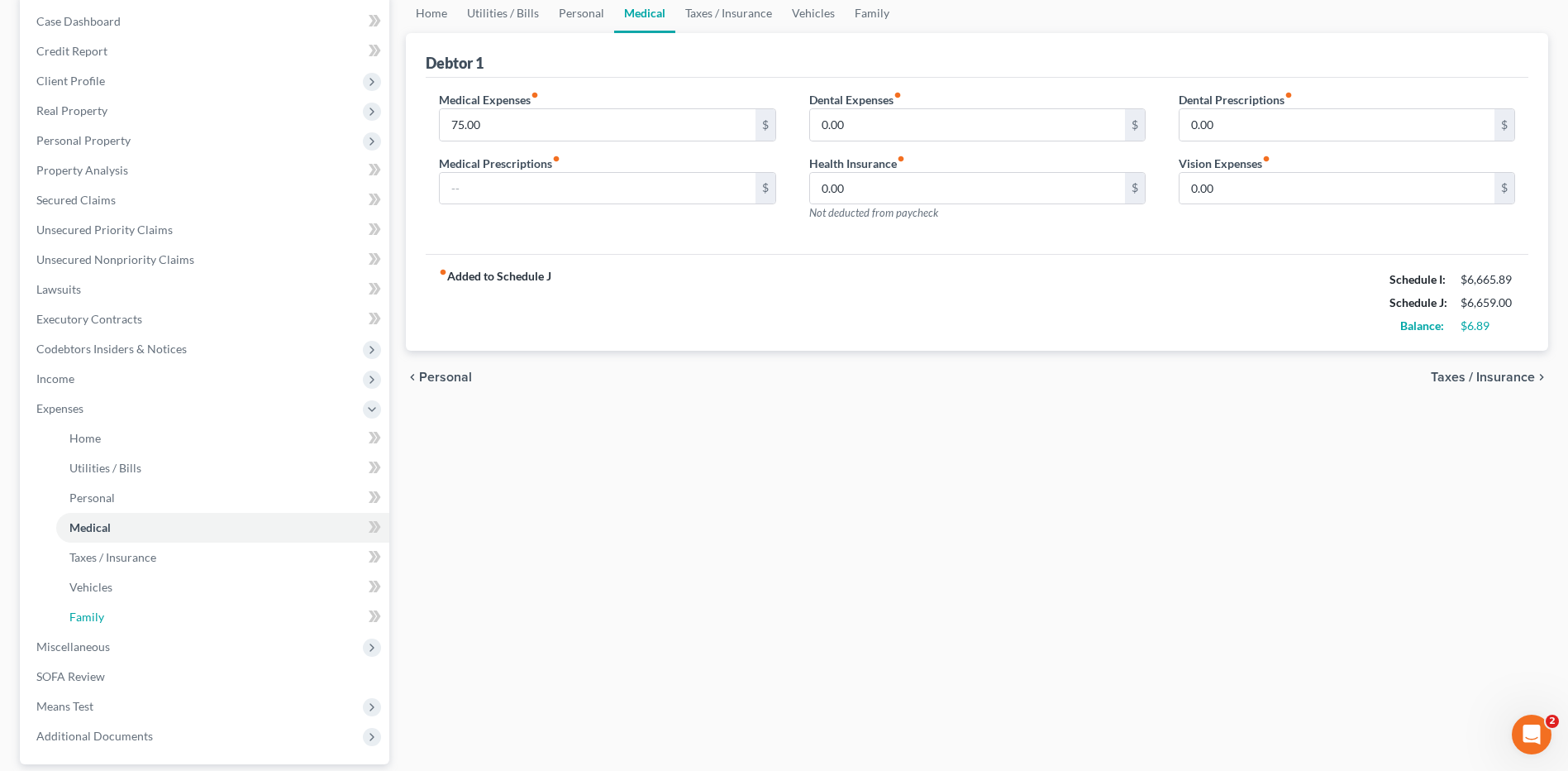
drag, startPoint x: 167, startPoint y: 607, endPoint x: 713, endPoint y: 484, distance: 559.7
click at [167, 607] on link "Family" at bounding box center [223, 617] width 333 height 30
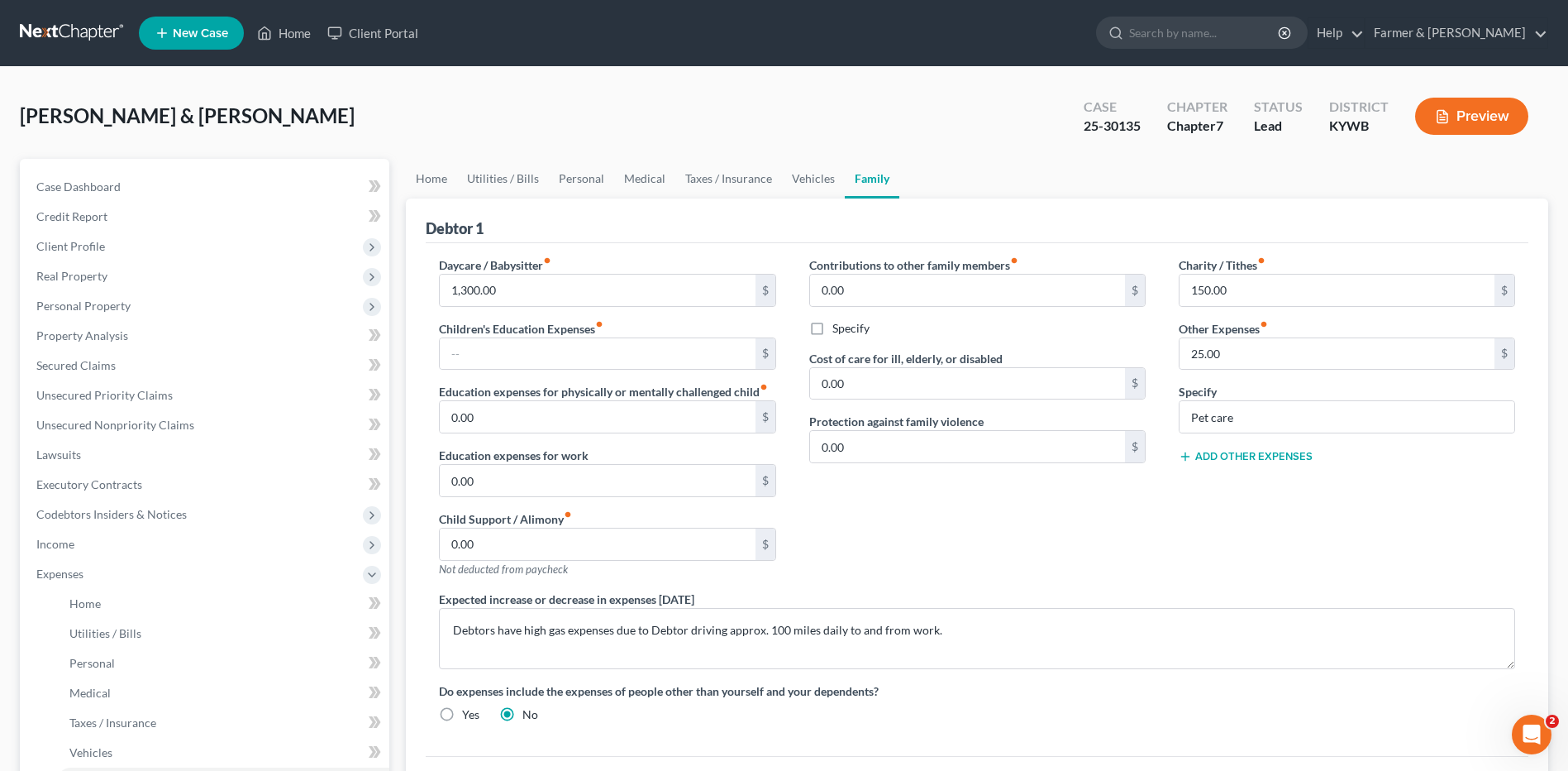
drag, startPoint x: 20, startPoint y: 32, endPoint x: 203, endPoint y: 5, distance: 185.0
click at [20, 32] on link at bounding box center [72, 33] width 105 height 30
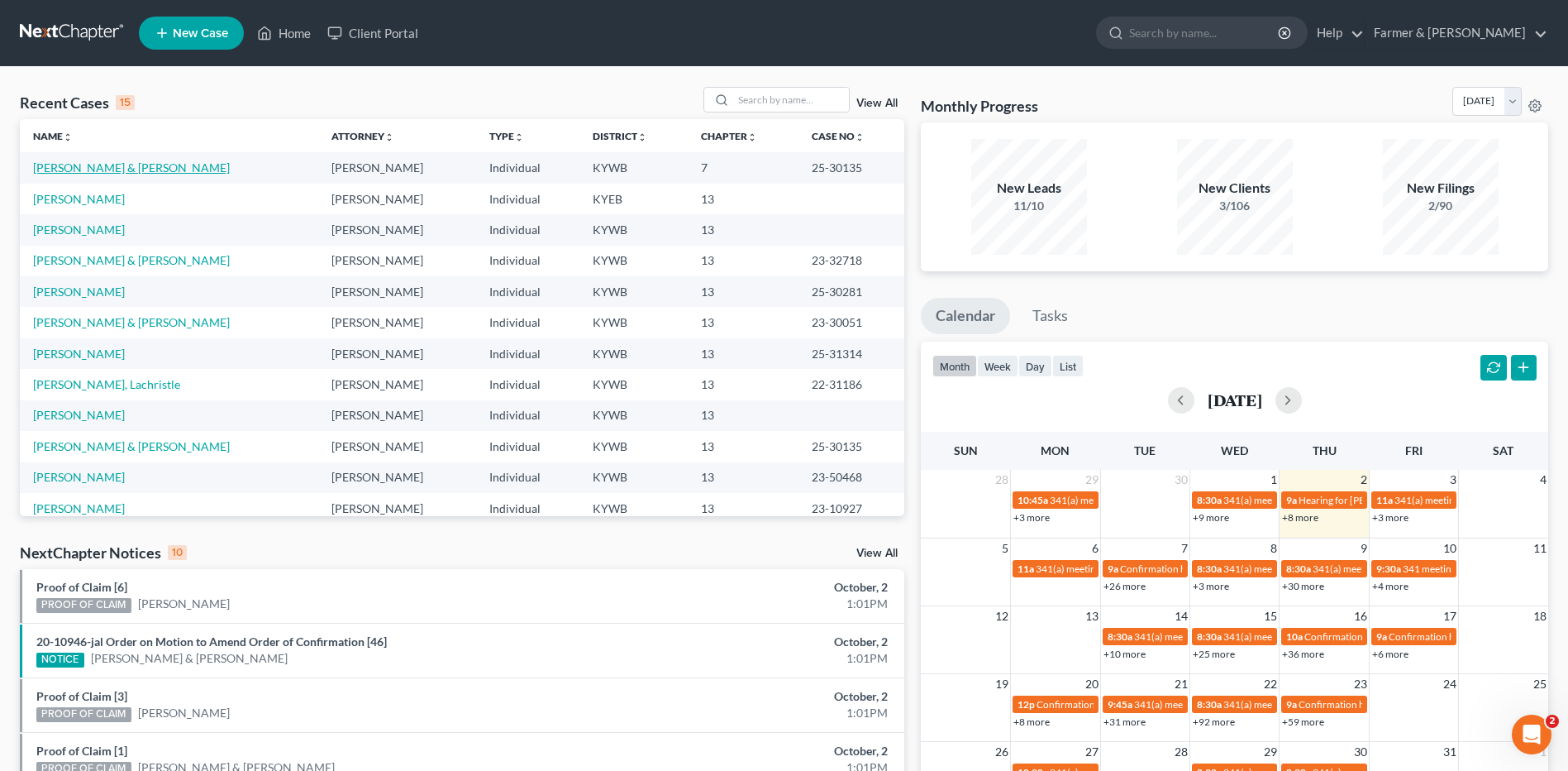
click at [106, 164] on link "[PERSON_NAME] & [PERSON_NAME]" at bounding box center [131, 167] width 197 height 14
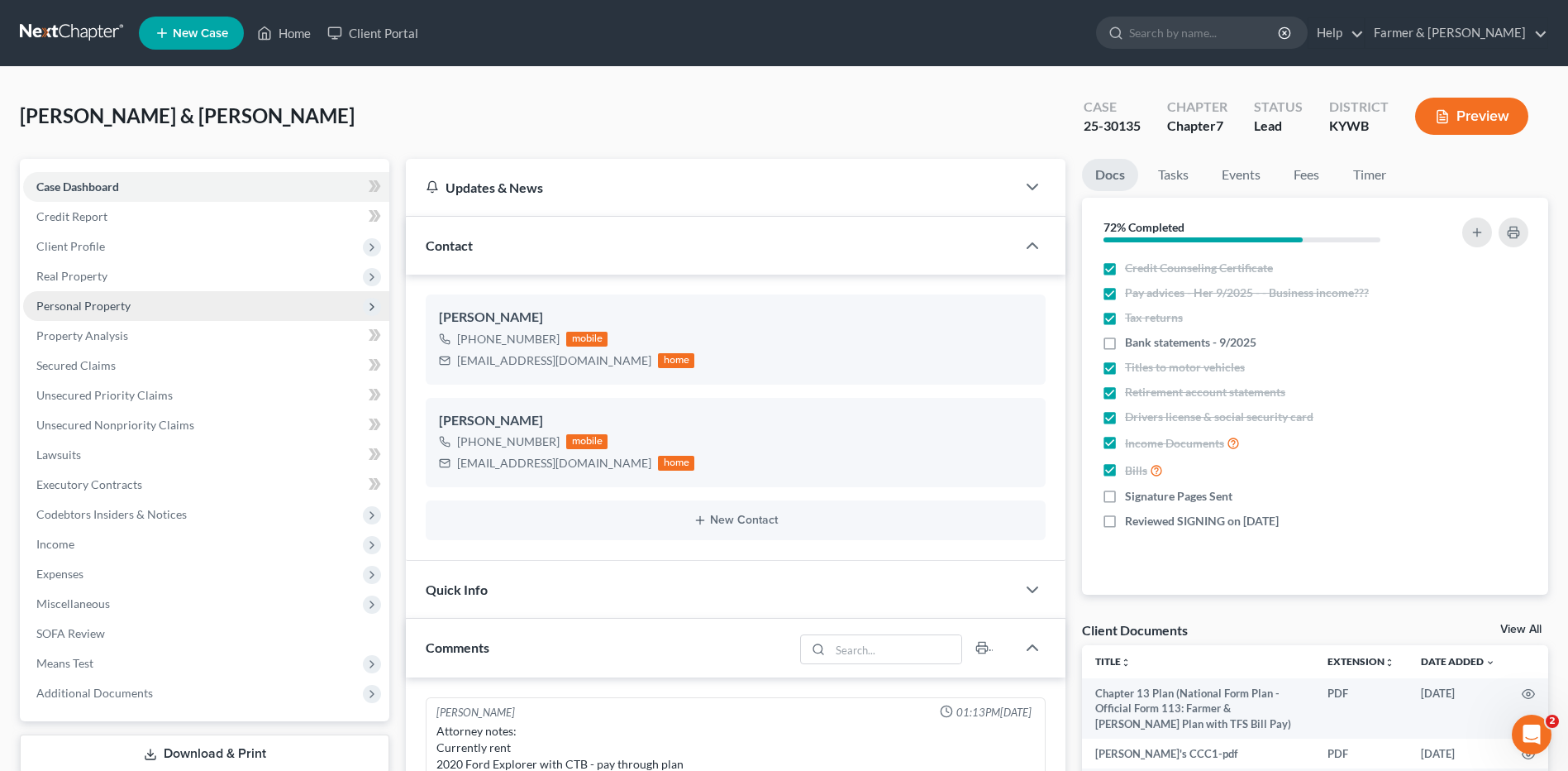
click at [134, 306] on span "Personal Property" at bounding box center [206, 306] width 366 height 30
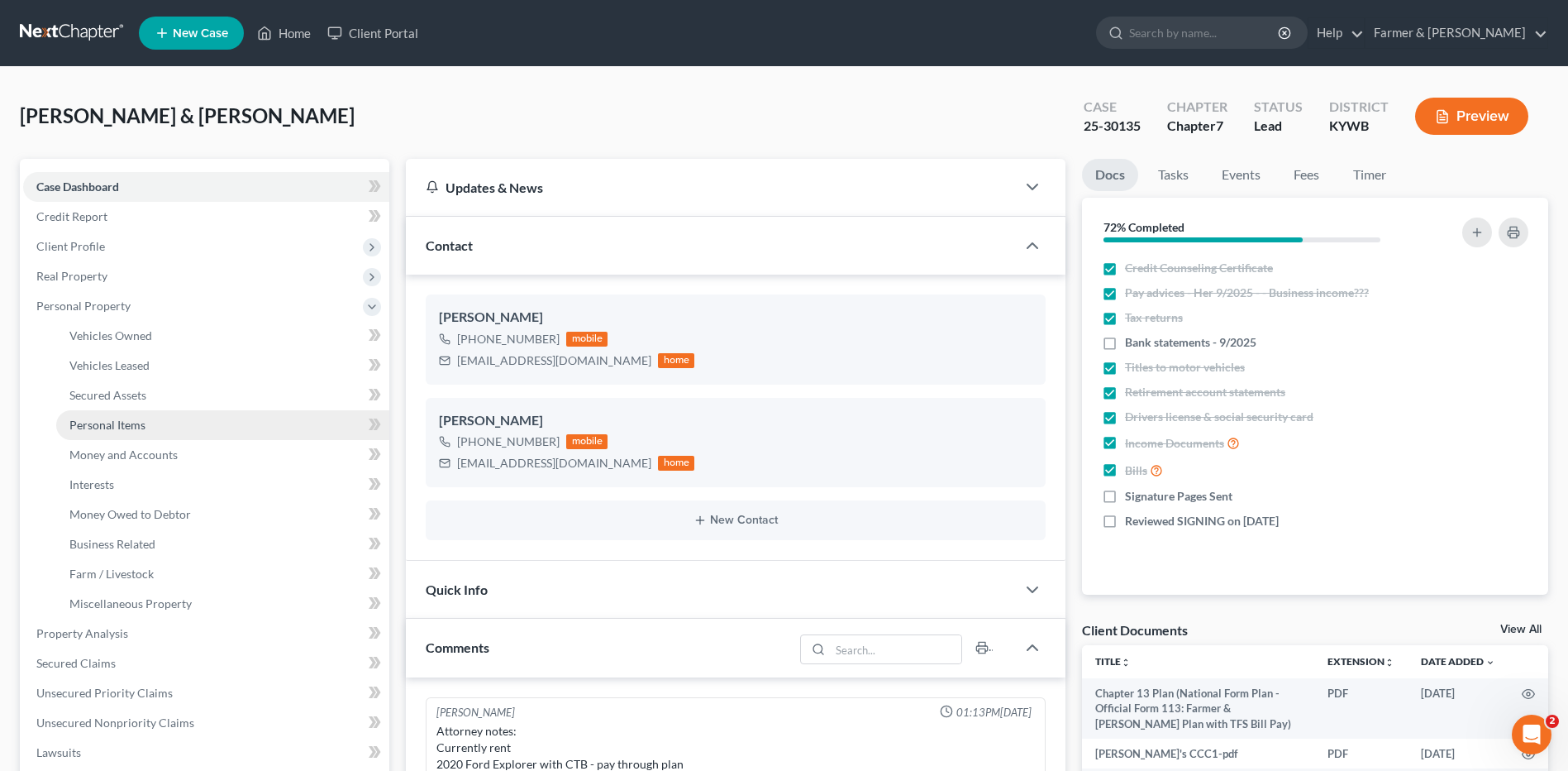
scroll to position [481, 0]
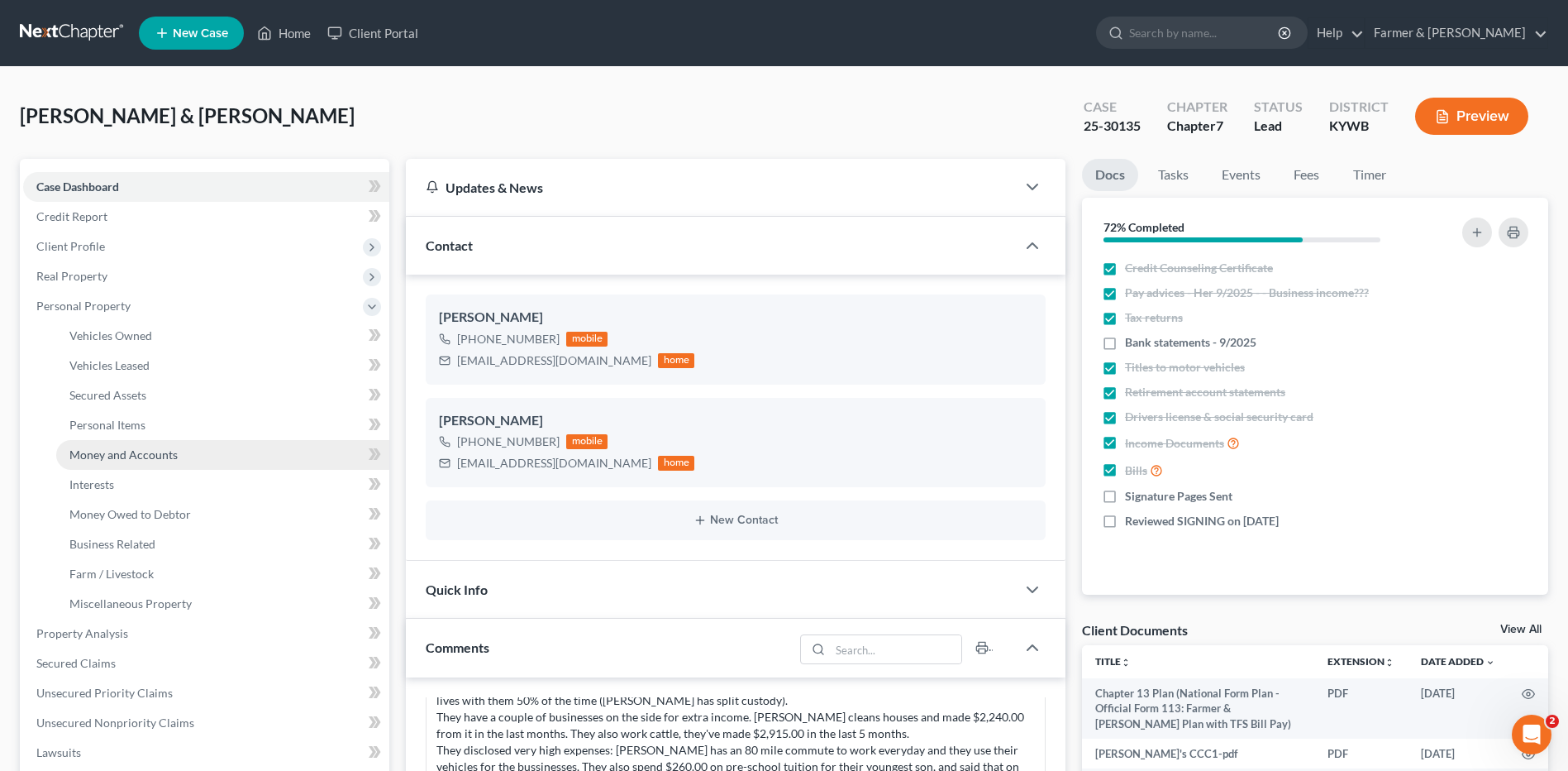
click at [153, 452] on span "Money and Accounts" at bounding box center [124, 454] width 108 height 14
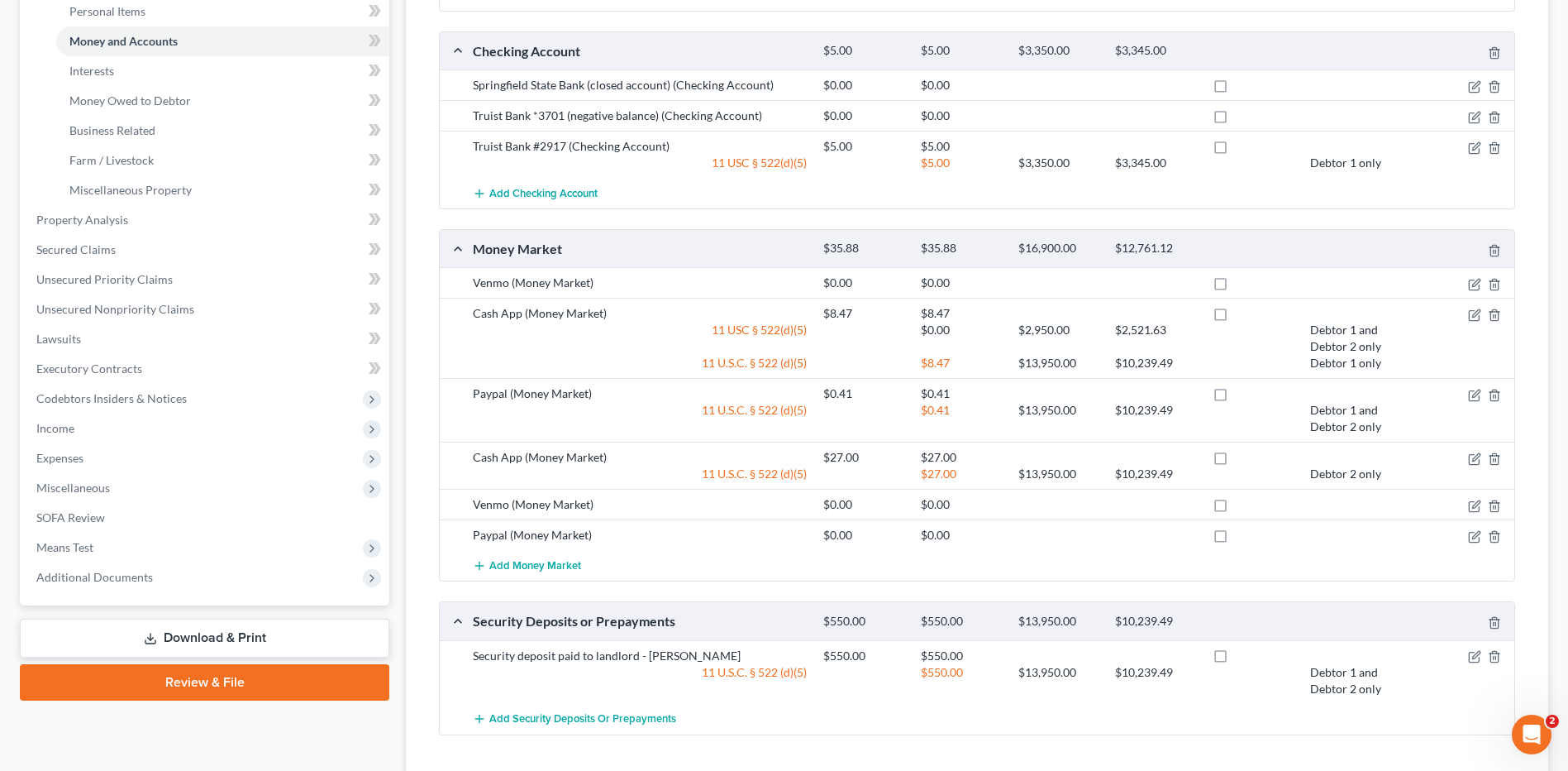
scroll to position [496, 0]
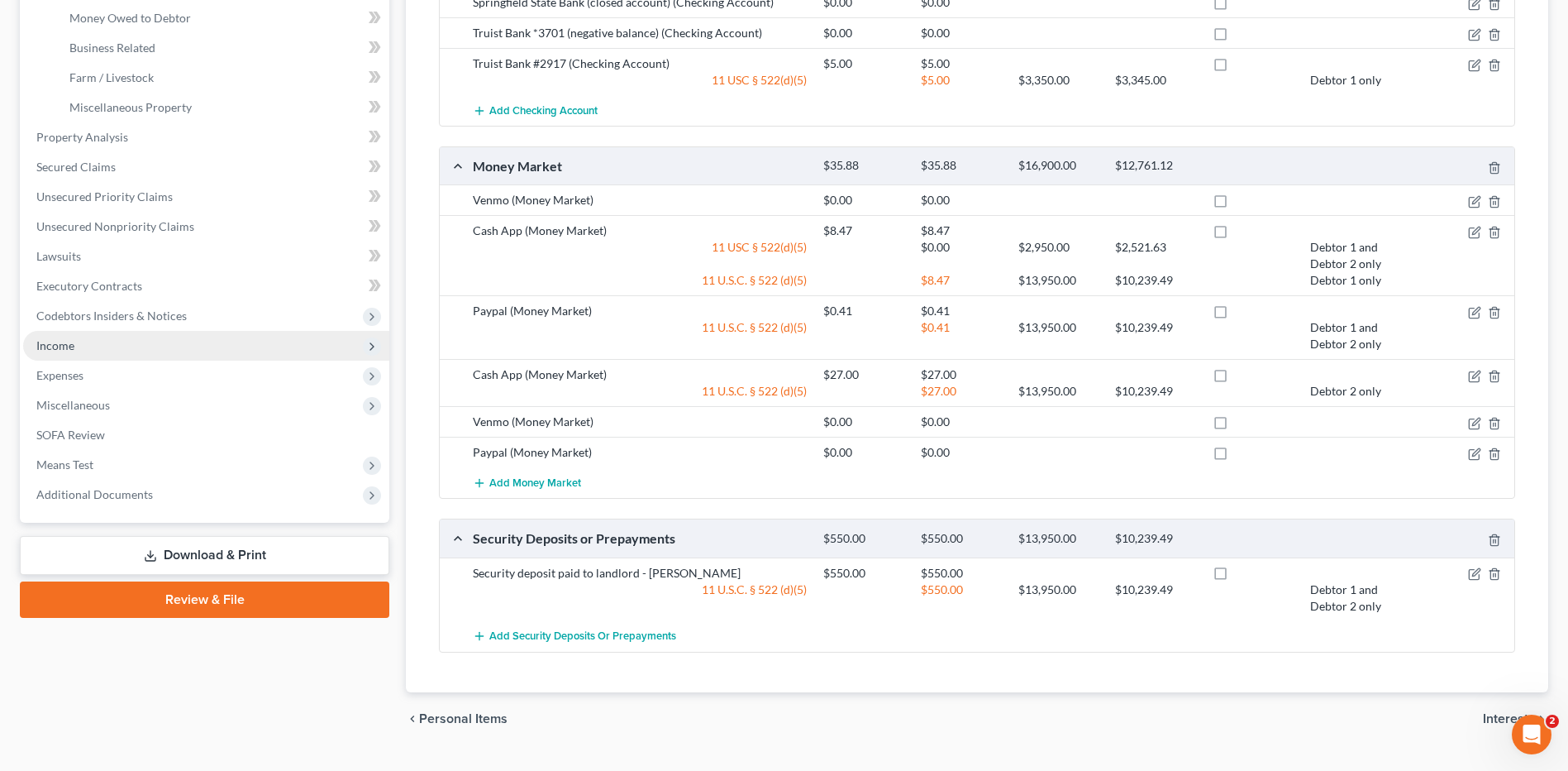
click at [158, 351] on span "Income" at bounding box center [206, 346] width 366 height 30
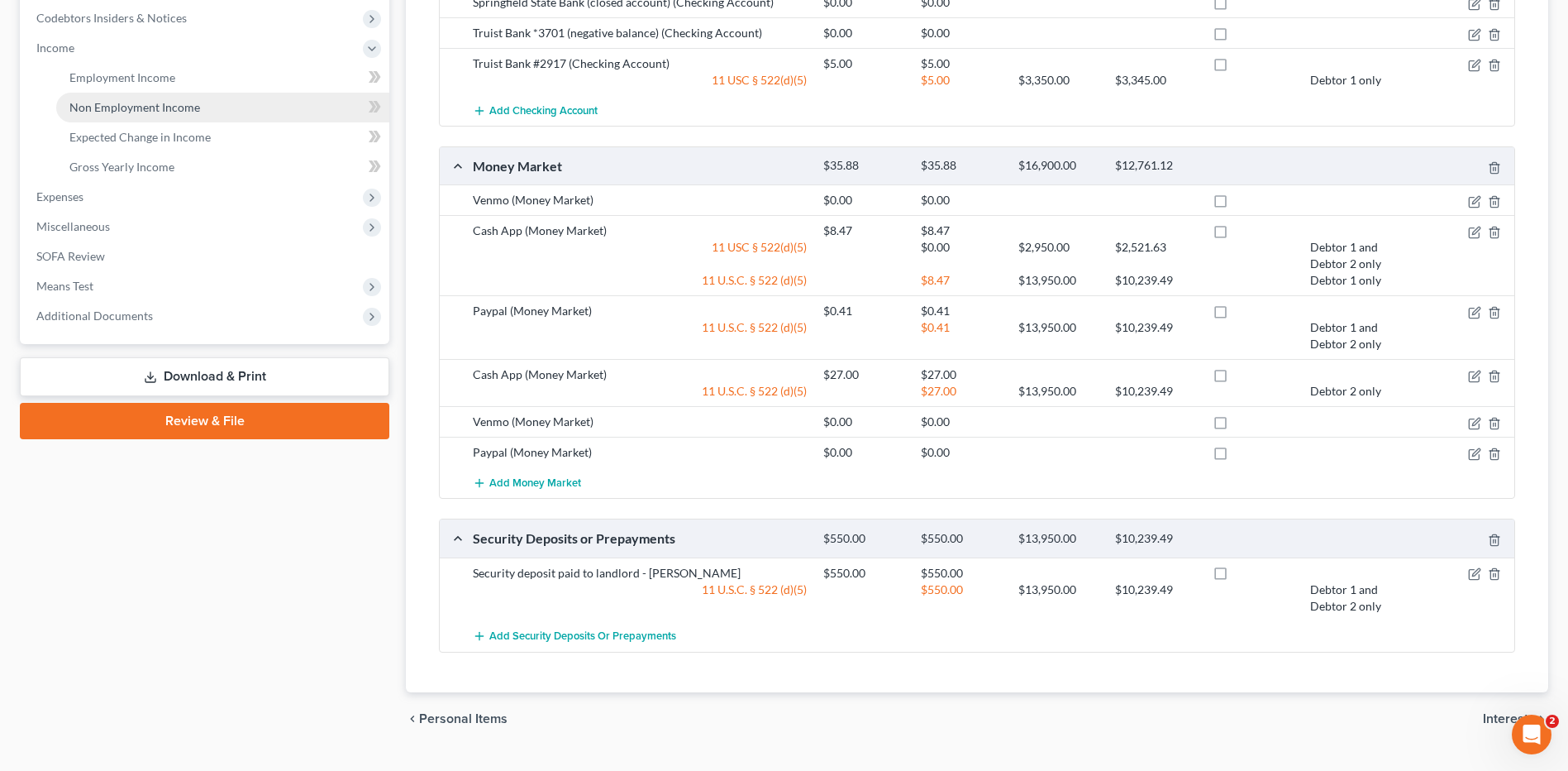
click at [194, 115] on link "Non Employment Income" at bounding box center [223, 107] width 333 height 30
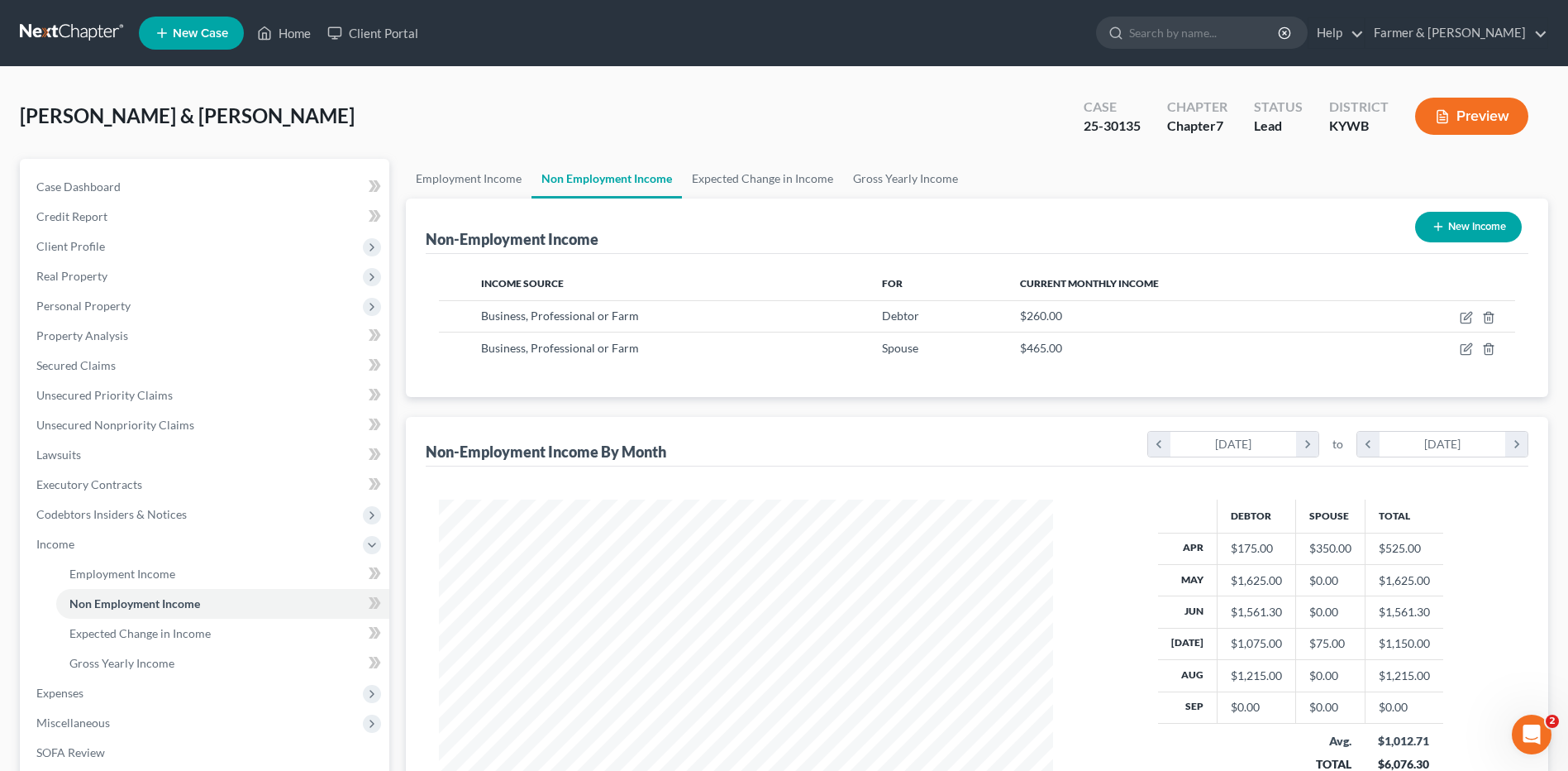
scroll to position [307, 646]
click at [88, 312] on span "Personal Property" at bounding box center [206, 306] width 366 height 30
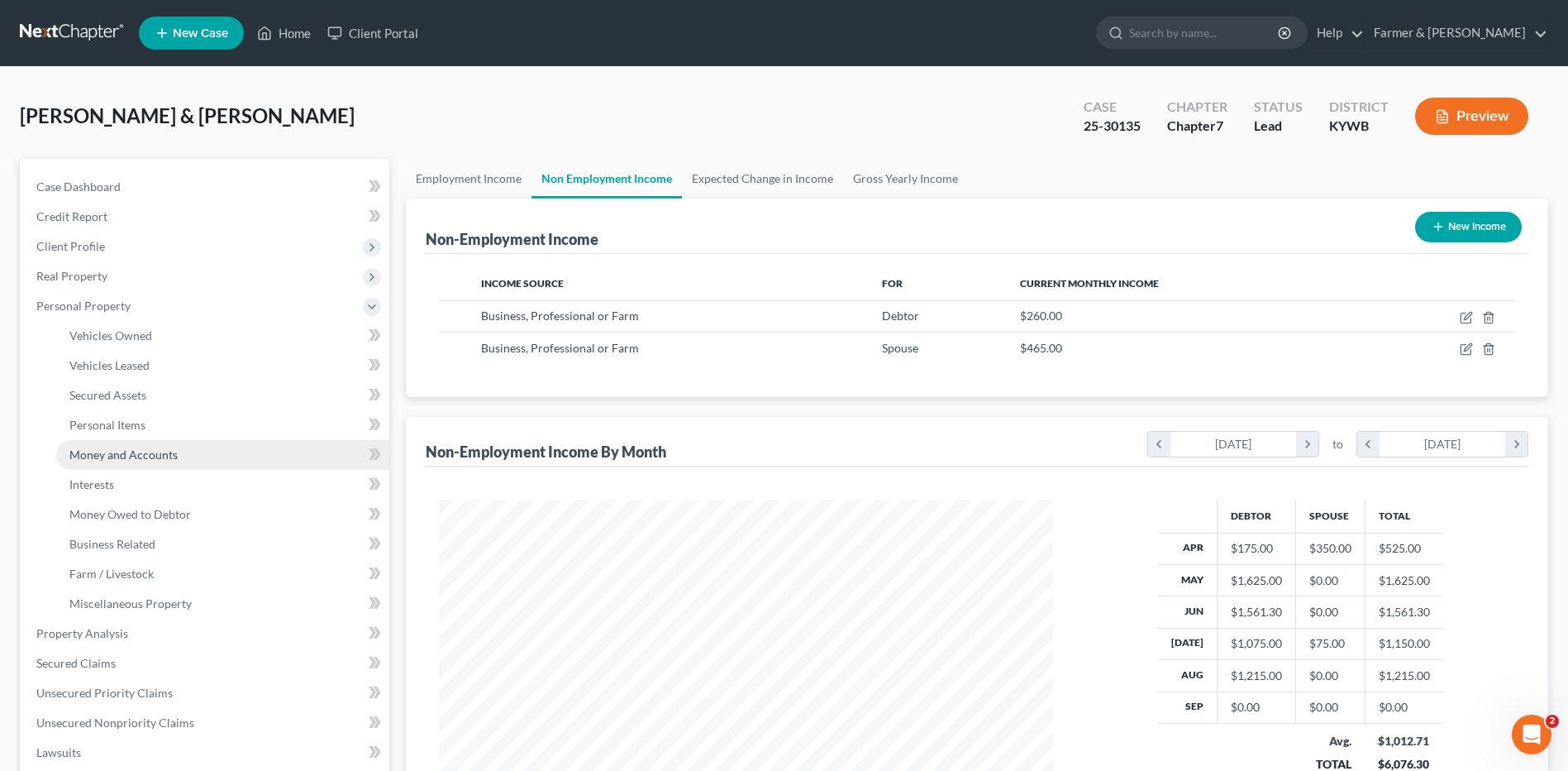
click at [125, 452] on span "Money and Accounts" at bounding box center [124, 454] width 108 height 14
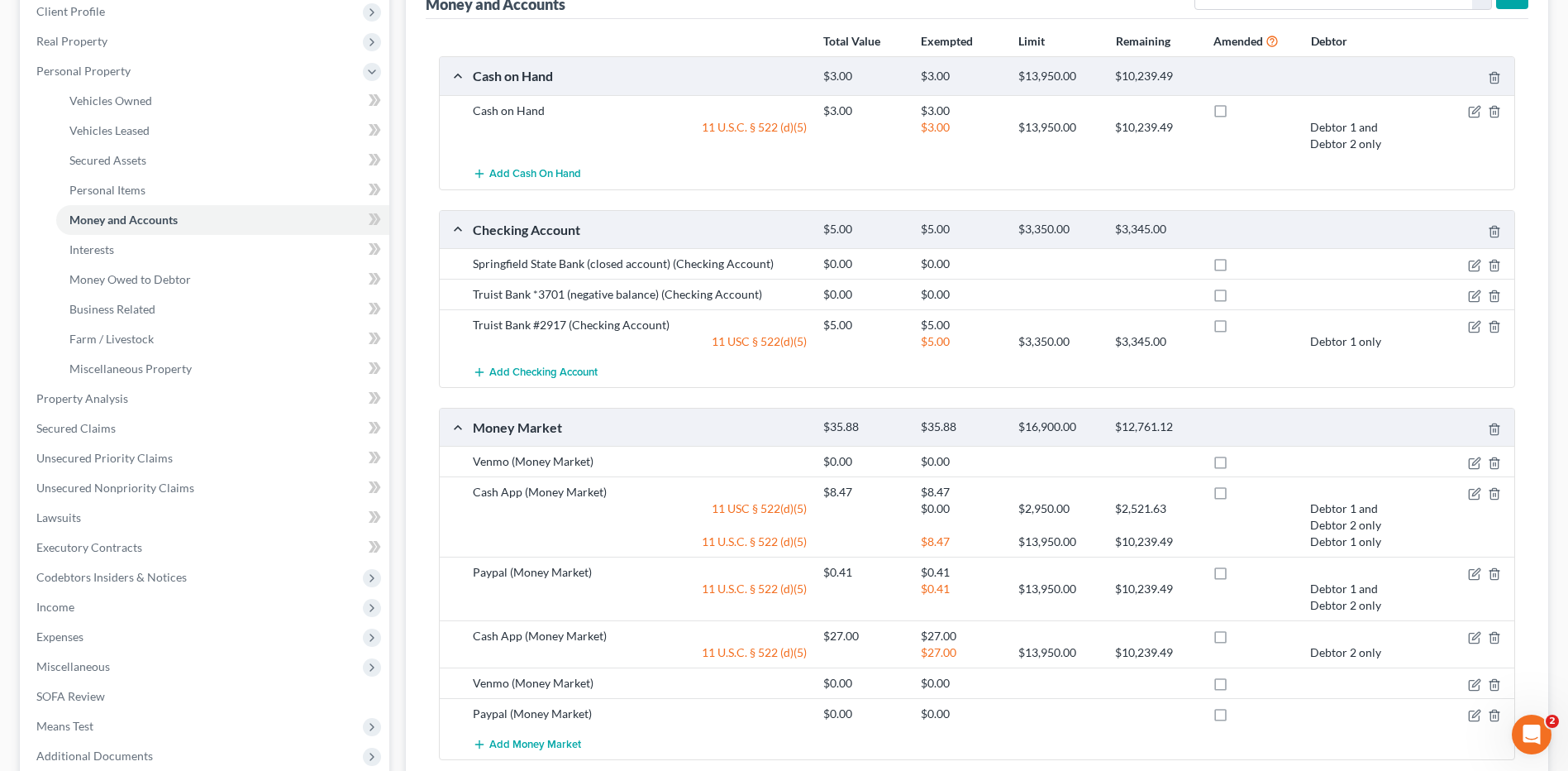
scroll to position [120, 0]
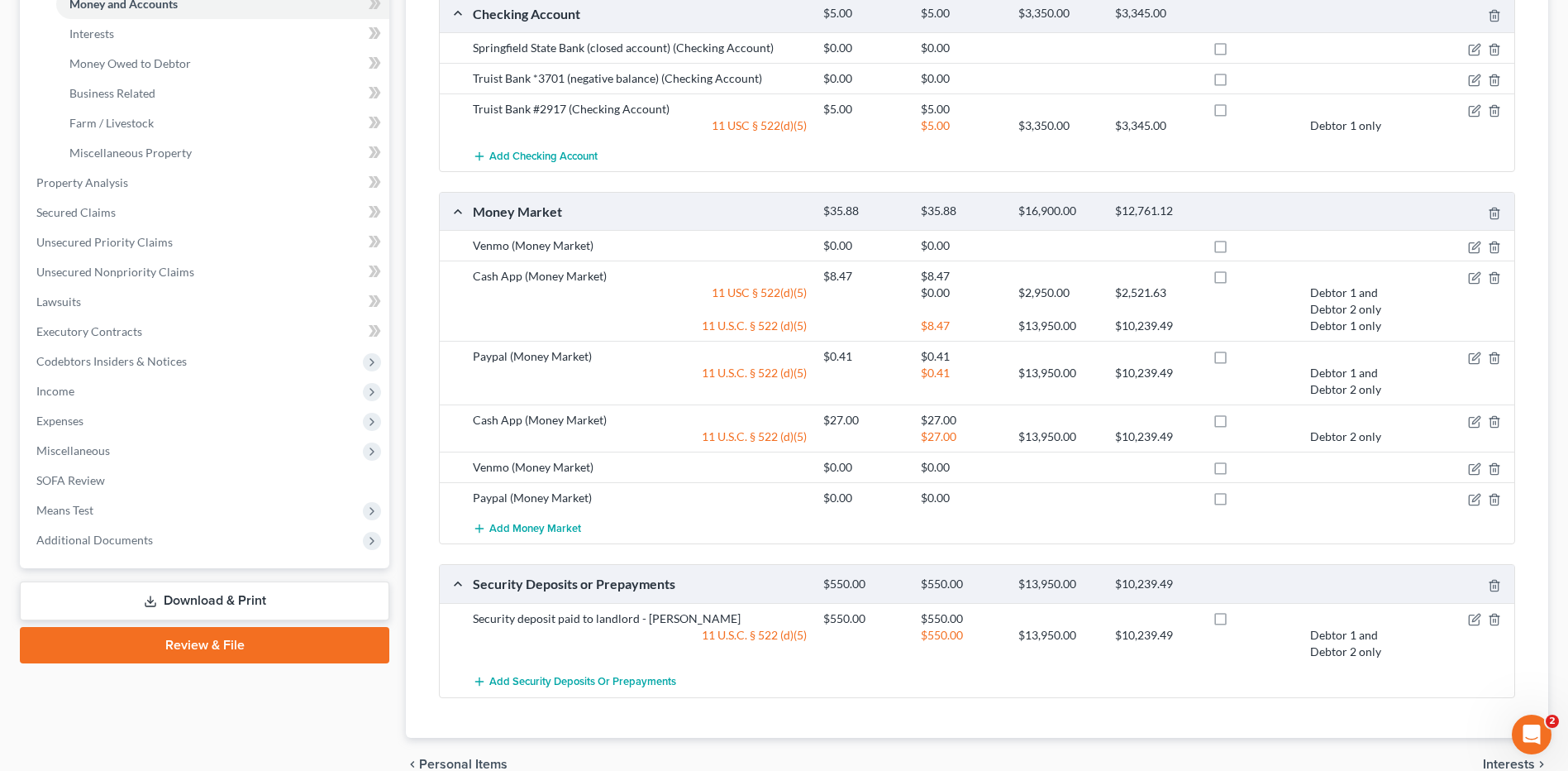
drag, startPoint x: 161, startPoint y: 592, endPoint x: 310, endPoint y: 587, distance: 149.1
click at [161, 592] on link "Download & Print" at bounding box center [204, 601] width 370 height 39
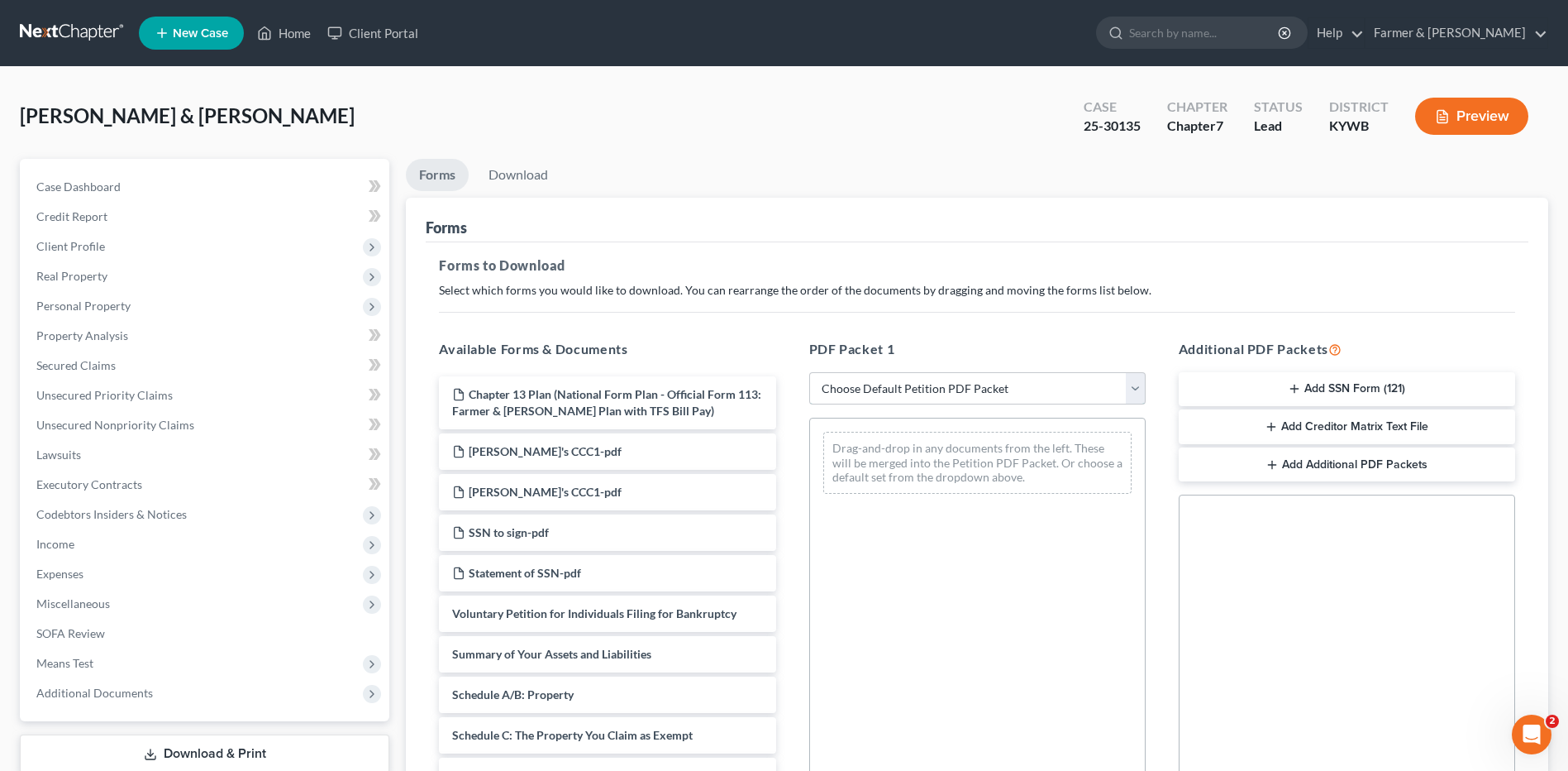
click at [865, 386] on select "Choose Default Petition PDF Packet Complete Bankruptcy Petition (all forms and …" at bounding box center [977, 389] width 336 height 33
click at [144, 646] on link "SOFA Review" at bounding box center [206, 633] width 366 height 30
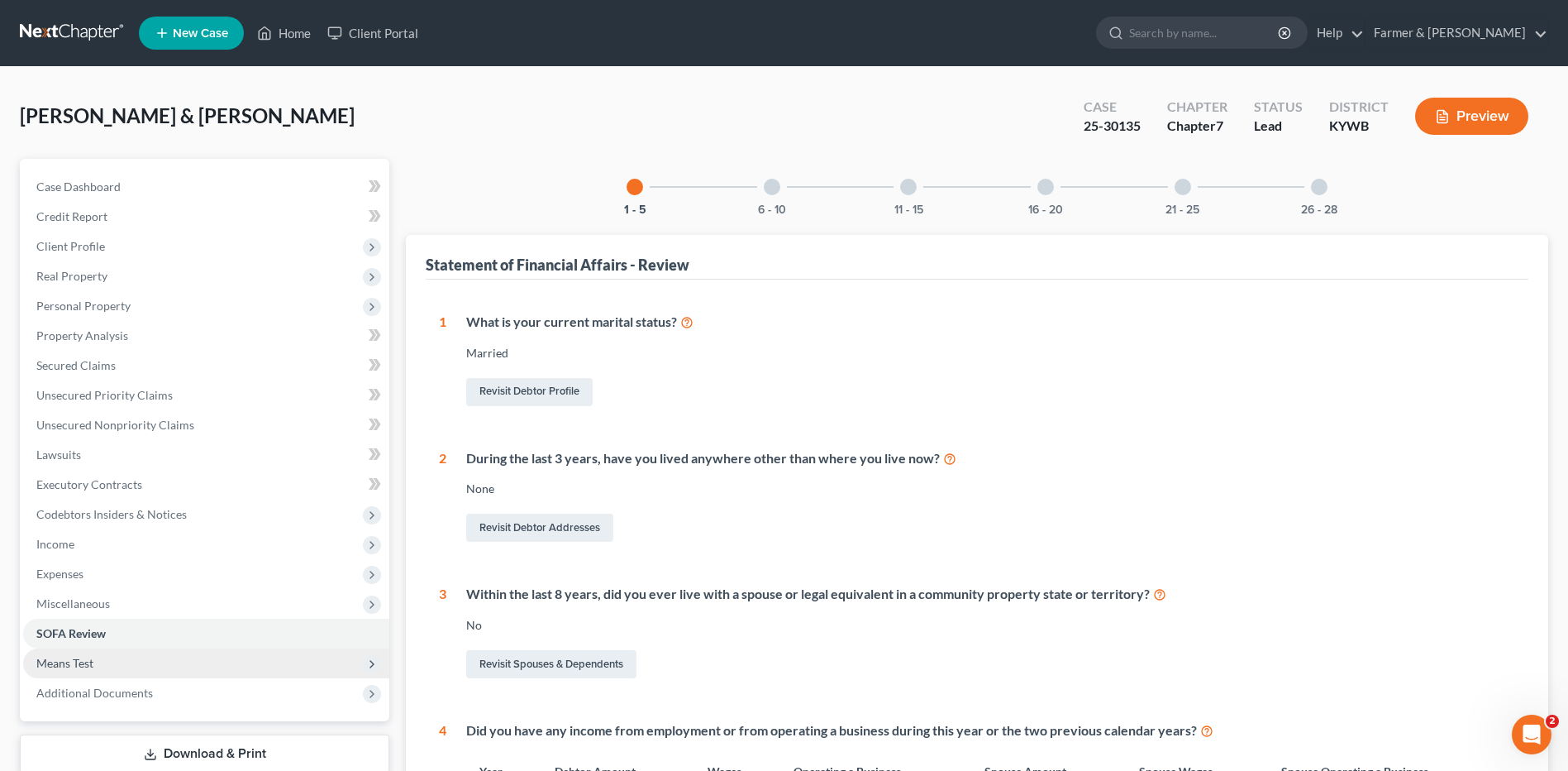
click at [129, 656] on span "Means Test" at bounding box center [206, 663] width 366 height 30
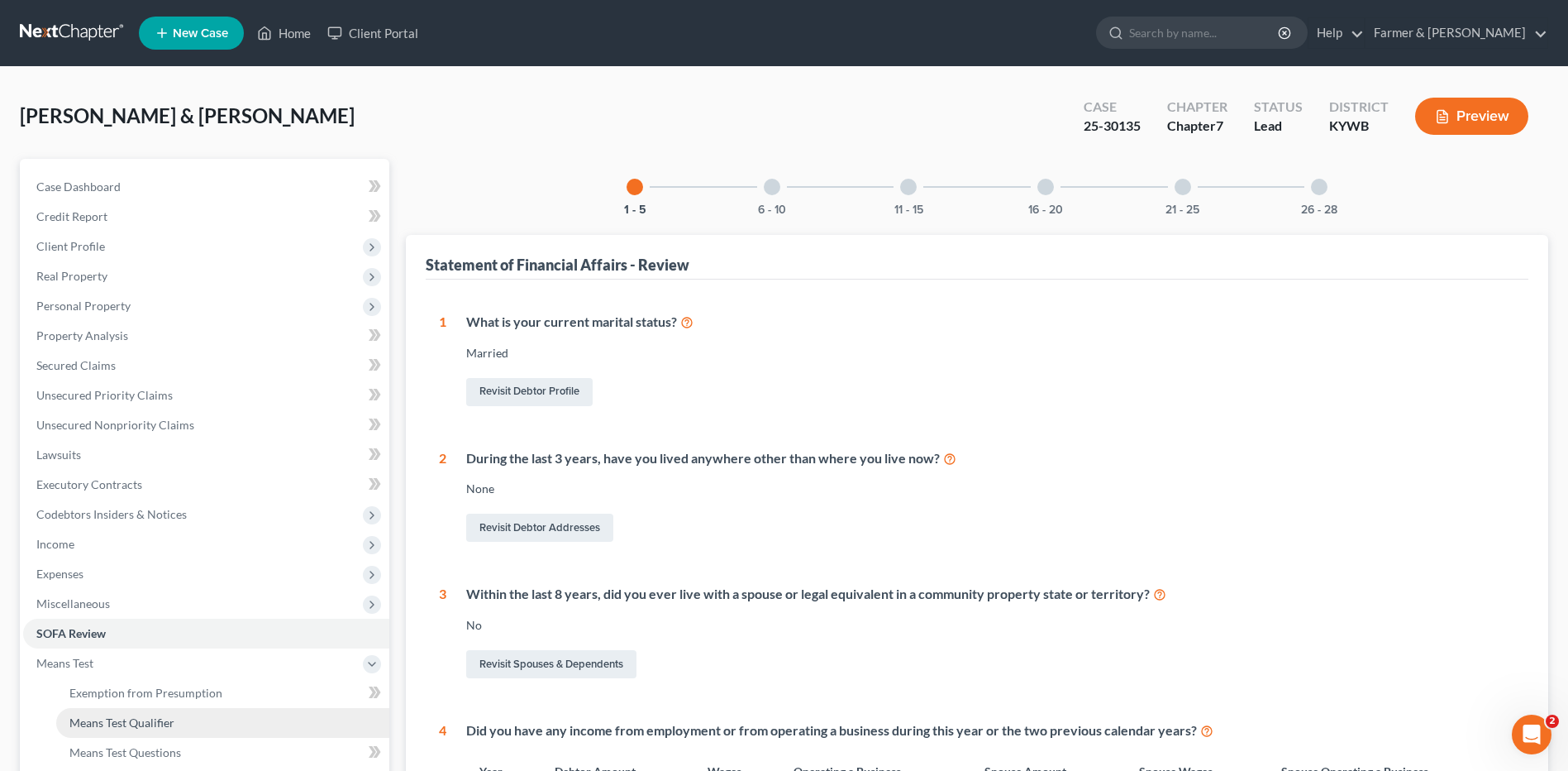
click at [141, 724] on span "Means Test Qualifier" at bounding box center [122, 722] width 105 height 14
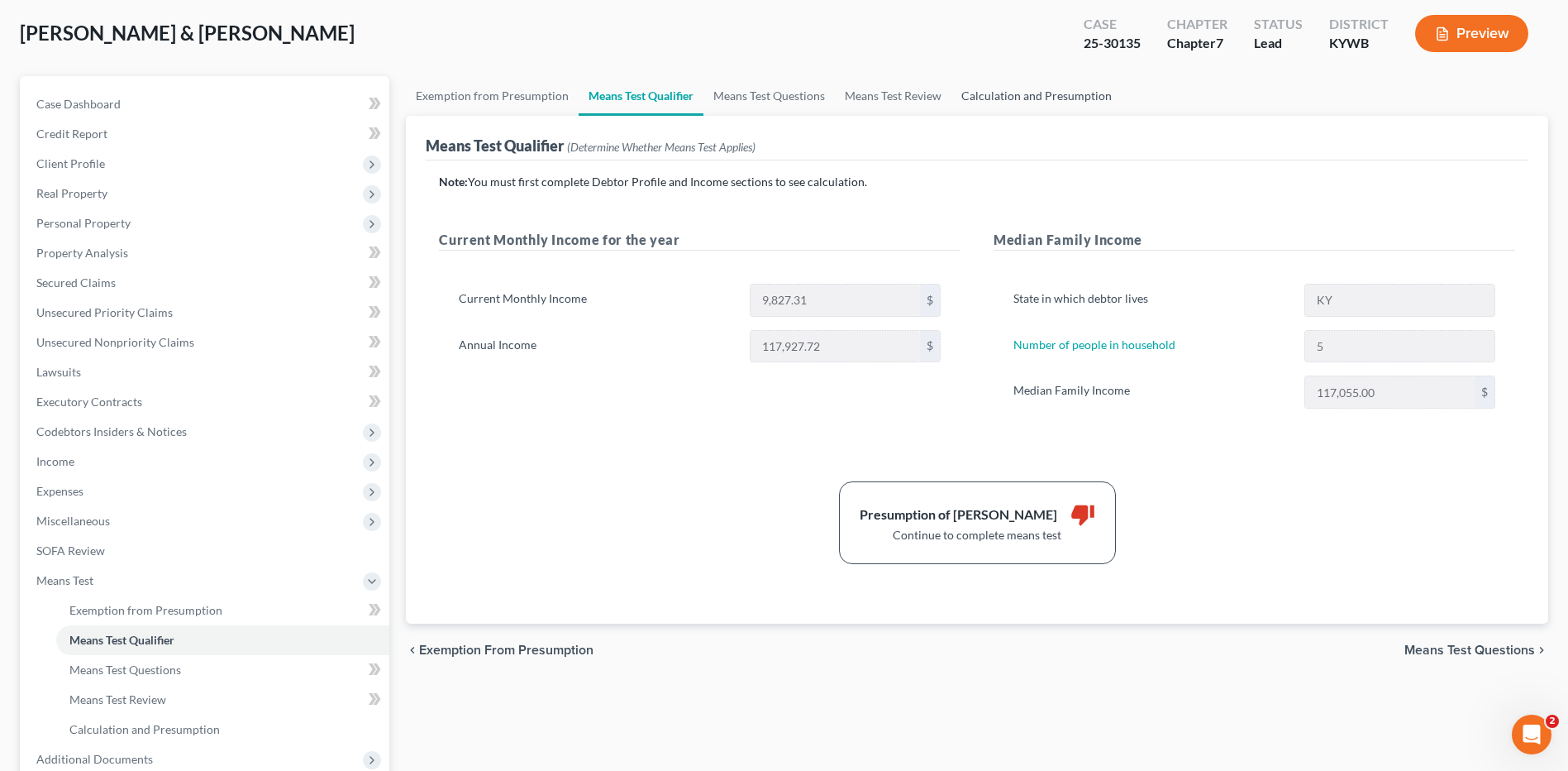
click at [1032, 91] on link "Calculation and Presumption" at bounding box center [1036, 96] width 170 height 40
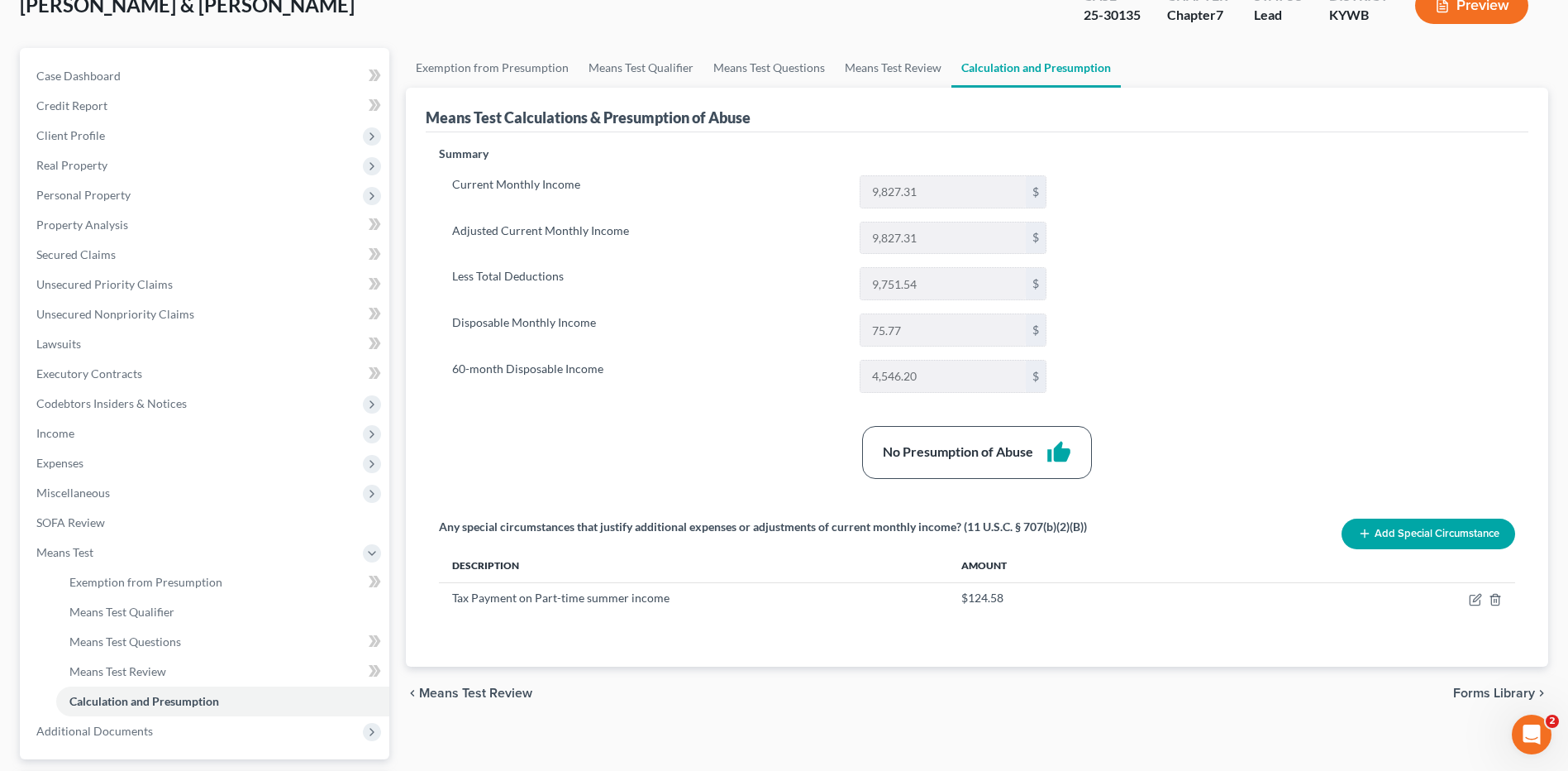
scroll to position [258, 0]
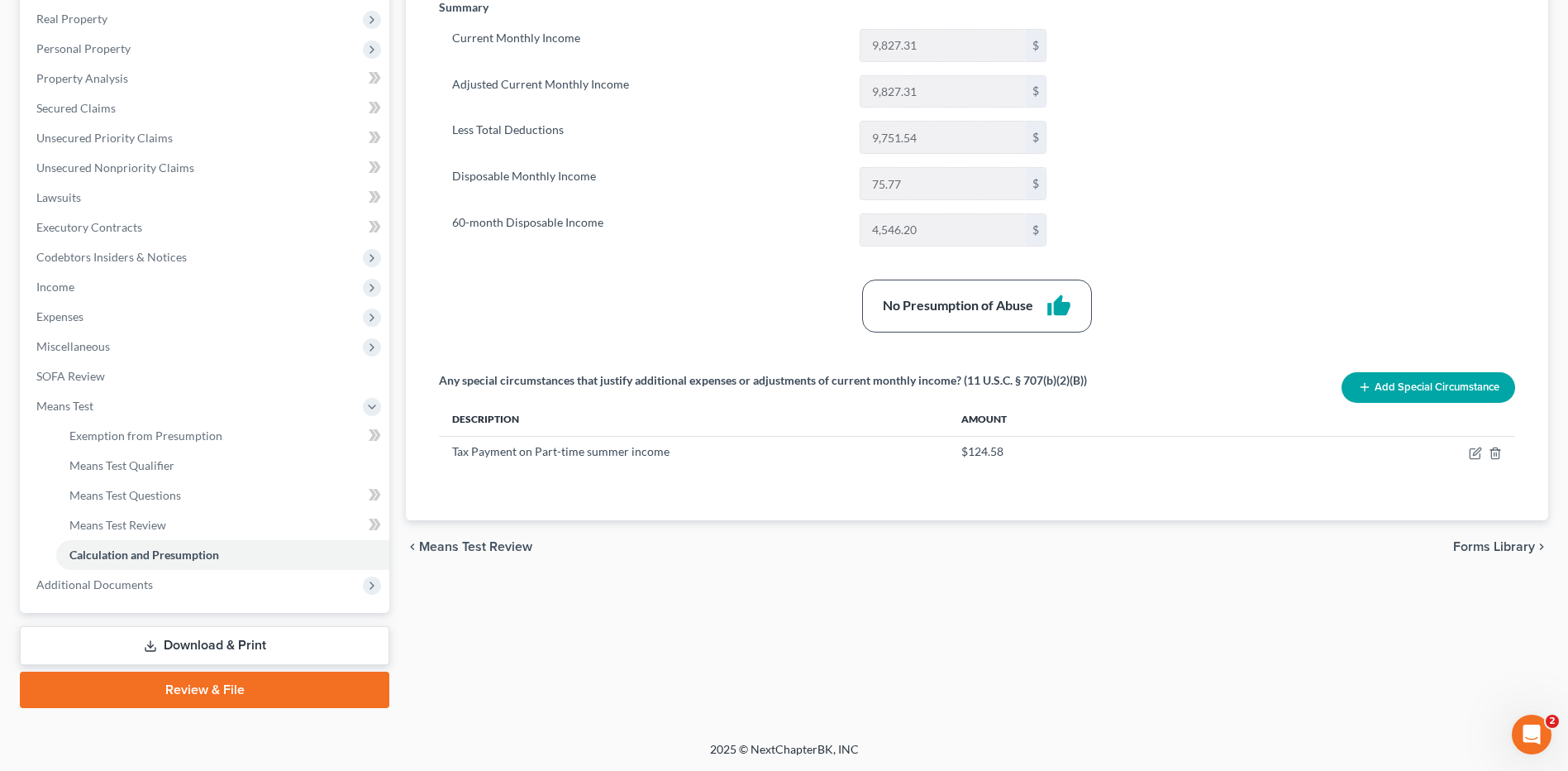
click at [225, 646] on link "Download & Print" at bounding box center [204, 645] width 370 height 39
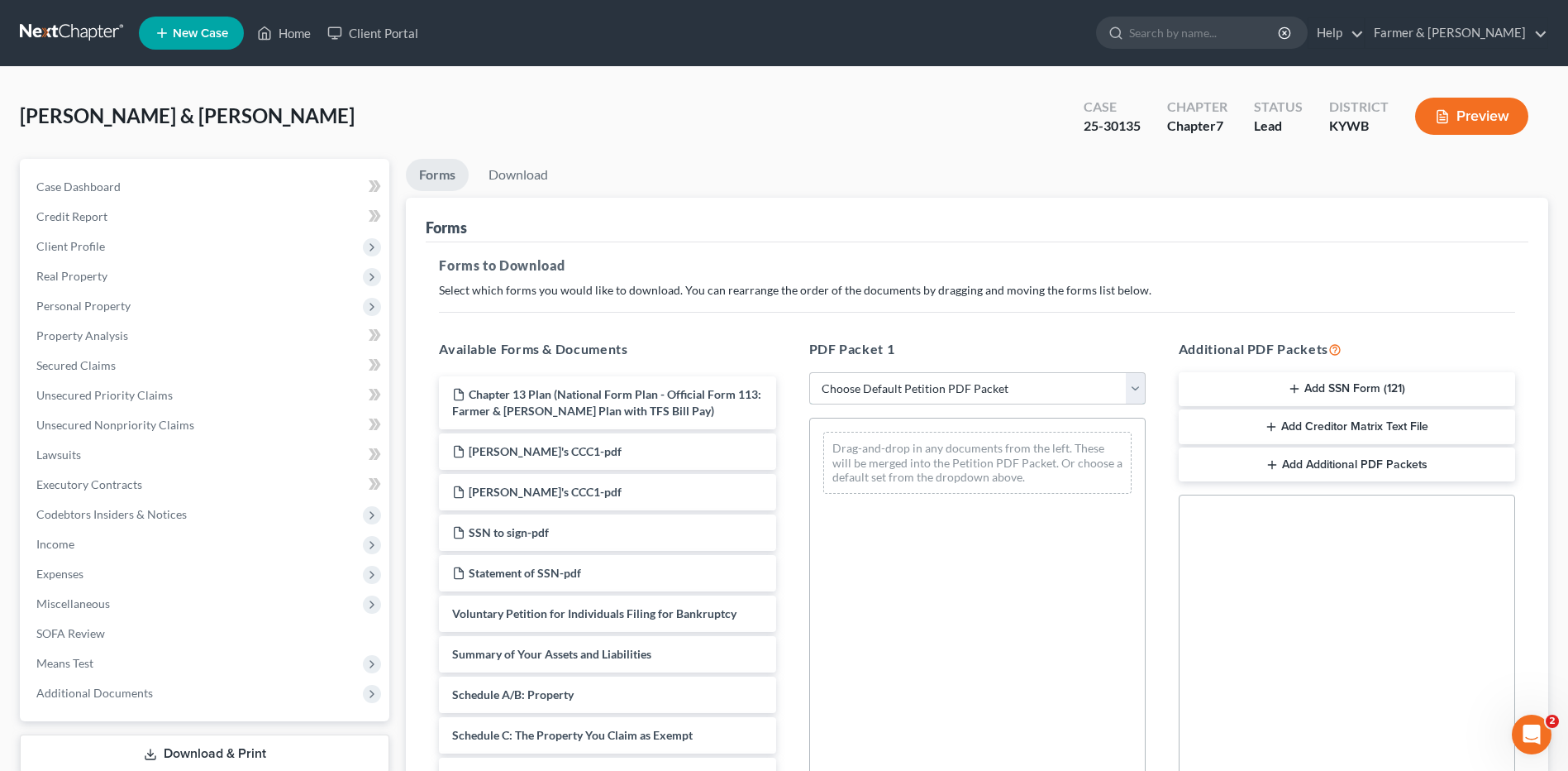
click at [1035, 394] on select "Choose Default Petition PDF Packet Complete Bankruptcy Petition (all forms and …" at bounding box center [977, 389] width 336 height 33
select select "3"
click at [809, 372] on select "Choose Default Petition PDF Packet Complete Bankruptcy Petition (all forms and …" at bounding box center [977, 389] width 336 height 33
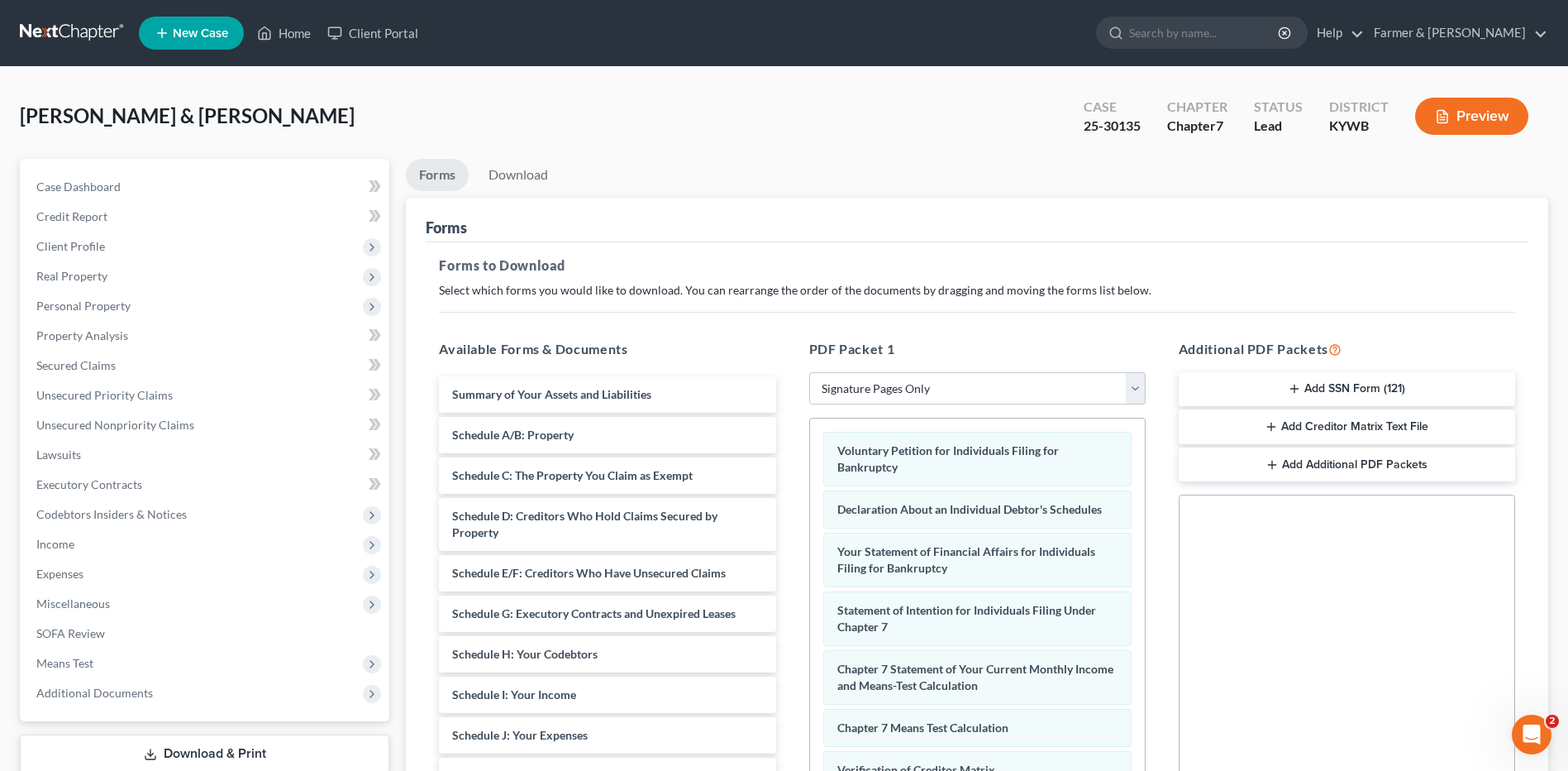
click at [1324, 366] on div "Additional PDF Packets Add SSN Form (121) Add Creditor Matrix Text File Add Add…" at bounding box center [1346, 606] width 370 height 561
click at [1404, 388] on button "Add SSN Form (121)" at bounding box center [1346, 390] width 336 height 35
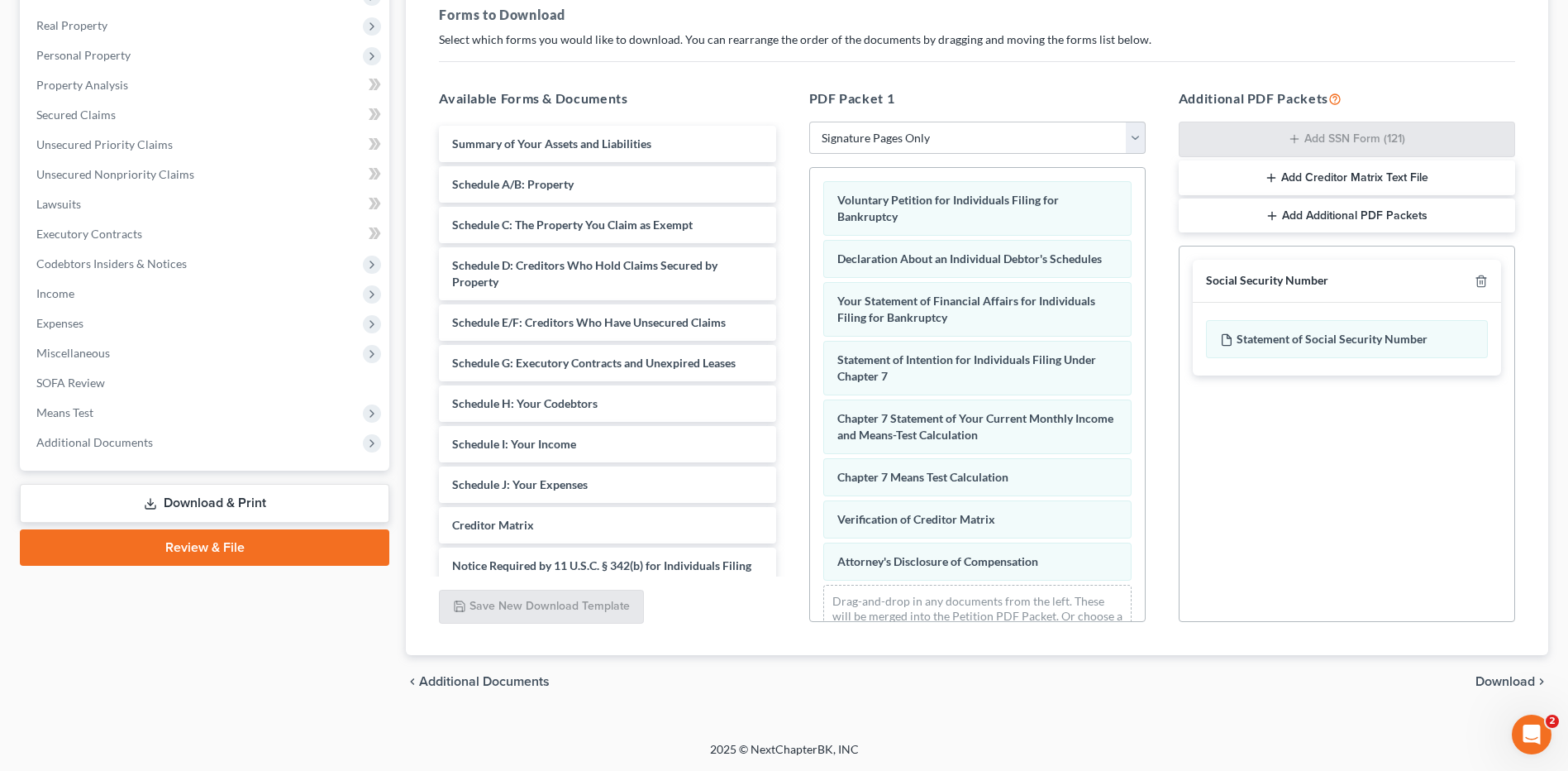
click at [1486, 675] on span "Download" at bounding box center [1505, 681] width 60 height 13
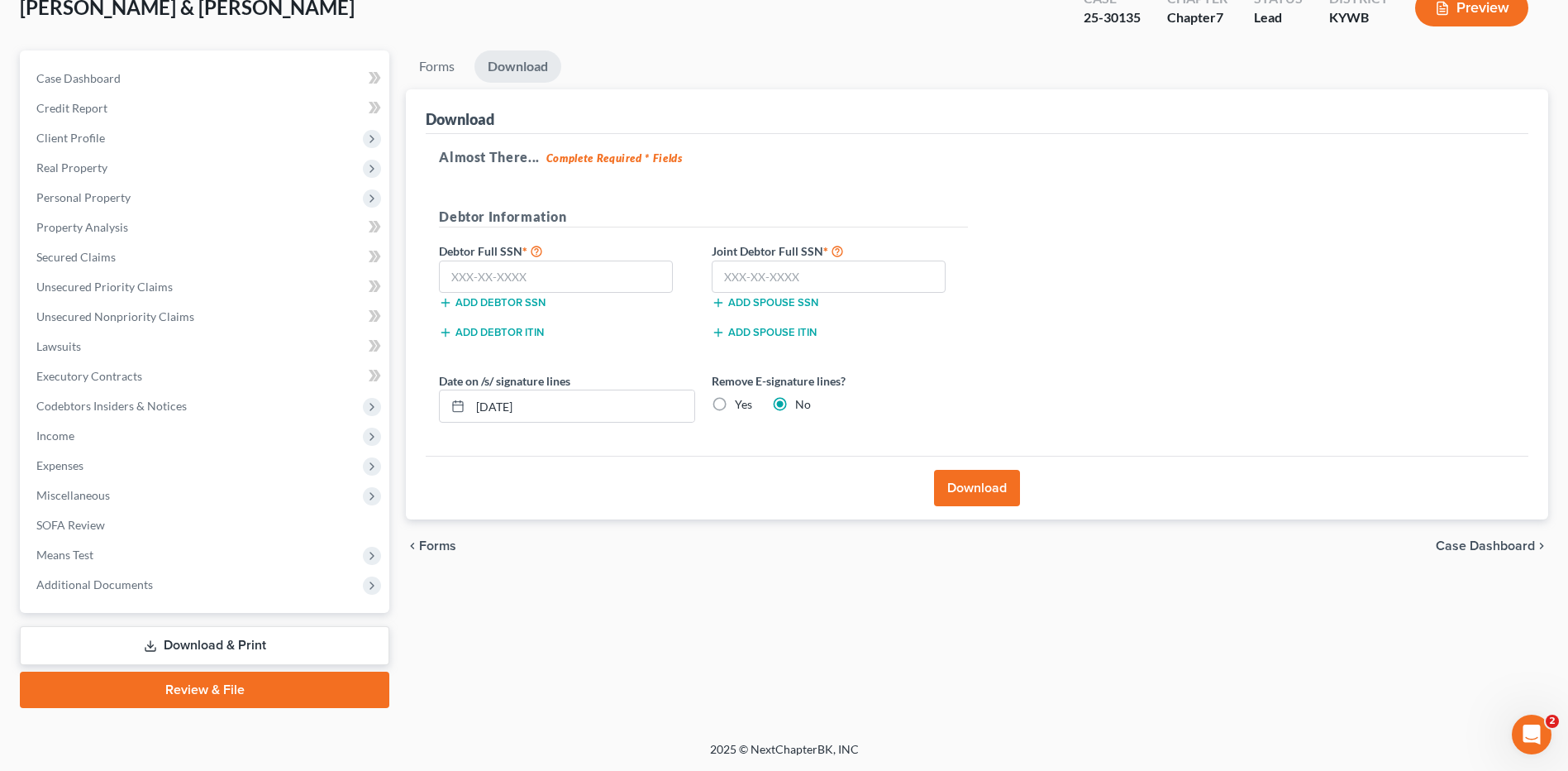
scroll to position [108, 0]
click at [619, 274] on input "text" at bounding box center [556, 277] width 234 height 33
type input "402-39-0492"
click at [754, 283] on input "text" at bounding box center [829, 277] width 234 height 33
type input "402-43-5948"
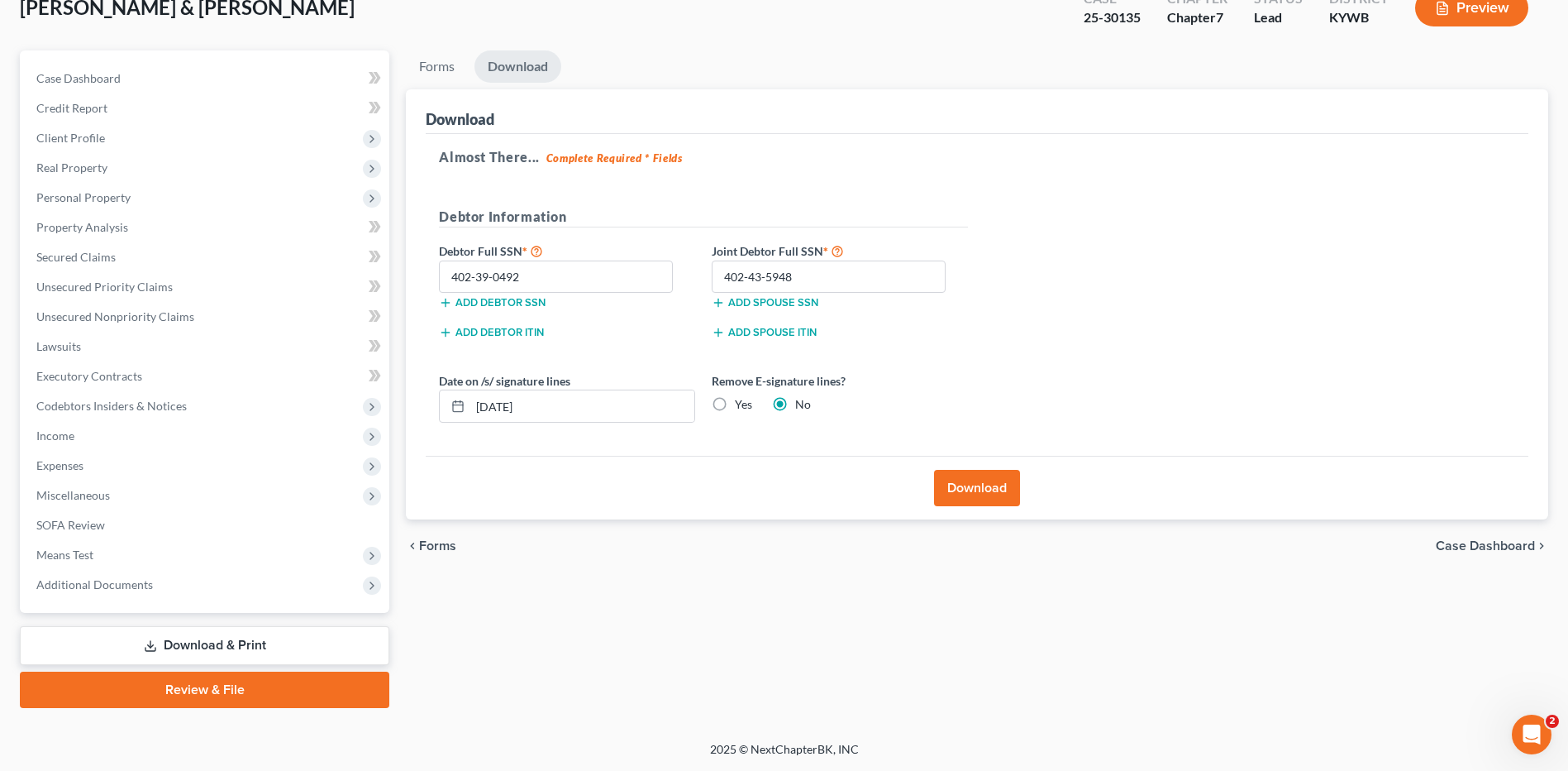
click at [993, 481] on button "Download" at bounding box center [978, 488] width 86 height 37
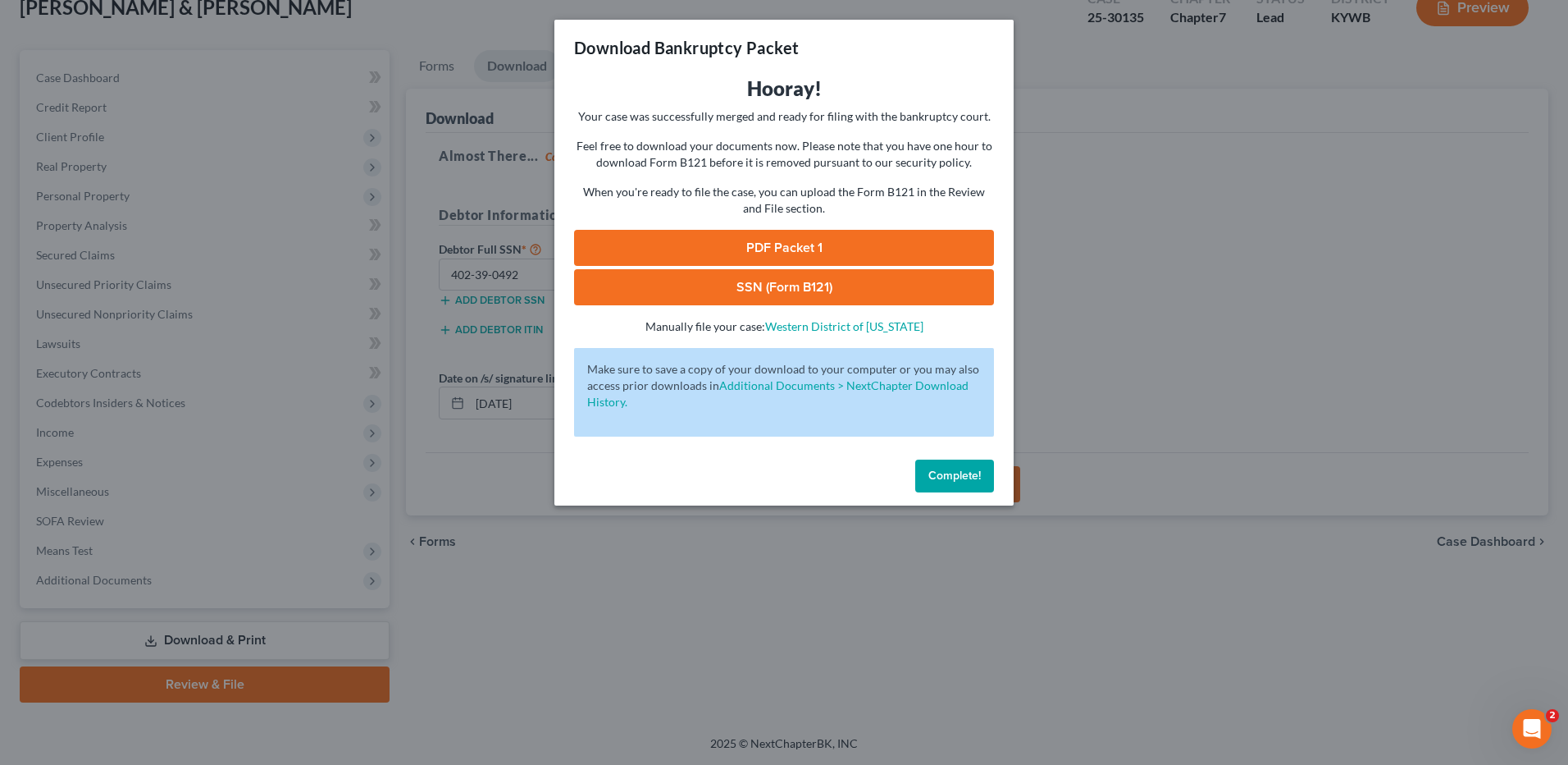
drag, startPoint x: 846, startPoint y: 240, endPoint x: 805, endPoint y: 270, distance: 50.8
click at [846, 240] on link "PDF Packet 1" at bounding box center [784, 248] width 420 height 36
click at [724, 284] on link "SSN (Form B121)" at bounding box center [784, 287] width 420 height 36
click at [961, 468] on span "Complete!" at bounding box center [955, 475] width 53 height 14
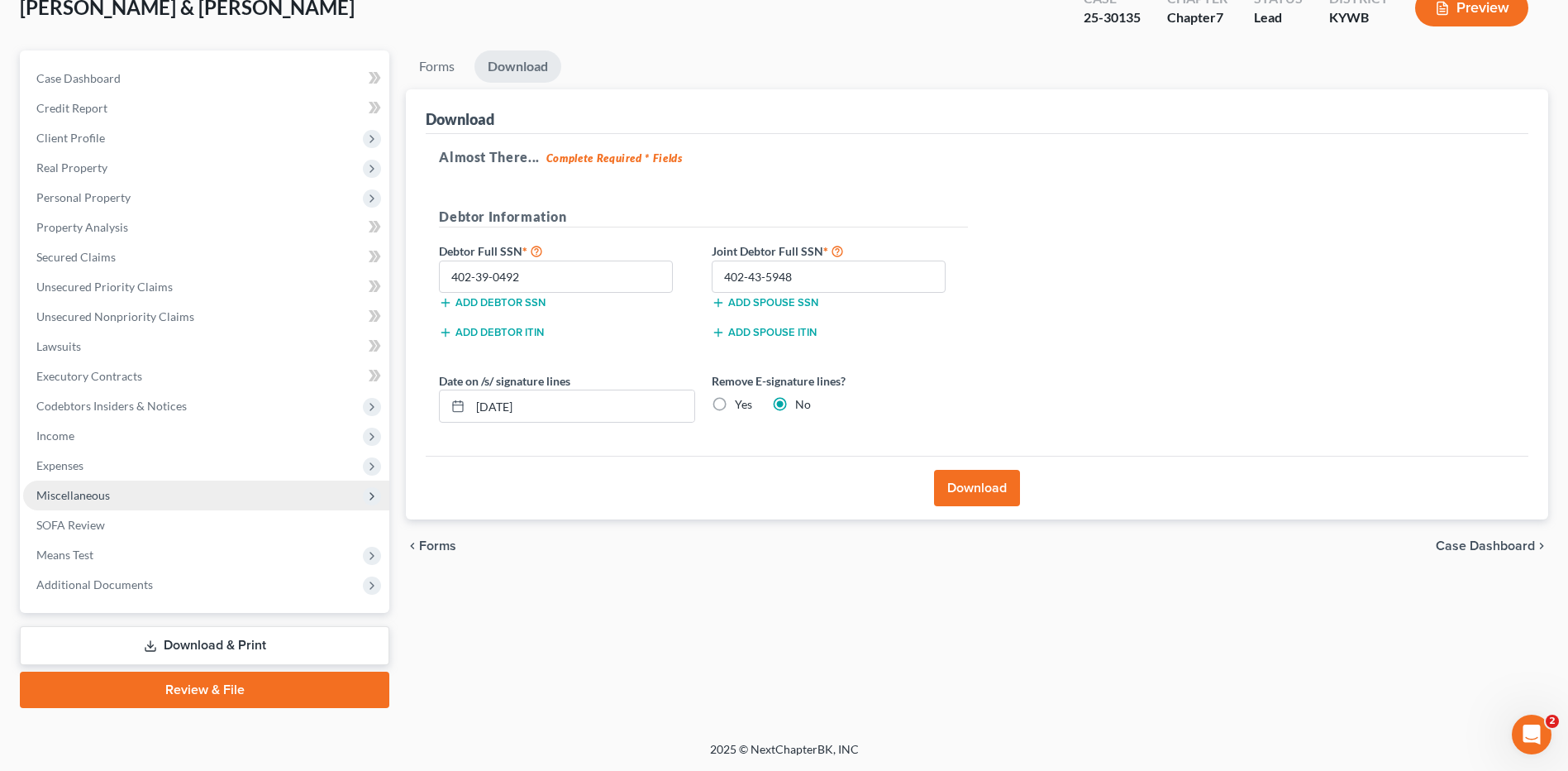
click at [130, 488] on span "Miscellaneous" at bounding box center [206, 495] width 366 height 30
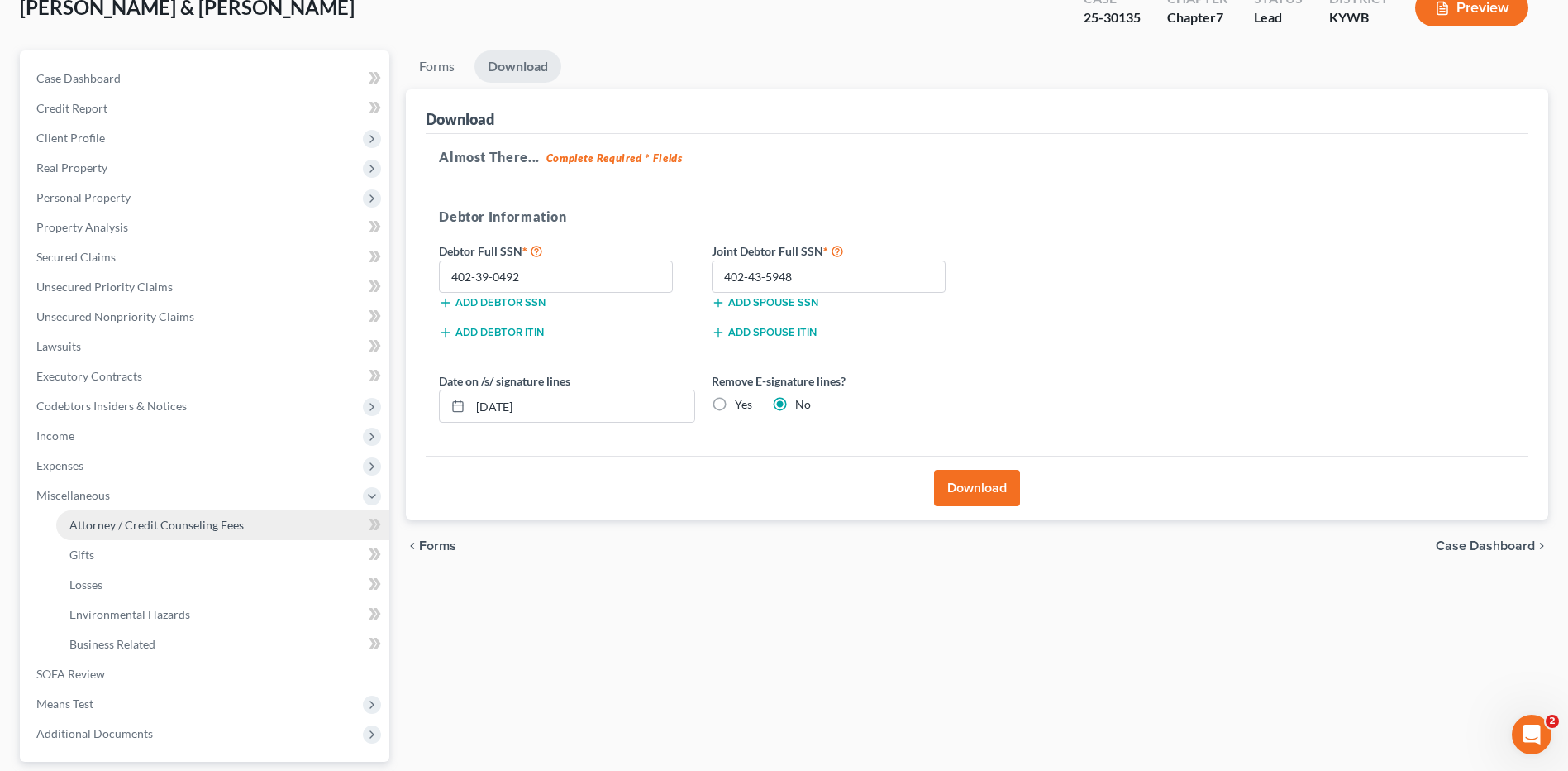
click at [144, 527] on span "Attorney / Credit Counseling Fees" at bounding box center [157, 524] width 174 height 14
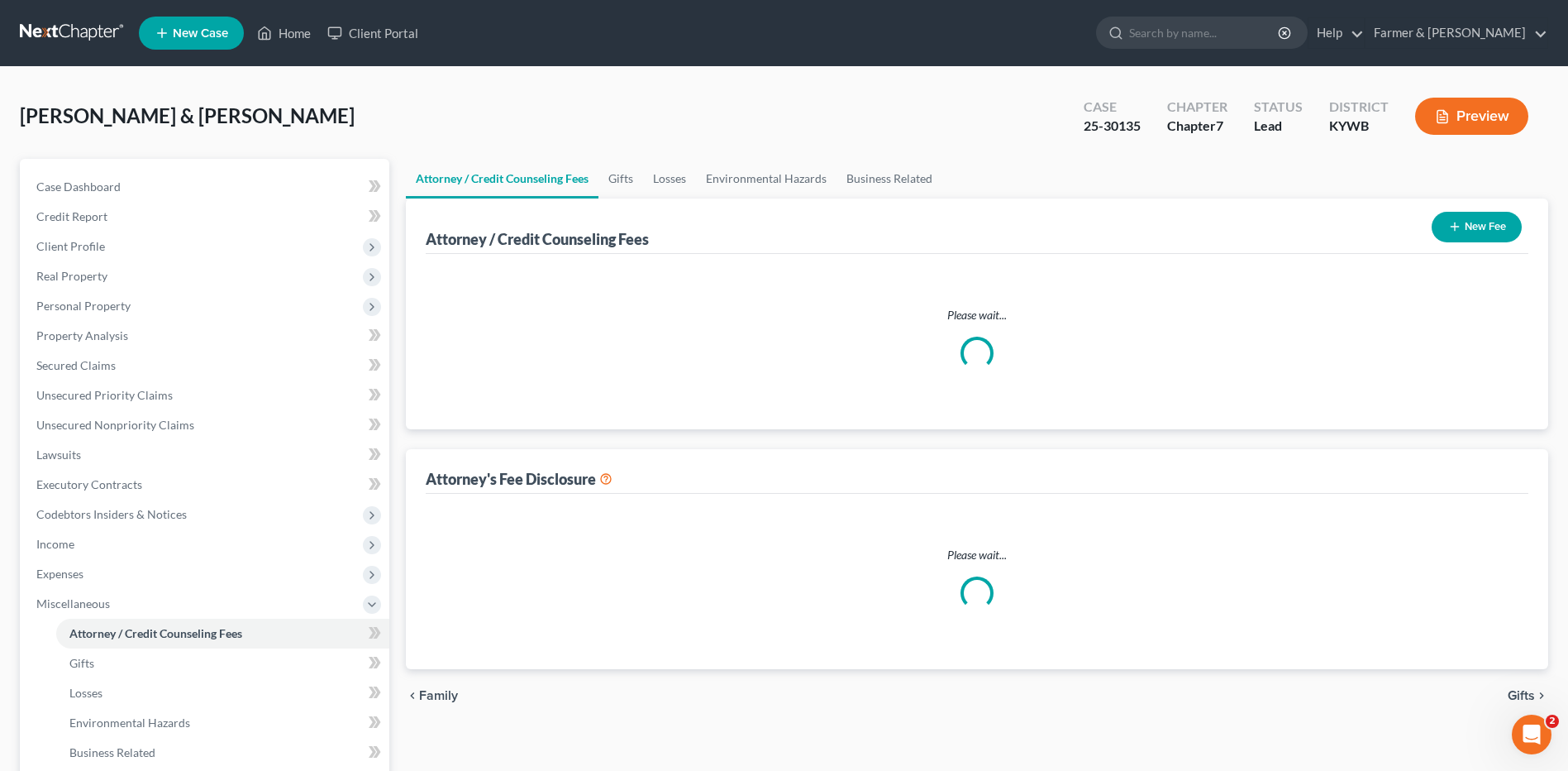
select select "0"
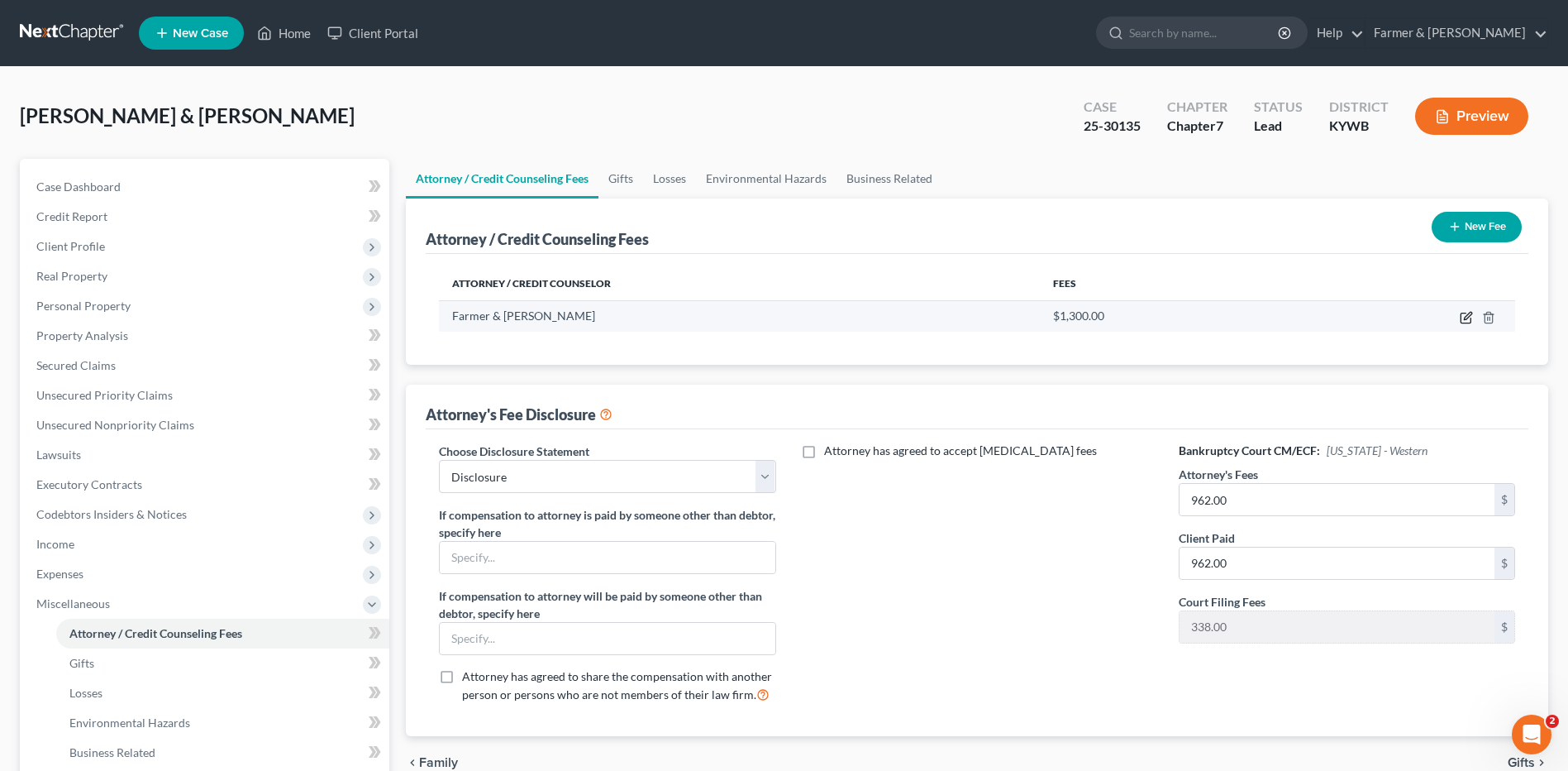
click at [1470, 313] on icon "button" at bounding box center [1468, 315] width 7 height 7
select select "18"
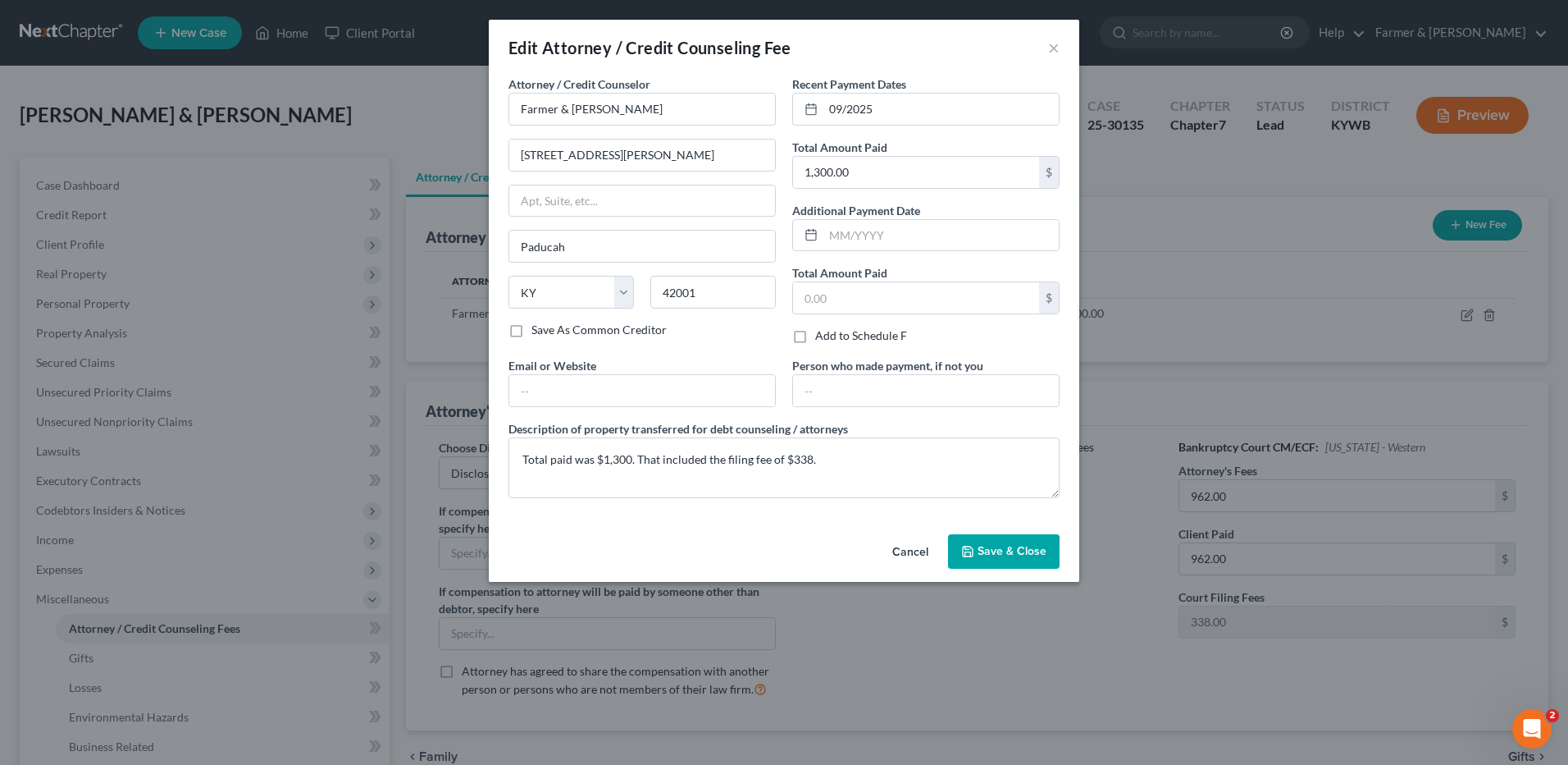
drag, startPoint x: 904, startPoint y: 553, endPoint x: 1528, endPoint y: 618, distance: 627.4
click at [903, 551] on button "Cancel" at bounding box center [910, 552] width 63 height 33
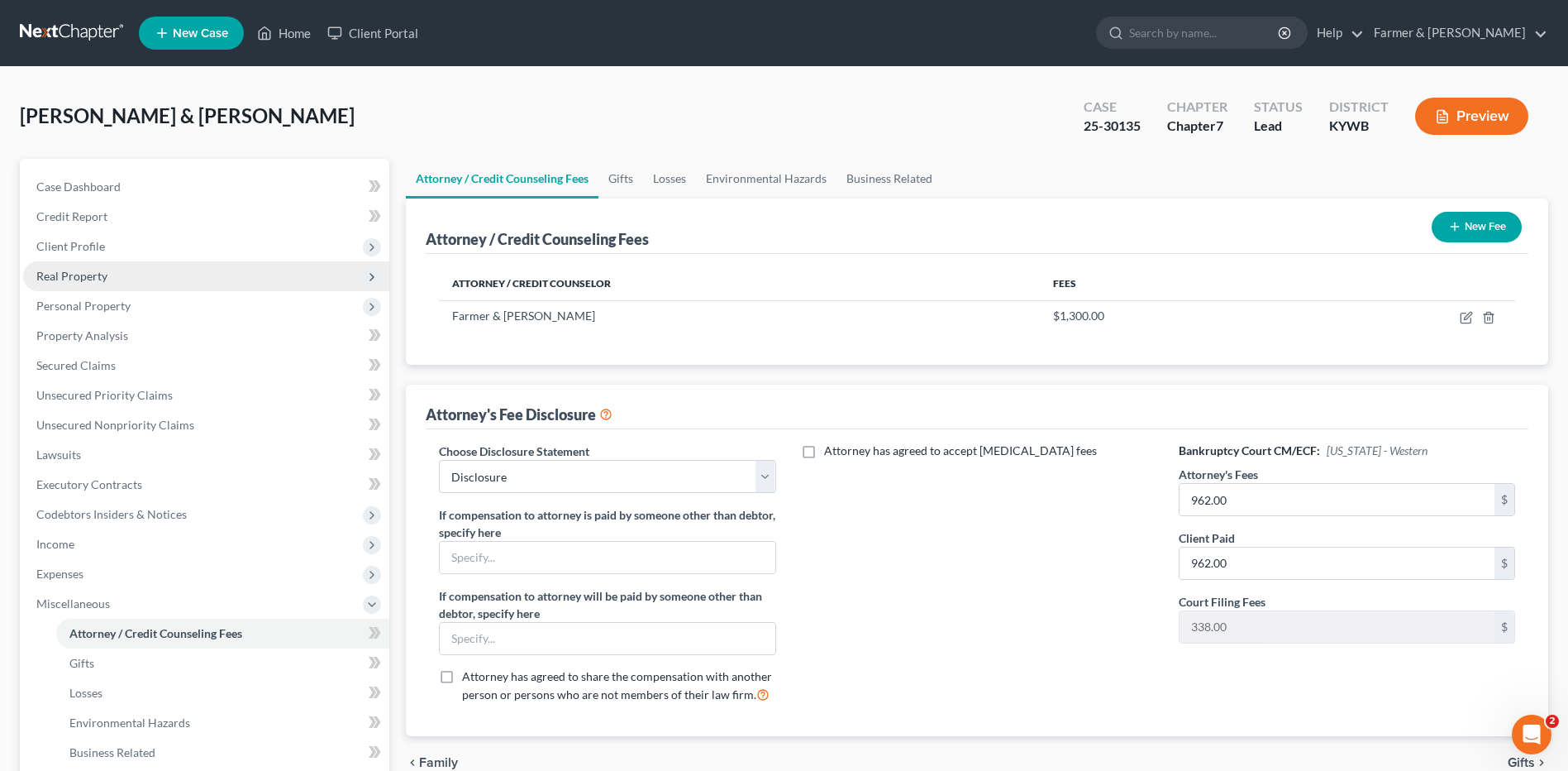
click at [141, 289] on ul "Case Dashboard Payments Invoices Payments Payments Credit Report Client Profile" at bounding box center [206, 514] width 366 height 685
drag, startPoint x: 141, startPoint y: 289, endPoint x: 141, endPoint y: 306, distance: 17.0
click at [141, 306] on span "Personal Property" at bounding box center [206, 306] width 366 height 30
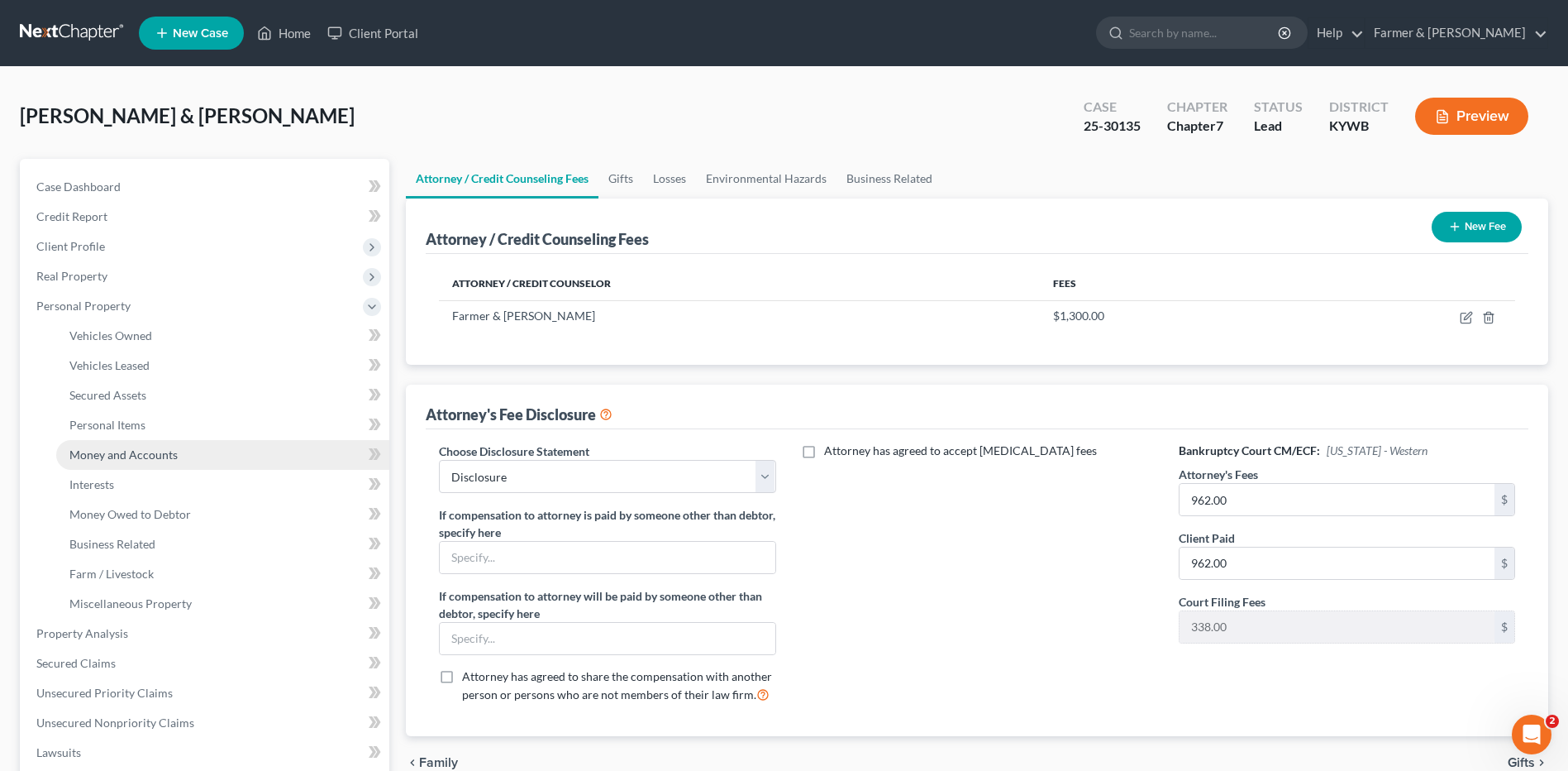
click at [166, 449] on span "Money and Accounts" at bounding box center [124, 454] width 108 height 14
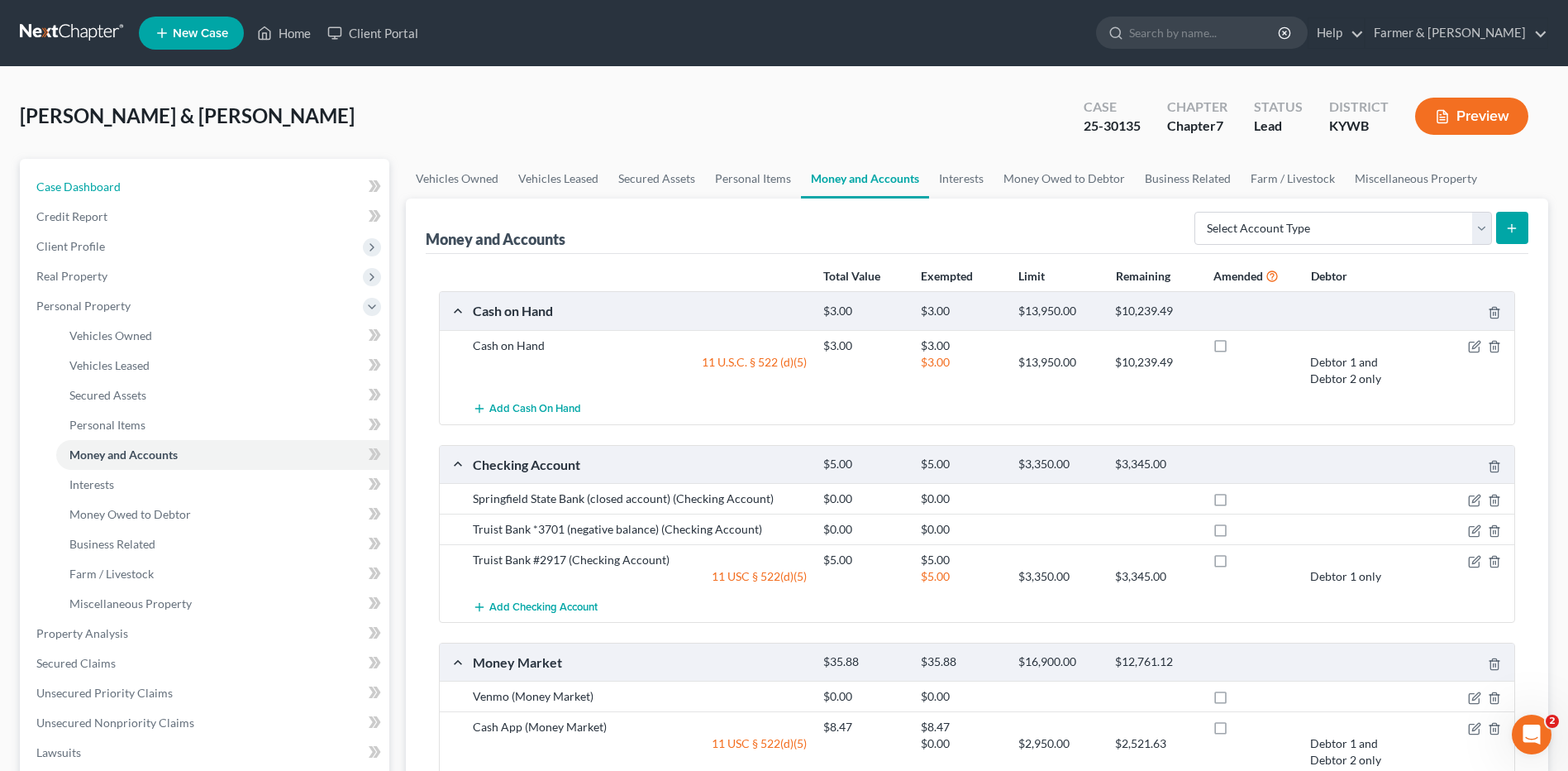
drag, startPoint x: 117, startPoint y: 181, endPoint x: 1483, endPoint y: 12, distance: 1376.4
click at [118, 181] on span "Case Dashboard" at bounding box center [79, 186] width 85 height 14
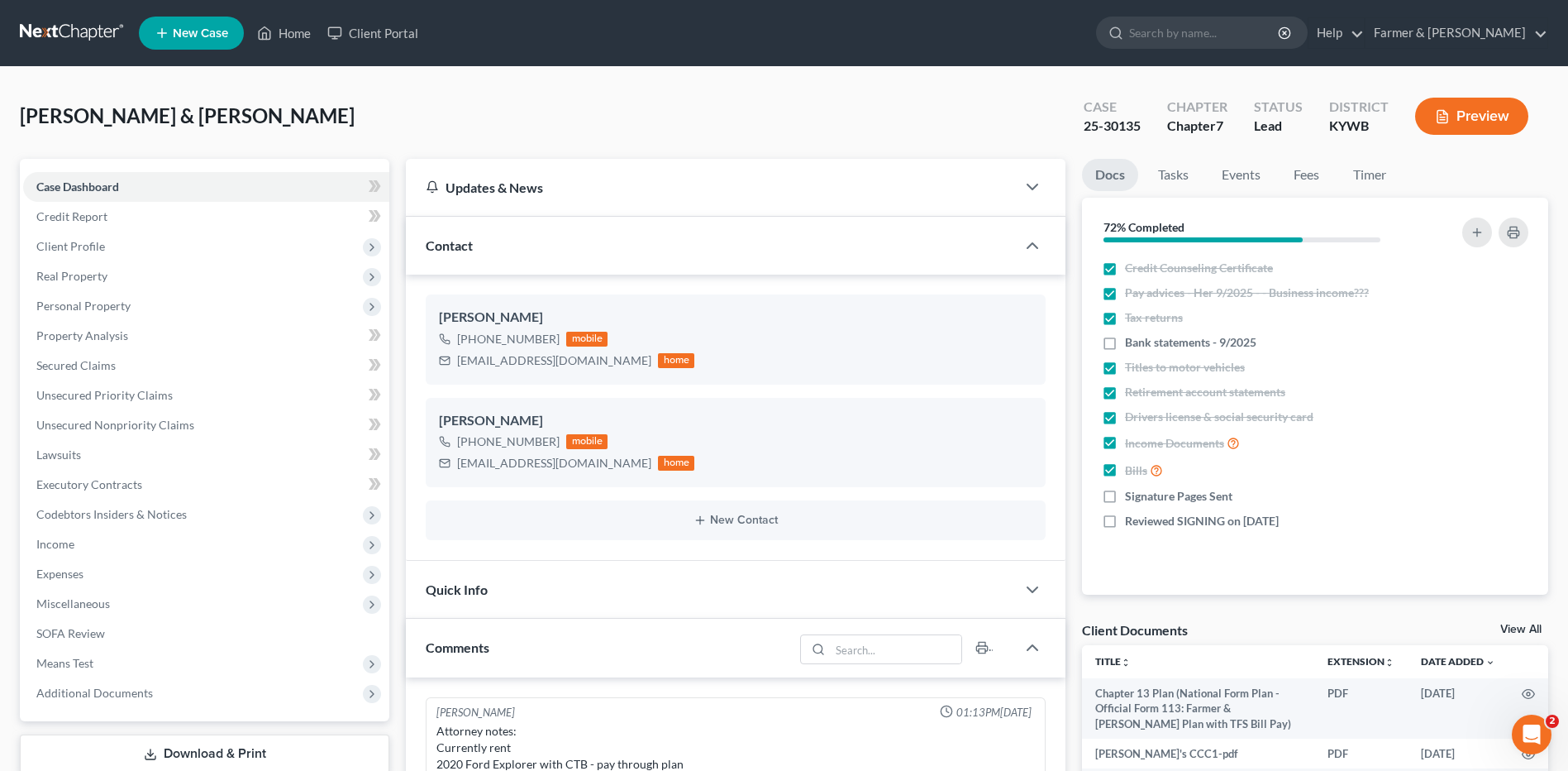
scroll to position [481, 0]
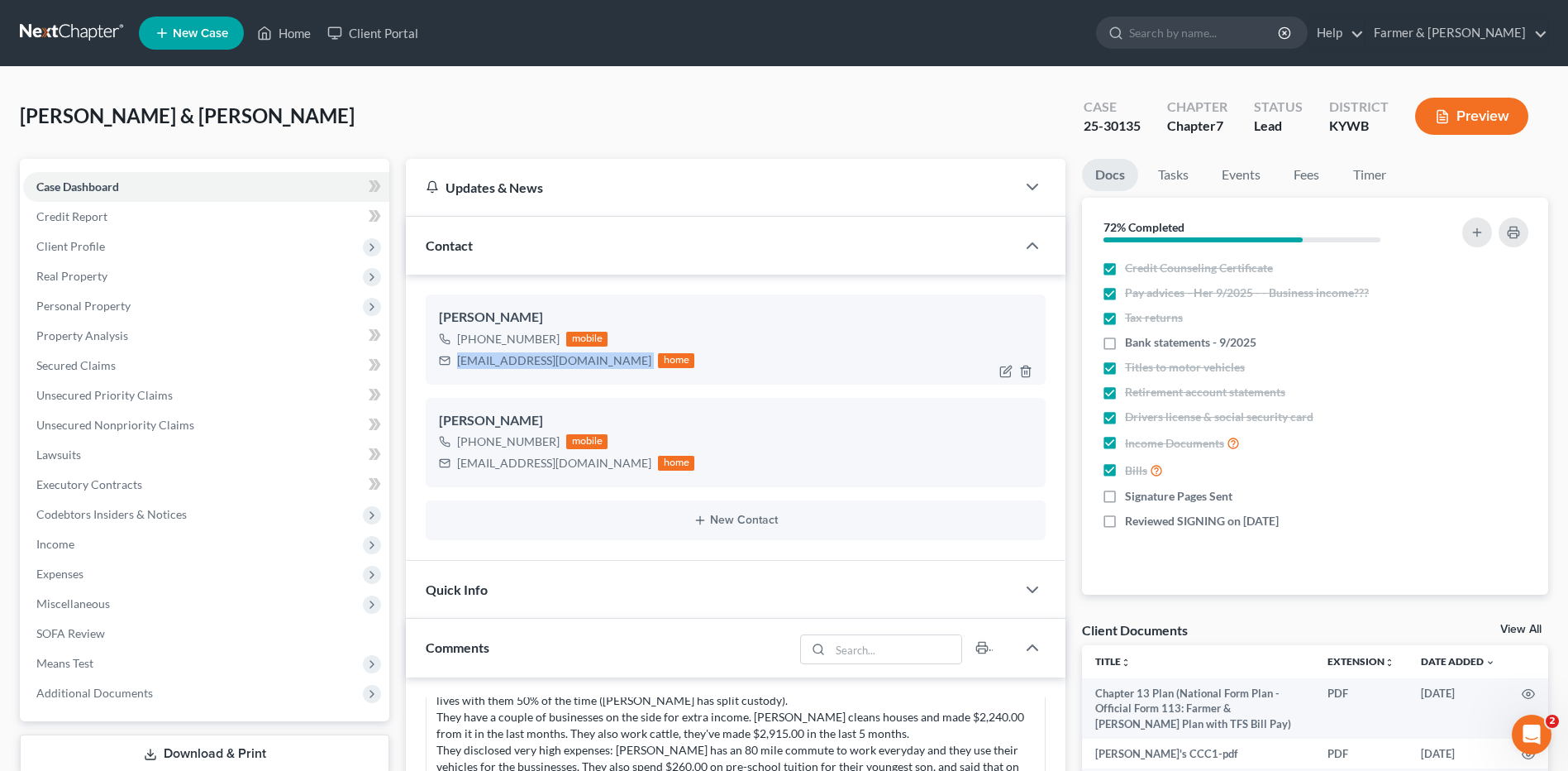
drag, startPoint x: 614, startPoint y: 361, endPoint x: 455, endPoint y: 356, distance: 159.1
click at [455, 356] on div "jeremymilliner89@icloud.com home" at bounding box center [566, 361] width 256 height 22
drag, startPoint x: 601, startPoint y: 466, endPoint x: 454, endPoint y: 468, distance: 147.0
click at [454, 468] on div "jennamattingly4@gmail.com home" at bounding box center [566, 463] width 256 height 22
copy div "jennamattingly4@gmail.com"
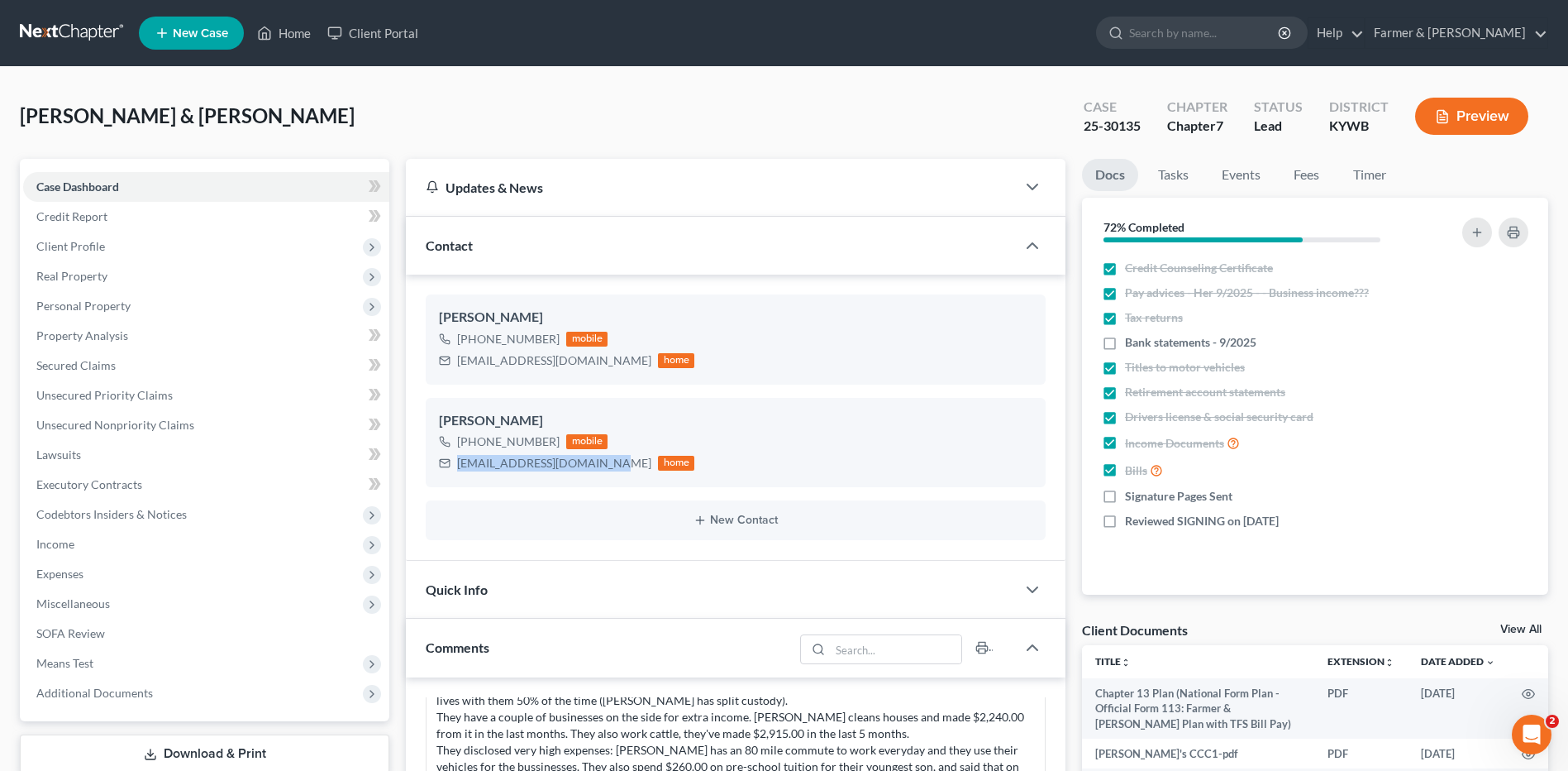
click at [62, 31] on link at bounding box center [72, 33] width 105 height 30
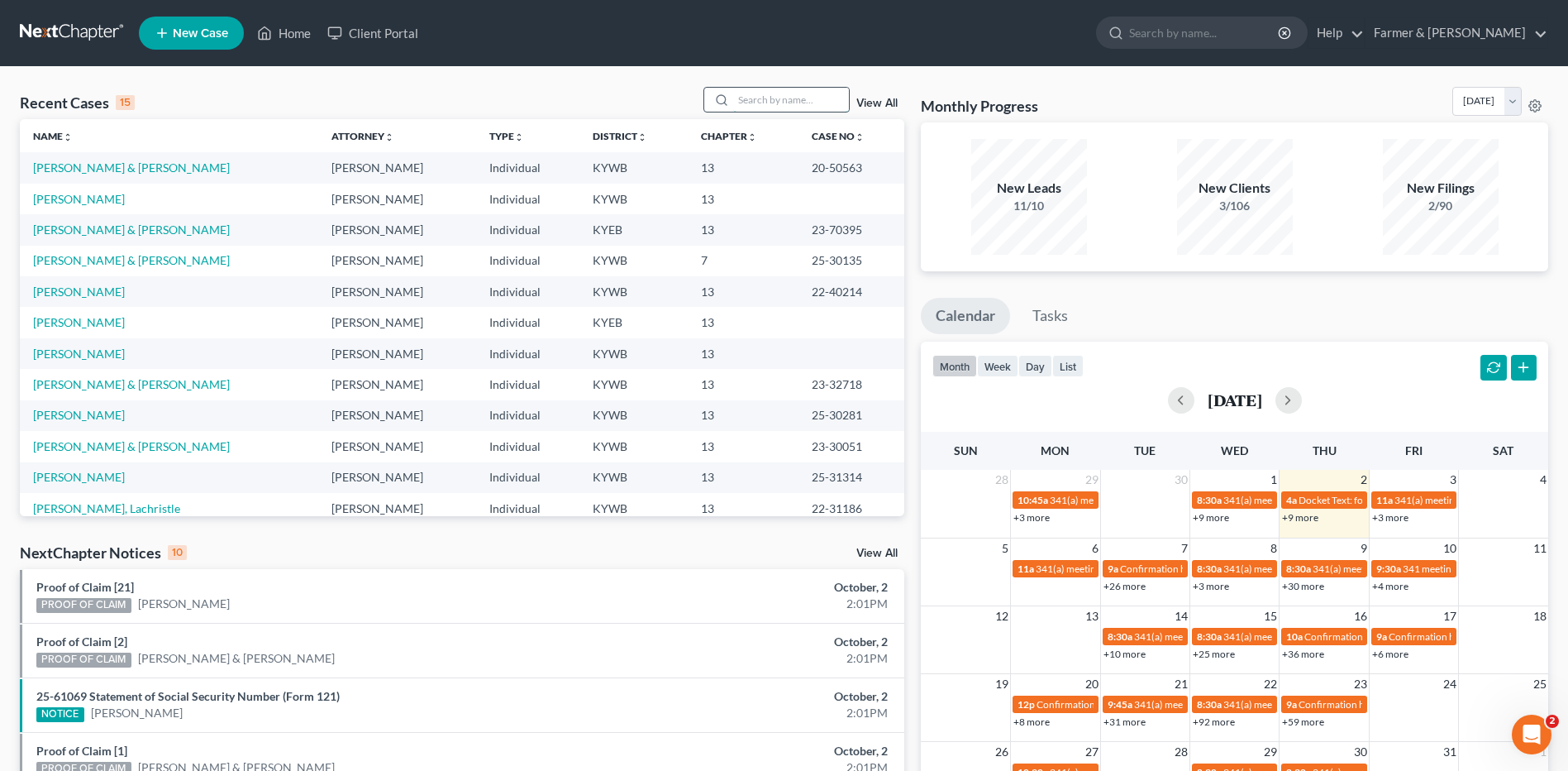
click at [782, 105] on input "search" at bounding box center [791, 99] width 115 height 24
type input "[PERSON_NAME]"
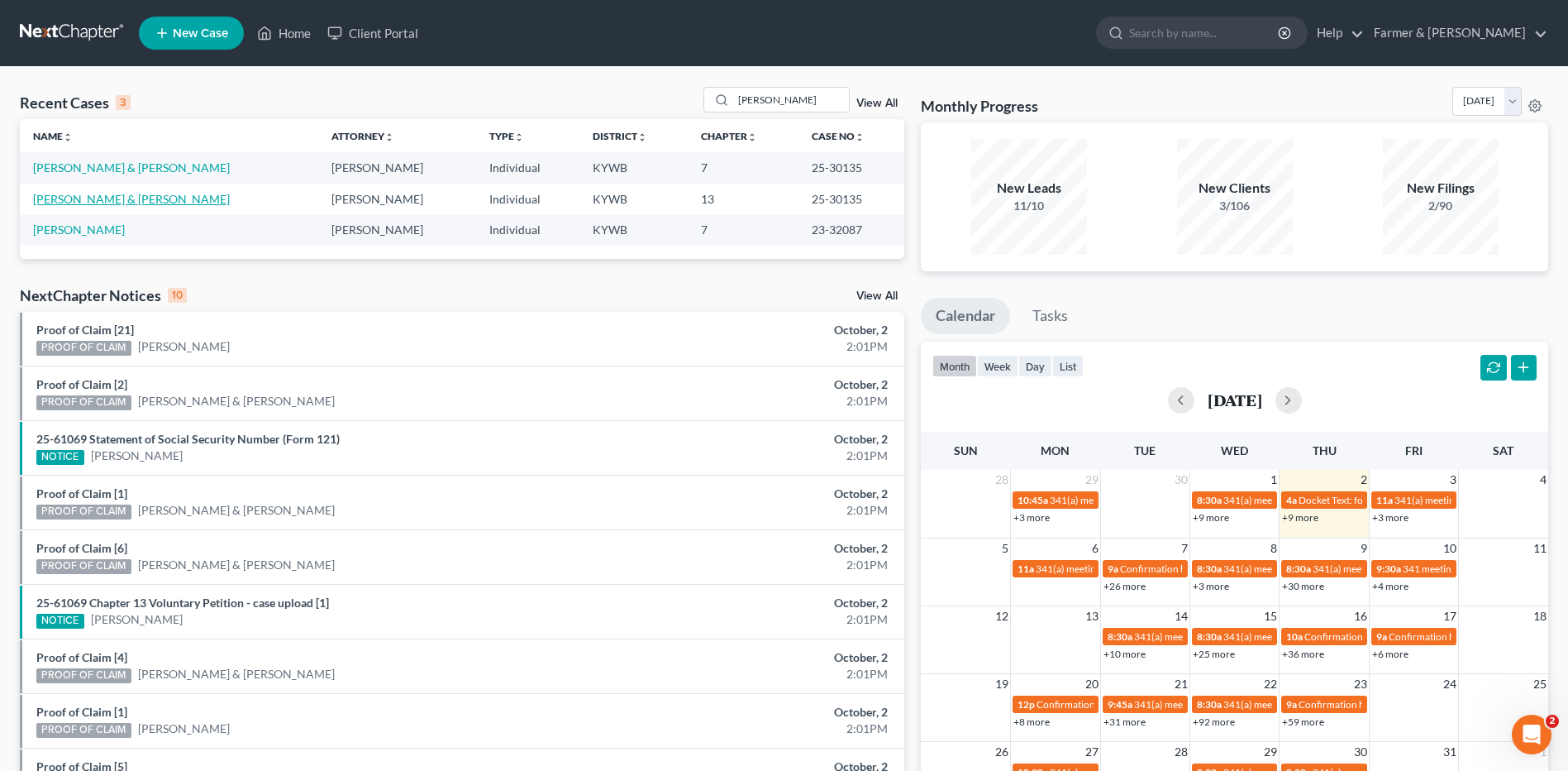
drag, startPoint x: 95, startPoint y: 198, endPoint x: 121, endPoint y: 196, distance: 26.1
click at [95, 198] on link "[PERSON_NAME] & [PERSON_NAME]" at bounding box center [131, 199] width 197 height 14
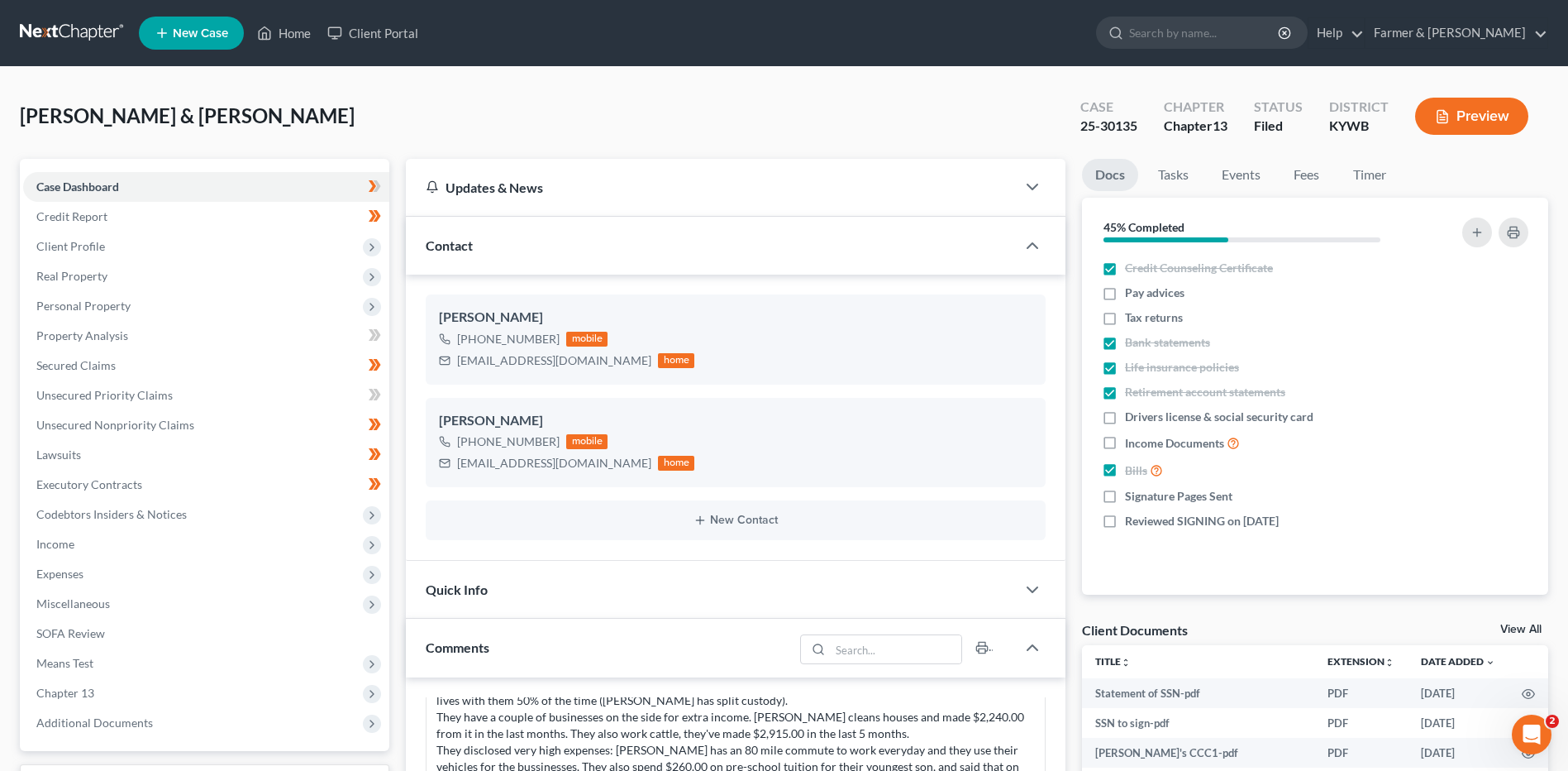
scroll to position [331, 0]
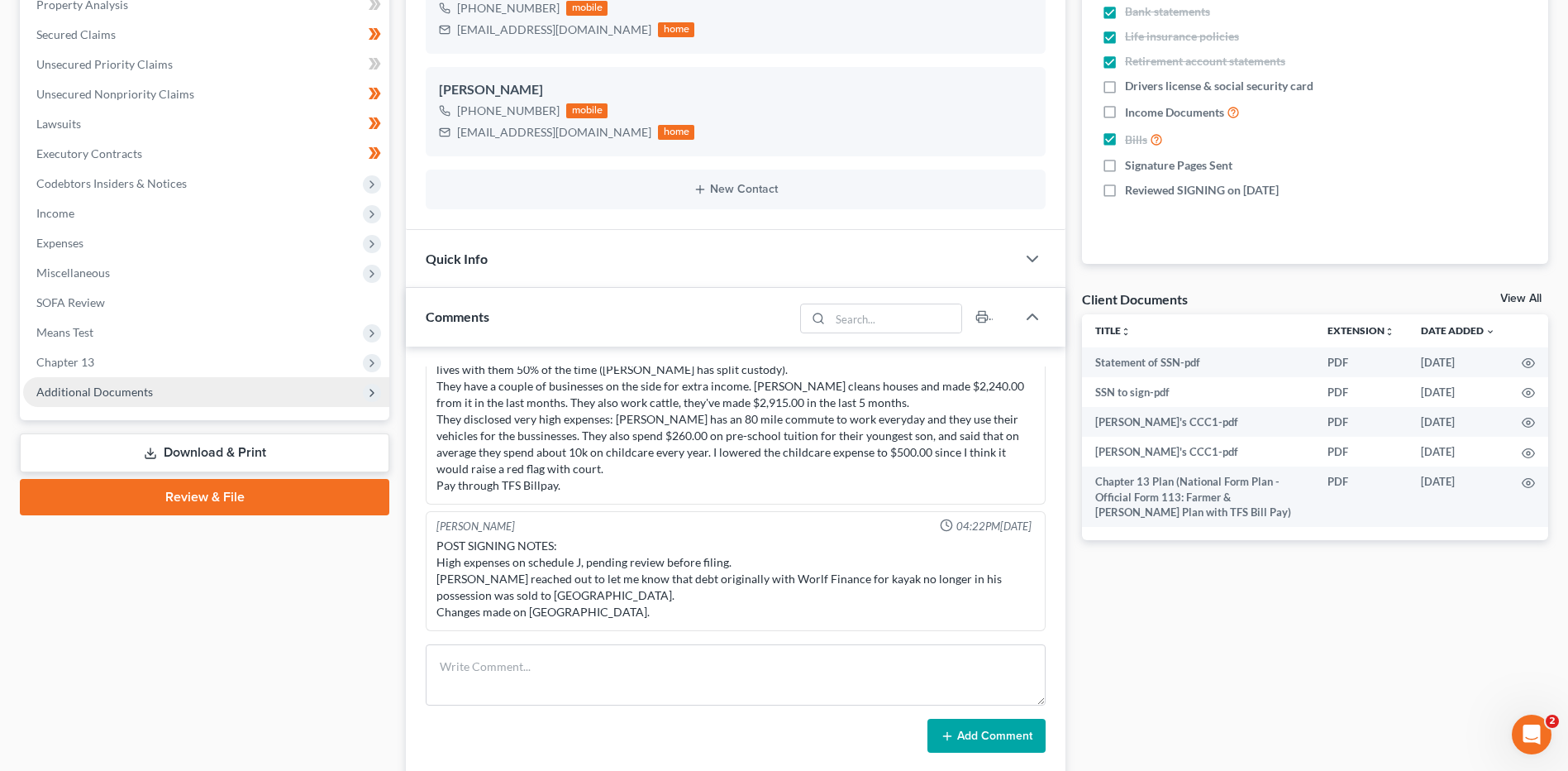
click at [152, 400] on span "Additional Documents" at bounding box center [206, 392] width 366 height 30
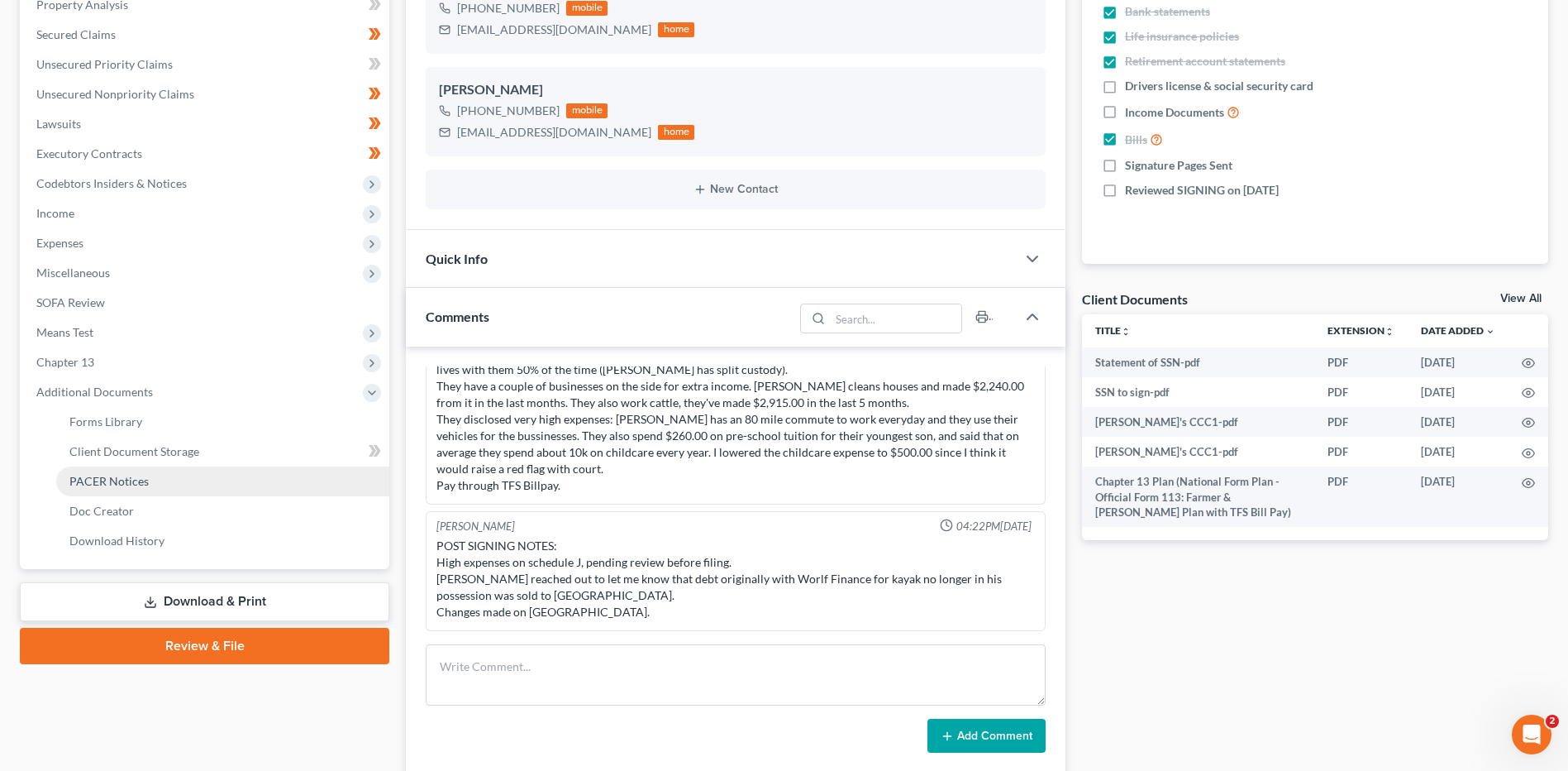
click at [152, 484] on link "PACER Notices" at bounding box center [223, 481] width 333 height 30
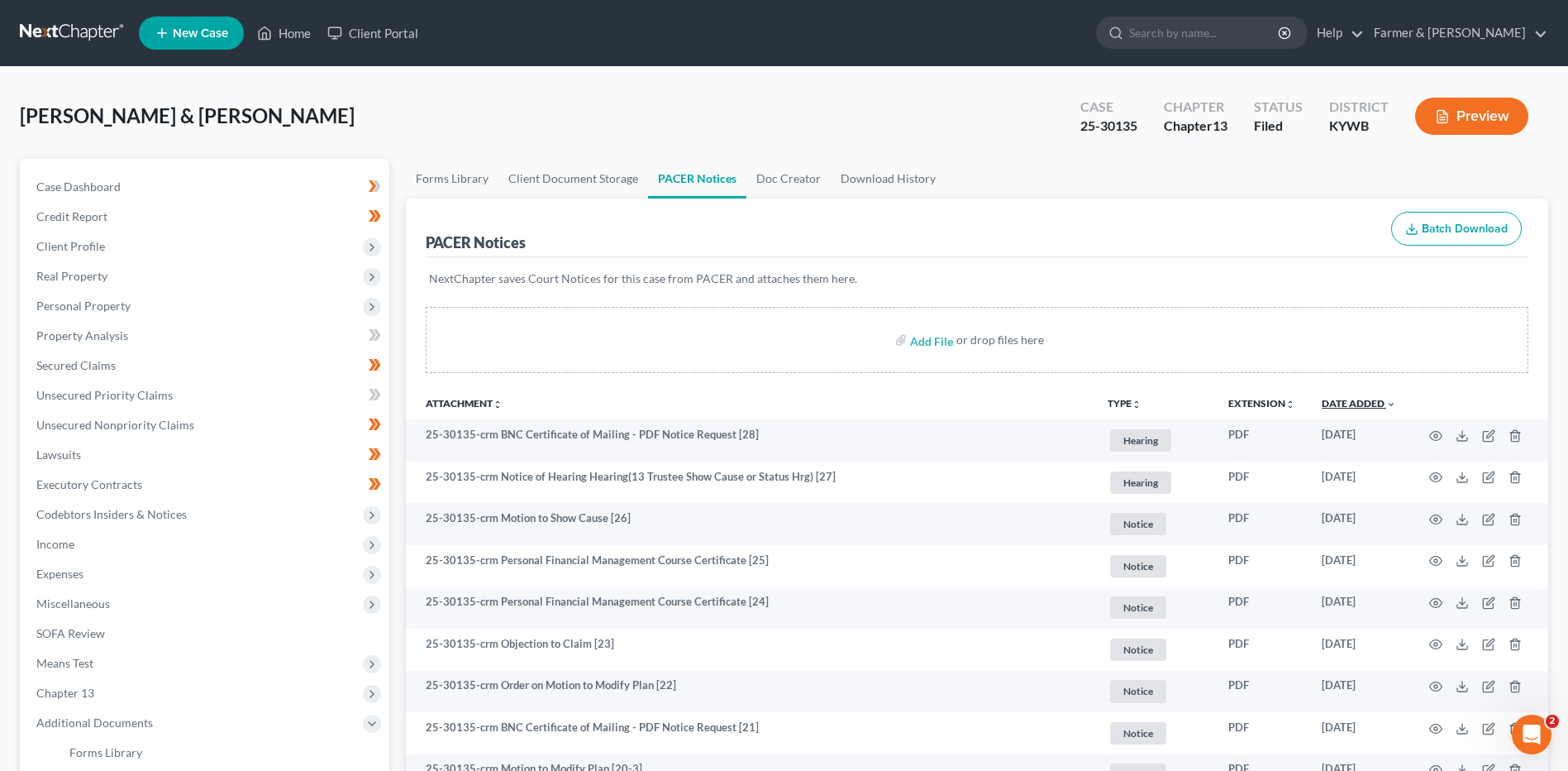
click at [1360, 407] on link "Date Added unfold_more expand_more expand_less" at bounding box center [1359, 403] width 75 height 12
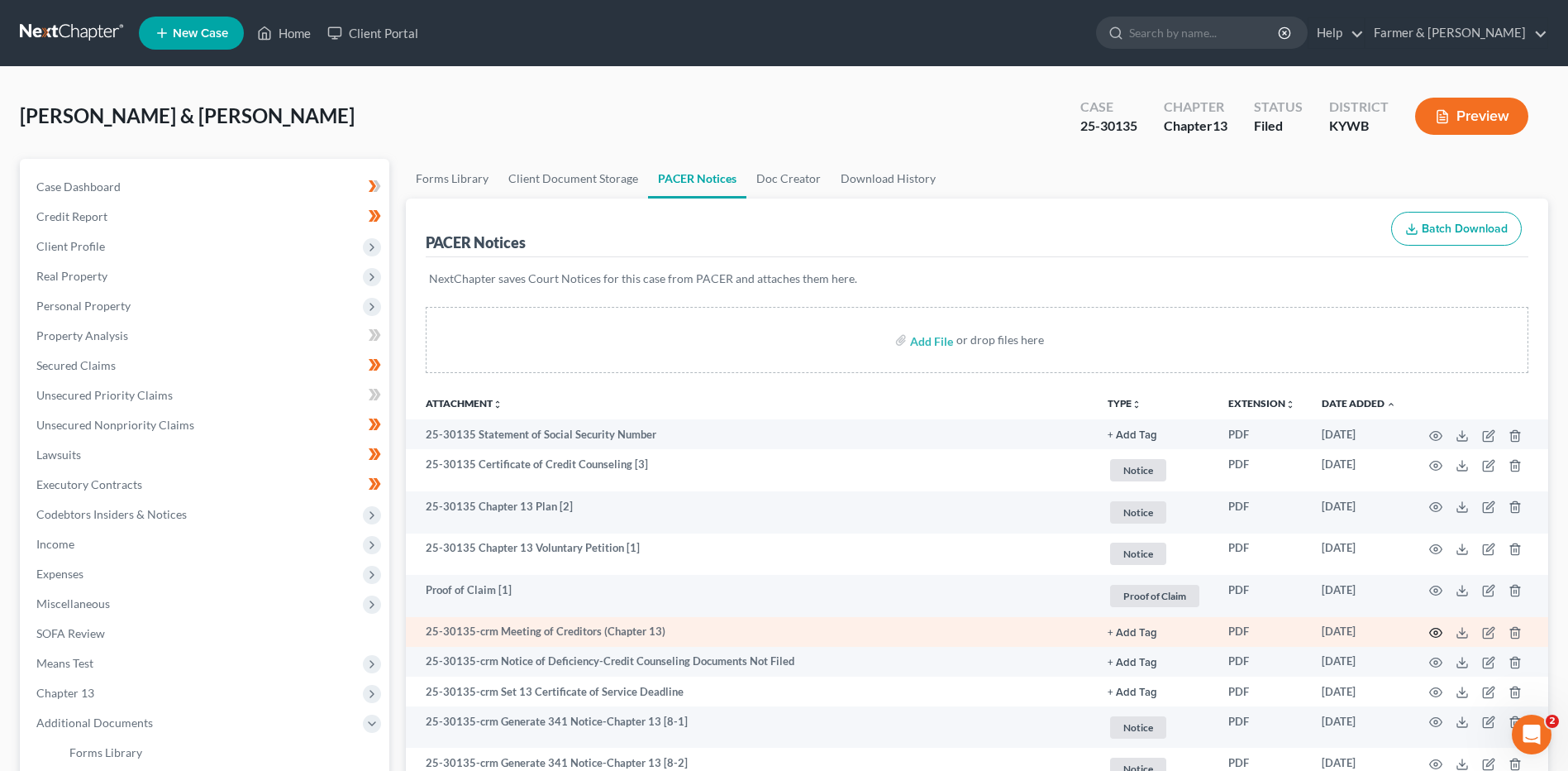
click at [1438, 626] on icon "button" at bounding box center [1436, 632] width 13 height 13
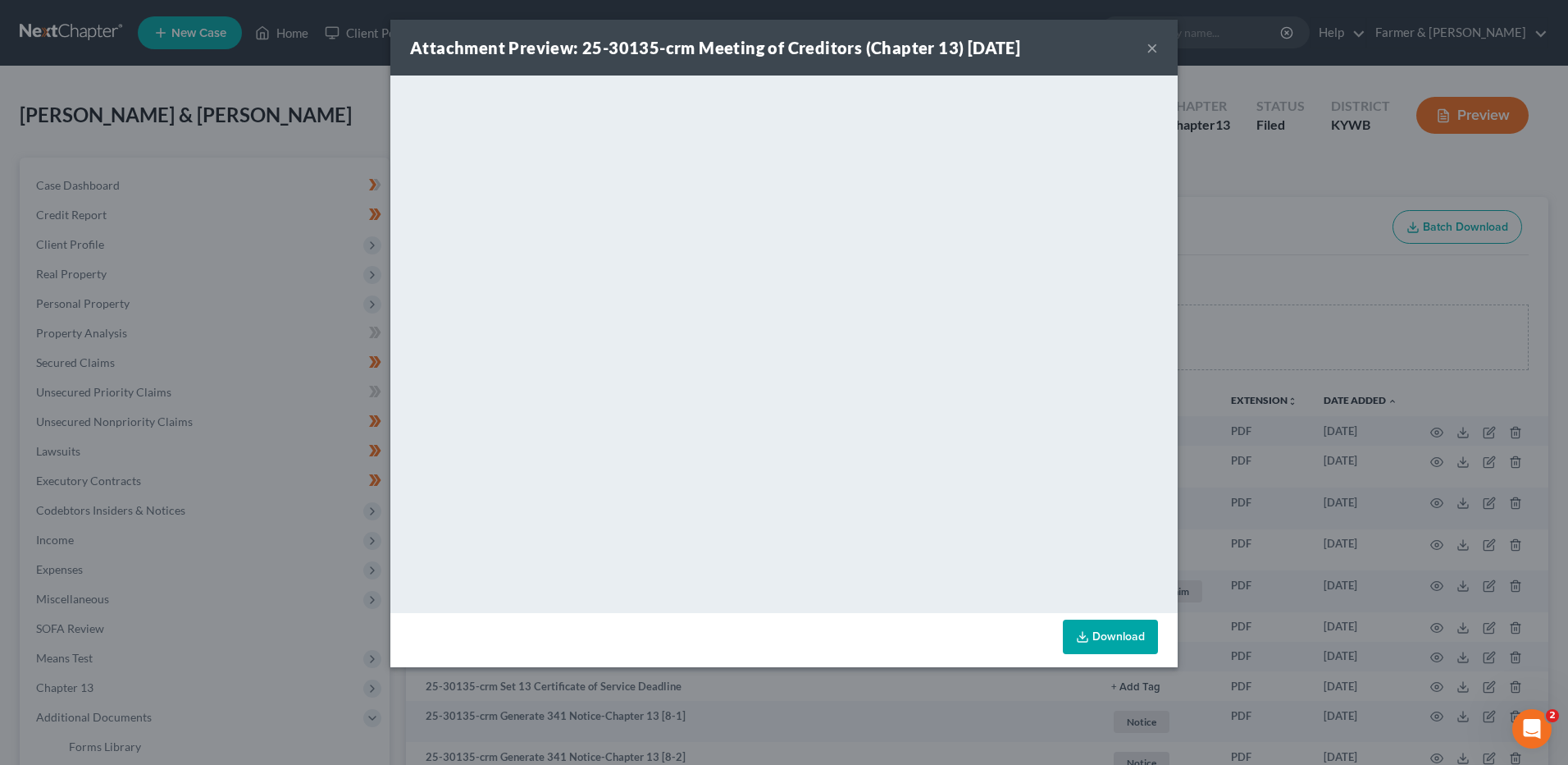
drag, startPoint x: 1153, startPoint y: 46, endPoint x: 217, endPoint y: 73, distance: 936.4
click at [1153, 46] on button "×" at bounding box center [1152, 48] width 12 height 20
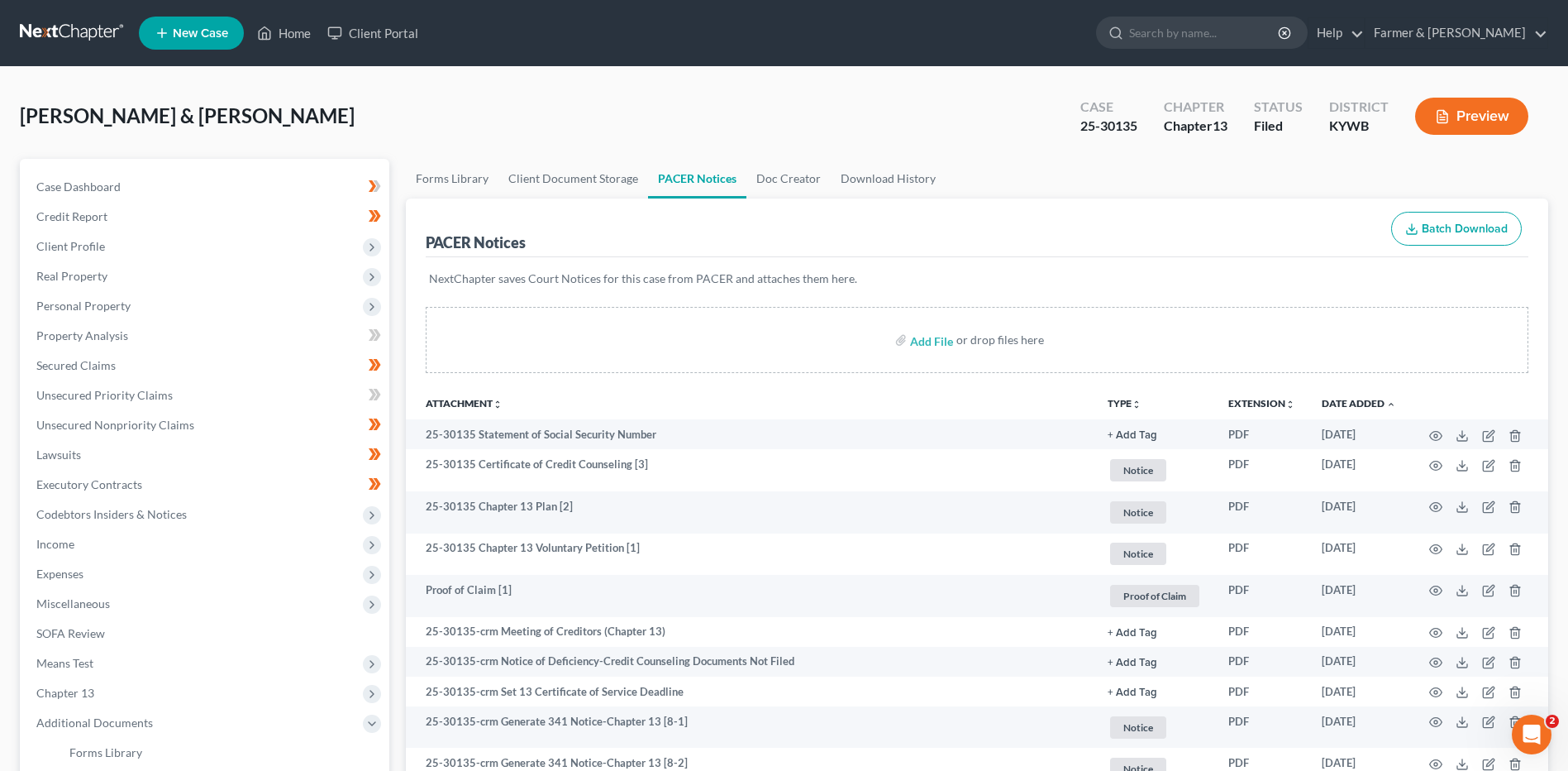
click at [84, 30] on link at bounding box center [72, 33] width 105 height 30
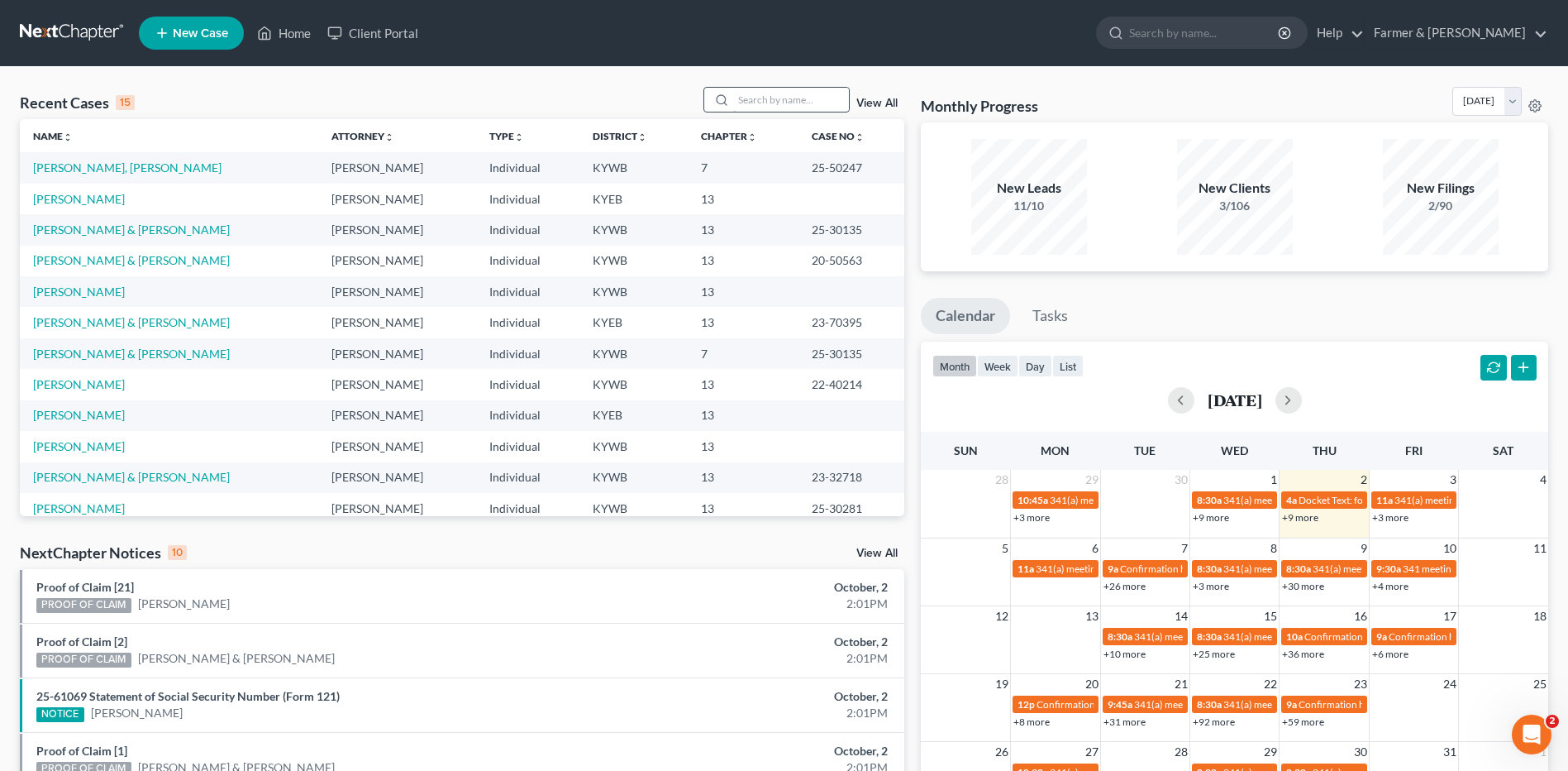
drag, startPoint x: 812, startPoint y: 81, endPoint x: 804, endPoint y: 91, distance: 12.8
click at [810, 85] on div "Recent Cases 15 View All Name unfold_more expand_more expand_less Attorney unfo…" at bounding box center [784, 614] width 1568 height 1093
click at [801, 92] on input "search" at bounding box center [791, 99] width 115 height 24
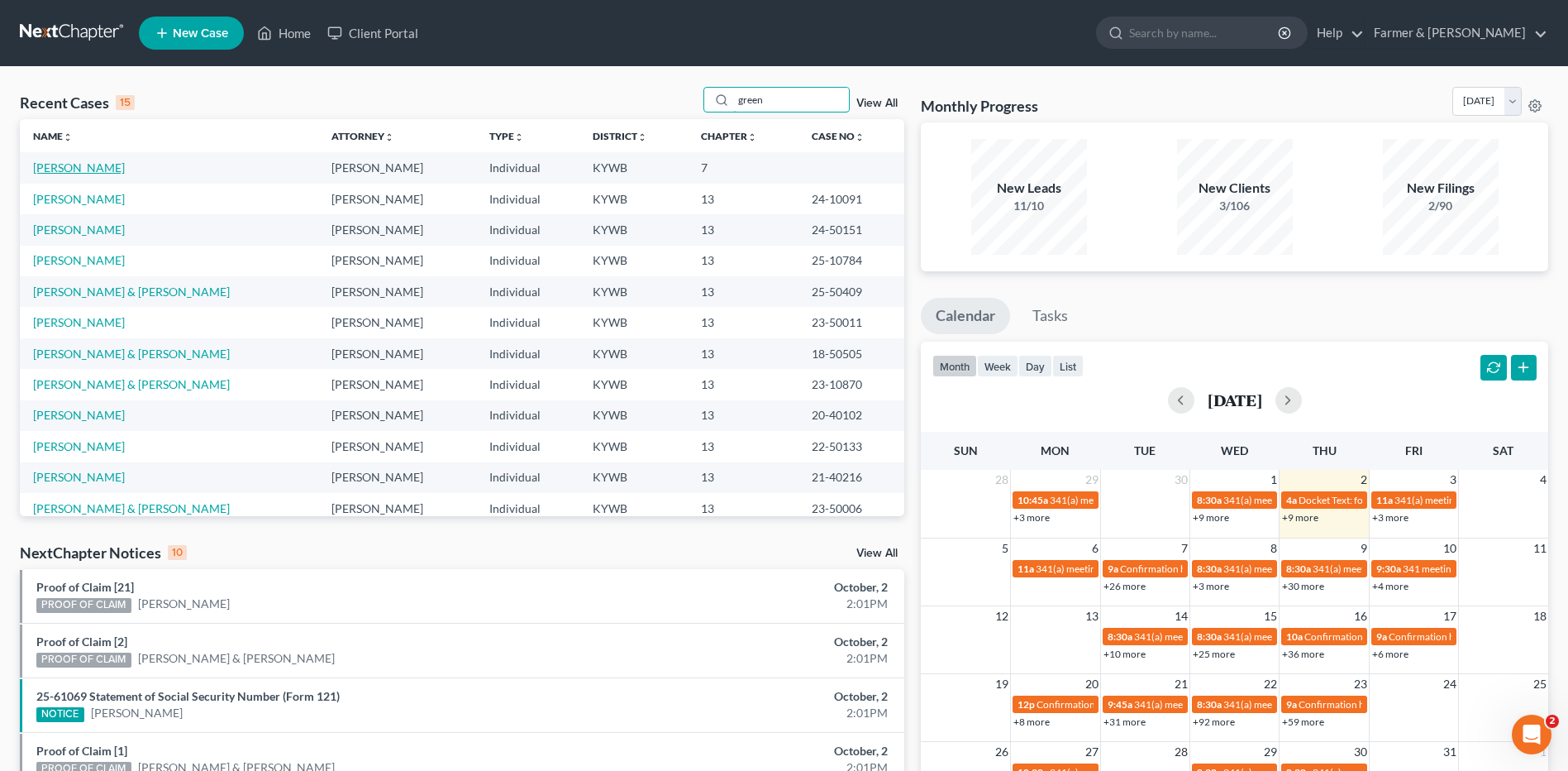
type input "green"
click at [104, 169] on link "[PERSON_NAME]" at bounding box center [79, 167] width 91 height 14
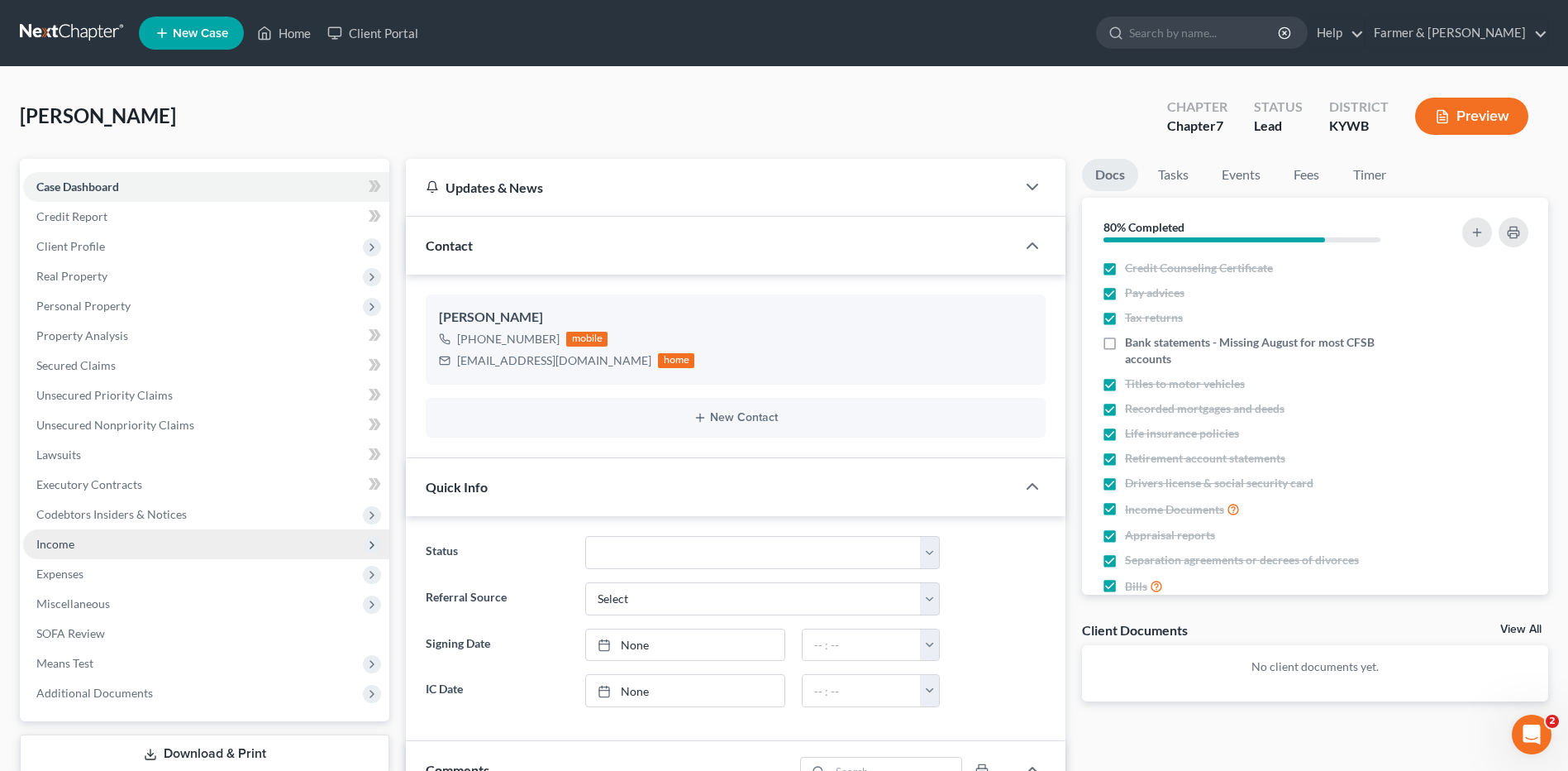
scroll to position [96, 0]
click at [71, 552] on span "Income" at bounding box center [206, 544] width 366 height 30
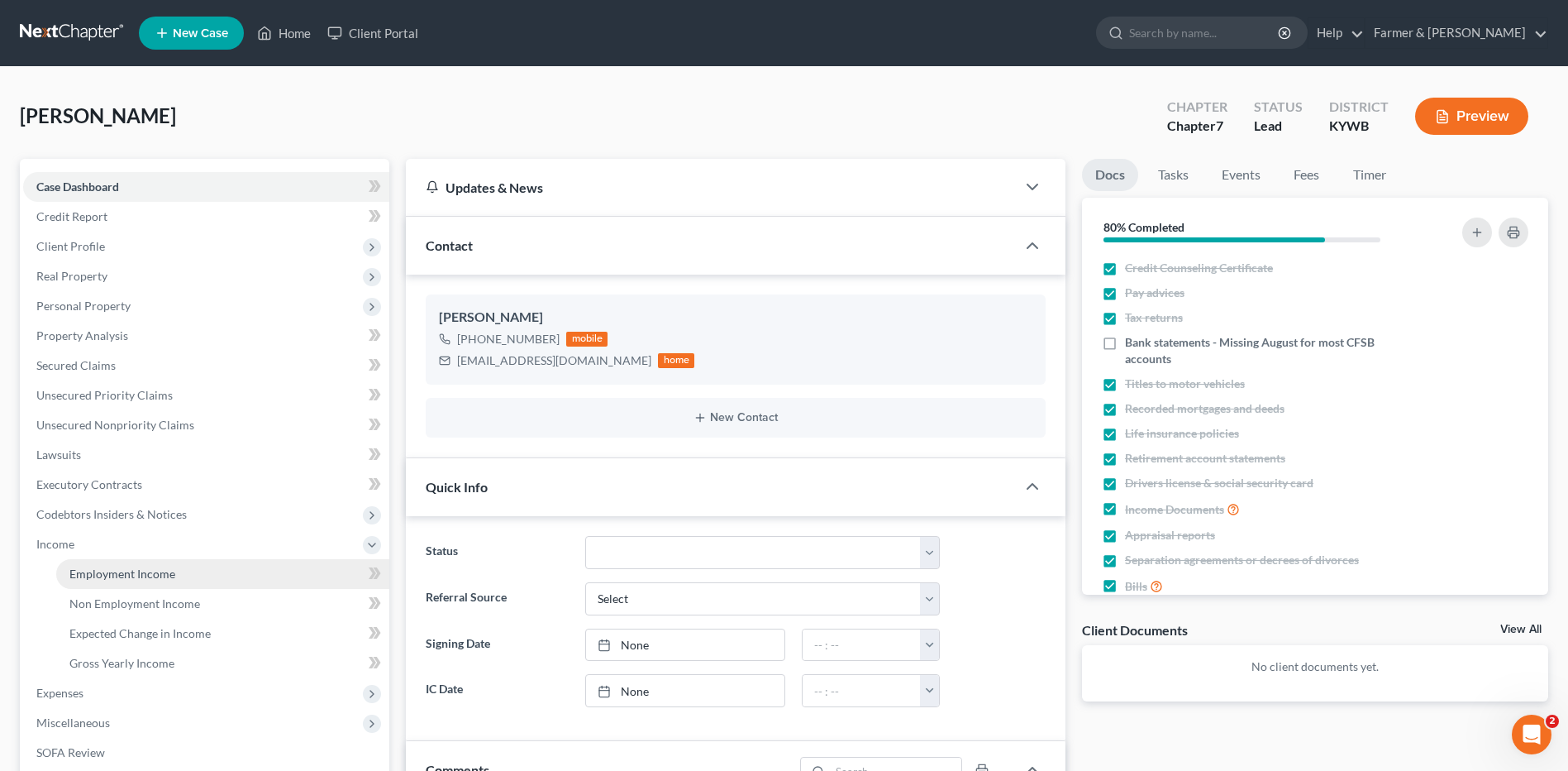
click at [103, 567] on span "Employment Income" at bounding box center [122, 573] width 105 height 14
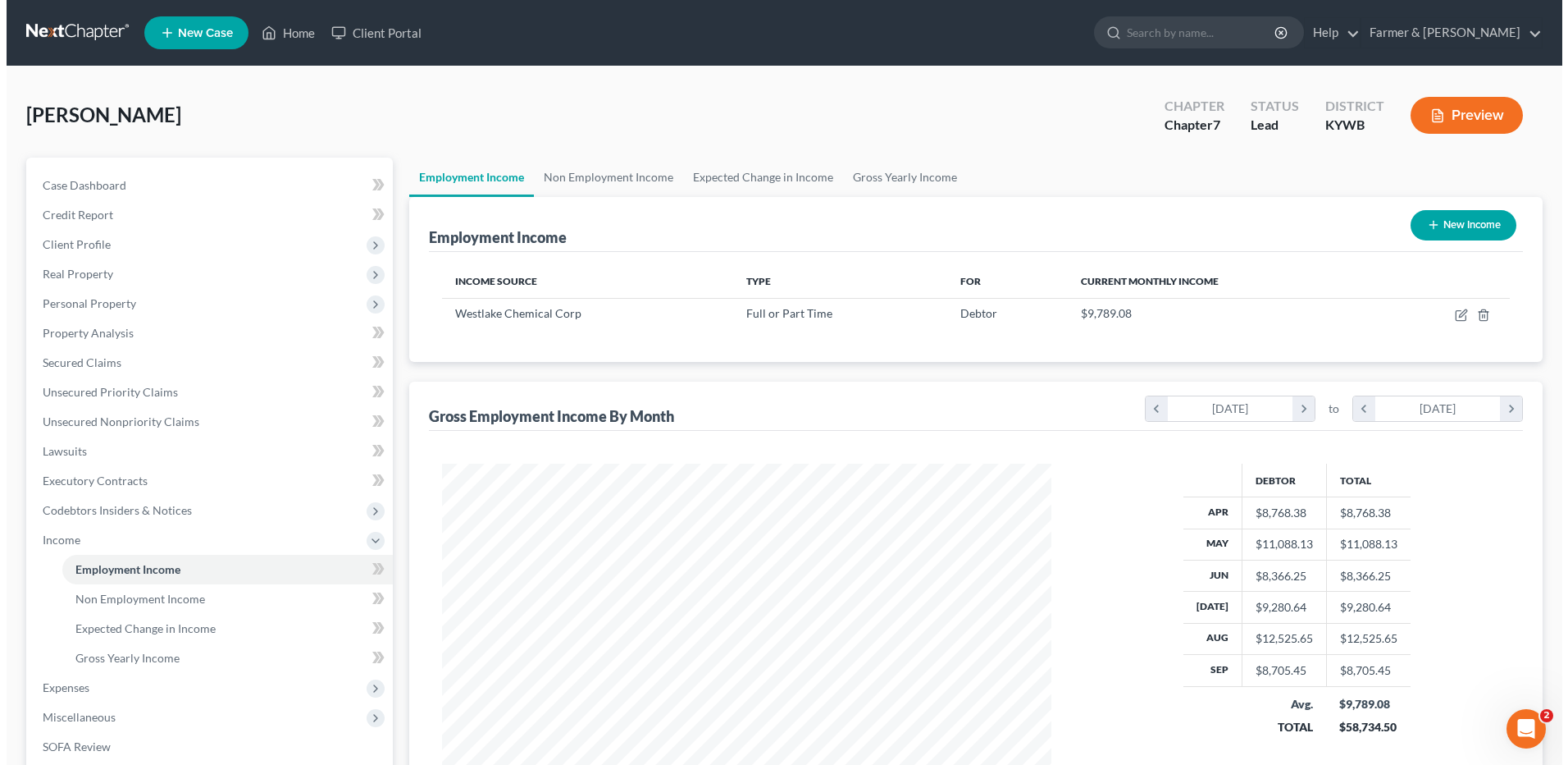
scroll to position [304, 641]
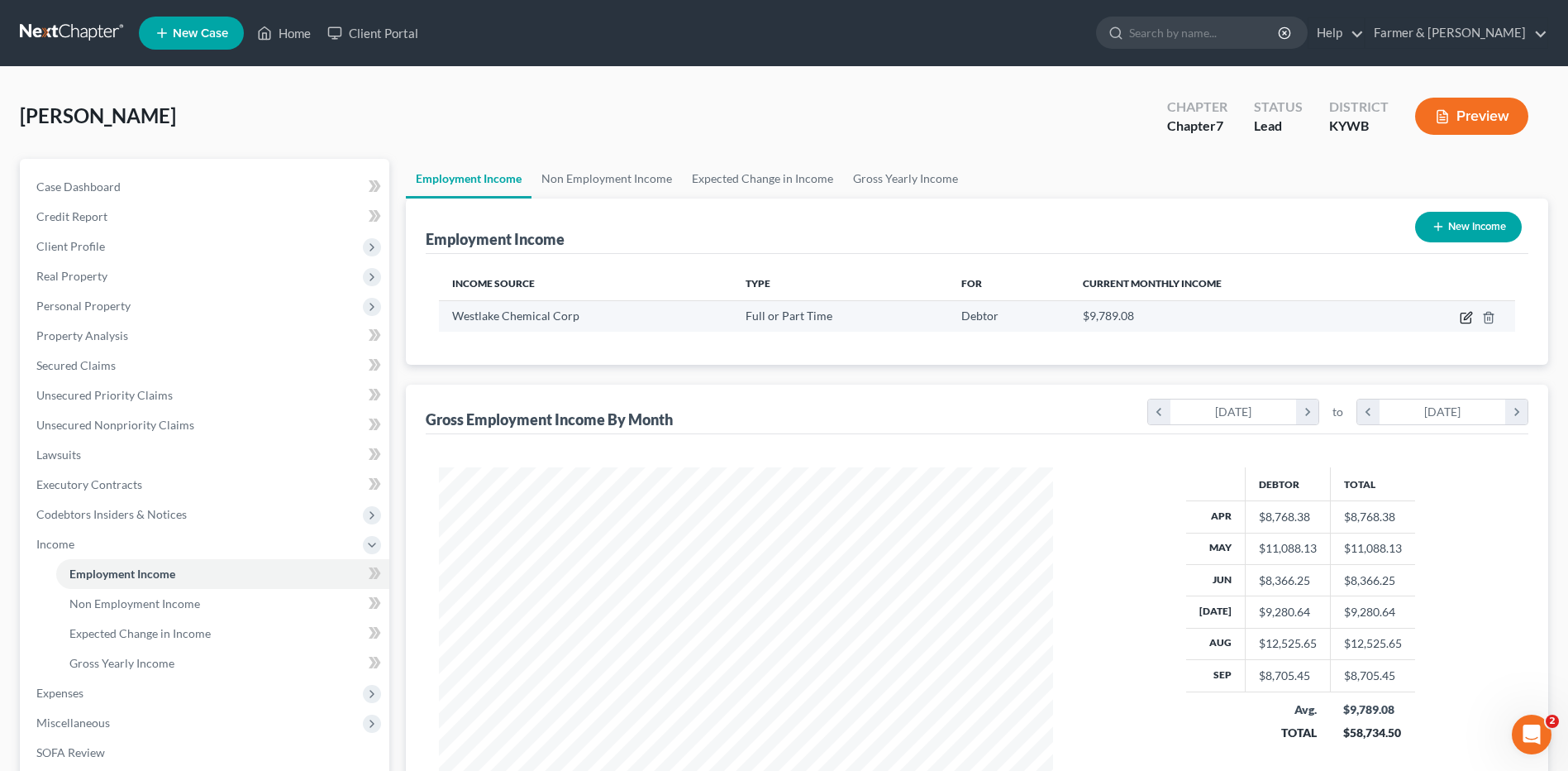
click at [1466, 313] on icon "button" at bounding box center [1466, 318] width 10 height 10
select select "0"
select select "45"
select select "2"
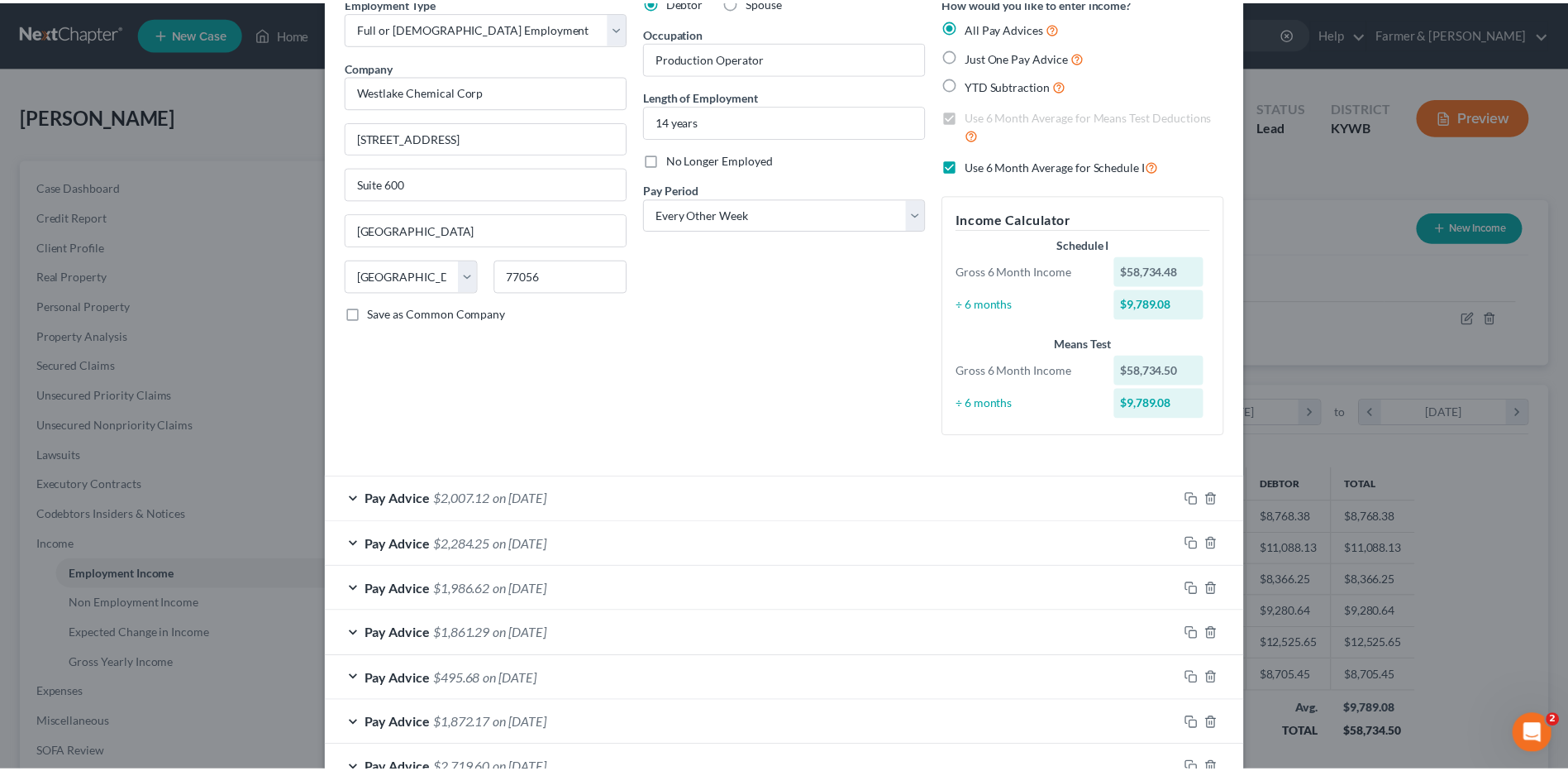
scroll to position [0, 0]
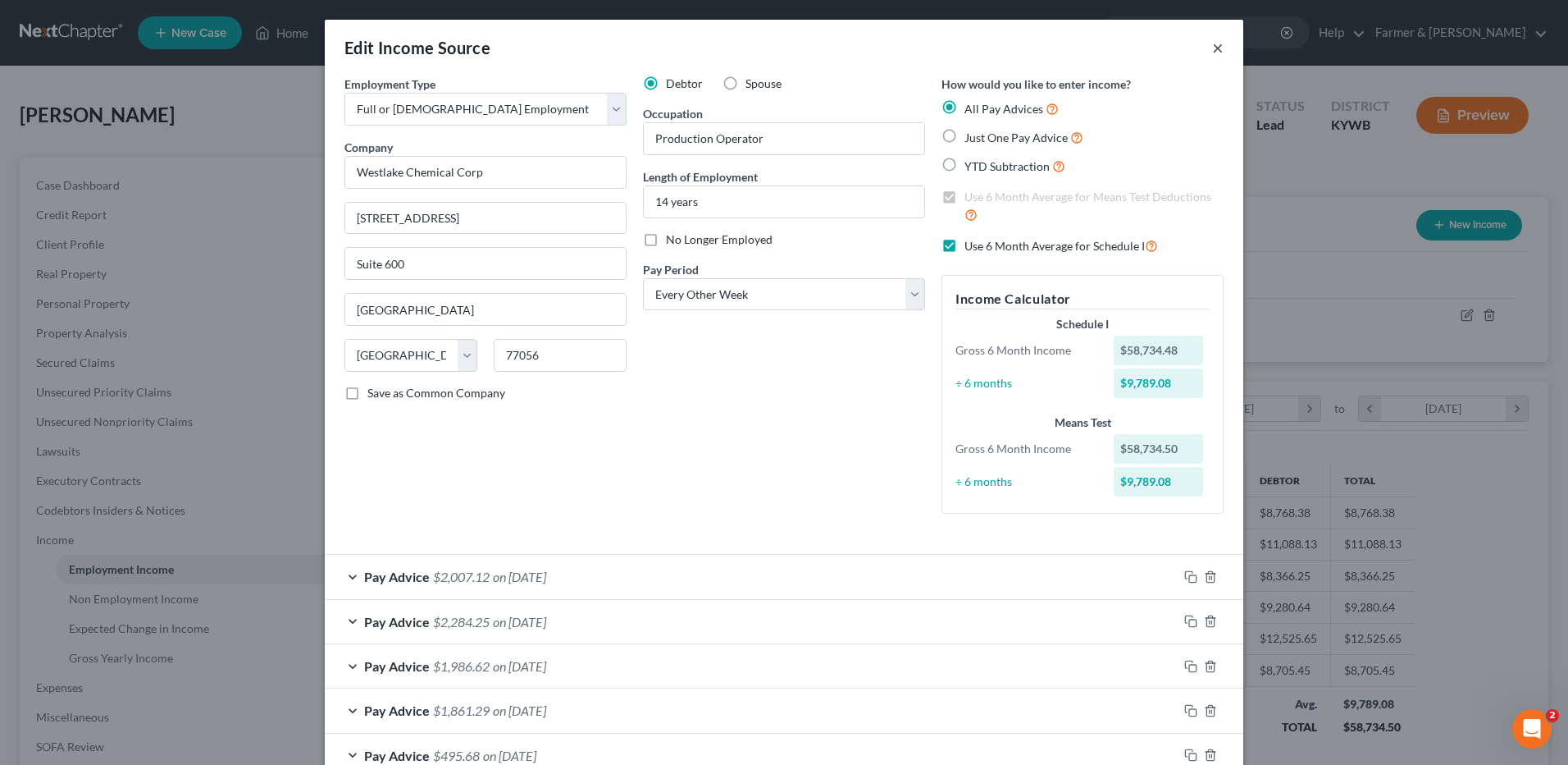
click at [1213, 48] on button "×" at bounding box center [1218, 48] width 12 height 20
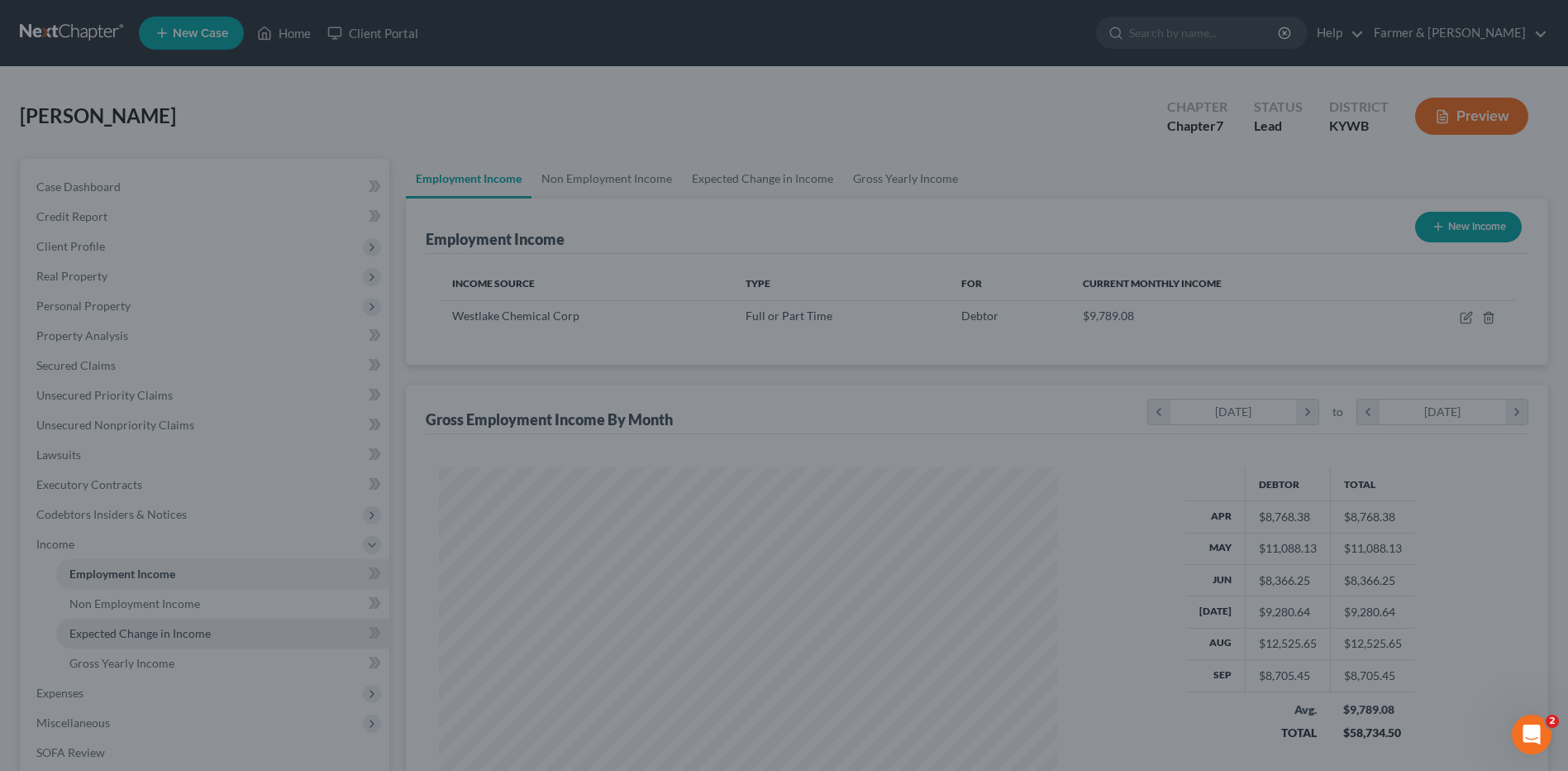
scroll to position [826552, 825902]
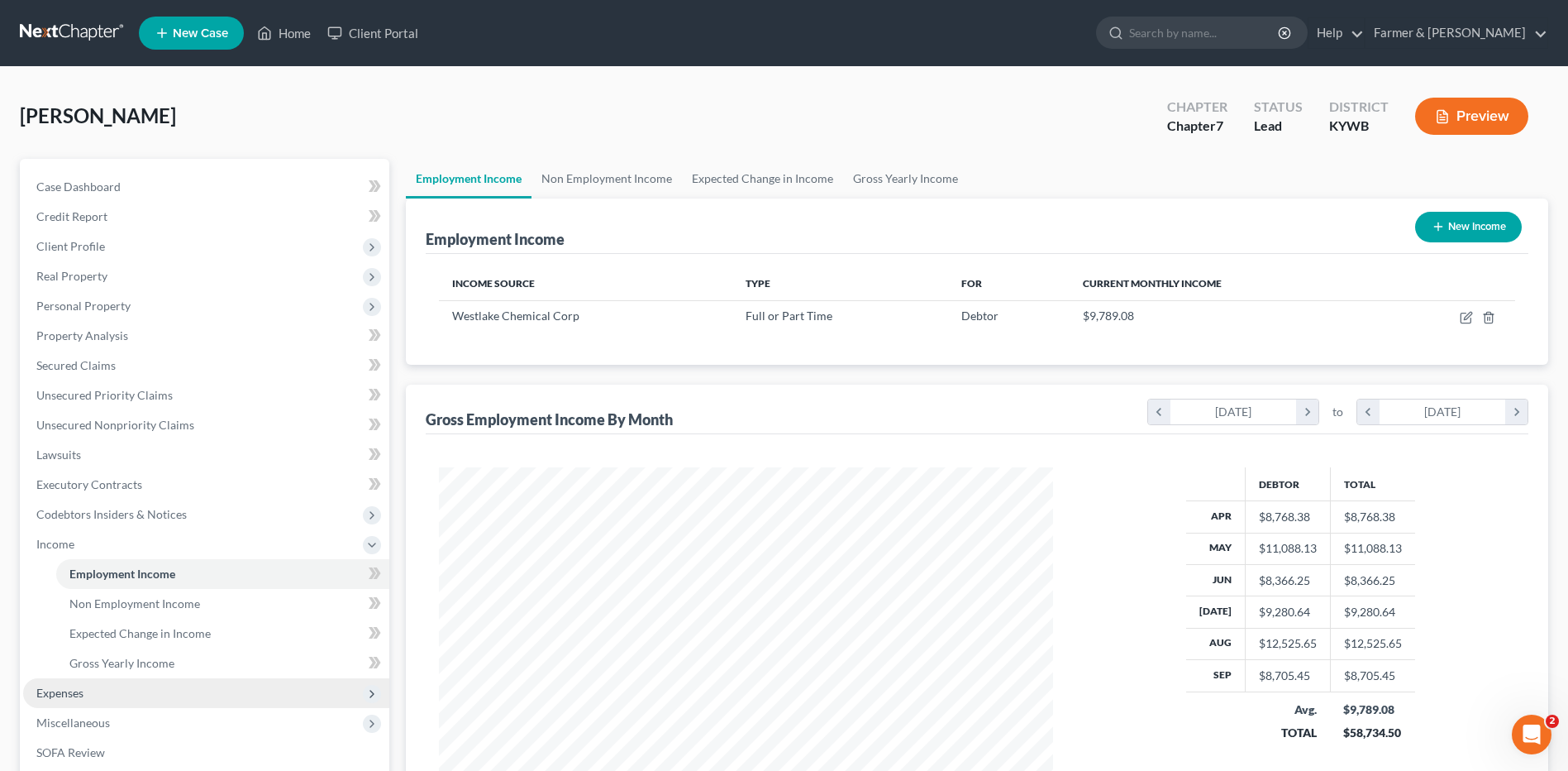
click at [106, 688] on span "Expenses" at bounding box center [206, 693] width 366 height 30
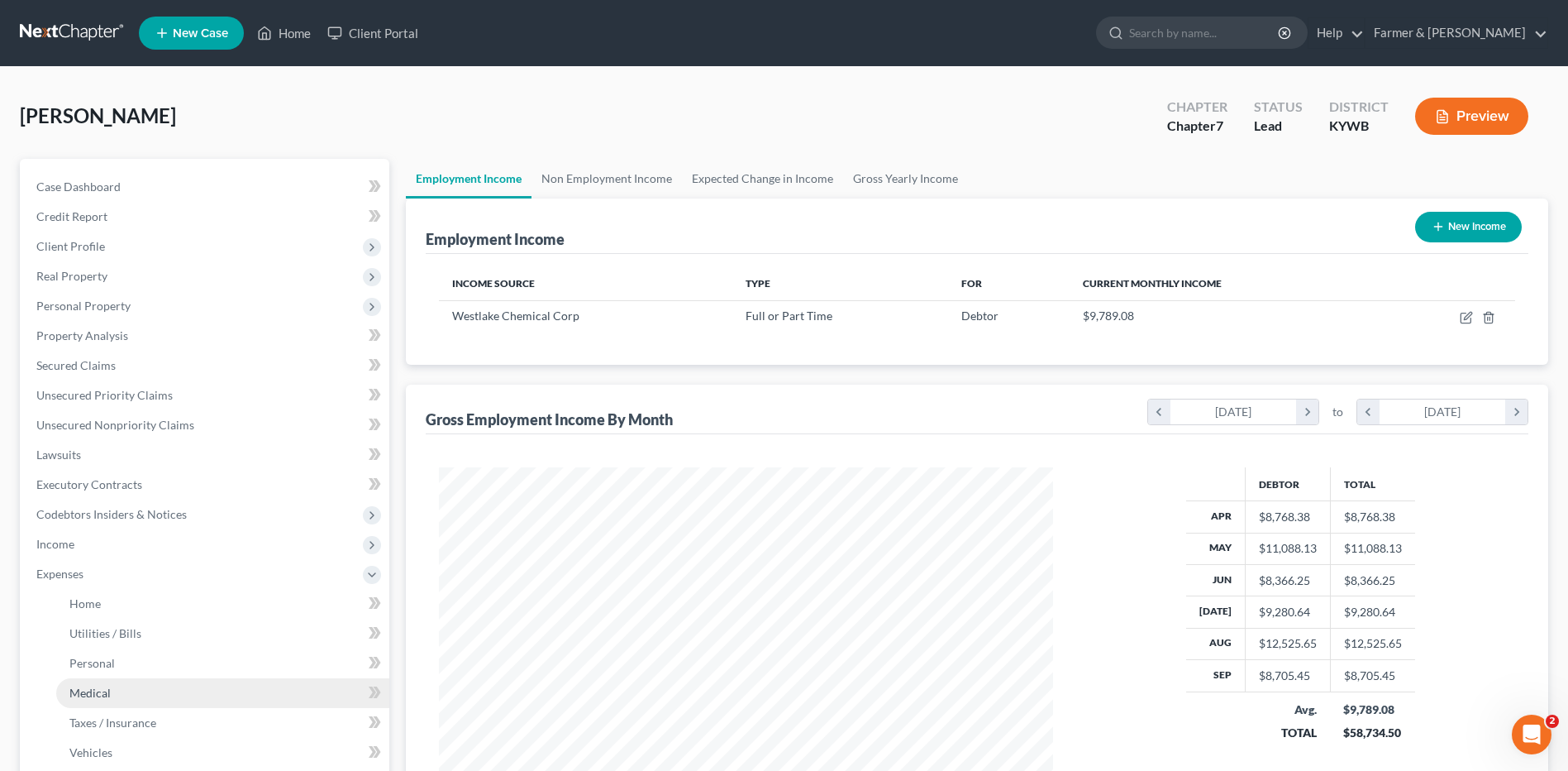
click at [111, 696] on link "Medical" at bounding box center [223, 693] width 333 height 30
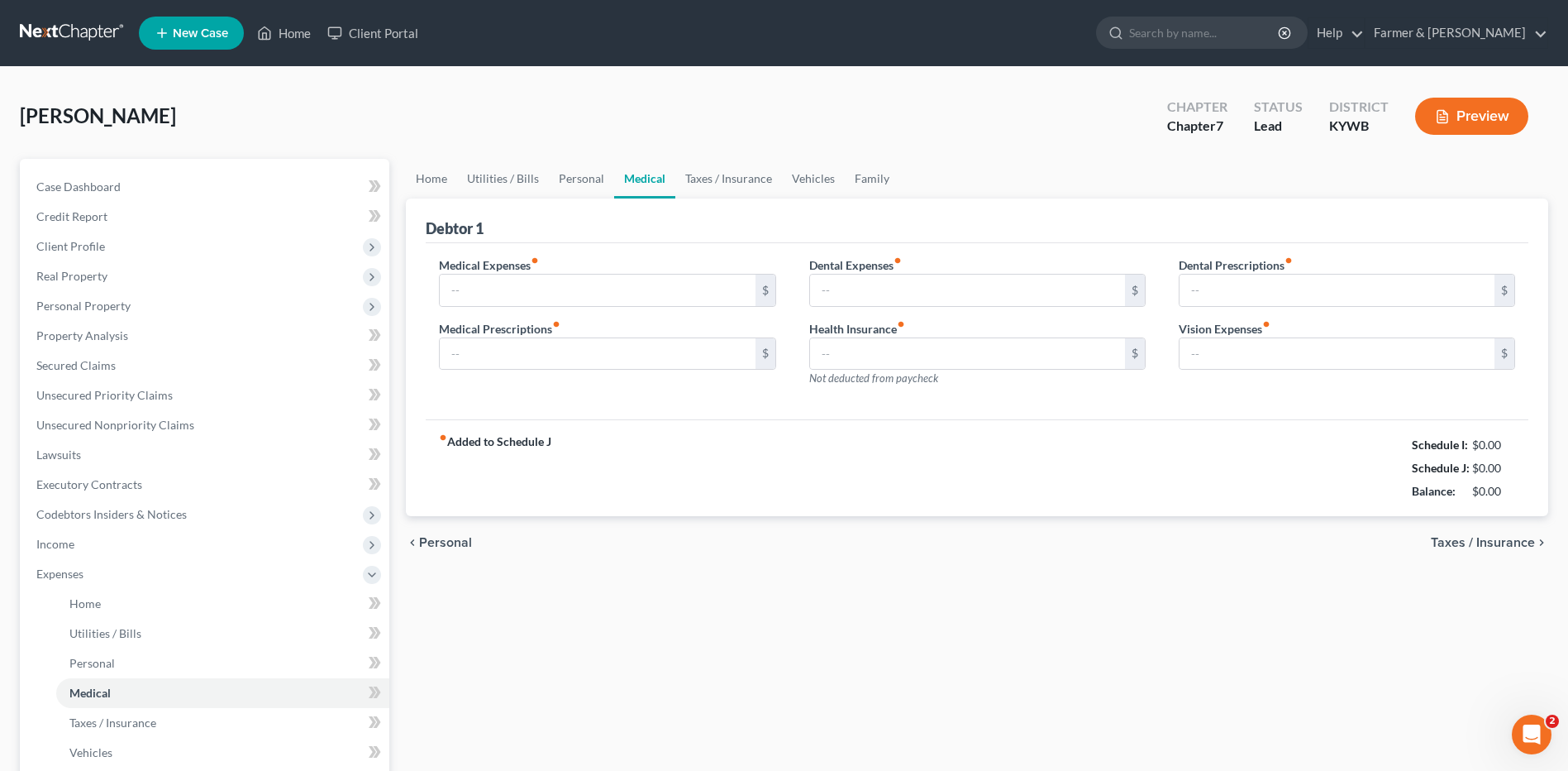
type input "125.00"
type input "0.00"
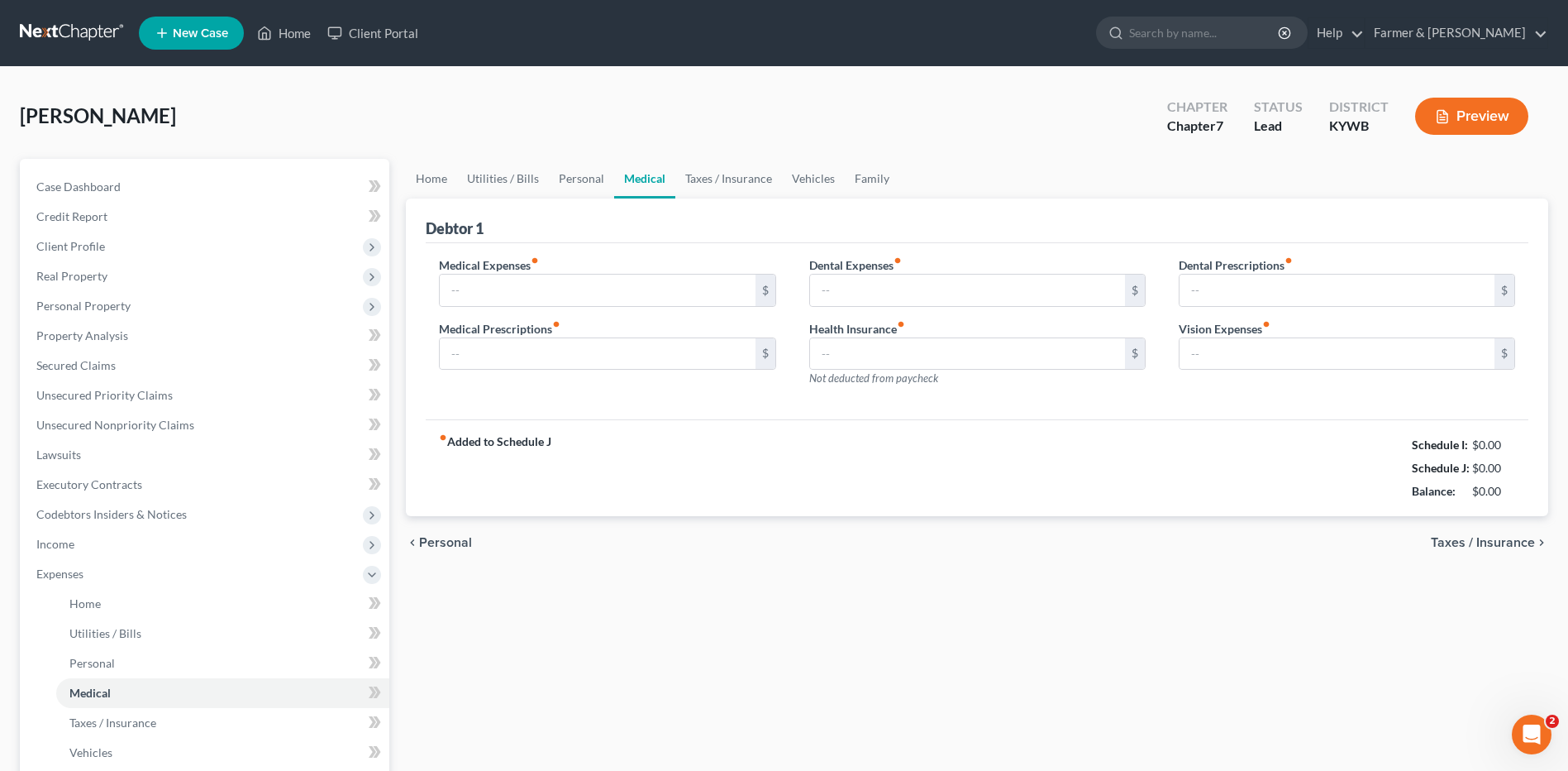
type input "0.00"
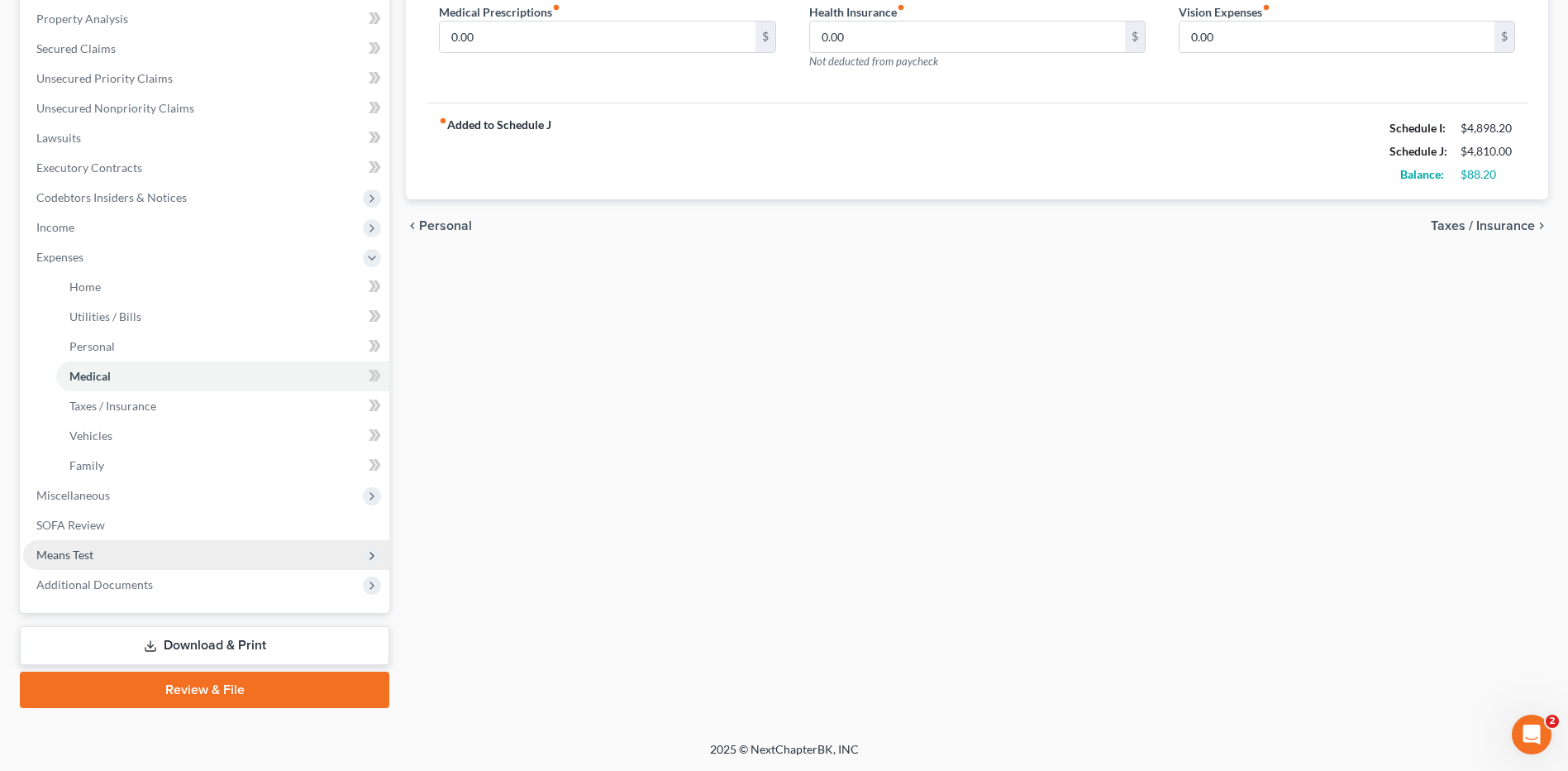
click at [105, 552] on span "Means Test" at bounding box center [206, 555] width 366 height 30
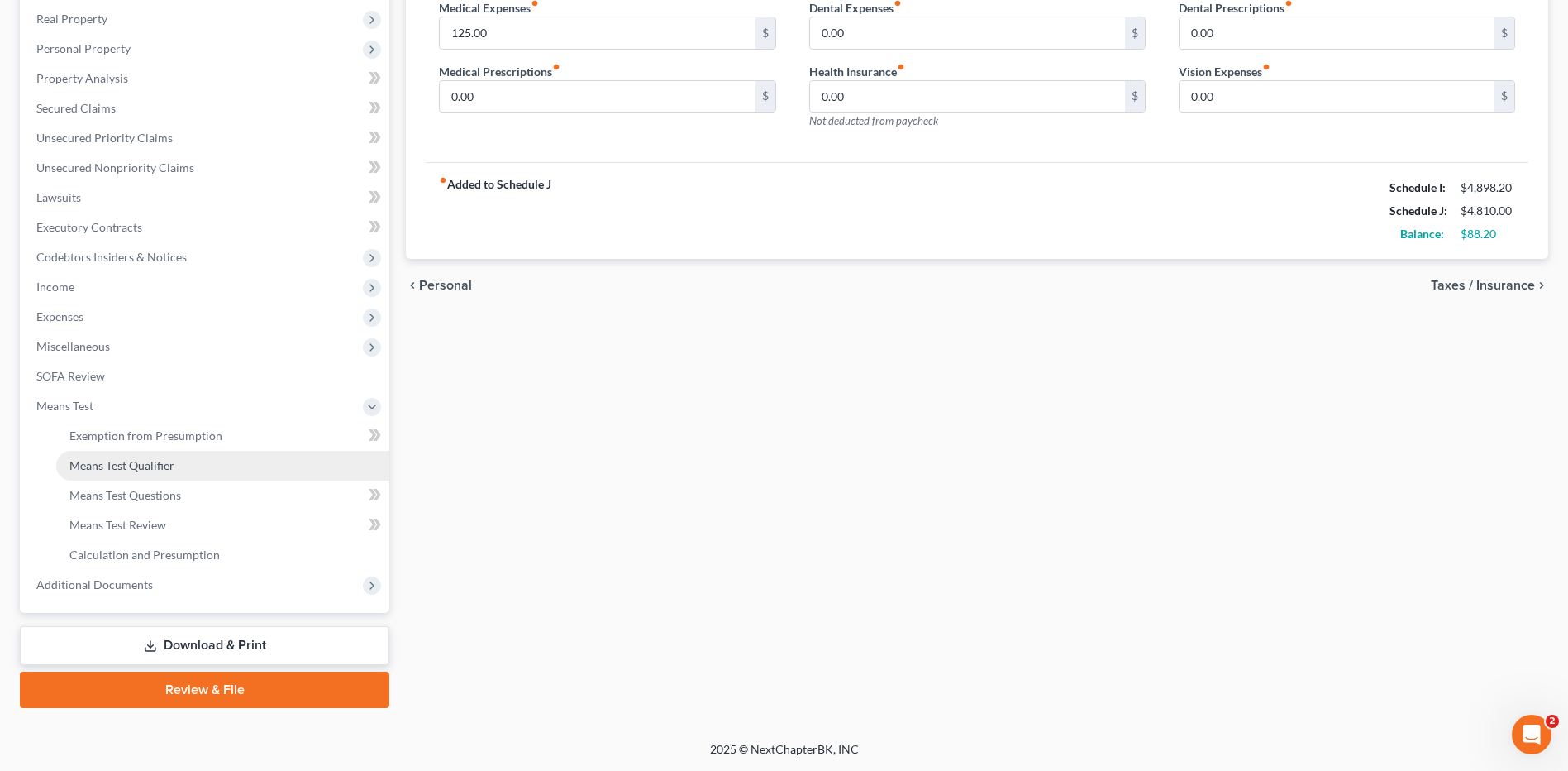
click at [180, 469] on link "Means Test Qualifier" at bounding box center [223, 465] width 333 height 30
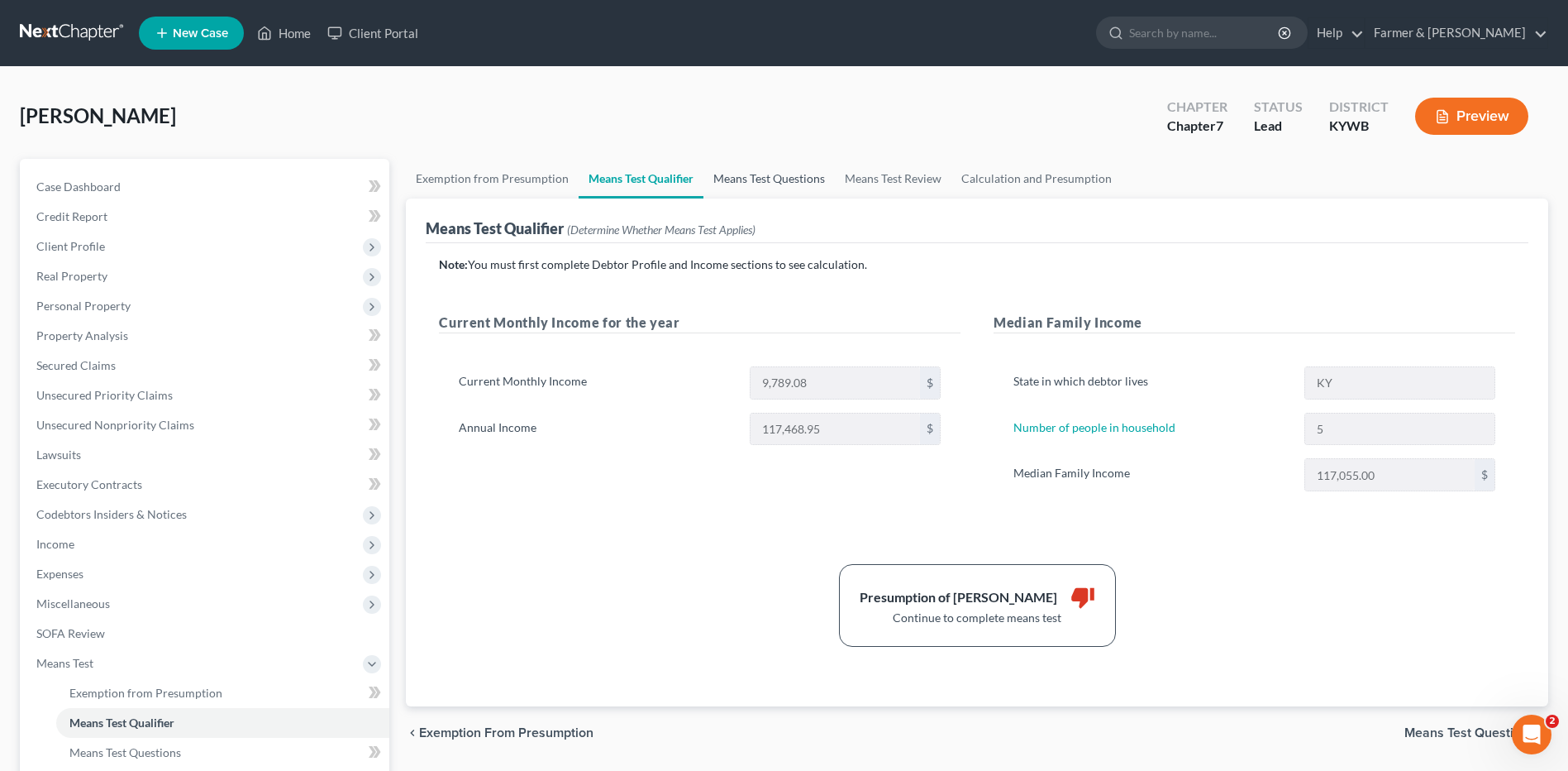
click at [764, 173] on link "Means Test Questions" at bounding box center [769, 179] width 131 height 40
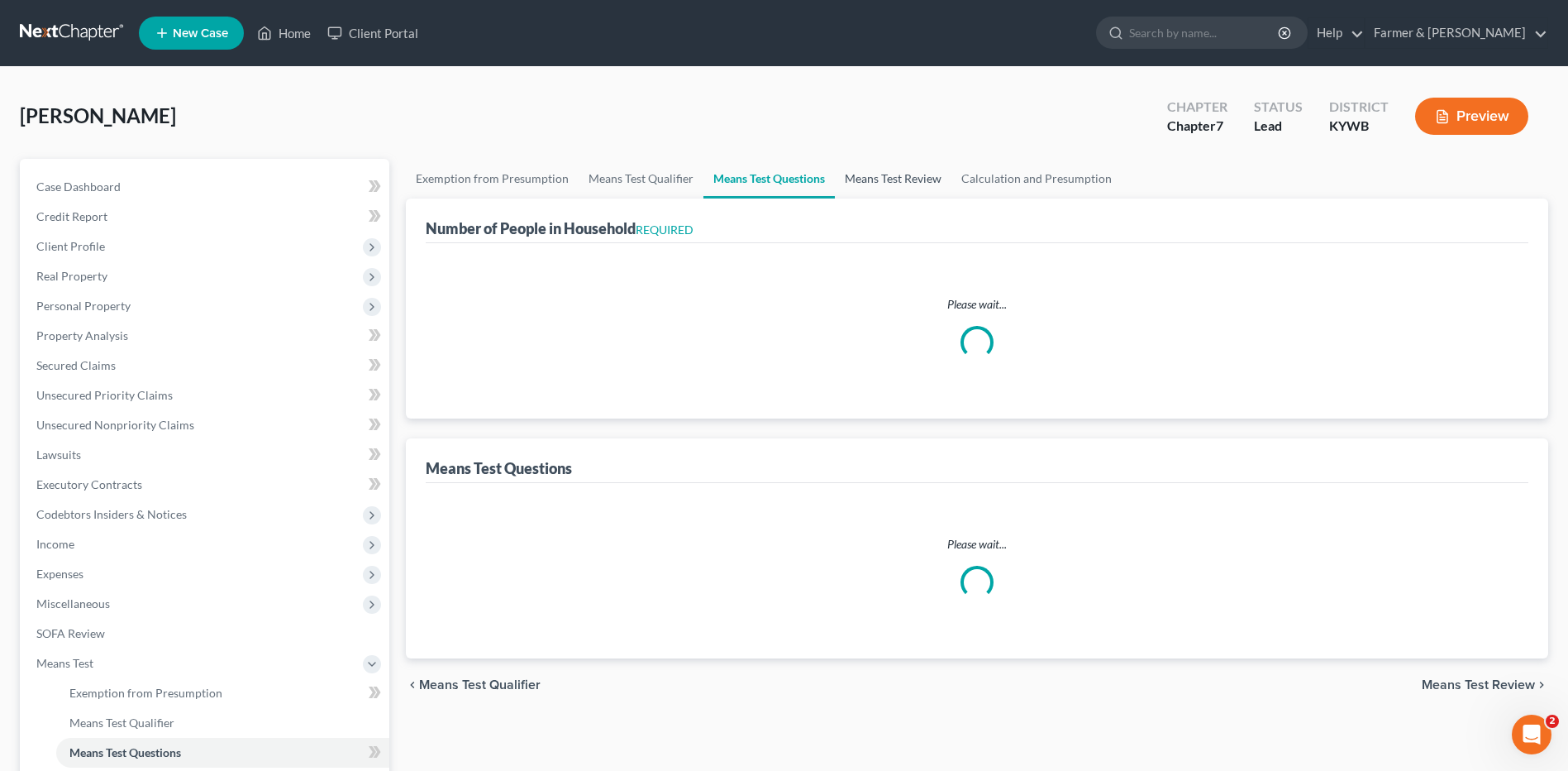
select select "0"
select select "60"
select select "5"
select select "3"
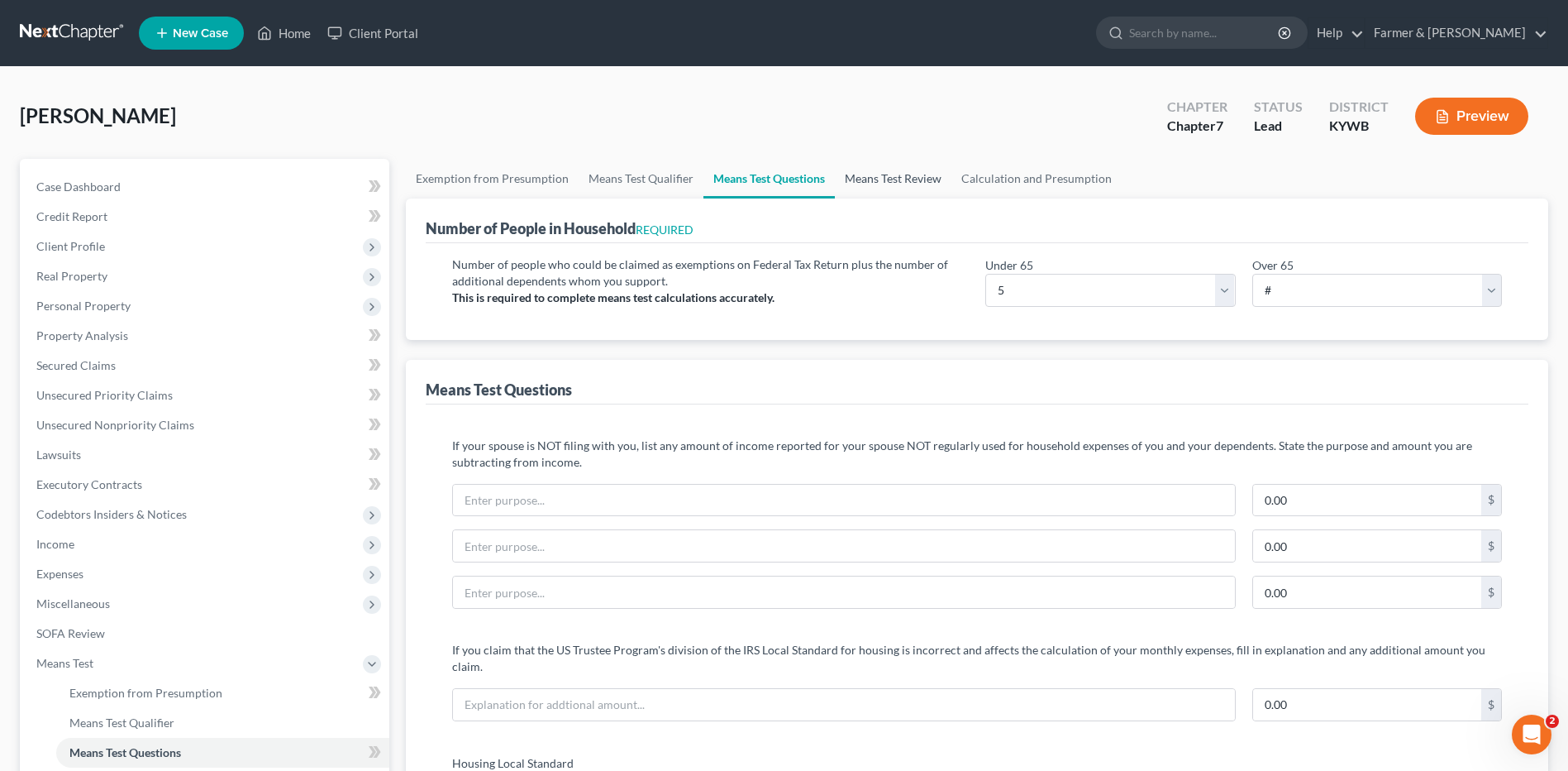
click at [884, 179] on link "Means Test Review" at bounding box center [893, 179] width 116 height 40
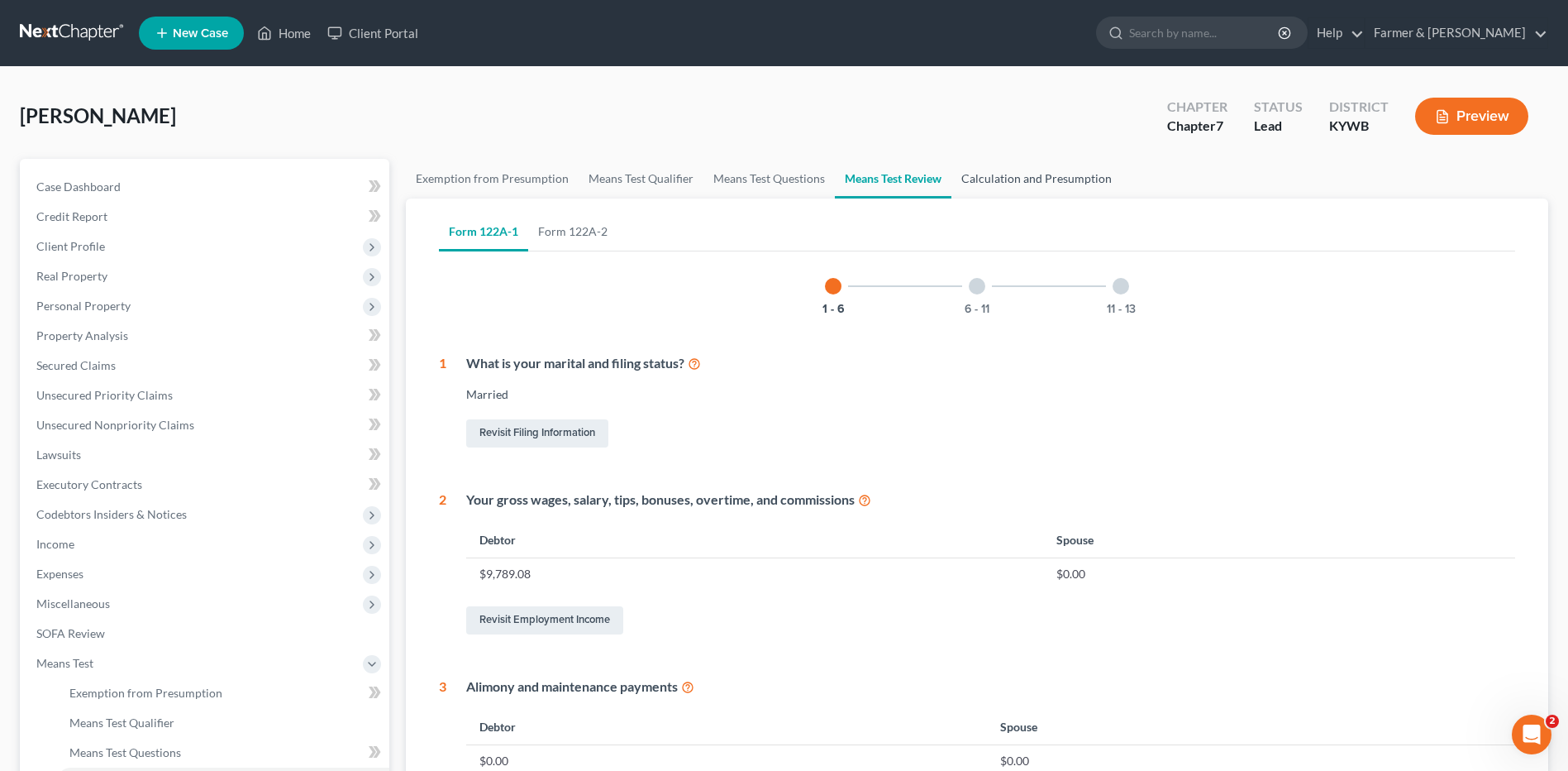
click at [994, 181] on link "Calculation and Presumption" at bounding box center [1036, 179] width 170 height 40
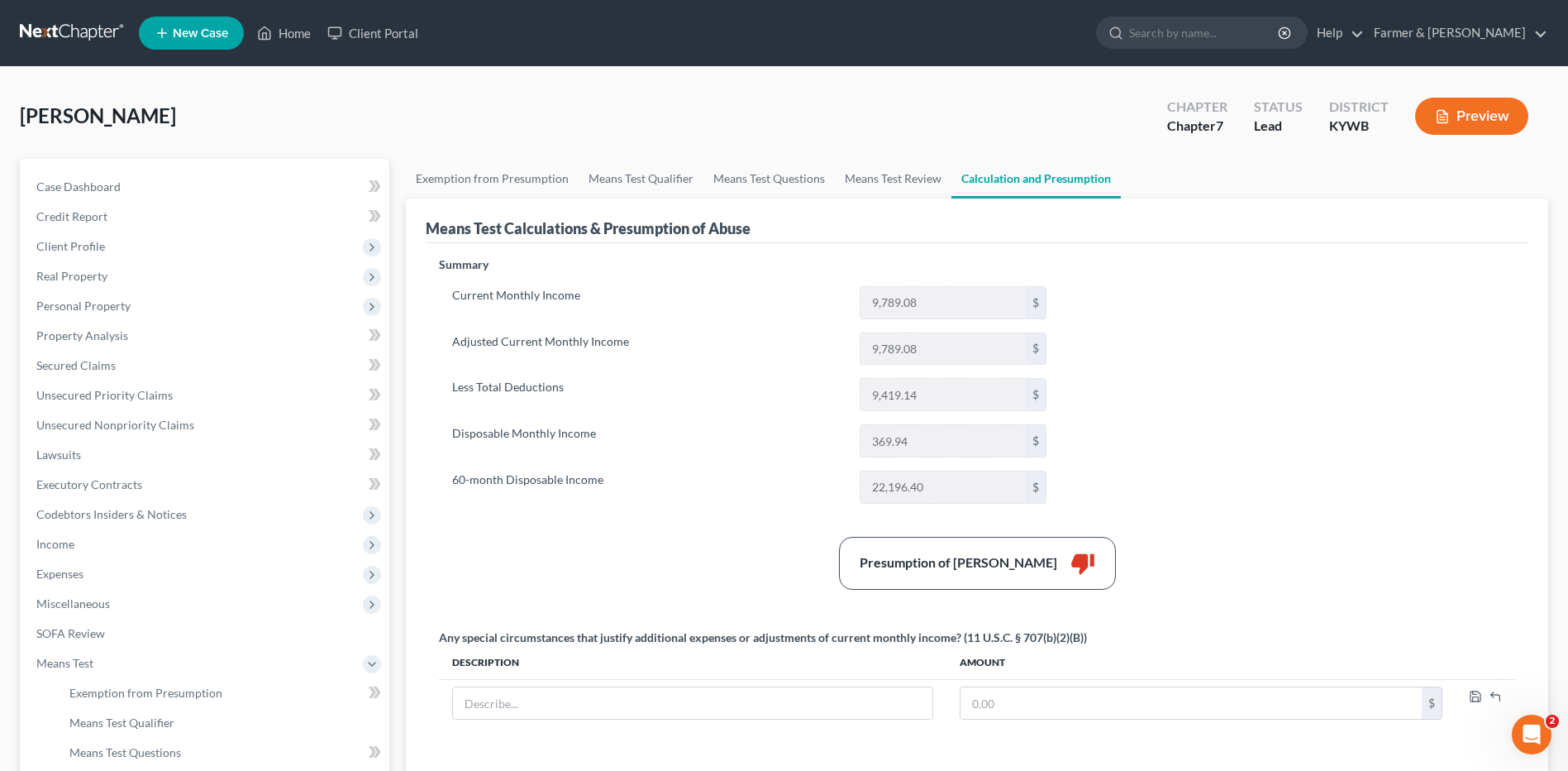
click at [76, 33] on link at bounding box center [72, 33] width 105 height 30
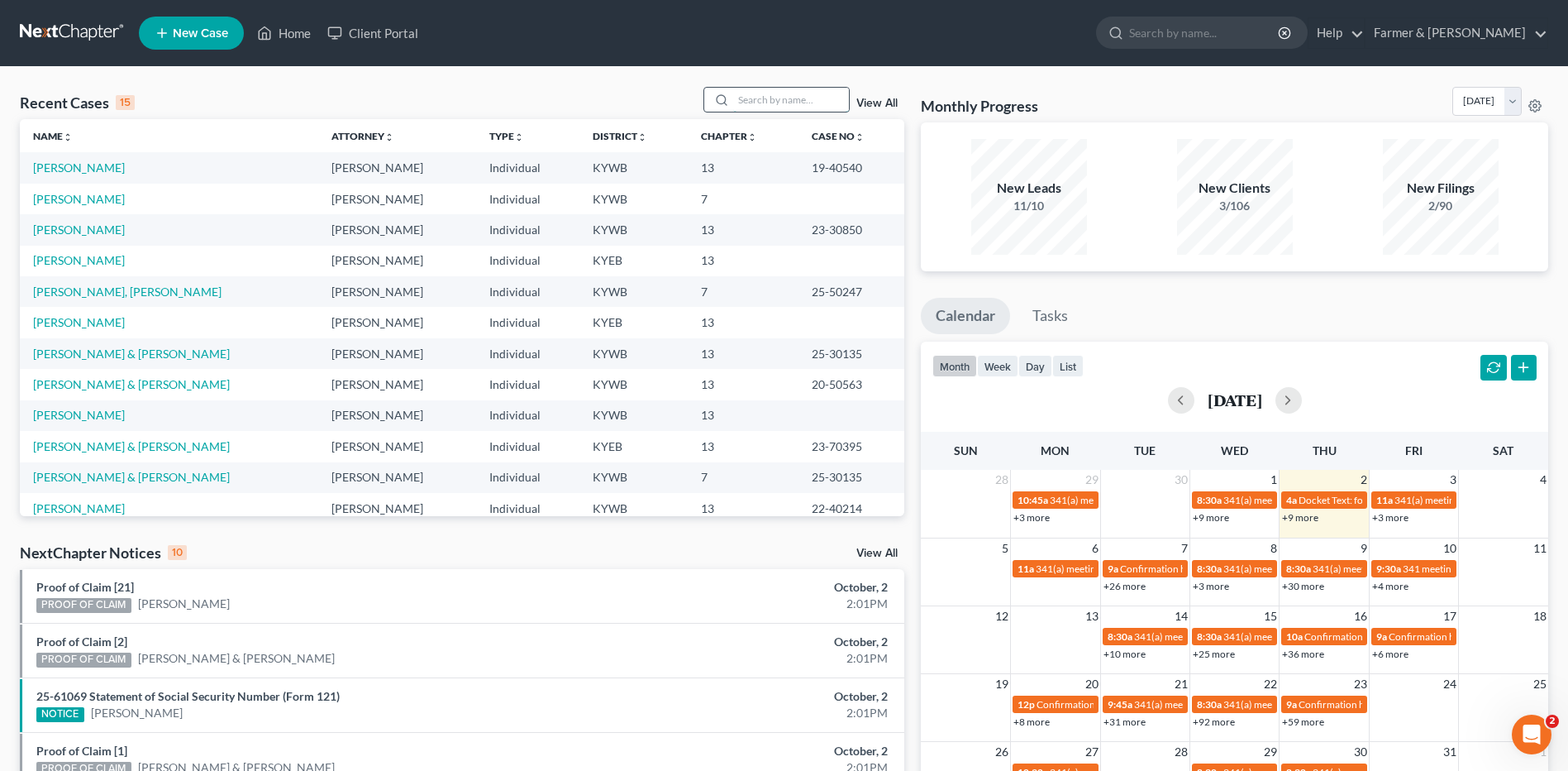
click at [778, 98] on input "search" at bounding box center [791, 99] width 115 height 24
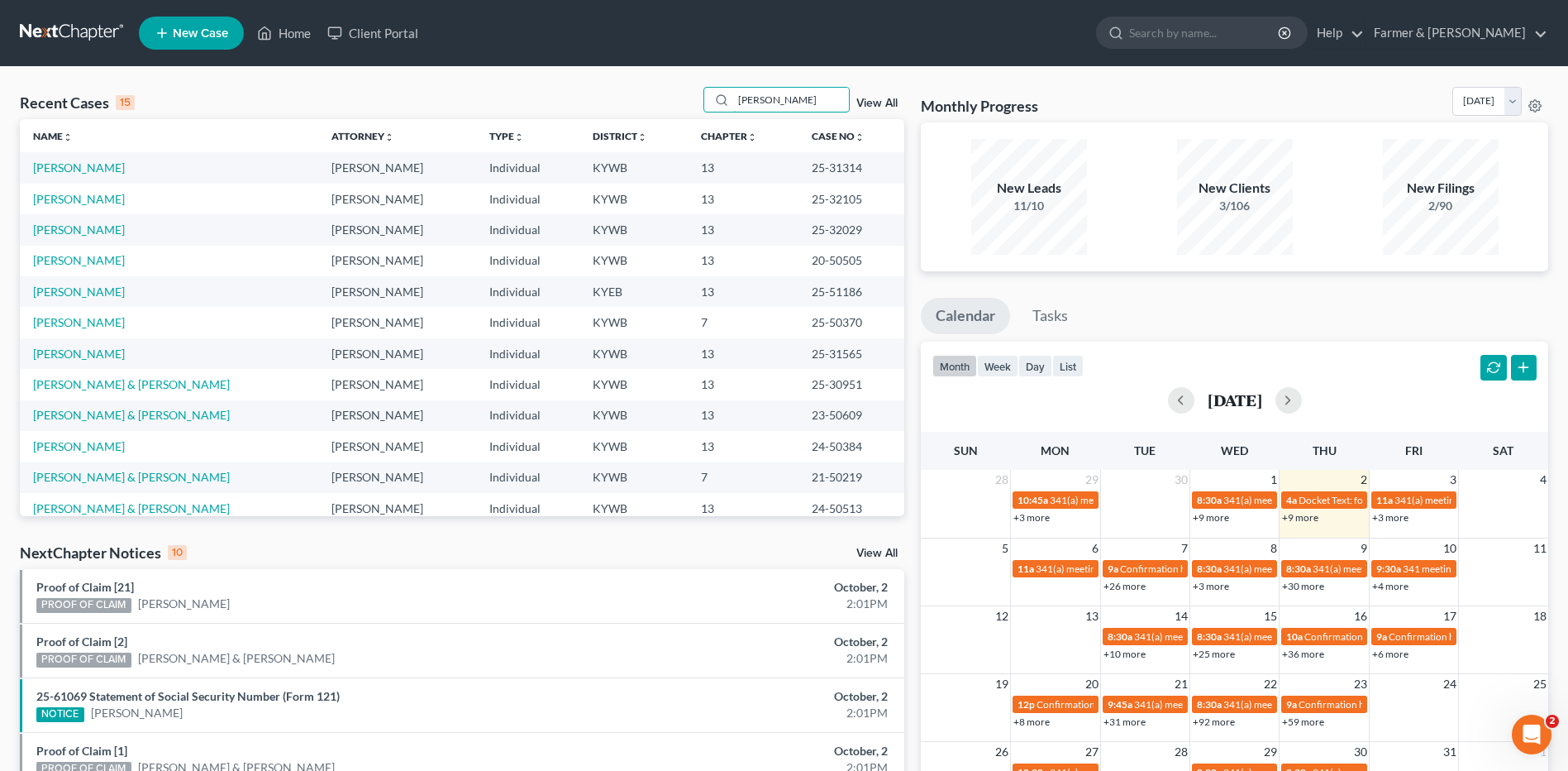
type input "anthony"
click at [69, 32] on link at bounding box center [72, 33] width 105 height 30
click at [765, 97] on input "search" at bounding box center [791, 99] width 115 height 24
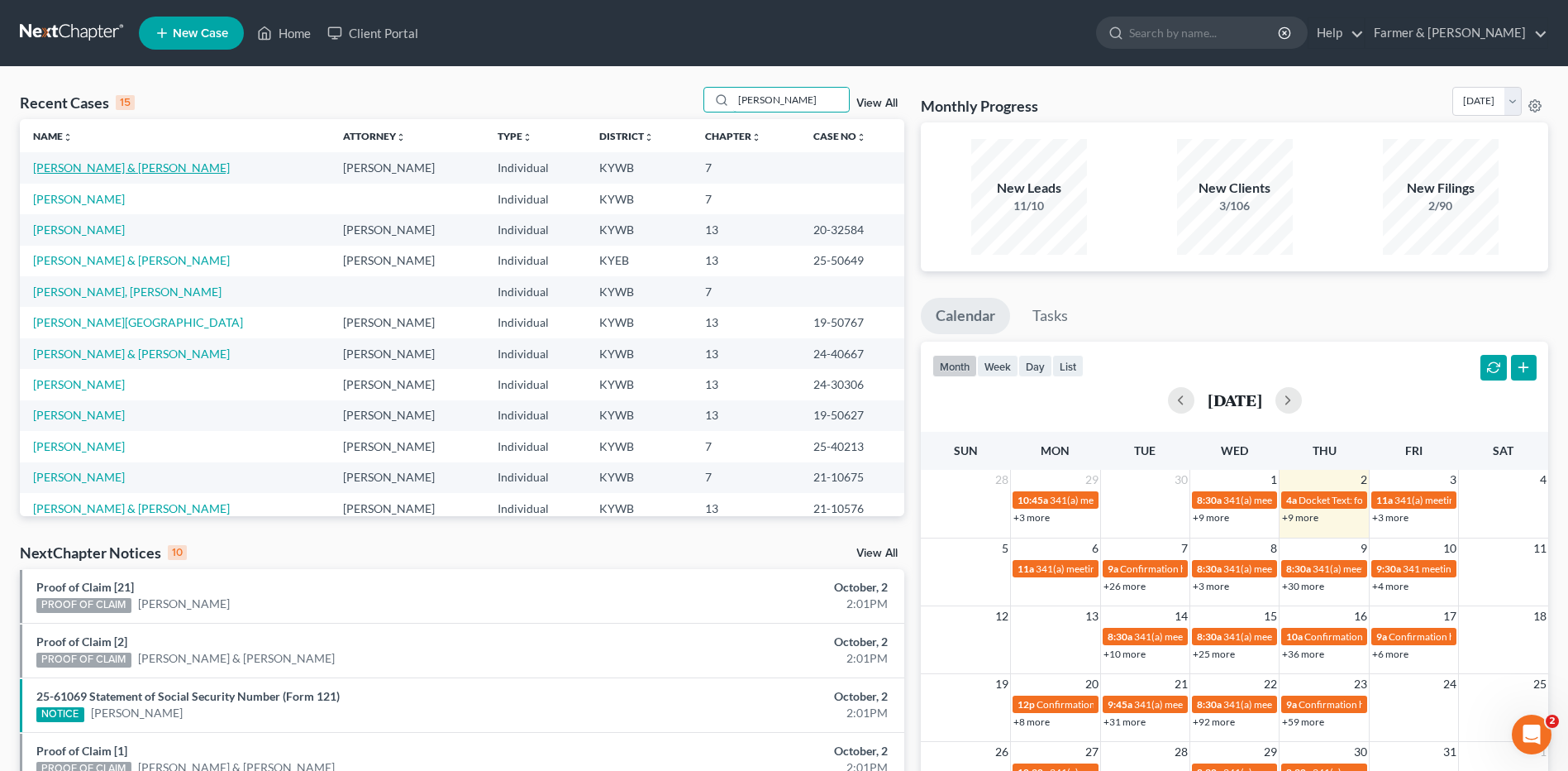
type input "[PERSON_NAME]"
click at [194, 172] on link "[PERSON_NAME] & [PERSON_NAME]" at bounding box center [131, 167] width 197 height 14
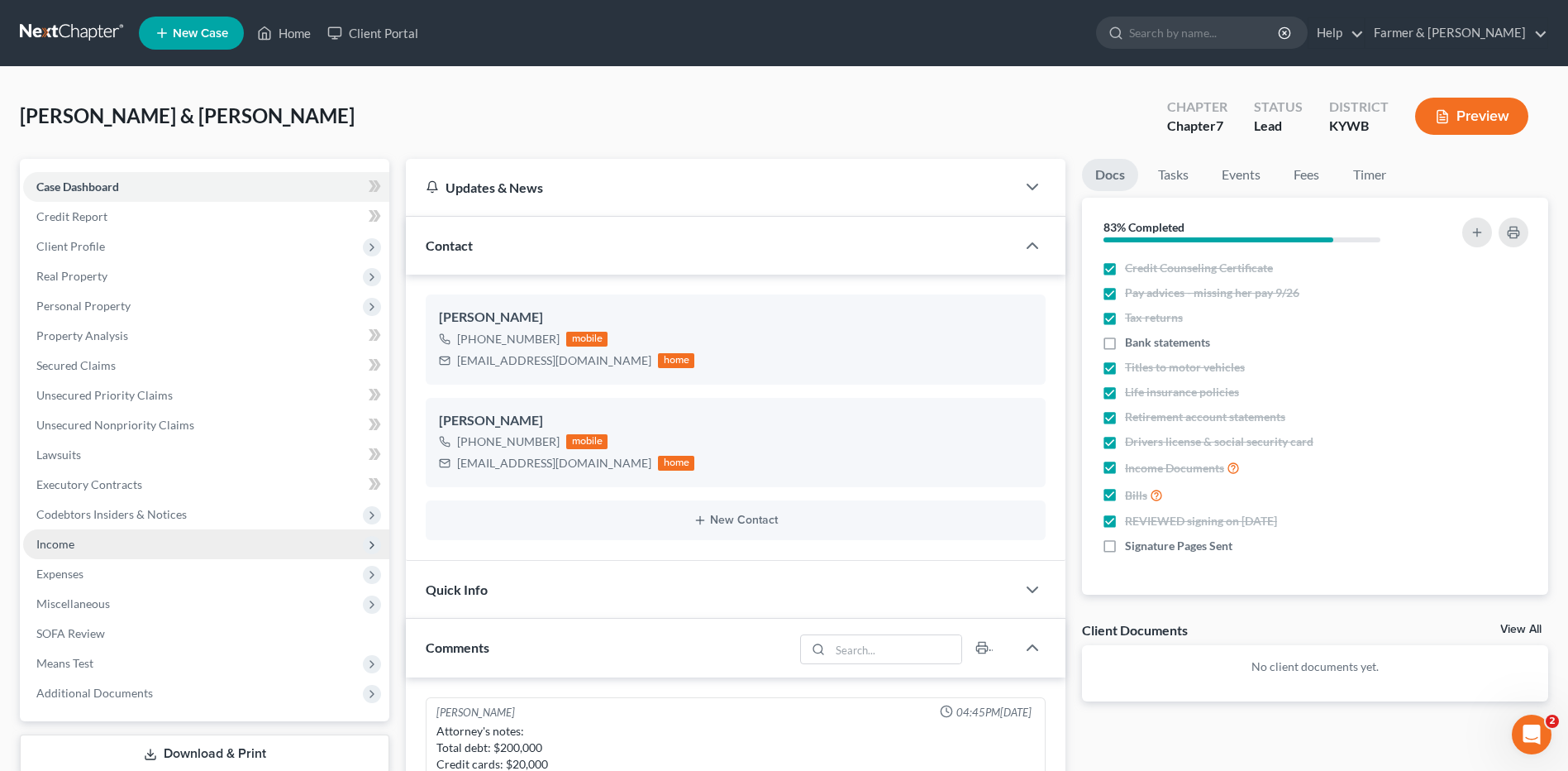
click at [128, 544] on span "Income" at bounding box center [206, 544] width 366 height 30
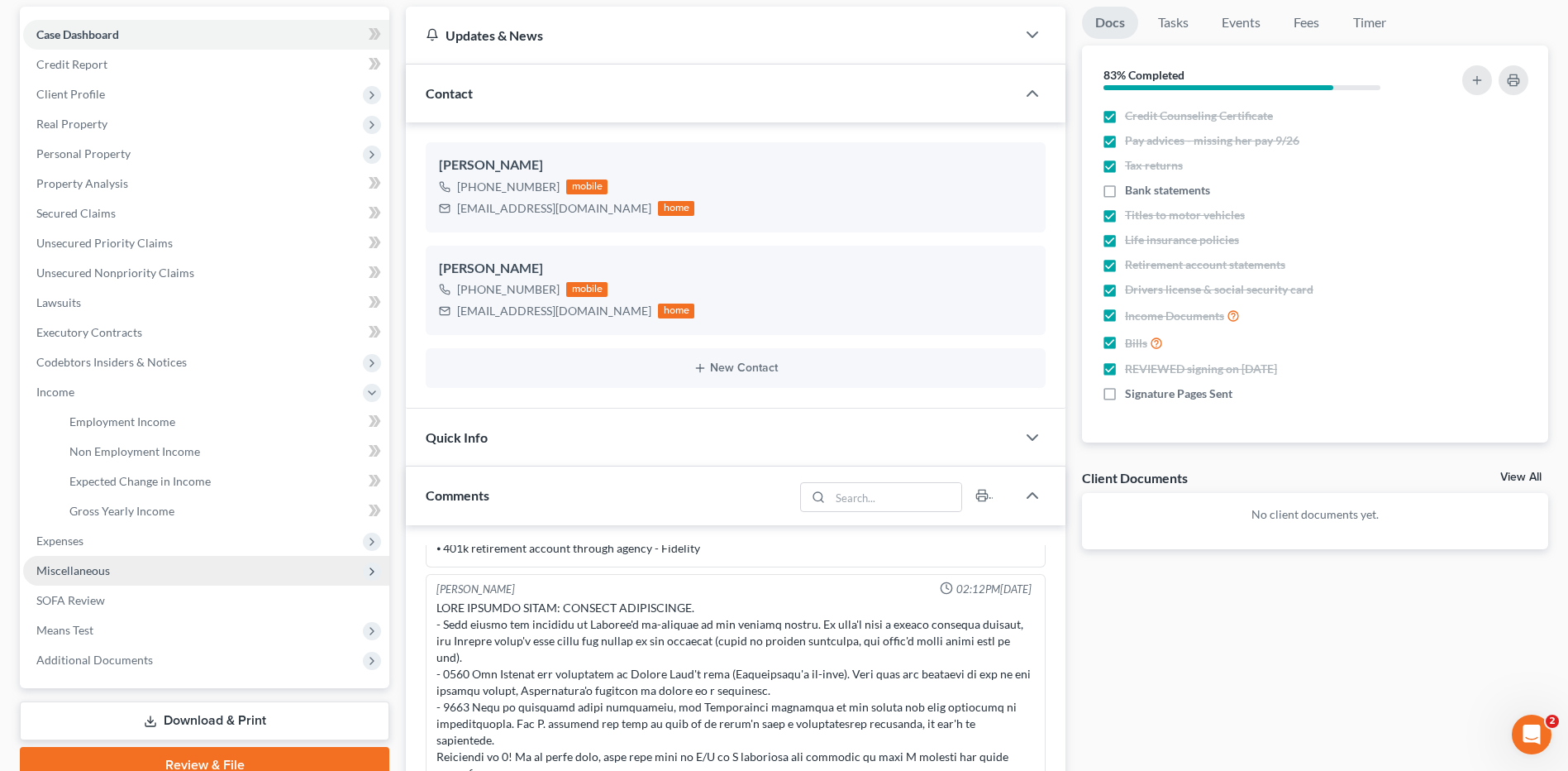
scroll to position [165, 0]
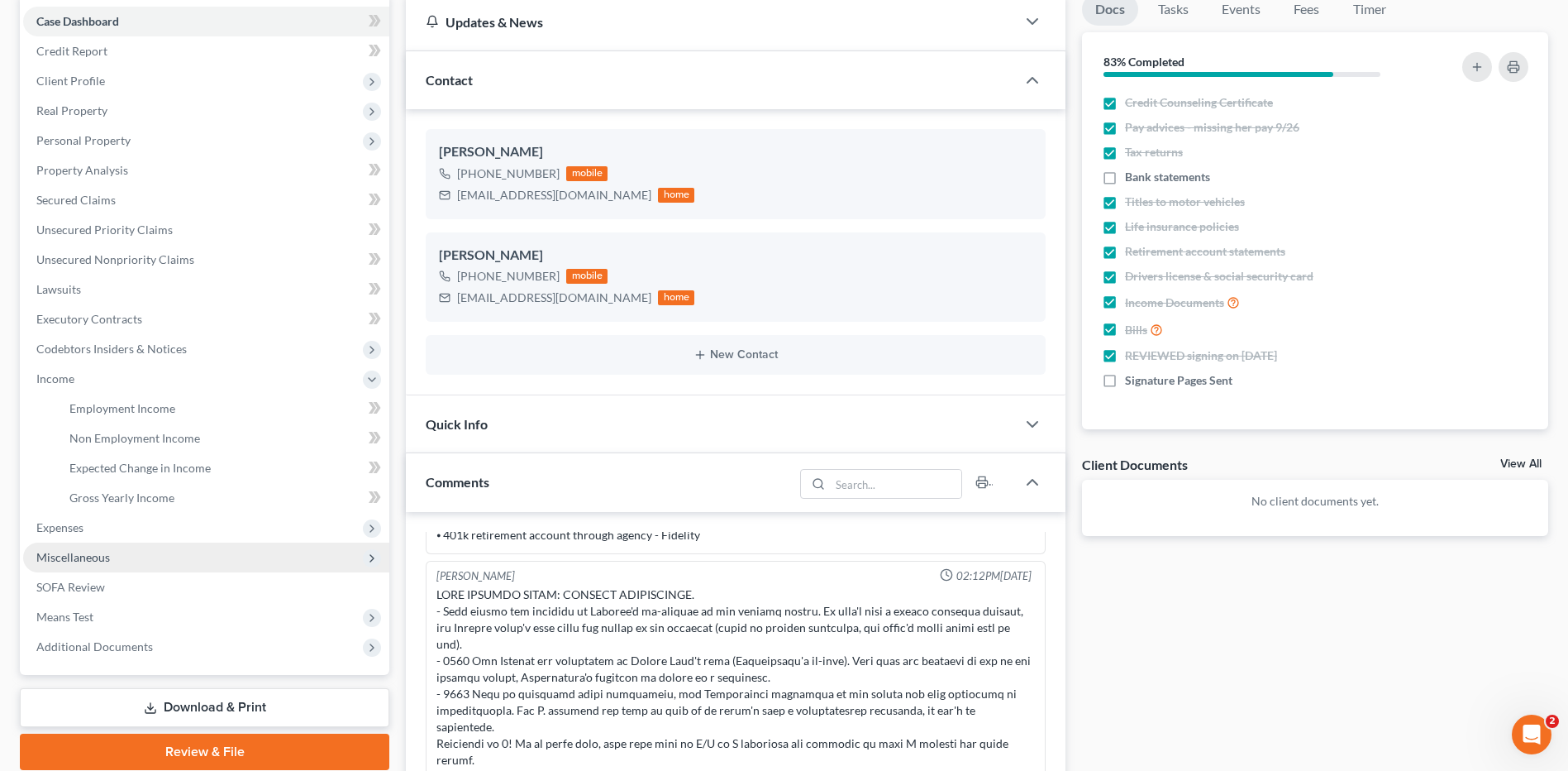
click at [129, 548] on span "Miscellaneous" at bounding box center [206, 557] width 366 height 30
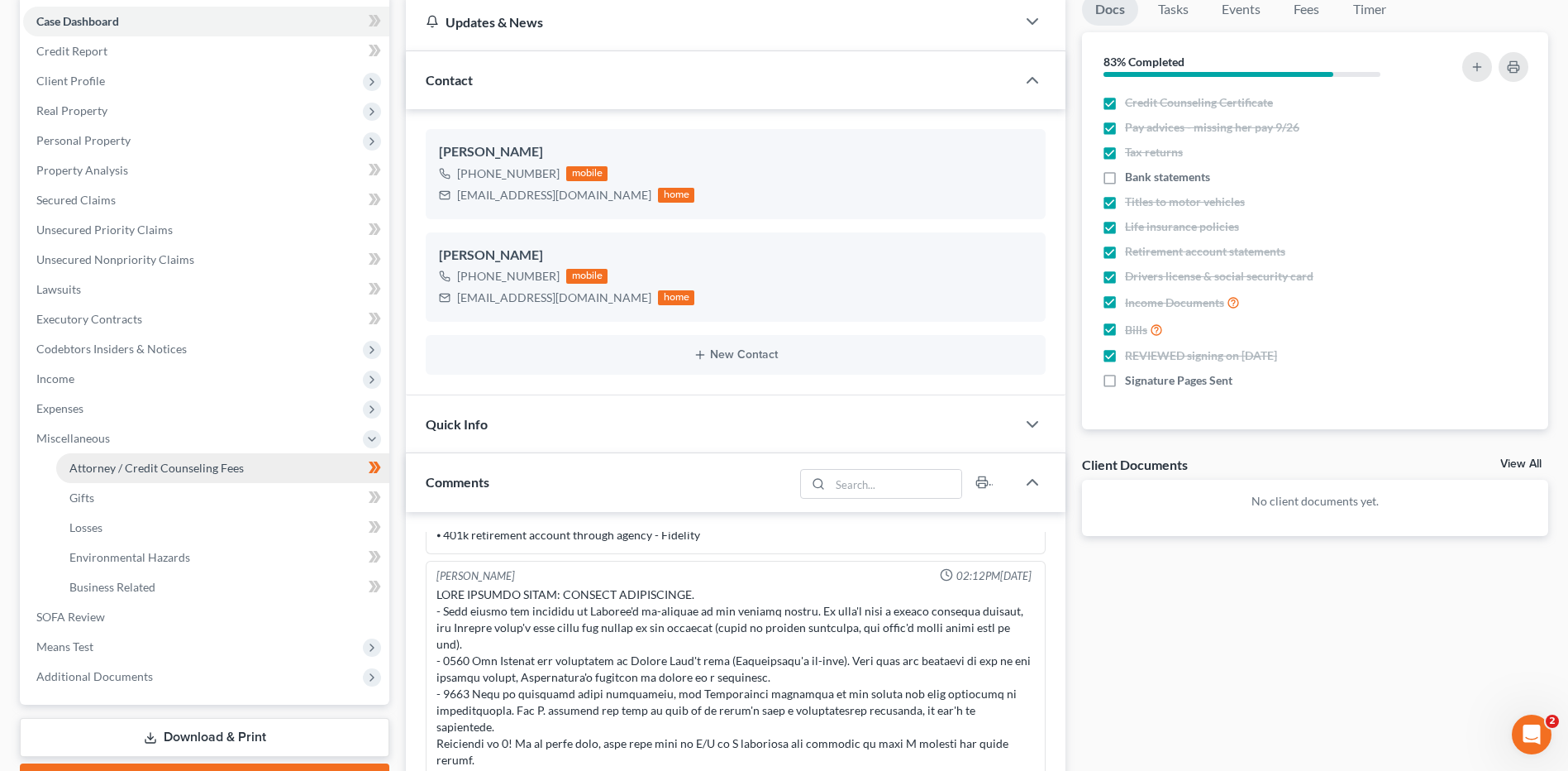
drag, startPoint x: 191, startPoint y: 460, endPoint x: 242, endPoint y: 469, distance: 51.8
click at [191, 460] on span "Attorney / Credit Counseling Fees" at bounding box center [157, 467] width 174 height 14
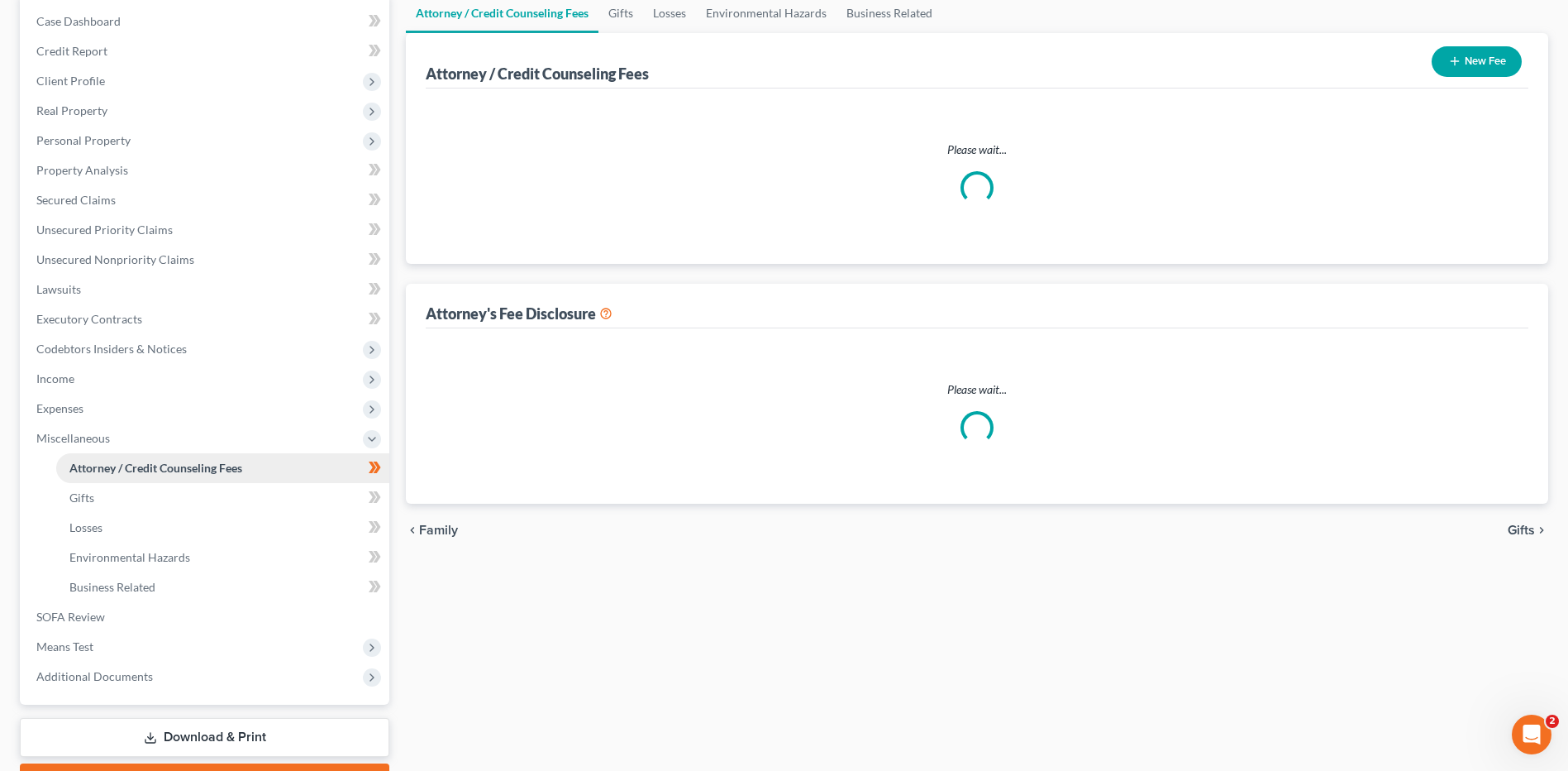
scroll to position [85, 0]
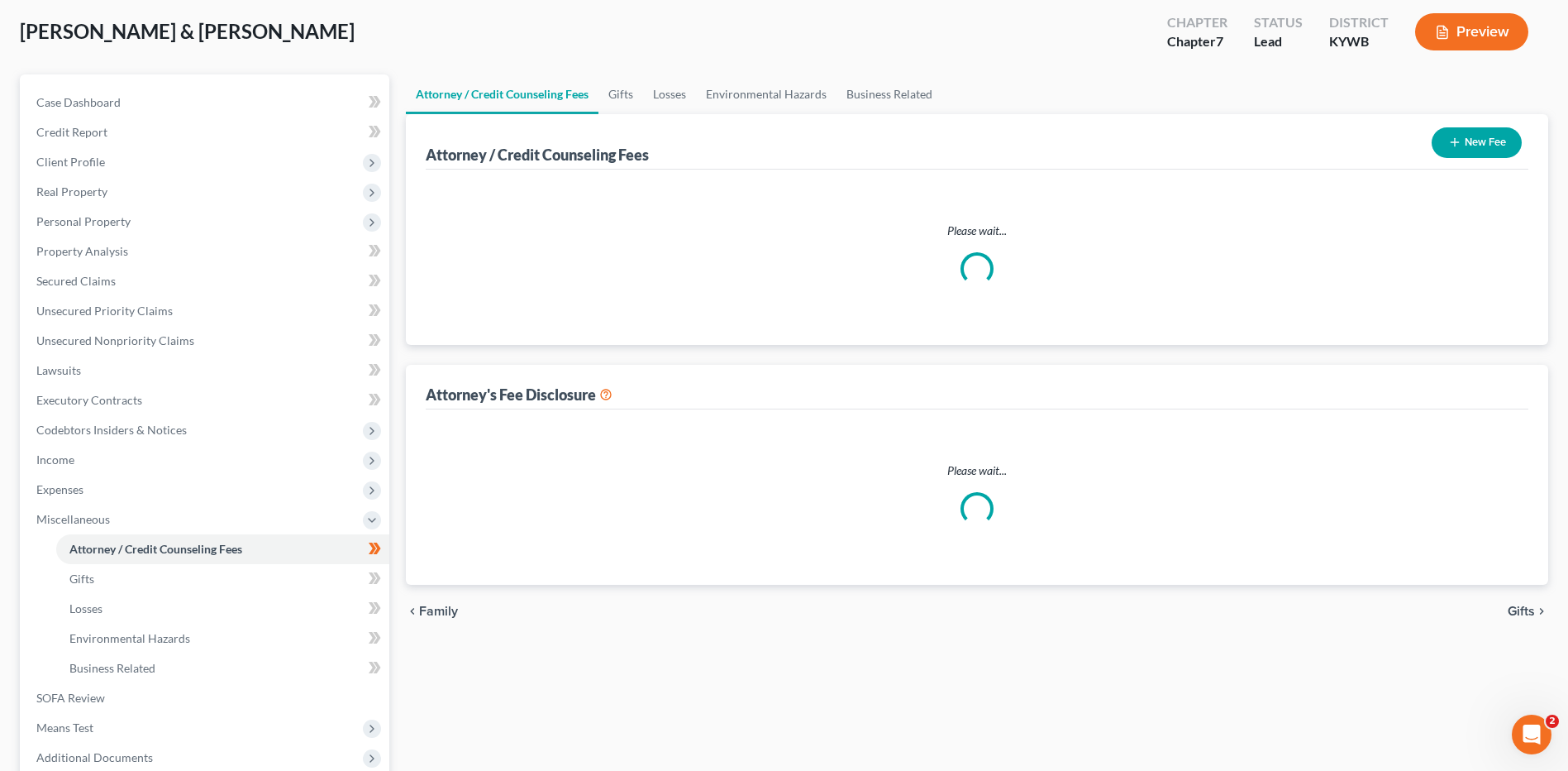
select select "0"
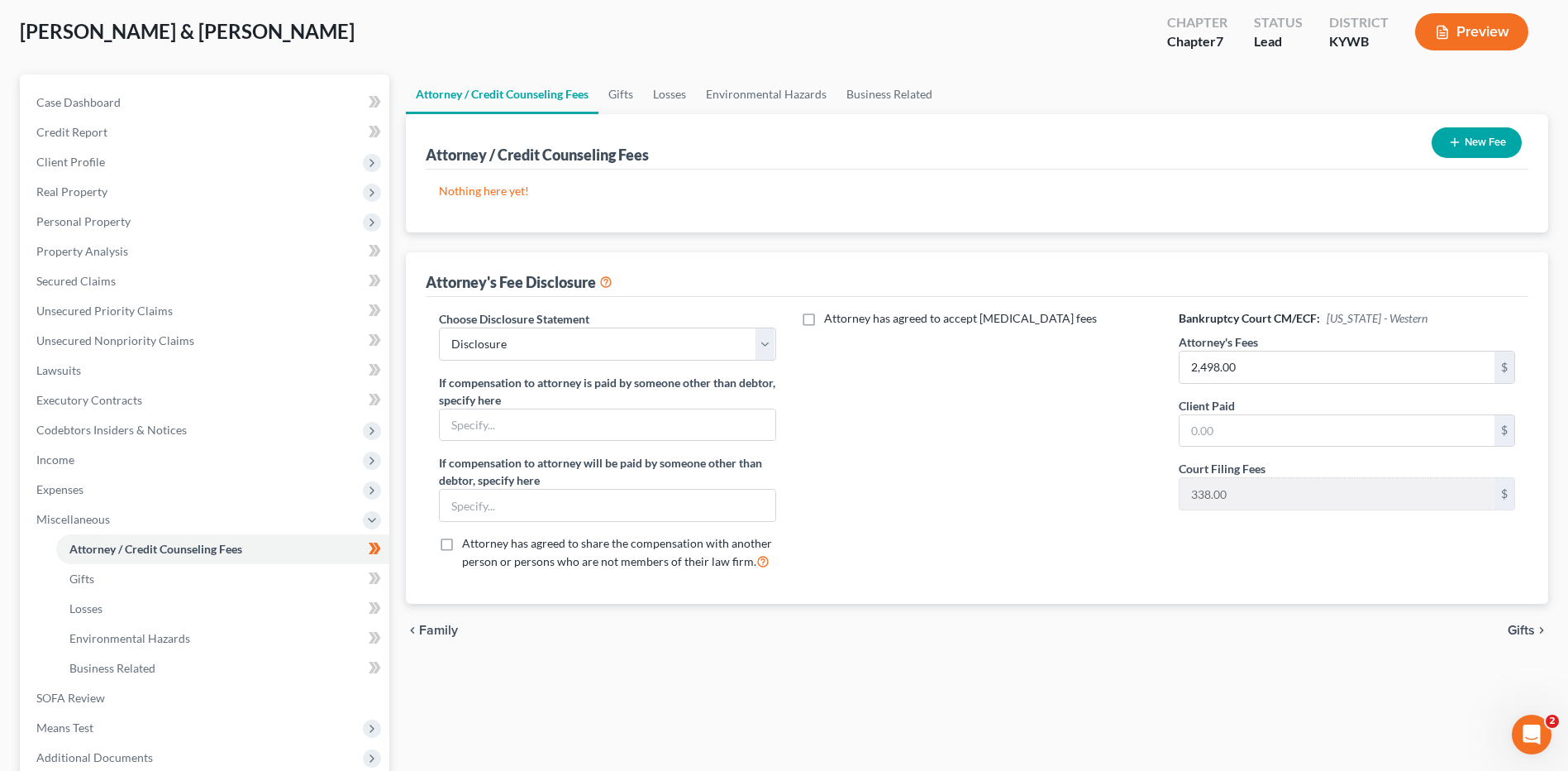
scroll to position [0, 0]
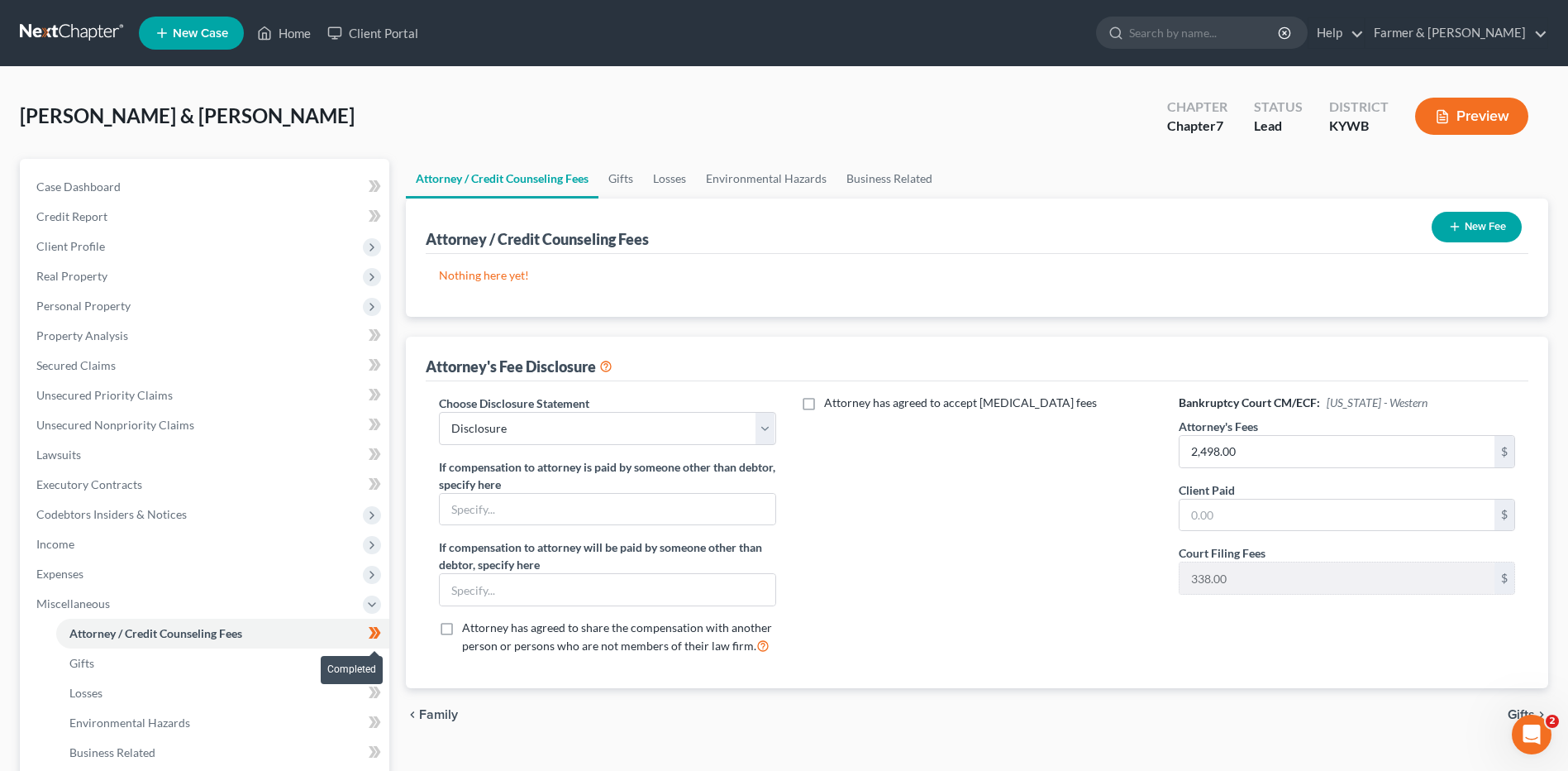
click at [385, 637] on span at bounding box center [375, 635] width 29 height 25
click at [1262, 451] on input "2,498.00" at bounding box center [1336, 451] width 315 height 32
type input "2,110.00"
click at [1460, 233] on button "New Fee" at bounding box center [1477, 227] width 90 height 31
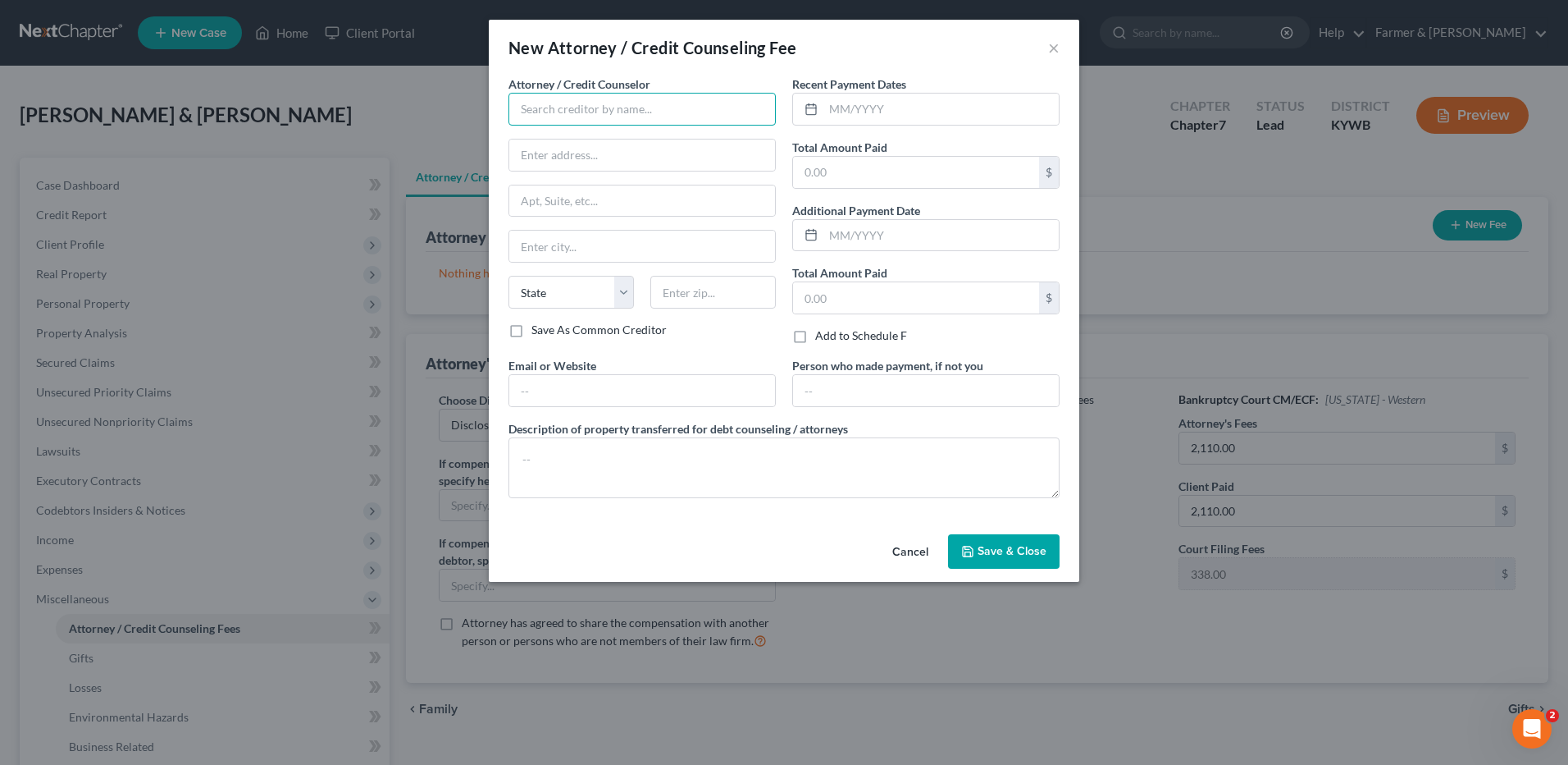
click at [658, 111] on input "text" at bounding box center [642, 109] width 267 height 33
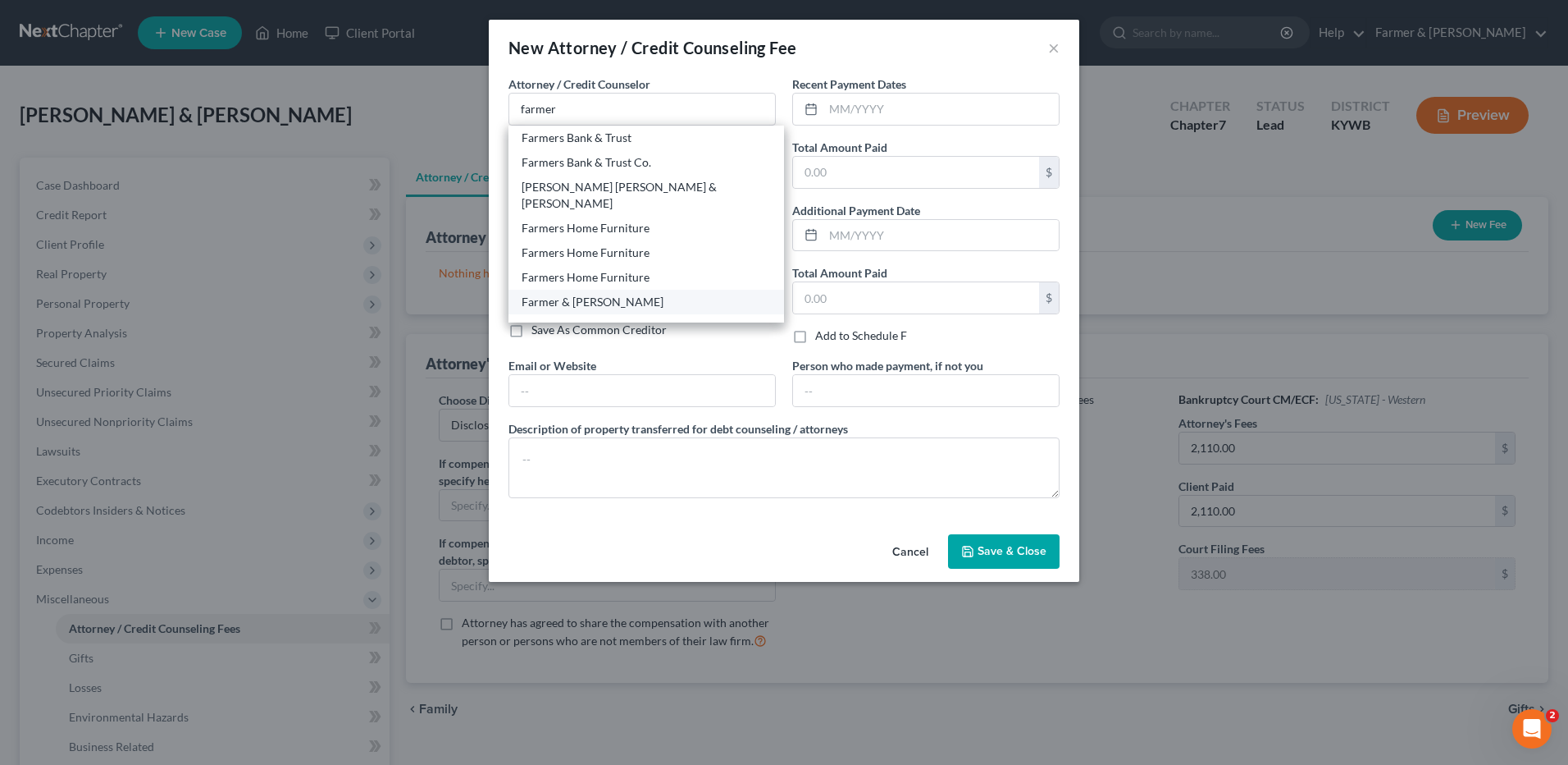
click at [597, 293] on div "Farmer & [PERSON_NAME]" at bounding box center [646, 302] width 250 height 16
type input "Farmer & [PERSON_NAME]"
type input "[STREET_ADDRESS][PERSON_NAME]"
type input "Paducah"
select select "18"
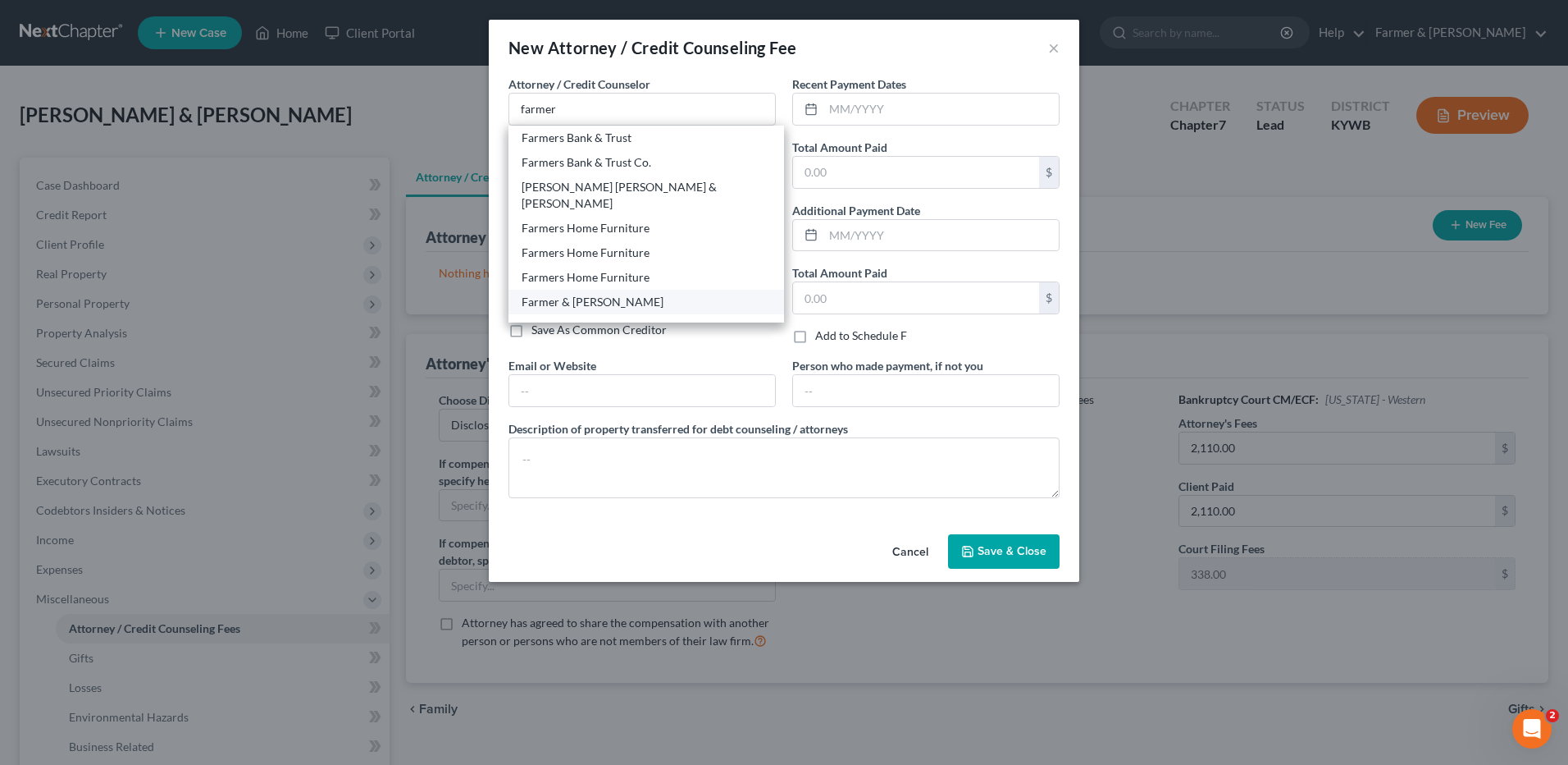
type input "42001"
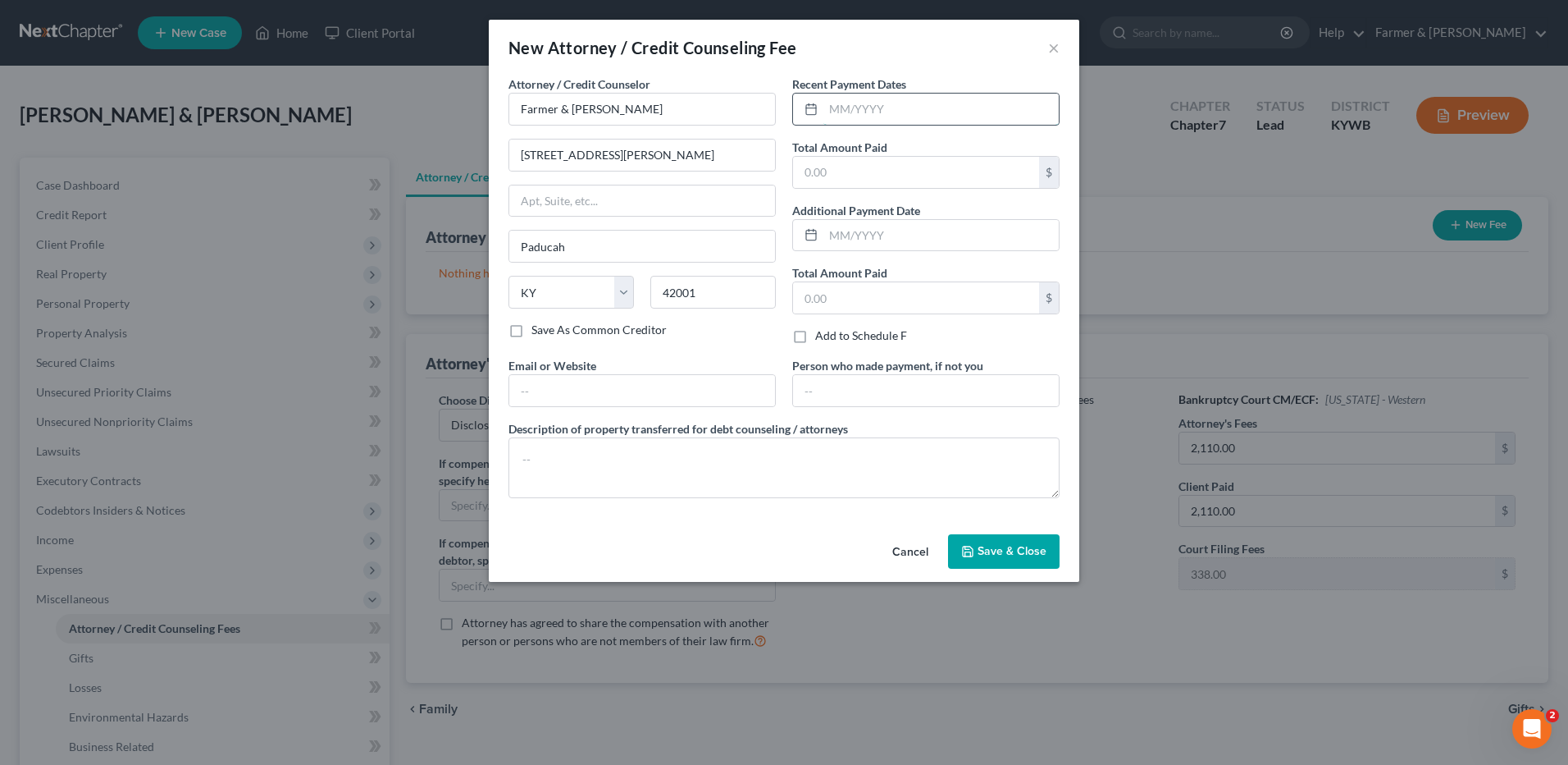
click at [851, 109] on input "text" at bounding box center [941, 109] width 236 height 31
type input "09/2025"
type input "2,498.00"
click at [634, 466] on textarea at bounding box center [784, 467] width 551 height 61
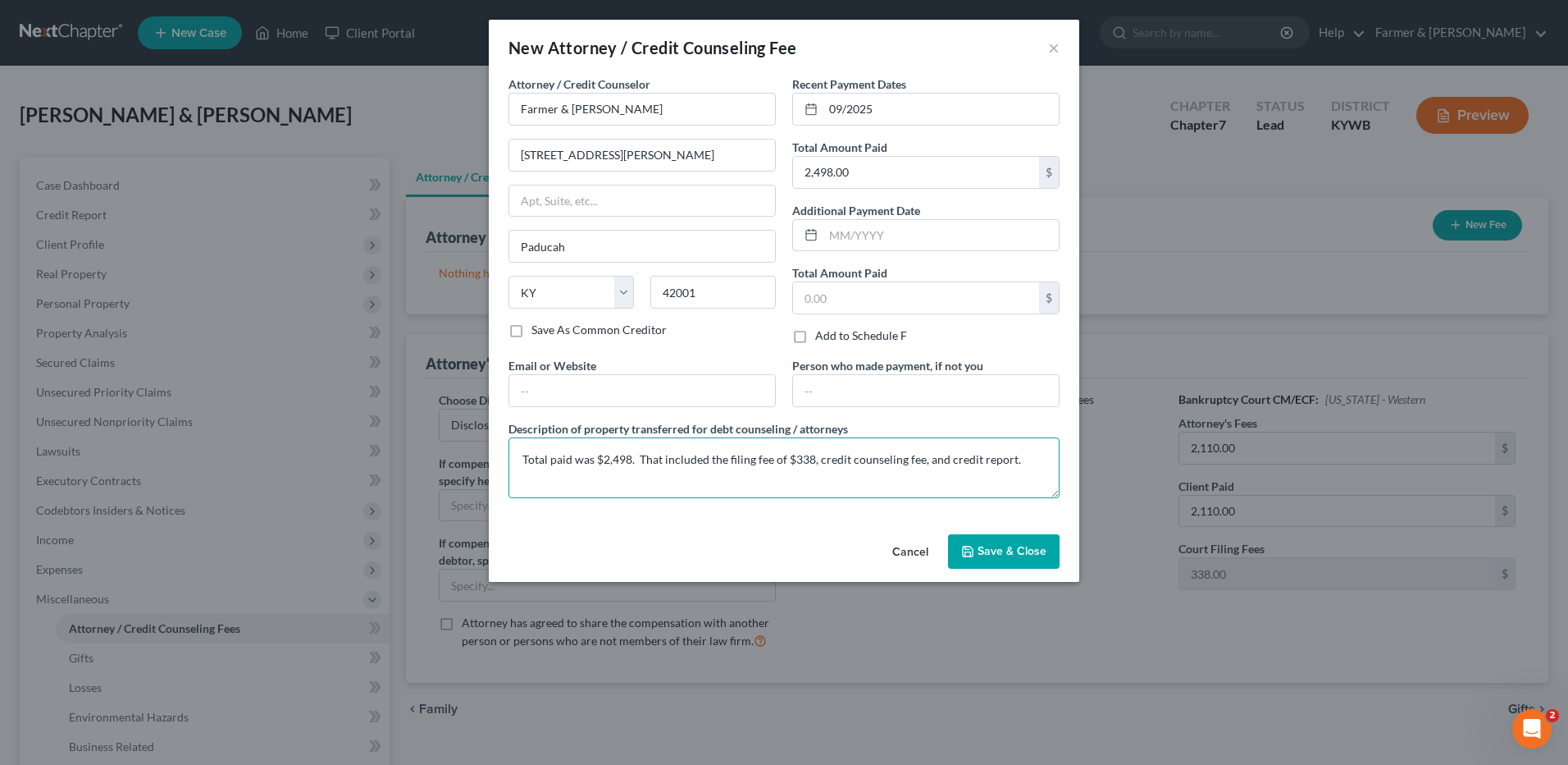
type textarea "Total paid was $2,498. That included the filing fee of $338, credit counseling …"
click at [1019, 545] on span "Save & Close" at bounding box center [1012, 551] width 69 height 14
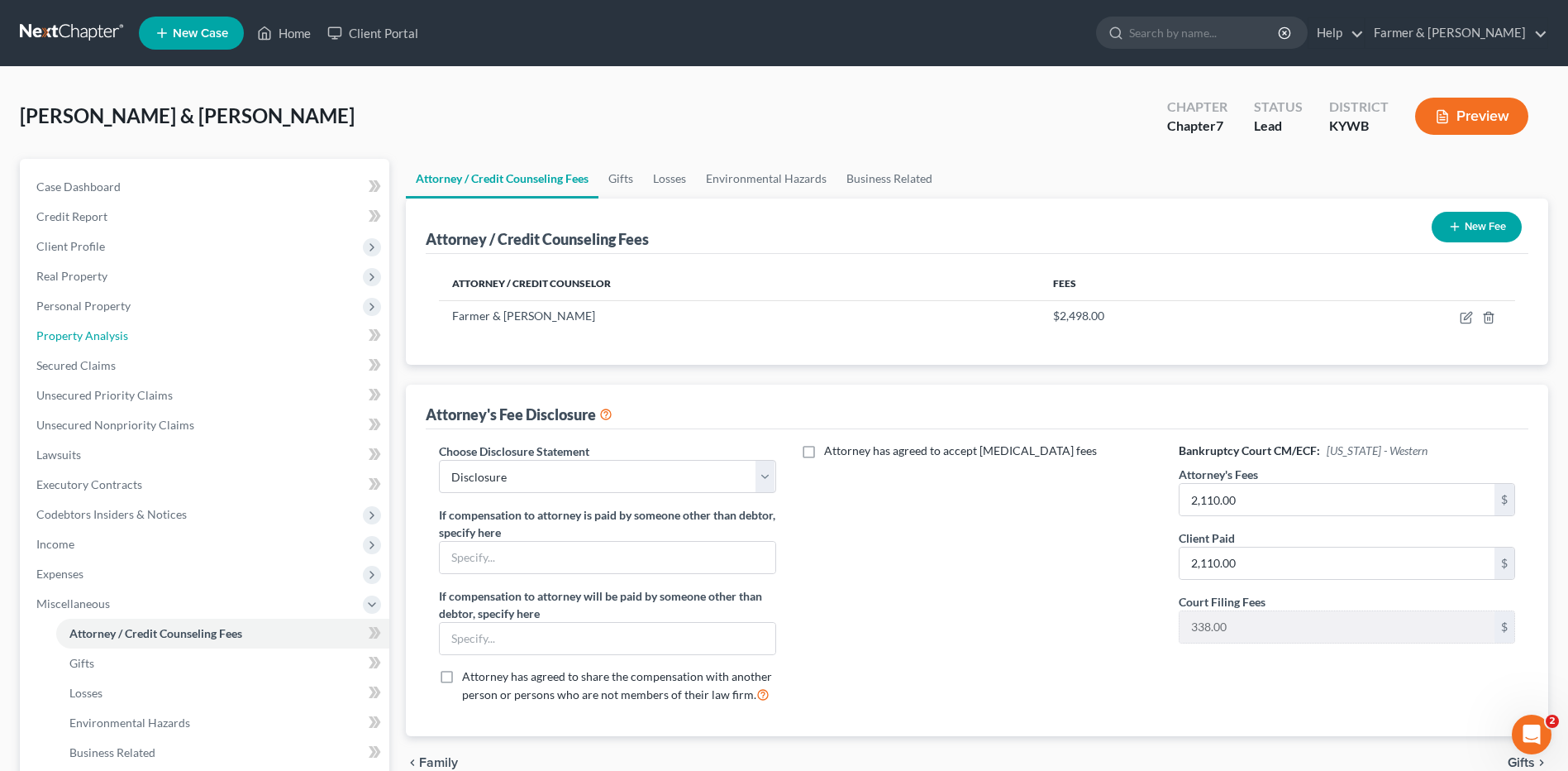
click at [100, 341] on span "Property Analysis" at bounding box center [82, 335] width 91 height 14
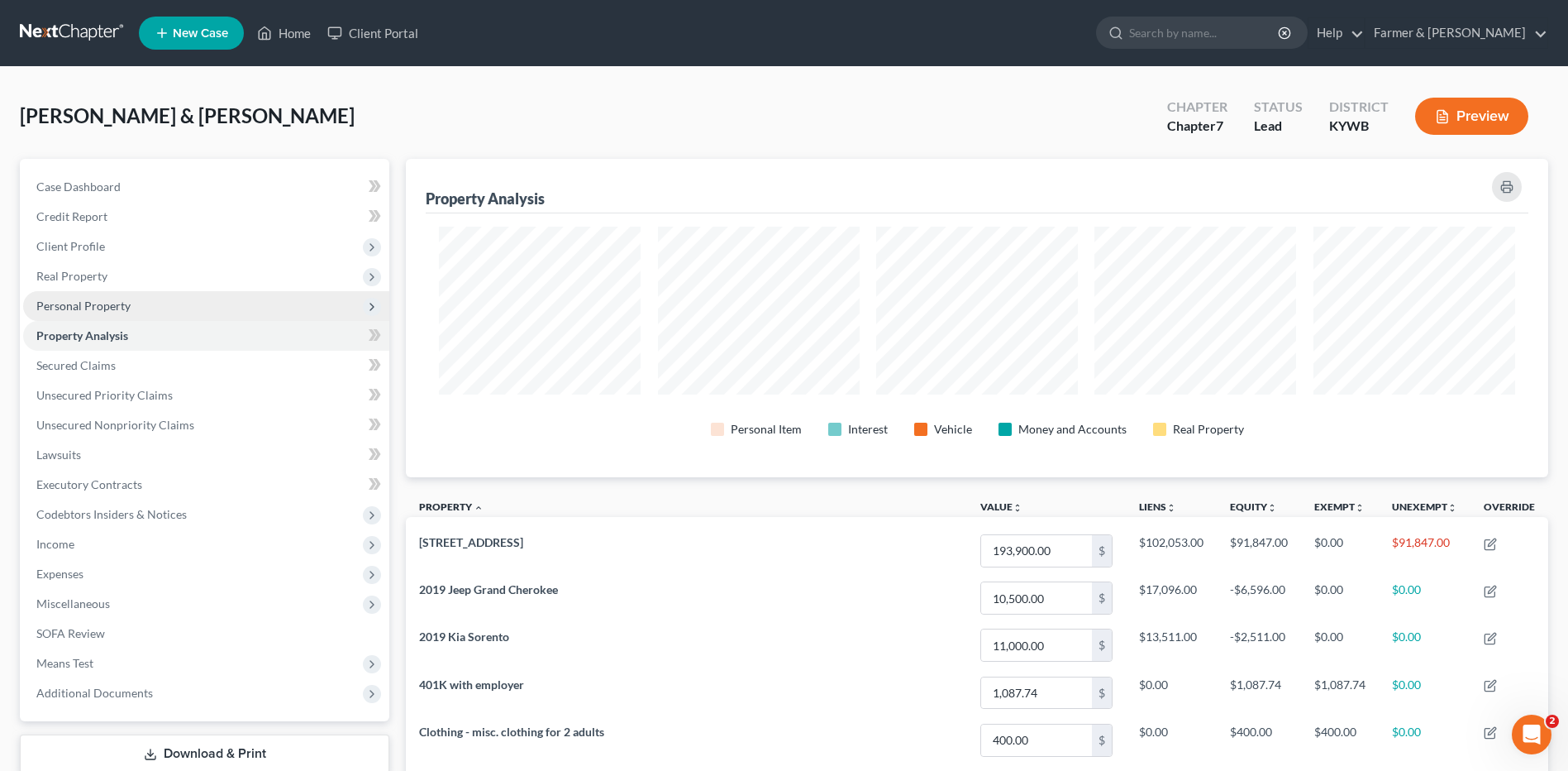
click at [140, 304] on span "Personal Property" at bounding box center [206, 306] width 366 height 30
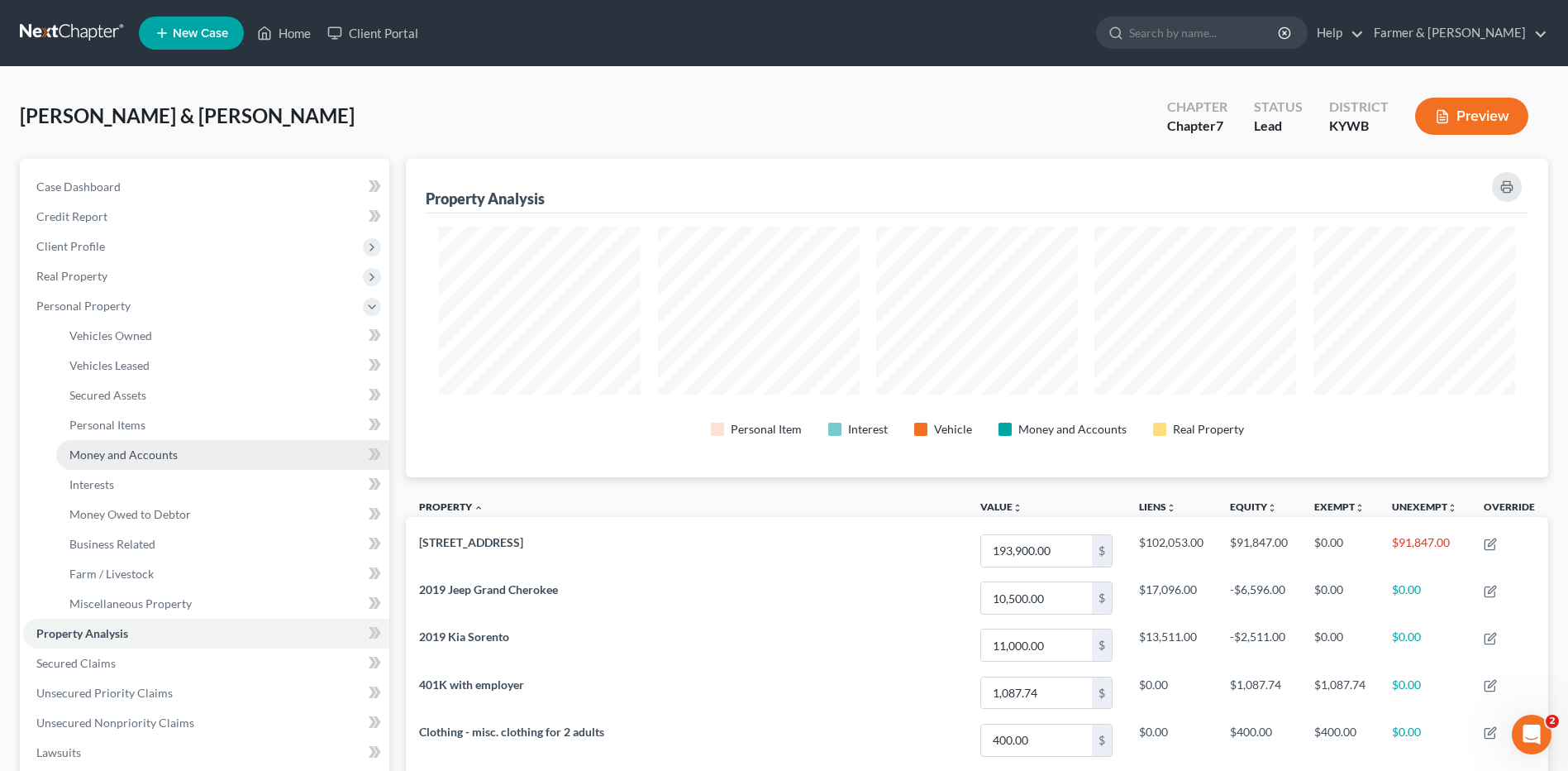
click at [154, 453] on span "Money and Accounts" at bounding box center [124, 454] width 108 height 14
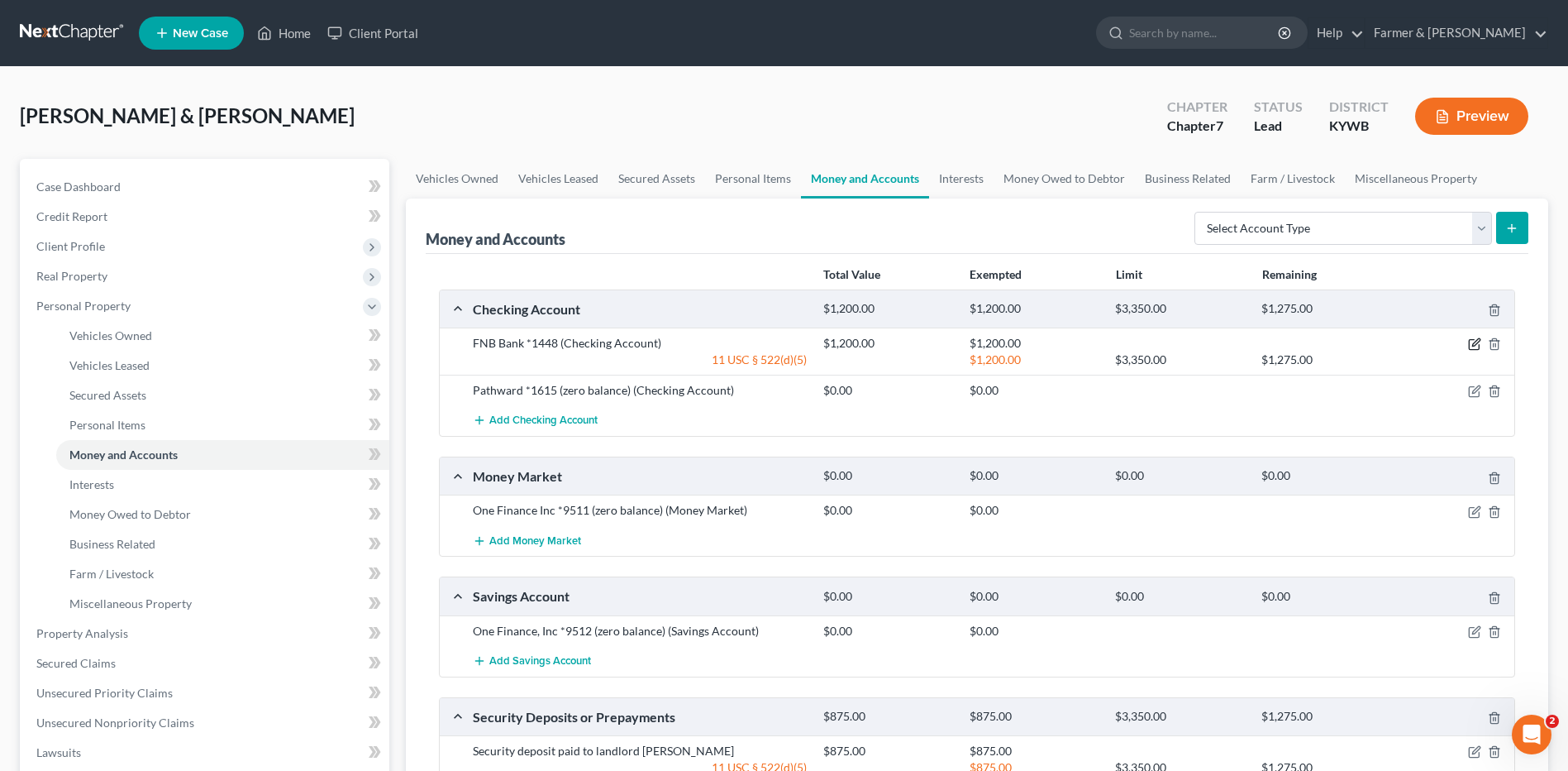
click at [1476, 344] on icon "button" at bounding box center [1476, 342] width 7 height 7
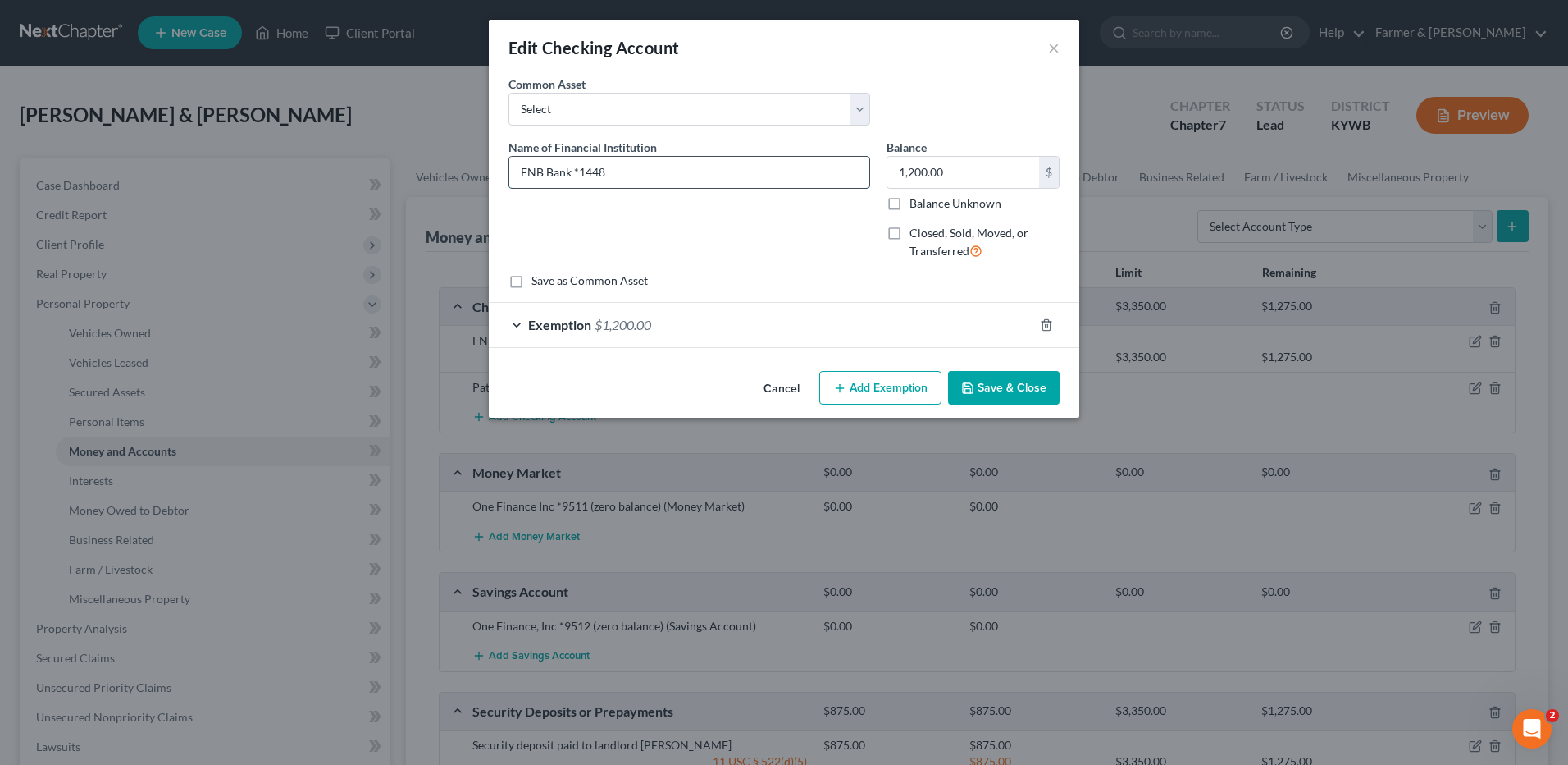
click at [579, 170] on input "FNB Bank *1448" at bounding box center [689, 172] width 360 height 31
type input "FNB Bank #1448"
click at [1034, 388] on button "Save & Close" at bounding box center [1003, 388] width 111 height 35
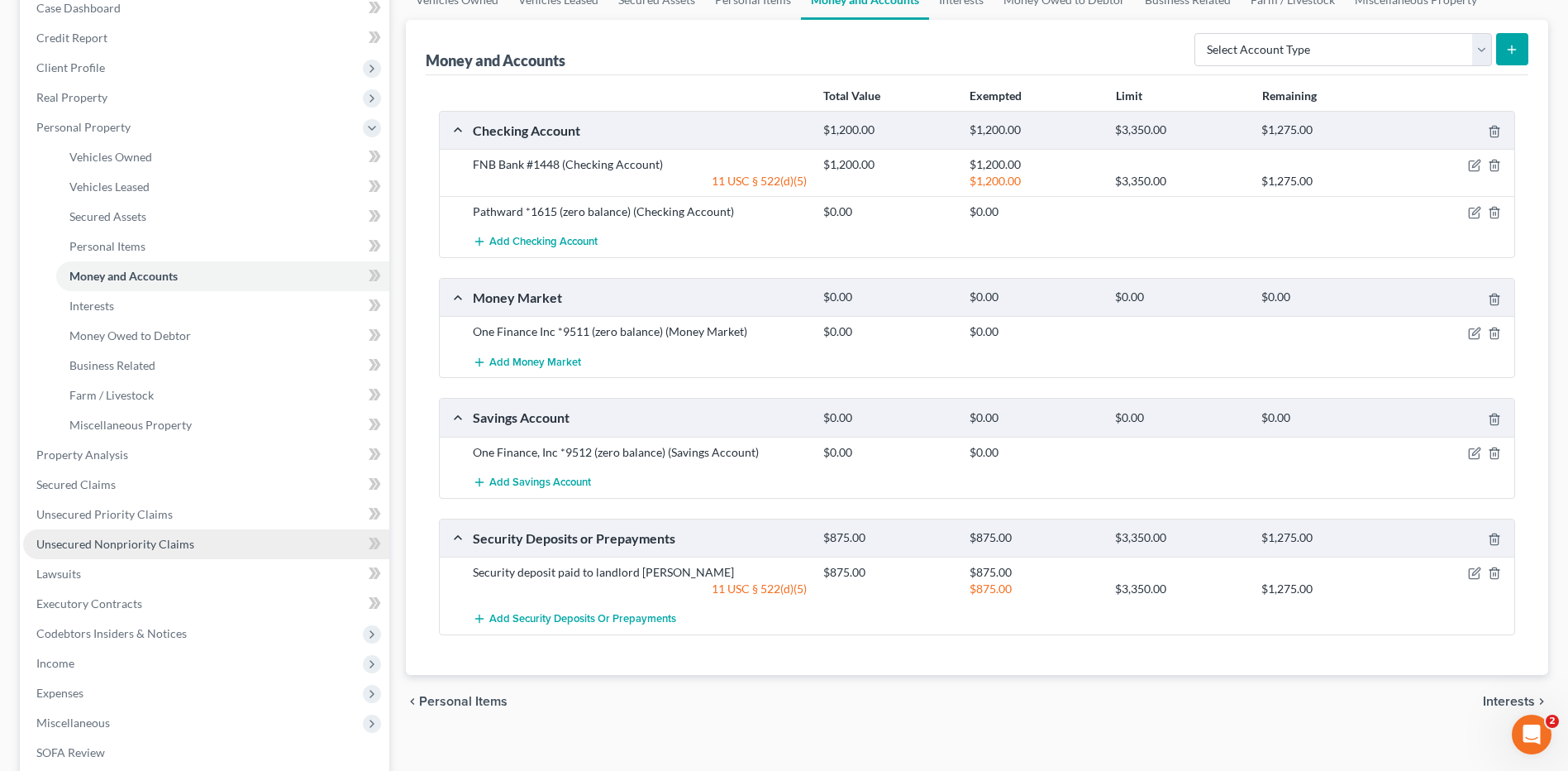
scroll to position [248, 0]
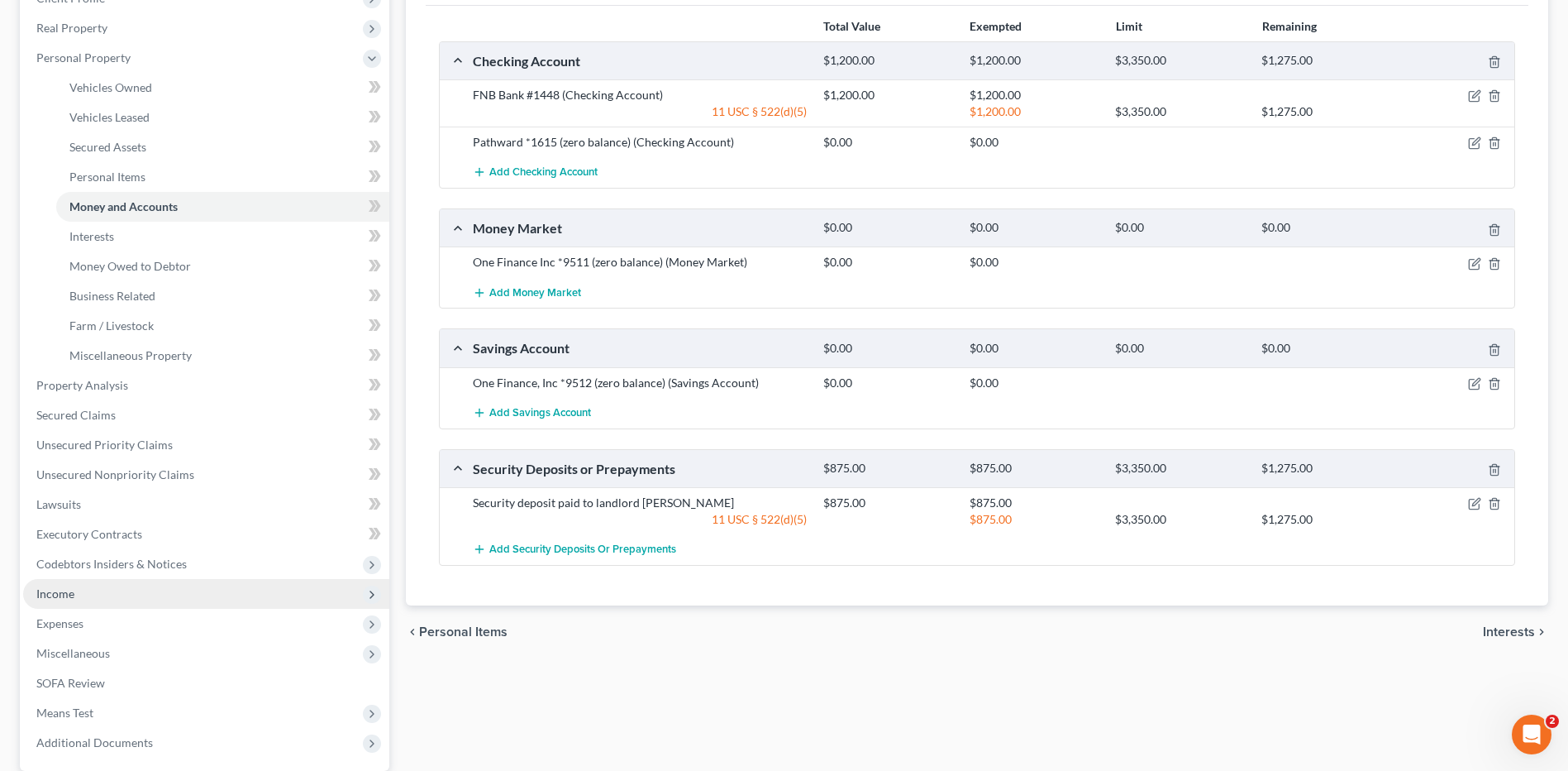
click at [86, 592] on span "Income" at bounding box center [206, 594] width 366 height 30
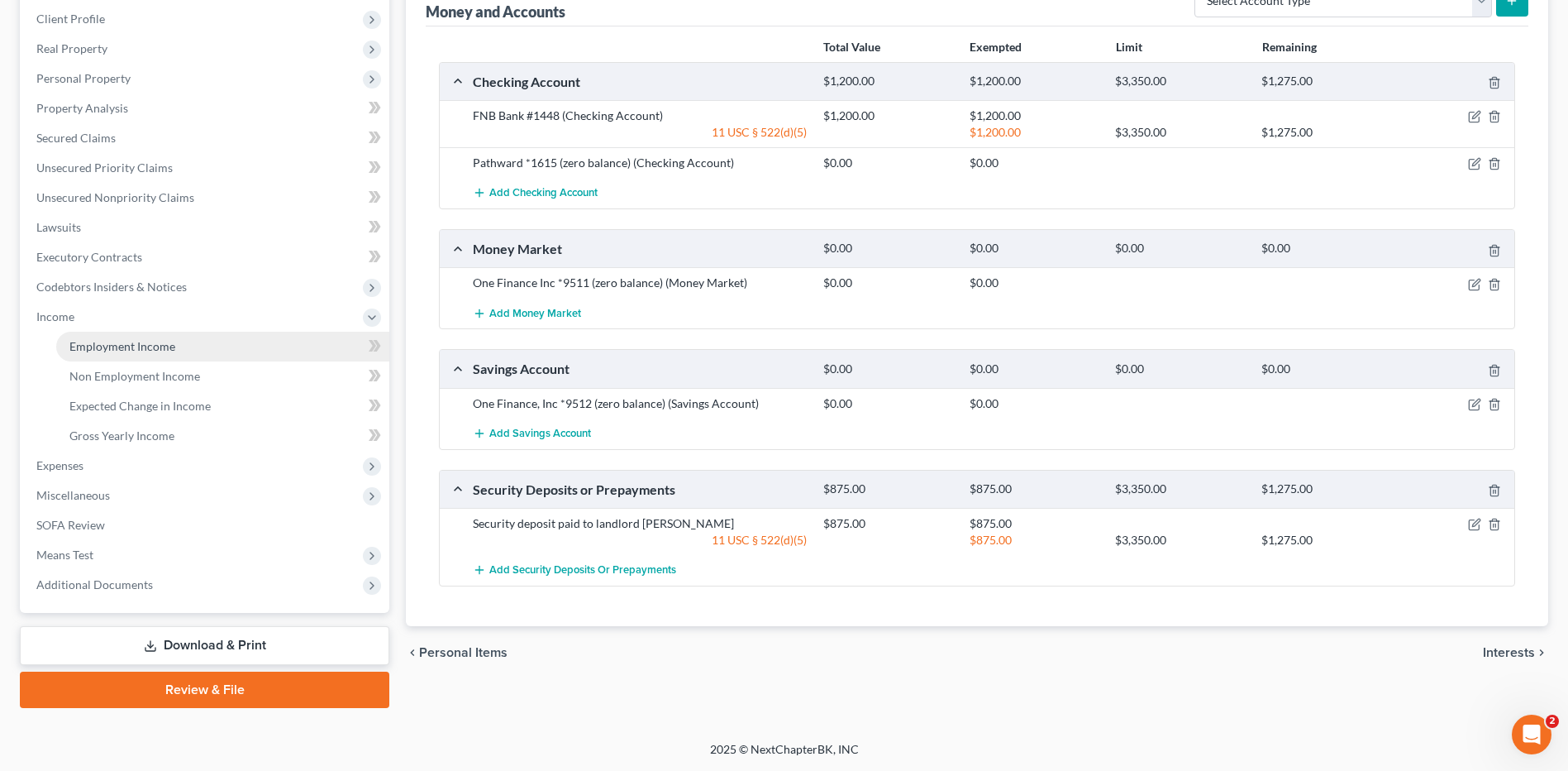
click at [135, 357] on link "Employment Income" at bounding box center [223, 346] width 333 height 30
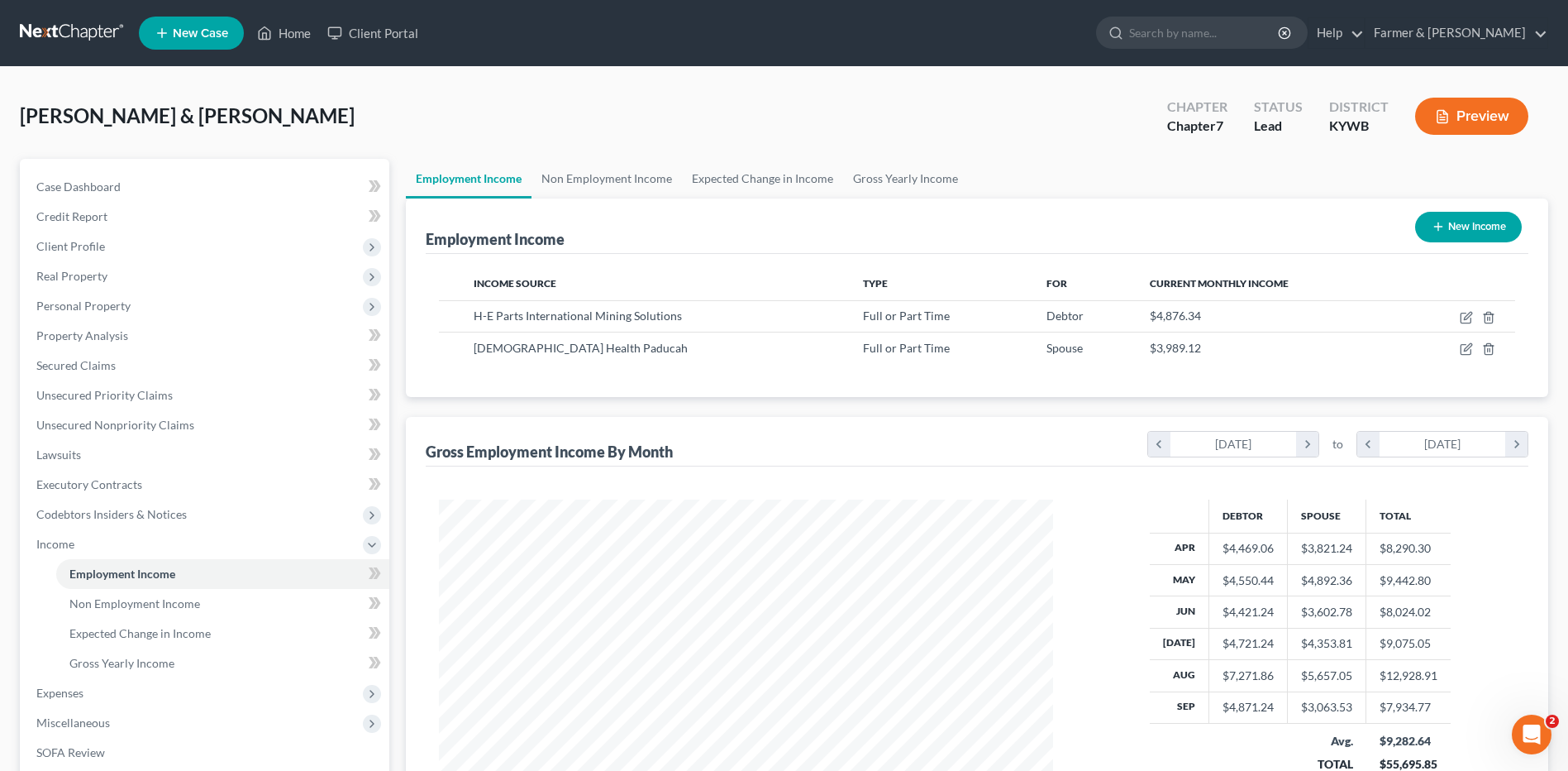
scroll to position [307, 646]
click at [179, 301] on span "Personal Property" at bounding box center [206, 306] width 366 height 30
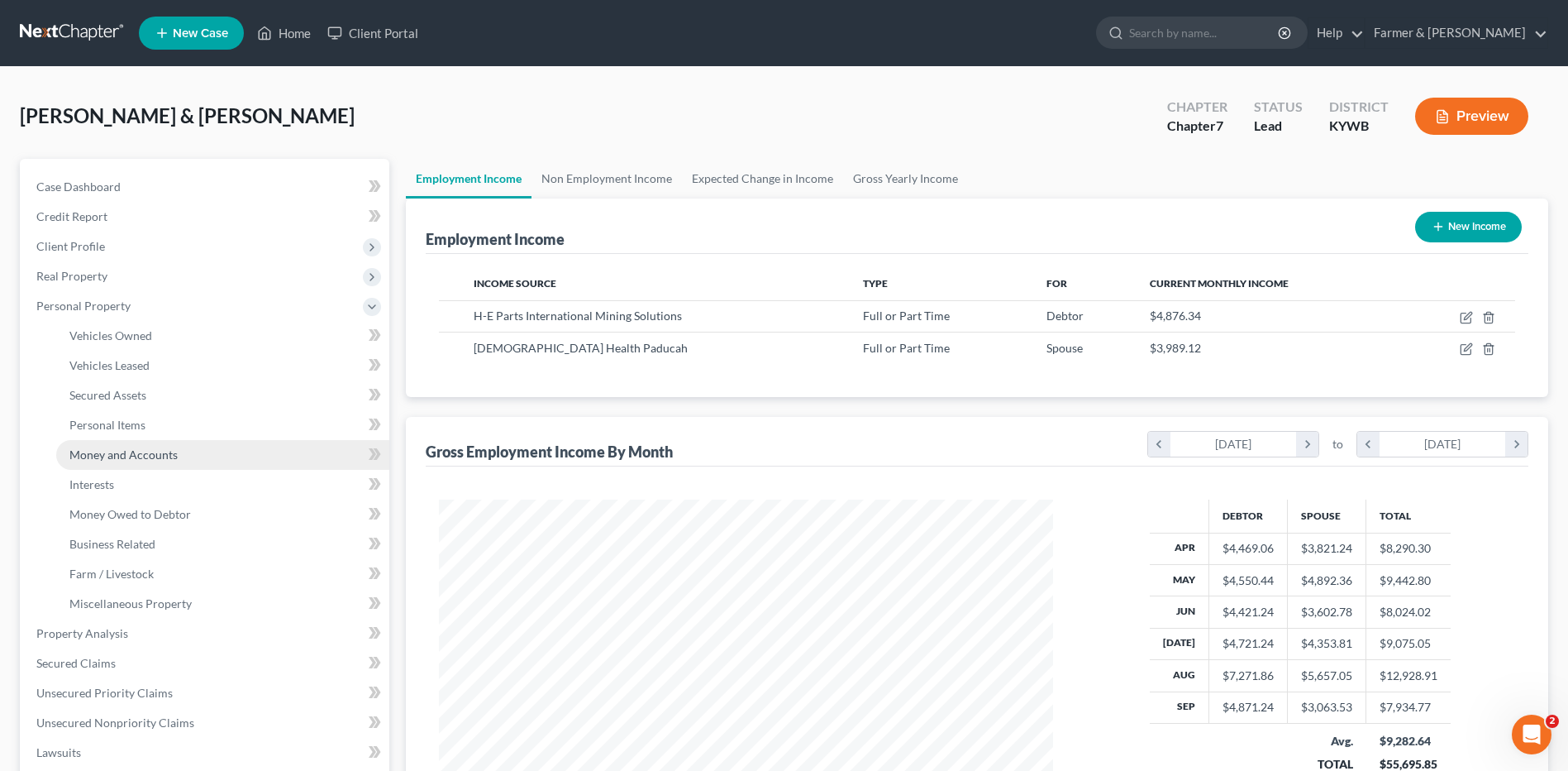
click at [154, 449] on span "Money and Accounts" at bounding box center [124, 454] width 108 height 14
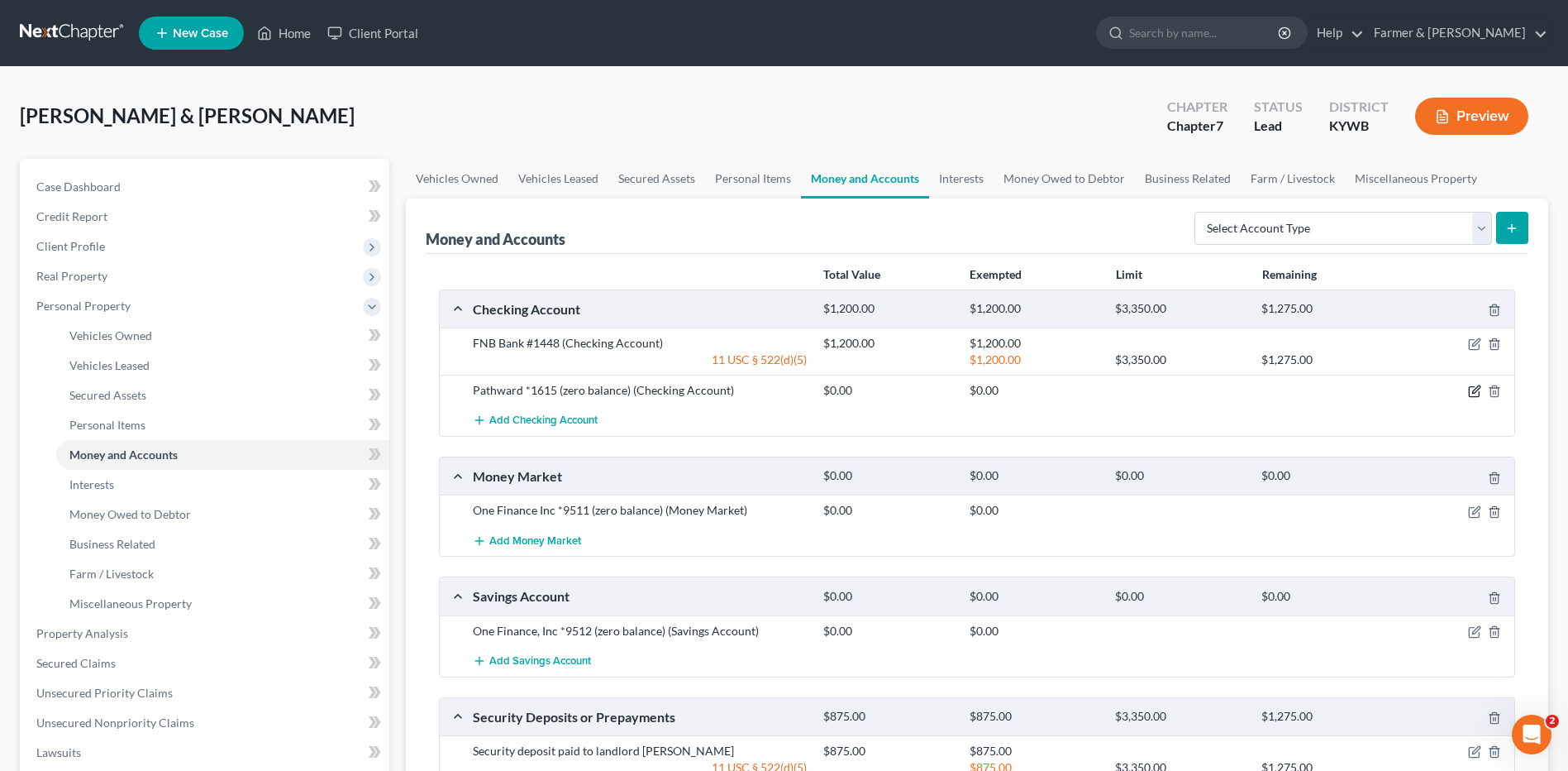
click at [1472, 391] on icon "button" at bounding box center [1475, 391] width 13 height 13
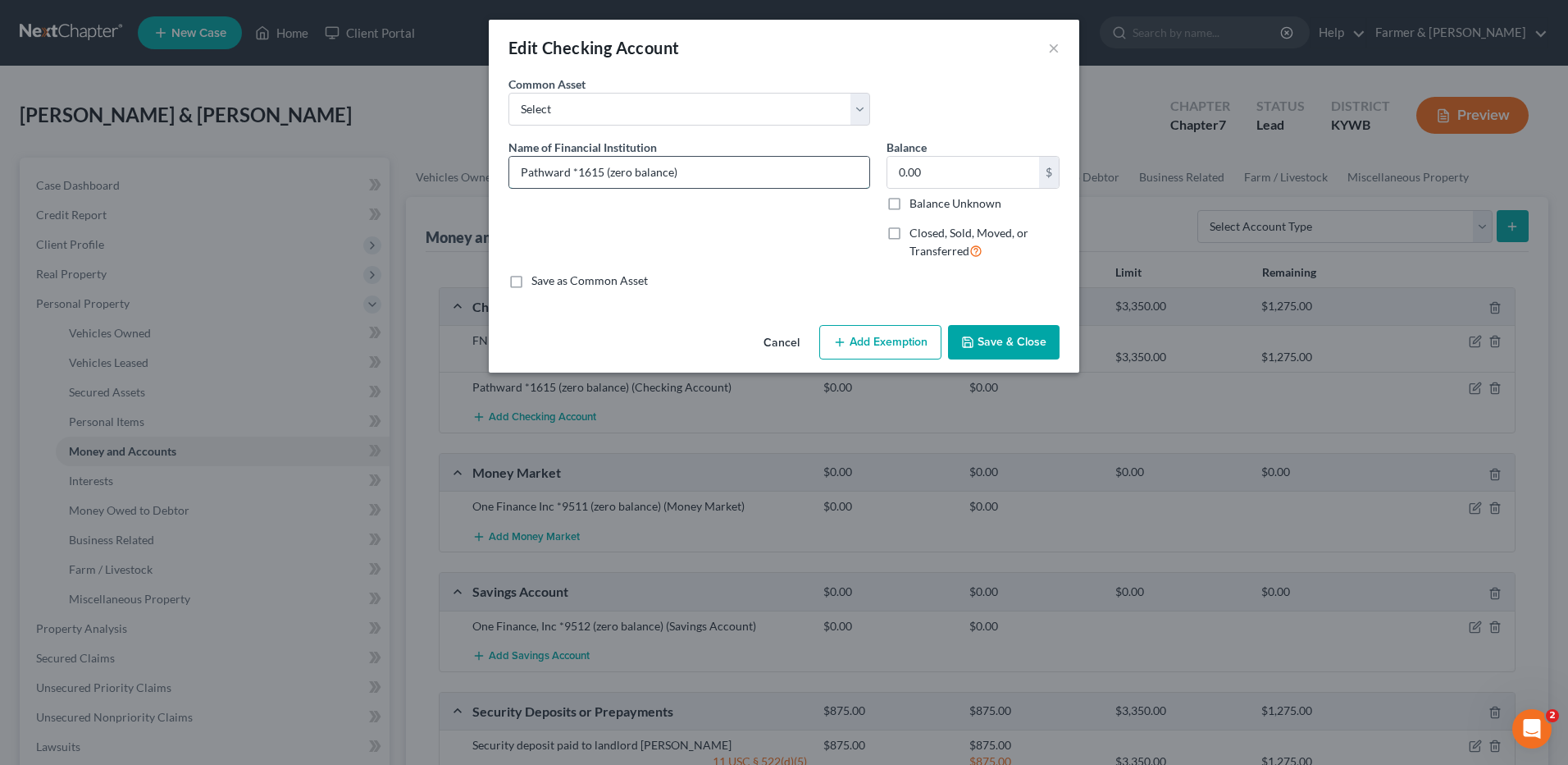
click at [577, 172] on input "Pathward *1615 (zero balance)" at bounding box center [689, 172] width 360 height 31
type input "Pathward #1615 (zero balance)"
click at [1028, 349] on button "Save & Close" at bounding box center [1003, 342] width 111 height 35
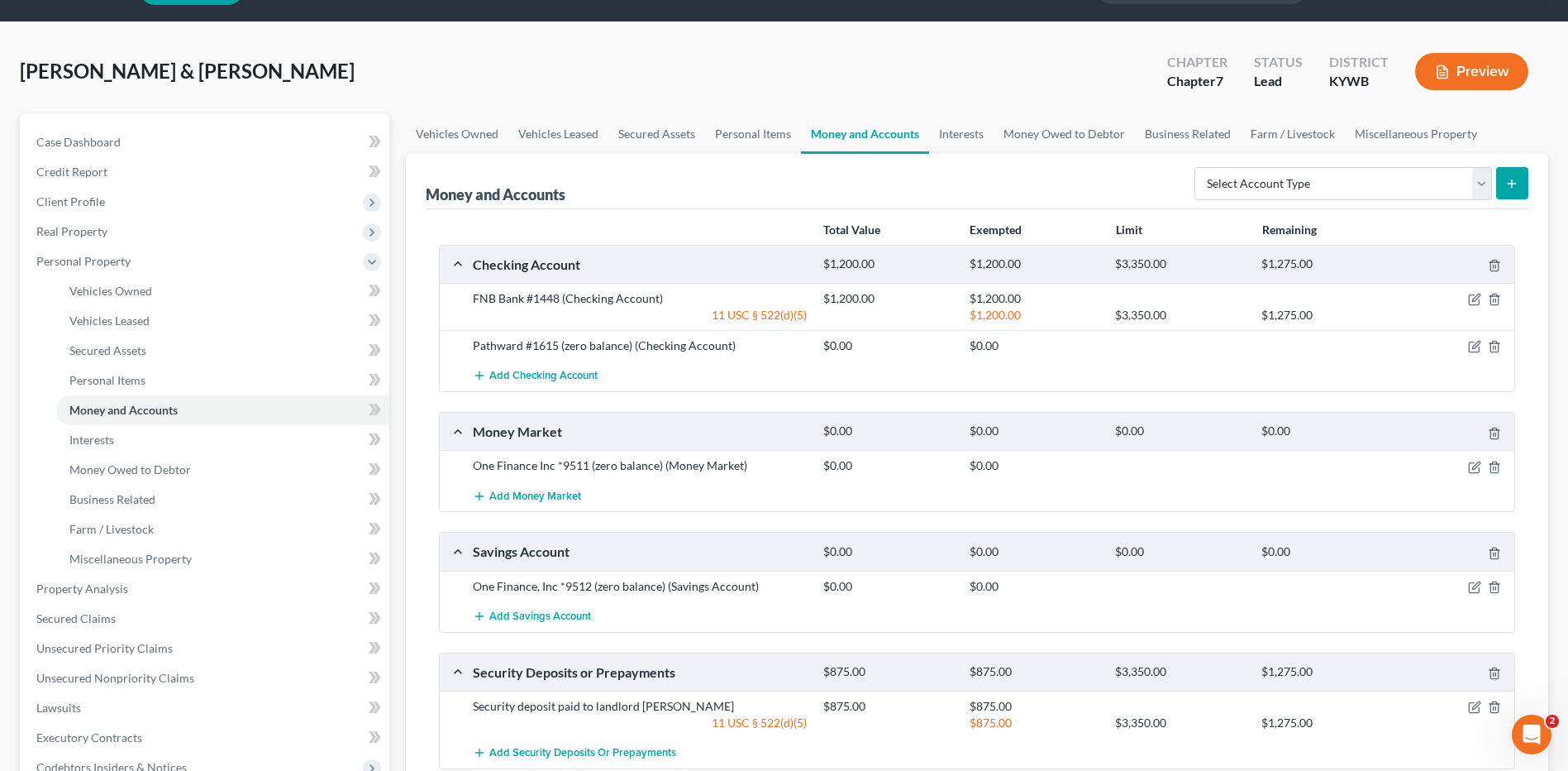
scroll to position [83, 0]
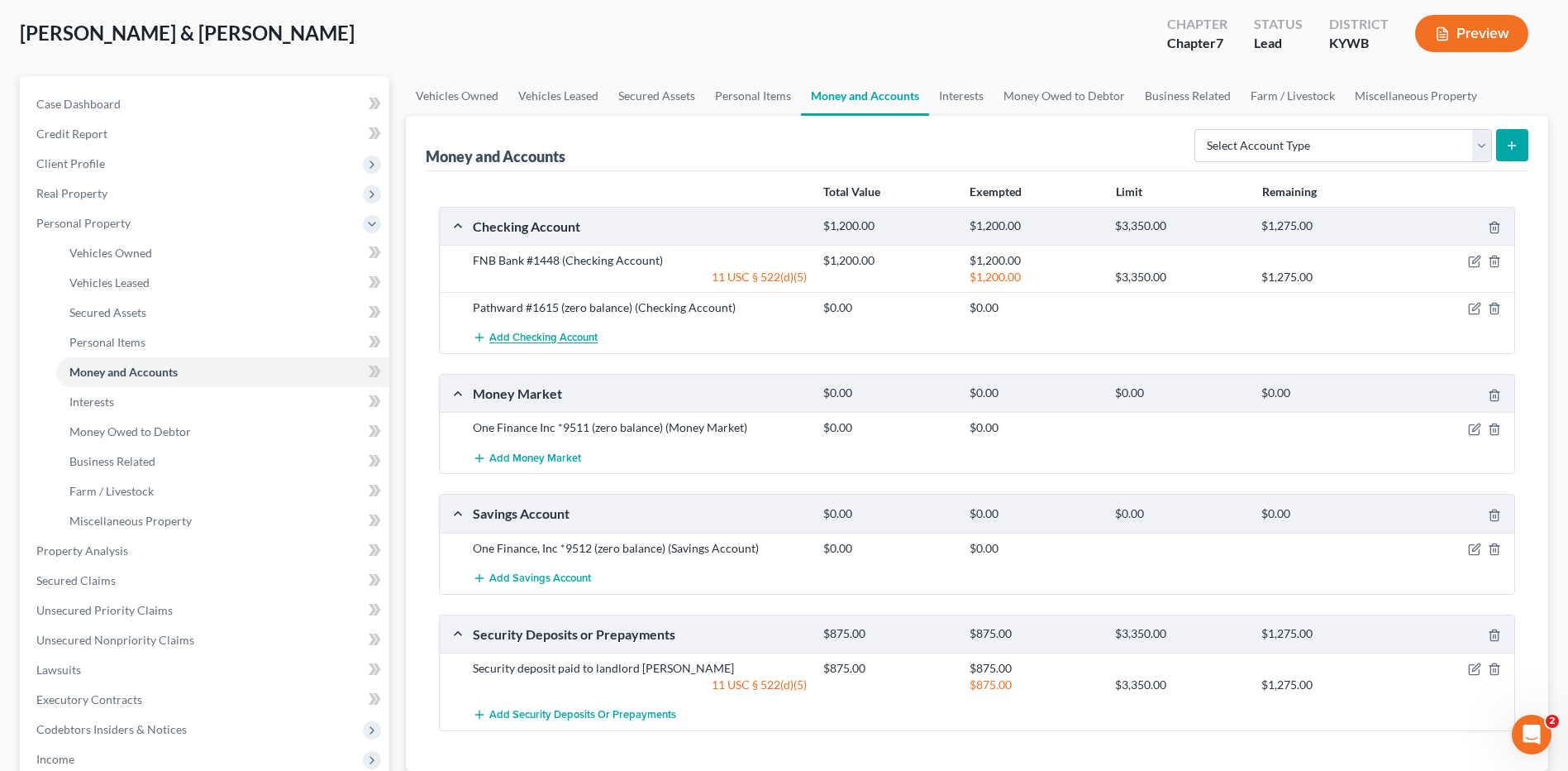
click at [561, 335] on span "Add Checking Account" at bounding box center [543, 338] width 108 height 13
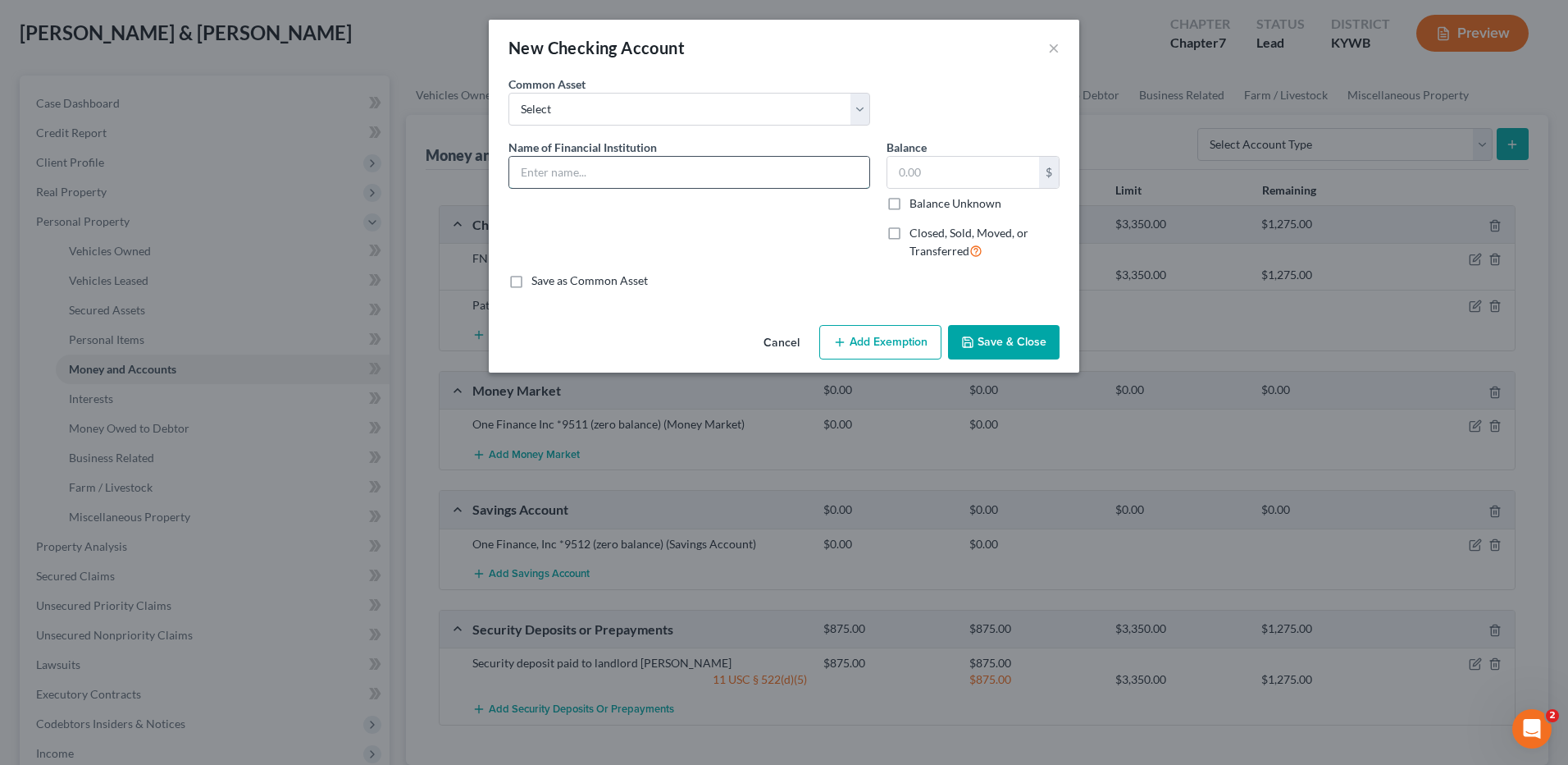
click at [577, 171] on input "text" at bounding box center [689, 172] width 360 height 31
type input "OnePay Account #9511"
click at [1029, 342] on button "Save & Close" at bounding box center [1003, 342] width 111 height 35
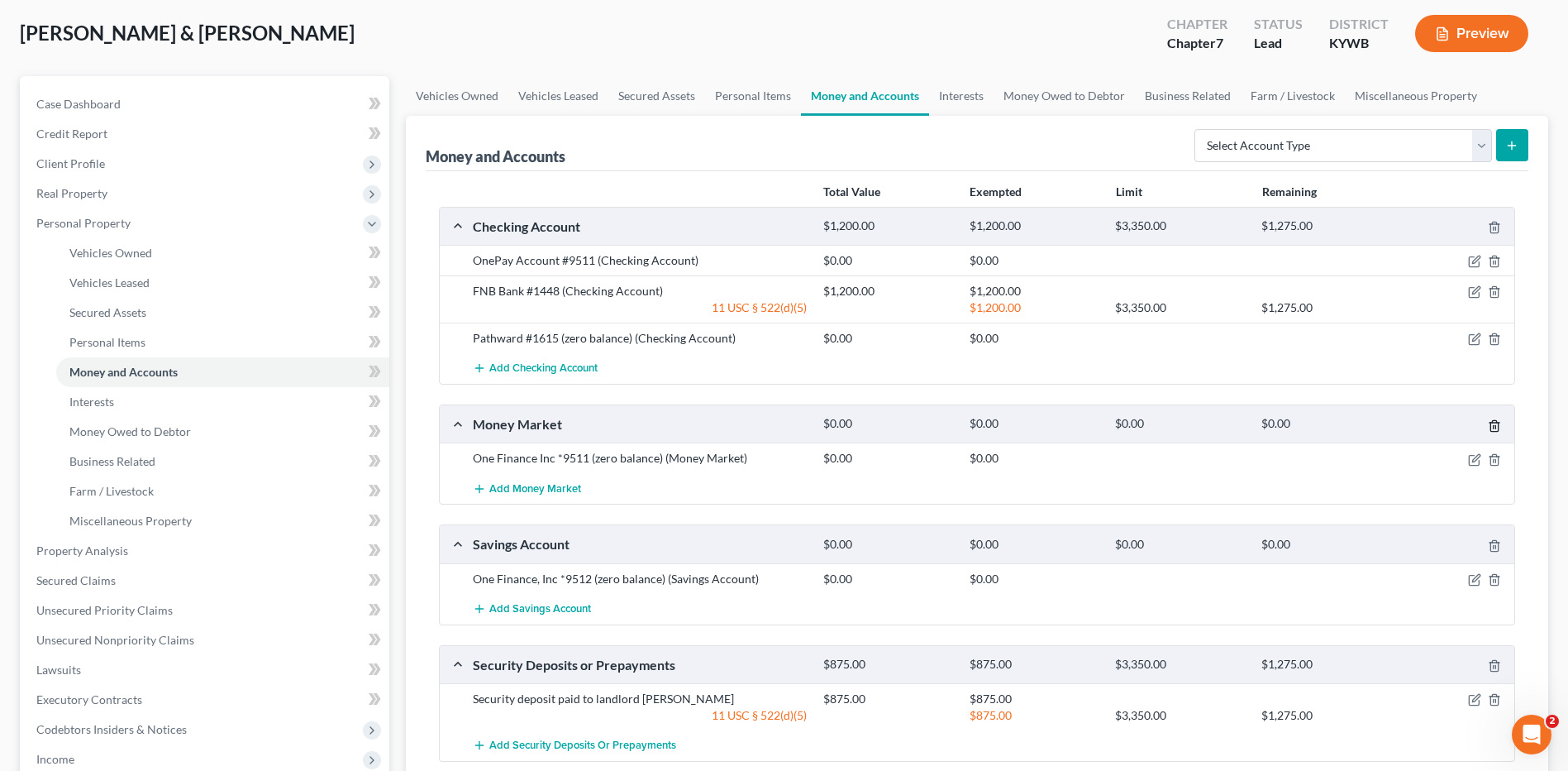
click at [1497, 423] on icon "button" at bounding box center [1493, 425] width 7 height 11
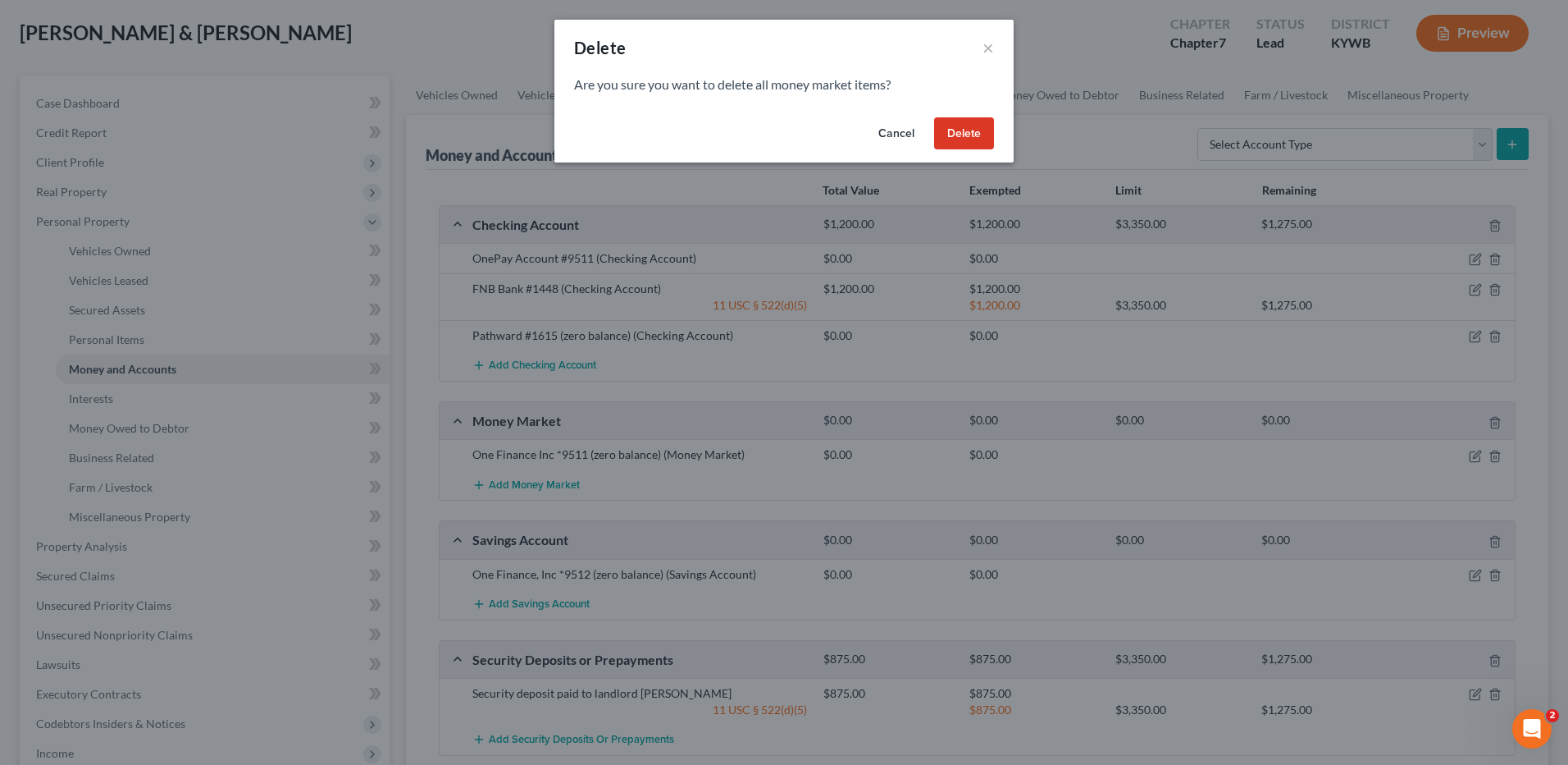
click at [962, 129] on button "Delete" at bounding box center [964, 134] width 60 height 33
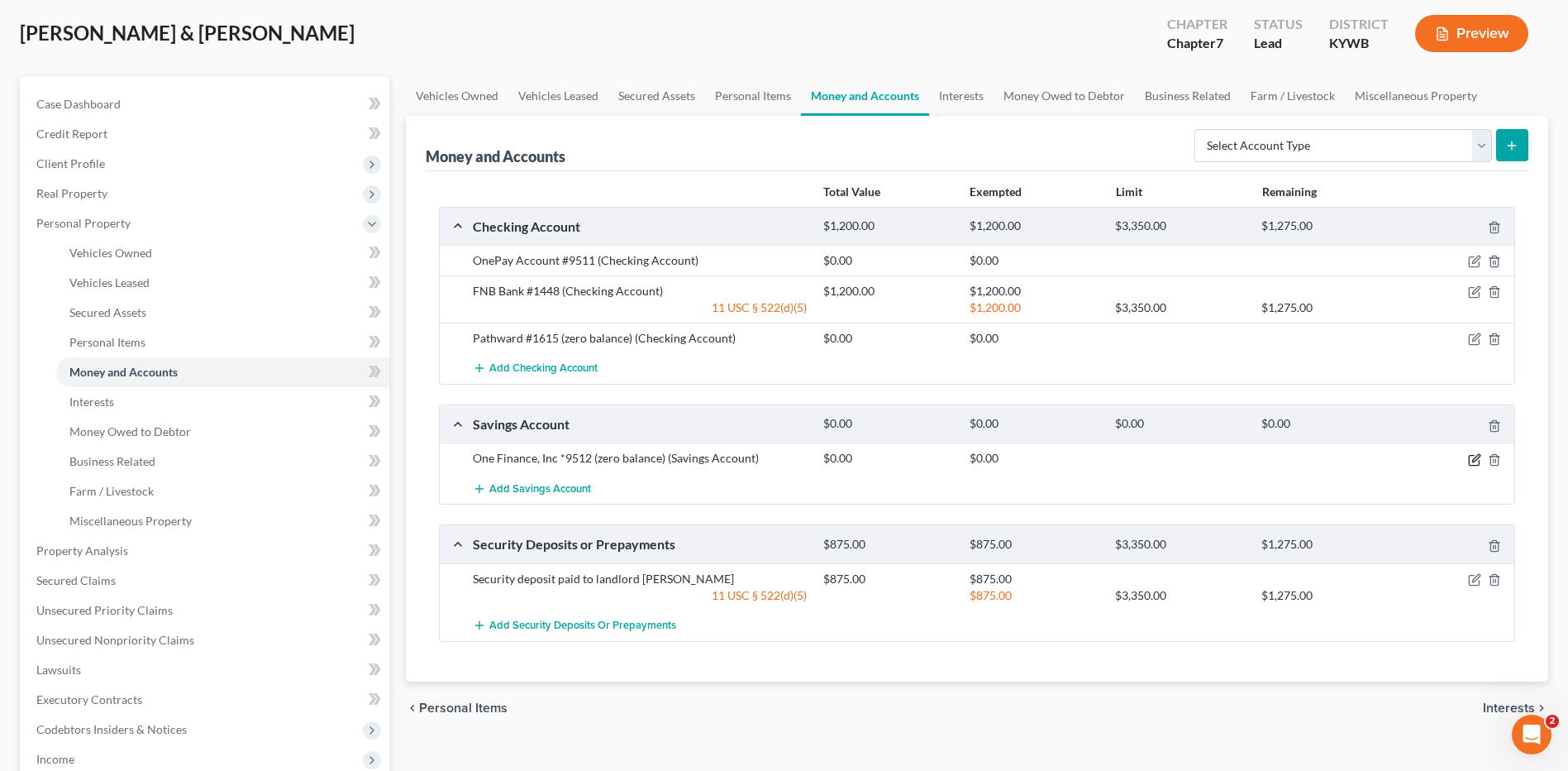
drag, startPoint x: 1468, startPoint y: 459, endPoint x: 1438, endPoint y: 455, distance: 30.3
click at [1469, 459] on icon "button" at bounding box center [1475, 459] width 13 height 13
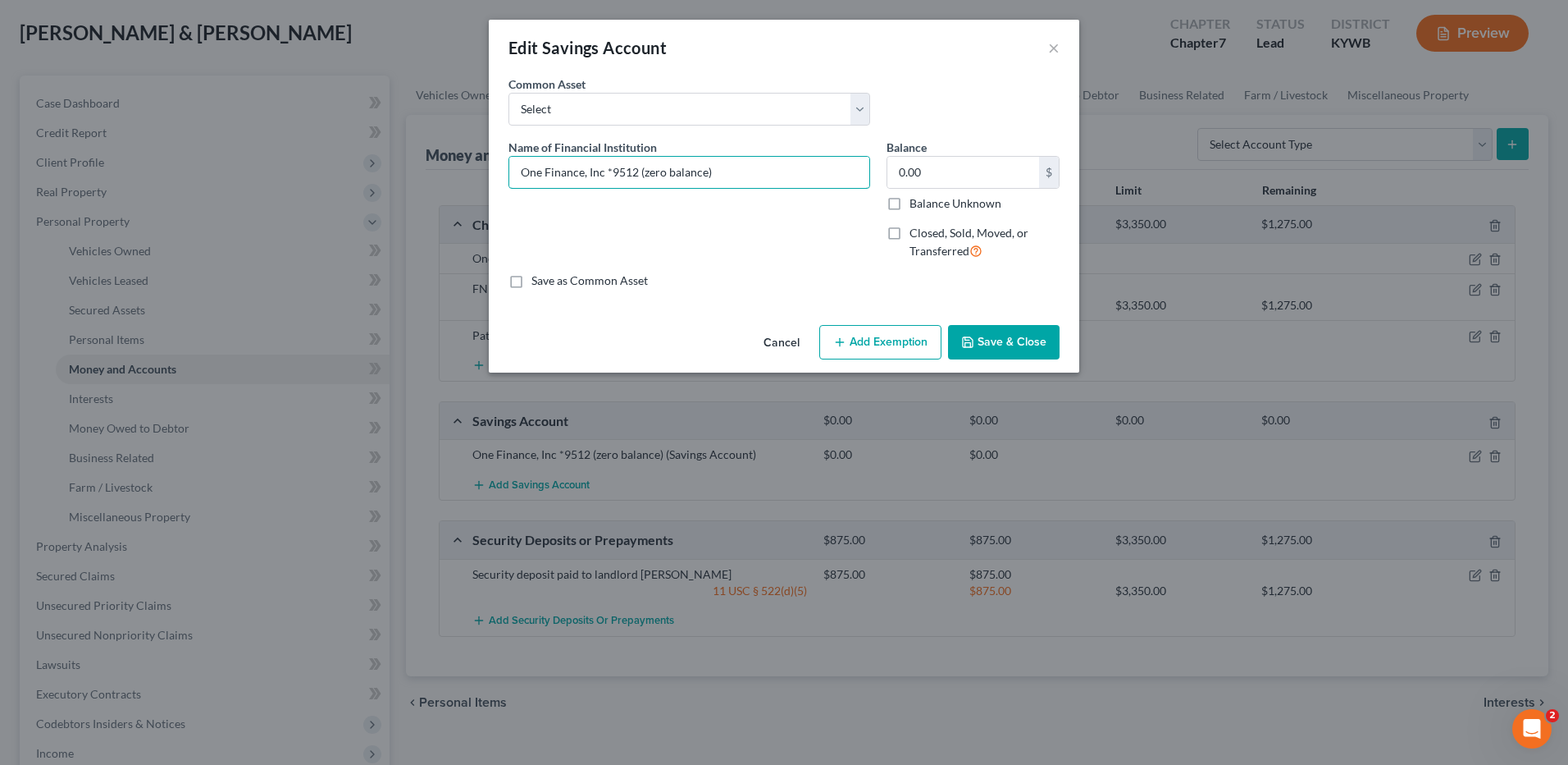
drag, startPoint x: 637, startPoint y: 174, endPoint x: 128, endPoint y: 150, distance: 509.6
click at [130, 155] on div "Edit Savings Account × An exemption set must first be selected from the Filing …" at bounding box center [784, 382] width 1568 height 765
type input "OnePay Account #9512 (zero balance)"
click at [1006, 337] on button "Save & Close" at bounding box center [1003, 342] width 111 height 35
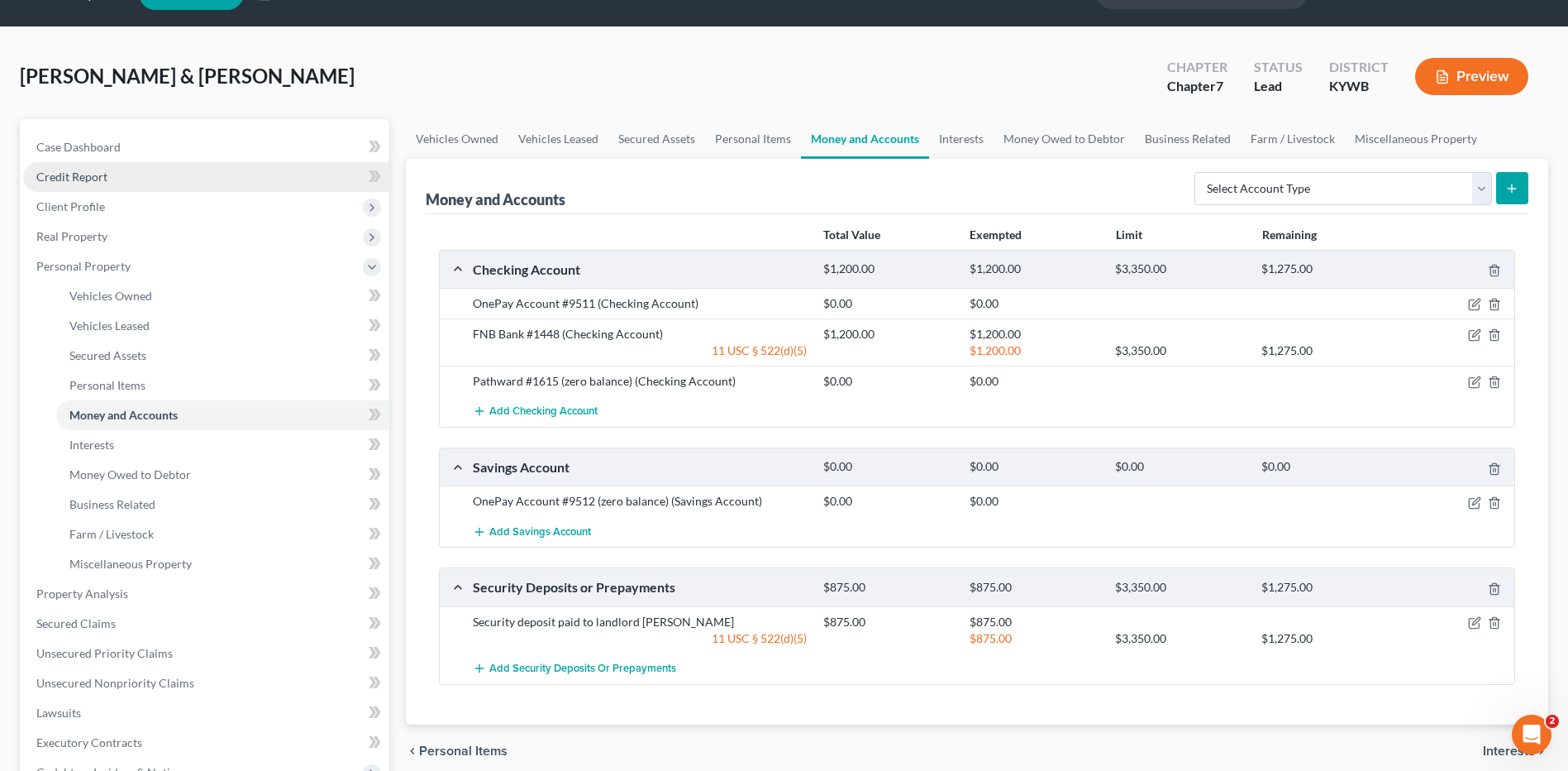
scroll to position [0, 0]
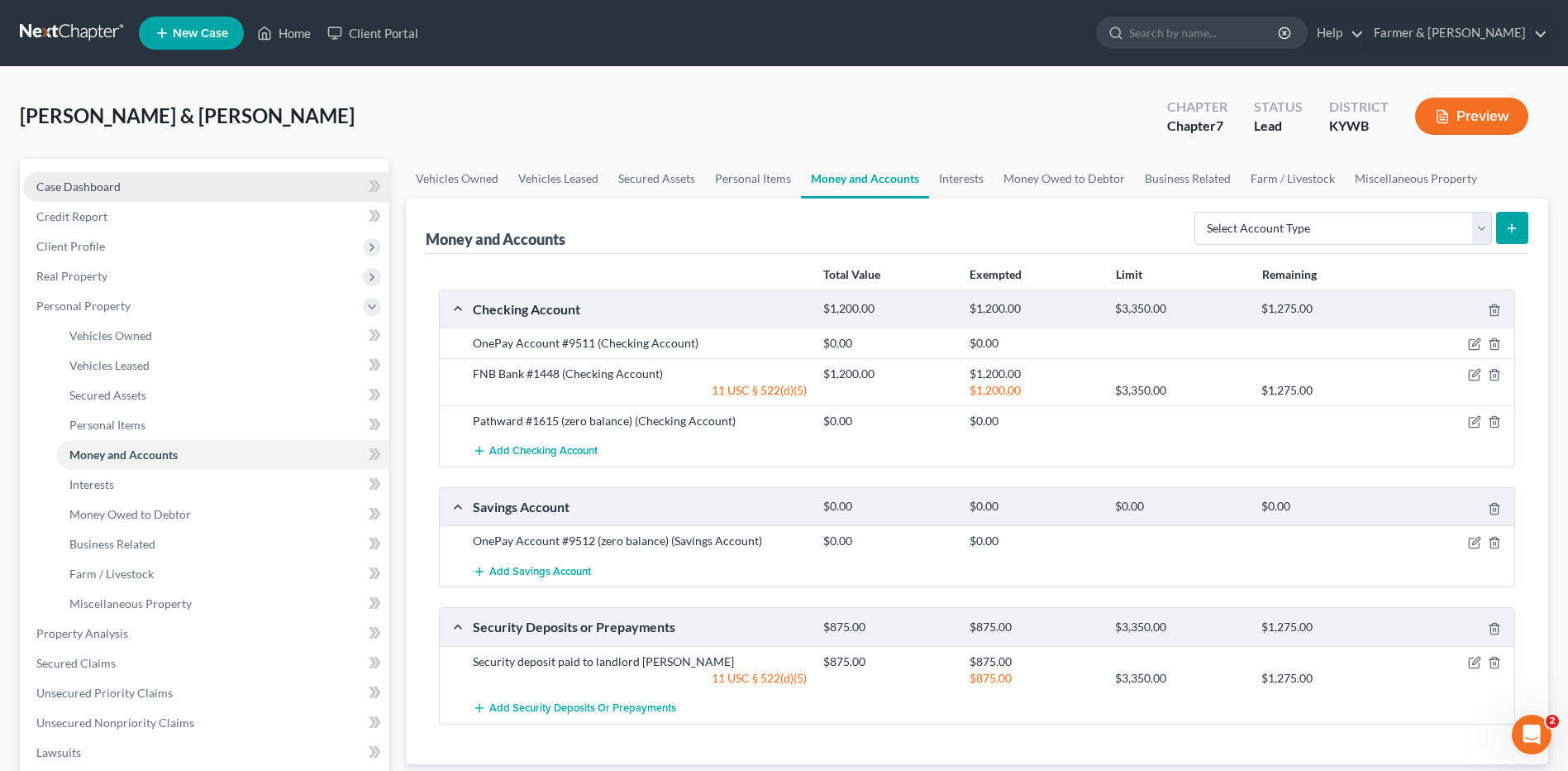
click at [144, 178] on link "Case Dashboard" at bounding box center [206, 187] width 366 height 30
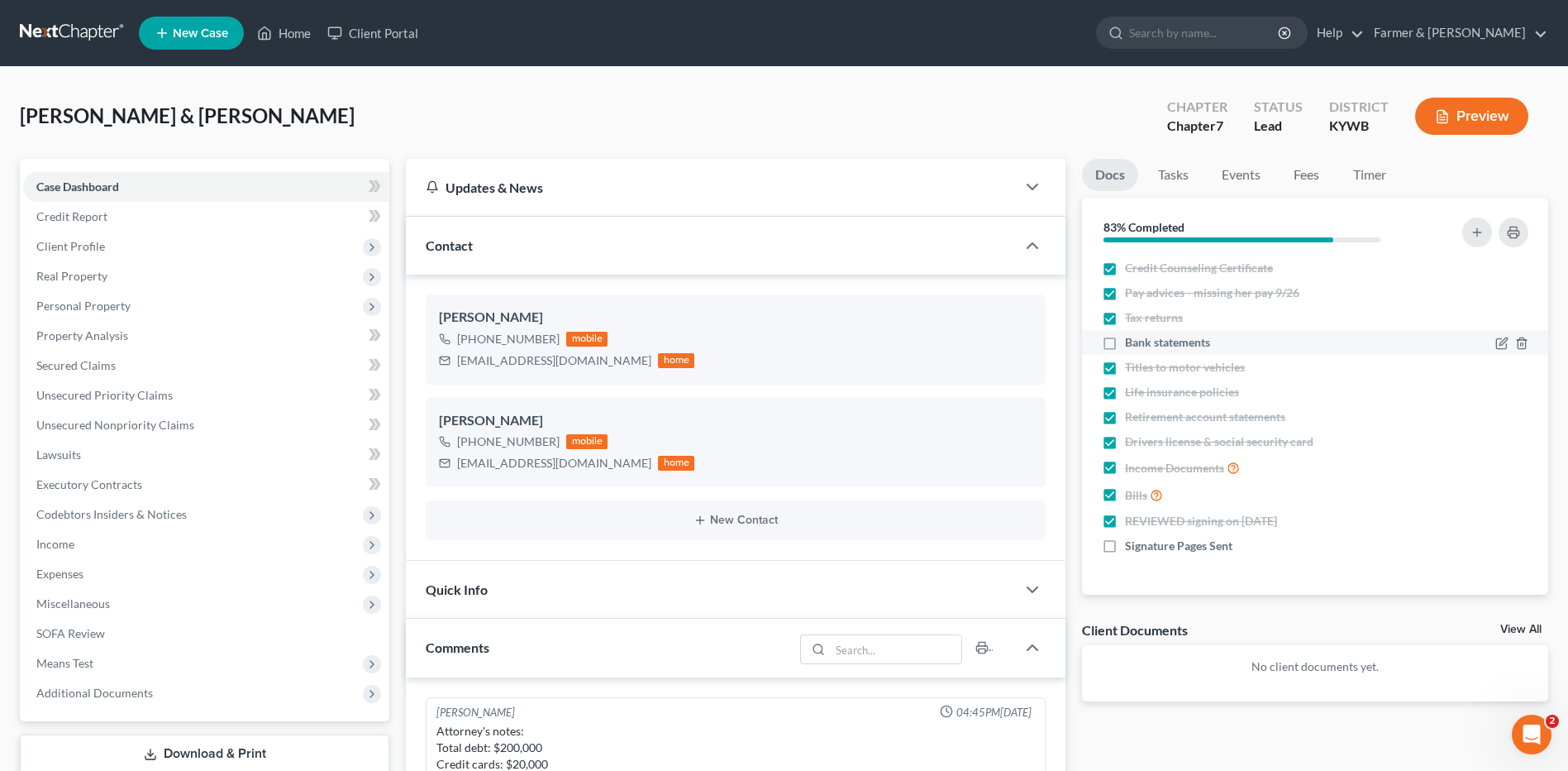
scroll to position [703, 0]
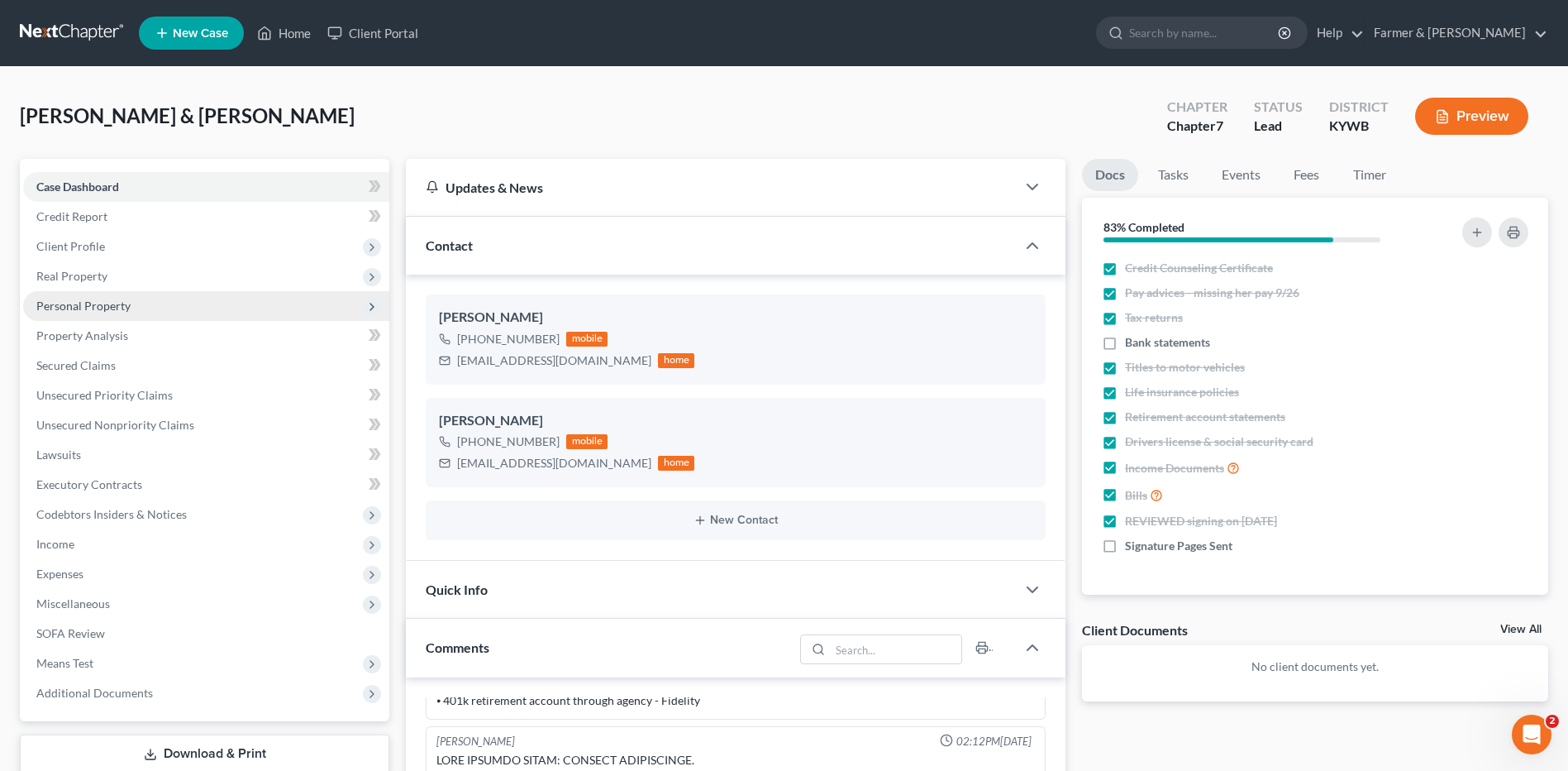
click at [146, 306] on span "Personal Property" at bounding box center [206, 306] width 366 height 30
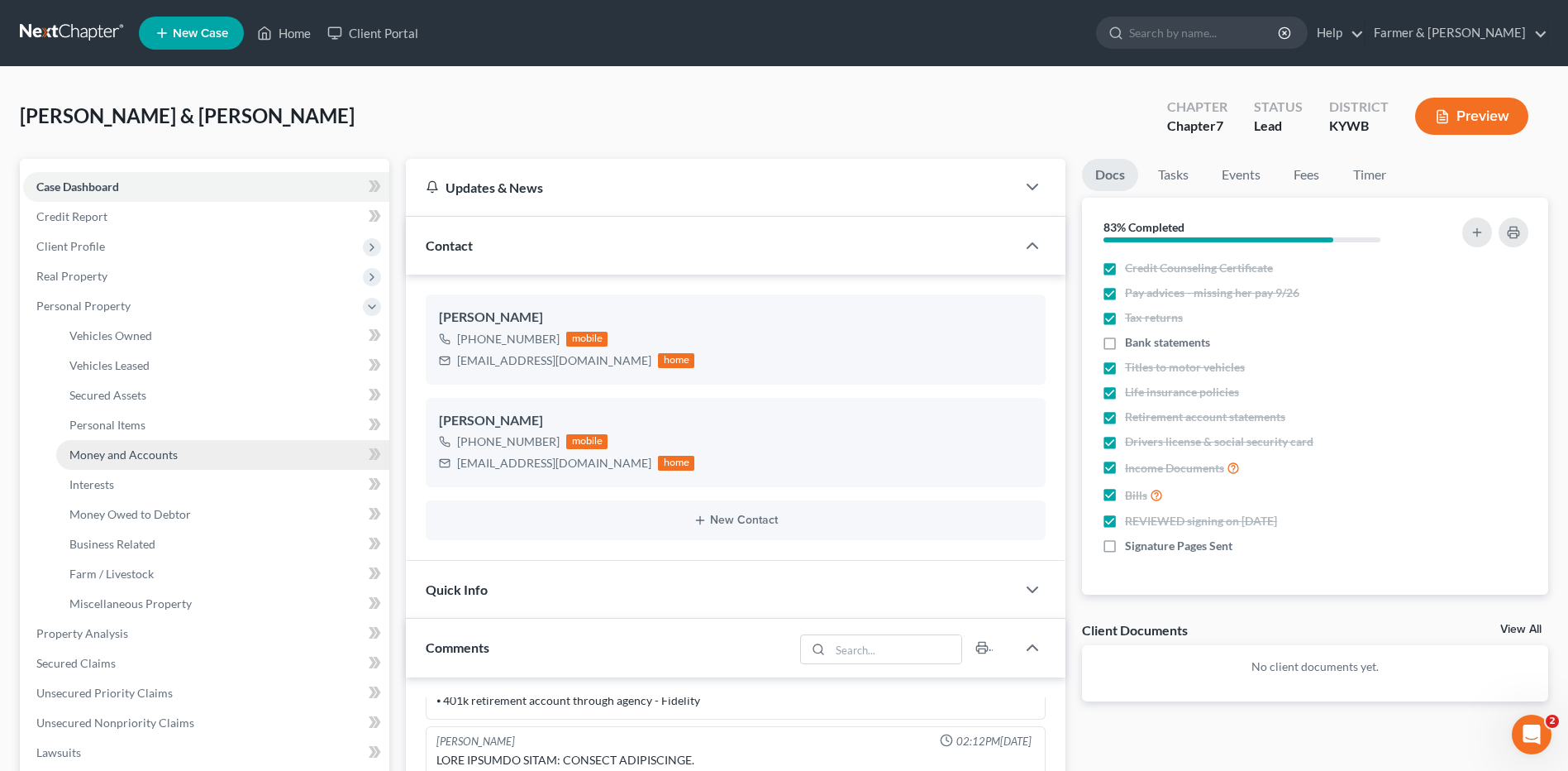
click at [183, 452] on link "Money and Accounts" at bounding box center [223, 454] width 333 height 30
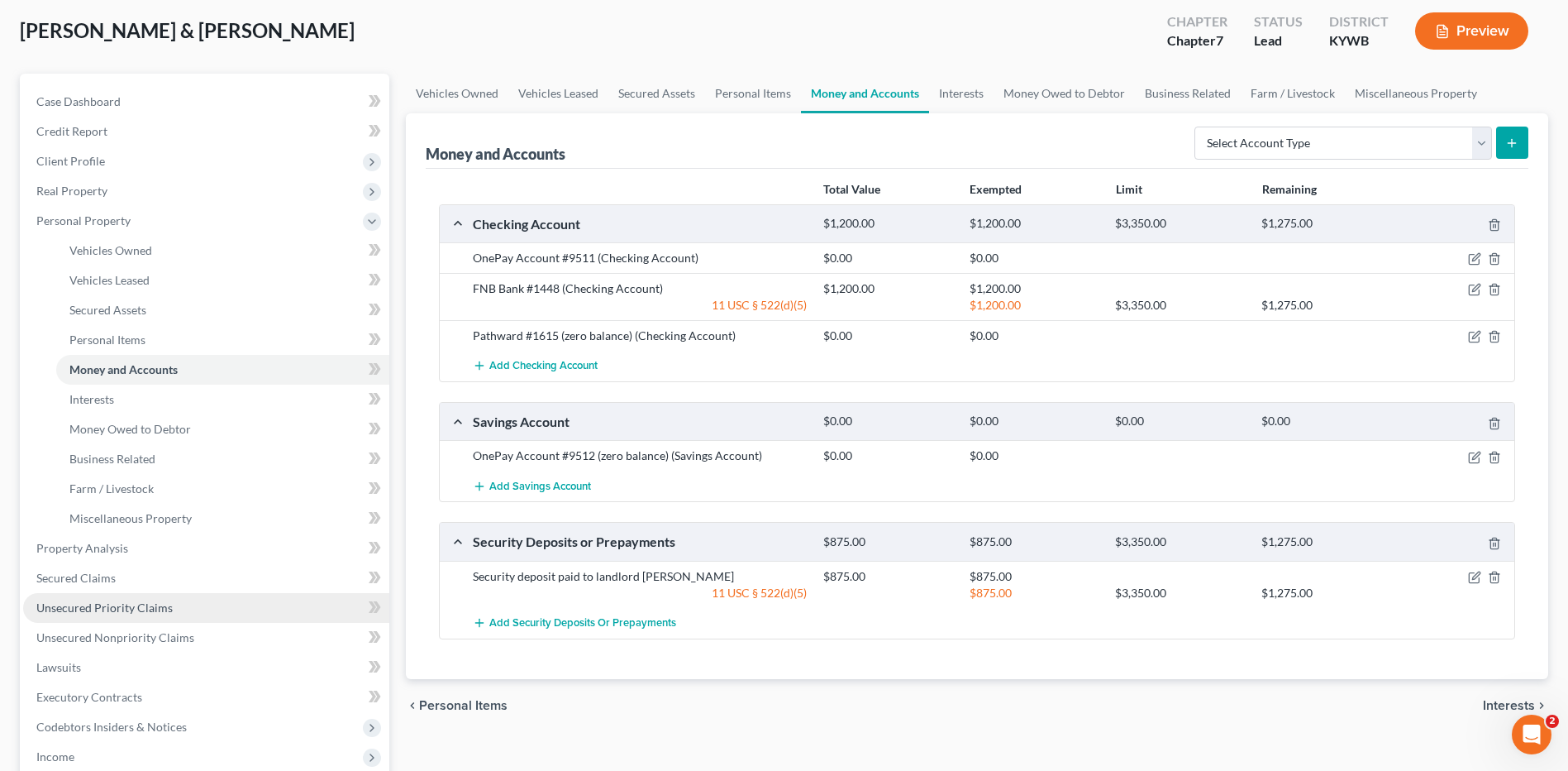
scroll to position [248, 0]
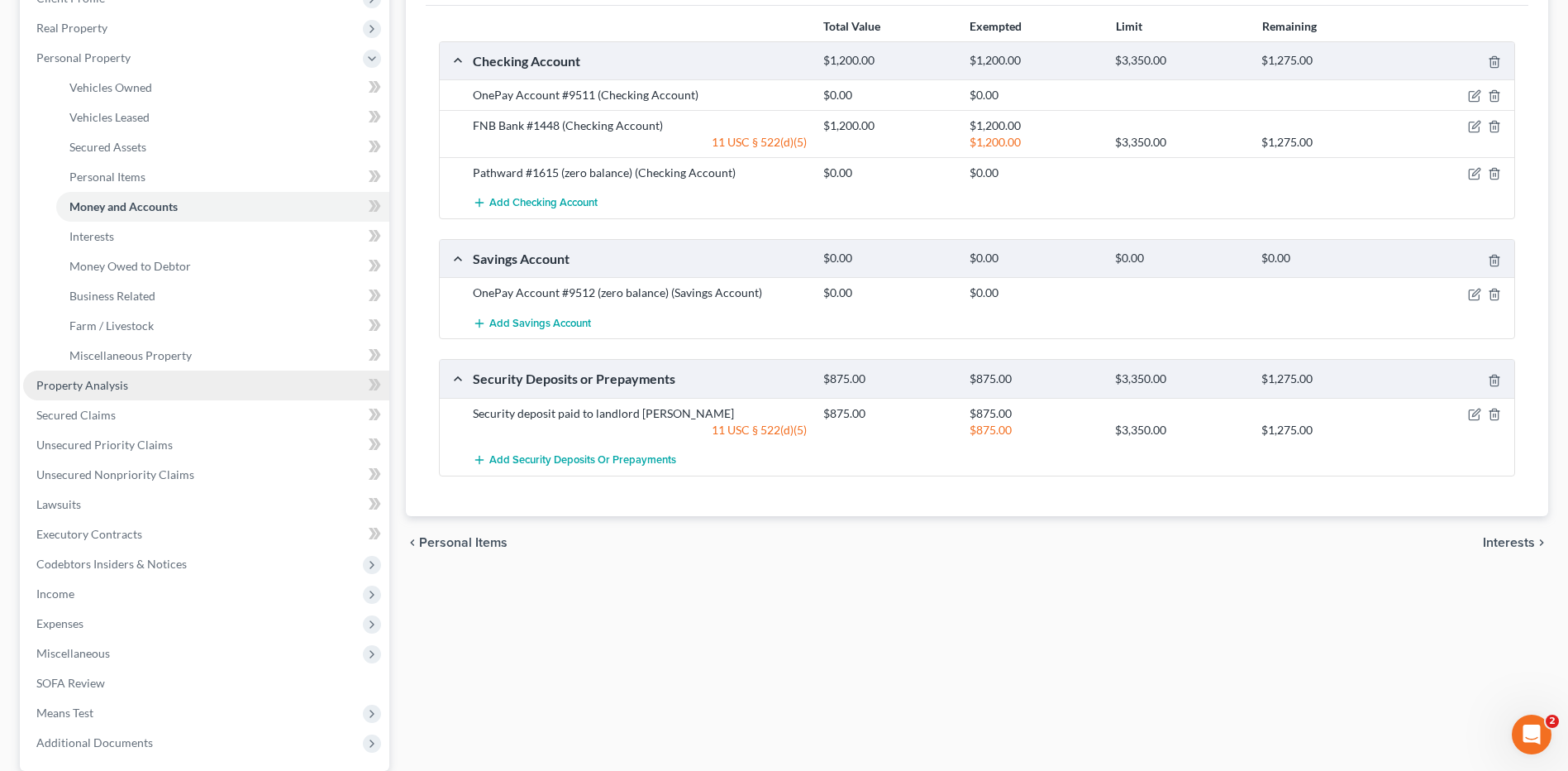
click at [130, 389] on link "Property Analysis" at bounding box center [206, 386] width 366 height 30
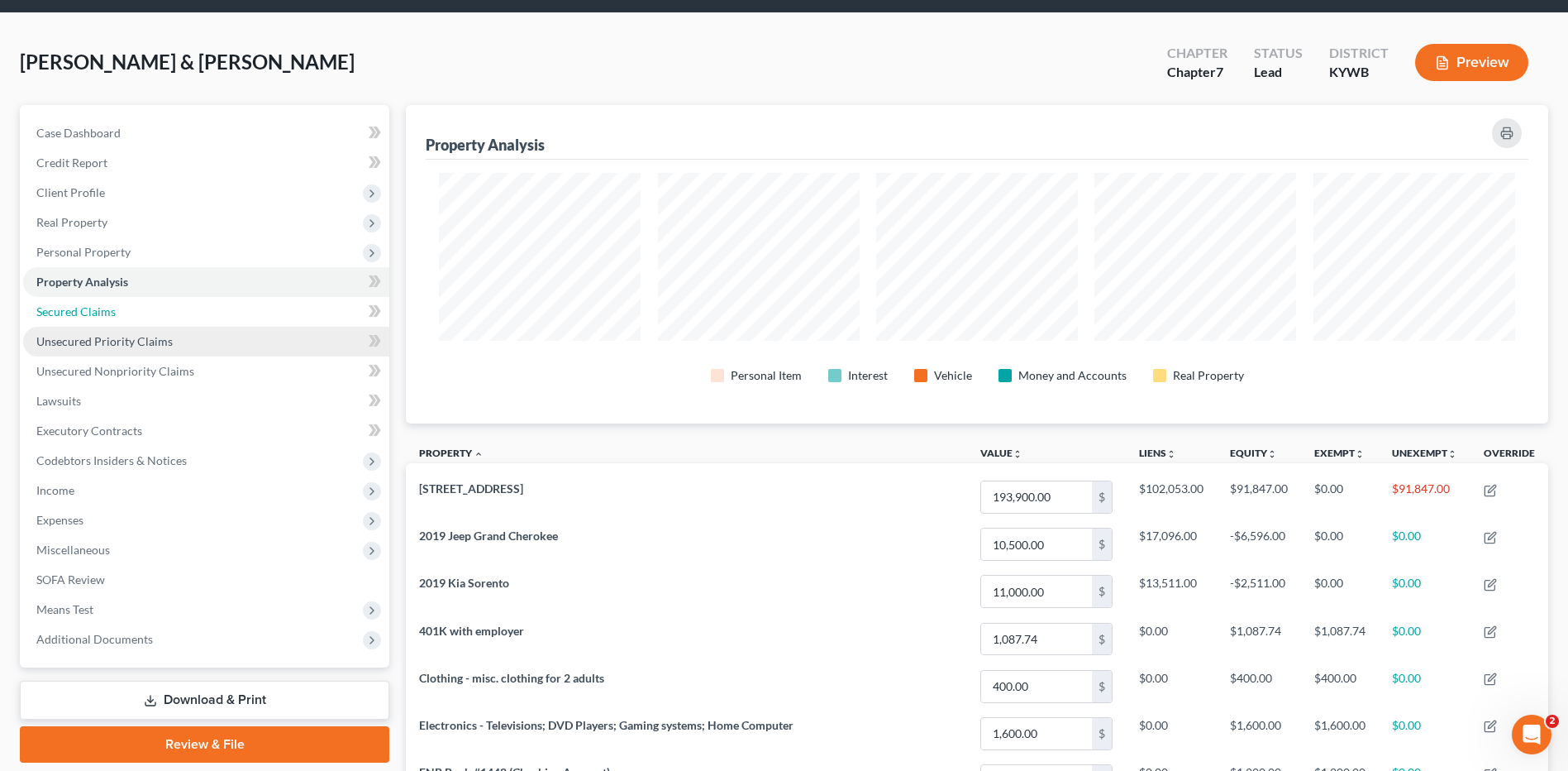
click at [202, 313] on link "Secured Claims" at bounding box center [206, 312] width 366 height 30
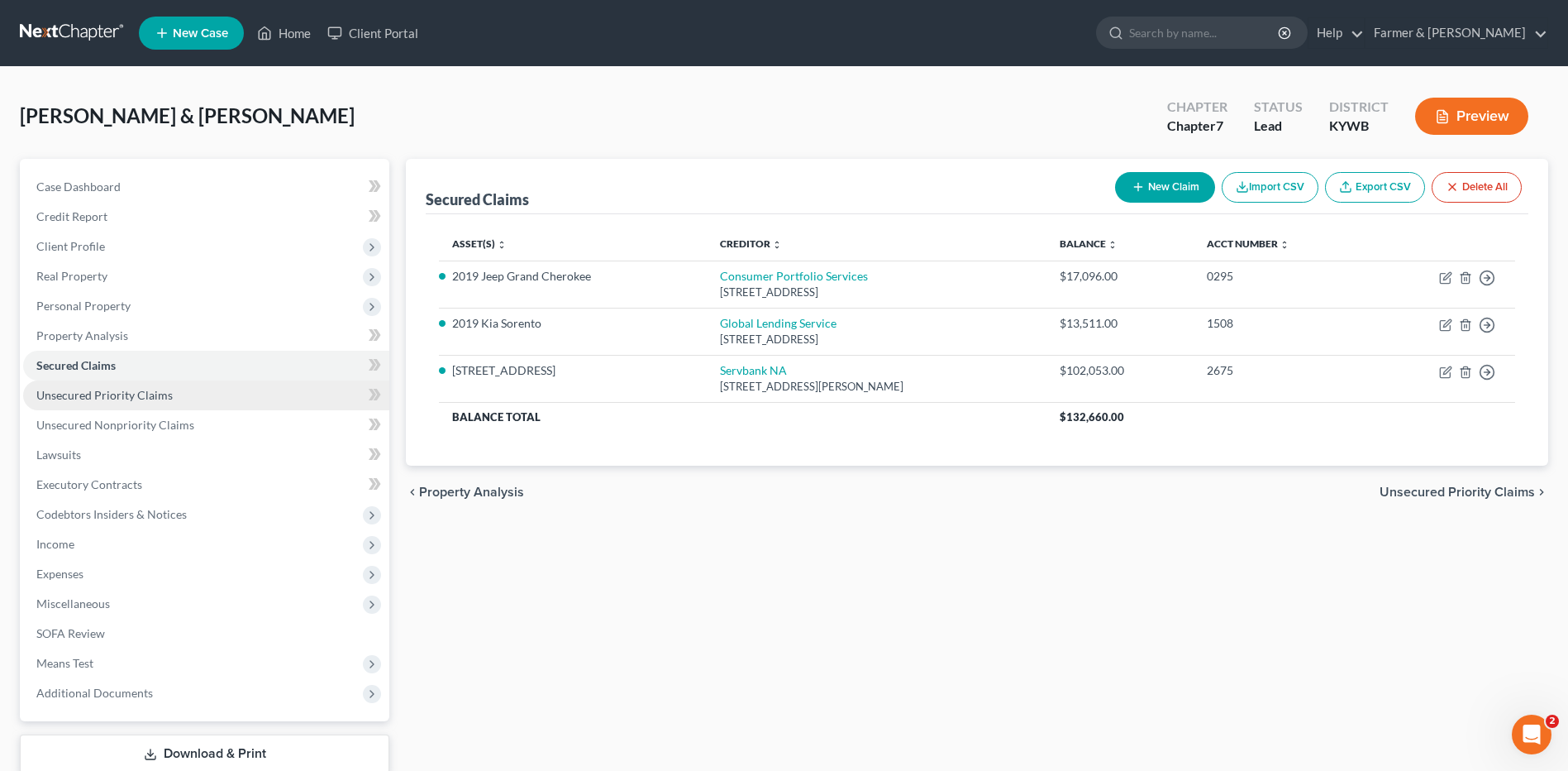
click at [174, 400] on link "Unsecured Priority Claims" at bounding box center [206, 395] width 366 height 30
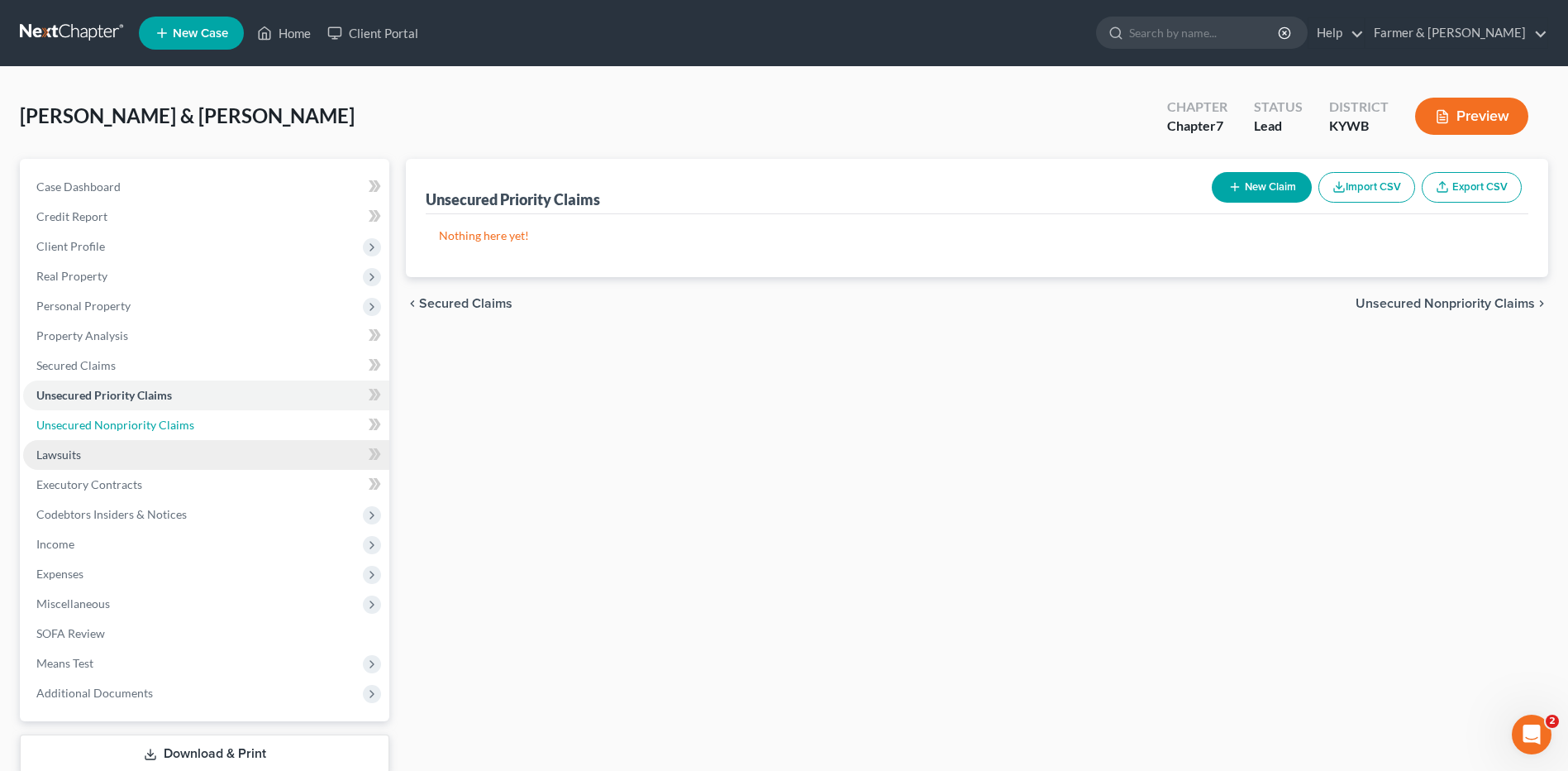
click at [174, 431] on link "Unsecured Nonpriority Claims" at bounding box center [206, 425] width 366 height 30
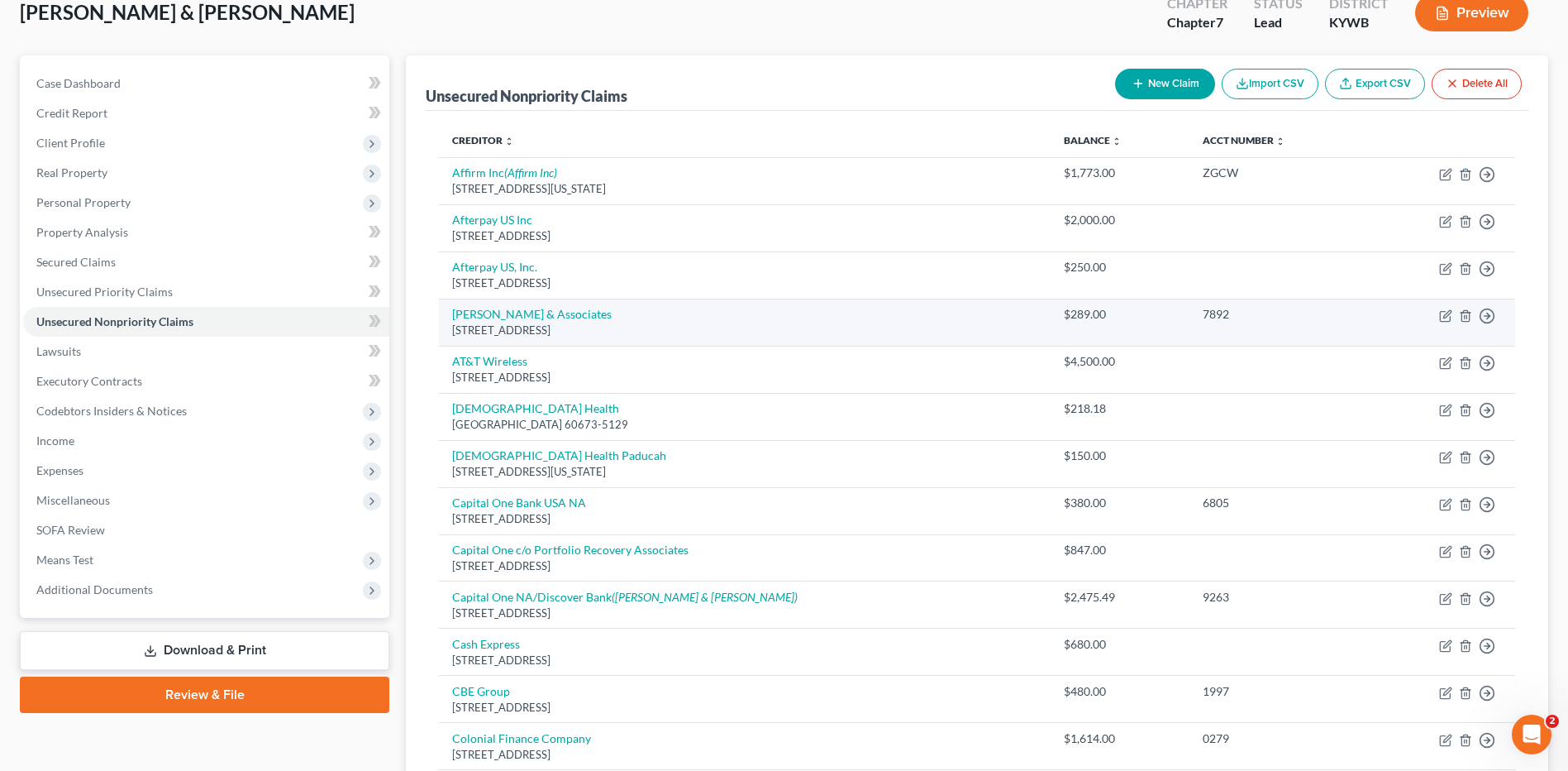
scroll to position [248, 0]
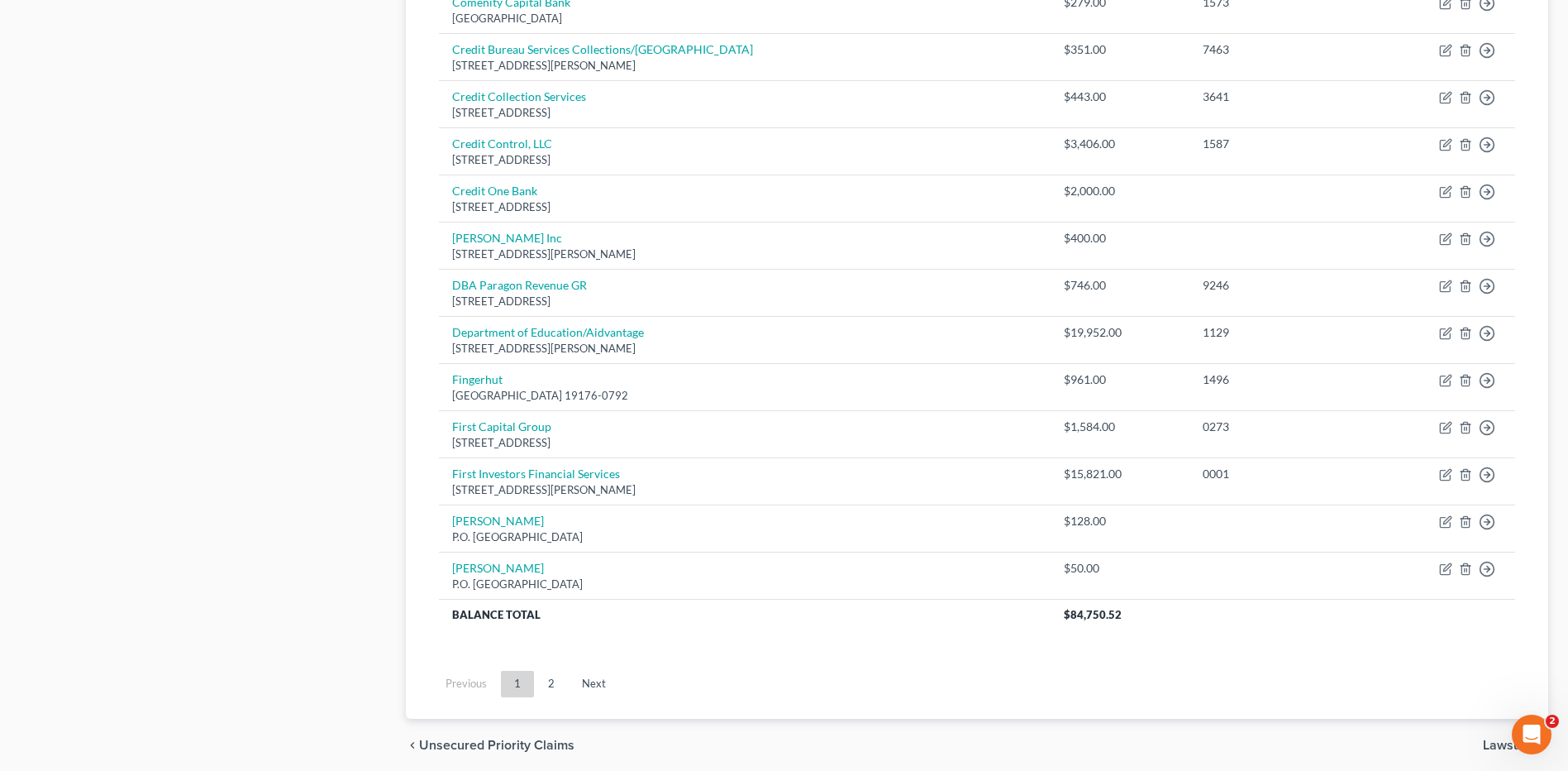
drag, startPoint x: 547, startPoint y: 685, endPoint x: 558, endPoint y: 689, distance: 11.7
click at [548, 685] on link "2" at bounding box center [551, 684] width 33 height 27
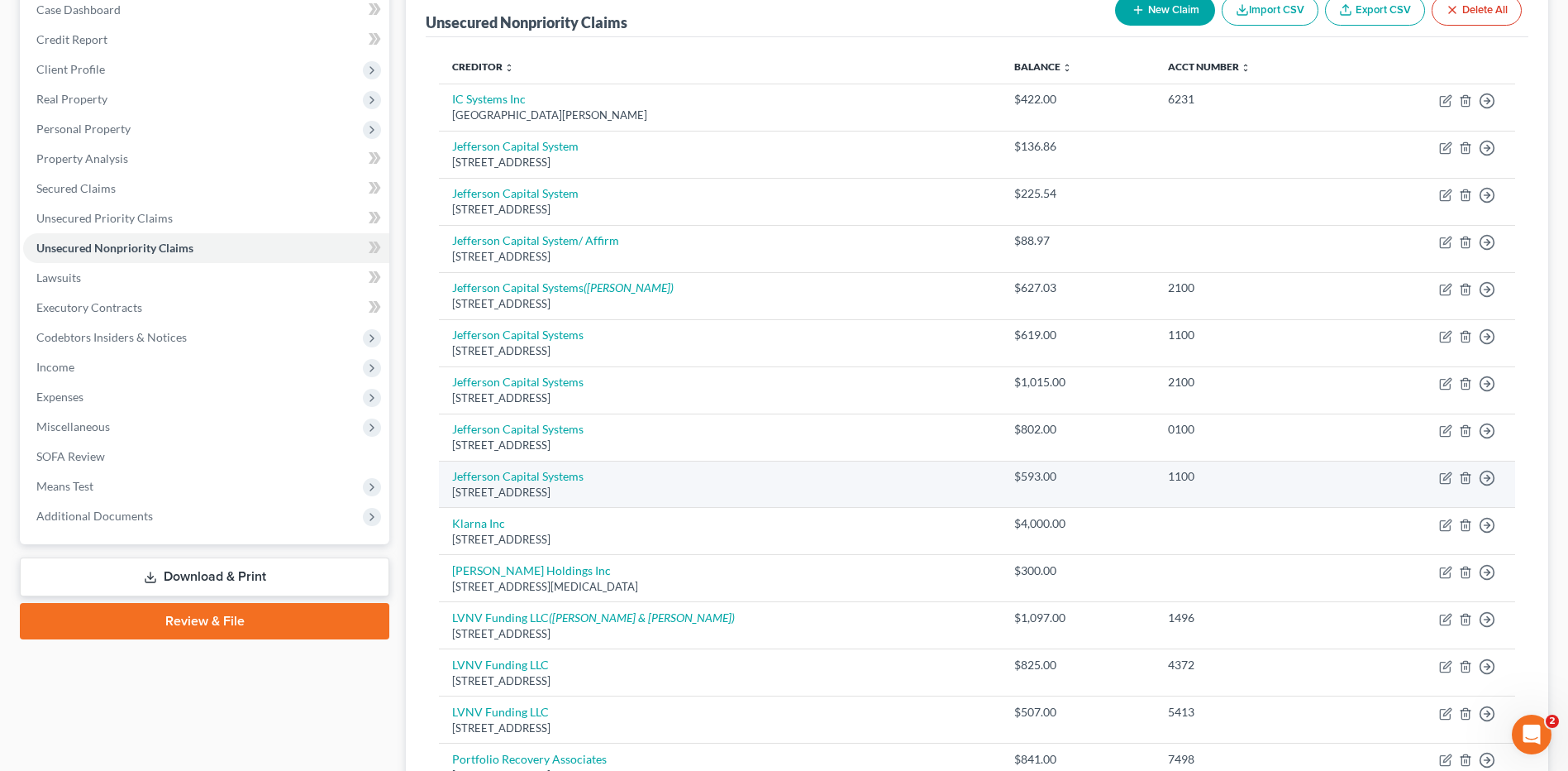
scroll to position [147, 0]
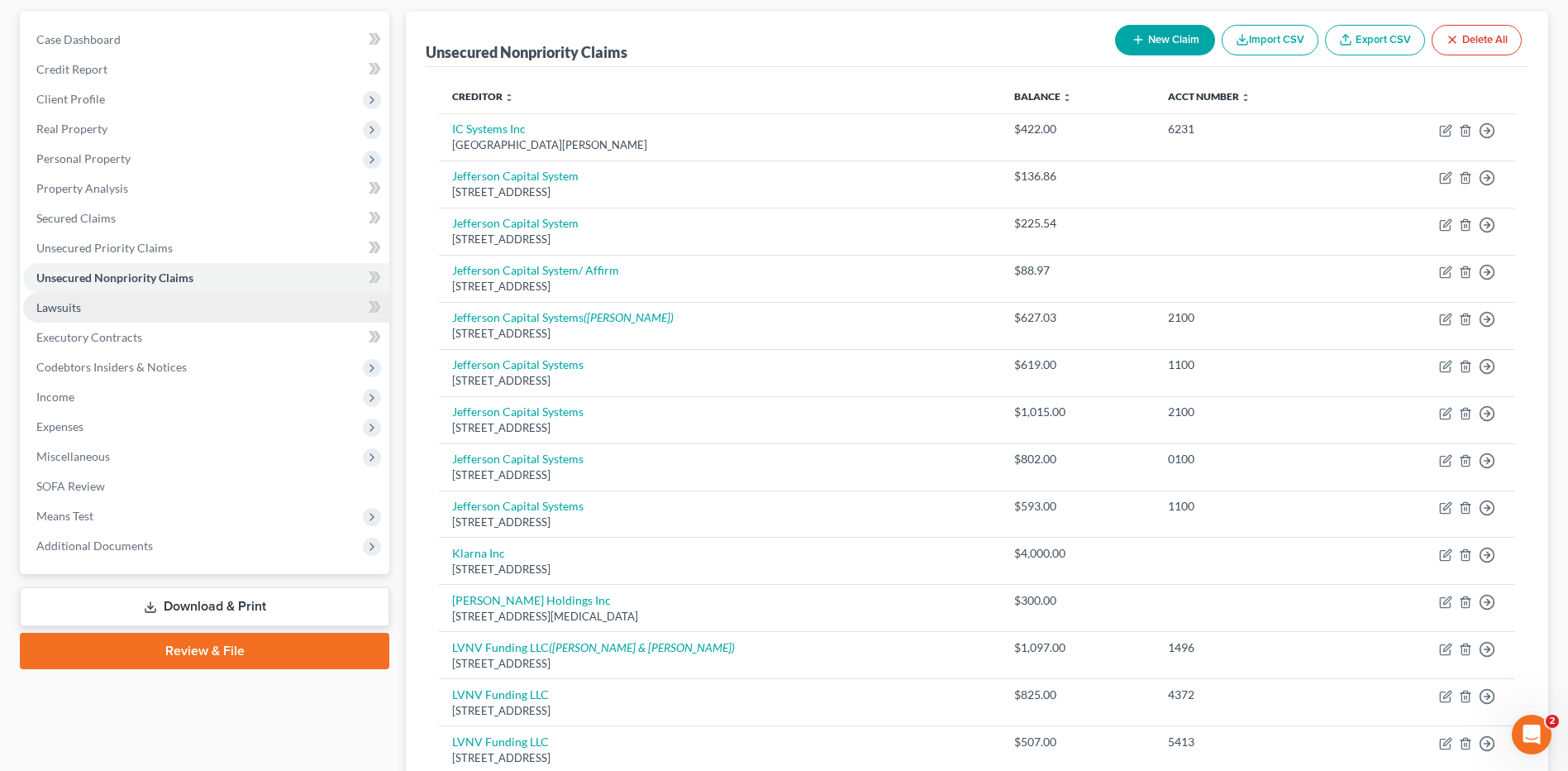
click at [123, 308] on link "Lawsuits" at bounding box center [206, 307] width 366 height 30
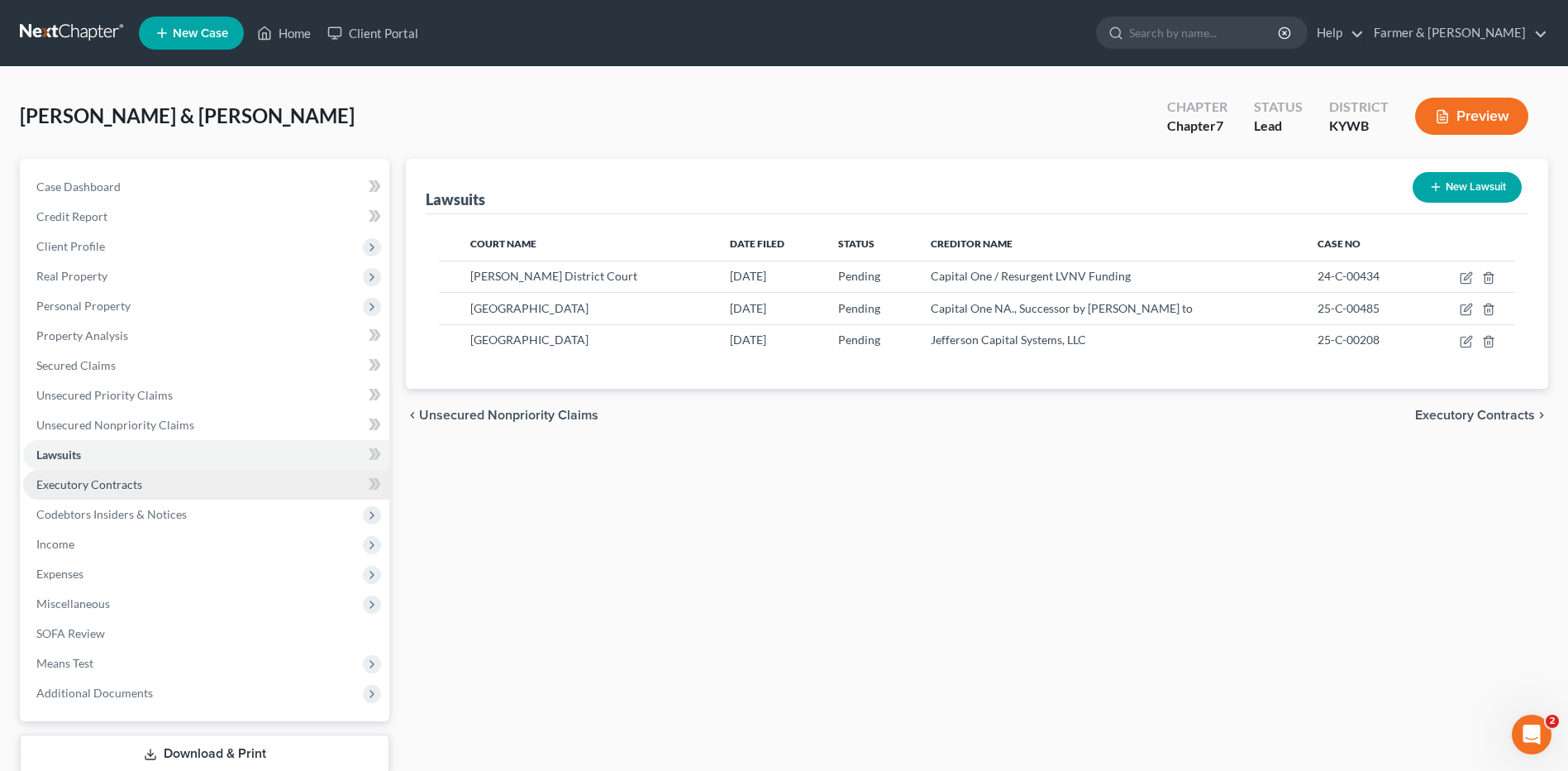
click at [139, 487] on span "Executory Contracts" at bounding box center [89, 484] width 105 height 14
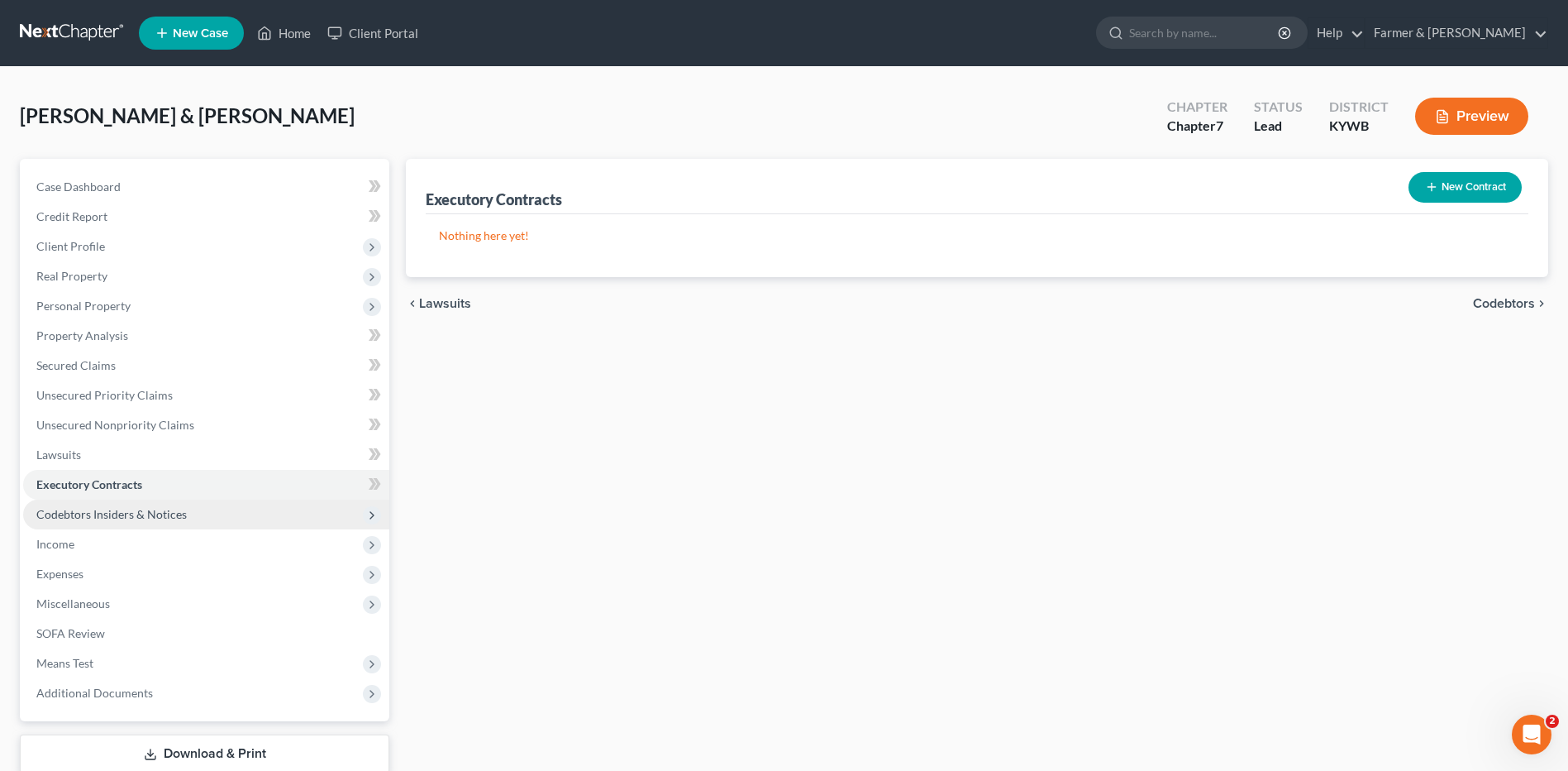
click at [140, 509] on span "Codebtors Insiders & Notices" at bounding box center [111, 513] width 150 height 14
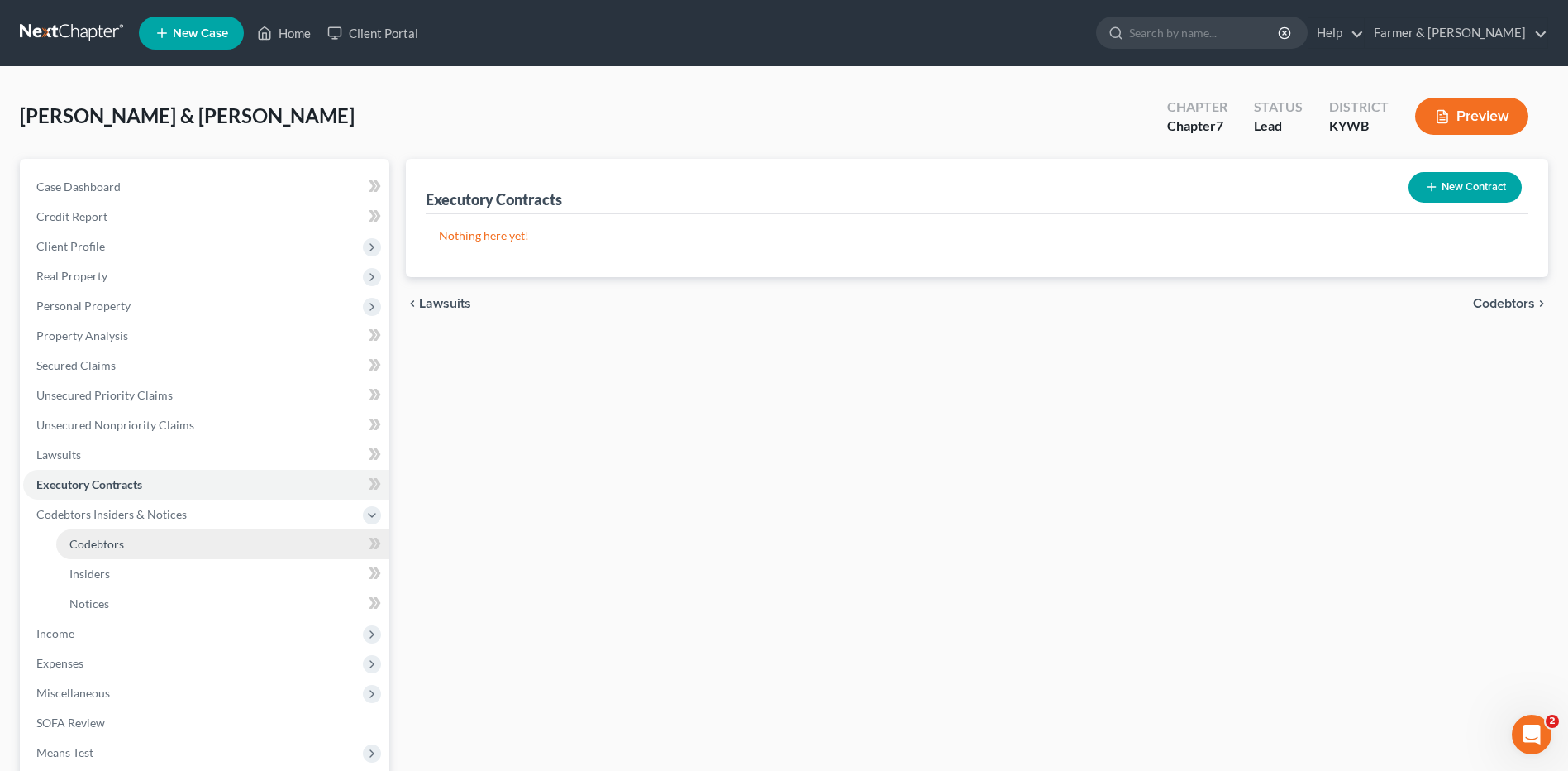
click at [126, 550] on link "Codebtors" at bounding box center [223, 544] width 333 height 30
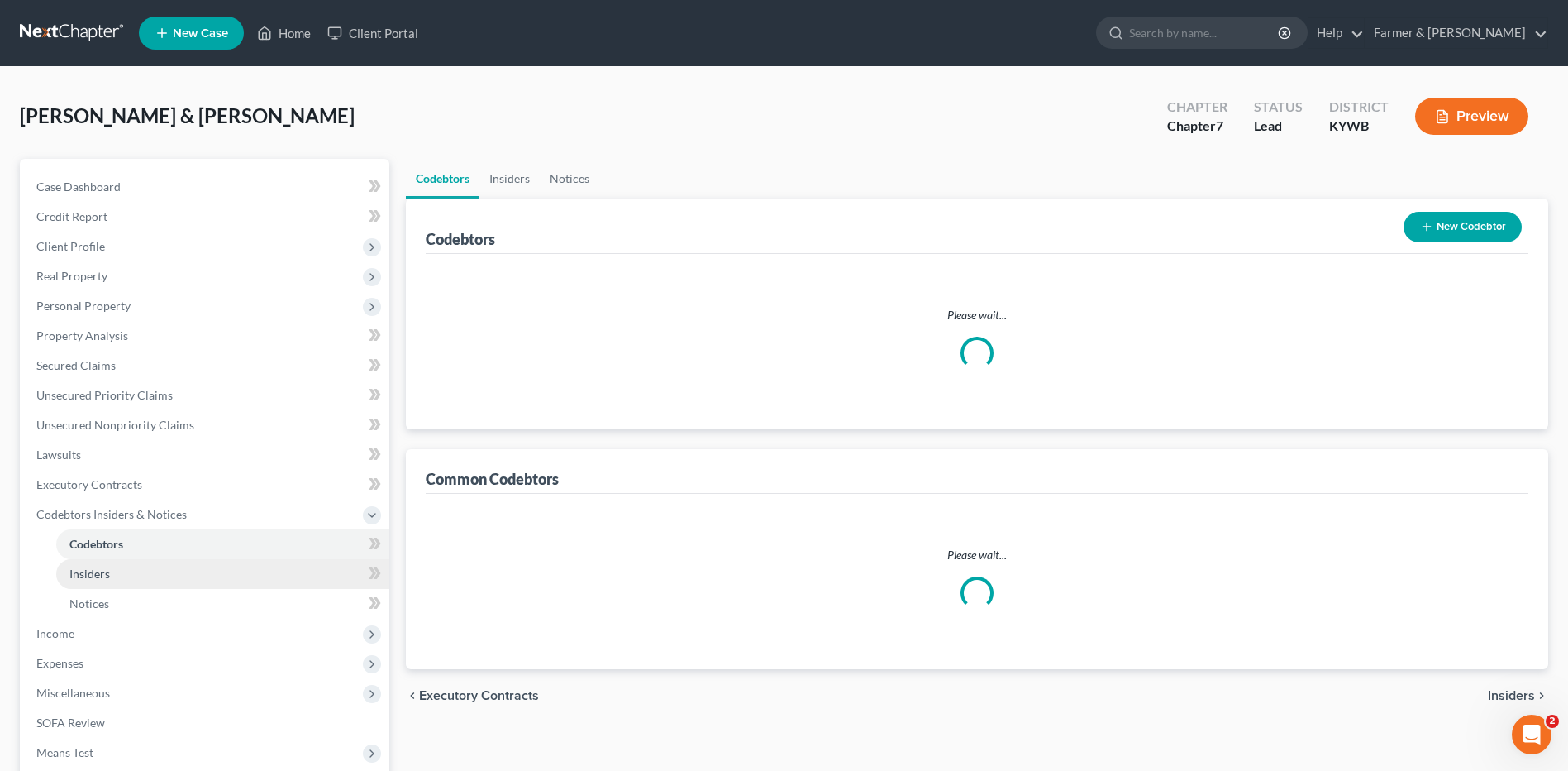
click at [119, 568] on link "Insiders" at bounding box center [223, 574] width 333 height 30
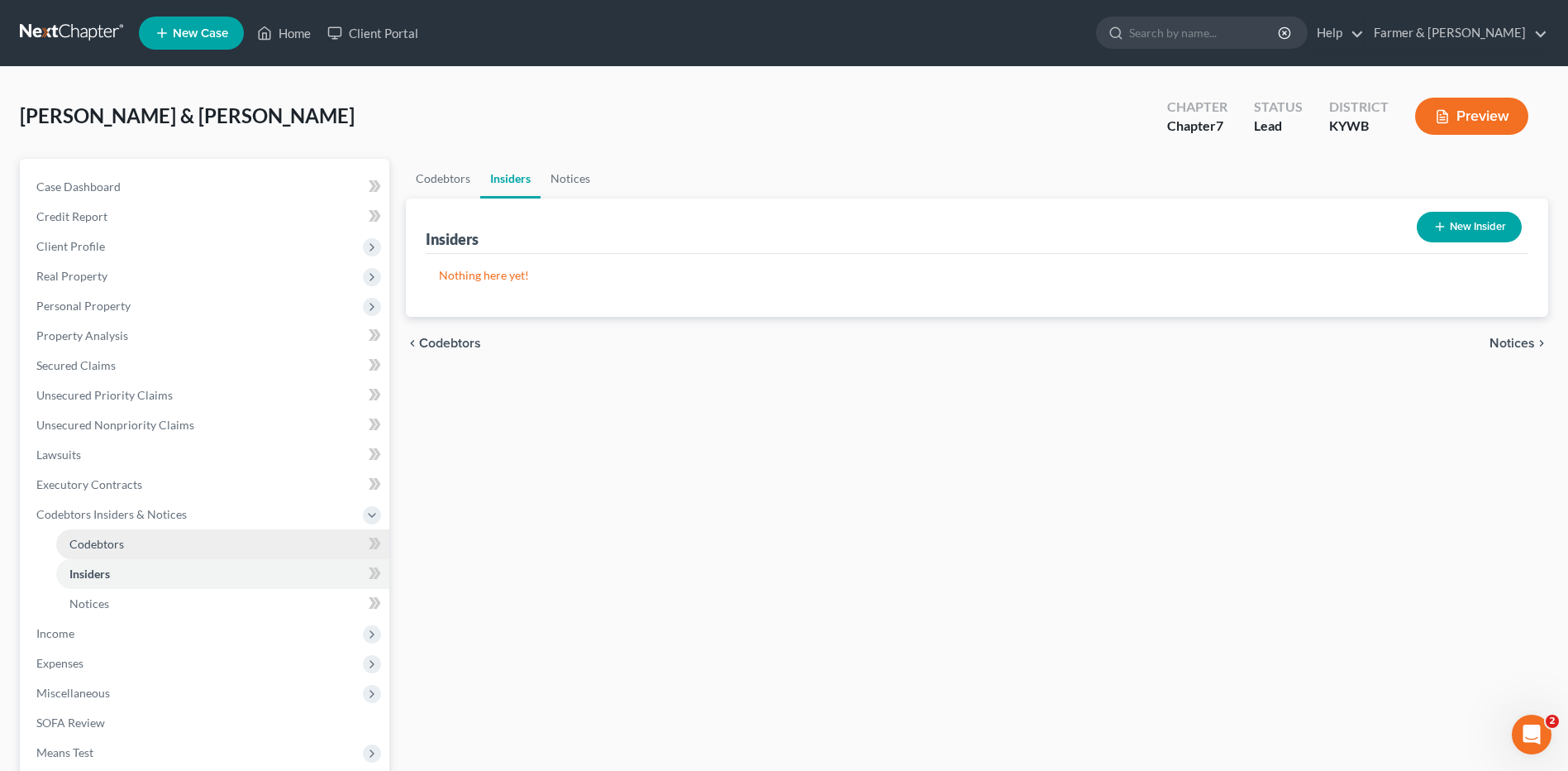
click at [144, 538] on link "Codebtors" at bounding box center [223, 544] width 333 height 30
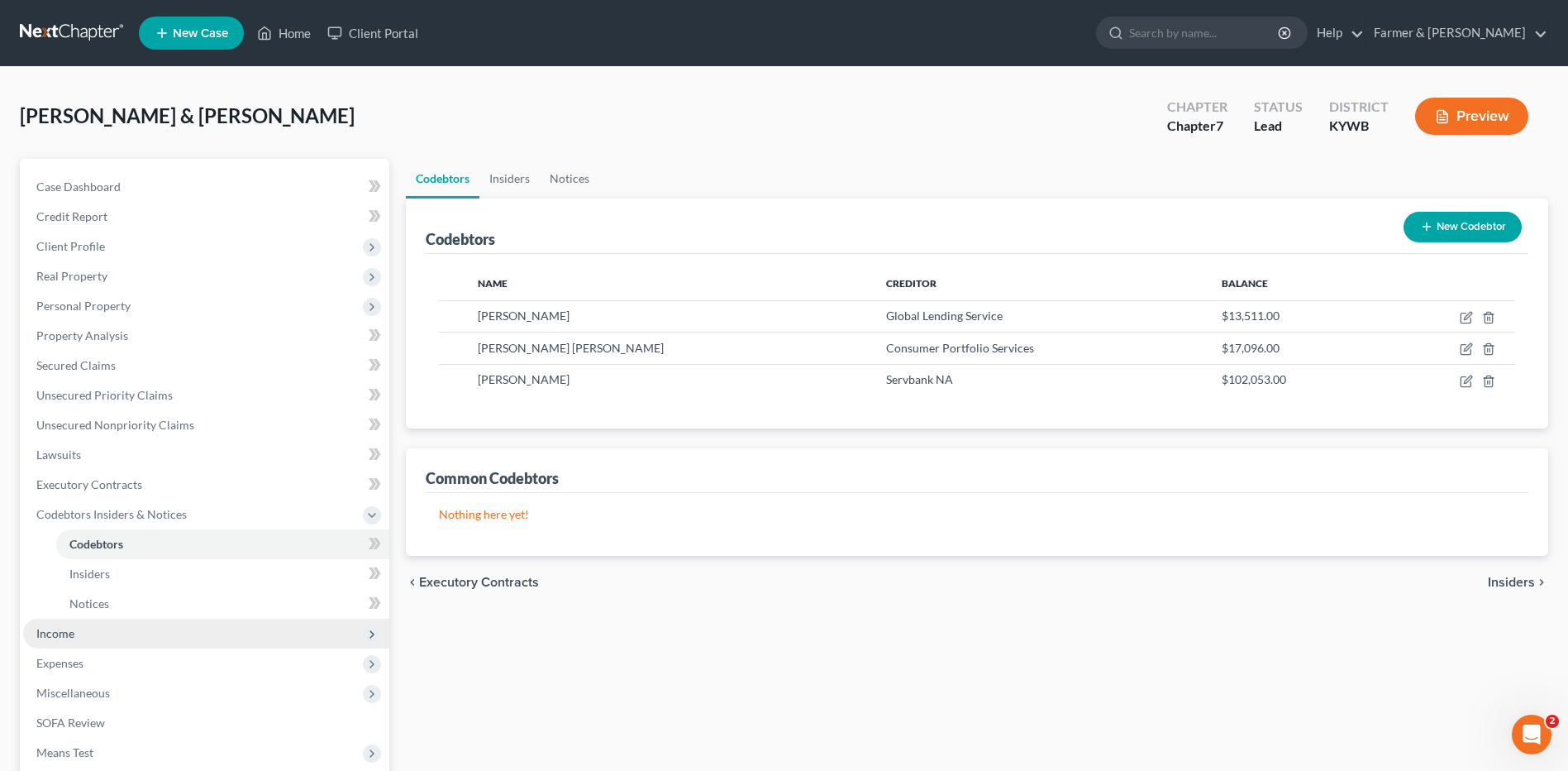
click at [83, 628] on span "Income" at bounding box center [206, 633] width 366 height 30
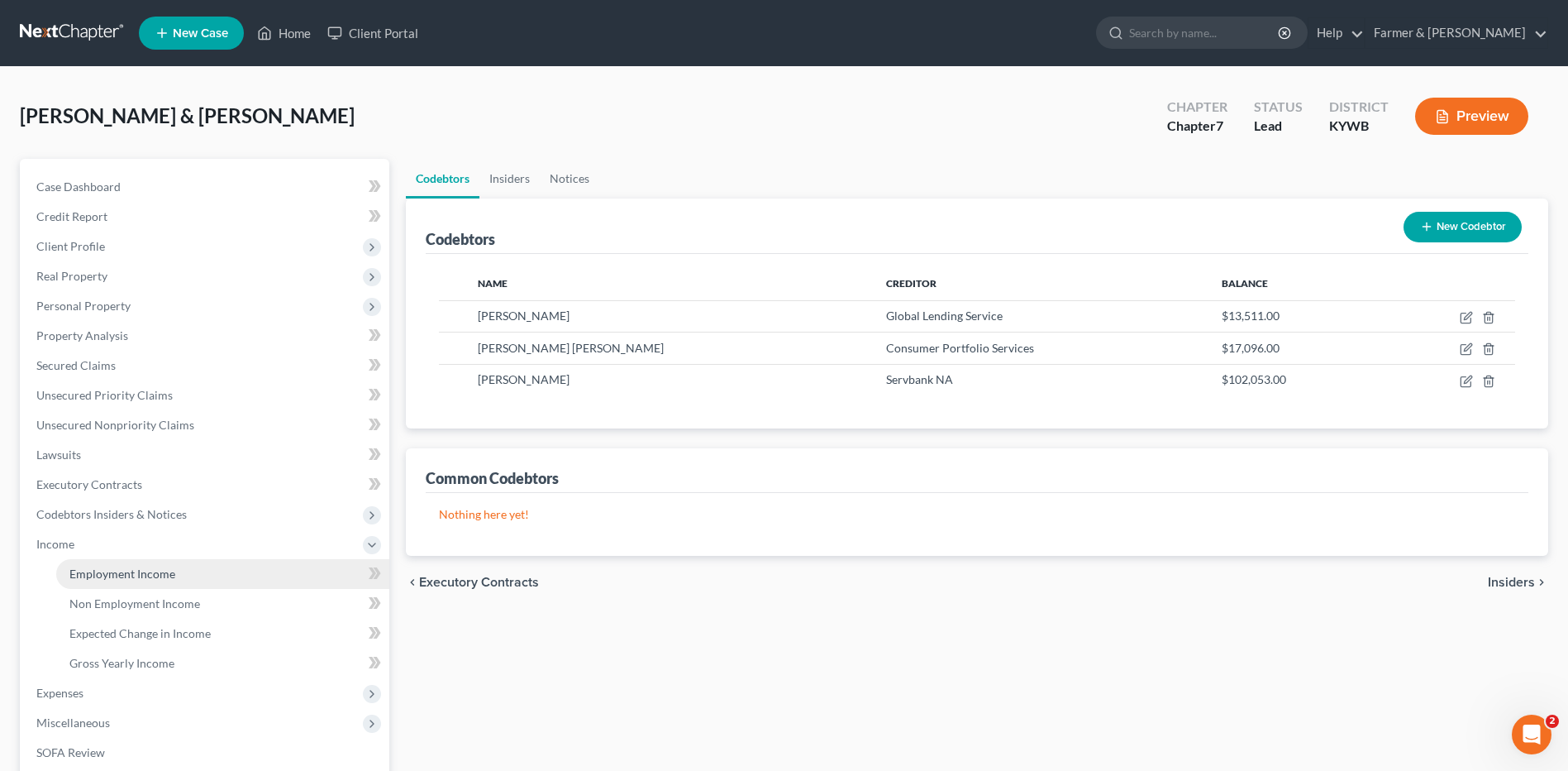
click at [127, 581] on link "Employment Income" at bounding box center [223, 574] width 333 height 30
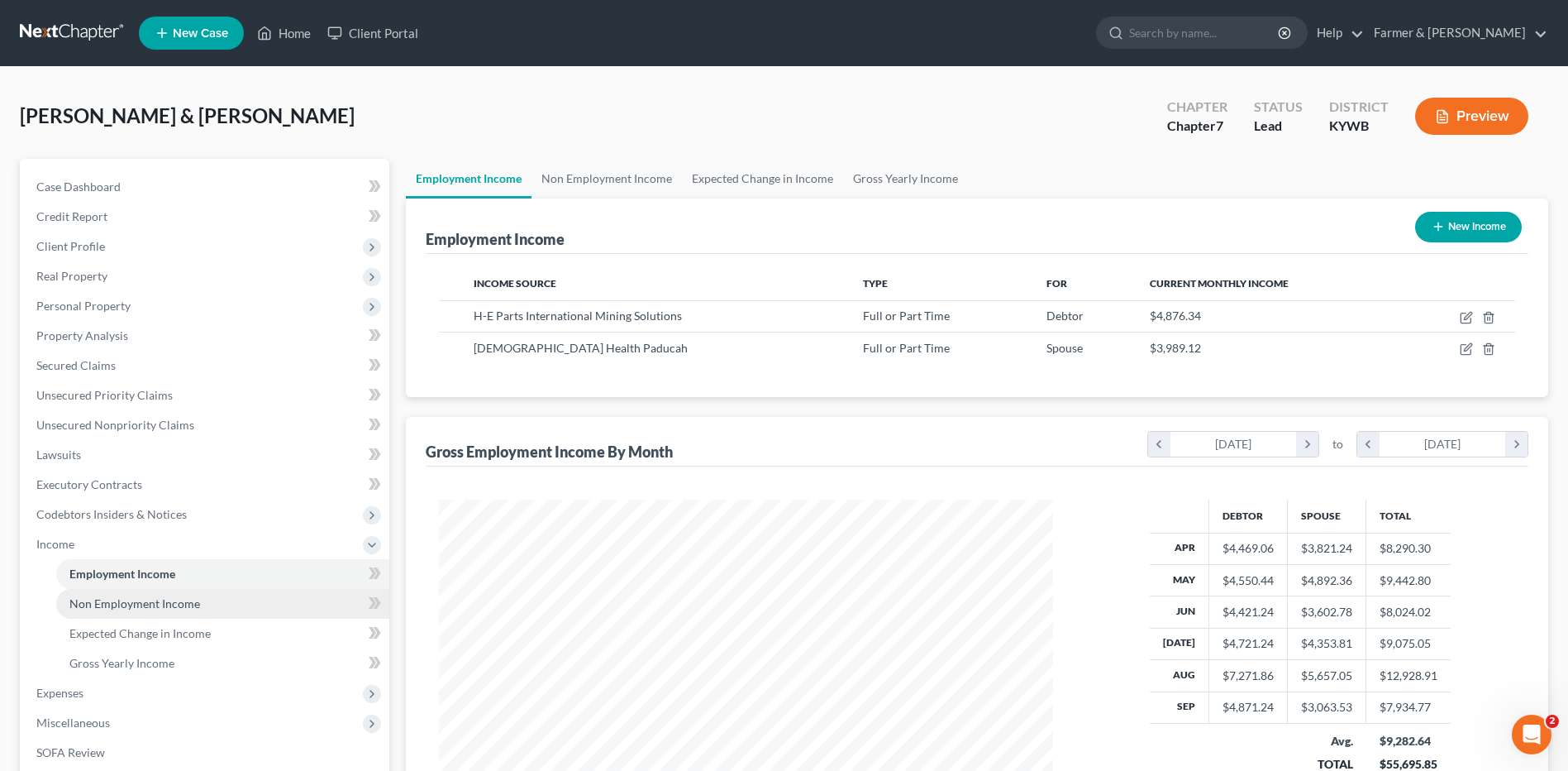
scroll to position [307, 646]
click at [137, 608] on span "Non Employment Income" at bounding box center [135, 603] width 130 height 14
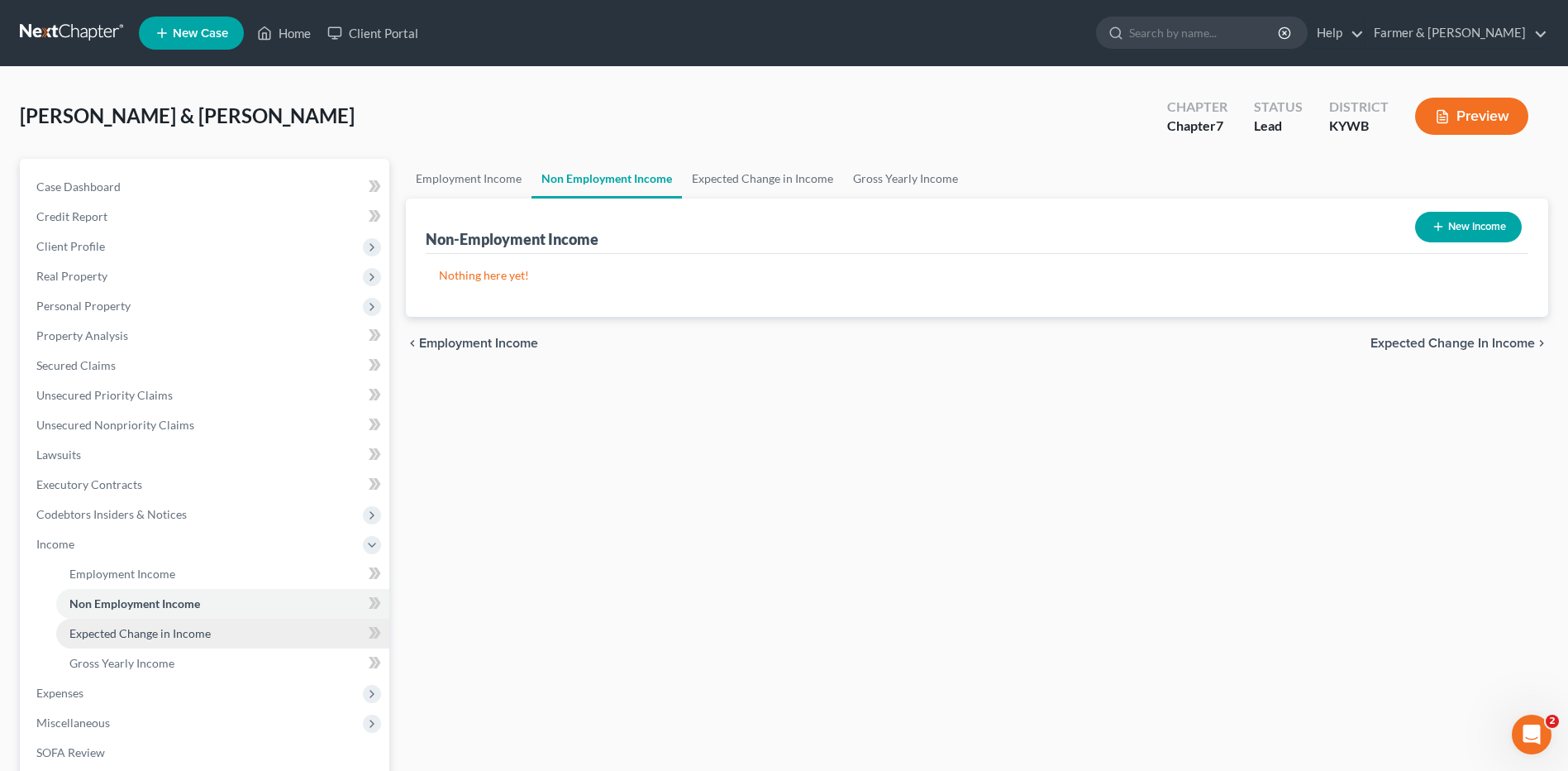
click at [136, 642] on link "Expected Change in Income" at bounding box center [223, 633] width 333 height 30
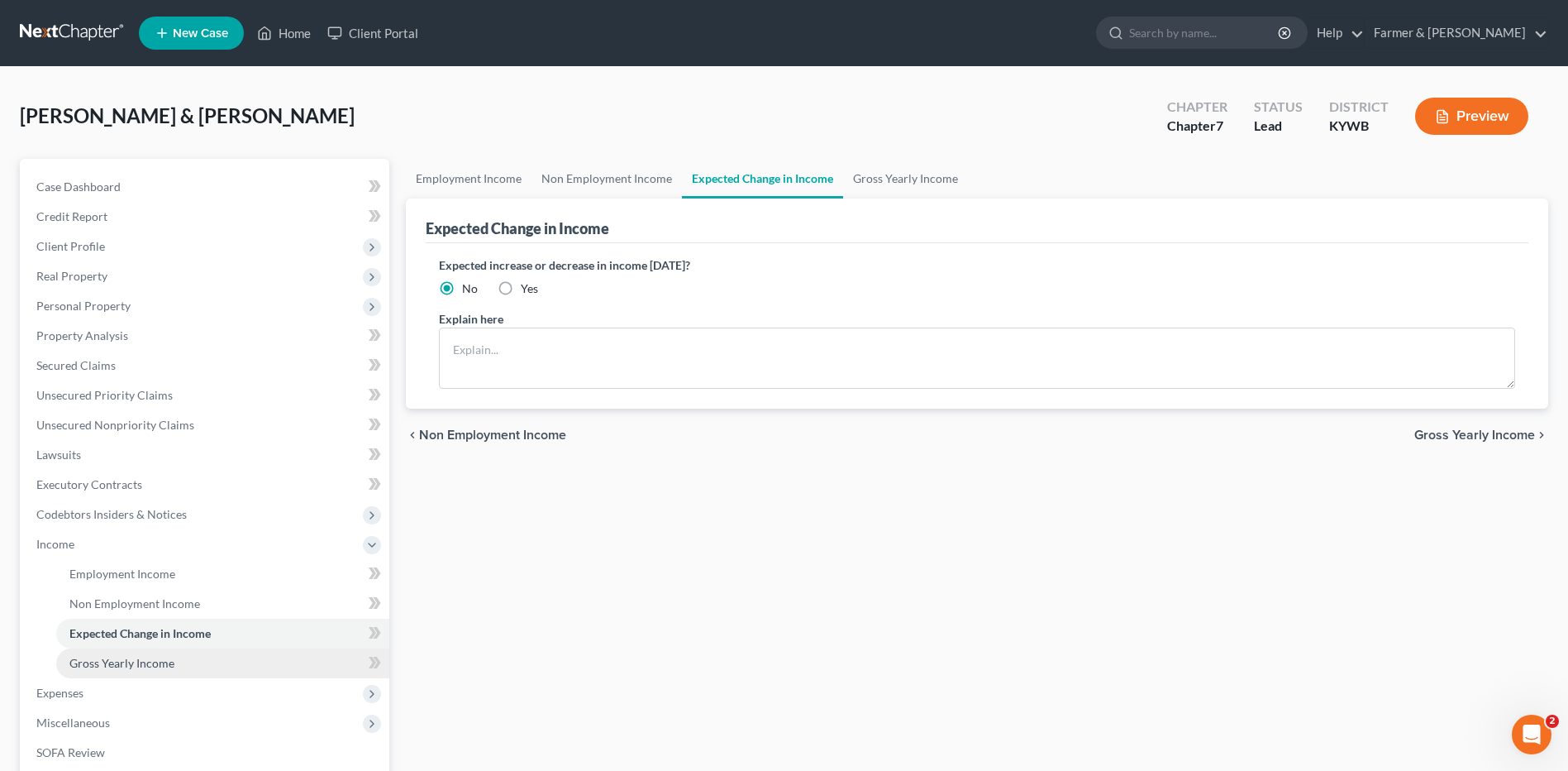
click at [121, 662] on span "Gross Yearly Income" at bounding box center [122, 662] width 105 height 14
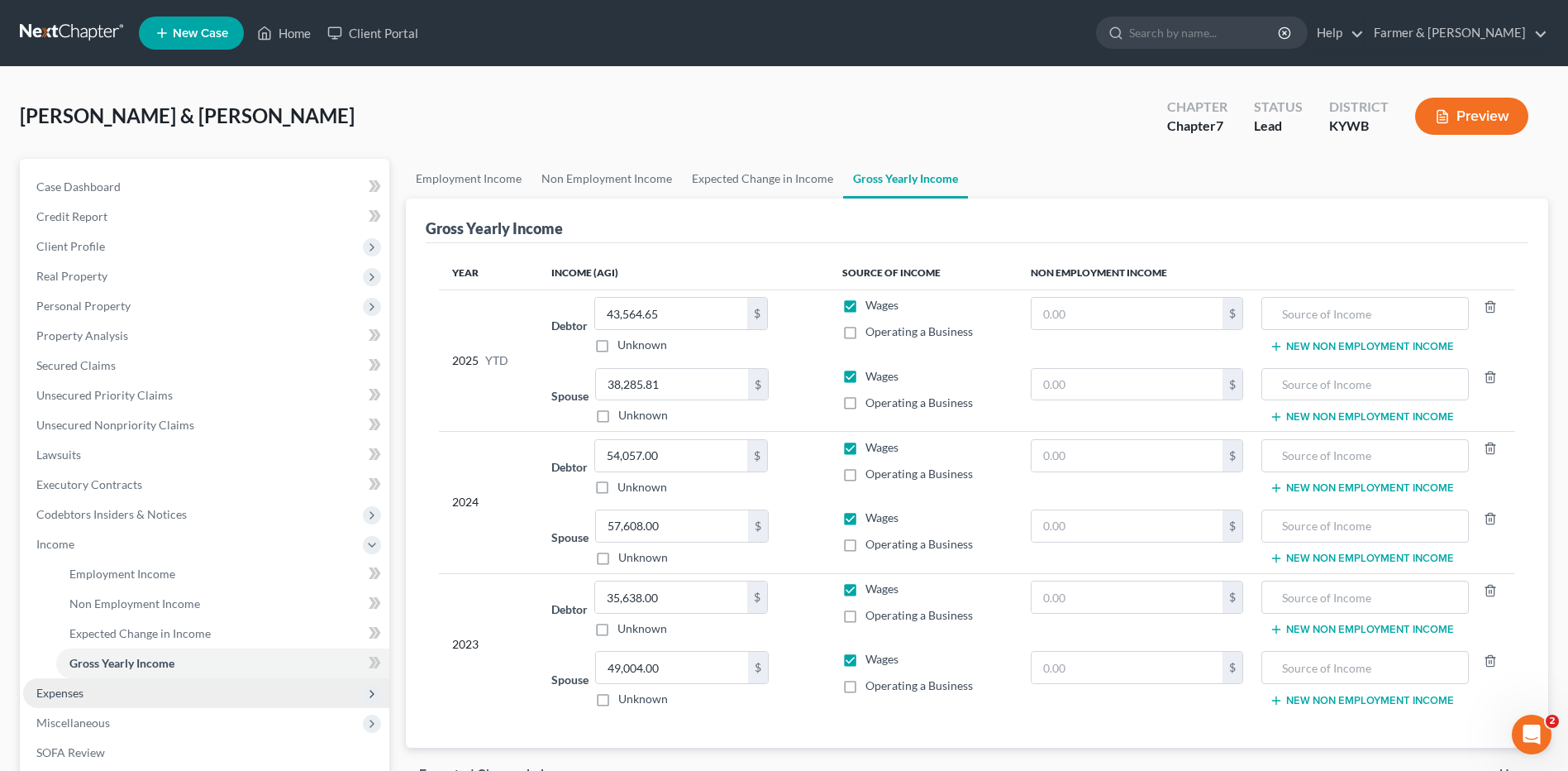
click at [98, 696] on span "Expenses" at bounding box center [206, 693] width 366 height 30
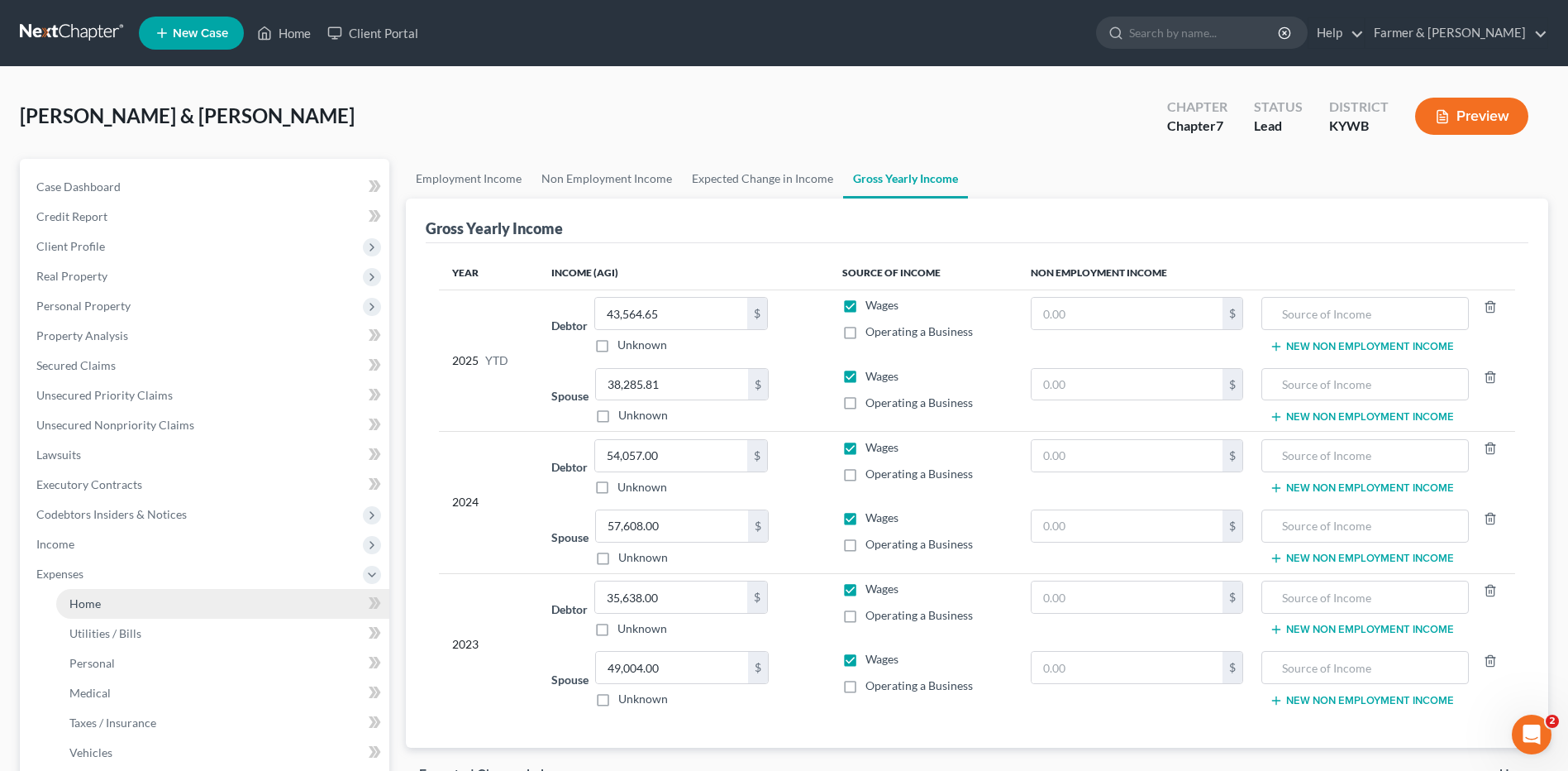
click at [127, 615] on link "Home" at bounding box center [223, 604] width 333 height 30
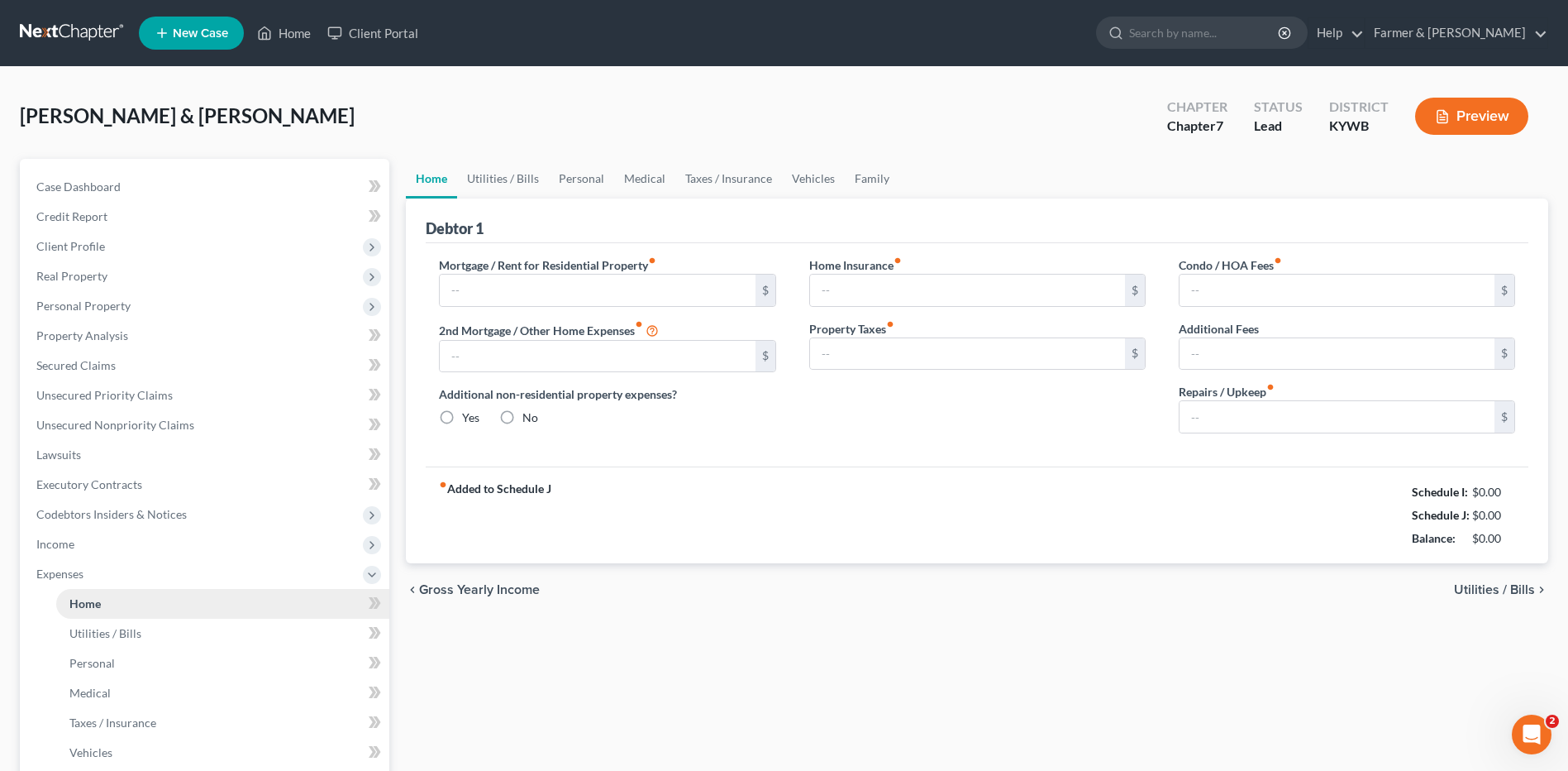
type input "875.00"
type input "0.00"
radio input "true"
type input "0.00"
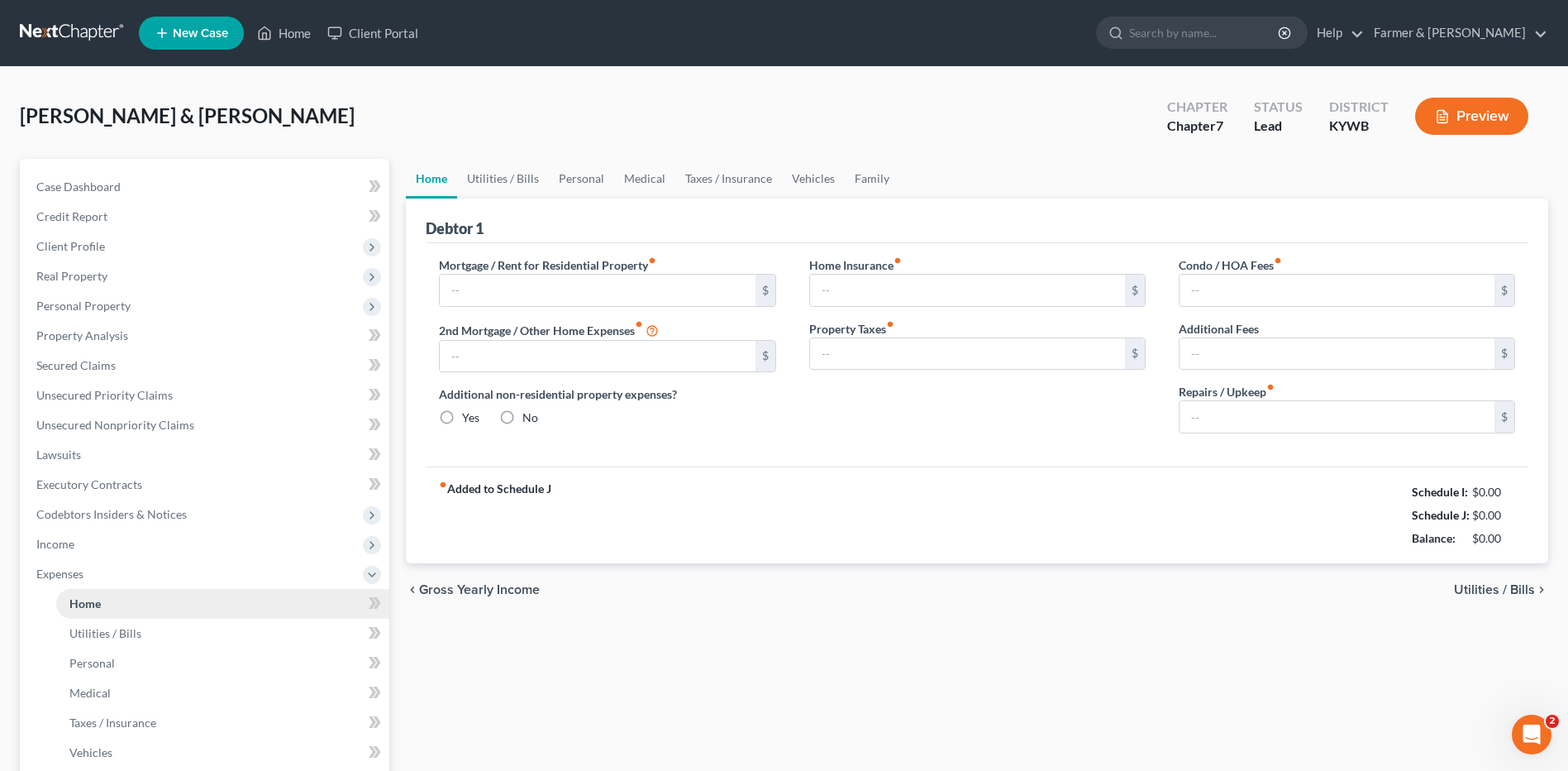
type input "0.00"
type input "100.00"
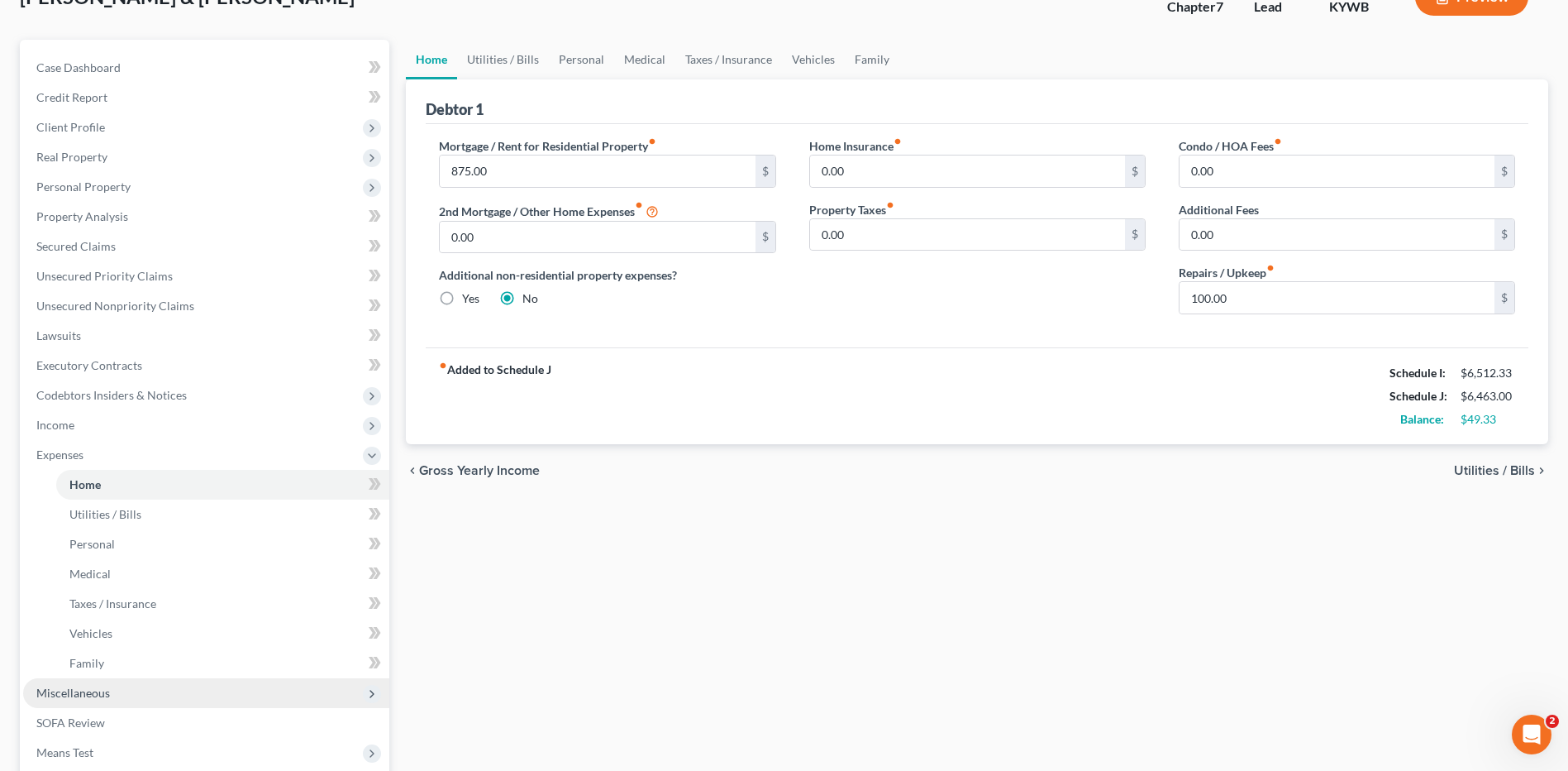
scroll to position [165, 0]
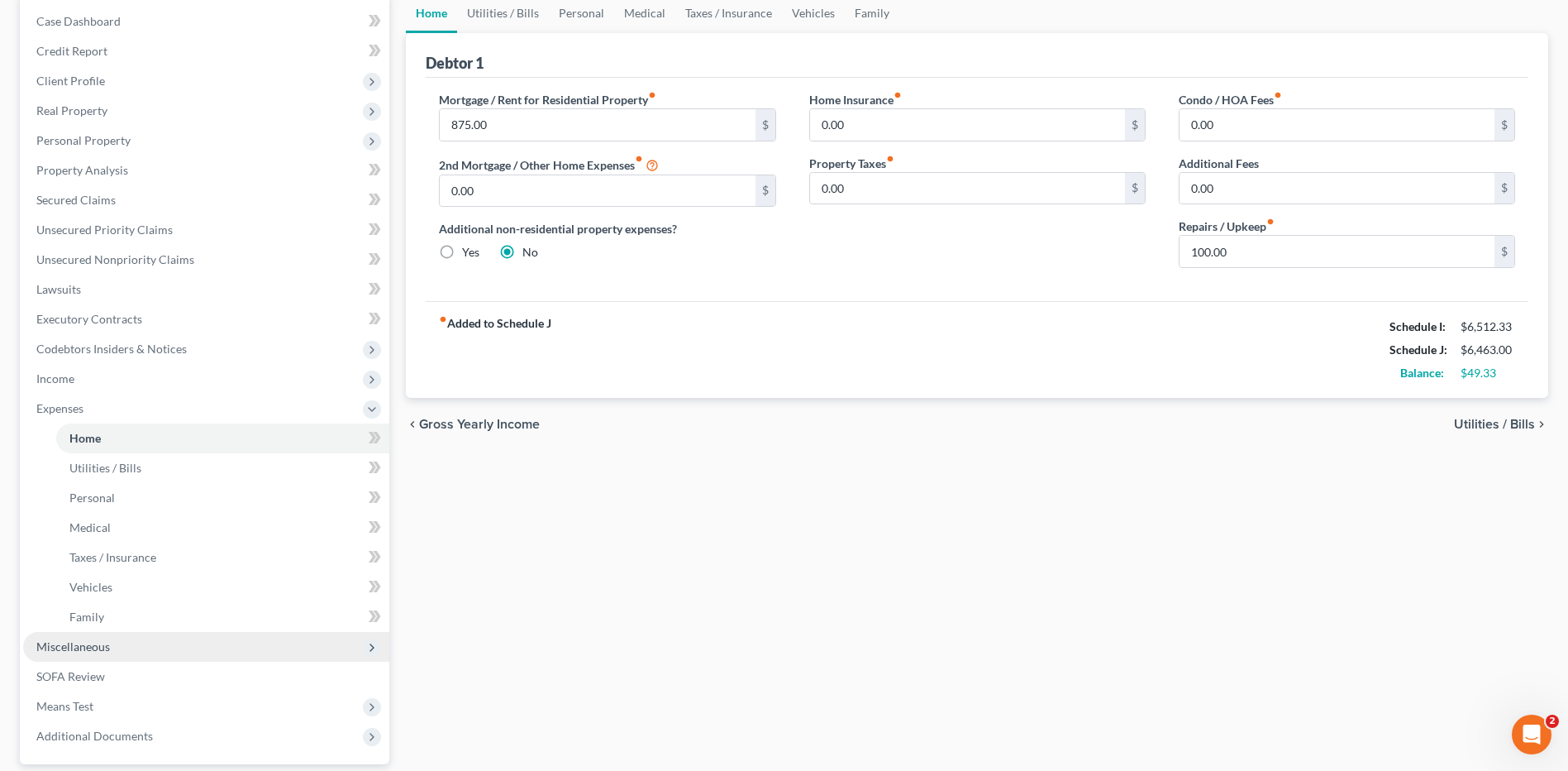
click at [121, 660] on span "Miscellaneous" at bounding box center [206, 646] width 366 height 30
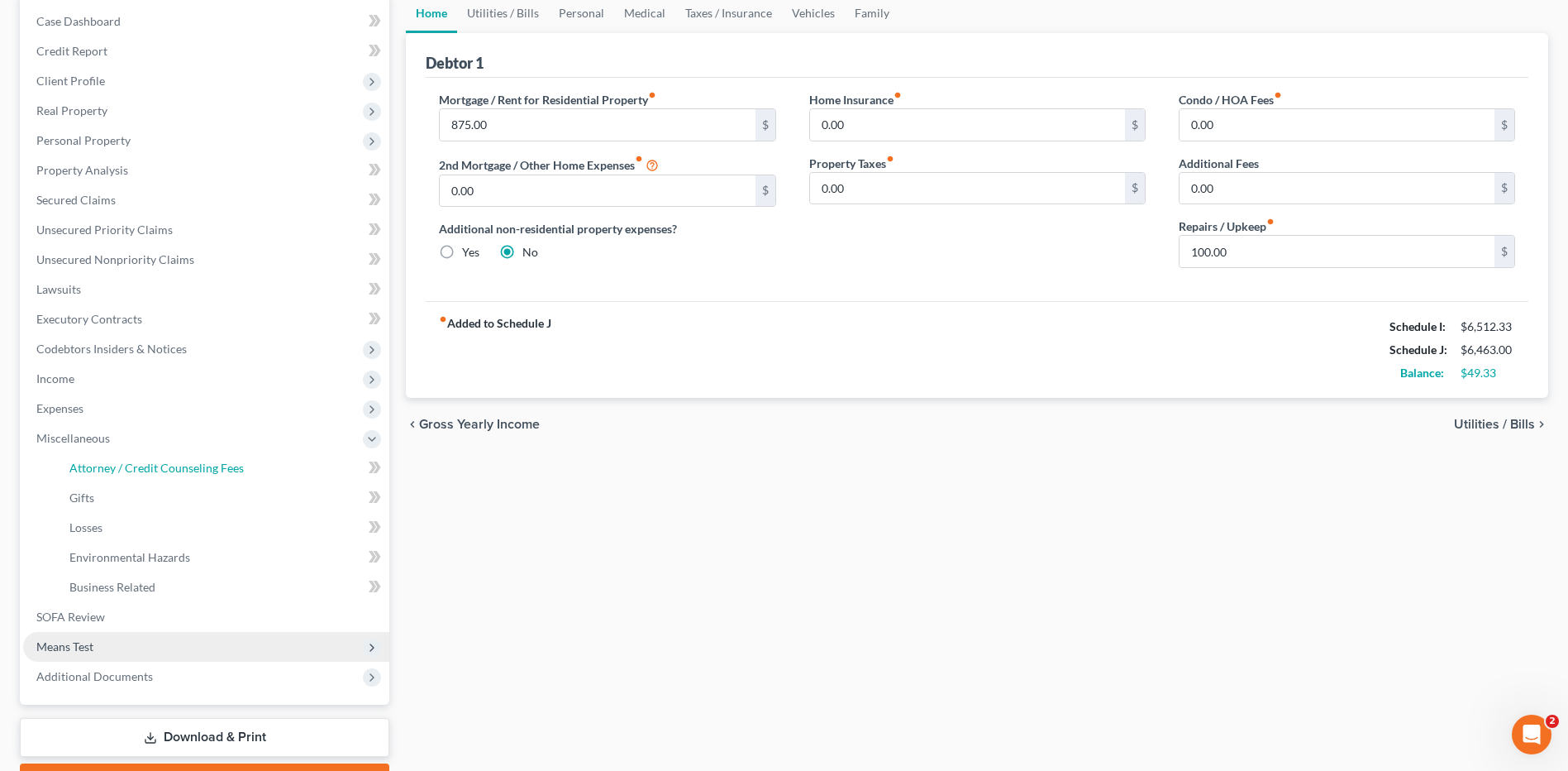
click at [163, 471] on span "Attorney / Credit Counseling Fees" at bounding box center [157, 467] width 174 height 14
select select "0"
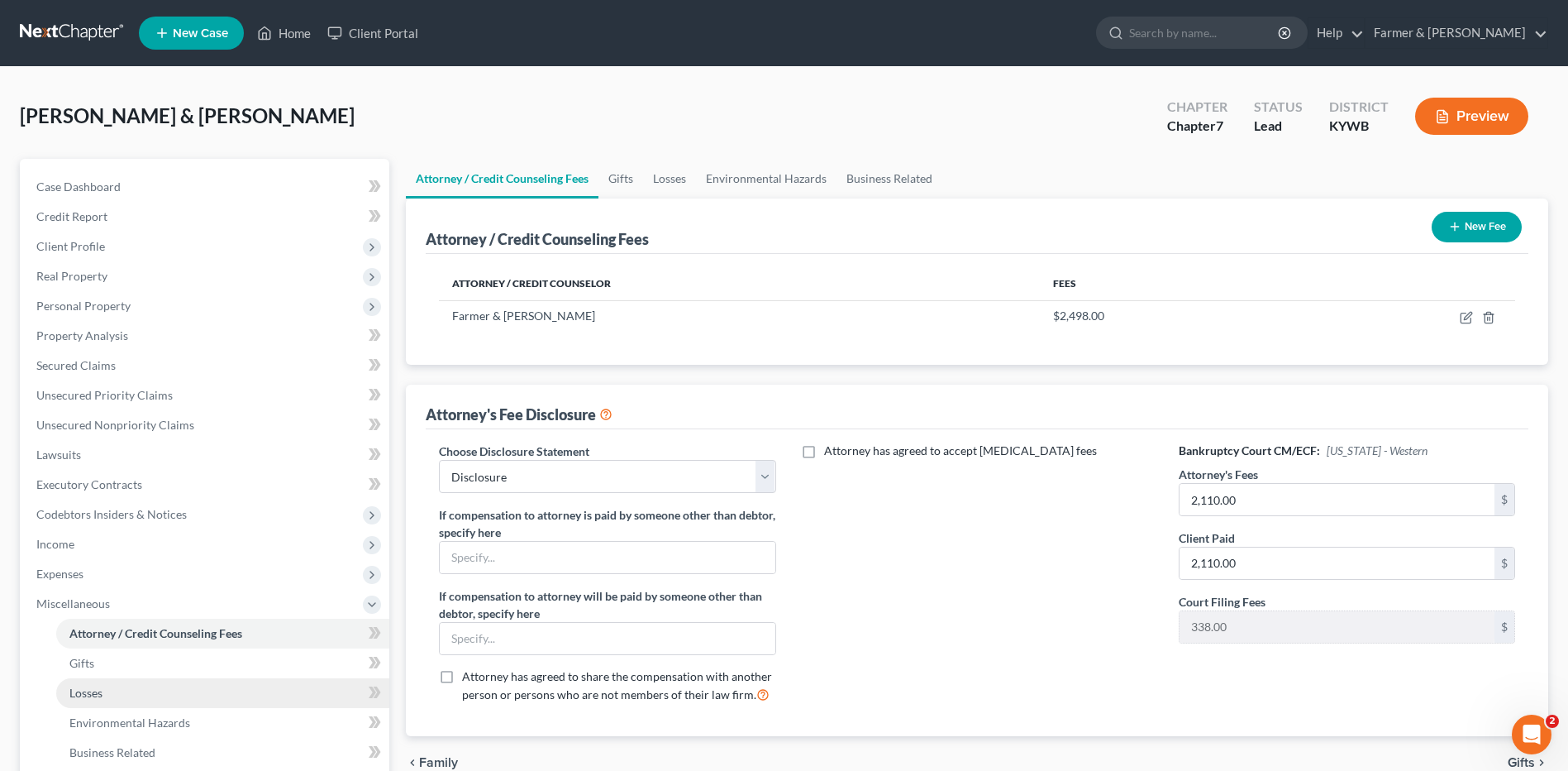
scroll to position [83, 0]
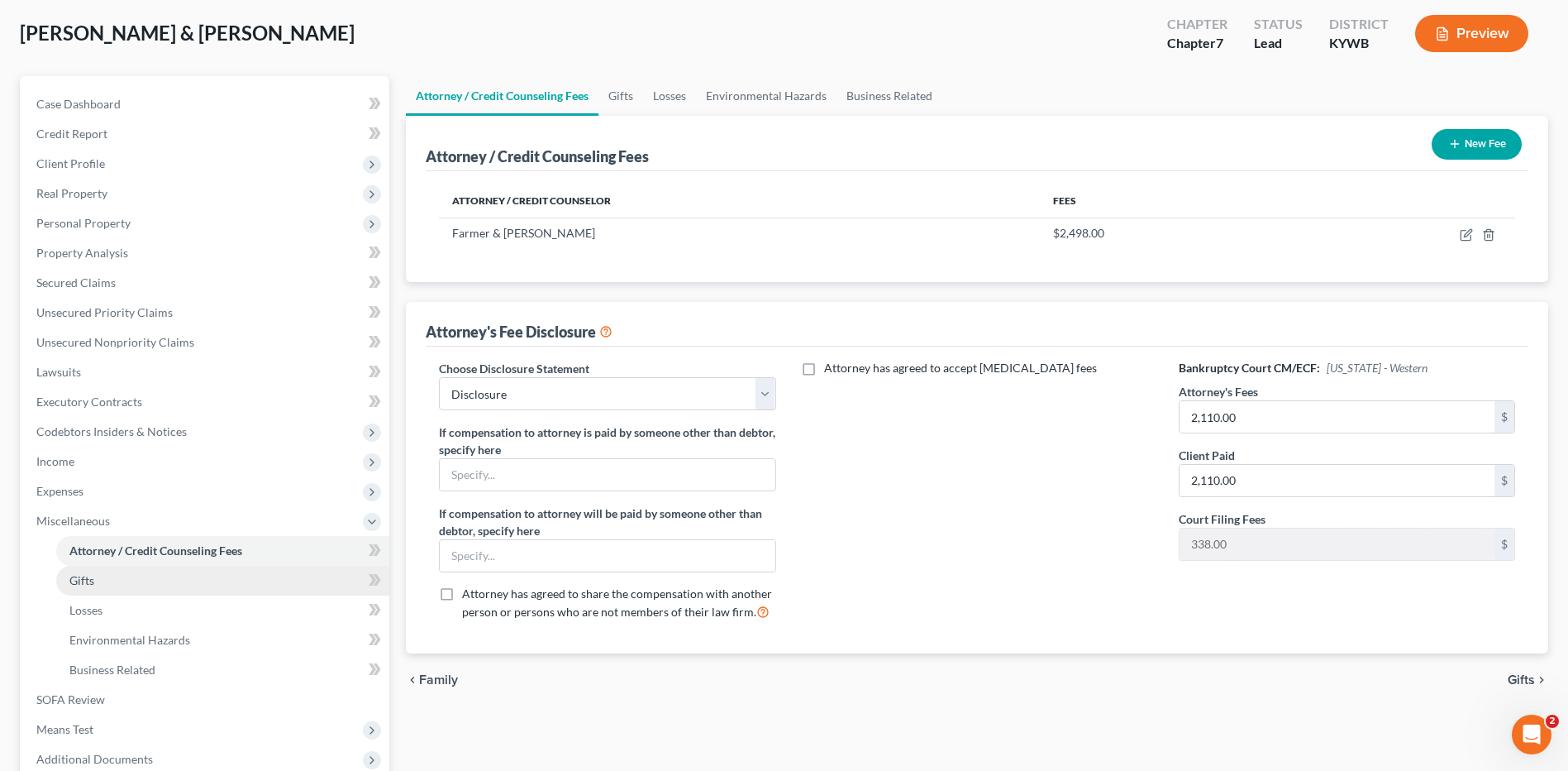
click at [125, 572] on link "Gifts" at bounding box center [223, 581] width 333 height 30
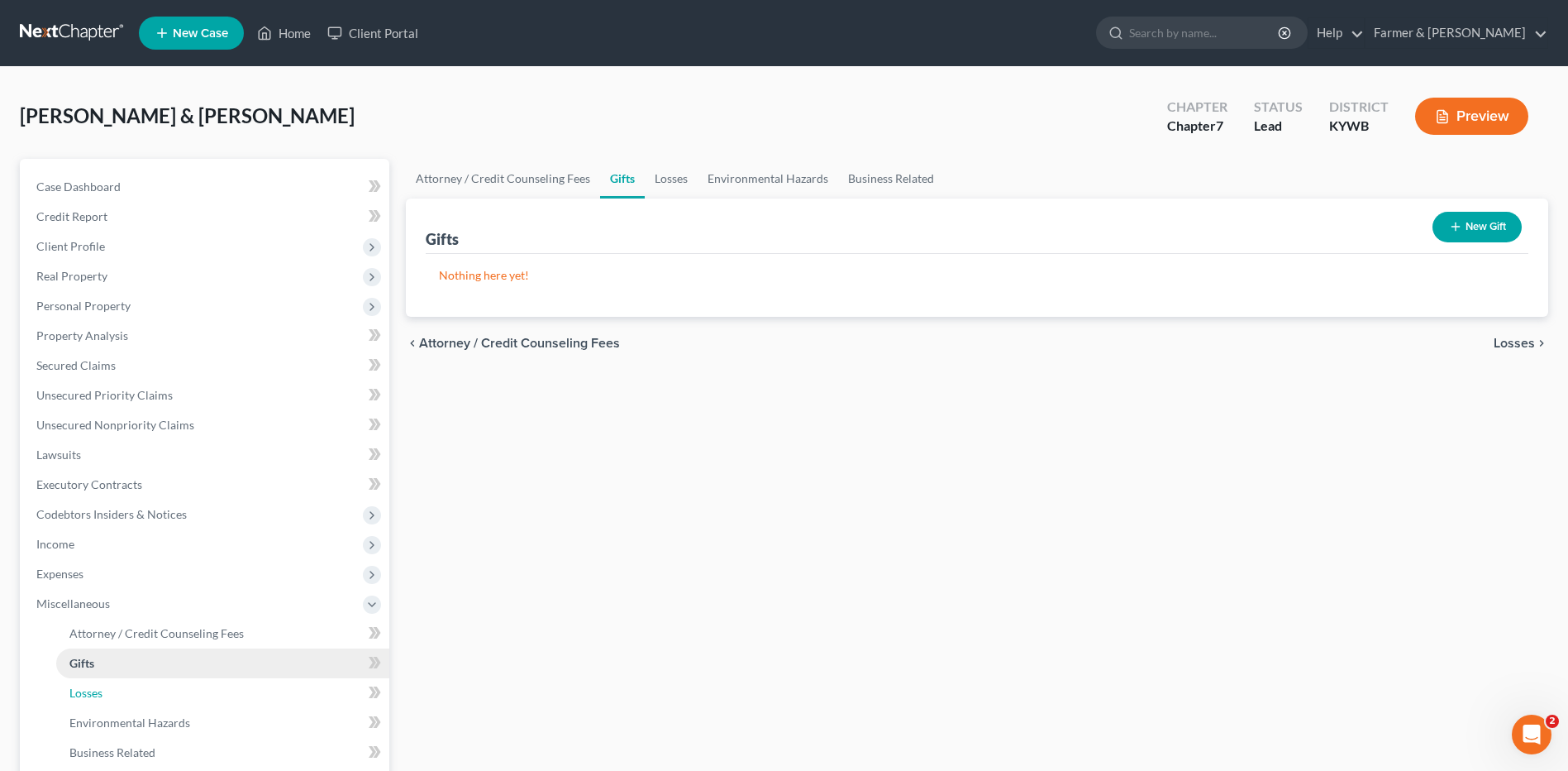
click at [112, 696] on link "Losses" at bounding box center [223, 693] width 333 height 30
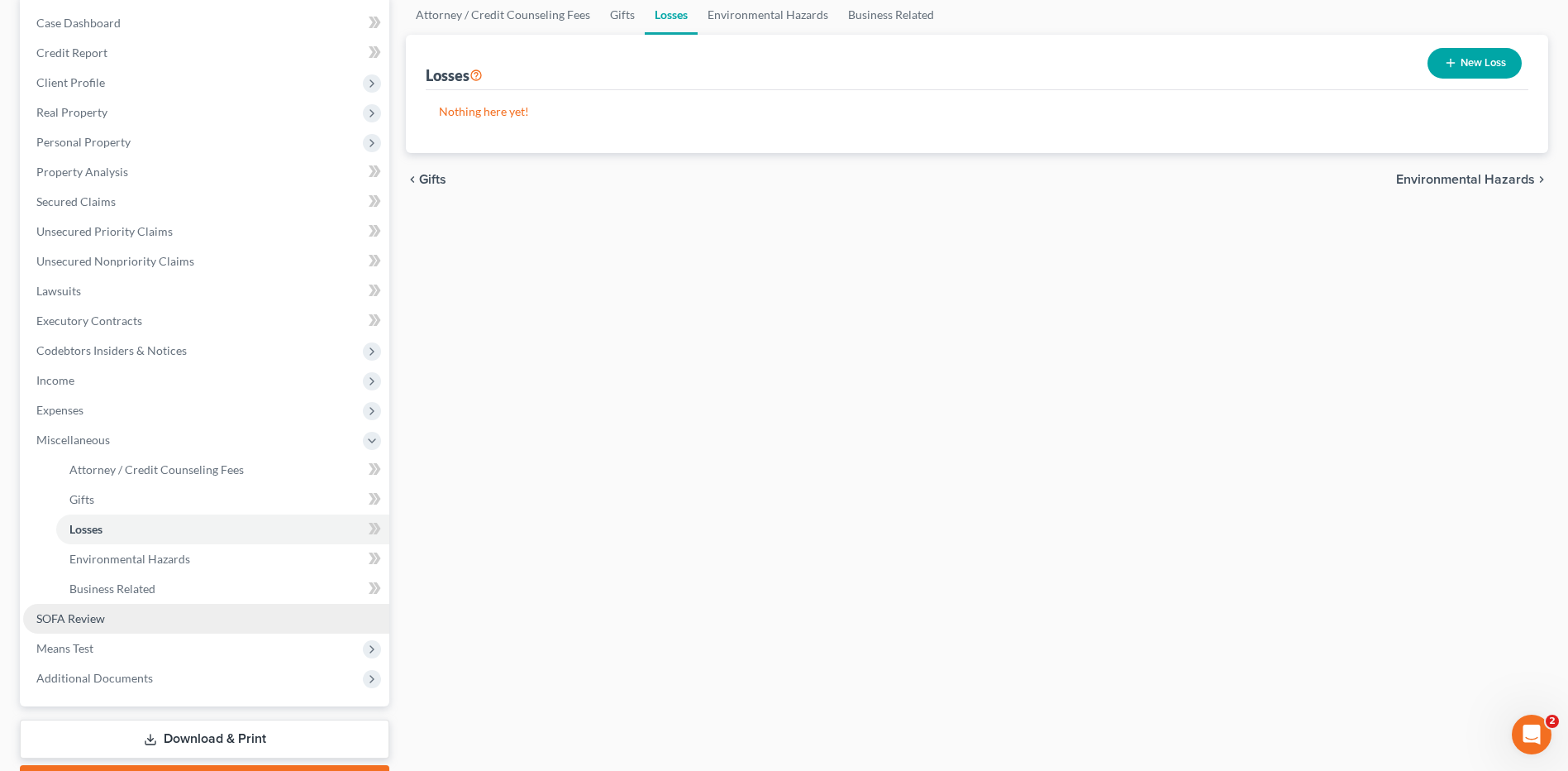
scroll to position [165, 0]
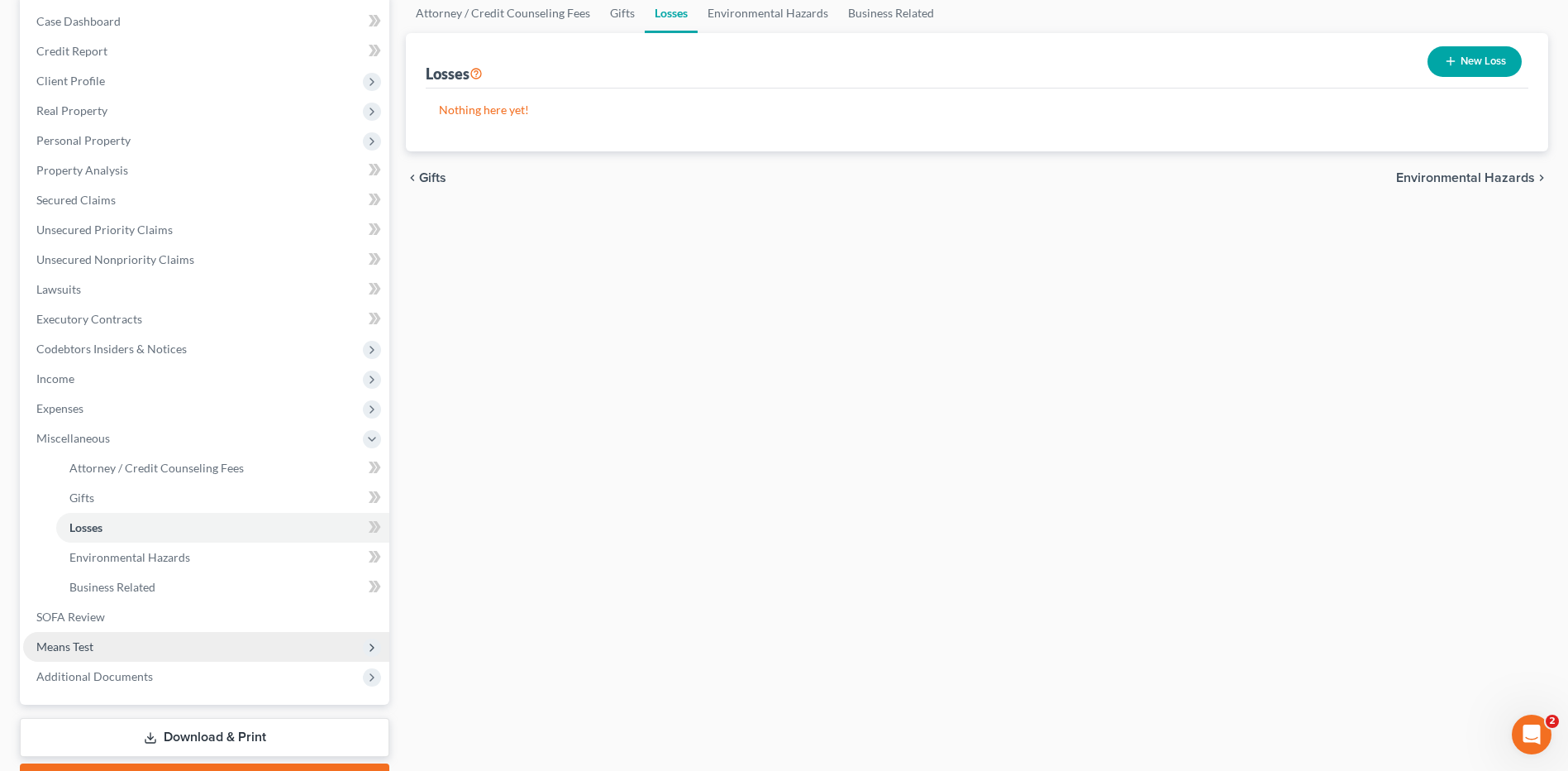
click at [115, 648] on span "Means Test" at bounding box center [206, 646] width 366 height 30
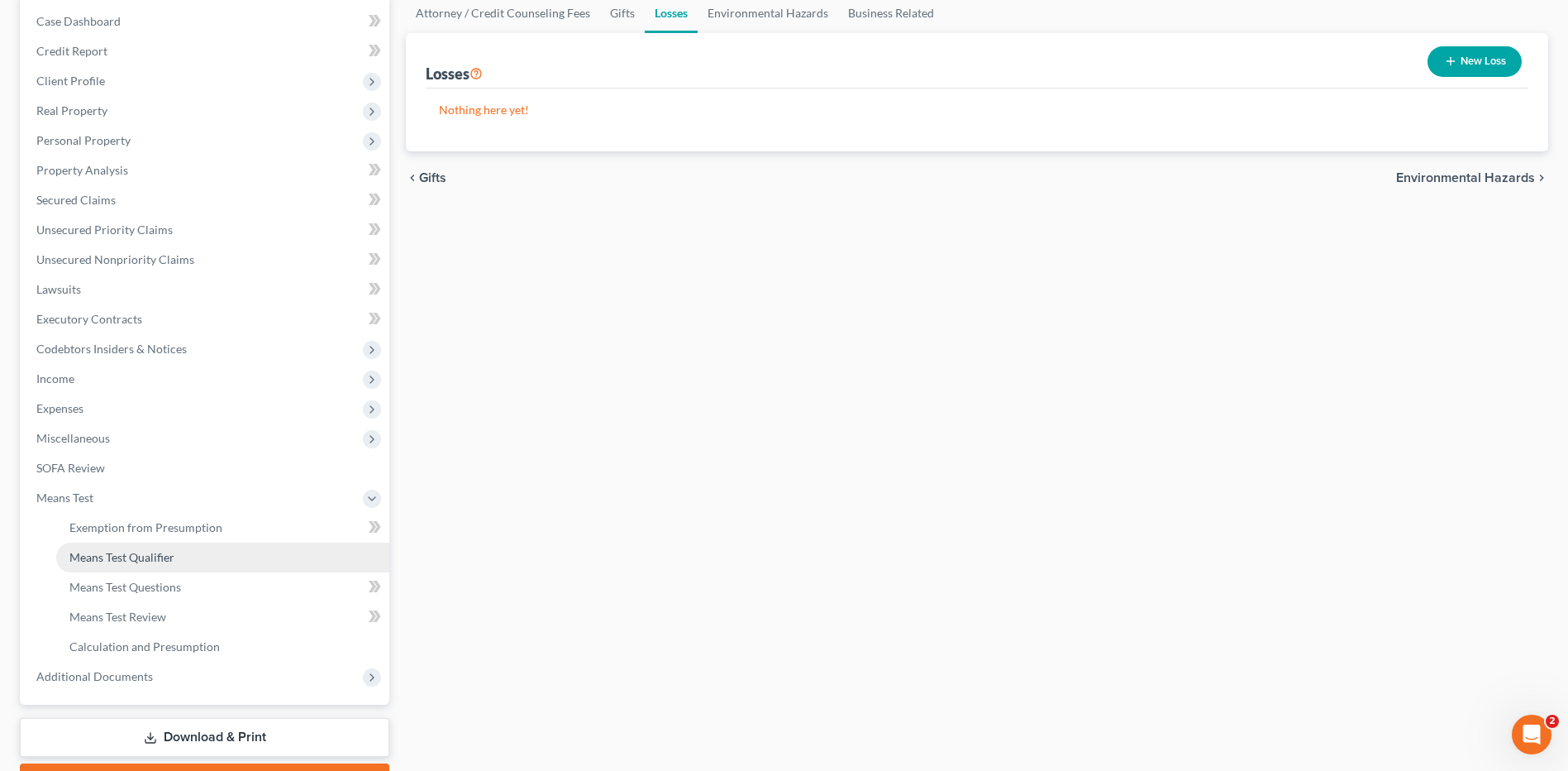
click at [229, 567] on link "Means Test Qualifier" at bounding box center [223, 557] width 333 height 30
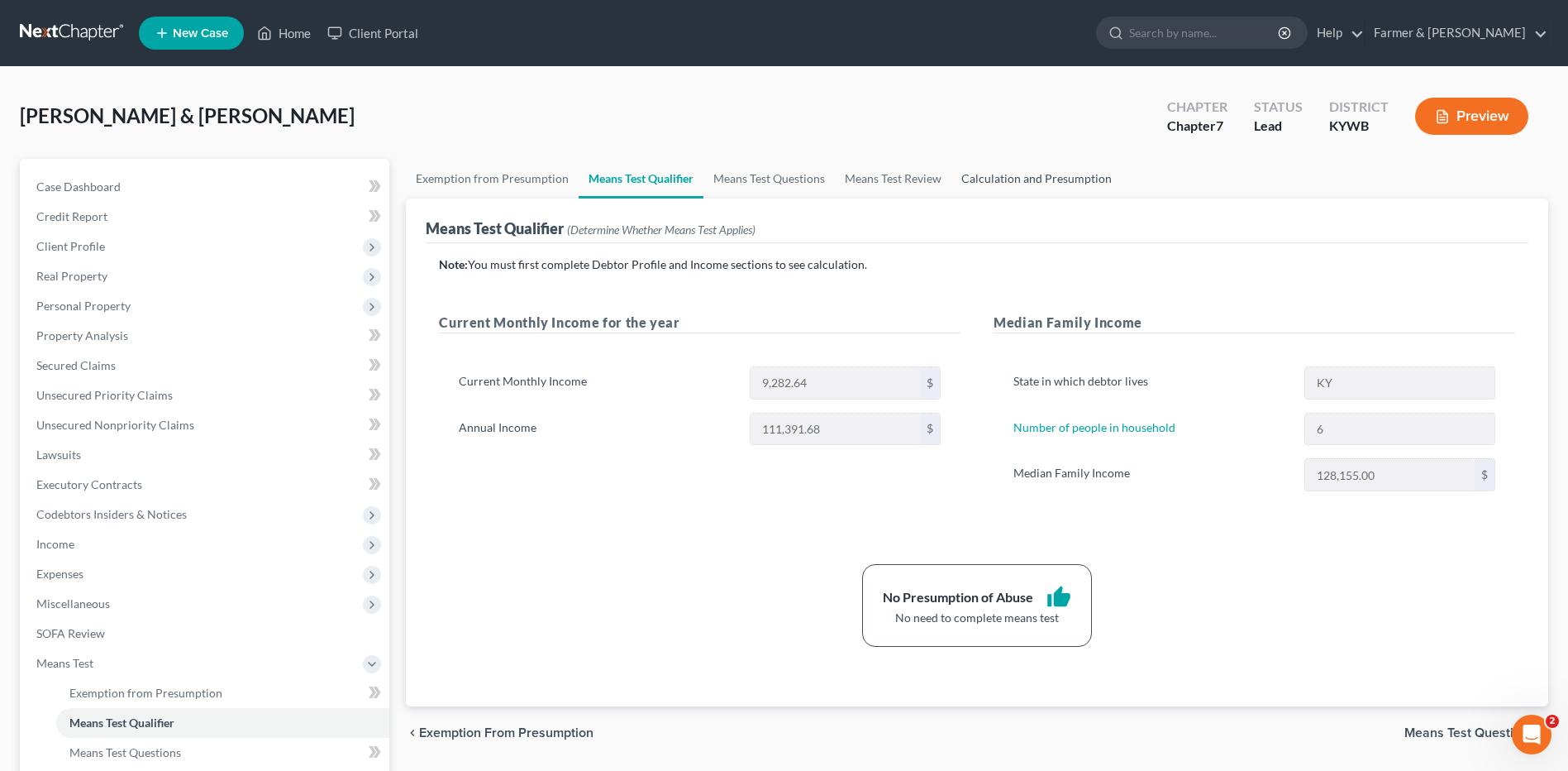
click at [1019, 178] on link "Calculation and Presumption" at bounding box center [1036, 179] width 170 height 40
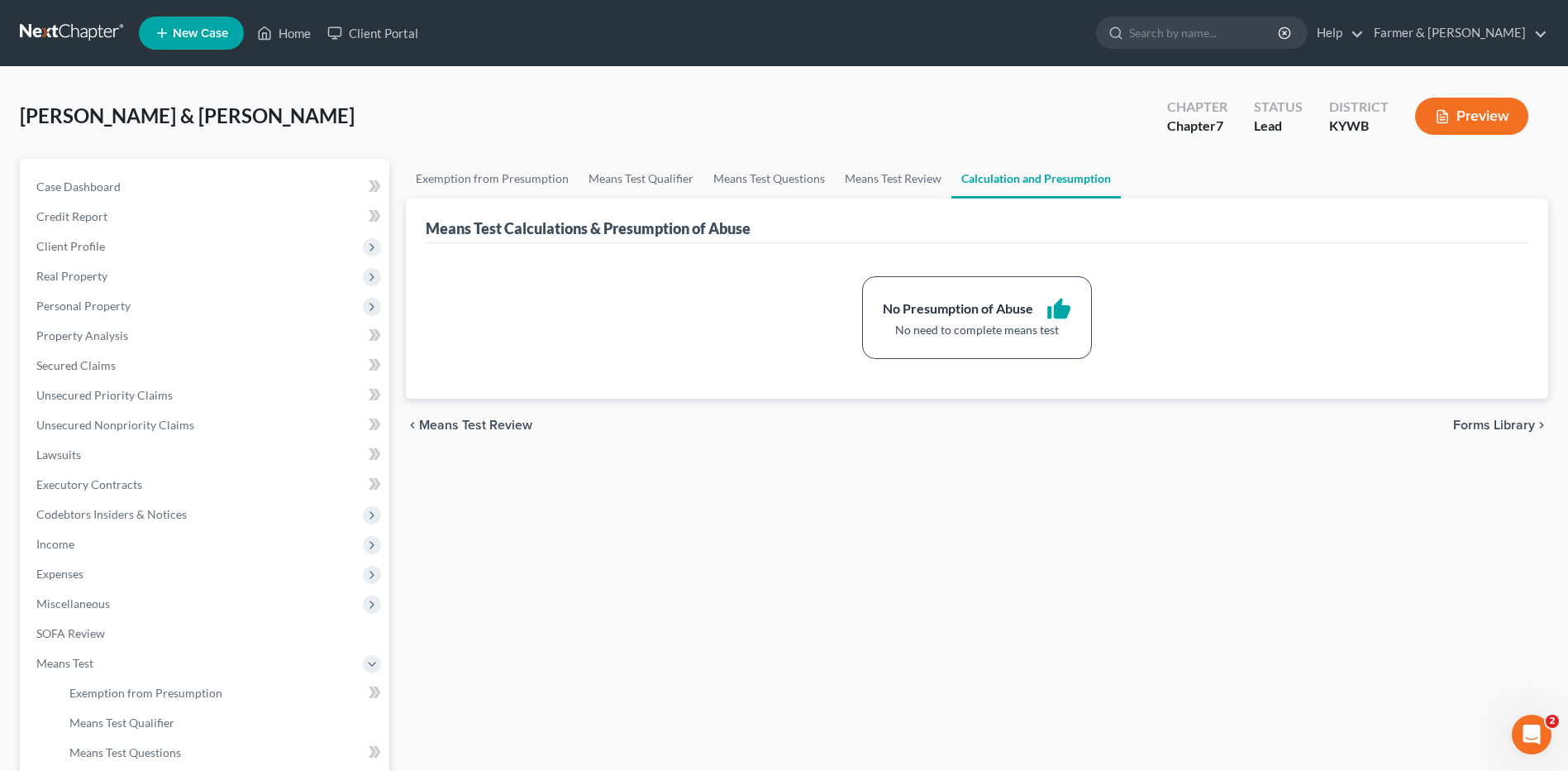
click at [47, 23] on link at bounding box center [72, 33] width 105 height 30
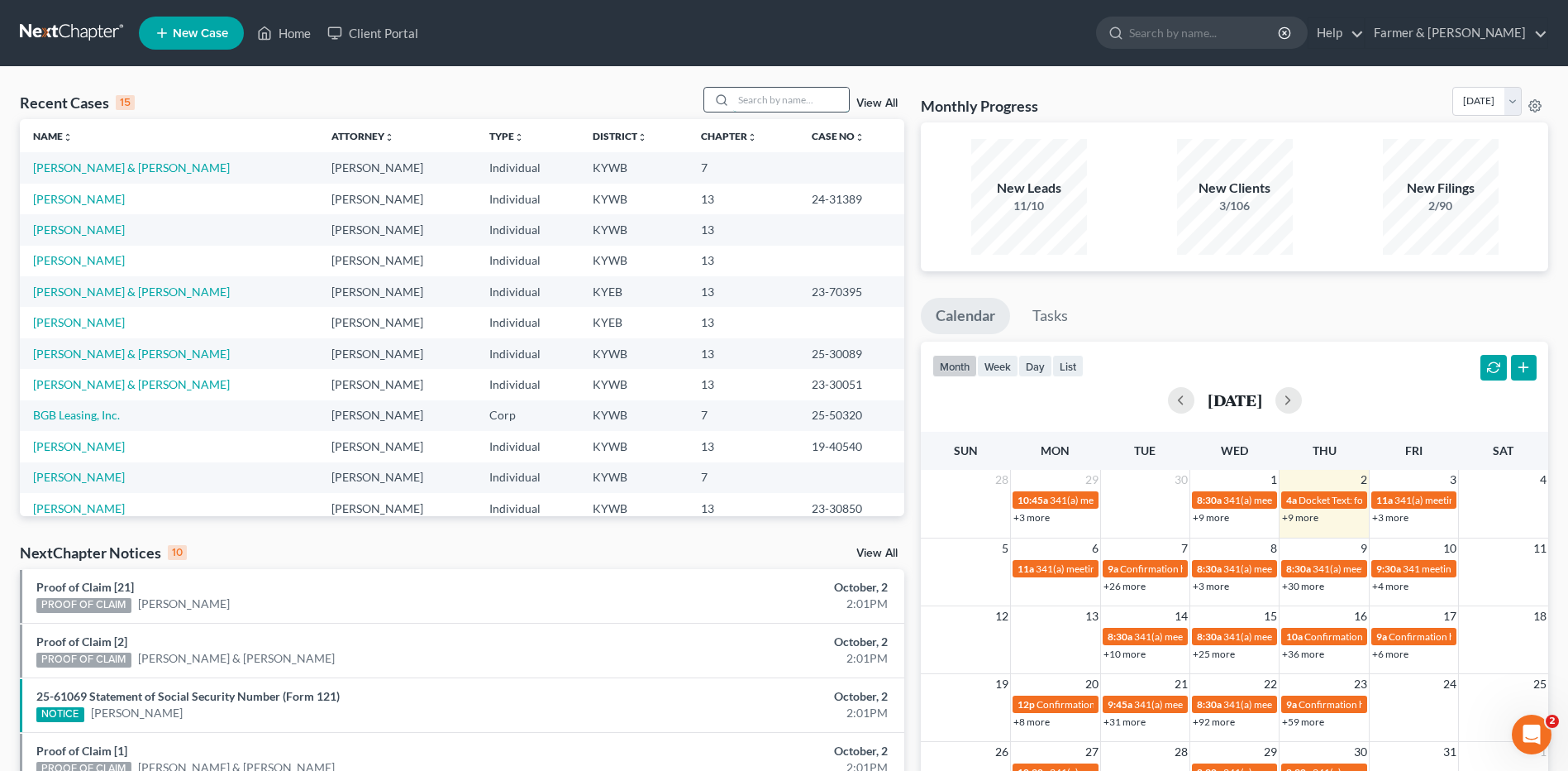
click at [757, 101] on input "search" at bounding box center [791, 99] width 115 height 24
type input "b"
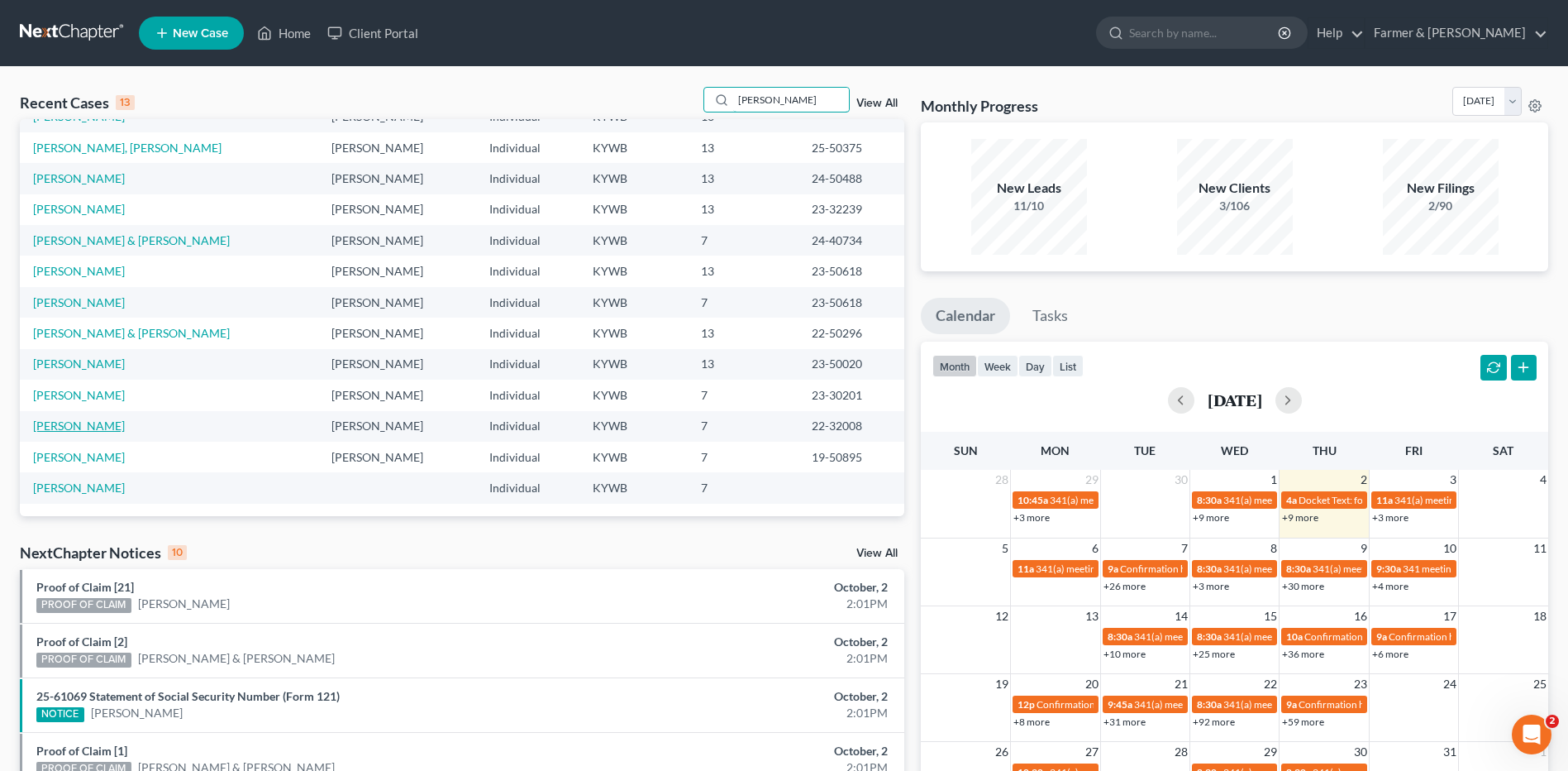
type input "[PERSON_NAME]"
click at [91, 429] on link "[PERSON_NAME]" at bounding box center [79, 425] width 91 height 14
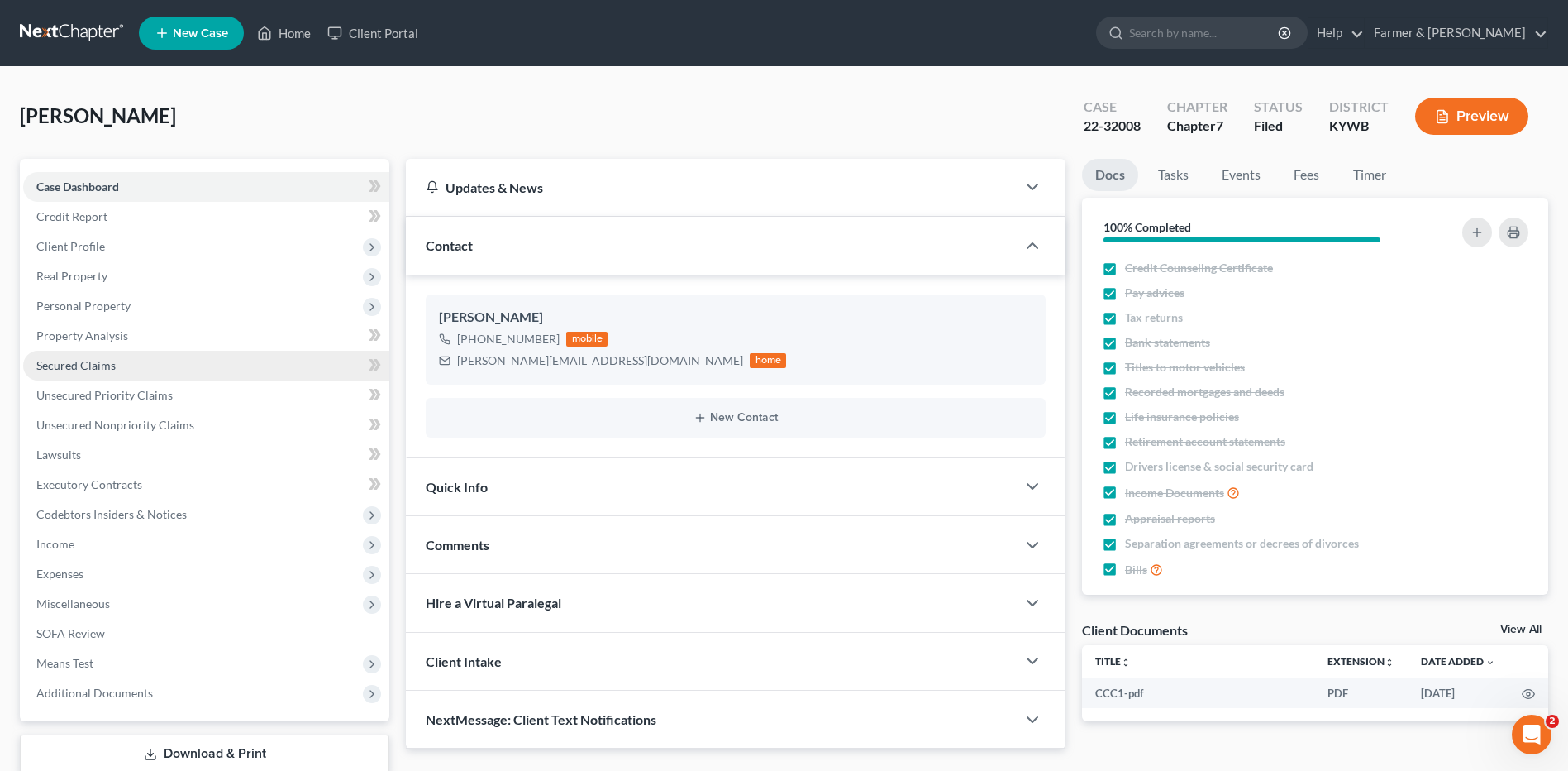
click at [146, 362] on link "Secured Claims" at bounding box center [206, 366] width 366 height 30
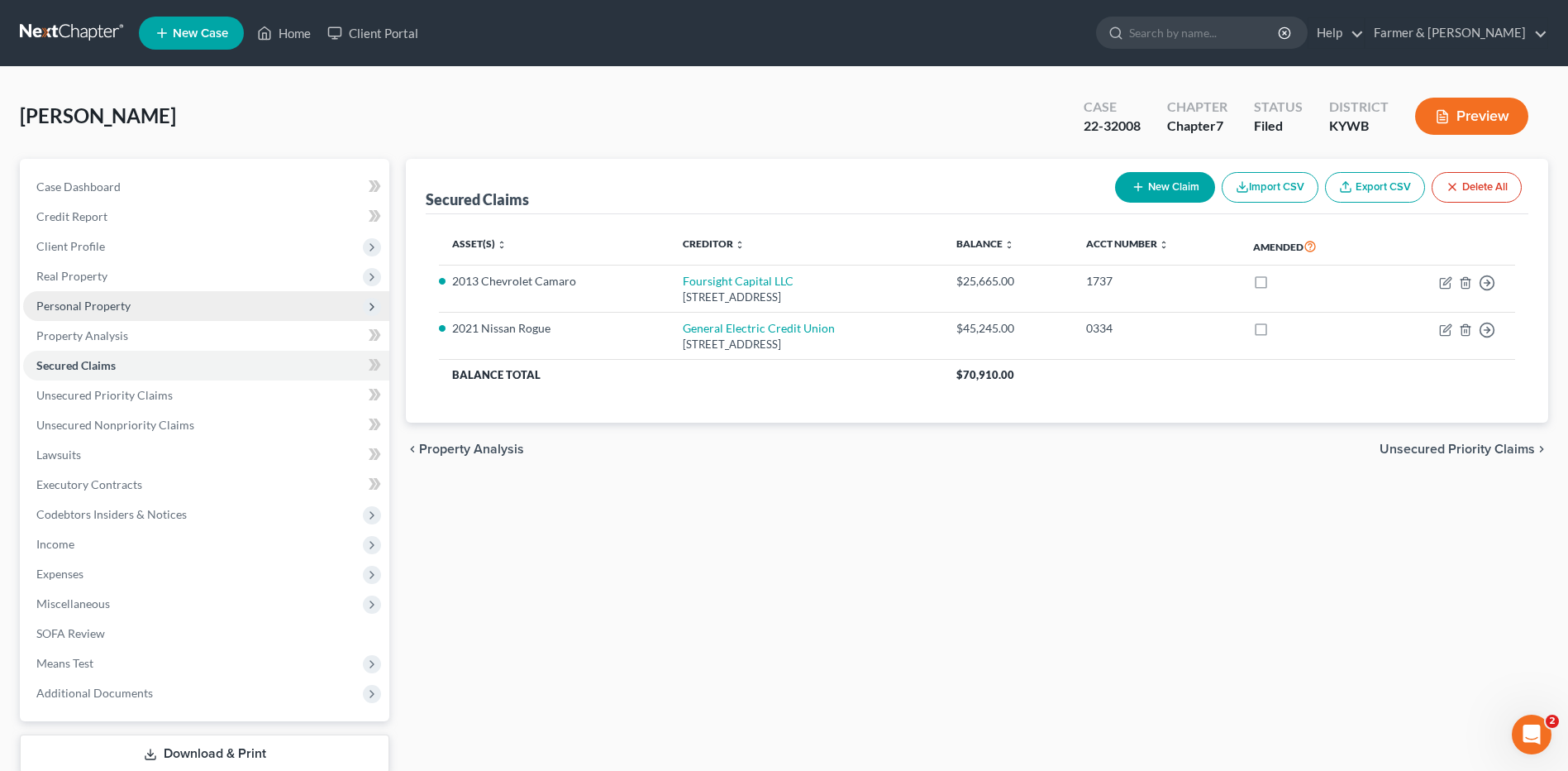
click at [138, 302] on span "Personal Property" at bounding box center [206, 306] width 366 height 30
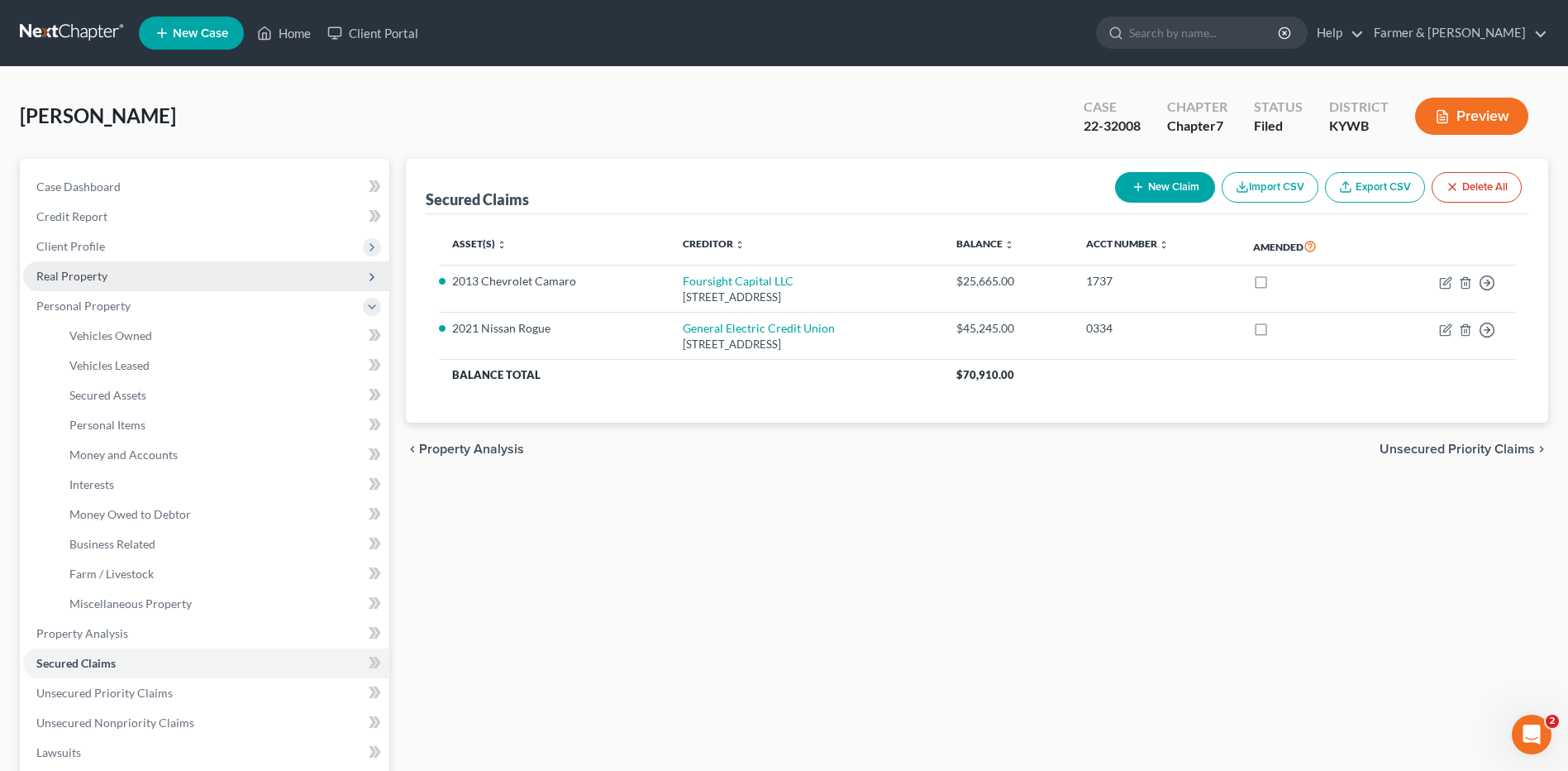
click at [136, 277] on span "Real Property" at bounding box center [206, 276] width 366 height 30
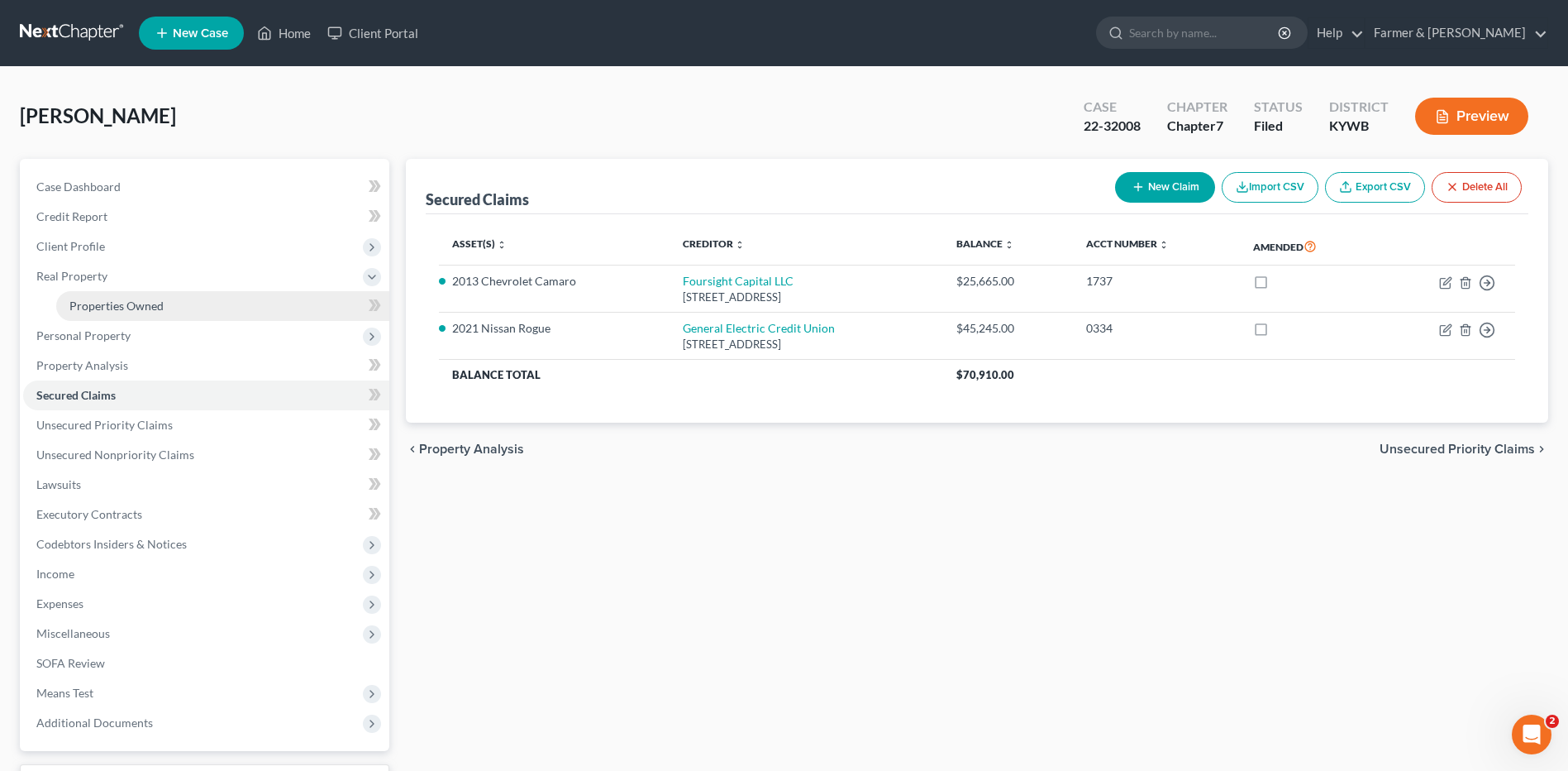
click at [140, 312] on span "Properties Owned" at bounding box center [116, 305] width 94 height 14
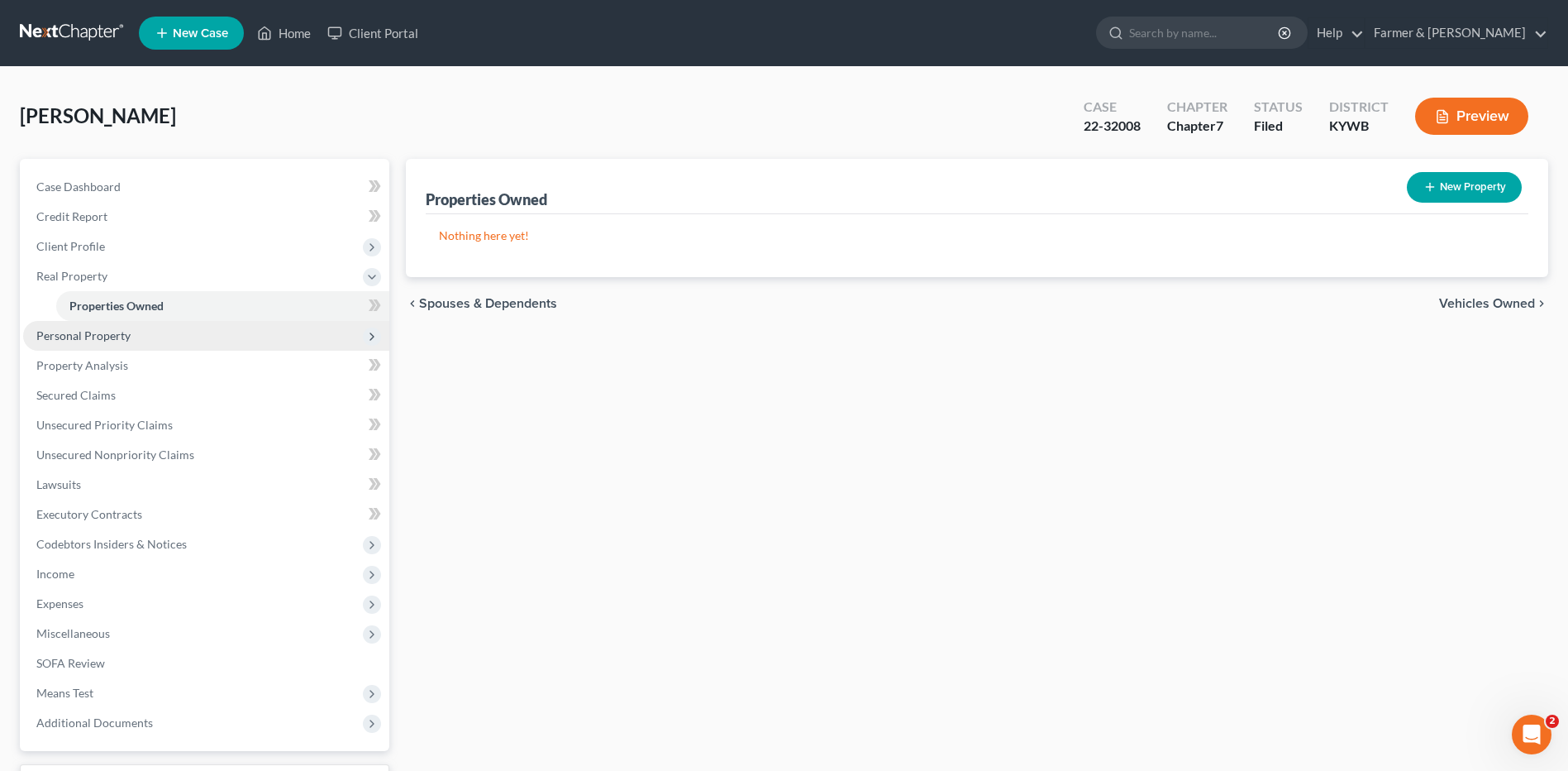
click at [146, 339] on span "Personal Property" at bounding box center [206, 336] width 366 height 30
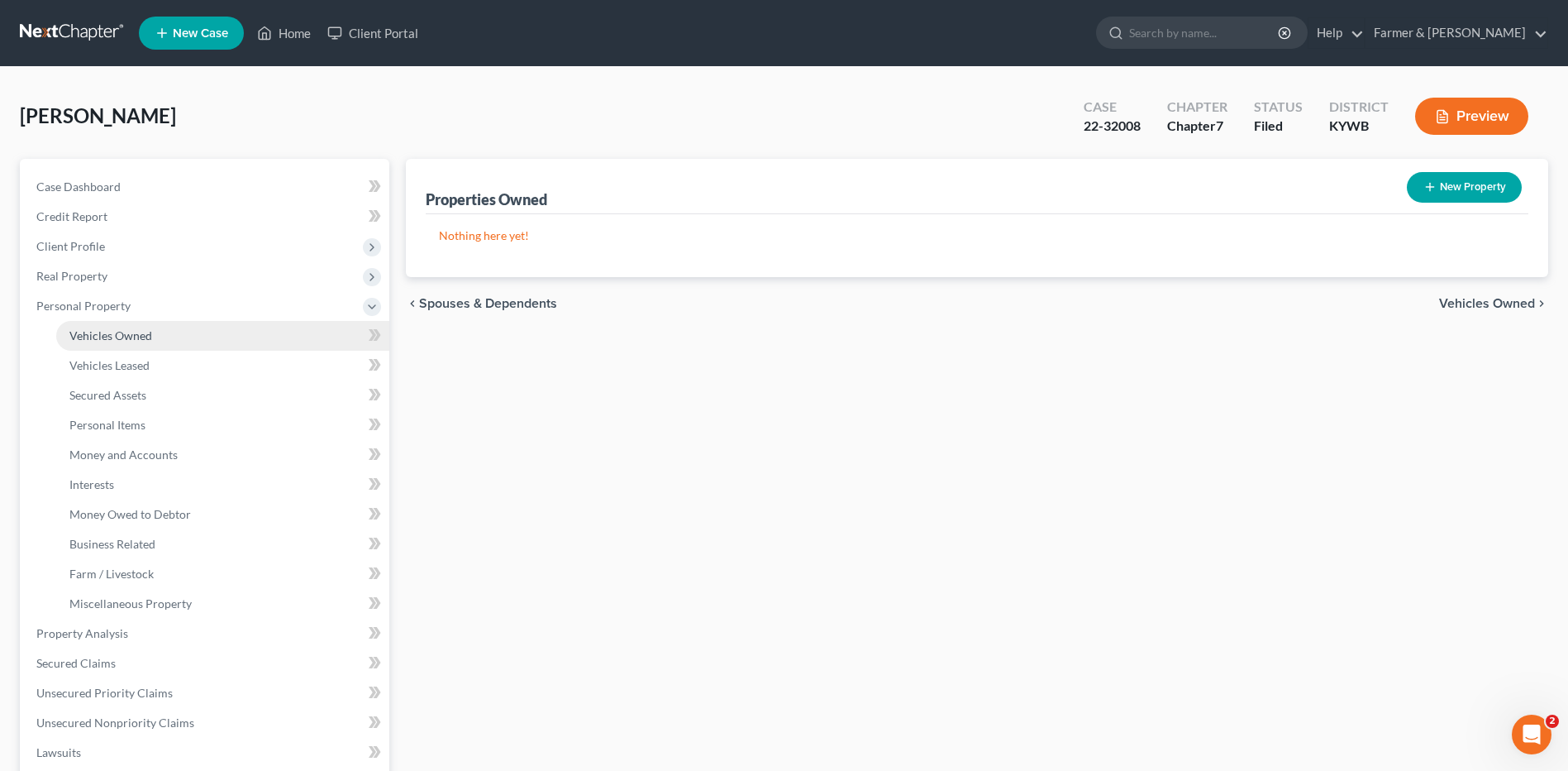
click at [154, 342] on link "Vehicles Owned" at bounding box center [223, 336] width 333 height 30
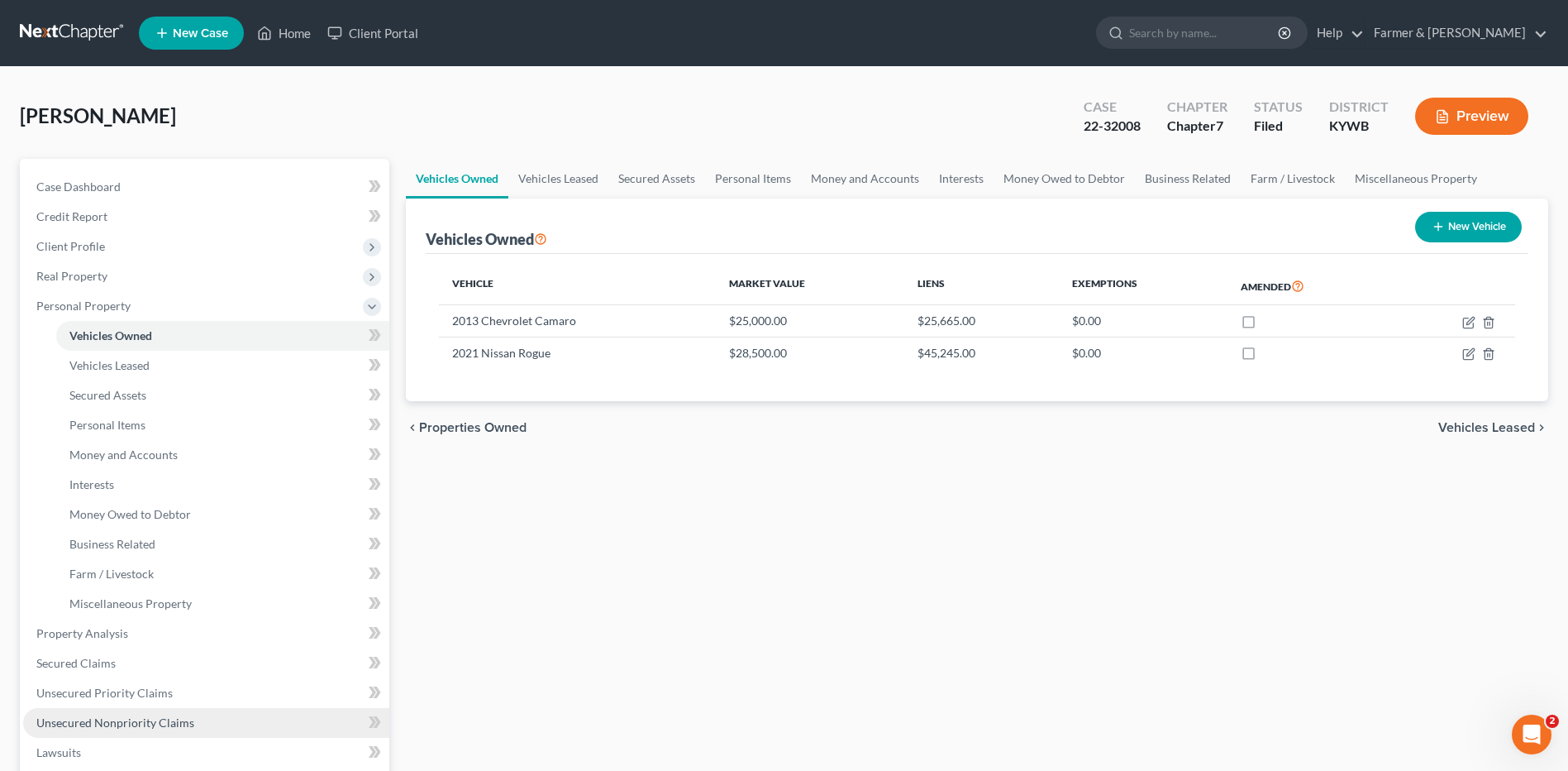
click at [131, 732] on link "Unsecured Nonpriority Claims" at bounding box center [206, 723] width 366 height 30
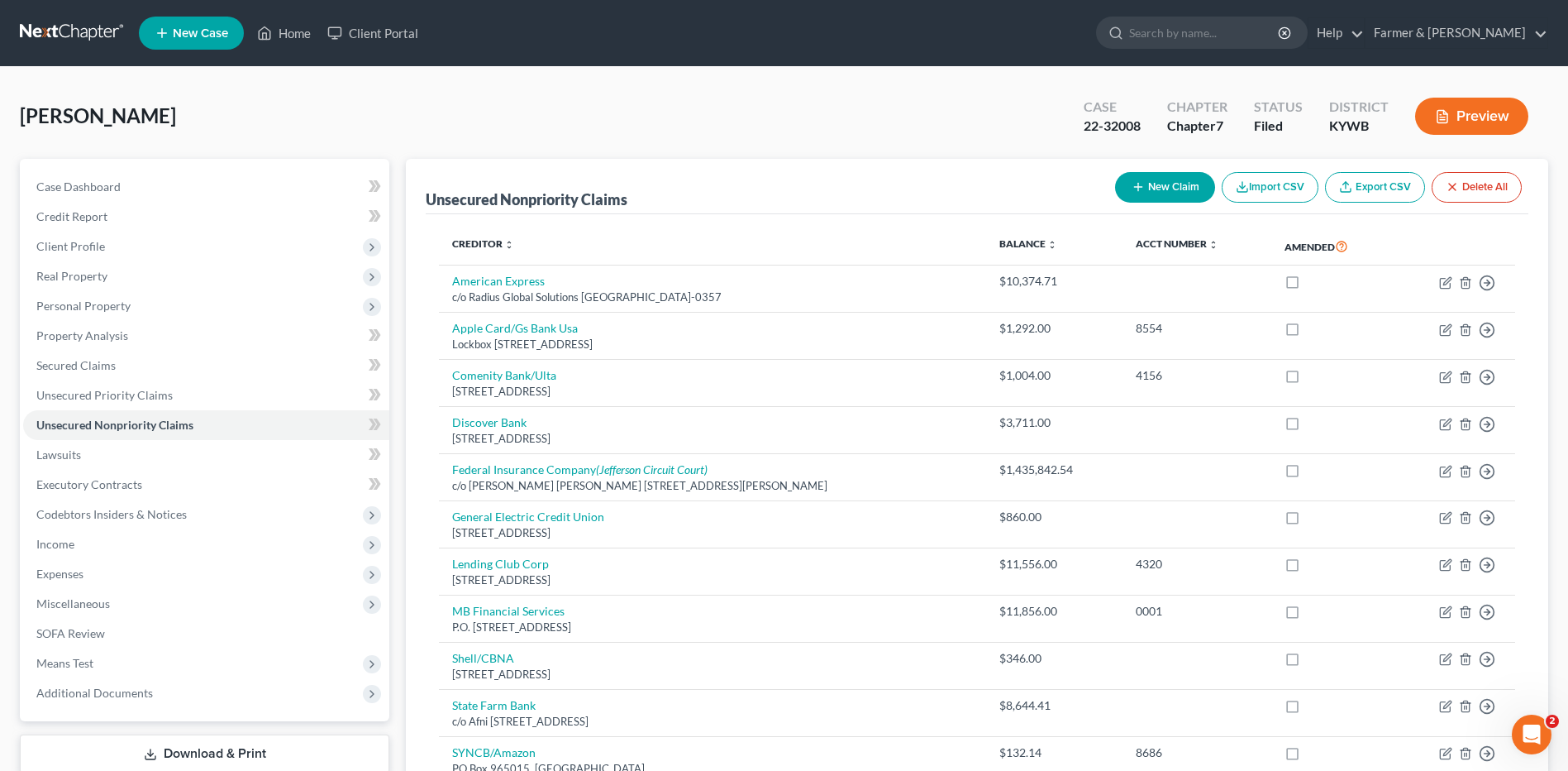
click at [75, 24] on link at bounding box center [72, 33] width 105 height 30
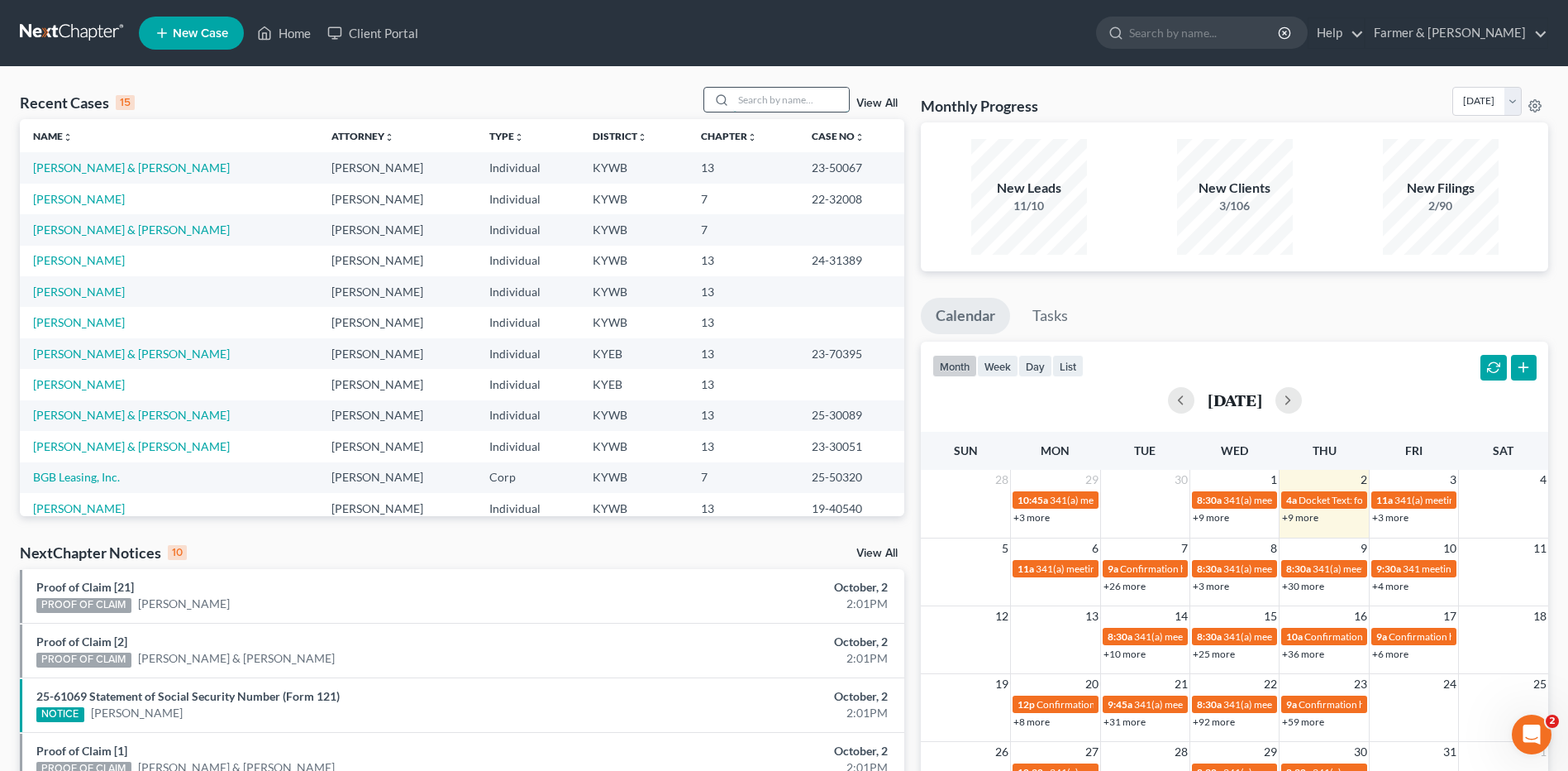
click at [785, 106] on input "search" at bounding box center [791, 99] width 115 height 24
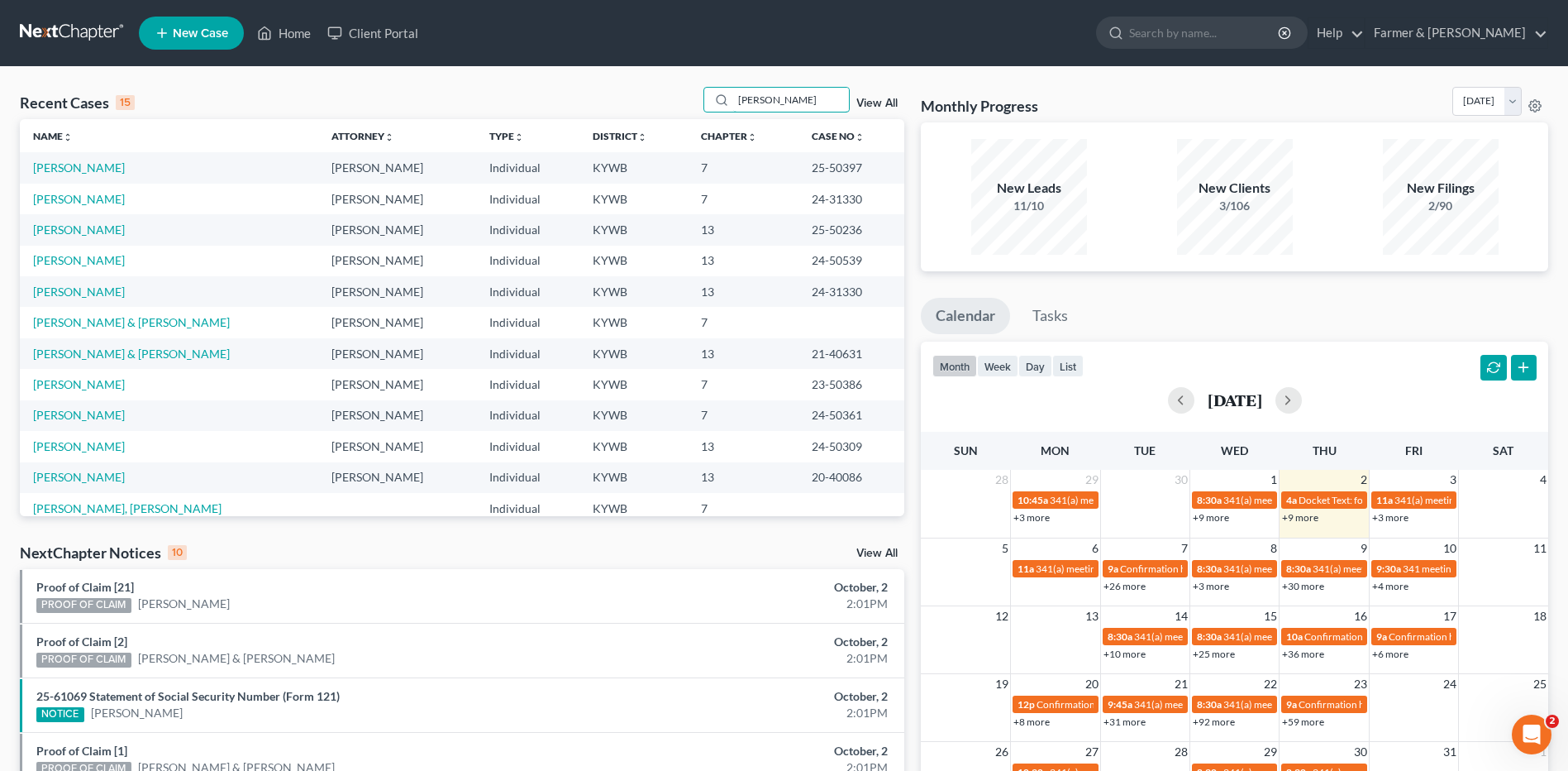
type input "[PERSON_NAME]"
click at [97, 174] on link "[PERSON_NAME]" at bounding box center [79, 167] width 91 height 14
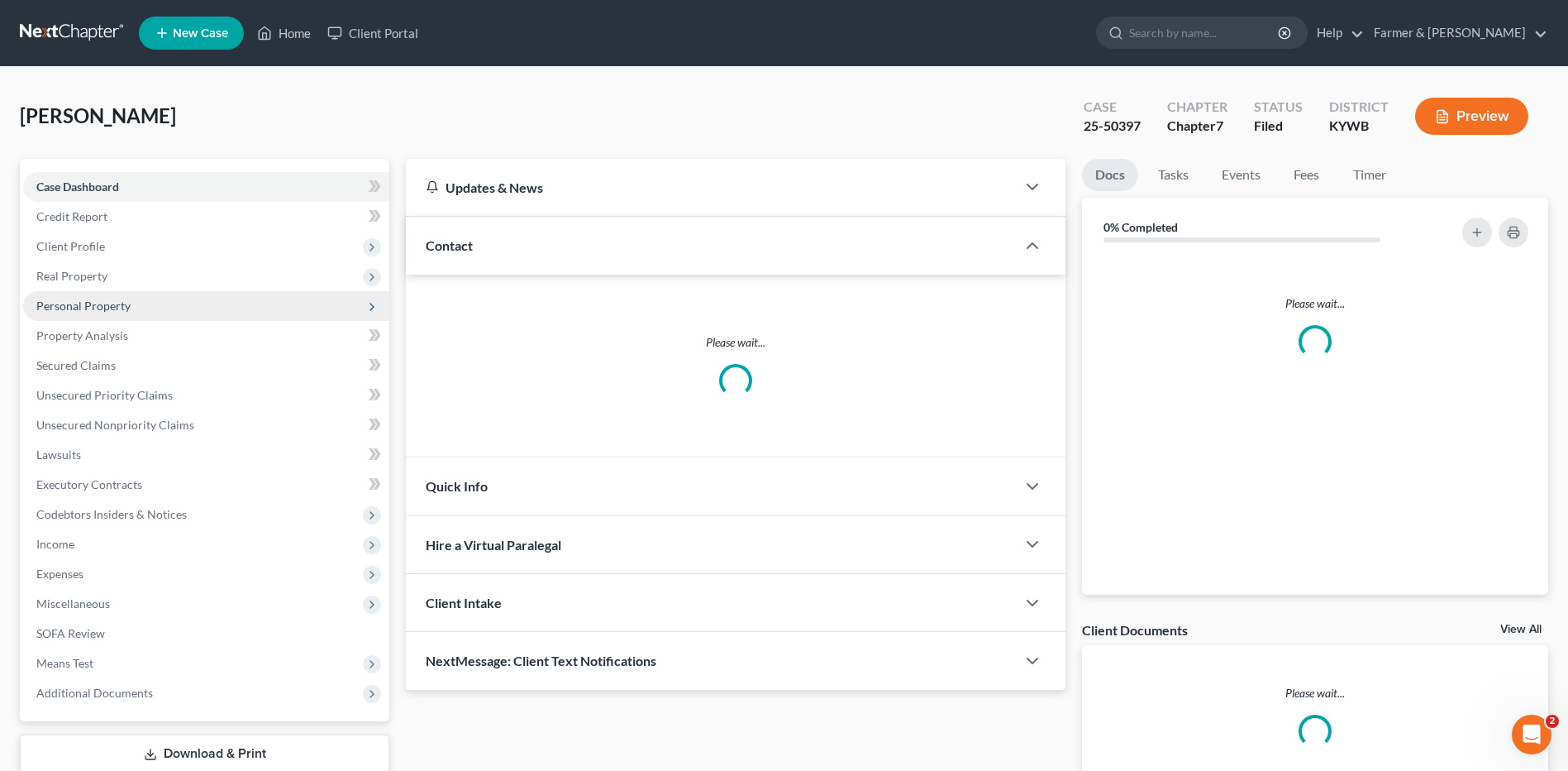
click at [109, 304] on span "Personal Property" at bounding box center [83, 305] width 94 height 14
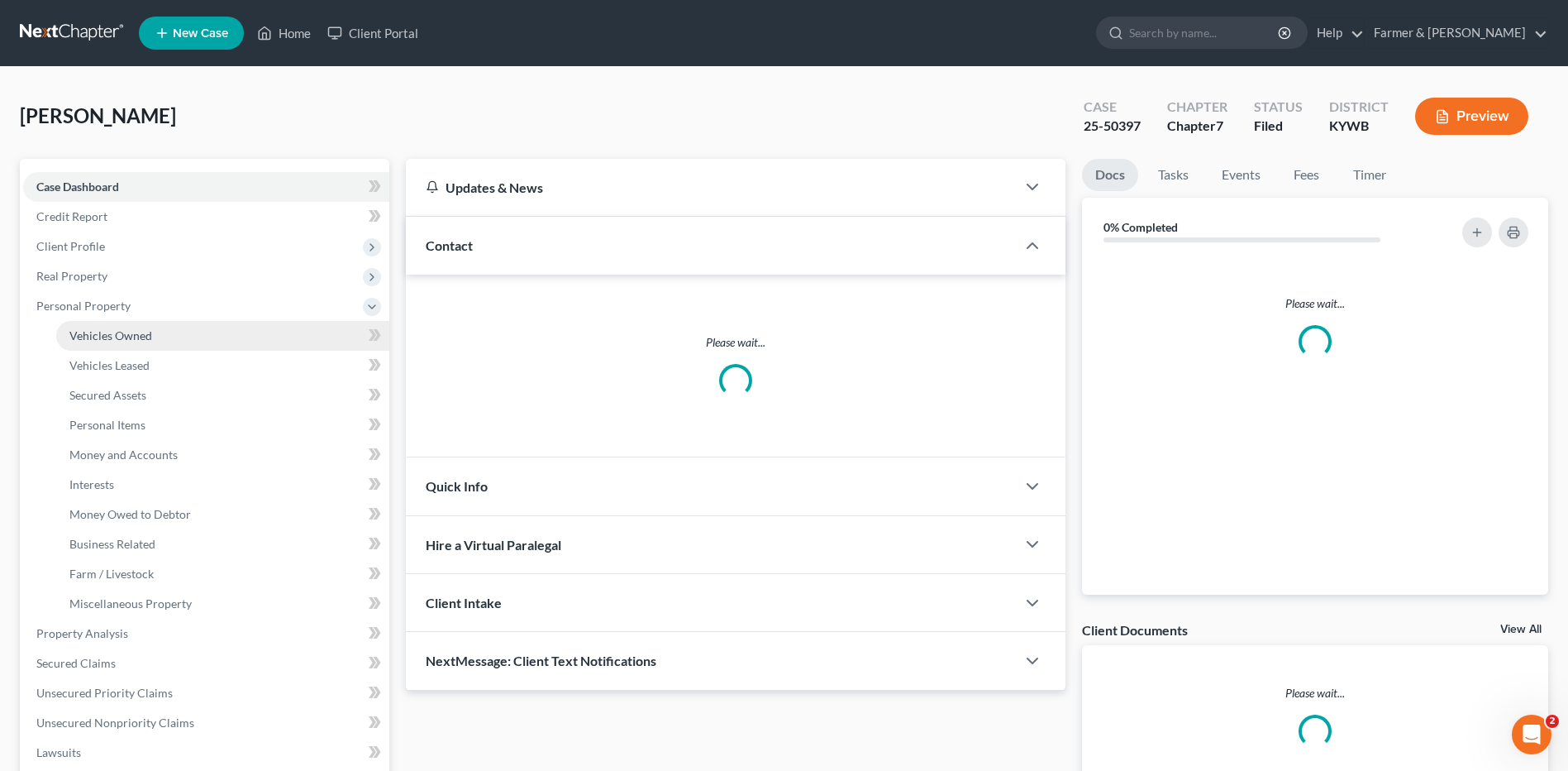
click at [152, 341] on link "Vehicles Owned" at bounding box center [223, 336] width 333 height 30
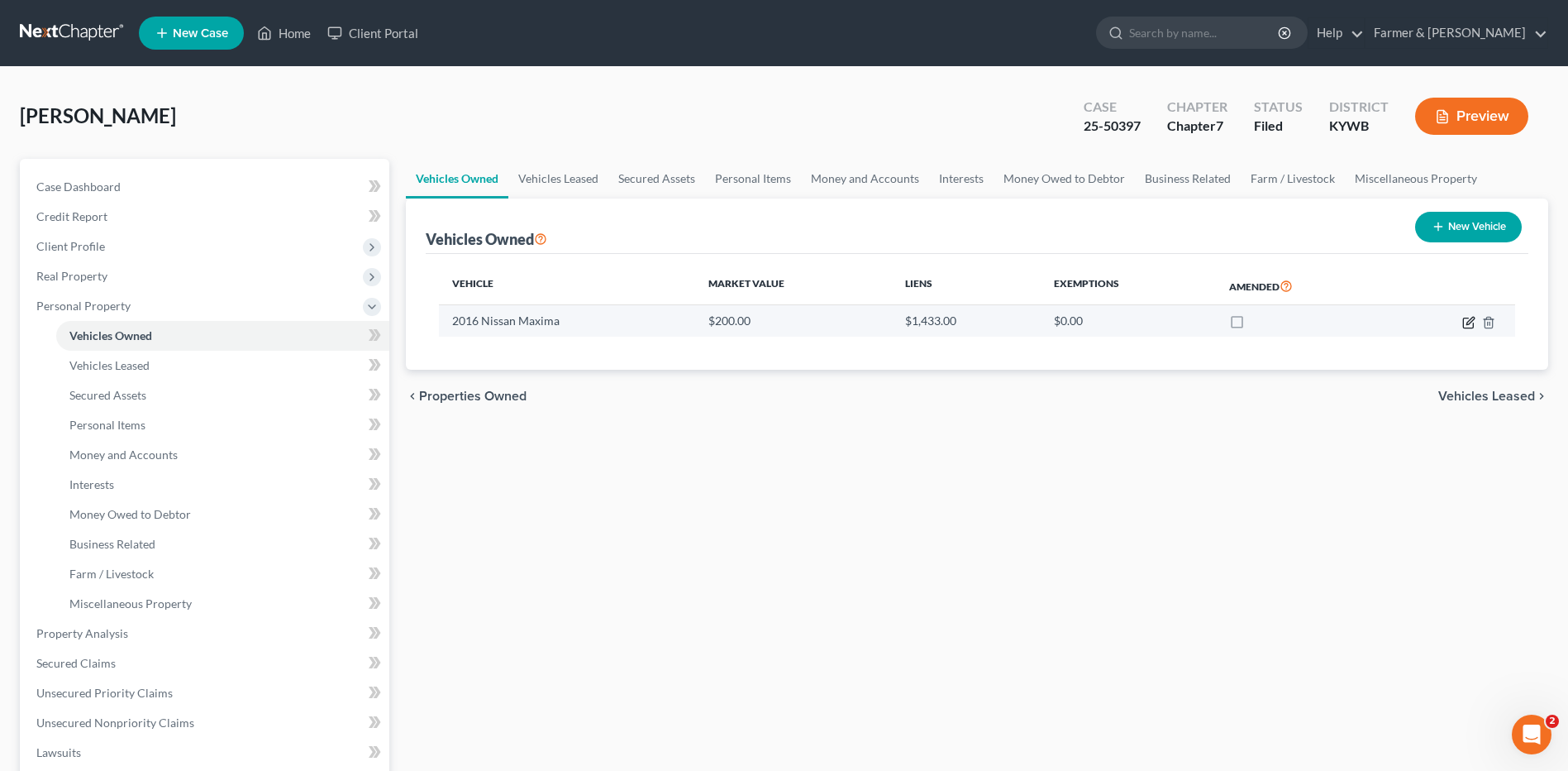
click at [1469, 319] on icon "button" at bounding box center [1469, 322] width 13 height 13
select select "0"
select select "10"
select select "4"
select select "0"
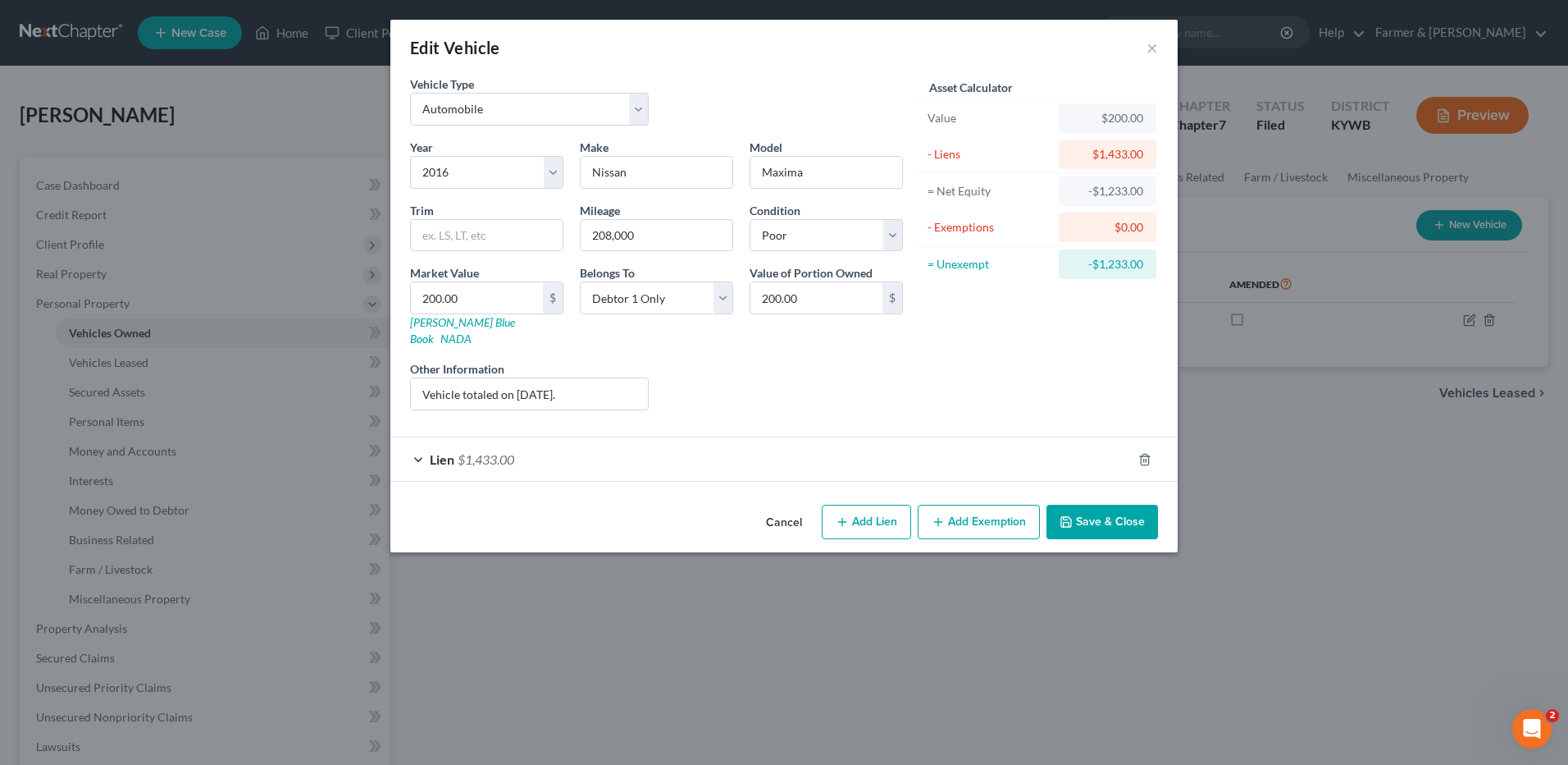
click at [778, 507] on button "Cancel" at bounding box center [784, 523] width 63 height 33
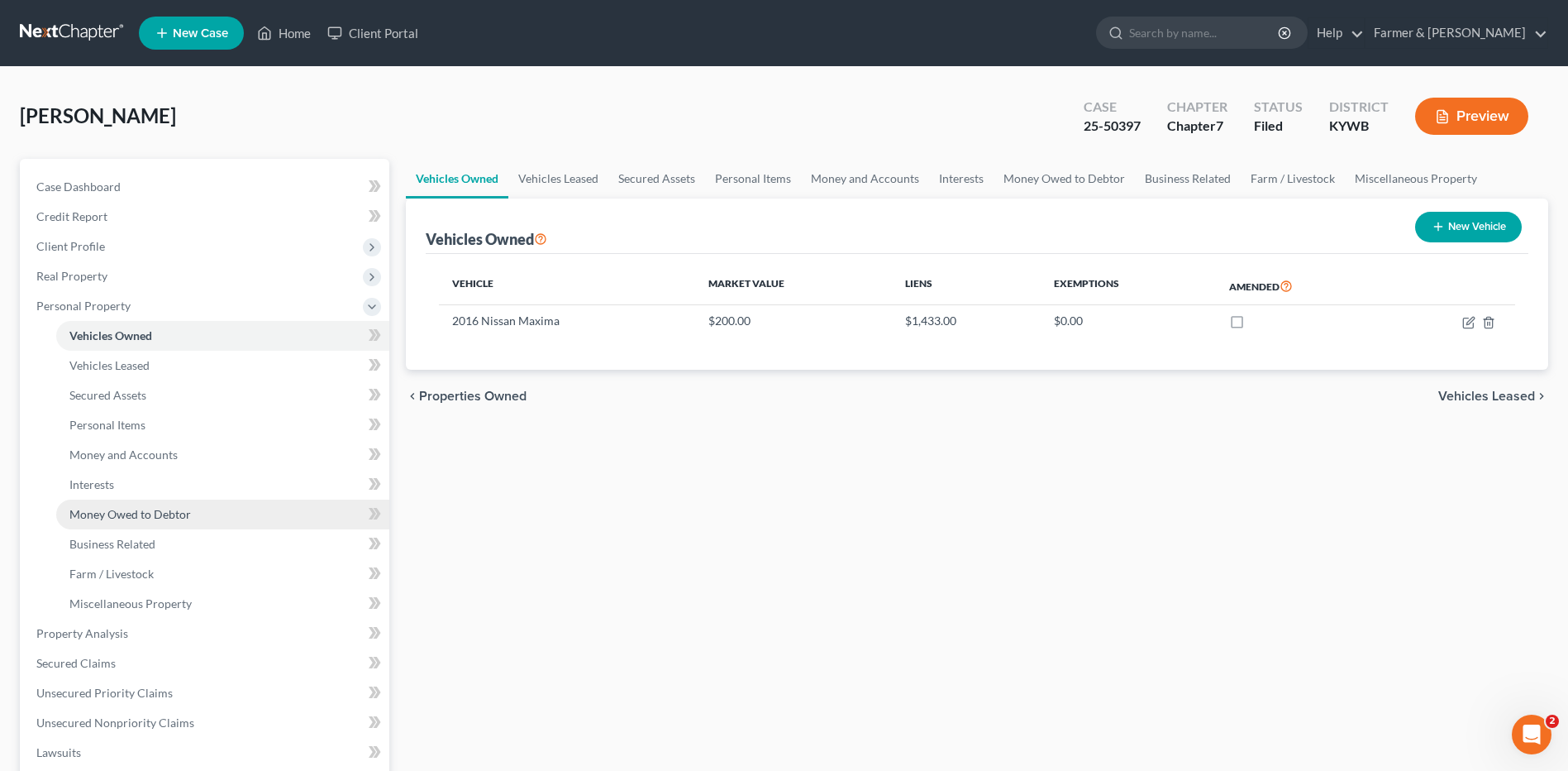
click at [127, 510] on span "Money Owed to Debtor" at bounding box center [130, 513] width 121 height 14
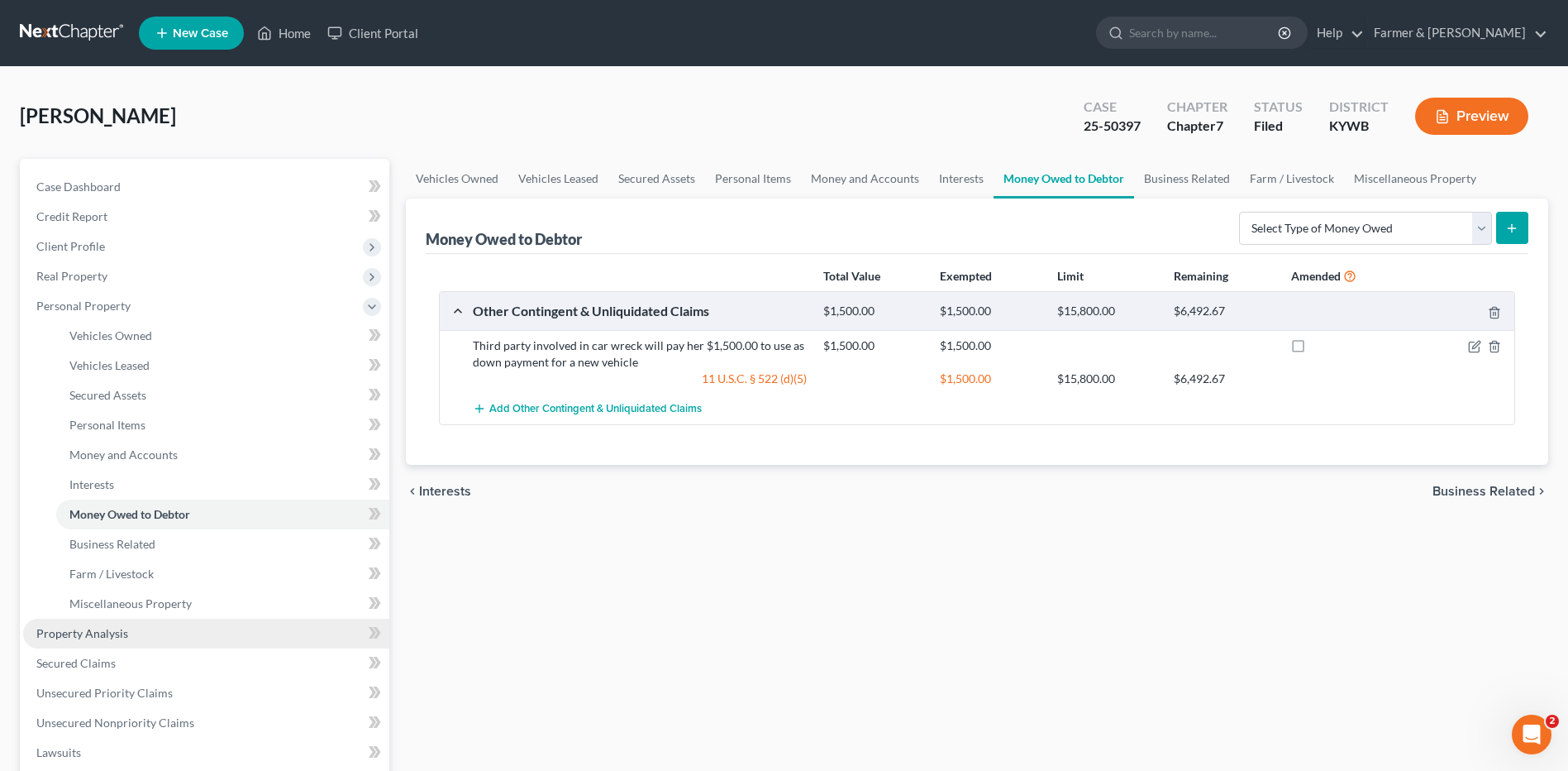
click at [131, 635] on link "Property Analysis" at bounding box center [206, 633] width 366 height 30
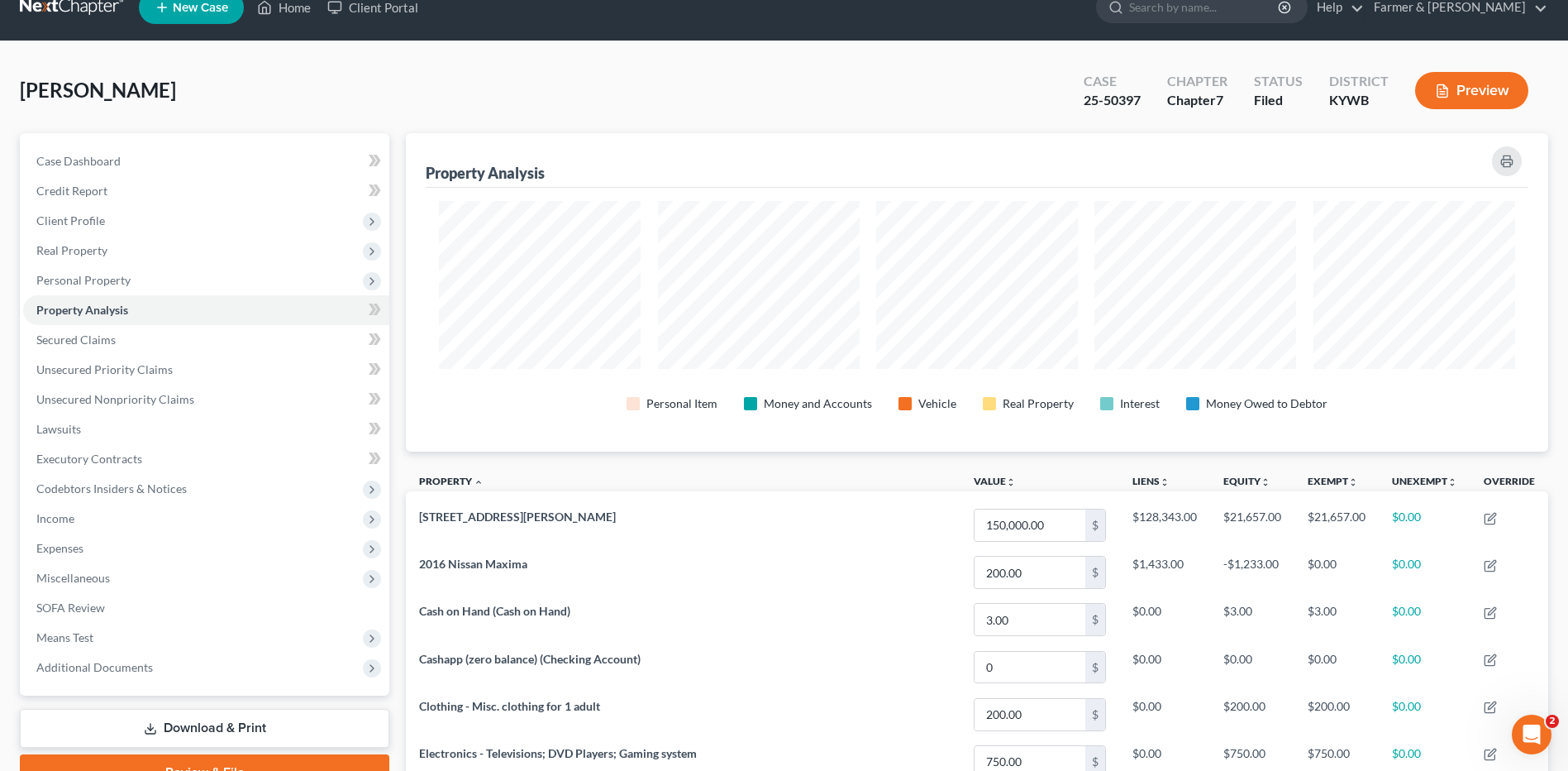
click at [1480, 86] on button "Preview" at bounding box center [1472, 91] width 113 height 37
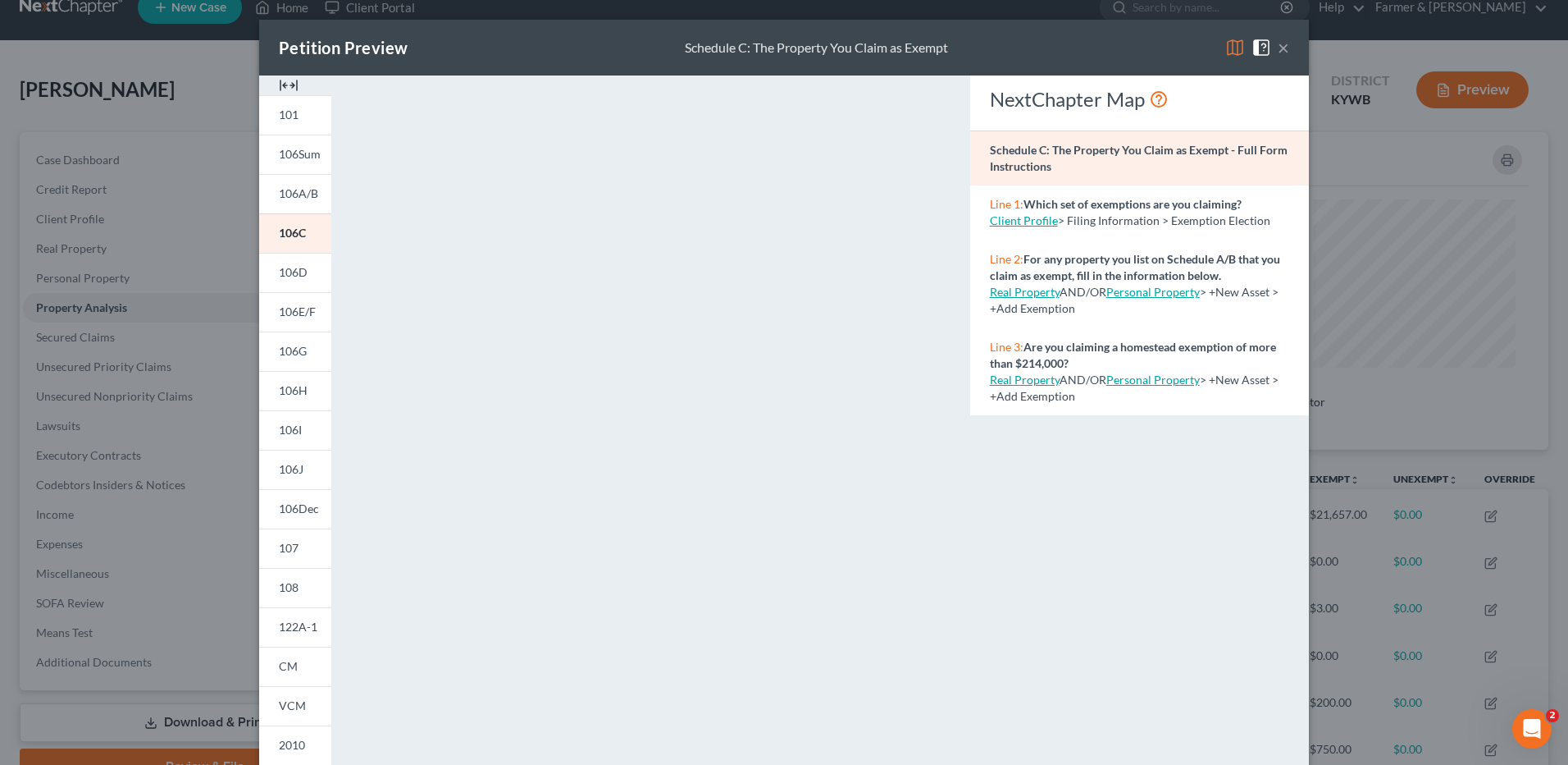
click at [1280, 40] on button "×" at bounding box center [1284, 48] width 12 height 20
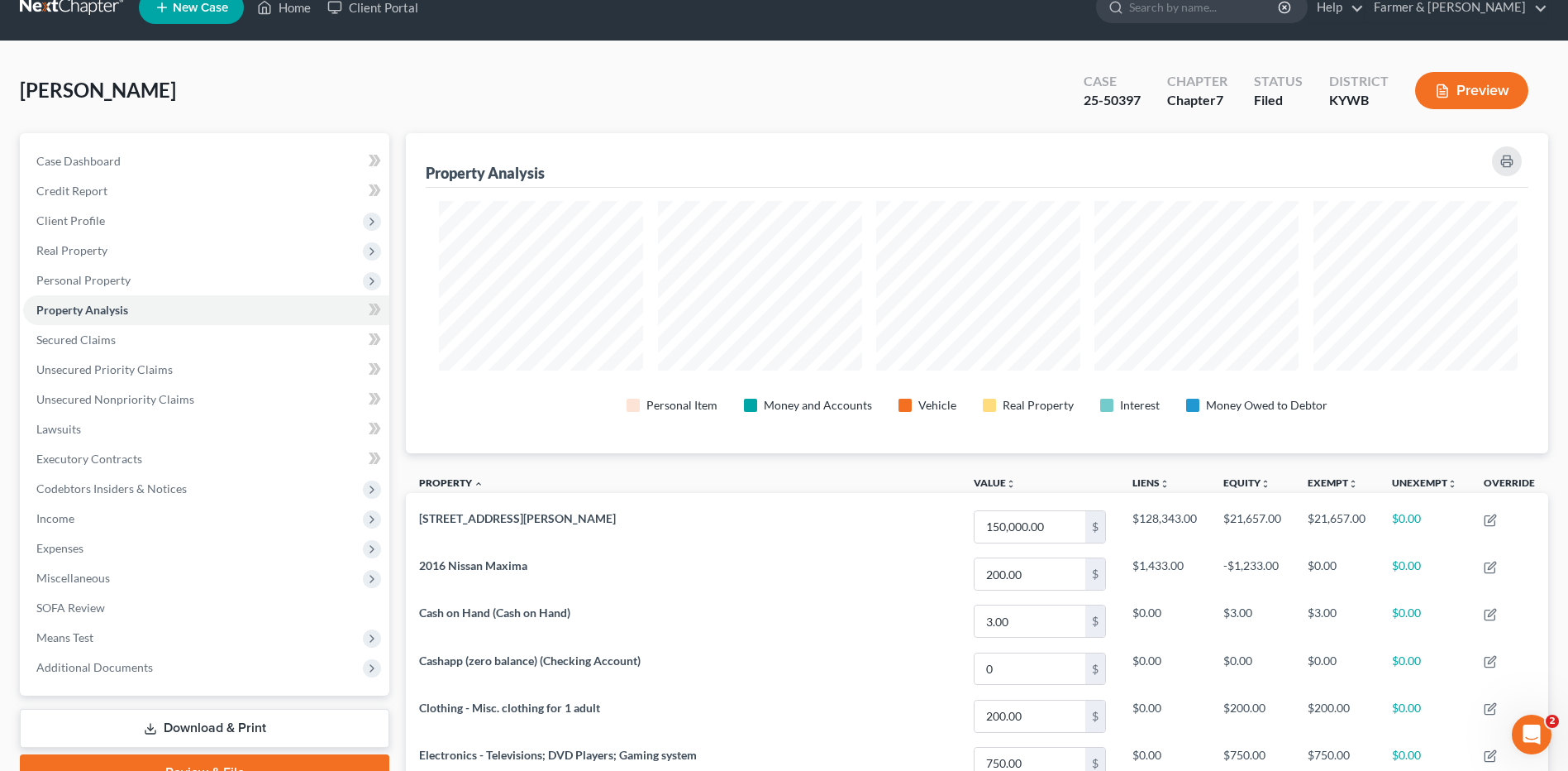
scroll to position [826540, 825407]
click at [110, 275] on span "Personal Property" at bounding box center [83, 279] width 94 height 14
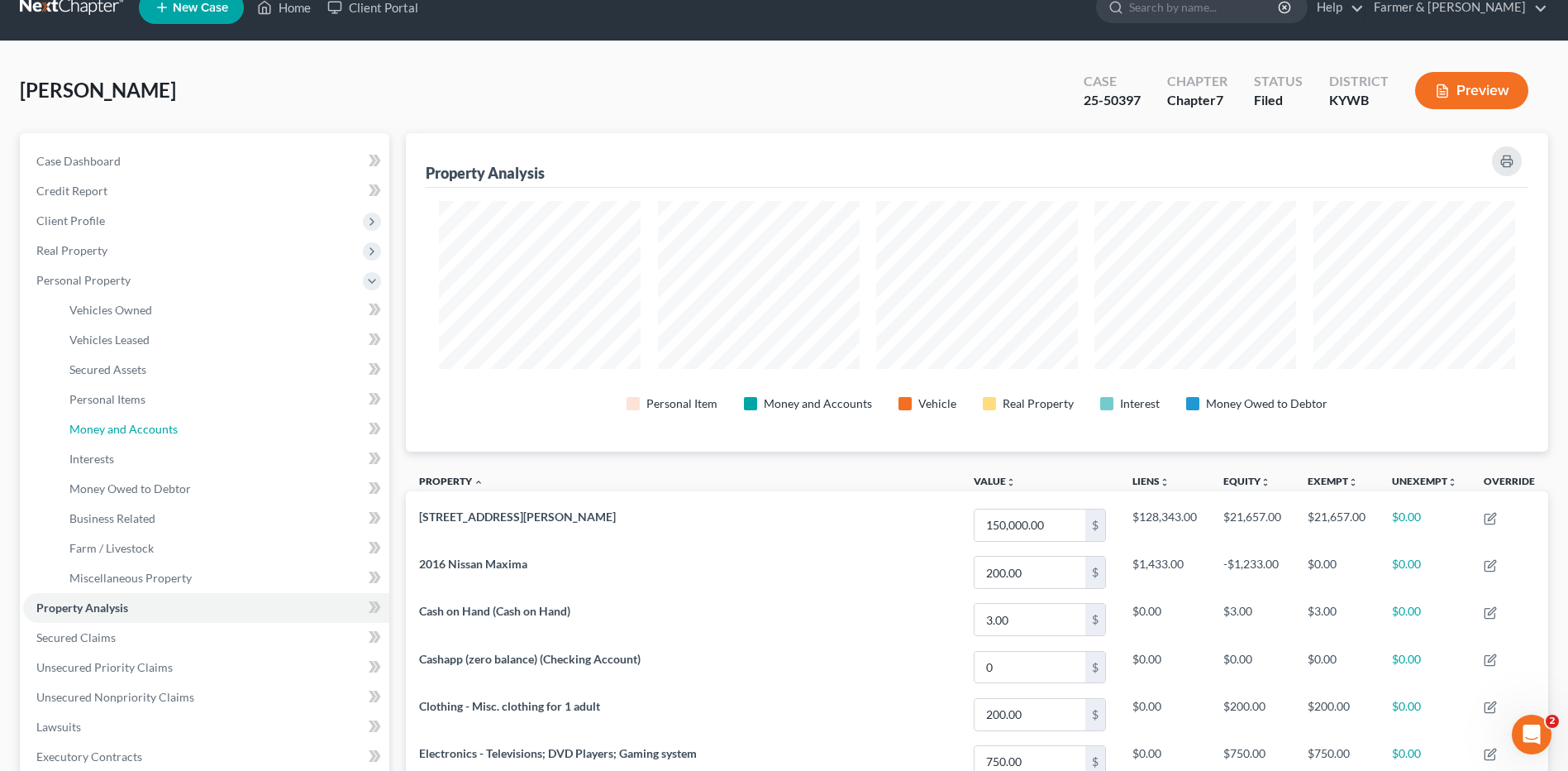
drag, startPoint x: 130, startPoint y: 423, endPoint x: 590, endPoint y: 429, distance: 460.0
click at [130, 423] on span "Money and Accounts" at bounding box center [124, 429] width 108 height 14
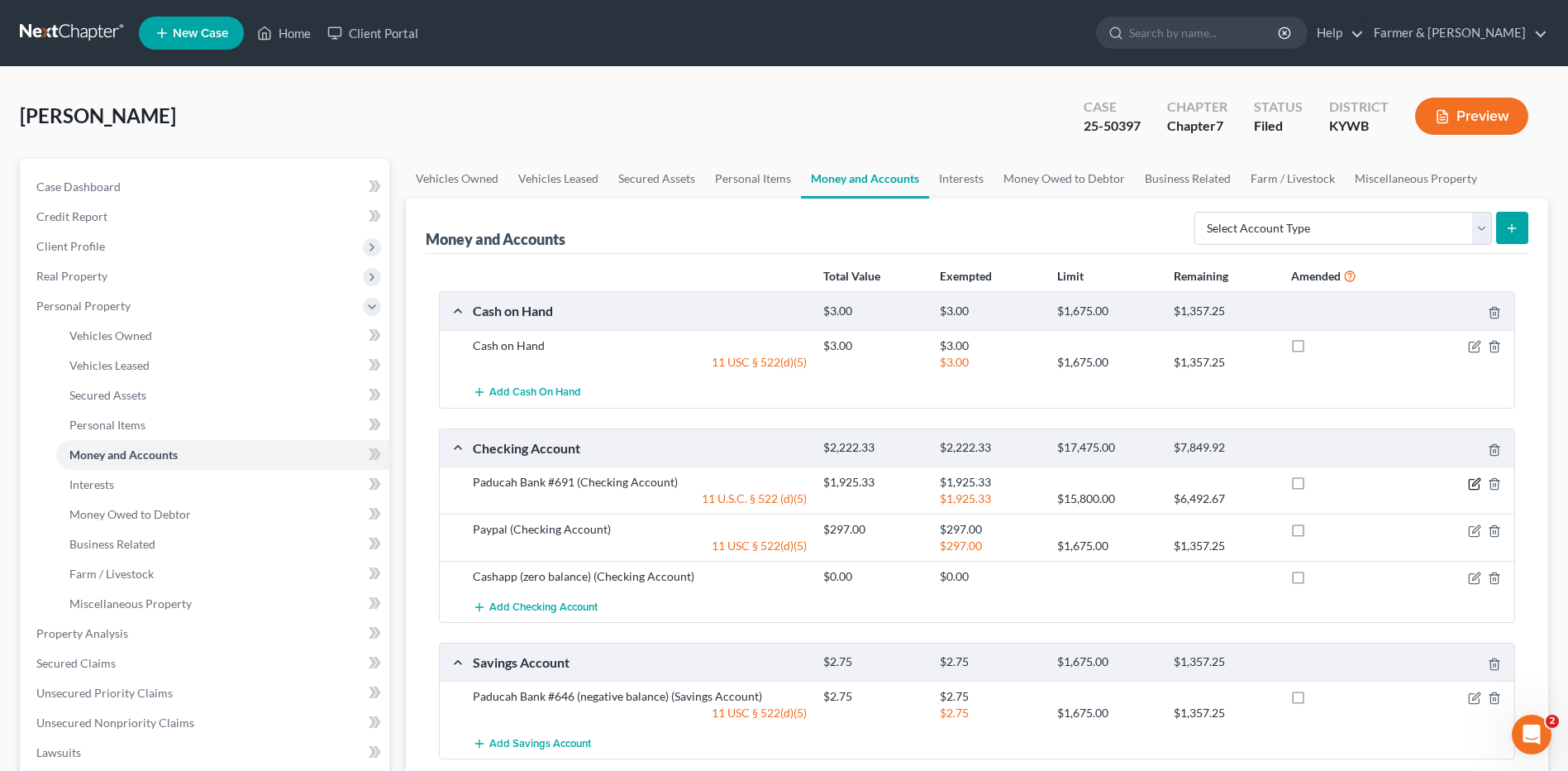
click at [1471, 482] on icon "button" at bounding box center [1475, 484] width 13 height 13
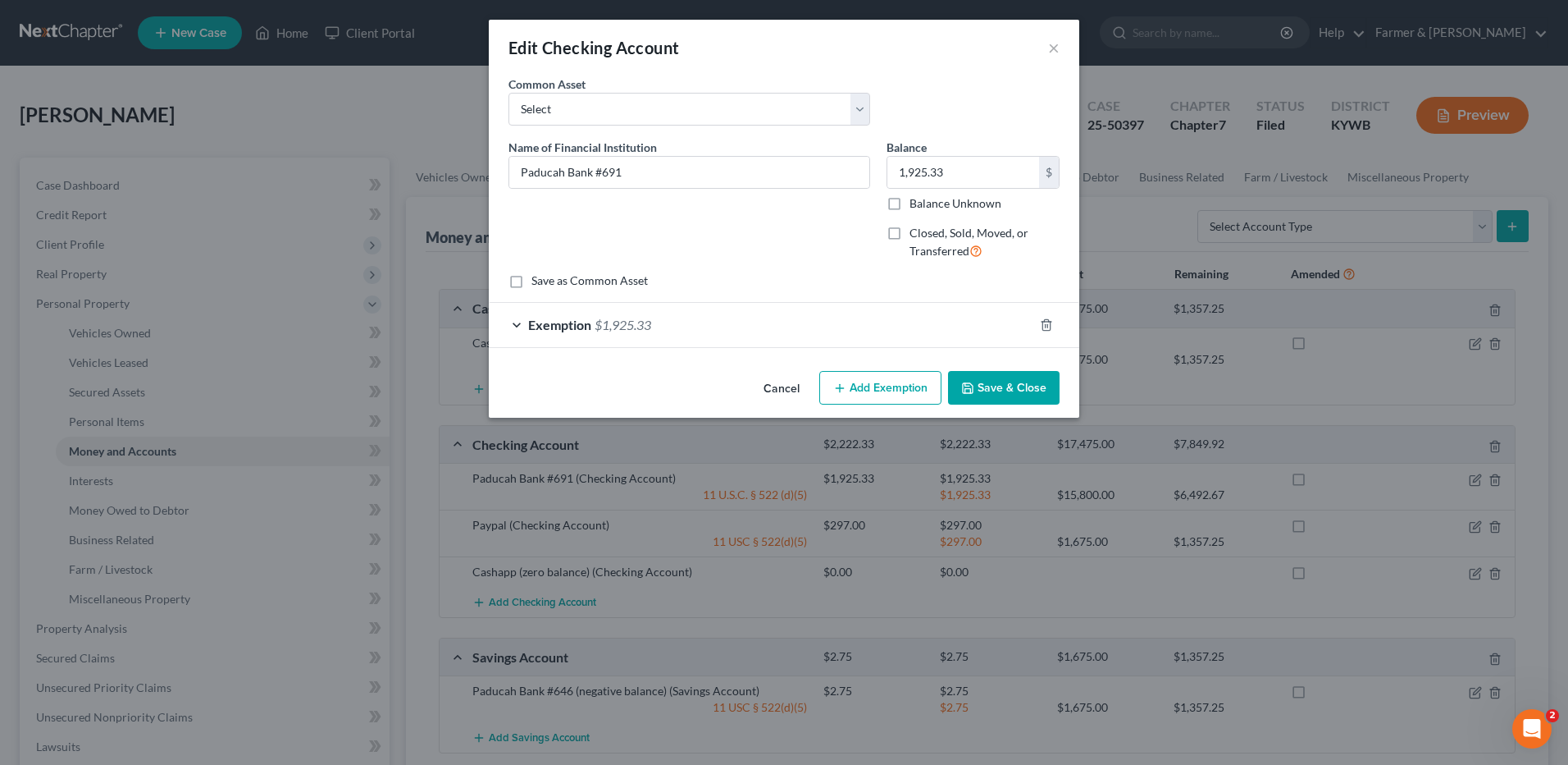
click at [628, 331] on span "$1,925.33" at bounding box center [623, 324] width 57 height 16
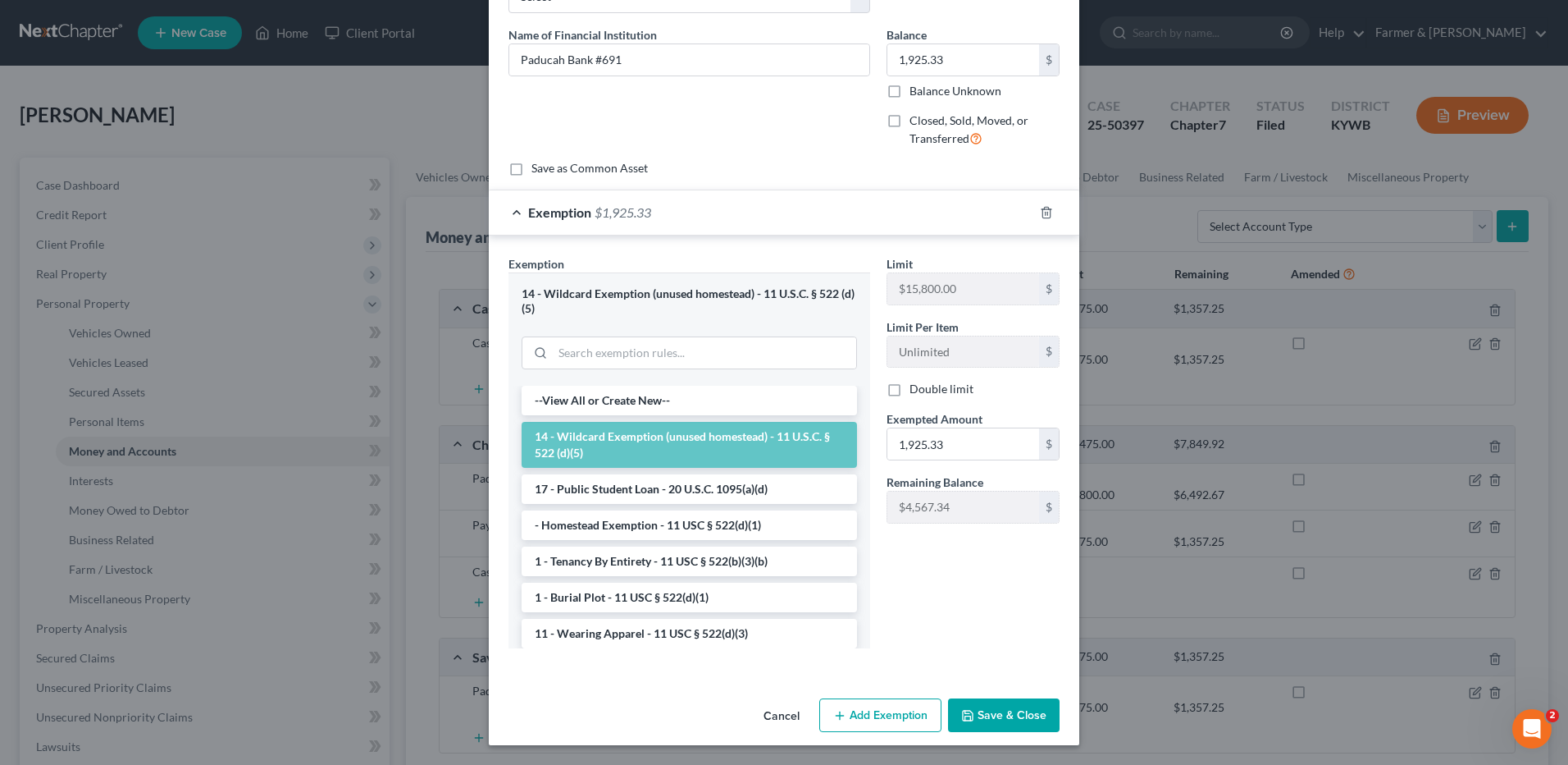
click at [990, 716] on button "Save & Close" at bounding box center [1003, 716] width 111 height 35
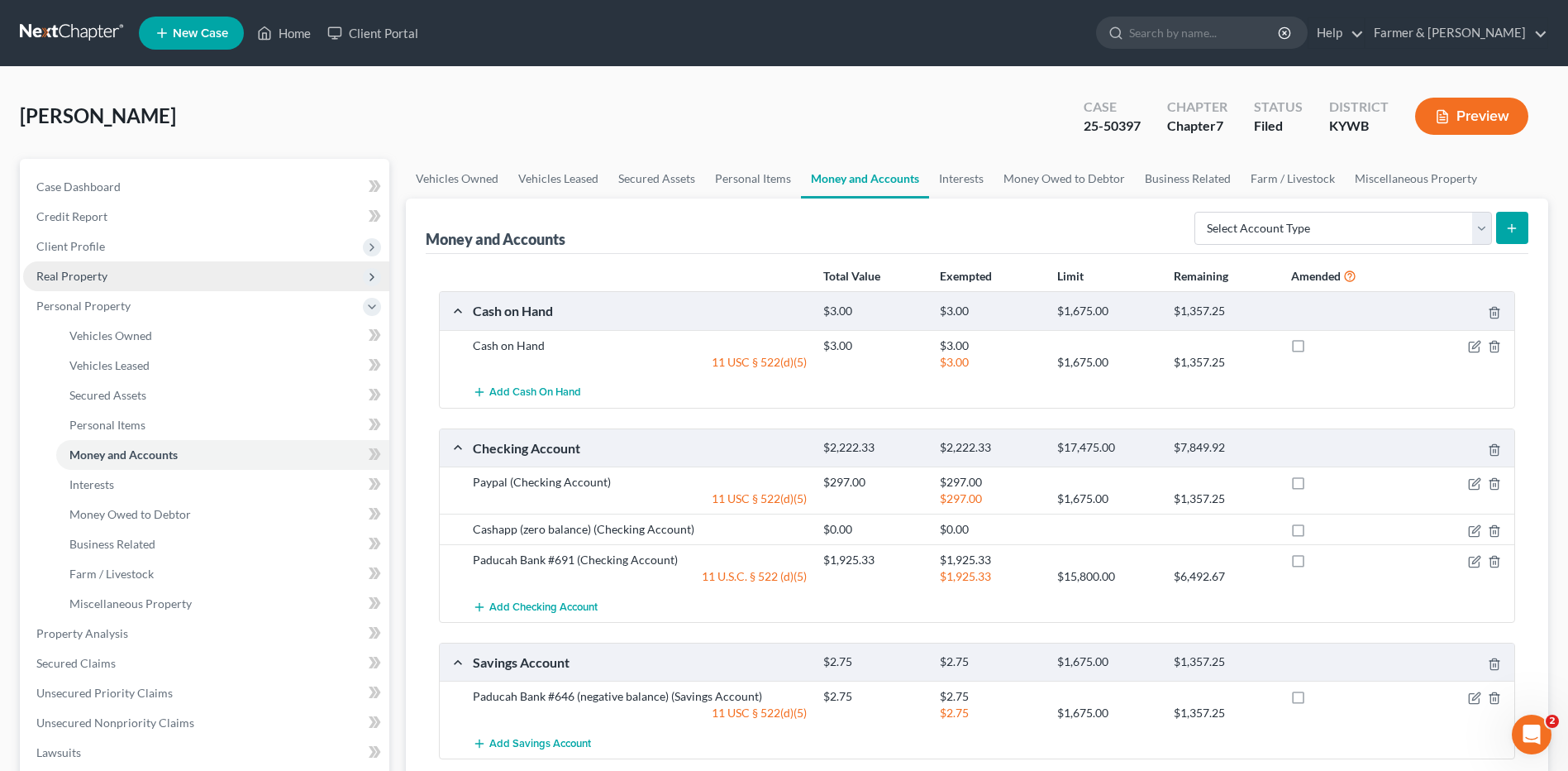
click at [159, 284] on span "Real Property" at bounding box center [206, 276] width 366 height 30
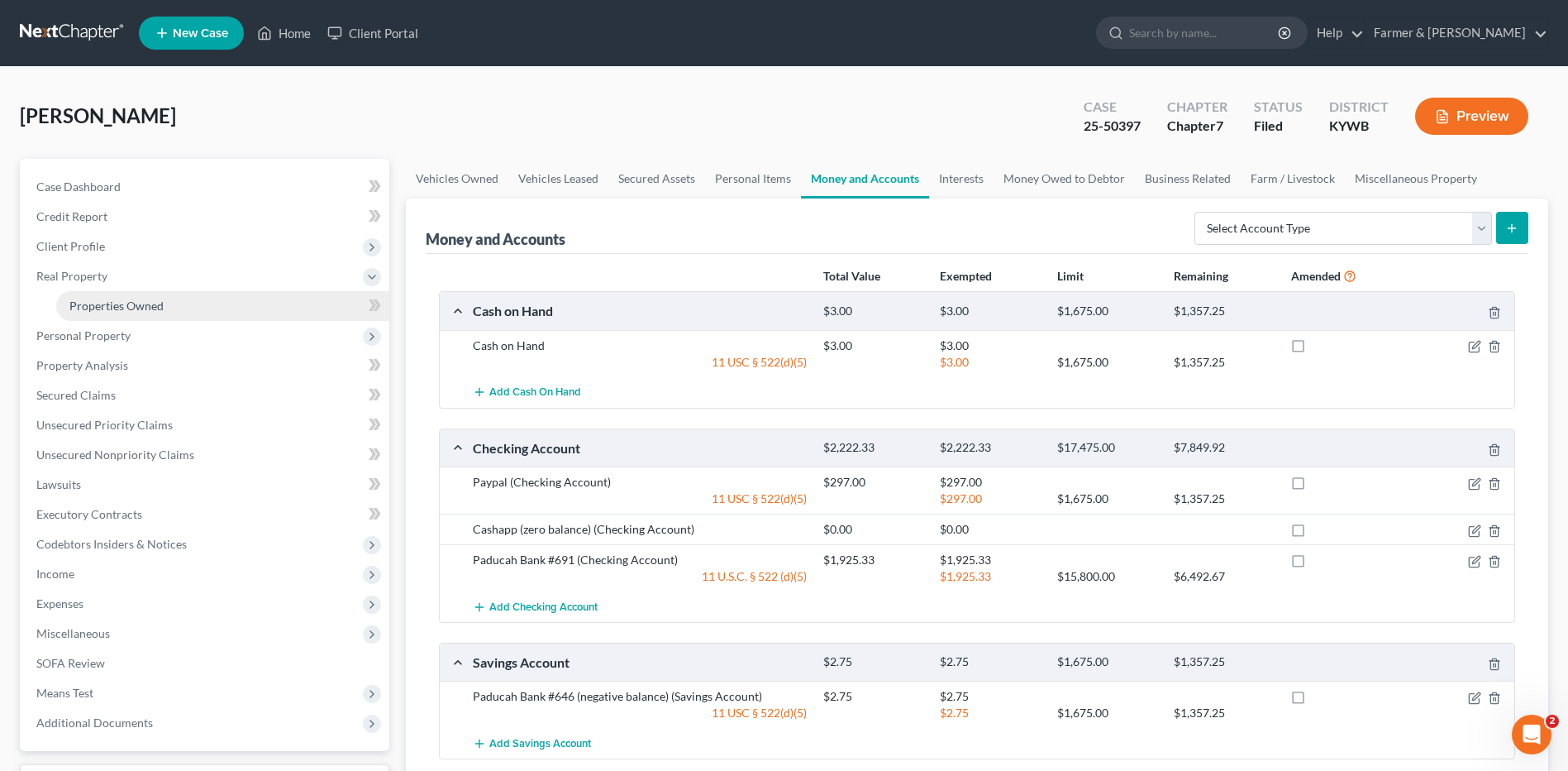
click at [168, 307] on link "Properties Owned" at bounding box center [223, 306] width 333 height 30
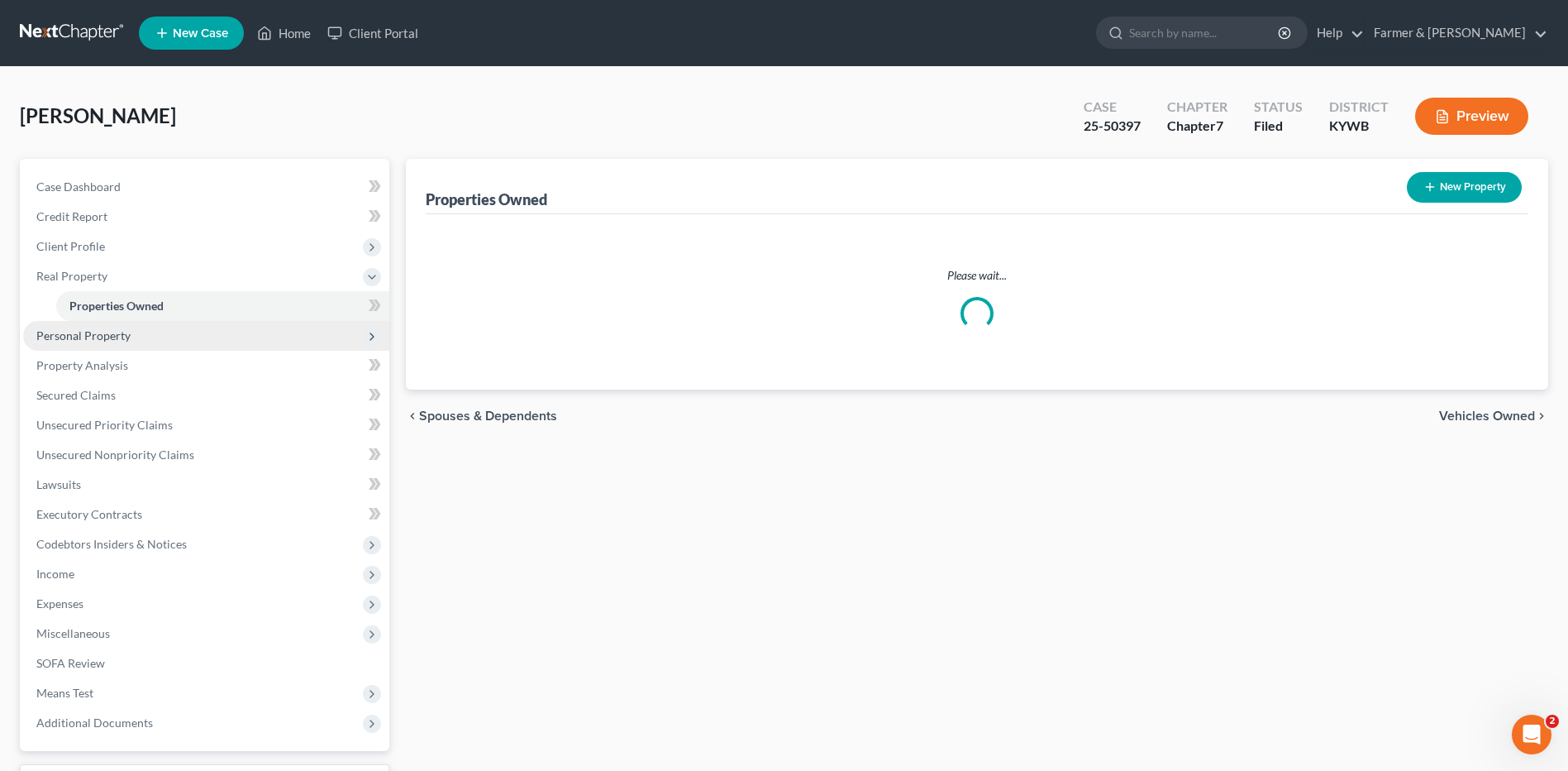
click at [160, 332] on span "Personal Property" at bounding box center [206, 336] width 366 height 30
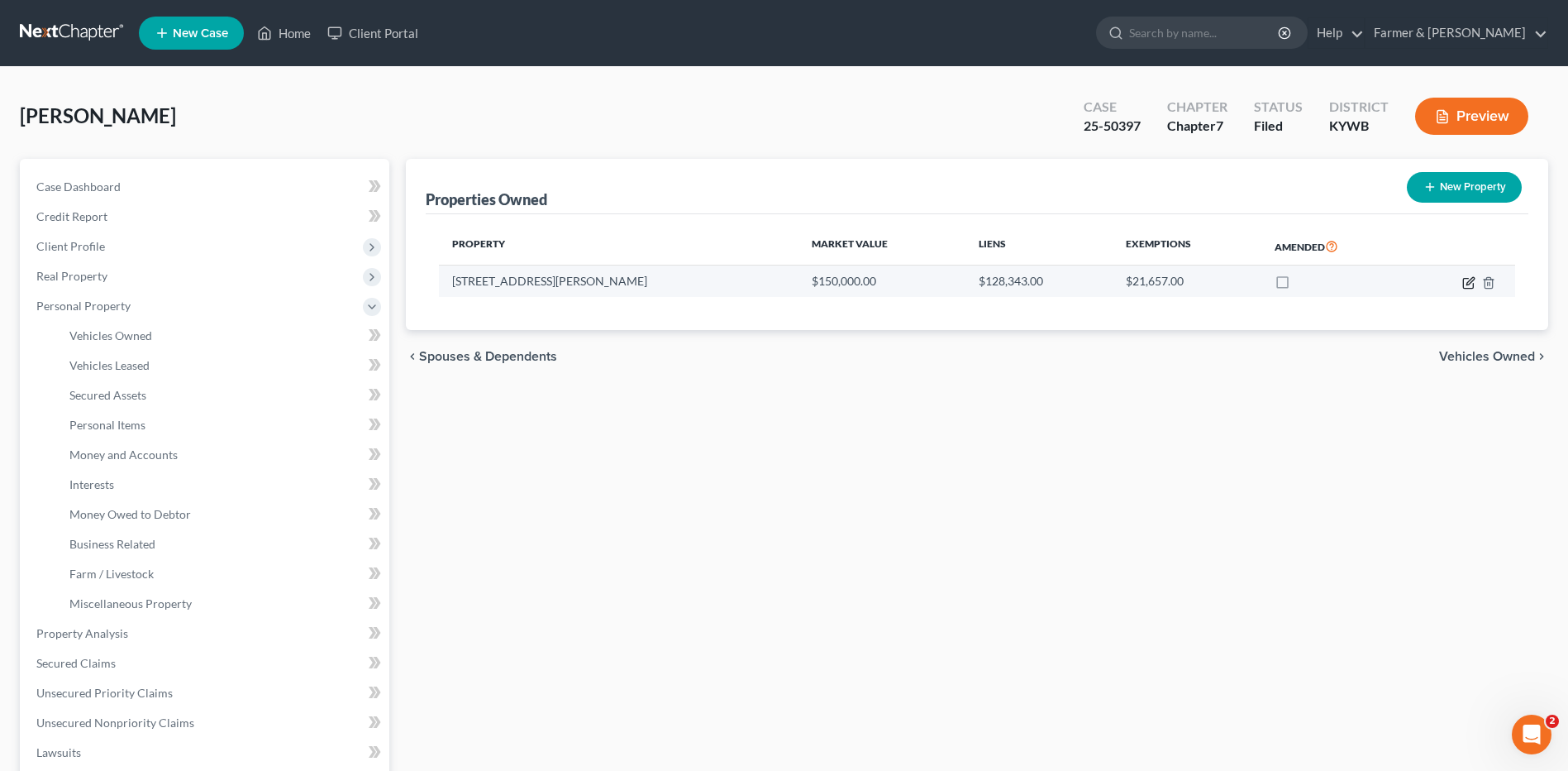
click at [1470, 283] on icon "button" at bounding box center [1470, 280] width 7 height 7
select select "18"
select select "0"
select select "9"
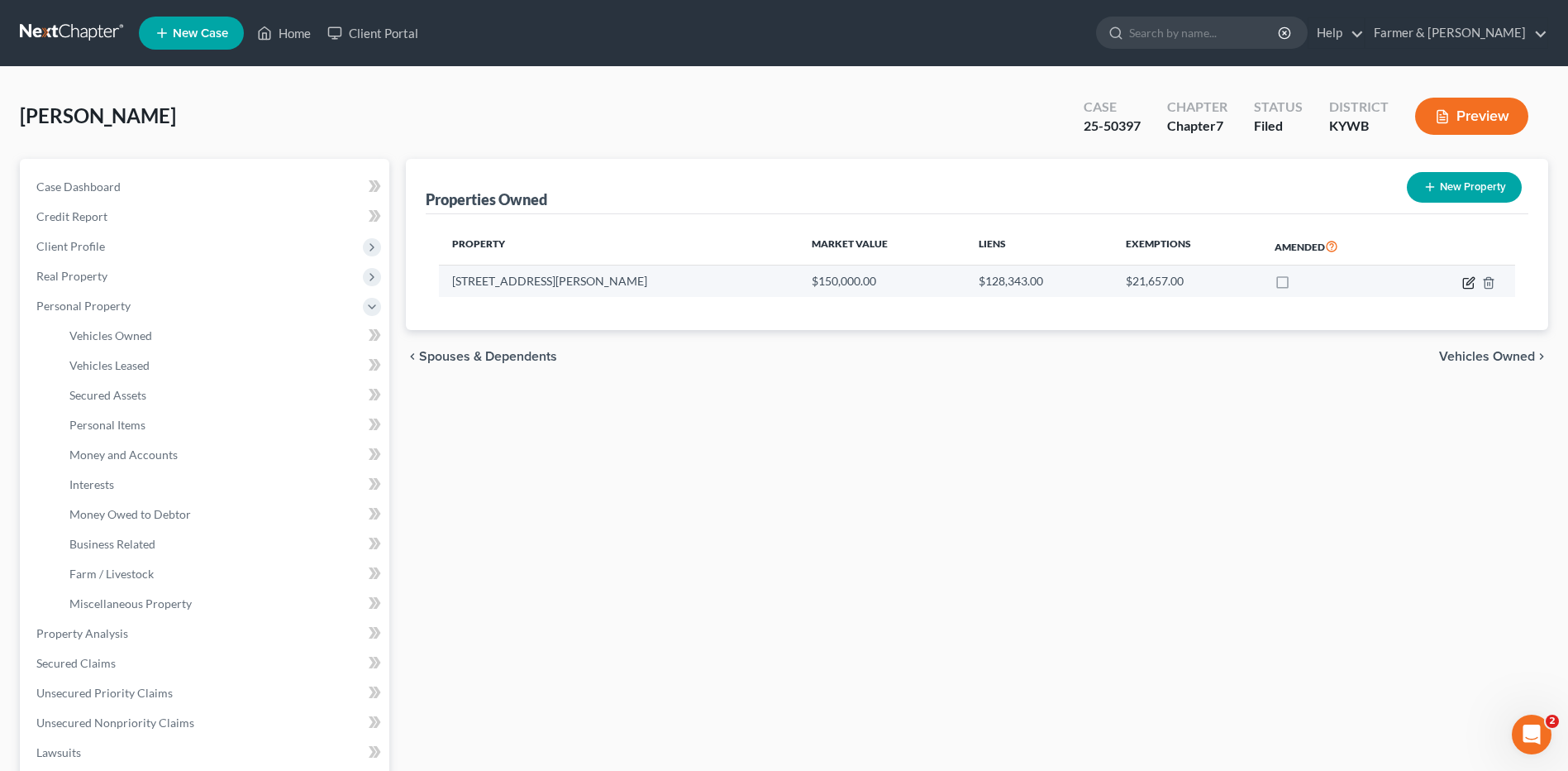
select select "0"
select select "2"
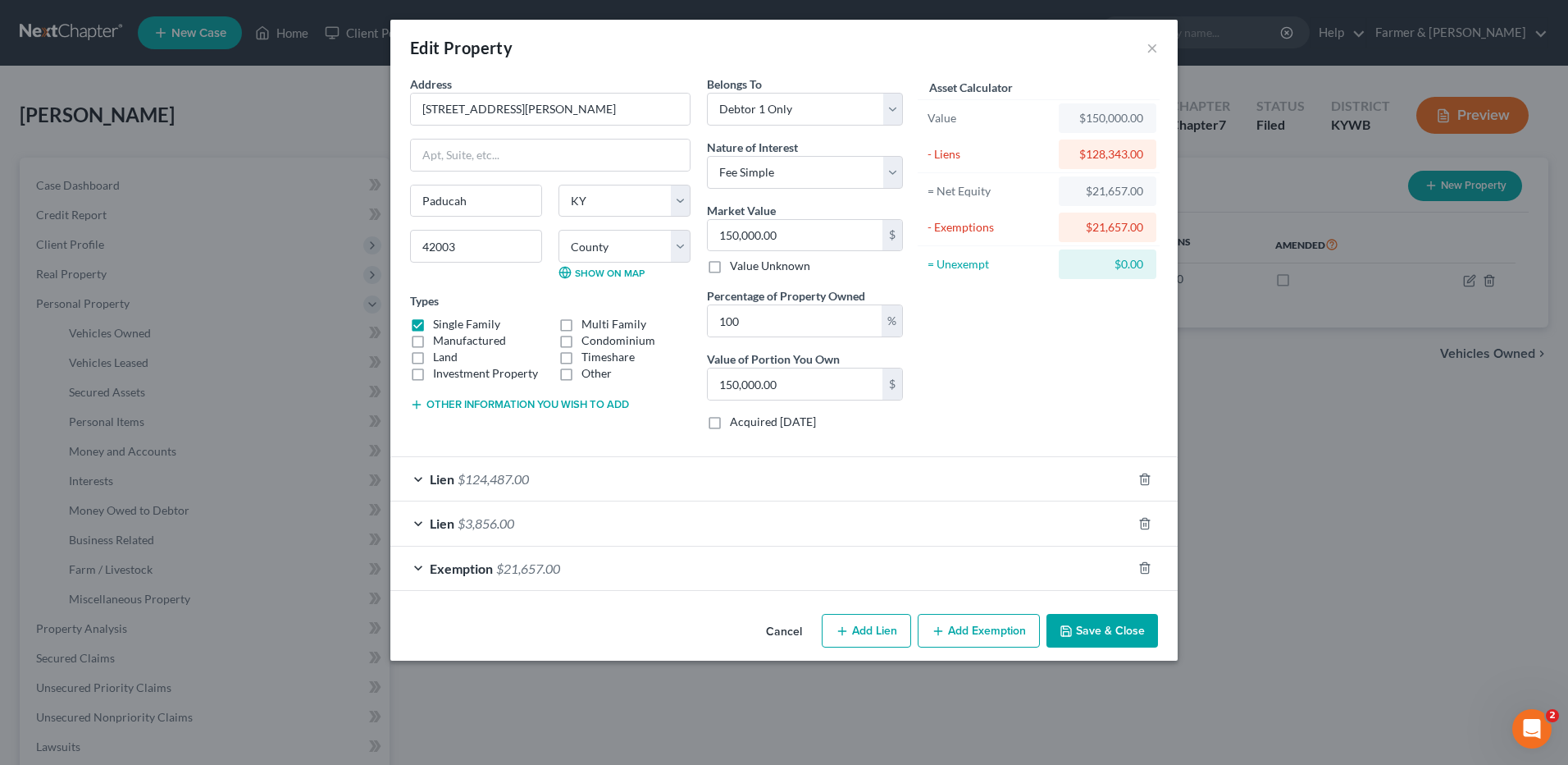
click at [547, 477] on div "Lien $124,487.00" at bounding box center [761, 478] width 742 height 44
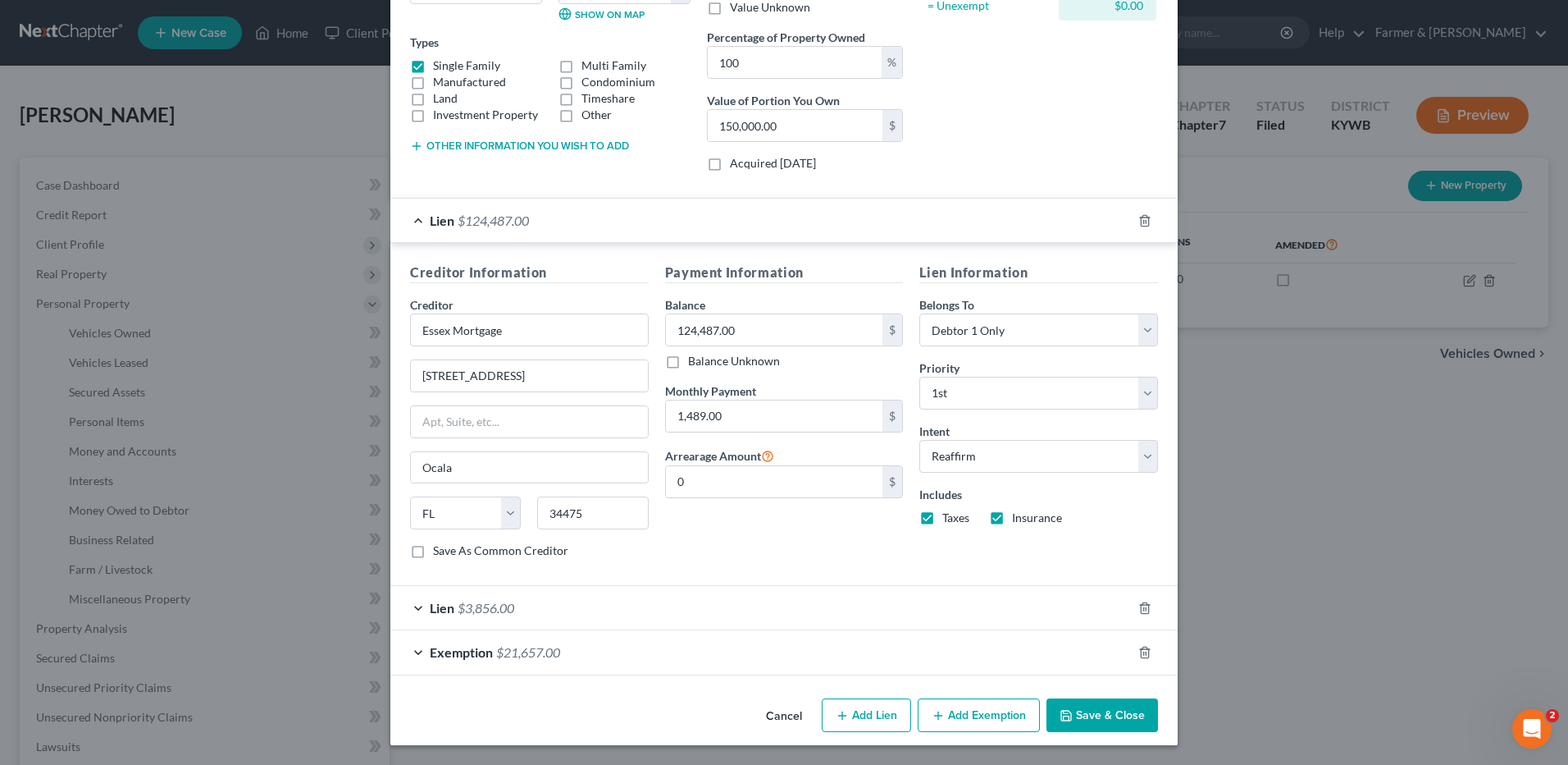
click at [531, 636] on div "Exemption $21,657.00" at bounding box center [761, 651] width 742 height 44
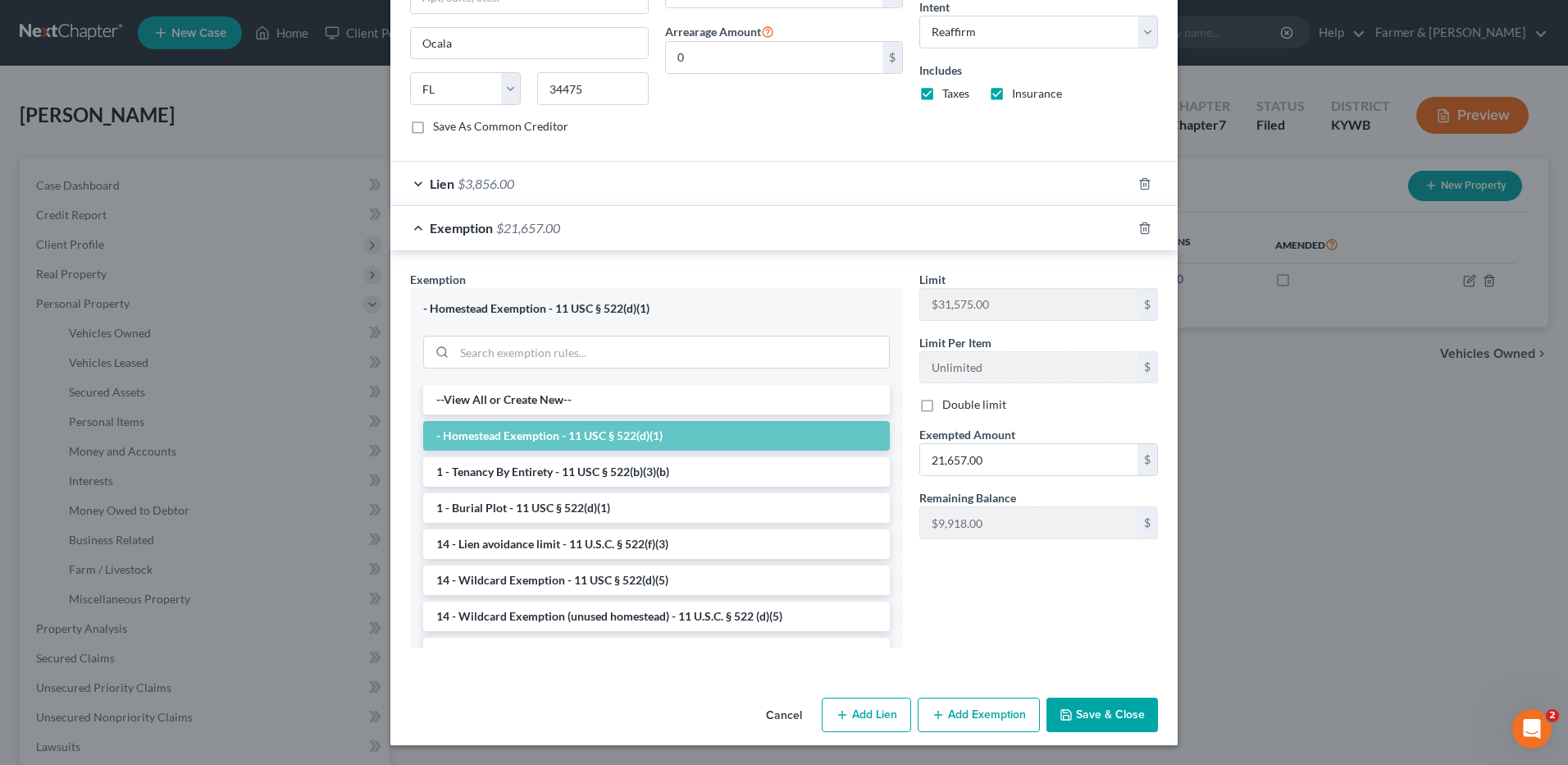
drag, startPoint x: 791, startPoint y: 713, endPoint x: 666, endPoint y: 697, distance: 126.0
click at [791, 713] on button "Cancel" at bounding box center [784, 716] width 63 height 33
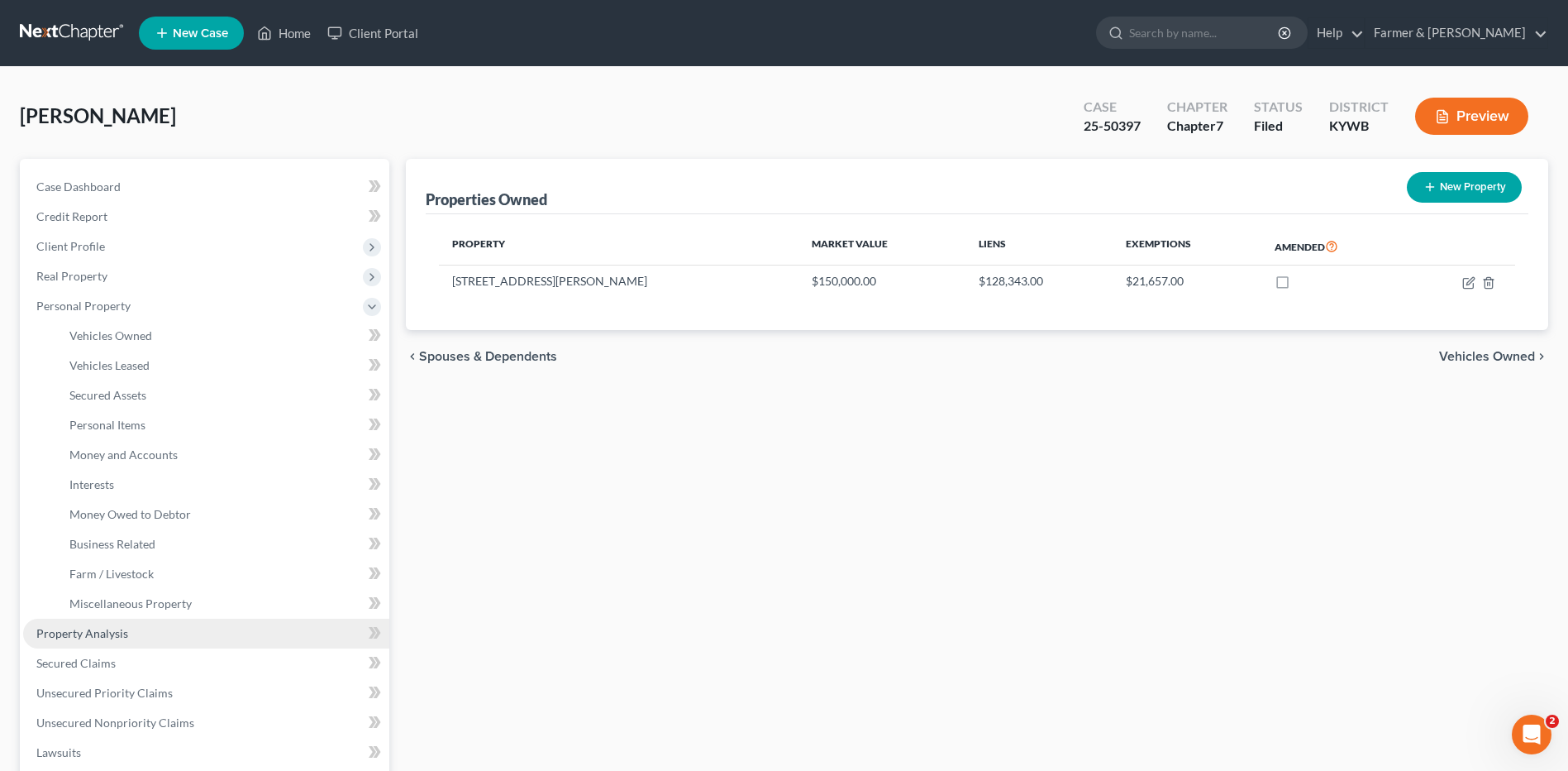
click at [85, 636] on span "Property Analysis" at bounding box center [82, 632] width 91 height 14
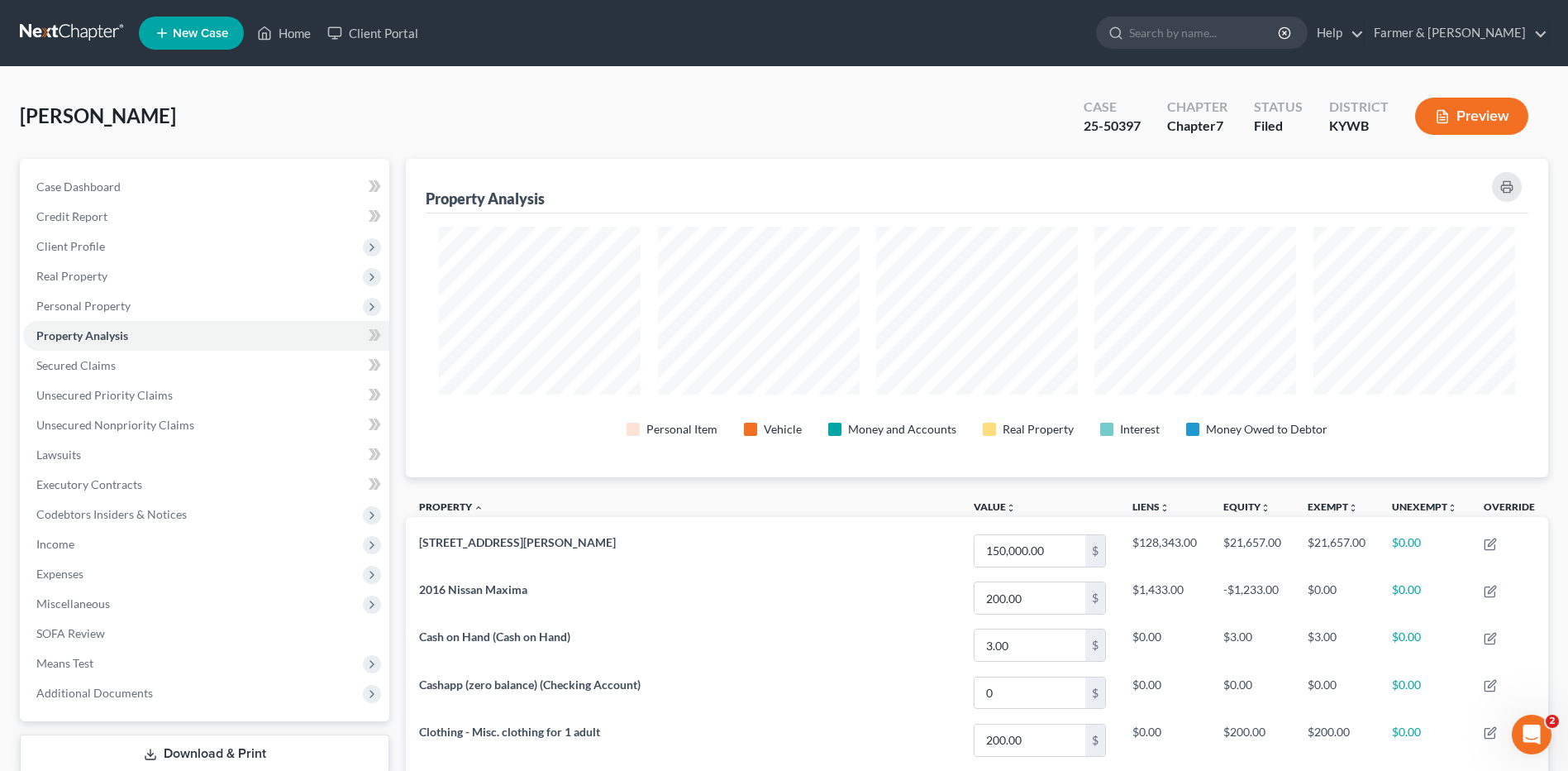
click at [1486, 109] on button "Preview" at bounding box center [1472, 115] width 113 height 37
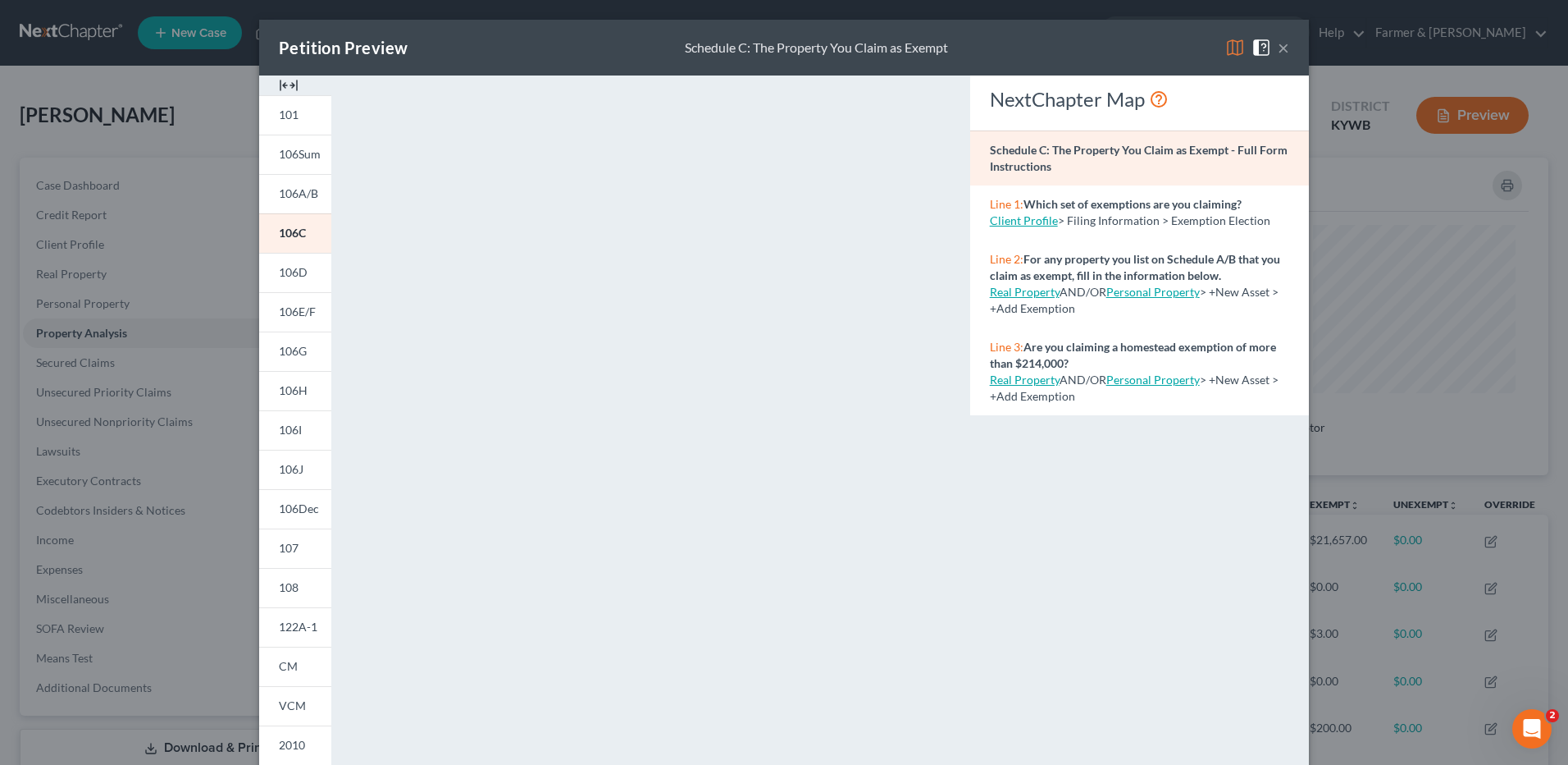
drag, startPoint x: 1270, startPoint y: 49, endPoint x: 903, endPoint y: 152, distance: 381.2
click at [1271, 48] on span at bounding box center [1265, 46] width 26 height 14
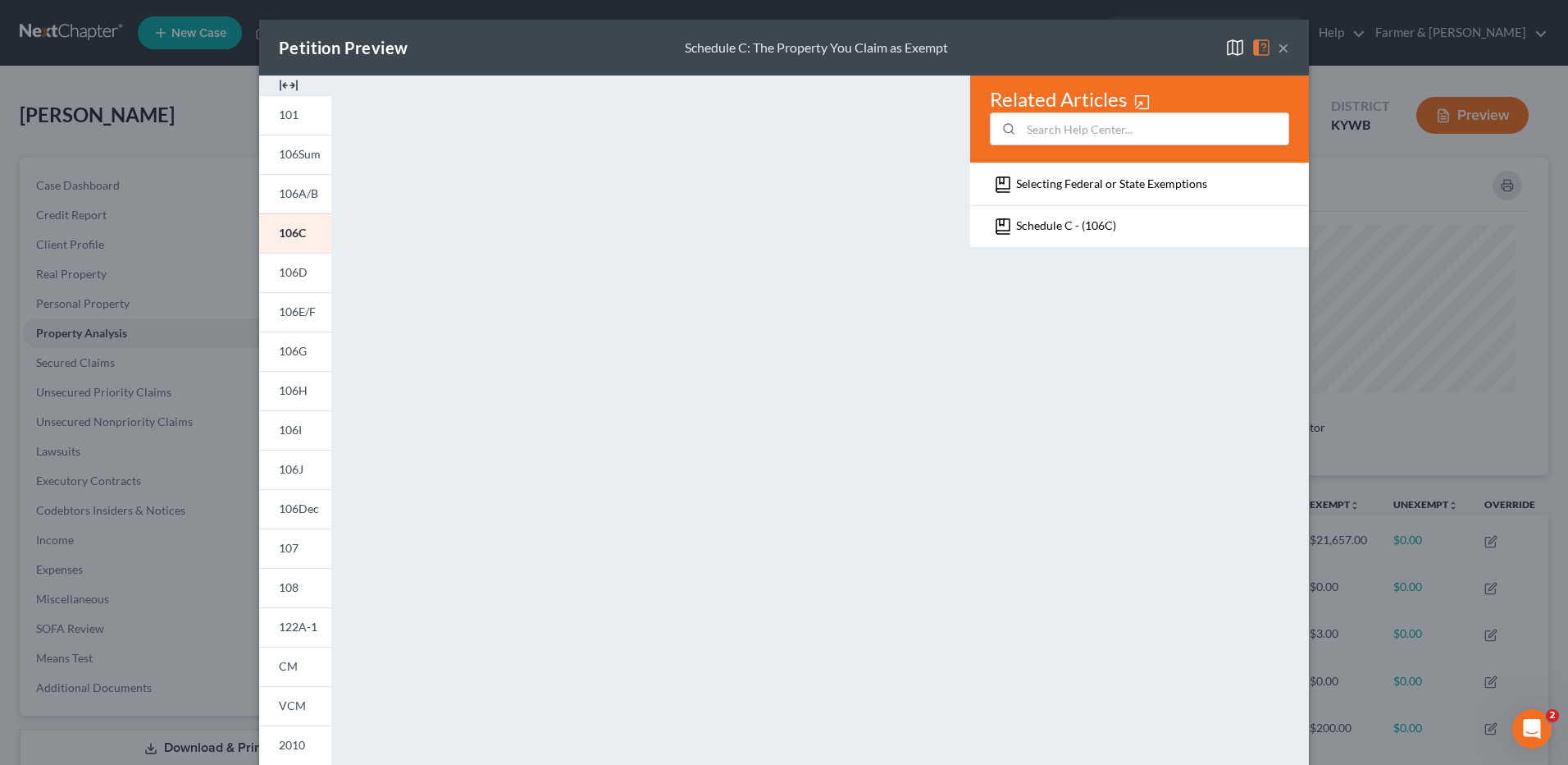
drag, startPoint x: 1281, startPoint y: 46, endPoint x: 1251, endPoint y: 50, distance: 30.3
click at [1282, 46] on button "×" at bounding box center [1284, 48] width 12 height 20
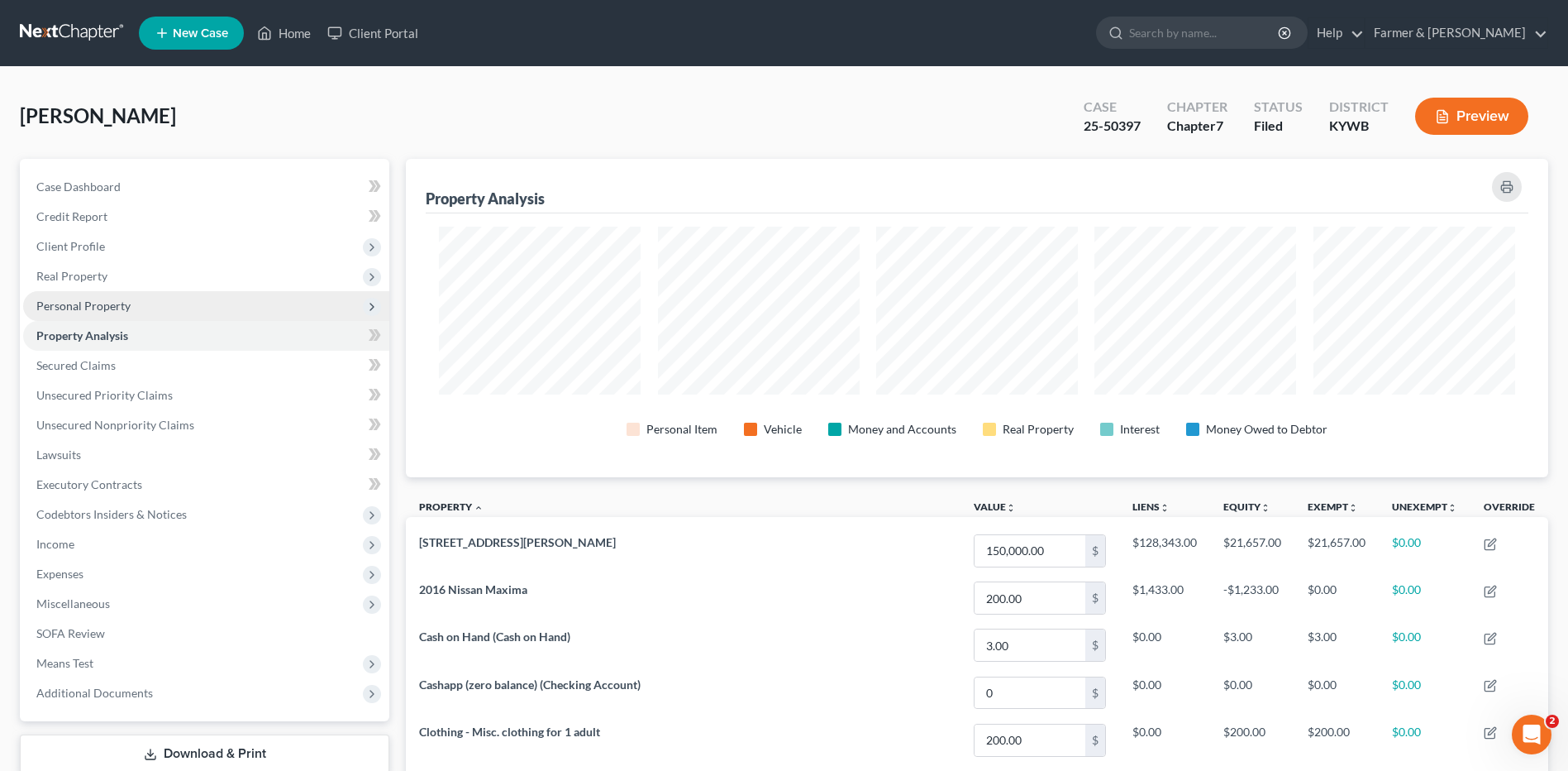
click at [174, 300] on span "Personal Property" at bounding box center [206, 306] width 366 height 30
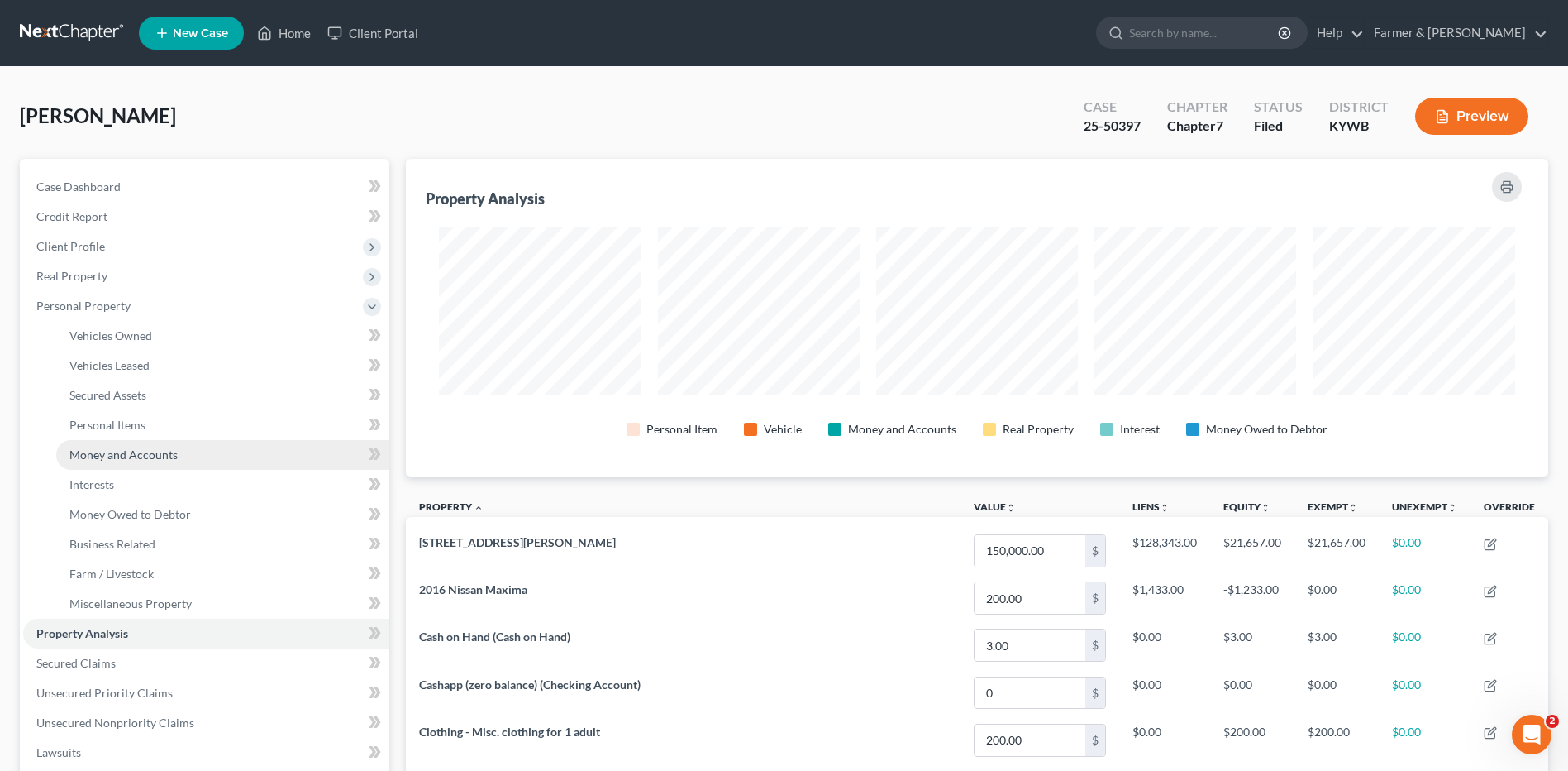
click at [130, 457] on span "Money and Accounts" at bounding box center [124, 454] width 108 height 14
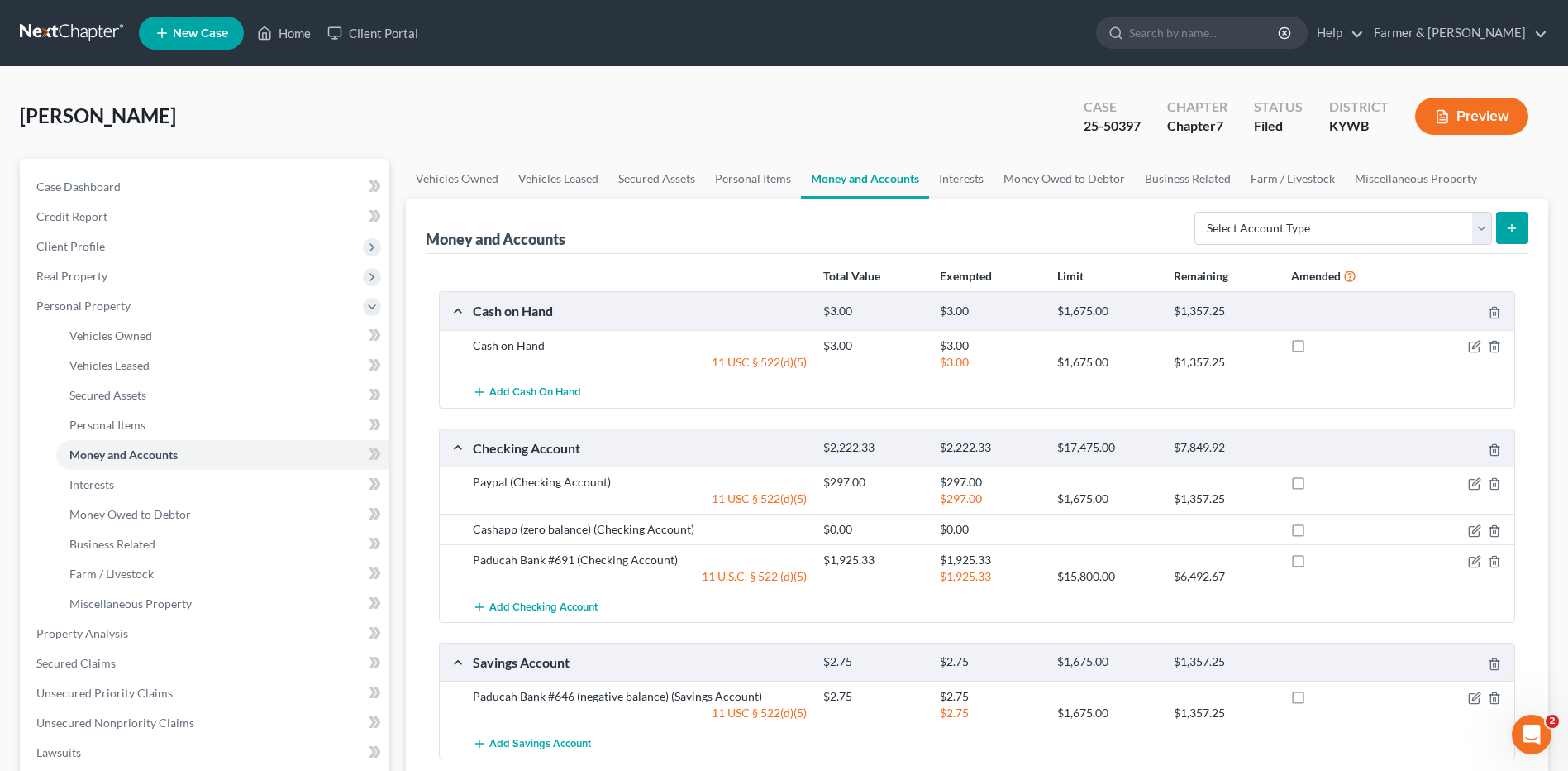
click at [21, 31] on link at bounding box center [72, 33] width 105 height 30
